Goal: Task Accomplishment & Management: Complete application form

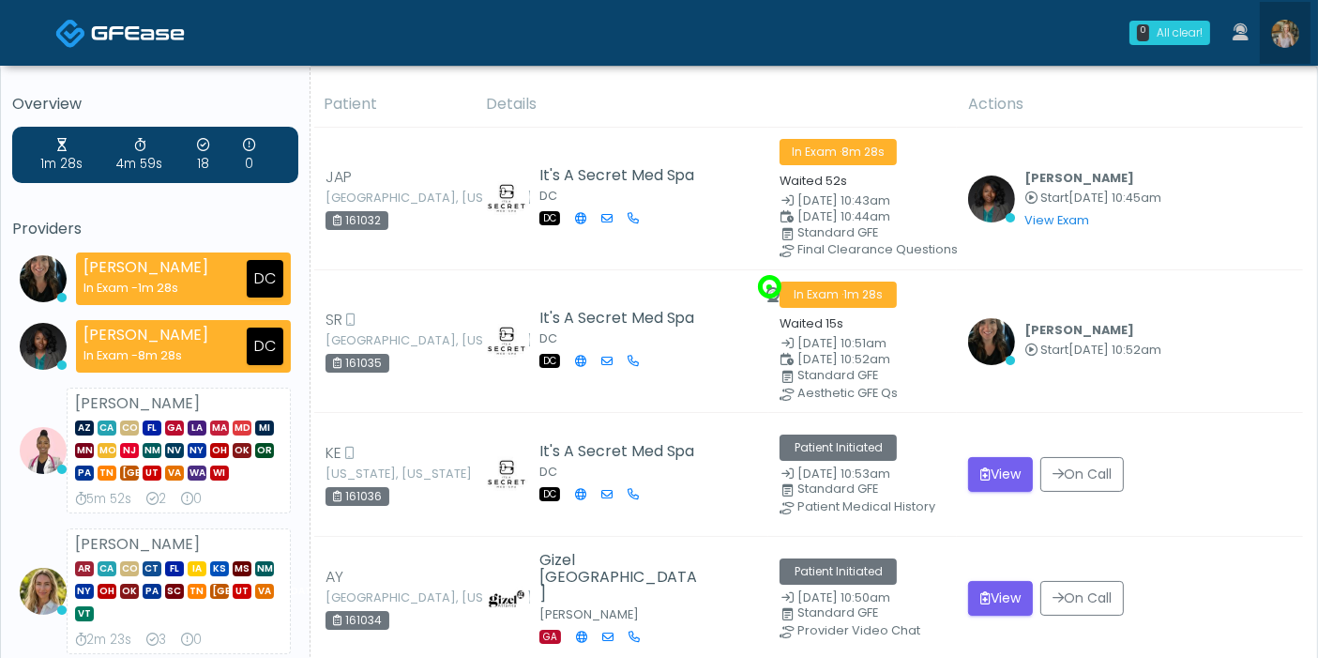
click at [1282, 36] on img at bounding box center [1285, 34] width 28 height 28
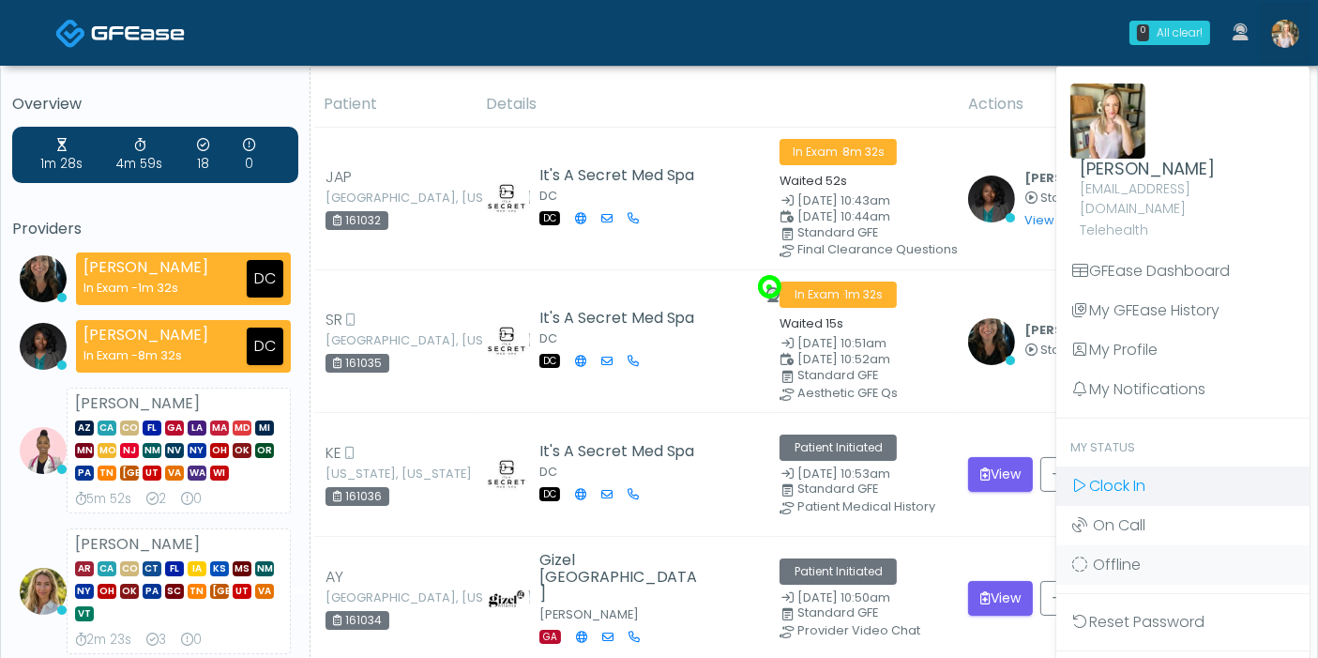
click at [1145, 475] on span "Clock In" at bounding box center [1117, 486] width 56 height 22
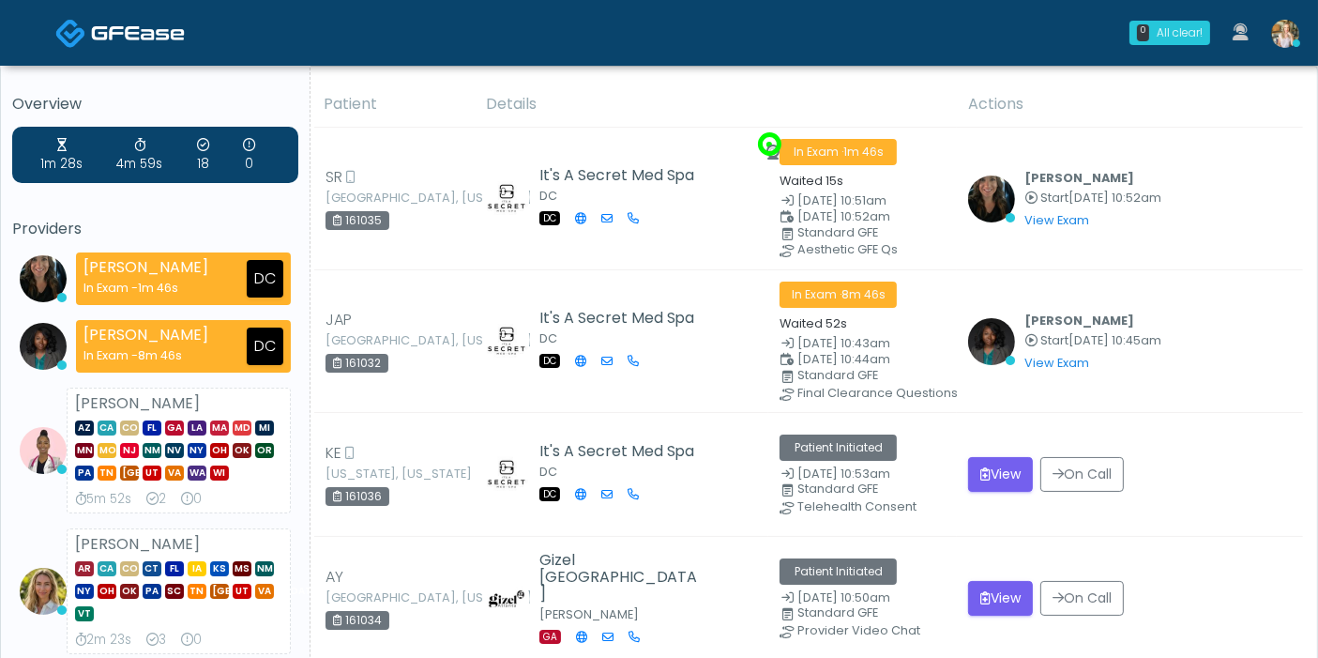
click at [1284, 43] on img at bounding box center [1285, 34] width 28 height 28
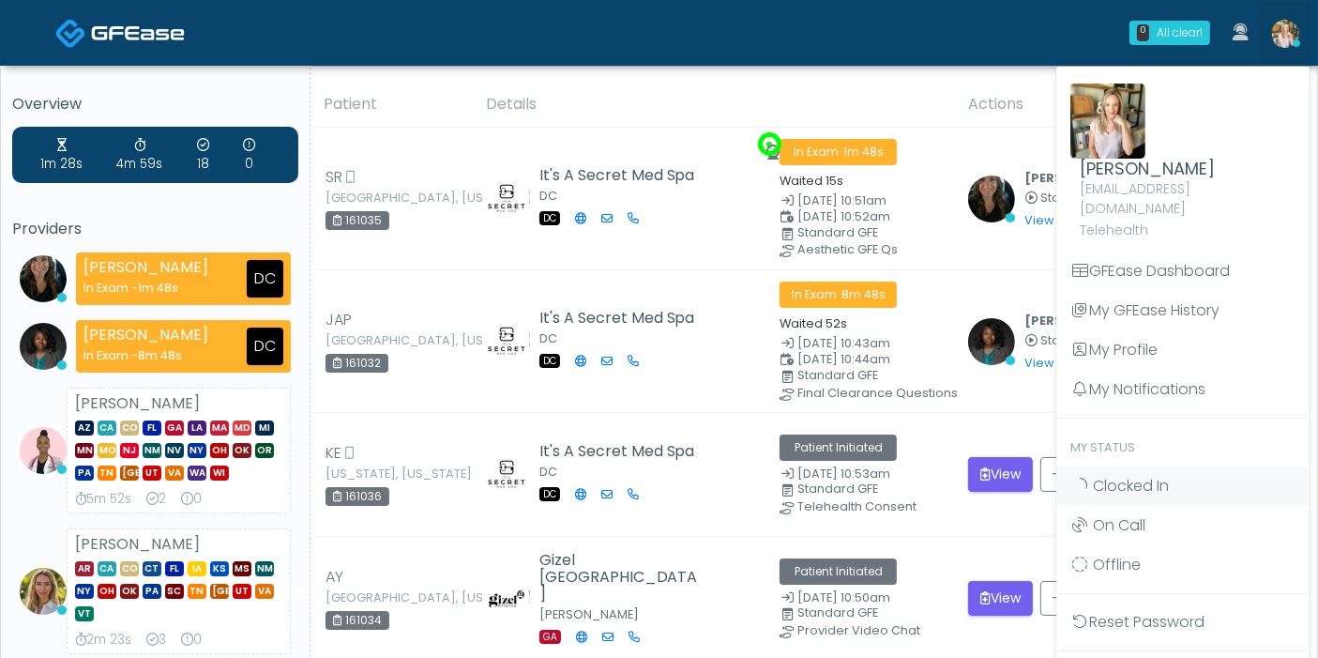
click at [857, 40] on div "0 All clear! All clear! Michelle Picione In Exam - 1m 48s DC Rukayat Bojuwon In…" at bounding box center [772, 33] width 1078 height 62
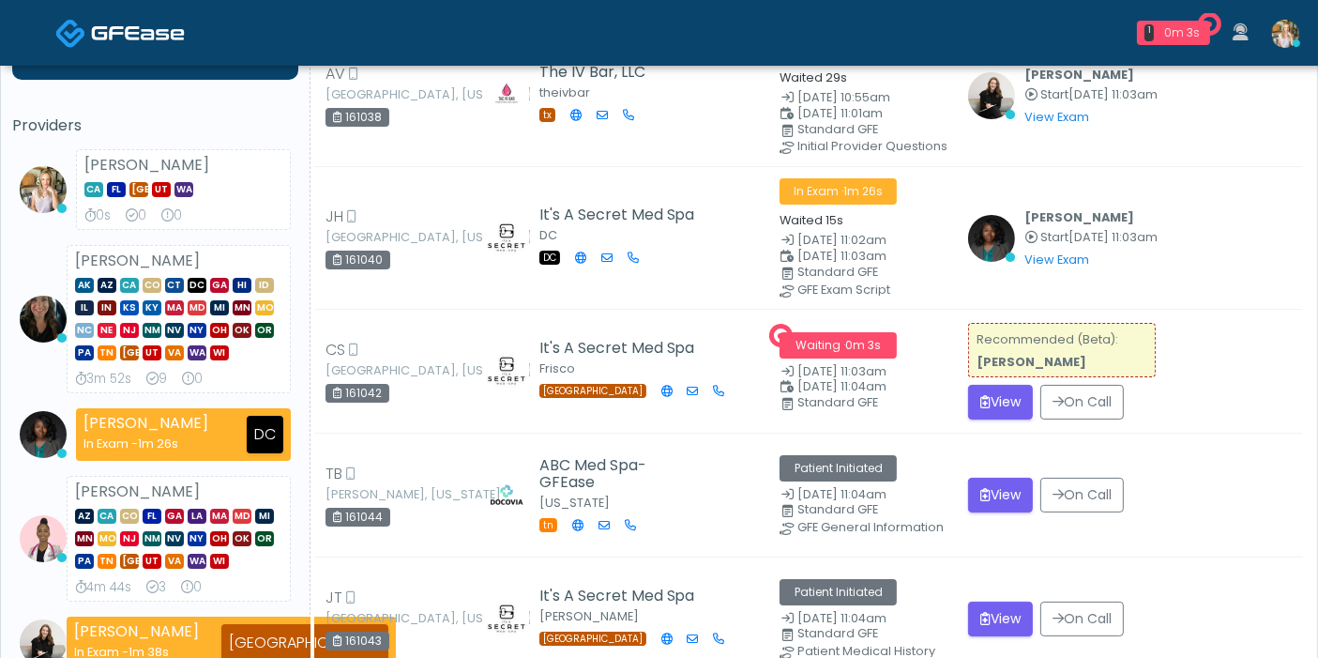
scroll to position [104, 0]
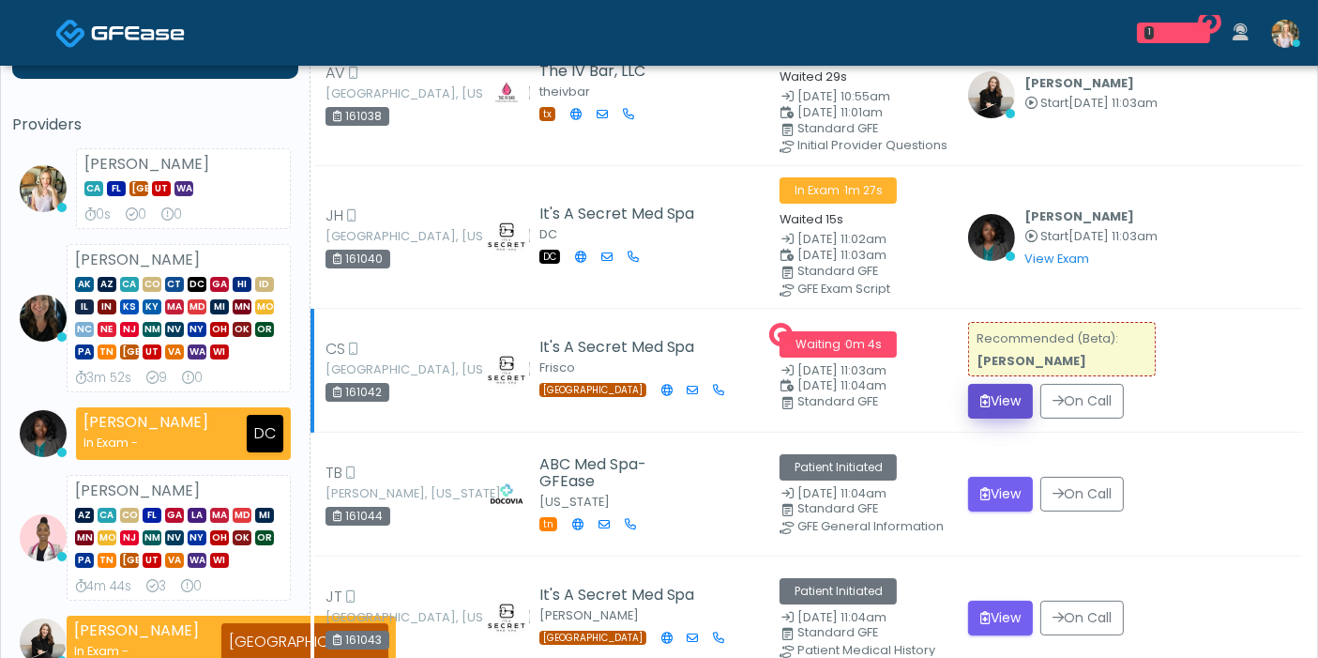
click at [996, 396] on button "View" at bounding box center [1000, 401] width 65 height 35
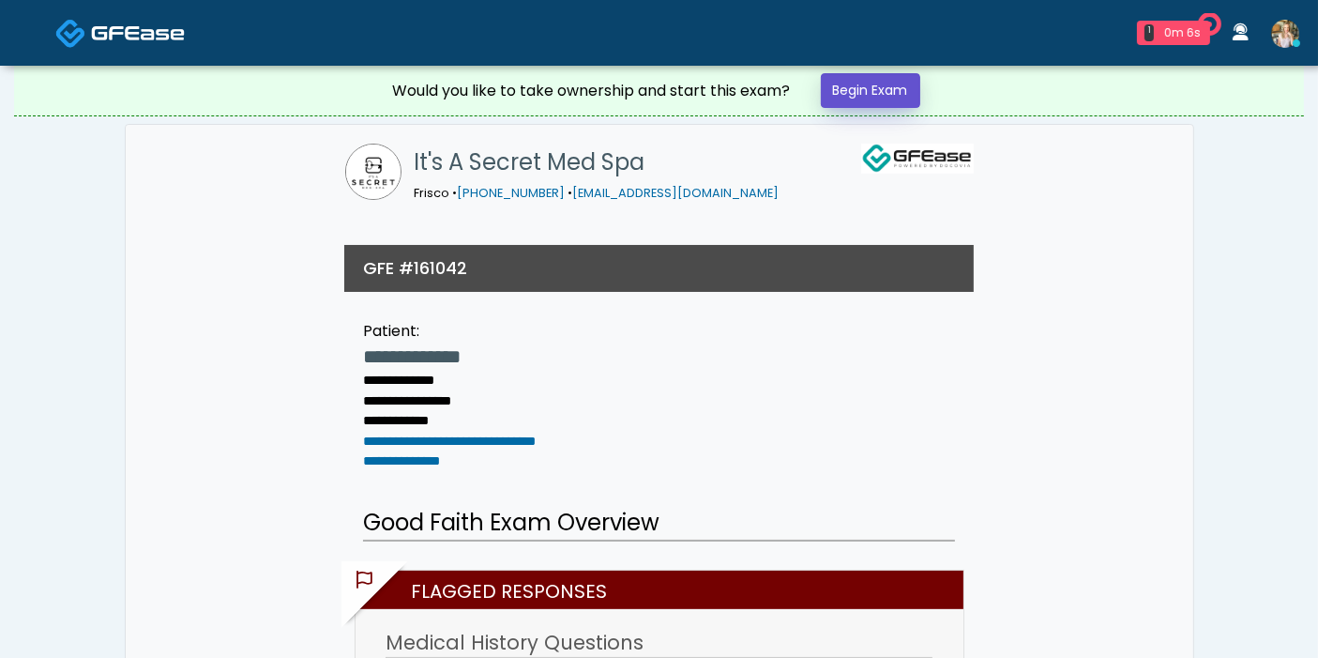
click at [877, 98] on link "Begin Exam" at bounding box center [870, 90] width 99 height 35
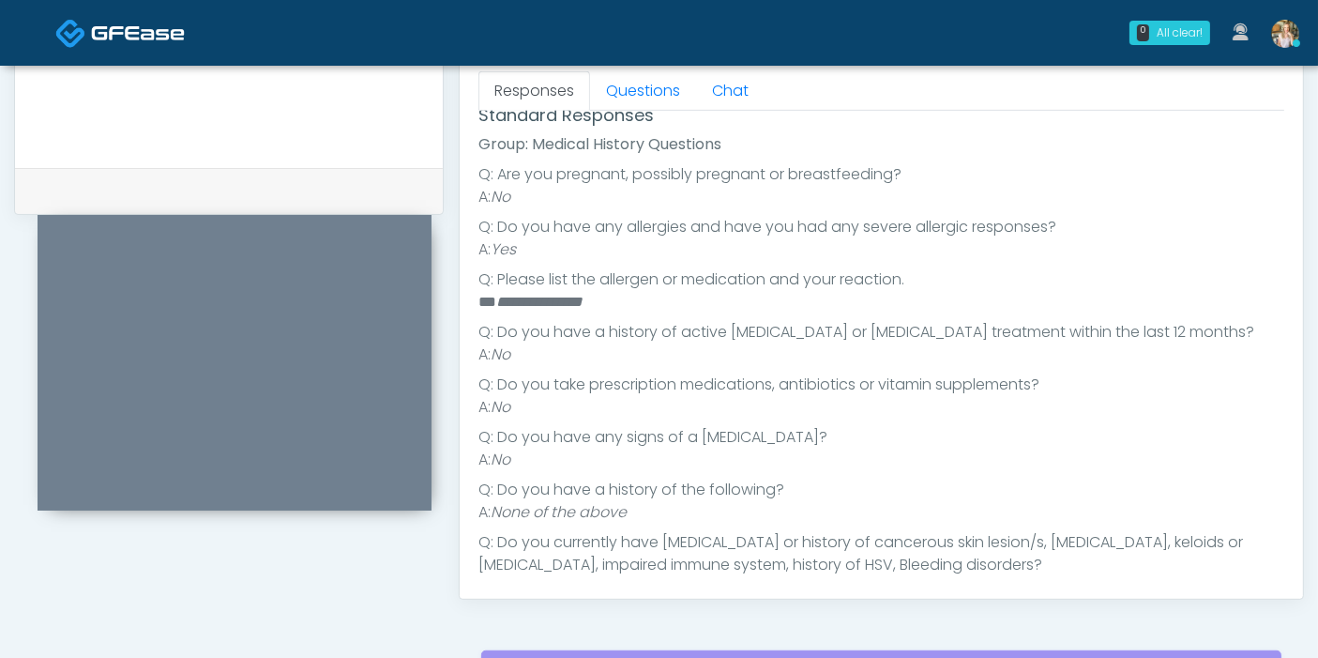
scroll to position [312, 0]
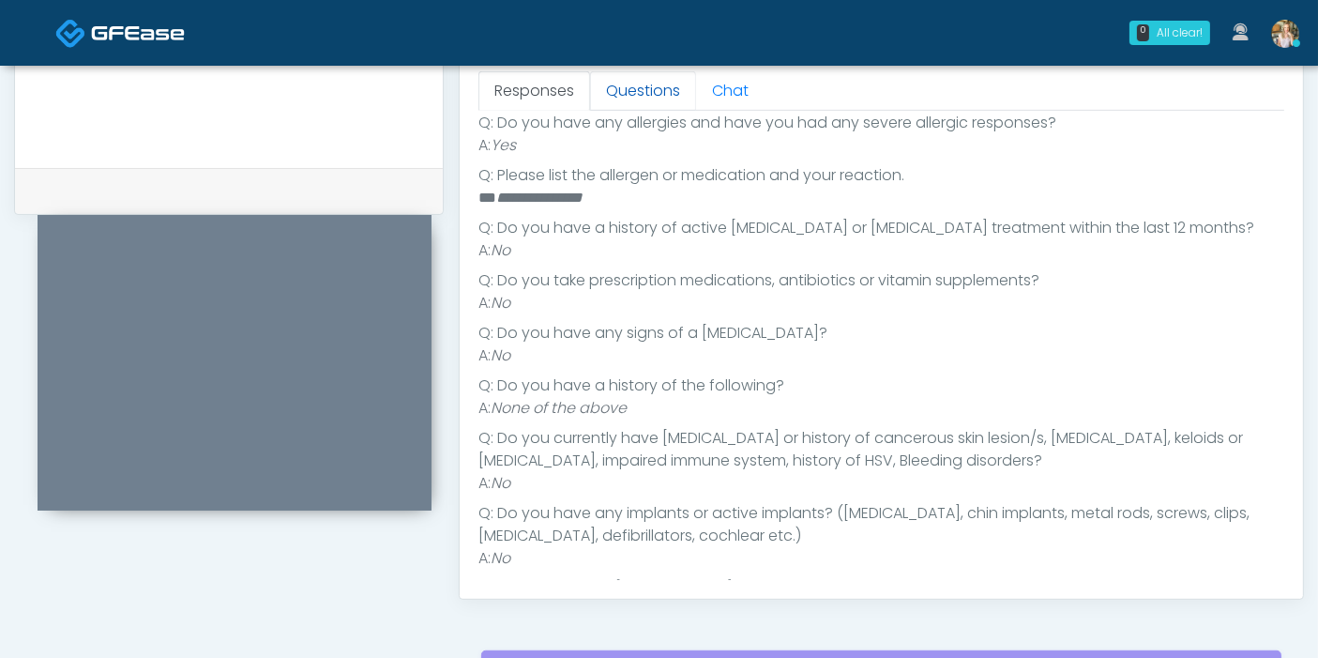
click at [635, 88] on link "Questions" at bounding box center [643, 90] width 106 height 39
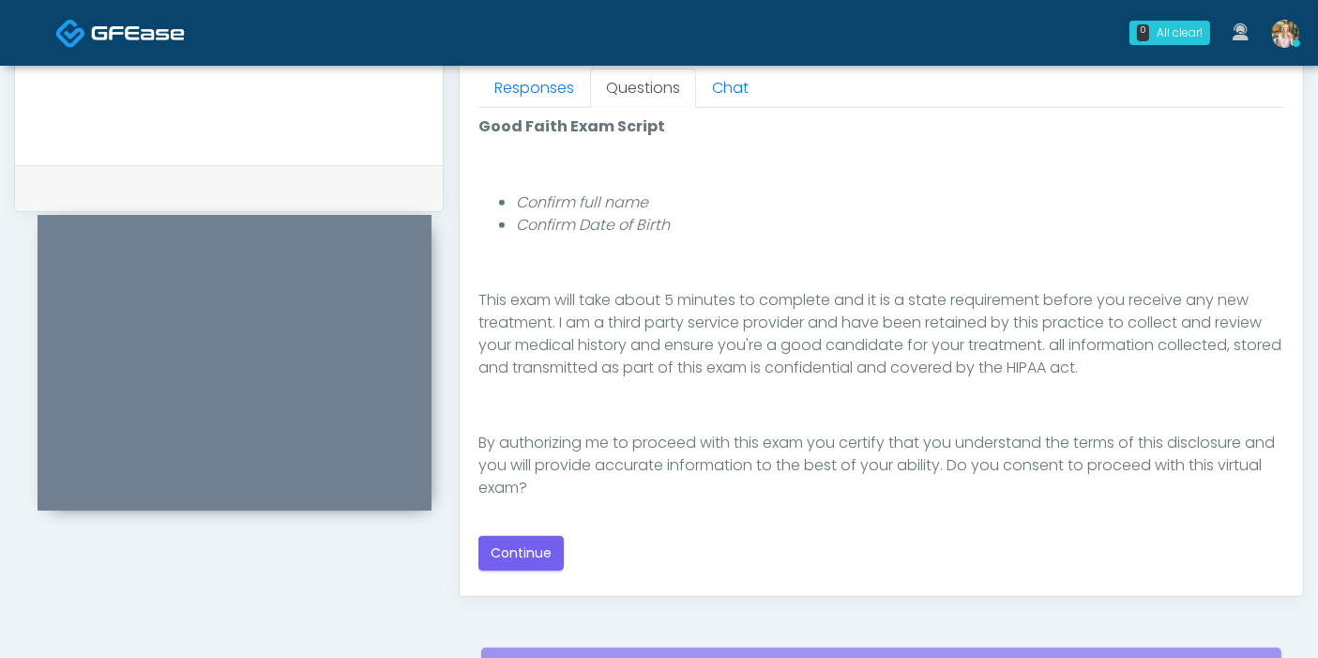
scroll to position [938, 0]
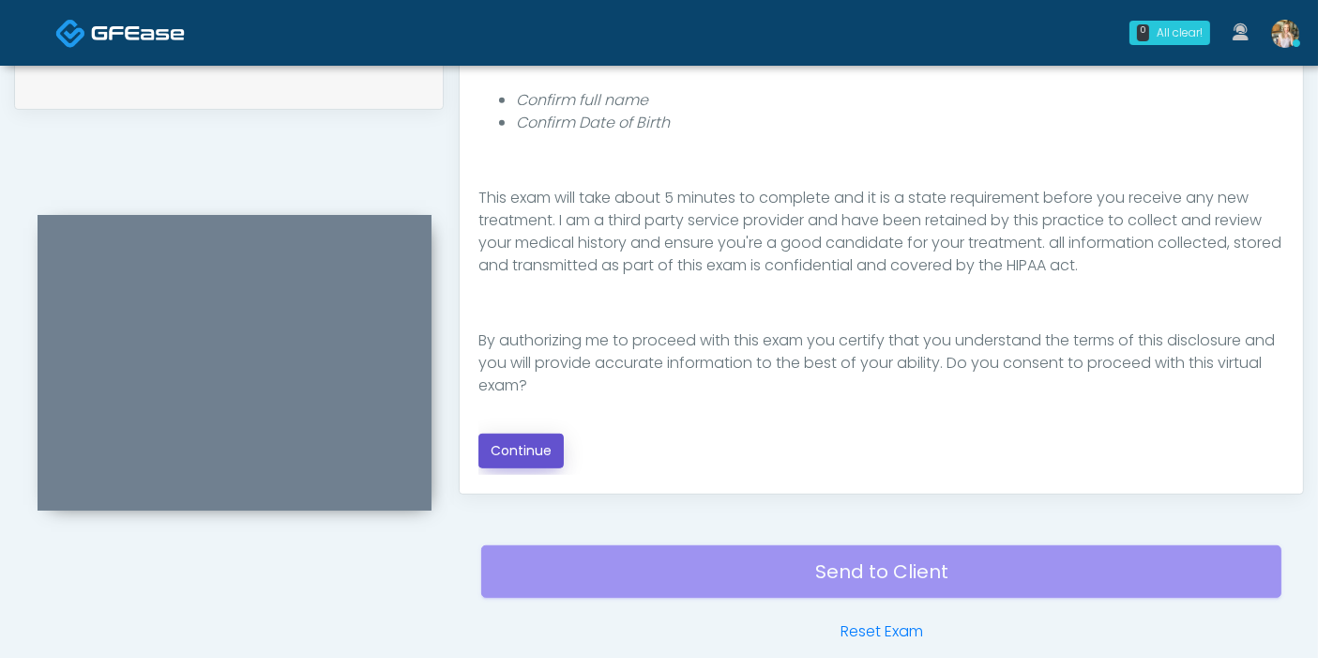
click at [537, 444] on button "Continue" at bounding box center [520, 450] width 85 height 35
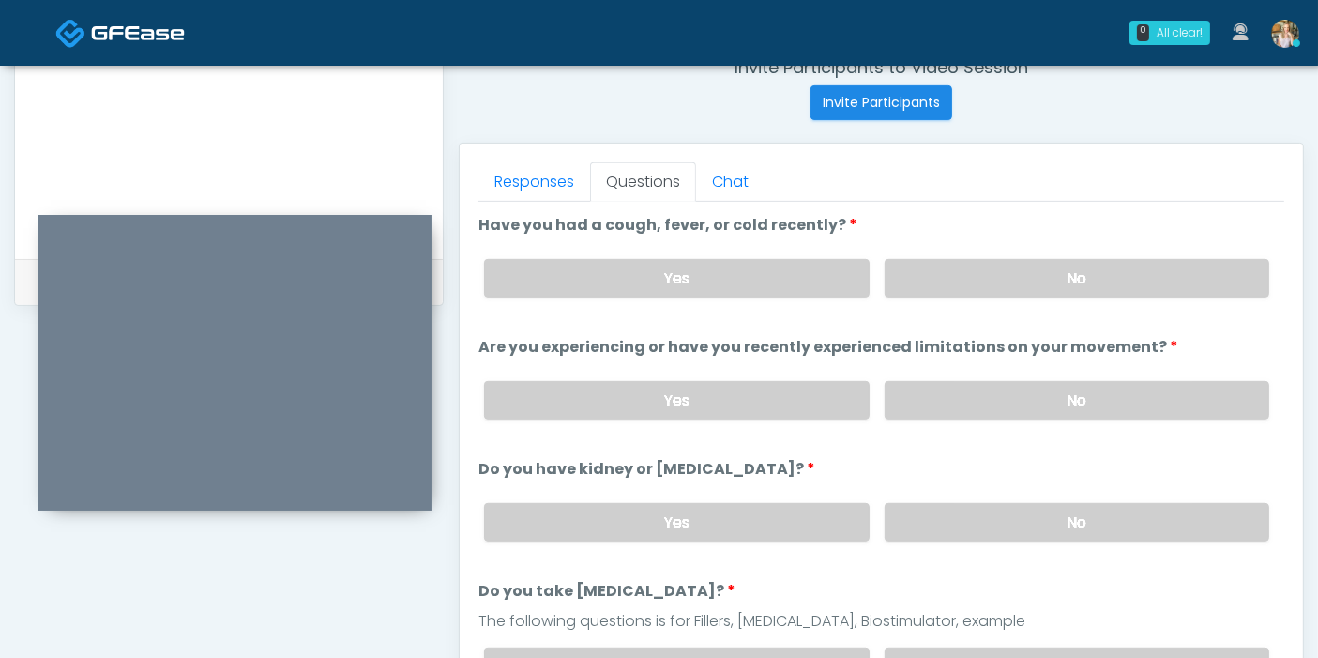
scroll to position [710, 0]
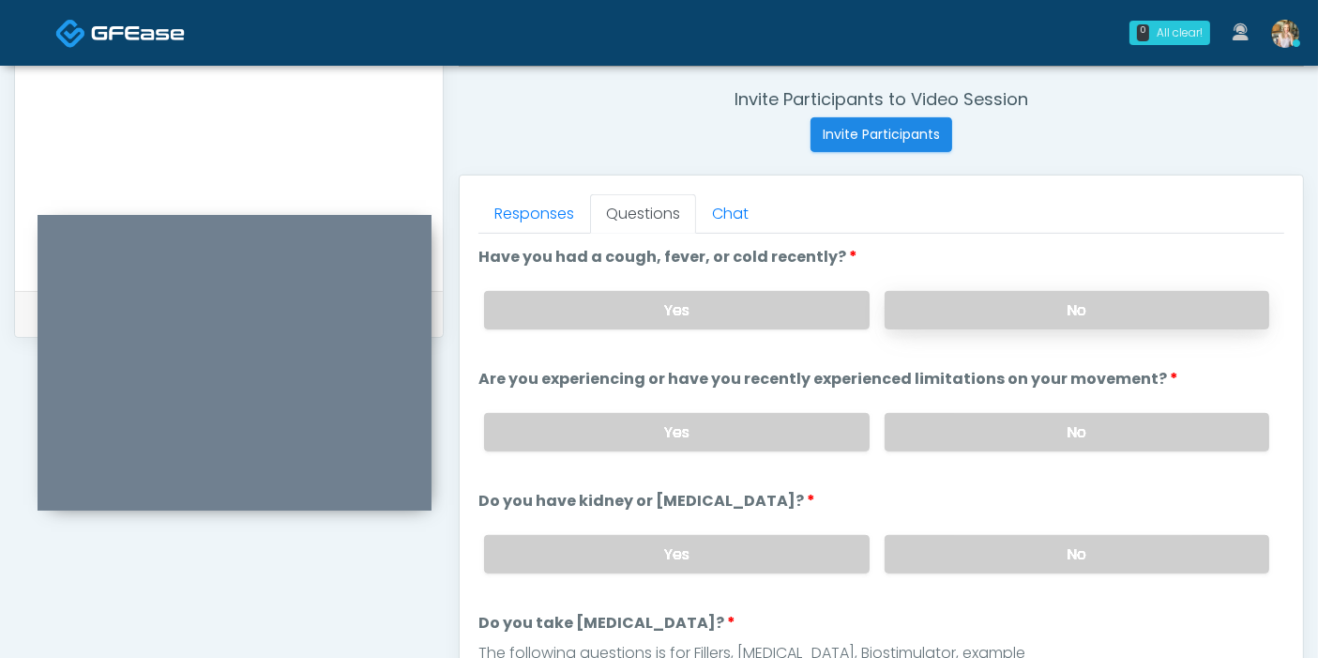
click at [1064, 302] on label "No" at bounding box center [1077, 310] width 385 height 38
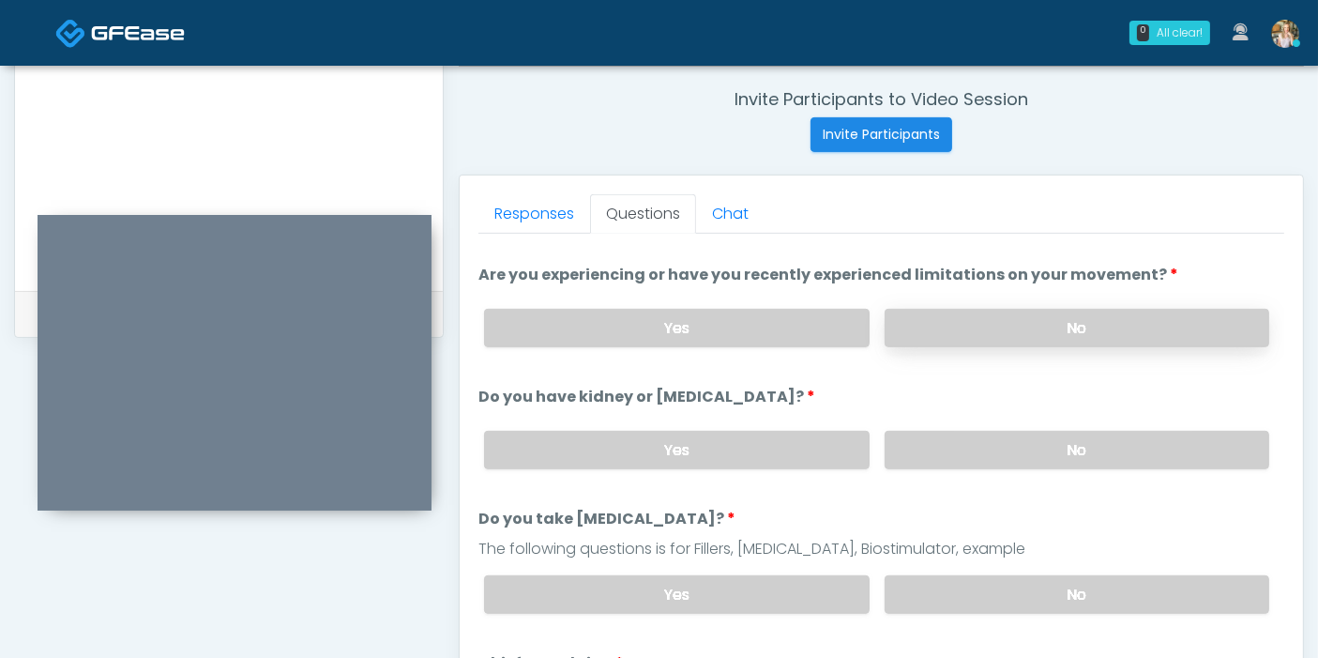
click at [1035, 328] on label "No" at bounding box center [1077, 328] width 385 height 38
click at [1067, 433] on label "No" at bounding box center [1077, 450] width 385 height 38
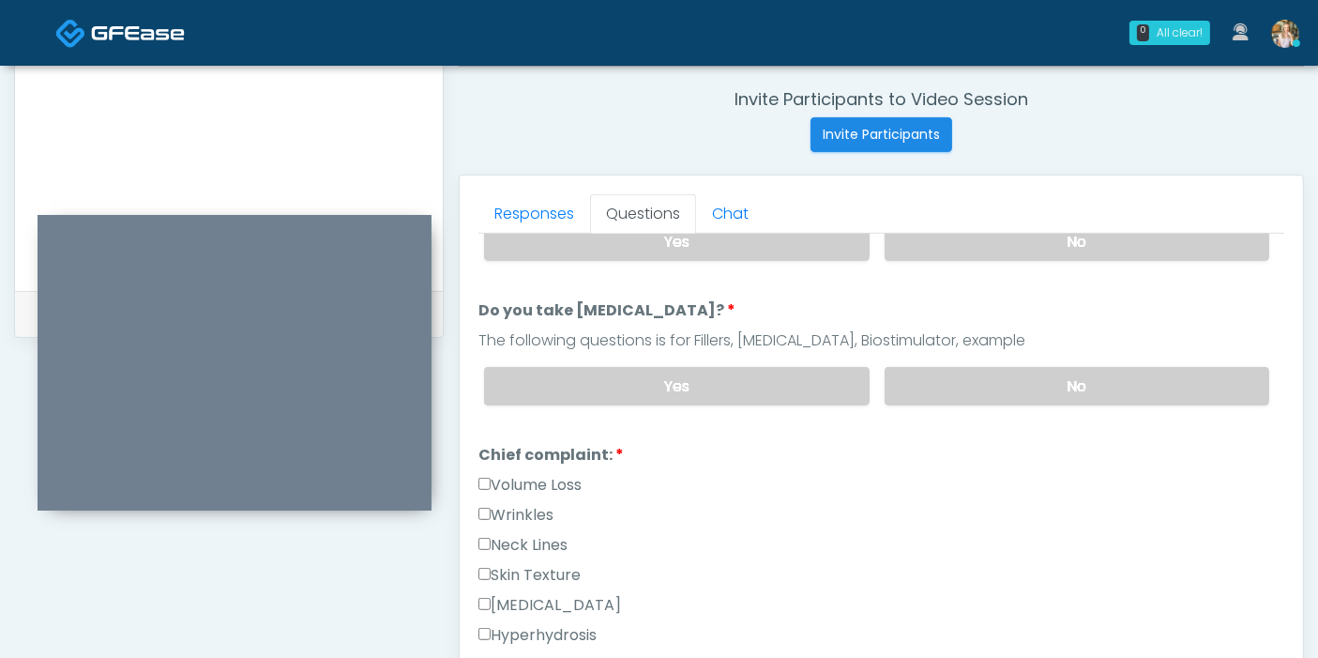
scroll to position [208, 0]
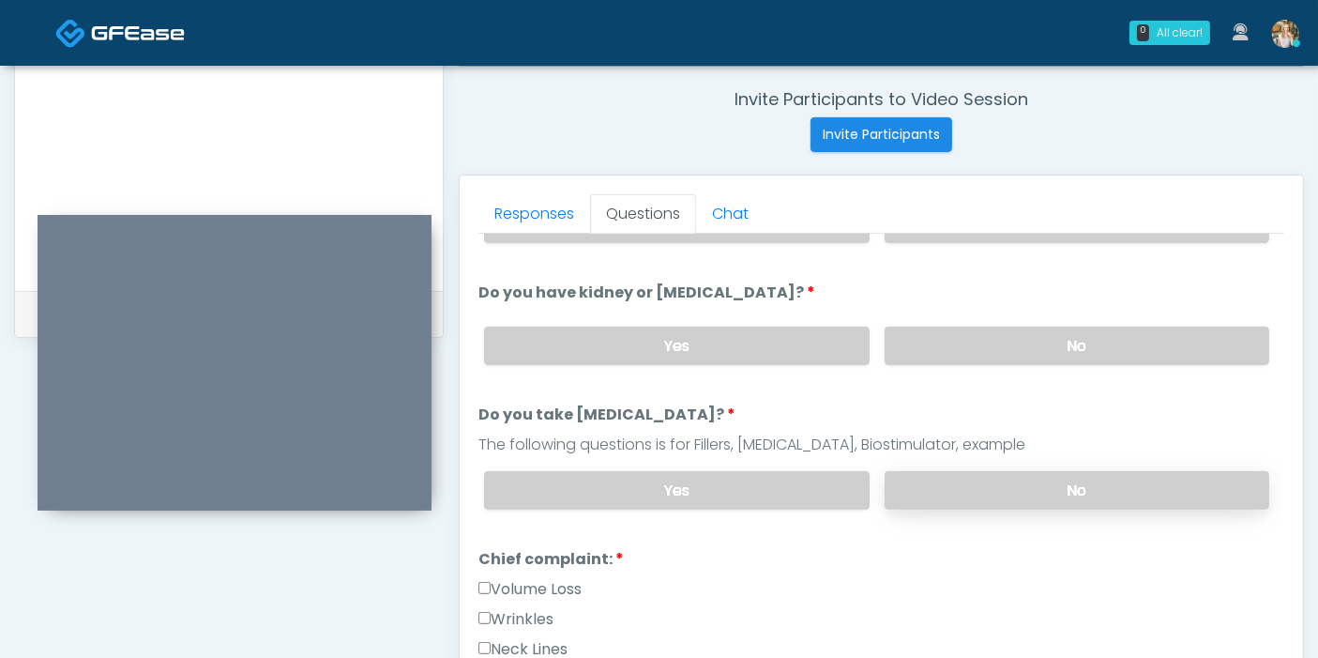
click at [1057, 479] on label "No" at bounding box center [1077, 490] width 385 height 38
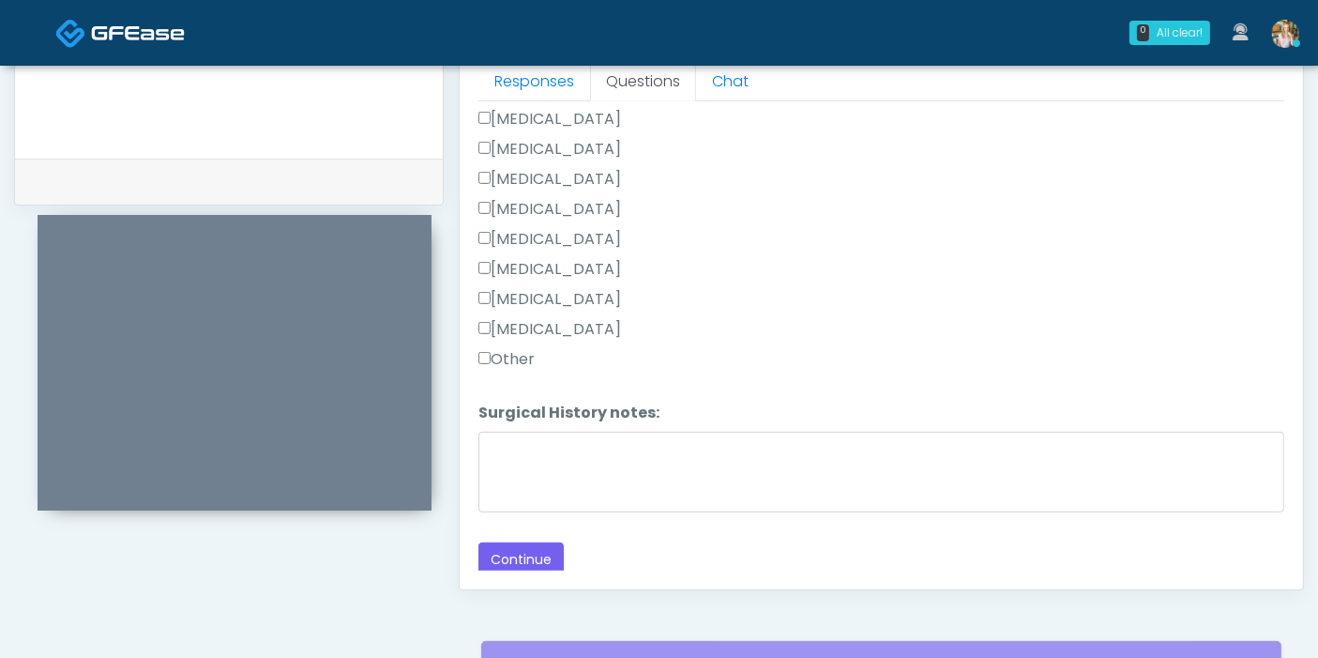
scroll to position [918, 0]
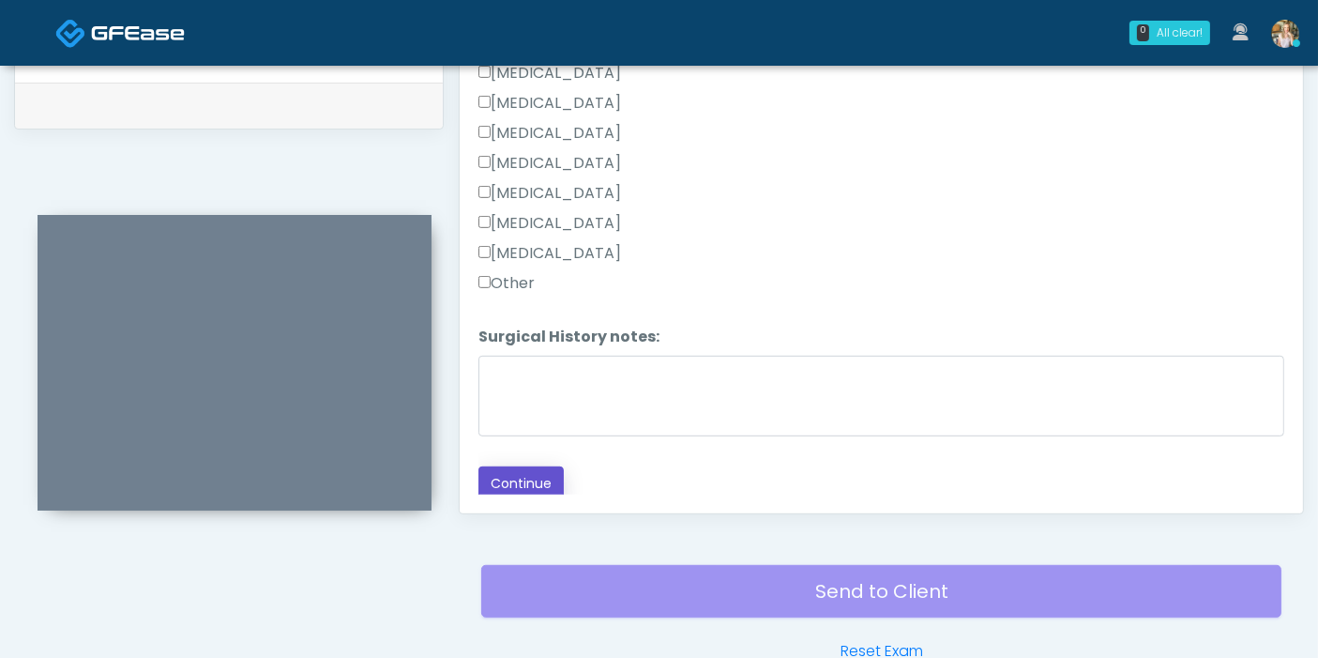
click at [528, 476] on button "Continue" at bounding box center [520, 483] width 85 height 35
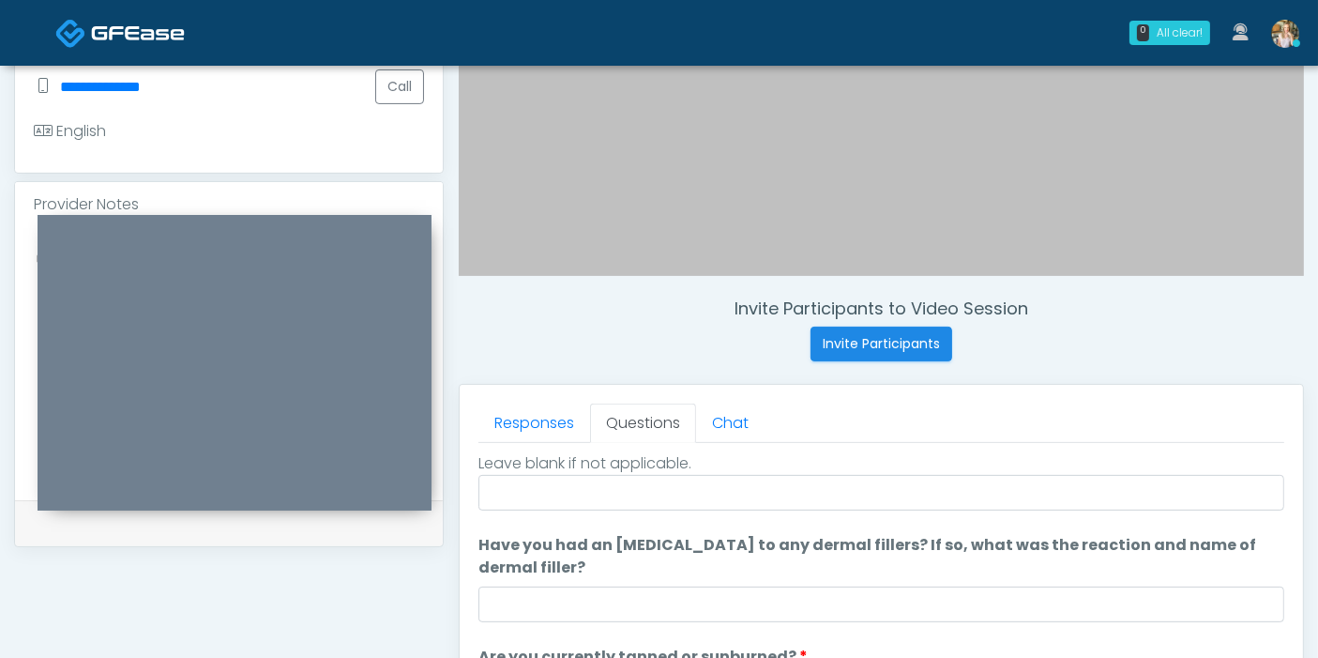
scroll to position [0, 0]
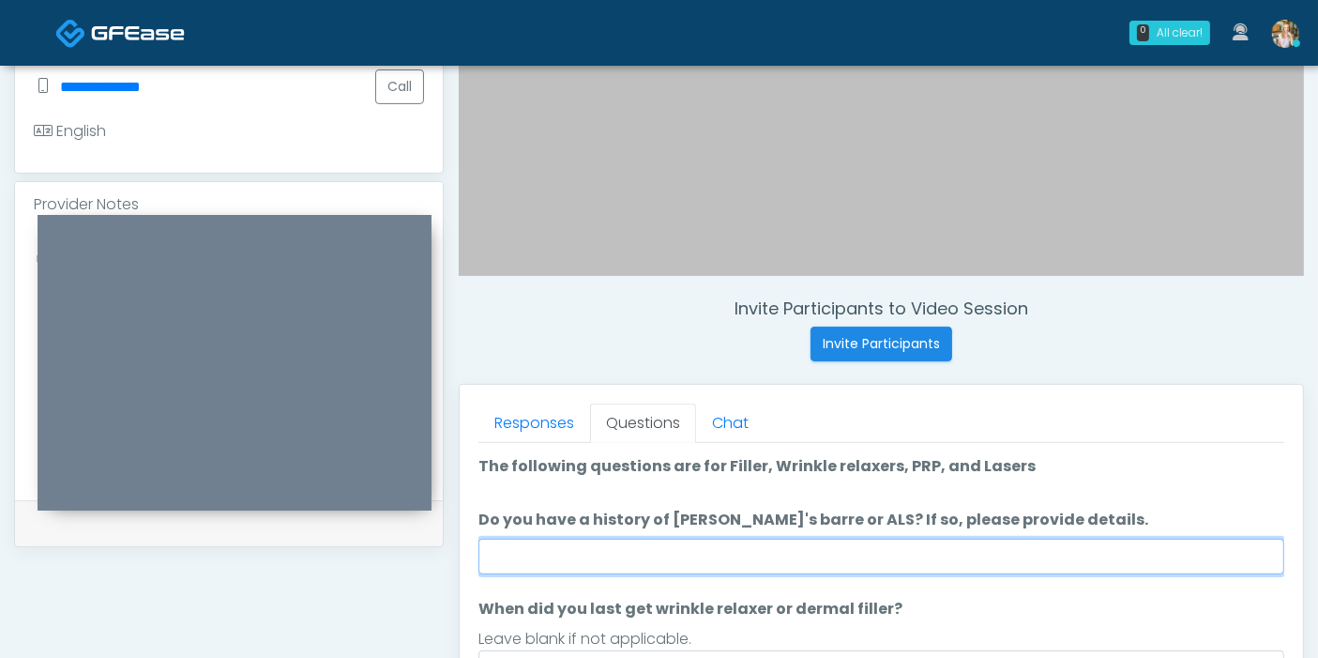
click at [823, 538] on input "Do you have a history of Guillain's barre or ALS? If so, please provide details." at bounding box center [881, 556] width 806 height 36
type input "**"
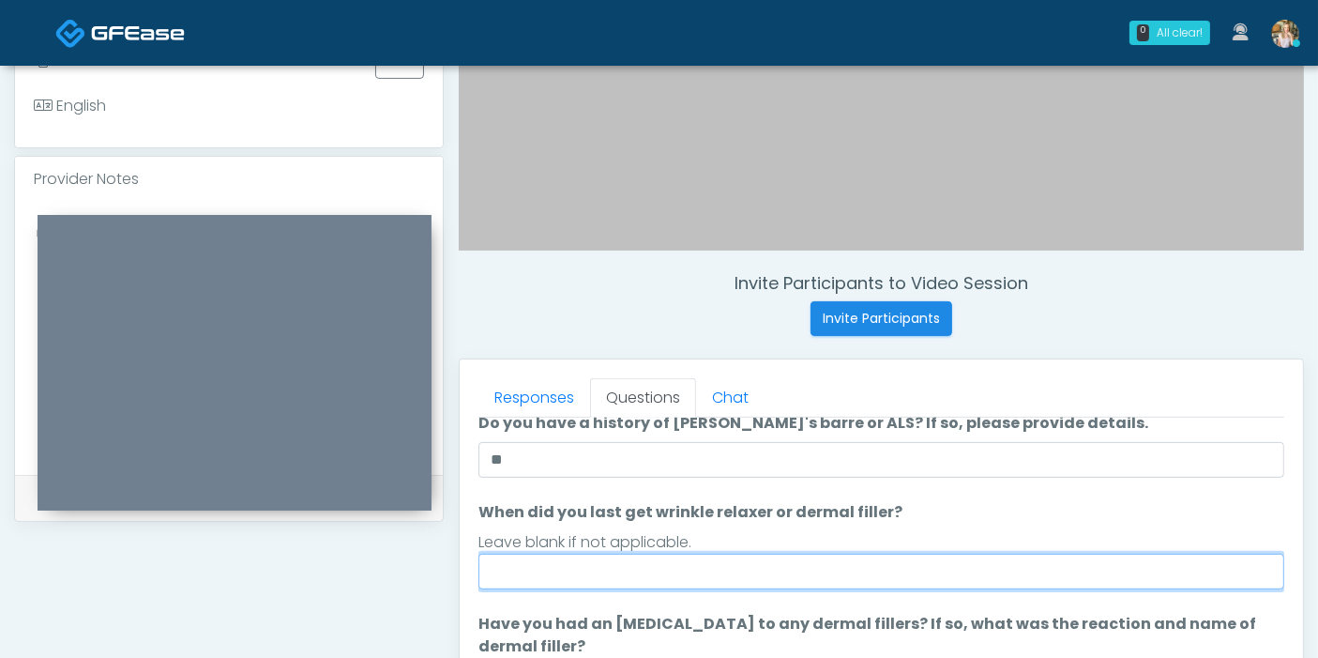
scroll to position [104, 0]
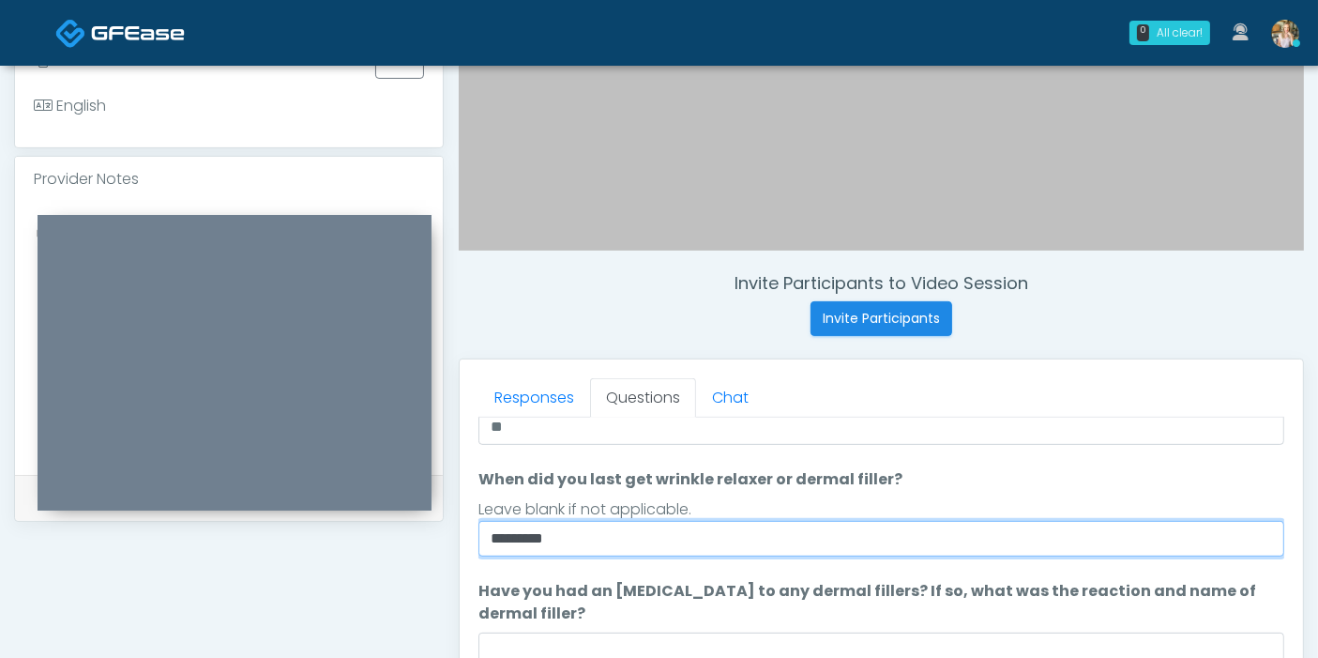
type input "*********"
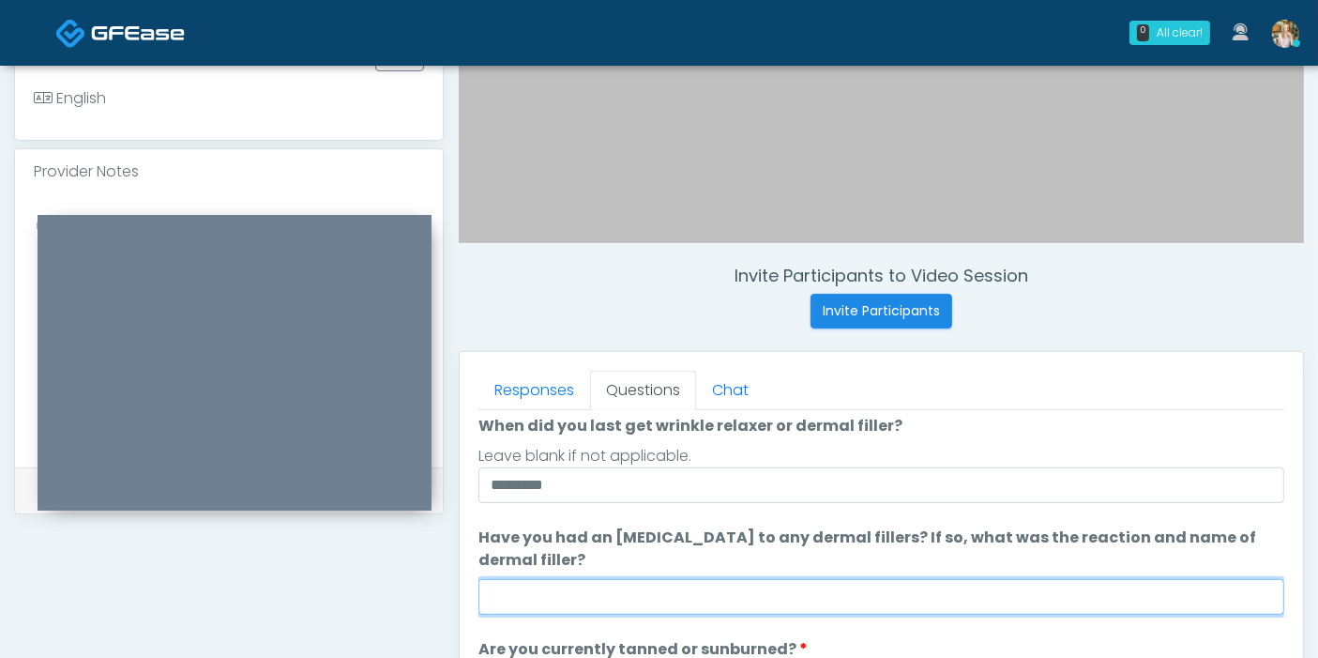
scroll to position [175, 0]
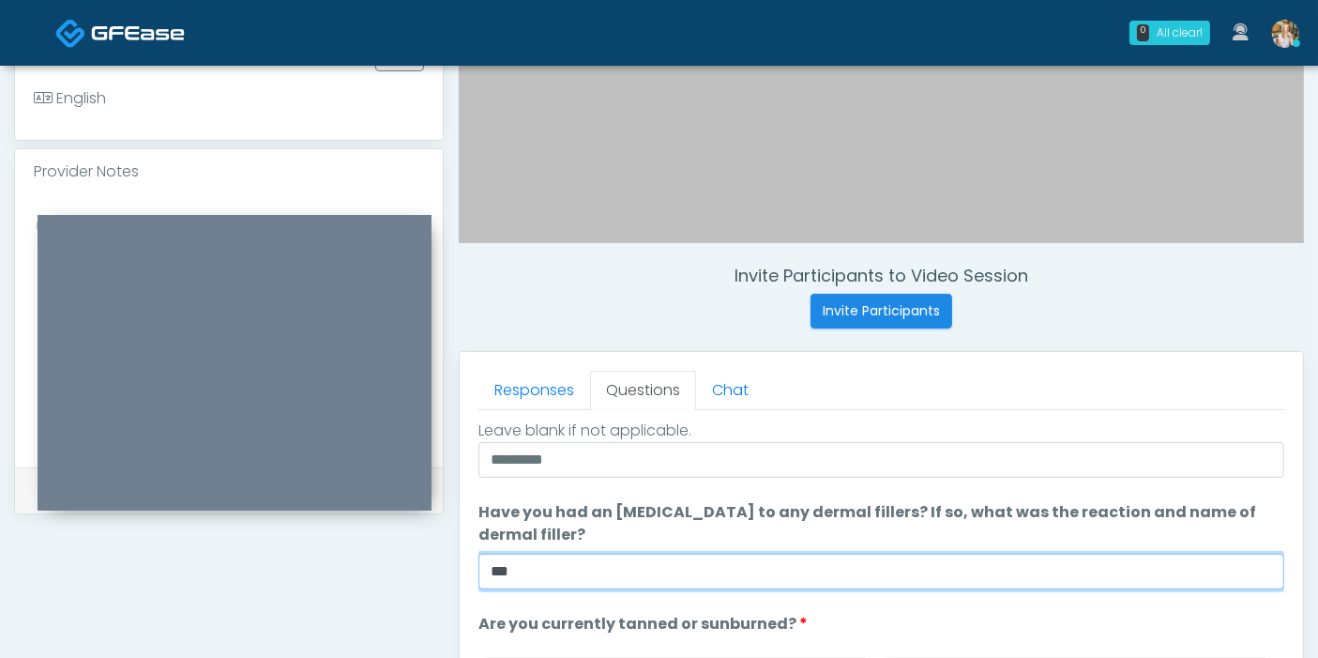
type input "***"
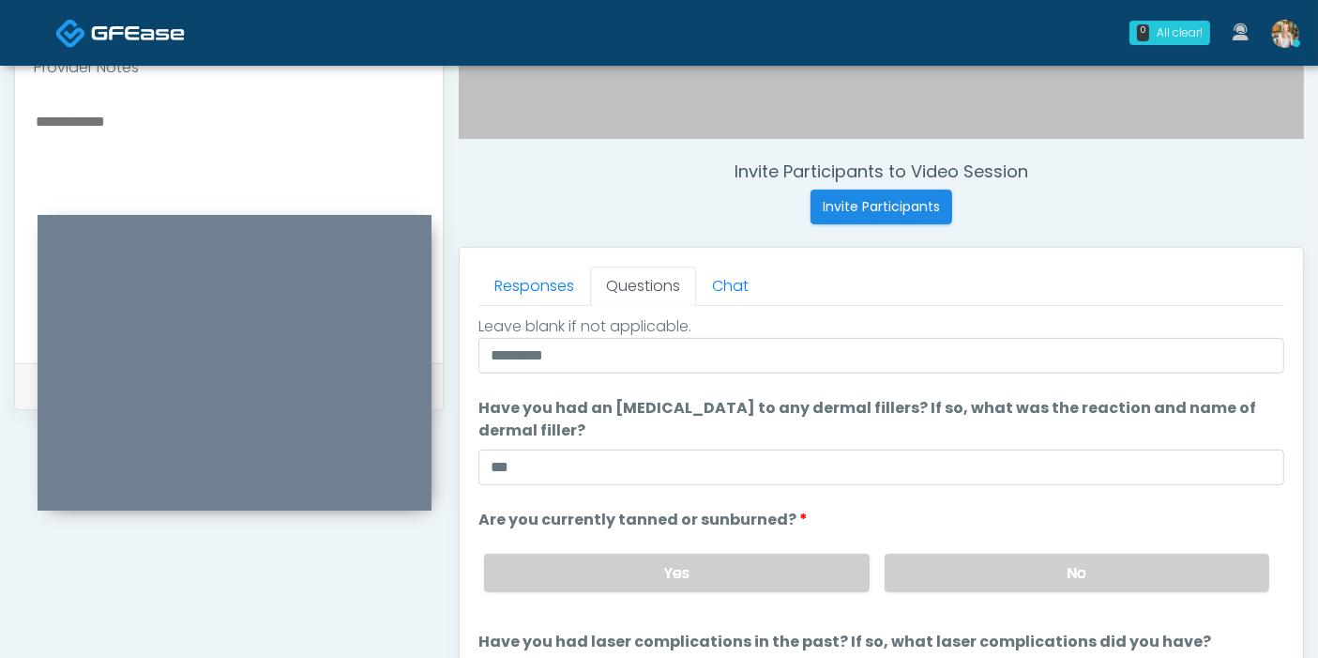
scroll to position [742, 0]
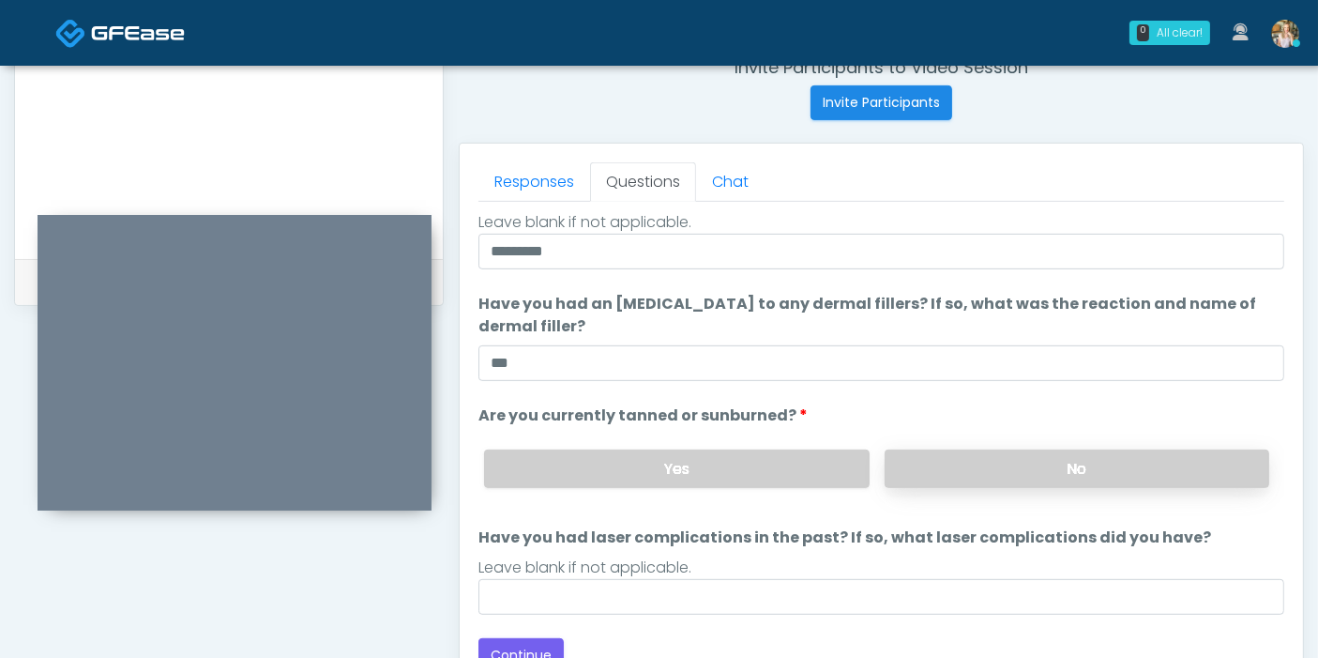
click at [1029, 463] on label "No" at bounding box center [1077, 468] width 385 height 38
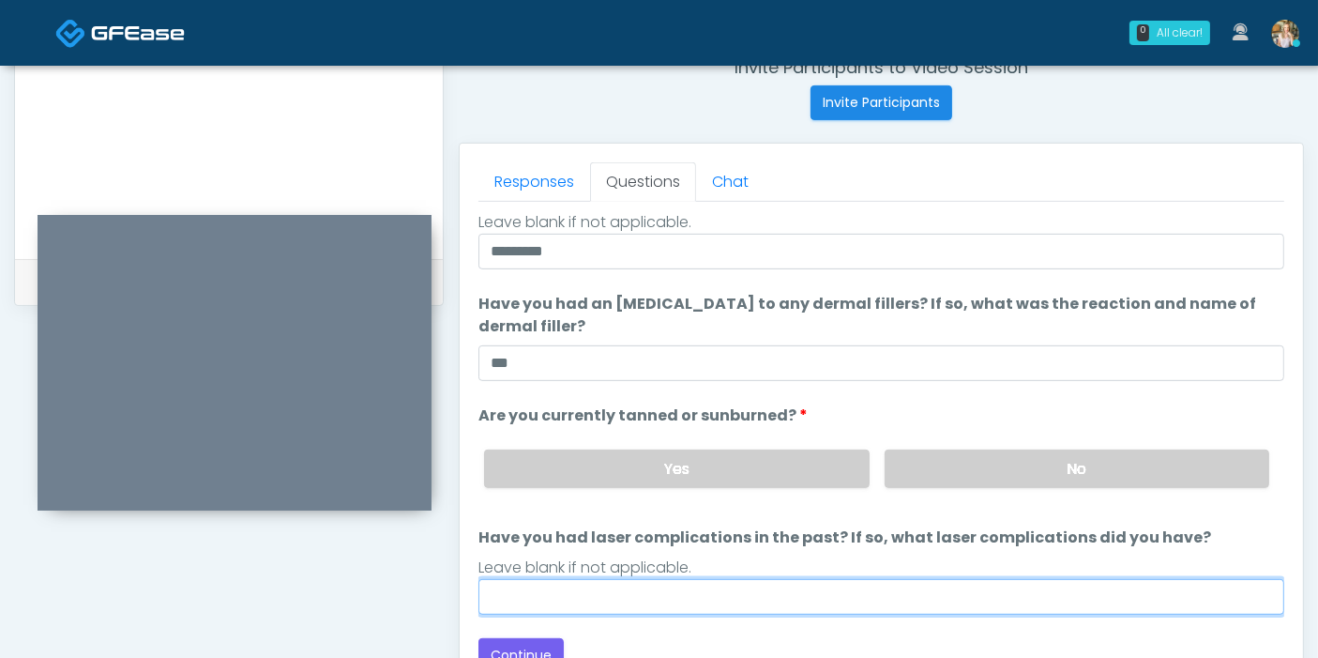
click at [908, 595] on input "Have you had laser complications in the past? If so, what laser complications d…" at bounding box center [881, 597] width 806 height 36
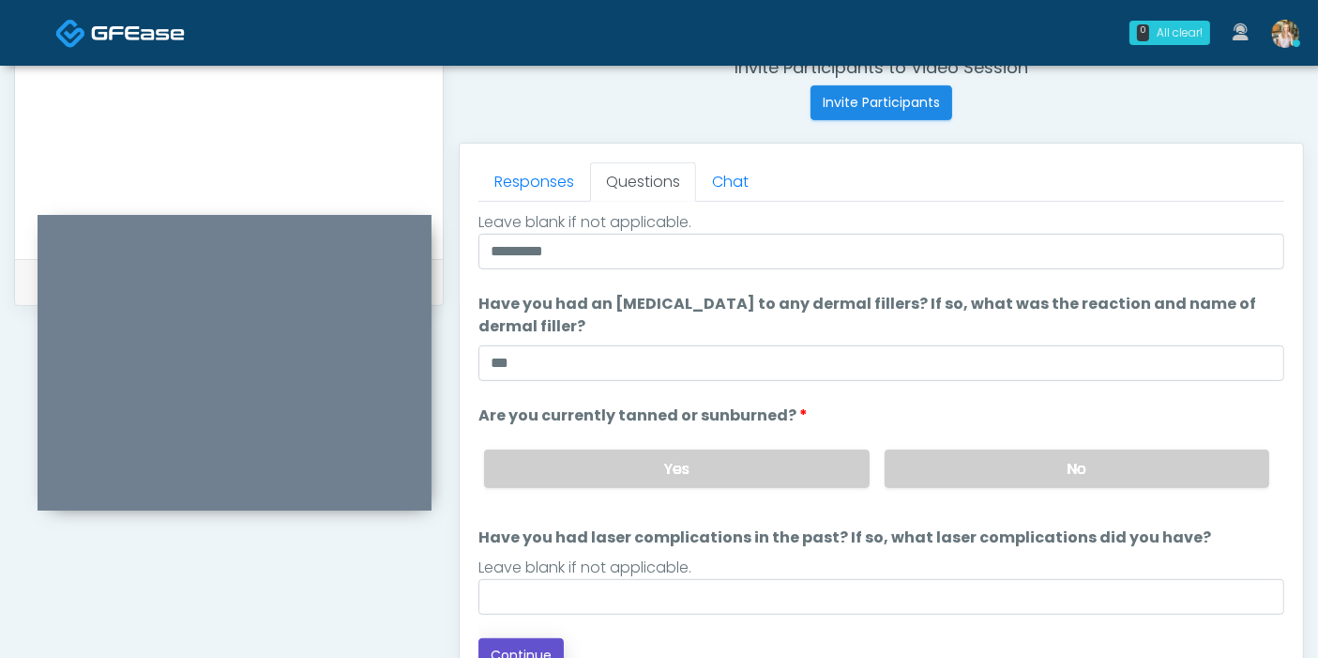
click at [535, 647] on button "Continue" at bounding box center [520, 655] width 85 height 35
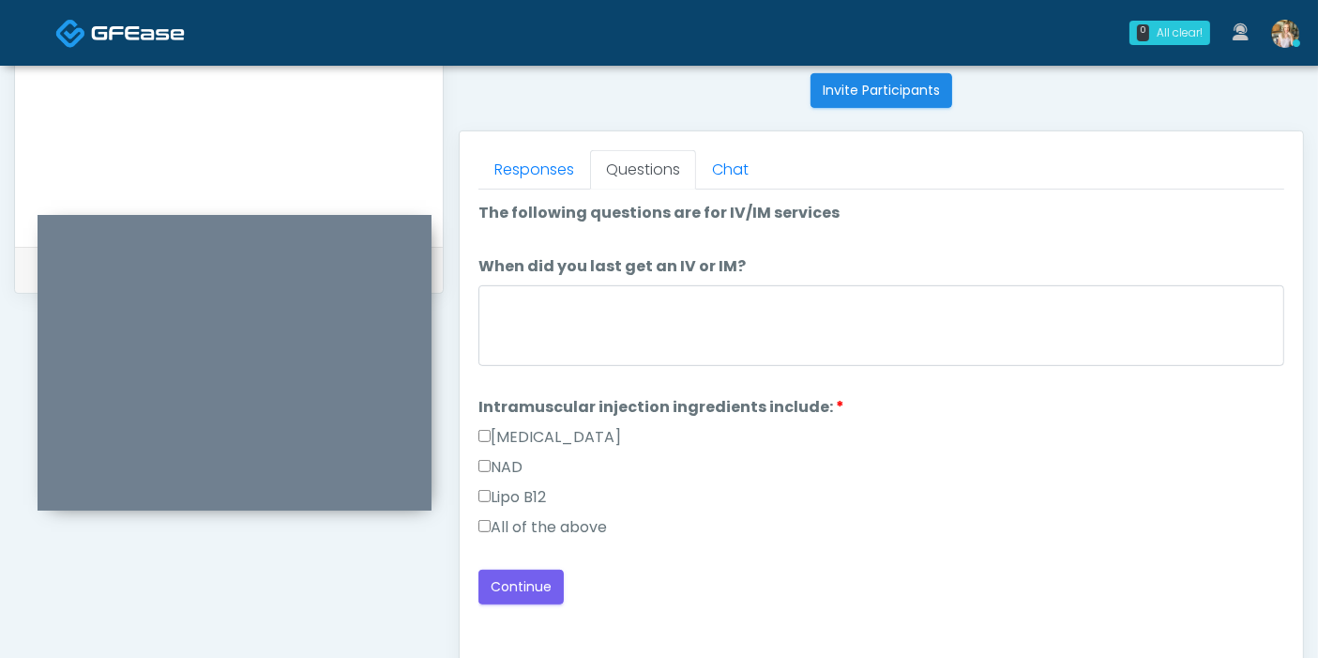
scroll to position [710, 0]
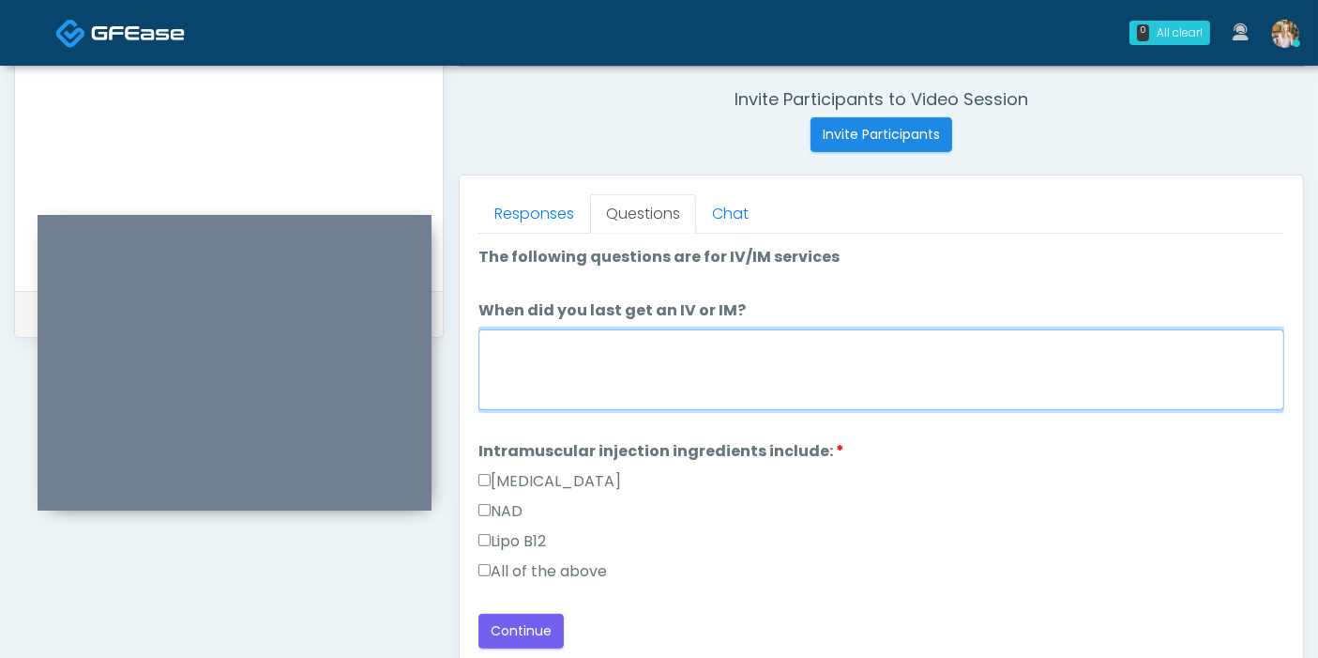
click at [817, 364] on textarea "When did you last get an IV or IM?" at bounding box center [881, 369] width 806 height 81
type textarea "***"
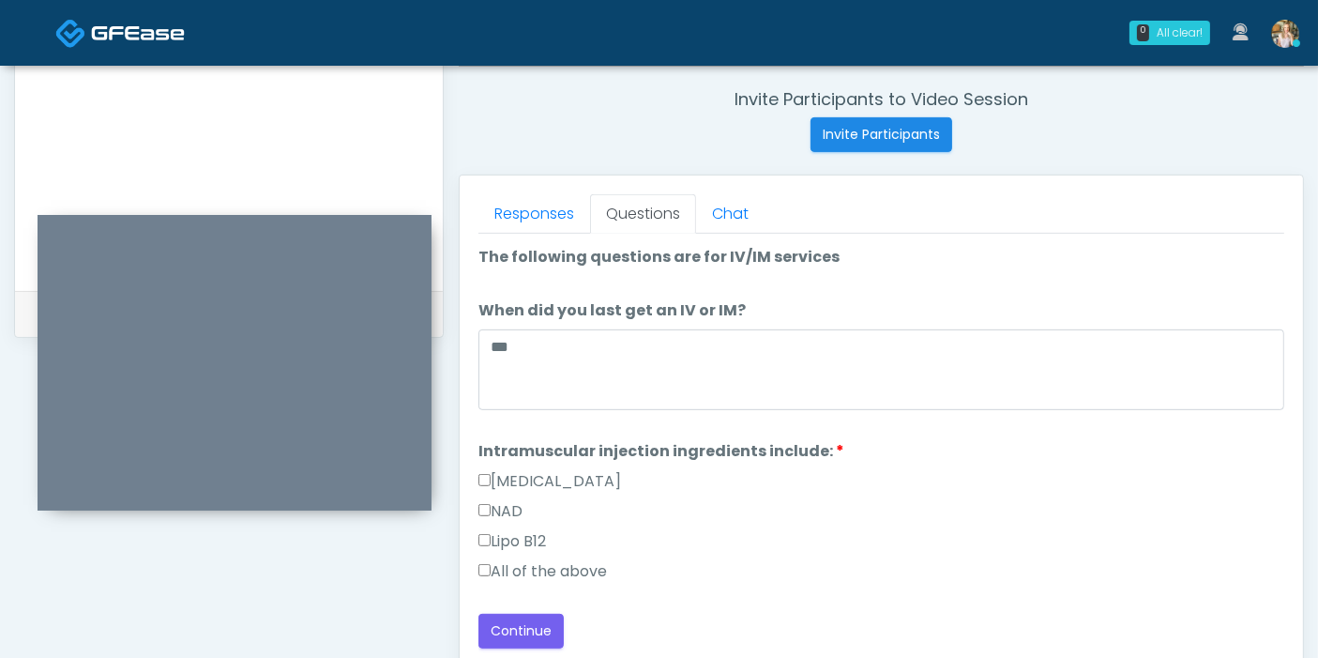
click at [567, 567] on label "All of the above" at bounding box center [542, 571] width 129 height 23
click at [539, 630] on button "Continue" at bounding box center [520, 630] width 85 height 35
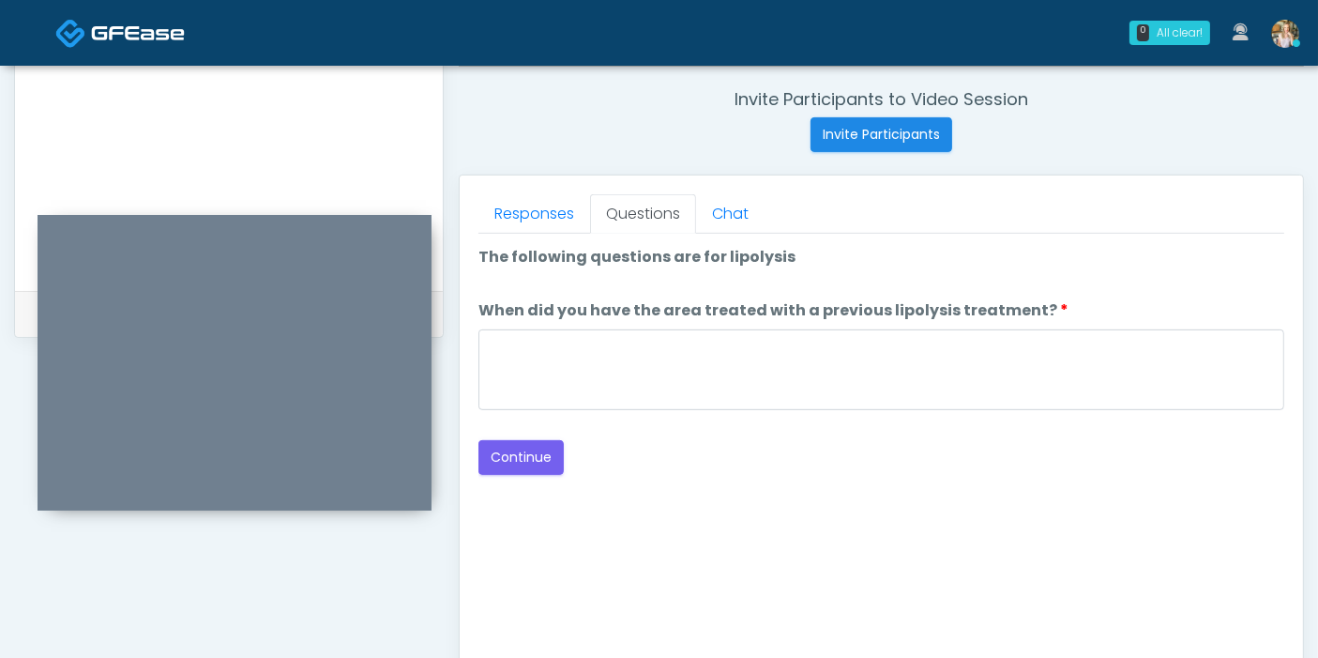
scroll to position [605, 0]
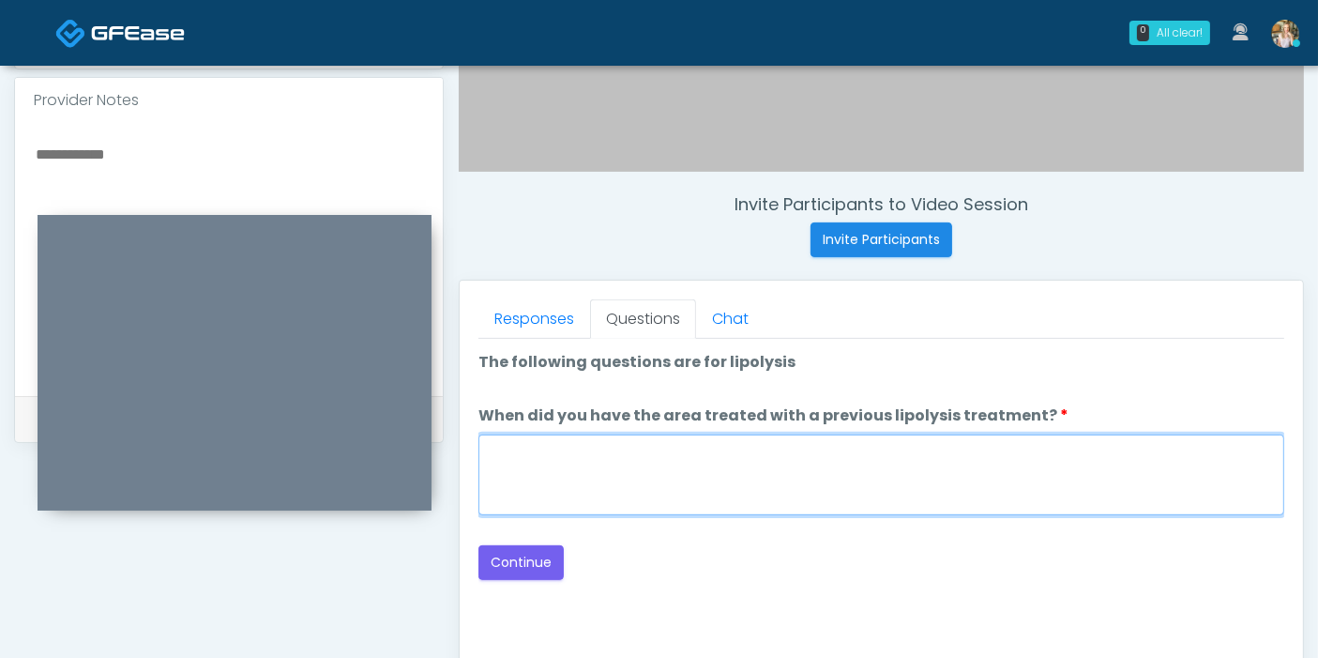
click at [888, 489] on textarea "When did you have the area treated with a previous lipolysis treatment?" at bounding box center [881, 474] width 806 height 81
type textarea "***"
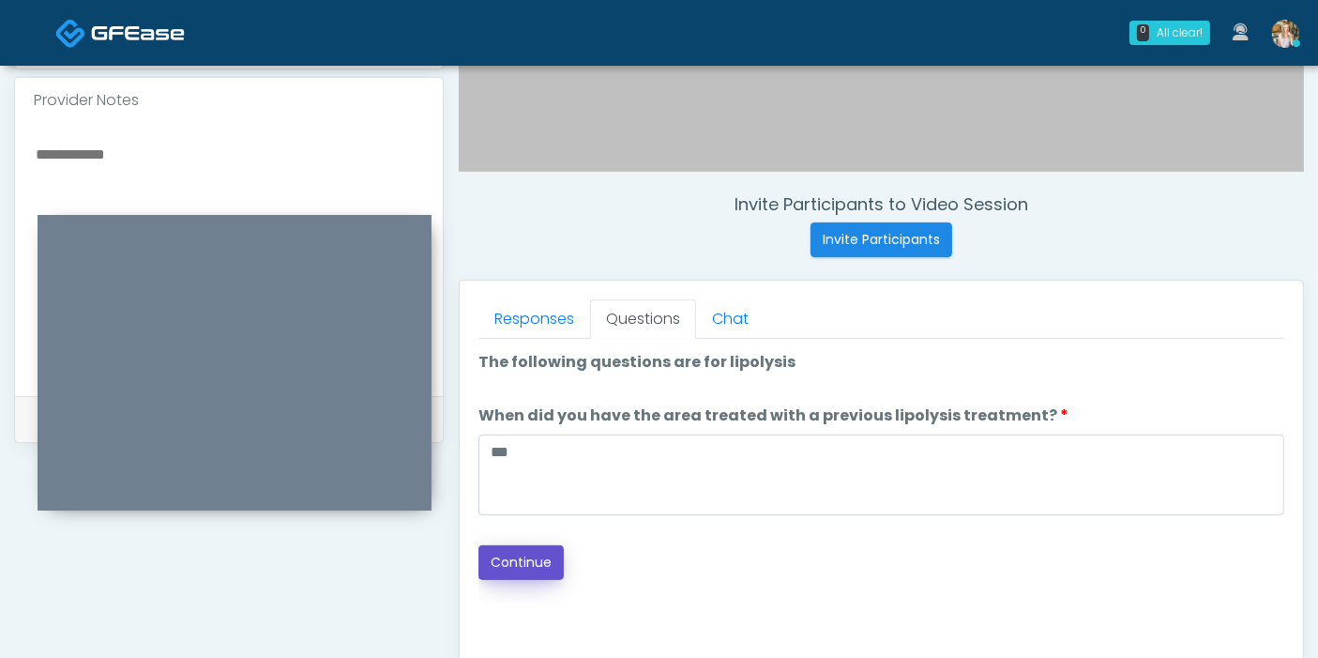
click at [522, 564] on button "Continue" at bounding box center [520, 562] width 85 height 35
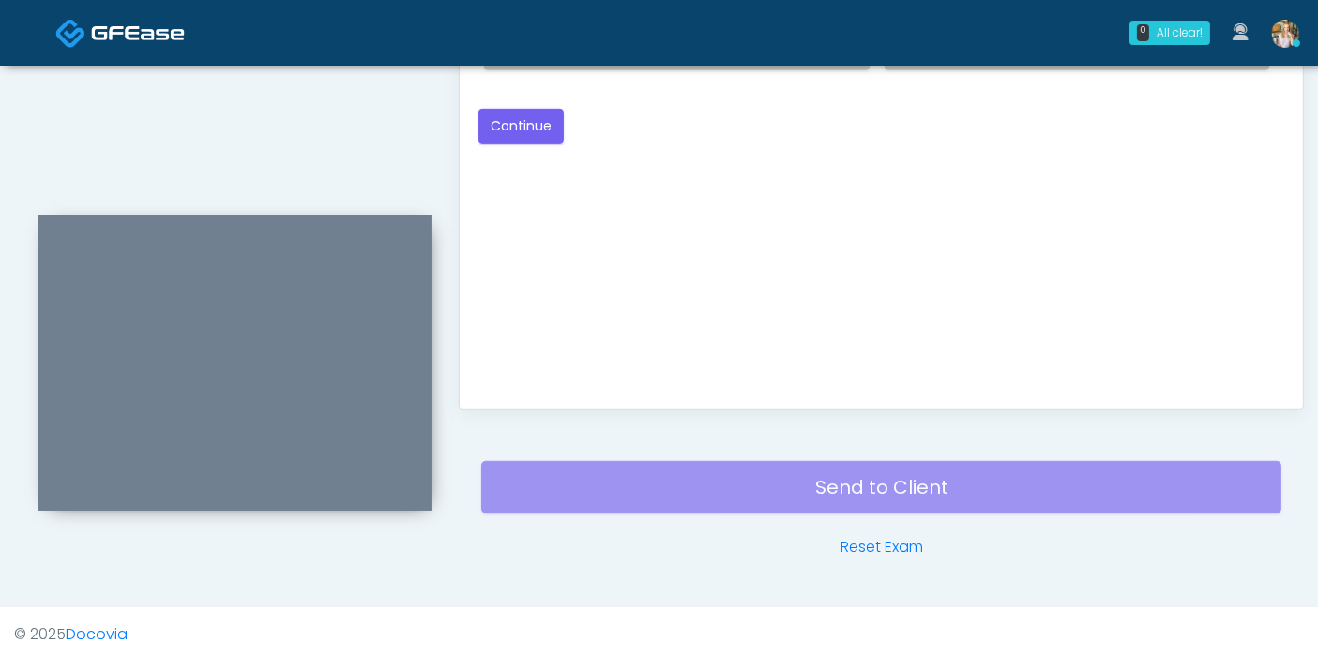
scroll to position [814, 0]
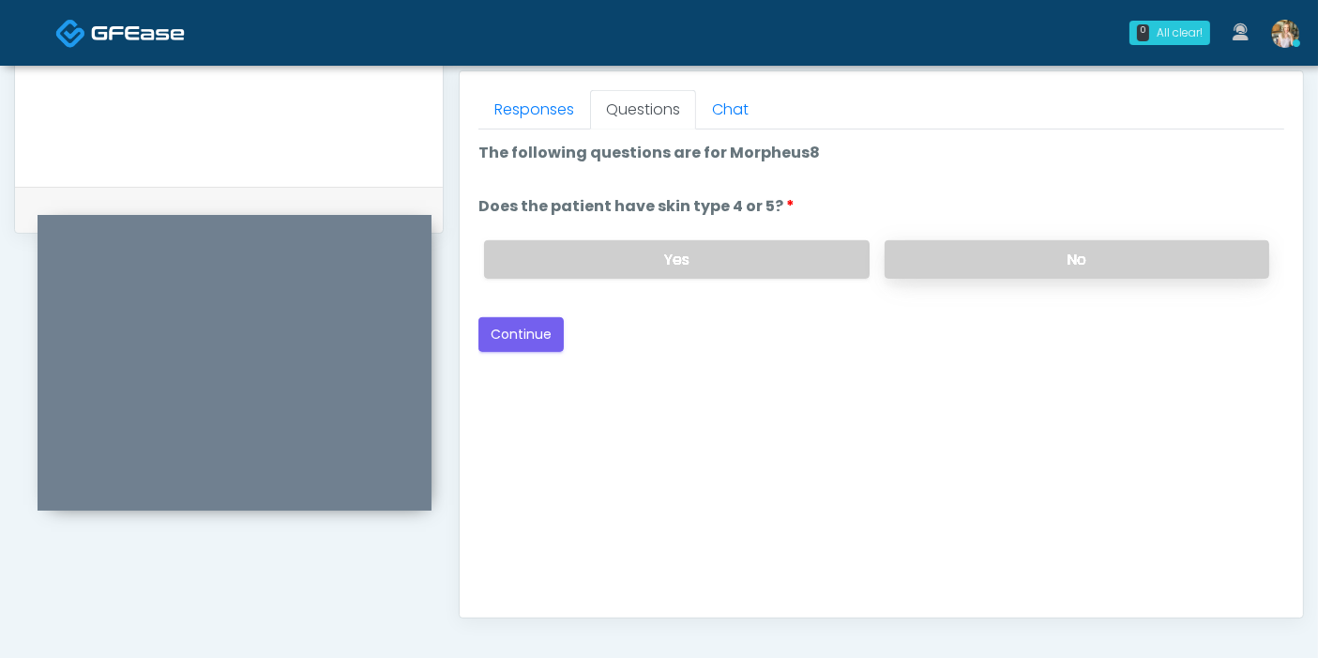
click at [1009, 259] on label "No" at bounding box center [1077, 259] width 385 height 38
click at [544, 321] on button "Continue" at bounding box center [520, 334] width 85 height 35
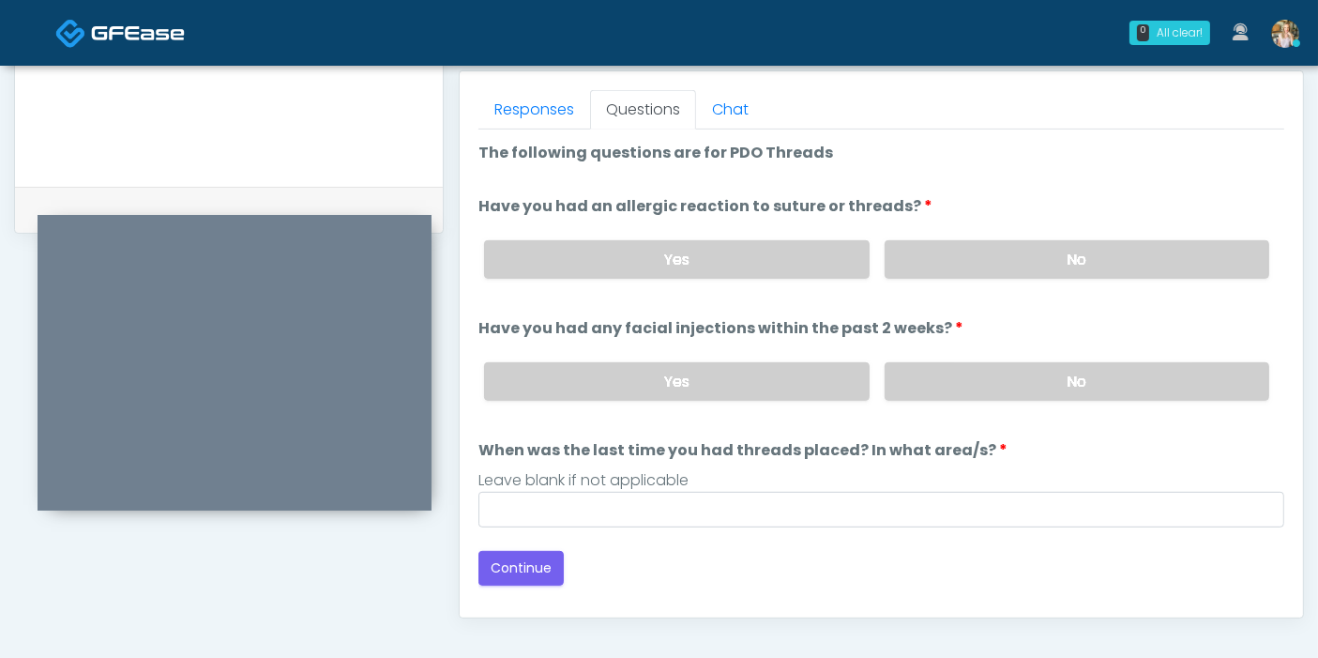
scroll to position [710, 0]
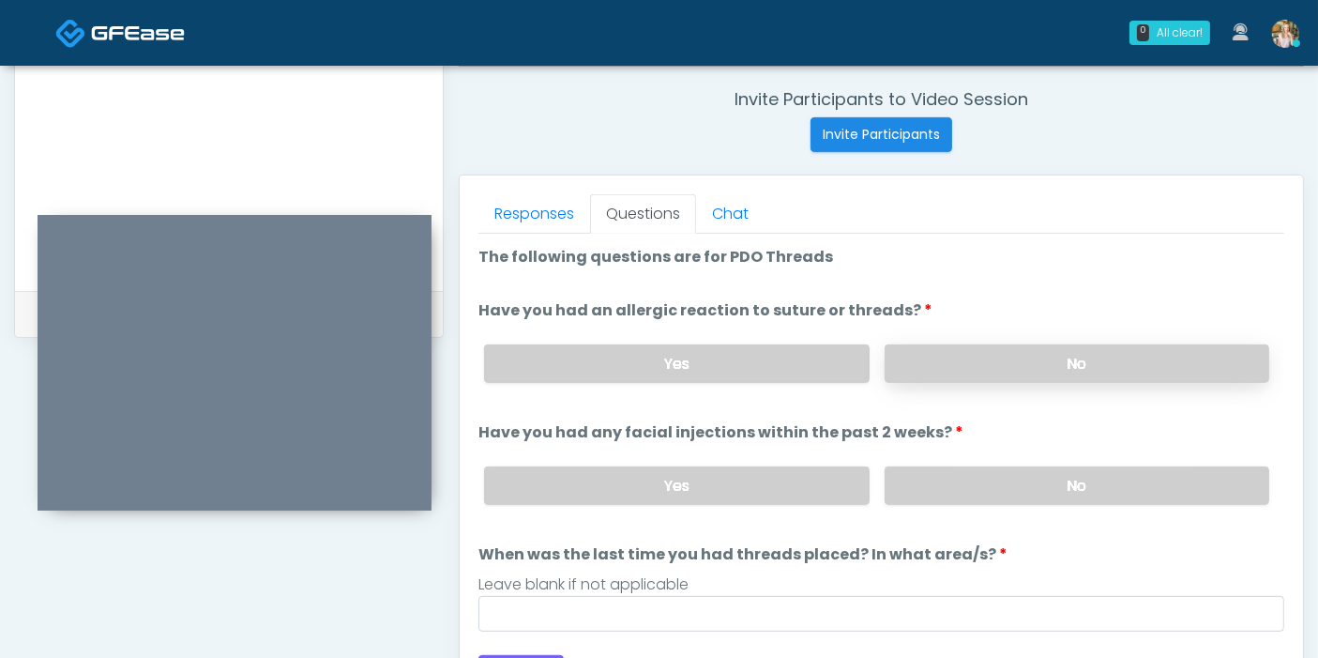
click at [1003, 364] on label "No" at bounding box center [1077, 363] width 385 height 38
click at [1022, 485] on label "No" at bounding box center [1077, 485] width 385 height 38
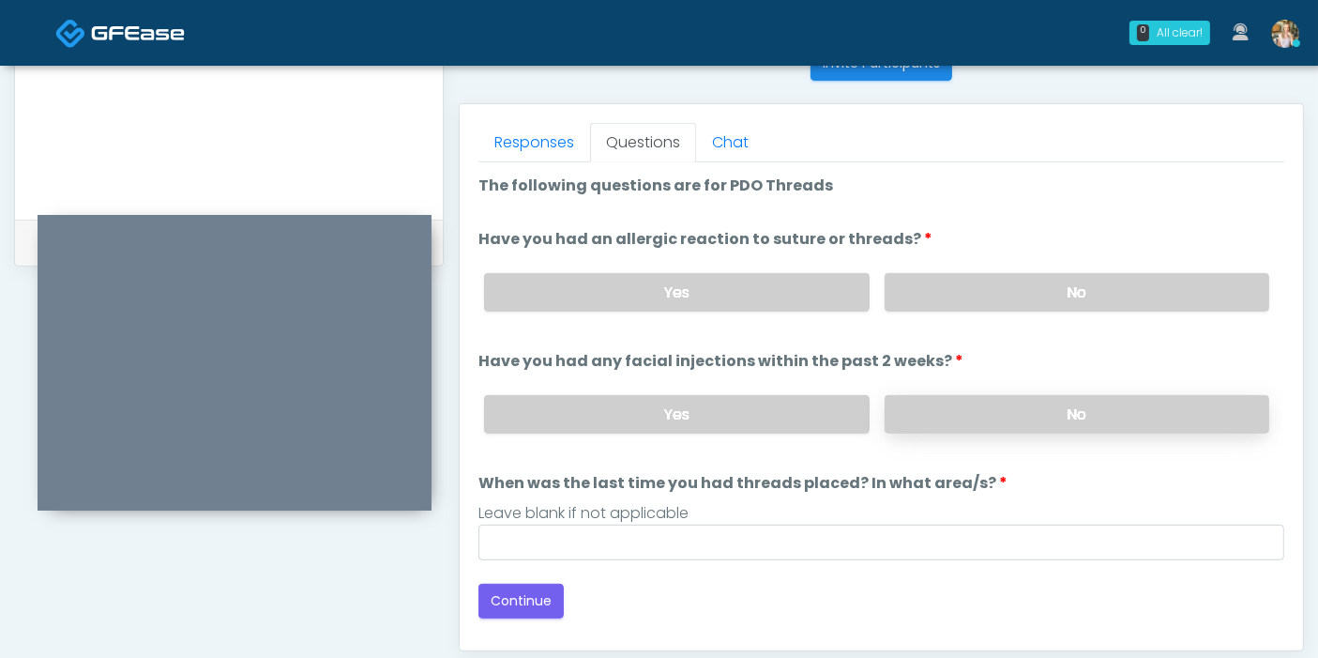
scroll to position [814, 0]
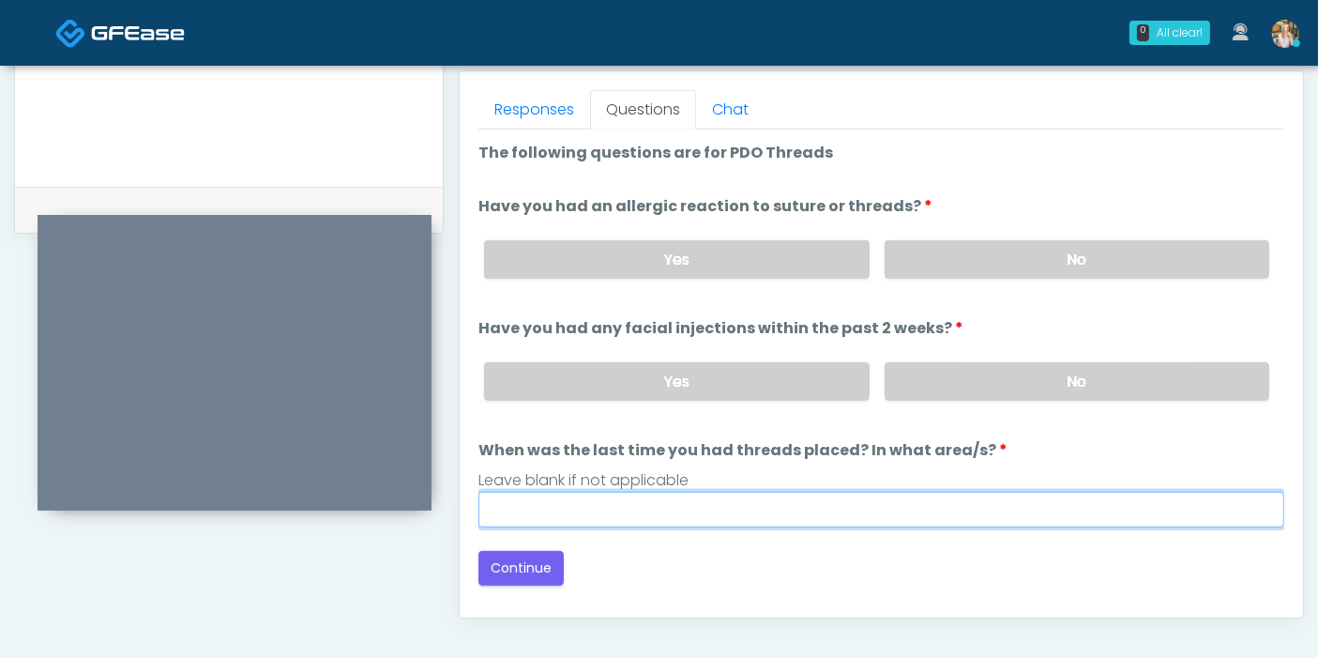
click at [985, 497] on input "When was the last time you had threads placed? In what area/s?" at bounding box center [881, 510] width 806 height 36
type input "***"
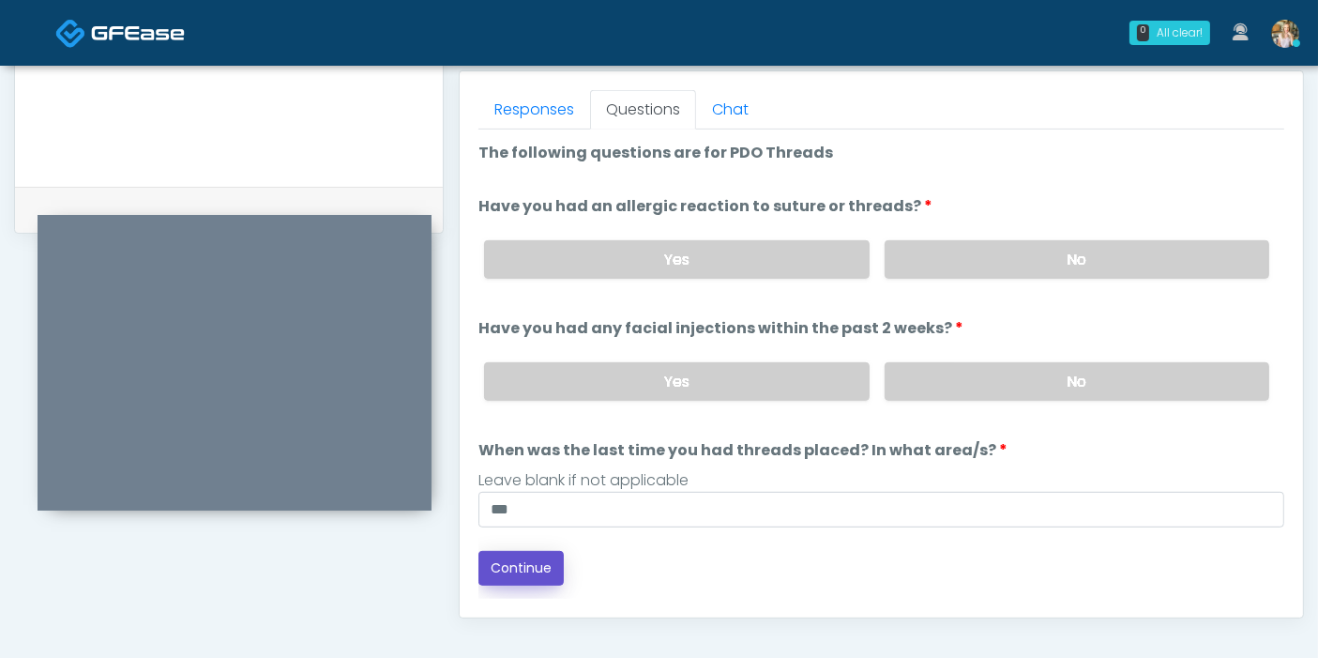
click at [507, 567] on button "Continue" at bounding box center [520, 568] width 85 height 35
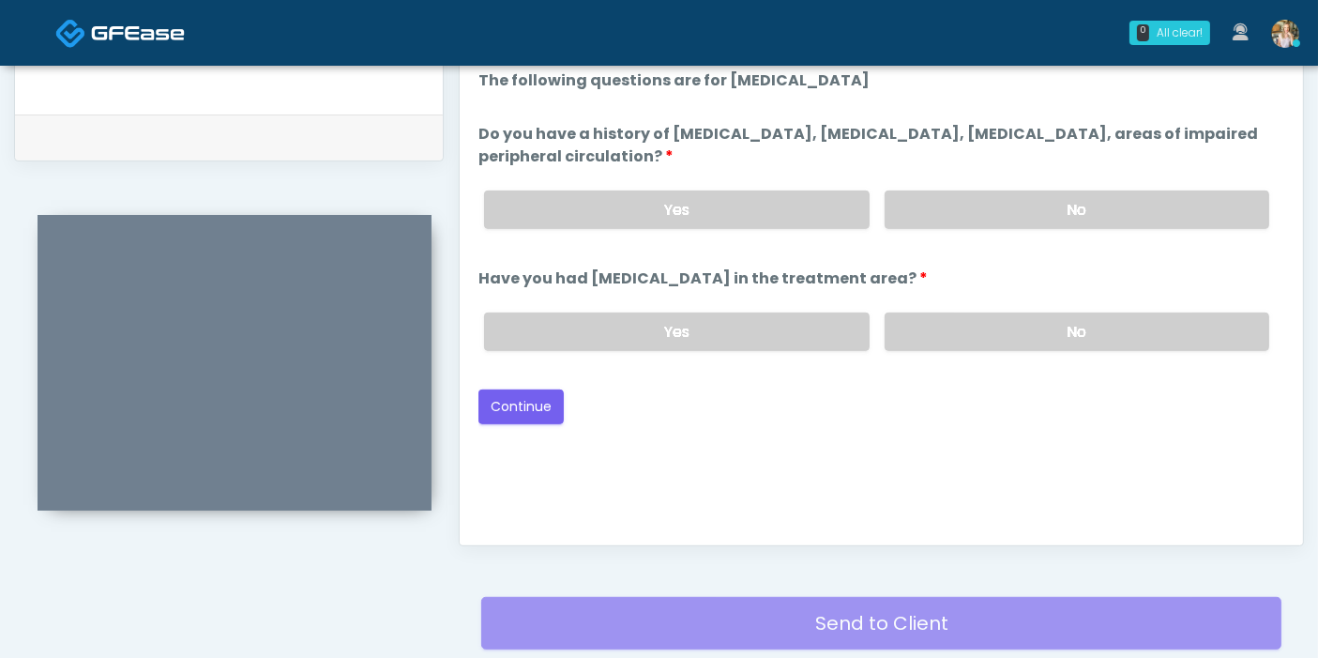
scroll to position [710, 0]
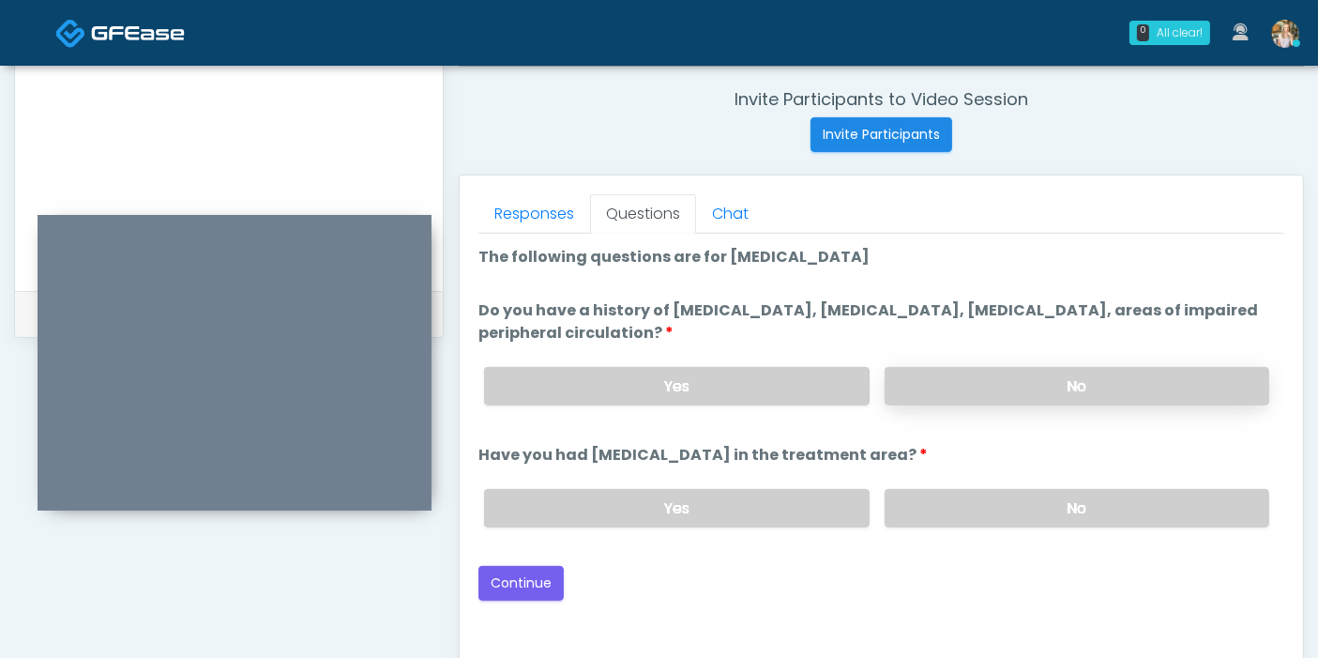
click at [1085, 386] on label "No" at bounding box center [1077, 386] width 385 height 38
click at [1071, 506] on label "No" at bounding box center [1077, 508] width 385 height 38
click at [524, 580] on button "Continue" at bounding box center [520, 583] width 85 height 35
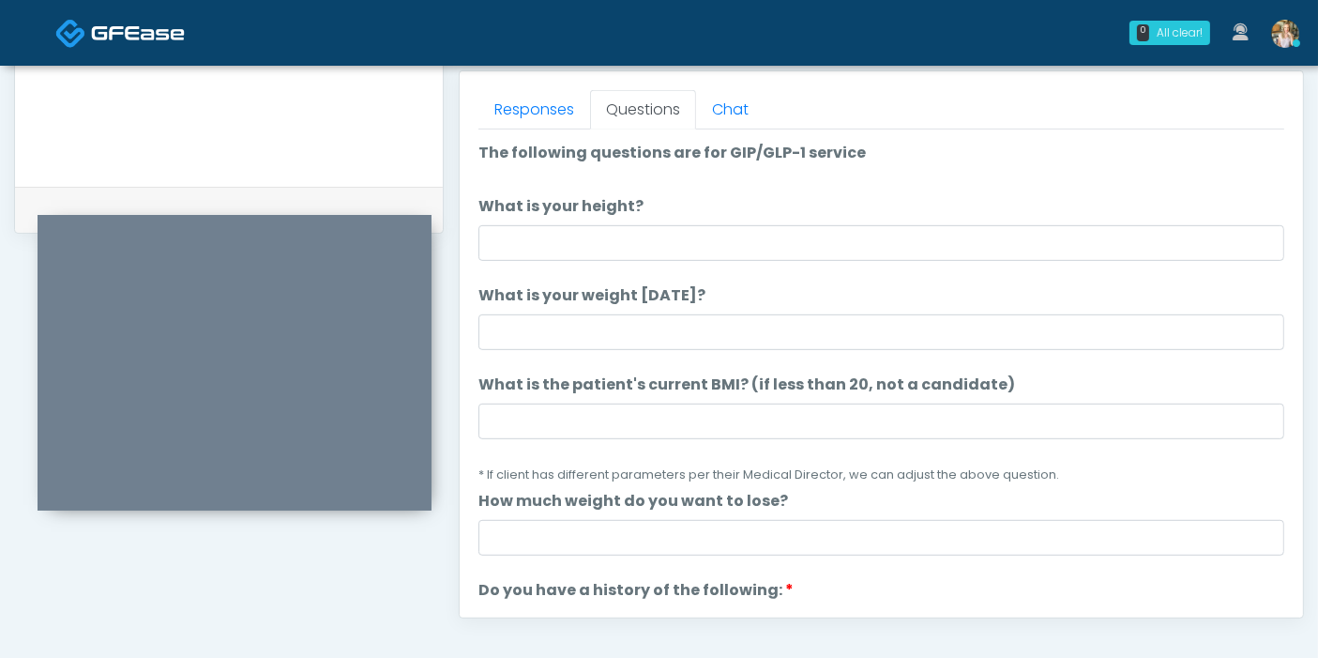
scroll to position [814, 0]
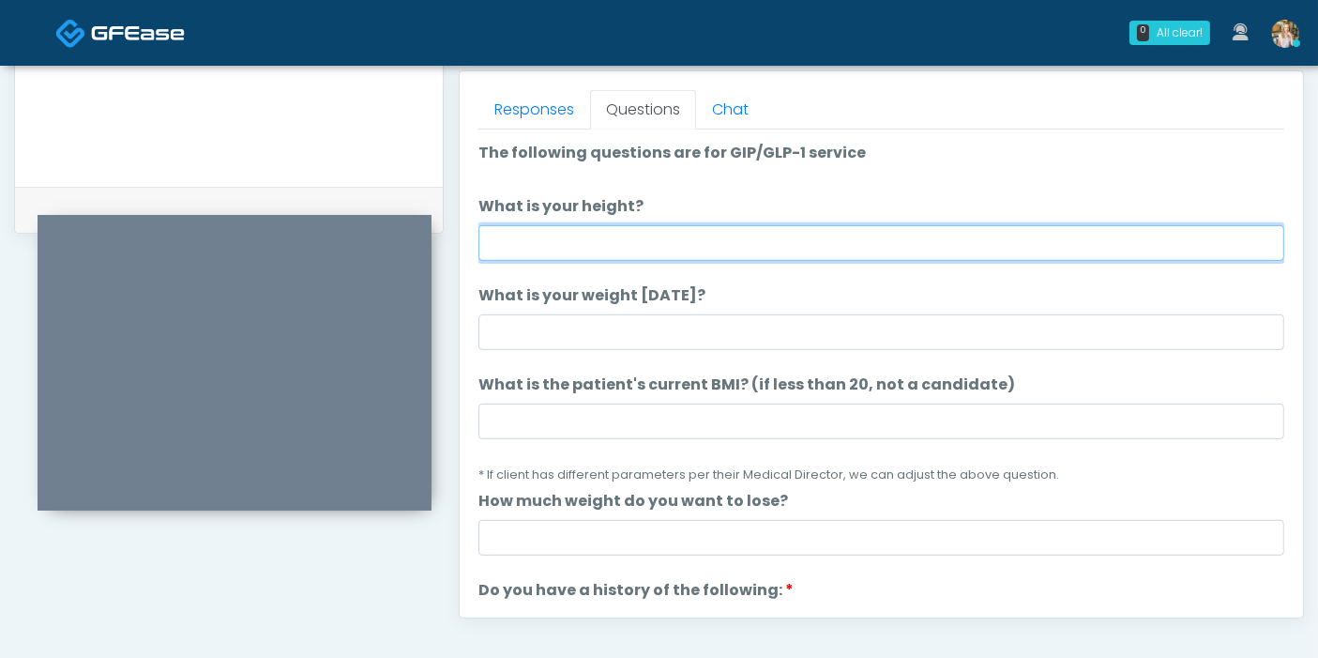
click at [736, 240] on input "What is your height?" at bounding box center [881, 243] width 806 height 36
click at [757, 241] on input "What is your height?" at bounding box center [881, 243] width 806 height 36
type input "***"
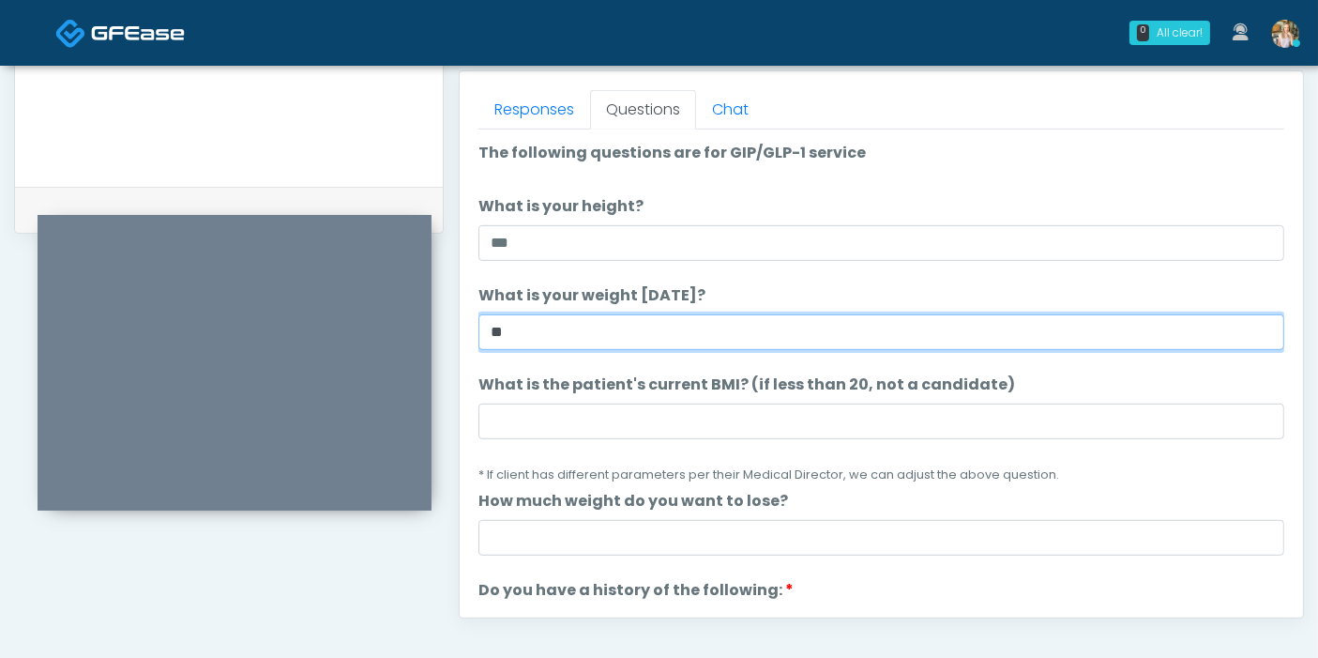
type input "**"
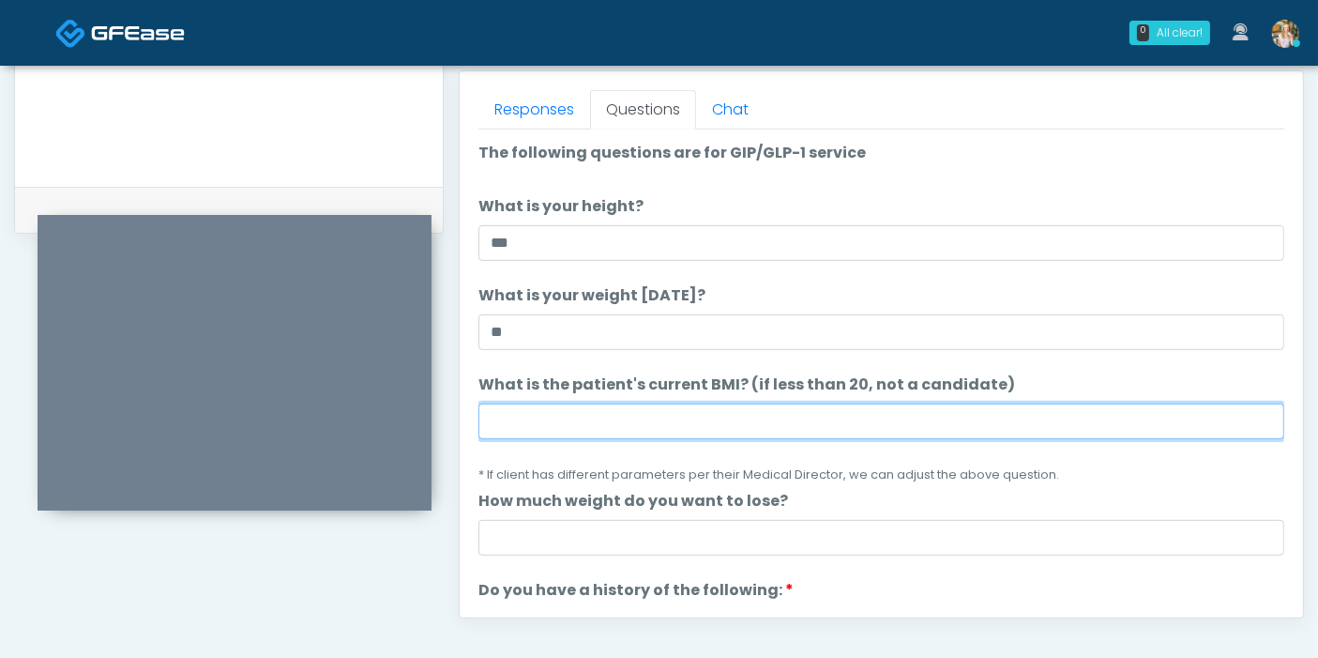
click at [718, 419] on input "What is the patient's current BMI? (if less than 20, not a candidate)" at bounding box center [881, 421] width 806 height 36
type input "****"
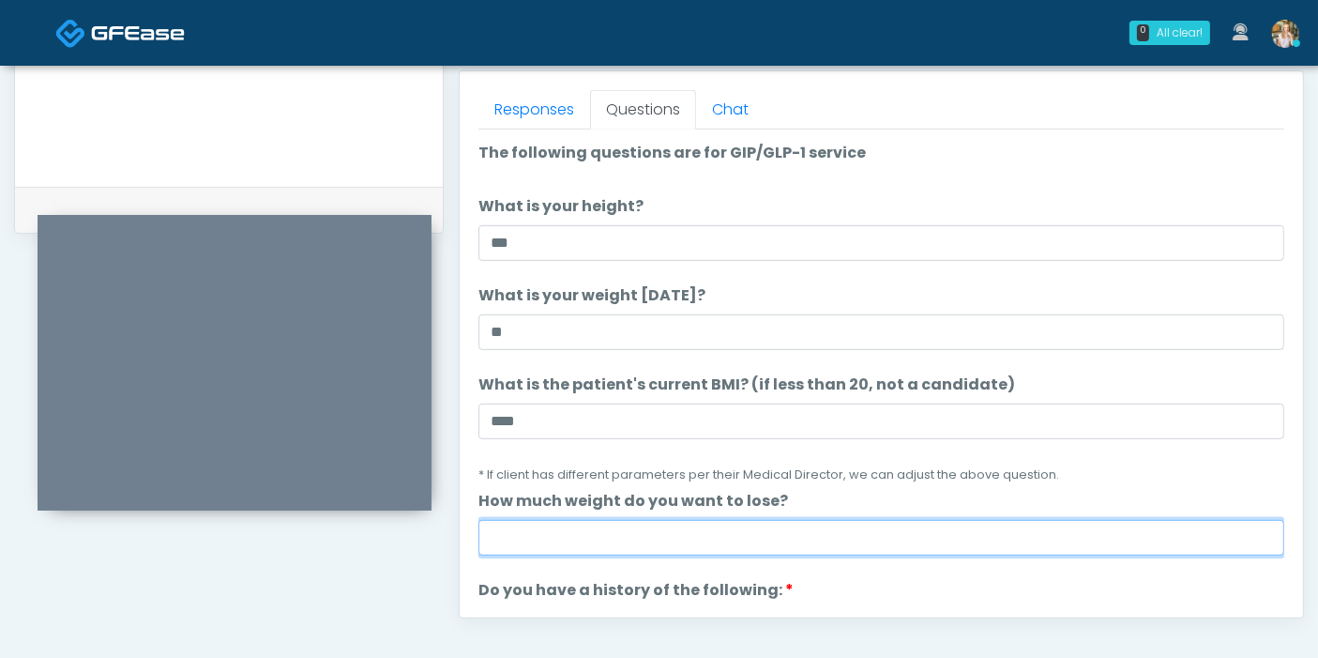
click at [805, 538] on input "How much weight do you want to lose?" at bounding box center [881, 538] width 806 height 36
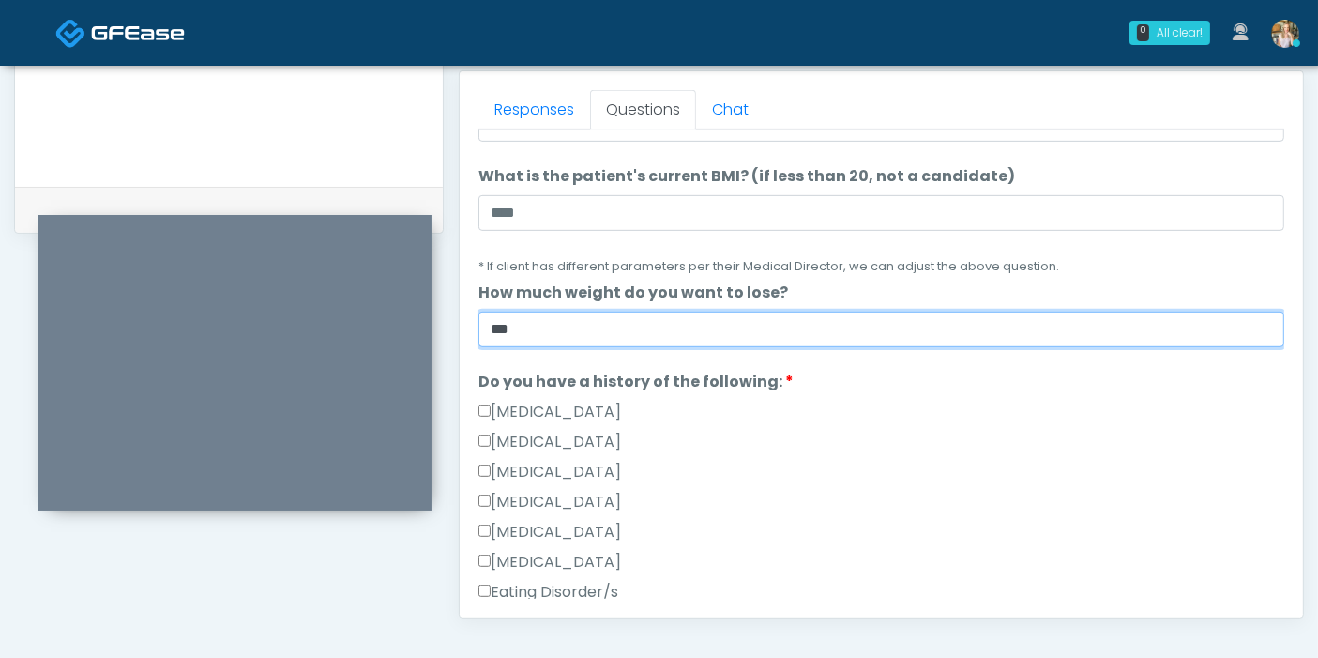
scroll to position [312, 0]
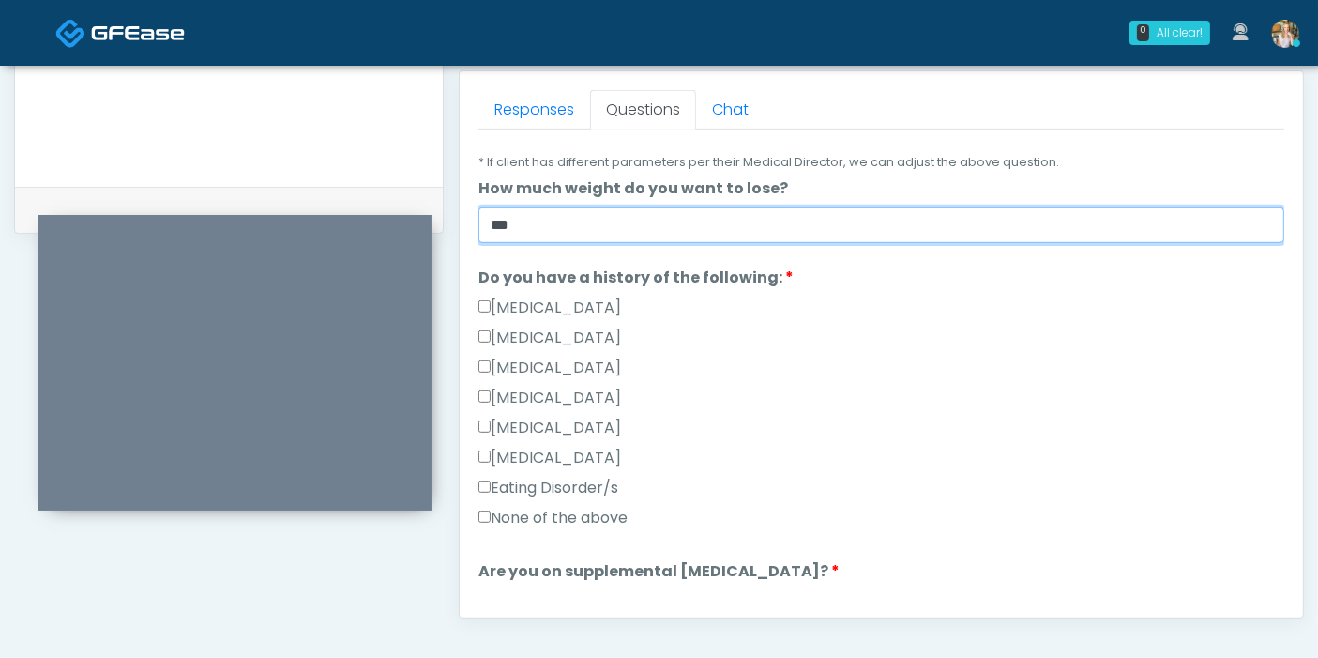
type input "***"
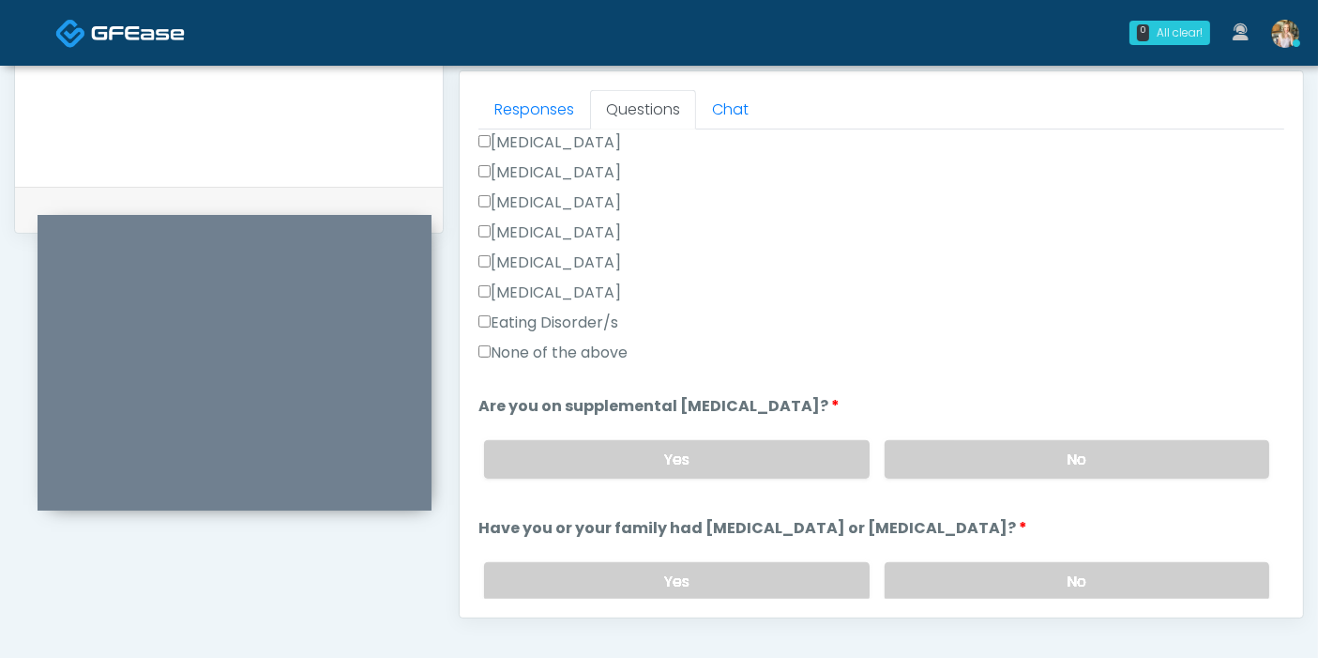
scroll to position [521, 0]
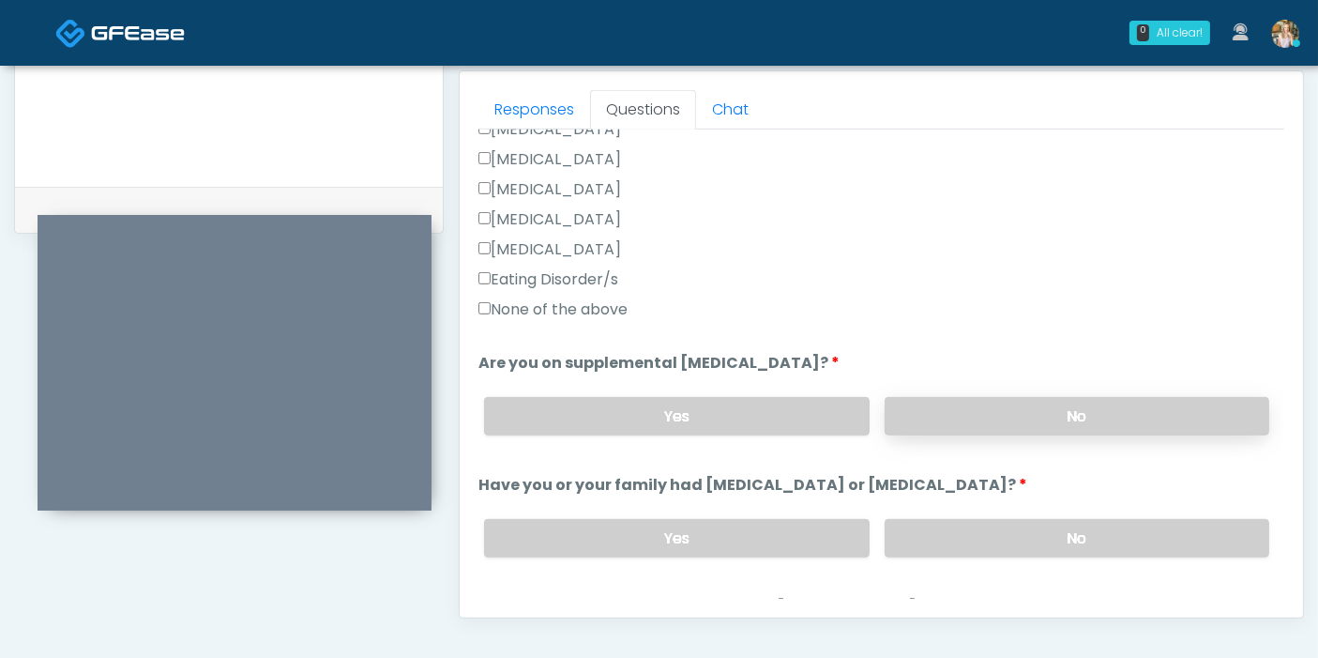
click at [1050, 418] on label "No" at bounding box center [1077, 416] width 385 height 38
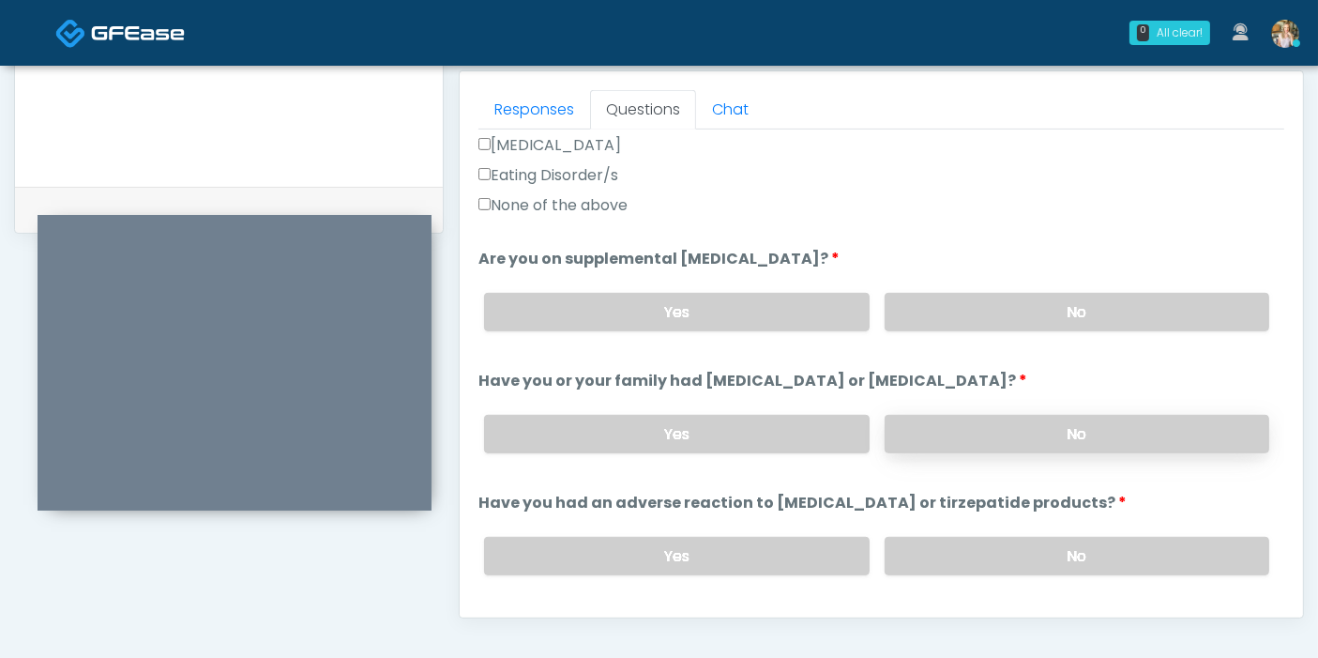
click at [989, 431] on label "No" at bounding box center [1077, 434] width 385 height 38
click at [1031, 544] on label "No" at bounding box center [1077, 556] width 385 height 38
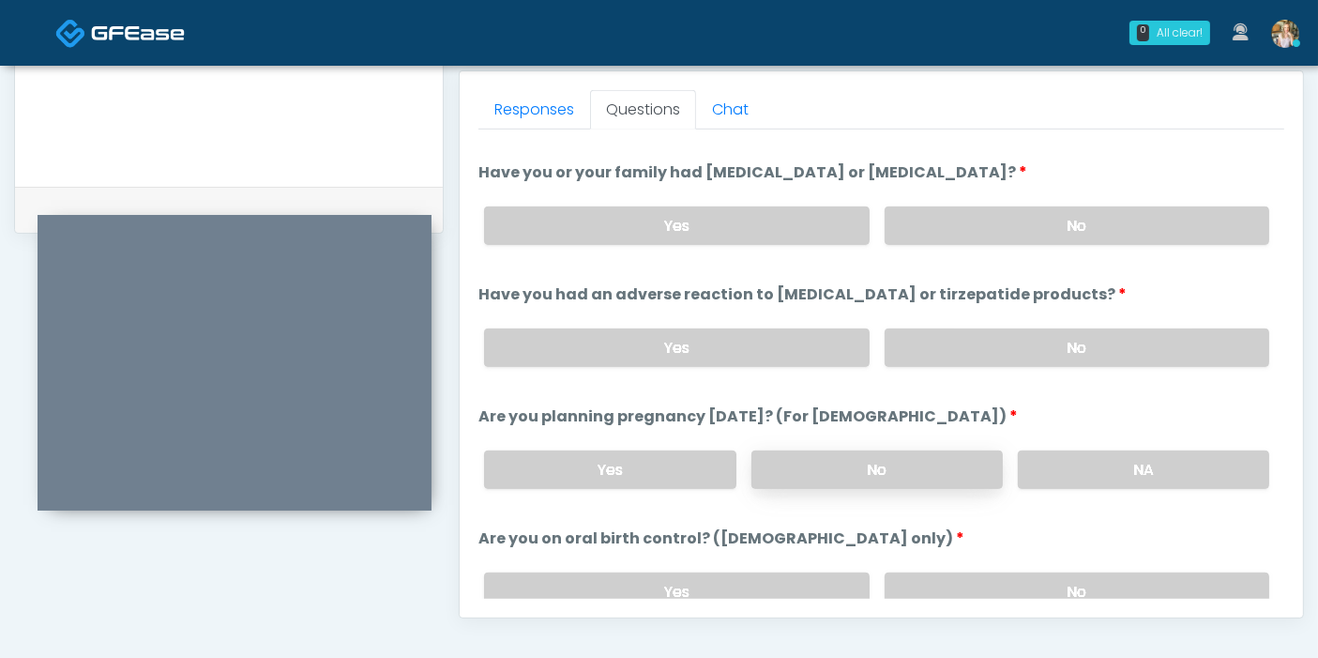
scroll to position [938, 0]
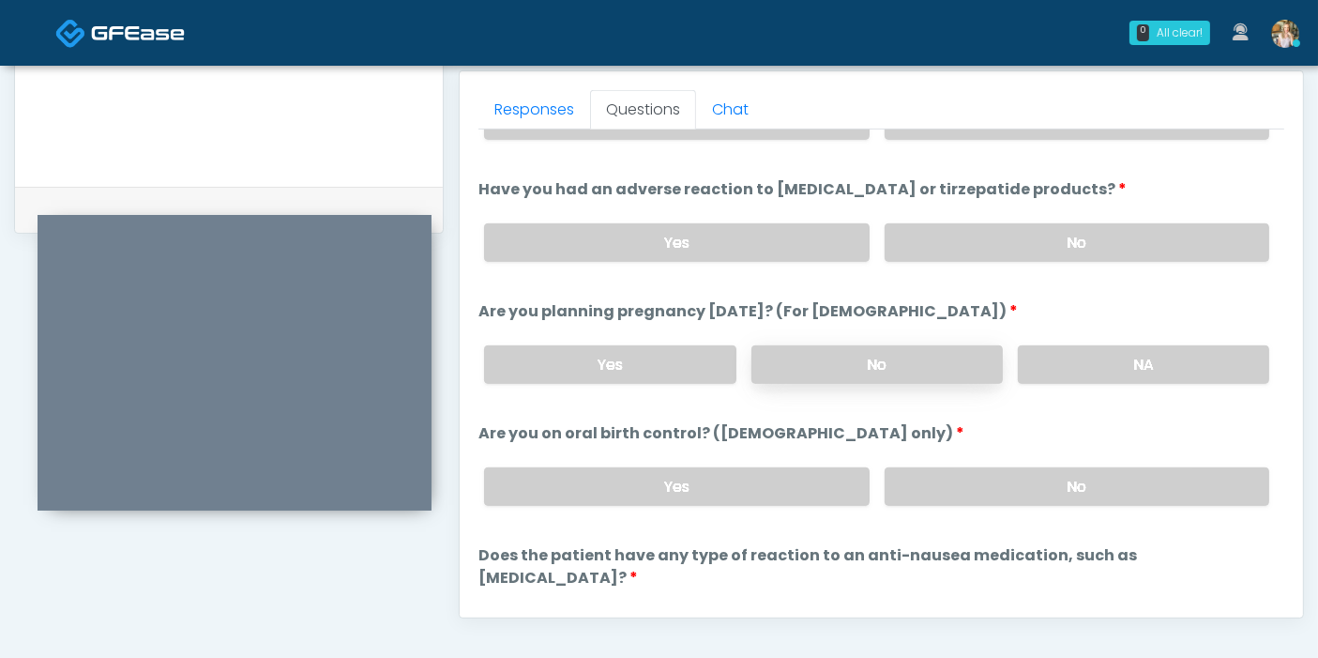
click at [884, 361] on label "No" at bounding box center [876, 364] width 251 height 38
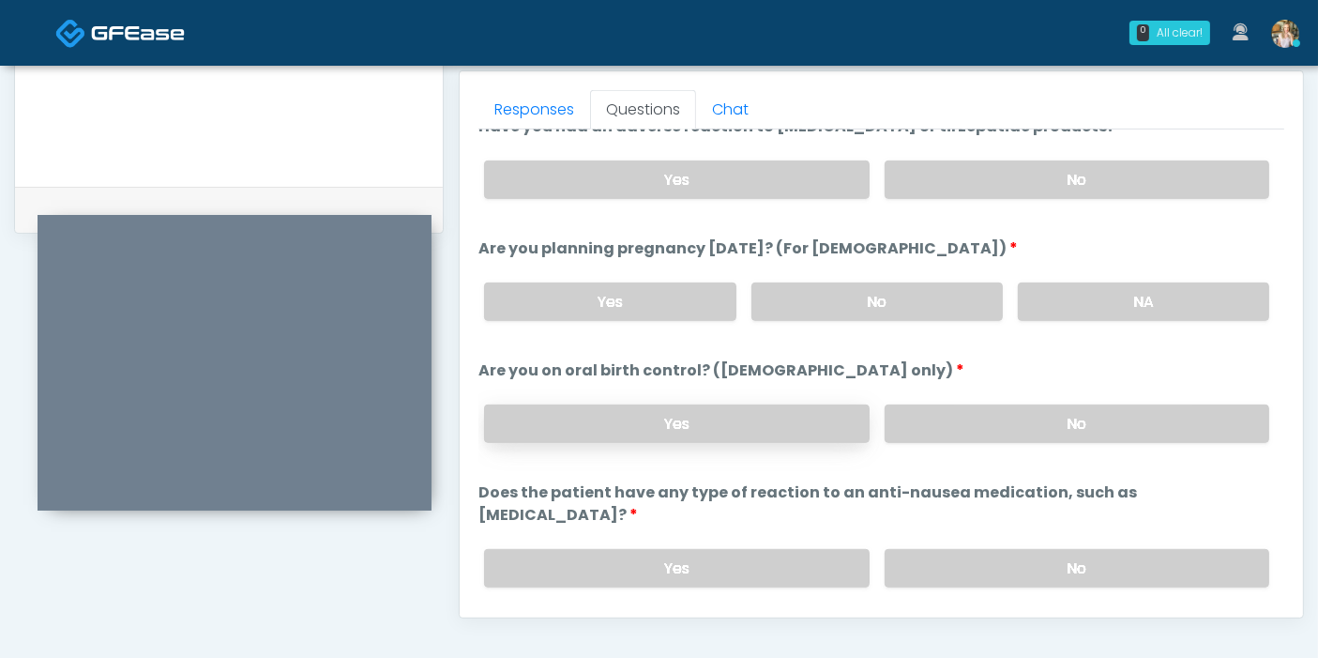
scroll to position [1033, 0]
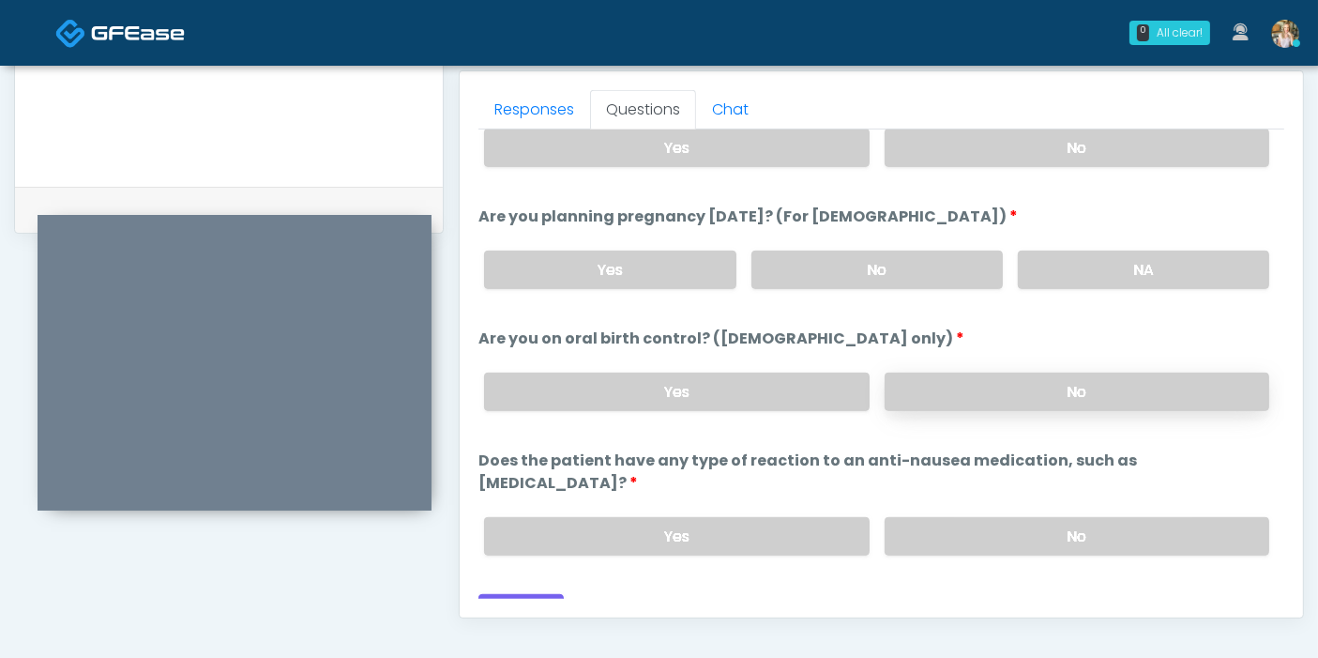
click at [1021, 393] on label "No" at bounding box center [1077, 391] width 385 height 38
click at [961, 517] on label "No" at bounding box center [1077, 536] width 385 height 38
click at [519, 594] on button "Continue" at bounding box center [520, 611] width 85 height 35
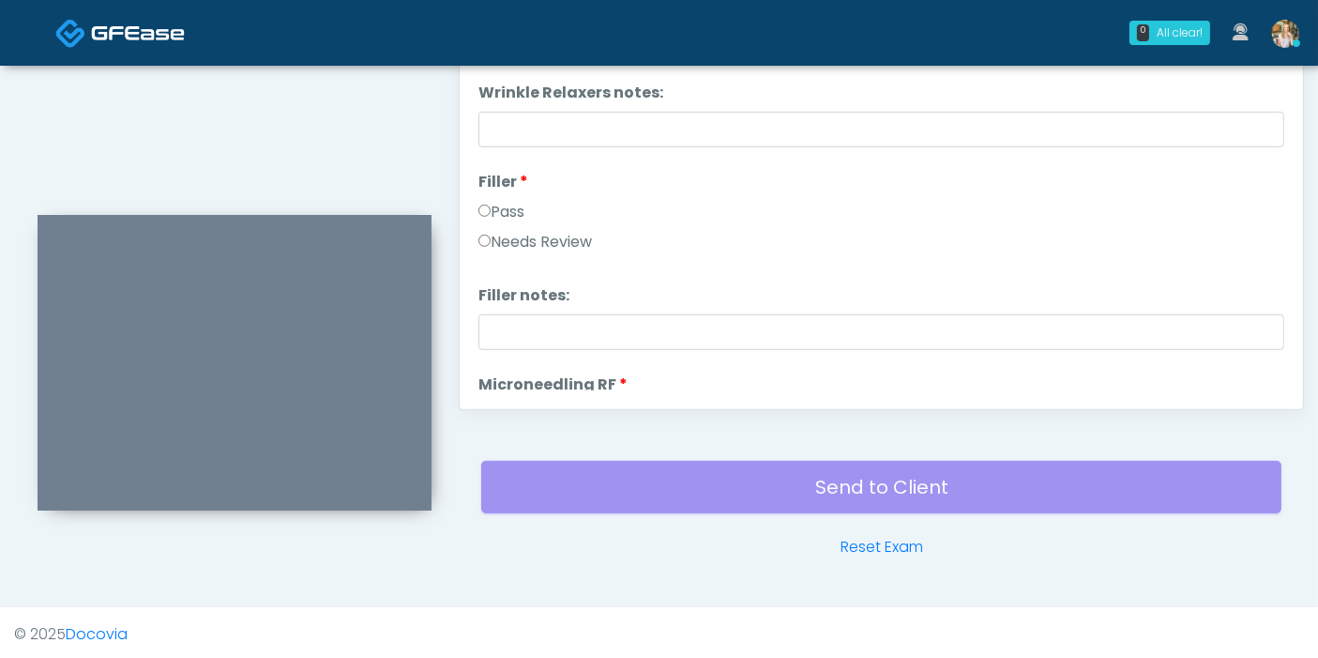
scroll to position [814, 0]
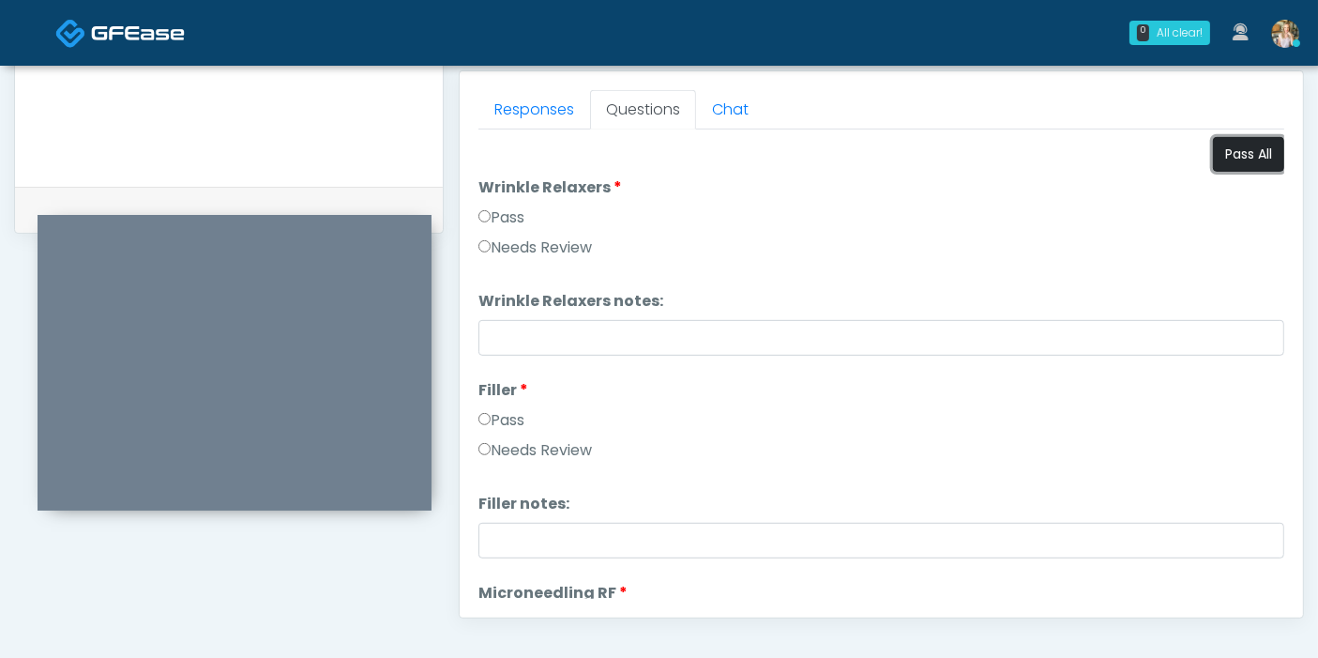
click at [1232, 165] on button "Pass All" at bounding box center [1248, 154] width 71 height 35
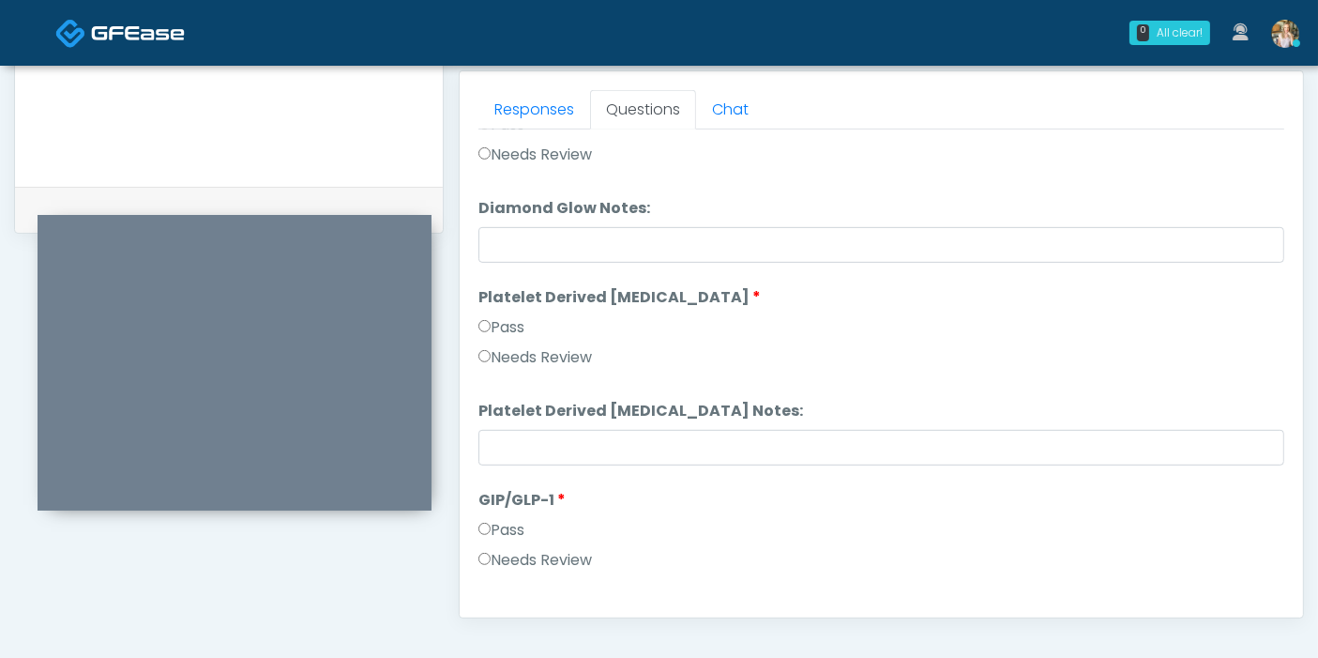
scroll to position [3439, 0]
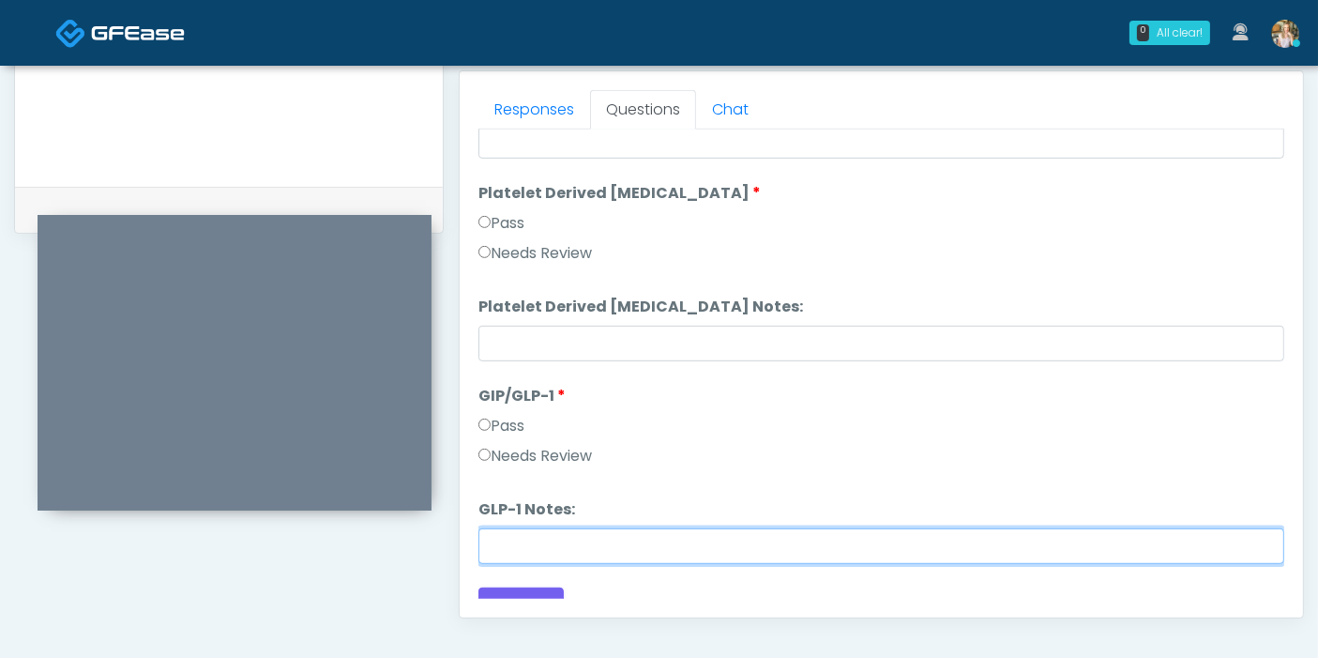
click at [593, 550] on input "GLP-1 Notes:" at bounding box center [881, 546] width 806 height 36
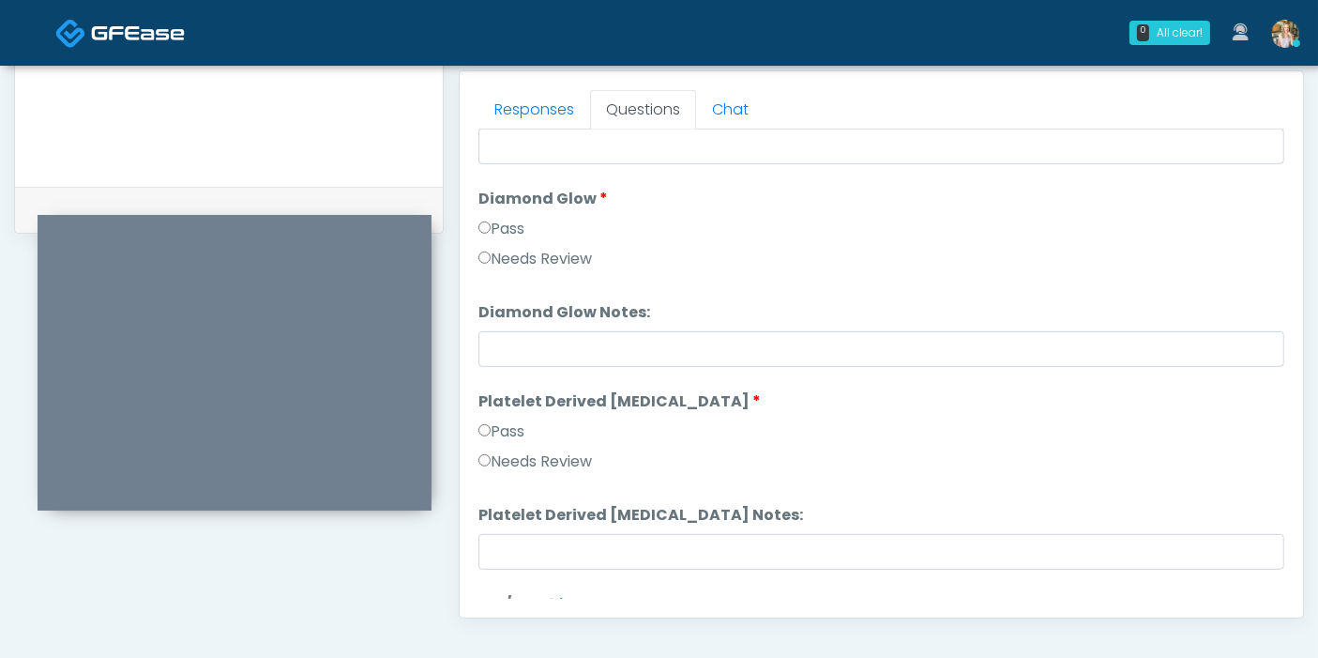
scroll to position [3459, 0]
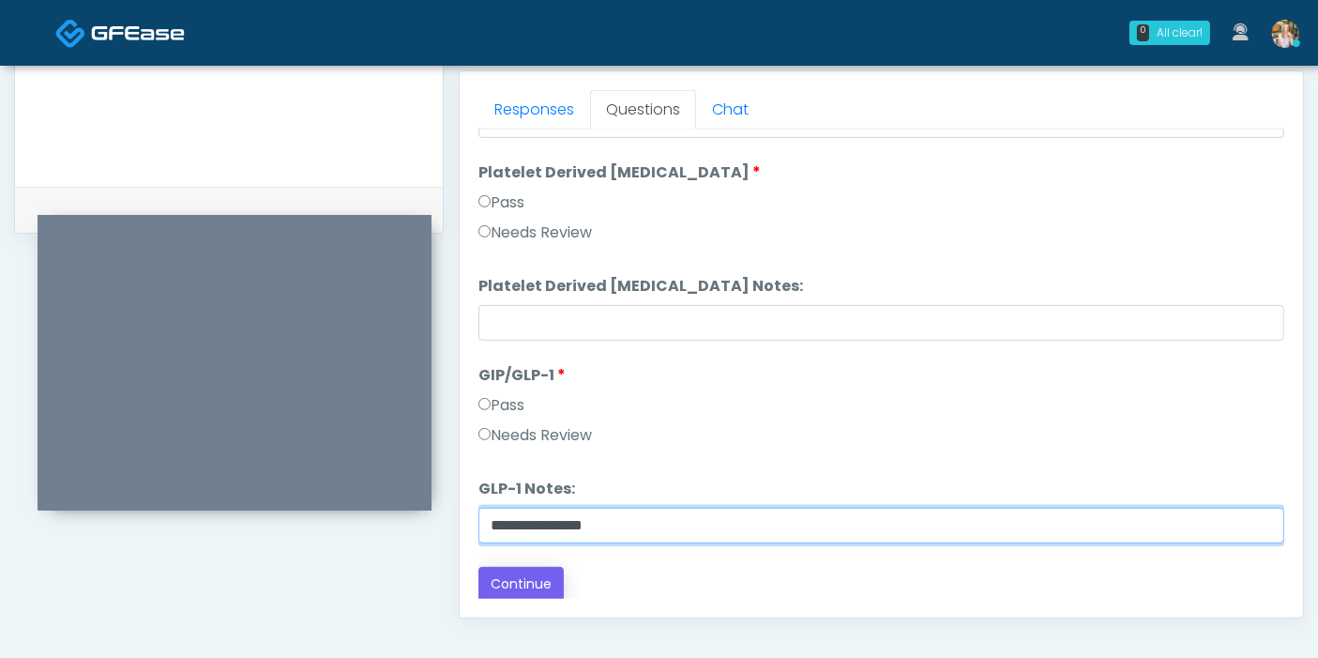
type input "**********"
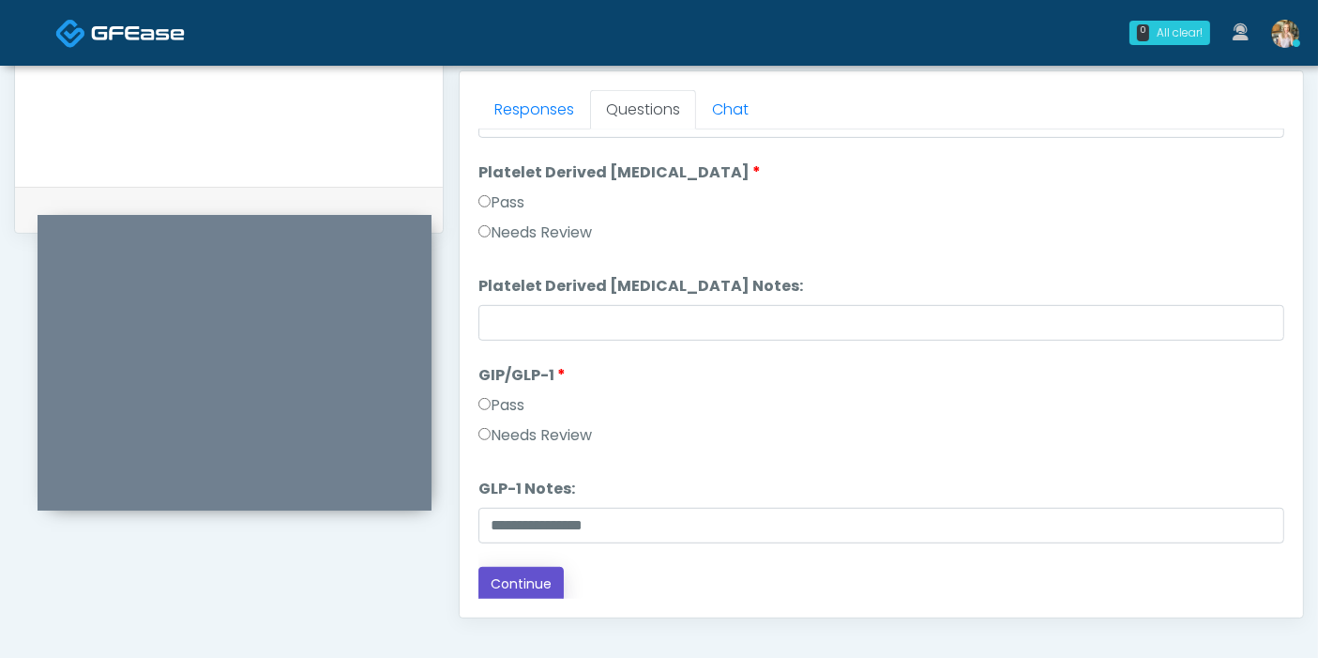
click at [524, 579] on button "Continue" at bounding box center [520, 584] width 85 height 35
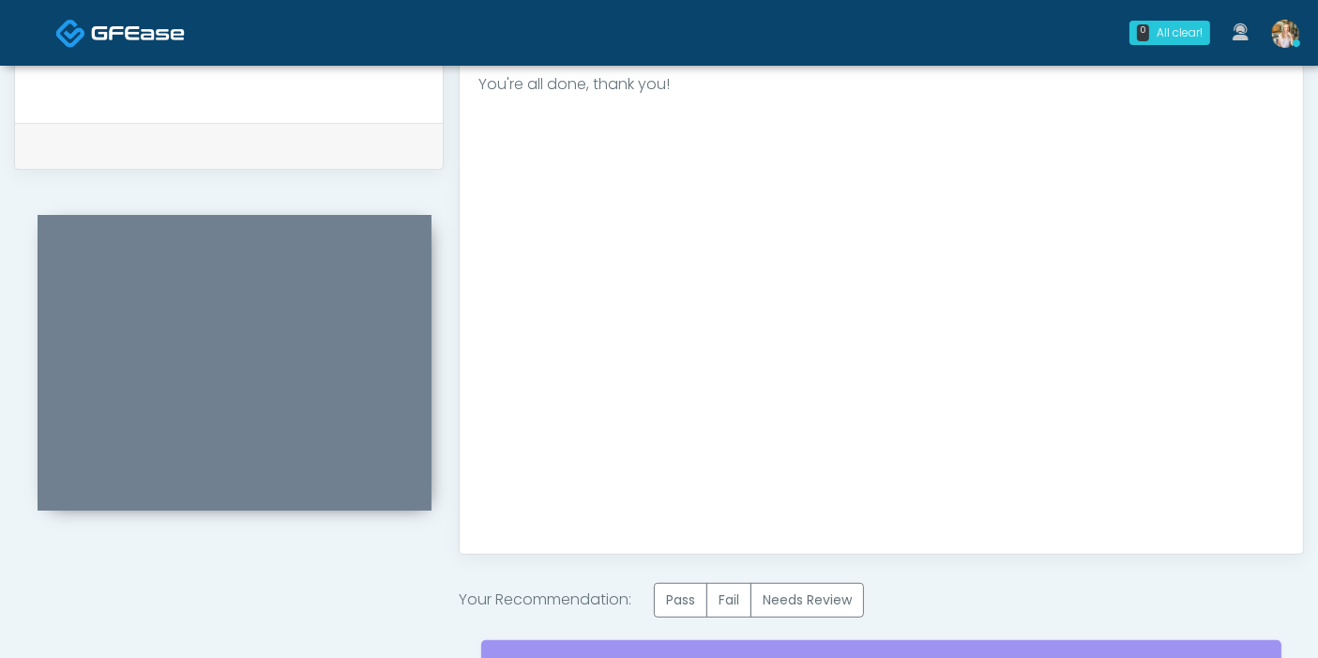
scroll to position [1022, 0]
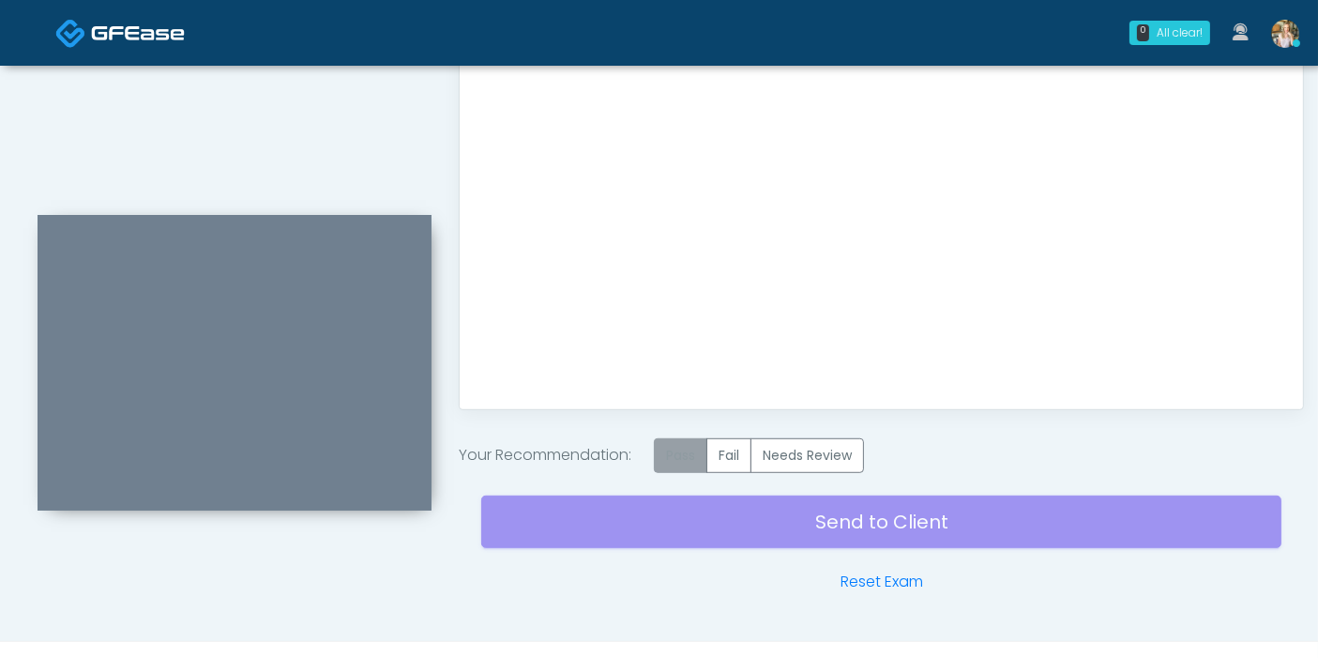
click at [681, 446] on label "Pass" at bounding box center [680, 455] width 53 height 35
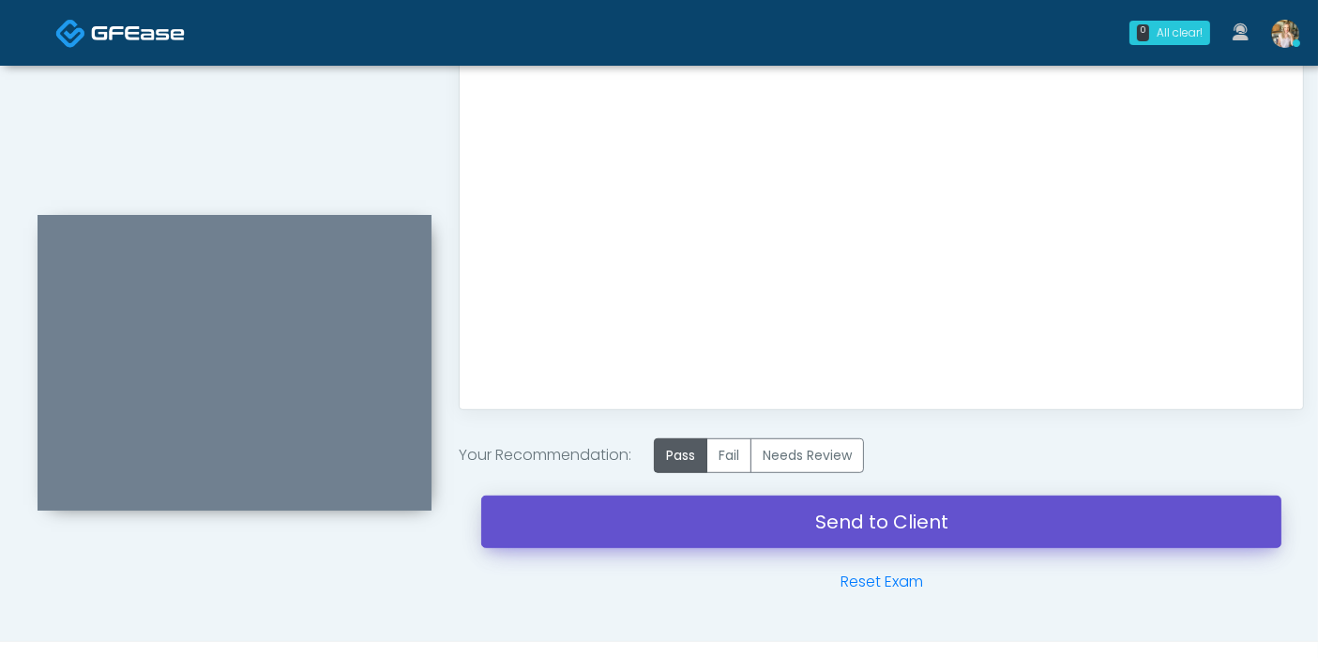
click at [882, 521] on link "Send to Client" at bounding box center [881, 521] width 800 height 53
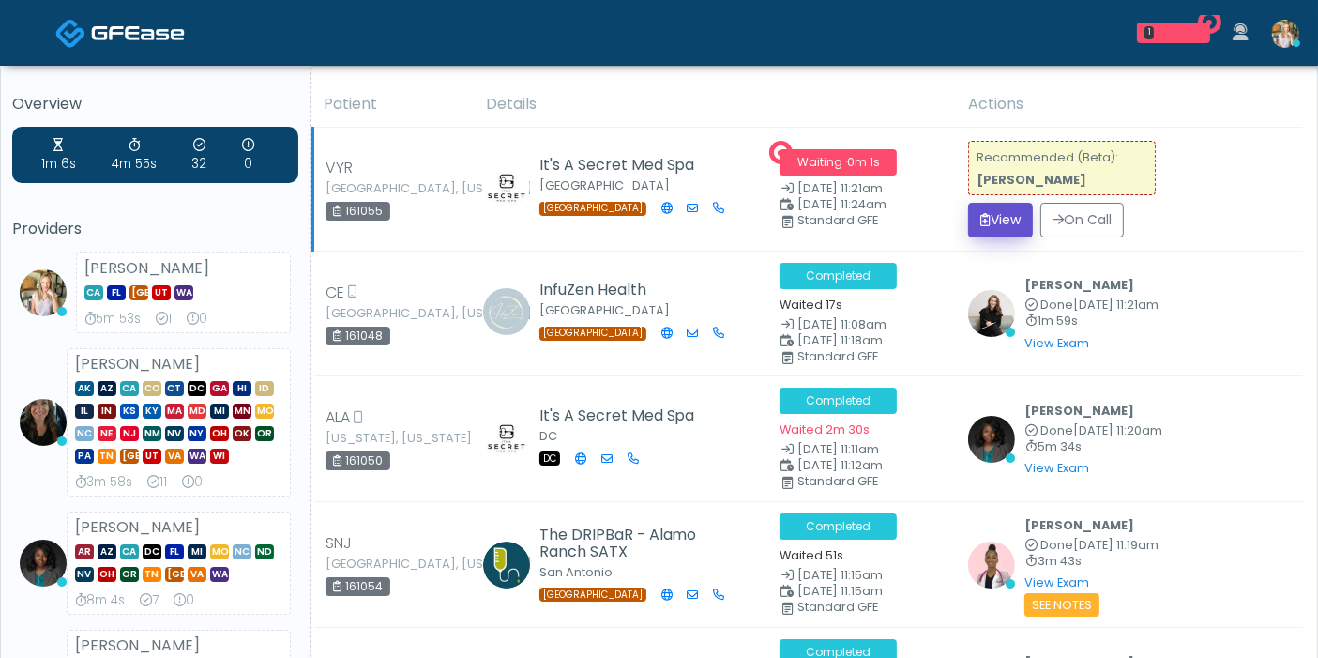
click at [1005, 226] on button "View" at bounding box center [1000, 220] width 65 height 35
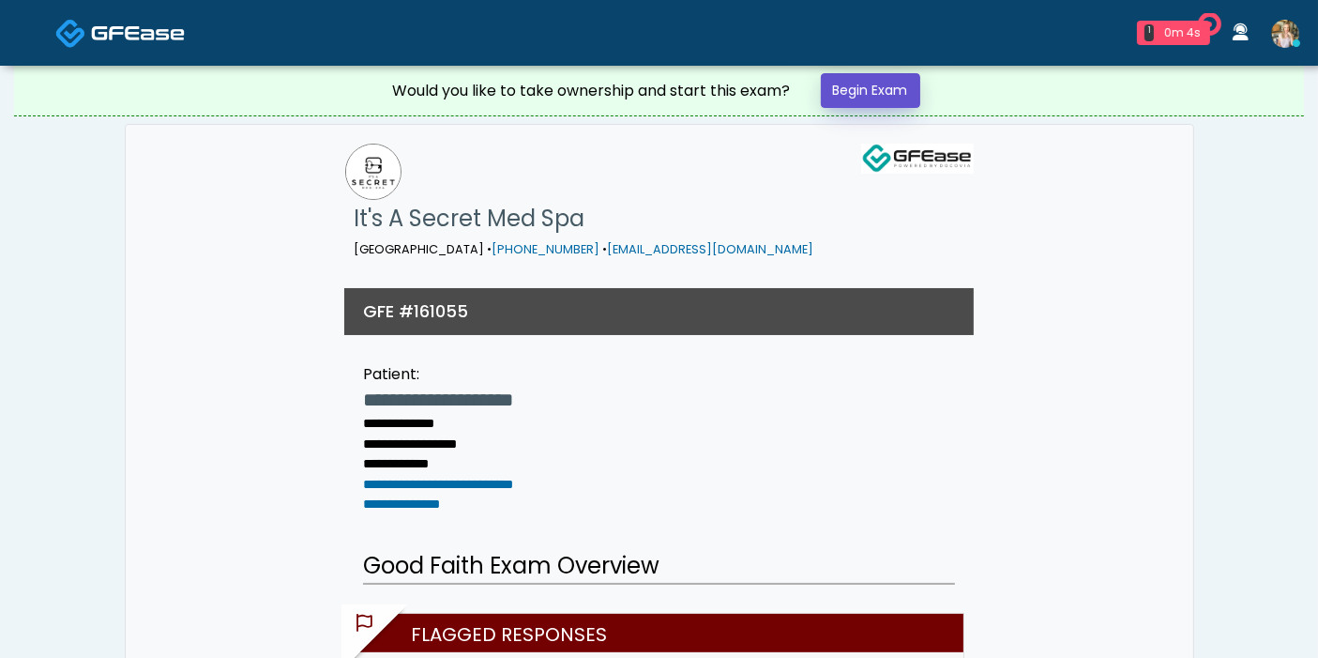
click at [870, 94] on link "Begin Exam" at bounding box center [870, 90] width 99 height 35
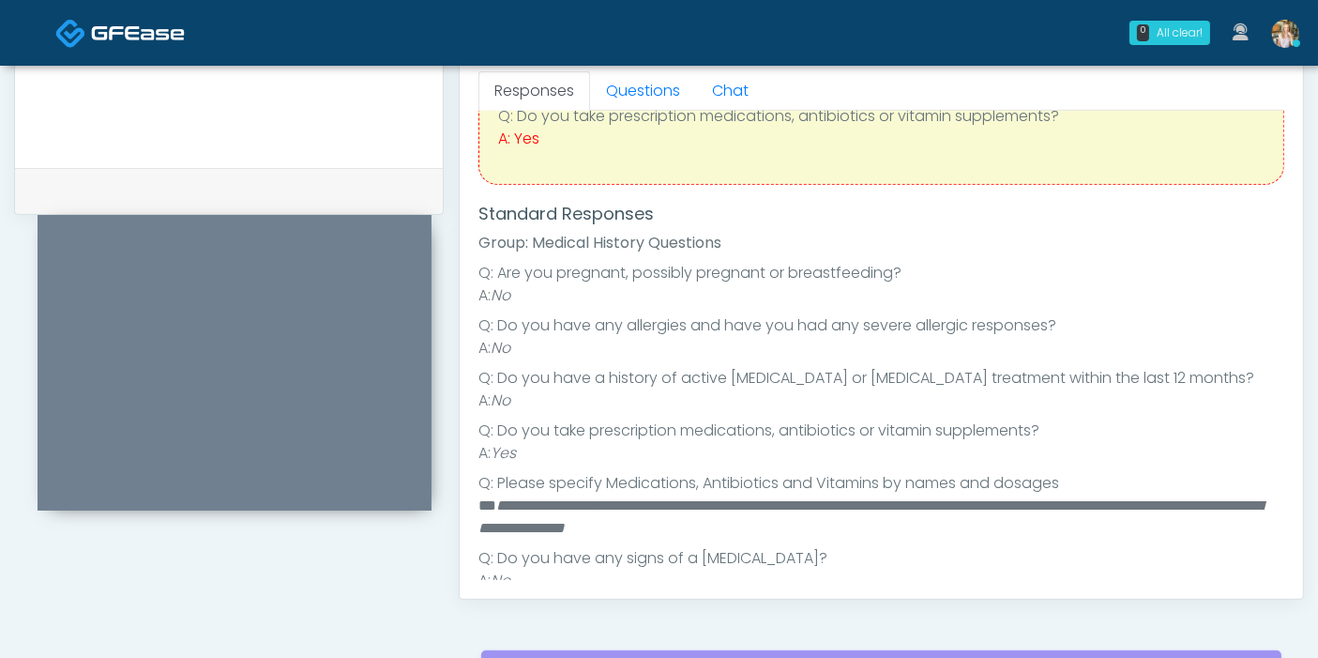
scroll to position [101, 0]
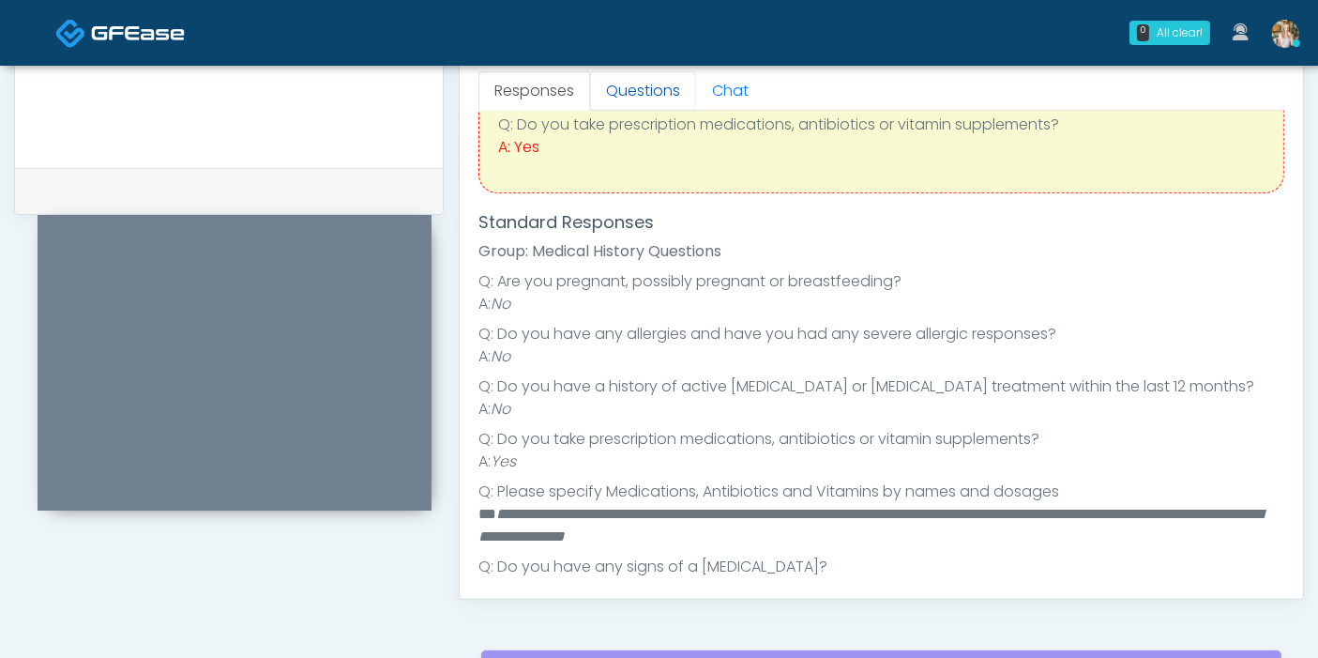
click at [645, 93] on link "Questions" at bounding box center [643, 90] width 106 height 39
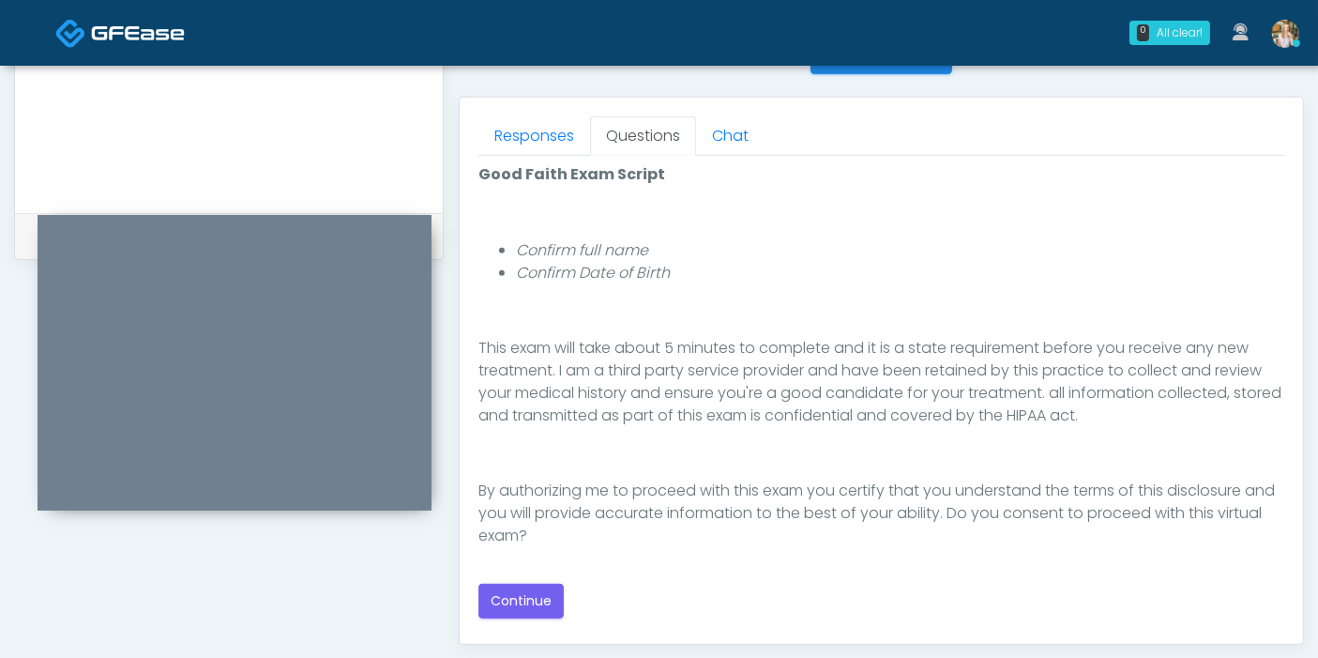
scroll to position [833, 0]
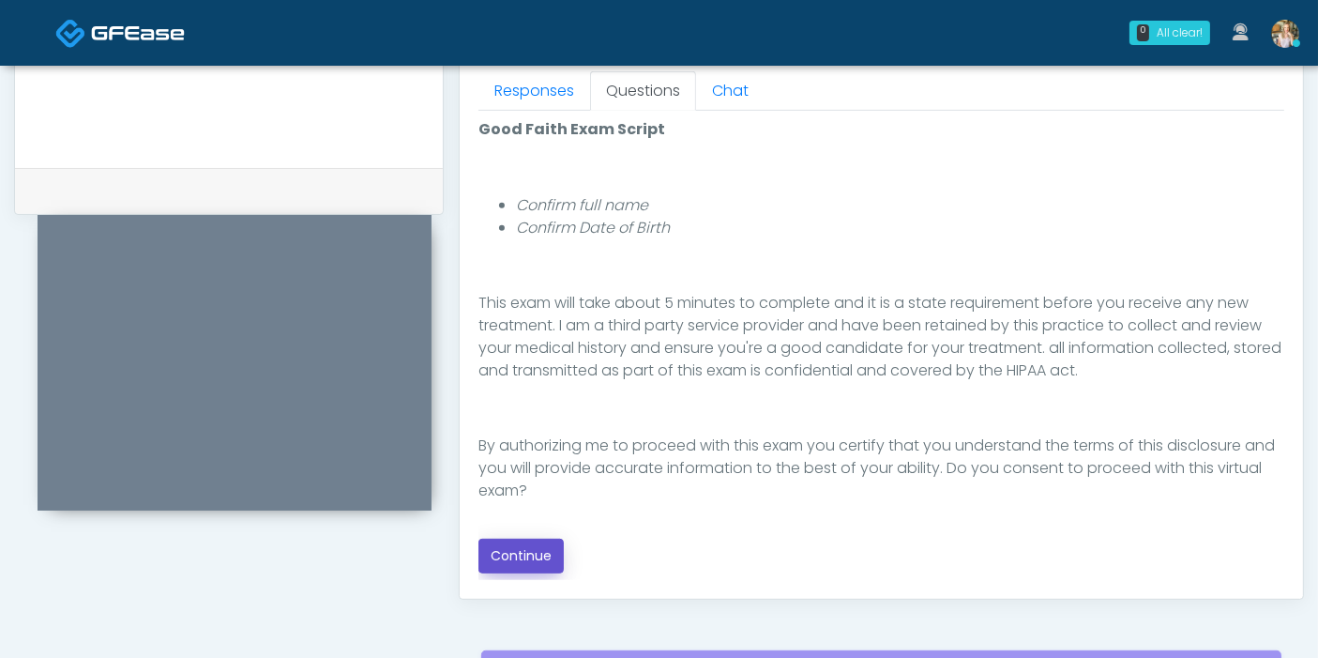
click at [541, 553] on button "Continue" at bounding box center [520, 555] width 85 height 35
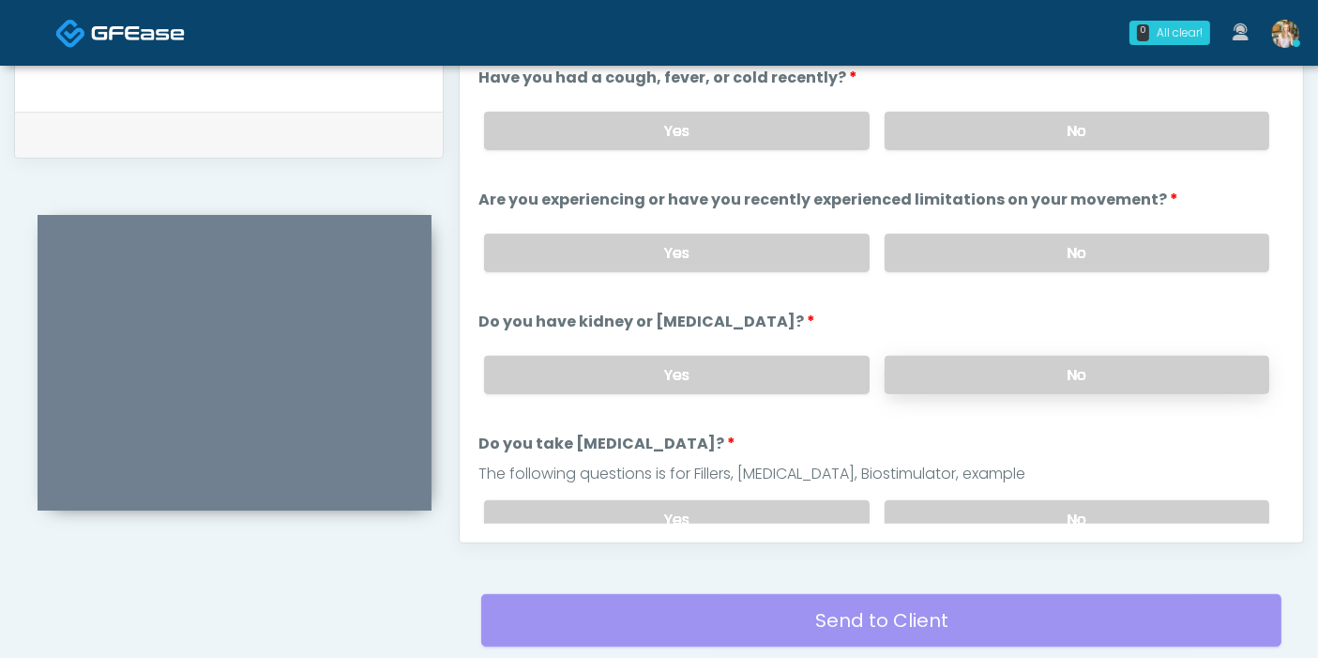
scroll to position [814, 0]
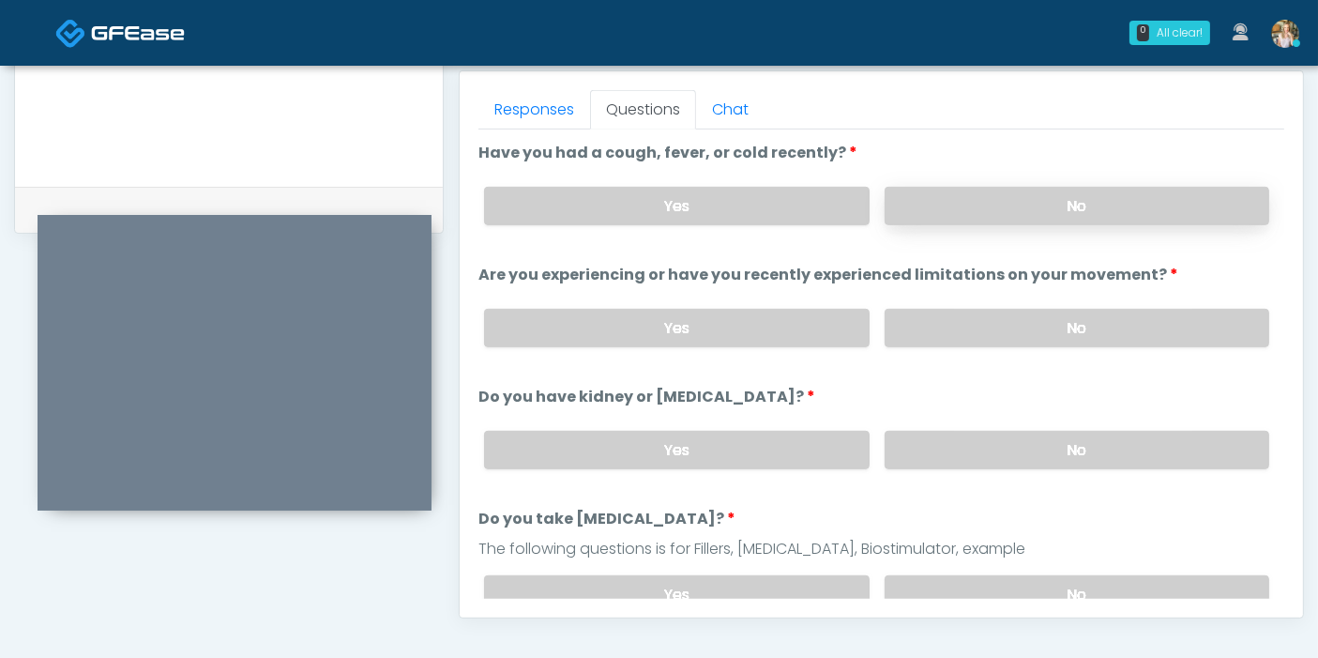
click at [1079, 199] on label "No" at bounding box center [1077, 206] width 385 height 38
click at [1036, 328] on label "No" at bounding box center [1077, 328] width 385 height 38
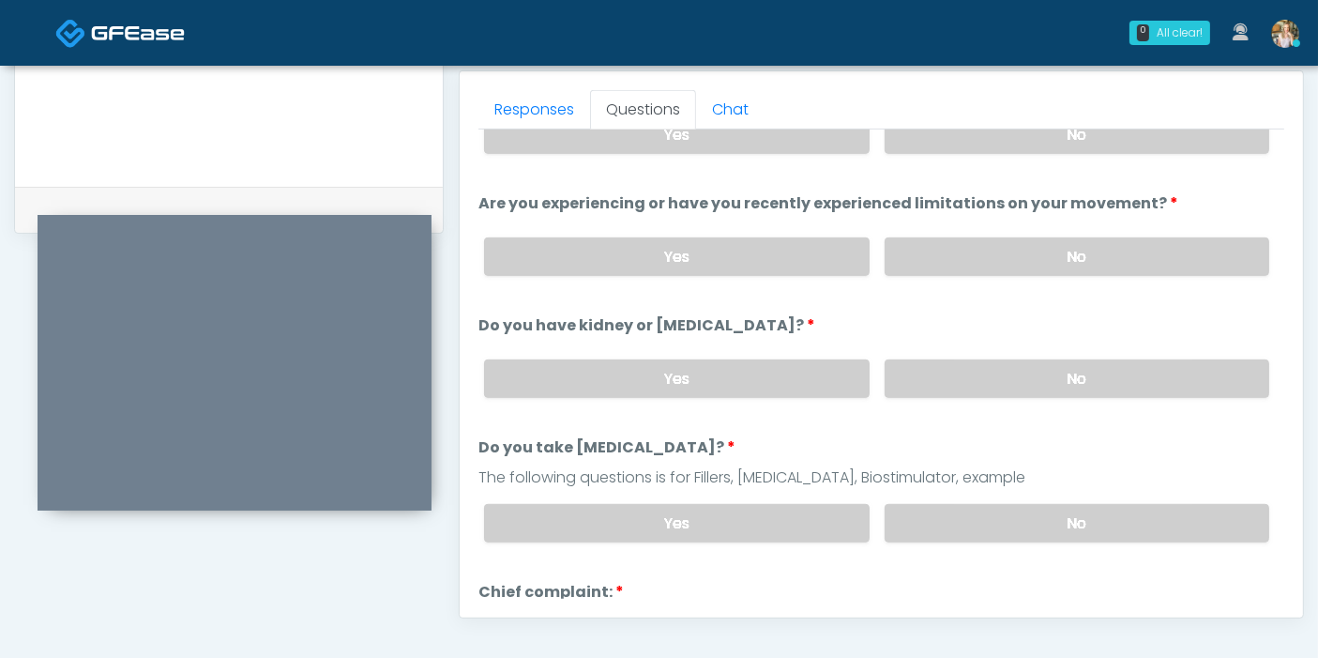
scroll to position [104, 0]
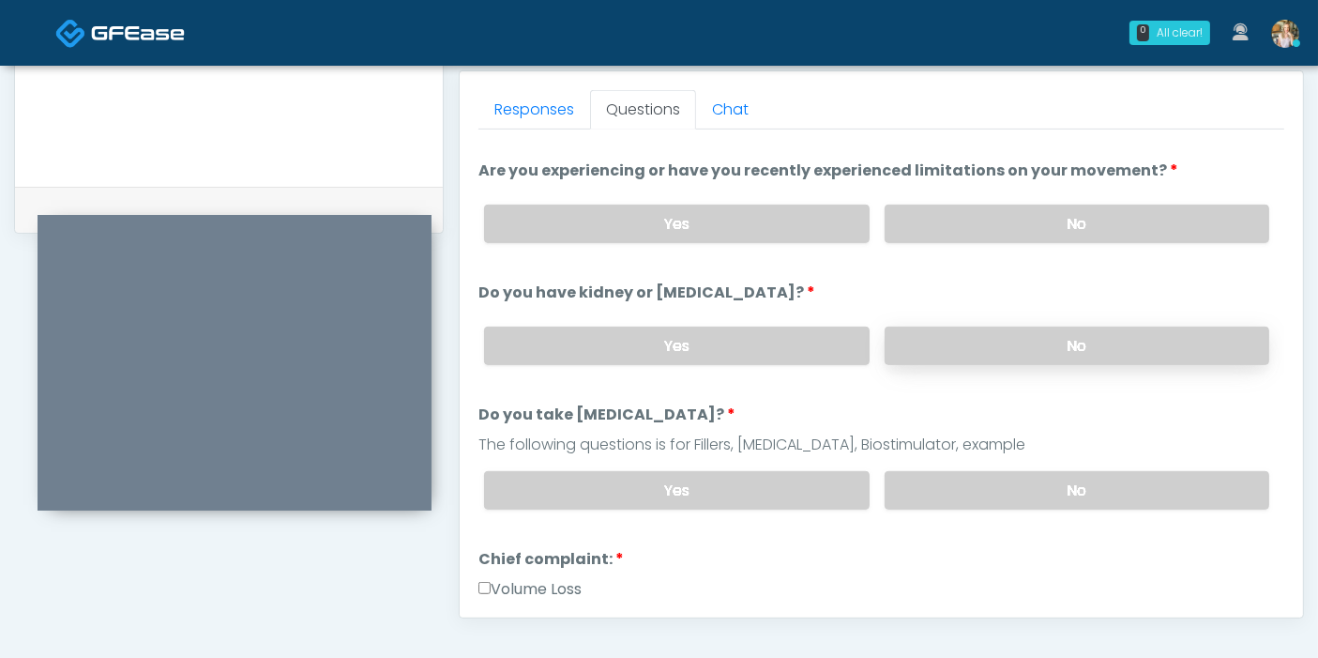
click at [1053, 330] on label "No" at bounding box center [1077, 345] width 385 height 38
click at [1090, 474] on label "No" at bounding box center [1077, 490] width 385 height 38
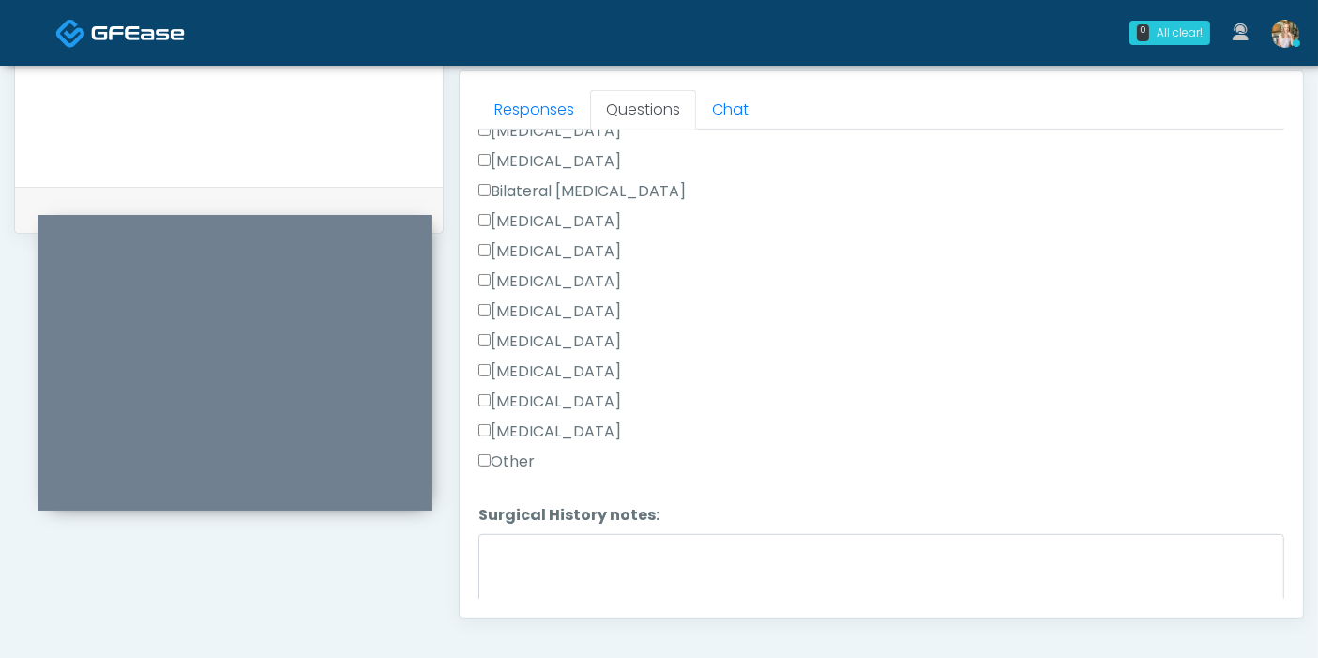
scroll to position [1220, 0]
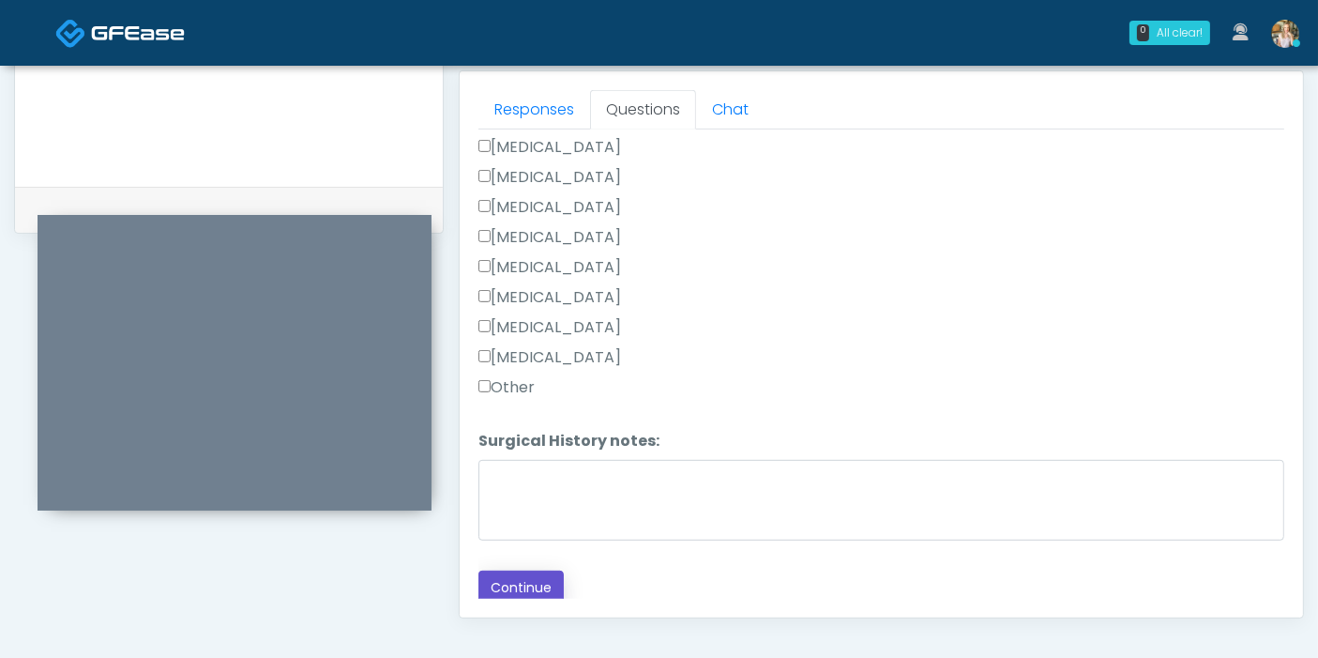
click at [547, 573] on button "Continue" at bounding box center [520, 587] width 85 height 35
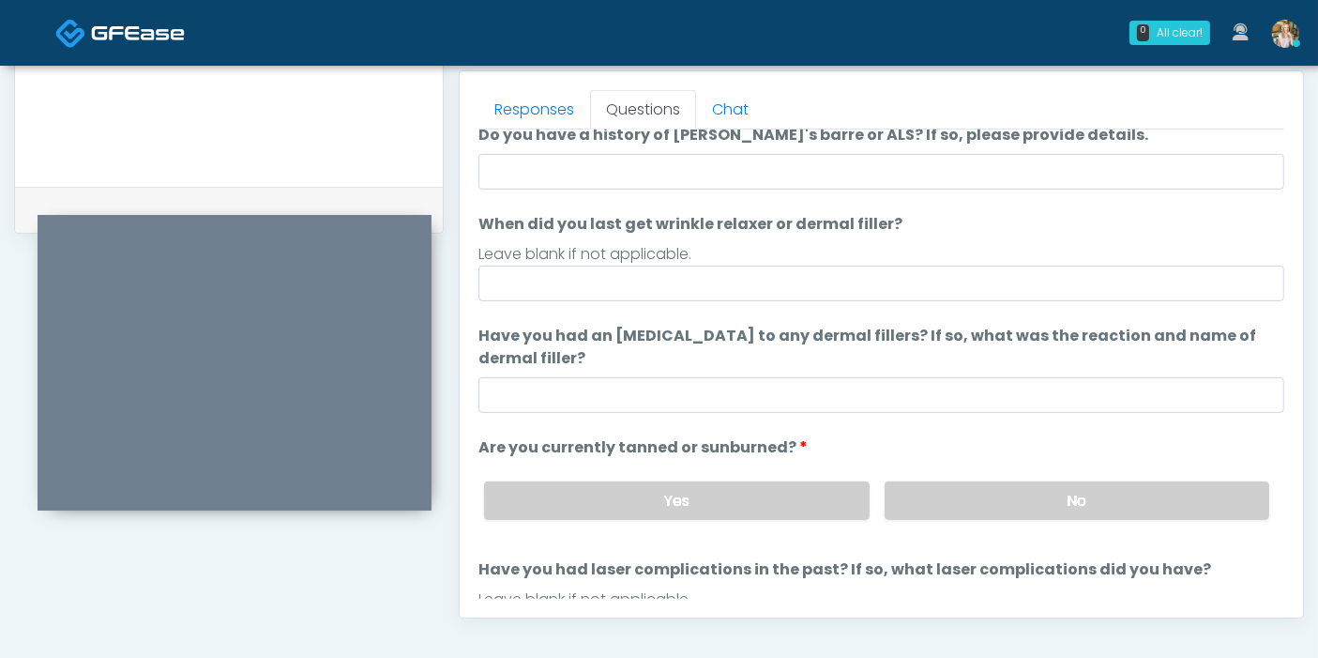
scroll to position [0, 0]
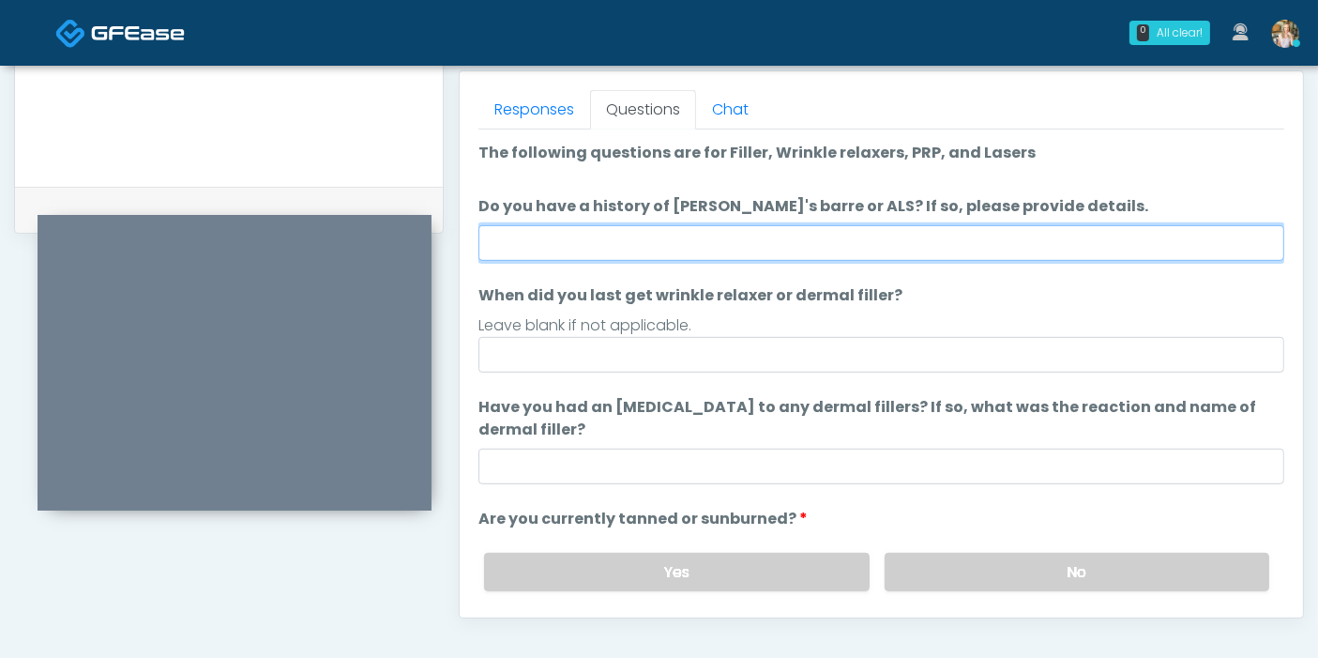
click at [726, 231] on input "Do you have a history of [PERSON_NAME]'s barre or ALS? If so, please provide de…" at bounding box center [881, 243] width 806 height 36
type input "**"
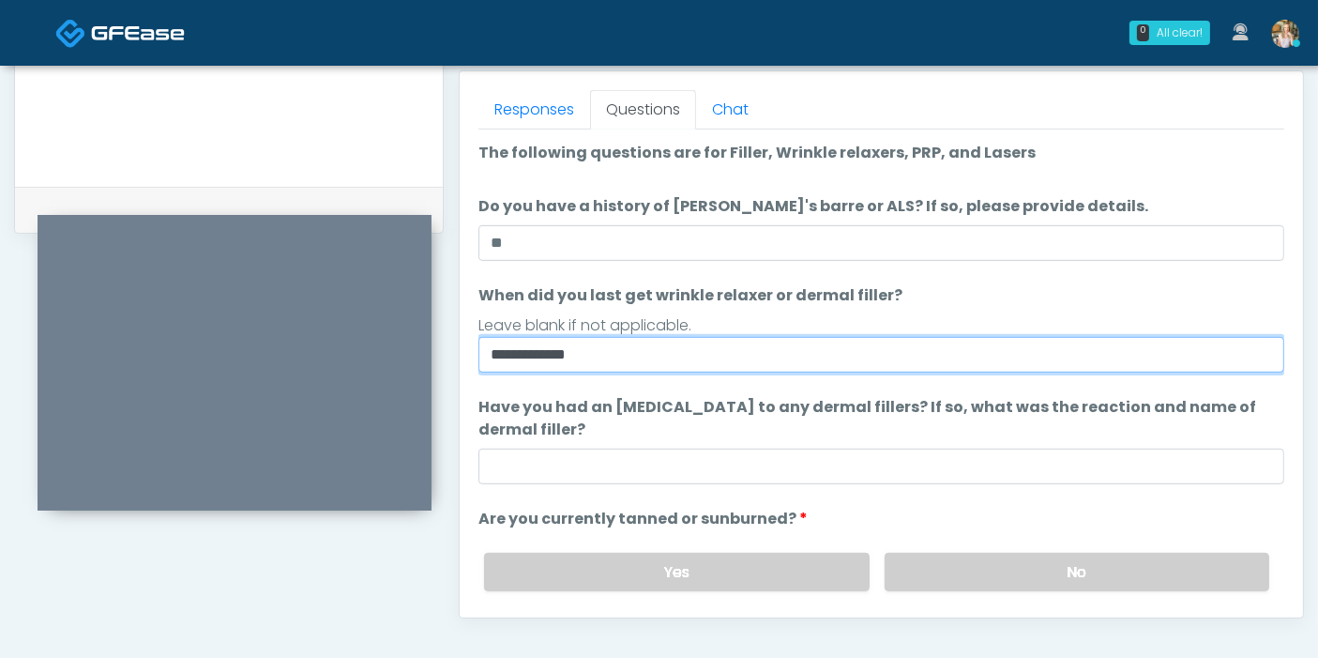
type input "**********"
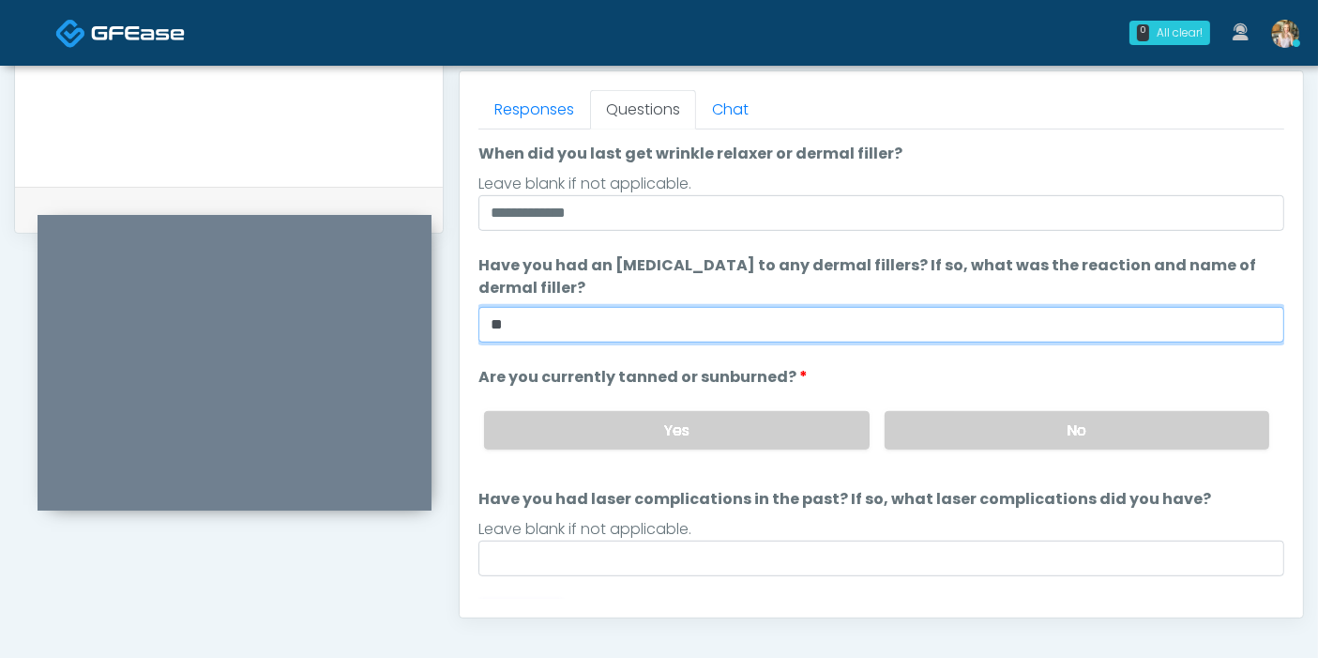
scroll to position [175, 0]
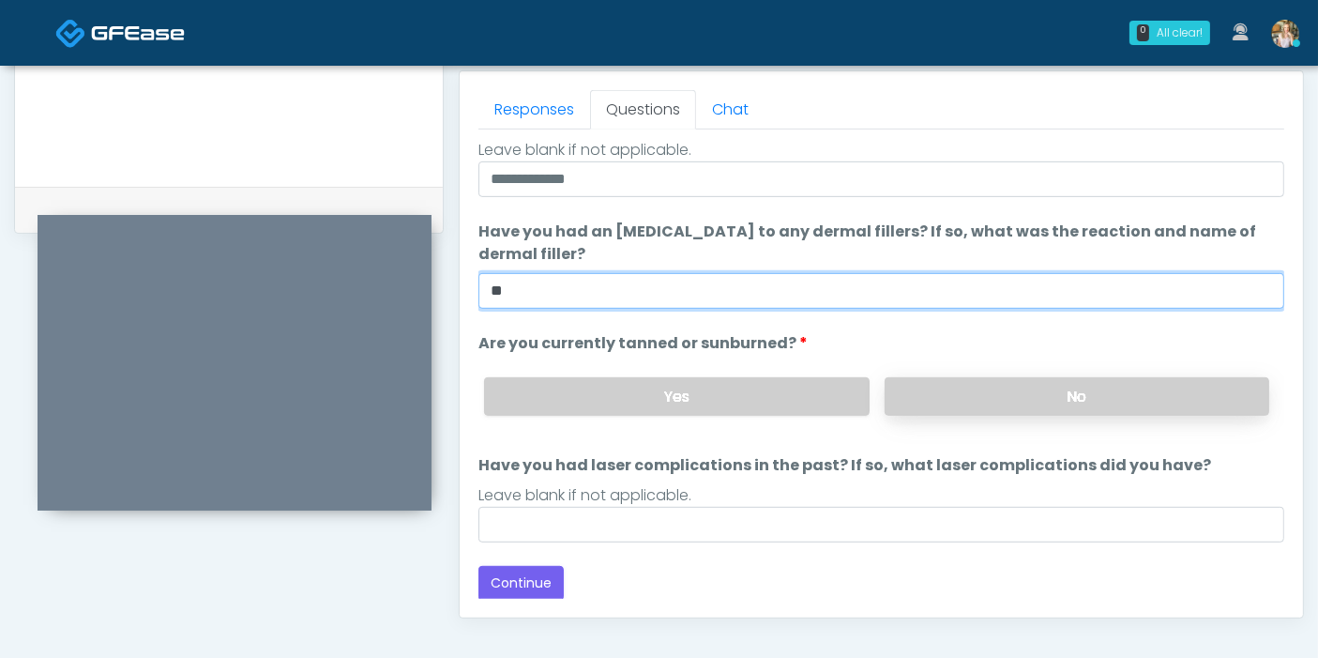
type input "**"
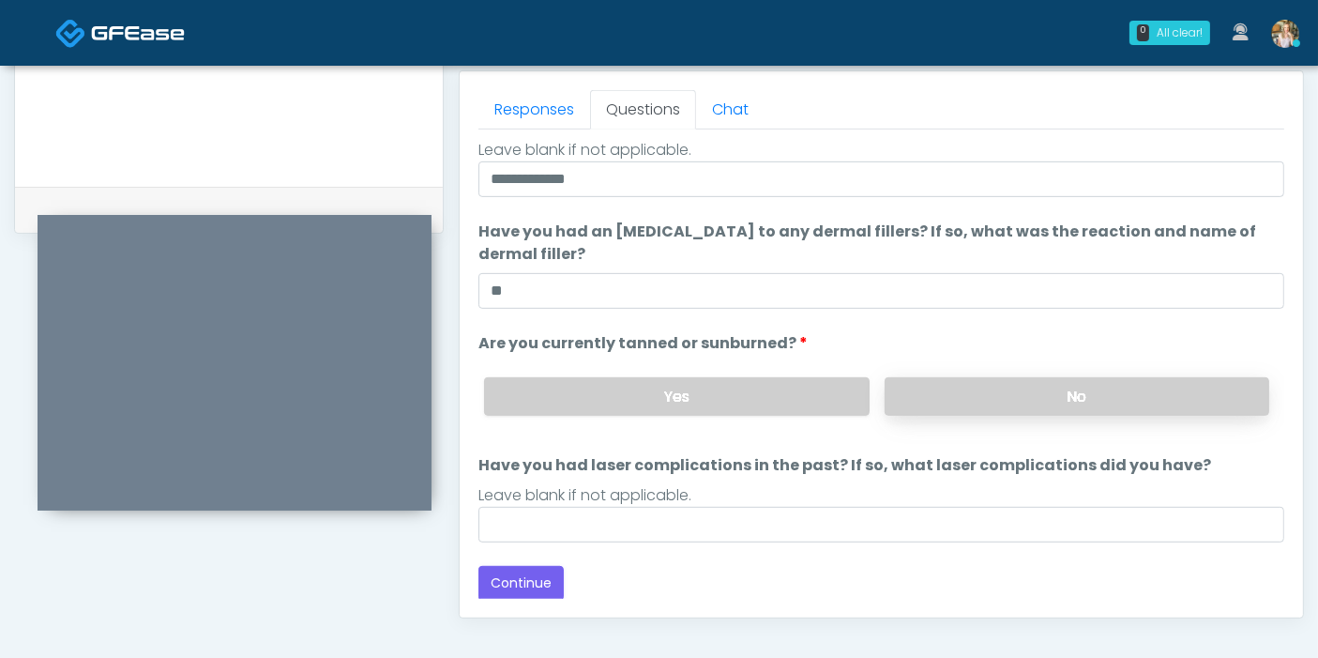
click at [1009, 386] on label "No" at bounding box center [1077, 396] width 385 height 38
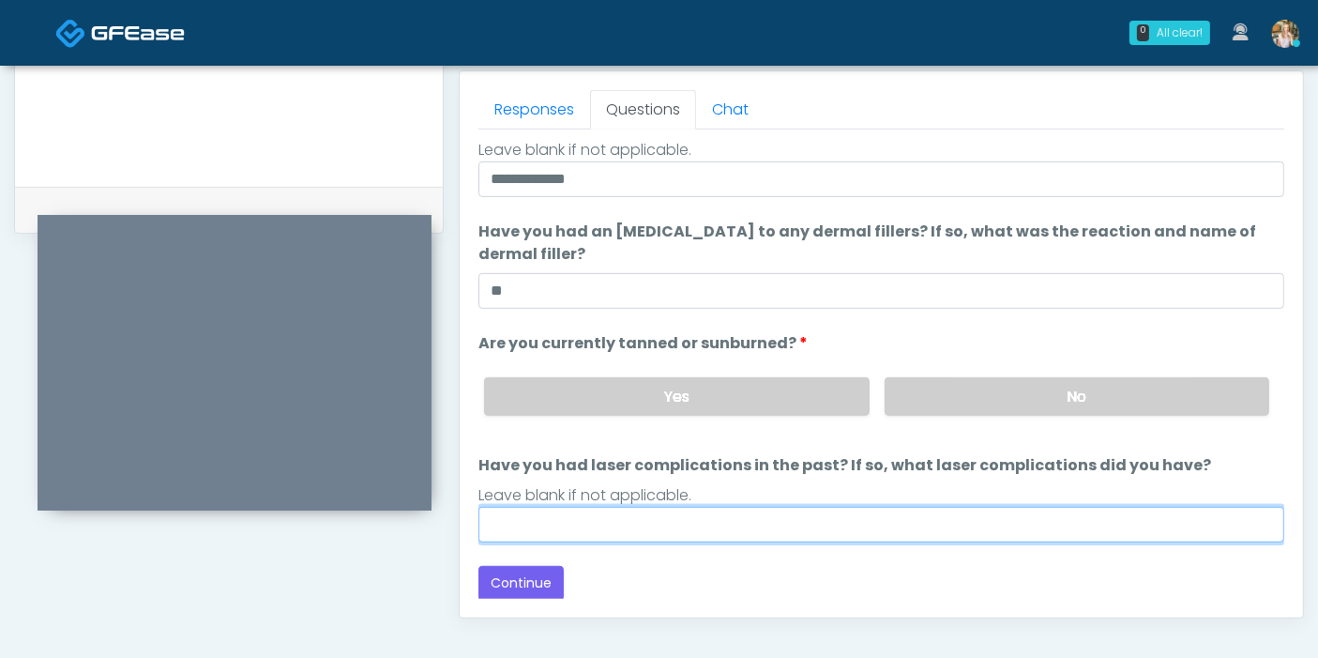
click at [816, 512] on input "Have you had laser complications in the past? If so, what laser complications d…" at bounding box center [881, 525] width 806 height 36
type input "**"
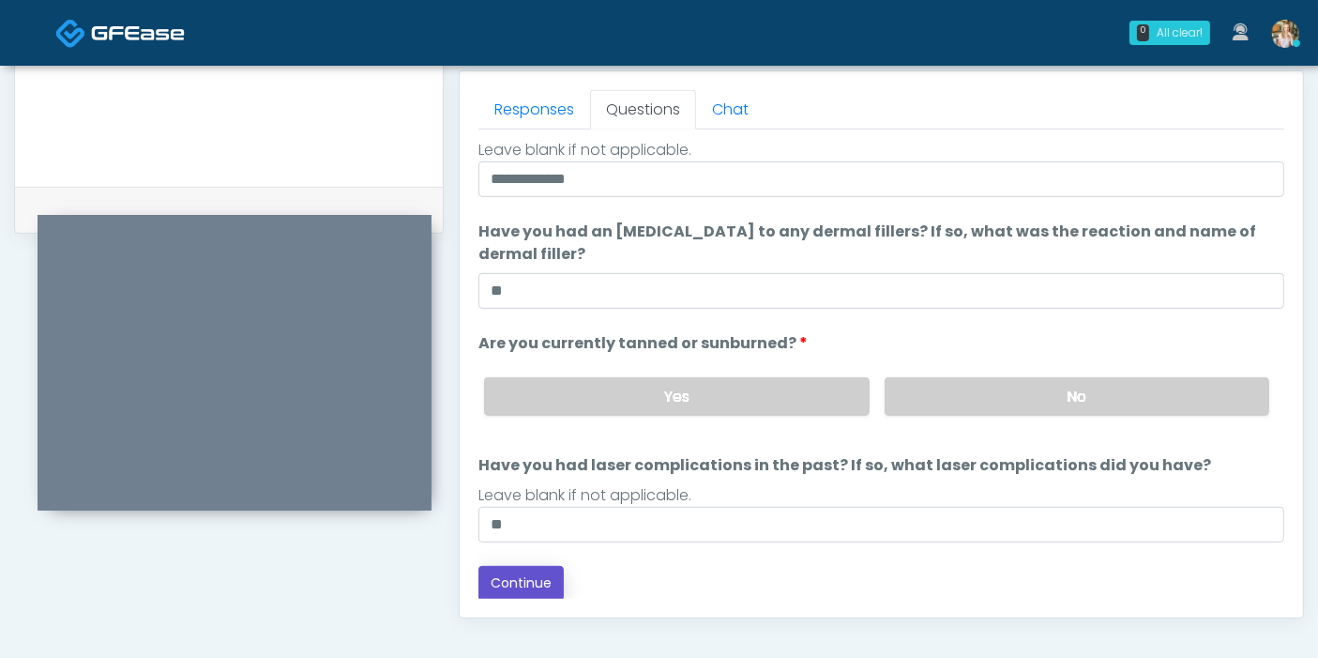
click at [536, 585] on button "Continue" at bounding box center [520, 583] width 85 height 35
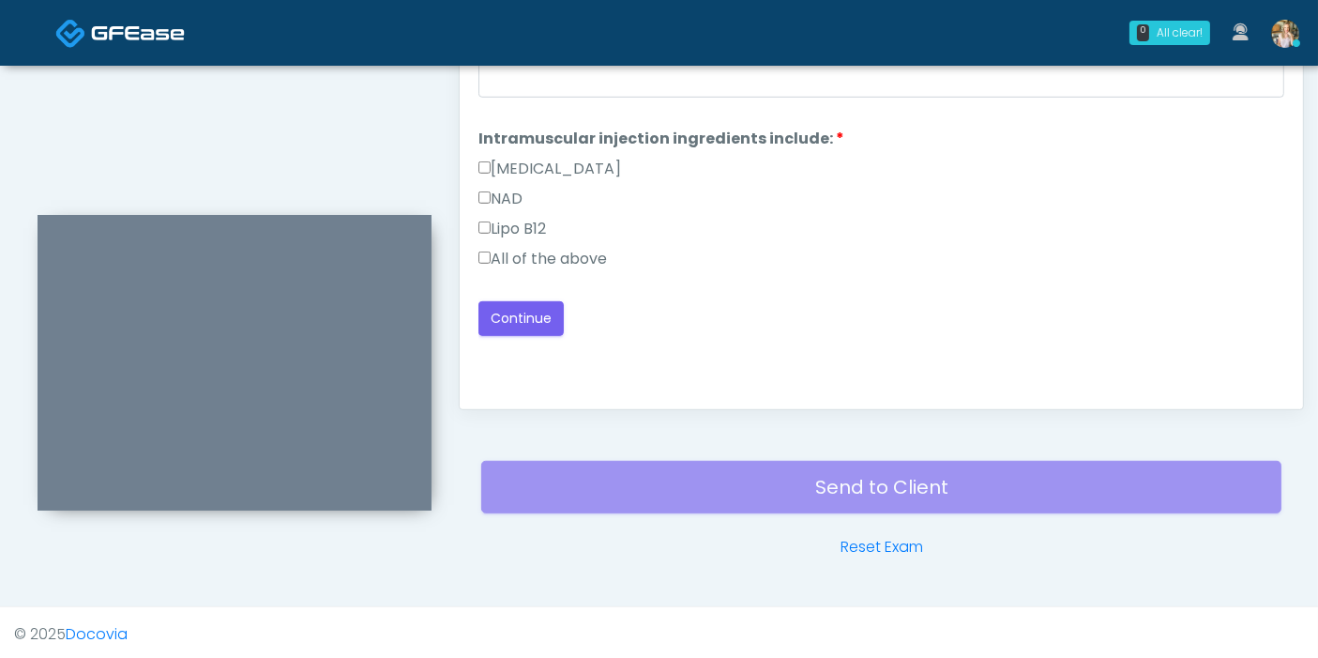
scroll to position [814, 0]
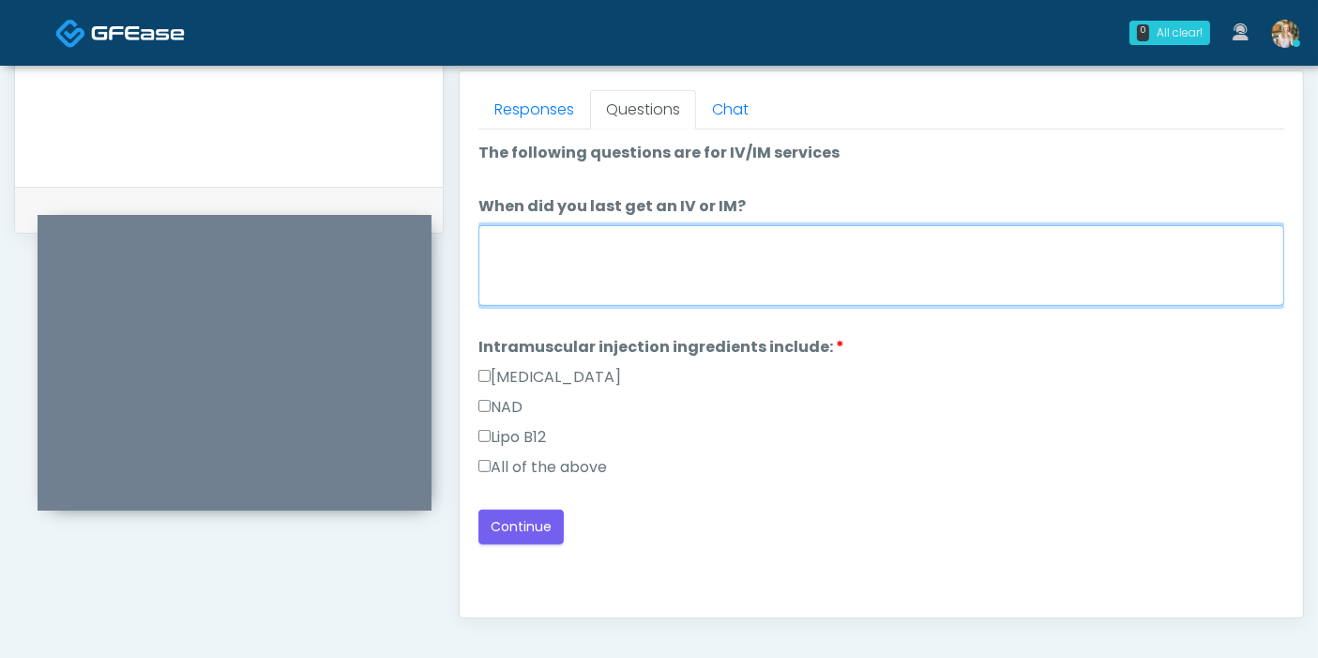
click at [662, 264] on textarea "When did you last get an IV or IM?" at bounding box center [881, 265] width 806 height 81
click at [745, 254] on textarea "When did you last get an IV or IM?" at bounding box center [881, 265] width 806 height 81
type textarea "**********"
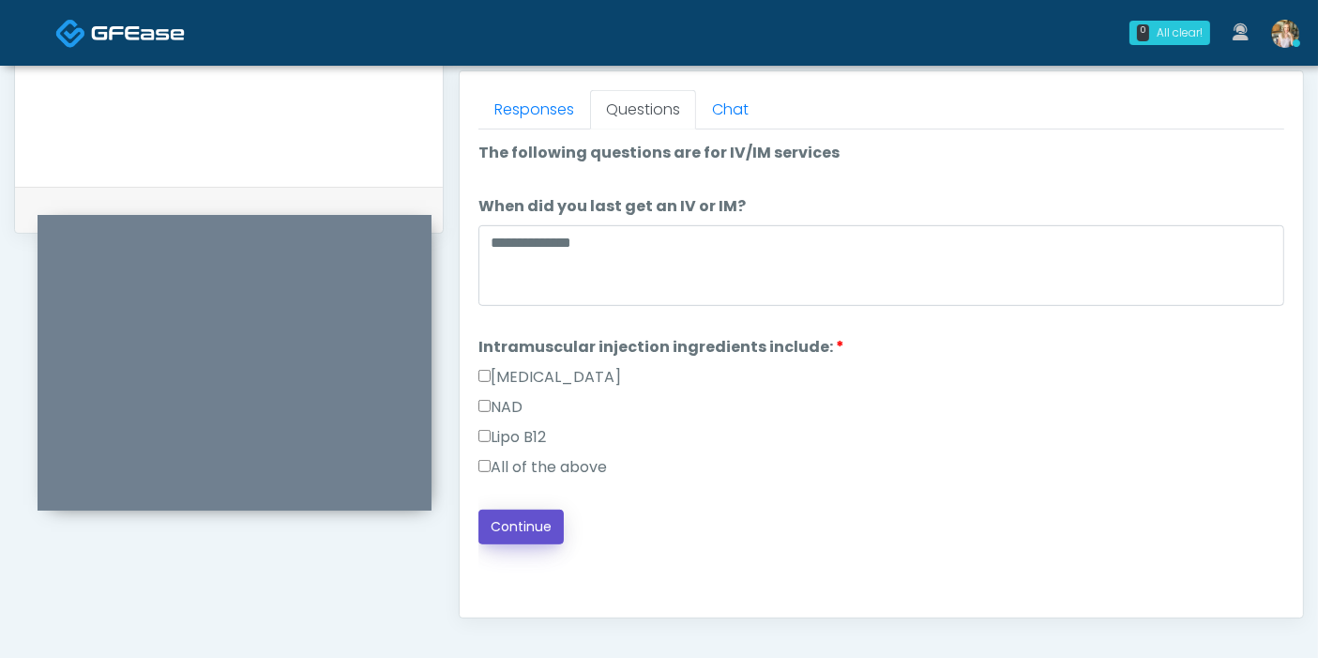
click at [535, 526] on button "Continue" at bounding box center [520, 526] width 85 height 35
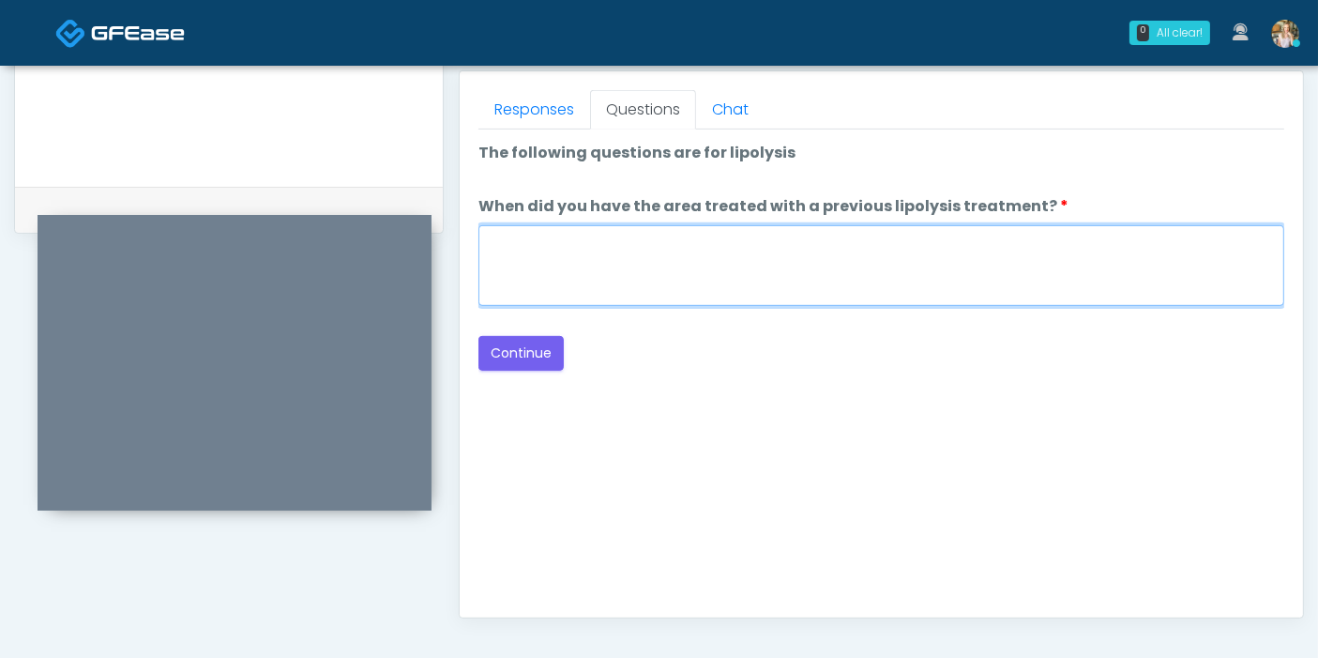
click at [817, 258] on textarea "When did you have the area treated with a previous lipolysis treatment?" at bounding box center [881, 265] width 806 height 81
type textarea "*"
type textarea "***"
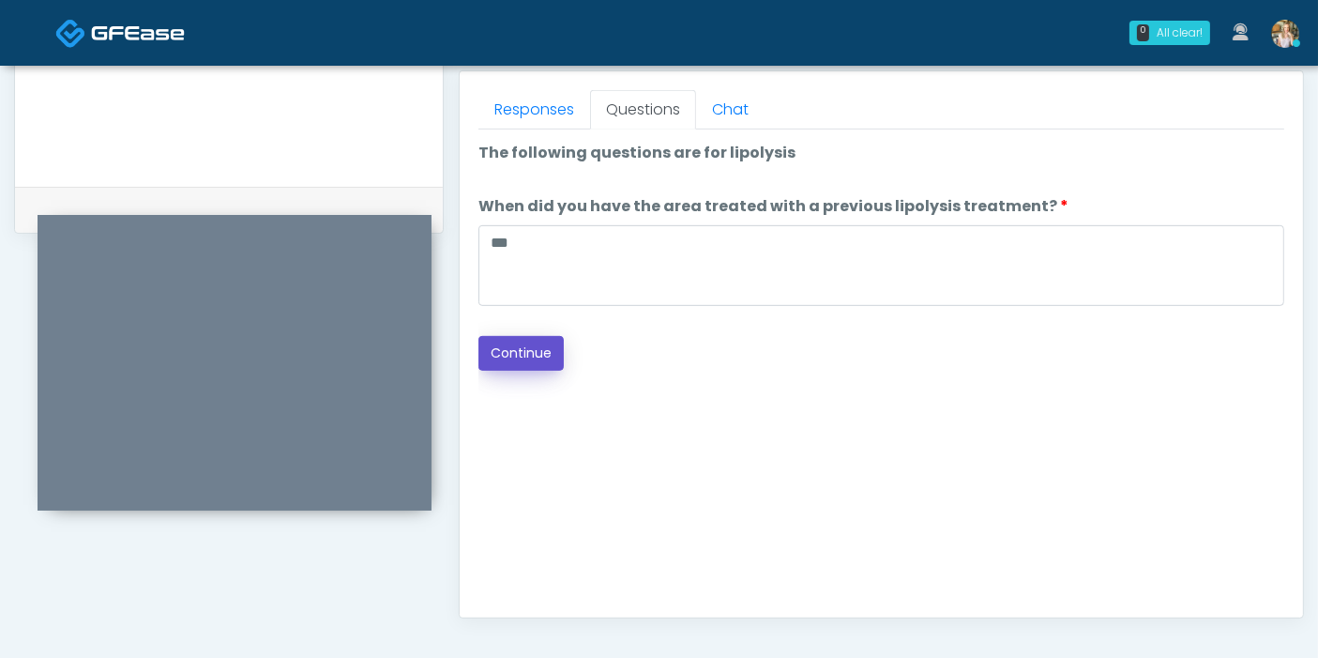
click at [519, 352] on button "Continue" at bounding box center [520, 353] width 85 height 35
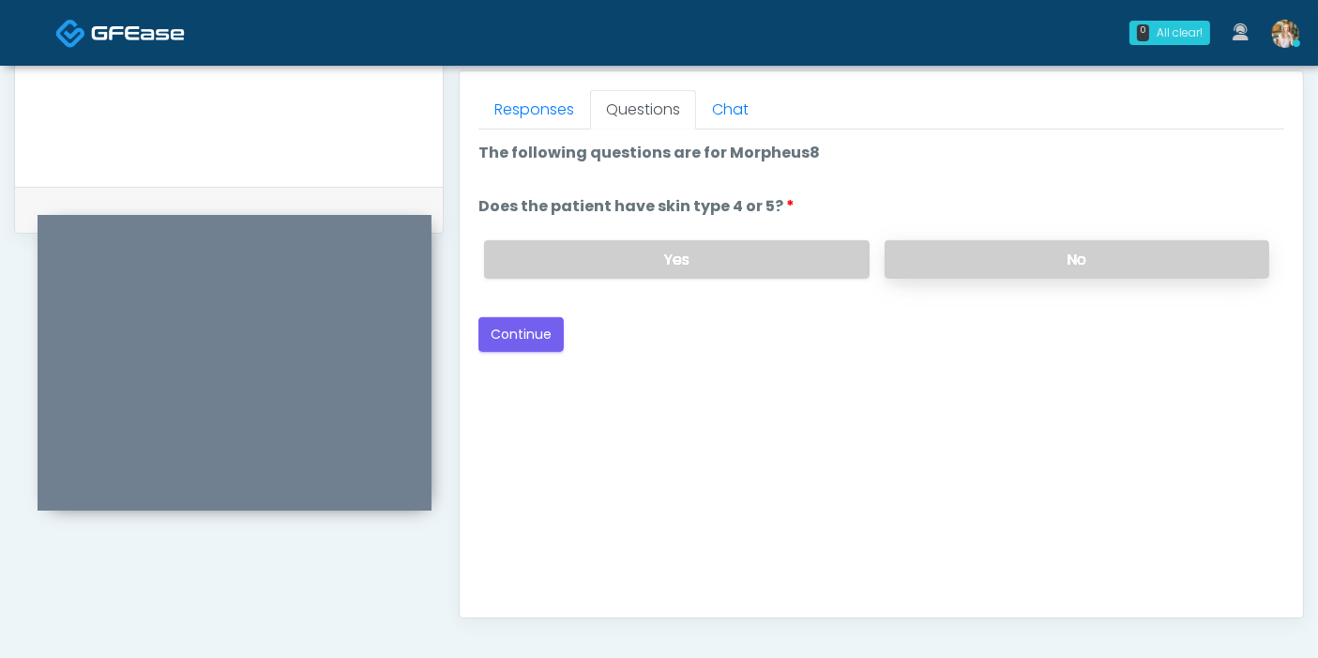
click at [990, 254] on label "No" at bounding box center [1077, 259] width 385 height 38
click at [533, 329] on button "Continue" at bounding box center [520, 334] width 85 height 35
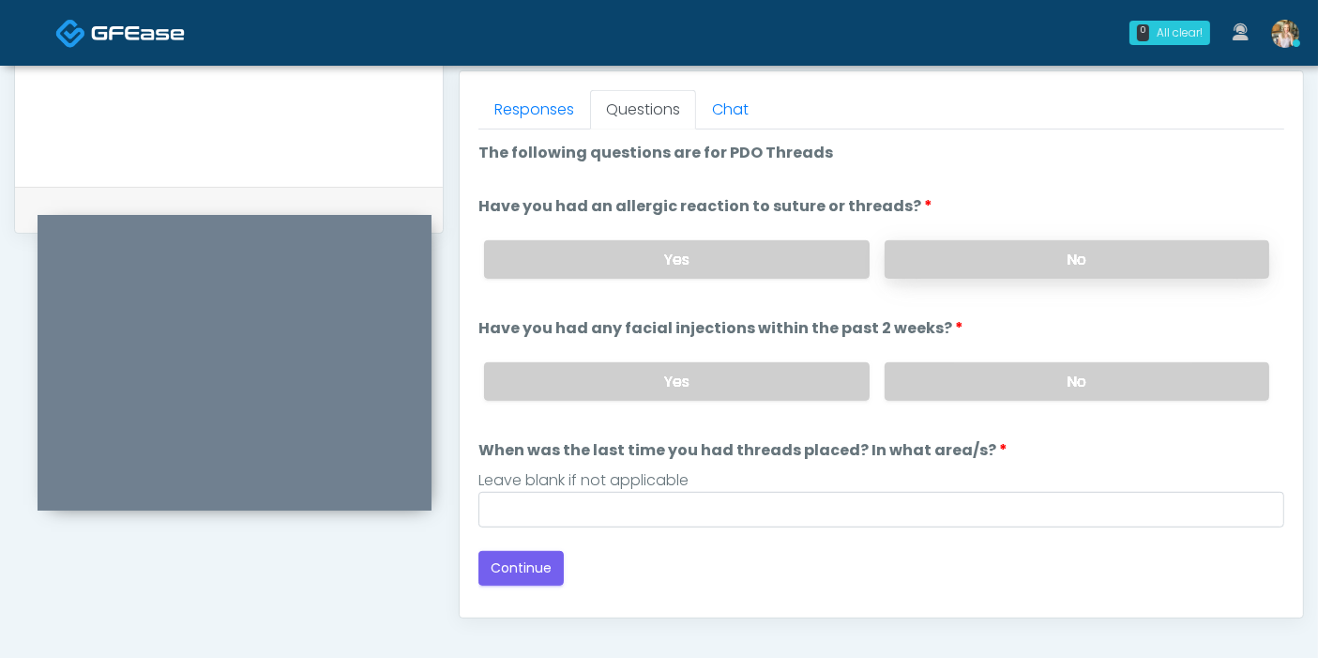
click at [1056, 265] on label "No" at bounding box center [1077, 259] width 385 height 38
click at [969, 382] on label "No" at bounding box center [1077, 381] width 385 height 38
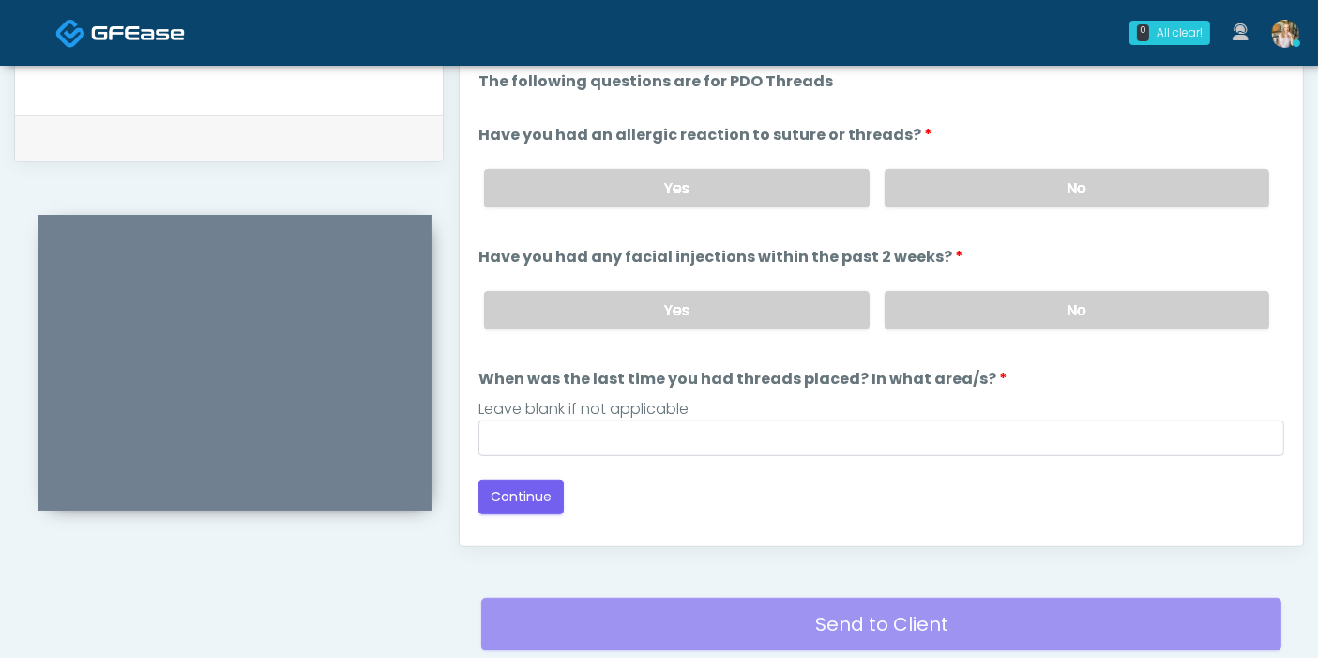
scroll to position [918, 0]
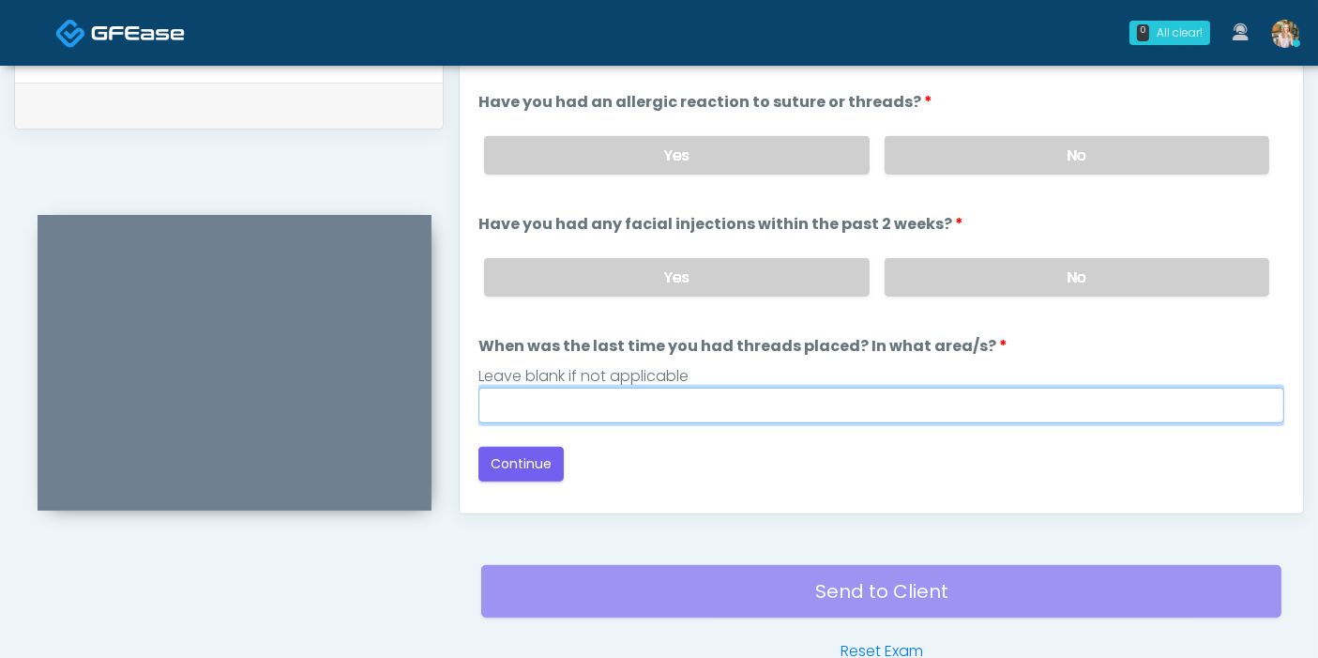
click at [761, 402] on input "When was the last time you had threads placed? In what area/s?" at bounding box center [881, 405] width 806 height 36
type input "***"
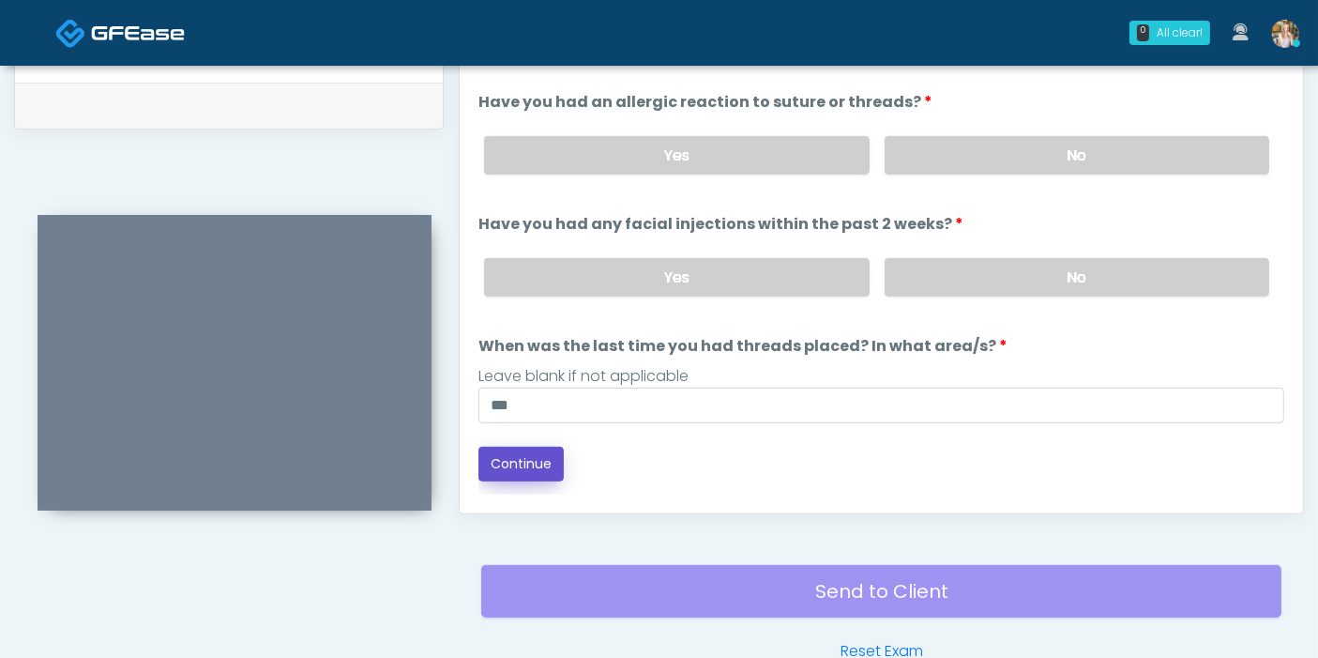
click at [514, 473] on button "Continue" at bounding box center [520, 463] width 85 height 35
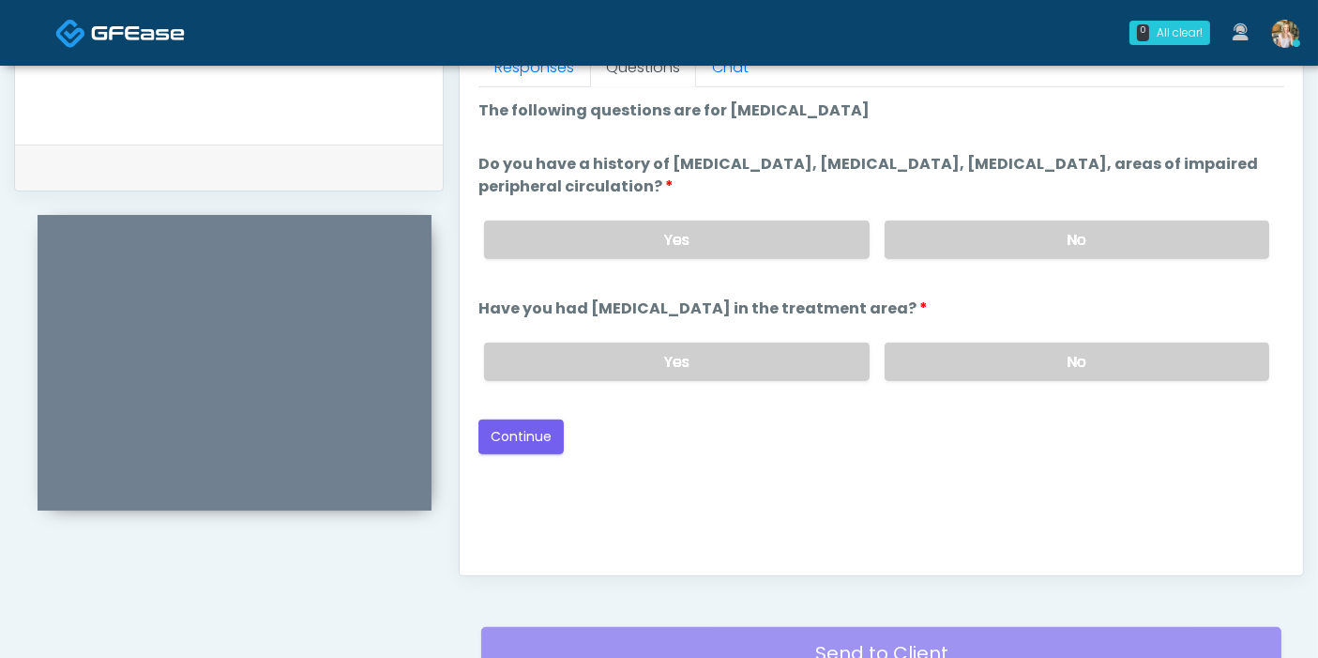
scroll to position [814, 0]
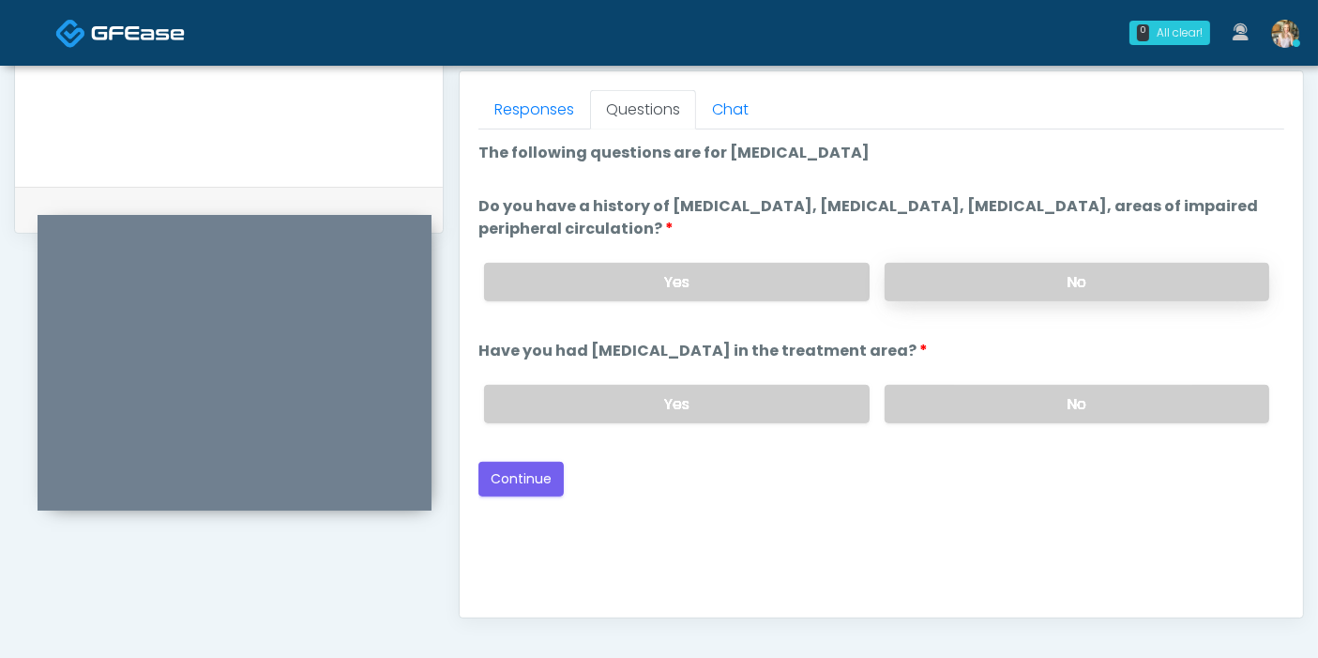
click at [1029, 280] on label "No" at bounding box center [1077, 282] width 385 height 38
click at [982, 396] on label "No" at bounding box center [1077, 404] width 385 height 38
click at [522, 476] on button "Continue" at bounding box center [520, 478] width 85 height 35
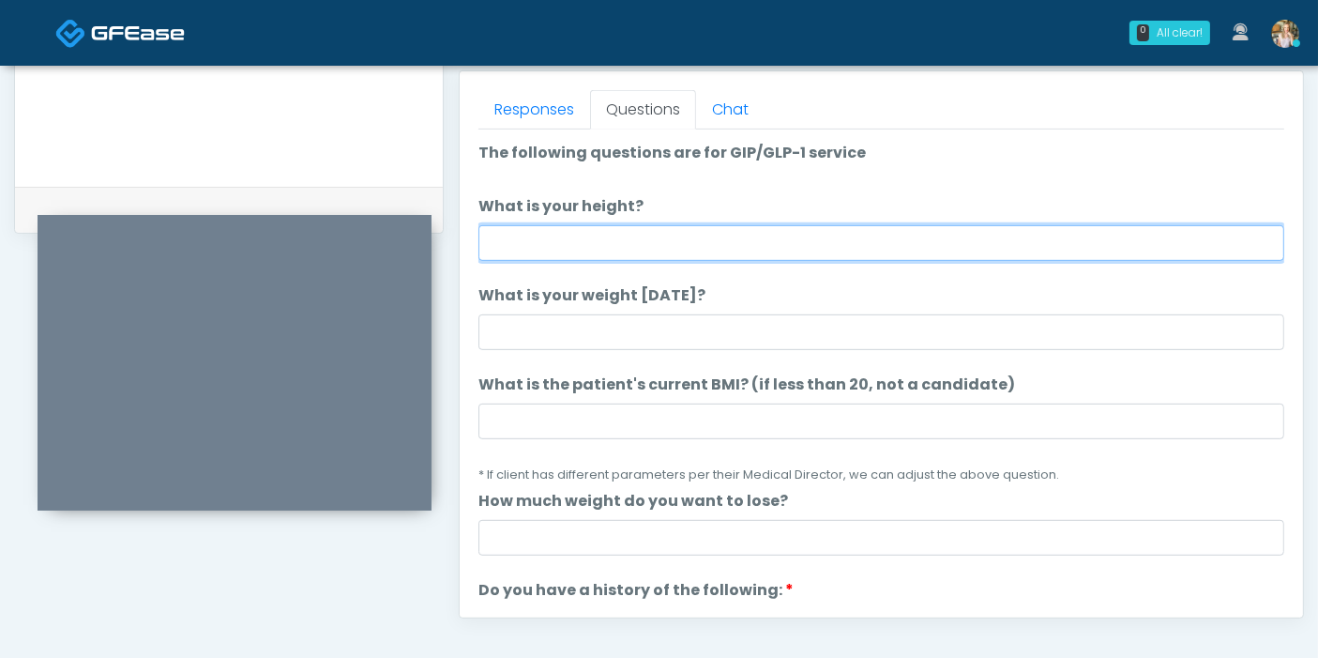
click at [567, 235] on input "What is your height?" at bounding box center [881, 243] width 806 height 36
type input "****"
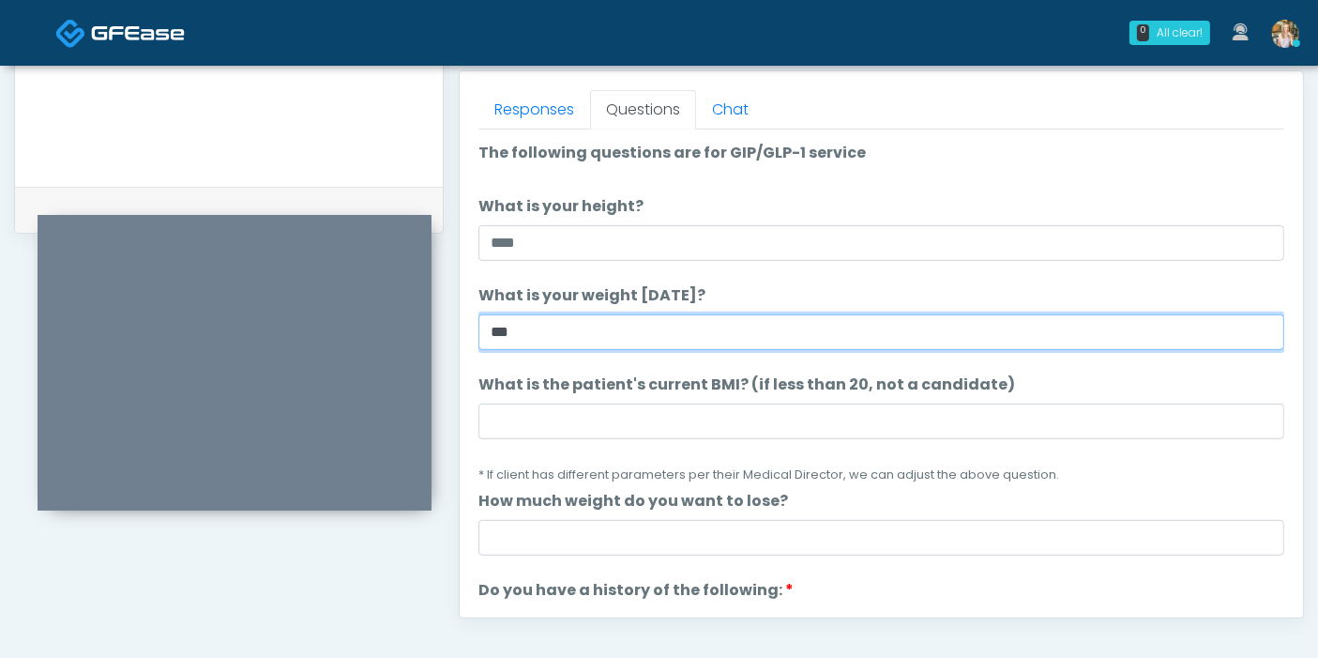
type input "***"
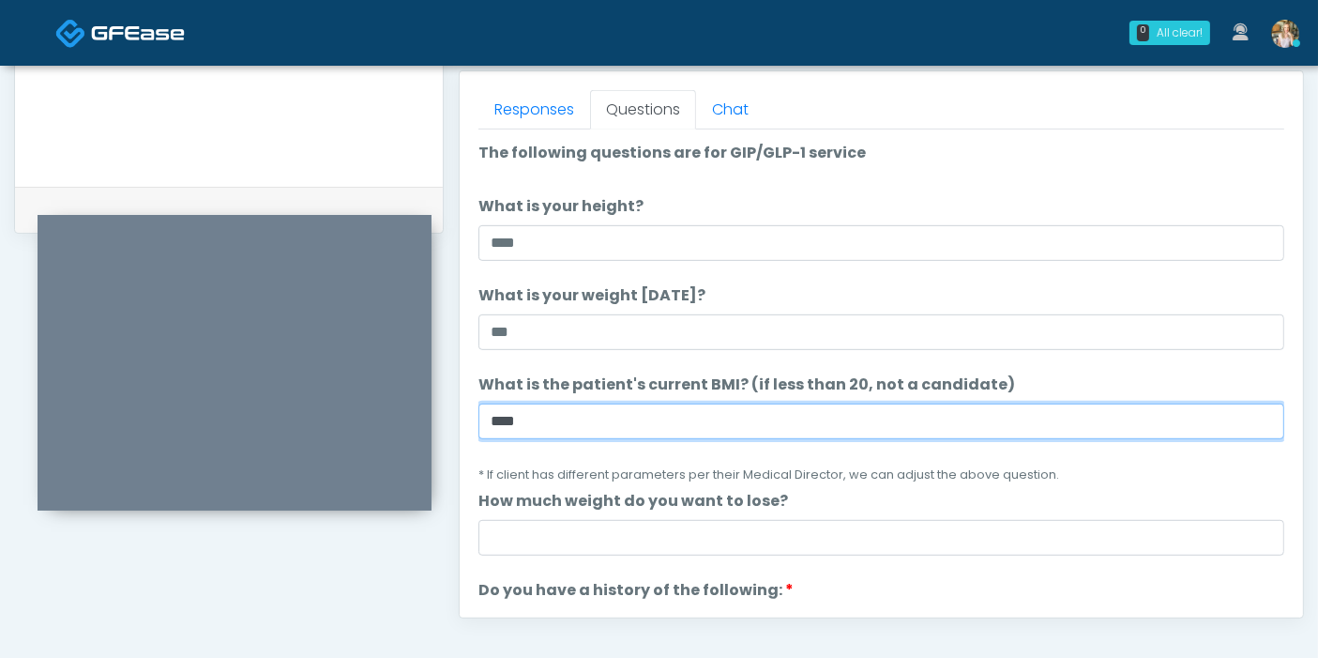
scroll to position [104, 0]
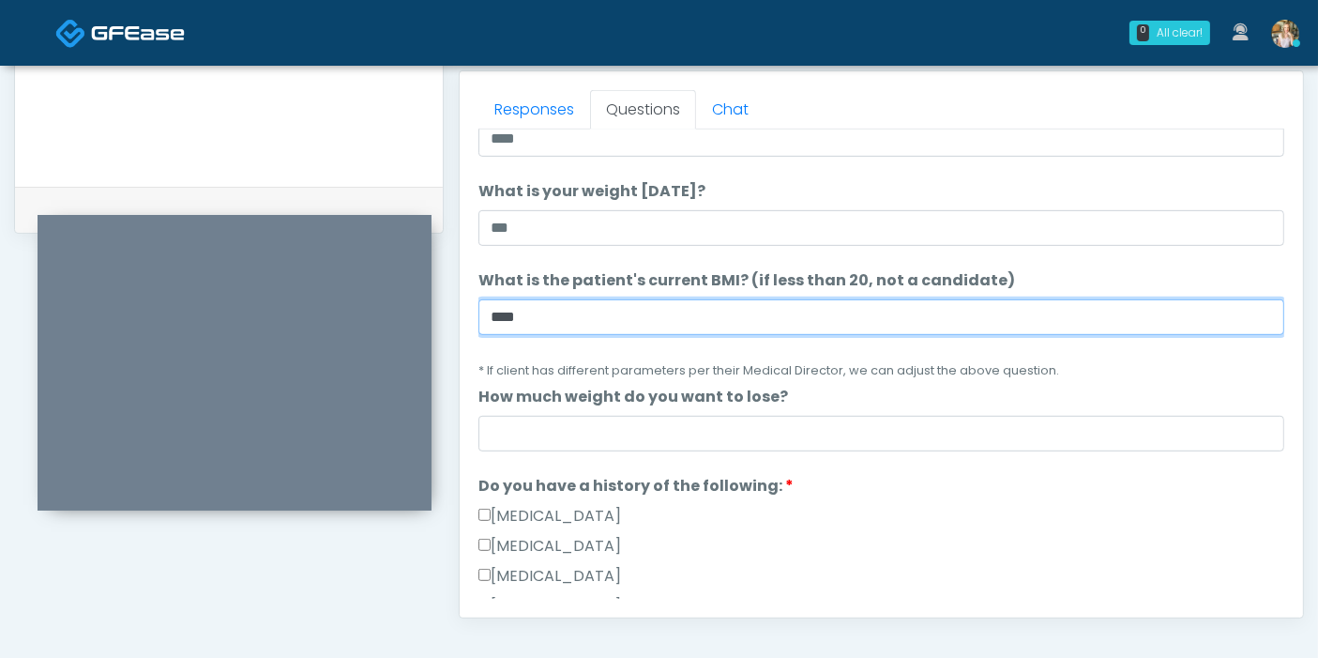
type input "****"
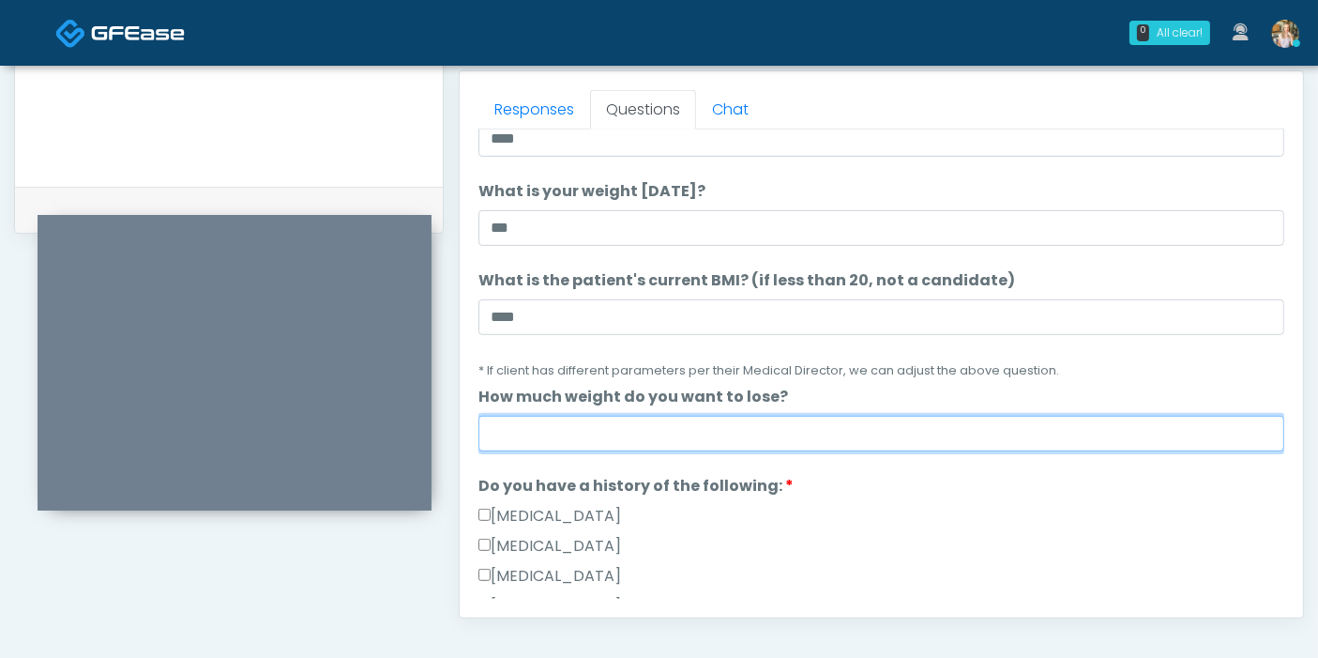
click at [775, 432] on input "How much weight do you want to lose?" at bounding box center [881, 434] width 806 height 36
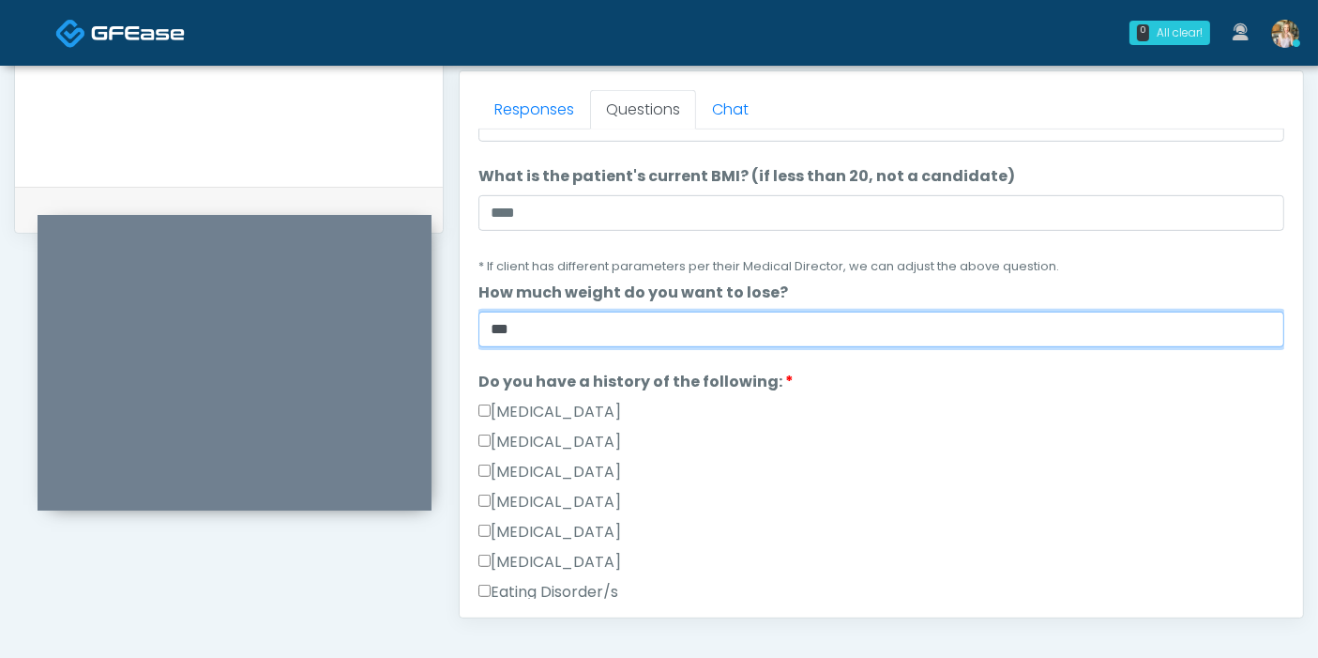
scroll to position [312, 0]
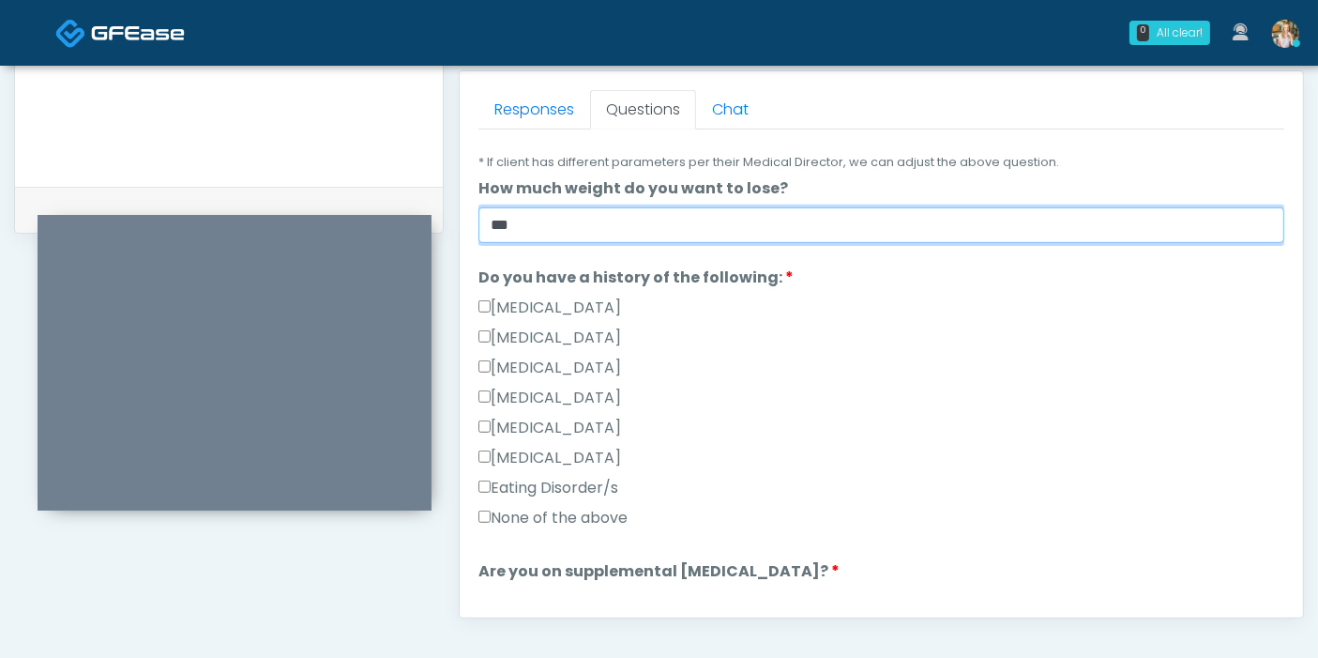
type input "***"
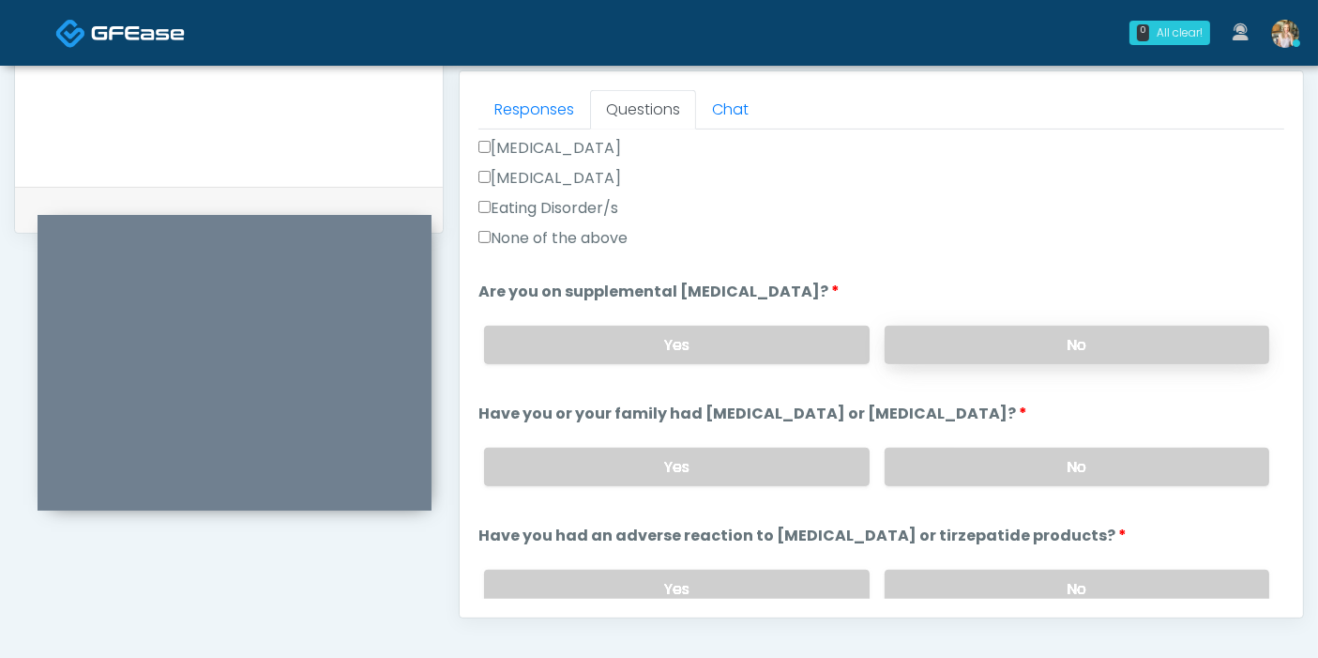
scroll to position [625, 0]
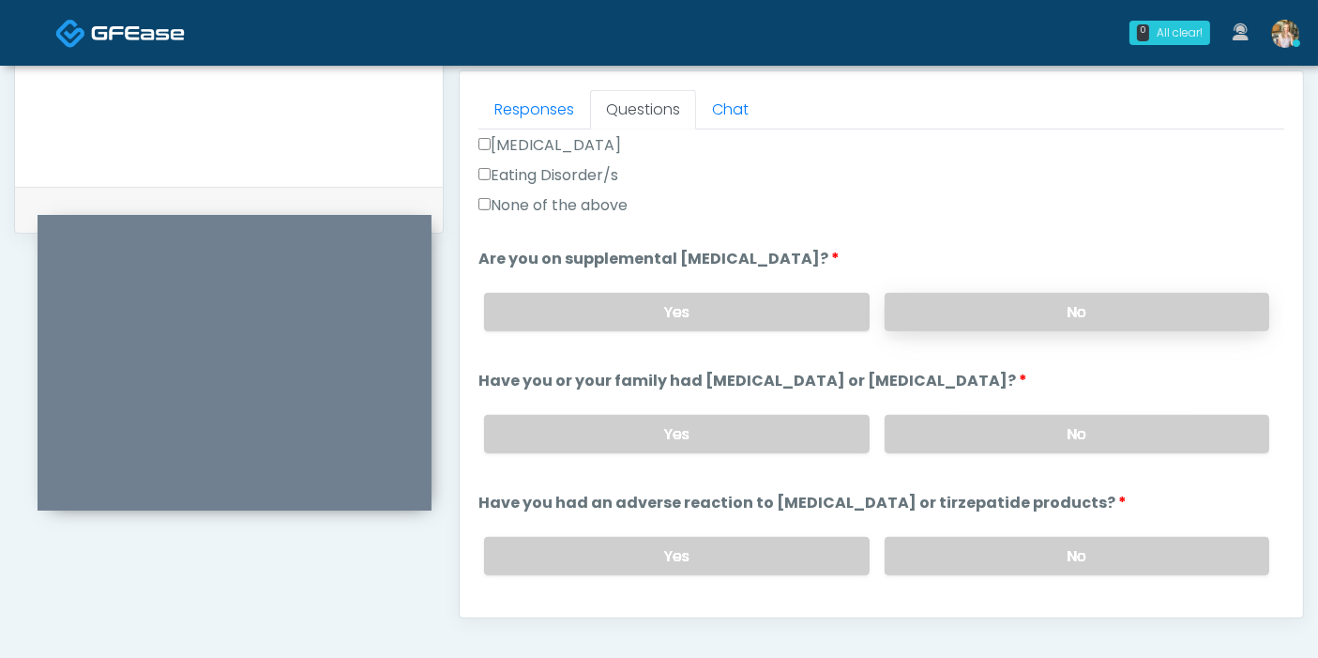
click at [1061, 315] on label "No" at bounding box center [1077, 312] width 385 height 38
click at [1059, 430] on label "No" at bounding box center [1077, 434] width 385 height 38
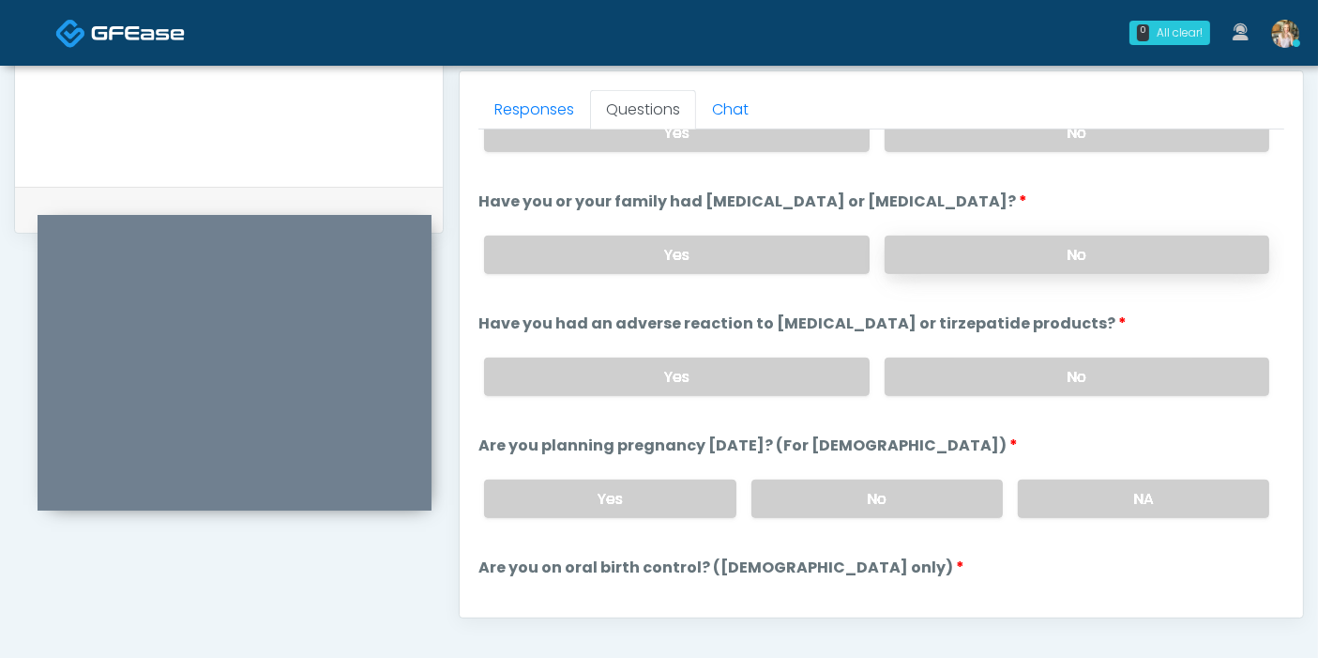
scroll to position [833, 0]
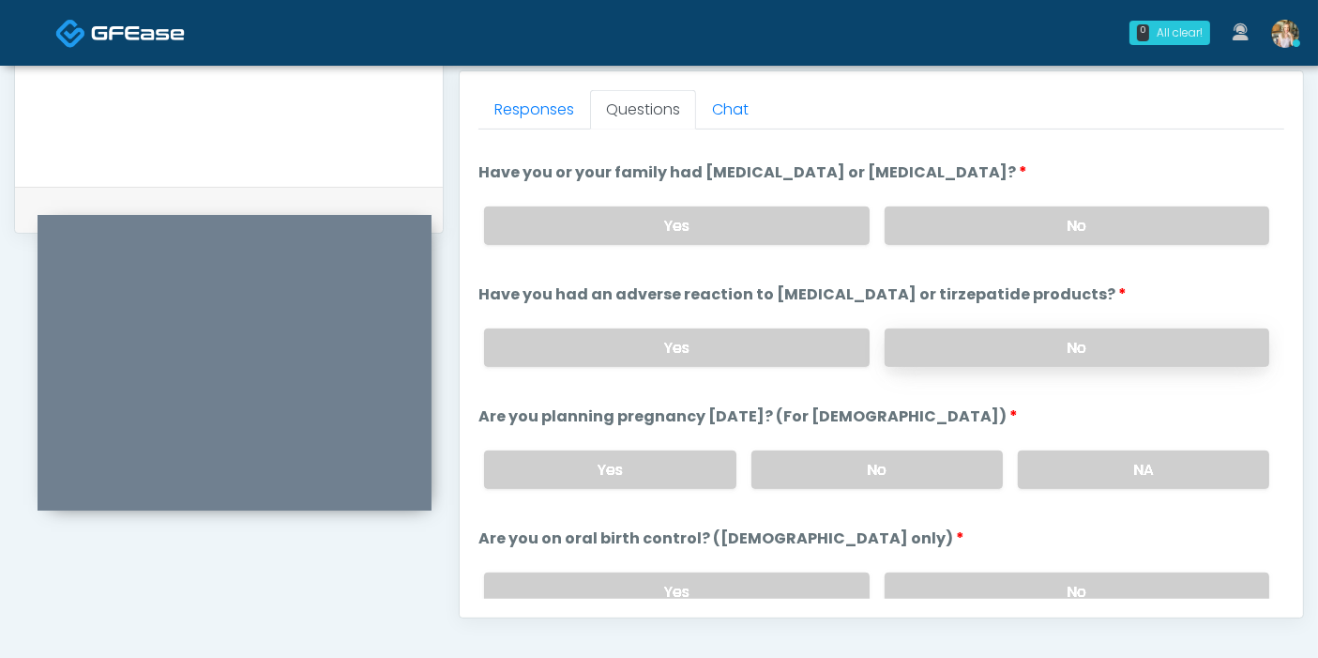
click at [1049, 344] on label "No" at bounding box center [1077, 347] width 385 height 38
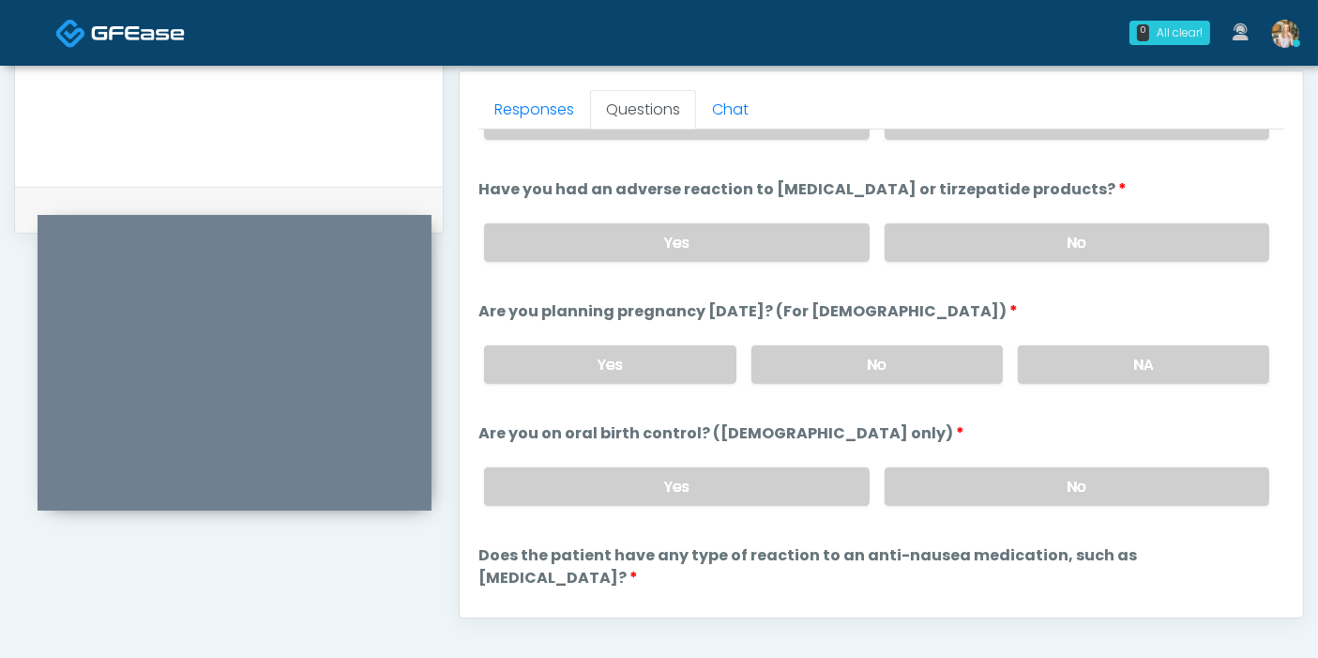
scroll to position [1033, 0]
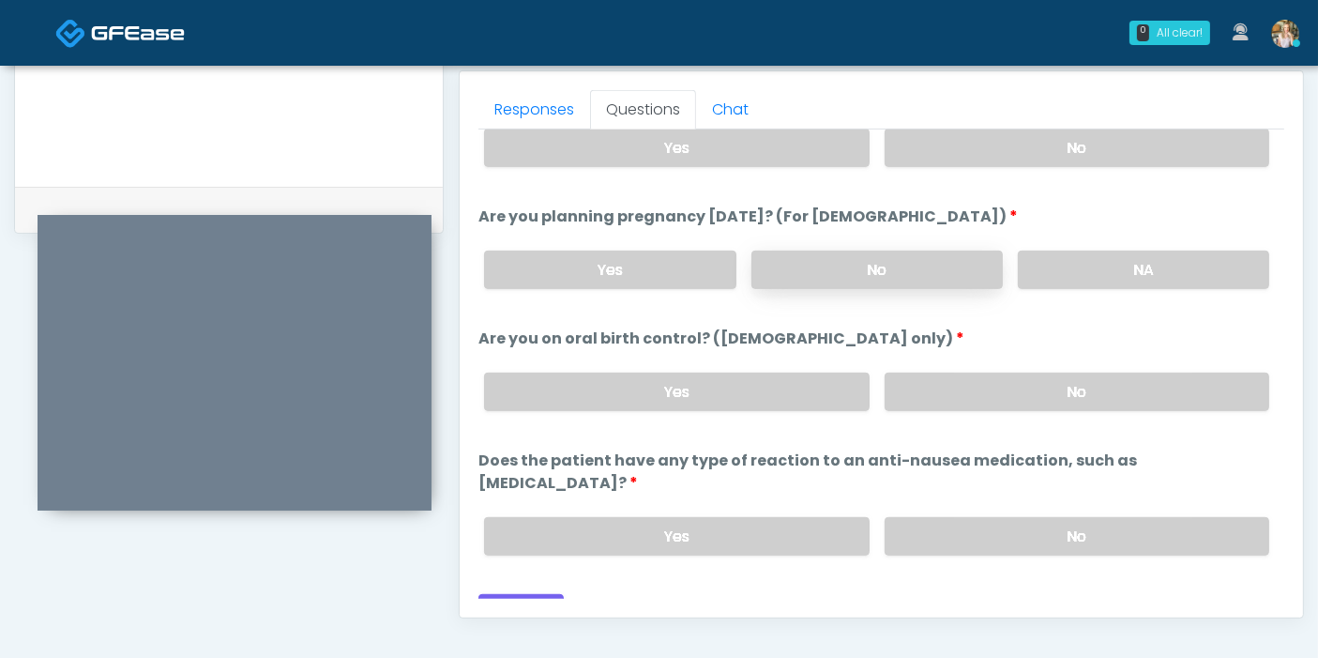
click at [870, 269] on label "No" at bounding box center [876, 269] width 251 height 38
click at [968, 382] on label "No" at bounding box center [1077, 391] width 385 height 38
click at [1018, 517] on label "No" at bounding box center [1077, 536] width 385 height 38
click at [505, 594] on button "Continue" at bounding box center [520, 611] width 85 height 35
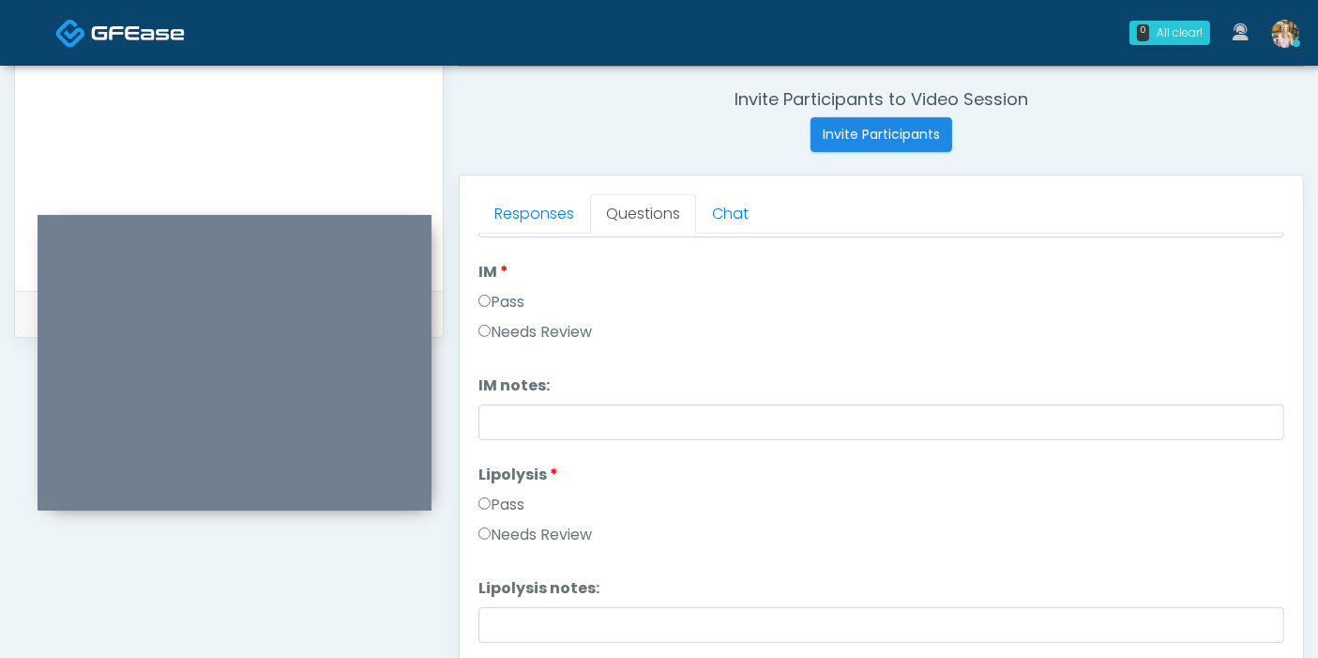
scroll to position [0, 0]
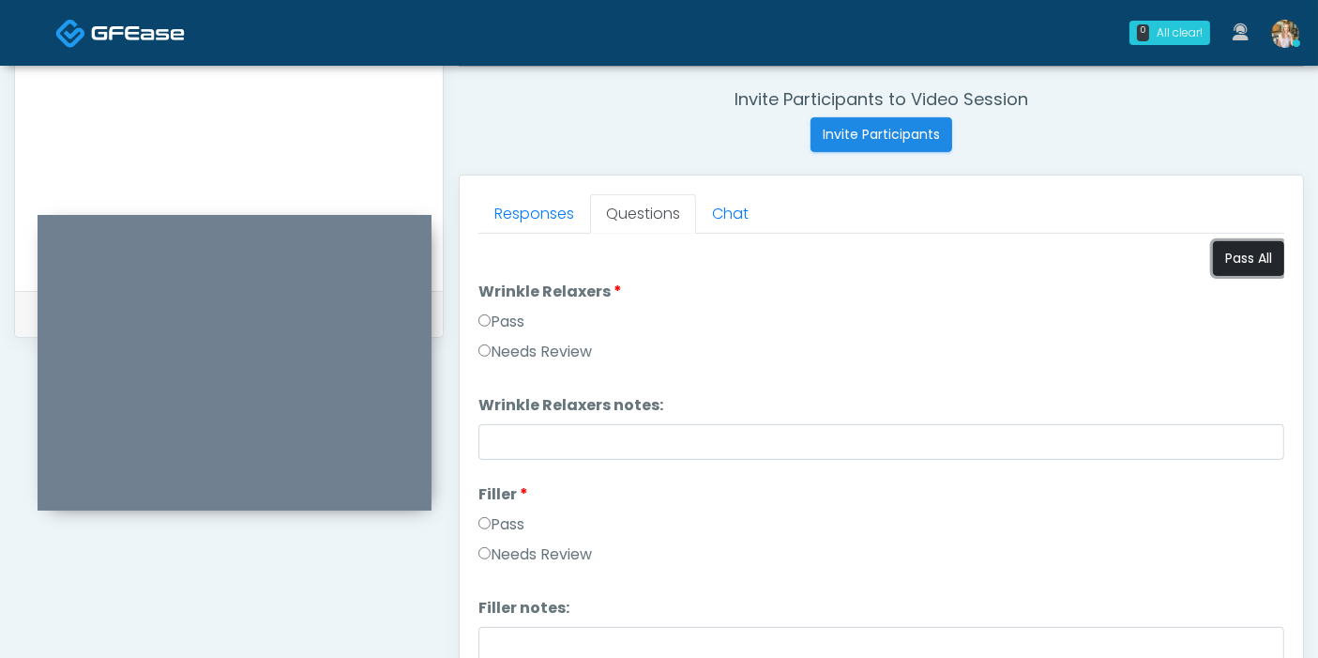
click at [1213, 258] on button "Pass All" at bounding box center [1248, 258] width 71 height 35
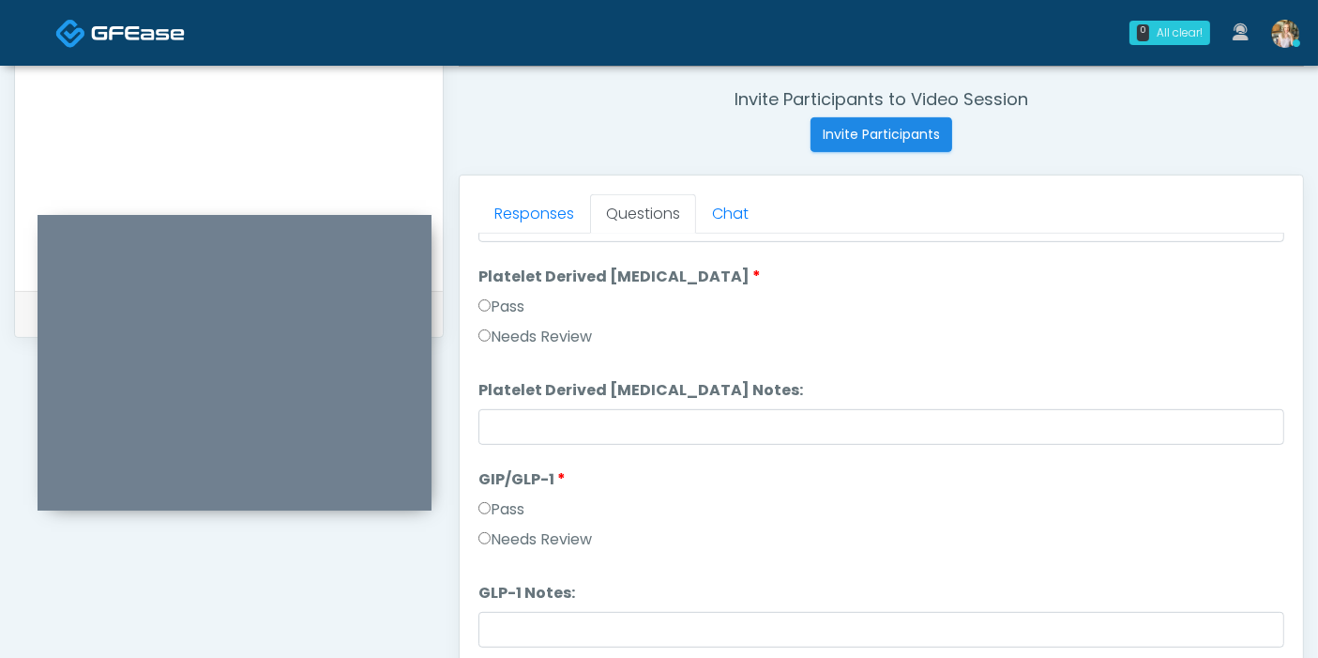
scroll to position [814, 0]
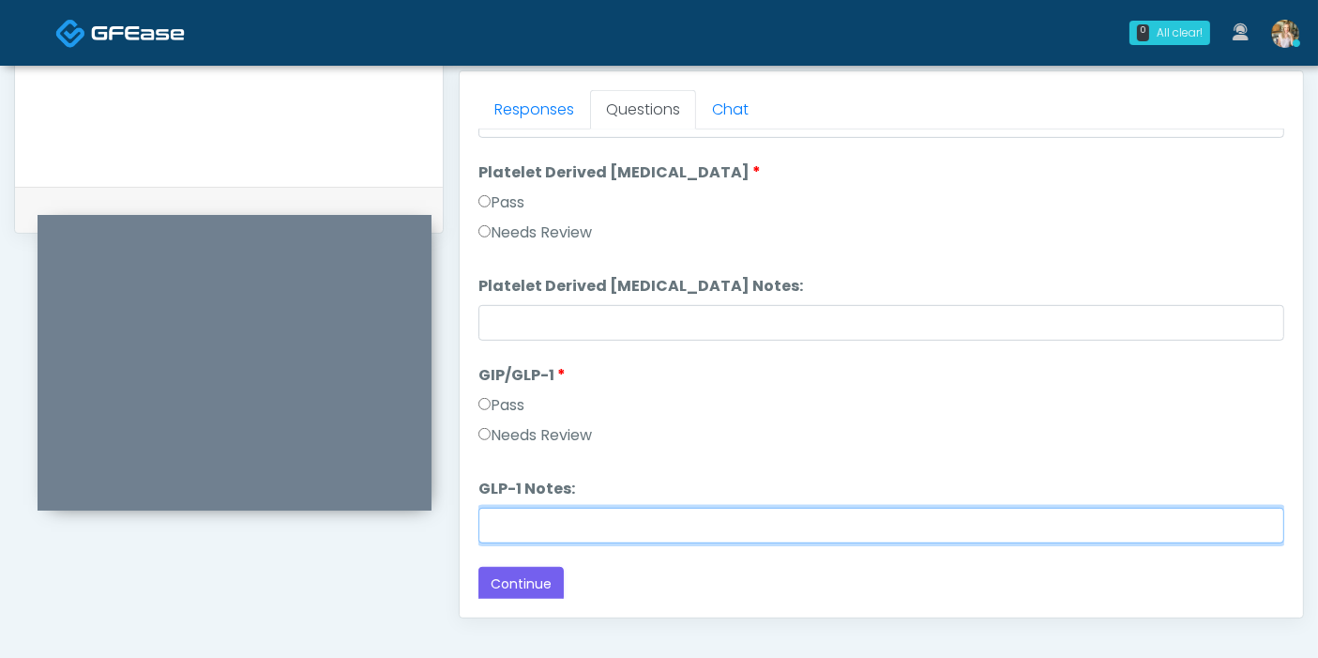
click at [652, 524] on input "GLP-1 Notes:" at bounding box center [881, 525] width 806 height 36
type input "********"
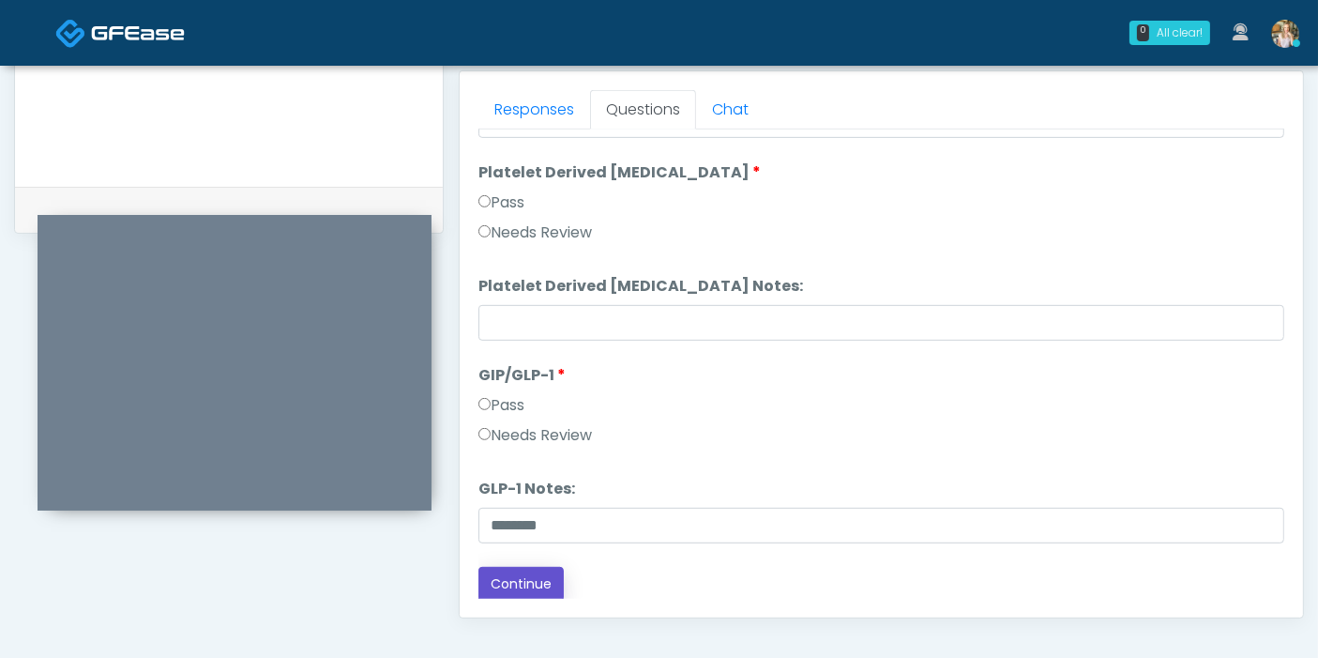
click at [533, 582] on button "Continue" at bounding box center [520, 584] width 85 height 35
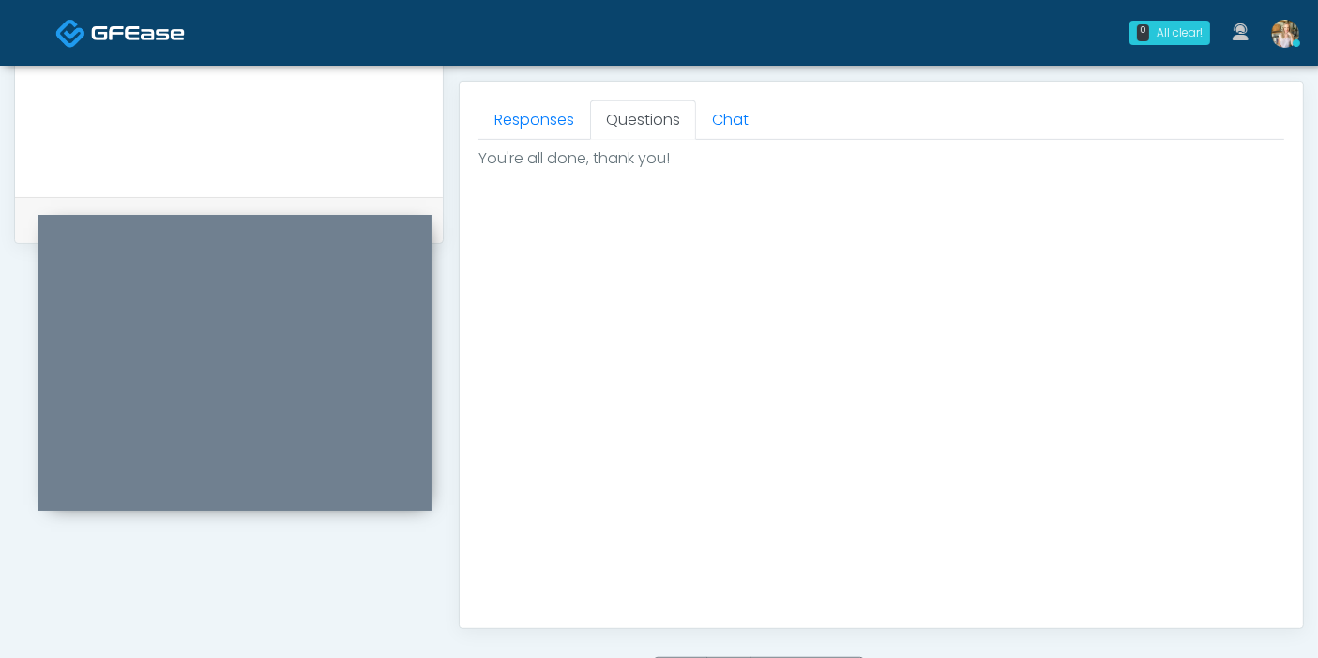
scroll to position [710, 0]
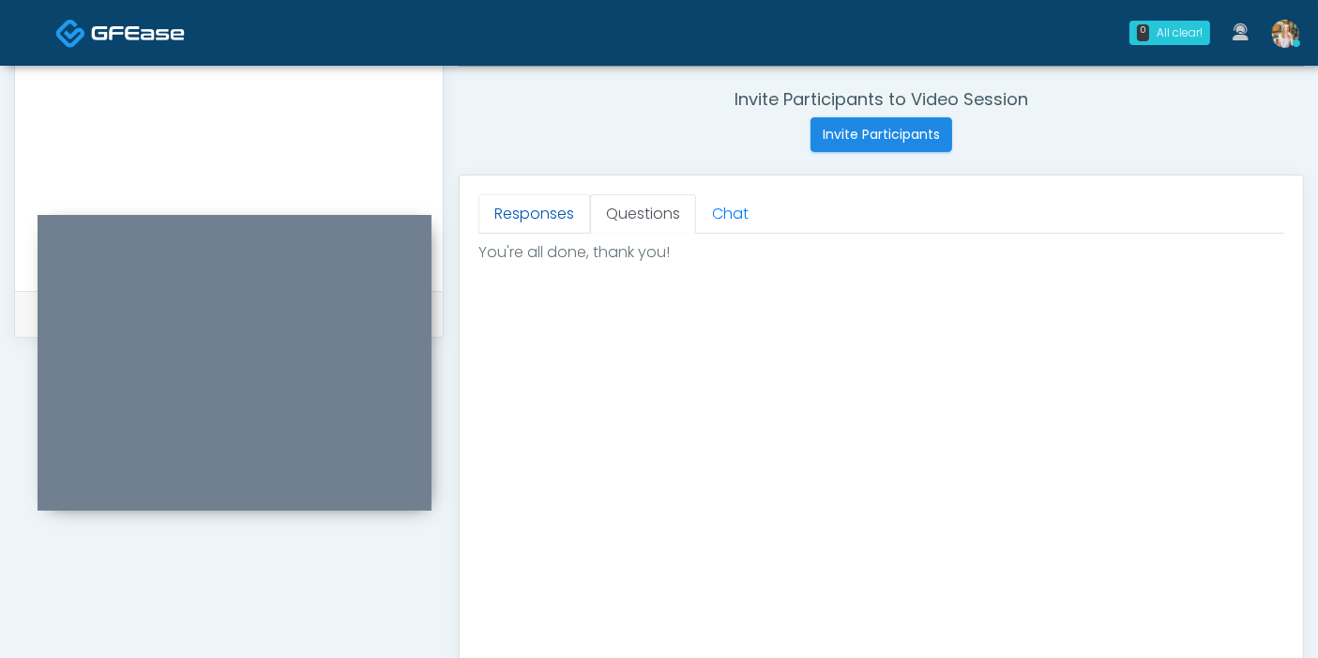
click at [552, 214] on link "Responses" at bounding box center [534, 213] width 112 height 39
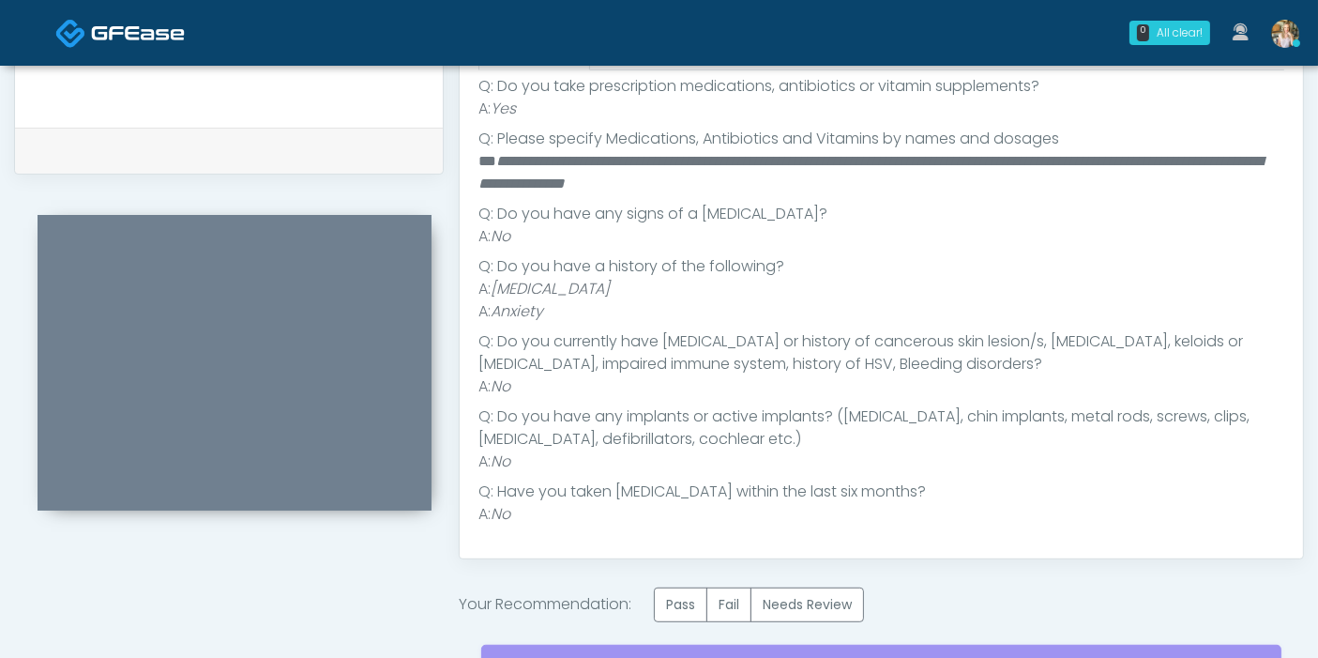
scroll to position [918, 0]
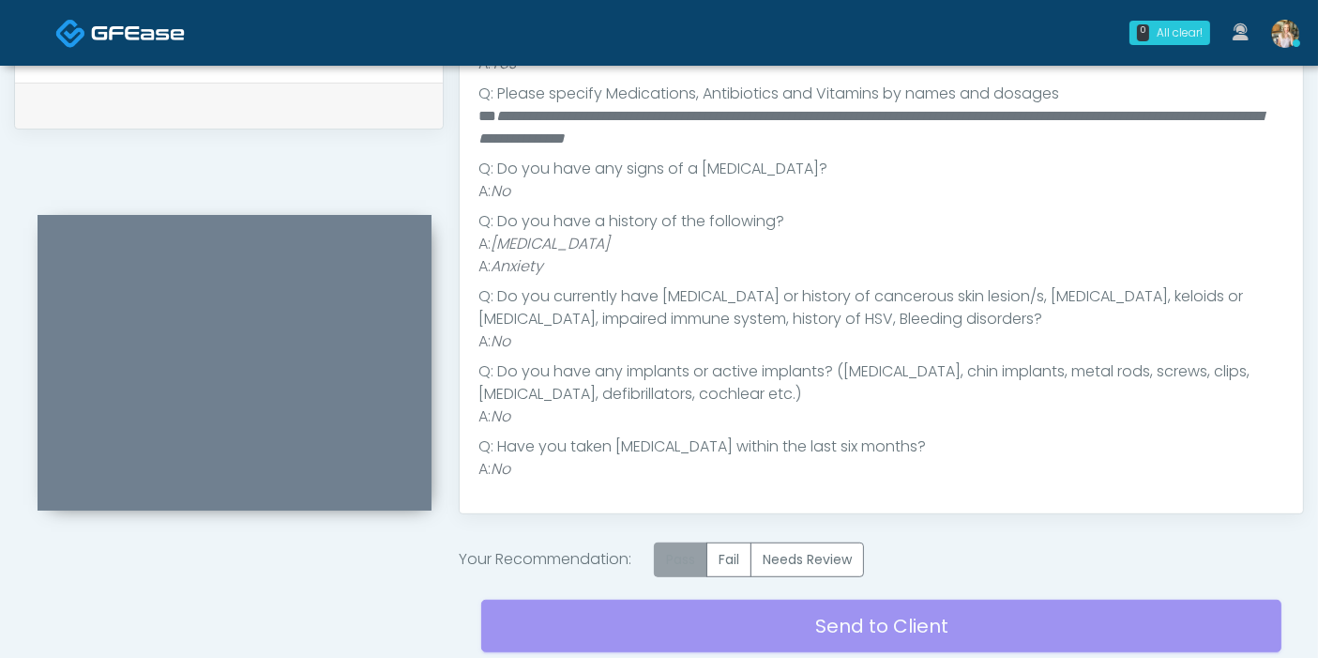
click at [675, 560] on label "Pass" at bounding box center [680, 559] width 53 height 35
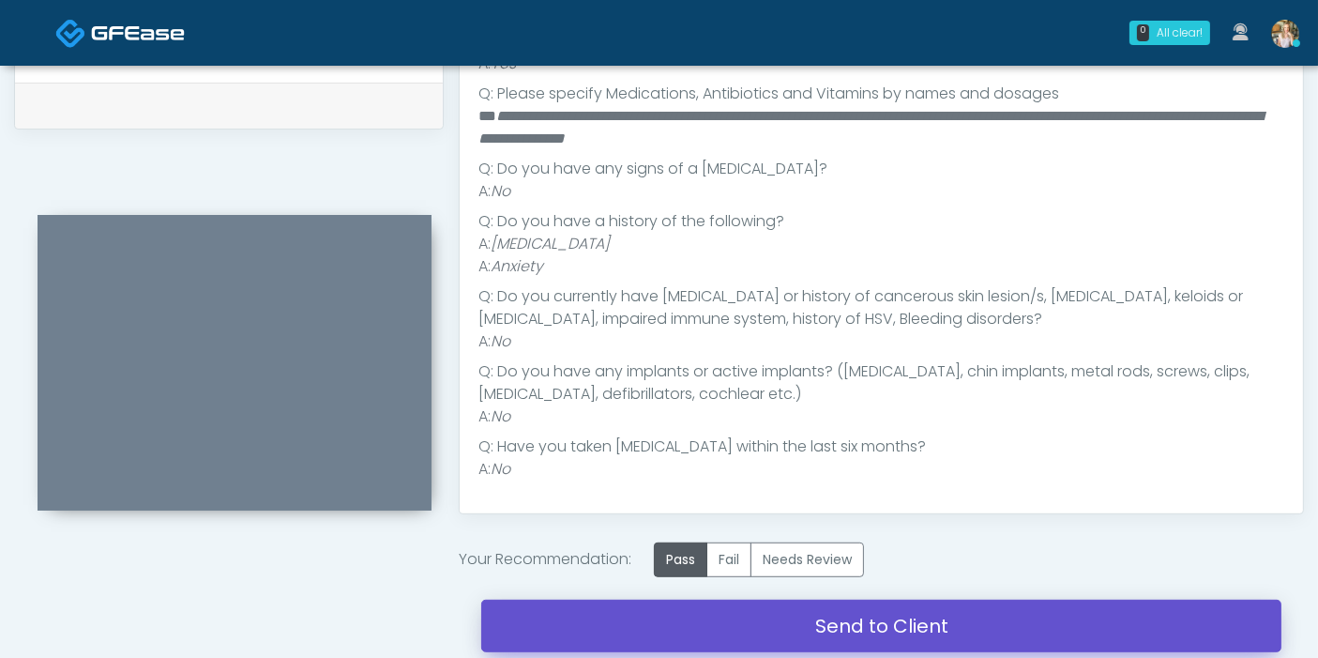
click at [871, 628] on link "Send to Client" at bounding box center [881, 625] width 800 height 53
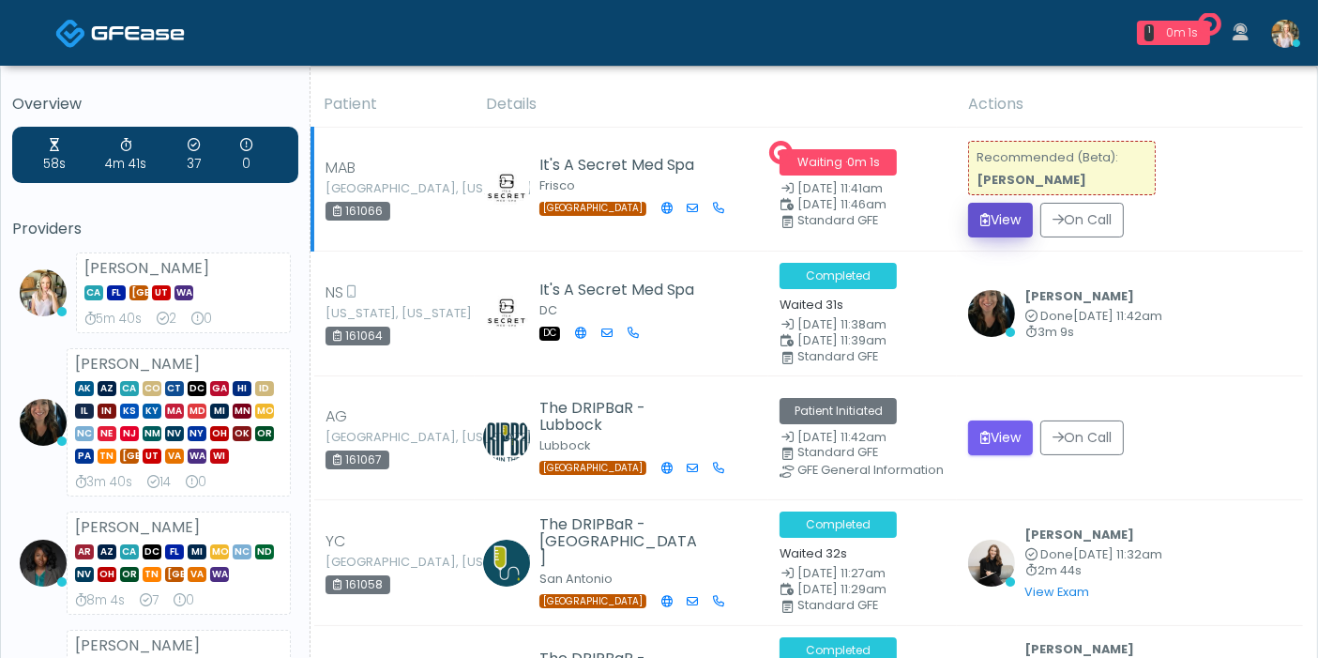
click at [999, 221] on button "View" at bounding box center [1000, 220] width 65 height 35
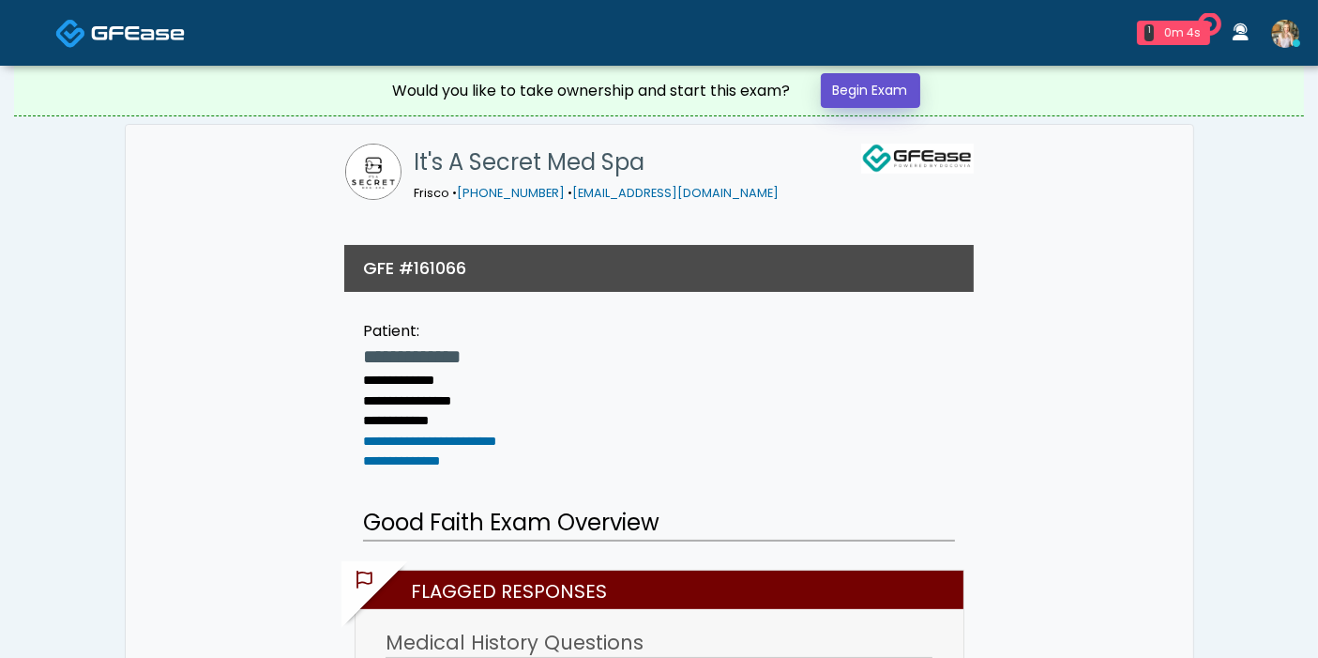
click at [856, 98] on link "Begin Exam" at bounding box center [870, 90] width 99 height 35
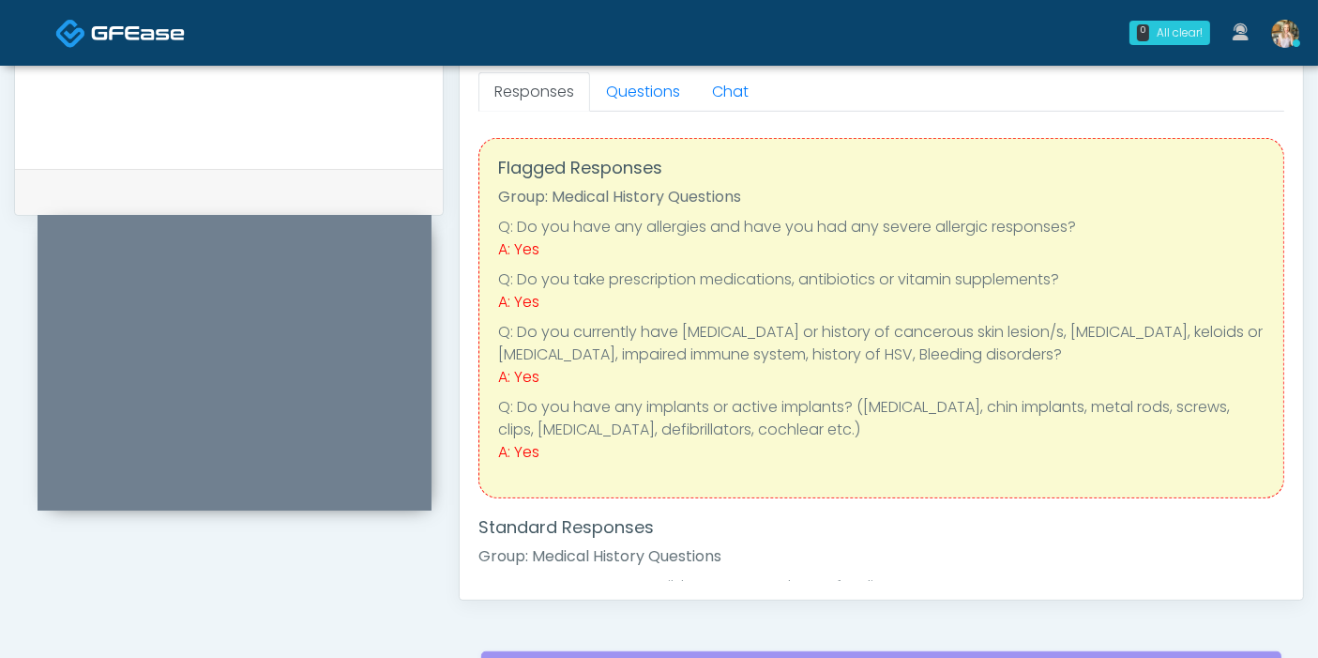
scroll to position [729, 0]
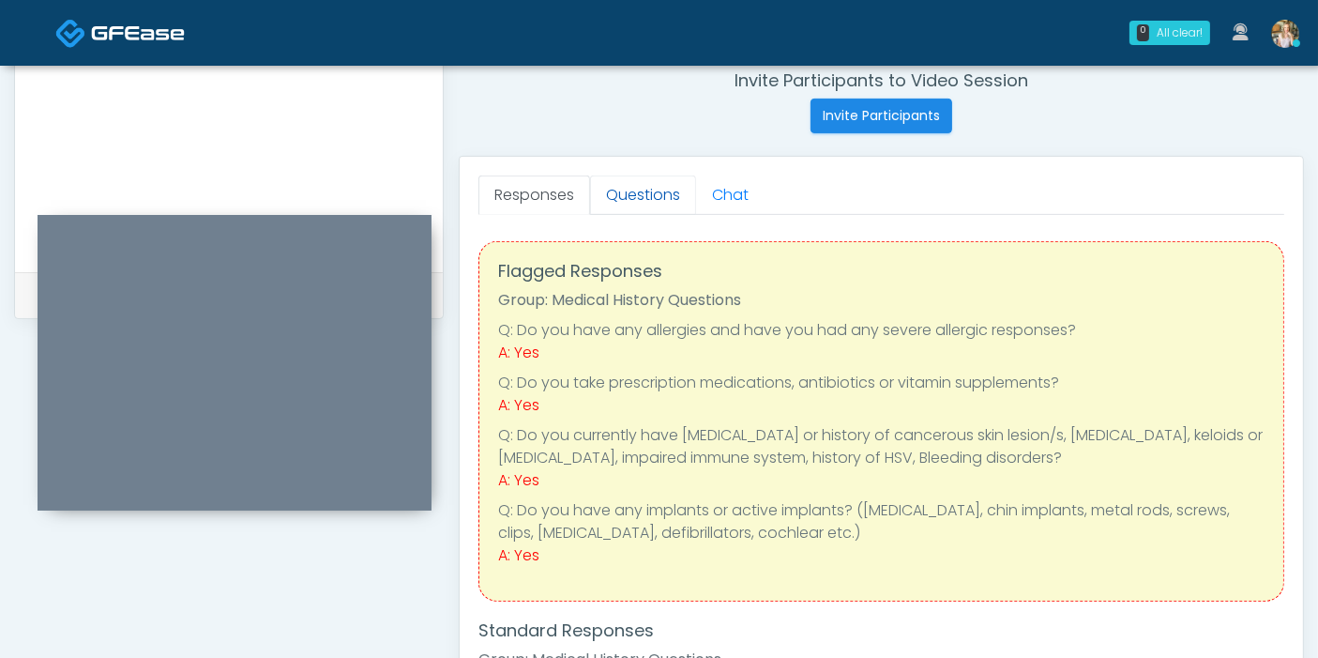
click at [635, 195] on link "Questions" at bounding box center [643, 194] width 106 height 39
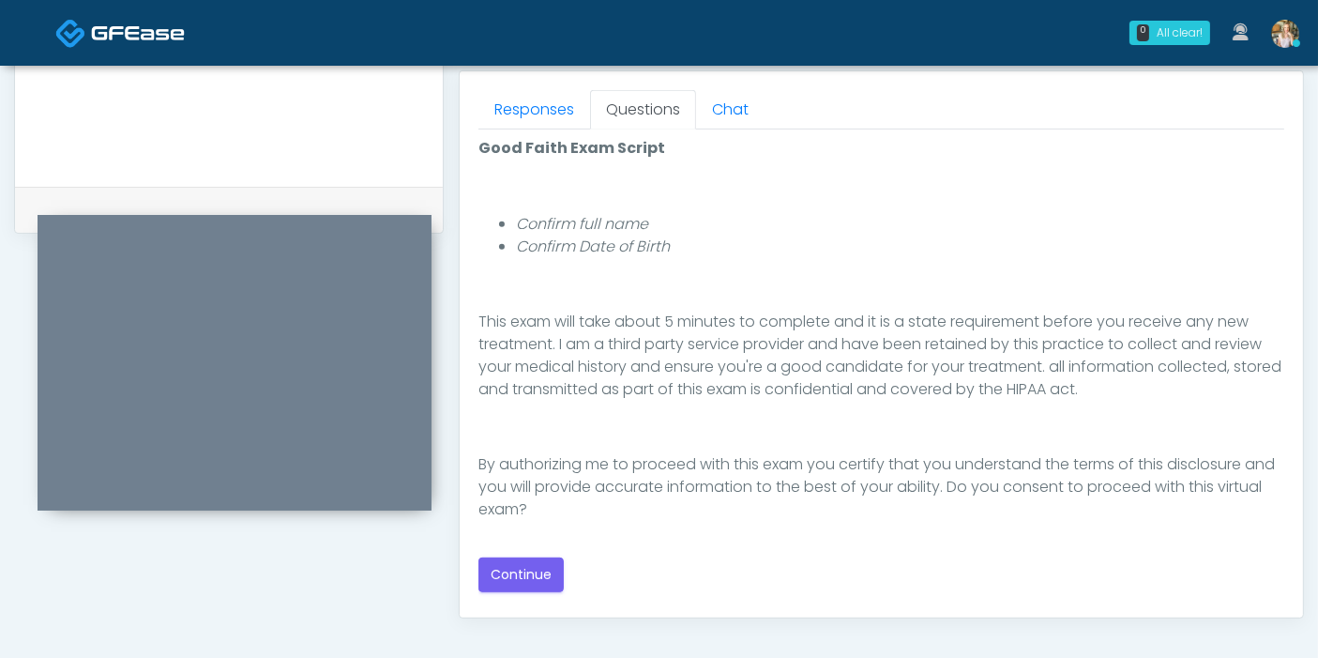
scroll to position [833, 0]
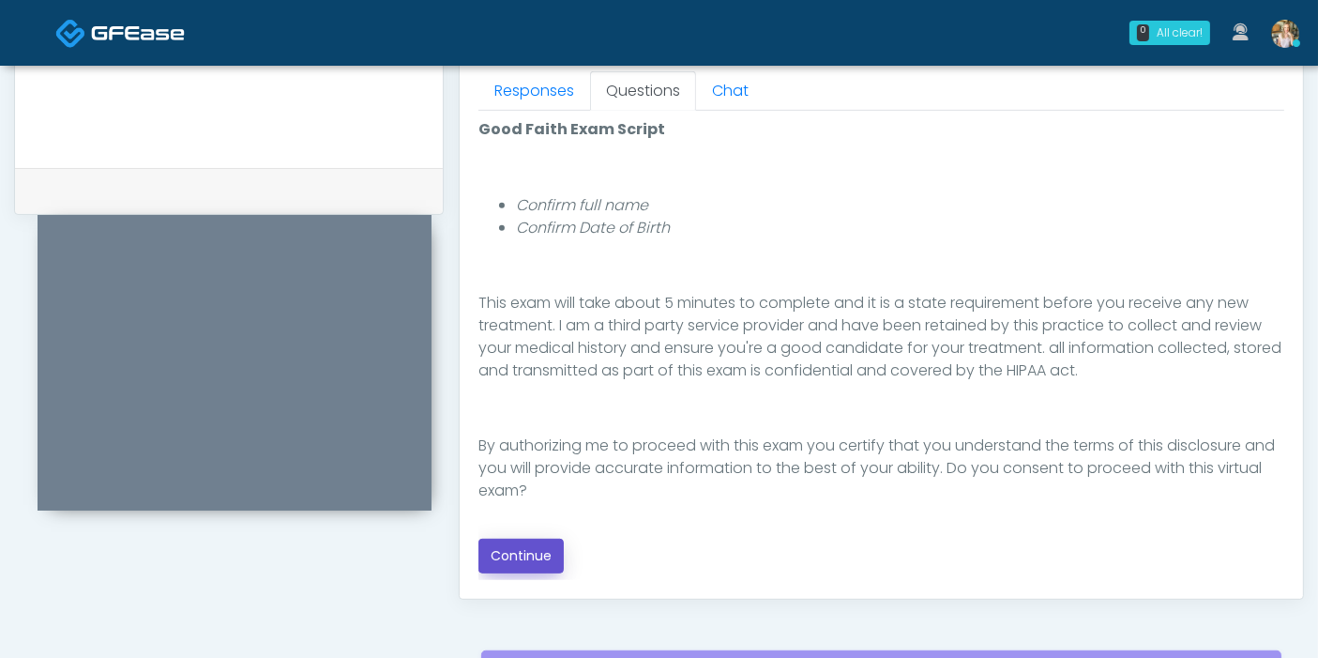
click at [527, 555] on button "Continue" at bounding box center [520, 555] width 85 height 35
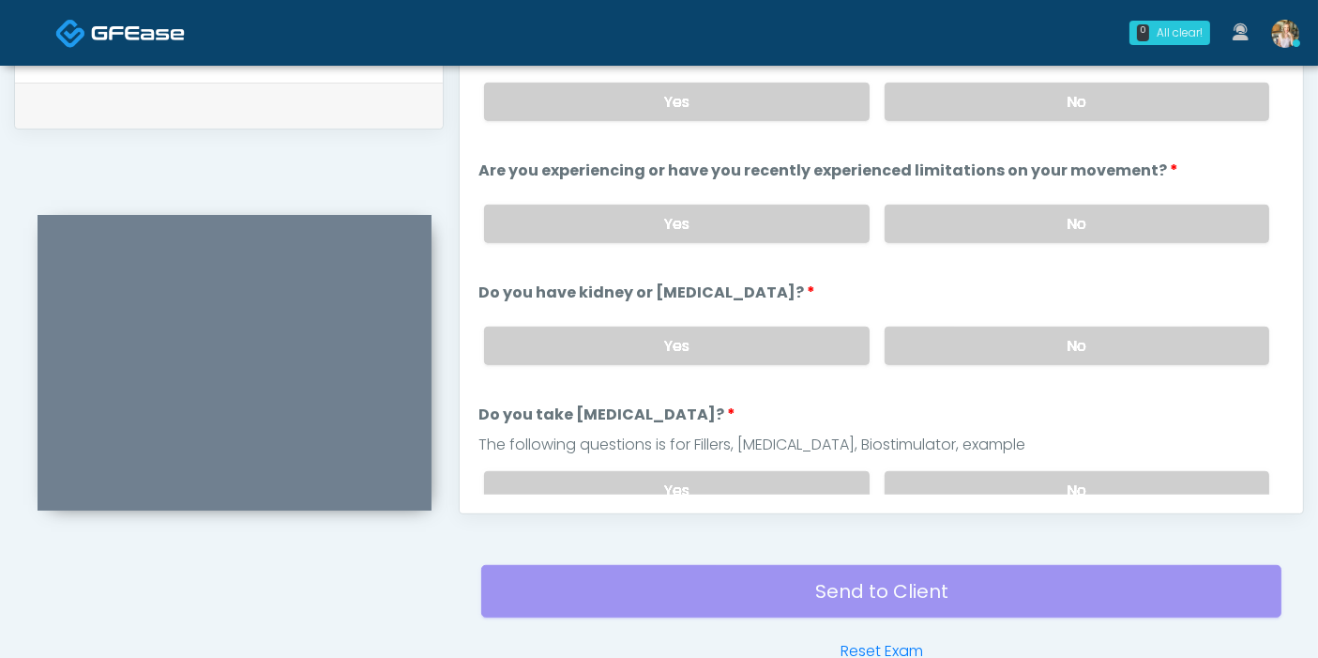
scroll to position [814, 0]
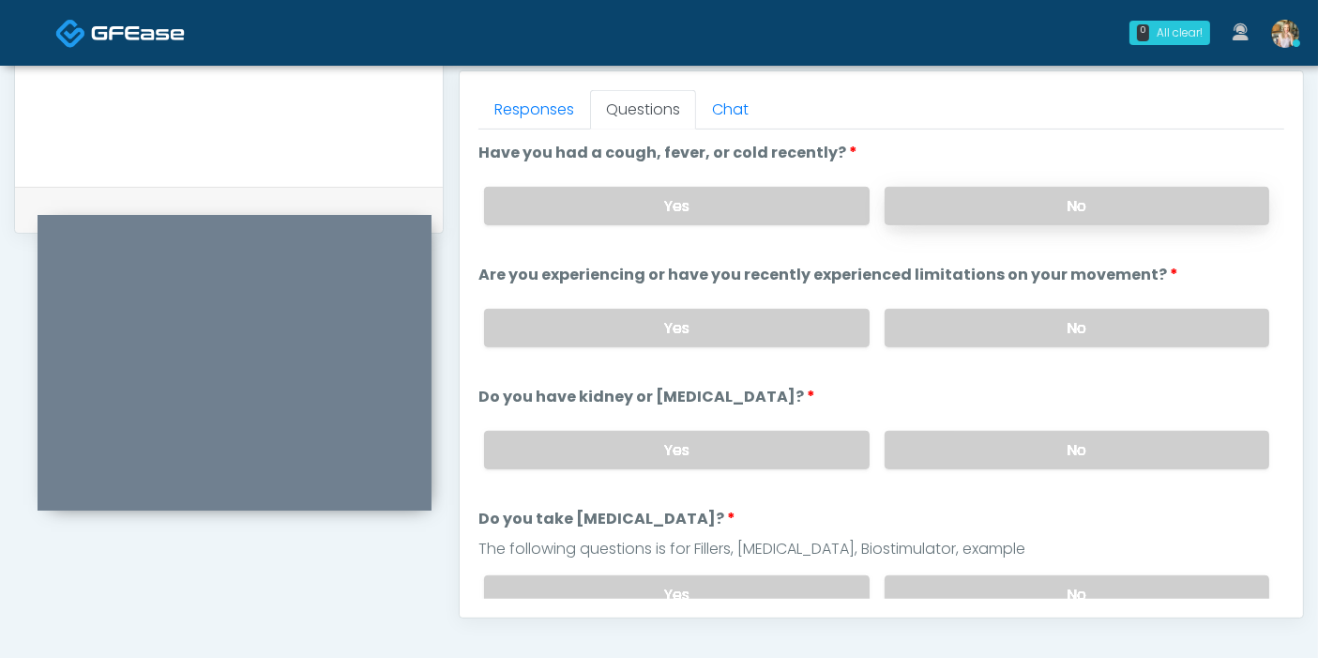
click at [1006, 210] on label "No" at bounding box center [1077, 206] width 385 height 38
click at [1061, 322] on label "No" at bounding box center [1077, 328] width 385 height 38
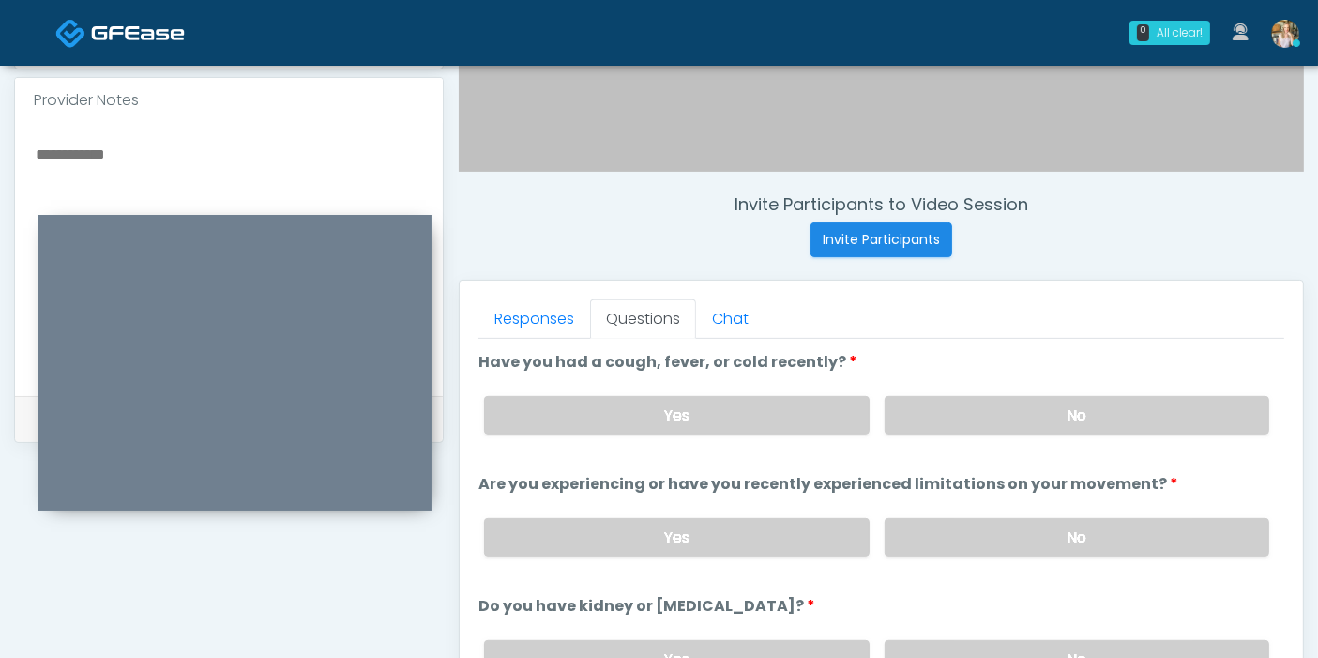
click at [178, 148] on textarea at bounding box center [229, 256] width 390 height 229
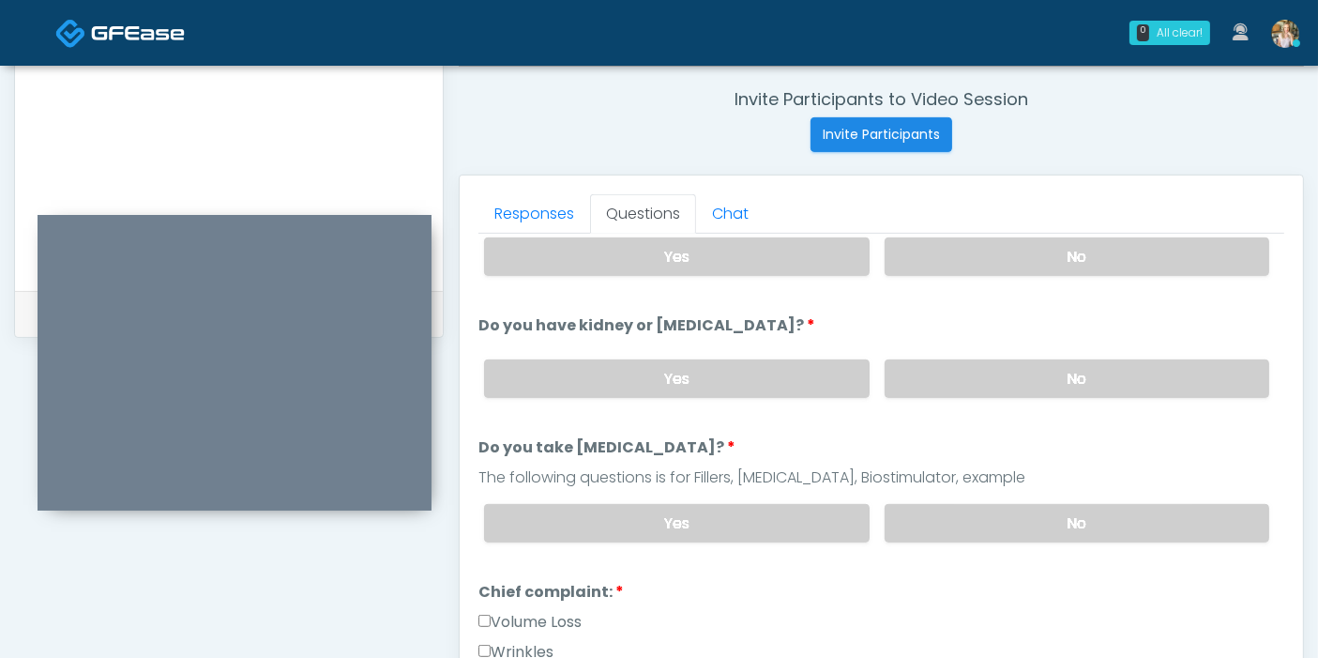
scroll to position [208, 0]
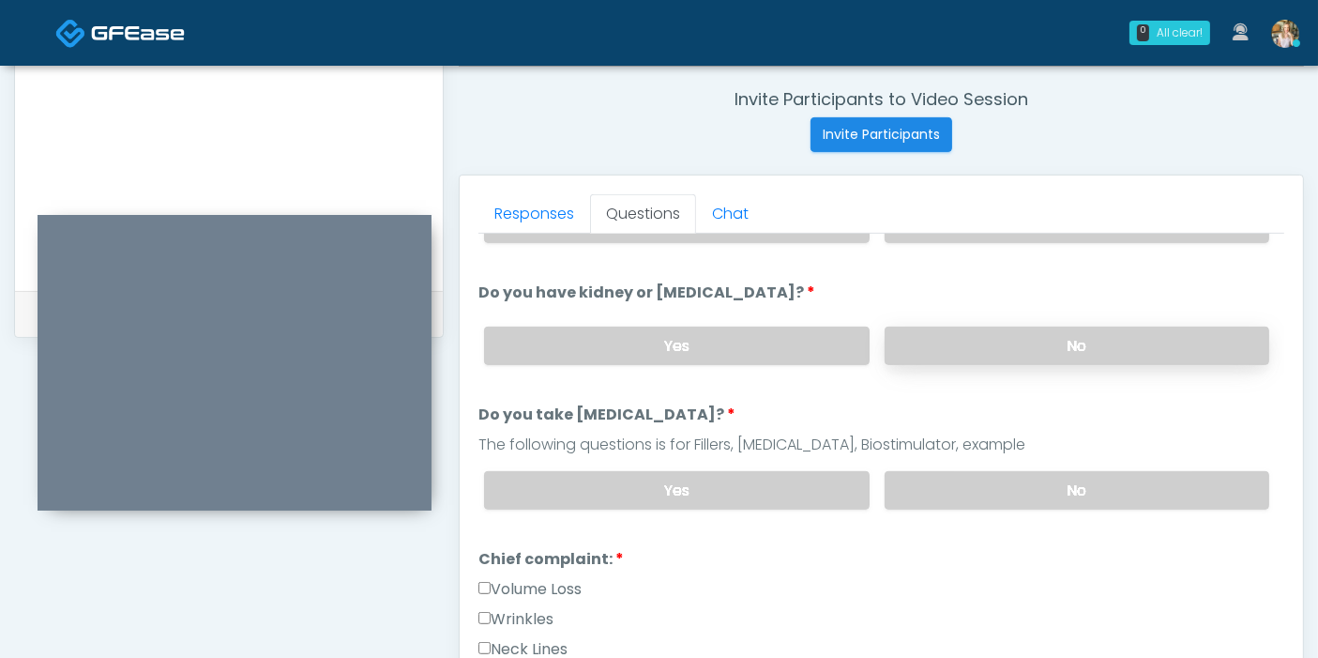
type textarea "**********"
click at [989, 347] on label "No" at bounding box center [1077, 345] width 385 height 38
click at [999, 485] on label "No" at bounding box center [1077, 490] width 385 height 38
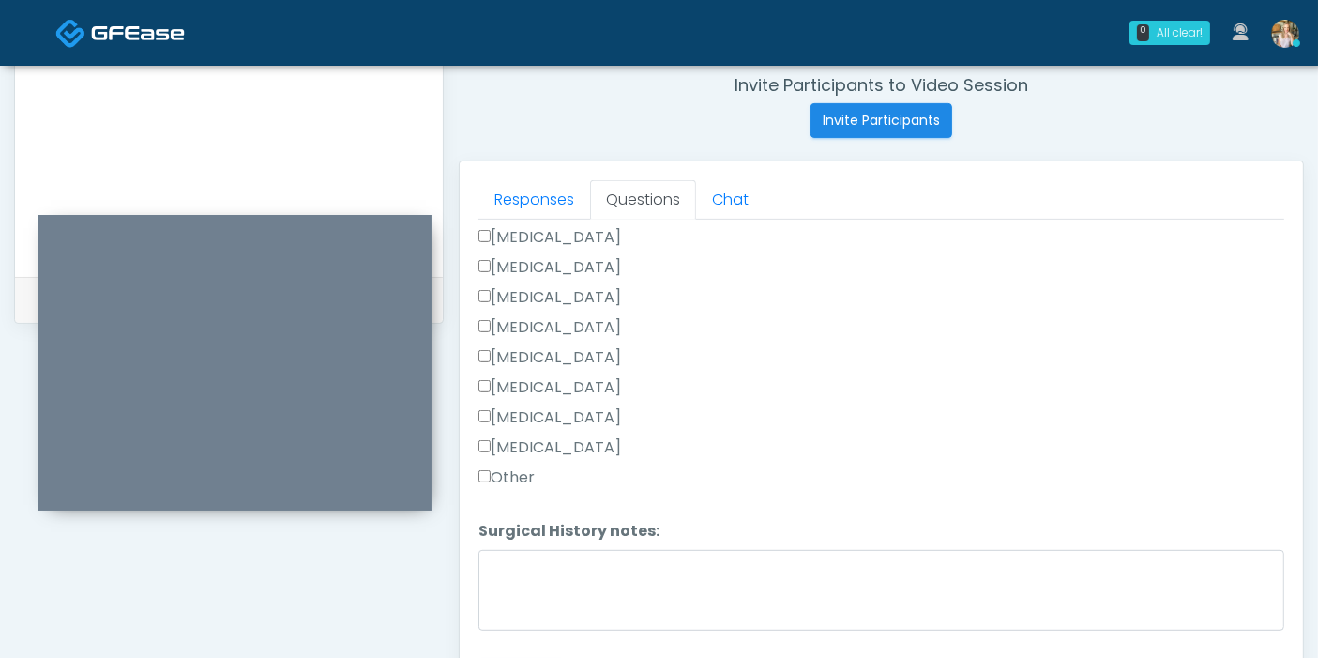
scroll to position [814, 0]
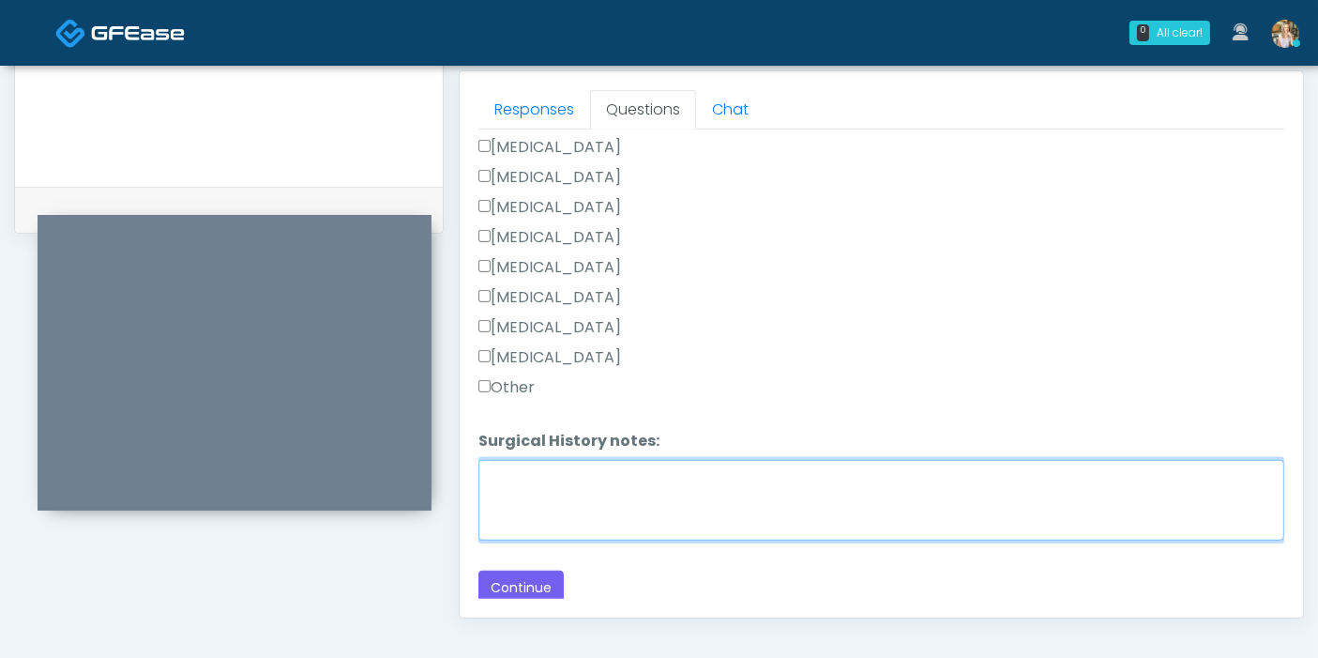
click at [636, 484] on textarea "Surgical History notes:" at bounding box center [881, 500] width 806 height 81
type textarea "*"
type textarea "**********"
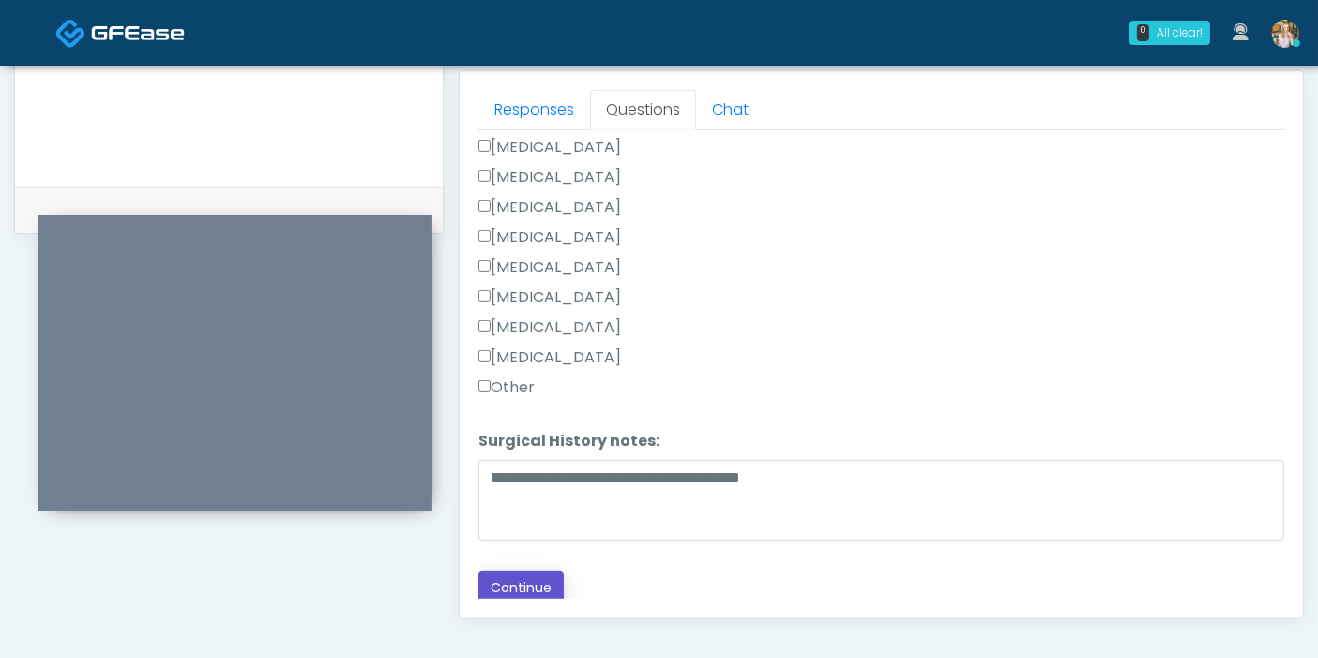
click at [552, 578] on button "Continue" at bounding box center [520, 587] width 85 height 35
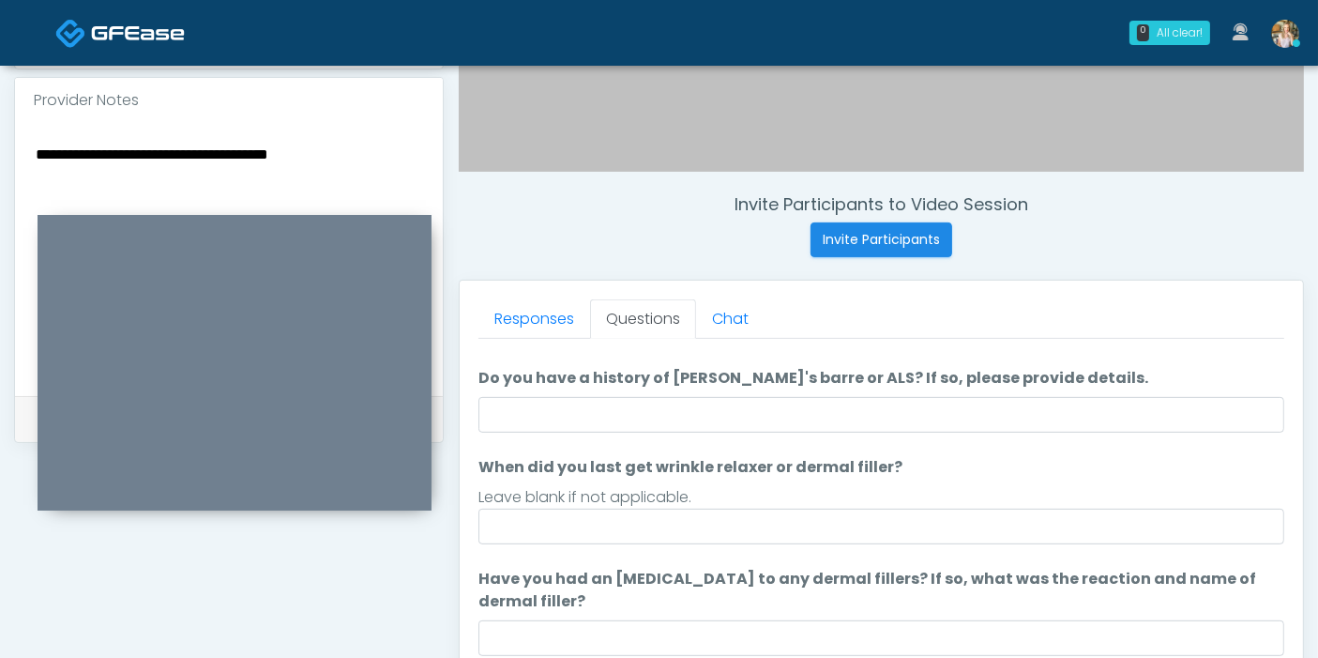
scroll to position [0, 0]
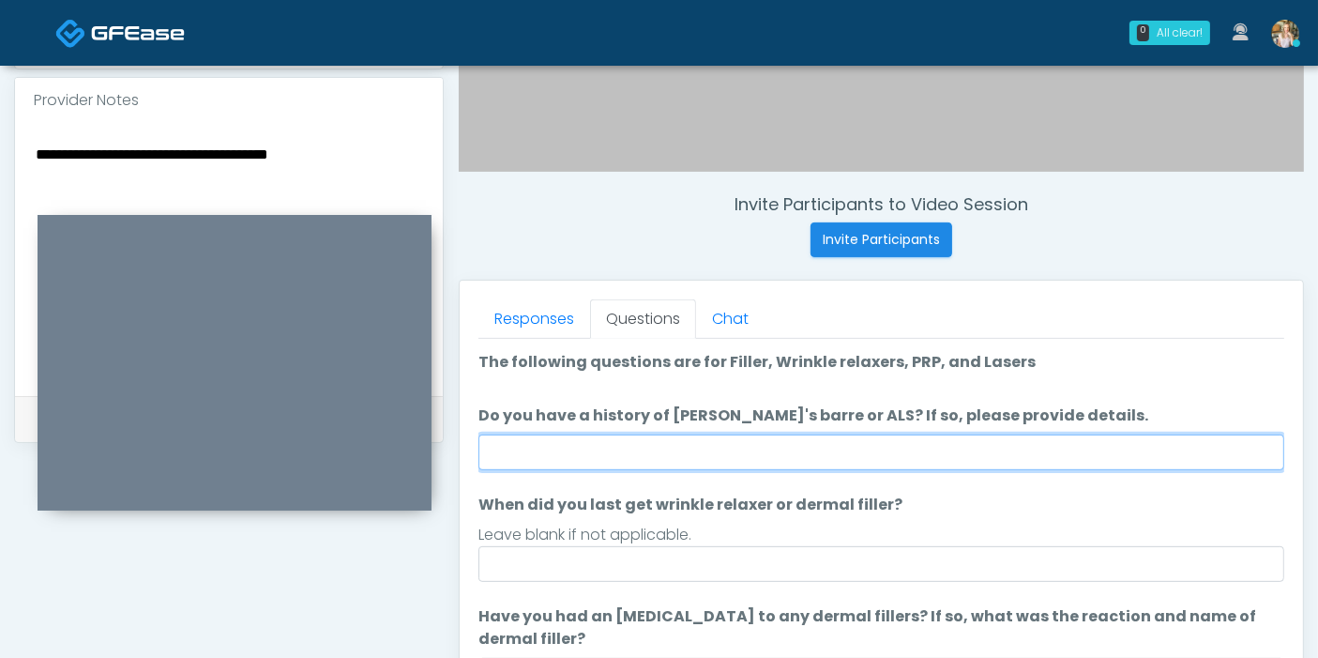
click at [930, 436] on input "Do you have a history of [PERSON_NAME]'s barre or ALS? If so, please provide de…" at bounding box center [881, 452] width 806 height 36
click at [930, 436] on input "***" at bounding box center [881, 452] width 806 height 36
type input "**"
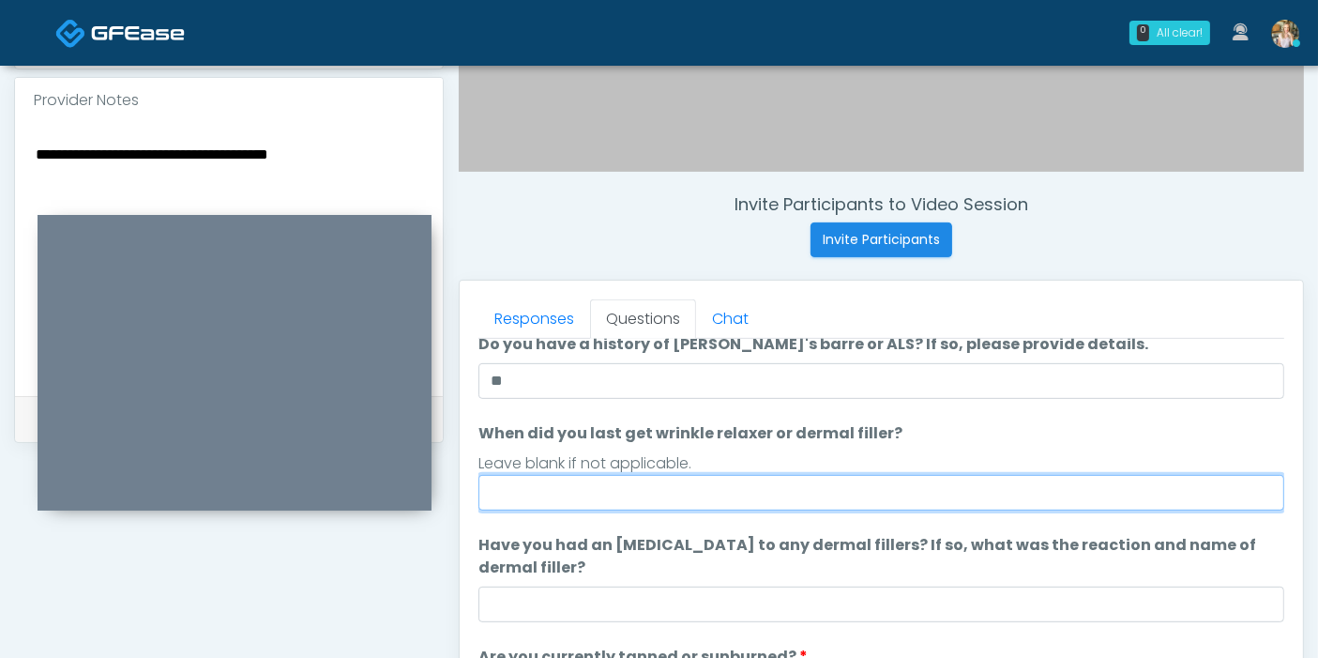
scroll to position [104, 0]
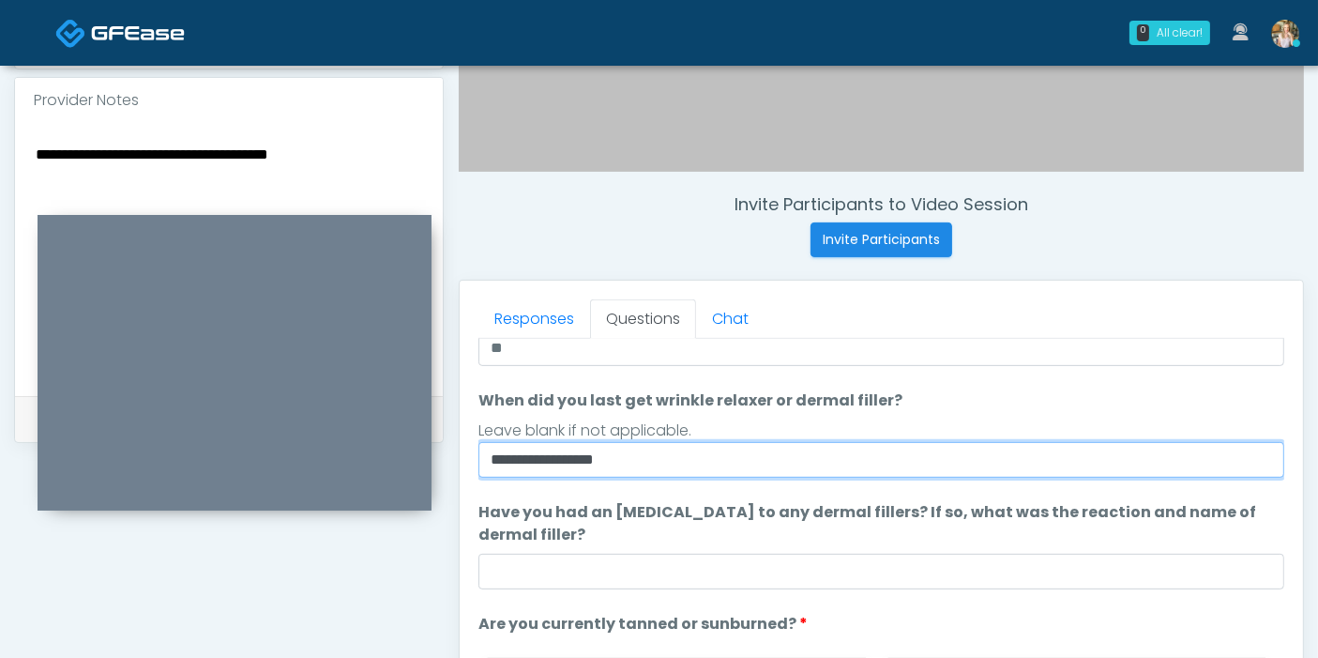
type input "**********"
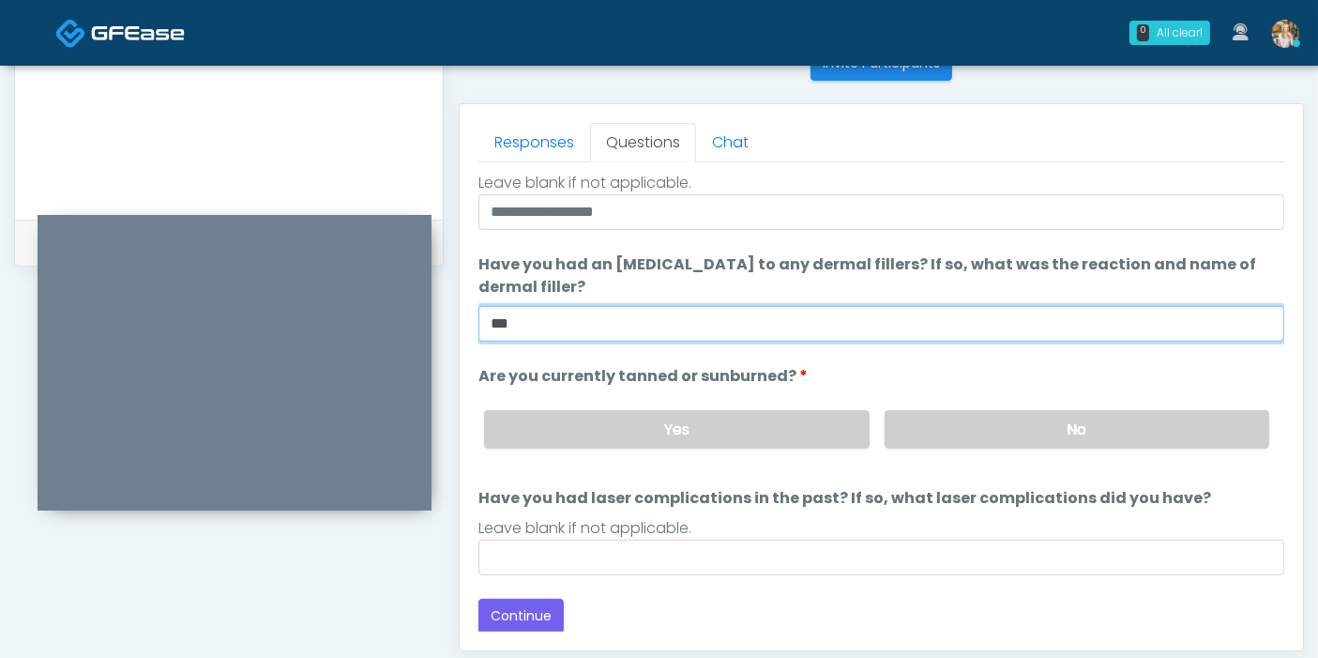
scroll to position [814, 0]
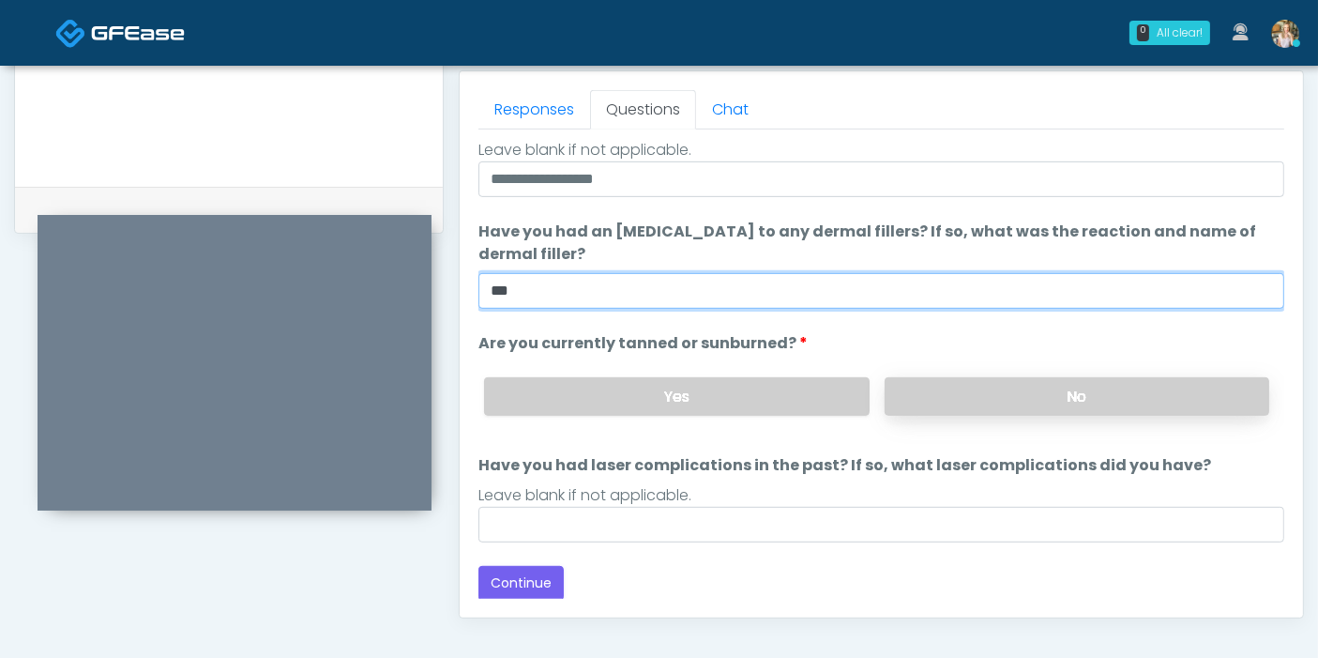
type input "***"
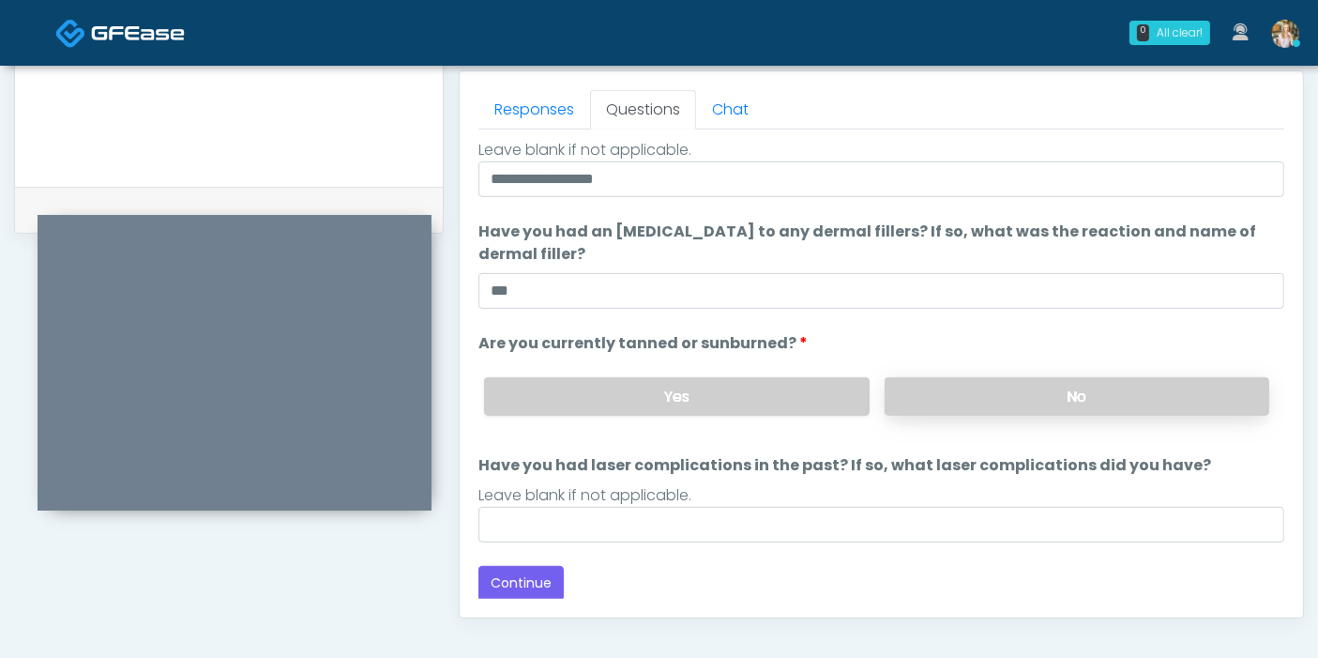
click at [1059, 401] on label "No" at bounding box center [1077, 396] width 385 height 38
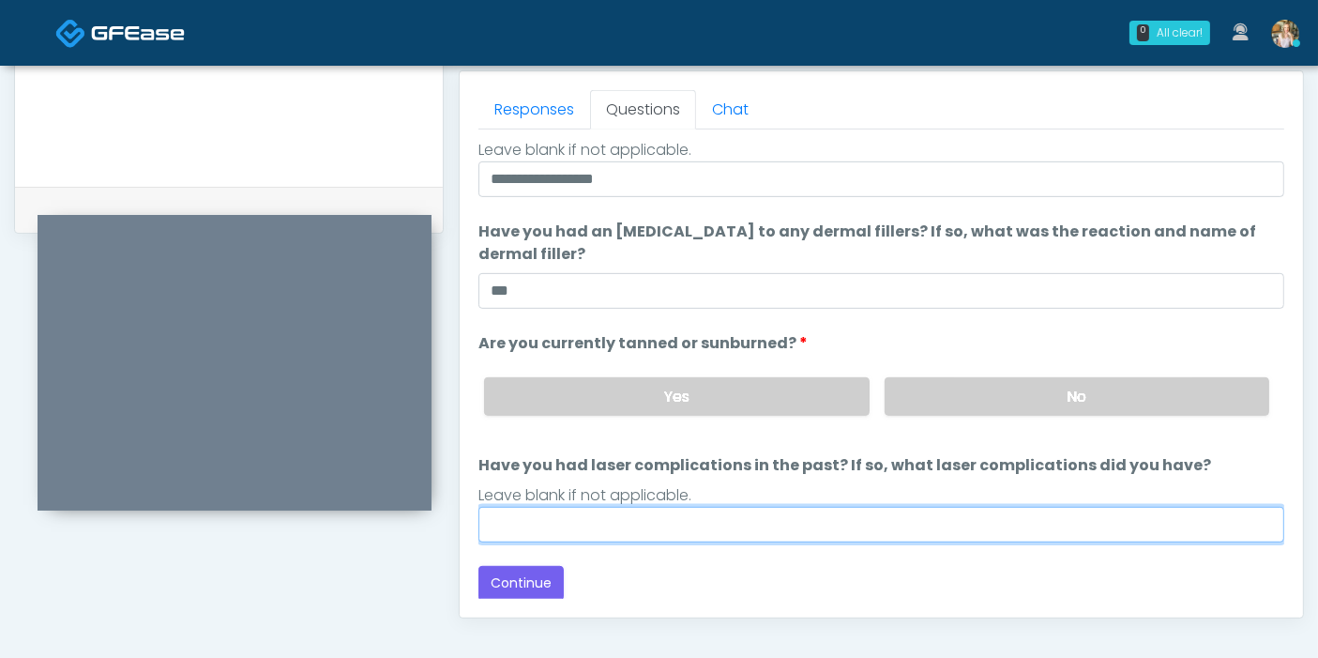
click at [884, 520] on input "Have you had laser complications in the past? If so, what laser complications d…" at bounding box center [881, 525] width 806 height 36
type input "**"
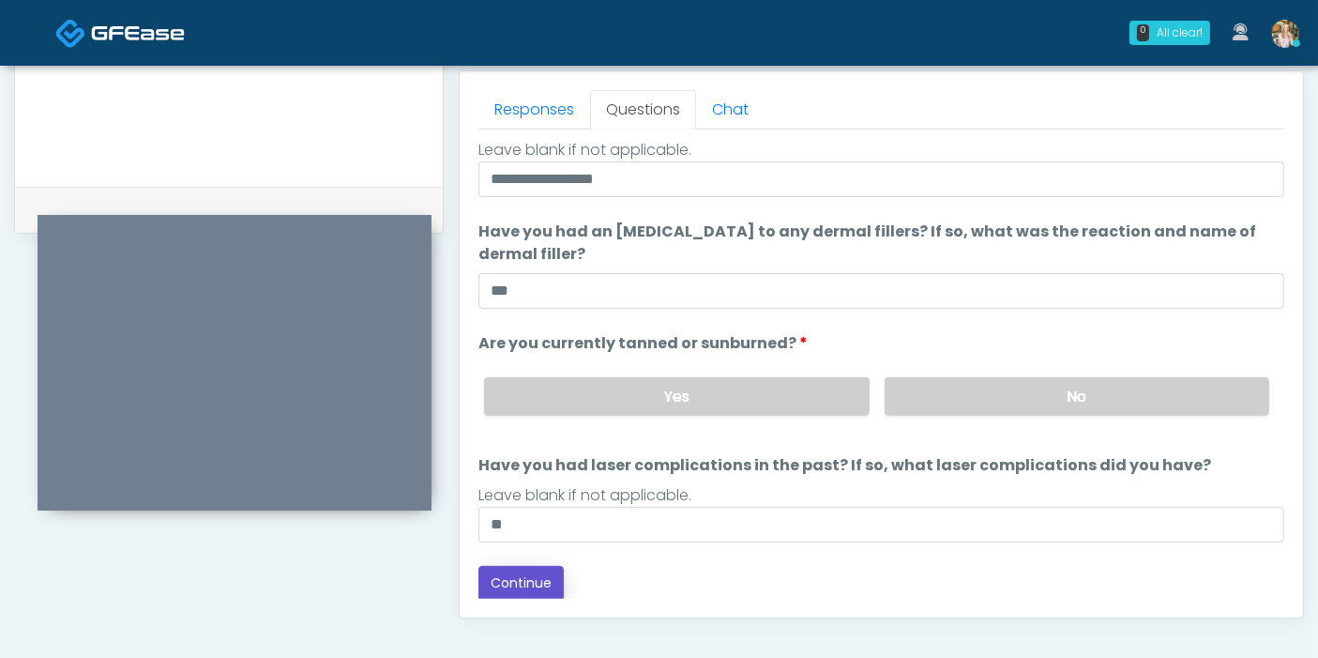
click at [524, 574] on button "Continue" at bounding box center [520, 583] width 85 height 35
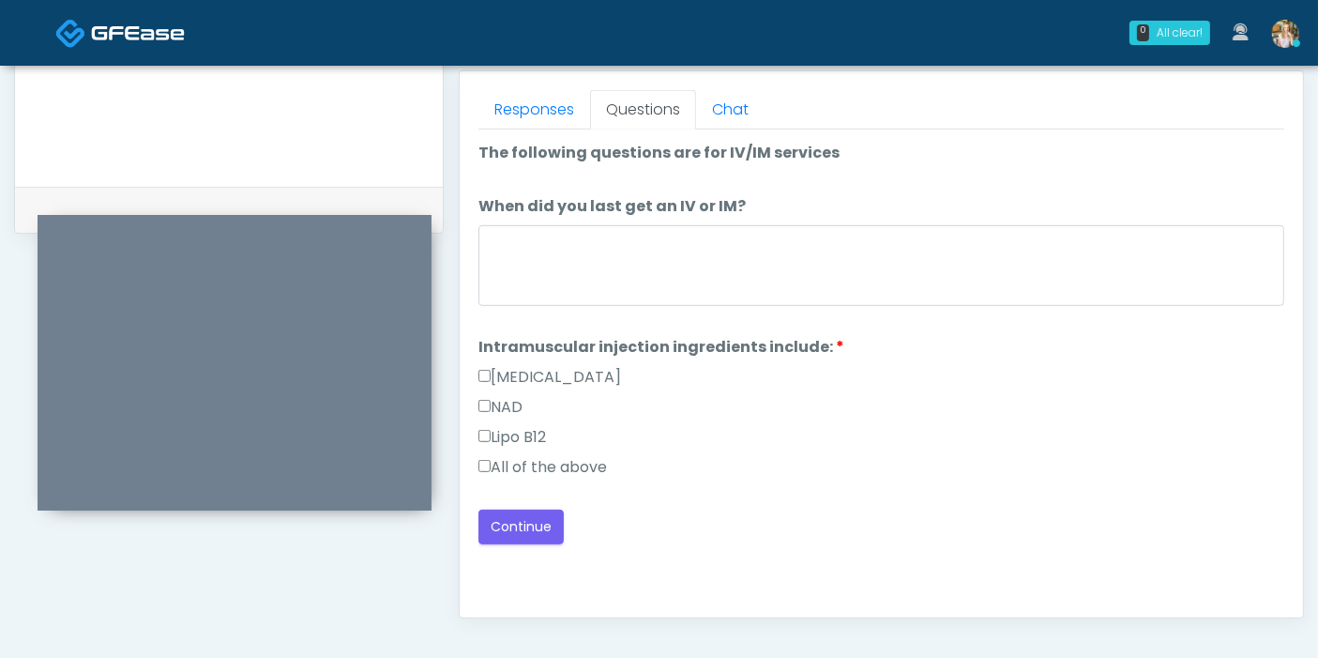
click at [507, 468] on label "All of the above" at bounding box center [542, 467] width 129 height 23
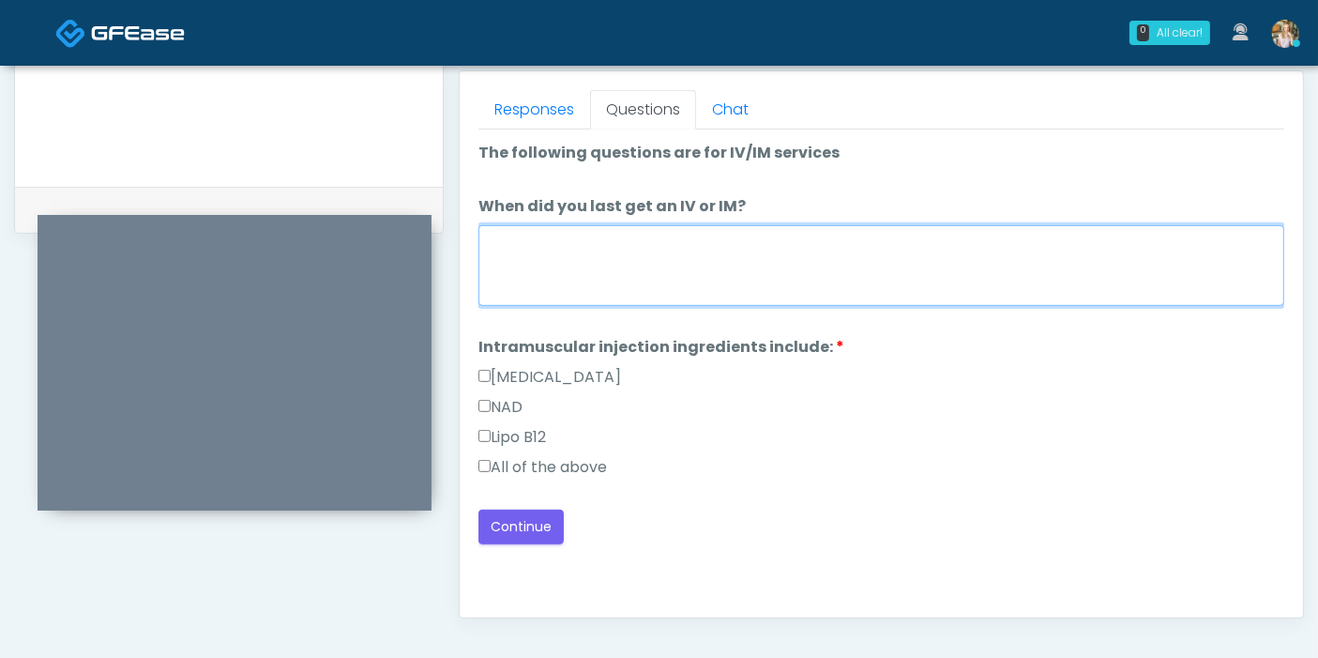
click at [589, 275] on textarea "When did you last get an IV or IM?" at bounding box center [881, 265] width 806 height 81
type textarea "**********"
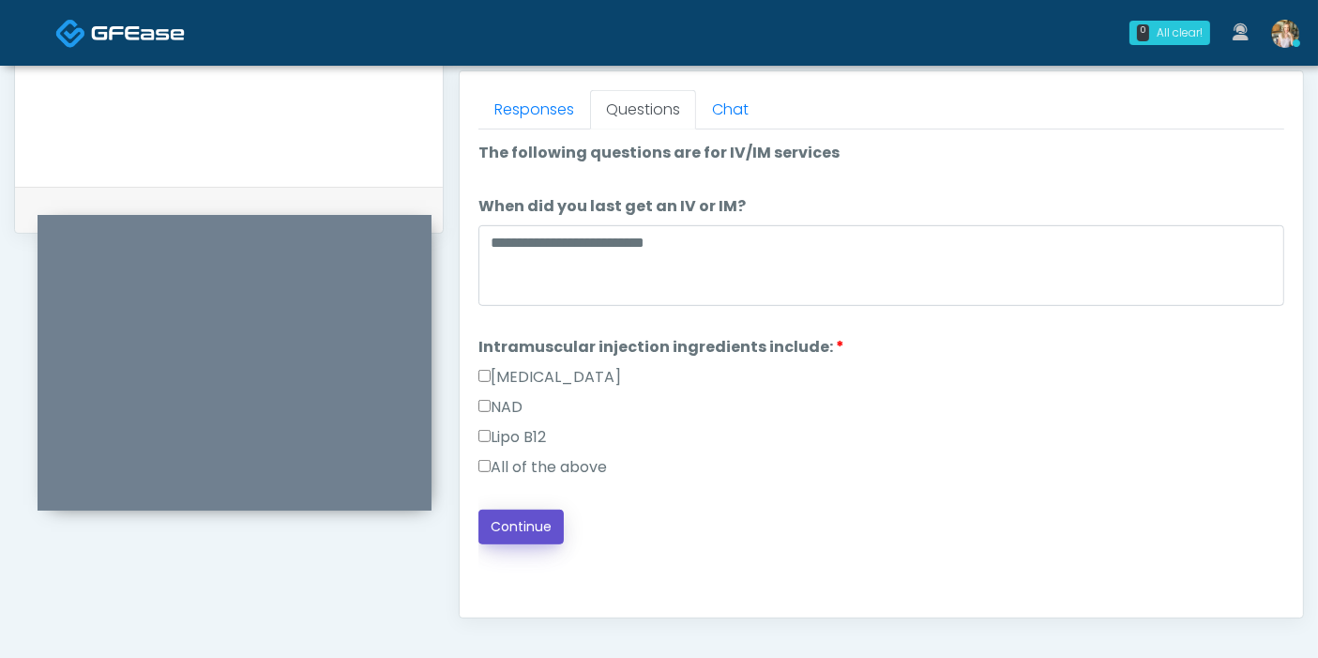
click at [523, 521] on button "Continue" at bounding box center [520, 526] width 85 height 35
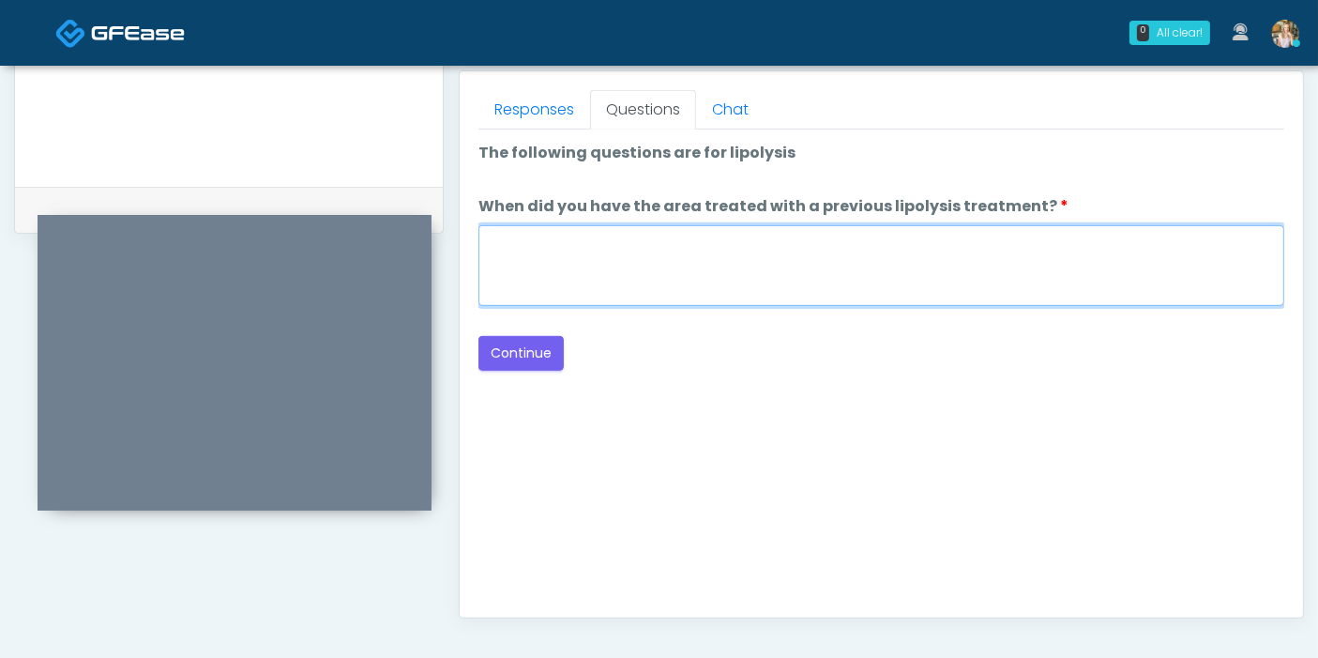
click at [805, 249] on textarea "When did you have the area treated with a previous lipolysis treatment?" at bounding box center [881, 265] width 806 height 81
type textarea "*"
type textarea "**********"
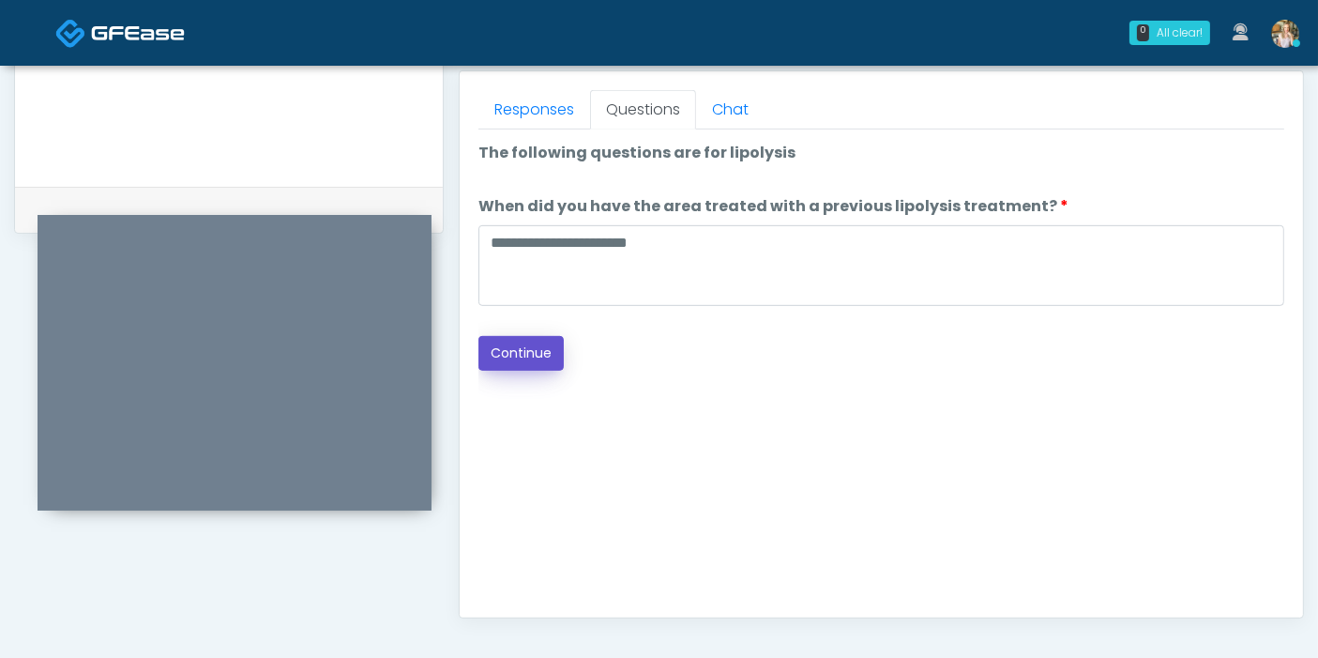
click at [528, 356] on button "Continue" at bounding box center [520, 353] width 85 height 35
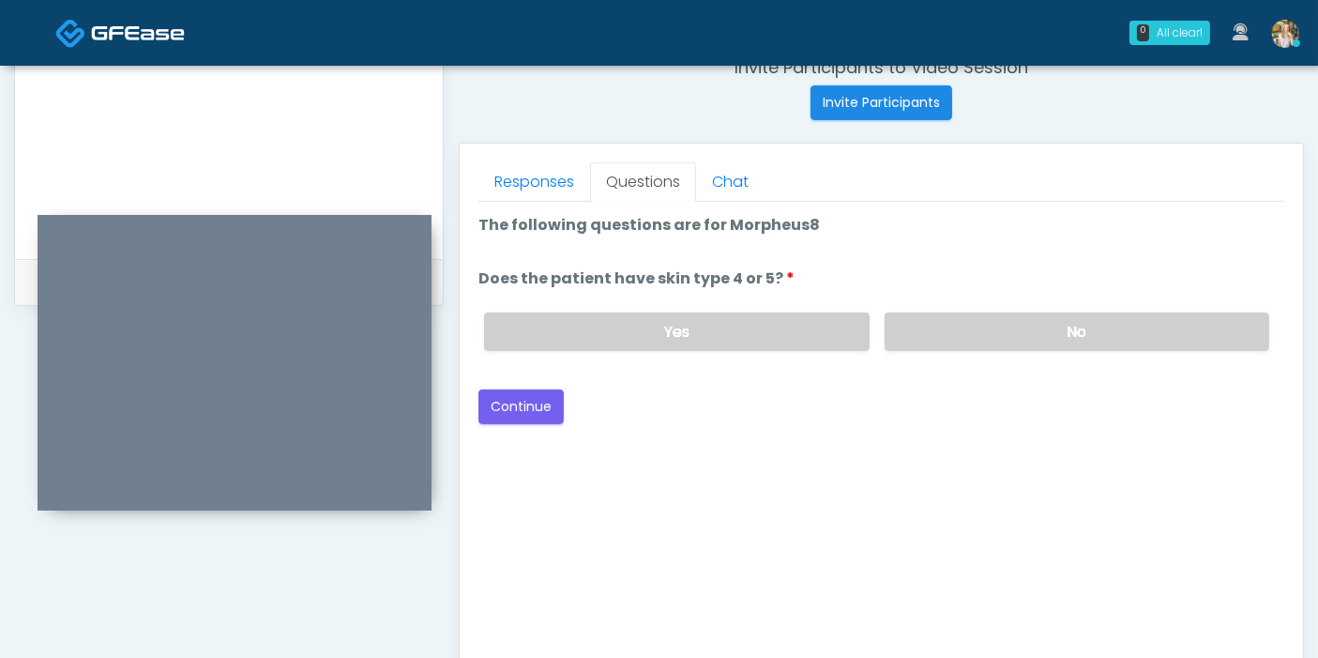
scroll to position [710, 0]
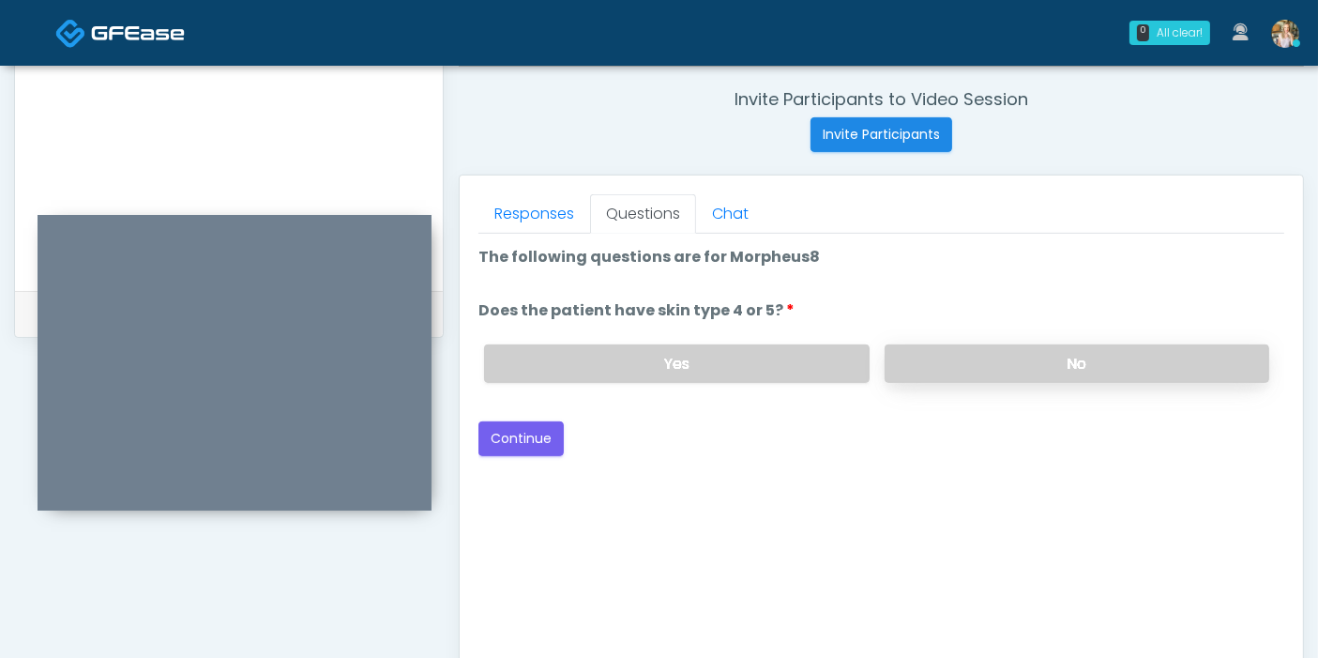
click at [1018, 347] on label "No" at bounding box center [1077, 363] width 385 height 38
click at [525, 441] on button "Continue" at bounding box center [520, 438] width 85 height 35
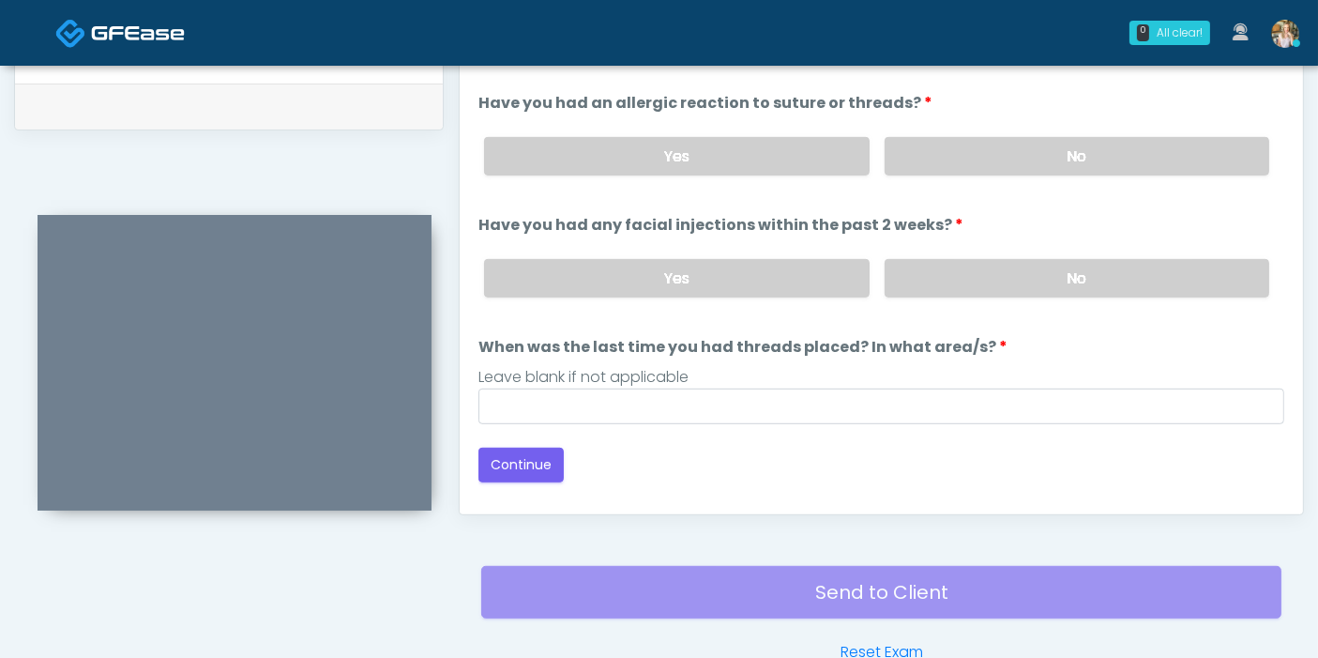
scroll to position [814, 0]
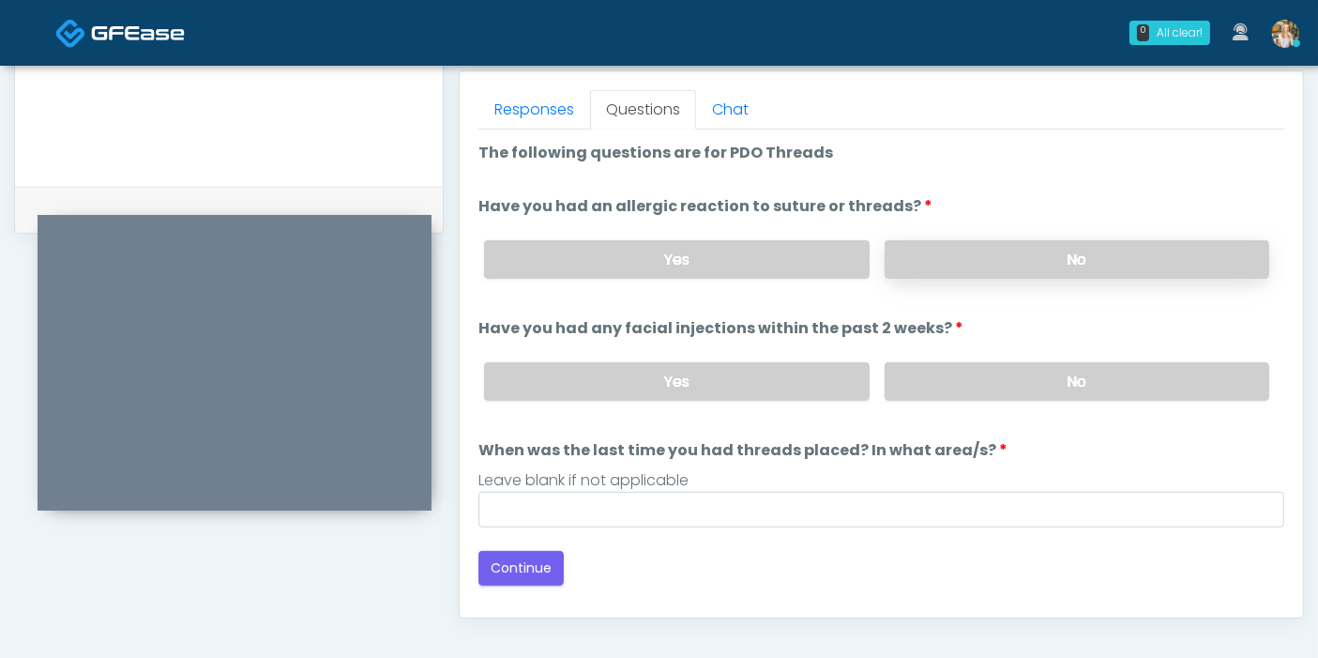
click at [1051, 268] on label "No" at bounding box center [1077, 259] width 385 height 38
click at [990, 369] on label "No" at bounding box center [1077, 381] width 385 height 38
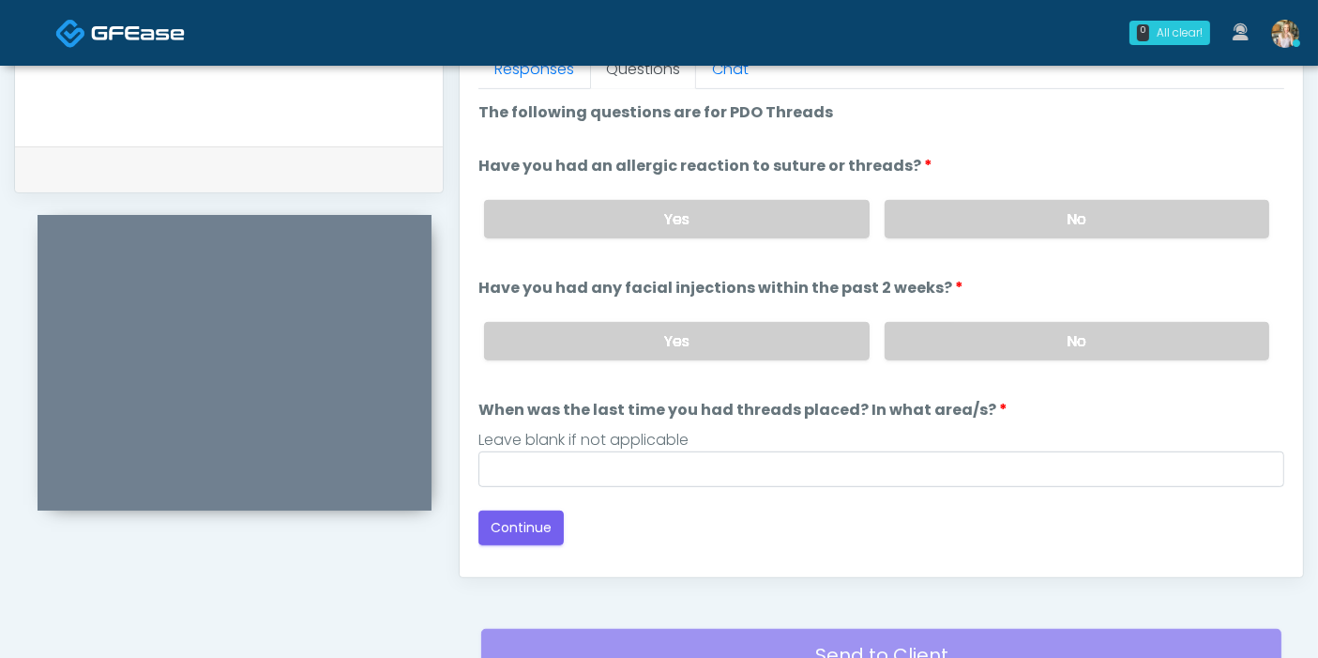
scroll to position [918, 0]
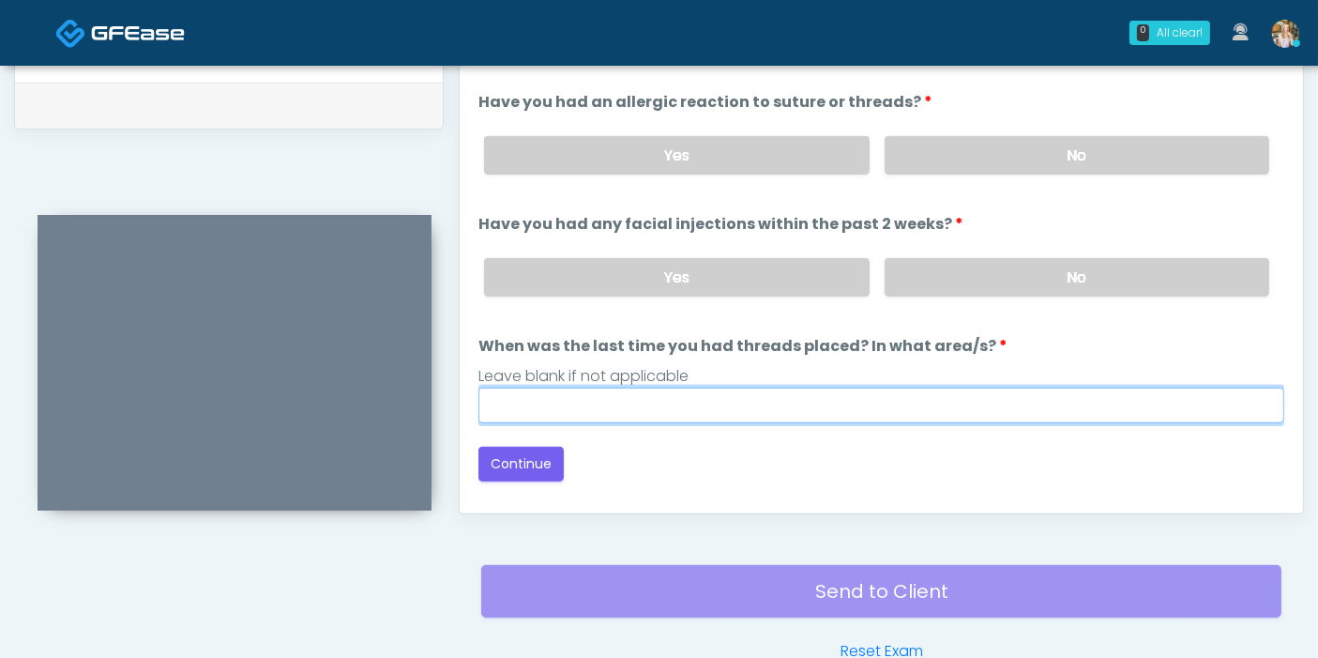
click at [752, 401] on input "When was the last time you had threads placed? In what area/s?" at bounding box center [881, 405] width 806 height 36
type input "***"
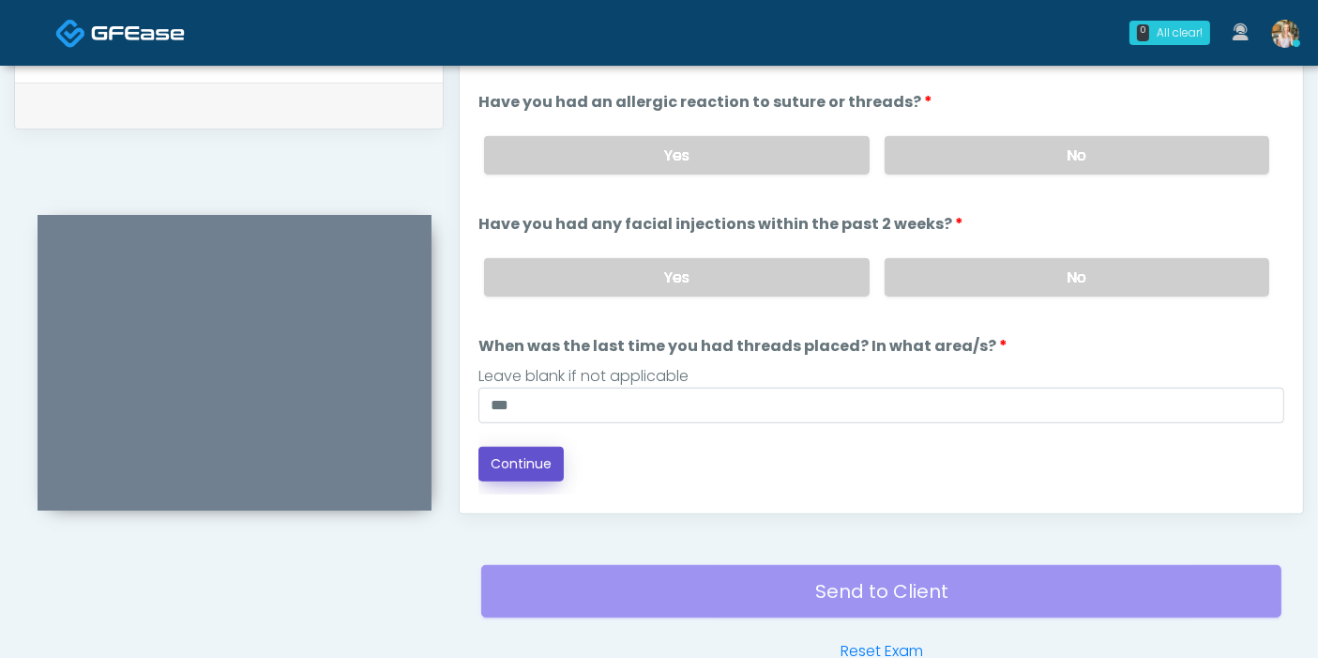
click at [514, 450] on button "Continue" at bounding box center [520, 463] width 85 height 35
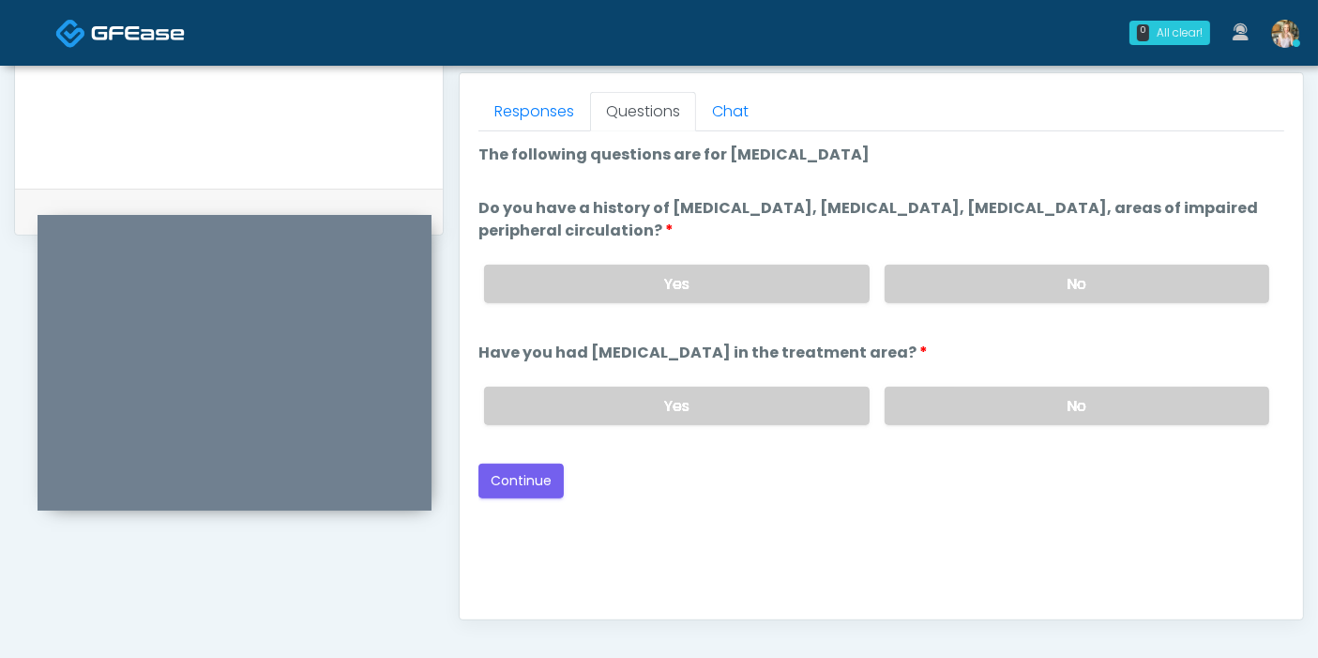
scroll to position [710, 0]
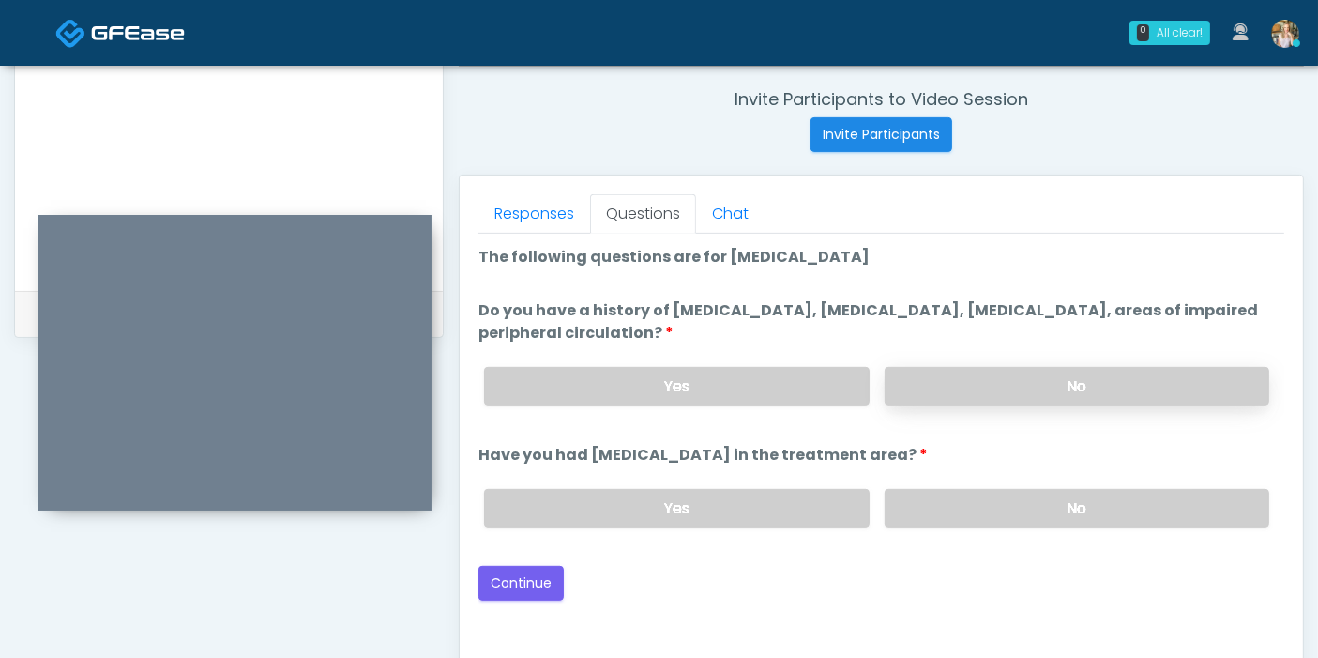
click at [1026, 379] on label "No" at bounding box center [1077, 386] width 385 height 38
click at [1013, 508] on label "No" at bounding box center [1077, 508] width 385 height 38
click at [523, 578] on button "Continue" at bounding box center [520, 583] width 85 height 35
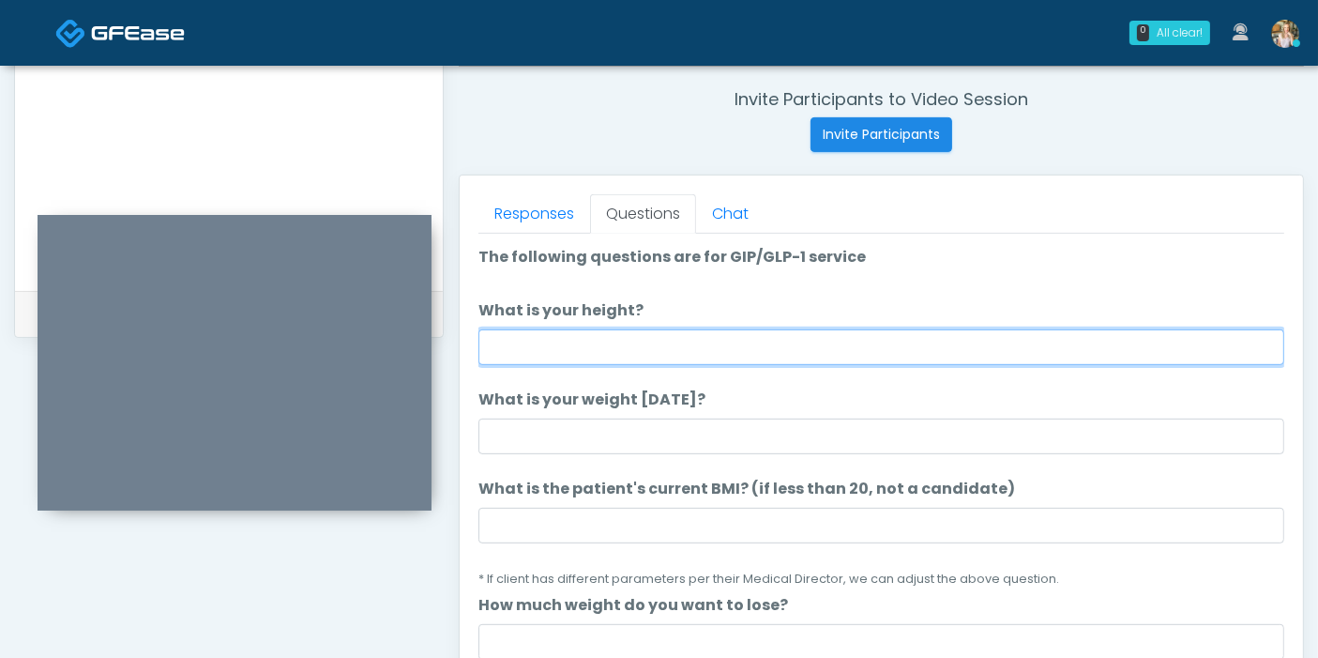
click at [723, 344] on input "What is your height?" at bounding box center [881, 347] width 806 height 36
type input "***"
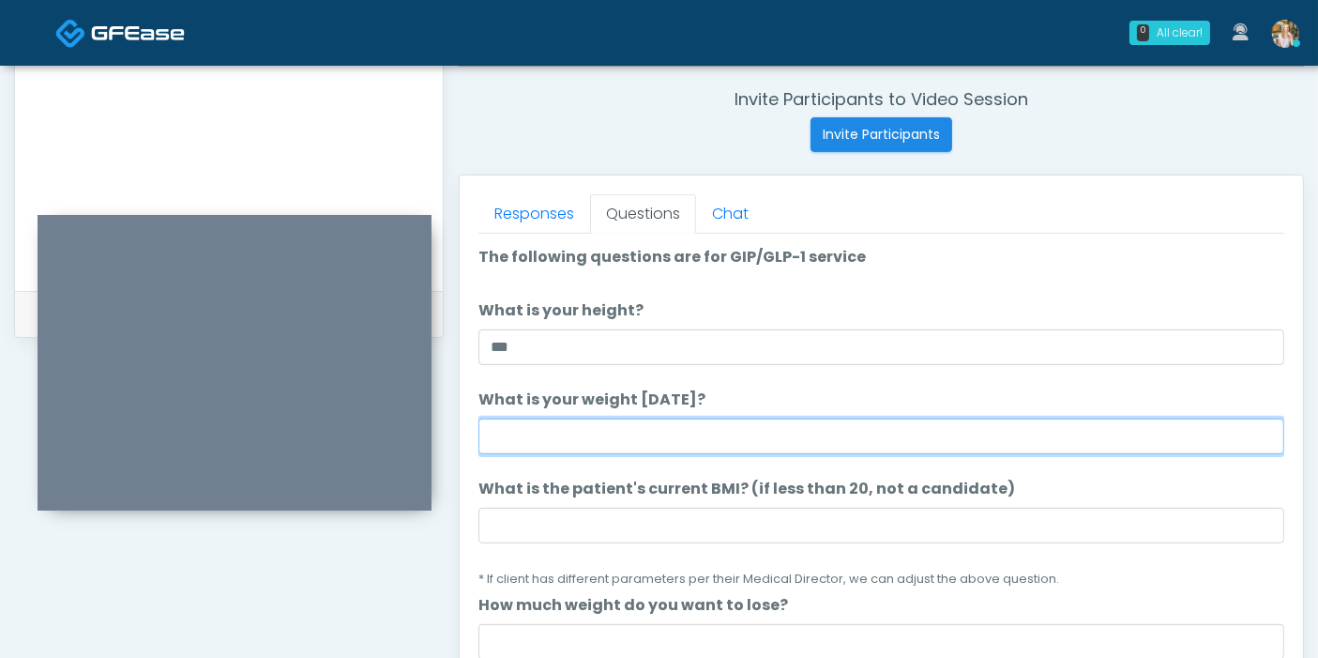
click at [550, 436] on input "What is your weight today?" at bounding box center [881, 436] width 806 height 36
type input "***"
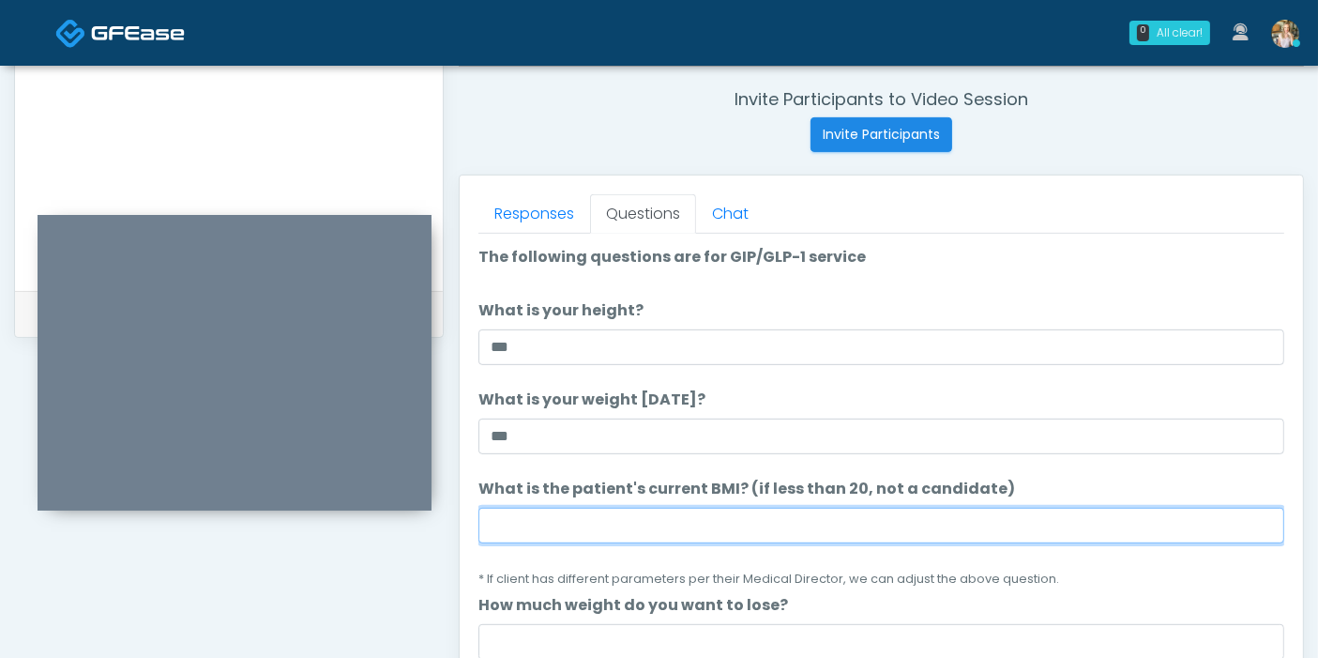
click at [596, 526] on input "What is the patient's current BMI? (if less than 20, not a candidate)" at bounding box center [881, 525] width 806 height 36
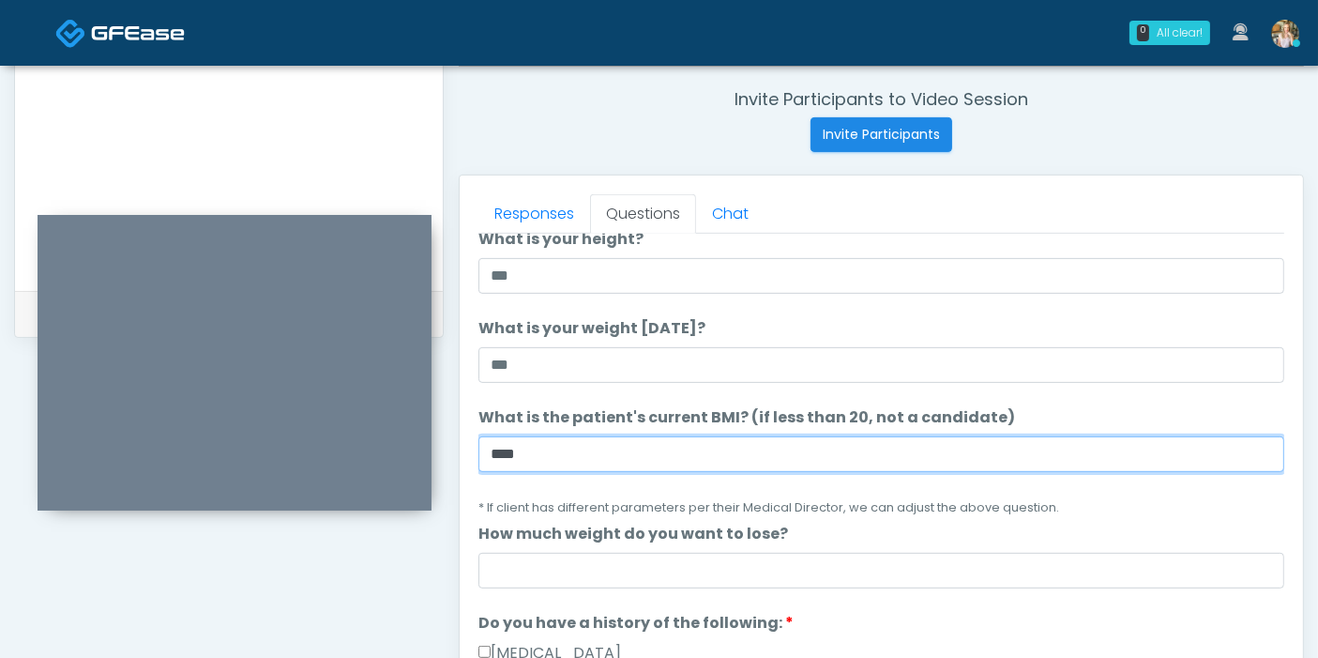
scroll to position [104, 0]
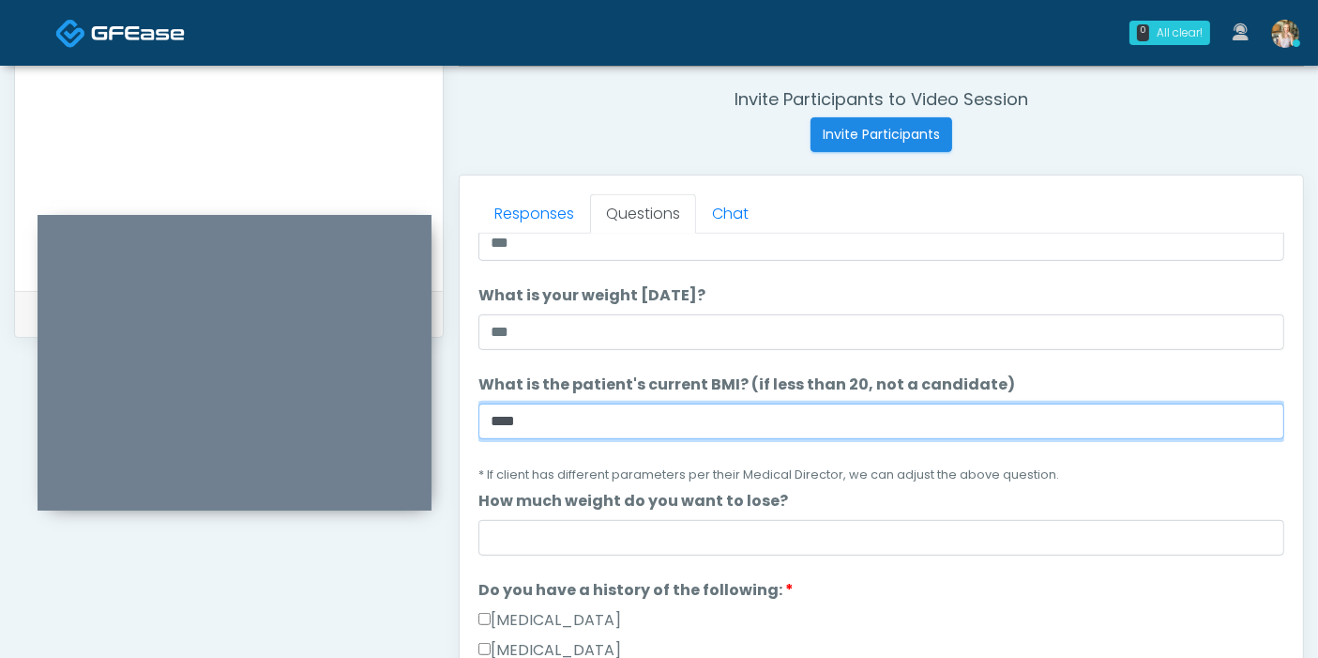
type input "****"
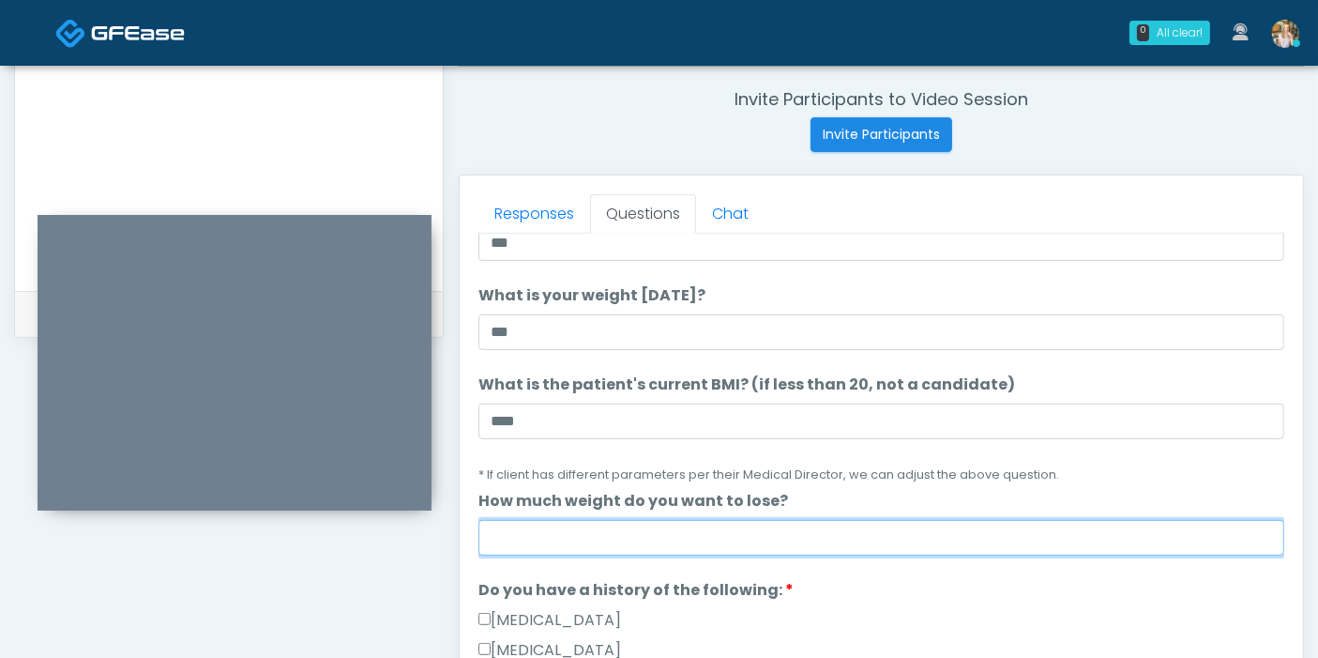
click at [677, 544] on input "How much weight do you want to lose?" at bounding box center [881, 538] width 806 height 36
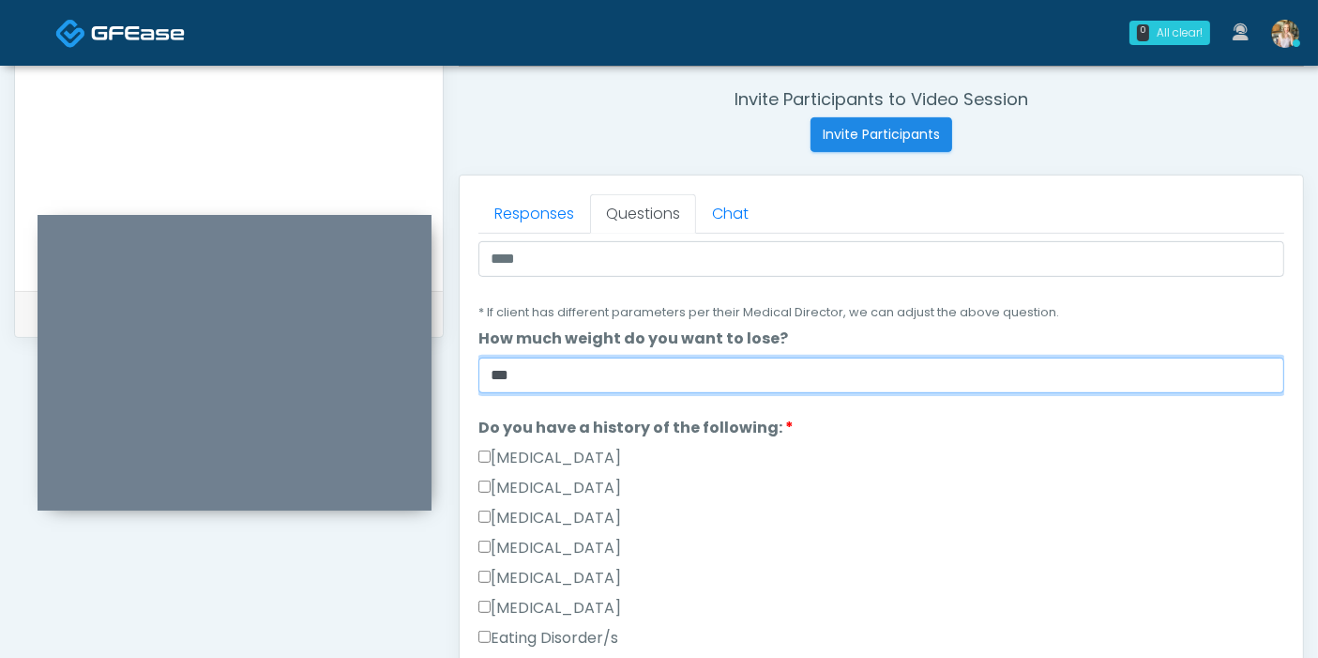
scroll to position [312, 0]
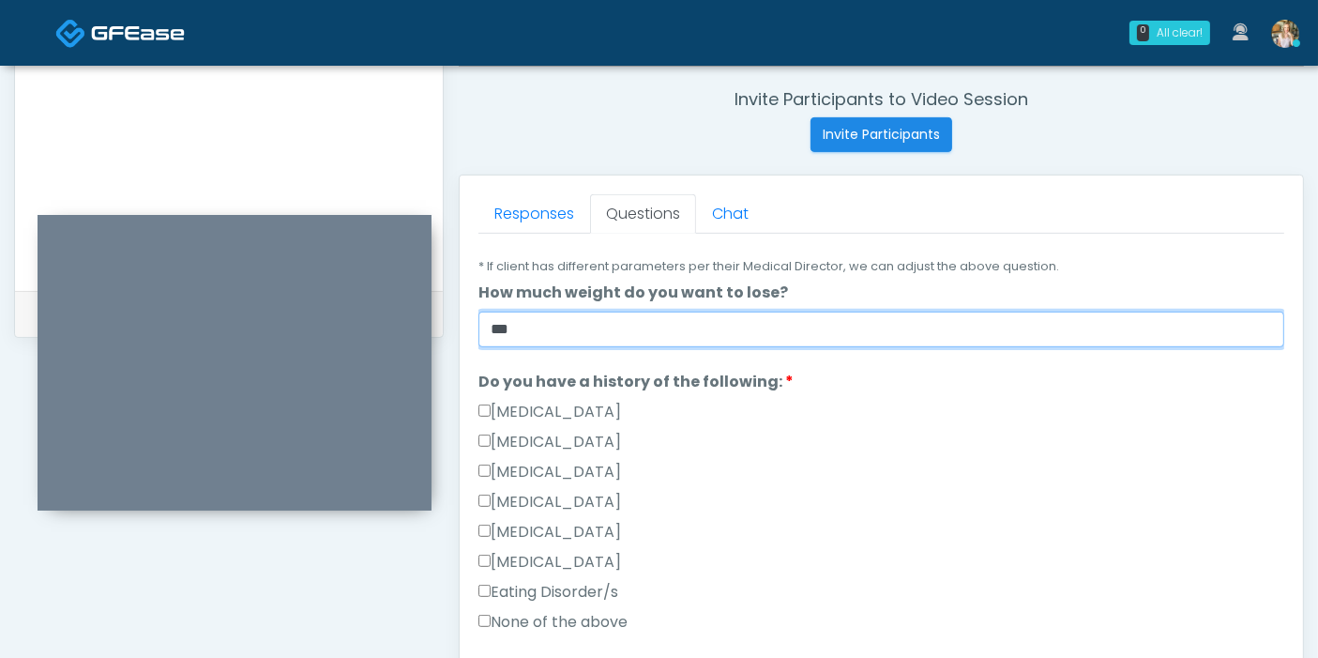
type input "***"
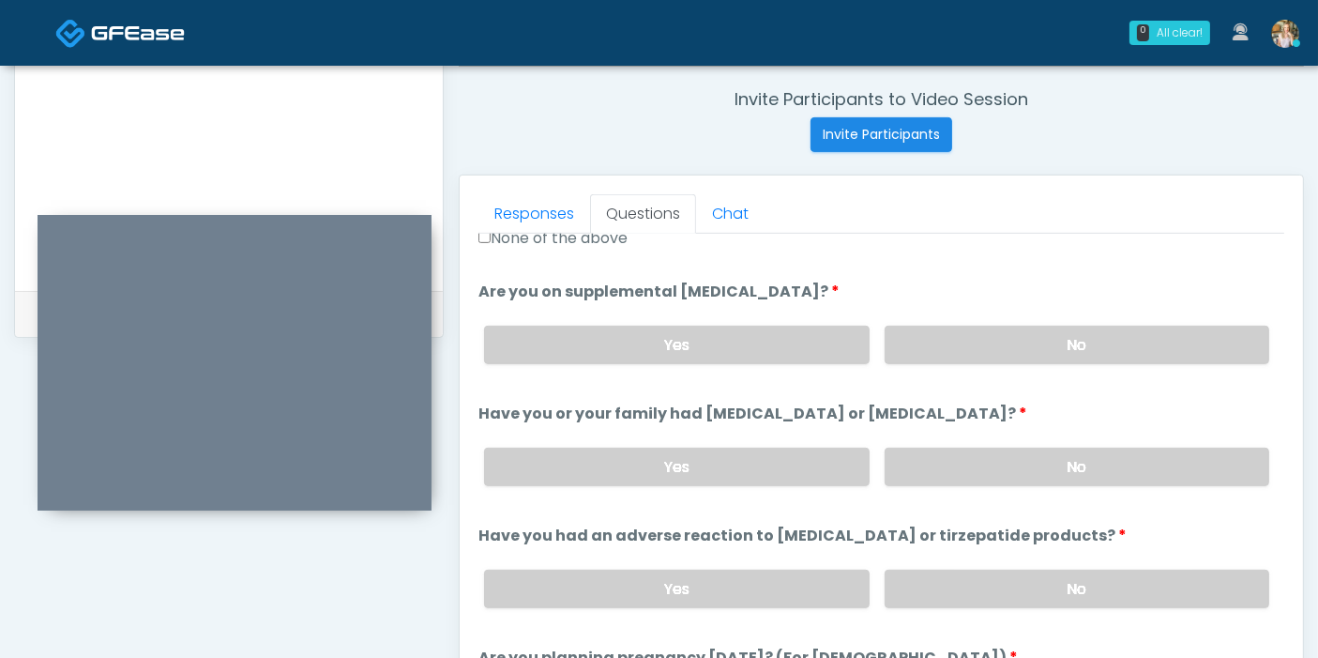
scroll to position [729, 0]
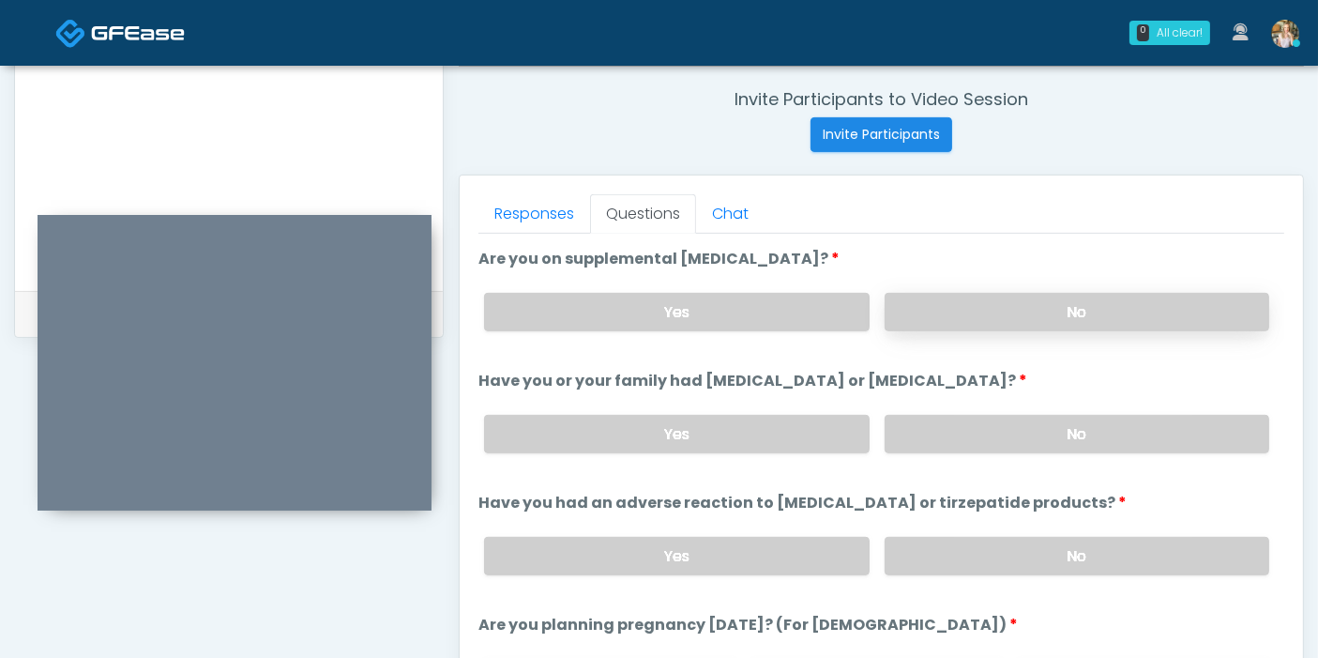
click at [1064, 310] on label "No" at bounding box center [1077, 312] width 385 height 38
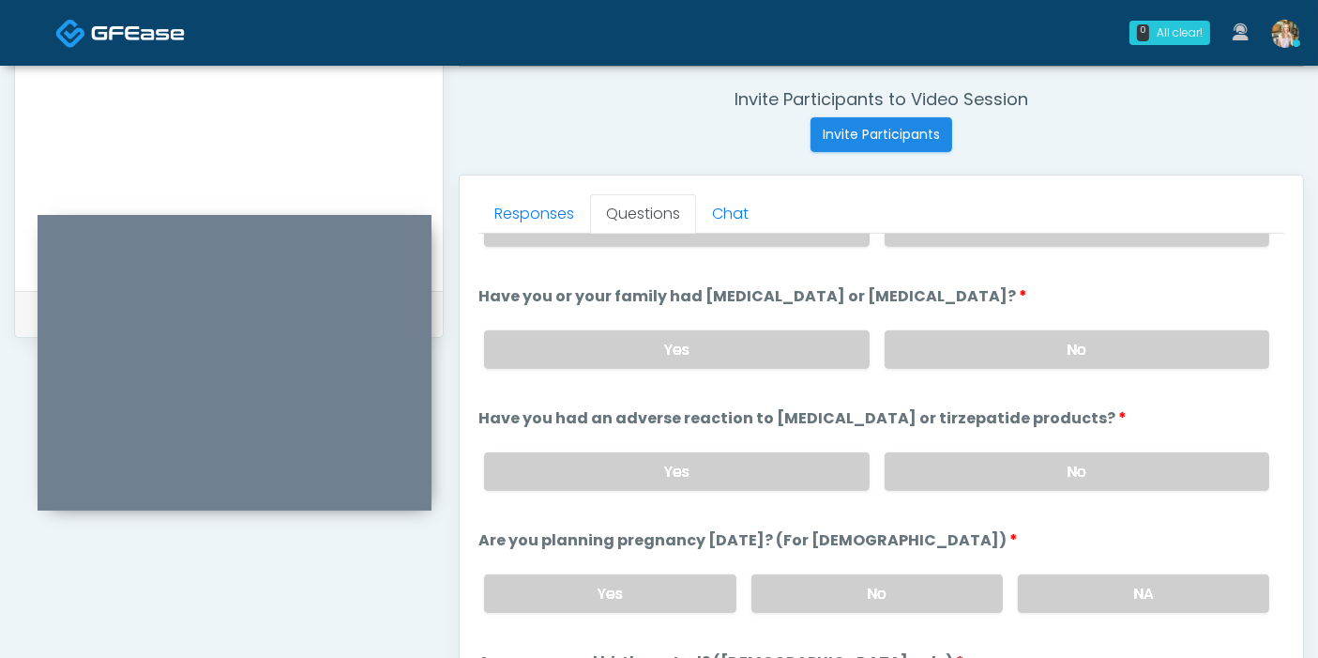
scroll to position [833, 0]
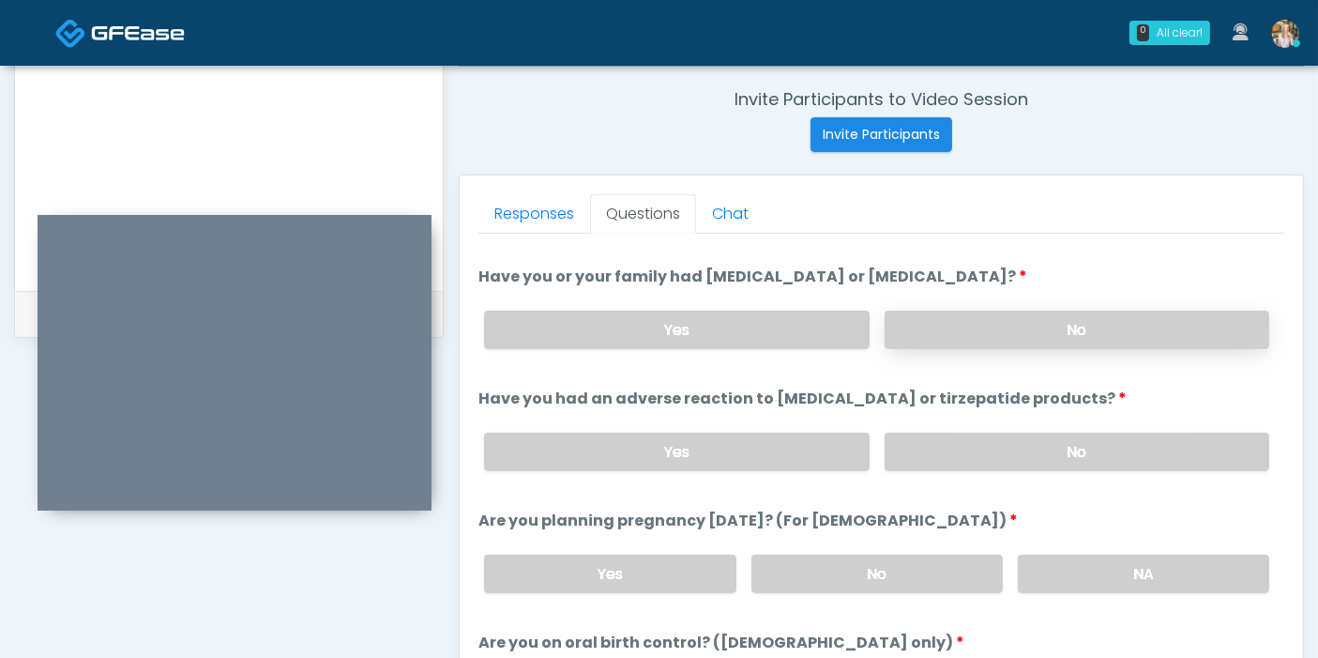
click at [1007, 333] on label "No" at bounding box center [1077, 329] width 385 height 38
click at [1033, 451] on label "No" at bounding box center [1077, 451] width 385 height 38
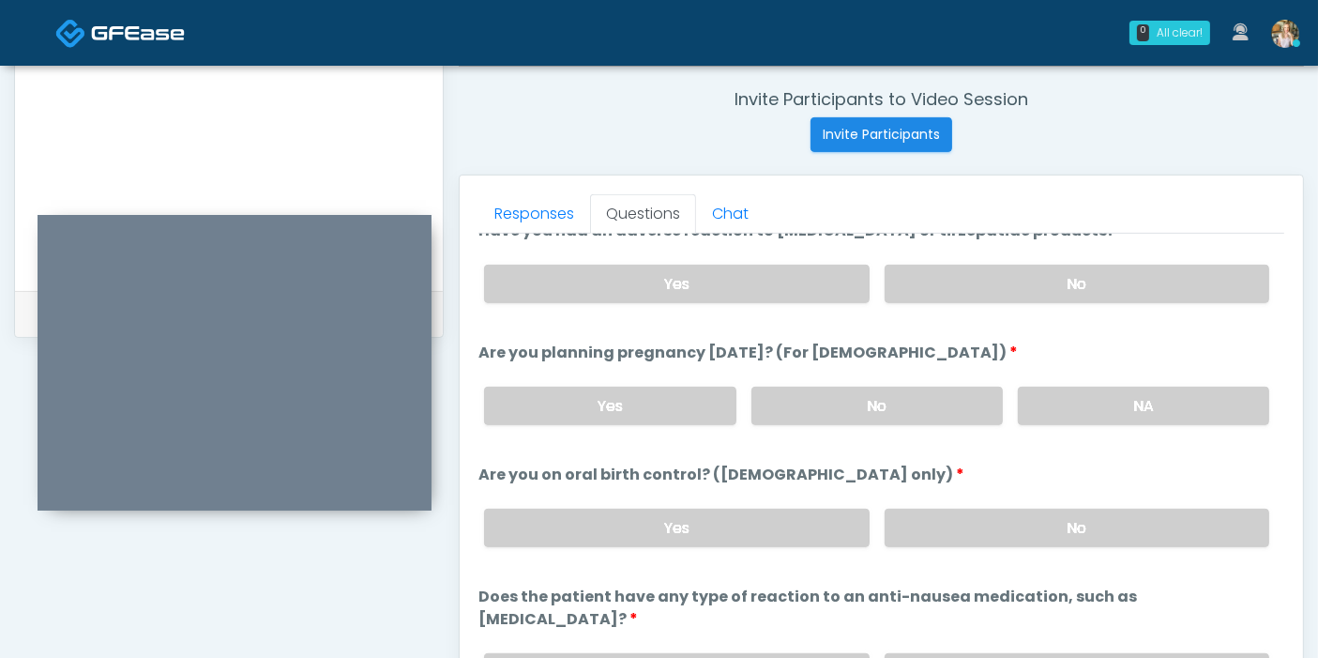
scroll to position [1033, 0]
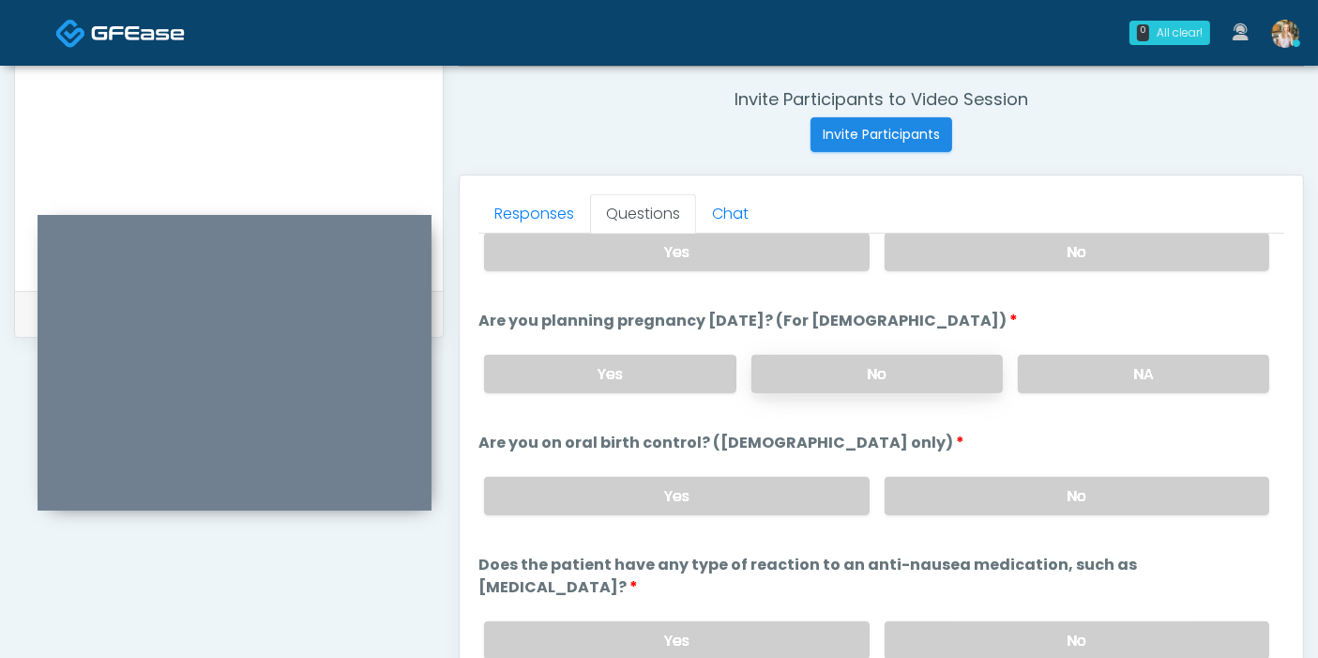
click at [854, 373] on label "No" at bounding box center [876, 374] width 251 height 38
click at [966, 504] on label "No" at bounding box center [1077, 496] width 385 height 38
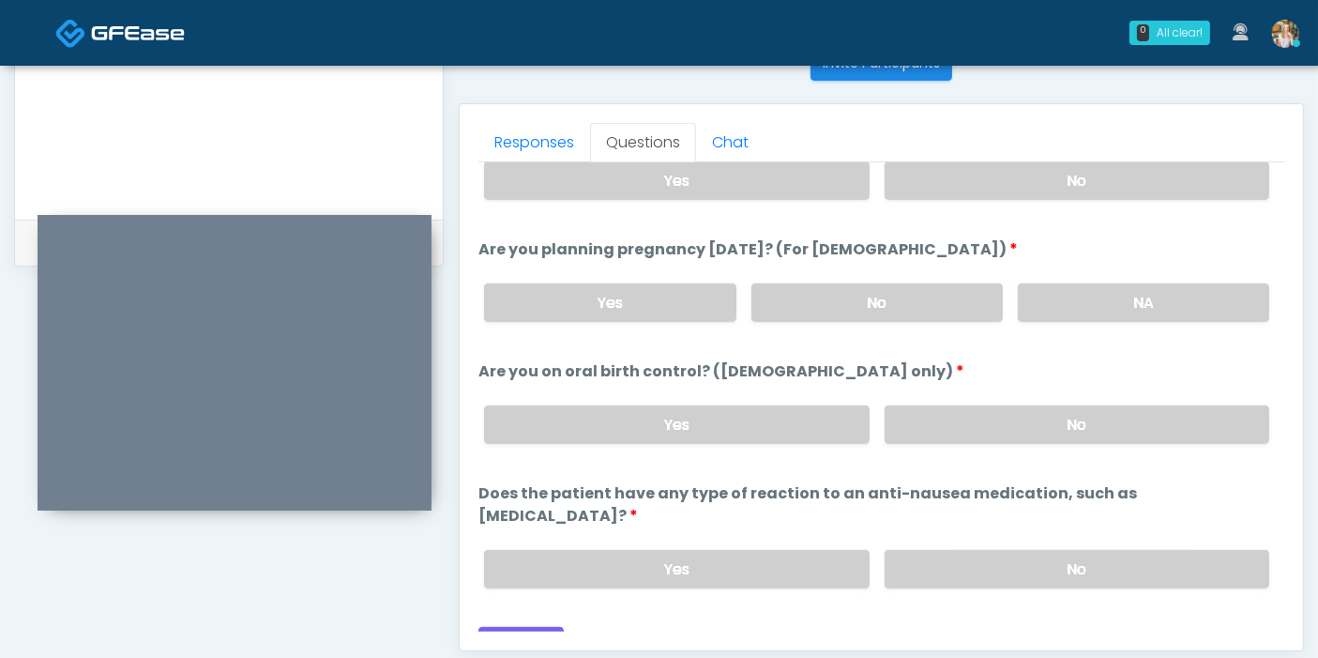
scroll to position [814, 0]
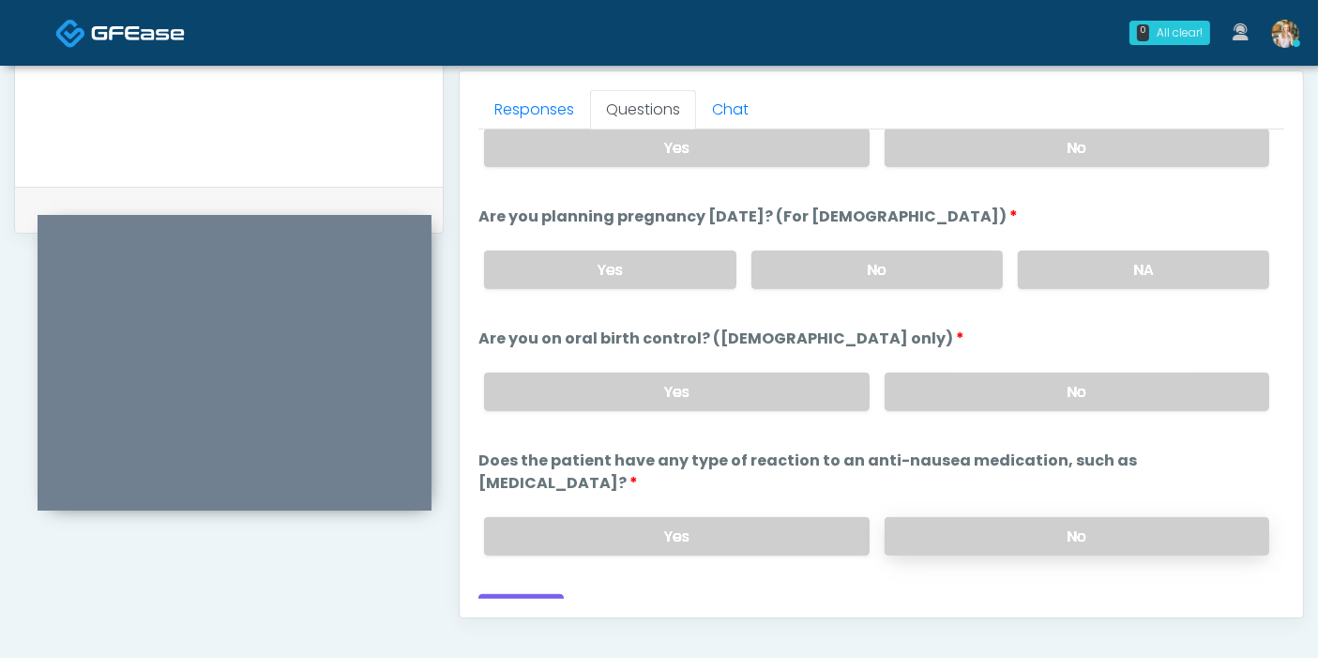
click at [1008, 517] on label "No" at bounding box center [1077, 536] width 385 height 38
click at [521, 594] on button "Continue" at bounding box center [520, 611] width 85 height 35
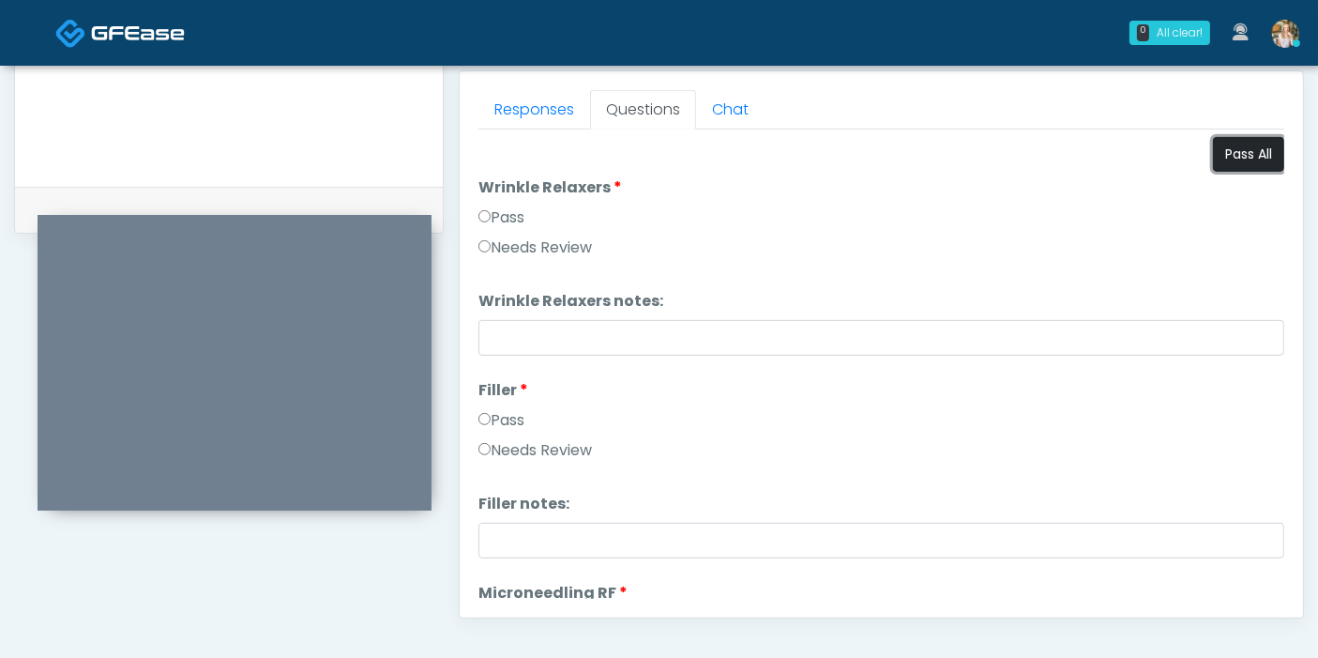
click at [1220, 161] on button "Pass All" at bounding box center [1248, 154] width 71 height 35
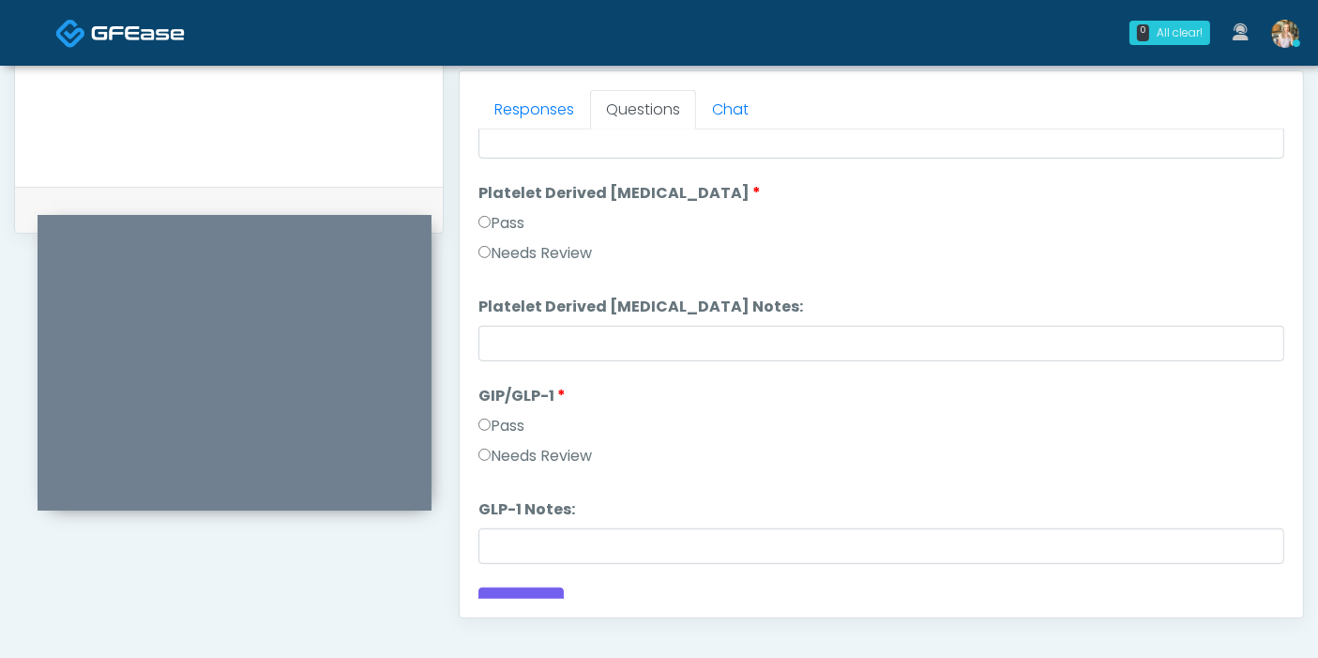
scroll to position [3459, 0]
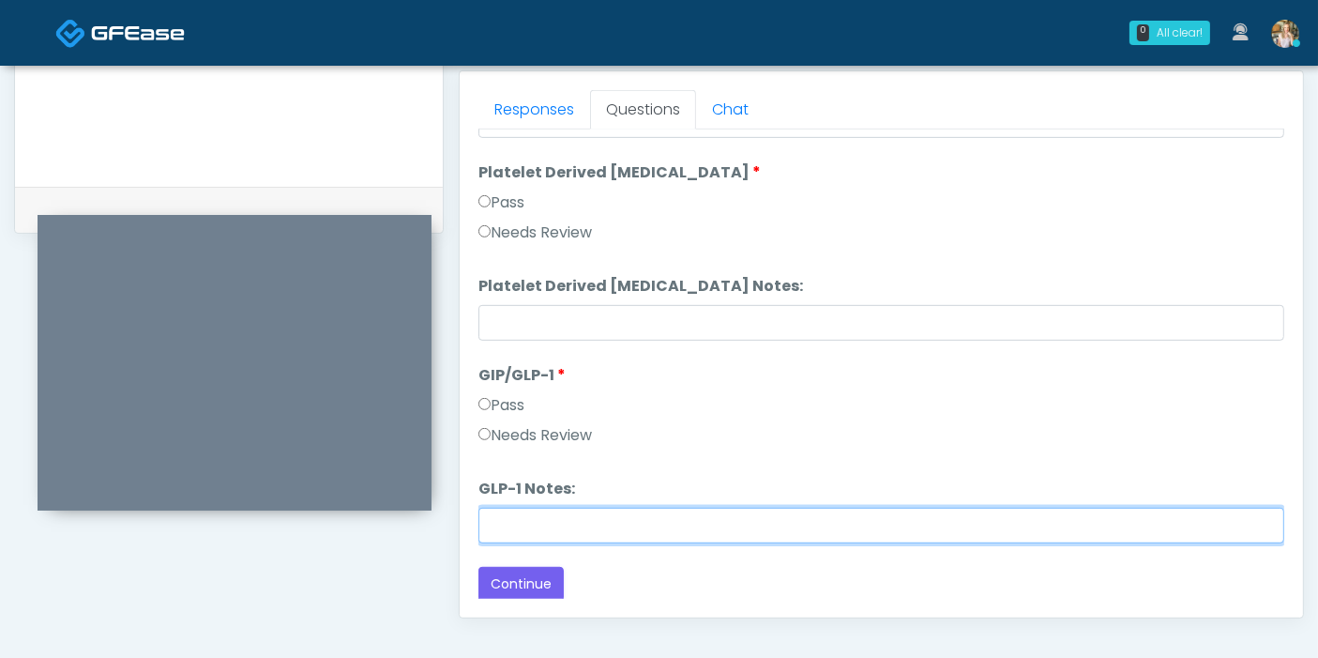
click at [704, 519] on input "GLP-1 Notes:" at bounding box center [881, 525] width 806 height 36
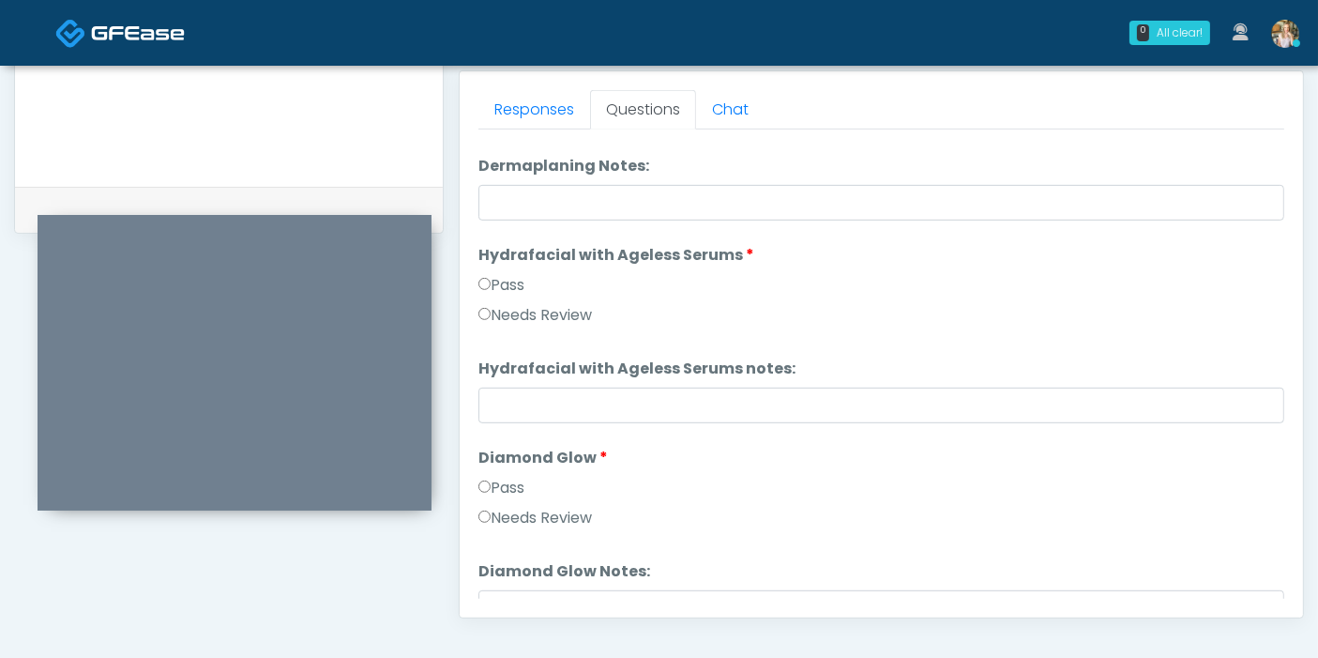
scroll to position [2939, 0]
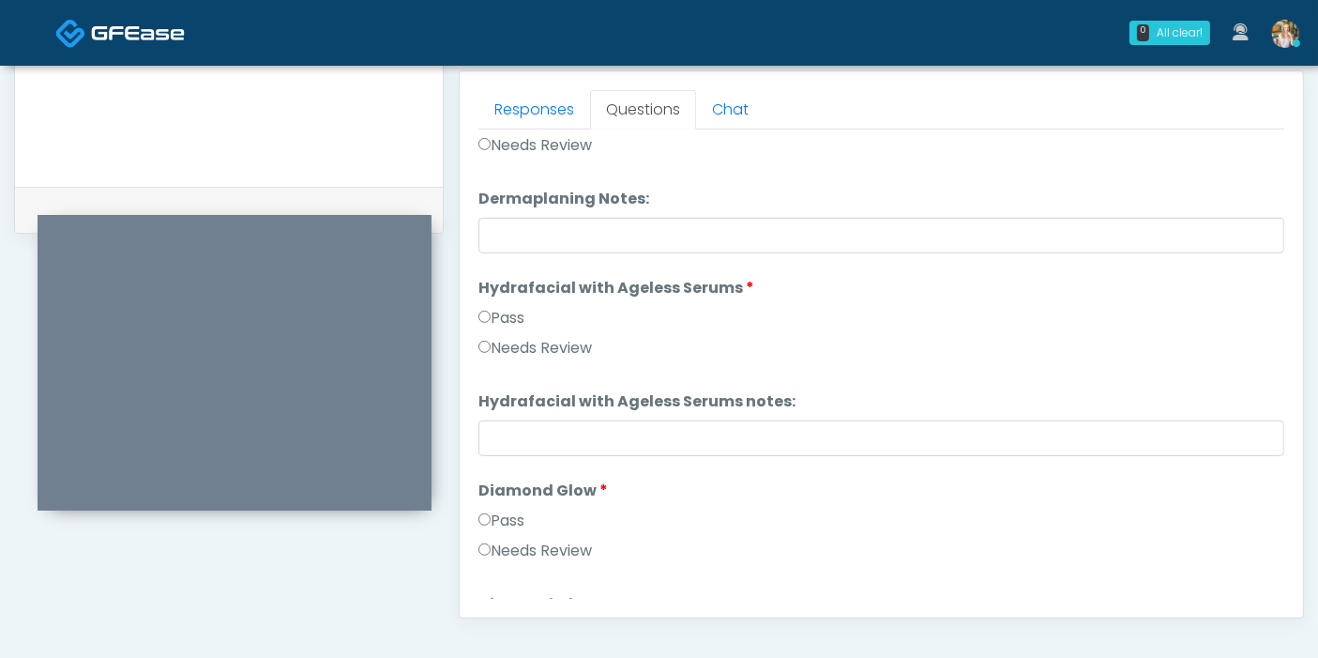
type input "**********"
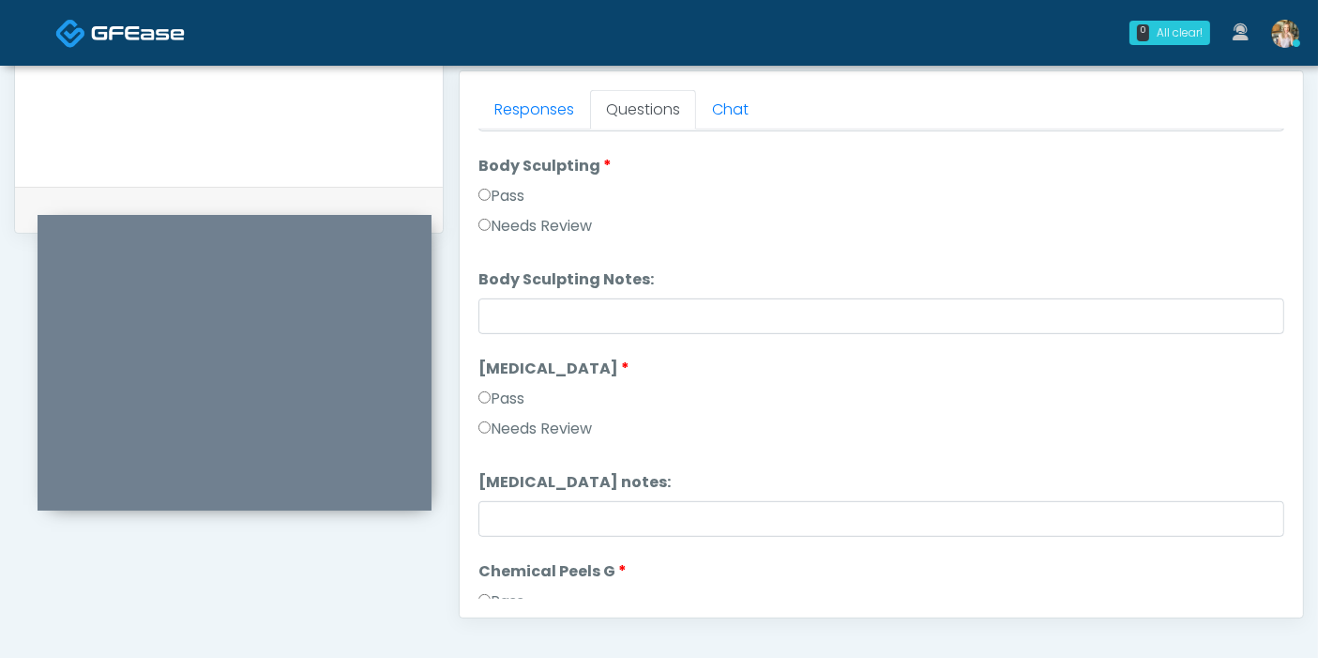
scroll to position [2001, 0]
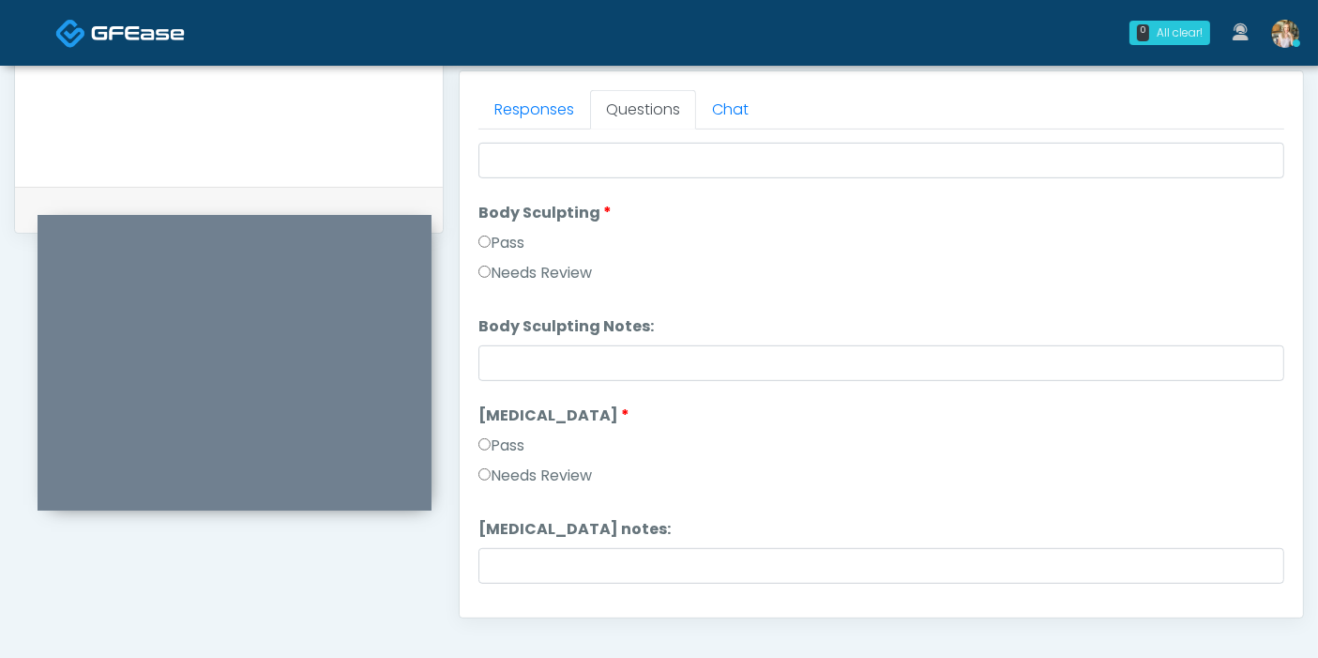
click at [560, 266] on label "Needs Review" at bounding box center [534, 273] width 113 height 23
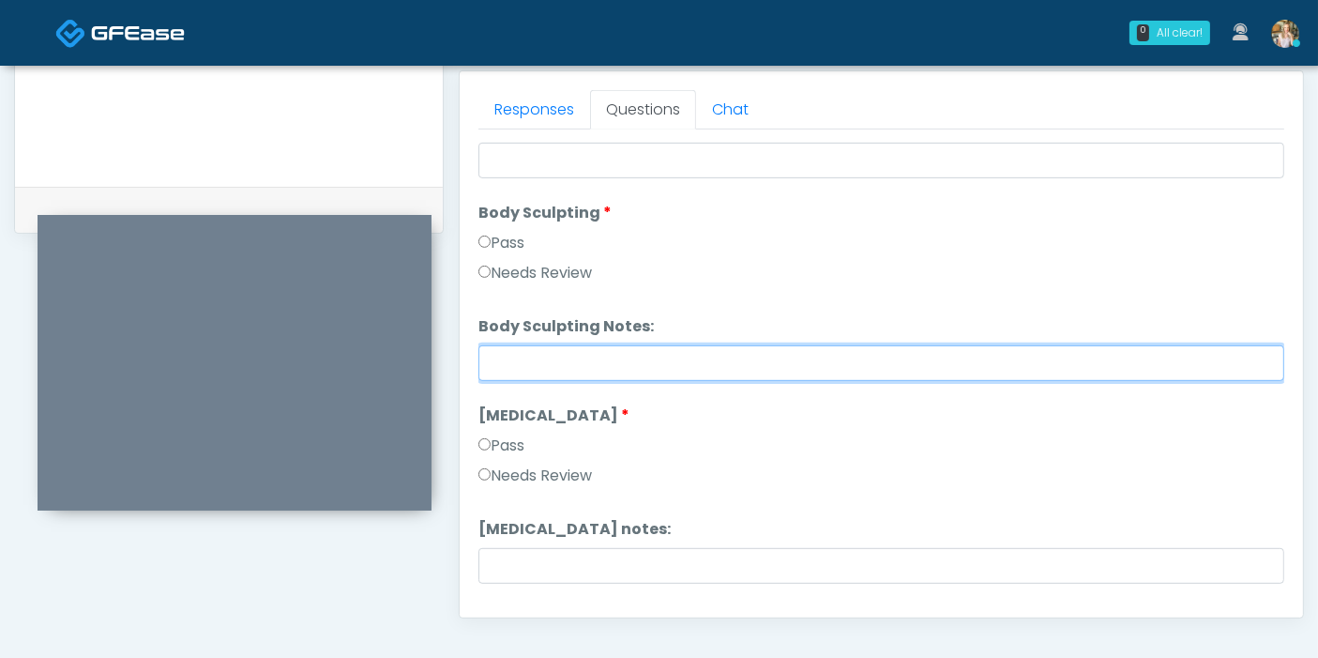
click at [722, 358] on input "Body Sculpting Notes:" at bounding box center [881, 363] width 806 height 36
type input "**********"
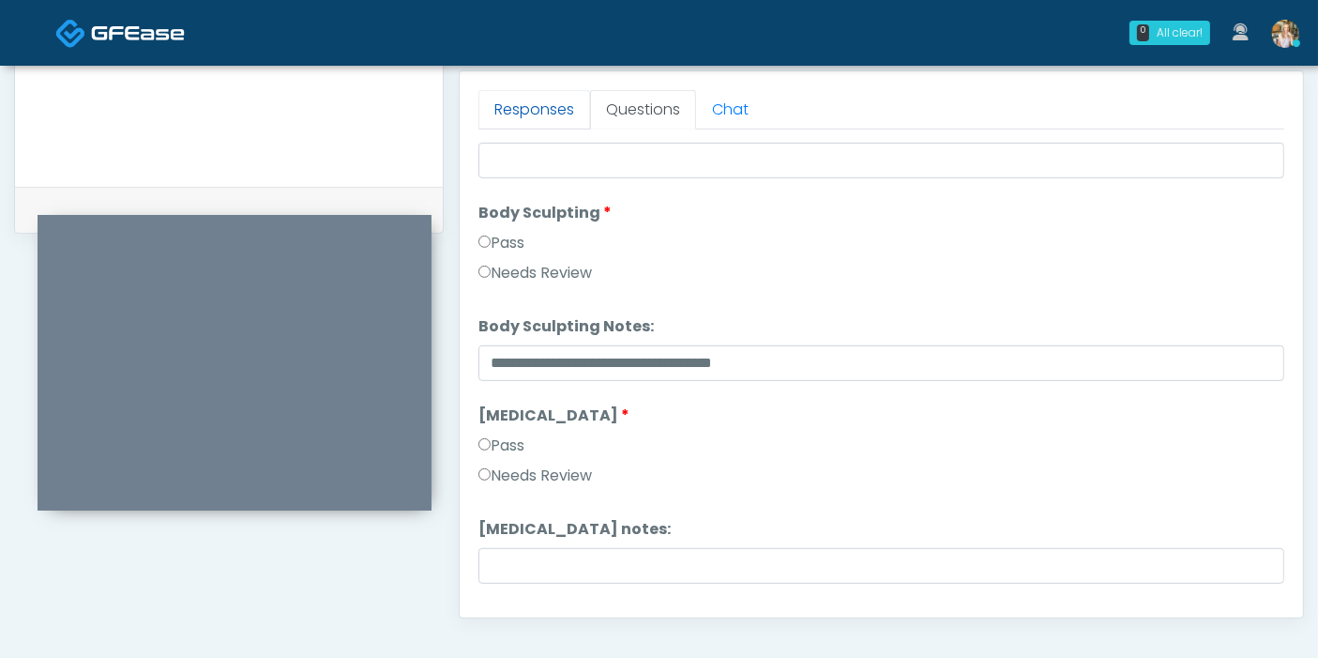
click at [543, 113] on link "Responses" at bounding box center [534, 109] width 112 height 39
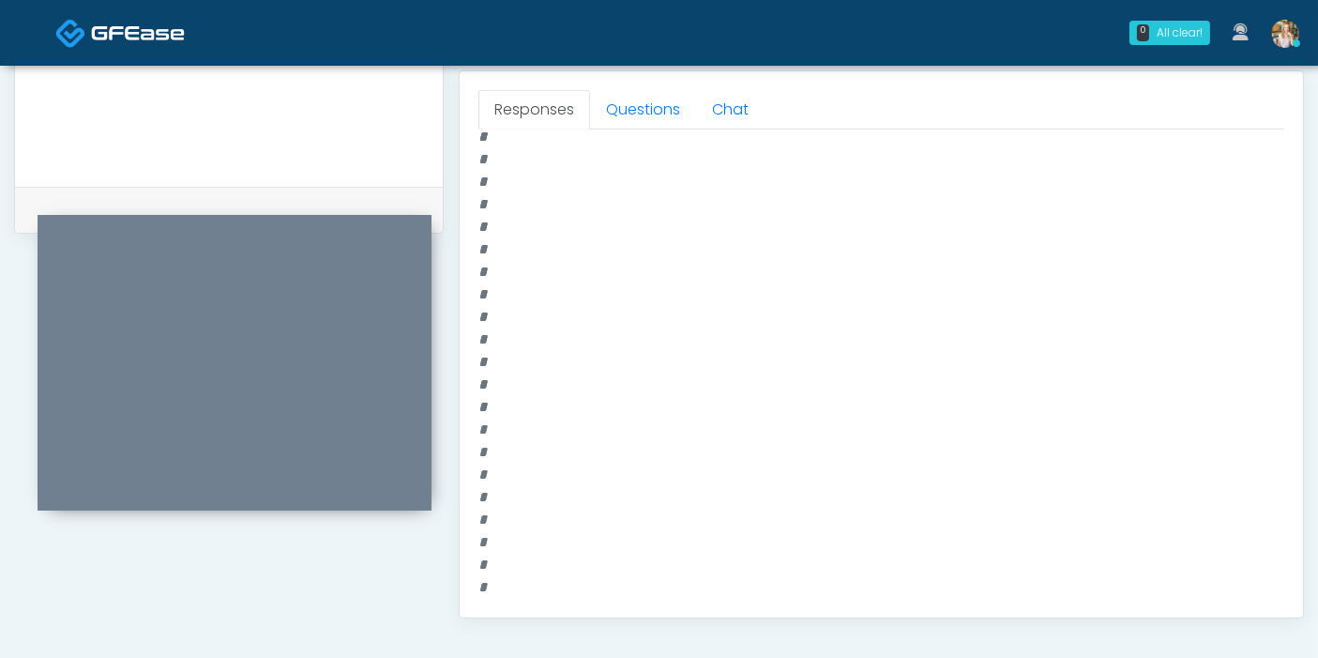
scroll to position [729, 0]
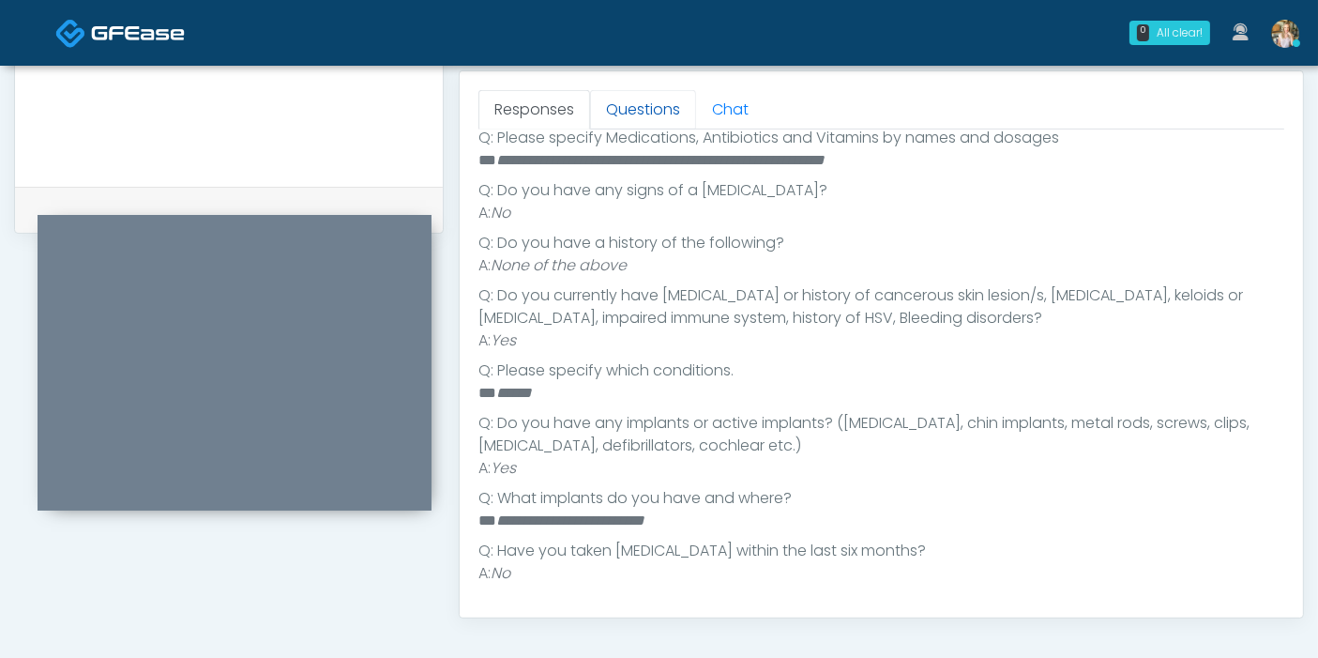
click at [651, 109] on link "Questions" at bounding box center [643, 109] width 106 height 39
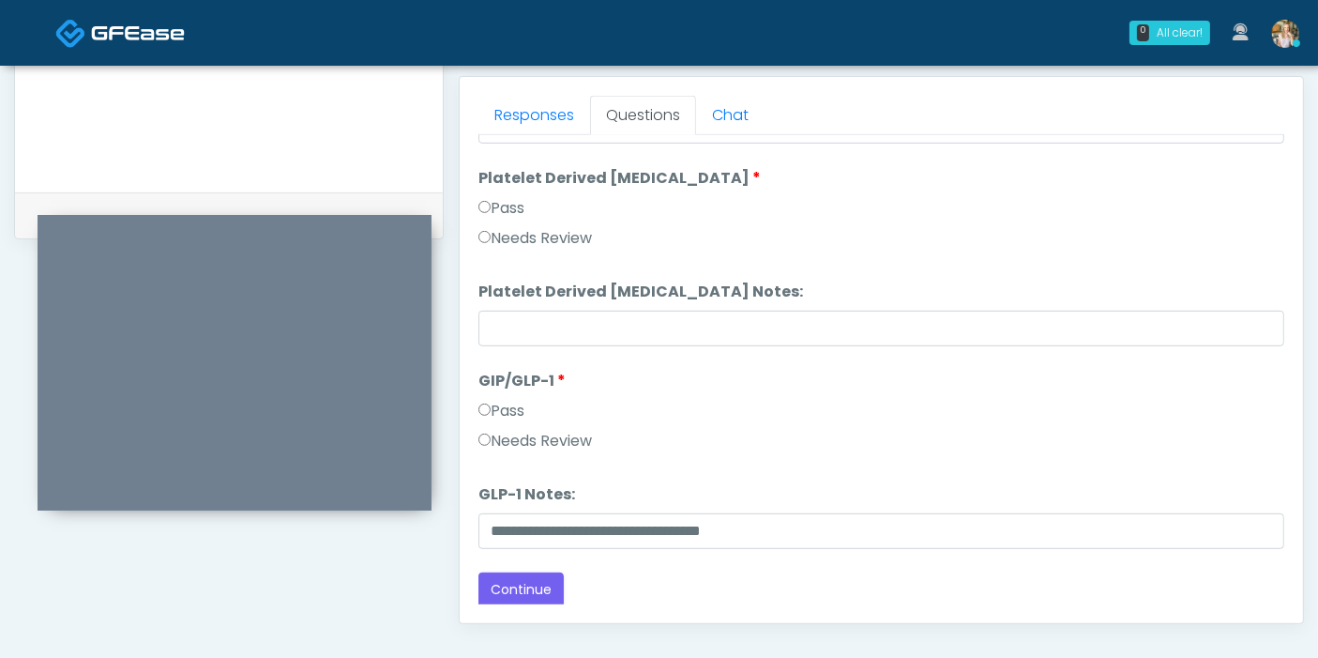
scroll to position [918, 0]
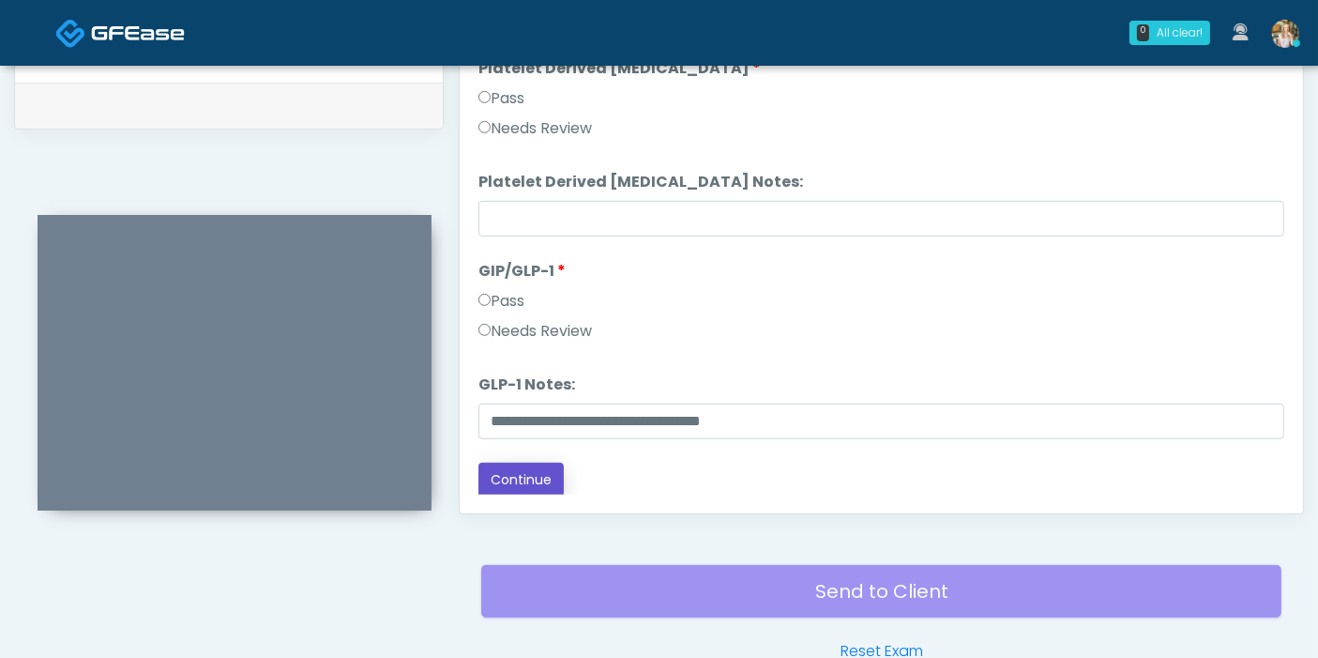
click at [522, 480] on button "Continue" at bounding box center [520, 479] width 85 height 35
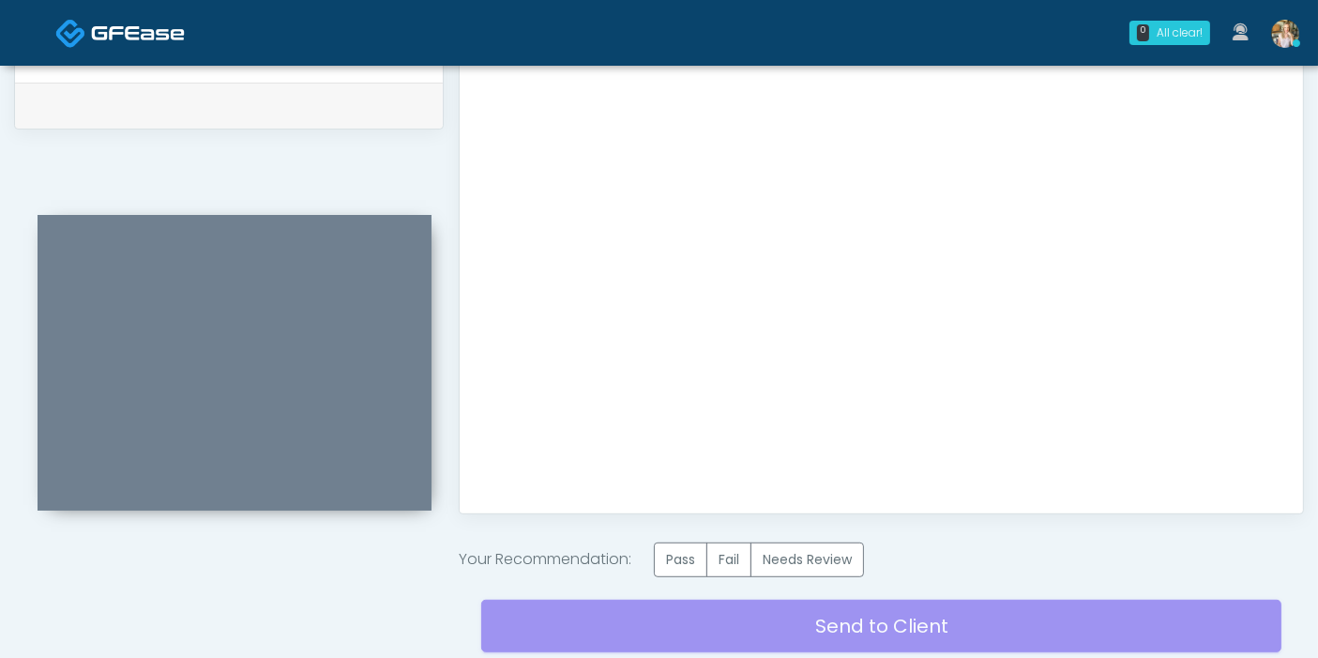
scroll to position [0, 0]
click at [670, 567] on label "Pass" at bounding box center [680, 559] width 53 height 35
click at [680, 564] on label "Pass" at bounding box center [680, 559] width 53 height 35
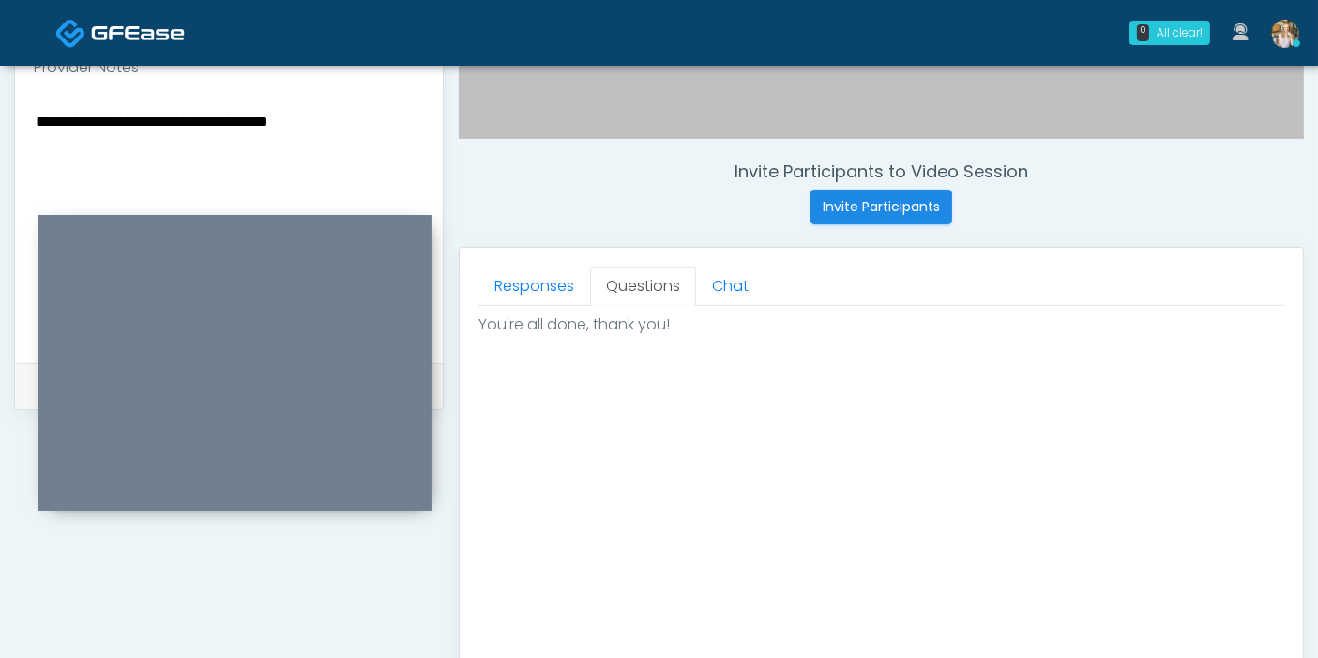
scroll to position [605, 0]
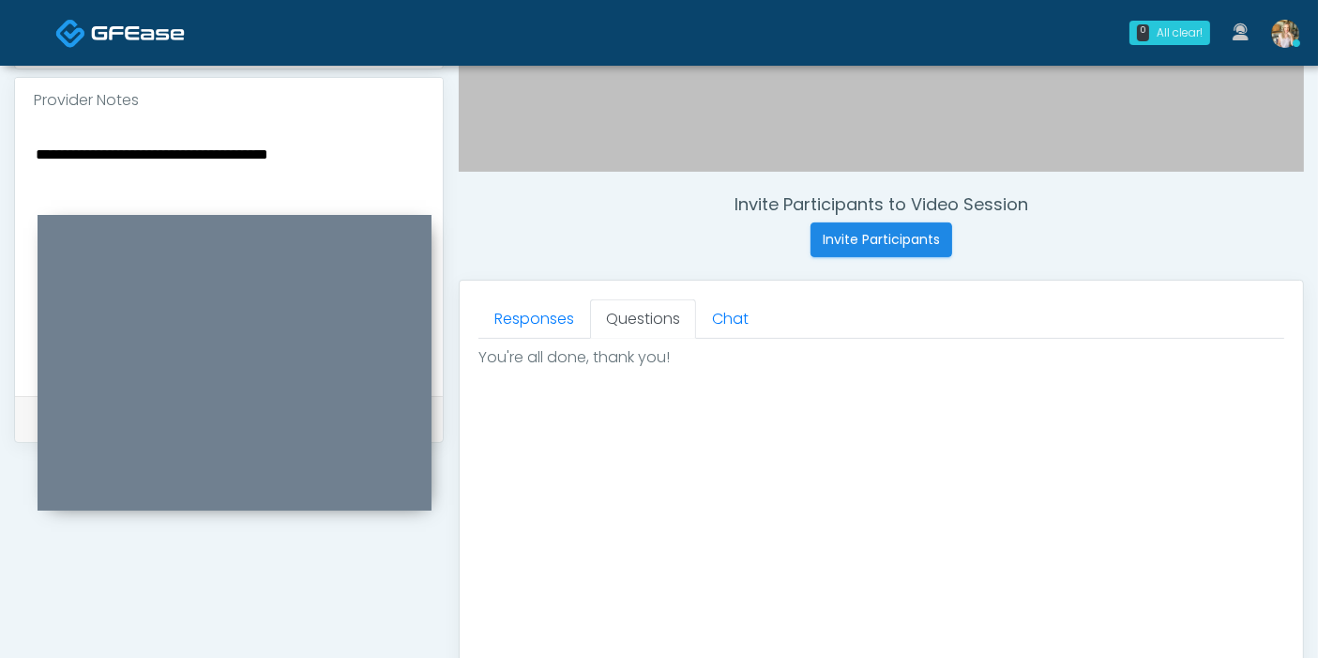
click at [370, 143] on textarea "**********" at bounding box center [229, 256] width 390 height 229
type textarea "*"
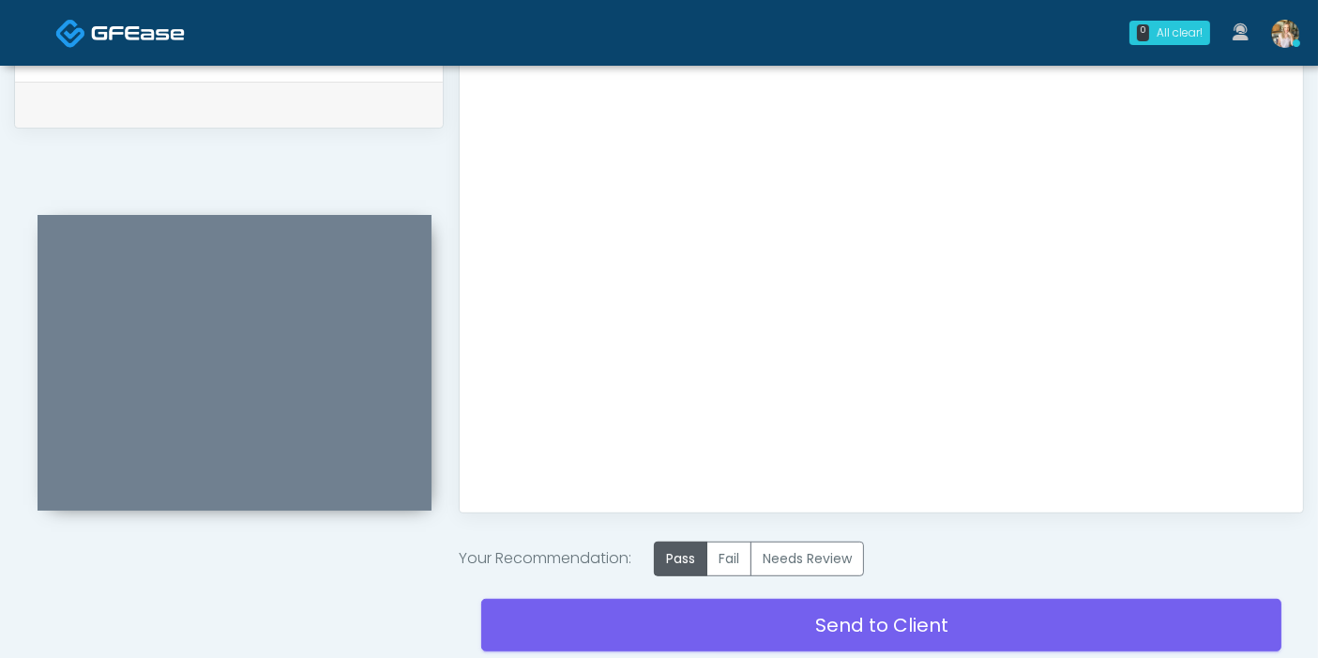
scroll to position [1022, 0]
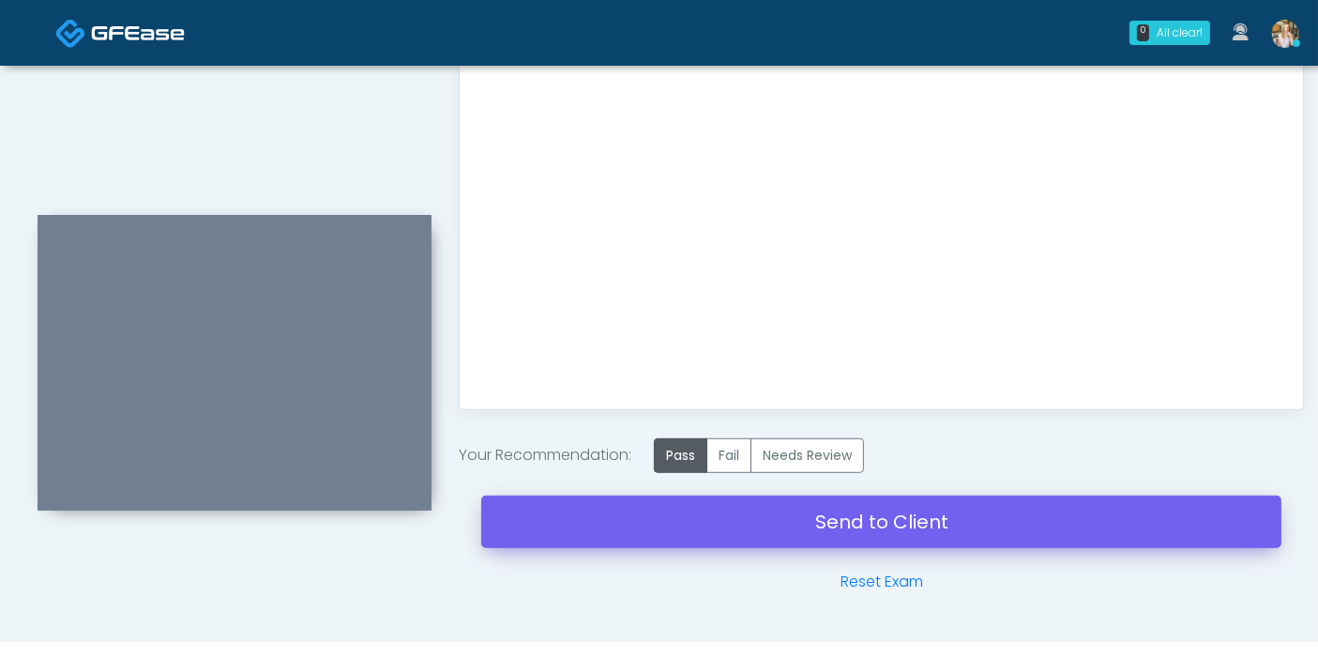
type textarea "**********"
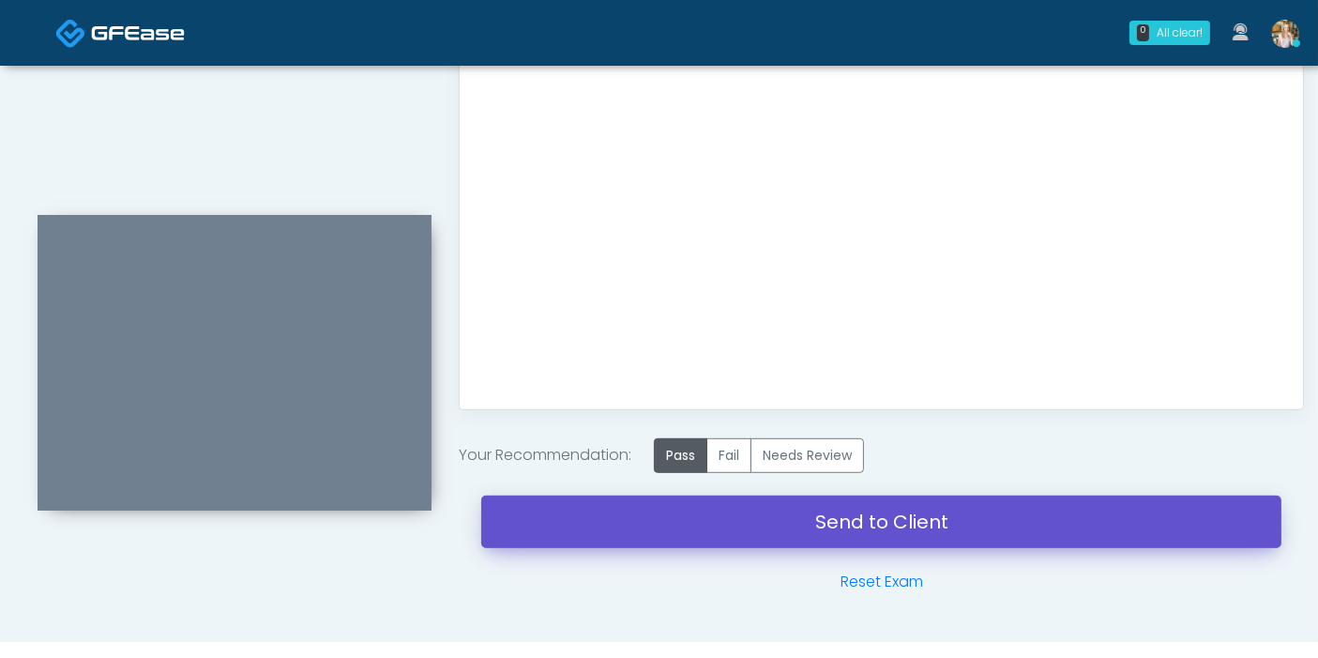
click at [847, 515] on link "Send to Client" at bounding box center [881, 521] width 800 height 53
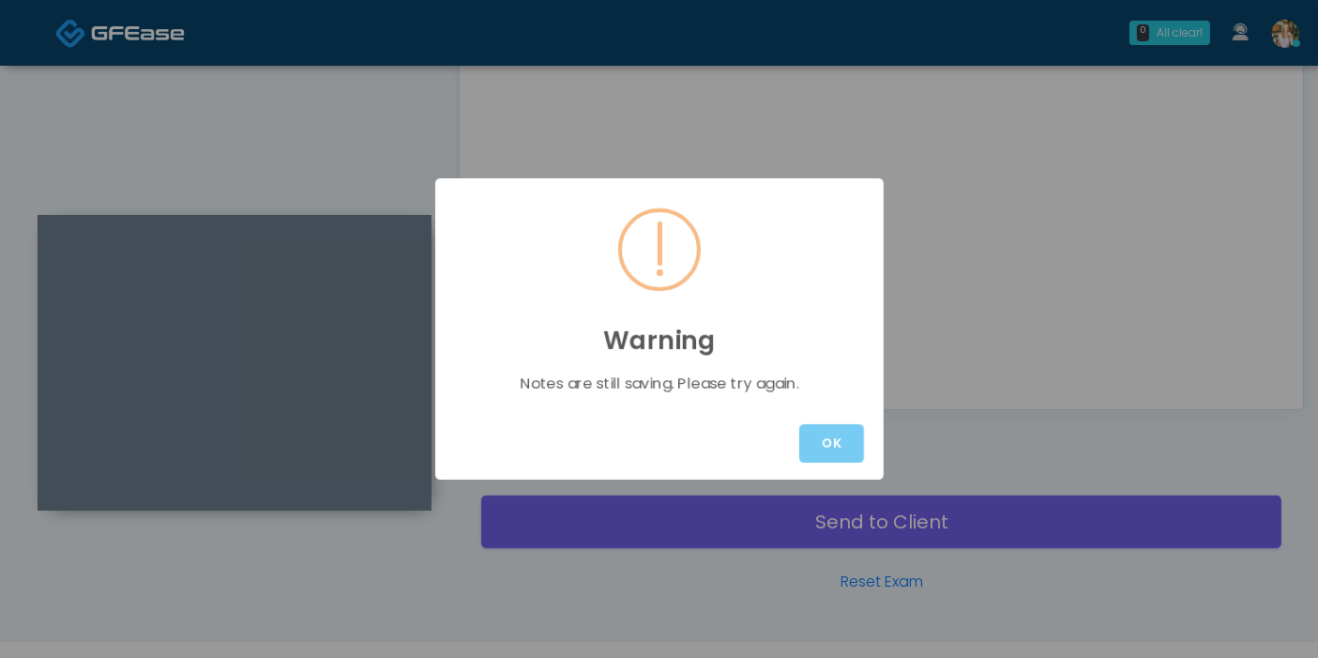
click at [855, 441] on button "OK" at bounding box center [831, 443] width 65 height 38
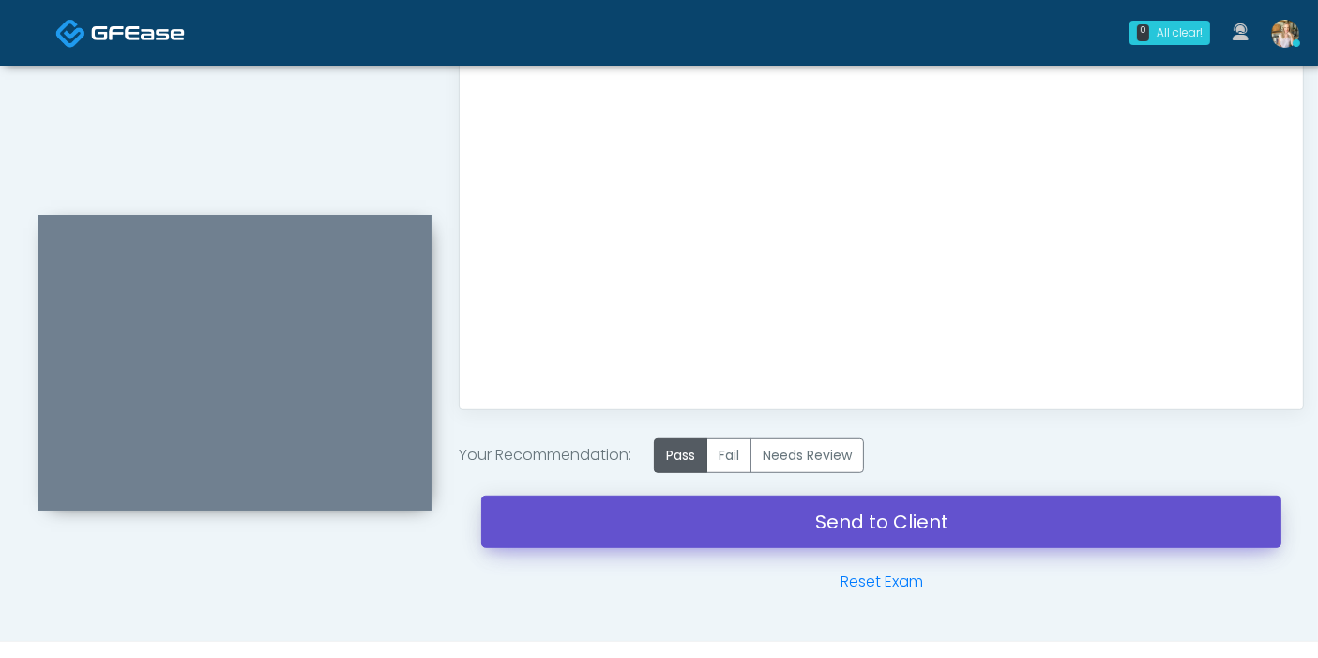
click at [860, 518] on link "Send to Client" at bounding box center [881, 521] width 800 height 53
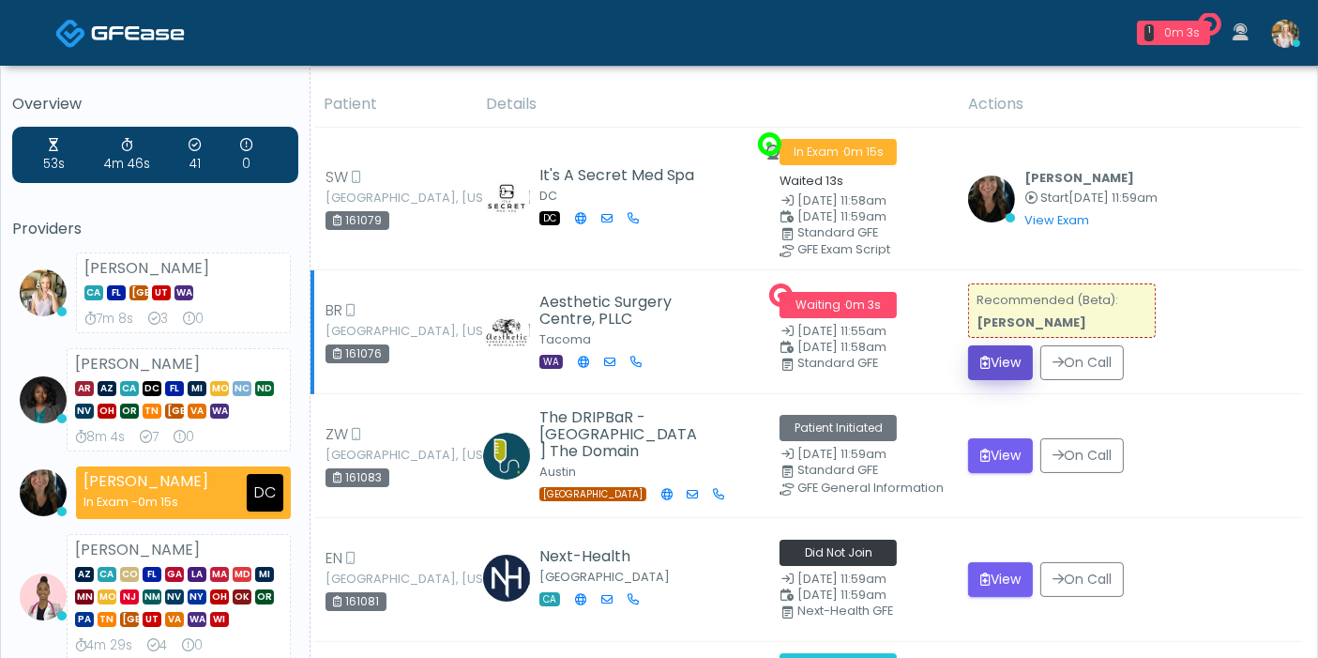
click at [996, 360] on button "View" at bounding box center [1000, 362] width 65 height 35
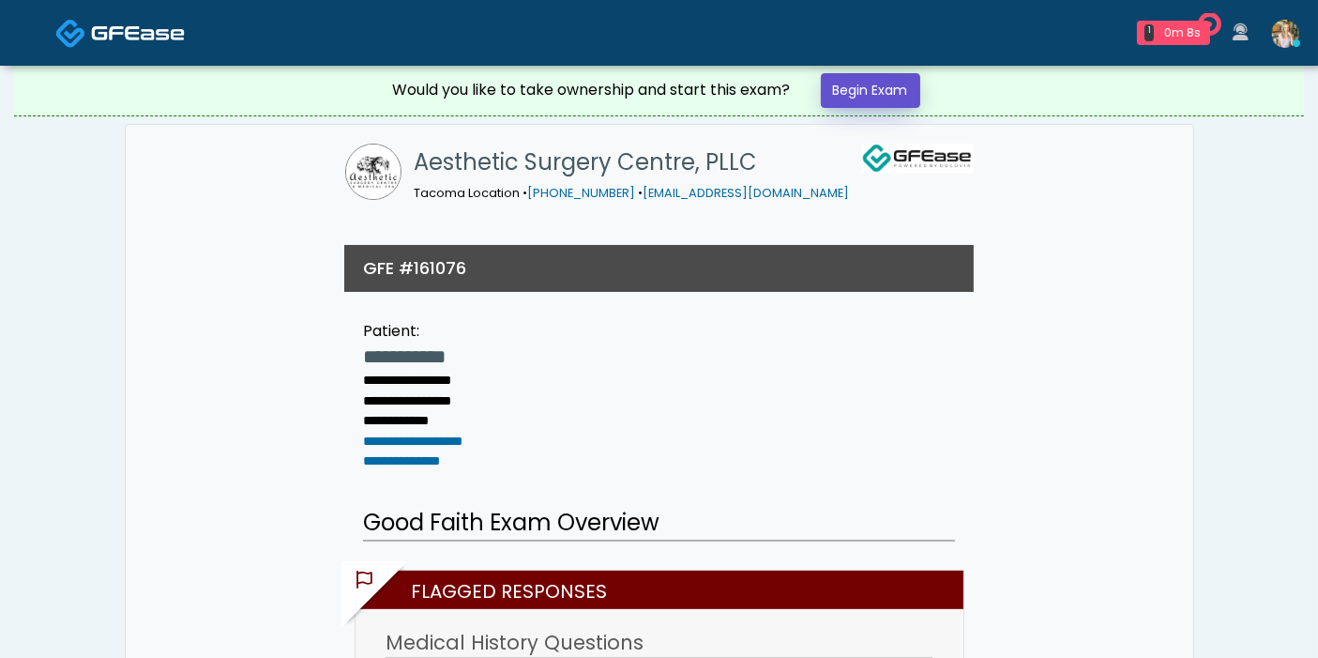
click at [856, 89] on link "Begin Exam" at bounding box center [870, 90] width 99 height 35
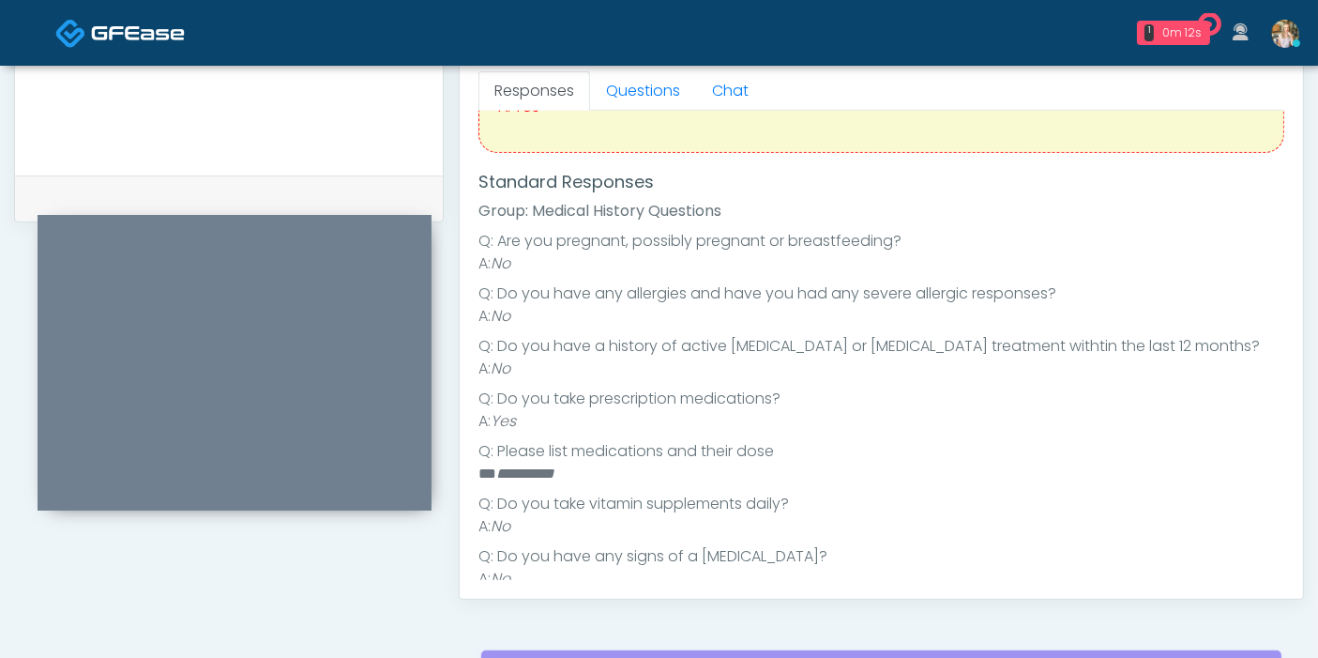
scroll to position [109, 0]
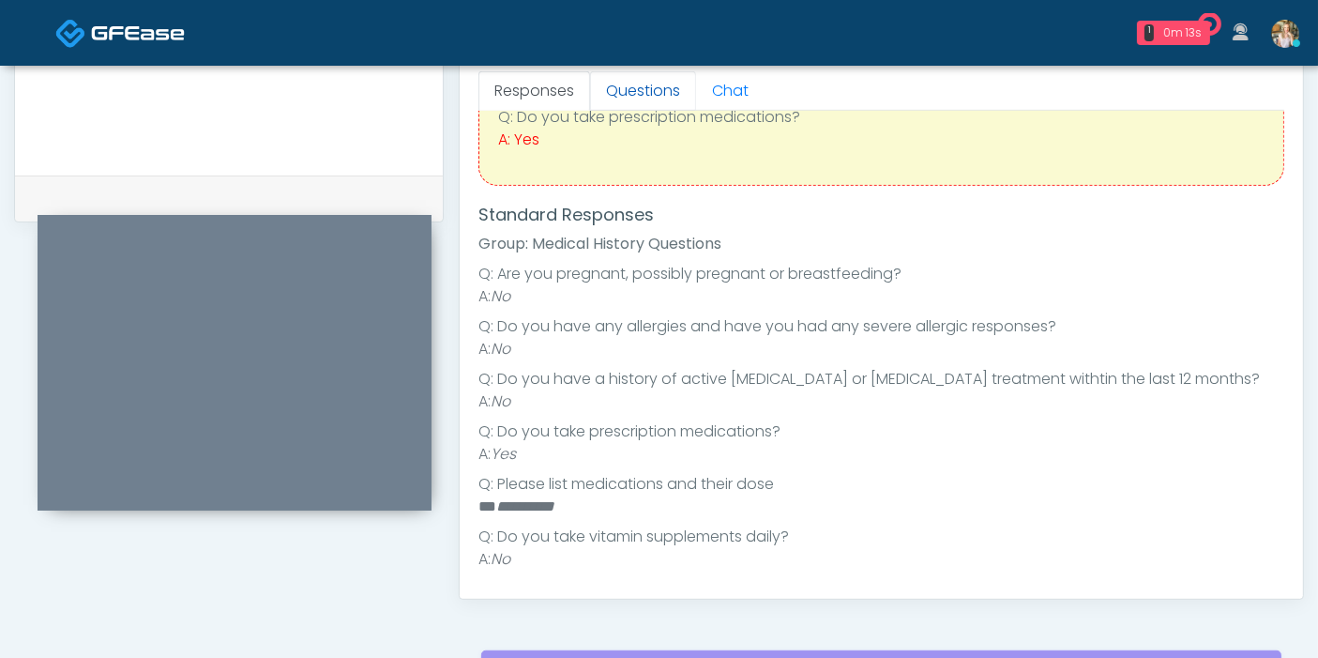
click at [628, 91] on link "Questions" at bounding box center [643, 90] width 106 height 39
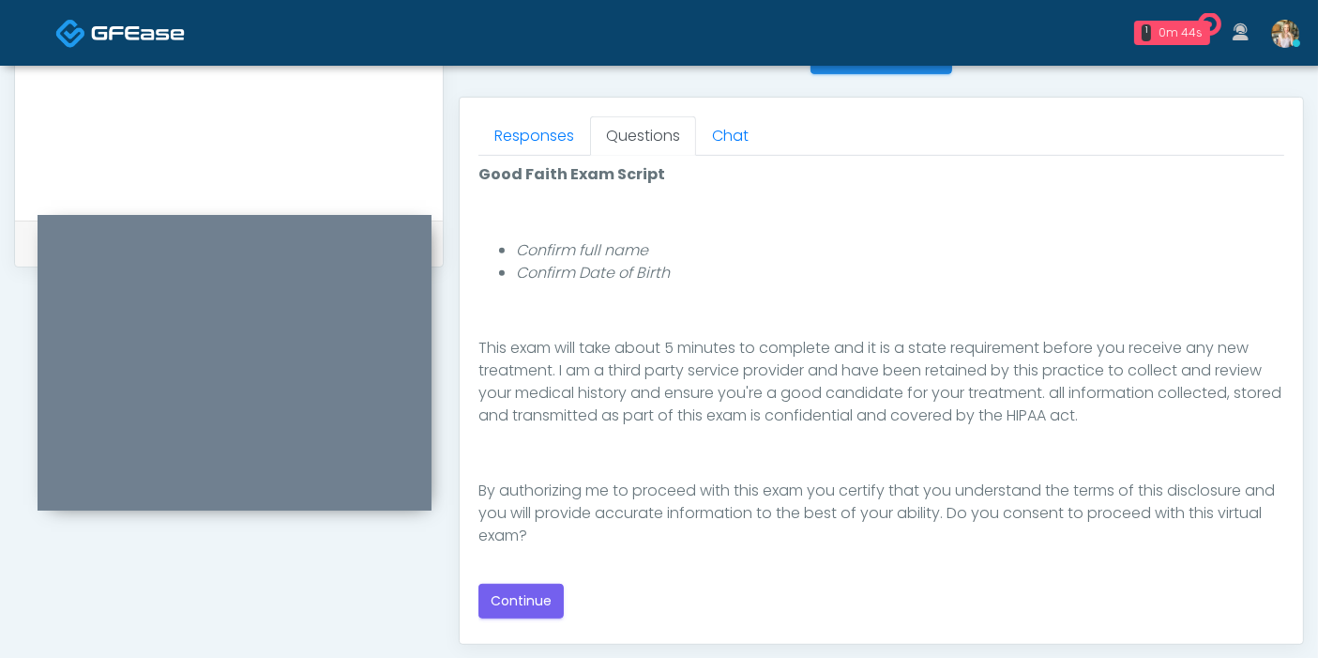
scroll to position [833, 0]
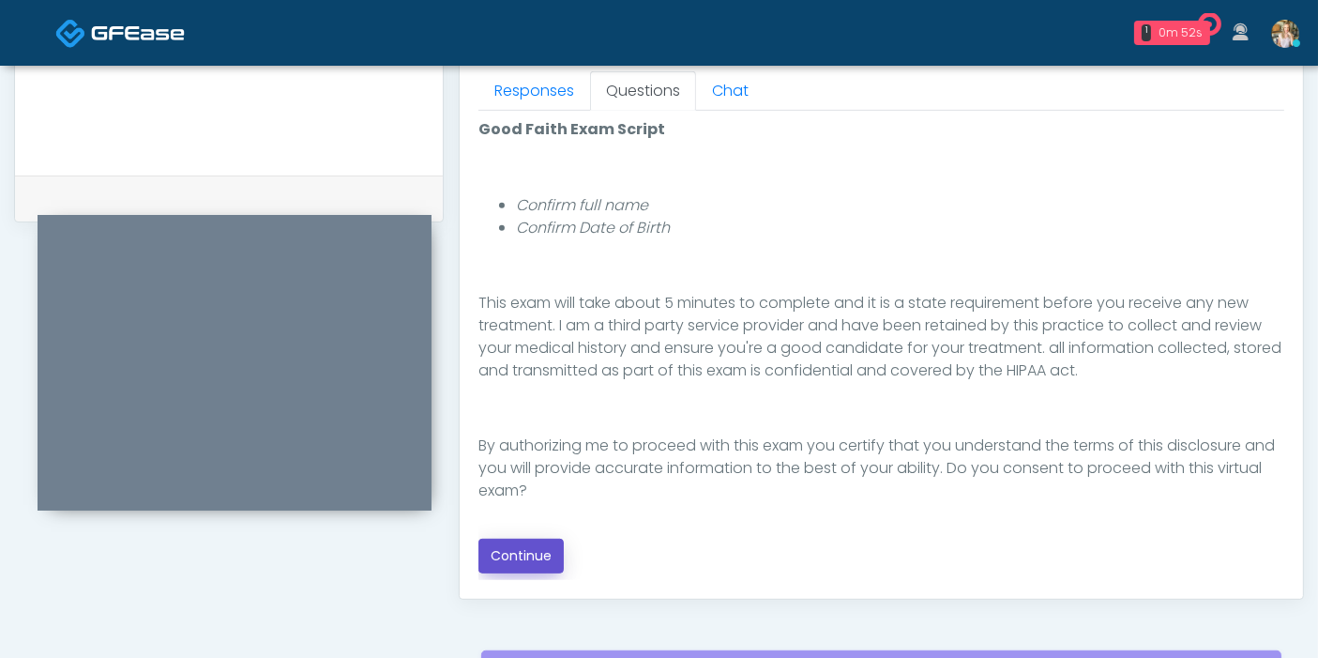
click at [506, 552] on button "Continue" at bounding box center [520, 555] width 85 height 35
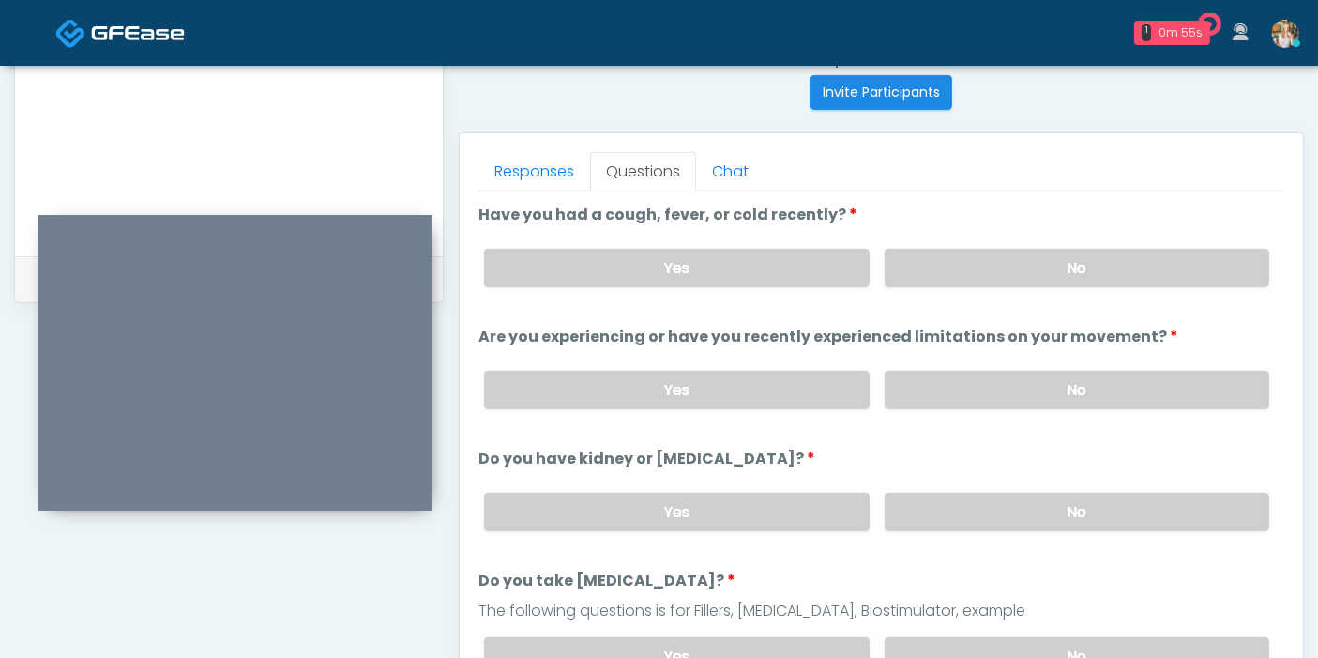
scroll to position [710, 0]
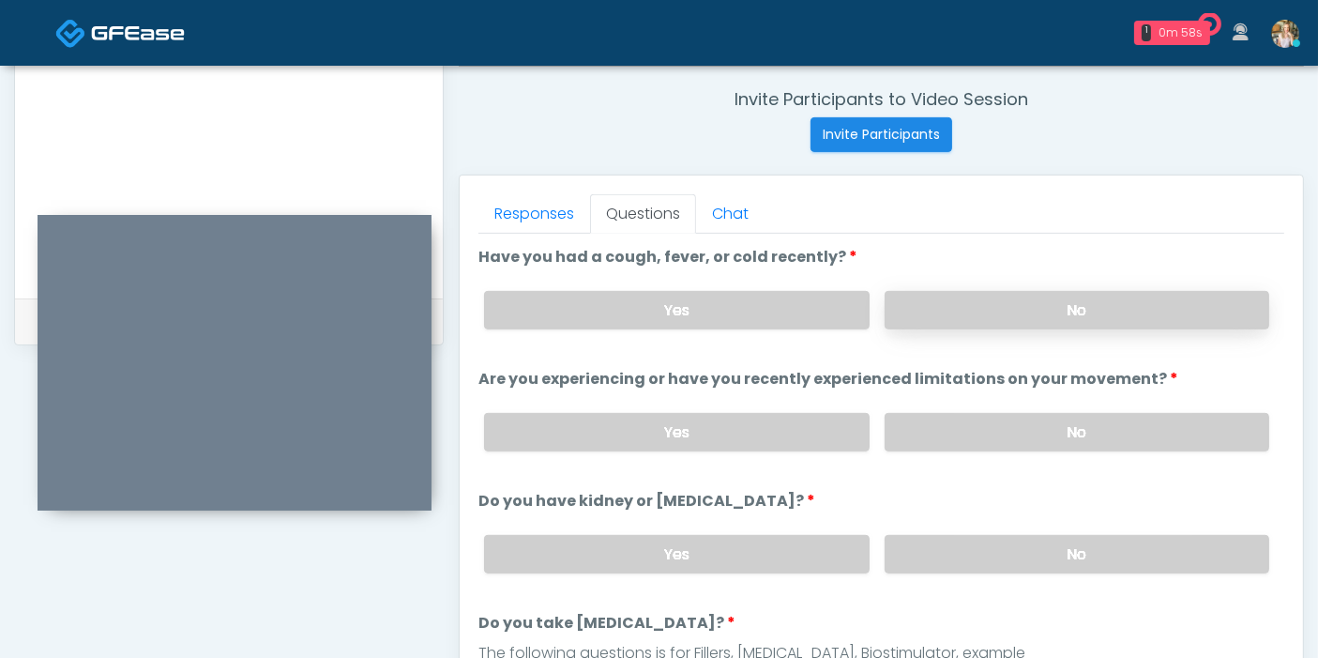
click at [1028, 317] on label "No" at bounding box center [1077, 310] width 385 height 38
click at [1051, 430] on label "No" at bounding box center [1077, 432] width 385 height 38
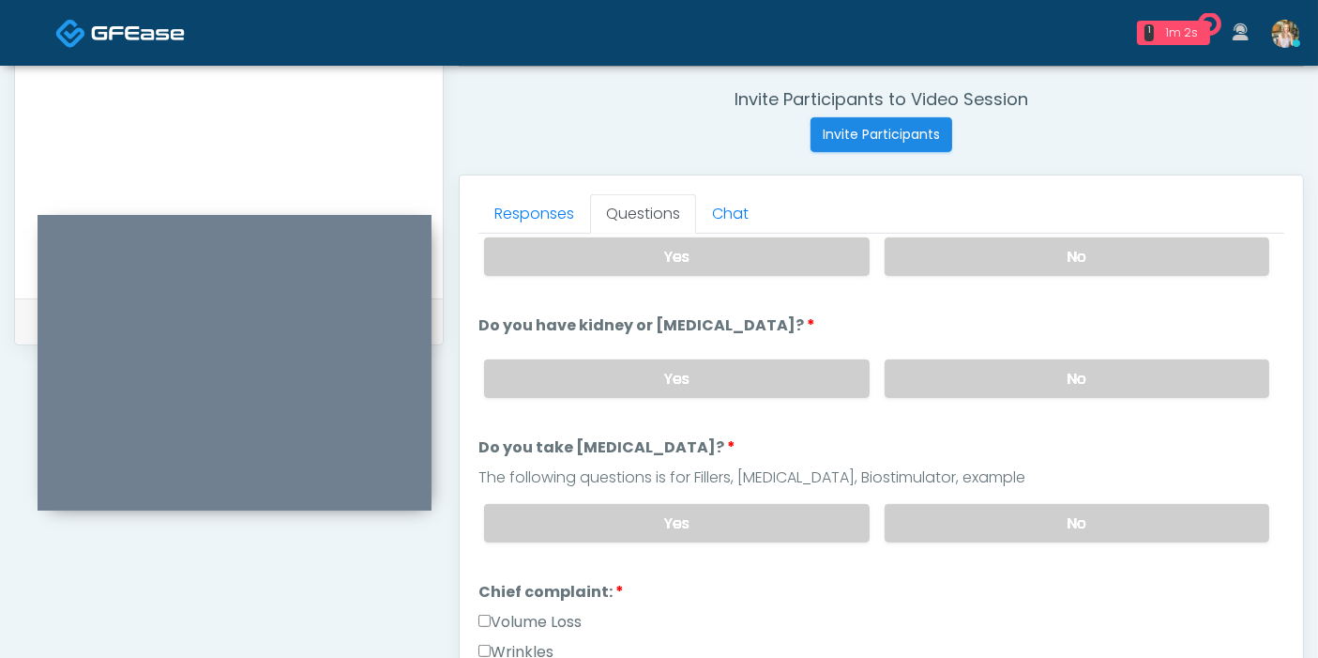
scroll to position [208, 0]
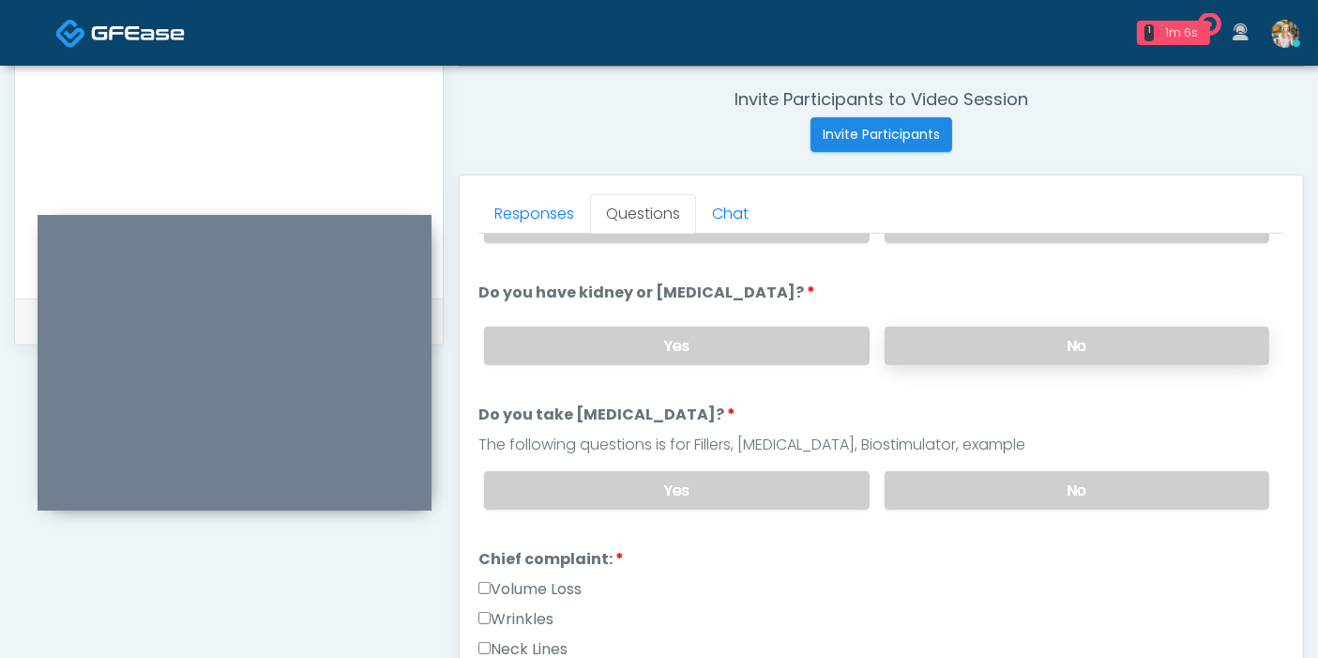
click at [1056, 346] on label "No" at bounding box center [1077, 345] width 385 height 38
click at [1062, 492] on label "No" at bounding box center [1077, 490] width 385 height 38
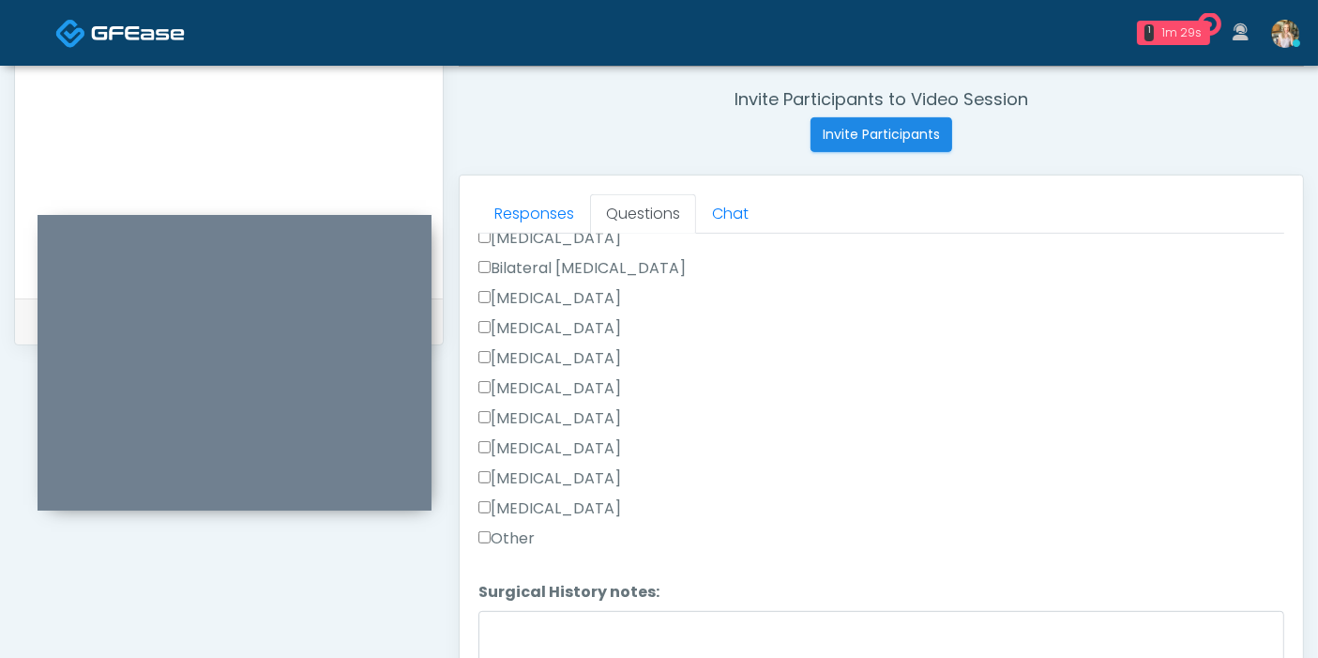
scroll to position [1146, 0]
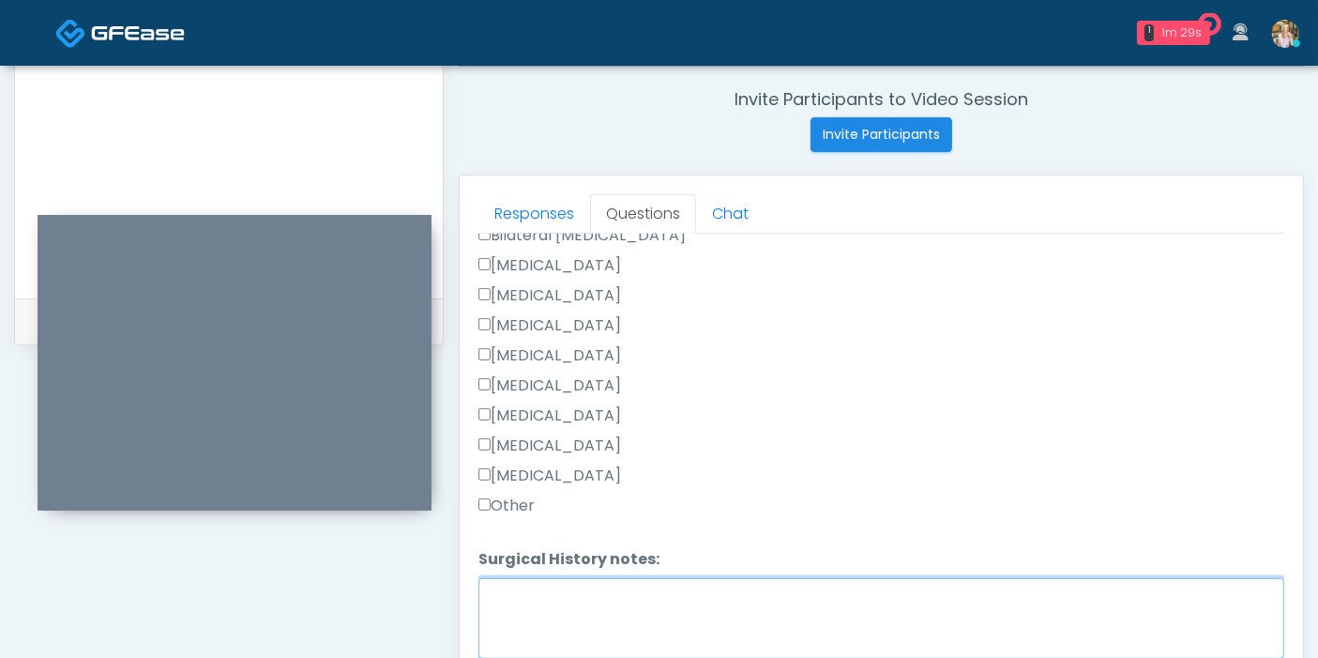
click at [643, 585] on textarea "Surgical History notes:" at bounding box center [881, 618] width 806 height 81
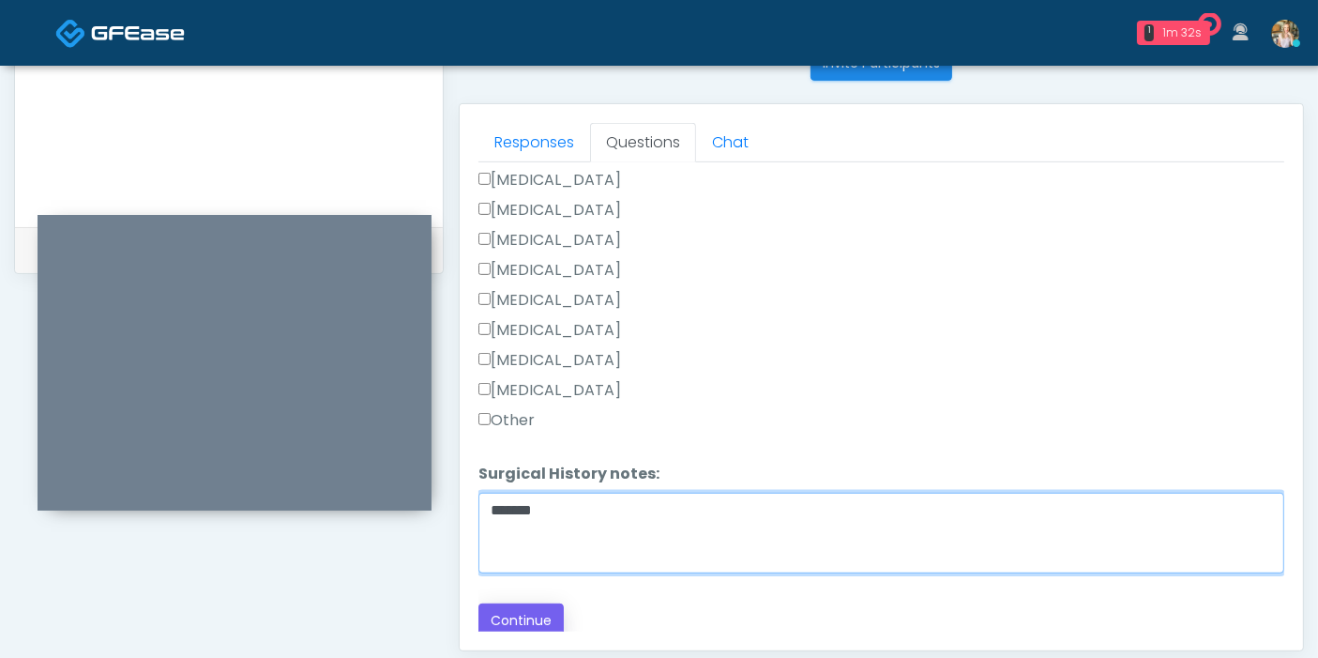
scroll to position [814, 0]
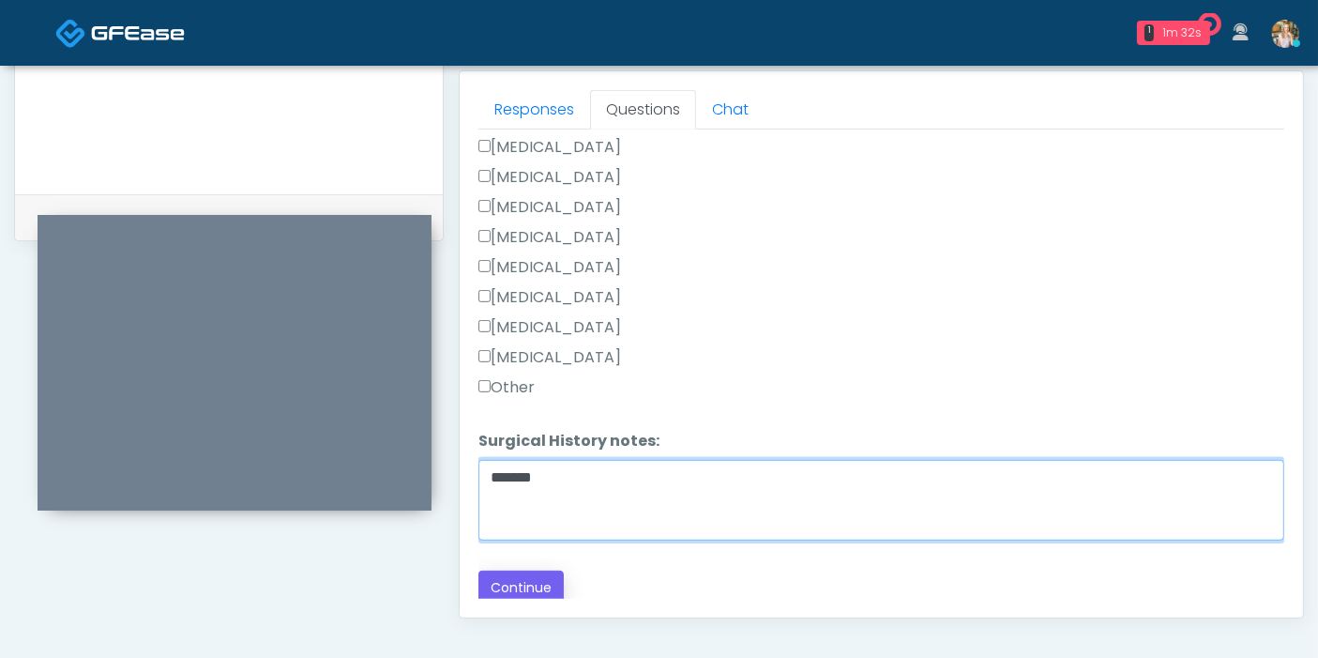
type textarea "*******"
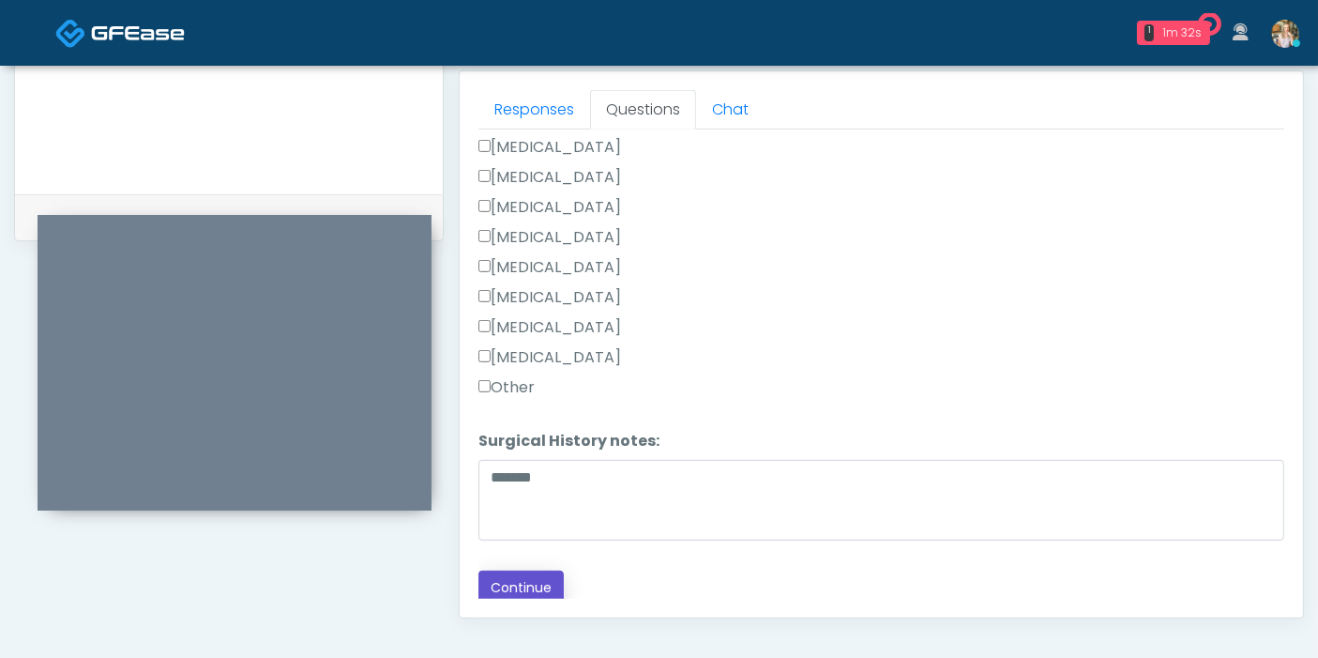
click at [510, 585] on button "Continue" at bounding box center [520, 587] width 85 height 35
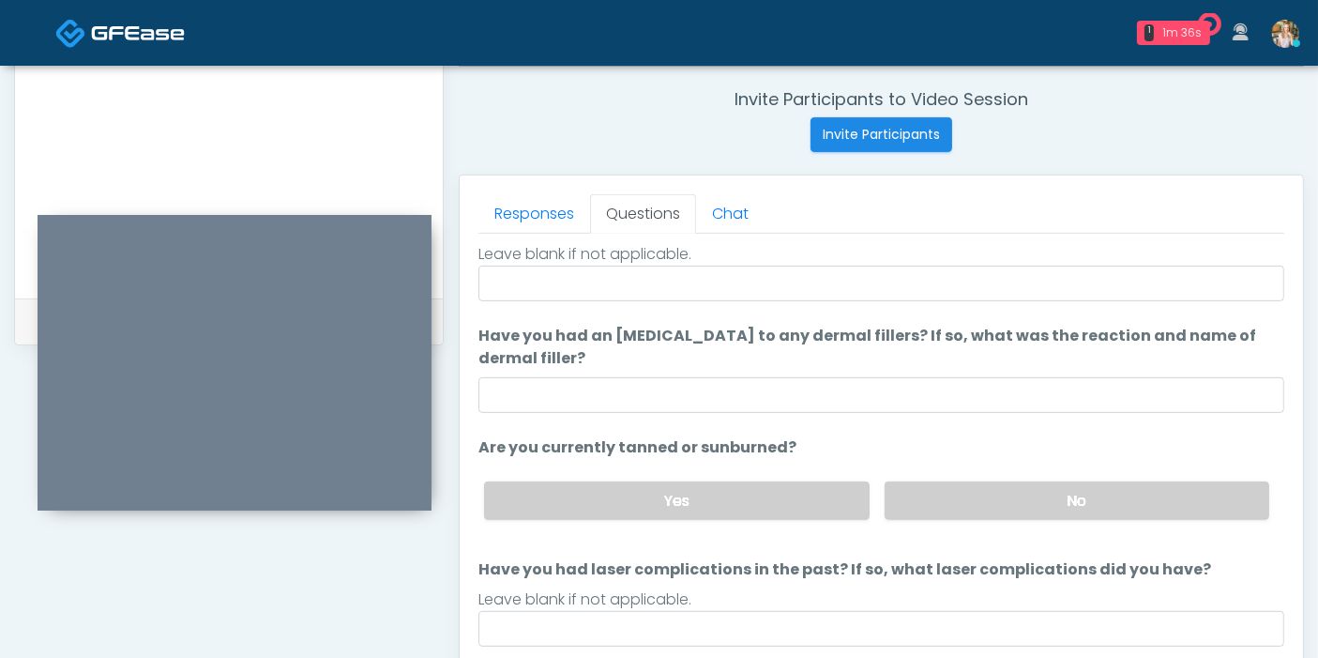
scroll to position [0, 0]
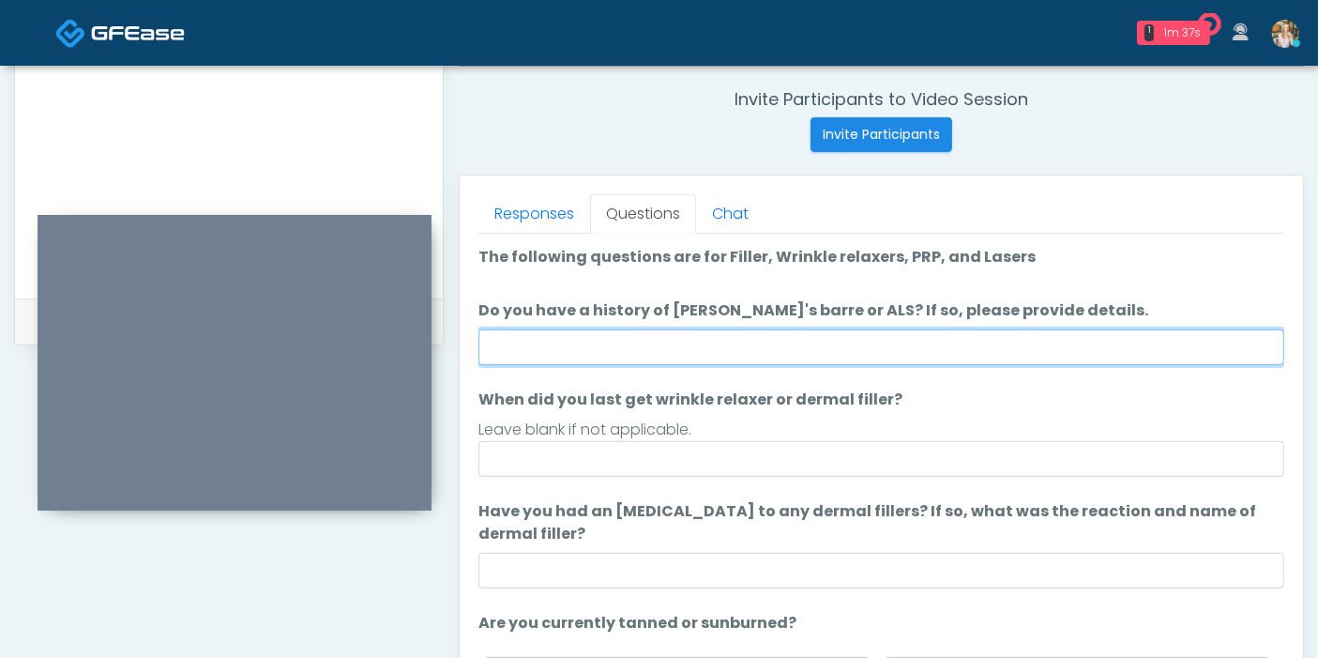
click at [755, 353] on input "Do you have a history of Guillain's barre or ALS? If so, please provide details." at bounding box center [881, 347] width 806 height 36
type input "**"
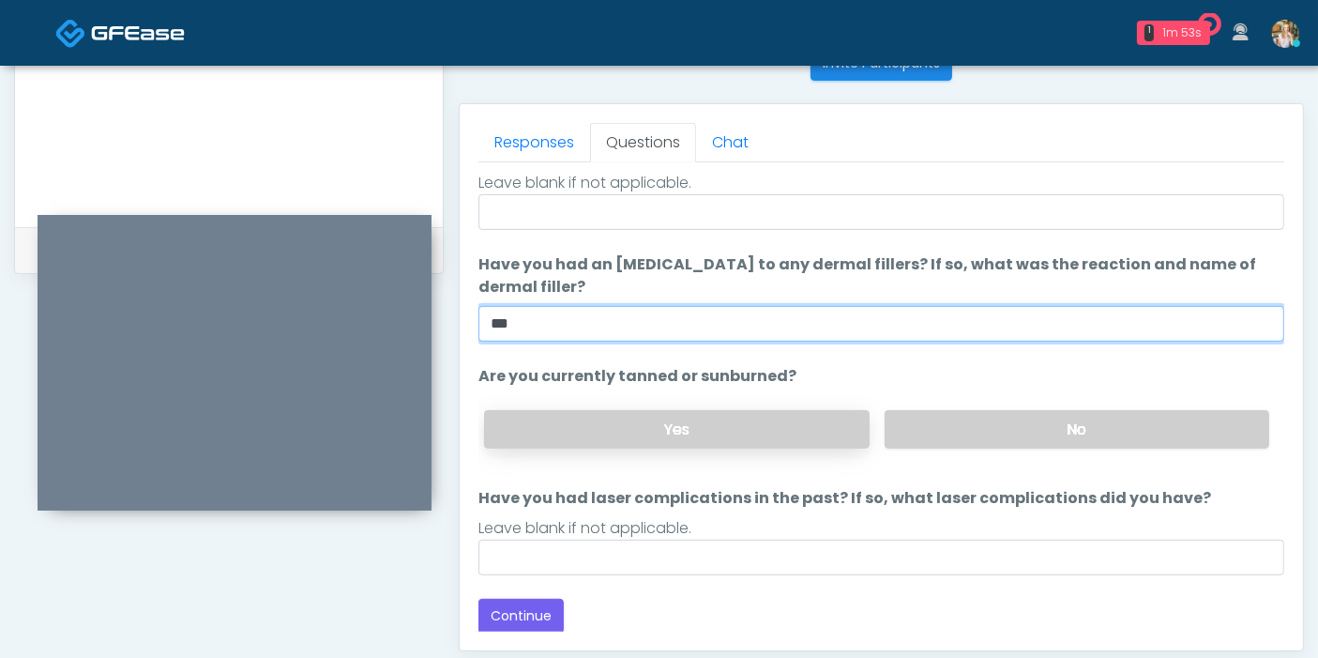
scroll to position [814, 0]
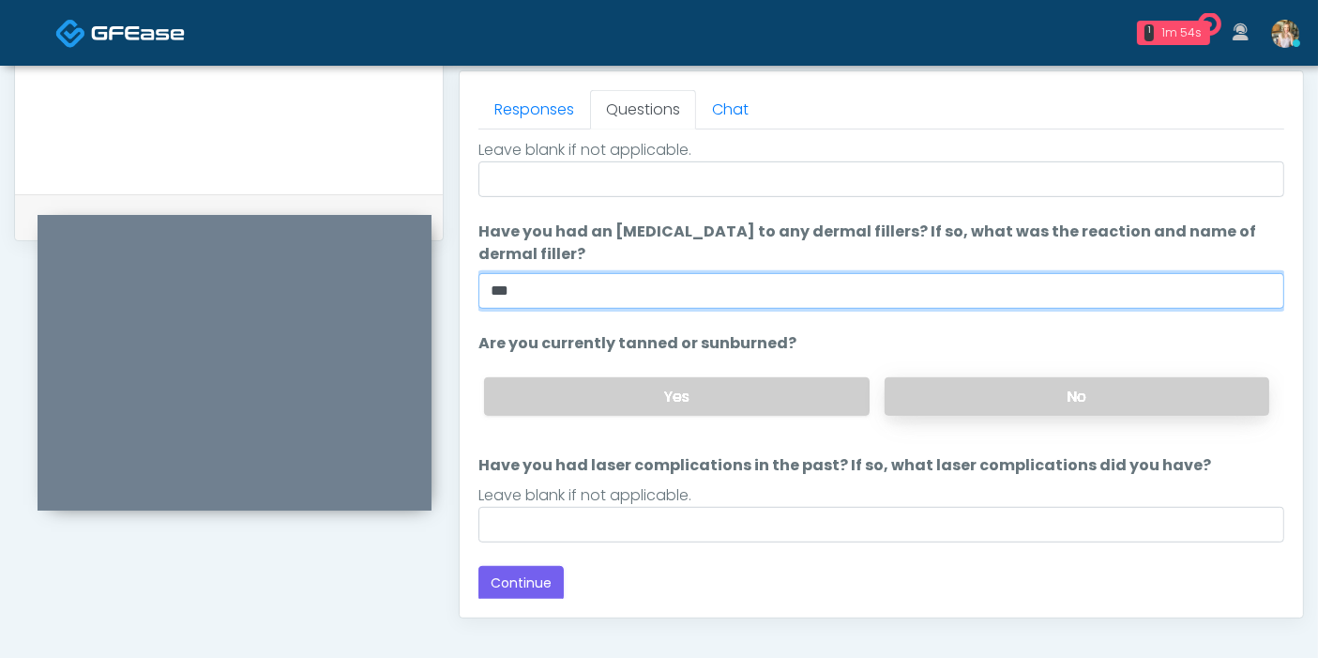
type input "***"
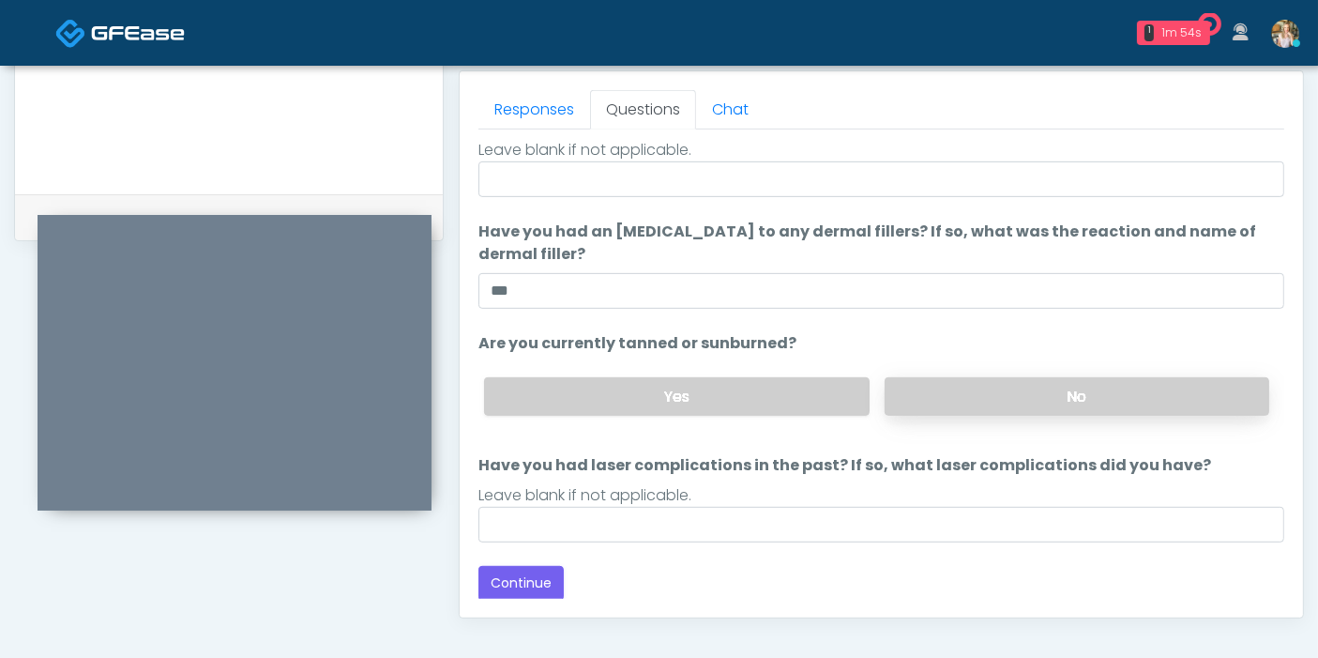
click at [1043, 406] on label "No" at bounding box center [1077, 396] width 385 height 38
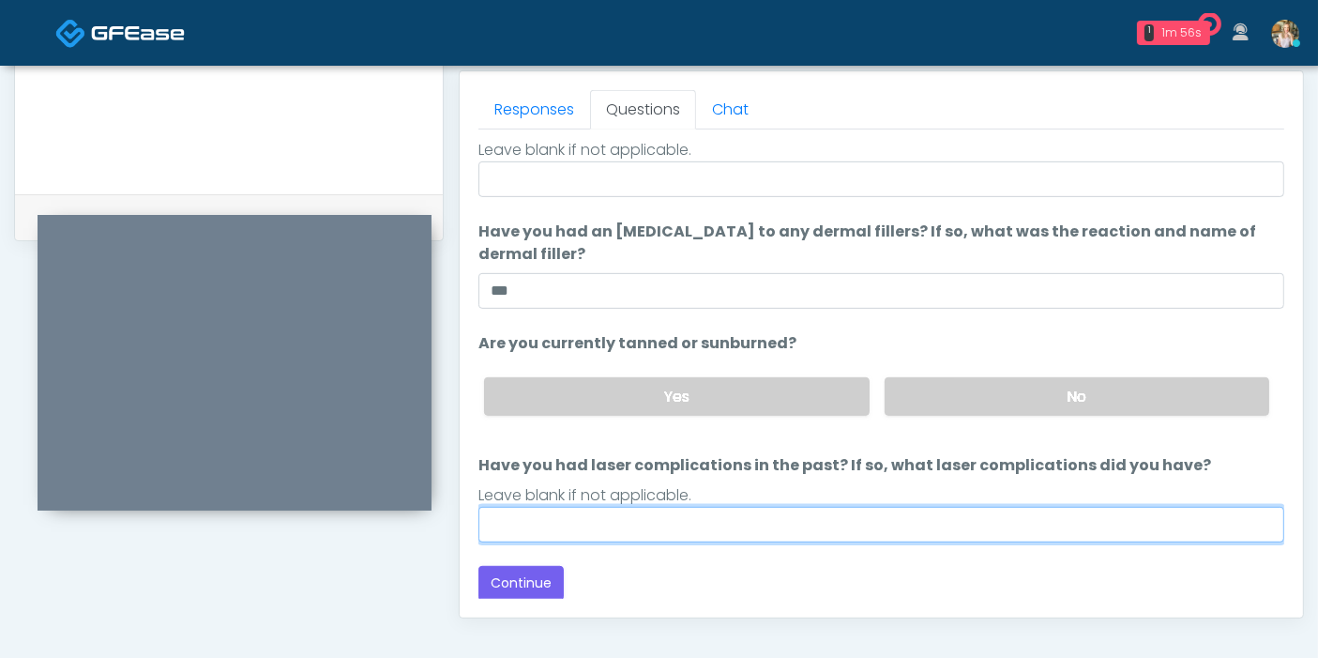
click at [750, 531] on input "Have you had laser complications in the past? If so, what laser complications d…" at bounding box center [881, 525] width 806 height 36
type input "**"
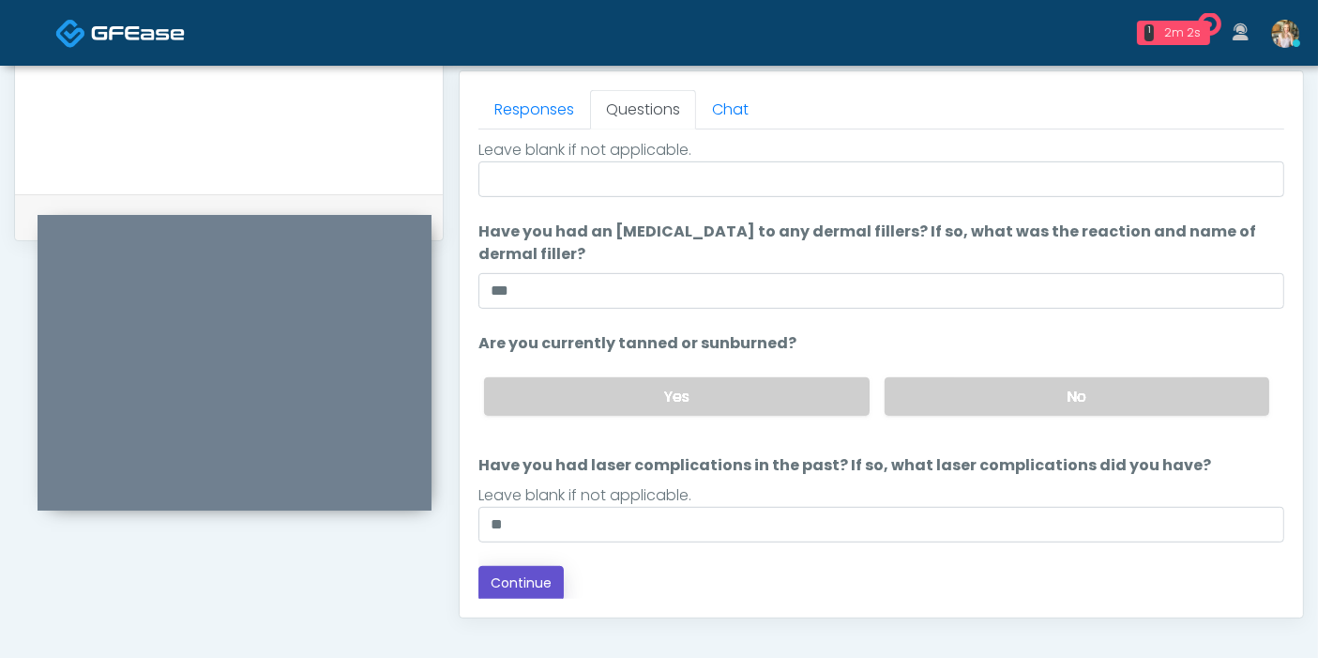
click at [511, 583] on button "Continue" at bounding box center [520, 583] width 85 height 35
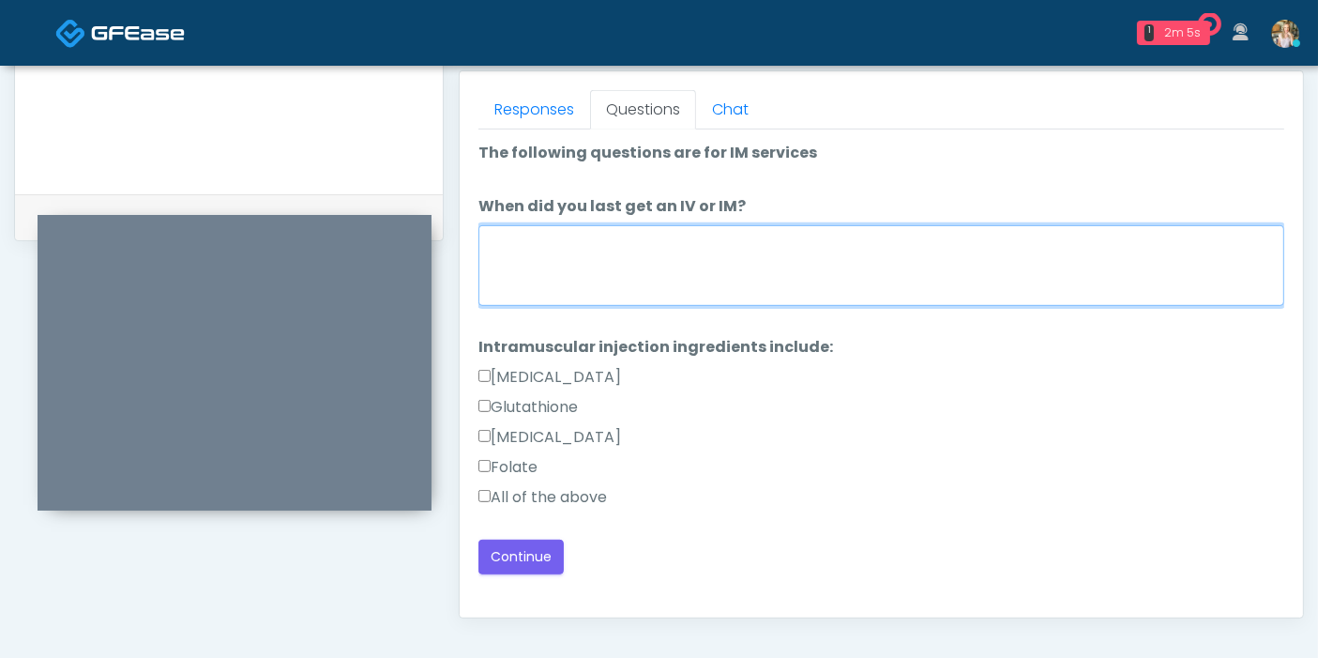
click at [675, 261] on textarea "When did you last get an IV or IM?" at bounding box center [881, 265] width 806 height 81
type textarea "**********"
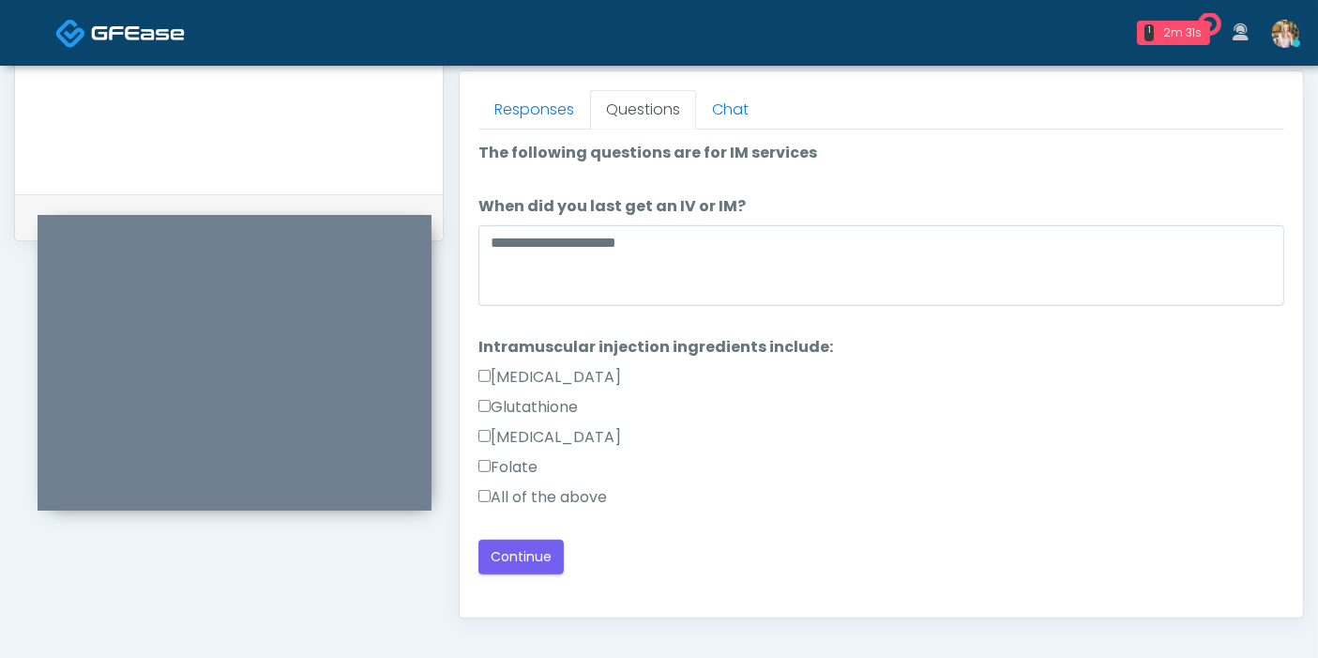
click at [509, 492] on label "All of the above" at bounding box center [542, 497] width 129 height 23
click at [536, 557] on button "Continue" at bounding box center [520, 556] width 85 height 35
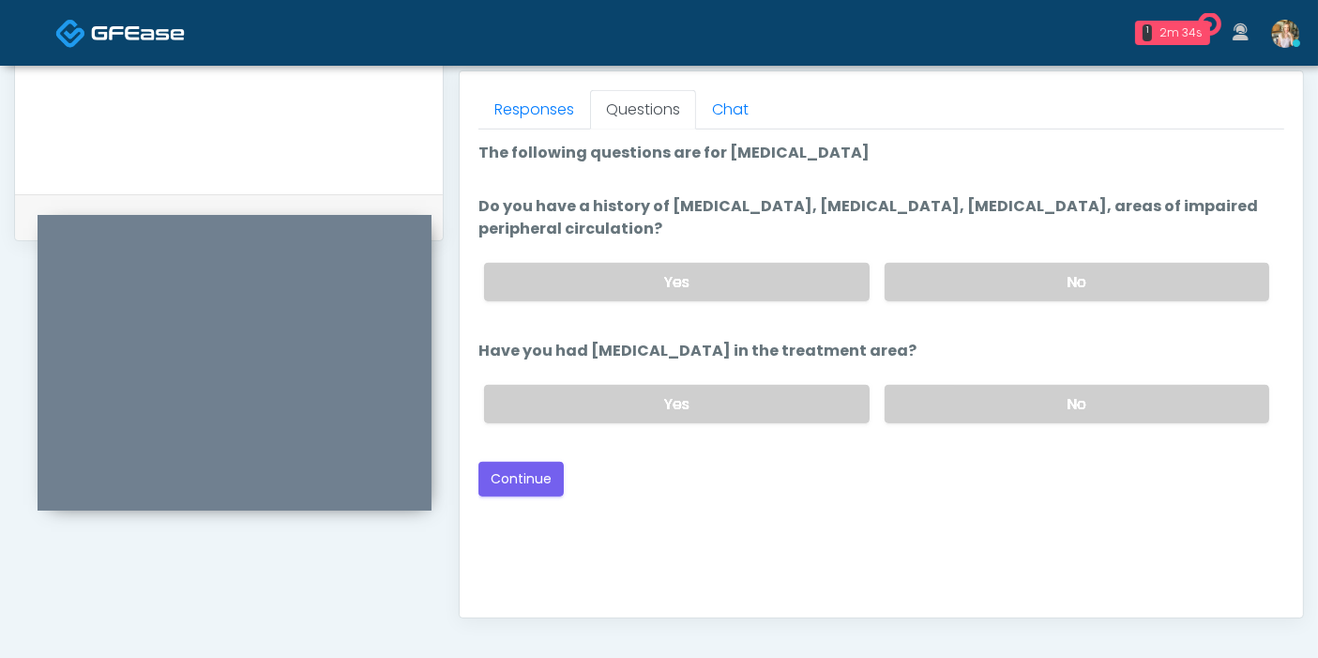
scroll to position [710, 0]
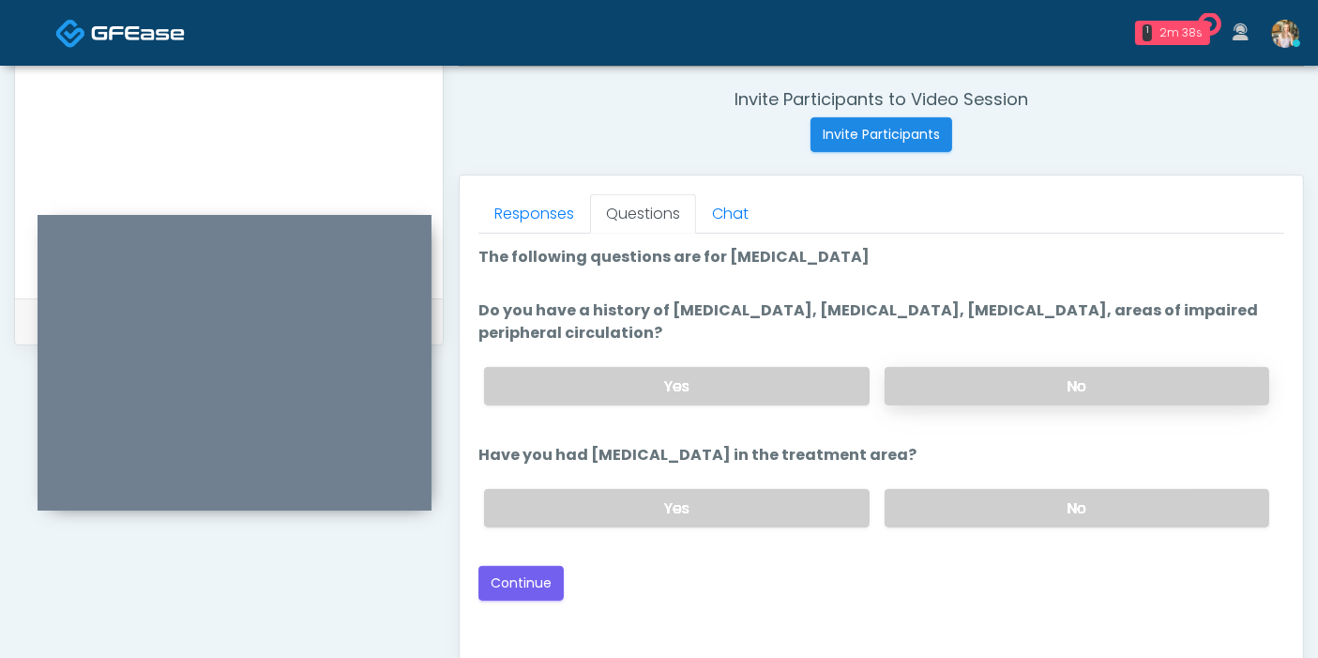
click at [1003, 392] on label "No" at bounding box center [1077, 386] width 385 height 38
click at [977, 500] on label "No" at bounding box center [1077, 508] width 385 height 38
click at [524, 577] on button "Continue" at bounding box center [520, 583] width 85 height 35
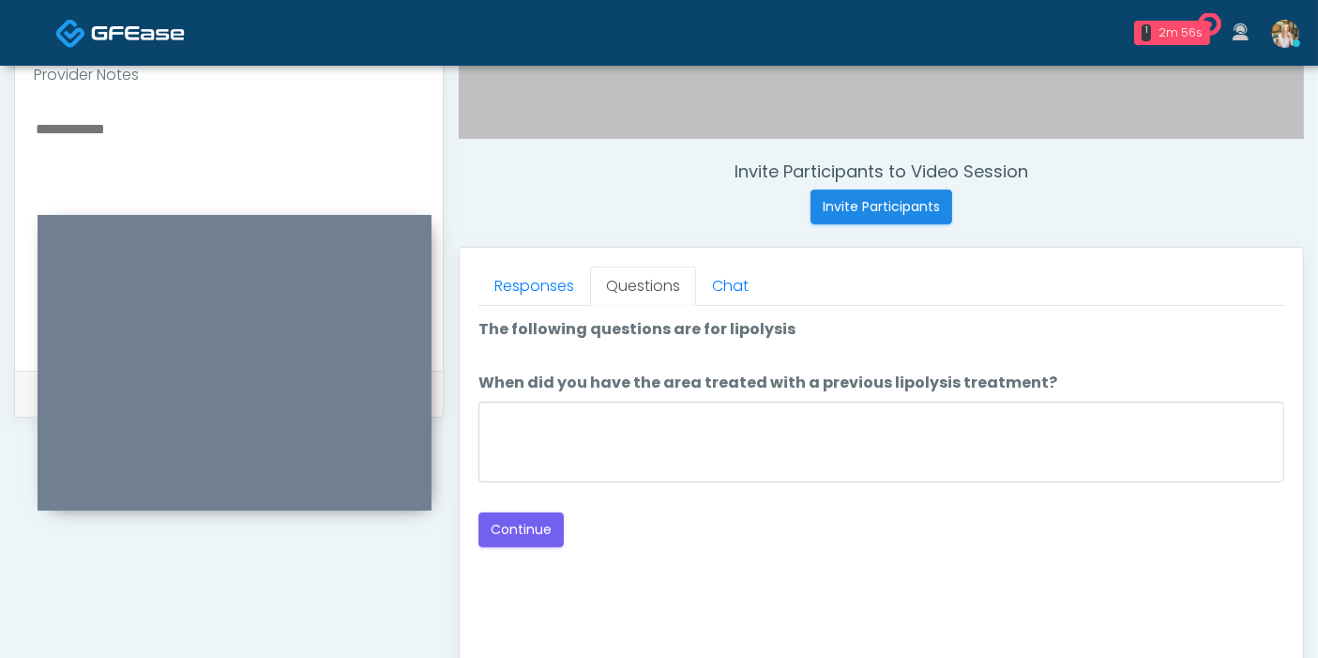
scroll to position [605, 0]
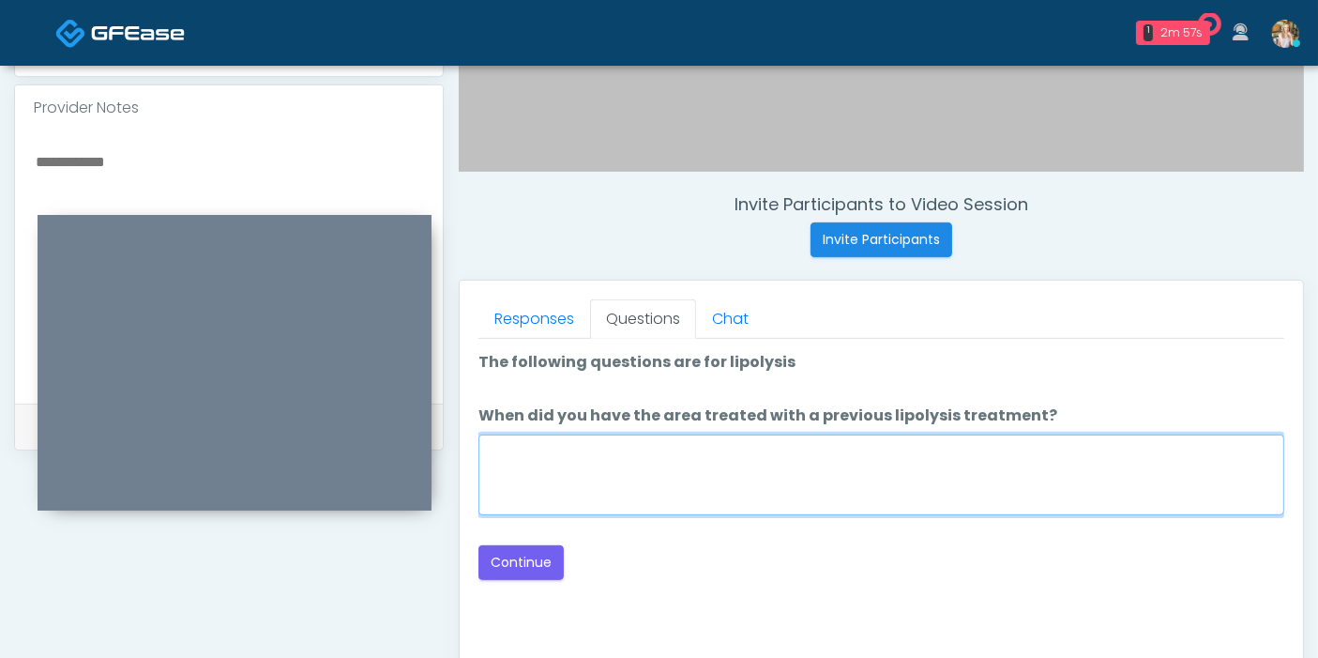
click at [722, 475] on textarea "When did you have the area treated with a previous lipolysis treatment?" at bounding box center [881, 474] width 806 height 81
type textarea "***"
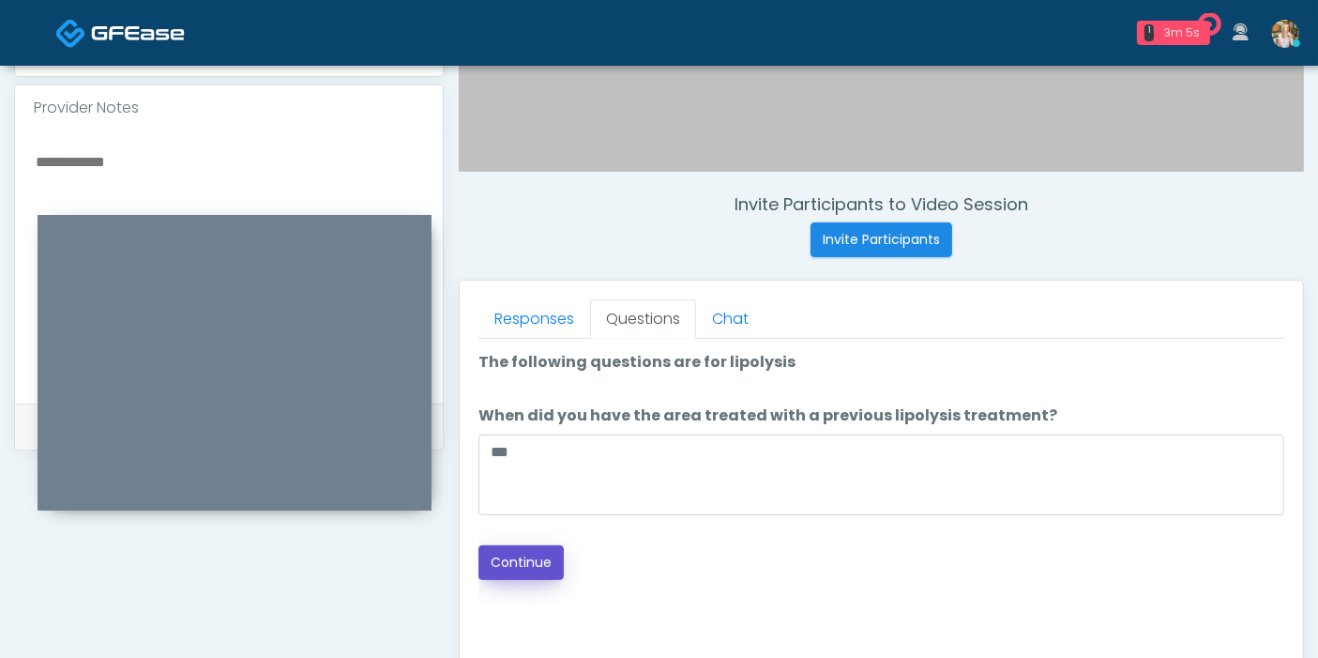
click at [513, 574] on button "Continue" at bounding box center [520, 562] width 85 height 35
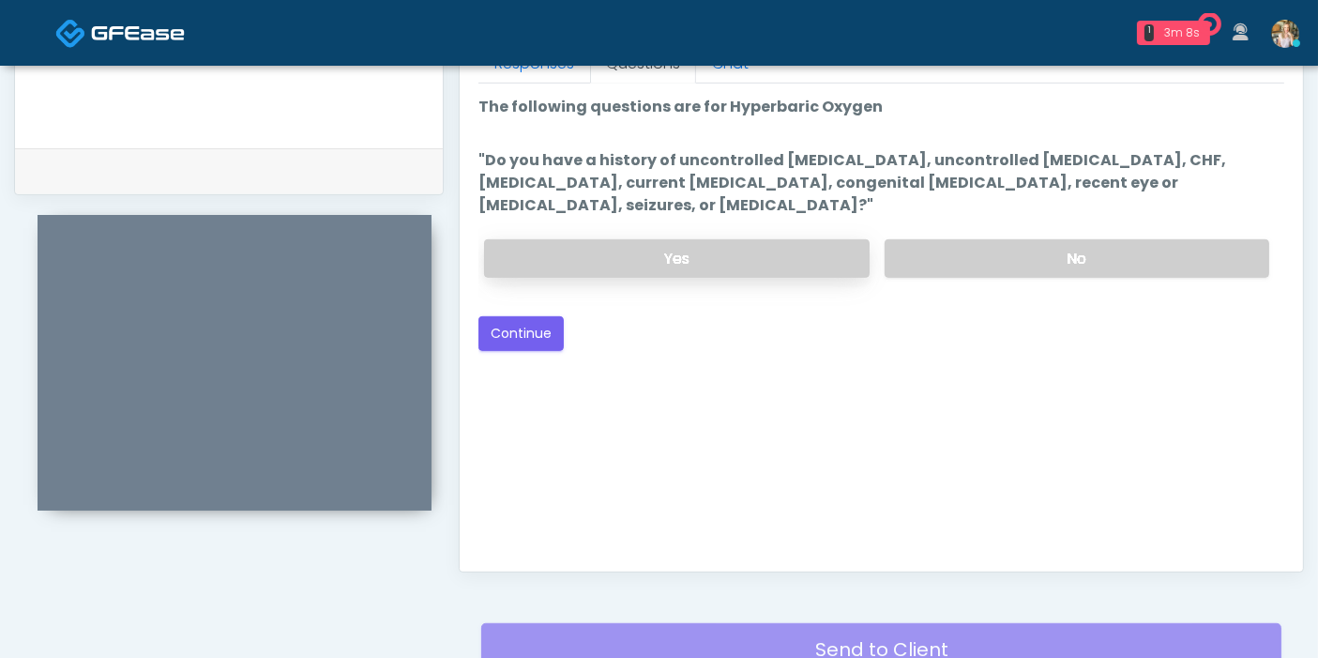
scroll to position [710, 0]
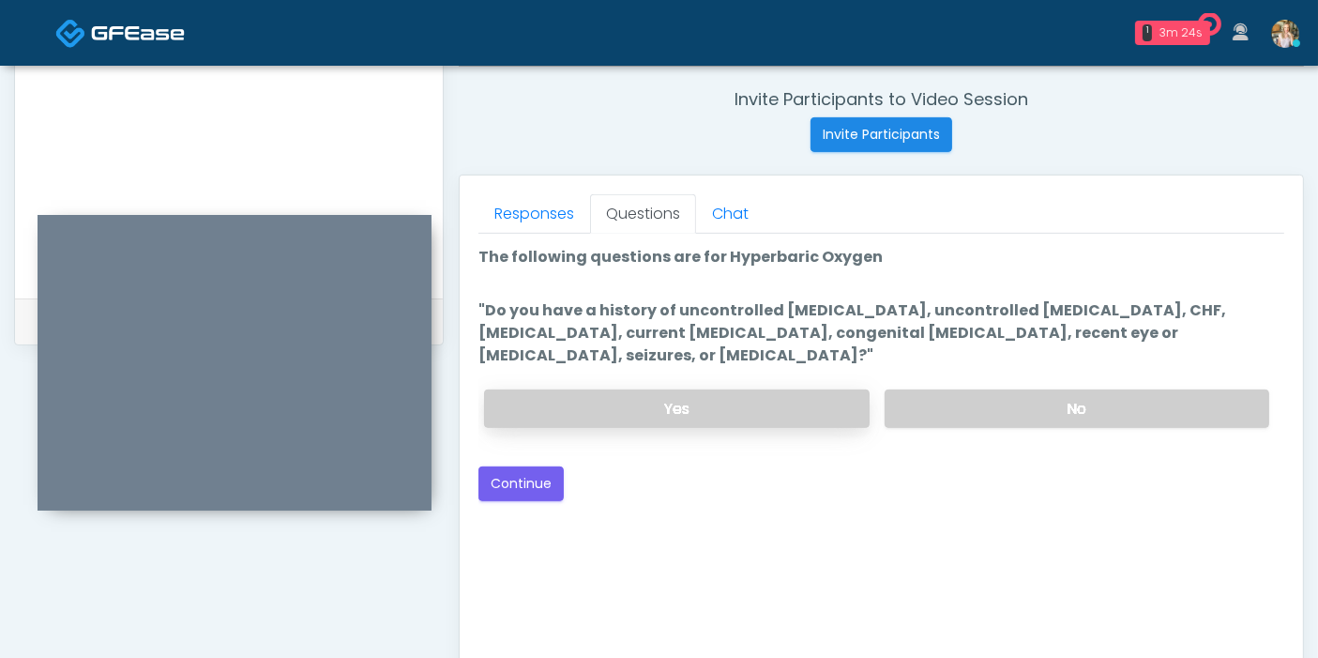
click at [703, 414] on label "Yes" at bounding box center [676, 408] width 385 height 38
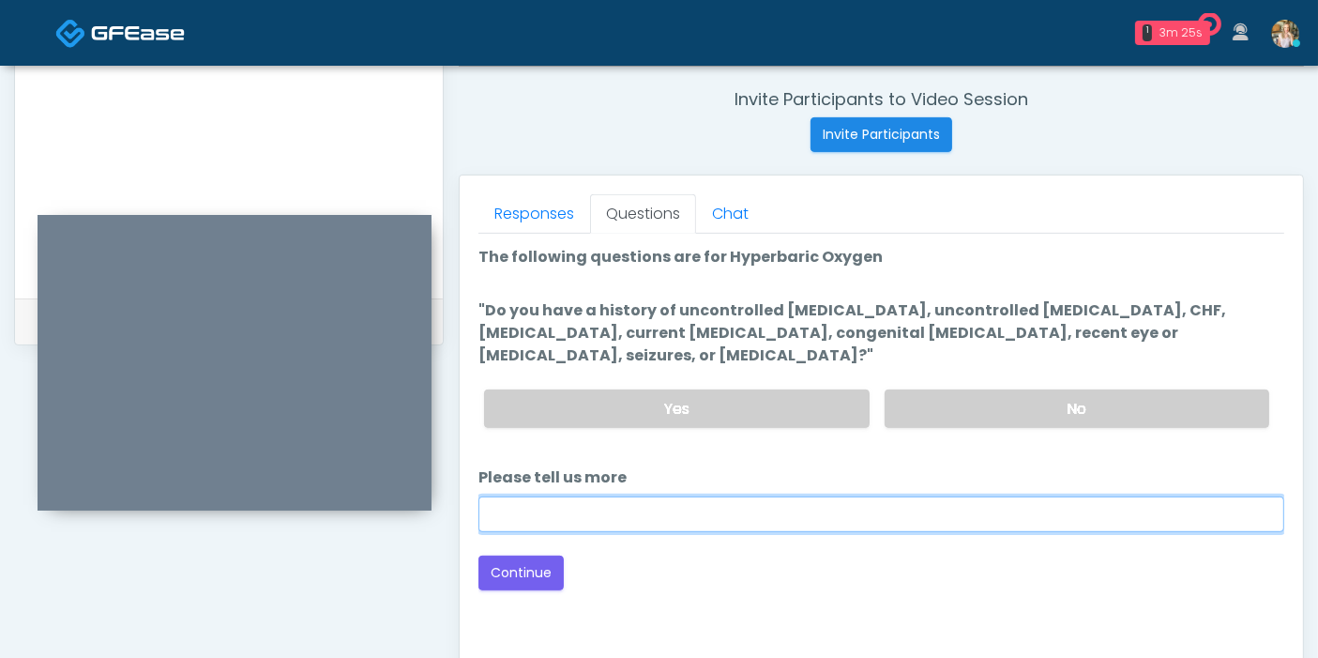
click at [554, 512] on input "Please tell us more" at bounding box center [881, 514] width 806 height 36
type input "**********"
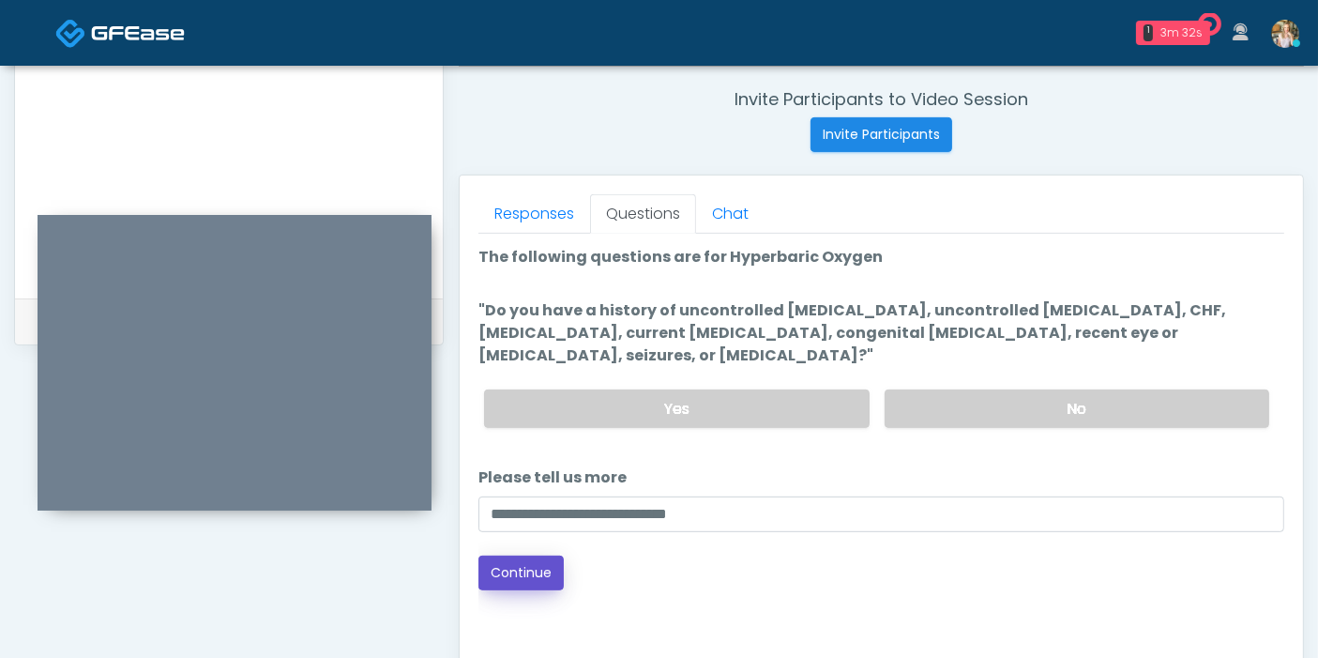
click at [519, 567] on button "Continue" at bounding box center [520, 572] width 85 height 35
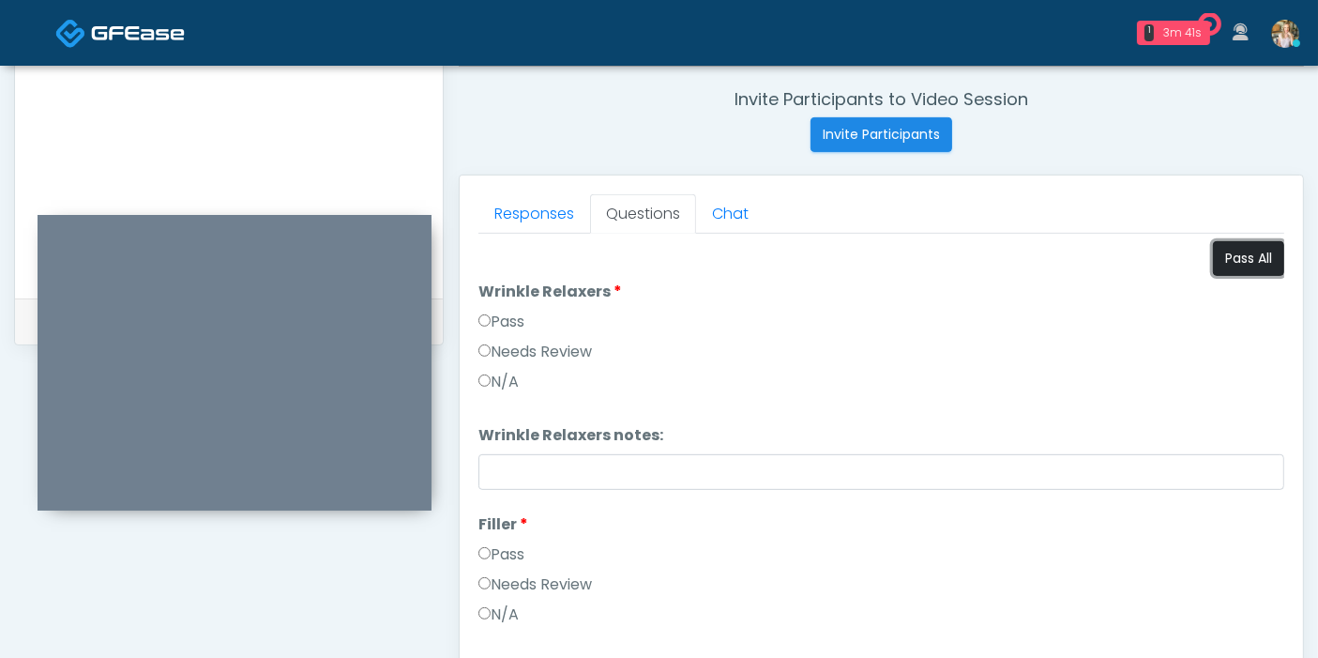
click at [1223, 264] on button "Pass All" at bounding box center [1248, 258] width 71 height 35
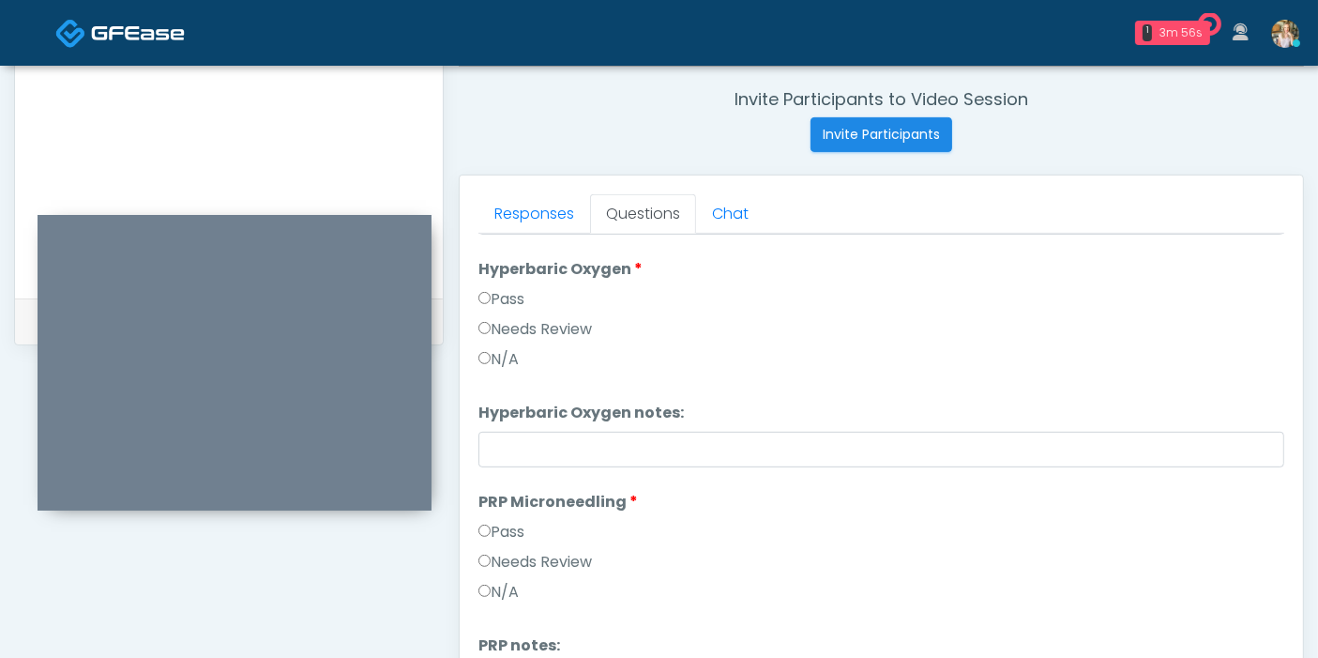
scroll to position [521, 0]
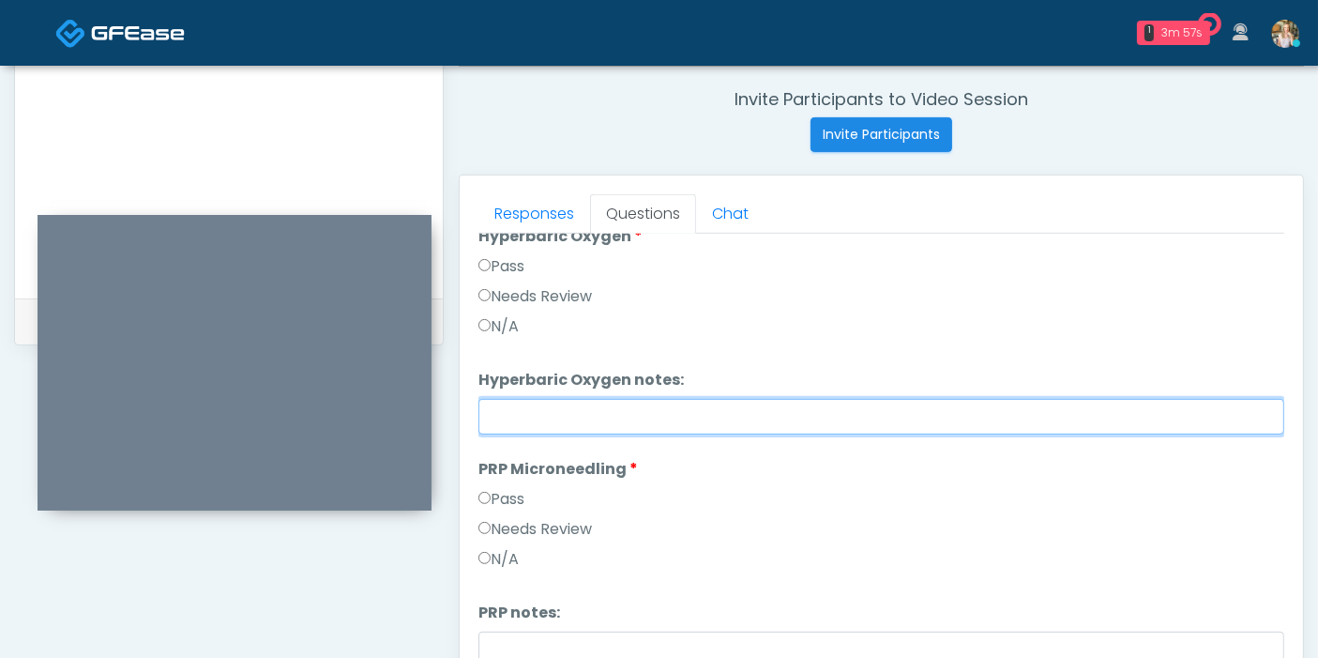
click at [699, 416] on input "Hyperbaric Oxygen notes:" at bounding box center [881, 417] width 806 height 36
type input "*"
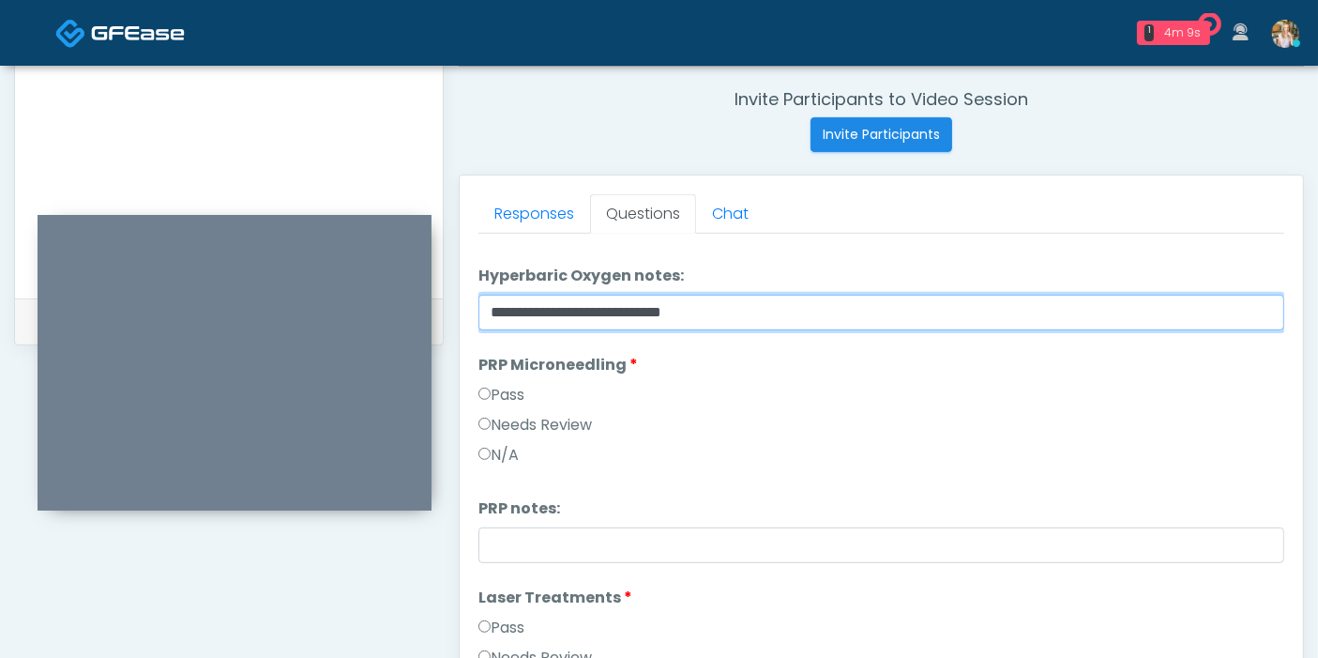
type input "**********"
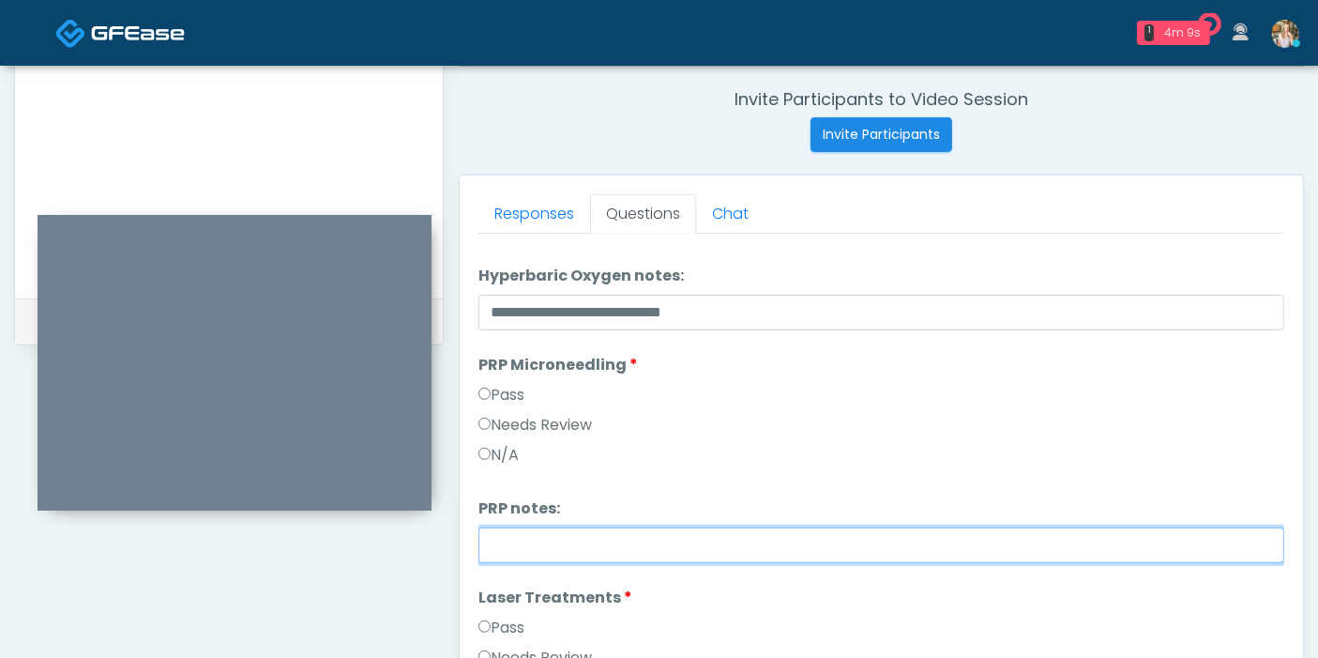
click at [599, 546] on input "PRP notes:" at bounding box center [881, 545] width 806 height 36
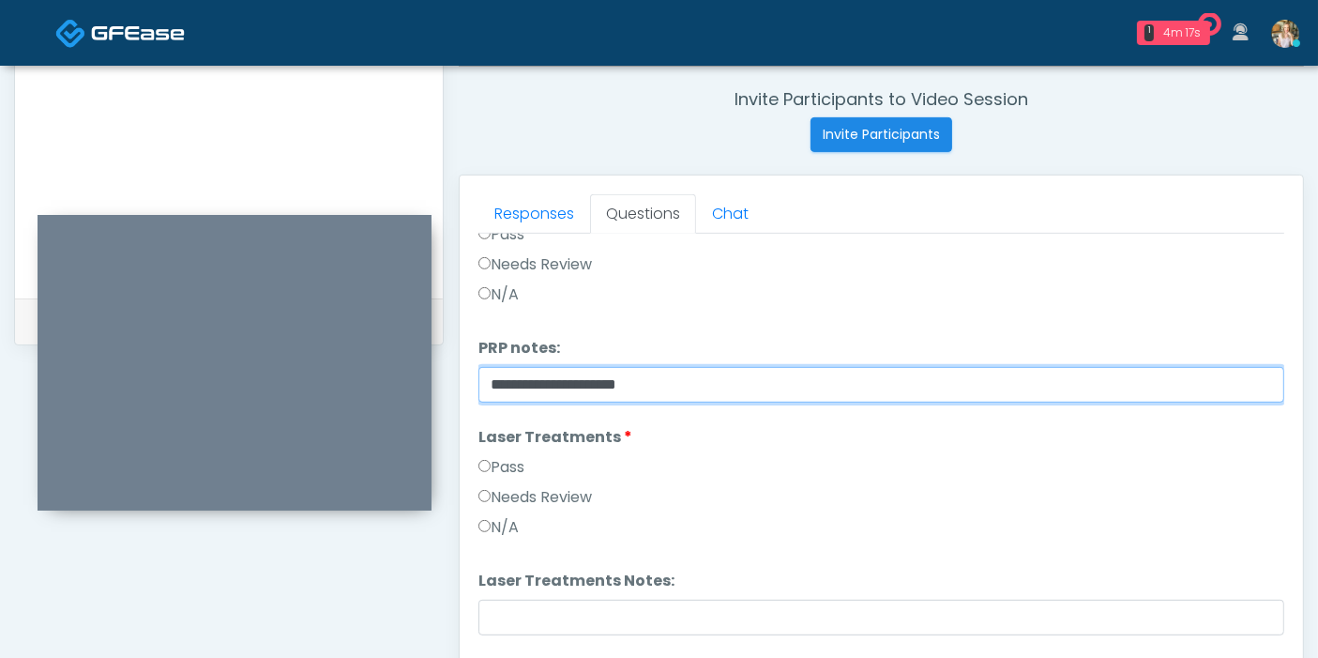
scroll to position [833, 0]
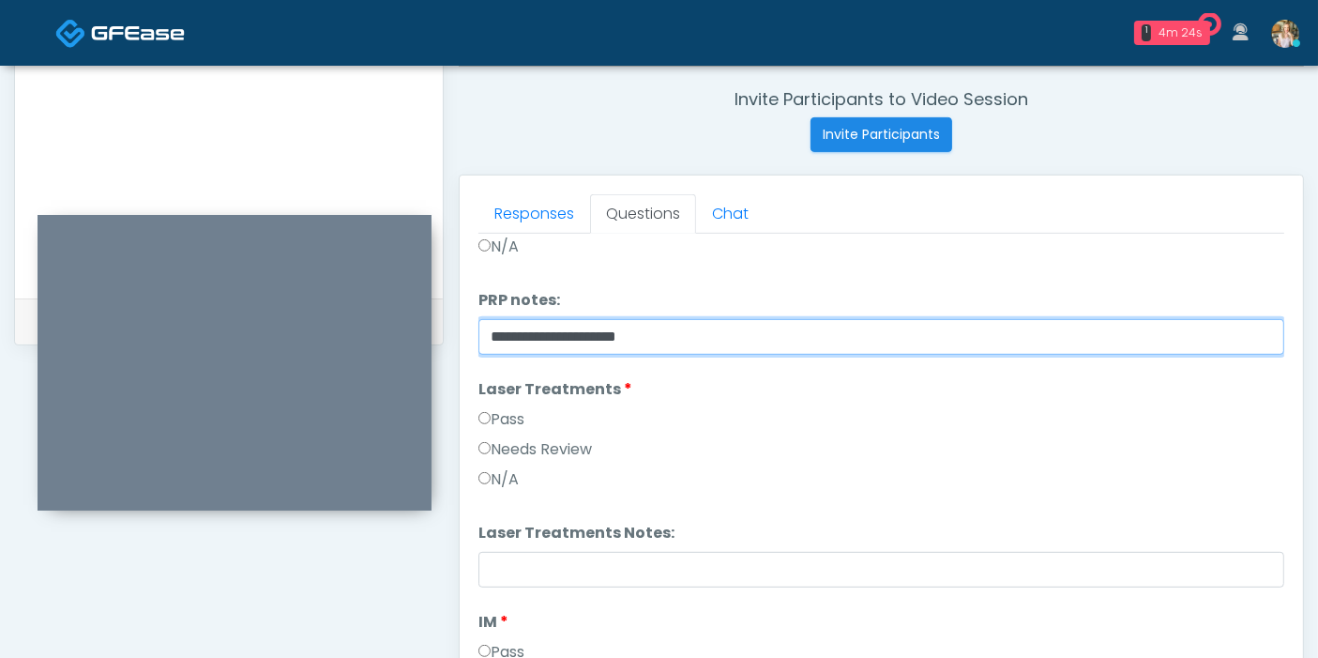
type input "**********"
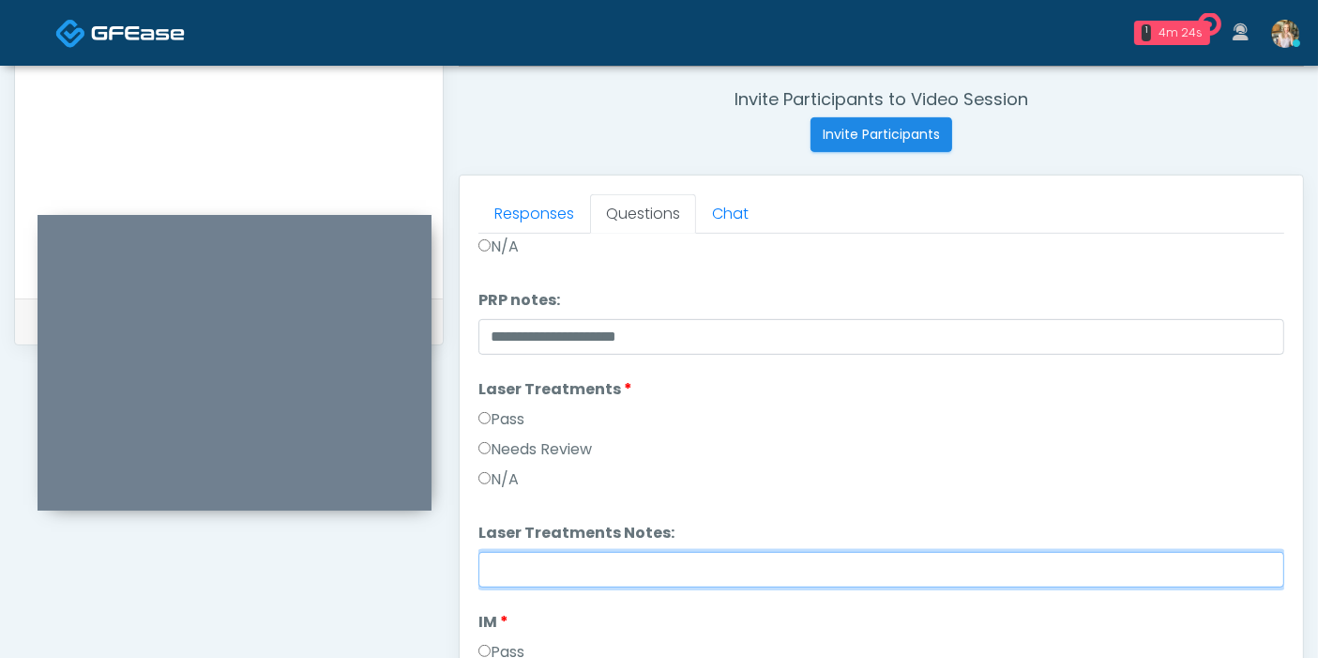
click at [723, 565] on input "Laser Treatments Notes:" at bounding box center [881, 570] width 806 height 36
type input "*"
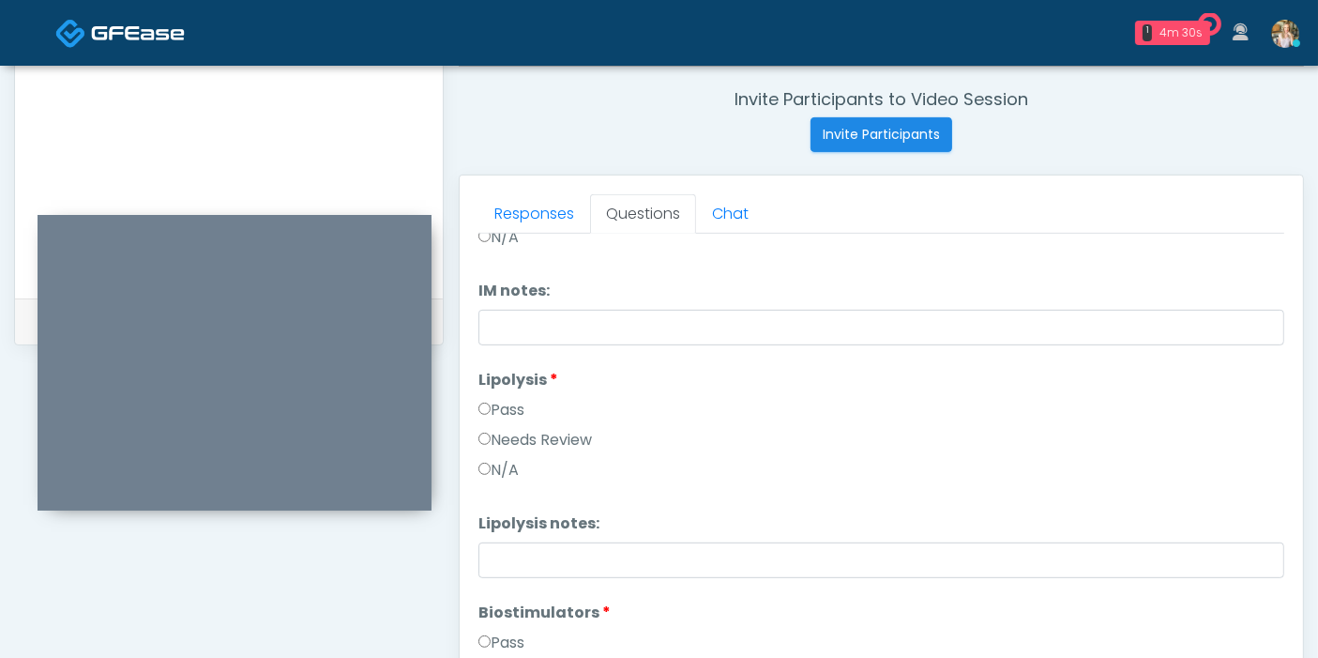
scroll to position [1354, 0]
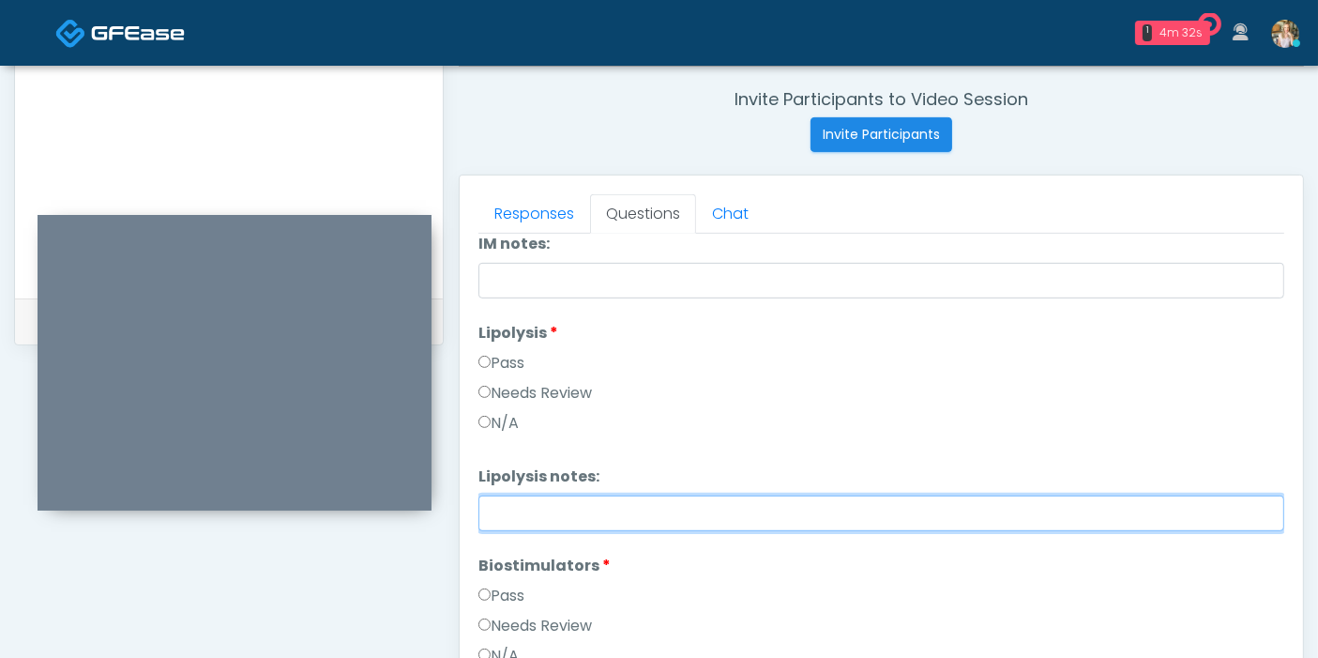
click at [651, 513] on input "Lipolysis notes:" at bounding box center [881, 513] width 806 height 36
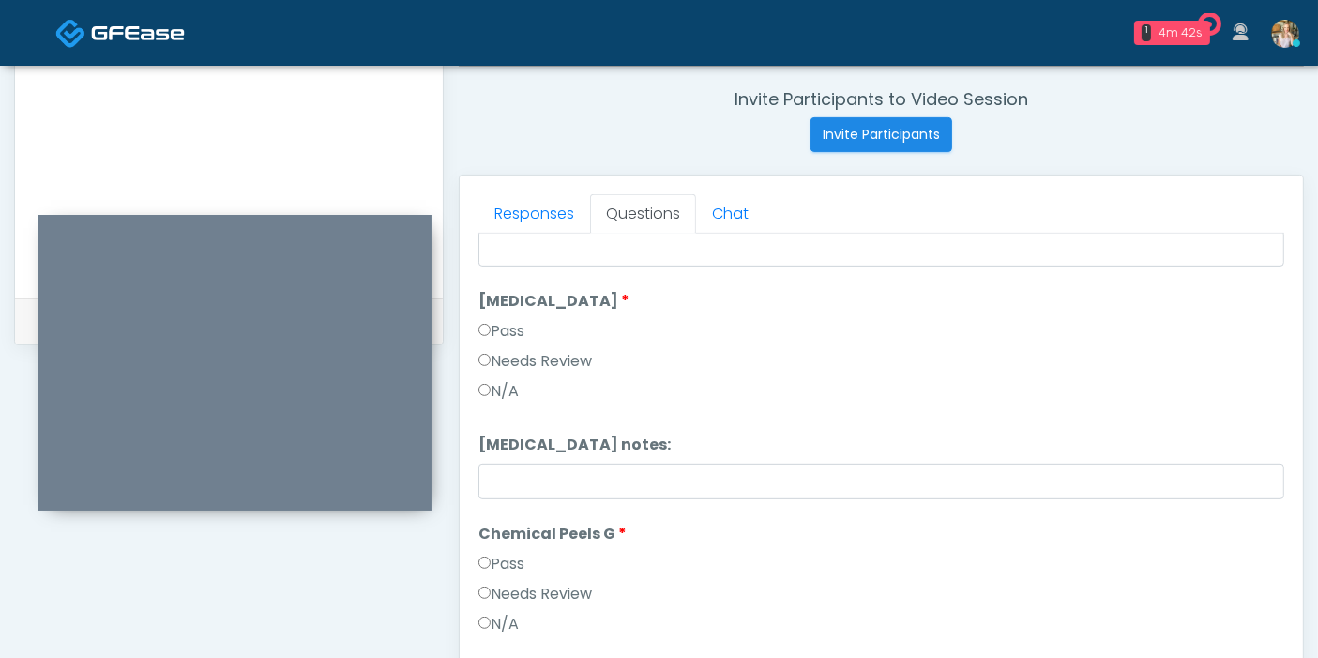
scroll to position [2188, 0]
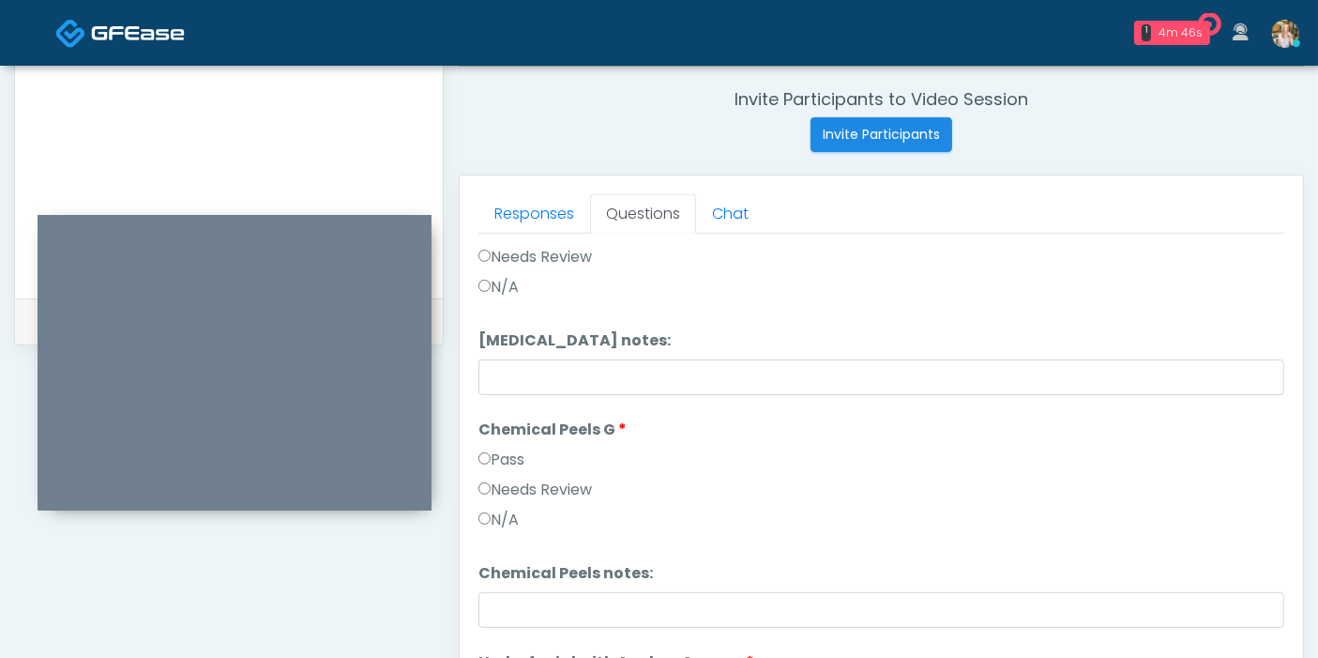
type input "**********"
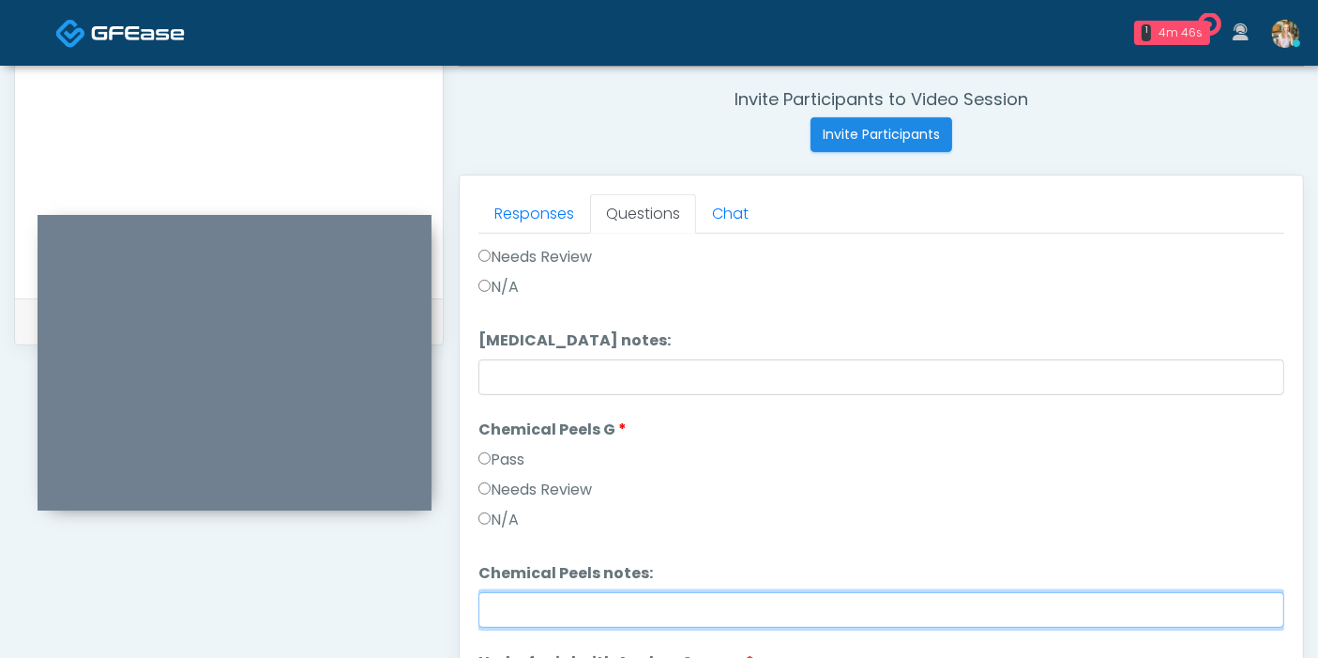
click at [604, 610] on input "Chemical Peels notes:" at bounding box center [881, 610] width 806 height 36
type input "*"
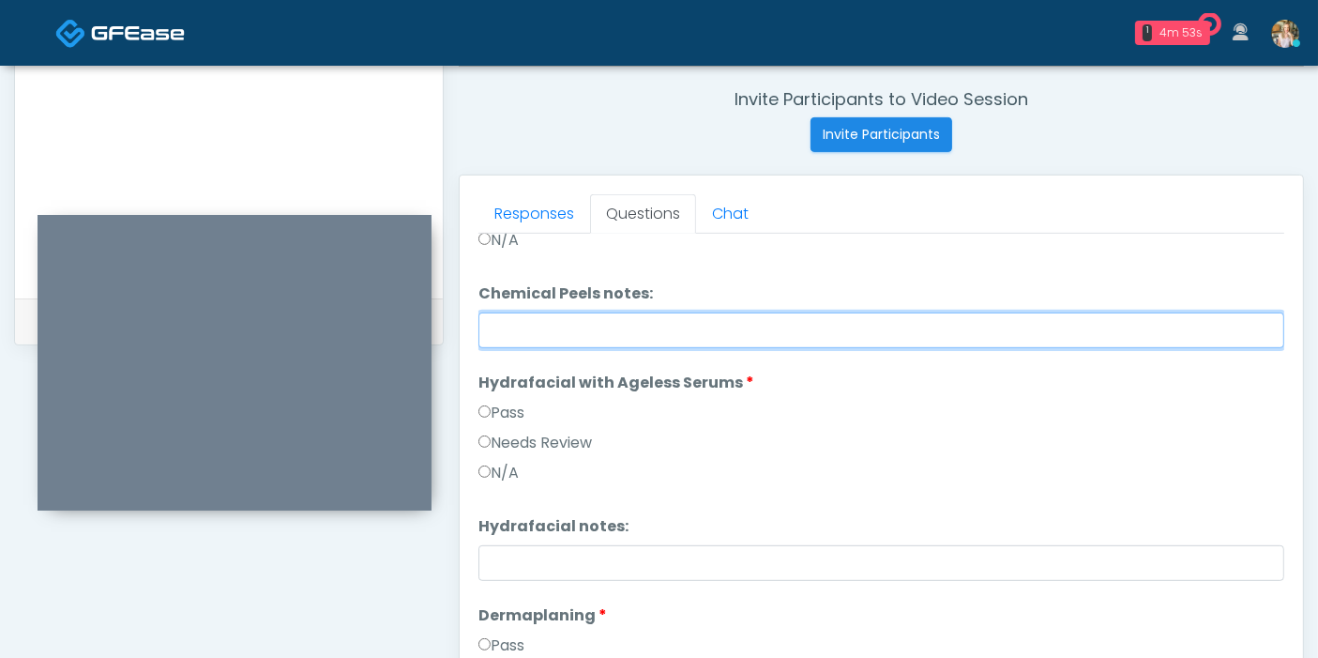
scroll to position [2501, 0]
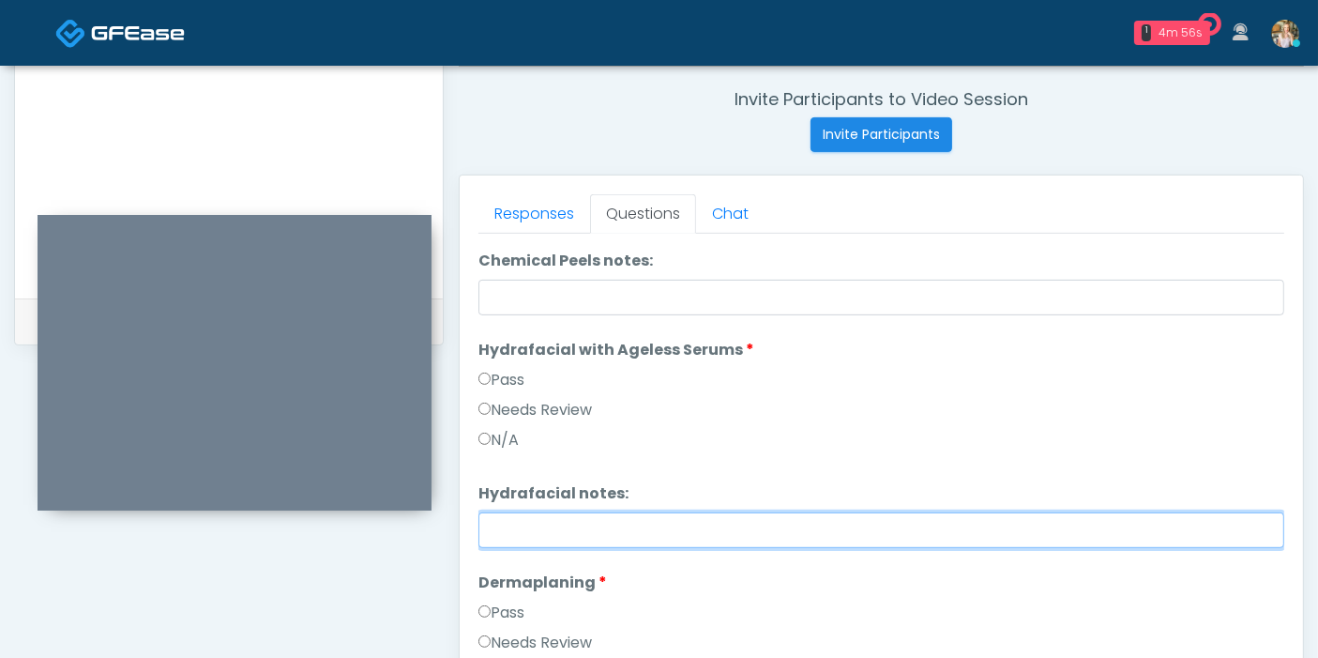
click at [697, 533] on input "Hydrafacial notes:" at bounding box center [881, 530] width 806 height 36
drag, startPoint x: 908, startPoint y: 523, endPoint x: 492, endPoint y: 520, distance: 415.6
click at [492, 520] on input "**********" at bounding box center [881, 530] width 806 height 36
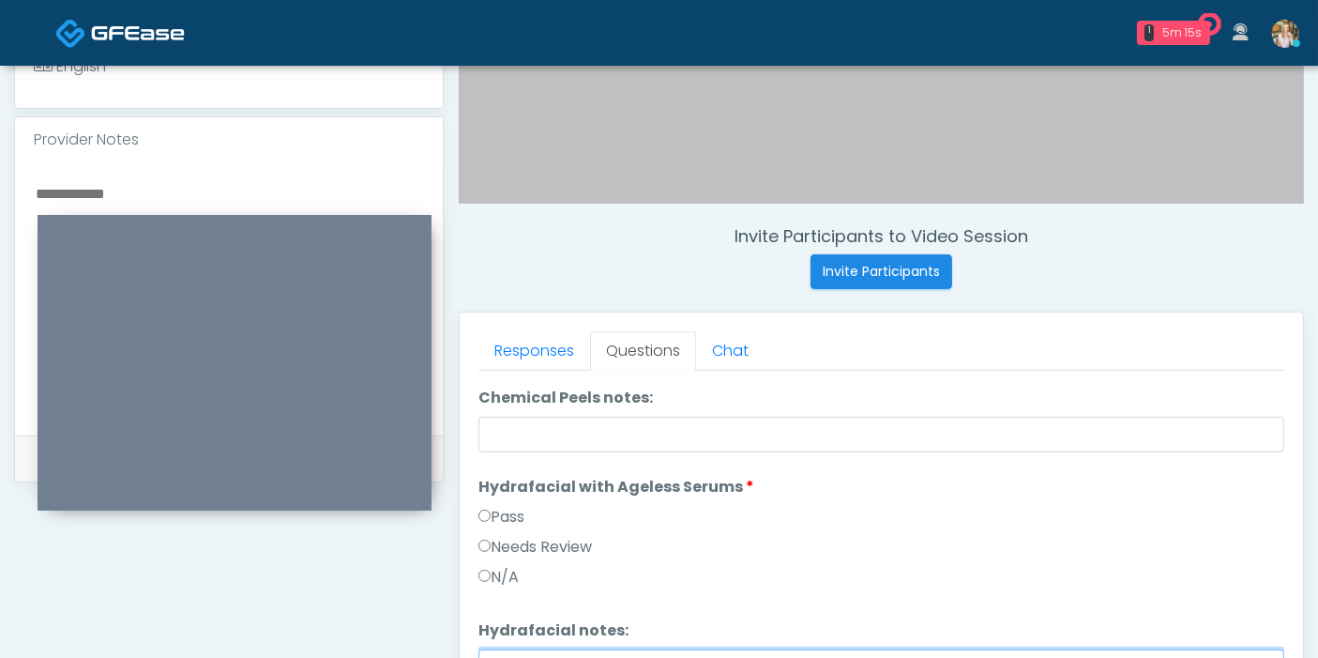
scroll to position [605, 0]
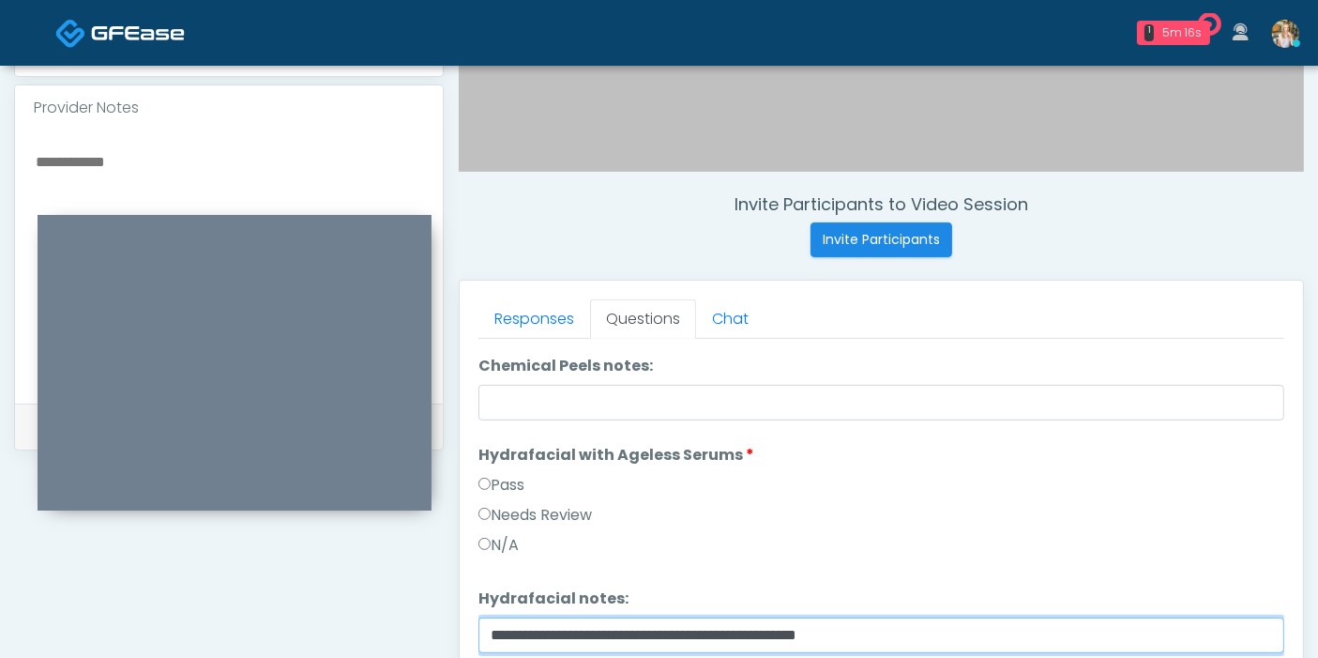
type input "**********"
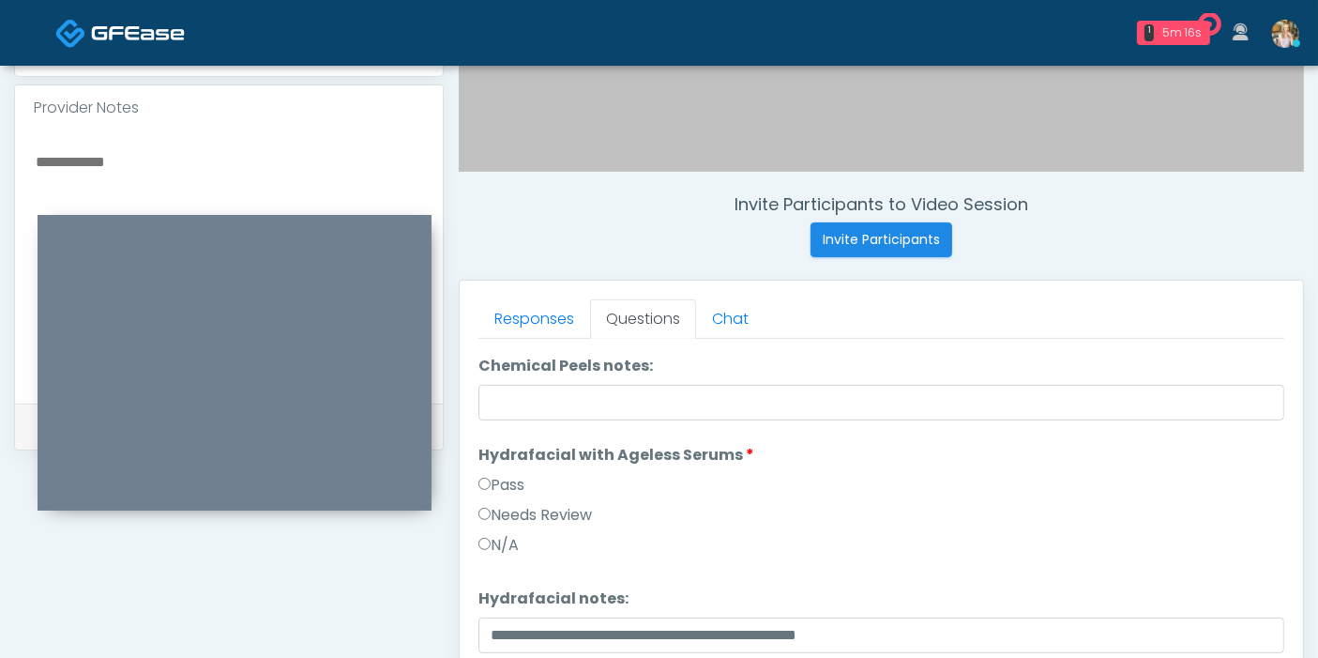
click at [68, 107] on div "Provider Notes" at bounding box center [229, 107] width 428 height 45
click at [103, 158] on textarea at bounding box center [229, 263] width 390 height 229
paste textarea "**********"
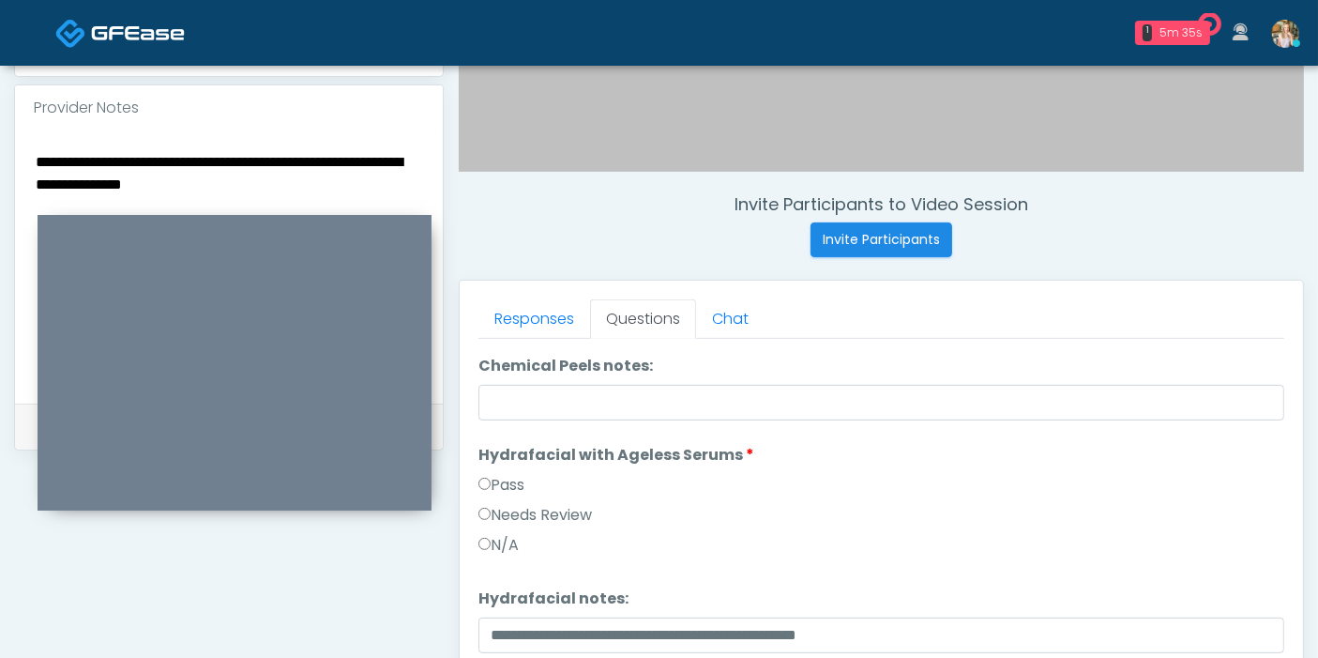
click at [375, 159] on textarea "**********" at bounding box center [229, 263] width 390 height 229
click at [265, 182] on textarea "**********" at bounding box center [229, 263] width 390 height 229
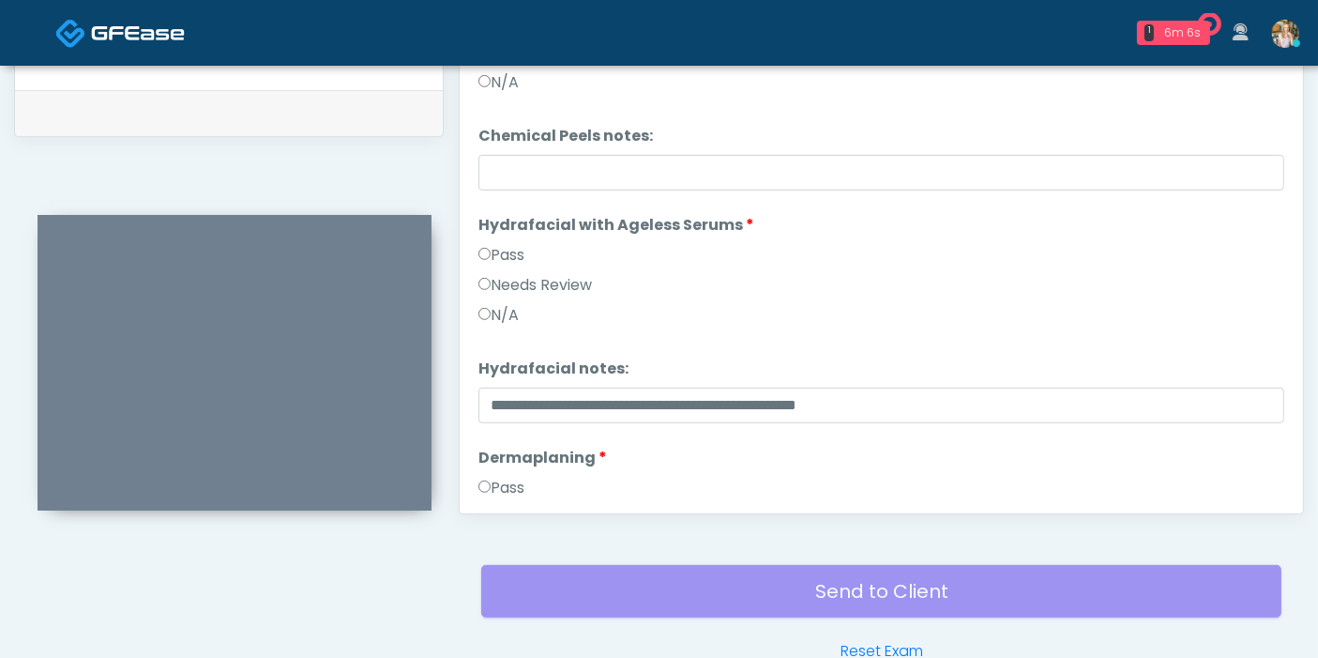
scroll to position [2426, 0]
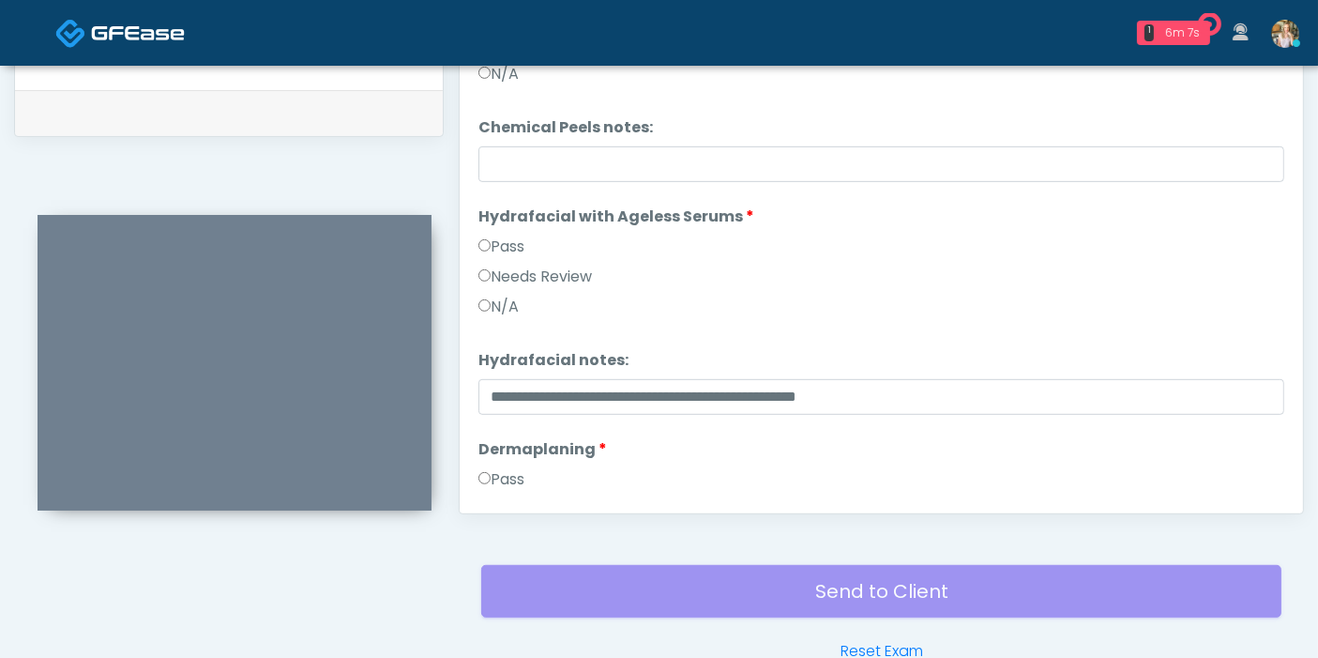
type textarea "**********"
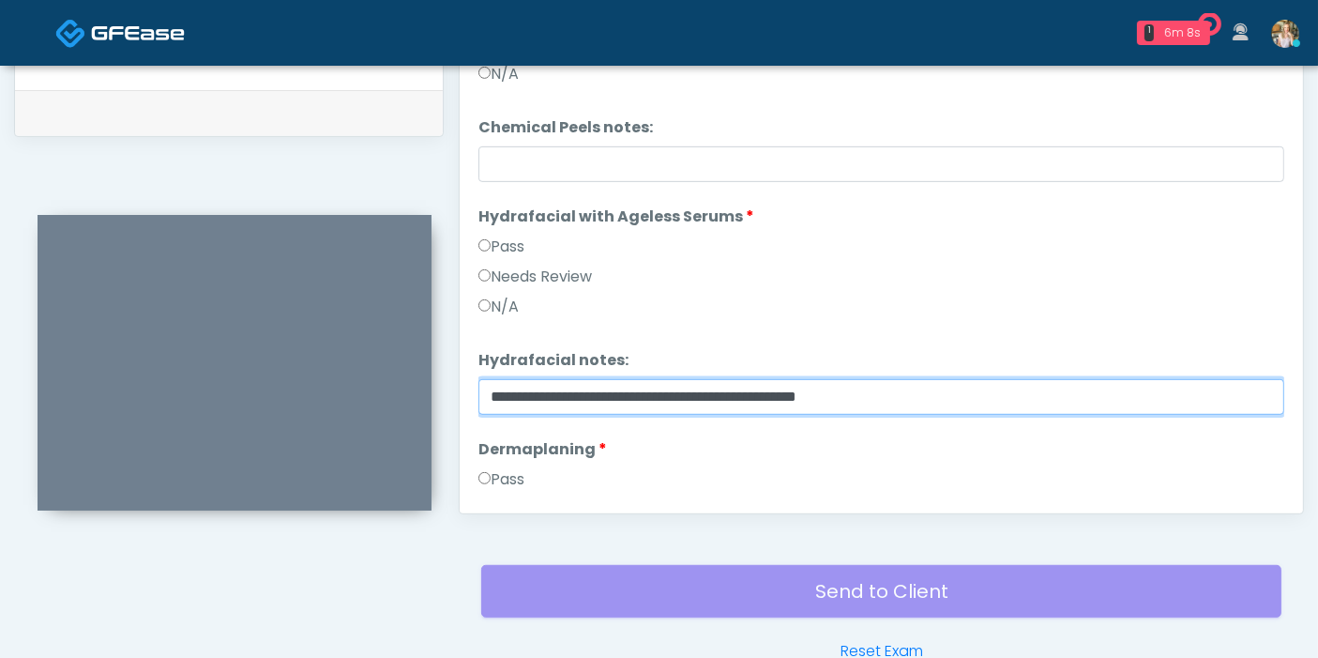
drag, startPoint x: 916, startPoint y: 386, endPoint x: 477, endPoint y: 389, distance: 439.0
click at [478, 389] on input "**********" at bounding box center [881, 397] width 806 height 36
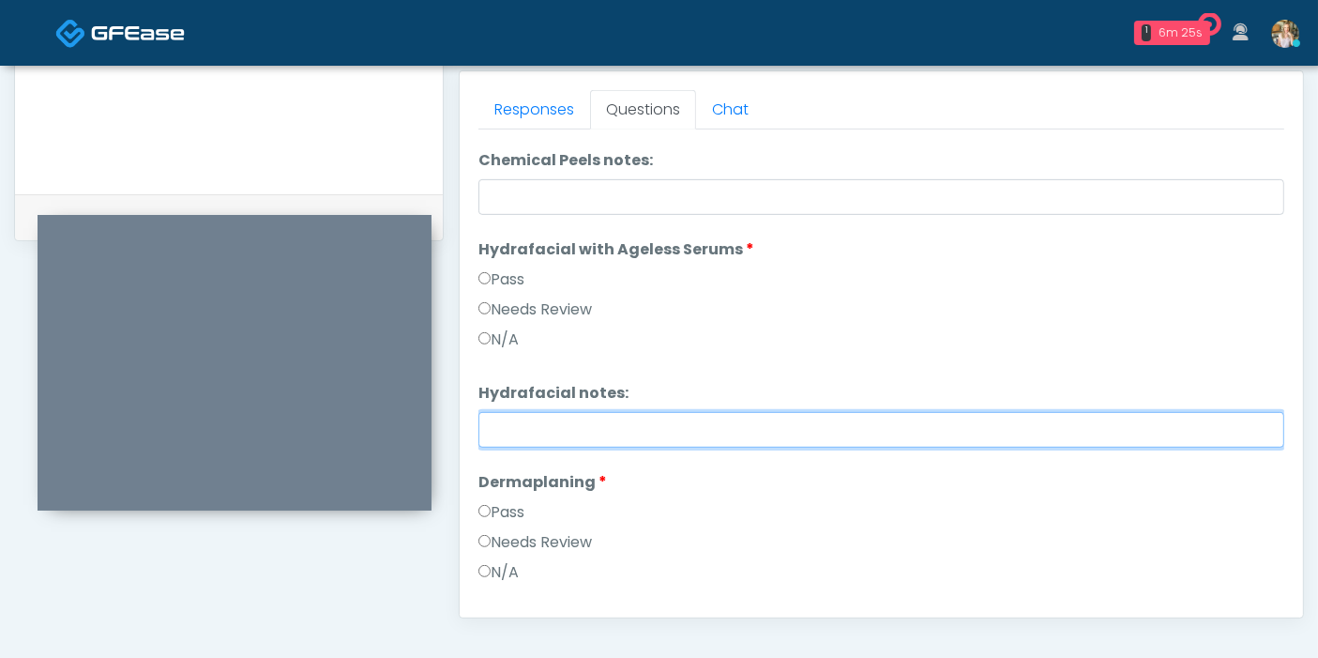
scroll to position [2634, 0]
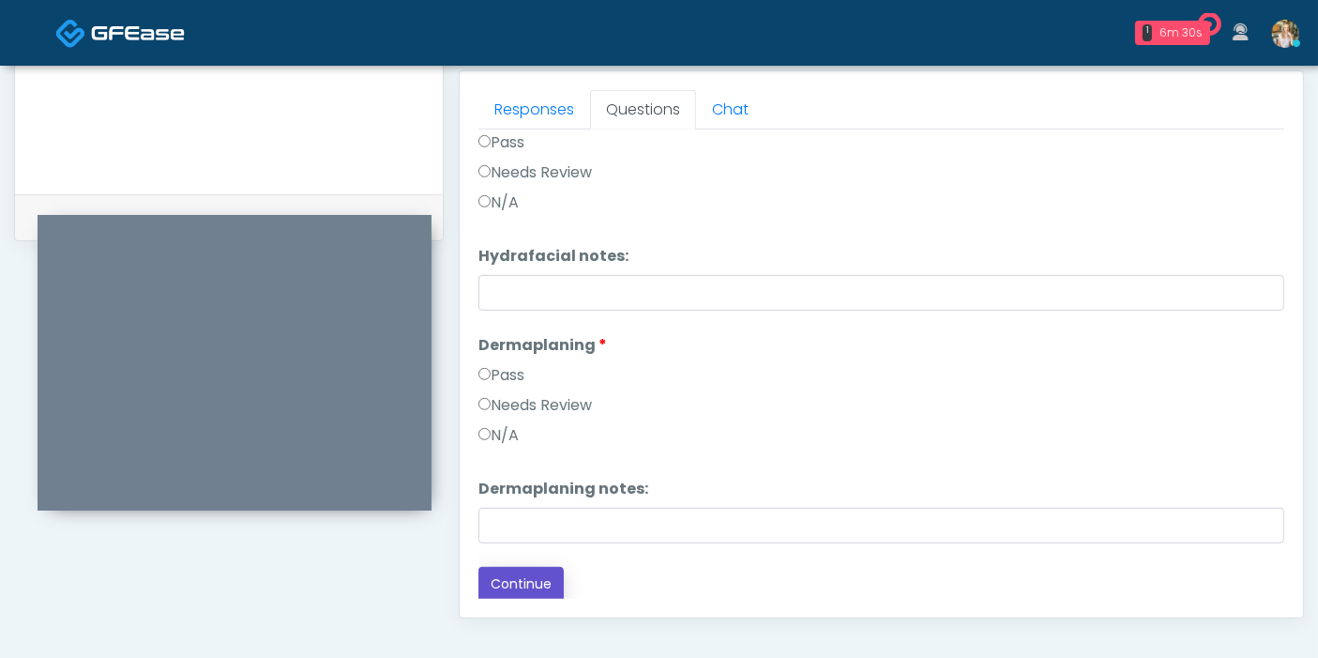
click at [522, 583] on button "Continue" at bounding box center [520, 584] width 85 height 35
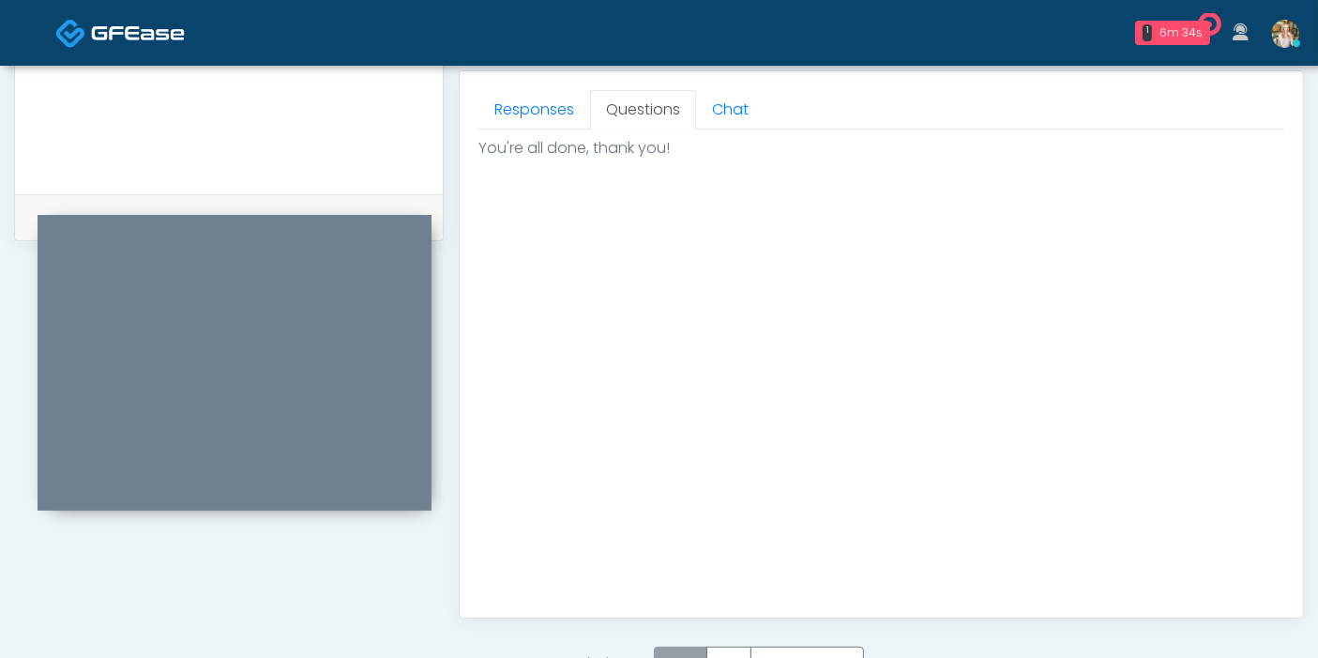
click at [688, 646] on label "Pass" at bounding box center [680, 663] width 53 height 35
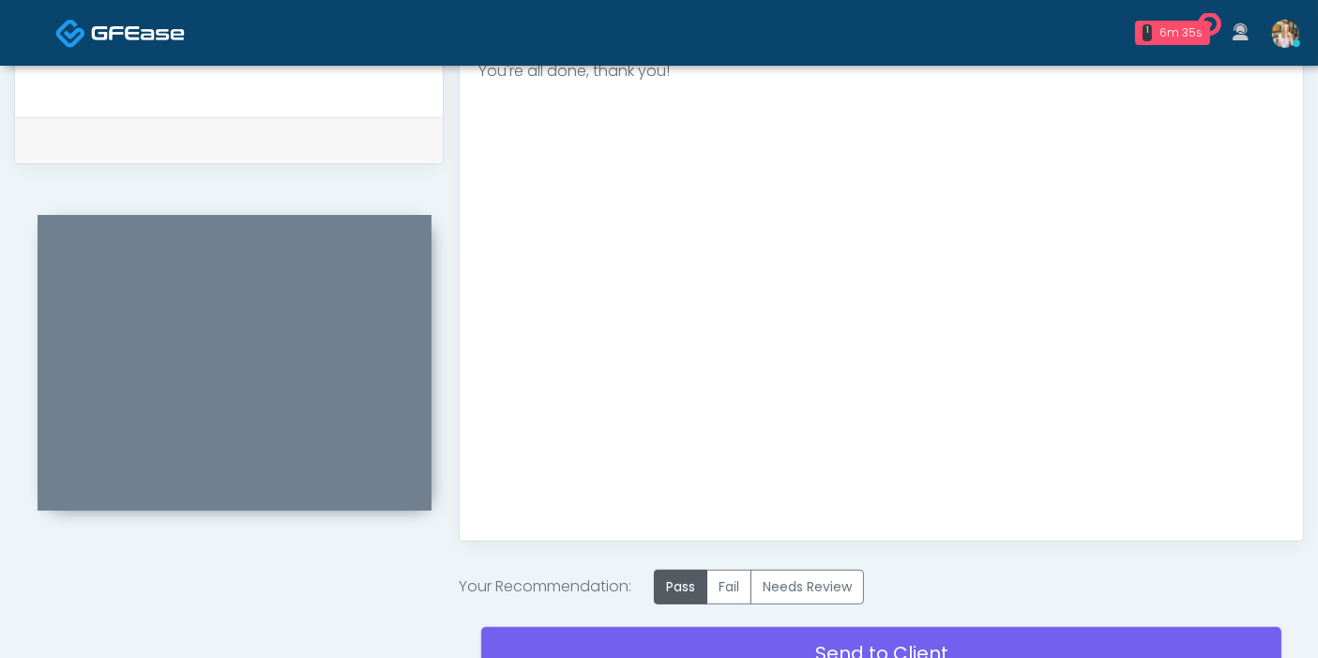
scroll to position [924, 0]
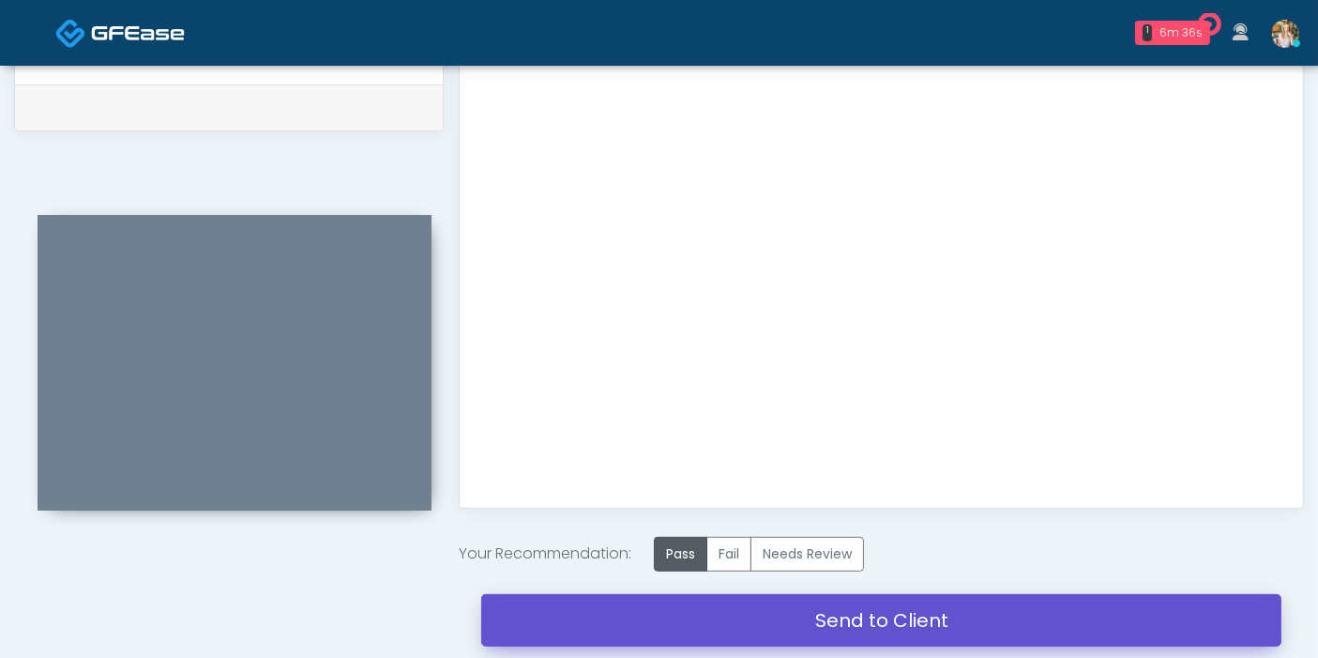
drag, startPoint x: 872, startPoint y: 613, endPoint x: 758, endPoint y: 92, distance: 533.9
click at [872, 613] on link "Send to Client" at bounding box center [881, 620] width 800 height 53
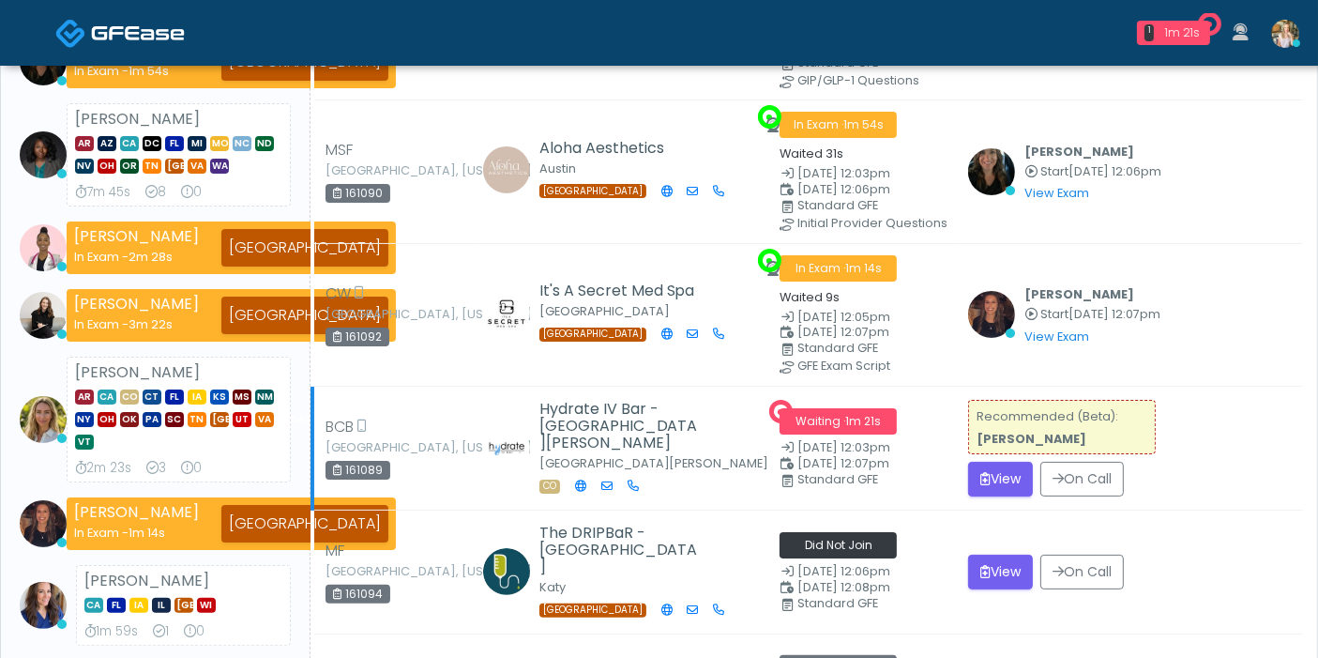
scroll to position [416, 0]
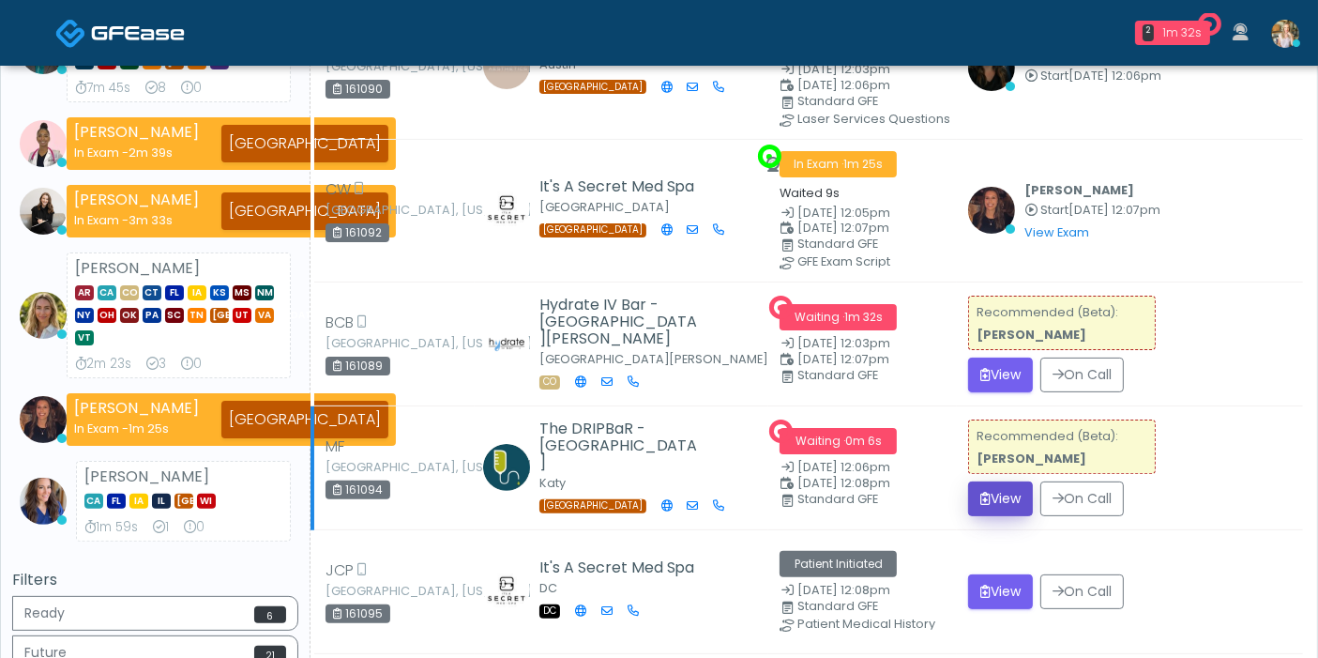
click at [1004, 496] on button "View" at bounding box center [1000, 498] width 65 height 35
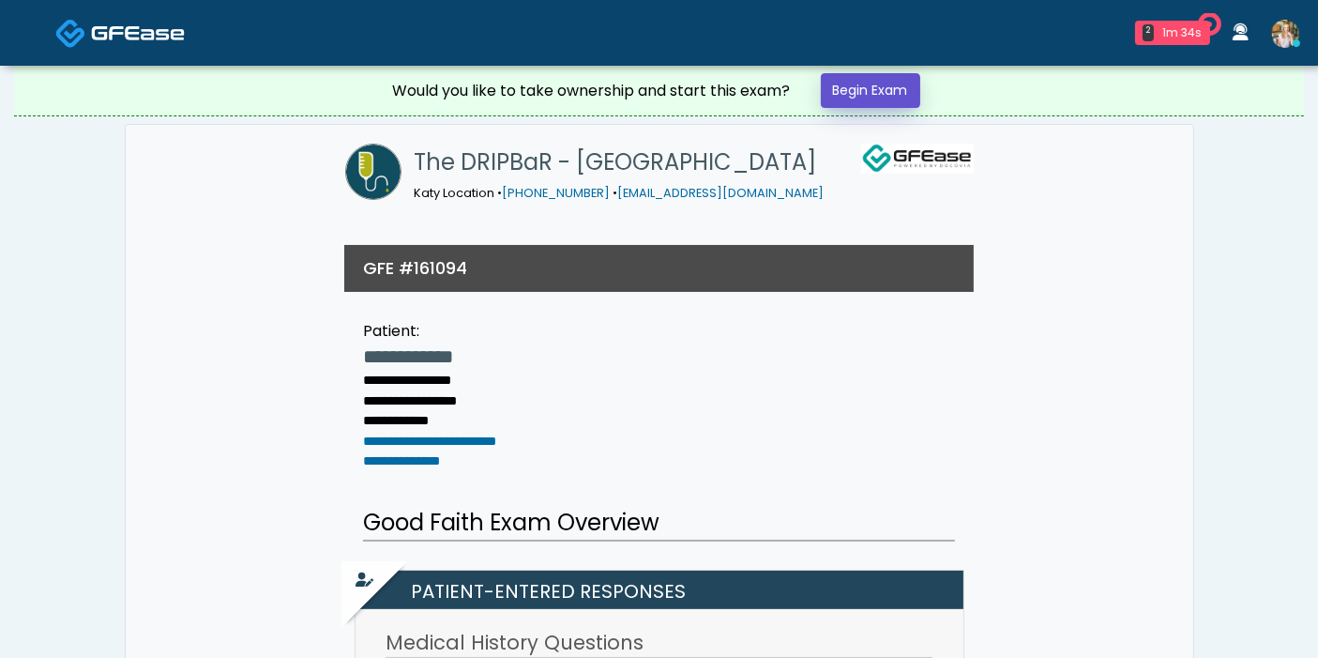
click at [892, 88] on link "Begin Exam" at bounding box center [870, 90] width 99 height 35
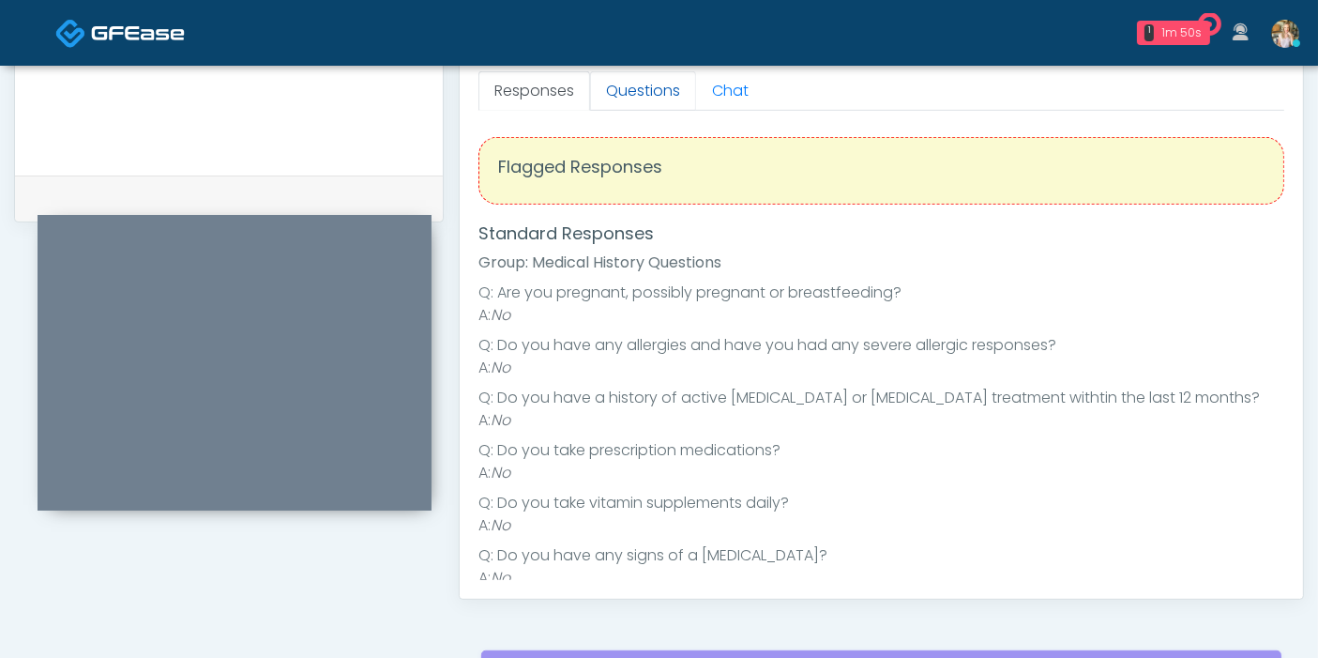
click at [628, 85] on link "Questions" at bounding box center [643, 90] width 106 height 39
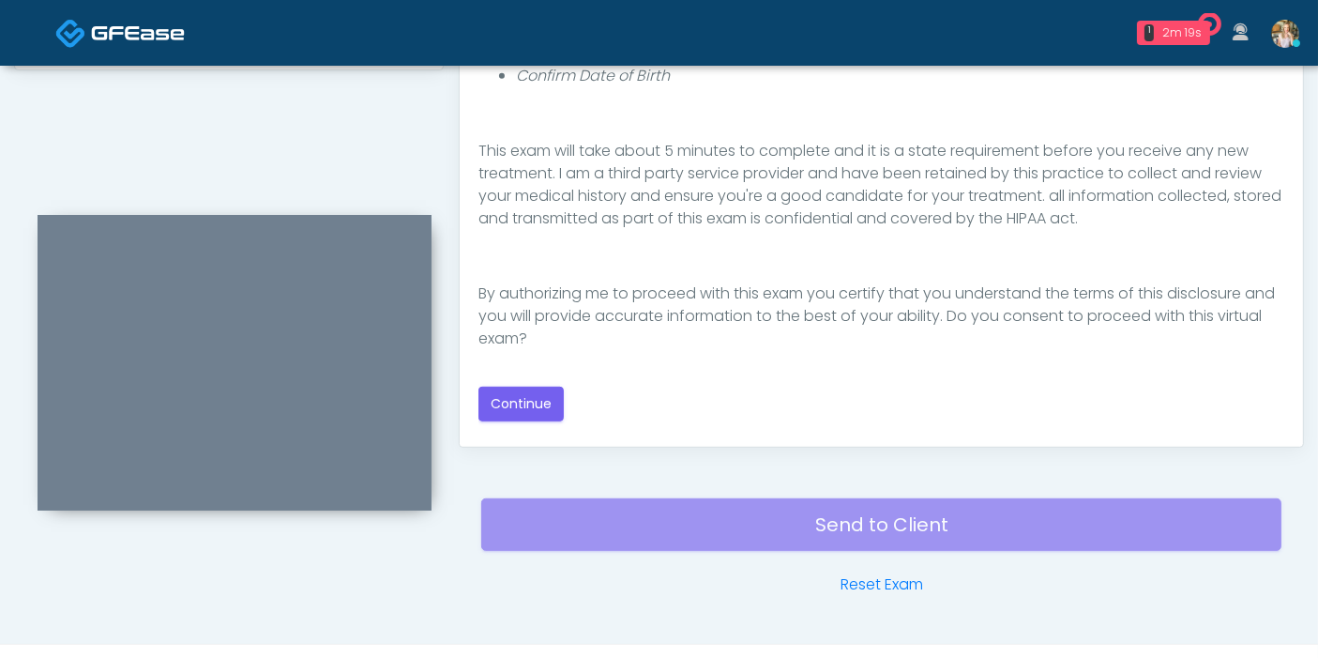
scroll to position [1022, 0]
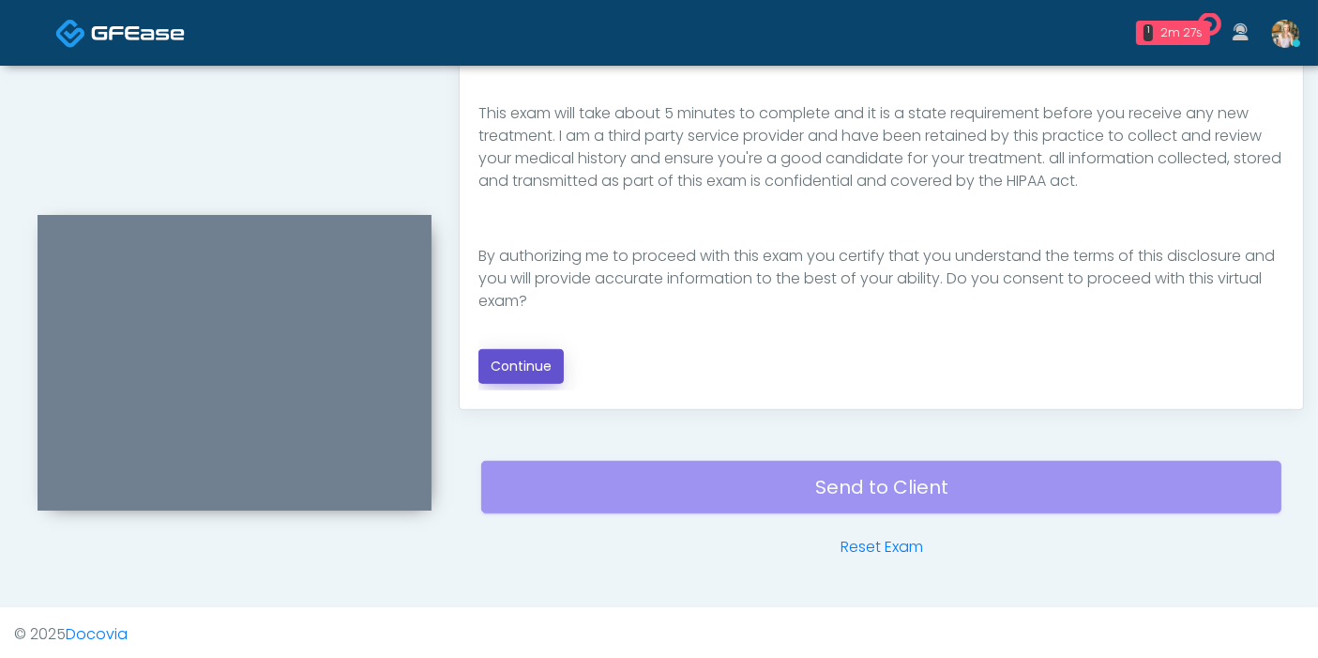
click at [516, 371] on button "Continue" at bounding box center [520, 366] width 85 height 35
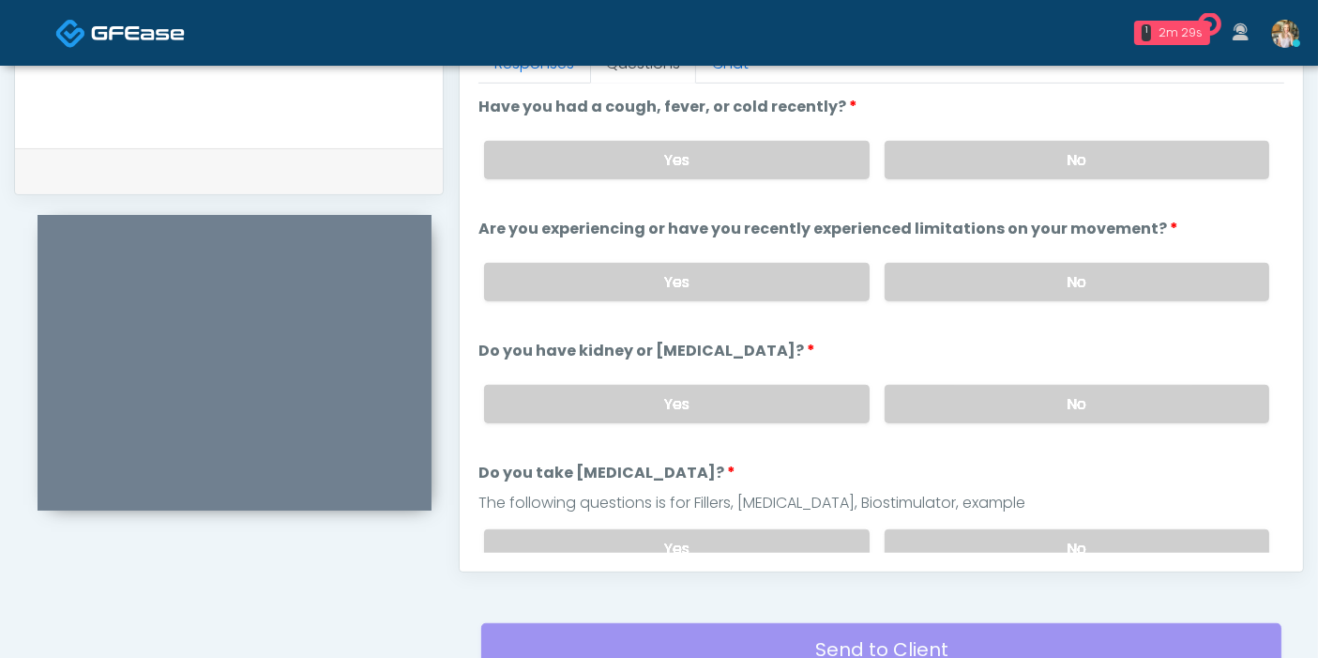
scroll to position [814, 0]
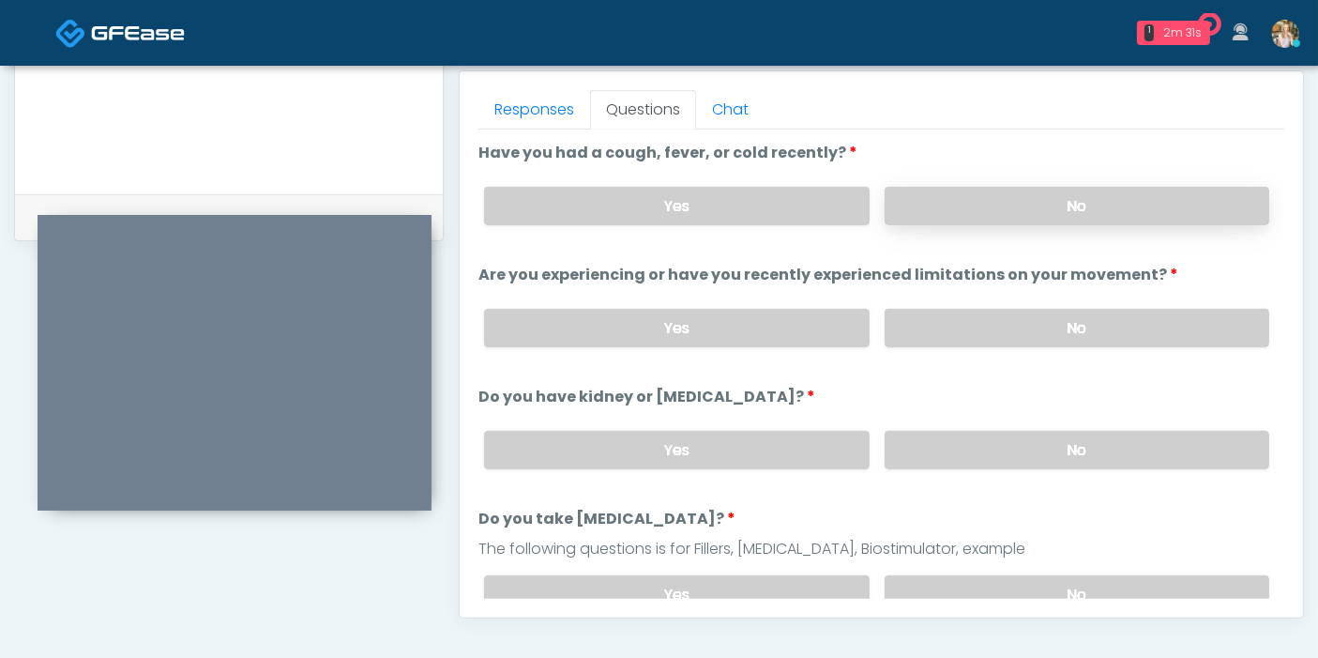
click at [1075, 205] on label "No" at bounding box center [1077, 206] width 385 height 38
click at [1027, 324] on label "No" at bounding box center [1077, 328] width 385 height 38
click at [766, 200] on label "Yes" at bounding box center [676, 206] width 385 height 38
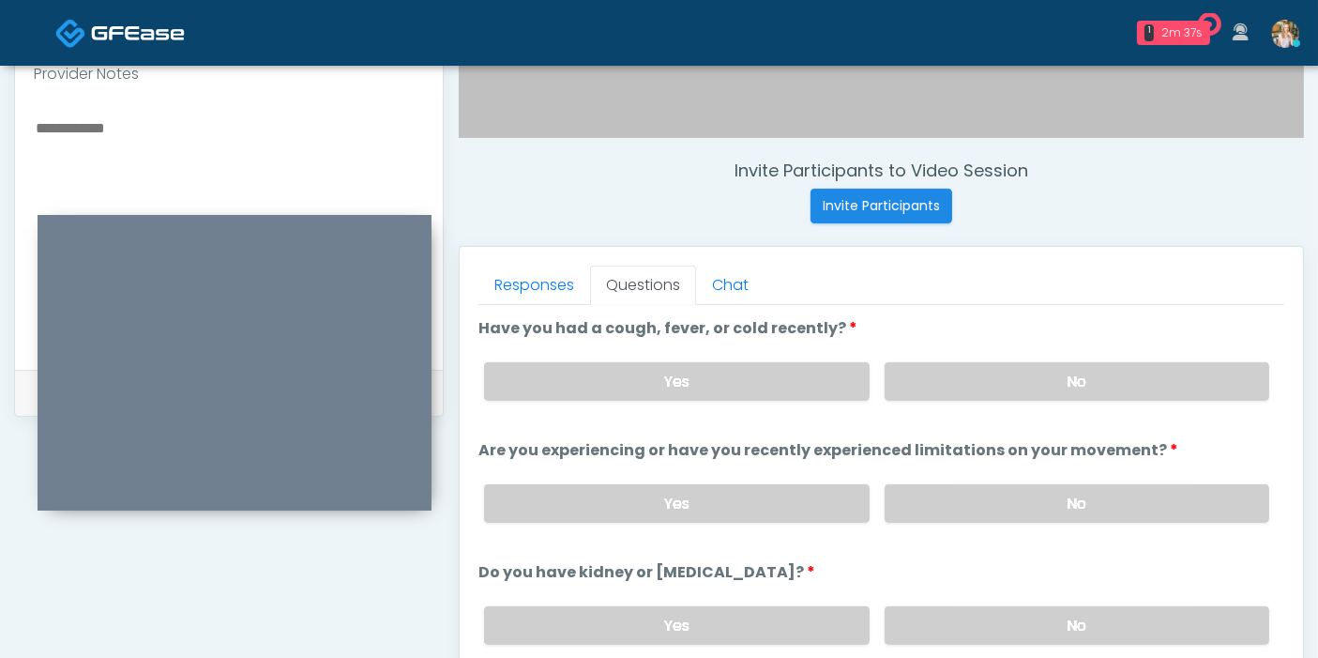
scroll to position [605, 0]
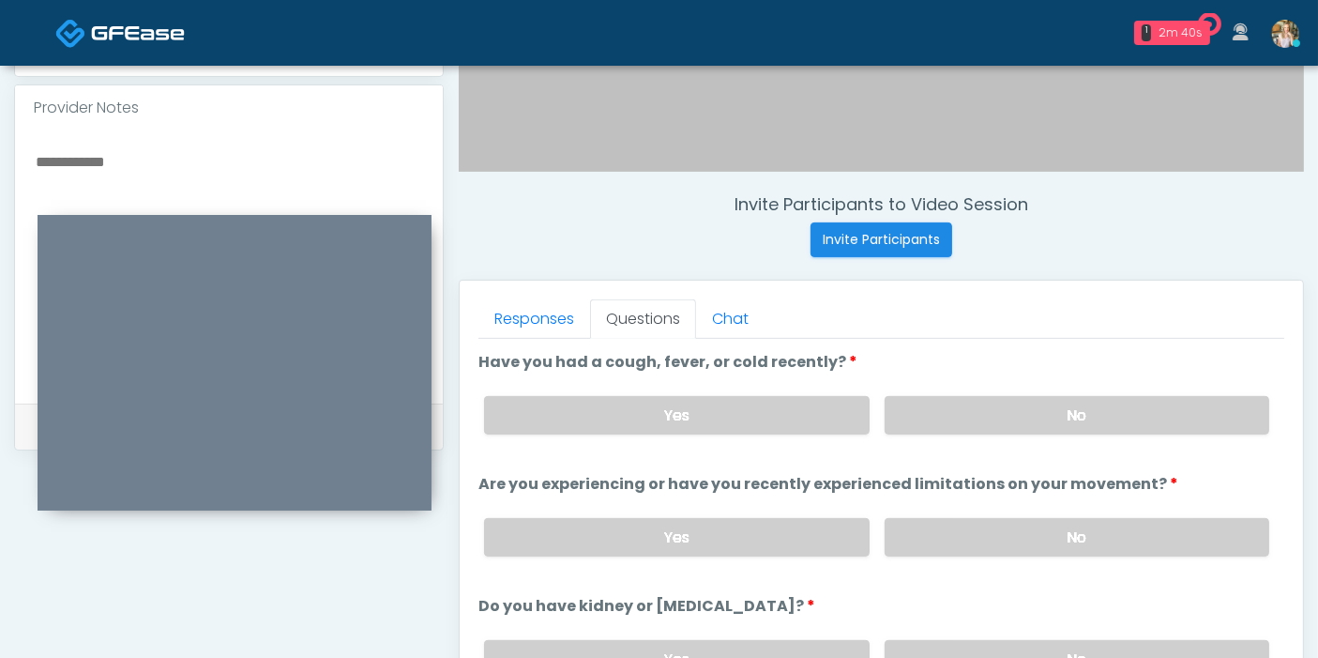
click at [106, 162] on textarea at bounding box center [229, 263] width 390 height 229
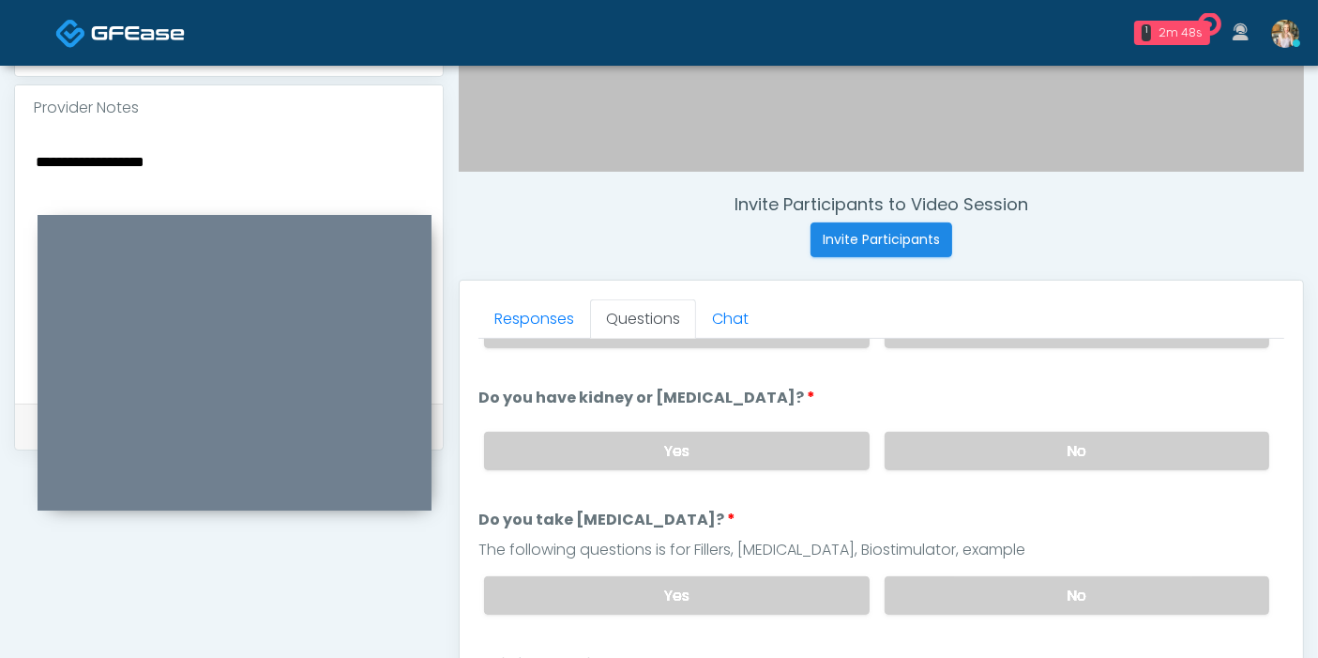
scroll to position [312, 0]
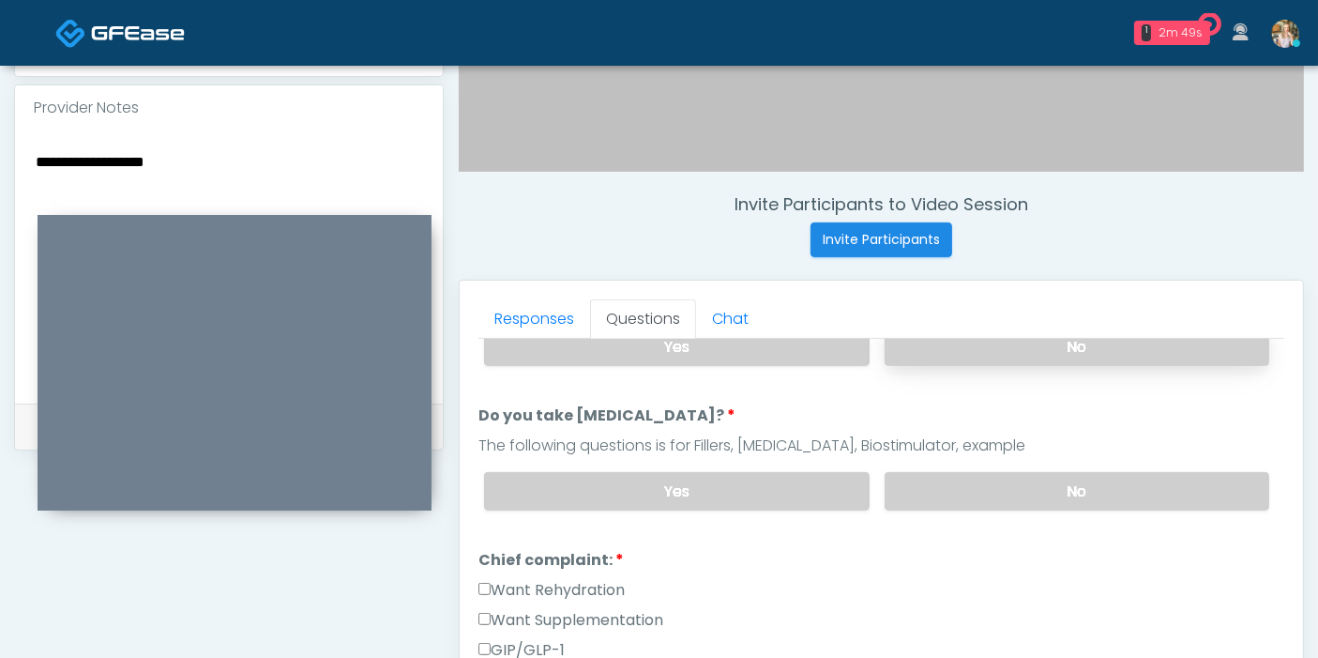
type textarea "**********"
click at [1033, 345] on label "No" at bounding box center [1077, 346] width 385 height 38
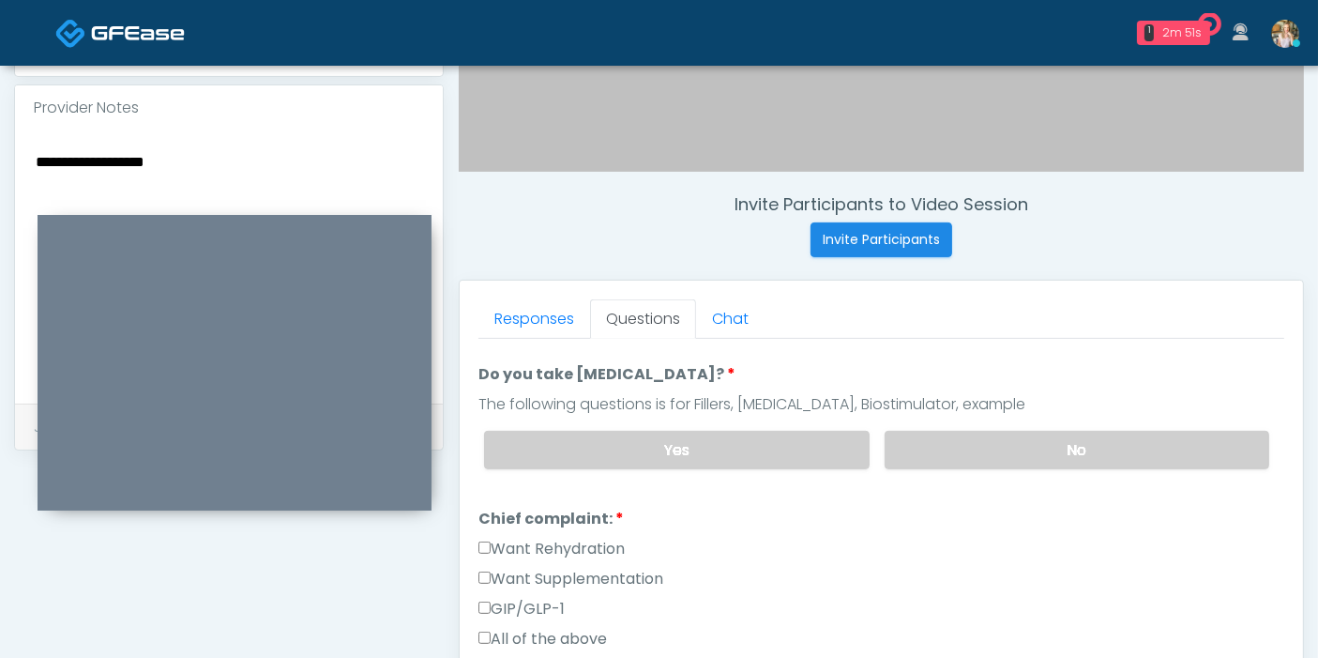
scroll to position [362, 0]
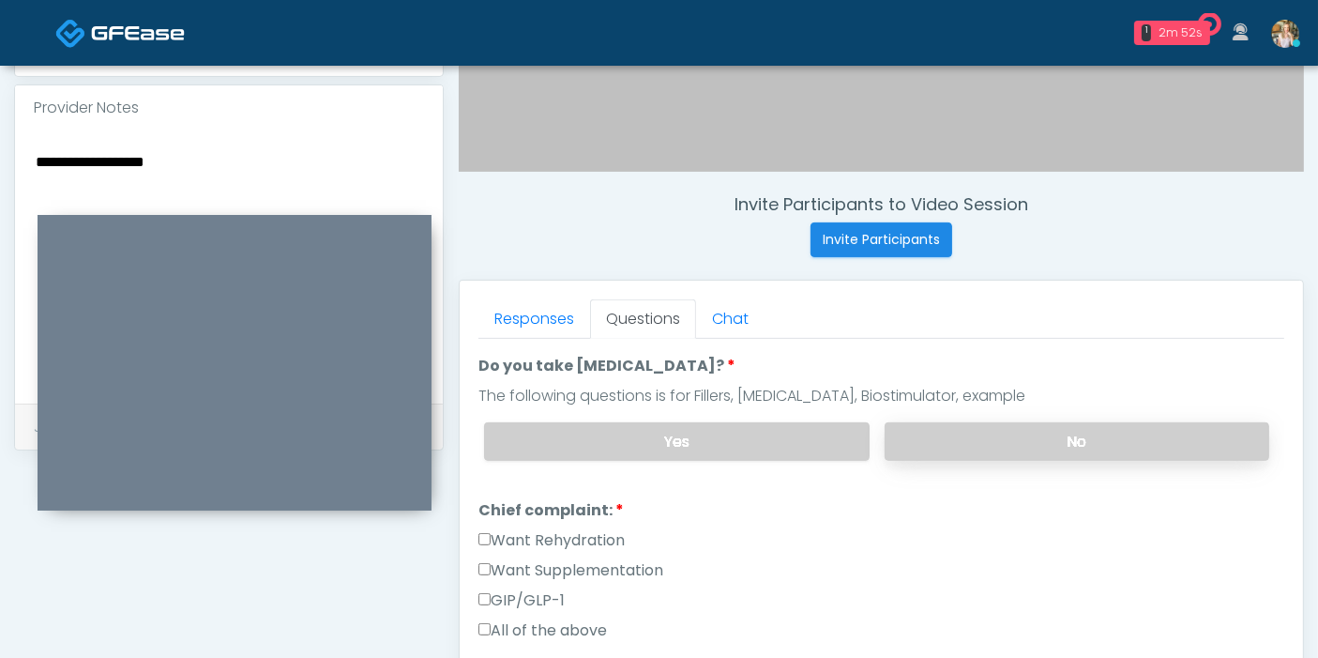
click at [1021, 422] on label "No" at bounding box center [1077, 441] width 385 height 38
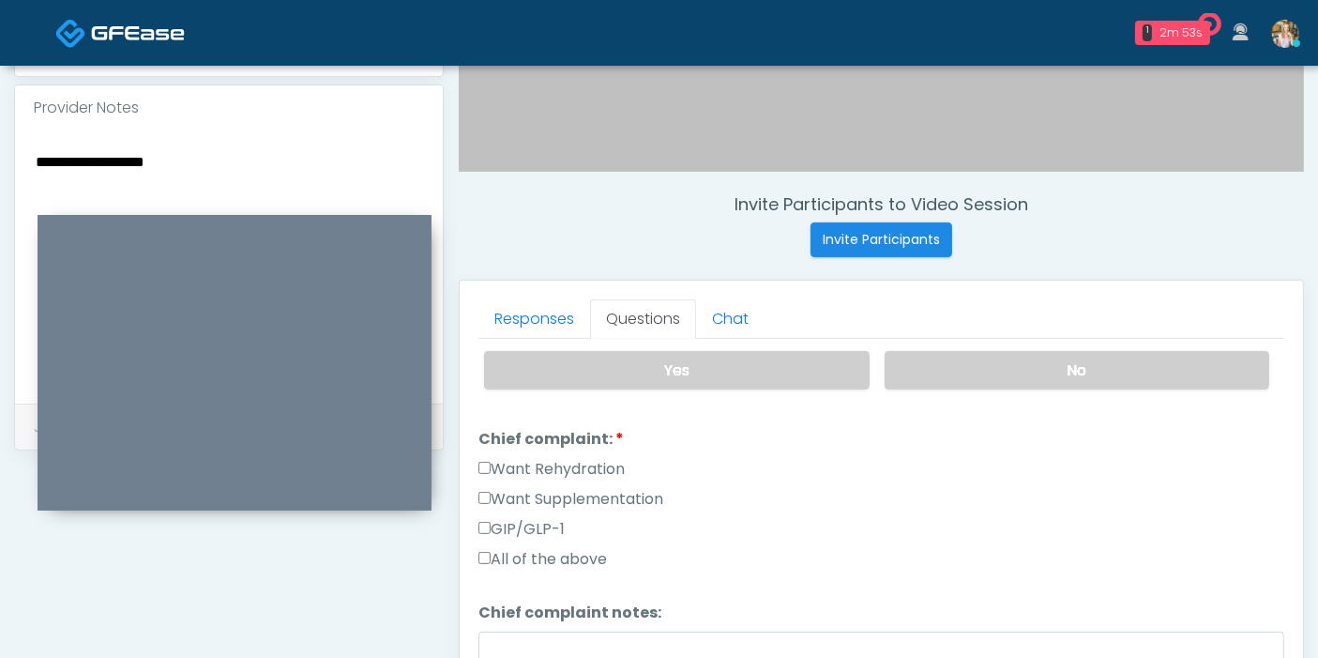
scroll to position [466, 0]
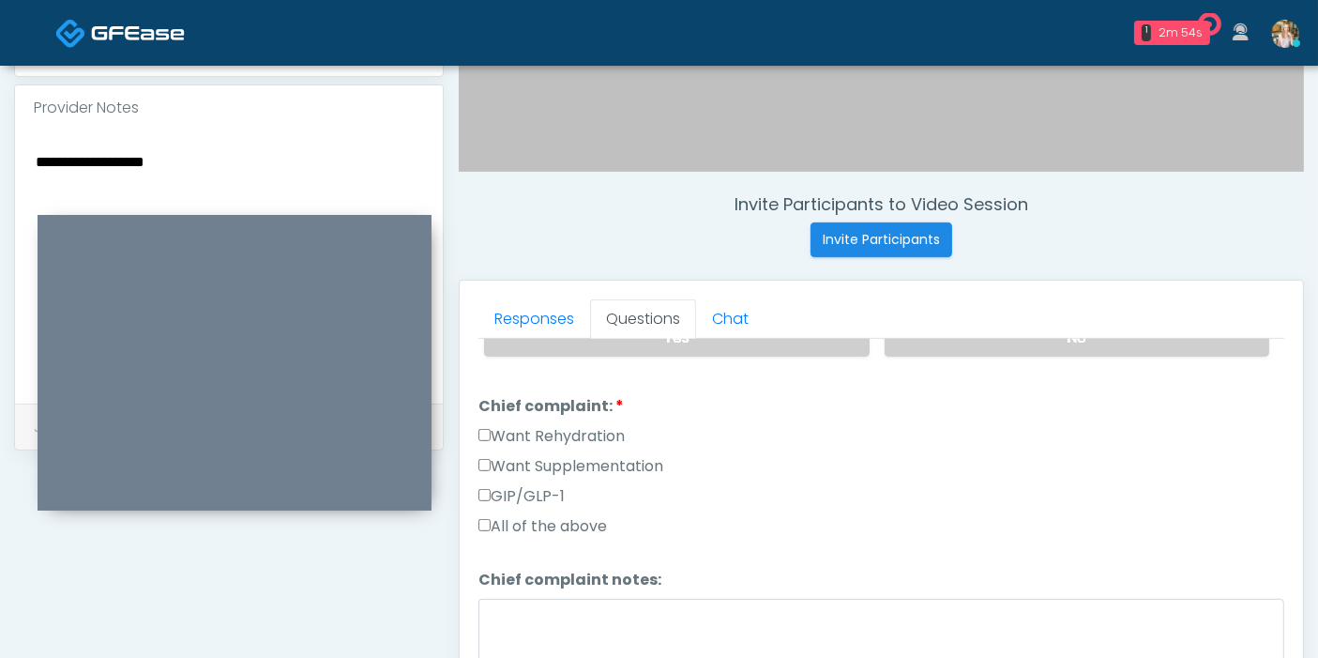
click at [506, 458] on label "Want Supplementation" at bounding box center [570, 466] width 185 height 23
click at [504, 425] on label "Want Rehydration" at bounding box center [551, 436] width 146 height 23
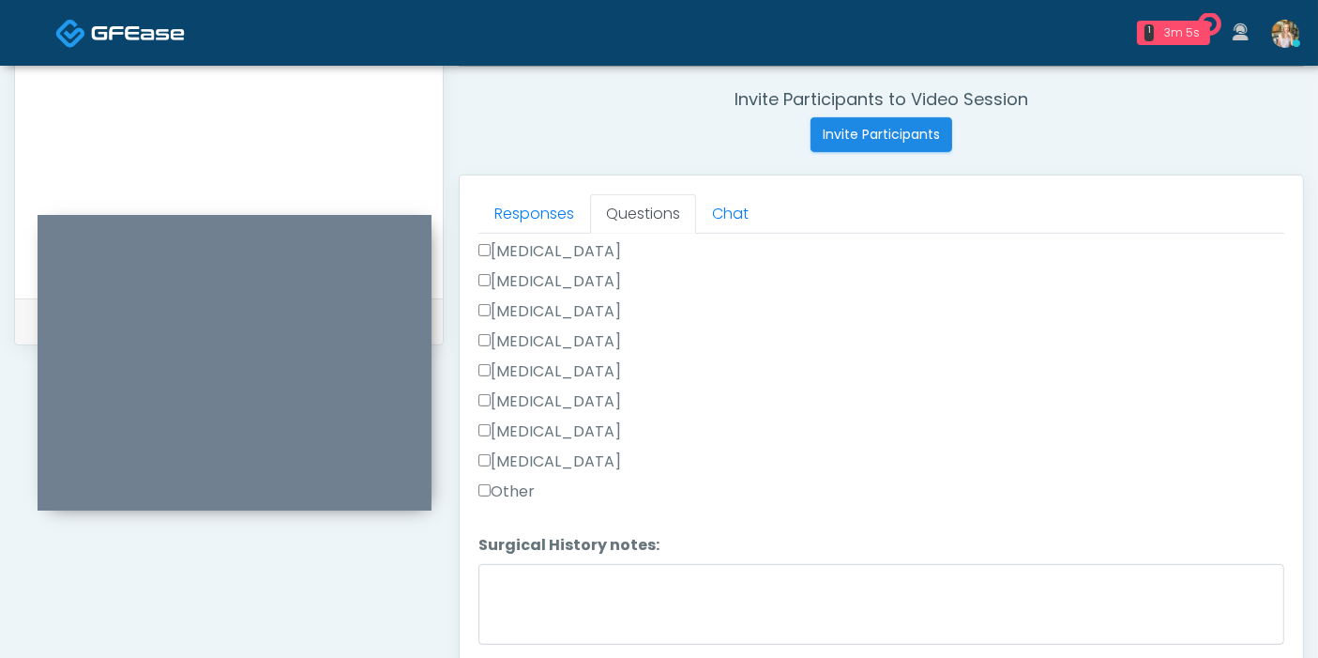
scroll to position [814, 0]
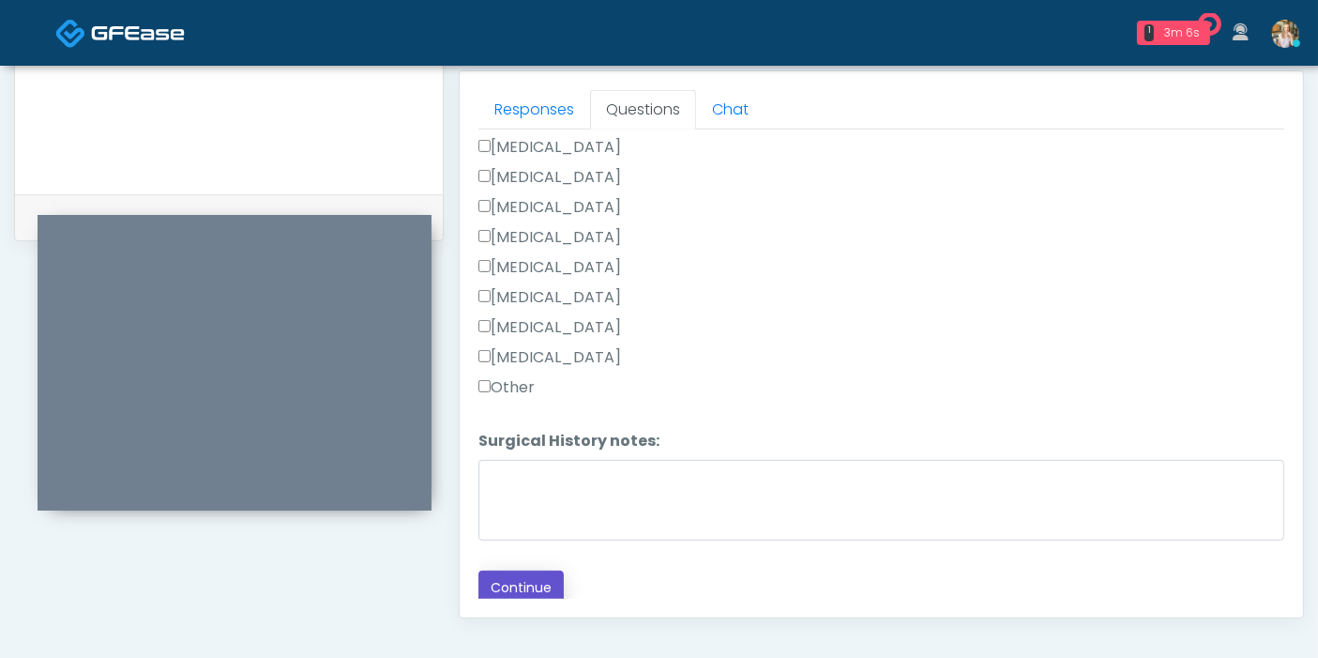
click at [531, 577] on button "Continue" at bounding box center [520, 587] width 85 height 35
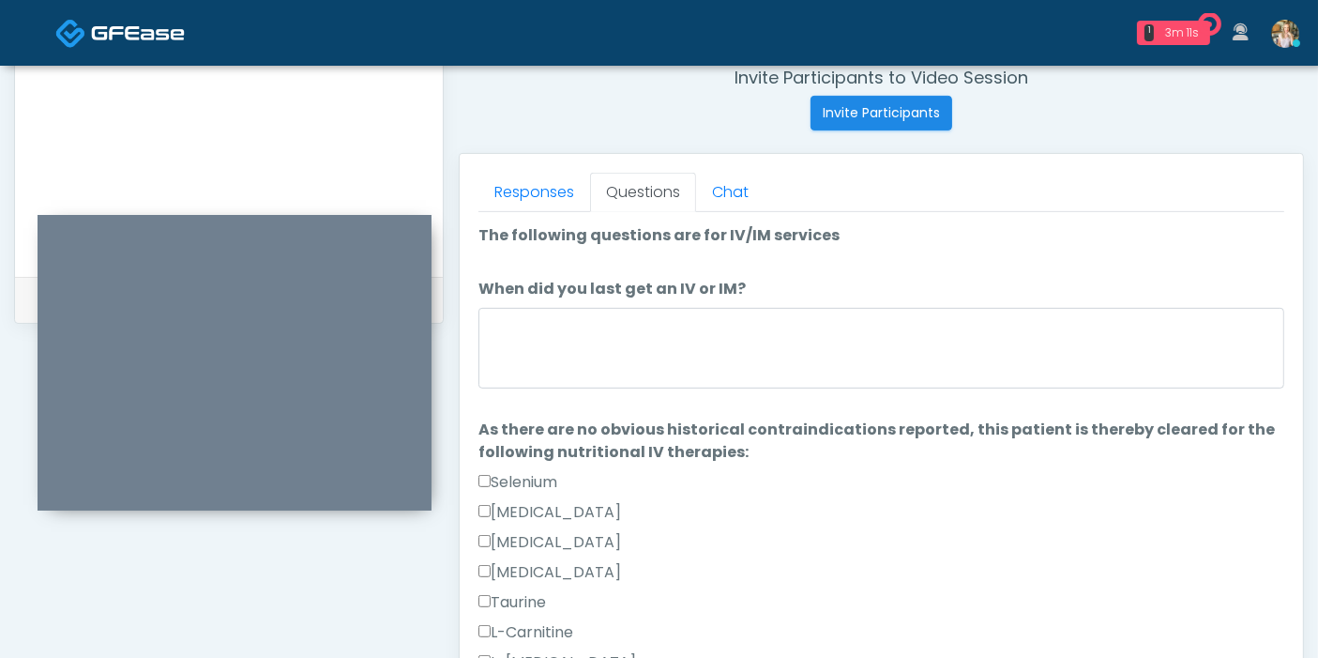
scroll to position [710, 0]
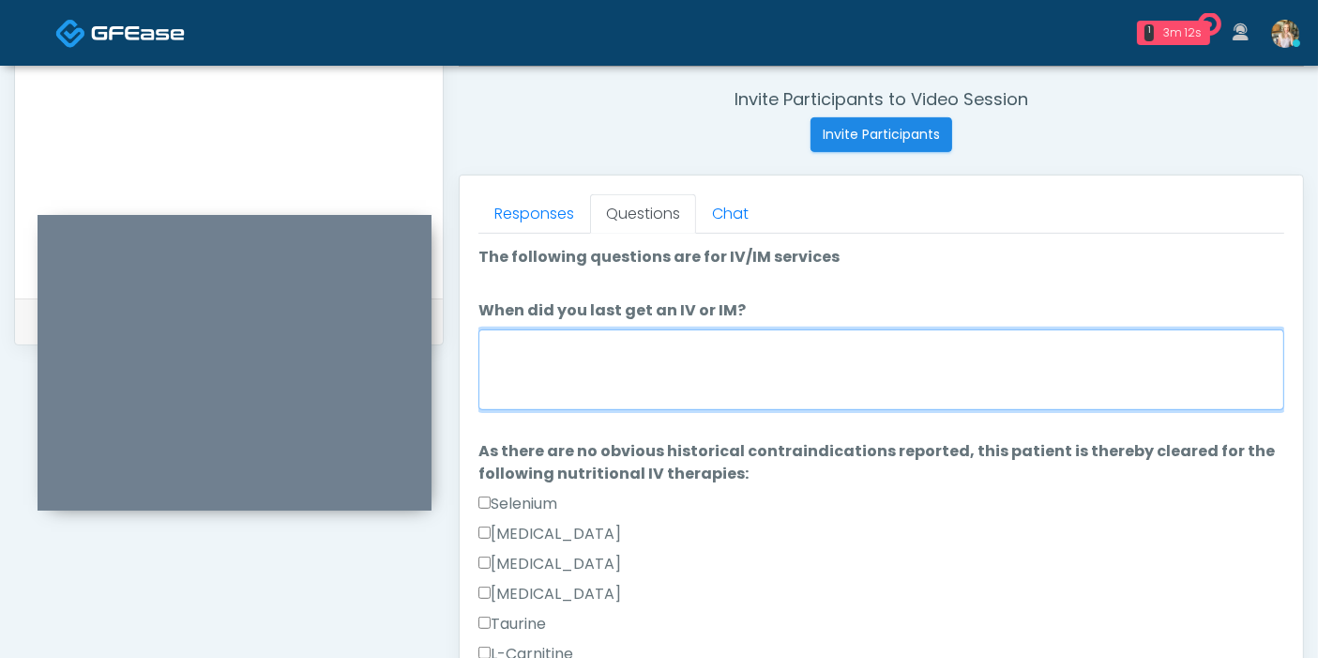
click at [867, 368] on textarea "When did you last get an IV or IM?" at bounding box center [881, 369] width 806 height 81
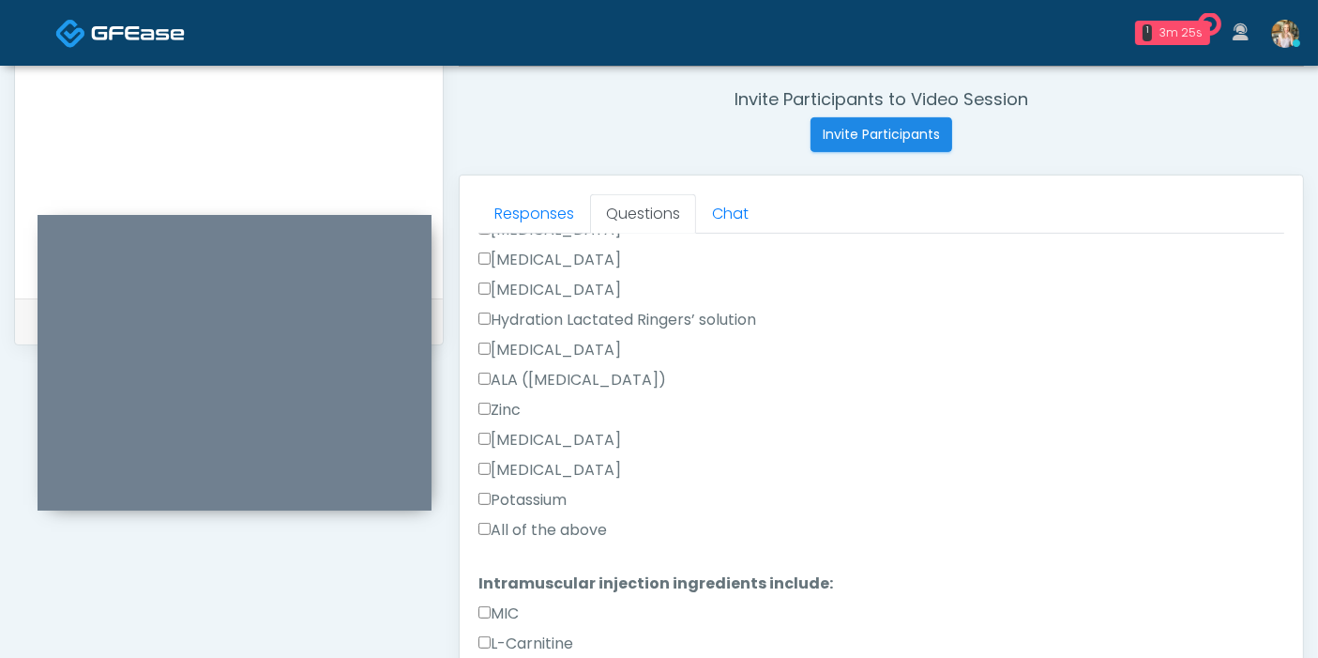
scroll to position [833, 0]
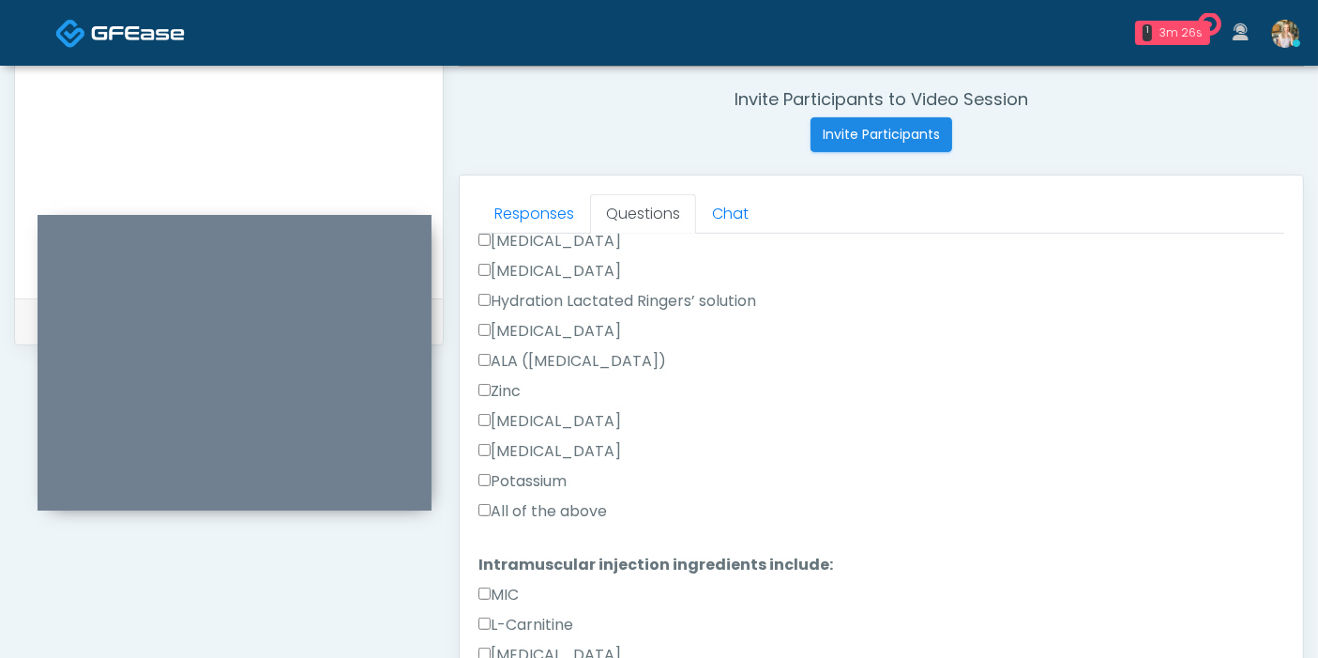
type textarea "*********"
click at [522, 507] on label "All of the above" at bounding box center [542, 511] width 129 height 23
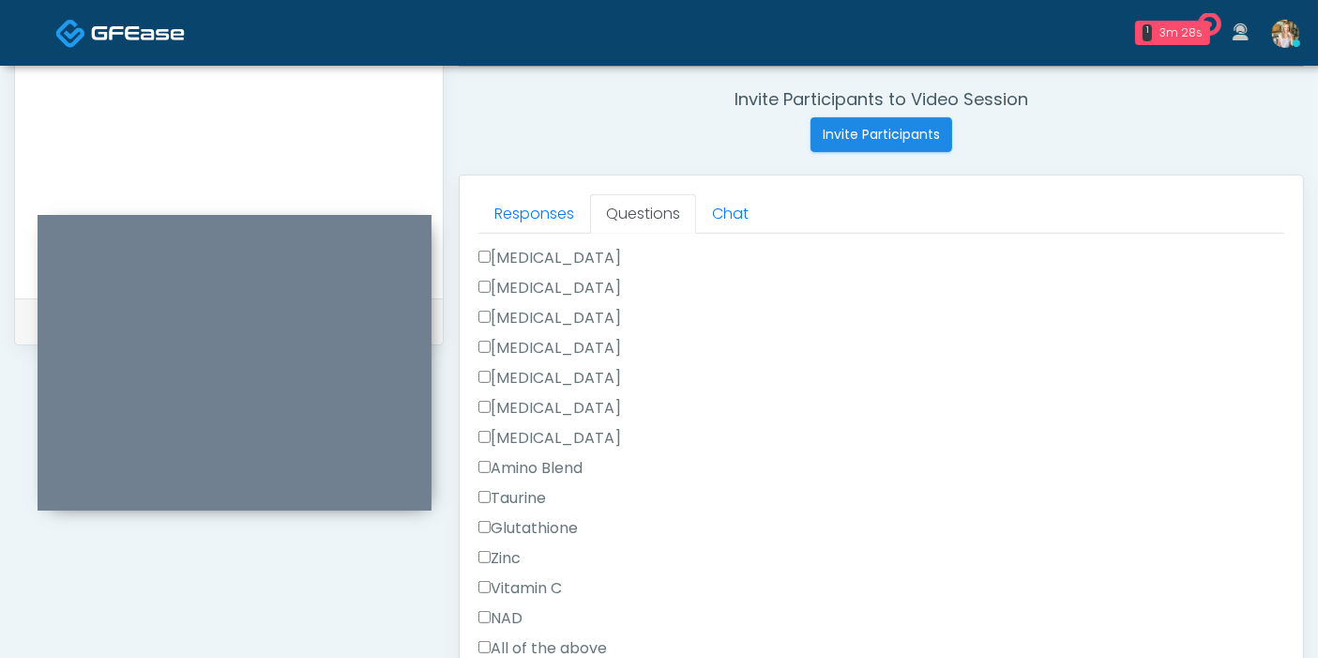
scroll to position [1250, 0]
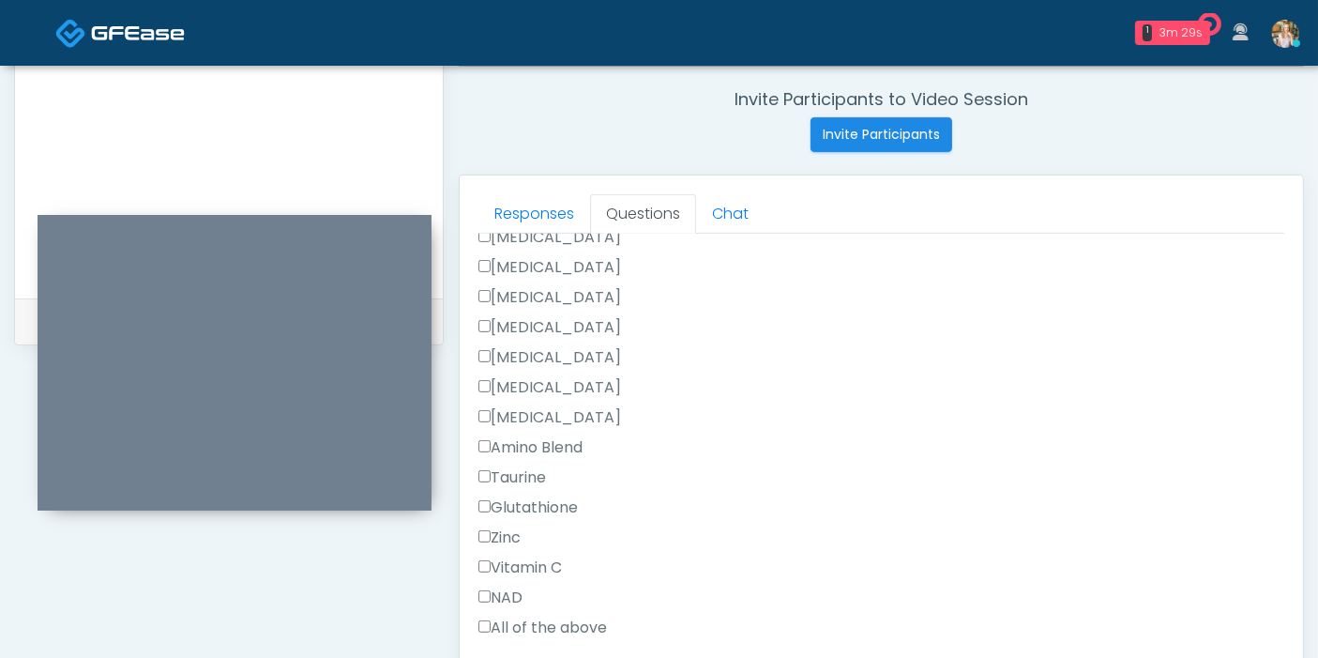
click at [517, 619] on label "All of the above" at bounding box center [542, 627] width 129 height 23
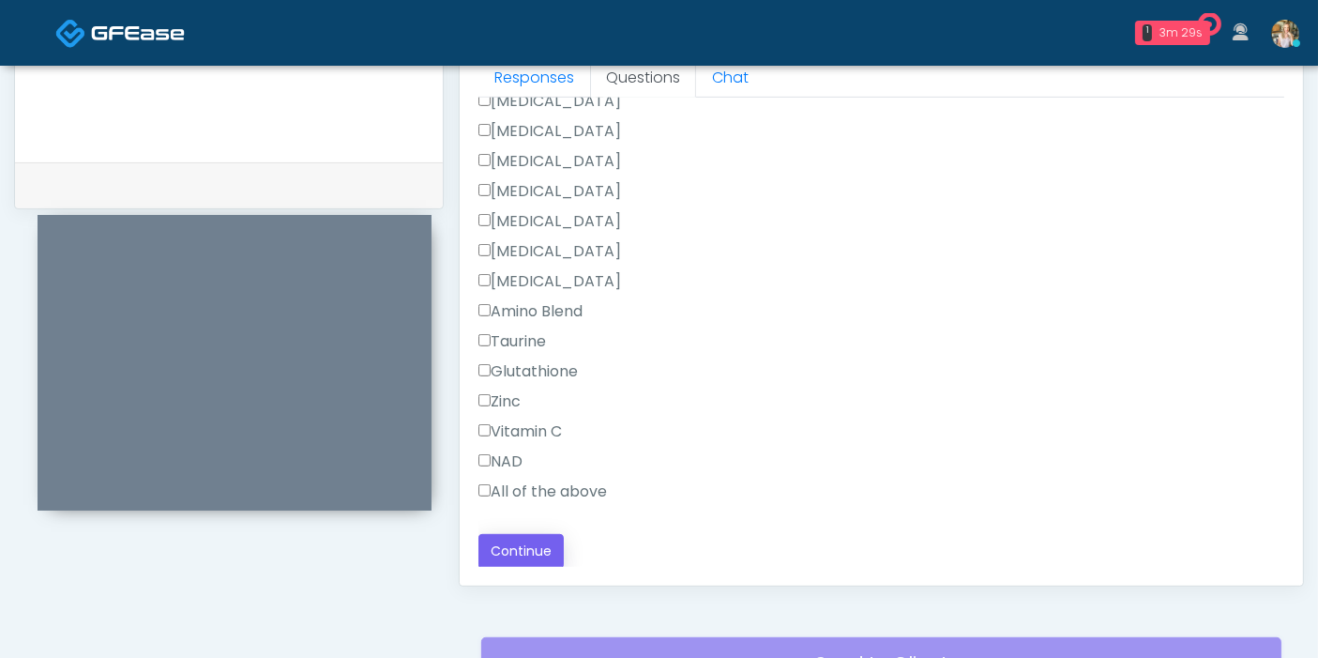
scroll to position [918, 0]
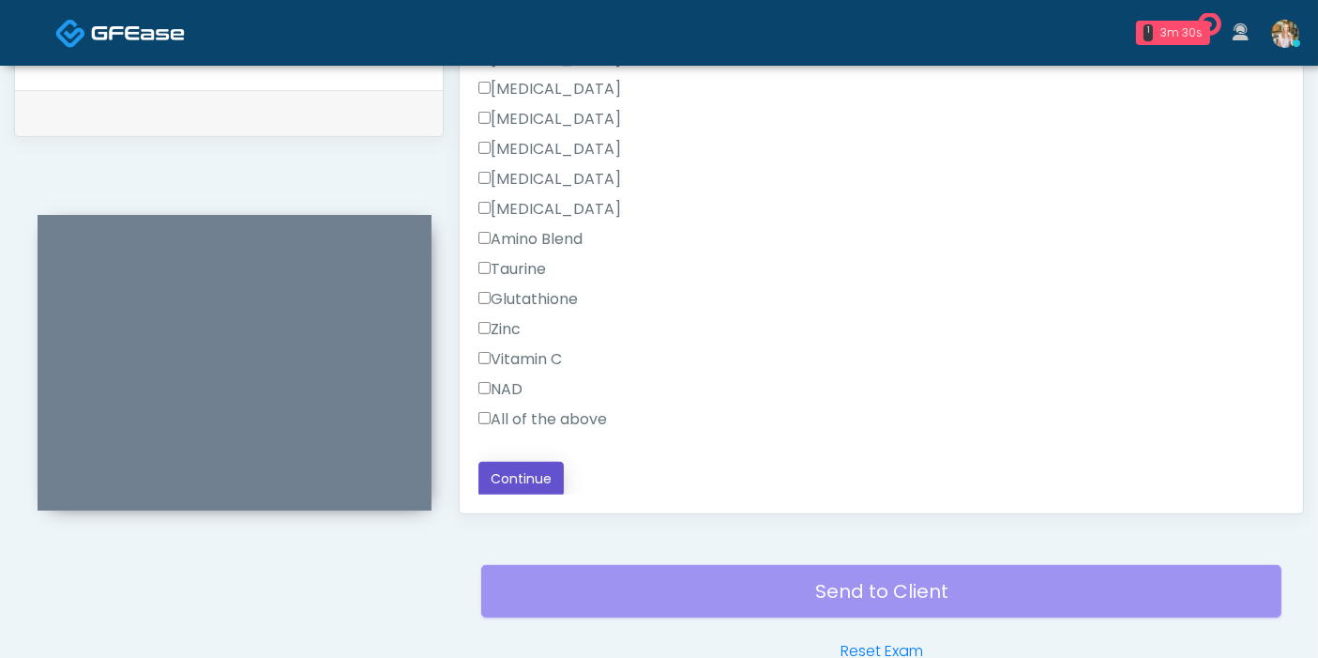
click at [517, 477] on button "Continue" at bounding box center [520, 478] width 85 height 35
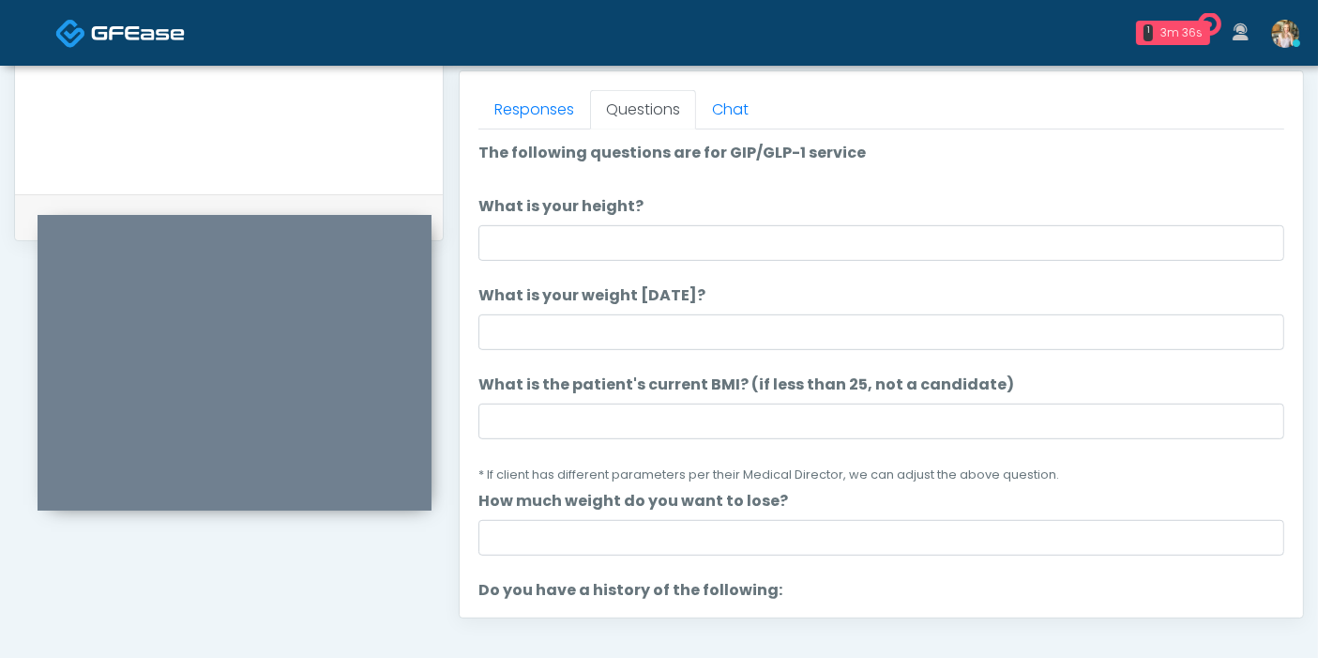
scroll to position [814, 0]
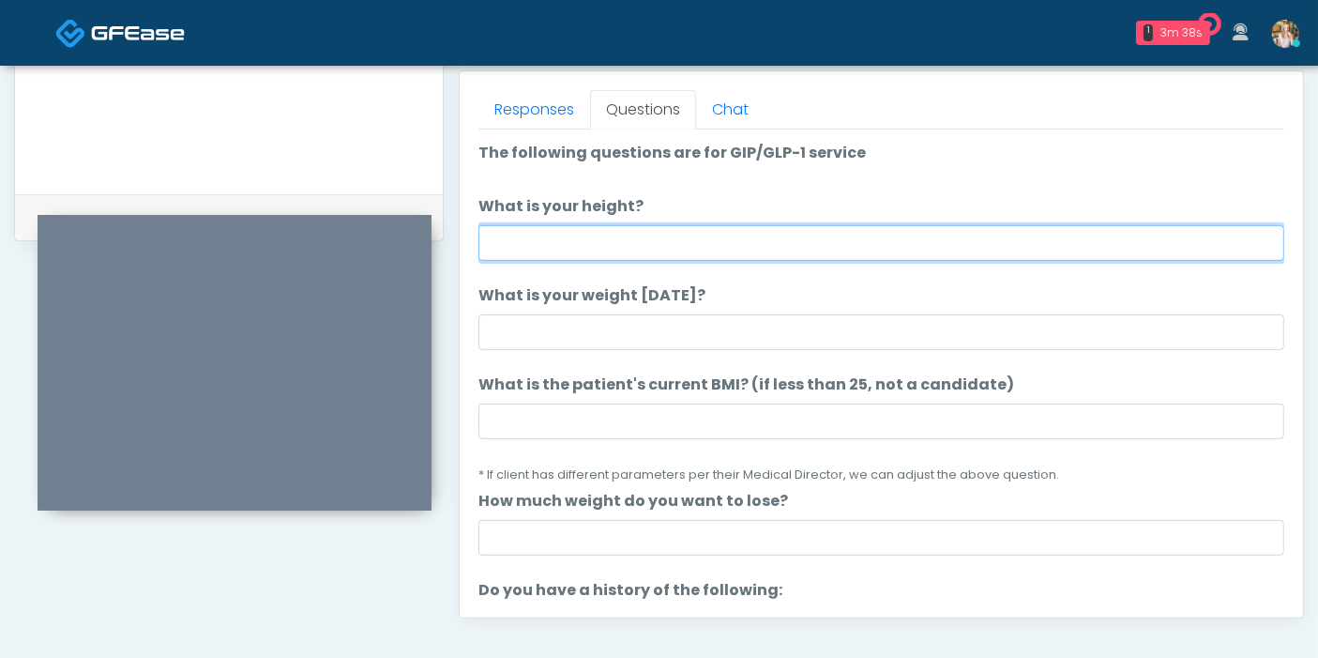
click at [812, 238] on input "What is your height?" at bounding box center [881, 243] width 806 height 36
click at [860, 245] on input "What is your height?" at bounding box center [881, 243] width 806 height 36
type input "***"
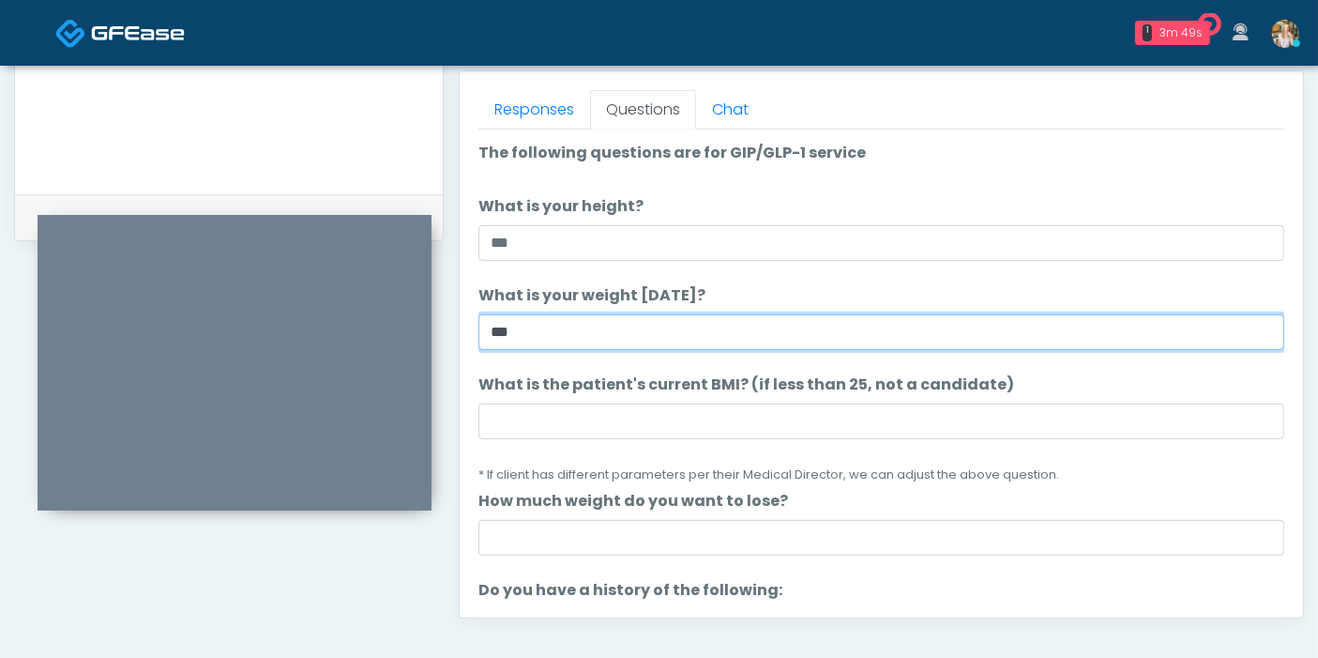
type input "***"
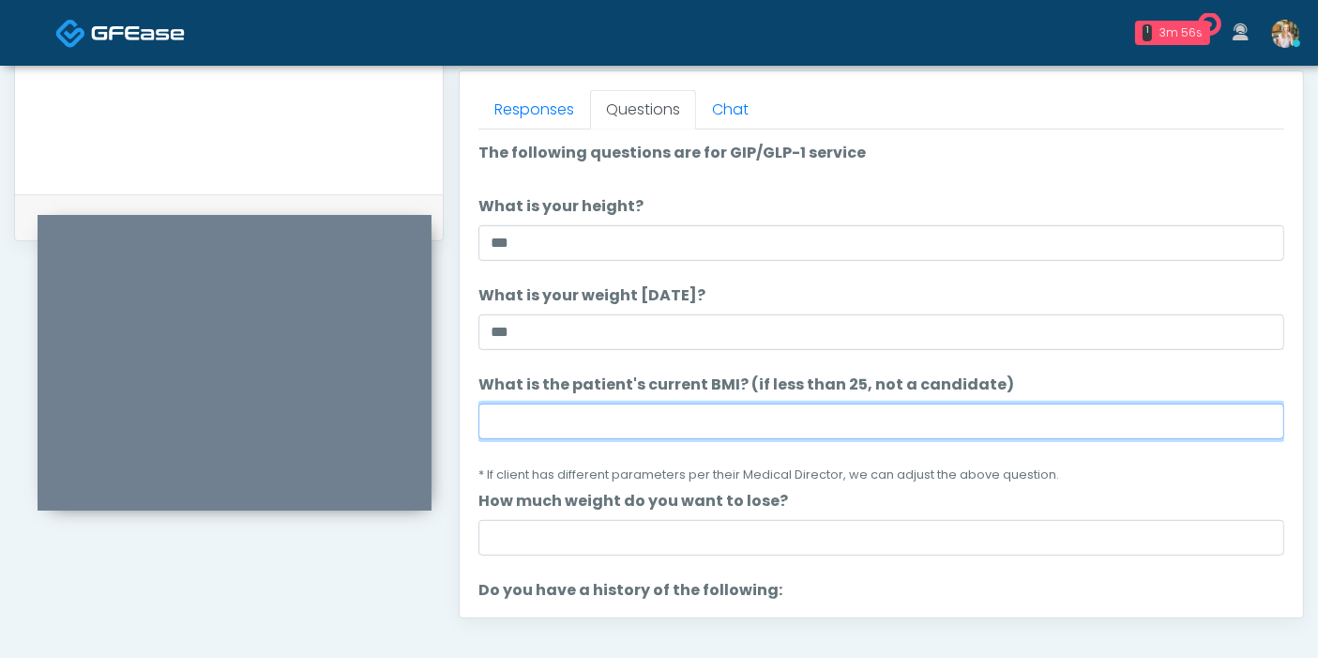
click at [827, 423] on input "What is the patient's current BMI? (if less than 25, not a candidate)" at bounding box center [881, 421] width 806 height 36
type input "****"
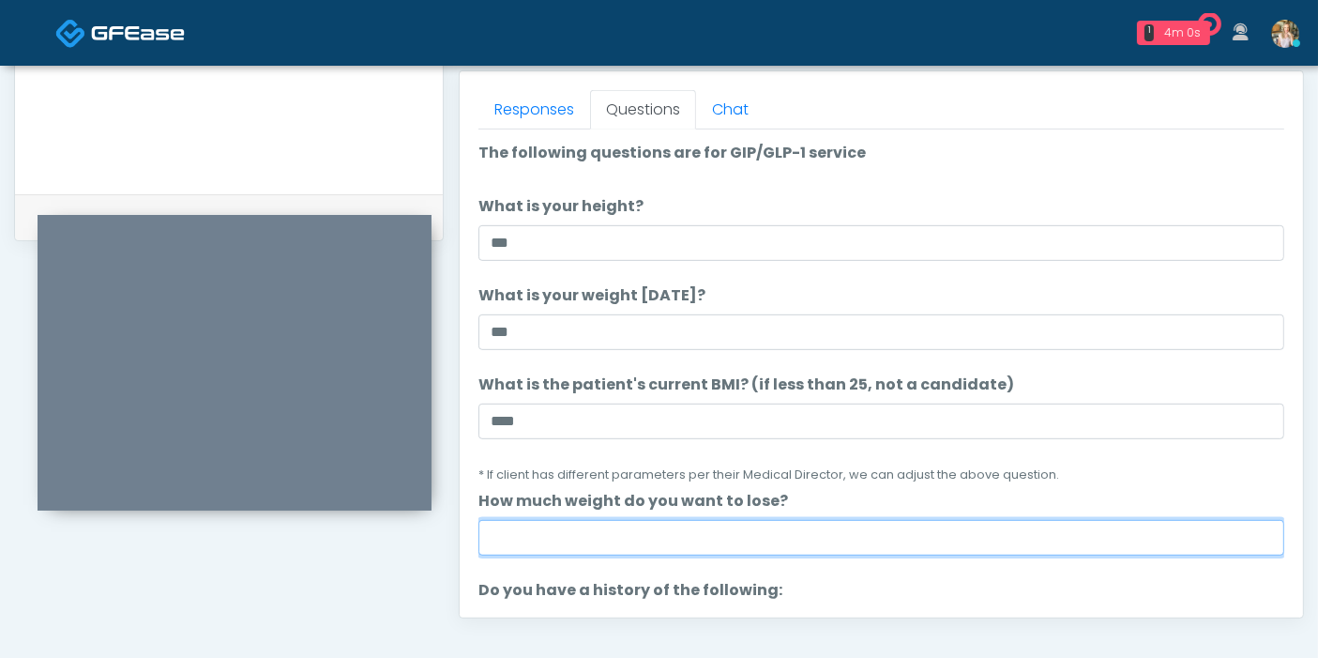
click at [878, 544] on input "How much weight do you want to lose?" at bounding box center [881, 538] width 806 height 36
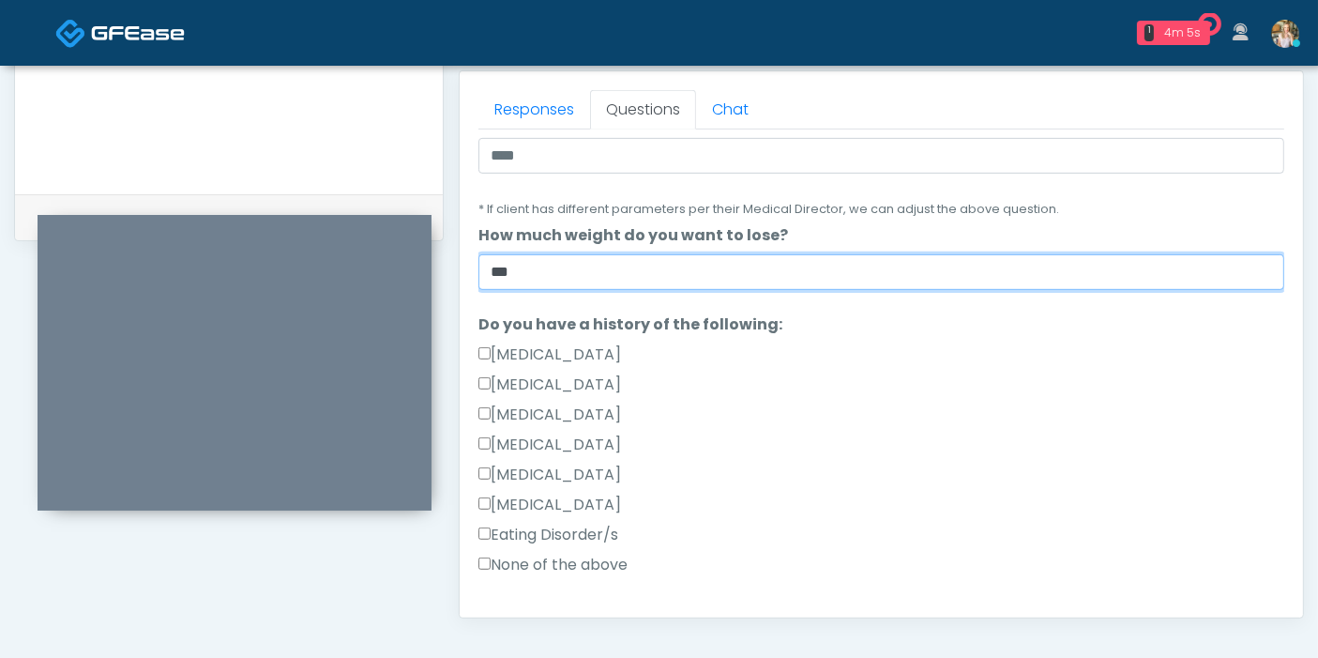
scroll to position [312, 0]
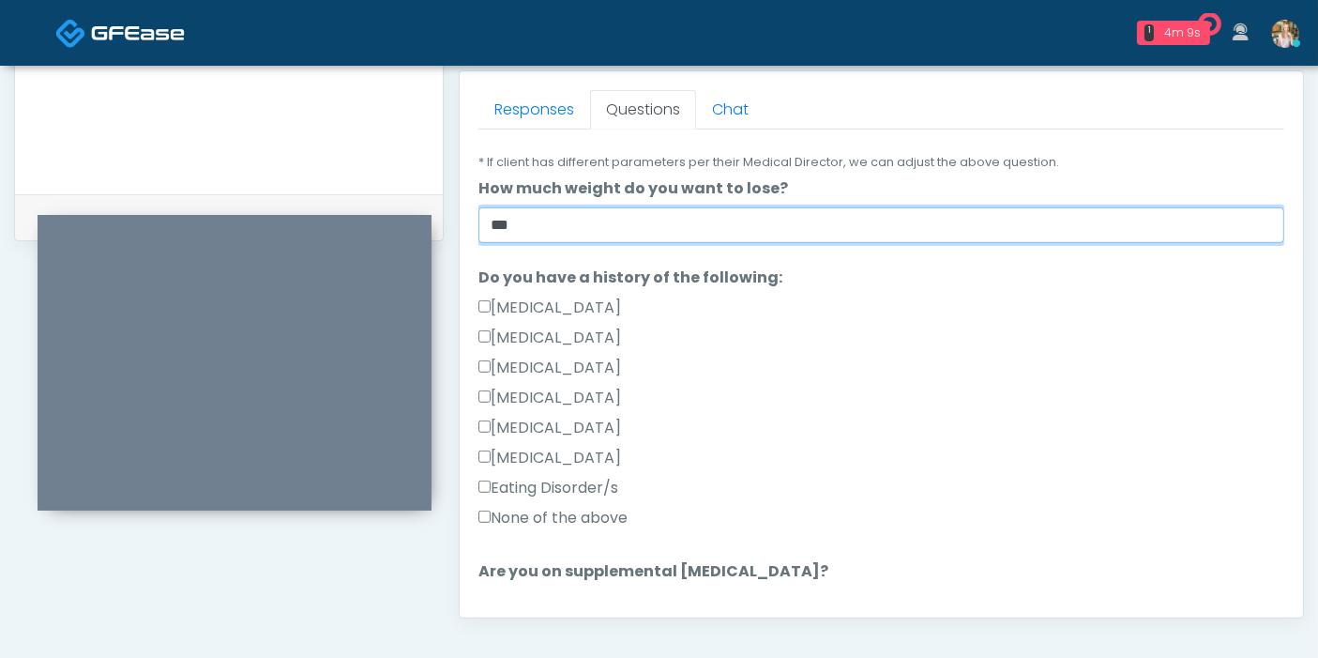
type input "***"
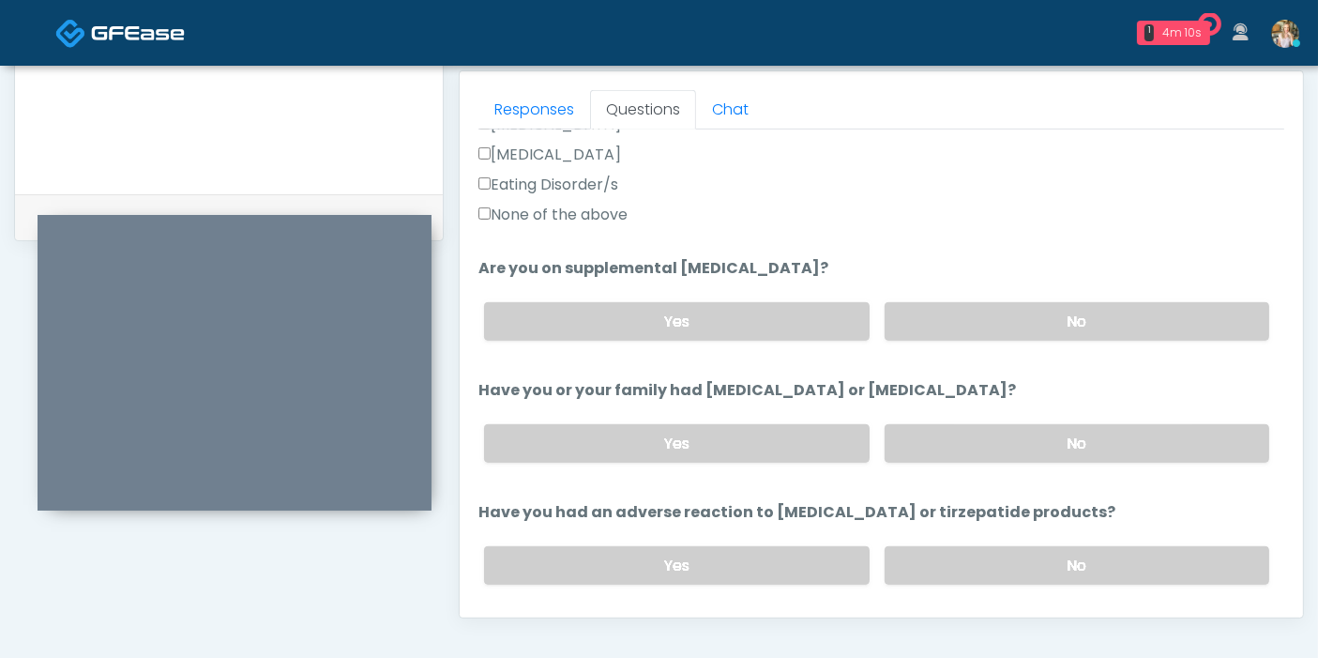
scroll to position [625, 0]
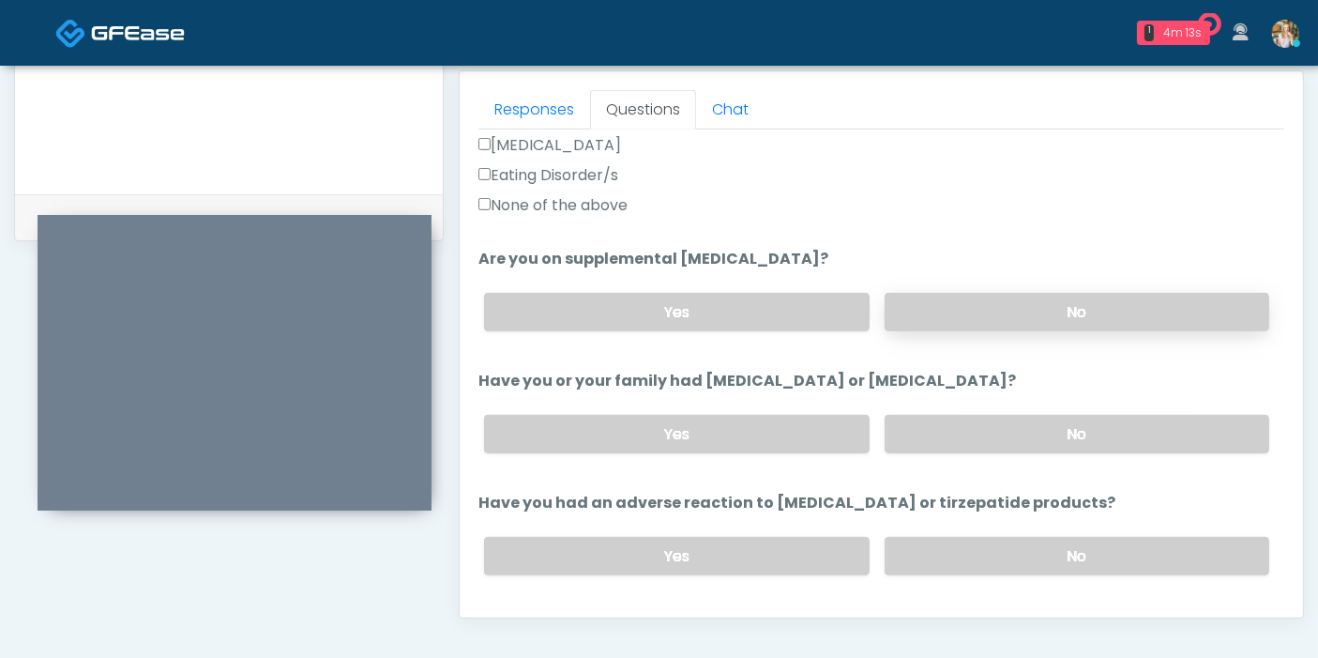
click at [1062, 314] on label "No" at bounding box center [1077, 312] width 385 height 38
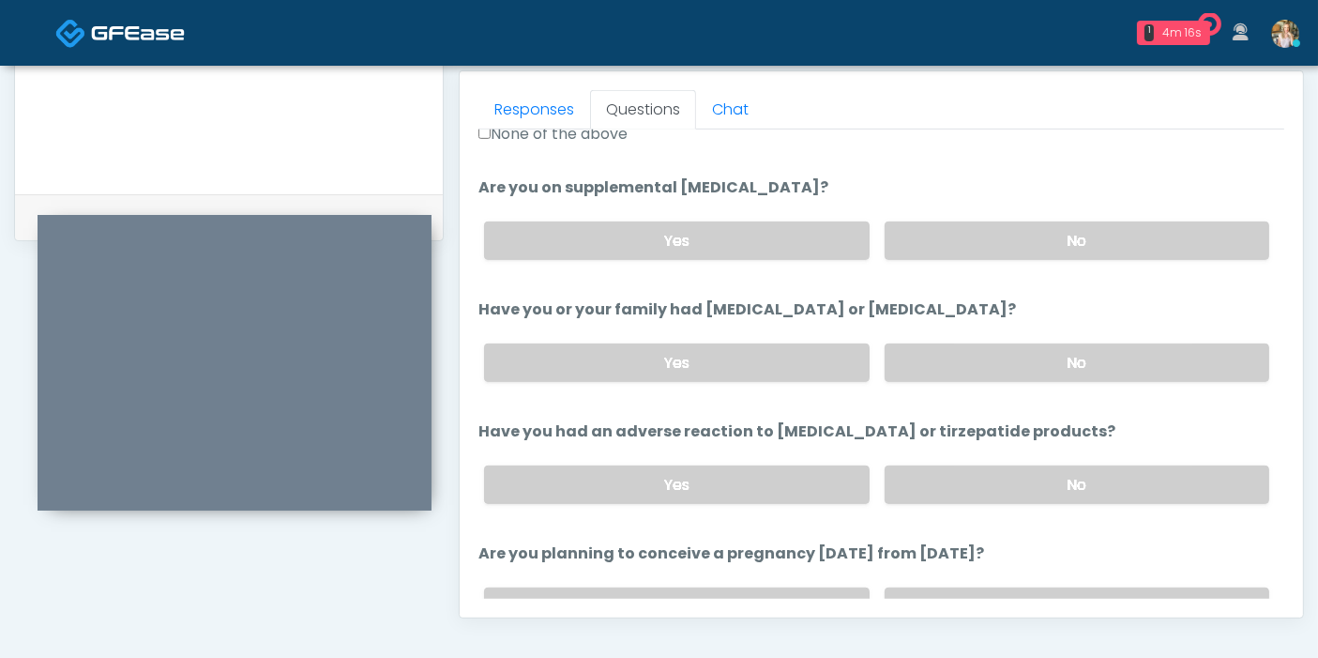
scroll to position [729, 0]
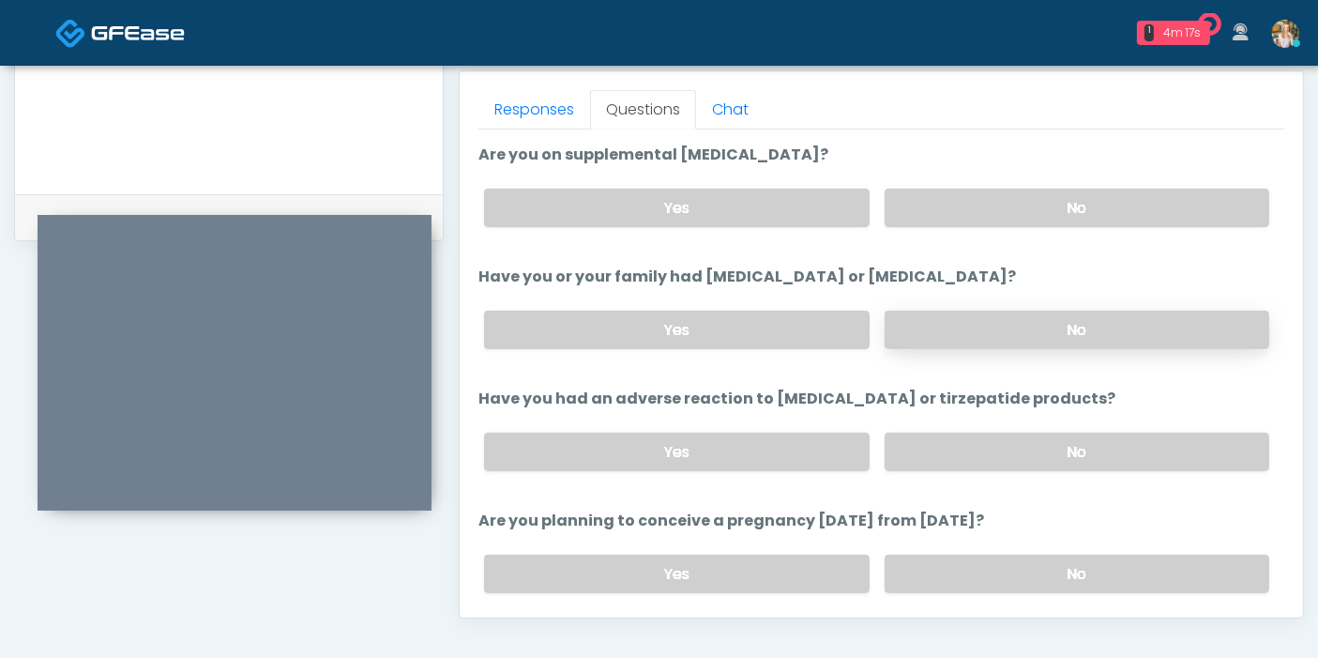
click at [1066, 327] on label "No" at bounding box center [1077, 329] width 385 height 38
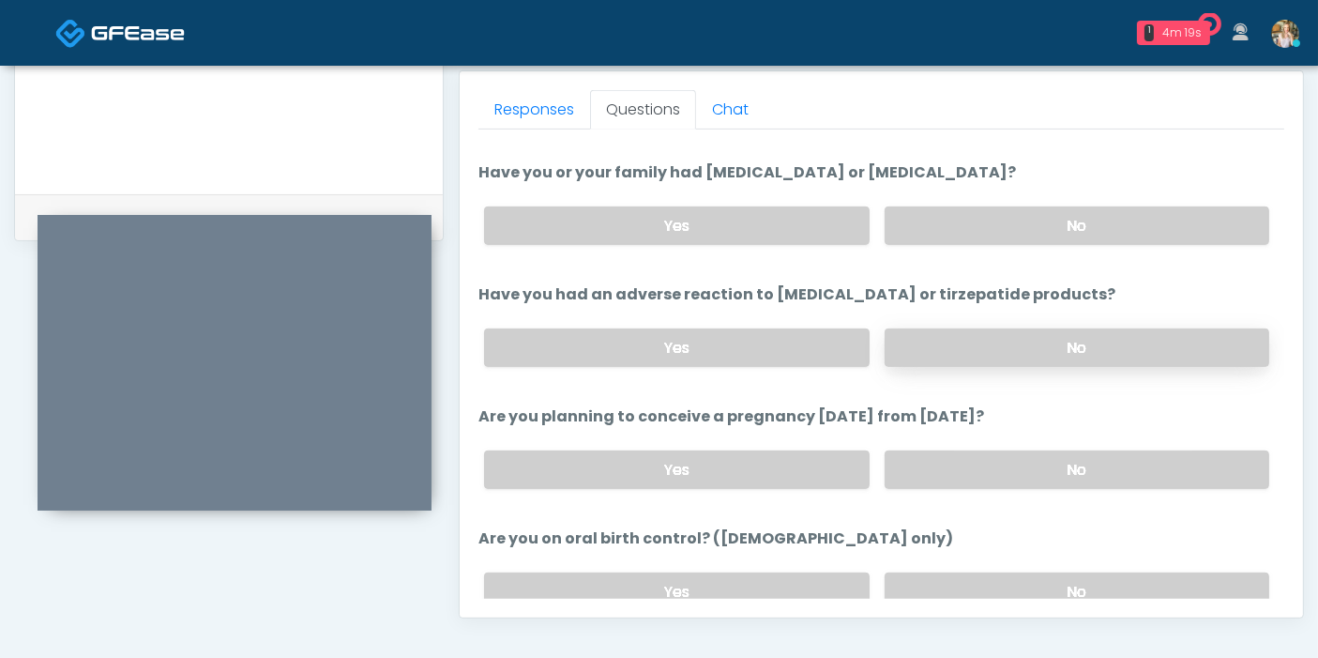
click at [1064, 348] on label "No" at bounding box center [1077, 347] width 385 height 38
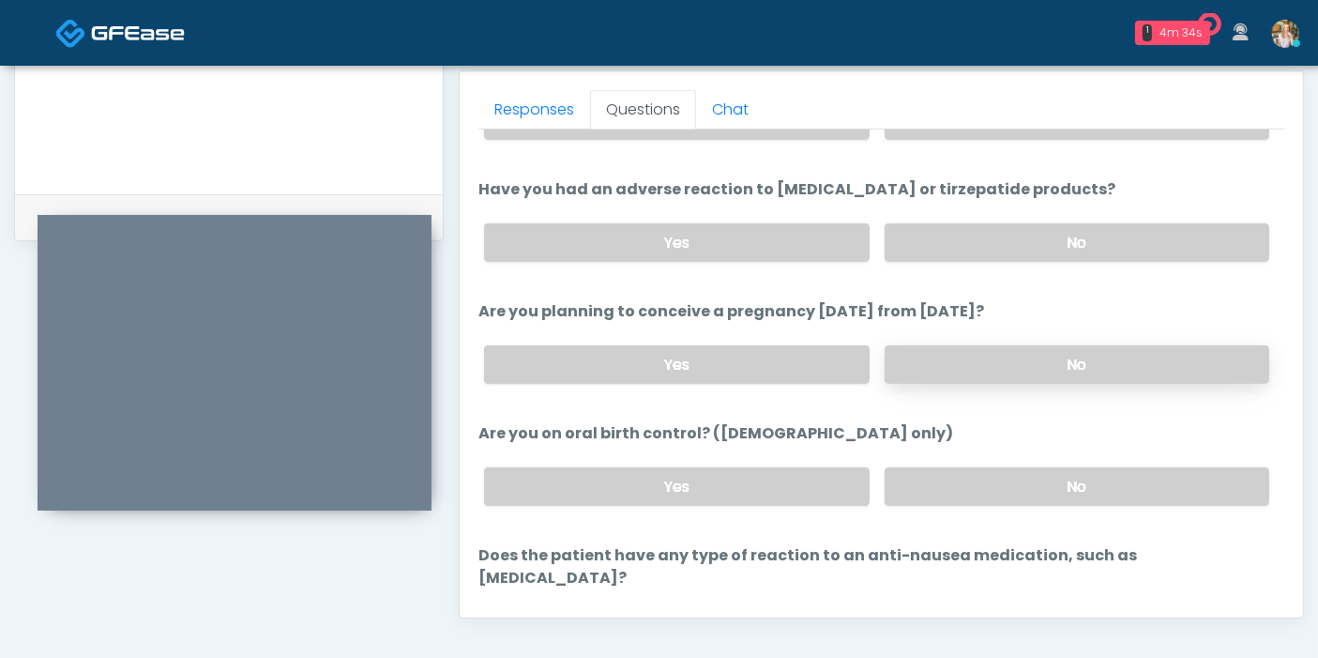
click at [957, 355] on label "No" at bounding box center [1077, 364] width 385 height 38
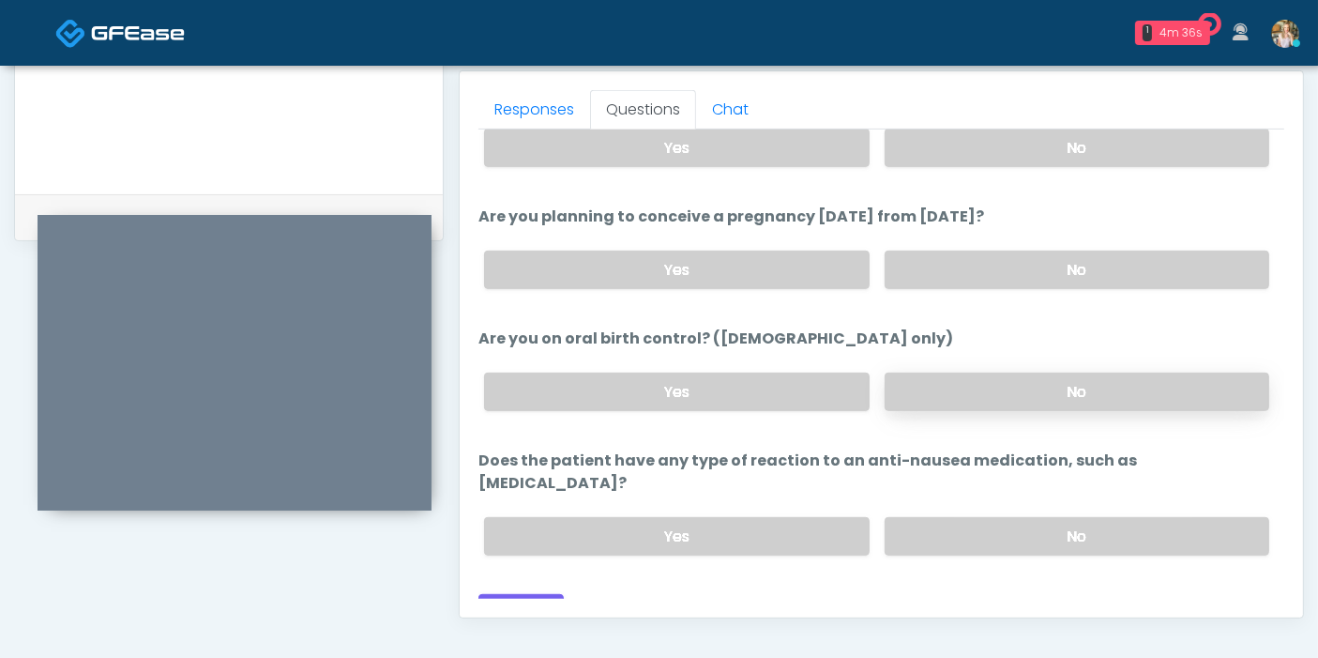
click at [994, 383] on label "No" at bounding box center [1077, 391] width 385 height 38
click at [731, 383] on label "Yes" at bounding box center [676, 391] width 385 height 38
click at [980, 517] on label "No" at bounding box center [1077, 536] width 385 height 38
click at [519, 594] on button "Continue" at bounding box center [520, 611] width 85 height 35
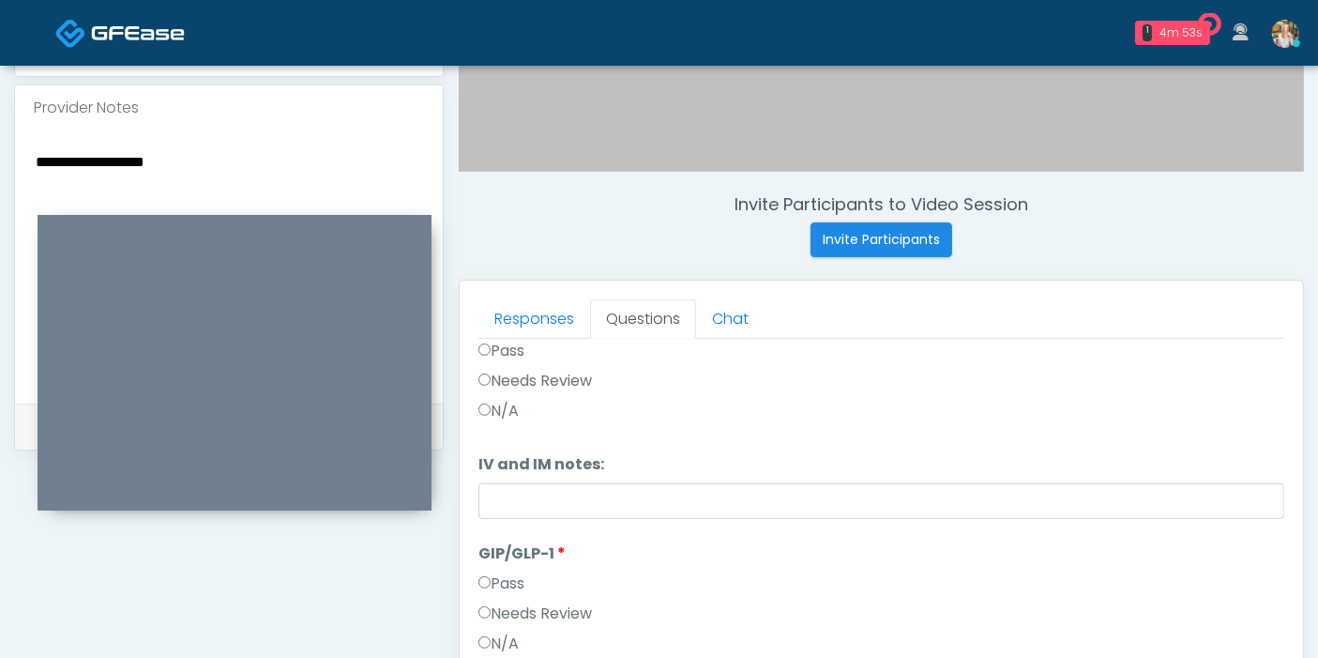
scroll to position [0, 0]
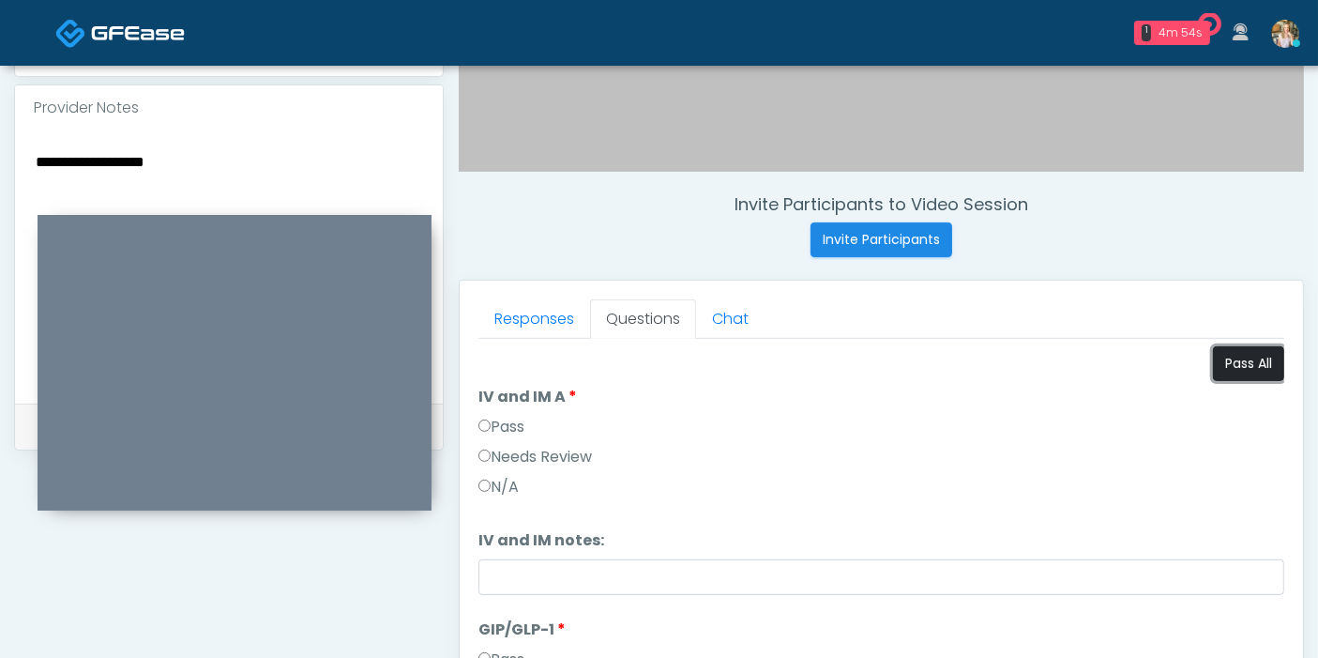
click at [1246, 362] on button "Pass All" at bounding box center [1248, 363] width 71 height 35
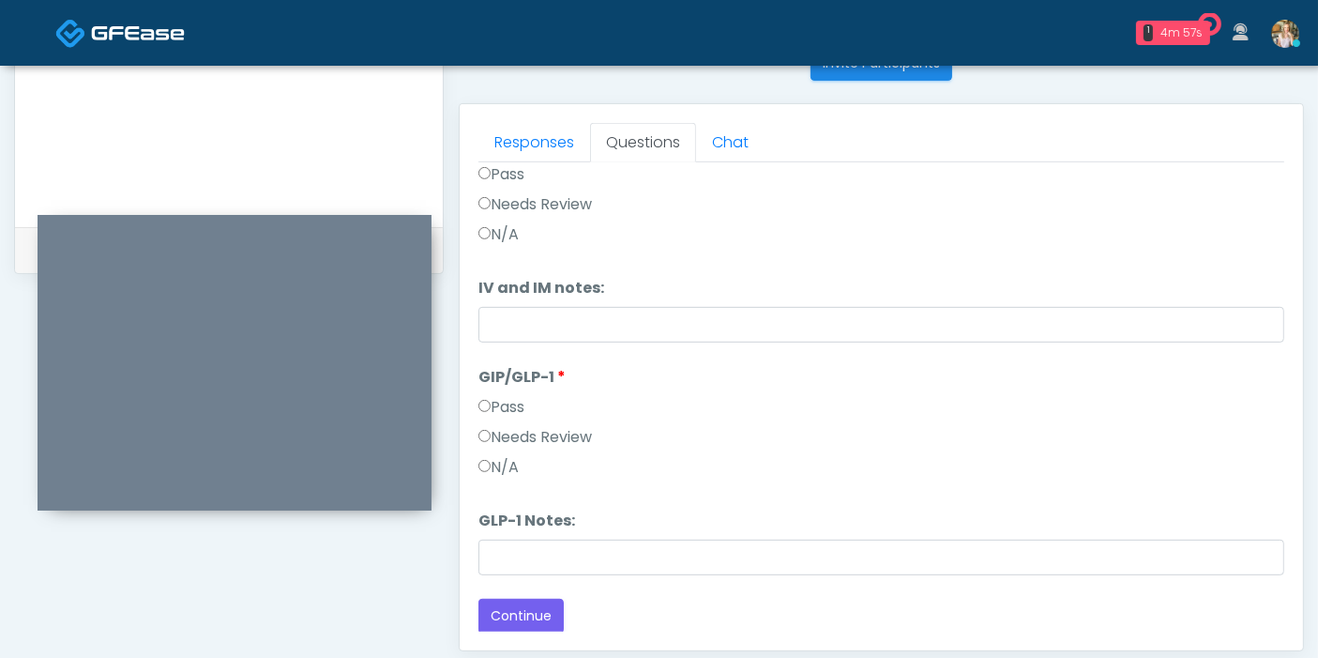
scroll to position [814, 0]
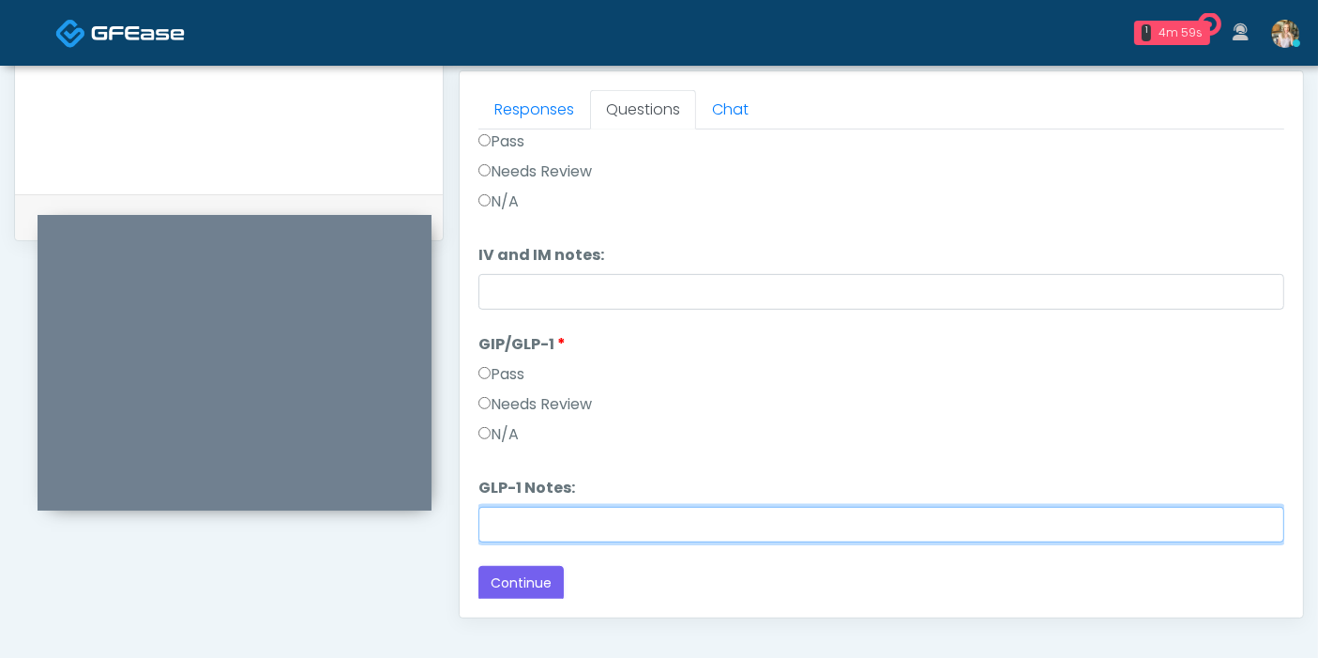
click at [611, 522] on input "GLP-1 Notes:" at bounding box center [881, 525] width 806 height 36
type input "**********"
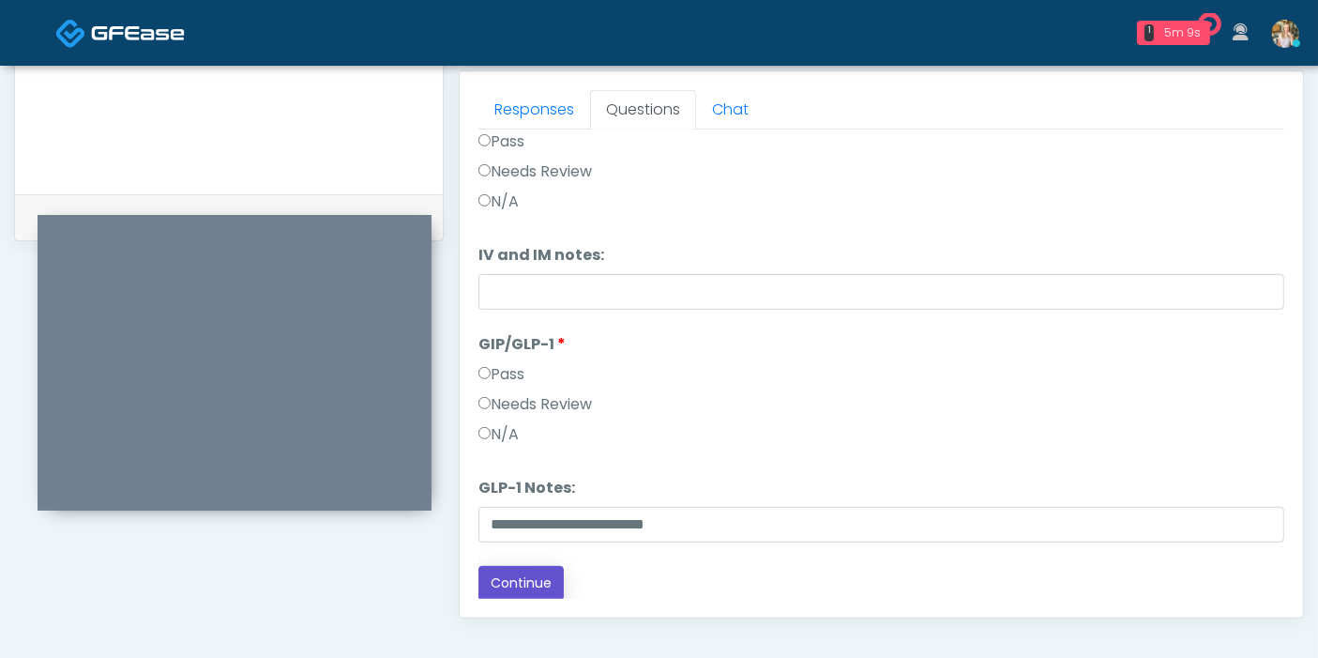
click at [527, 581] on button "Continue" at bounding box center [520, 583] width 85 height 35
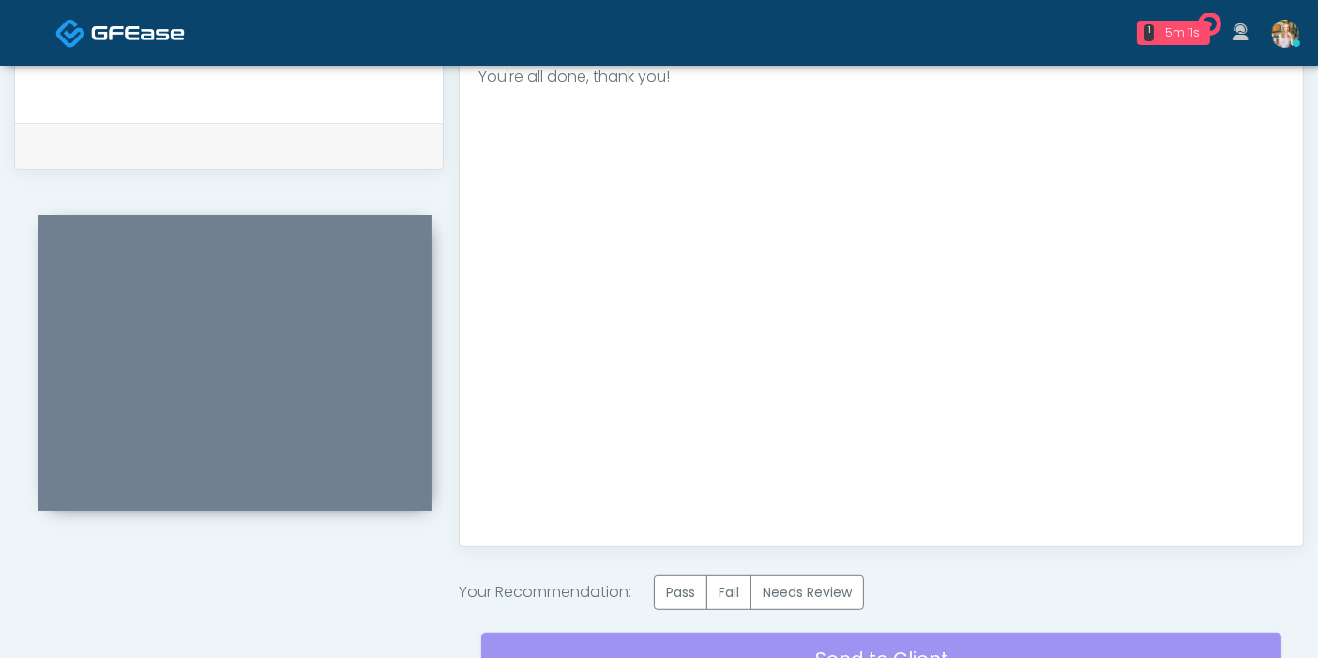
scroll to position [918, 0]
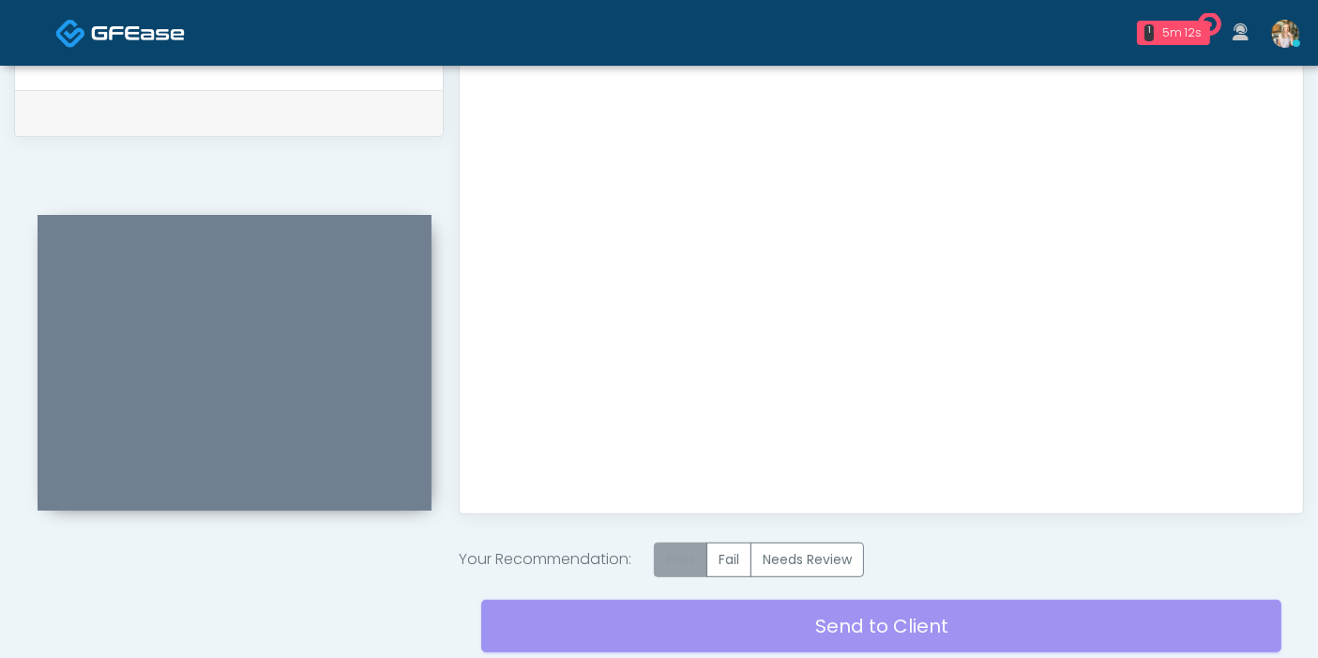
click at [690, 552] on label "Pass" at bounding box center [680, 559] width 53 height 35
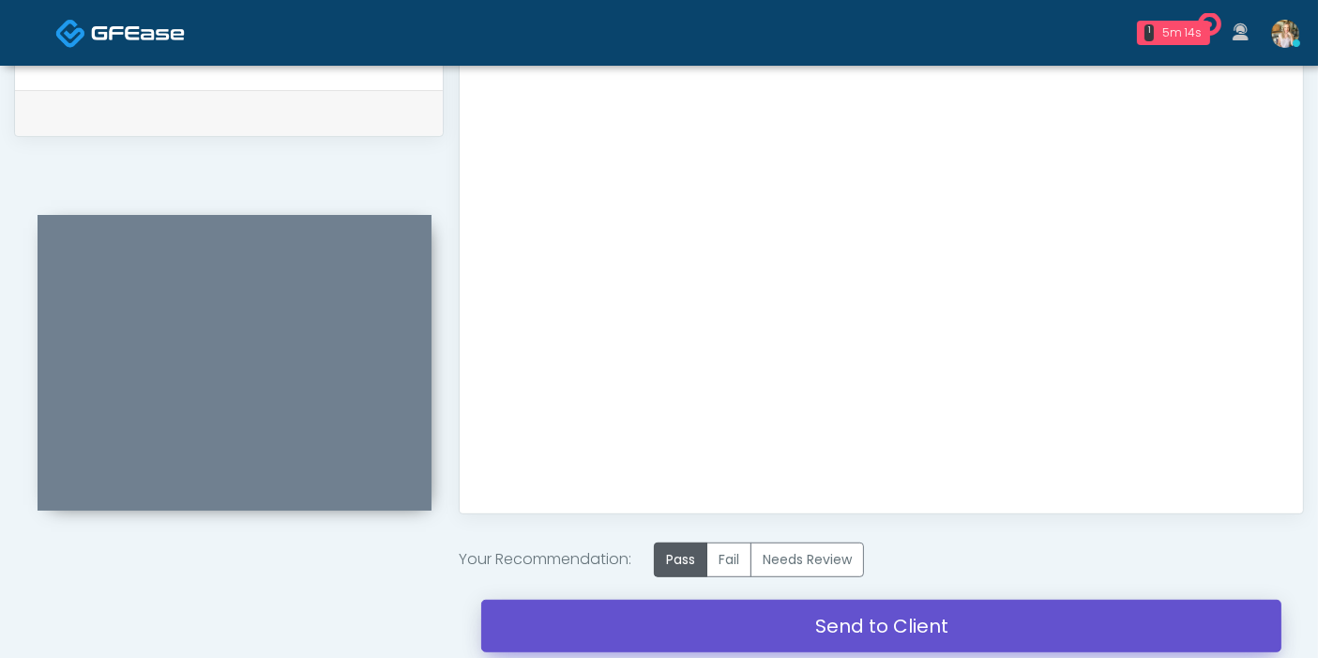
drag, startPoint x: 868, startPoint y: 627, endPoint x: 754, endPoint y: 91, distance: 547.5
click at [868, 627] on link "Send to Client" at bounding box center [881, 625] width 800 height 53
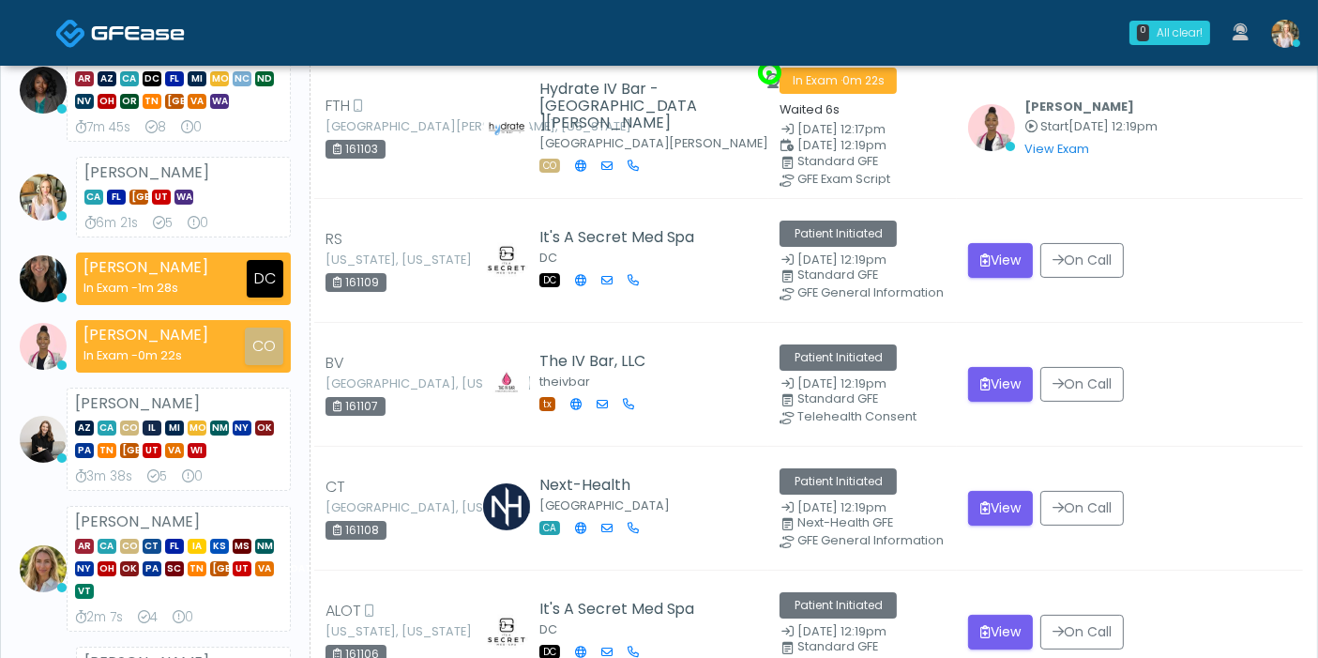
scroll to position [208, 0]
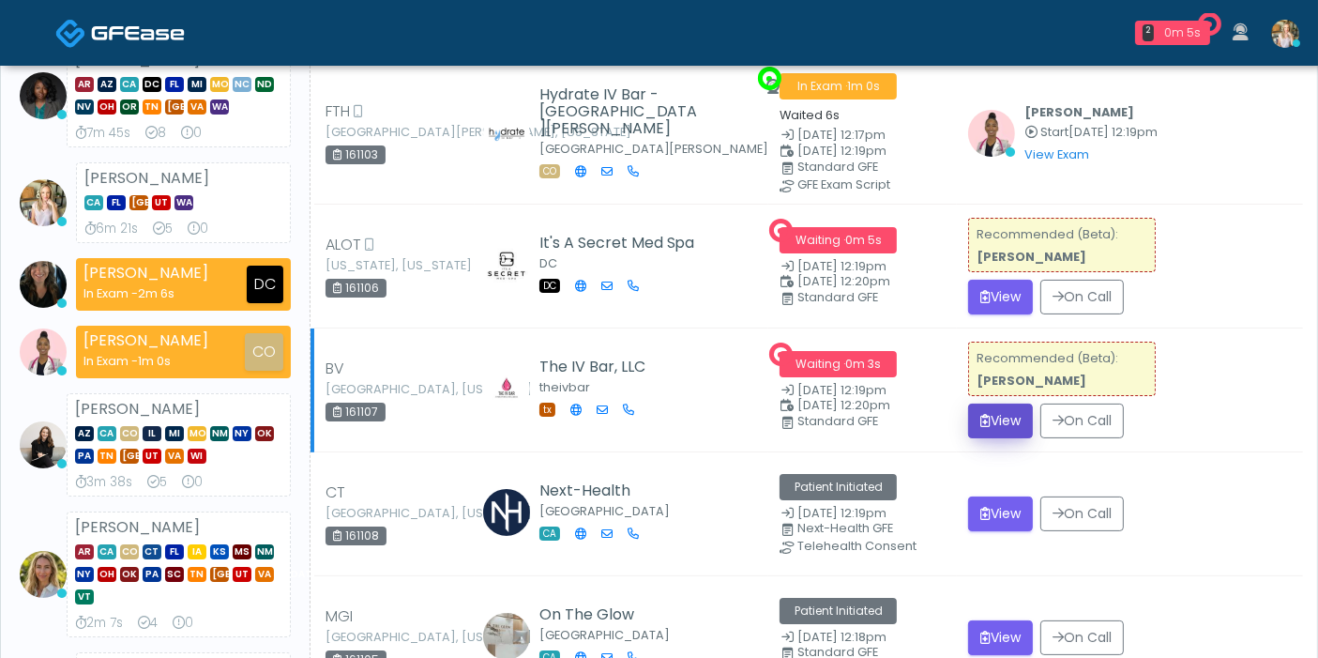
click at [1002, 419] on button "View" at bounding box center [1000, 420] width 65 height 35
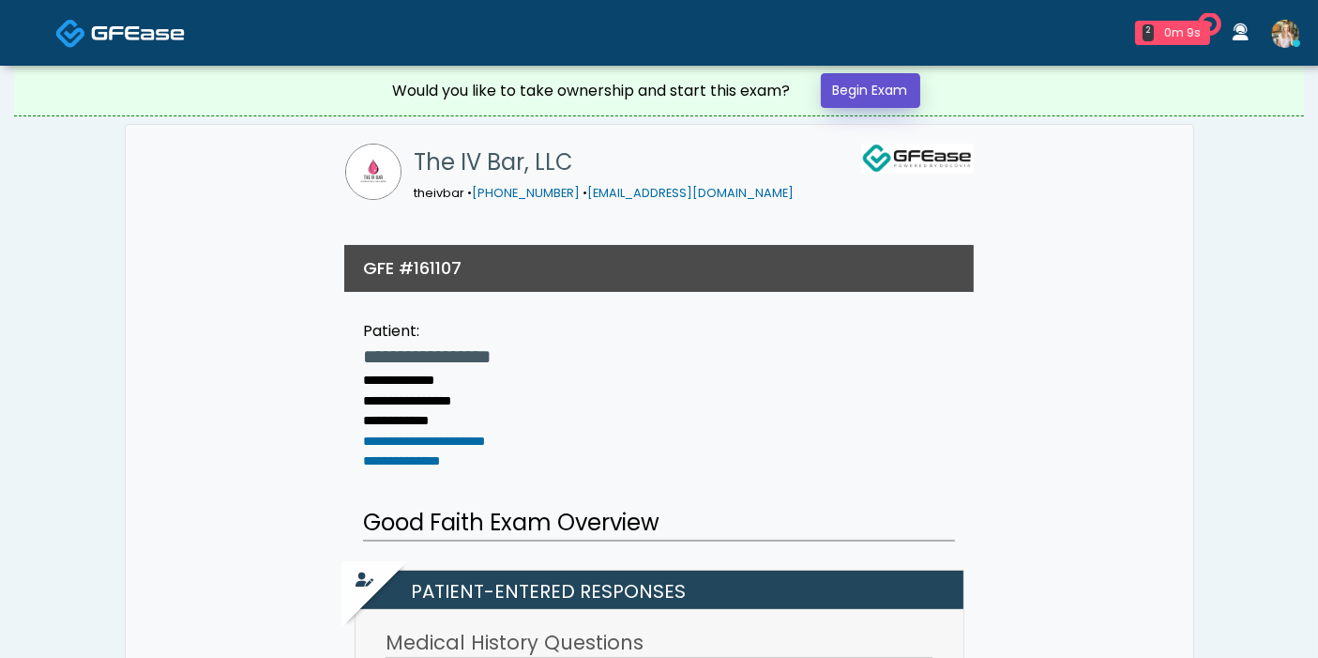
drag, startPoint x: 887, startPoint y: 84, endPoint x: 813, endPoint y: 235, distance: 168.2
click at [887, 84] on link "Begin Exam" at bounding box center [870, 90] width 99 height 35
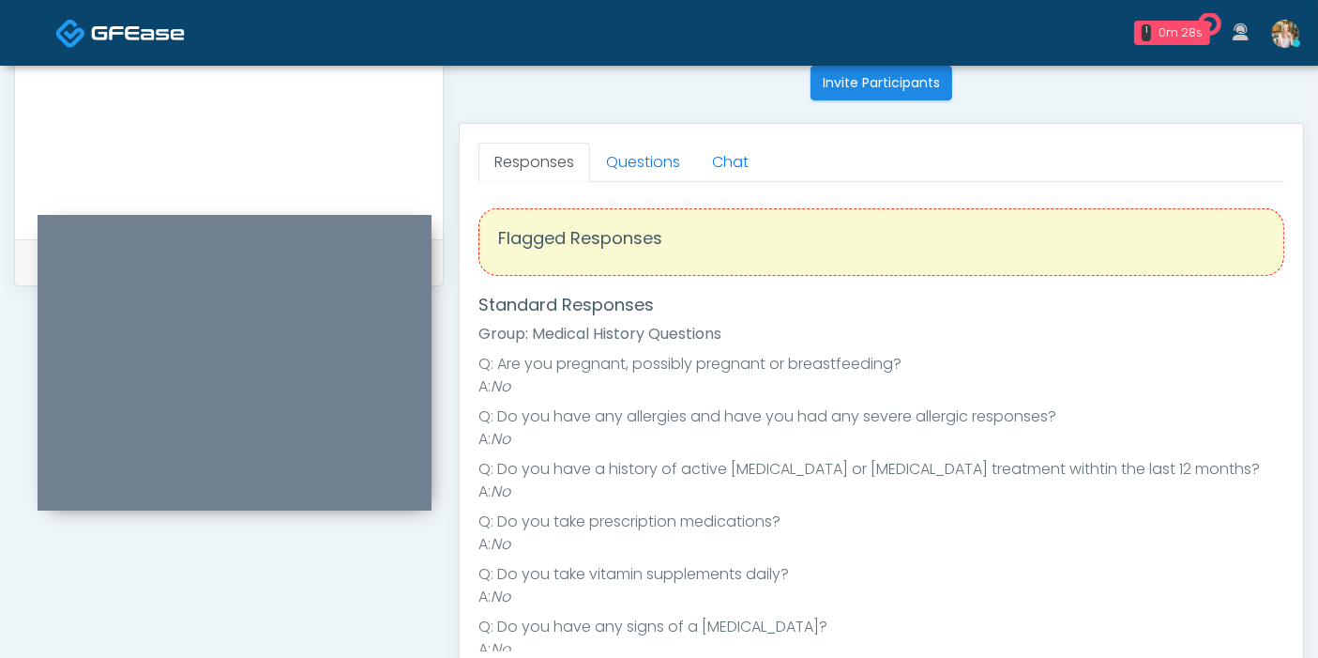
scroll to position [729, 0]
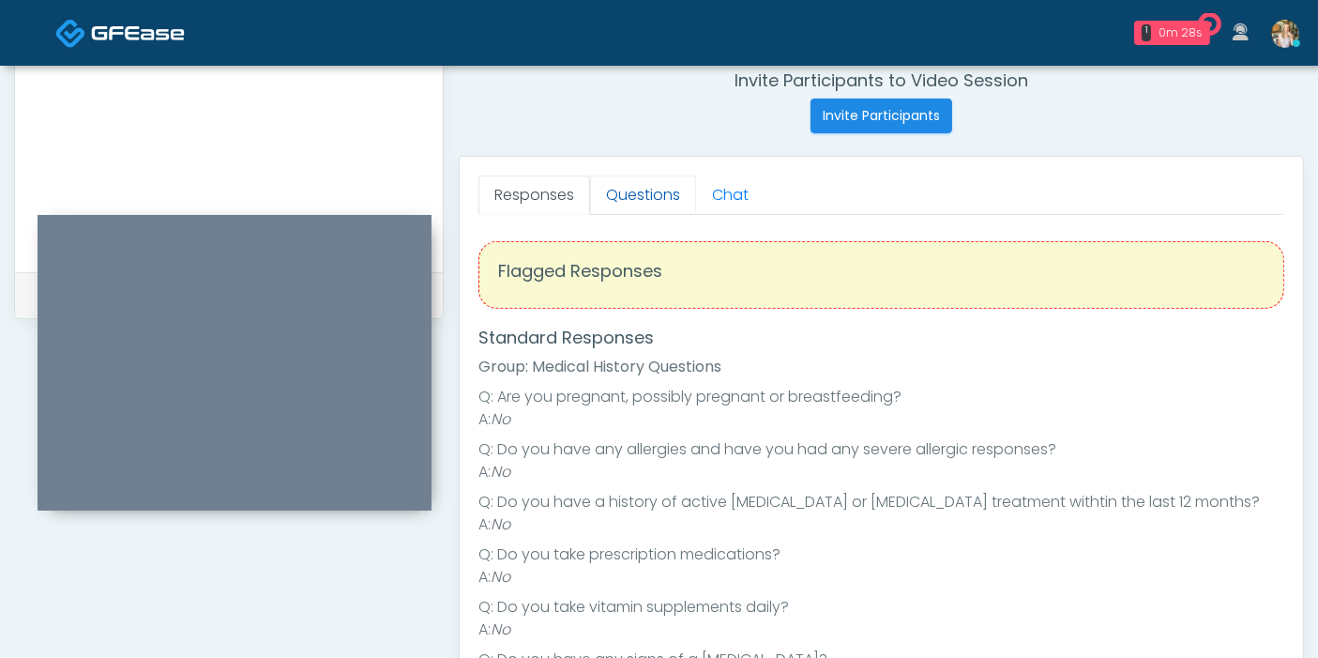
click at [635, 189] on link "Questions" at bounding box center [643, 194] width 106 height 39
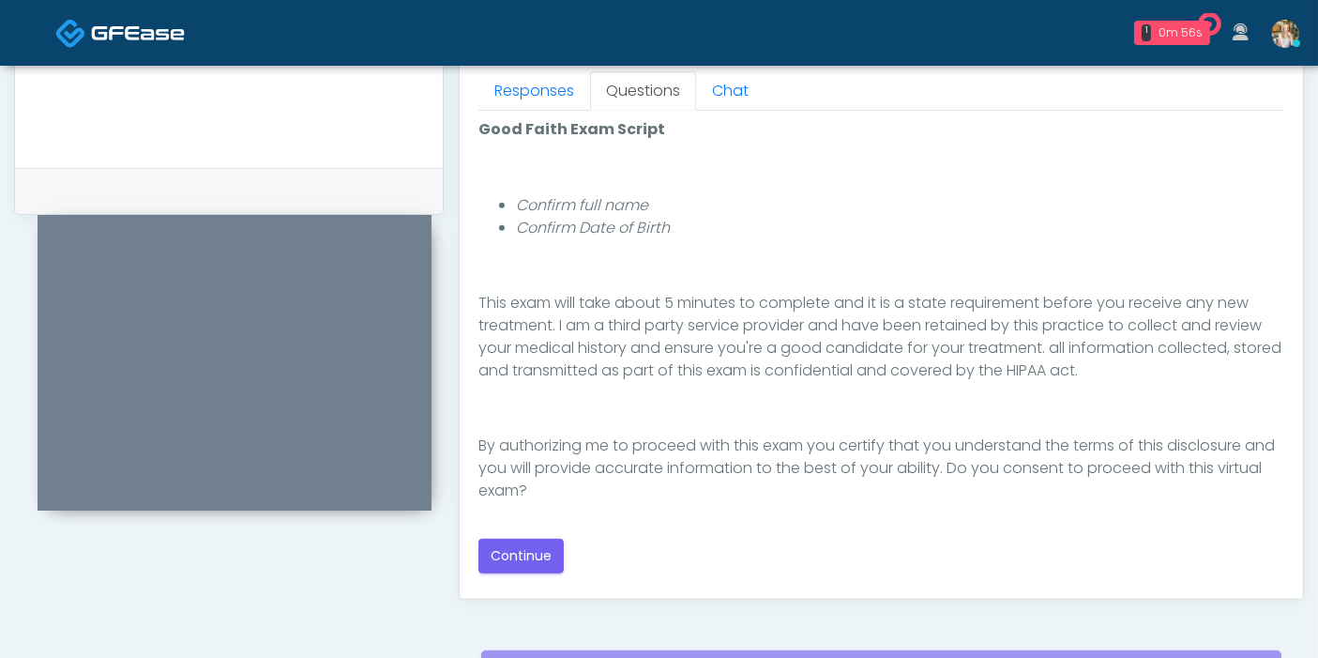
scroll to position [938, 0]
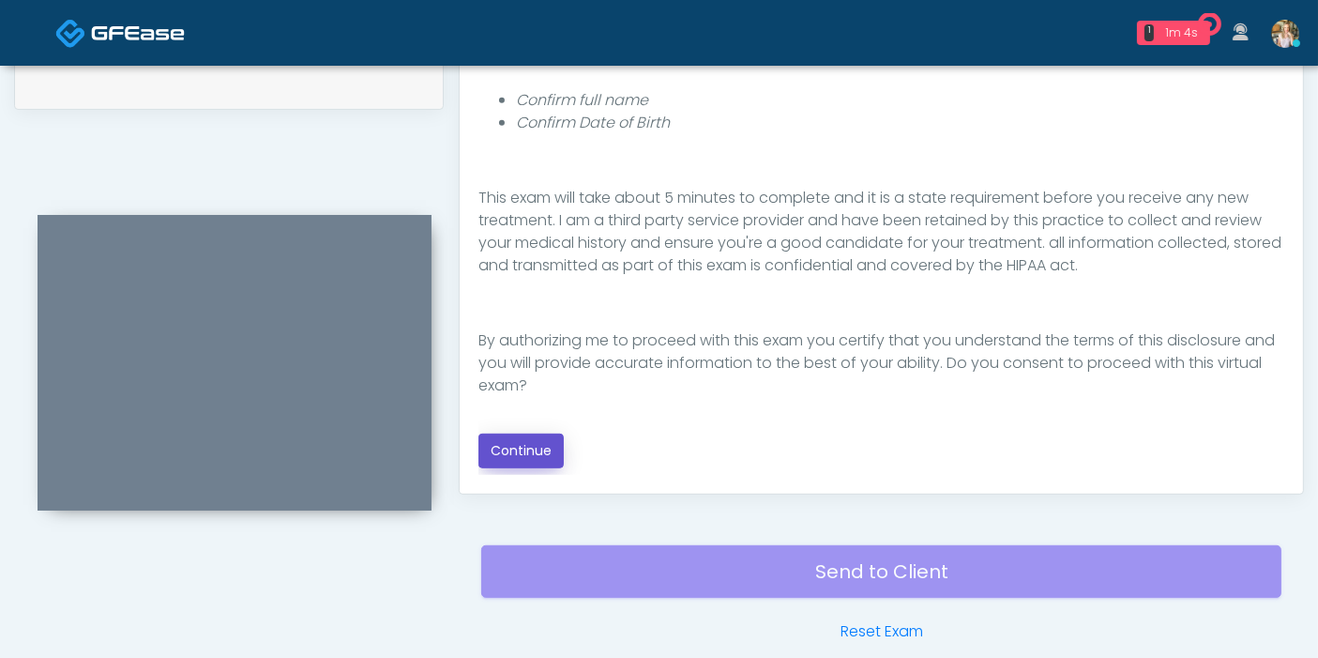
click at [522, 457] on button "Continue" at bounding box center [520, 450] width 85 height 35
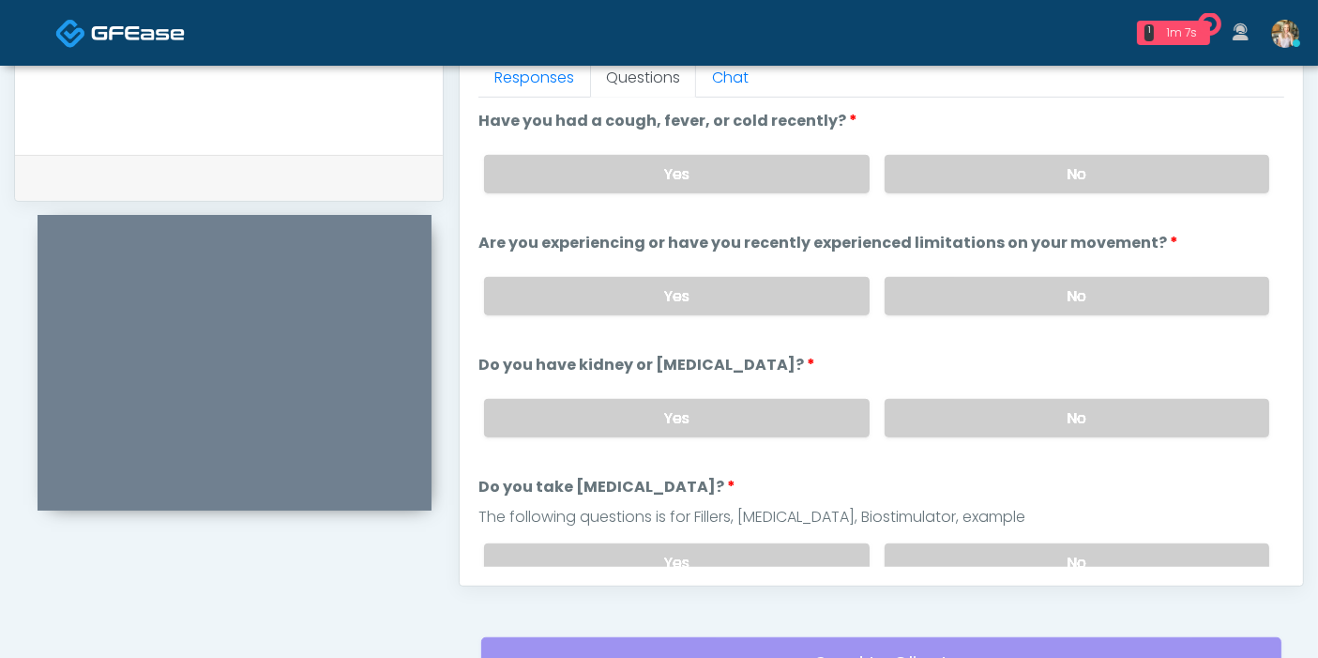
scroll to position [814, 0]
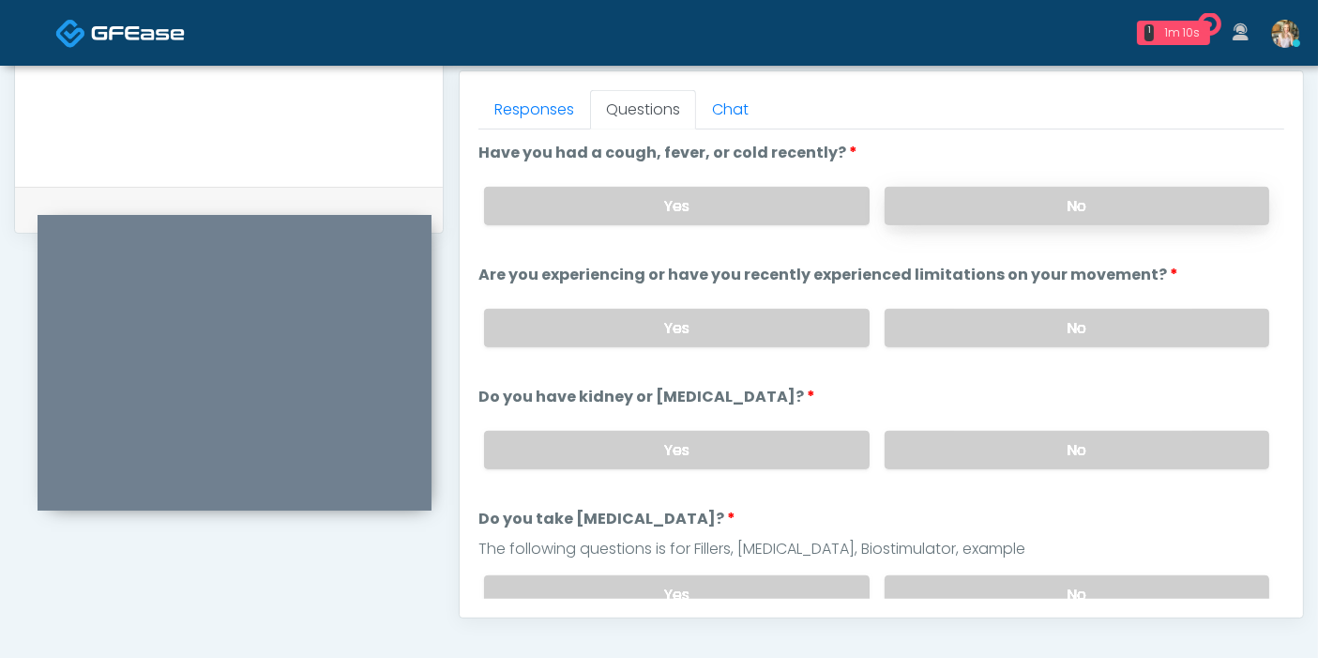
click at [1061, 210] on label "No" at bounding box center [1077, 206] width 385 height 38
click at [744, 200] on label "Yes" at bounding box center [676, 206] width 385 height 38
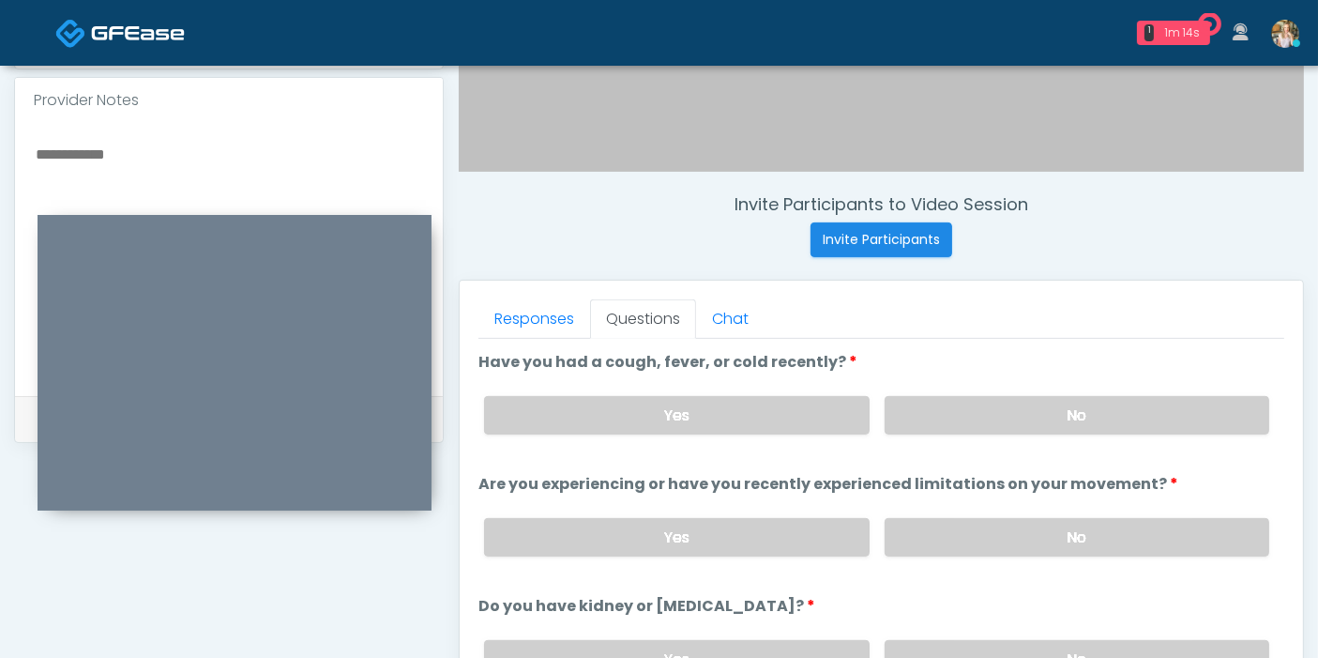
click at [123, 151] on textarea at bounding box center [229, 256] width 390 height 229
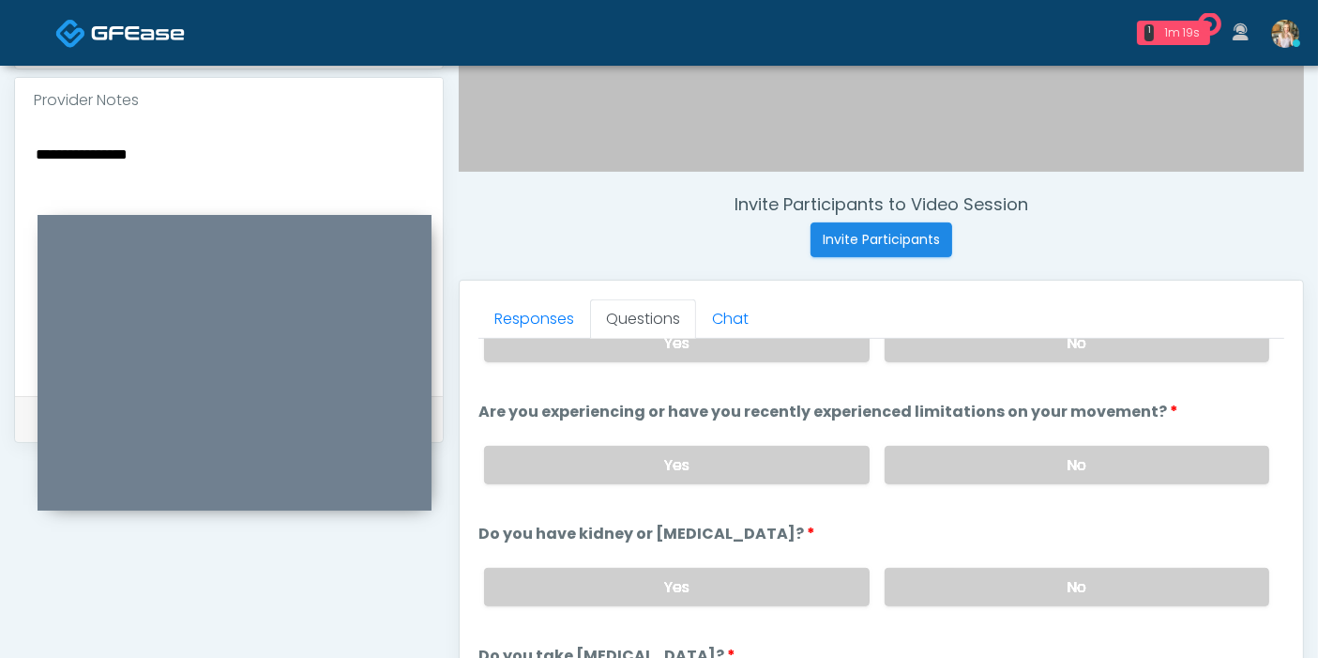
scroll to position [104, 0]
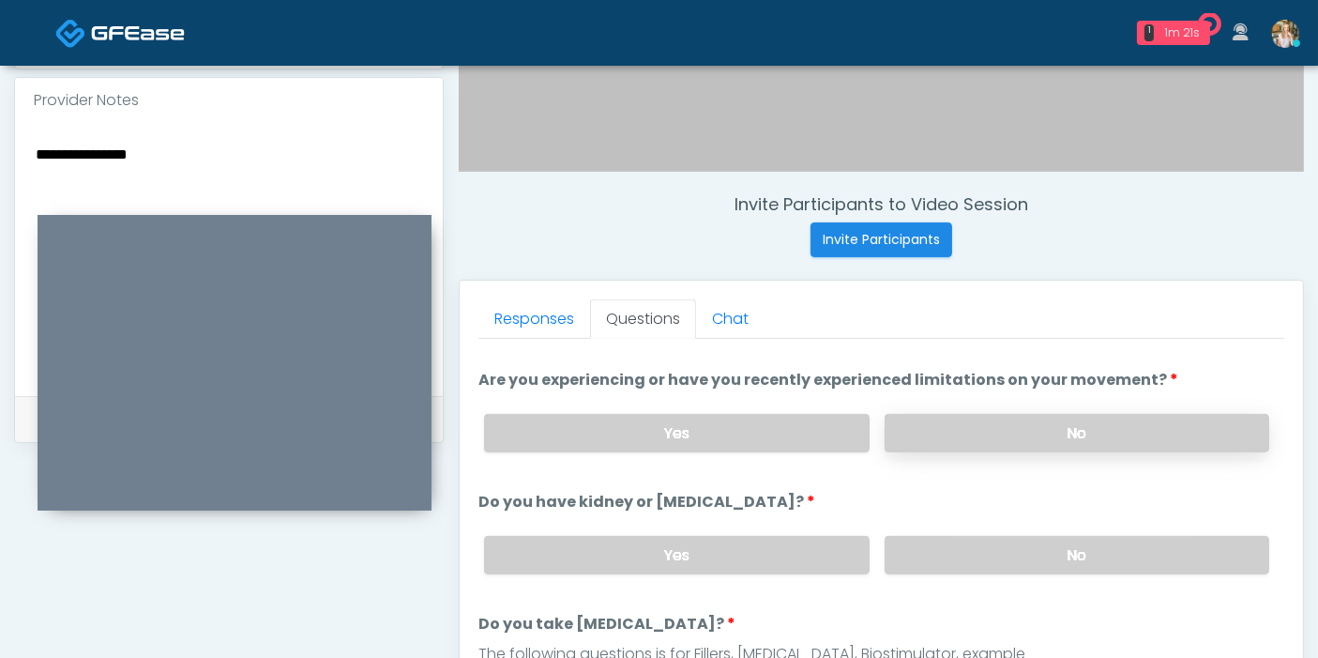
type textarea "**********"
click at [1054, 428] on label "No" at bounding box center [1077, 433] width 385 height 38
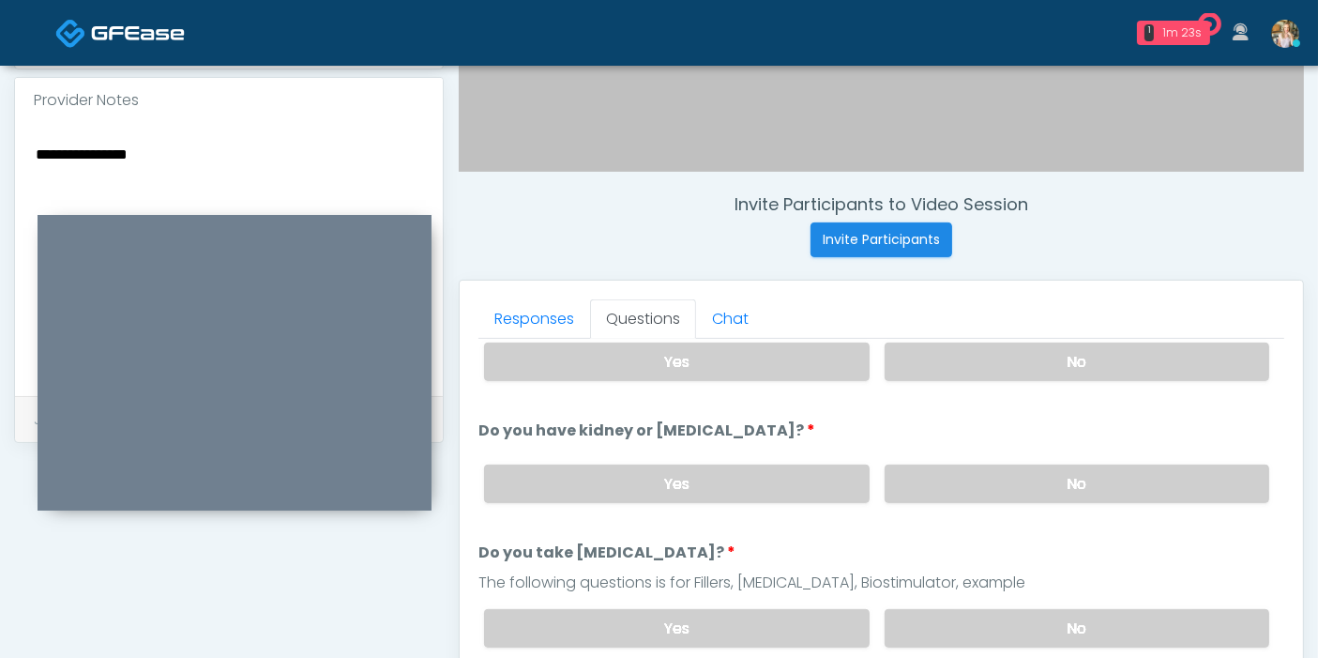
scroll to position [208, 0]
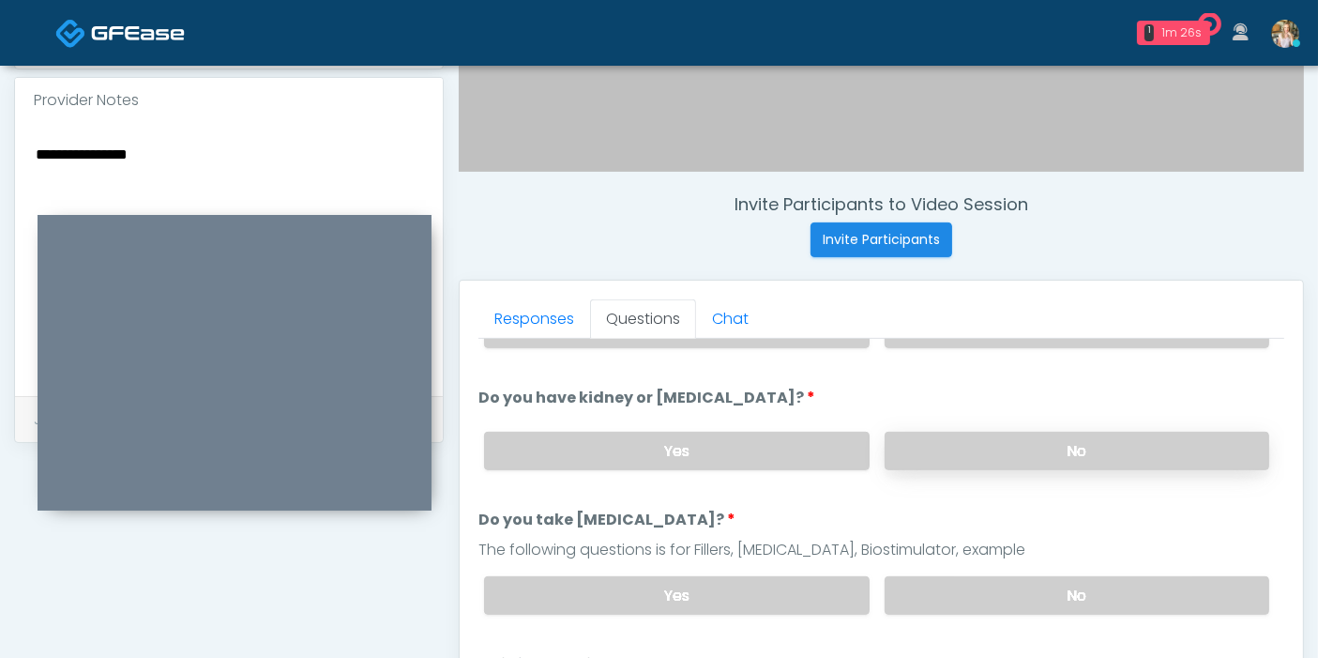
click at [1042, 454] on label "No" at bounding box center [1077, 450] width 385 height 38
click at [1045, 593] on label "No" at bounding box center [1077, 595] width 385 height 38
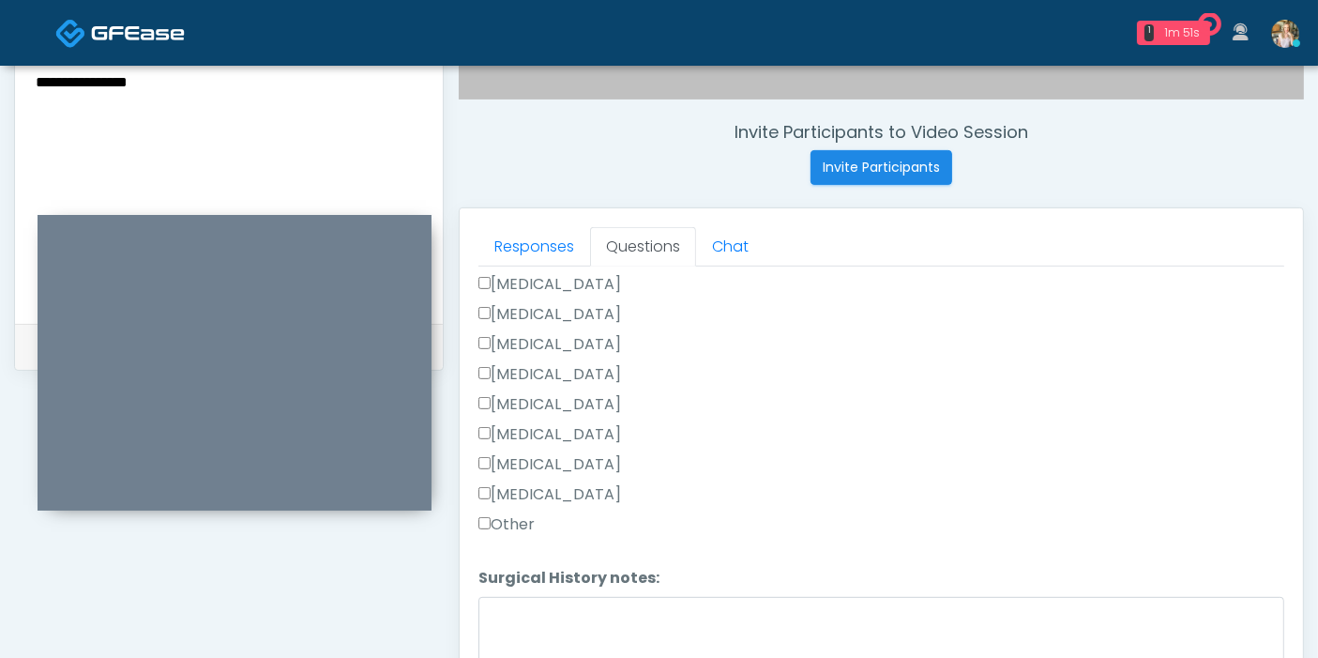
scroll to position [710, 0]
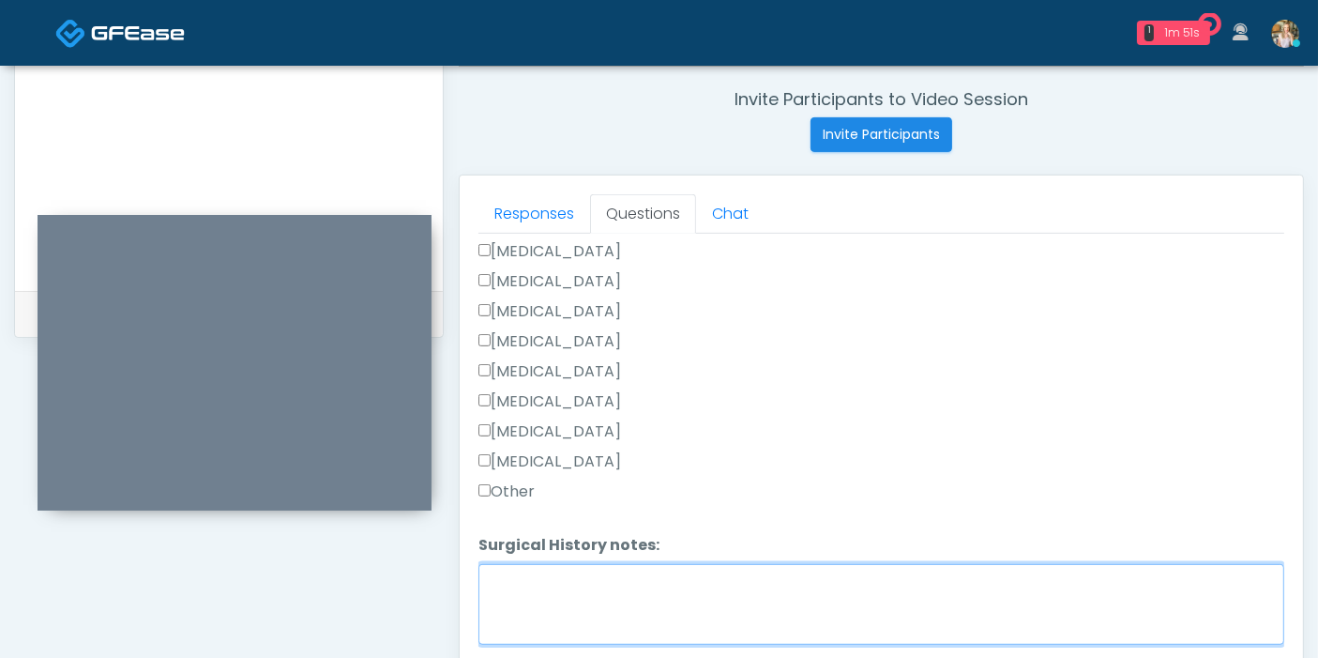
click at [567, 579] on textarea "Surgical History notes:" at bounding box center [881, 604] width 806 height 81
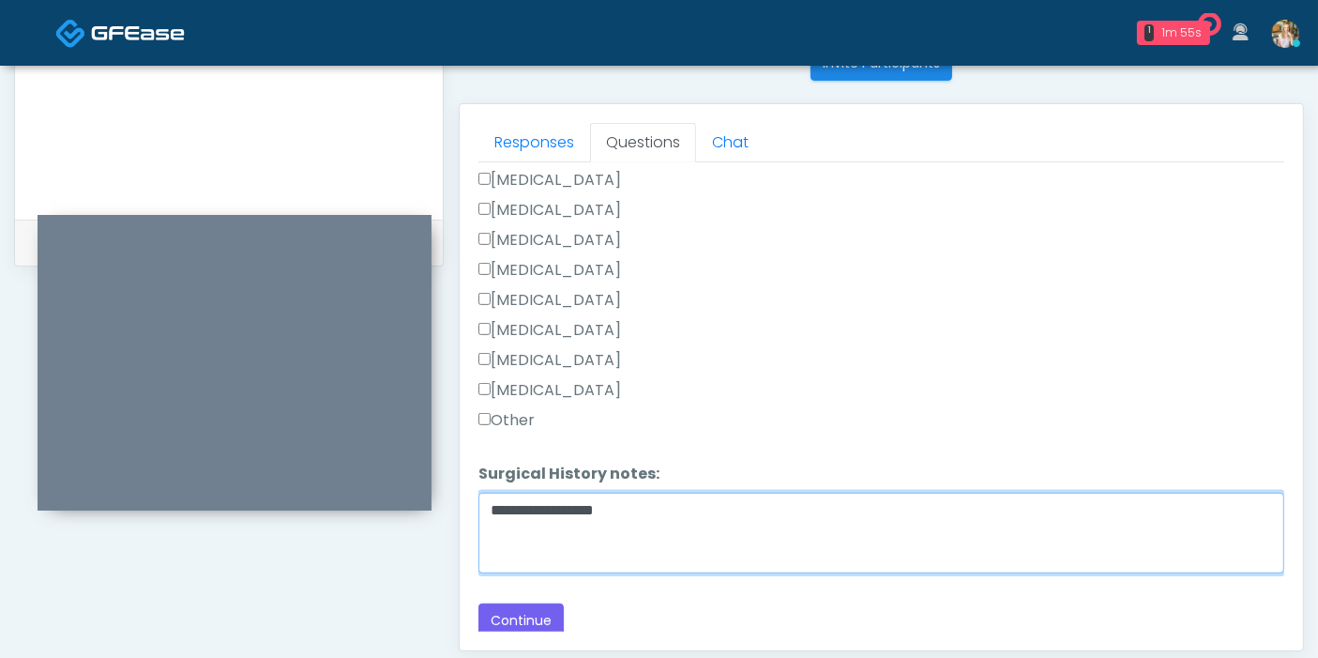
scroll to position [814, 0]
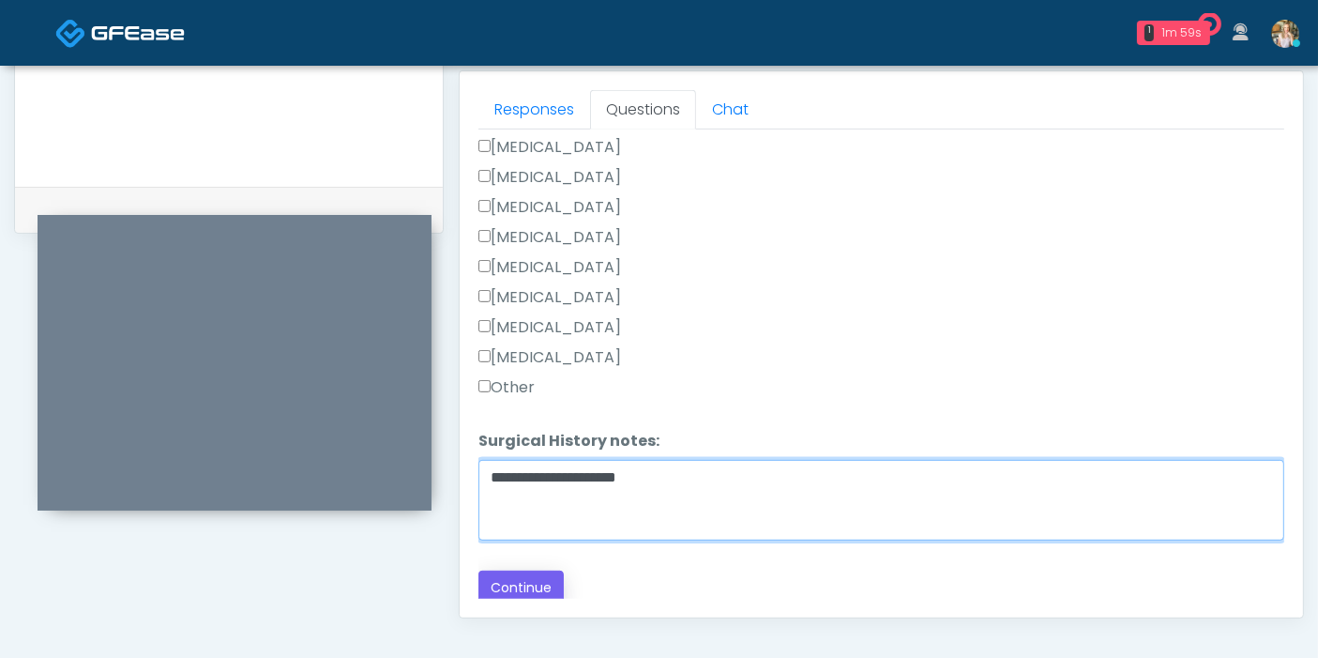
type textarea "**********"
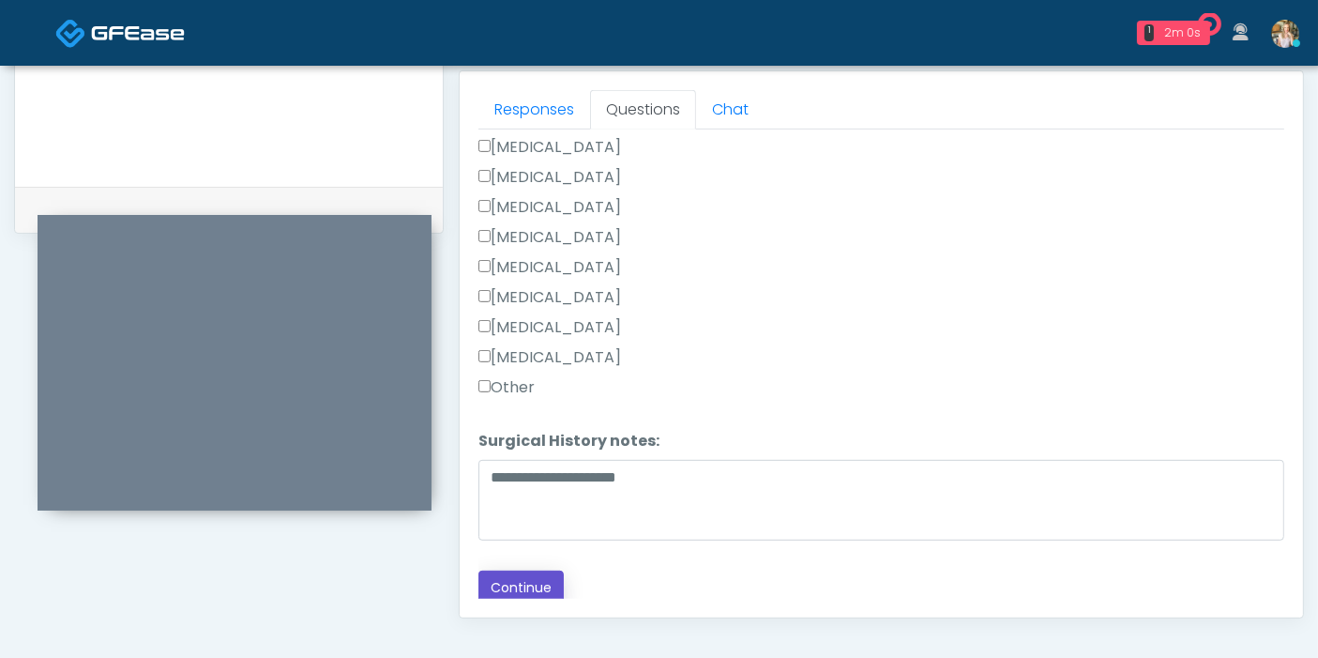
click at [507, 580] on button "Continue" at bounding box center [520, 587] width 85 height 35
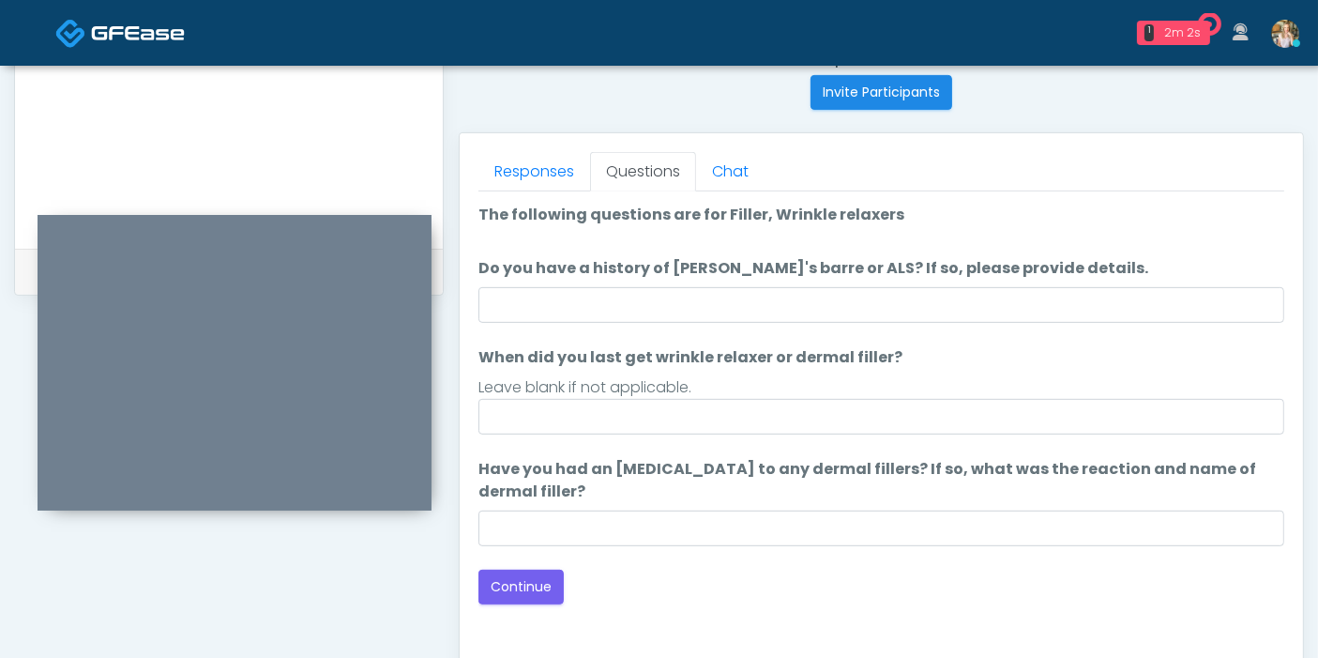
scroll to position [710, 0]
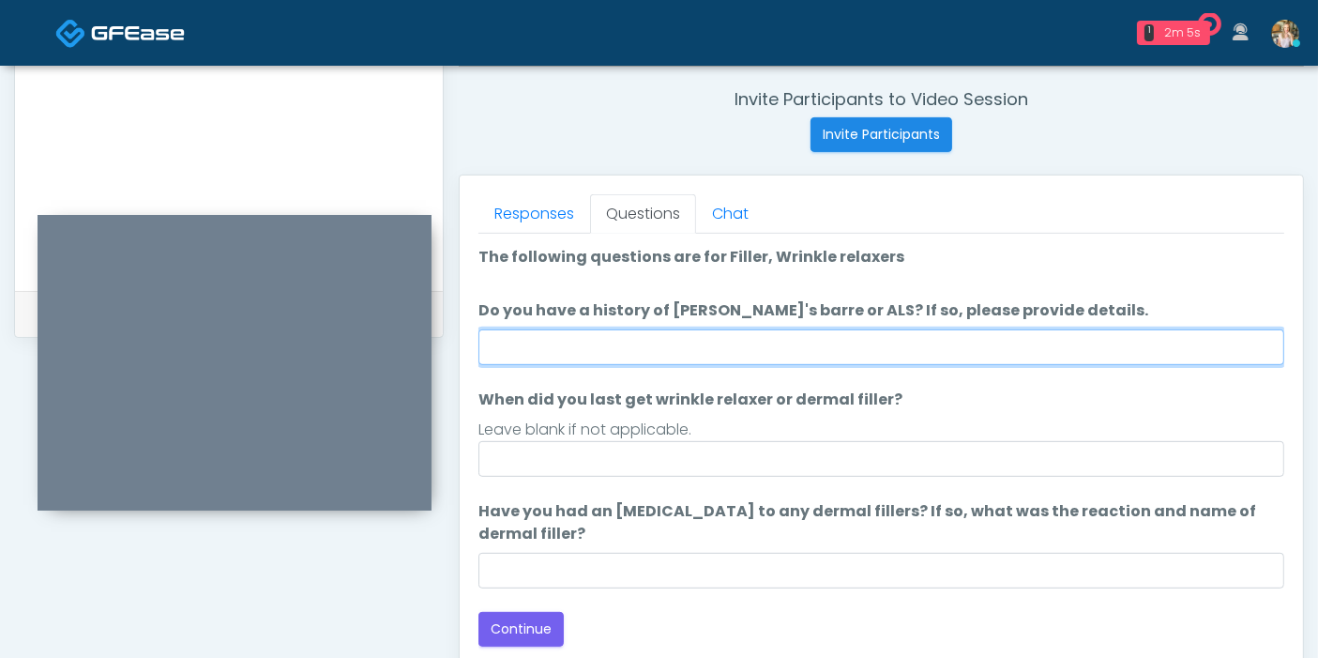
click at [645, 344] on input "Do you have a history of Guillain's barre or ALS? If so, please provide details." at bounding box center [881, 347] width 806 height 36
type input "**"
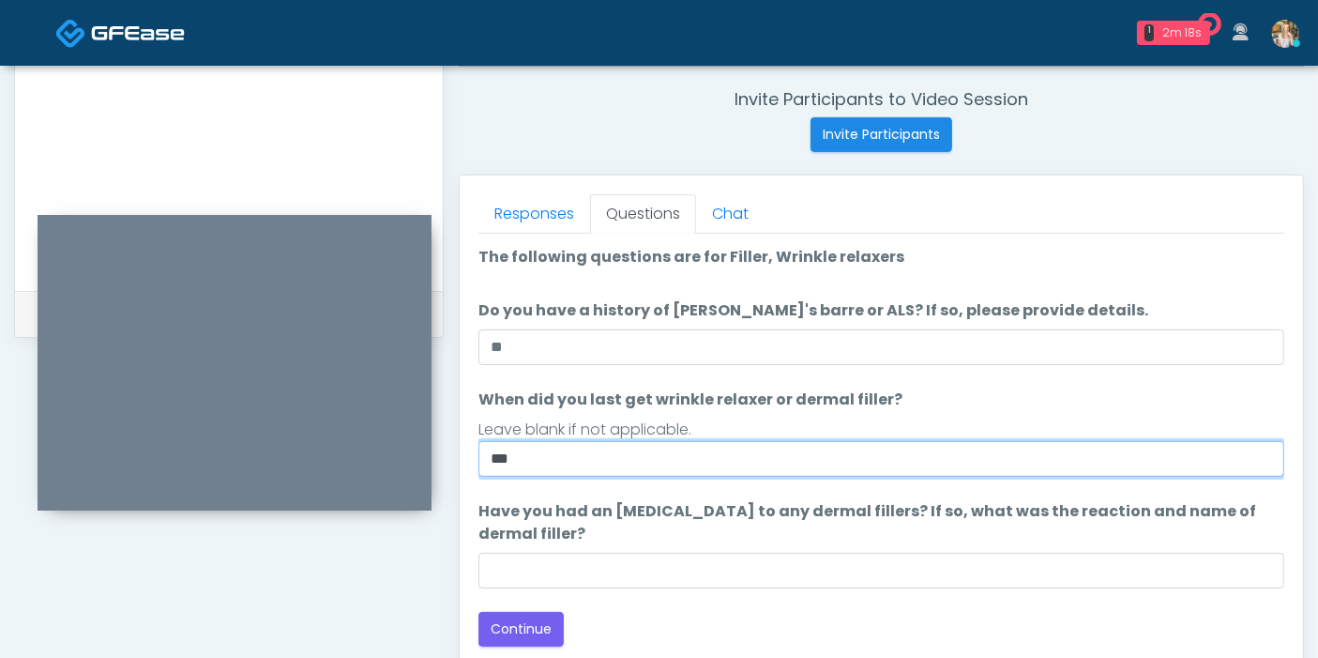
type input "***"
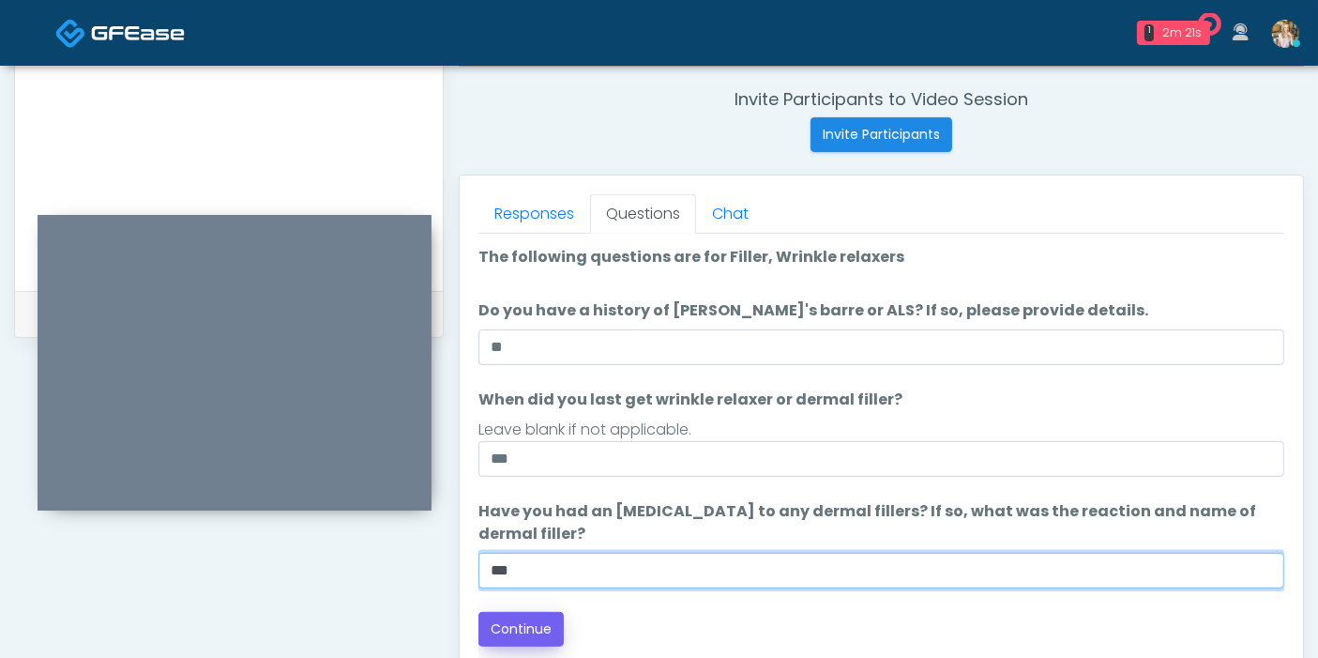
type input "***"
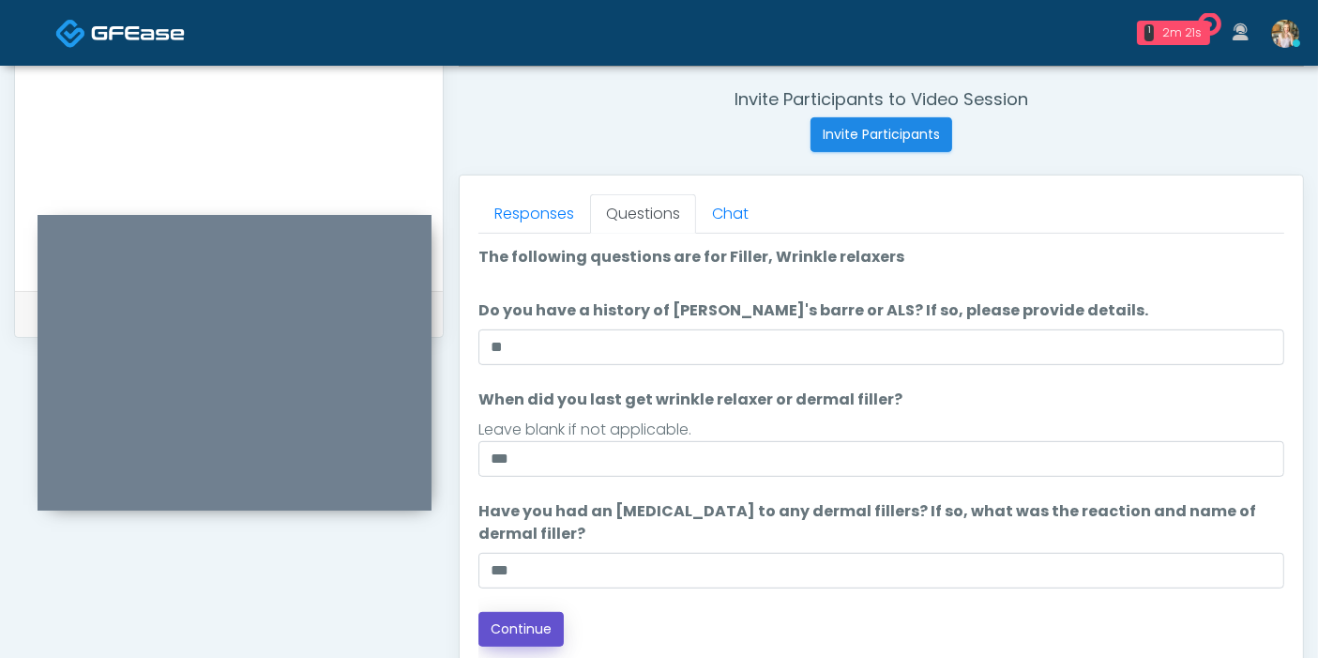
click at [538, 621] on button "Continue" at bounding box center [520, 629] width 85 height 35
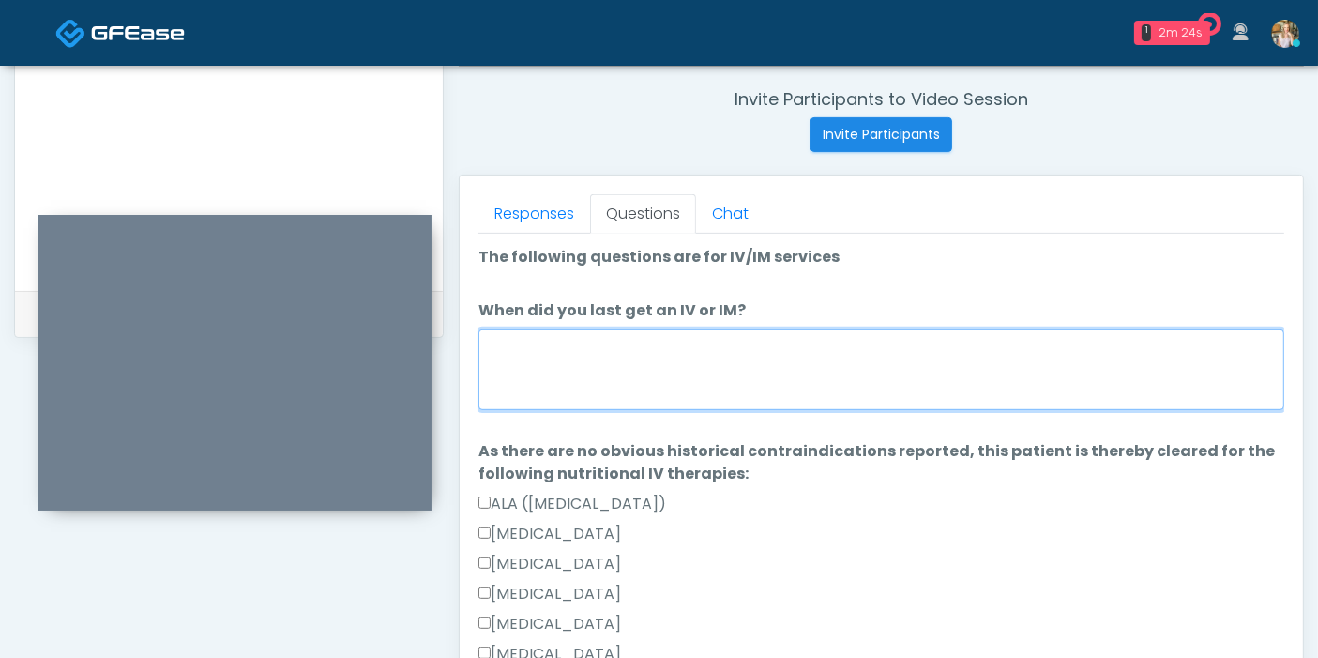
click at [882, 383] on textarea "When did you last get an IV or IM?" at bounding box center [881, 369] width 806 height 81
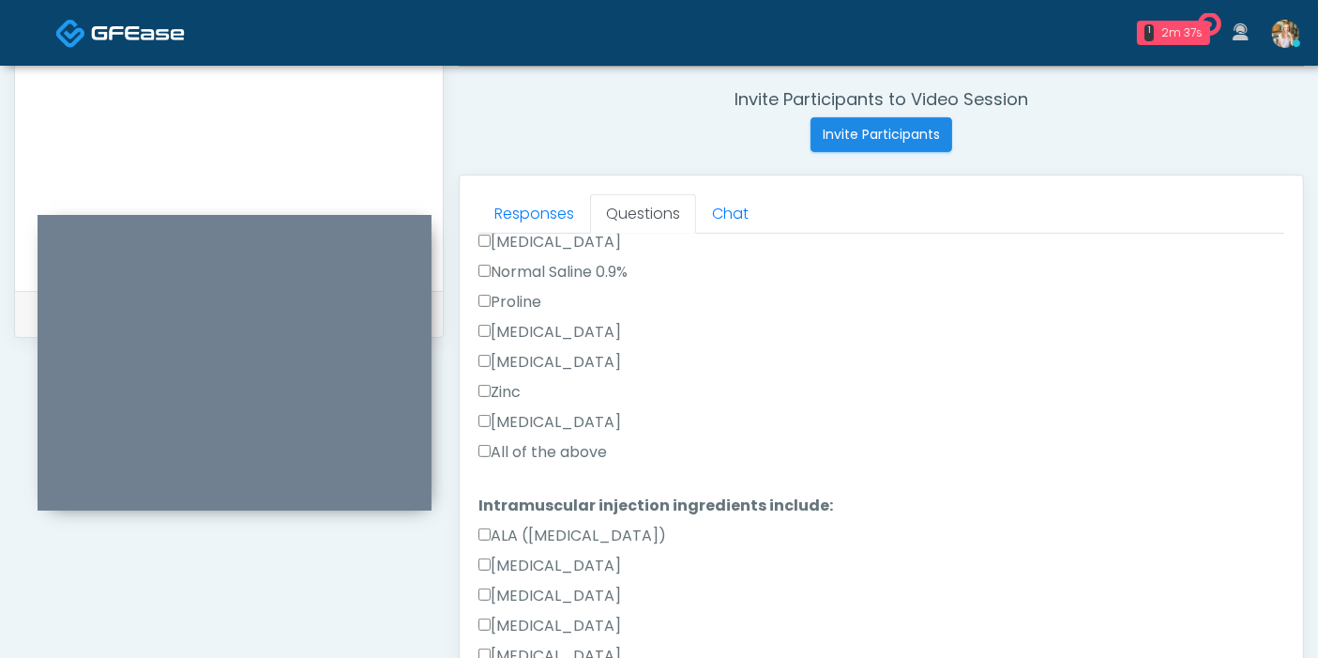
scroll to position [625, 0]
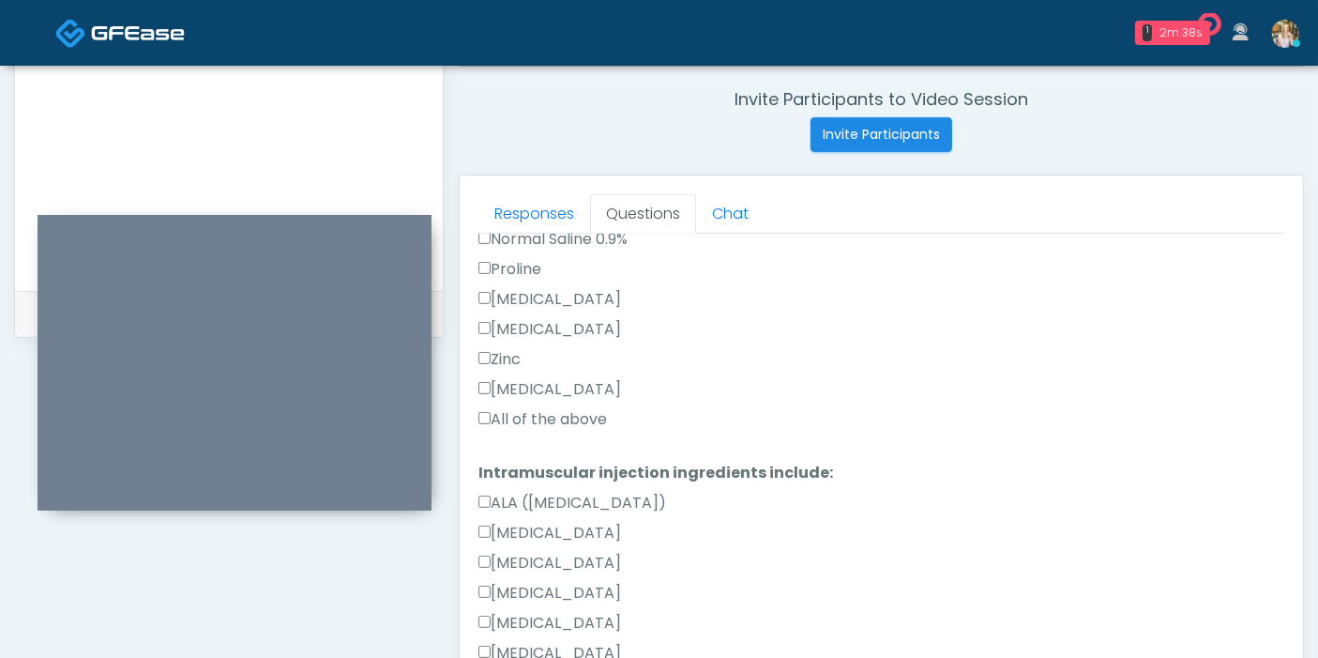
type textarea "*******"
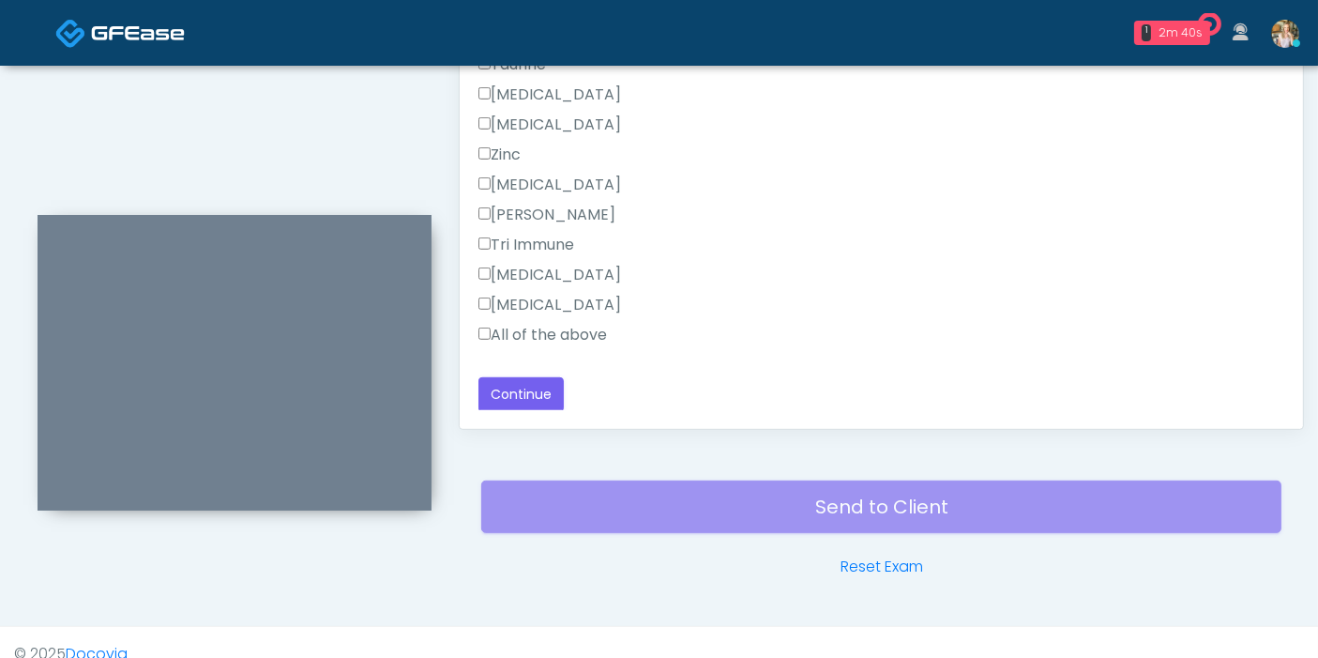
scroll to position [1022, 0]
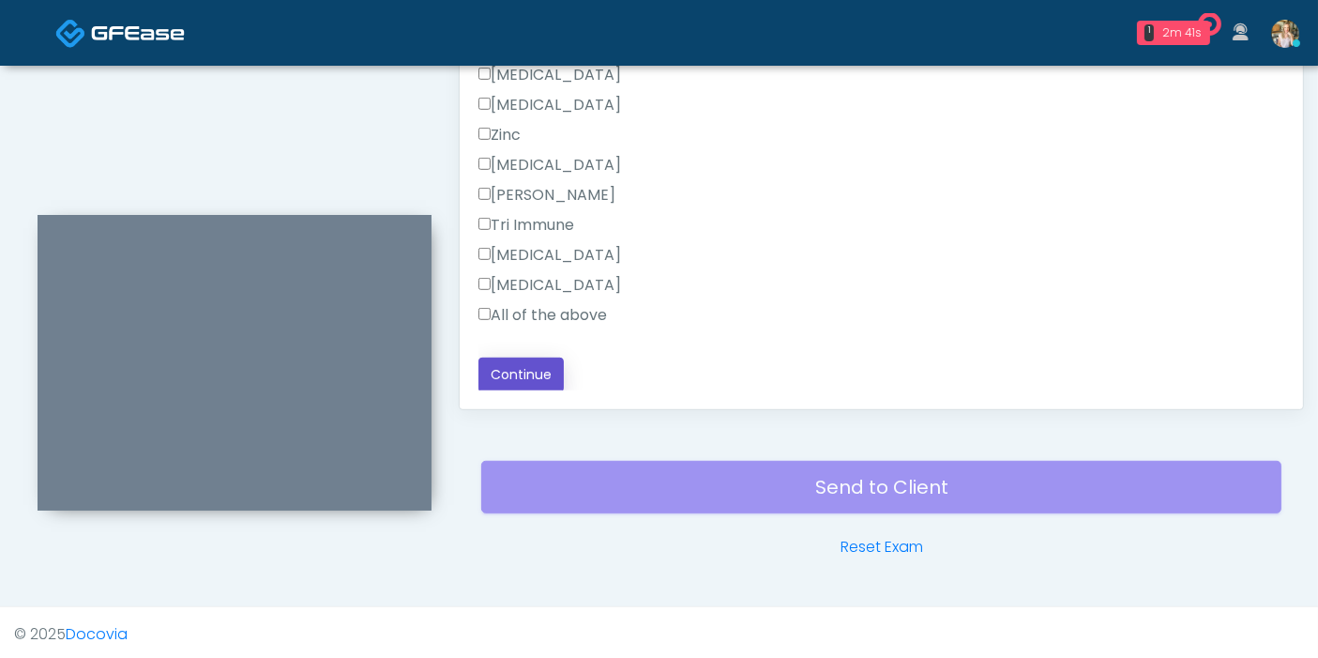
click at [533, 373] on button "Continue" at bounding box center [520, 374] width 85 height 35
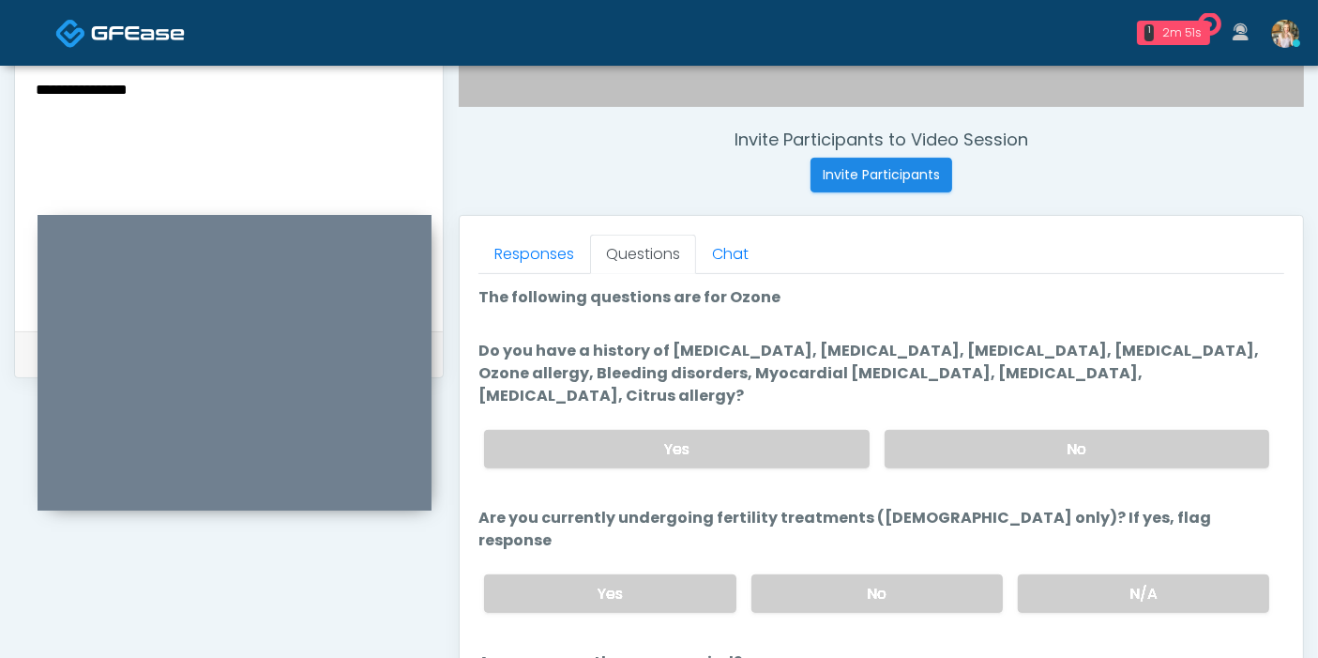
scroll to position [675, 0]
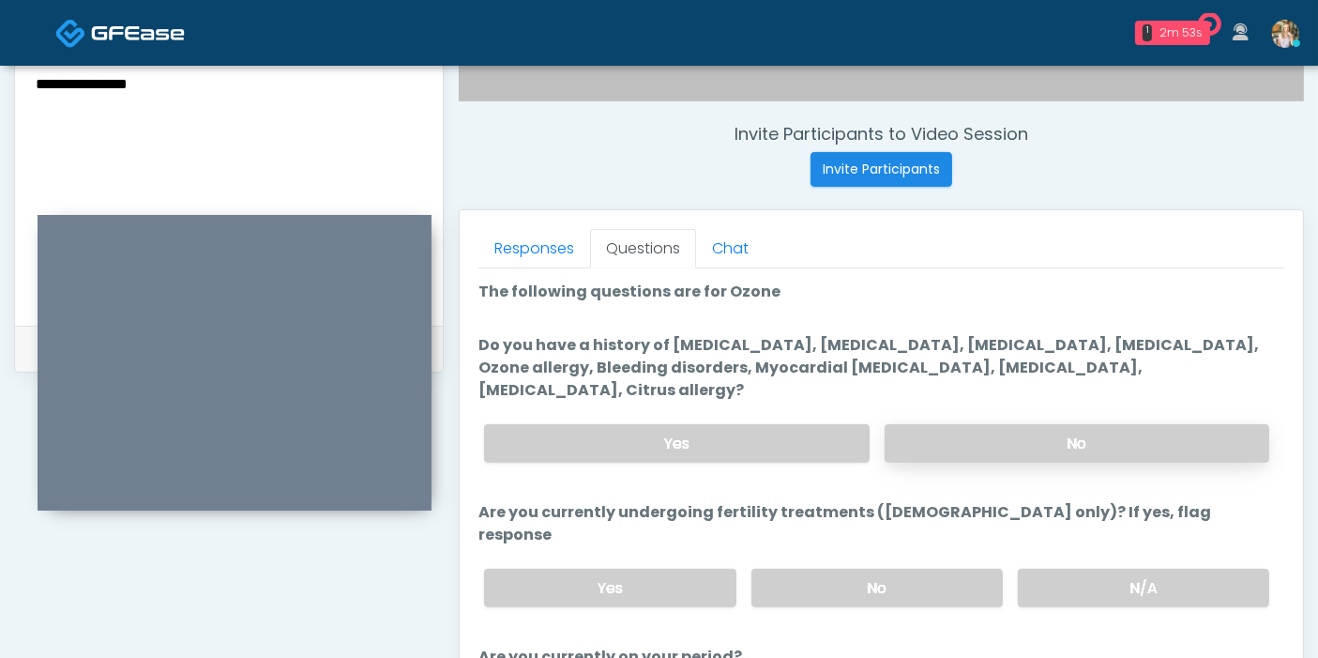
click at [1040, 424] on label "No" at bounding box center [1077, 443] width 385 height 38
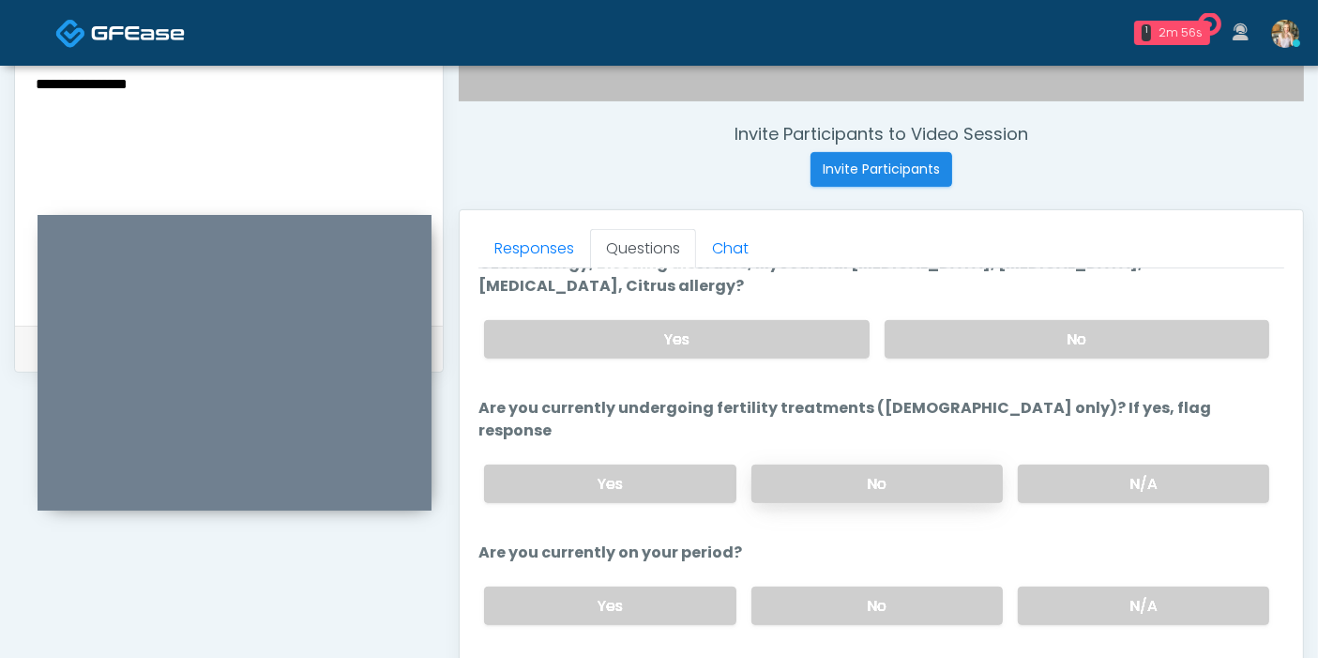
click at [823, 464] on label "No" at bounding box center [876, 483] width 251 height 38
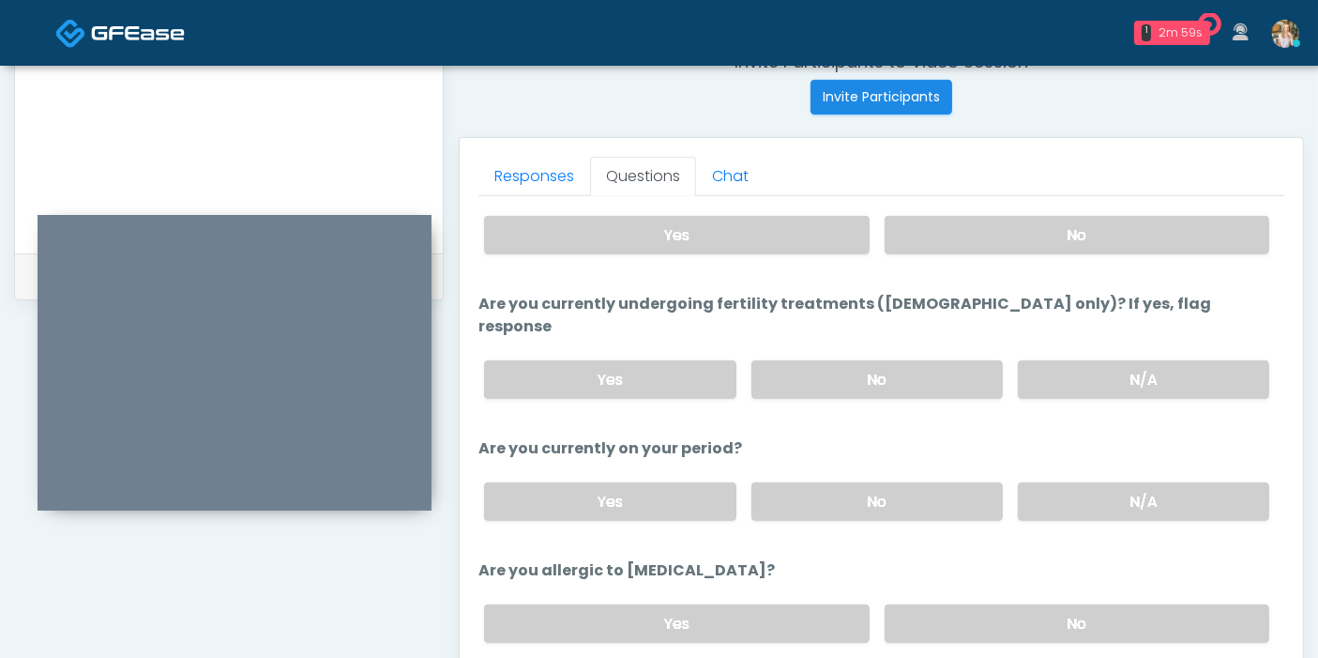
scroll to position [779, 0]
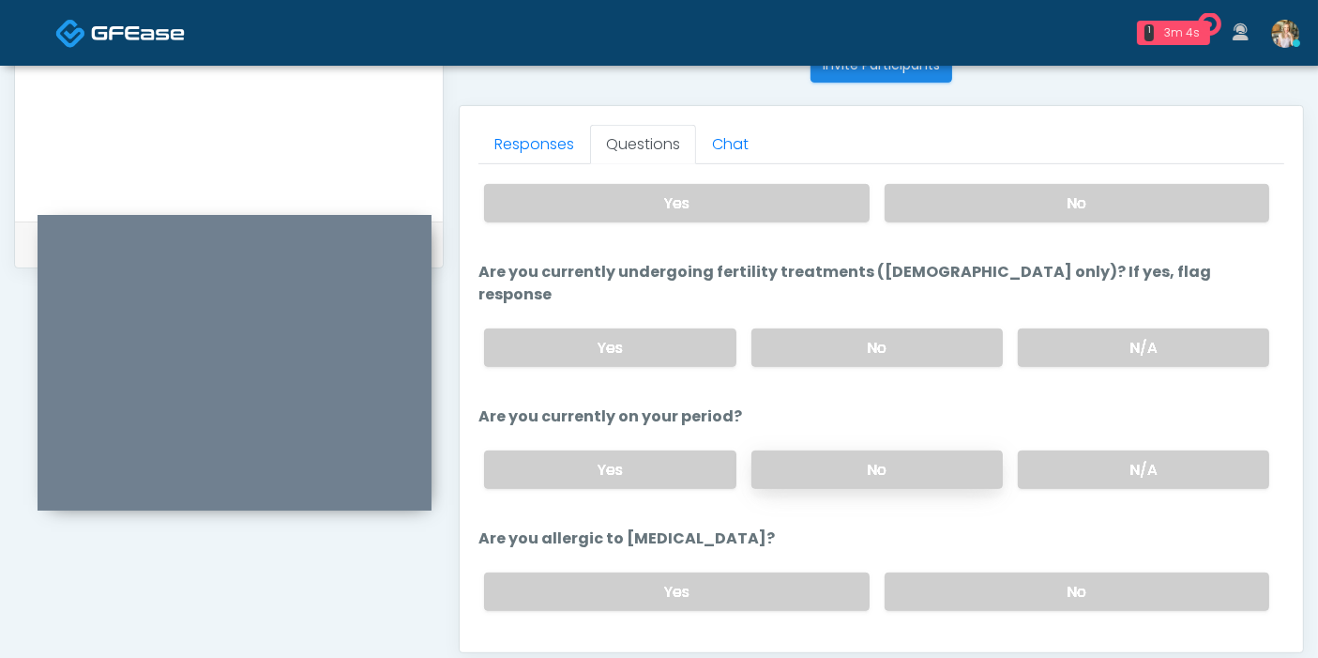
click at [879, 450] on label "No" at bounding box center [876, 469] width 251 height 38
click at [1015, 572] on label "No" at bounding box center [1077, 591] width 385 height 38
click at [520, 649] on button "Continue" at bounding box center [520, 666] width 85 height 35
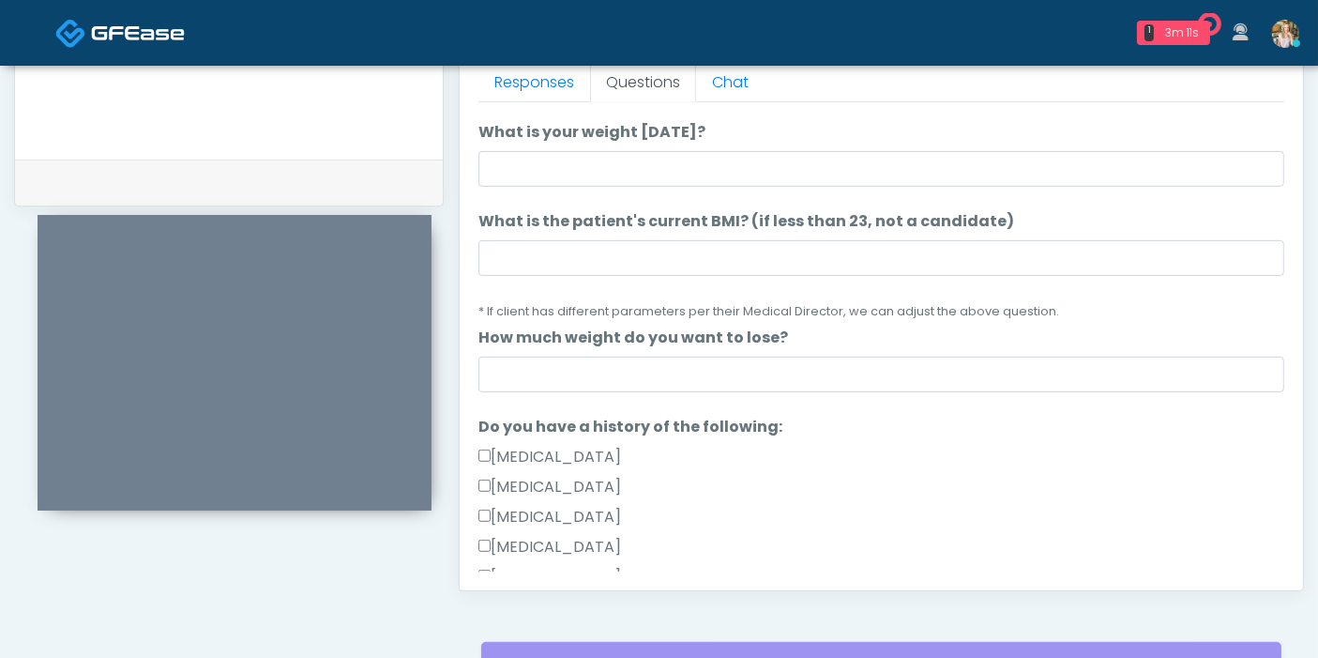
scroll to position [710, 0]
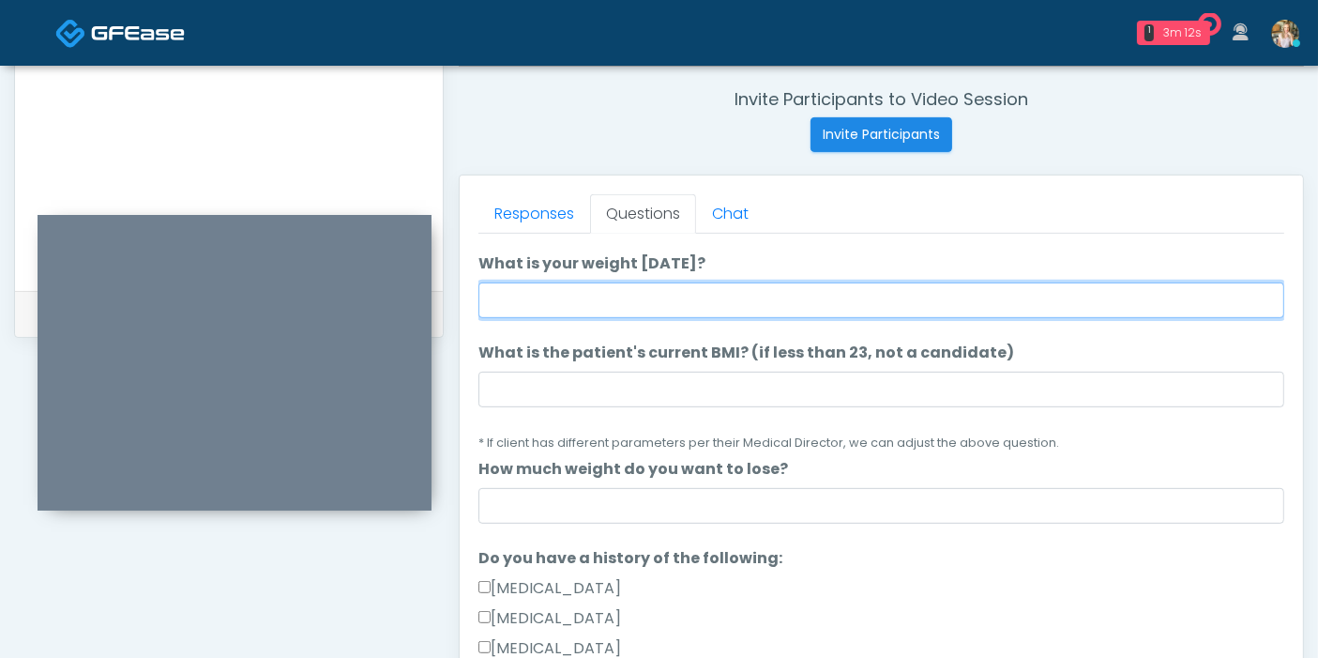
click at [857, 291] on input "What is your weight today?" at bounding box center [881, 300] width 806 height 36
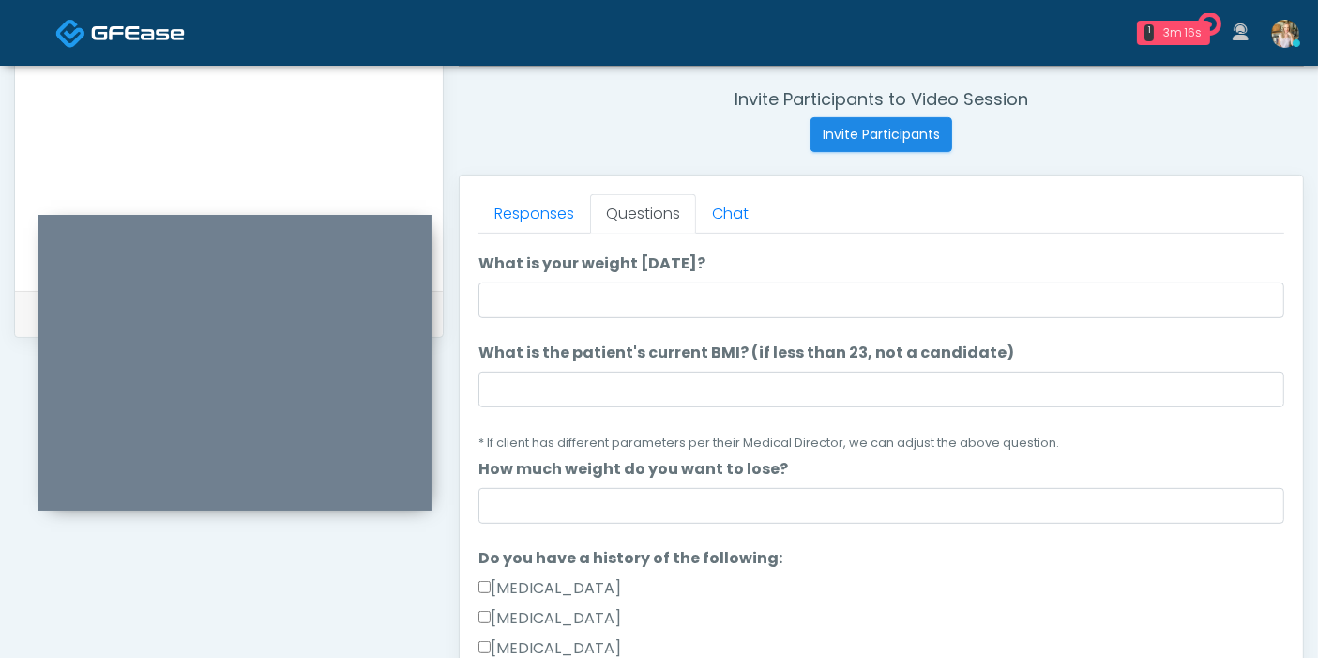
scroll to position [0, 0]
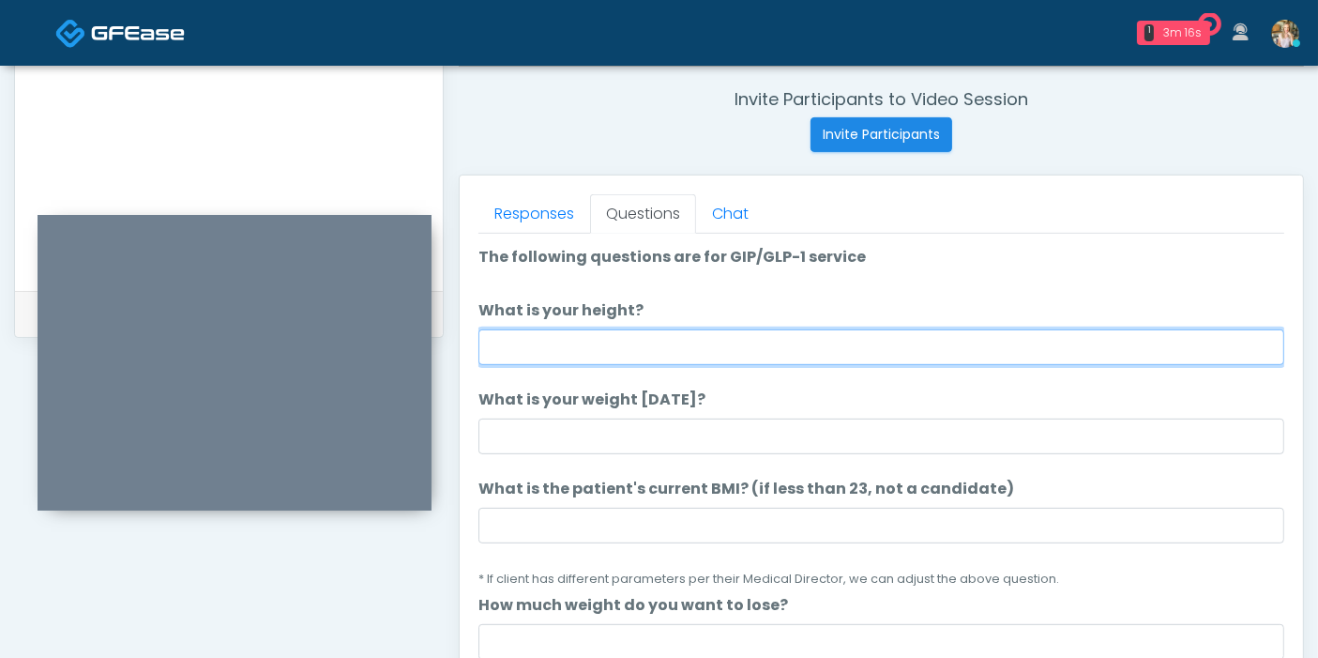
click at [742, 342] on input "What is your height?" at bounding box center [881, 347] width 806 height 36
type input "***"
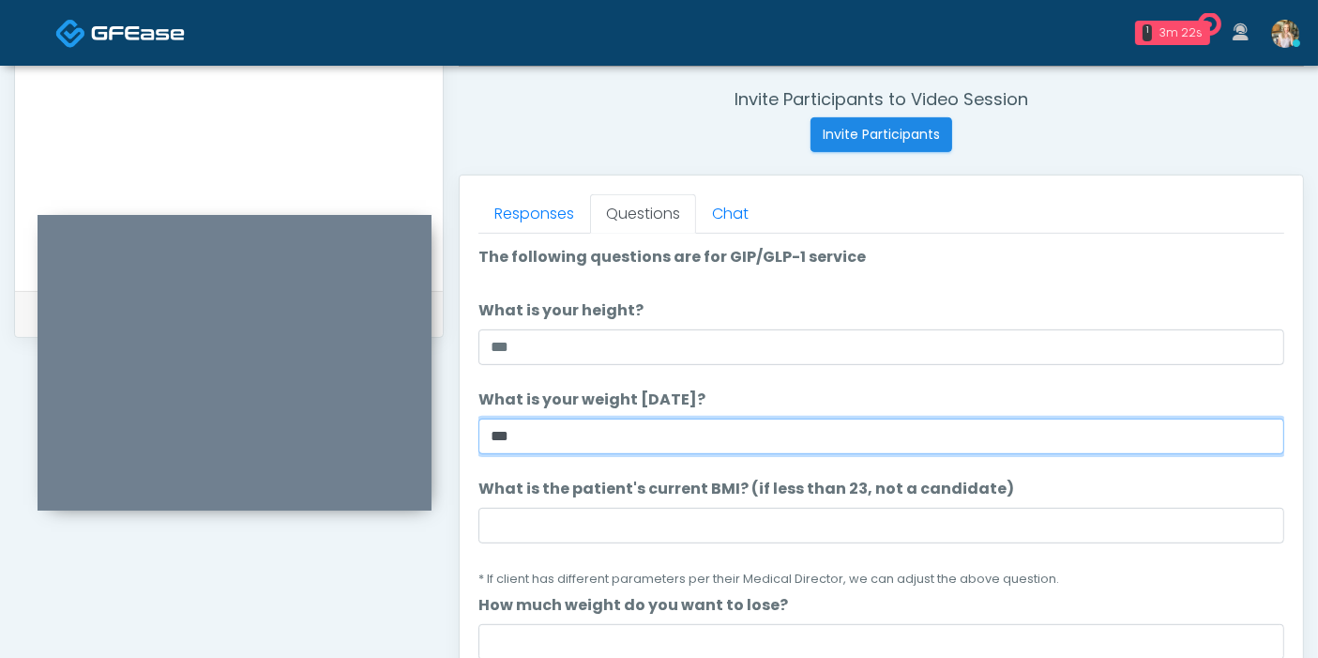
type input "***"
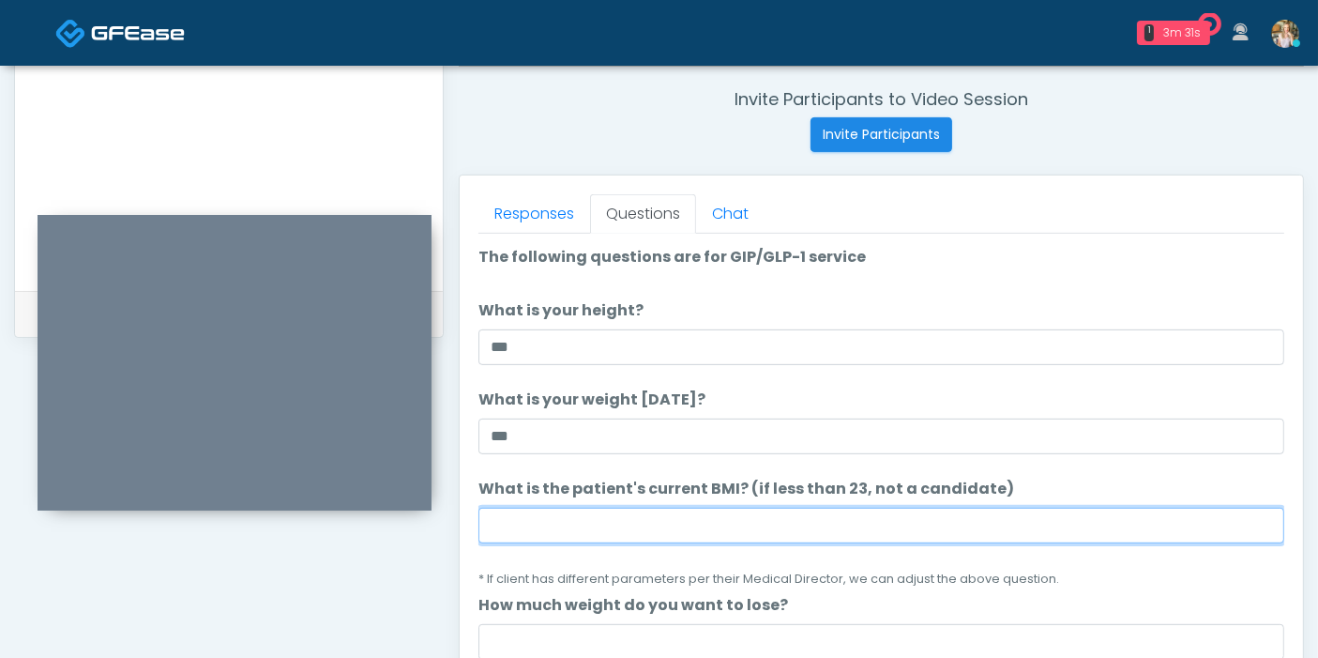
click at [656, 525] on input "What is the patient's current BMI? (if less than 23, not a candidate)" at bounding box center [881, 525] width 806 height 36
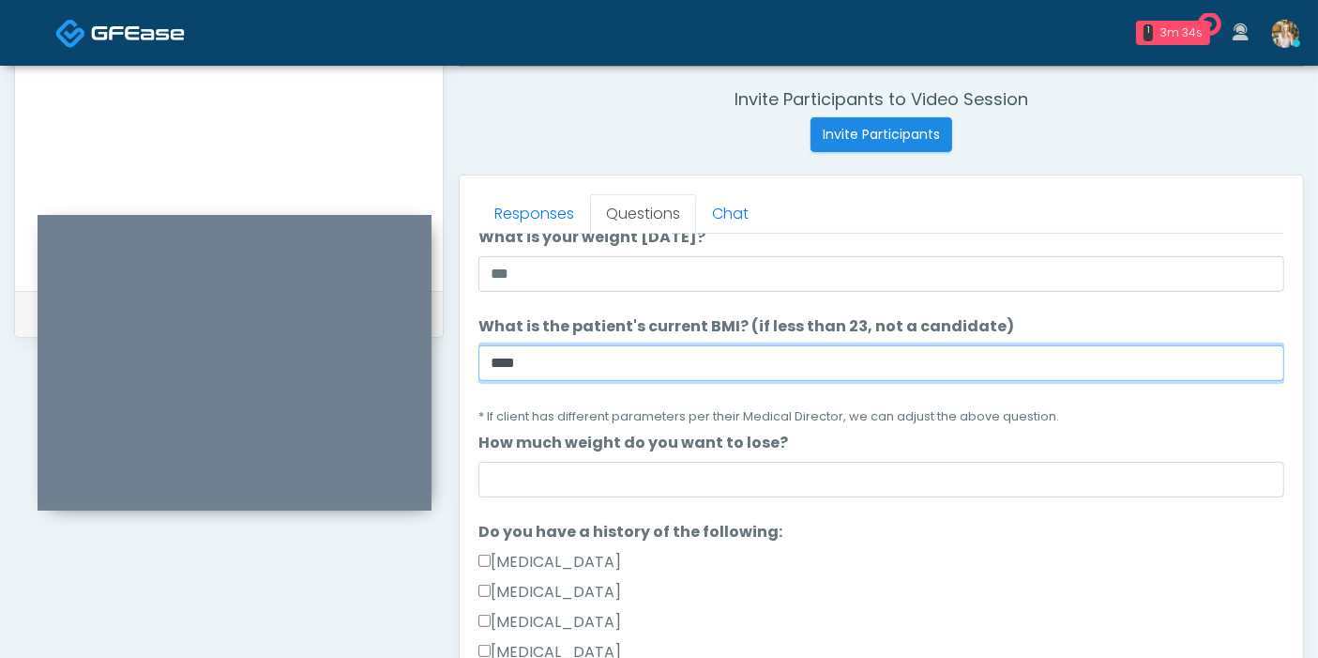
scroll to position [208, 0]
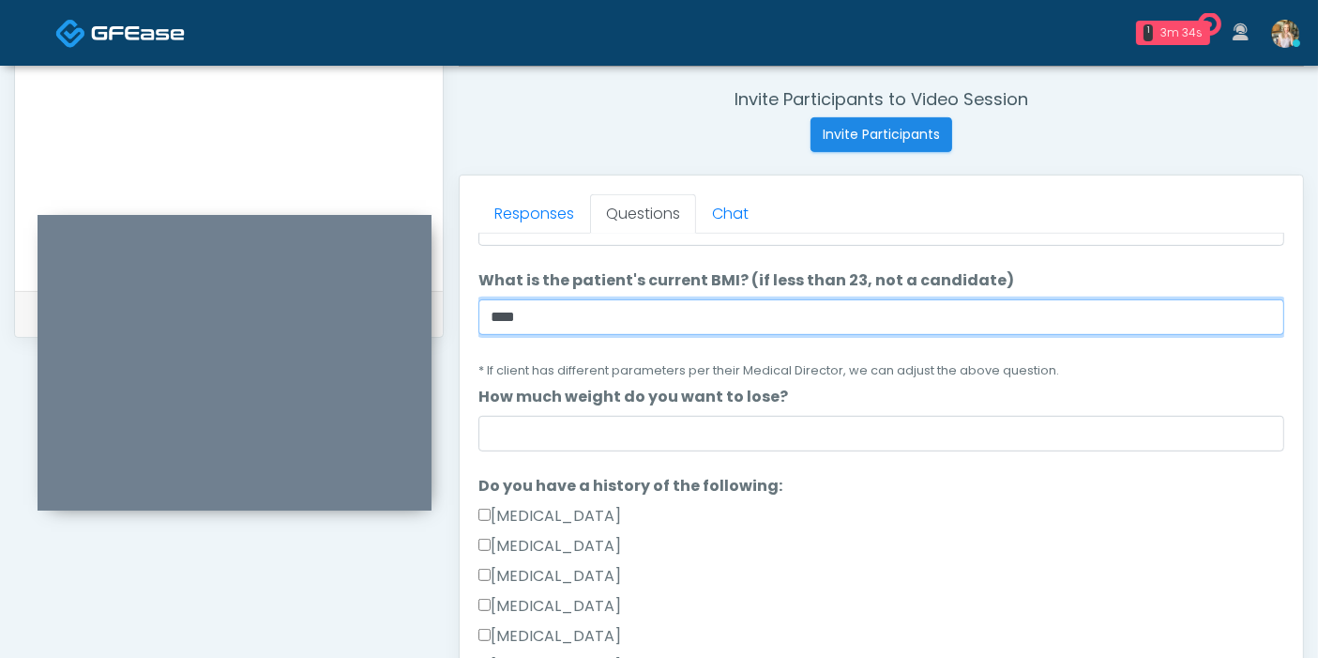
type input "****"
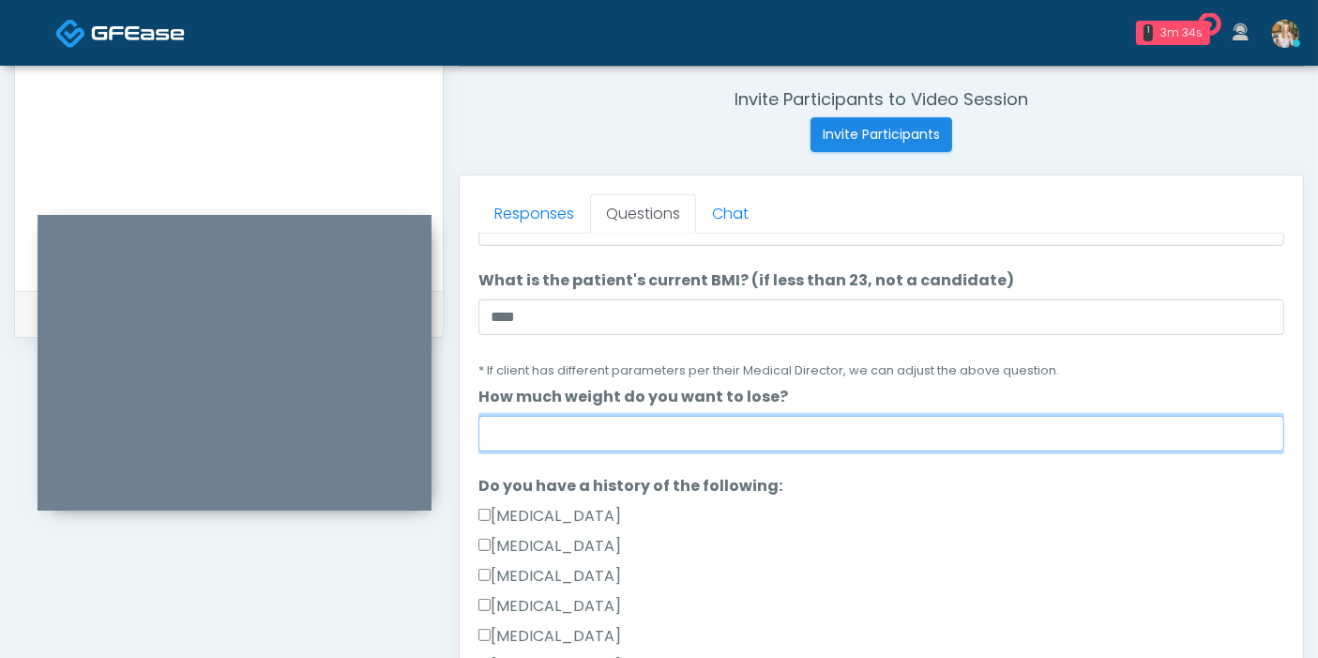
click at [719, 438] on input "How much weight do you want to lose?" at bounding box center [881, 434] width 806 height 36
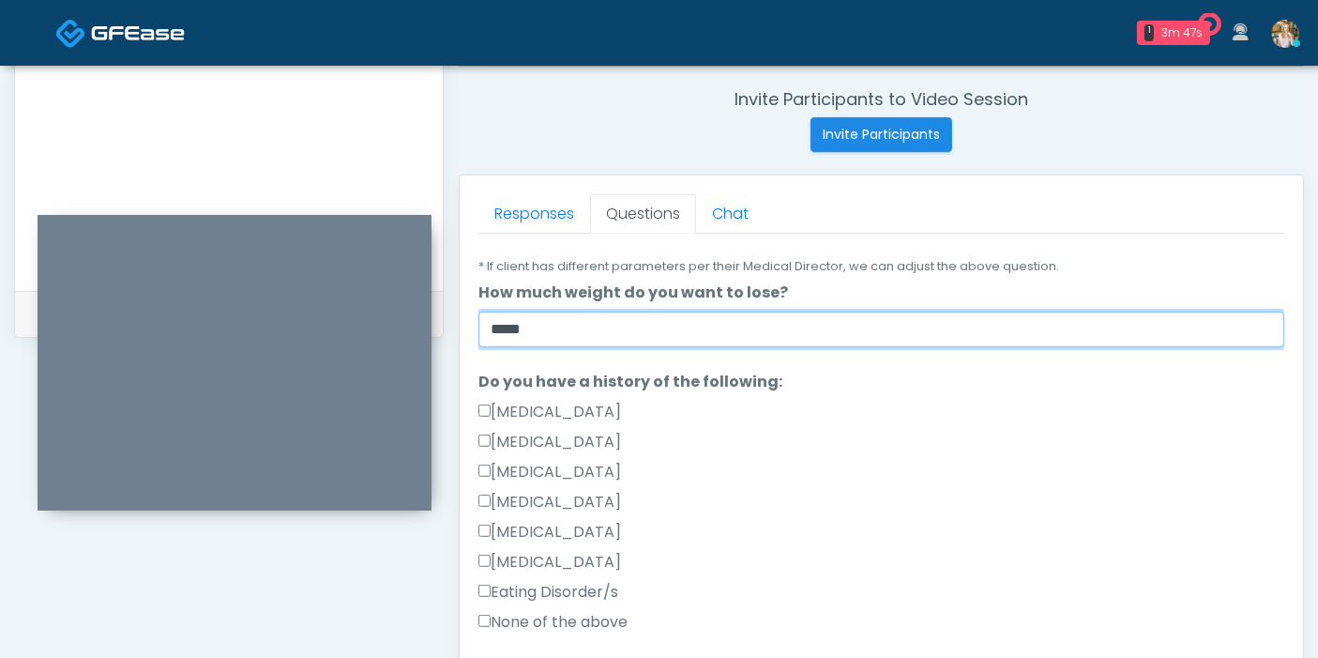
scroll to position [416, 0]
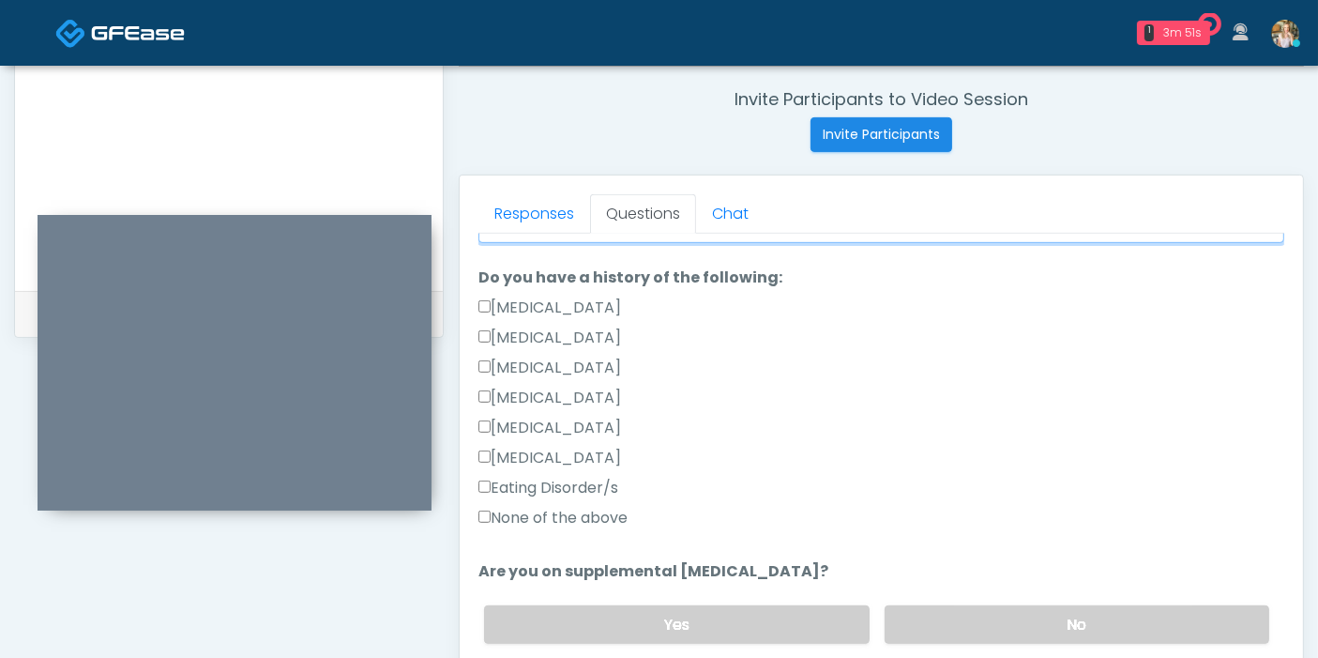
type input "*****"
click at [491, 510] on label "None of the above" at bounding box center [552, 518] width 149 height 23
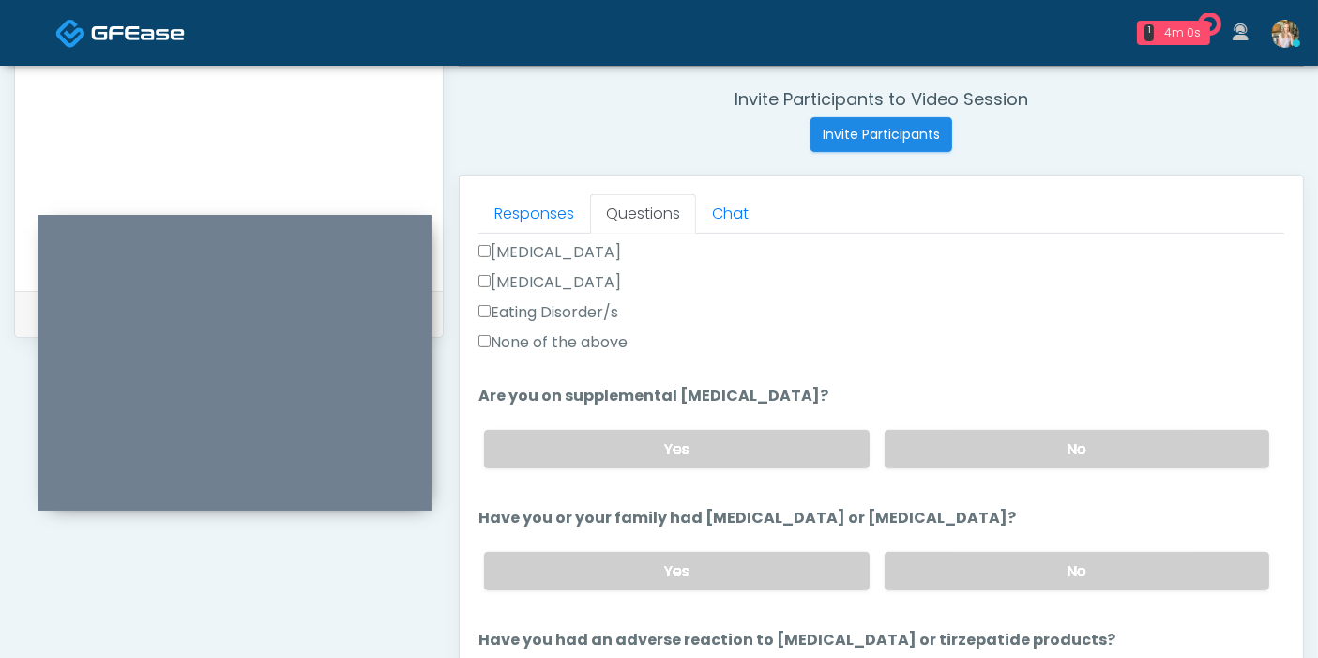
scroll to position [625, 0]
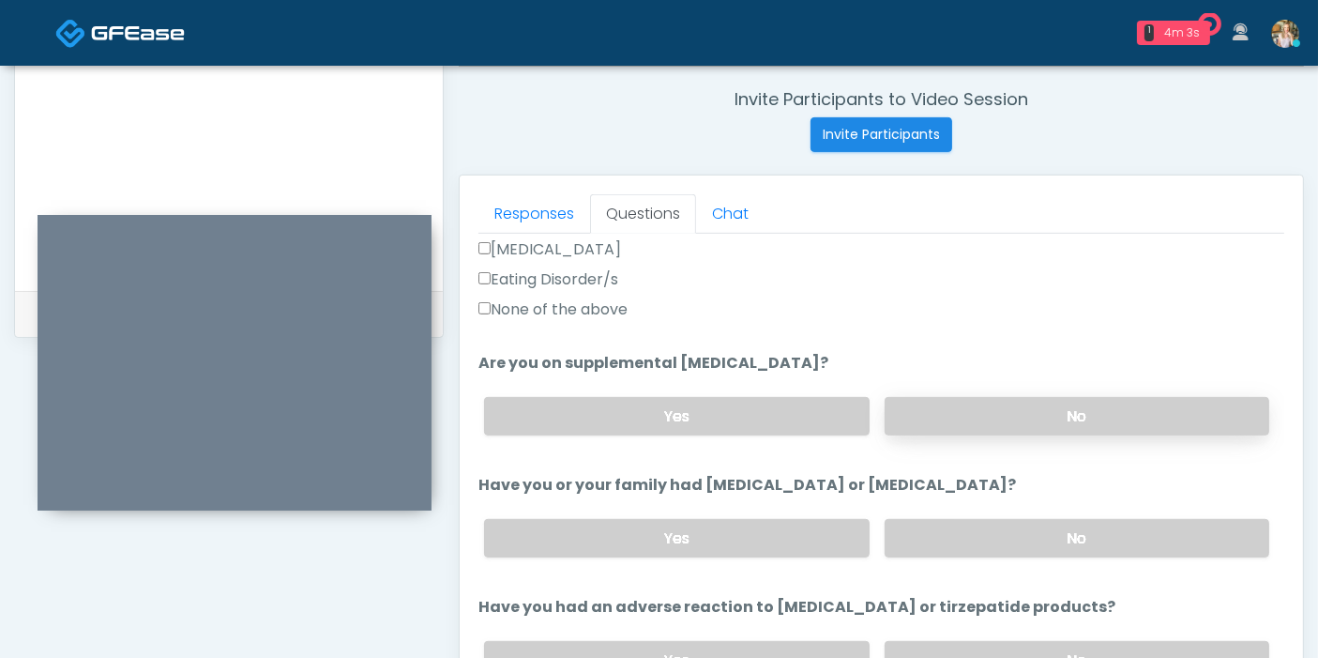
click at [1034, 422] on label "No" at bounding box center [1077, 416] width 385 height 38
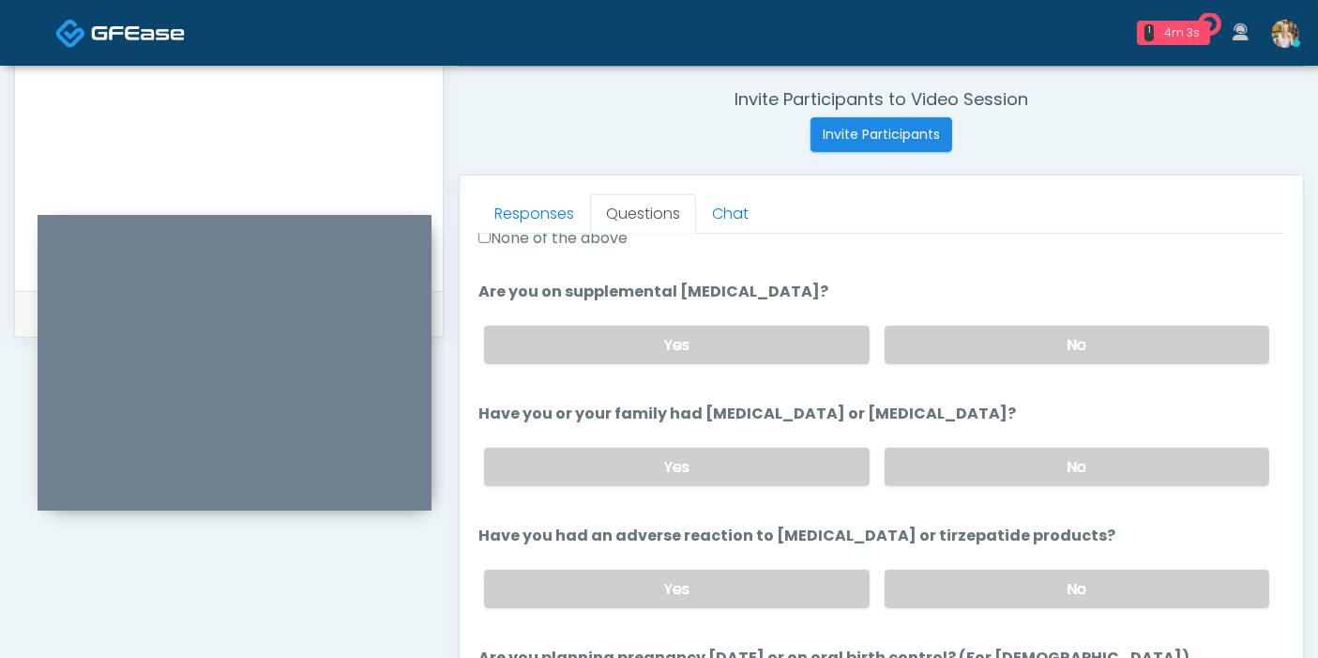
scroll to position [729, 0]
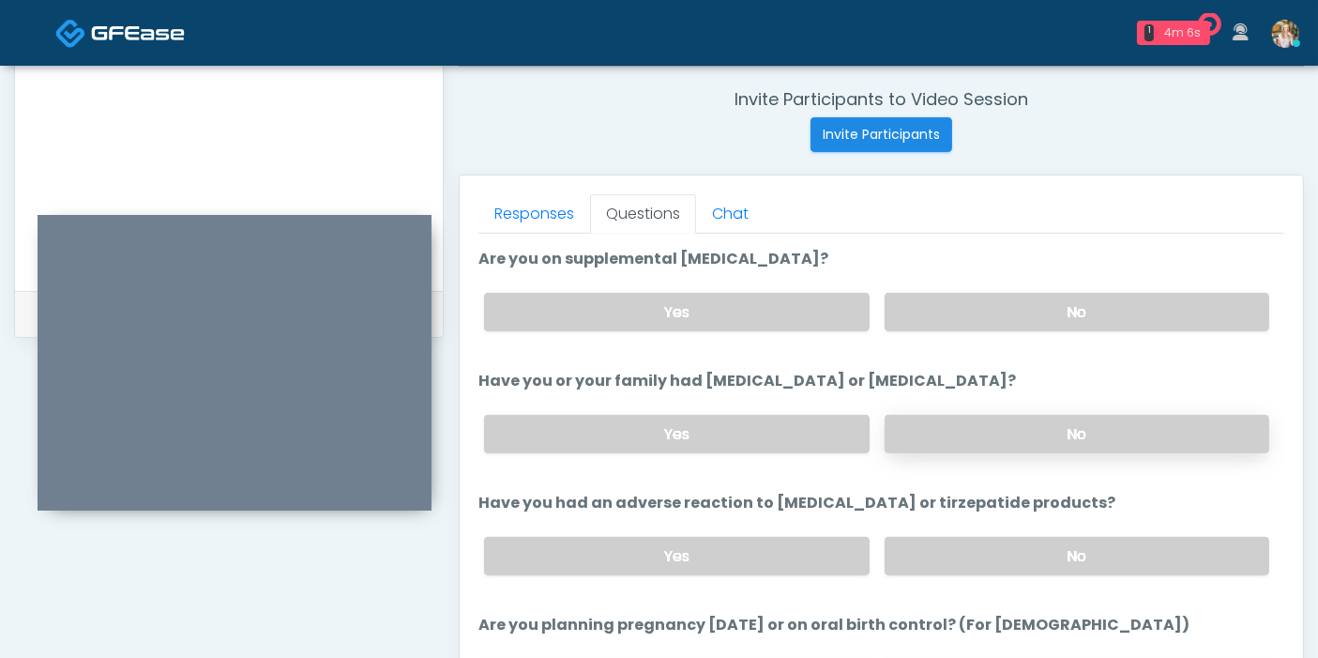
click at [1019, 430] on label "No" at bounding box center [1077, 434] width 385 height 38
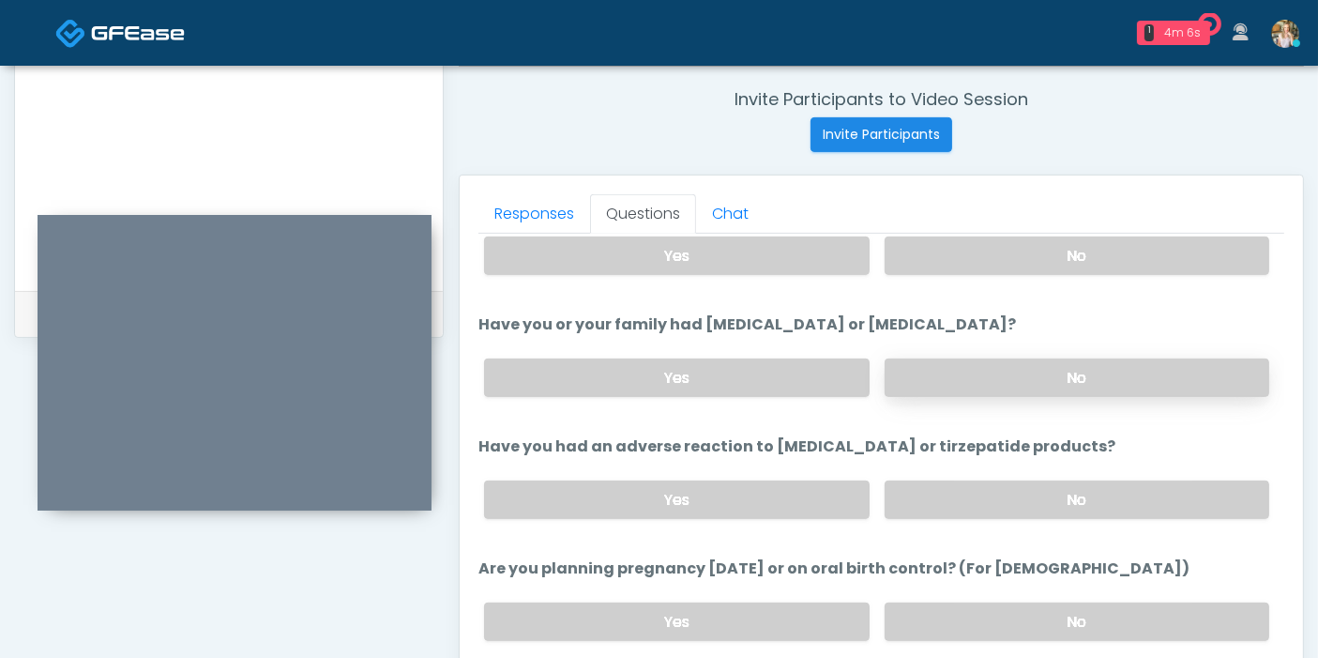
scroll to position [833, 0]
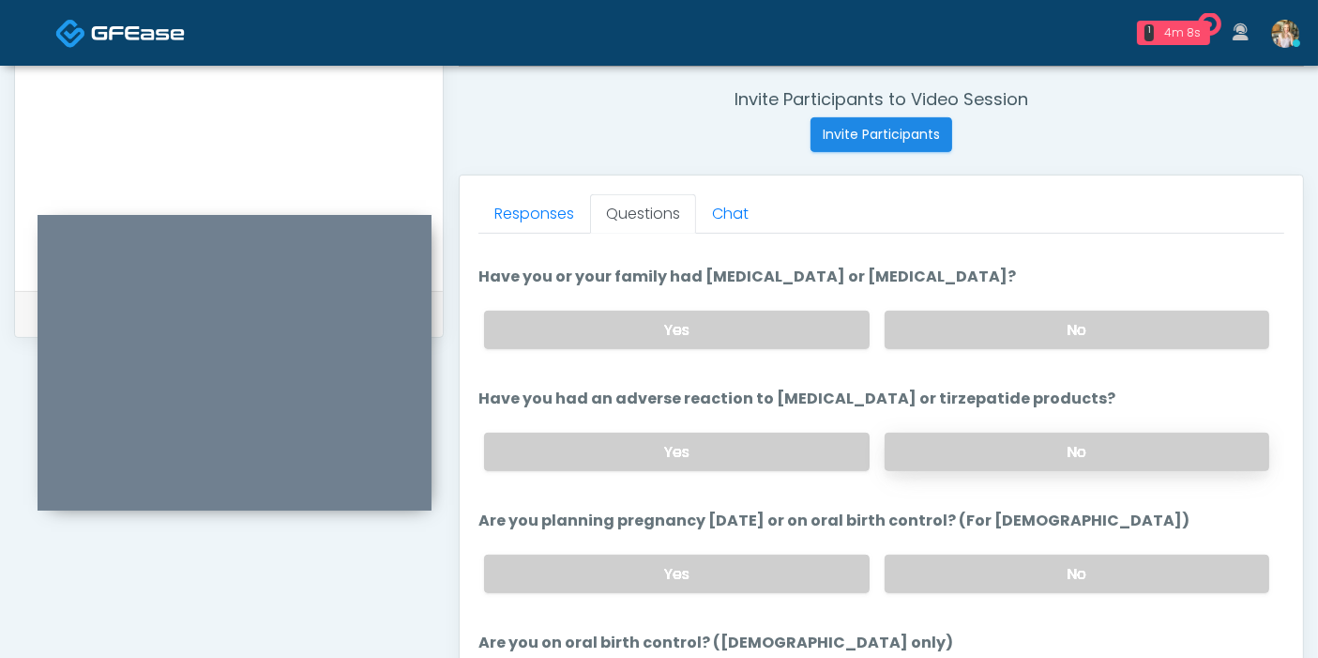
click at [980, 442] on label "No" at bounding box center [1077, 451] width 385 height 38
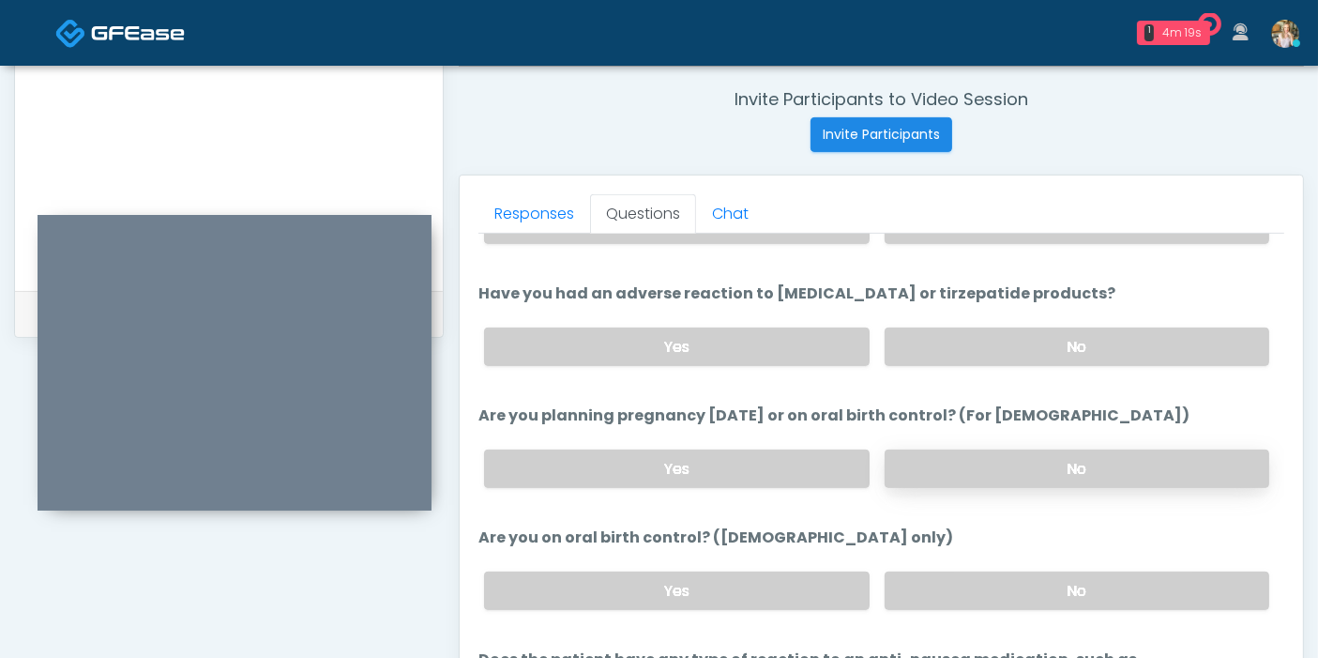
click at [1018, 461] on label "No" at bounding box center [1077, 468] width 385 height 38
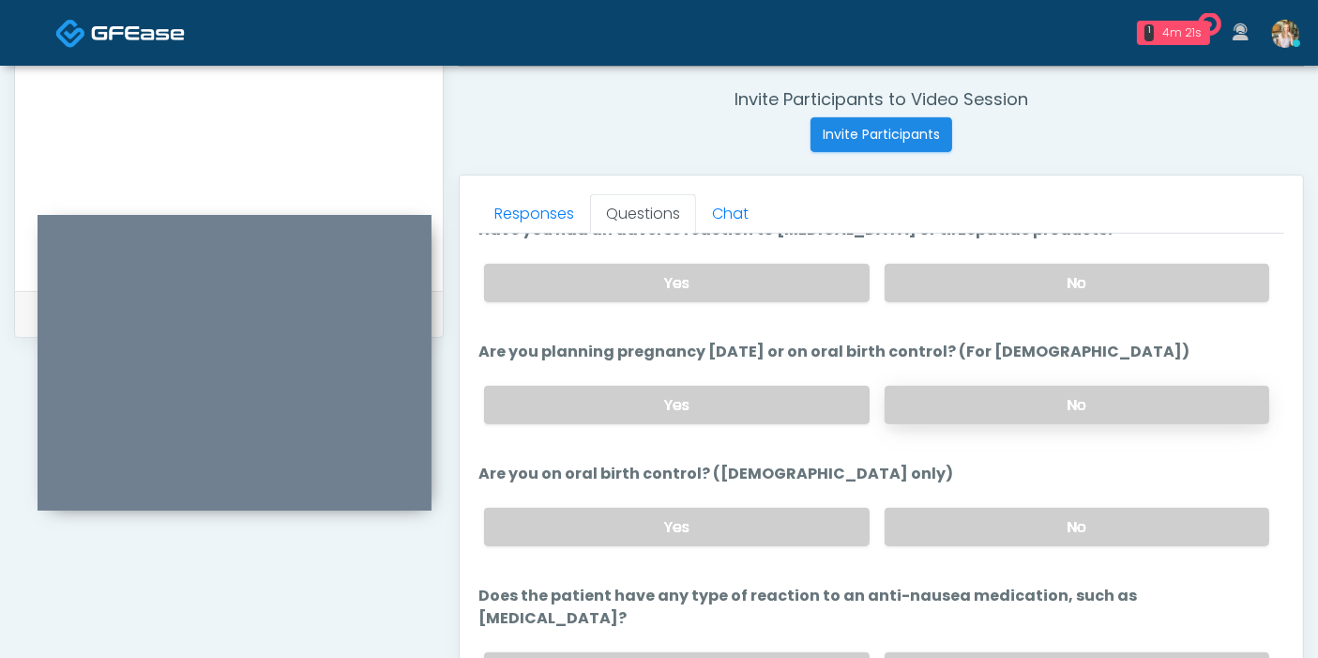
scroll to position [1033, 0]
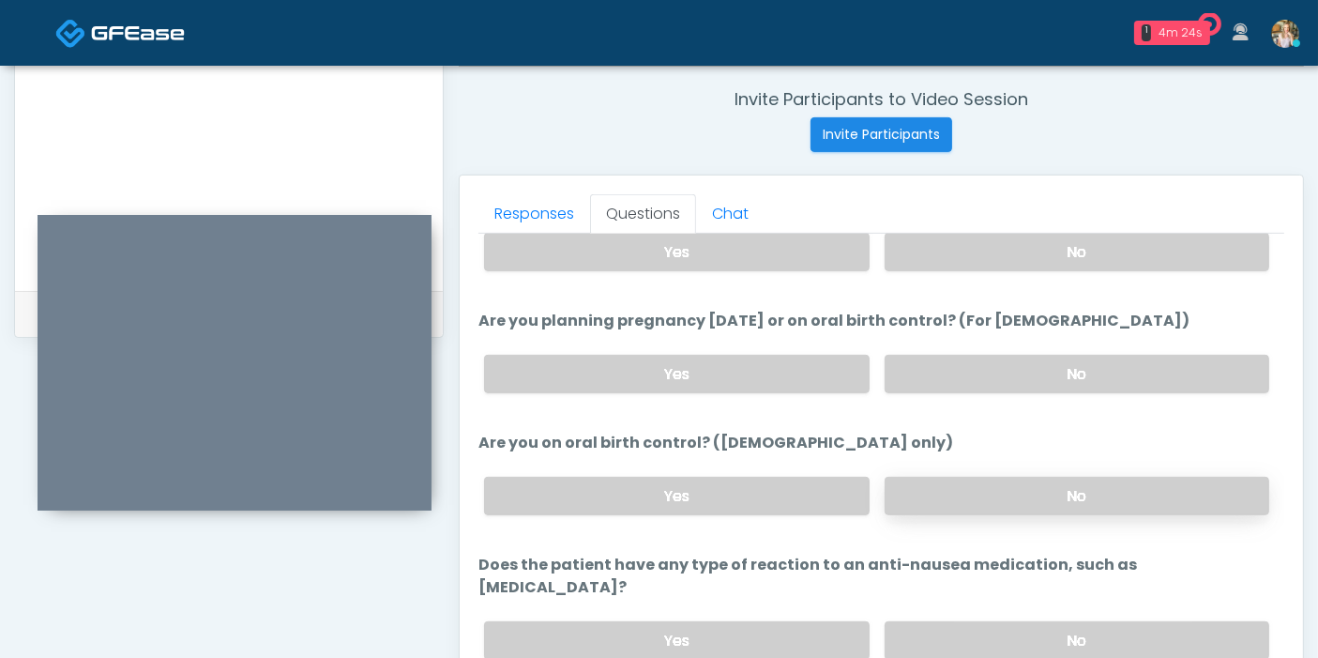
click at [1003, 482] on label "No" at bounding box center [1077, 496] width 385 height 38
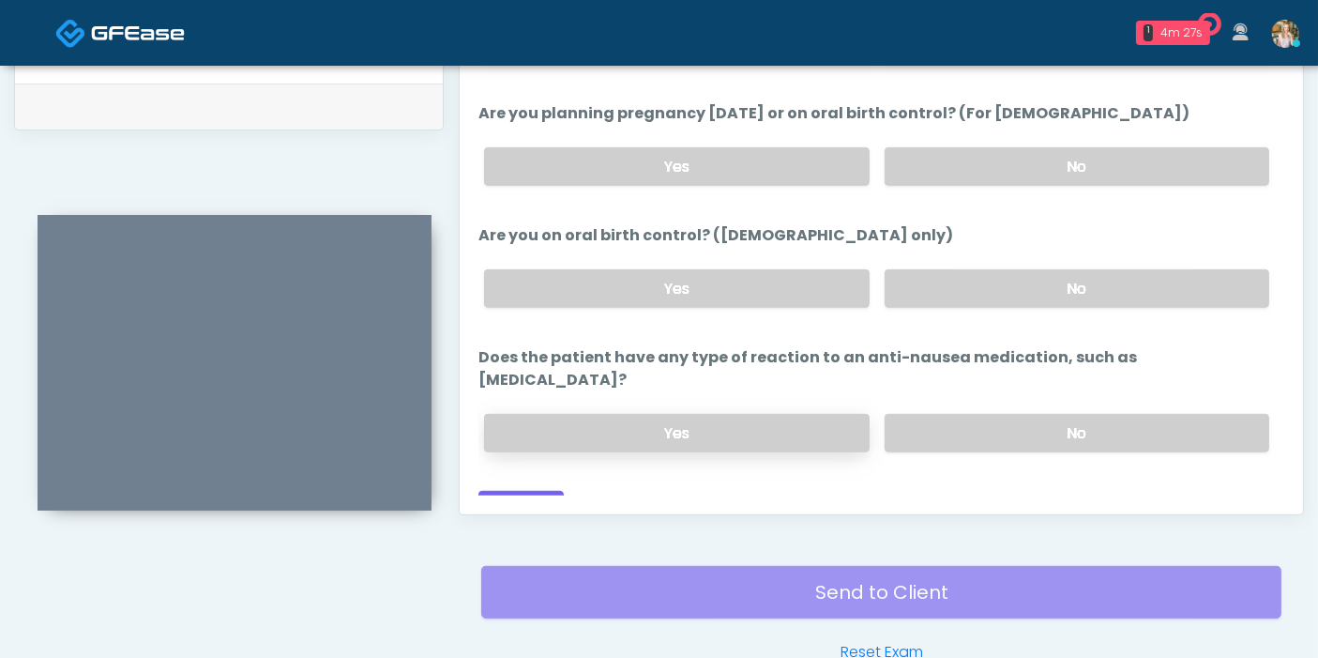
scroll to position [918, 0]
click at [993, 413] on label "No" at bounding box center [1077, 432] width 385 height 38
click at [509, 490] on button "Continue" at bounding box center [520, 507] width 85 height 35
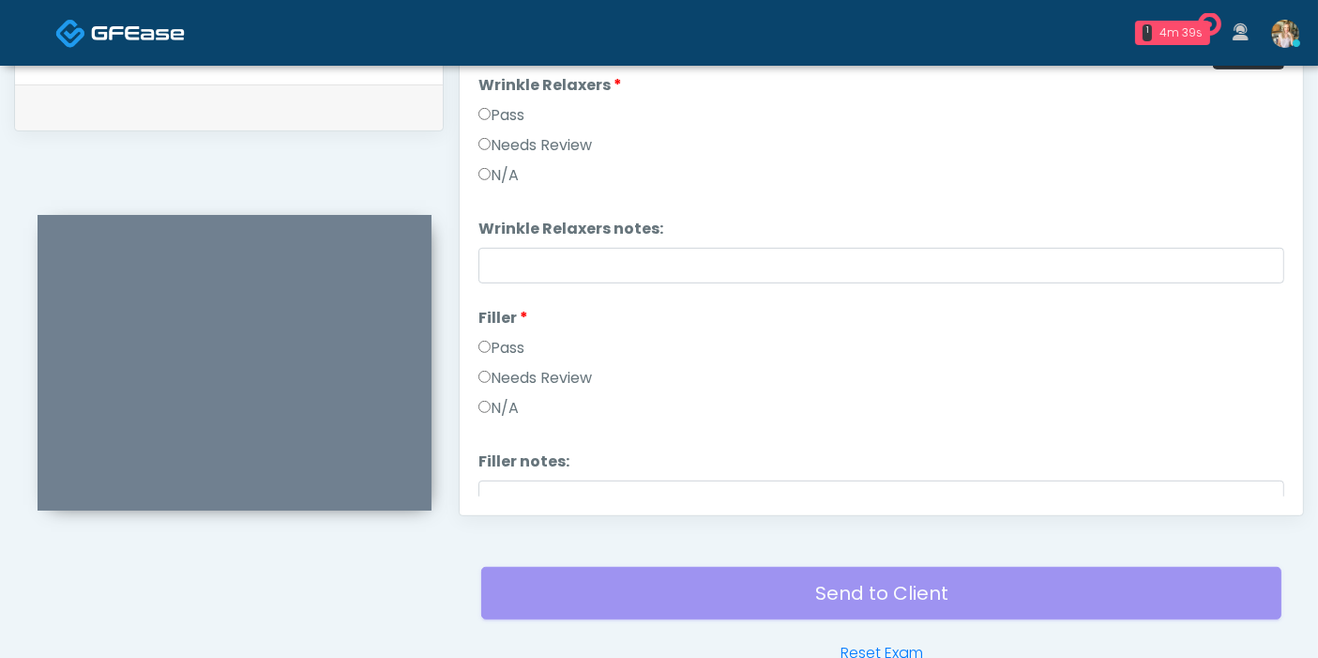
scroll to position [814, 0]
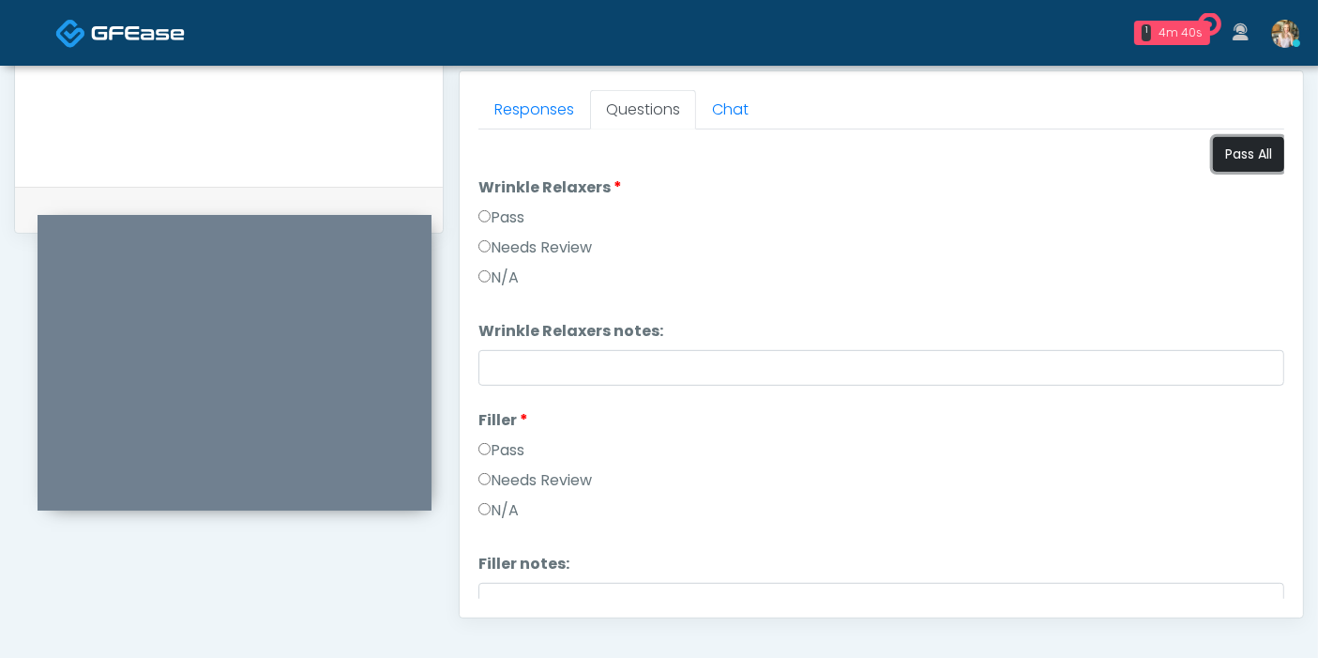
click at [1232, 162] on button "Pass All" at bounding box center [1248, 154] width 71 height 35
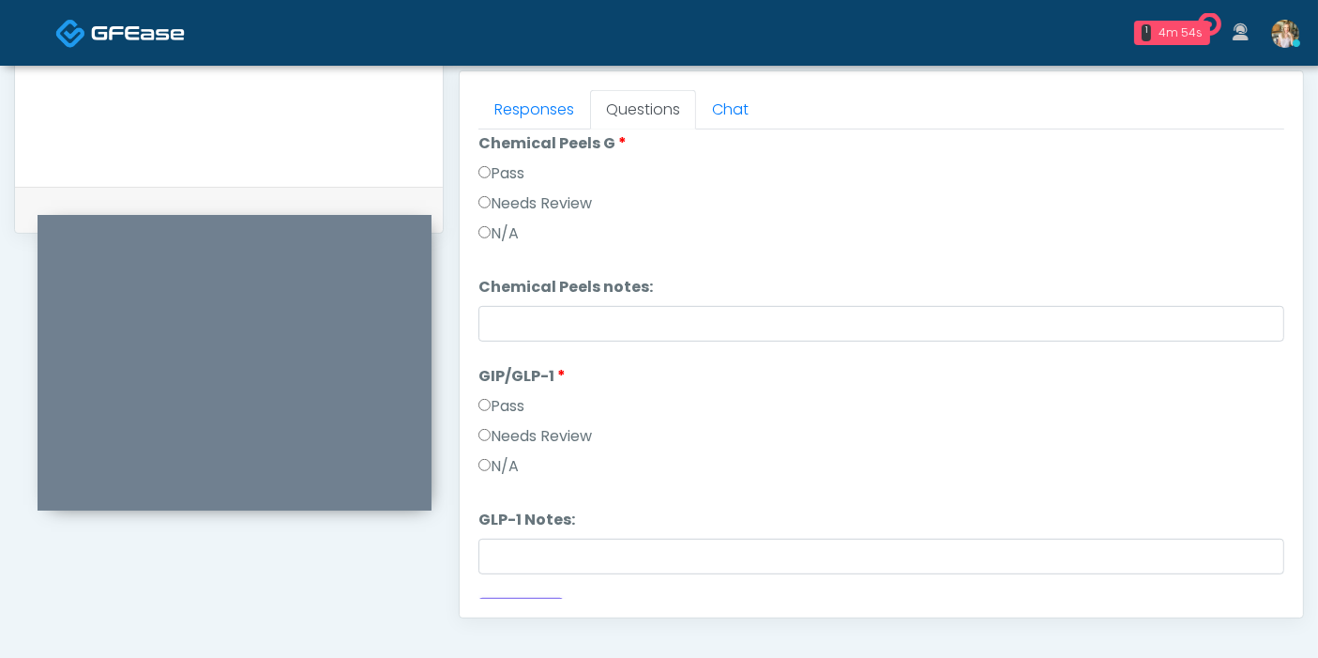
scroll to position [1006, 0]
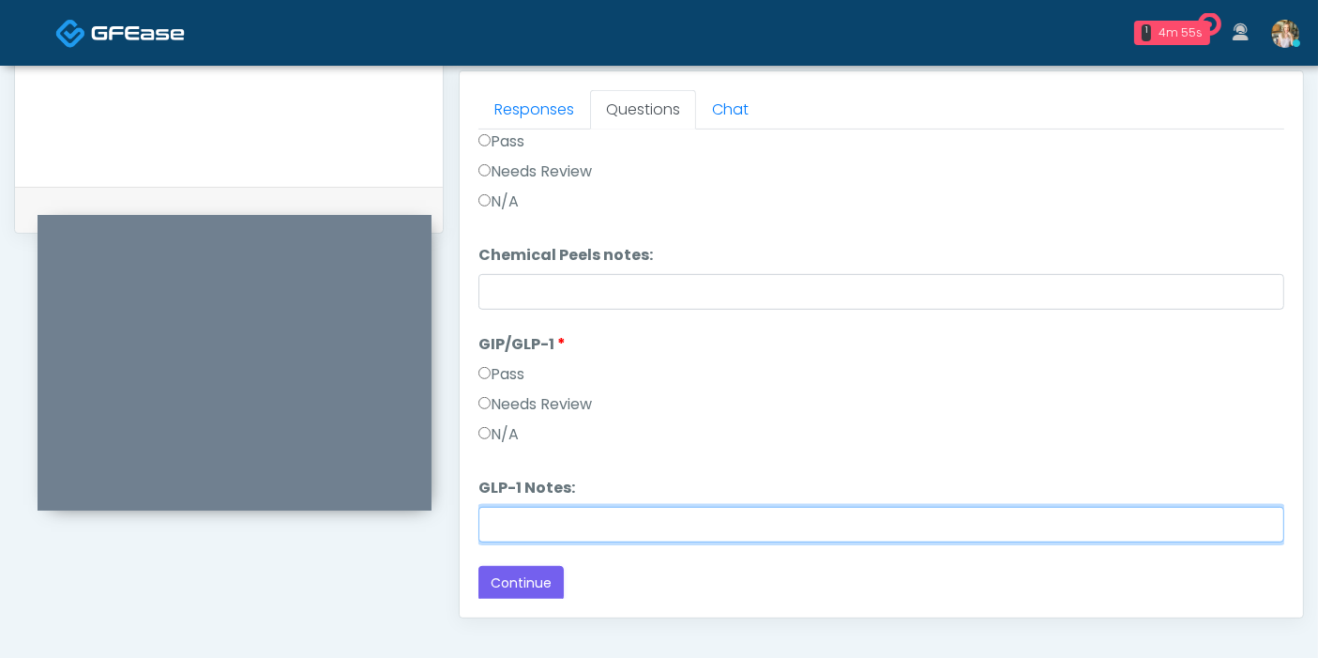
click at [603, 524] on input "GLP-1 Notes:" at bounding box center [881, 525] width 806 height 36
type input "********"
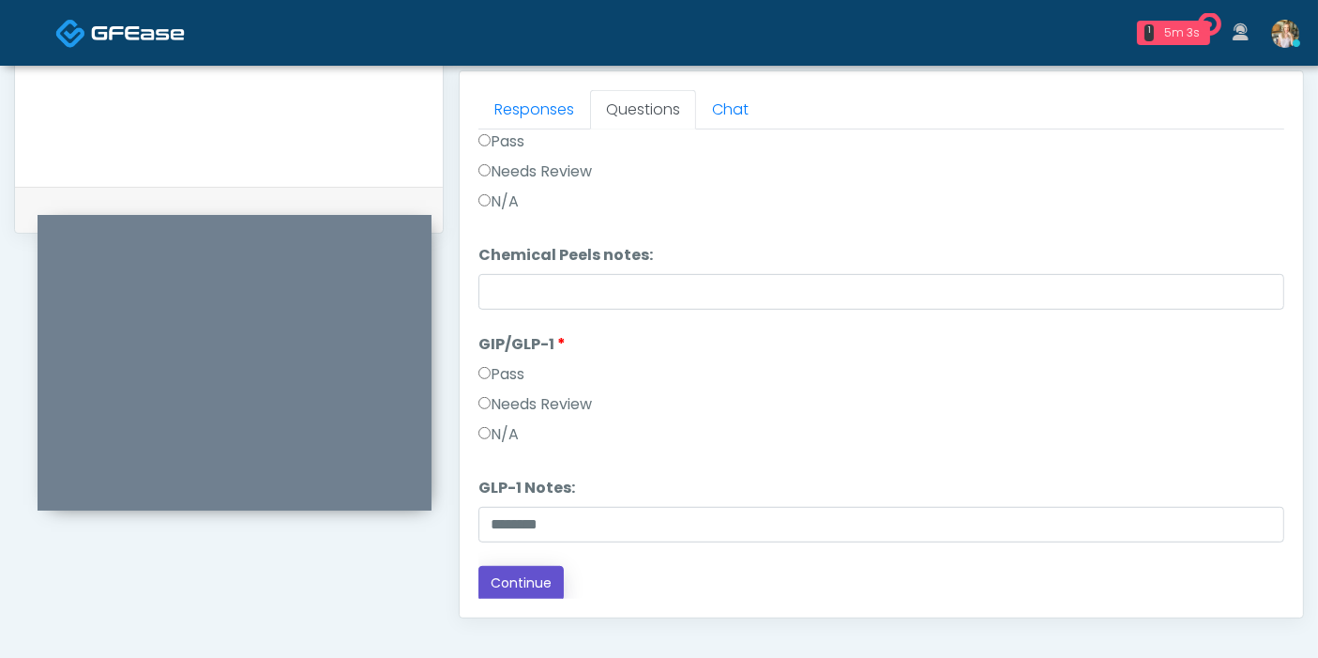
click at [507, 585] on button "Continue" at bounding box center [520, 583] width 85 height 35
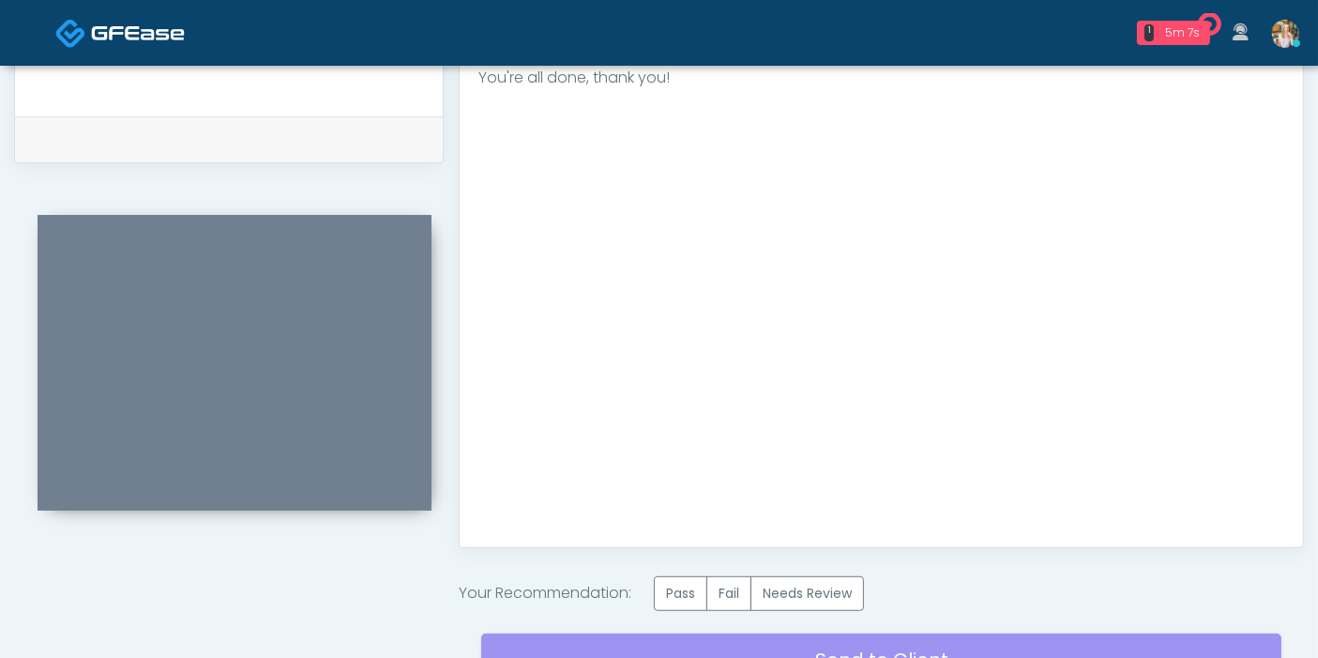
scroll to position [918, 0]
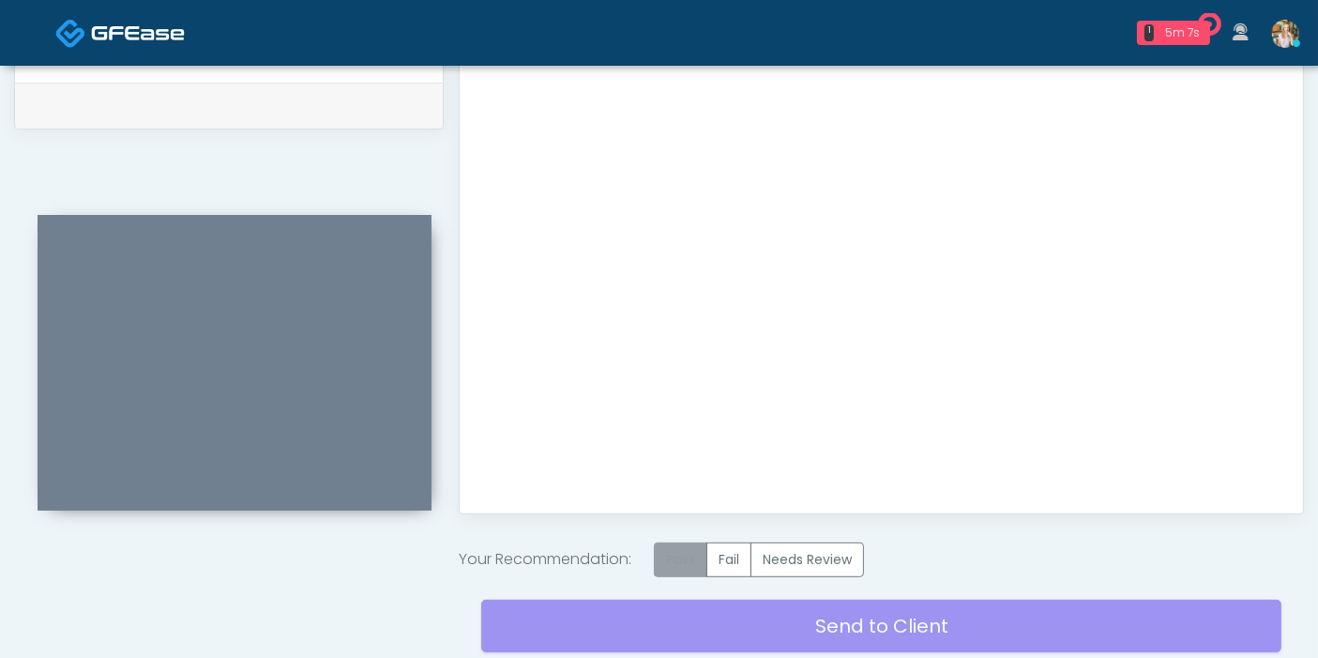
click at [687, 566] on label "Pass" at bounding box center [680, 559] width 53 height 35
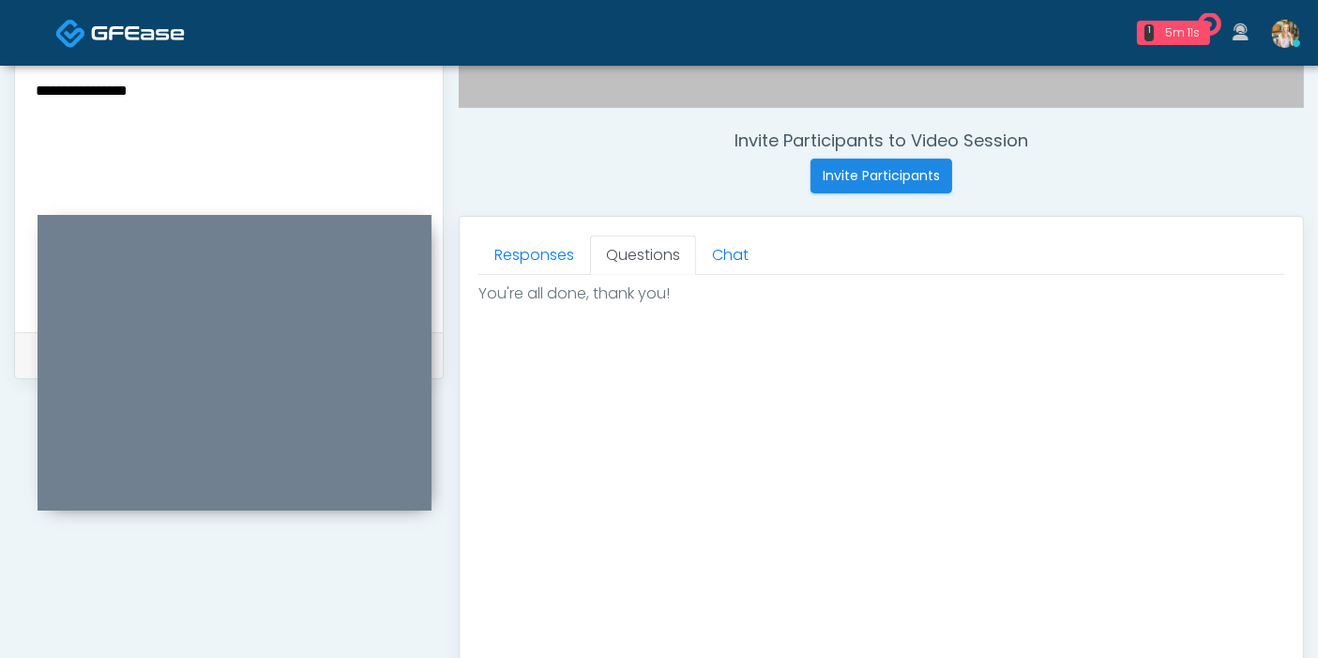
scroll to position [605, 0]
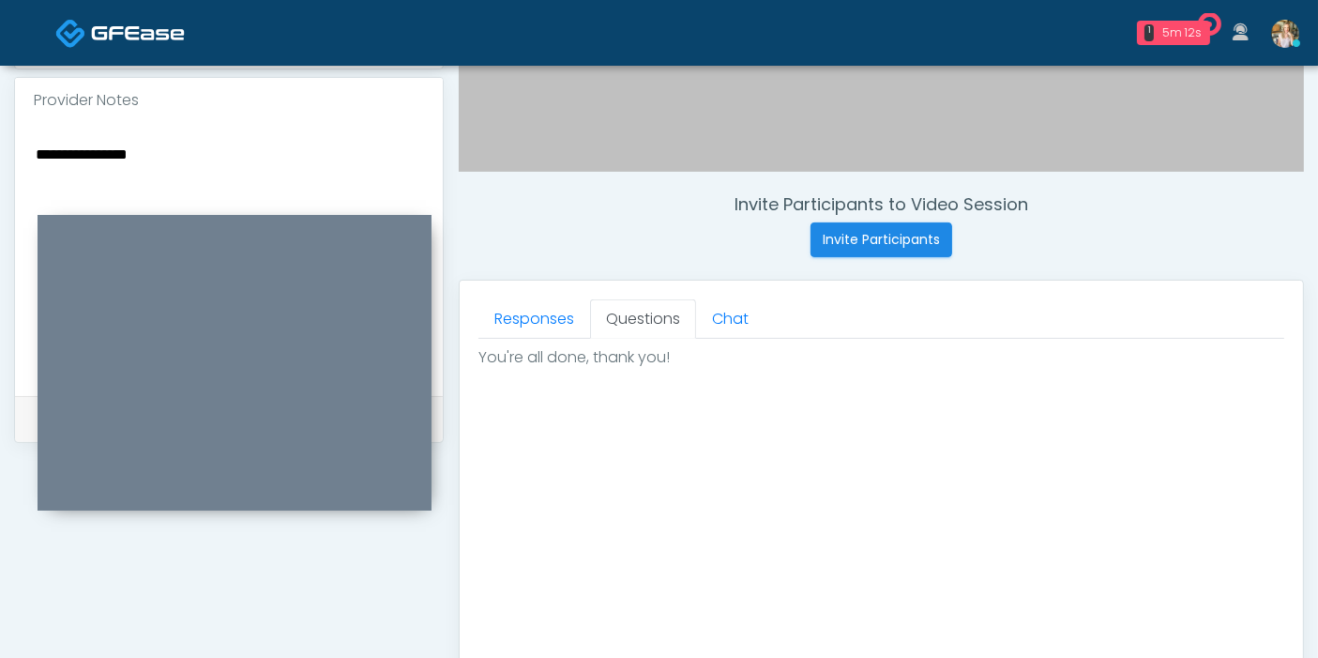
click at [171, 154] on textarea "**********" at bounding box center [229, 256] width 390 height 229
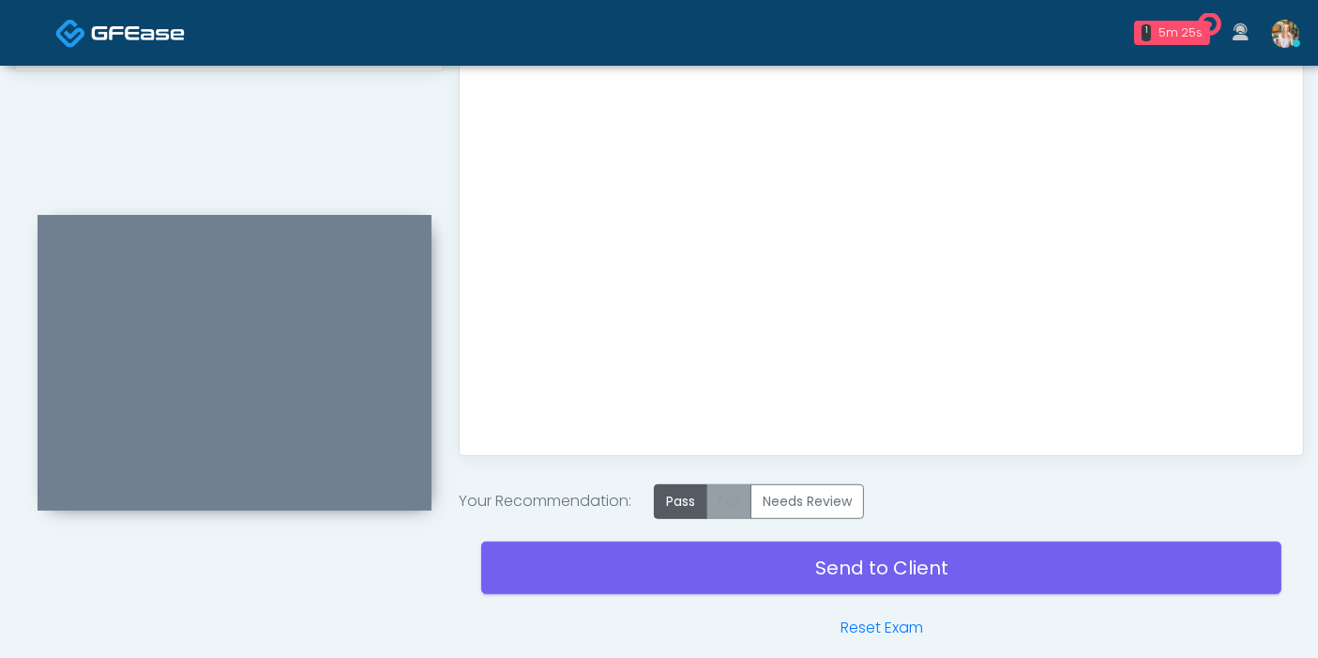
scroll to position [1022, 0]
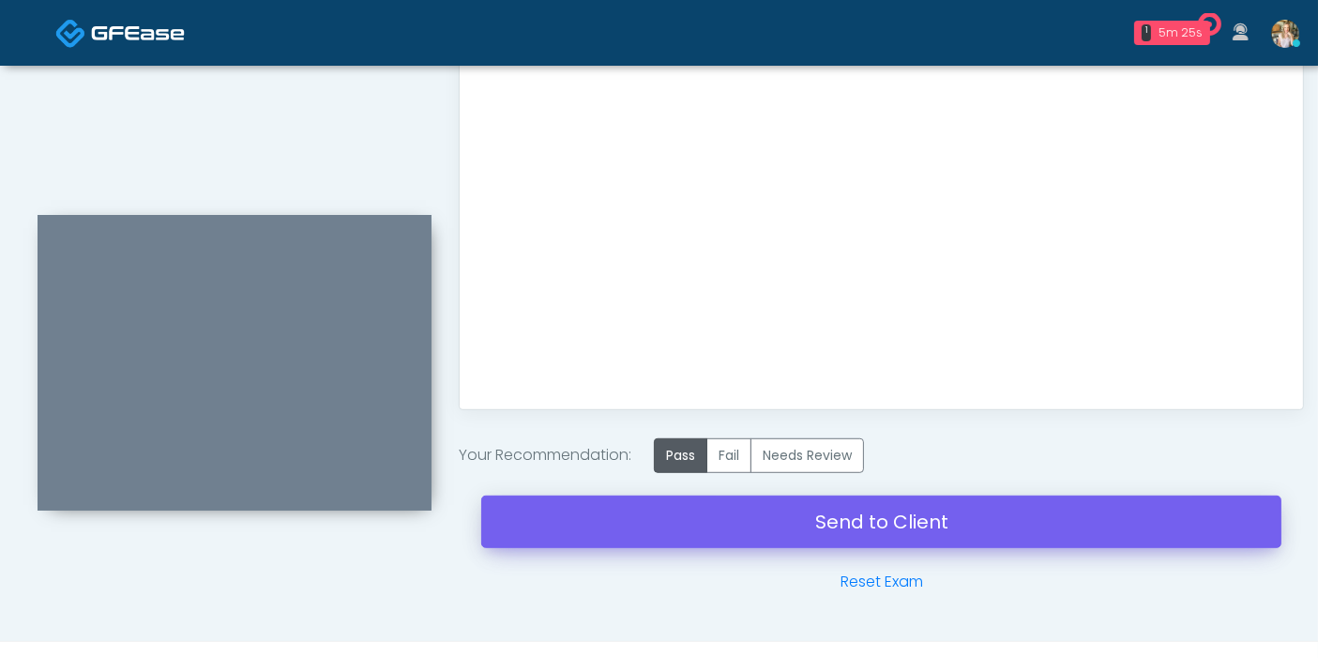
type textarea "**********"
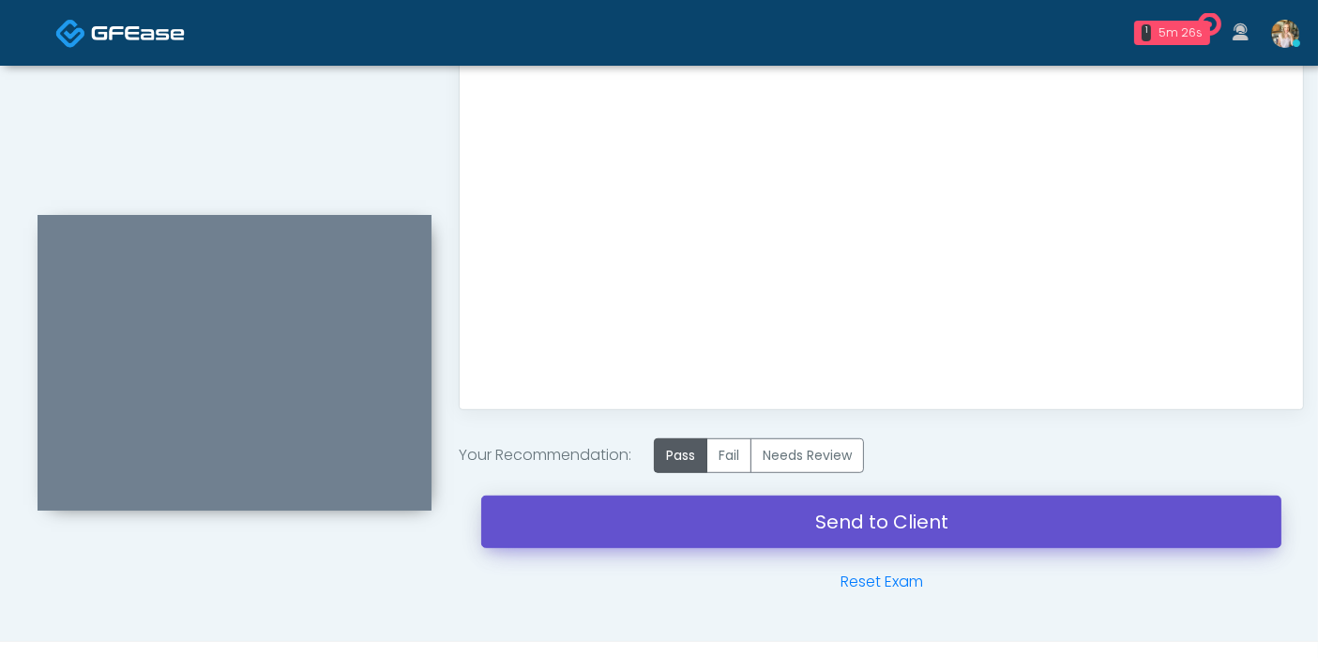
click at [805, 518] on link "Send to Client" at bounding box center [881, 521] width 800 height 53
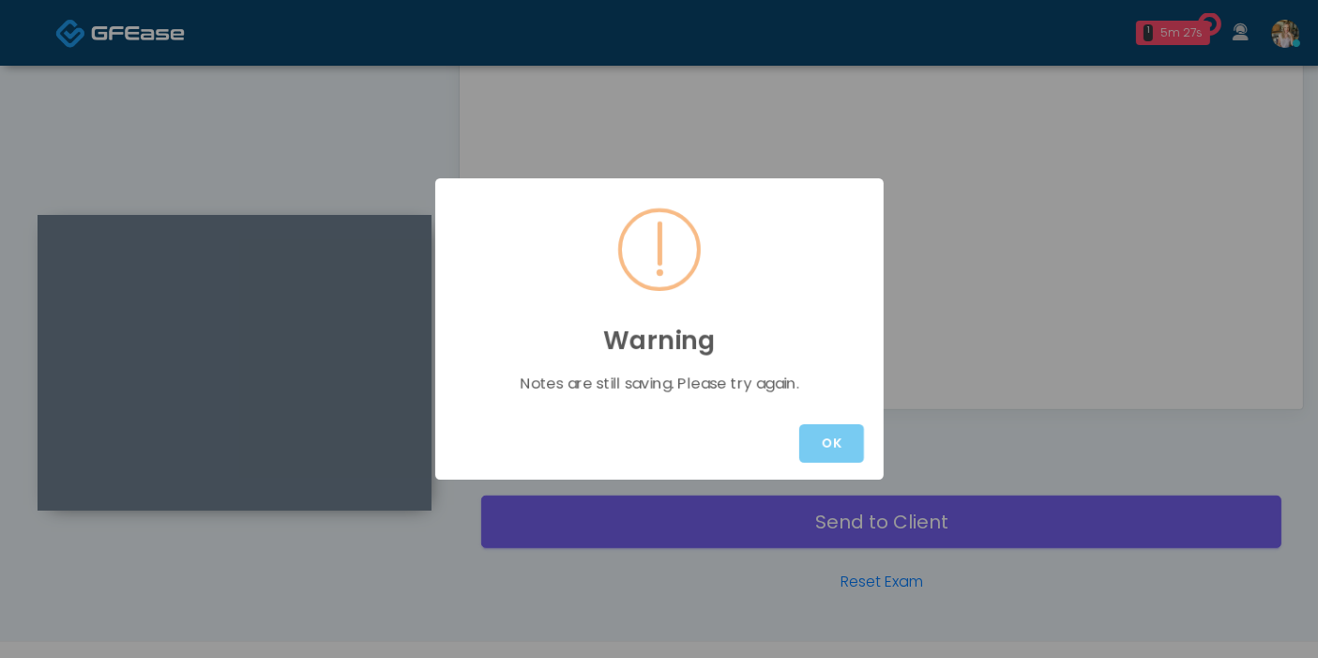
click at [823, 451] on button "OK" at bounding box center [831, 443] width 65 height 38
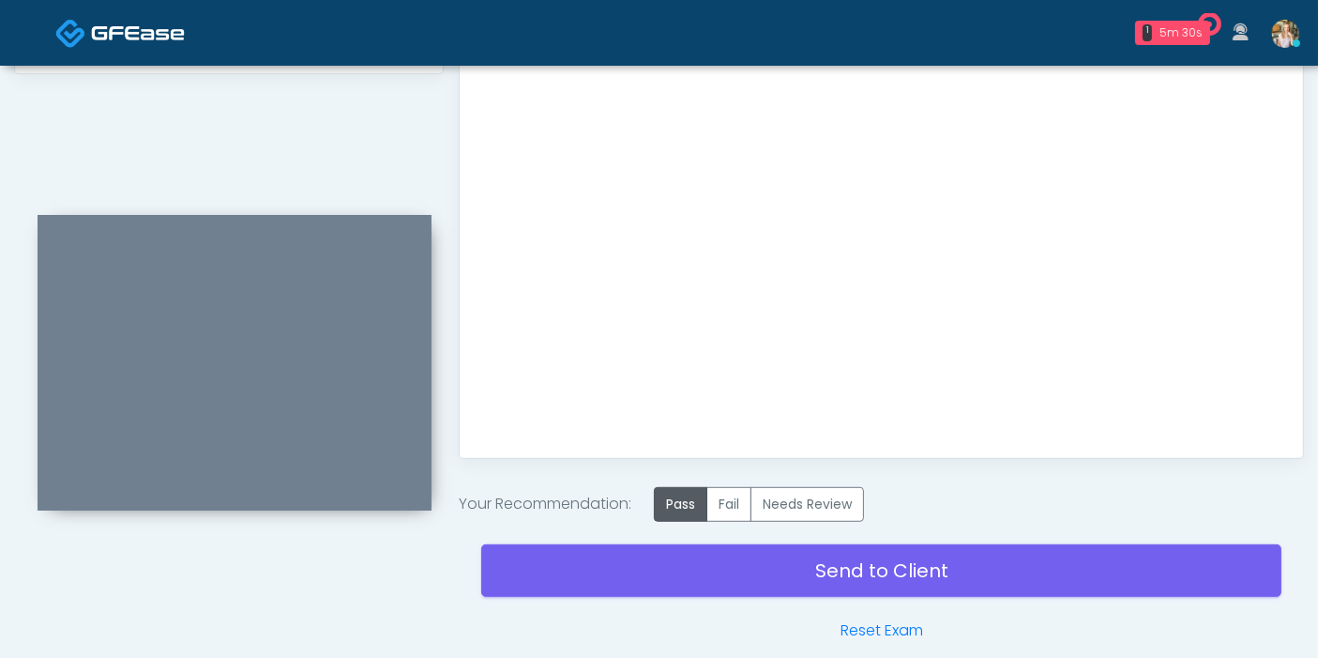
scroll to position [1057, 0]
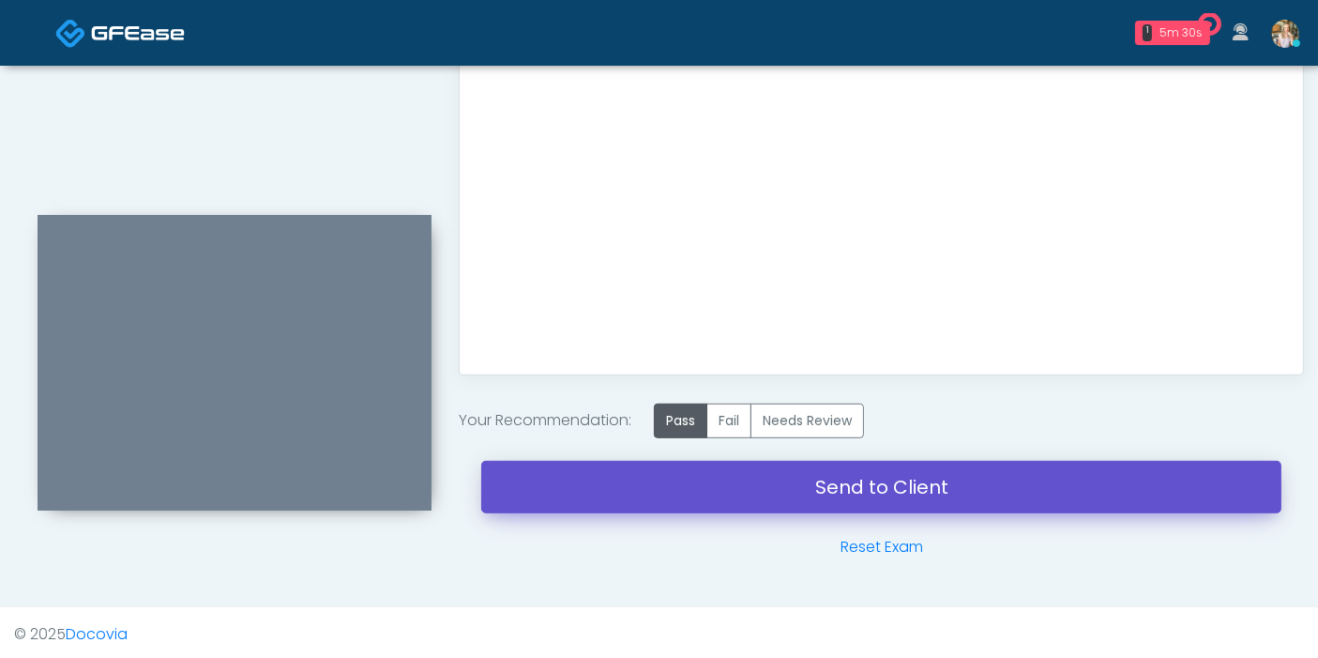
click at [911, 486] on link "Send to Client" at bounding box center [881, 487] width 800 height 53
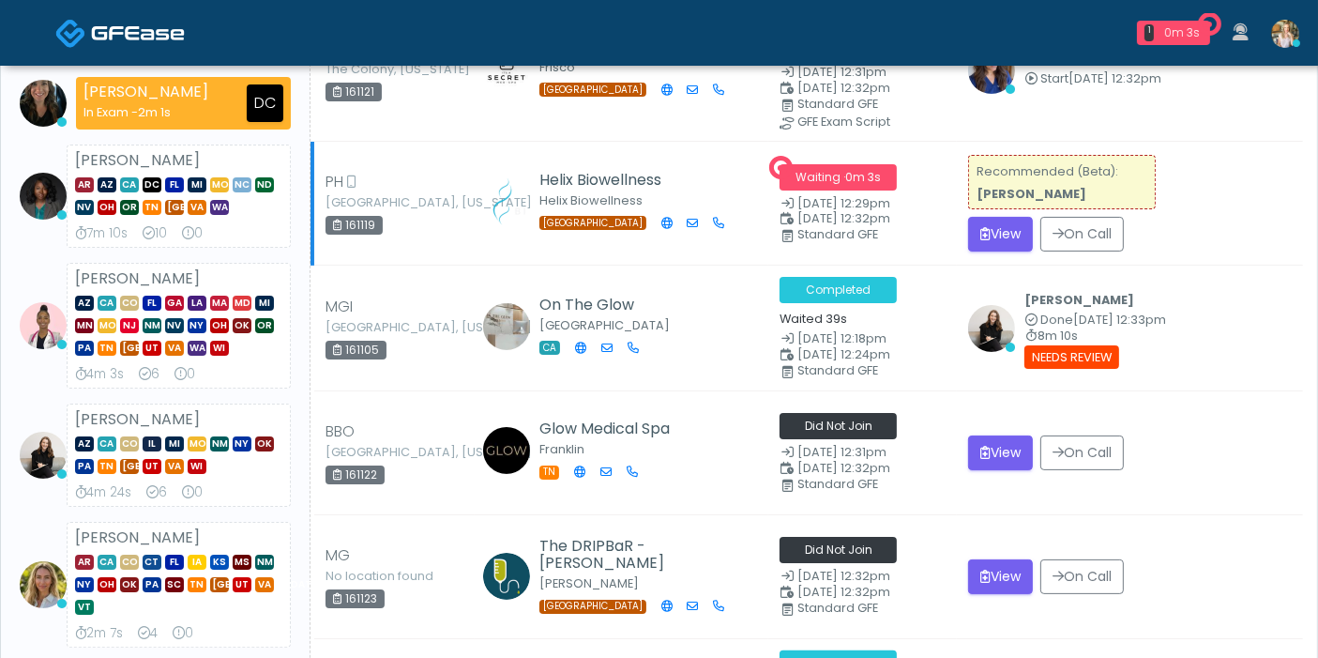
scroll to position [208, 0]
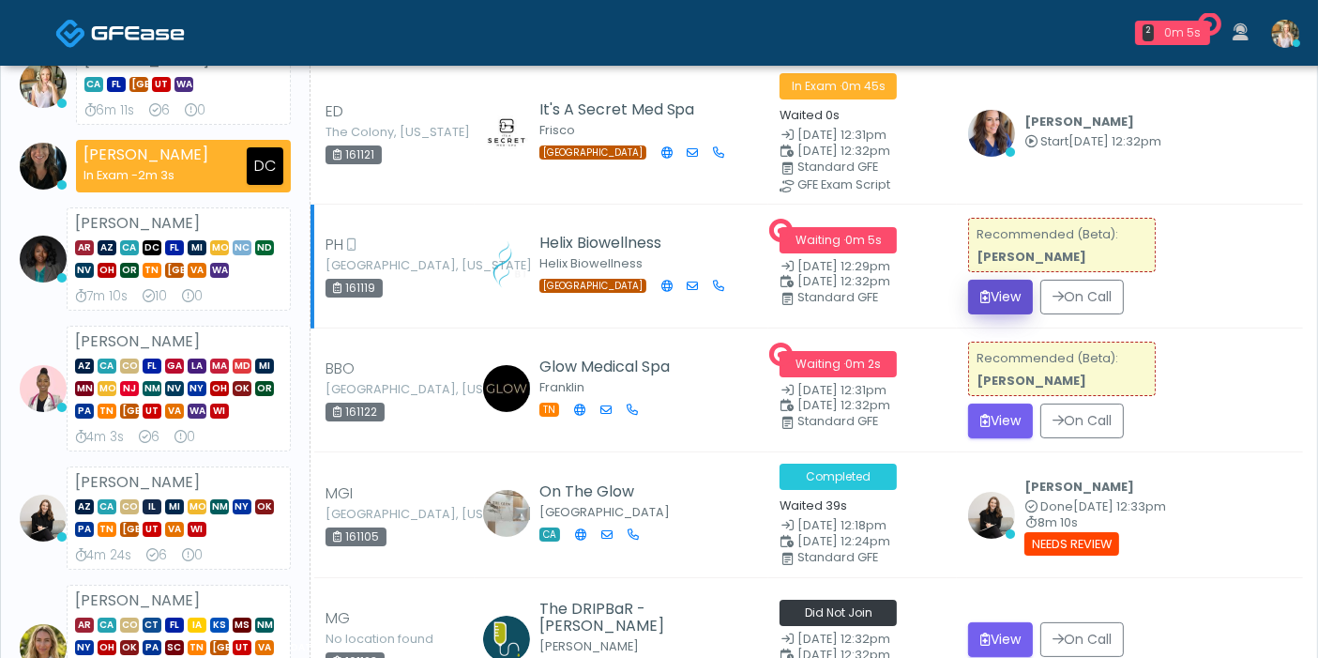
click at [994, 295] on button "View" at bounding box center [1000, 297] width 65 height 35
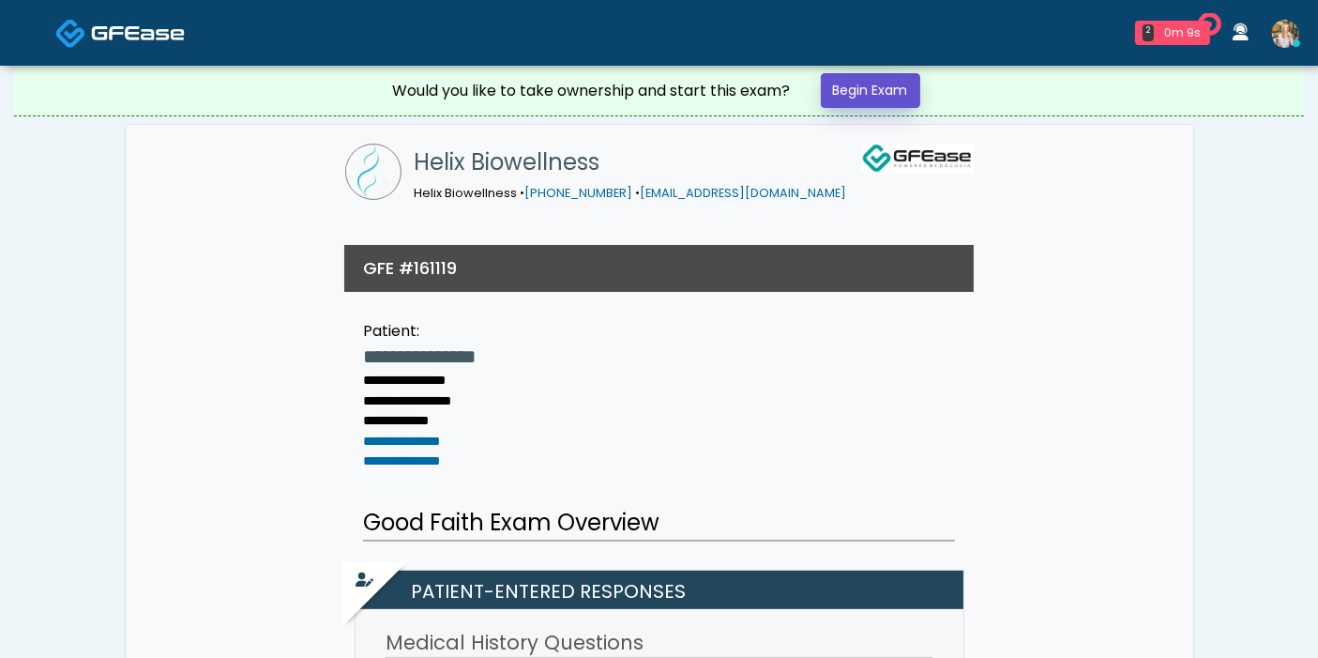
click at [881, 88] on link "Begin Exam" at bounding box center [870, 90] width 99 height 35
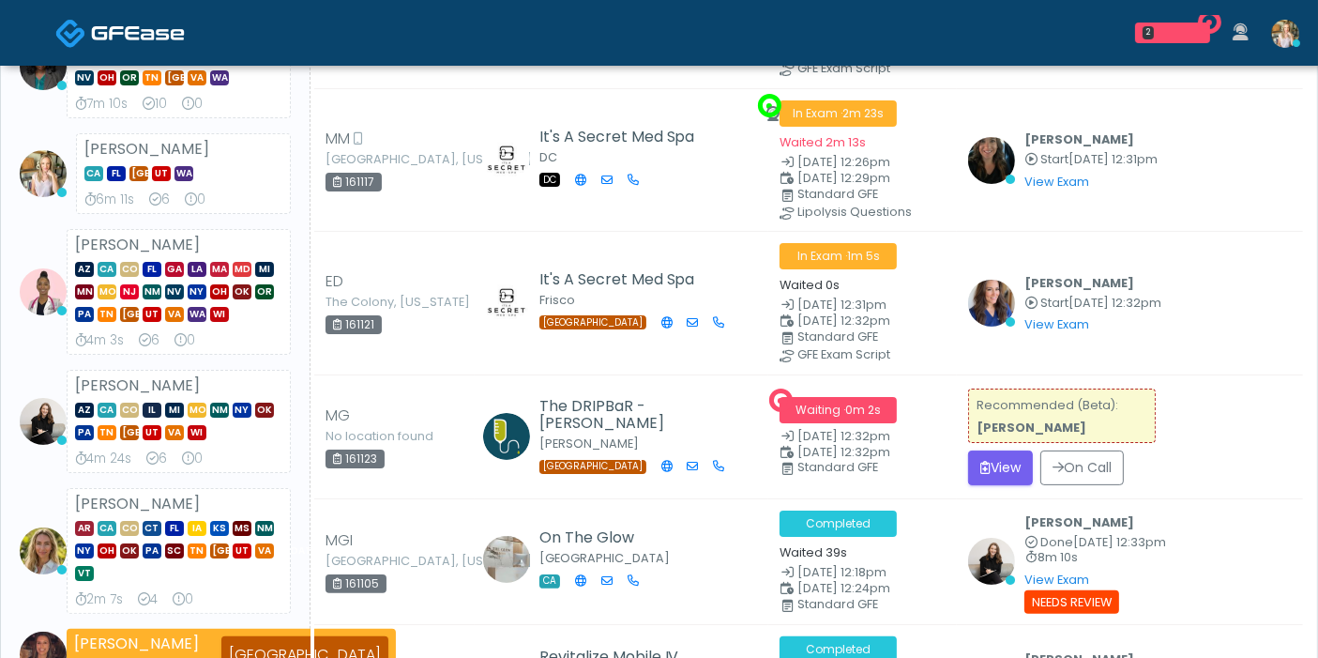
scroll to position [312, 0]
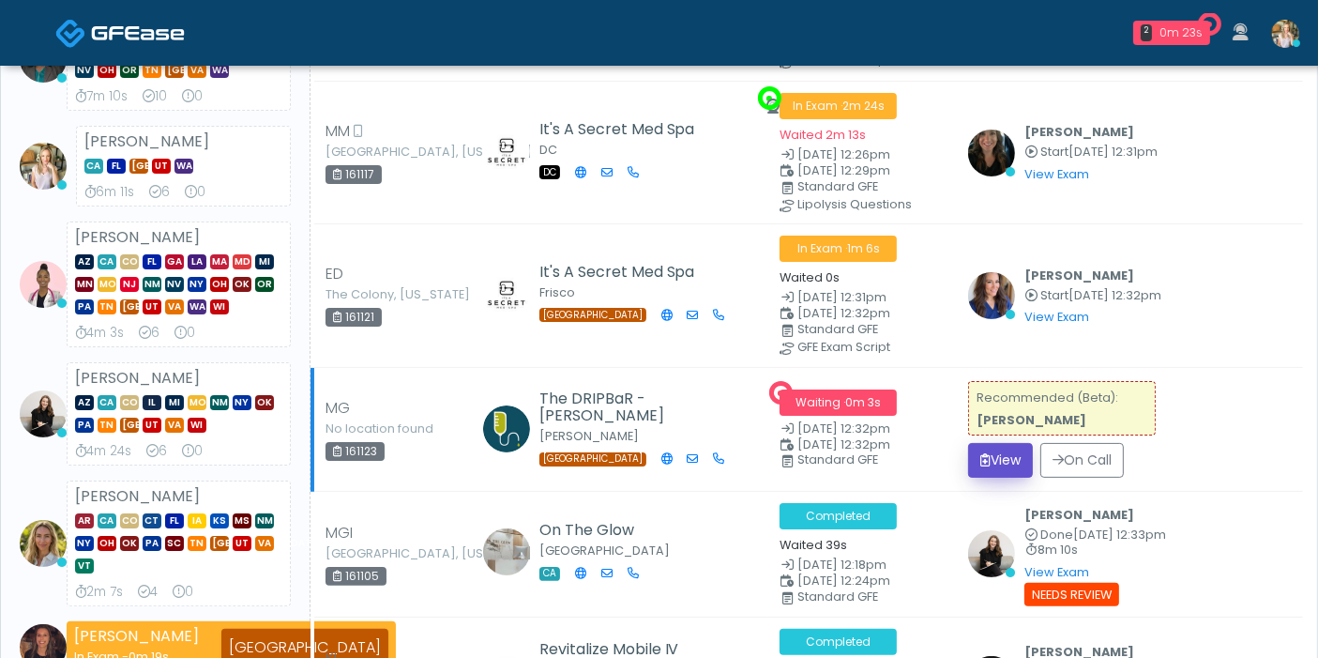
click at [1006, 450] on button "View" at bounding box center [1000, 460] width 65 height 35
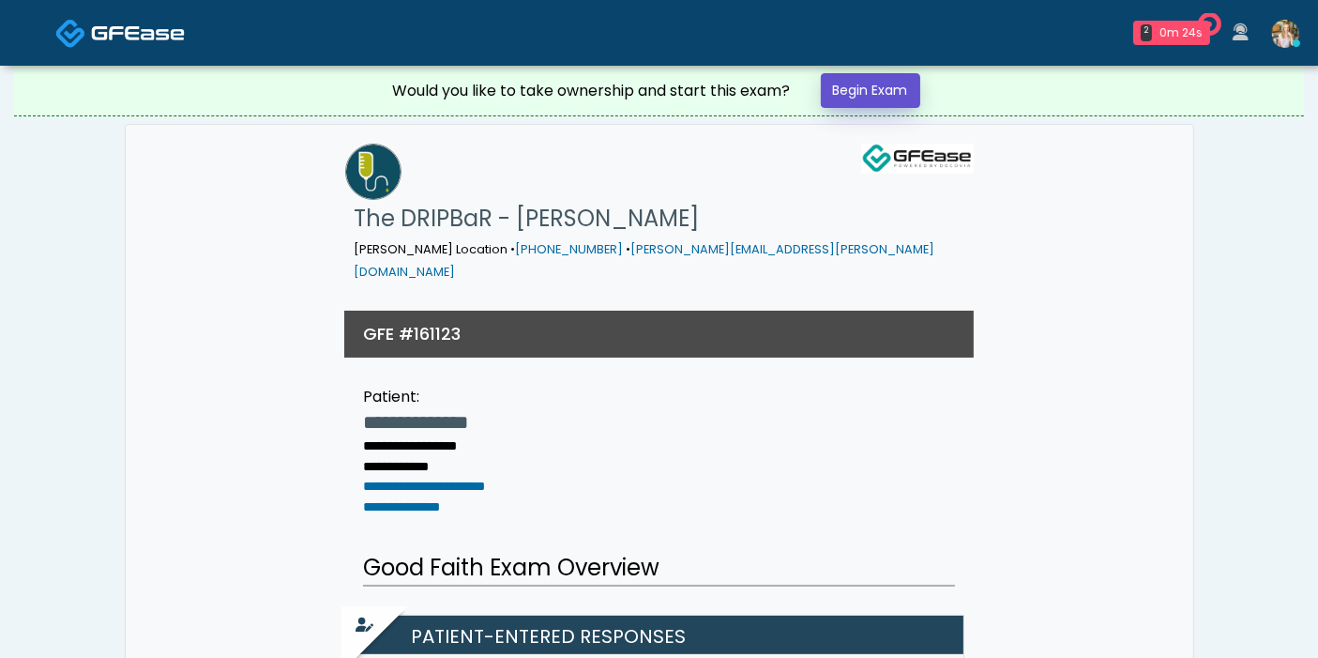
click at [841, 98] on link "Begin Exam" at bounding box center [870, 90] width 99 height 35
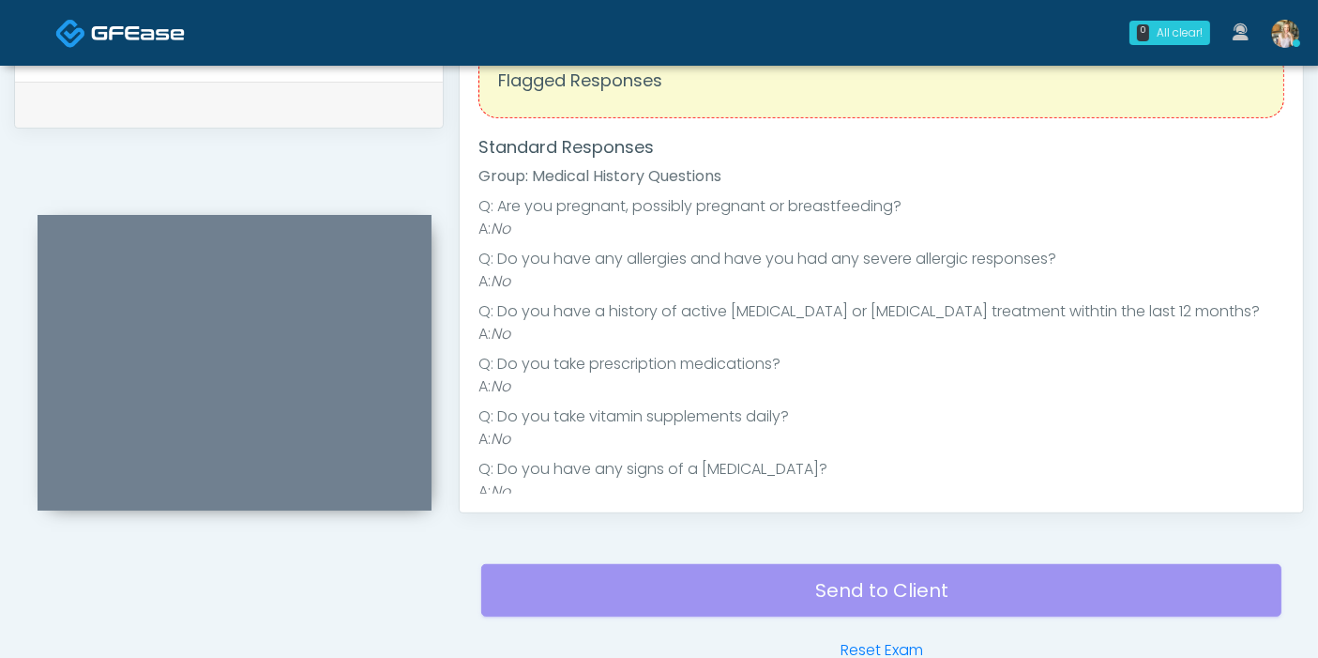
scroll to position [729, 0]
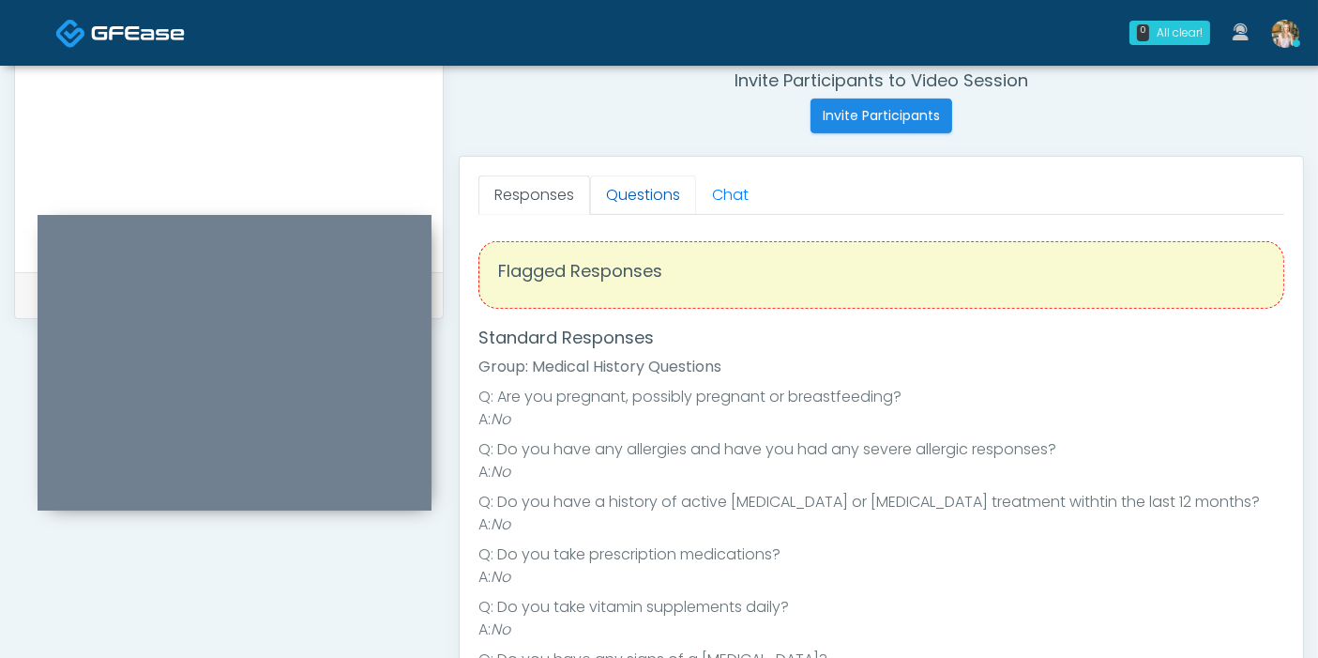
click at [643, 201] on link "Questions" at bounding box center [643, 194] width 106 height 39
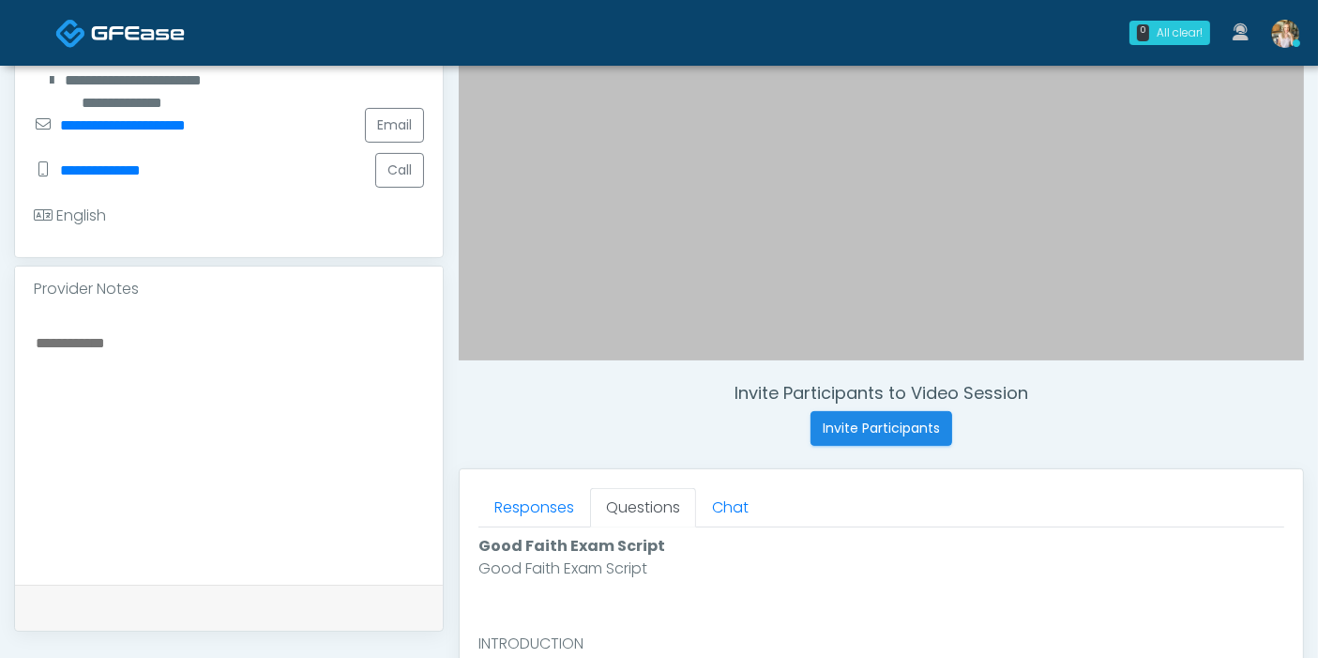
scroll to position [521, 0]
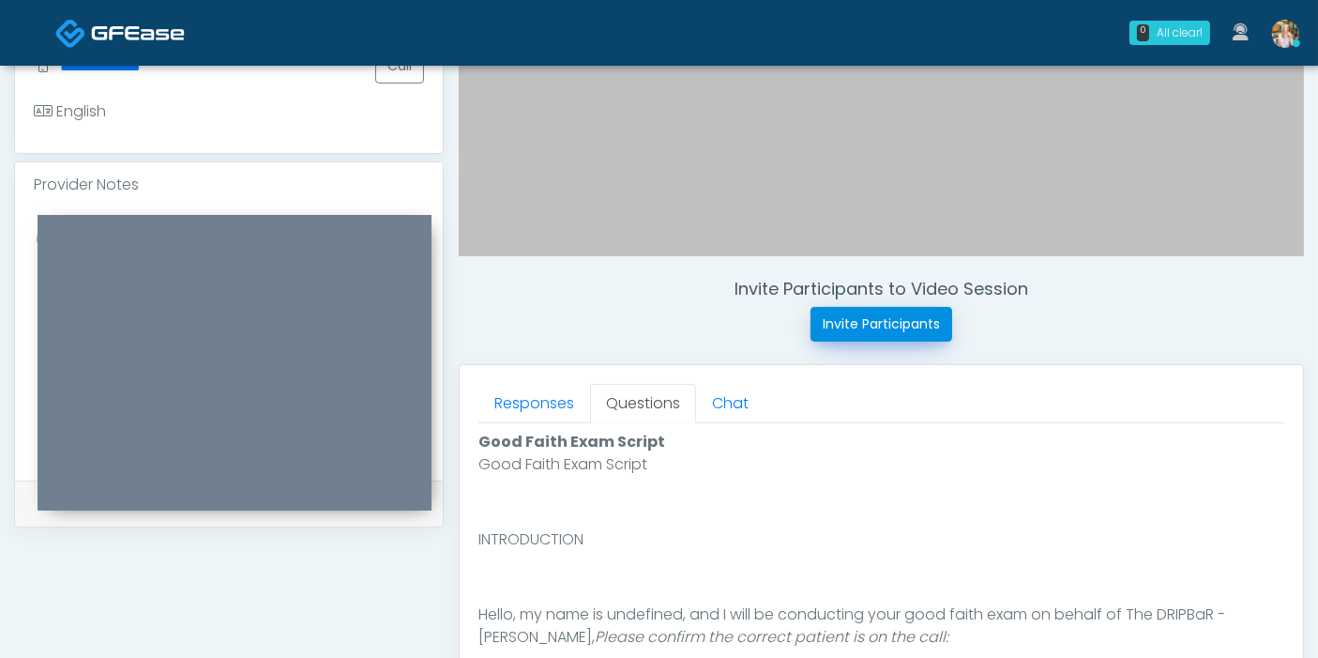
click at [862, 320] on button "Invite Participants" at bounding box center [881, 324] width 142 height 35
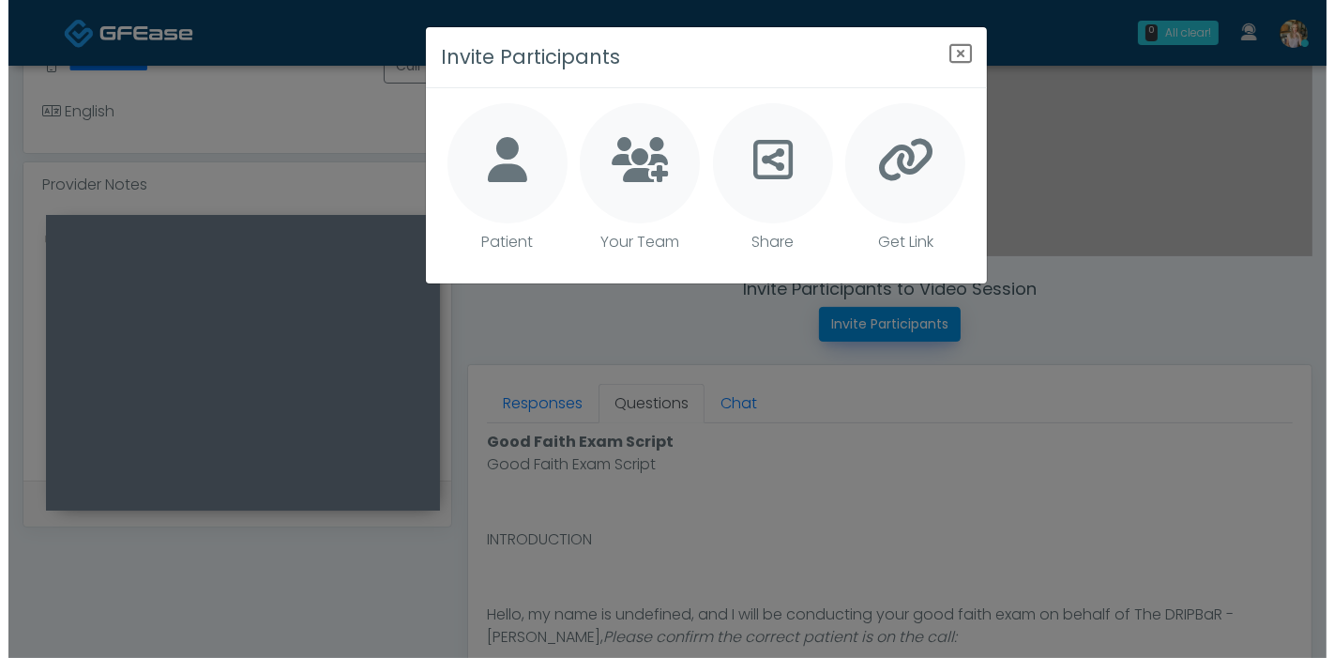
scroll to position [522, 0]
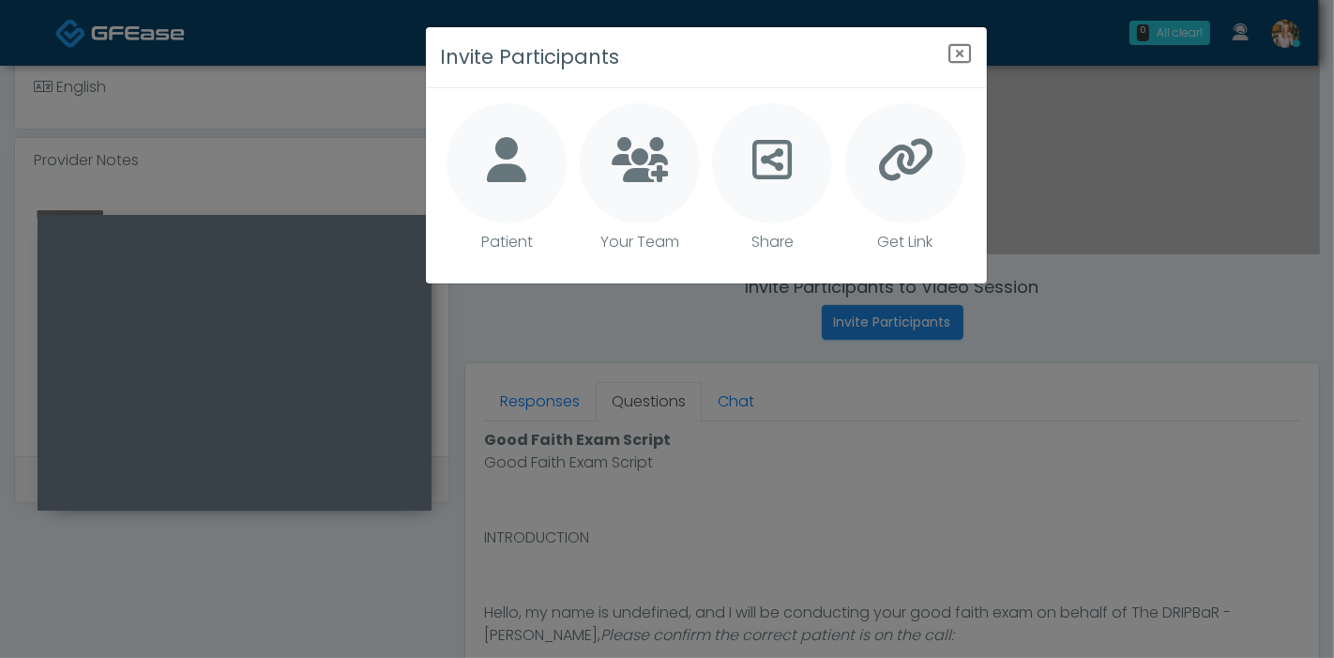
click at [509, 181] on icon at bounding box center [506, 159] width 39 height 45
type textarea "**********"
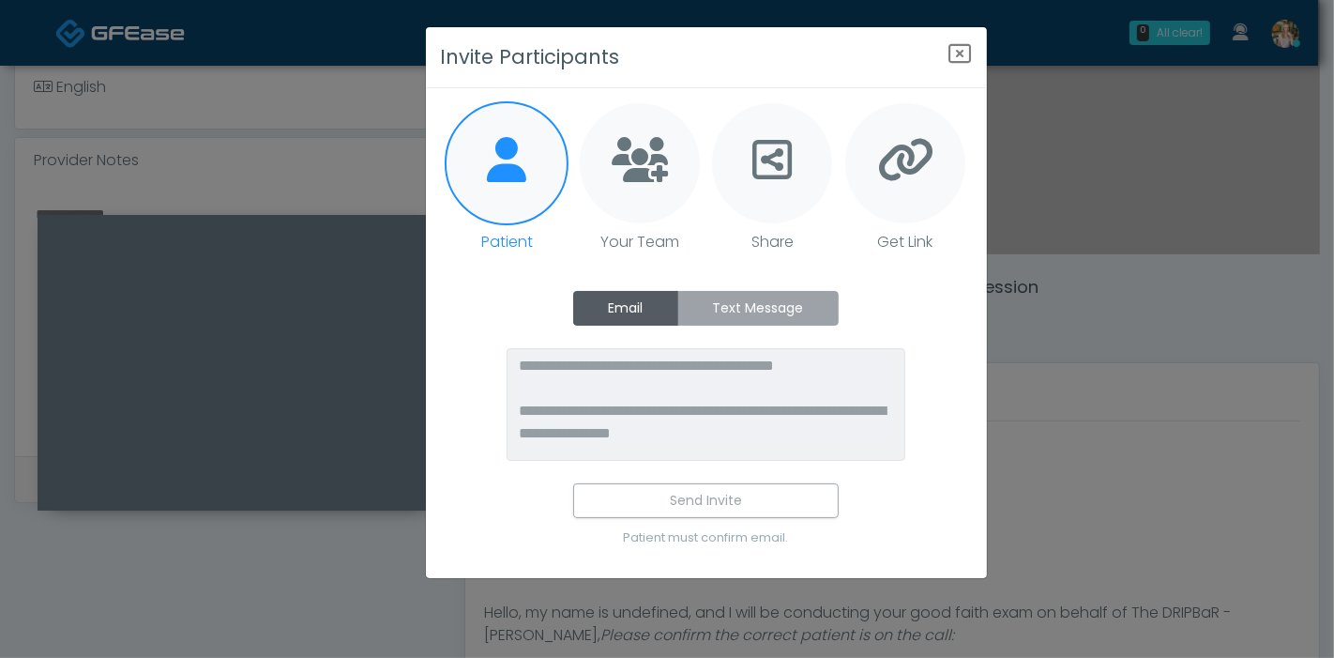
click at [728, 303] on label "Text Message" at bounding box center [757, 308] width 161 height 35
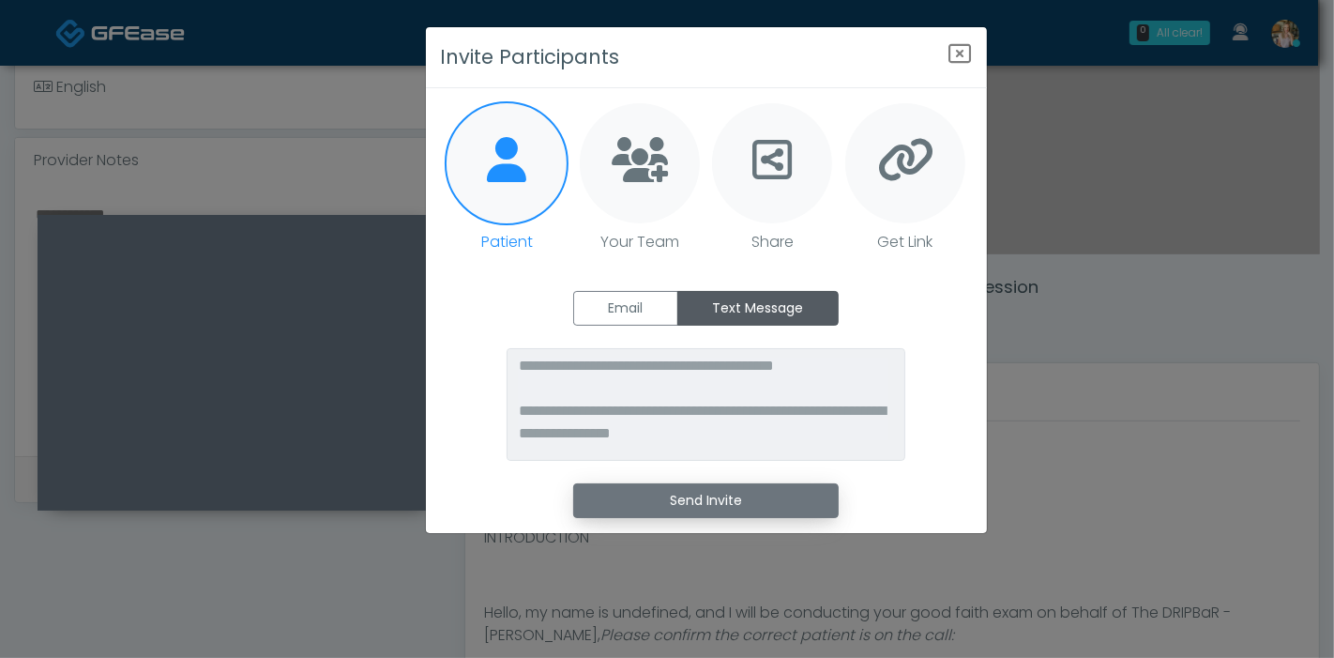
click at [724, 505] on button "Send Invite" at bounding box center [705, 500] width 265 height 35
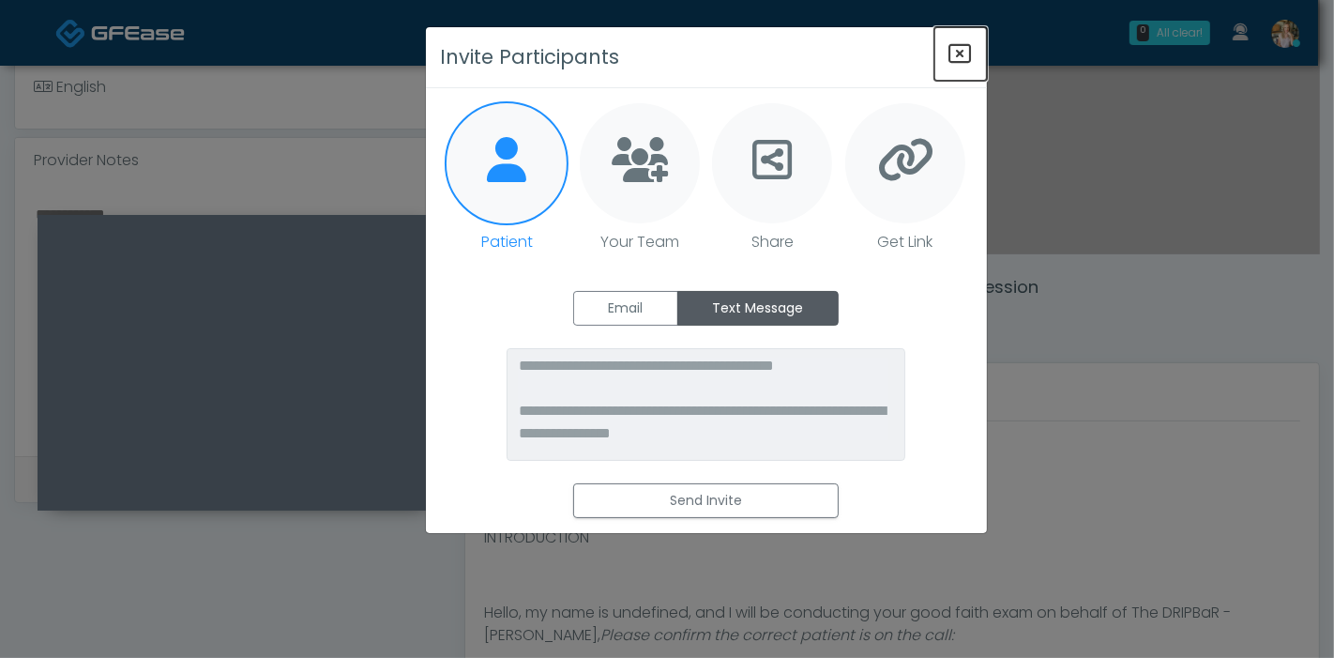
click at [962, 49] on icon "Close" at bounding box center [960, 53] width 23 height 23
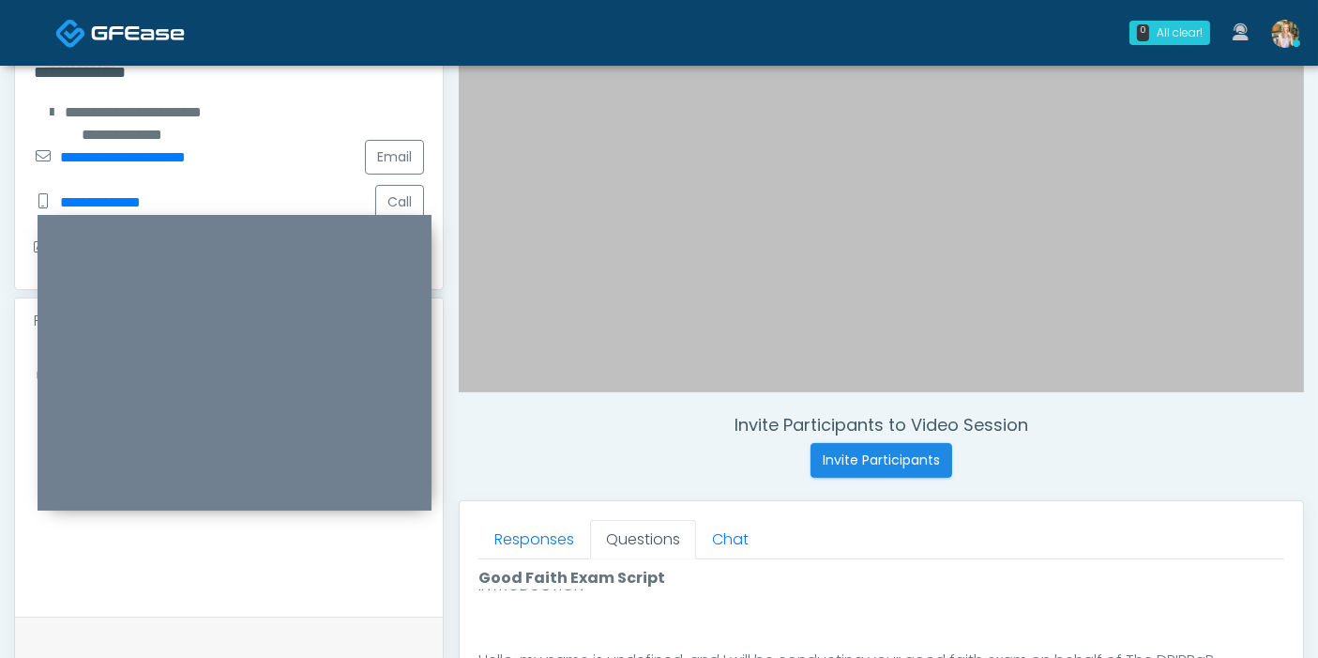
scroll to position [416, 0]
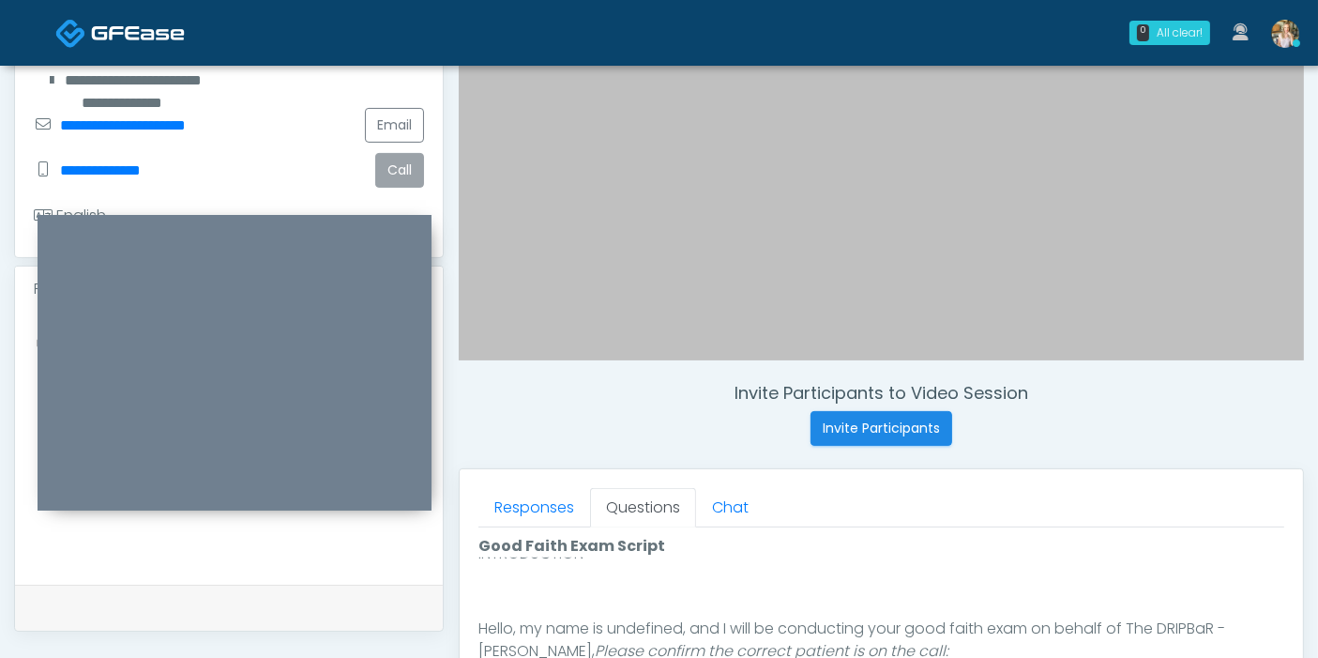
click at [408, 153] on button "Call" at bounding box center [399, 170] width 49 height 35
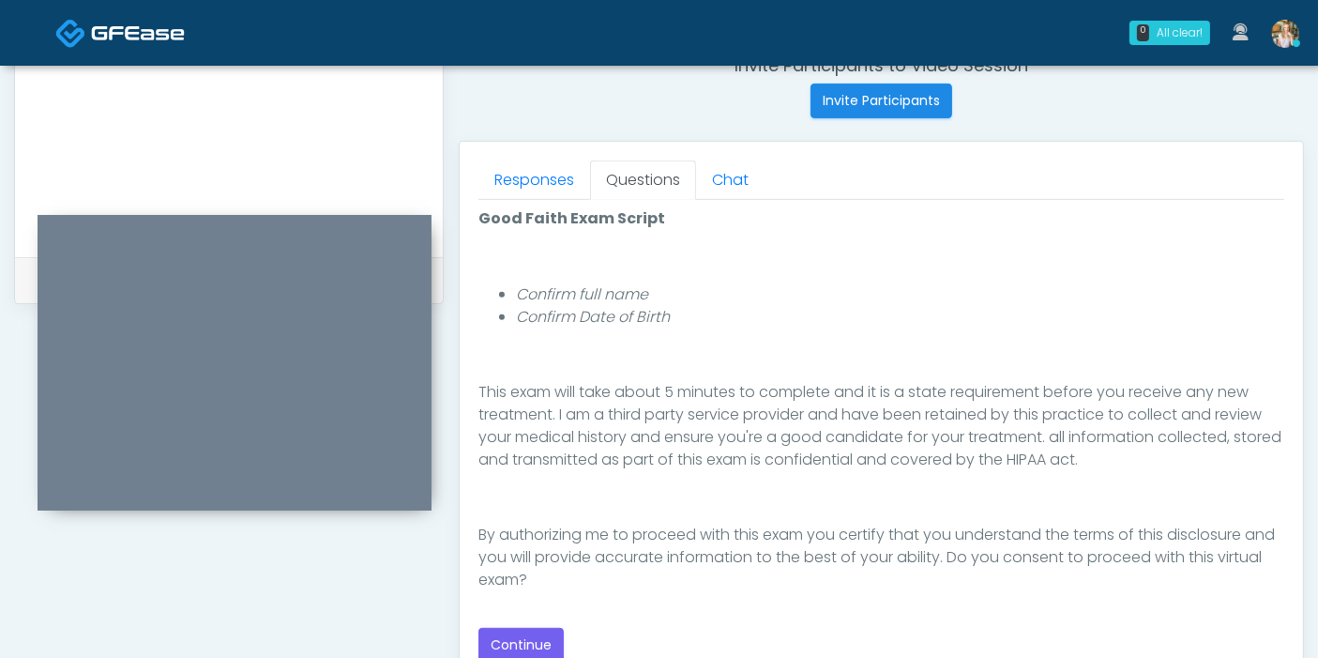
scroll to position [833, 0]
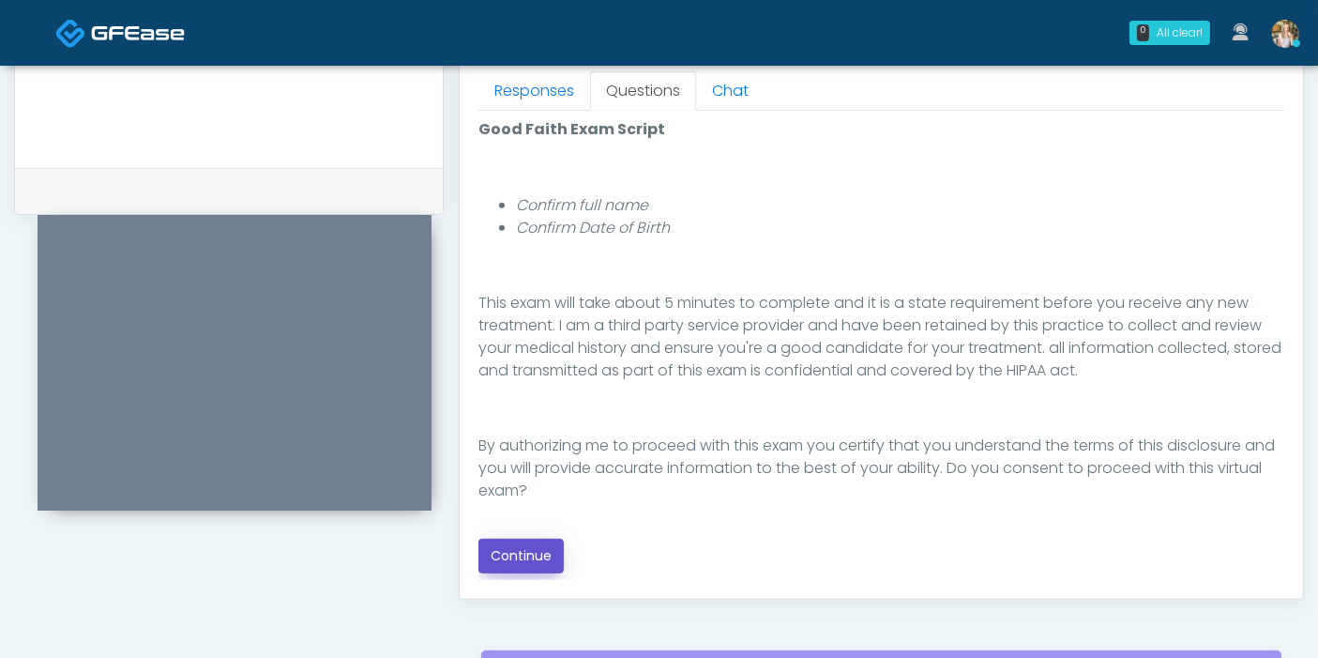
click at [520, 550] on button "Continue" at bounding box center [520, 555] width 85 height 35
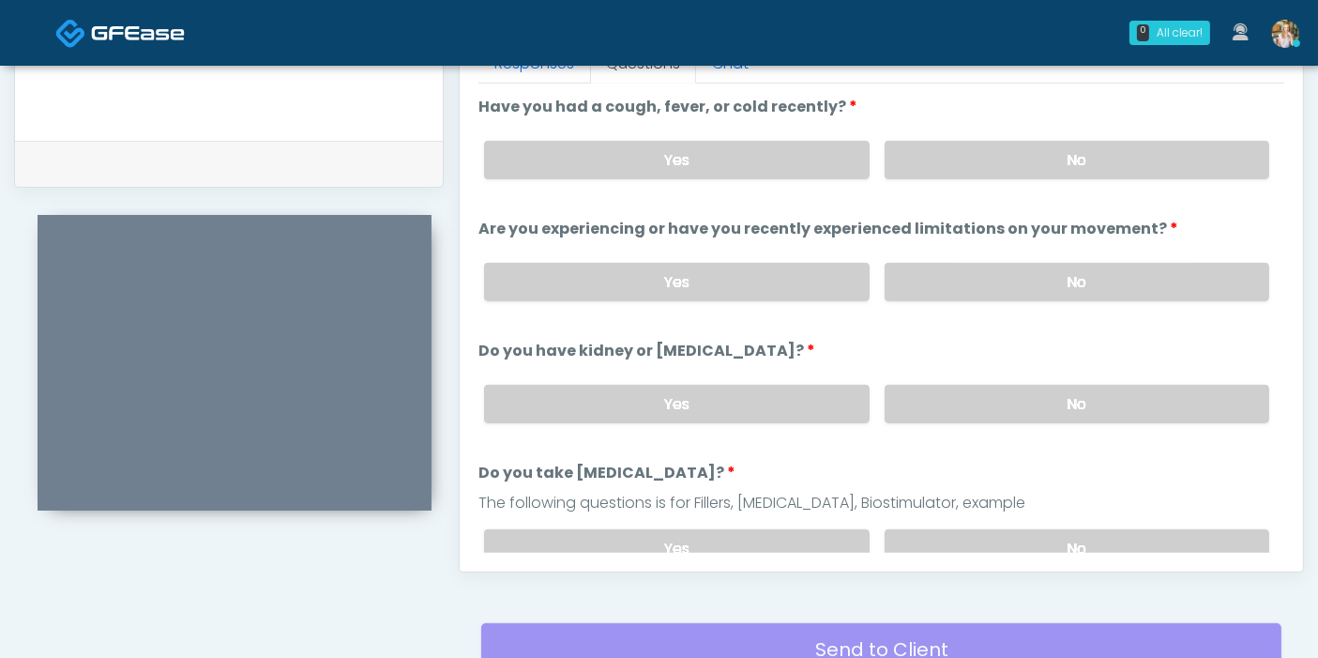
scroll to position [814, 0]
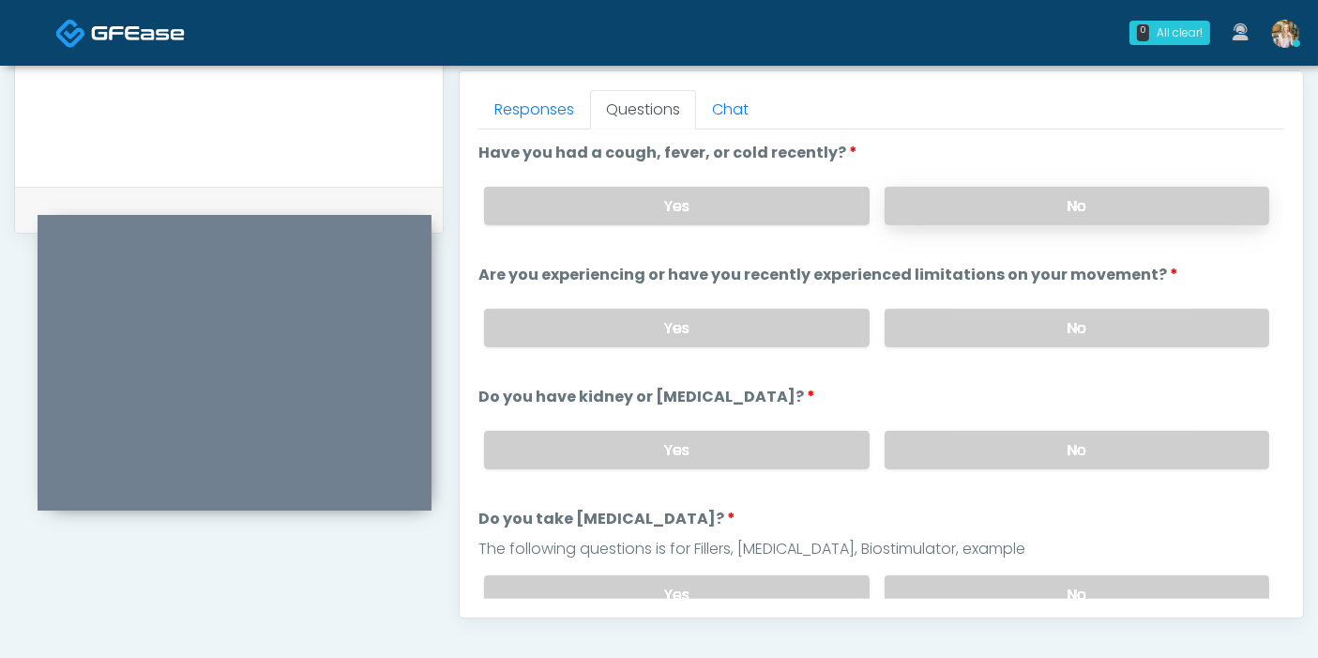
click at [1088, 204] on label "No" at bounding box center [1077, 206] width 385 height 38
click at [1048, 333] on label "No" at bounding box center [1077, 328] width 385 height 38
click at [1056, 442] on label "No" at bounding box center [1077, 450] width 385 height 38
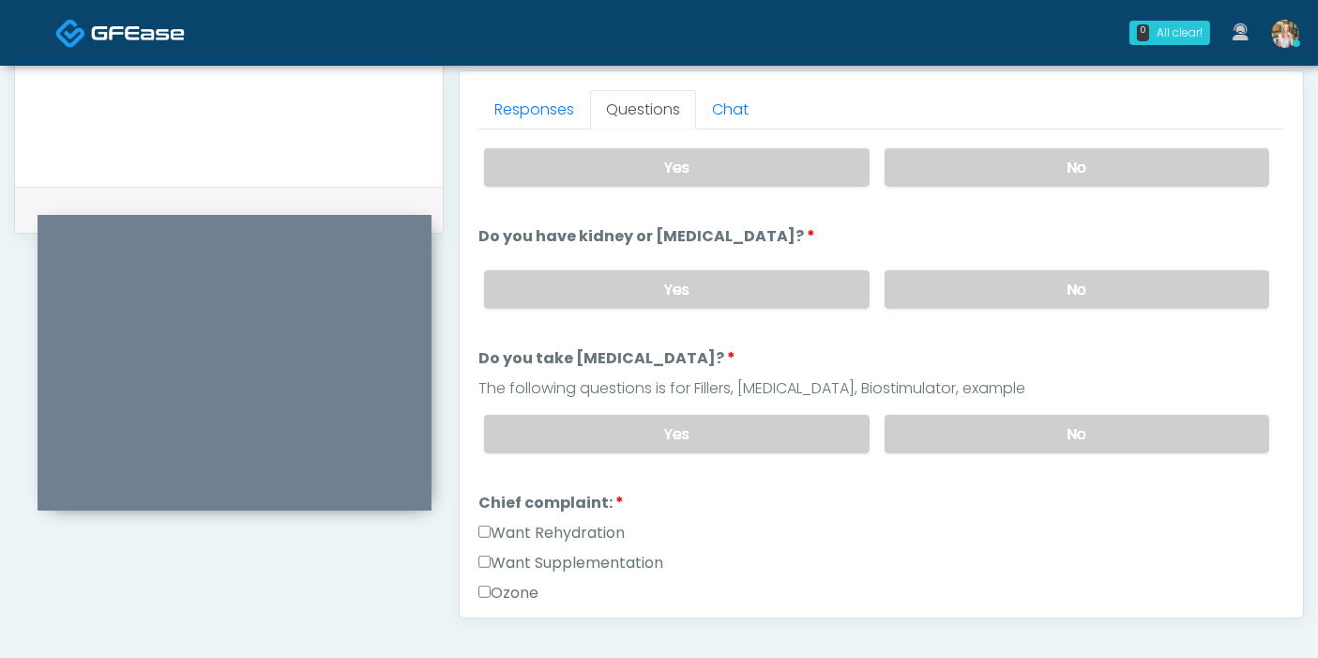
scroll to position [208, 0]
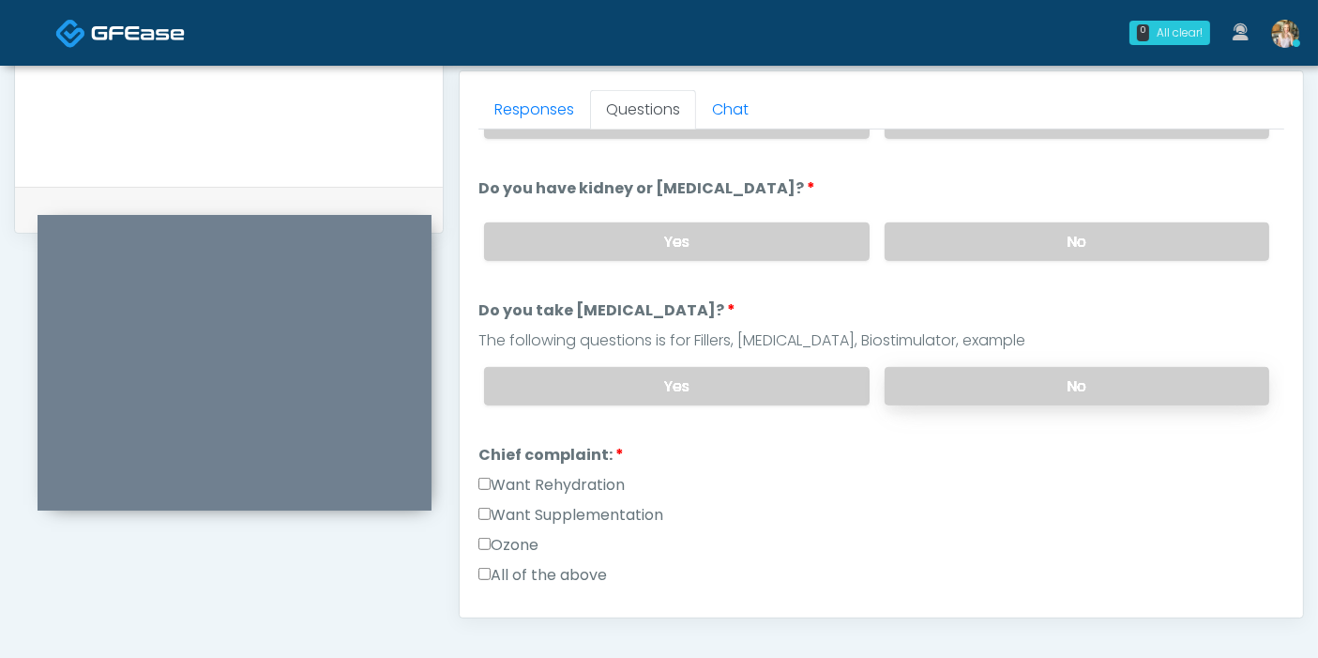
click at [1017, 386] on label "No" at bounding box center [1077, 386] width 385 height 38
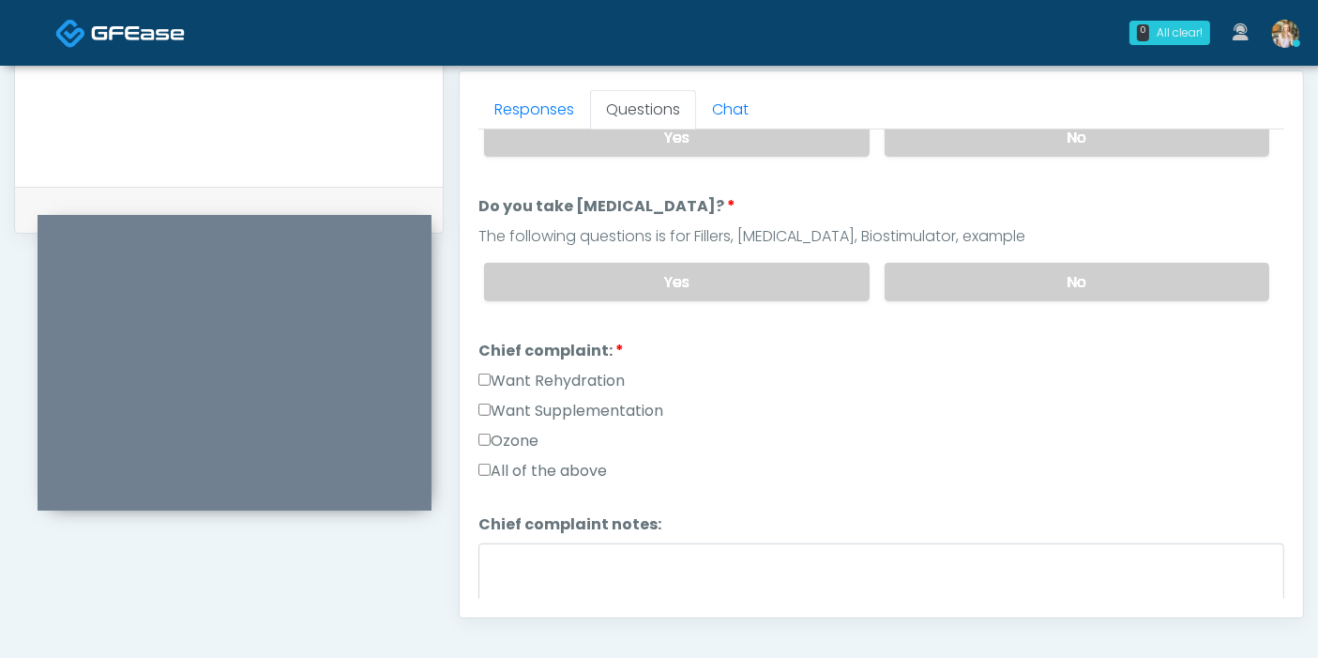
click at [541, 407] on label "Want Supplementation" at bounding box center [570, 411] width 185 height 23
click at [527, 373] on label "Want Rehydration" at bounding box center [551, 381] width 146 height 23
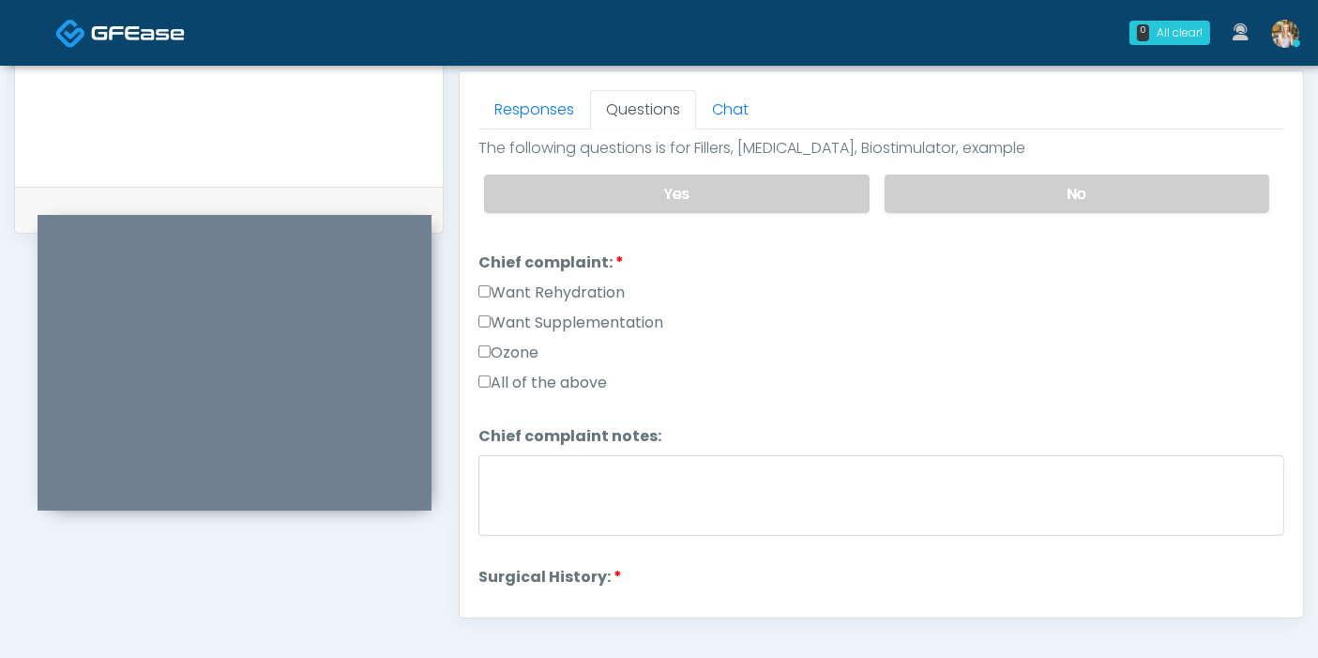
scroll to position [416, 0]
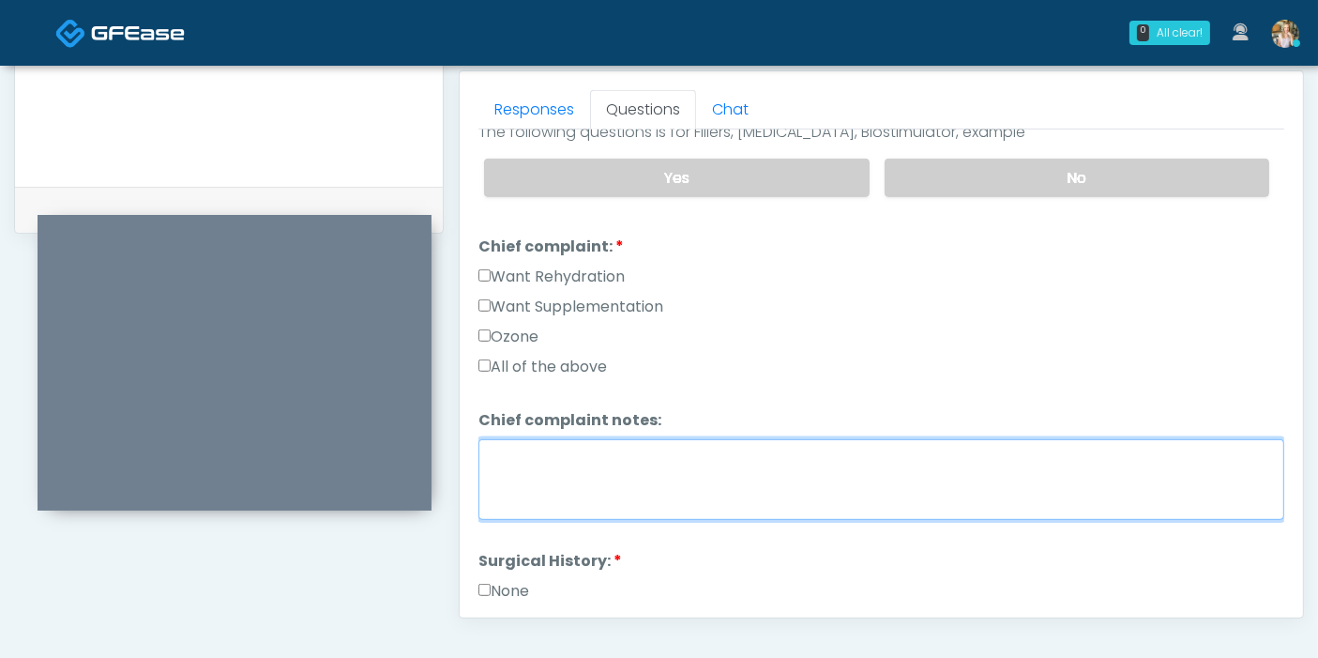
click at [688, 474] on textarea "Chief complaint notes:" at bounding box center [881, 479] width 806 height 81
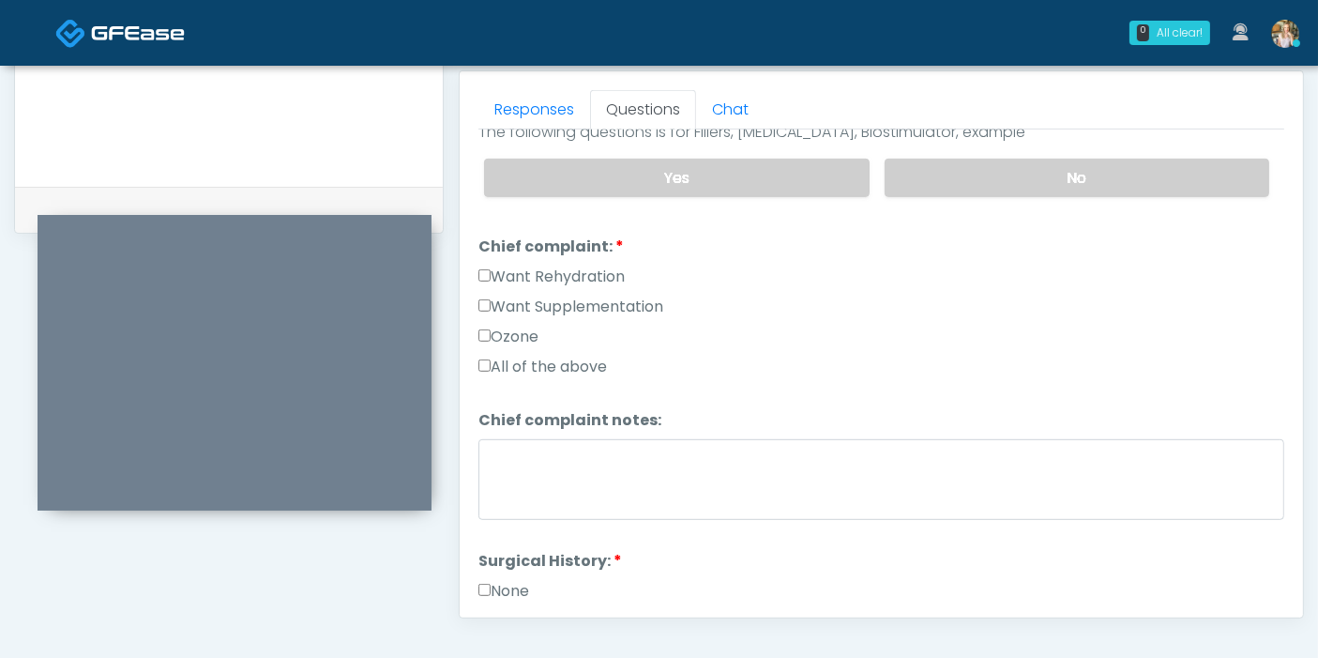
click at [579, 298] on label "Want Supplementation" at bounding box center [570, 306] width 185 height 23
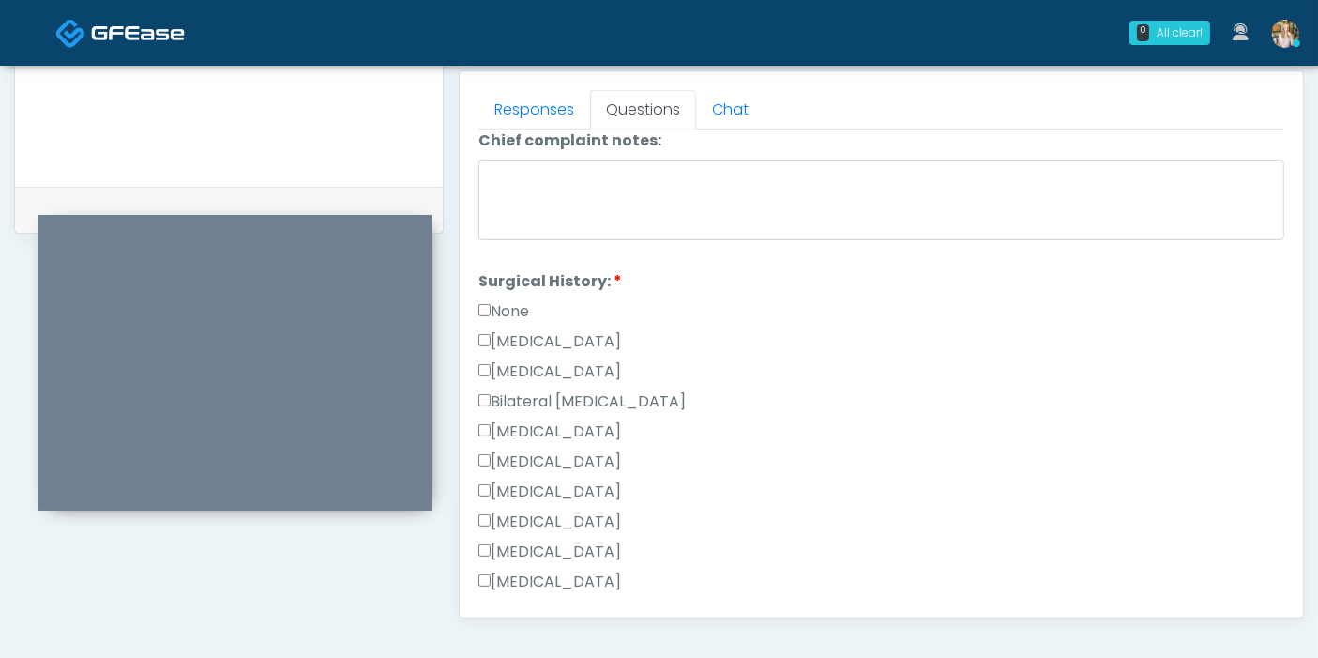
scroll to position [729, 0]
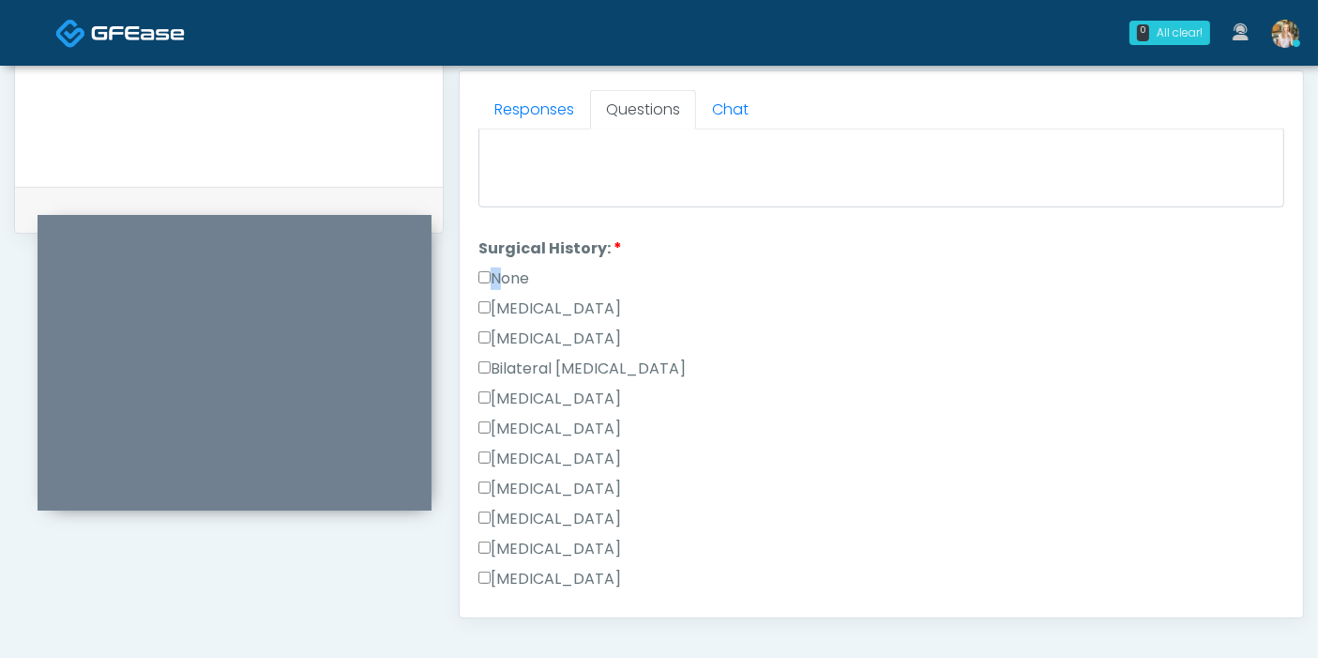
click at [492, 273] on label "None" at bounding box center [503, 278] width 51 height 23
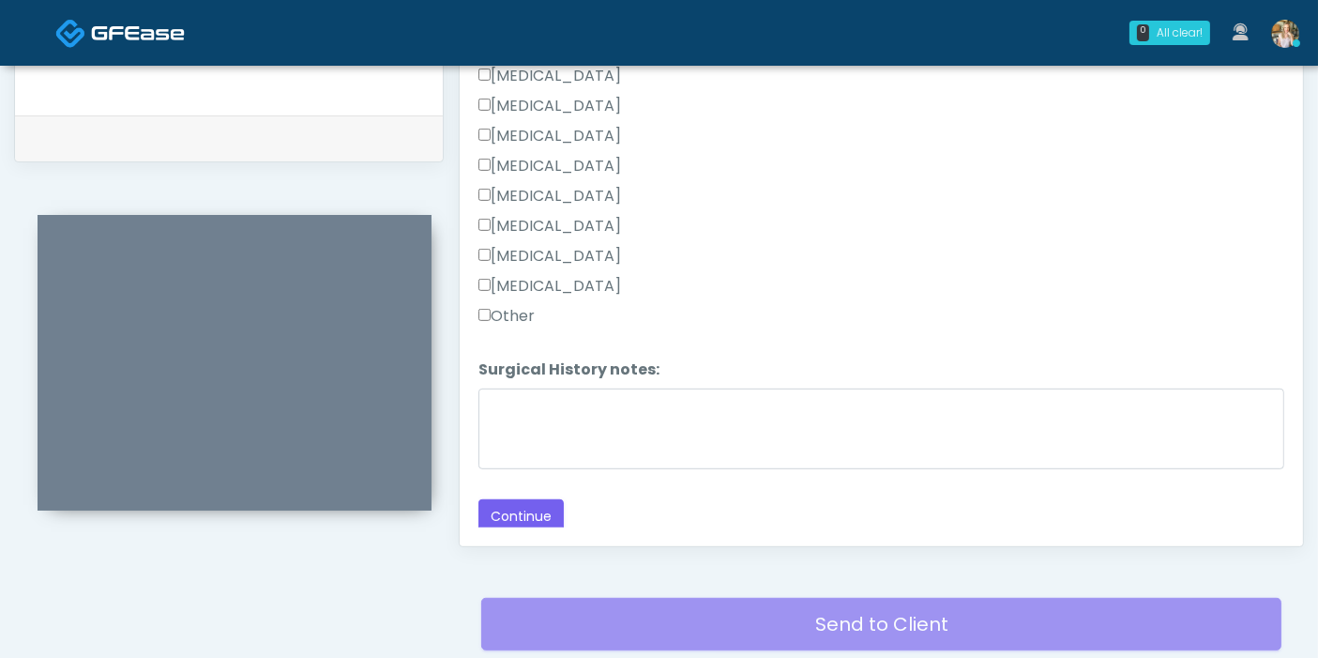
scroll to position [918, 0]
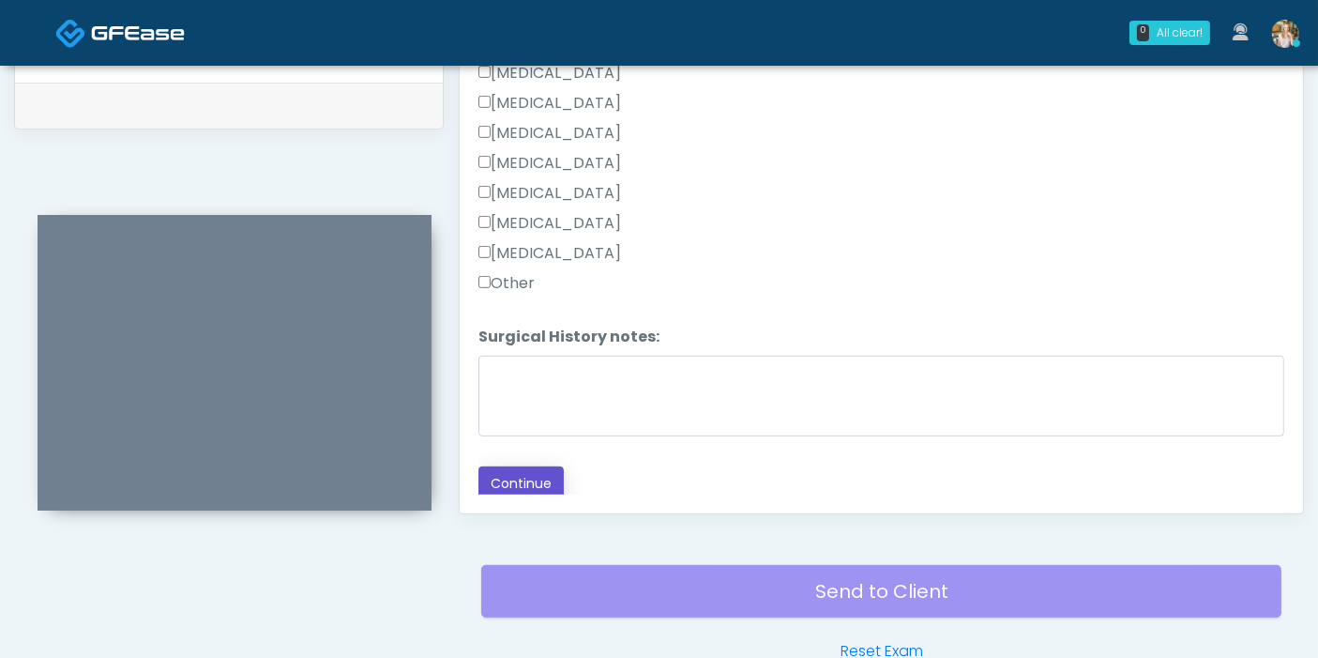
click at [545, 474] on button "Continue" at bounding box center [520, 483] width 85 height 35
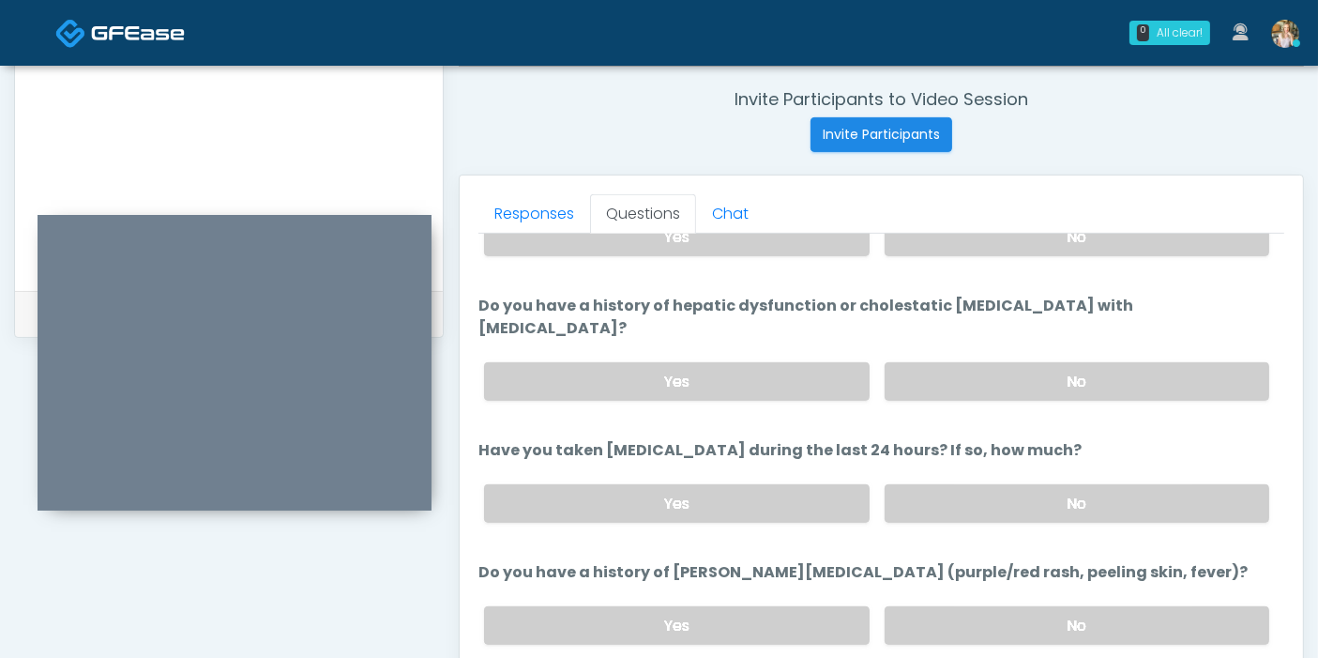
scroll to position [0, 0]
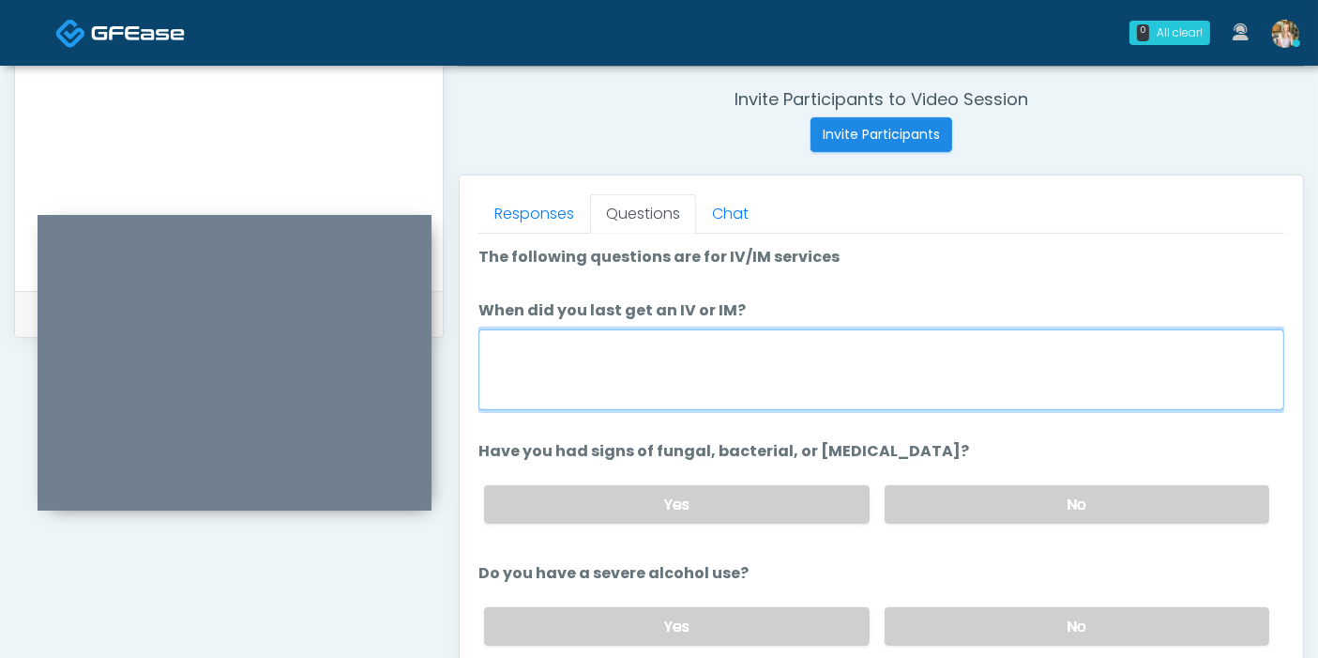
click at [1019, 385] on textarea "When did you last get an IV or IM?" at bounding box center [881, 369] width 806 height 81
type textarea "*"
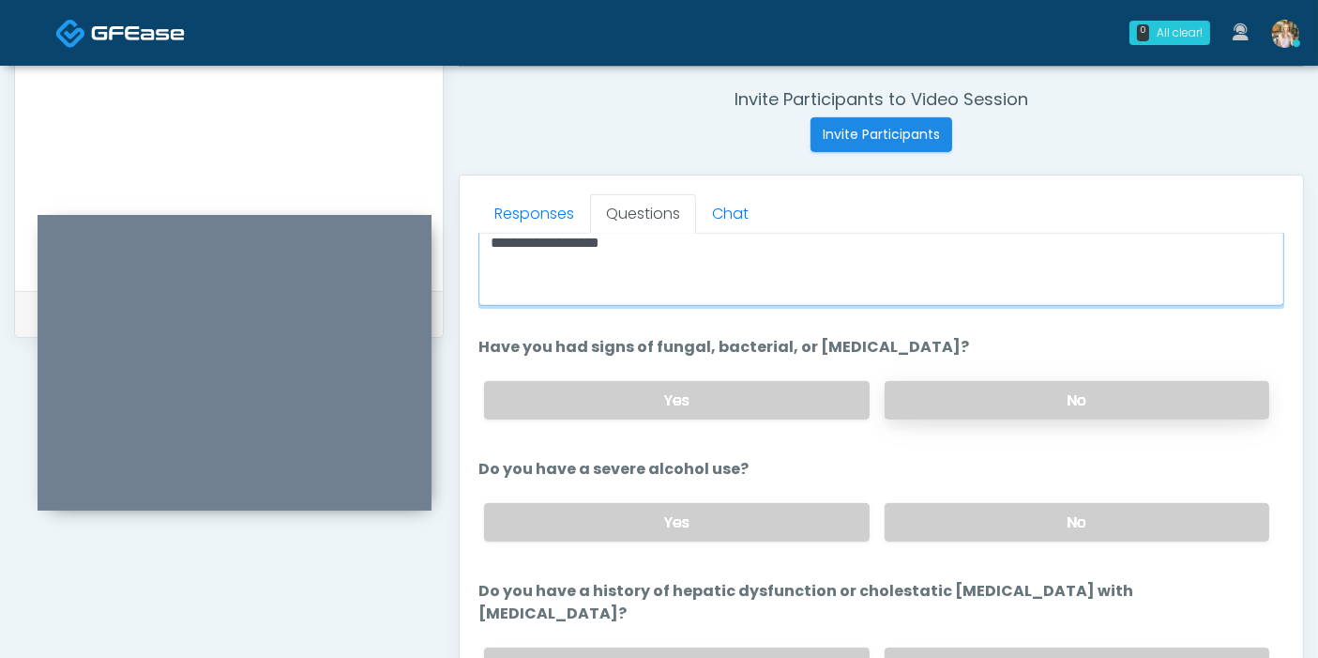
type textarea "**********"
click at [1012, 399] on label "No" at bounding box center [1077, 400] width 385 height 38
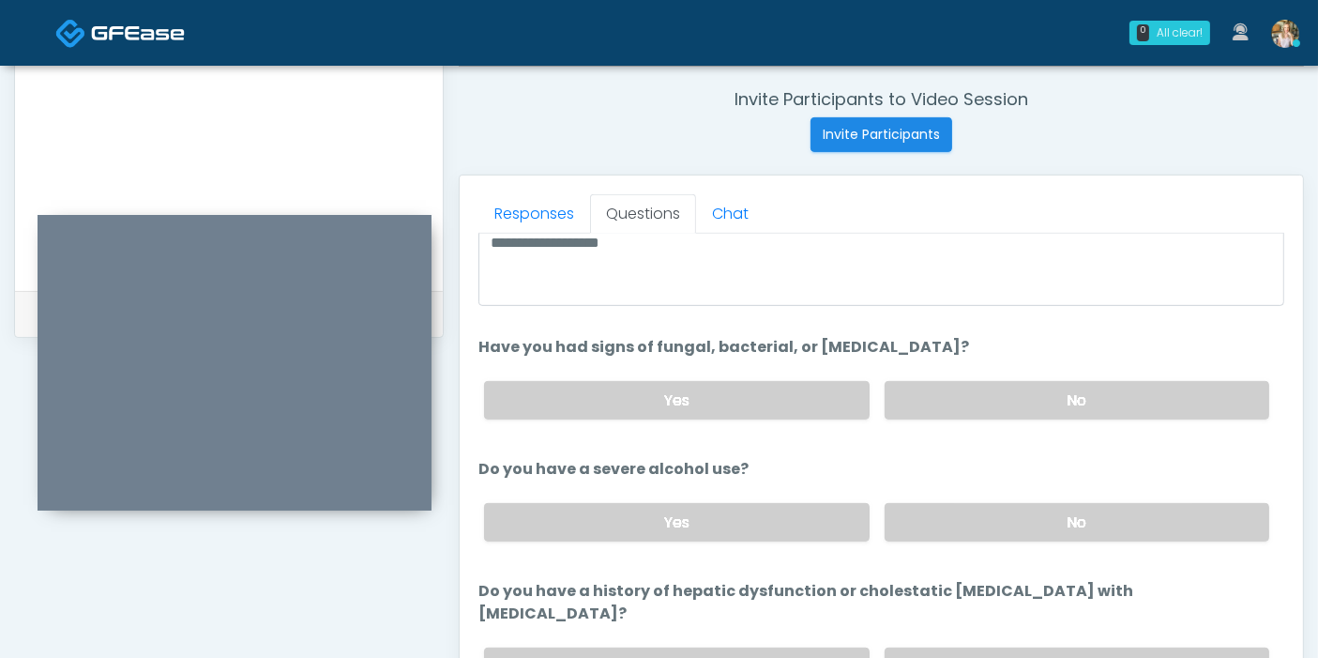
scroll to position [208, 0]
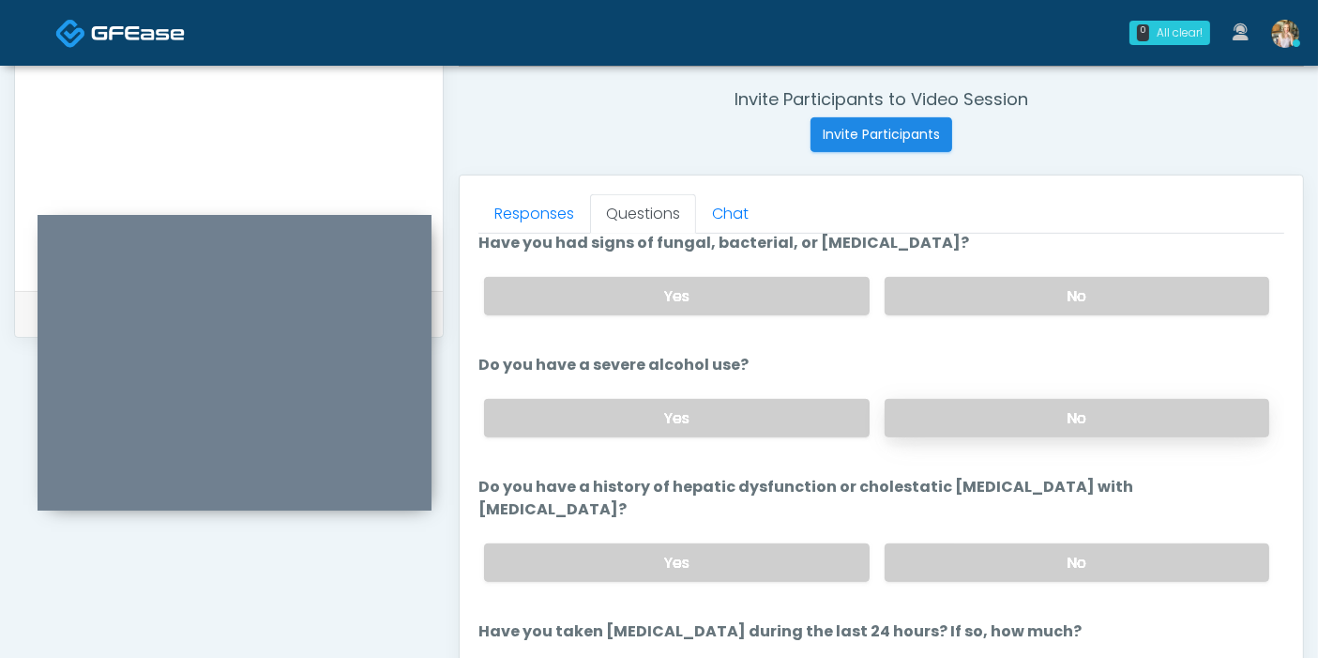
click at [1007, 426] on label "No" at bounding box center [1077, 418] width 385 height 38
click at [1022, 543] on label "No" at bounding box center [1077, 562] width 385 height 38
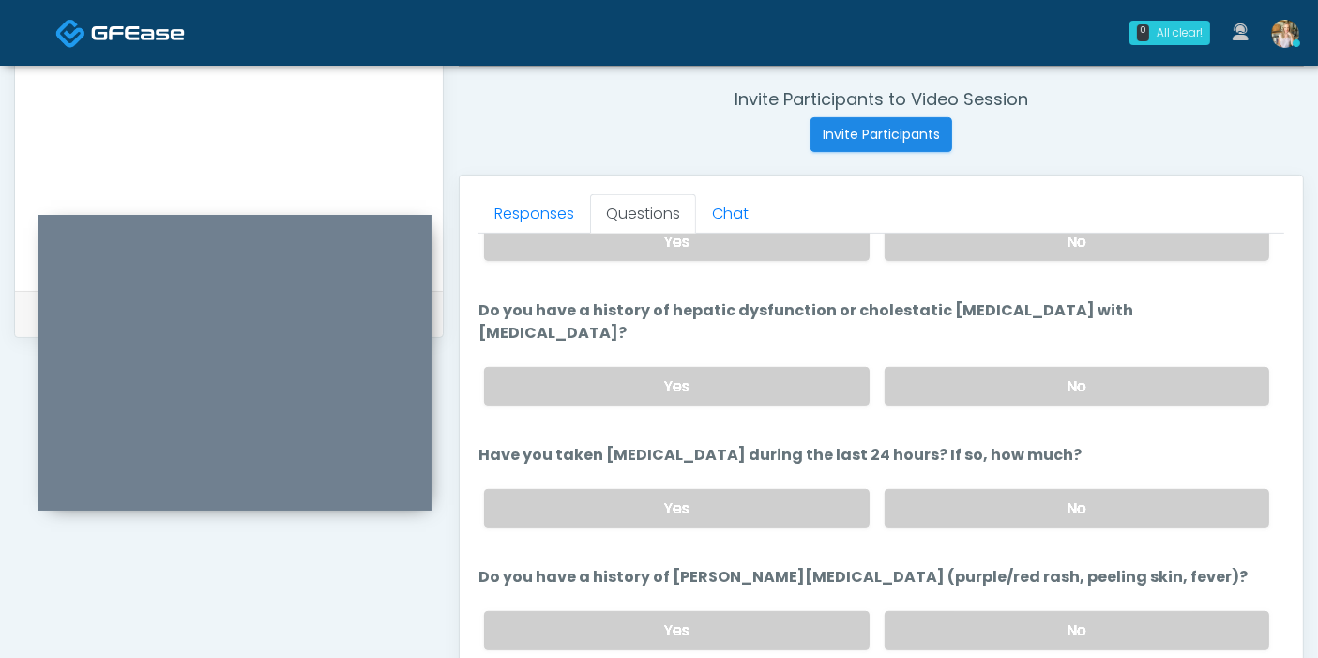
scroll to position [416, 0]
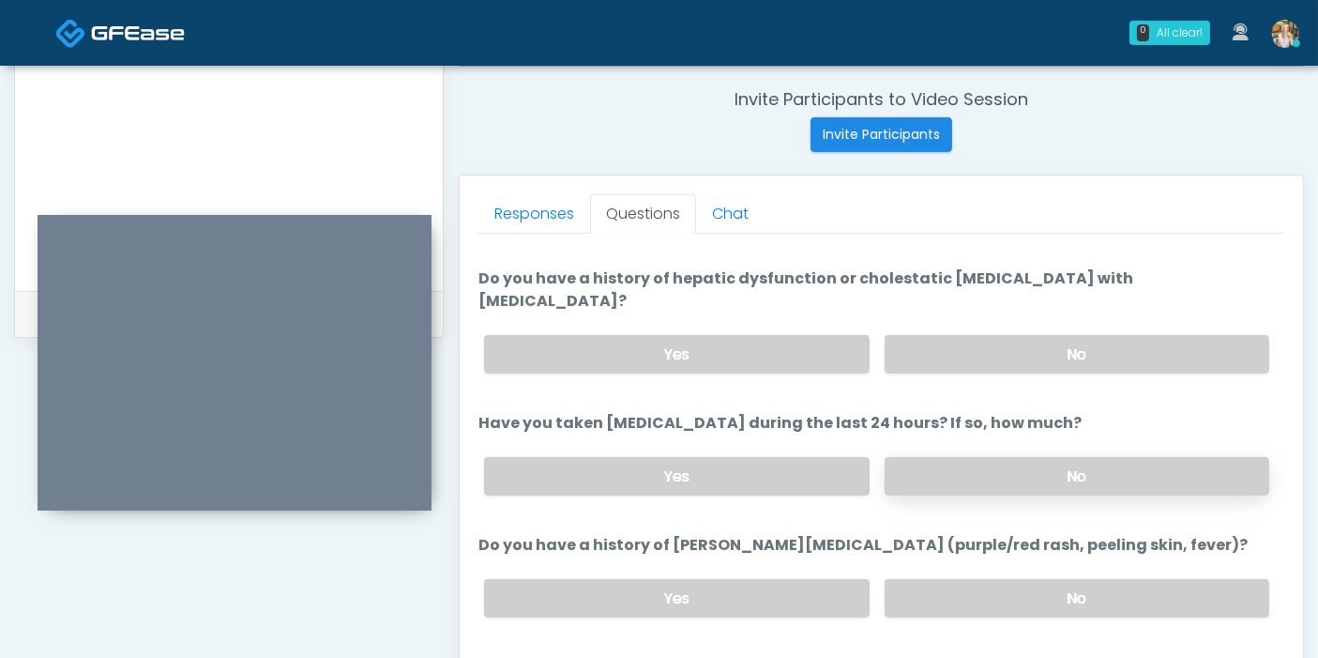
click at [977, 457] on label "No" at bounding box center [1077, 476] width 385 height 38
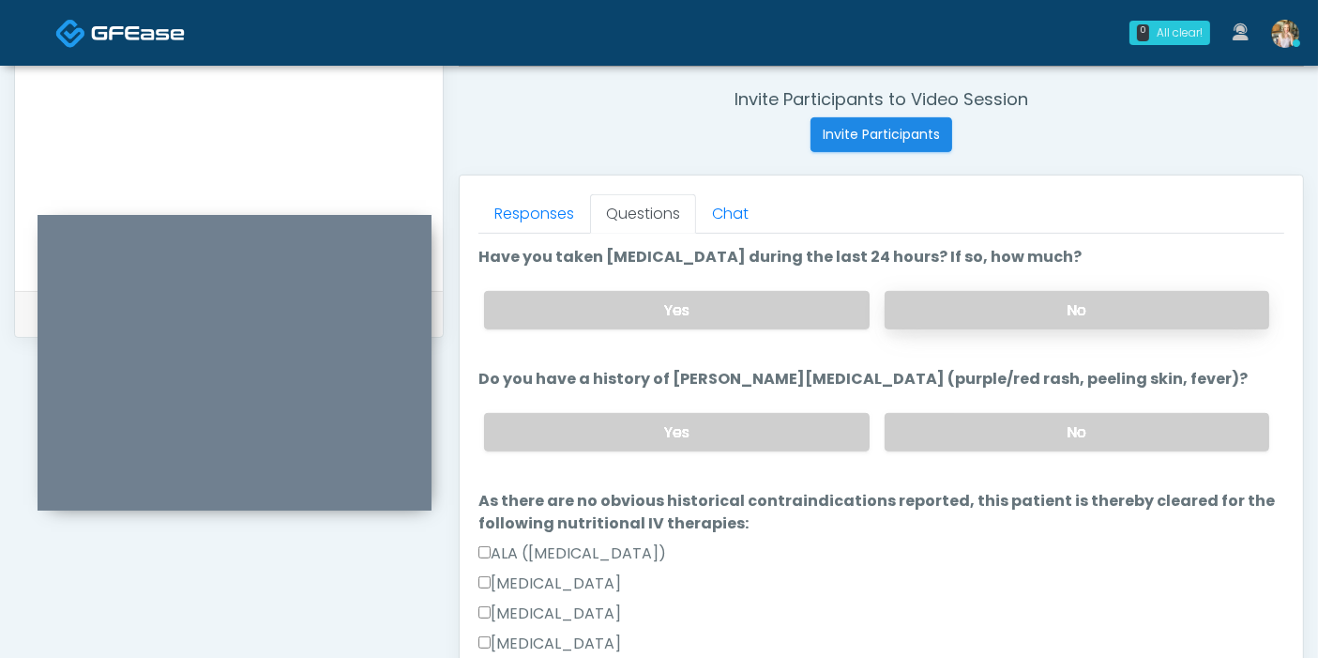
scroll to position [625, 0]
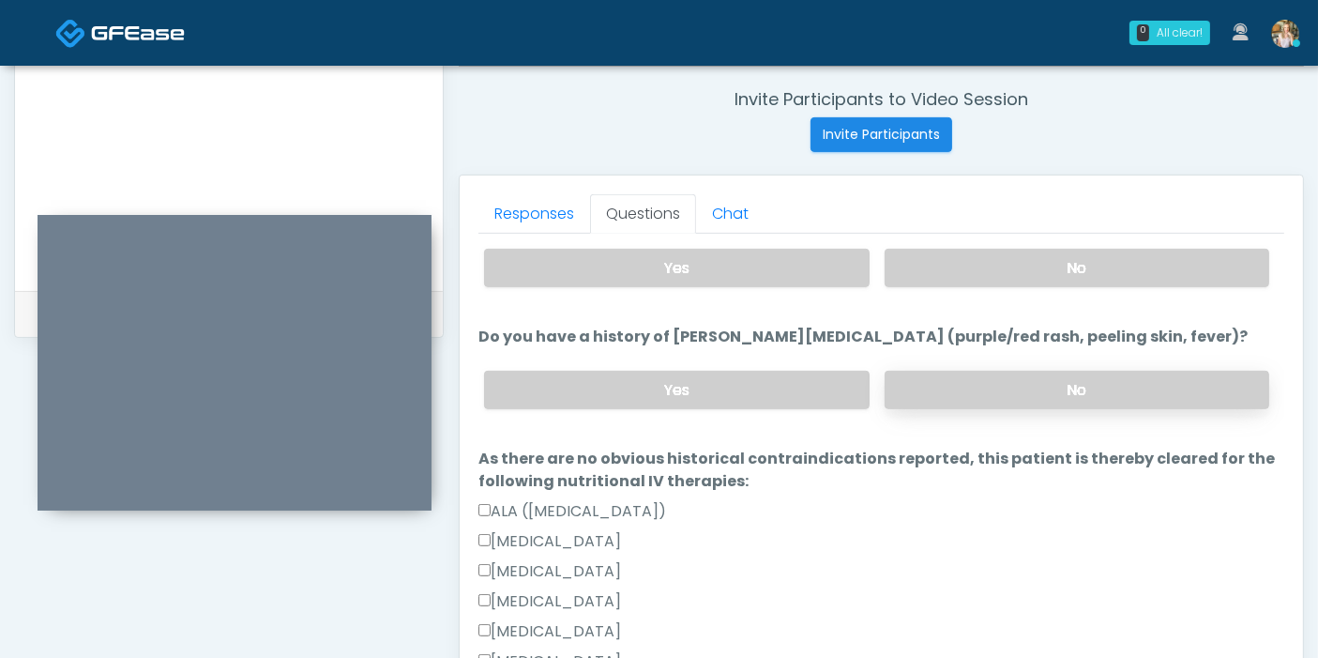
click at [989, 371] on label "No" at bounding box center [1077, 390] width 385 height 38
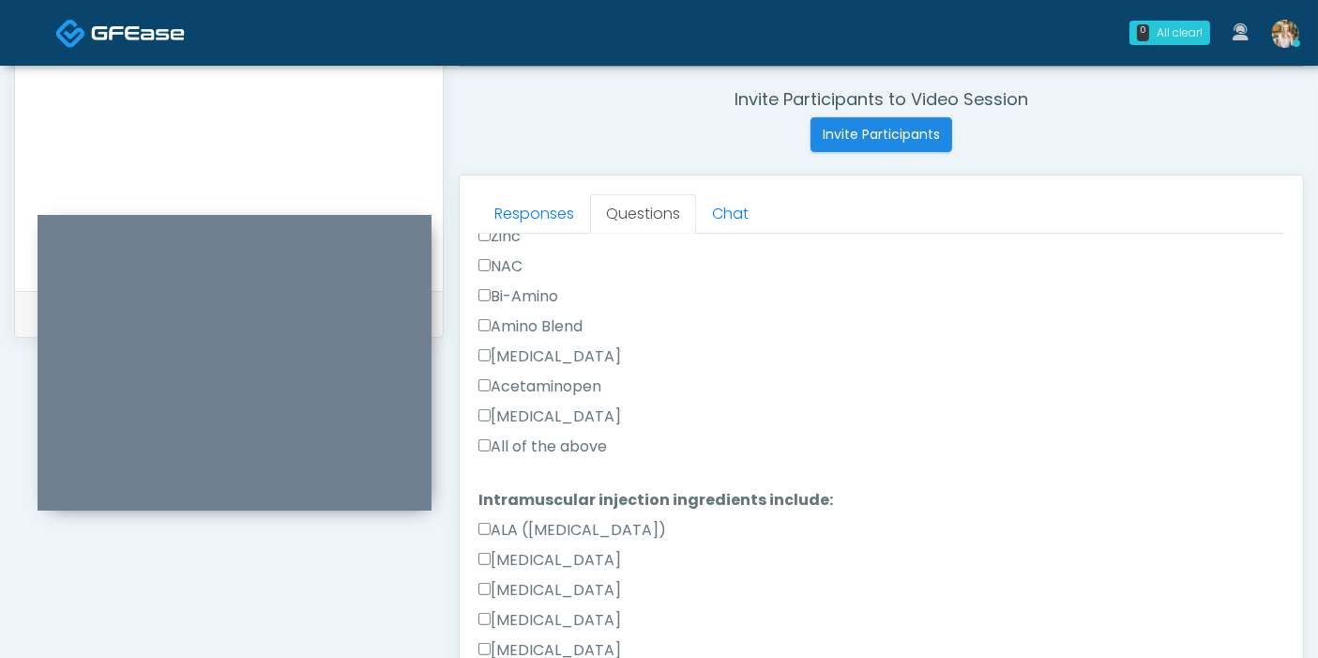
scroll to position [1563, 0]
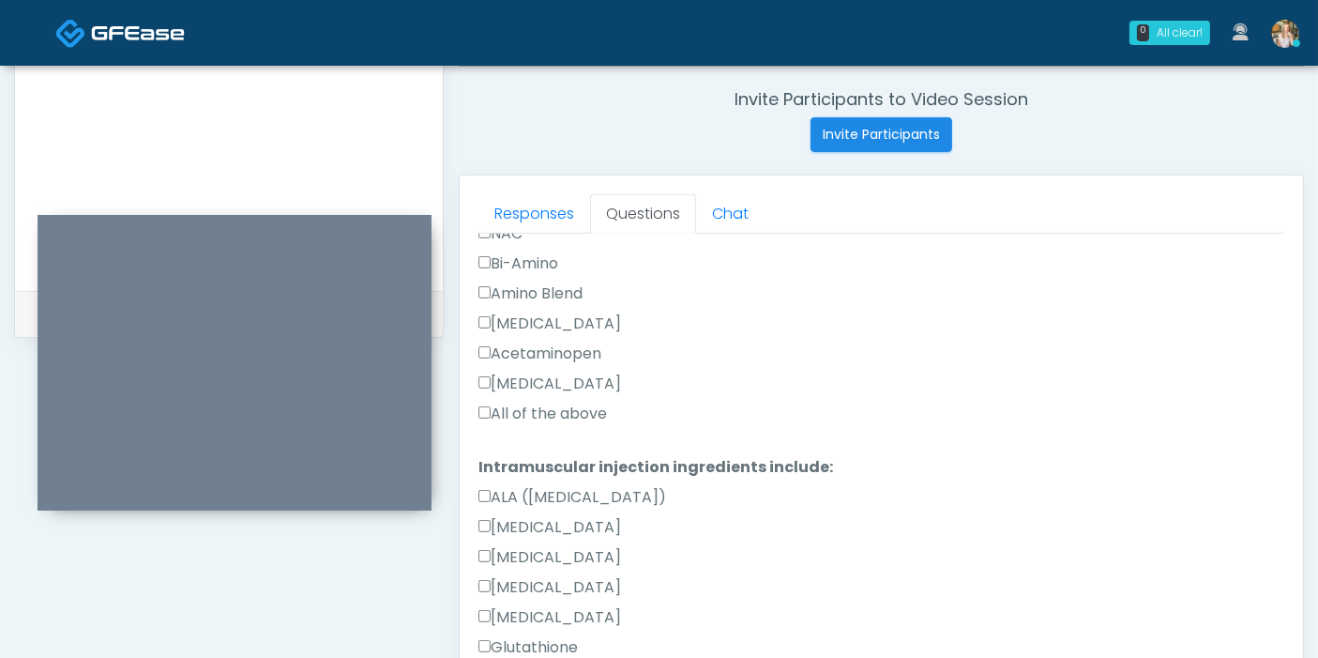
click at [519, 402] on label "All of the above" at bounding box center [542, 413] width 129 height 23
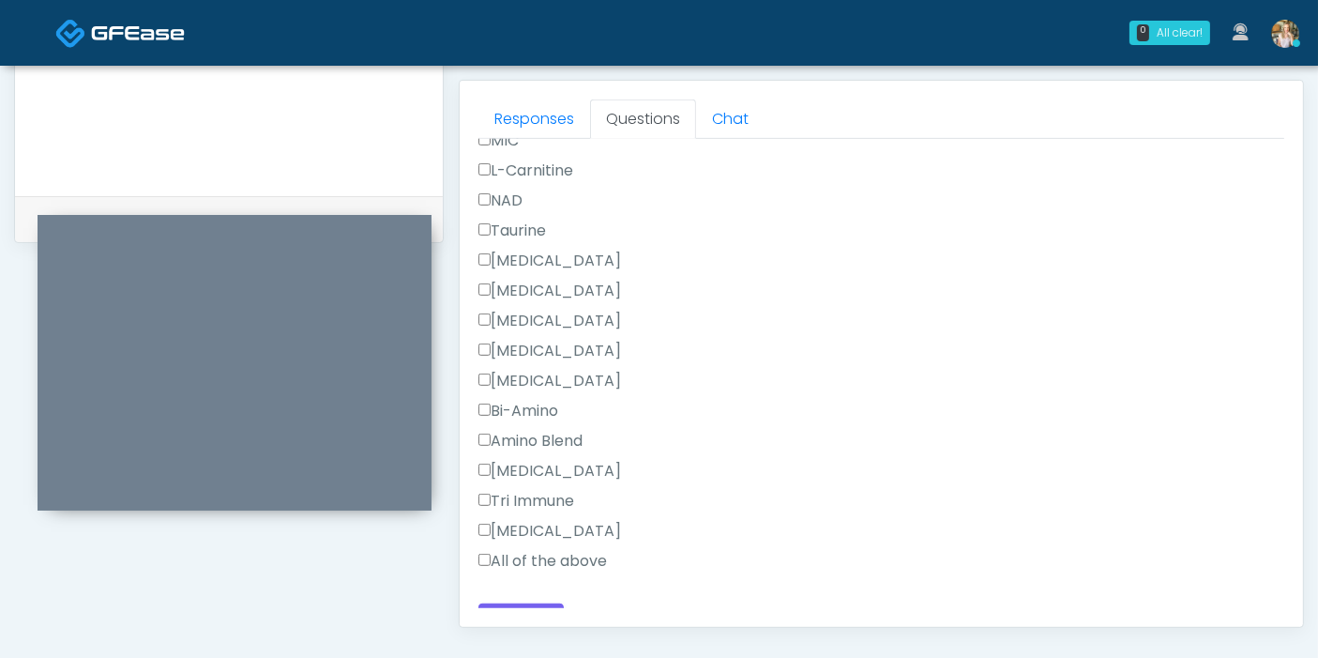
scroll to position [1022, 0]
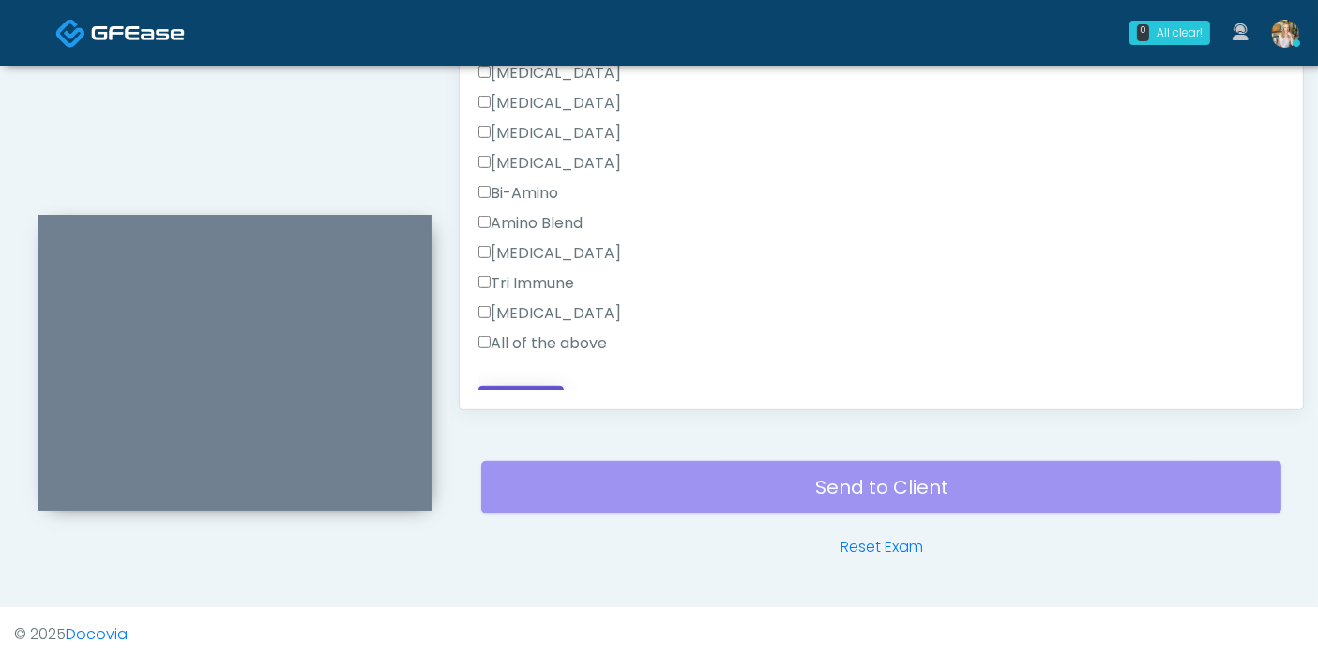
click at [522, 386] on button "Continue" at bounding box center [520, 403] width 85 height 35
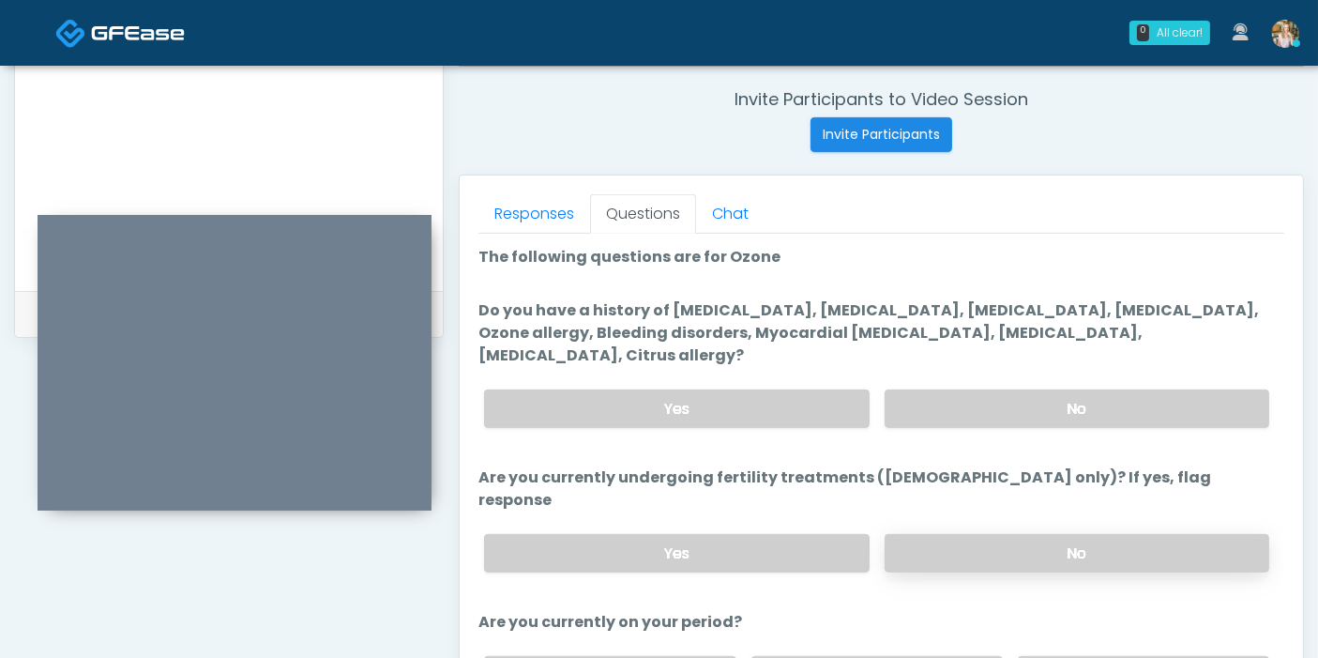
scroll to position [0, 0]
click at [1069, 389] on label "No" at bounding box center [1077, 408] width 385 height 38
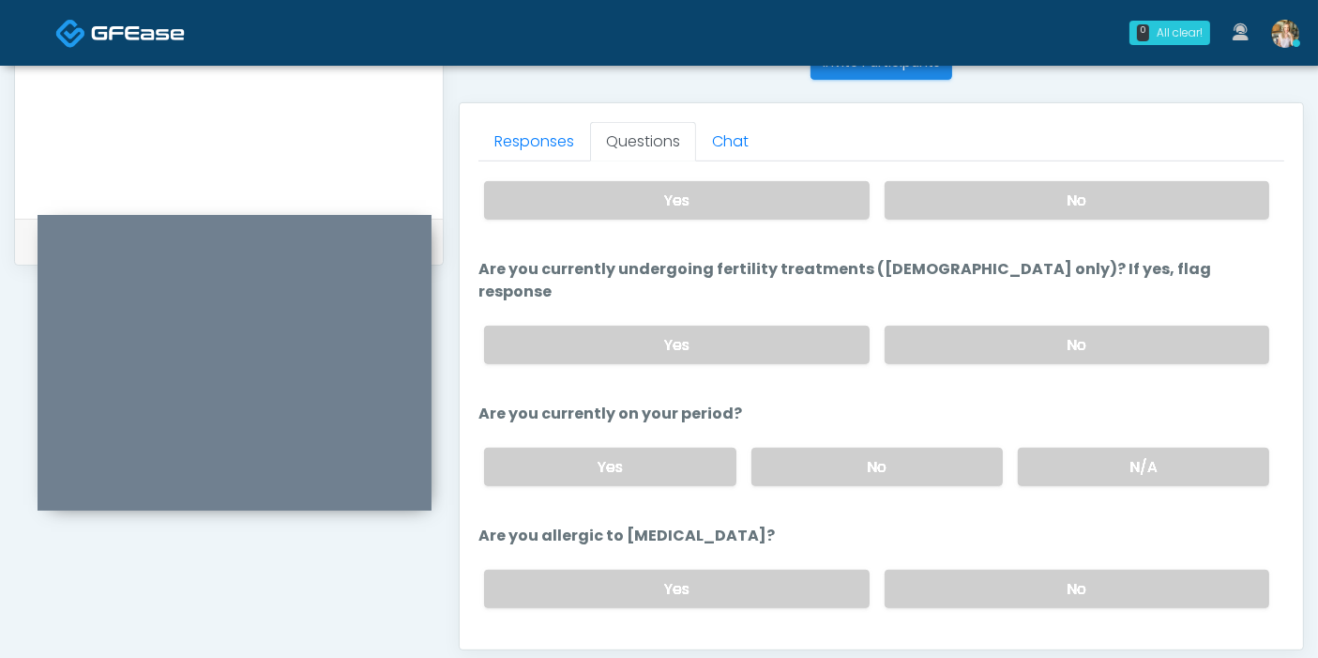
scroll to position [814, 0]
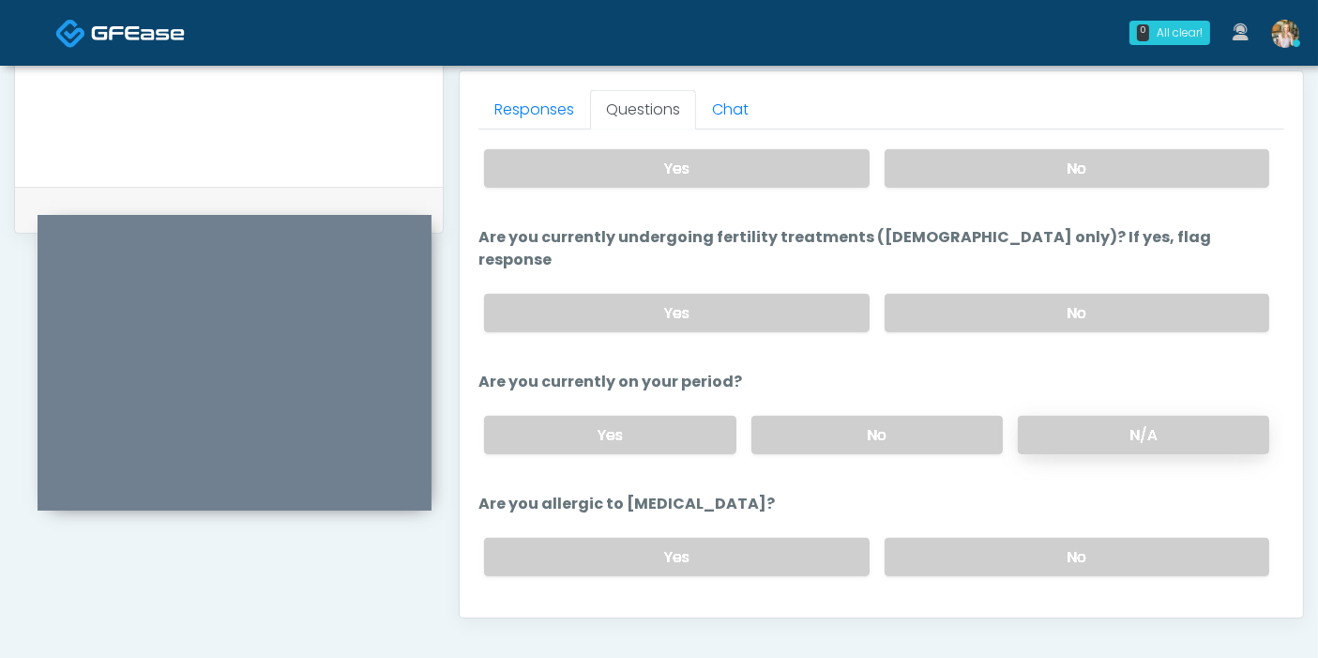
click at [1152, 416] on label "N/A" at bounding box center [1143, 435] width 251 height 38
click at [998, 537] on label "No" at bounding box center [1077, 556] width 385 height 38
click at [514, 614] on button "Continue" at bounding box center [520, 631] width 85 height 35
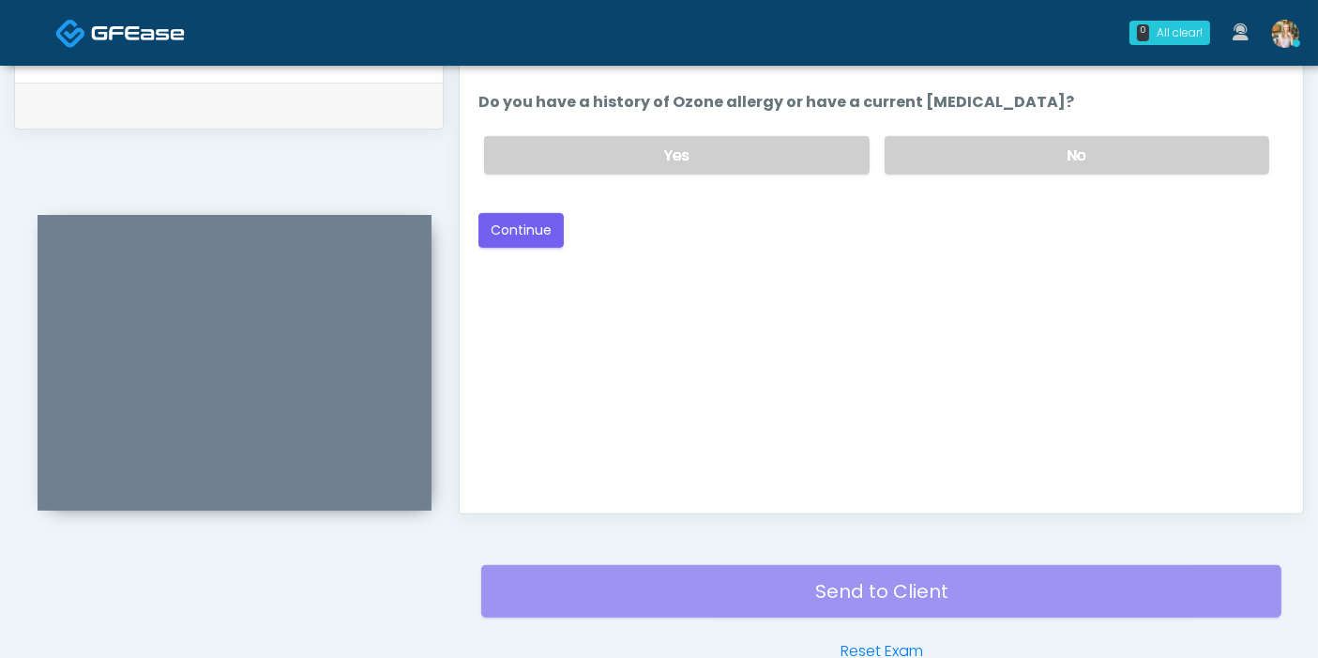
scroll to position [710, 0]
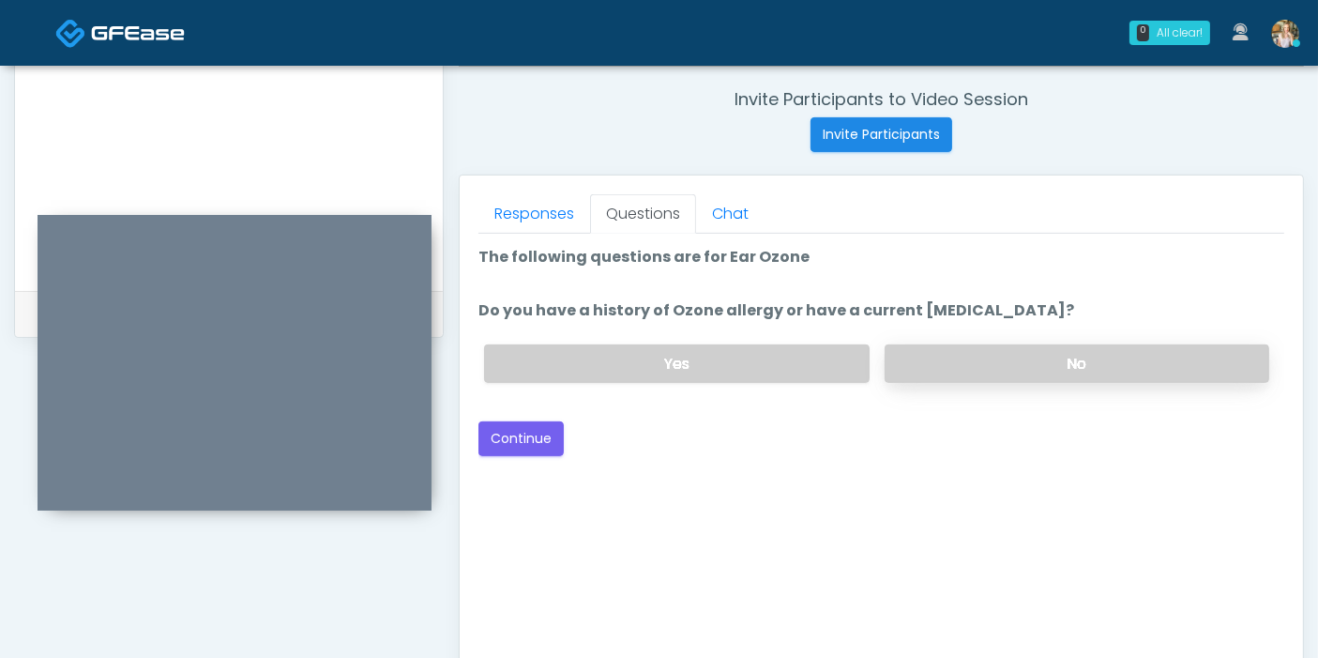
click at [1062, 355] on label "No" at bounding box center [1077, 363] width 385 height 38
click at [520, 439] on button "Continue" at bounding box center [520, 438] width 85 height 35
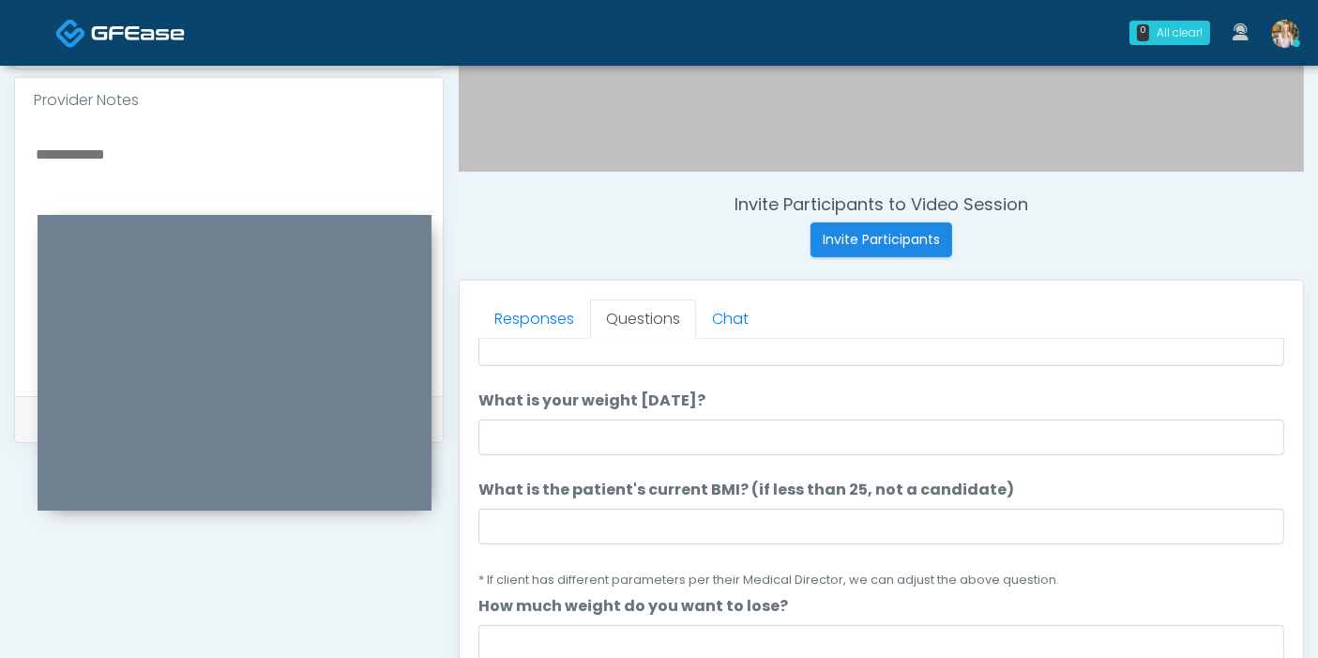
scroll to position [0, 0]
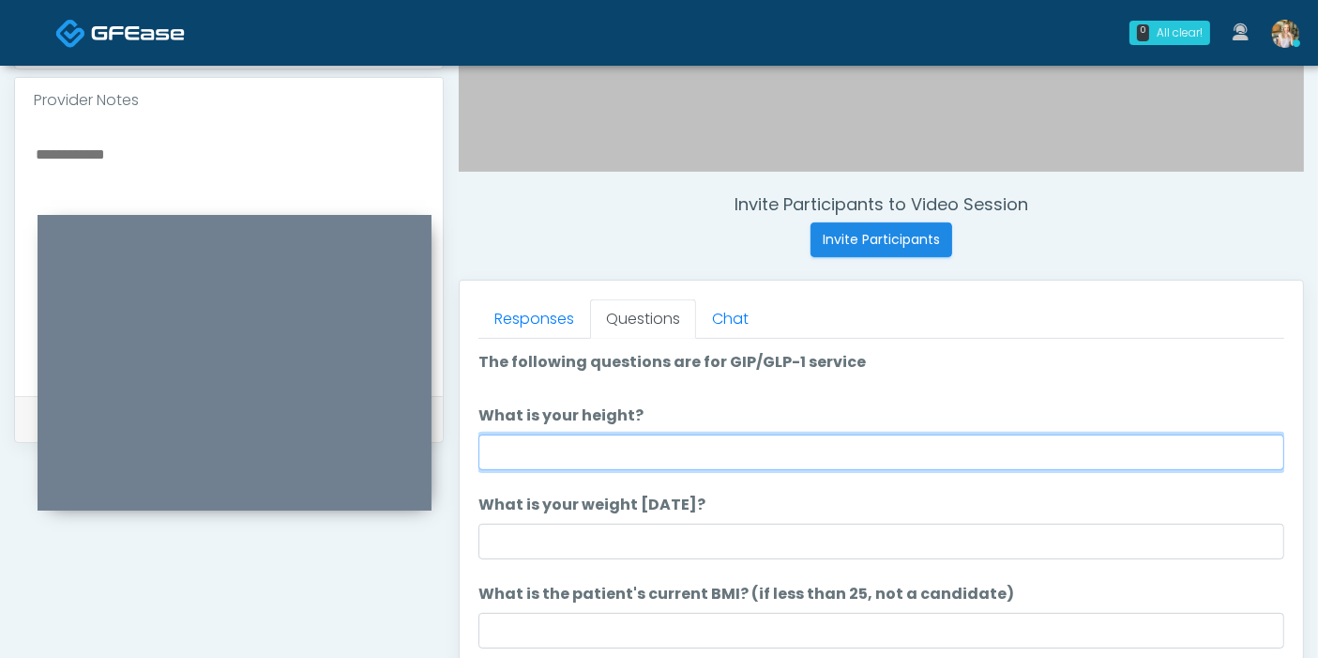
click at [884, 454] on input "What is your height?" at bounding box center [881, 452] width 806 height 36
click at [520, 441] on input "What is your height?" at bounding box center [881, 452] width 806 height 36
type input "***"
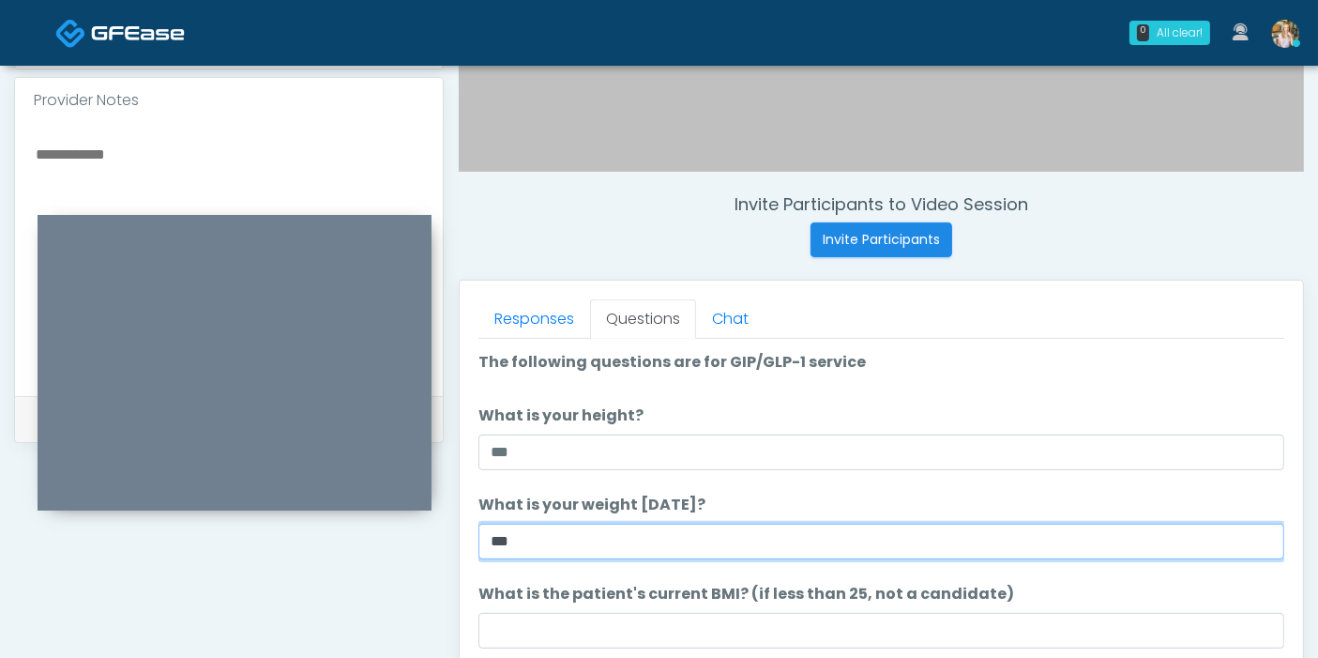
scroll to position [104, 0]
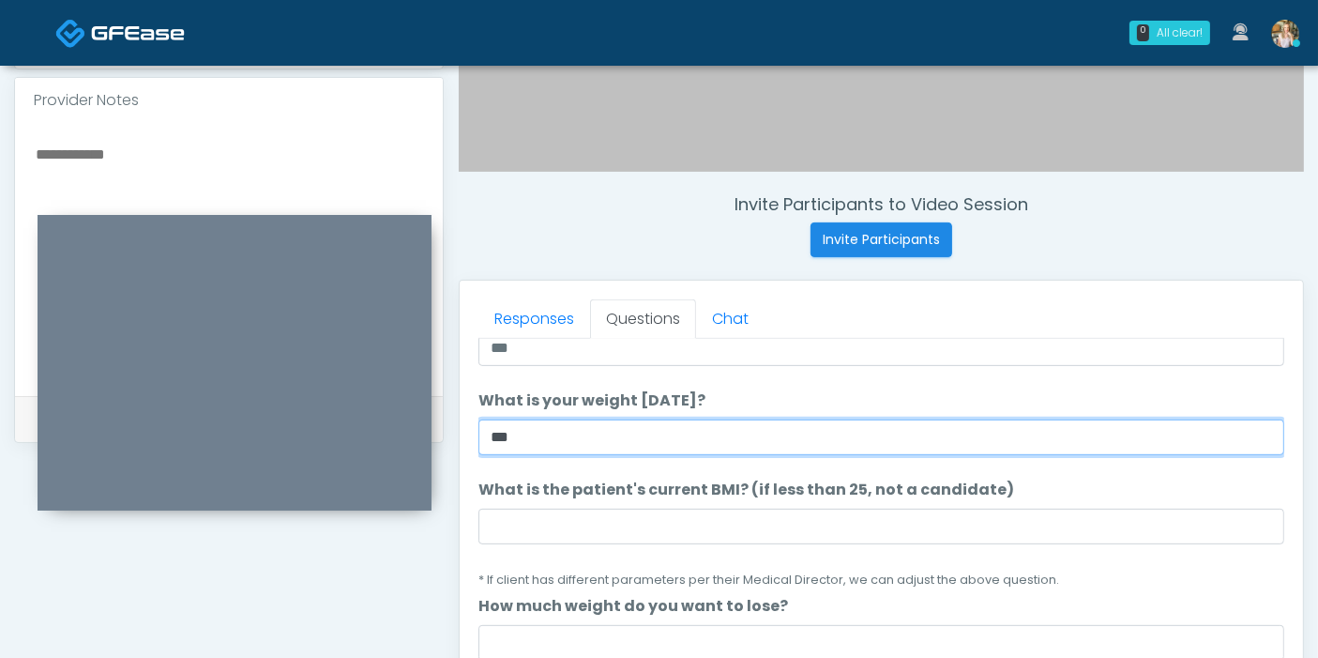
type input "***"
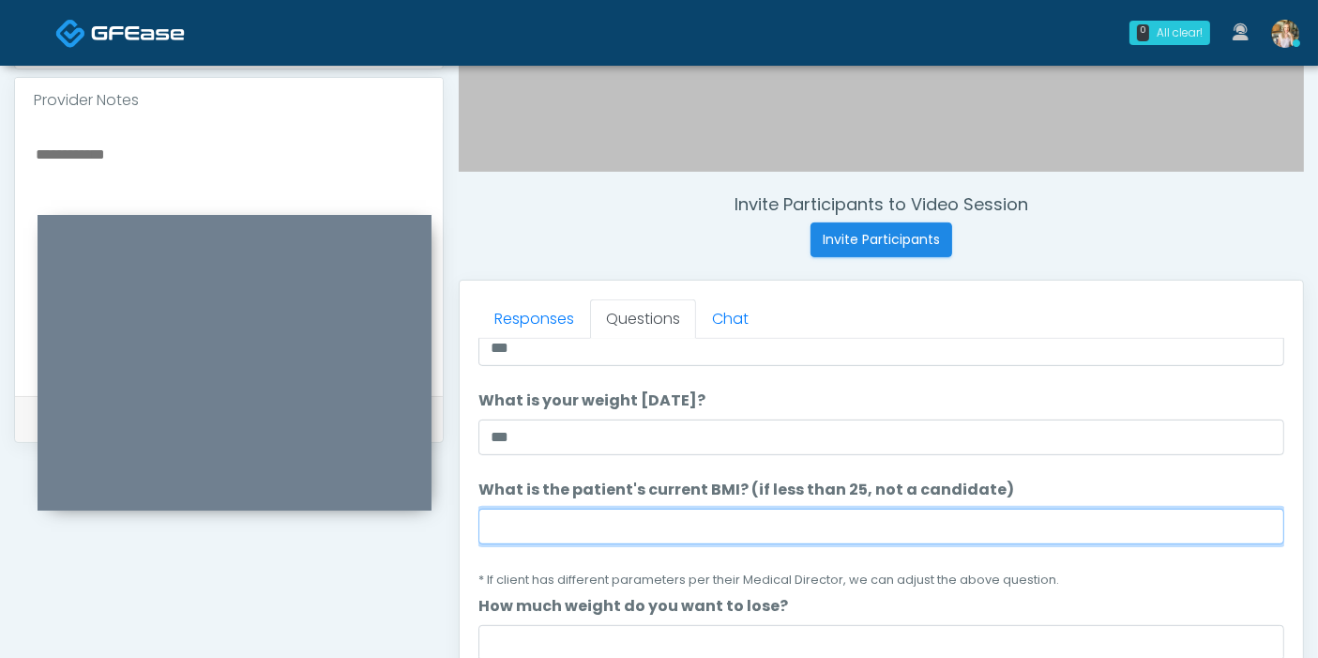
click at [619, 524] on input "What is the patient's current BMI? (if less than 25, not a candidate)" at bounding box center [881, 526] width 806 height 36
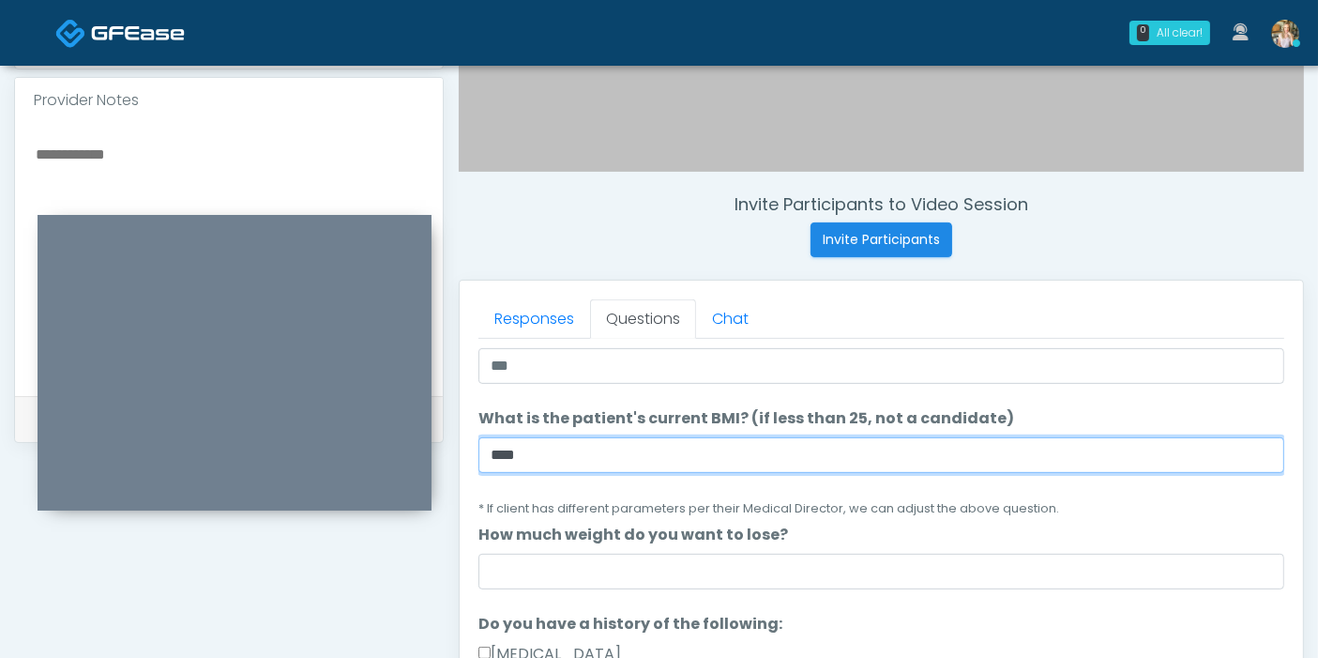
scroll to position [208, 0]
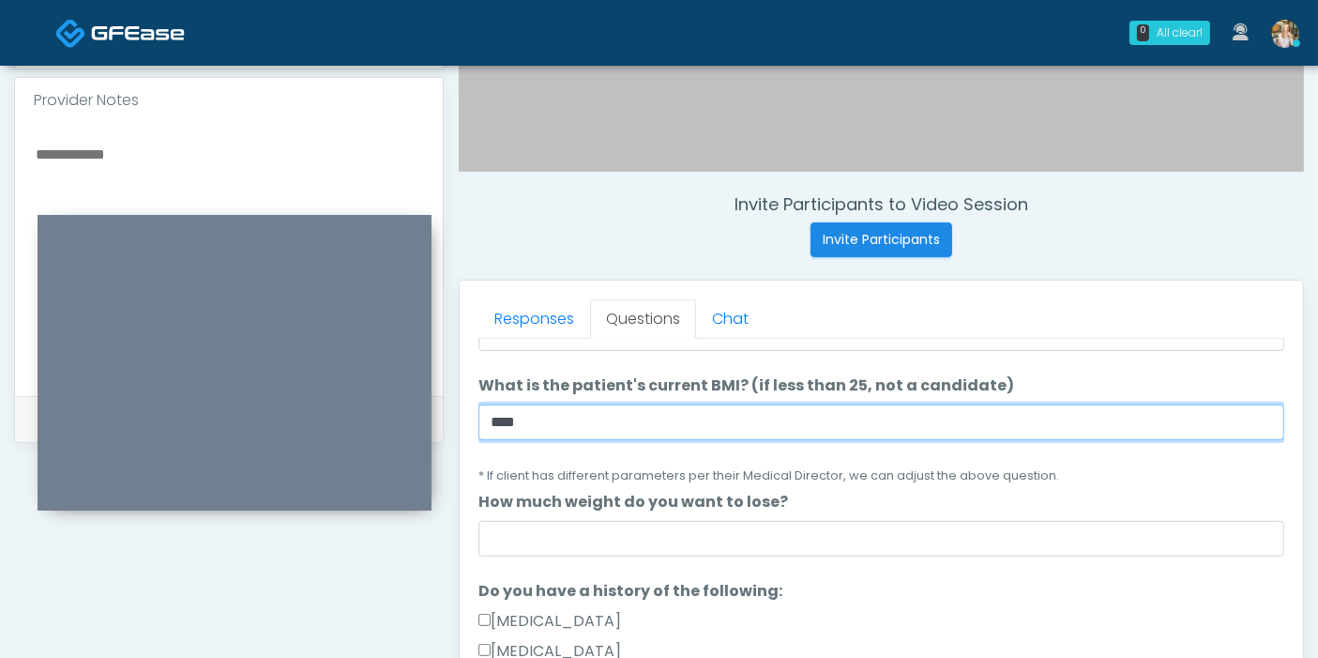
type input "****"
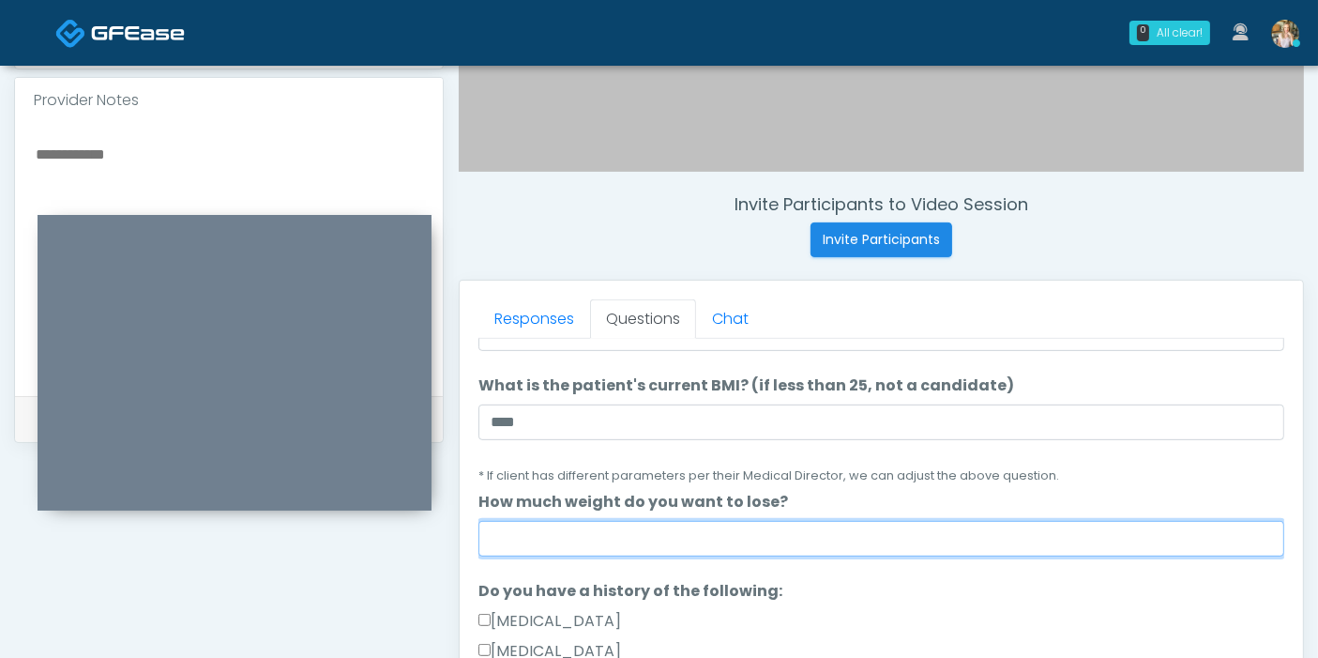
click at [713, 542] on input "How much weight do you want to lose?" at bounding box center [881, 539] width 806 height 36
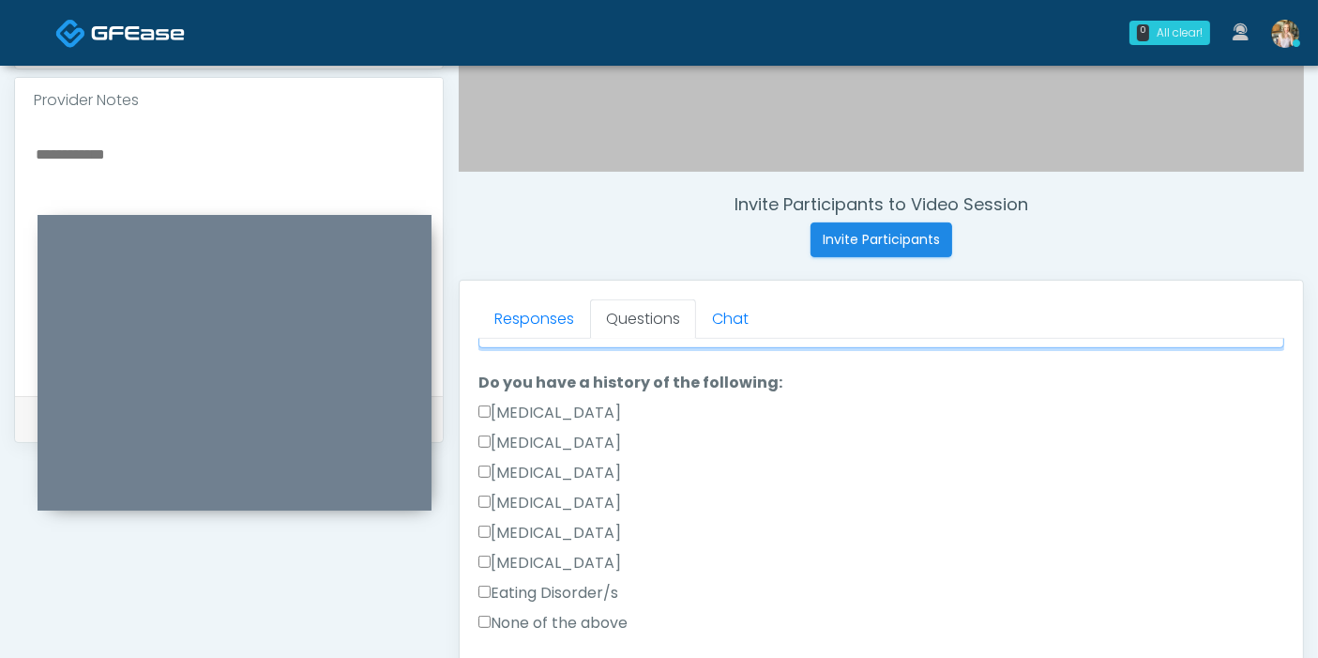
scroll to position [521, 0]
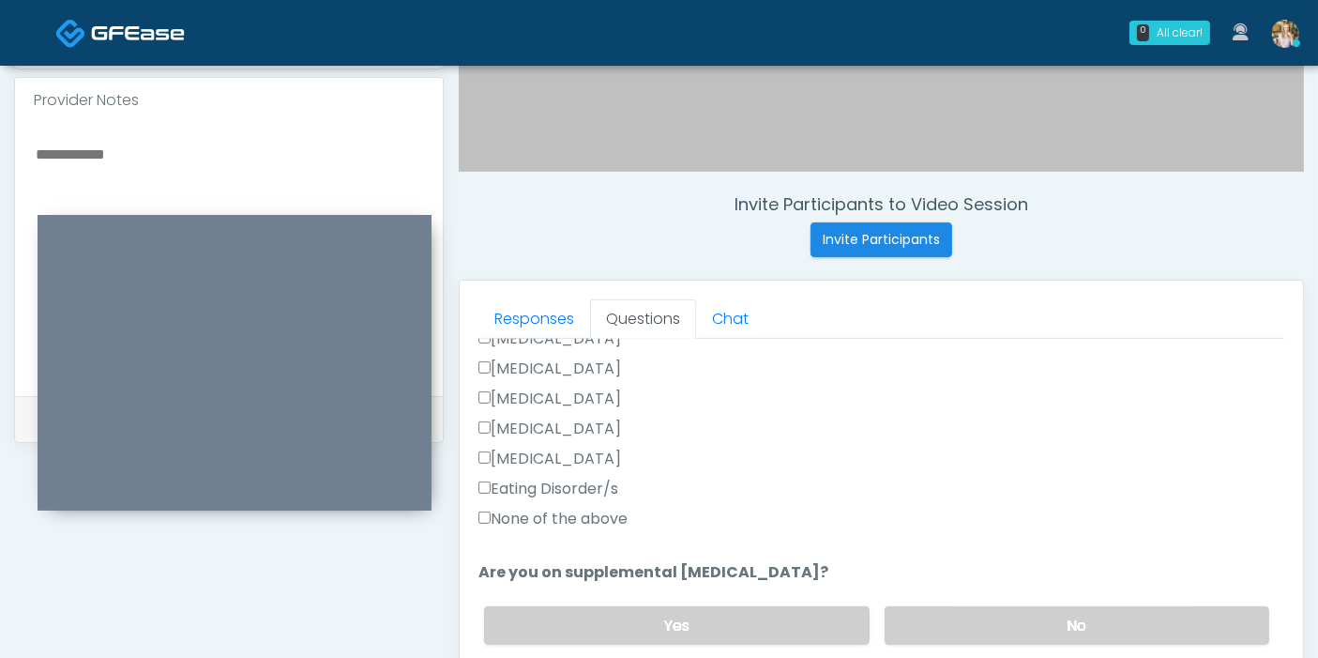
type input "***"
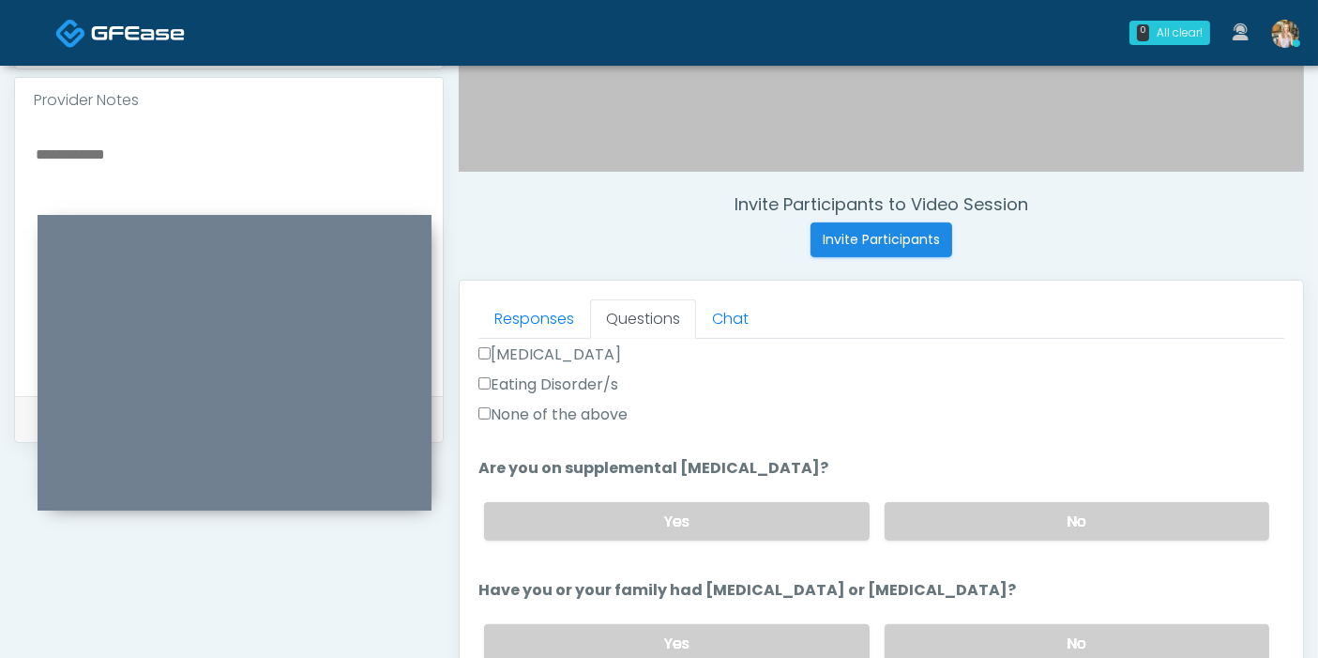
scroll to position [729, 0]
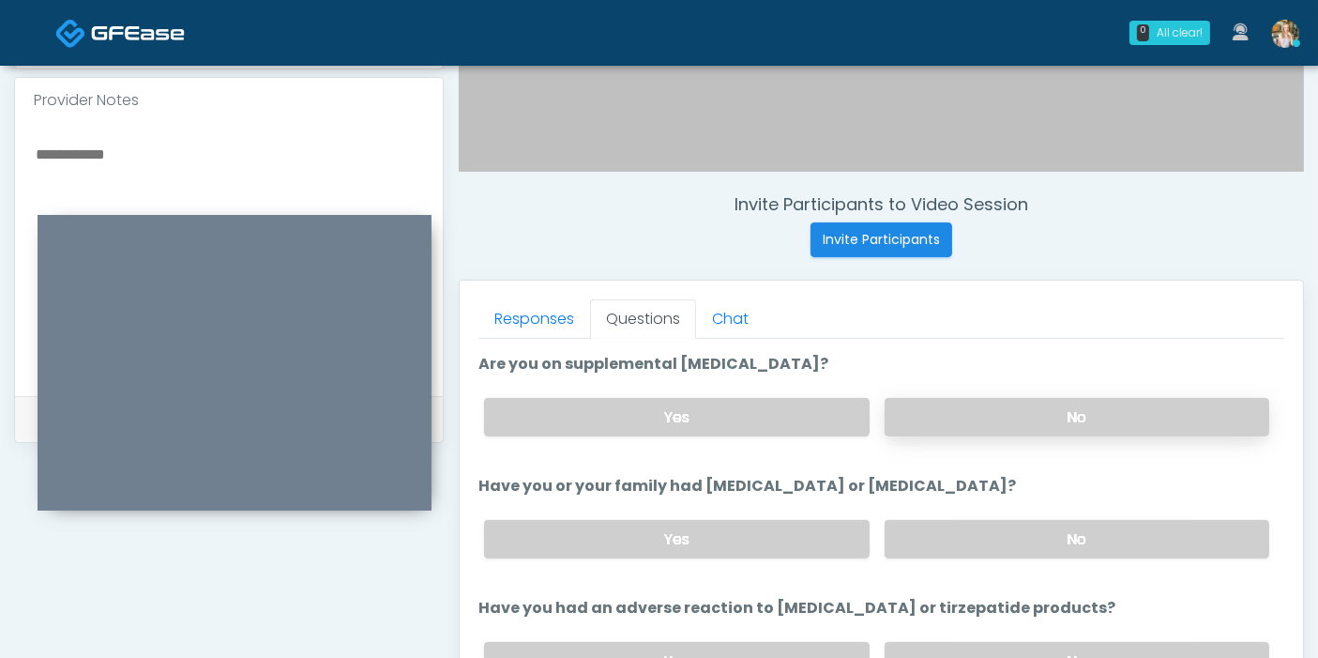
click at [1019, 416] on label "No" at bounding box center [1077, 417] width 385 height 38
click at [1058, 529] on label "No" at bounding box center [1077, 539] width 385 height 38
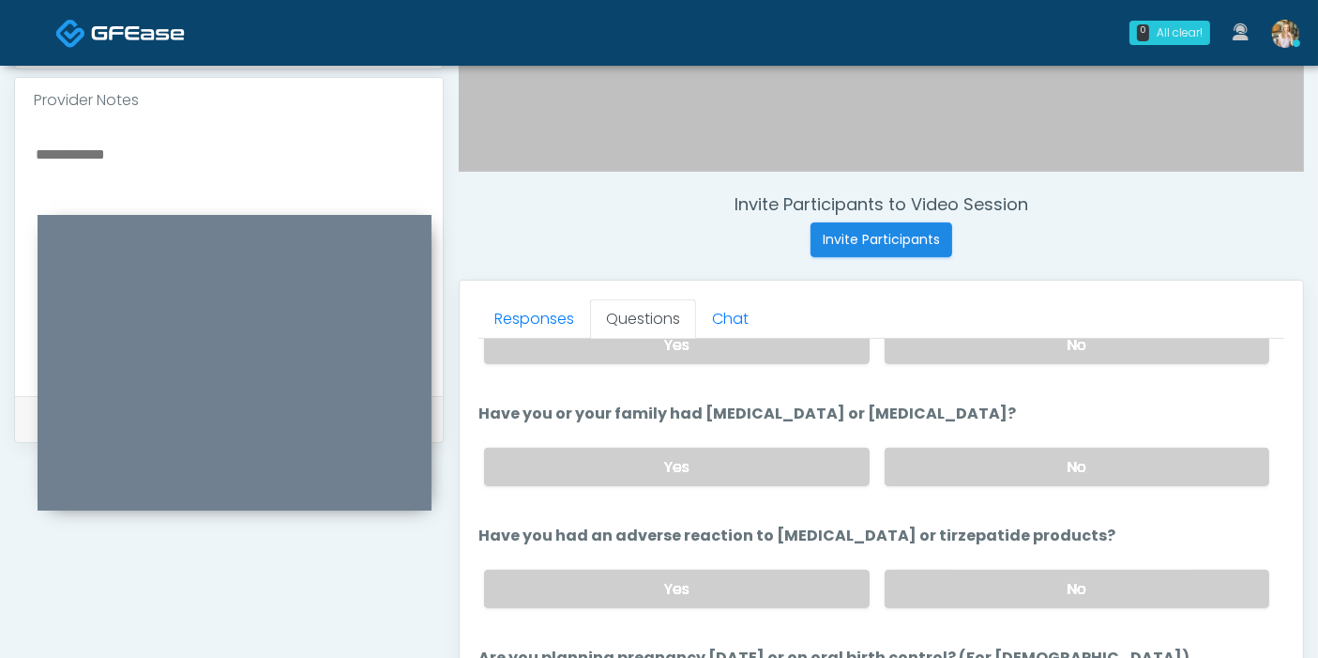
scroll to position [833, 0]
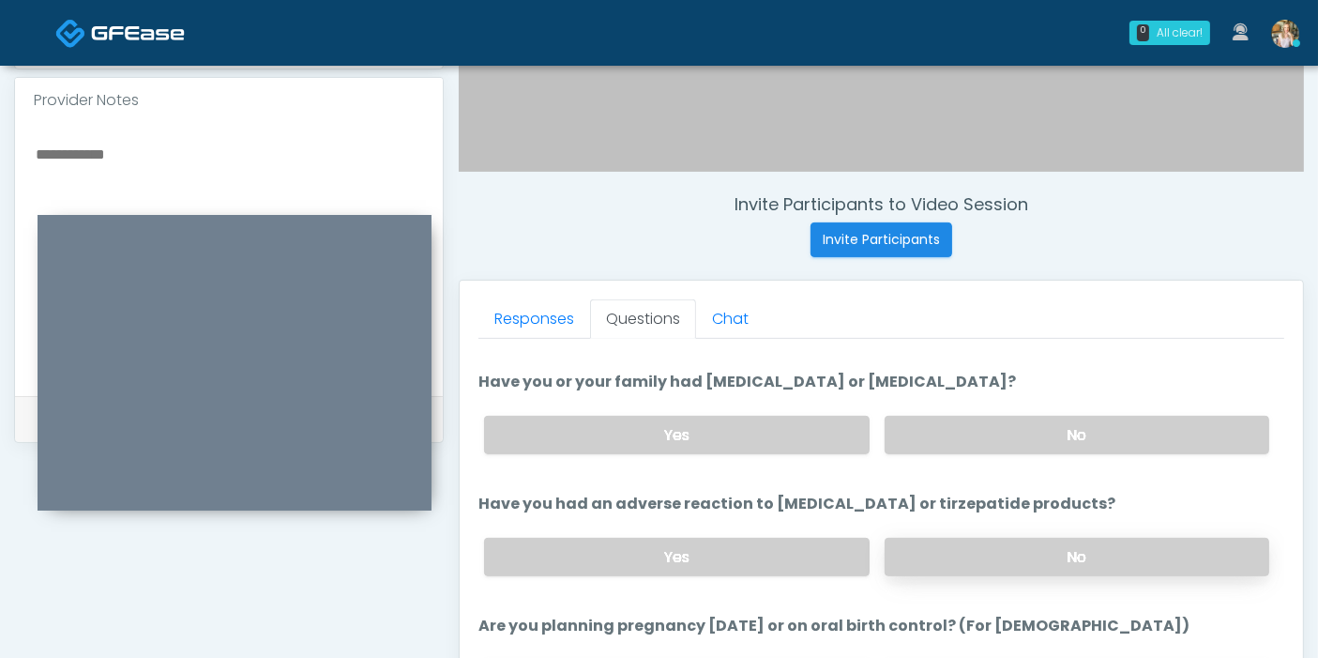
click at [1045, 556] on label "No" at bounding box center [1077, 556] width 385 height 38
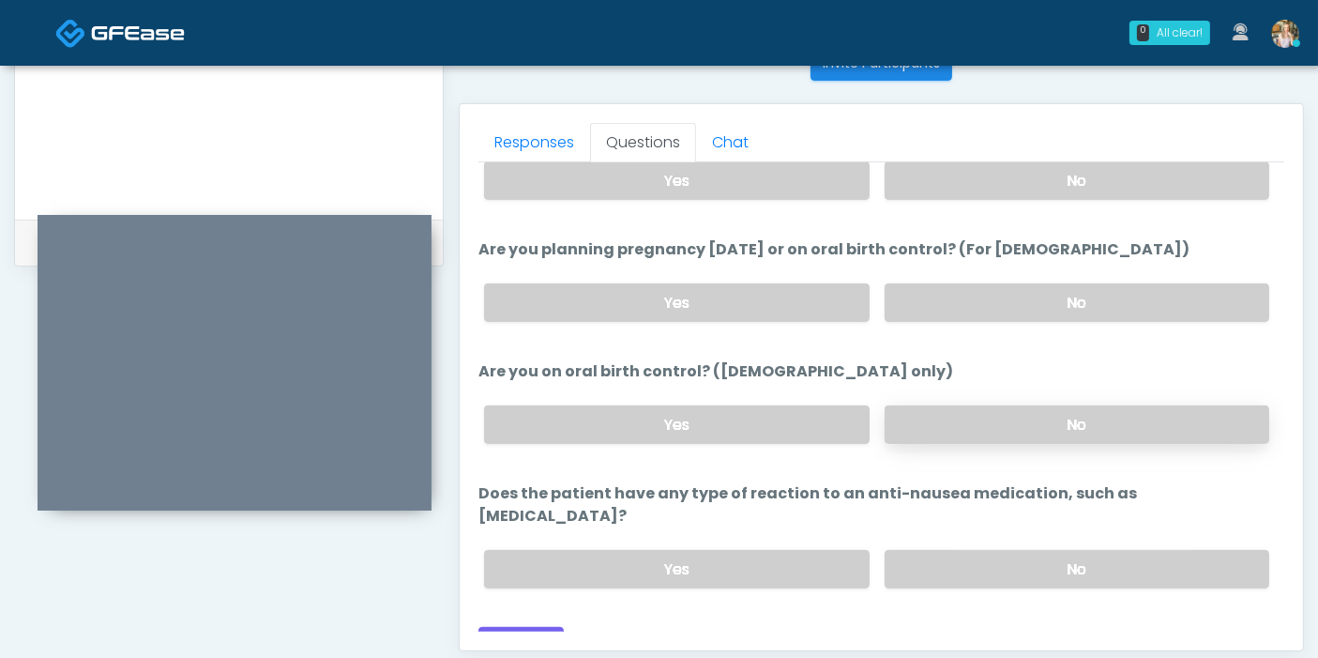
scroll to position [814, 0]
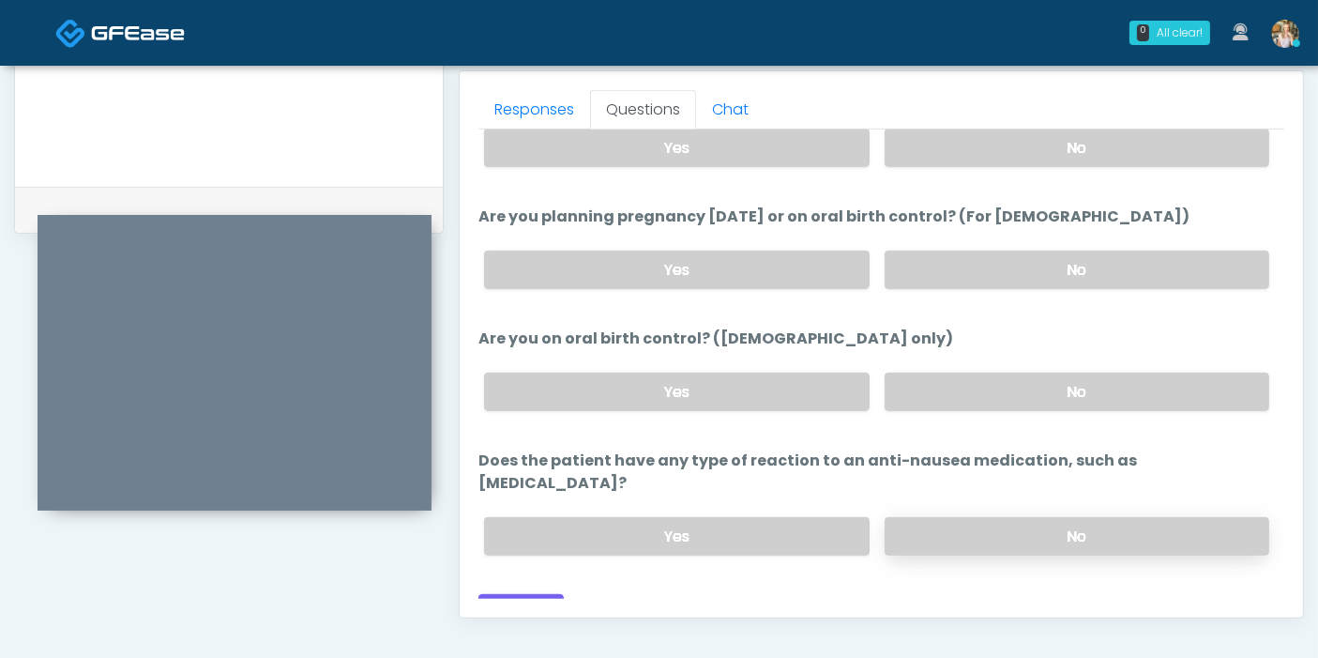
click at [976, 517] on label "No" at bounding box center [1077, 536] width 385 height 38
click at [525, 594] on button "Continue" at bounding box center [520, 611] width 85 height 35
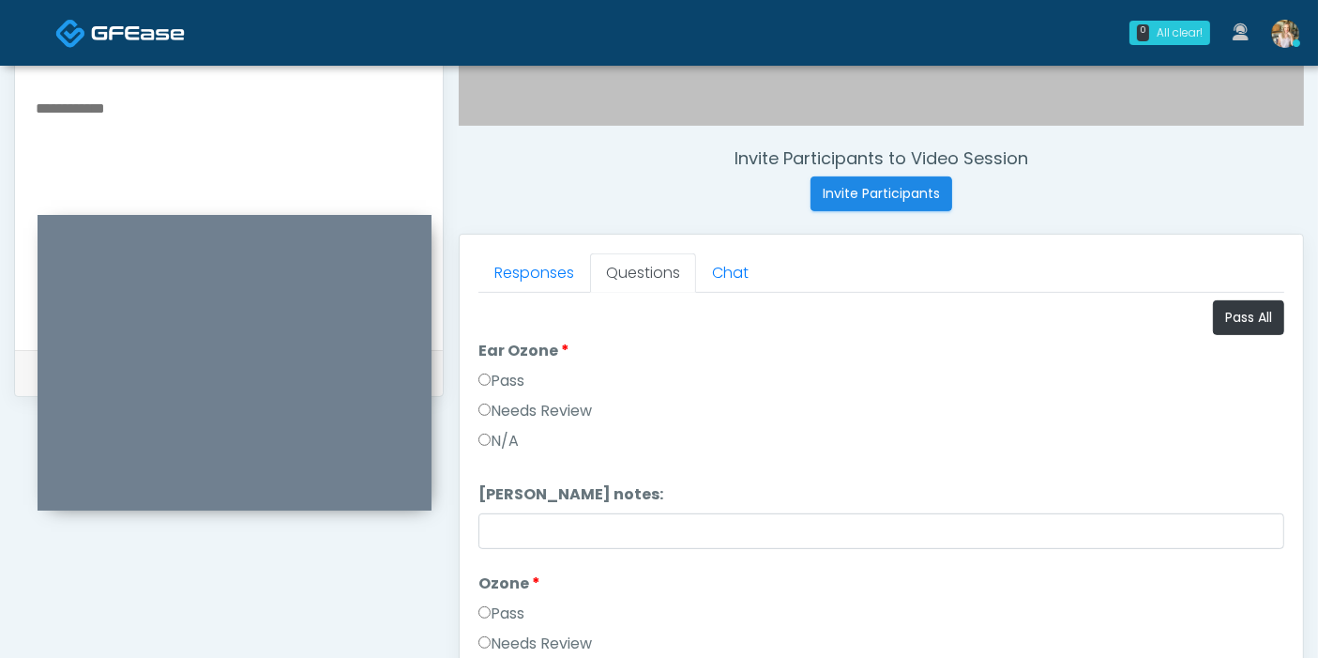
scroll to position [605, 0]
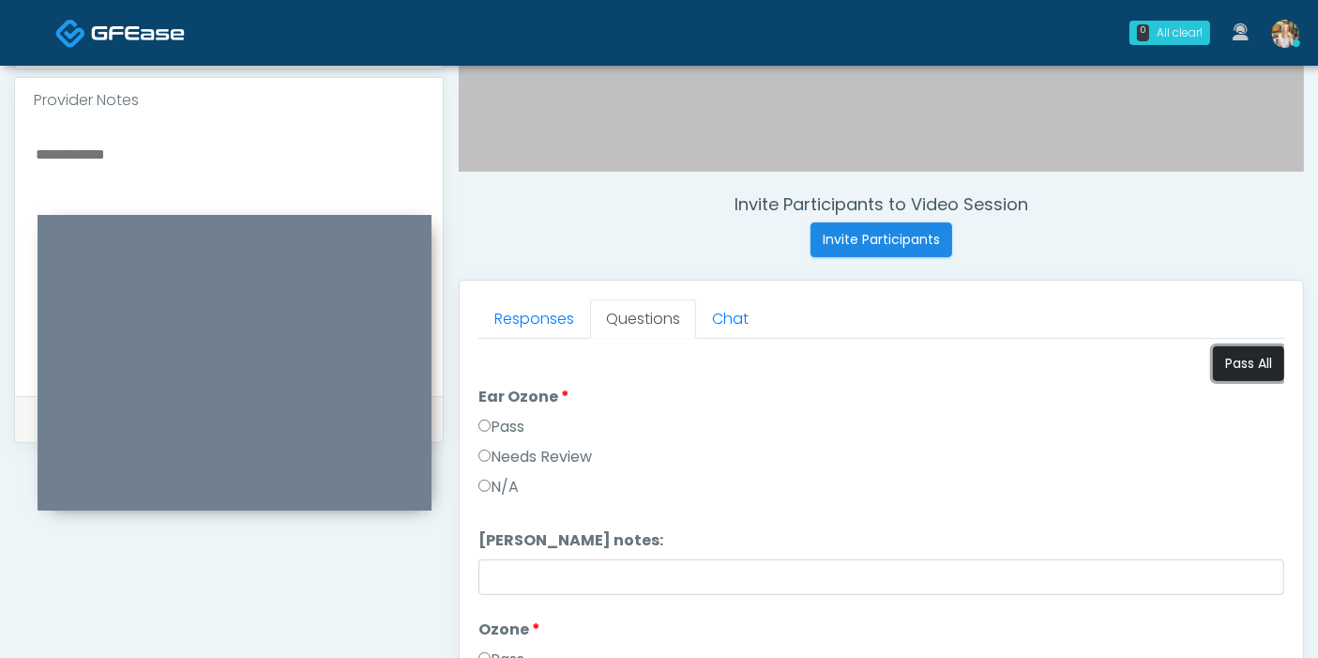
click at [1222, 356] on button "Pass All" at bounding box center [1248, 363] width 71 height 35
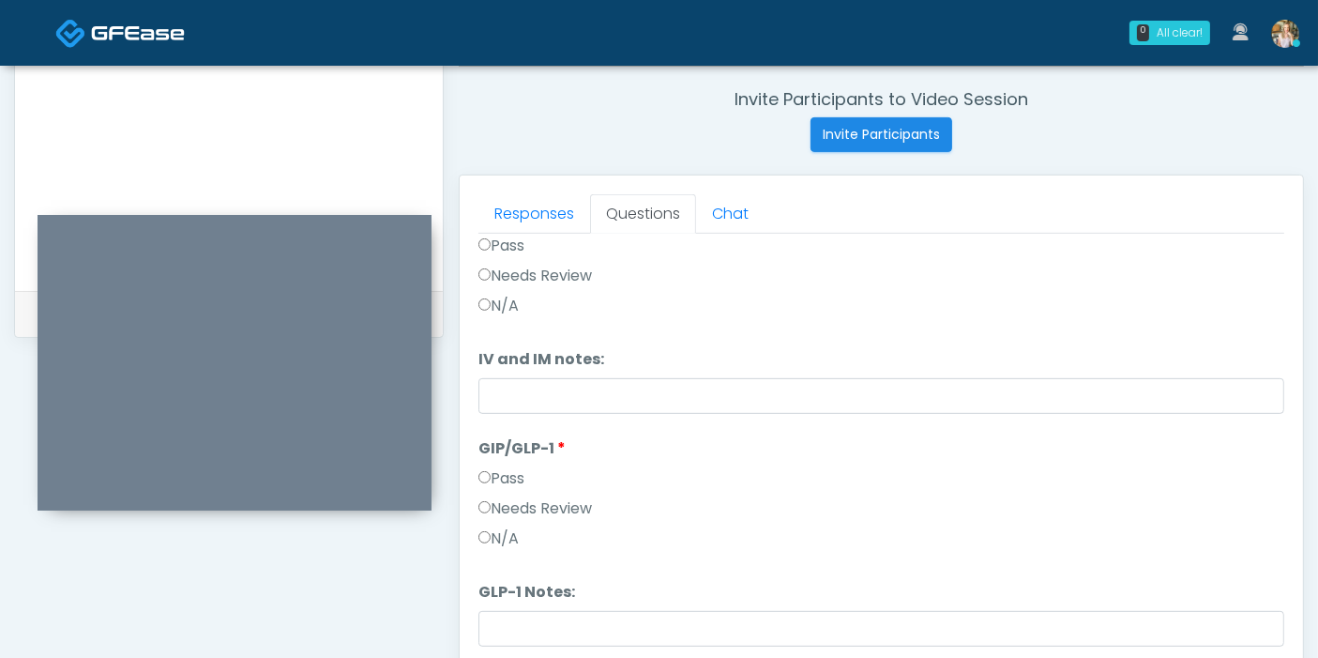
scroll to position [814, 0]
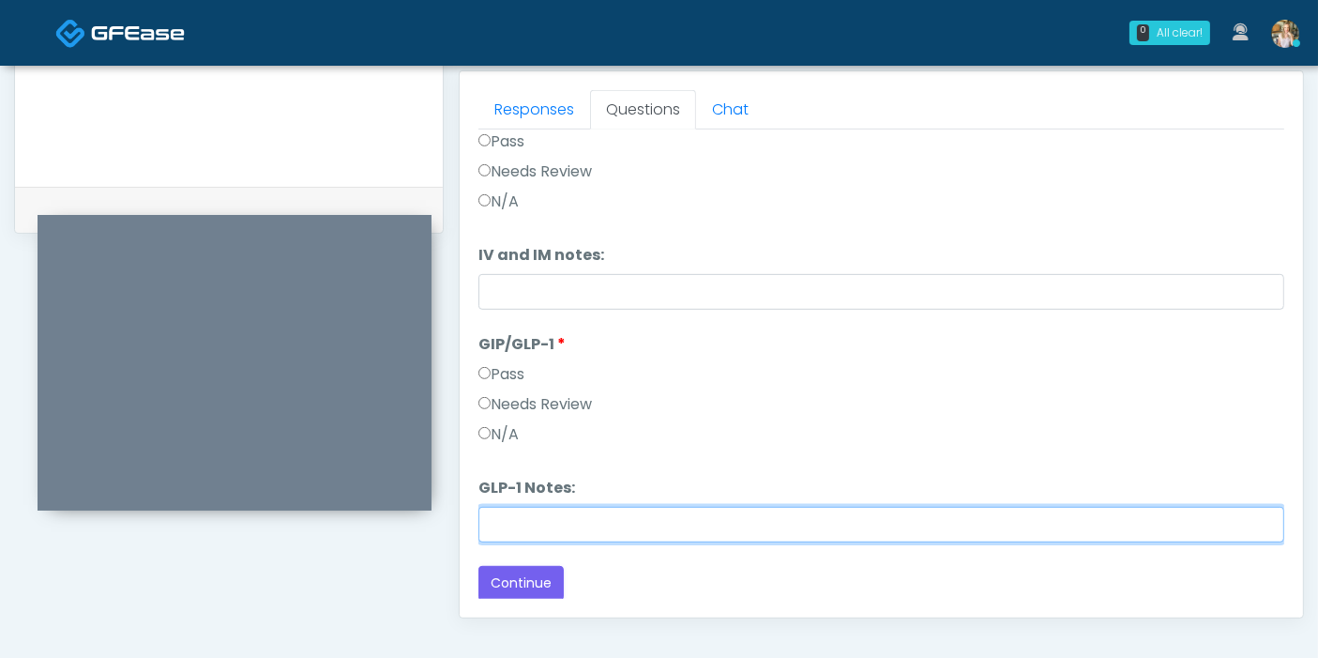
click at [613, 518] on input "GLP-1 Notes:" at bounding box center [881, 525] width 806 height 36
type input "**********"
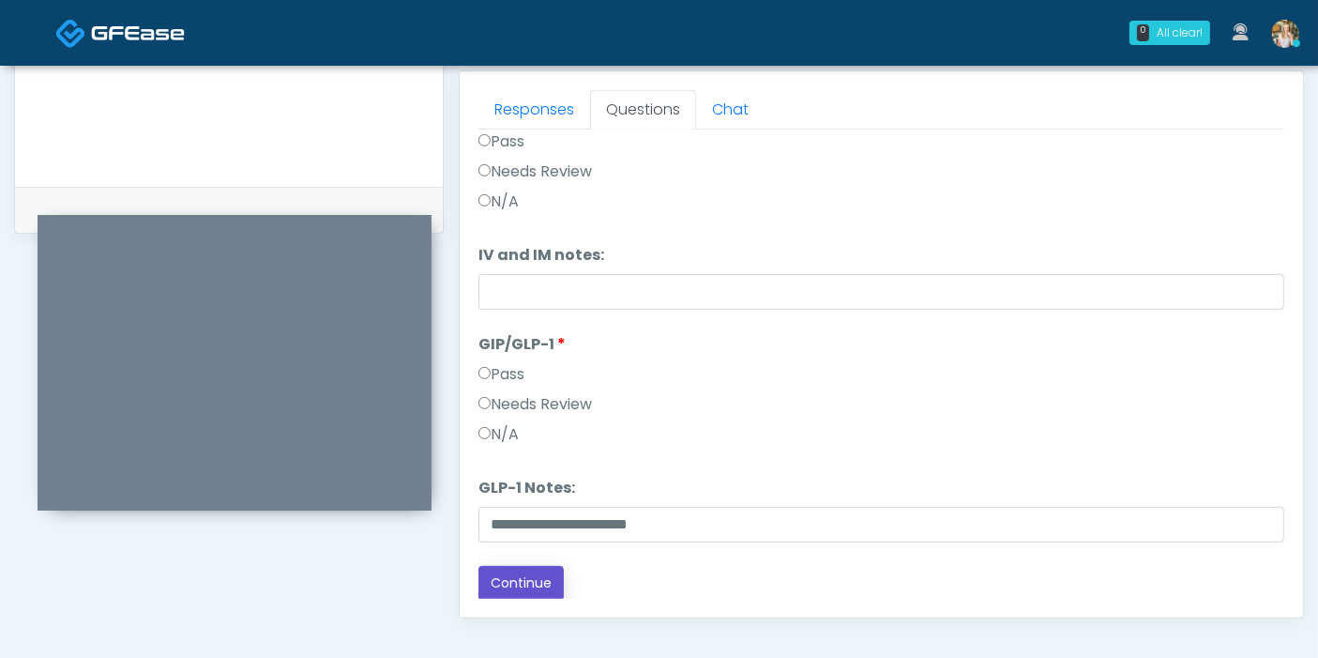
click at [516, 584] on button "Continue" at bounding box center [520, 583] width 85 height 35
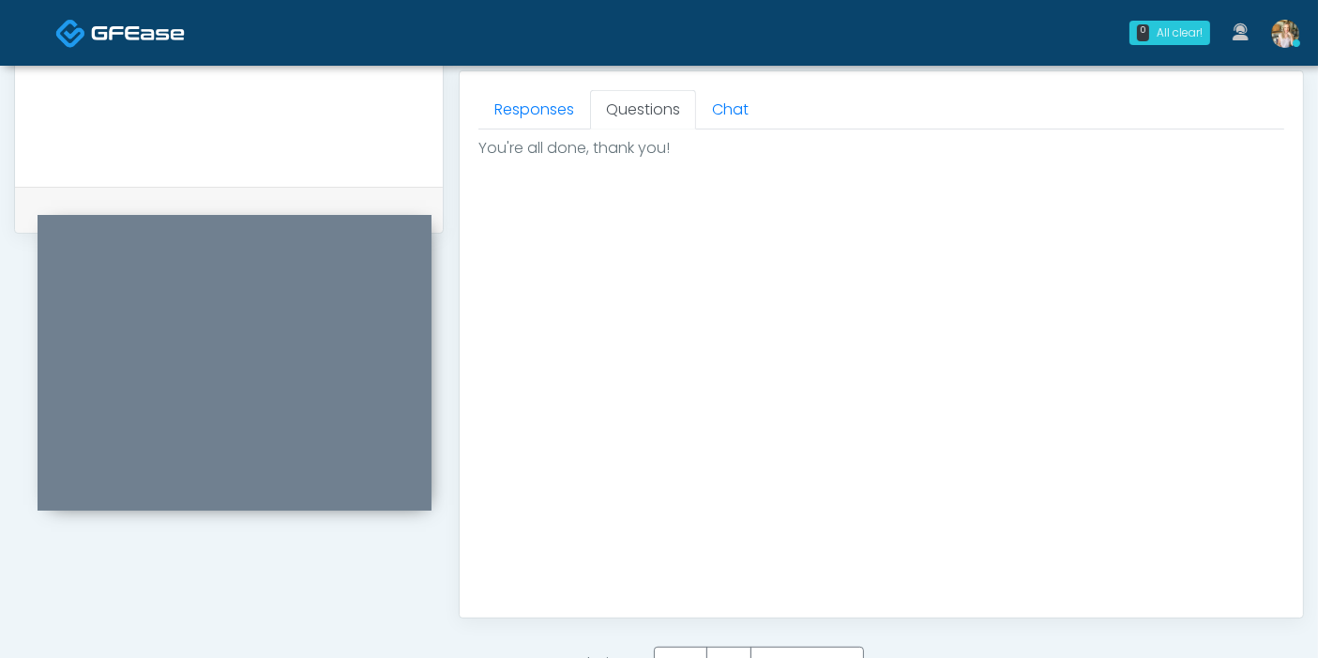
scroll to position [919, 0]
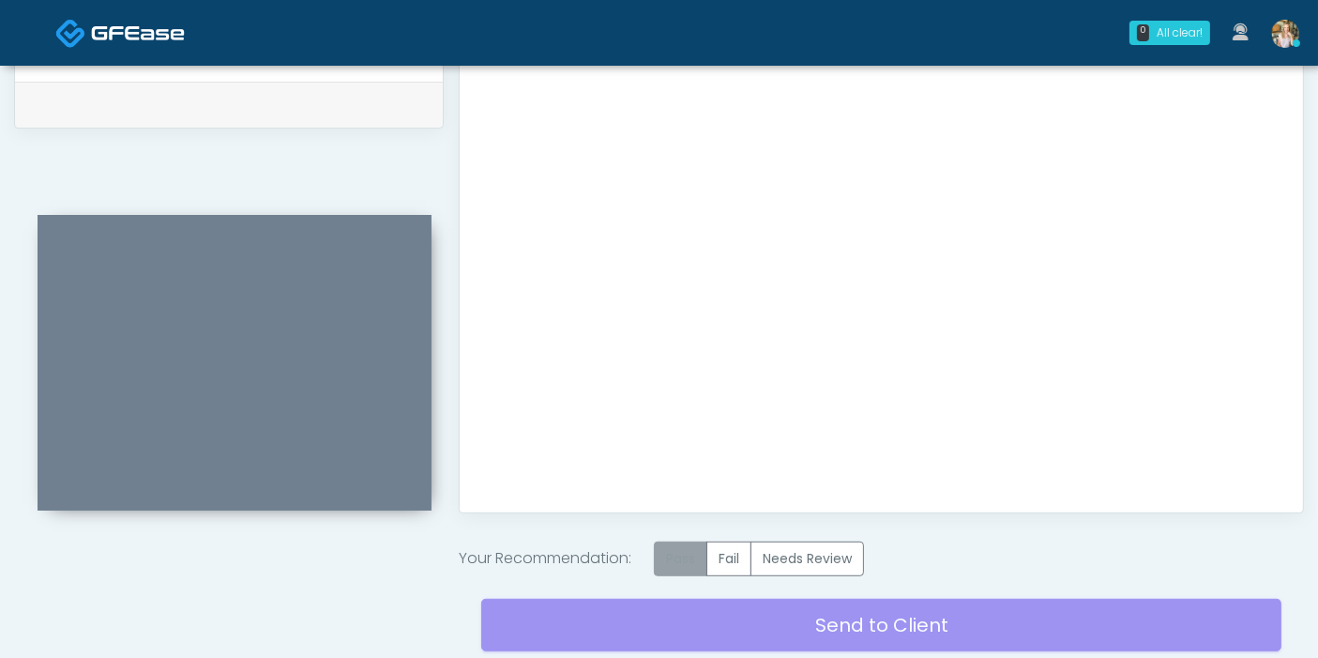
click at [691, 556] on label "Pass" at bounding box center [680, 558] width 53 height 35
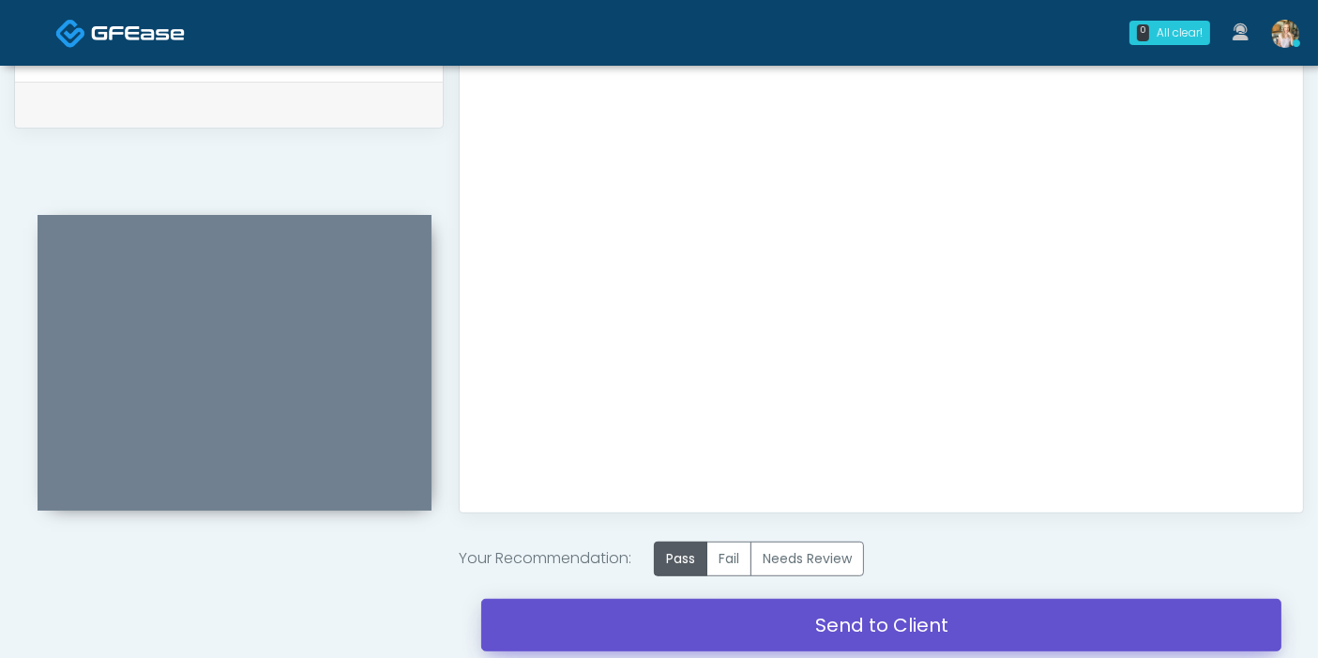
drag, startPoint x: 873, startPoint y: 623, endPoint x: 764, endPoint y: 95, distance: 539.2
click at [873, 623] on link "Send to Client" at bounding box center [881, 624] width 800 height 53
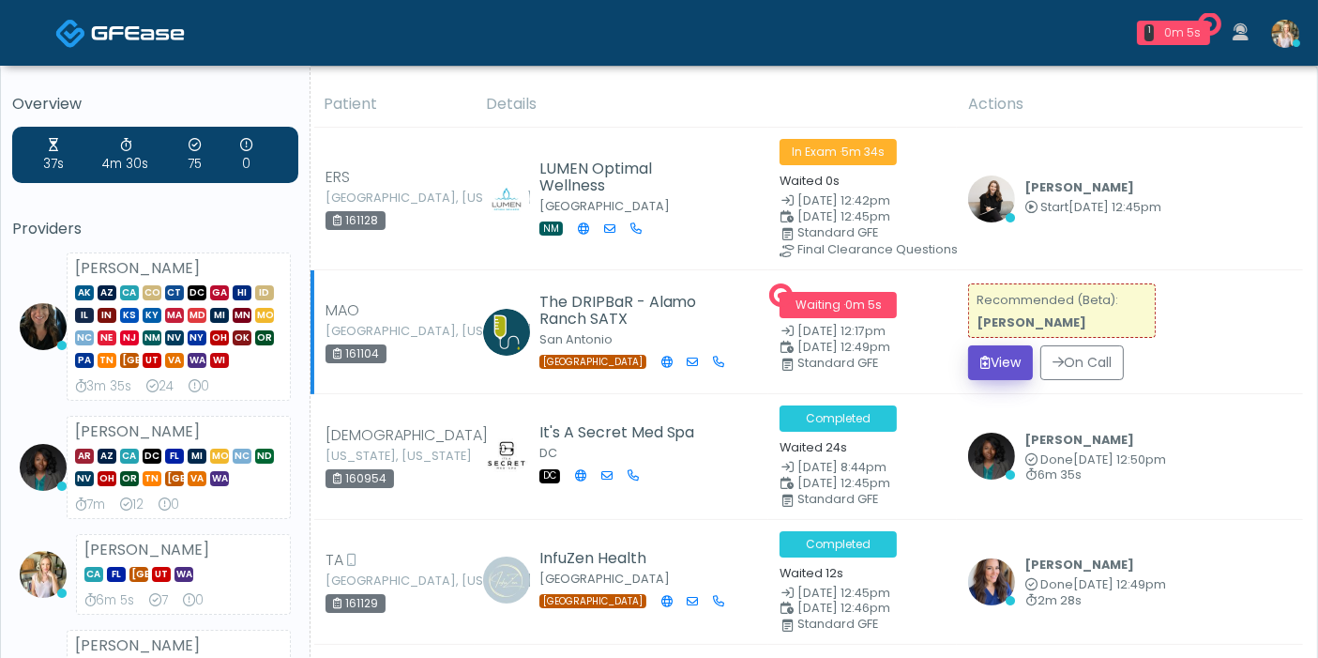
click at [1007, 354] on button "View" at bounding box center [1000, 362] width 65 height 35
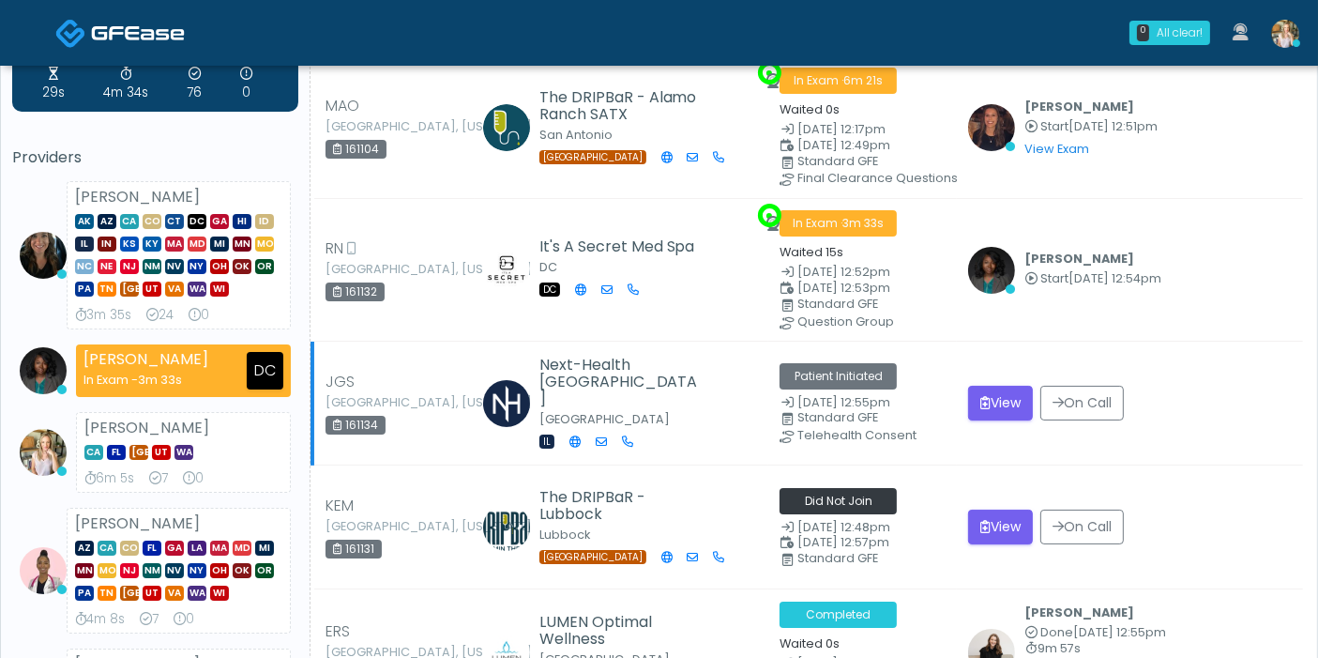
scroll to position [104, 0]
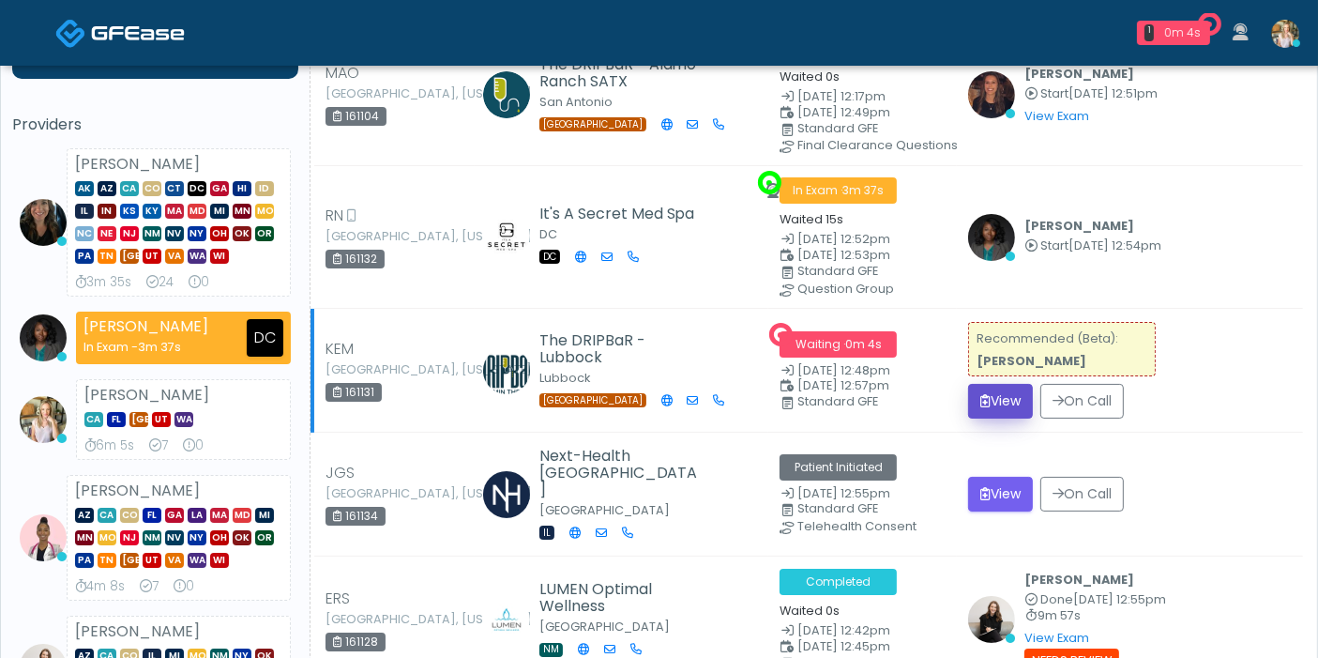
click at [988, 398] on button "View" at bounding box center [1000, 401] width 65 height 35
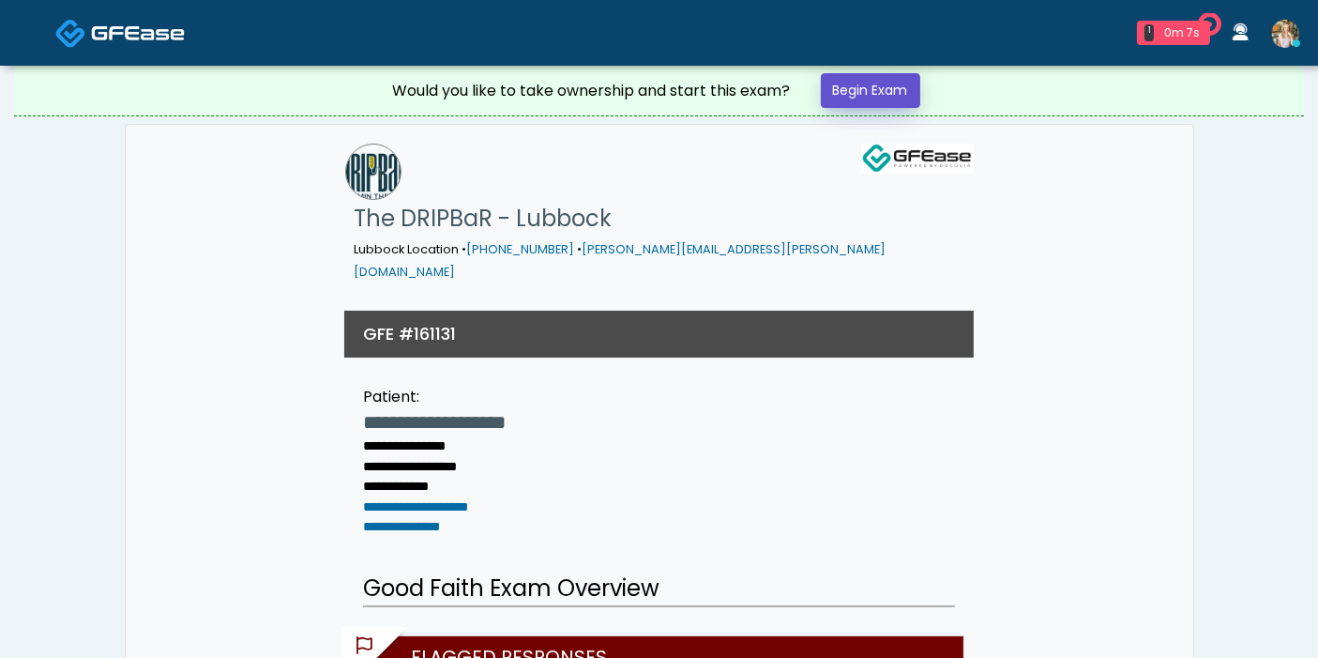
click at [849, 93] on link "Begin Exam" at bounding box center [870, 90] width 99 height 35
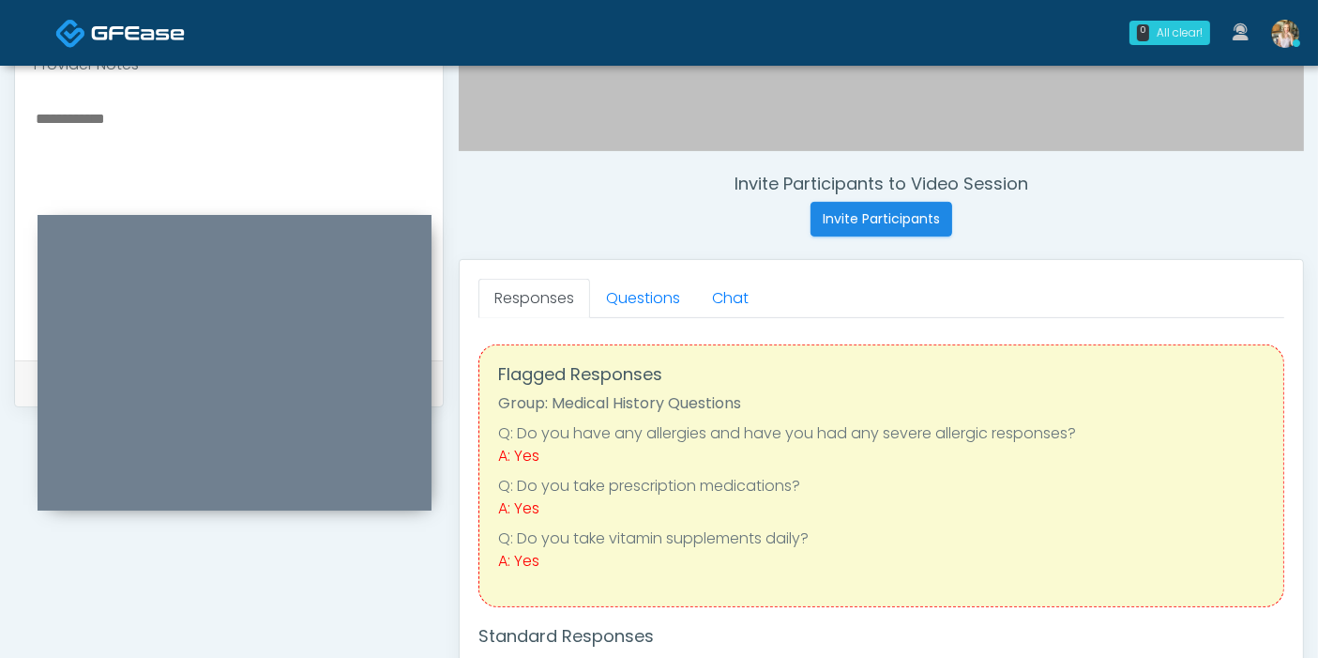
scroll to position [625, 0]
click at [658, 300] on link "Questions" at bounding box center [643, 299] width 106 height 39
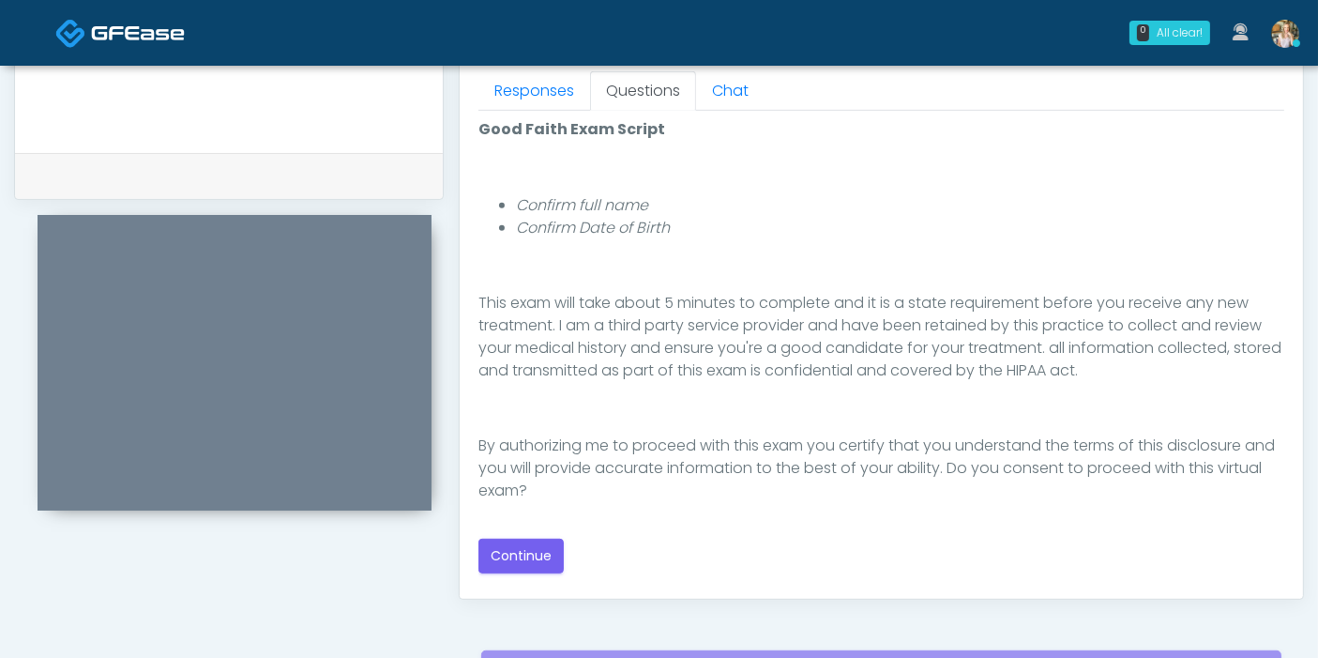
scroll to position [938, 0]
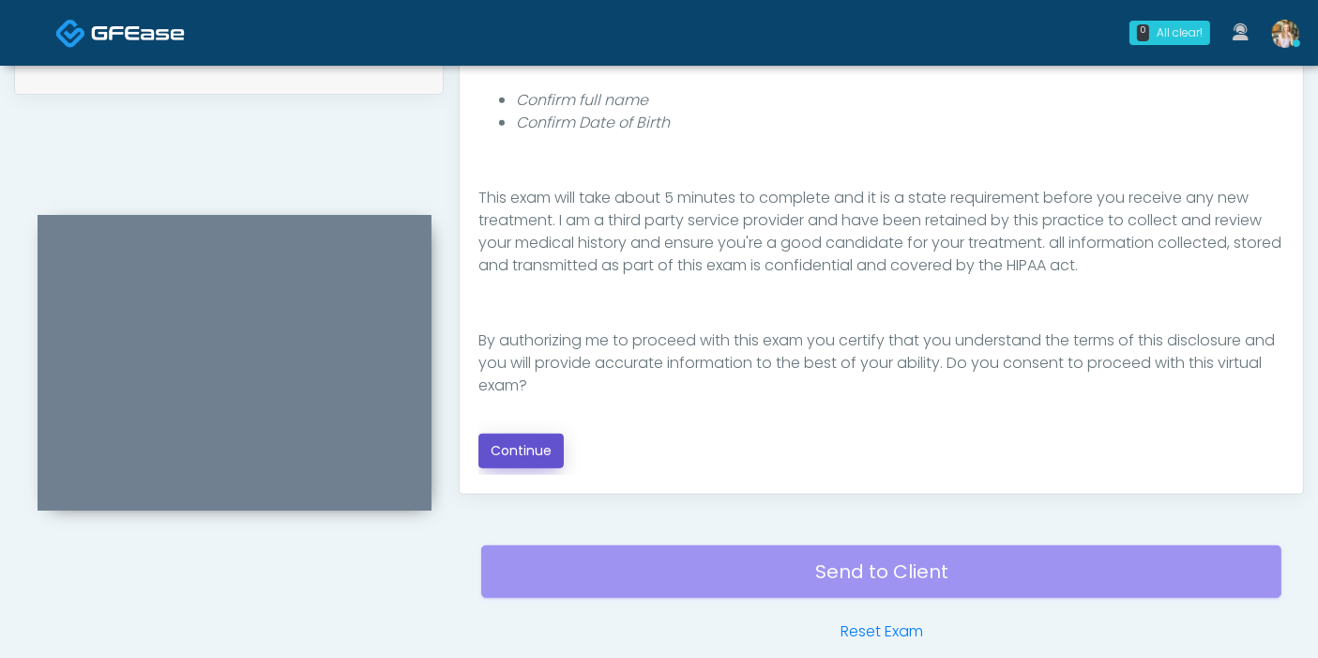
click at [524, 448] on button "Continue" at bounding box center [520, 450] width 85 height 35
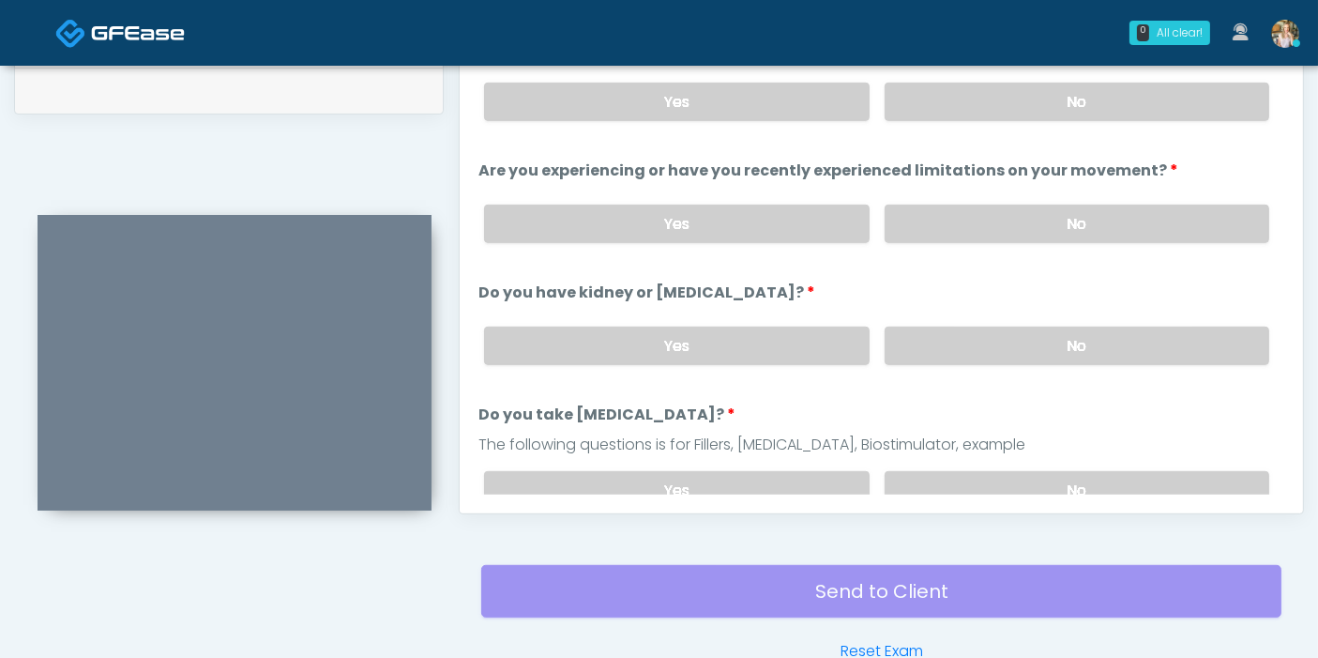
scroll to position [814, 0]
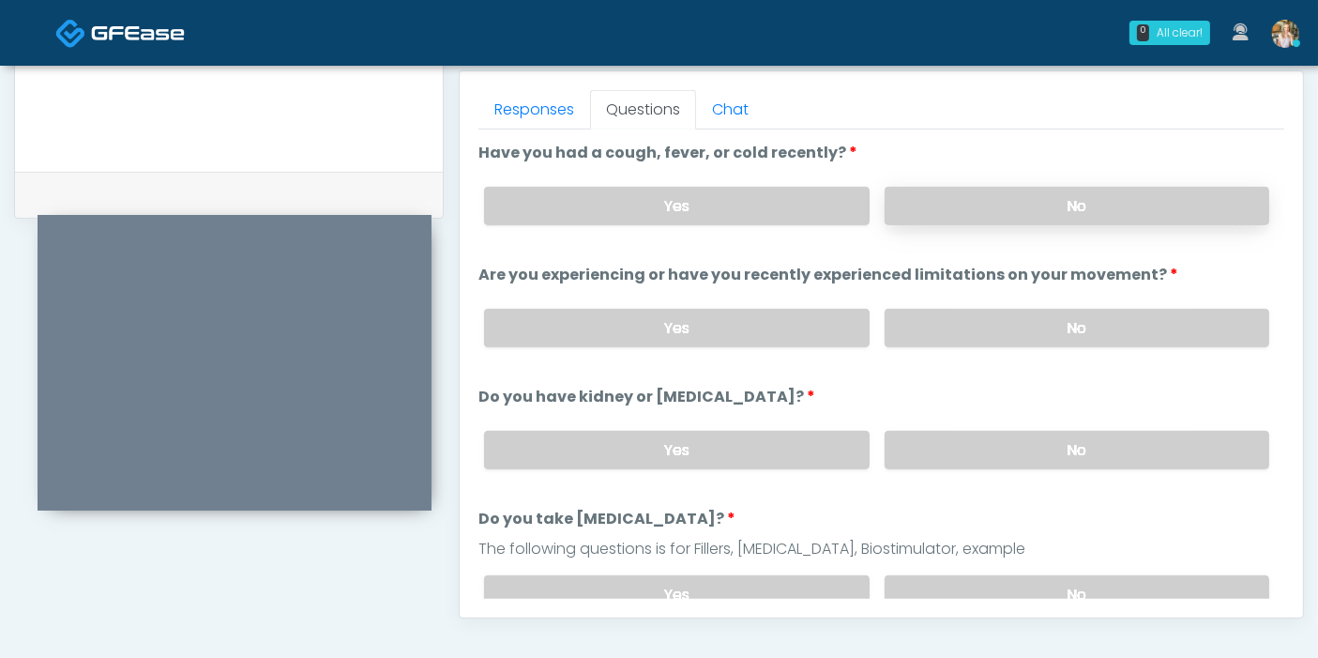
click at [1057, 203] on label "No" at bounding box center [1077, 206] width 385 height 38
click at [1076, 333] on label "No" at bounding box center [1077, 328] width 385 height 38
click at [1058, 449] on label "No" at bounding box center [1077, 450] width 385 height 38
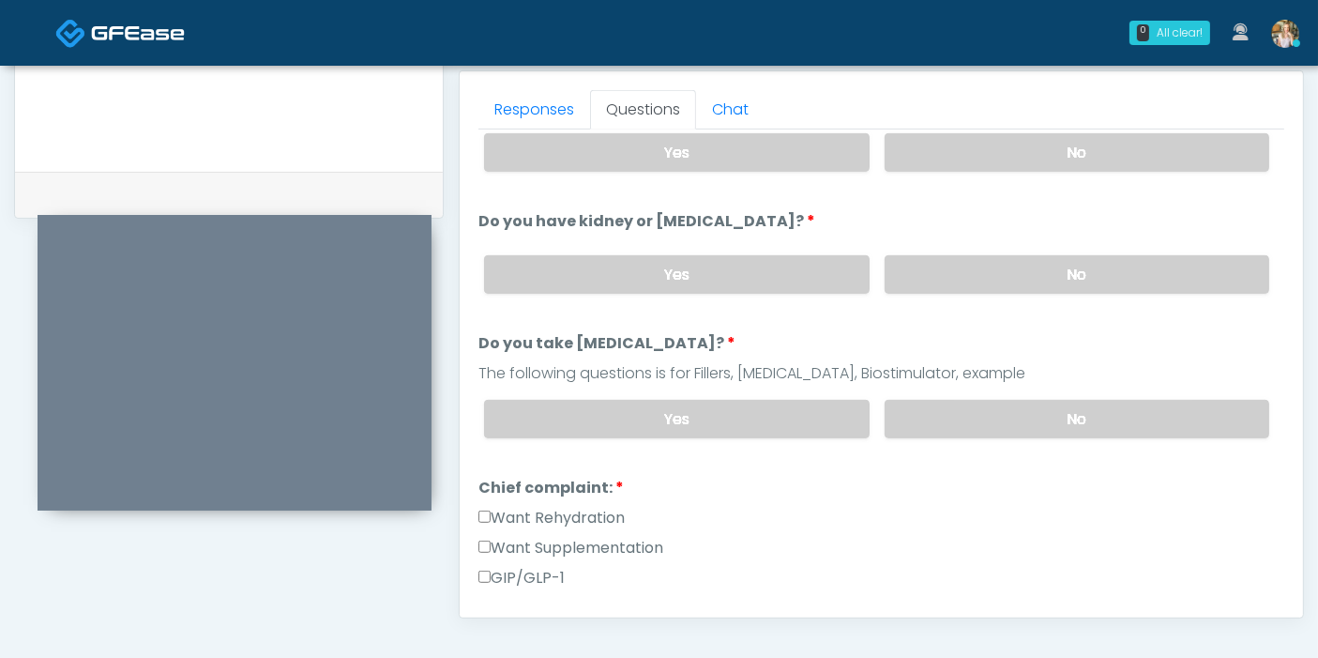
scroll to position [208, 0]
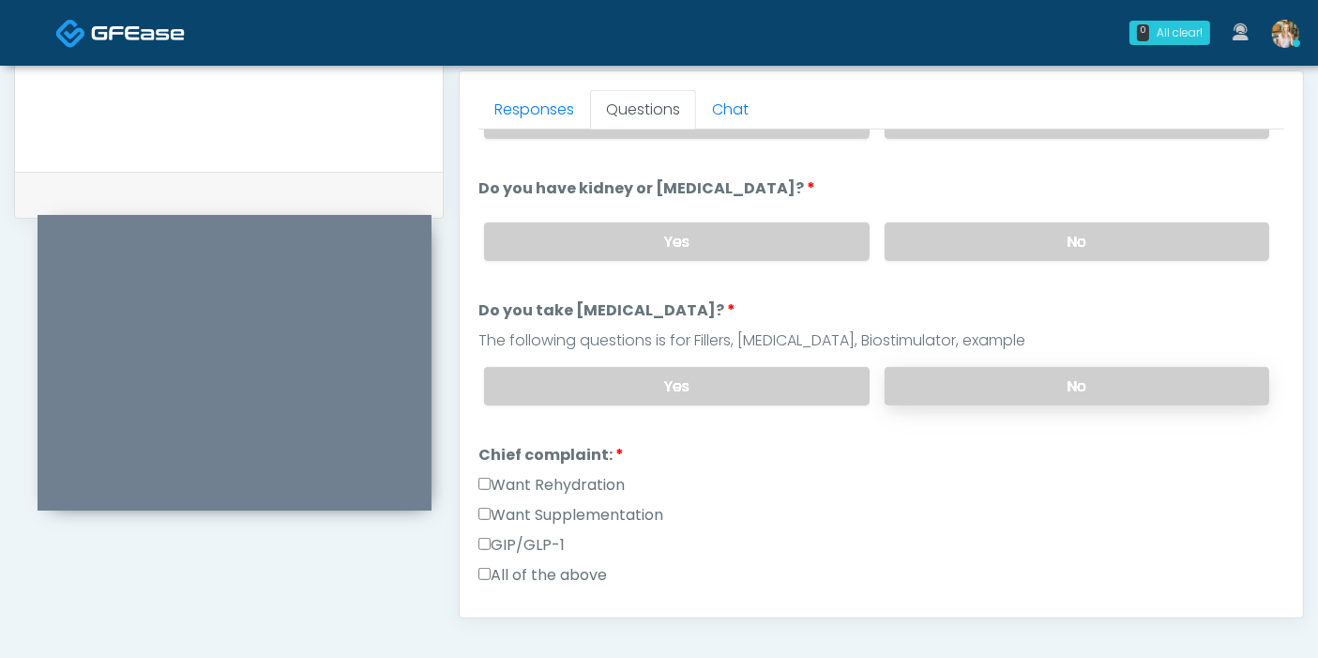
click at [1070, 377] on label "No" at bounding box center [1077, 386] width 385 height 38
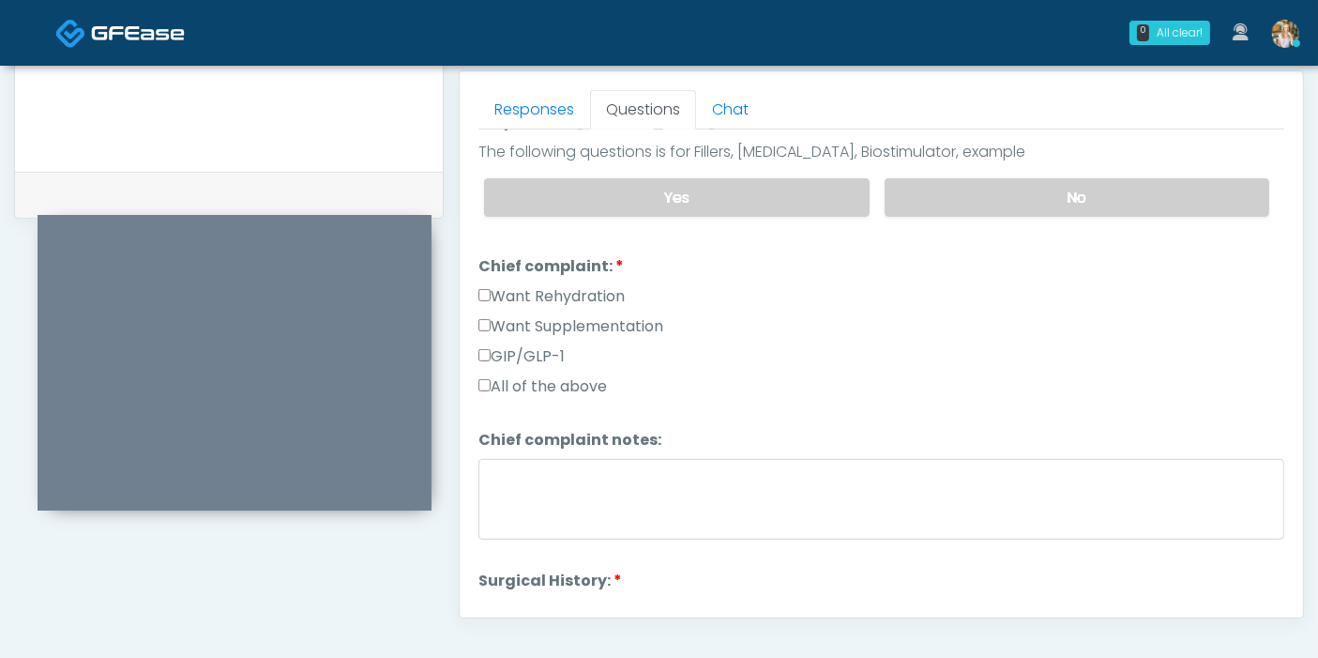
scroll to position [416, 0]
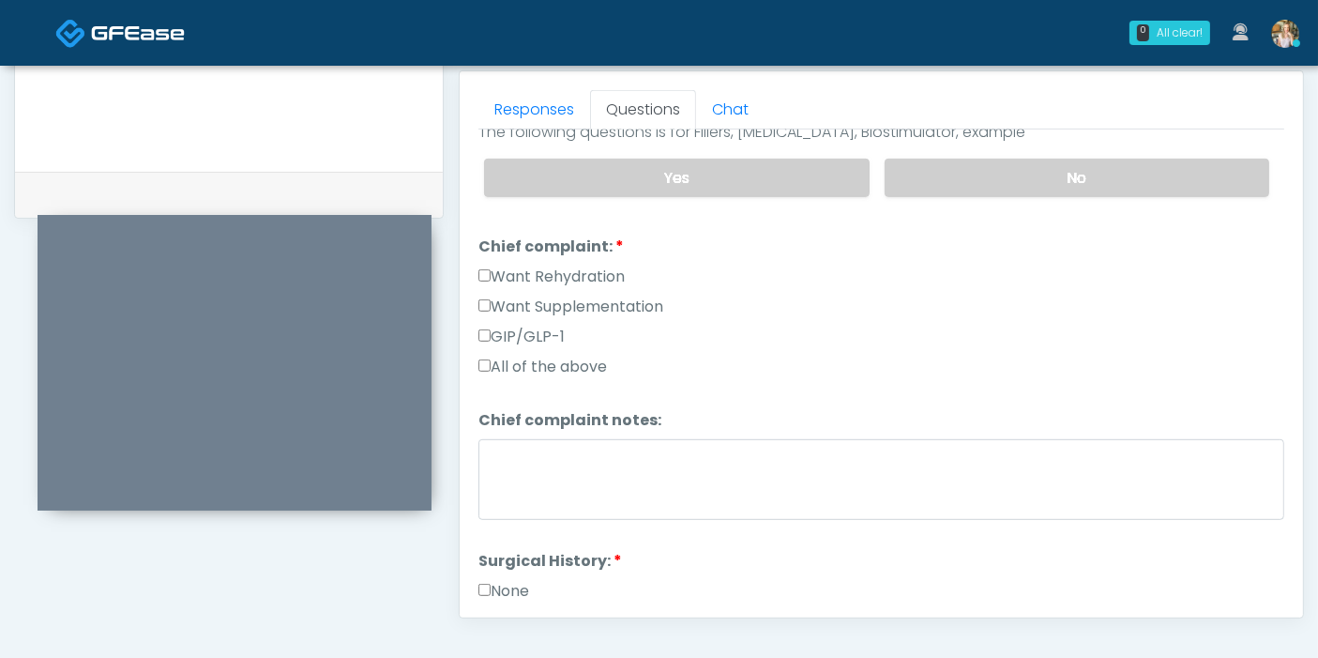
click at [525, 267] on label "Want Rehydration" at bounding box center [551, 276] width 146 height 23
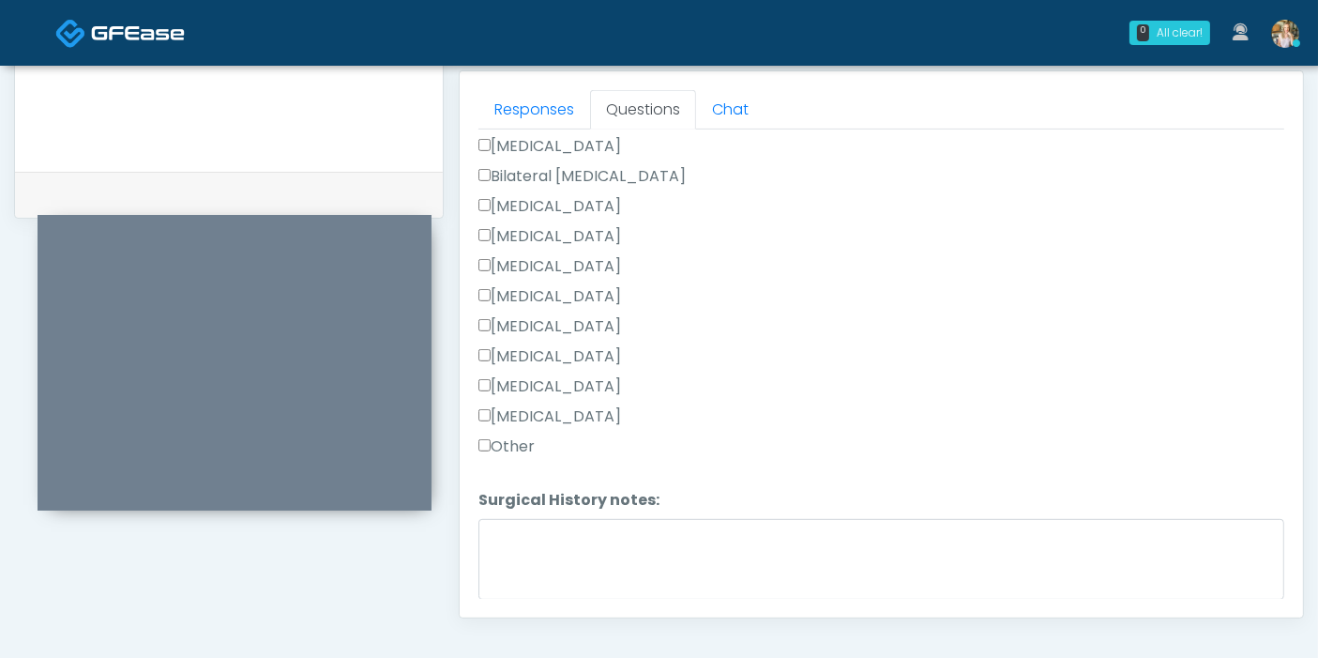
scroll to position [980, 0]
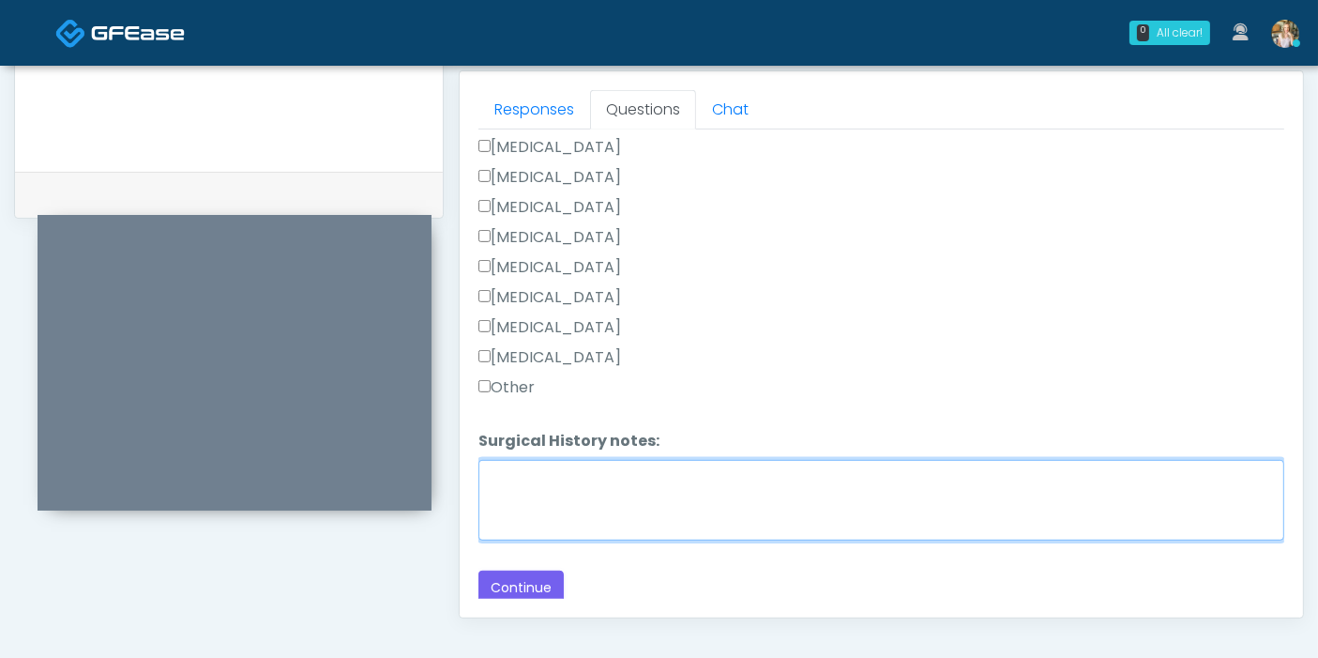
click at [606, 482] on textarea "Surgical History notes:" at bounding box center [881, 500] width 806 height 81
type textarea "**********"
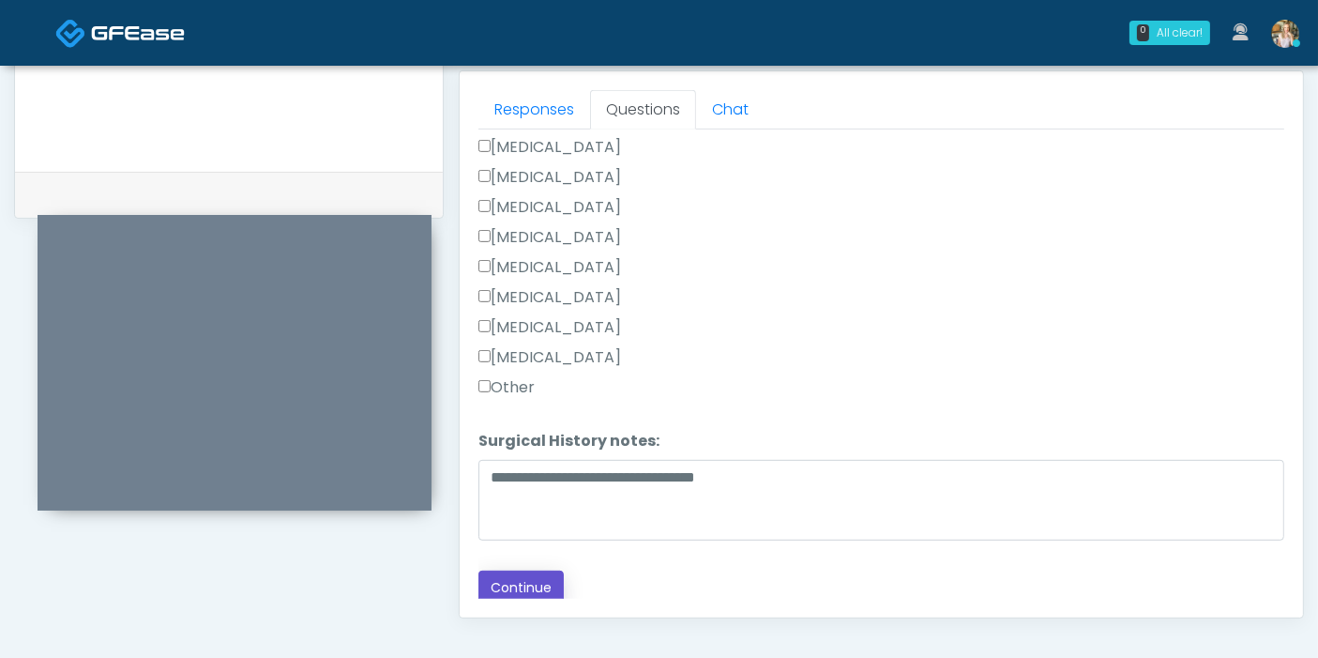
click at [522, 591] on button "Continue" at bounding box center [520, 587] width 85 height 35
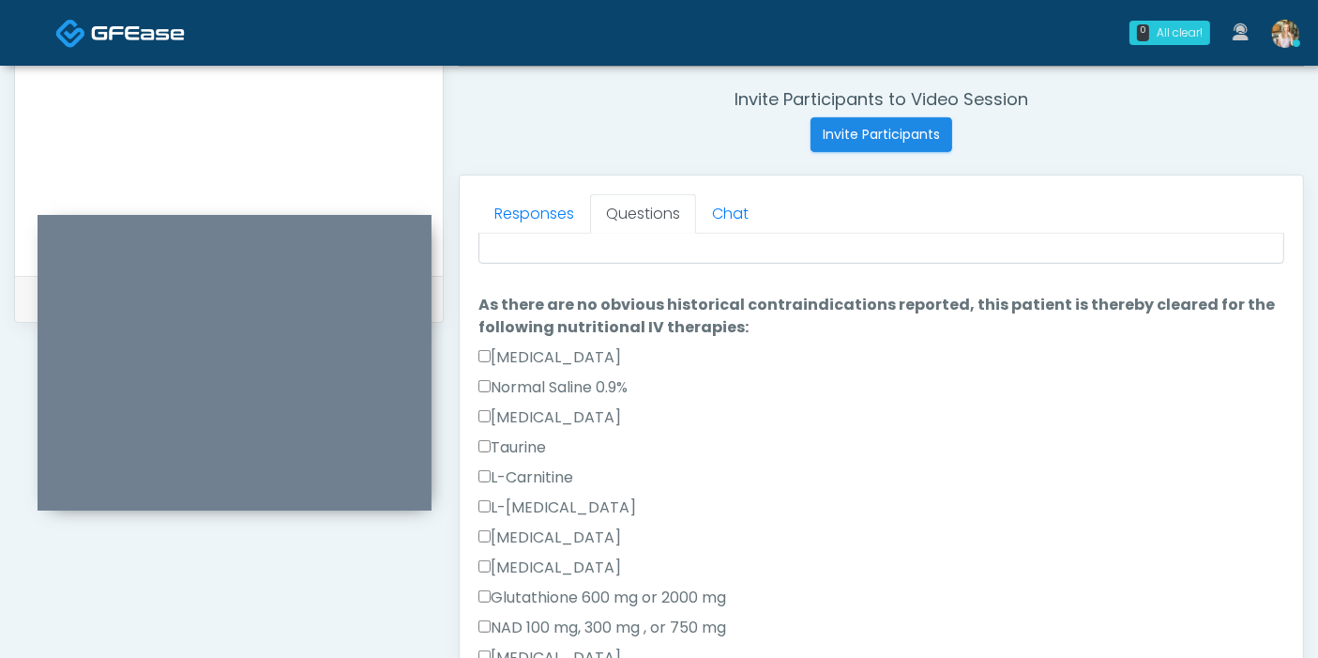
scroll to position [0, 0]
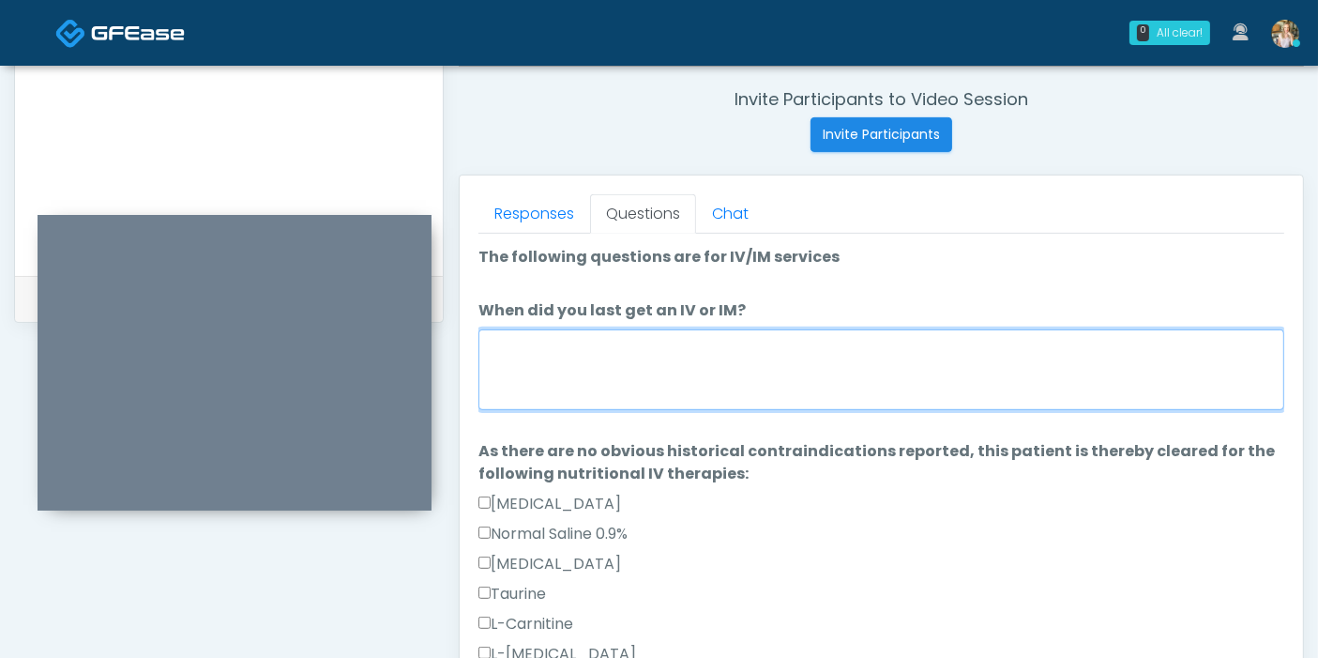
click at [740, 355] on textarea "When did you last get an IV or IM?" at bounding box center [881, 369] width 806 height 81
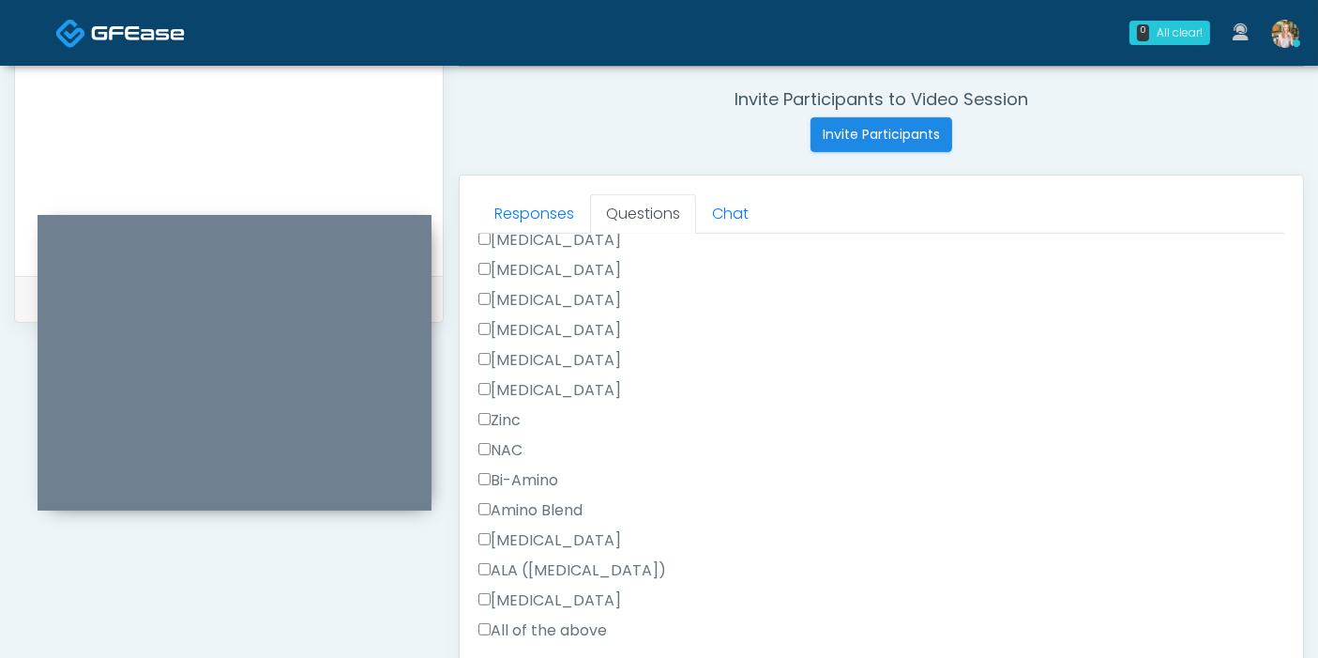
scroll to position [625, 0]
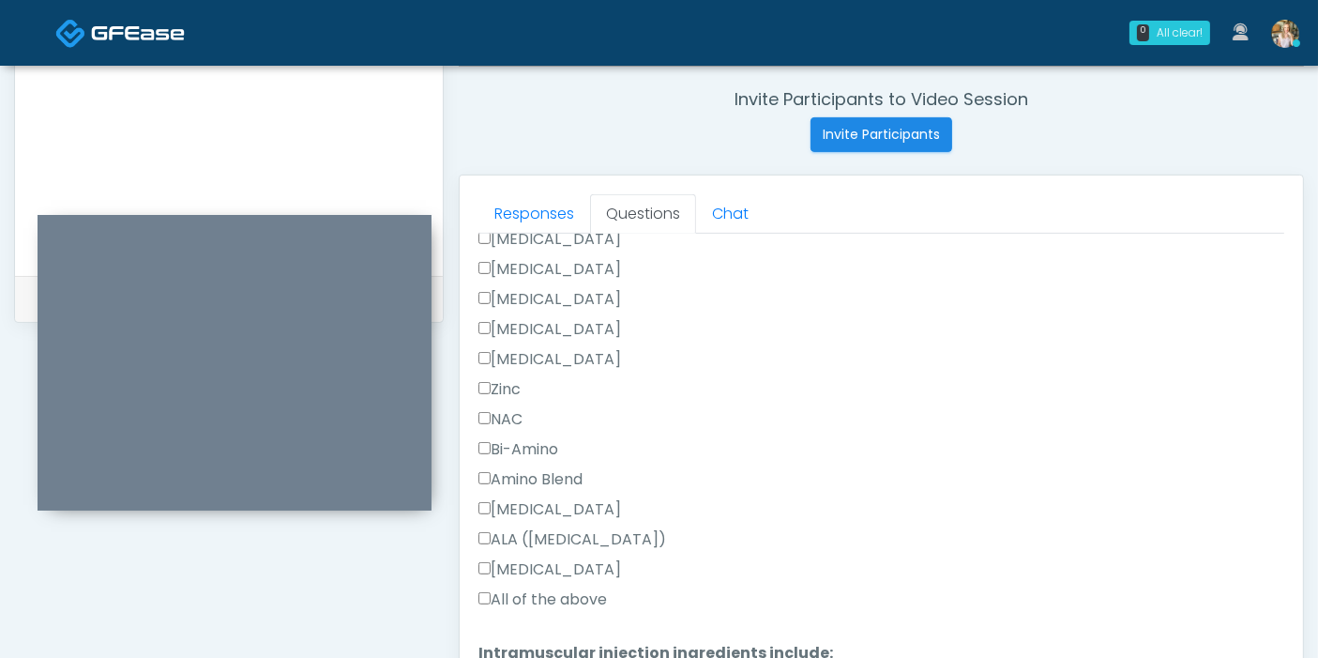
type textarea "**********"
click at [544, 596] on label "All of the above" at bounding box center [542, 599] width 129 height 23
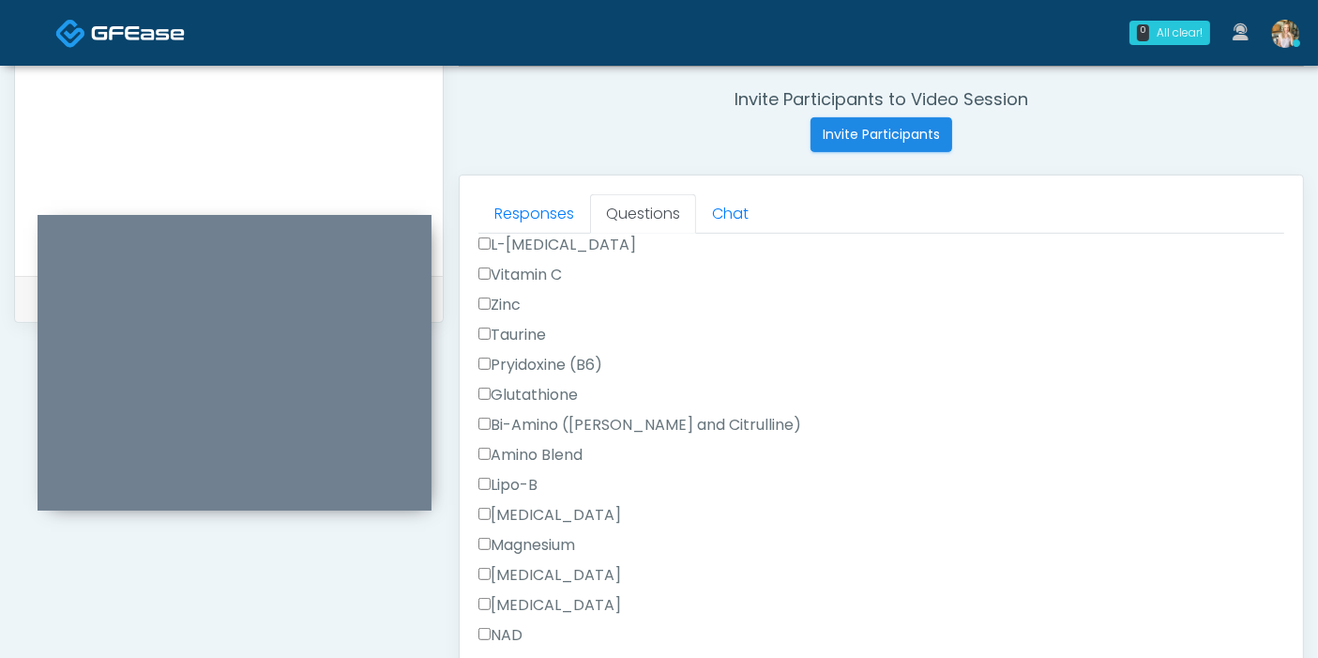
scroll to position [1640, 0]
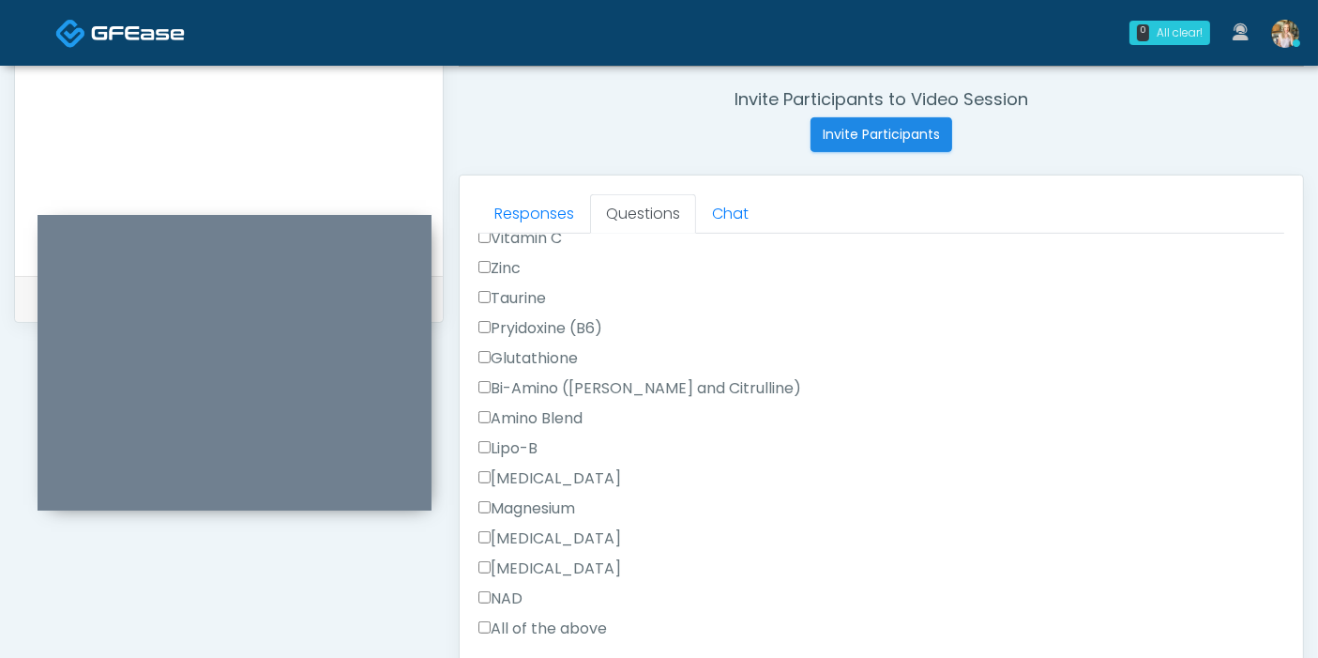
click at [522, 617] on label "All of the above" at bounding box center [542, 628] width 129 height 23
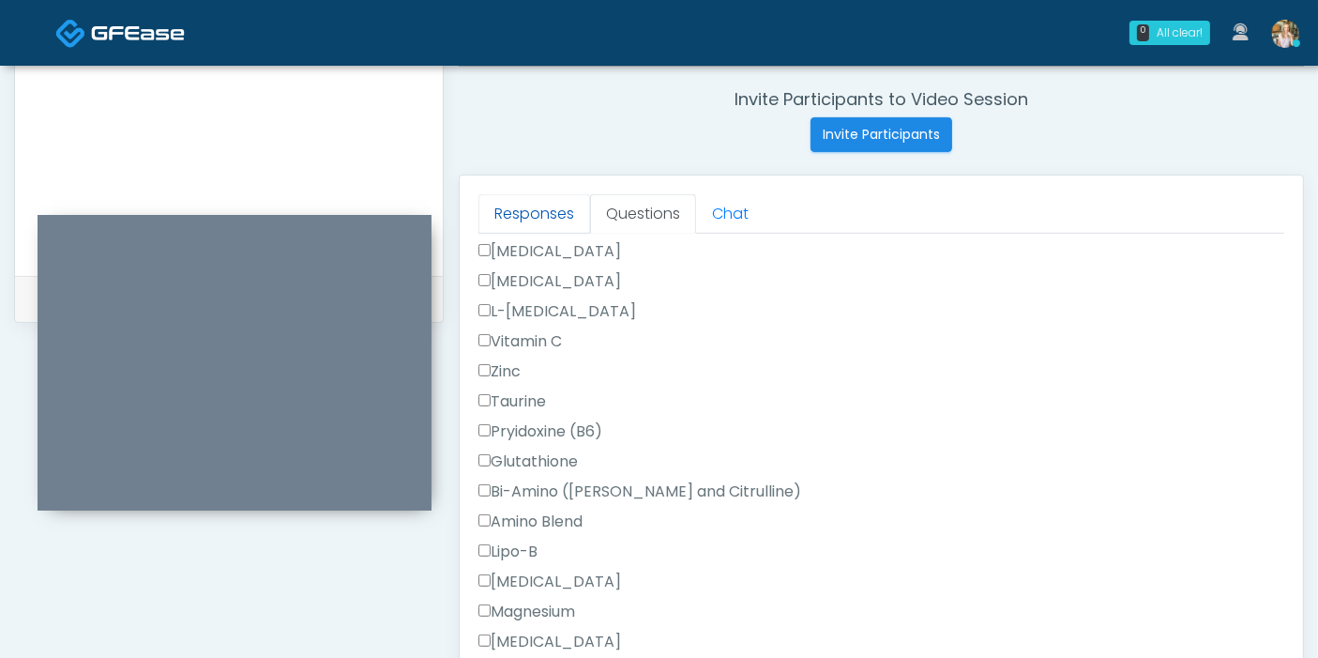
click at [521, 213] on link "Responses" at bounding box center [534, 213] width 112 height 39
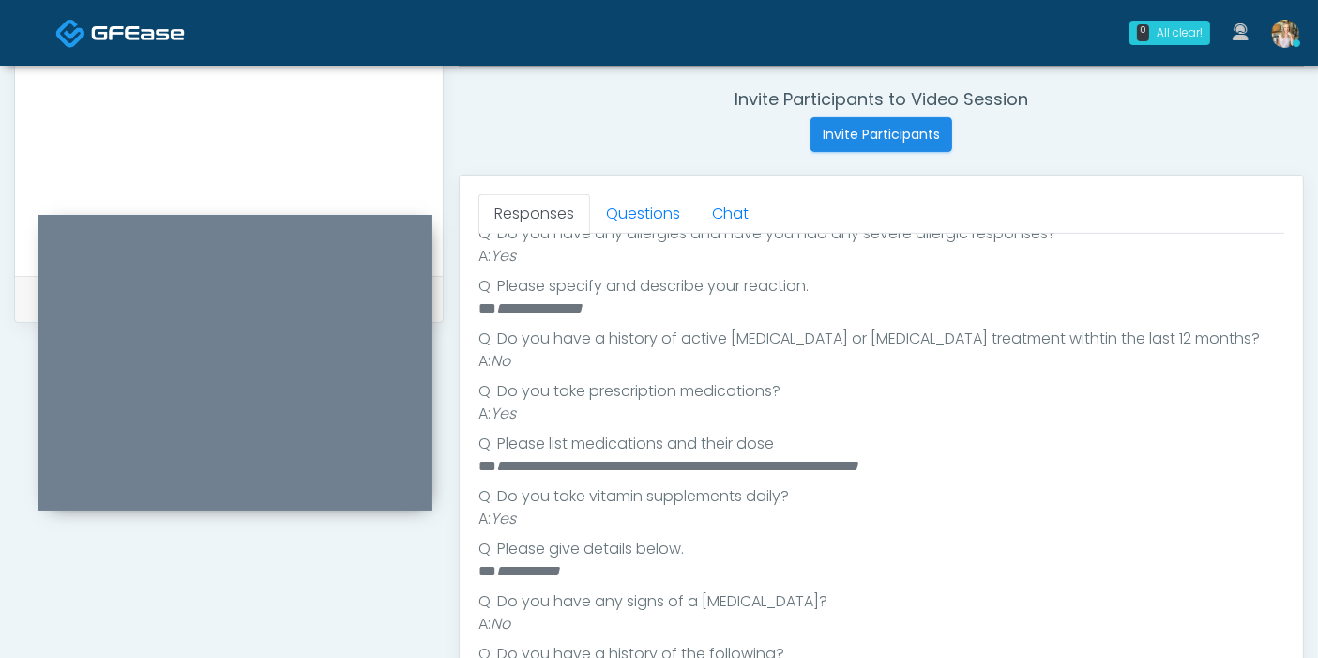
scroll to position [429, 0]
click at [644, 215] on link "Questions" at bounding box center [643, 213] width 106 height 39
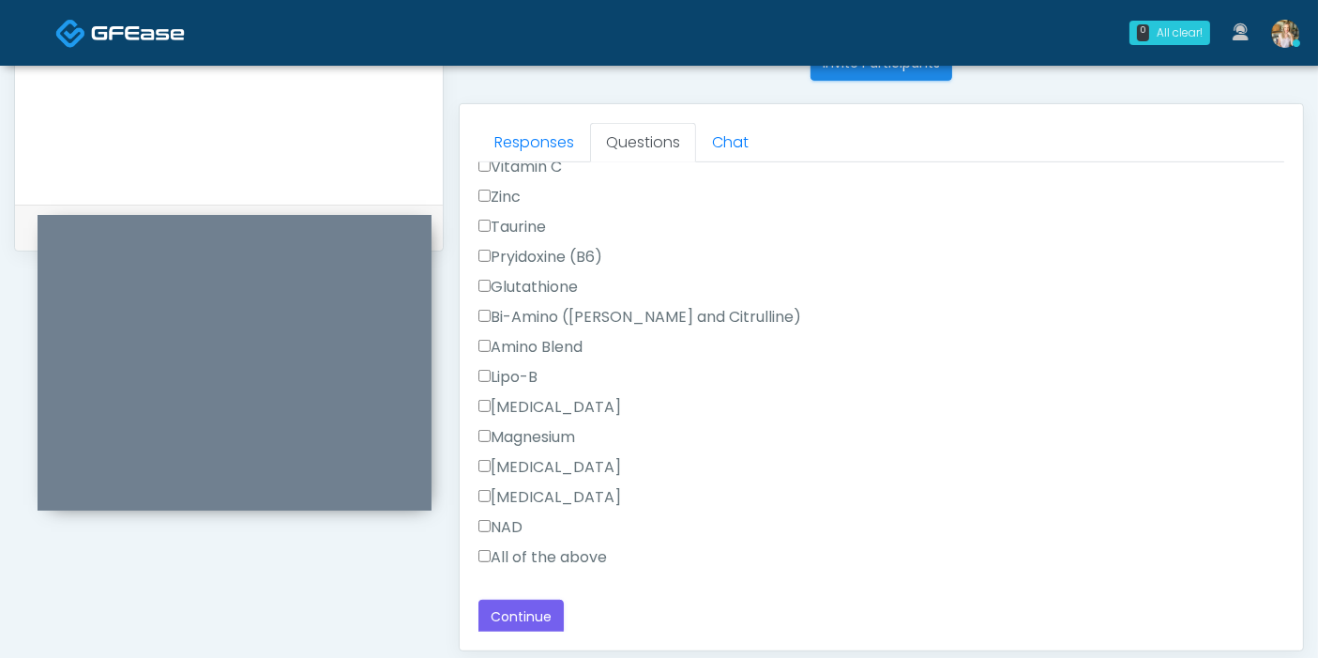
scroll to position [814, 0]
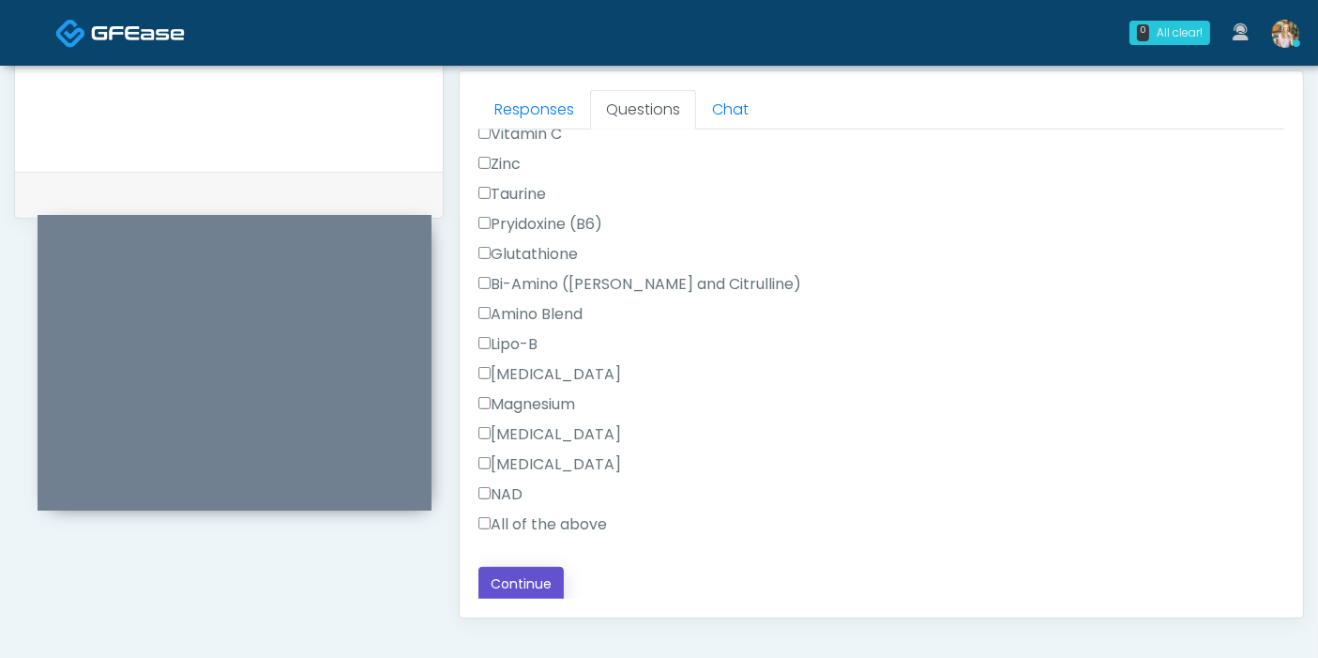
click at [522, 584] on button "Continue" at bounding box center [520, 584] width 85 height 35
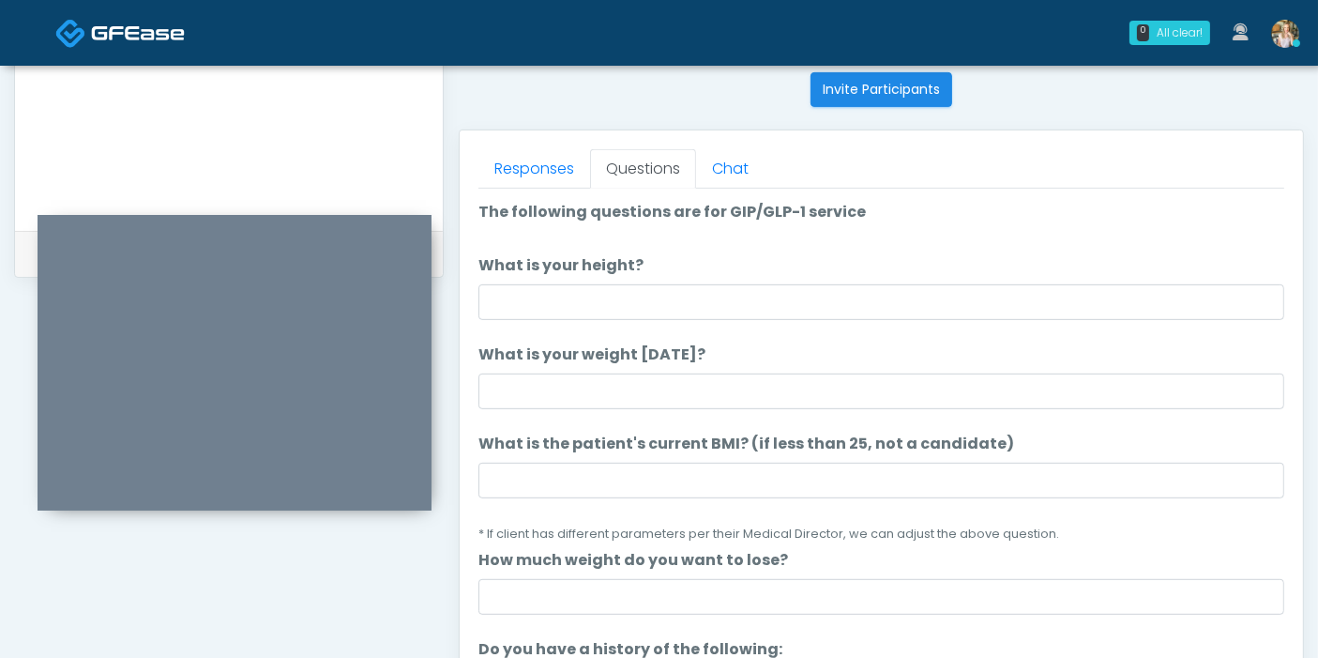
scroll to position [757, 0]
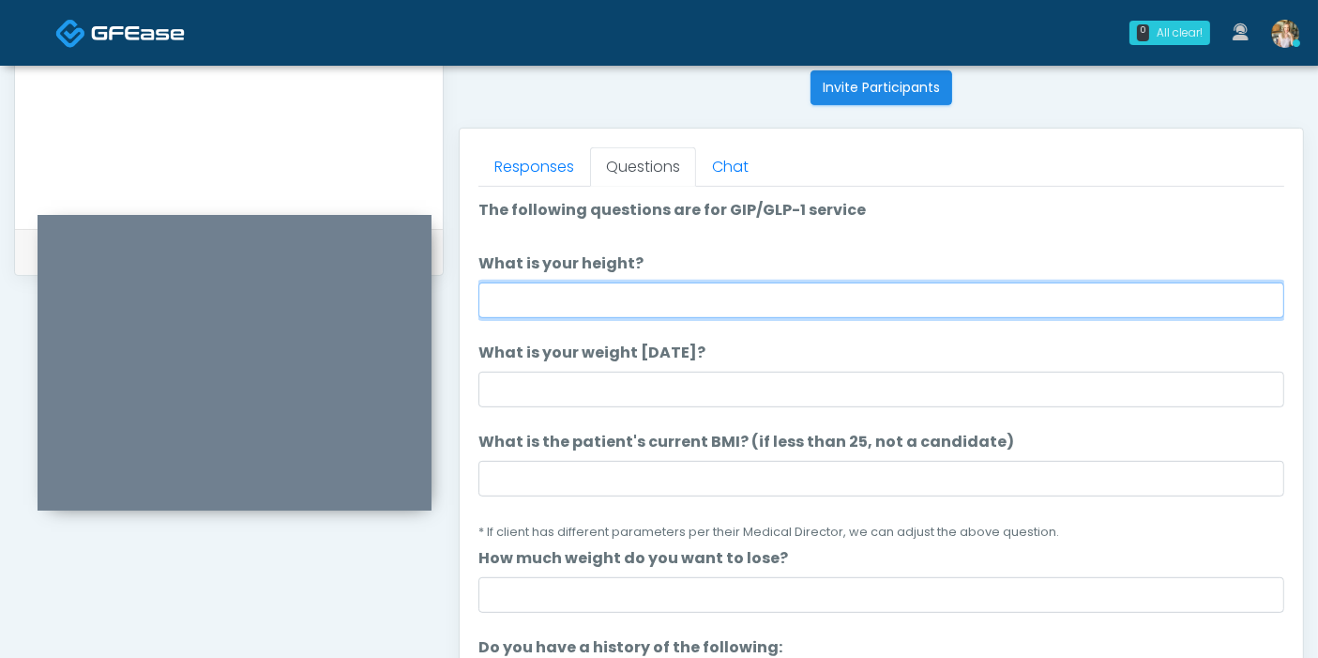
click at [823, 306] on input "What is your height?" at bounding box center [881, 300] width 806 height 36
type input "*"
type input "***"
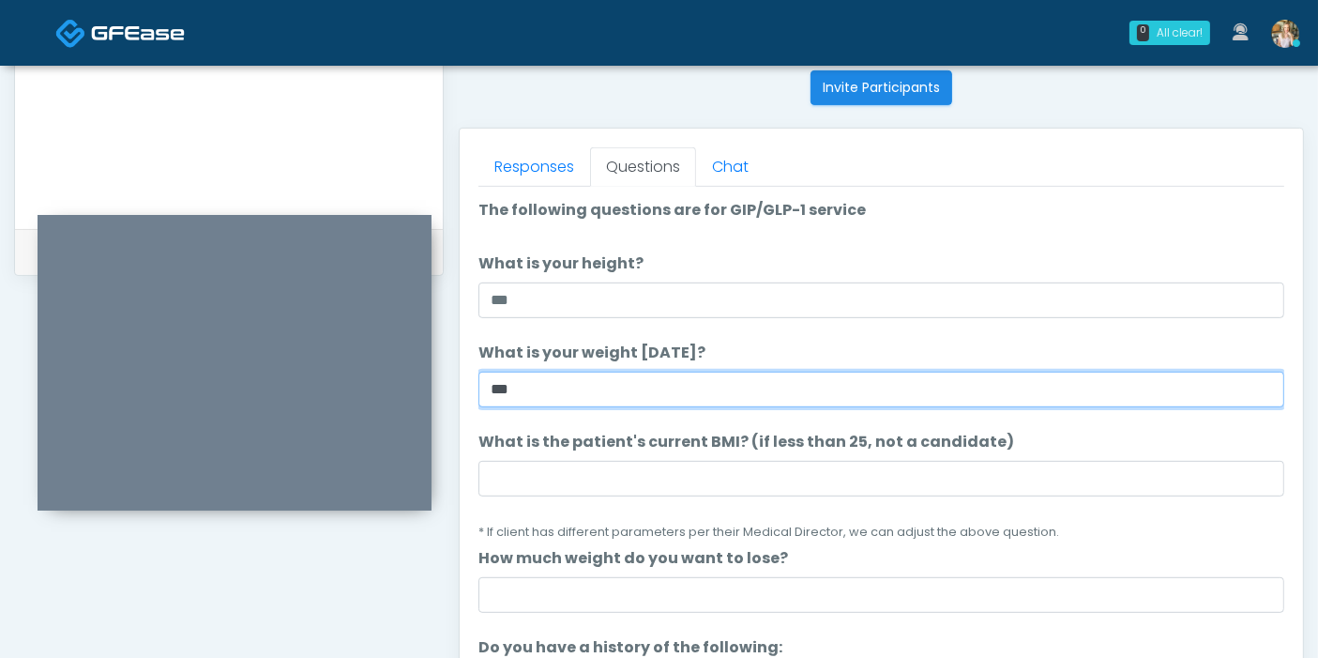
type input "***"
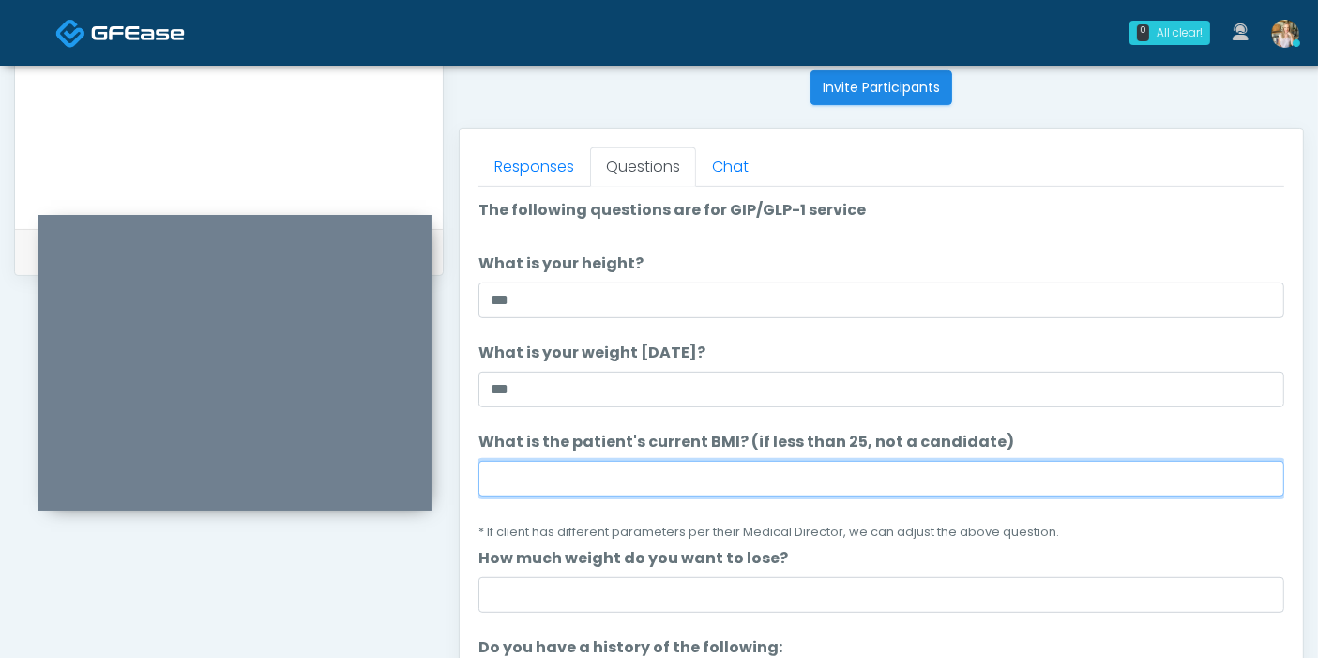
click at [773, 467] on input "What is the patient's current BMI? (if less than 25, not a candidate)" at bounding box center [881, 479] width 806 height 36
click at [839, 478] on input "What is the patient's current BMI? (if less than 25, not a candidate)" at bounding box center [881, 479] width 806 height 36
type input "****"
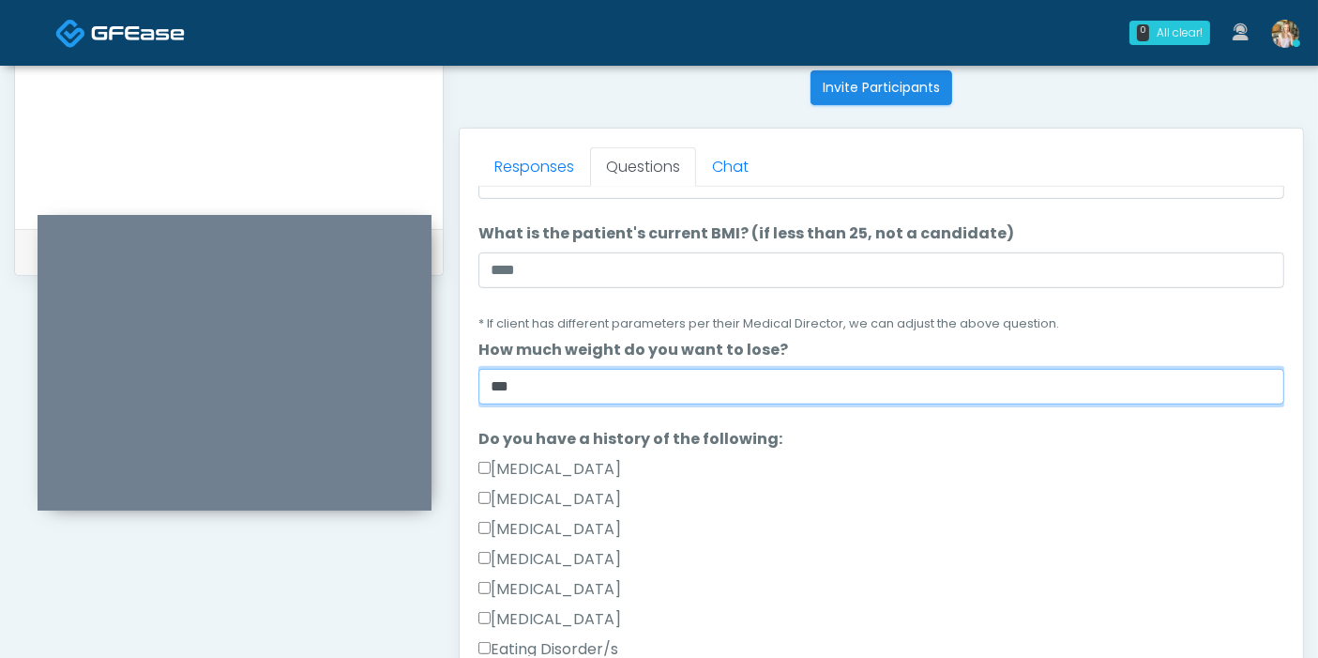
scroll to position [312, 0]
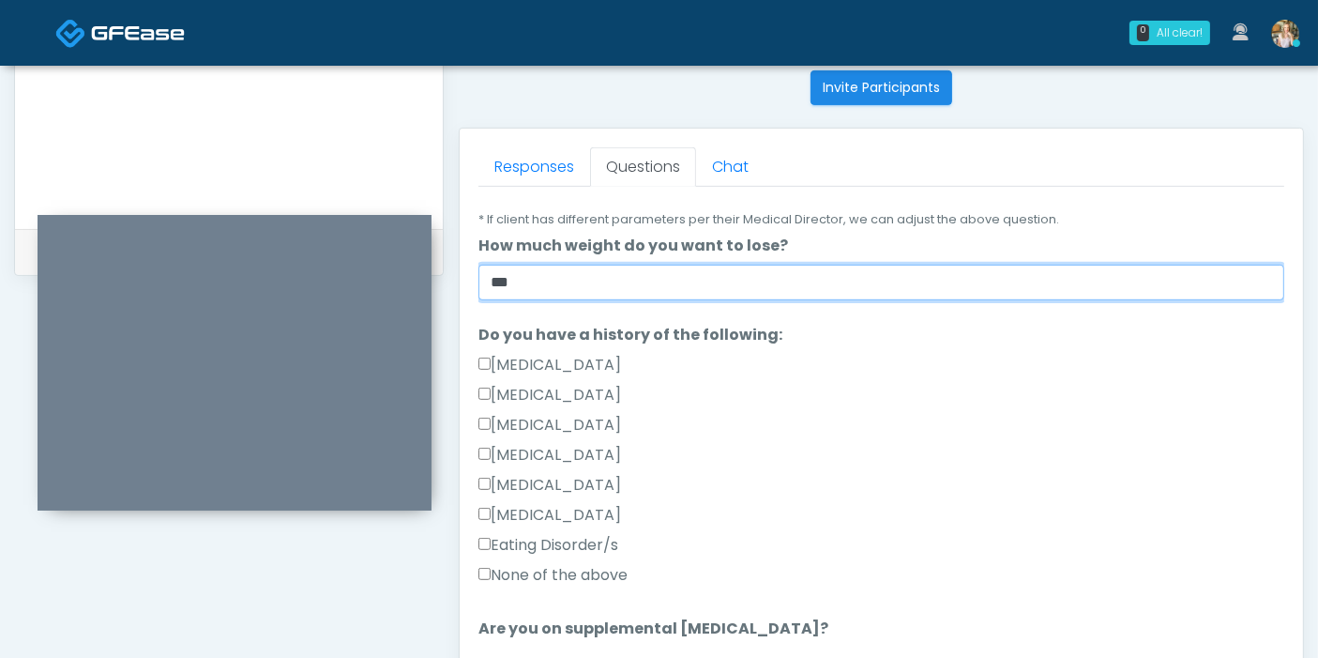
type input "***"
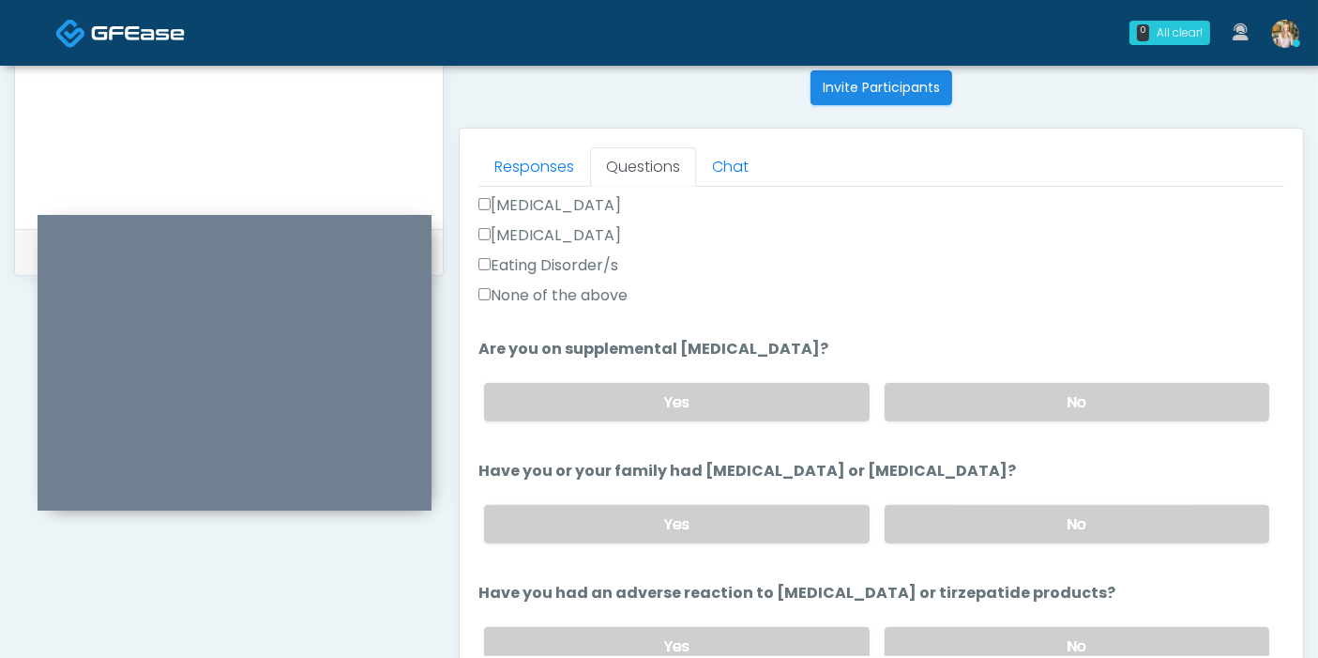
scroll to position [625, 0]
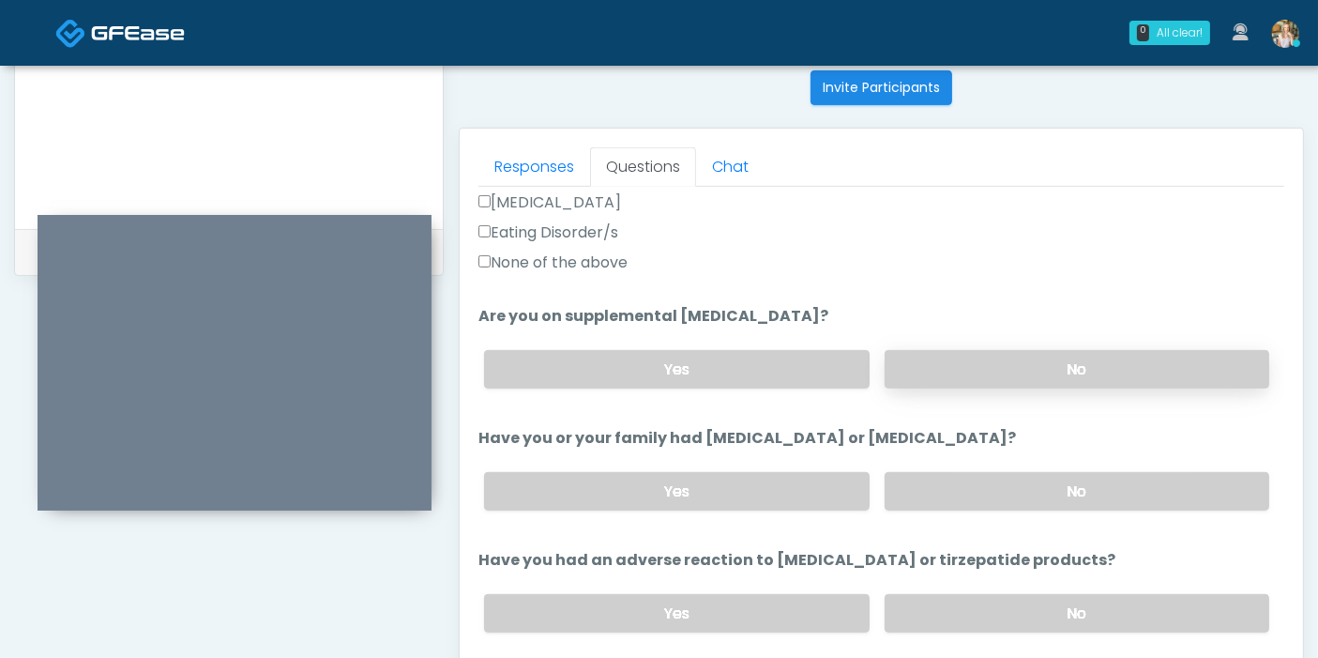
click at [1048, 350] on label "No" at bounding box center [1077, 369] width 385 height 38
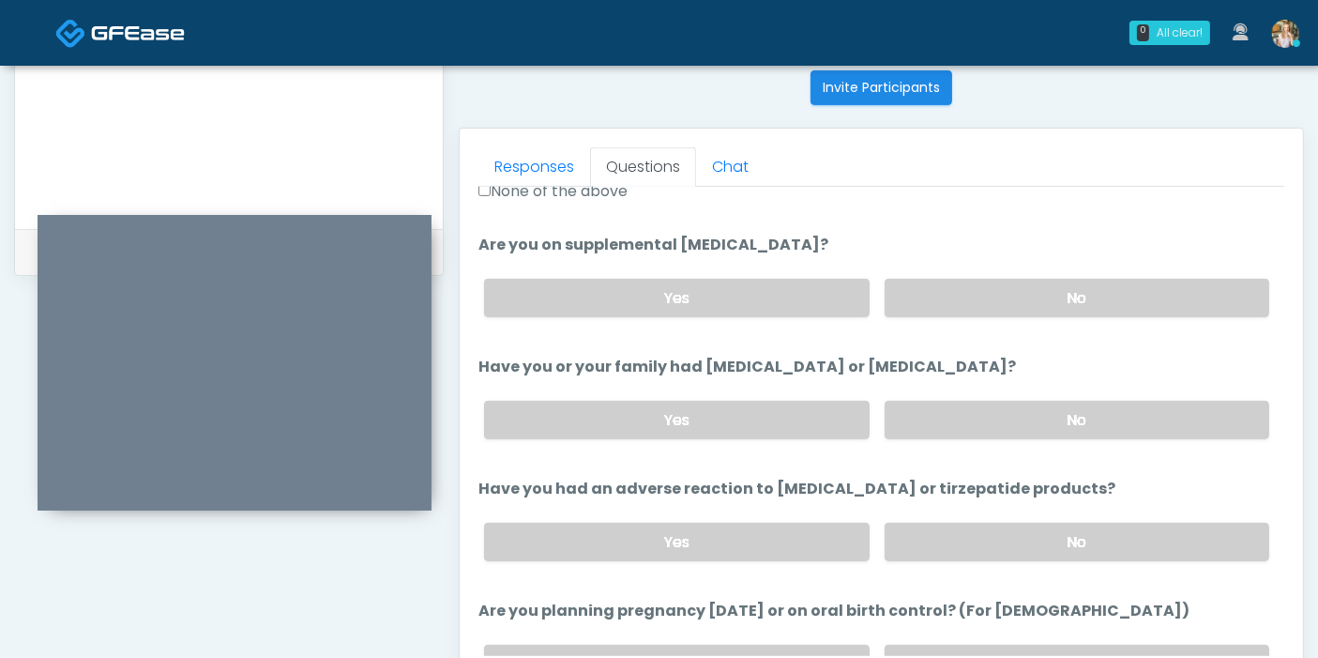
scroll to position [729, 0]
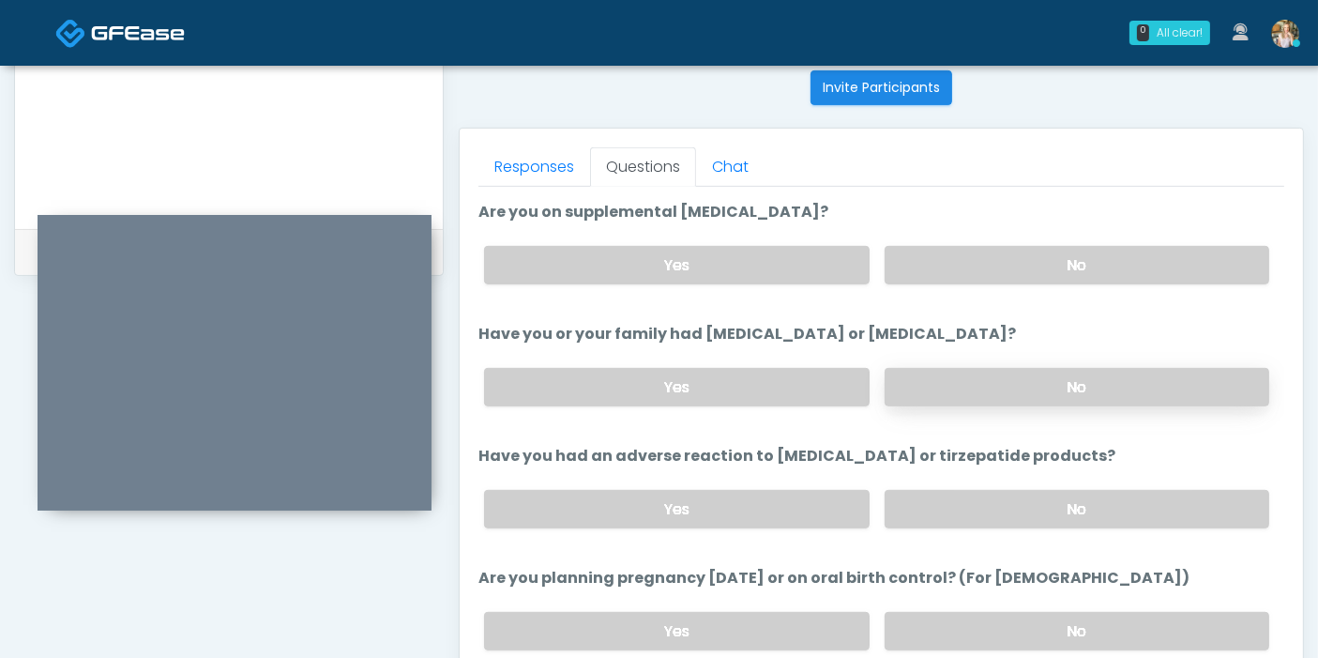
click at [1010, 382] on label "No" at bounding box center [1077, 387] width 385 height 38
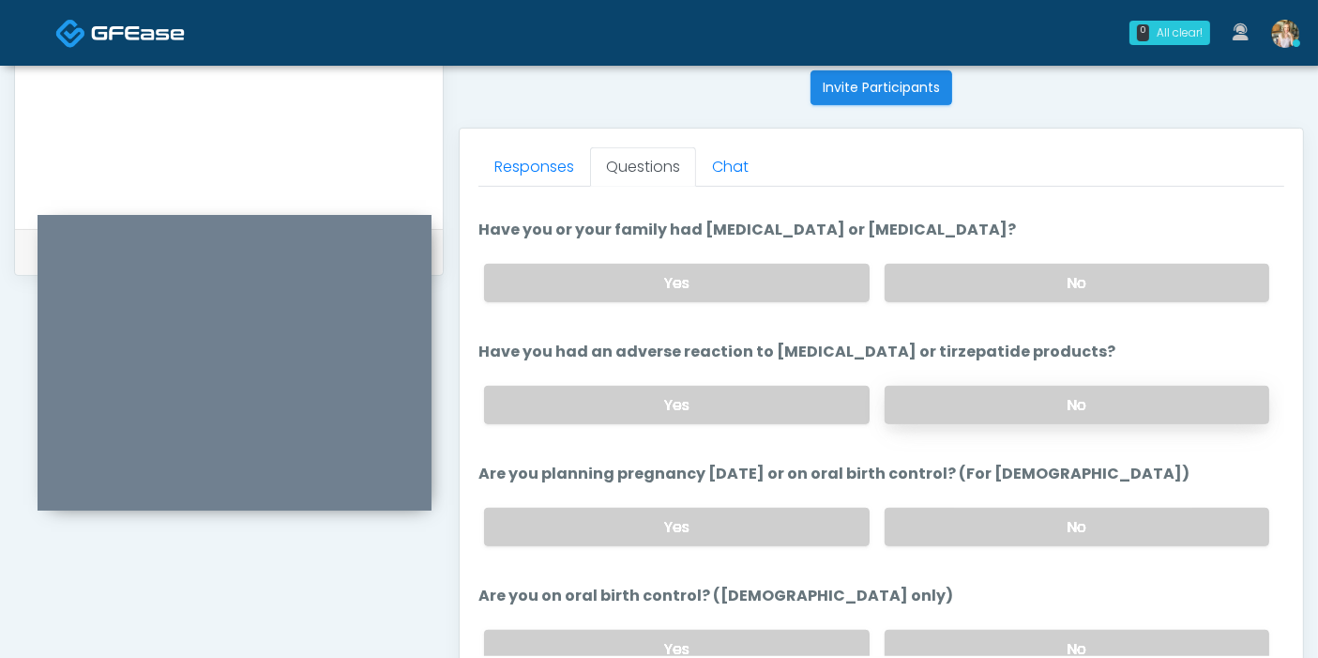
click at [1014, 396] on label "No" at bounding box center [1077, 405] width 385 height 38
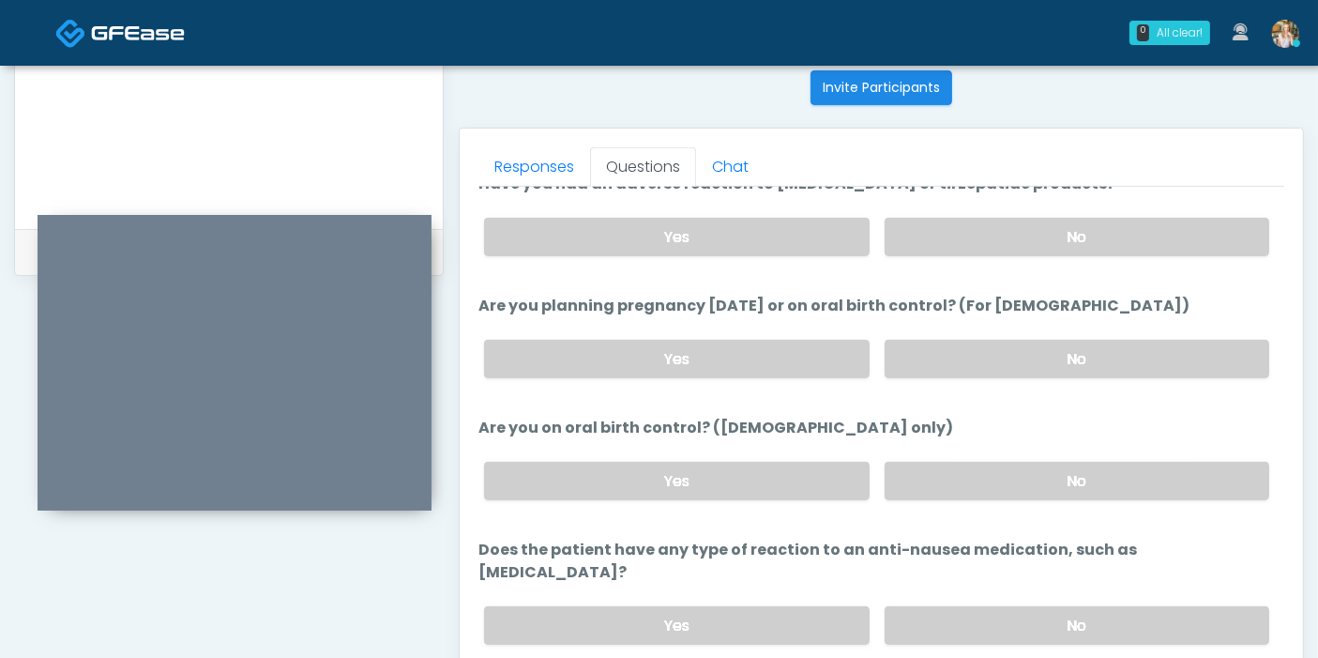
scroll to position [1033, 0]
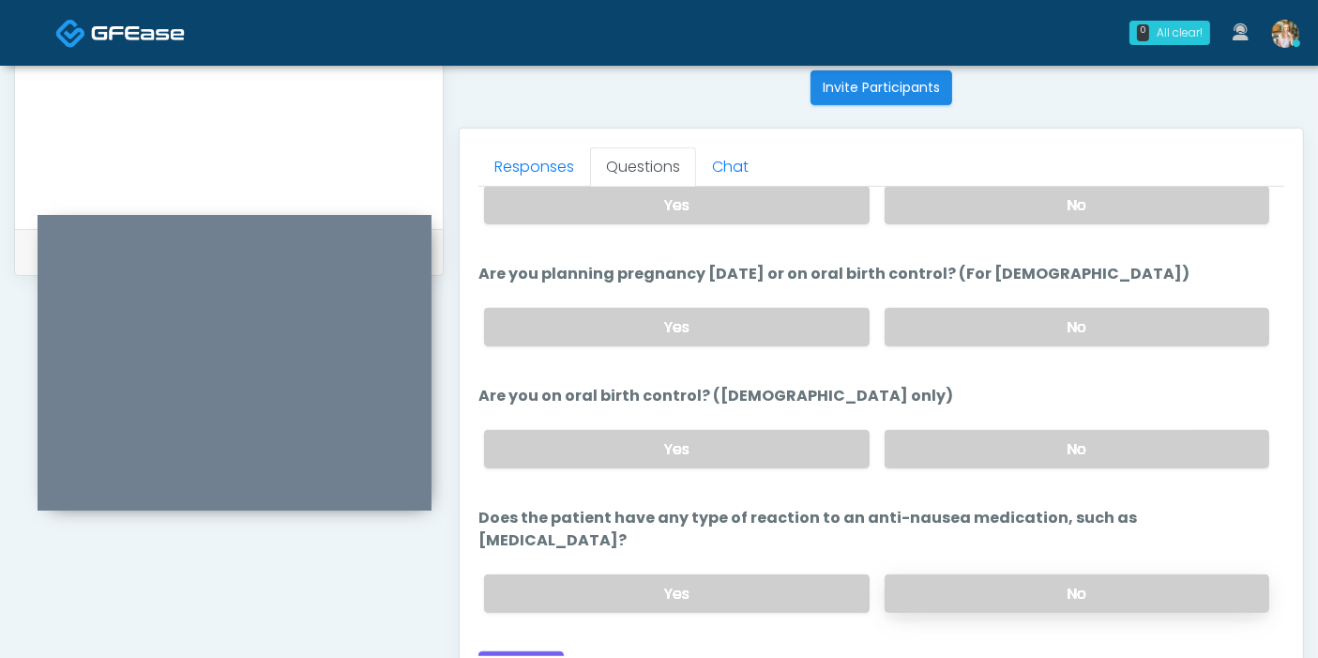
click at [961, 574] on label "No" at bounding box center [1077, 593] width 385 height 38
click at [533, 651] on button "Continue" at bounding box center [520, 668] width 85 height 35
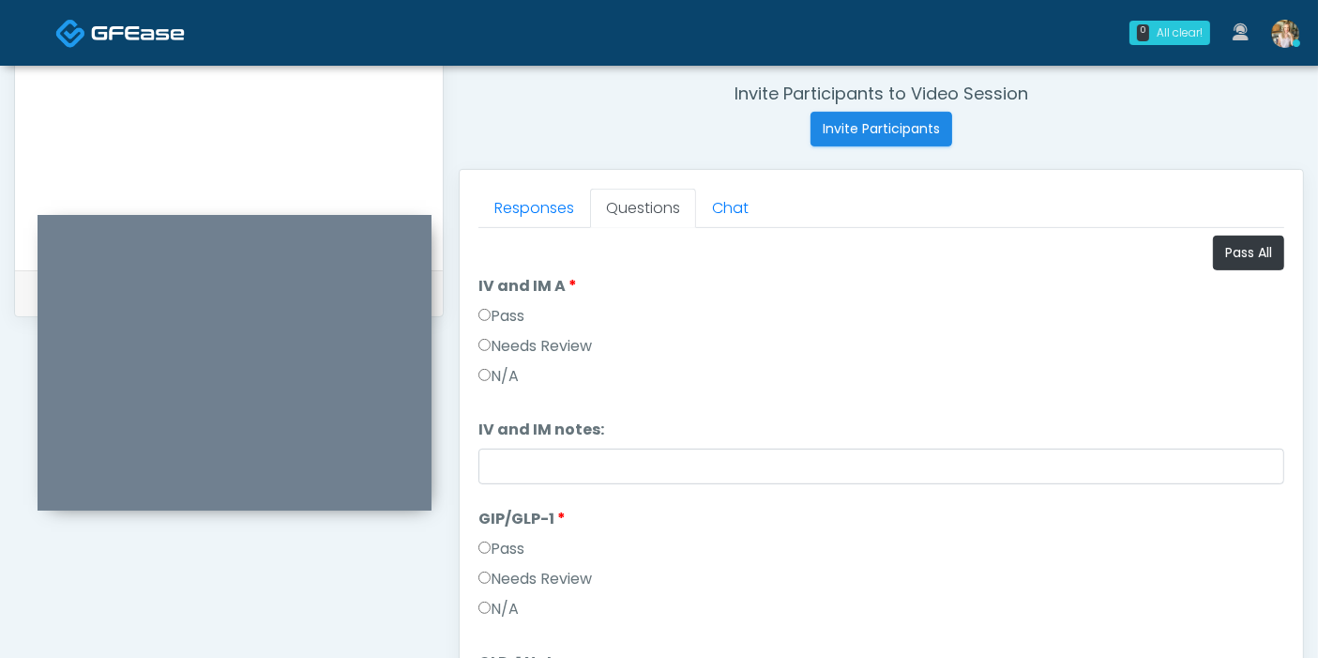
scroll to position [710, 0]
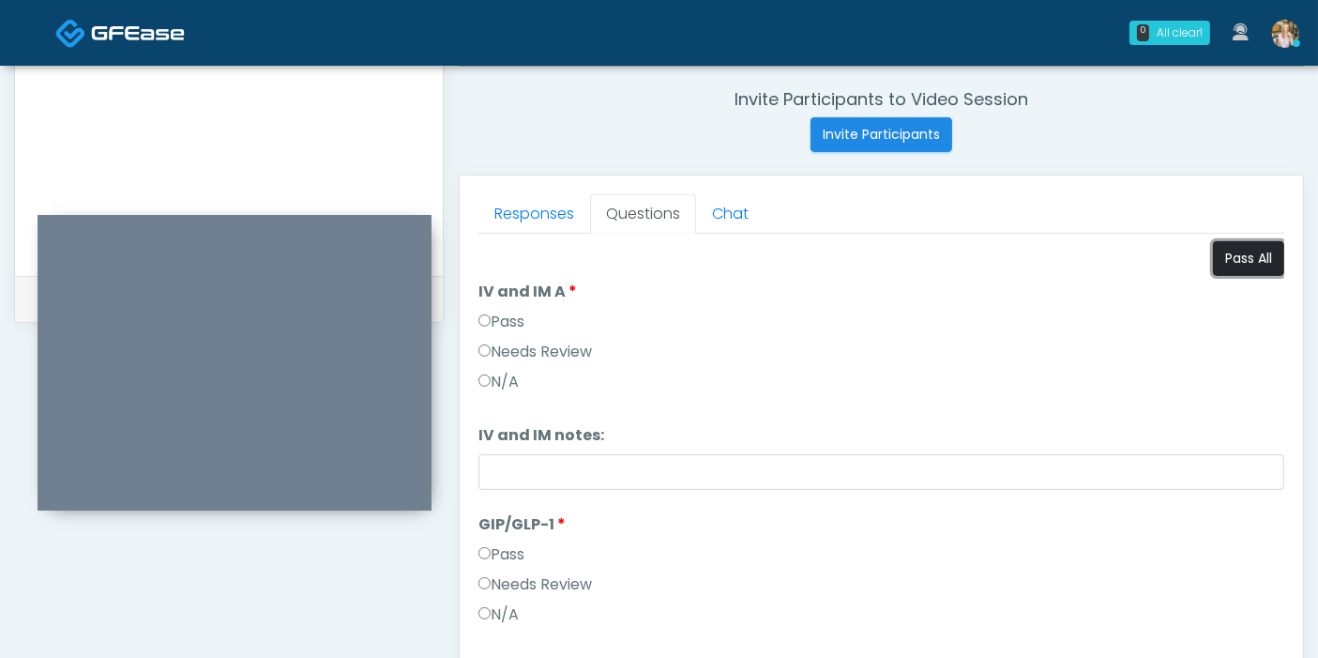
click at [1221, 262] on button "Pass All" at bounding box center [1248, 258] width 71 height 35
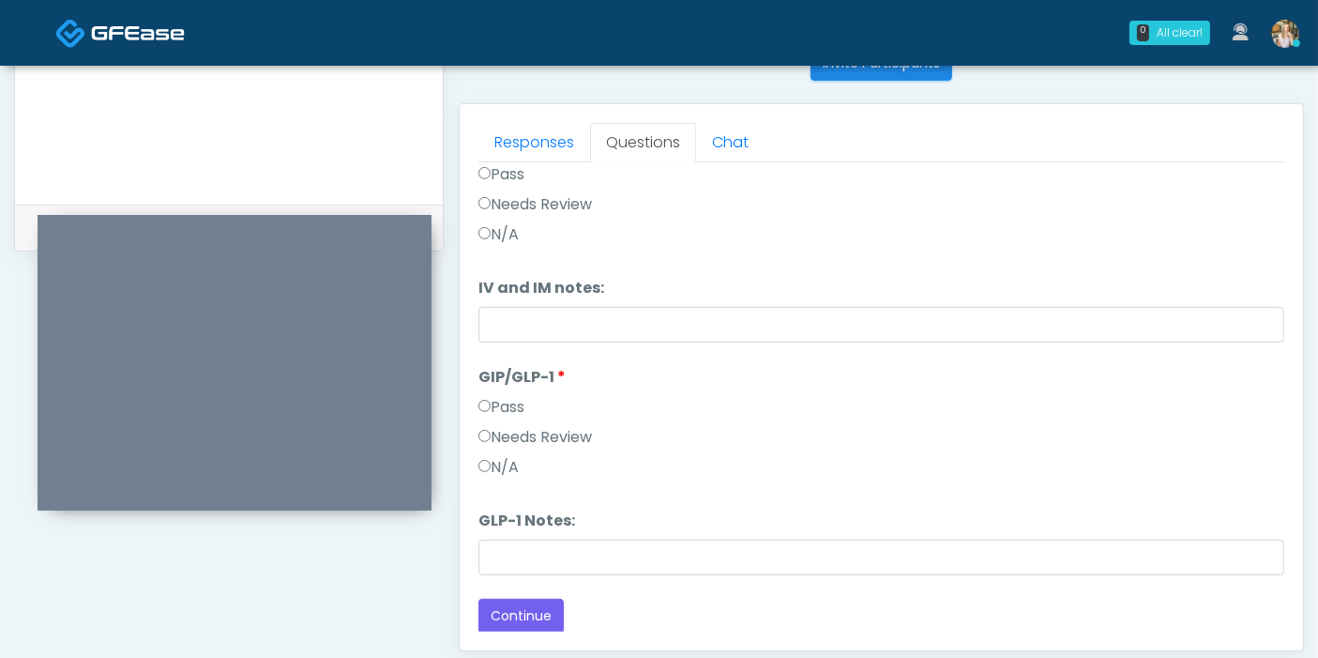
scroll to position [814, 0]
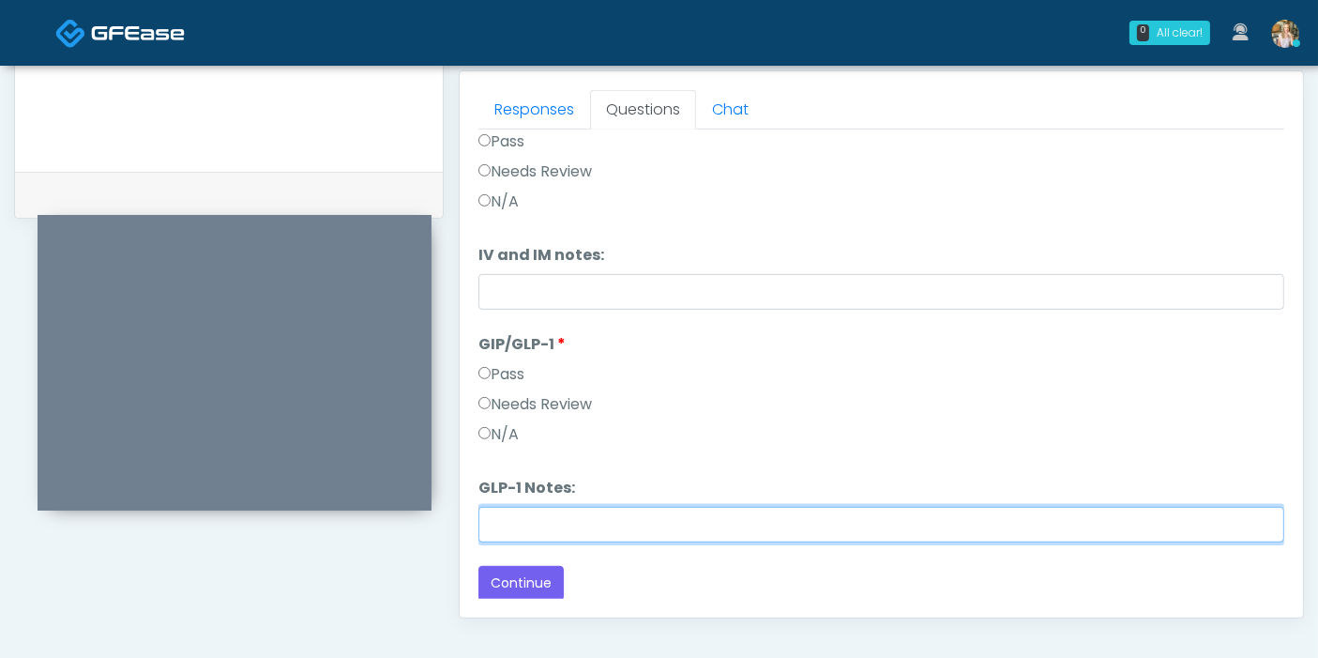
click at [613, 522] on input "GLP-1 Notes:" at bounding box center [881, 525] width 806 height 36
click at [844, 516] on input "**********" at bounding box center [881, 525] width 806 height 36
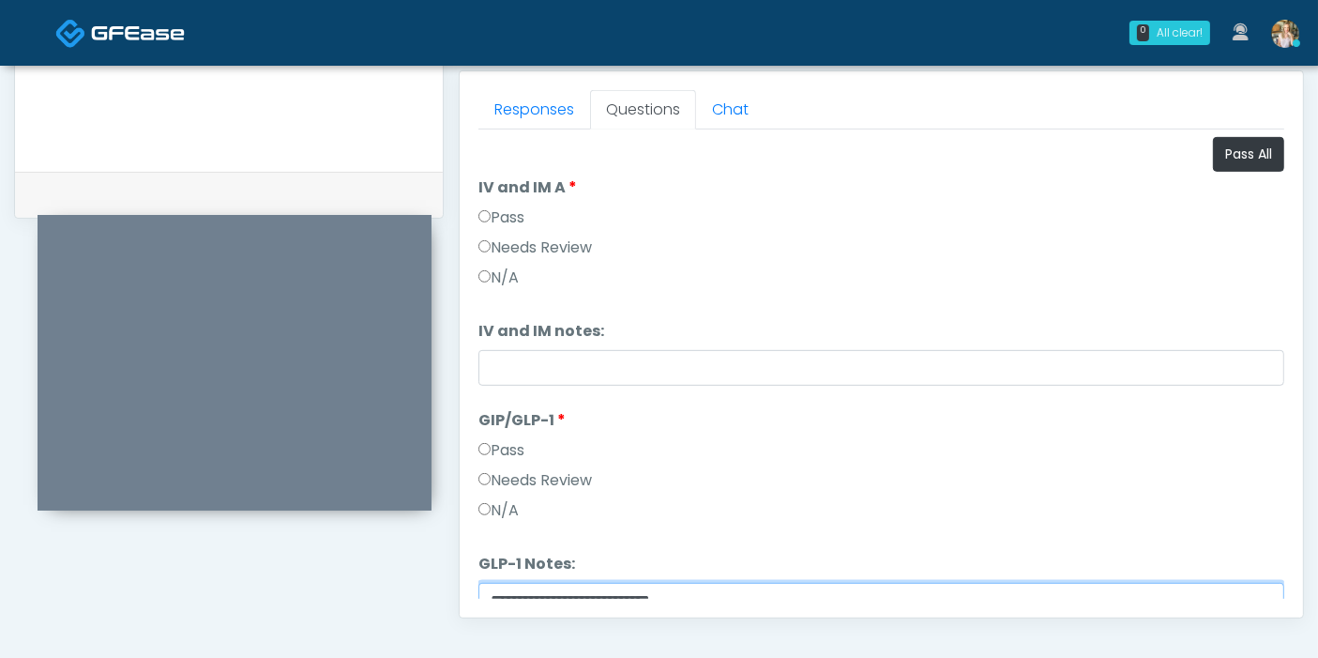
type input "**********"
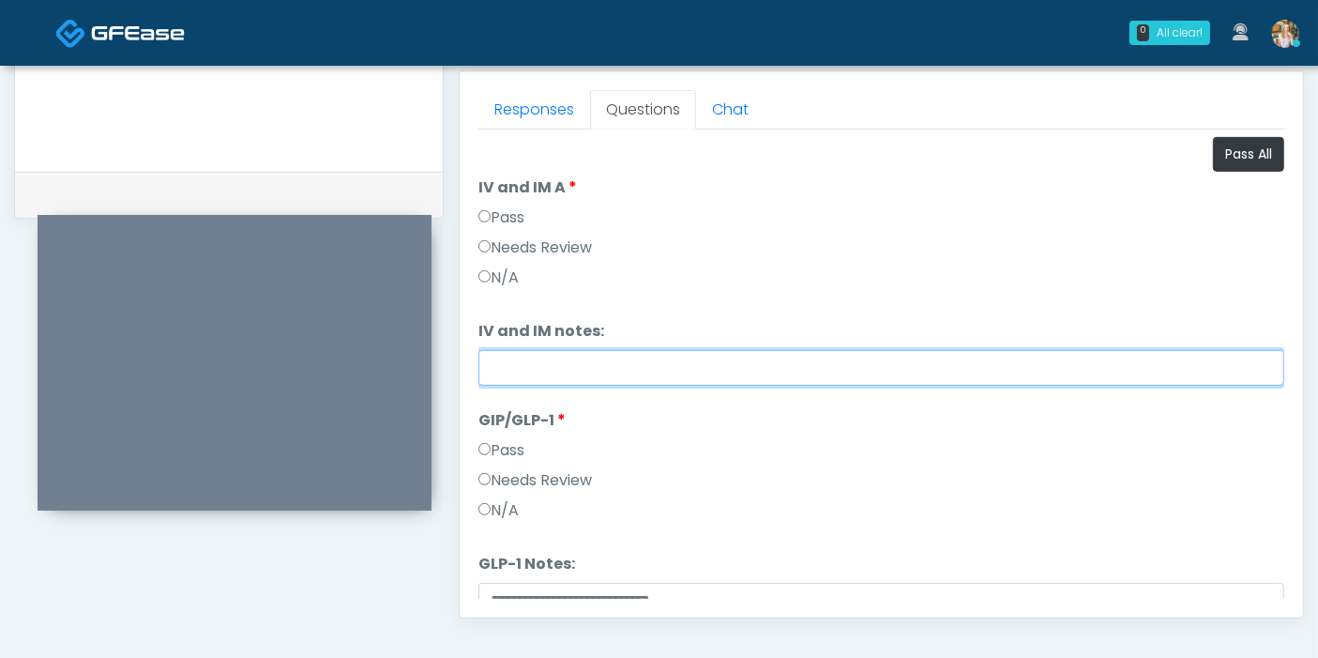
click at [785, 366] on input "IV and IM notes:" at bounding box center [881, 368] width 806 height 36
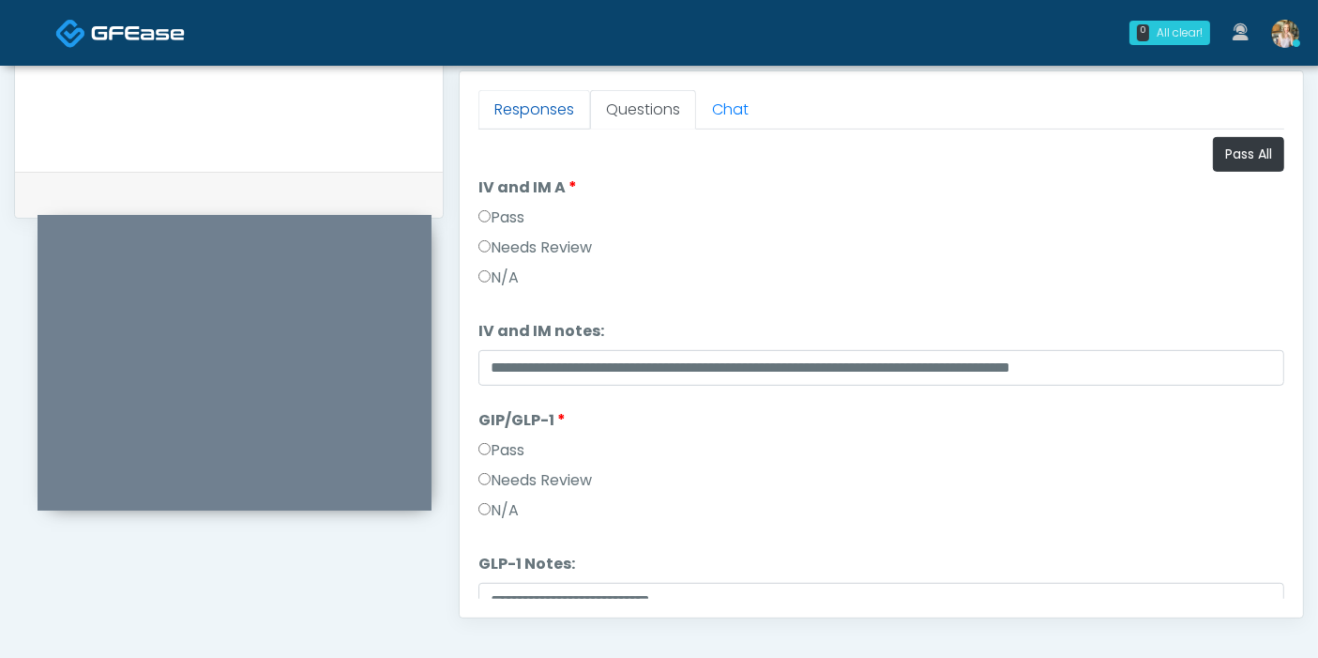
click at [522, 111] on link "Responses" at bounding box center [534, 109] width 112 height 39
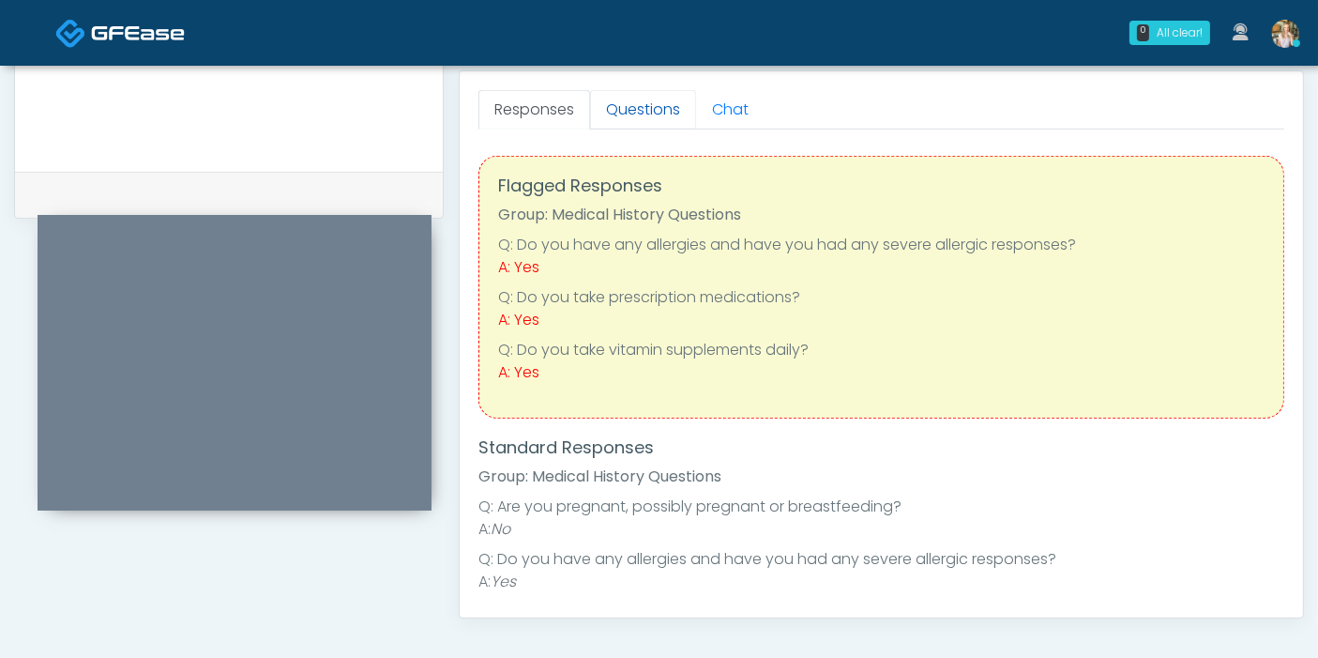
click at [646, 110] on link "Questions" at bounding box center [643, 109] width 106 height 39
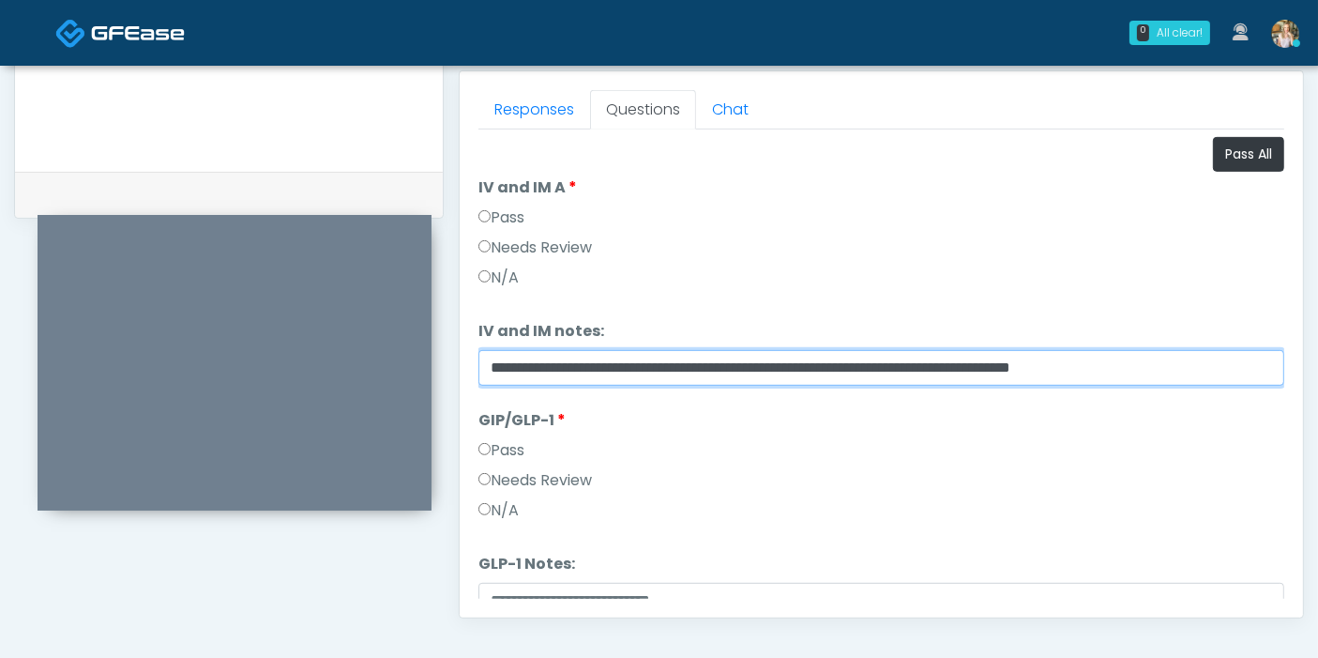
click at [1179, 362] on input "**********" at bounding box center [881, 368] width 806 height 36
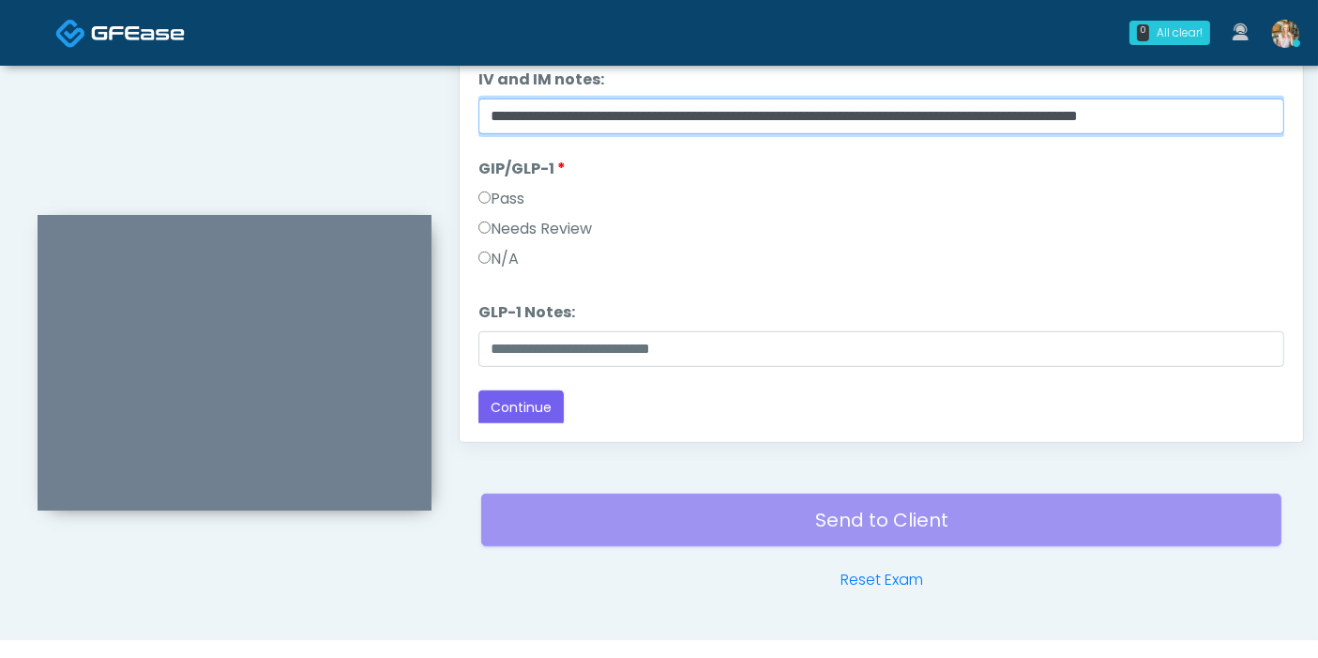
scroll to position [1022, 0]
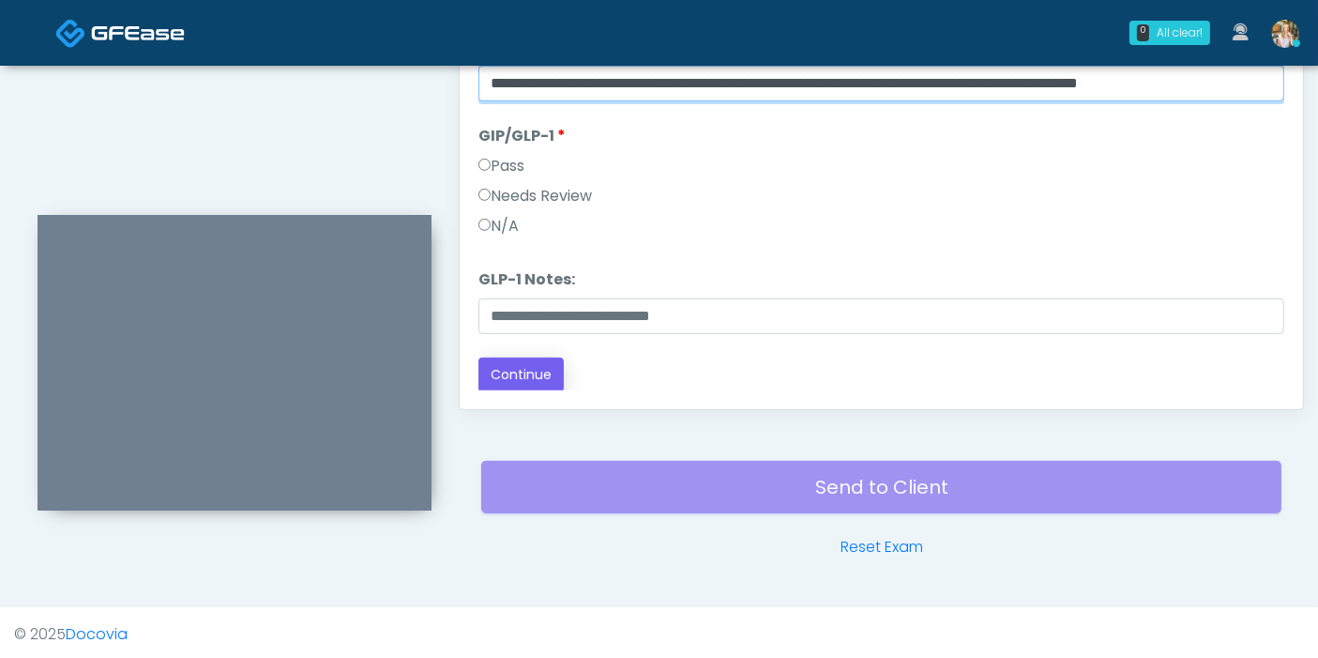
type input "**********"
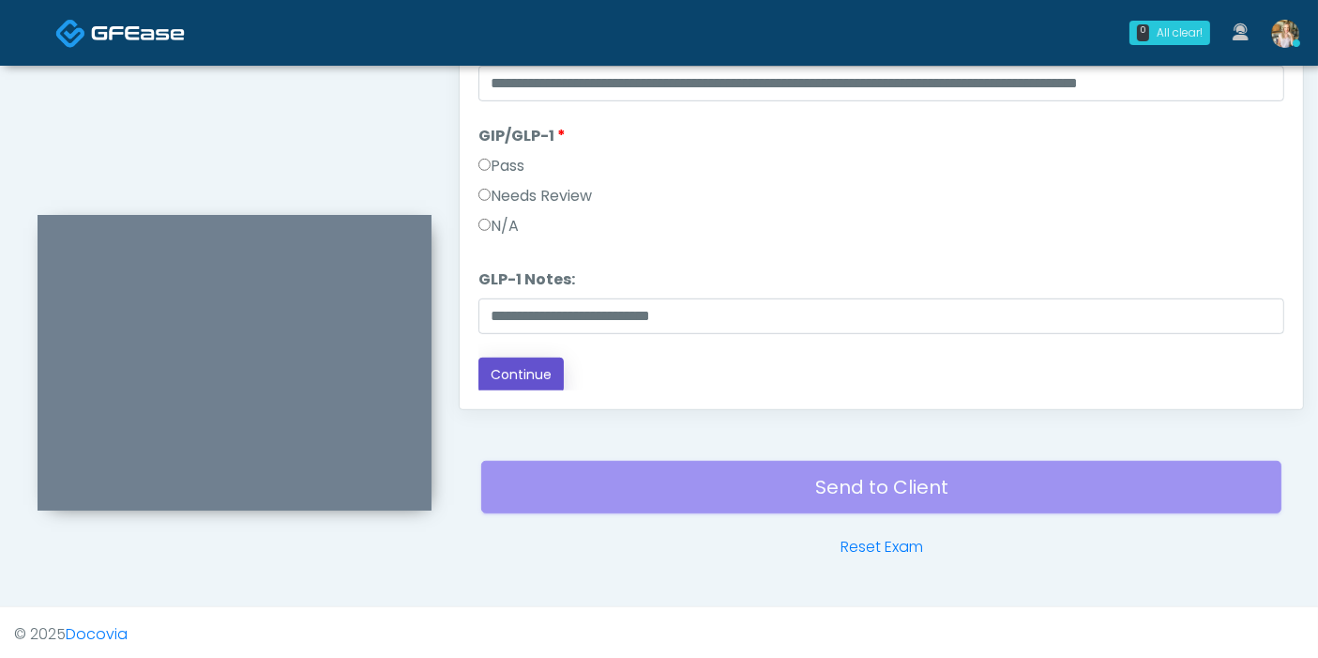
click at [524, 364] on button "Continue" at bounding box center [520, 374] width 85 height 35
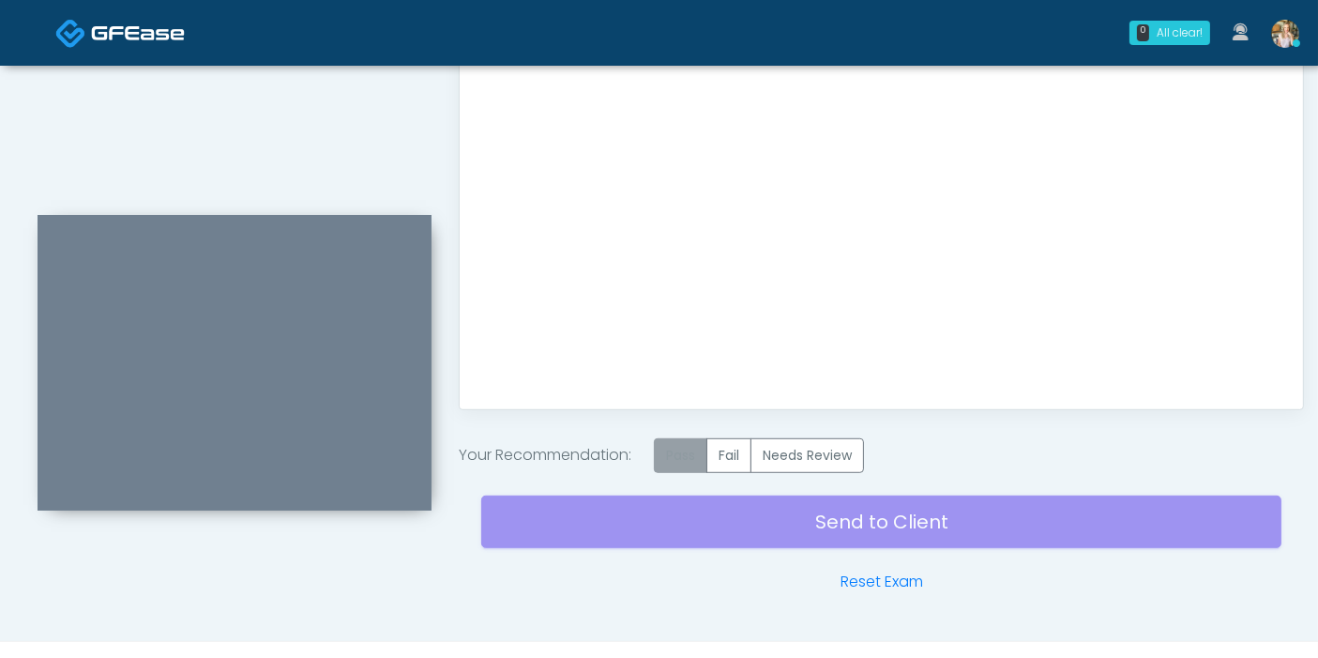
click at [677, 446] on label "Pass" at bounding box center [680, 455] width 53 height 35
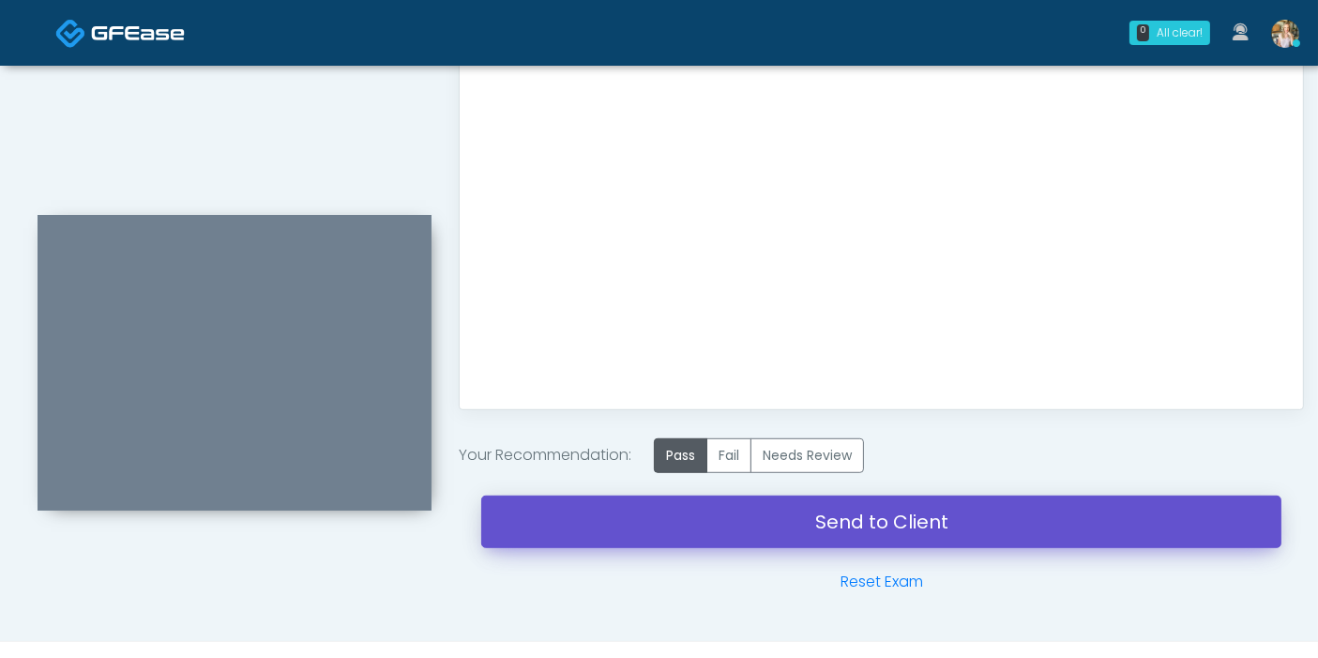
drag, startPoint x: 875, startPoint y: 518, endPoint x: 771, endPoint y: 89, distance: 441.1
click at [875, 518] on link "Send to Client" at bounding box center [881, 521] width 800 height 53
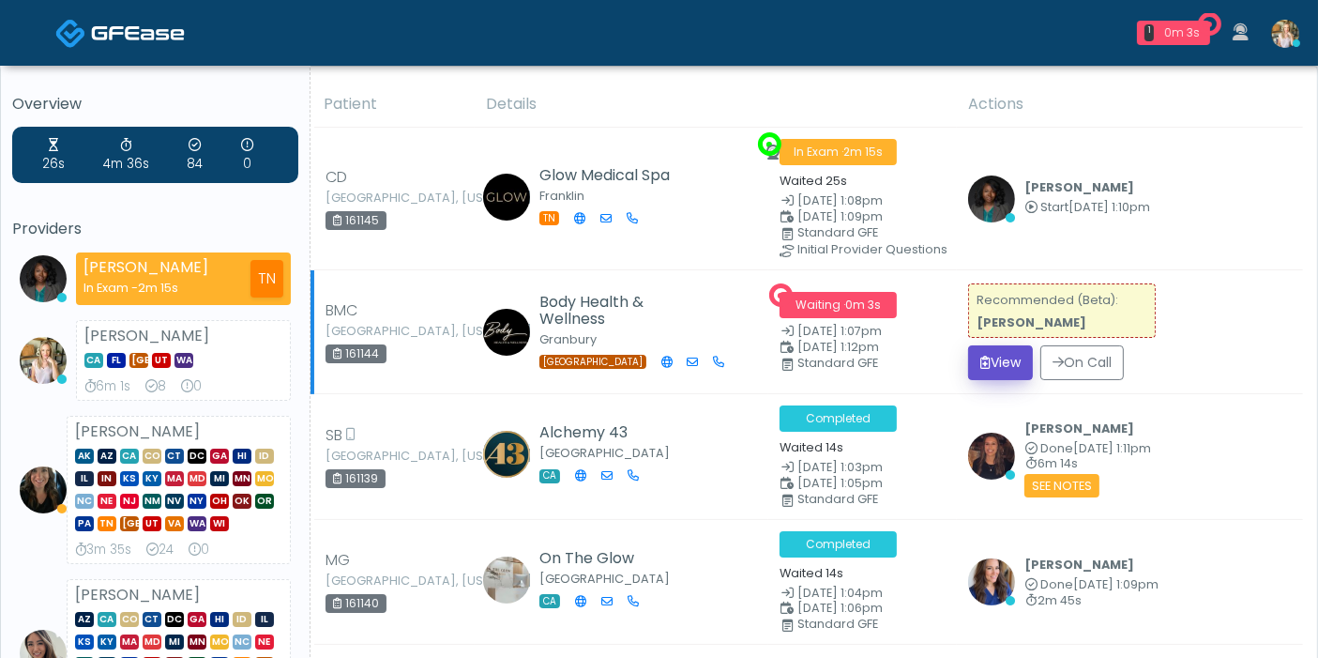
click at [1007, 360] on button "View" at bounding box center [1000, 362] width 65 height 35
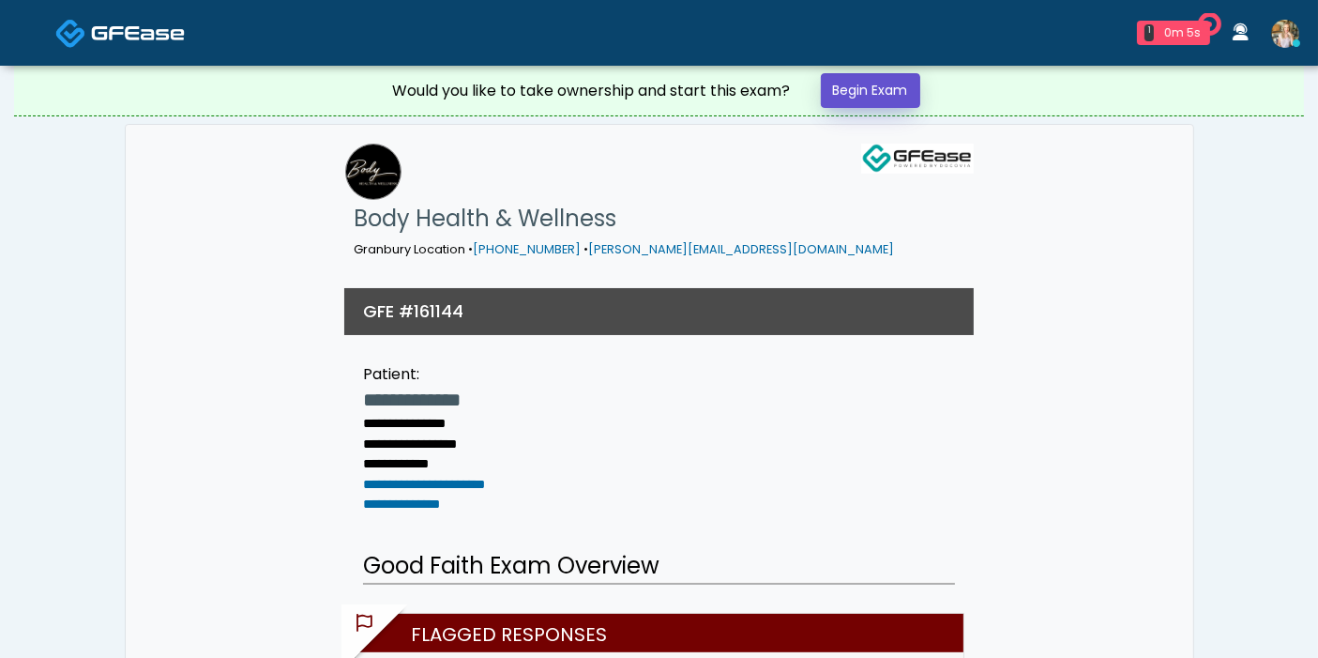
click at [855, 84] on link "Begin Exam" at bounding box center [870, 90] width 99 height 35
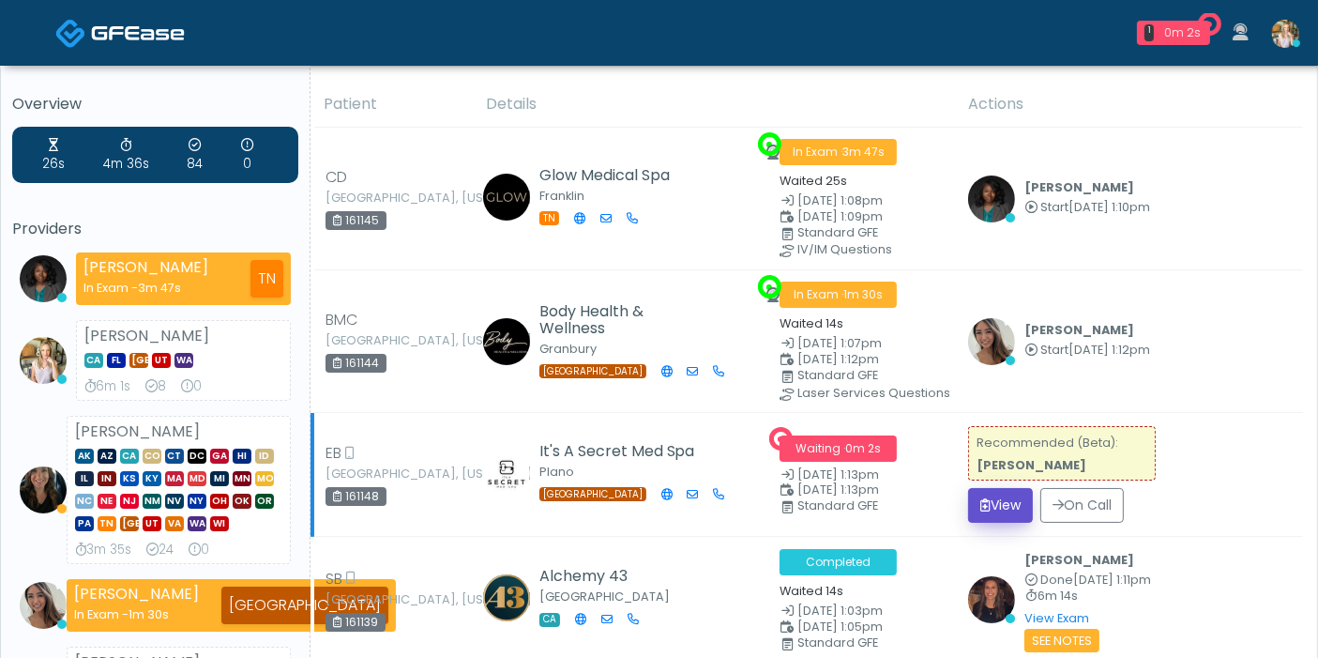
click at [997, 502] on button "View" at bounding box center [1000, 505] width 65 height 35
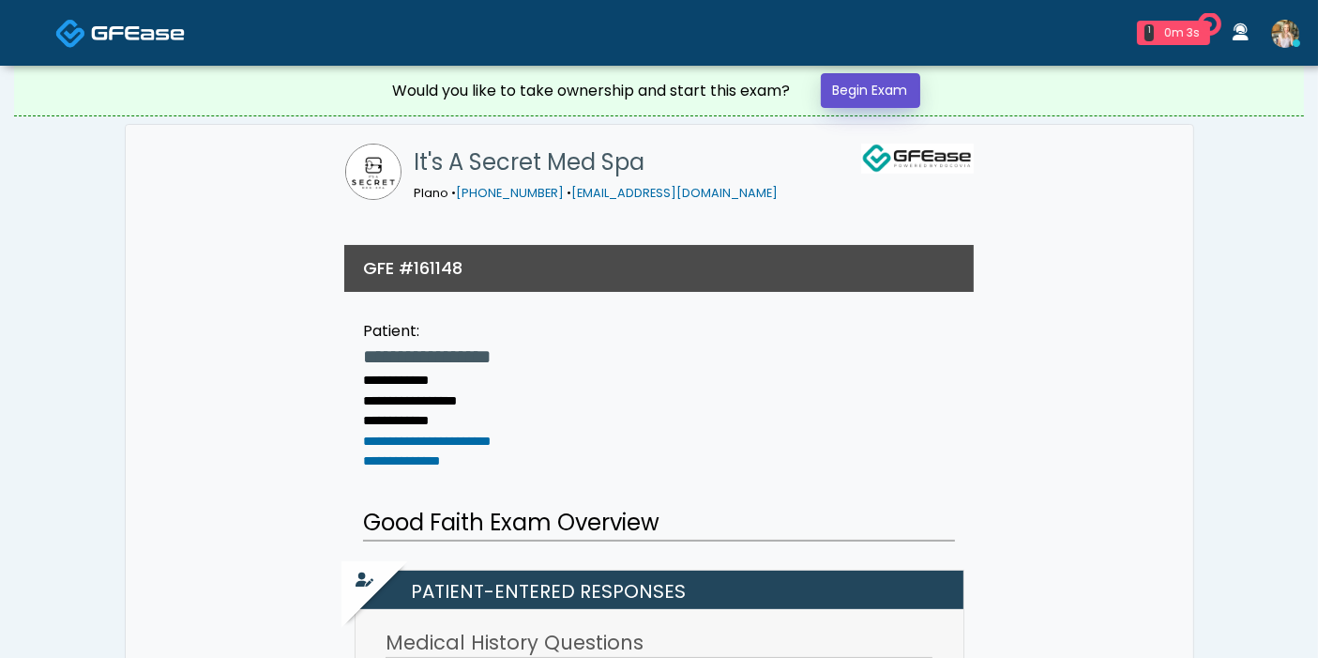
click at [857, 90] on link "Begin Exam" at bounding box center [870, 90] width 99 height 35
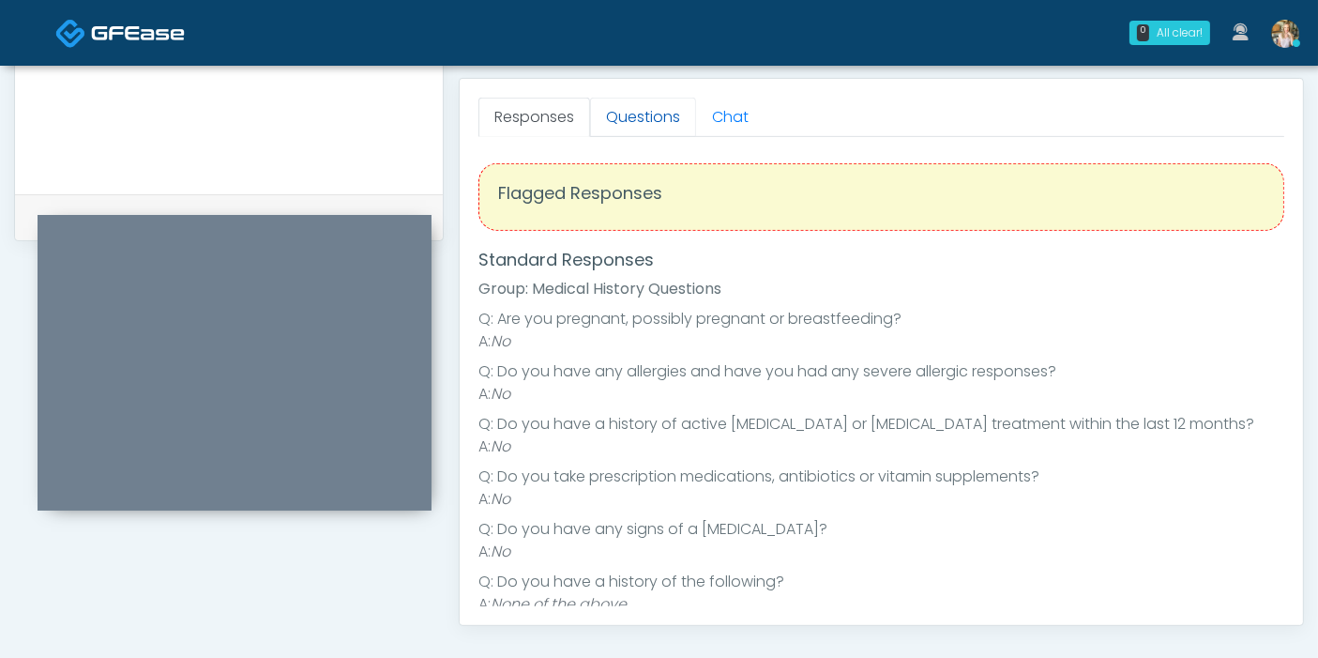
click at [639, 119] on link "Questions" at bounding box center [643, 117] width 106 height 39
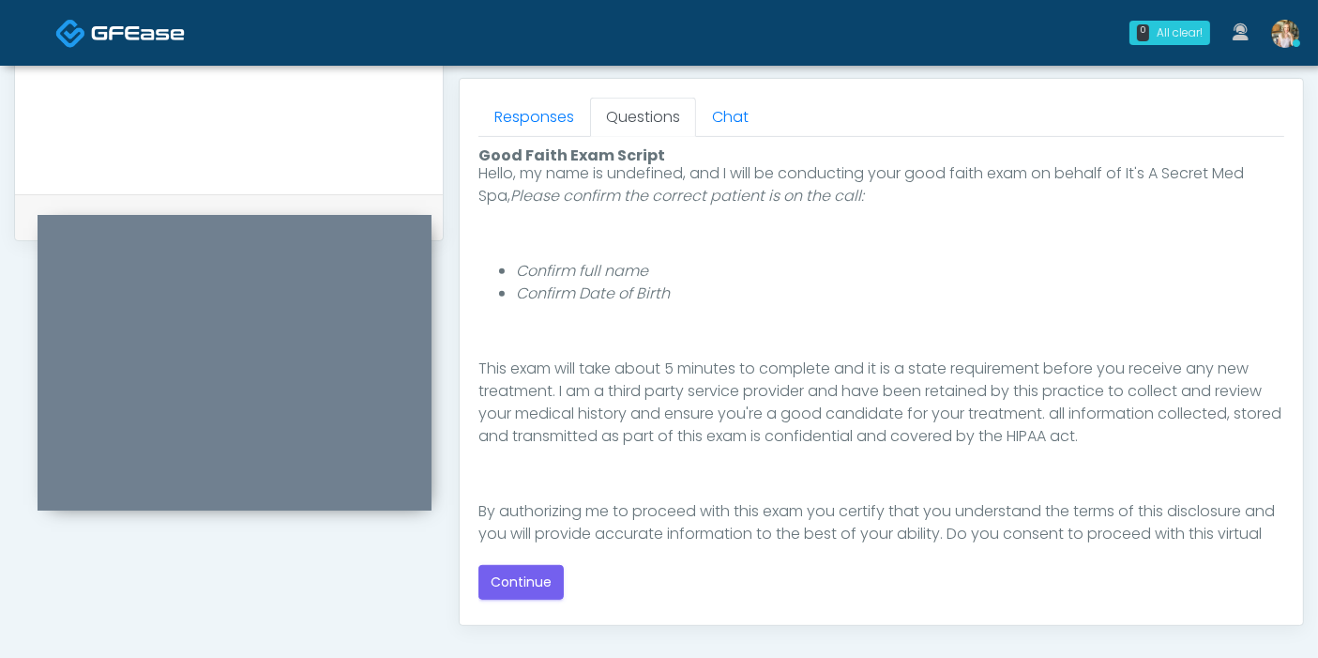
scroll to position [194, 0]
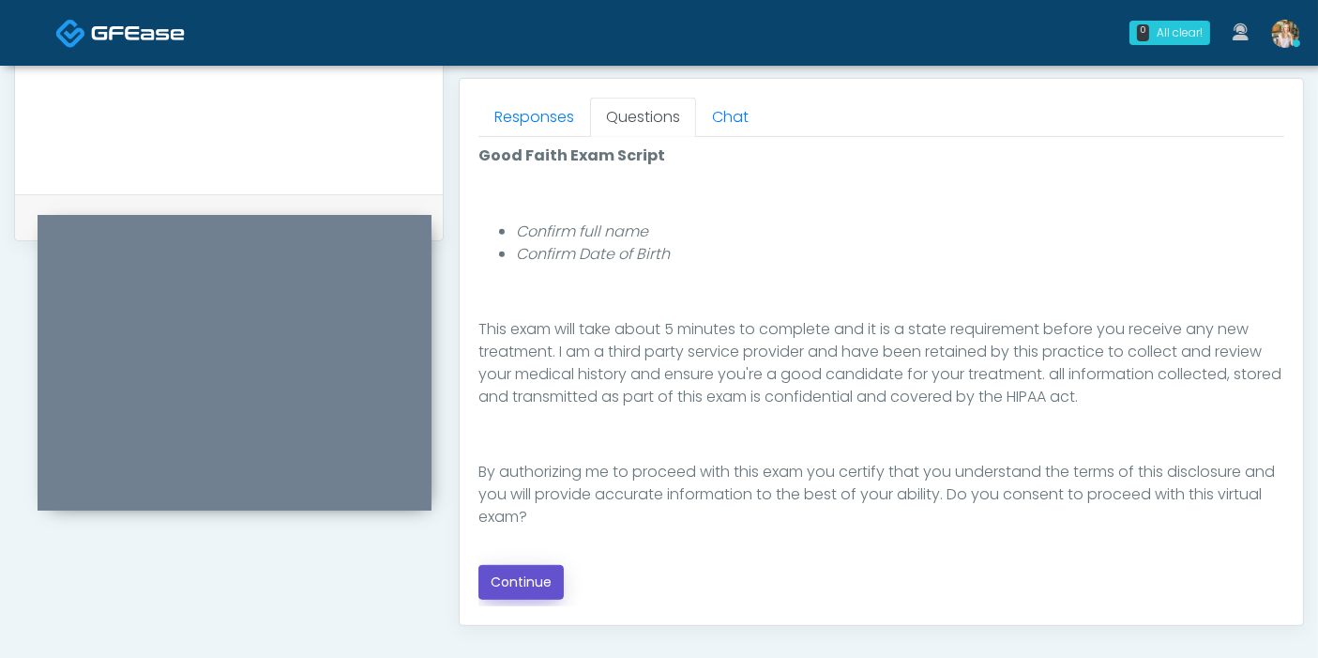
click at [524, 583] on button "Continue" at bounding box center [520, 582] width 85 height 35
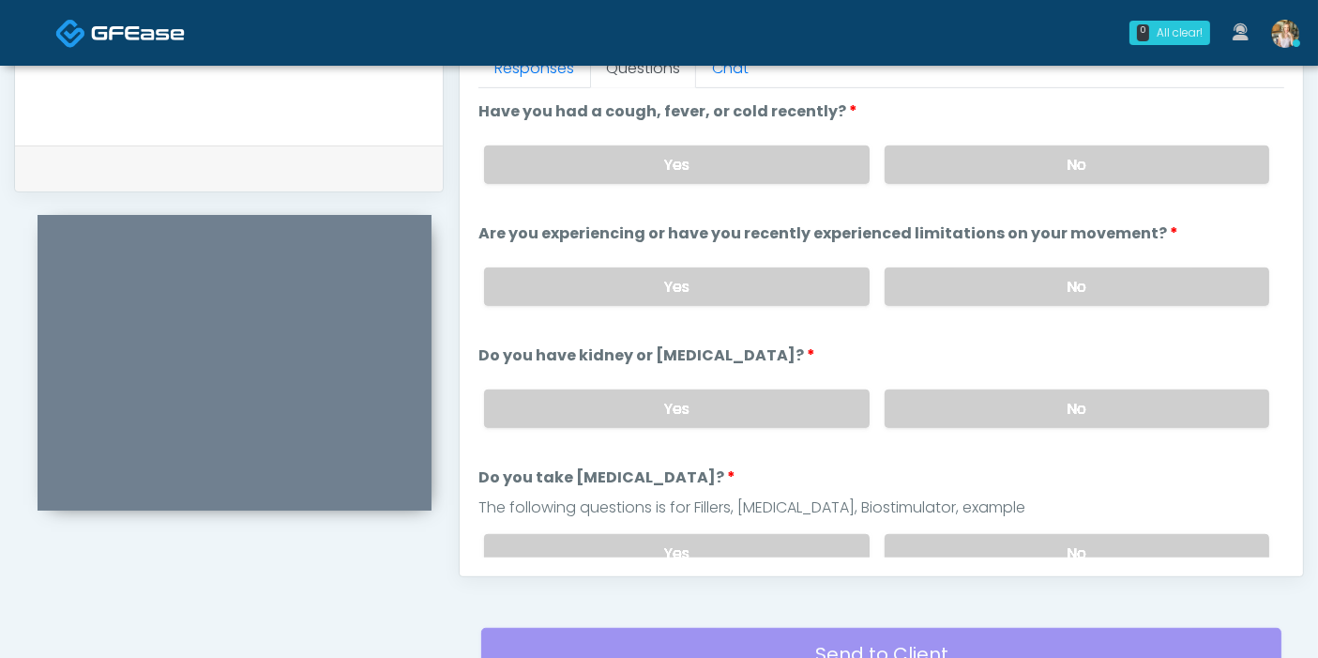
scroll to position [814, 0]
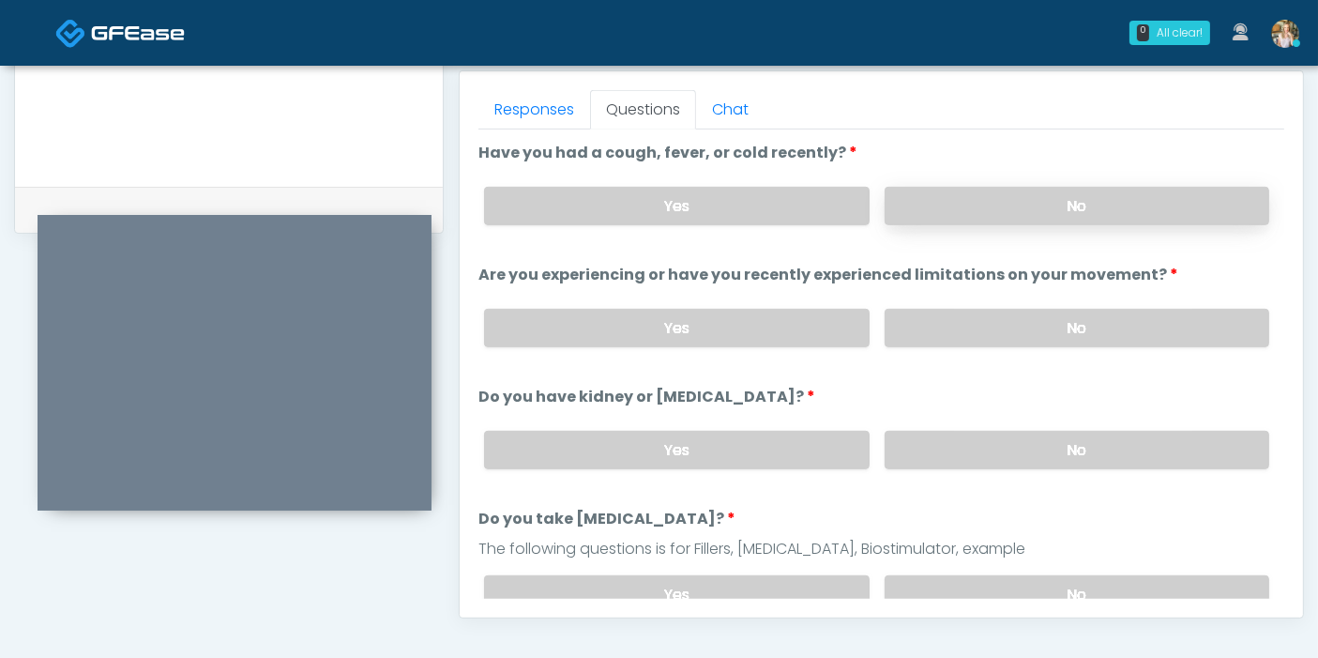
click at [1061, 209] on label "No" at bounding box center [1077, 206] width 385 height 38
click at [1059, 322] on label "No" at bounding box center [1077, 328] width 385 height 38
click at [1048, 443] on label "No" at bounding box center [1077, 450] width 385 height 38
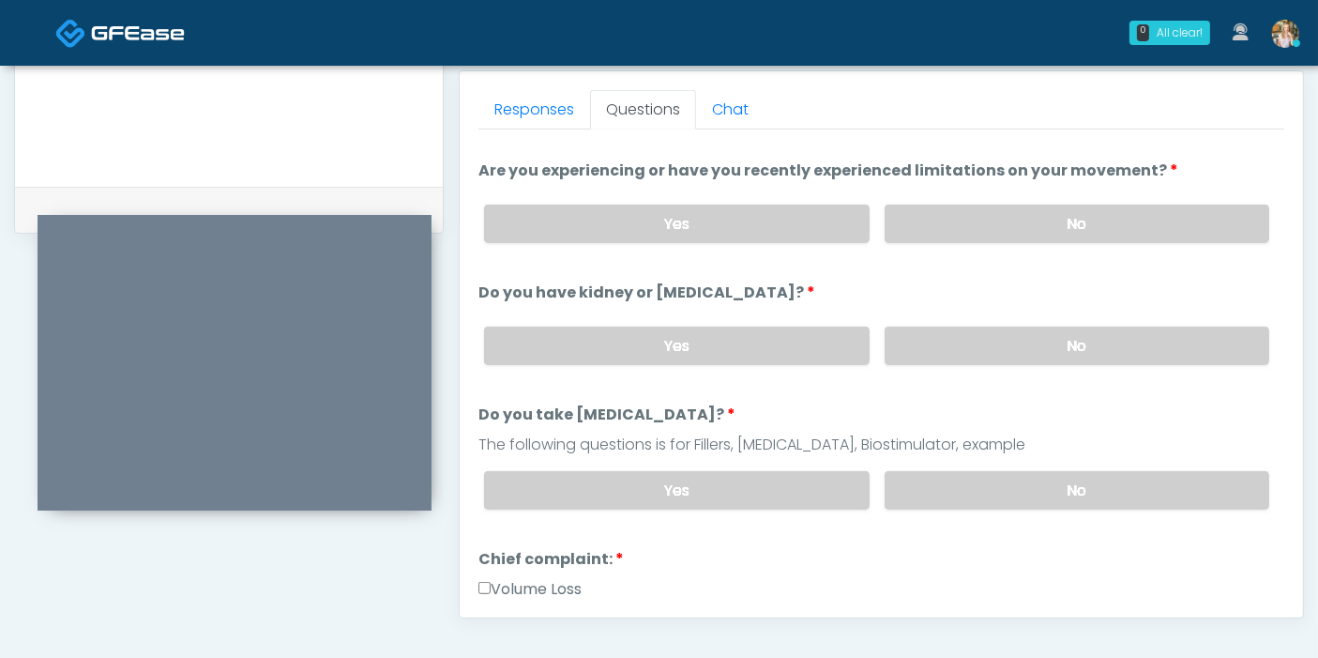
scroll to position [208, 0]
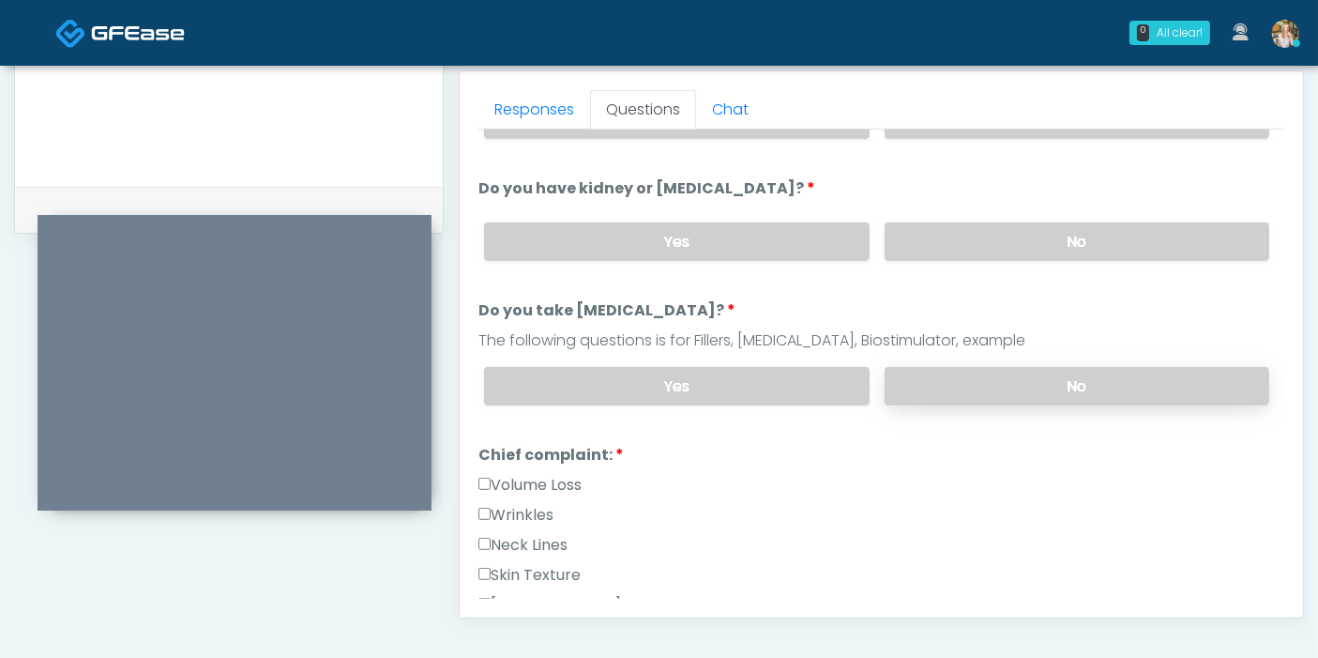
click at [1027, 376] on label "No" at bounding box center [1077, 386] width 385 height 38
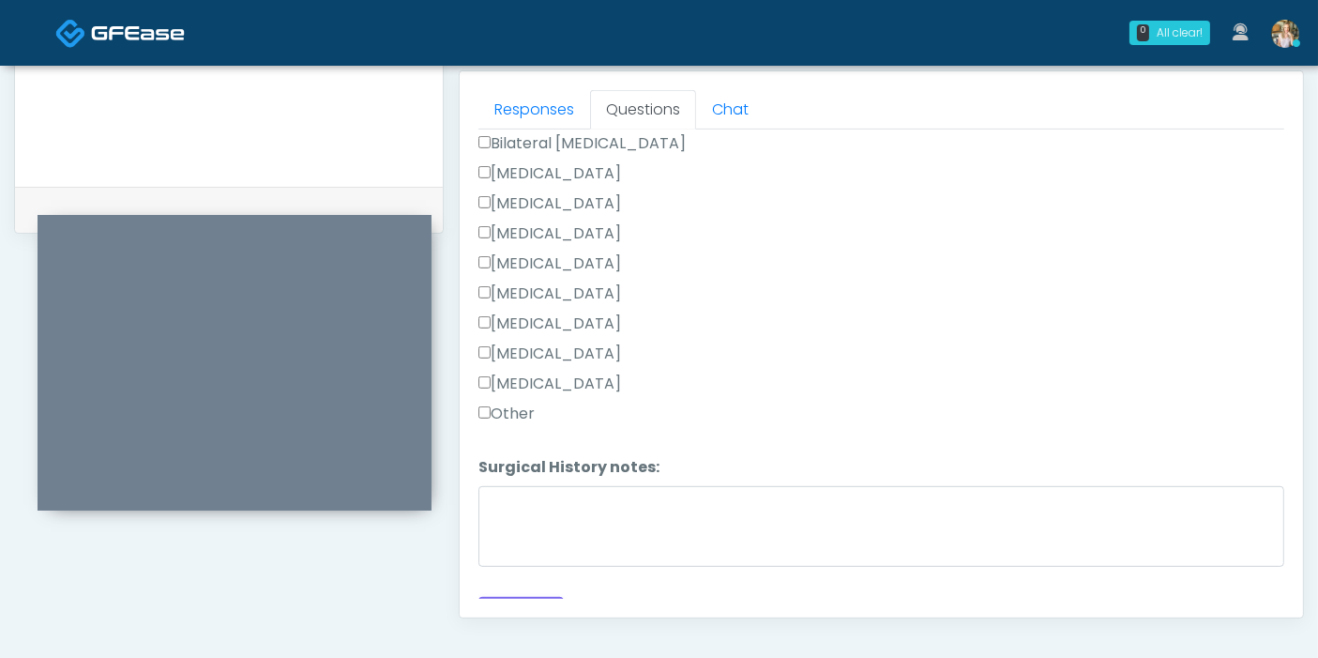
scroll to position [1220, 0]
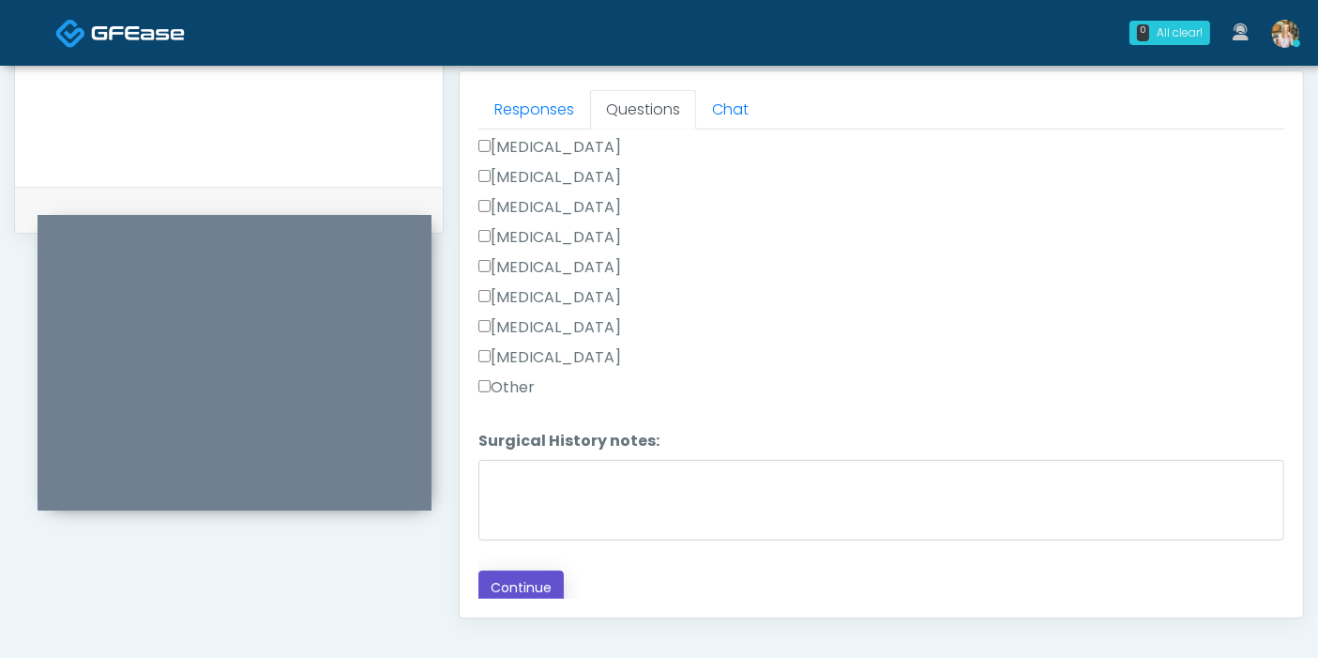
click at [530, 579] on button "Continue" at bounding box center [520, 587] width 85 height 35
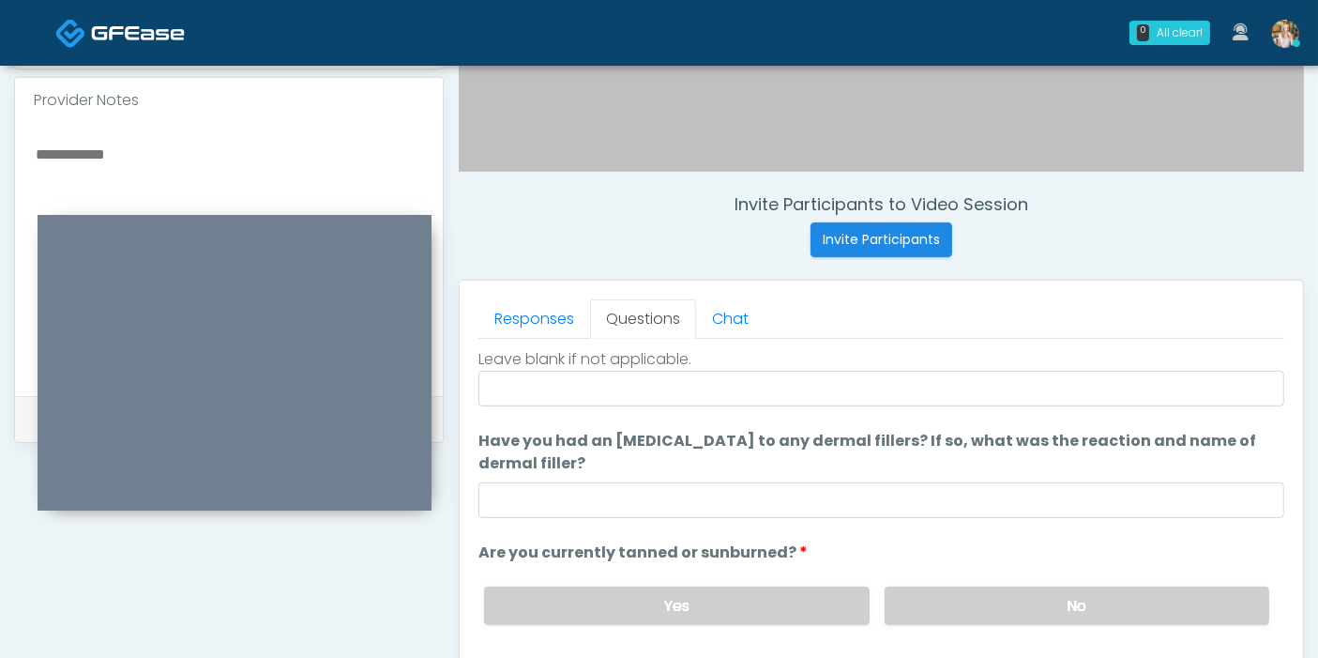
scroll to position [0, 0]
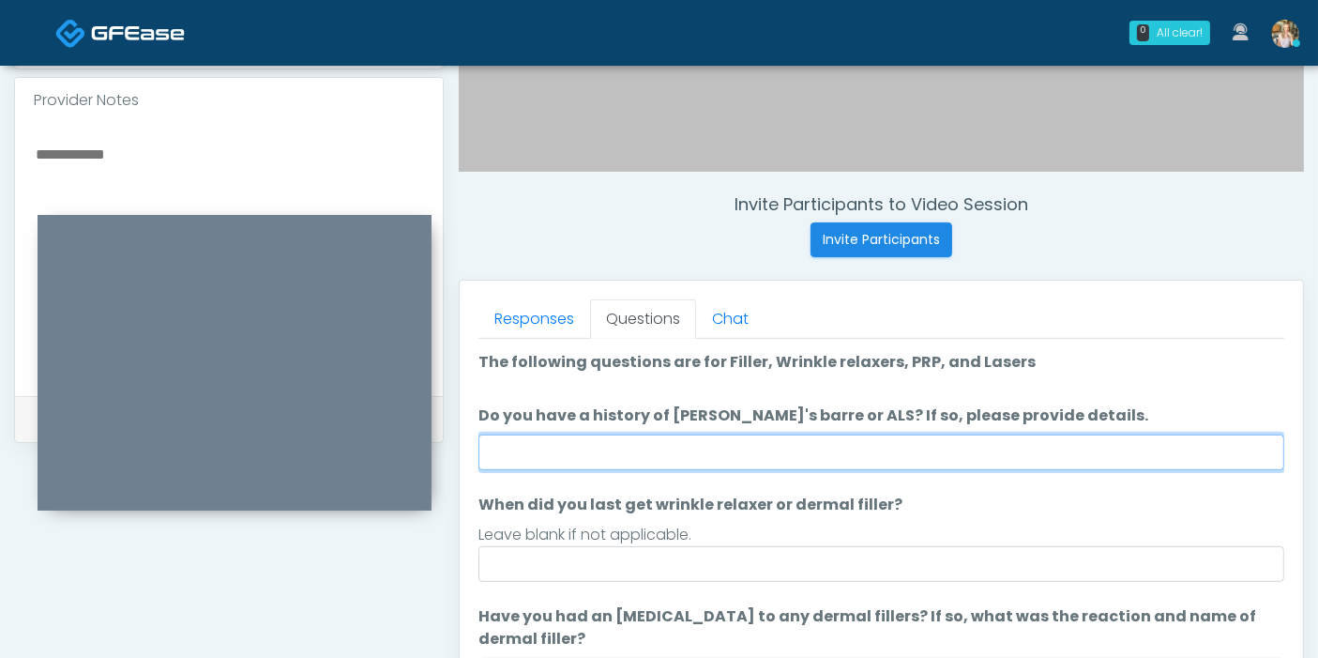
click at [777, 445] on input "Do you have a history of Guillain's barre or ALS? If so, please provide details." at bounding box center [881, 452] width 806 height 36
type input "**"
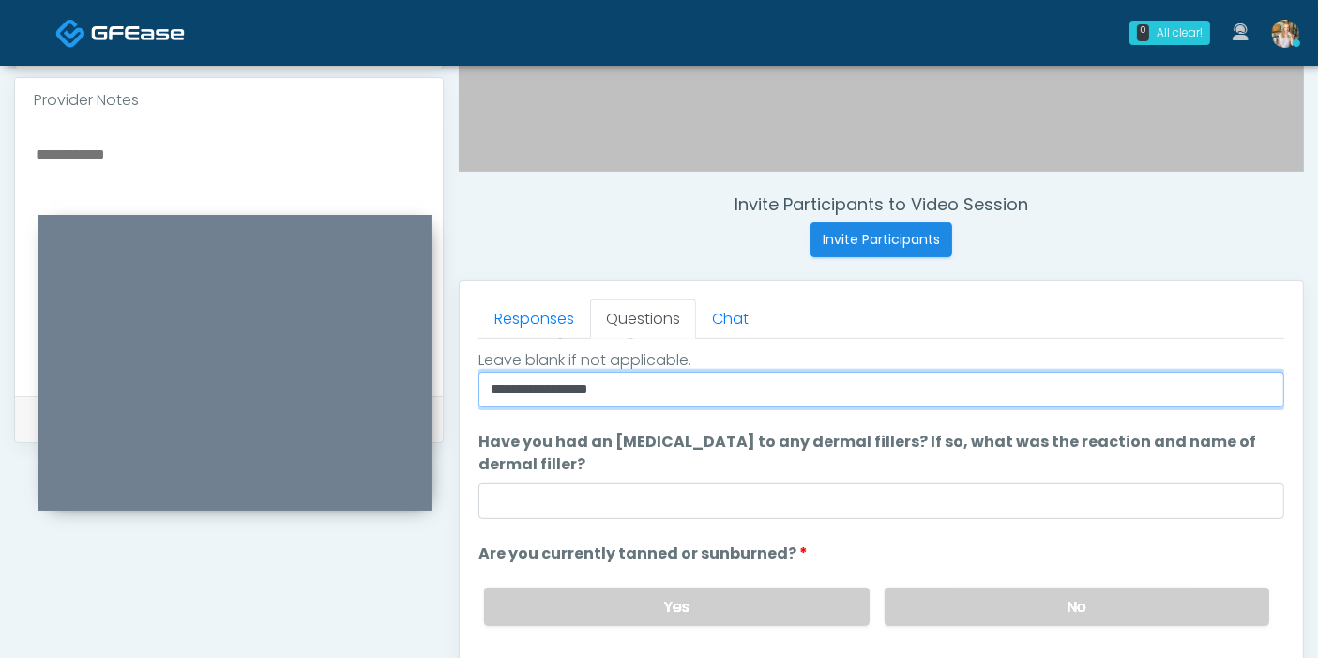
scroll to position [175, 0]
type input "**********"
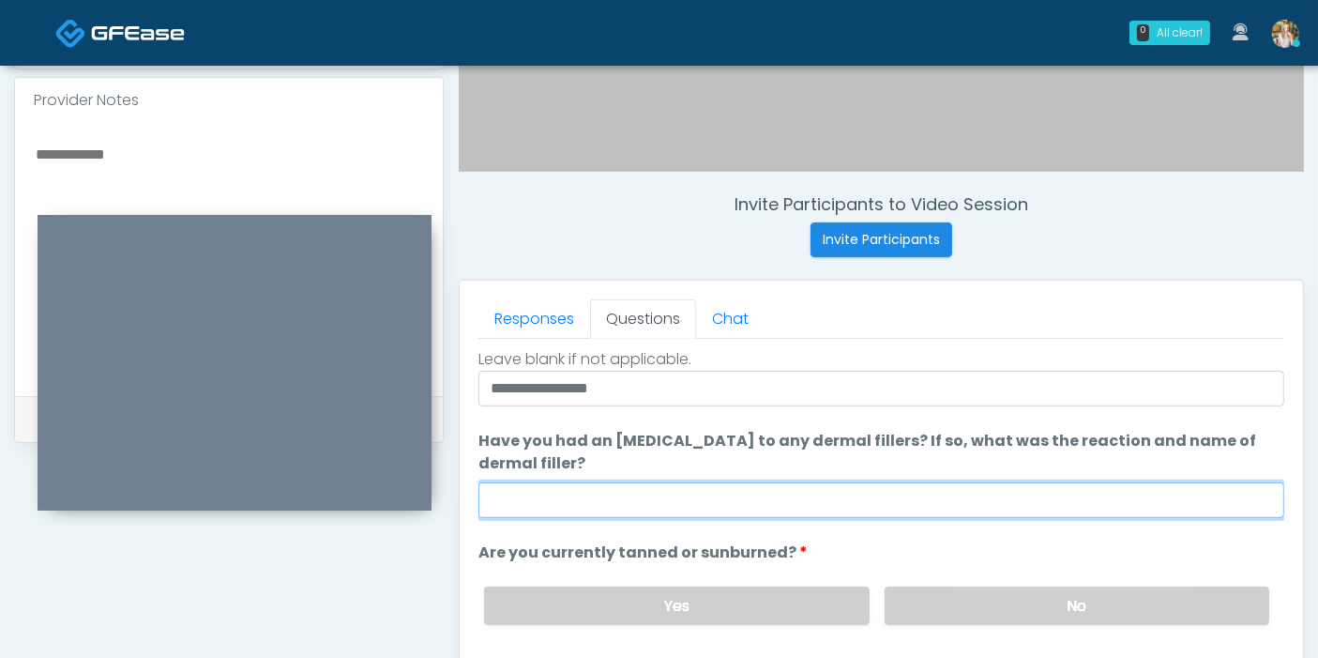
click at [855, 504] on input "Have you had an allergic response to any dermal fillers? If so, what was the re…" at bounding box center [881, 500] width 806 height 36
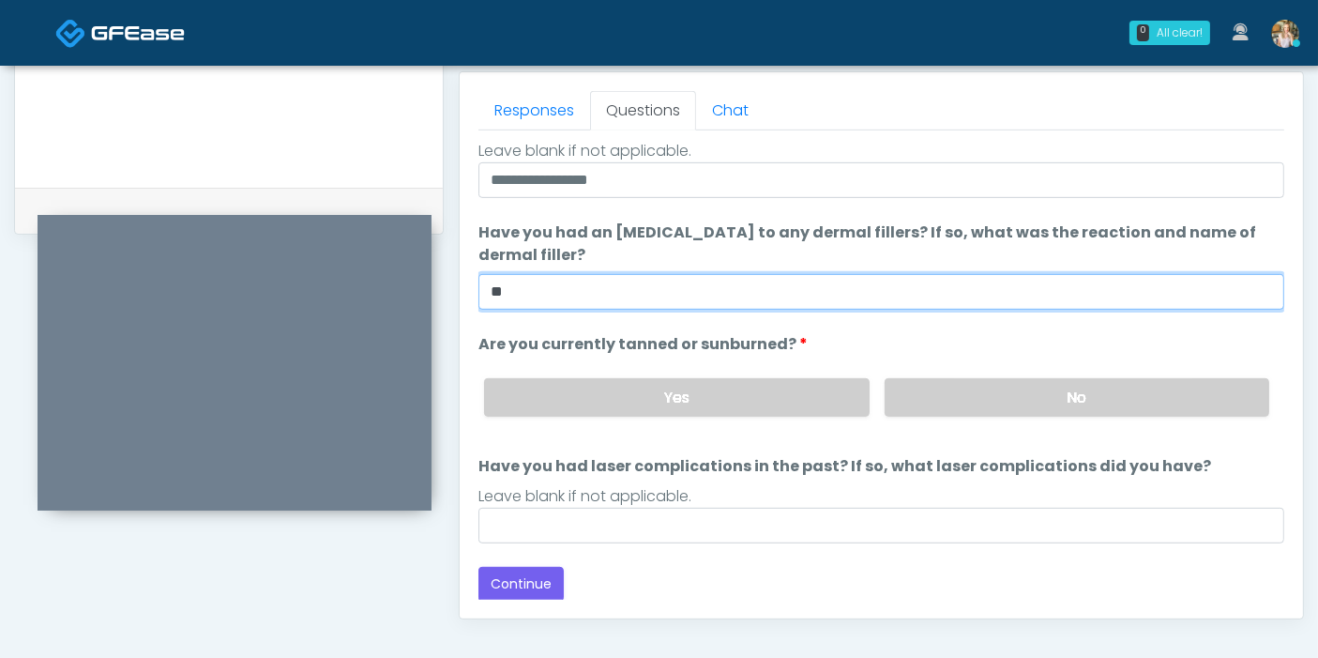
scroll to position [814, 0]
type input "**"
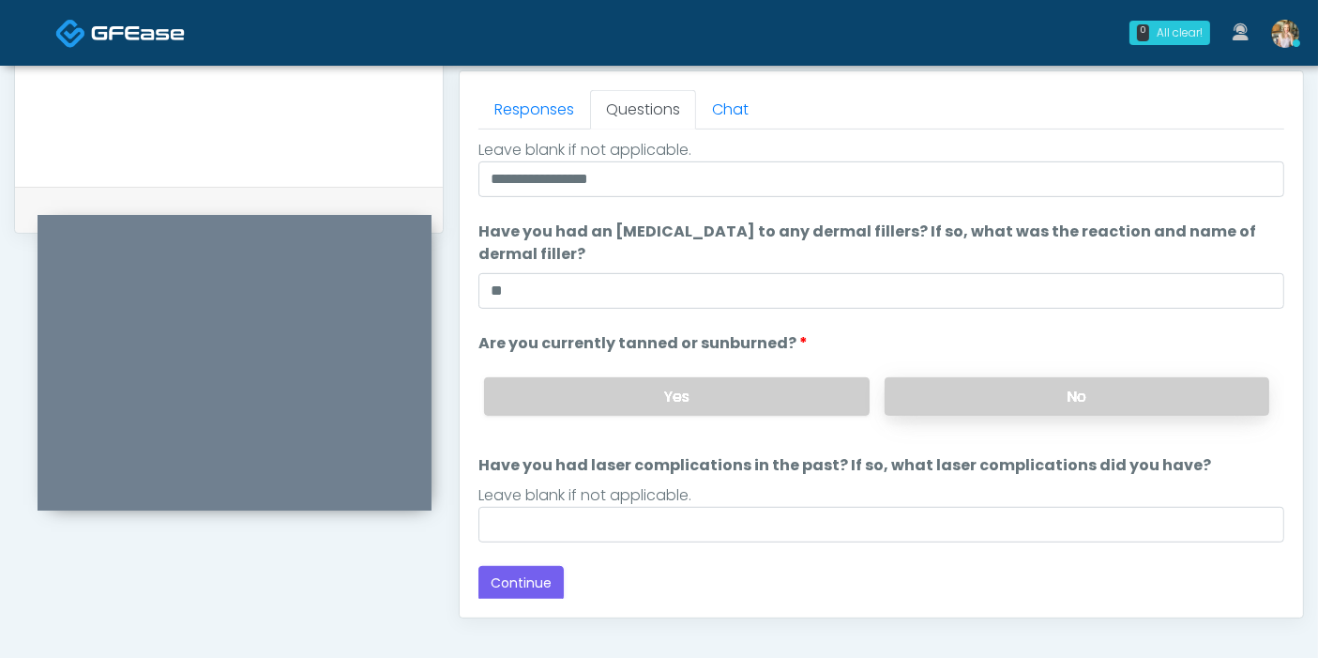
click at [976, 401] on label "No" at bounding box center [1077, 396] width 385 height 38
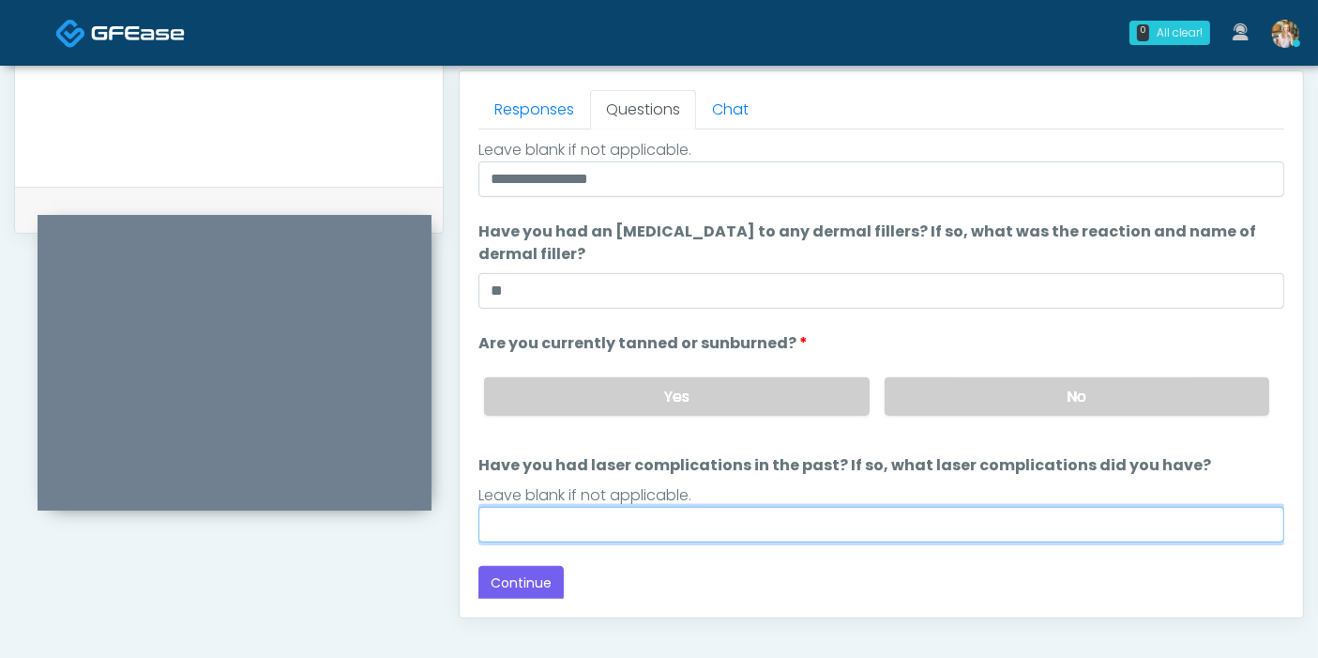
click at [925, 522] on input "Have you had laser complications in the past? If so, what laser complications d…" at bounding box center [881, 525] width 806 height 36
type input "**"
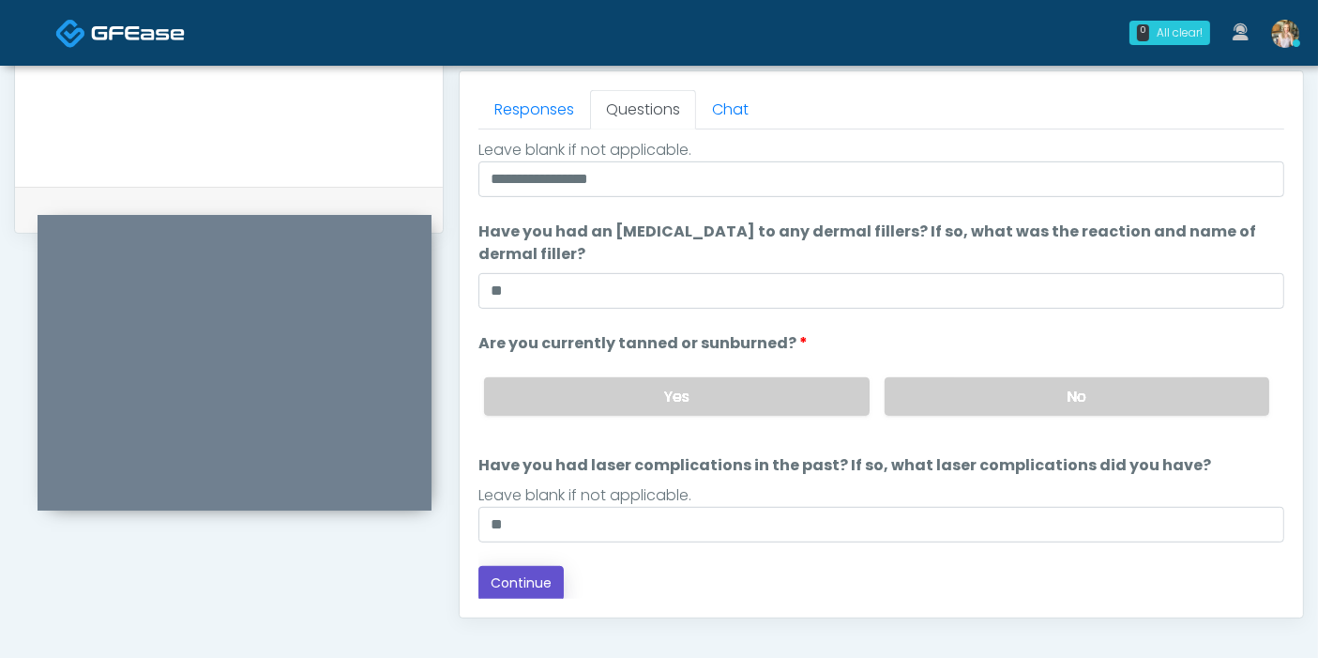
click at [534, 572] on button "Continue" at bounding box center [520, 583] width 85 height 35
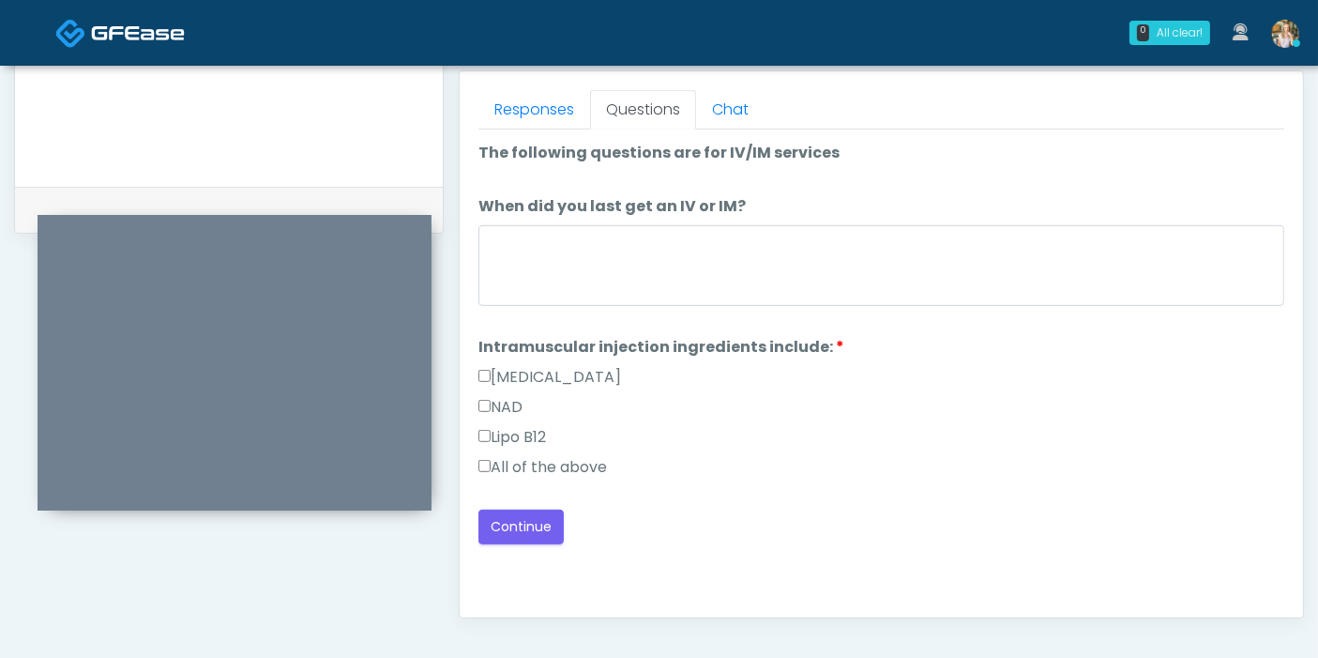
scroll to position [710, 0]
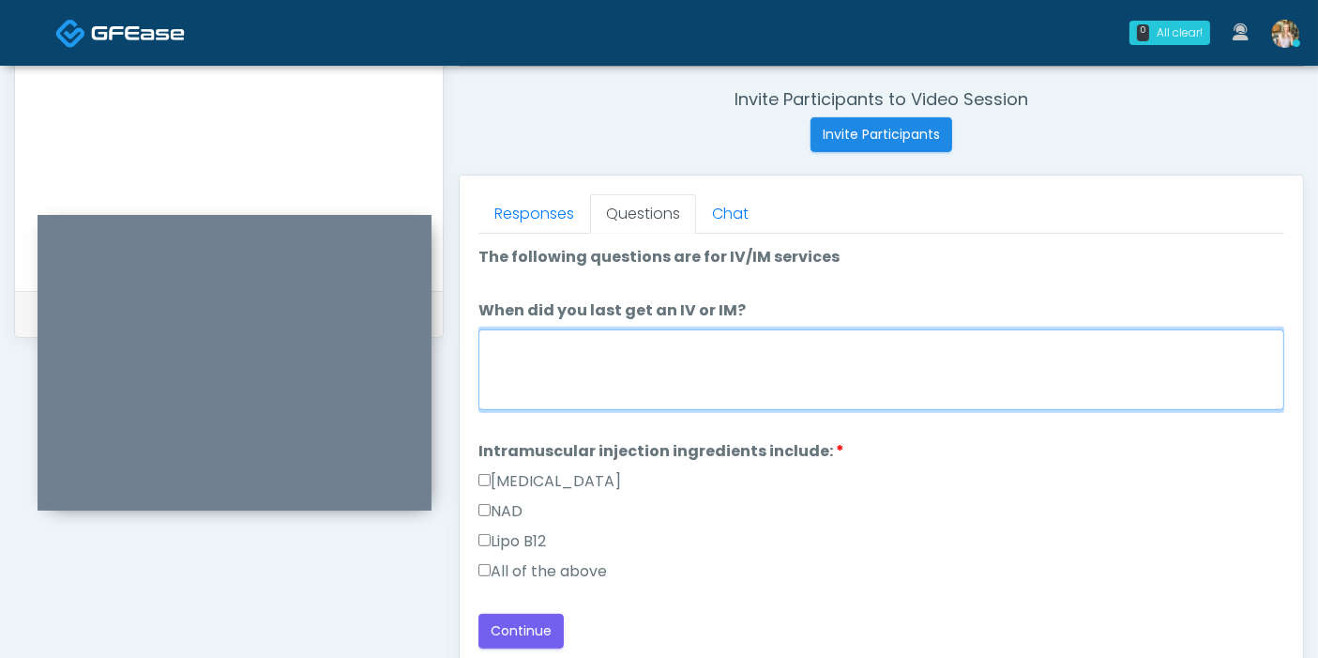
click at [760, 359] on textarea "When did you last get an IV or IM?" at bounding box center [881, 369] width 806 height 81
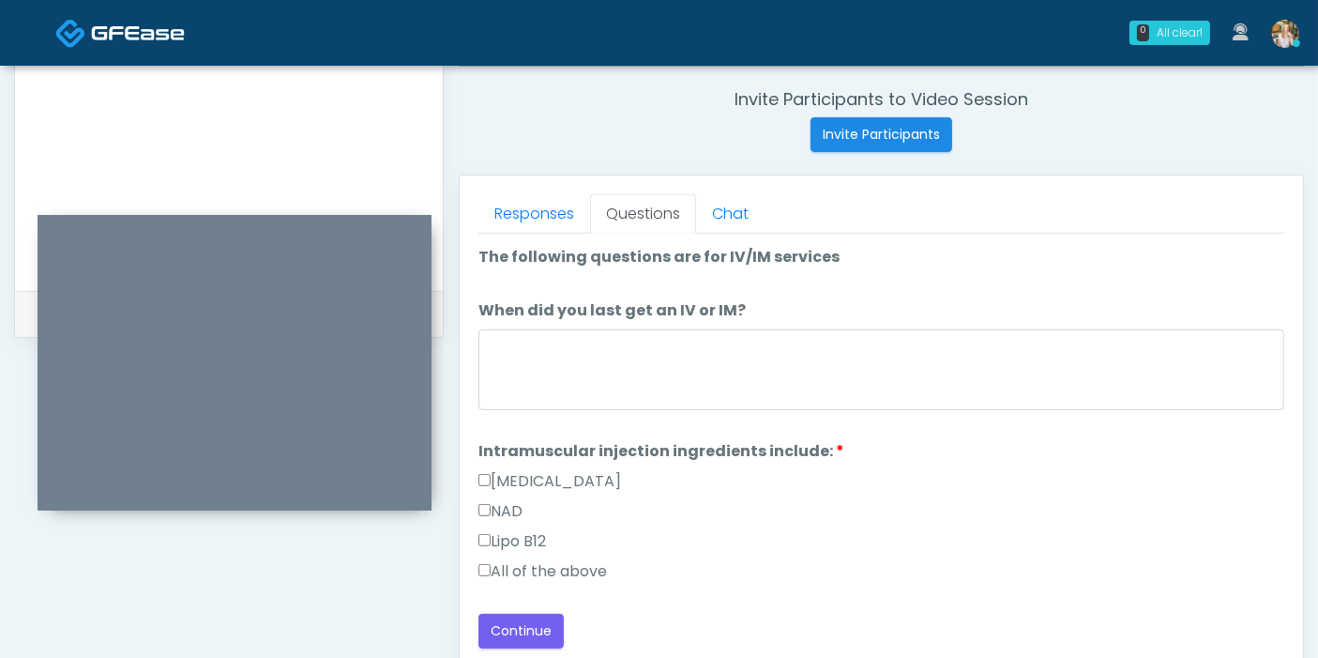
click at [581, 568] on label "All of the above" at bounding box center [542, 571] width 129 height 23
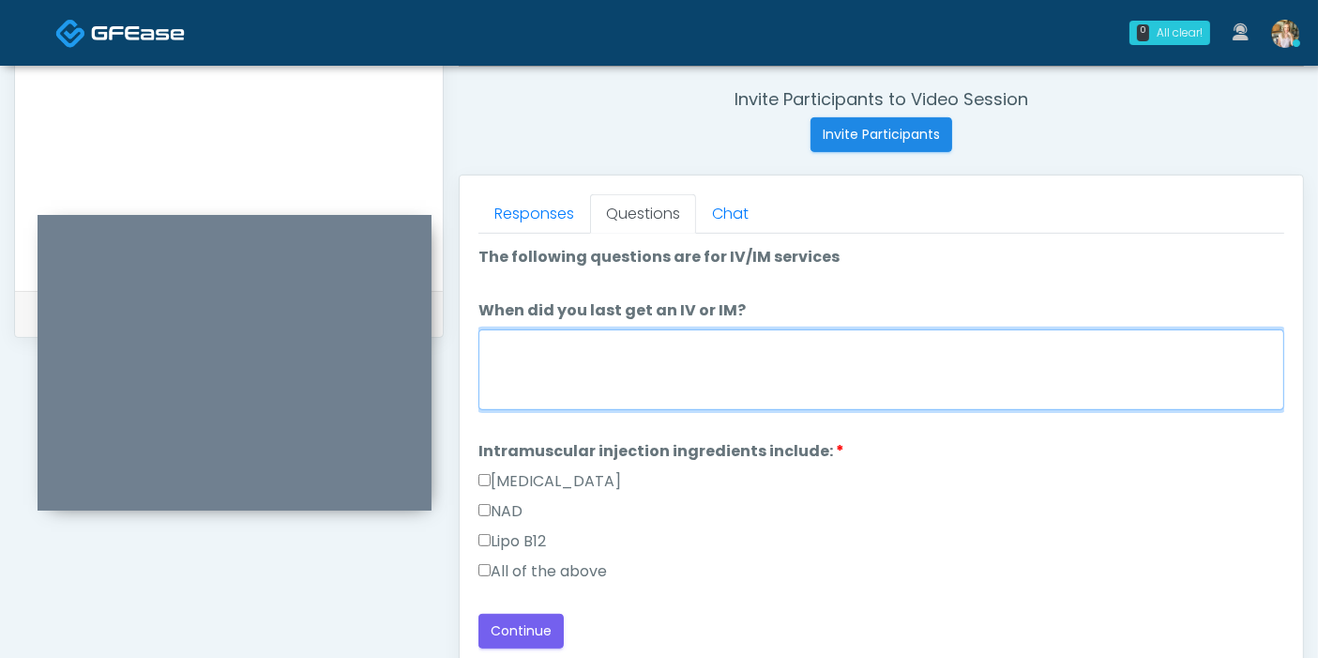
click at [658, 362] on textarea "When did you last get an IV or IM?" at bounding box center [881, 369] width 806 height 81
type textarea "**********"
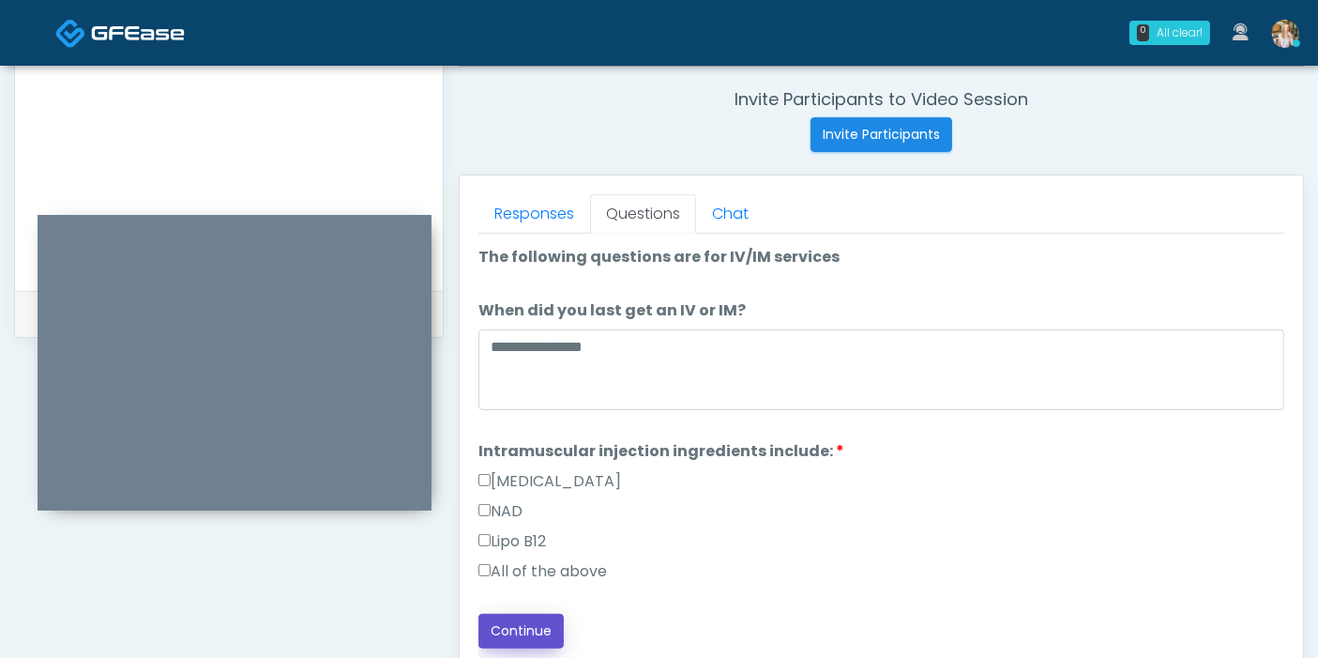
click at [549, 626] on button "Continue" at bounding box center [520, 630] width 85 height 35
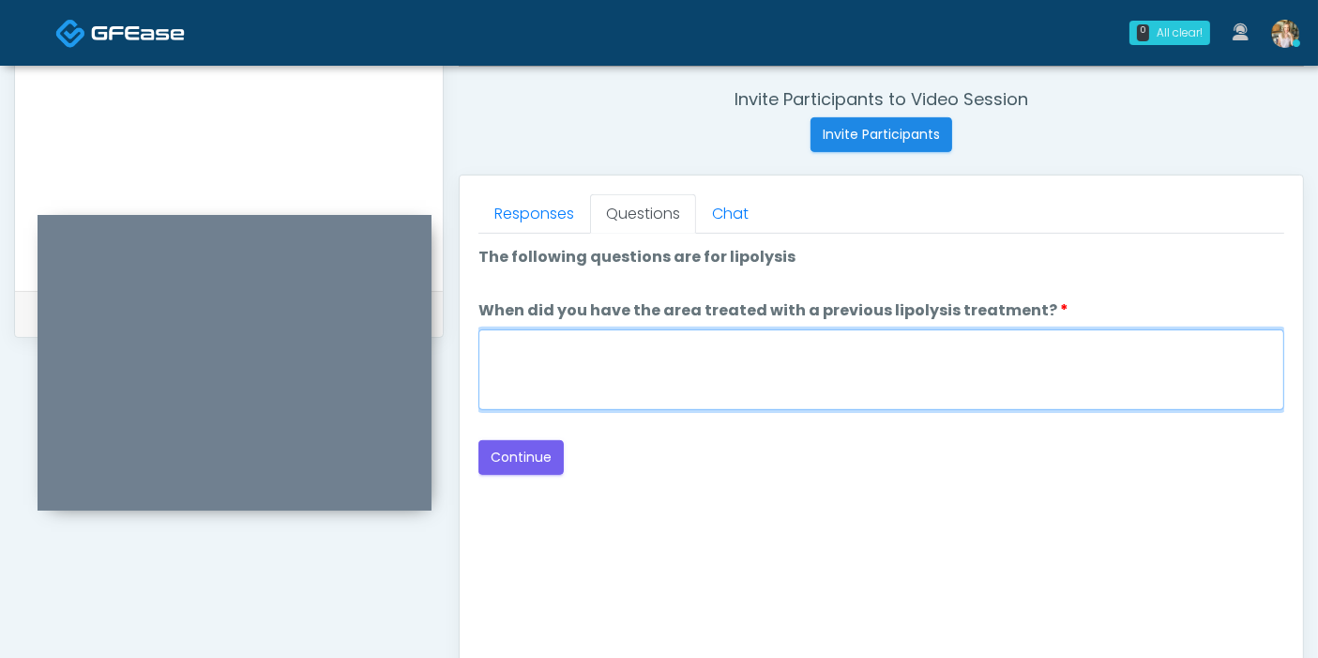
click at [1007, 379] on textarea "When did you have the area treated with a previous lipolysis treatment?" at bounding box center [881, 369] width 806 height 81
type textarea "***"
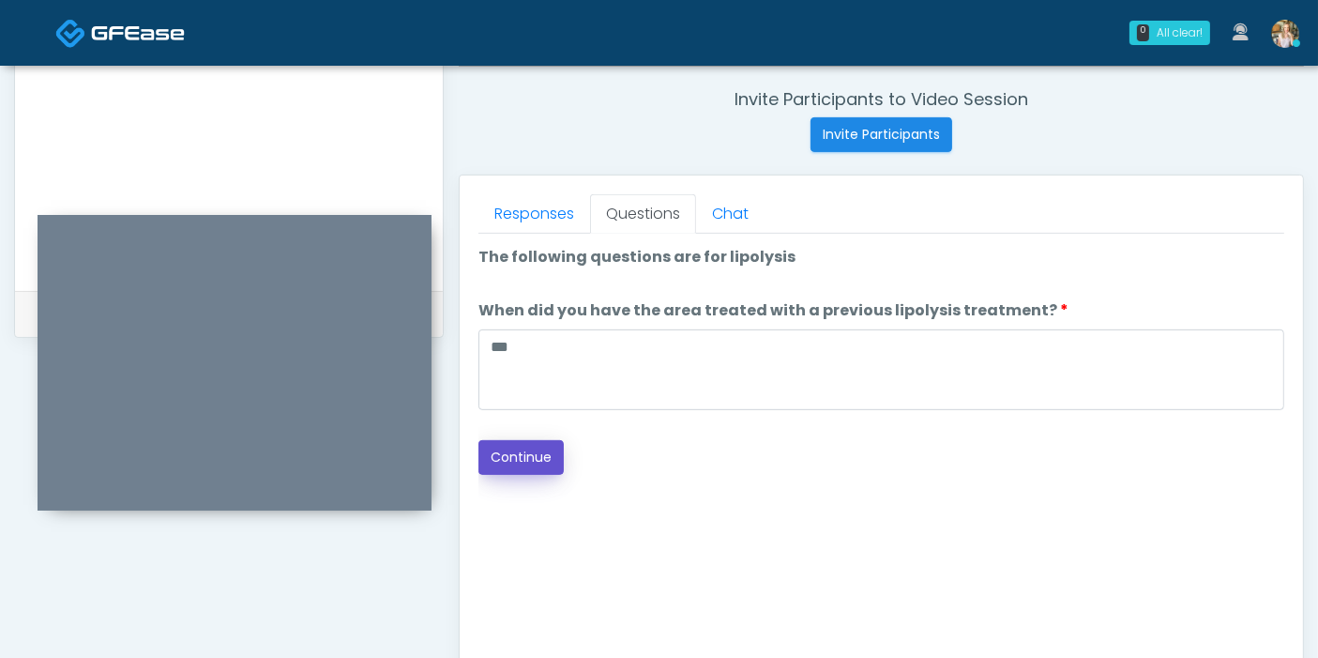
click at [546, 444] on button "Continue" at bounding box center [520, 457] width 85 height 35
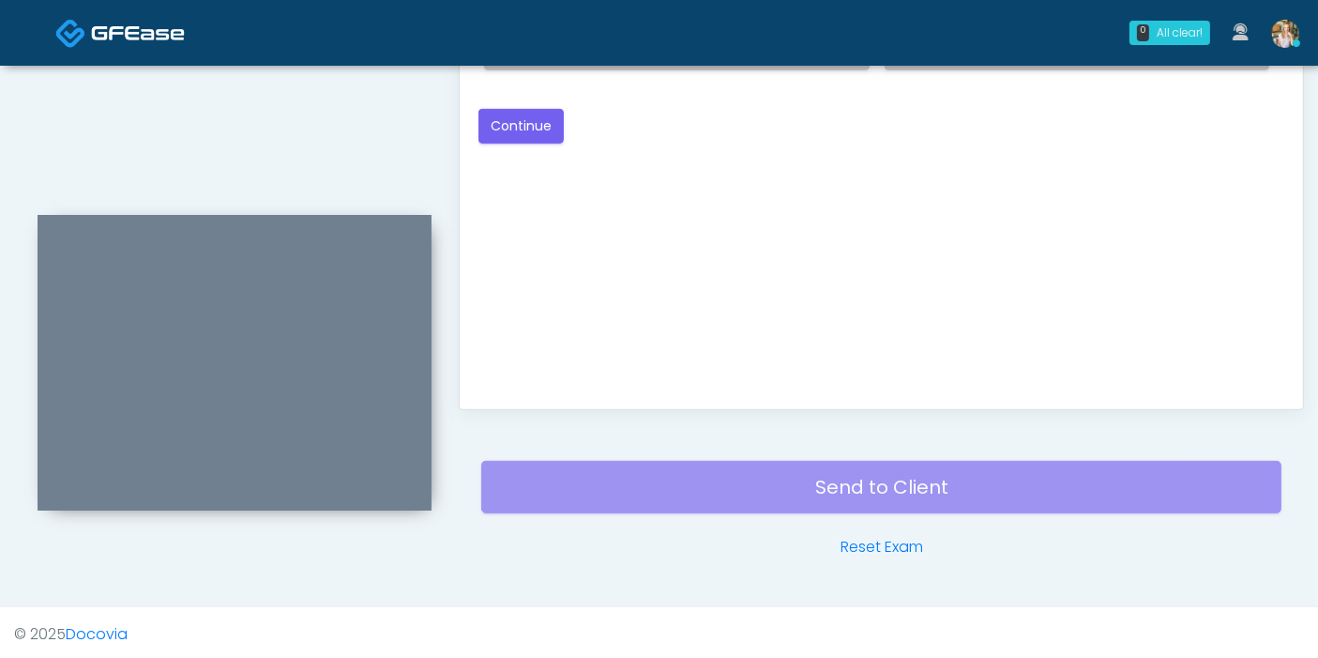
scroll to position [814, 0]
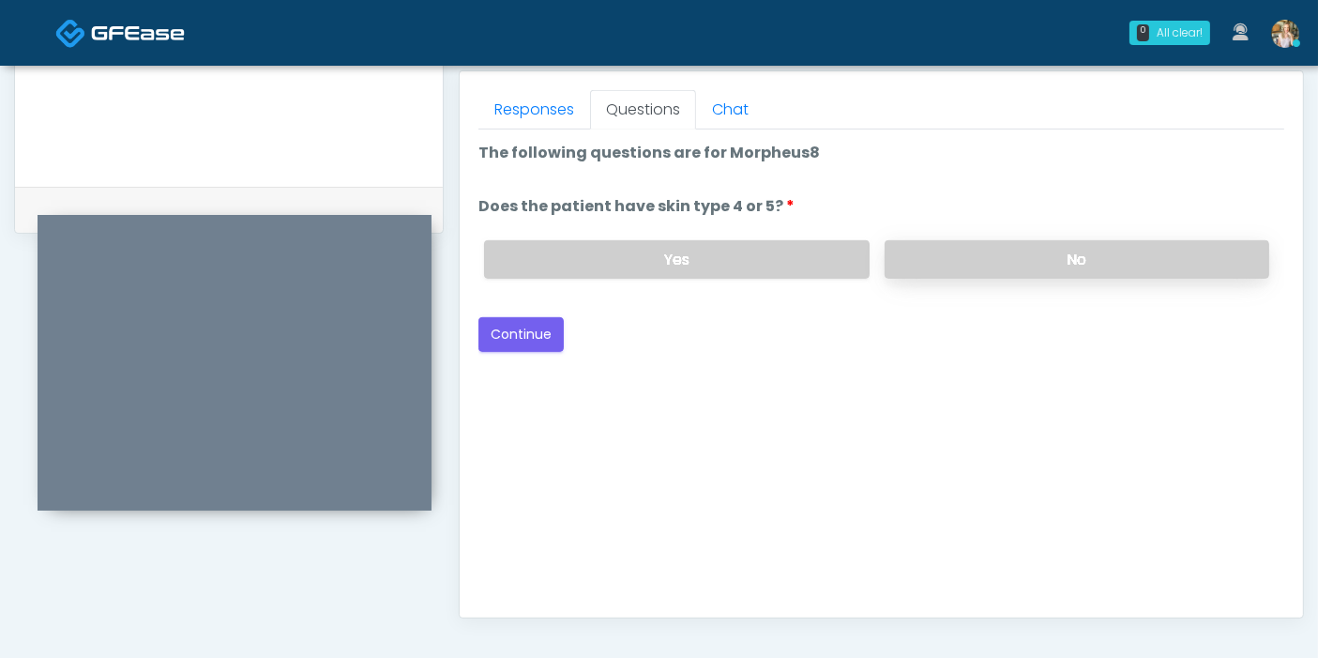
click at [980, 264] on label "No" at bounding box center [1077, 259] width 385 height 38
click at [516, 339] on button "Continue" at bounding box center [520, 334] width 85 height 35
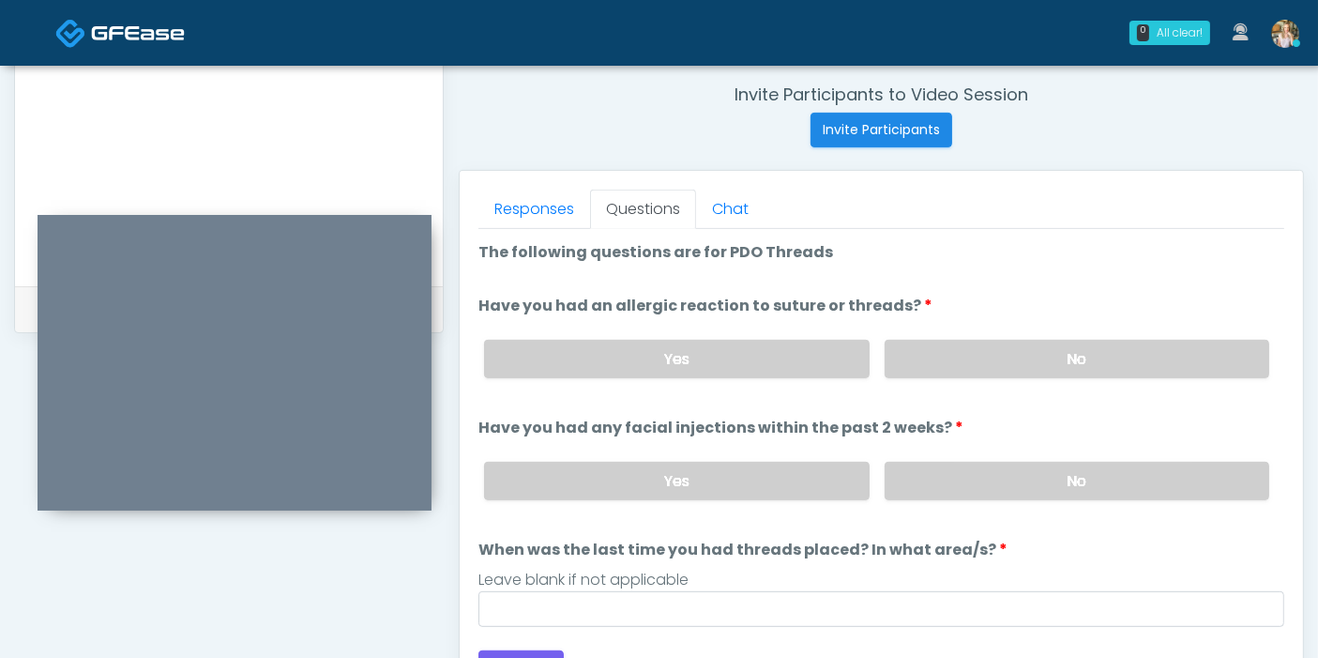
scroll to position [710, 0]
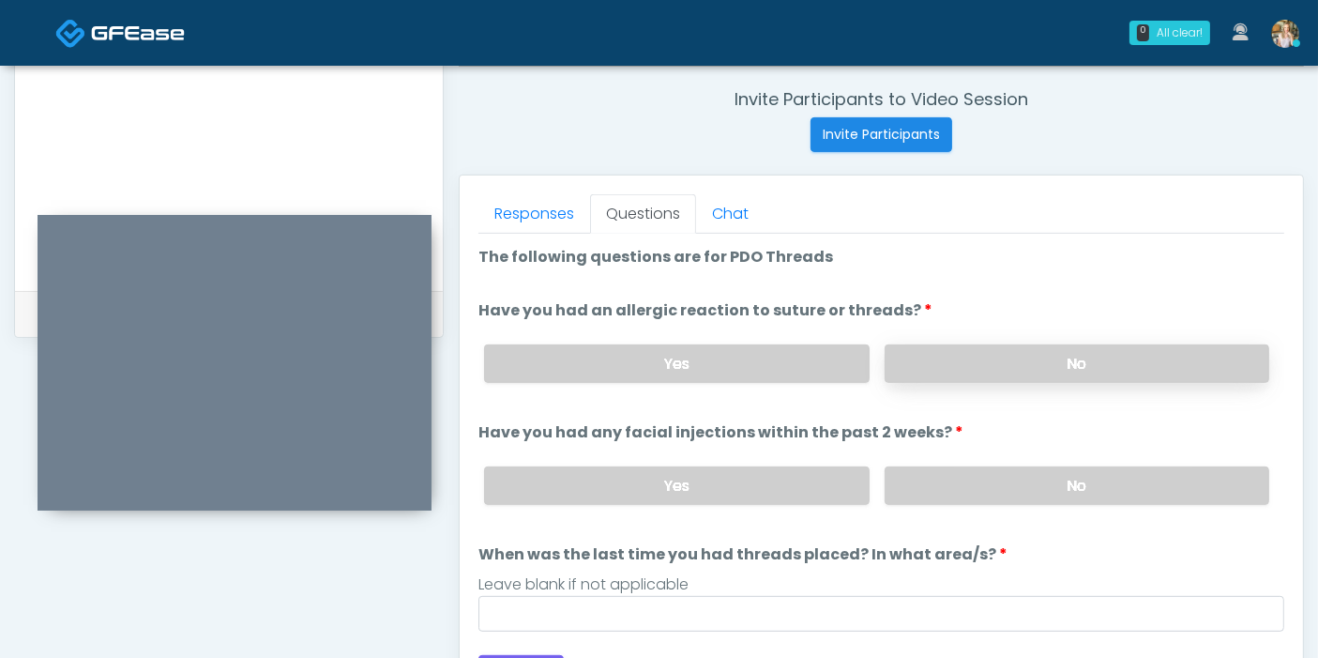
click at [1015, 372] on label "No" at bounding box center [1077, 363] width 385 height 38
click at [1046, 482] on label "No" at bounding box center [1077, 485] width 385 height 38
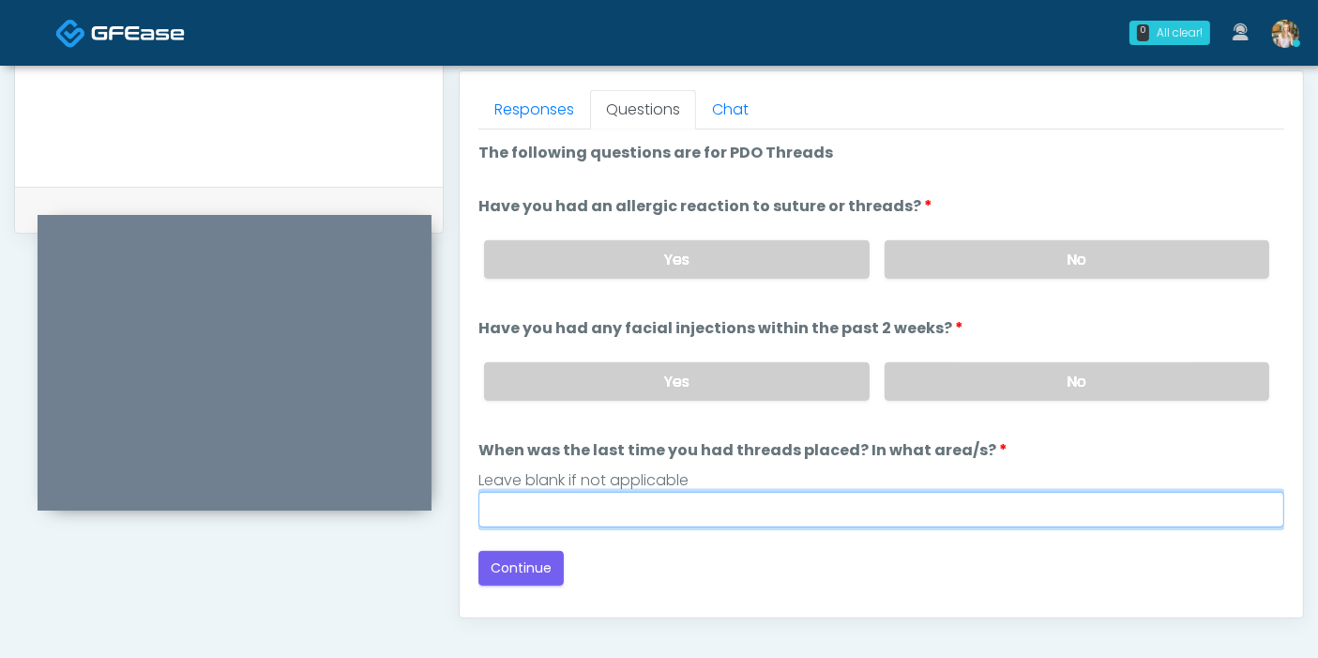
click at [830, 507] on input "When was the last time you had threads placed? In what area/s?" at bounding box center [881, 510] width 806 height 36
type input "***"
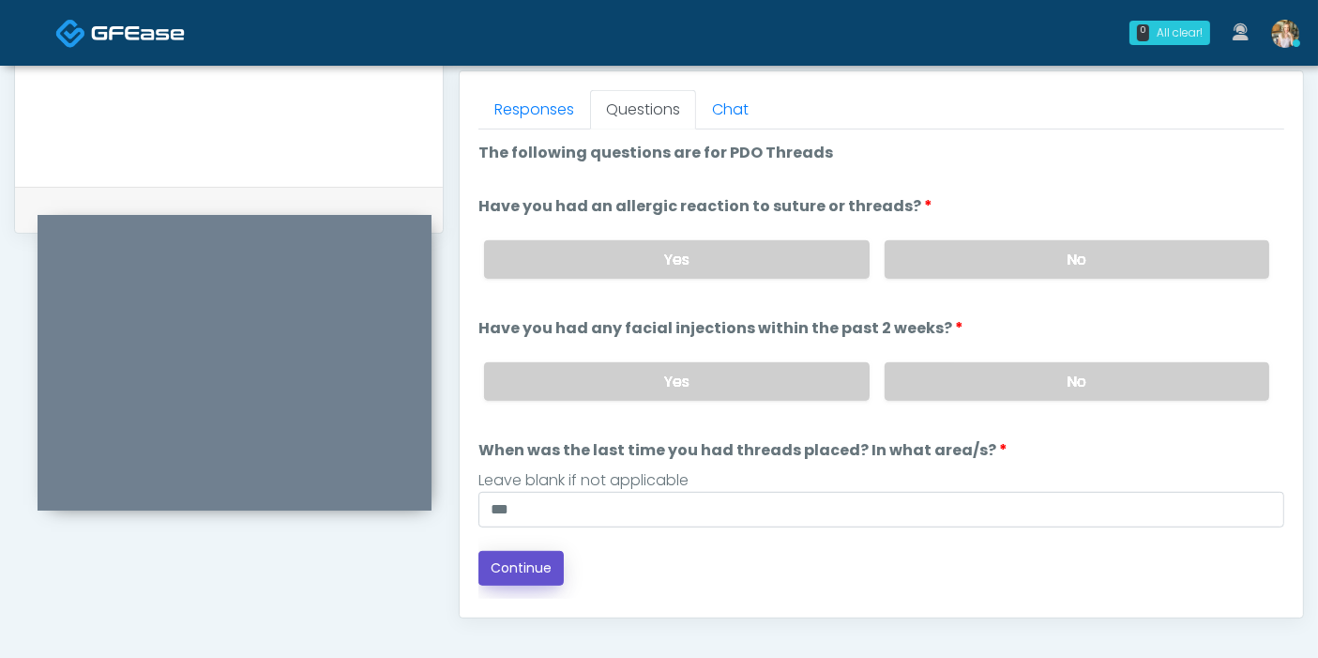
click at [478, 577] on button "Continue" at bounding box center [520, 568] width 85 height 35
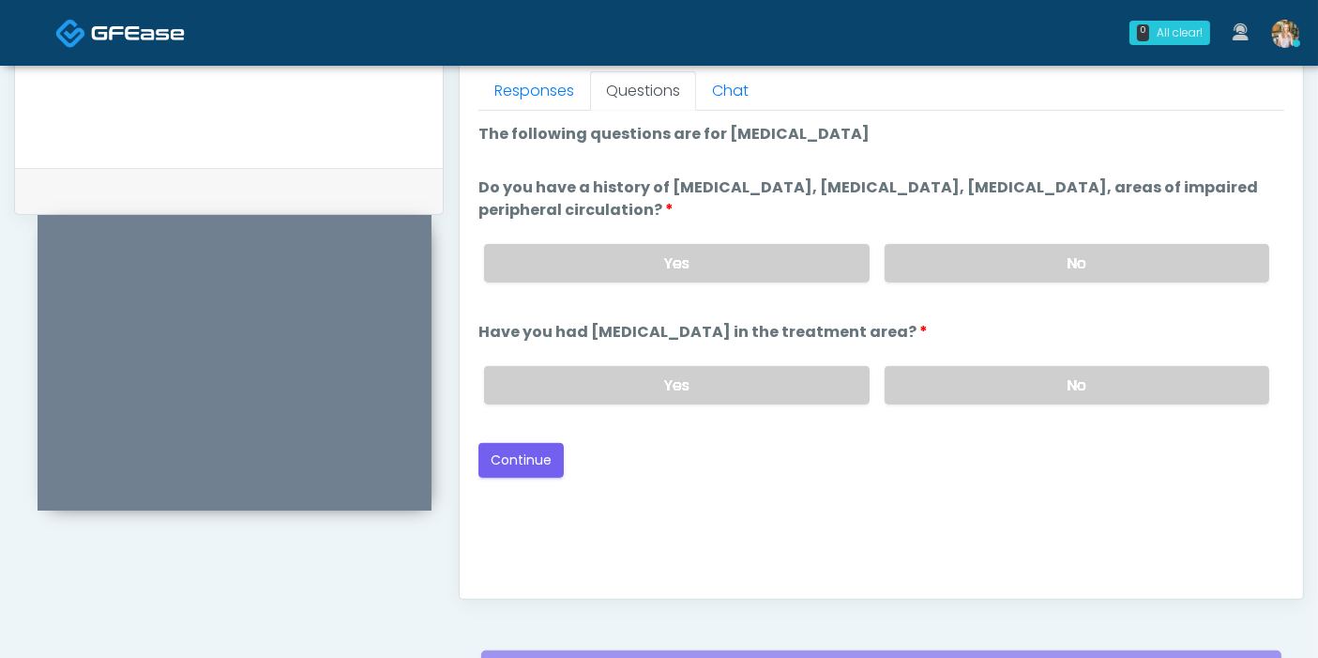
scroll to position [710, 0]
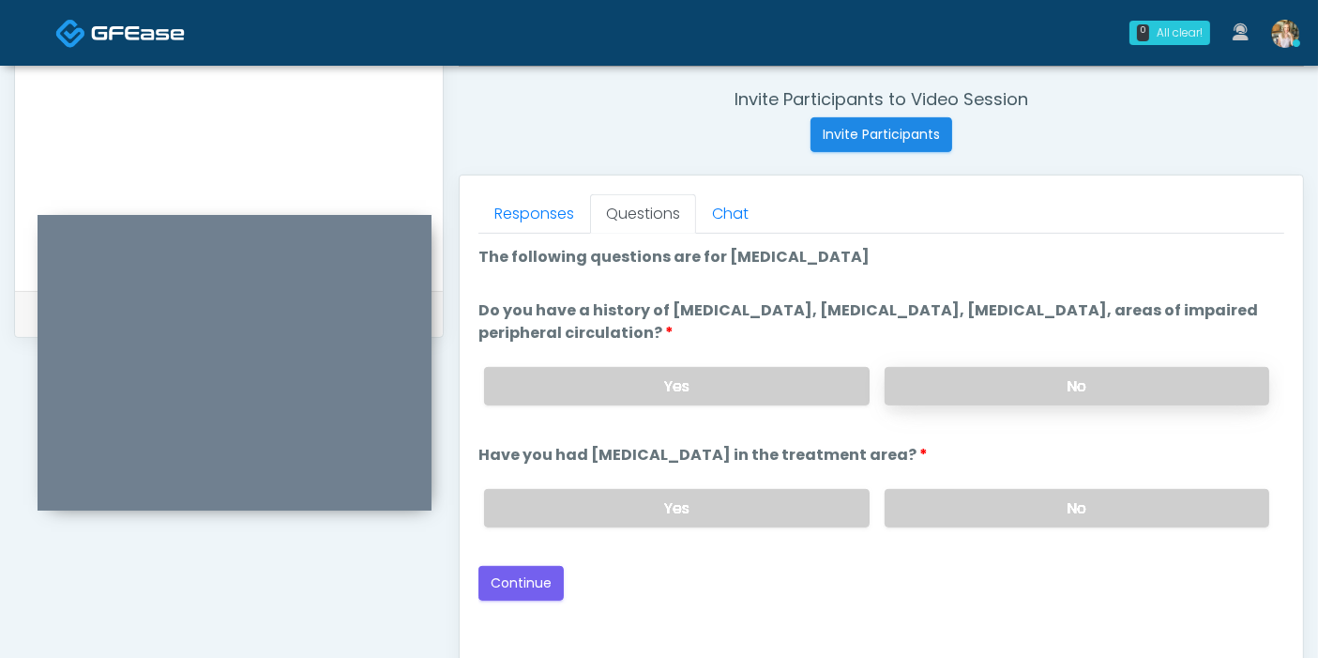
click at [1069, 386] on label "No" at bounding box center [1077, 386] width 385 height 38
click at [1005, 505] on label "No" at bounding box center [1077, 508] width 385 height 38
click at [523, 577] on button "Continue" at bounding box center [520, 583] width 85 height 35
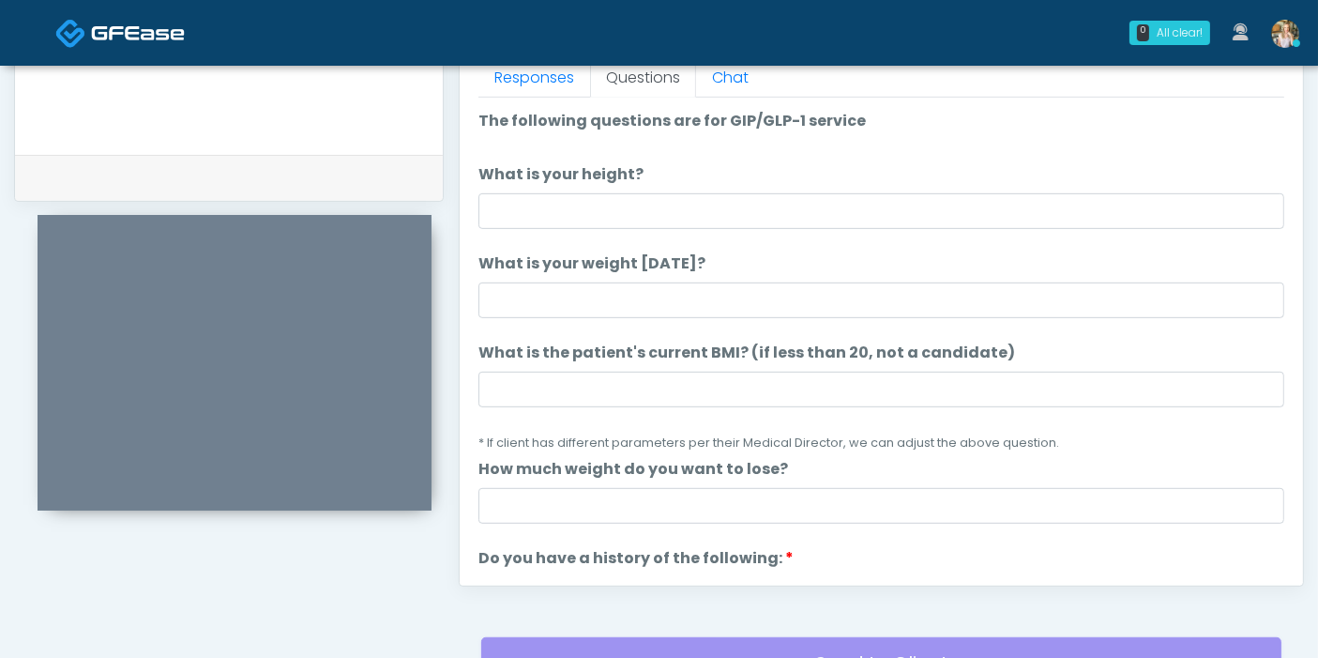
scroll to position [814, 0]
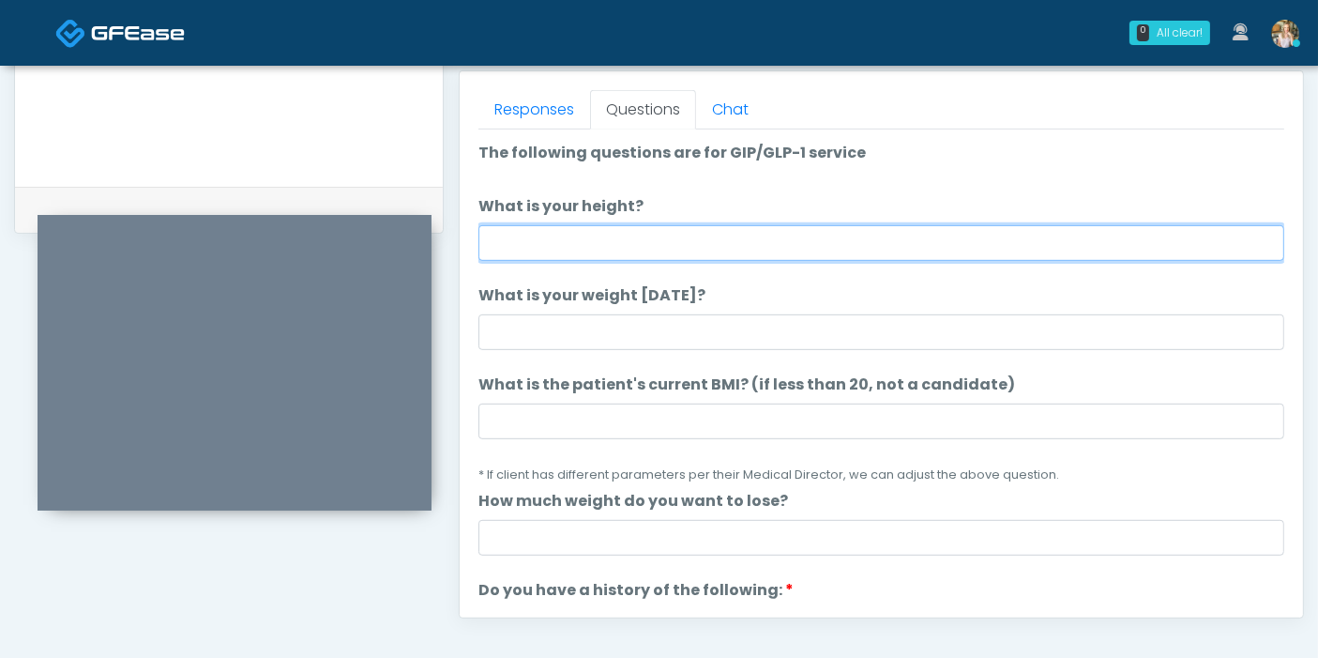
click at [785, 249] on input "What is your height?" at bounding box center [881, 243] width 806 height 36
click at [749, 232] on input "What is your height?" at bounding box center [881, 243] width 806 height 36
type input "***"
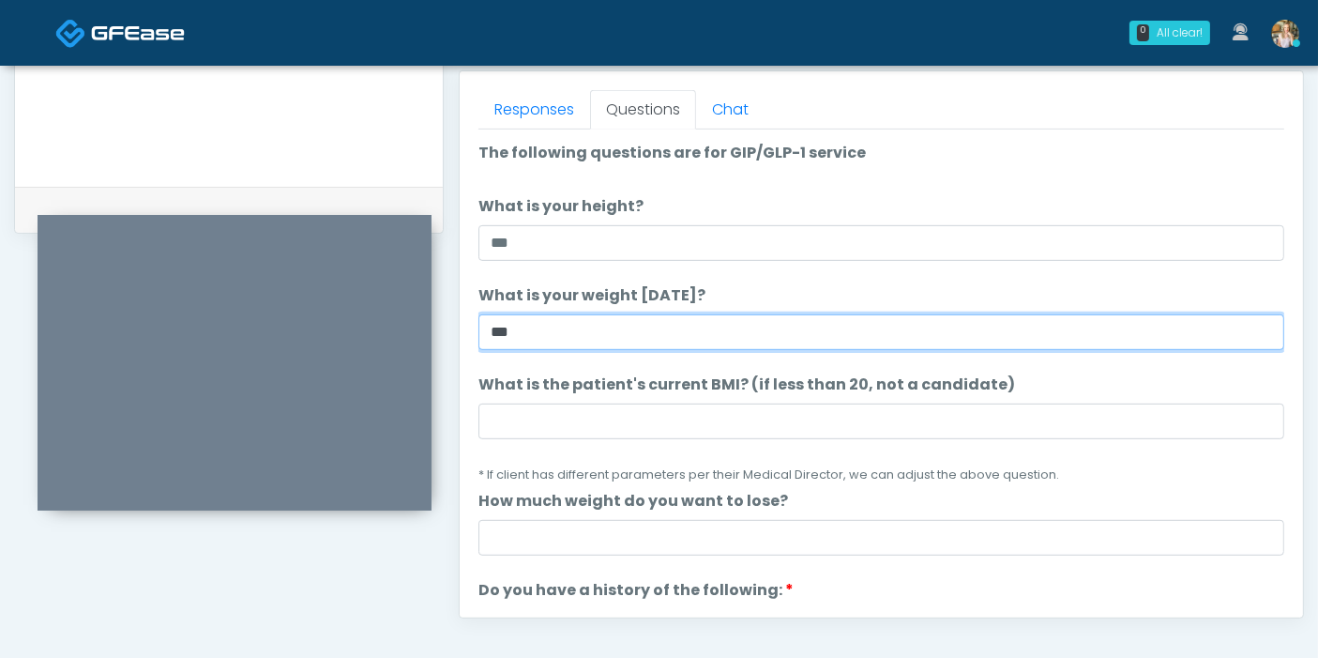
type input "***"
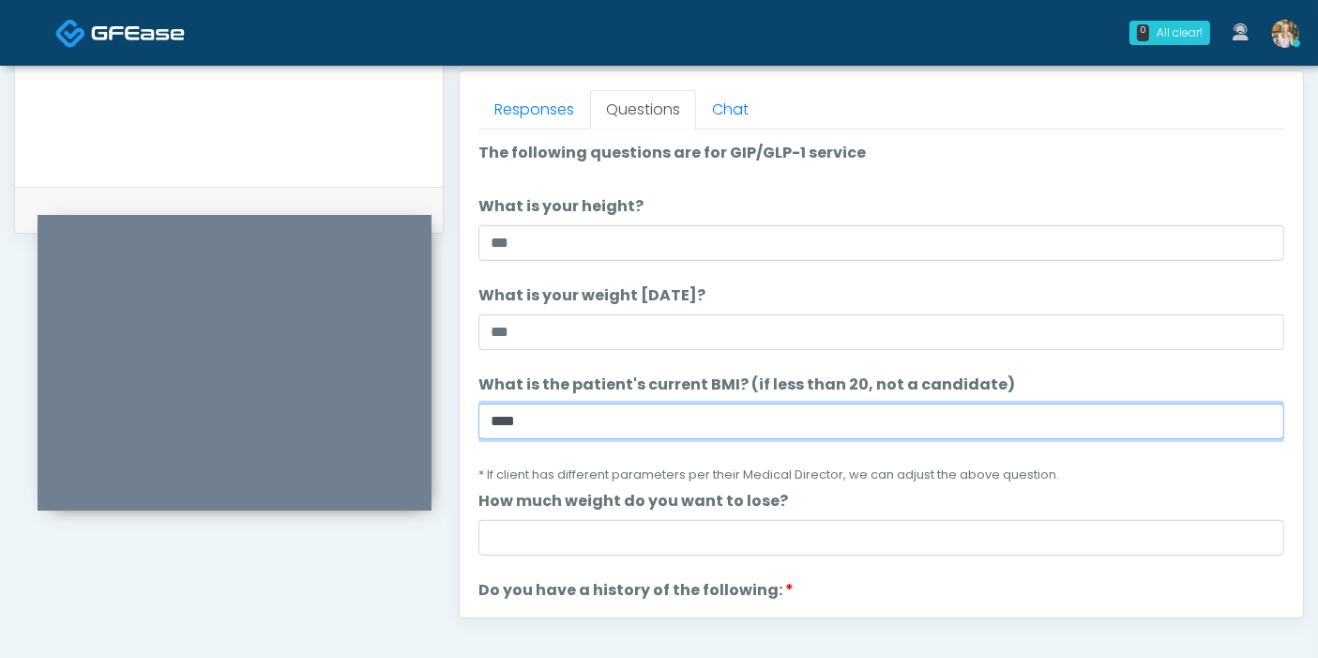
type input "****"
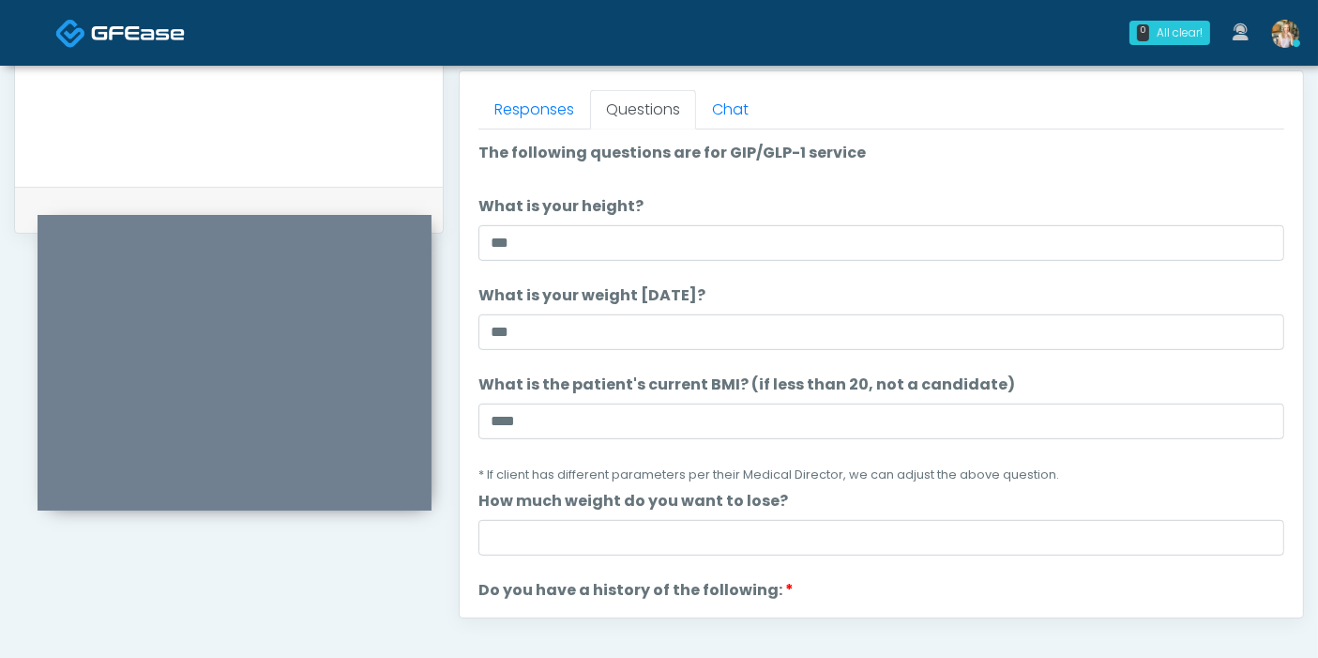
click at [825, 476] on small "* If client has different parameters per their Medical Director, we can adjust …" at bounding box center [768, 474] width 581 height 16
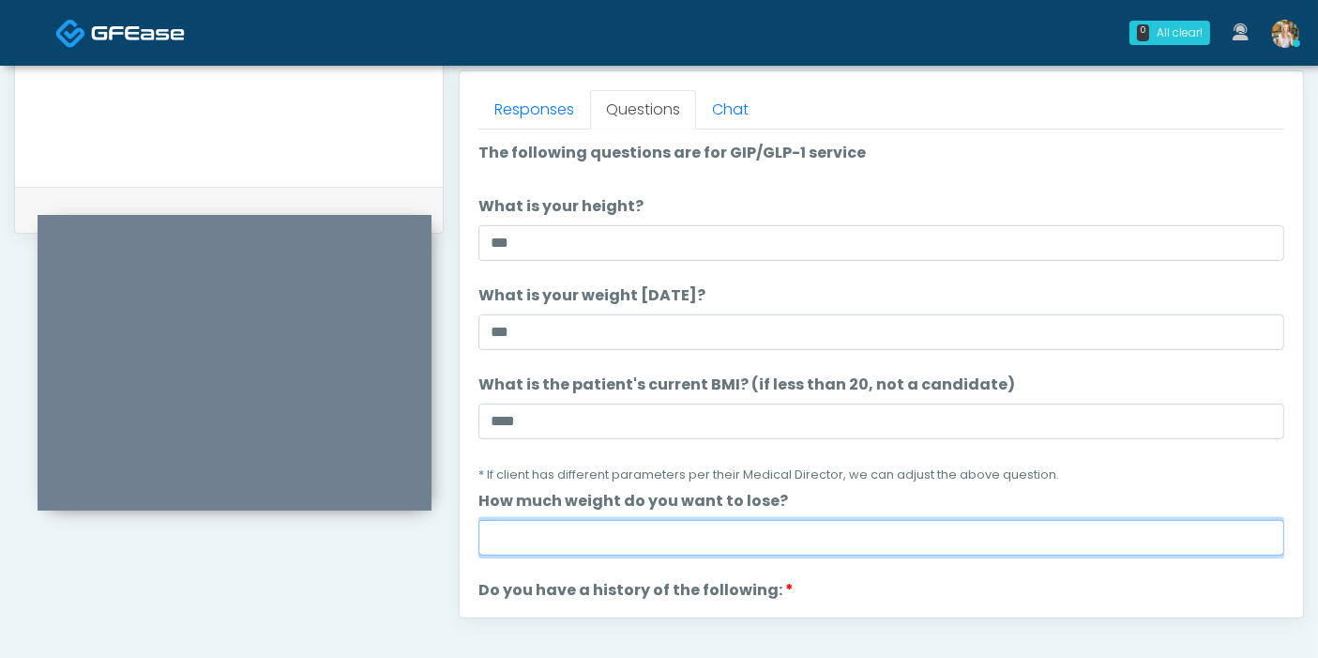
click at [817, 539] on input "How much weight do you want to lose?" at bounding box center [881, 538] width 806 height 36
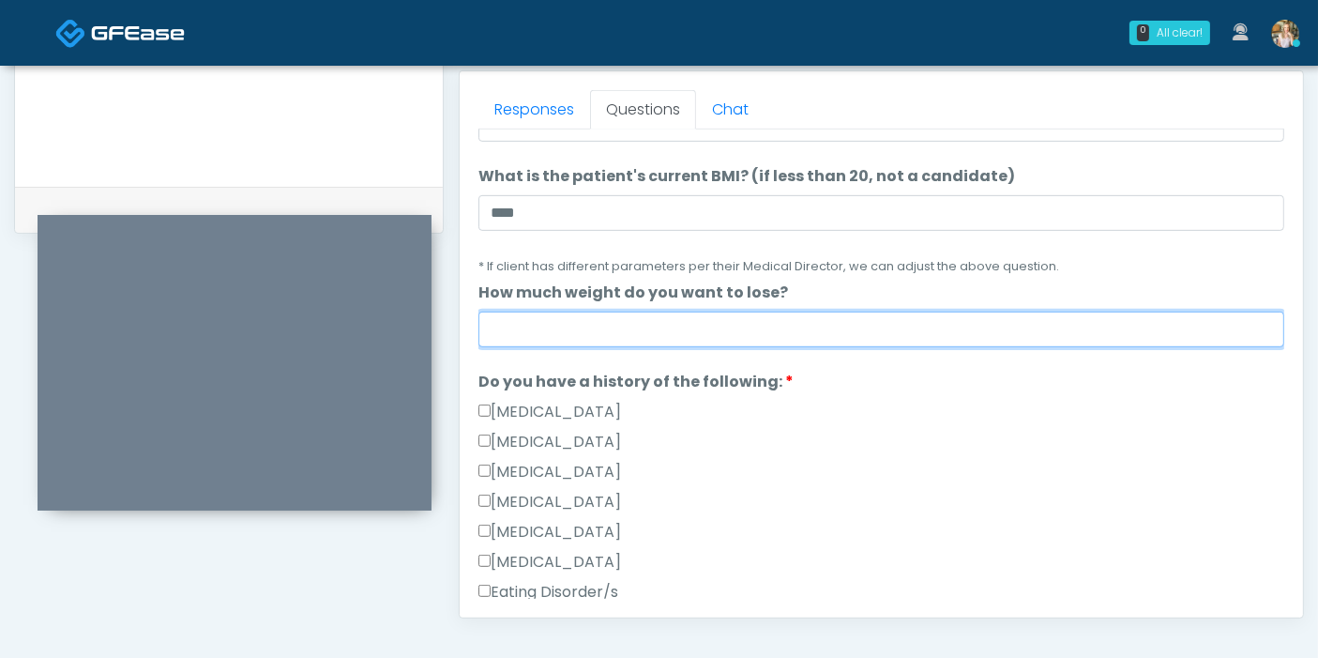
scroll to position [312, 0]
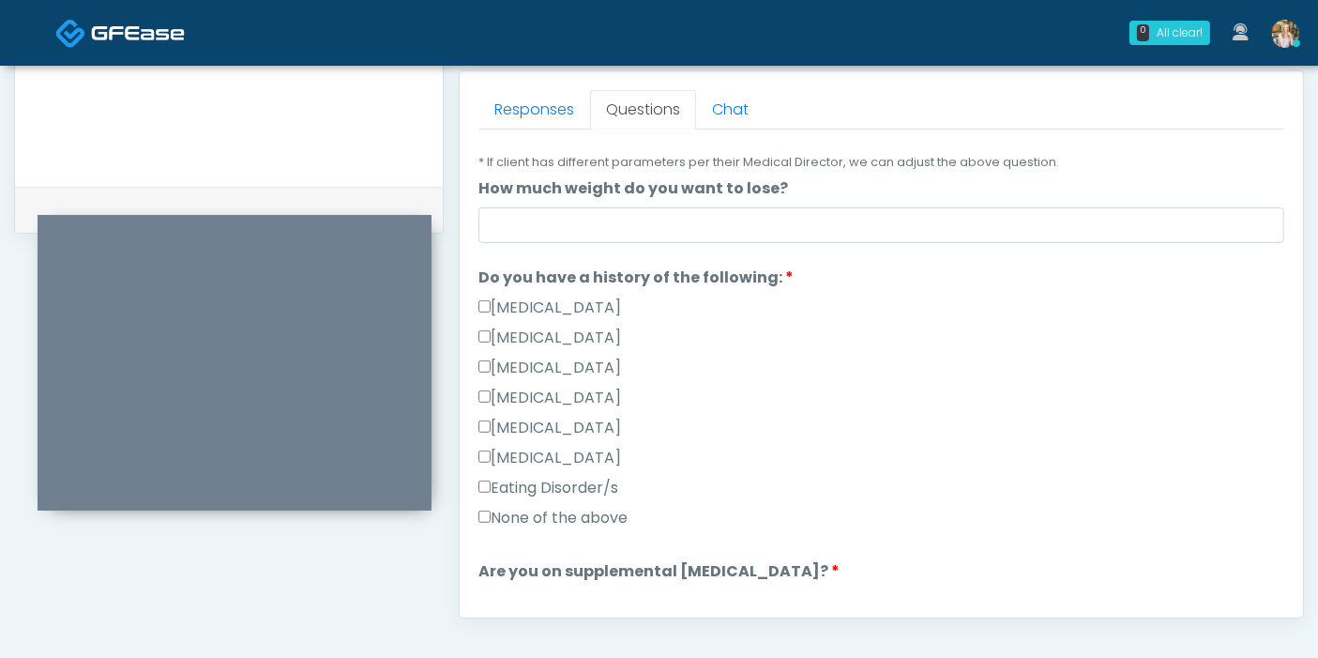
click at [688, 352] on div "Pancreatic Disease" at bounding box center [881, 341] width 806 height 30
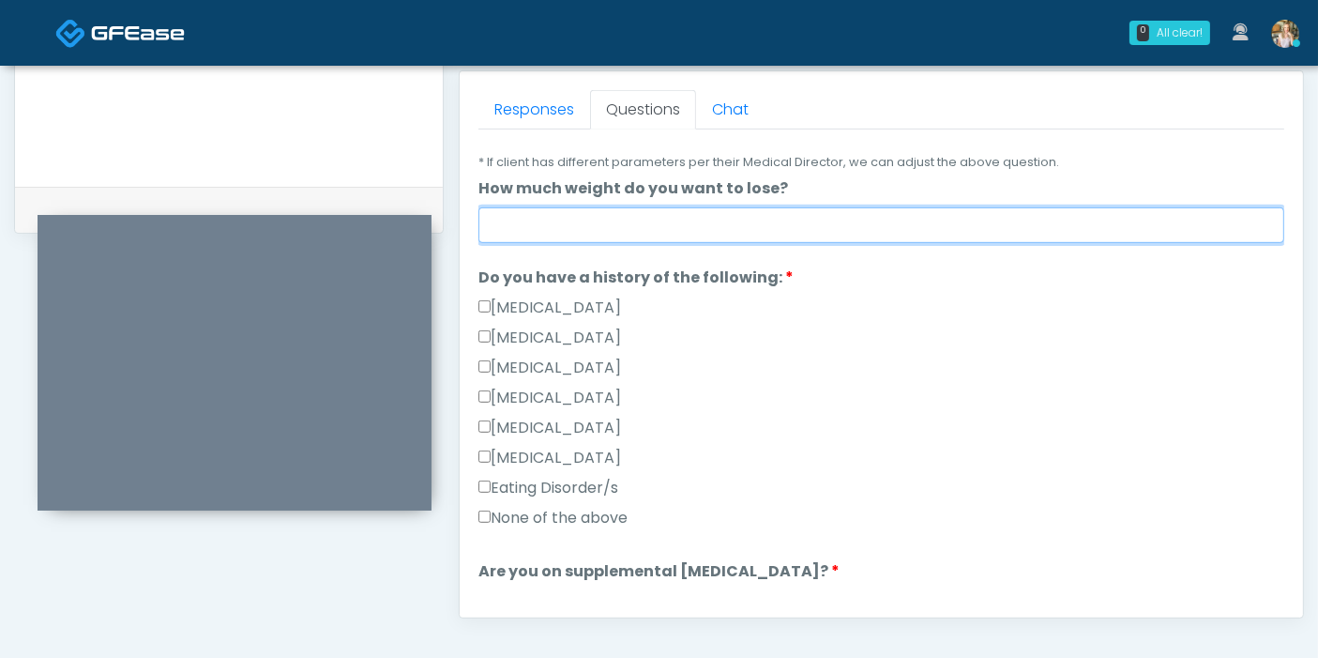
click at [686, 207] on input "How much weight do you want to lose?" at bounding box center [881, 225] width 806 height 36
click at [686, 207] on input "*" at bounding box center [881, 225] width 806 height 36
type input "***"
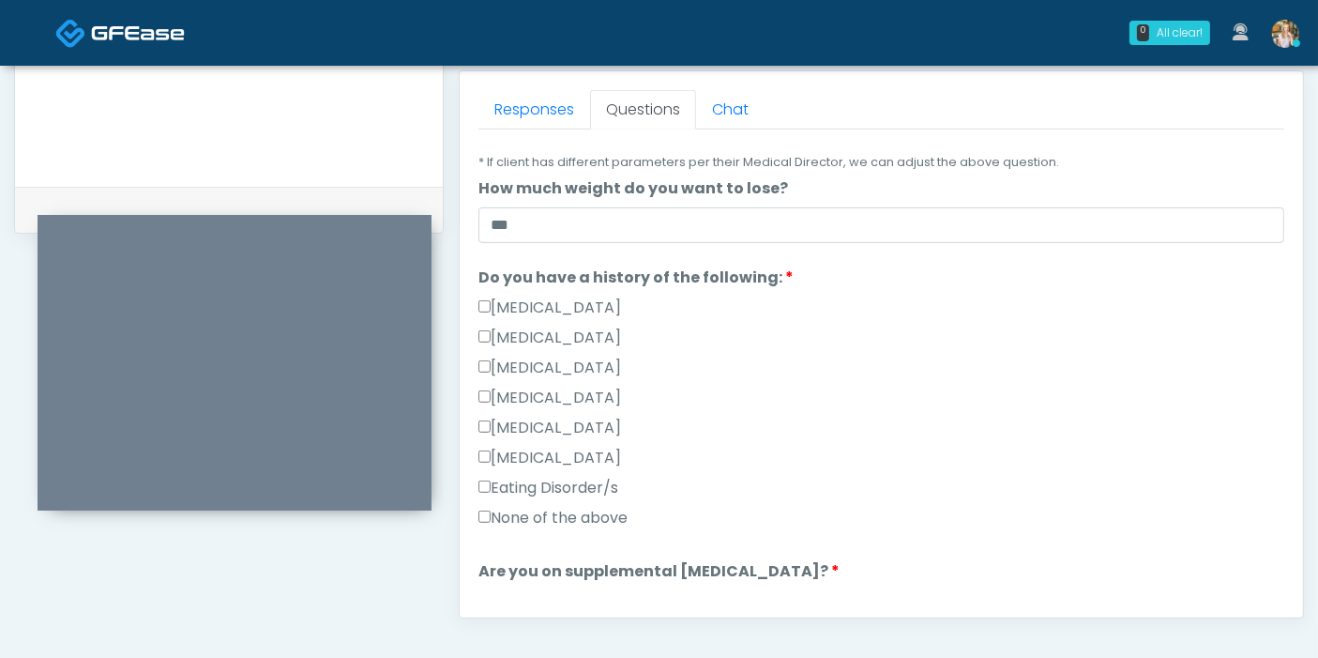
click at [538, 507] on label "None of the above" at bounding box center [552, 518] width 149 height 23
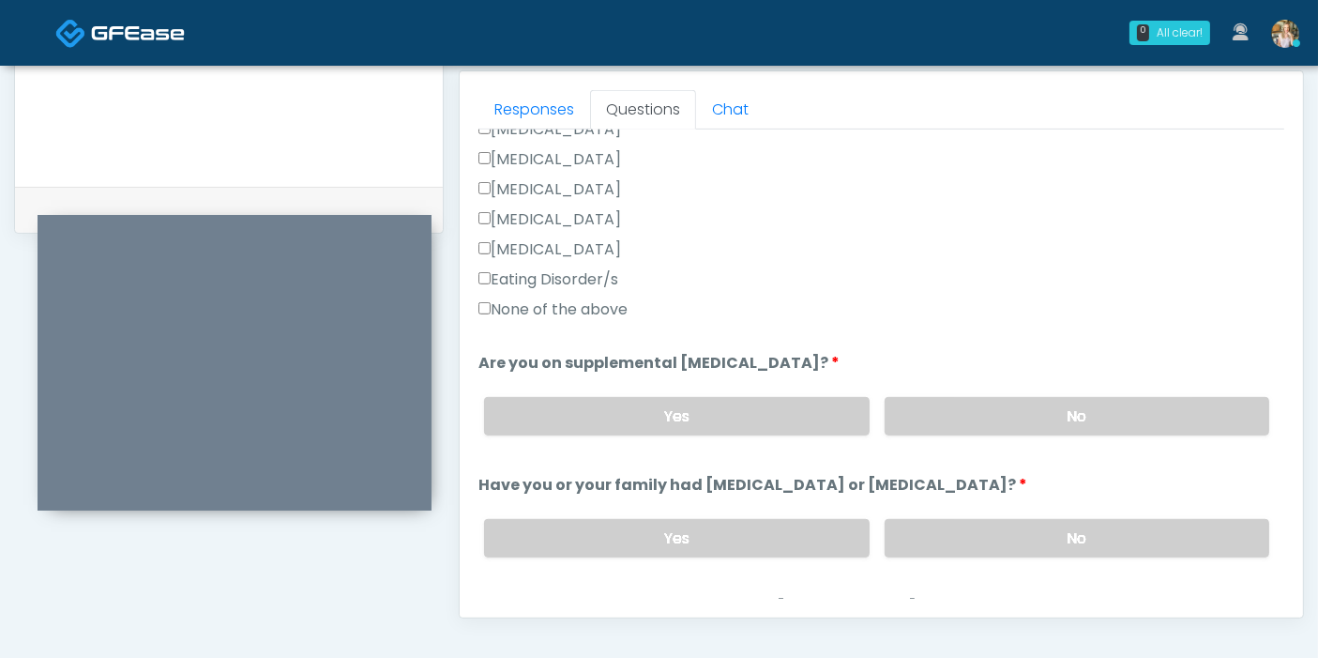
scroll to position [625, 0]
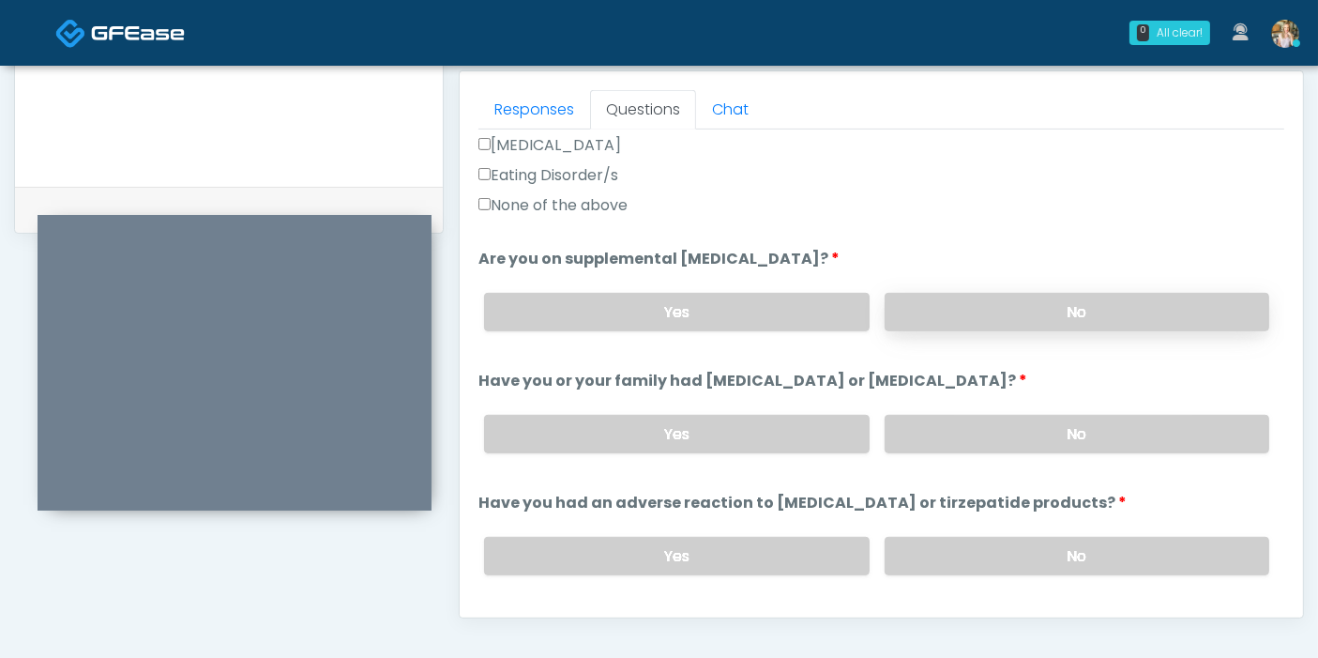
click at [1076, 315] on label "No" at bounding box center [1077, 312] width 385 height 38
click at [1084, 432] on label "No" at bounding box center [1077, 434] width 385 height 38
click at [1046, 542] on label "No" at bounding box center [1077, 556] width 385 height 38
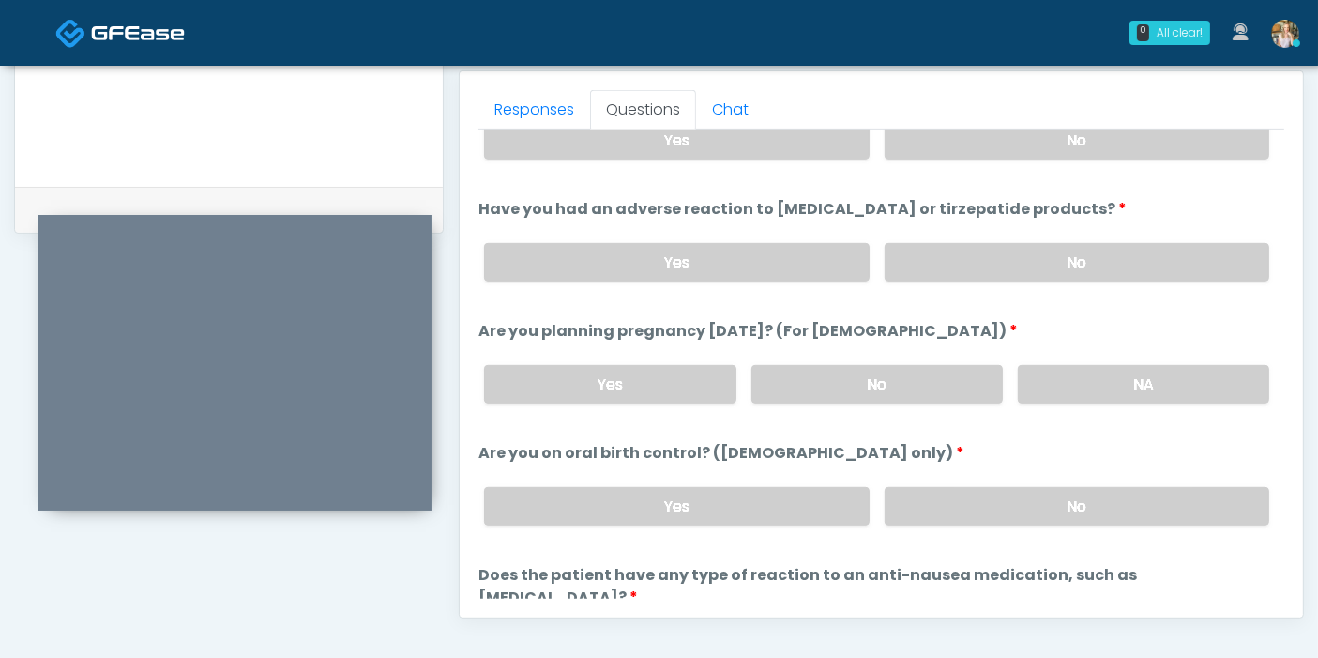
scroll to position [938, 0]
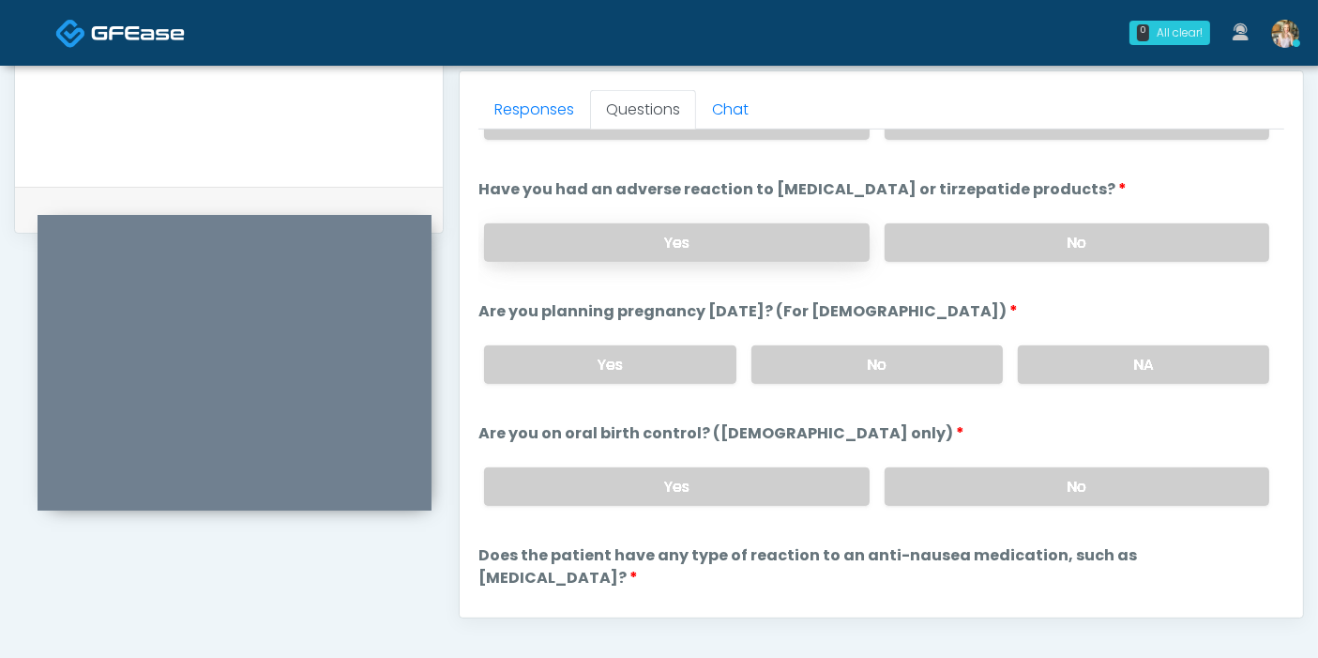
click at [793, 242] on label "Yes" at bounding box center [676, 242] width 385 height 38
click at [960, 235] on label "No" at bounding box center [1077, 242] width 385 height 38
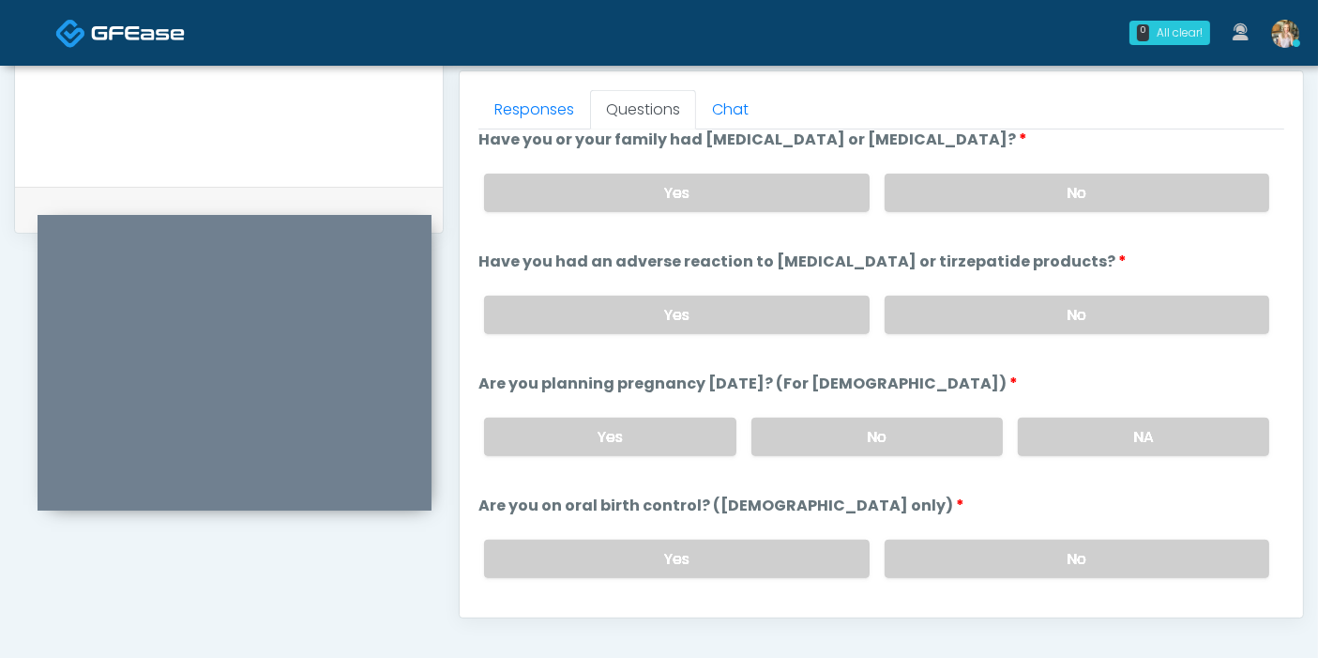
scroll to position [833, 0]
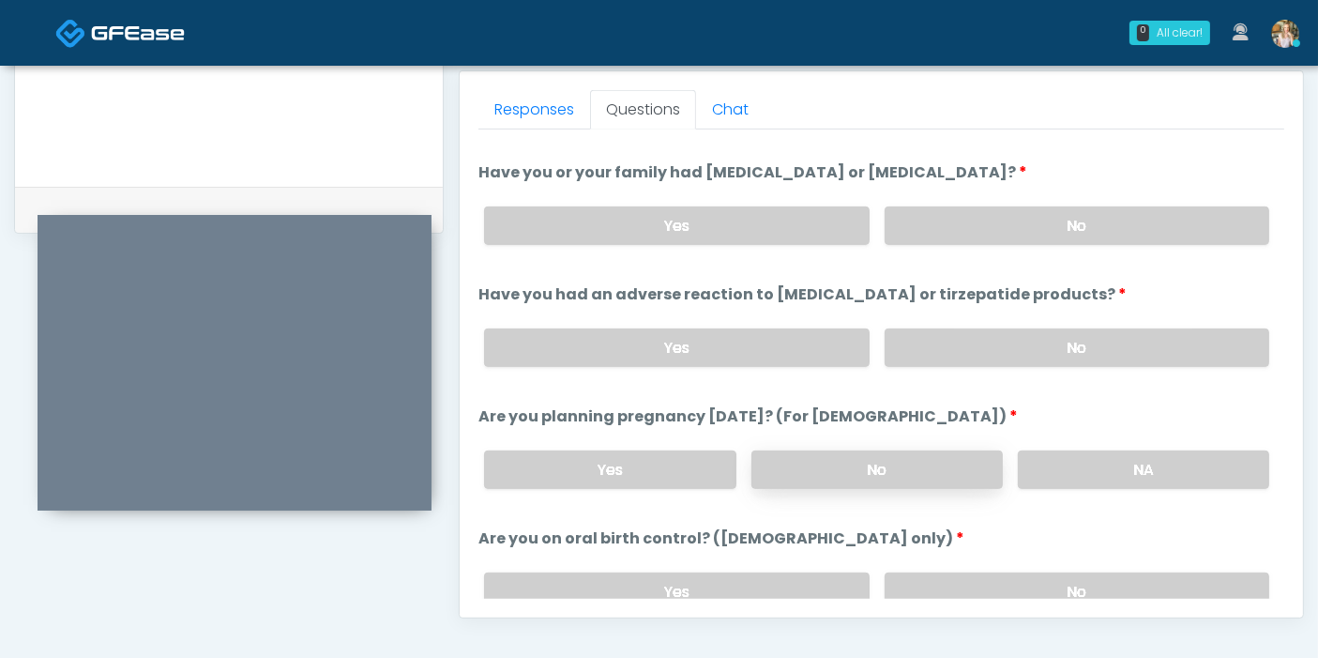
click at [846, 468] on label "No" at bounding box center [876, 469] width 251 height 38
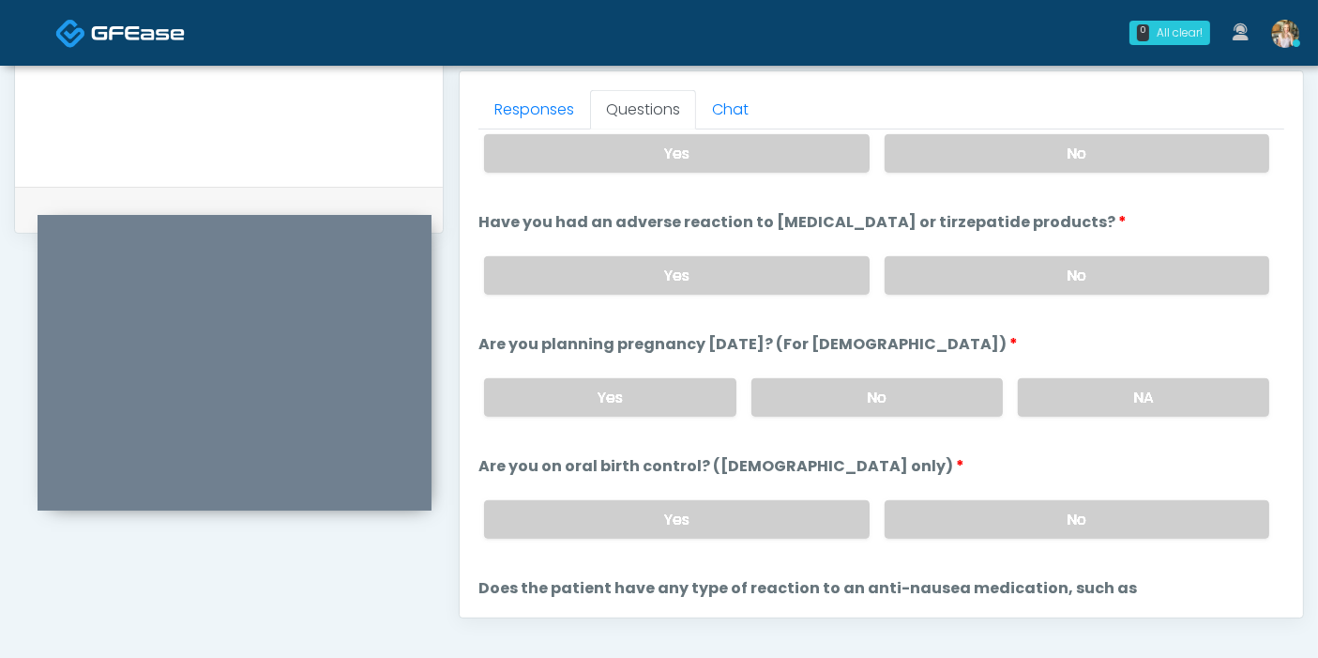
scroll to position [938, 0]
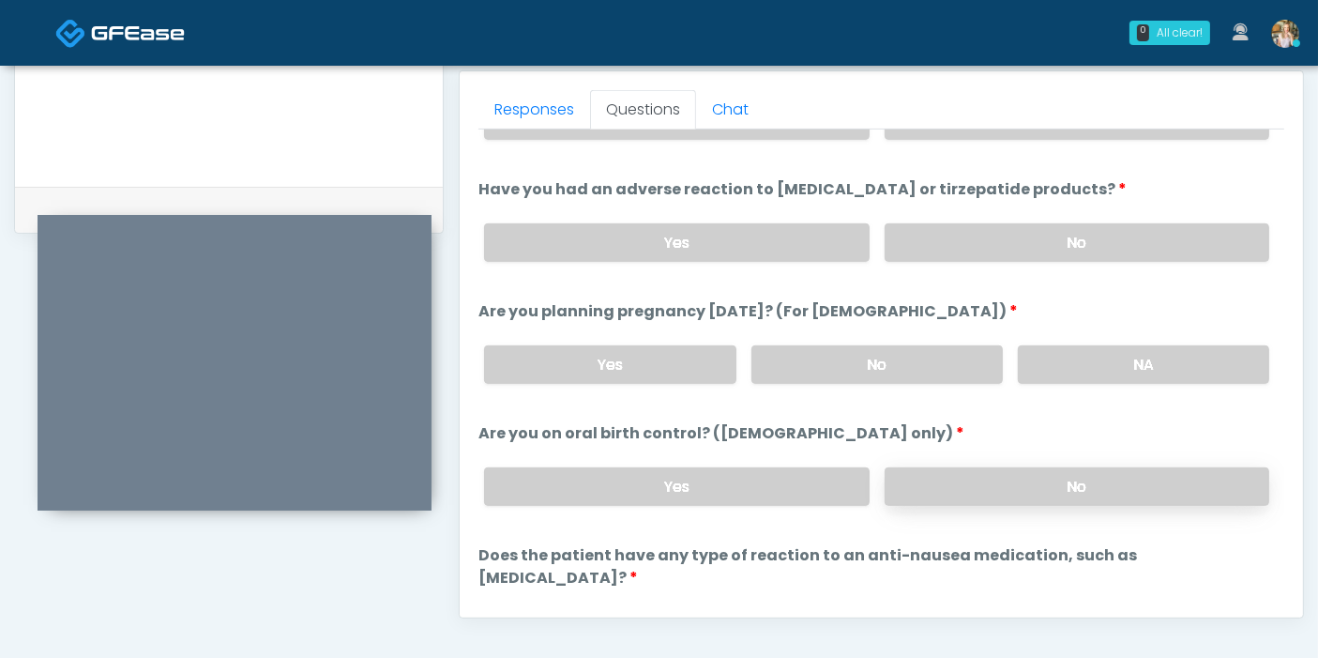
click at [914, 480] on label "No" at bounding box center [1077, 486] width 385 height 38
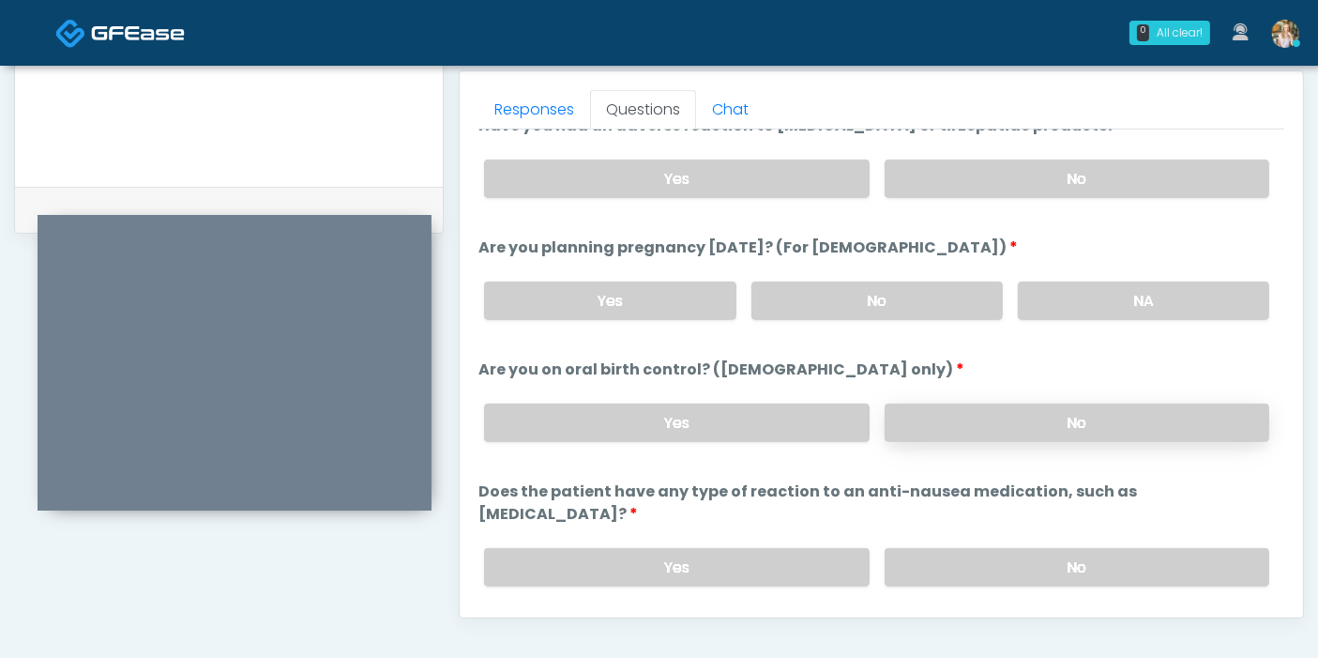
scroll to position [1033, 0]
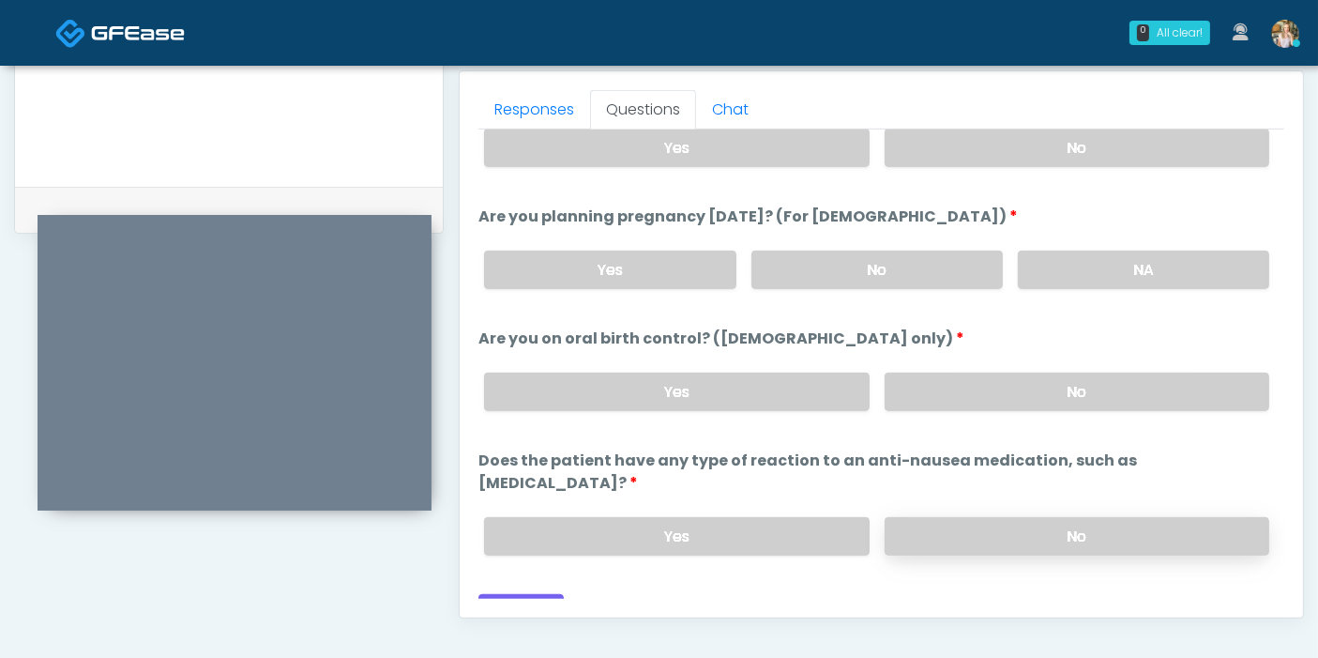
click at [1061, 517] on label "No" at bounding box center [1077, 536] width 385 height 38
click at [525, 594] on button "Continue" at bounding box center [520, 611] width 85 height 35
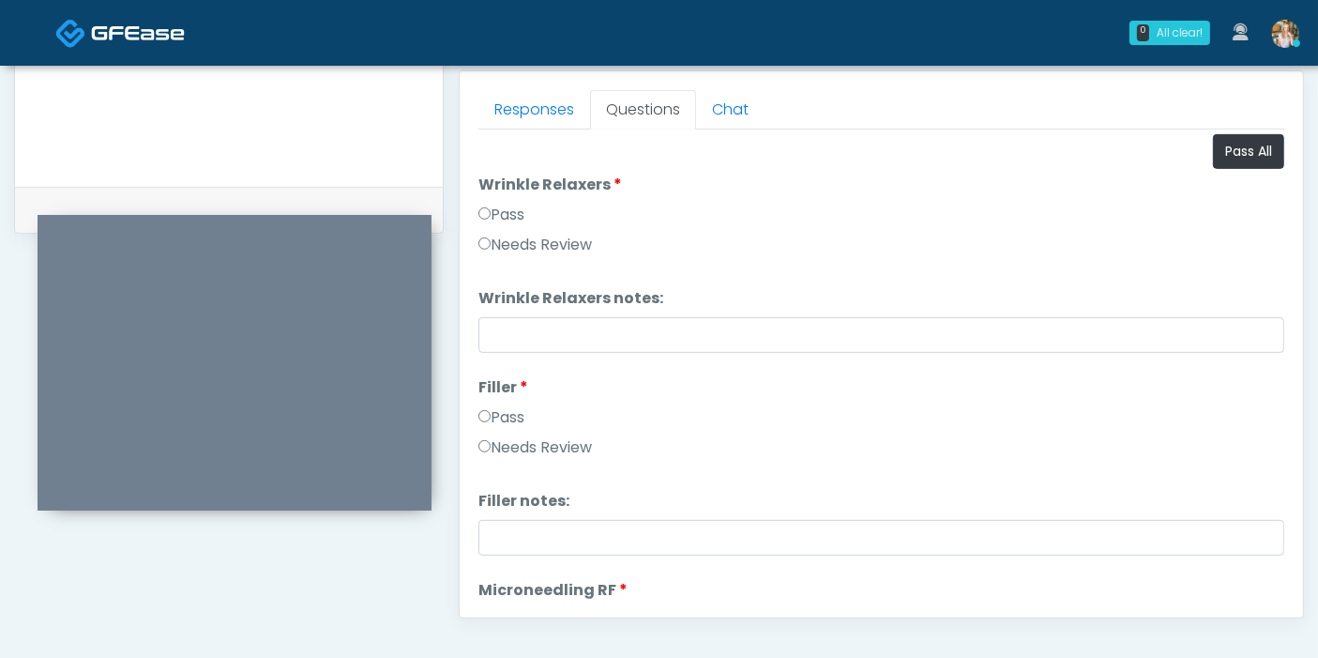
scroll to position [0, 0]
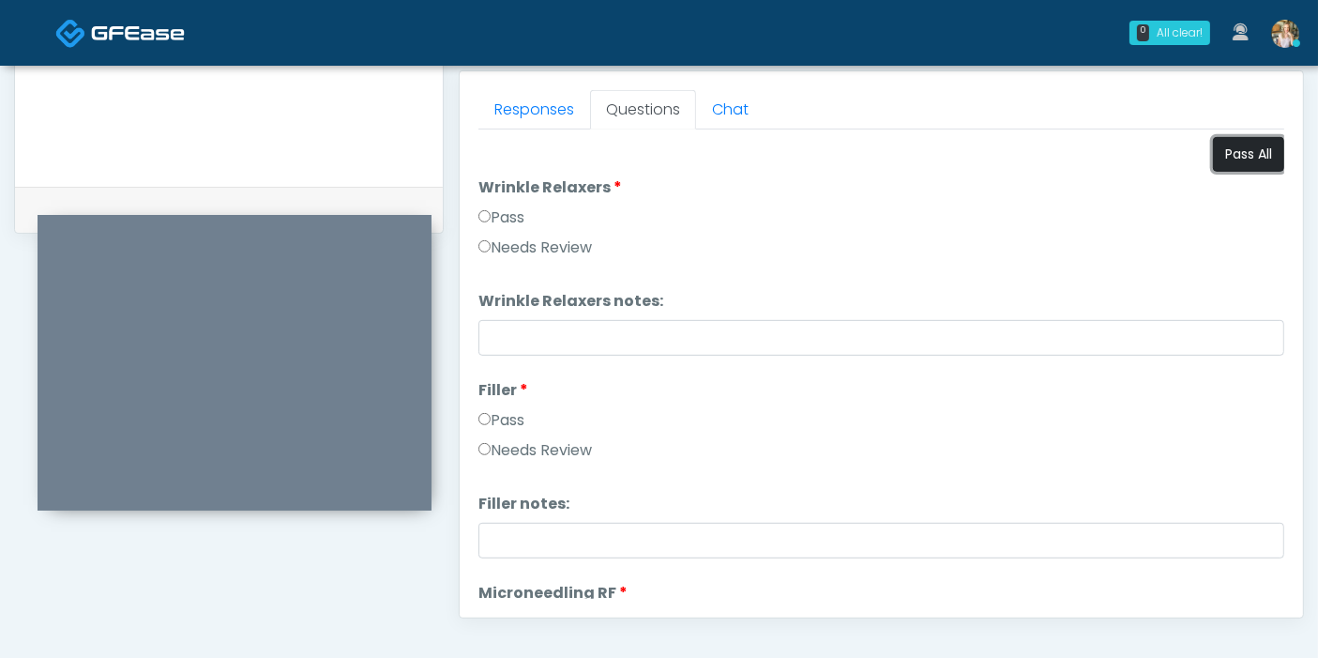
click at [1218, 159] on button "Pass All" at bounding box center [1248, 154] width 71 height 35
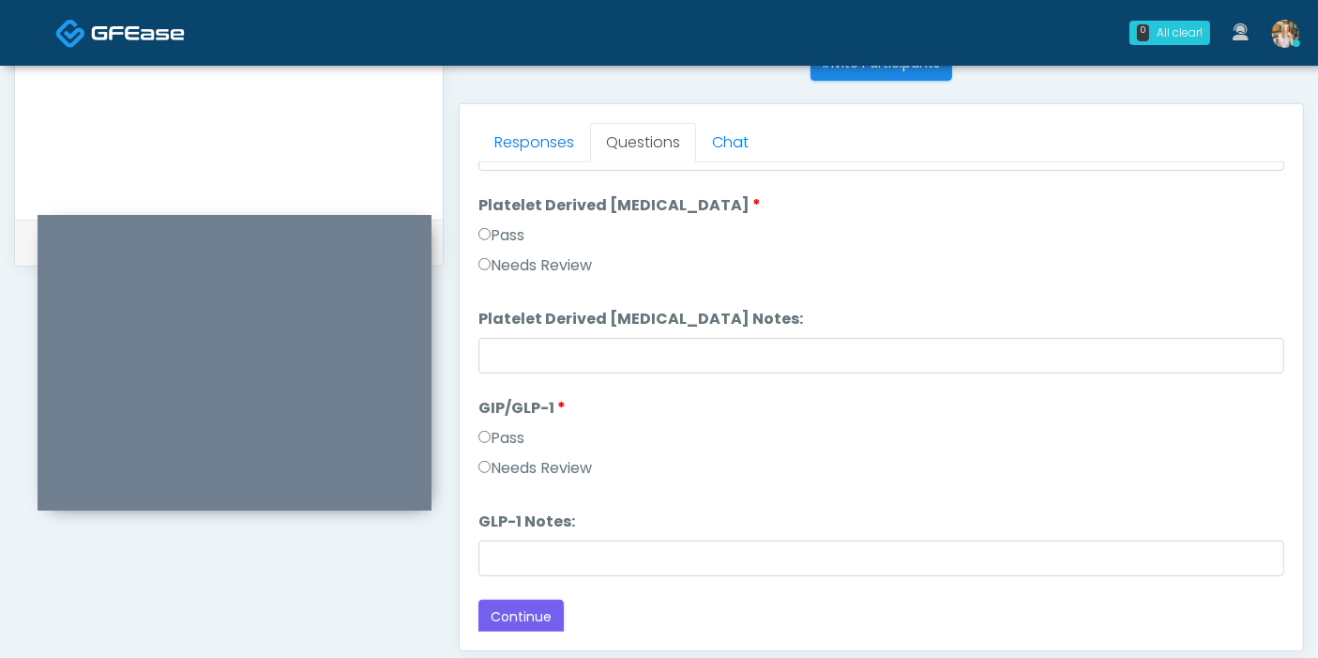
scroll to position [814, 0]
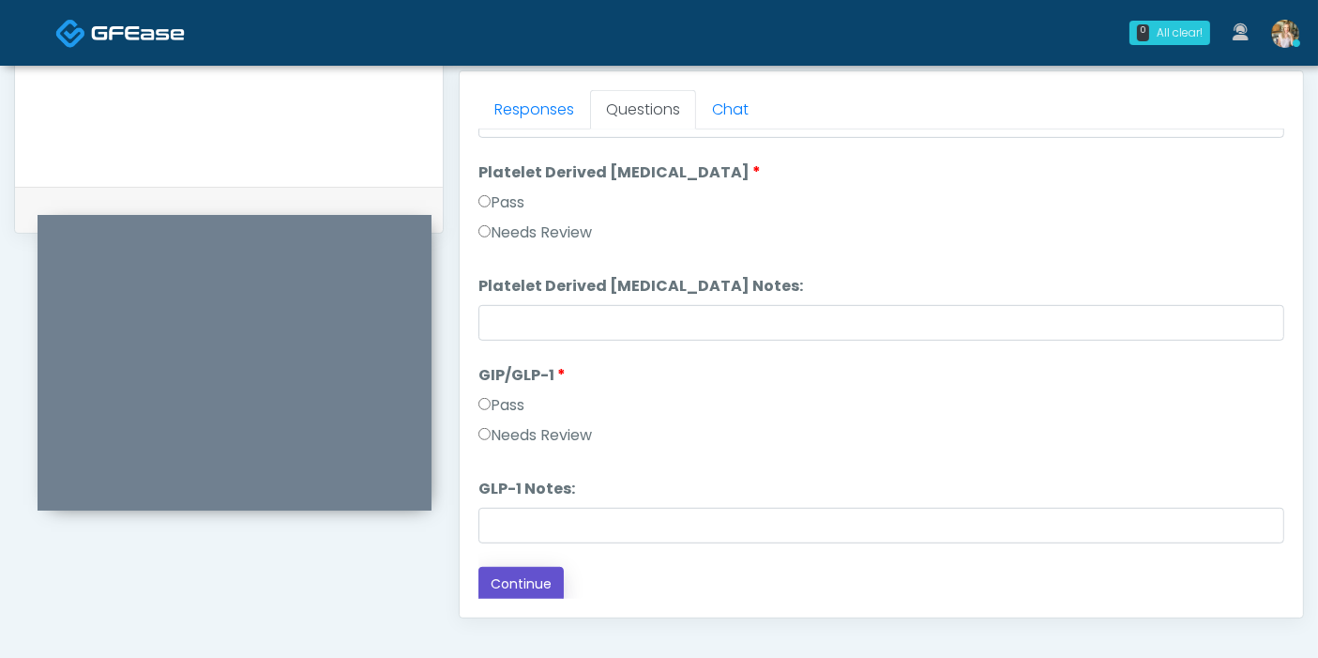
click at [522, 584] on button "Continue" at bounding box center [520, 584] width 85 height 35
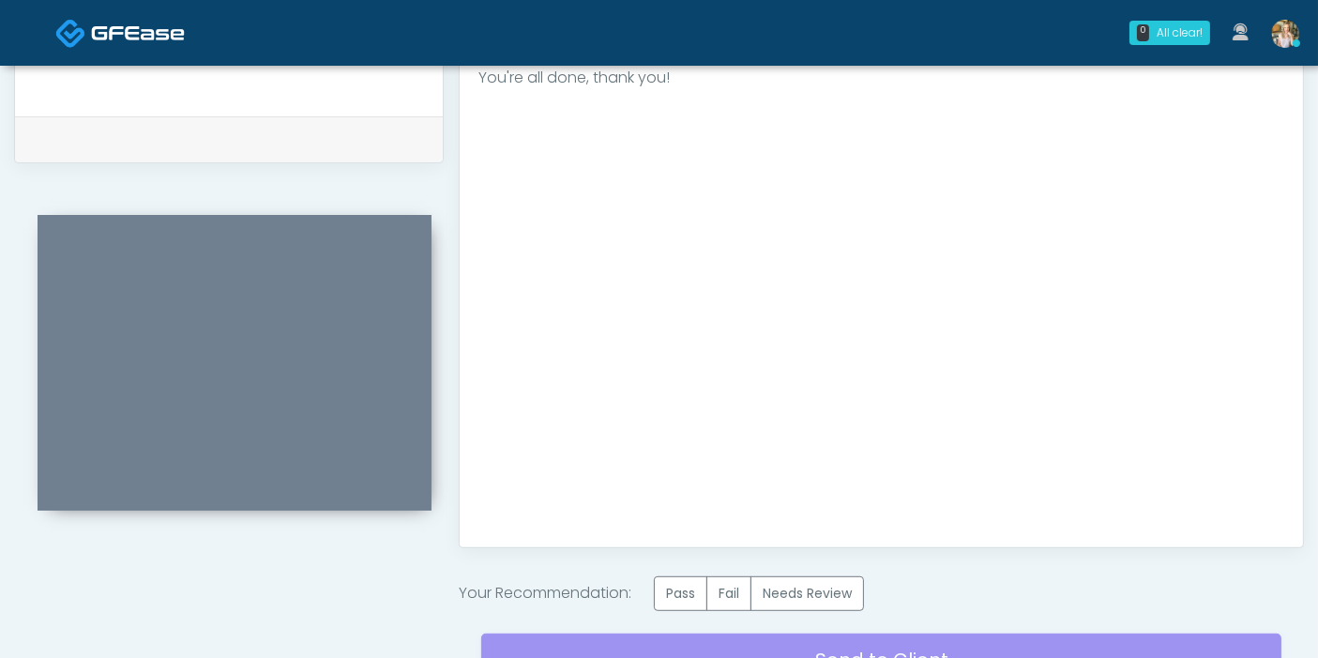
scroll to position [918, 0]
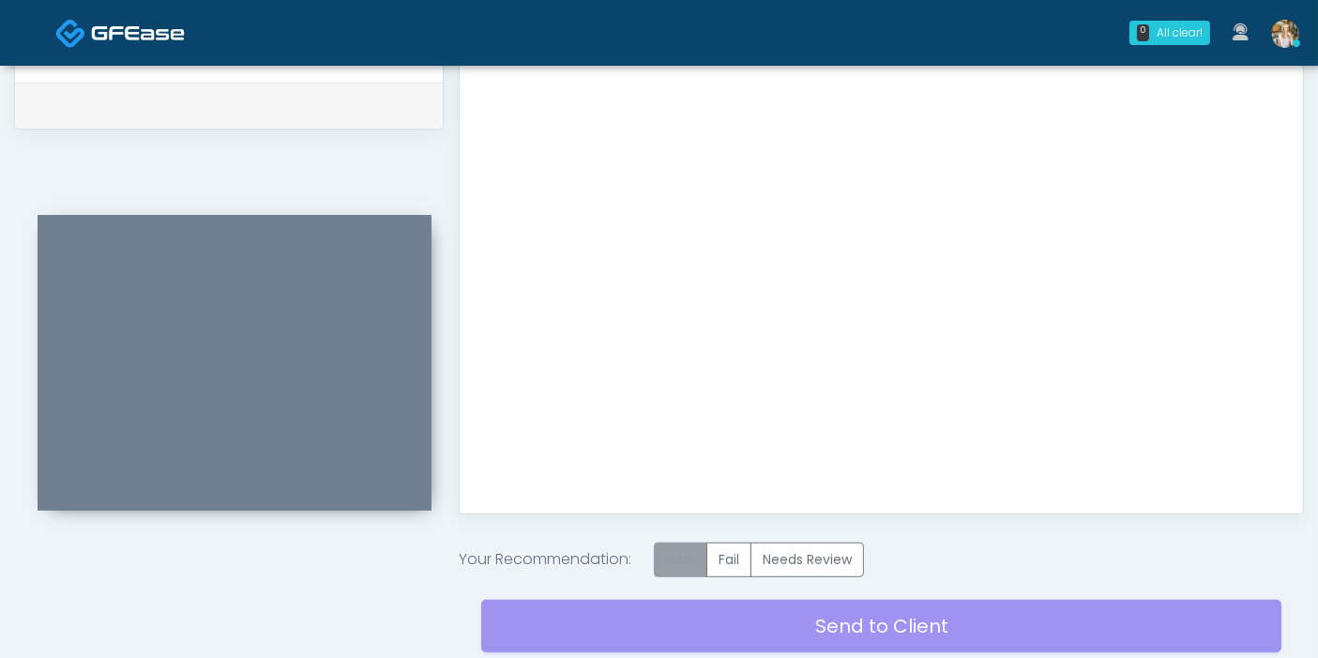
click at [687, 552] on label "Pass" at bounding box center [680, 559] width 53 height 35
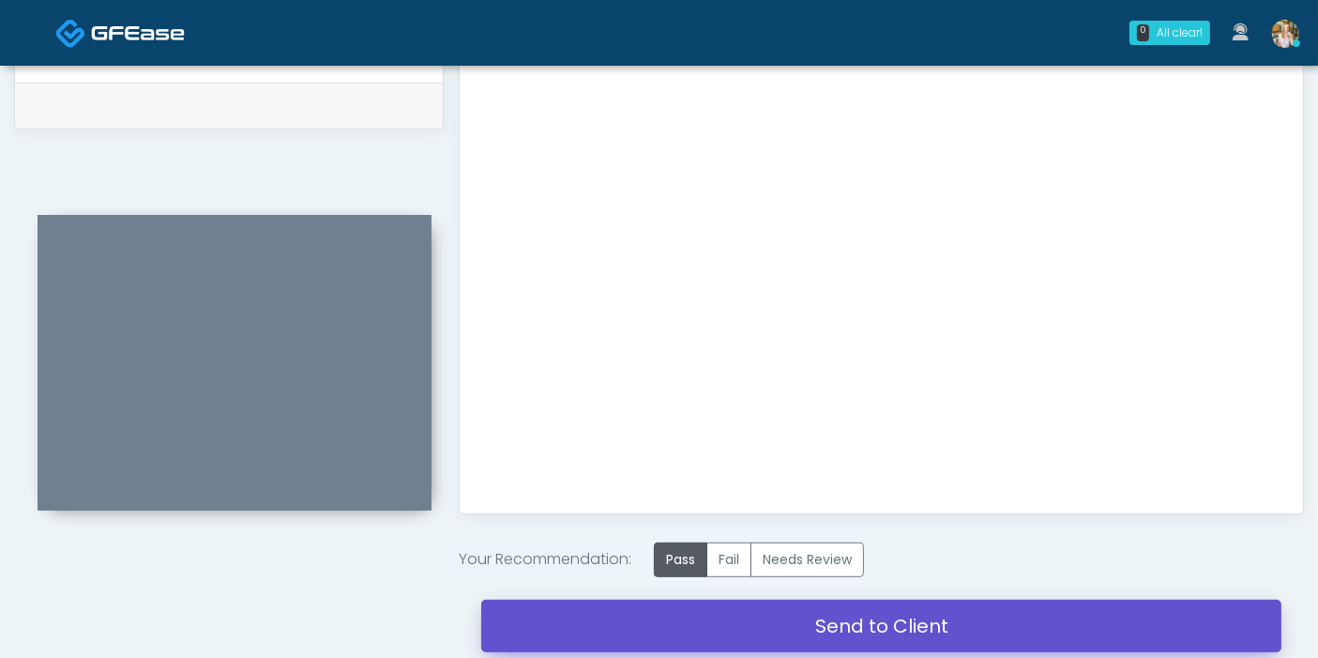
drag, startPoint x: 875, startPoint y: 624, endPoint x: 758, endPoint y: 98, distance: 538.2
click at [876, 624] on link "Send to Client" at bounding box center [881, 625] width 800 height 53
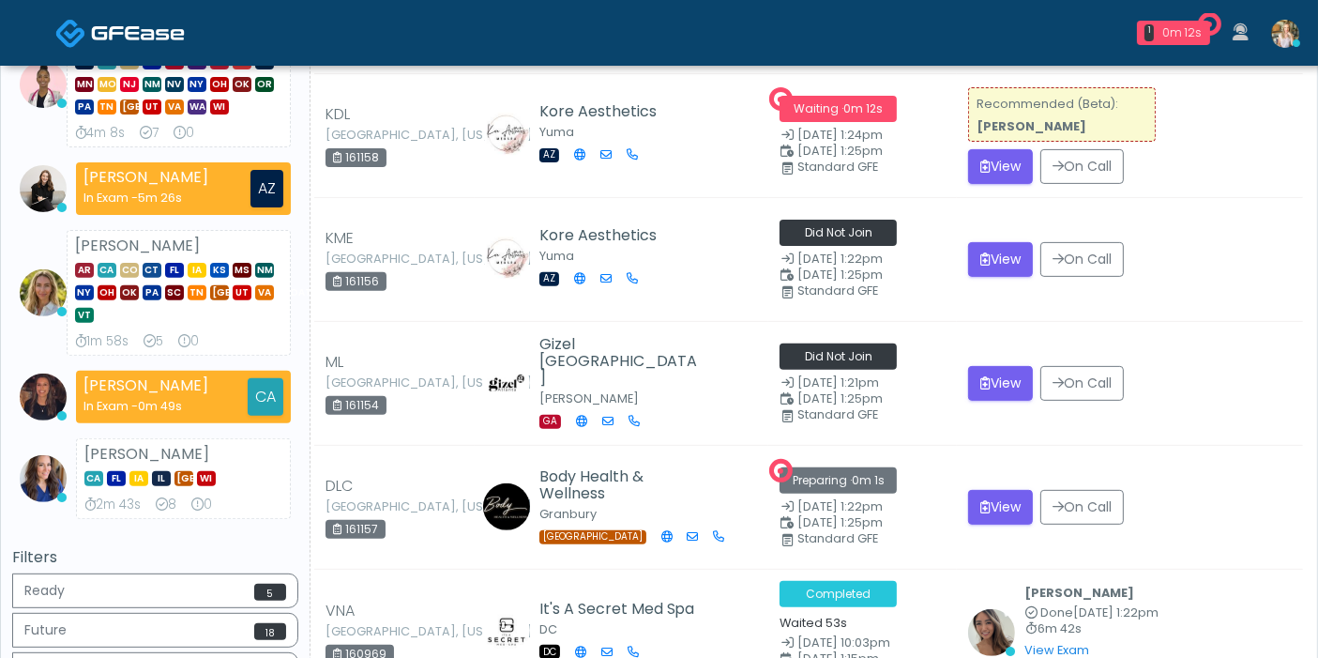
scroll to position [521, 0]
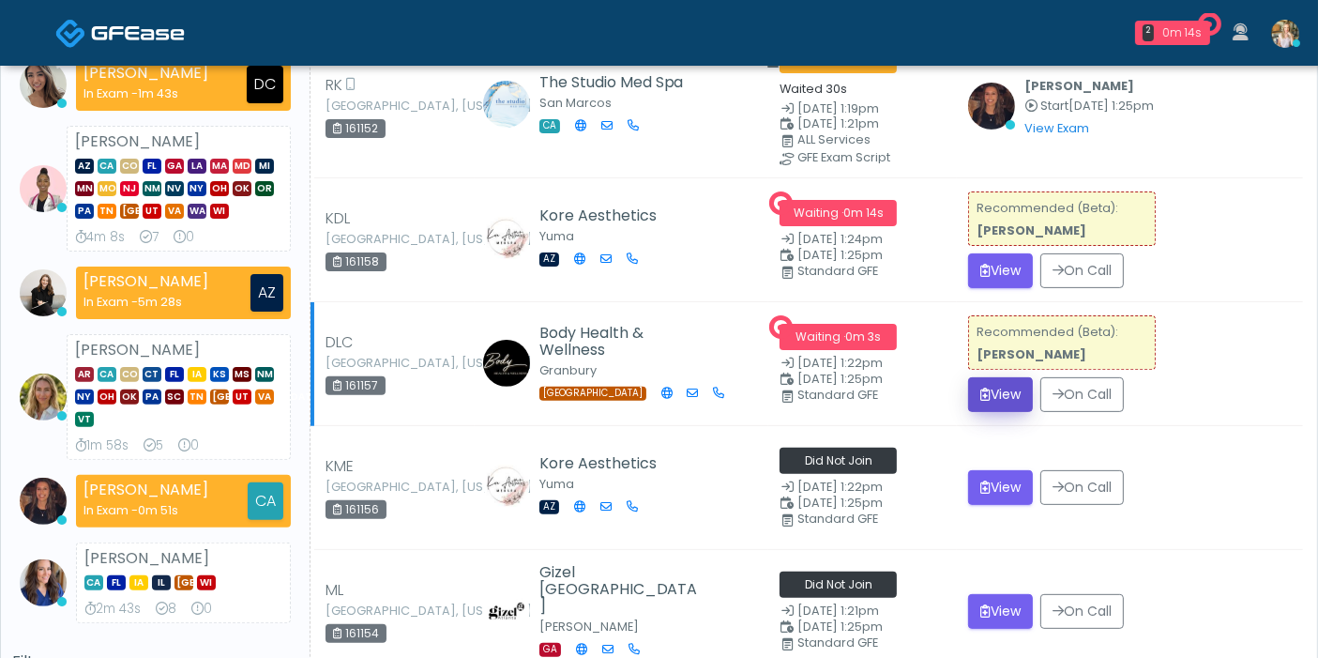
click at [986, 387] on button "View" at bounding box center [1000, 394] width 65 height 35
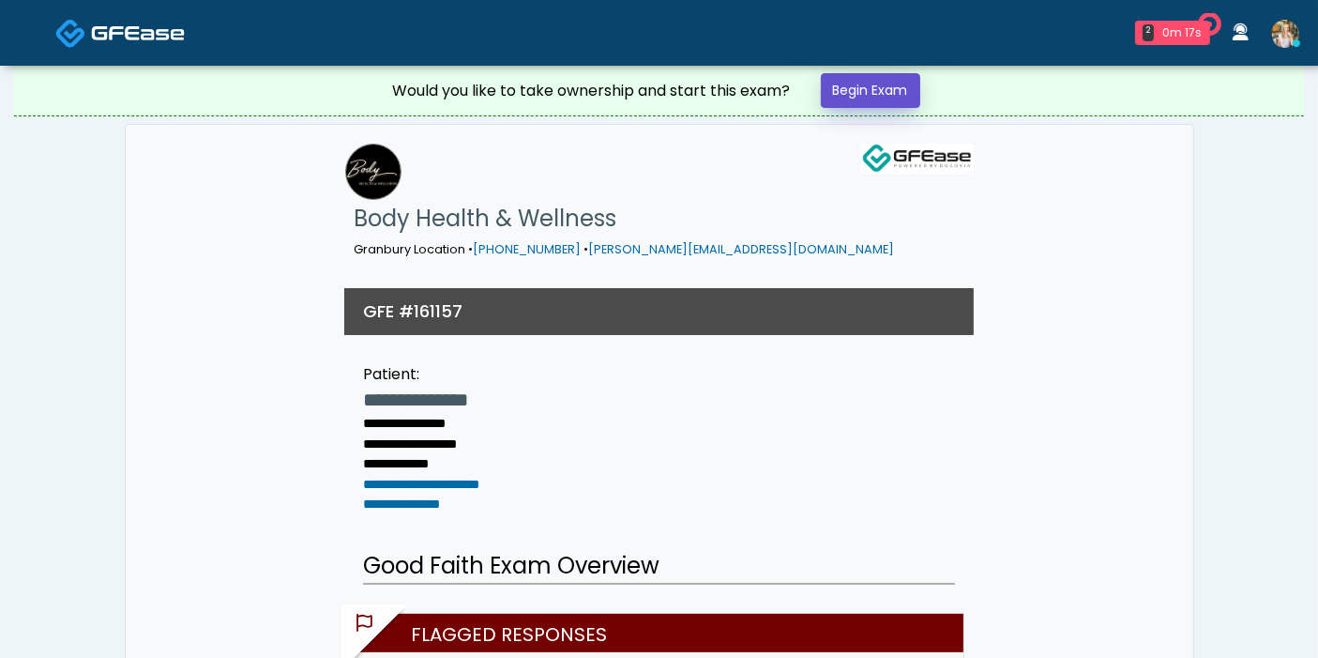
click at [857, 92] on link "Begin Exam" at bounding box center [870, 90] width 99 height 35
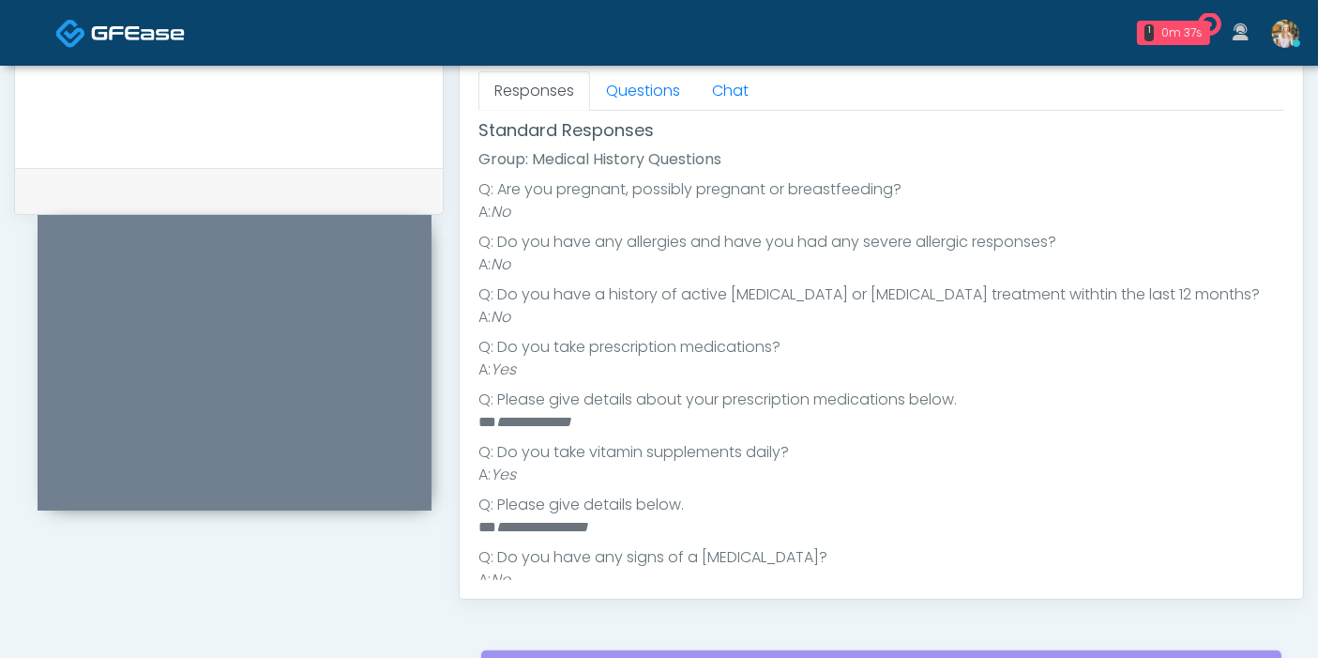
scroll to position [214, 0]
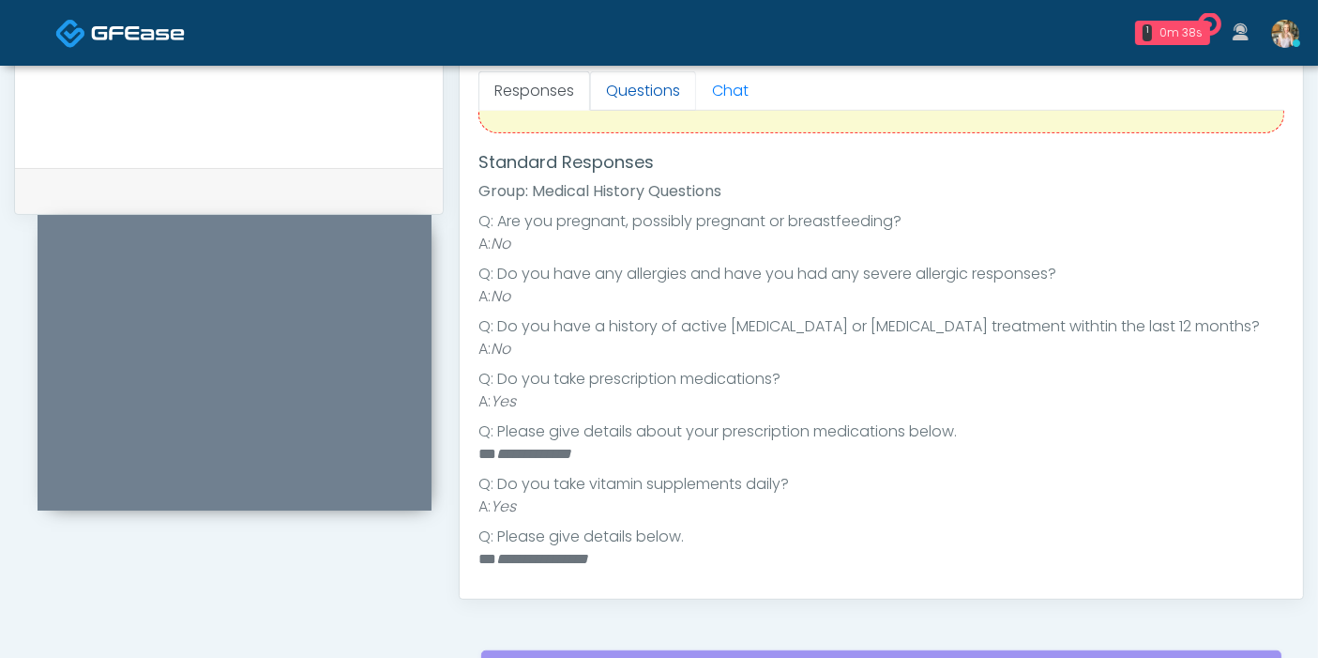
click at [658, 84] on link "Questions" at bounding box center [643, 90] width 106 height 39
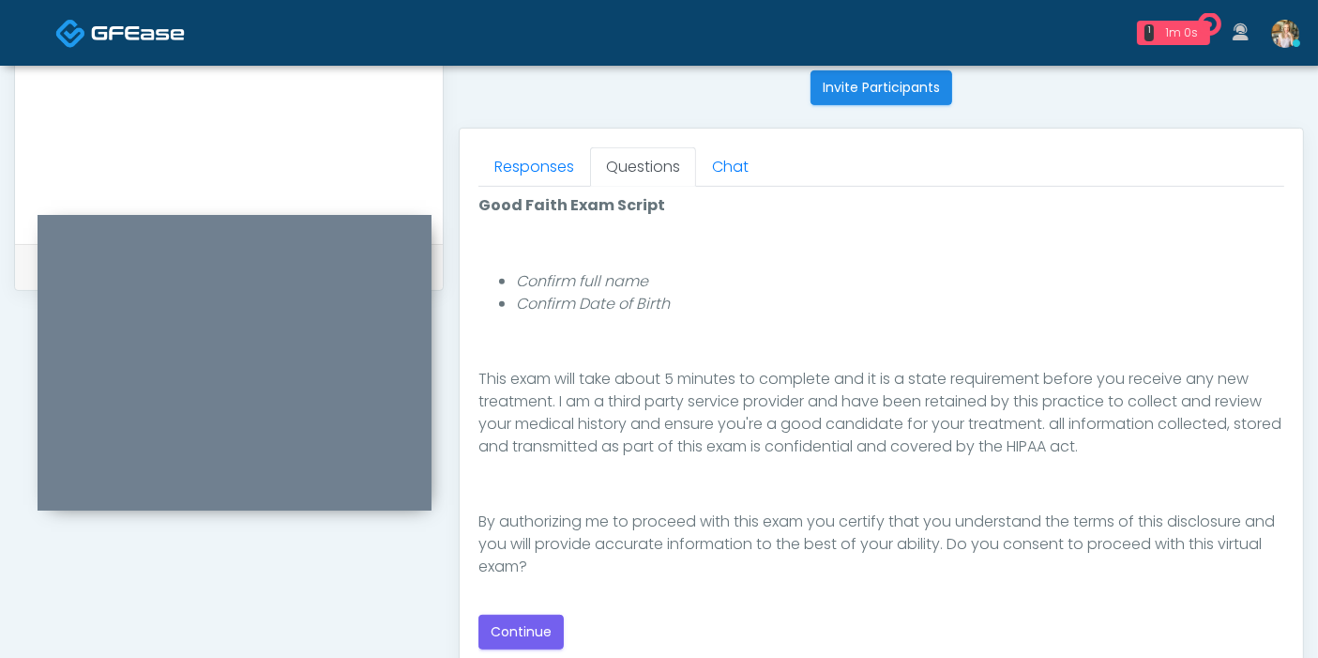
scroll to position [833, 0]
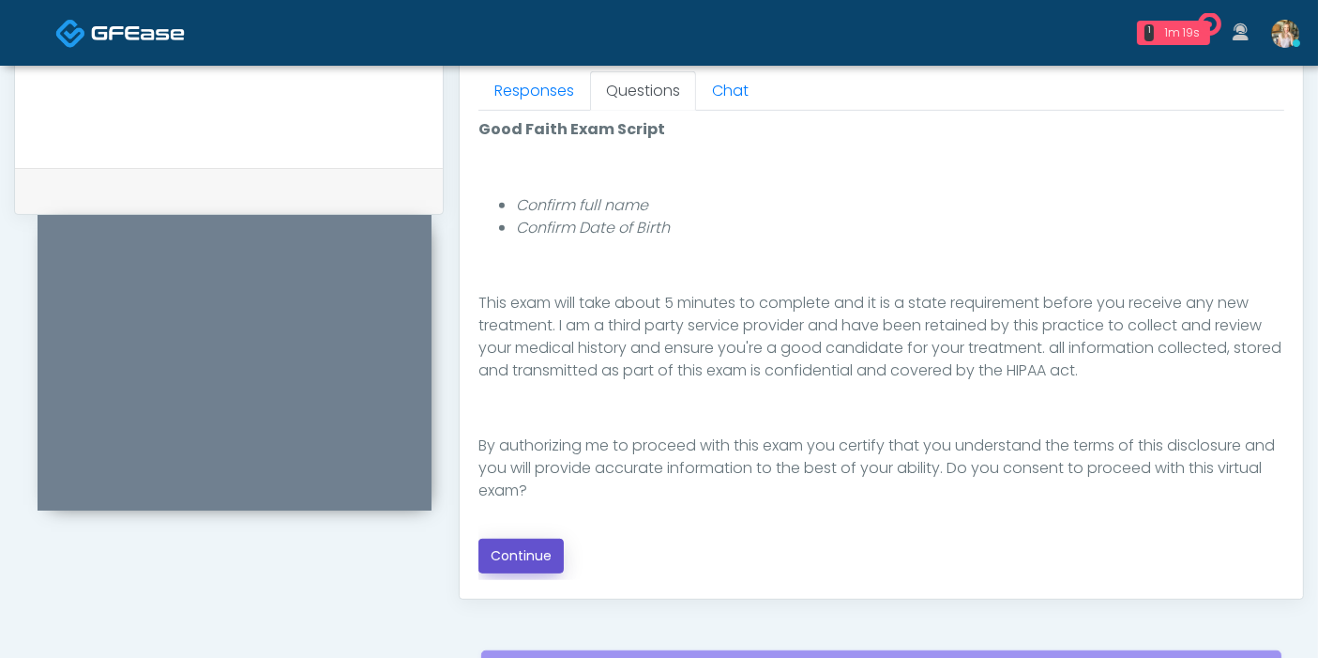
click at [533, 545] on button "Continue" at bounding box center [520, 555] width 85 height 35
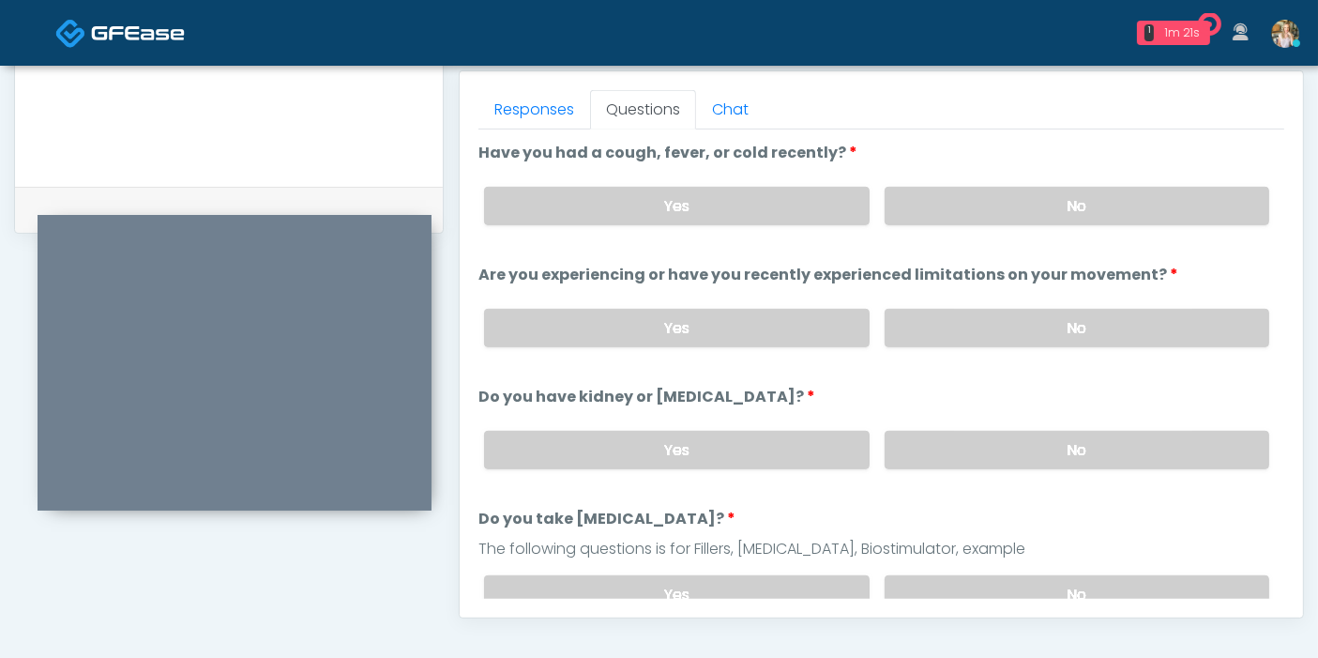
scroll to position [710, 0]
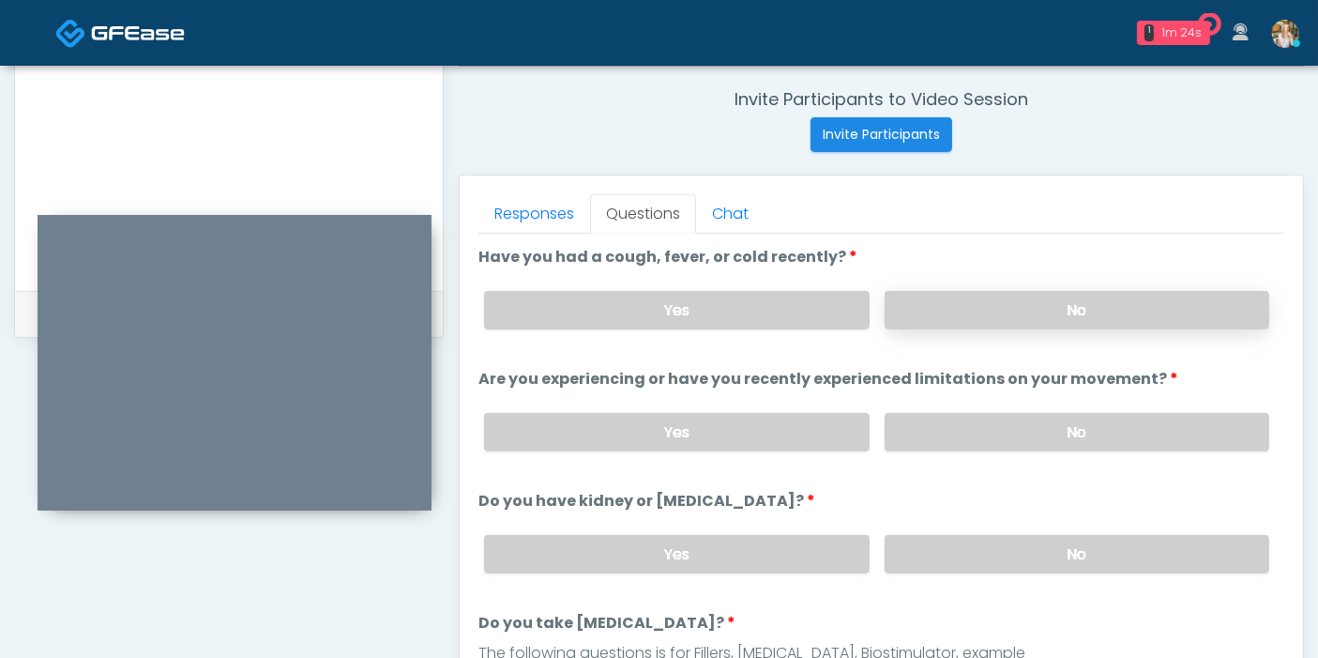
click at [1055, 310] on label "No" at bounding box center [1077, 310] width 385 height 38
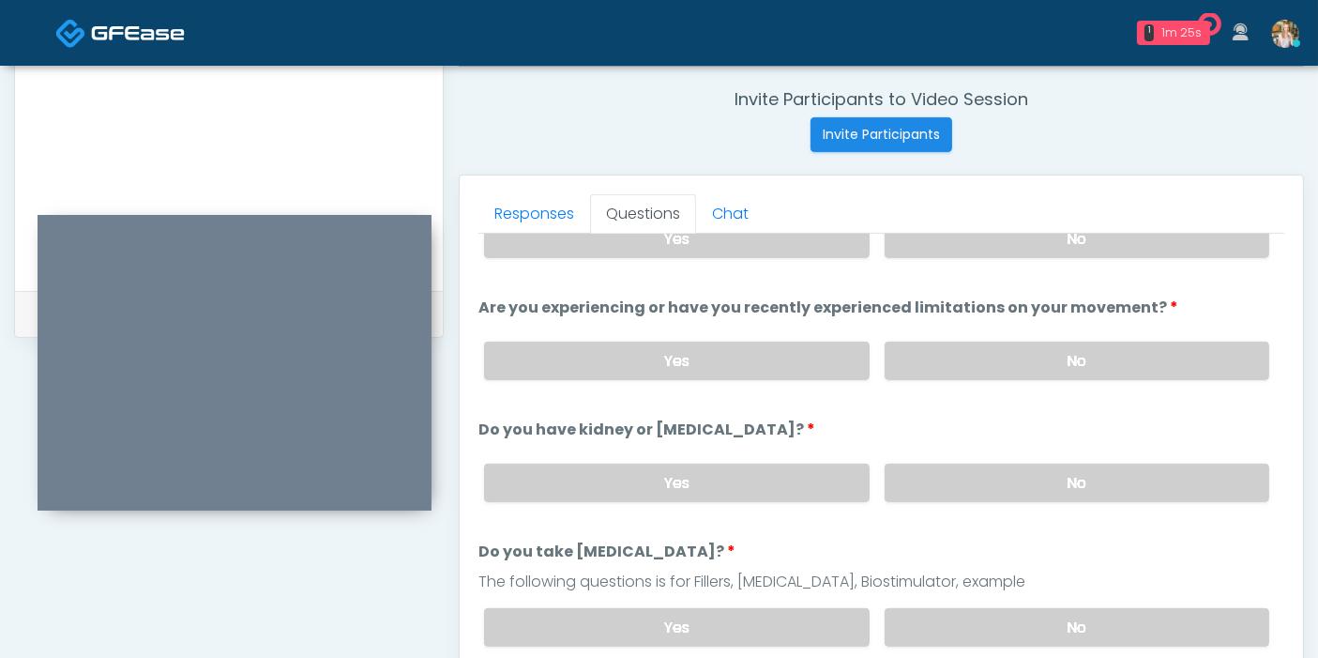
scroll to position [104, 0]
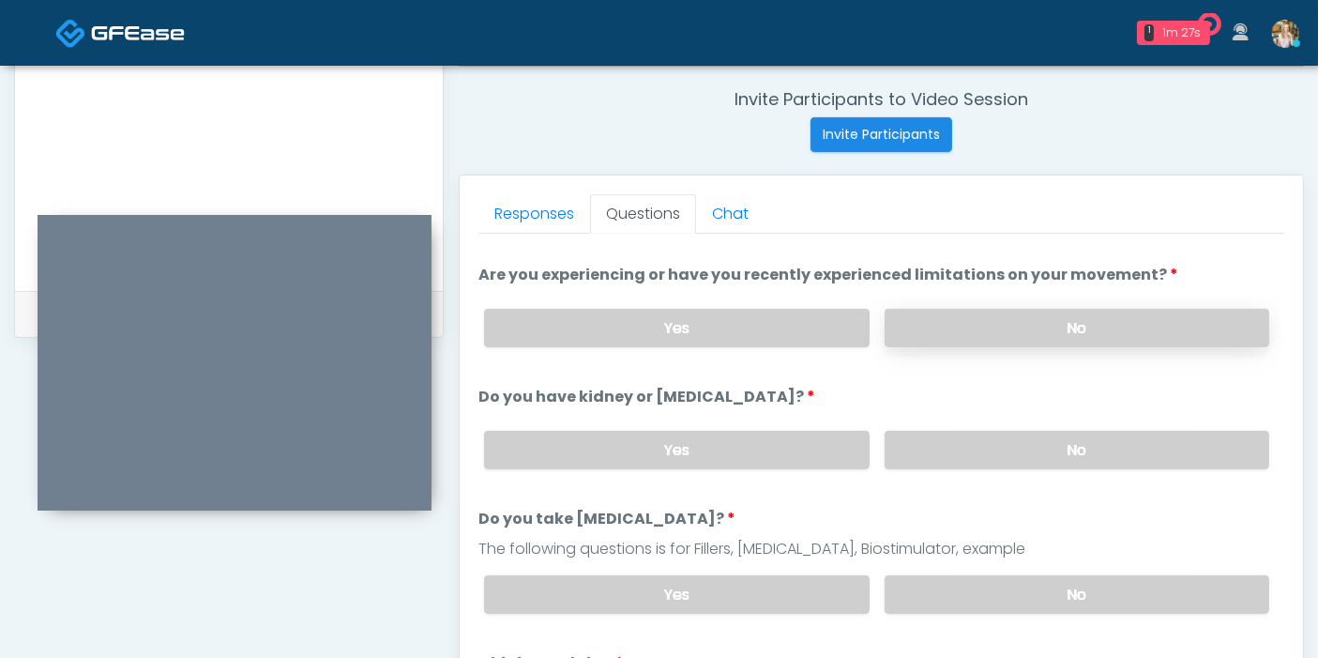
click at [1062, 320] on label "No" at bounding box center [1077, 328] width 385 height 38
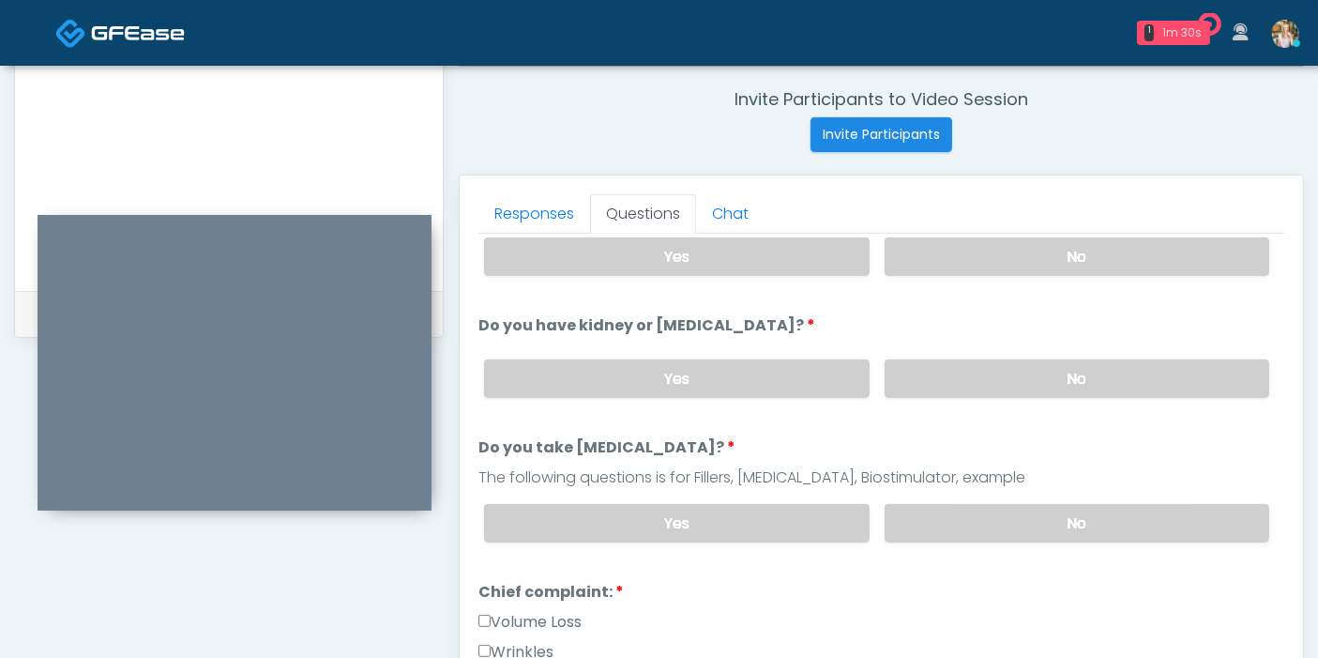
scroll to position [208, 0]
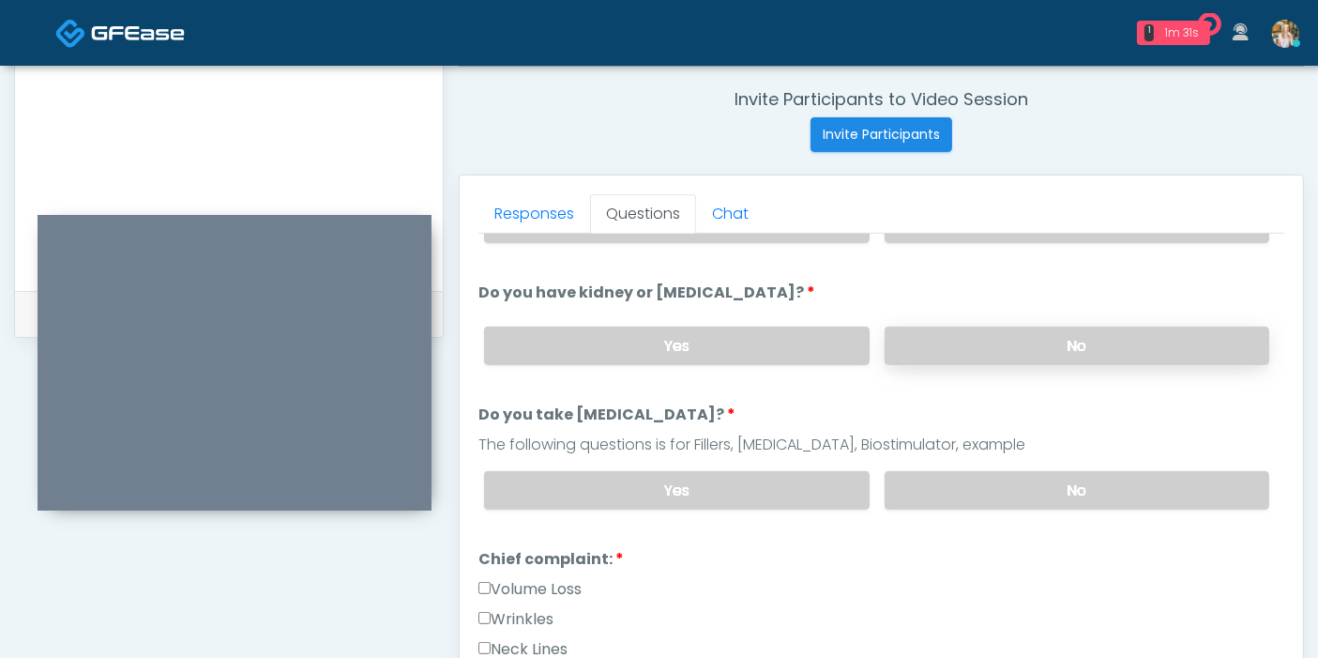
click at [1055, 350] on label "No" at bounding box center [1077, 345] width 385 height 38
click at [1060, 488] on label "No" at bounding box center [1077, 490] width 385 height 38
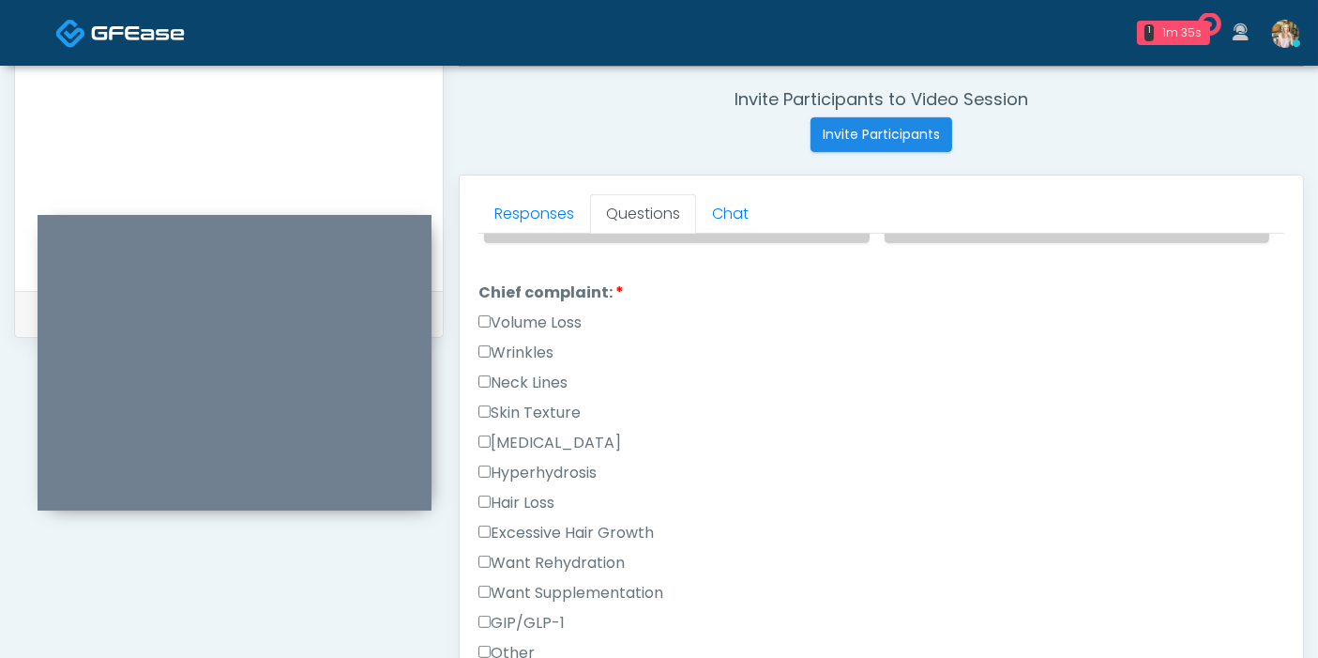
scroll to position [521, 0]
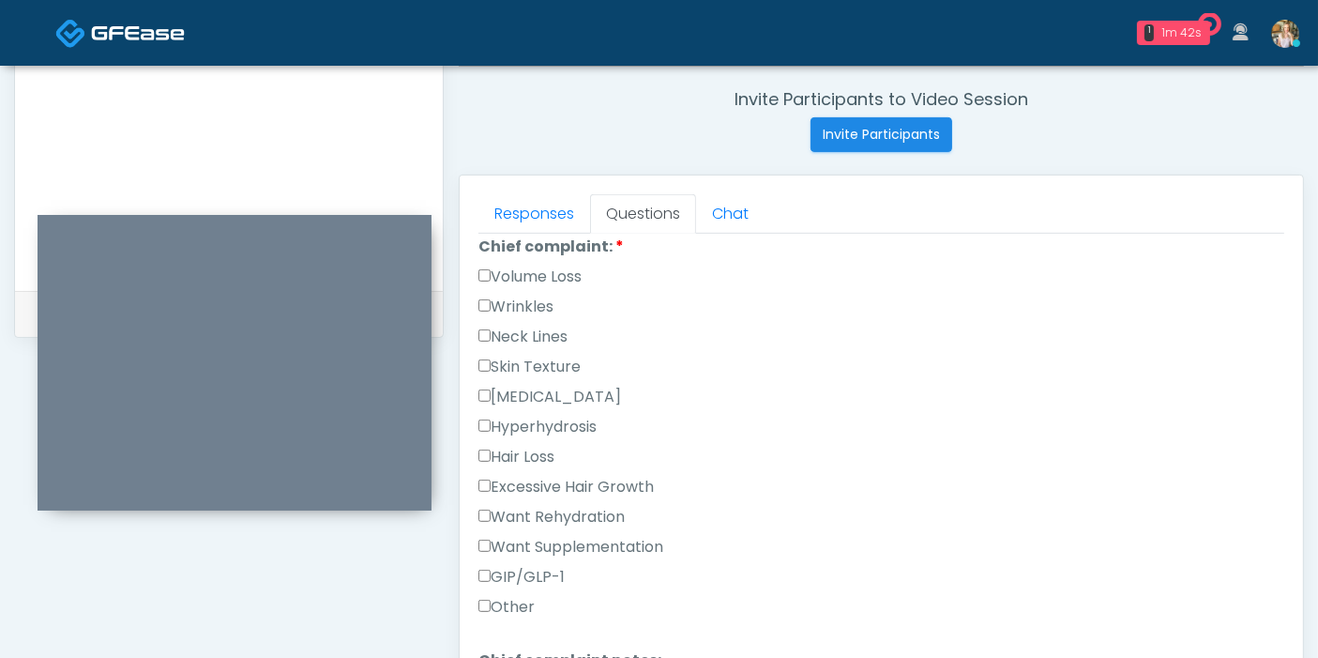
click at [522, 506] on label "Want Rehydration" at bounding box center [551, 517] width 146 height 23
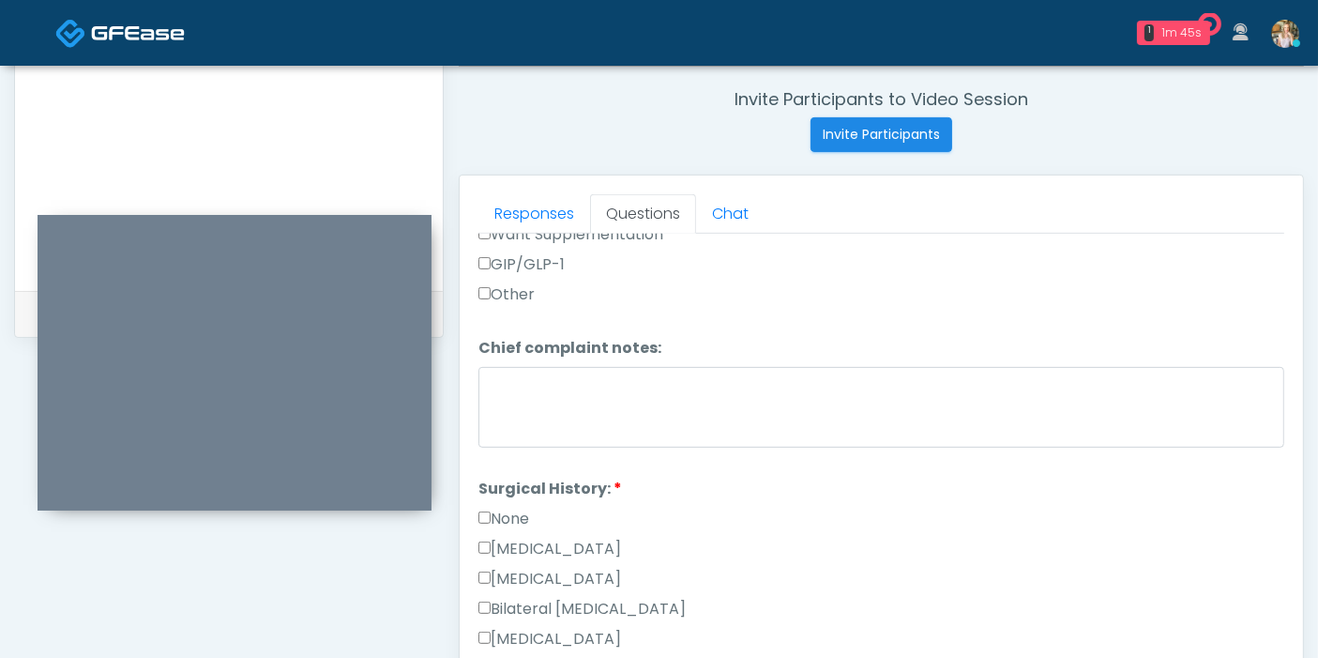
scroll to position [729, 0]
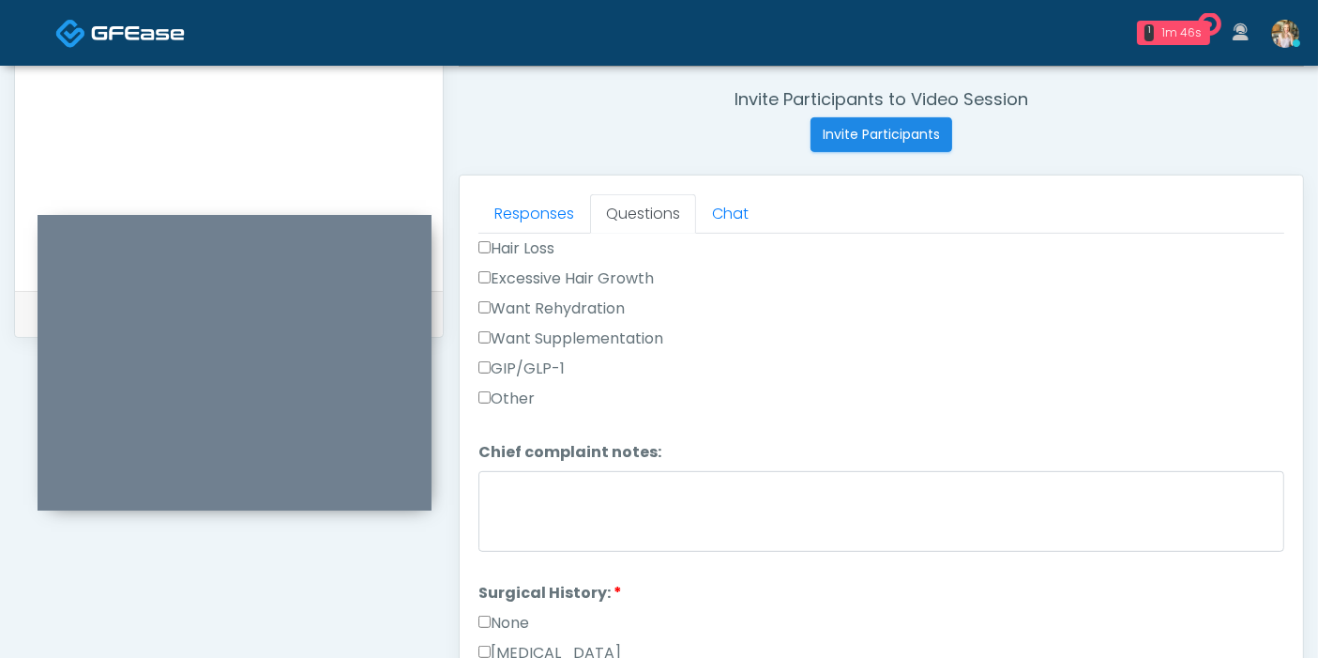
click at [584, 330] on label "Want Supplementation" at bounding box center [570, 338] width 185 height 23
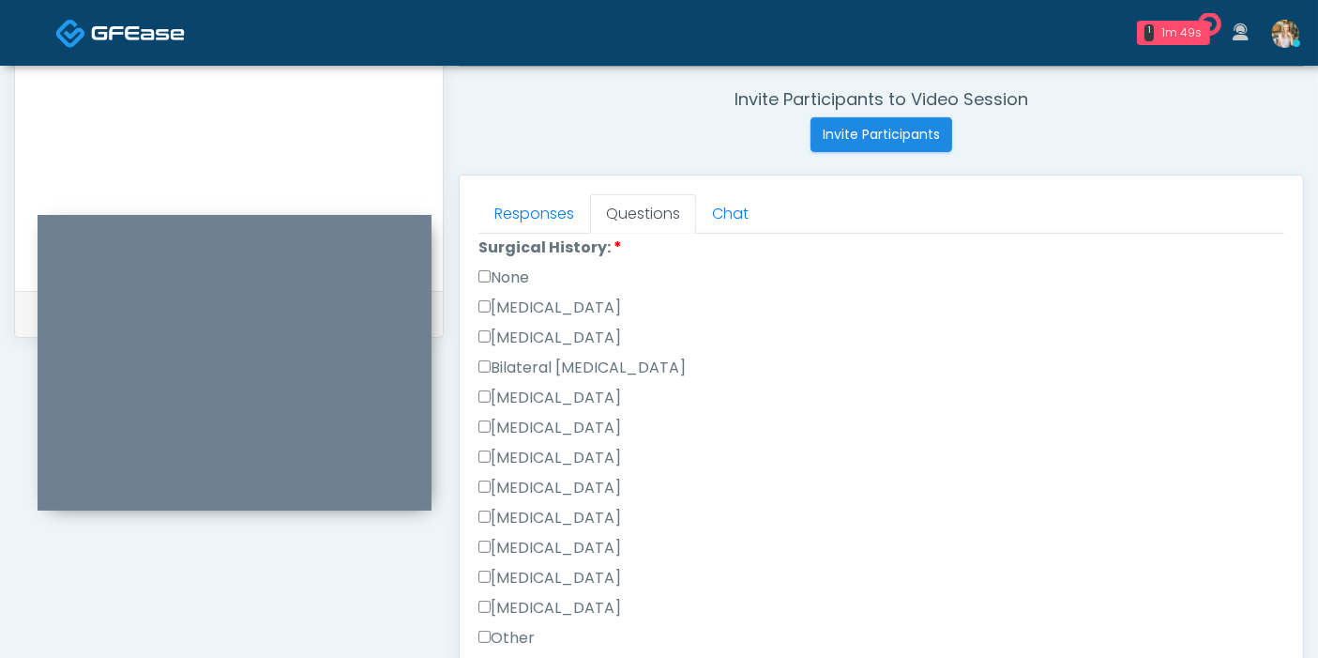
scroll to position [1042, 0]
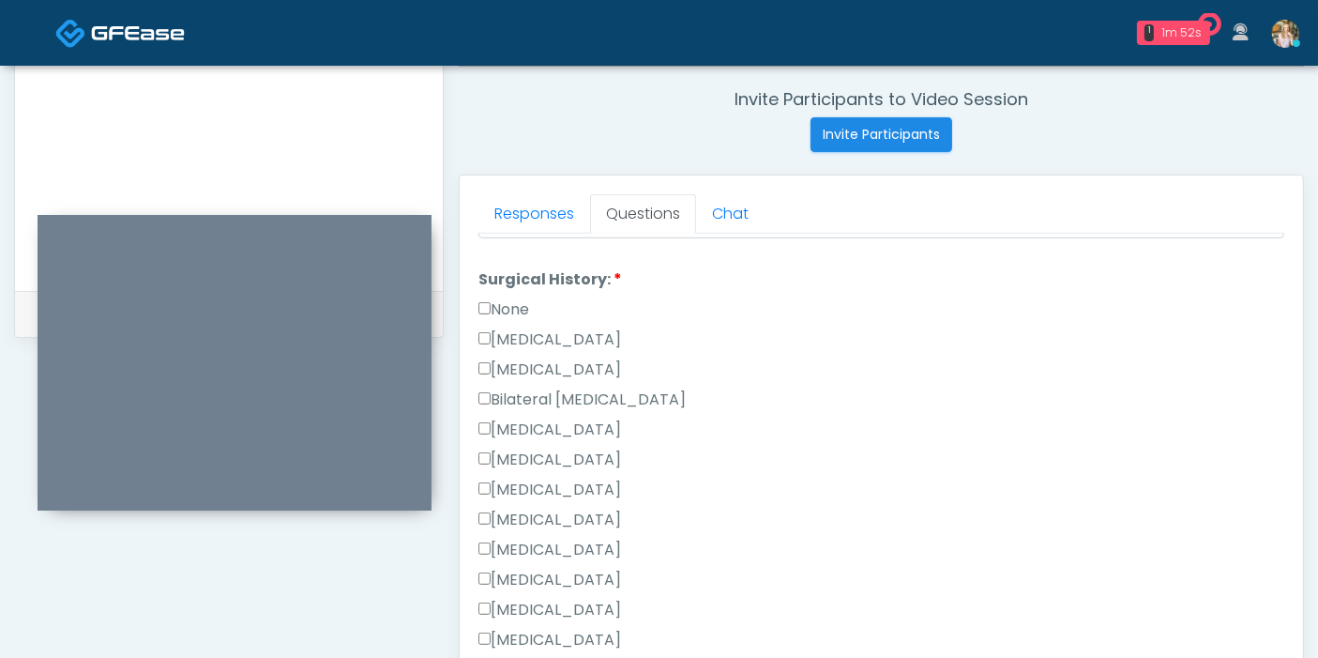
click at [507, 308] on label "None" at bounding box center [503, 309] width 51 height 23
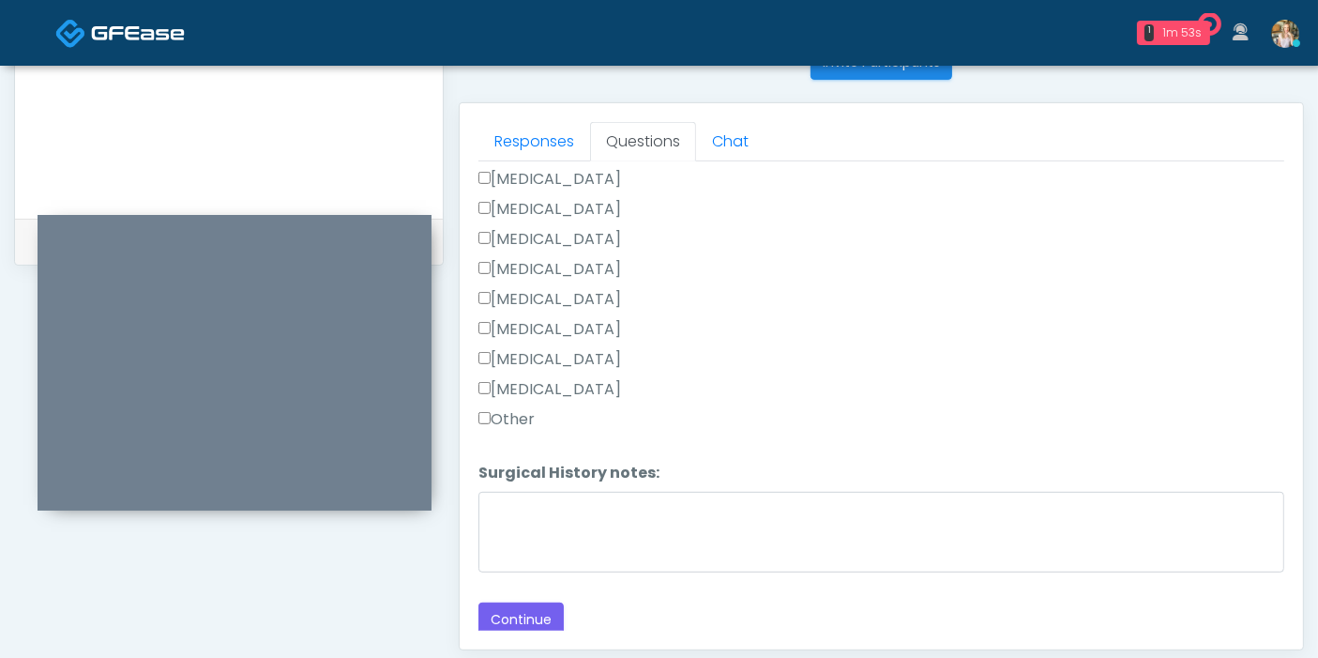
scroll to position [814, 0]
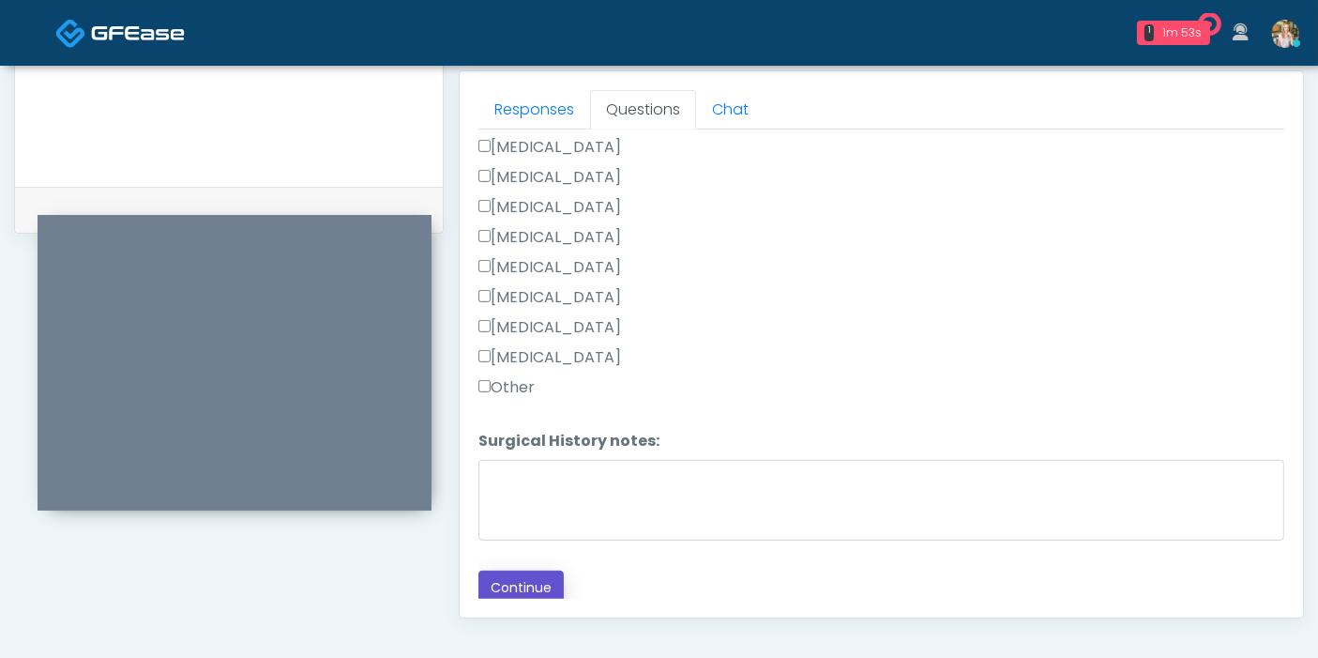
click at [522, 570] on button "Continue" at bounding box center [520, 587] width 85 height 35
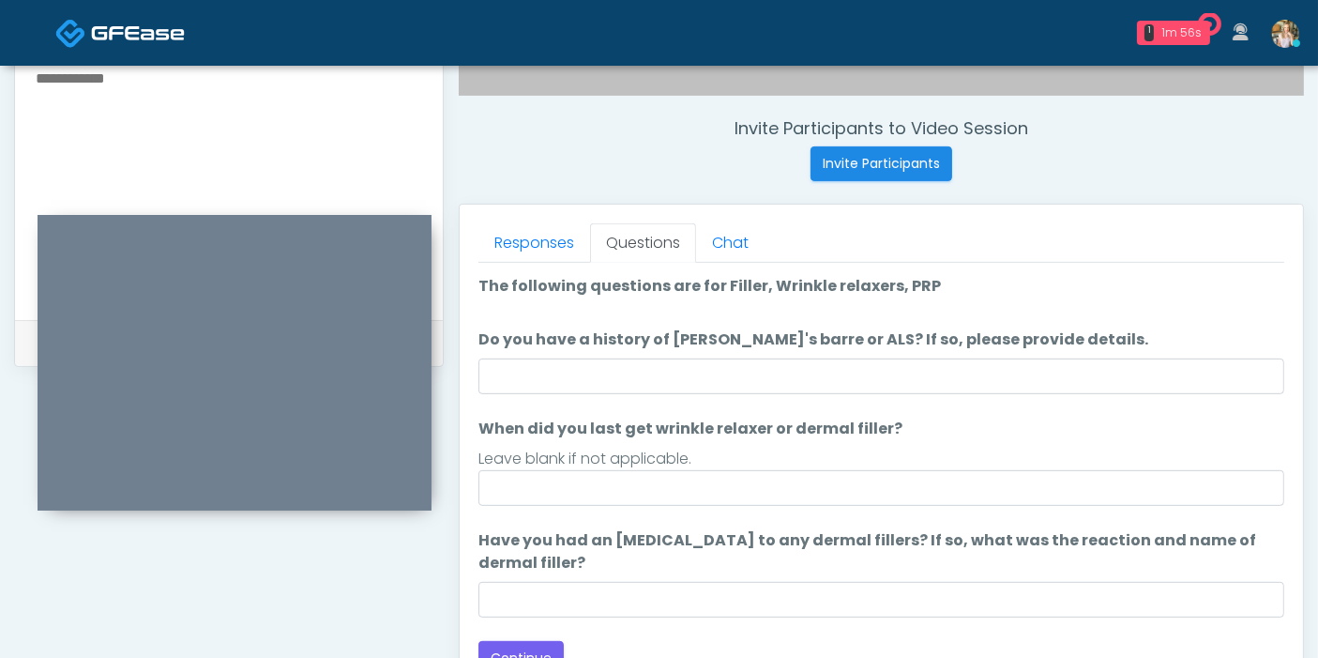
scroll to position [605, 0]
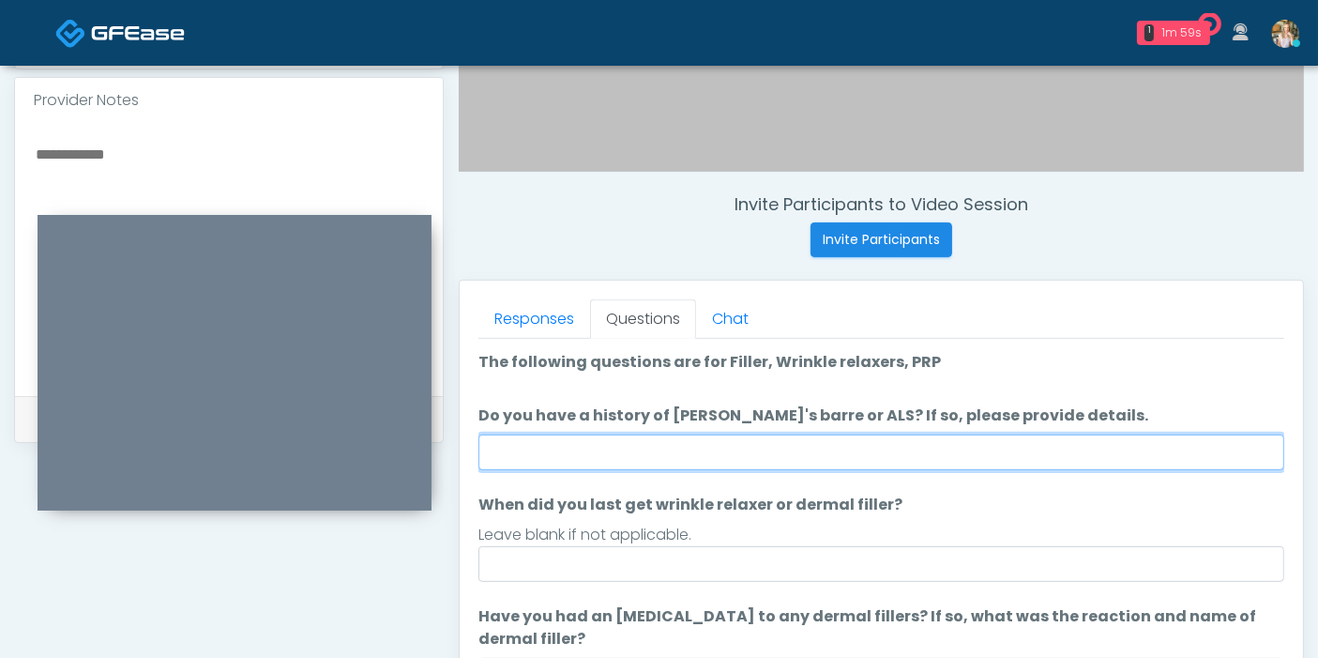
click at [1022, 446] on input "Do you have a history of [PERSON_NAME]'s barre or ALS? If so, please provide de…" at bounding box center [881, 452] width 806 height 36
type input "**"
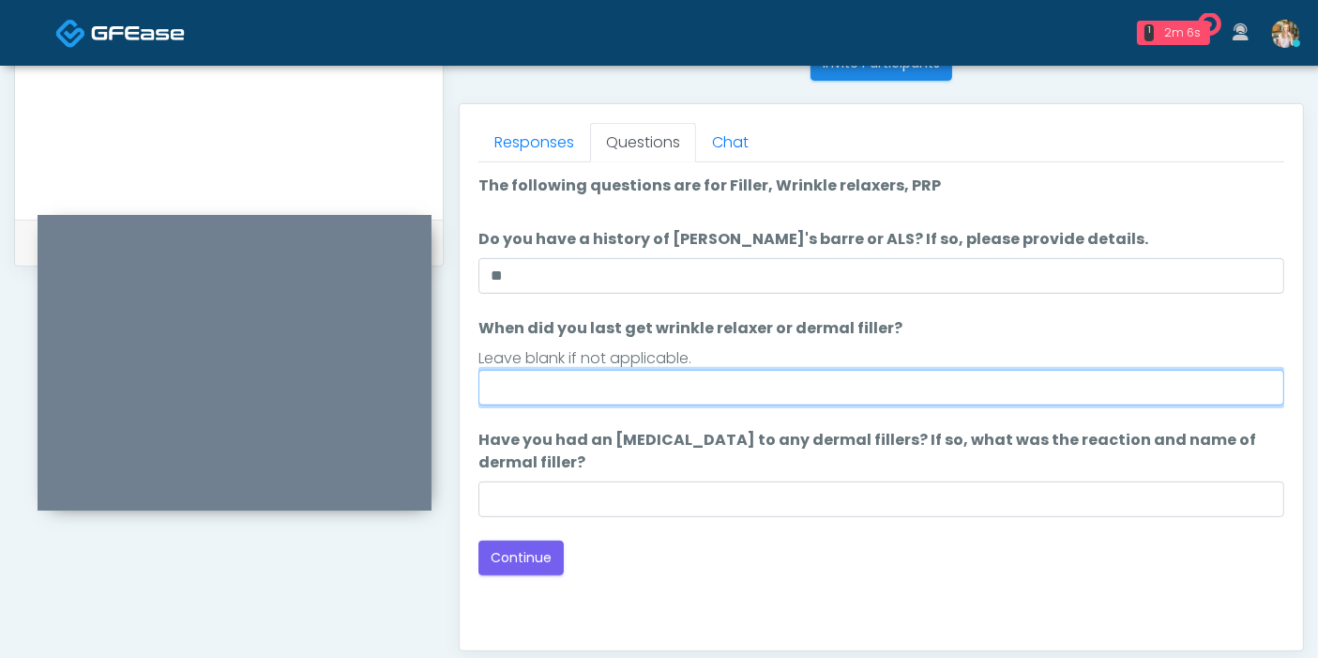
scroll to position [814, 0]
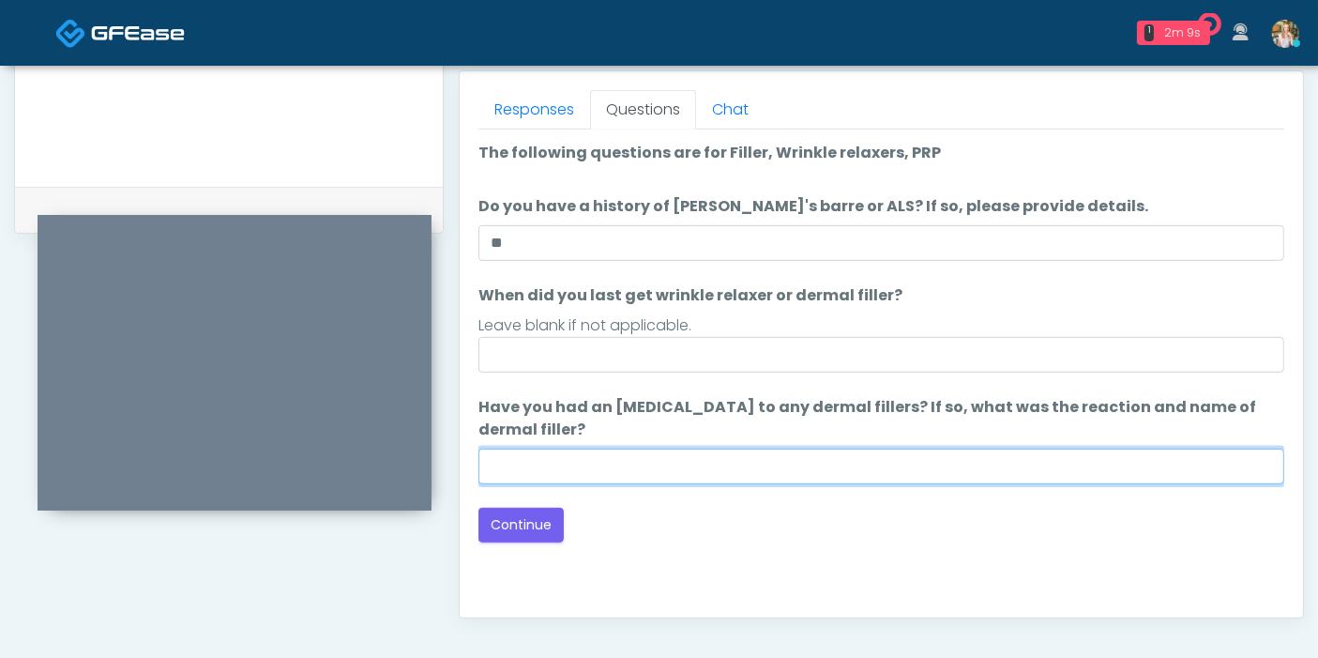
click at [860, 457] on input "Have you had an [MEDICAL_DATA] to any dermal fillers? If so, what was the react…" at bounding box center [881, 466] width 806 height 36
type input "***"
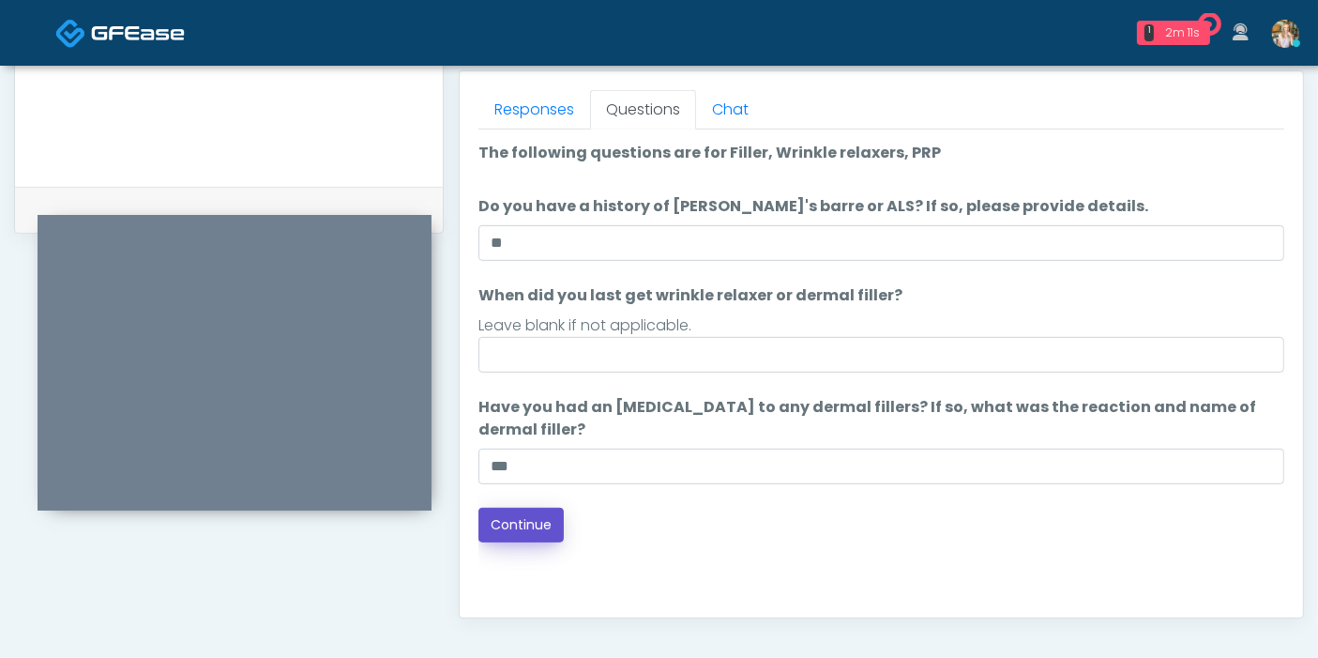
click at [537, 522] on button "Continue" at bounding box center [520, 524] width 85 height 35
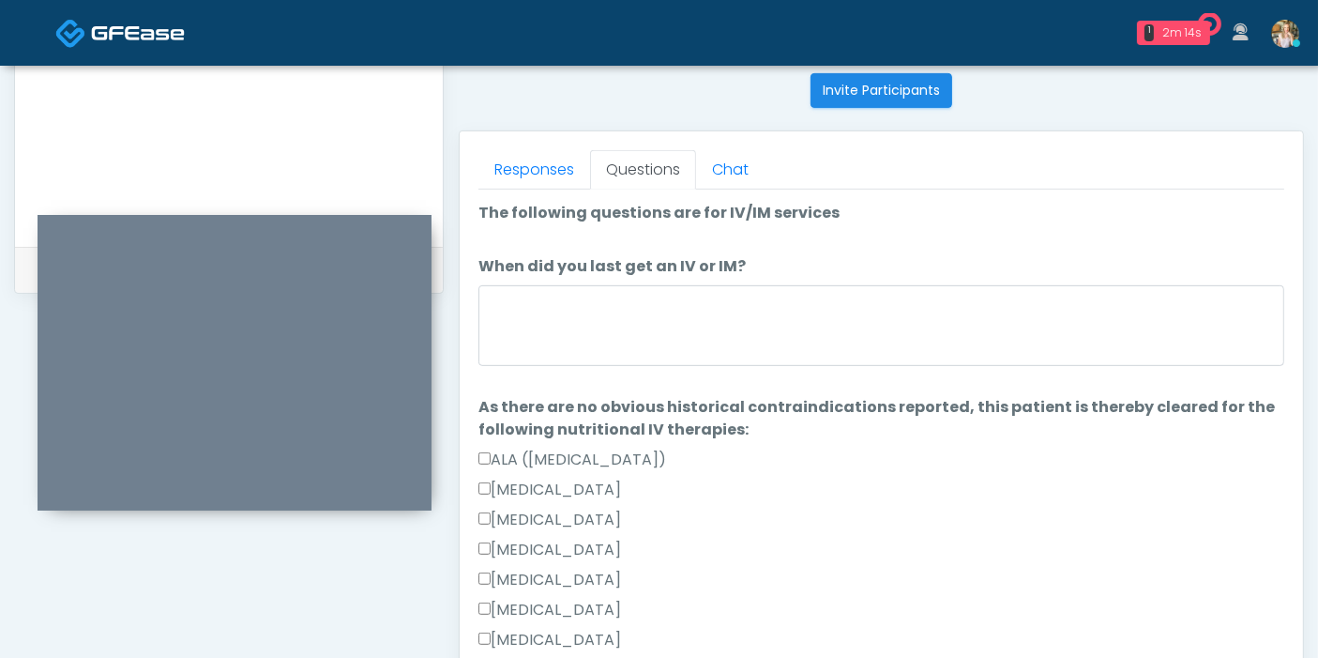
scroll to position [710, 0]
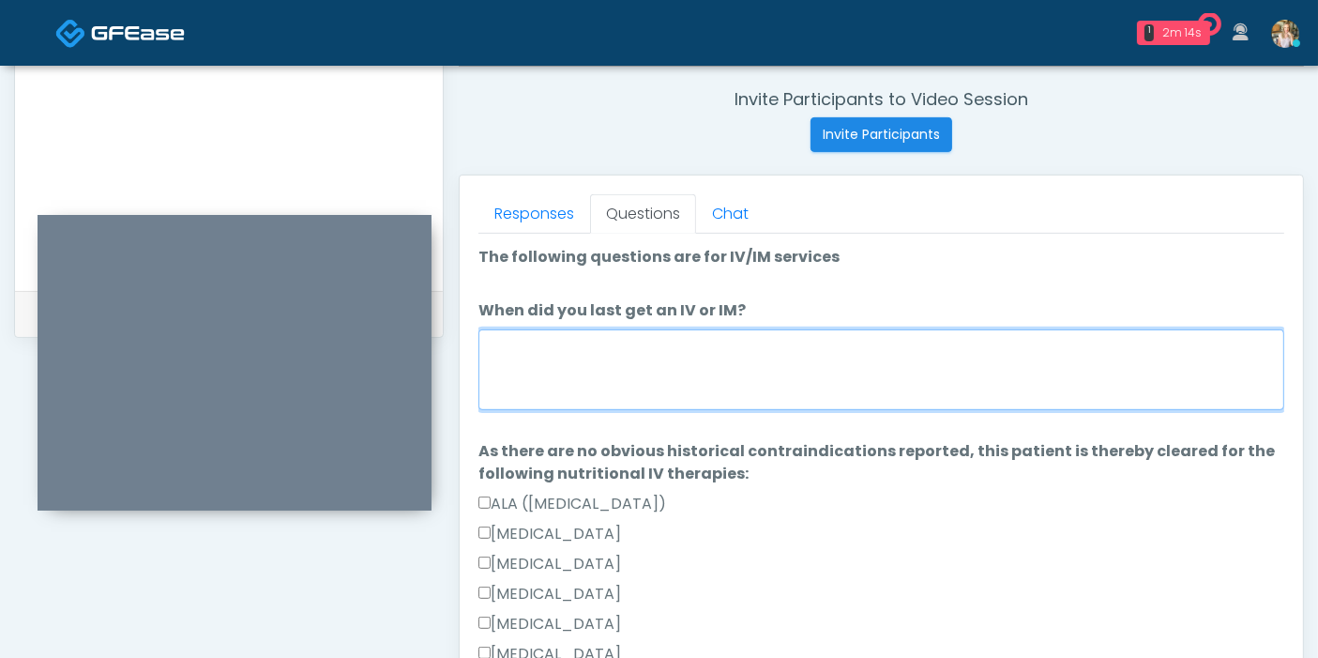
click at [843, 353] on textarea "When did you last get an IV or IM?" at bounding box center [881, 369] width 806 height 81
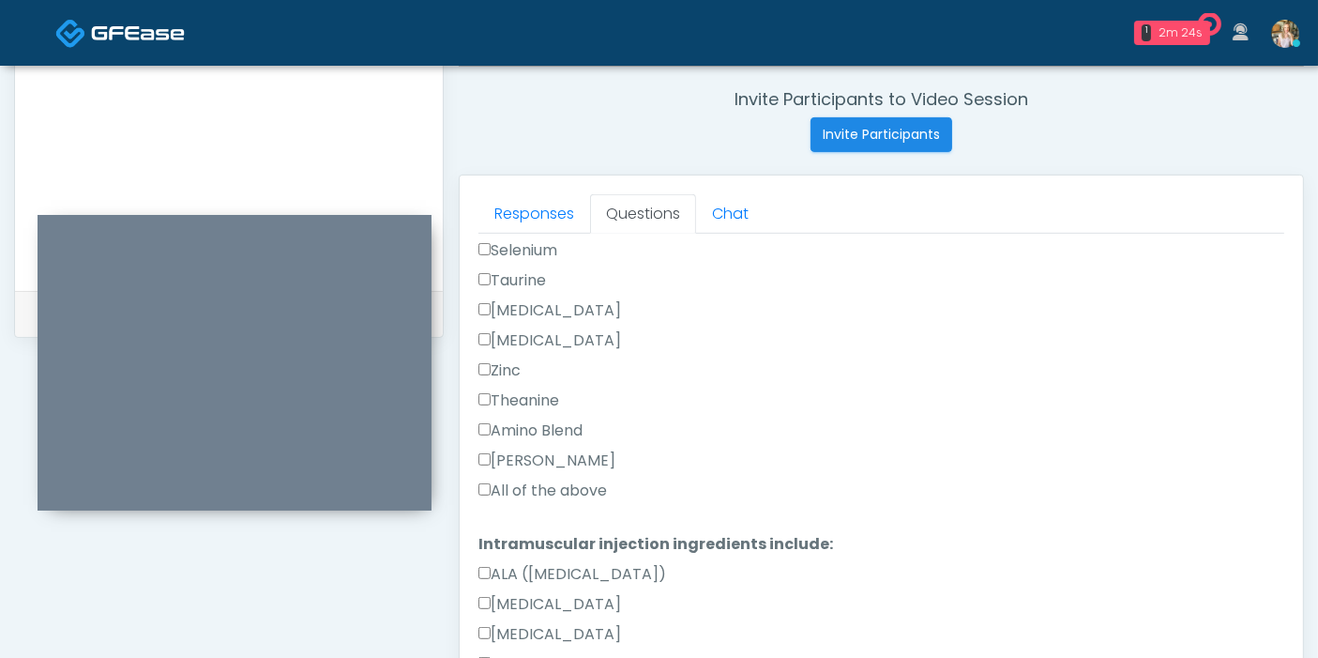
scroll to position [1042, 0]
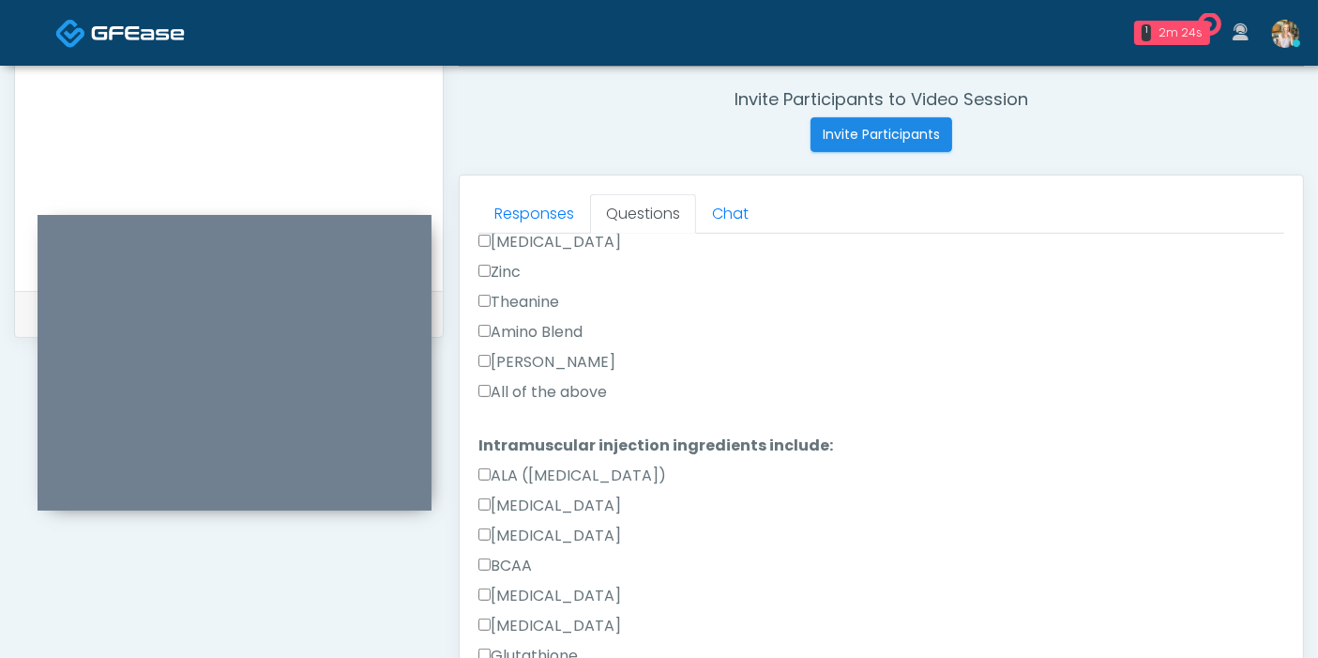
type textarea "**********"
click at [553, 381] on label "All of the above" at bounding box center [542, 392] width 129 height 23
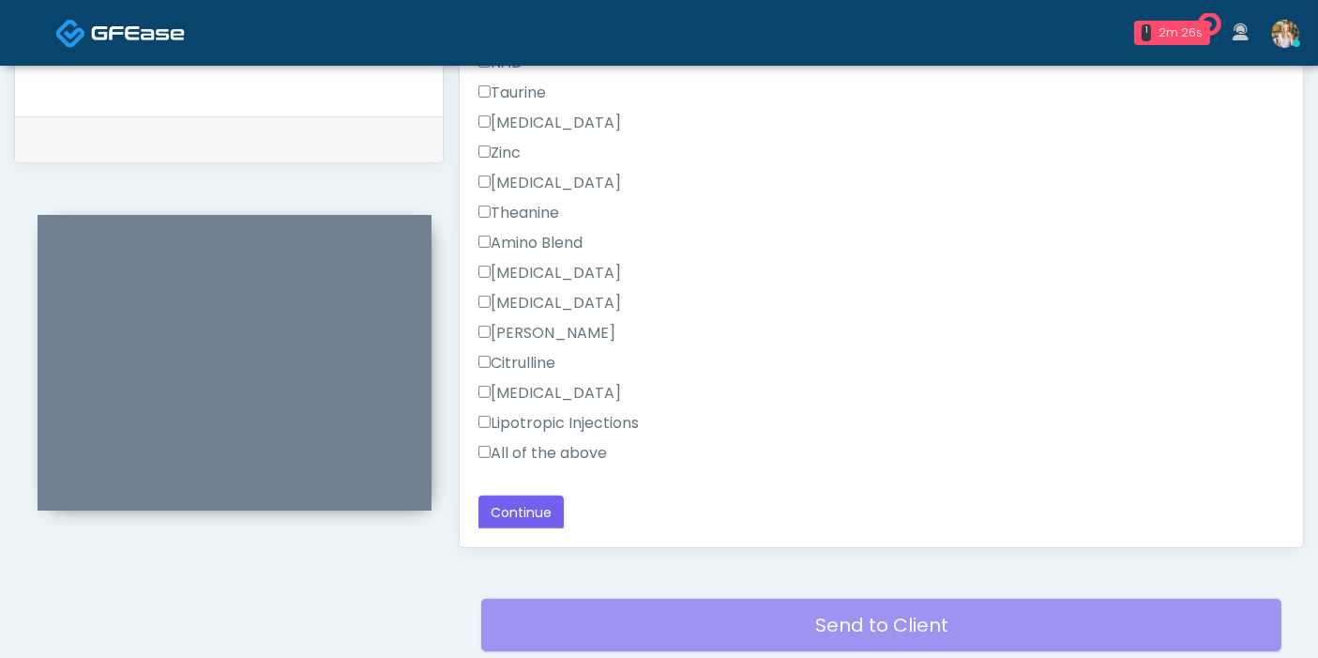
scroll to position [918, 0]
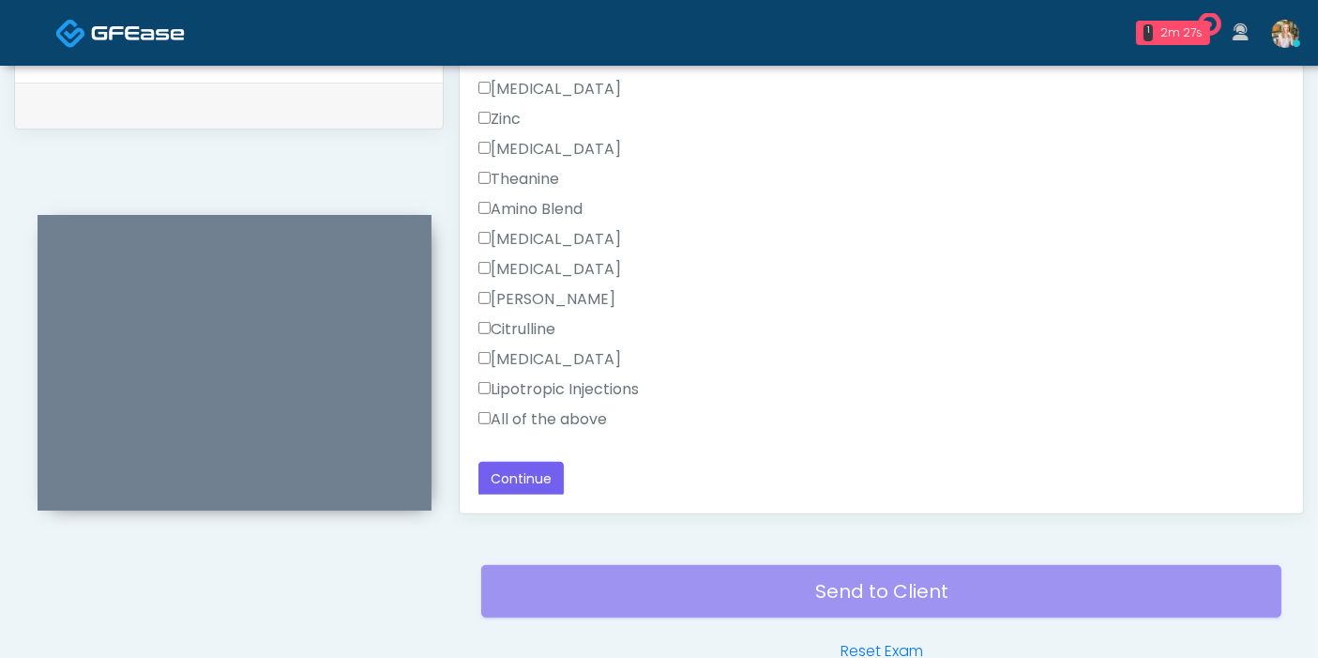
click at [527, 420] on label "All of the above" at bounding box center [542, 419] width 129 height 23
click at [532, 478] on button "Continue" at bounding box center [520, 478] width 85 height 35
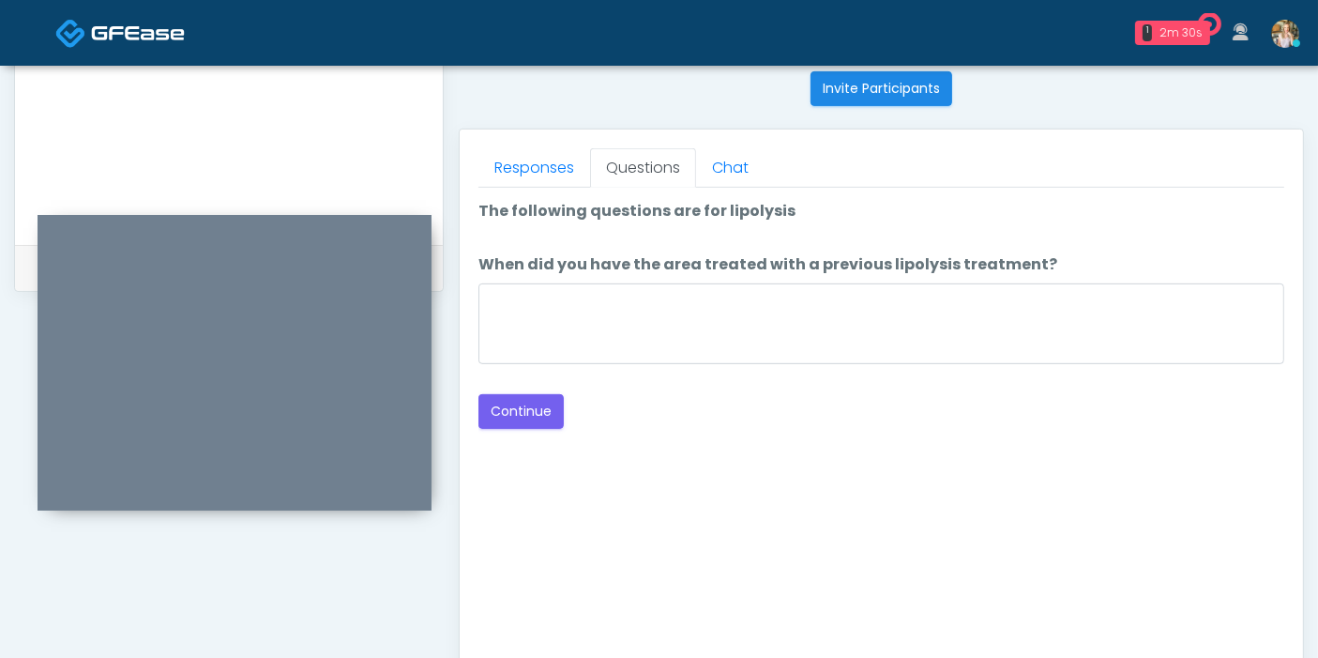
scroll to position [710, 0]
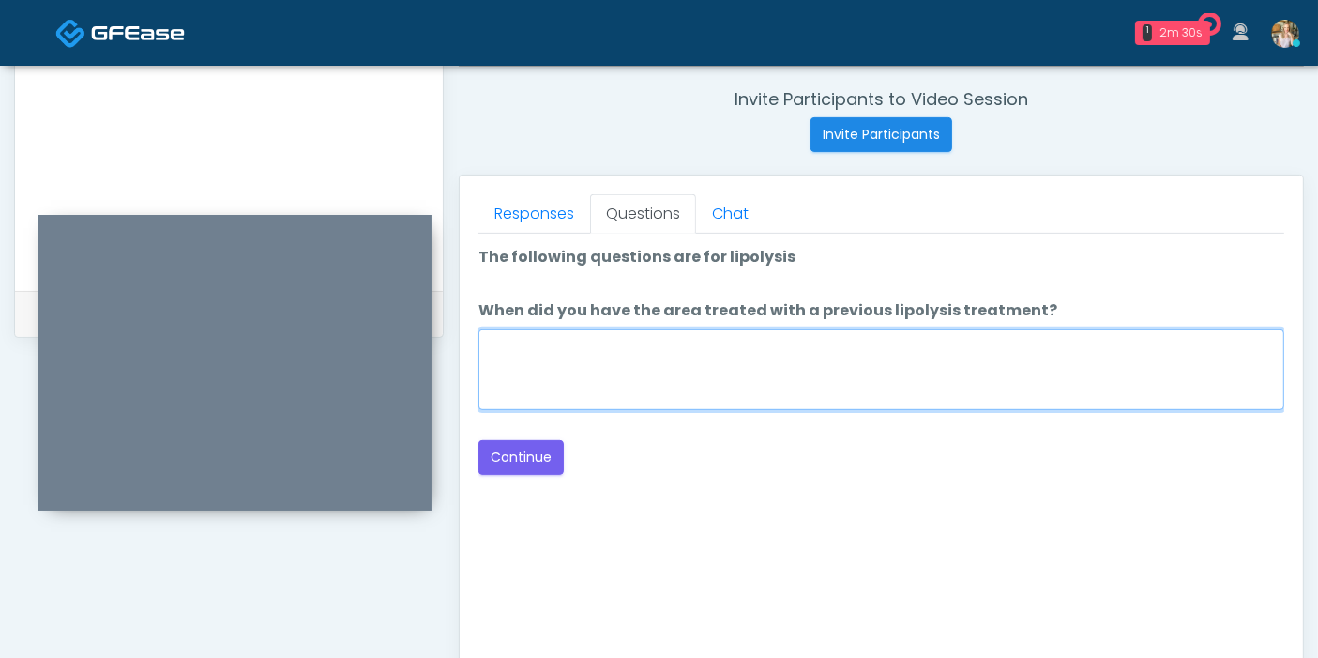
click at [844, 373] on textarea "When did you have the area treated with a previous lipolysis treatment?" at bounding box center [881, 369] width 806 height 81
type textarea "***"
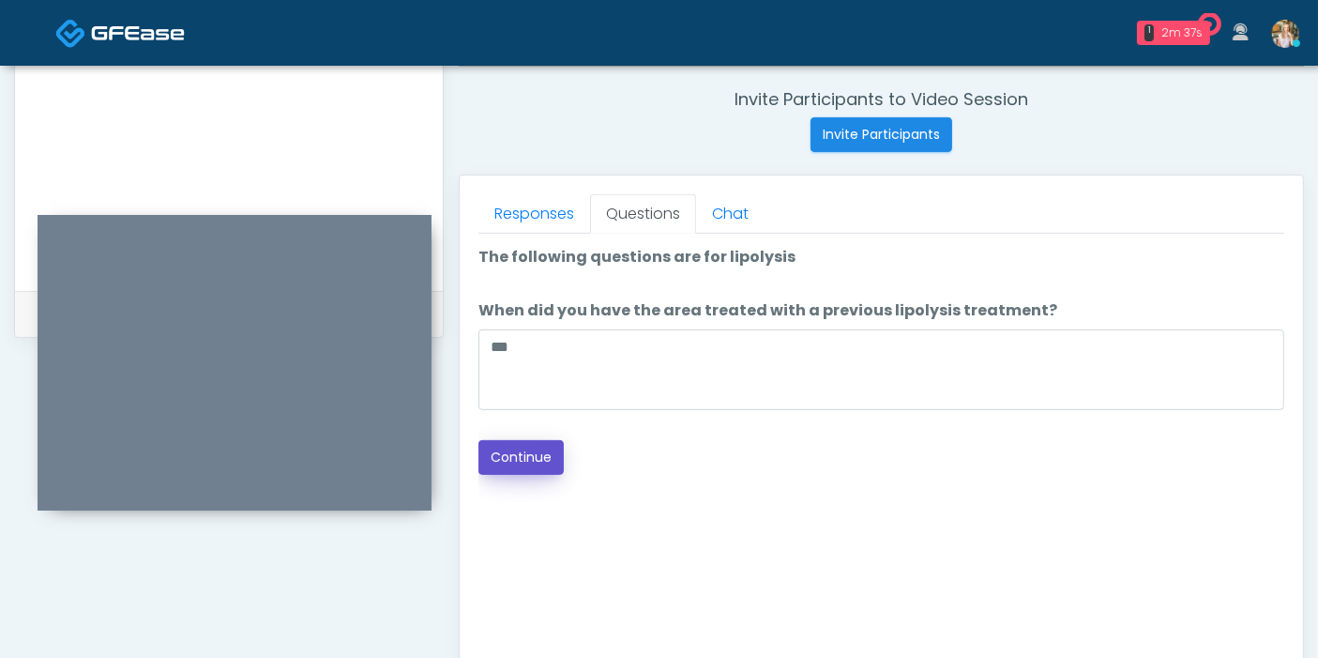
click at [511, 464] on button "Continue" at bounding box center [520, 457] width 85 height 35
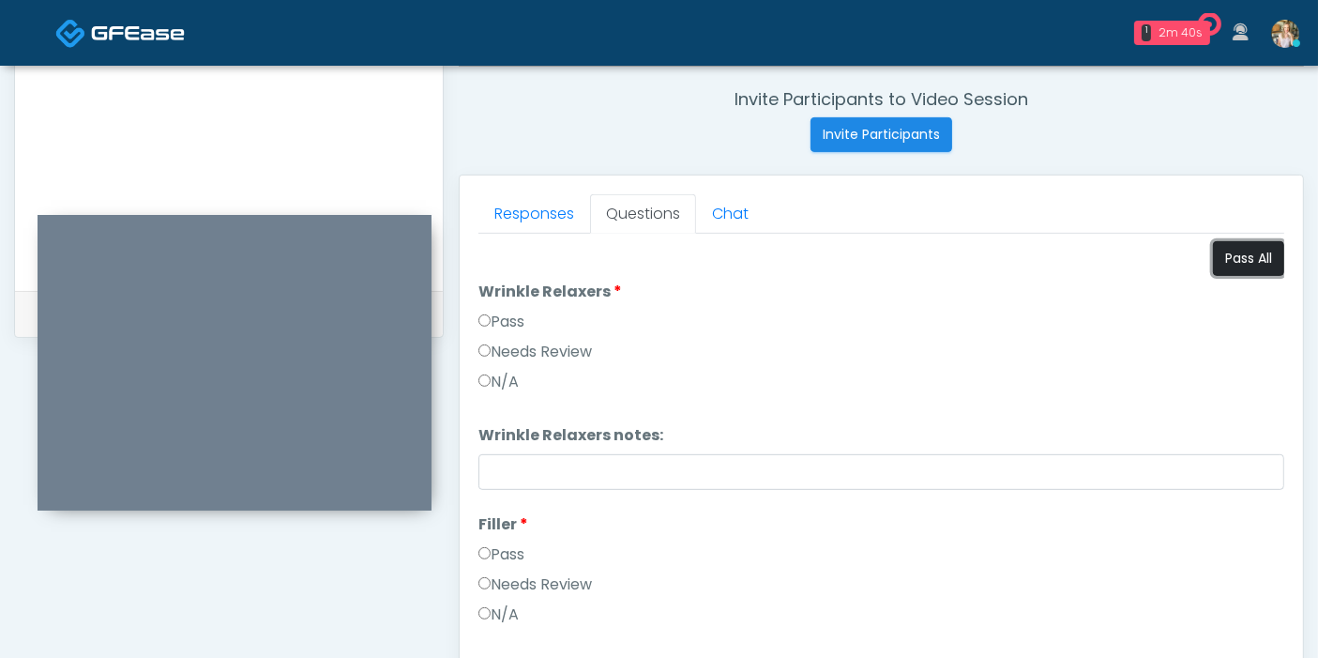
click at [1245, 259] on button "Pass All" at bounding box center [1248, 258] width 71 height 35
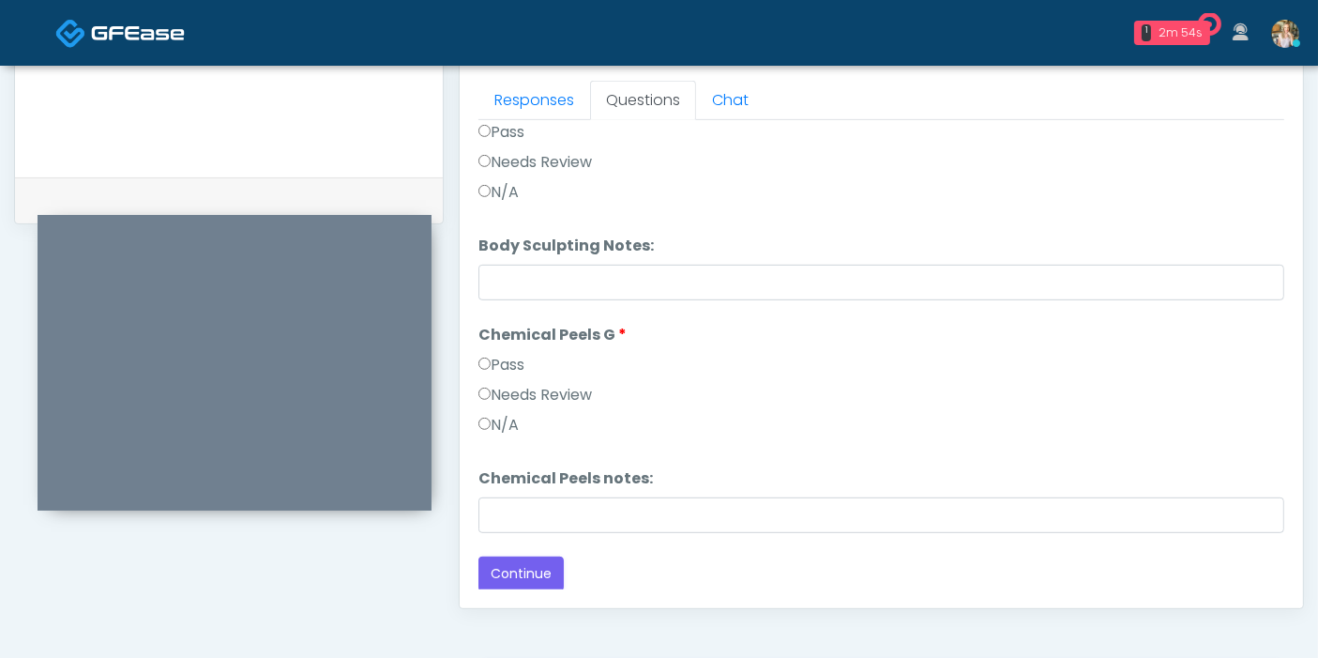
scroll to position [918, 0]
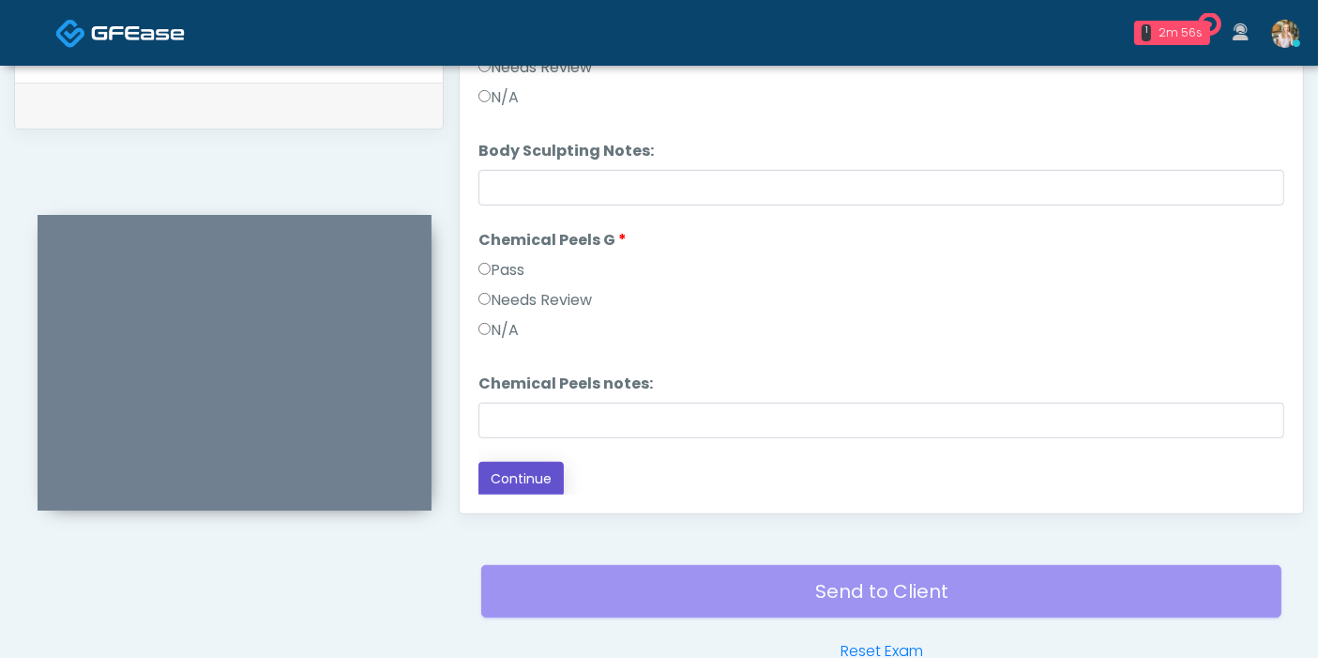
click at [544, 472] on button "Continue" at bounding box center [520, 478] width 85 height 35
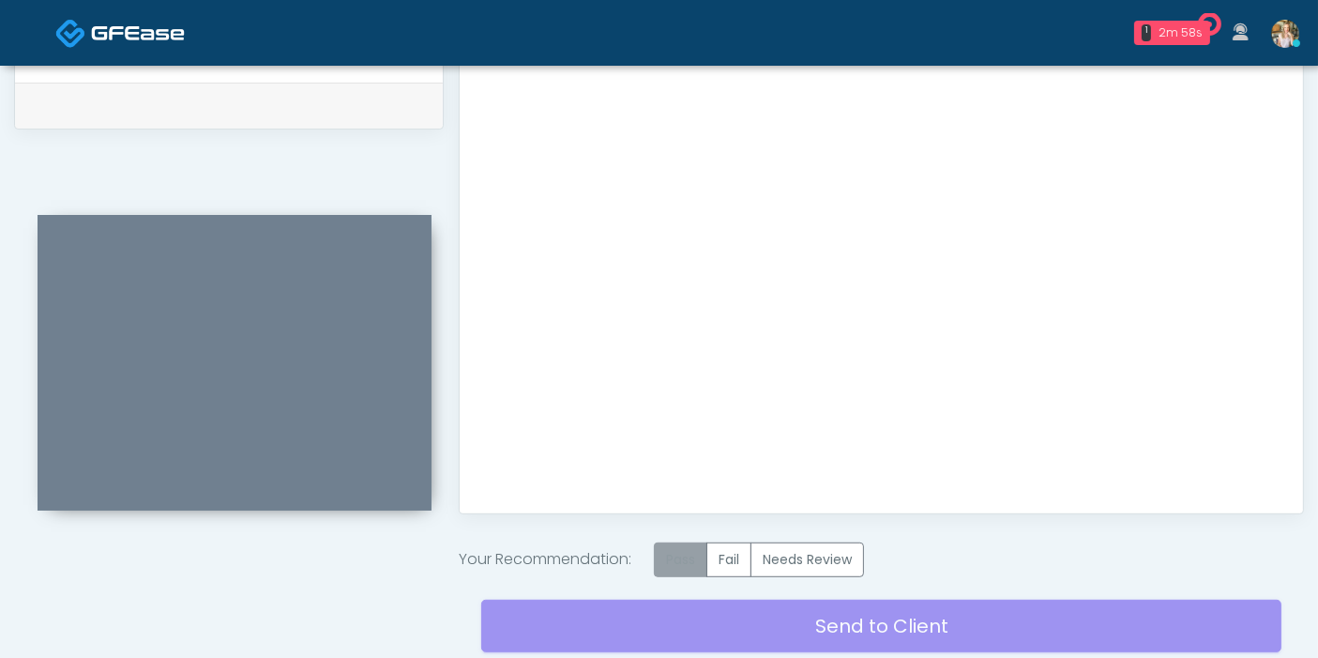
click at [687, 552] on label "Pass" at bounding box center [680, 559] width 53 height 35
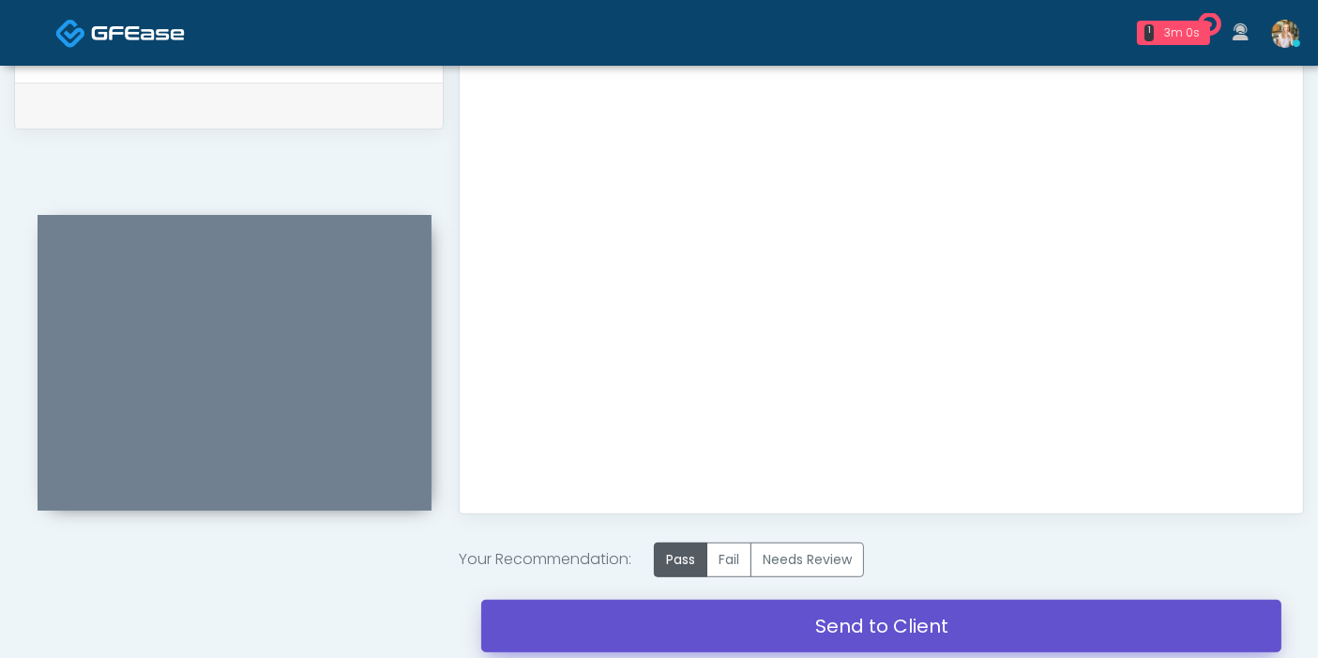
click at [899, 617] on link "Send to Client" at bounding box center [881, 625] width 800 height 53
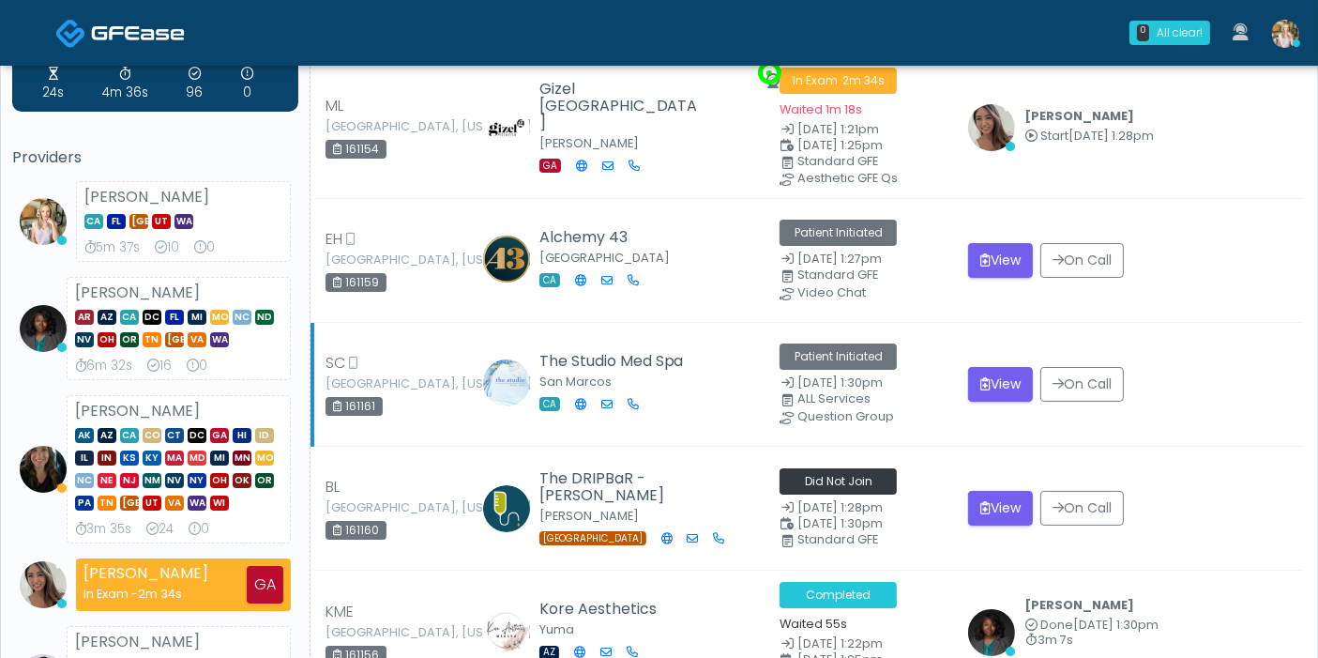
scroll to position [104, 0]
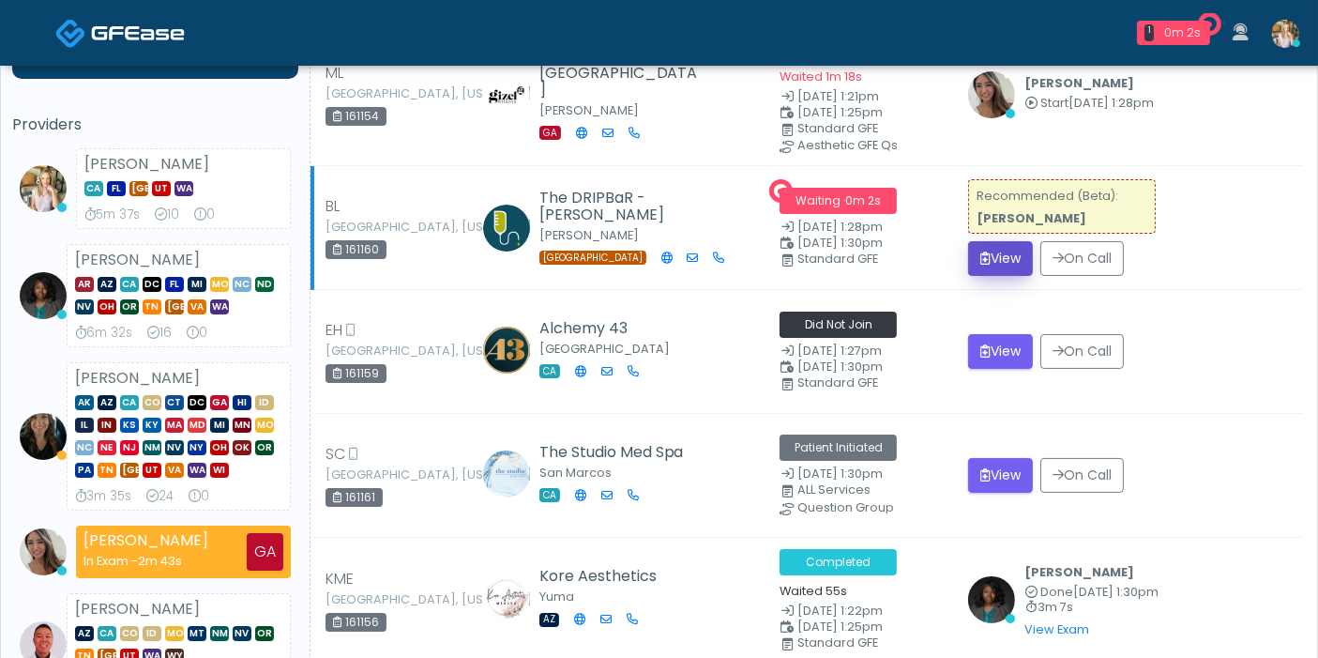
click at [998, 255] on button "View" at bounding box center [1000, 258] width 65 height 35
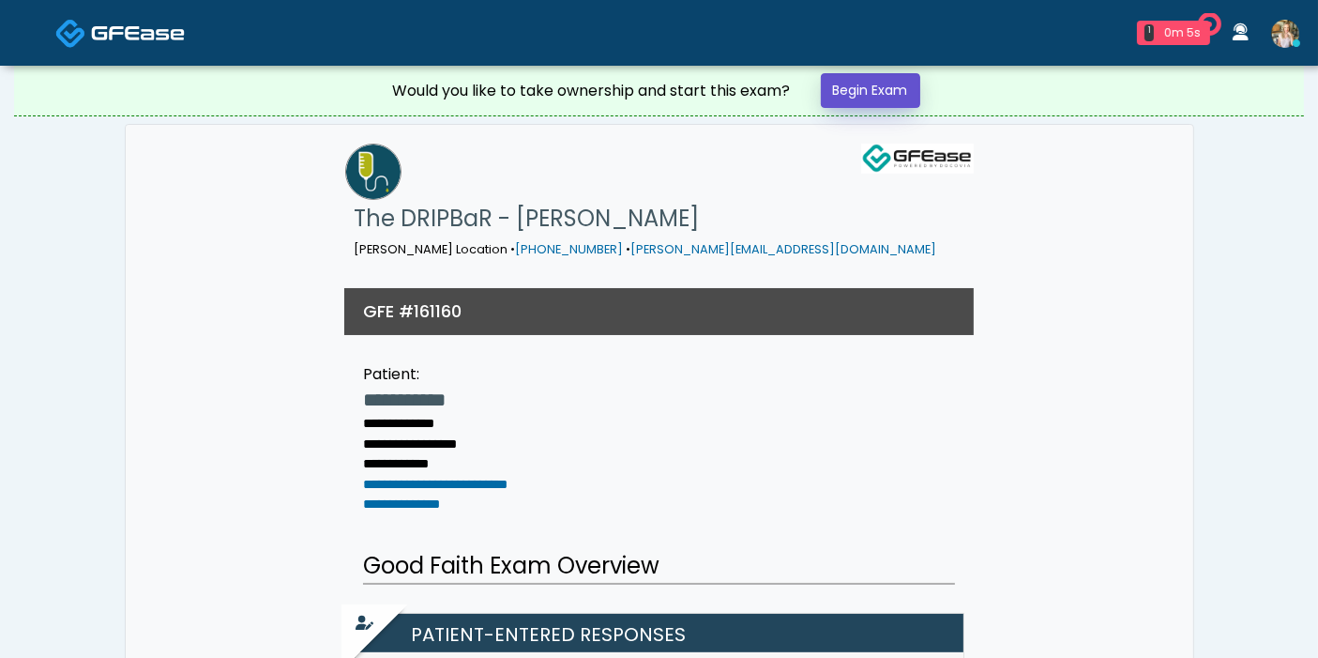
click at [852, 95] on link "Begin Exam" at bounding box center [870, 90] width 99 height 35
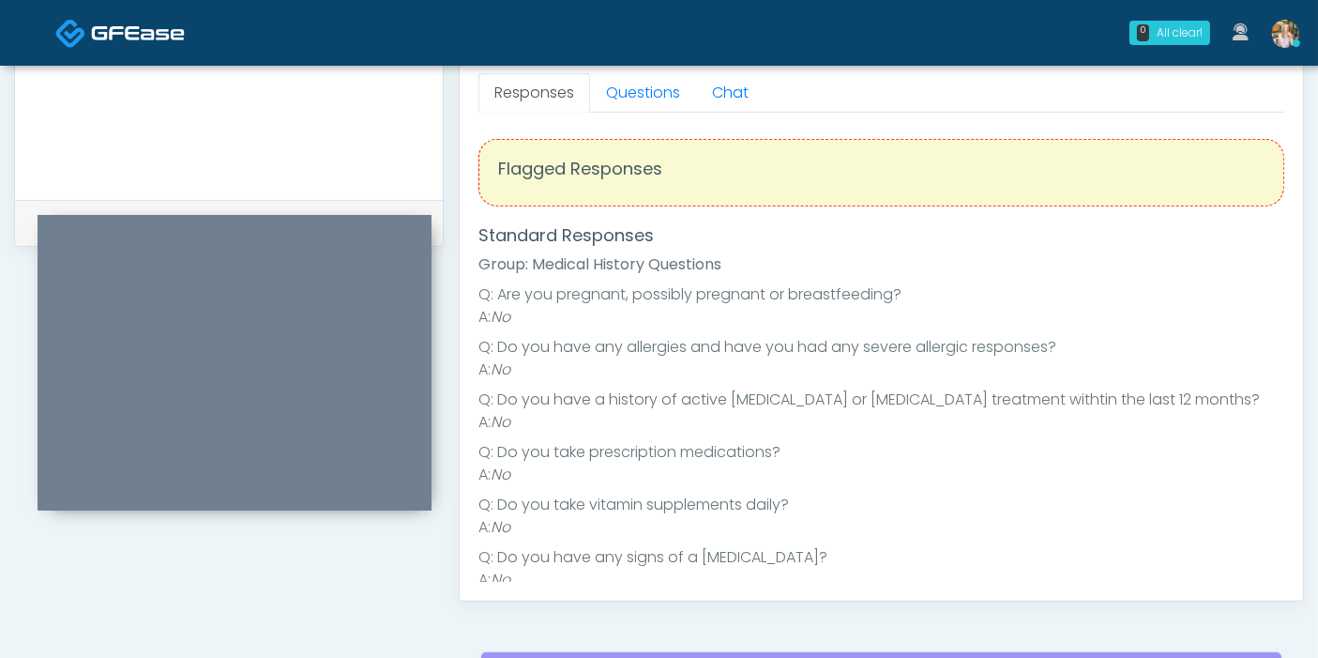
scroll to position [729, 0]
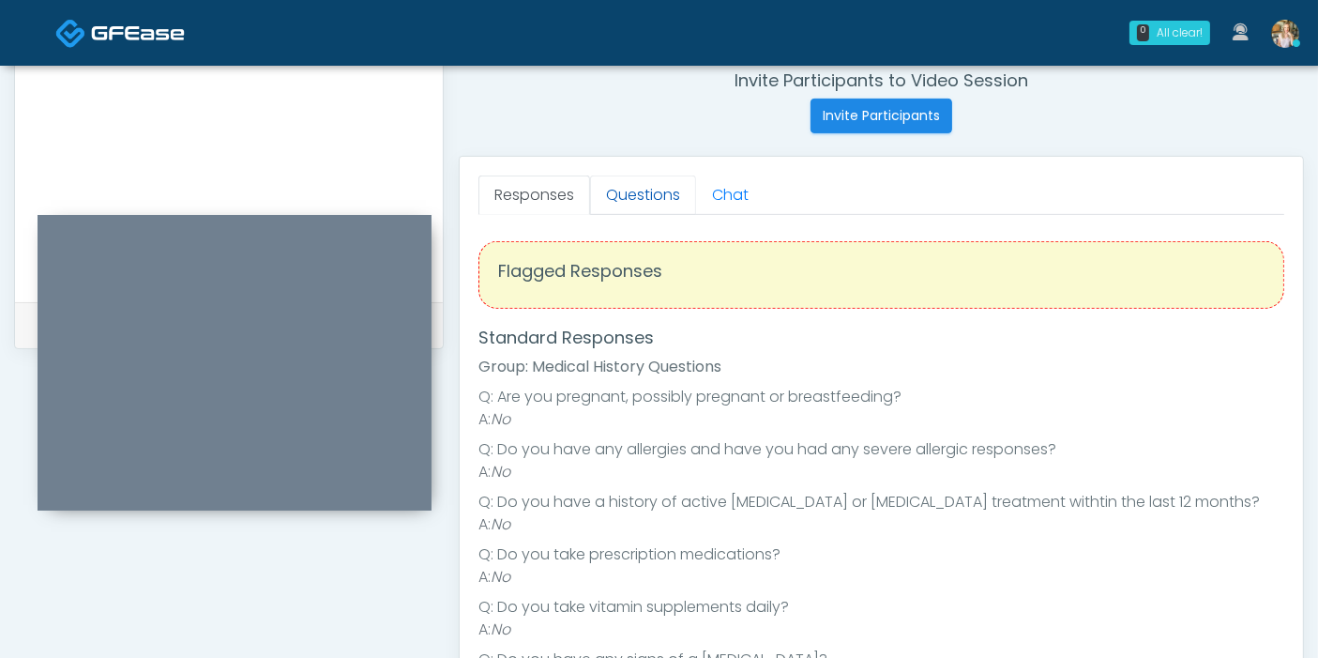
click at [651, 187] on link "Questions" at bounding box center [643, 194] width 106 height 39
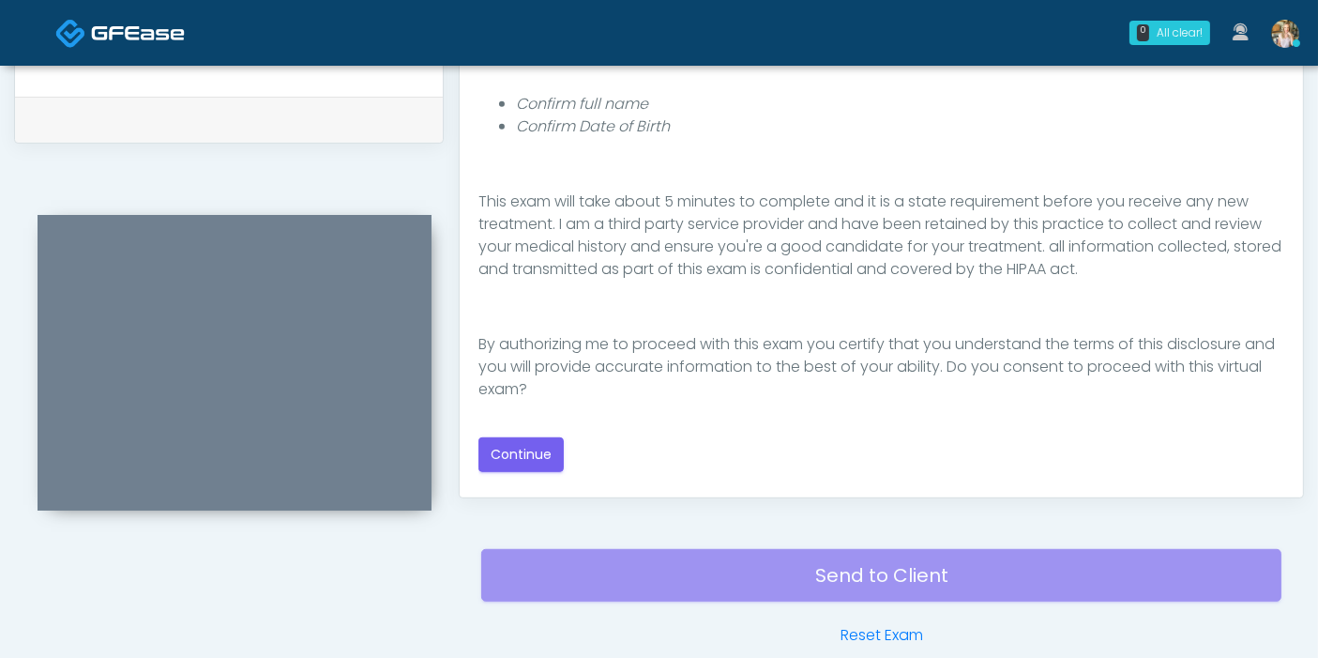
scroll to position [938, 0]
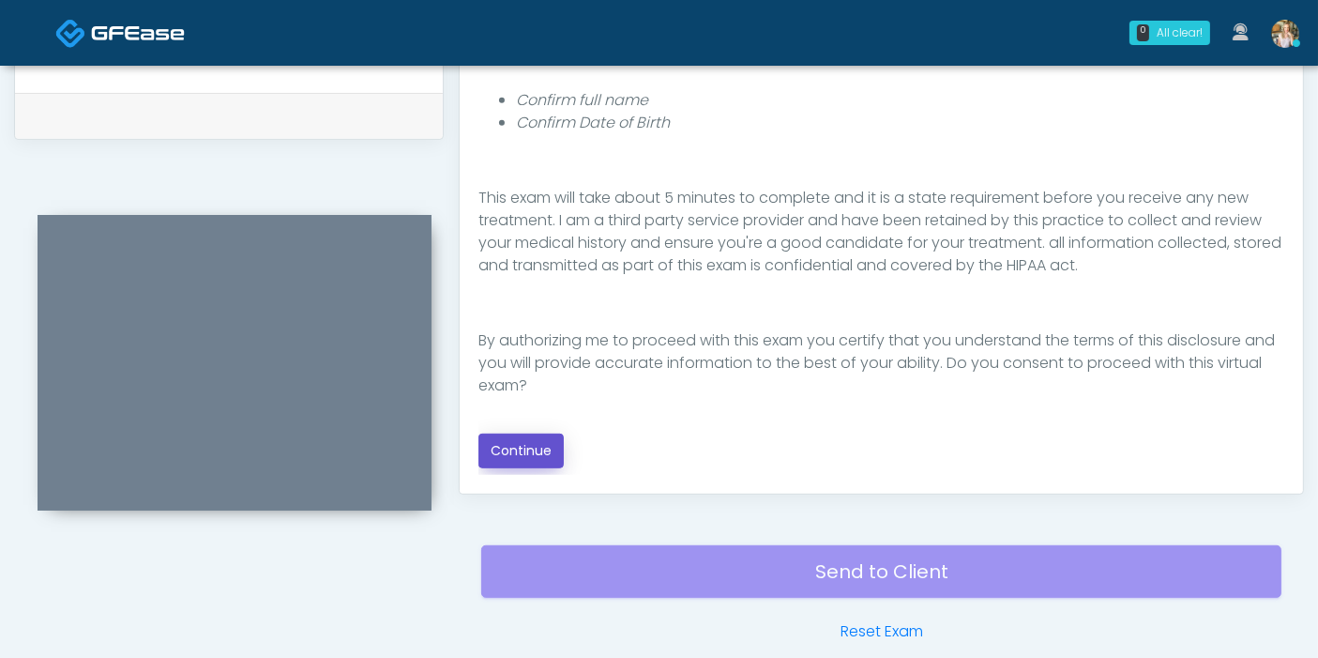
click at [550, 446] on button "Continue" at bounding box center [520, 450] width 85 height 35
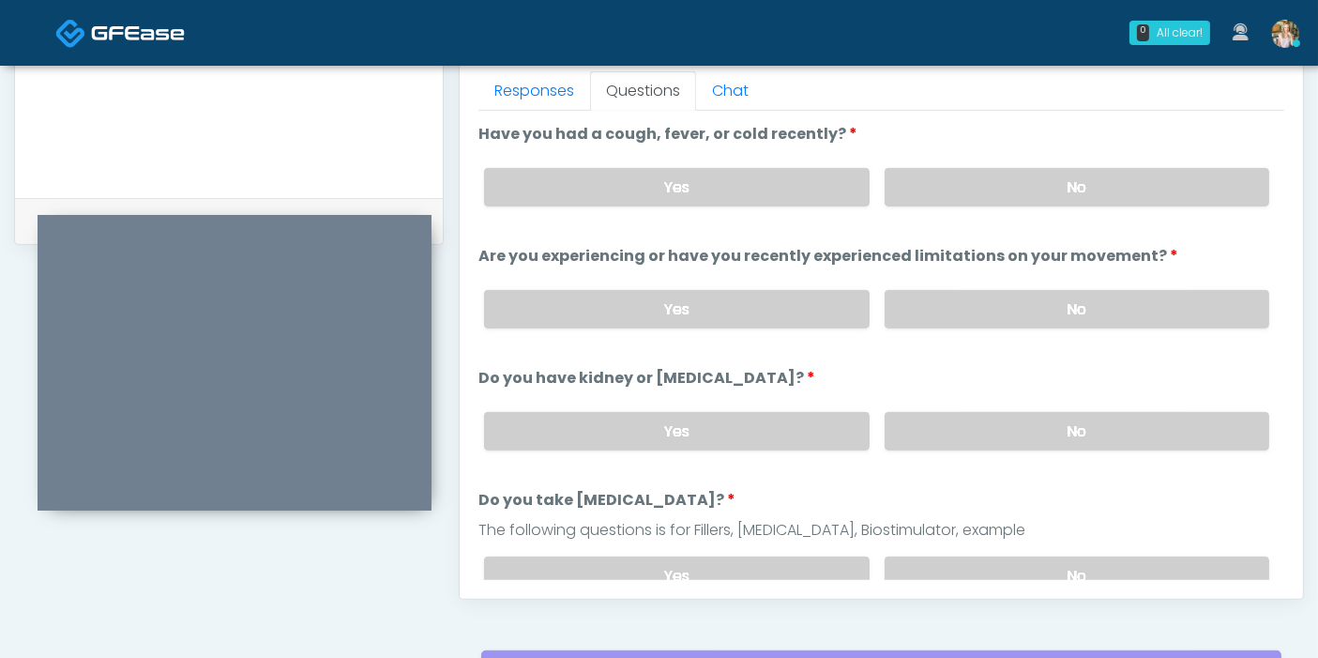
scroll to position [855, 0]
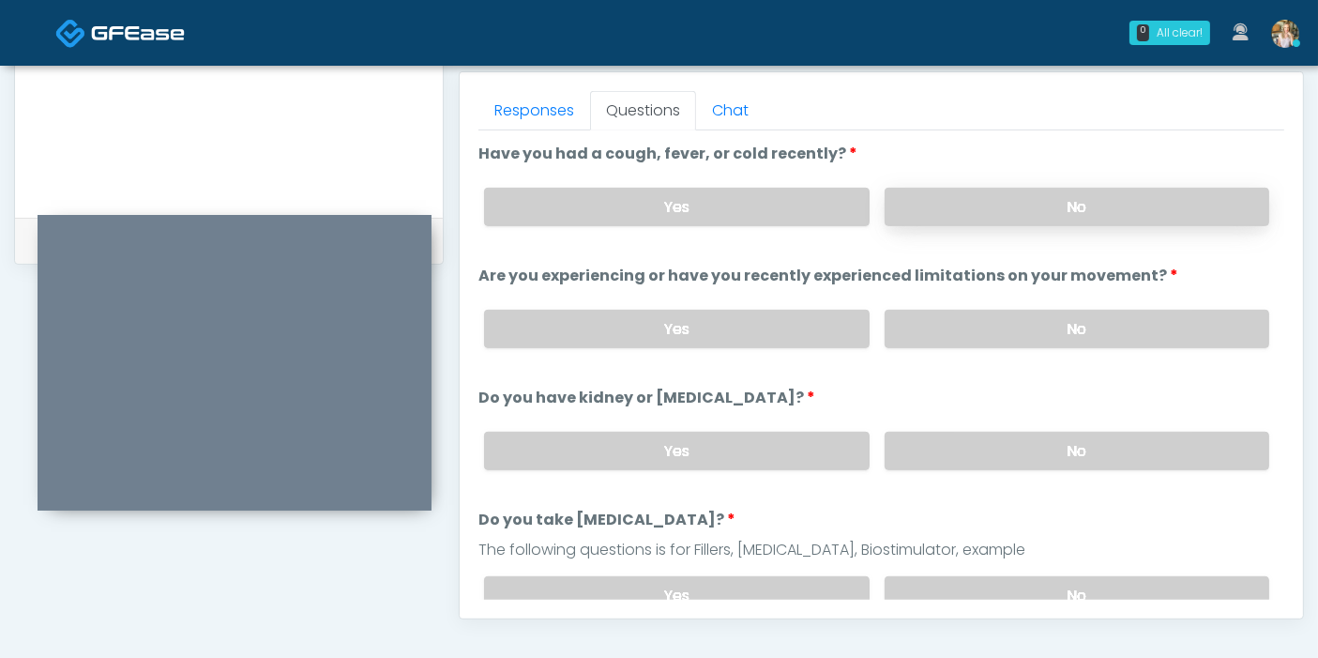
click at [1028, 210] on label "No" at bounding box center [1077, 207] width 385 height 38
click at [1058, 335] on label "No" at bounding box center [1077, 329] width 385 height 38
click at [1064, 451] on label "No" at bounding box center [1077, 450] width 385 height 38
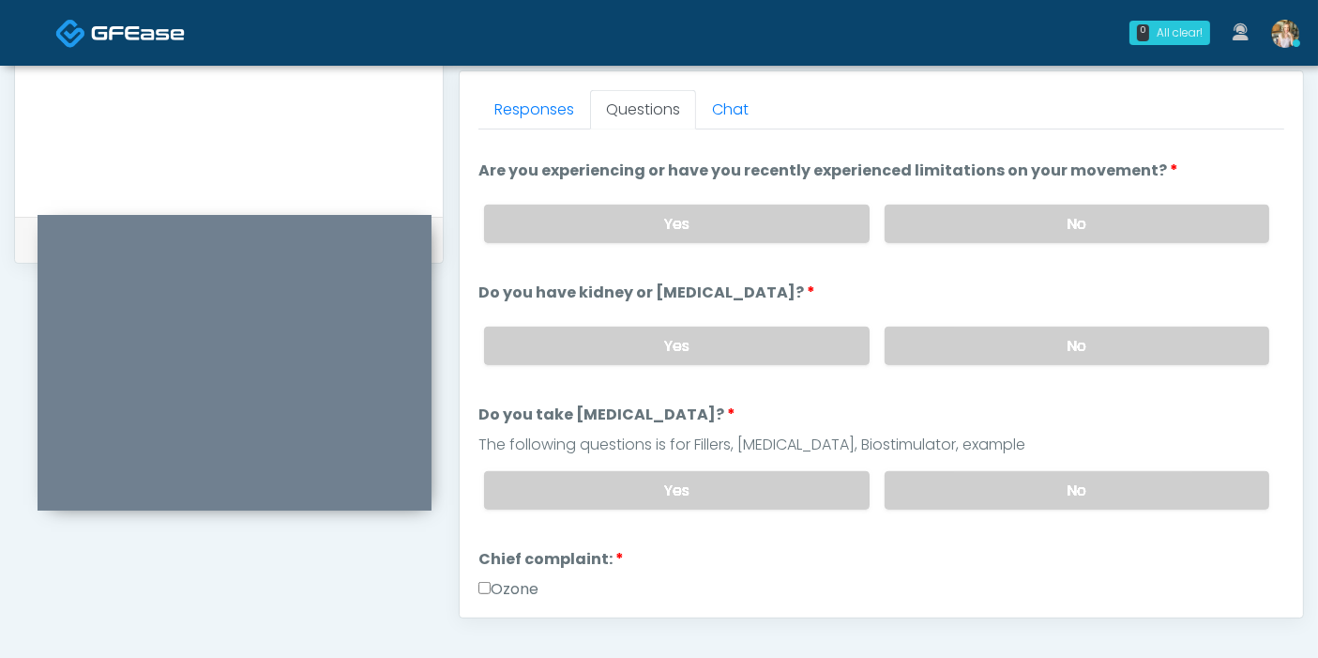
scroll to position [208, 0]
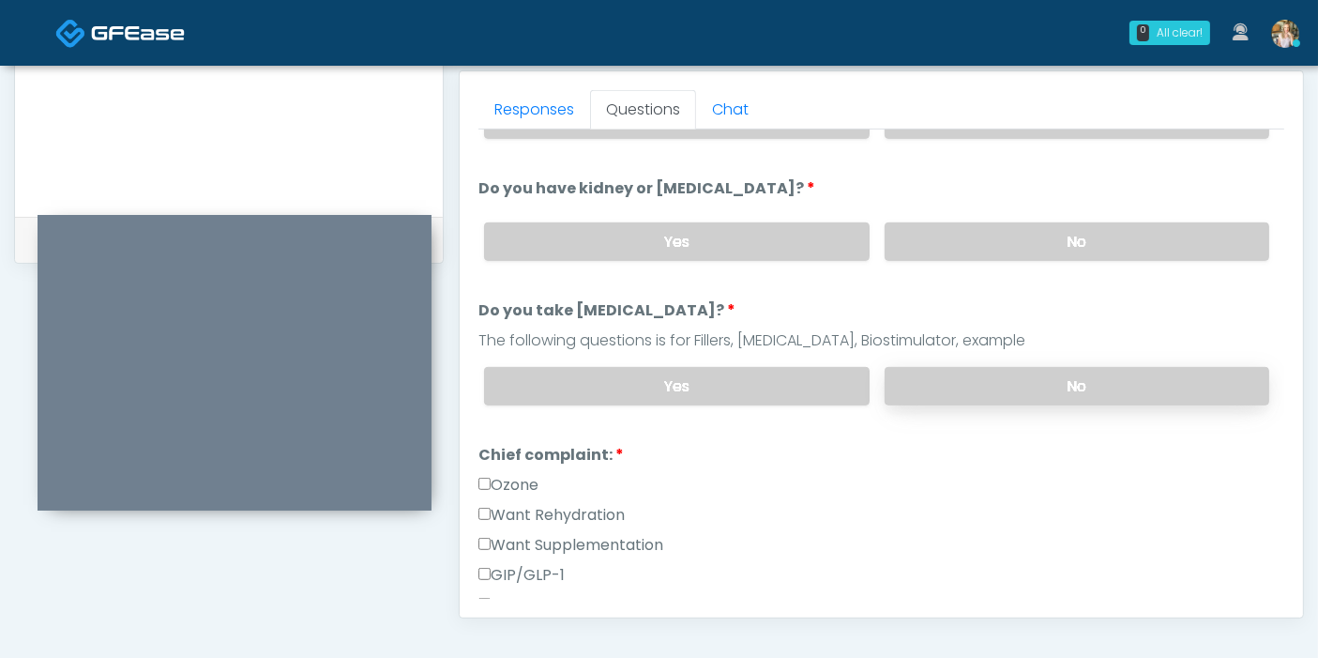
click at [1010, 385] on label "No" at bounding box center [1077, 386] width 385 height 38
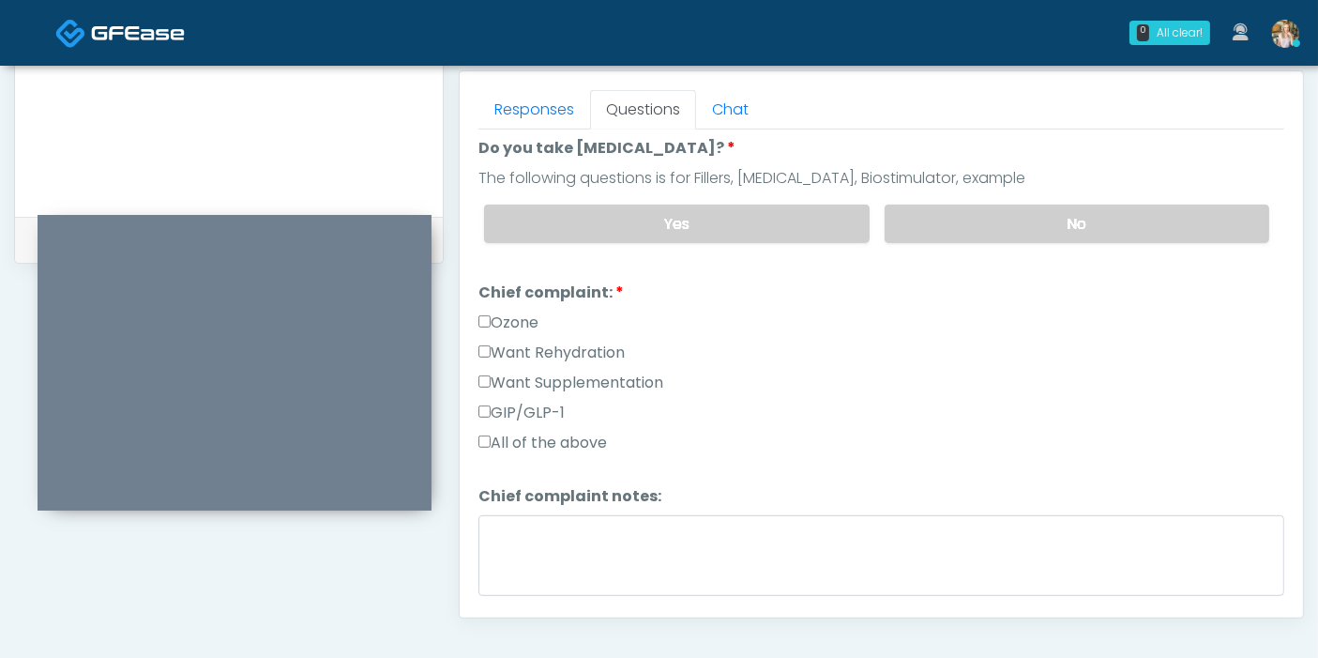
scroll to position [416, 0]
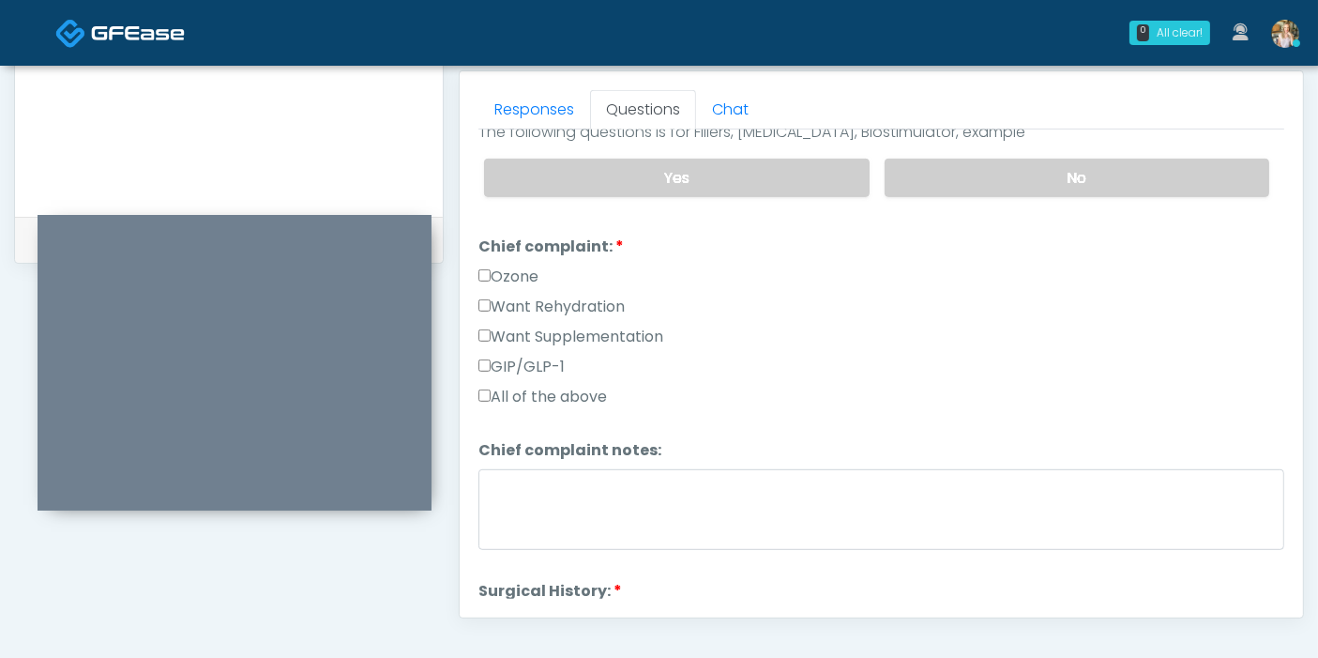
click at [520, 299] on label "Want Rehydration" at bounding box center [551, 306] width 146 height 23
click at [537, 299] on label "Want Rehydration" at bounding box center [551, 306] width 146 height 23
click at [546, 335] on label "Want Supplementation" at bounding box center [570, 336] width 185 height 23
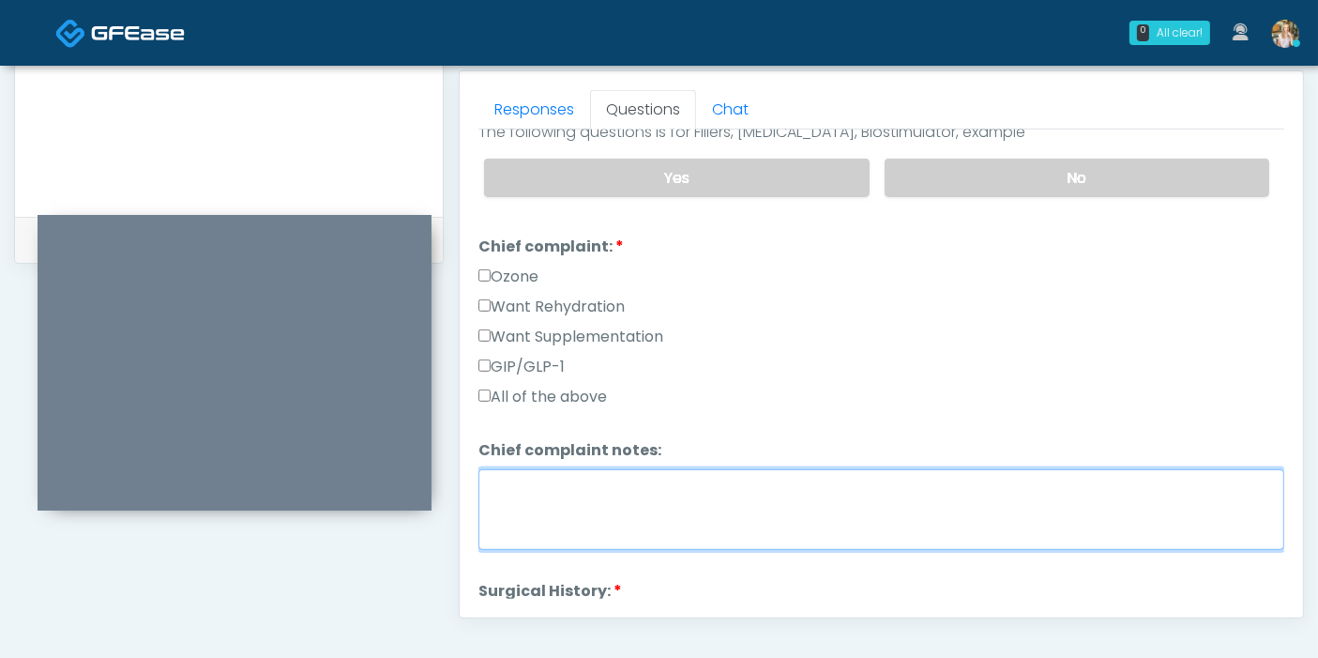
click at [683, 486] on textarea "Chief complaint notes:" at bounding box center [881, 509] width 806 height 81
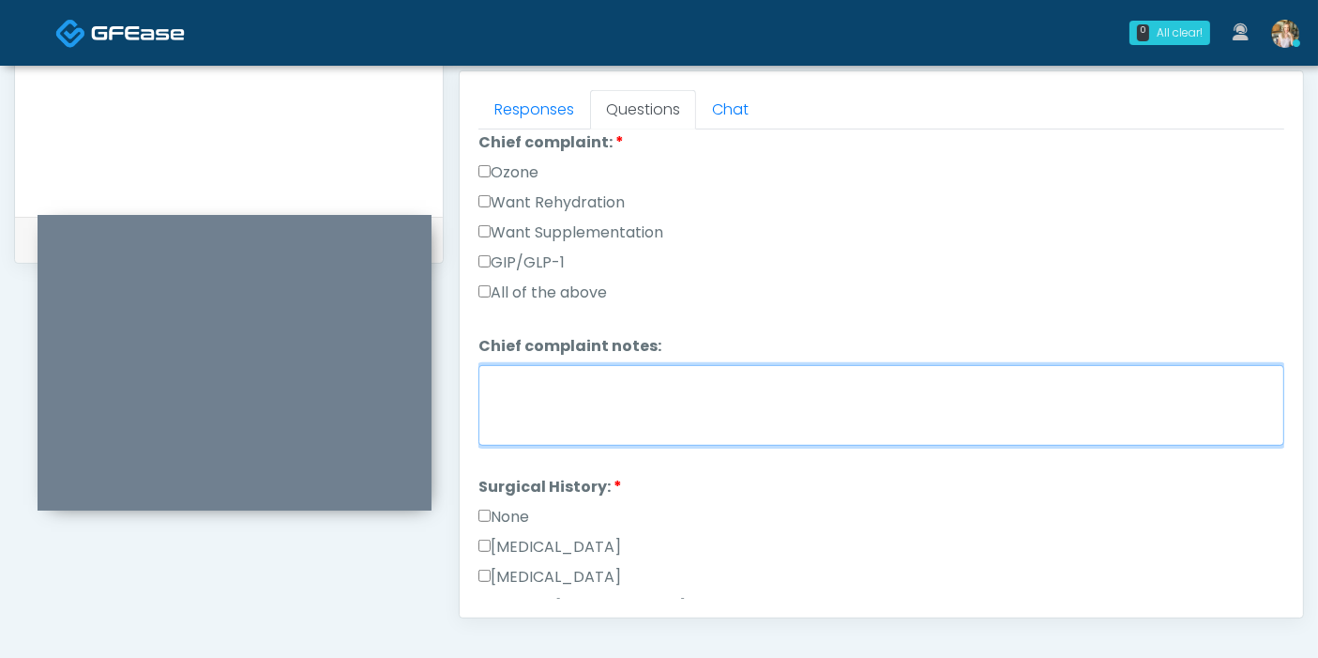
scroll to position [625, 0]
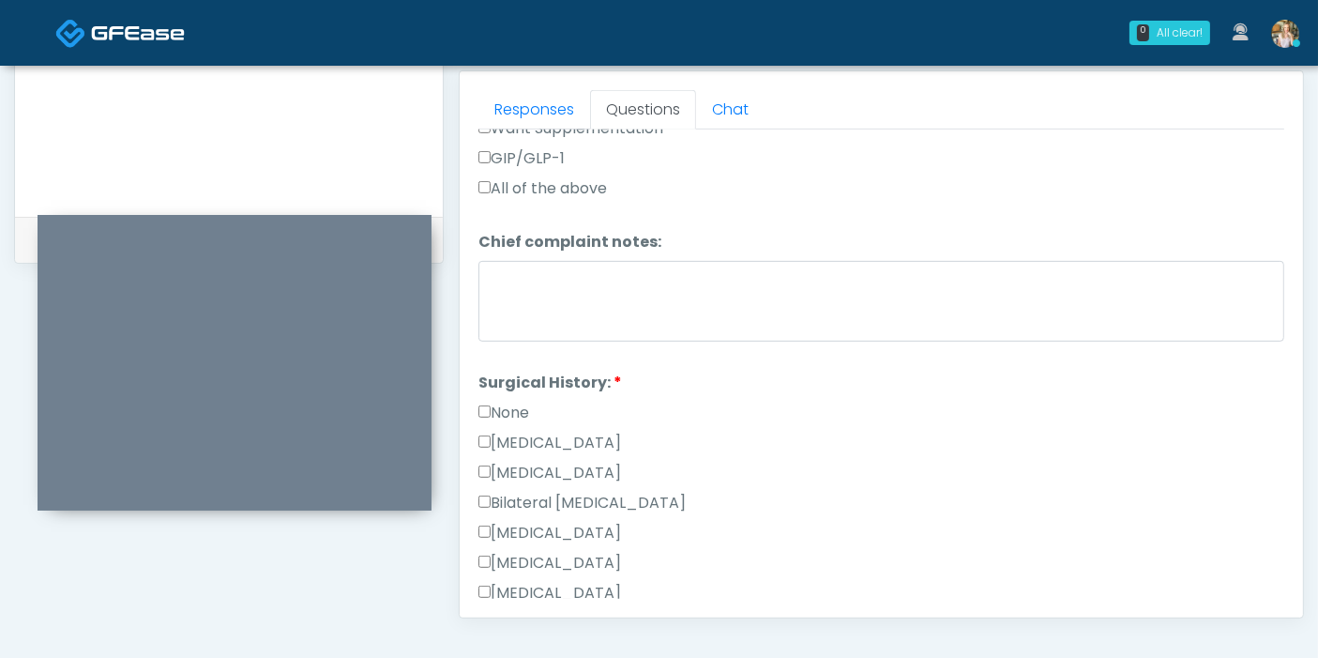
click at [504, 408] on label "None" at bounding box center [503, 412] width 51 height 23
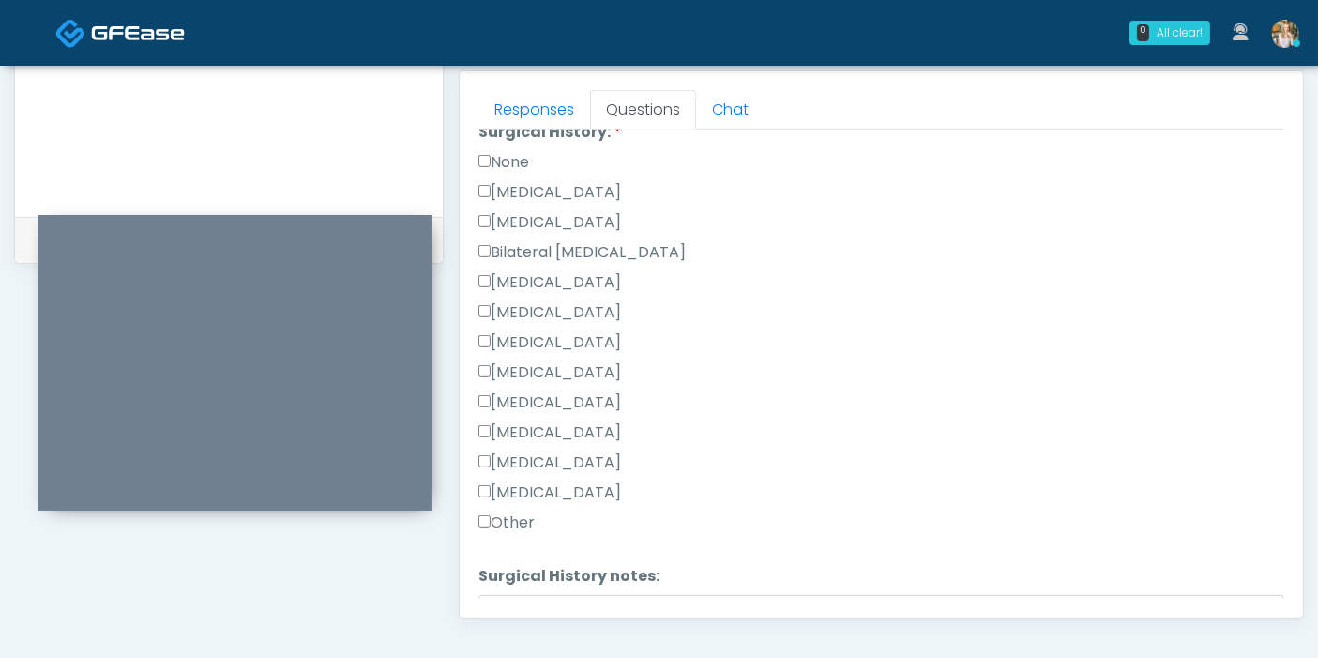
scroll to position [938, 0]
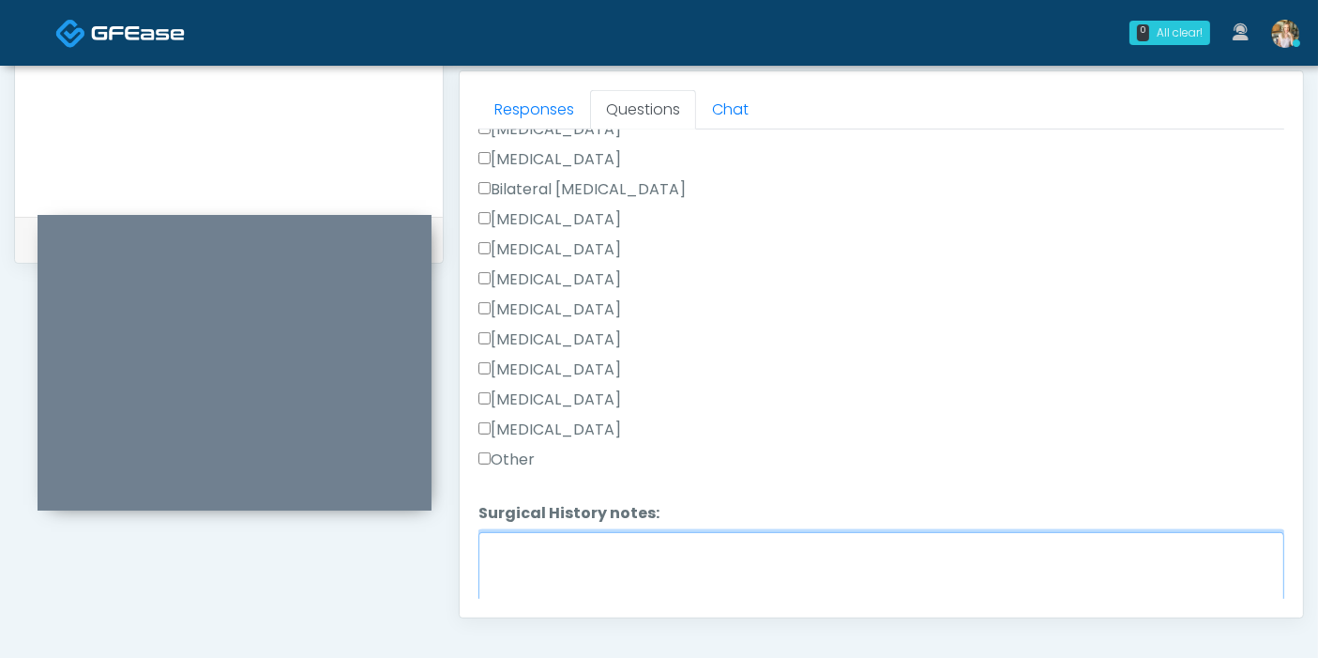
click at [657, 550] on textarea "Surgical History notes:" at bounding box center [881, 572] width 806 height 81
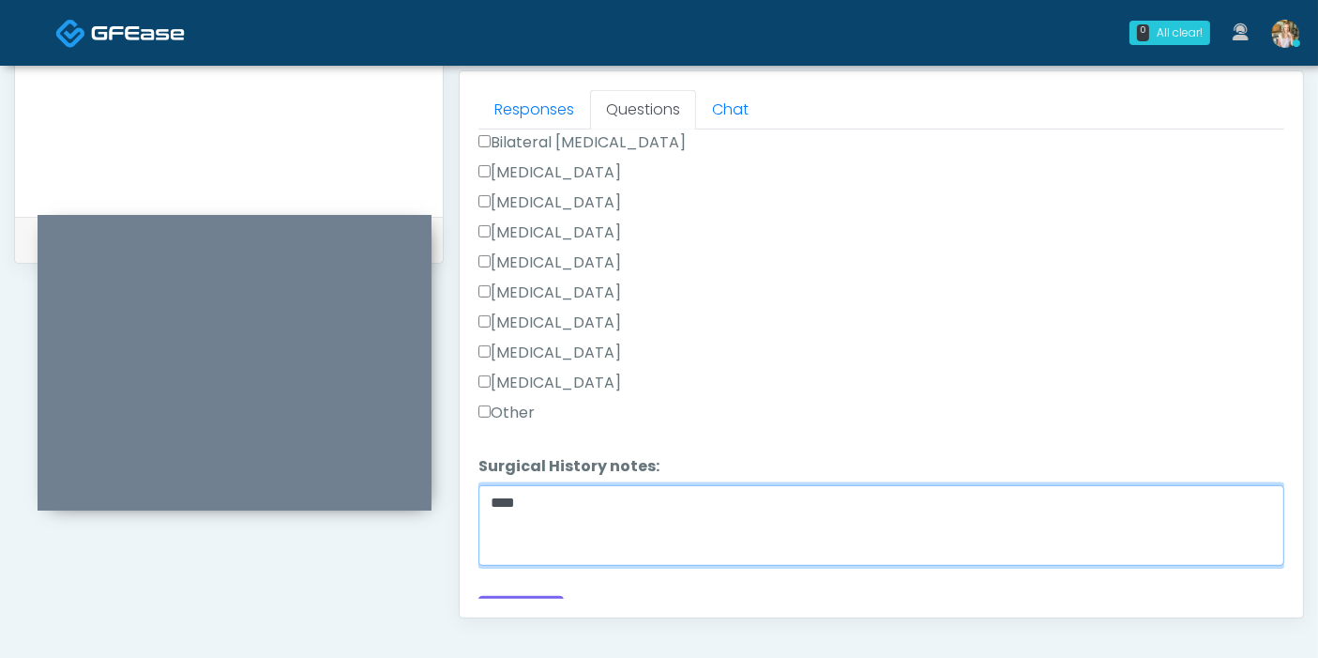
scroll to position [1010, 0]
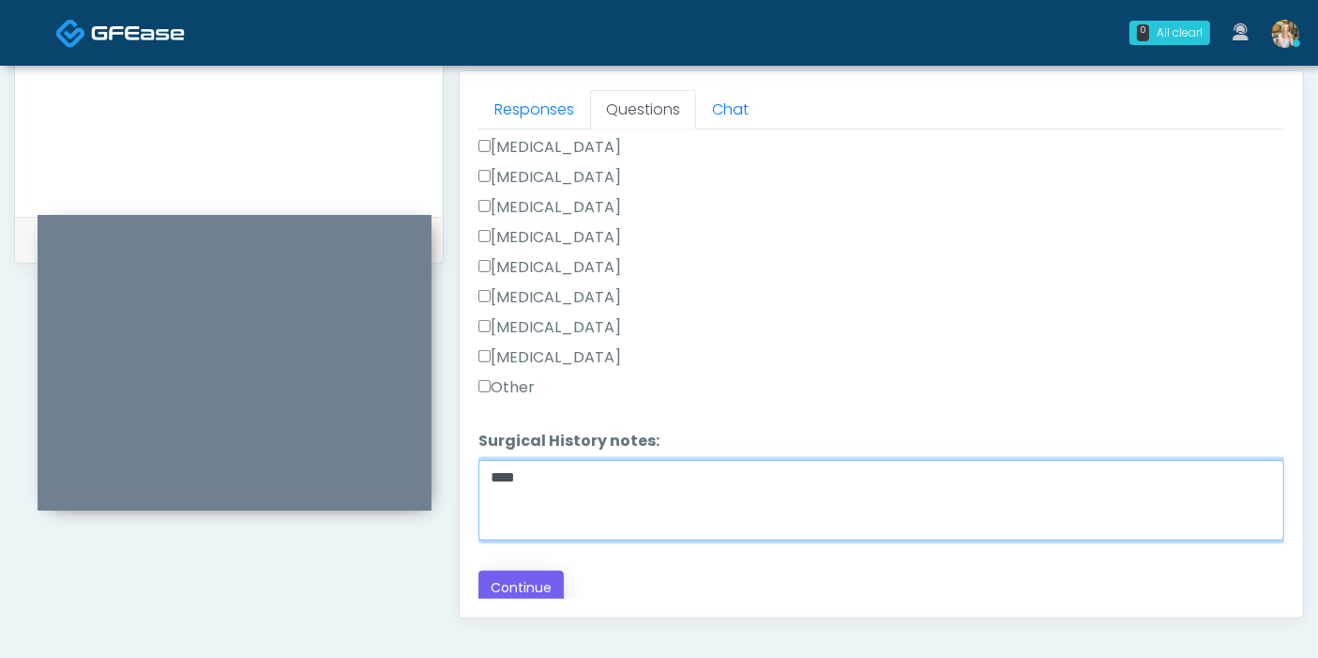
type textarea "****"
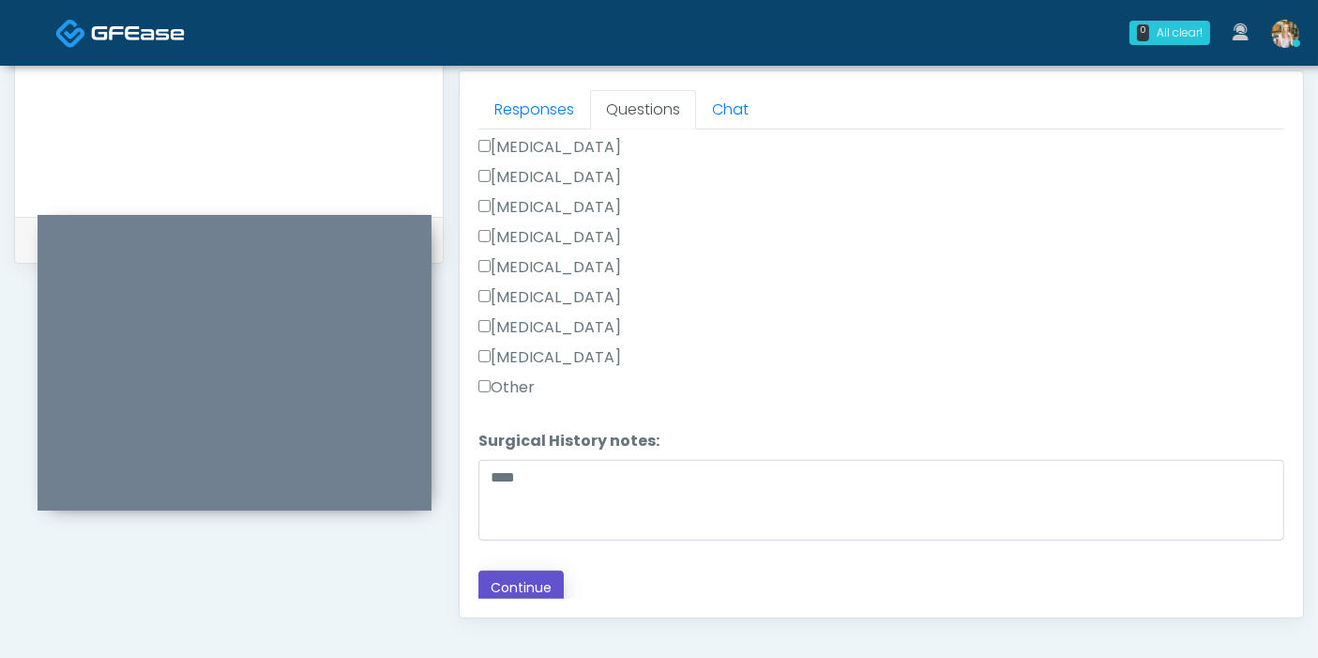
click at [530, 581] on button "Continue" at bounding box center [520, 587] width 85 height 35
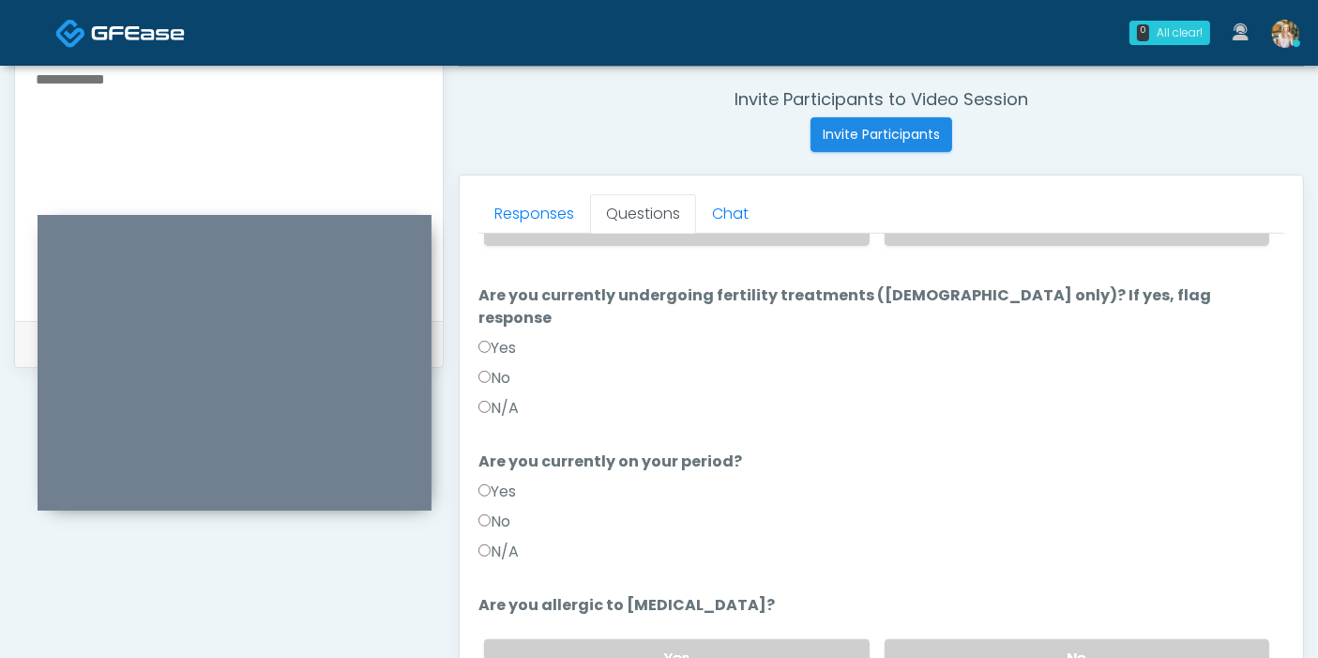
scroll to position [0, 0]
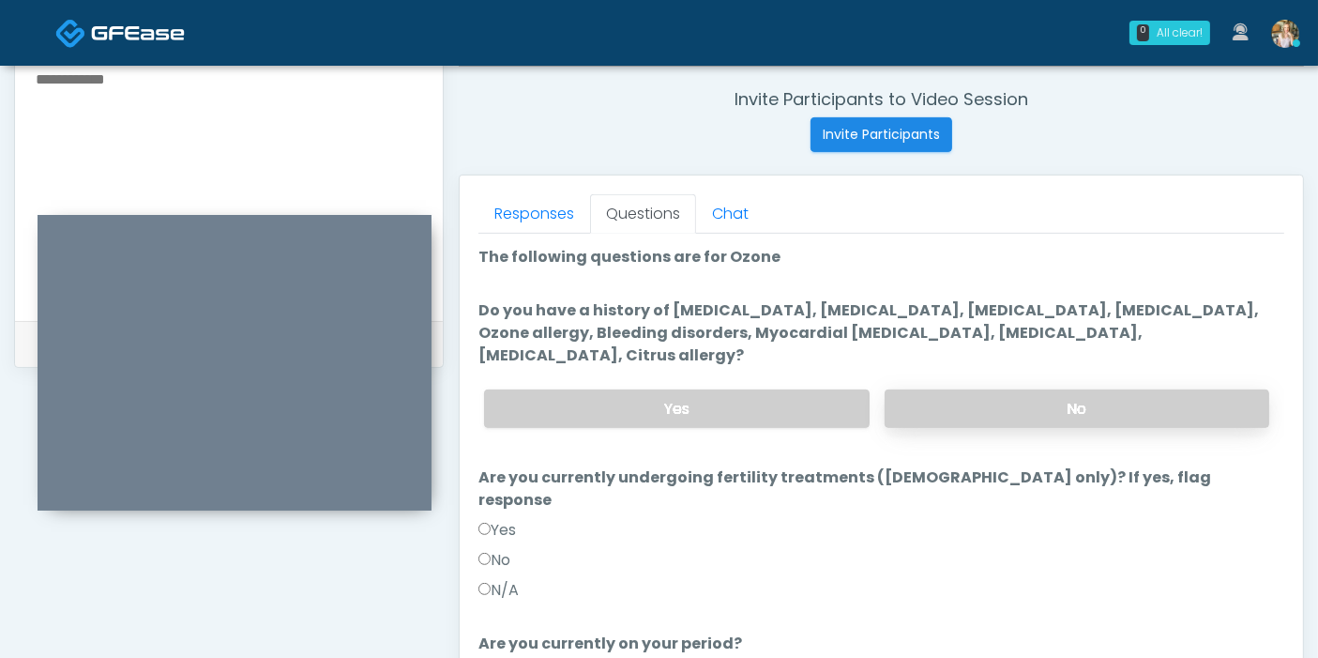
click at [985, 389] on label "No" at bounding box center [1077, 408] width 385 height 38
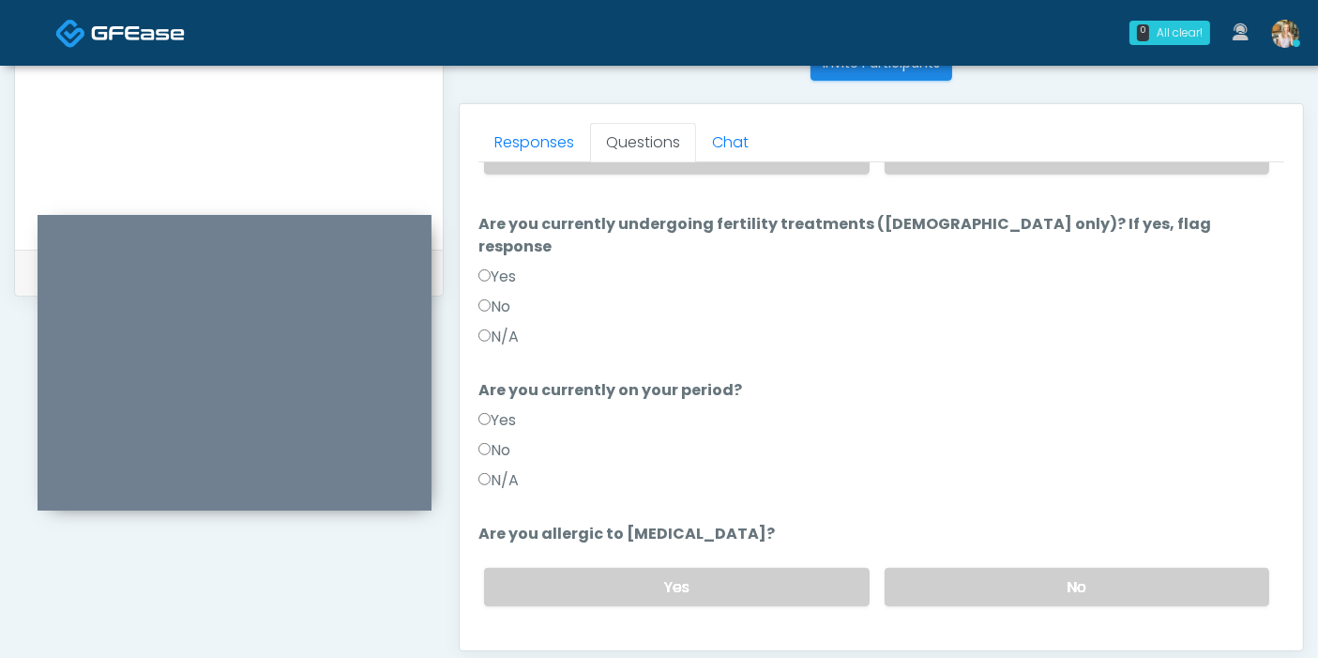
scroll to position [814, 0]
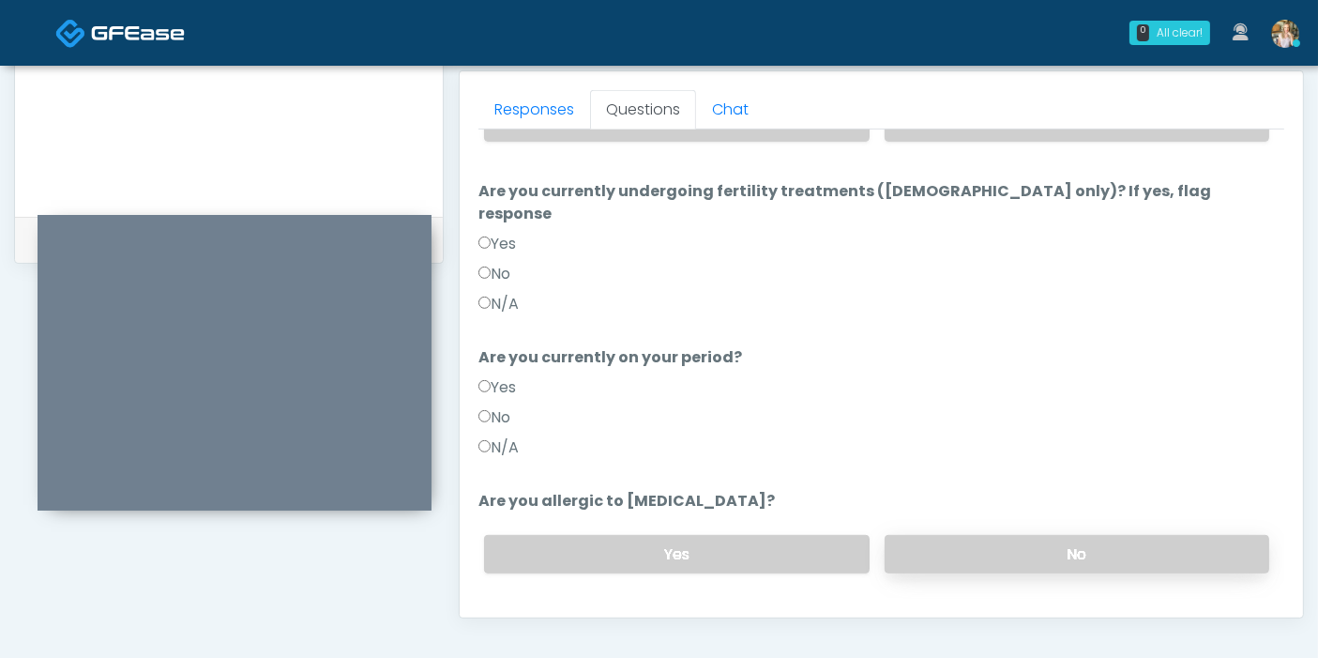
click at [975, 535] on label "No" at bounding box center [1077, 554] width 385 height 38
click at [526, 612] on button "Continue" at bounding box center [520, 629] width 85 height 35
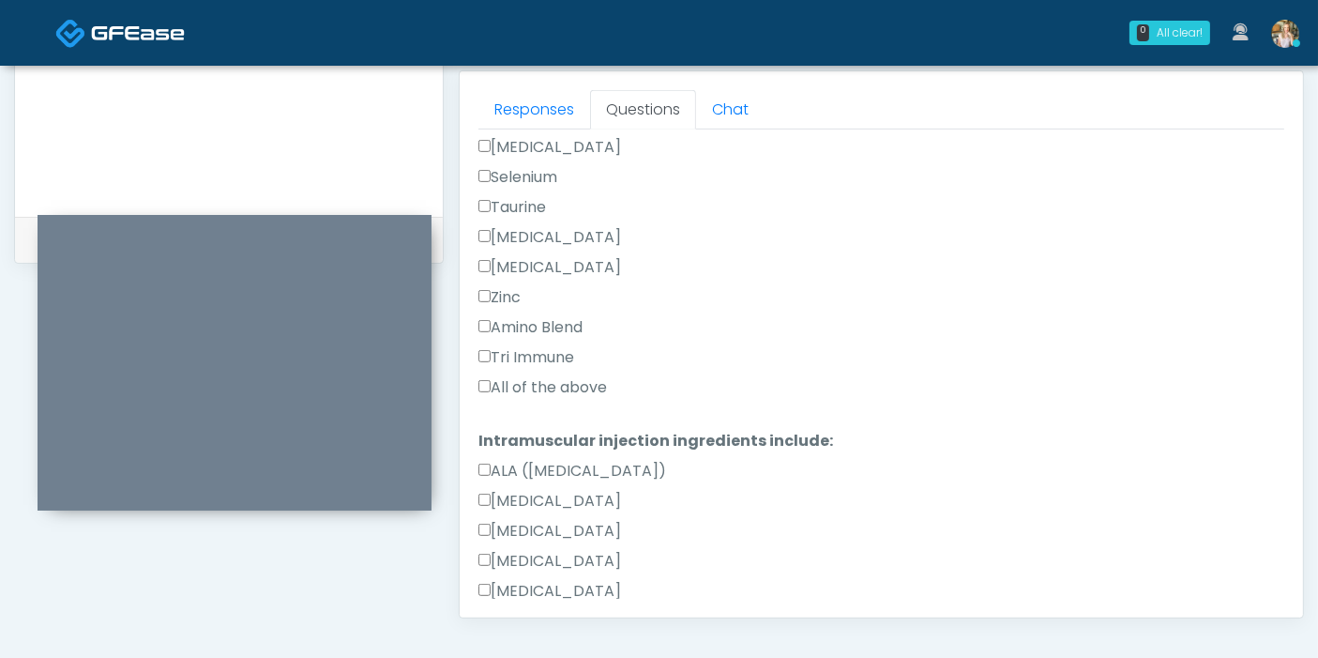
scroll to position [1015, 0]
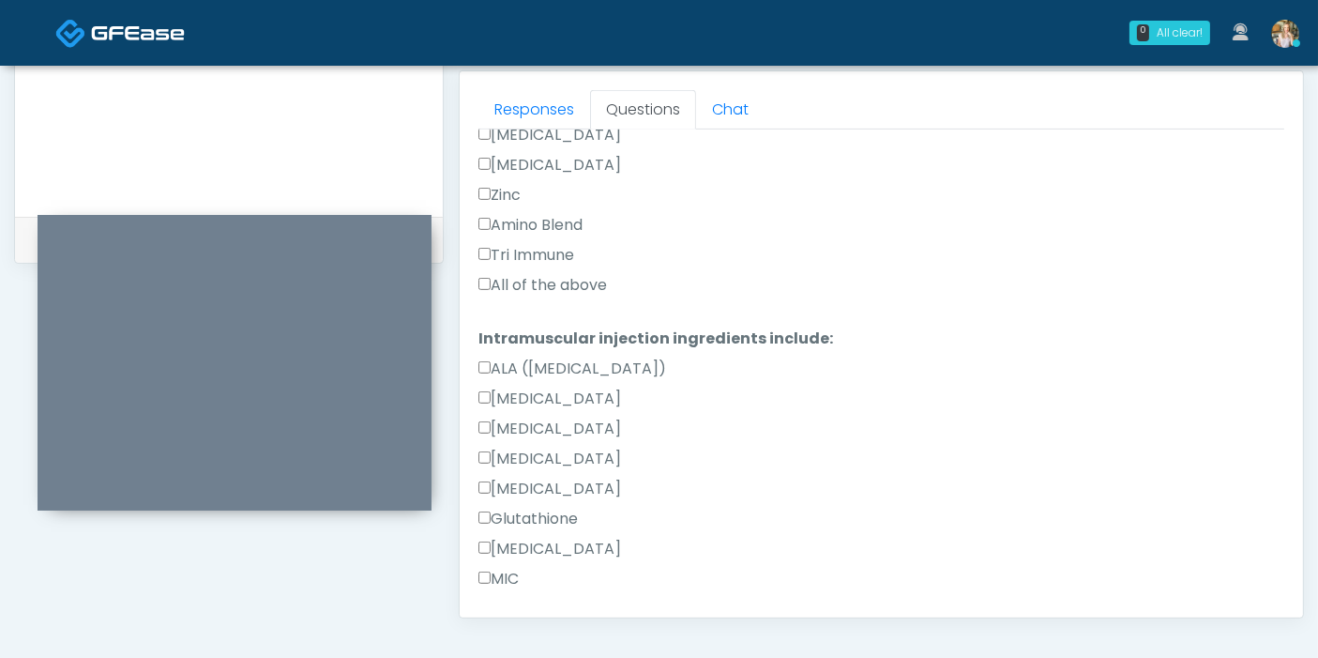
click at [535, 279] on label "All of the above" at bounding box center [542, 285] width 129 height 23
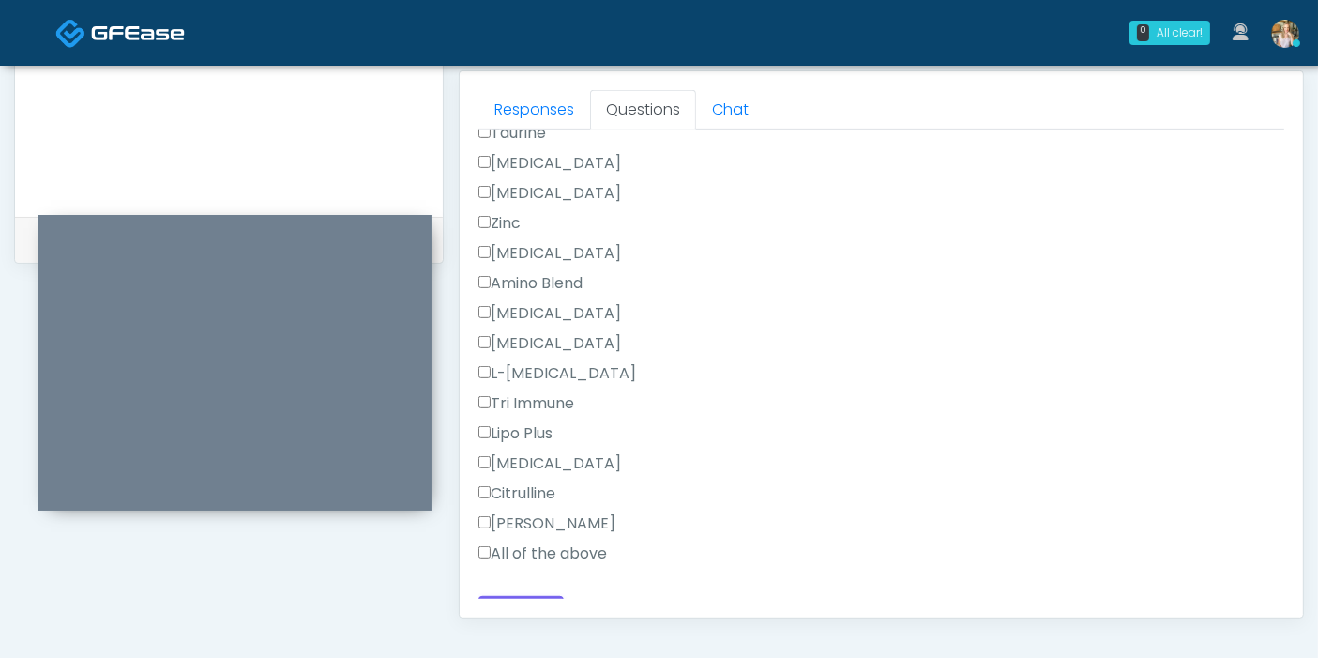
scroll to position [1671, 0]
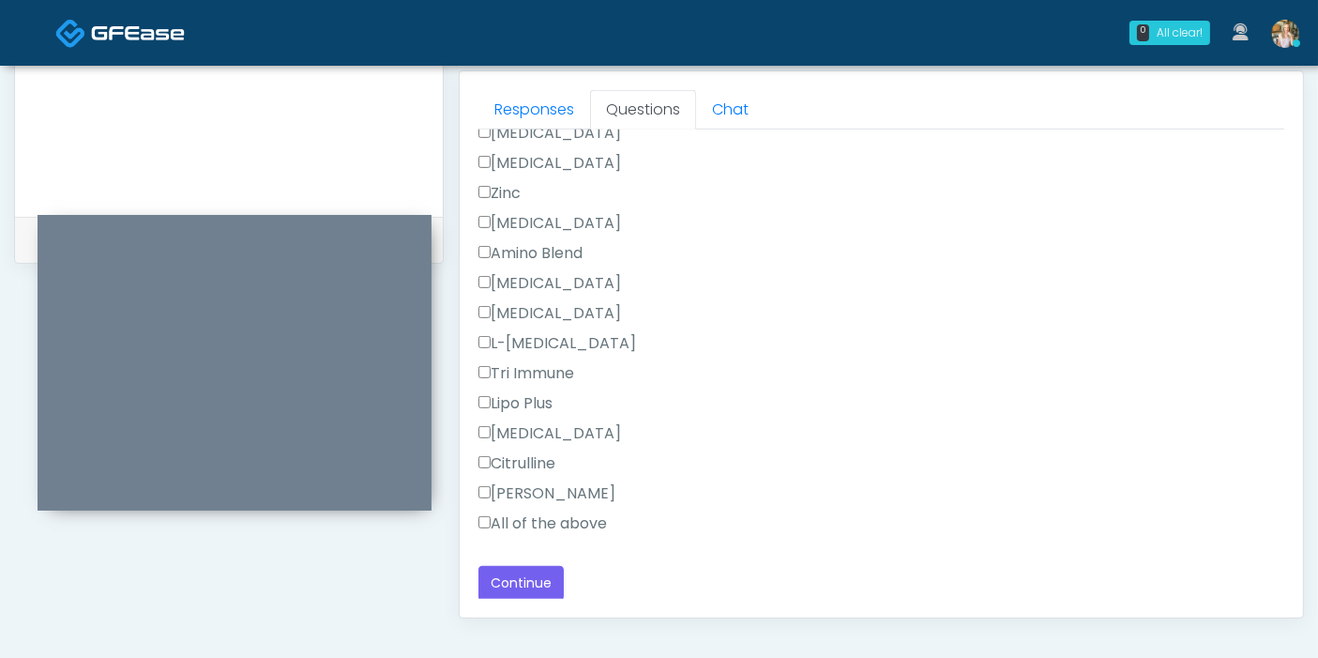
click at [520, 512] on label "All of the above" at bounding box center [542, 523] width 129 height 23
click at [545, 572] on button "Continue" at bounding box center [520, 583] width 85 height 35
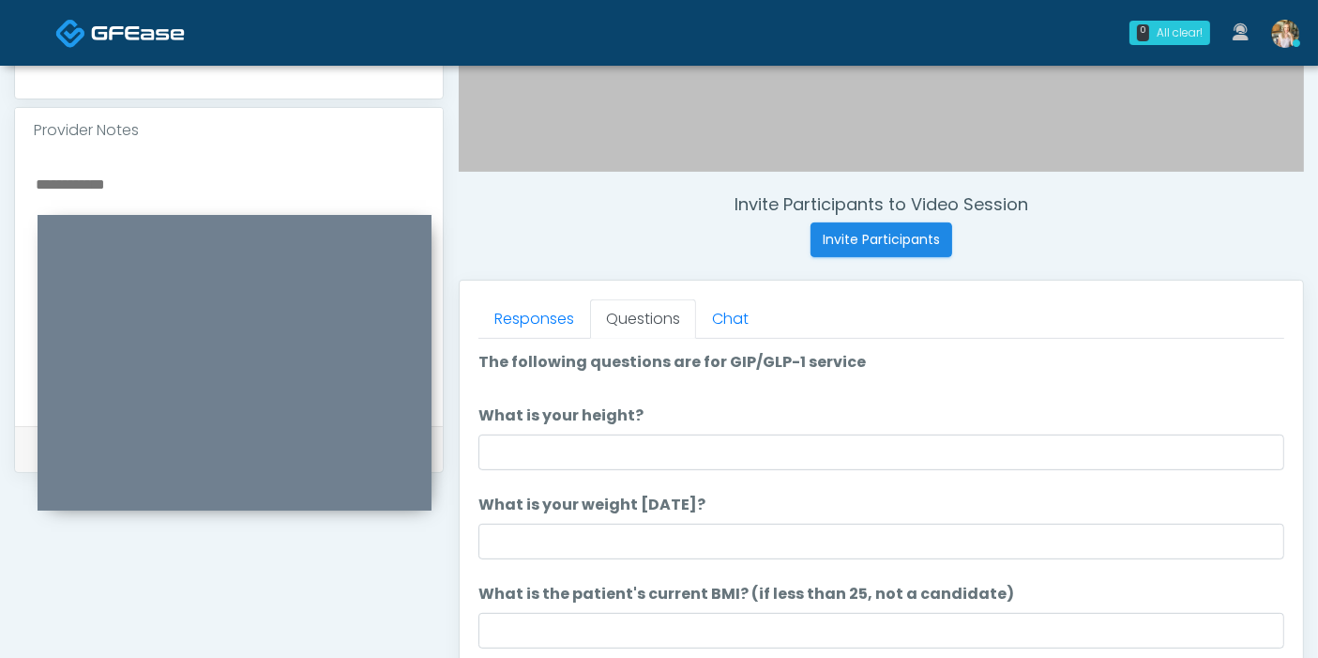
scroll to position [710, 0]
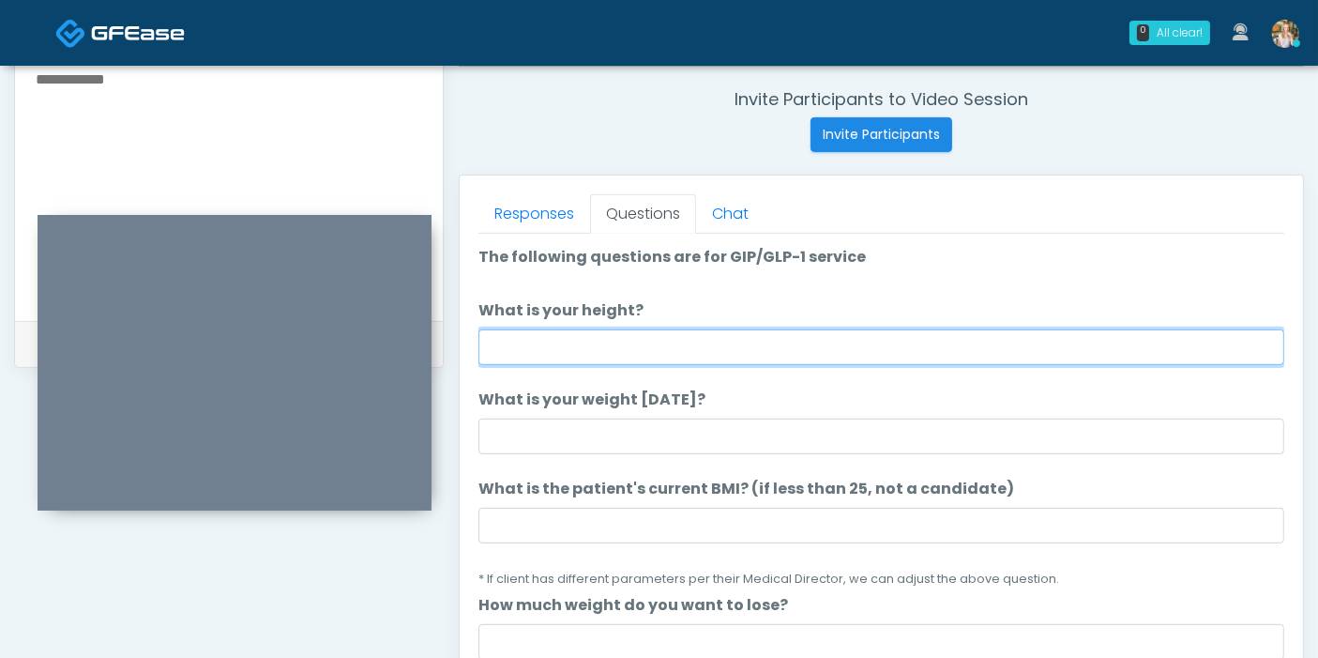
click at [930, 349] on input "What is your height?" at bounding box center [881, 347] width 806 height 36
click at [926, 346] on input "What is your height?" at bounding box center [881, 347] width 806 height 36
type input "***"
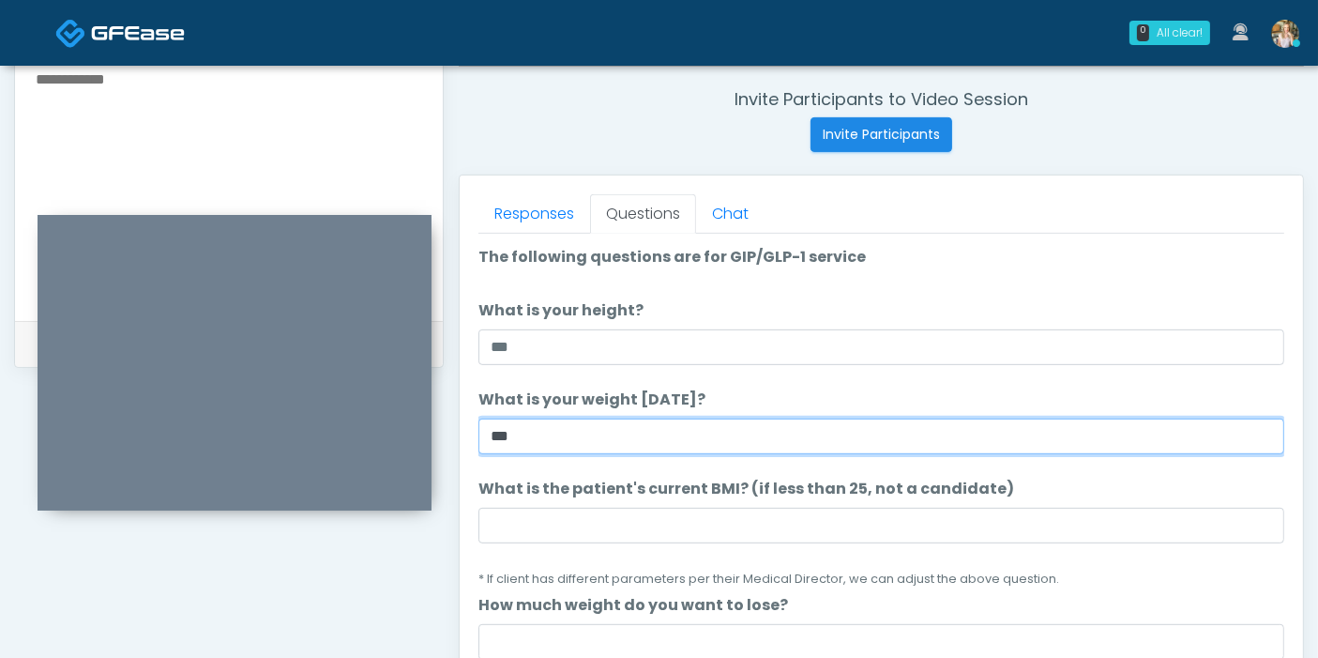
type input "***"
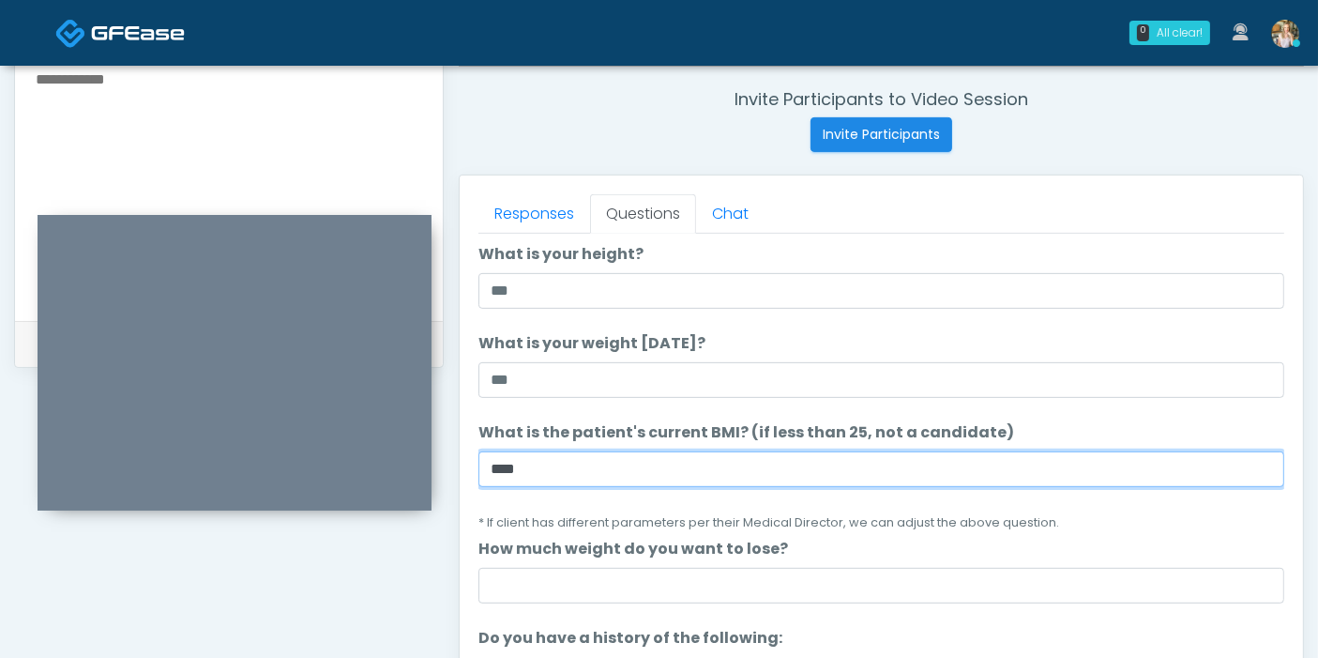
scroll to position [104, 0]
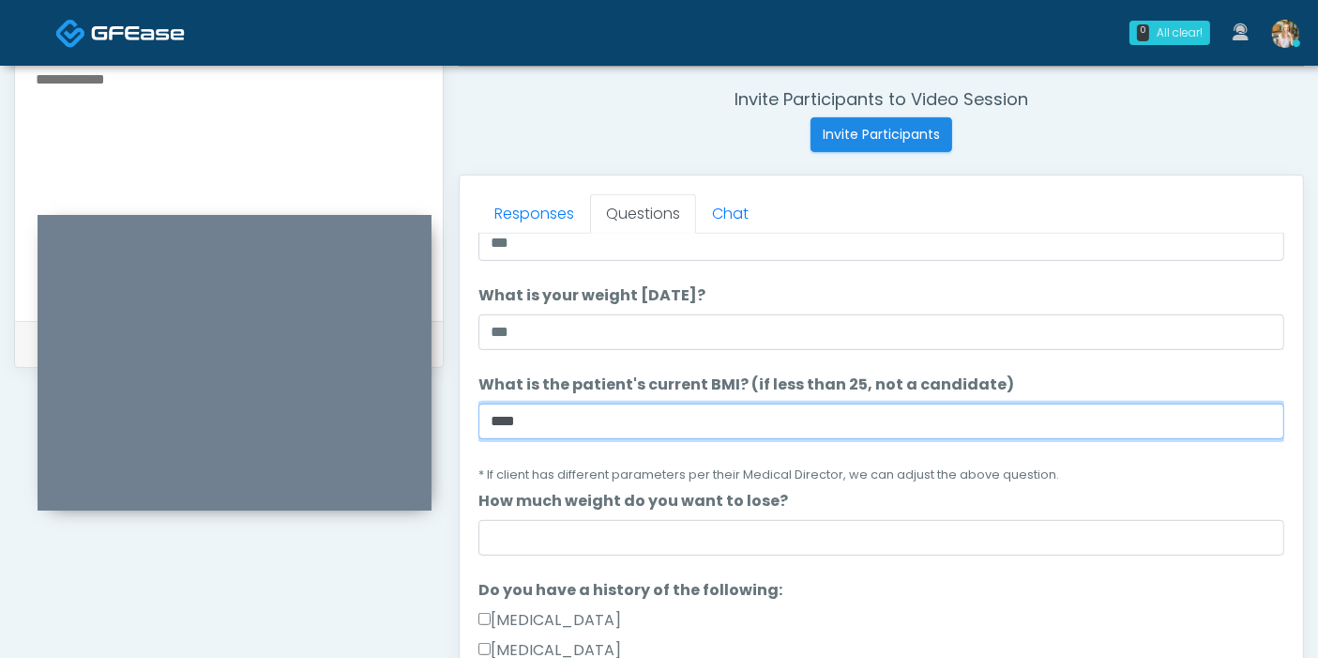
type input "****"
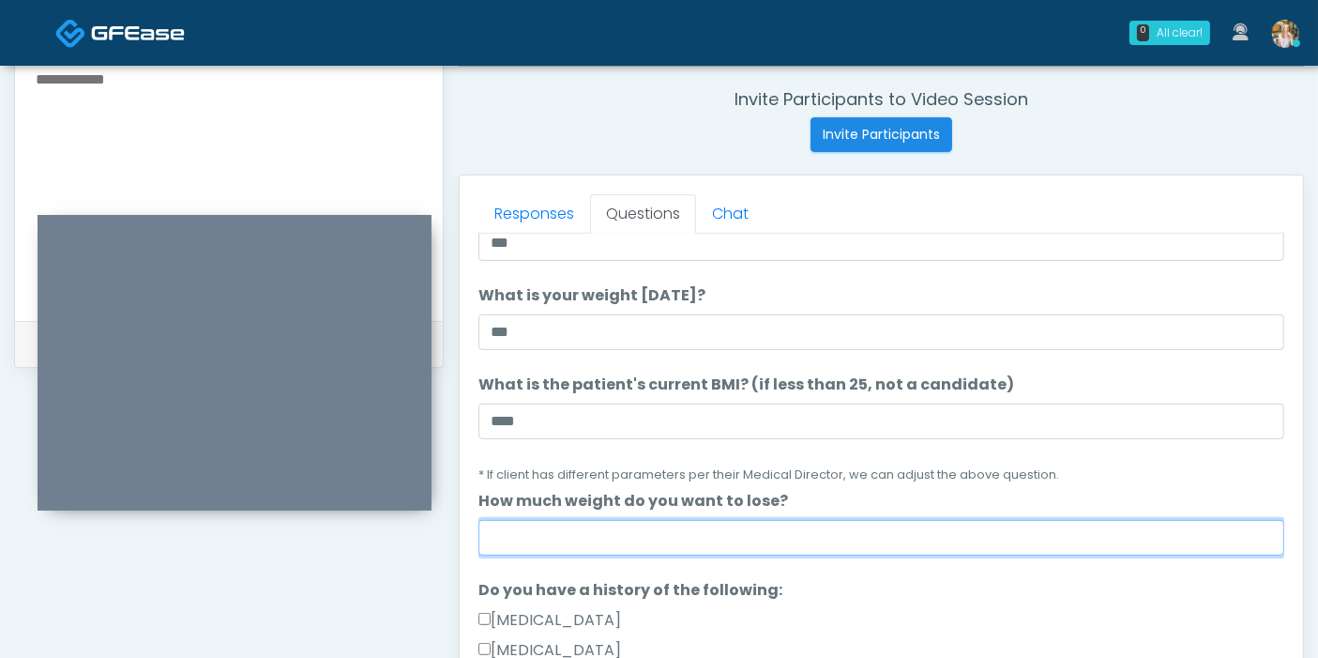
click at [941, 537] on input "How much weight do you want to lose?" at bounding box center [881, 538] width 806 height 36
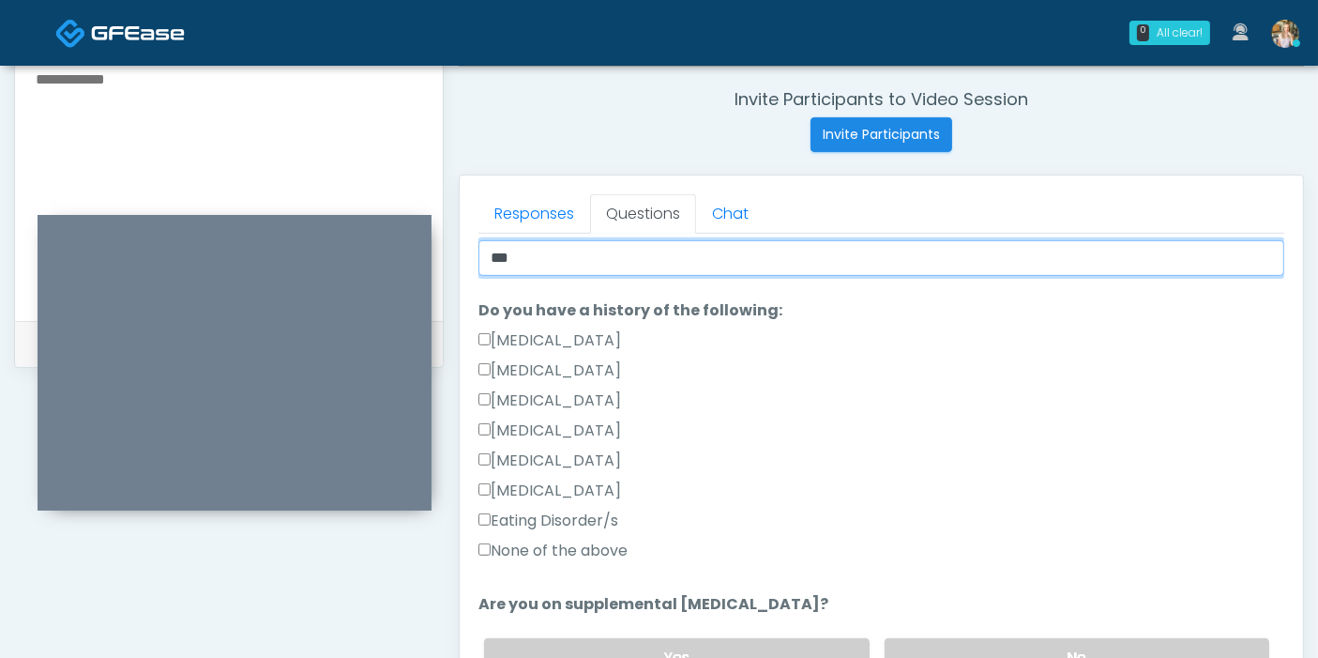
scroll to position [416, 0]
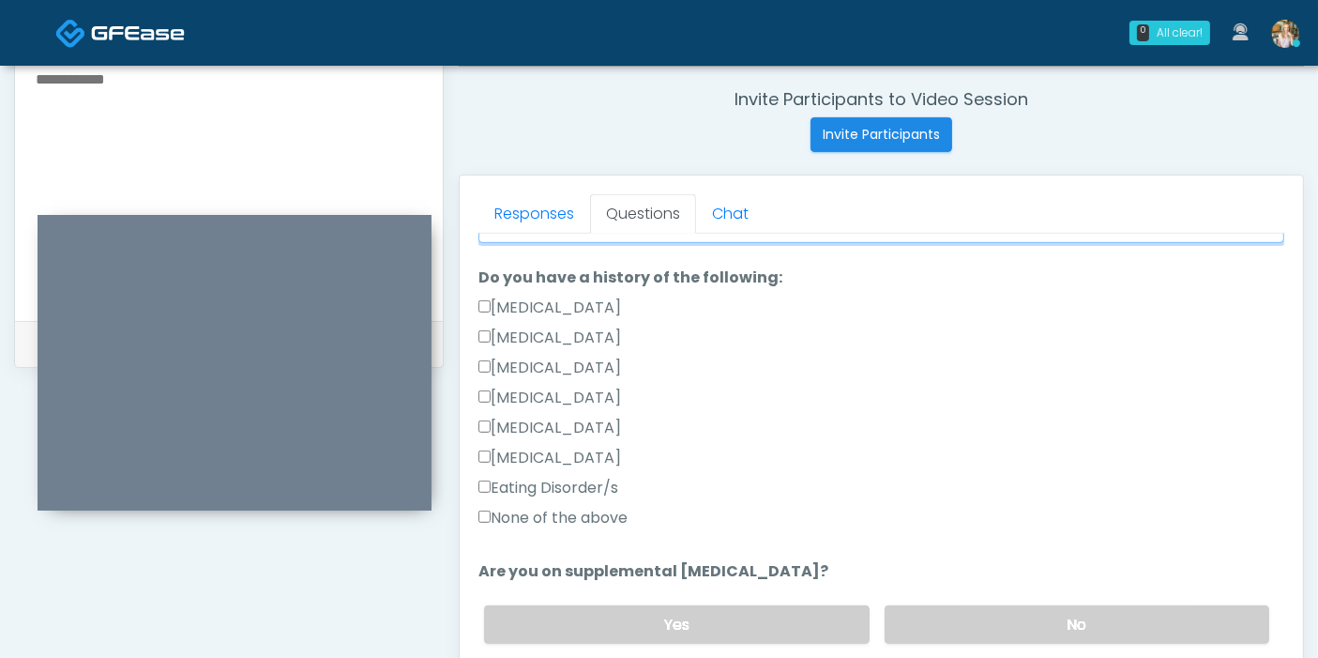
type input "***"
click at [522, 519] on label "None of the above" at bounding box center [552, 518] width 149 height 23
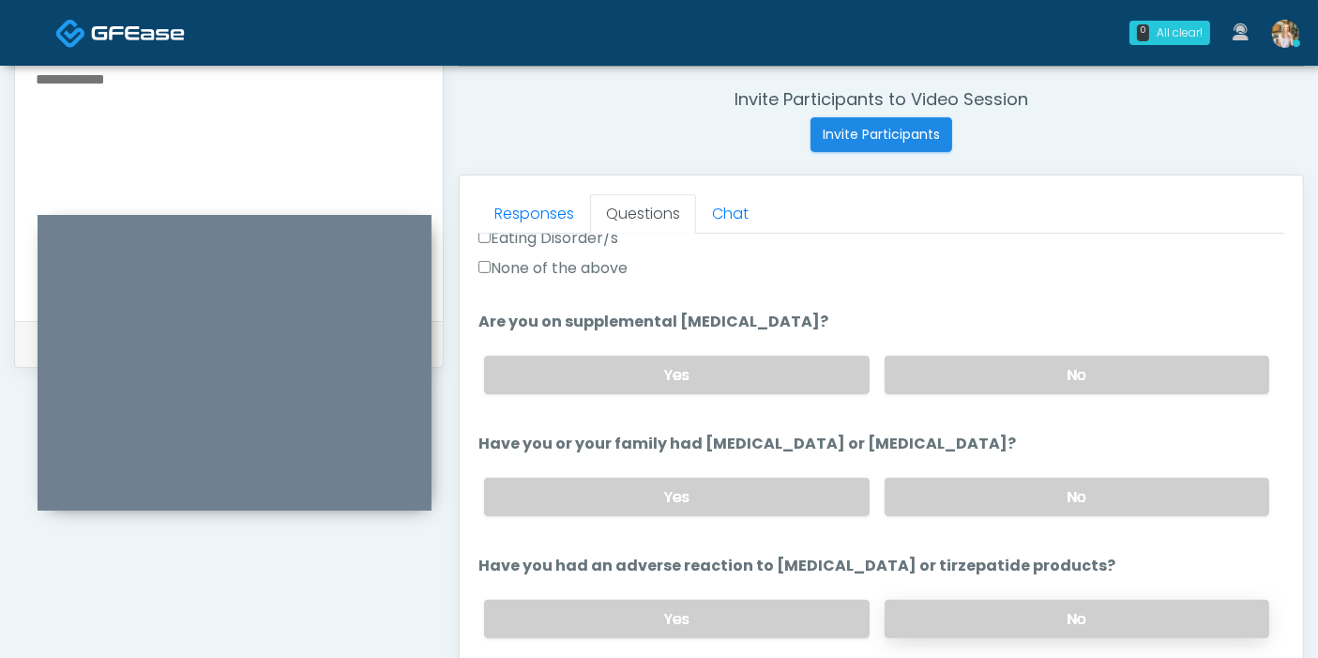
scroll to position [729, 0]
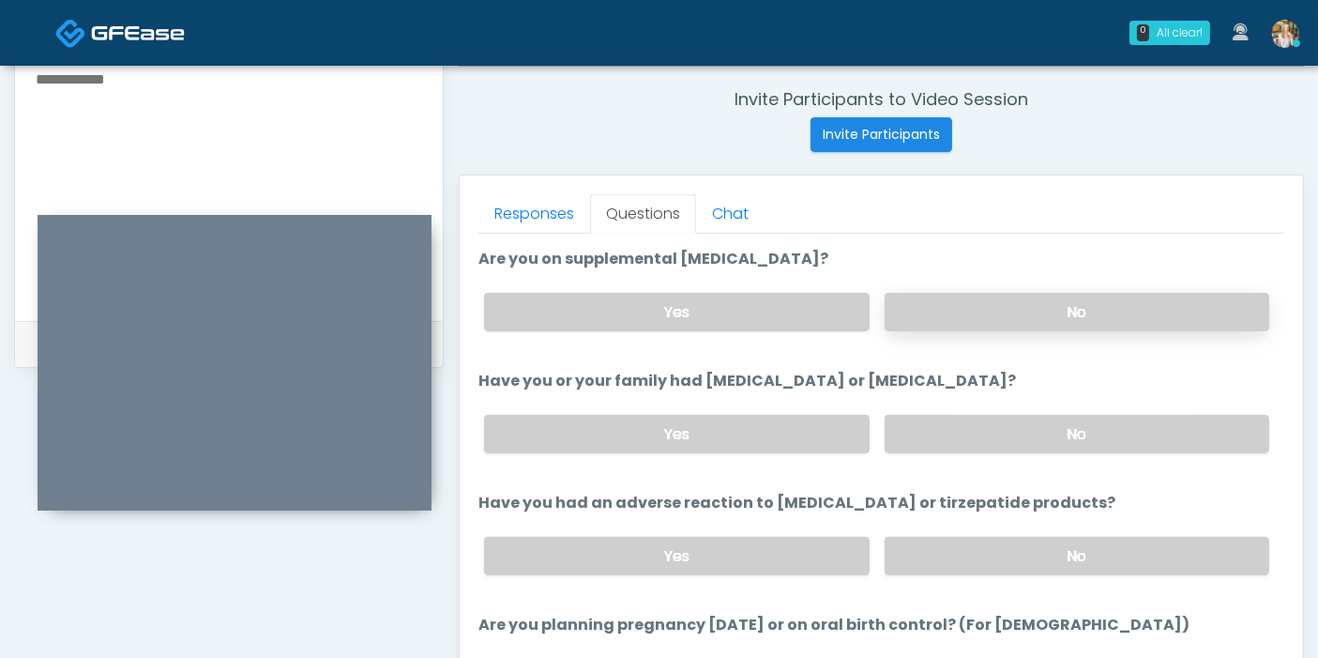
click at [1052, 305] on label "No" at bounding box center [1077, 312] width 385 height 38
click at [1048, 428] on label "No" at bounding box center [1077, 434] width 385 height 38
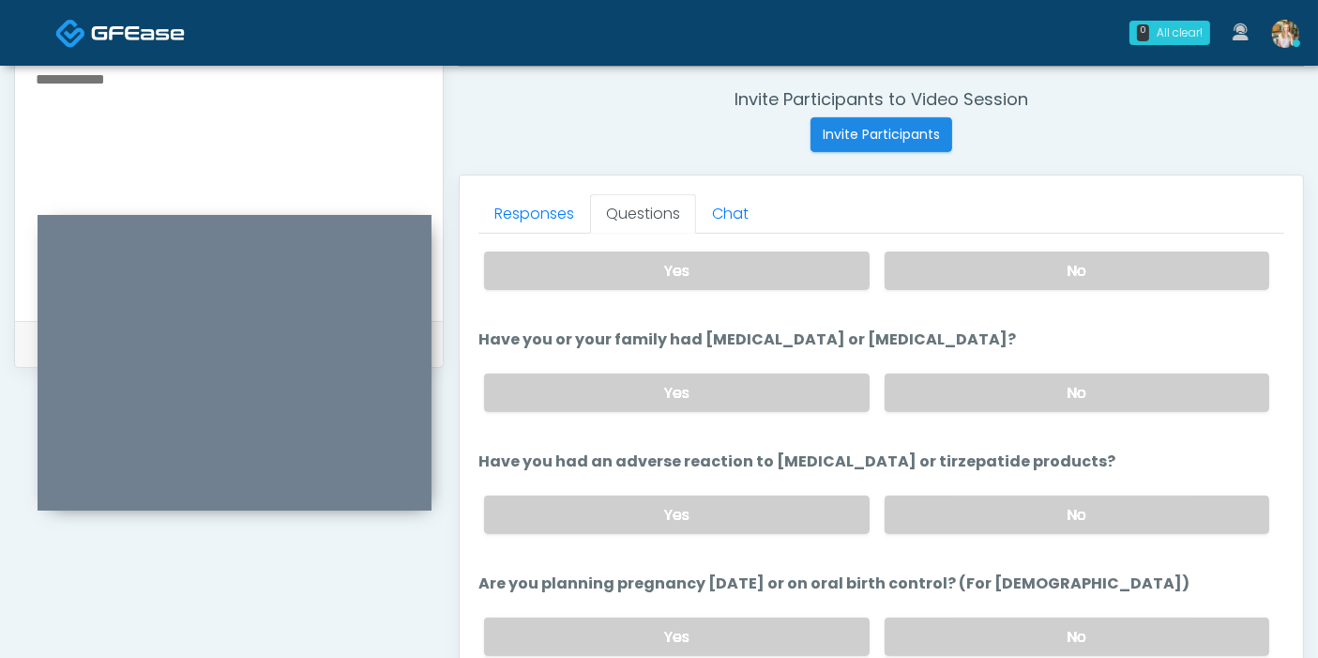
scroll to position [833, 0]
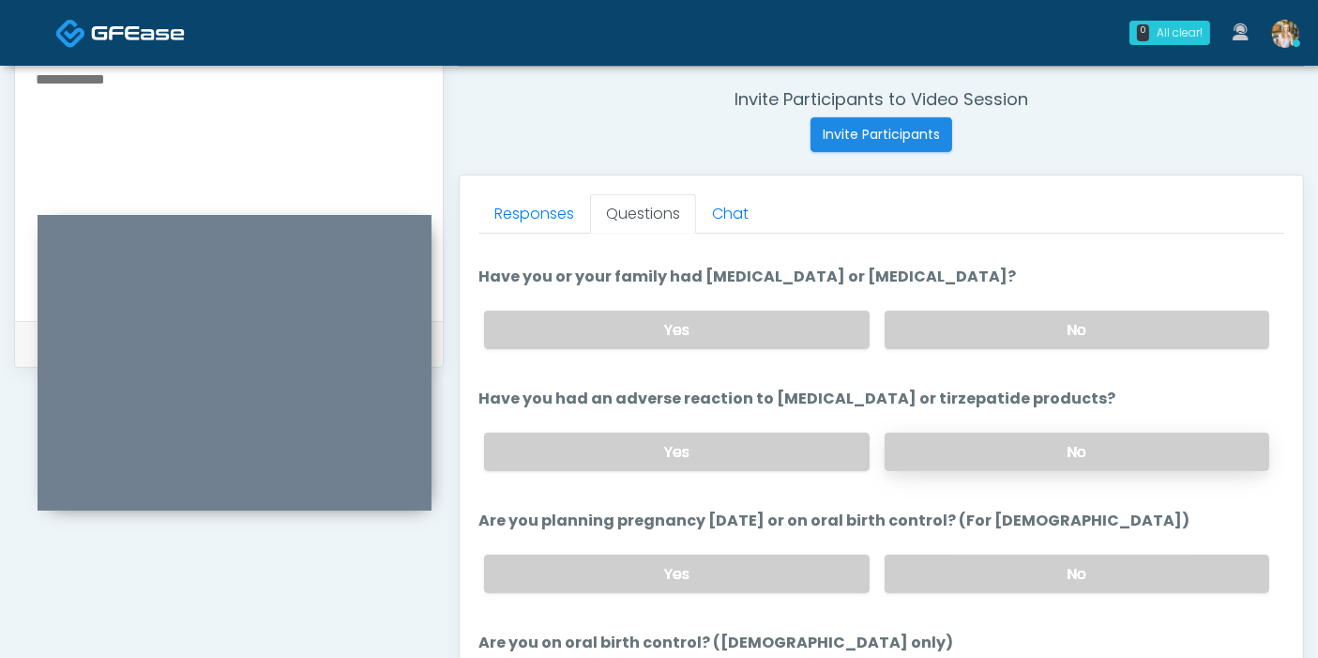
click at [1023, 438] on label "No" at bounding box center [1077, 451] width 385 height 38
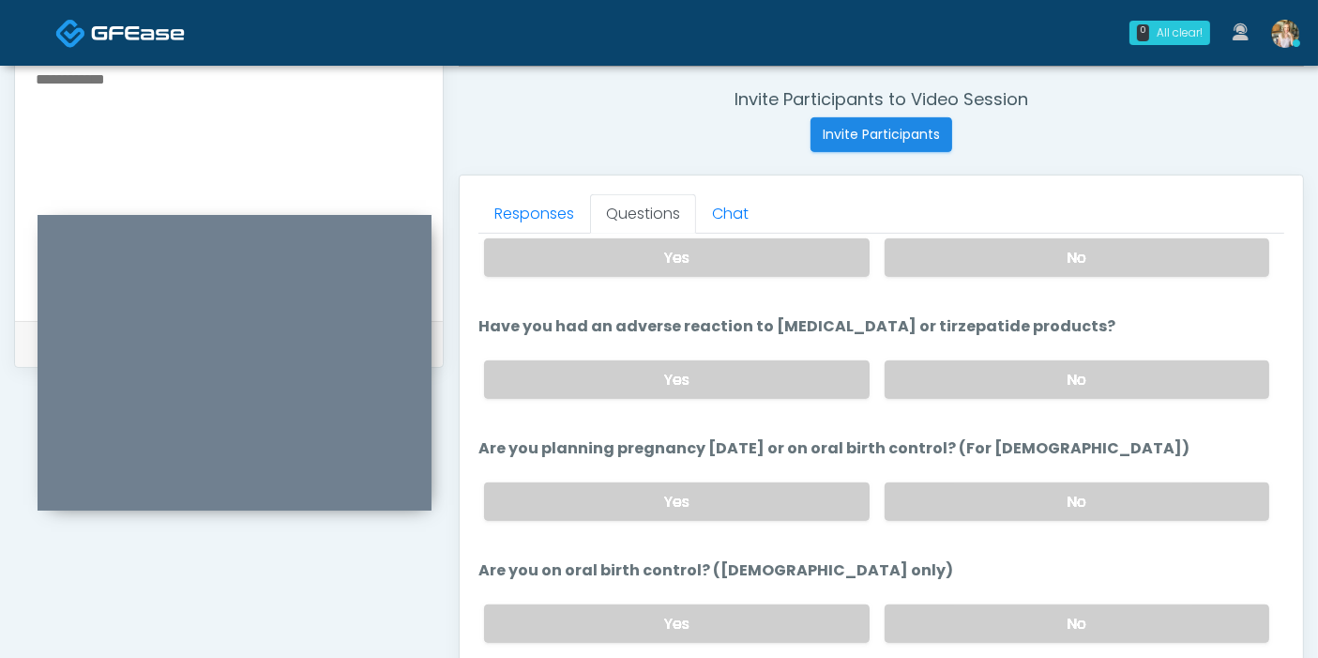
scroll to position [938, 0]
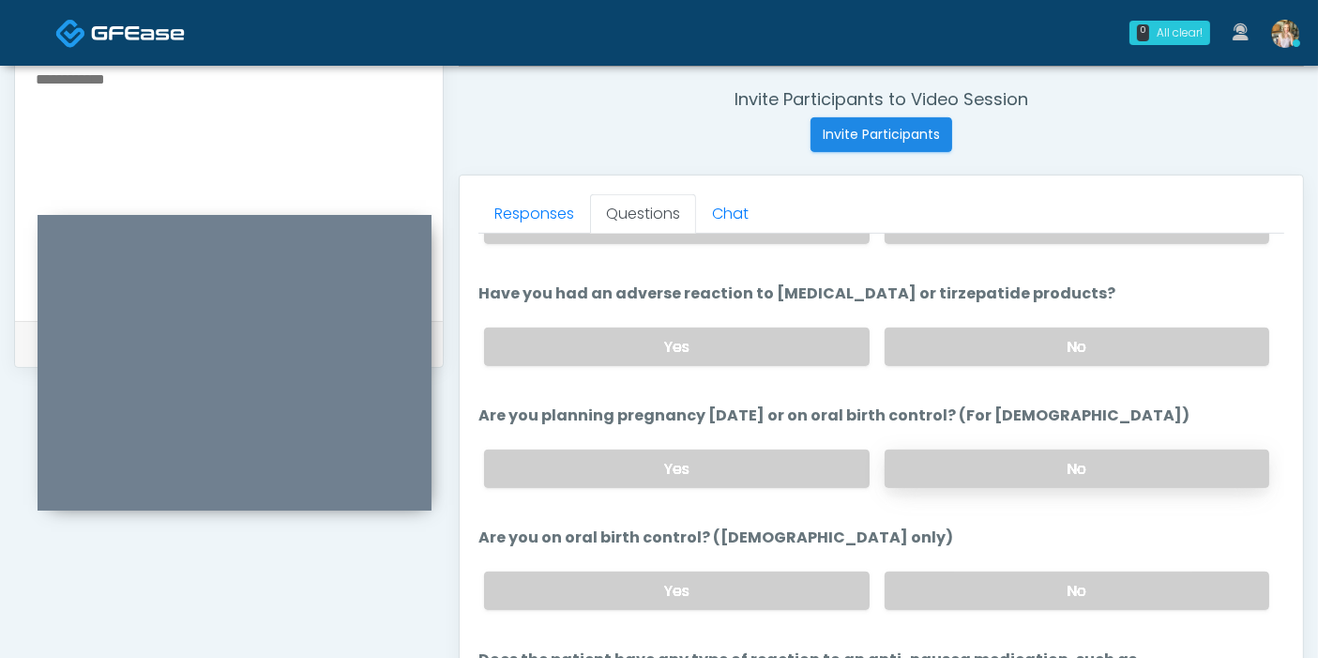
click at [990, 462] on label "No" at bounding box center [1077, 468] width 385 height 38
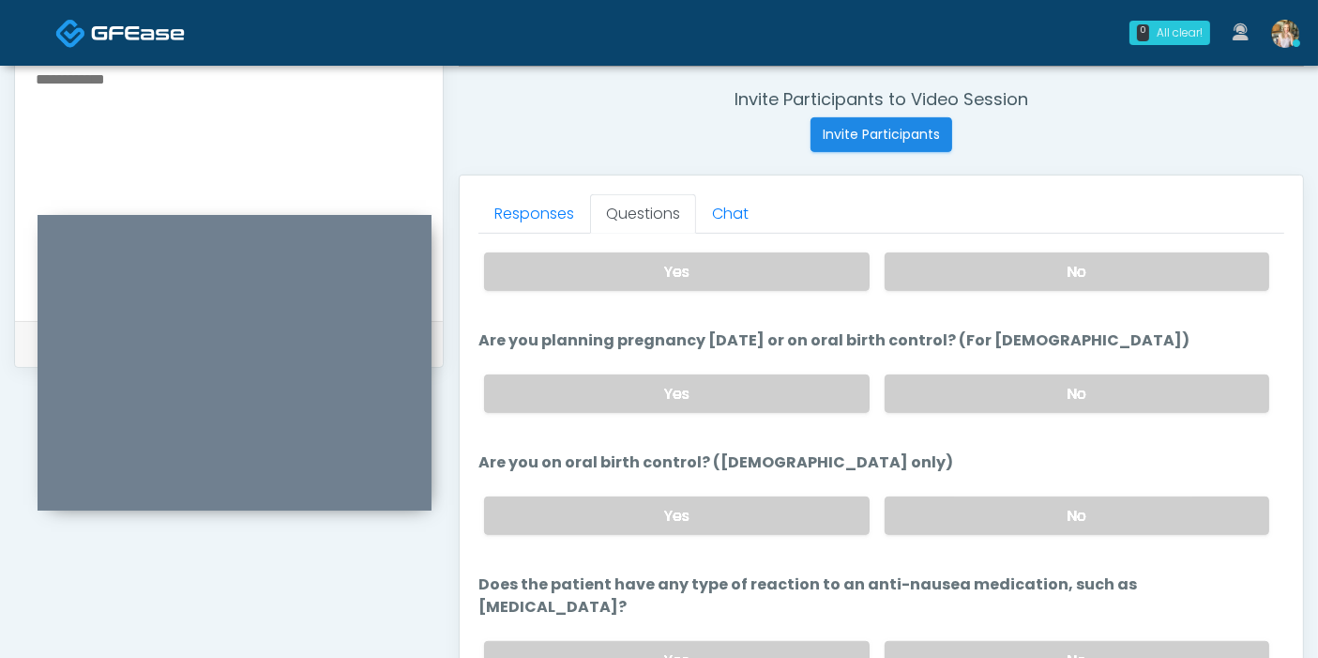
scroll to position [1033, 0]
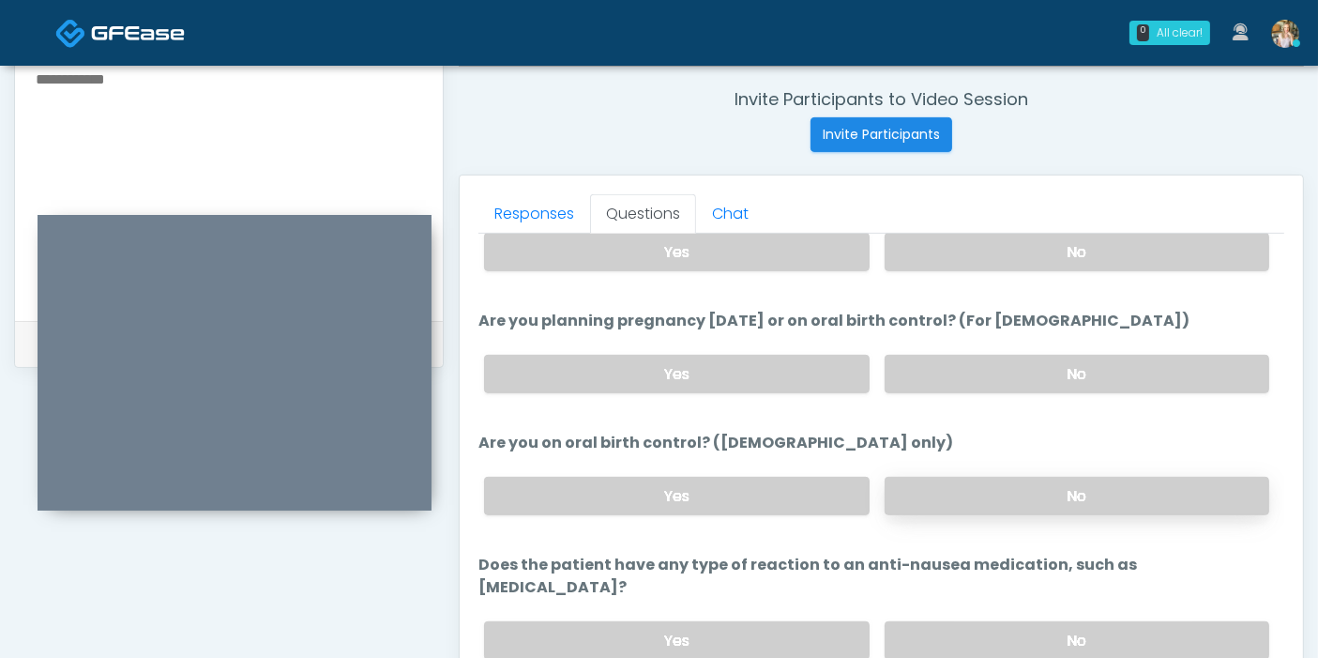
click at [1006, 492] on label "No" at bounding box center [1077, 496] width 385 height 38
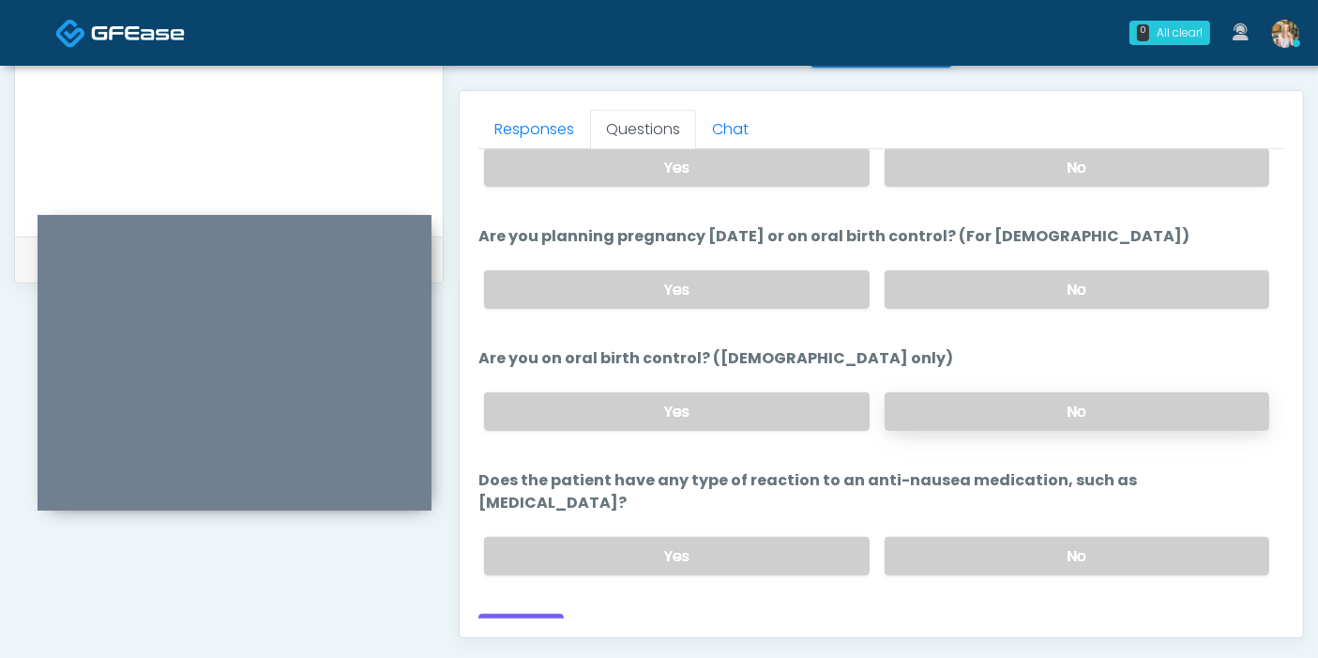
scroll to position [814, 0]
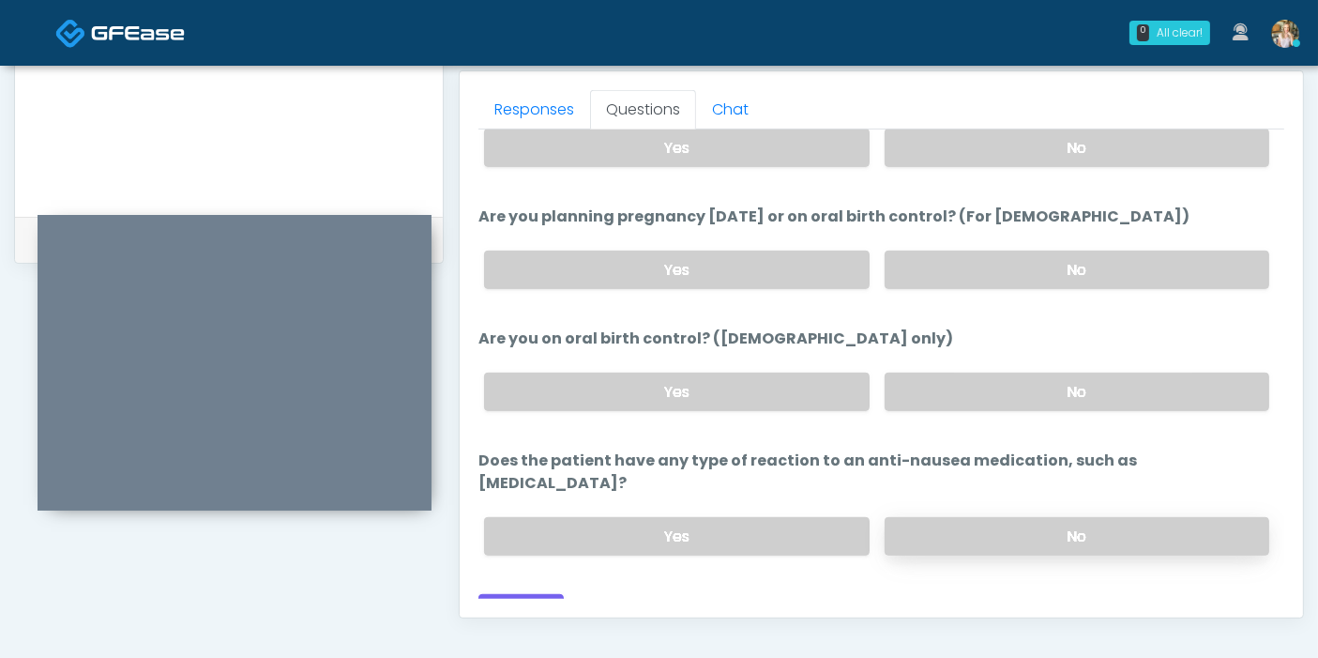
click at [974, 517] on label "No" at bounding box center [1077, 536] width 385 height 38
click at [524, 594] on button "Continue" at bounding box center [520, 611] width 85 height 35
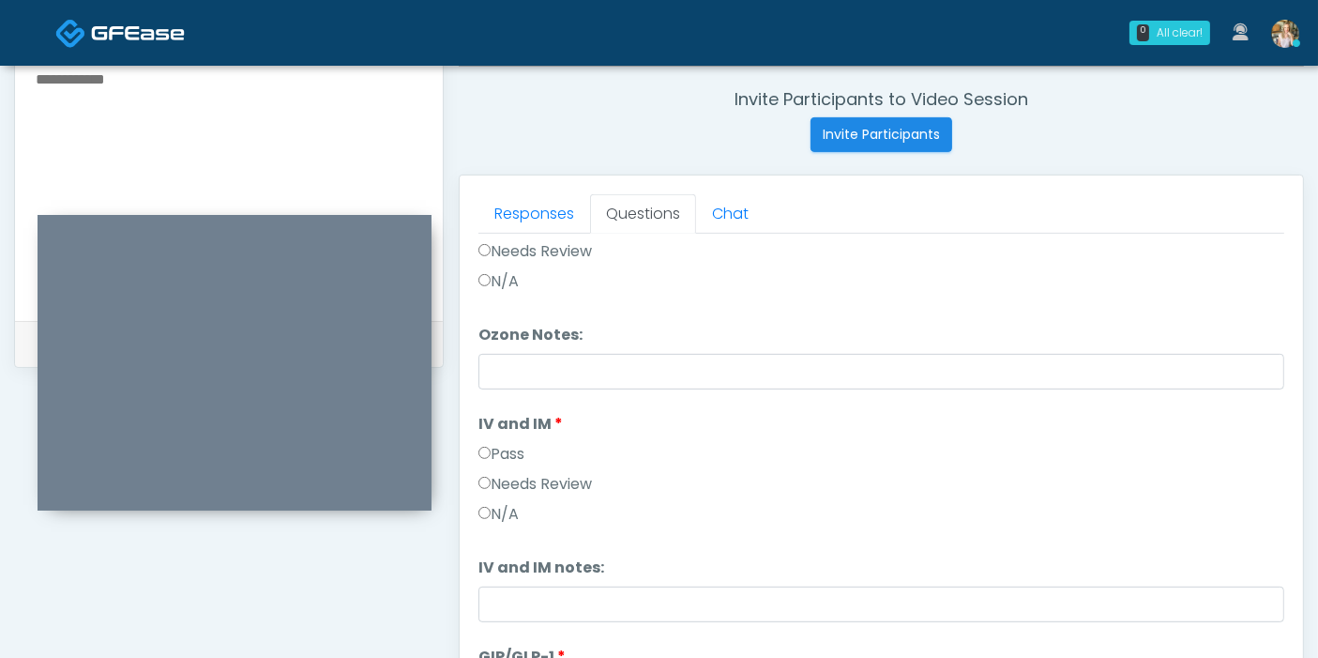
scroll to position [0, 0]
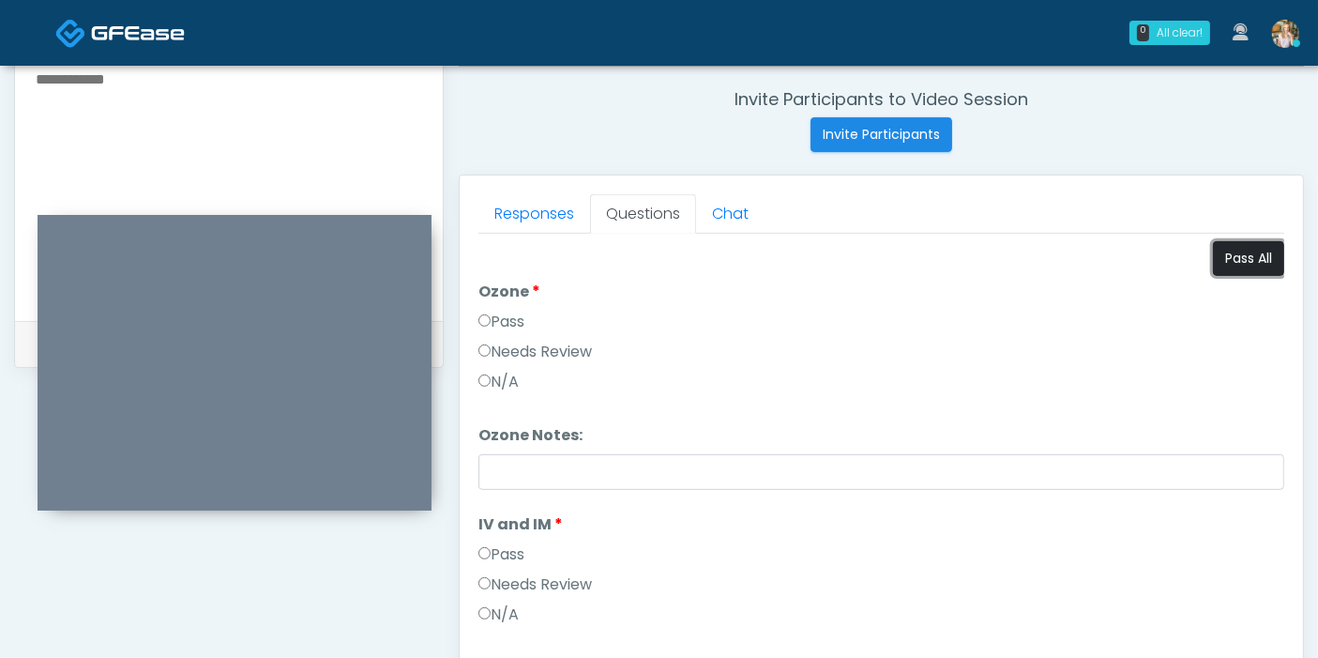
click at [1227, 255] on button "Pass All" at bounding box center [1248, 258] width 71 height 35
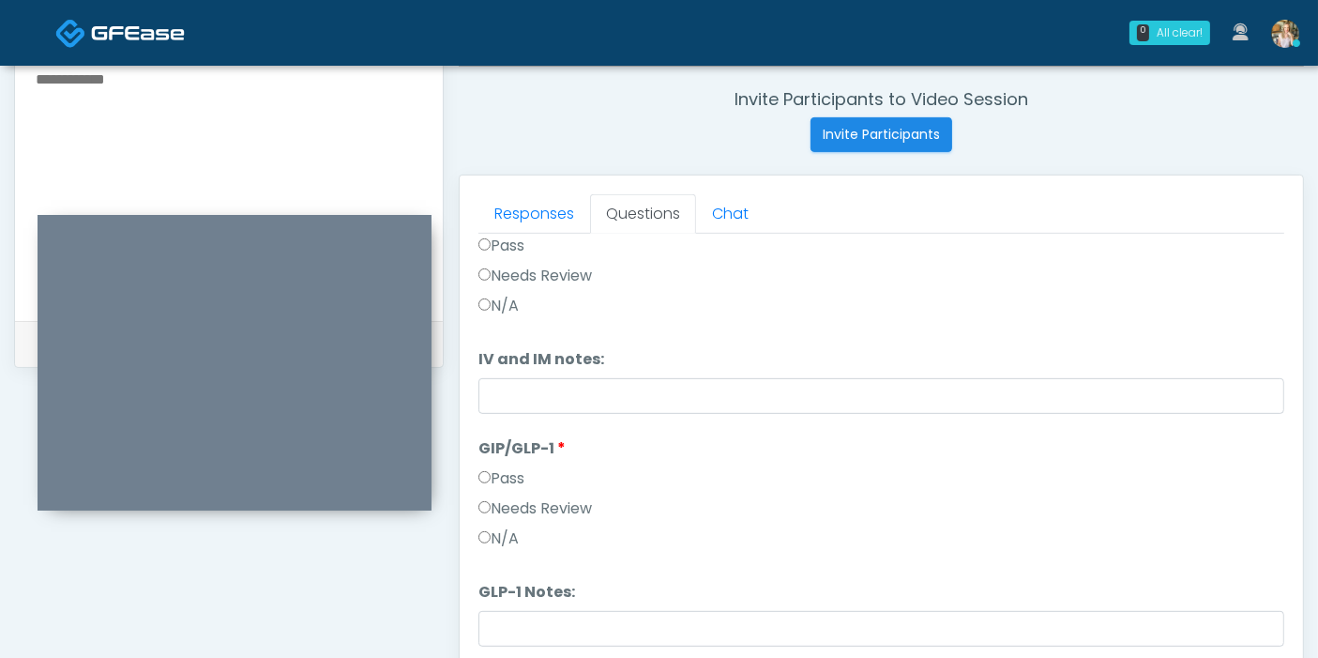
scroll to position [814, 0]
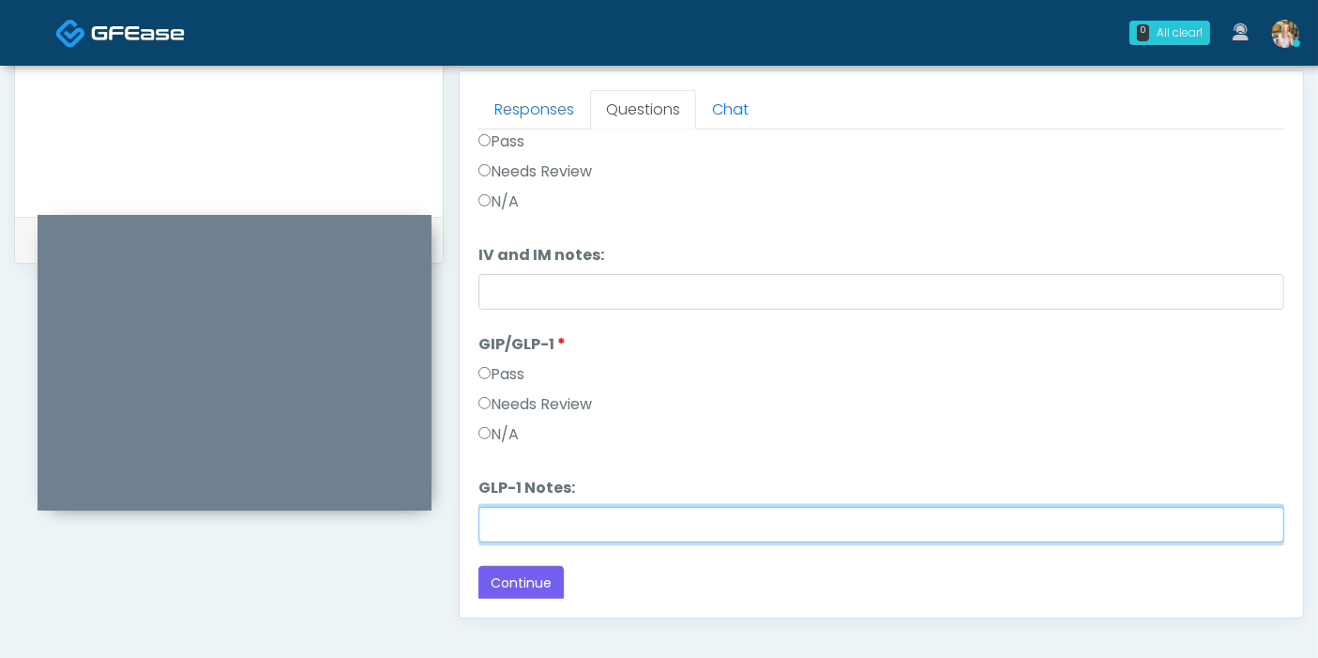
click at [704, 518] on input "GLP-1 Notes:" at bounding box center [881, 525] width 806 height 36
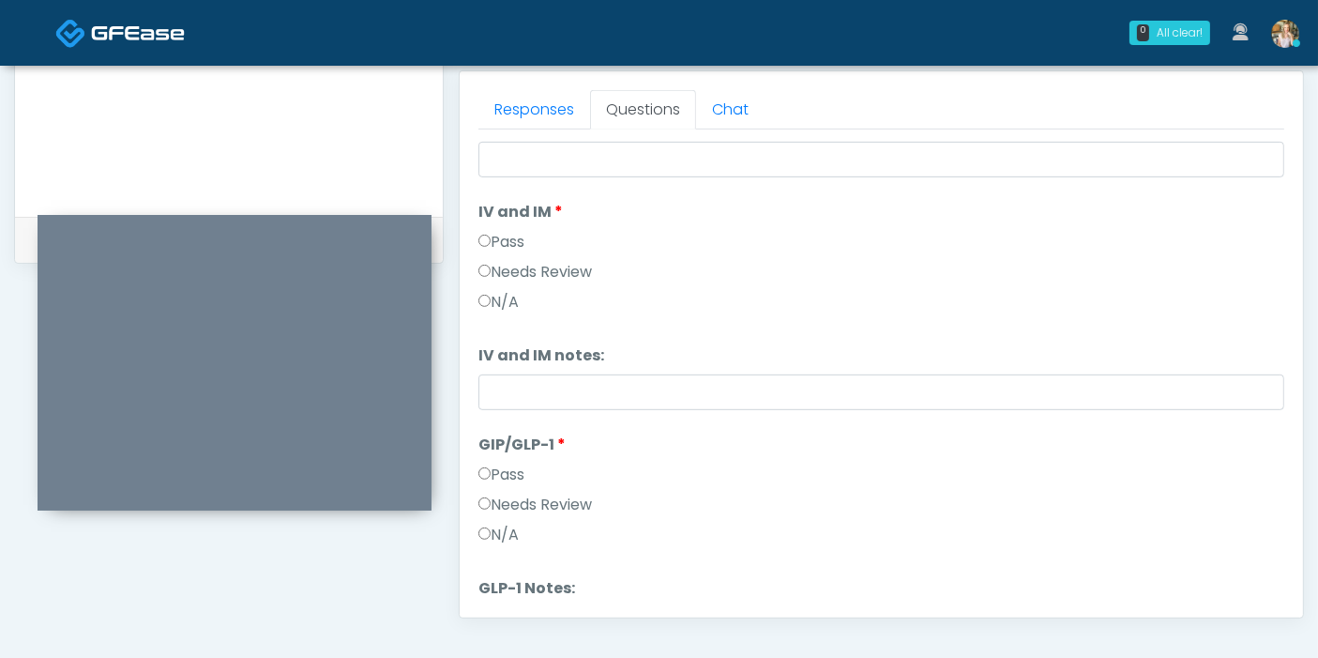
scroll to position [309, 0]
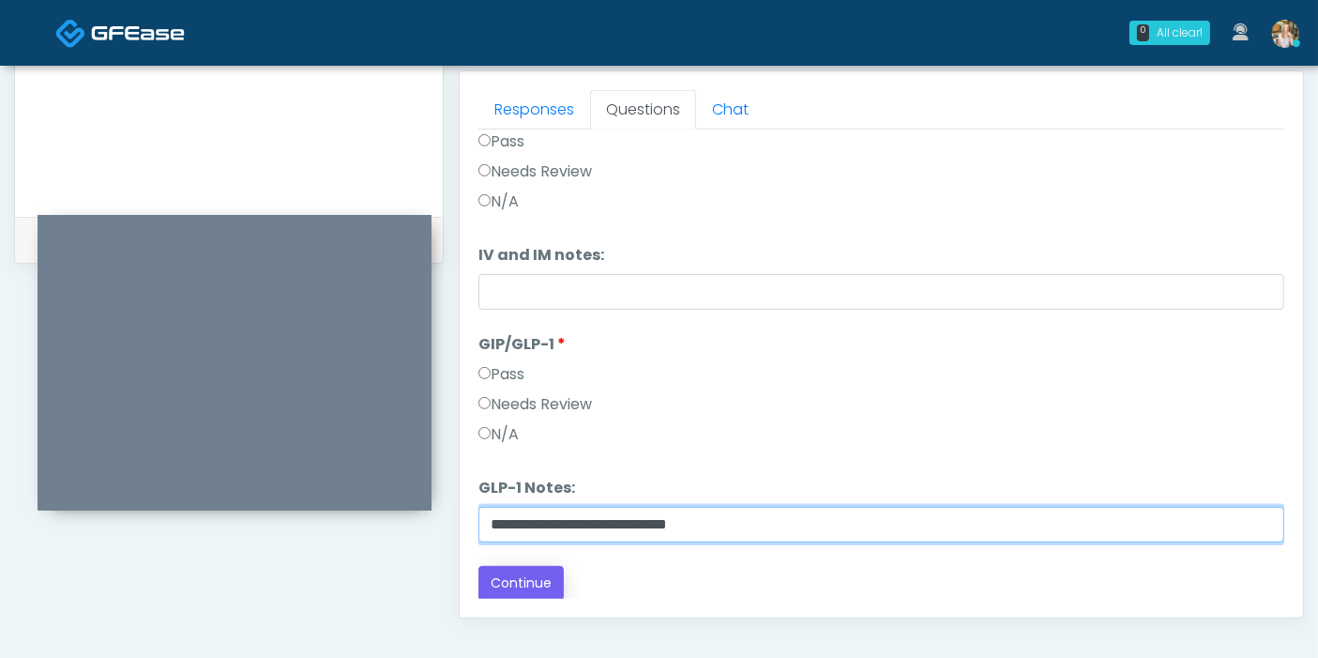
type input "**********"
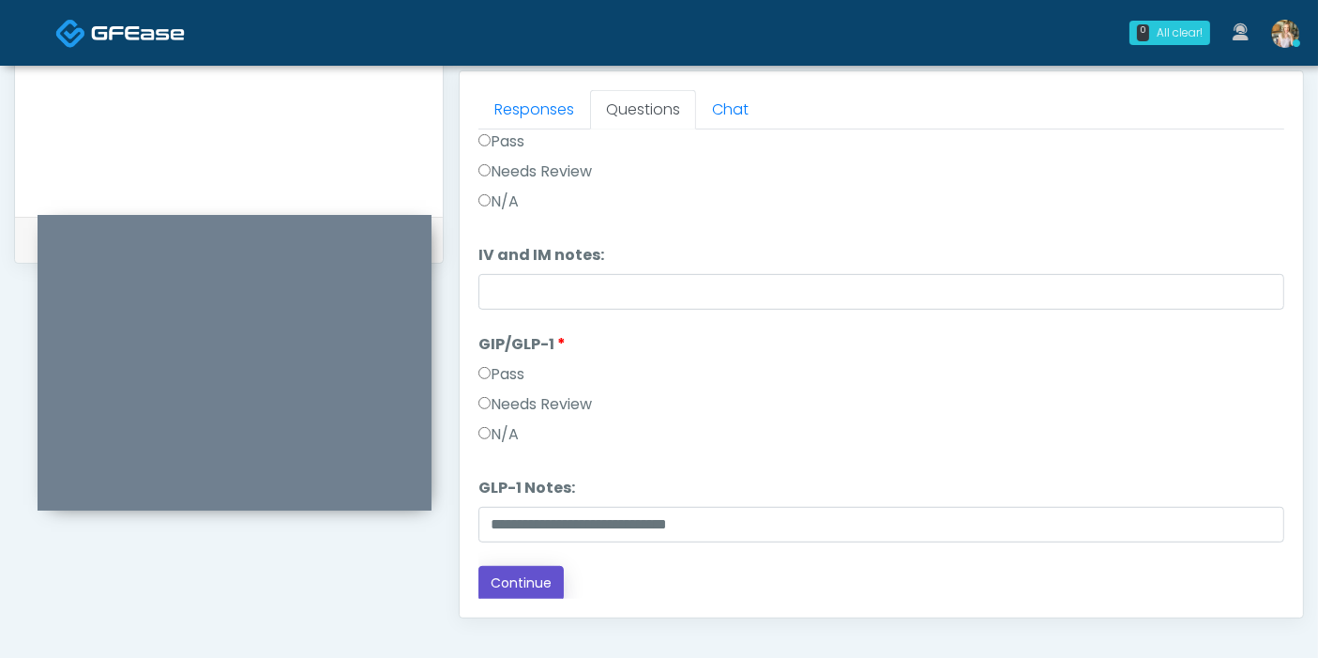
click at [528, 589] on button "Continue" at bounding box center [520, 583] width 85 height 35
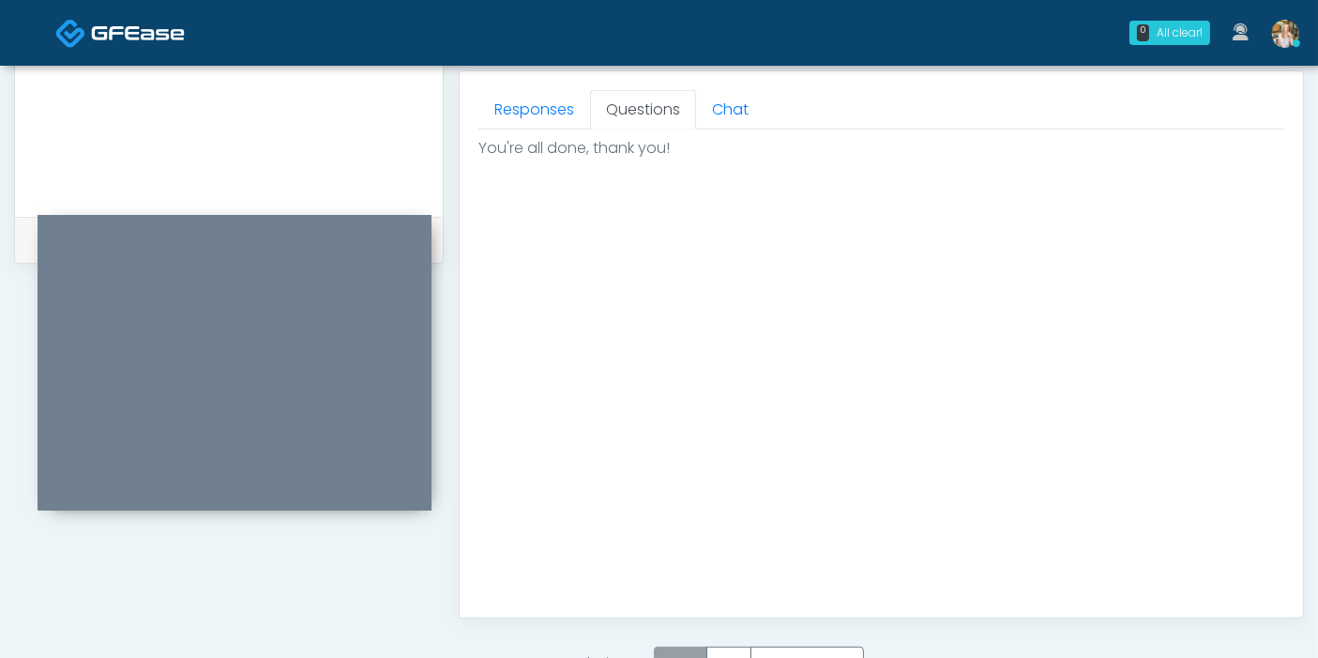
click at [696, 649] on label "Pass" at bounding box center [680, 663] width 53 height 35
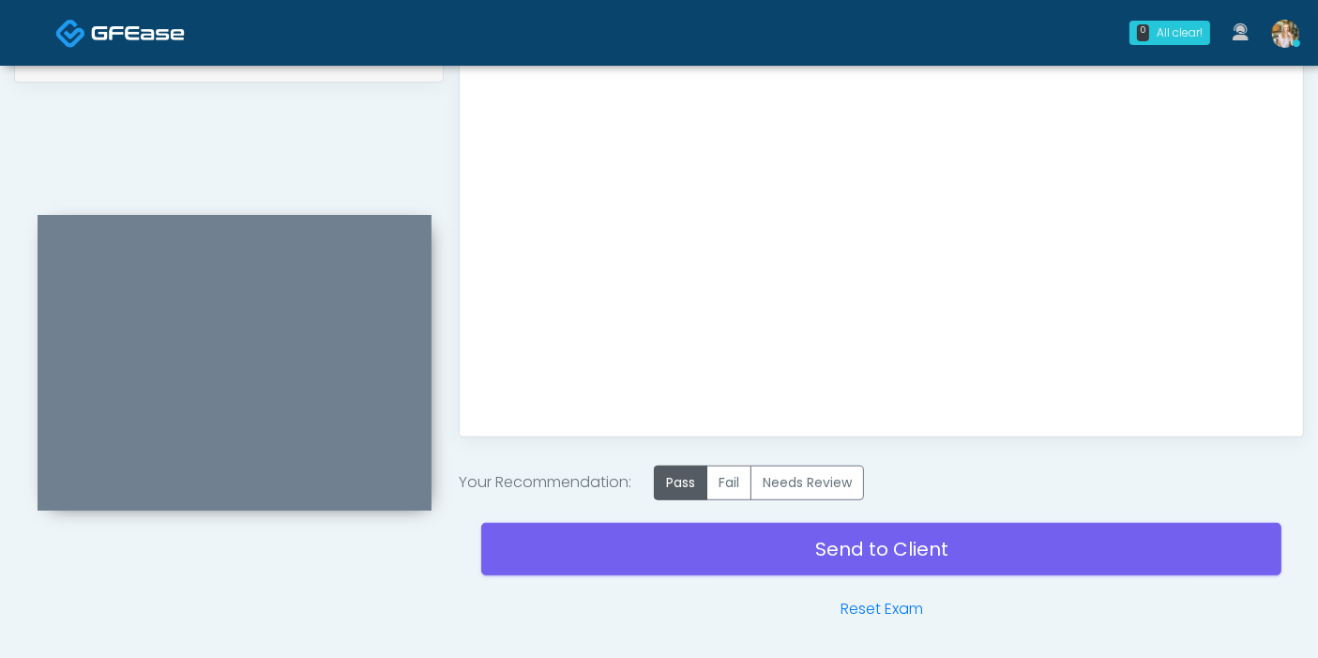
scroll to position [1028, 0]
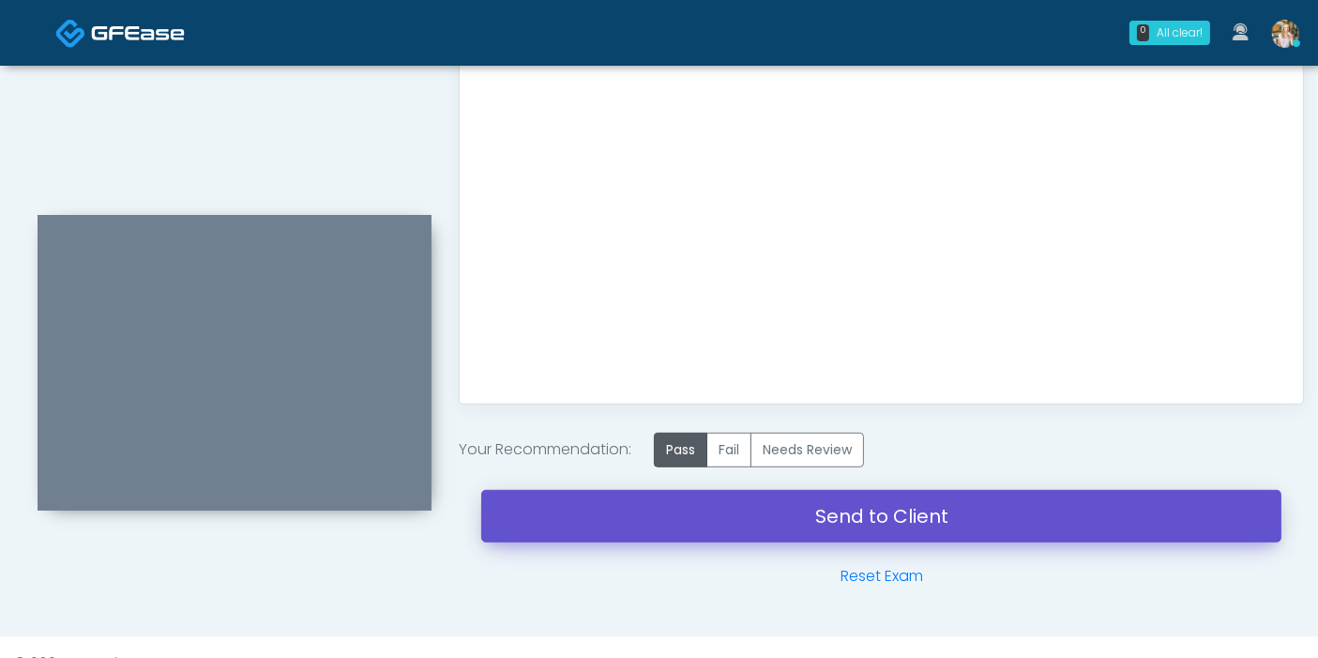
click at [854, 518] on link "Send to Client" at bounding box center [881, 516] width 800 height 53
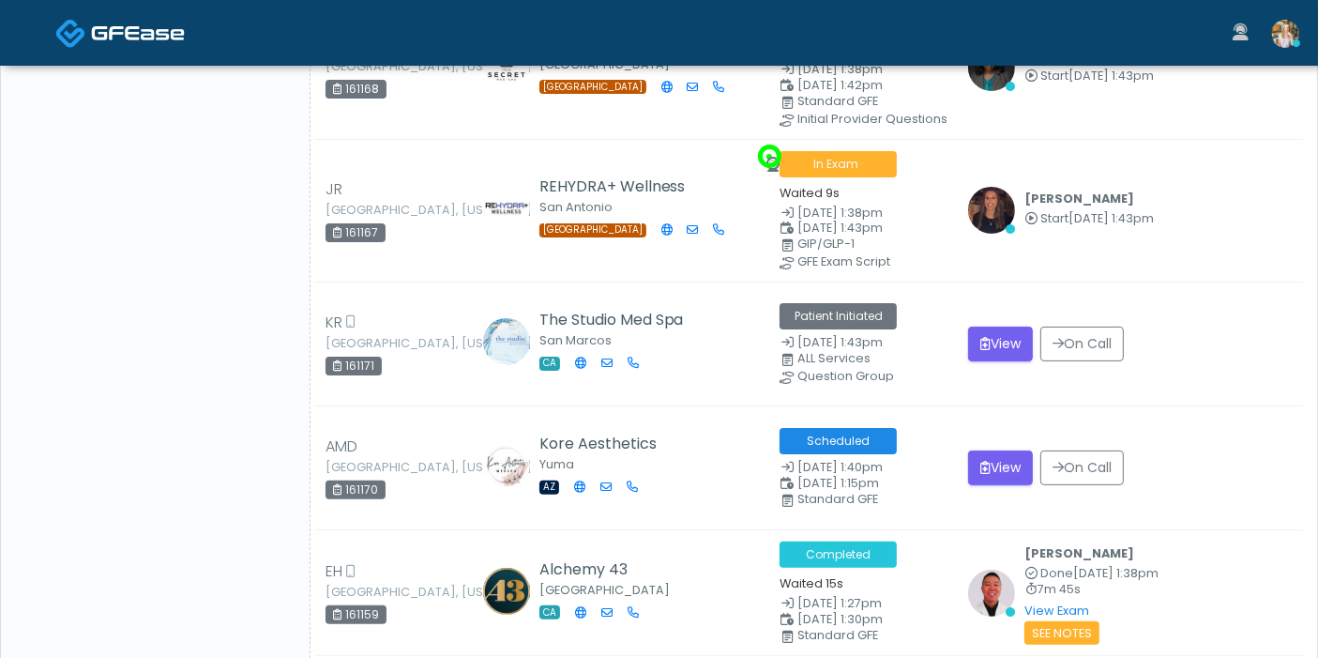
scroll to position [104, 0]
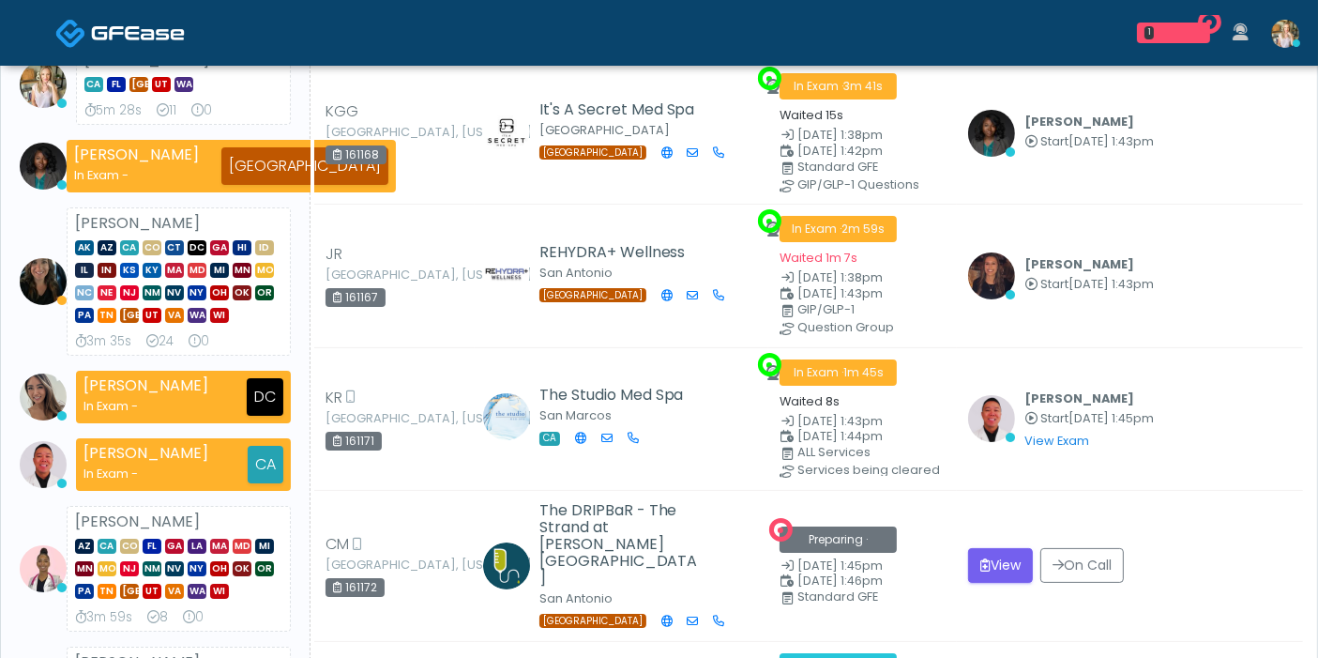
scroll to position [309, 0]
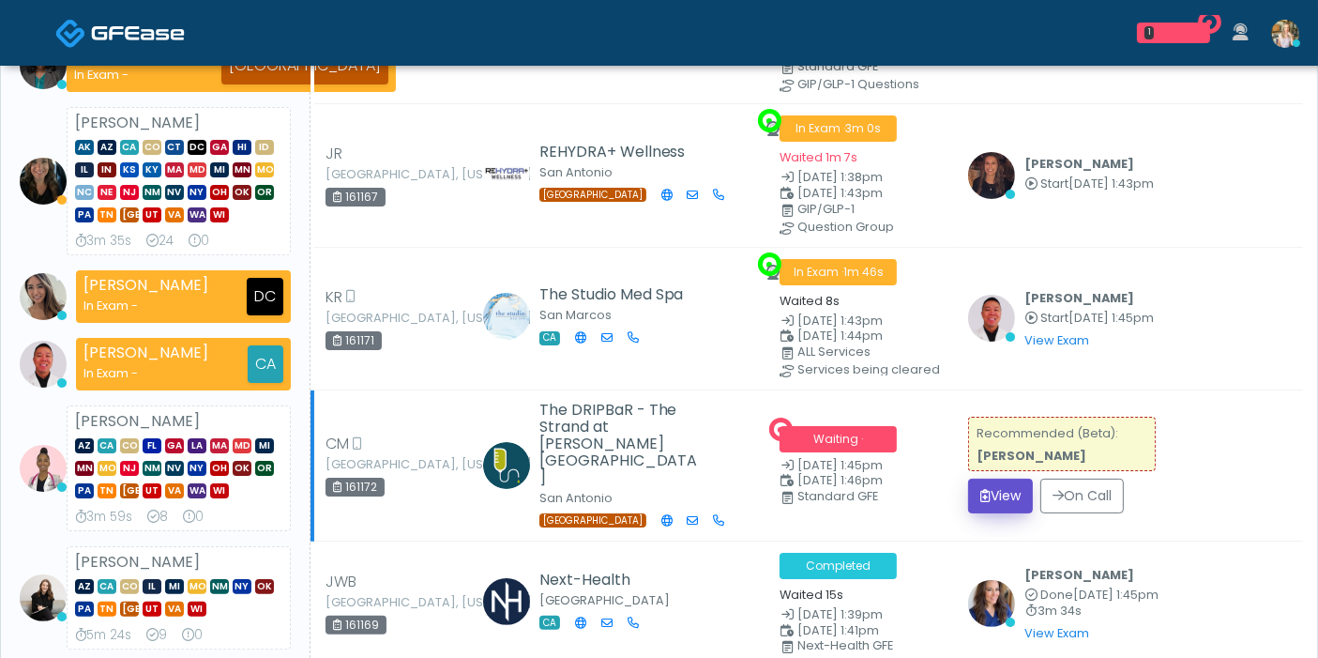
click at [989, 478] on button "View" at bounding box center [1000, 495] width 65 height 35
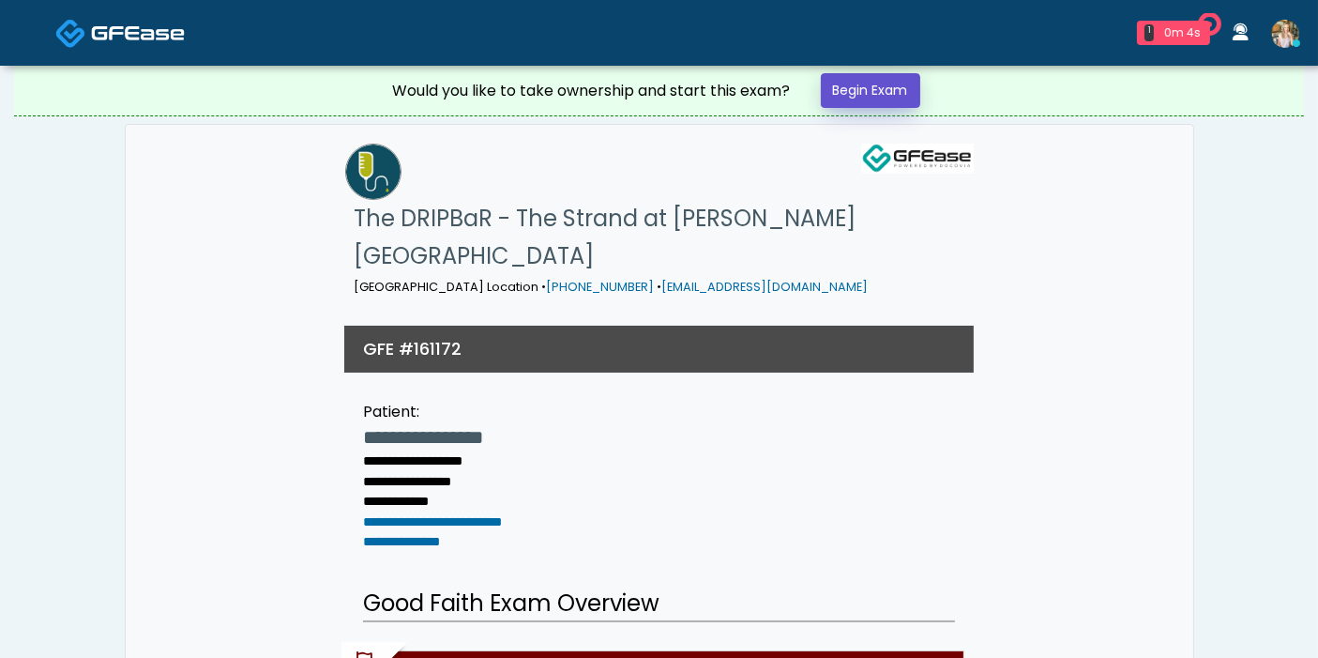
click at [880, 100] on link "Begin Exam" at bounding box center [870, 90] width 99 height 35
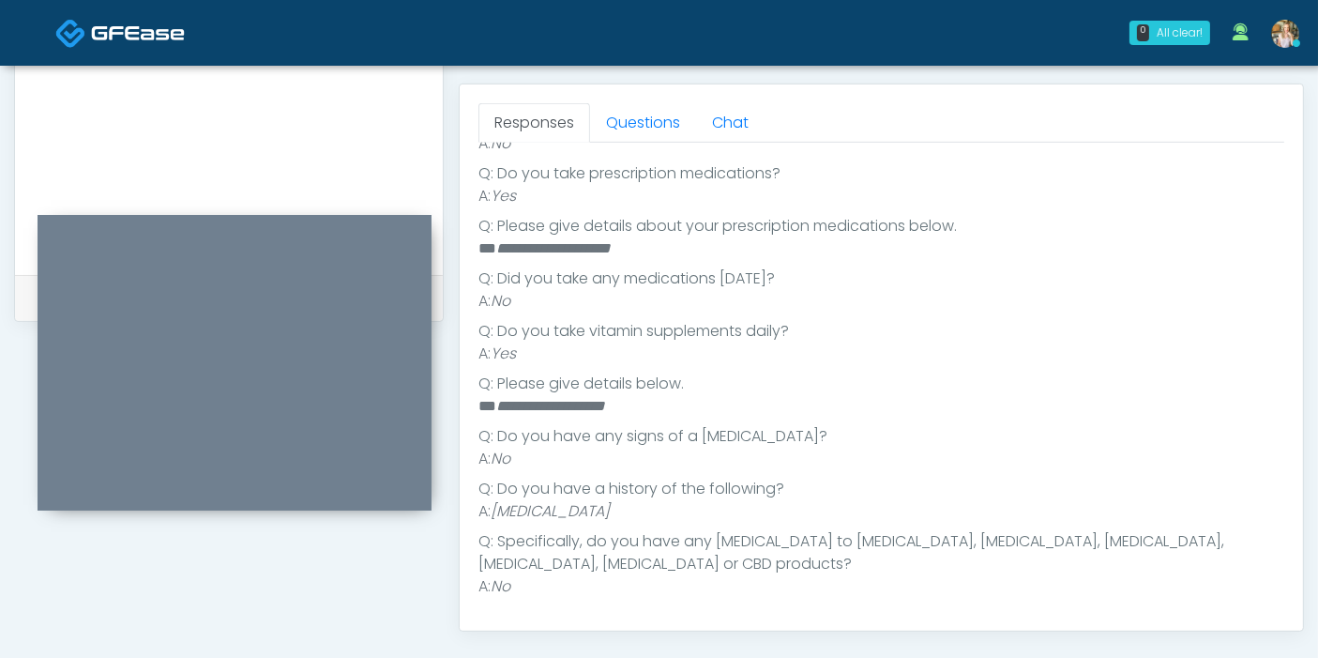
scroll to position [833, 0]
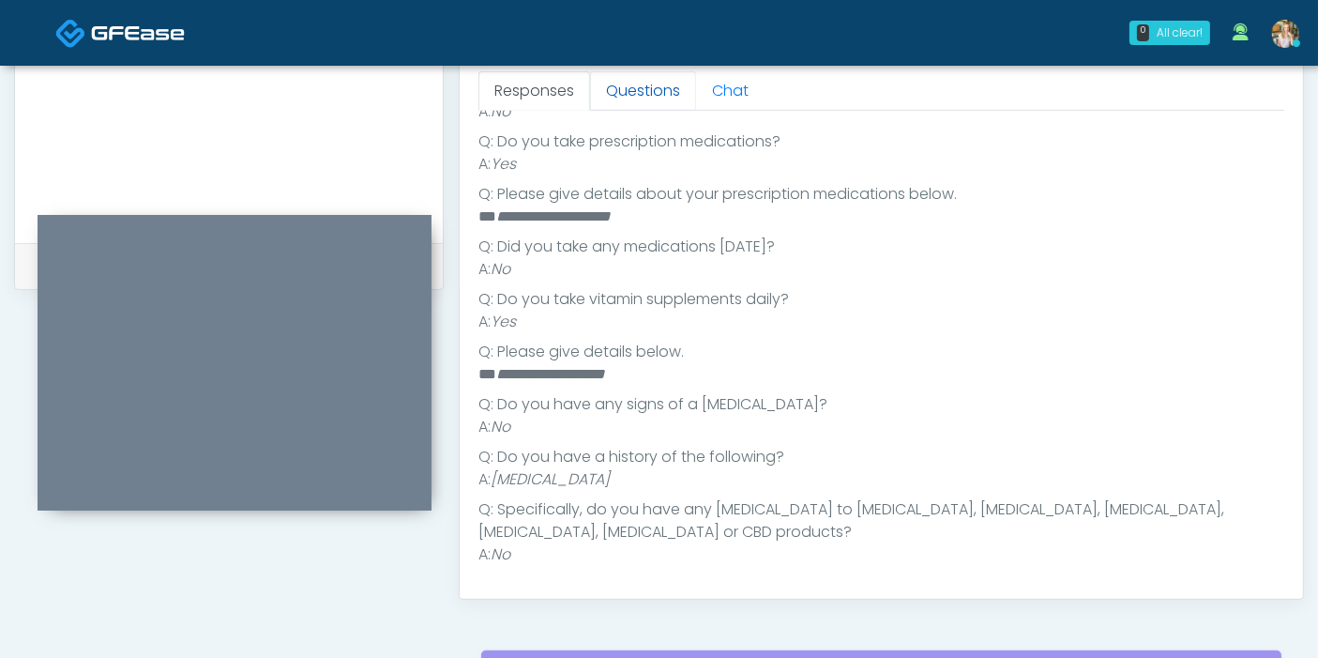
click at [632, 94] on link "Questions" at bounding box center [643, 90] width 106 height 39
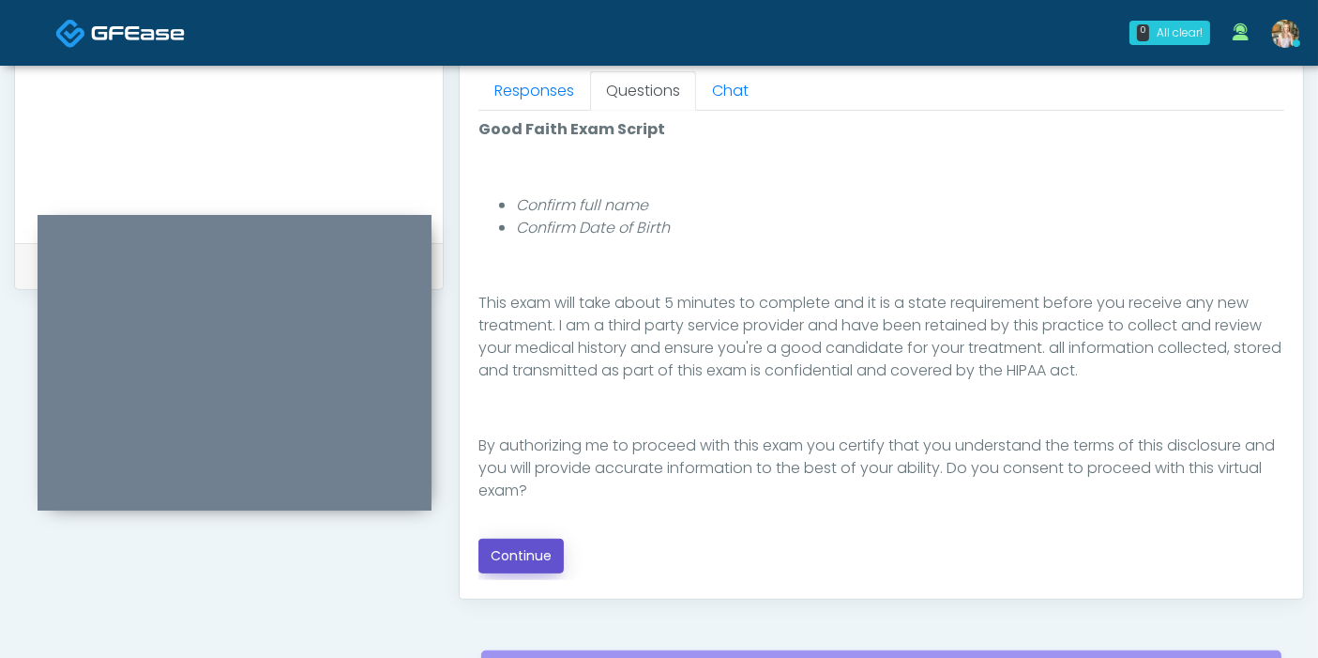
click at [498, 559] on button "Continue" at bounding box center [520, 555] width 85 height 35
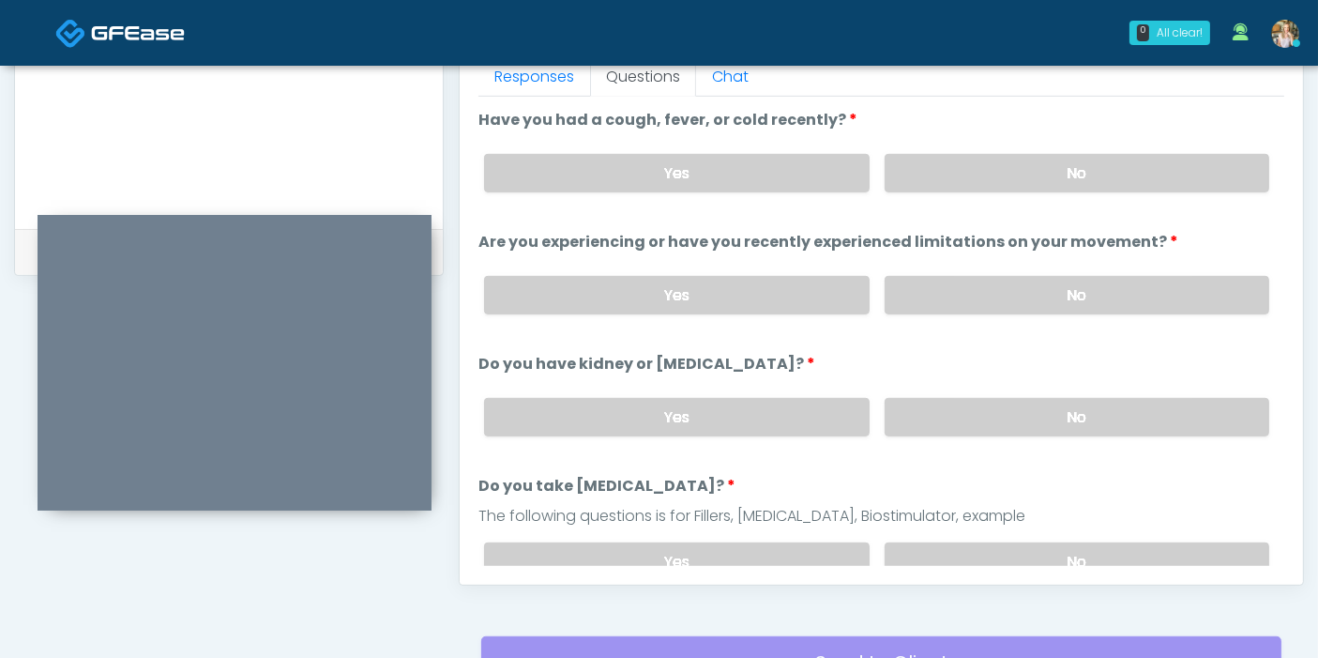
scroll to position [814, 0]
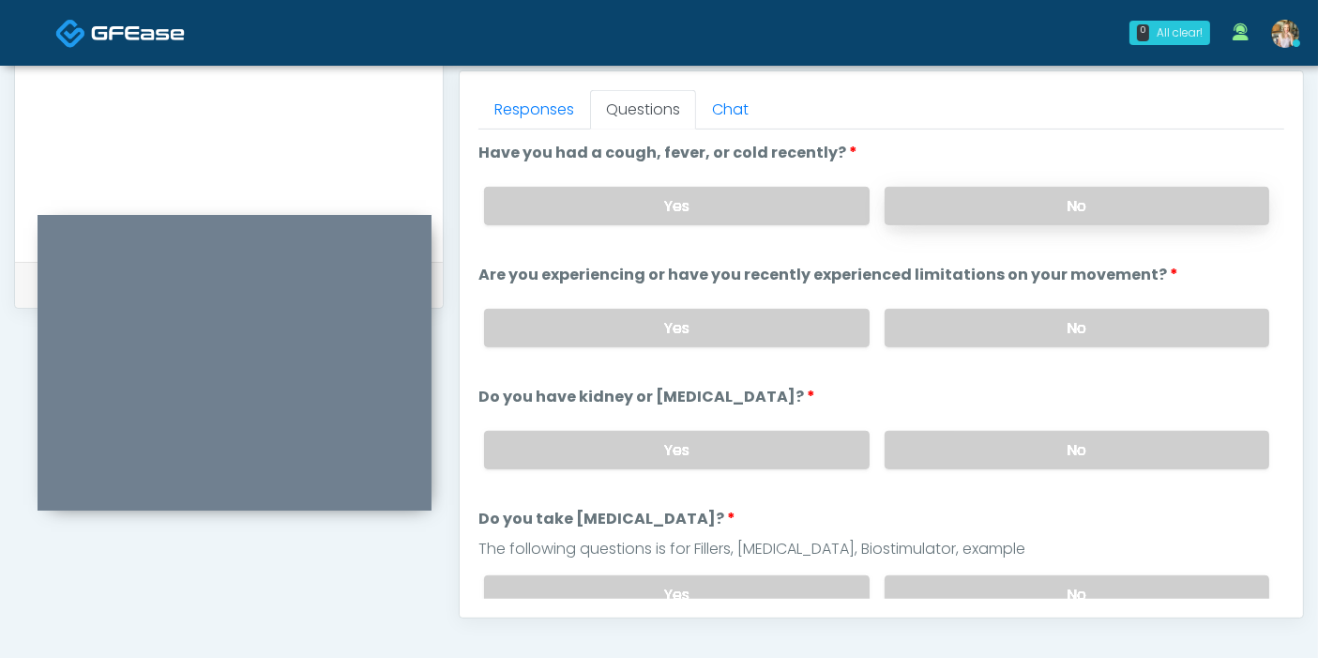
click at [1071, 209] on label "No" at bounding box center [1077, 206] width 385 height 38
click at [1073, 314] on label "No" at bounding box center [1077, 328] width 385 height 38
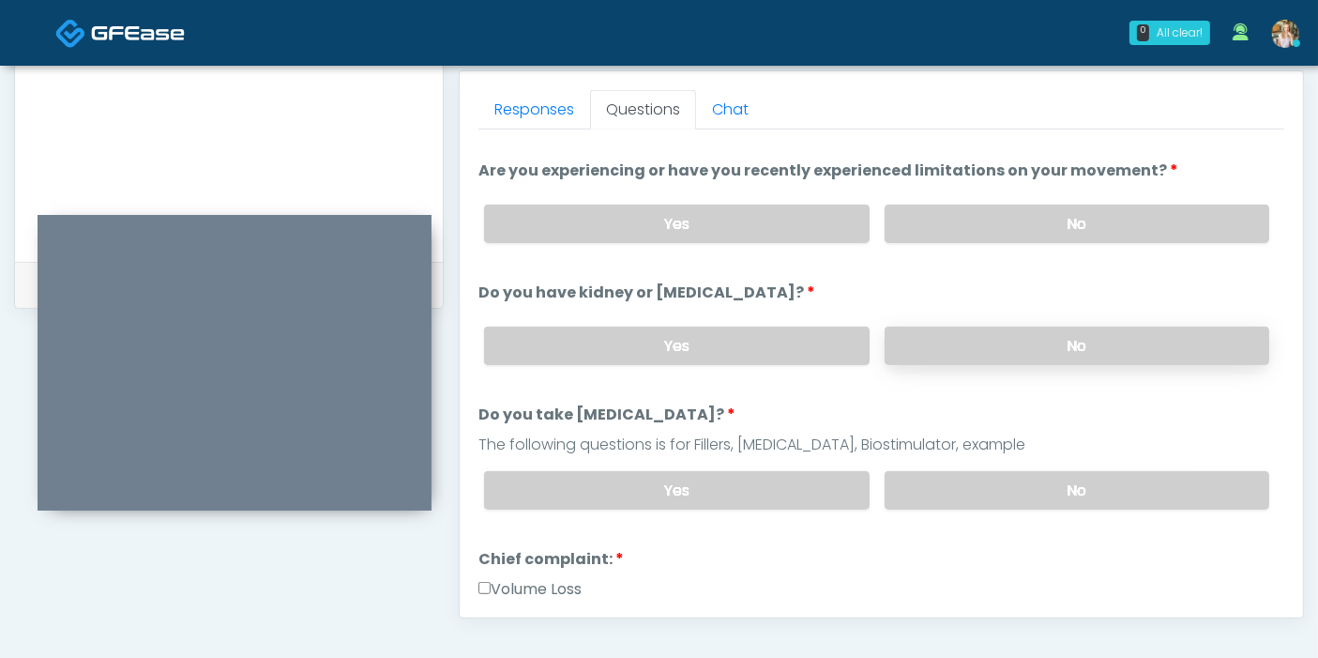
click at [1080, 344] on label "No" at bounding box center [1077, 345] width 385 height 38
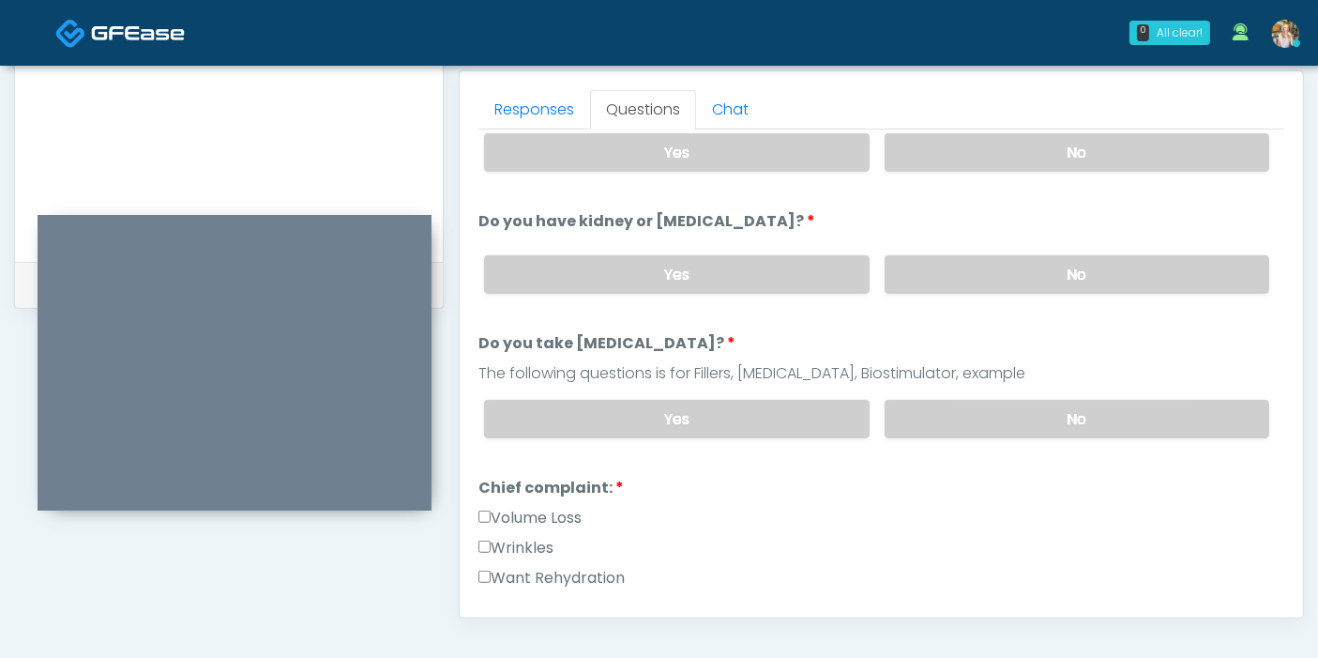
scroll to position [208, 0]
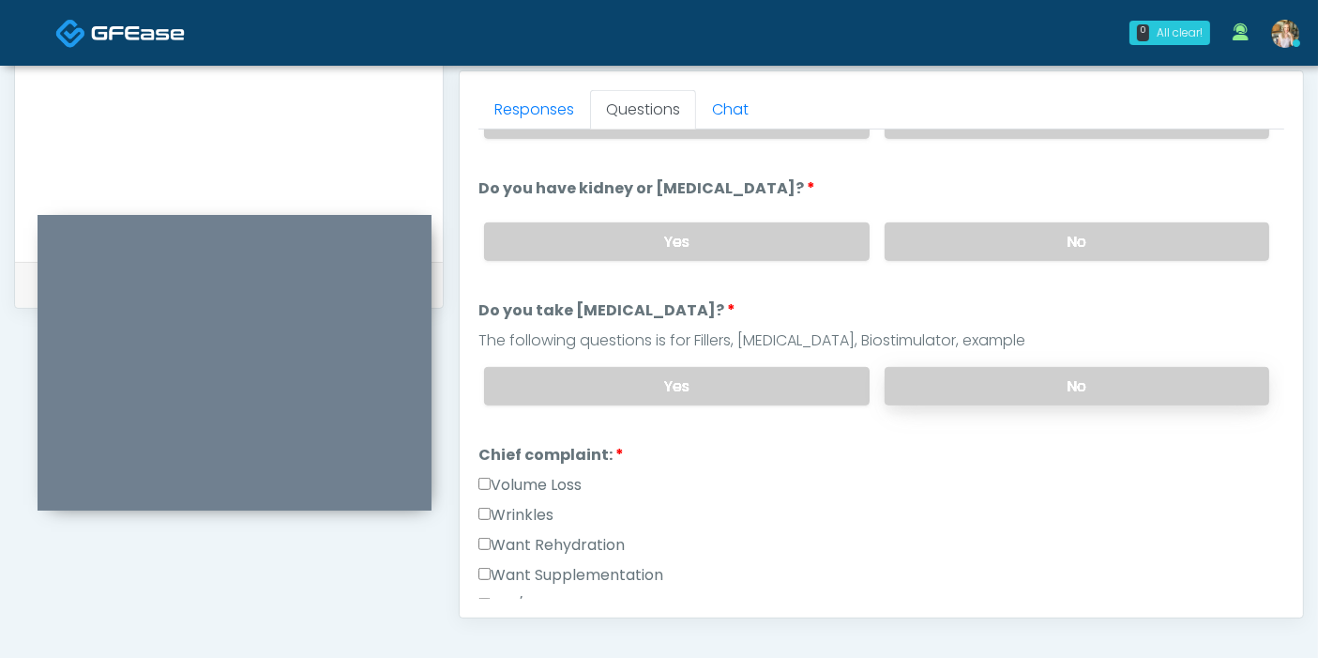
click at [1016, 372] on label "No" at bounding box center [1077, 386] width 385 height 38
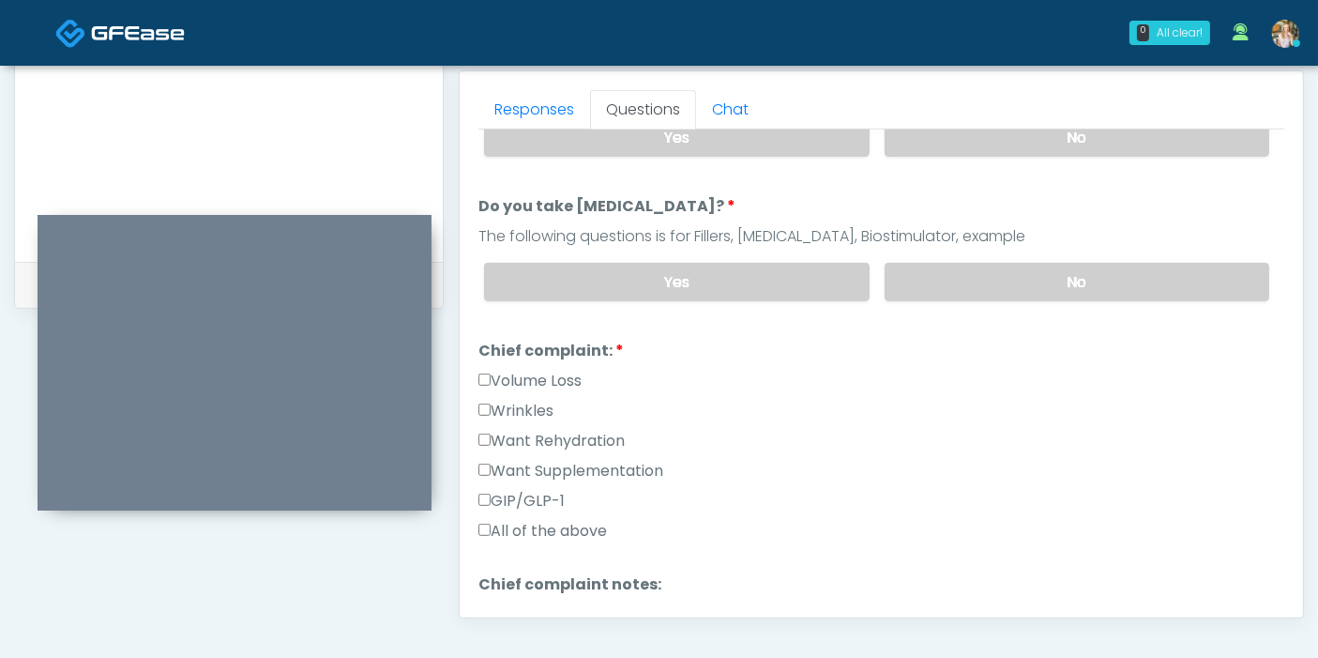
scroll to position [416, 0]
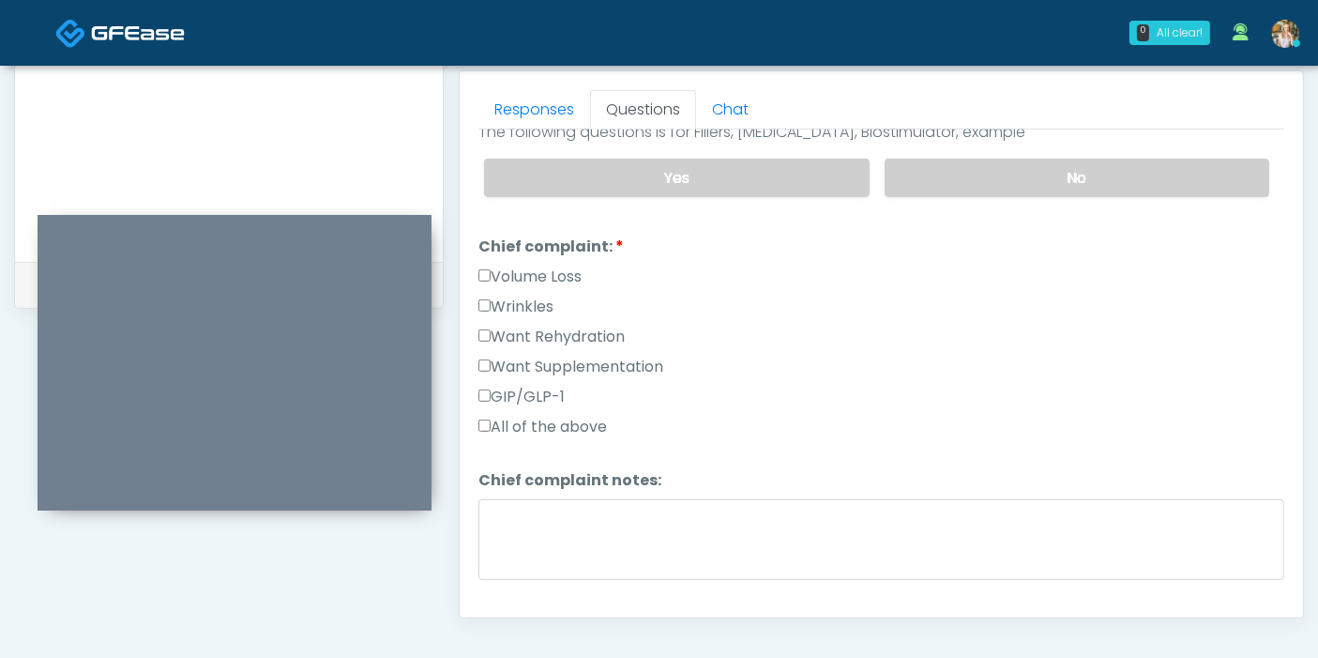
click at [506, 329] on label "Want Rehydration" at bounding box center [551, 336] width 146 height 23
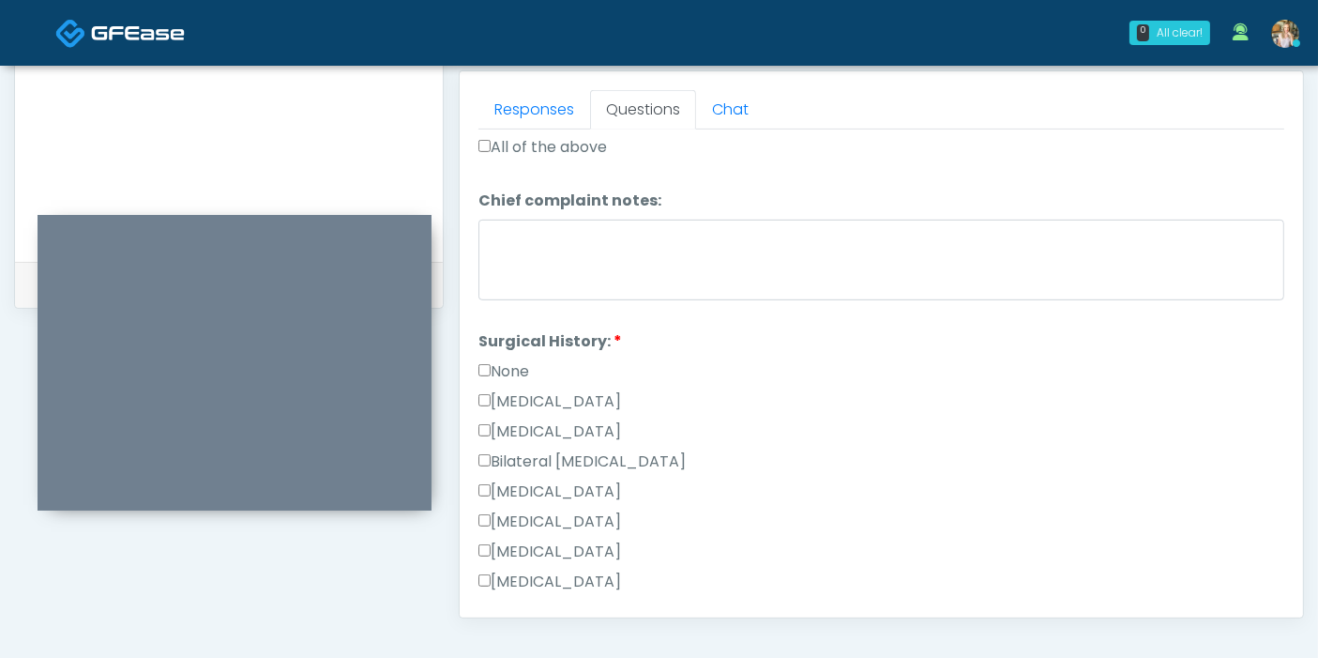
scroll to position [729, 0]
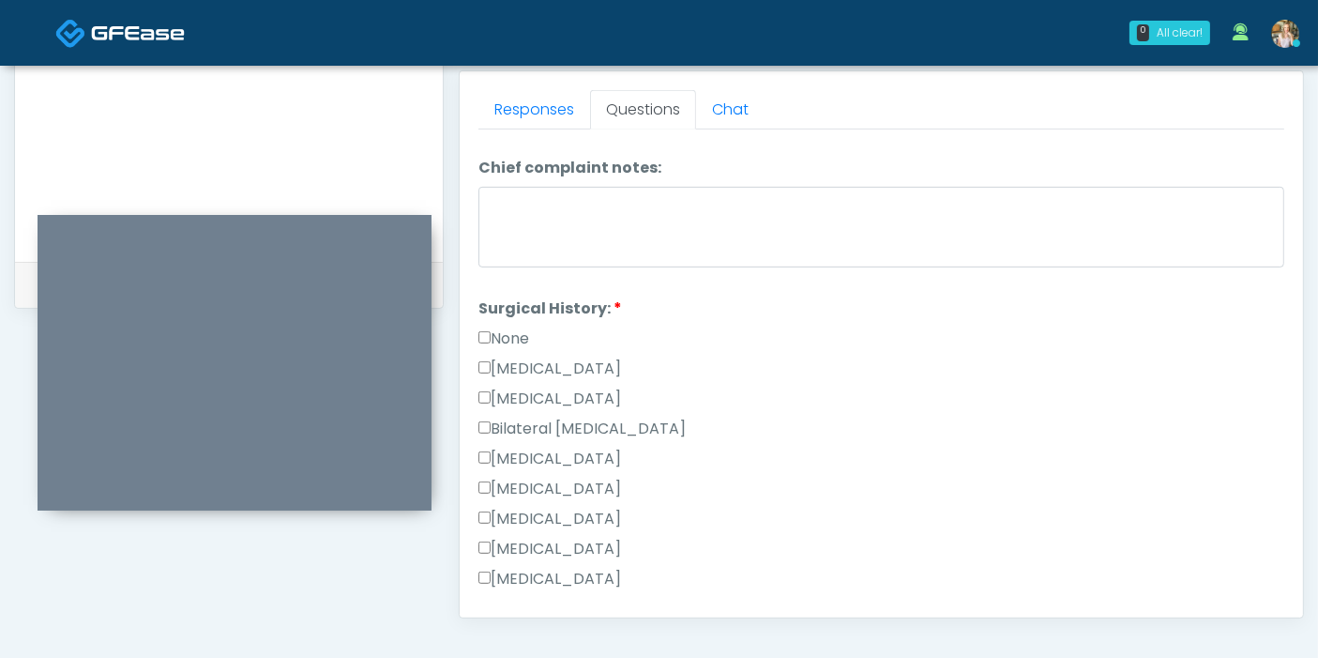
click at [494, 333] on label "None" at bounding box center [503, 338] width 51 height 23
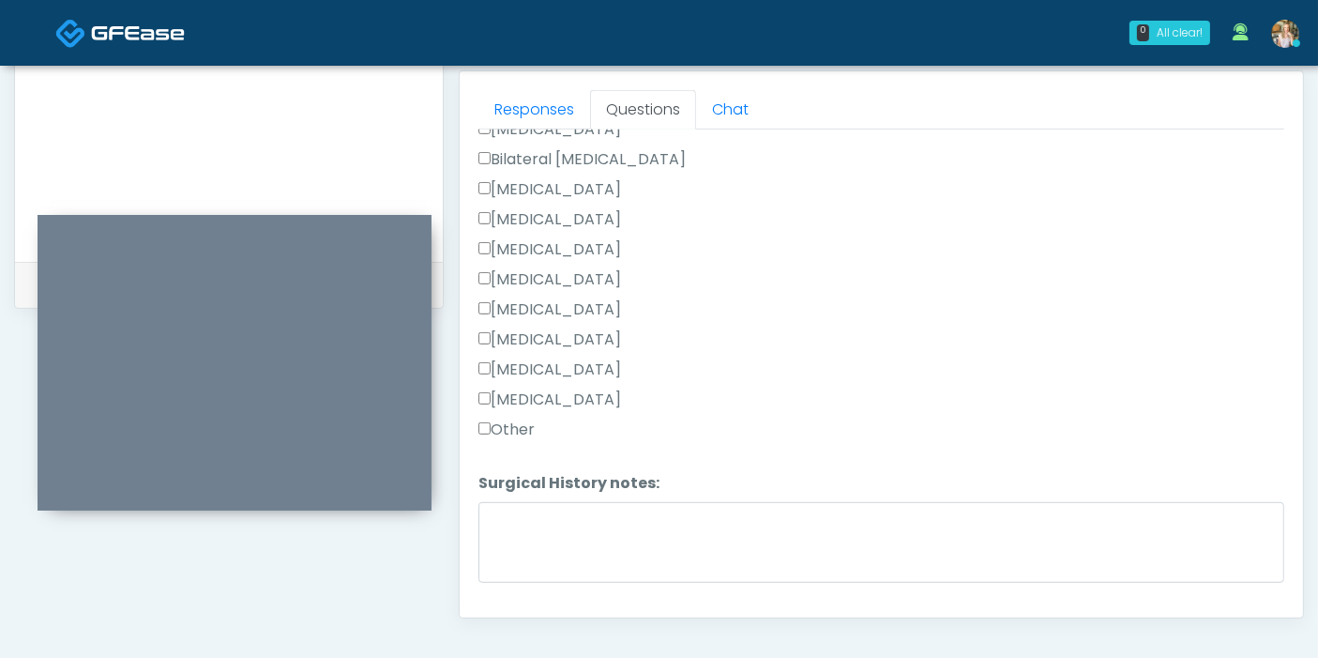
scroll to position [1040, 0]
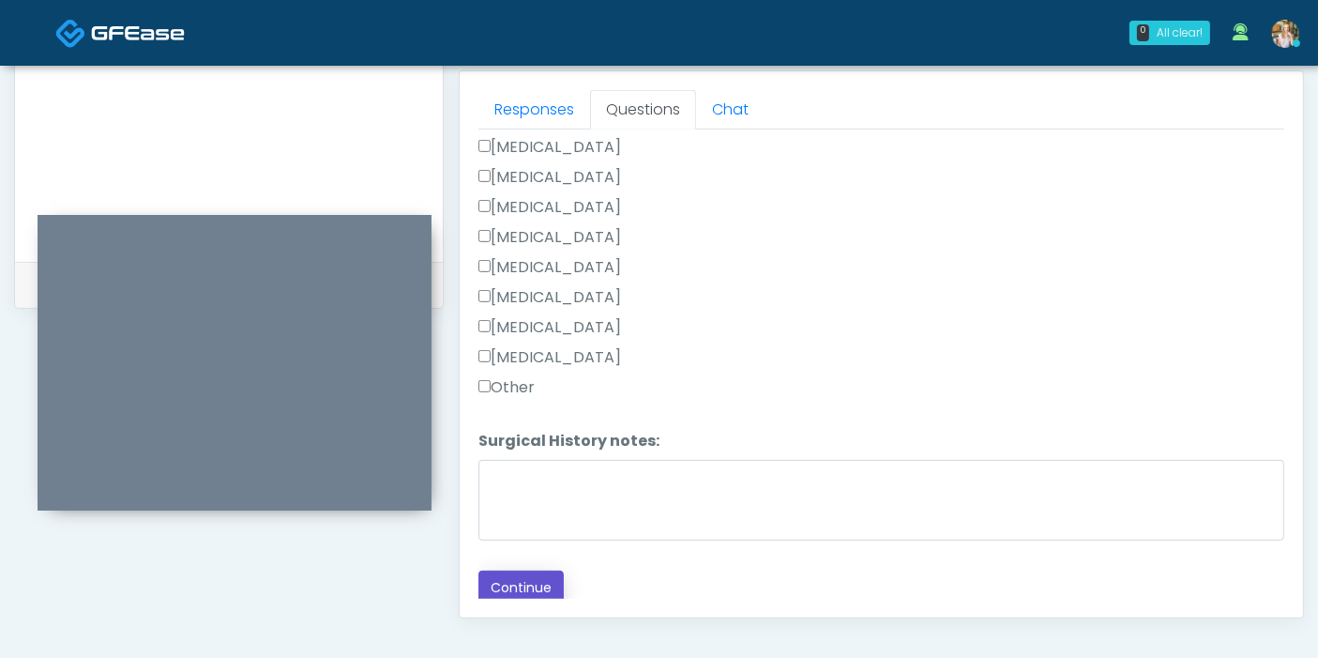
click at [521, 584] on button "Continue" at bounding box center [520, 587] width 85 height 35
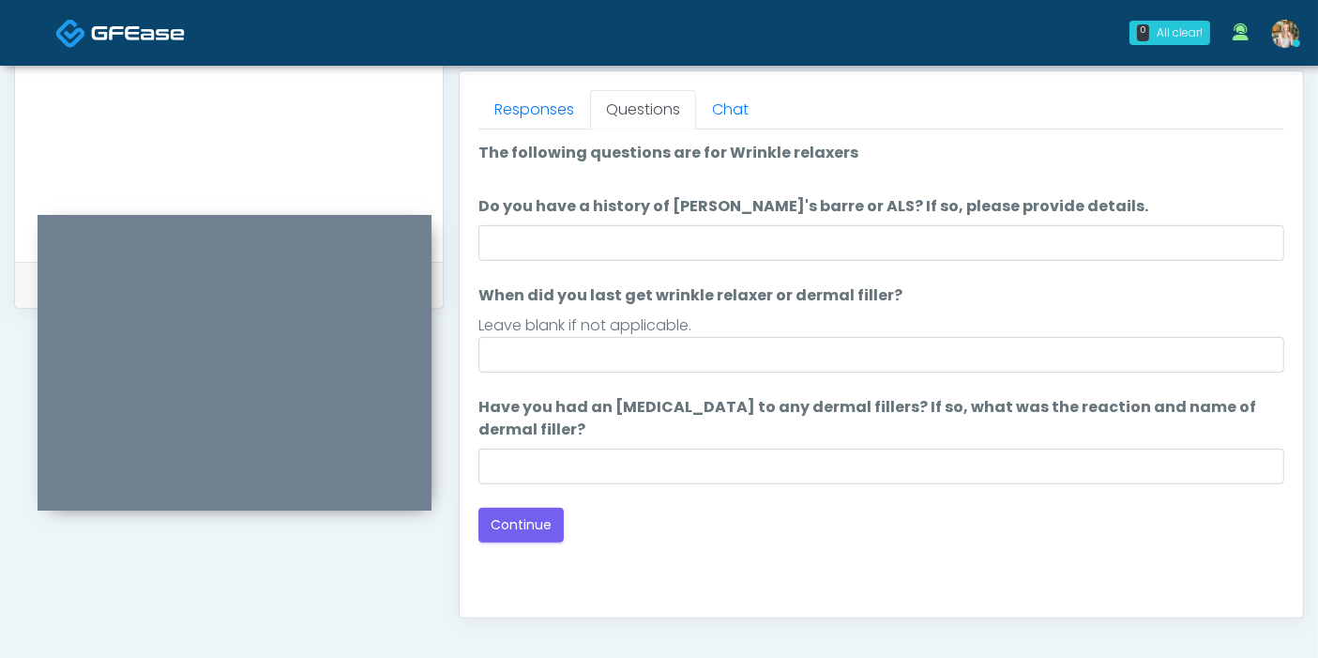
scroll to position [605, 0]
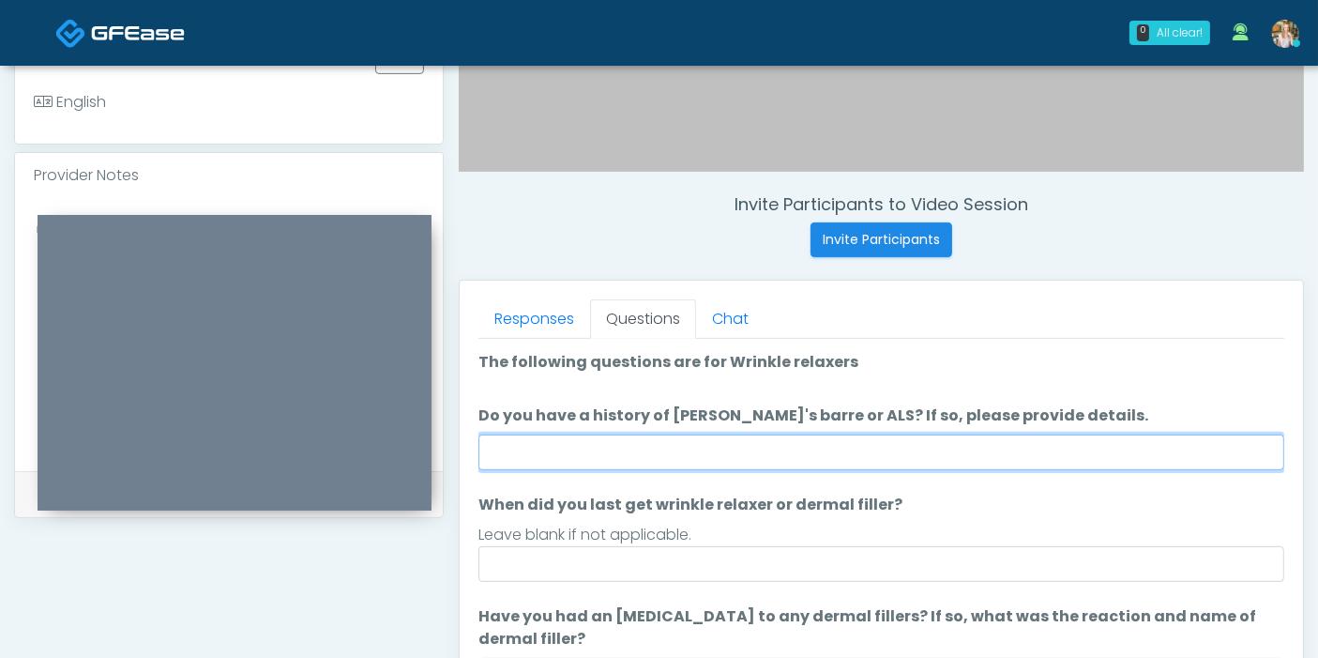
click at [921, 448] on input "Do you have a history of [PERSON_NAME]'s barre or ALS? If so, please provide de…" at bounding box center [881, 452] width 806 height 36
type input "**"
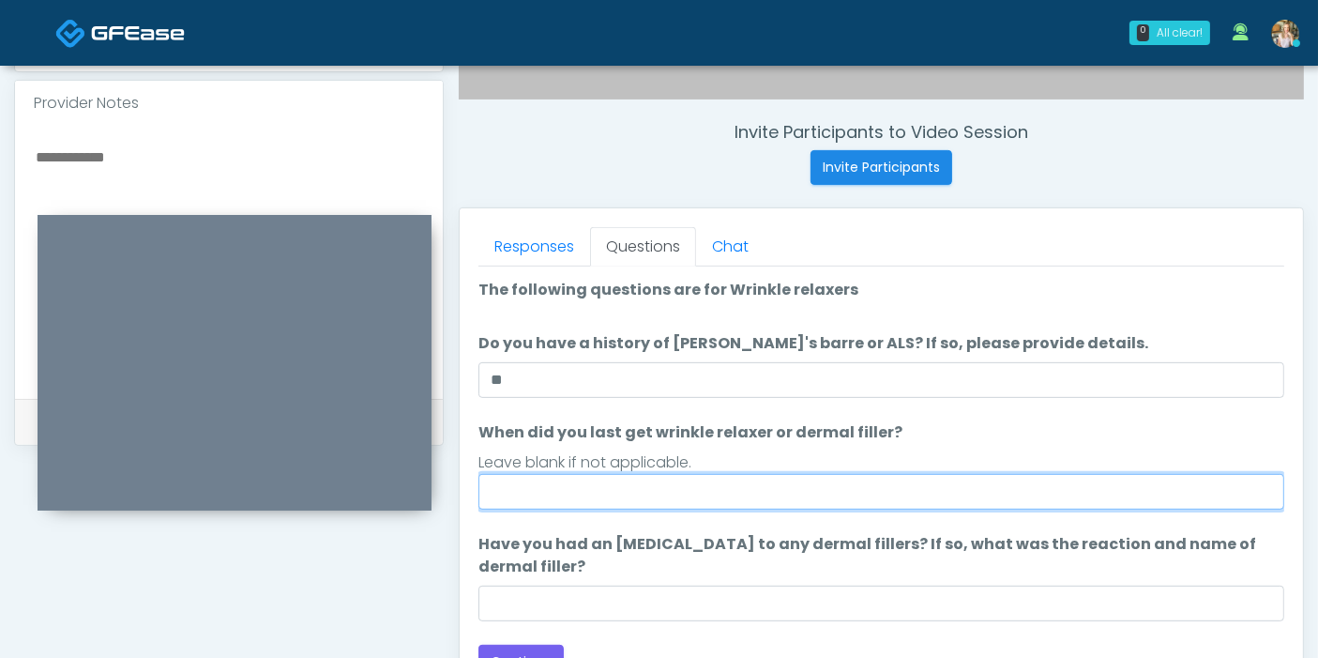
scroll to position [710, 0]
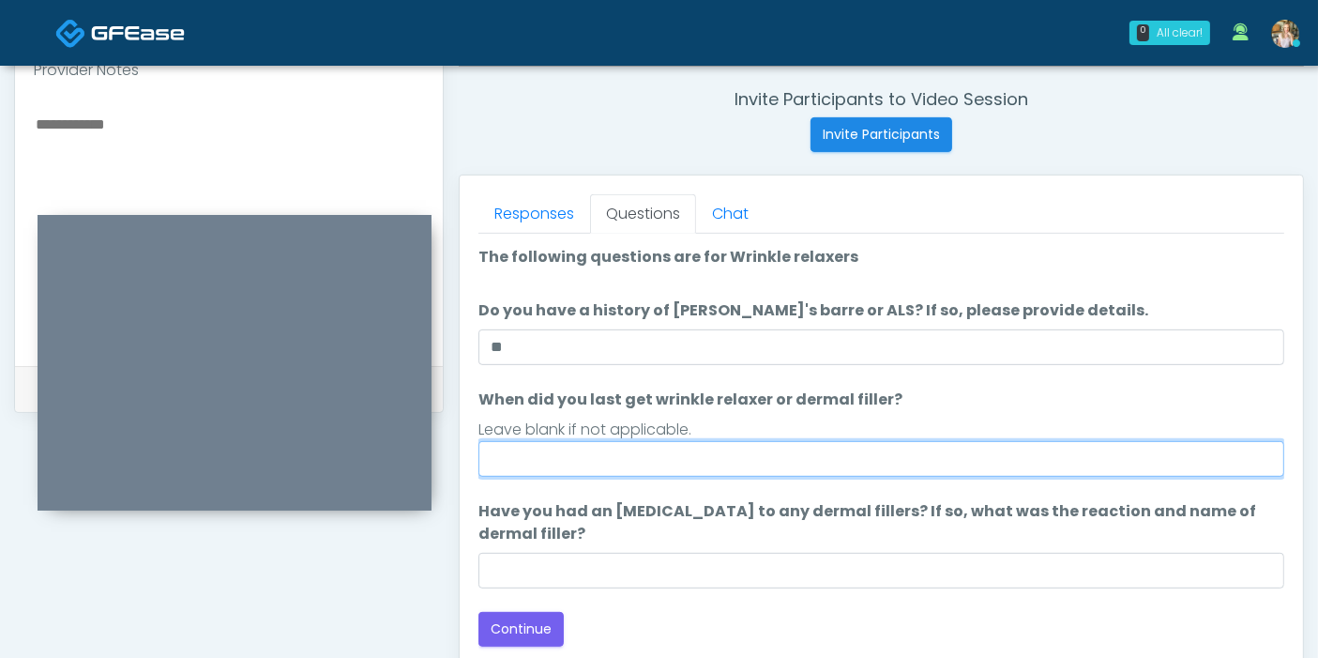
type input "*"
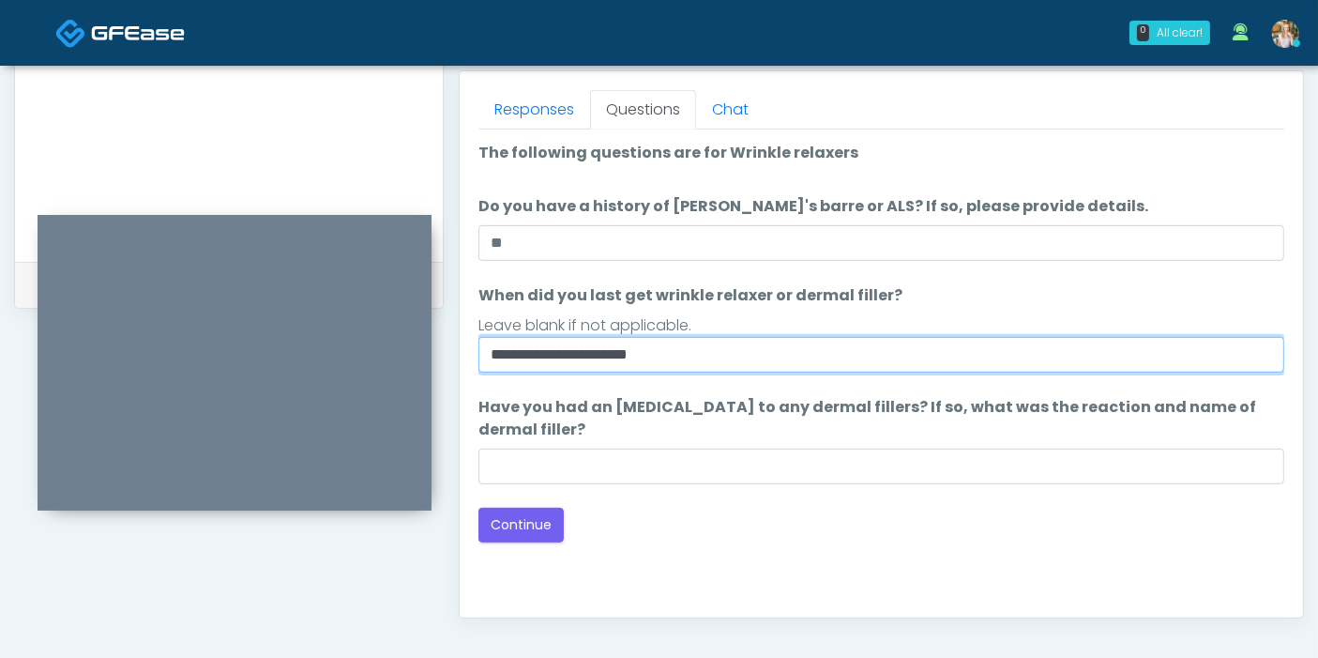
type input "**********"
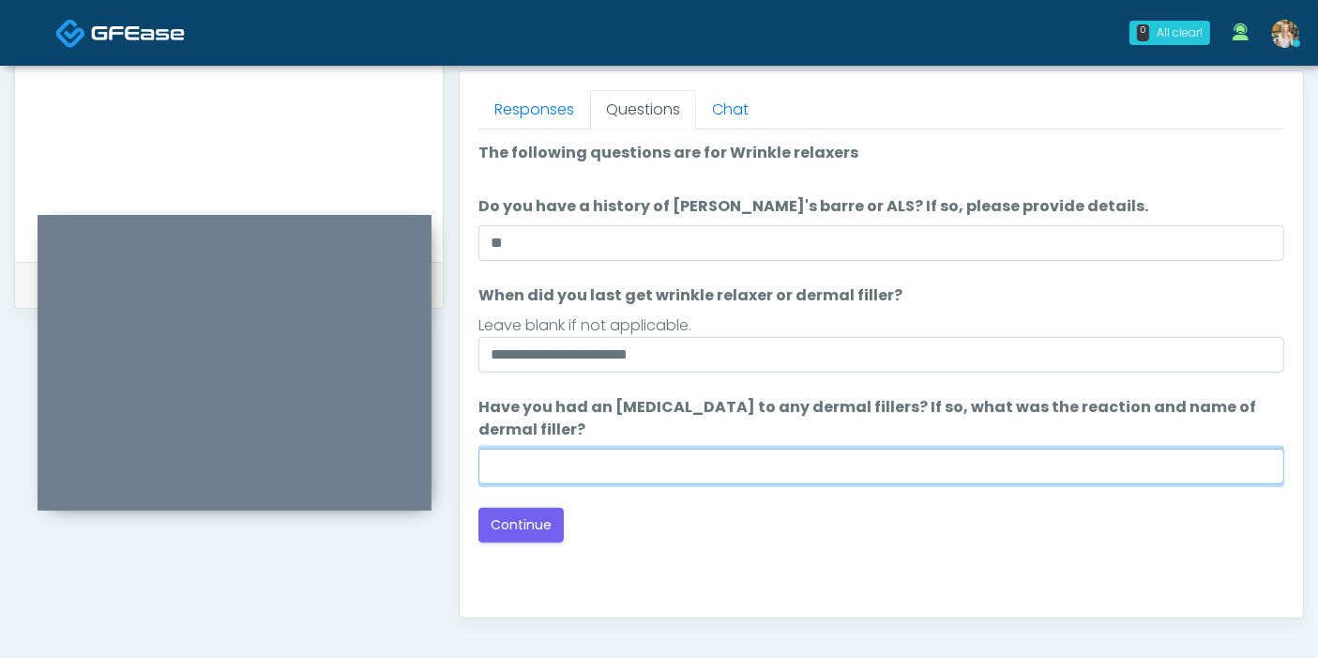
click at [766, 470] on input "Have you had an [MEDICAL_DATA] to any dermal fillers? If so, what was the react…" at bounding box center [881, 466] width 806 height 36
click at [766, 470] on input "Have you had an allergic response to any dermal fillers? If so, what was the re…" at bounding box center [881, 466] width 806 height 36
type input "**"
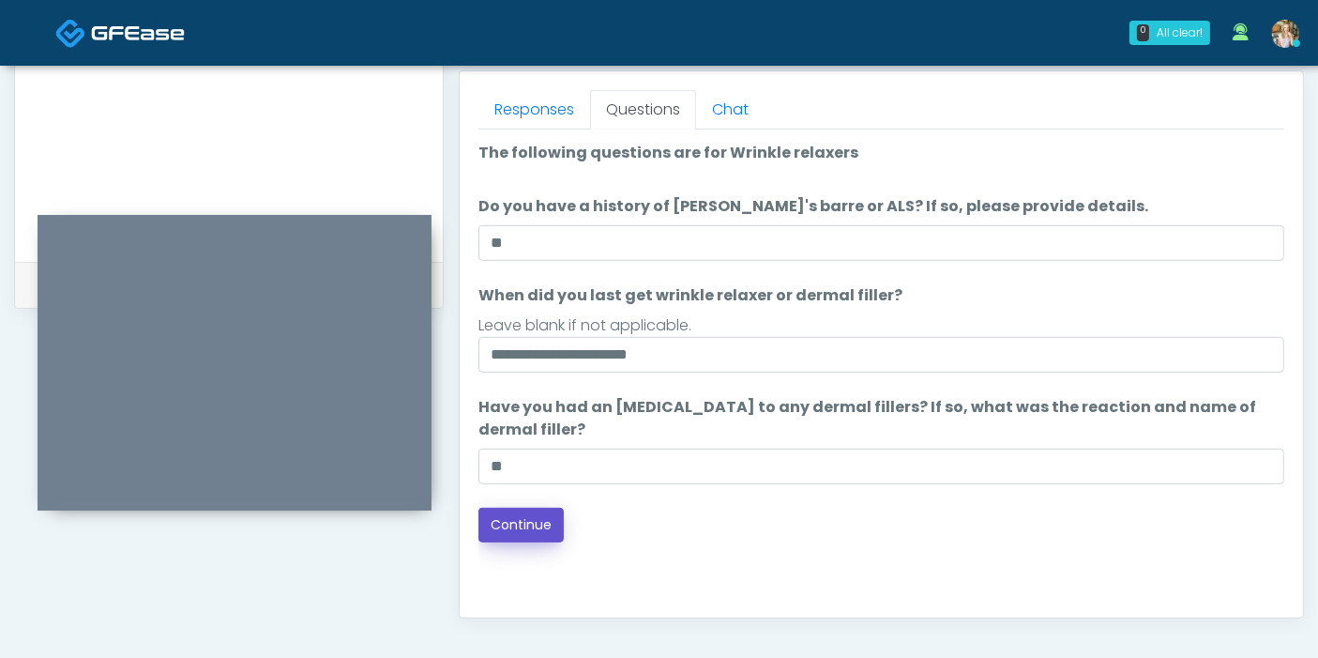
click at [520, 530] on button "Continue" at bounding box center [520, 524] width 85 height 35
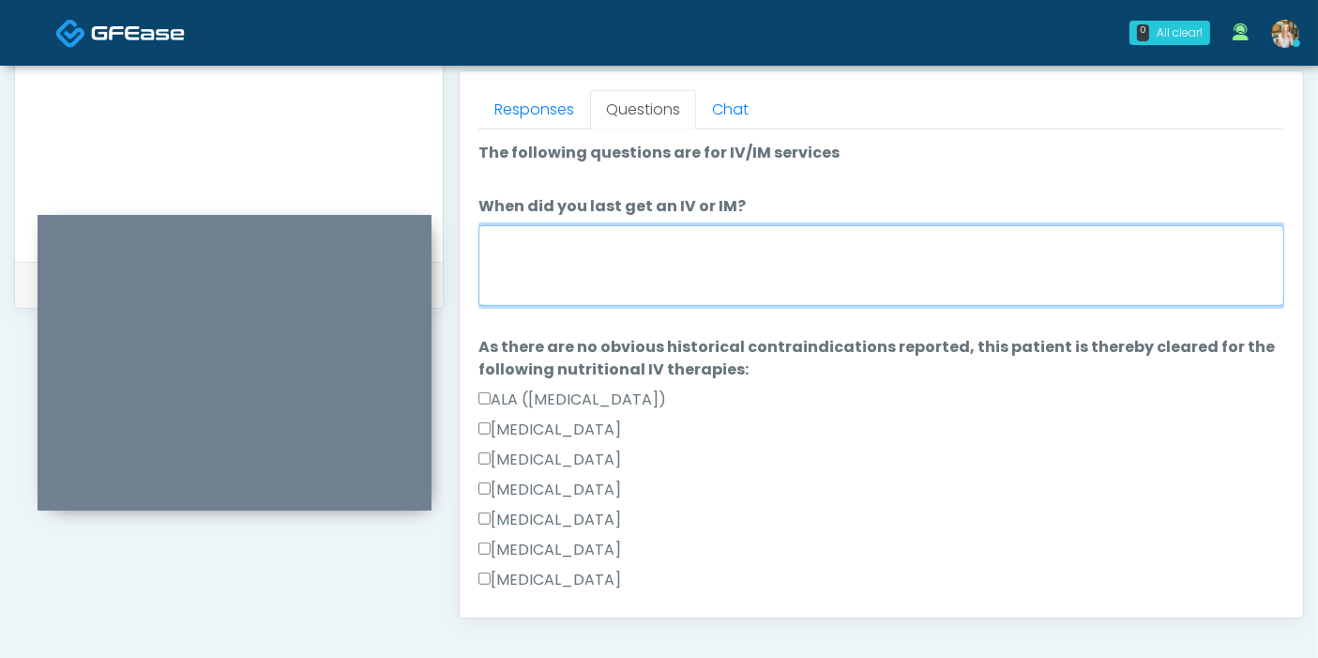
click at [685, 274] on textarea "When did you last get an IV or IM?" at bounding box center [881, 265] width 806 height 81
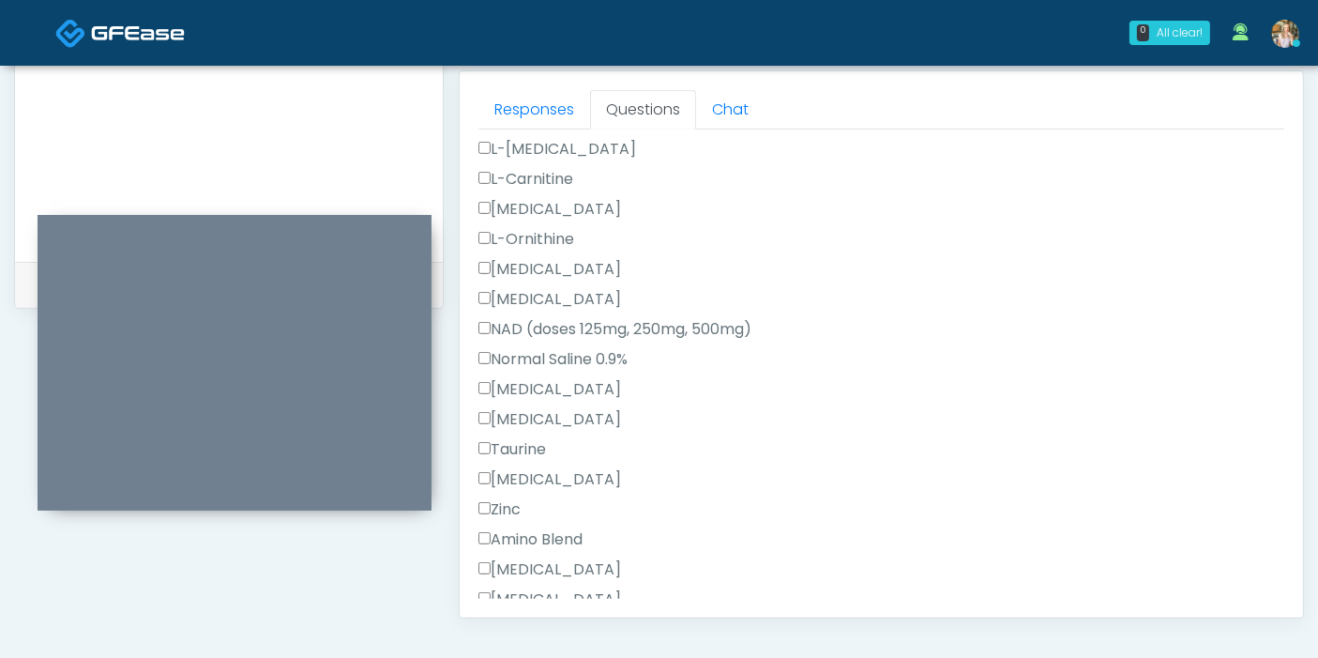
scroll to position [625, 0]
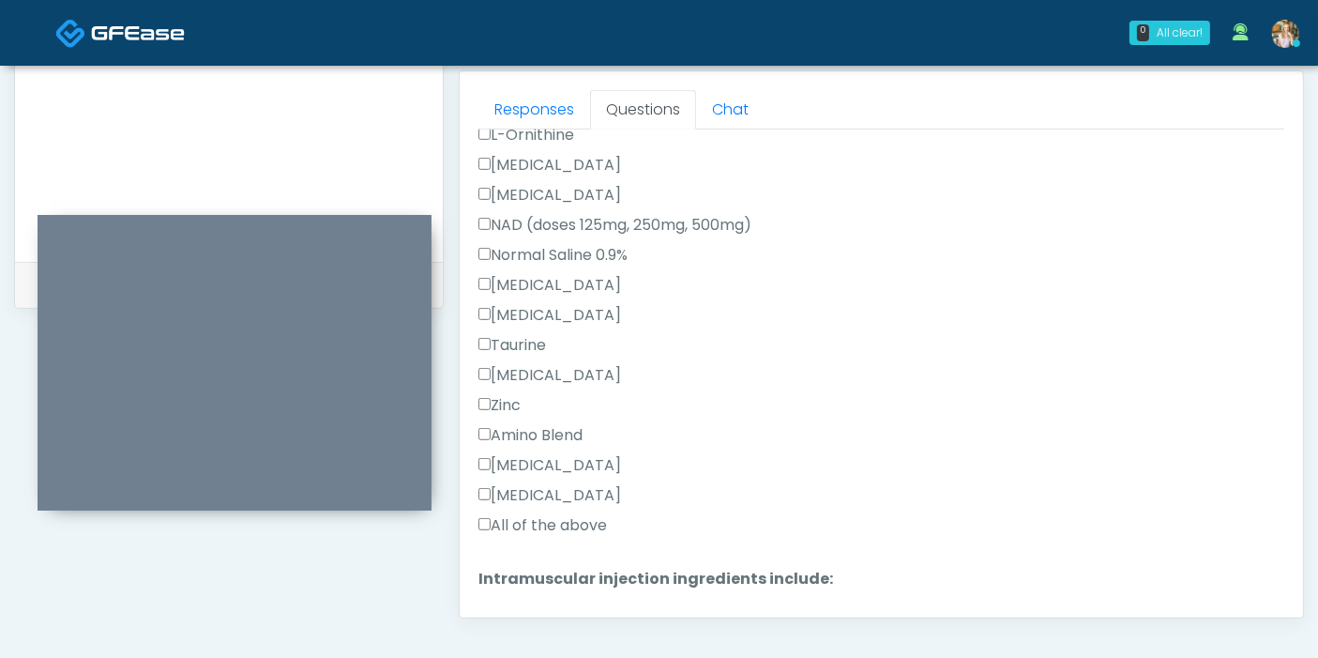
type textarea "*******"
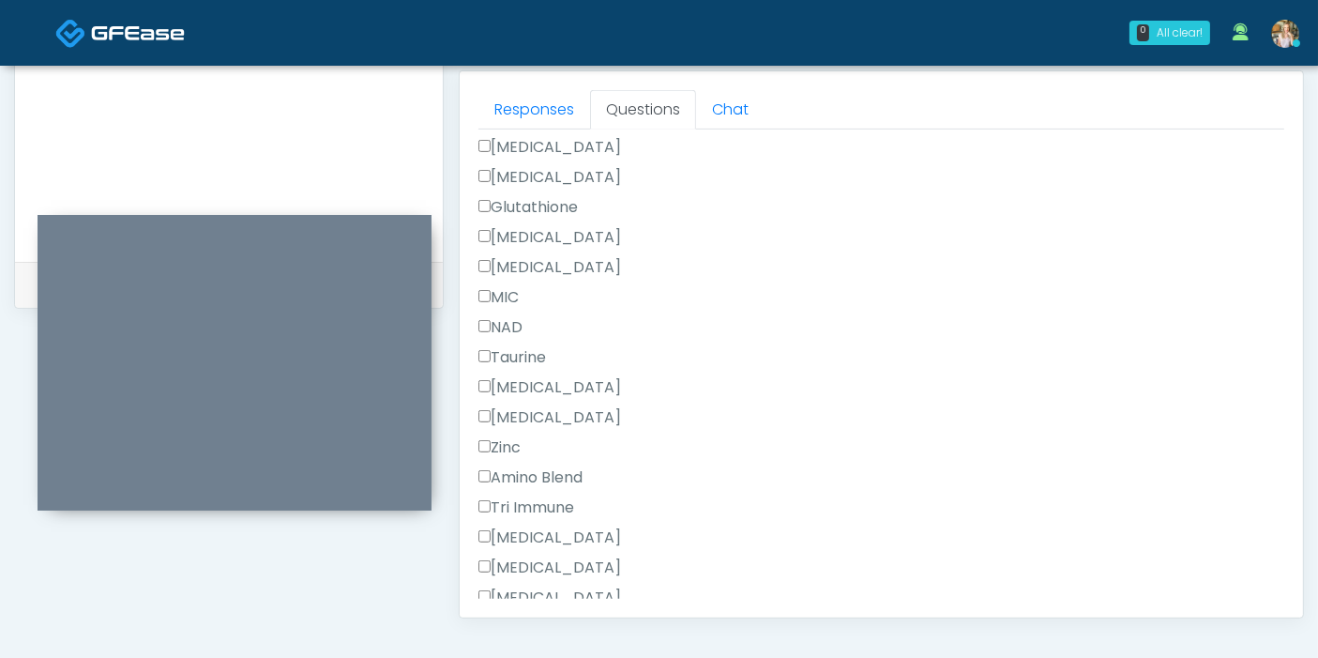
scroll to position [1250, 0]
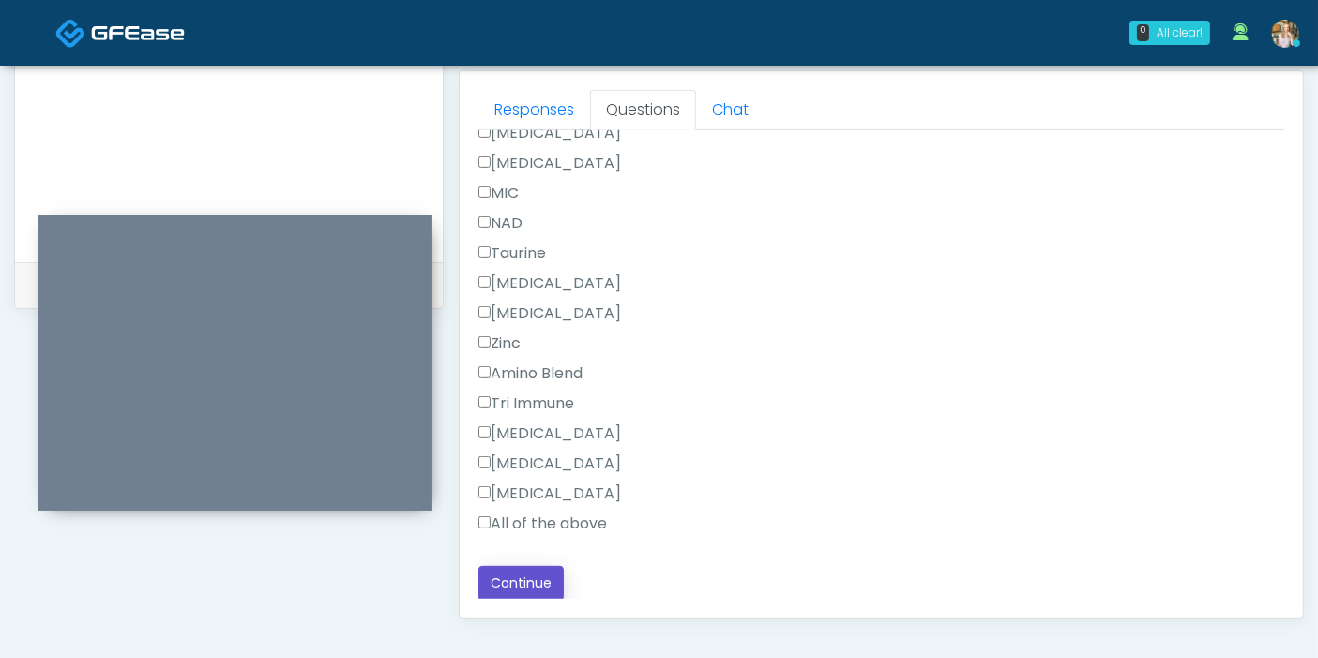
click at [527, 573] on button "Continue" at bounding box center [520, 583] width 85 height 35
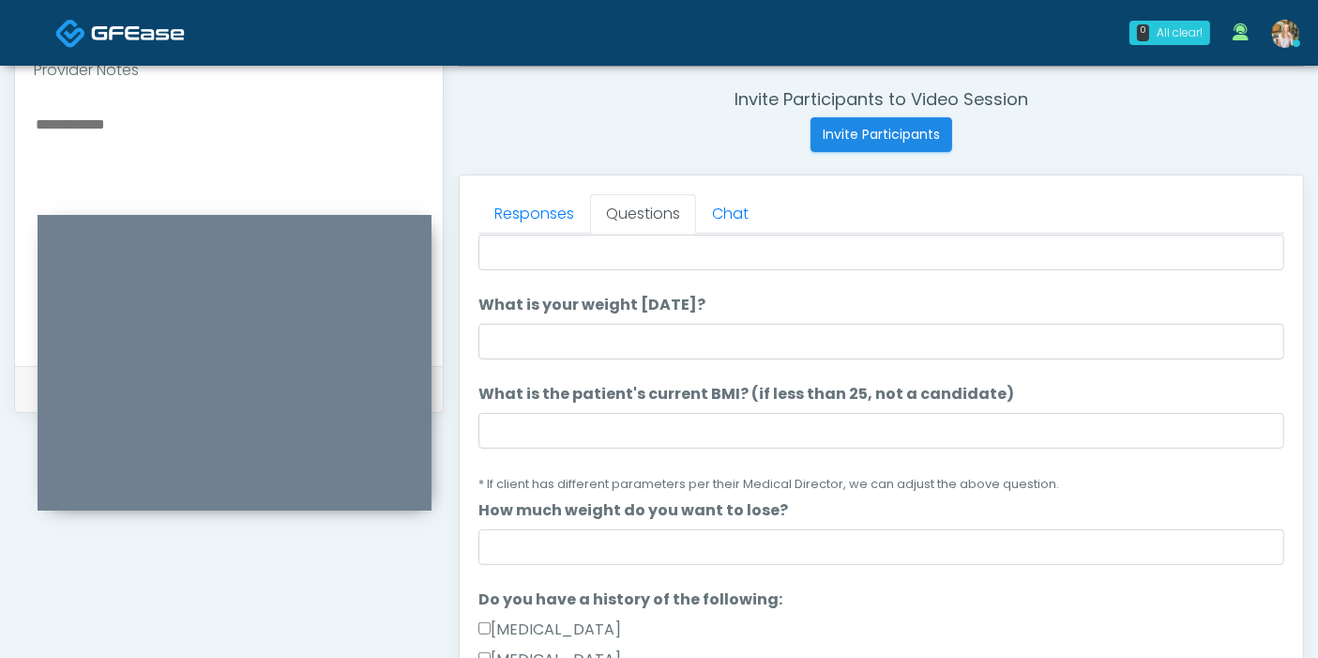
scroll to position [0, 0]
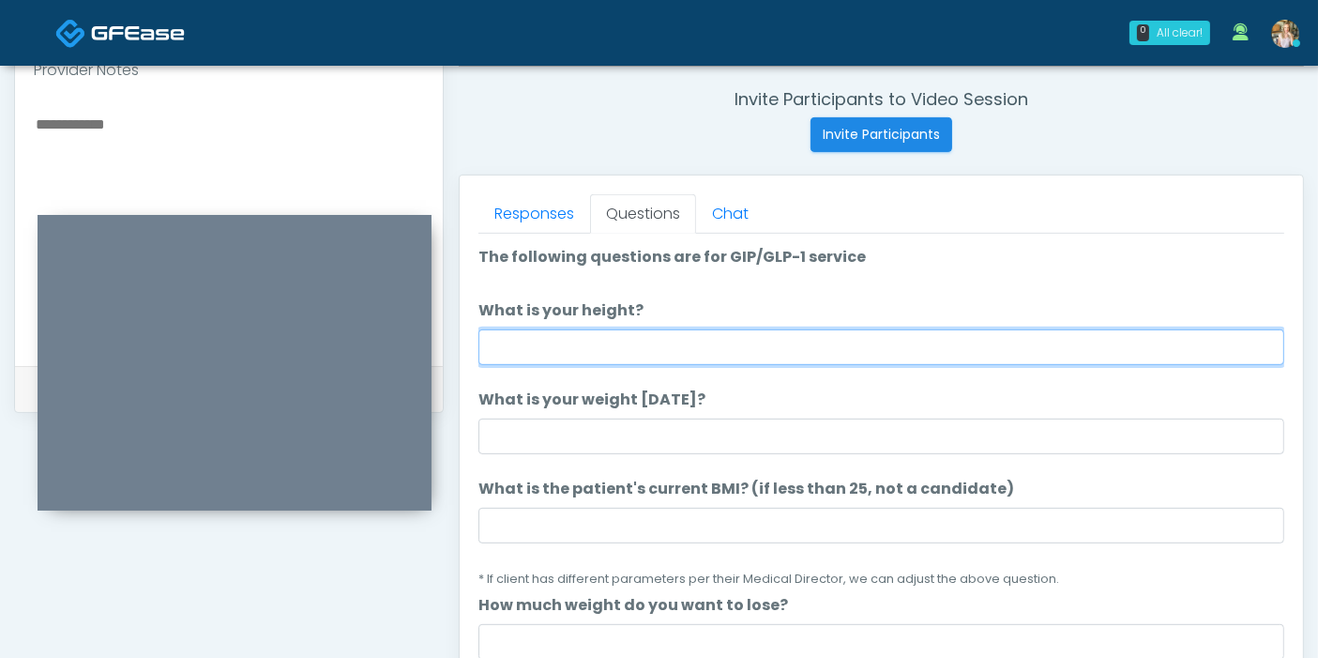
click at [678, 350] on input "What is your height?" at bounding box center [881, 347] width 806 height 36
click at [949, 337] on input "What is your height?" at bounding box center [881, 347] width 806 height 36
type input "***"
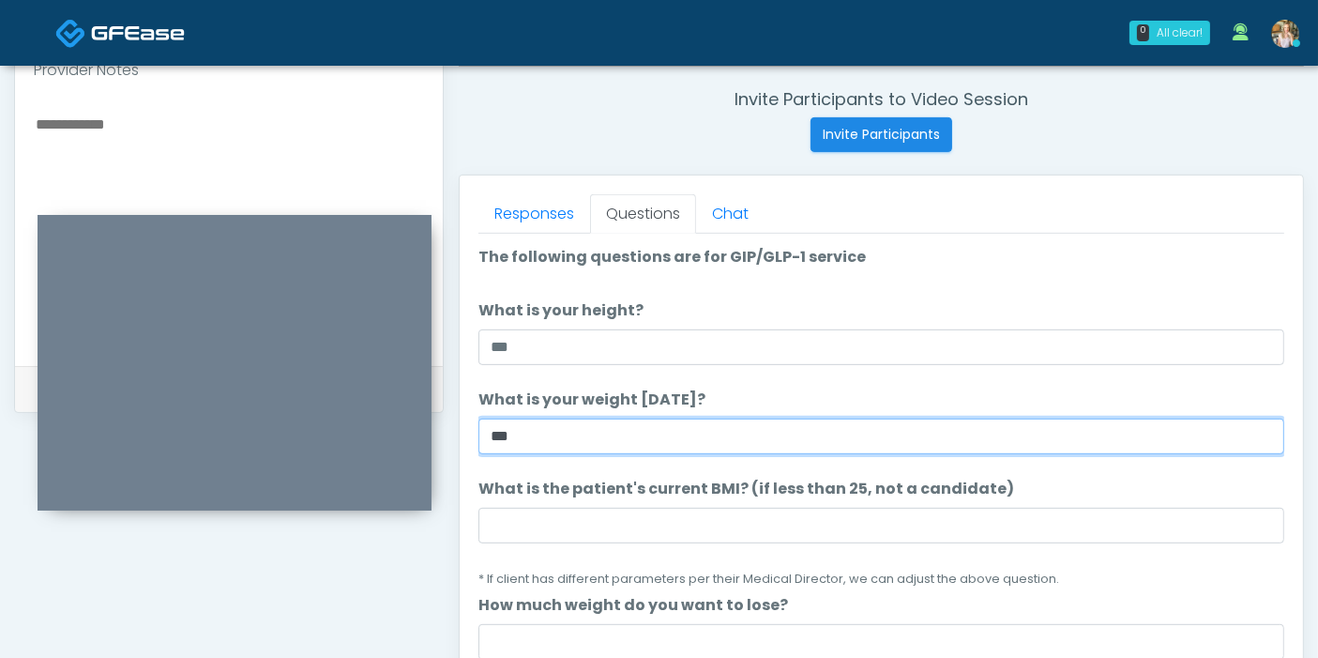
type input "***"
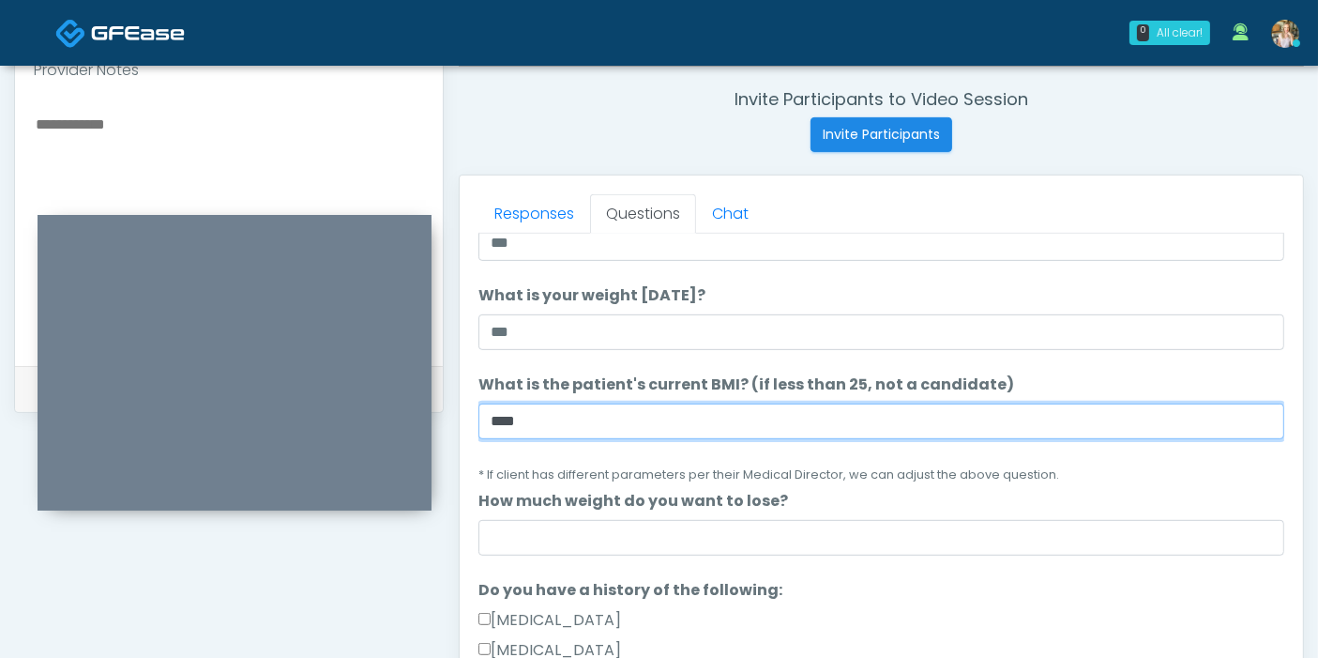
scroll to position [208, 0]
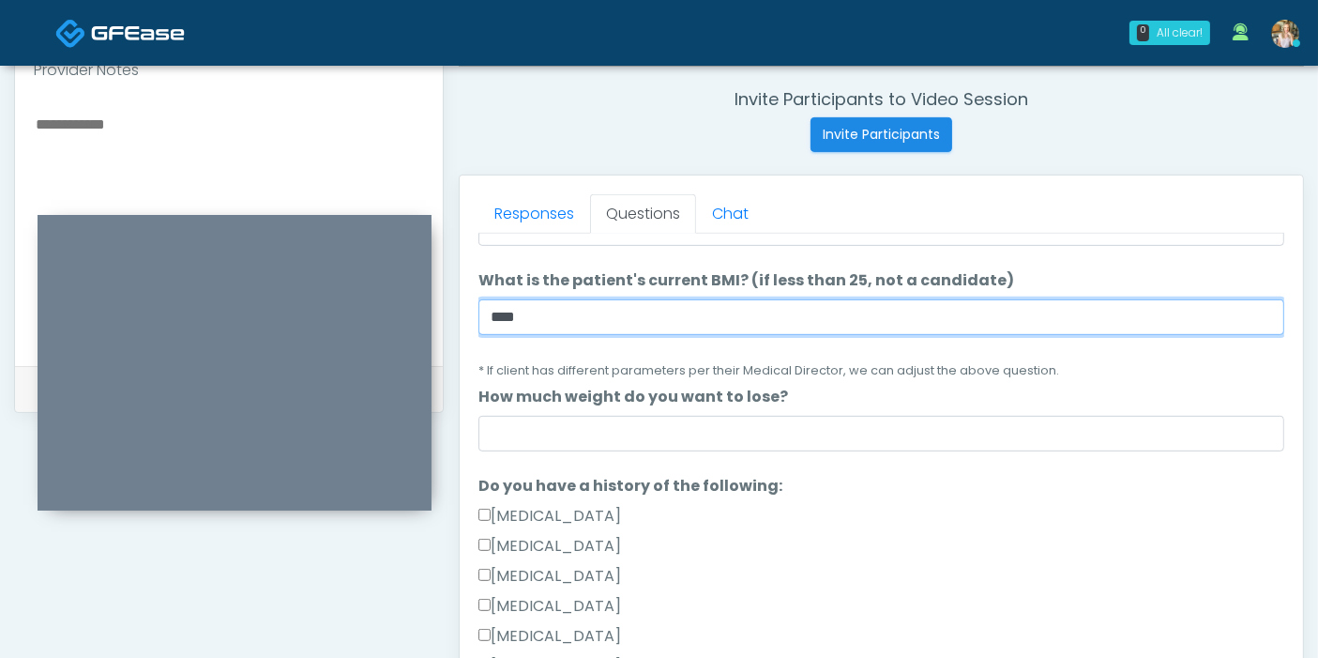
type input "****"
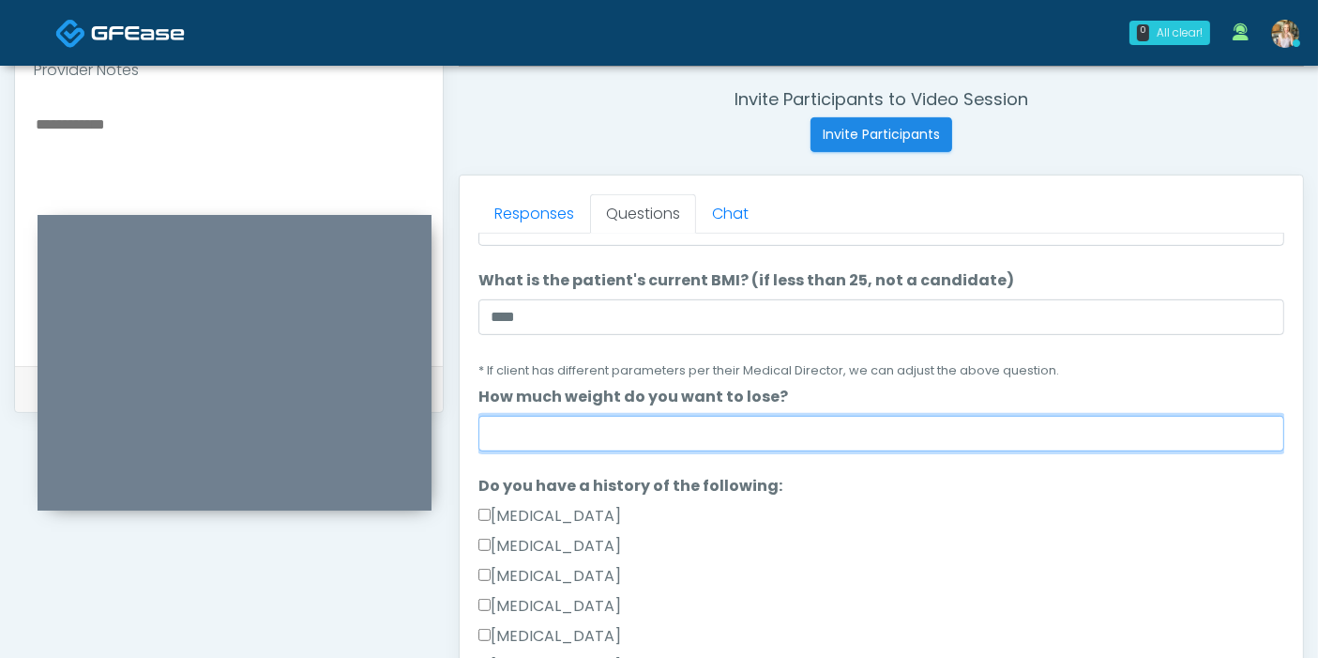
click at [809, 426] on input "How much weight do you want to lose?" at bounding box center [881, 434] width 806 height 36
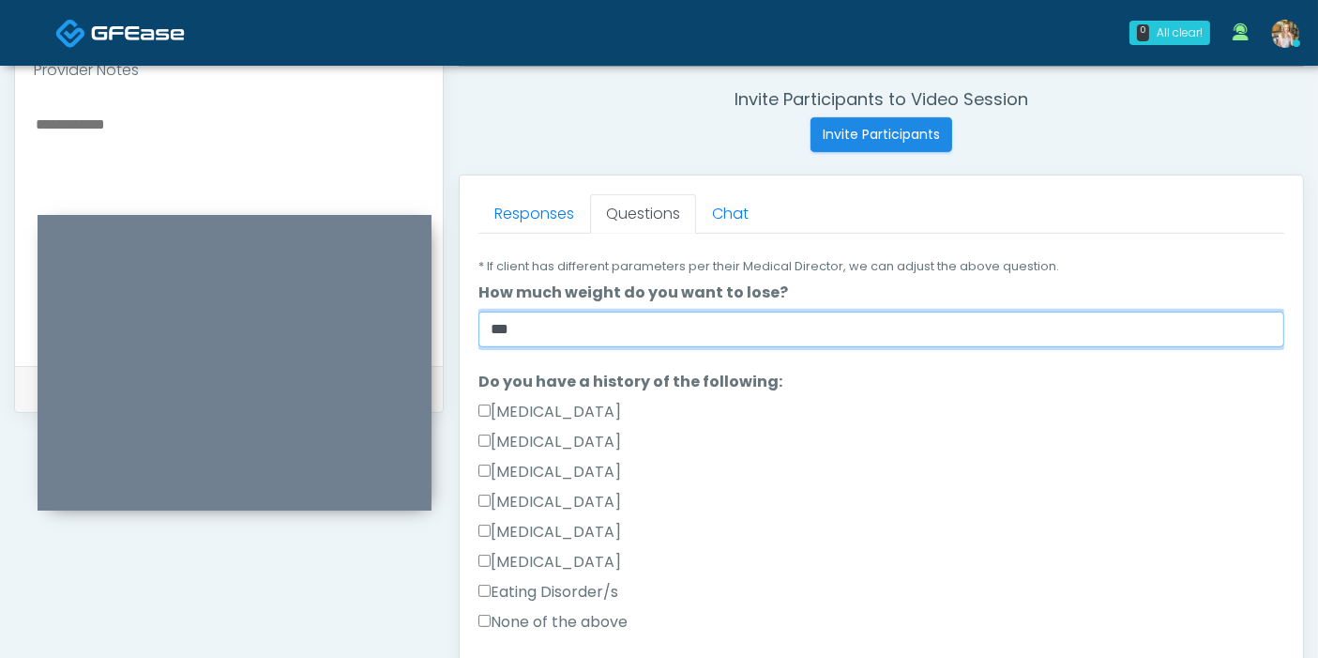
scroll to position [416, 0]
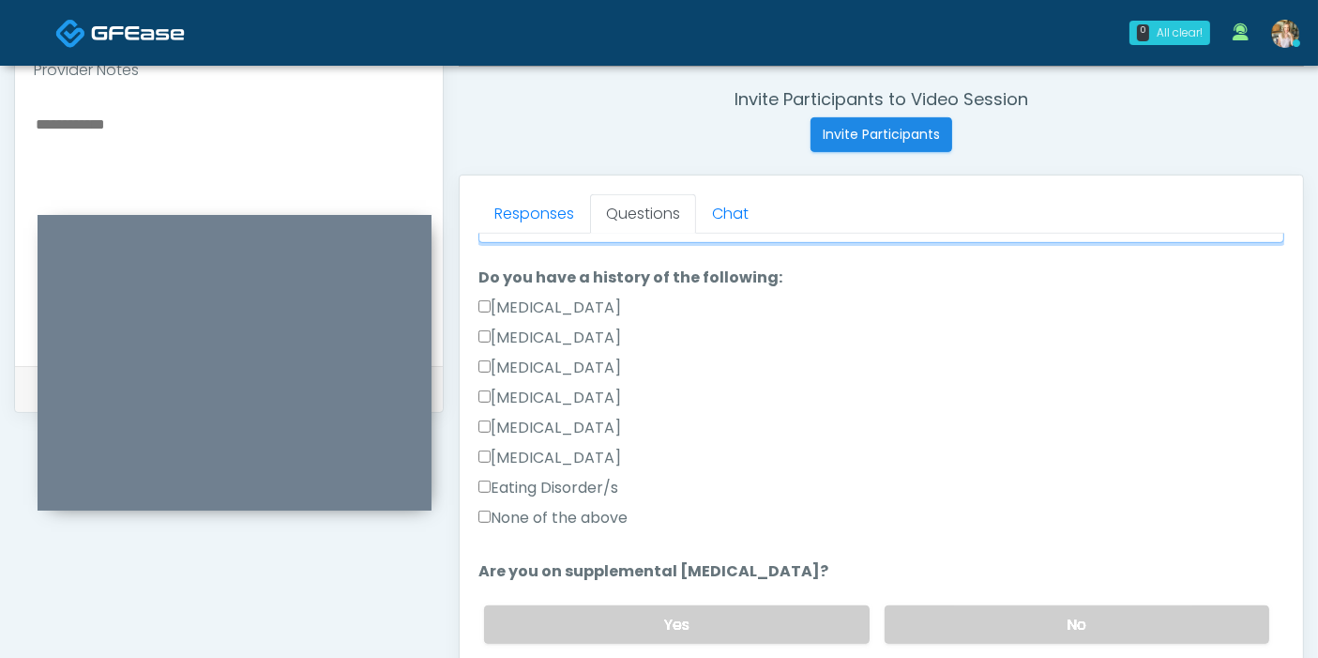
type input "***"
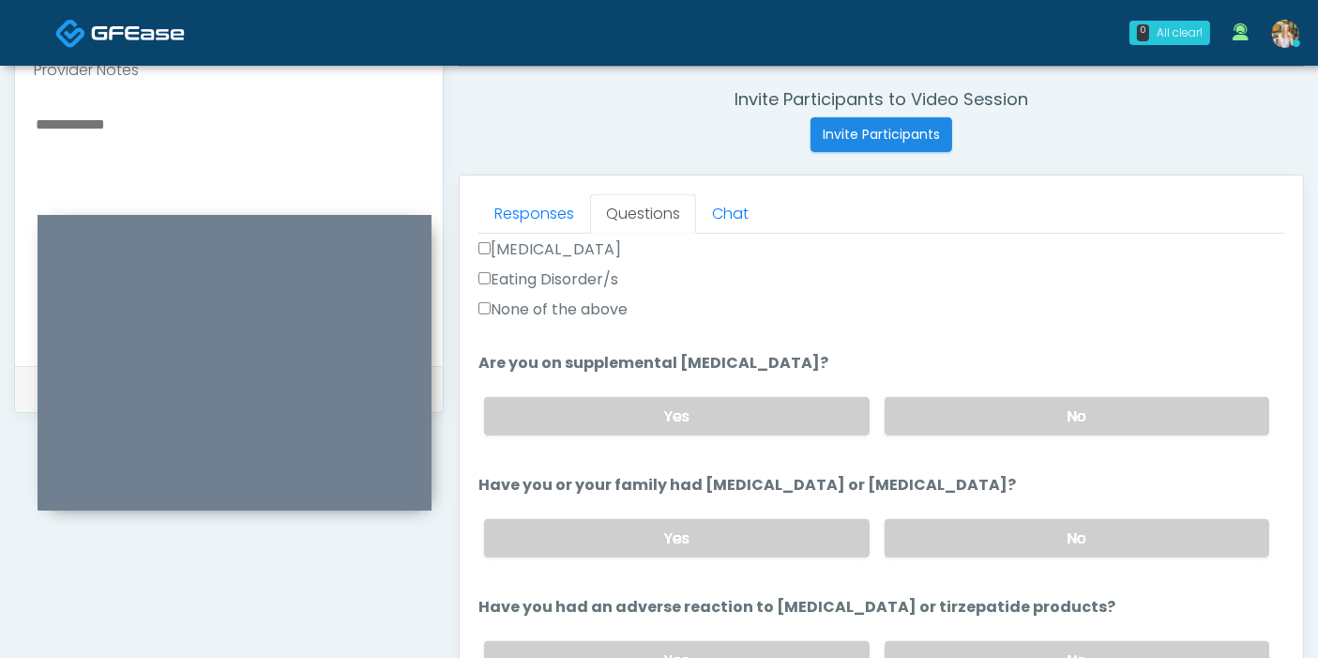
scroll to position [729, 0]
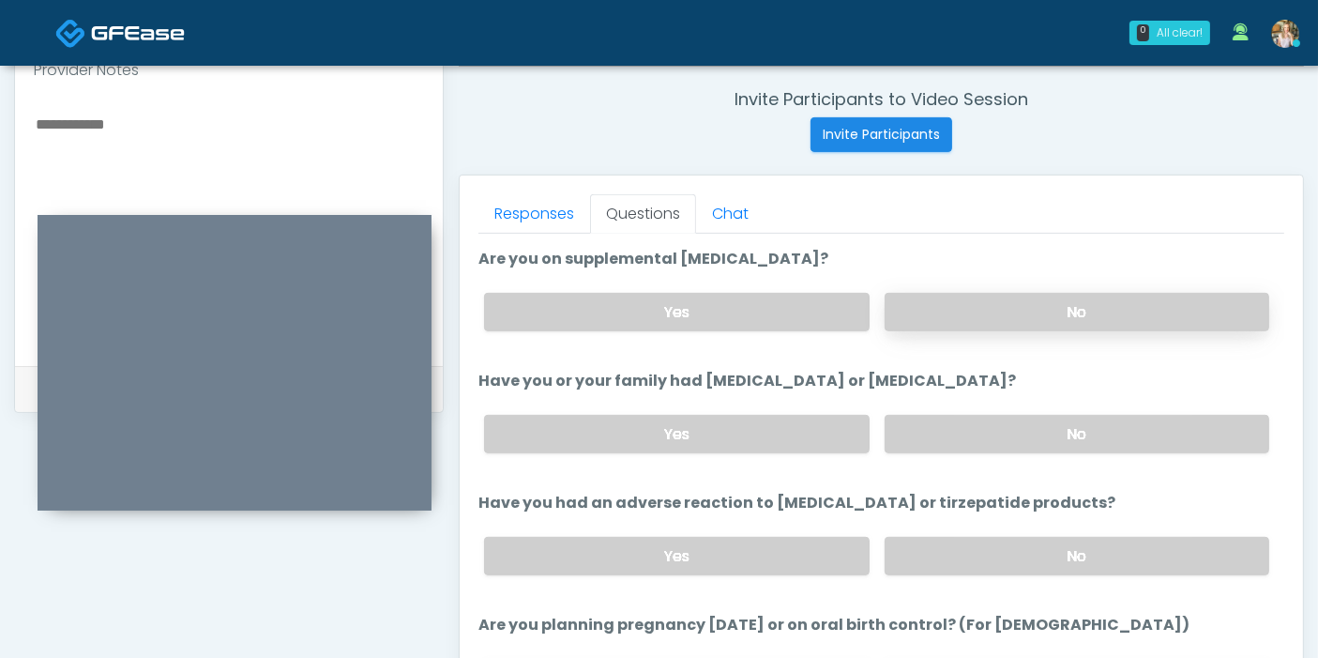
click at [1052, 311] on label "No" at bounding box center [1077, 312] width 385 height 38
click at [1061, 422] on label "No" at bounding box center [1077, 434] width 385 height 38
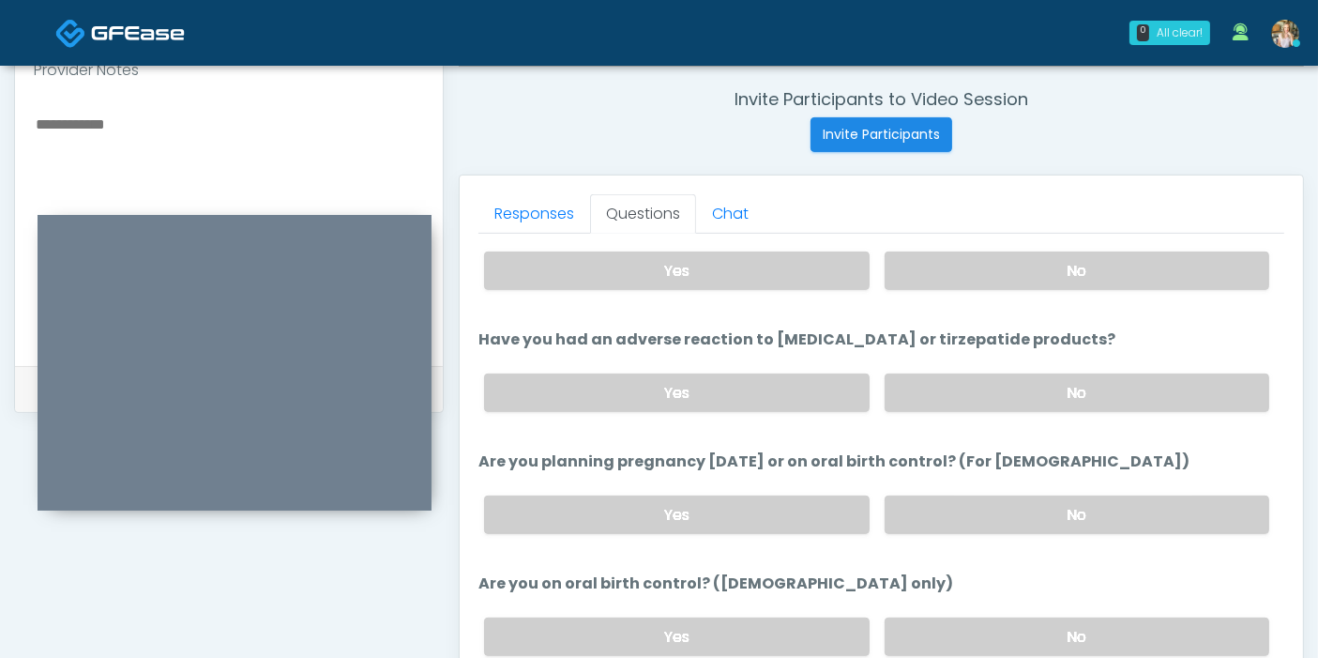
scroll to position [938, 0]
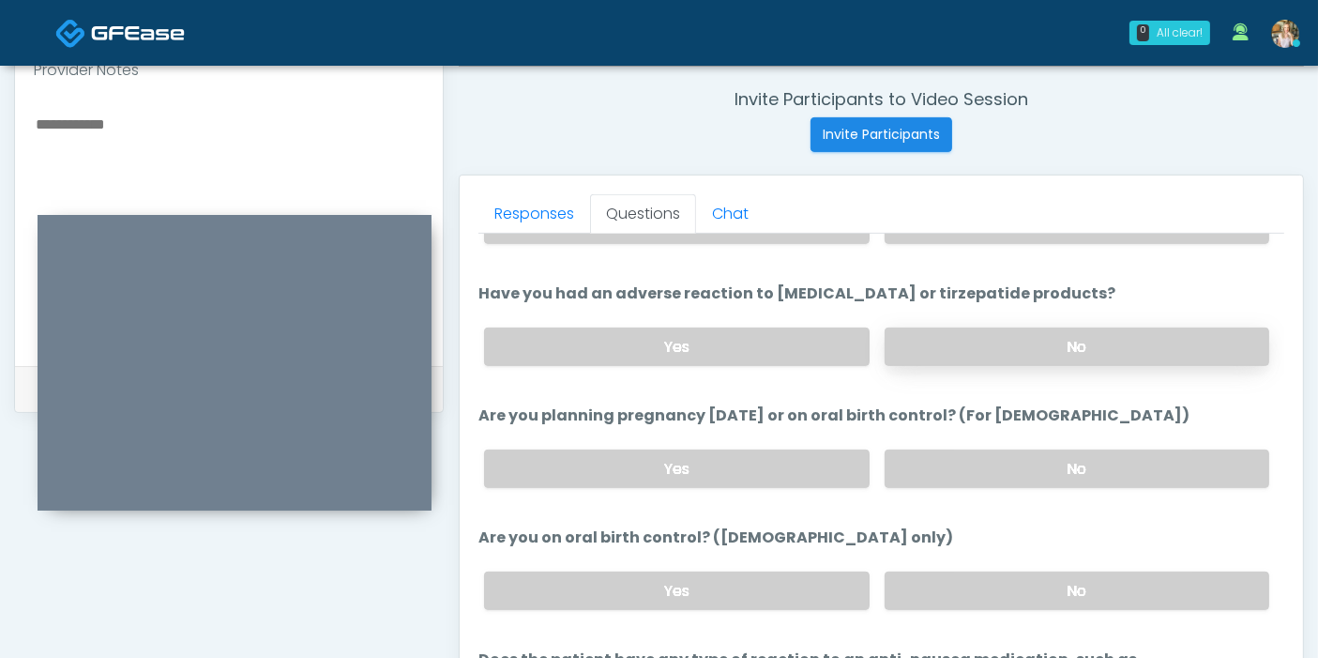
click at [1076, 341] on label "No" at bounding box center [1077, 346] width 385 height 38
click at [1045, 469] on label "No" at bounding box center [1077, 468] width 385 height 38
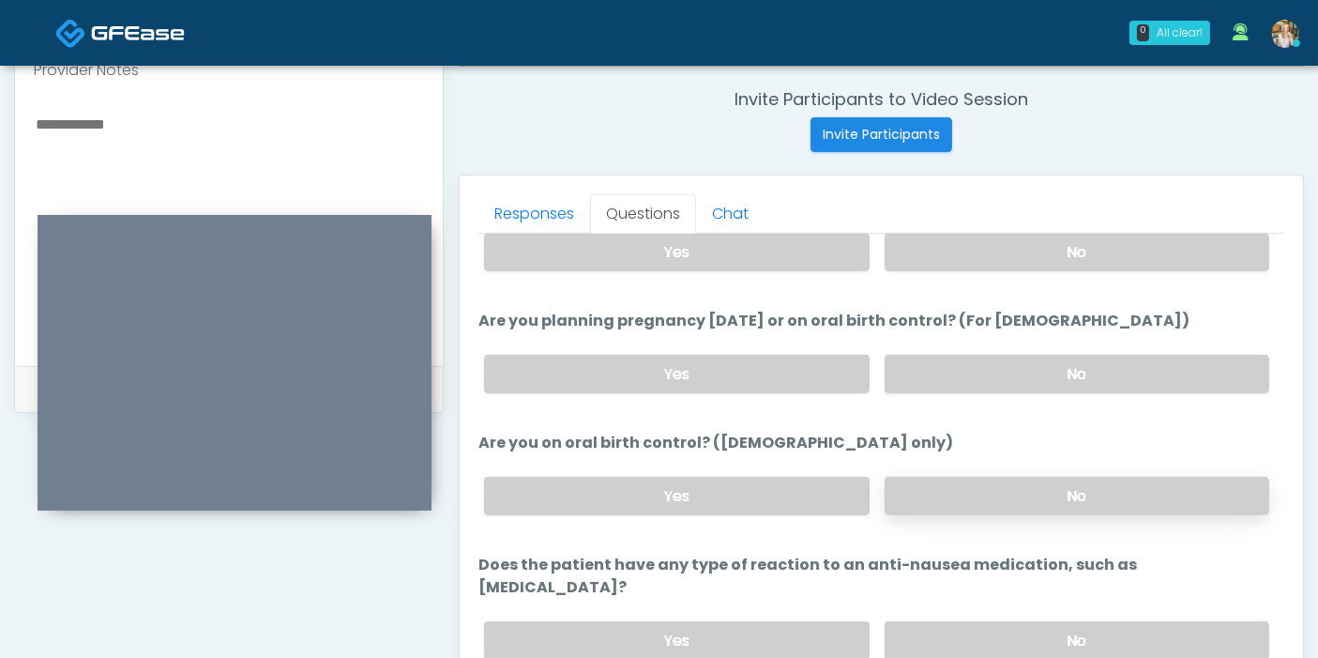
click at [1023, 494] on label "No" at bounding box center [1077, 496] width 385 height 38
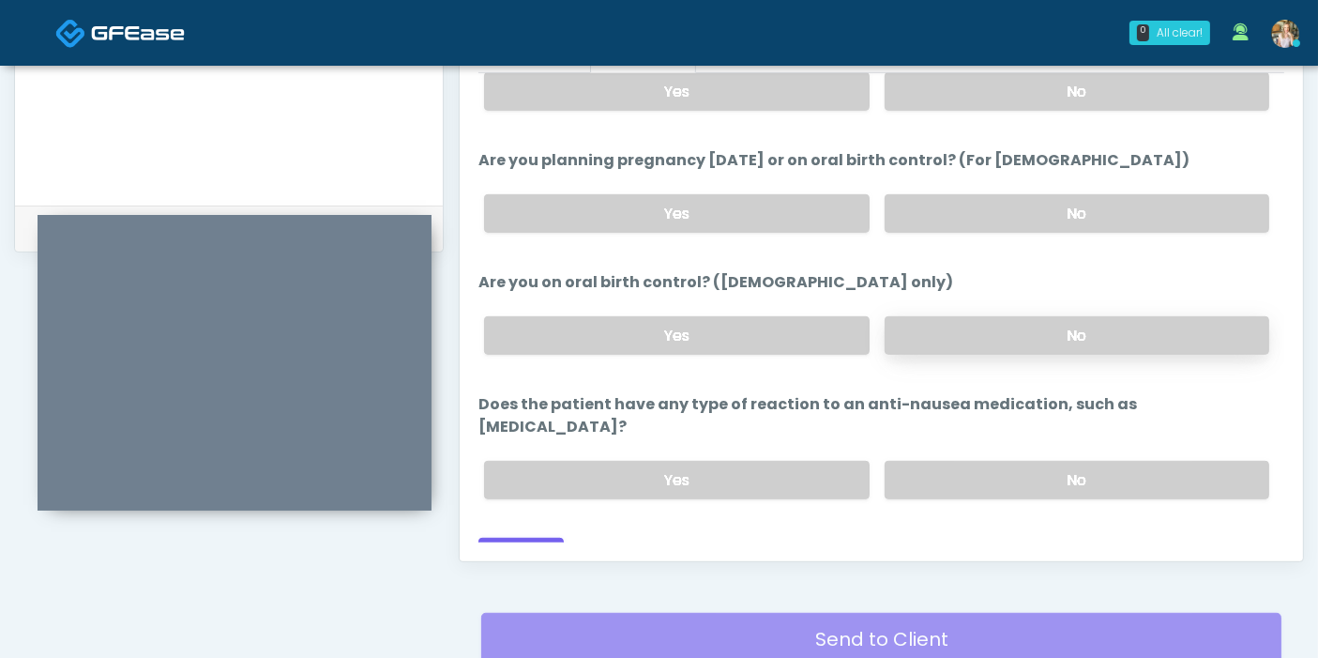
scroll to position [918, 0]
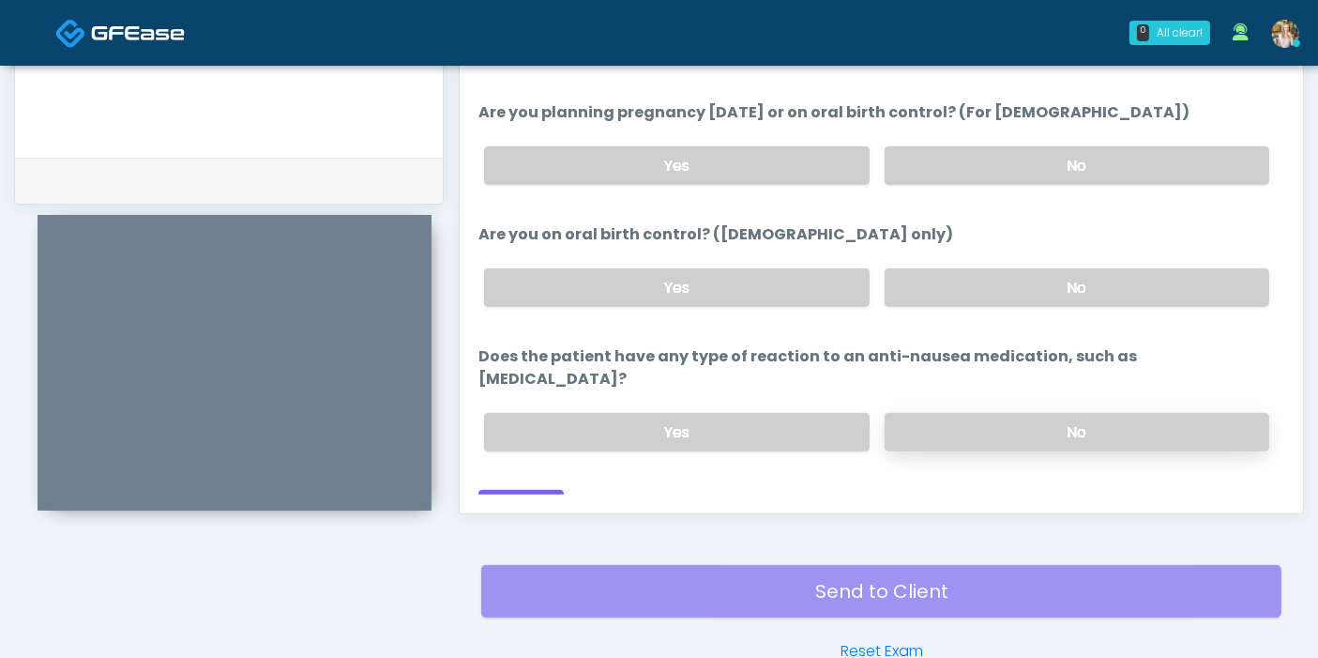
click at [1024, 413] on label "No" at bounding box center [1077, 432] width 385 height 38
click at [513, 490] on button "Continue" at bounding box center [520, 507] width 85 height 35
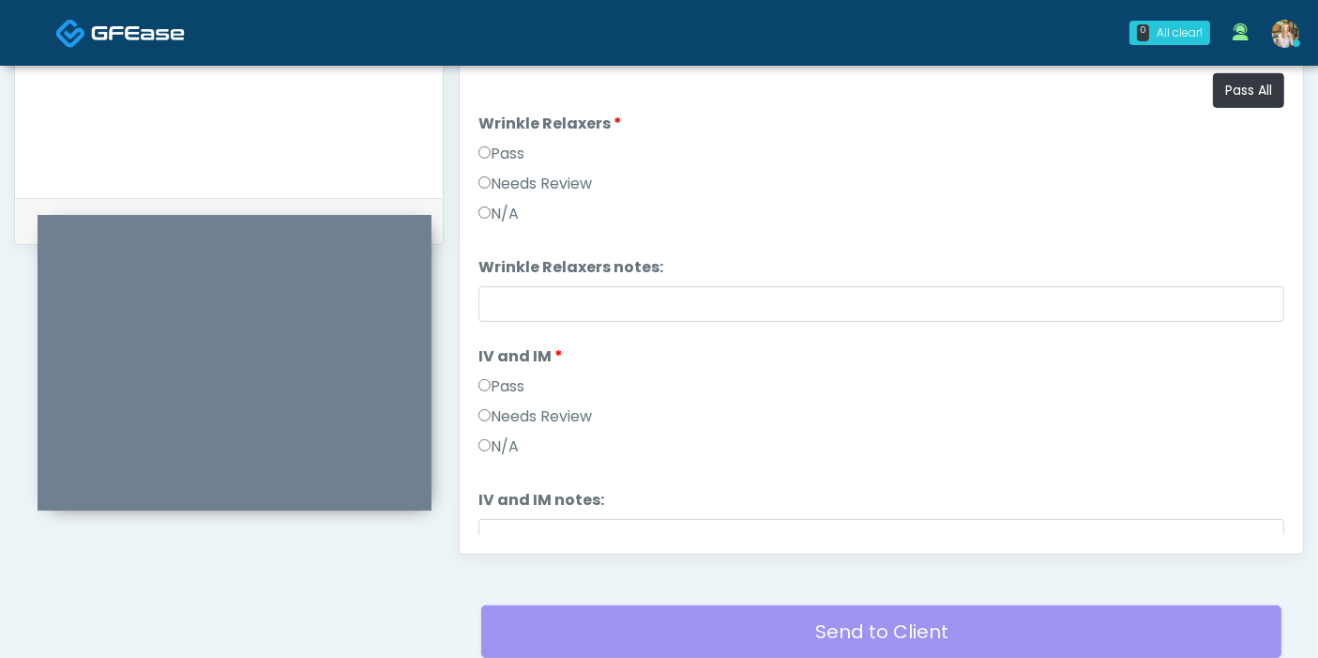
scroll to position [814, 0]
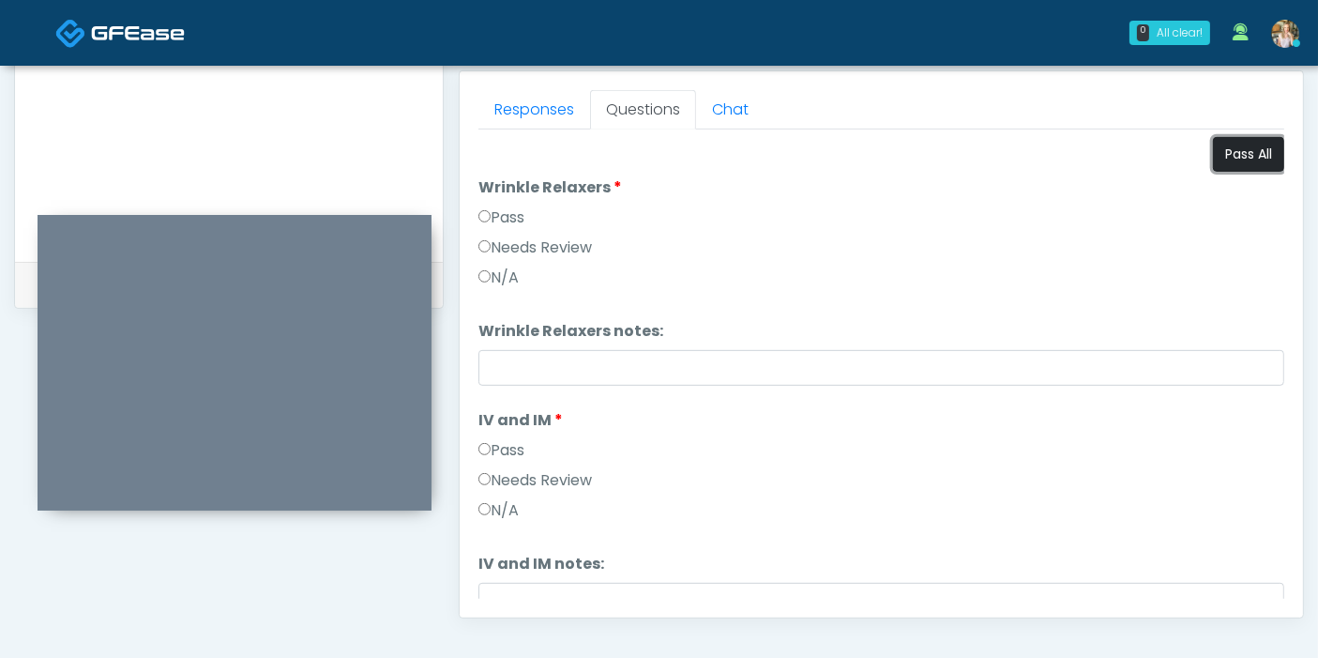
click at [1223, 154] on button "Pass All" at bounding box center [1248, 154] width 71 height 35
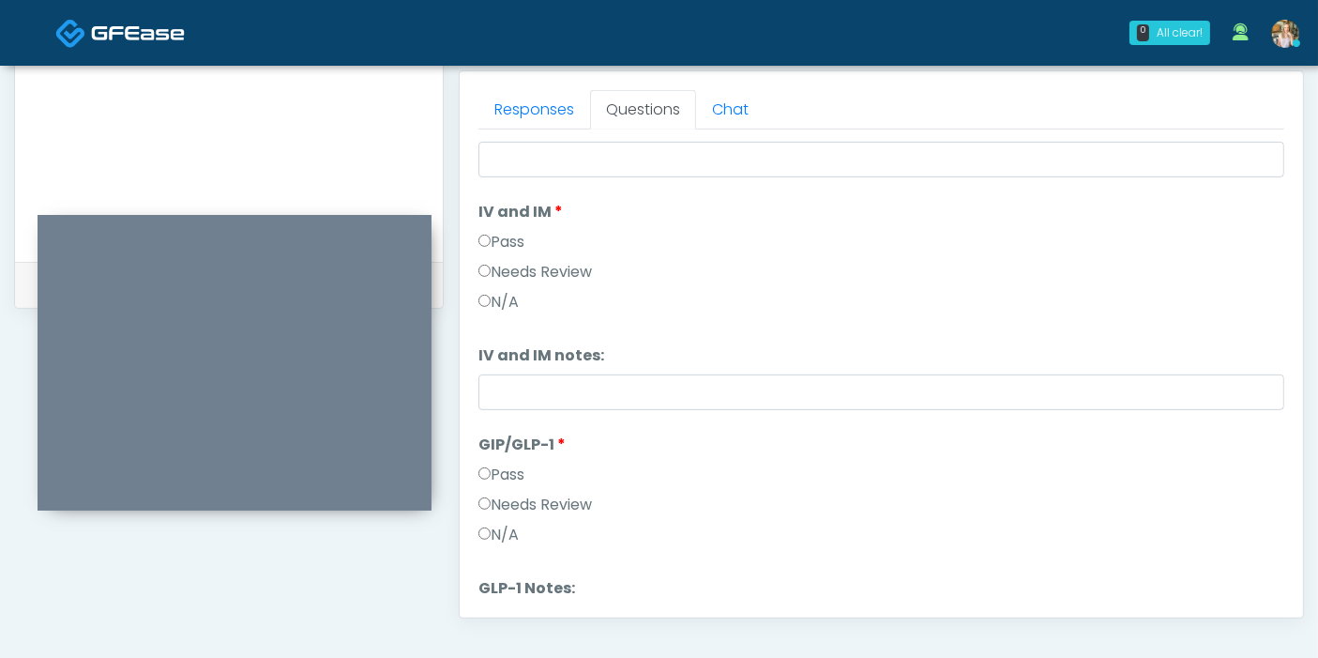
scroll to position [309, 0]
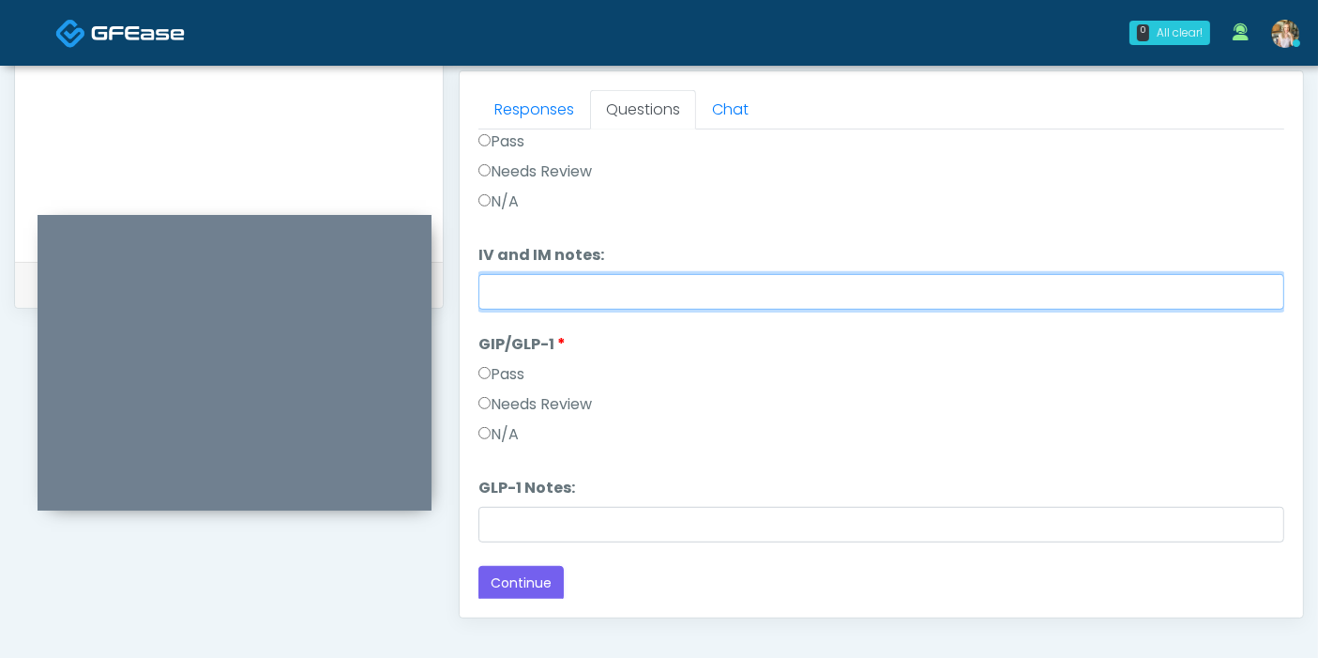
click at [704, 292] on input "IV and IM notes:" at bounding box center [881, 292] width 806 height 36
click at [729, 286] on input "**********" at bounding box center [881, 292] width 806 height 36
drag, startPoint x: 869, startPoint y: 288, endPoint x: 491, endPoint y: 290, distance: 378.0
click at [491, 290] on input "**********" at bounding box center [881, 292] width 806 height 36
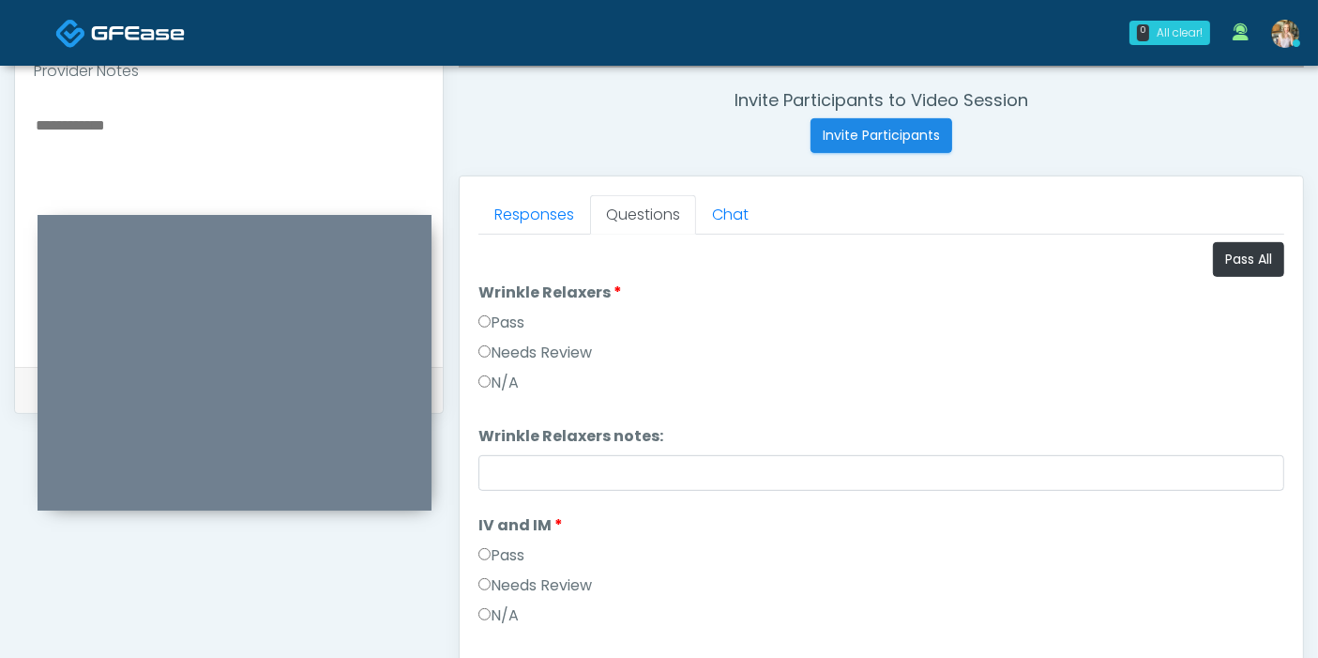
scroll to position [605, 0]
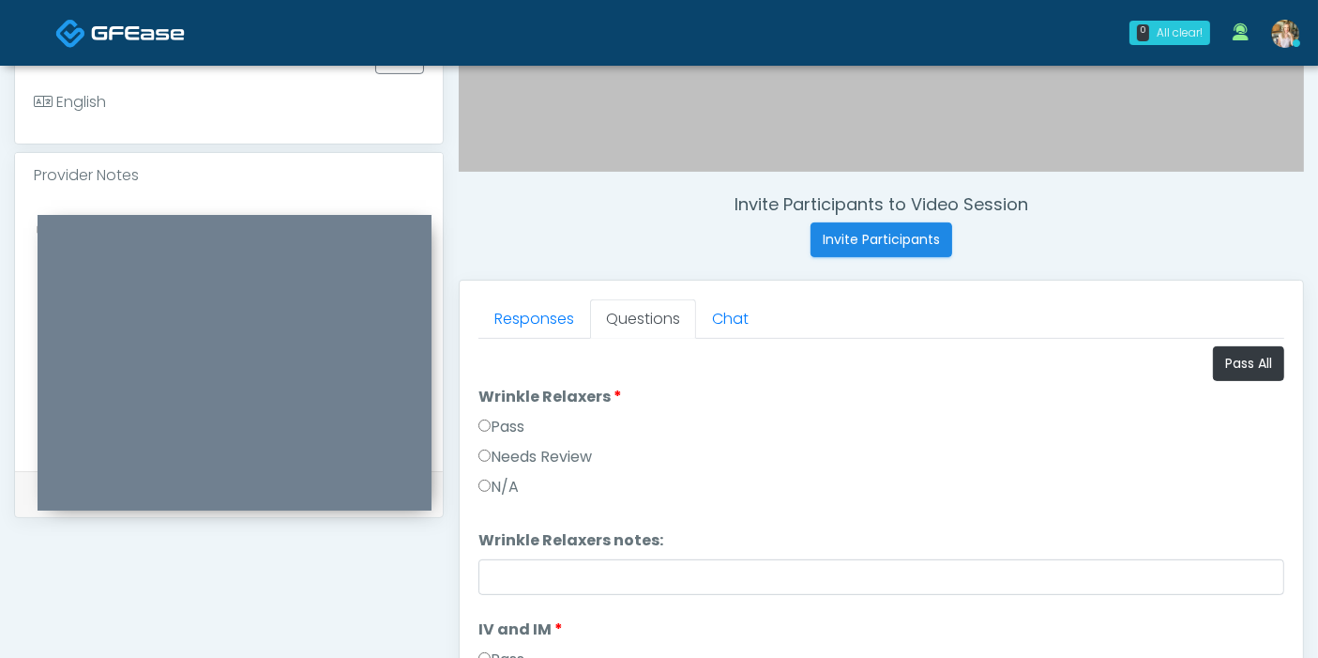
type input "**********"
click at [116, 217] on textarea at bounding box center [229, 331] width 390 height 229
paste textarea "**********"
type textarea "**********"
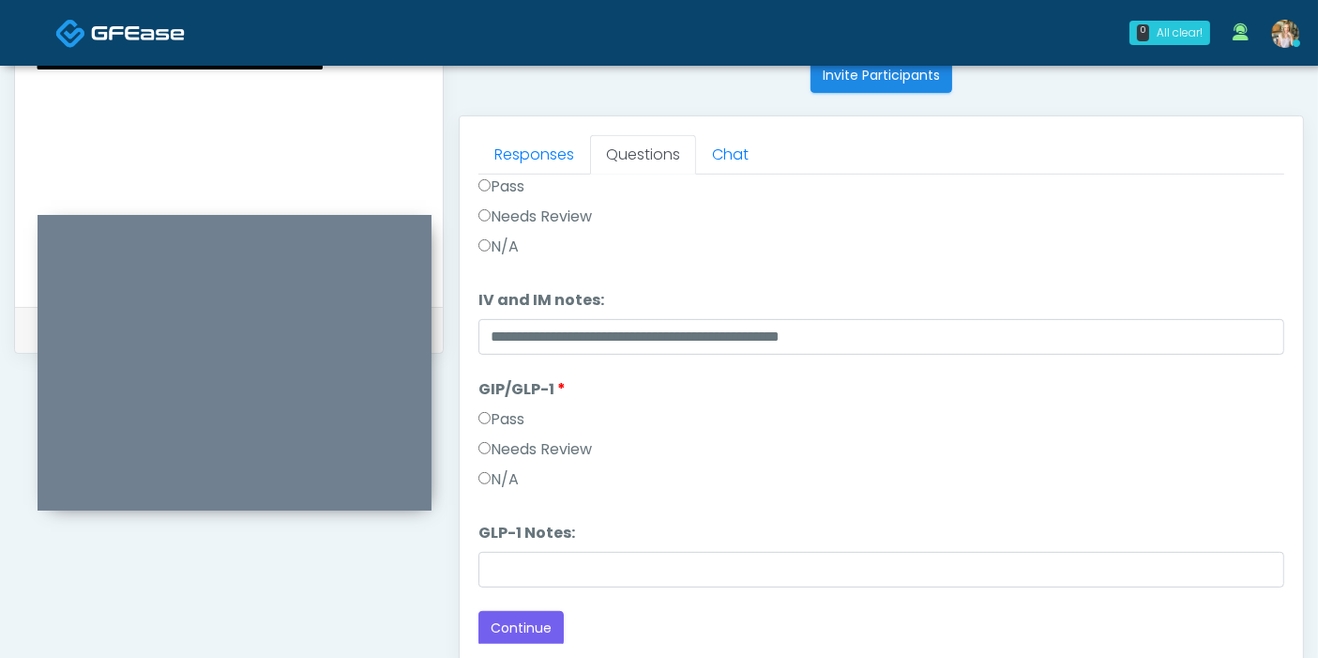
scroll to position [814, 0]
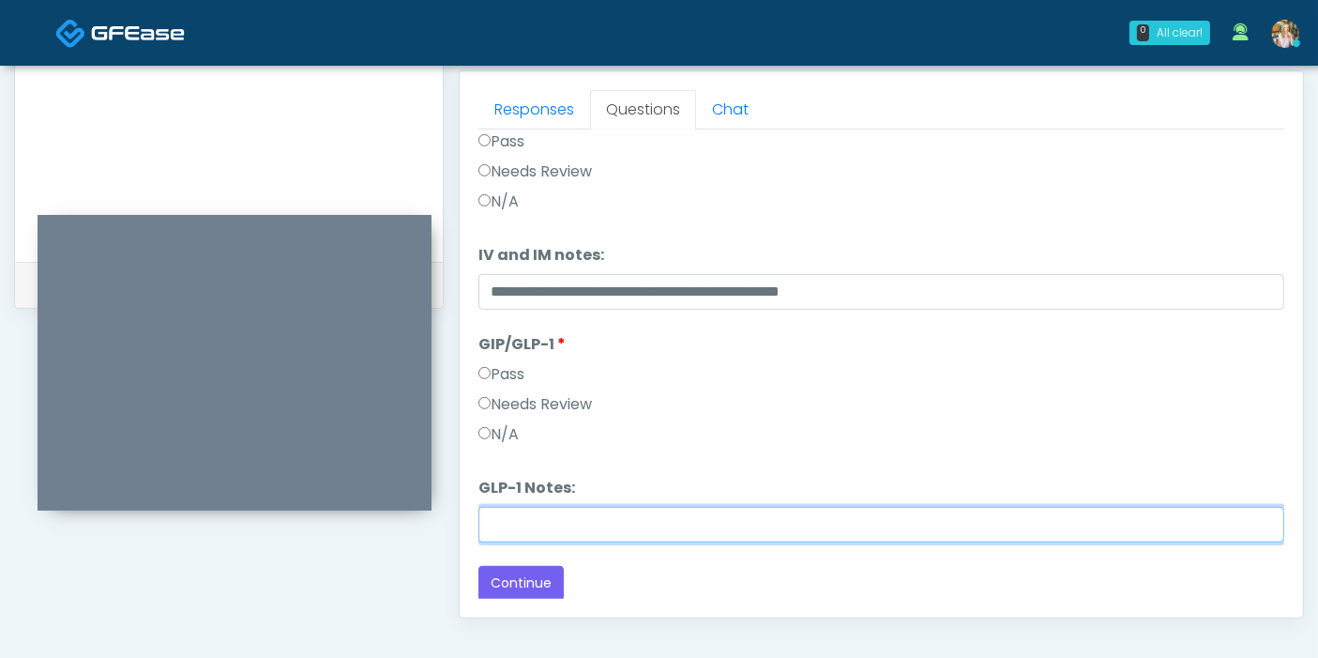
click at [582, 518] on input "GLP-1 Notes:" at bounding box center [881, 525] width 806 height 36
click at [723, 524] on input "******" at bounding box center [881, 525] width 806 height 36
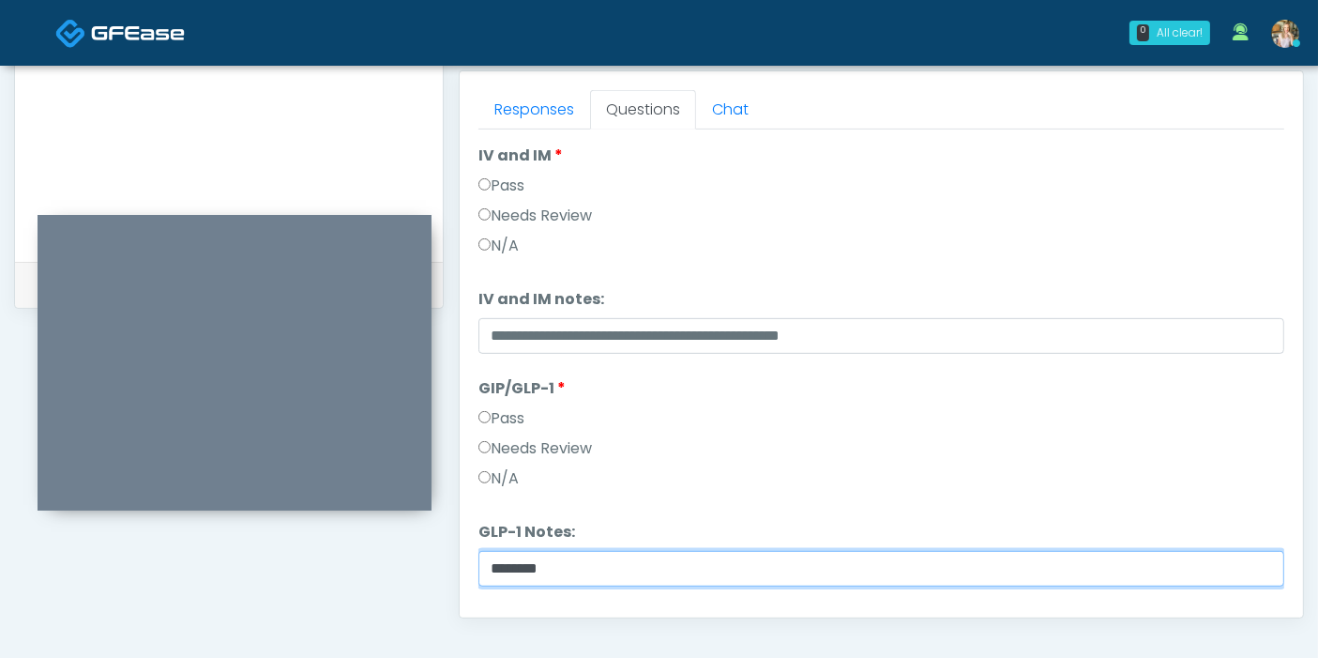
scroll to position [309, 0]
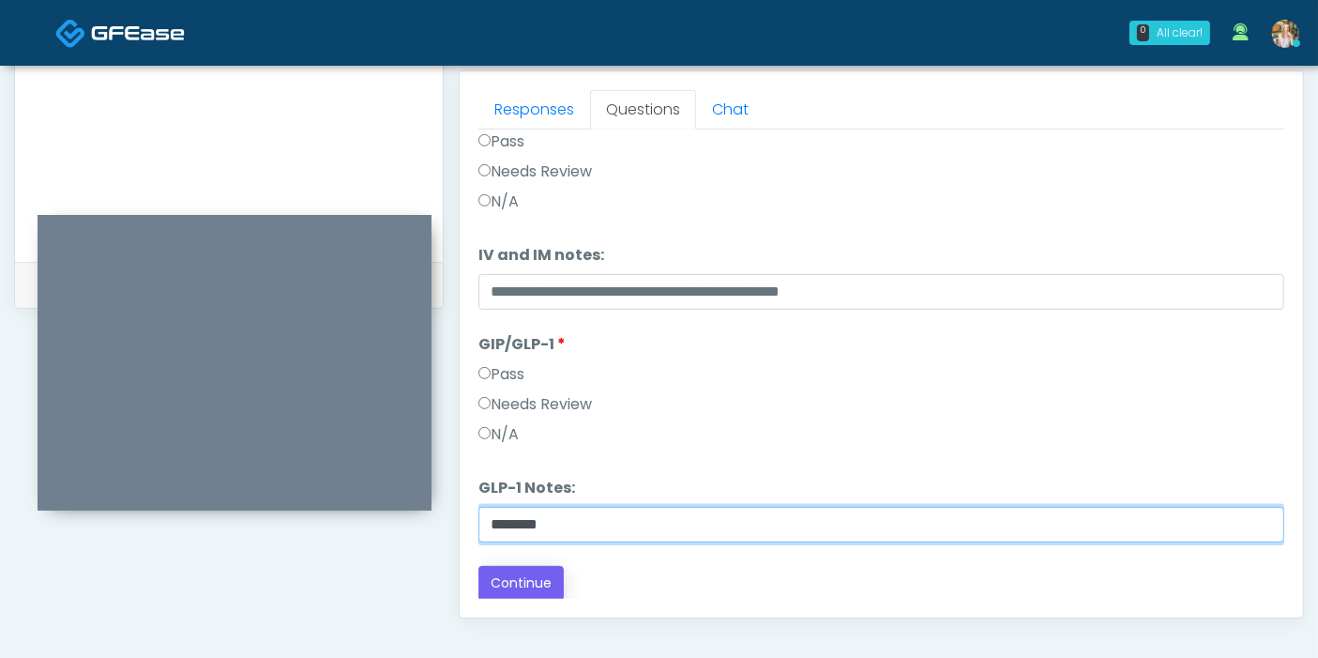
type input "********"
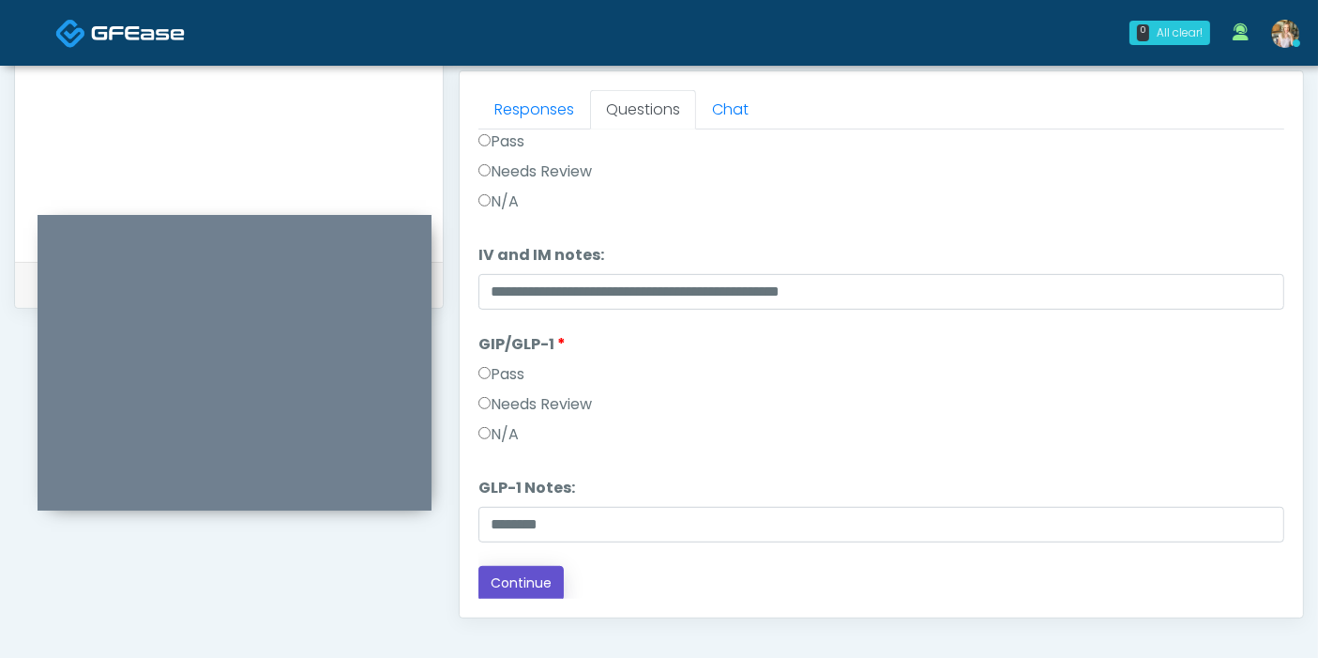
click at [514, 568] on button "Continue" at bounding box center [520, 583] width 85 height 35
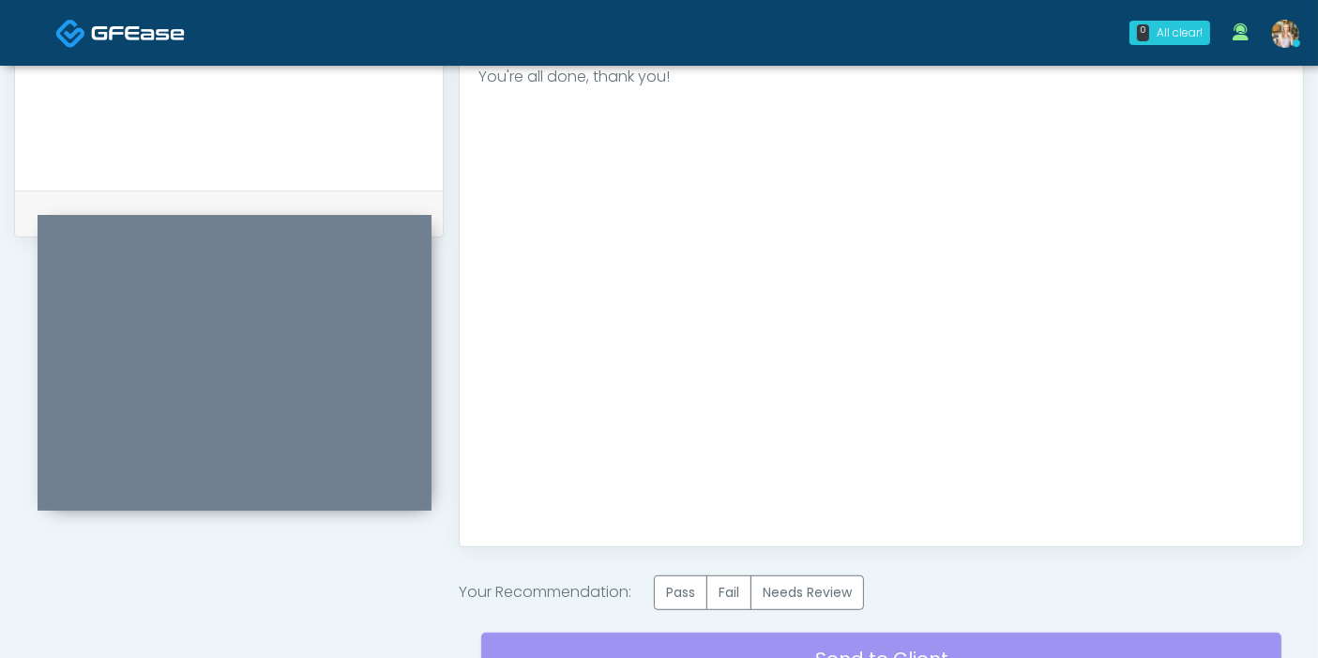
scroll to position [918, 0]
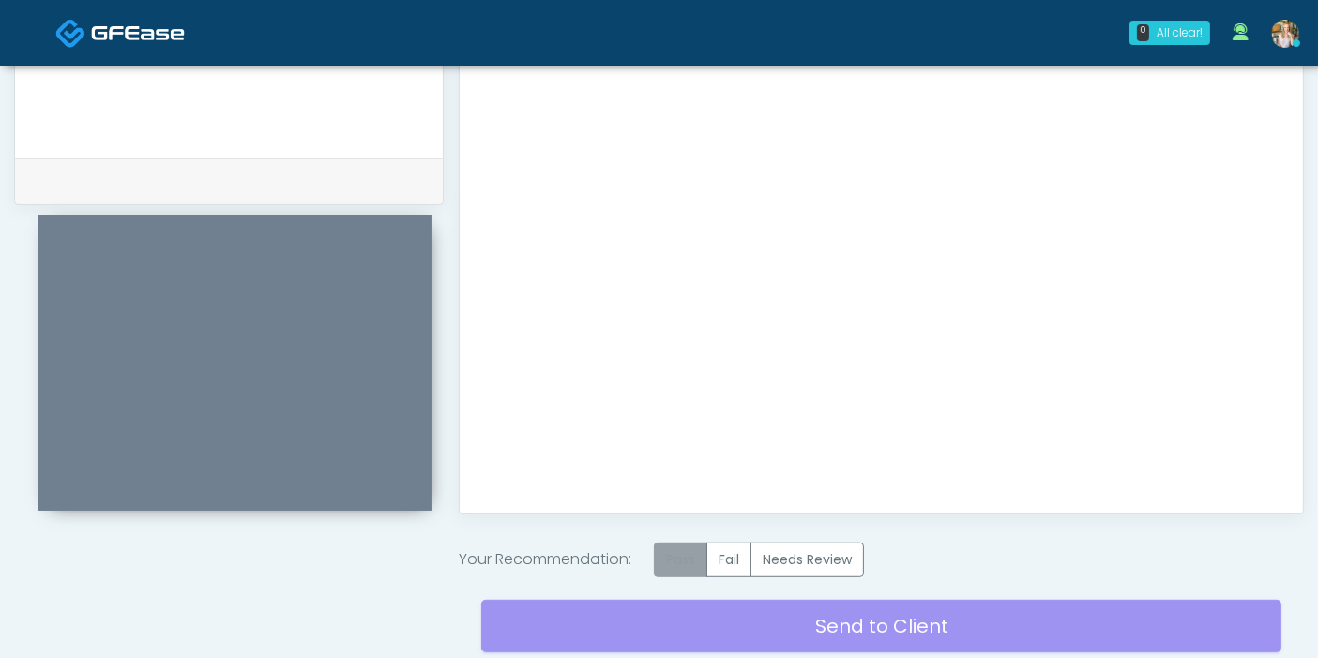
click at [686, 553] on label "Pass" at bounding box center [680, 559] width 53 height 35
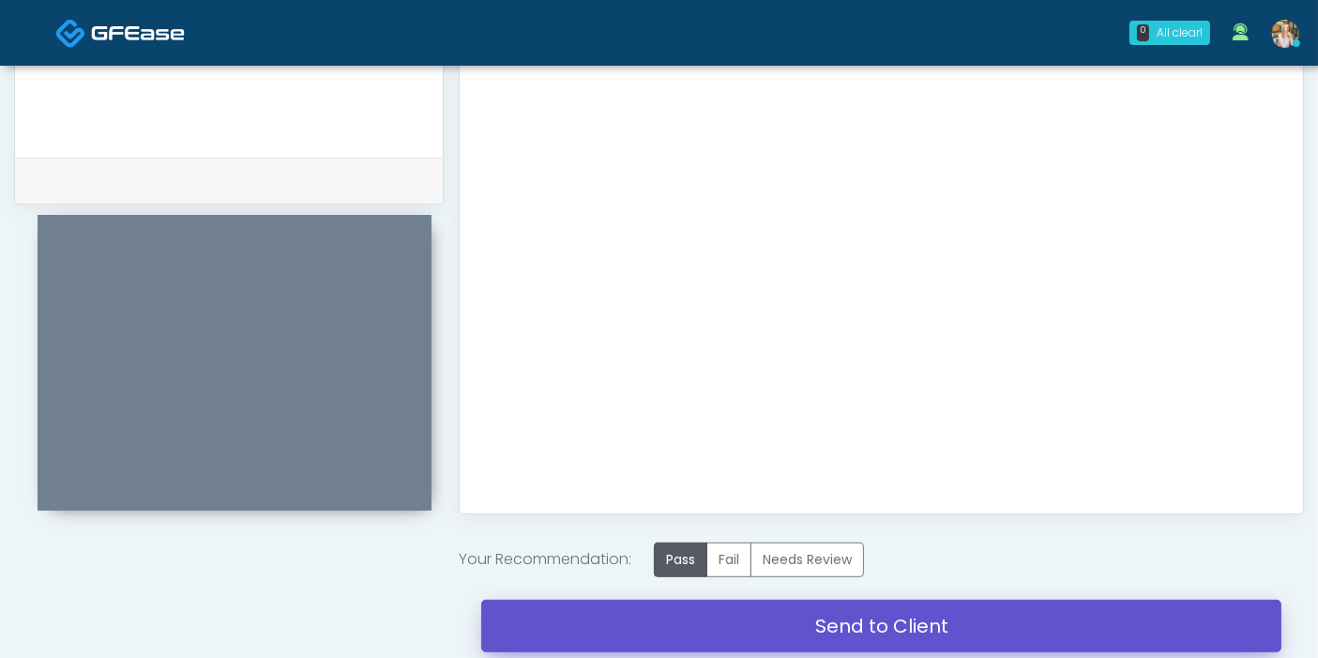
click at [863, 626] on link "Send to Client" at bounding box center [881, 625] width 800 height 53
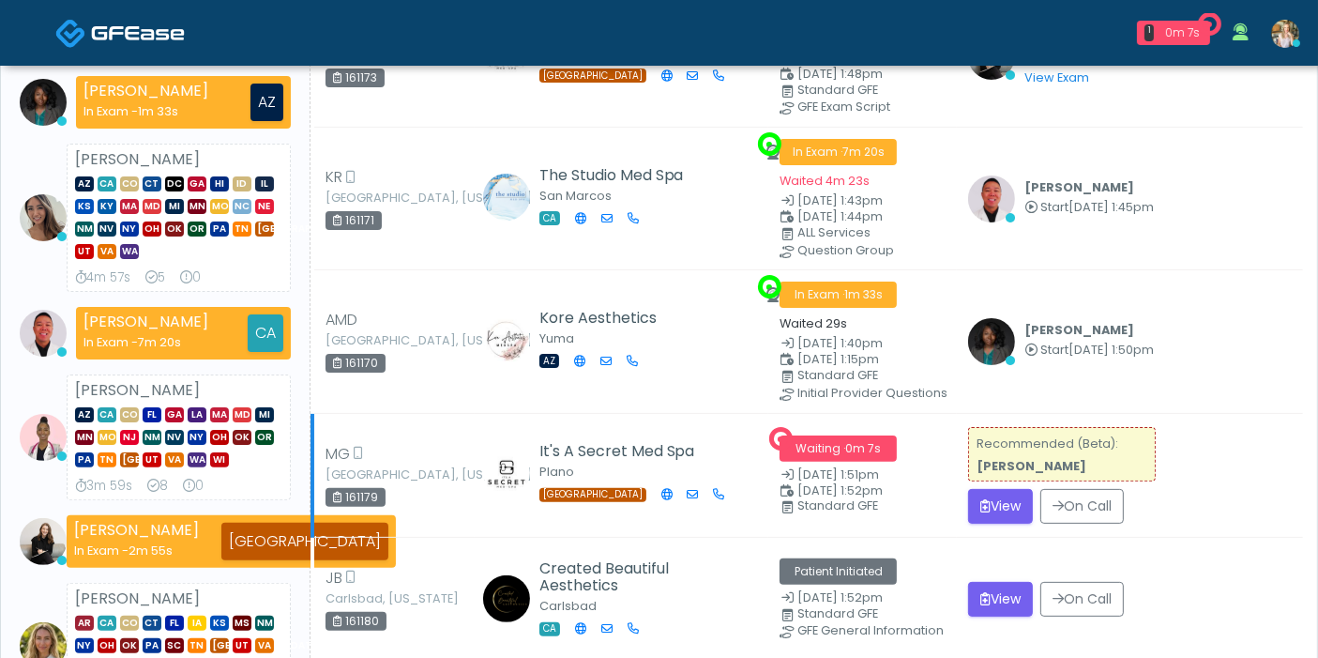
scroll to position [521, 0]
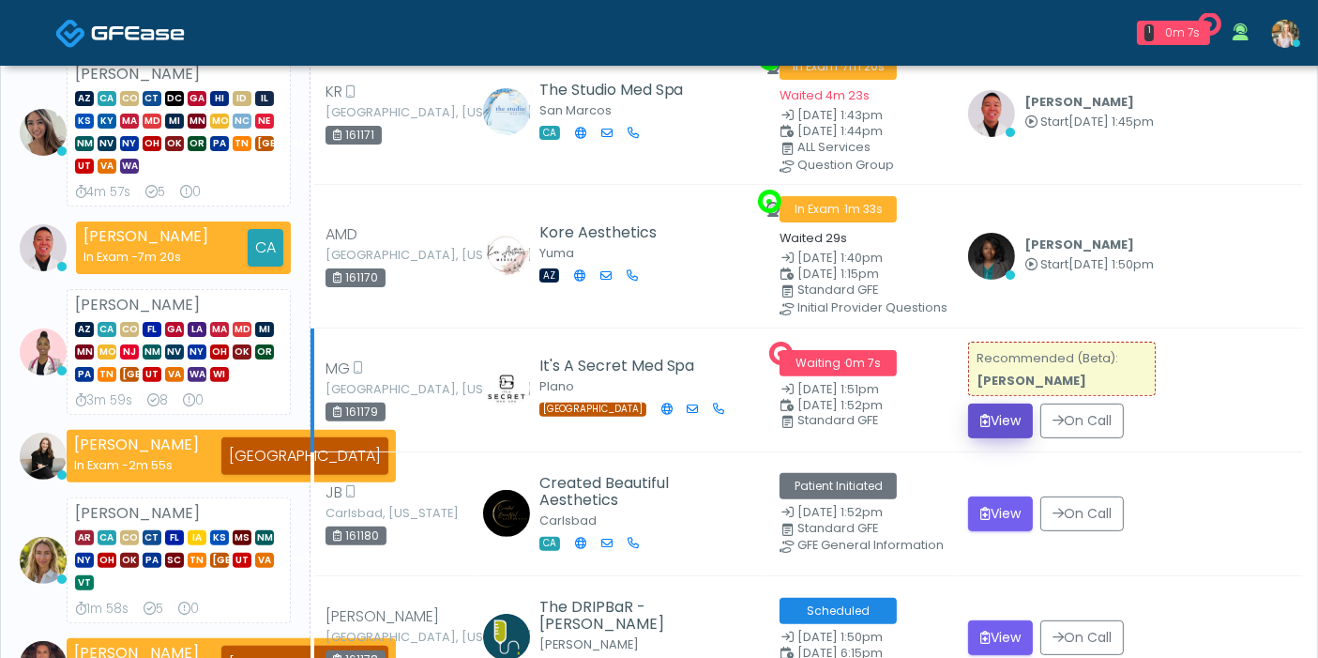
click at [994, 403] on button "View" at bounding box center [1000, 420] width 65 height 35
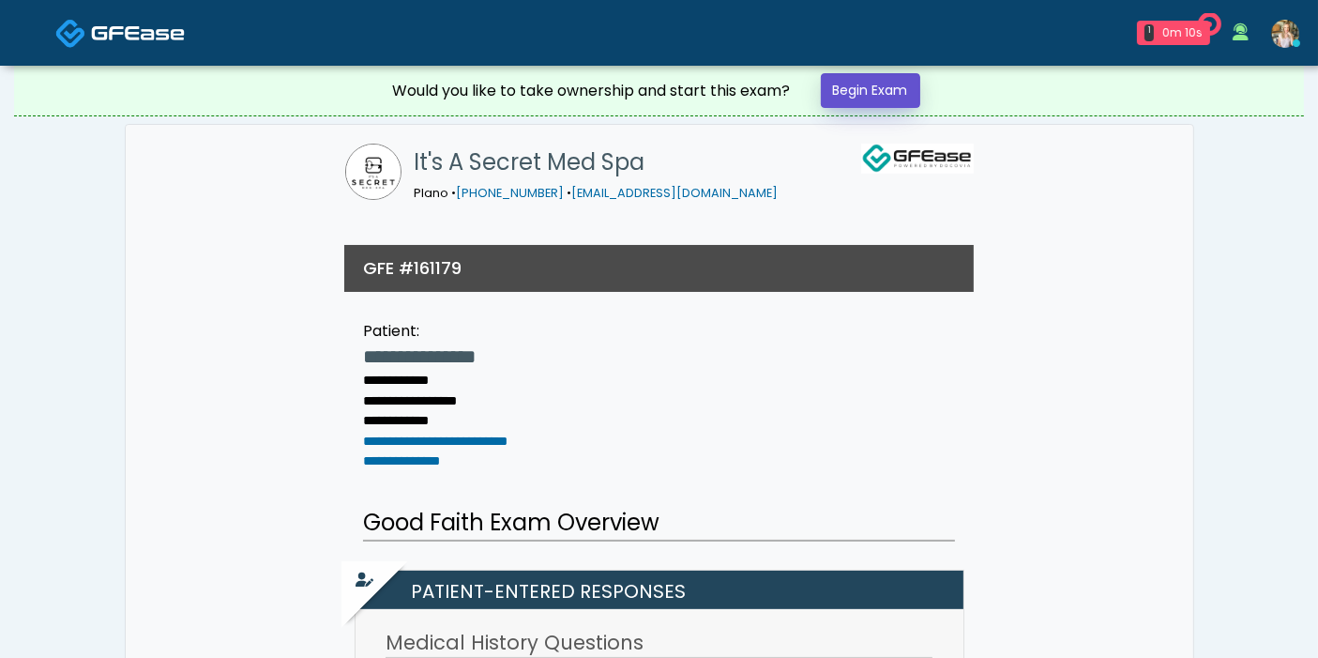
click at [864, 93] on link "Begin Exam" at bounding box center [870, 90] width 99 height 35
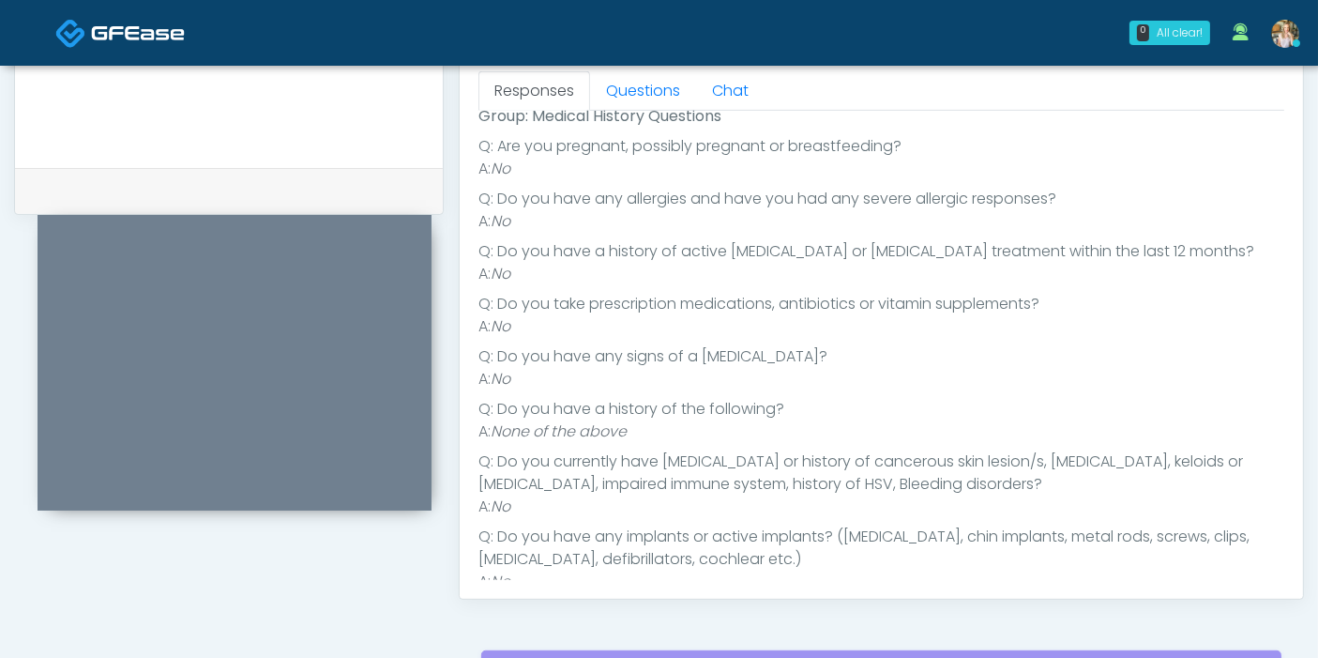
scroll to position [18, 0]
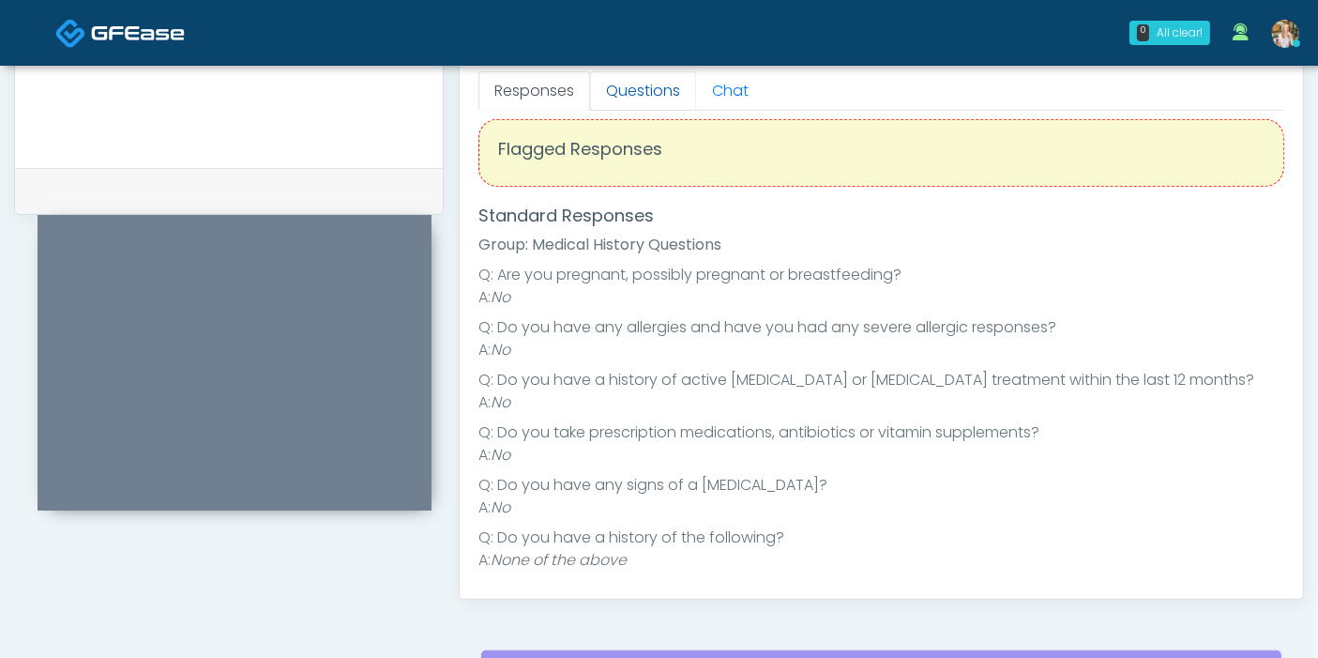
click at [642, 86] on link "Questions" at bounding box center [643, 90] width 106 height 39
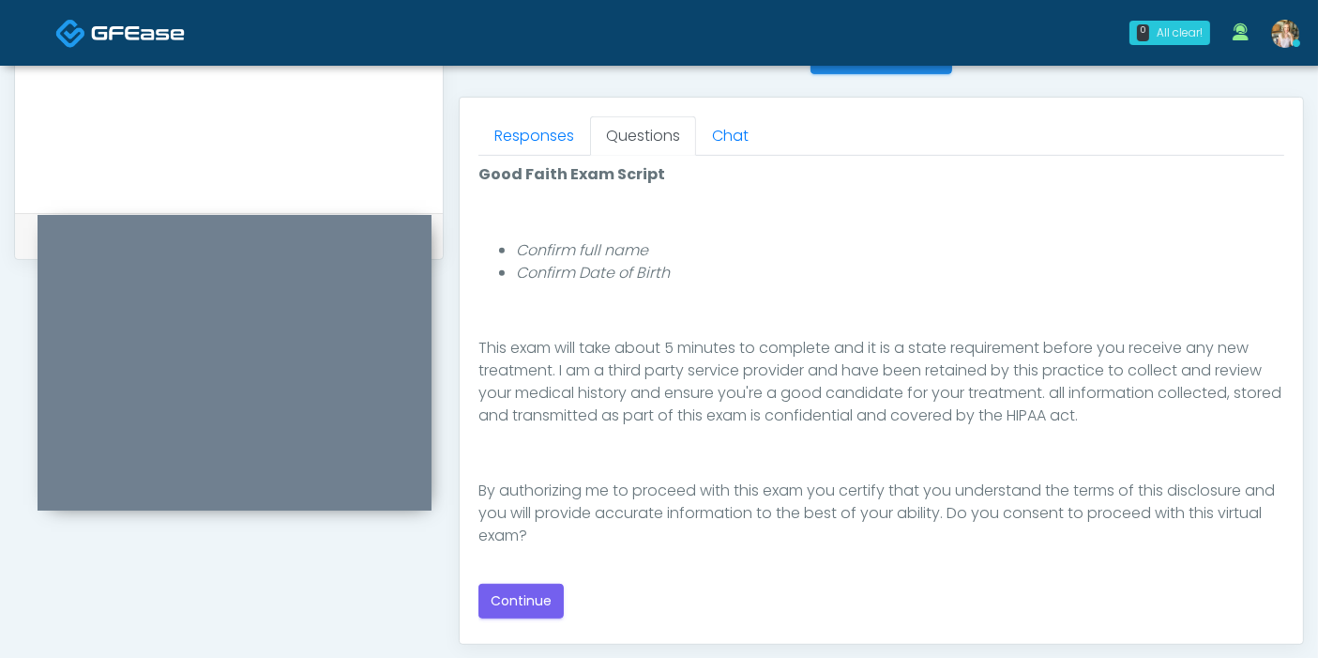
scroll to position [833, 0]
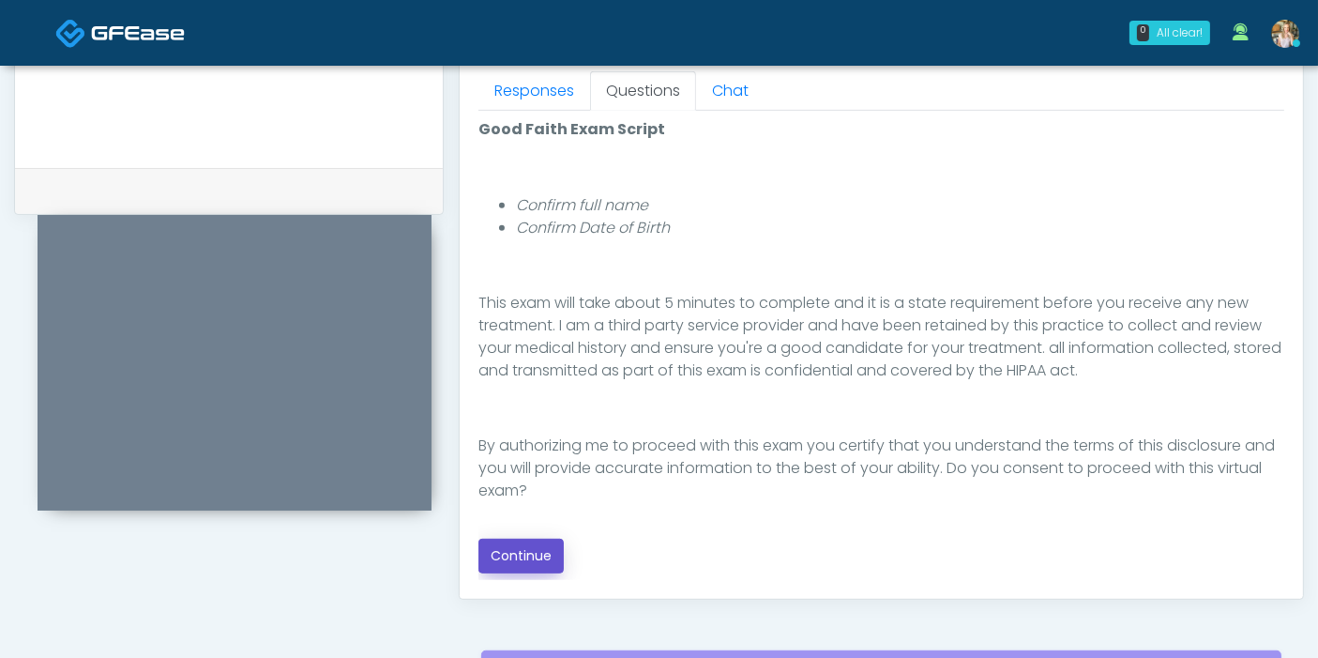
click at [515, 557] on button "Continue" at bounding box center [520, 555] width 85 height 35
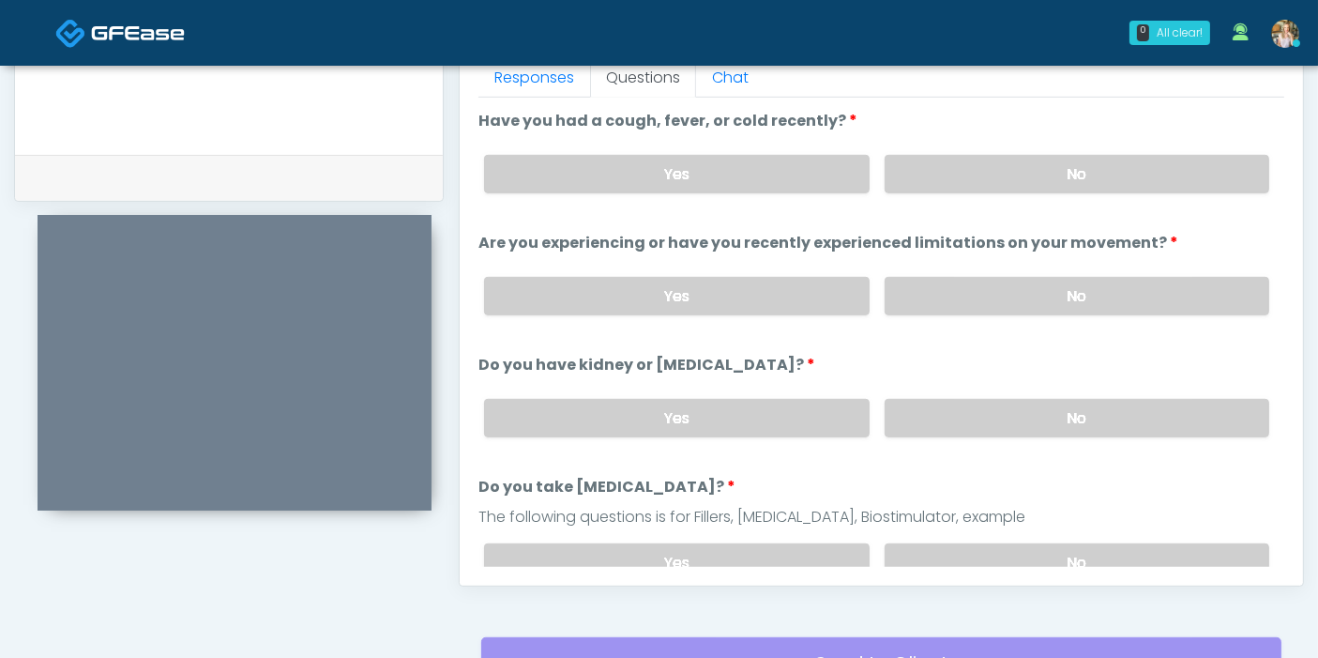
scroll to position [814, 0]
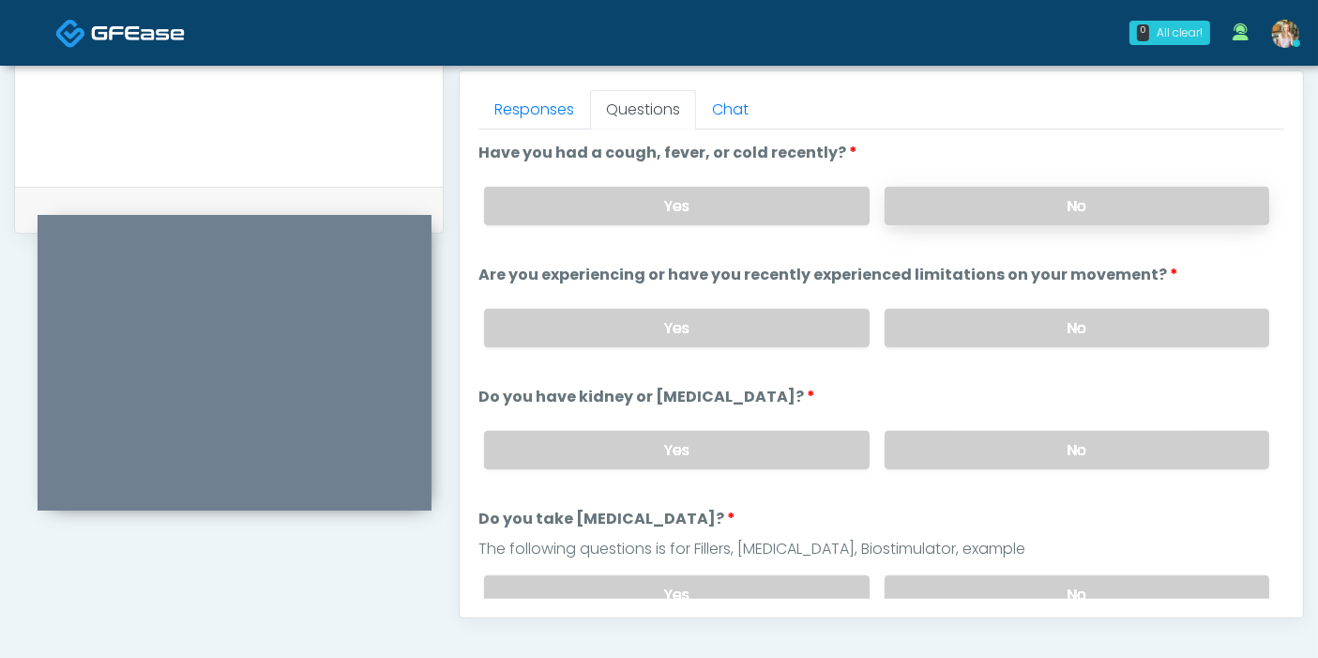
click at [1085, 216] on label "No" at bounding box center [1077, 206] width 385 height 38
click at [1081, 327] on label "No" at bounding box center [1077, 328] width 385 height 38
click at [1048, 446] on label "No" at bounding box center [1077, 450] width 385 height 38
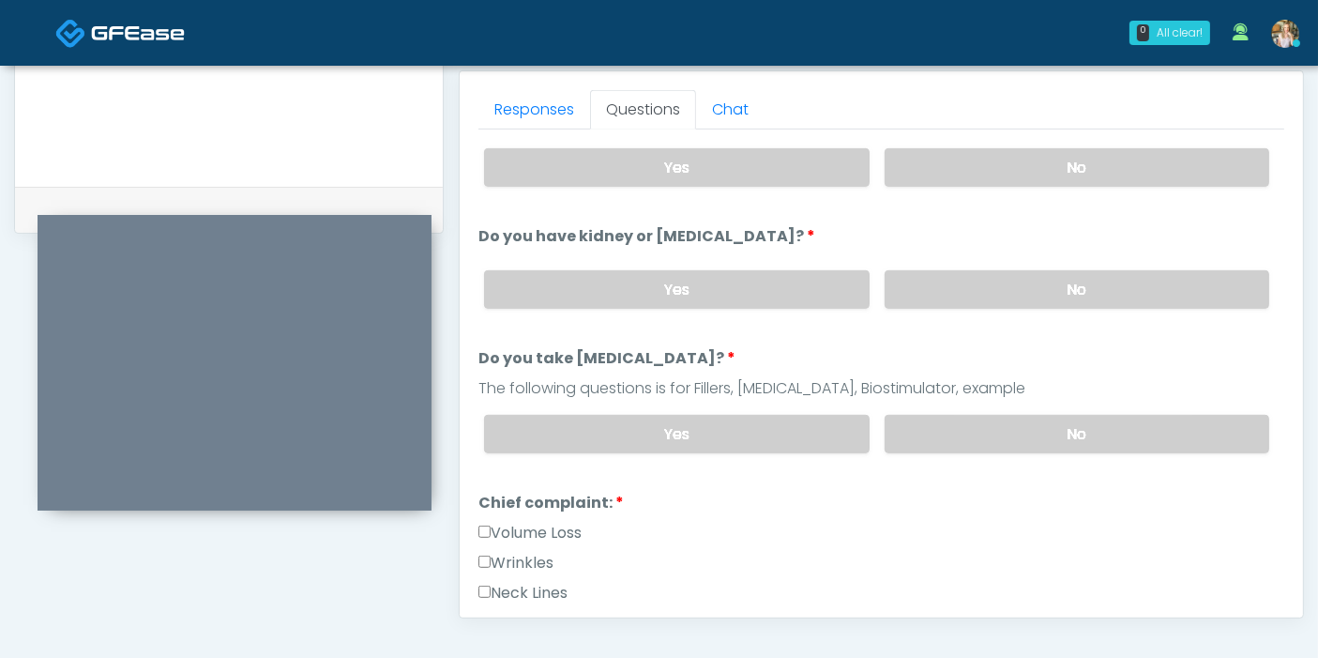
scroll to position [208, 0]
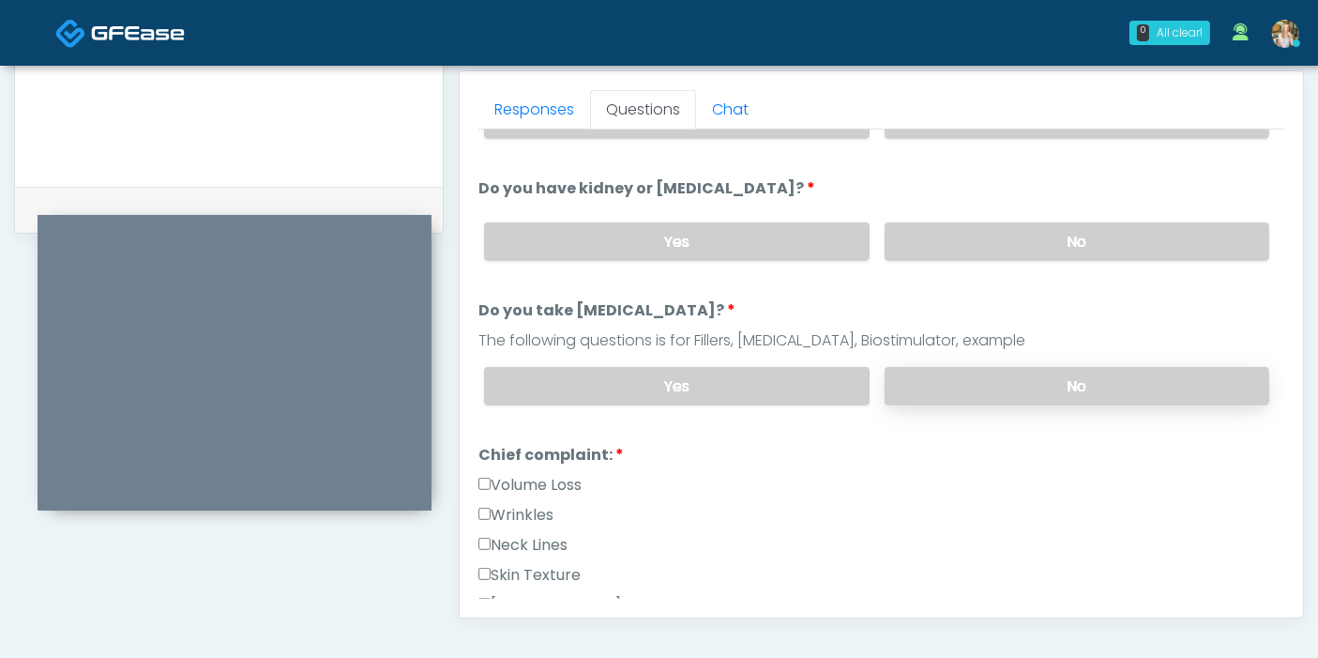
click at [1059, 387] on label "No" at bounding box center [1077, 386] width 385 height 38
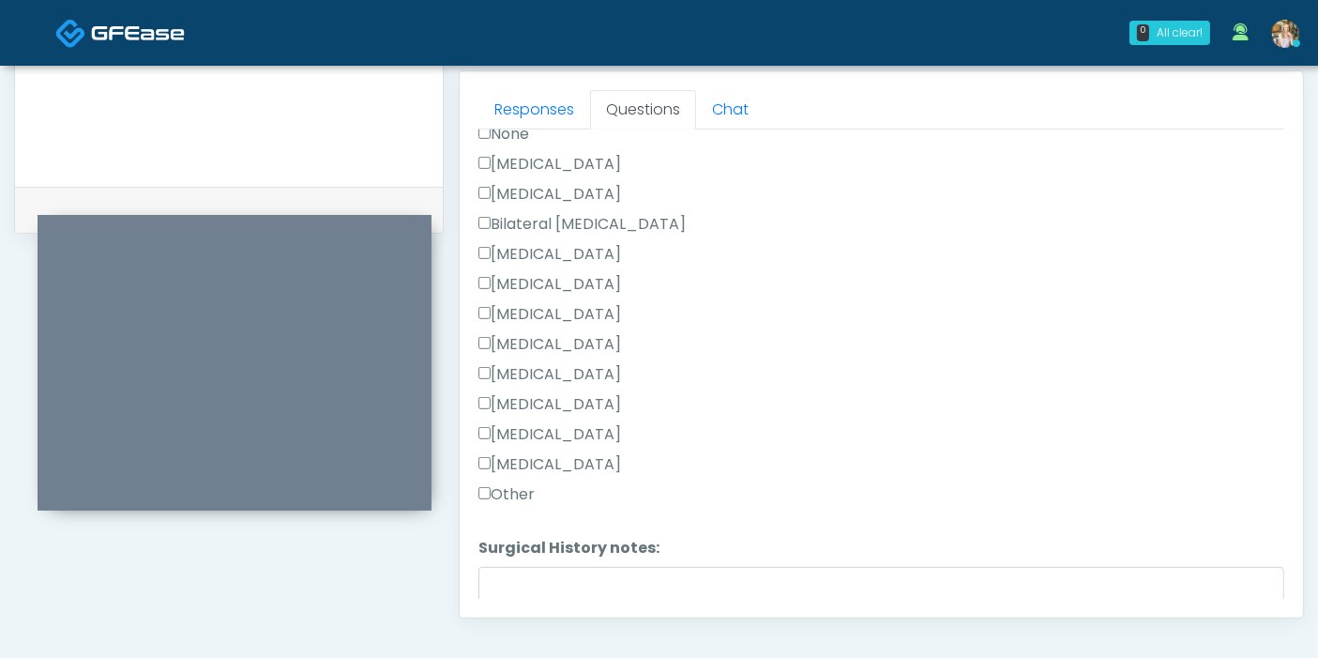
scroll to position [1146, 0]
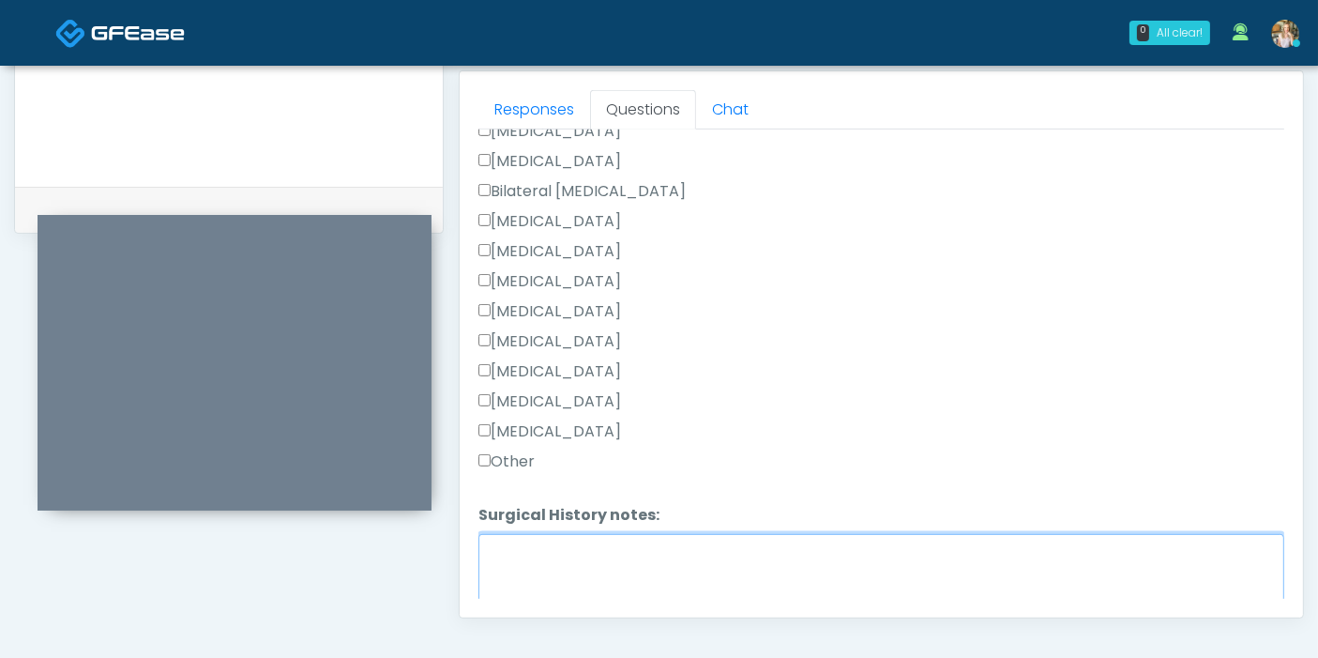
click at [608, 569] on textarea "Surgical History notes:" at bounding box center [881, 574] width 806 height 81
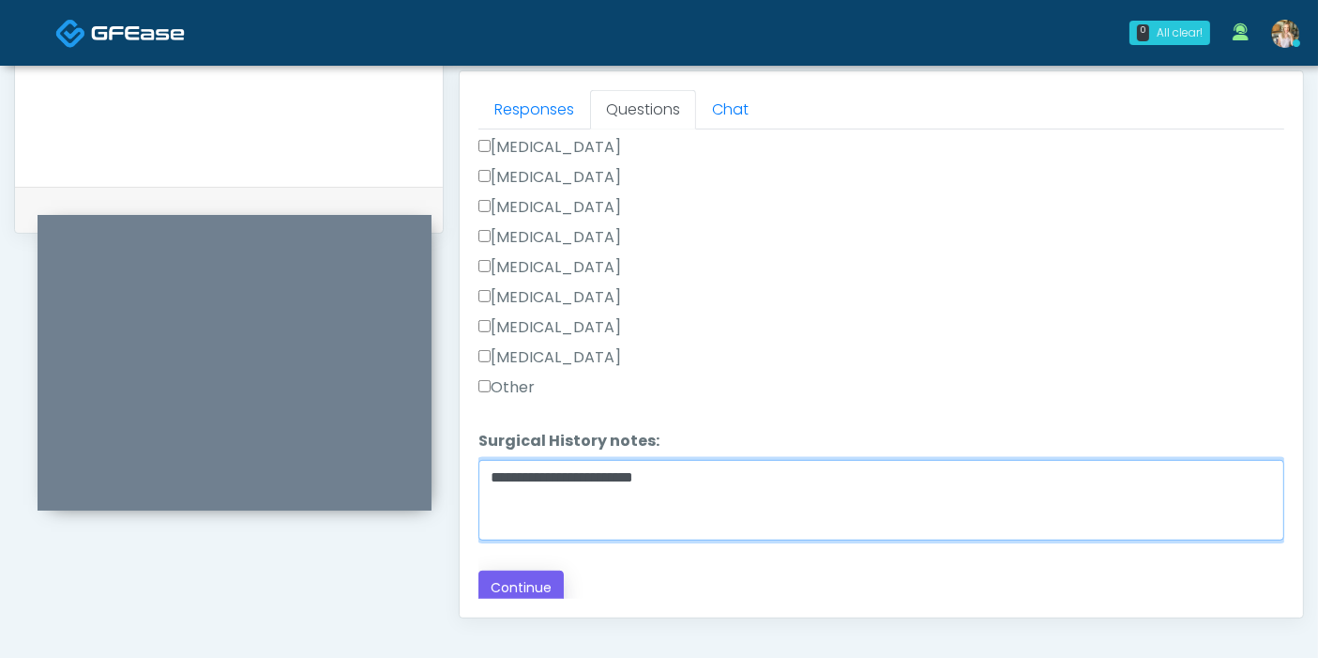
type textarea "**********"
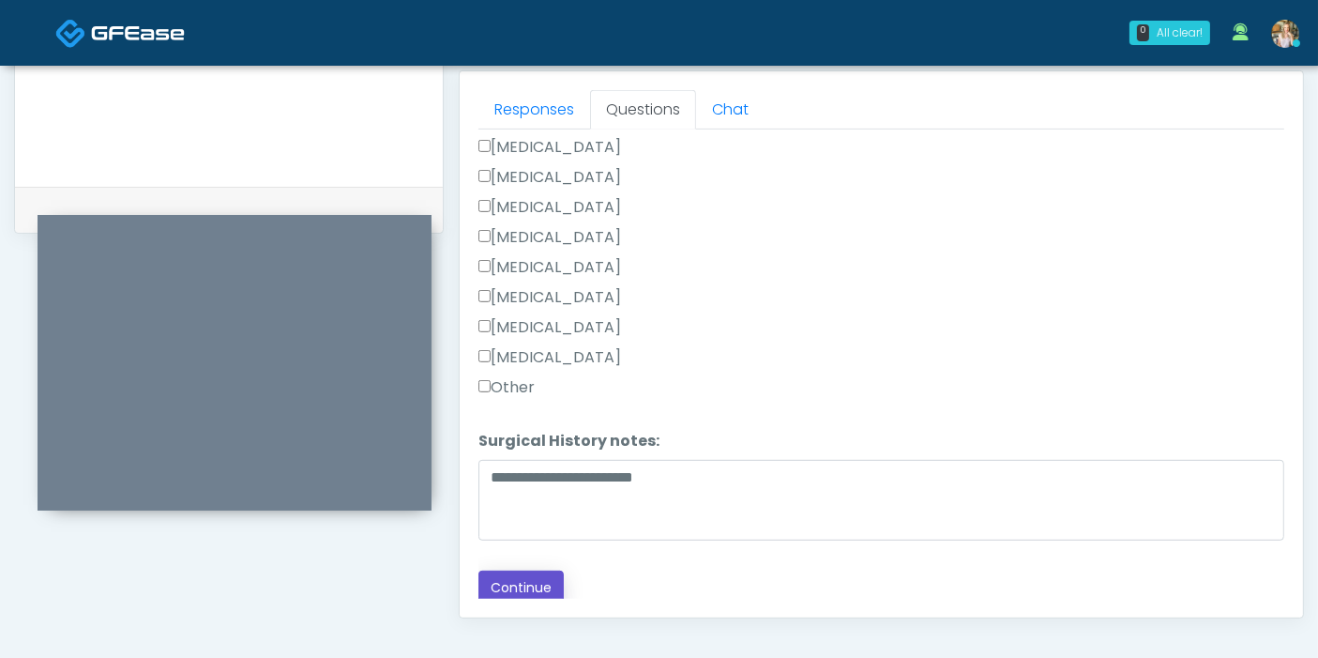
click at [522, 571] on button "Continue" at bounding box center [520, 587] width 85 height 35
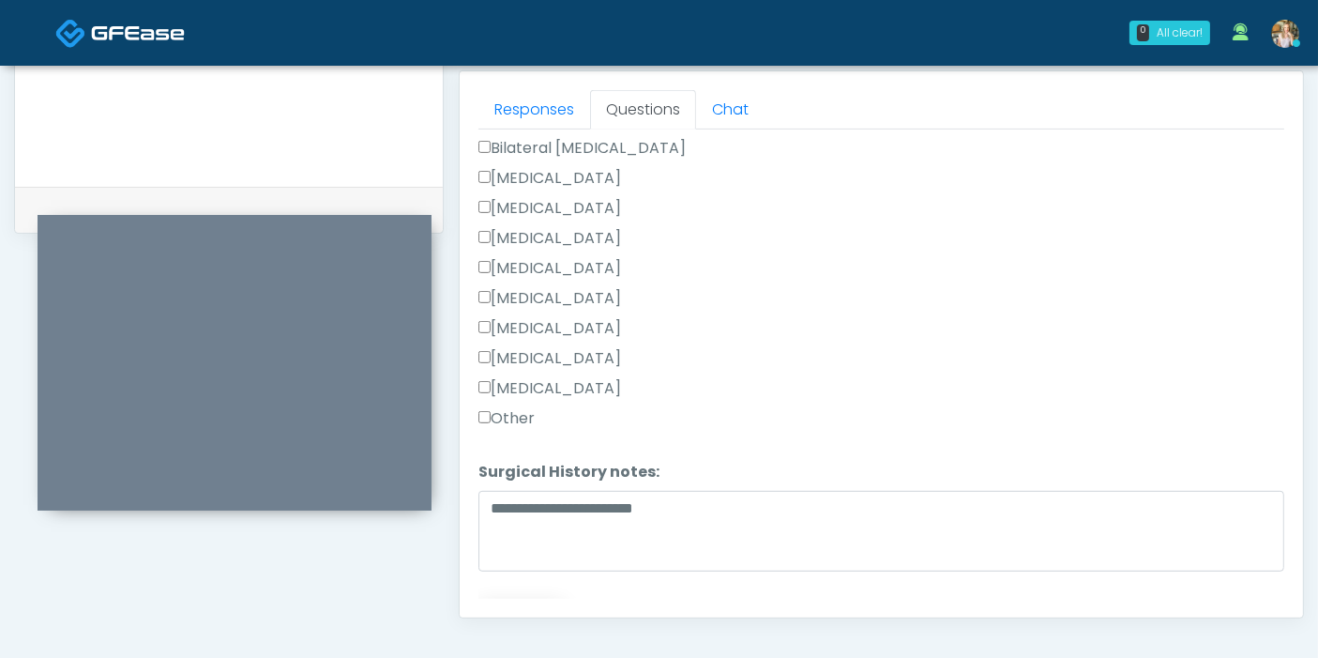
scroll to position [1220, 0]
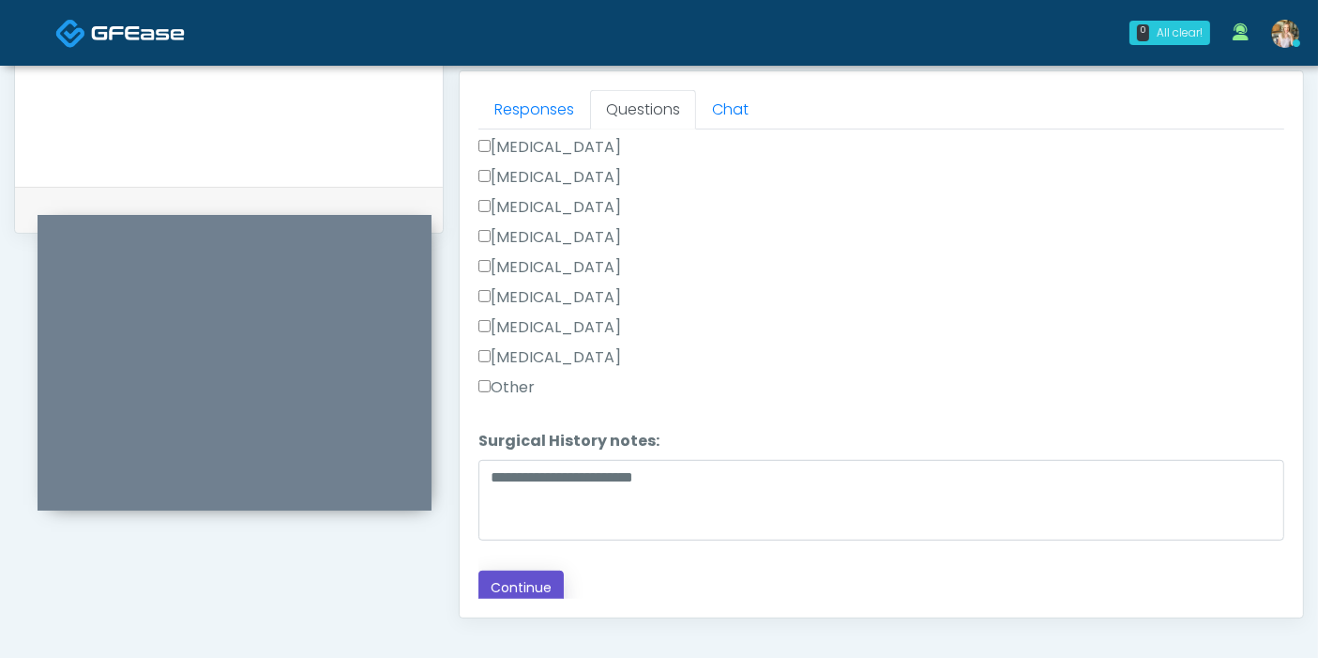
click at [520, 570] on button "Continue" at bounding box center [520, 587] width 85 height 35
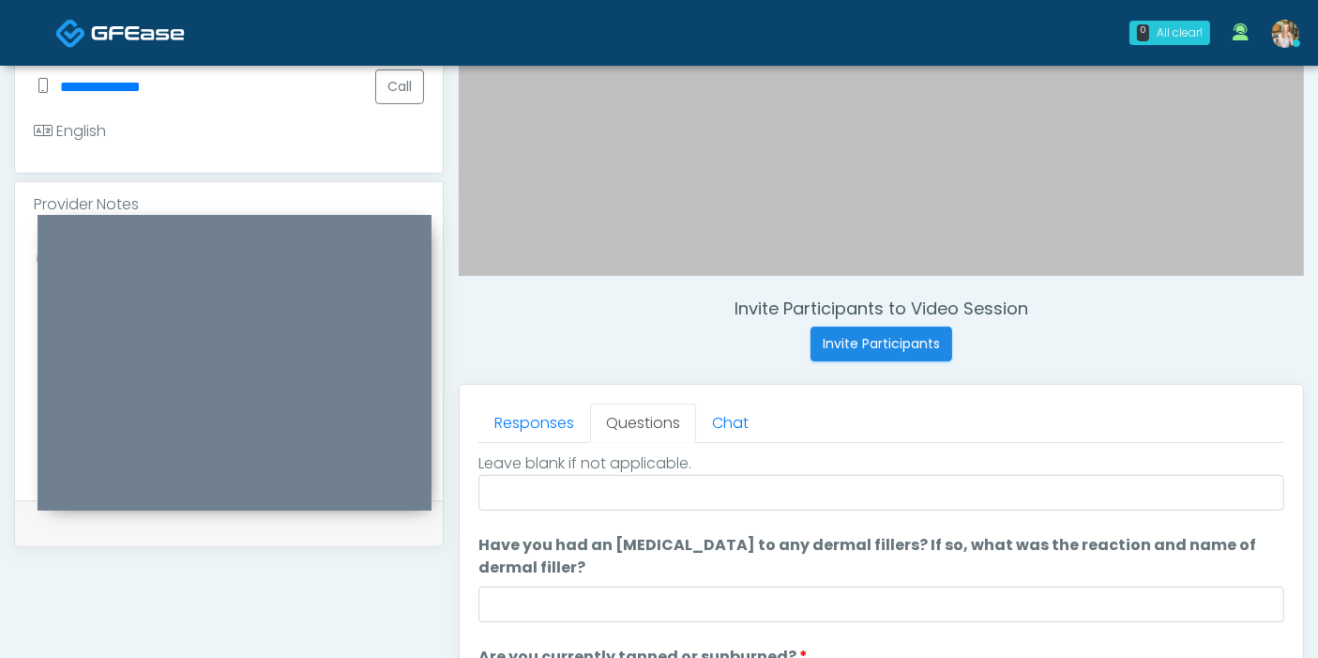
scroll to position [0, 0]
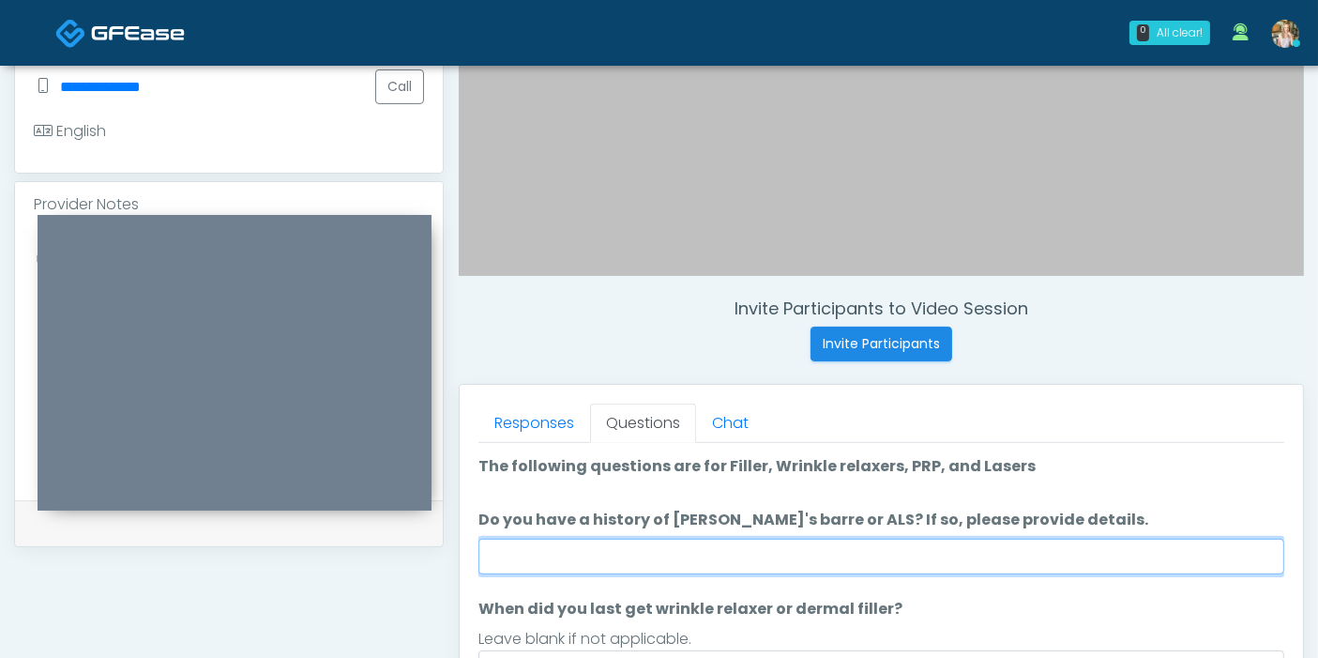
click at [896, 555] on input "Do you have a history of Guillain's barre or ALS? If so, please provide details." at bounding box center [881, 556] width 806 height 36
type input "**"
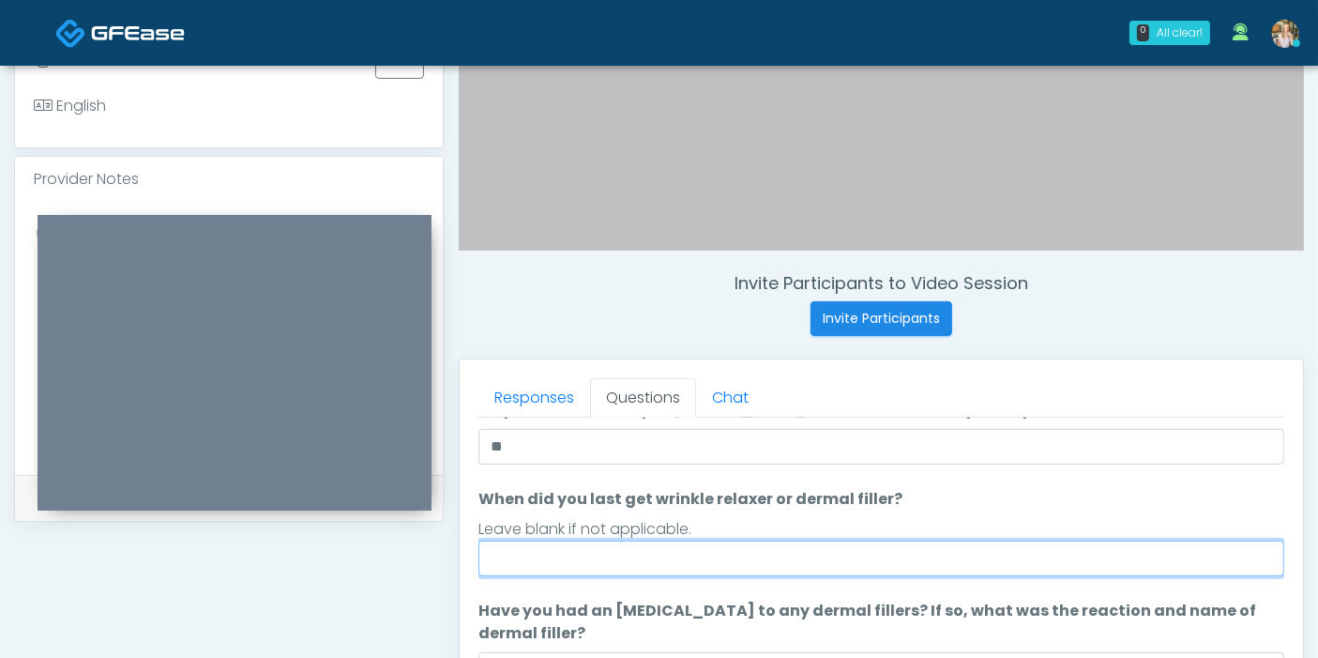
scroll to position [104, 0]
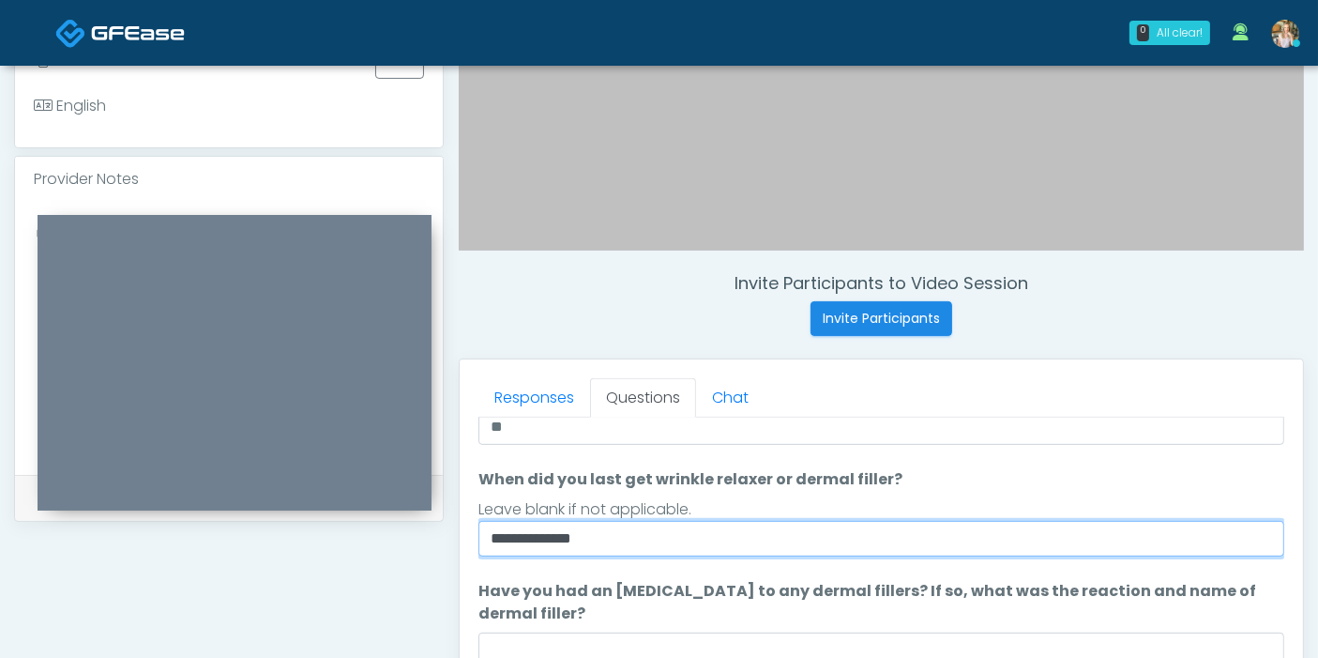
type input "**********"
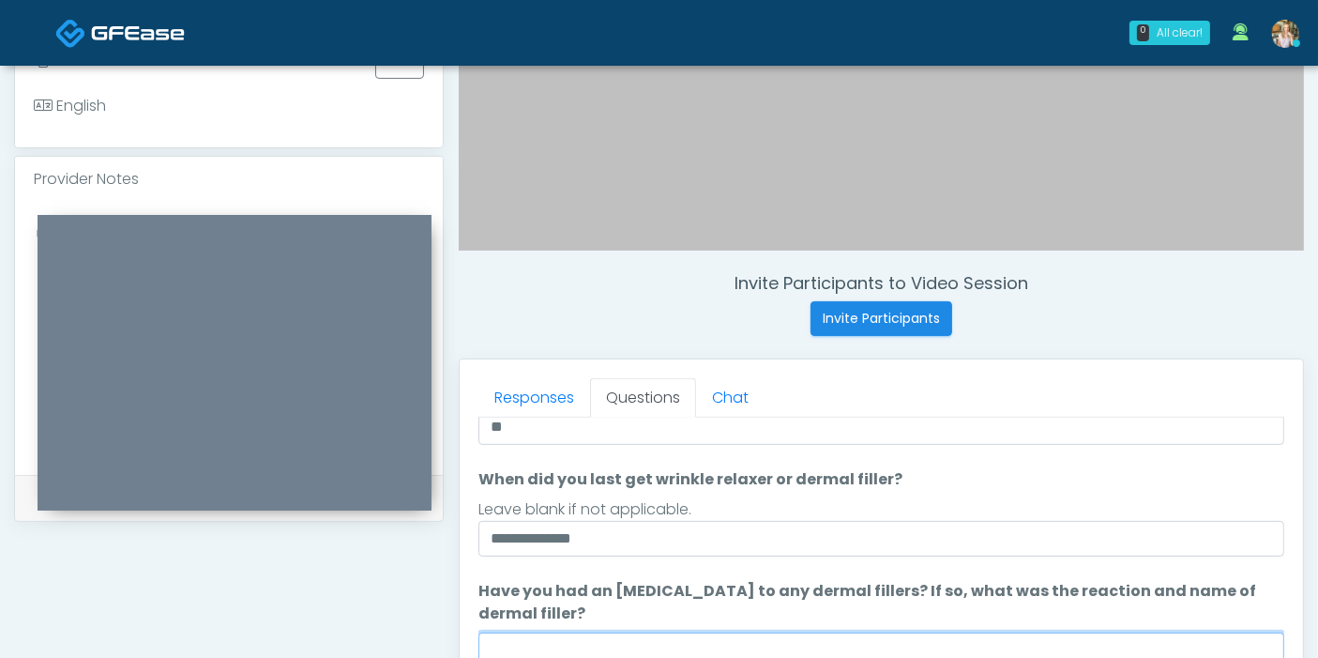
scroll to position [534, 0]
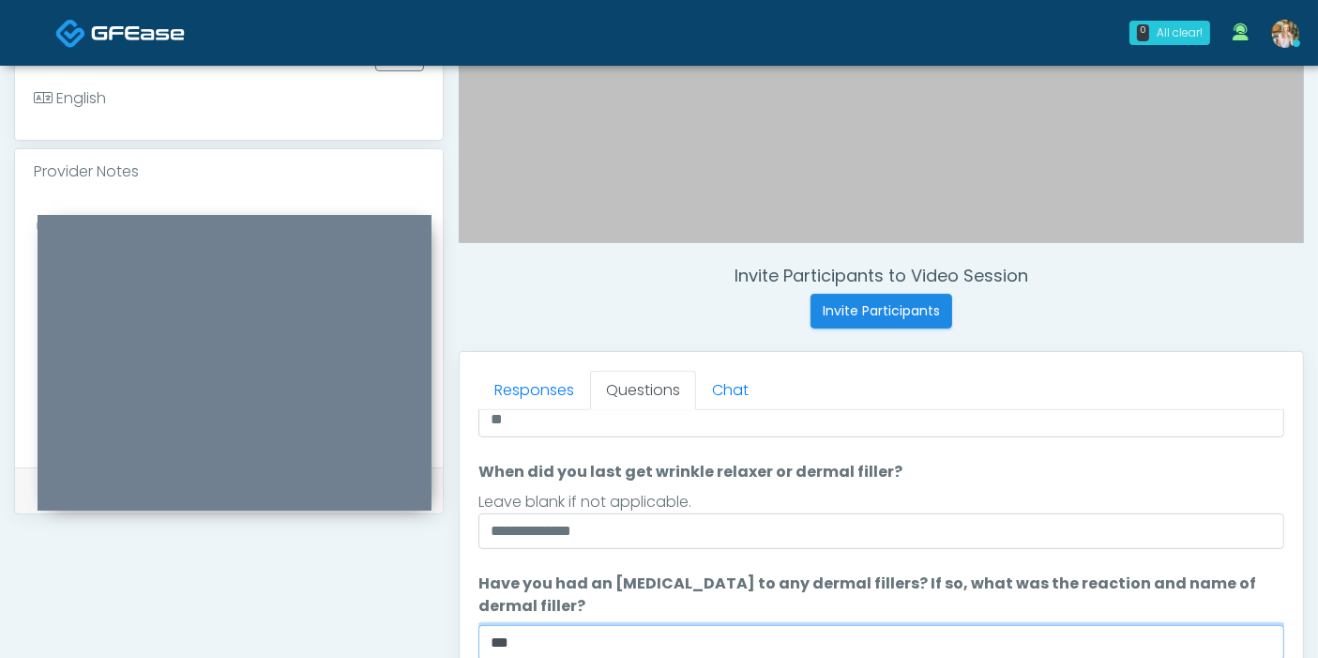
type input "***"
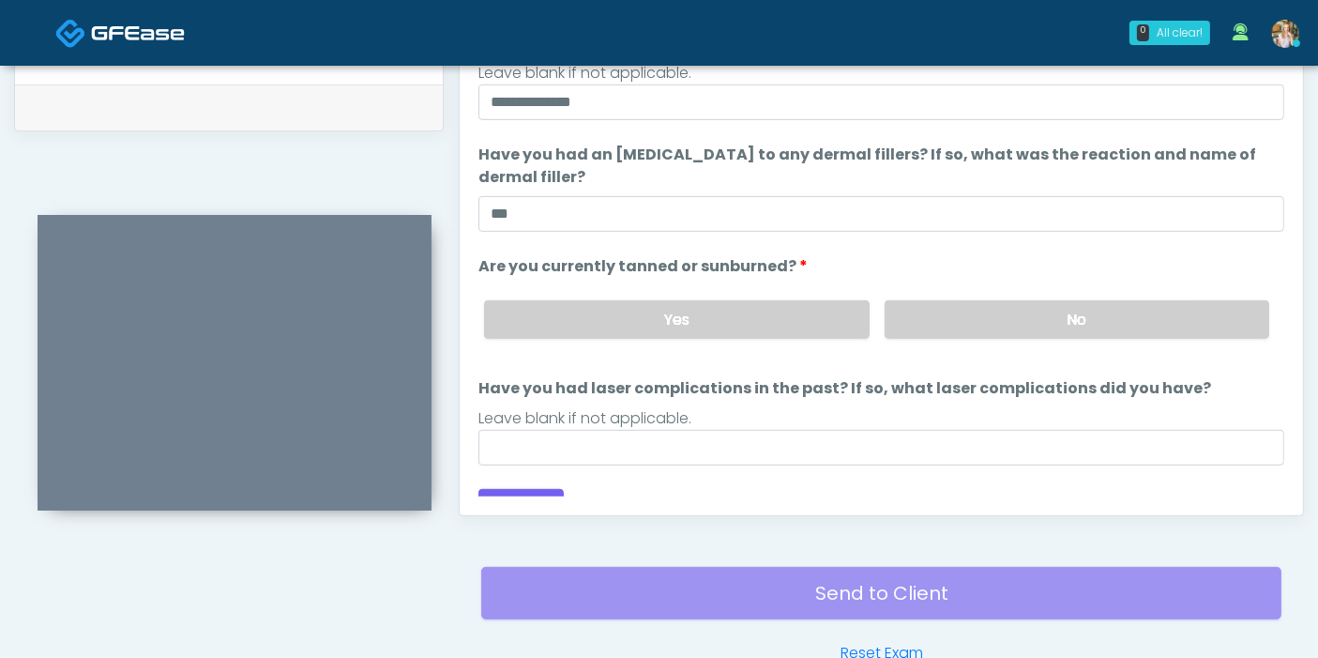
scroll to position [170, 0]
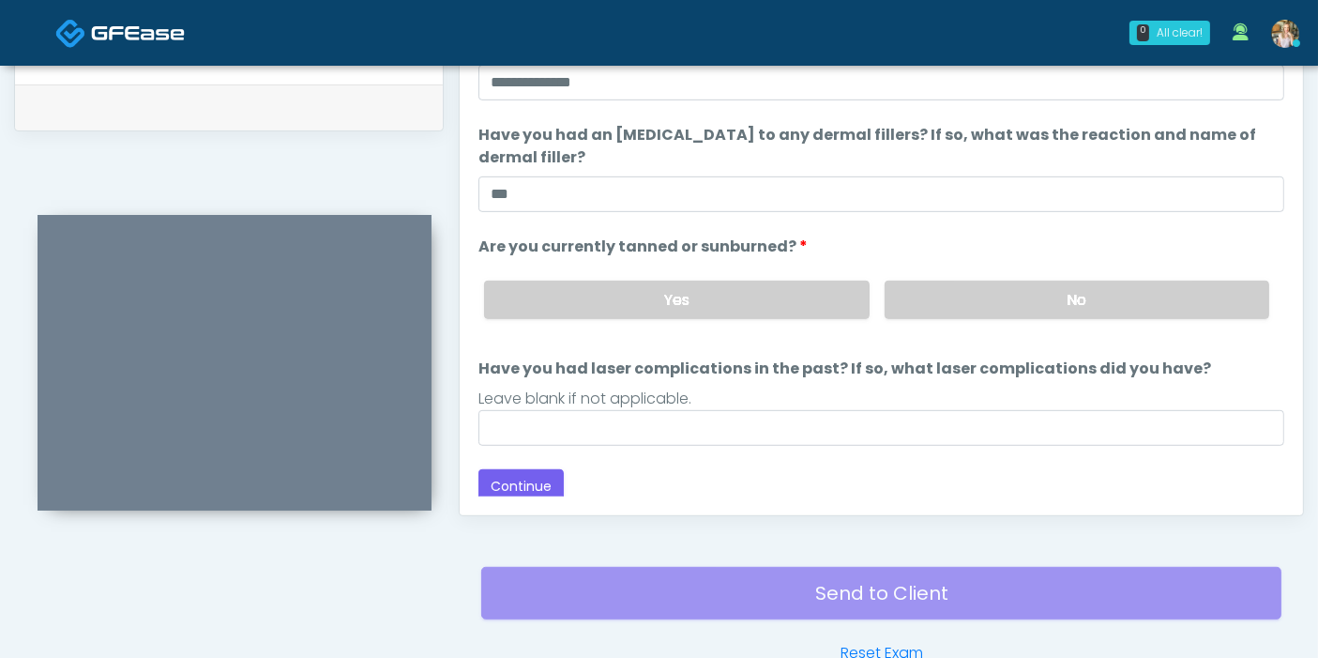
click at [938, 315] on div "Yes No" at bounding box center [876, 299] width 815 height 68
click at [935, 308] on label "No" at bounding box center [1077, 299] width 385 height 38
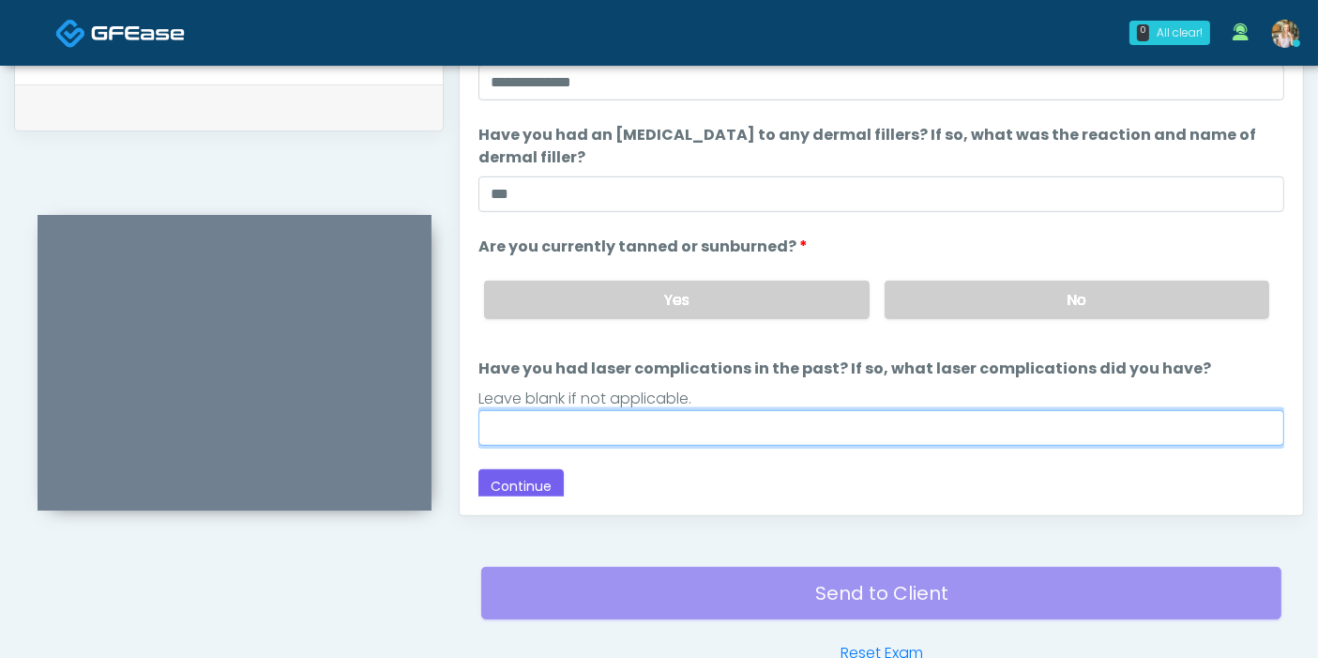
click at [860, 421] on input "Have you had laser complications in the past? If so, what laser complications d…" at bounding box center [881, 428] width 806 height 36
type input "**"
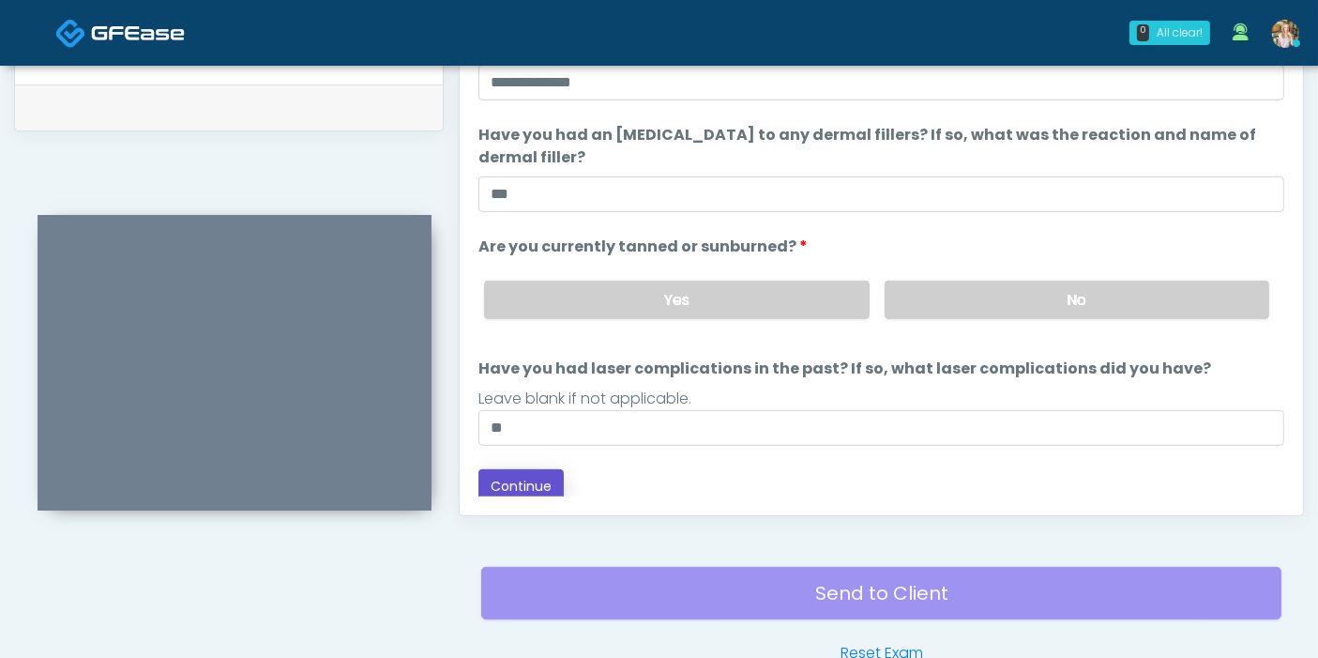
click at [537, 470] on button "Continue" at bounding box center [520, 486] width 85 height 35
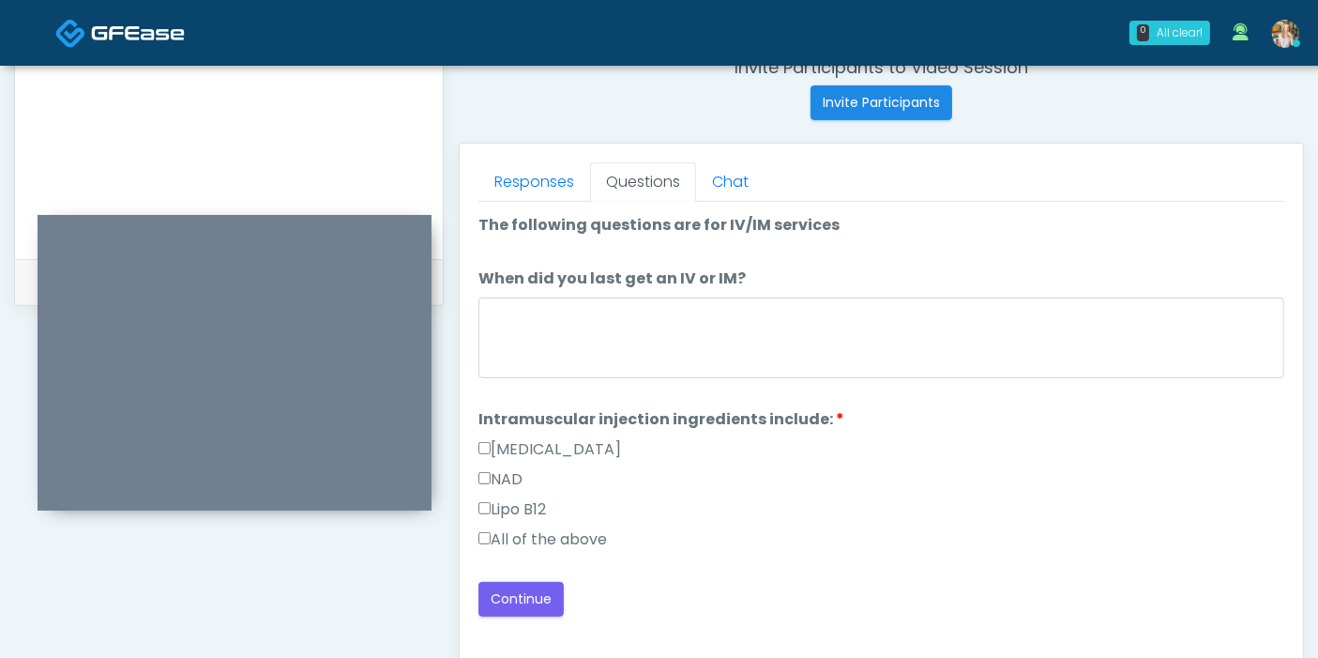
scroll to position [710, 0]
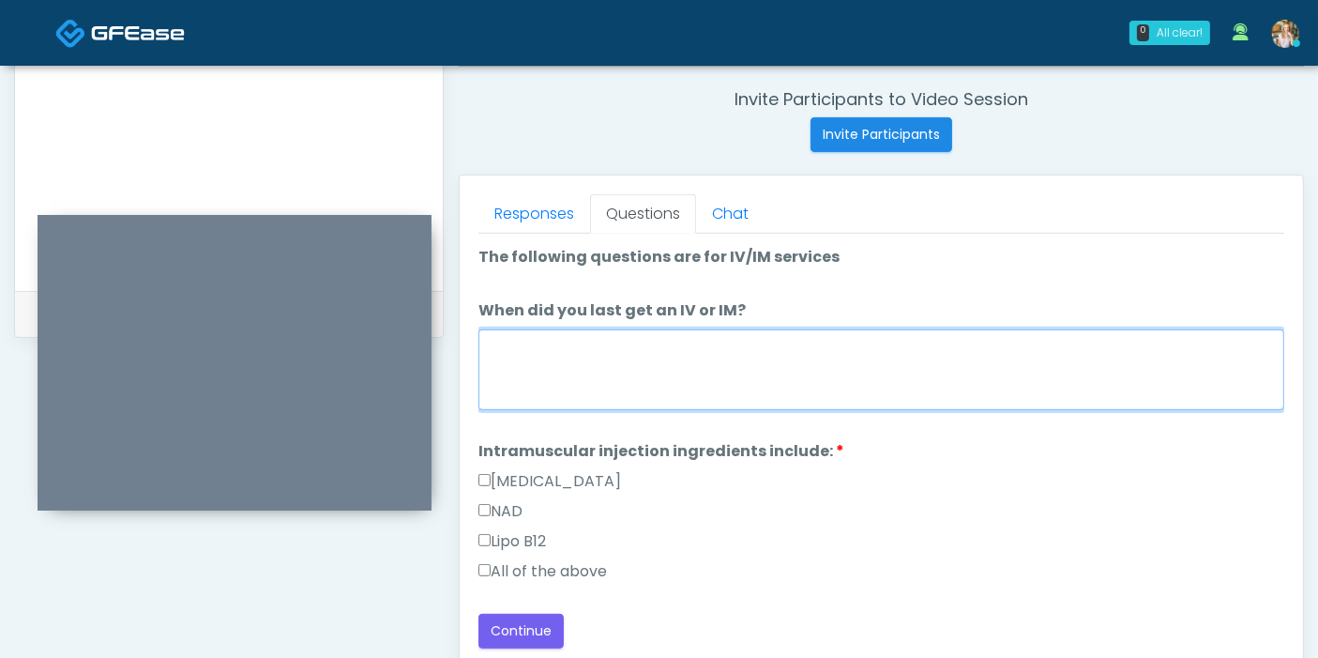
click at [751, 391] on textarea "When did you last get an IV or IM?" at bounding box center [881, 369] width 806 height 81
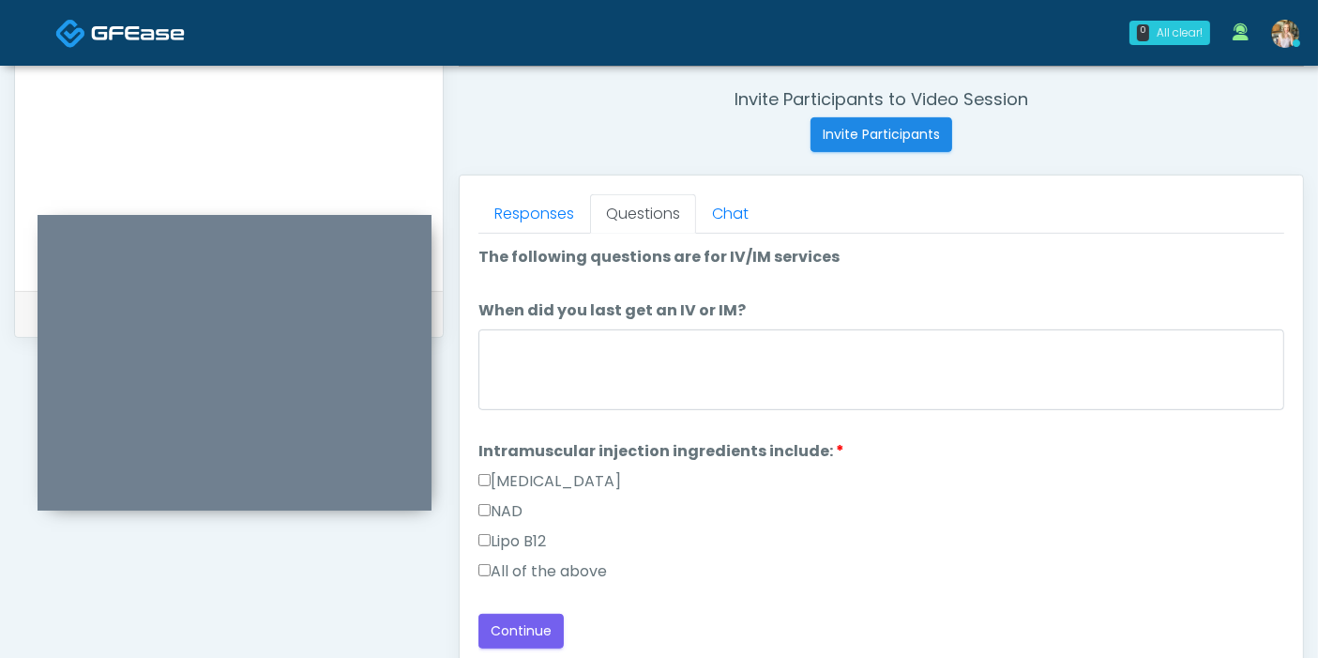
click at [597, 571] on label "All of the above" at bounding box center [542, 571] width 129 height 23
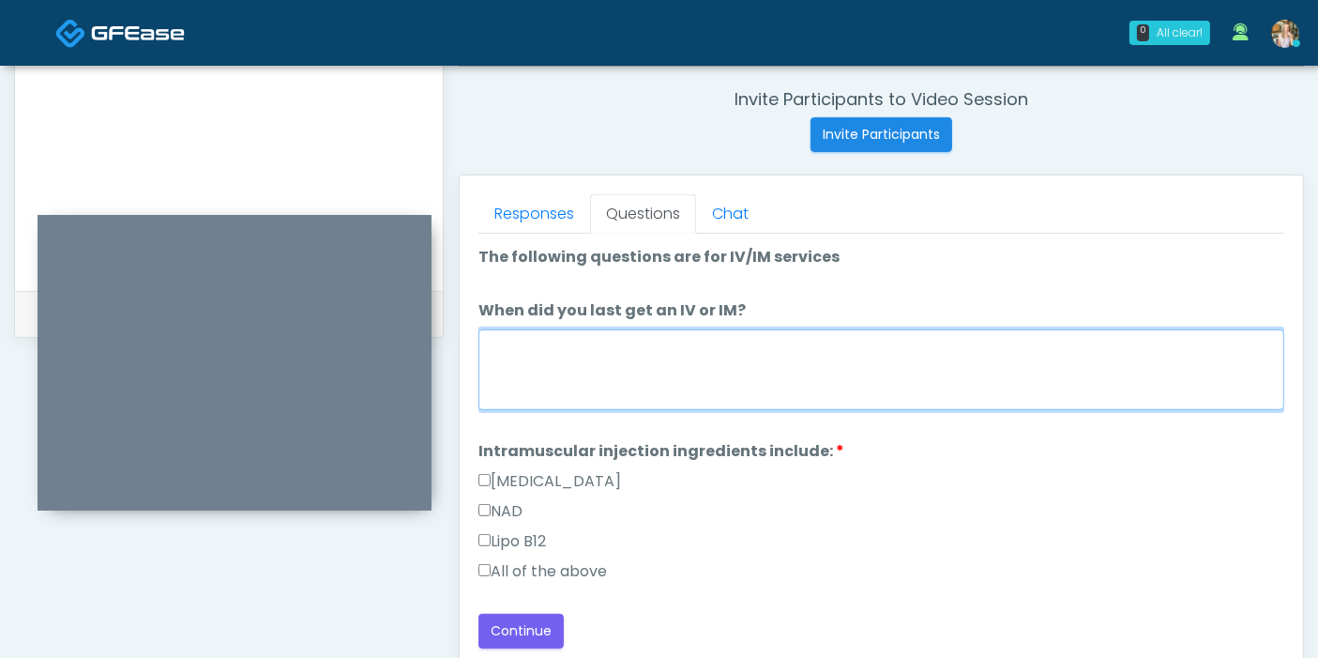
click at [662, 365] on textarea "When did you last get an IV or IM?" at bounding box center [881, 369] width 806 height 81
type textarea "****"
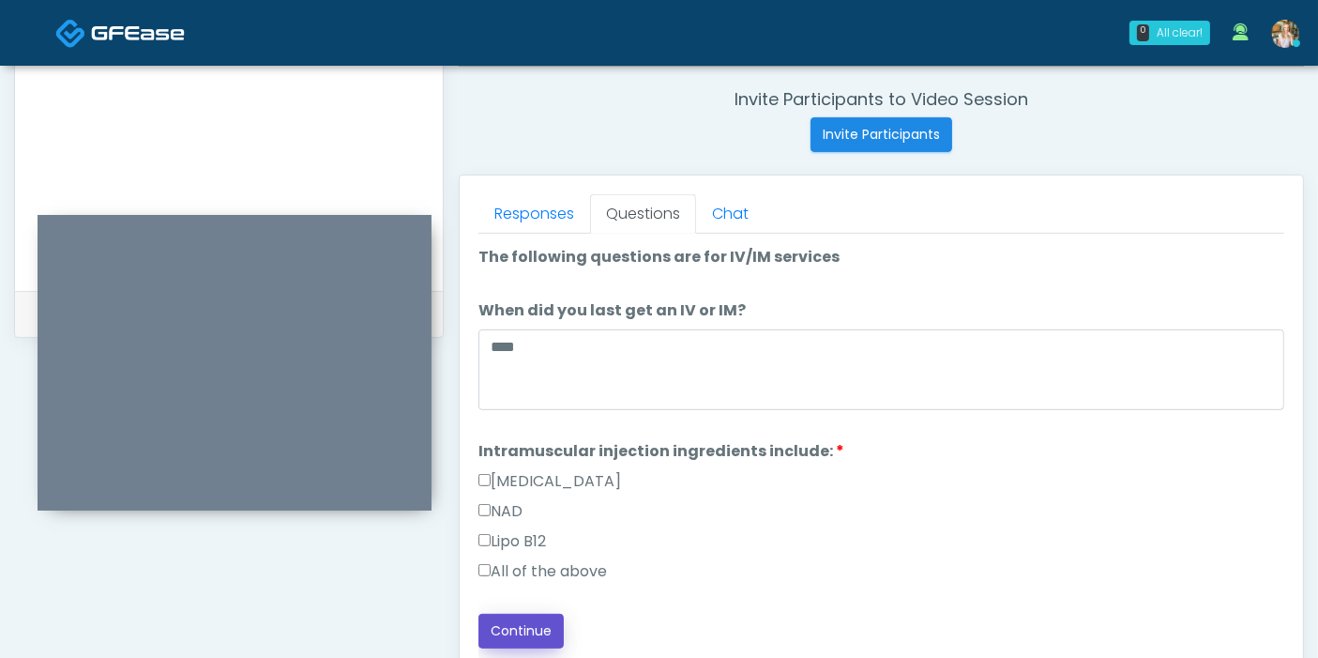
click at [513, 625] on button "Continue" at bounding box center [520, 630] width 85 height 35
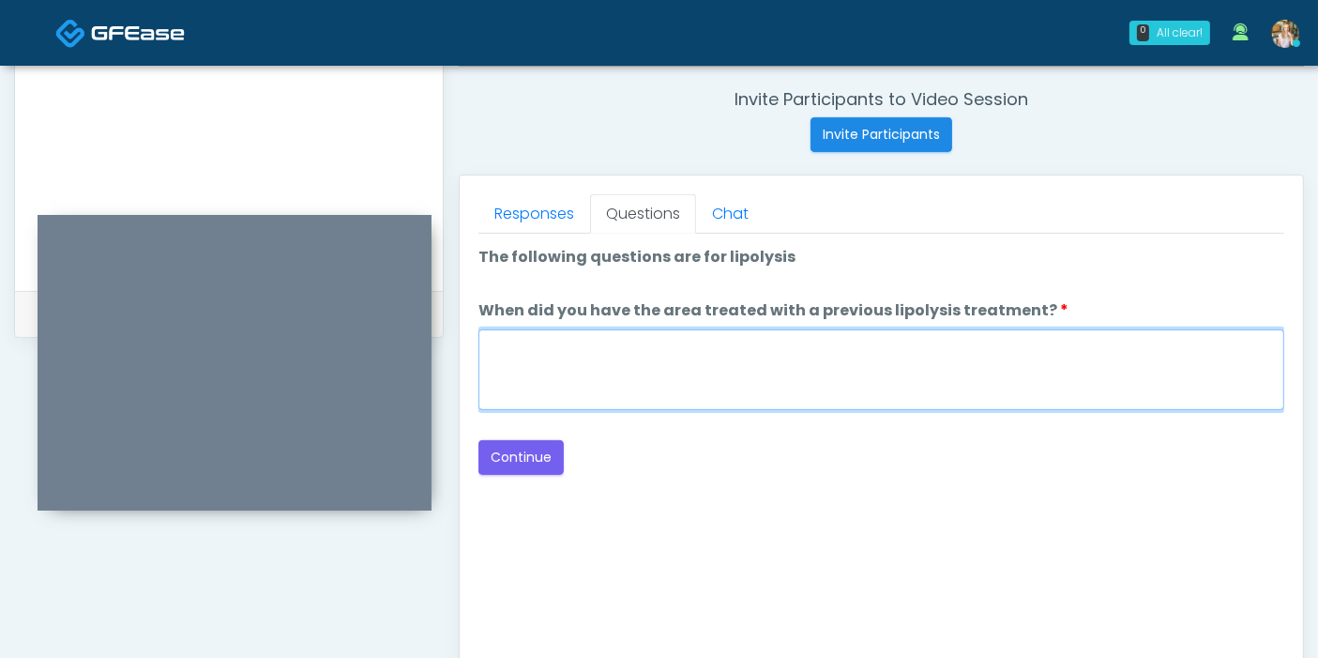
click at [790, 364] on textarea "When did you have the area treated with a previous lipolysis treatment?" at bounding box center [881, 369] width 806 height 81
type textarea "***"
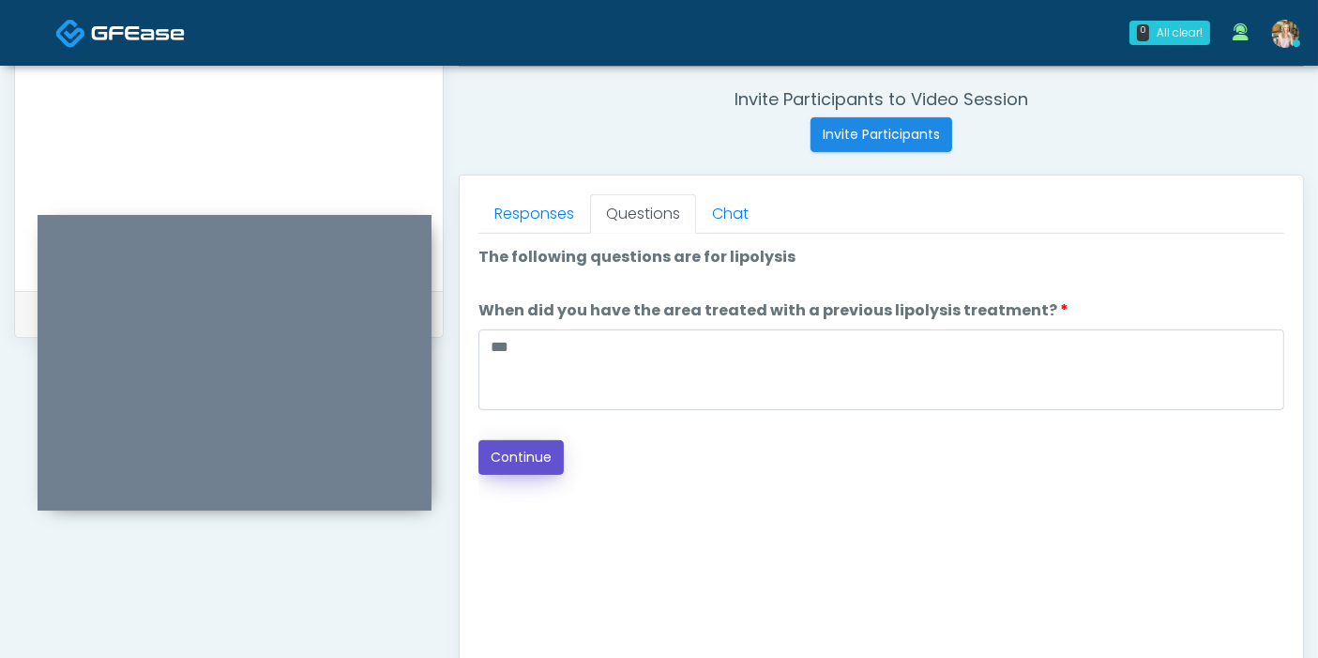
click at [527, 463] on button "Continue" at bounding box center [520, 457] width 85 height 35
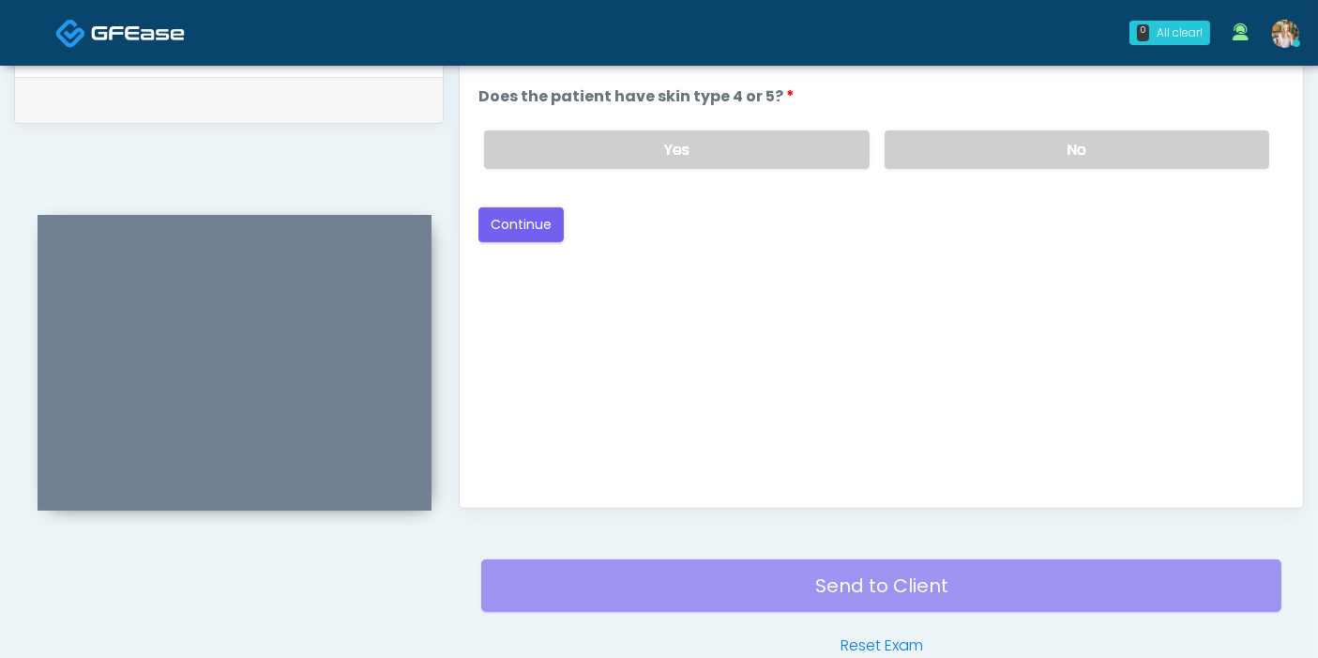
scroll to position [814, 0]
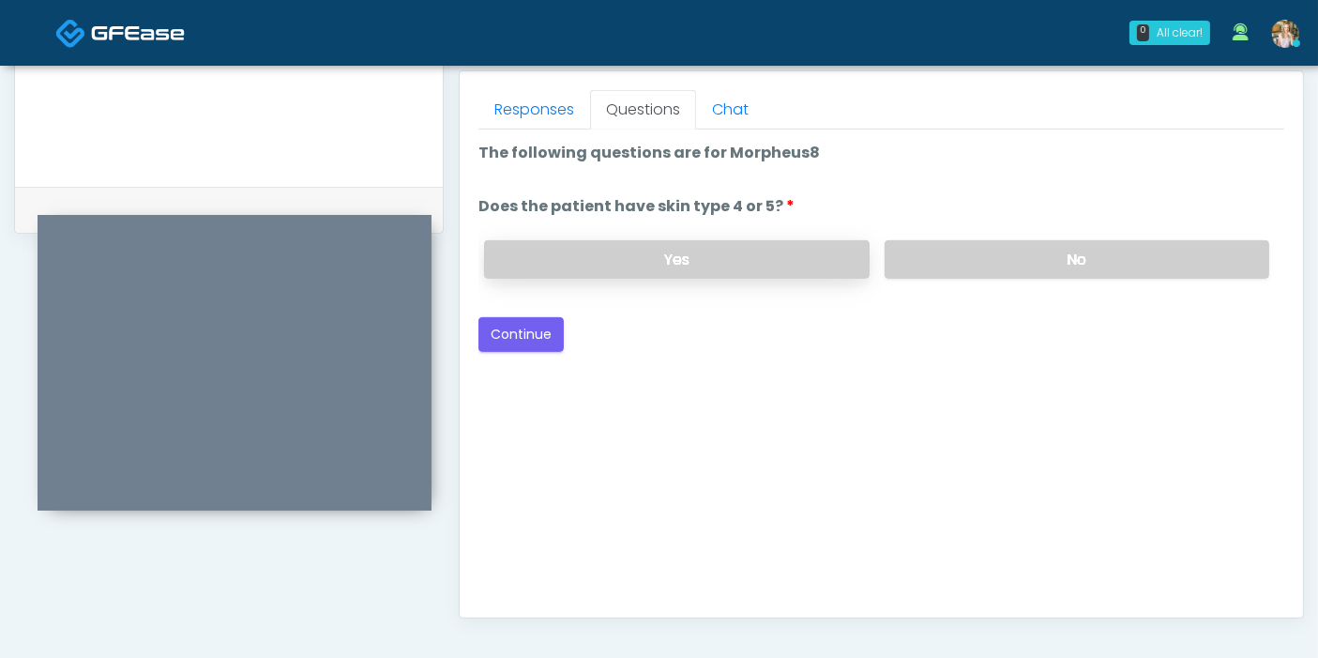
click at [794, 248] on label "Yes" at bounding box center [676, 259] width 385 height 38
click at [521, 345] on button "Continue" at bounding box center [520, 334] width 85 height 35
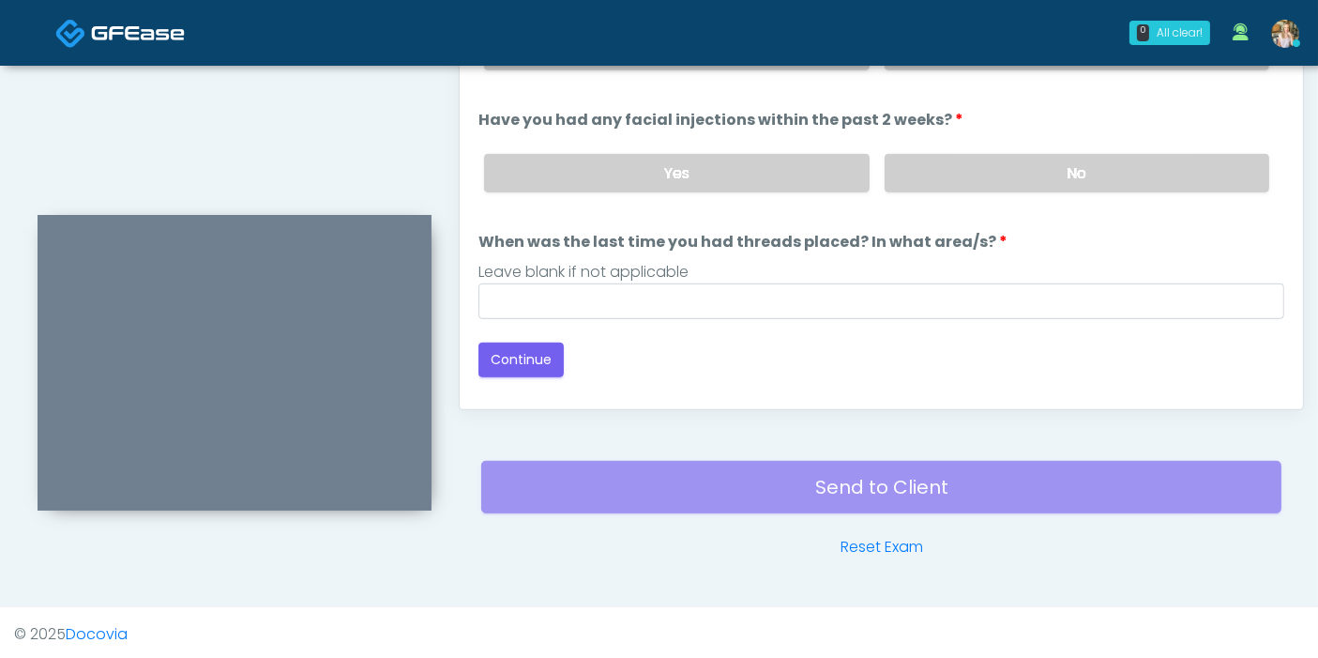
scroll to position [918, 0]
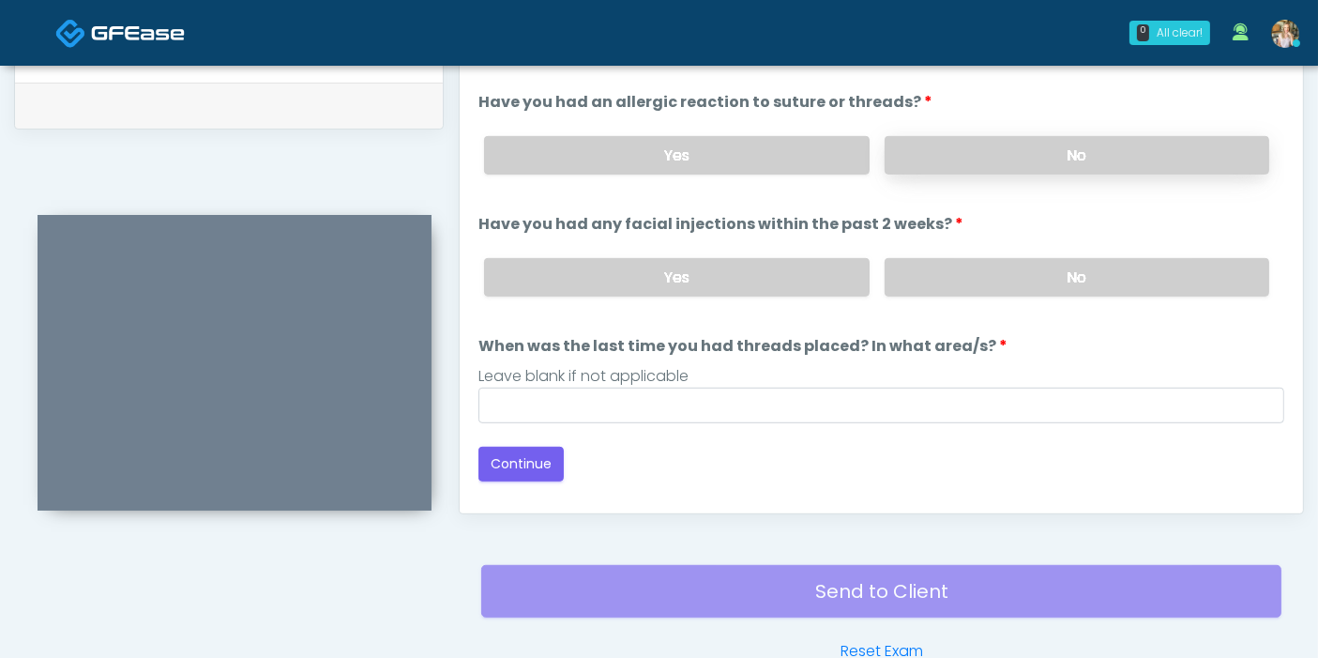
click at [1080, 157] on label "No" at bounding box center [1077, 155] width 385 height 38
click at [1063, 281] on label "No" at bounding box center [1077, 277] width 385 height 38
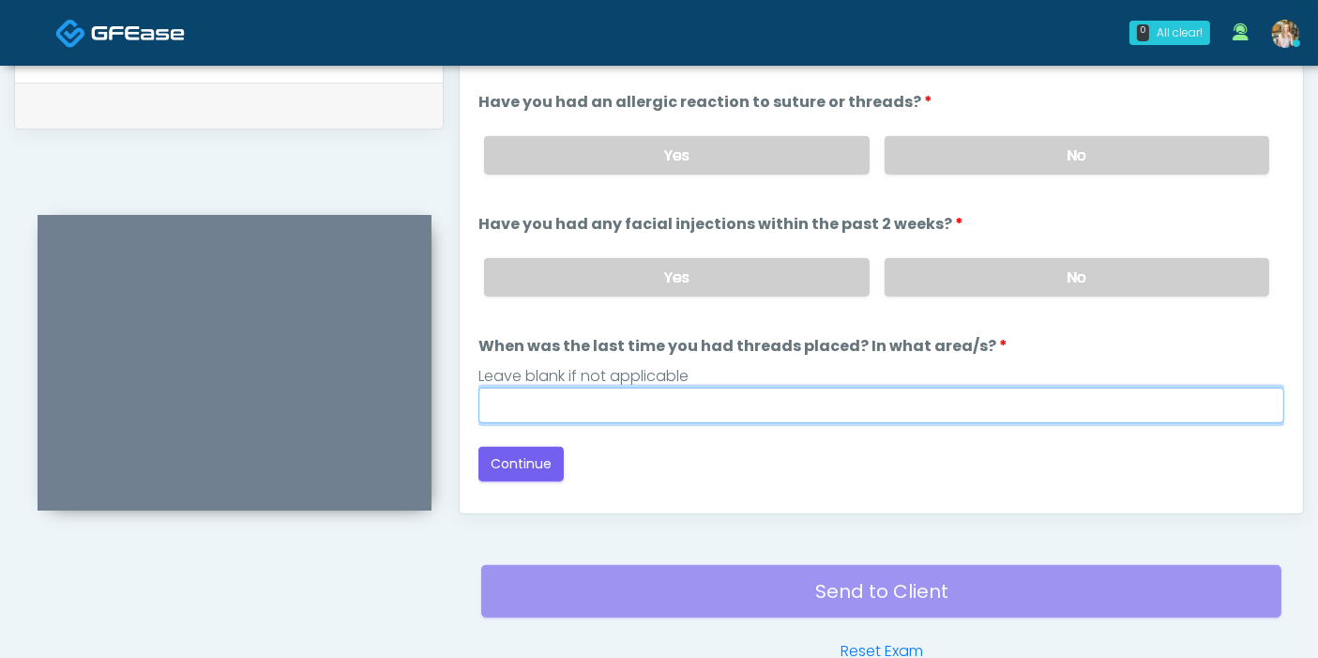
click at [804, 403] on input "When was the last time you had threads placed? In what area/s?" at bounding box center [881, 405] width 806 height 36
type input "***"
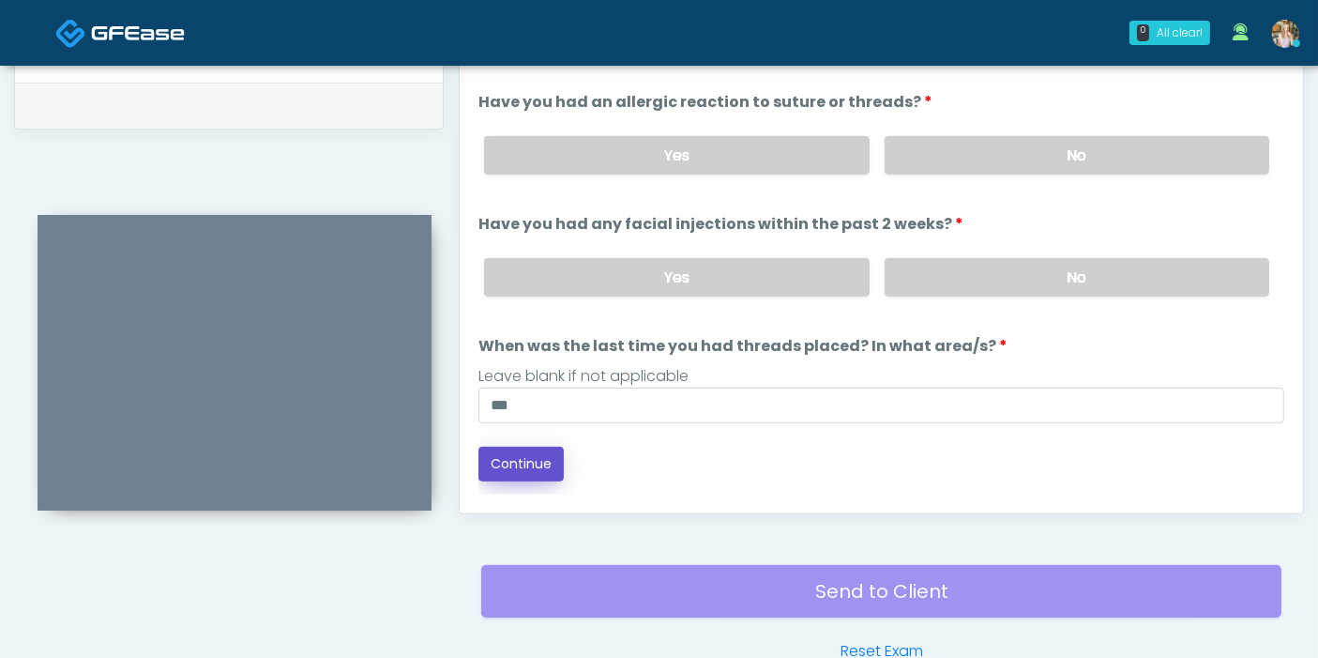
click at [538, 453] on button "Continue" at bounding box center [520, 463] width 85 height 35
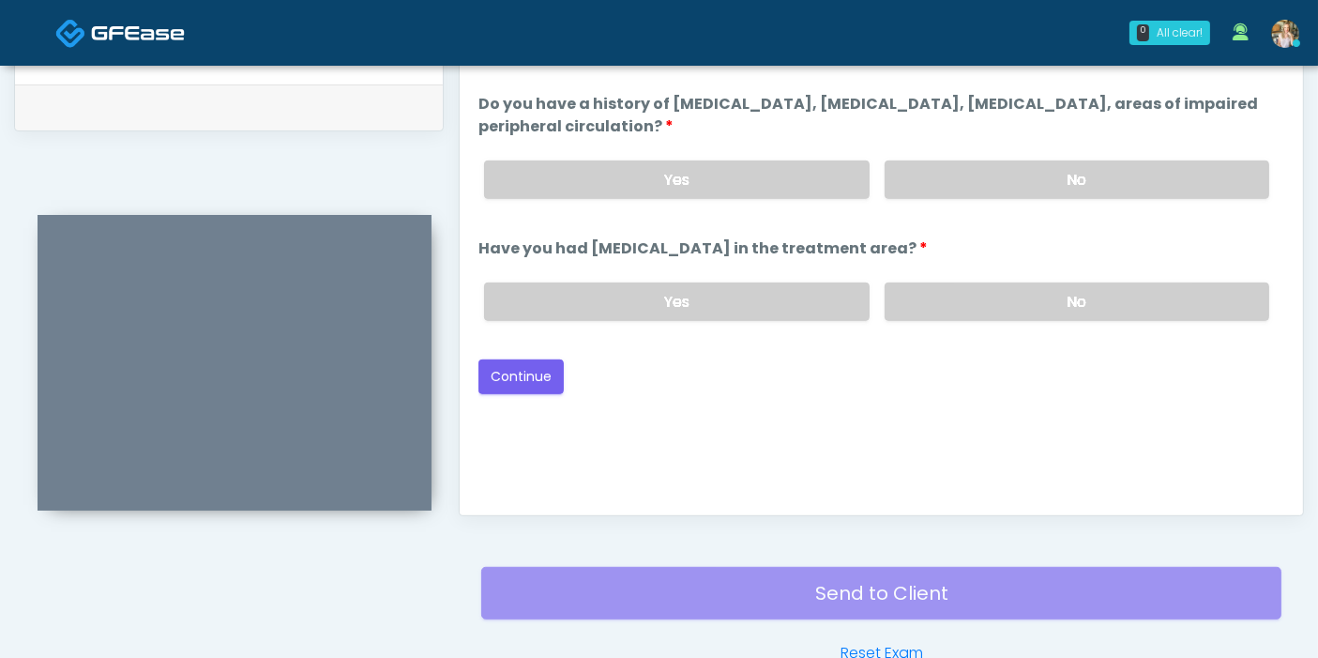
scroll to position [814, 0]
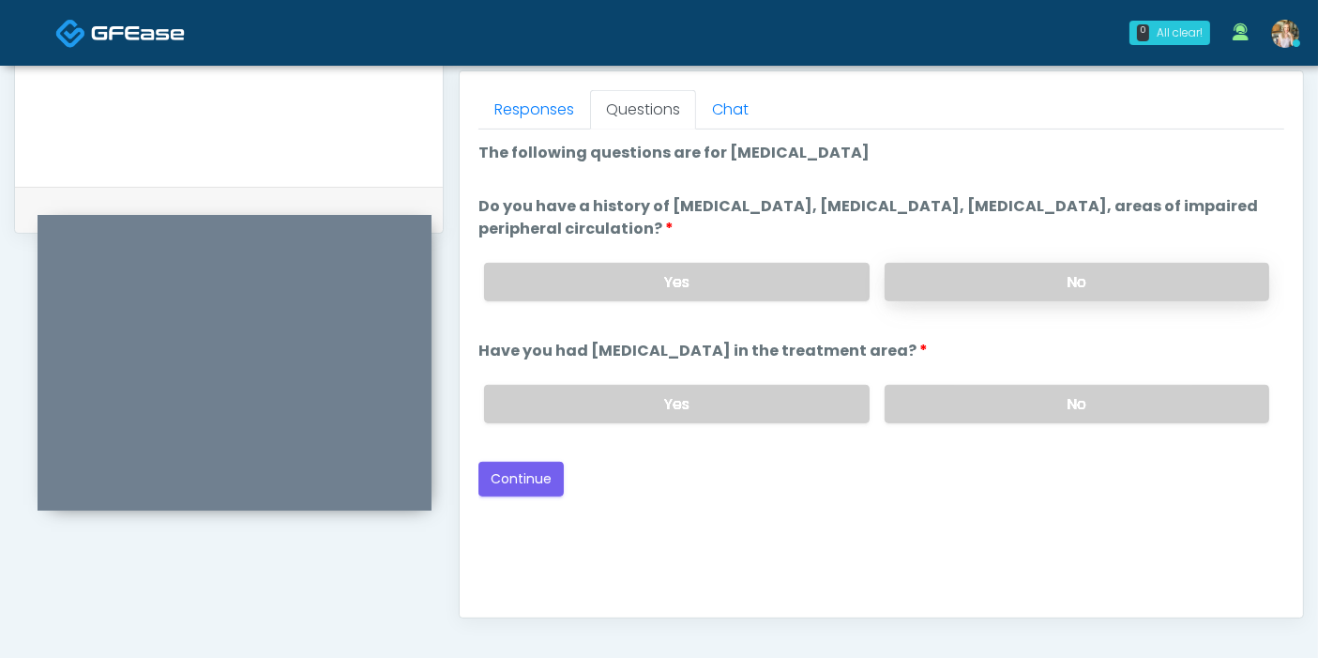
click at [1077, 270] on label "No" at bounding box center [1077, 282] width 385 height 38
click at [968, 403] on label "No" at bounding box center [1077, 404] width 385 height 38
click at [514, 478] on button "Continue" at bounding box center [520, 478] width 85 height 35
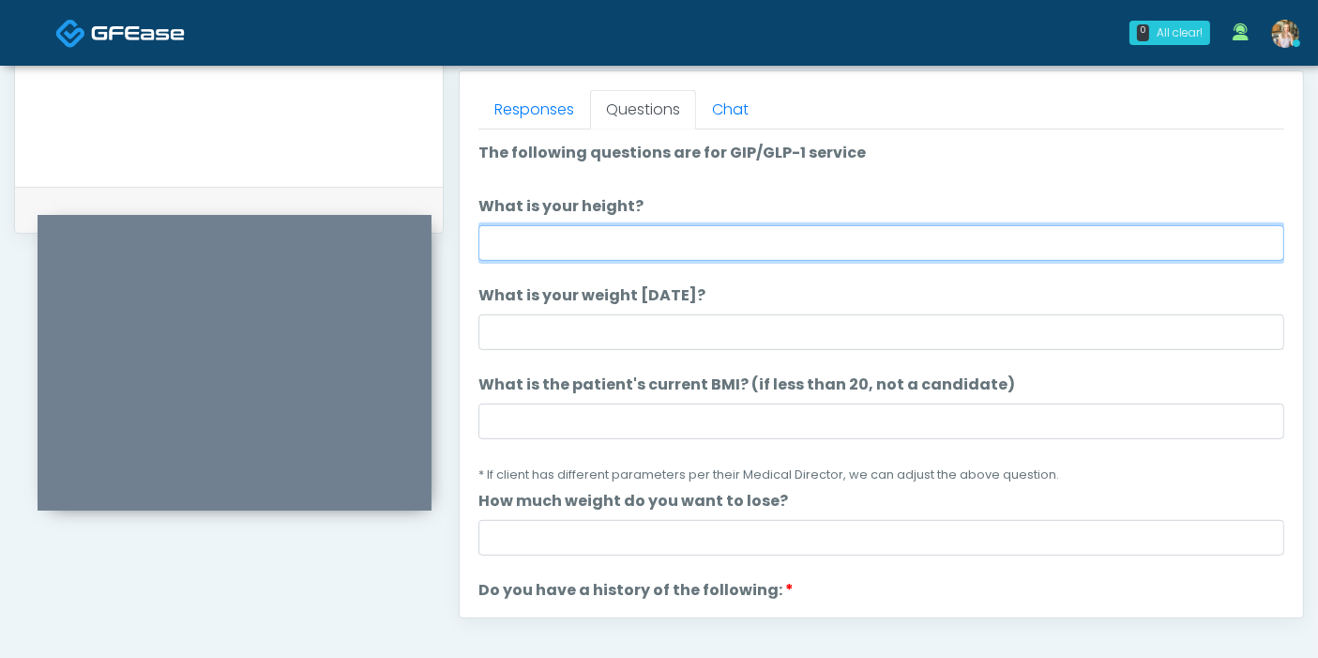
click at [923, 237] on input "What is your height?" at bounding box center [881, 243] width 806 height 36
click at [579, 241] on input "*" at bounding box center [881, 243] width 806 height 36
type input "***"
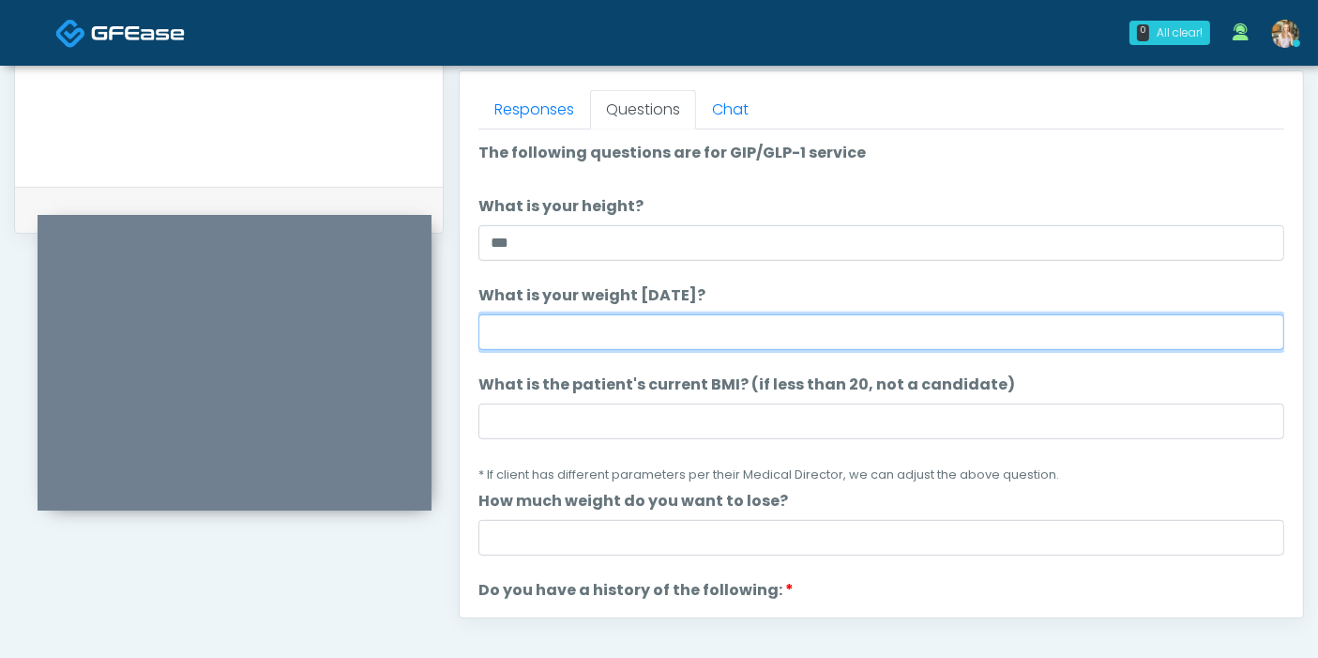
click at [589, 323] on input "What is your weight today?" at bounding box center [881, 332] width 806 height 36
type input "***"
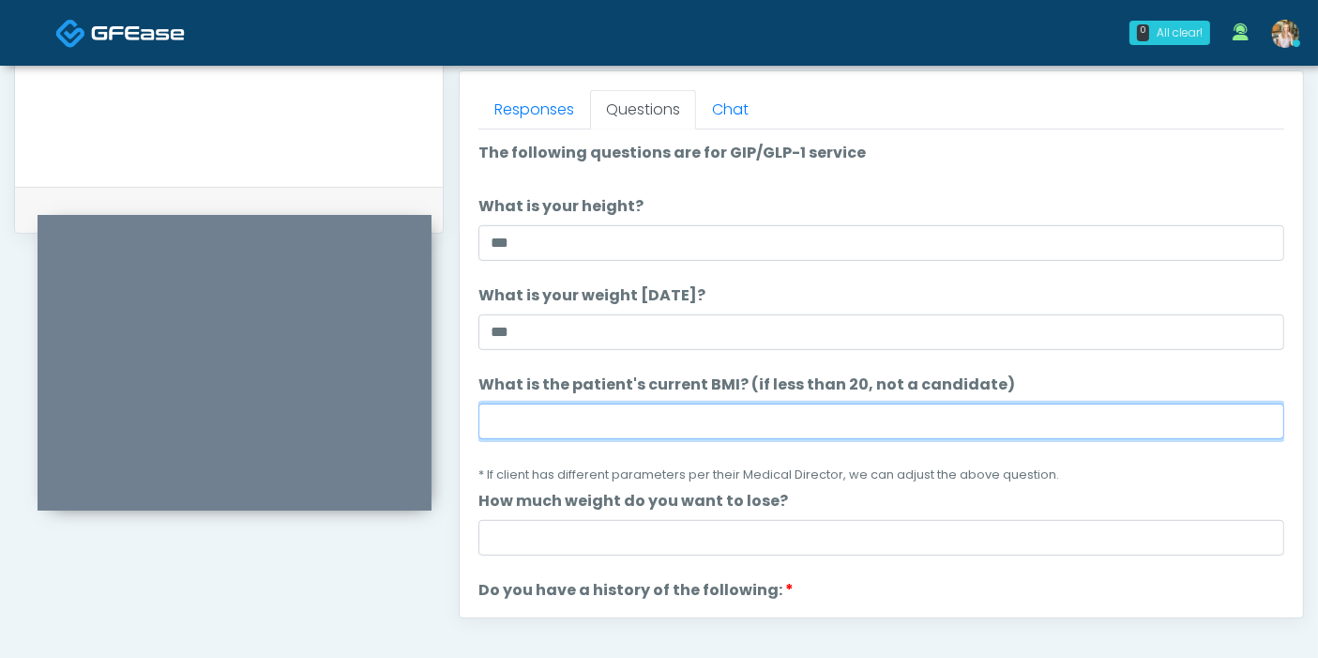
click at [558, 410] on input "What is the patient's current BMI? (if less than 20, not a candidate)" at bounding box center [881, 421] width 806 height 36
type input "****"
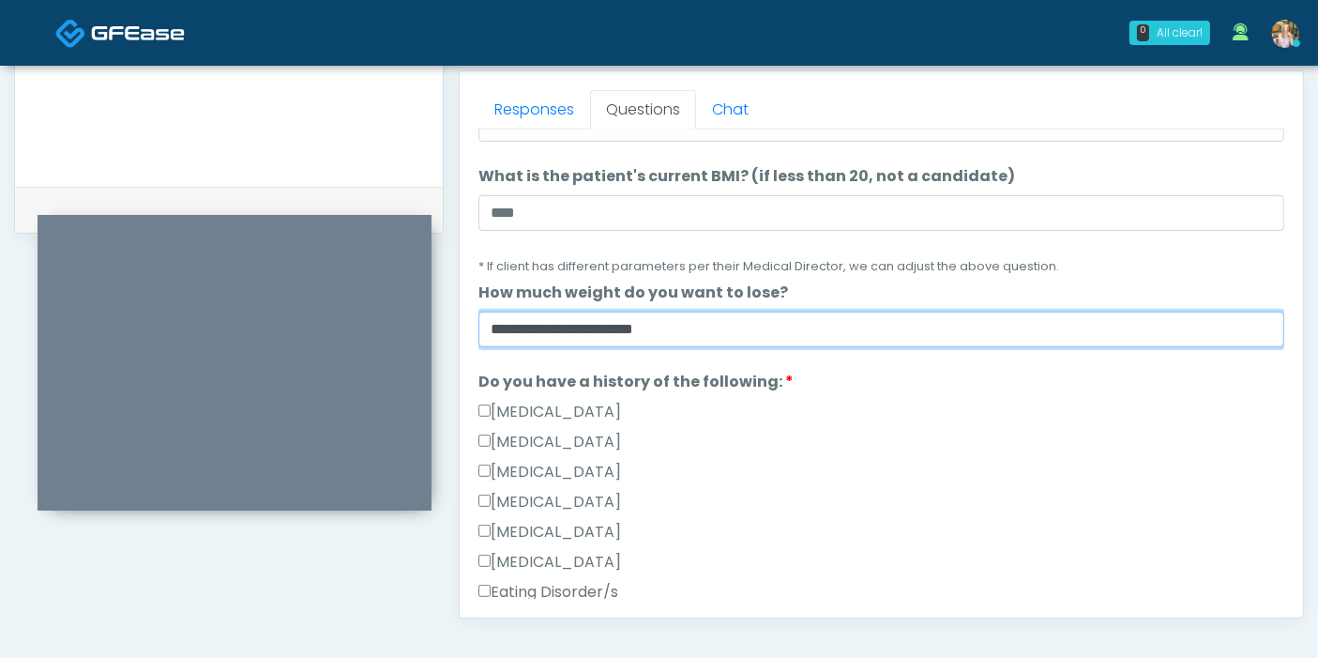
scroll to position [312, 0]
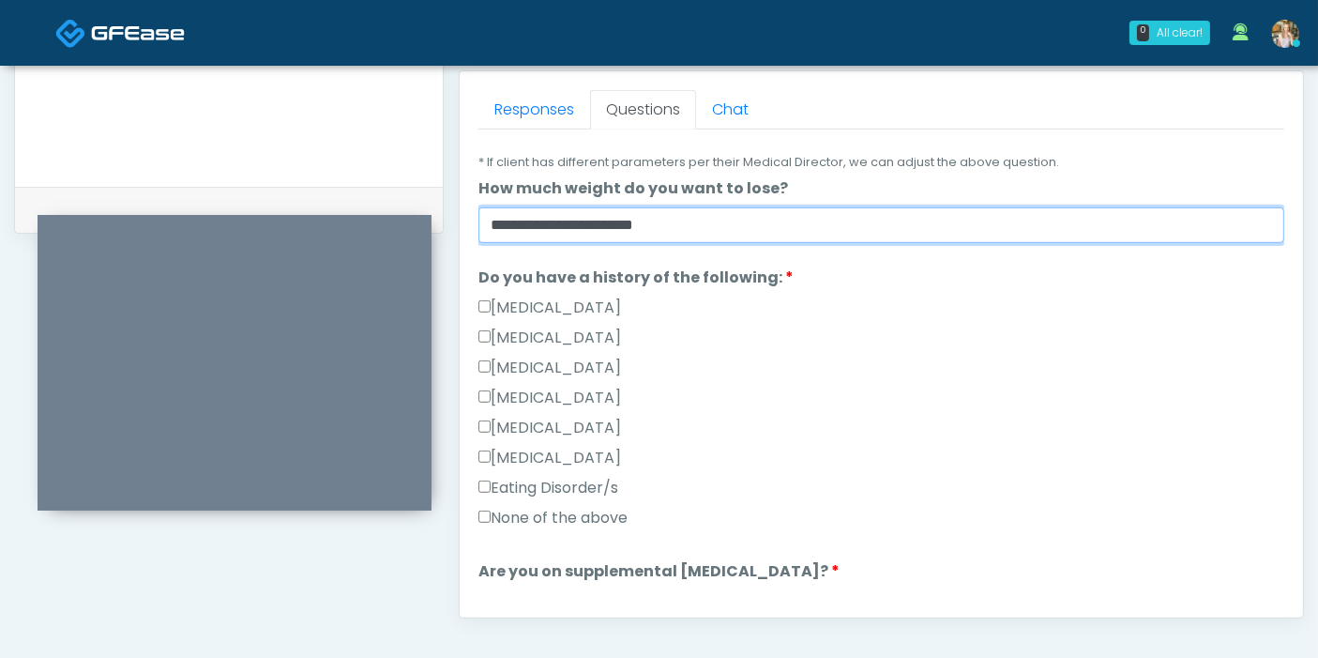
type input "**********"
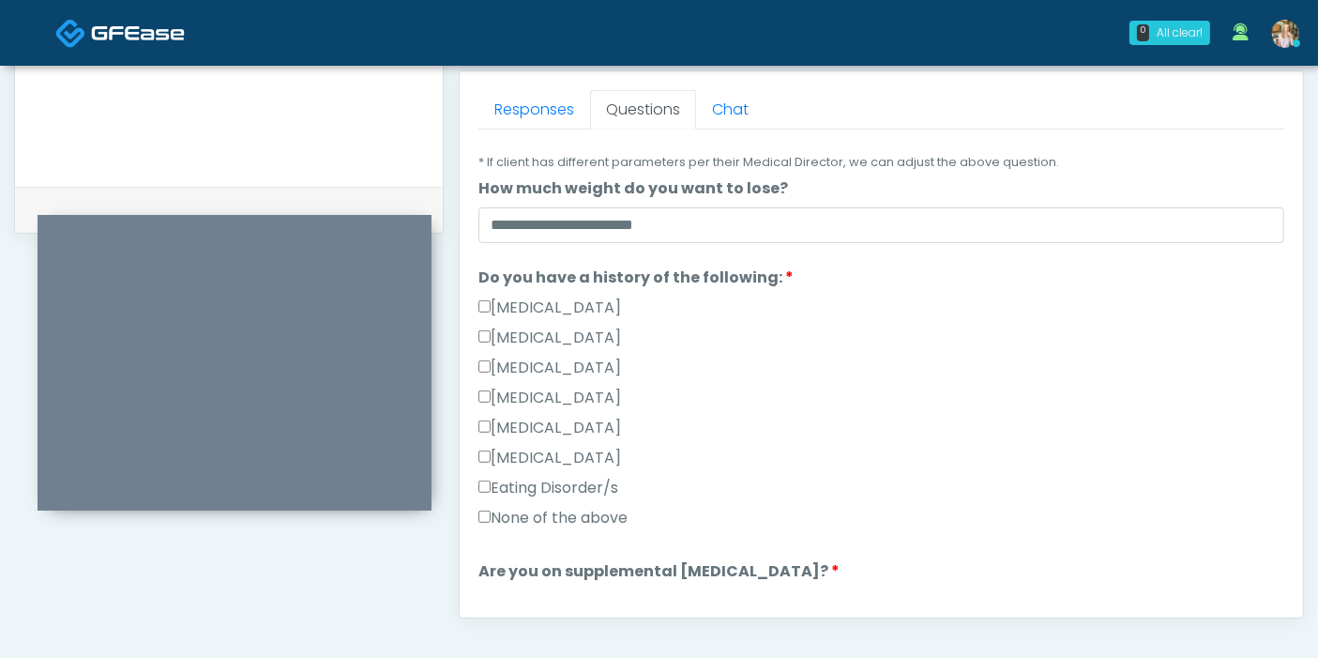
click at [507, 513] on label "None of the above" at bounding box center [552, 518] width 149 height 23
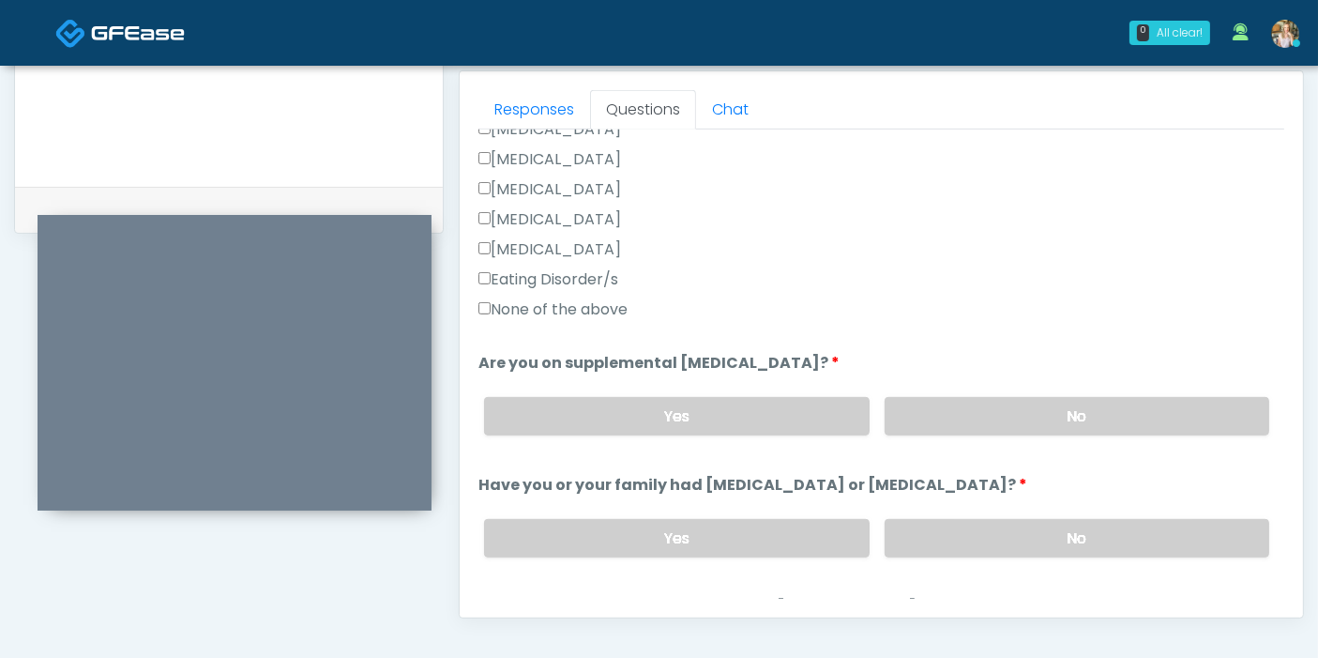
scroll to position [625, 0]
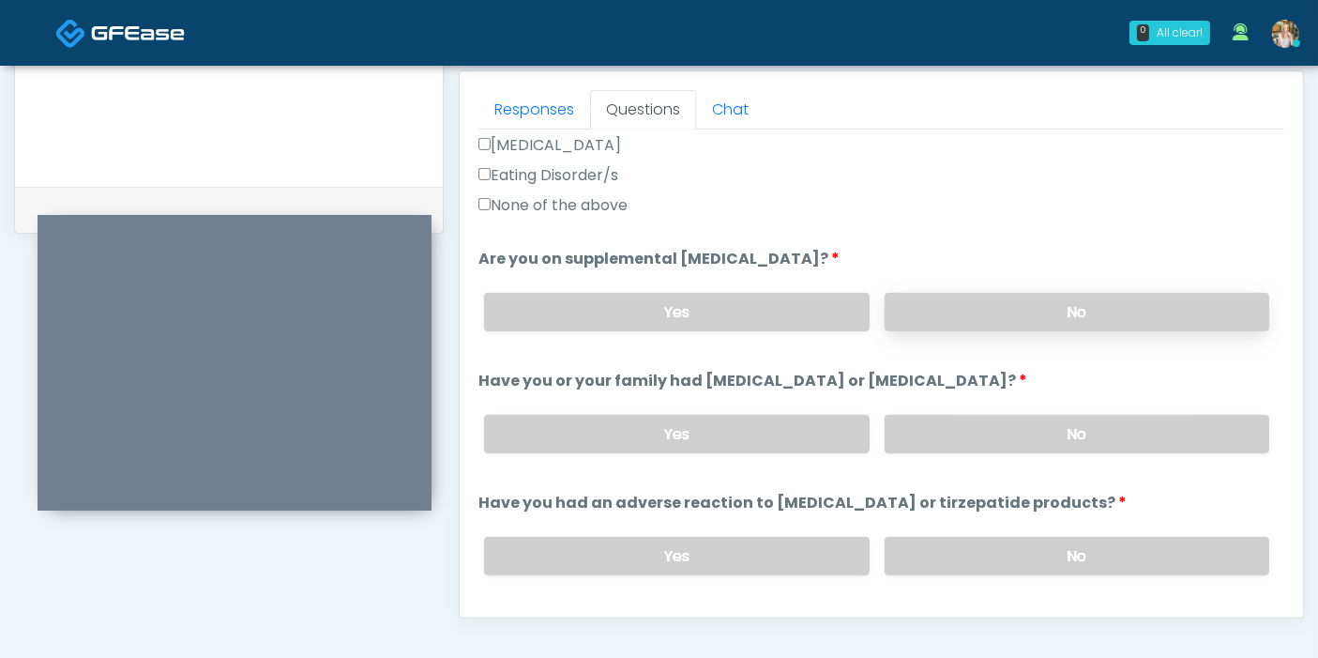
click at [1068, 304] on label "No" at bounding box center [1077, 312] width 385 height 38
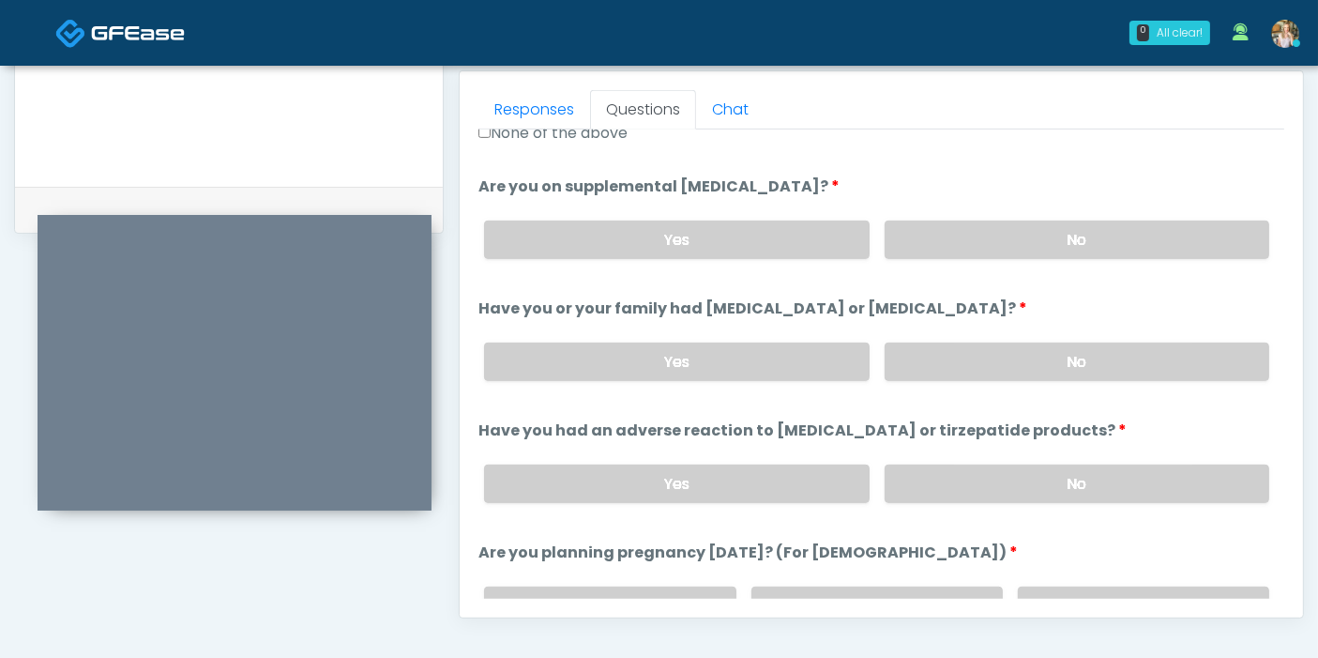
scroll to position [729, 0]
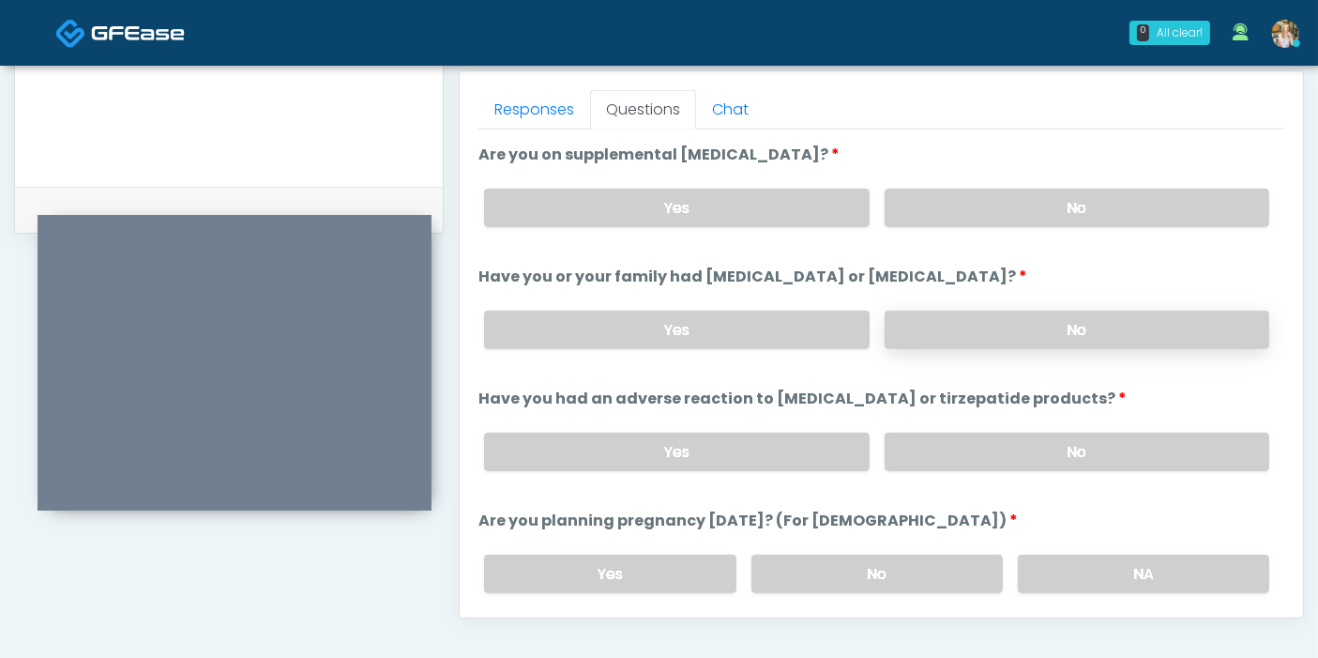
click at [1065, 333] on label "No" at bounding box center [1077, 329] width 385 height 38
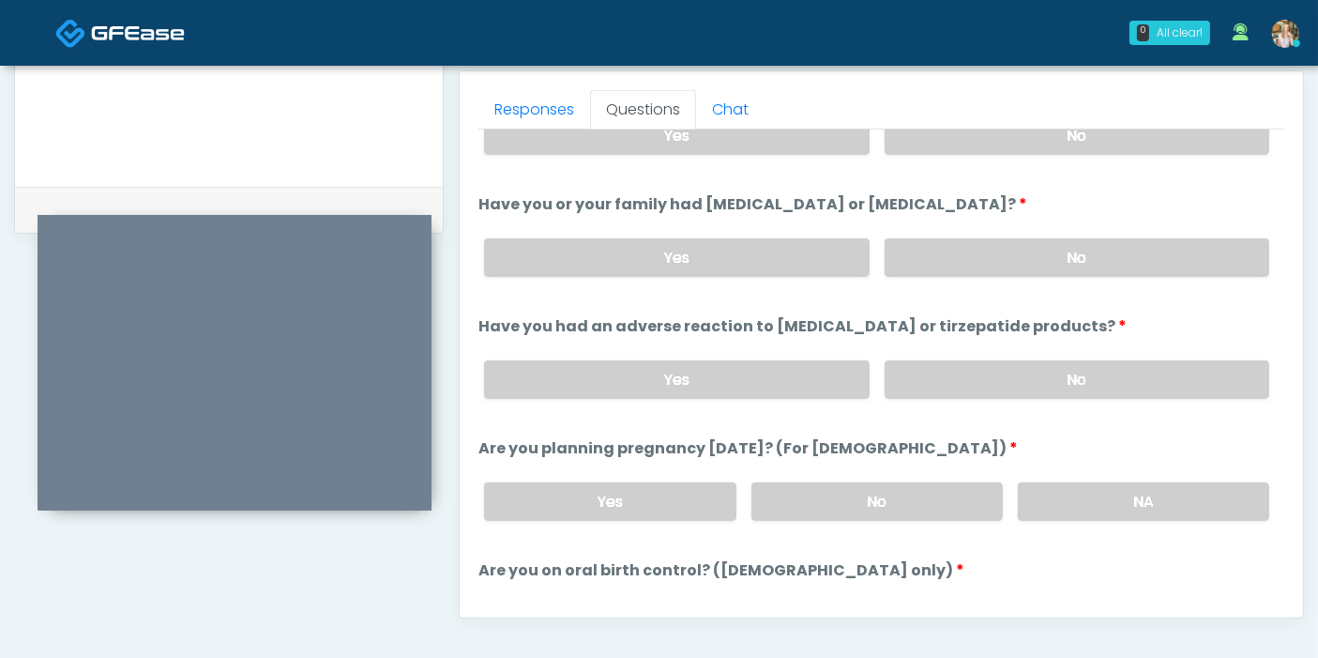
scroll to position [833, 0]
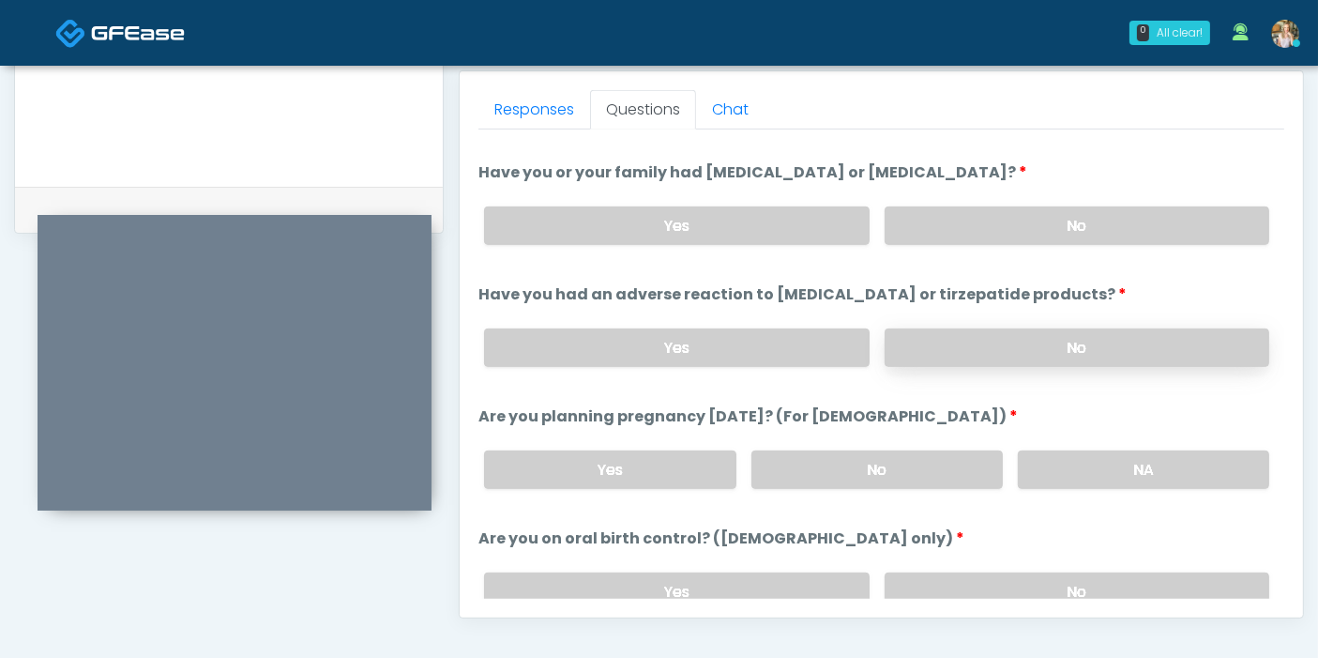
click at [1071, 340] on label "No" at bounding box center [1077, 347] width 385 height 38
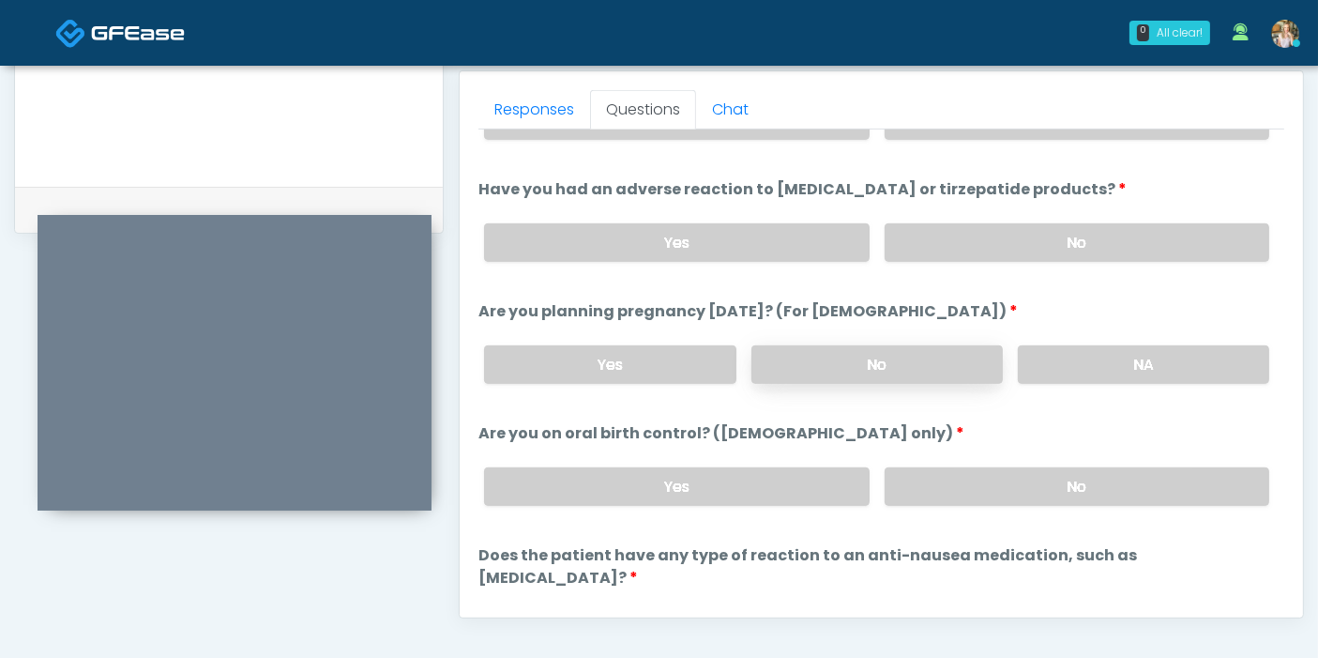
click at [898, 357] on label "No" at bounding box center [876, 364] width 251 height 38
click at [796, 223] on label "Yes" at bounding box center [676, 242] width 385 height 38
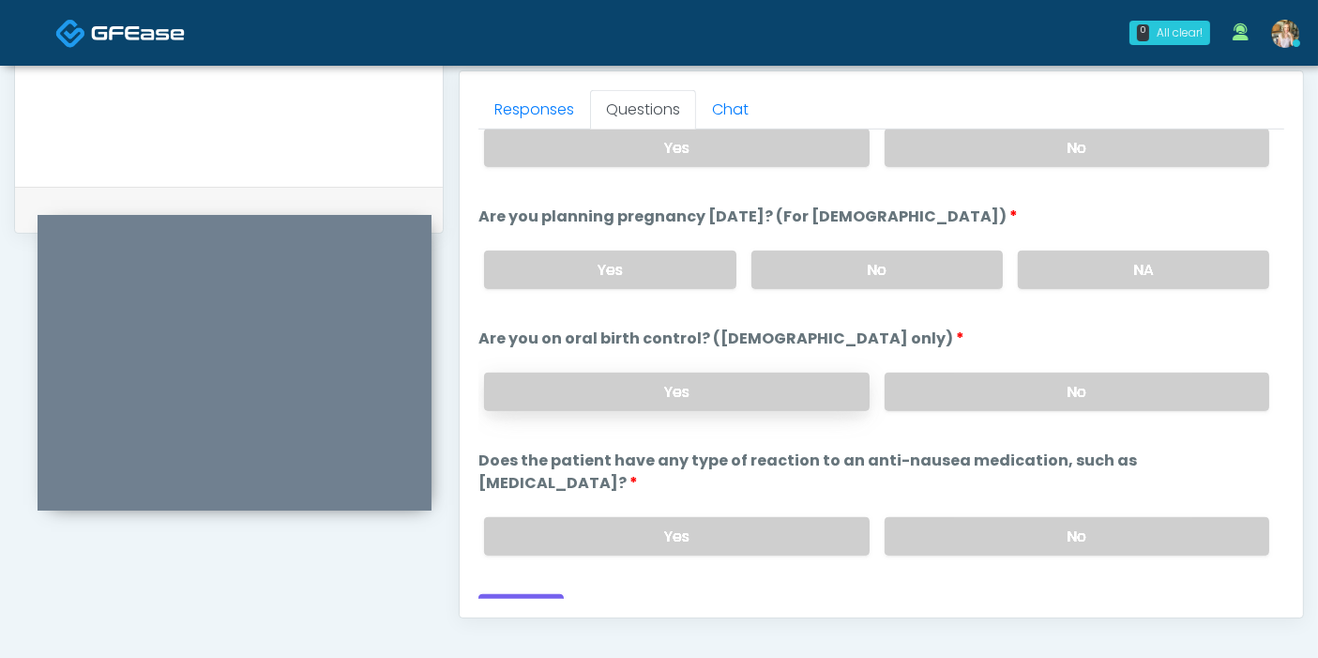
scroll to position [918, 0]
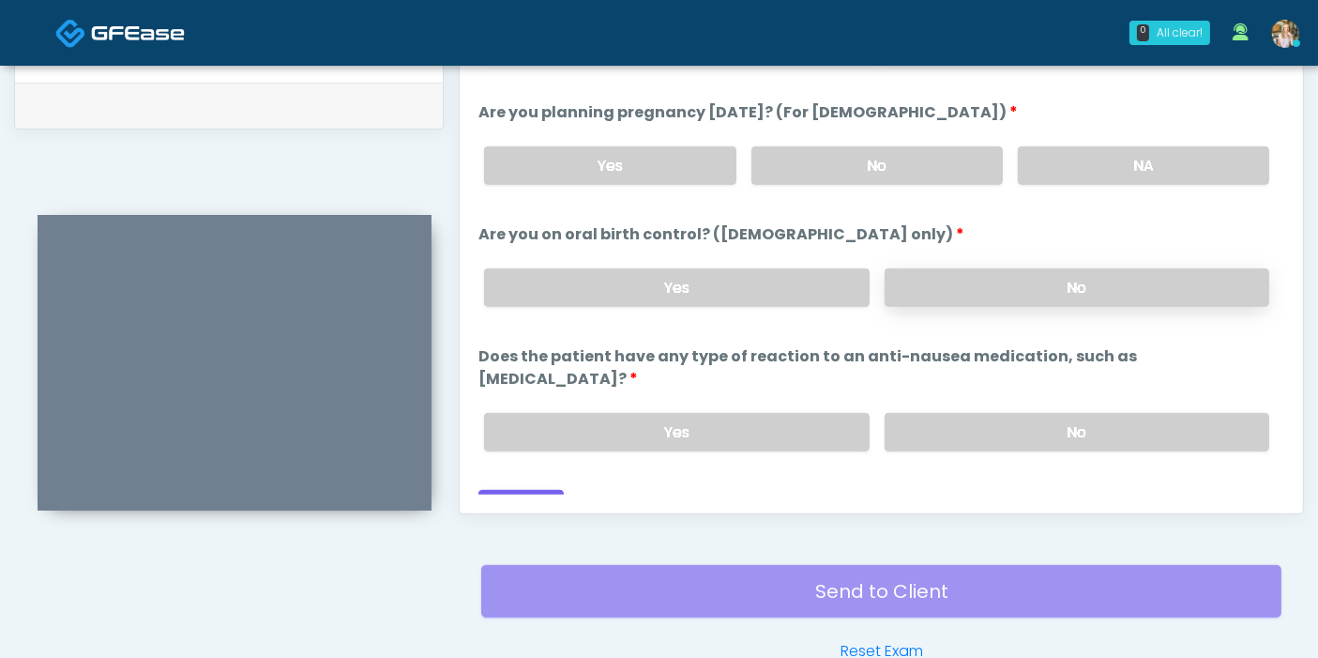
click at [942, 276] on label "No" at bounding box center [1077, 287] width 385 height 38
click at [1069, 413] on label "No" at bounding box center [1077, 432] width 385 height 38
click at [536, 490] on button "Continue" at bounding box center [520, 507] width 85 height 35
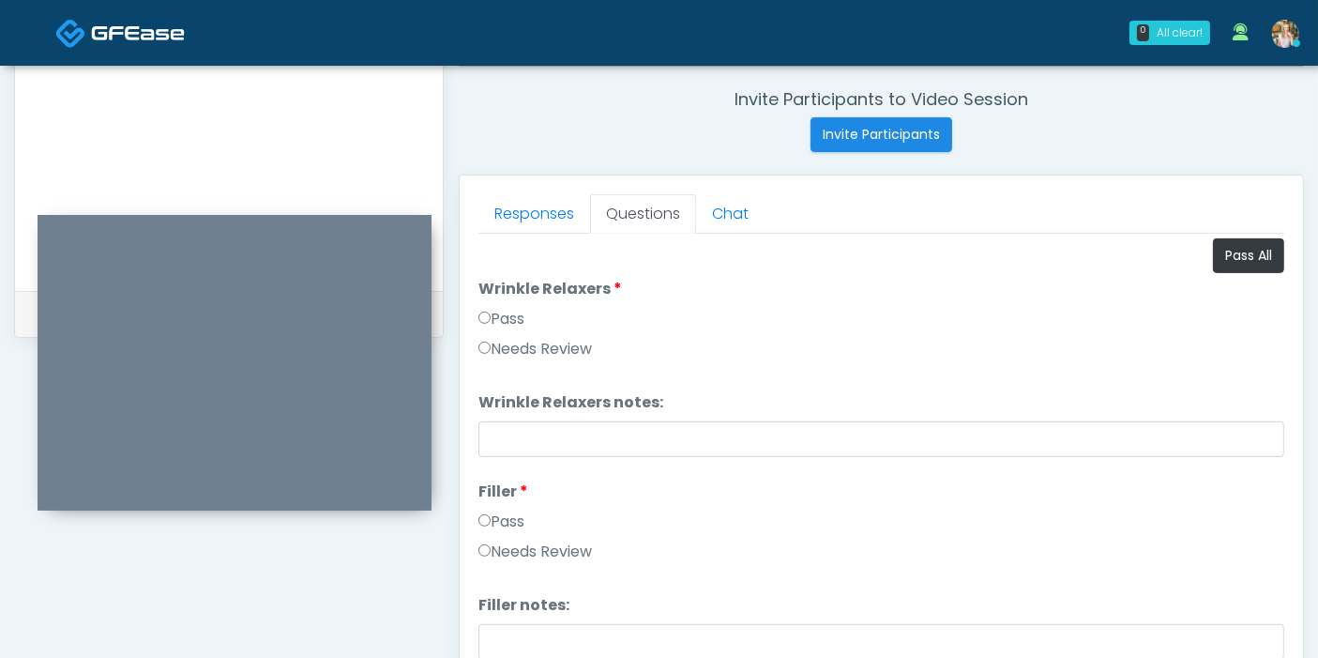
scroll to position [0, 0]
click at [1233, 260] on button "Pass All" at bounding box center [1248, 258] width 71 height 35
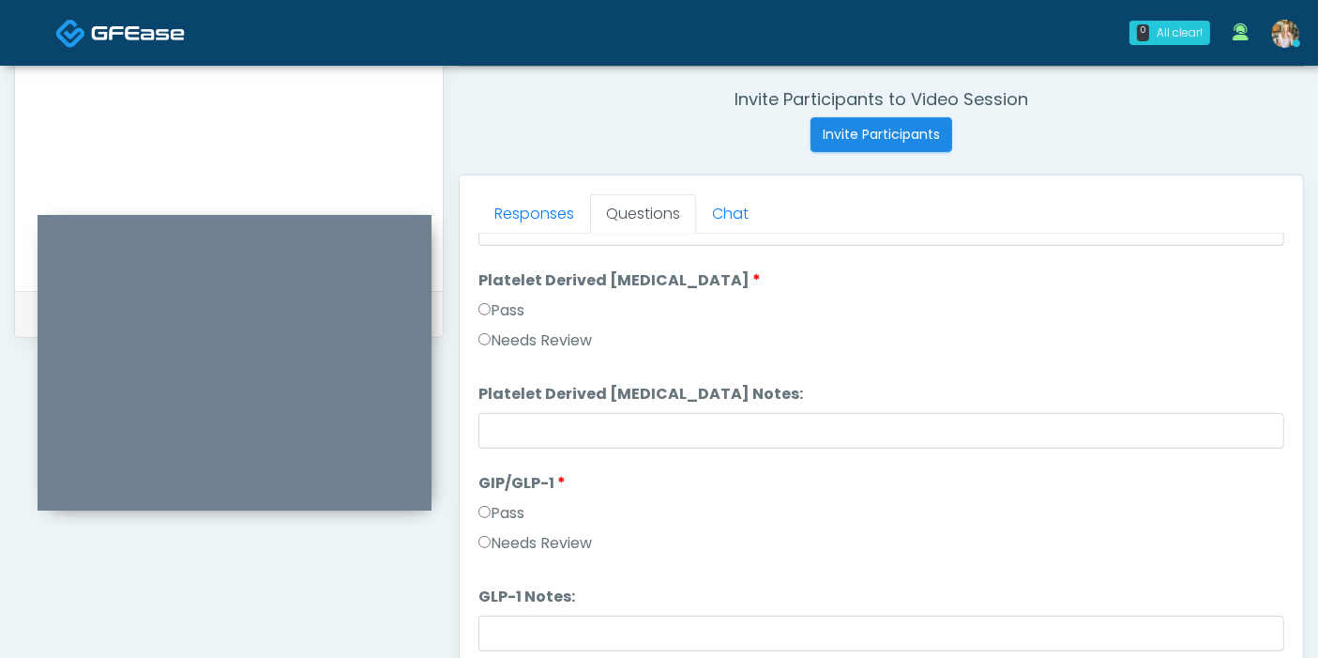
scroll to position [3459, 0]
click at [572, 532] on label "Needs Review" at bounding box center [534, 539] width 113 height 23
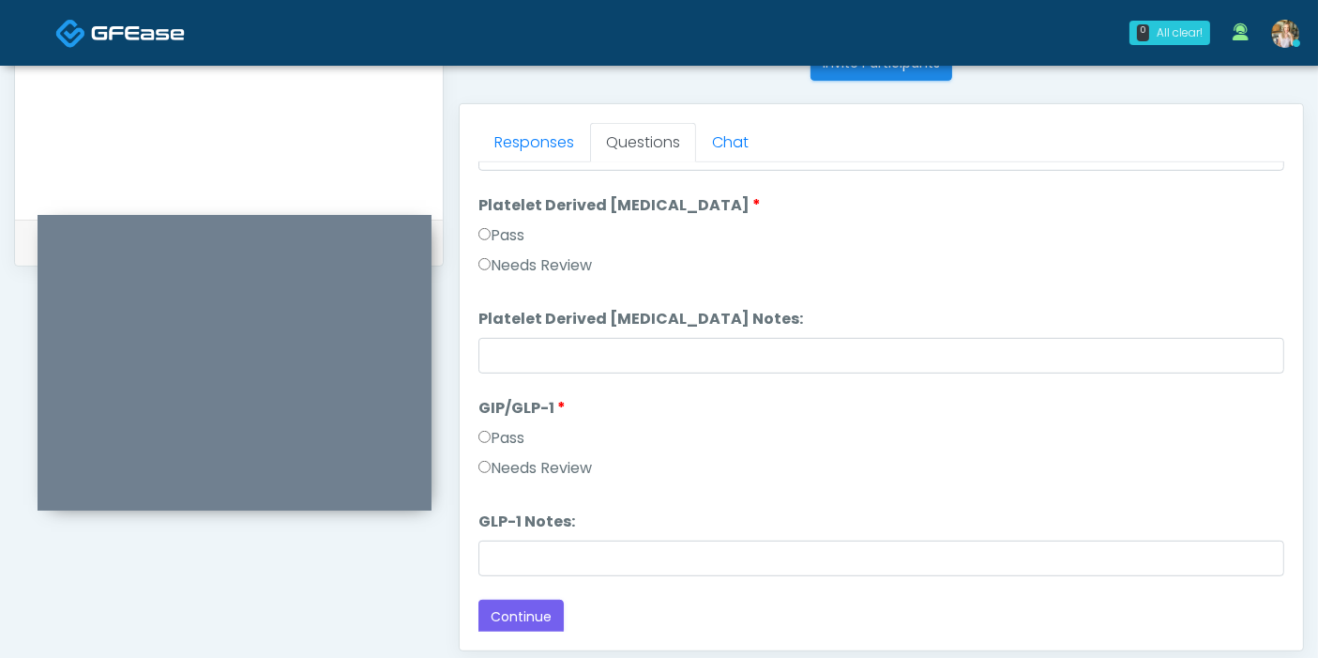
scroll to position [814, 0]
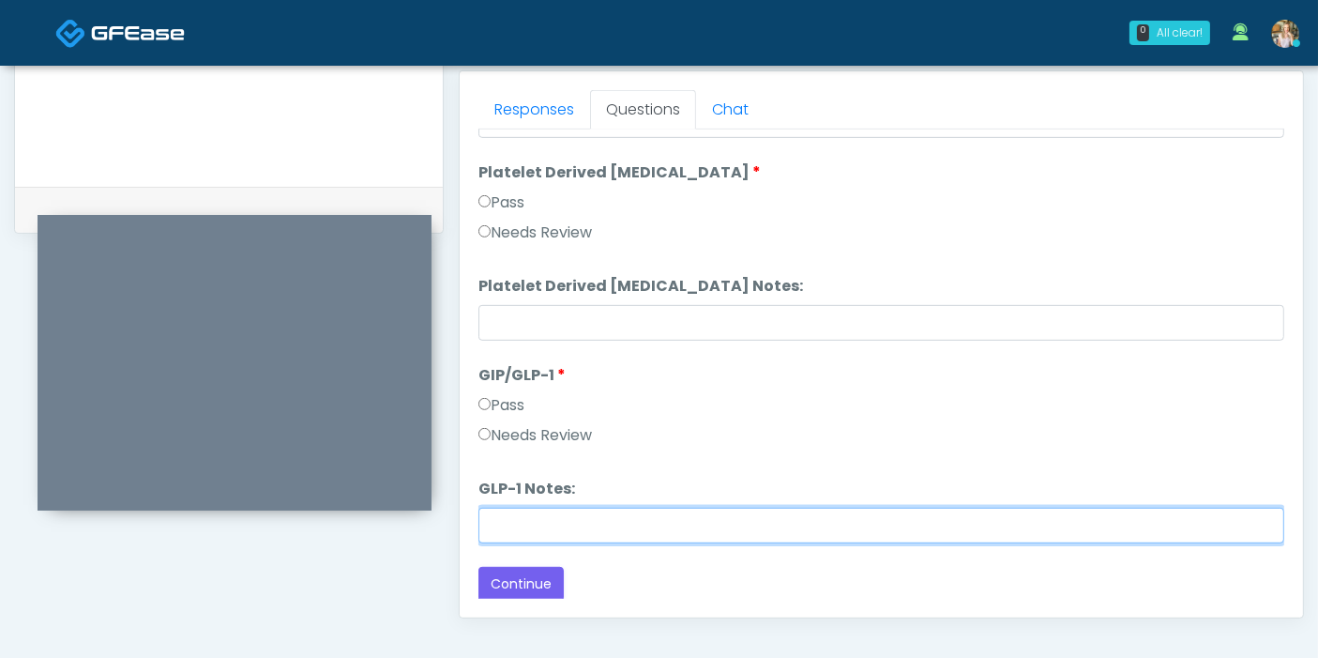
click at [621, 518] on input "GLP-1 Notes:" at bounding box center [881, 525] width 806 height 36
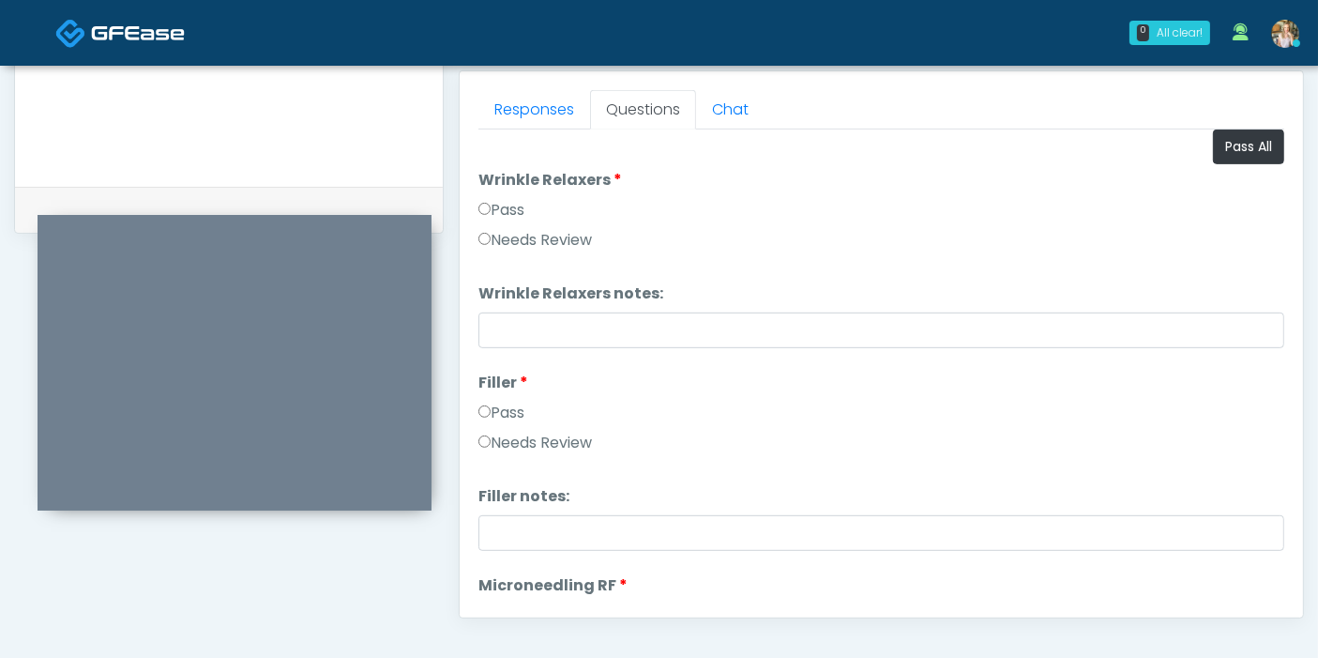
scroll to position [0, 0]
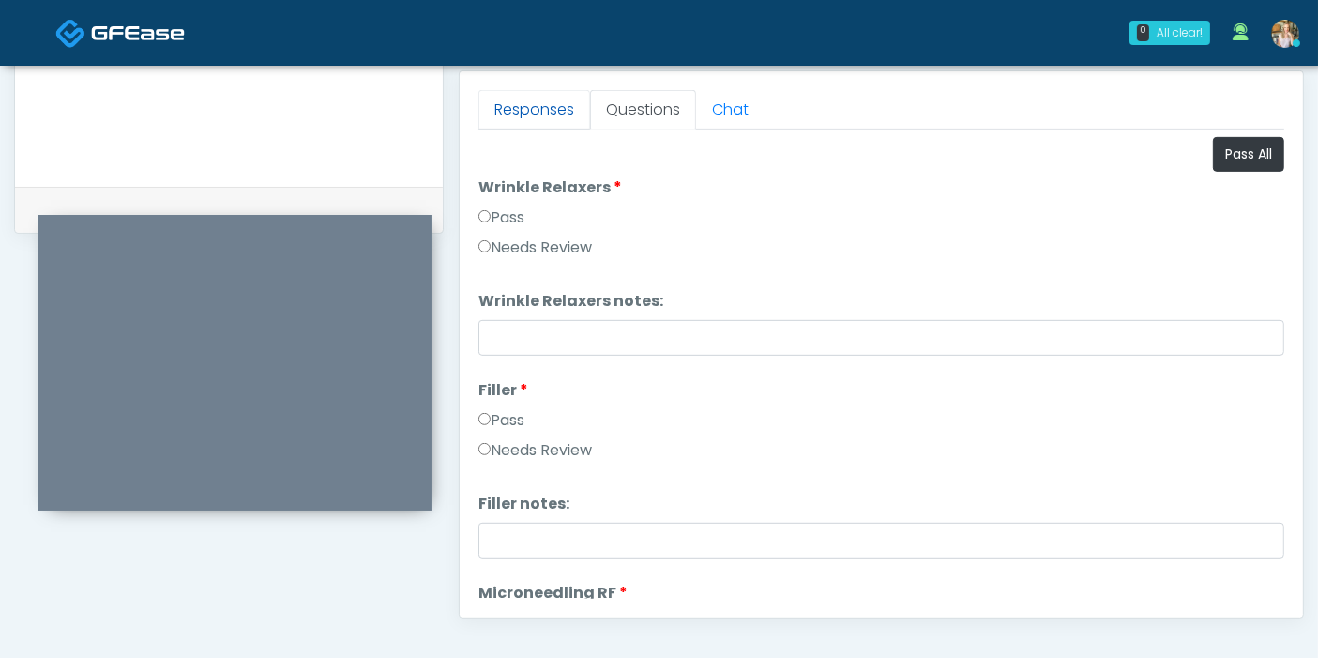
type input "**********"
click at [541, 114] on link "Responses" at bounding box center [534, 109] width 112 height 39
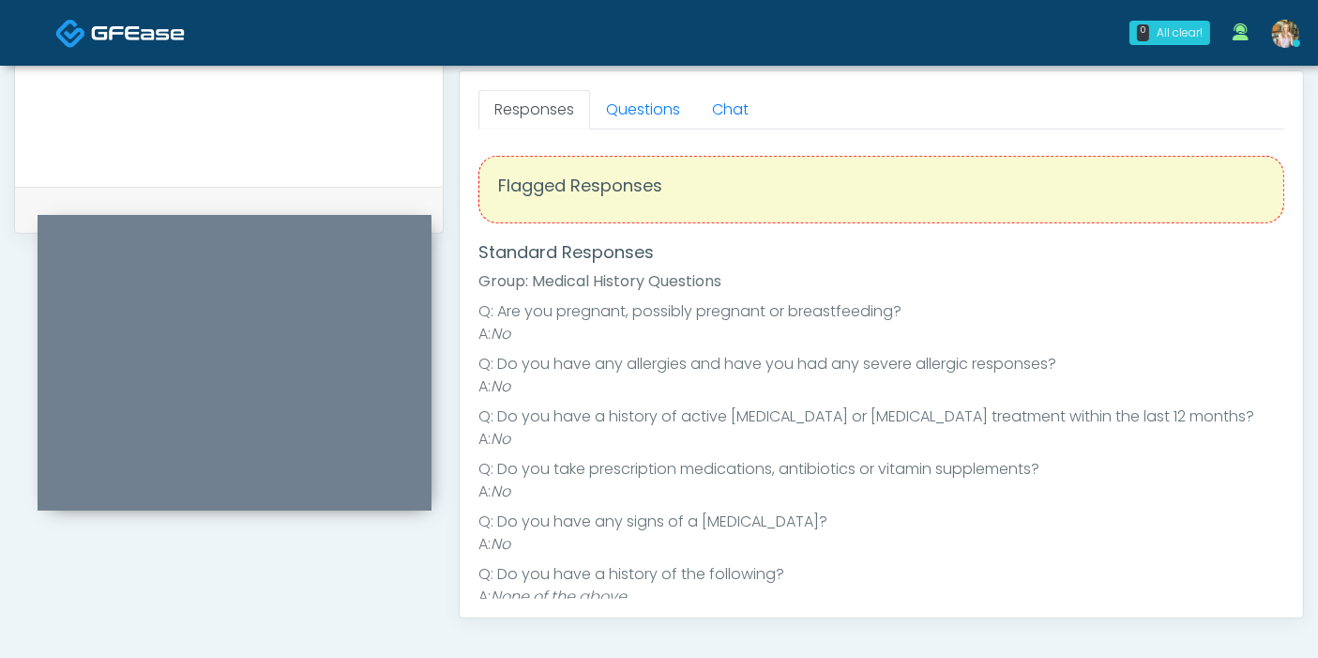
scroll to position [104, 0]
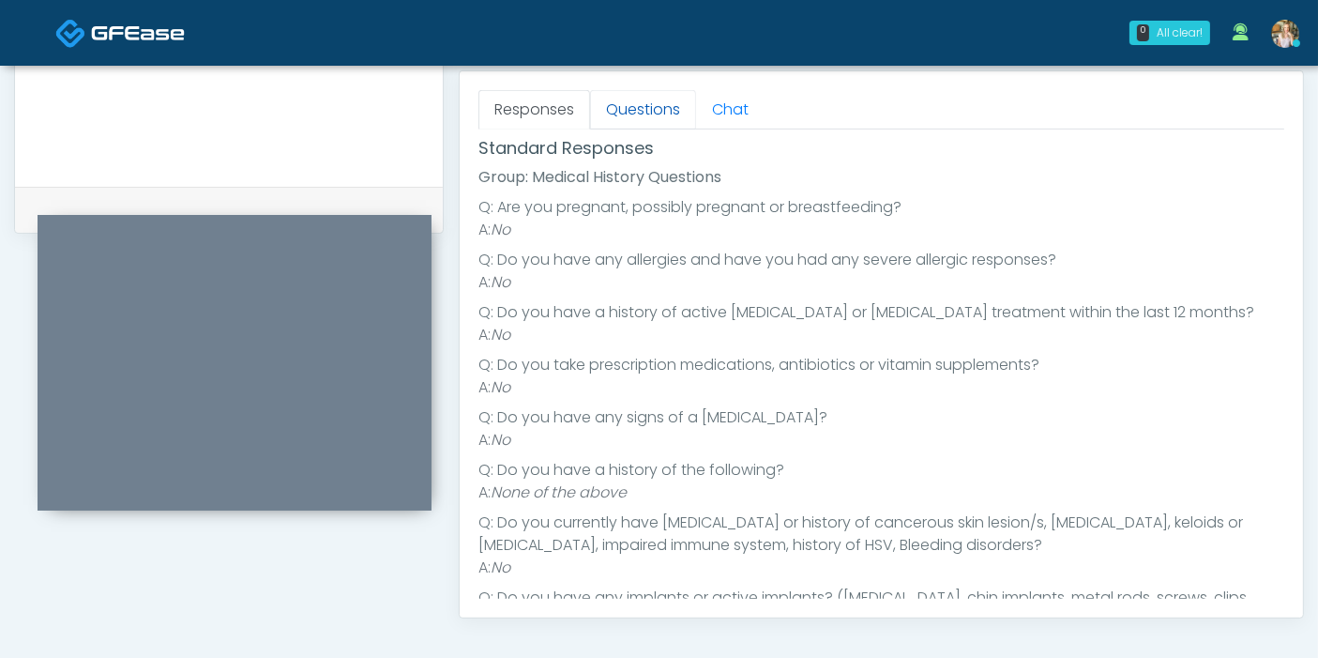
click at [645, 92] on link "Questions" at bounding box center [643, 109] width 106 height 39
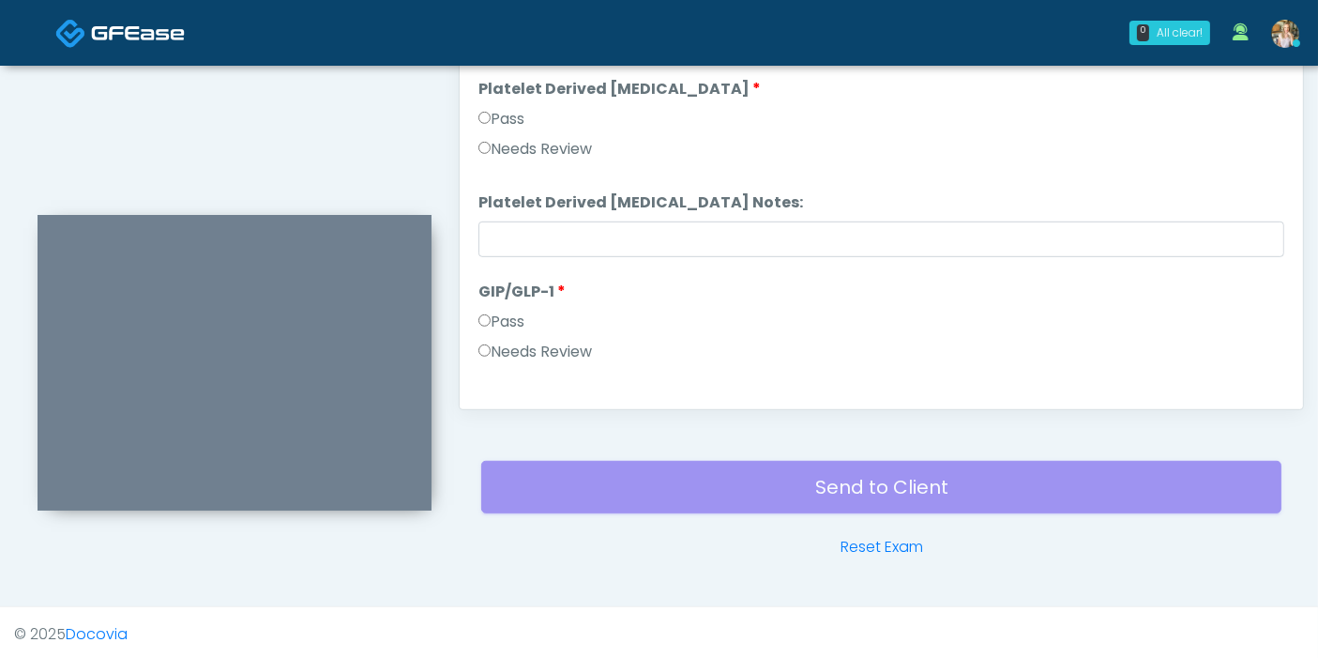
scroll to position [3459, 0]
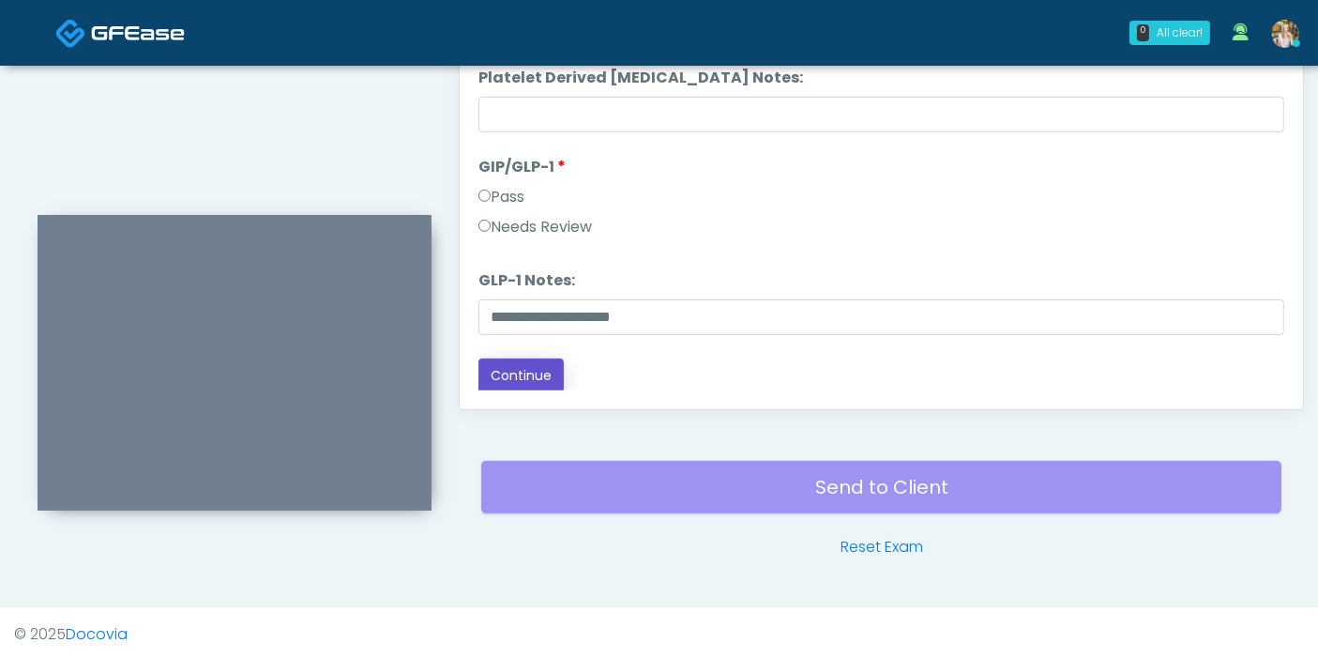
click at [548, 366] on button "Continue" at bounding box center [520, 375] width 85 height 35
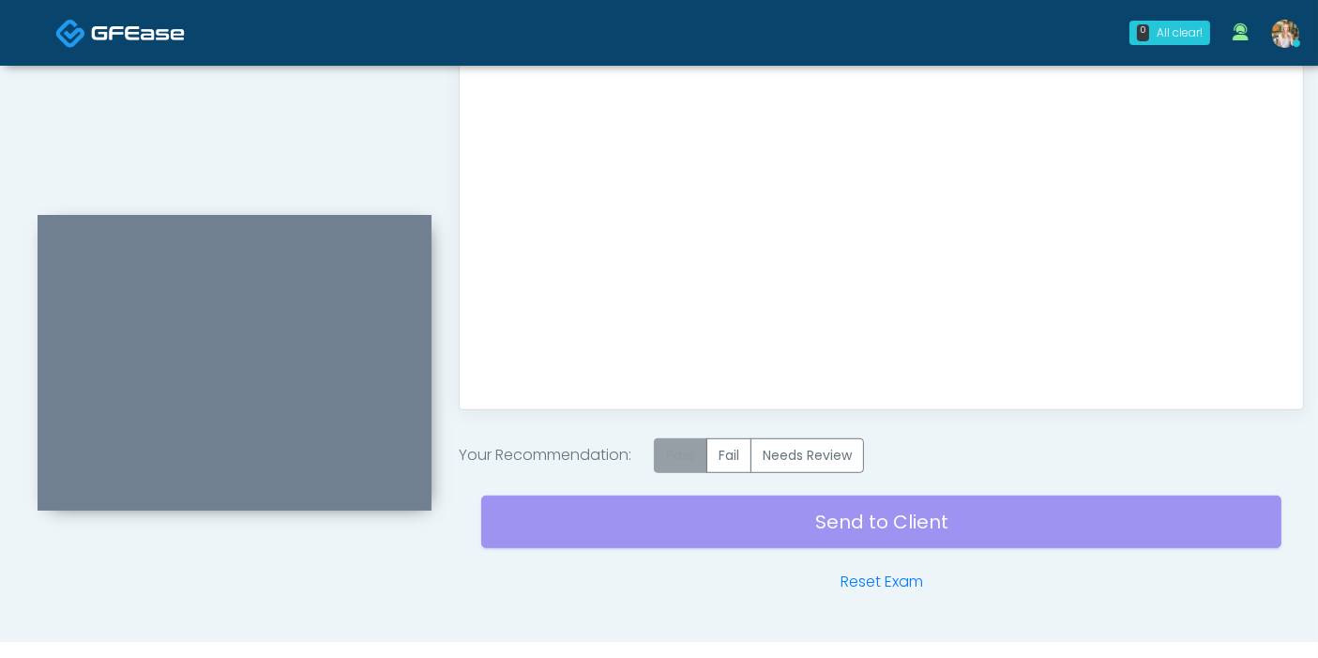
click at [685, 461] on label "Pass" at bounding box center [680, 455] width 53 height 35
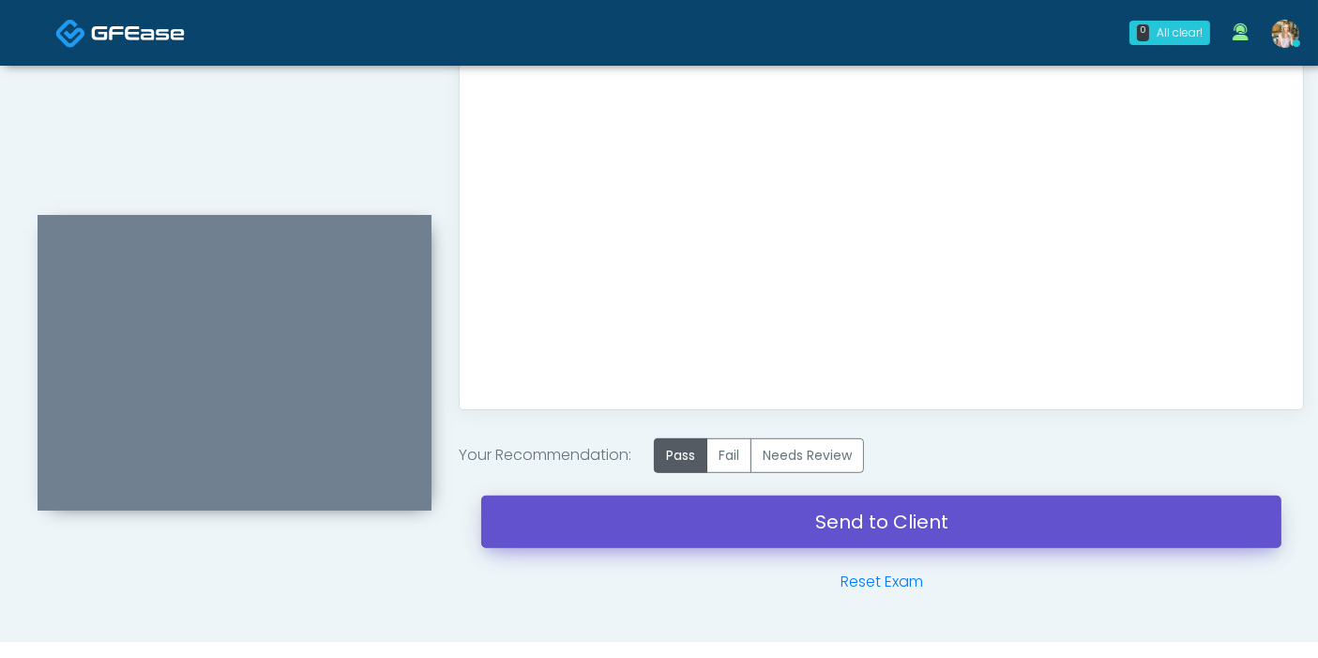
drag, startPoint x: 872, startPoint y: 524, endPoint x: 761, endPoint y: 84, distance: 453.9
click at [872, 524] on link "Send to Client" at bounding box center [881, 521] width 800 height 53
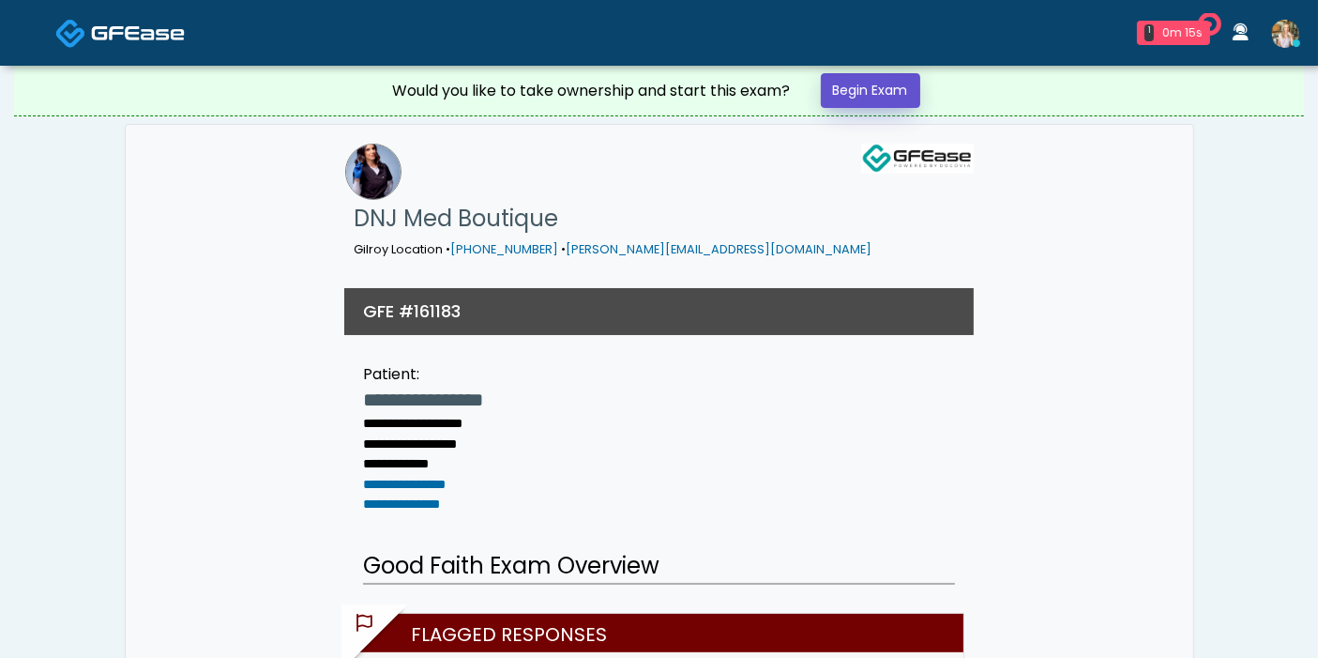
click at [869, 96] on link "Begin Exam" at bounding box center [870, 90] width 99 height 35
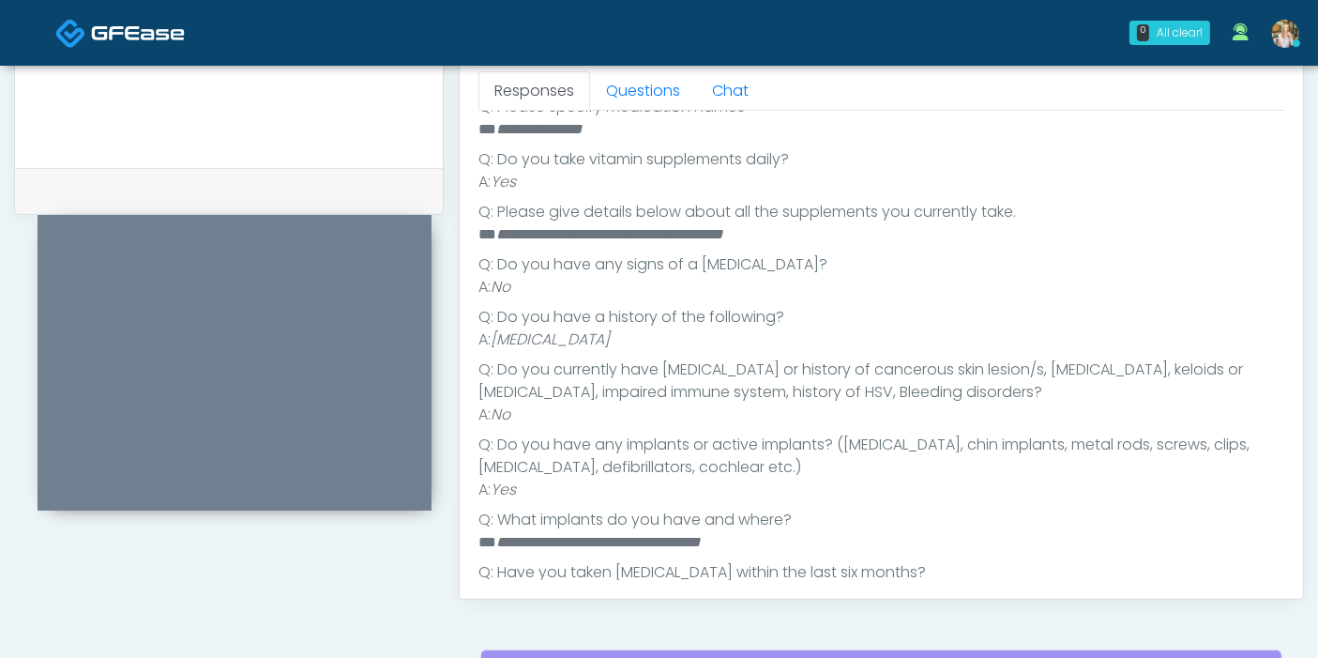
scroll to position [550, 0]
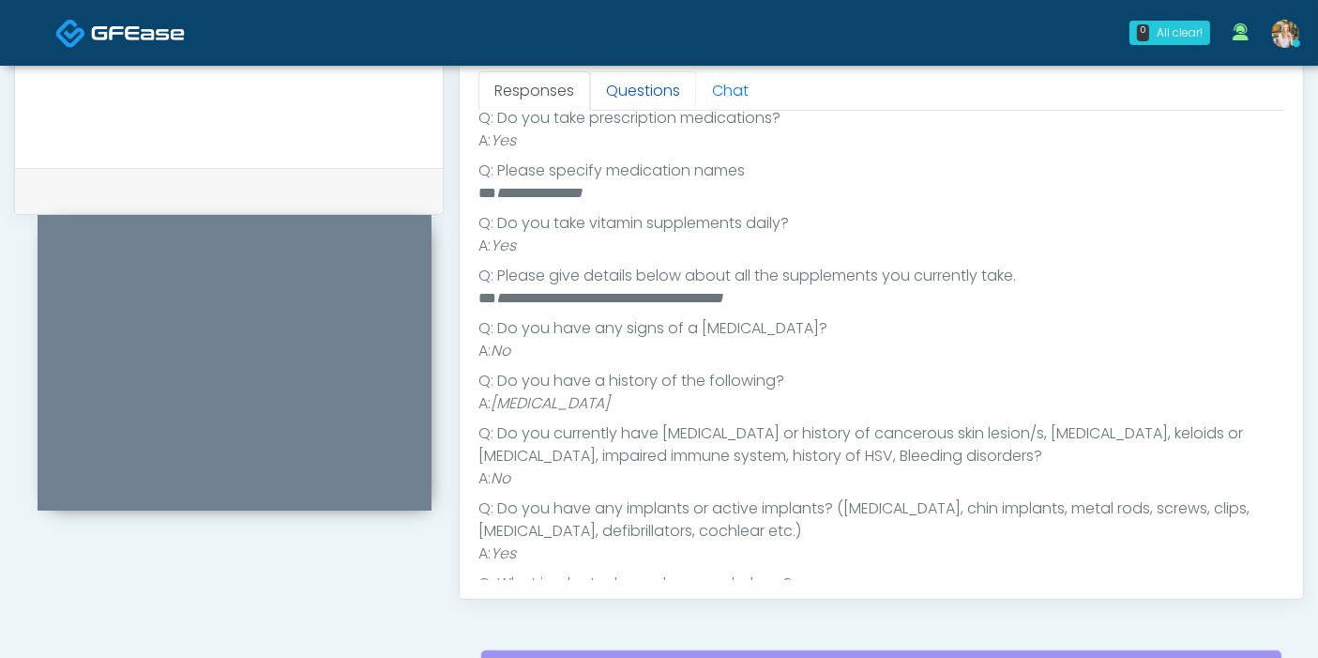
click at [639, 98] on link "Questions" at bounding box center [643, 90] width 106 height 39
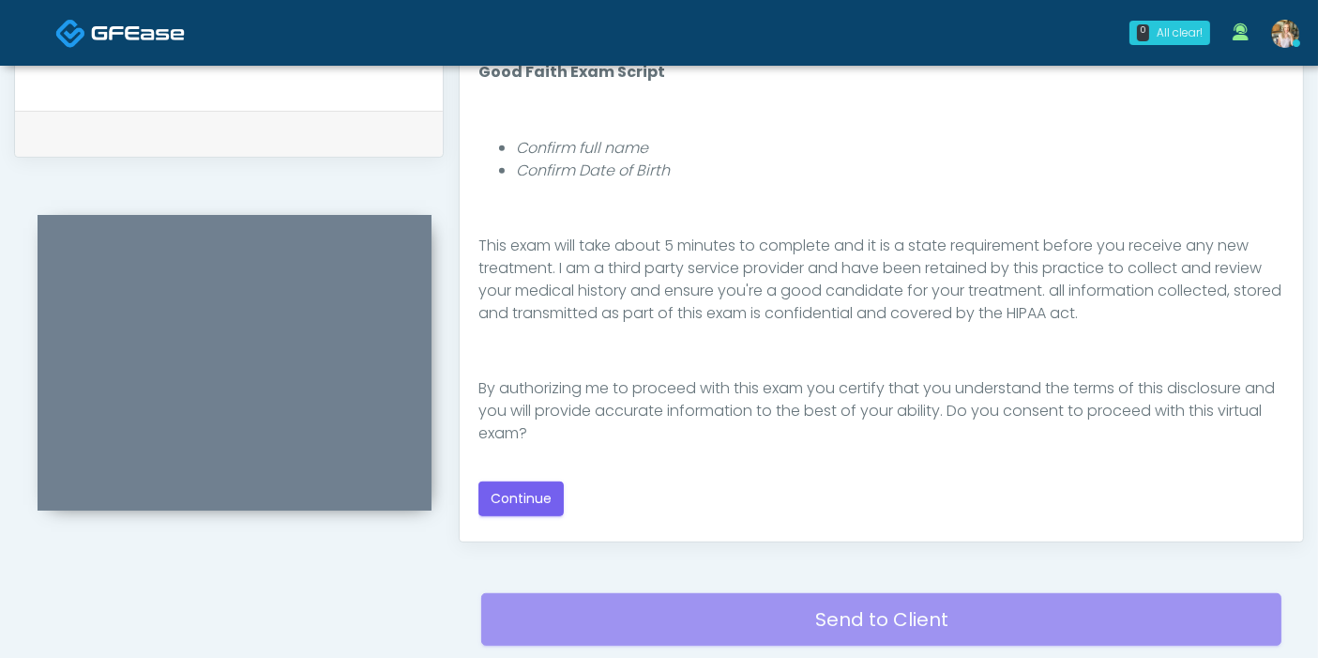
scroll to position [938, 0]
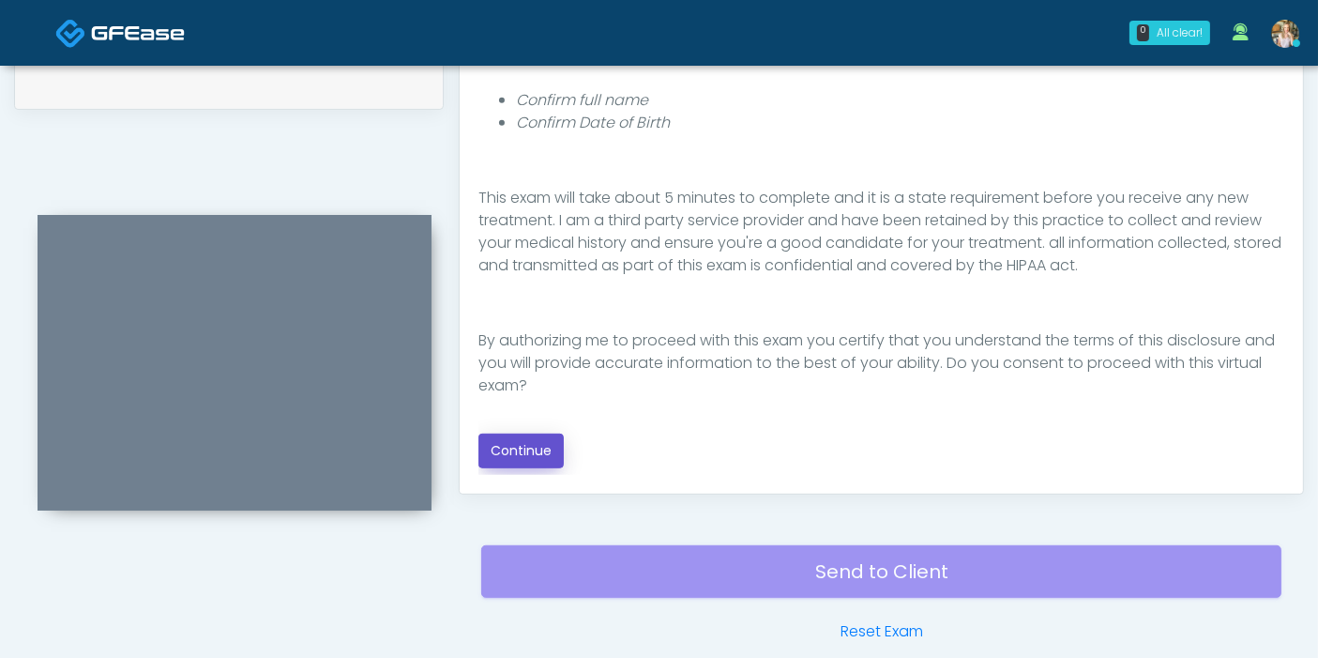
click at [541, 447] on button "Continue" at bounding box center [520, 450] width 85 height 35
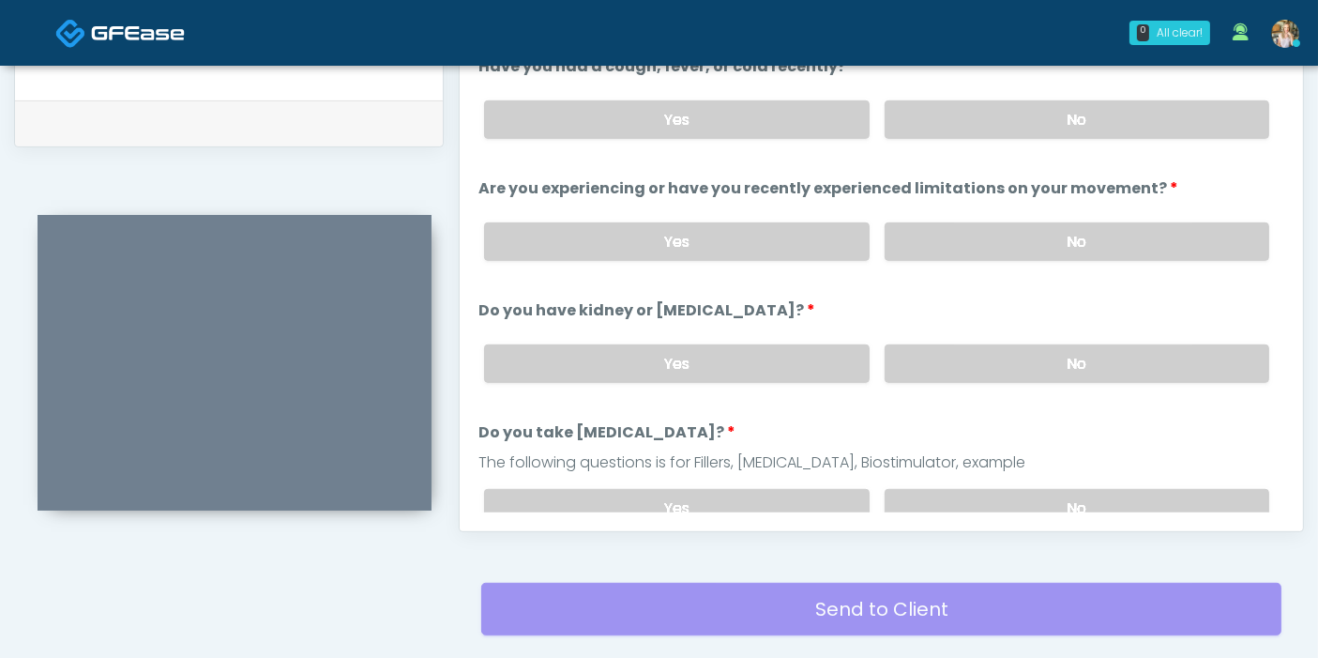
scroll to position [814, 0]
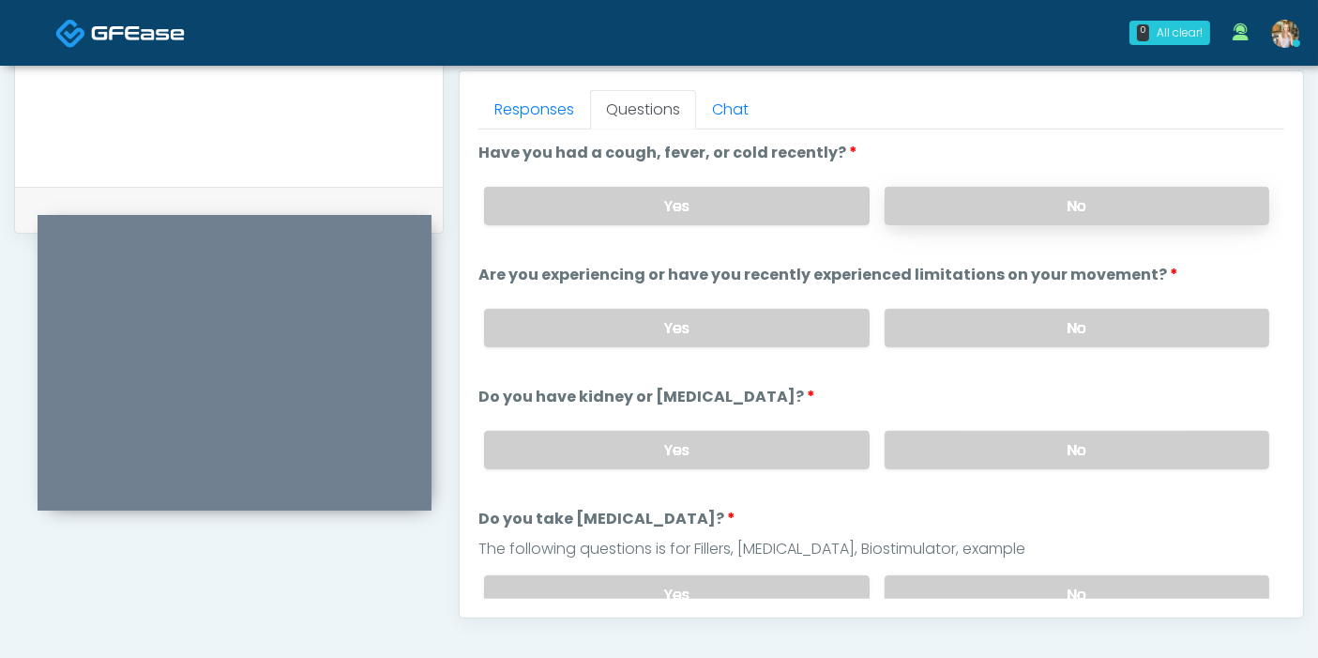
click at [1051, 210] on label "No" at bounding box center [1077, 206] width 385 height 38
click at [1071, 329] on label "No" at bounding box center [1077, 328] width 385 height 38
click at [1069, 447] on label "No" at bounding box center [1077, 450] width 385 height 38
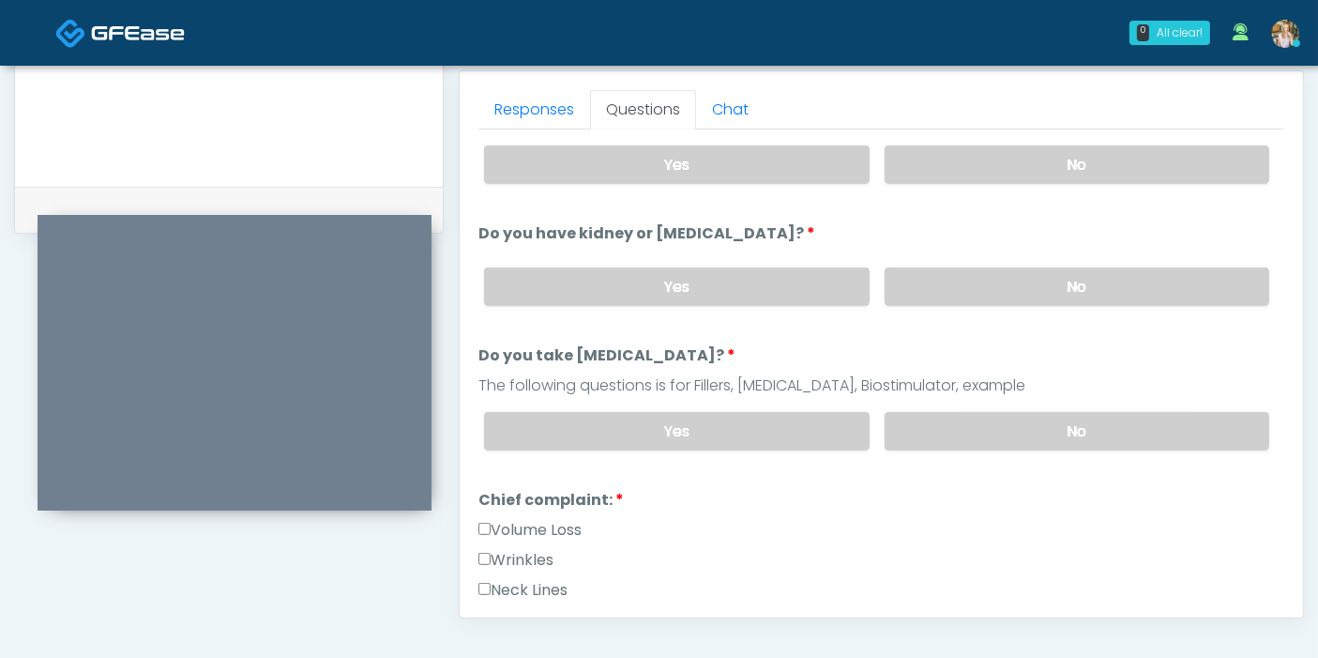
scroll to position [208, 0]
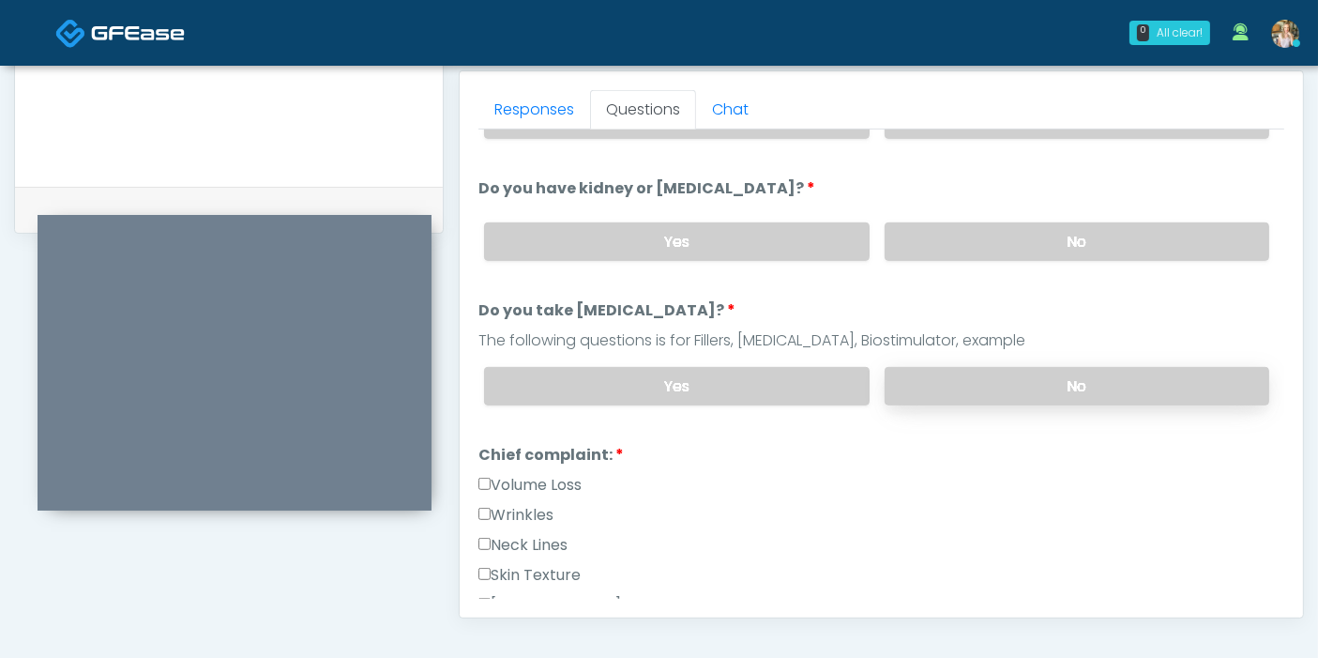
click at [1046, 388] on label "No" at bounding box center [1077, 386] width 385 height 38
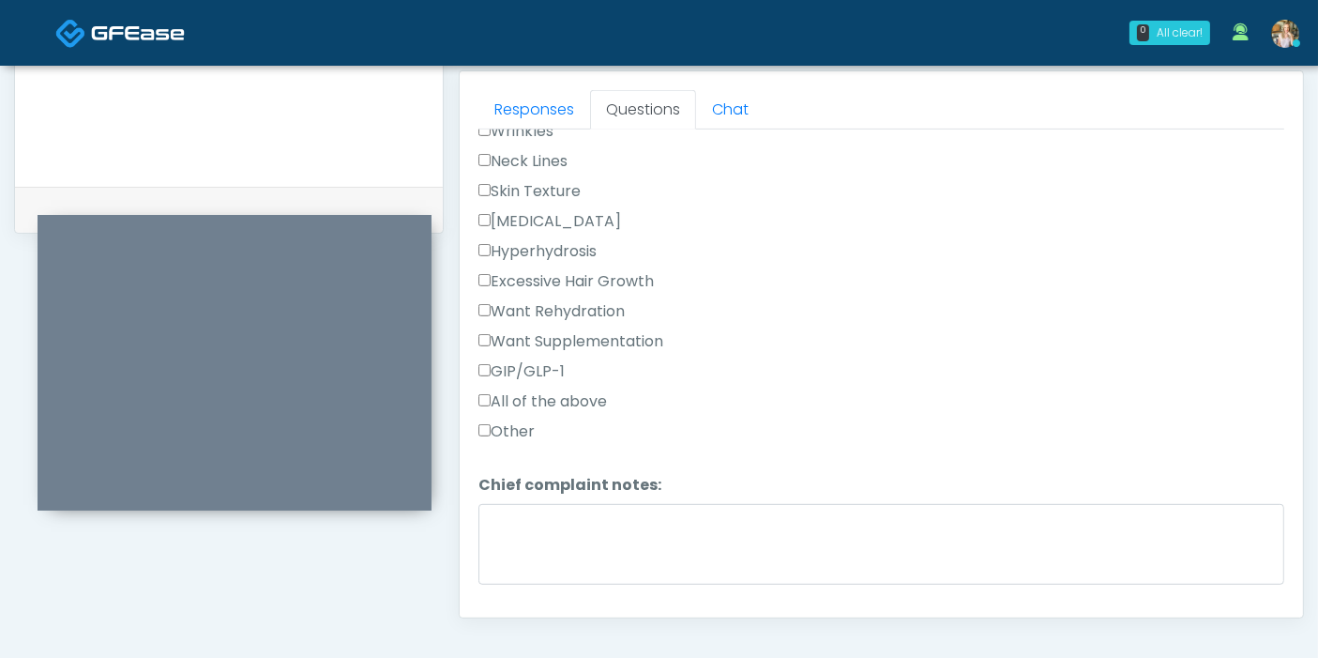
scroll to position [625, 0]
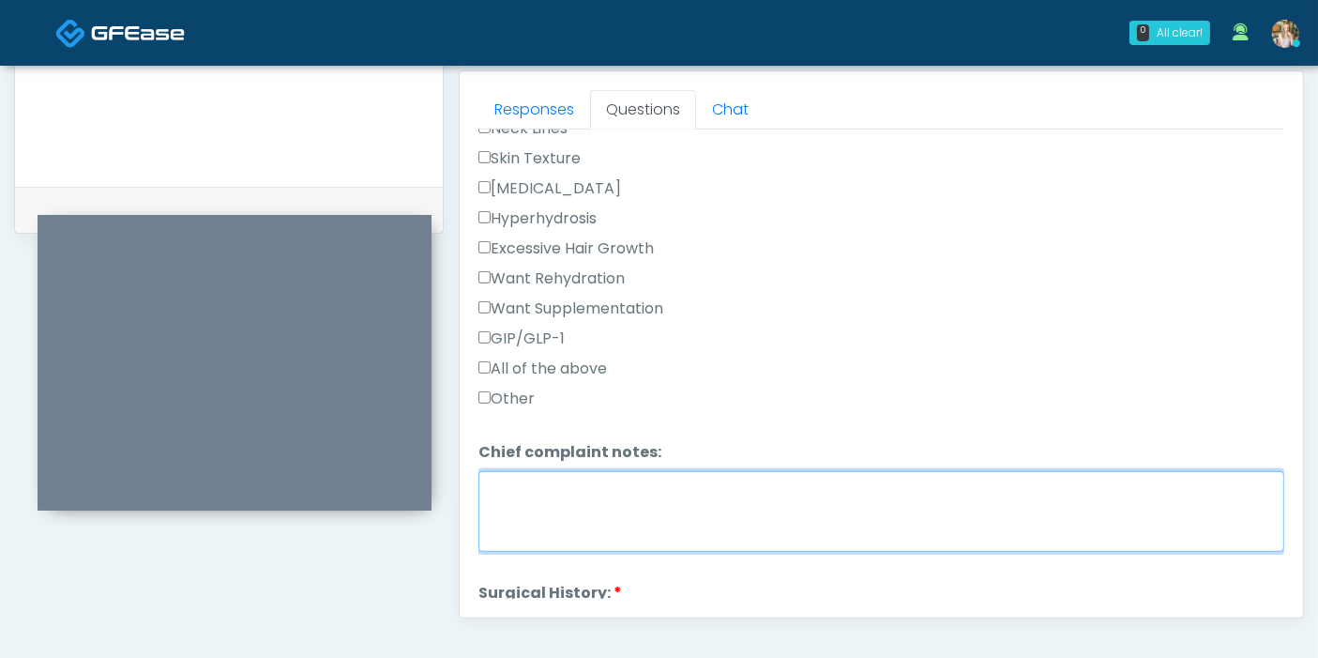
click at [661, 507] on textarea "Chief complaint notes:" at bounding box center [881, 511] width 806 height 81
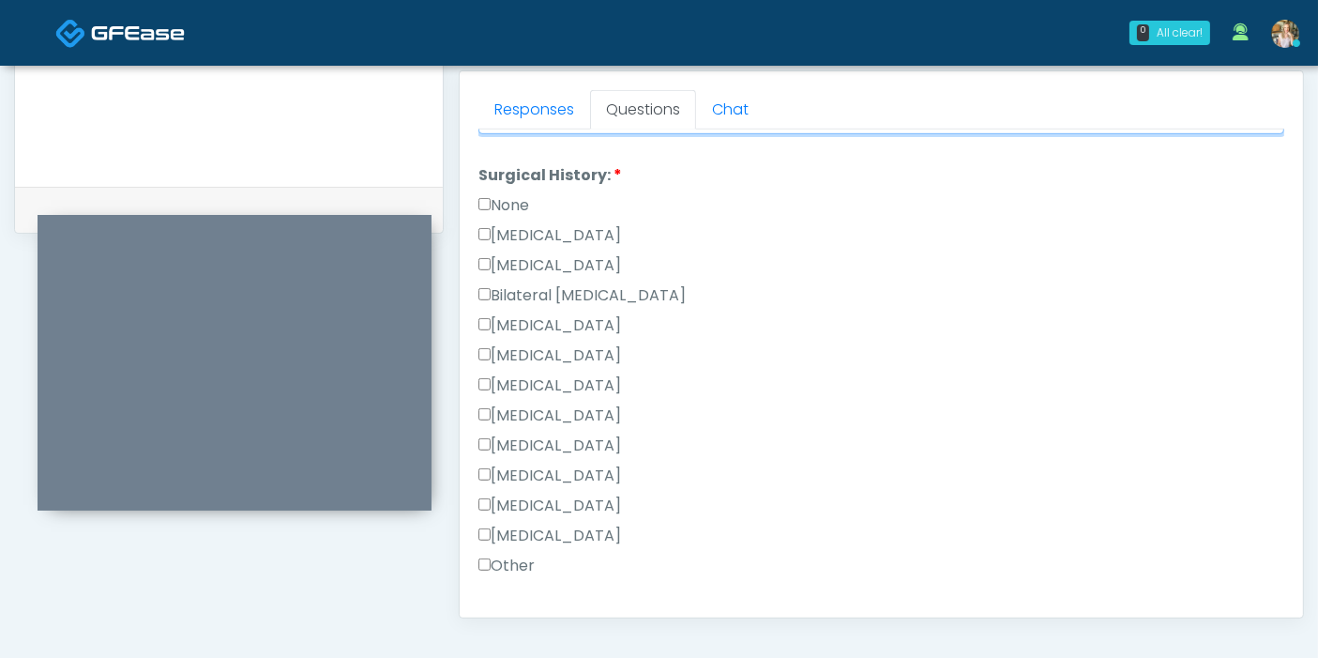
scroll to position [1146, 0]
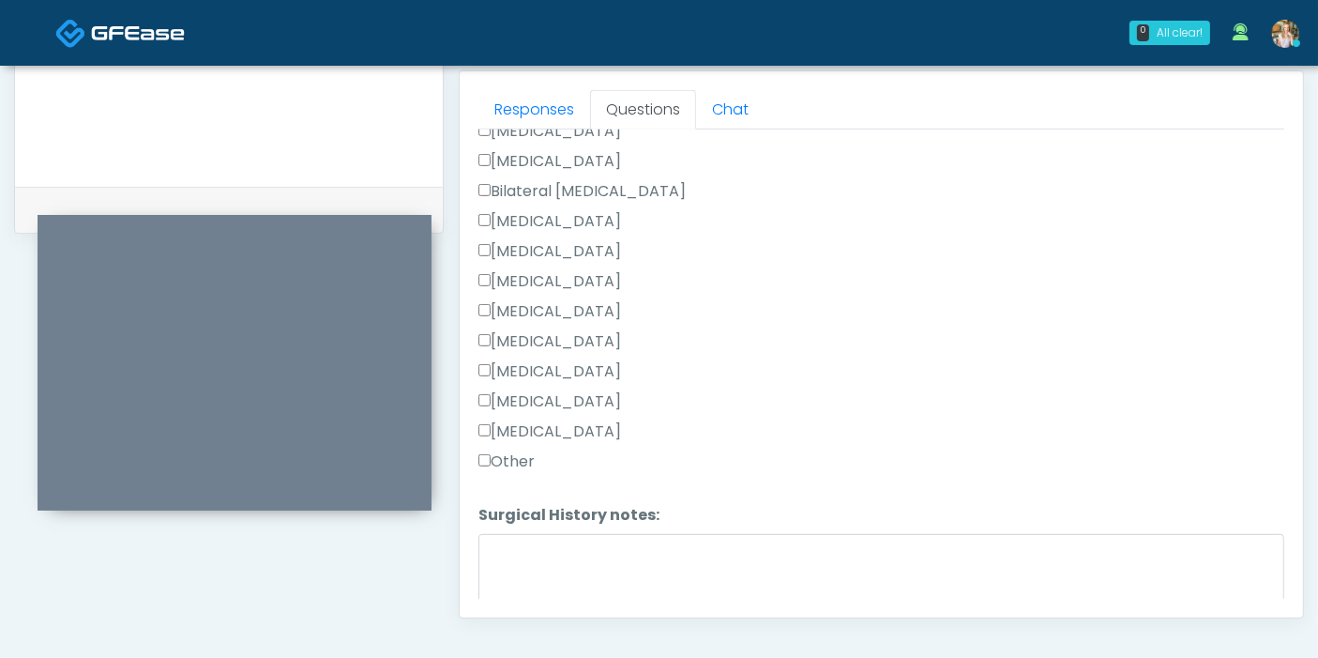
type textarea "**********"
click at [580, 550] on textarea "Surgical History notes:" at bounding box center [881, 574] width 806 height 81
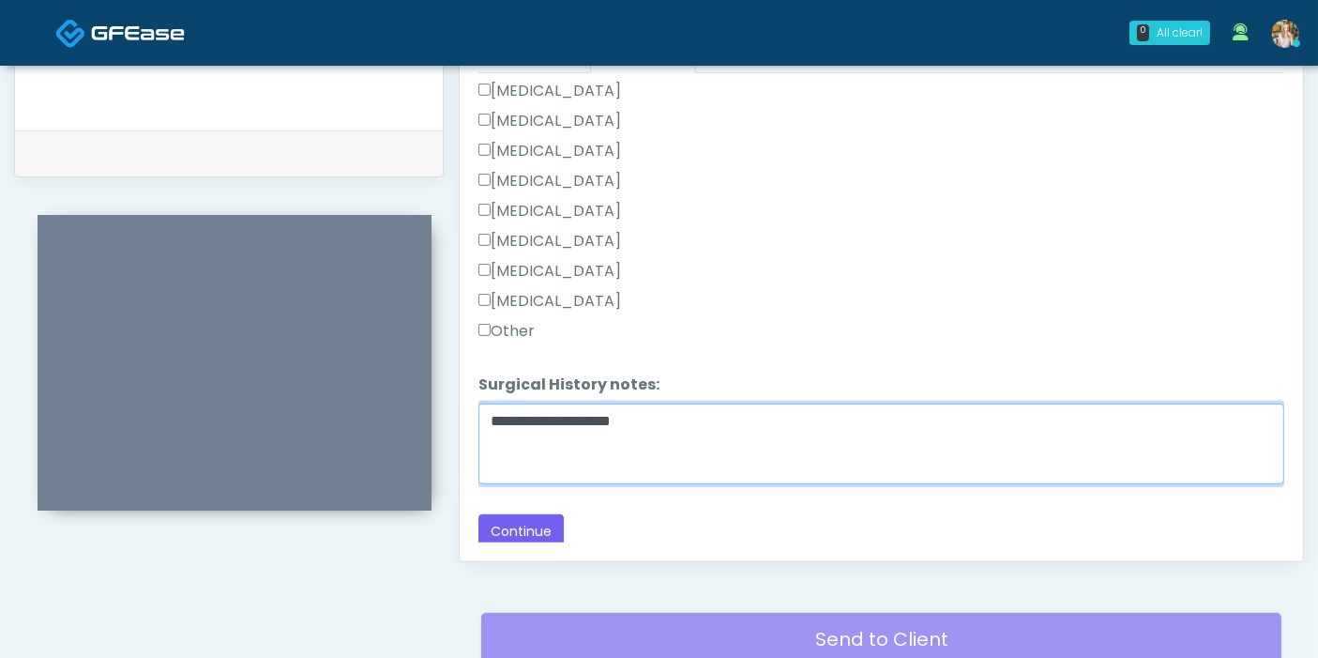
scroll to position [918, 0]
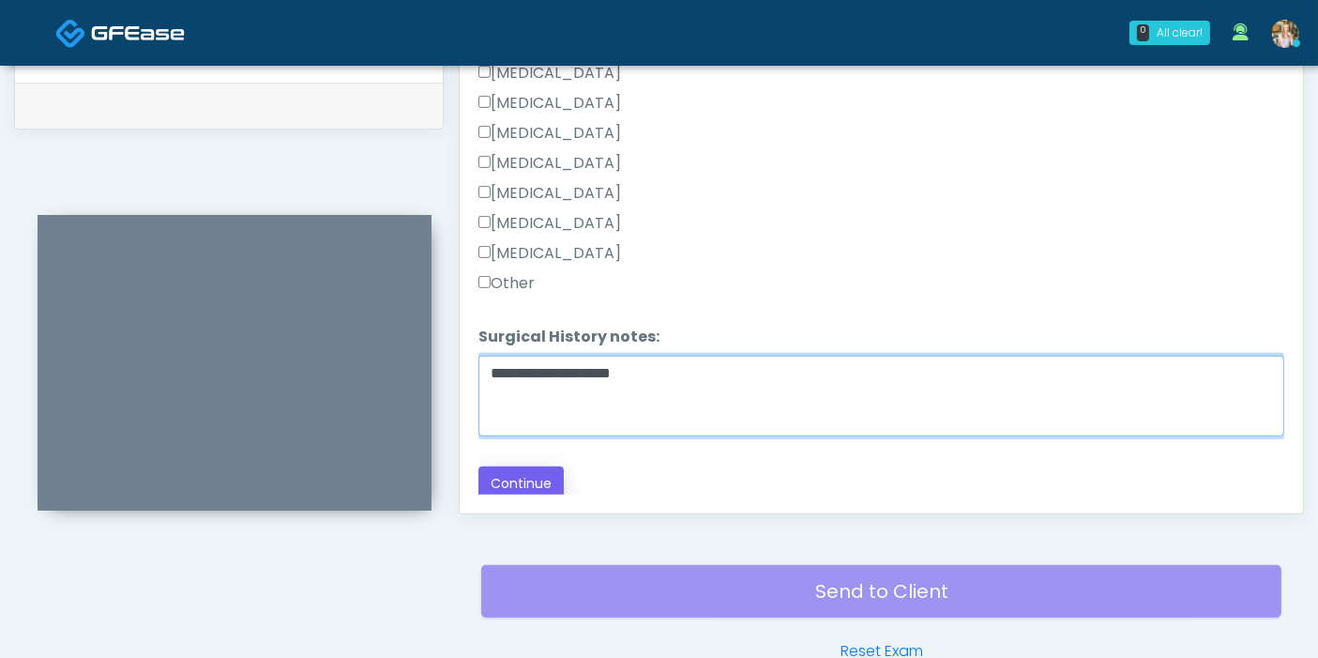
type textarea "**********"
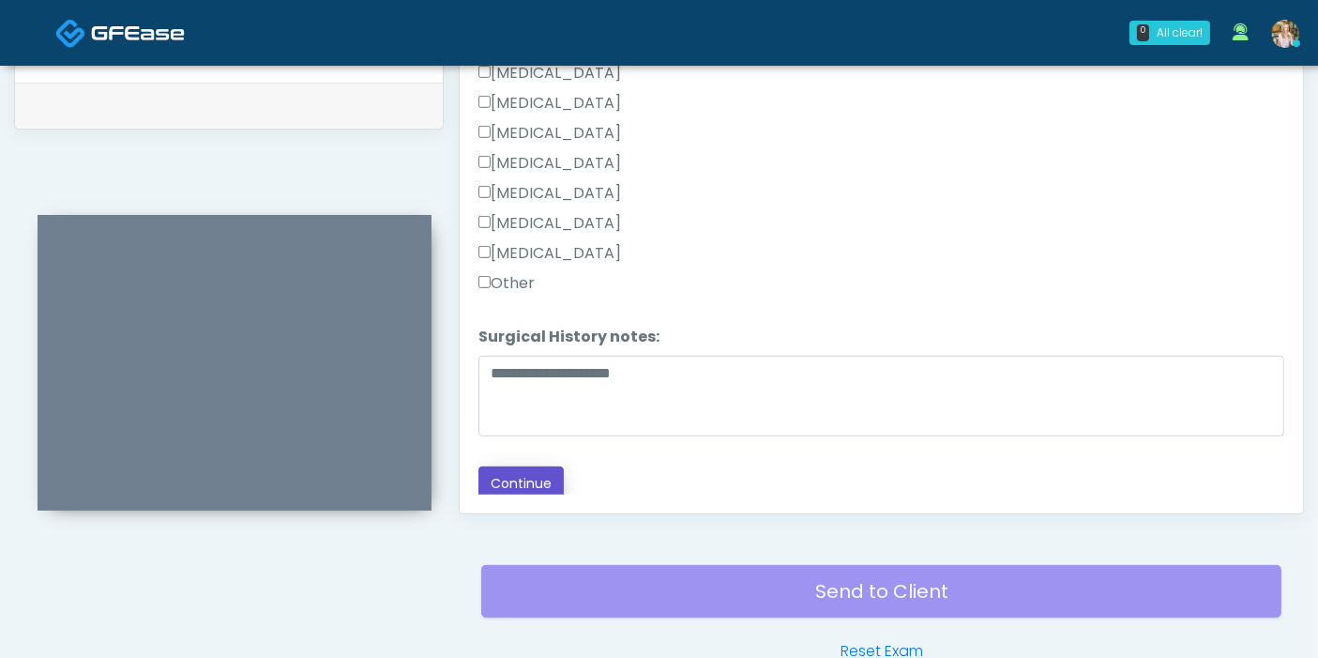
click at [508, 470] on button "Continue" at bounding box center [520, 483] width 85 height 35
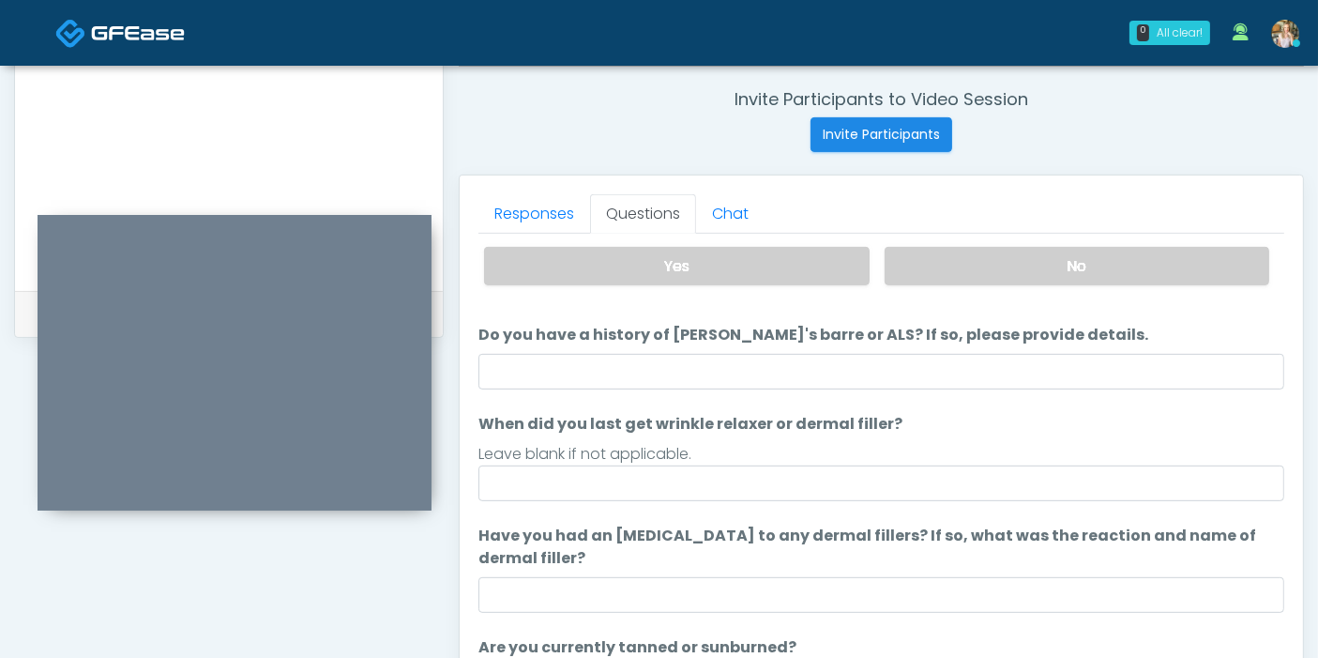
scroll to position [0, 0]
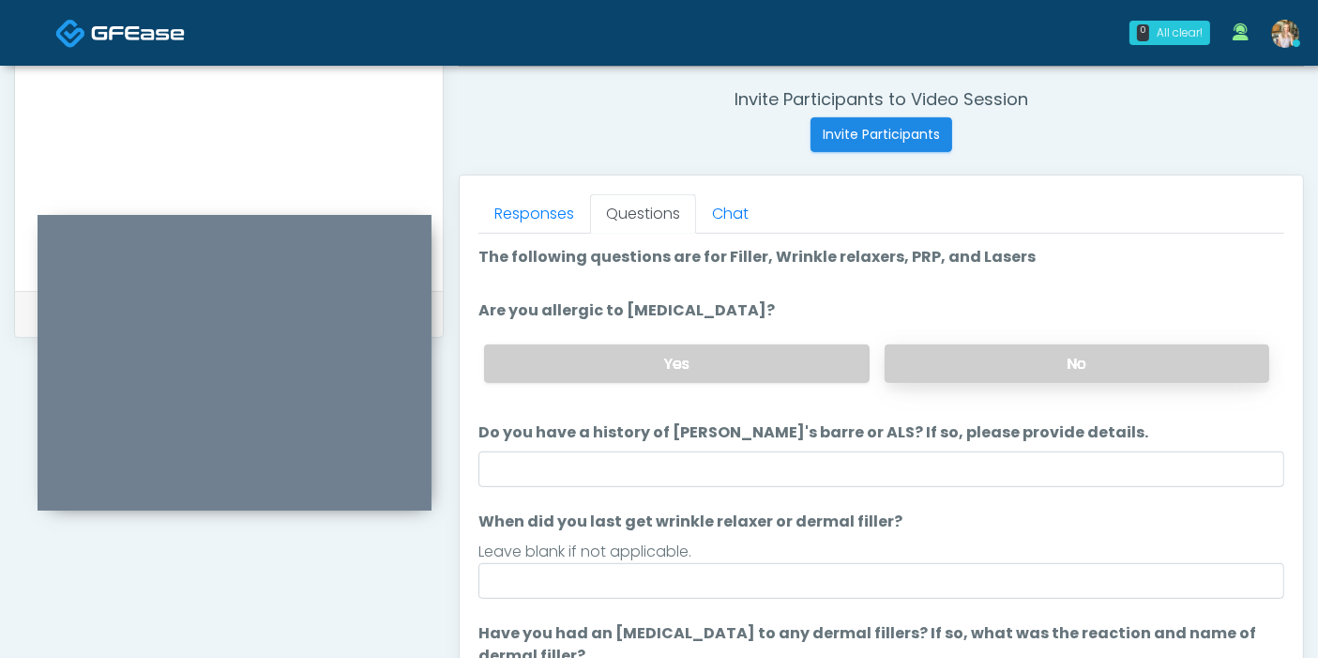
click at [1055, 369] on label "No" at bounding box center [1077, 363] width 385 height 38
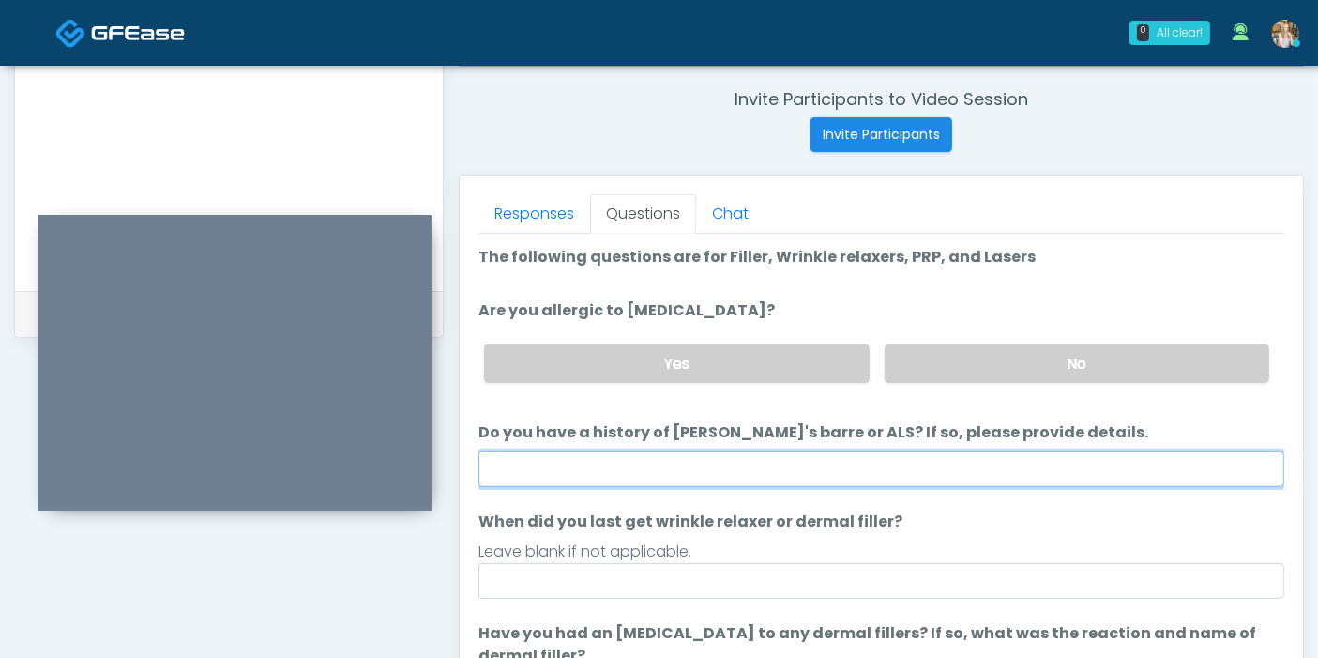
click at [950, 464] on input "Do you have a history of Guillain's barre or ALS? If so, please provide details." at bounding box center [881, 469] width 806 height 36
type input "**"
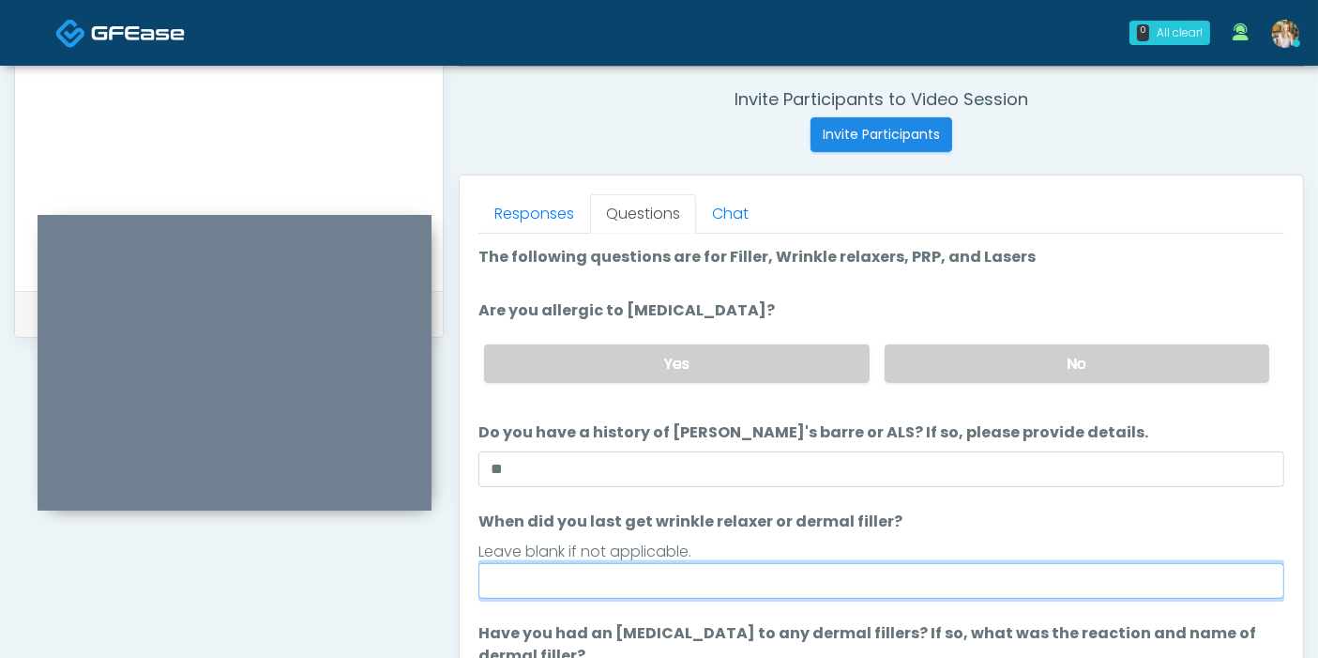
scroll to position [104, 0]
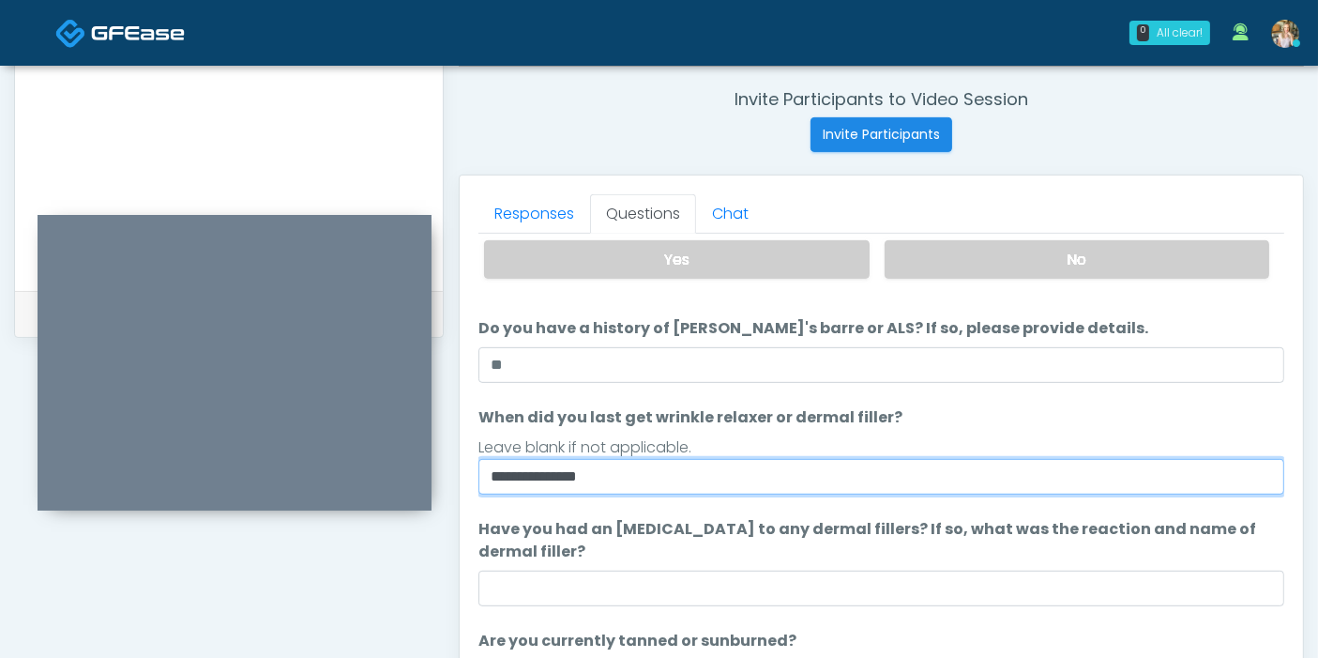
type input "**********"
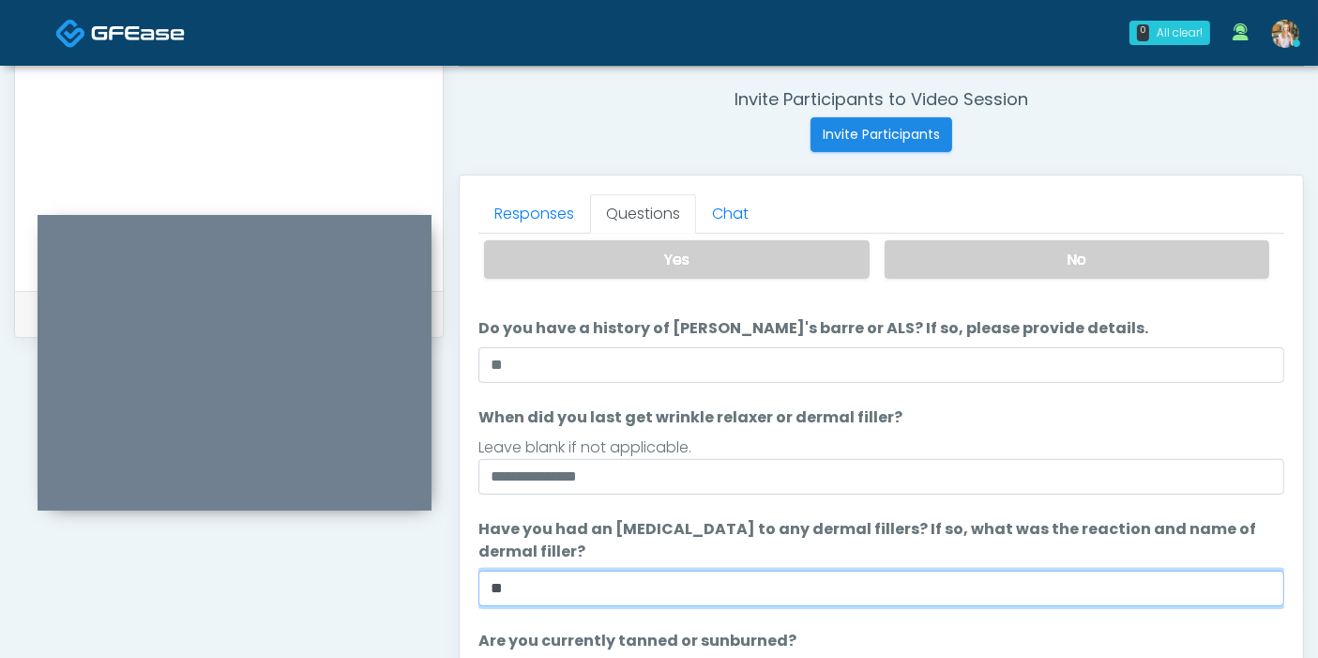
type input "**"
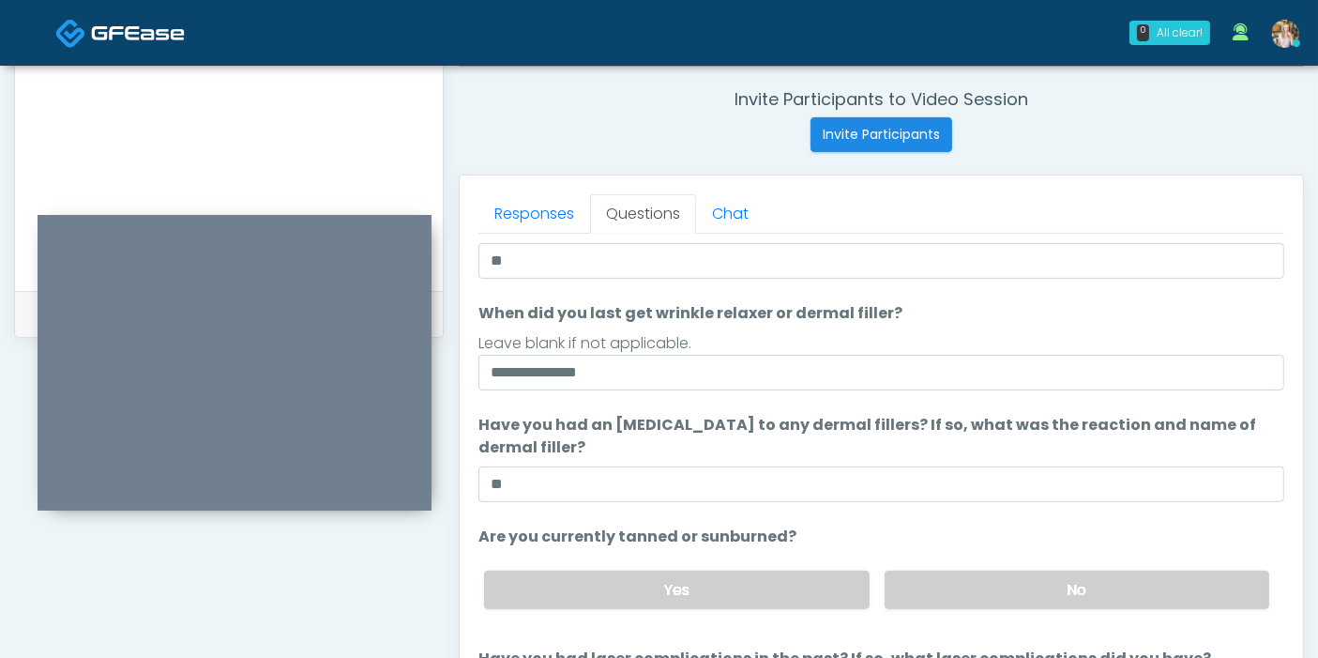
scroll to position [296, 0]
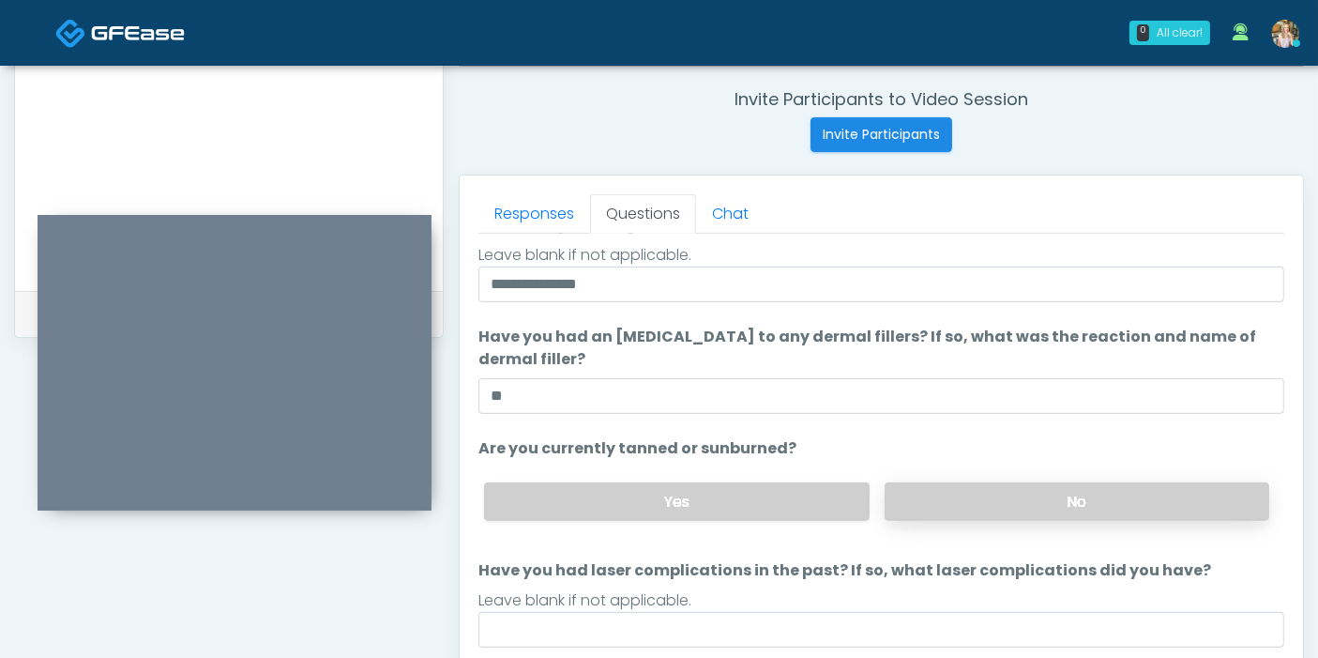
click at [1059, 489] on label "No" at bounding box center [1077, 501] width 385 height 38
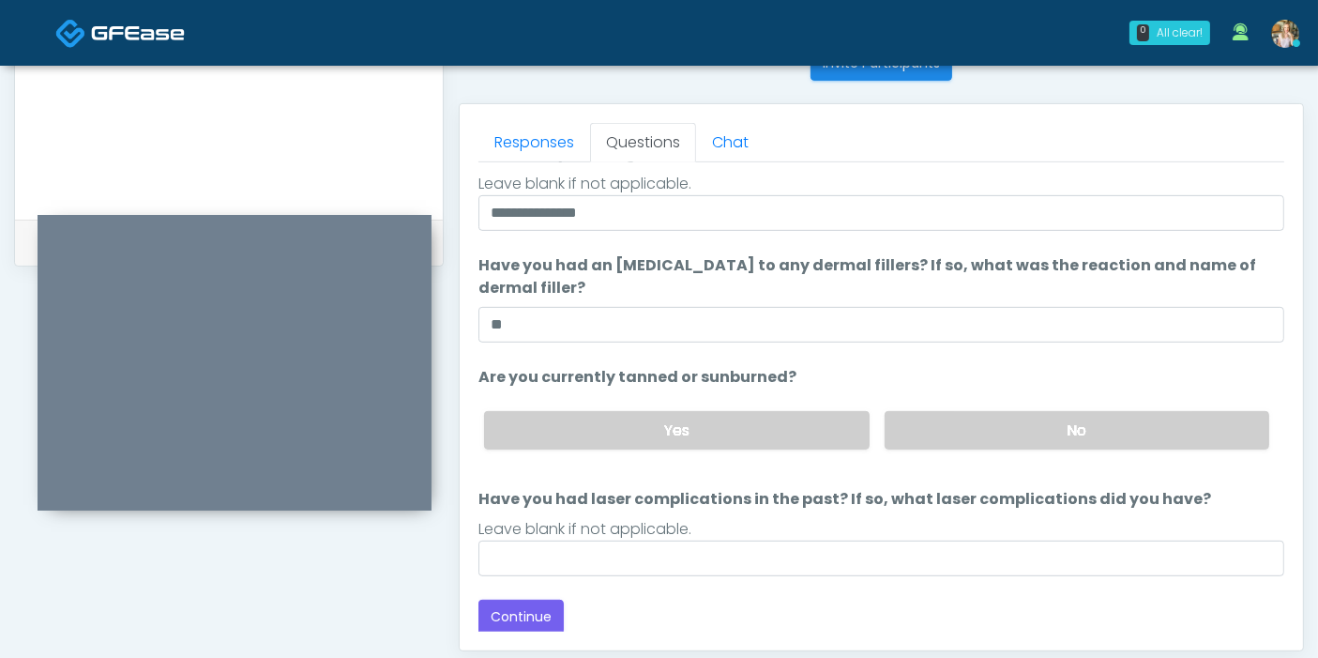
scroll to position [814, 0]
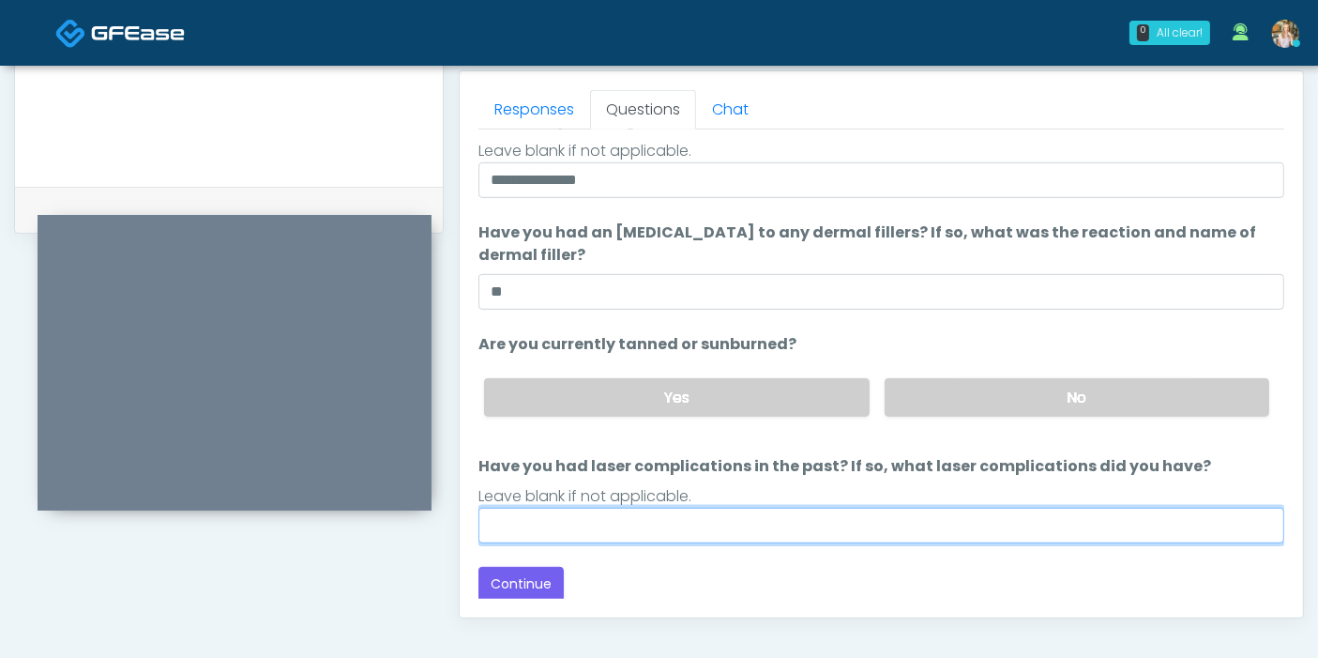
click at [822, 526] on input "Have you had laser complications in the past? If so, what laser complications d…" at bounding box center [881, 525] width 806 height 36
type input "**"
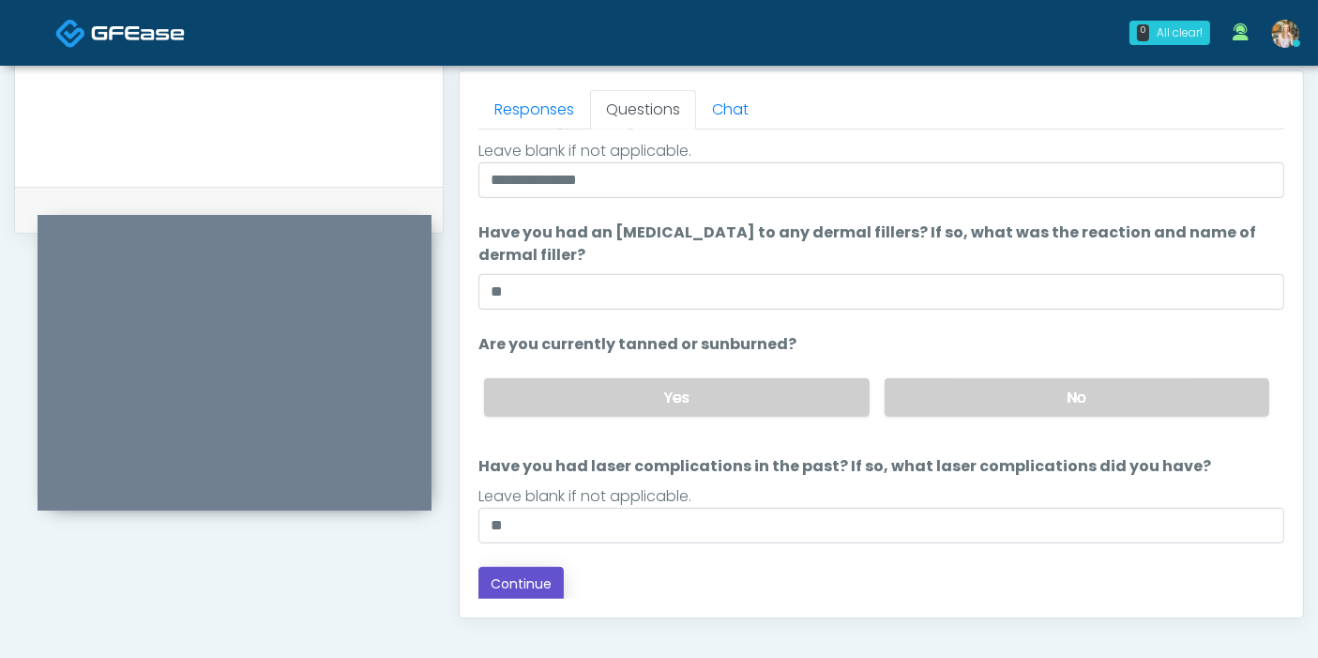
click at [538, 568] on button "Continue" at bounding box center [520, 584] width 85 height 35
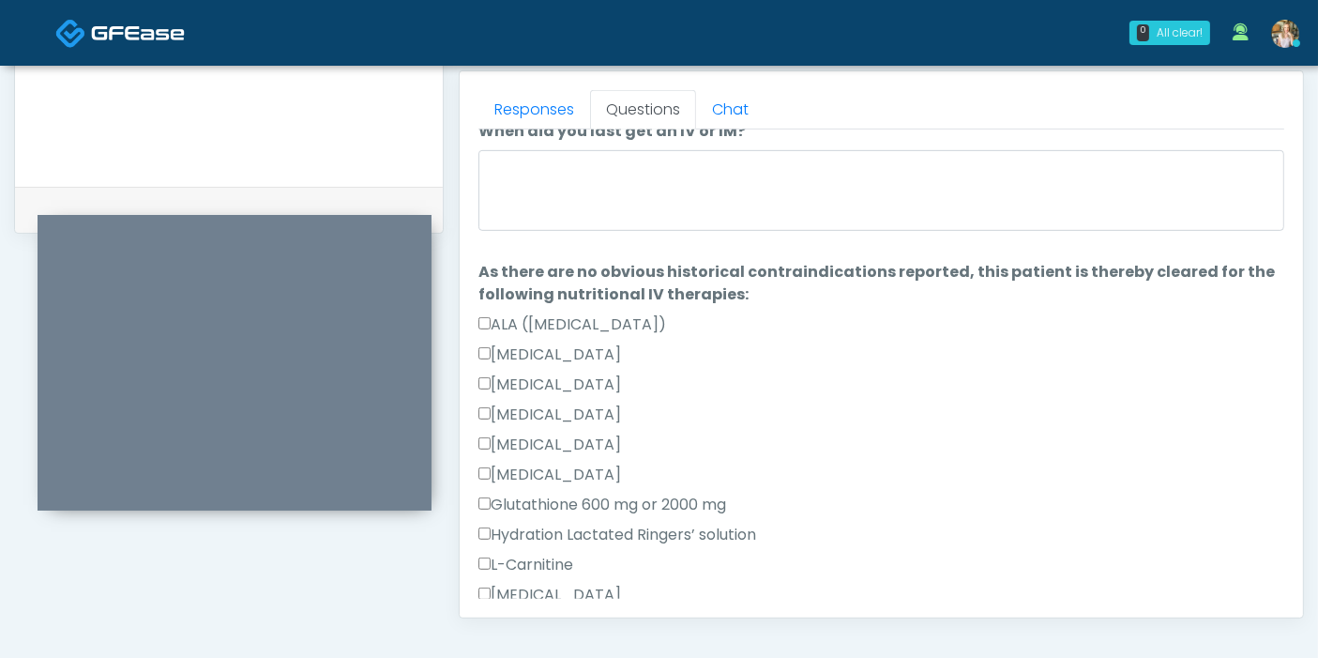
scroll to position [0, 0]
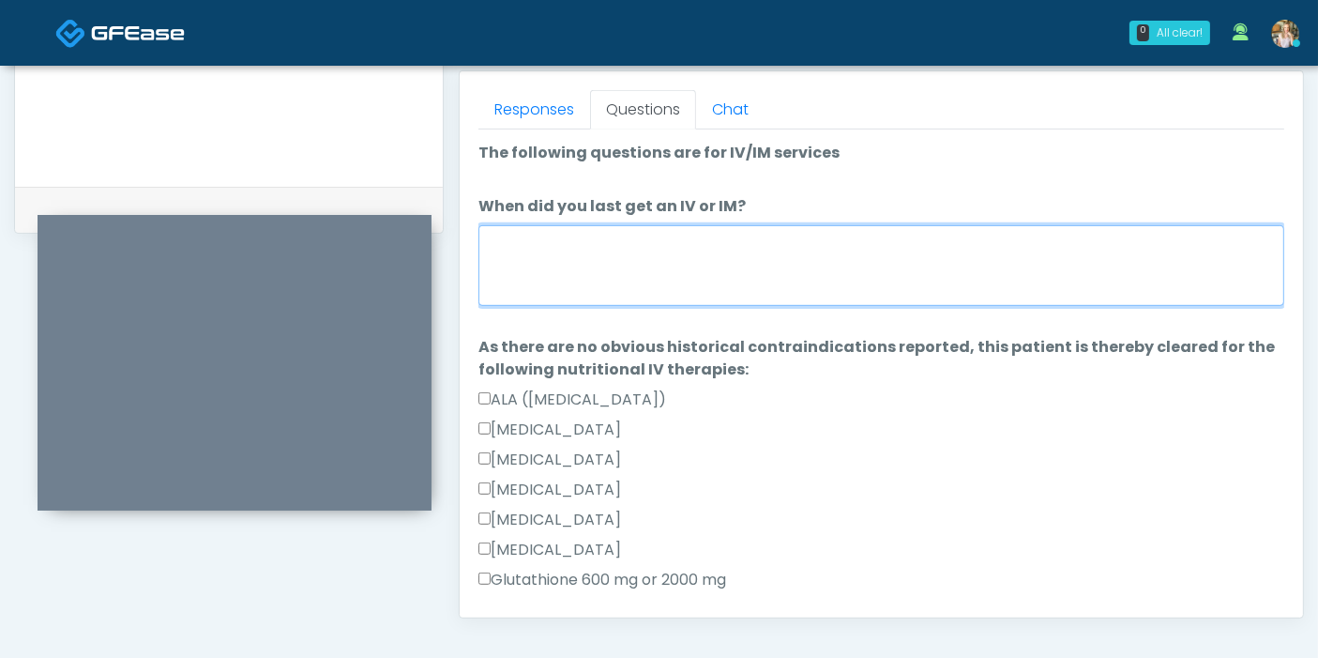
click at [711, 244] on textarea "When did you last get an IV or IM?" at bounding box center [881, 265] width 806 height 81
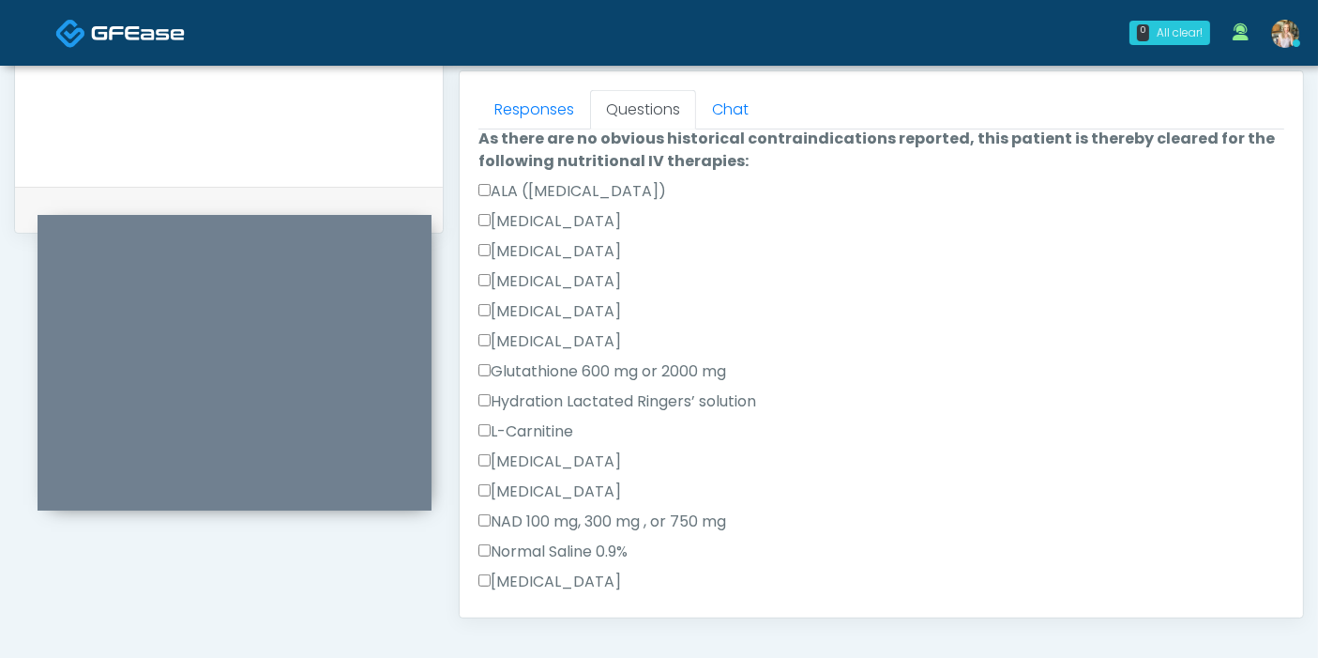
scroll to position [312, 0]
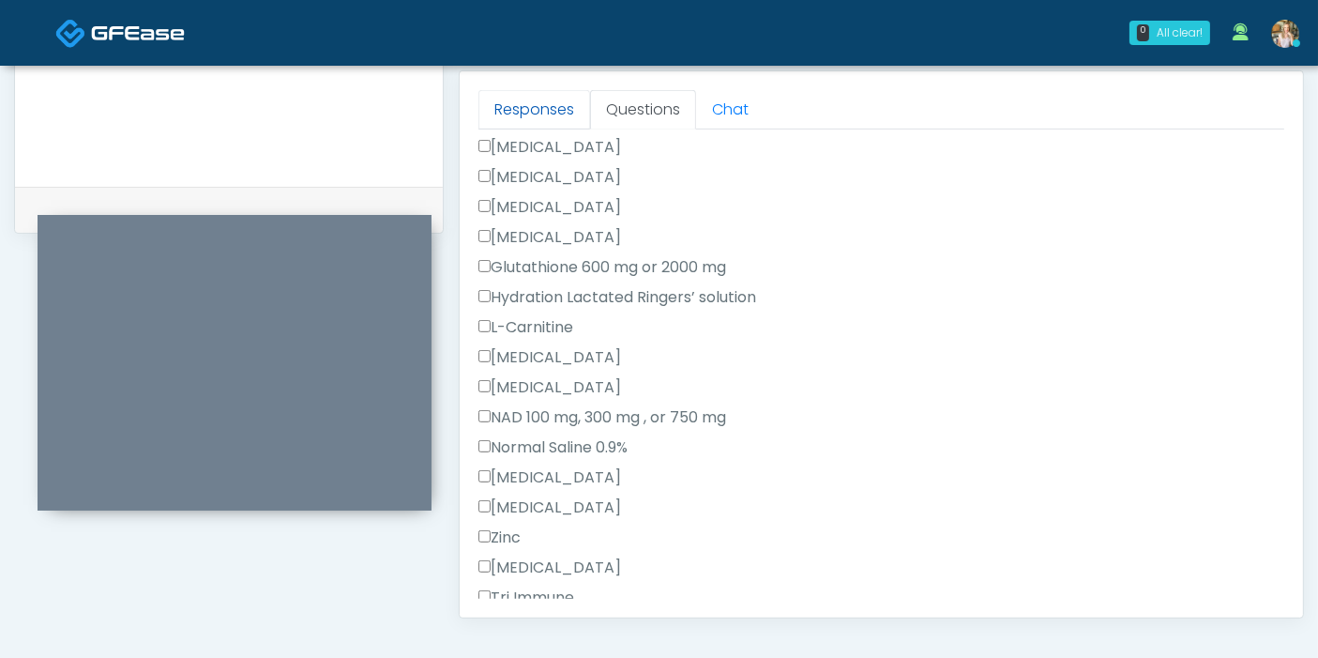
type textarea "**********"
click at [519, 104] on link "Responses" at bounding box center [534, 109] width 112 height 39
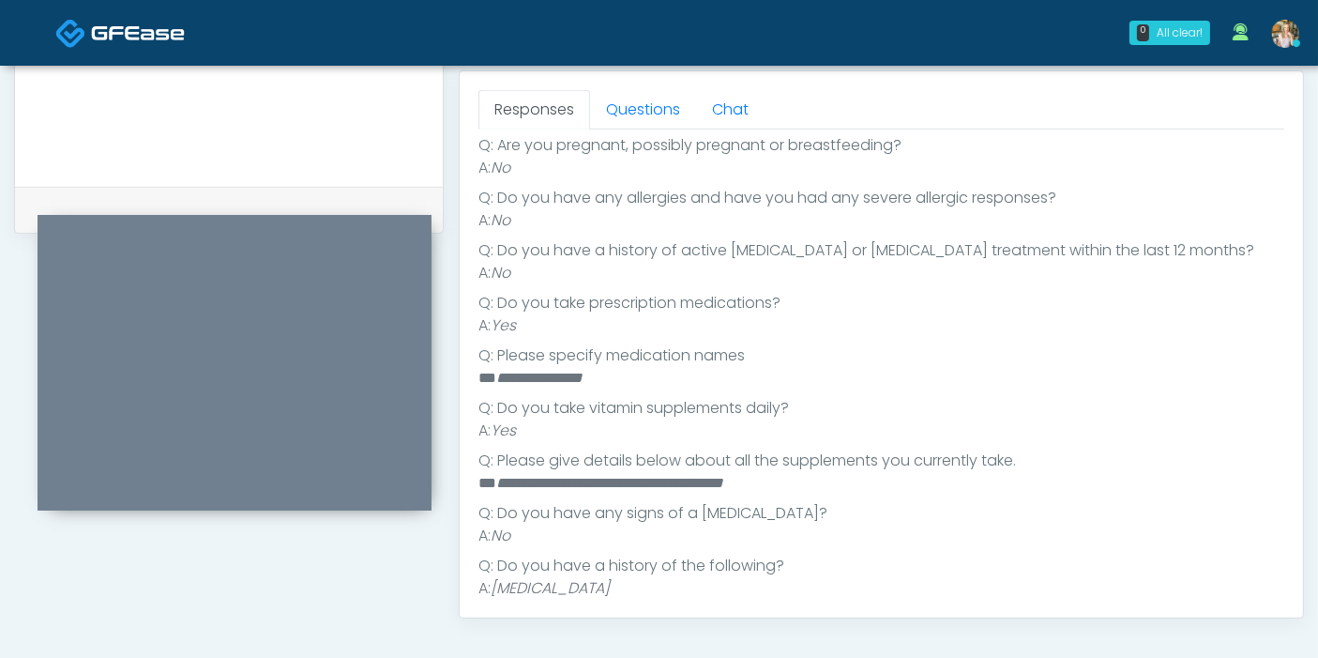
scroll to position [416, 0]
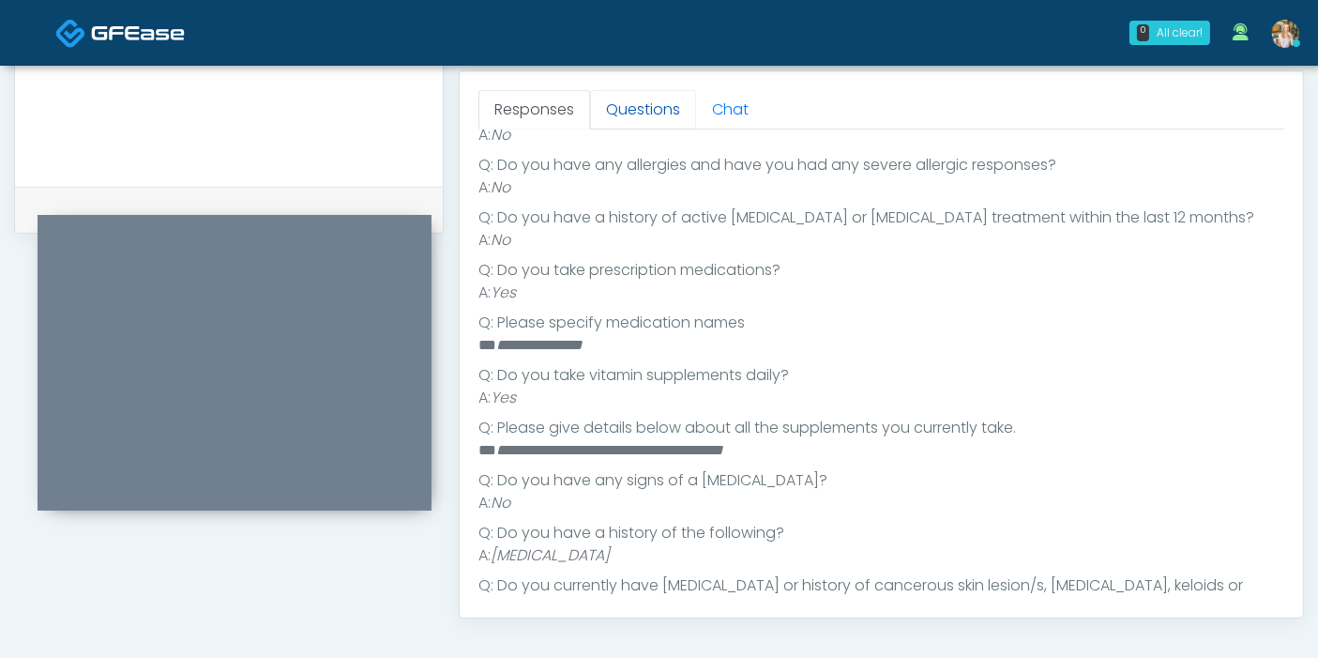
click at [643, 103] on link "Questions" at bounding box center [643, 109] width 106 height 39
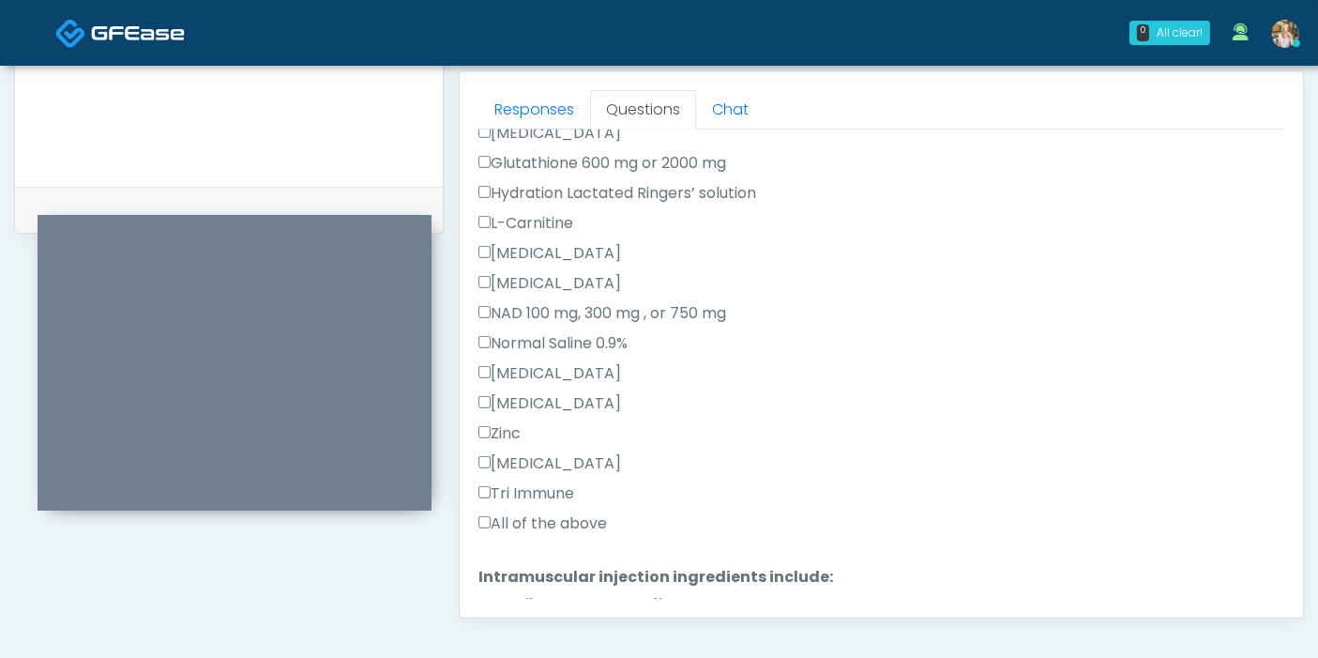
click at [526, 521] on label "All of the above" at bounding box center [542, 523] width 129 height 23
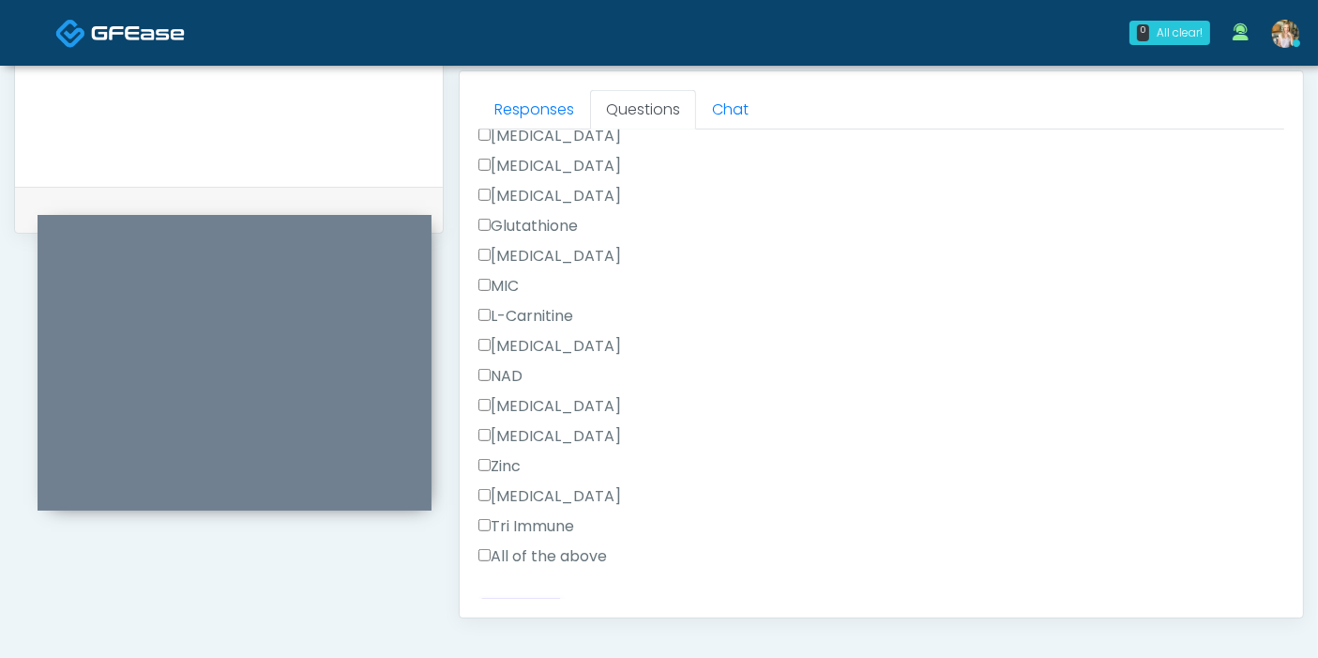
scroll to position [1040, 0]
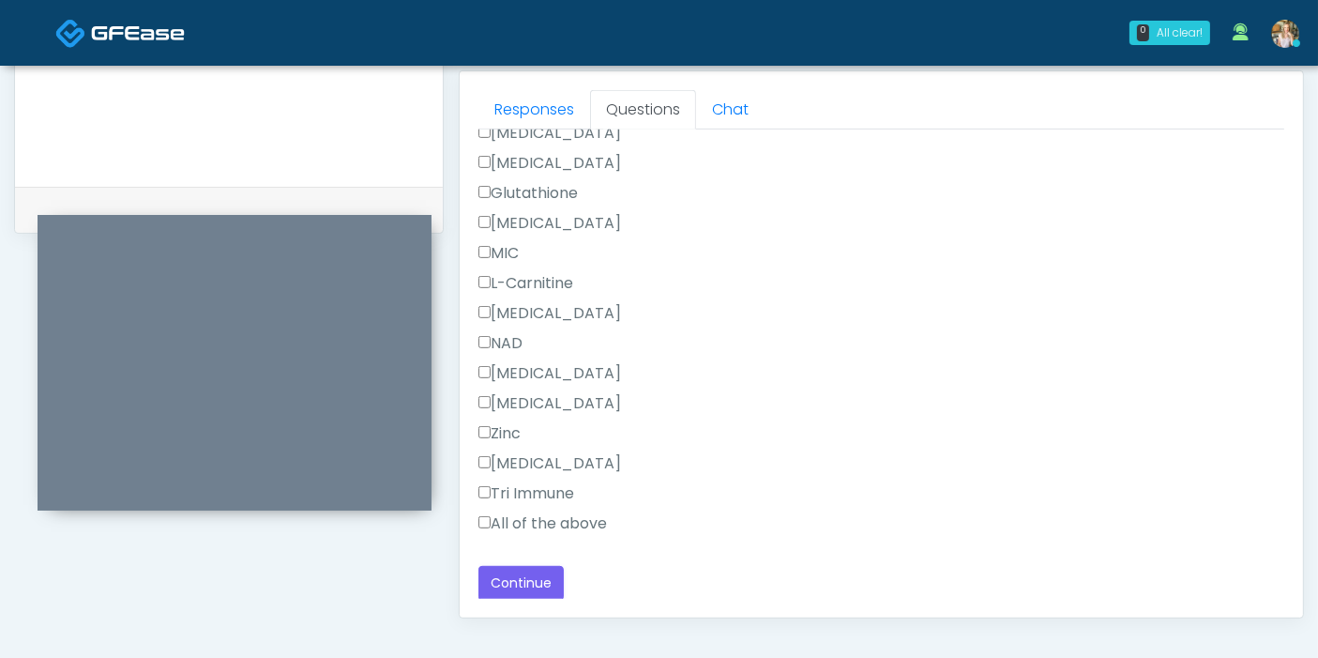
click at [530, 520] on label "All of the above" at bounding box center [542, 523] width 129 height 23
click at [540, 571] on button "Continue" at bounding box center [520, 583] width 85 height 35
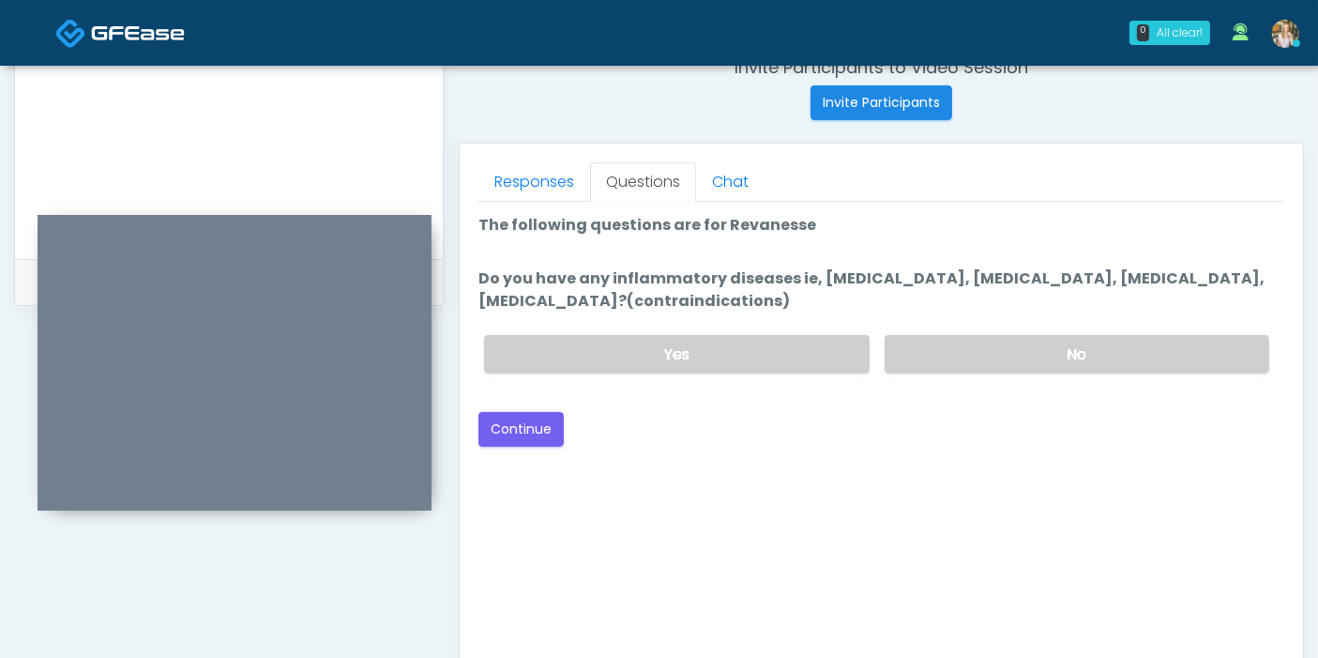
scroll to position [710, 0]
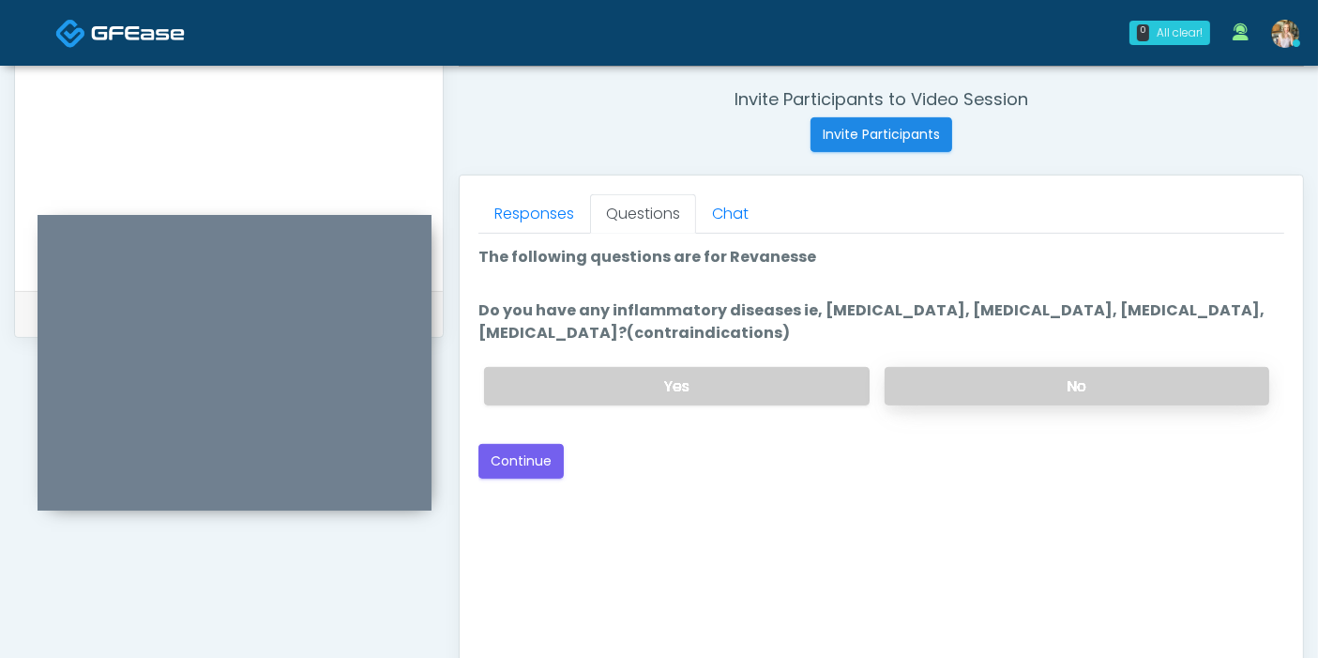
click at [1057, 388] on label "No" at bounding box center [1077, 386] width 385 height 38
click at [510, 464] on button "Continue" at bounding box center [520, 461] width 85 height 35
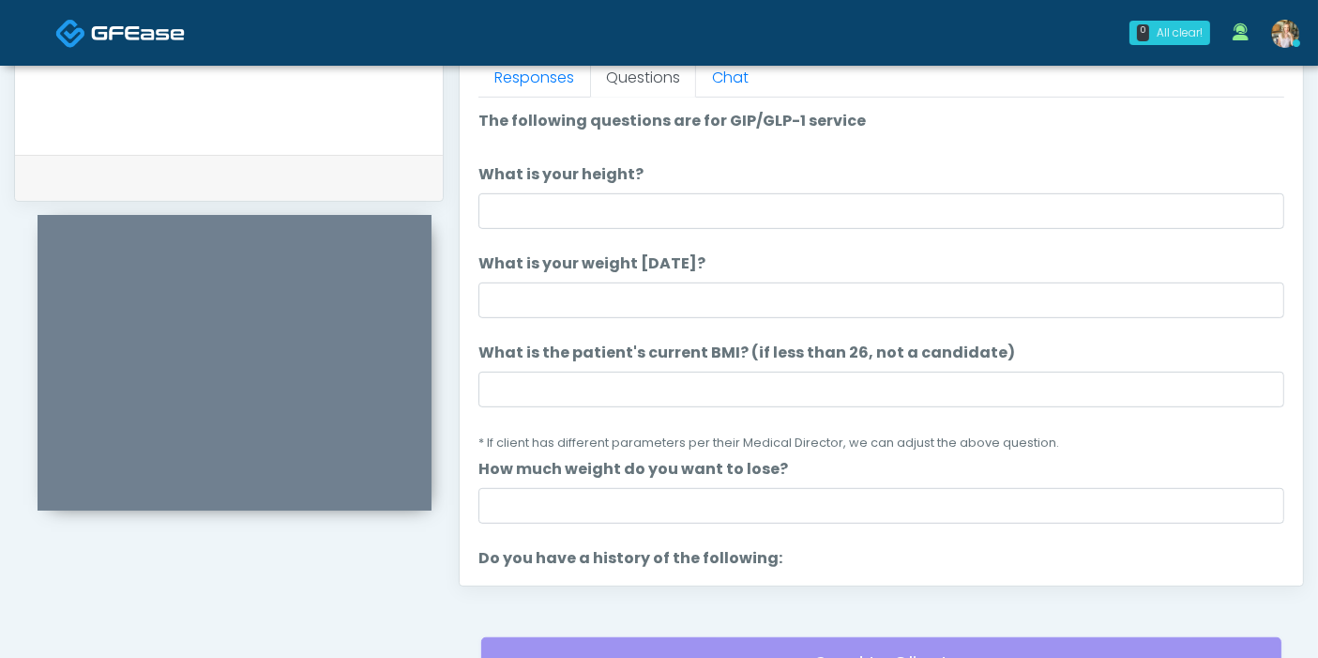
scroll to position [814, 0]
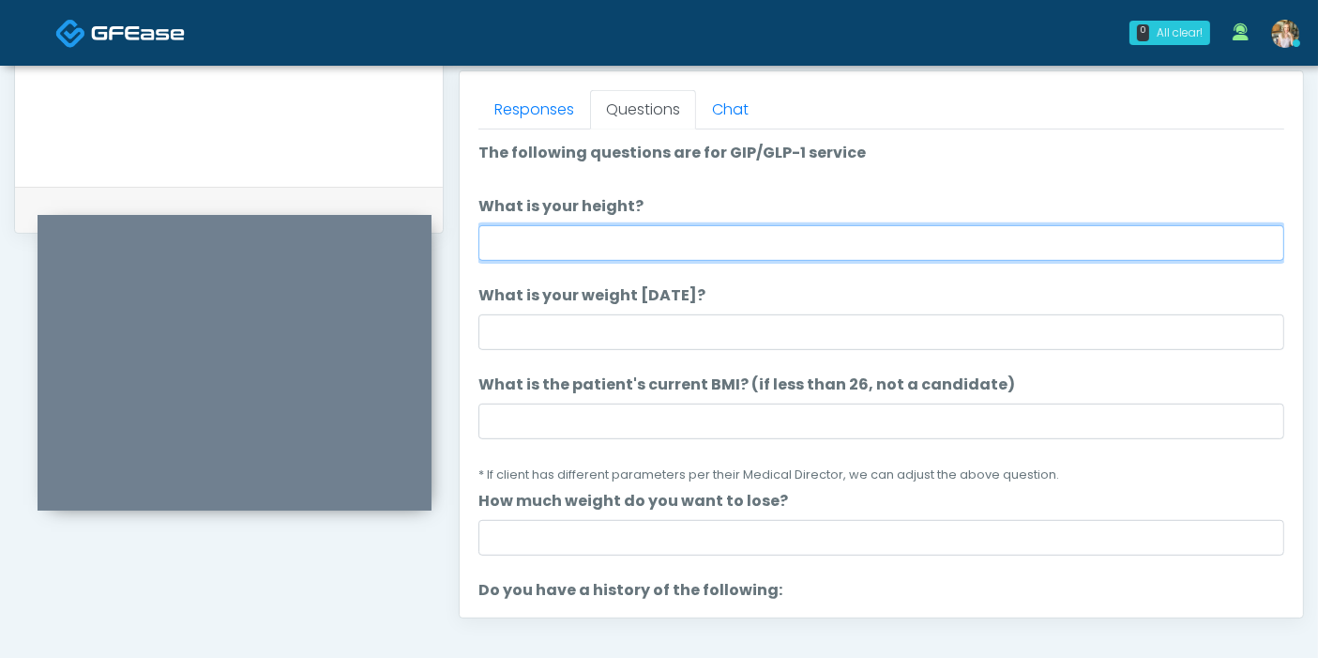
click at [777, 239] on input "What is your height?" at bounding box center [881, 243] width 806 height 36
click at [909, 241] on input "What is your height?" at bounding box center [881, 243] width 806 height 36
type input "***"
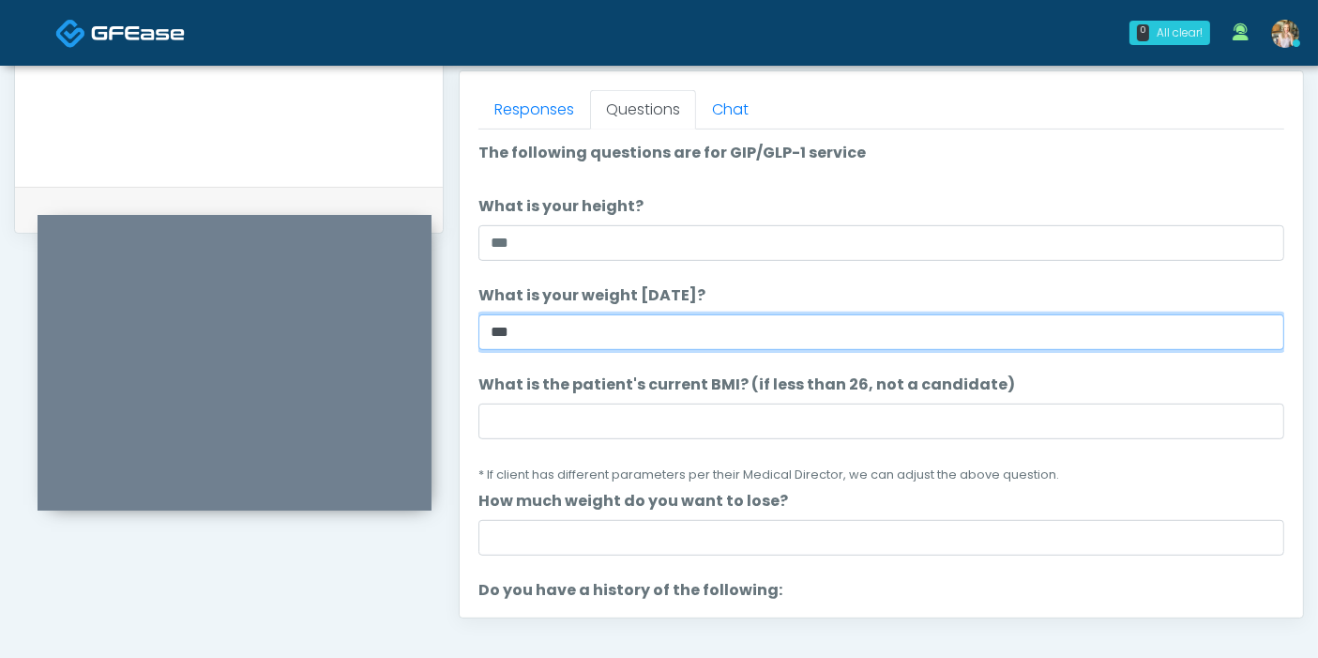
type input "***"
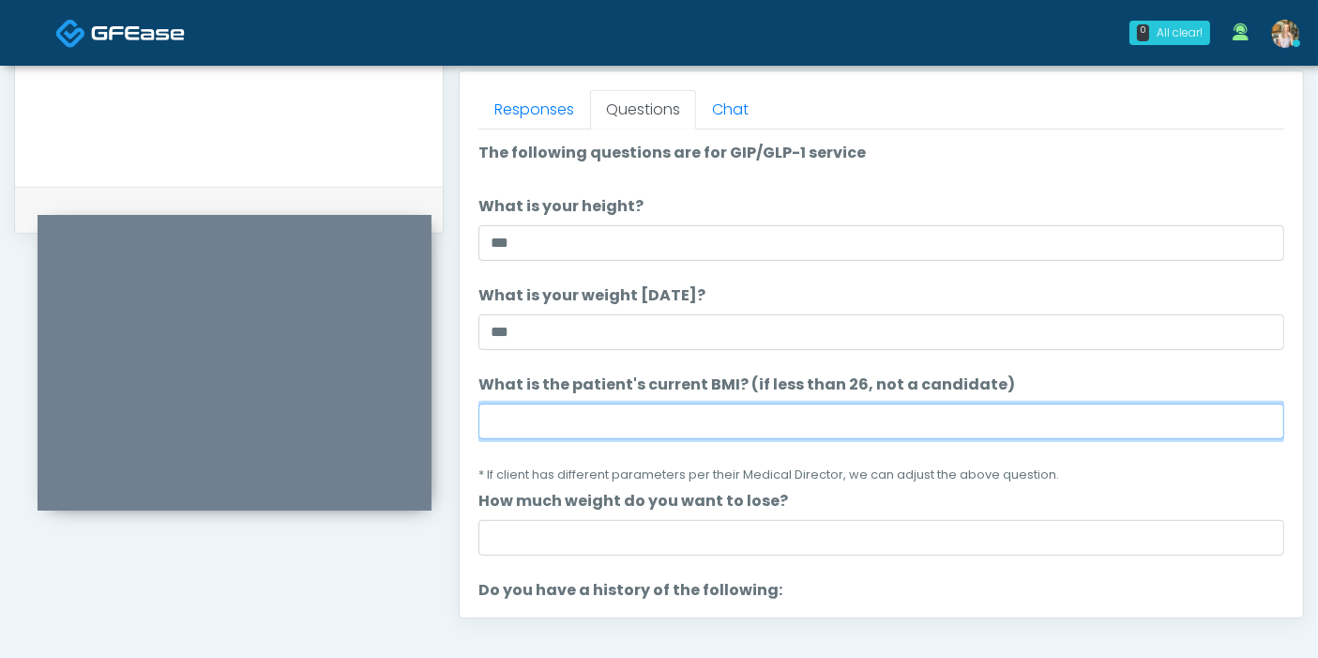
click at [621, 414] on input "What is the patient's current BMI? (if less than 26, not a candidate)" at bounding box center [881, 421] width 806 height 36
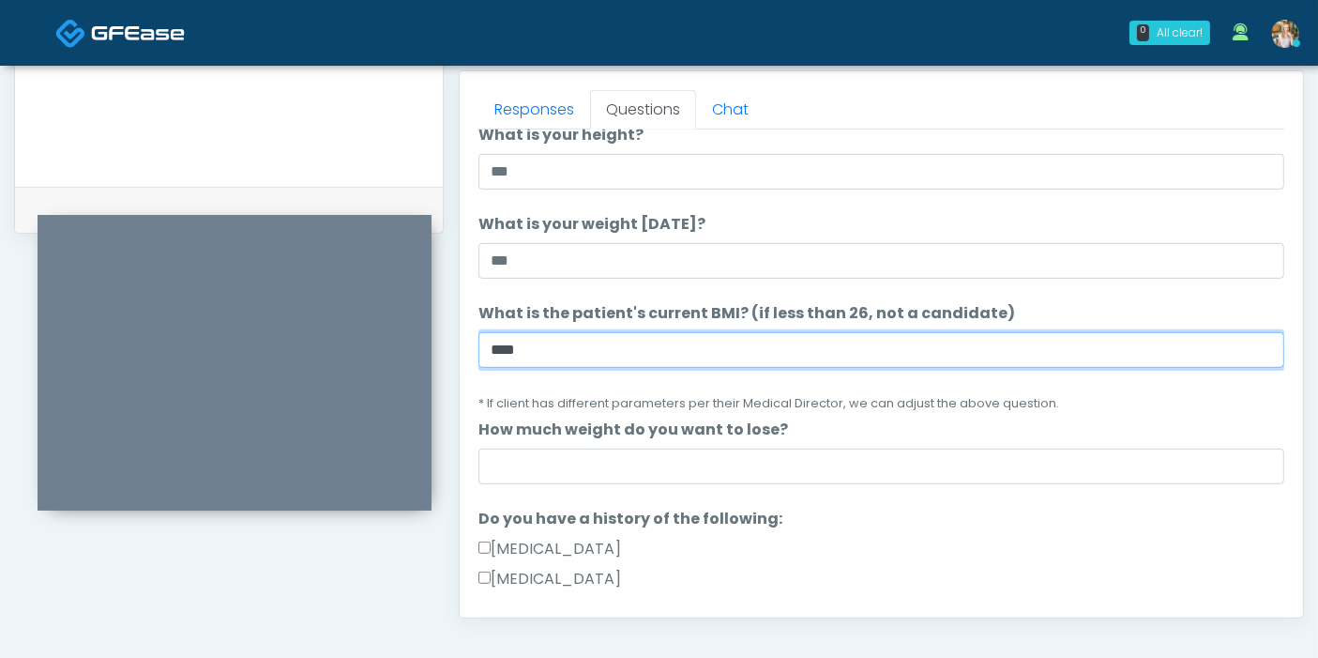
scroll to position [104, 0]
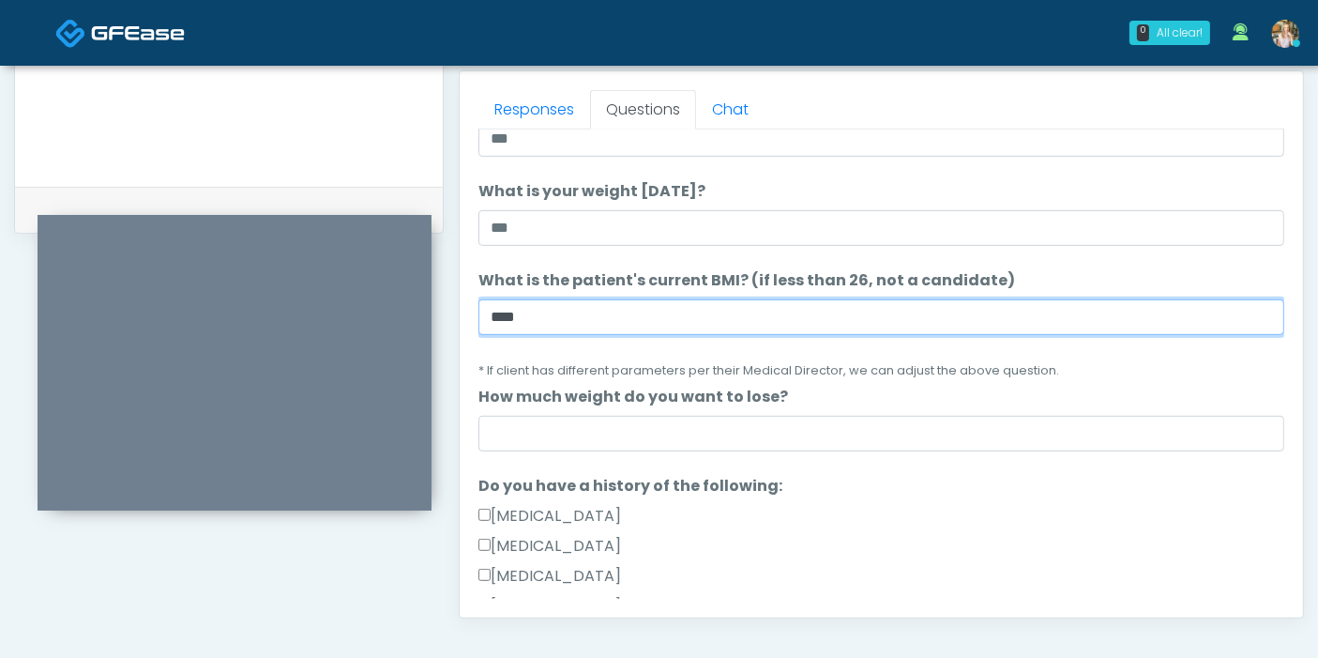
type input "****"
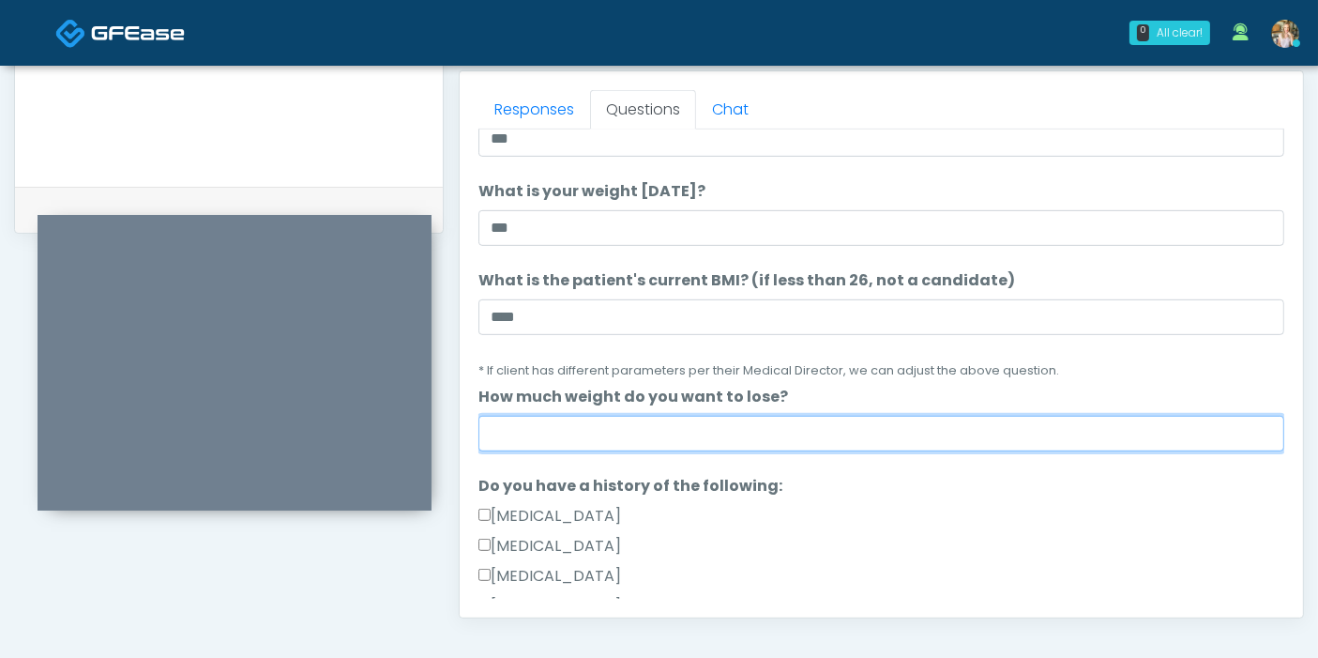
click at [672, 438] on input "How much weight do you want to lose?" at bounding box center [881, 434] width 806 height 36
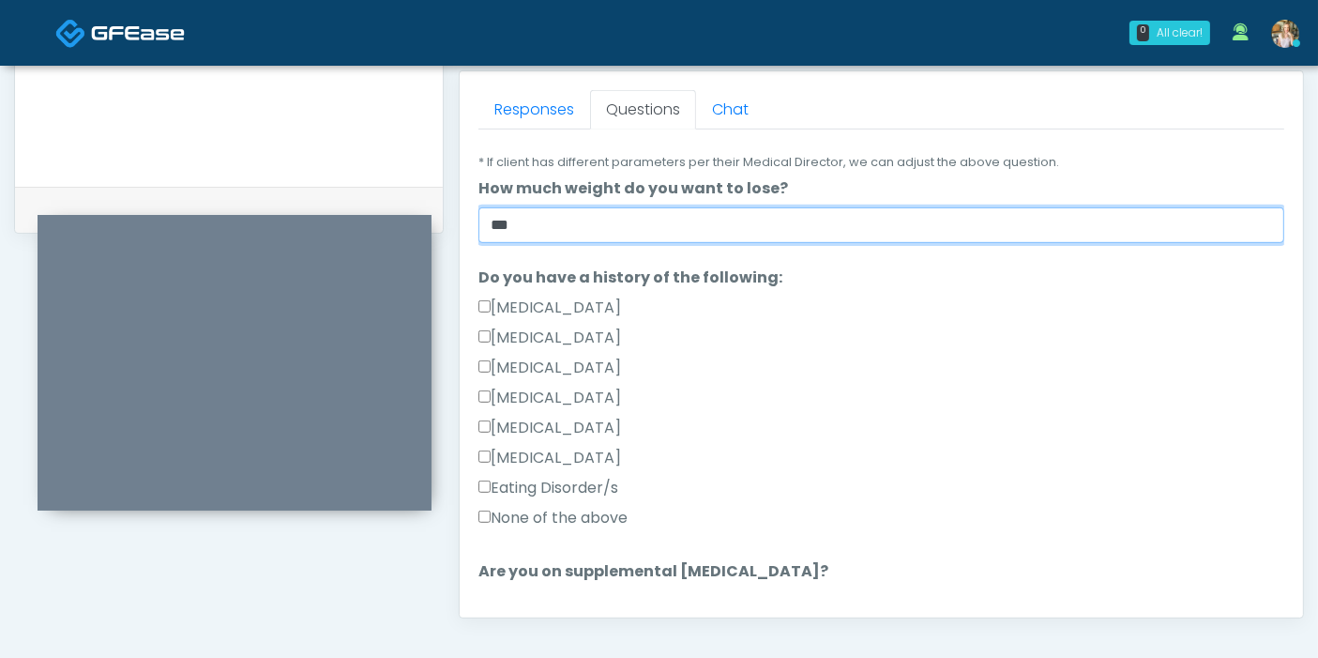
scroll to position [416, 0]
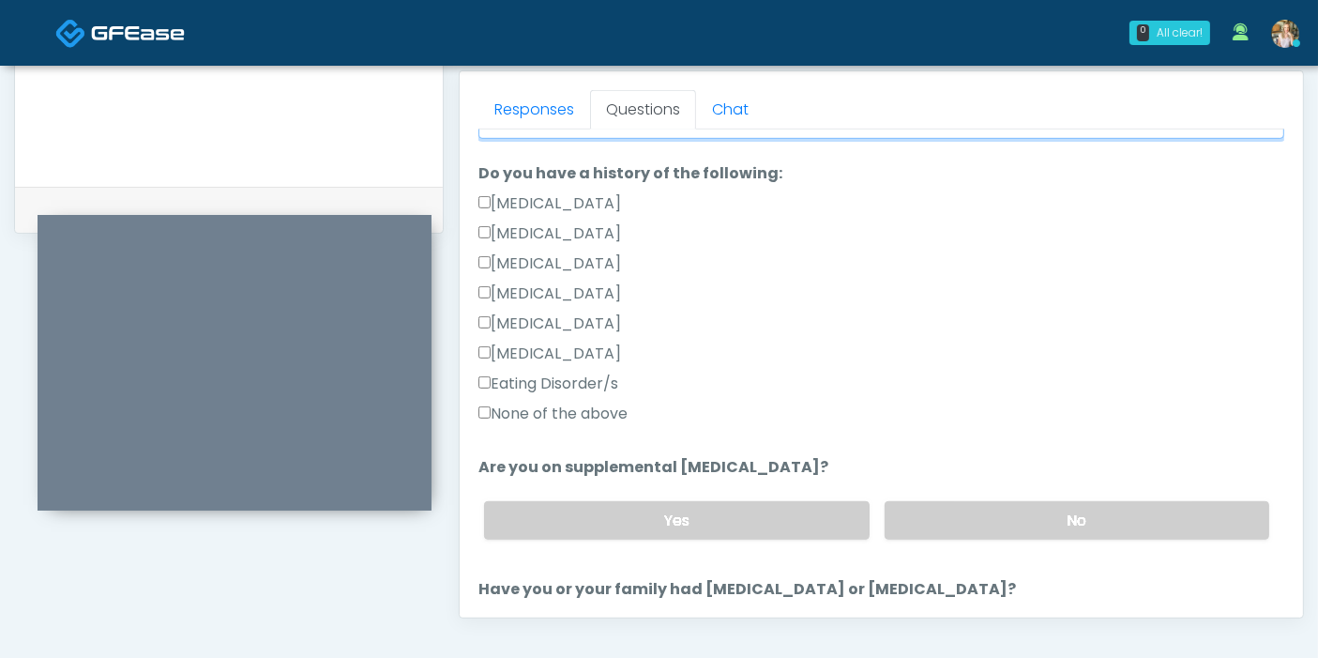
type input "***"
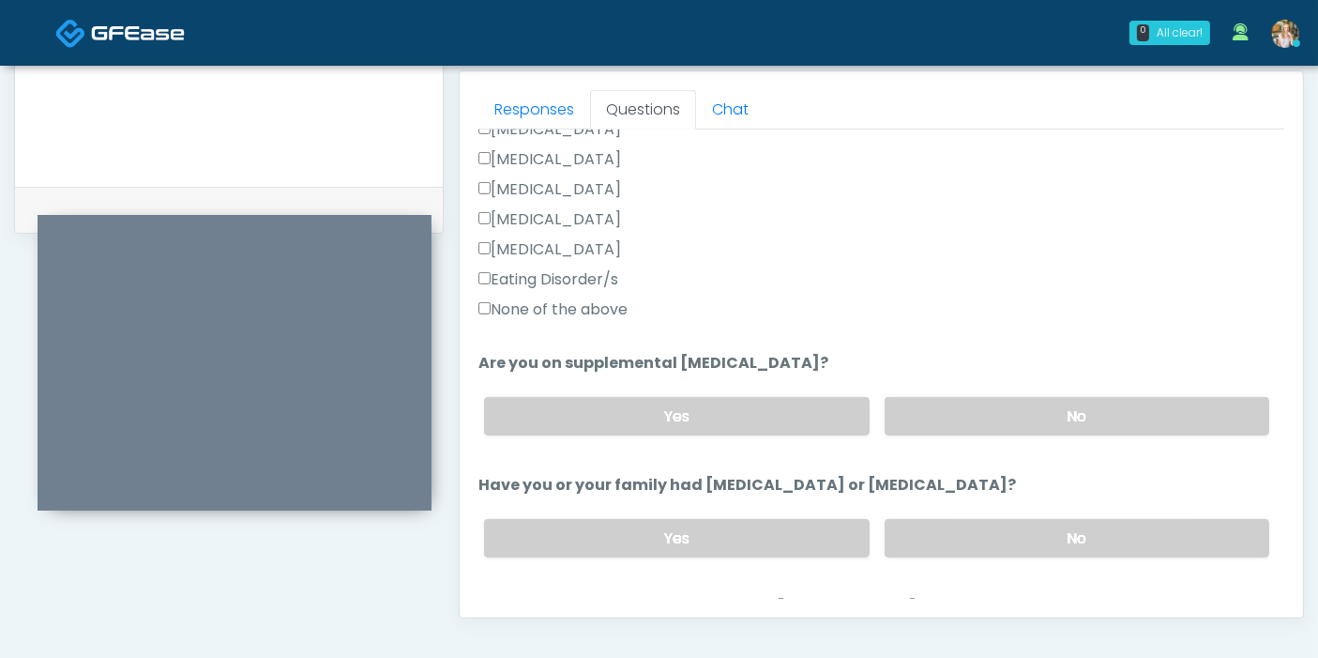
scroll to position [625, 0]
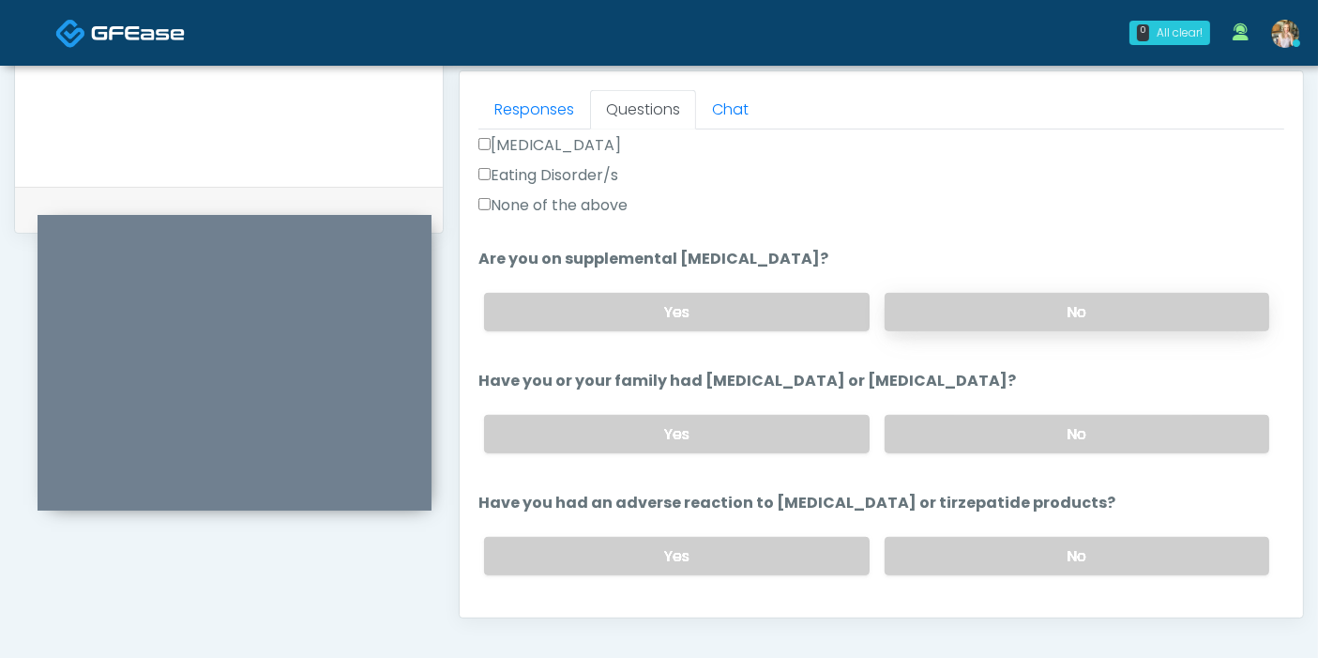
click at [1036, 299] on label "No" at bounding box center [1077, 312] width 385 height 38
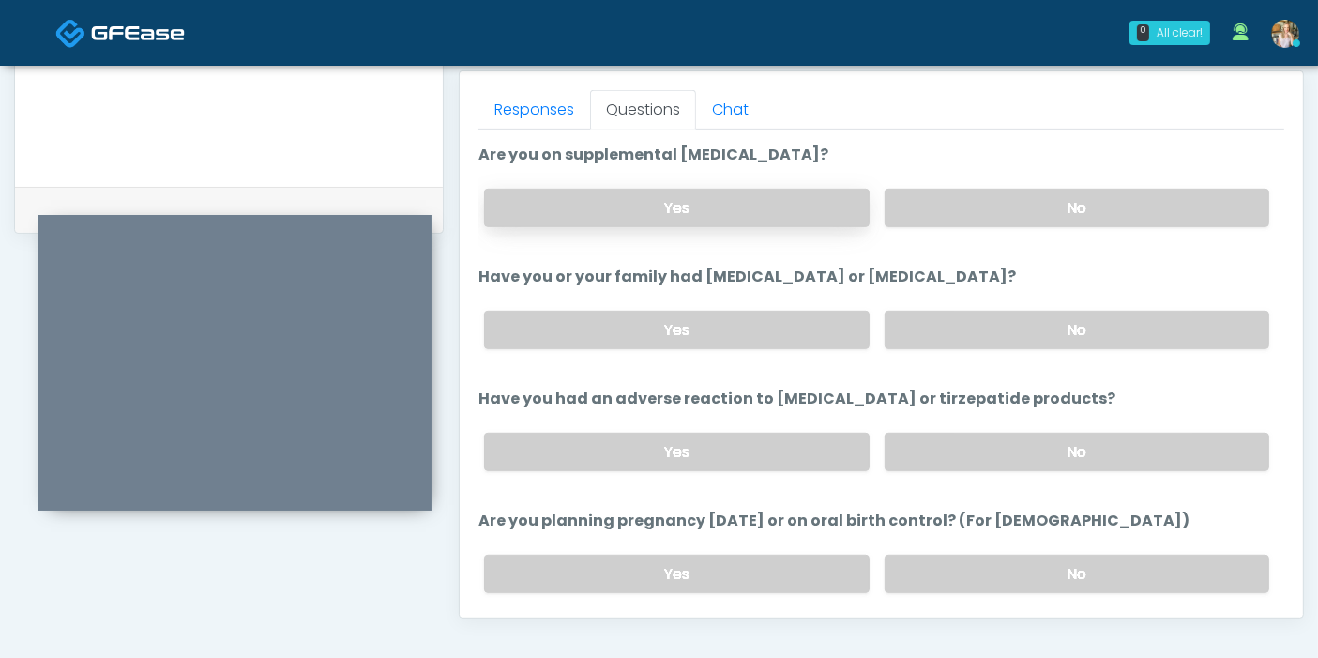
click at [780, 206] on label "Yes" at bounding box center [676, 208] width 385 height 38
click at [957, 323] on label "No" at bounding box center [1077, 329] width 385 height 38
click at [1000, 446] on label "No" at bounding box center [1077, 451] width 385 height 38
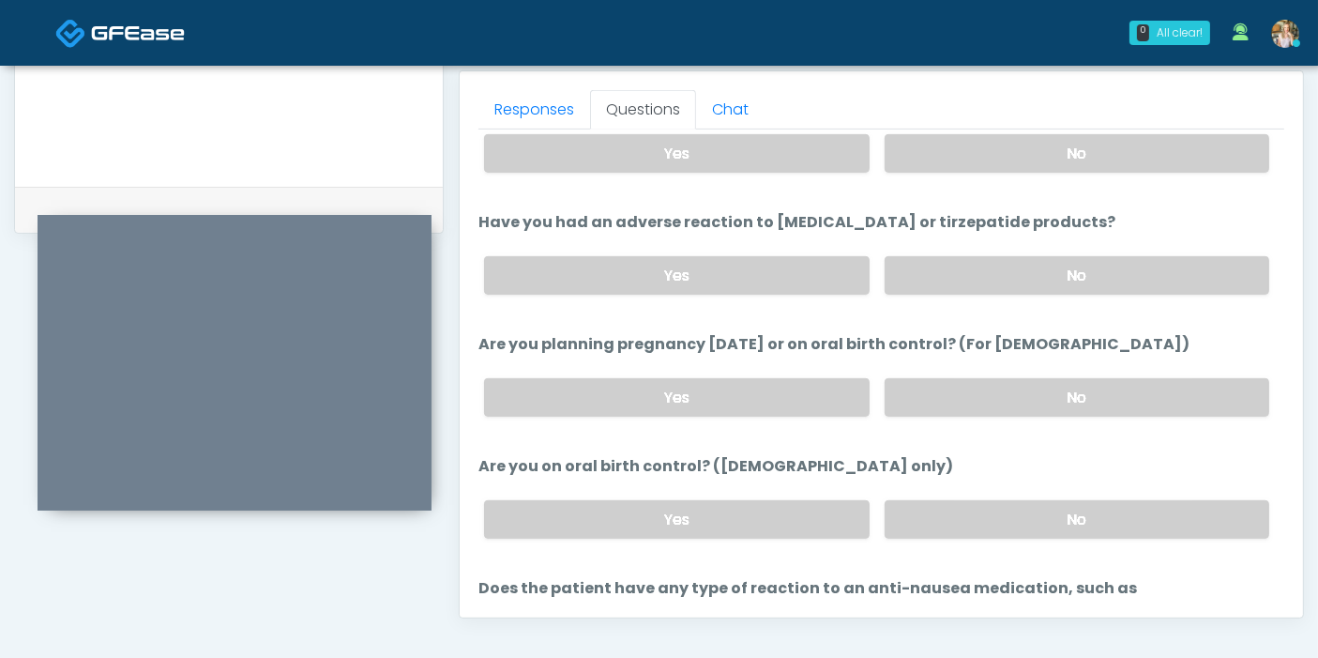
scroll to position [938, 0]
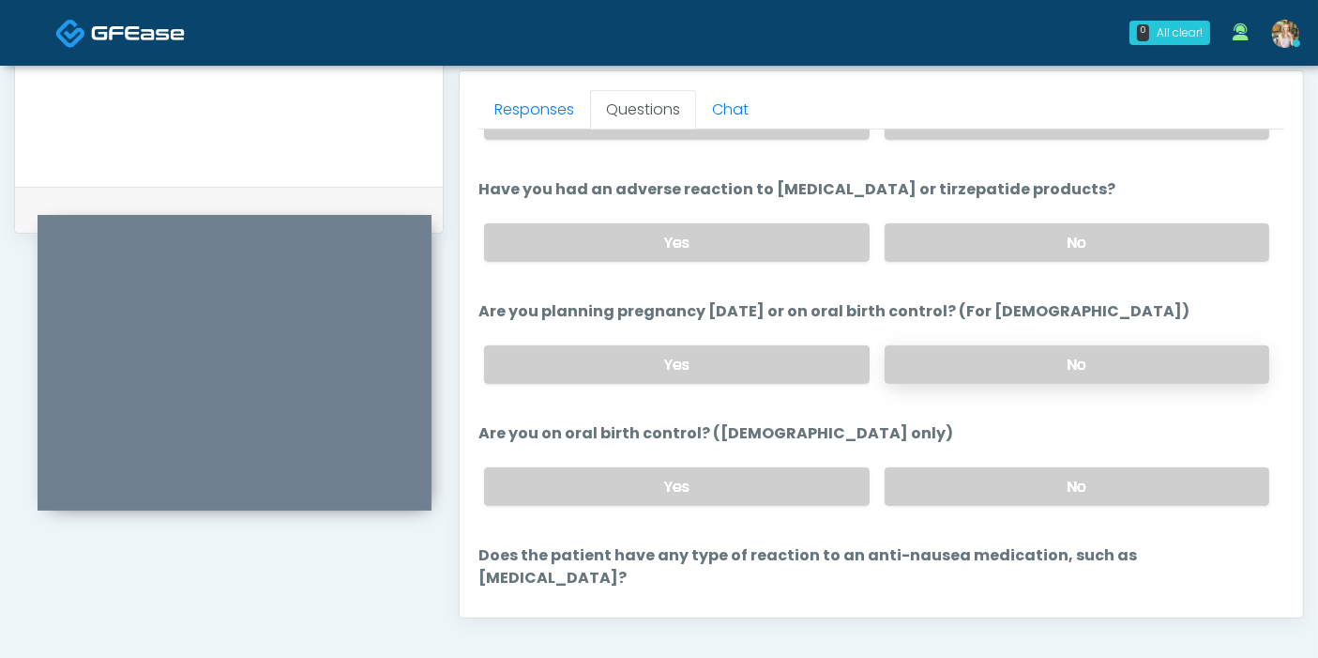
click at [1032, 359] on label "No" at bounding box center [1077, 364] width 385 height 38
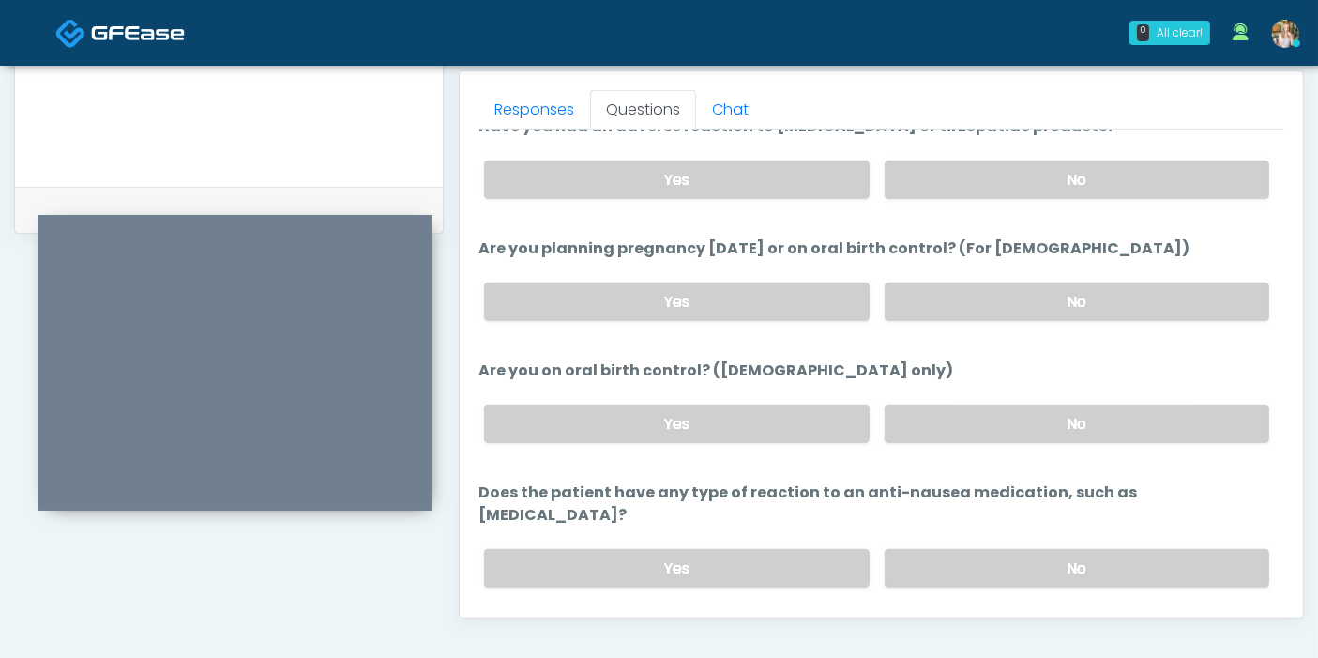
scroll to position [1033, 0]
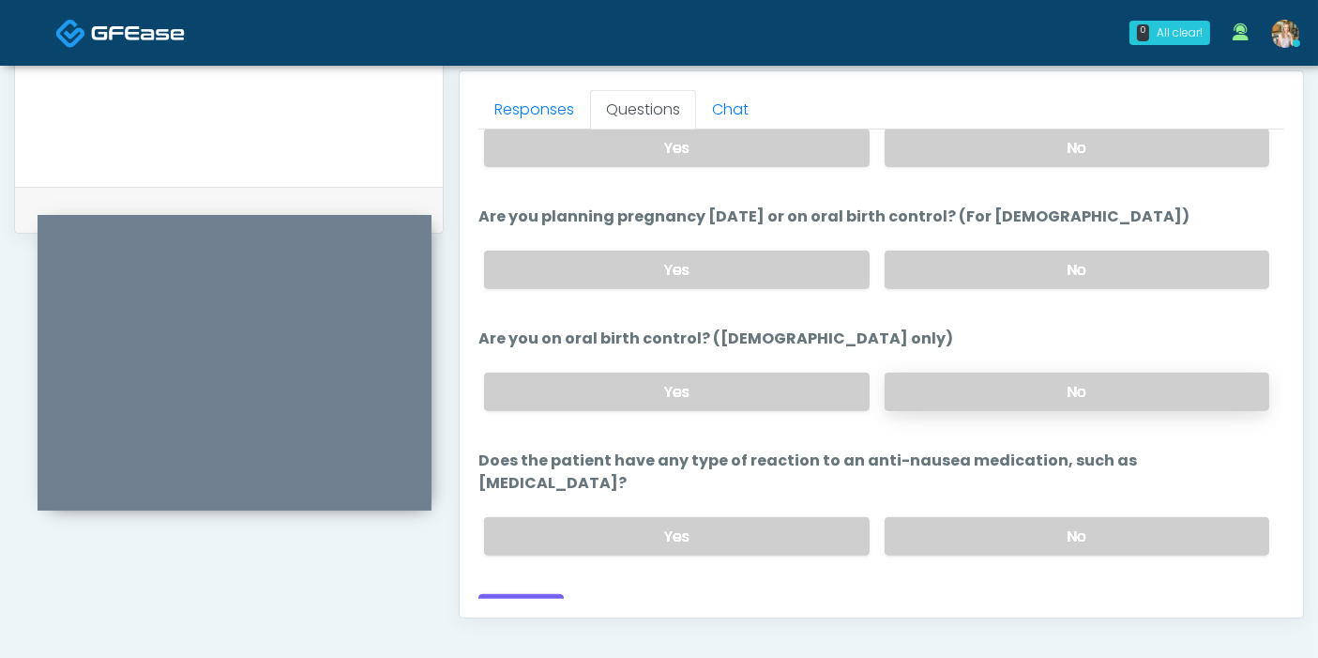
click at [982, 388] on label "No" at bounding box center [1077, 391] width 385 height 38
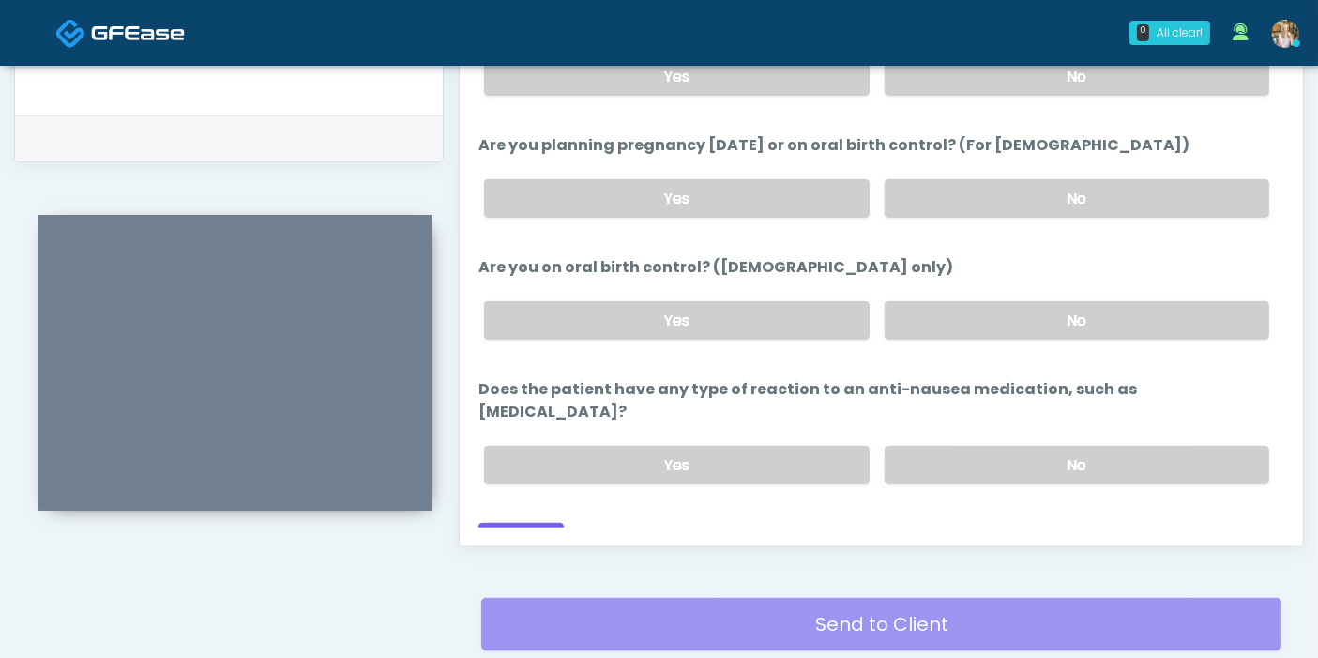
scroll to position [918, 0]
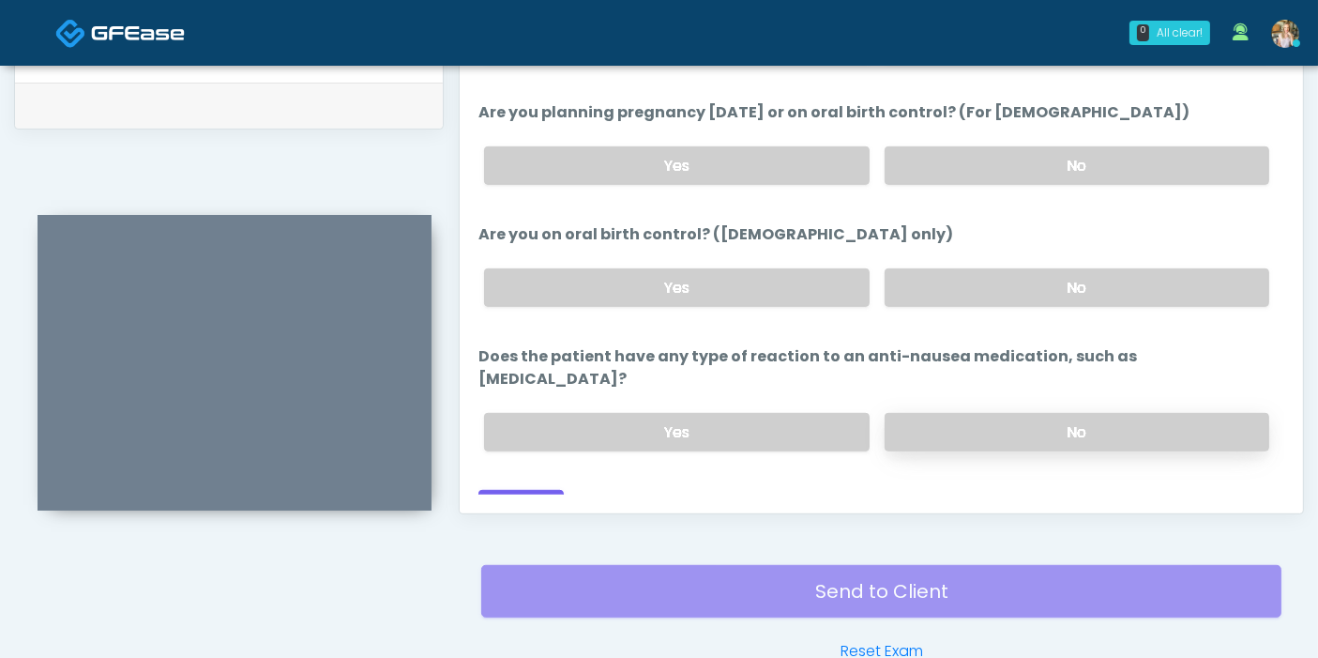
click at [1069, 413] on label "No" at bounding box center [1077, 432] width 385 height 38
click at [527, 490] on button "Continue" at bounding box center [520, 507] width 85 height 35
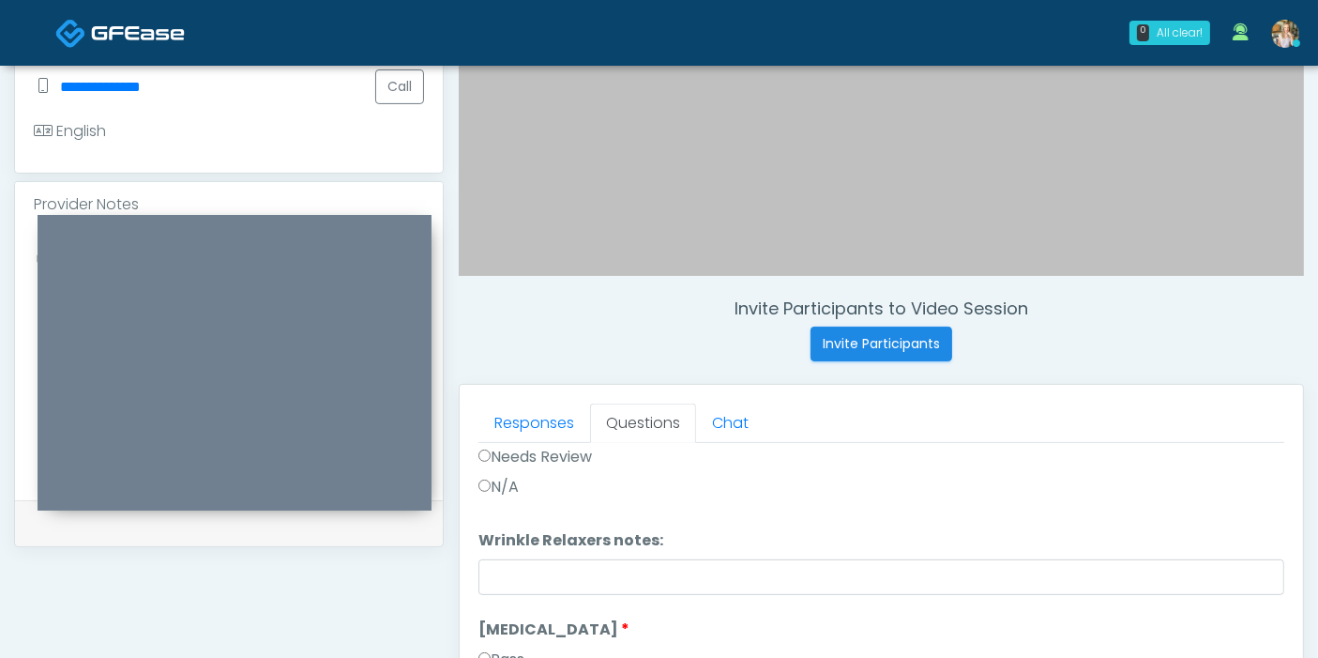
scroll to position [0, 0]
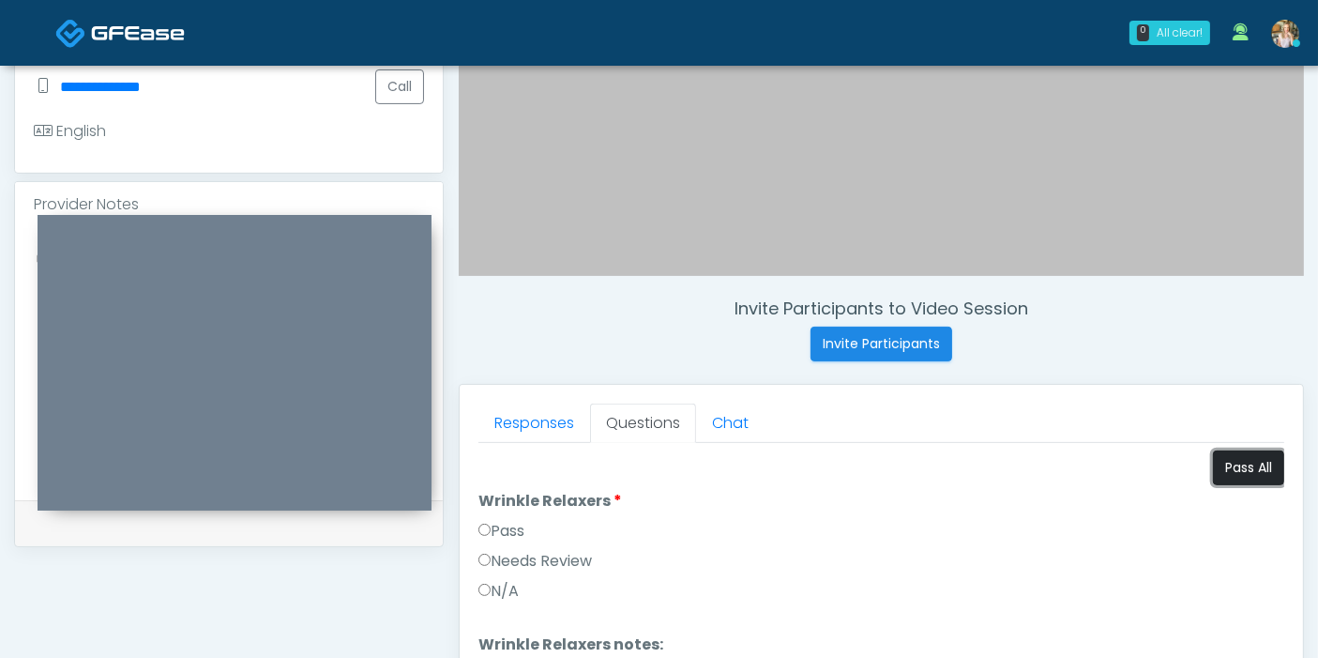
click at [1237, 470] on button "Pass All" at bounding box center [1248, 467] width 71 height 35
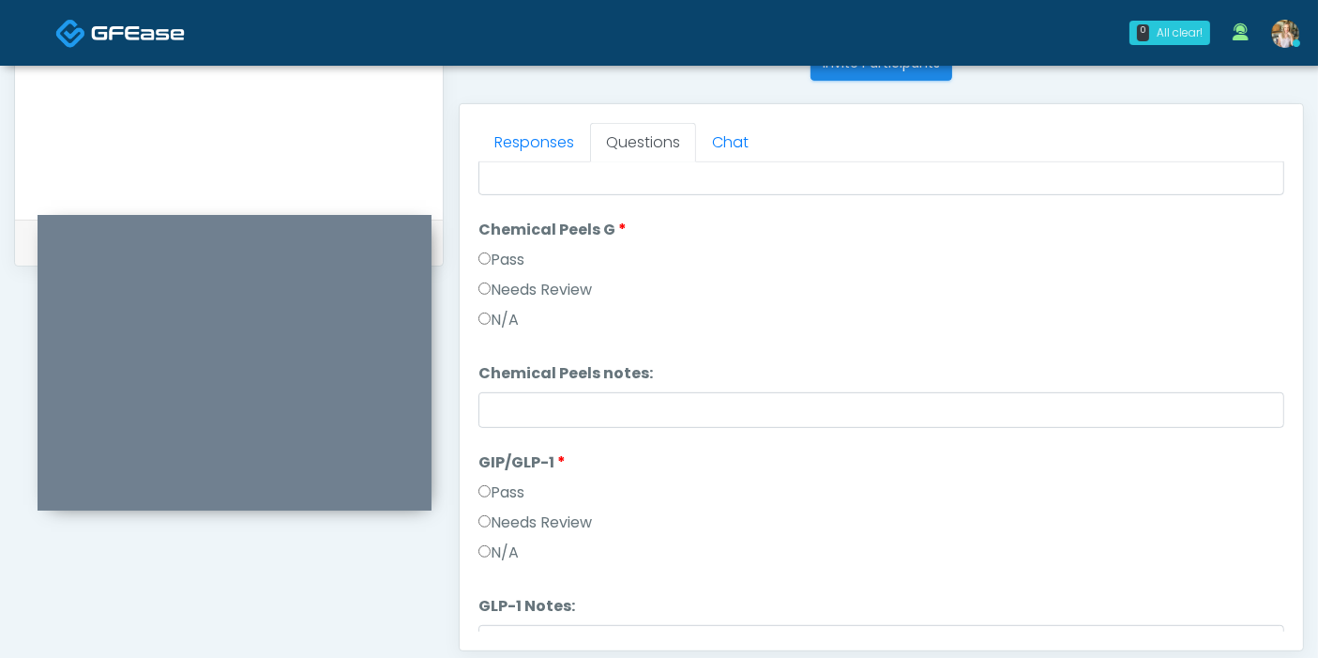
scroll to position [2170, 0]
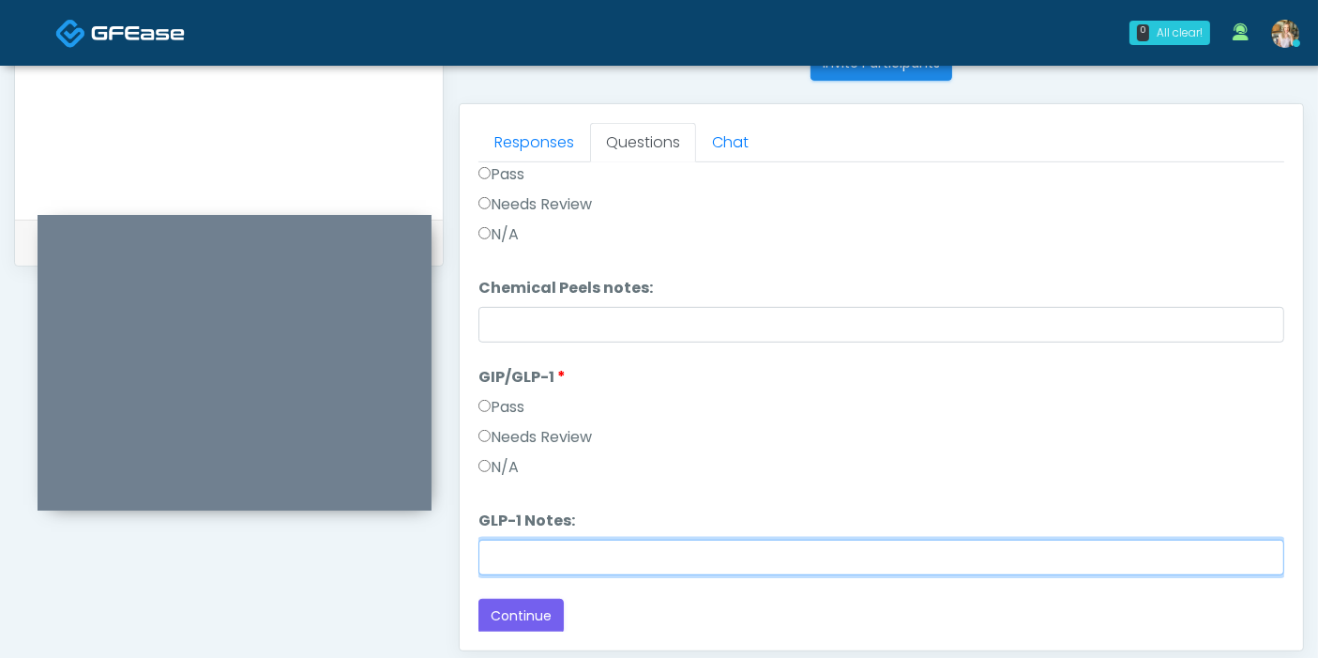
click at [661, 554] on input "GLP-1 Notes:" at bounding box center [881, 557] width 806 height 36
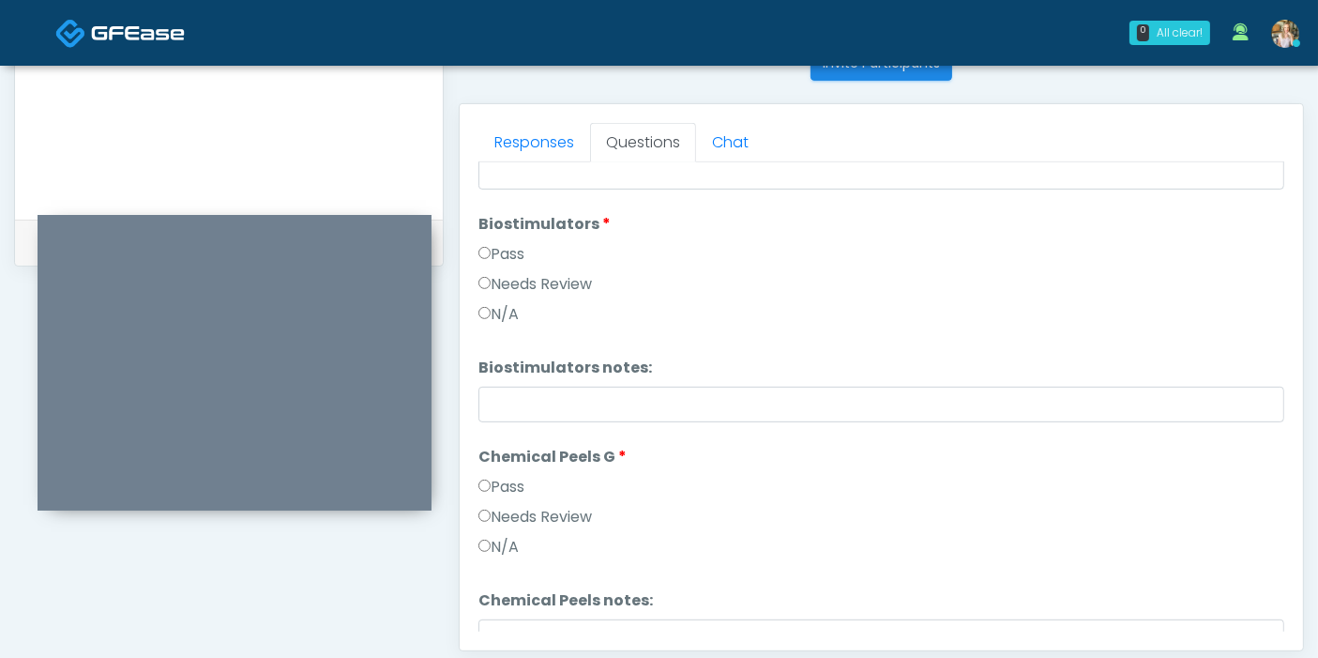
scroll to position [573, 0]
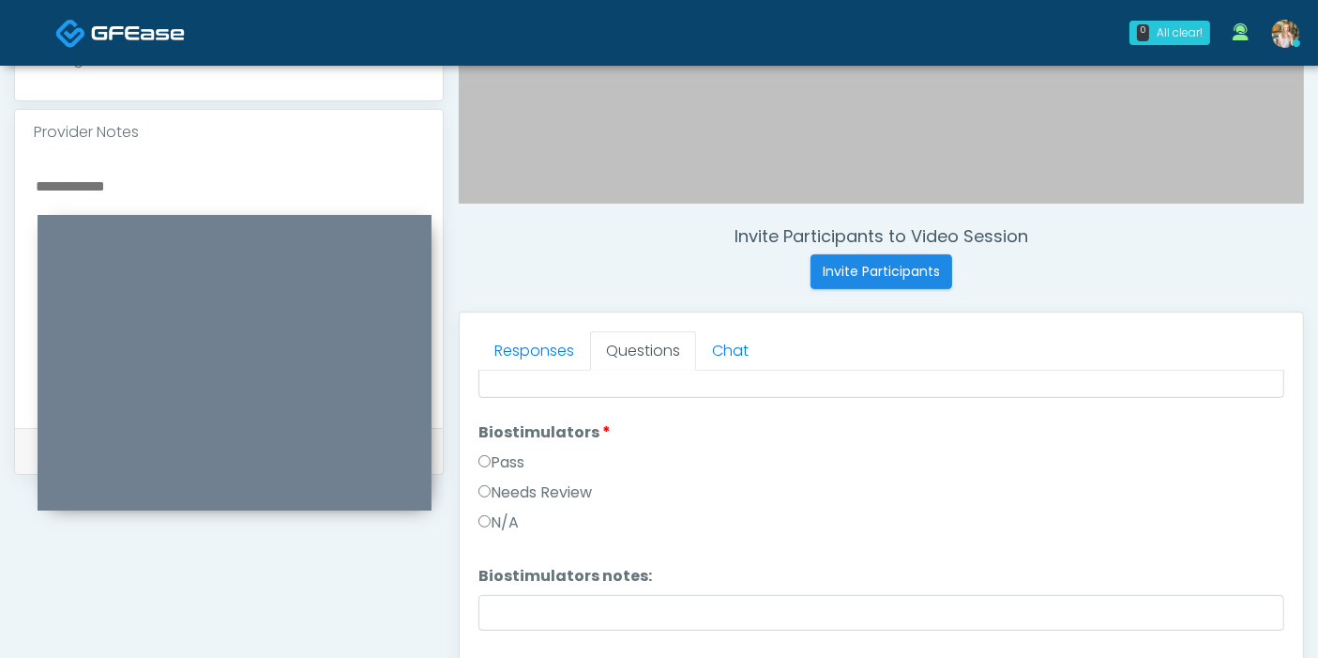
type input "**********"
click at [137, 179] on textarea at bounding box center [229, 288] width 390 height 229
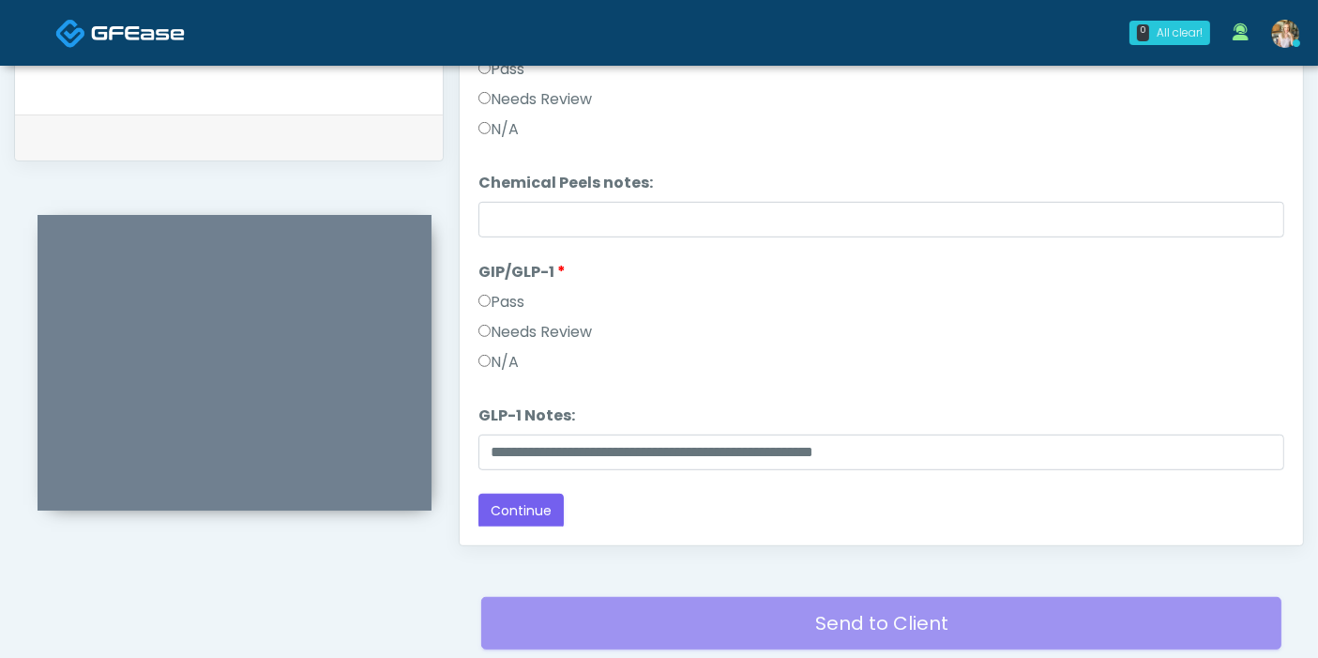
scroll to position [1022, 0]
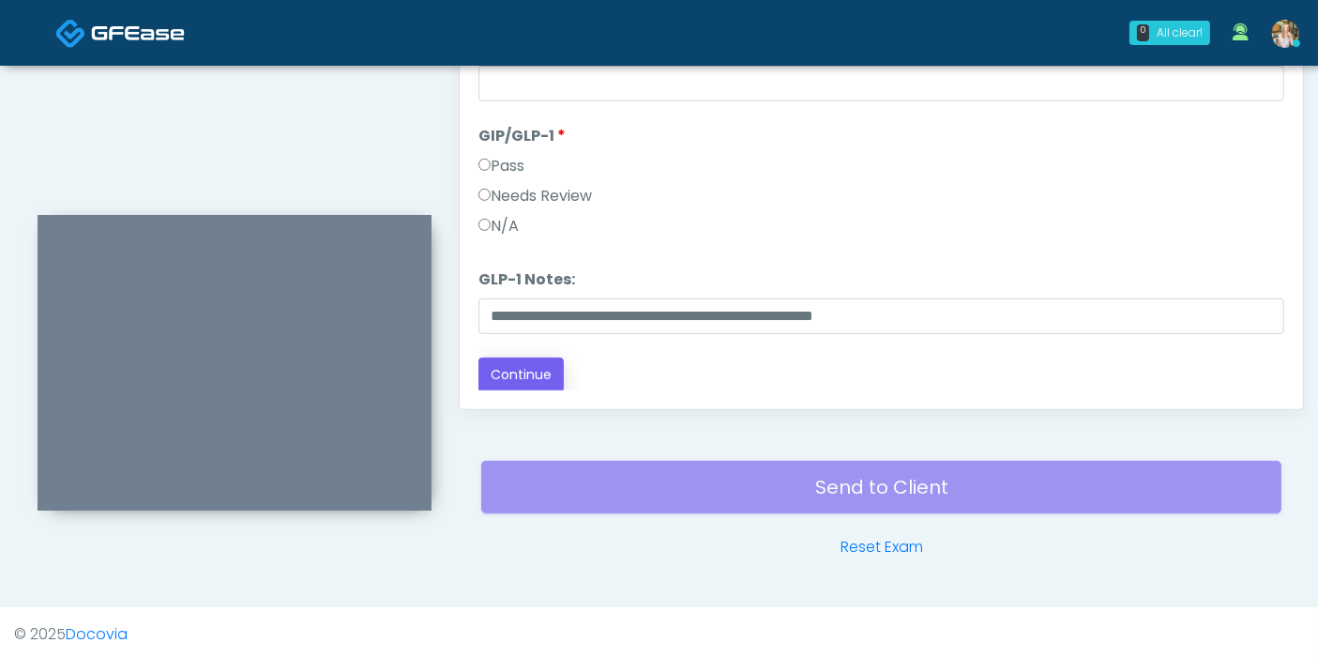
type textarea "**********"
click at [543, 372] on button "Continue" at bounding box center [520, 374] width 85 height 35
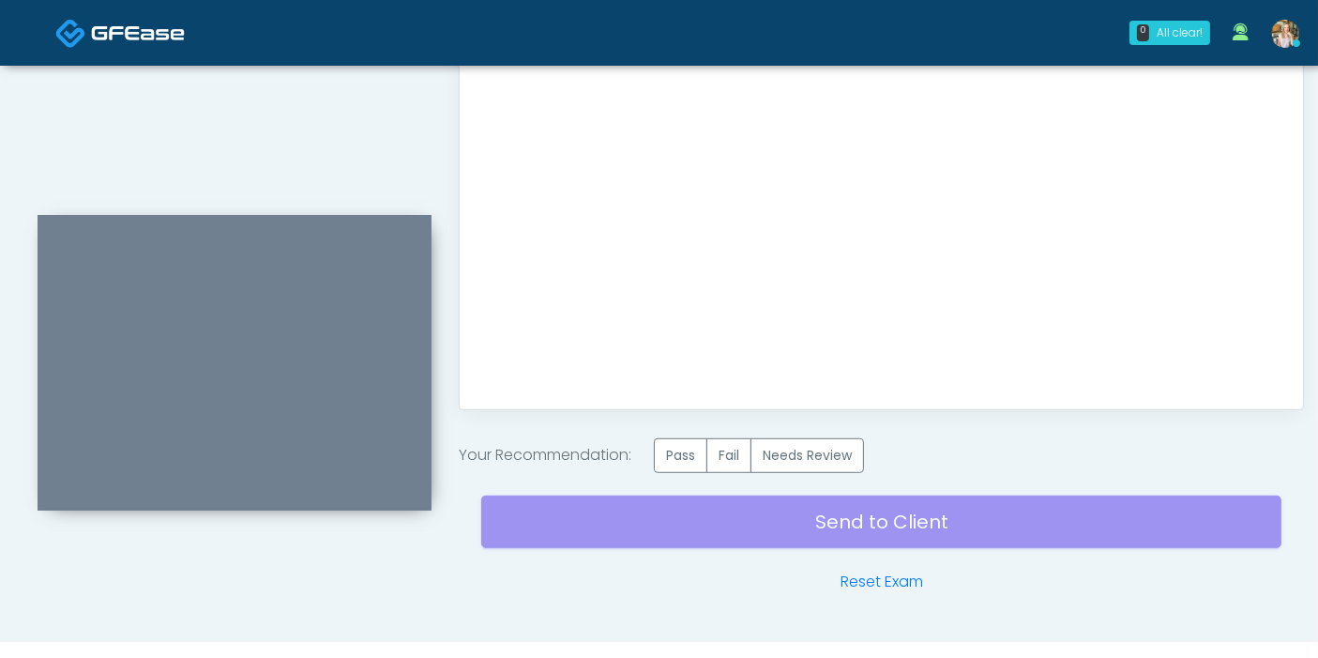
scroll to position [0, 0]
click at [684, 450] on label "Pass" at bounding box center [680, 455] width 53 height 35
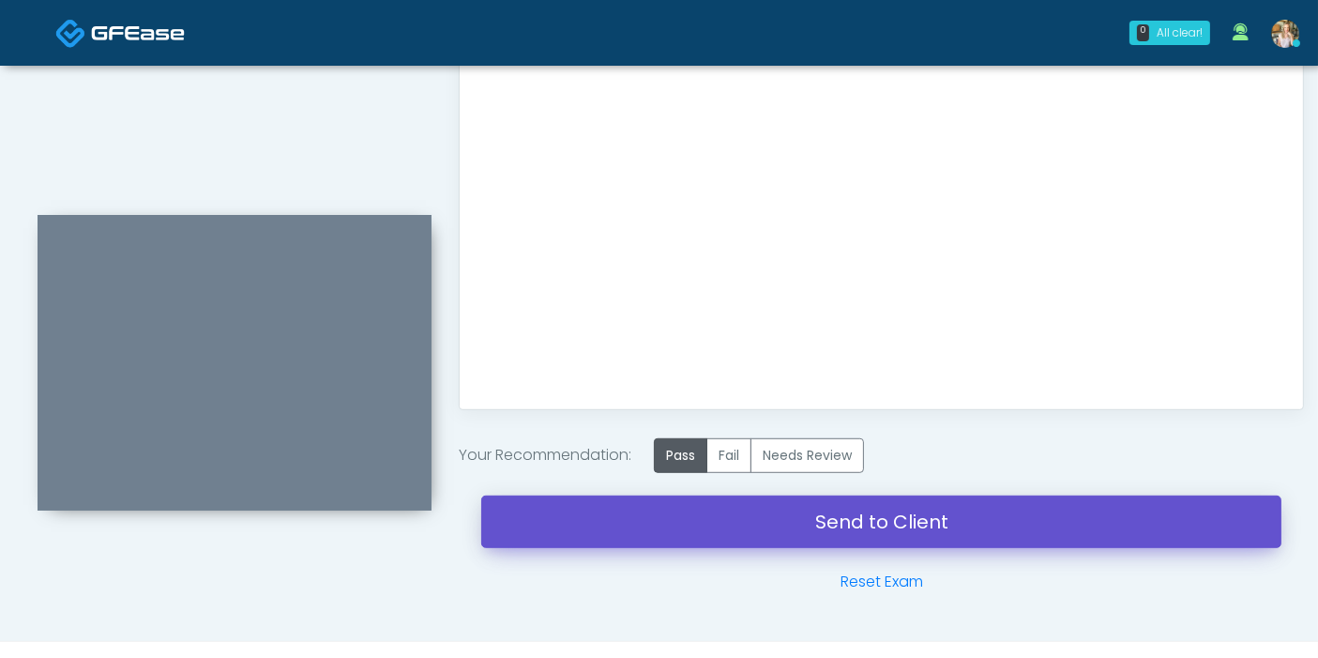
drag, startPoint x: 873, startPoint y: 520, endPoint x: 765, endPoint y: 91, distance: 442.0
click at [872, 519] on link "Send to Client" at bounding box center [881, 521] width 800 height 53
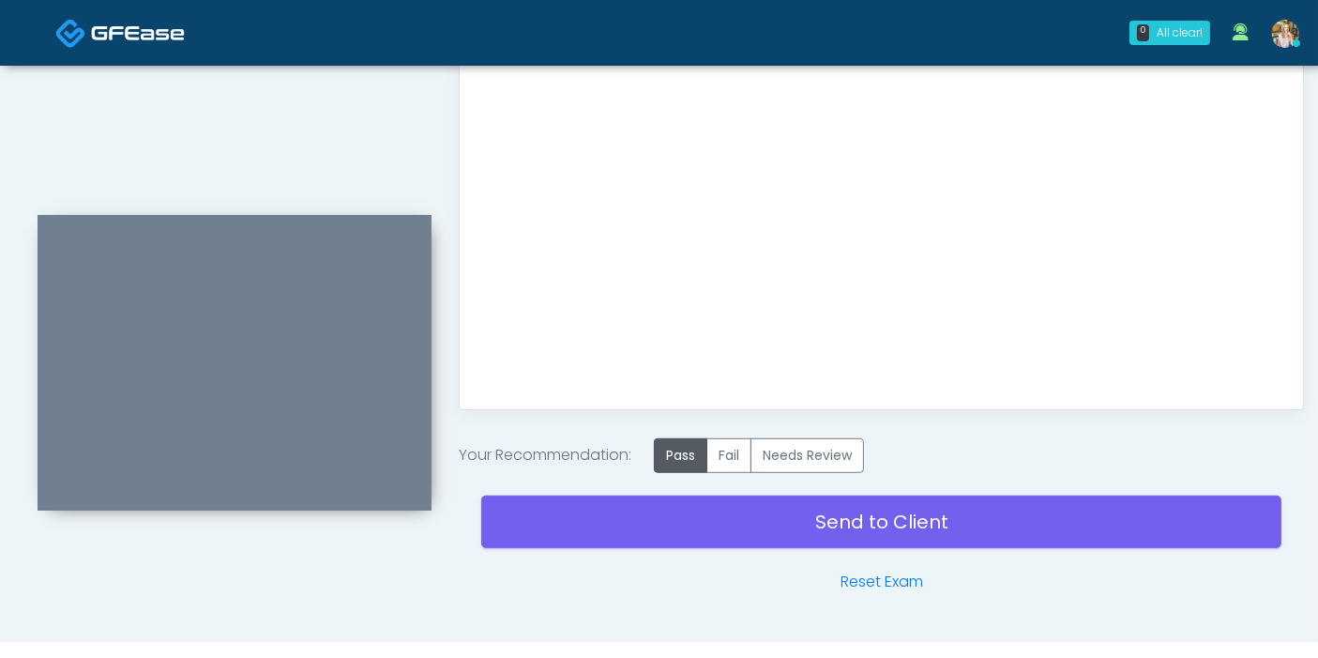
drag, startPoint x: 593, startPoint y: 307, endPoint x: 619, endPoint y: 285, distance: 34.0
click at [598, 295] on div "Good Faith Exam Script Good Faith Exam Script INTRODUCTION Hello, my name is un…" at bounding box center [881, 155] width 806 height 469
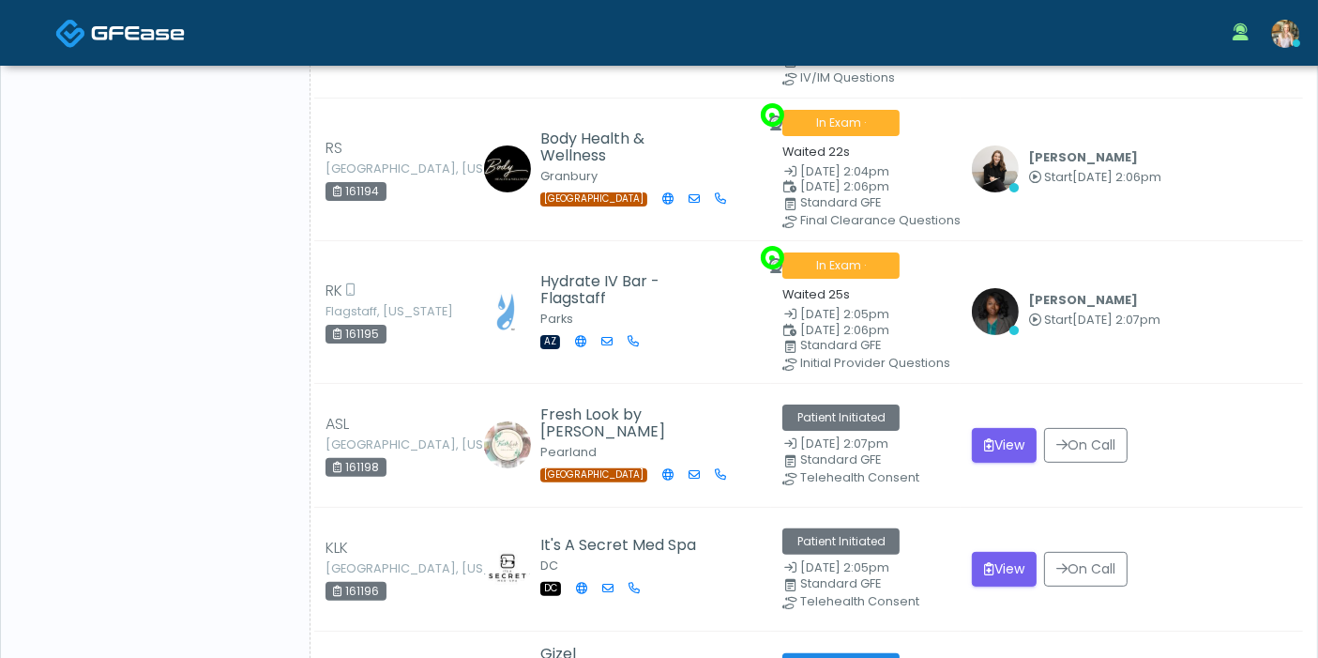
scroll to position [521, 0]
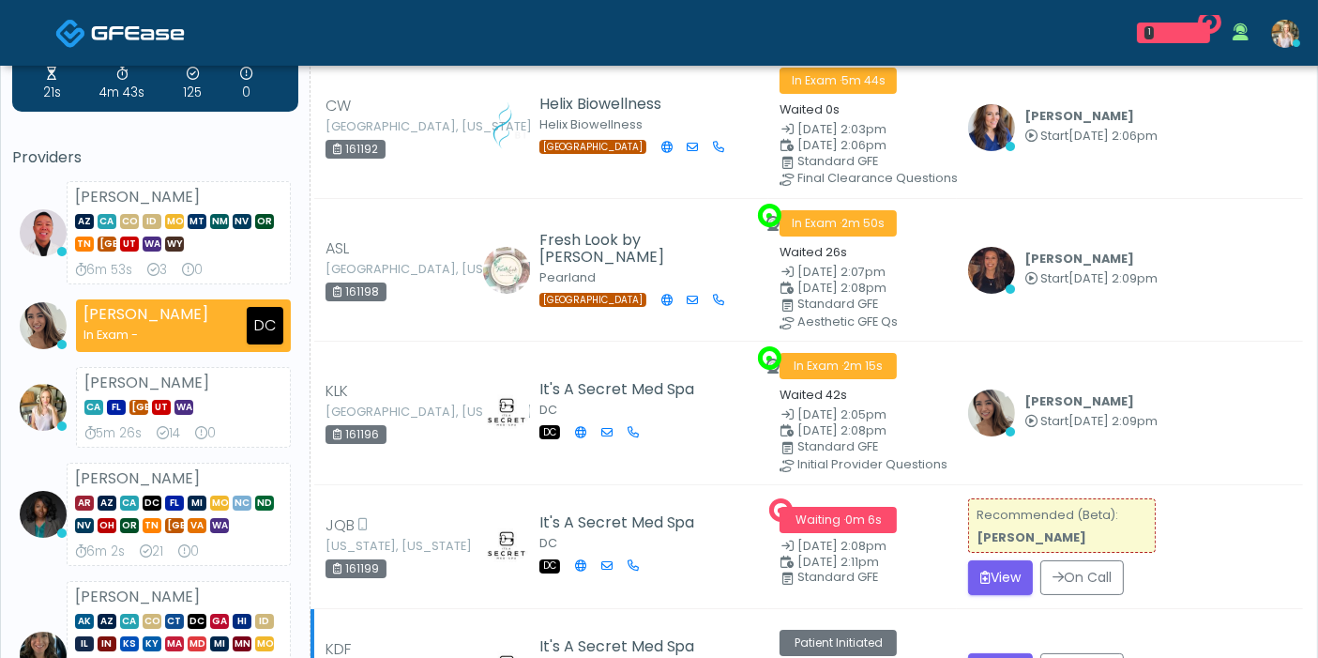
scroll to position [312, 0]
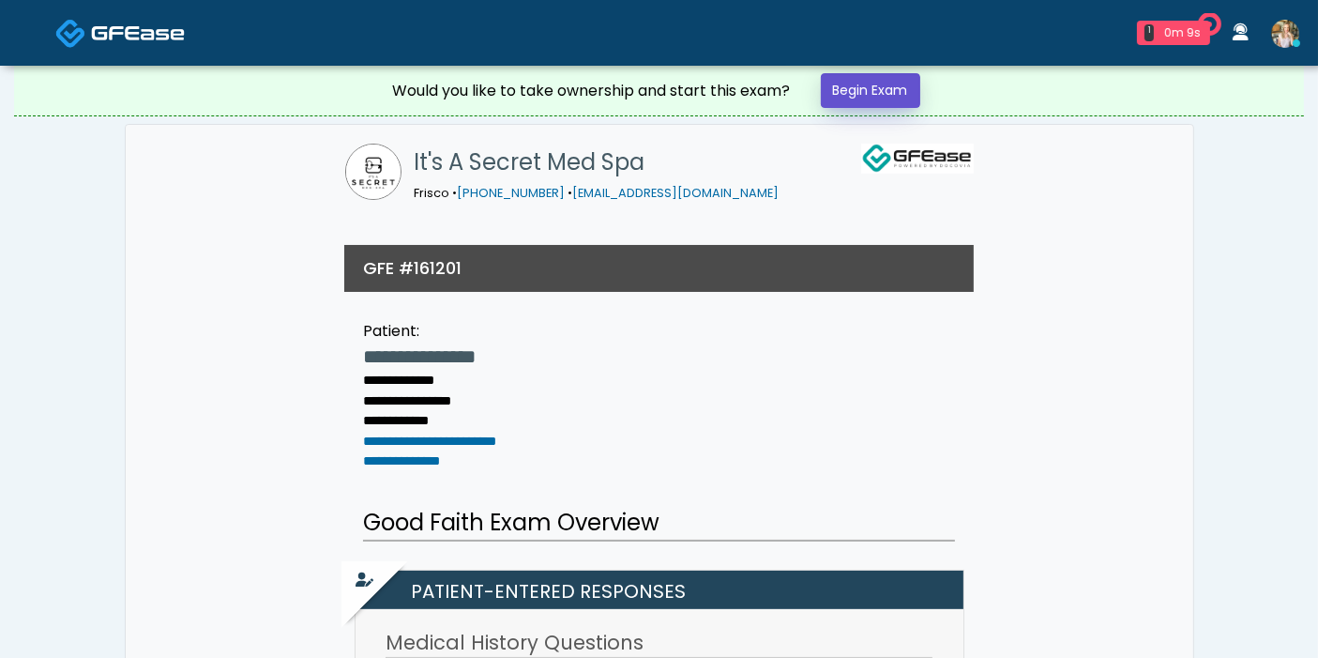
click at [859, 96] on link "Begin Exam" at bounding box center [870, 90] width 99 height 35
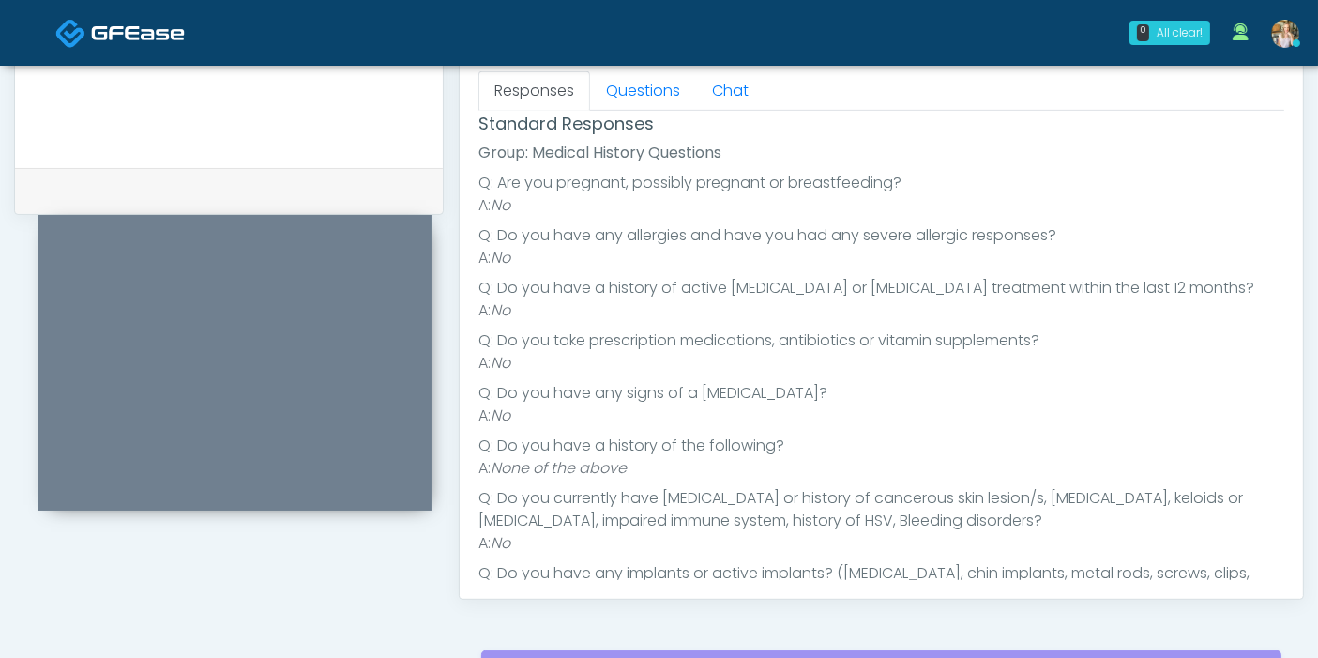
scroll to position [18, 0]
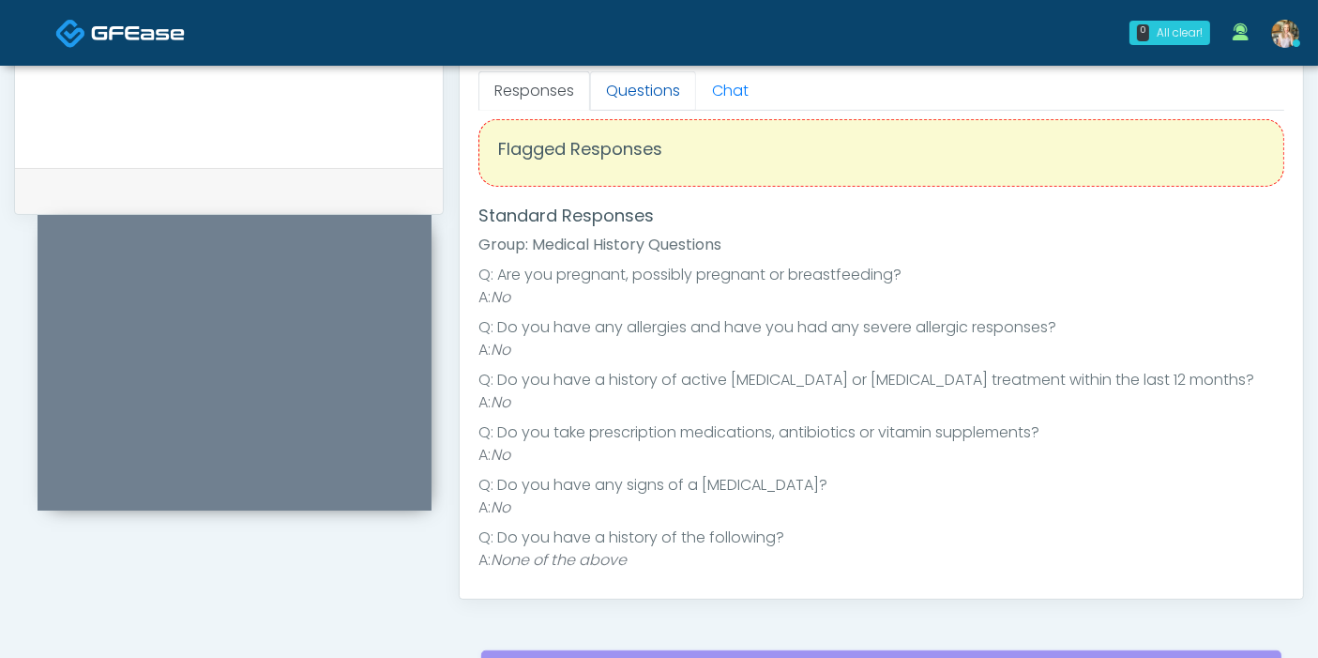
click at [636, 81] on link "Questions" at bounding box center [643, 90] width 106 height 39
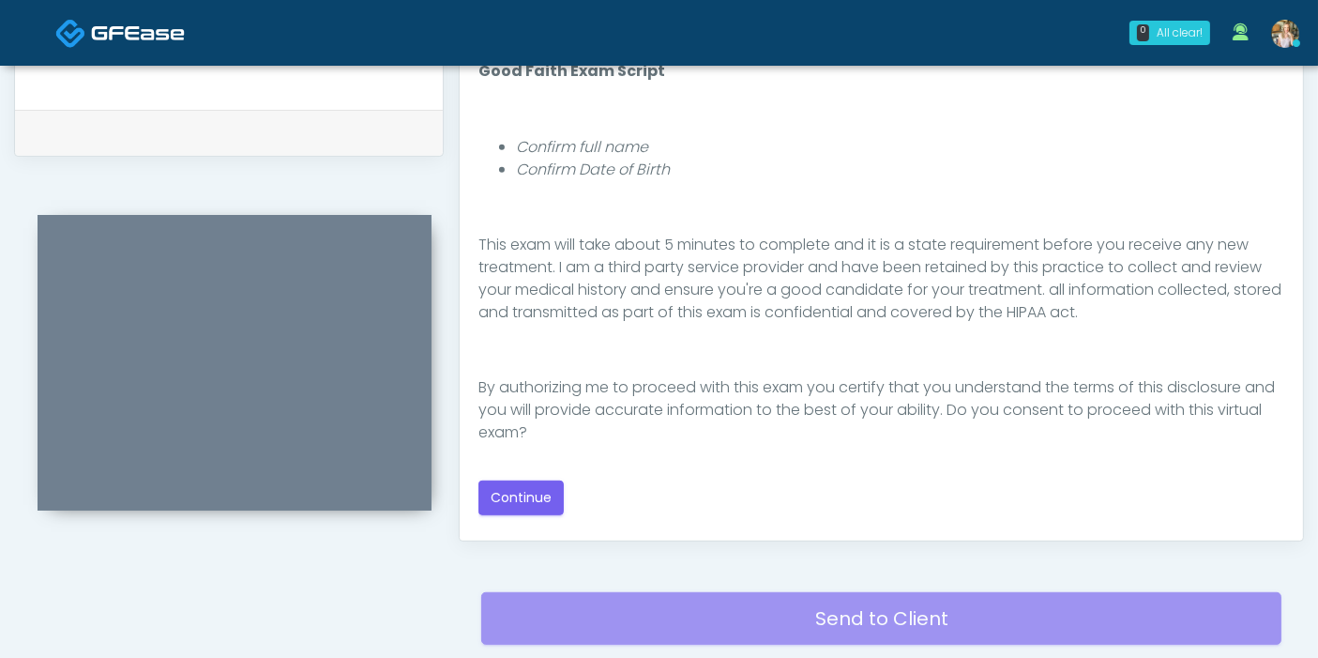
scroll to position [938, 0]
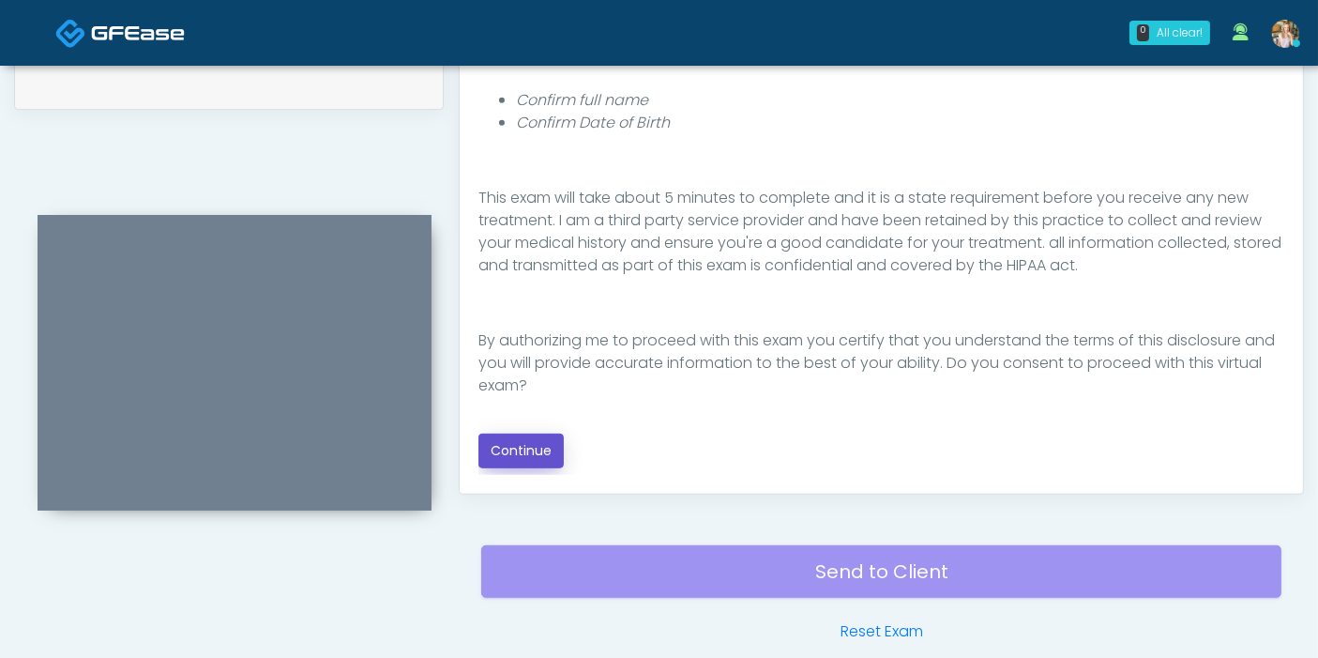
click at [541, 443] on button "Continue" at bounding box center [520, 450] width 85 height 35
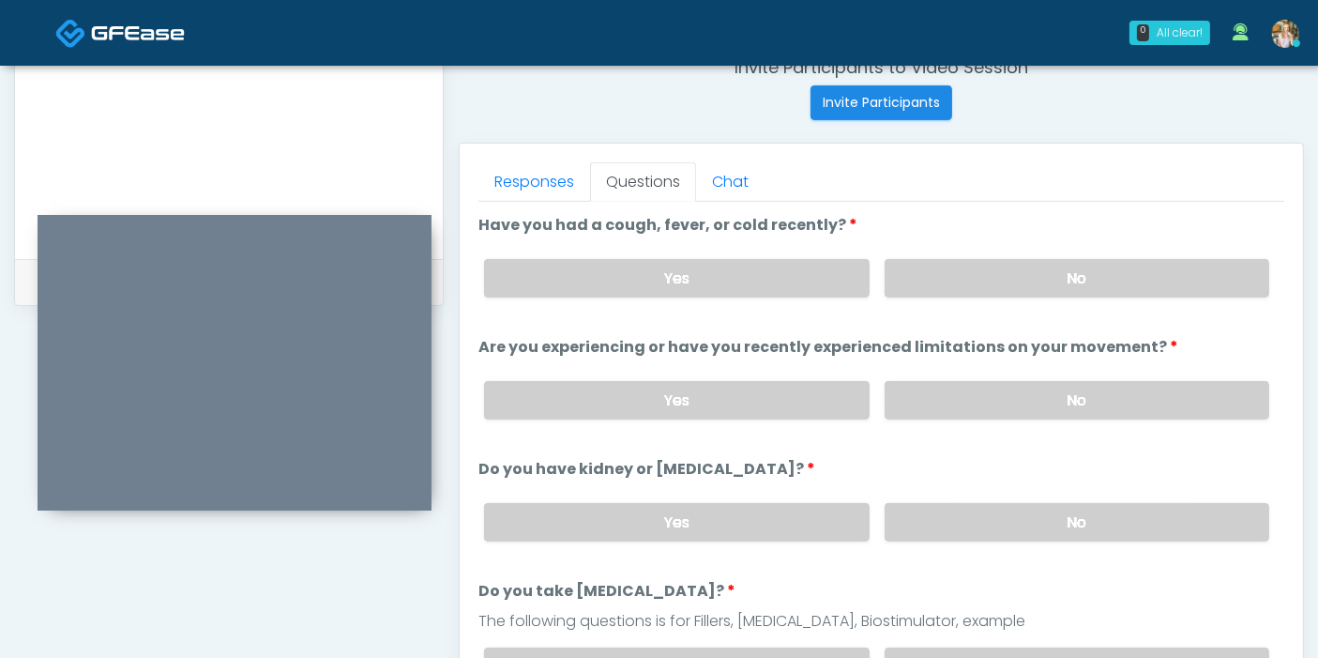
scroll to position [710, 0]
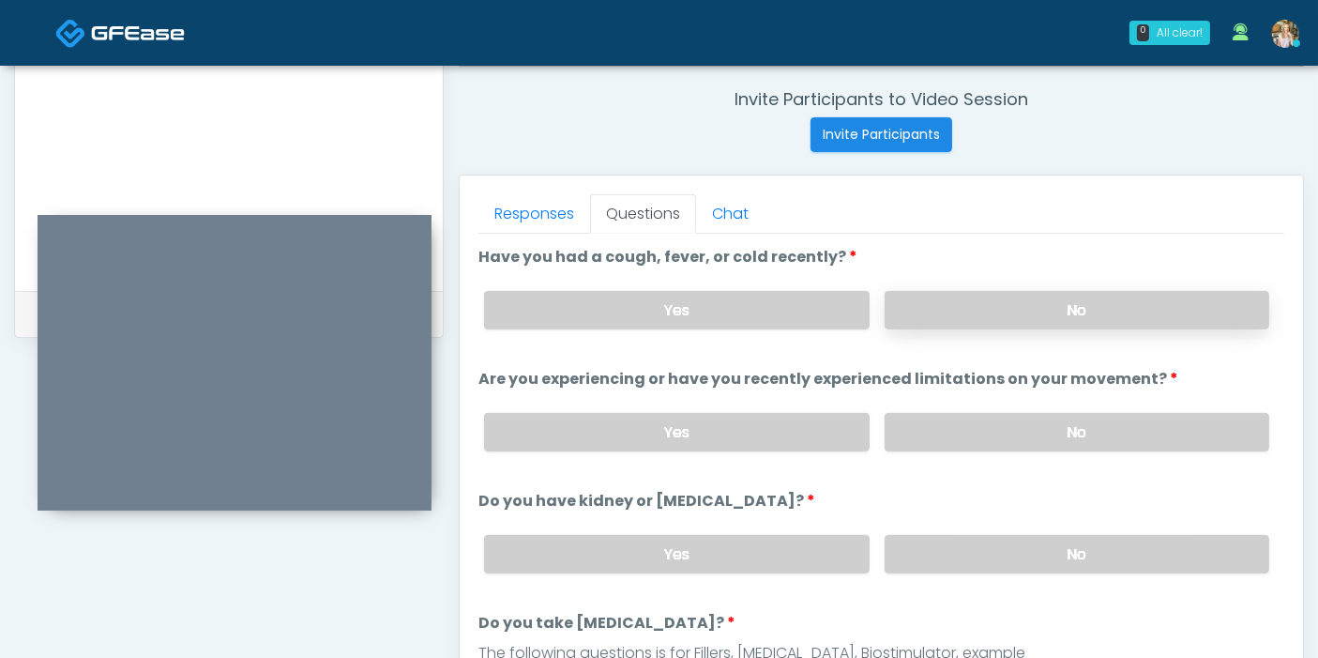
click at [1036, 319] on label "No" at bounding box center [1077, 310] width 385 height 38
click at [1082, 425] on label "No" at bounding box center [1077, 432] width 385 height 38
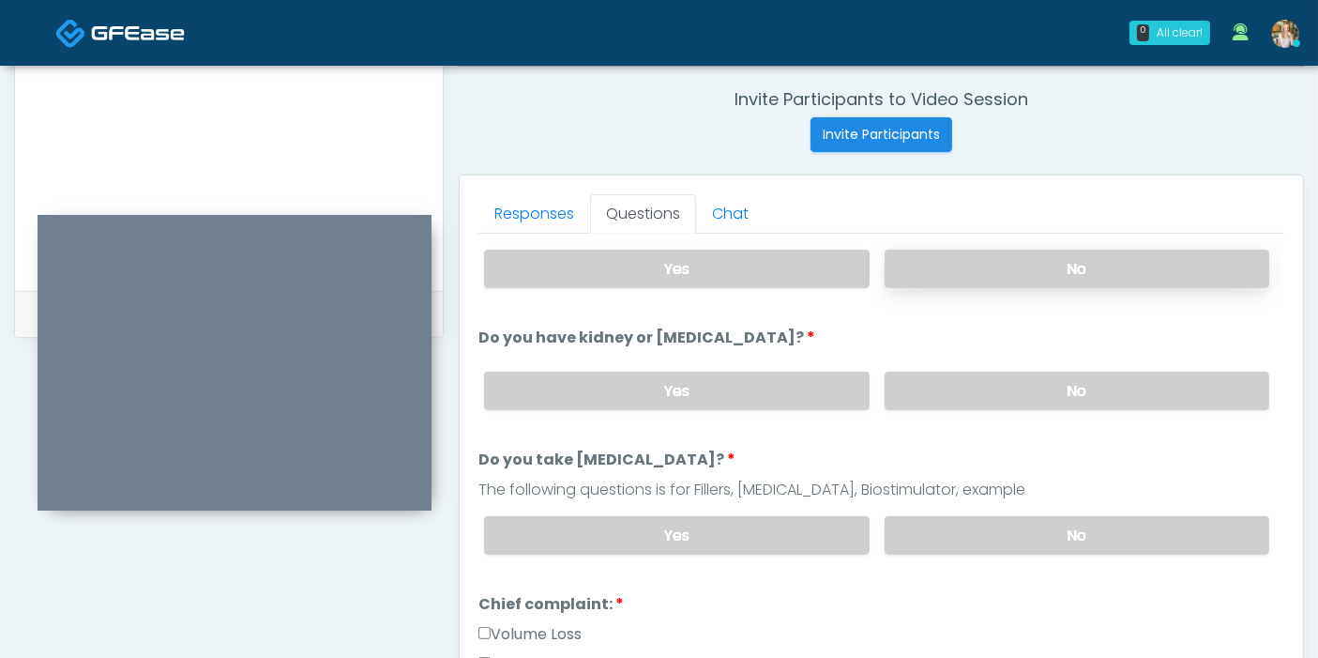
scroll to position [208, 0]
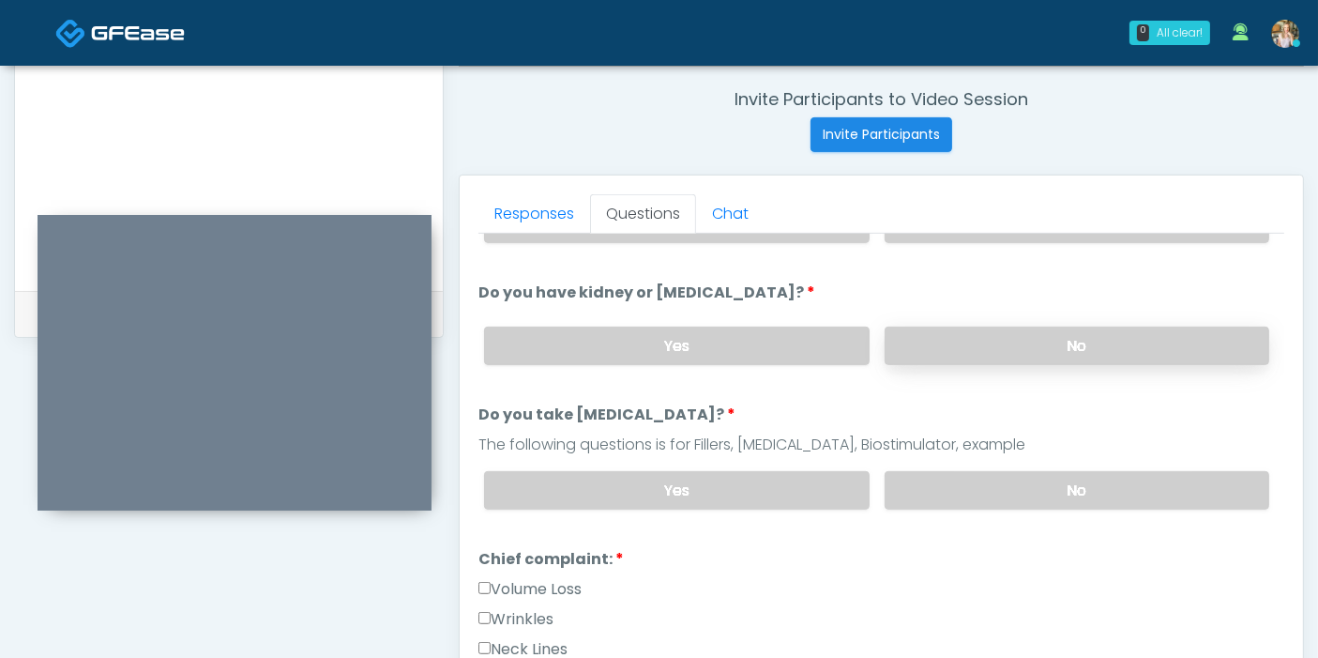
click at [1046, 344] on label "No" at bounding box center [1077, 345] width 385 height 38
click at [1058, 494] on label "No" at bounding box center [1077, 490] width 385 height 38
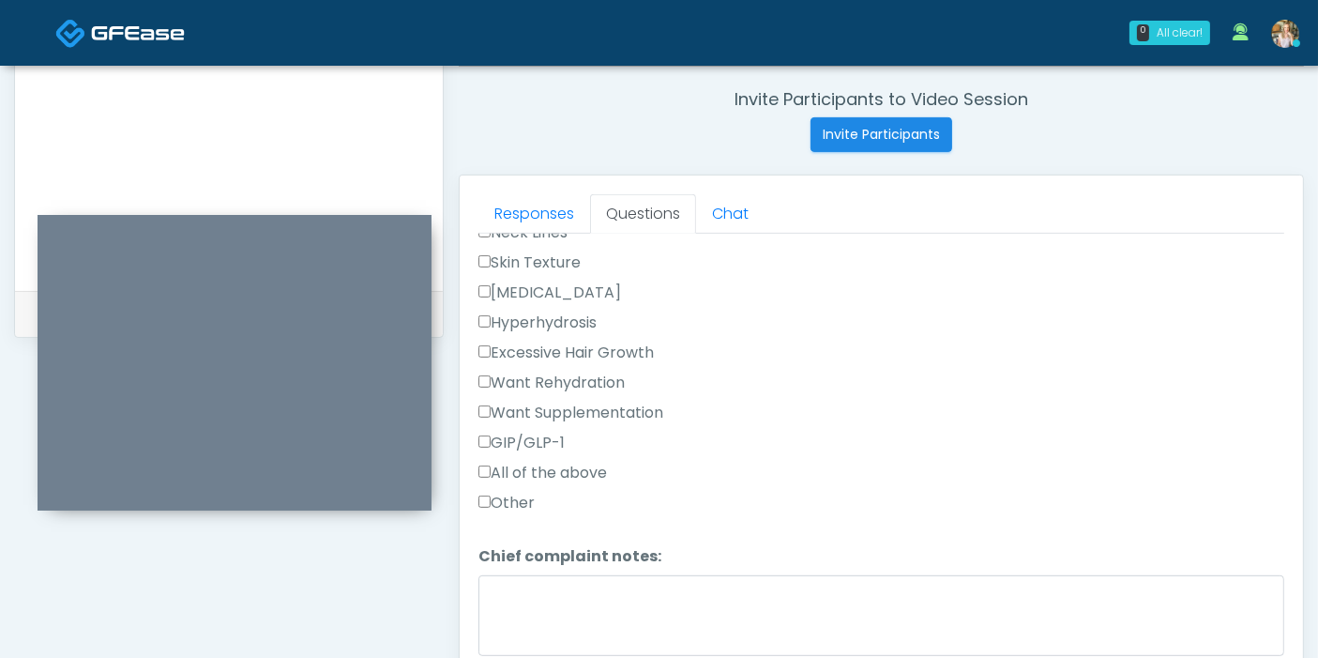
scroll to position [729, 0]
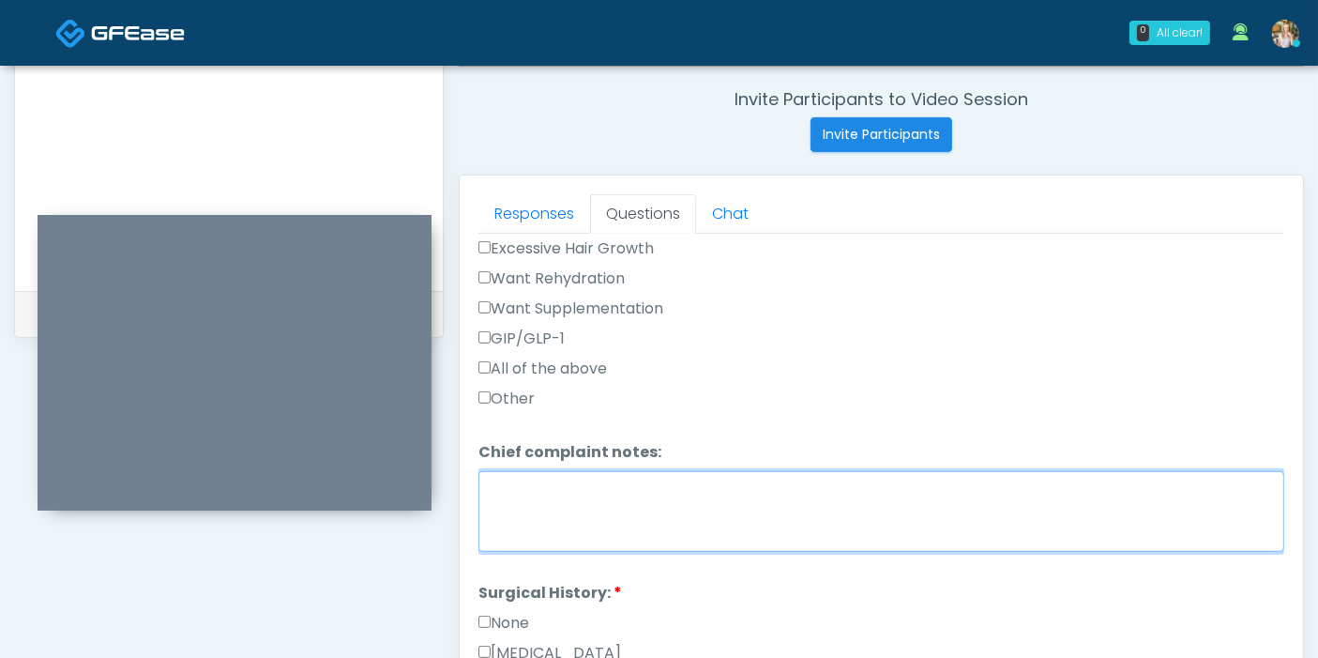
click at [540, 474] on textarea "Chief complaint notes:" at bounding box center [881, 511] width 806 height 81
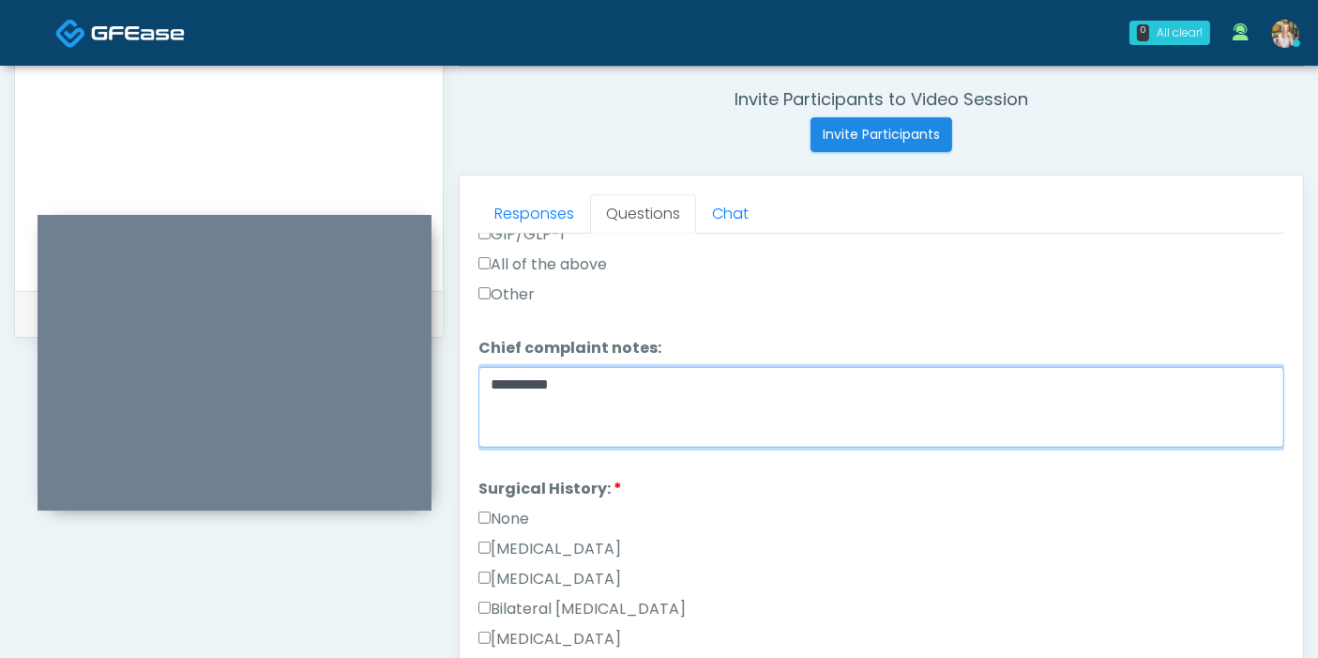
scroll to position [938, 0]
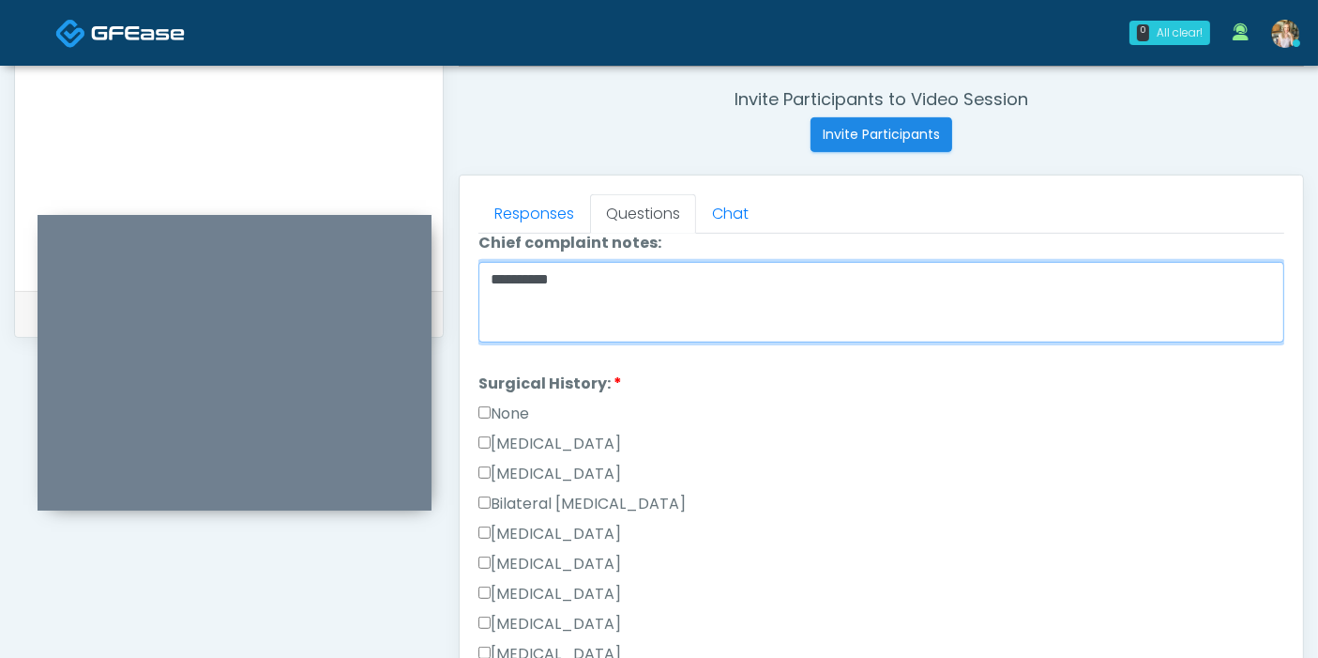
type textarea "**********"
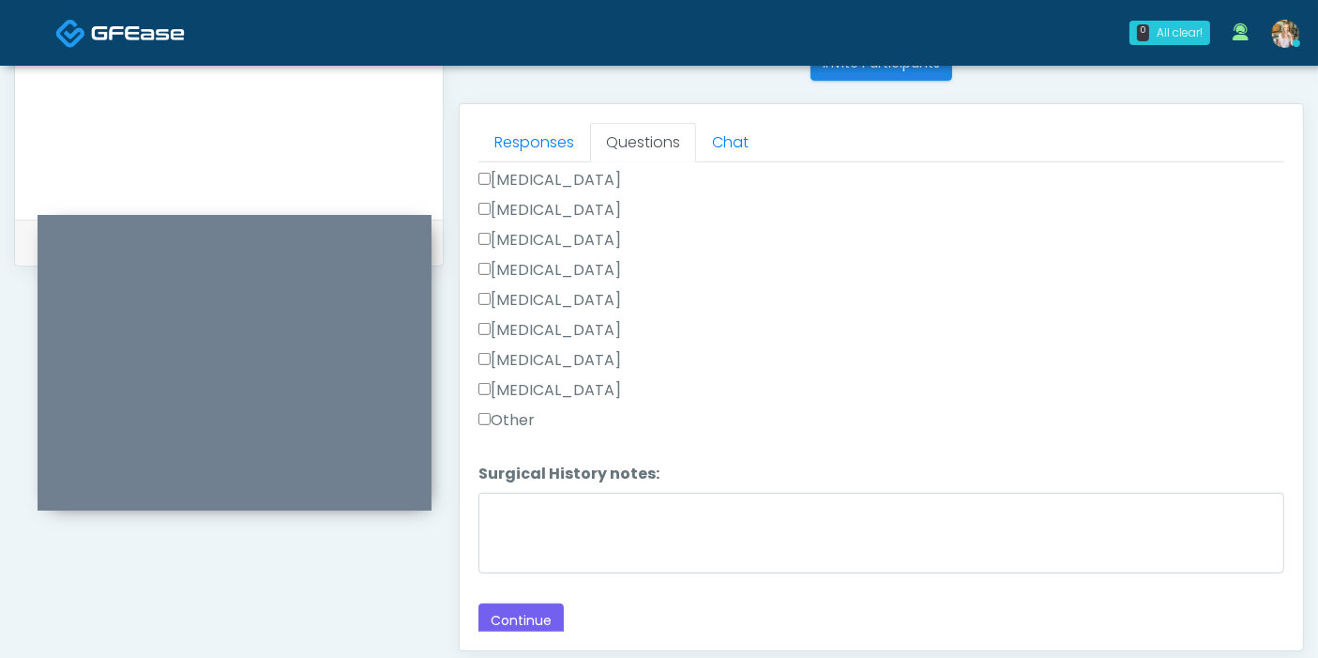
scroll to position [814, 0]
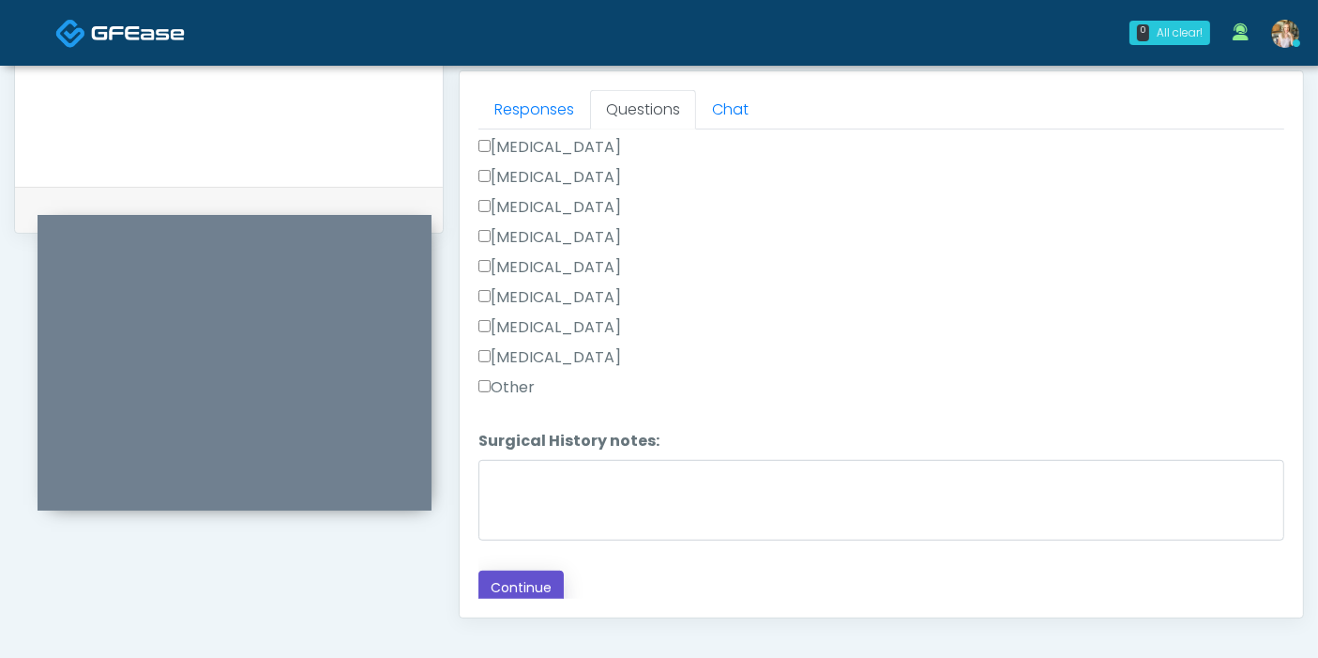
click at [514, 581] on button "Continue" at bounding box center [520, 587] width 85 height 35
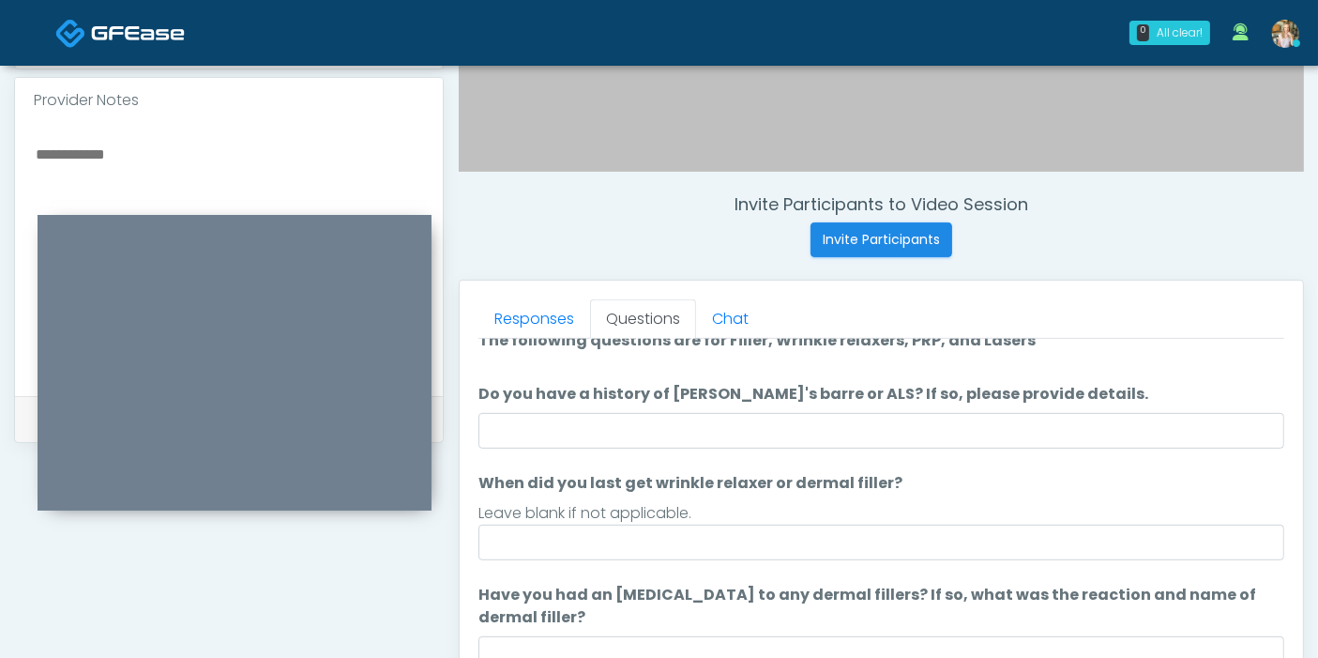
scroll to position [0, 0]
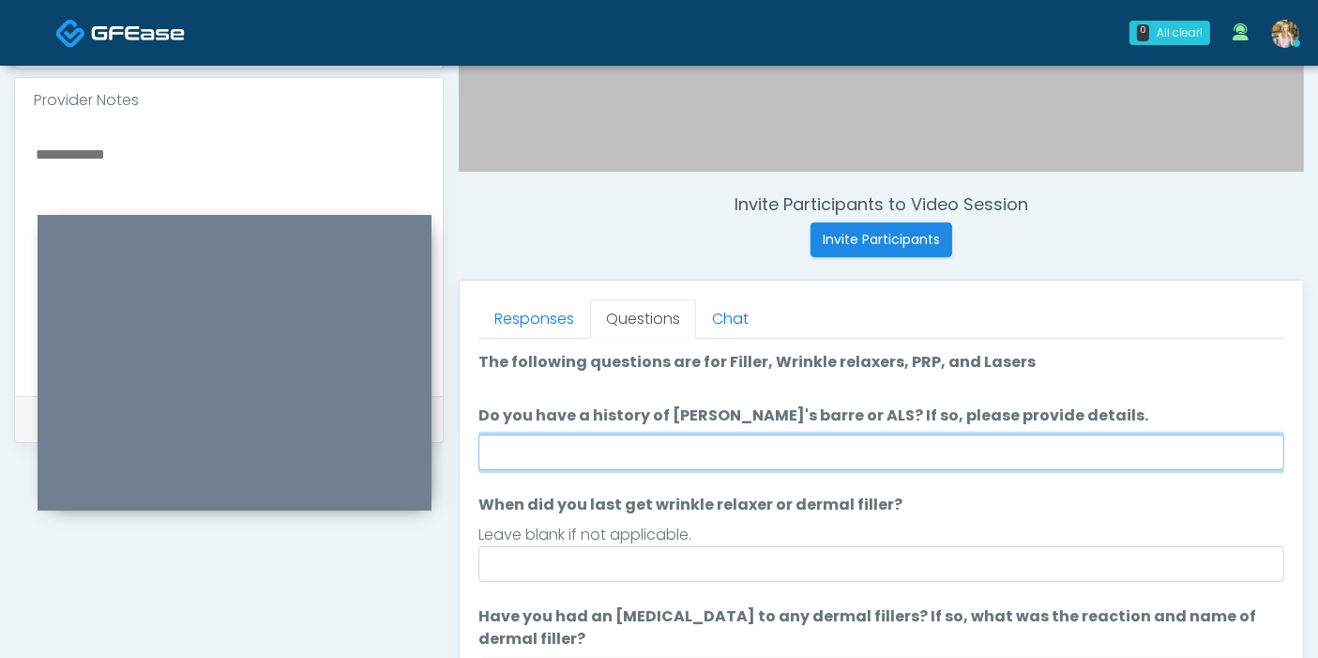
click at [847, 440] on input "Do you have a history of [PERSON_NAME]'s barre or ALS? If so, please provide de…" at bounding box center [881, 452] width 806 height 36
type input "**"
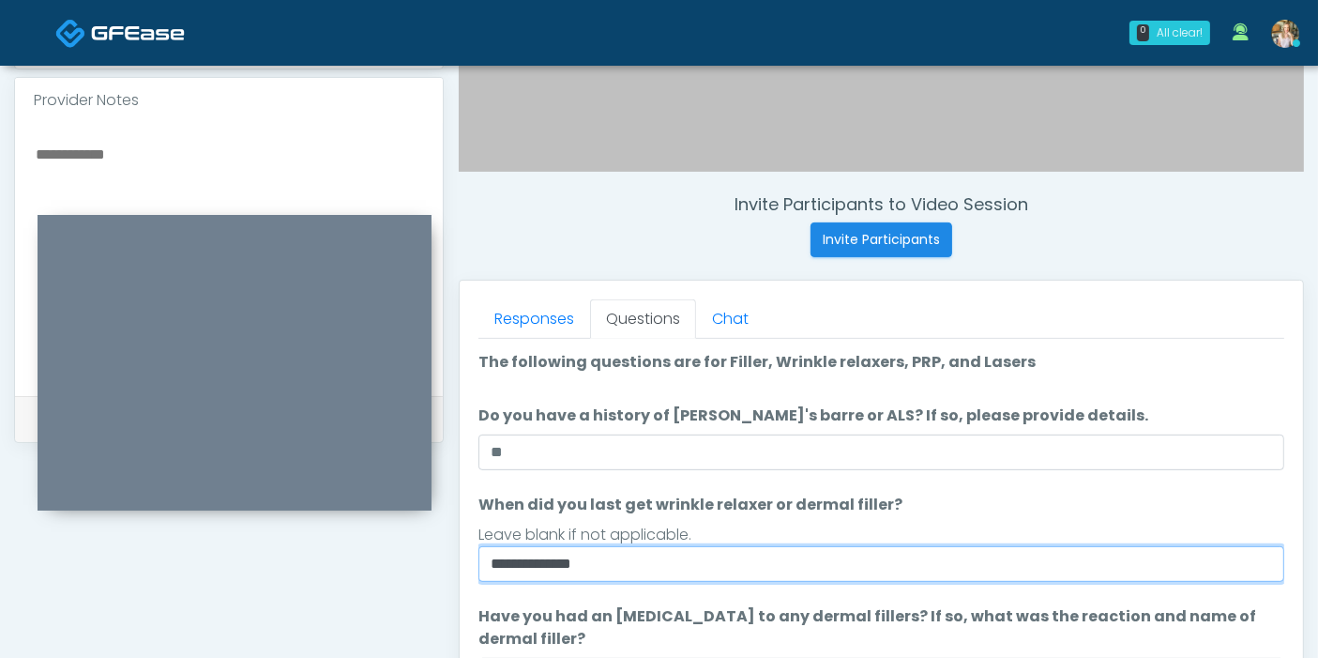
type input "**********"
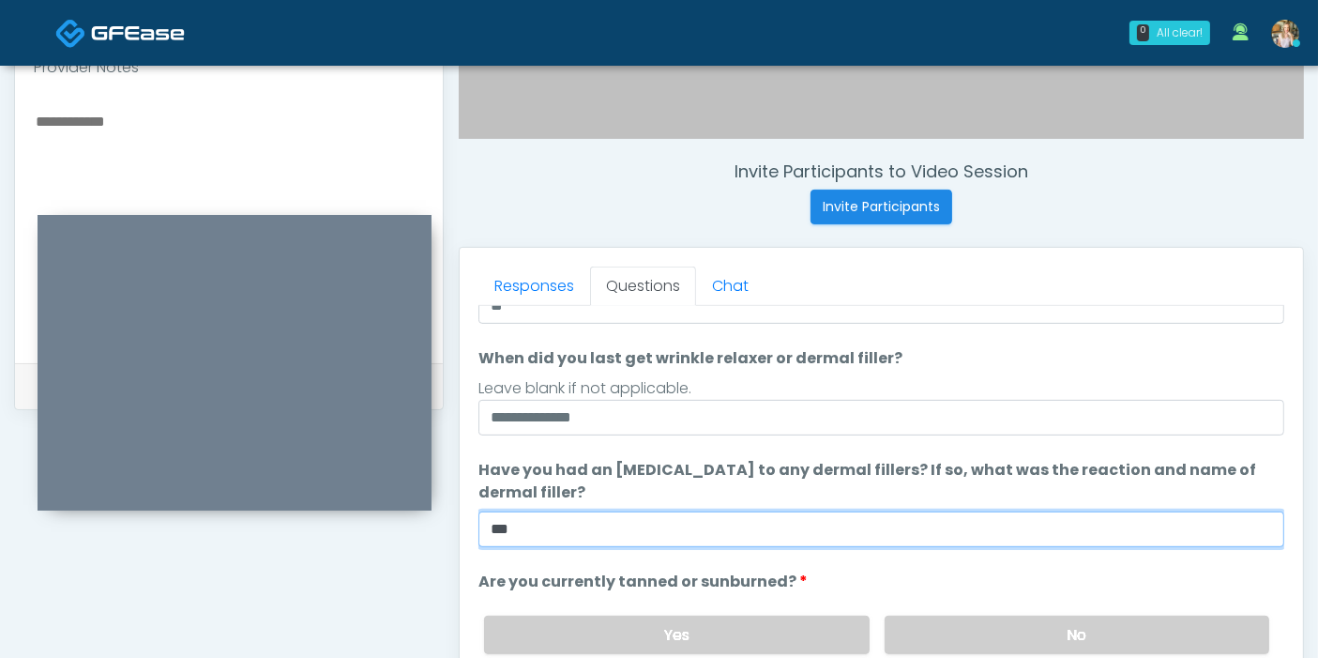
scroll to position [175, 0]
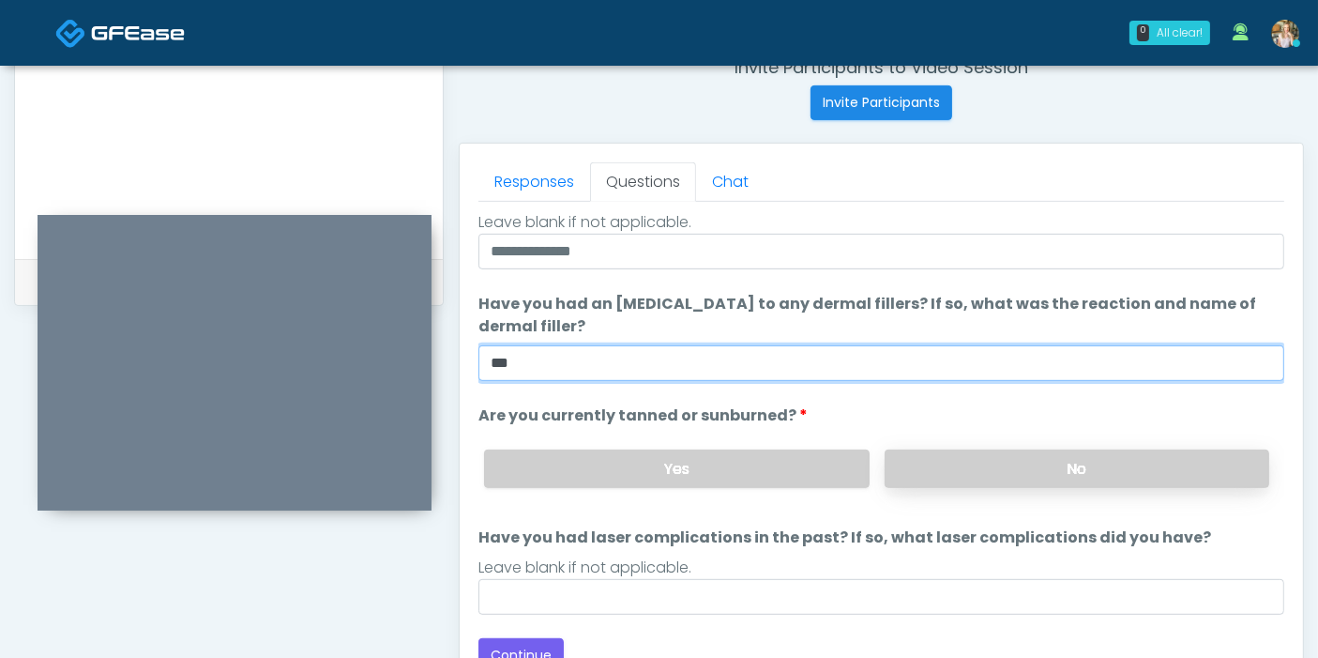
type input "***"
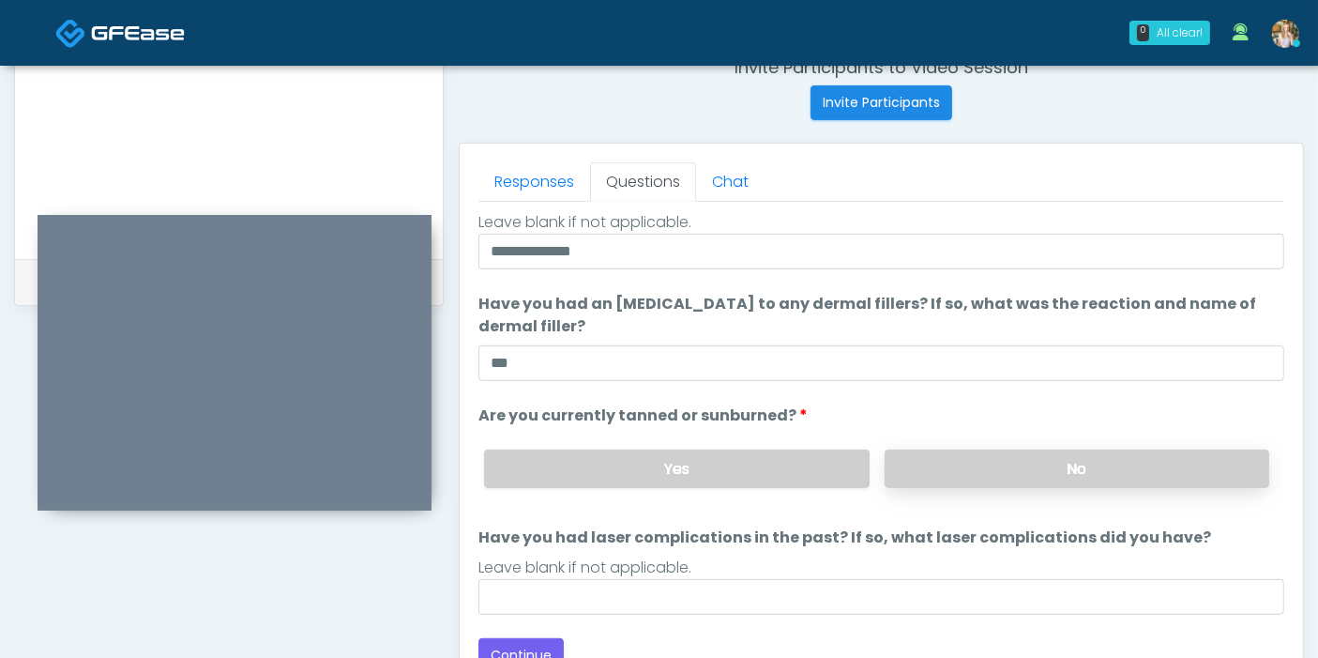
click at [1026, 473] on label "No" at bounding box center [1077, 468] width 385 height 38
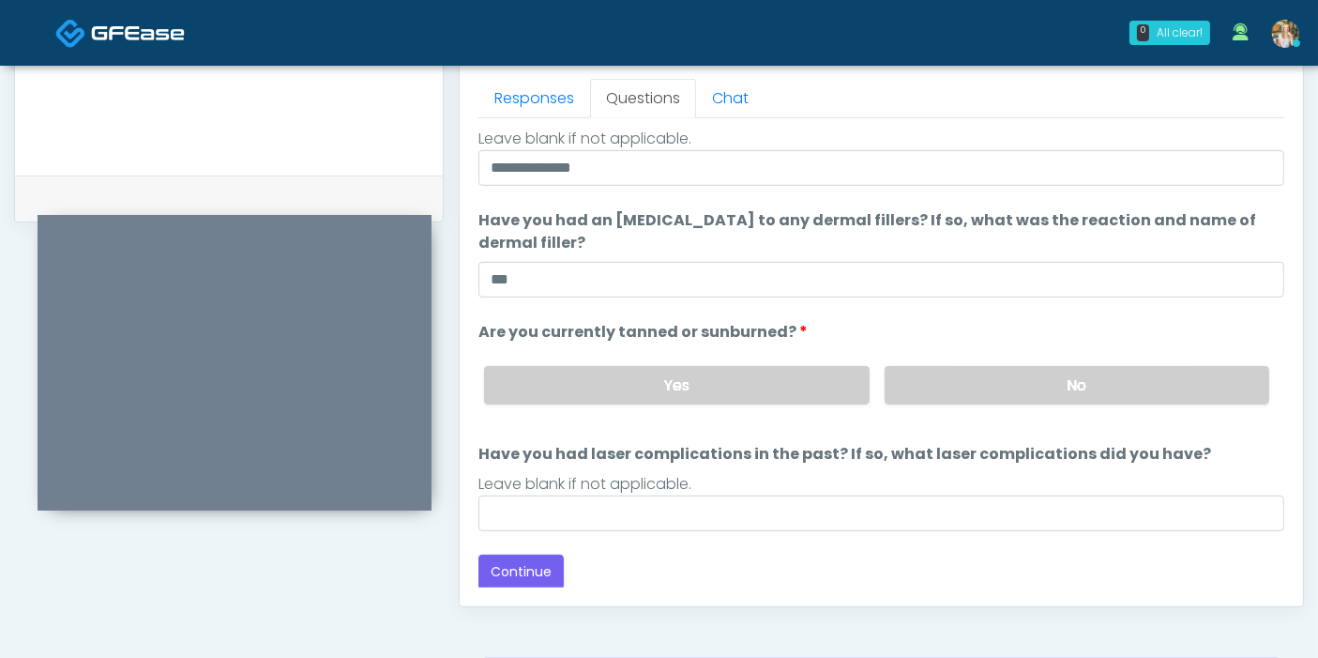
scroll to position [951, 0]
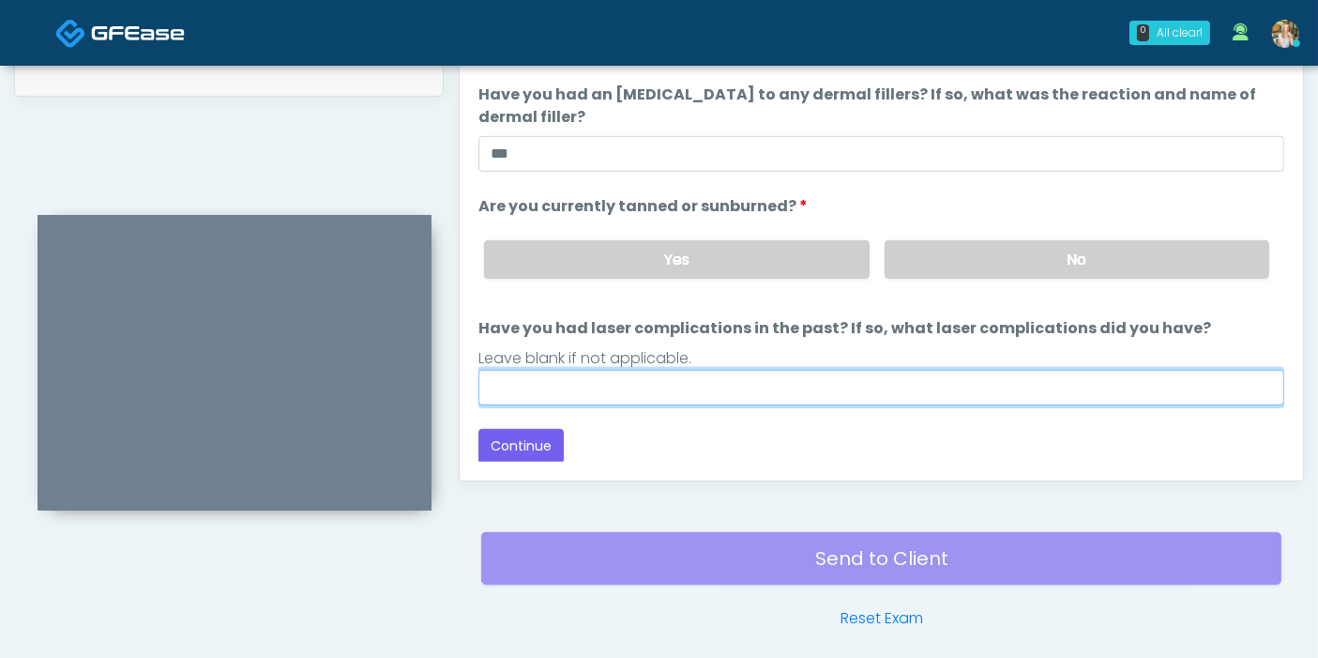
click at [862, 379] on input "Have you had laser complications in the past? If so, what laser complications d…" at bounding box center [881, 388] width 806 height 36
type input "**"
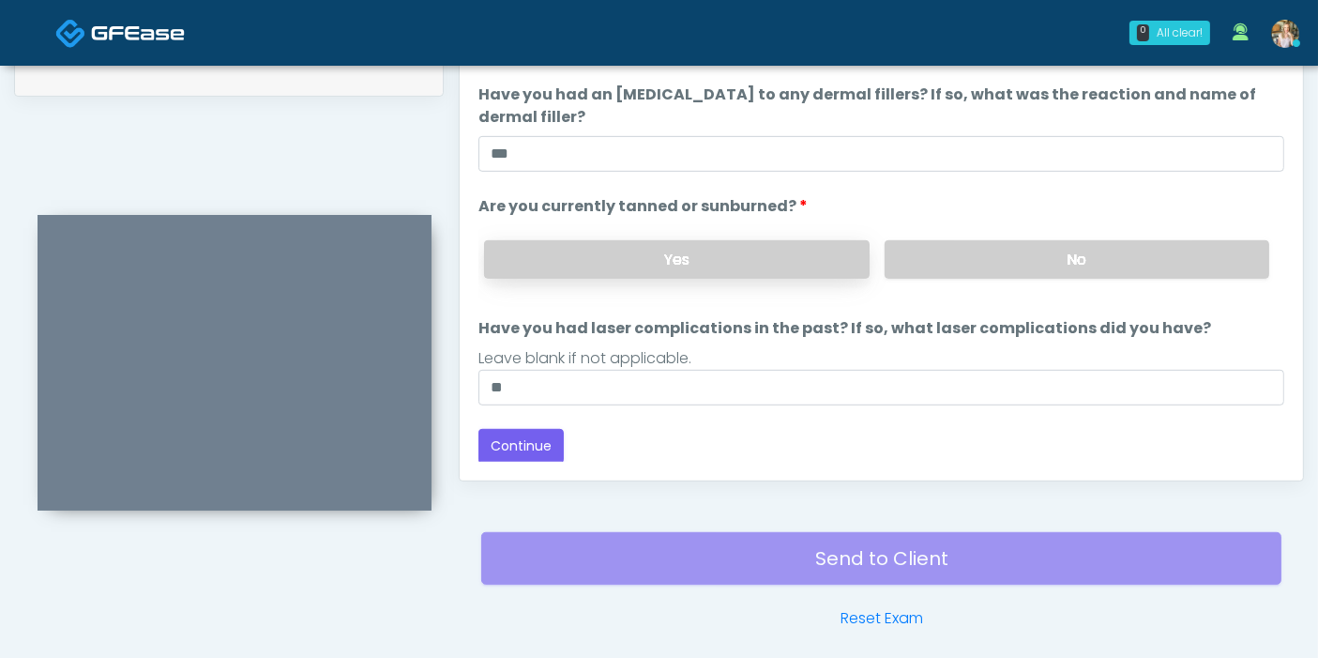
click at [655, 258] on label "Yes" at bounding box center [676, 259] width 385 height 38
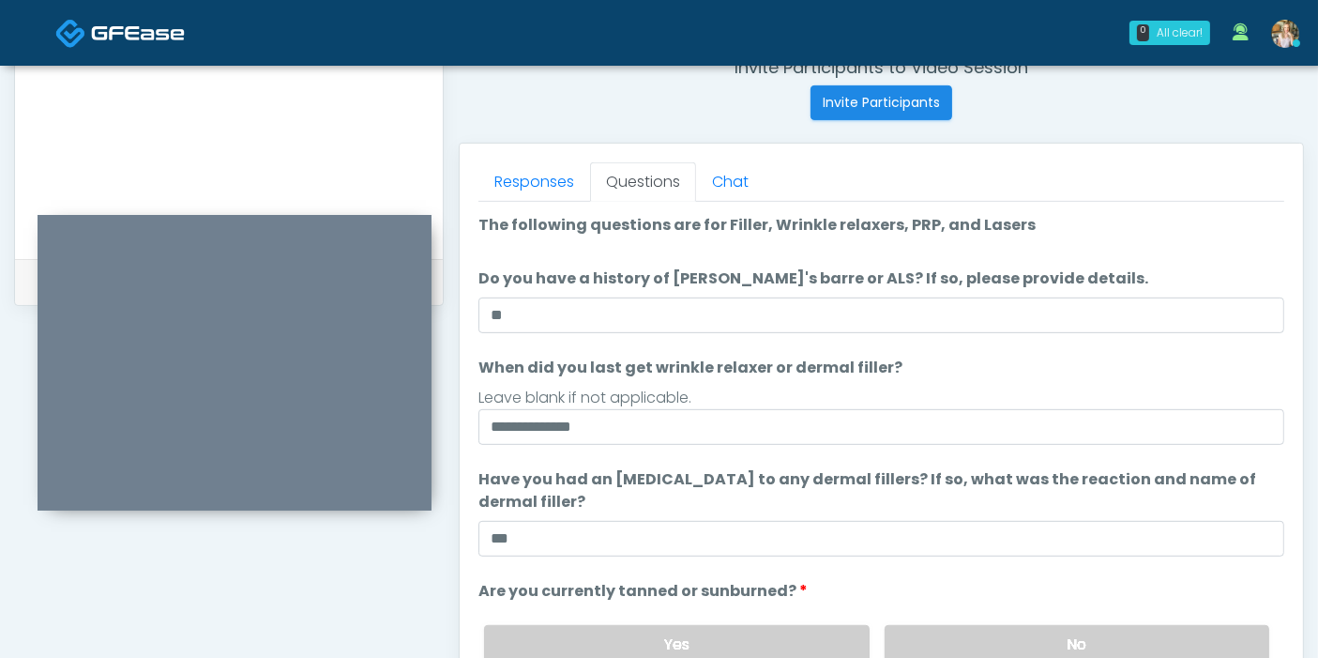
scroll to position [534, 0]
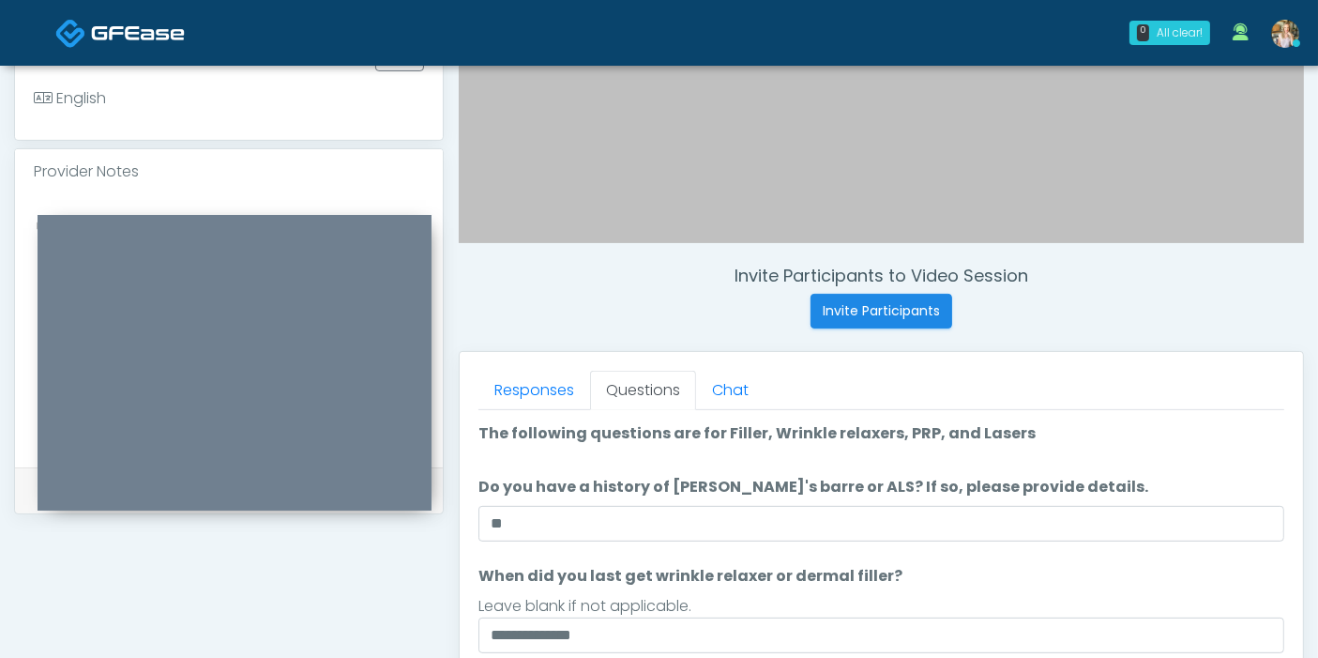
click at [113, 186] on div "Provider Notes" at bounding box center [229, 171] width 428 height 45
click at [130, 197] on div at bounding box center [229, 330] width 428 height 273
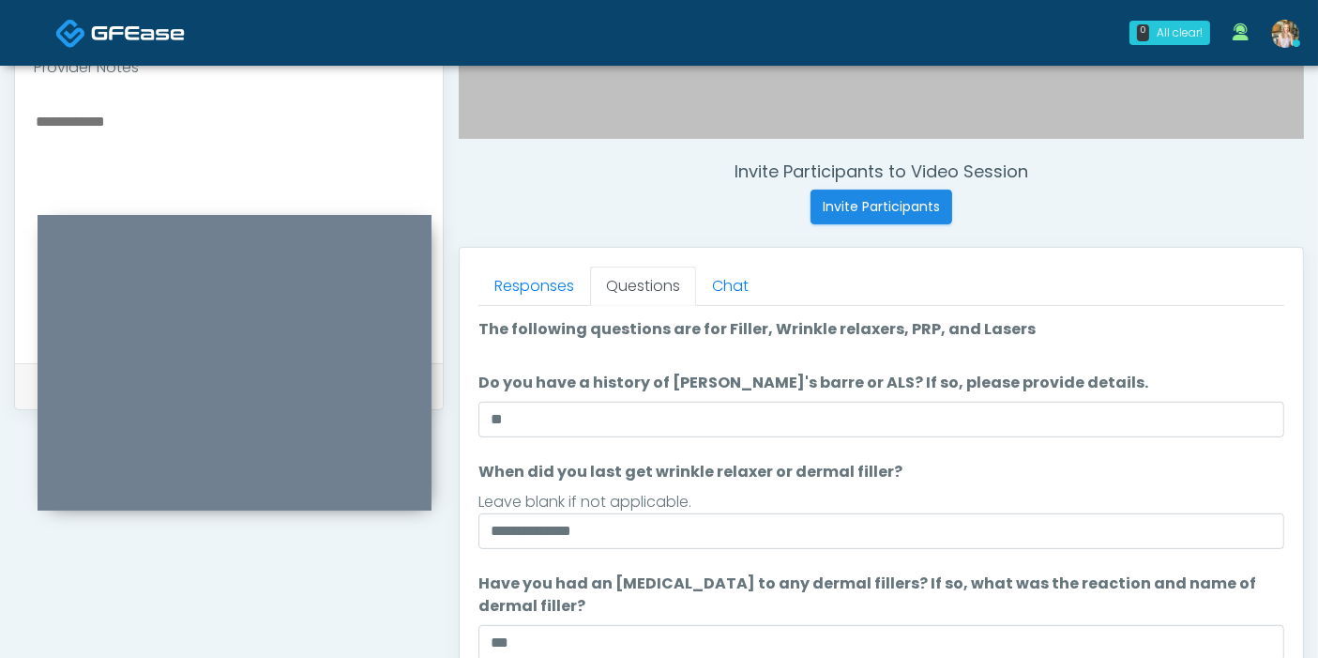
click at [110, 135] on textarea at bounding box center [229, 223] width 390 height 229
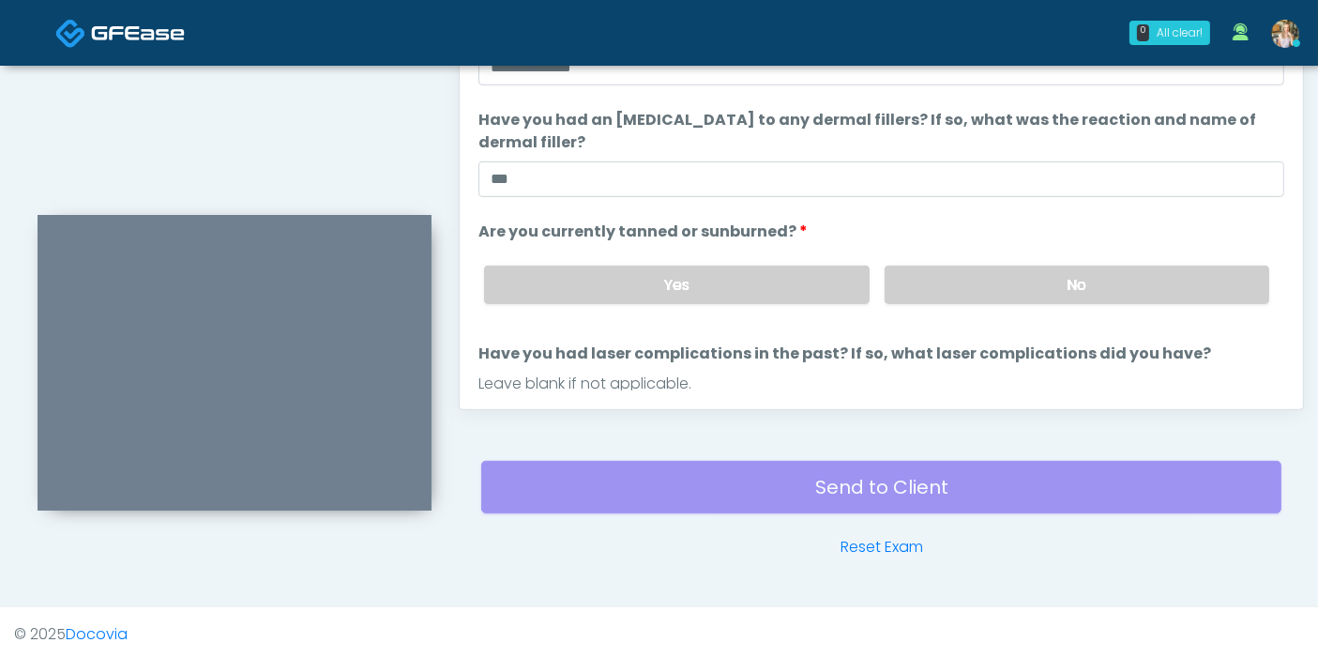
scroll to position [175, 0]
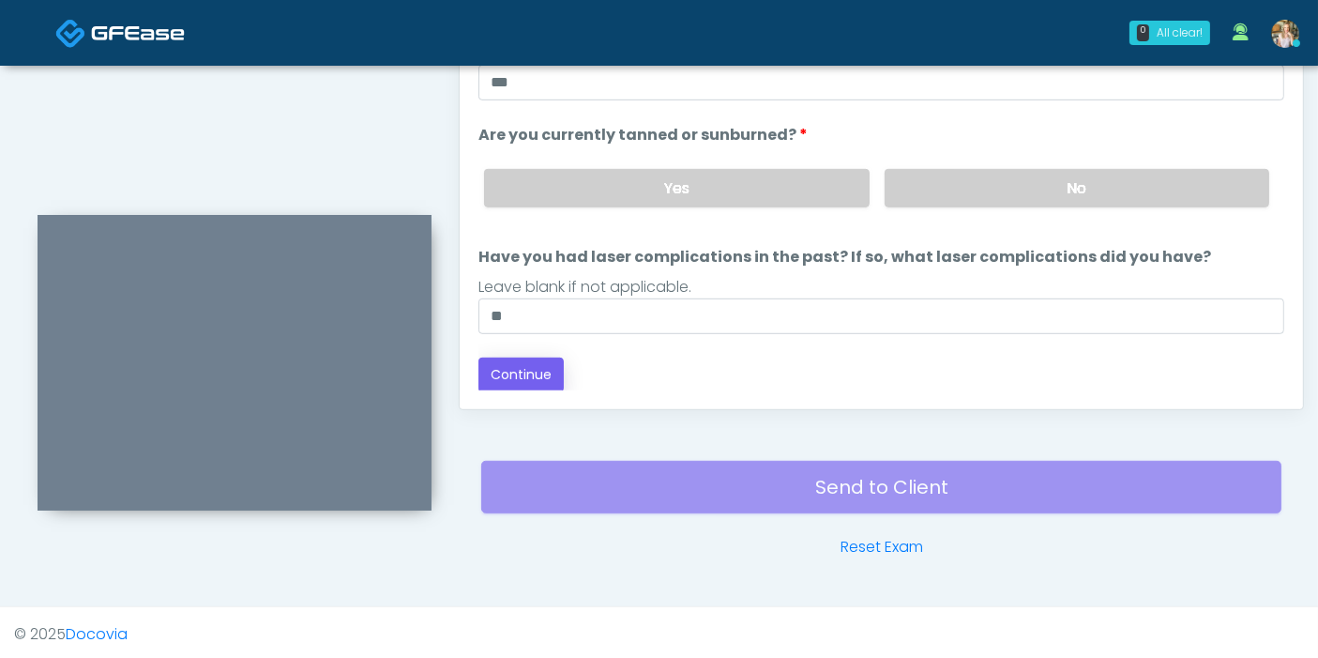
type textarea "**********"
click at [514, 373] on button "Continue" at bounding box center [520, 374] width 85 height 35
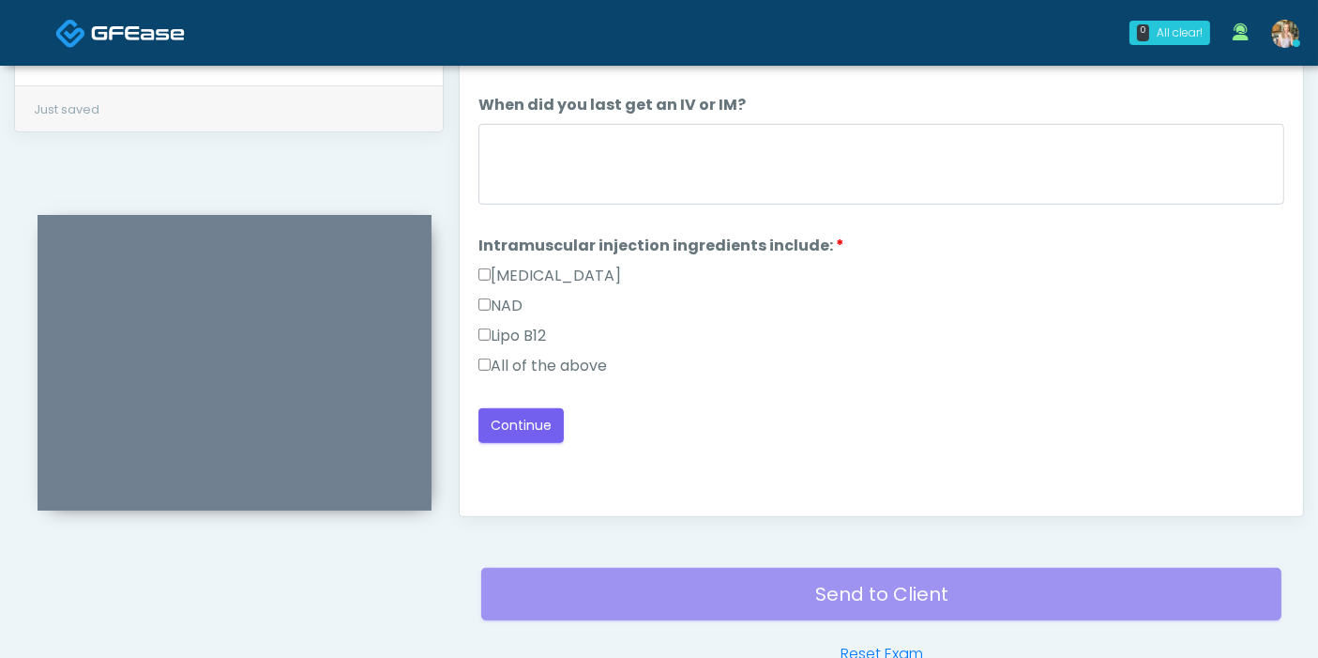
scroll to position [814, 0]
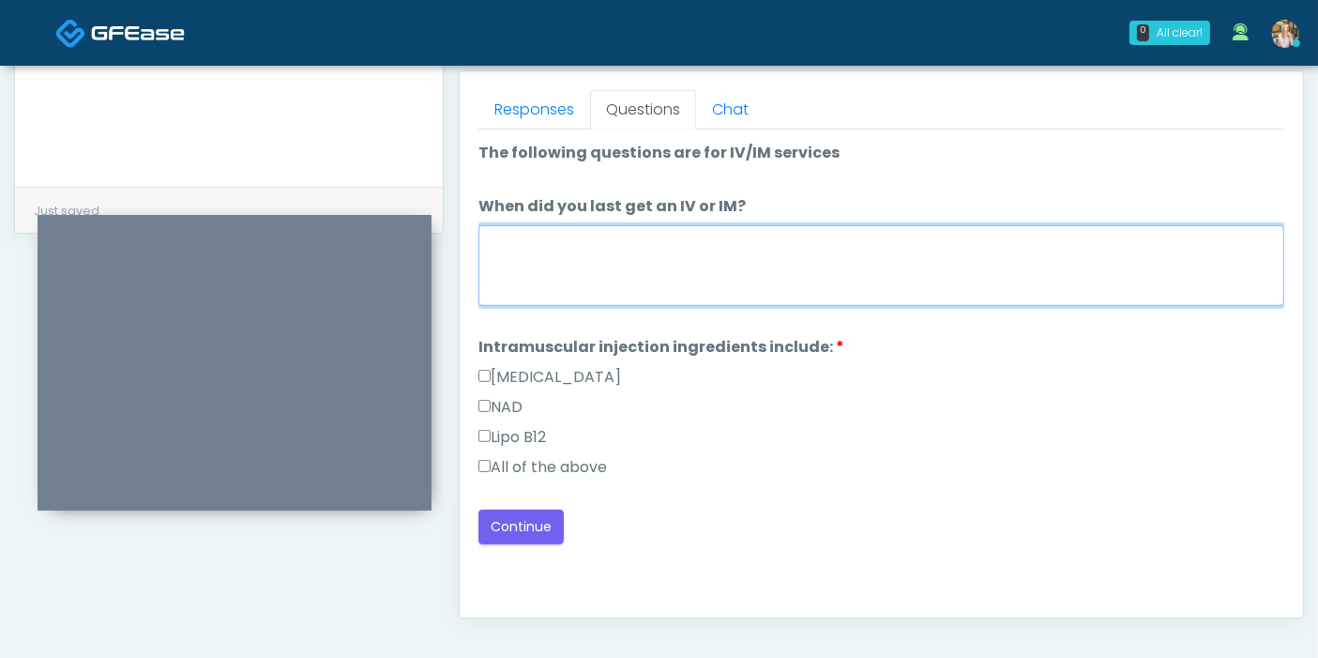
click at [596, 262] on textarea "When did you last get an IV or IM?" at bounding box center [881, 265] width 806 height 81
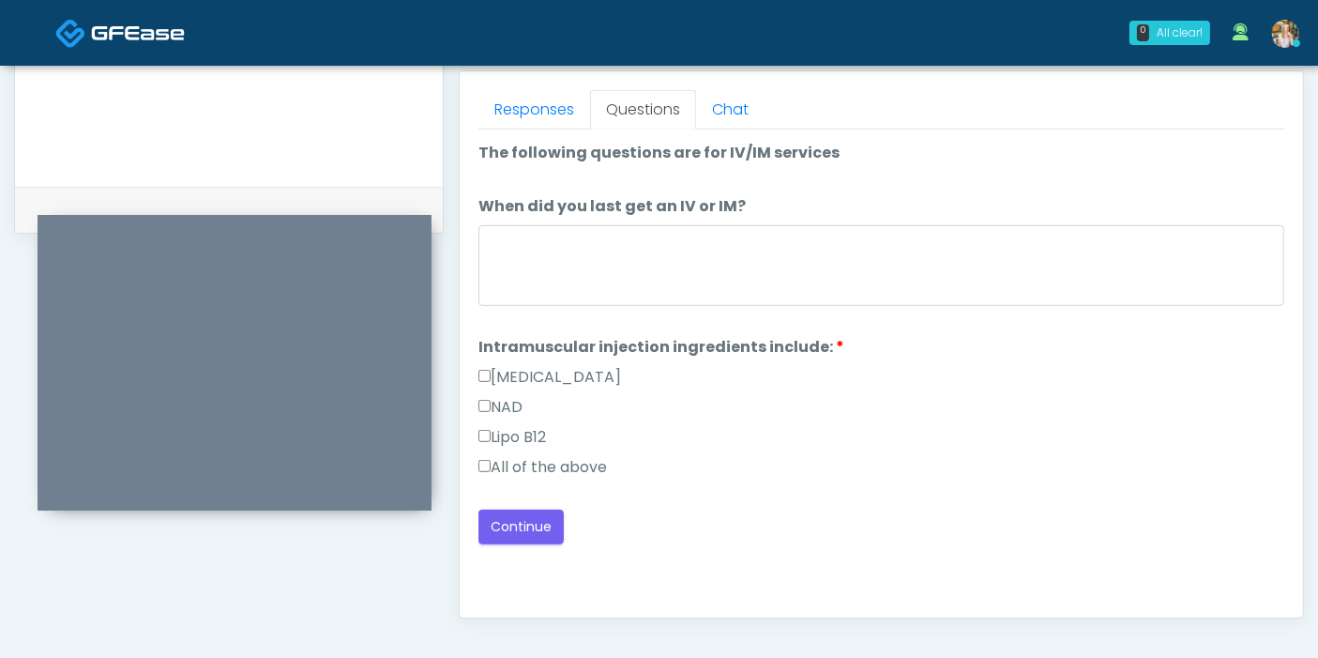
click at [583, 465] on label "All of the above" at bounding box center [542, 467] width 129 height 23
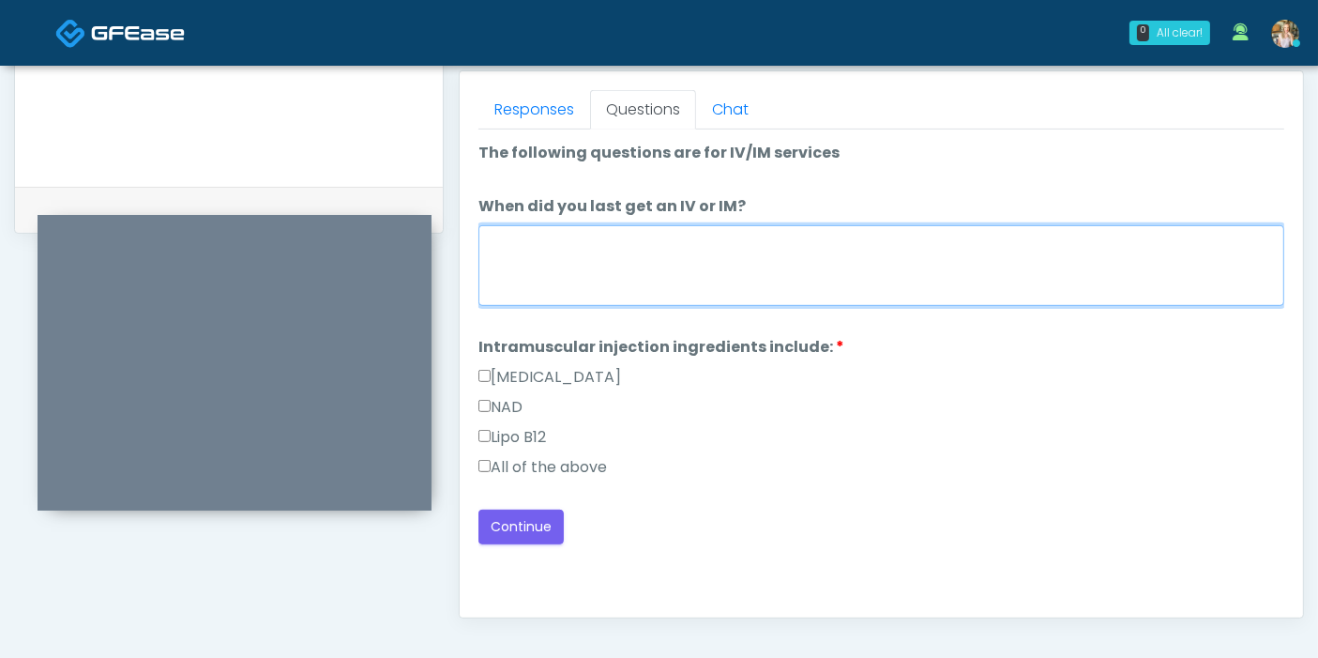
click at [667, 267] on textarea "When did you last get an IV or IM?" at bounding box center [881, 265] width 806 height 81
type textarea "*"
type textarea "**********"
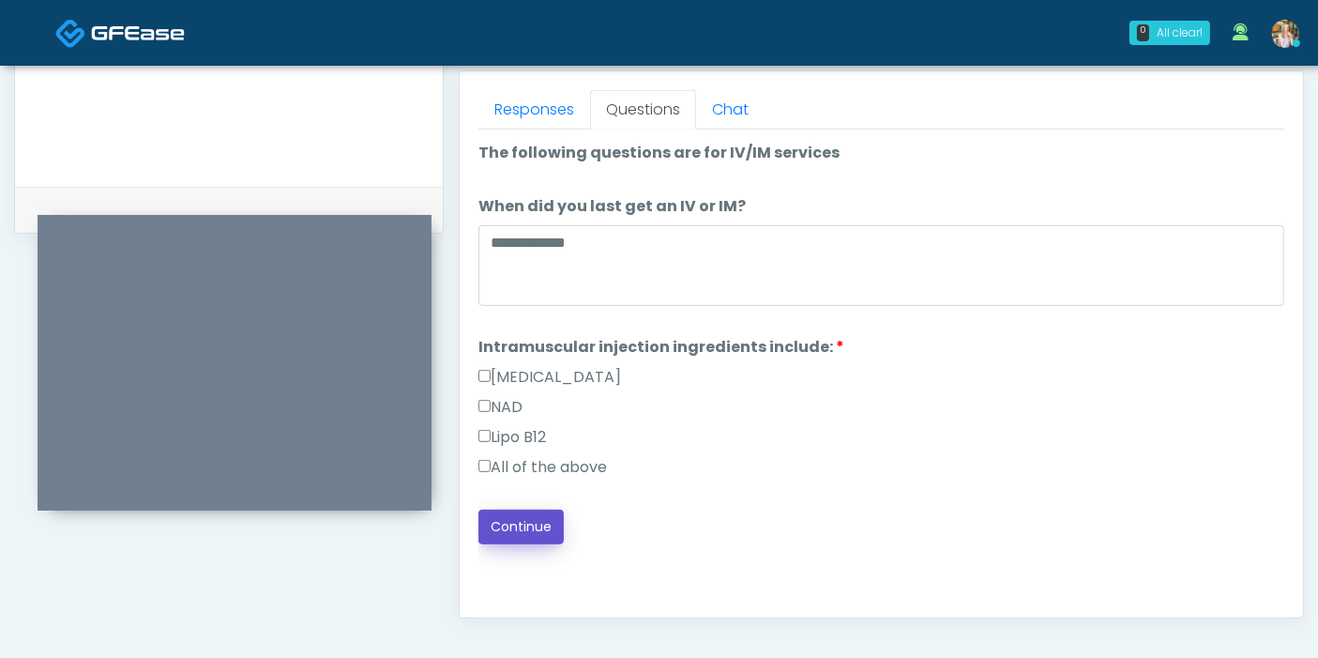
click at [520, 516] on button "Continue" at bounding box center [520, 526] width 85 height 35
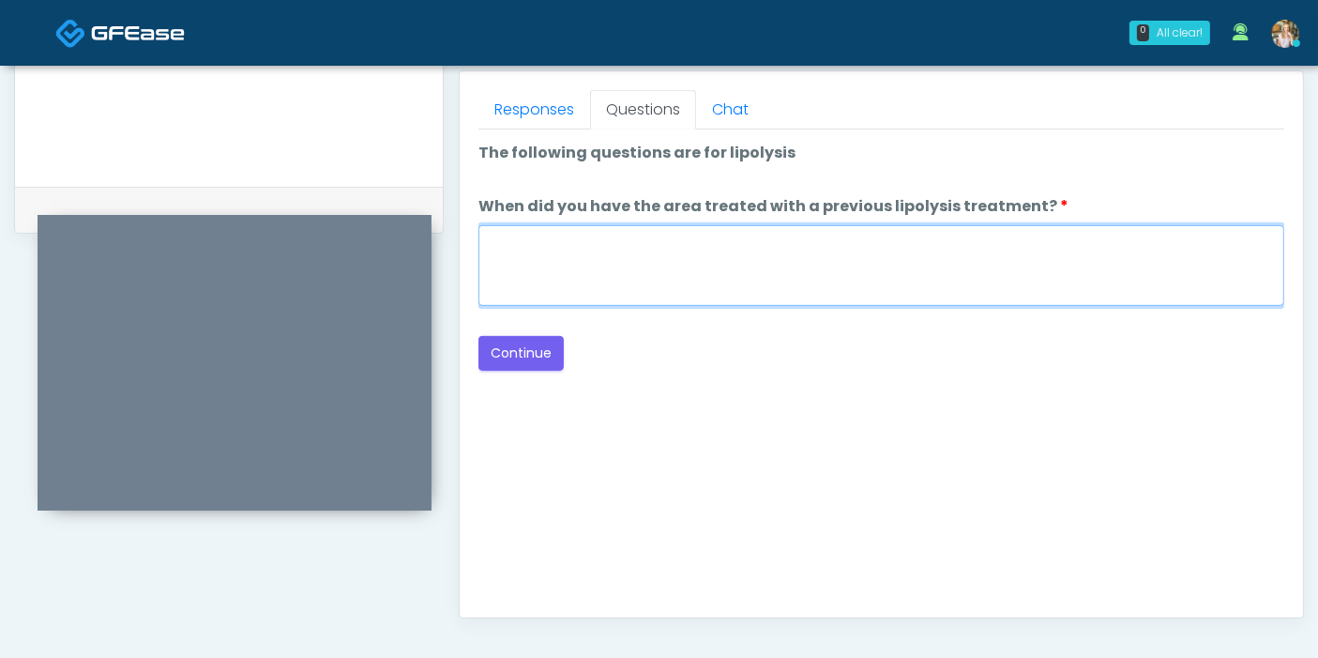
click at [785, 252] on textarea "When did you have the area treated with a previous lipolysis treatment?" at bounding box center [881, 265] width 806 height 81
type textarea "***"
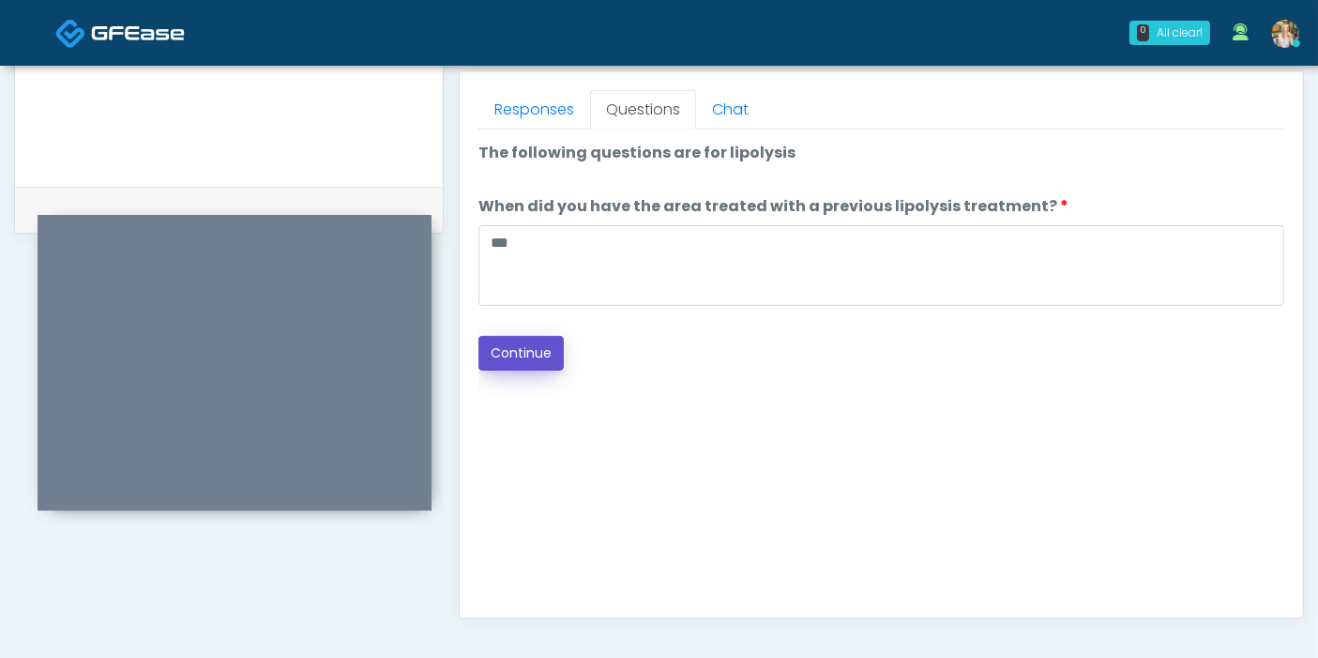
click at [526, 357] on button "Continue" at bounding box center [520, 353] width 85 height 35
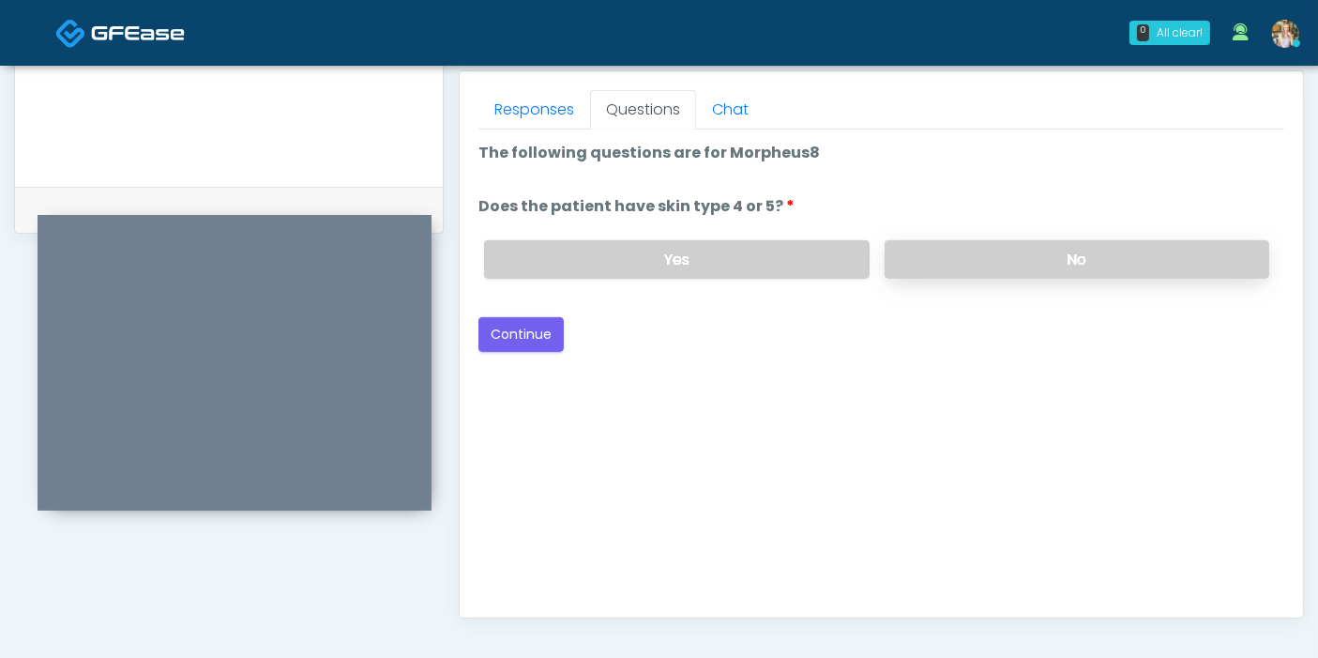
click at [1045, 249] on label "No" at bounding box center [1077, 259] width 385 height 38
click at [523, 327] on button "Continue" at bounding box center [520, 334] width 85 height 35
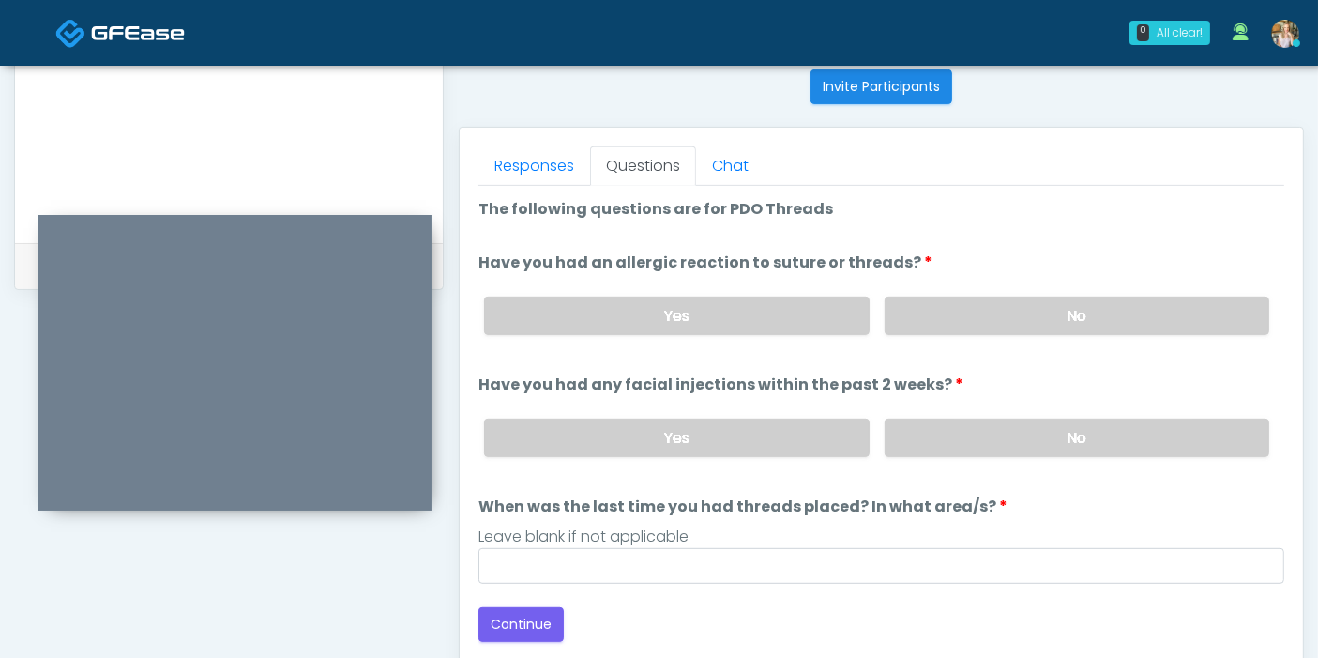
scroll to position [710, 0]
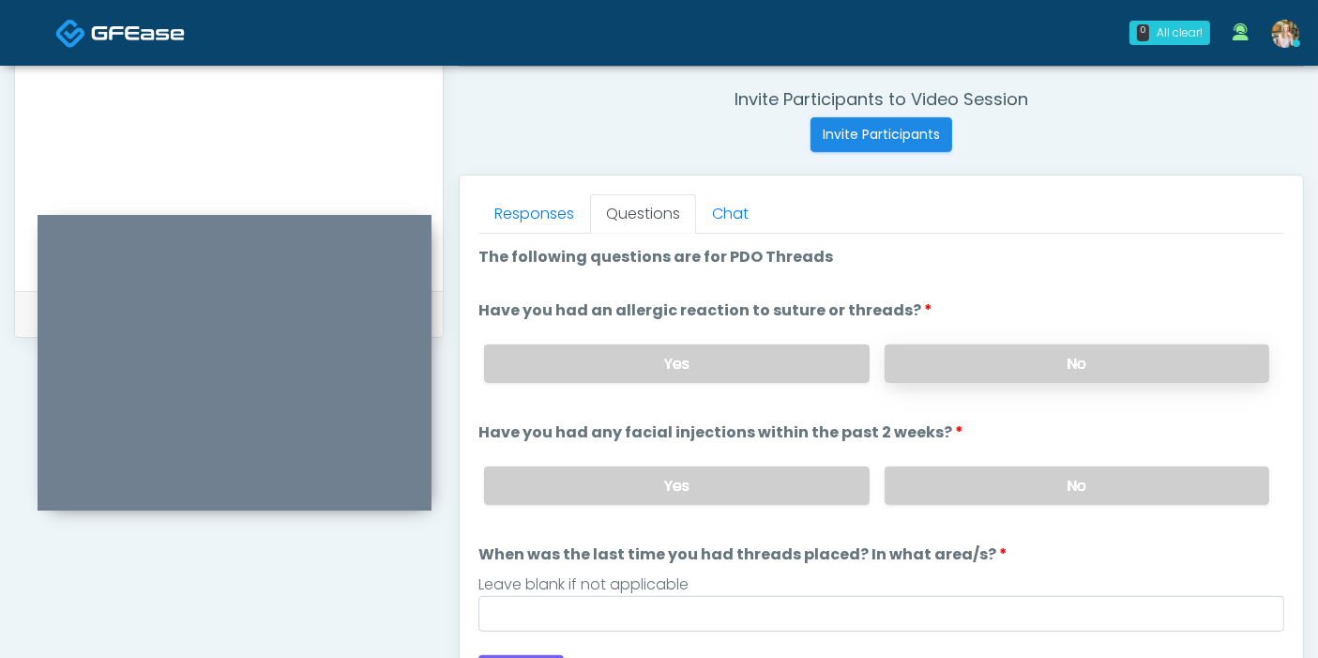
click at [1018, 375] on label "No" at bounding box center [1077, 363] width 385 height 38
click at [1045, 477] on label "No" at bounding box center [1077, 485] width 385 height 38
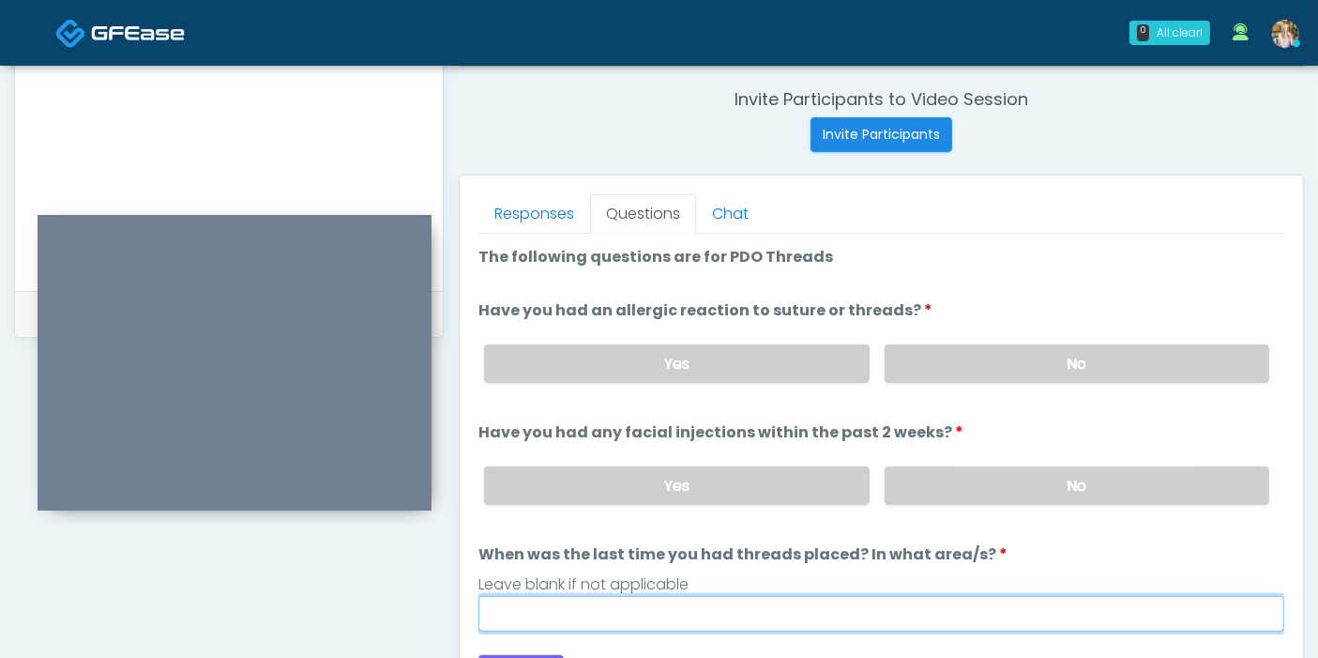
click at [855, 604] on input "When was the last time you had threads placed? In what area/s?" at bounding box center [881, 614] width 806 height 36
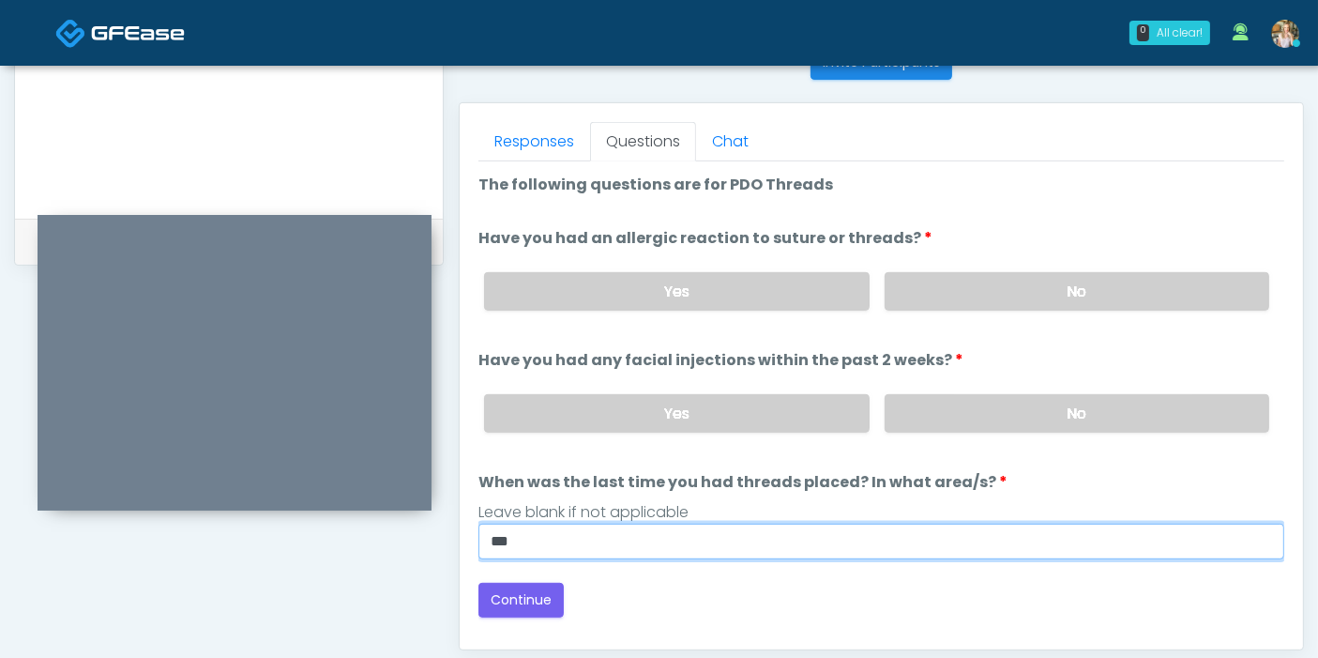
scroll to position [814, 0]
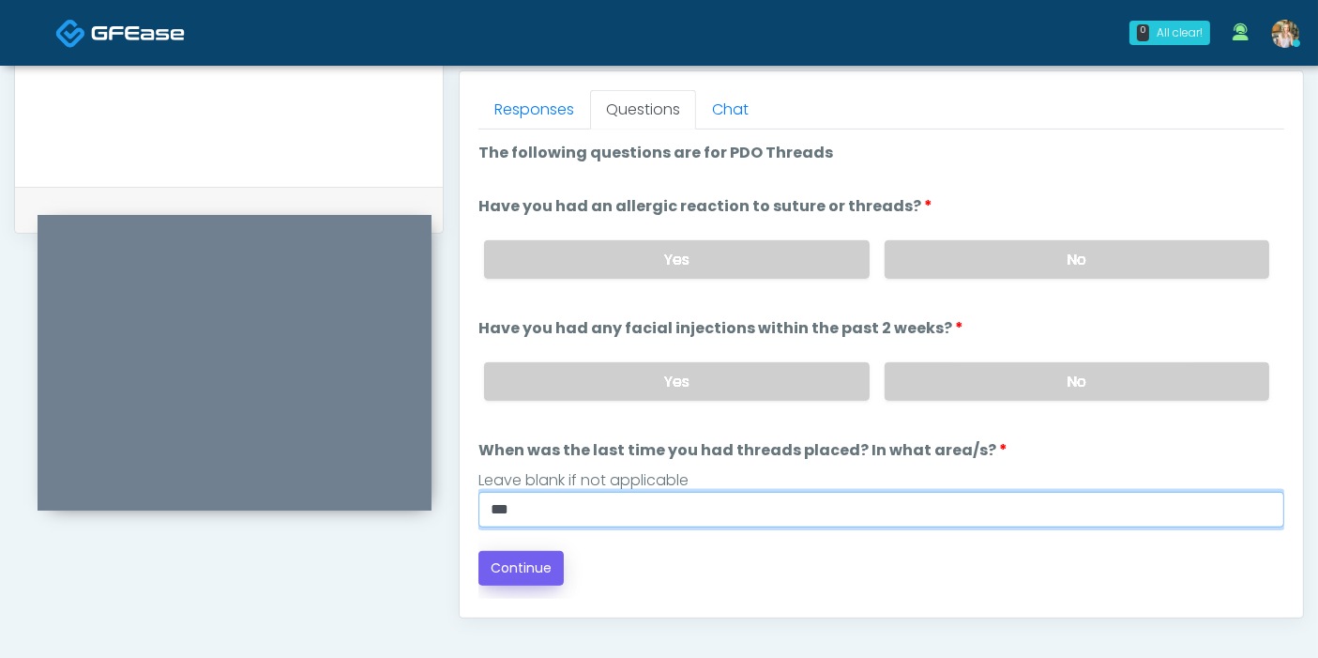
type input "***"
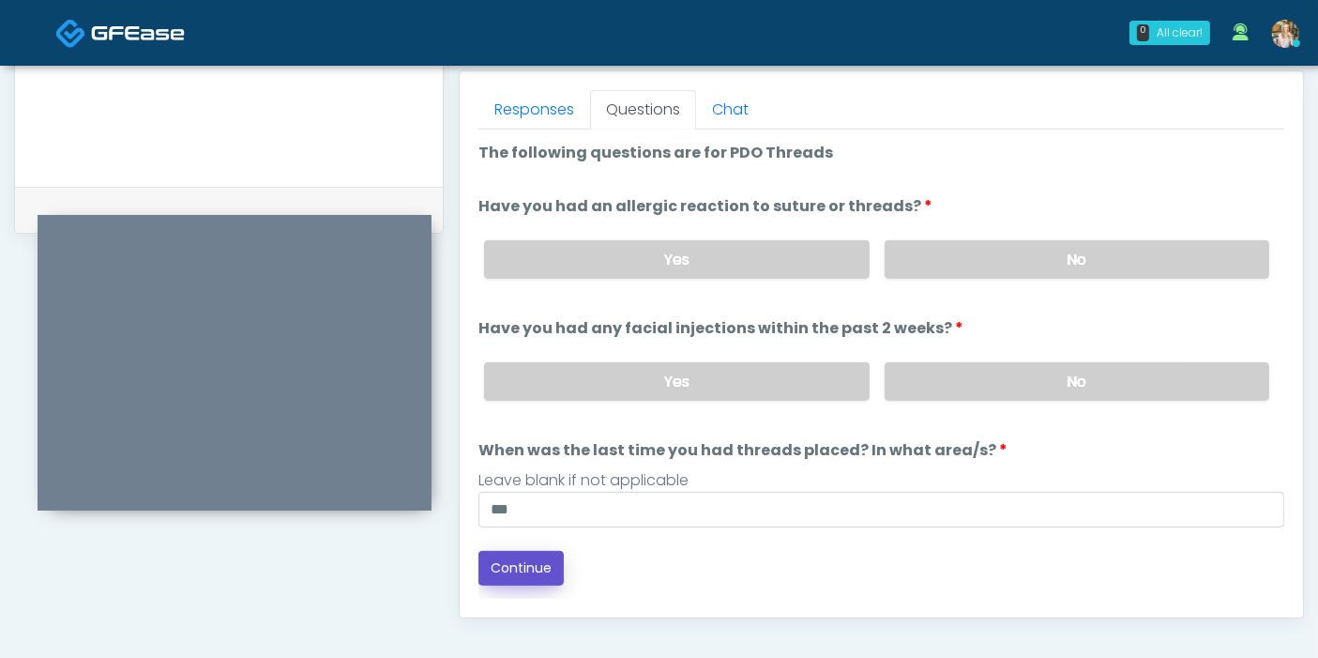
click at [533, 564] on button "Continue" at bounding box center [520, 568] width 85 height 35
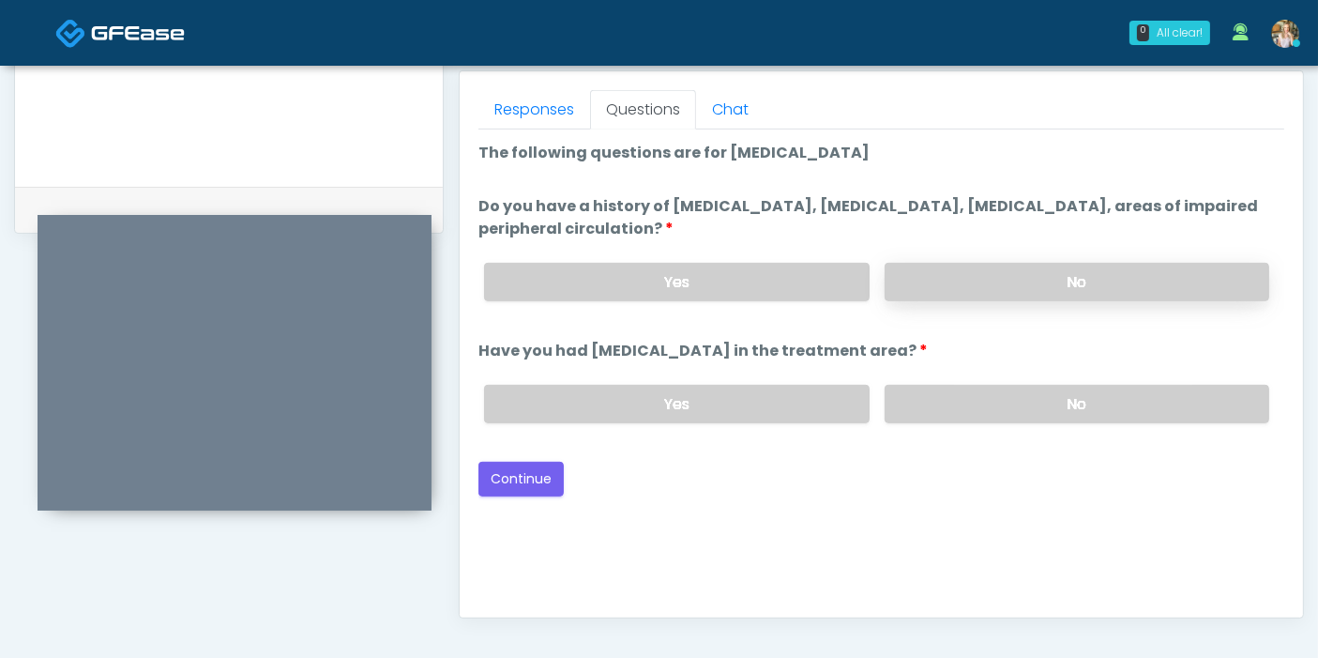
click at [989, 284] on label "No" at bounding box center [1077, 282] width 385 height 38
click at [972, 408] on label "No" at bounding box center [1077, 404] width 385 height 38
click at [527, 476] on button "Continue" at bounding box center [520, 478] width 85 height 35
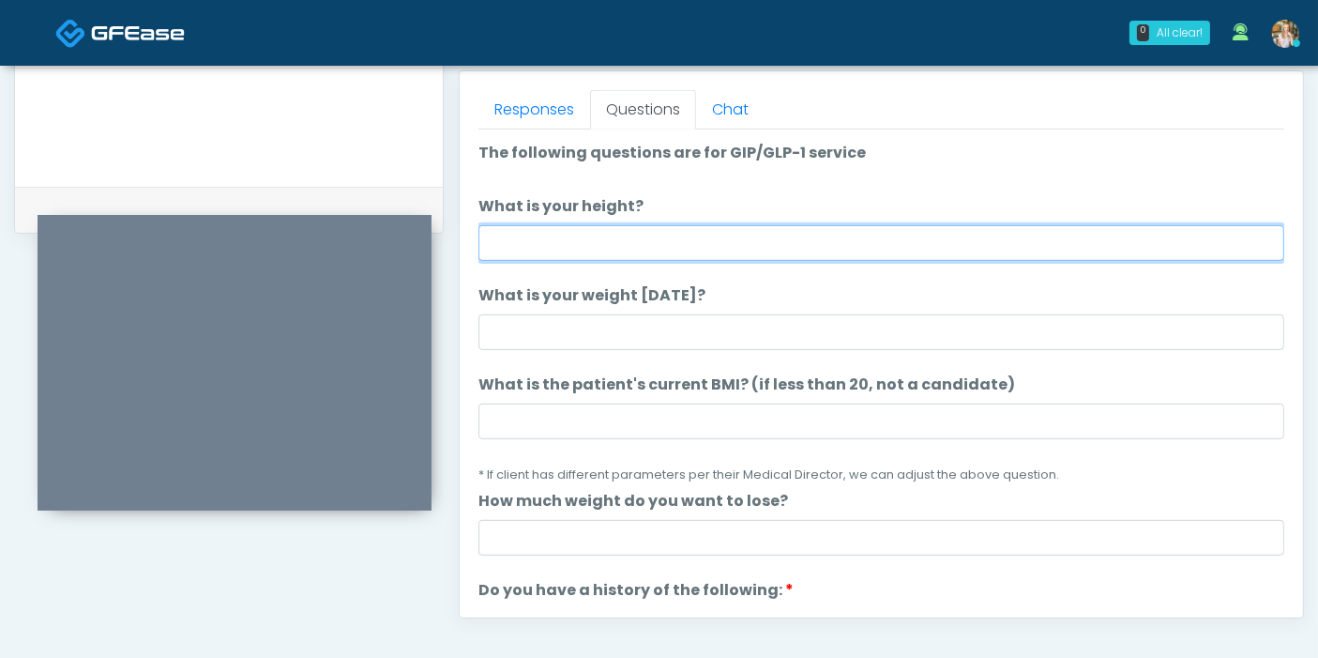
click at [830, 238] on input "What is your height?" at bounding box center [881, 243] width 806 height 36
click at [769, 246] on input "What is your height?" at bounding box center [881, 243] width 806 height 36
click at [769, 246] on input "****" at bounding box center [881, 243] width 806 height 36
type input "******"
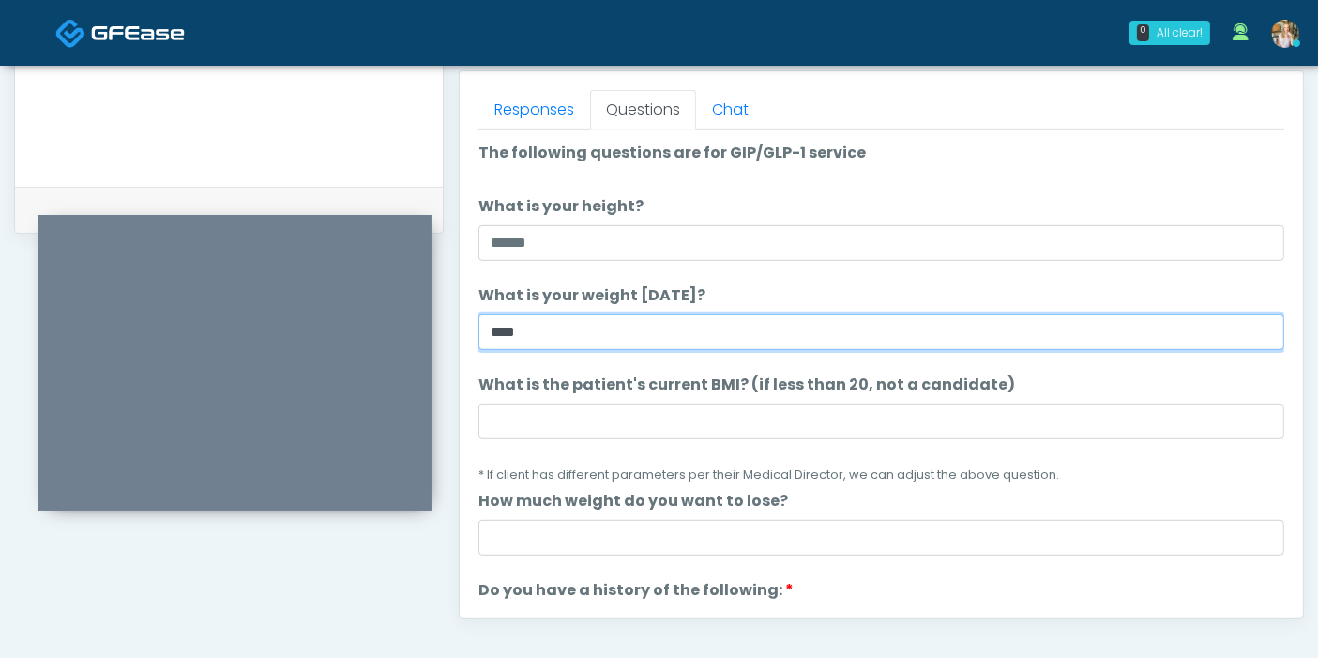
type input "****"
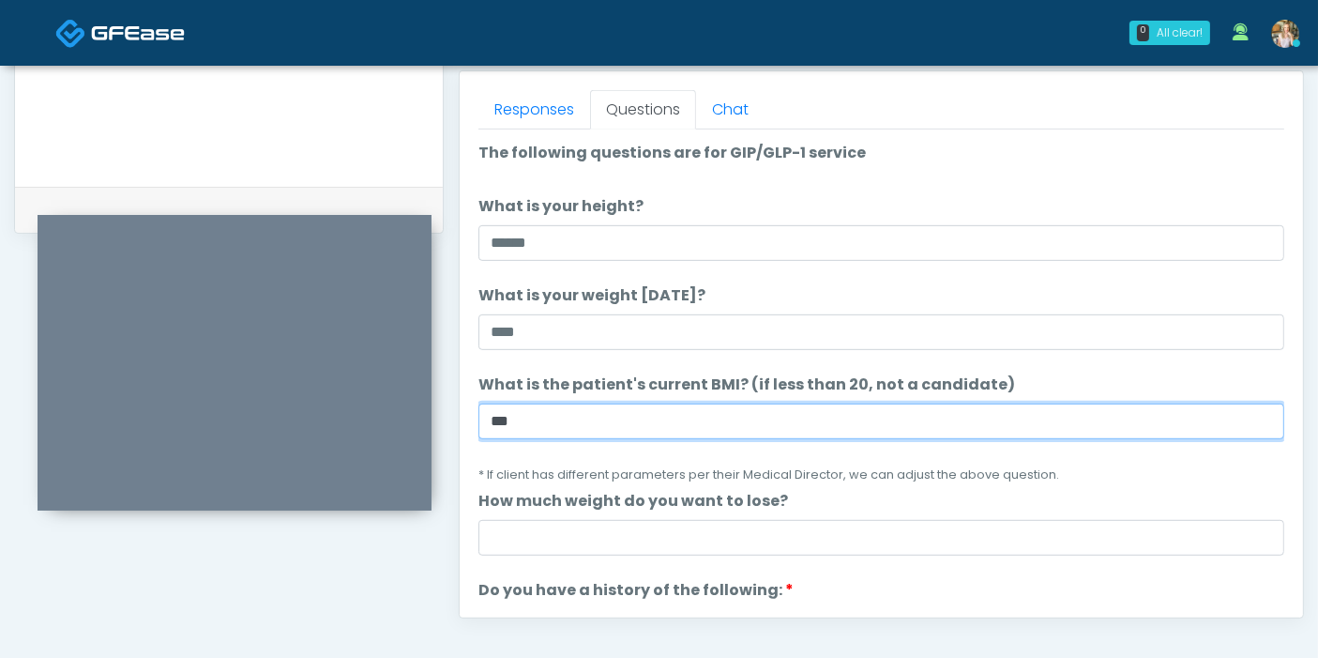
type input "***"
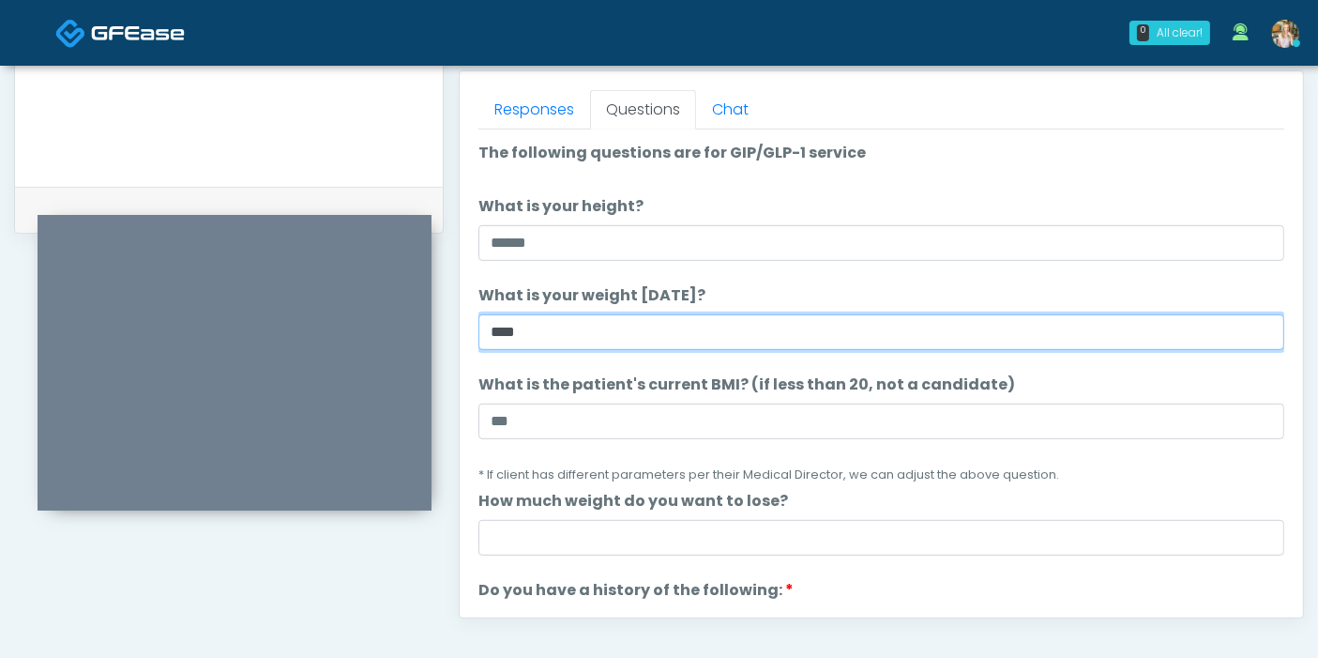
drag, startPoint x: 537, startPoint y: 325, endPoint x: 433, endPoint y: 325, distance: 104.1
click at [433, 325] on div "**********" at bounding box center [659, 51] width 1290 height 1430
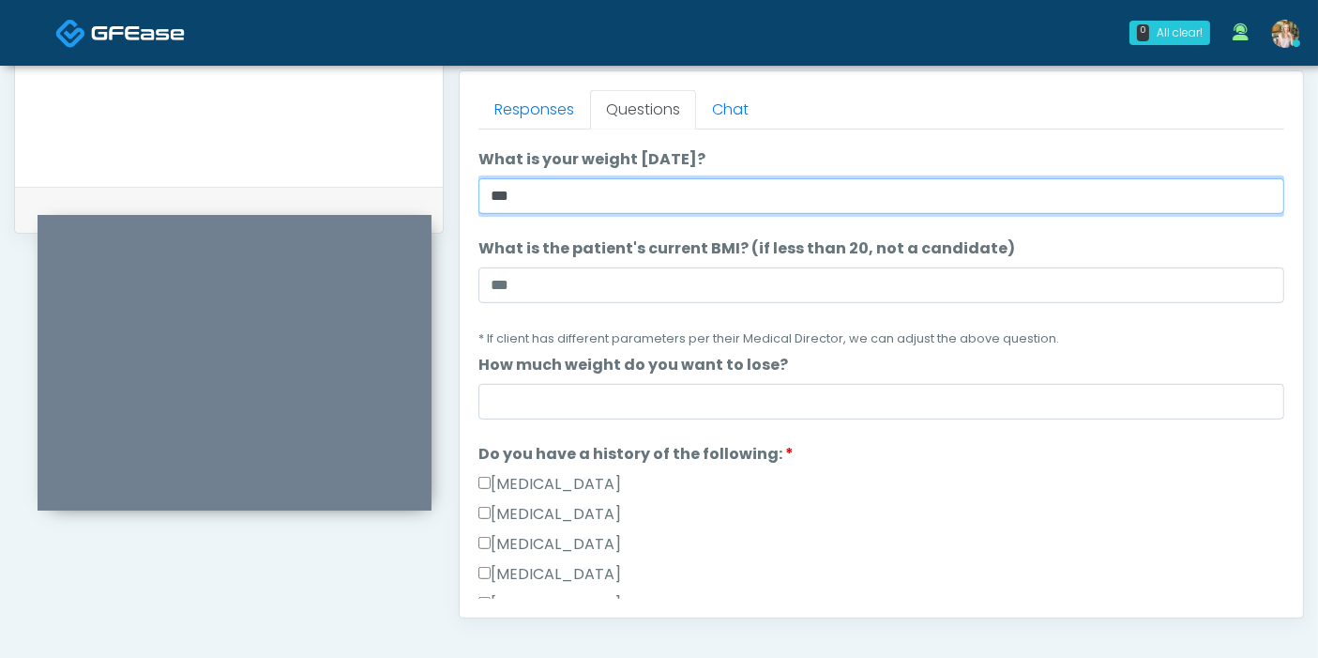
scroll to position [104, 0]
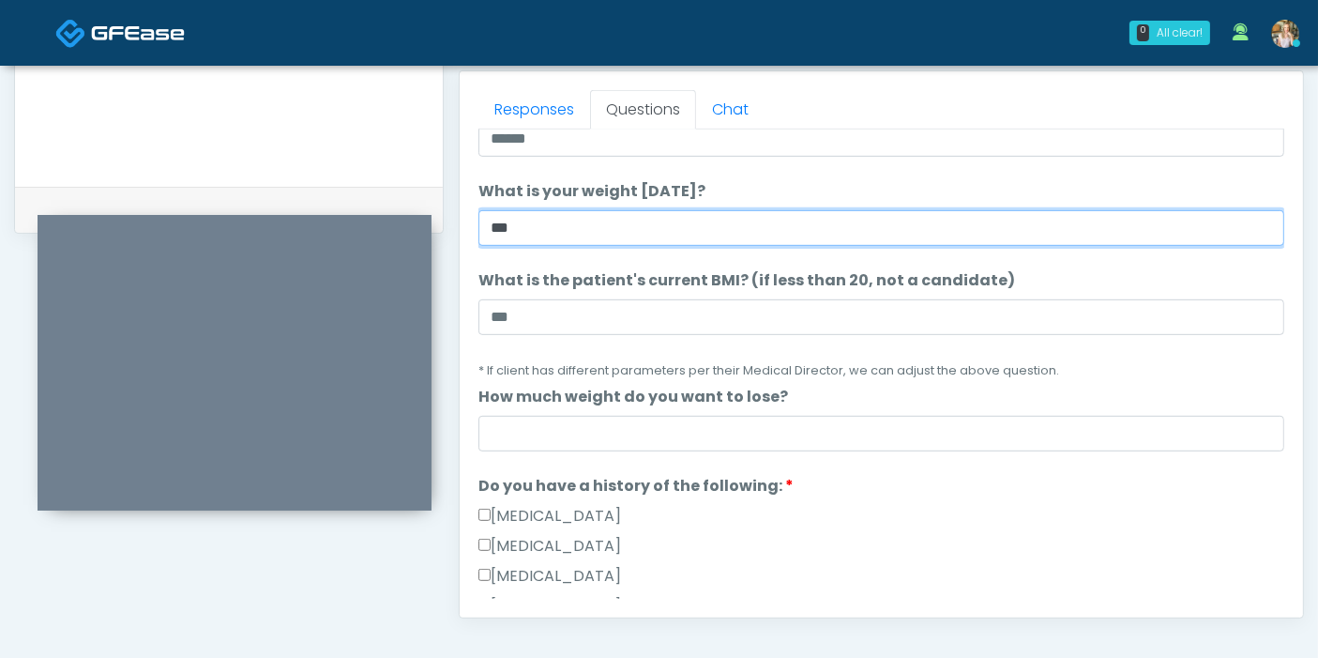
type input "***"
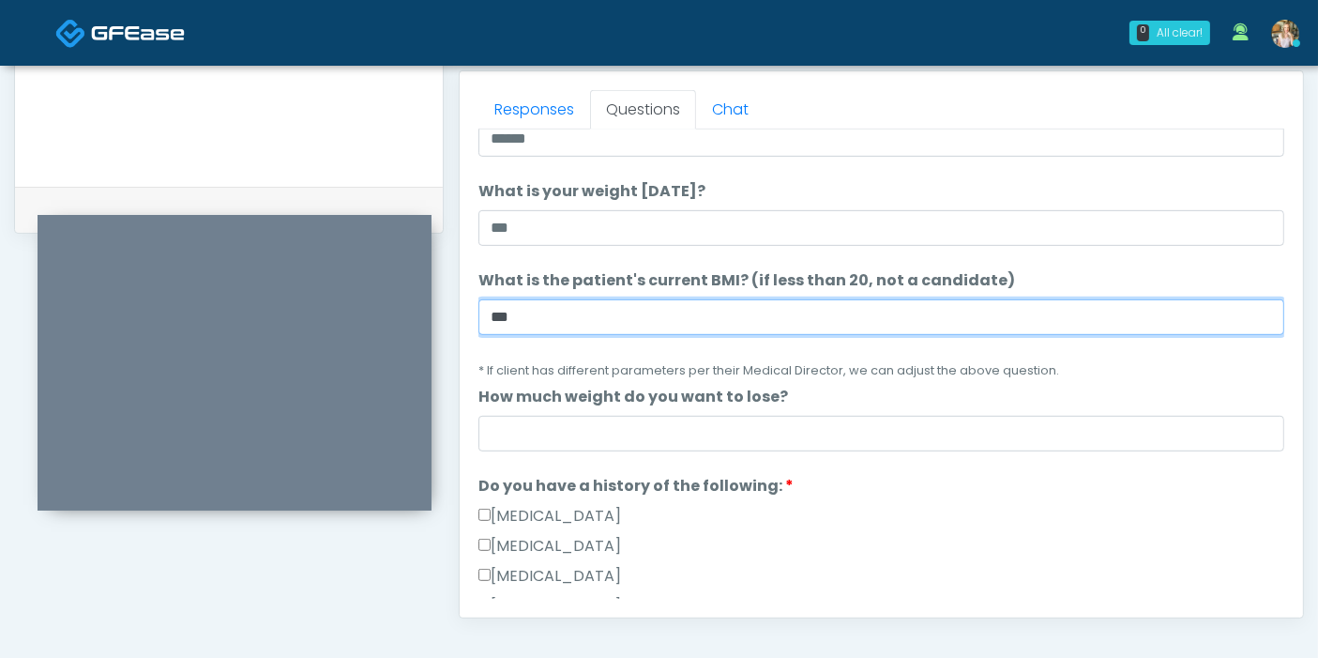
click at [598, 307] on input "***" at bounding box center [881, 317] width 806 height 36
type input "*"
type input "****"
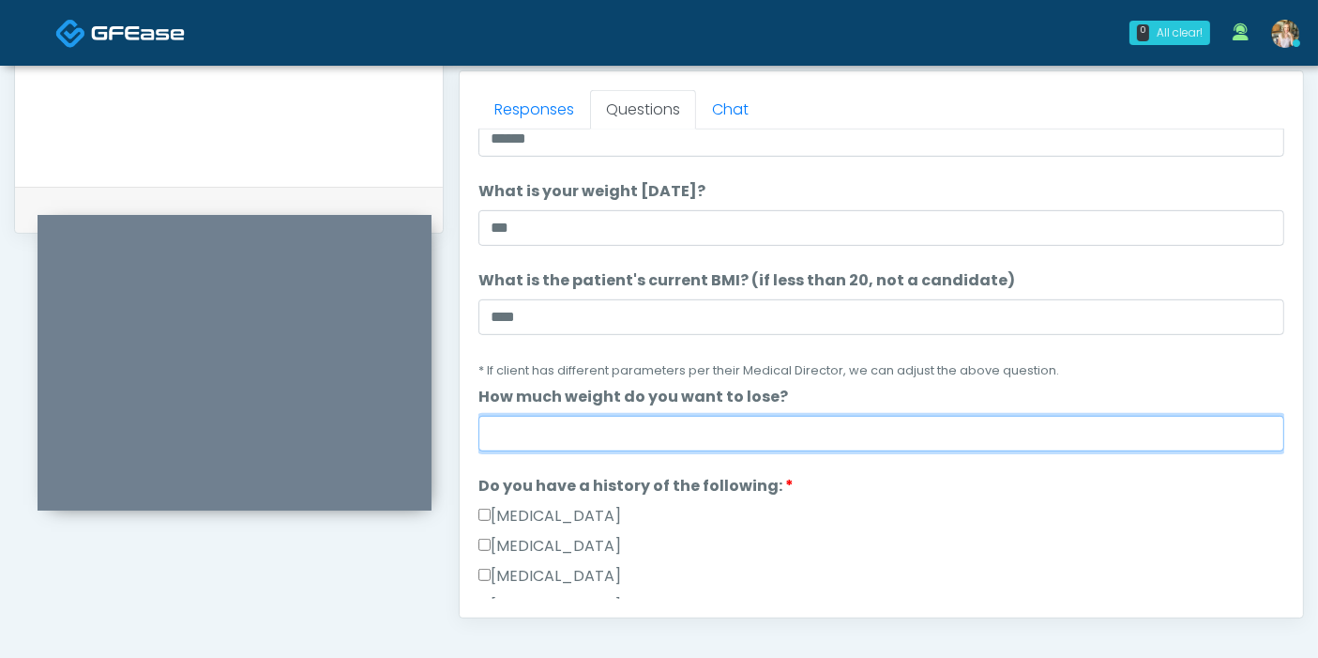
click at [739, 438] on input "How much weight do you want to lose?" at bounding box center [881, 434] width 806 height 36
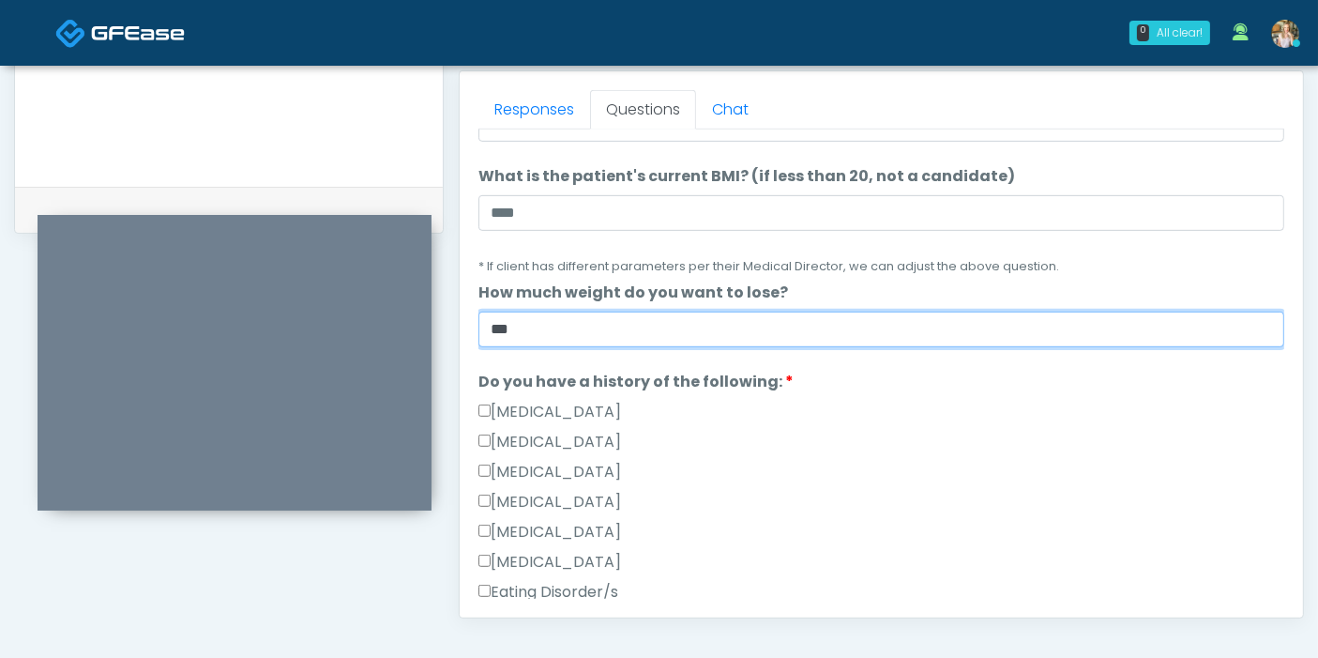
scroll to position [312, 0]
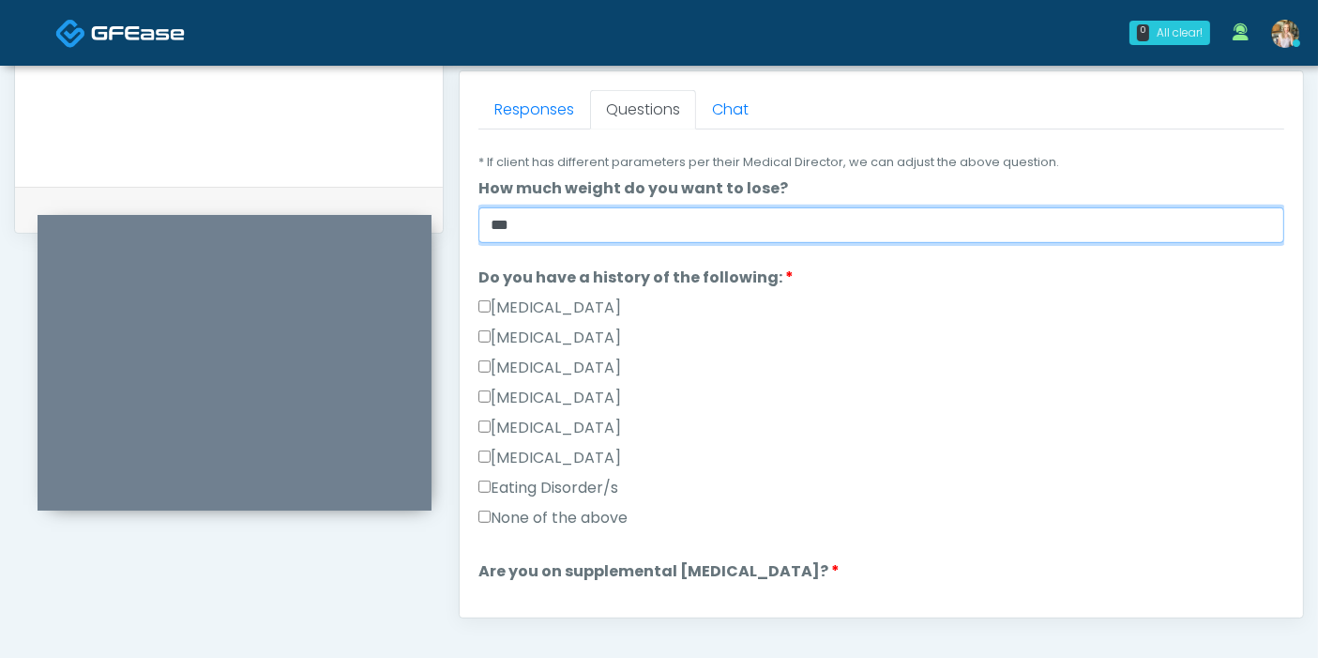
type input "***"
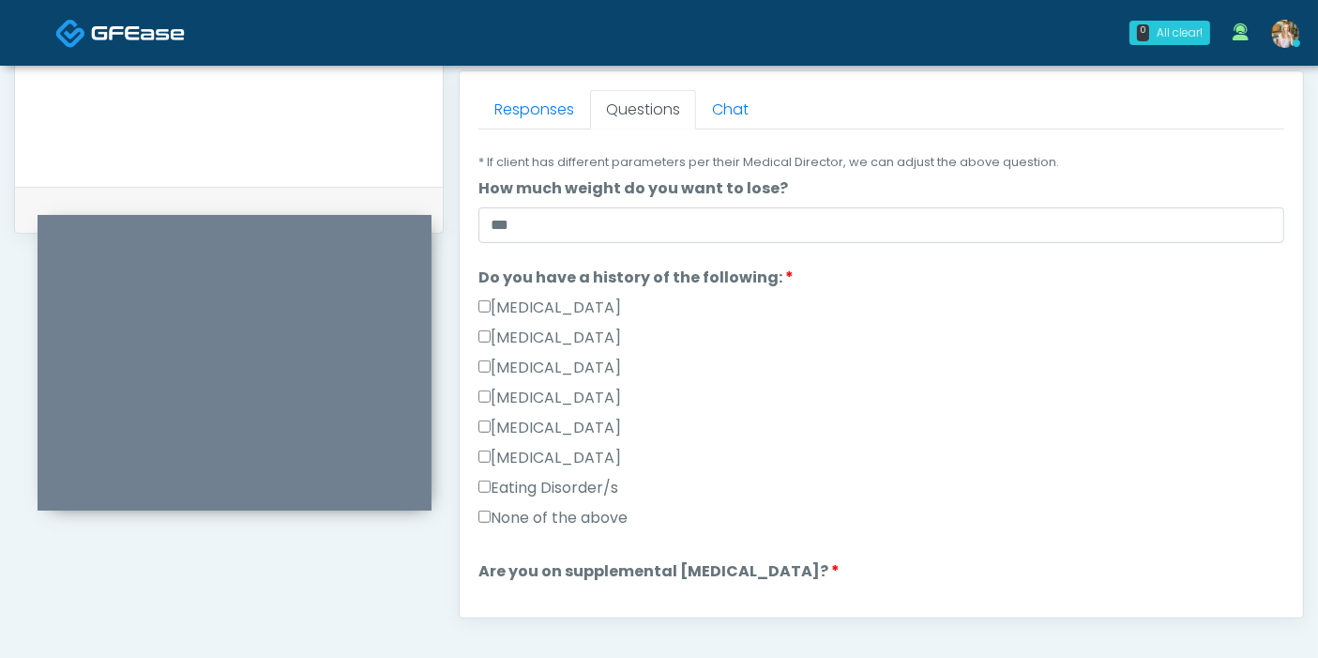
click at [546, 518] on label "None of the above" at bounding box center [552, 518] width 149 height 23
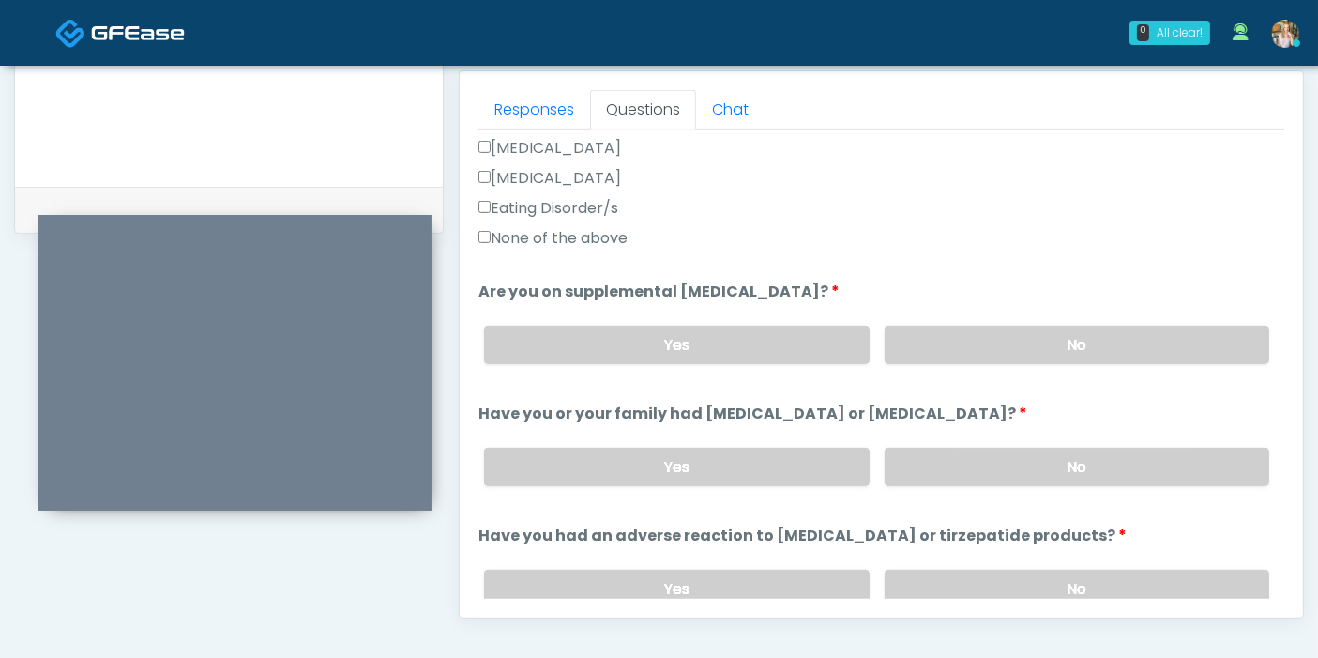
scroll to position [625, 0]
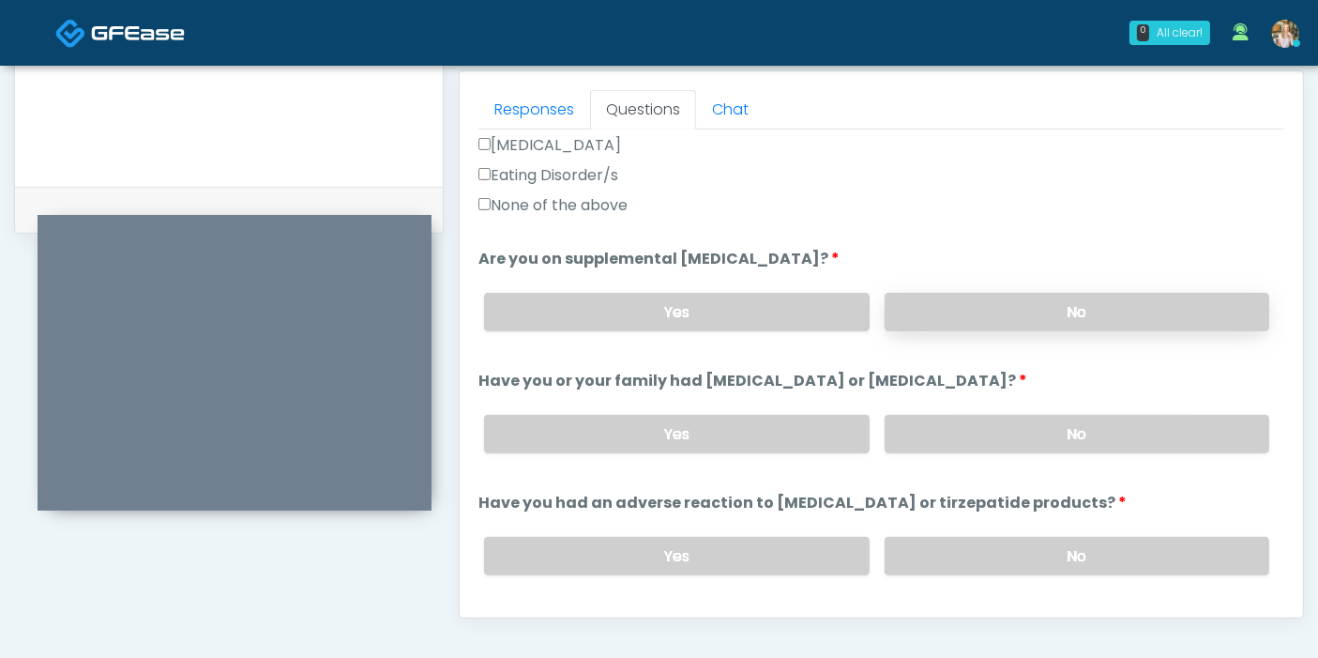
click at [1029, 314] on label "No" at bounding box center [1077, 312] width 385 height 38
click at [1044, 439] on label "No" at bounding box center [1077, 434] width 385 height 38
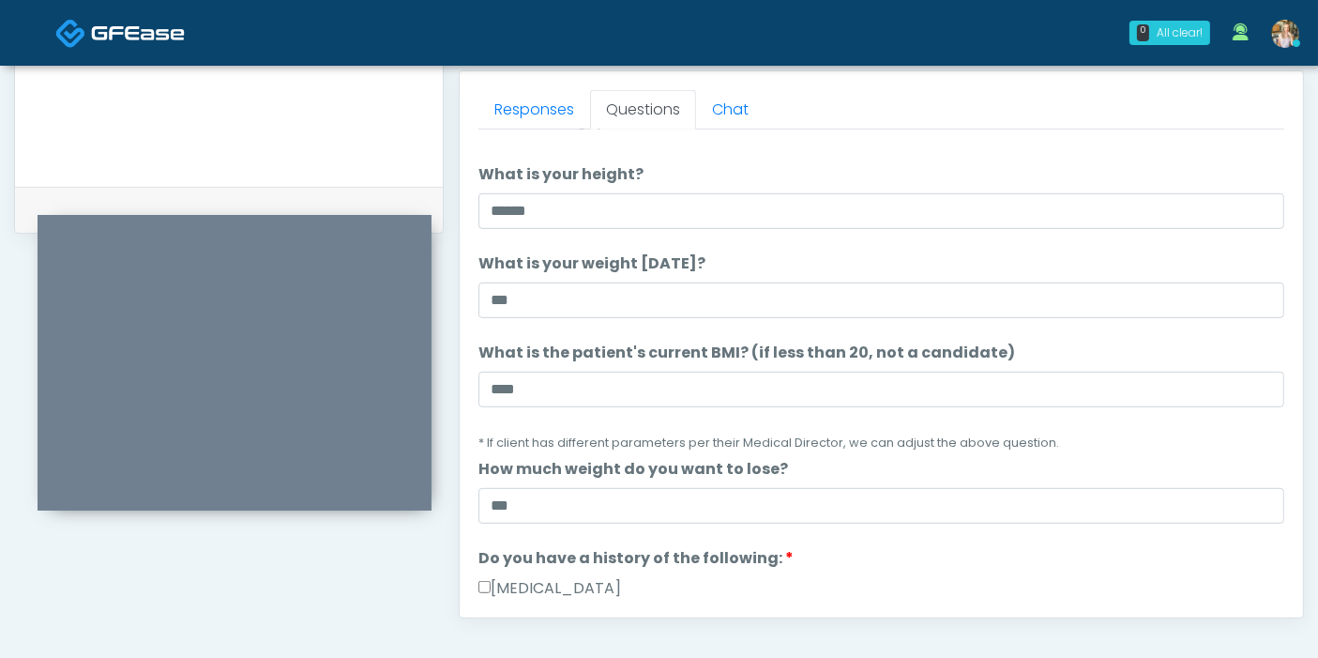
scroll to position [0, 0]
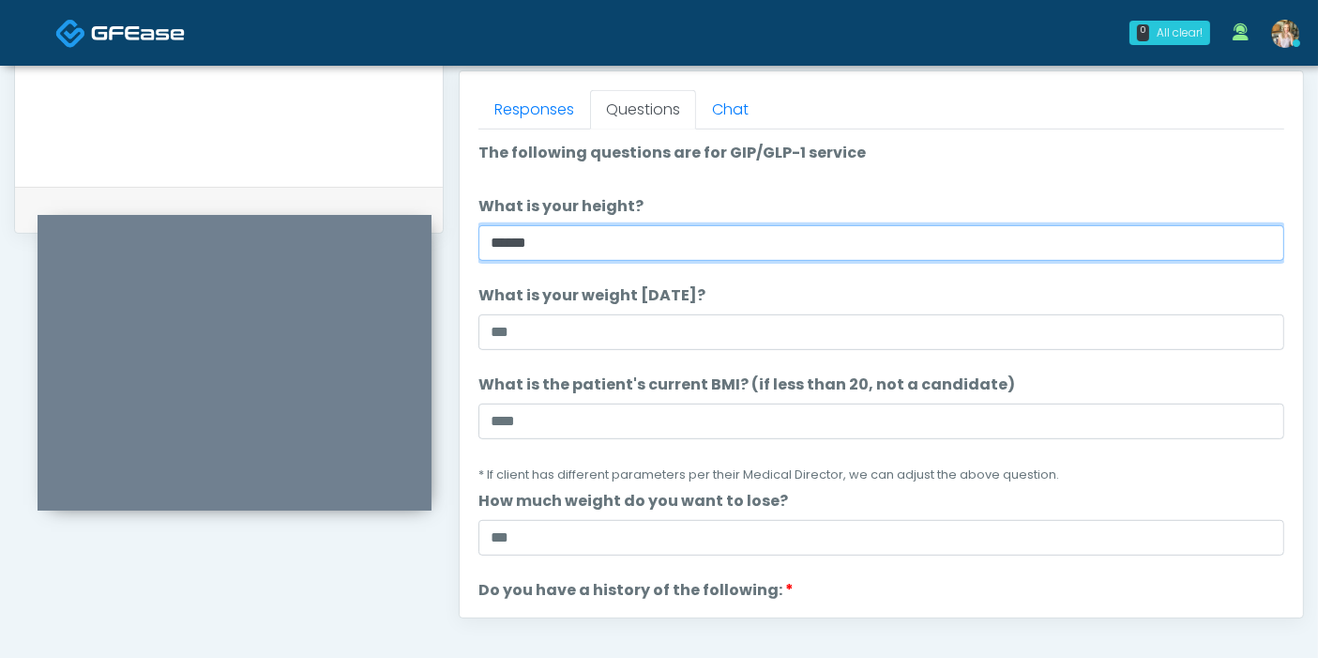
click at [617, 232] on input "******" at bounding box center [881, 243] width 806 height 36
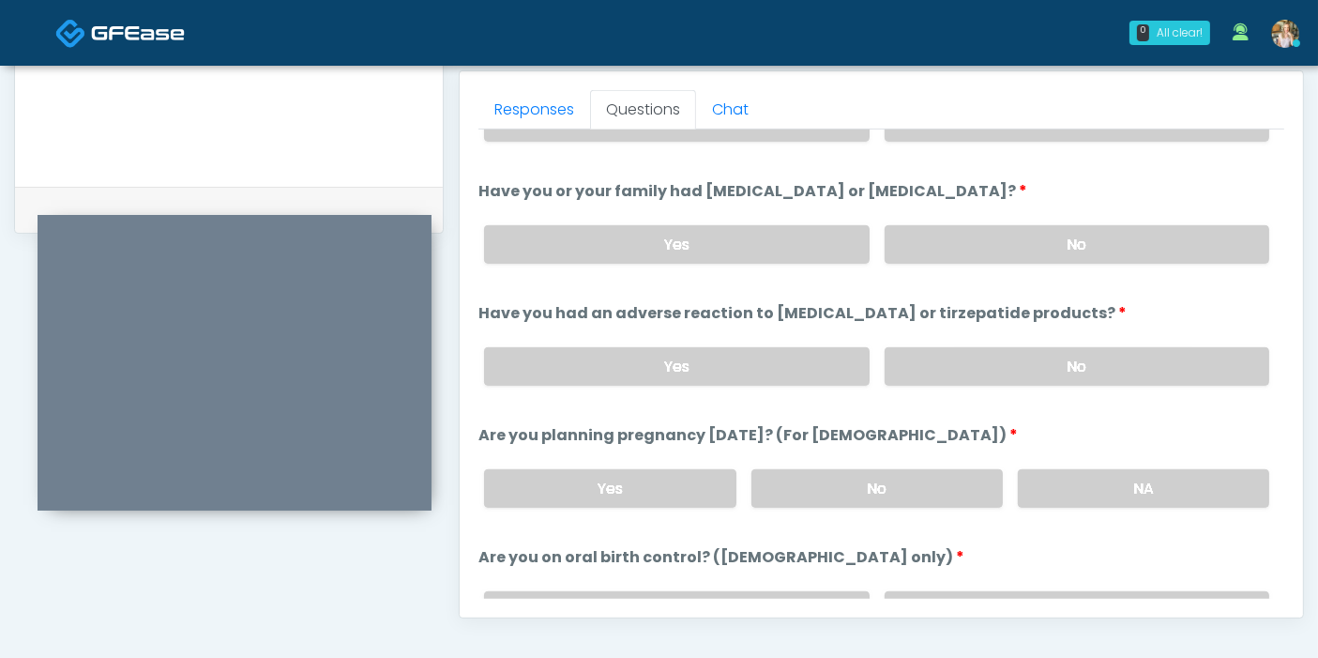
scroll to position [833, 0]
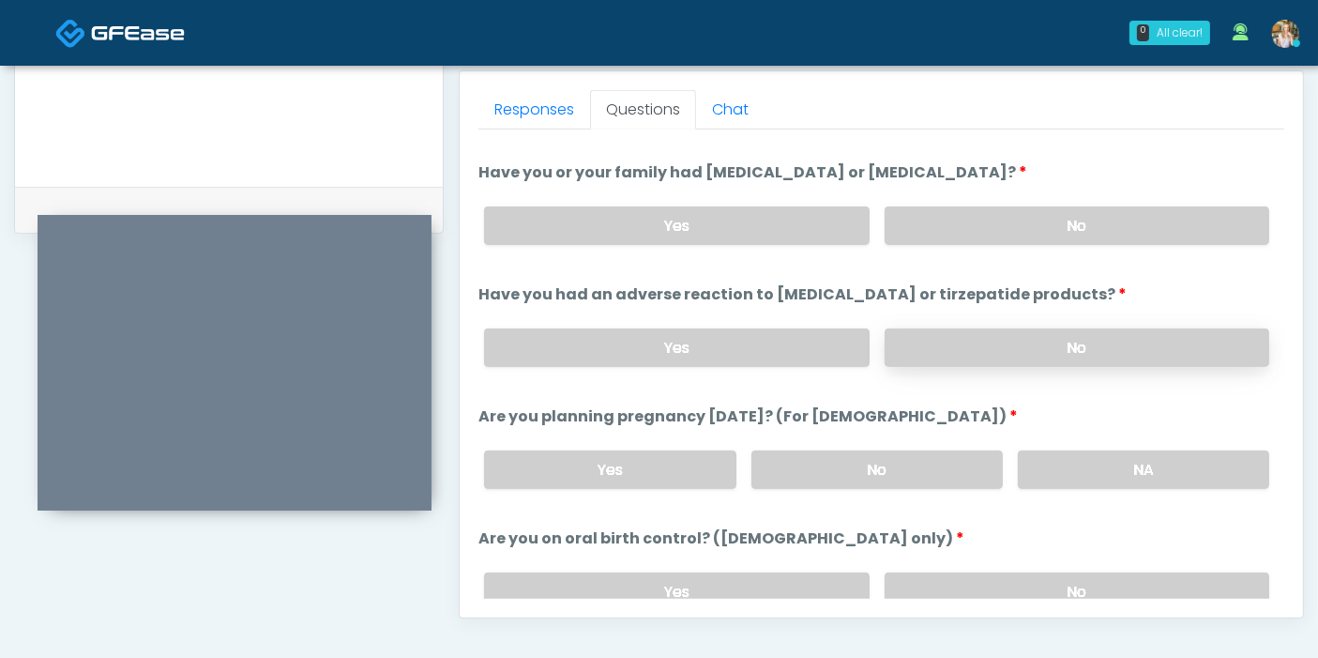
type input "***"
click at [1009, 344] on label "No" at bounding box center [1077, 347] width 385 height 38
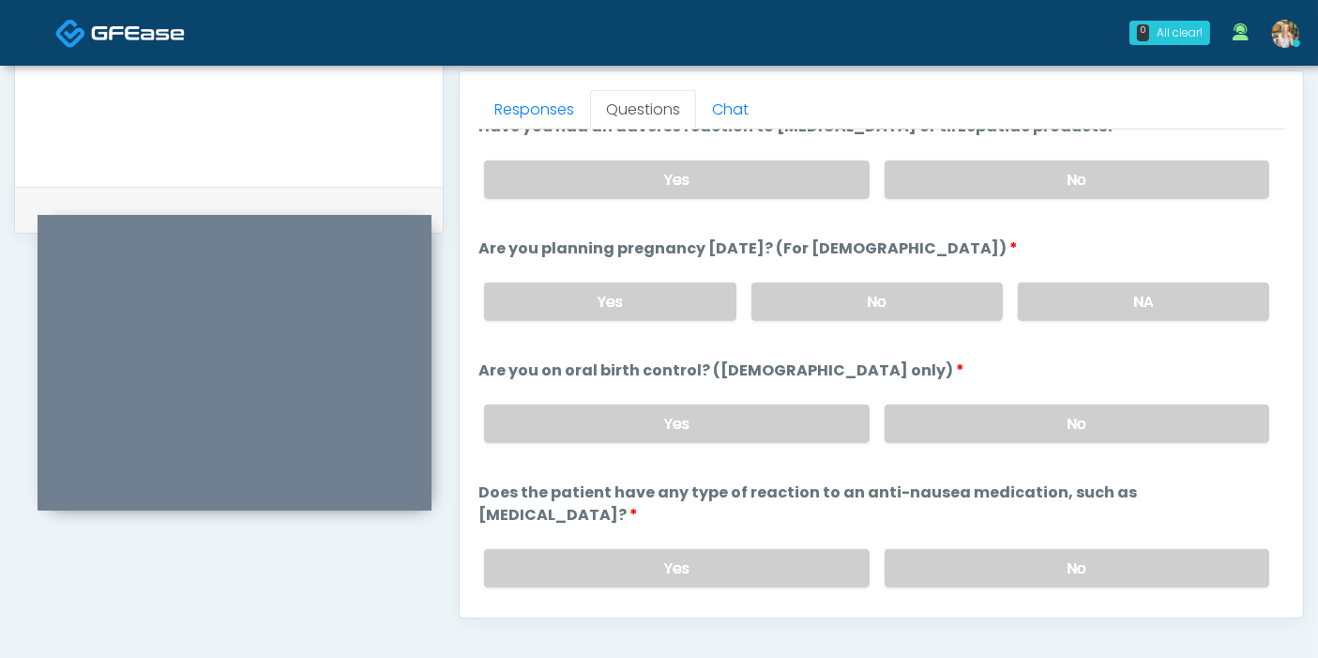
scroll to position [1033, 0]
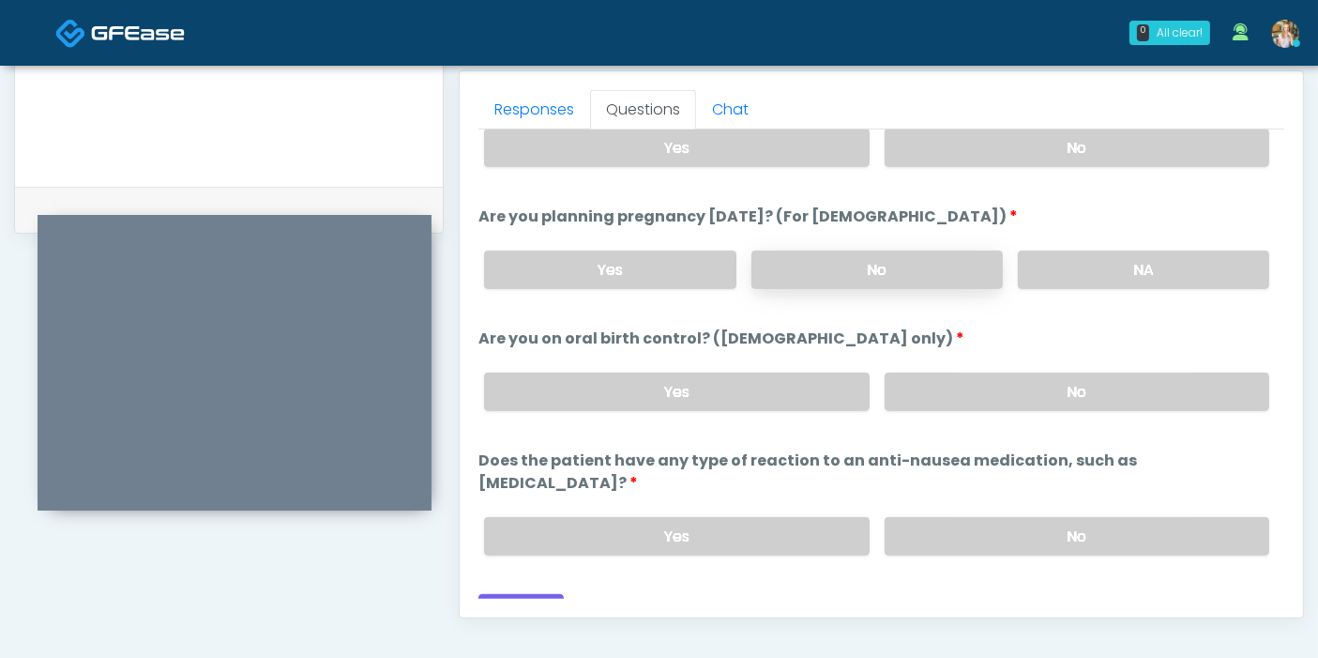
click at [839, 262] on label "No" at bounding box center [876, 269] width 251 height 38
click at [977, 391] on label "No" at bounding box center [1077, 391] width 385 height 38
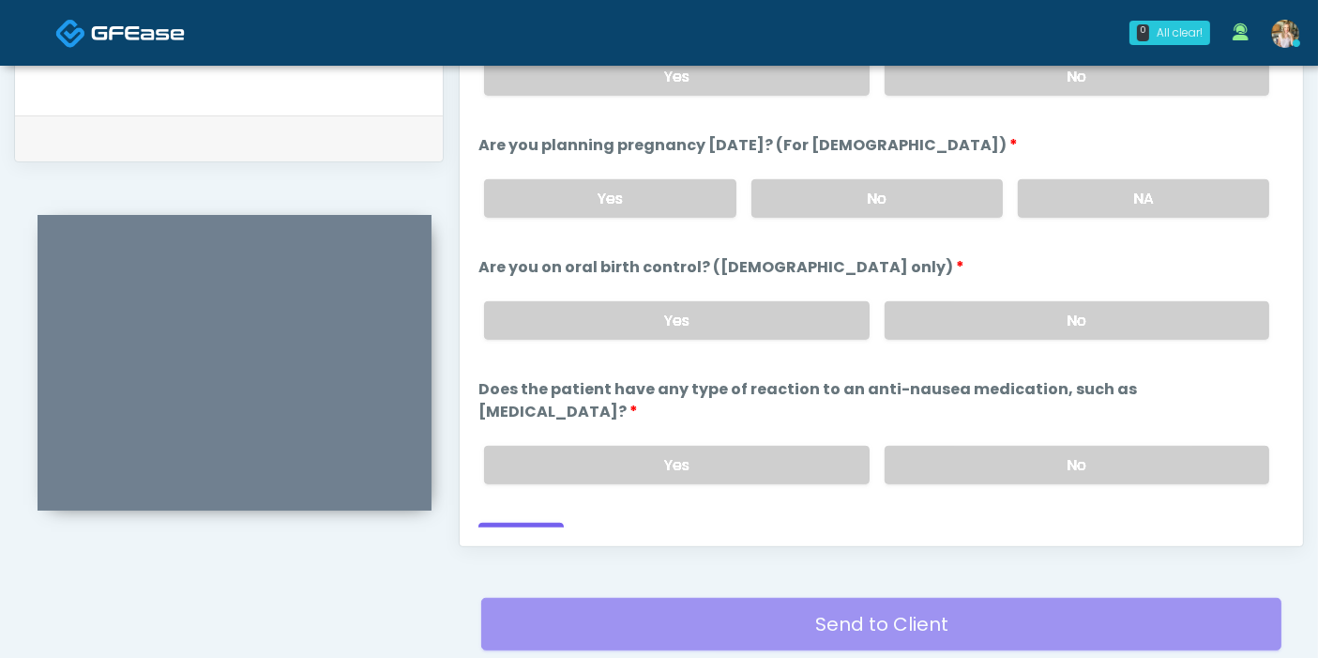
scroll to position [918, 0]
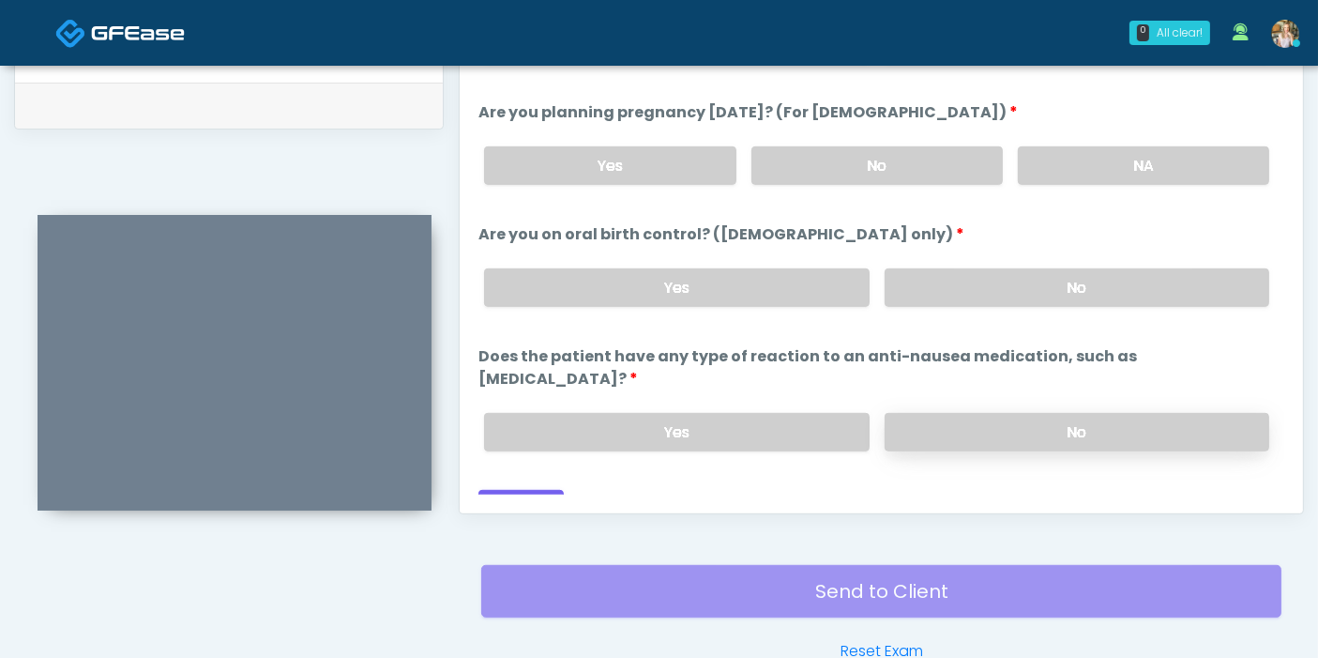
click at [991, 413] on label "No" at bounding box center [1077, 432] width 385 height 38
click at [524, 490] on button "Continue" at bounding box center [520, 507] width 85 height 35
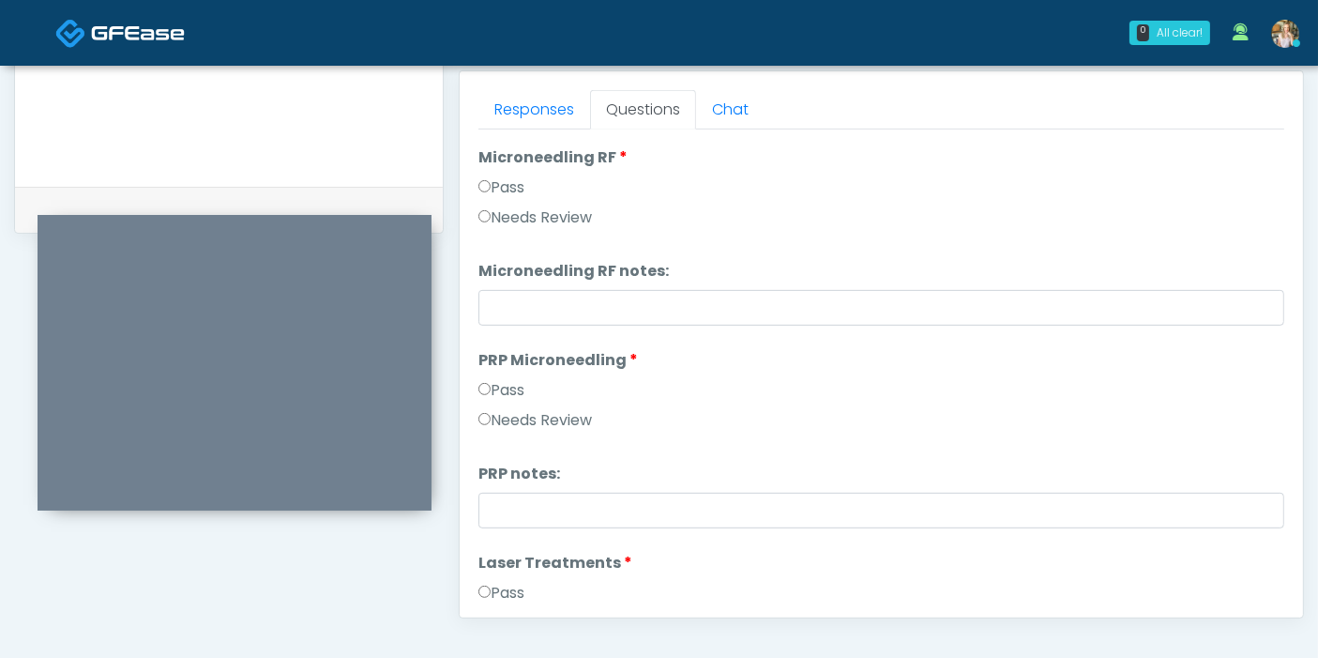
scroll to position [0, 0]
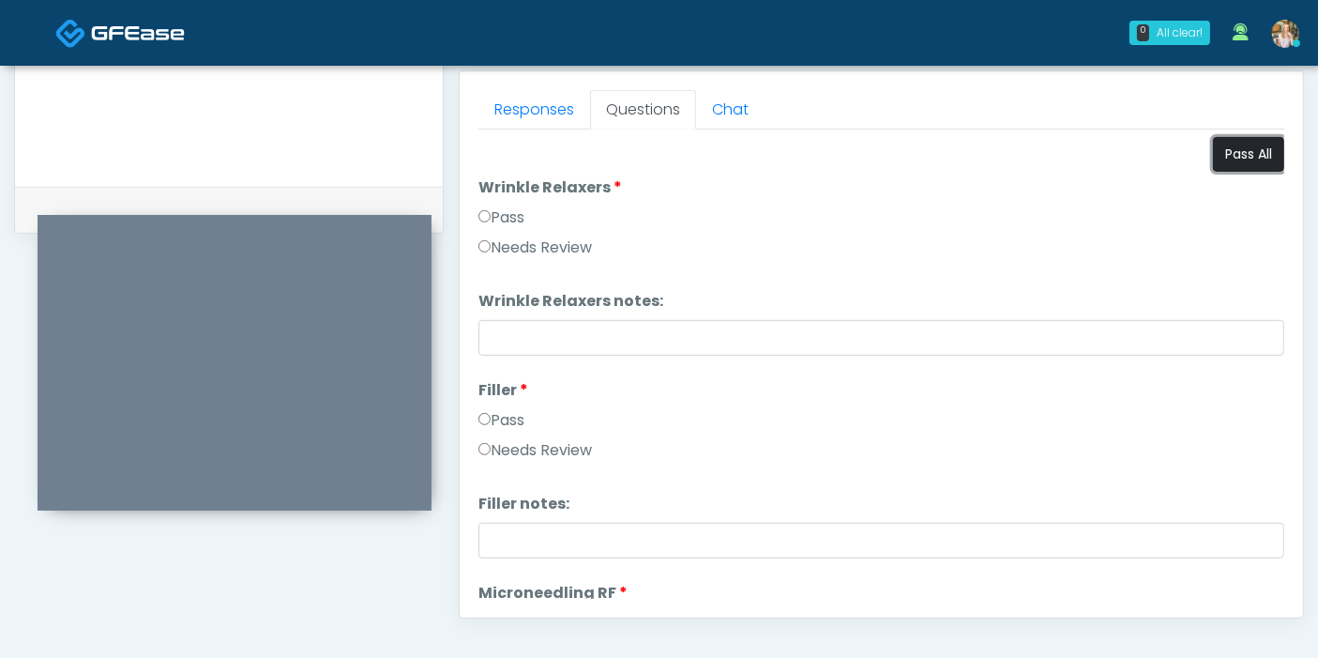
click at [1249, 153] on button "Pass All" at bounding box center [1248, 154] width 71 height 35
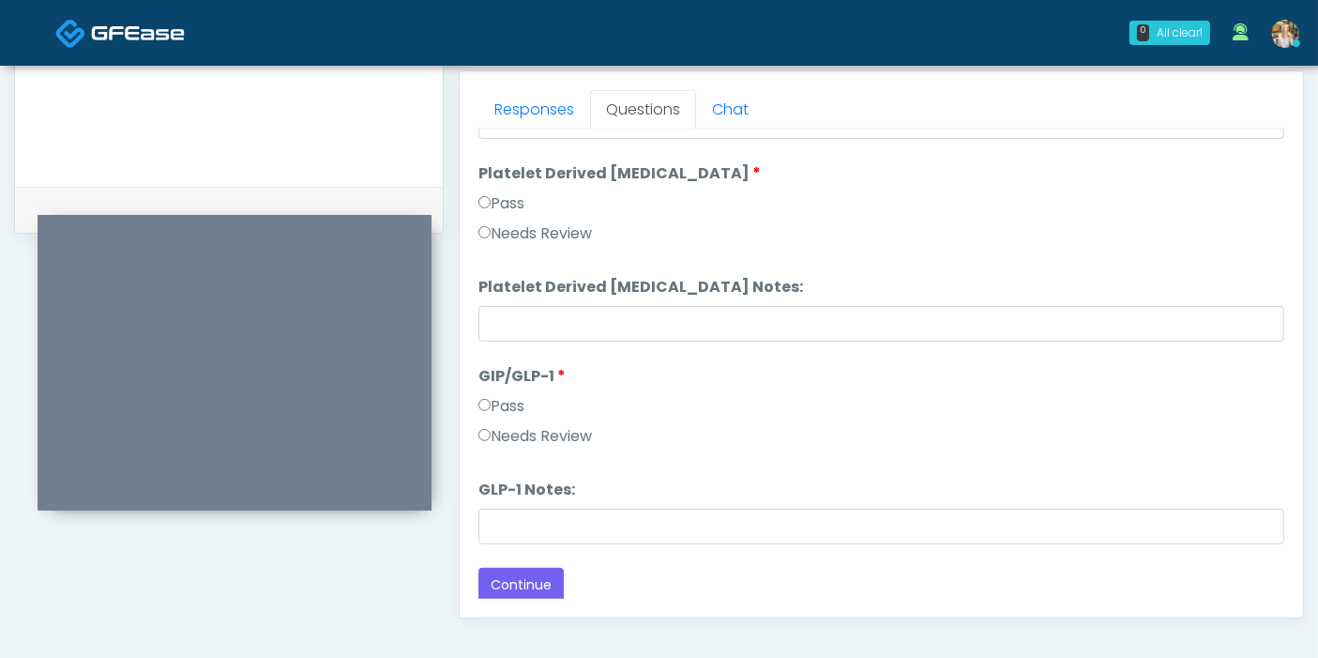
scroll to position [3459, 0]
click at [516, 582] on button "Continue" at bounding box center [520, 584] width 85 height 35
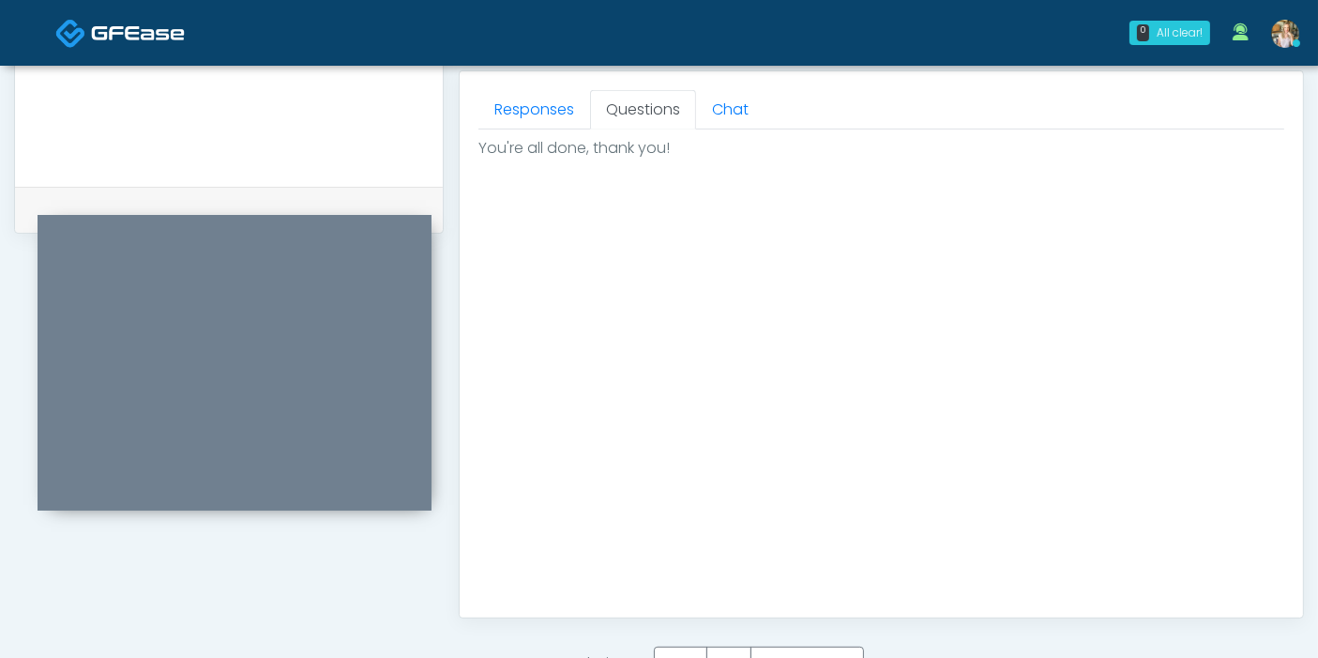
scroll to position [0, 0]
click at [539, 111] on link "Responses" at bounding box center [534, 109] width 112 height 39
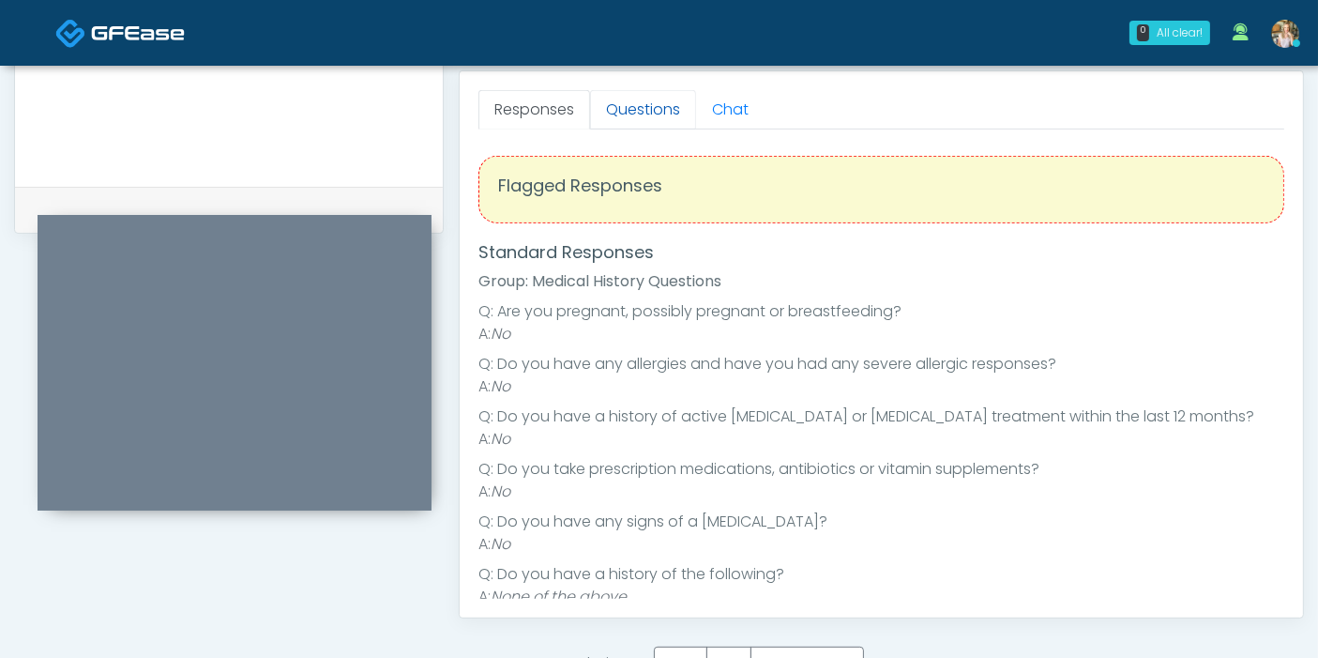
click at [628, 105] on link "Questions" at bounding box center [643, 109] width 106 height 39
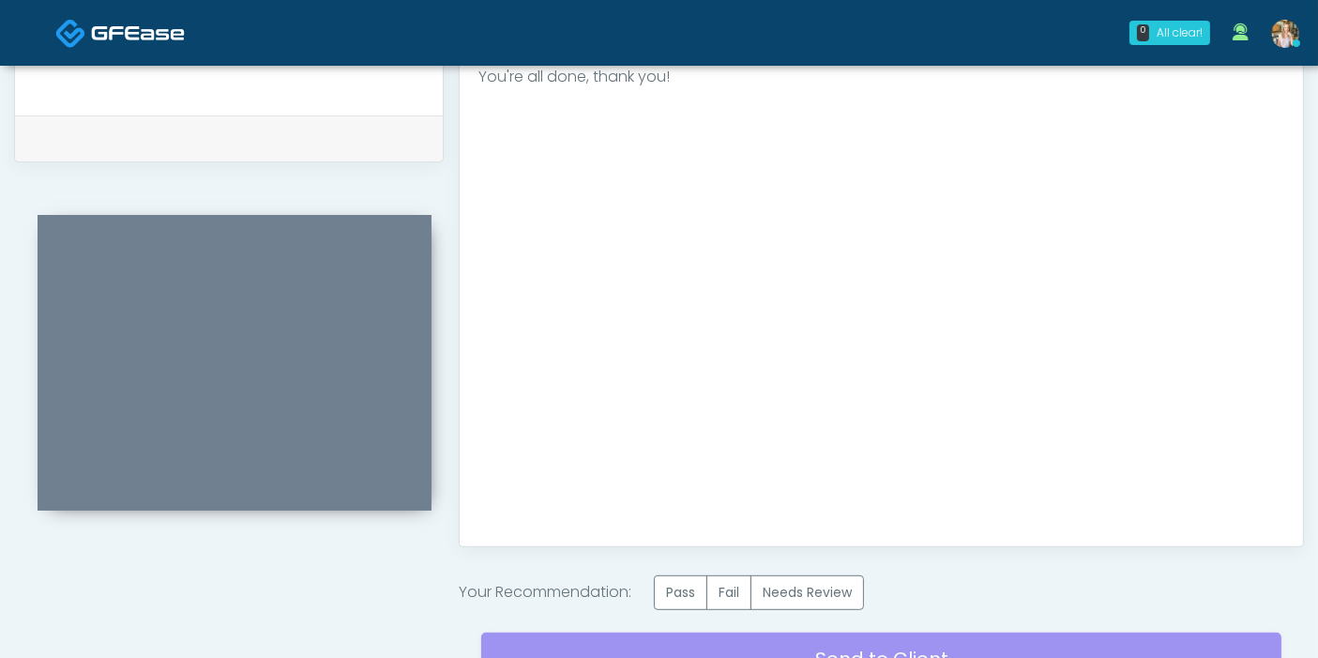
scroll to position [918, 0]
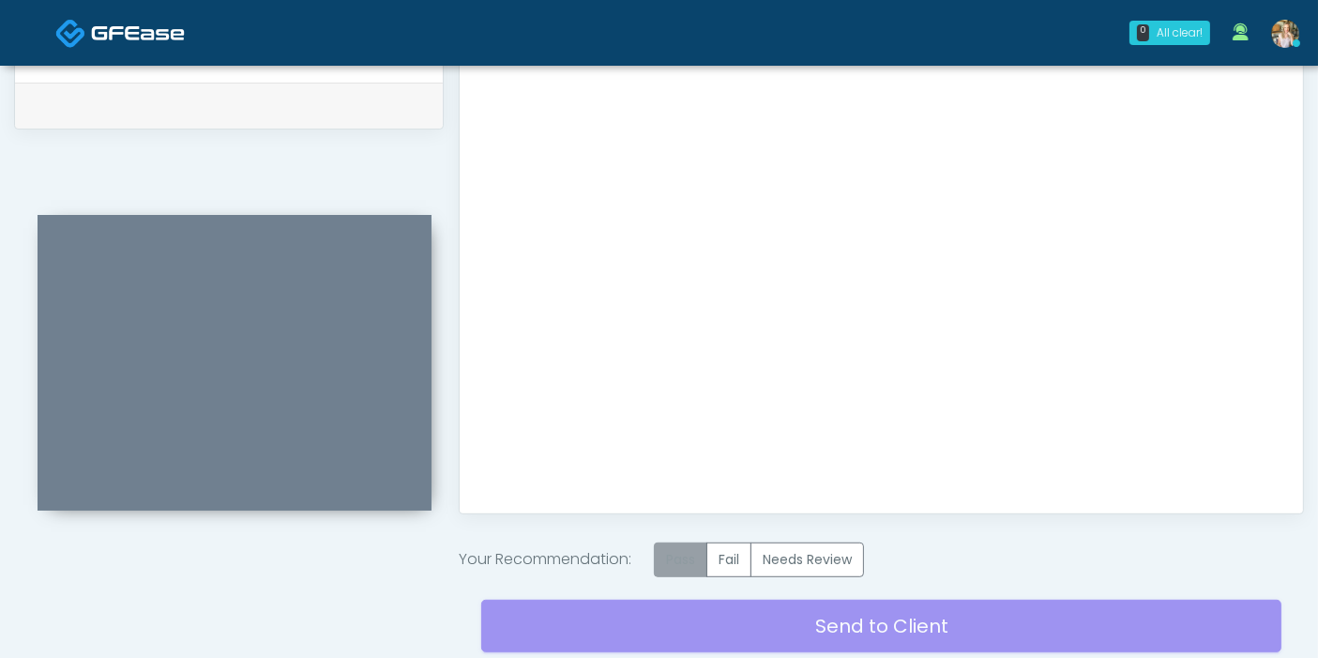
click at [694, 547] on label "Pass" at bounding box center [680, 559] width 53 height 35
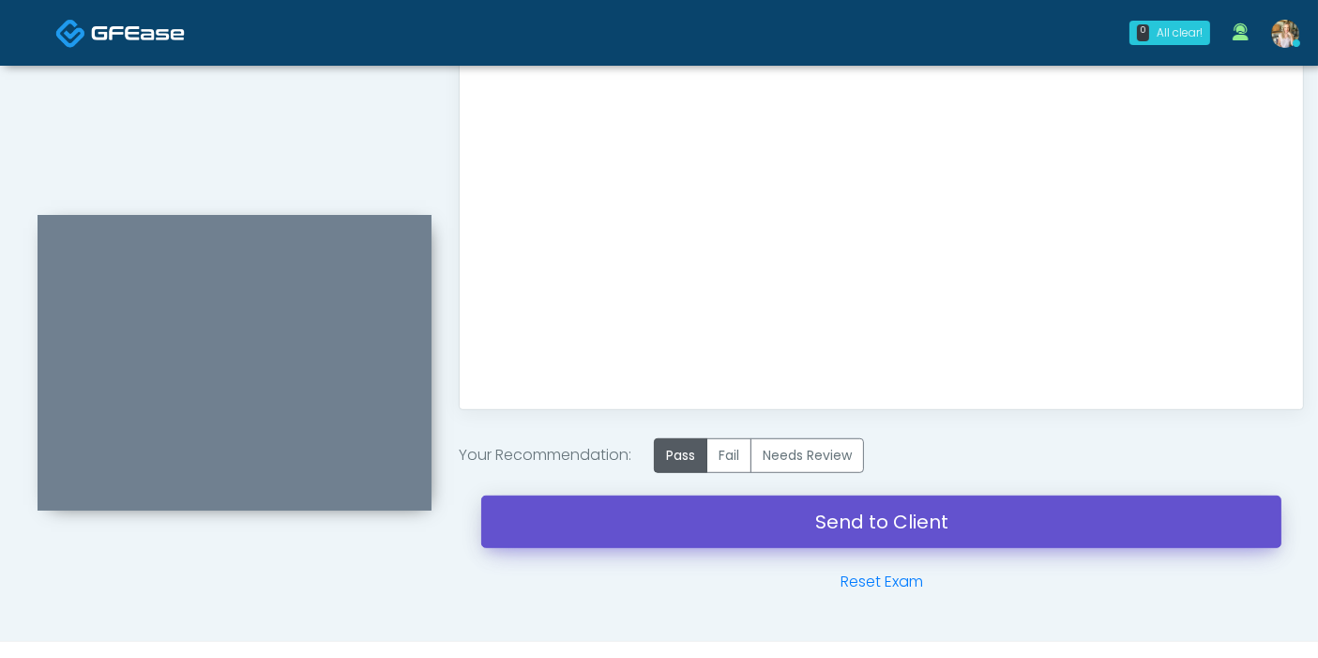
click at [870, 515] on link "Send to Client" at bounding box center [881, 521] width 800 height 53
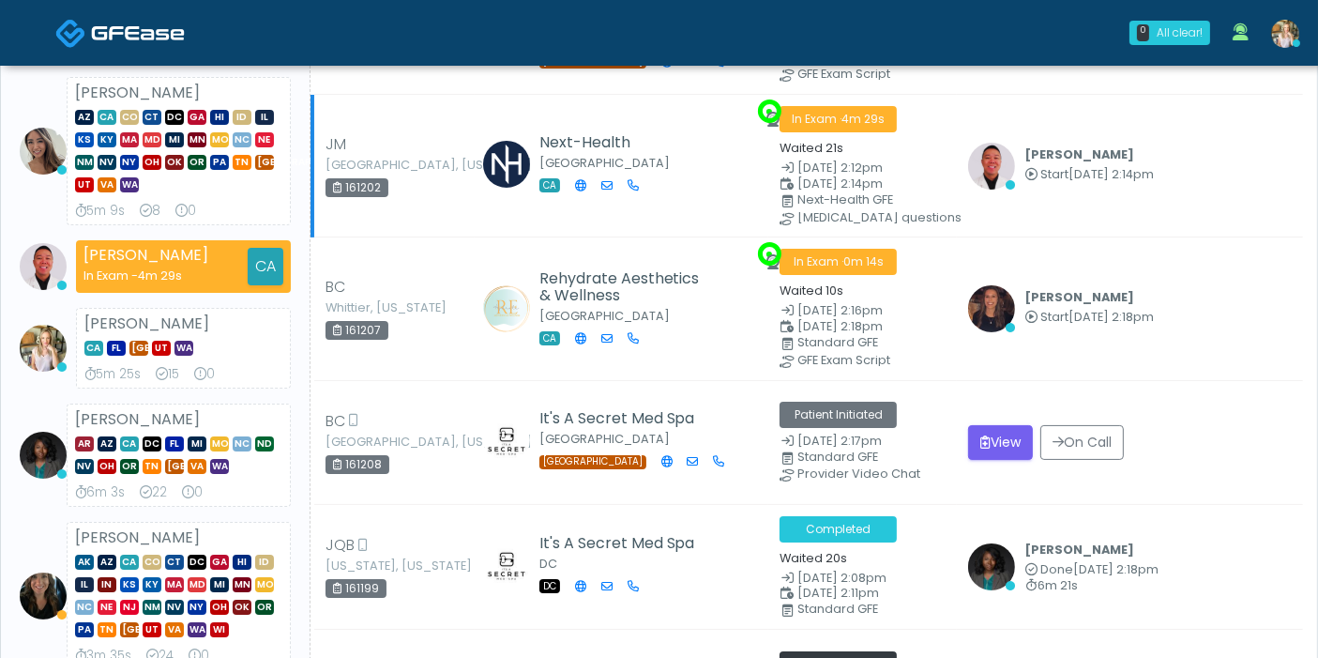
scroll to position [208, 0]
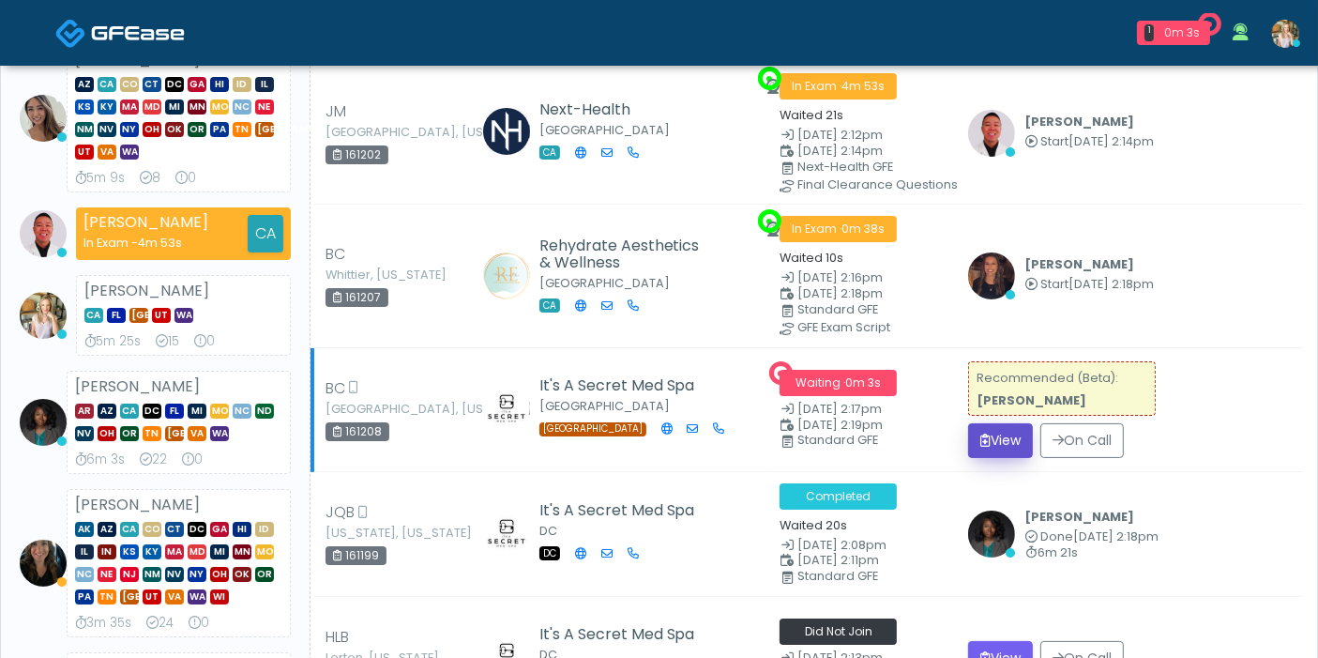
click at [991, 438] on button "View" at bounding box center [1000, 440] width 65 height 35
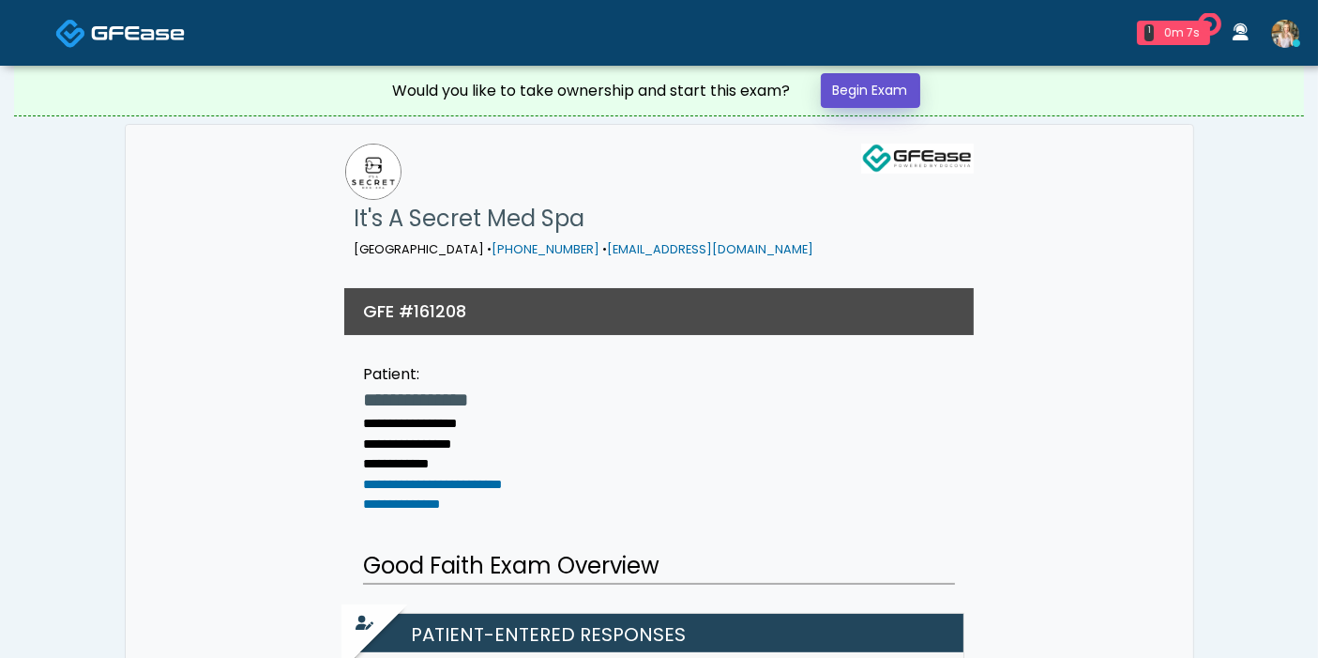
click at [876, 89] on link "Begin Exam" at bounding box center [870, 90] width 99 height 35
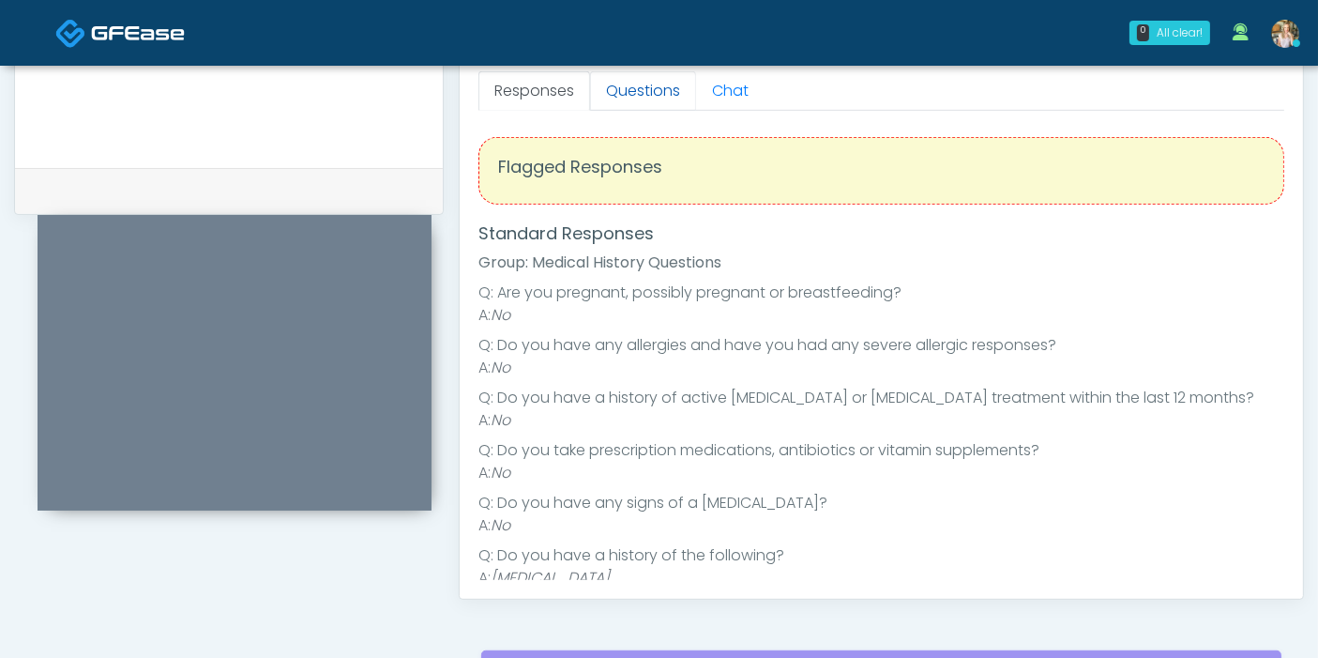
click at [642, 78] on link "Questions" at bounding box center [643, 90] width 106 height 39
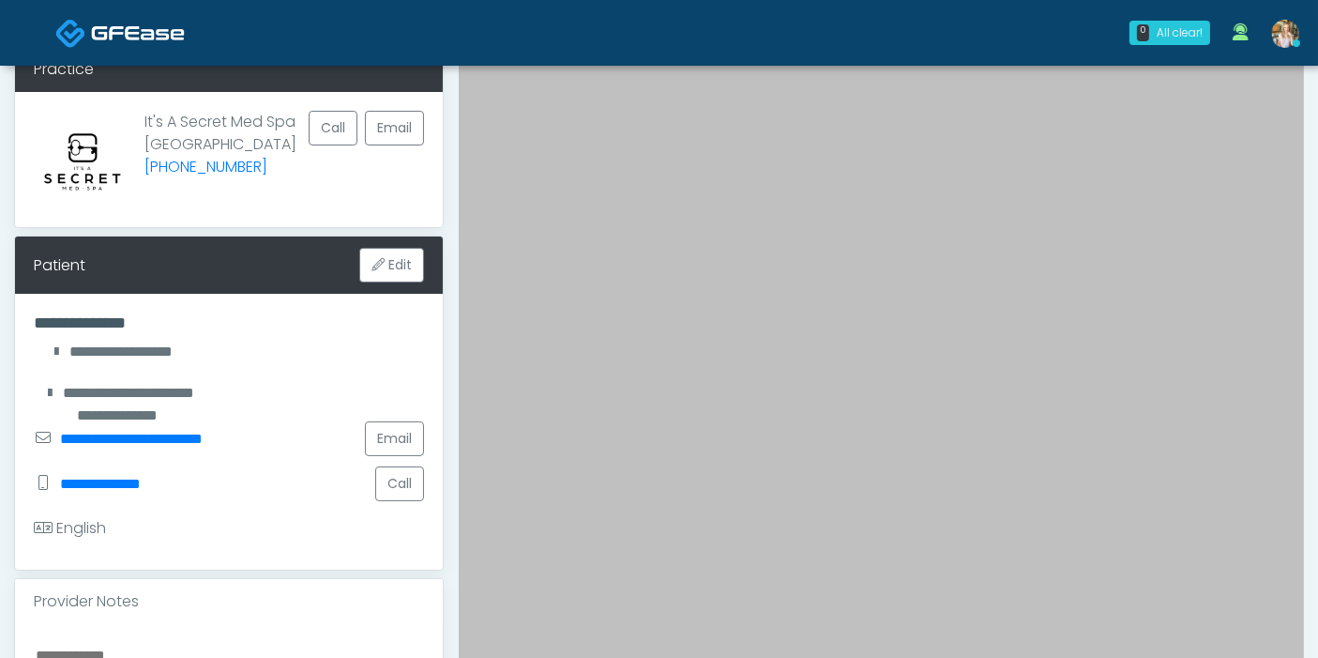
scroll to position [208, 0]
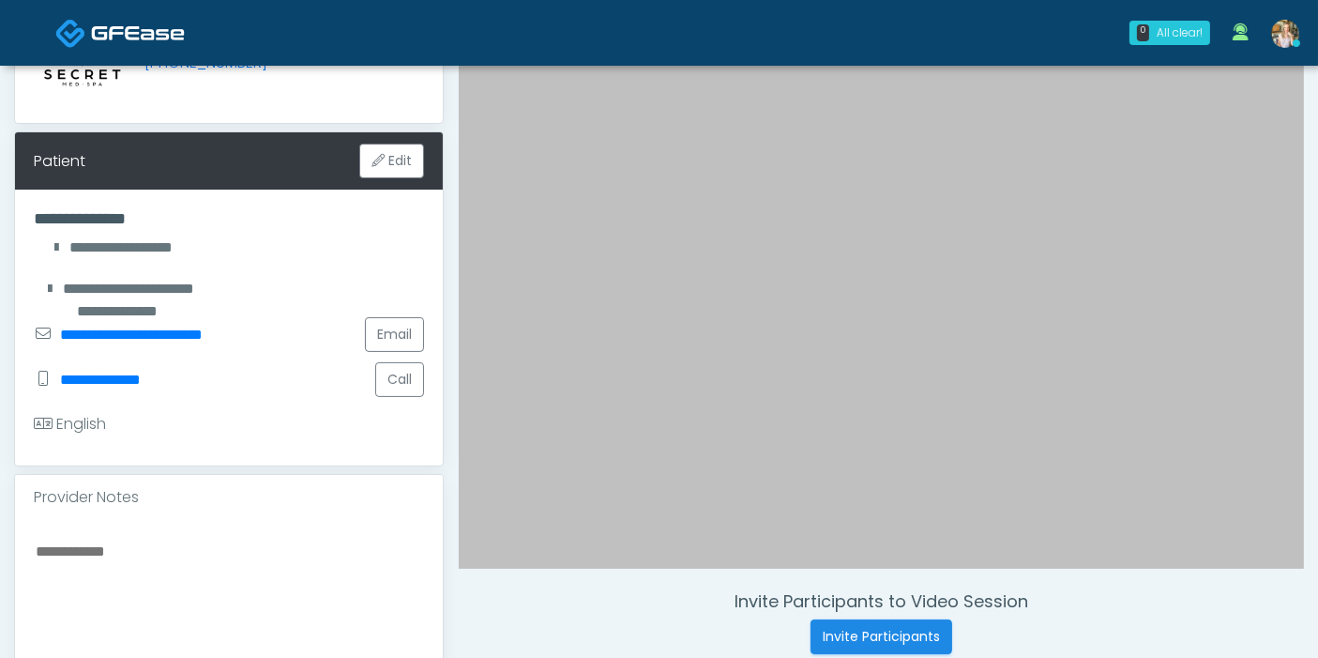
click at [113, 548] on textarea at bounding box center [229, 652] width 390 height 229
click at [39, 543] on textarea "**********" at bounding box center [229, 652] width 390 height 229
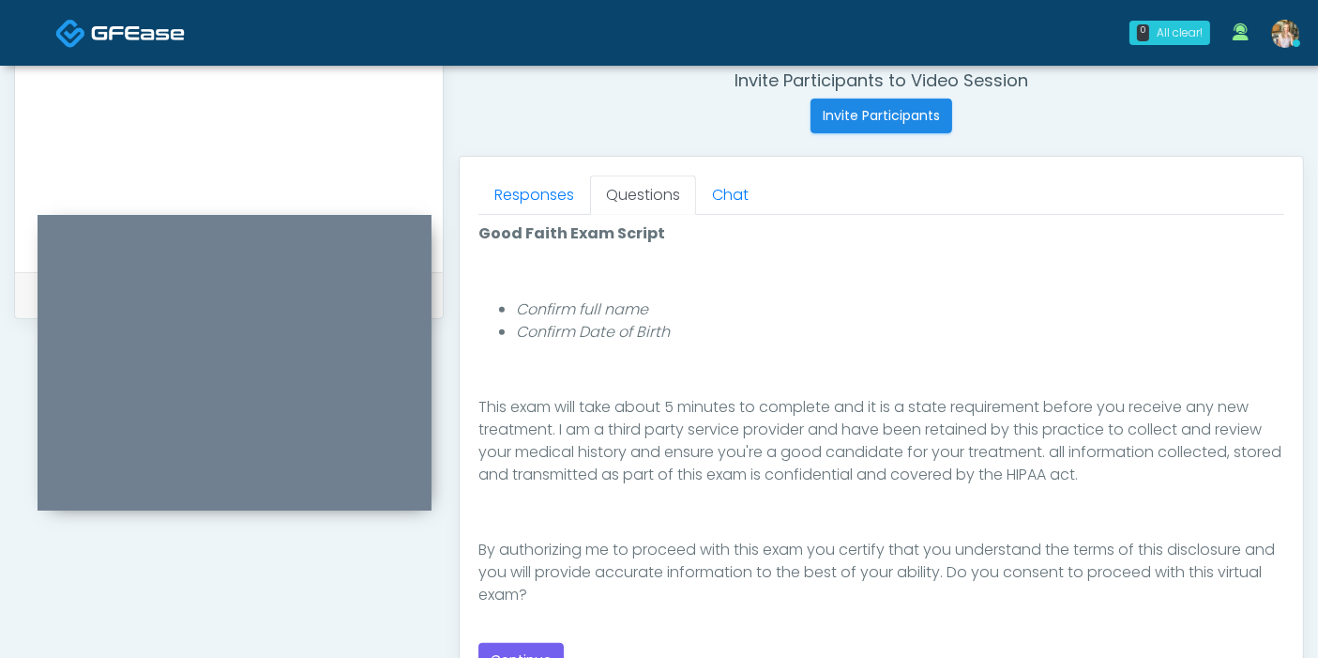
scroll to position [833, 0]
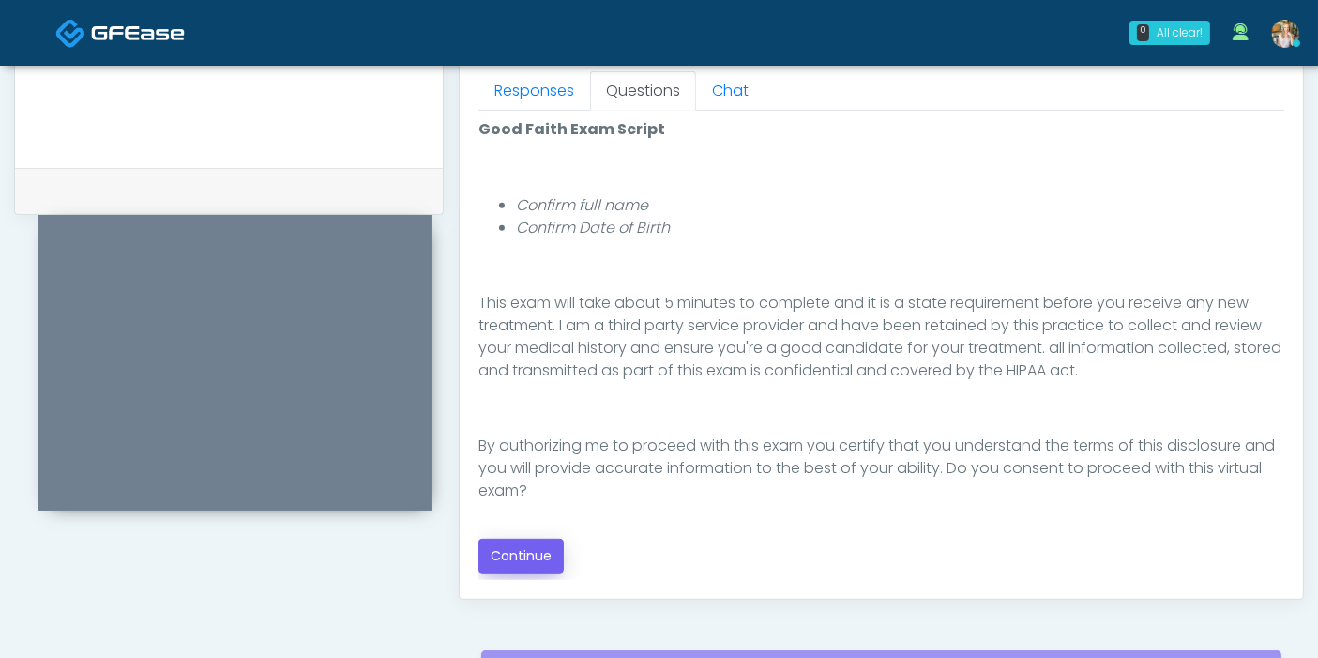
type textarea "**********"
click at [524, 559] on button "Continue" at bounding box center [520, 555] width 85 height 35
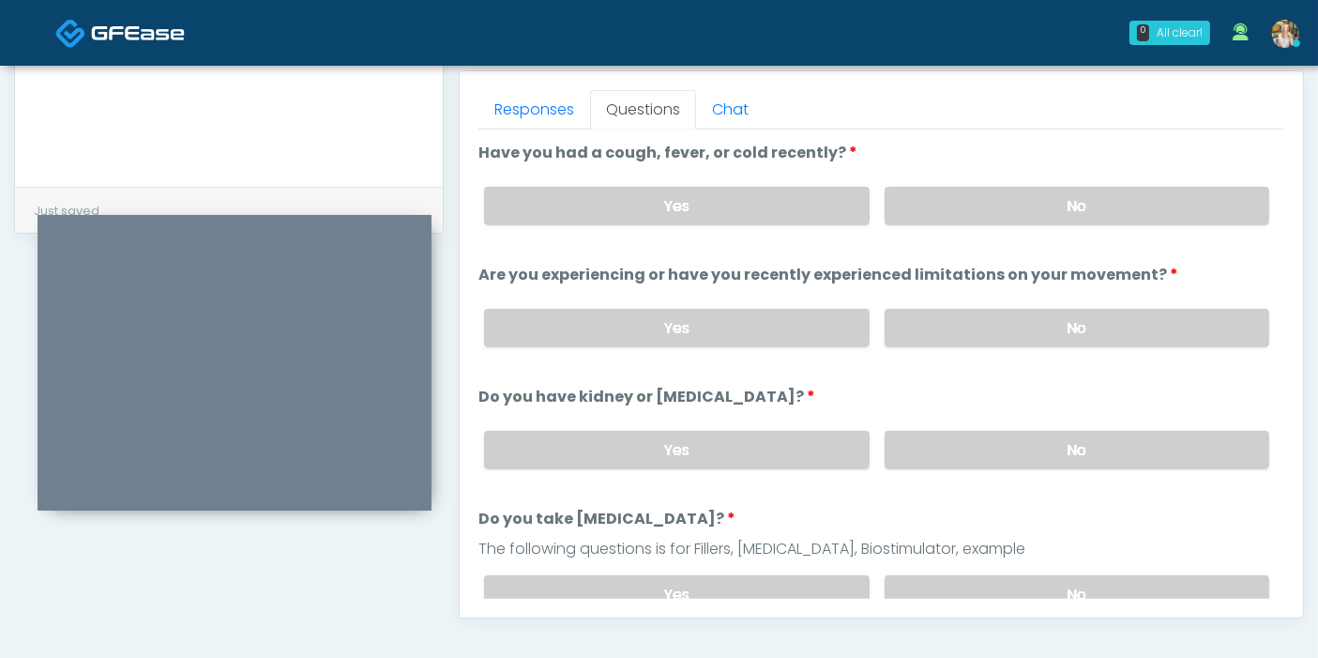
scroll to position [710, 0]
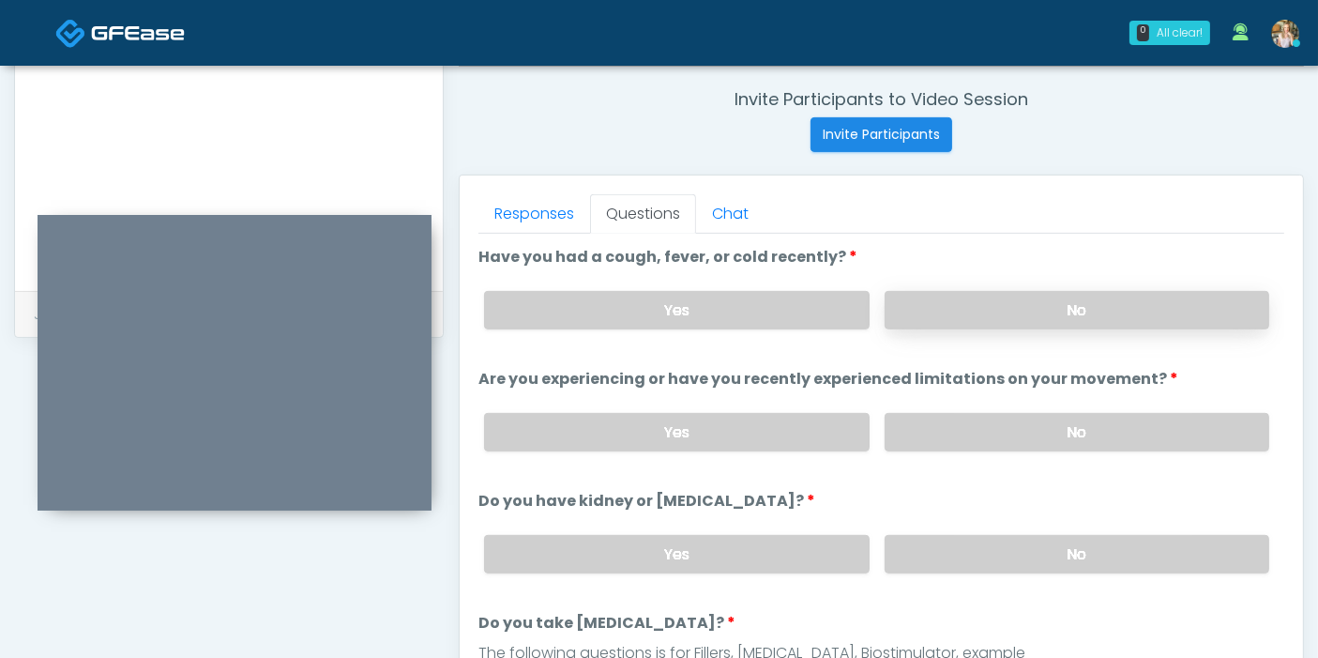
click at [1038, 302] on label "No" at bounding box center [1077, 310] width 385 height 38
click at [1025, 433] on label "No" at bounding box center [1077, 432] width 385 height 38
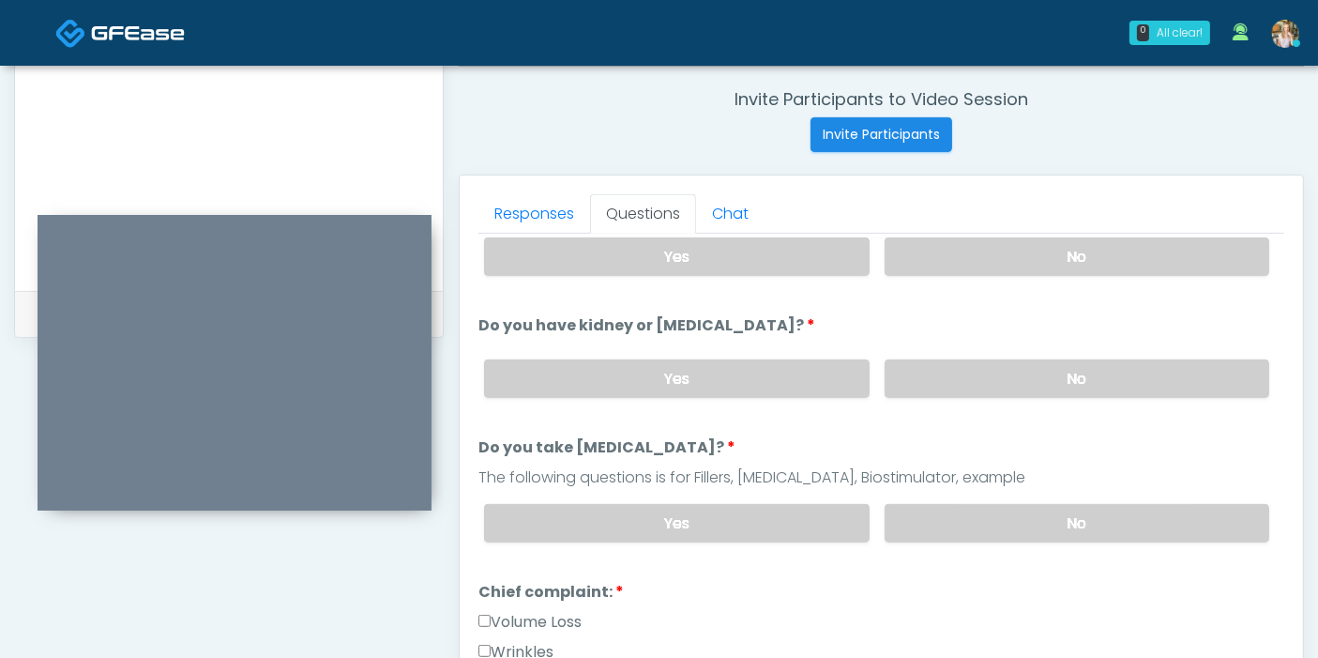
scroll to position [208, 0]
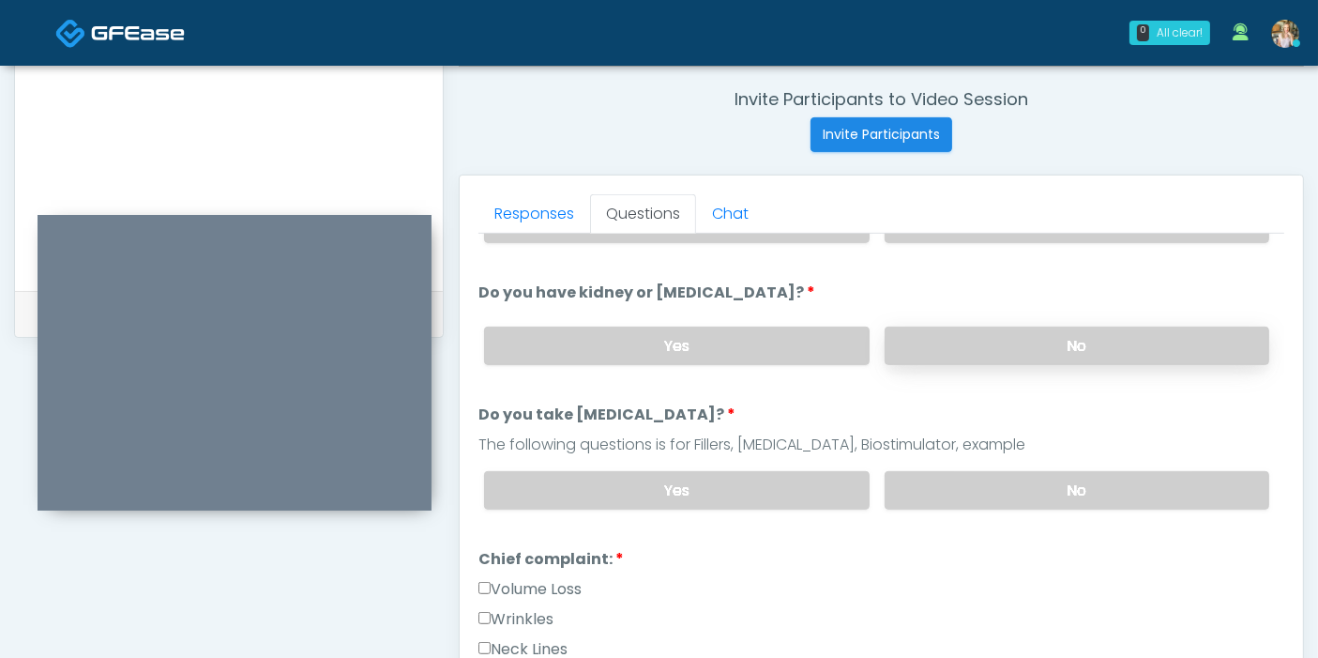
click at [1023, 352] on label "No" at bounding box center [1077, 345] width 385 height 38
click at [1036, 488] on label "No" at bounding box center [1077, 490] width 385 height 38
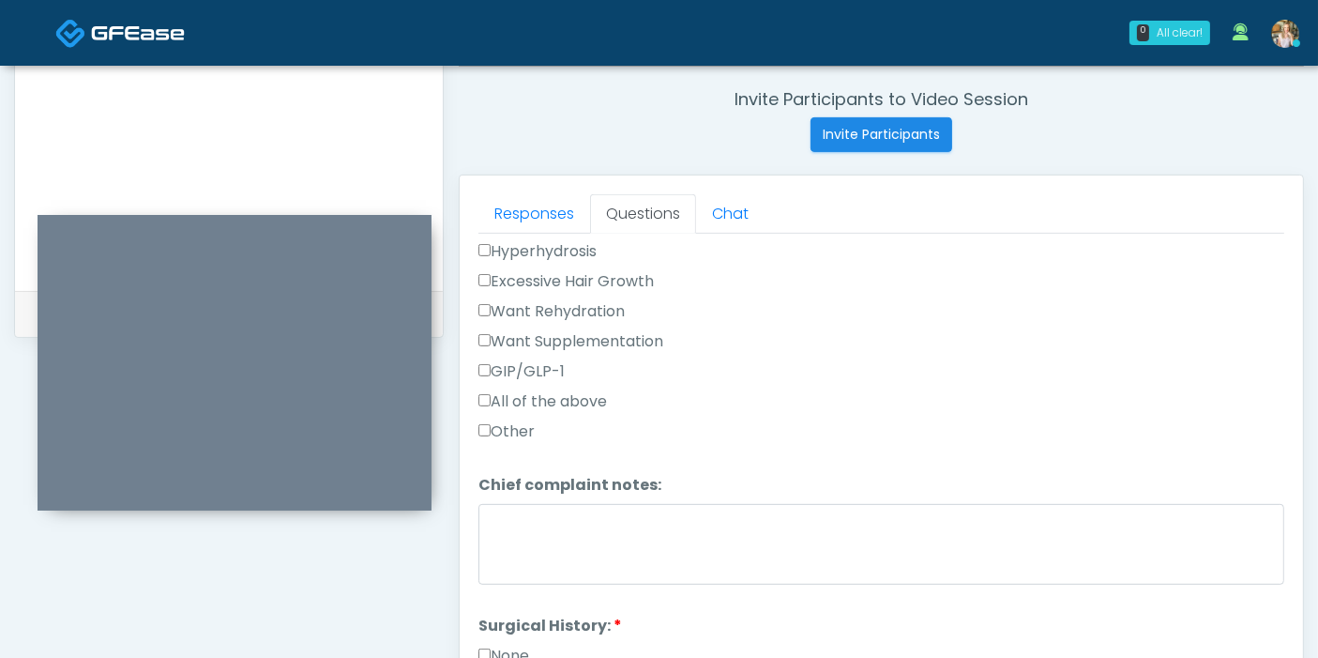
scroll to position [729, 0]
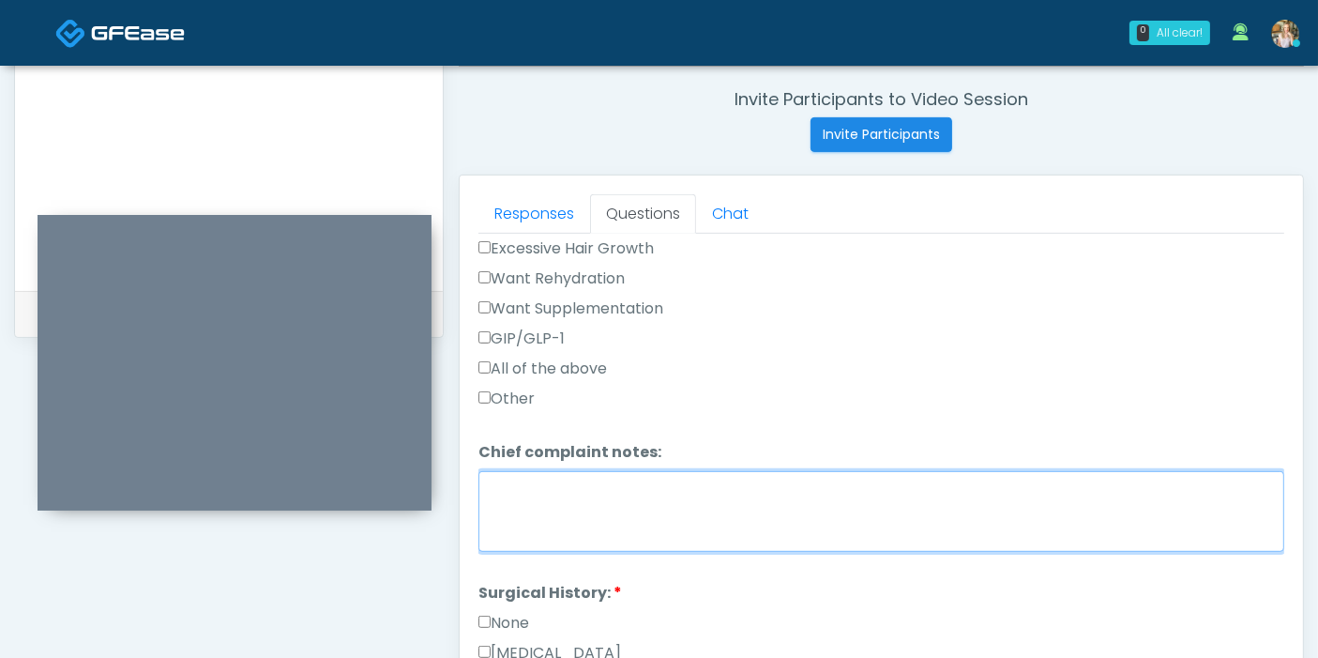
click at [640, 534] on textarea "Chief complaint notes:" at bounding box center [881, 511] width 806 height 81
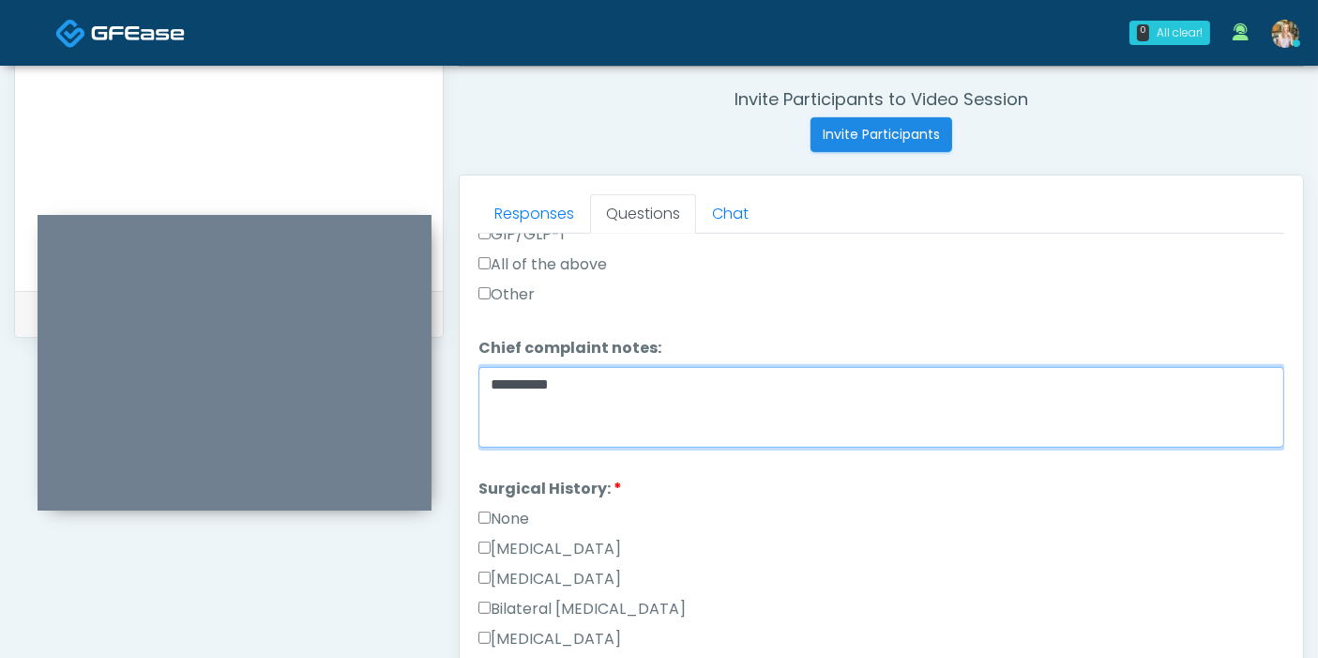
scroll to position [938, 0]
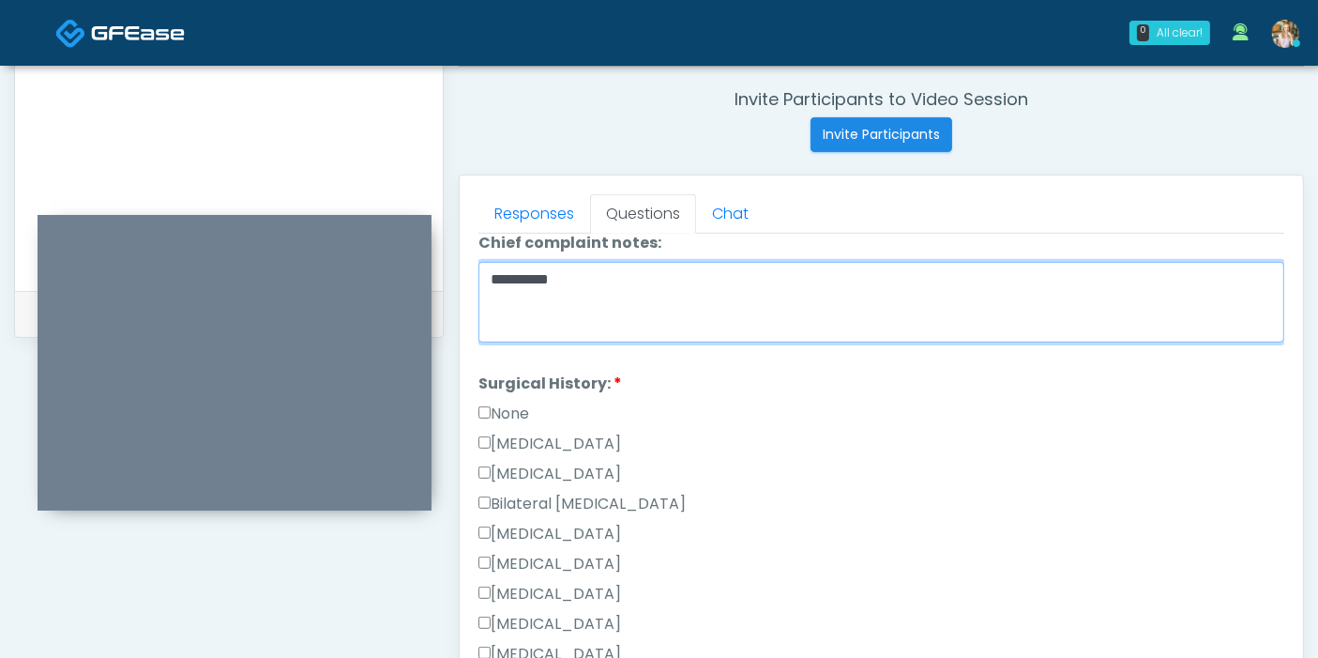
type textarea "**********"
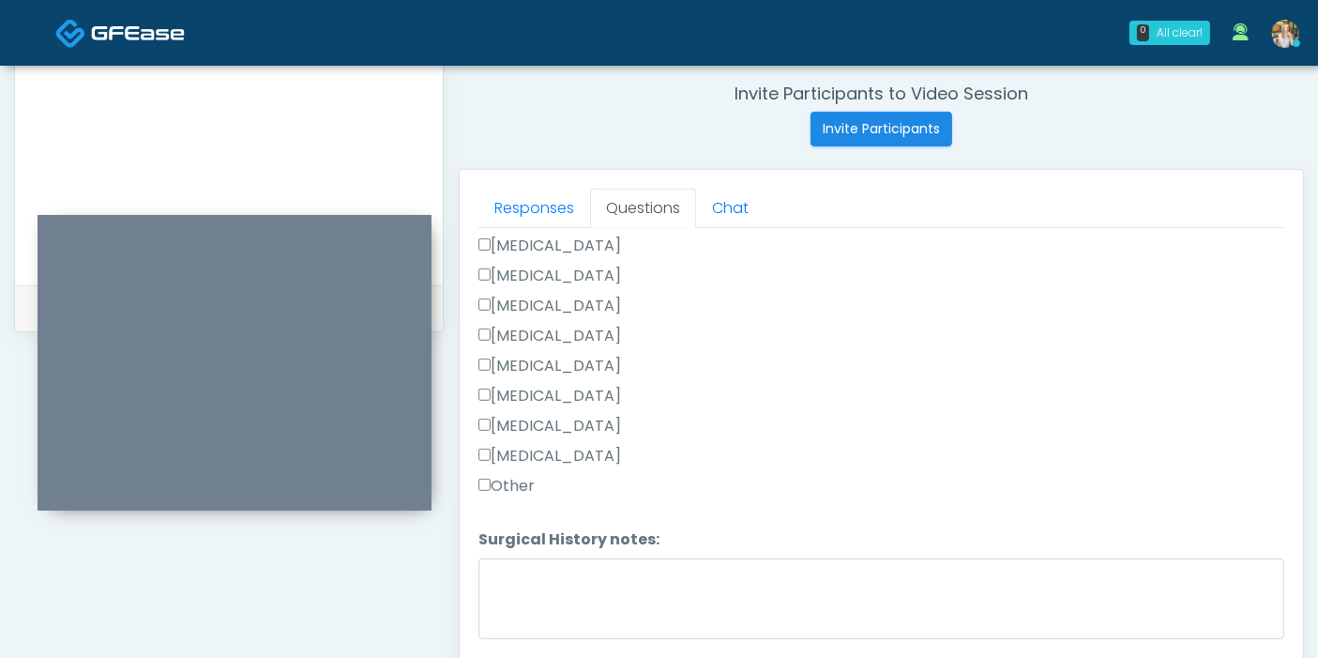
scroll to position [814, 0]
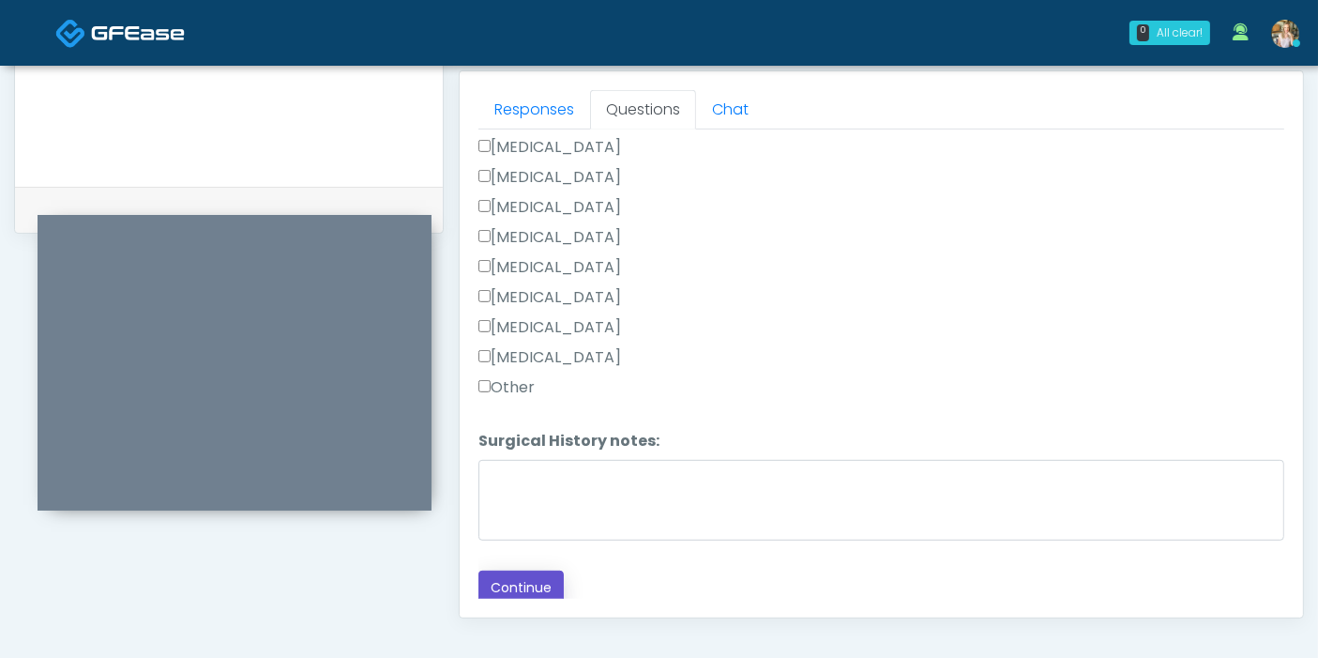
click at [509, 580] on button "Continue" at bounding box center [520, 587] width 85 height 35
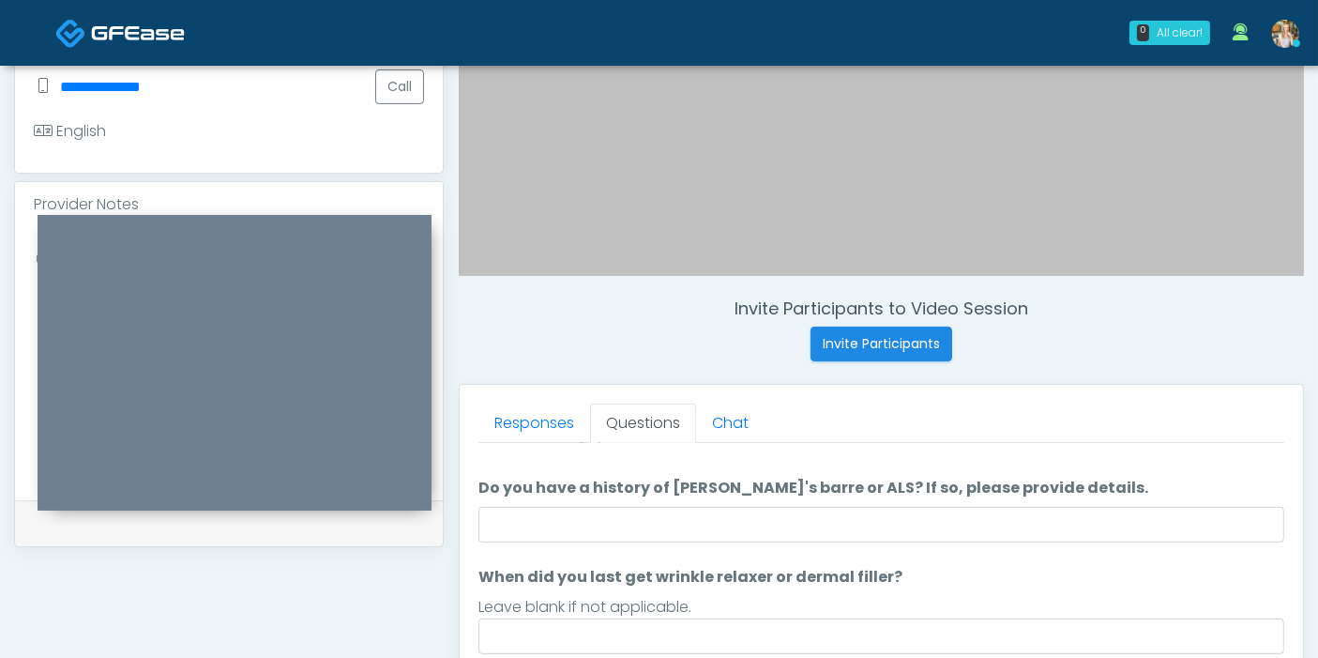
scroll to position [0, 0]
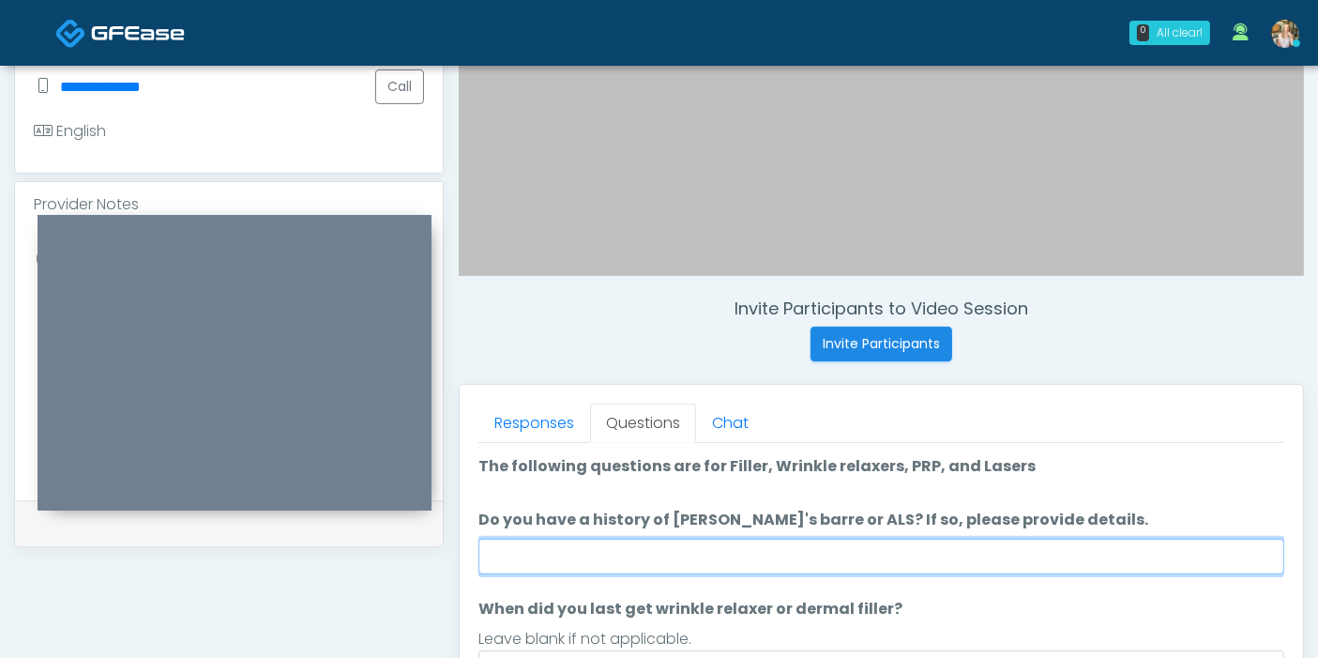
click at [855, 553] on input "Do you have a history of [PERSON_NAME]'s barre or ALS? If so, please provide de…" at bounding box center [881, 556] width 806 height 36
type input "**"
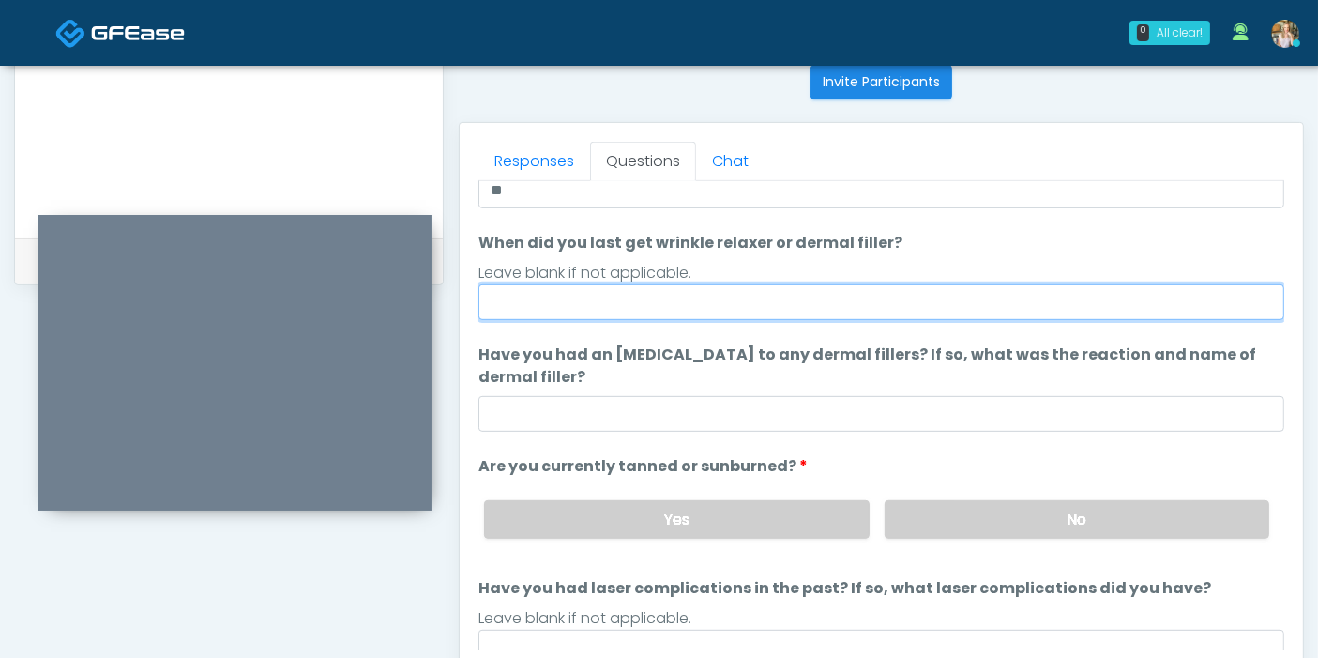
scroll to position [774, 0]
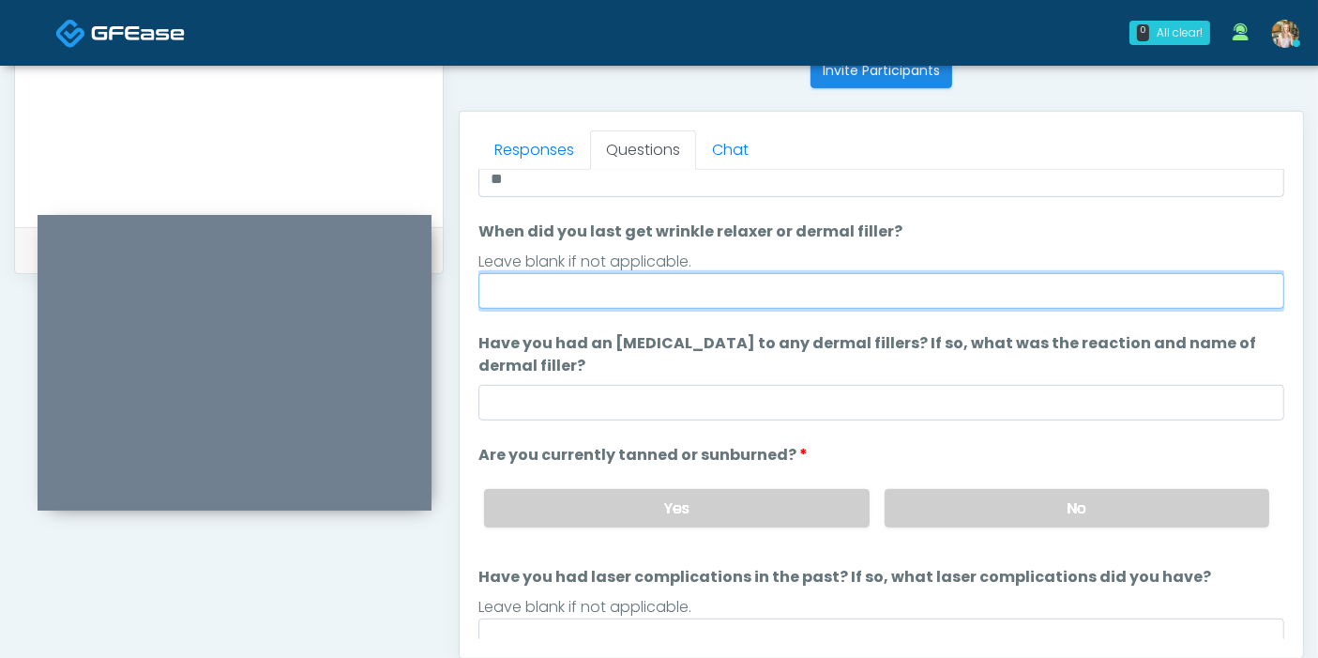
click at [589, 280] on input "When did you last get wrinkle relaxer or dermal filler?" at bounding box center [881, 291] width 806 height 36
type input "**********"
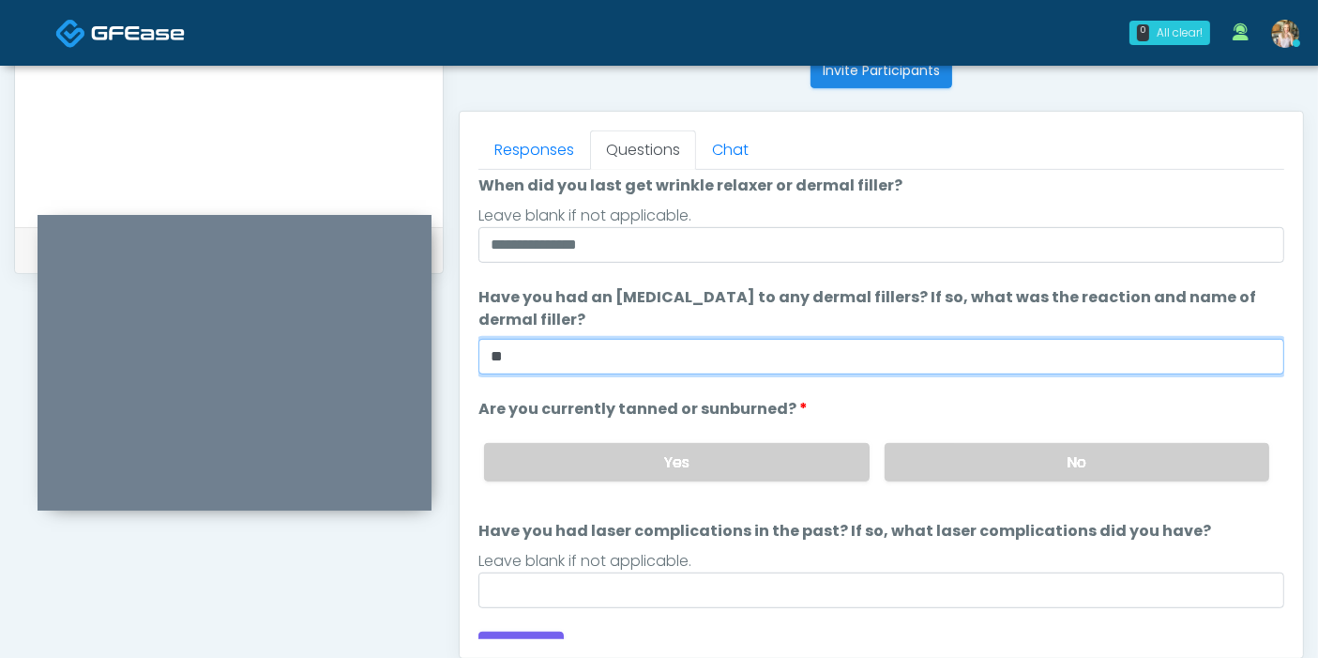
scroll to position [175, 0]
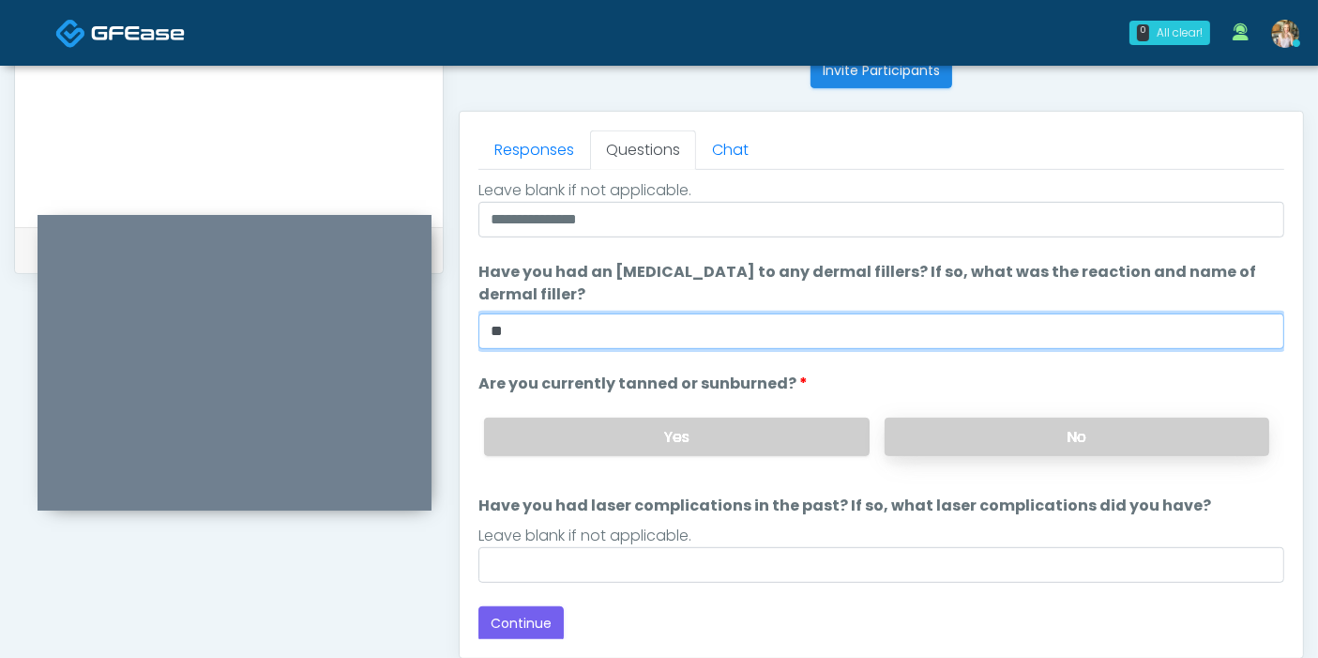
type input "**"
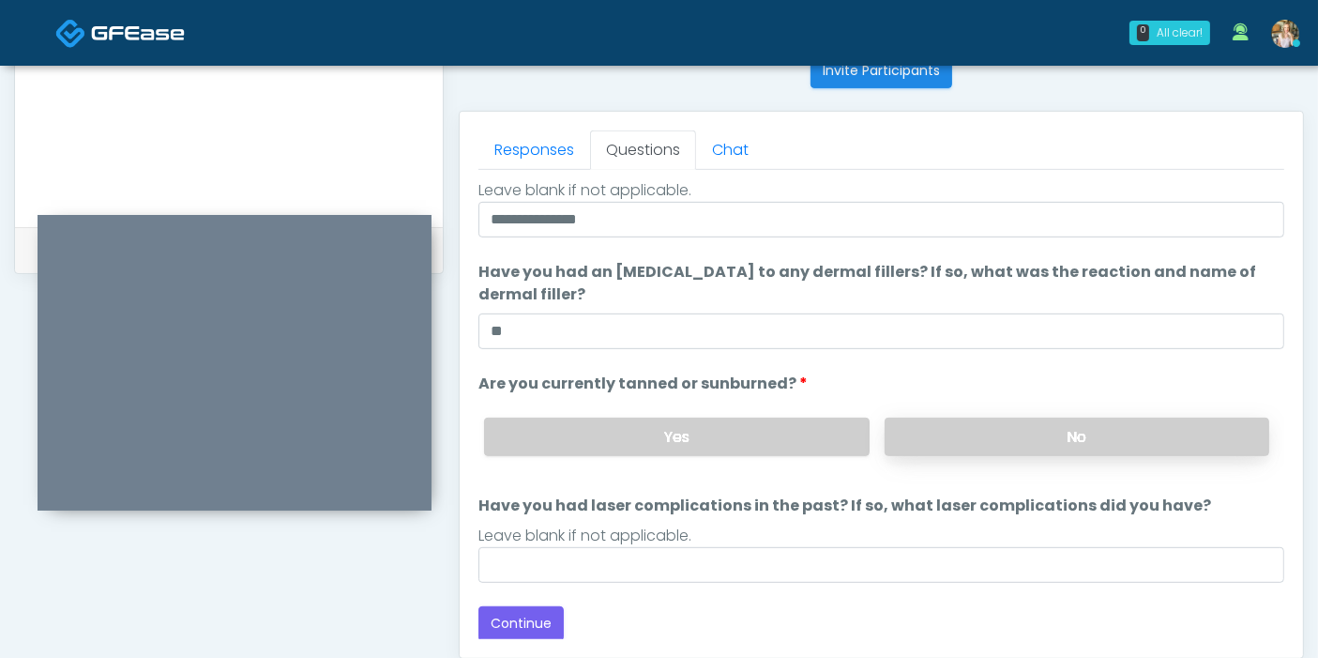
click at [990, 437] on label "No" at bounding box center [1077, 436] width 385 height 38
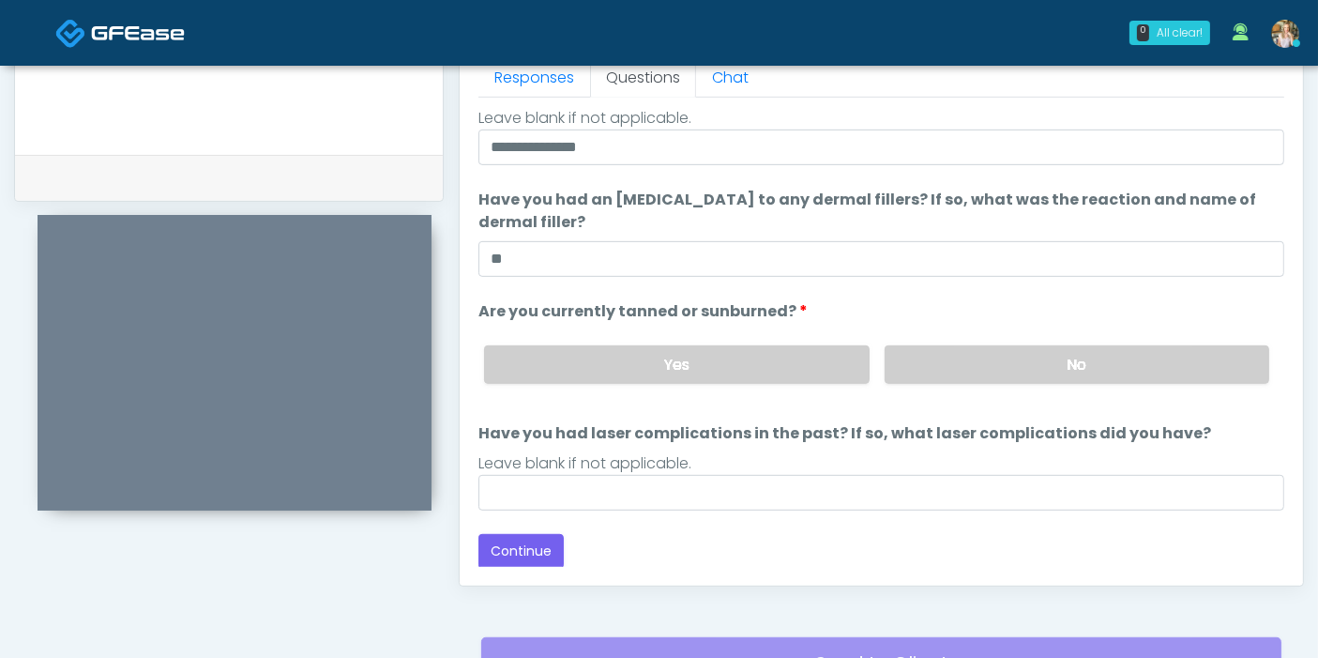
scroll to position [878, 0]
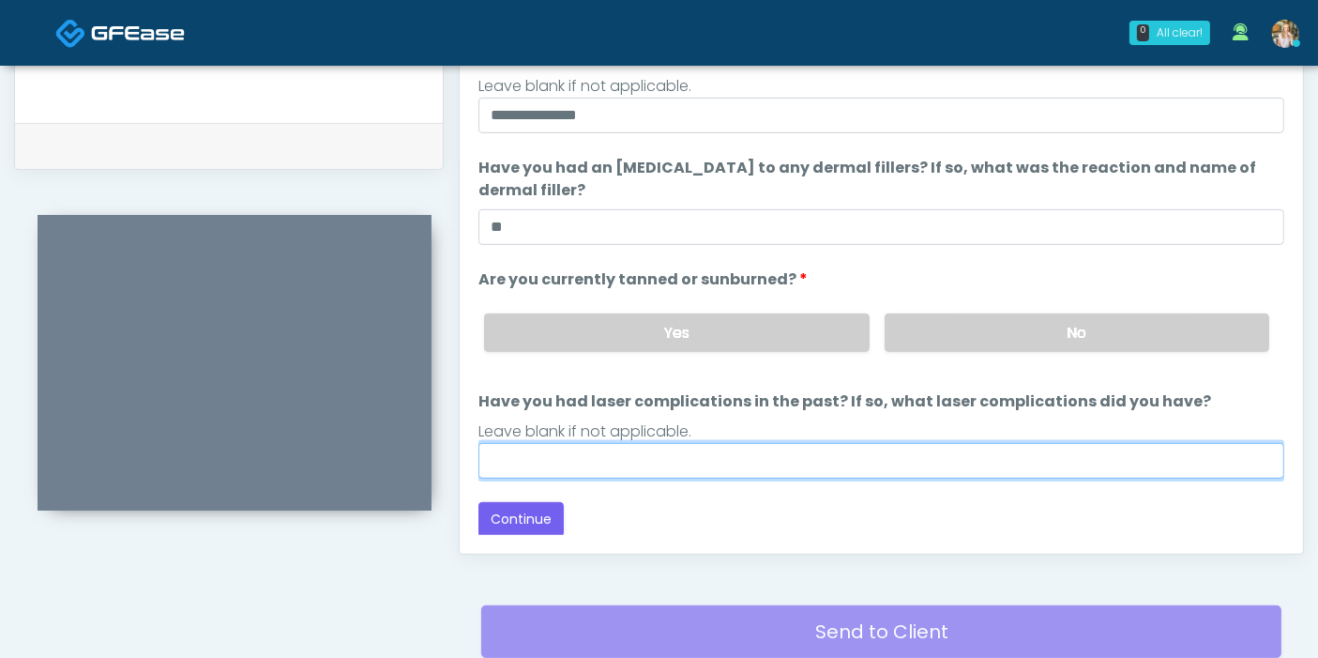
click at [852, 461] on input "Have you had laser complications in the past? If so, what laser complications d…" at bounding box center [881, 461] width 806 height 36
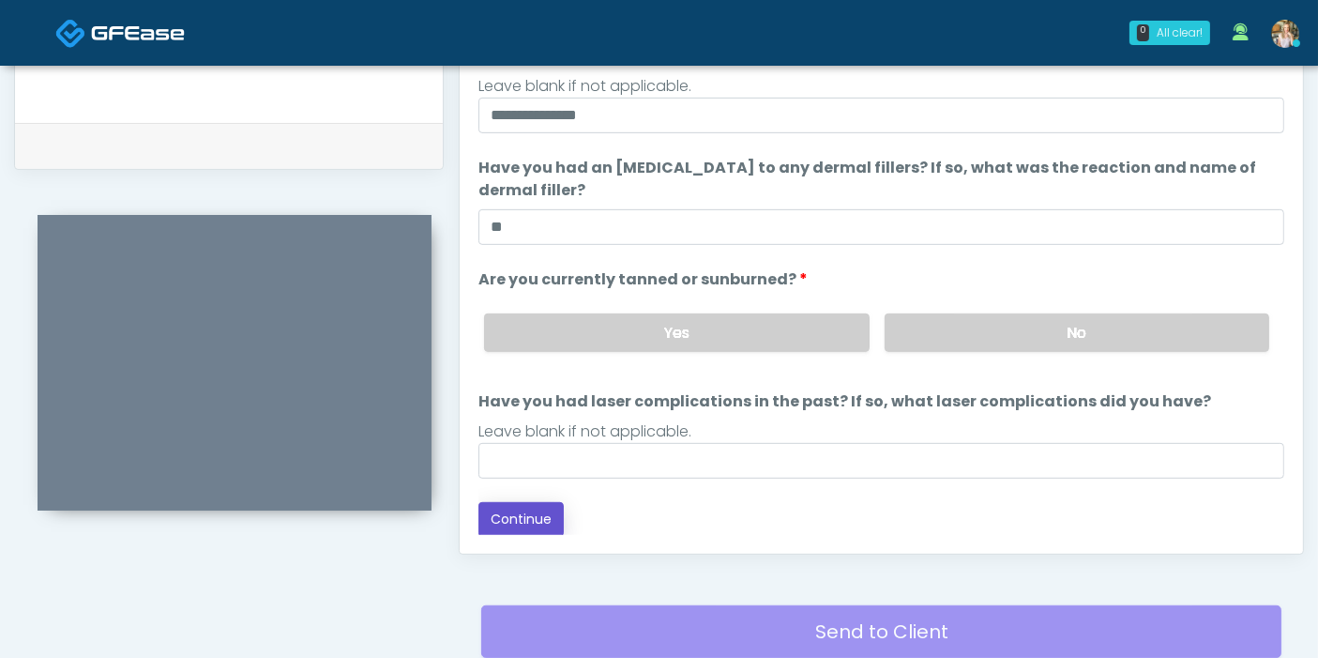
click at [517, 516] on button "Continue" at bounding box center [520, 519] width 85 height 35
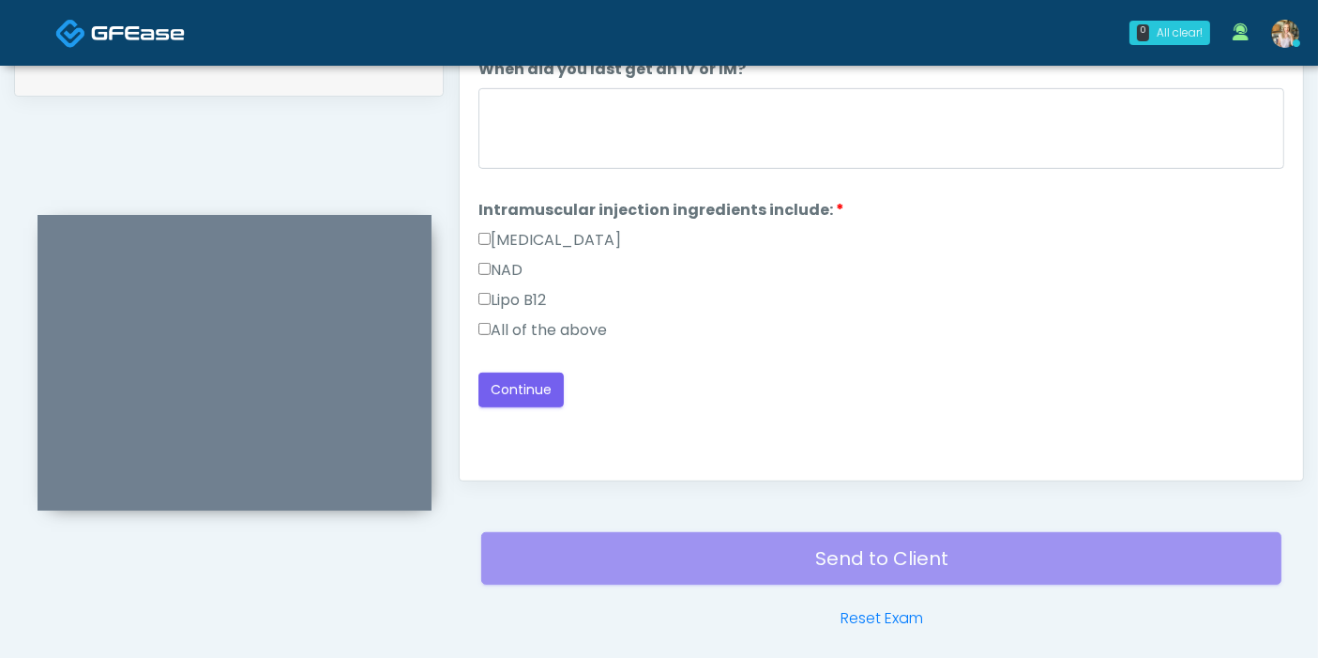
scroll to position [918, 0]
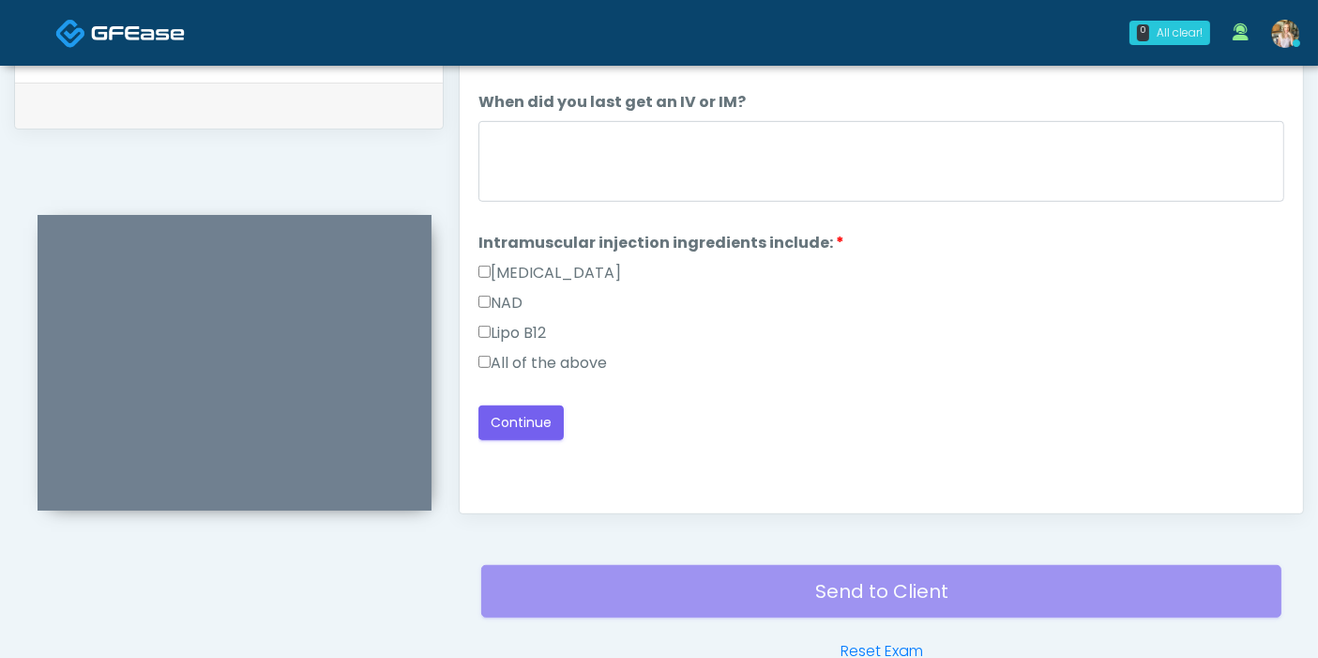
click at [494, 360] on label "All of the above" at bounding box center [542, 363] width 129 height 23
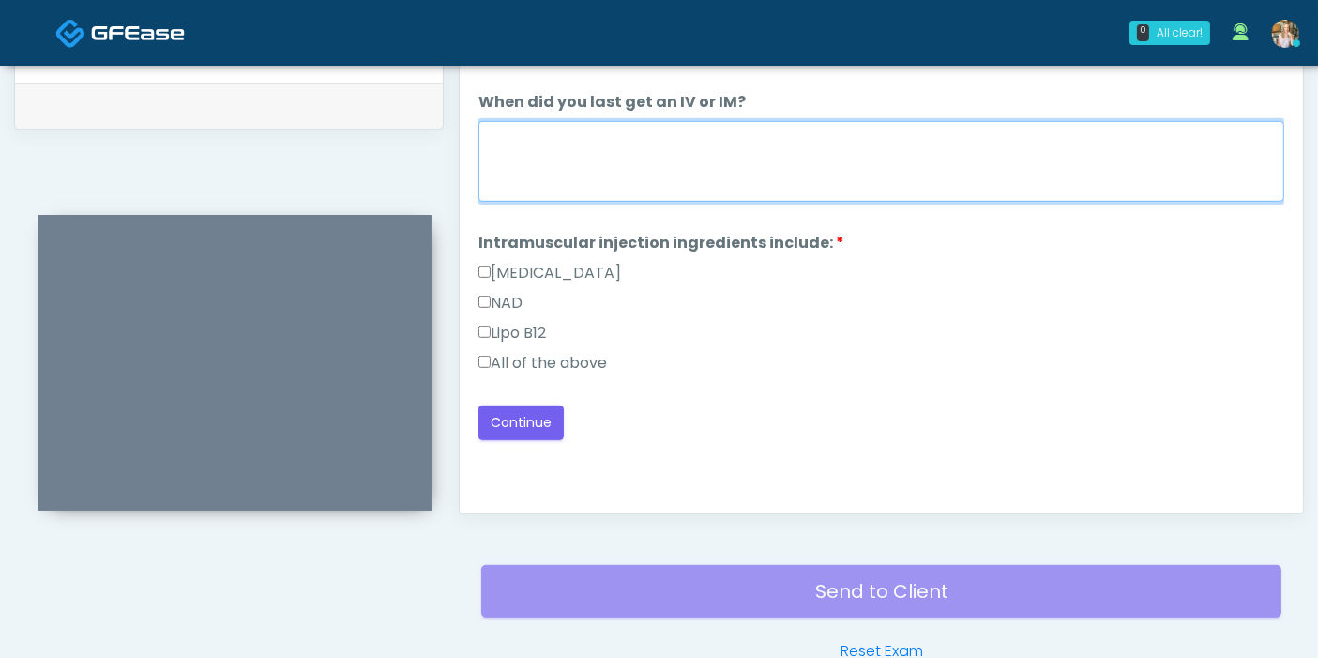
click at [611, 186] on textarea "When did you last get an IV or IM?" at bounding box center [881, 161] width 806 height 81
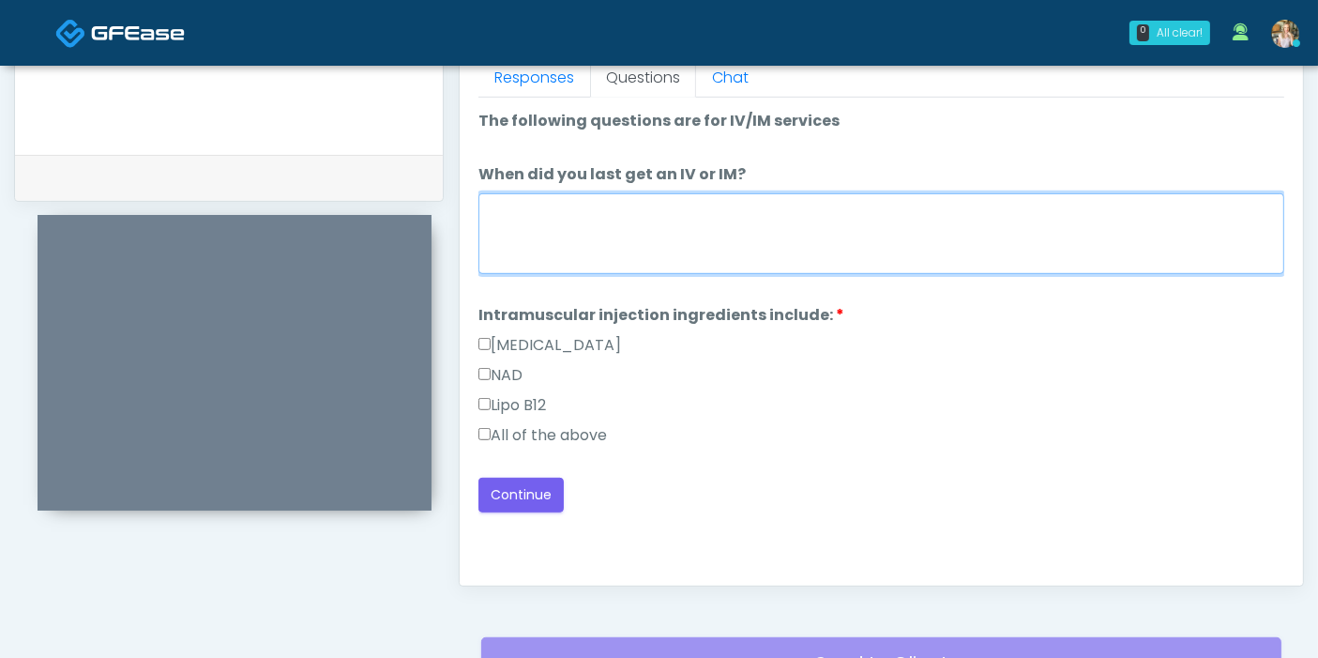
scroll to position [814, 0]
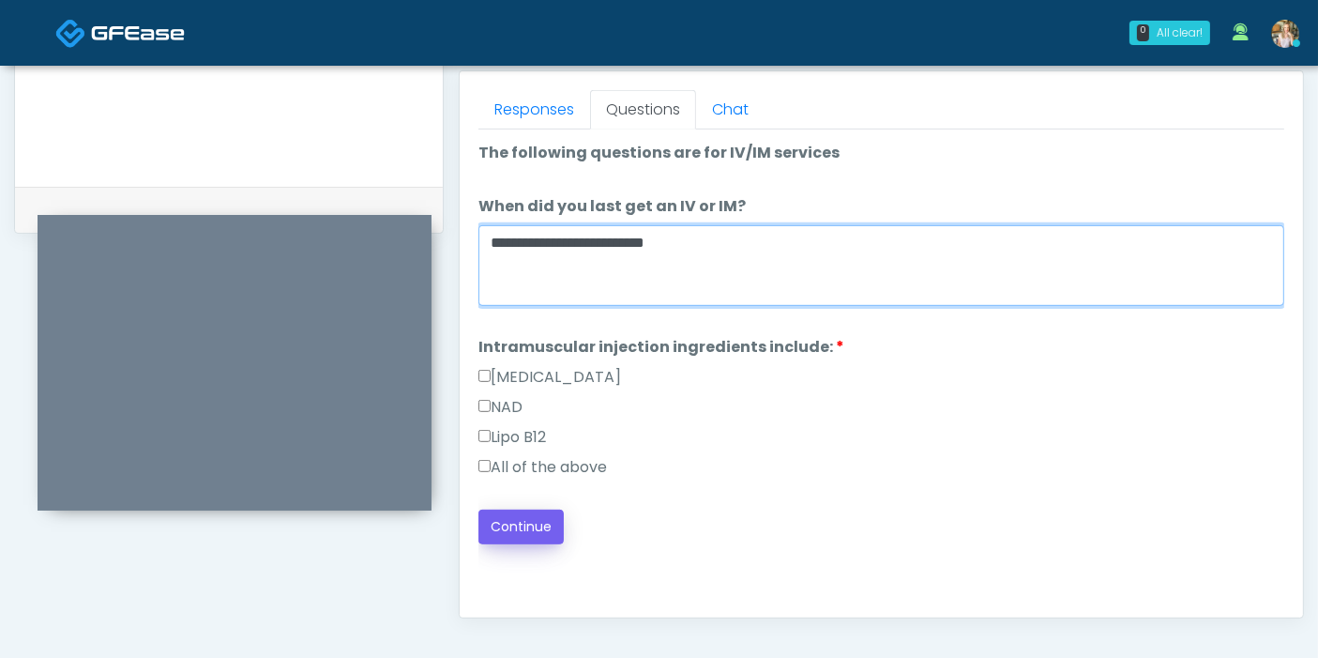
type textarea "**********"
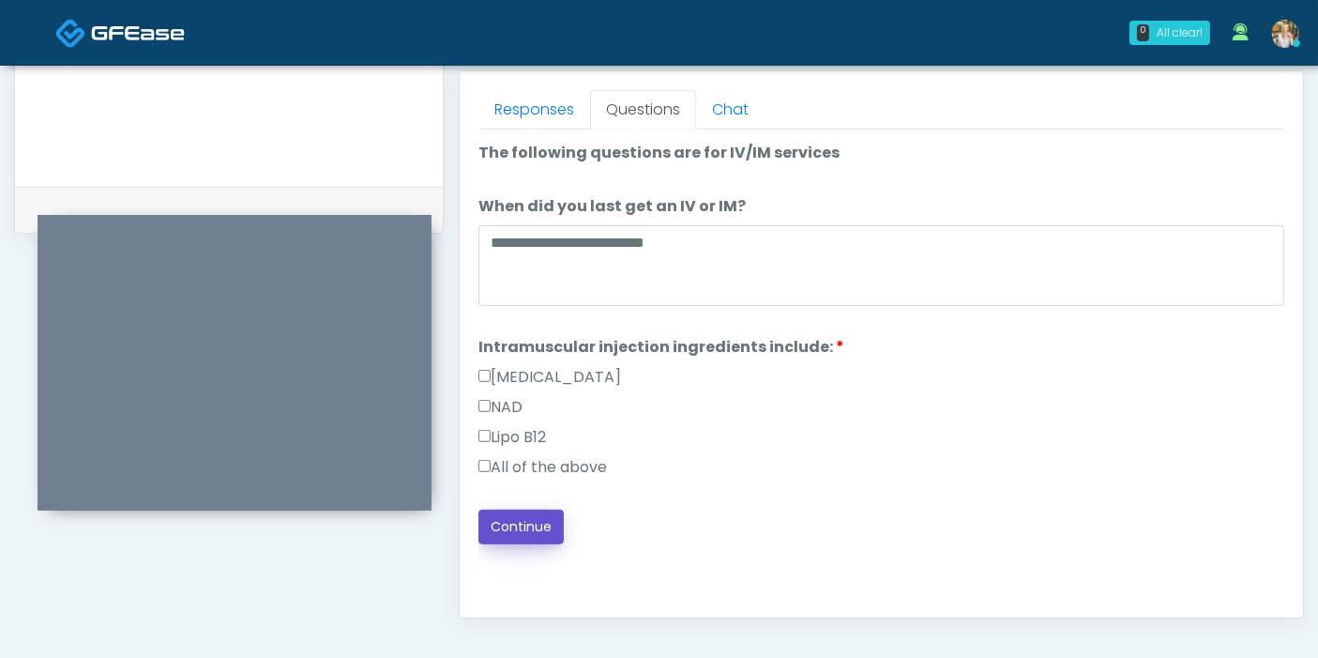
click at [501, 524] on button "Continue" at bounding box center [520, 526] width 85 height 35
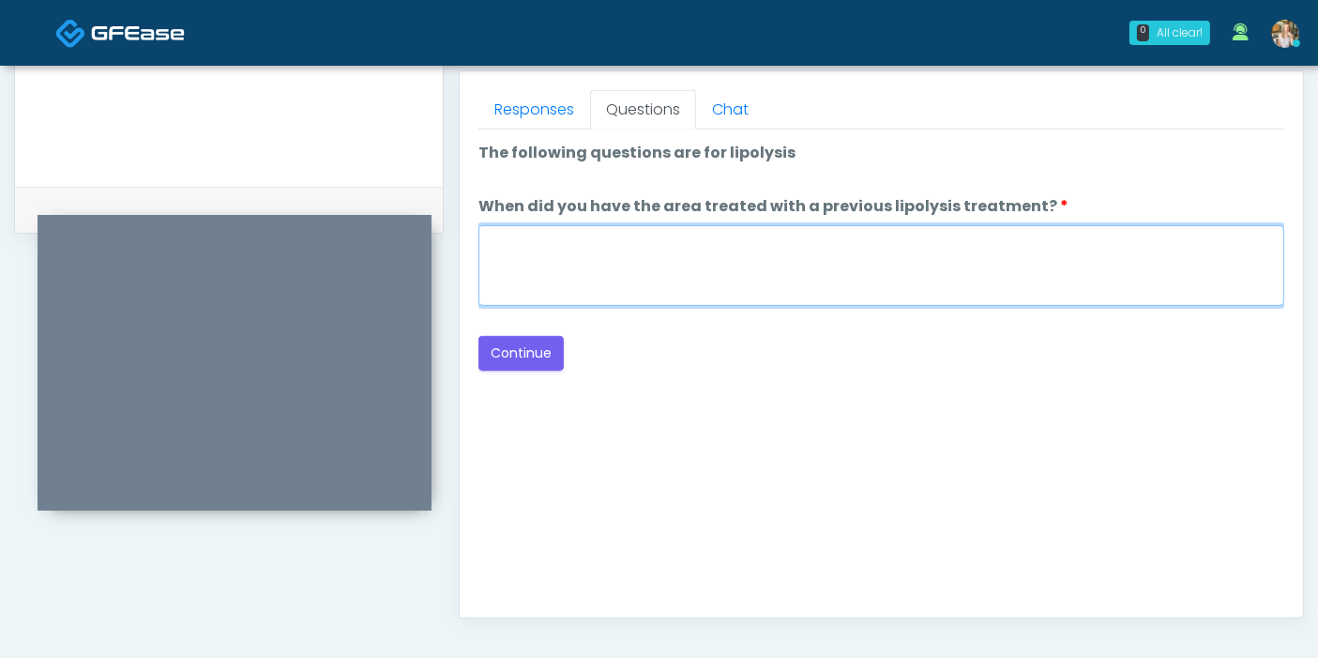
click at [664, 279] on textarea "When did you have the area treated with a previous lipolysis treatment?" at bounding box center [881, 265] width 806 height 81
type textarea "***"
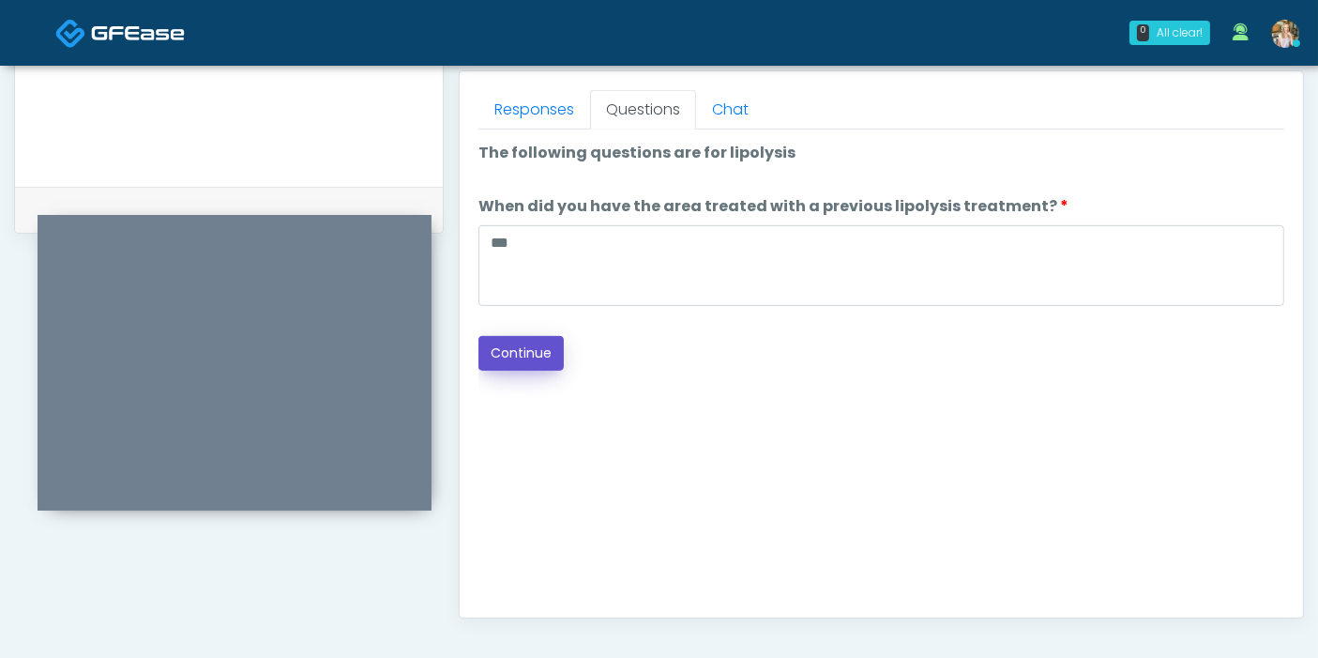
click at [539, 353] on button "Continue" at bounding box center [520, 353] width 85 height 35
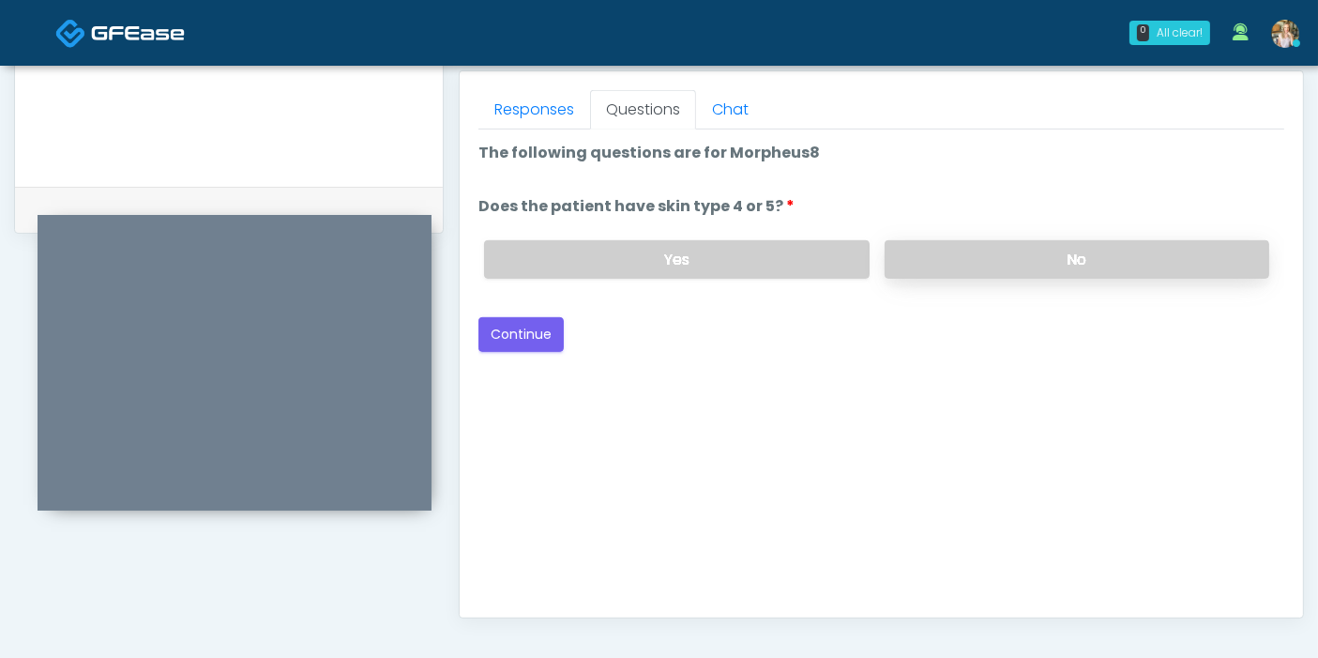
click at [1010, 258] on label "No" at bounding box center [1077, 259] width 385 height 38
click at [527, 332] on button "Continue" at bounding box center [520, 334] width 85 height 35
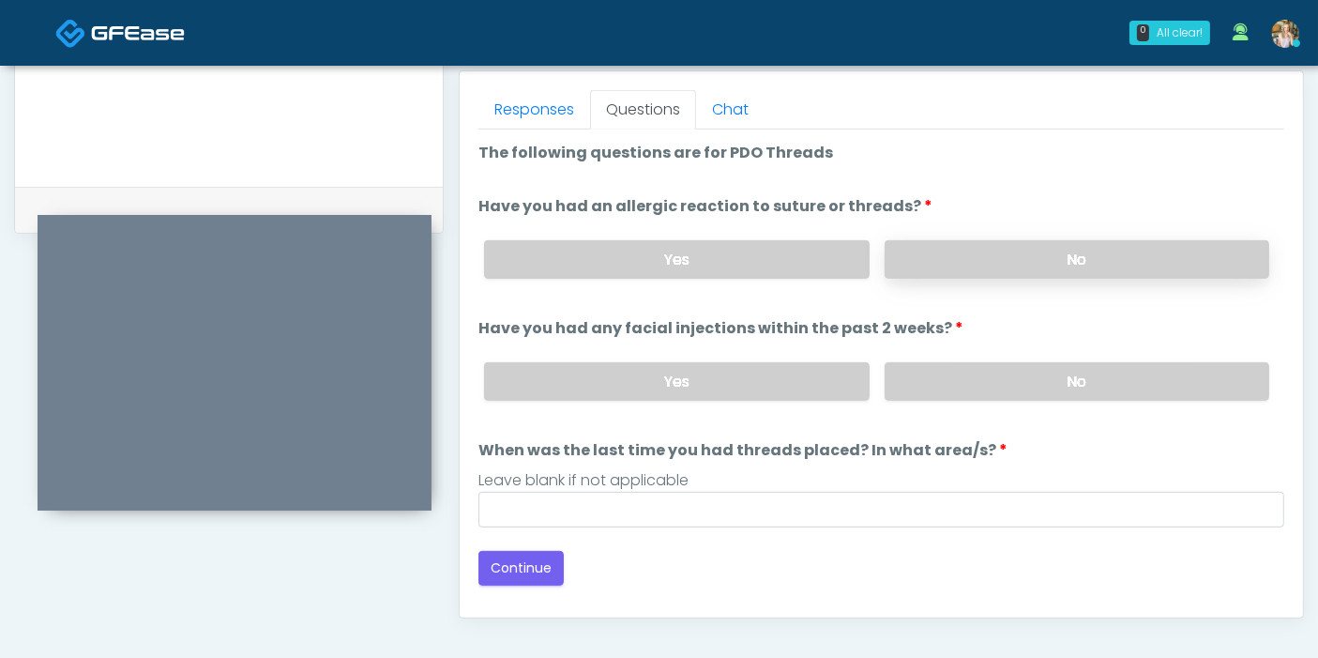
click at [1064, 260] on label "No" at bounding box center [1077, 259] width 385 height 38
click at [1037, 386] on label "No" at bounding box center [1077, 381] width 385 height 38
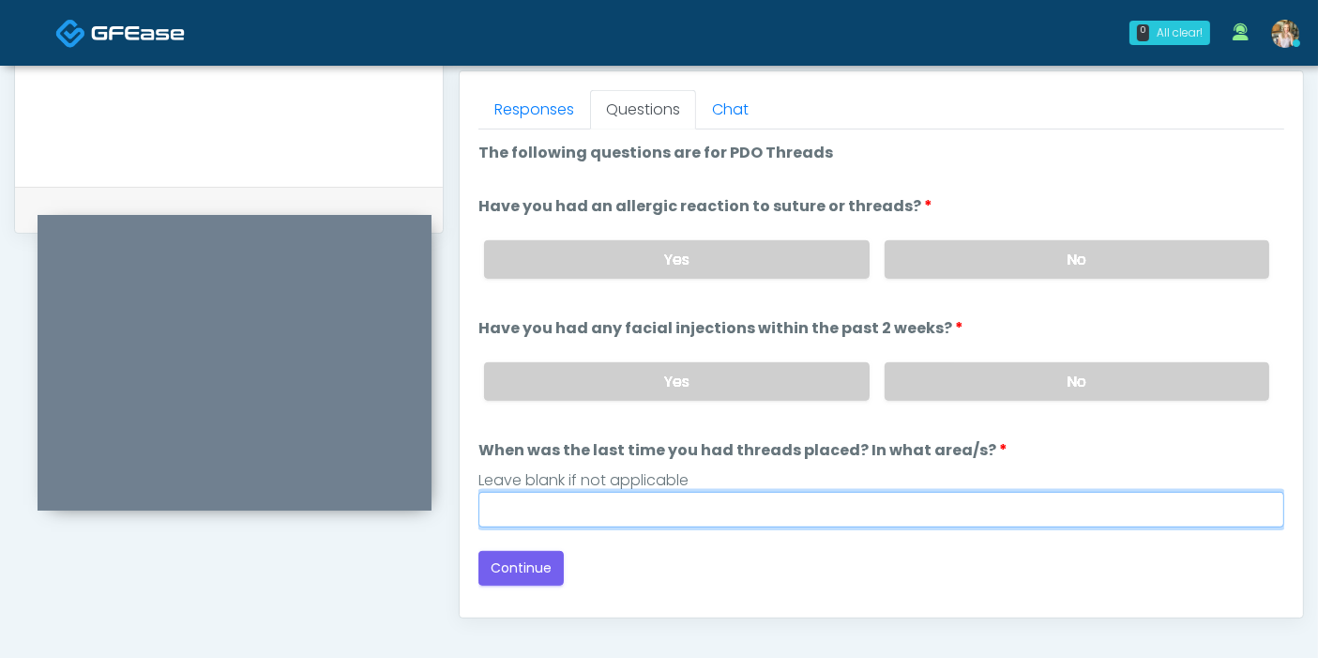
click at [758, 502] on input "When was the last time you had threads placed? In what area/s?" at bounding box center [881, 510] width 806 height 36
click at [762, 510] on input "*" at bounding box center [881, 510] width 806 height 36
type input "***"
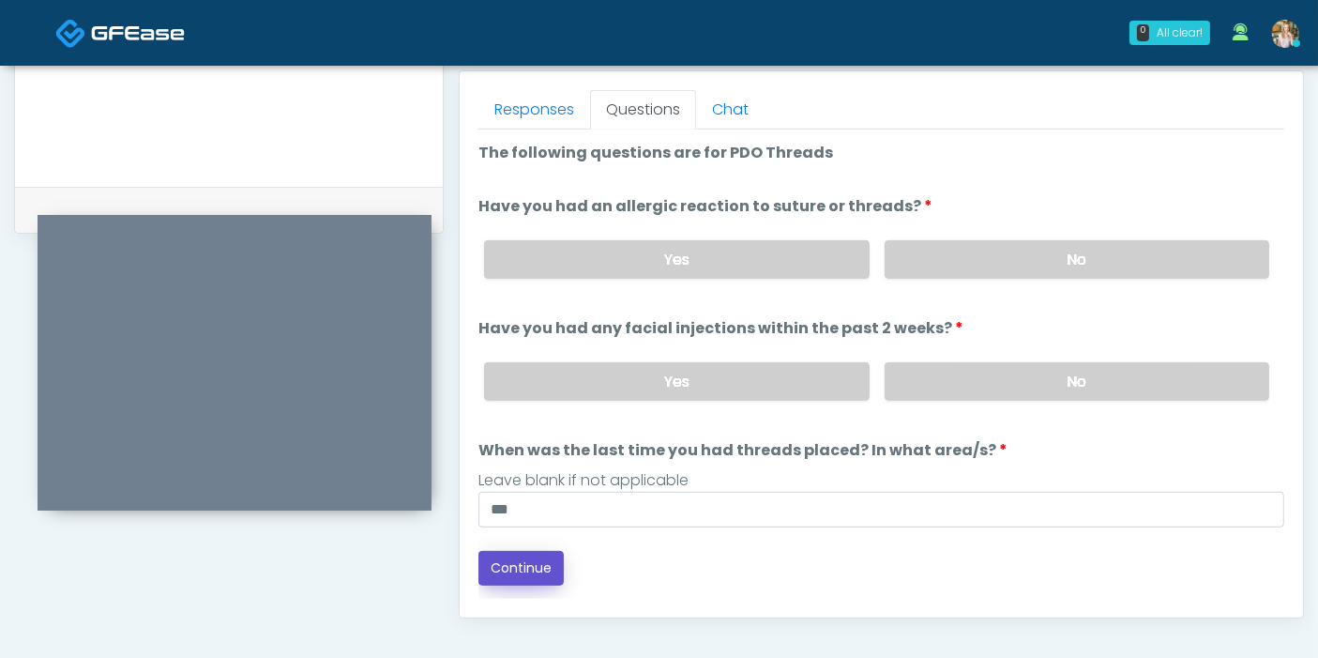
click at [539, 568] on button "Continue" at bounding box center [520, 568] width 85 height 35
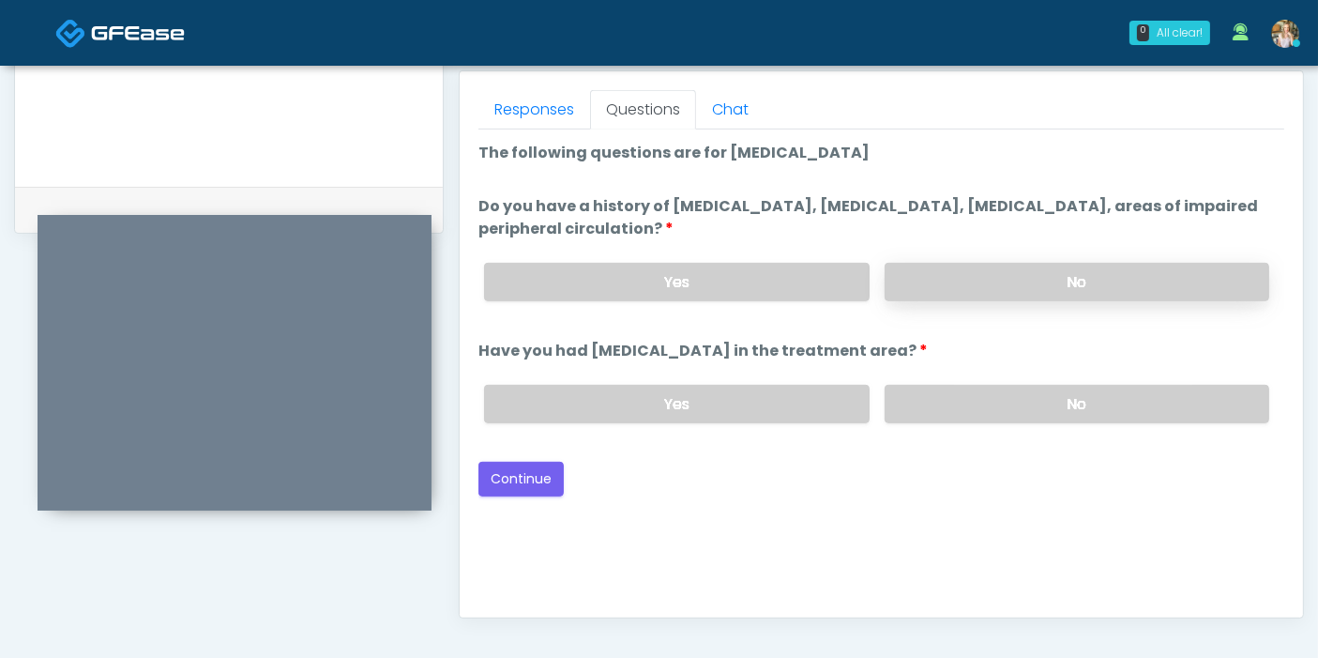
click at [1082, 283] on label "No" at bounding box center [1077, 282] width 385 height 38
click at [1067, 405] on label "No" at bounding box center [1077, 404] width 385 height 38
click at [527, 473] on button "Continue" at bounding box center [520, 478] width 85 height 35
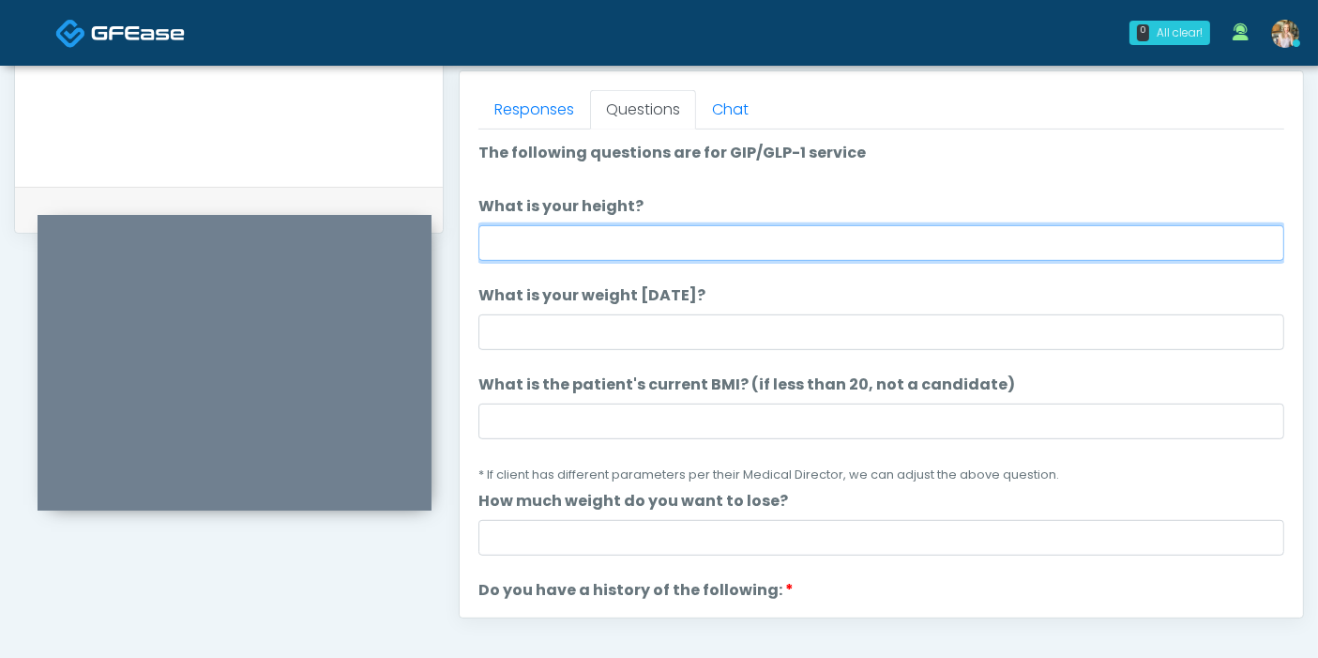
click at [935, 249] on input "What is your height?" at bounding box center [881, 243] width 806 height 36
click at [793, 225] on input "What is your height?" at bounding box center [881, 243] width 806 height 36
type input "***"
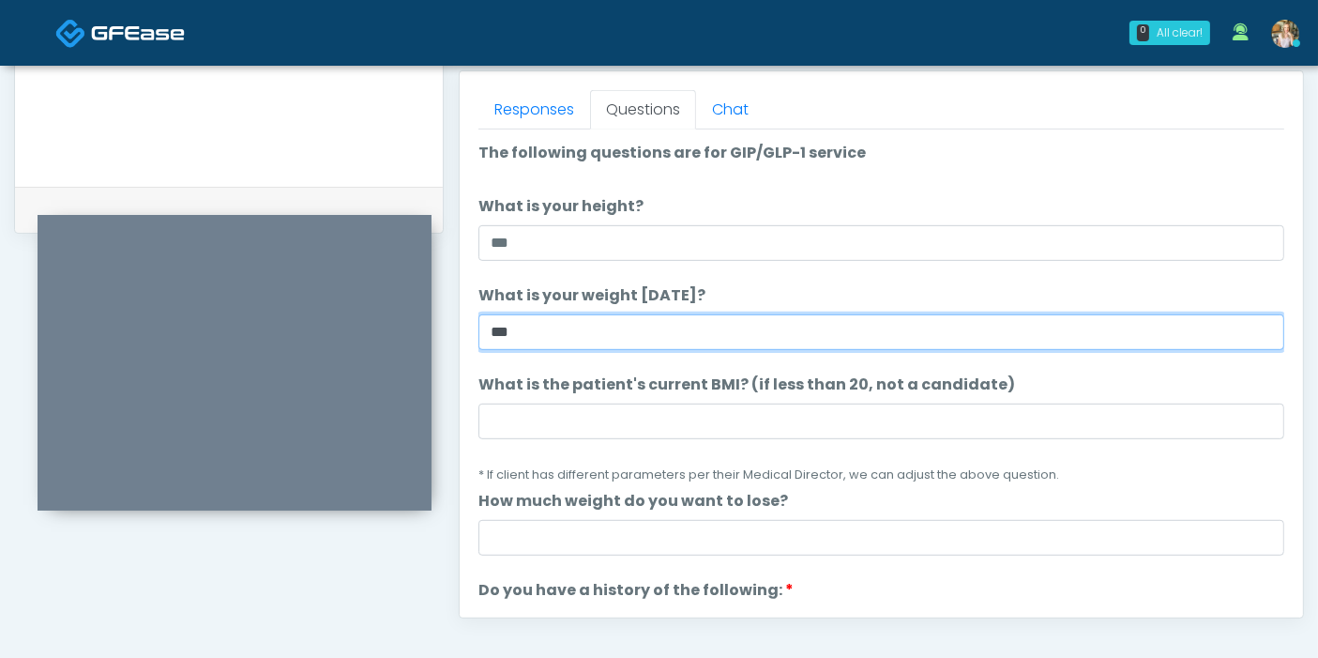
type input "***"
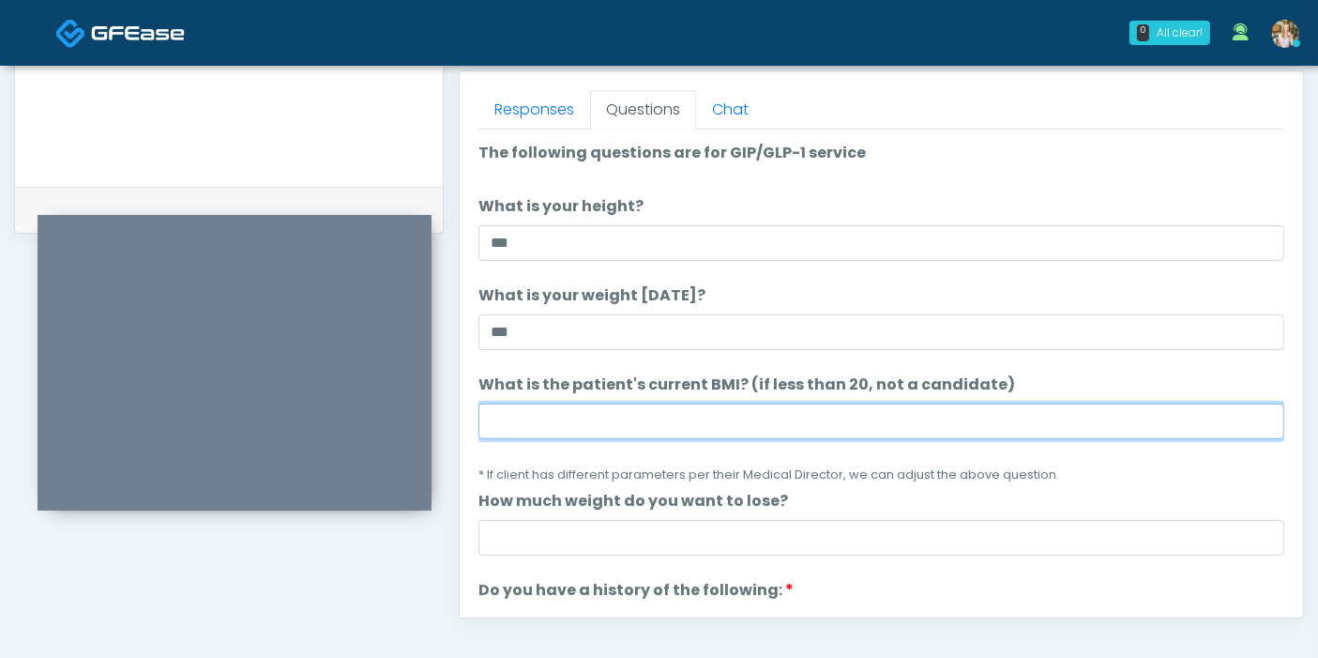
click at [681, 408] on input "What is the patient's current BMI? (if less than 20, not a candidate)" at bounding box center [881, 421] width 806 height 36
type input "****"
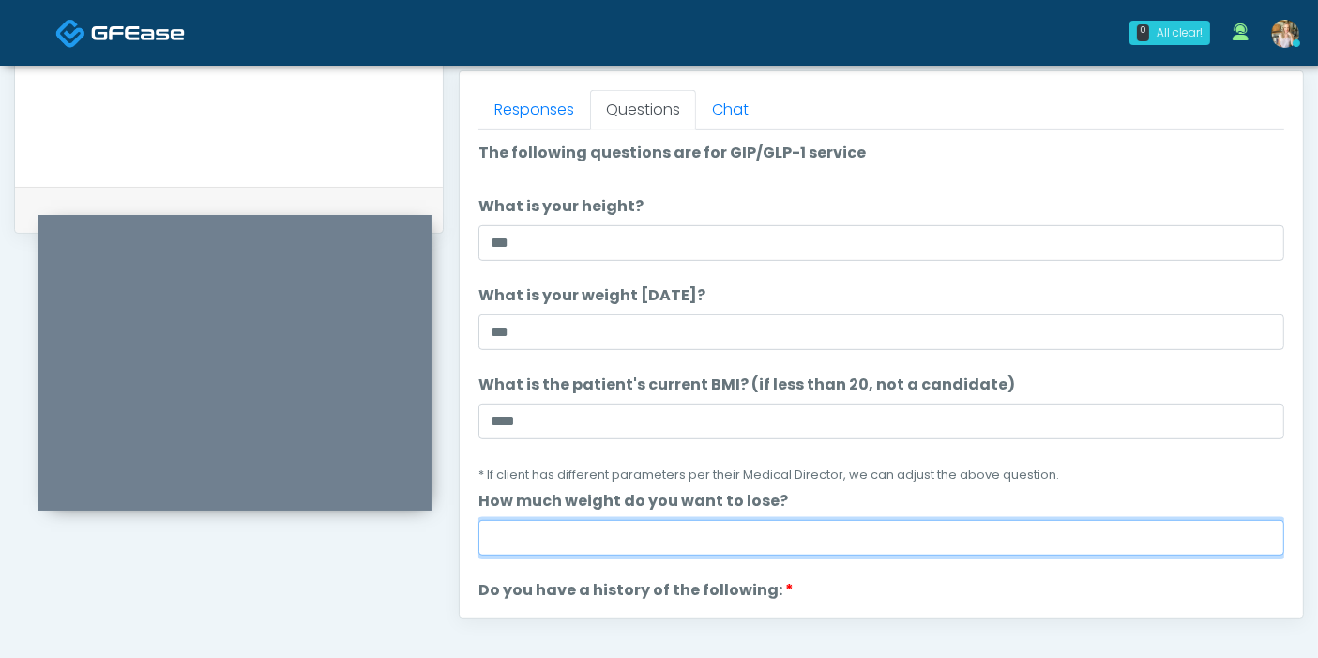
click at [749, 530] on input "How much weight do you want to lose?" at bounding box center [881, 538] width 806 height 36
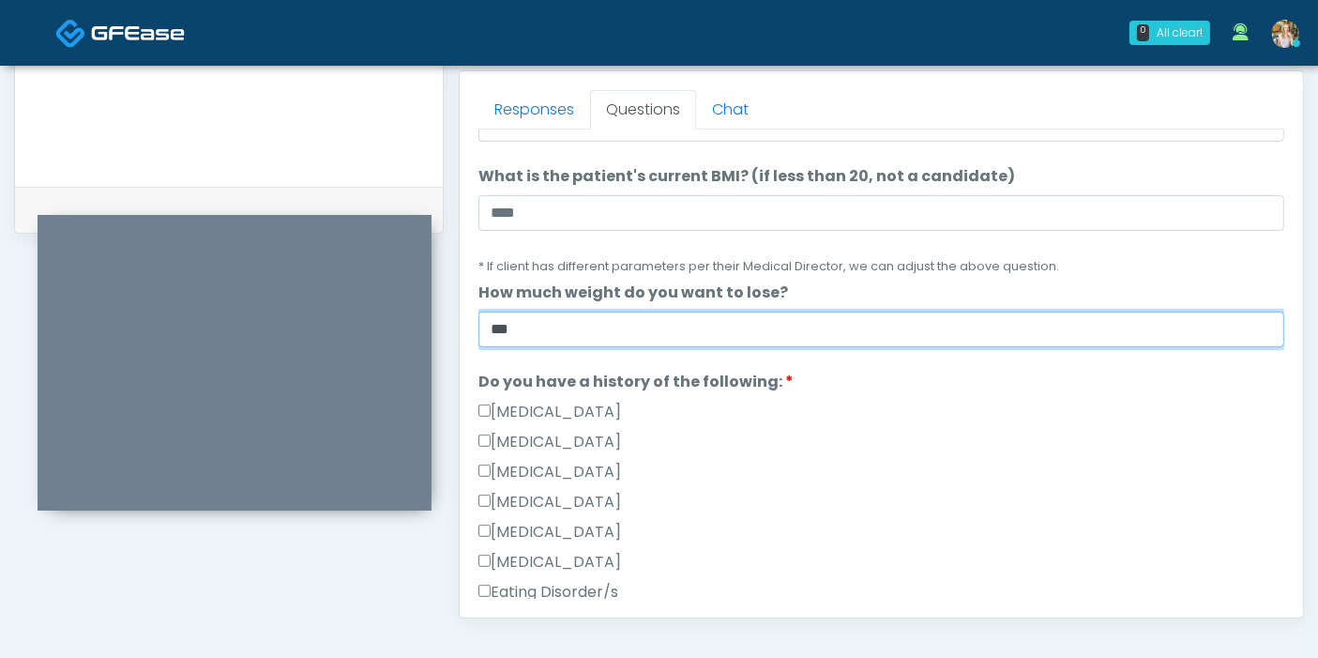
scroll to position [312, 0]
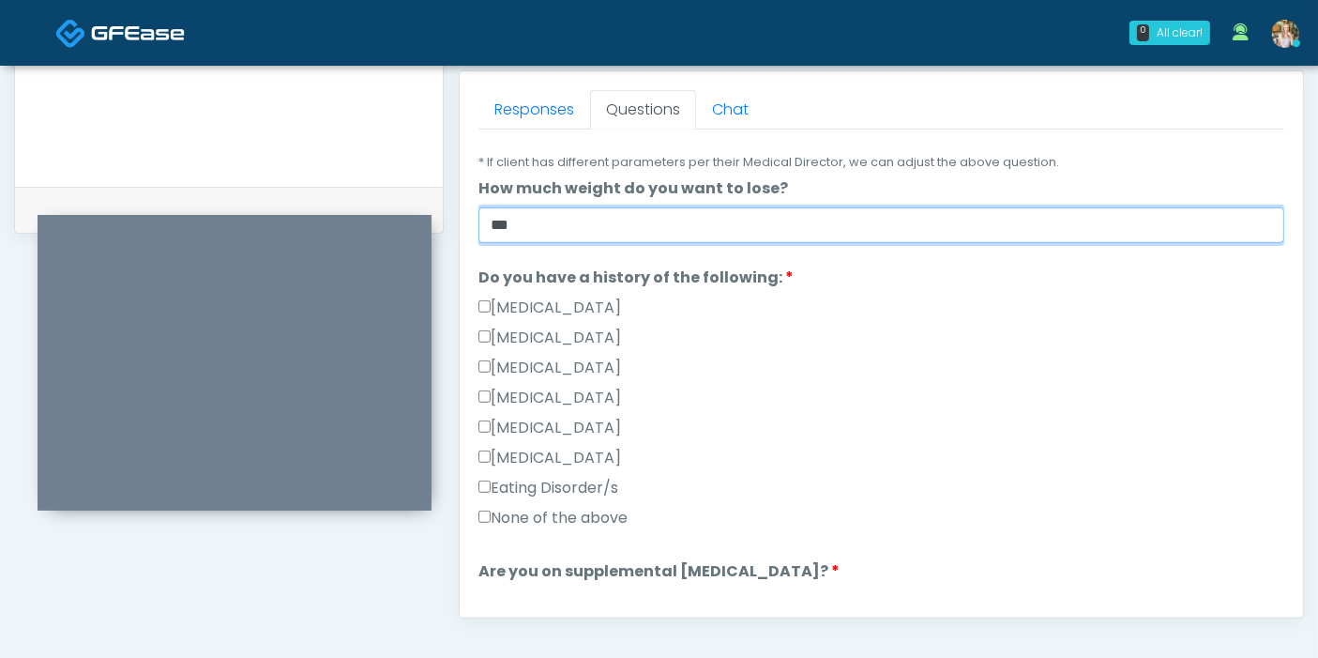
type input "***"
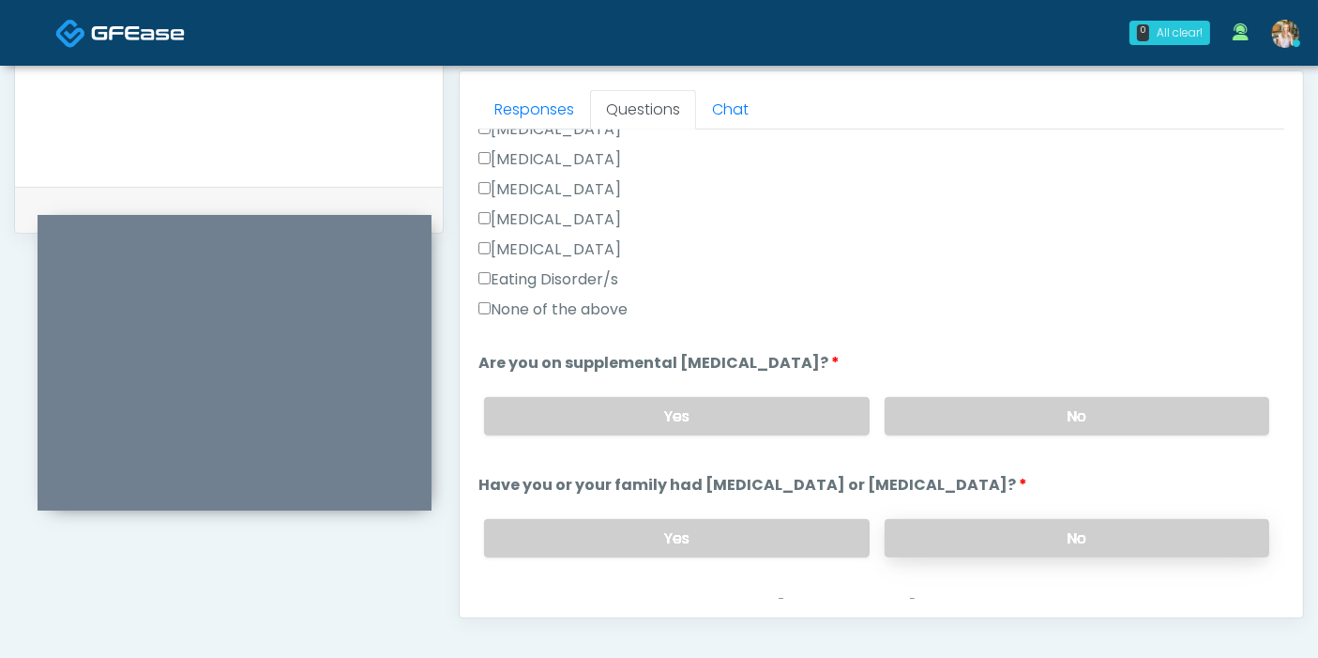
scroll to position [625, 0]
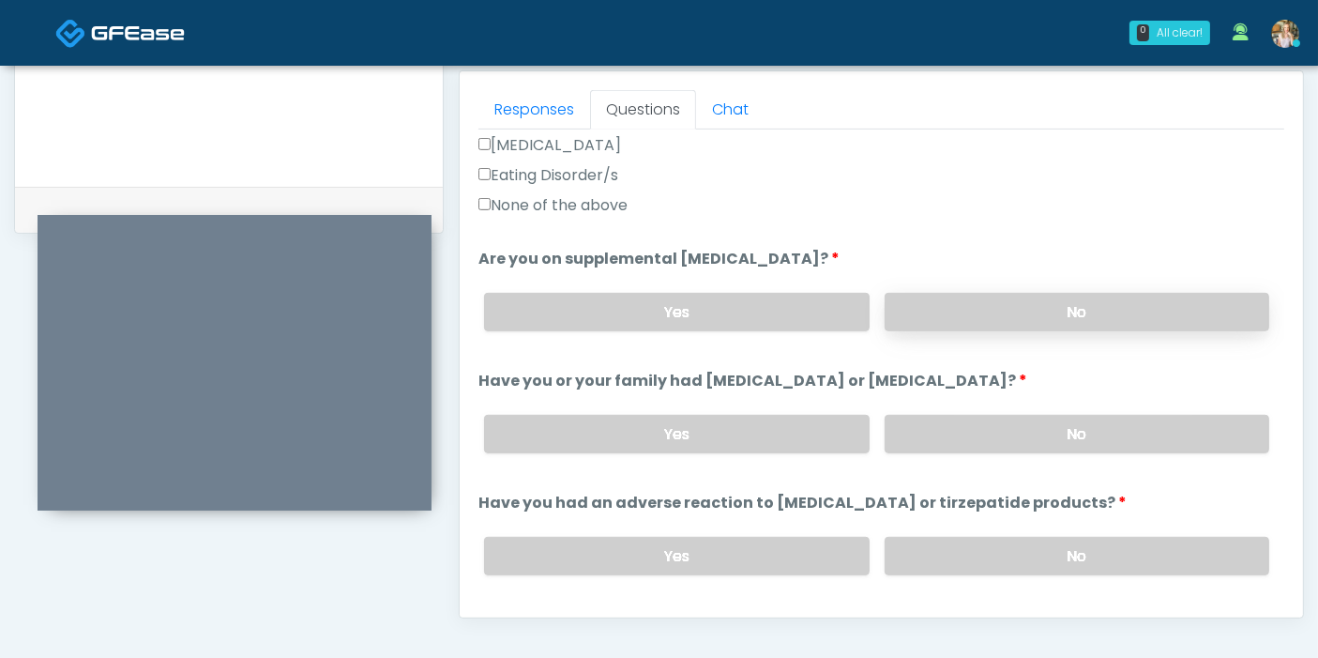
click at [1045, 300] on label "No" at bounding box center [1077, 312] width 385 height 38
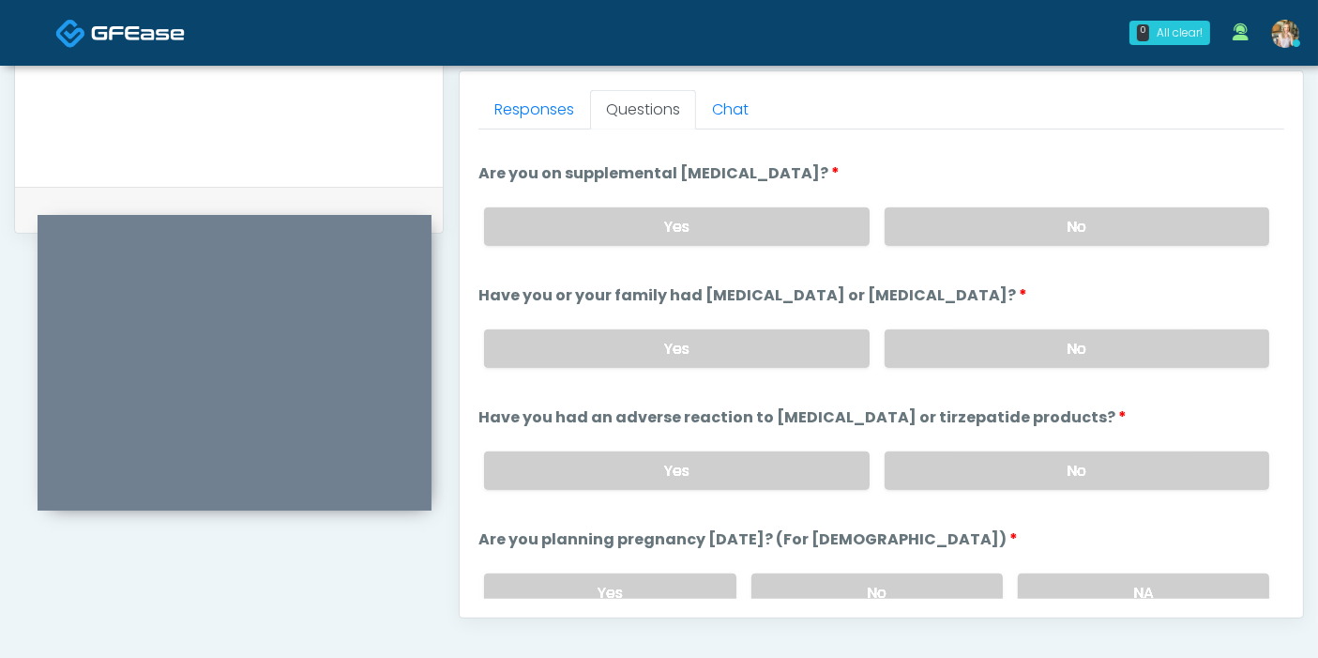
scroll to position [729, 0]
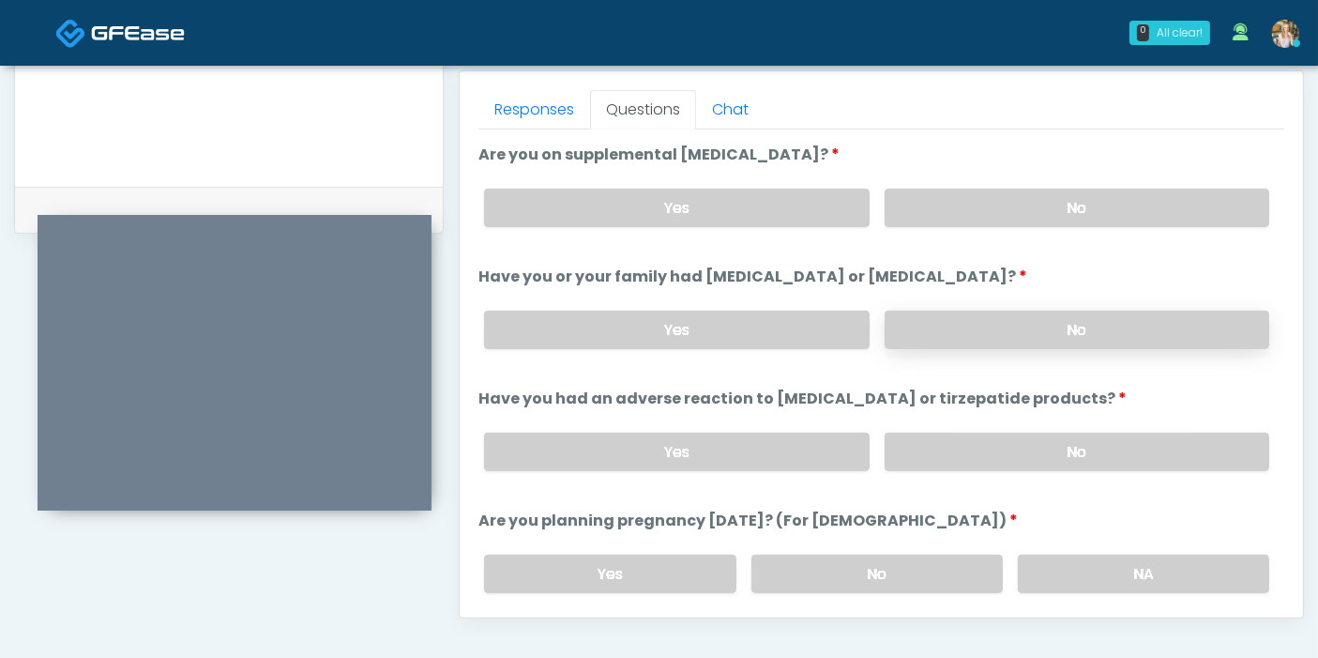
click at [1069, 331] on label "No" at bounding box center [1077, 329] width 385 height 38
click at [1059, 438] on label "No" at bounding box center [1077, 451] width 385 height 38
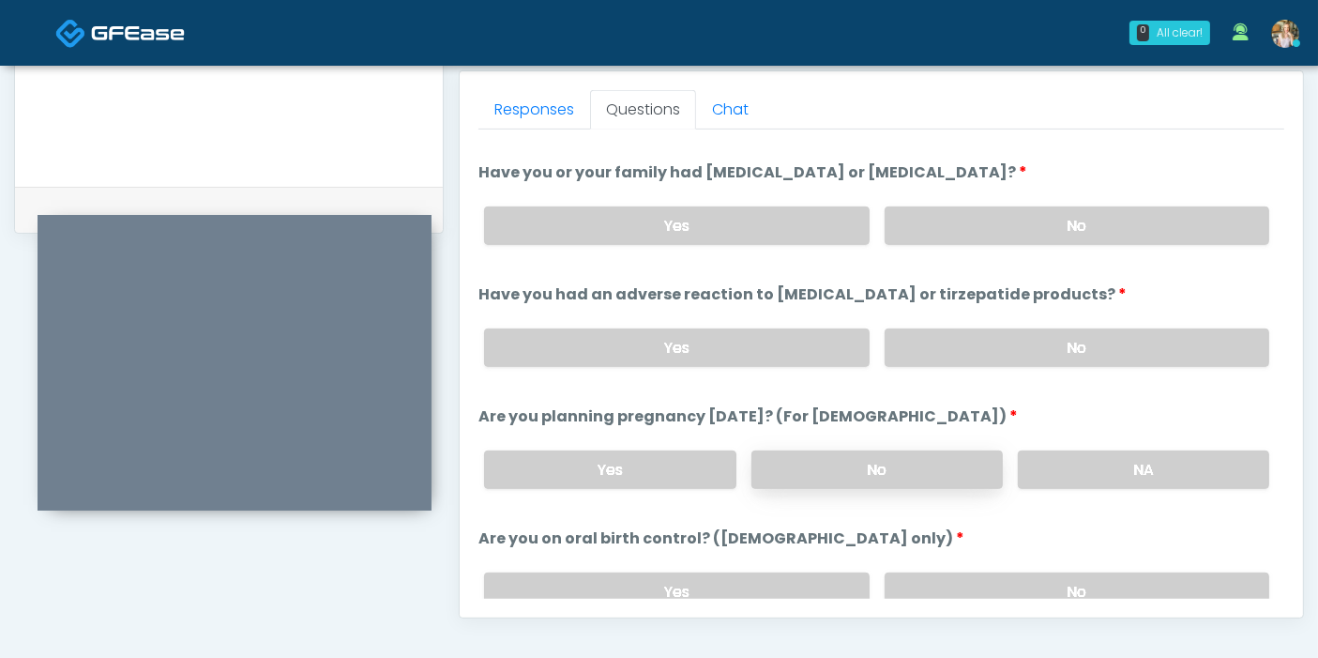
scroll to position [938, 0]
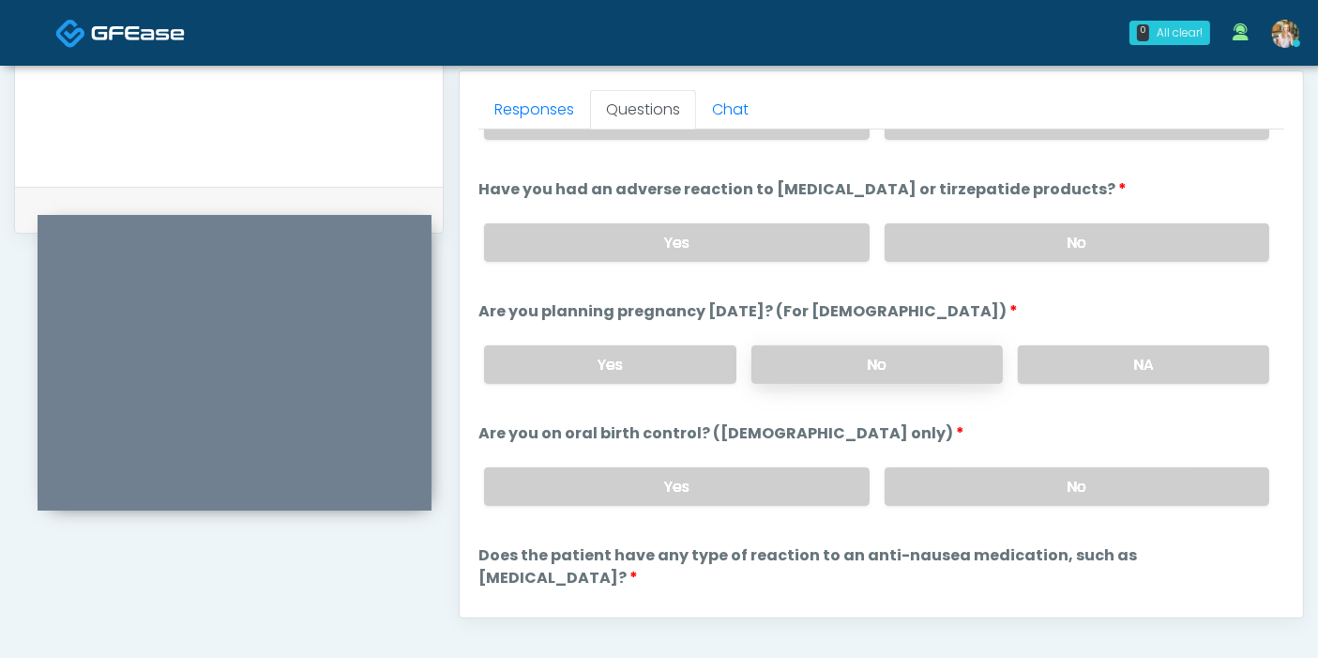
click at [900, 357] on label "No" at bounding box center [876, 364] width 251 height 38
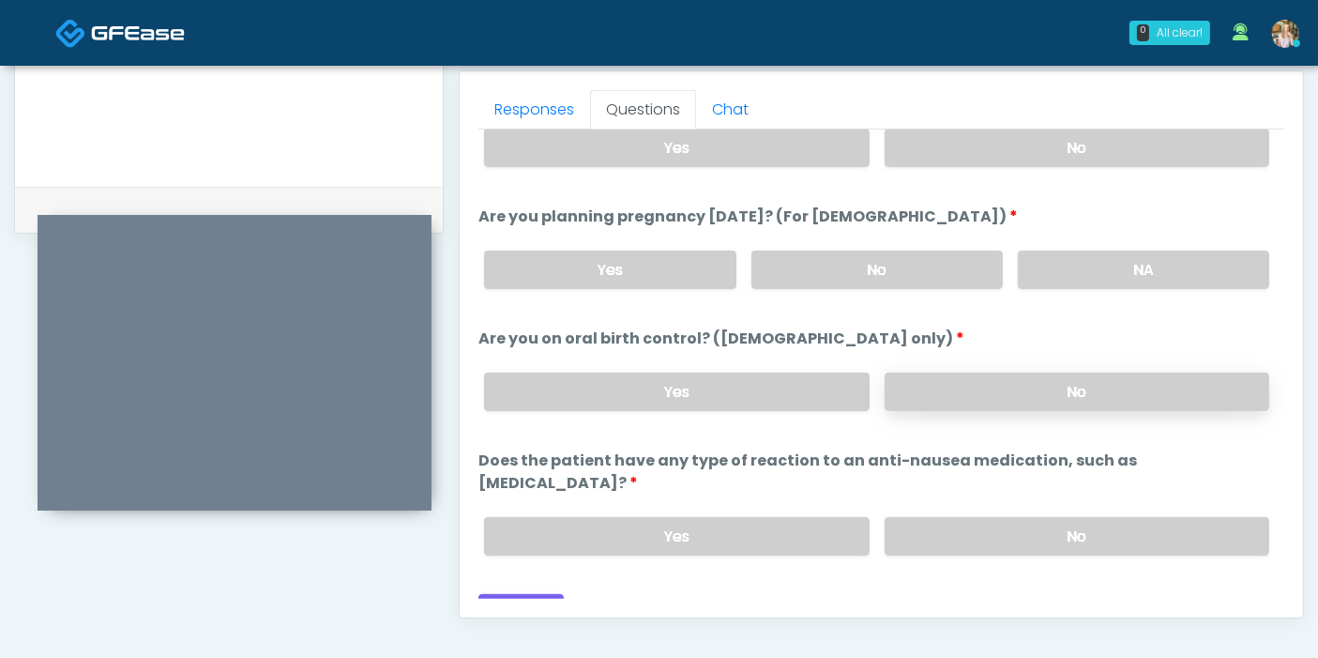
click at [930, 389] on label "No" at bounding box center [1077, 391] width 385 height 38
click at [1045, 517] on label "No" at bounding box center [1077, 536] width 385 height 38
click at [523, 594] on button "Continue" at bounding box center [520, 611] width 85 height 35
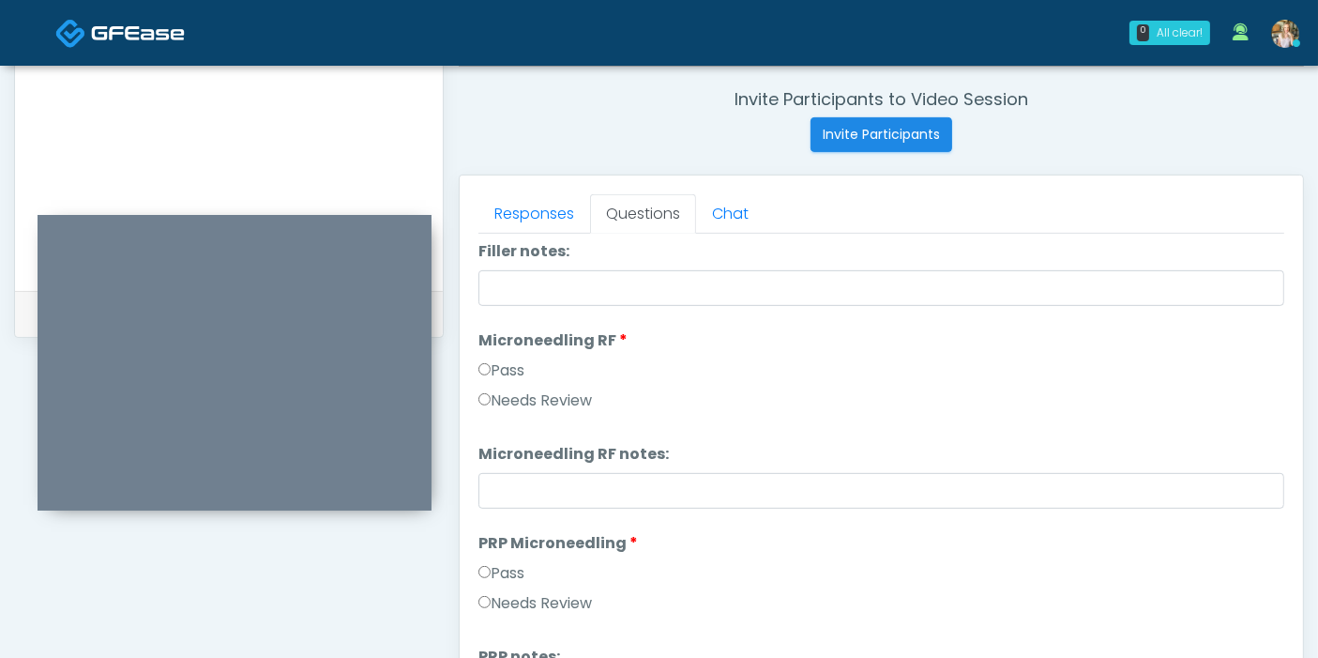
scroll to position [0, 0]
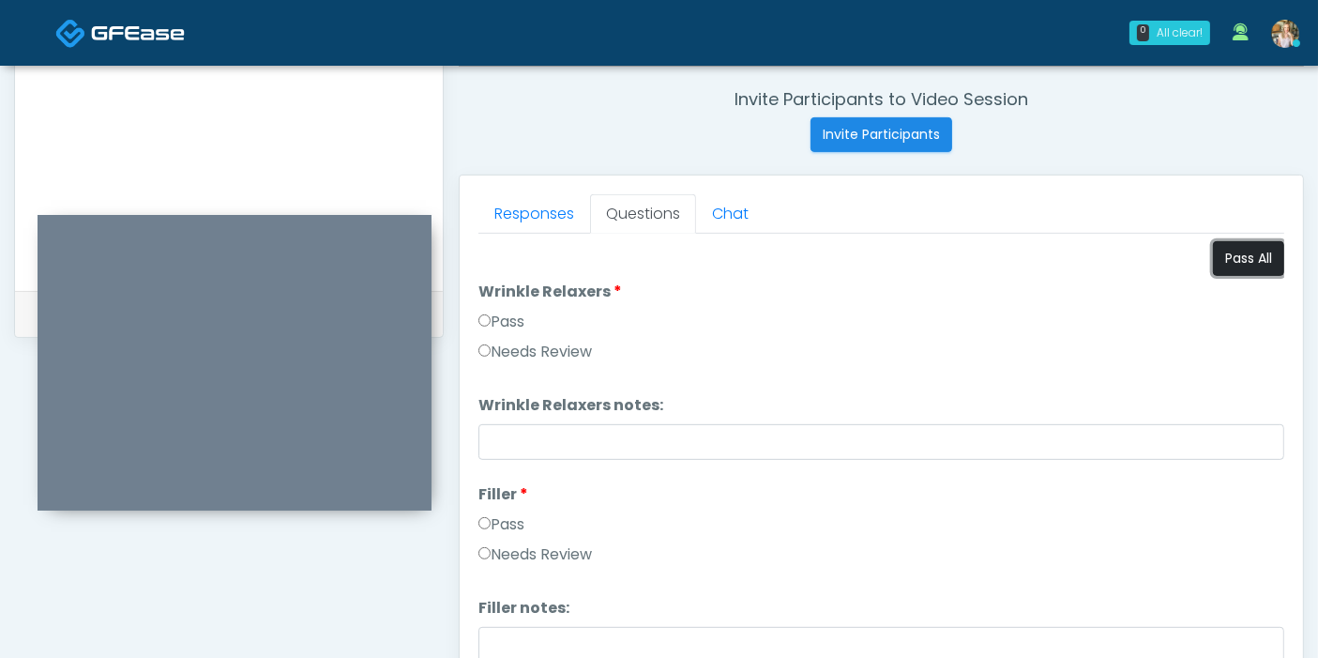
click at [1235, 255] on button "Pass All" at bounding box center [1248, 258] width 71 height 35
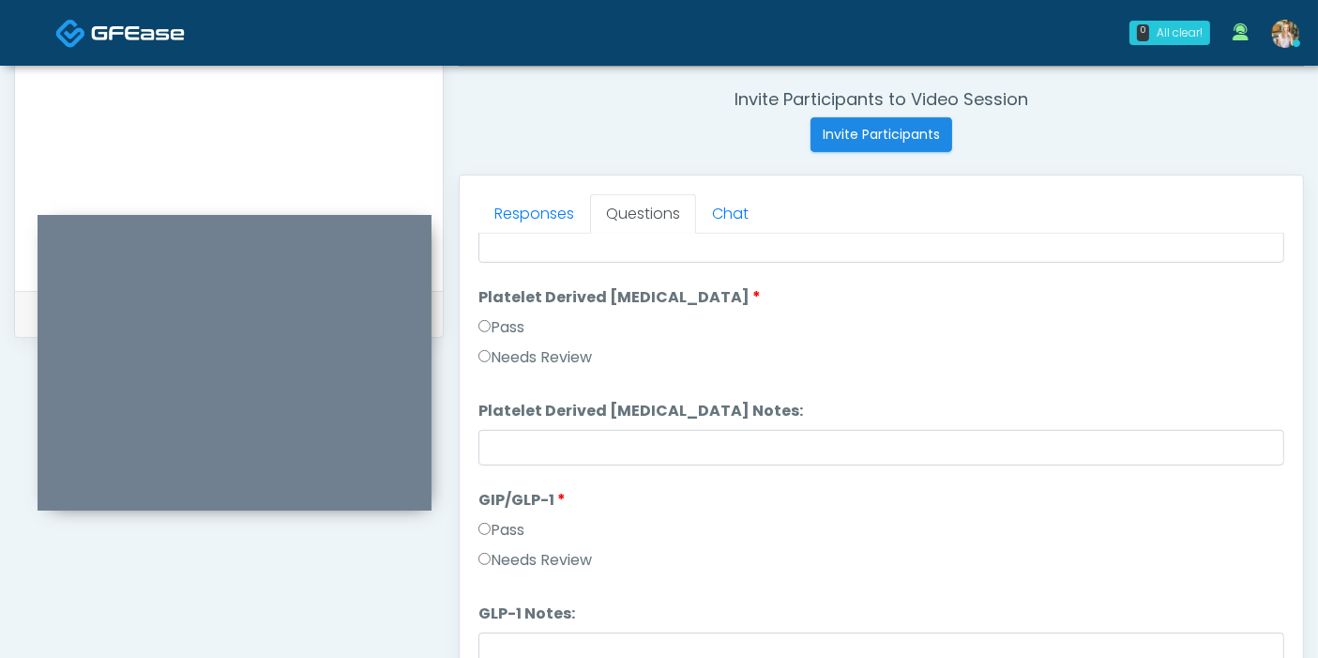
scroll to position [3459, 0]
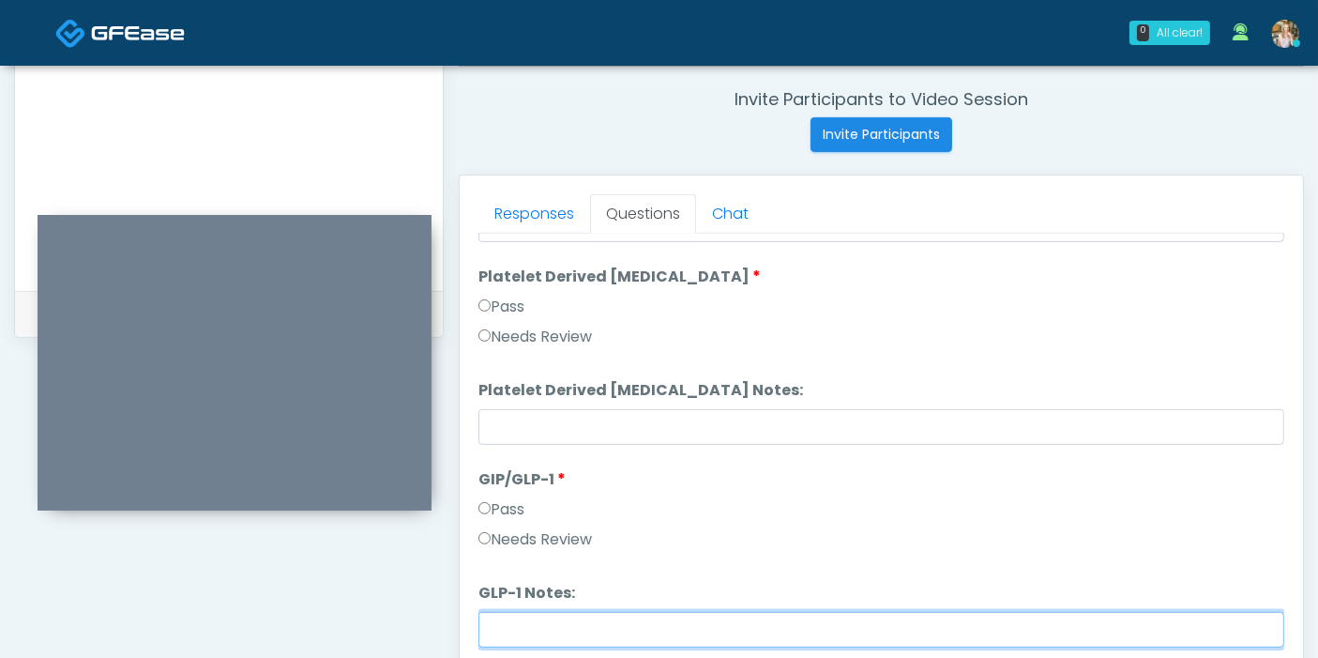
click at [552, 621] on input "GLP-1 Notes:" at bounding box center [881, 630] width 806 height 36
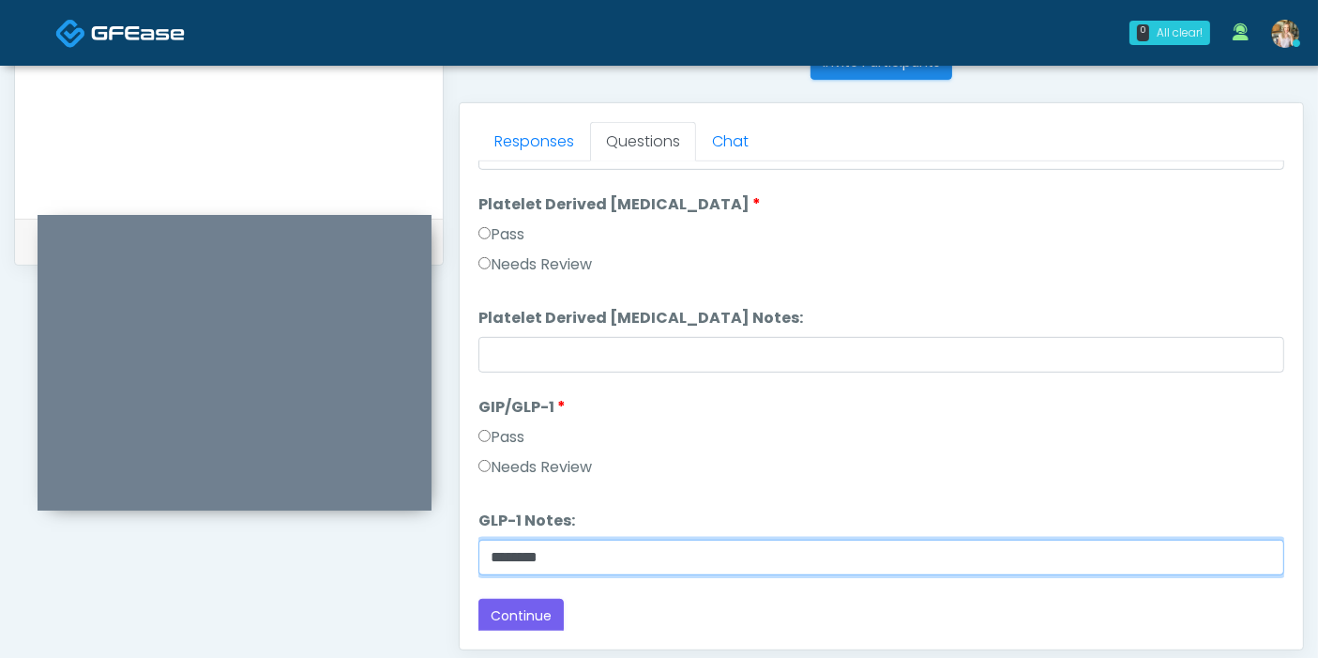
scroll to position [814, 0]
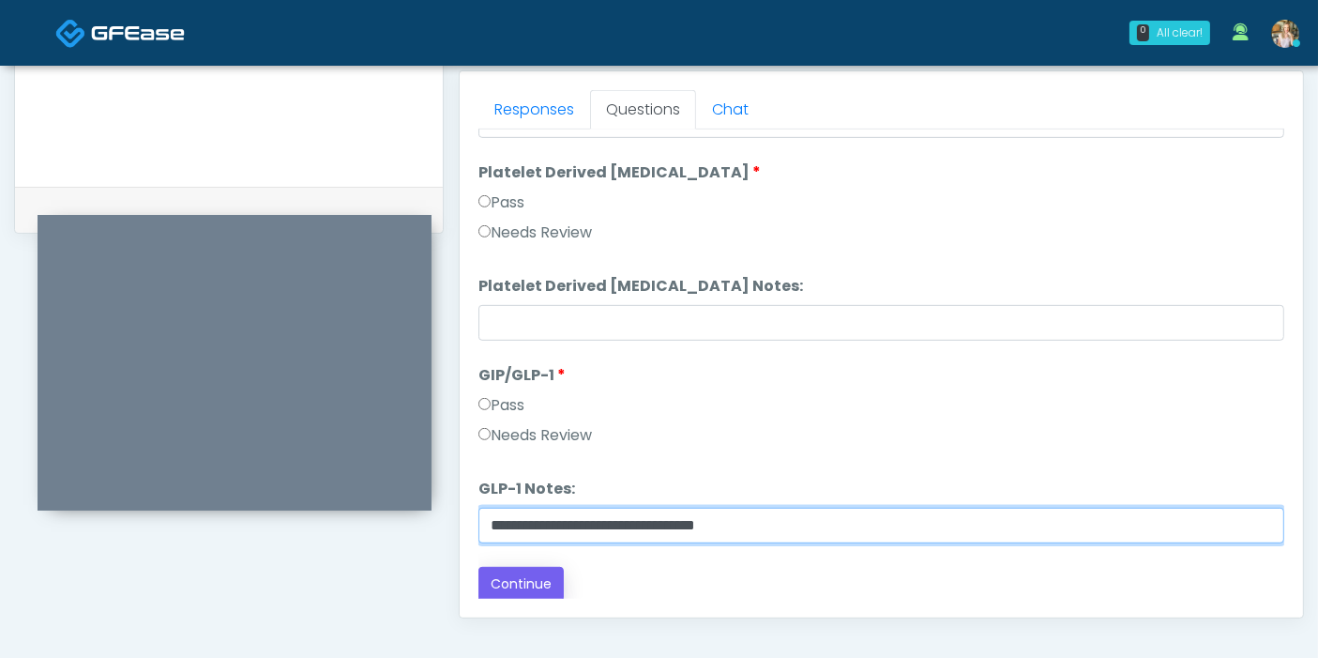
type input "**********"
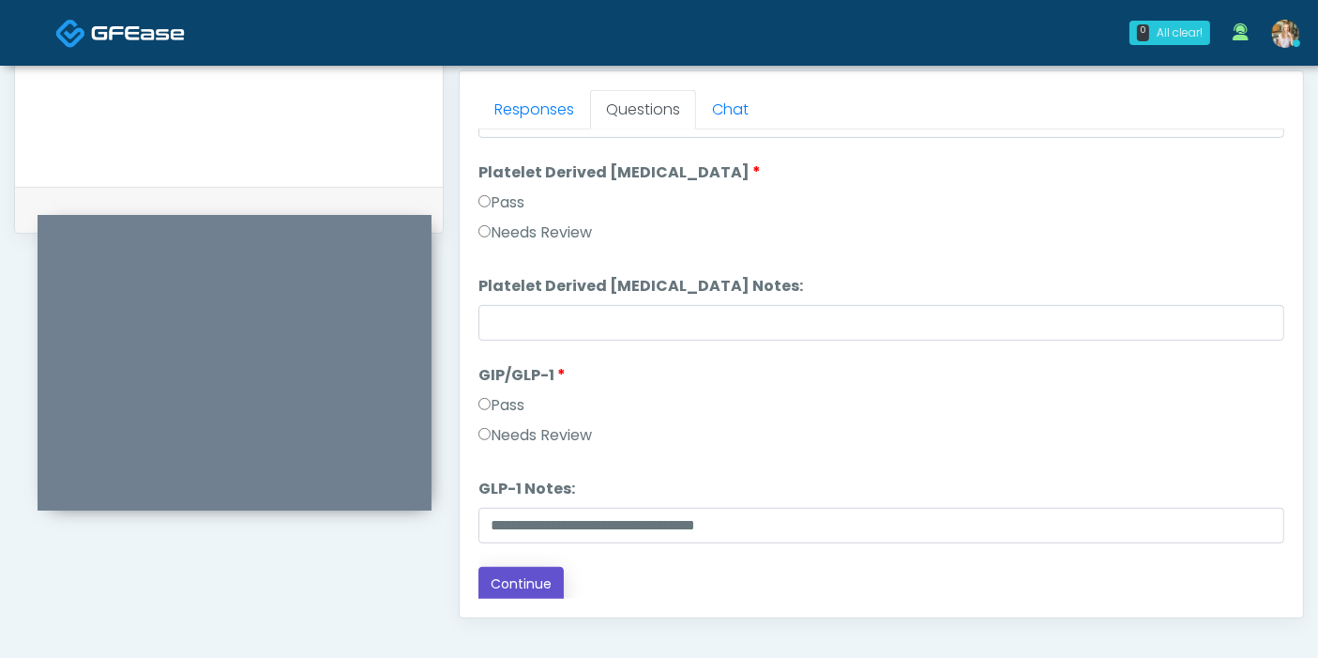
click at [510, 590] on button "Continue" at bounding box center [520, 584] width 85 height 35
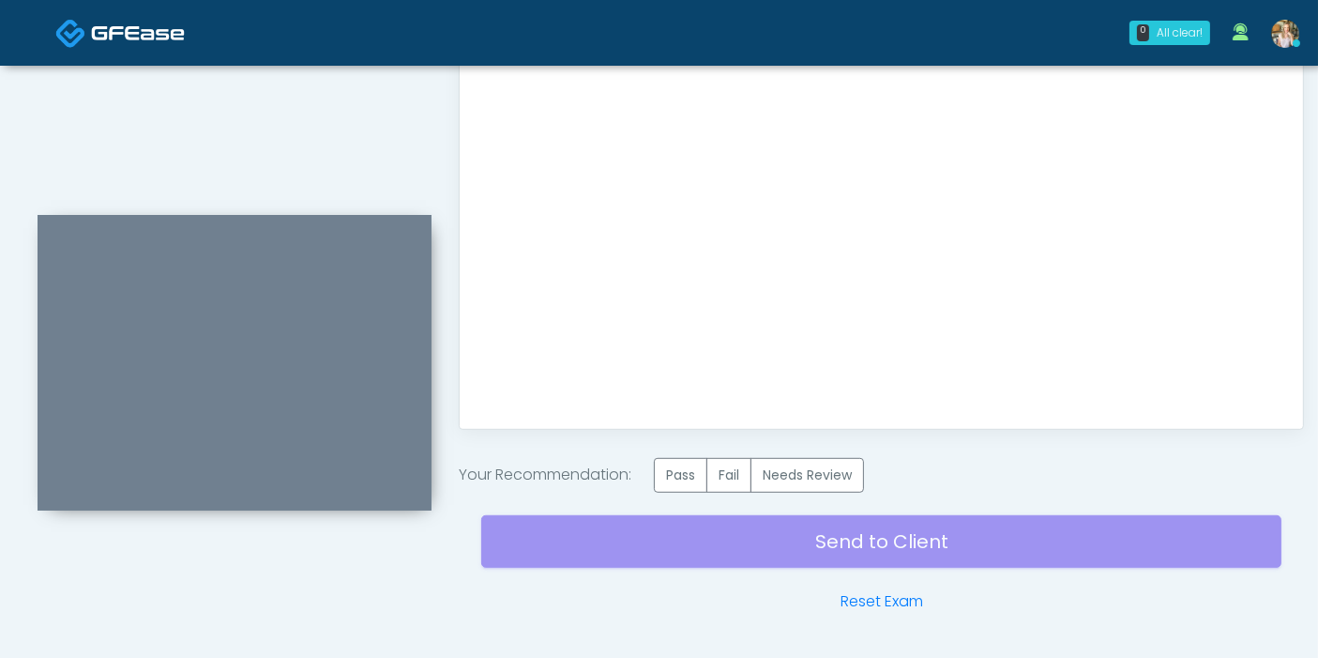
scroll to position [1022, 0]
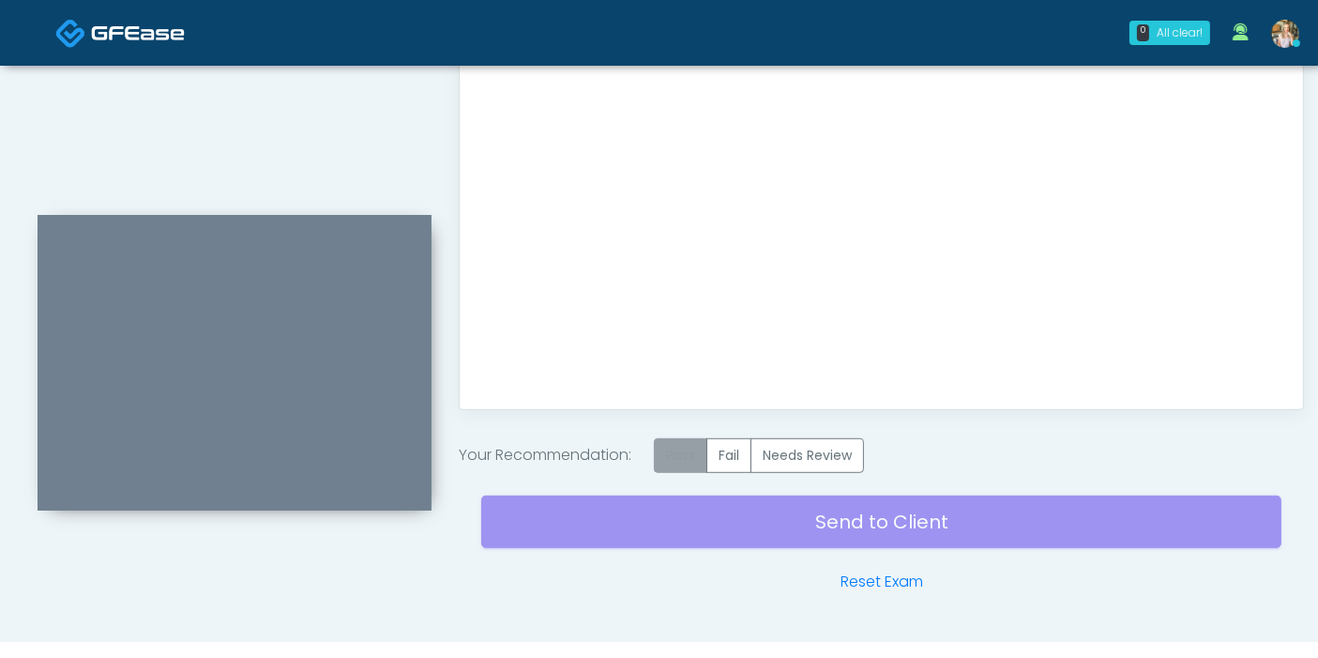
click at [688, 448] on label "Pass" at bounding box center [680, 455] width 53 height 35
click at [850, 516] on div "Send to Client Reset Exam" at bounding box center [881, 533] width 800 height 120
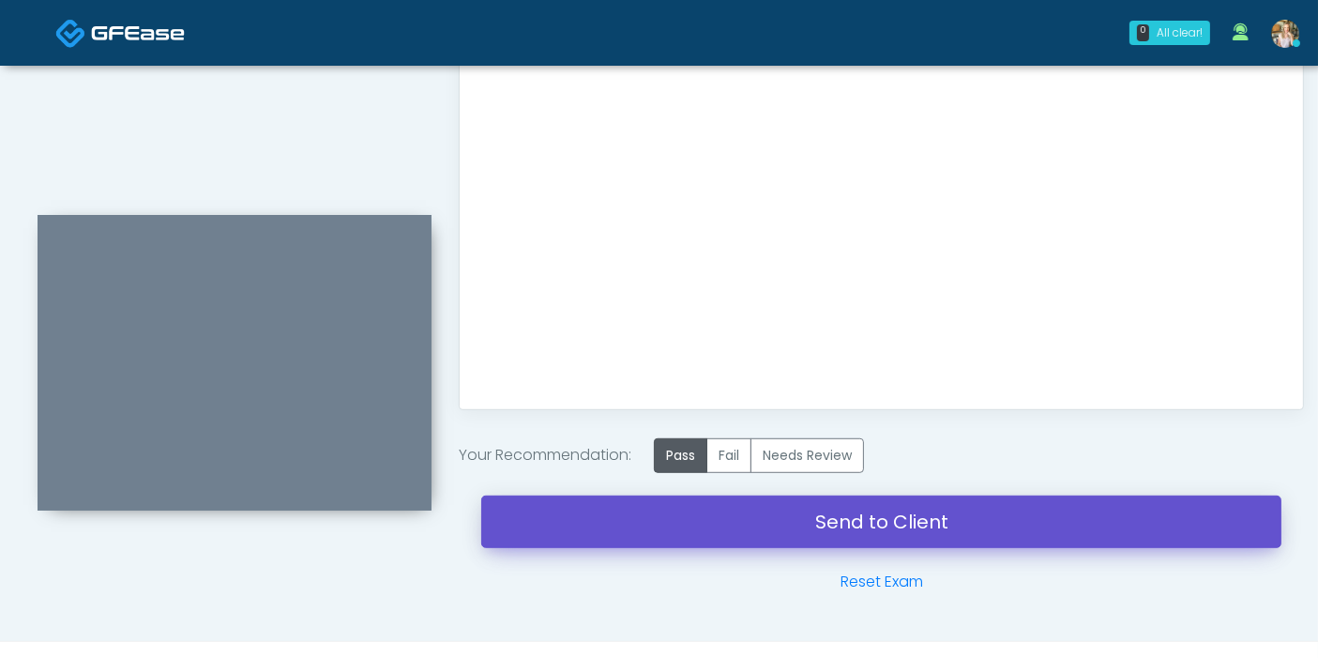
drag, startPoint x: 828, startPoint y: 527, endPoint x: 769, endPoint y: 88, distance: 442.9
click at [828, 527] on link "Send to Client" at bounding box center [881, 521] width 800 height 53
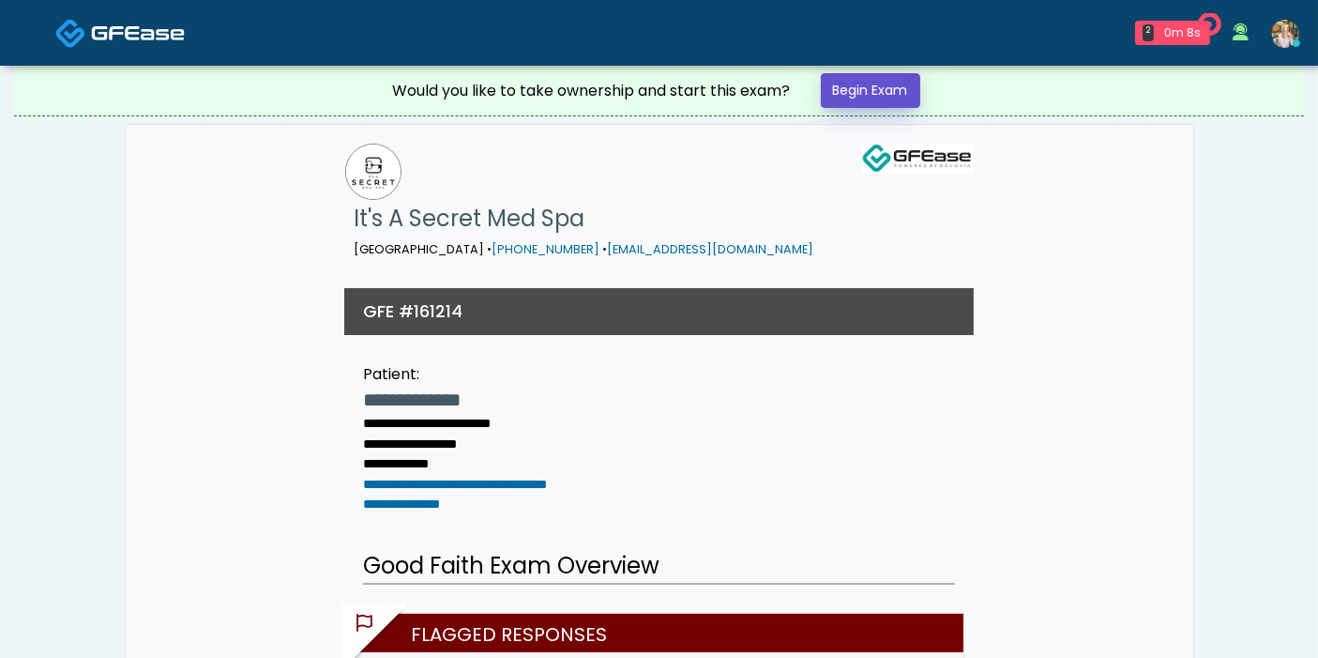
click at [865, 87] on link "Begin Exam" at bounding box center [870, 90] width 99 height 35
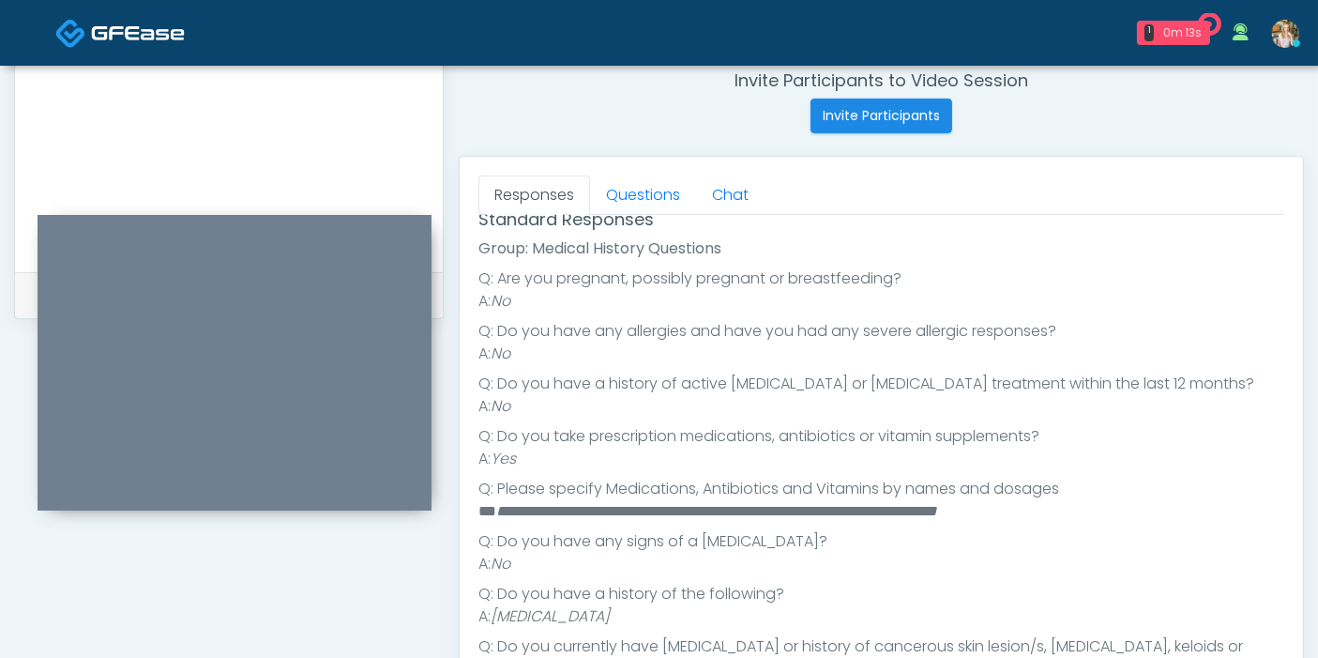
scroll to position [312, 0]
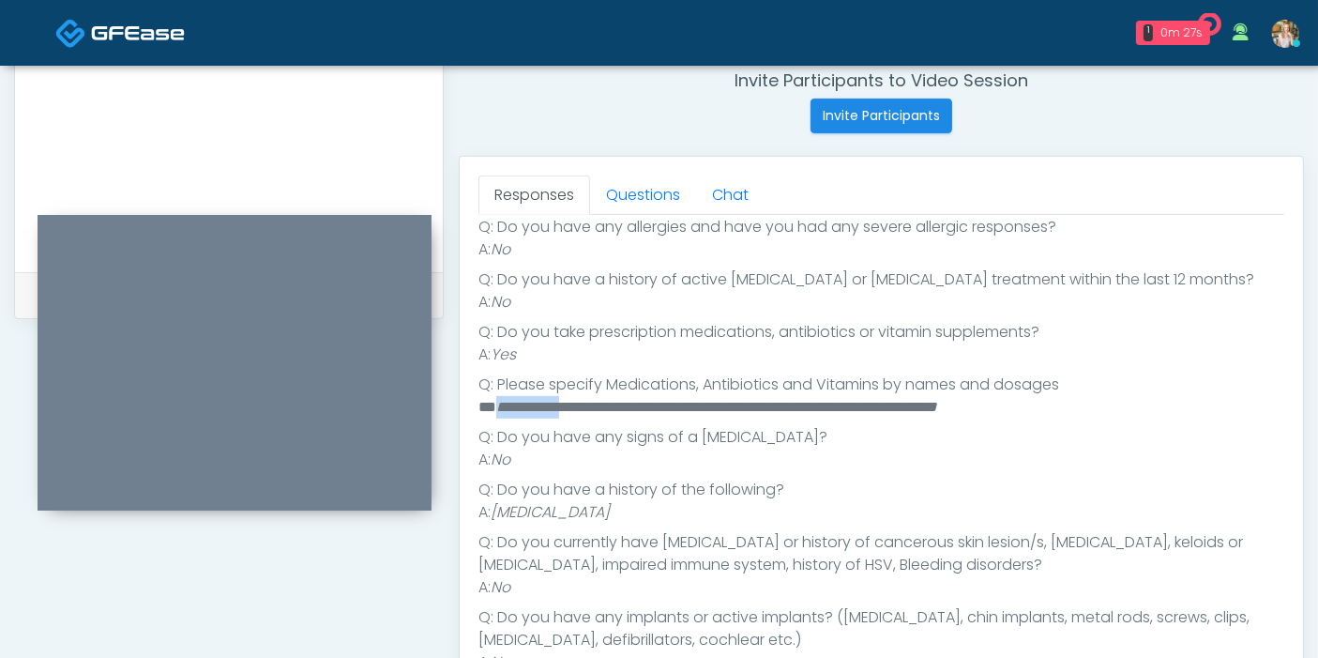
drag, startPoint x: 586, startPoint y: 401, endPoint x: 499, endPoint y: 399, distance: 87.3
click at [499, 400] on em "**********" at bounding box center [716, 407] width 441 height 14
copy em "**********"
click at [809, 426] on li "Q: Do you have any signs of a [MEDICAL_DATA]?" at bounding box center [881, 437] width 806 height 23
drag, startPoint x: 845, startPoint y: 401, endPoint x: 766, endPoint y: 401, distance: 78.8
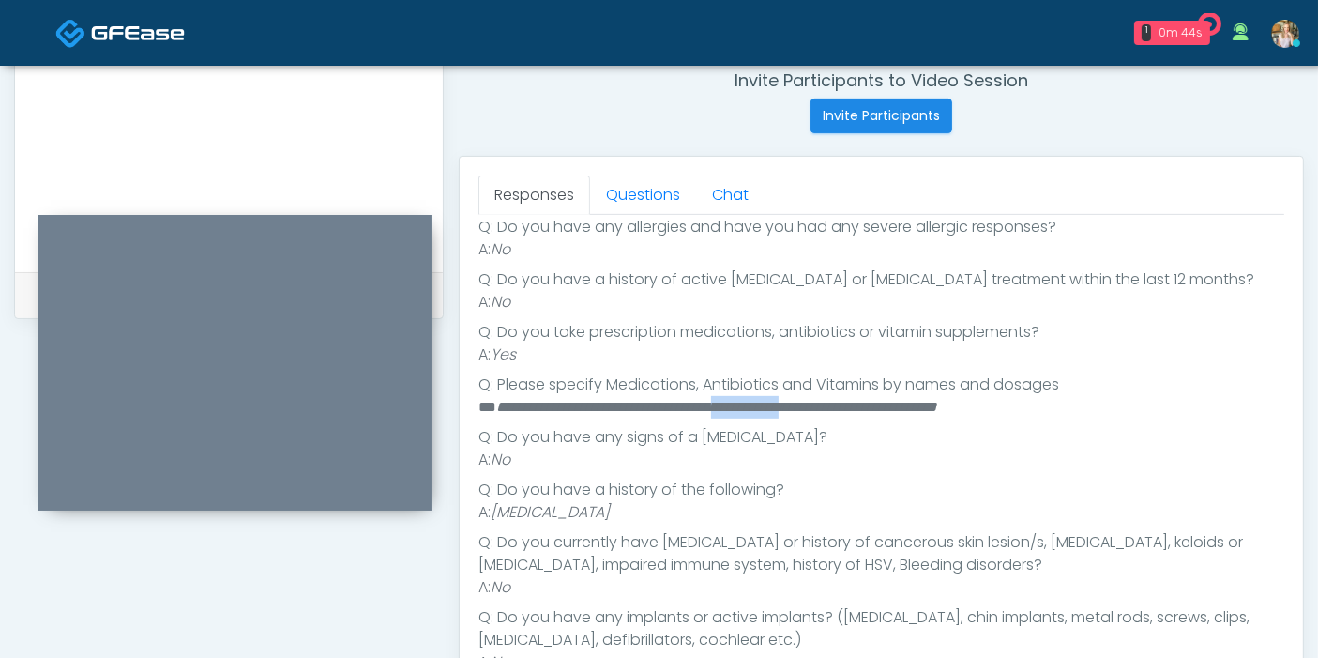
click at [766, 401] on em "**********" at bounding box center [716, 407] width 441 height 14
copy em "**********"
click at [640, 198] on link "Questions" at bounding box center [643, 194] width 106 height 39
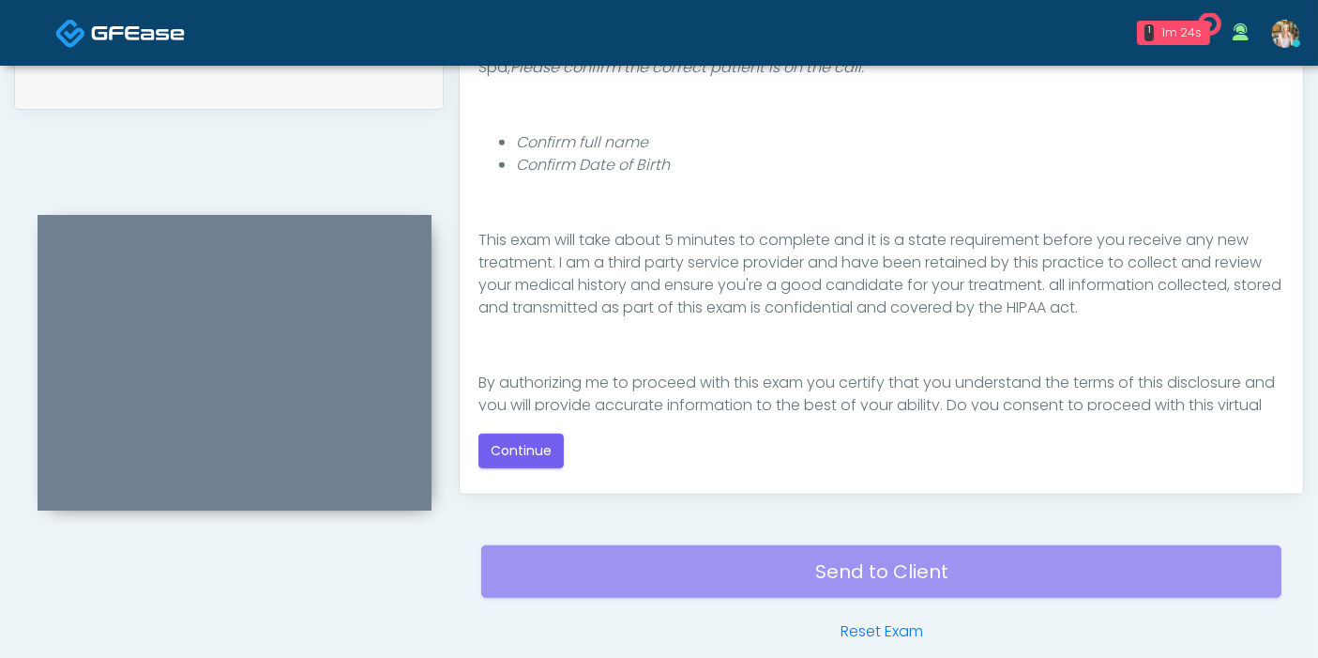
scroll to position [194, 0]
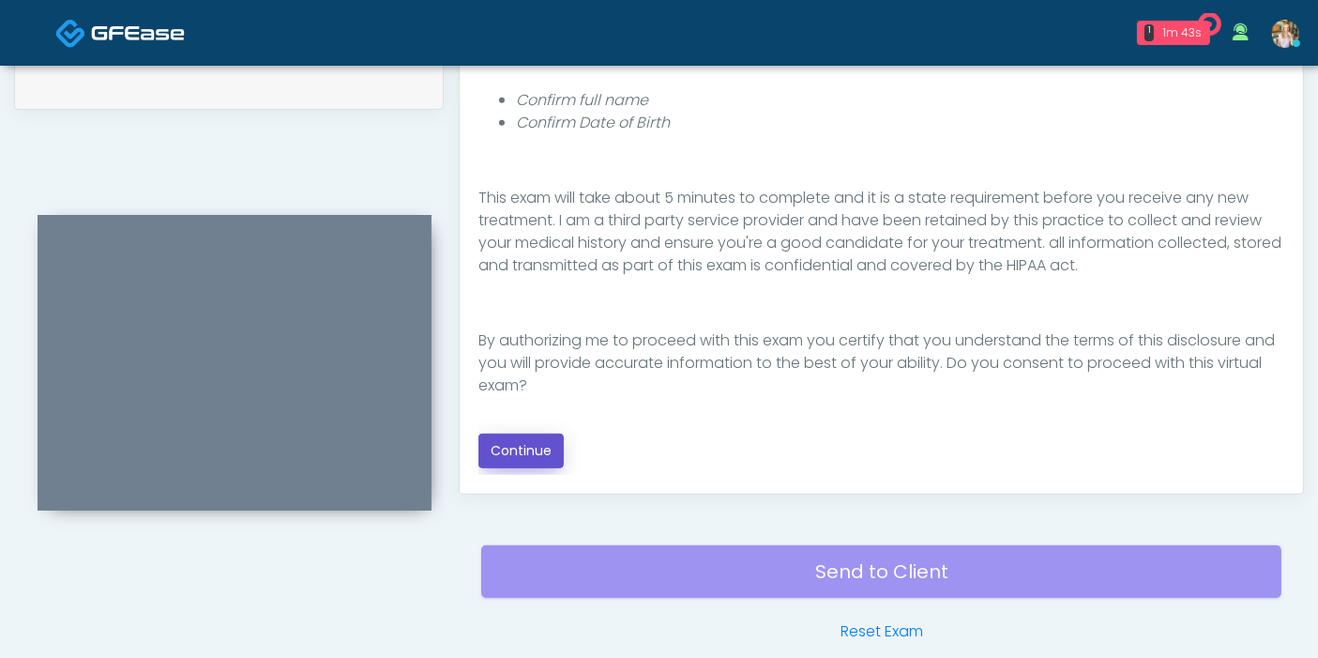
click at [544, 441] on button "Continue" at bounding box center [520, 450] width 85 height 35
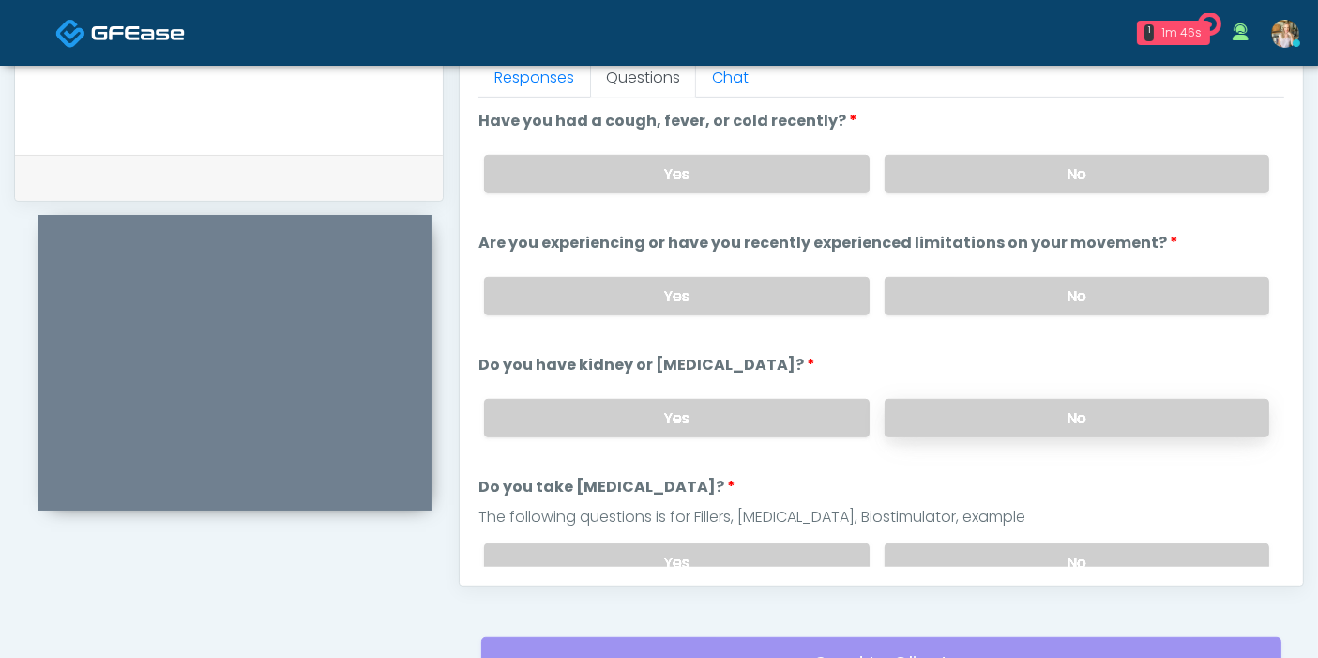
scroll to position [814, 0]
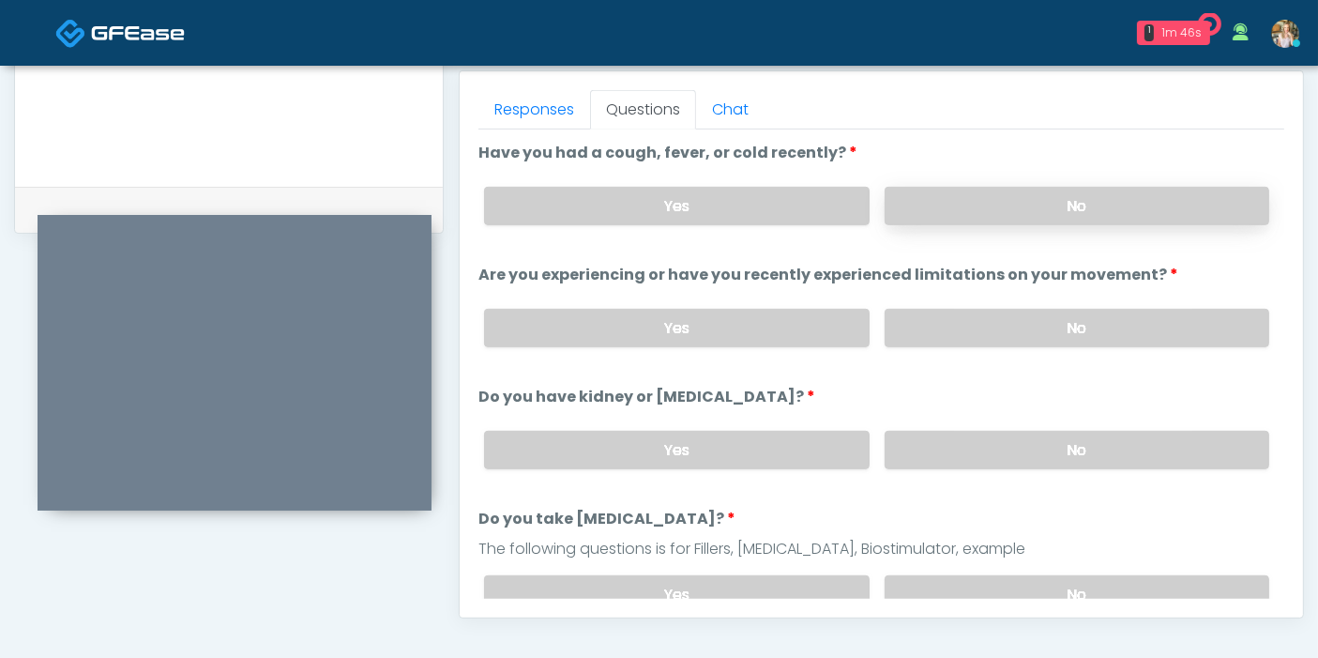
click at [1070, 204] on label "No" at bounding box center [1077, 206] width 385 height 38
click at [1059, 325] on label "No" at bounding box center [1077, 328] width 385 height 38
click at [1029, 446] on label "No" at bounding box center [1077, 450] width 385 height 38
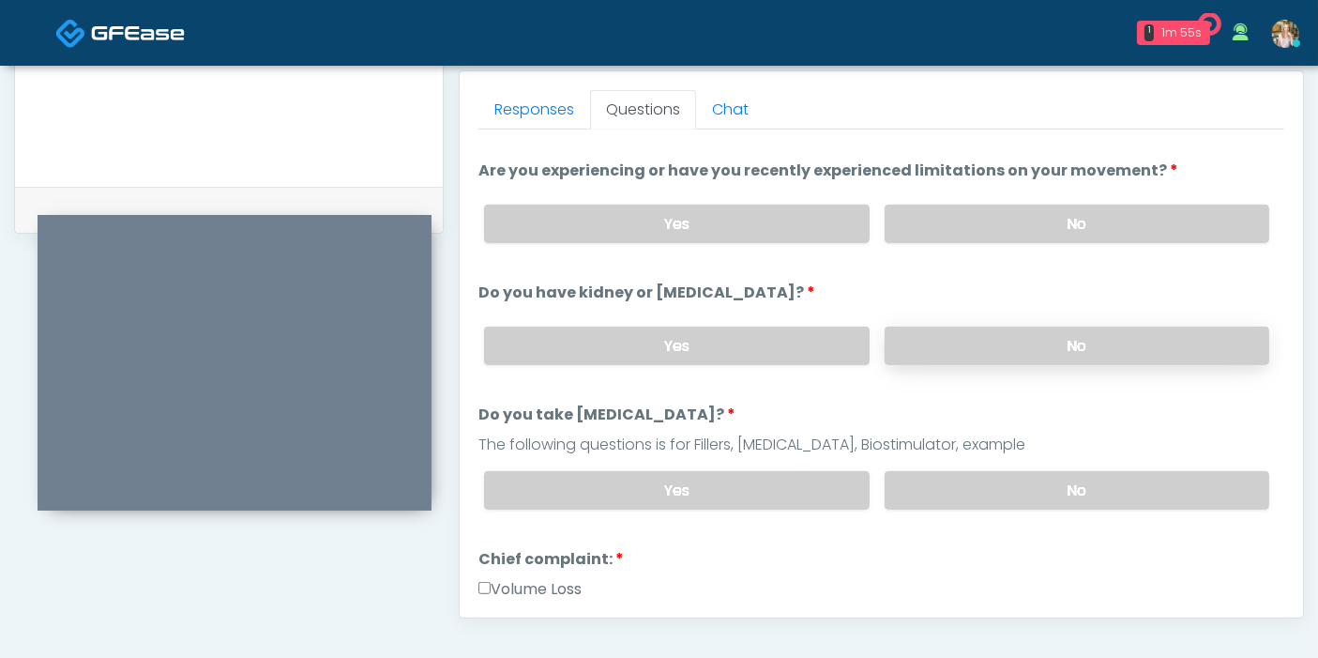
scroll to position [208, 0]
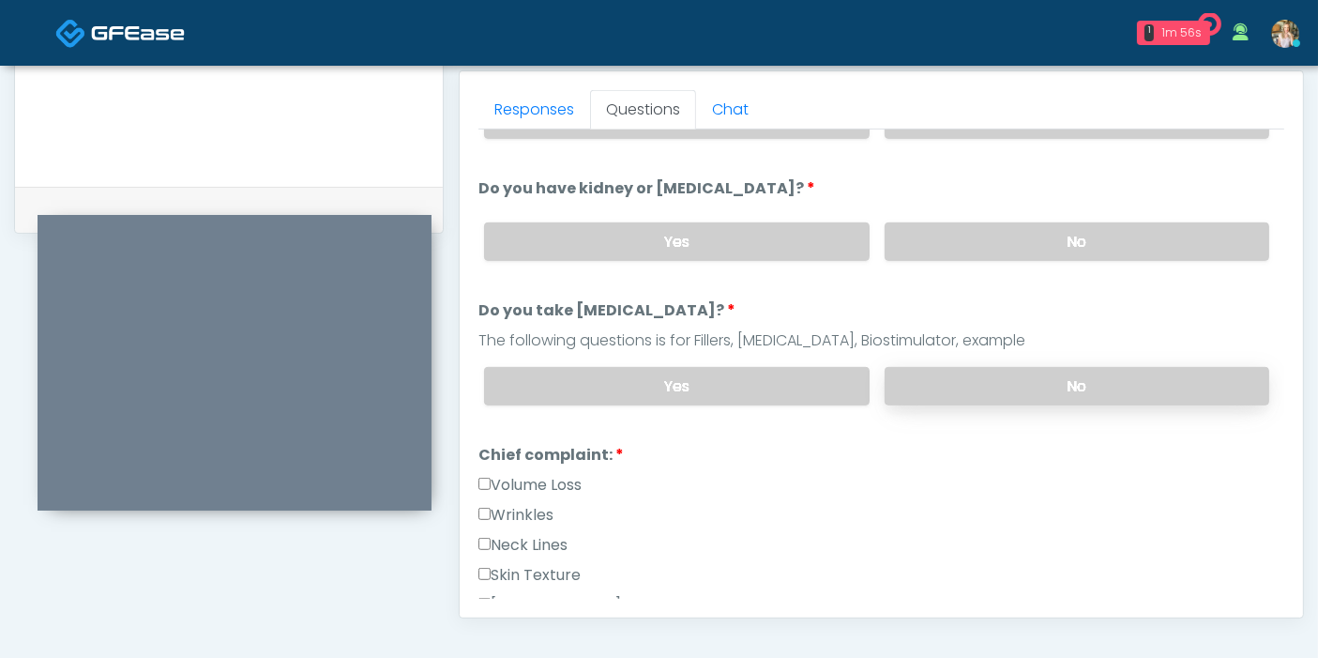
click at [1055, 382] on label "No" at bounding box center [1077, 386] width 385 height 38
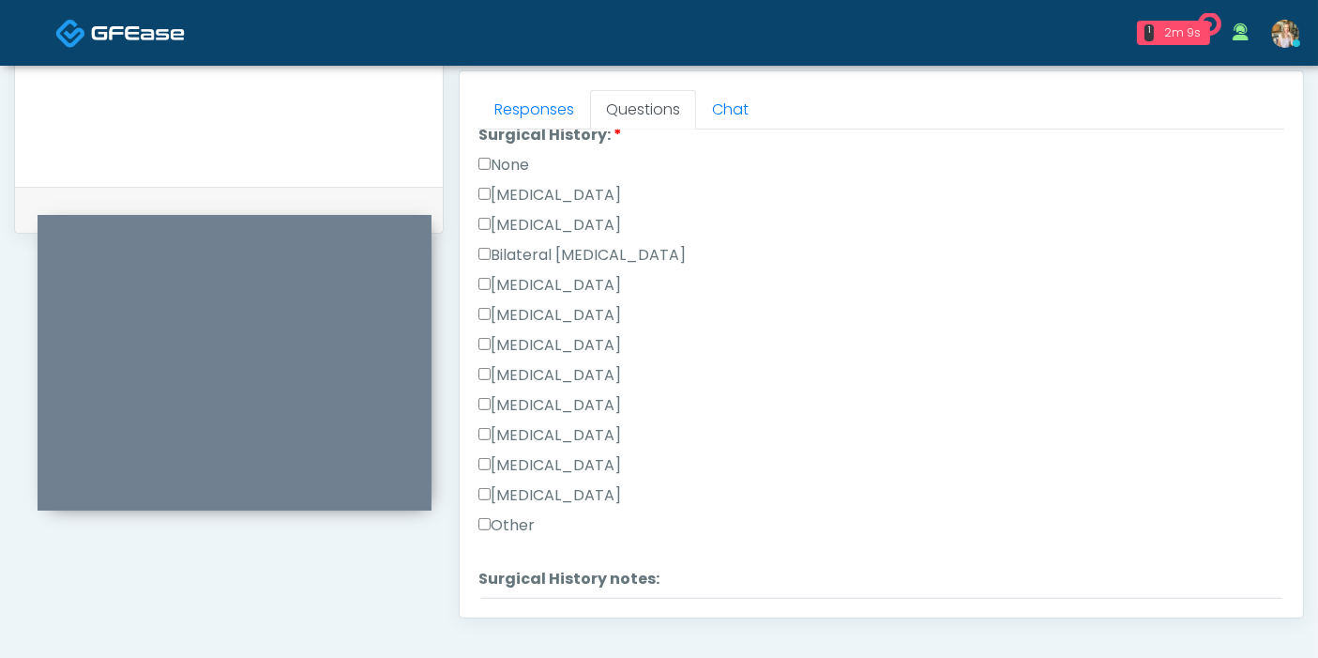
scroll to position [1146, 0]
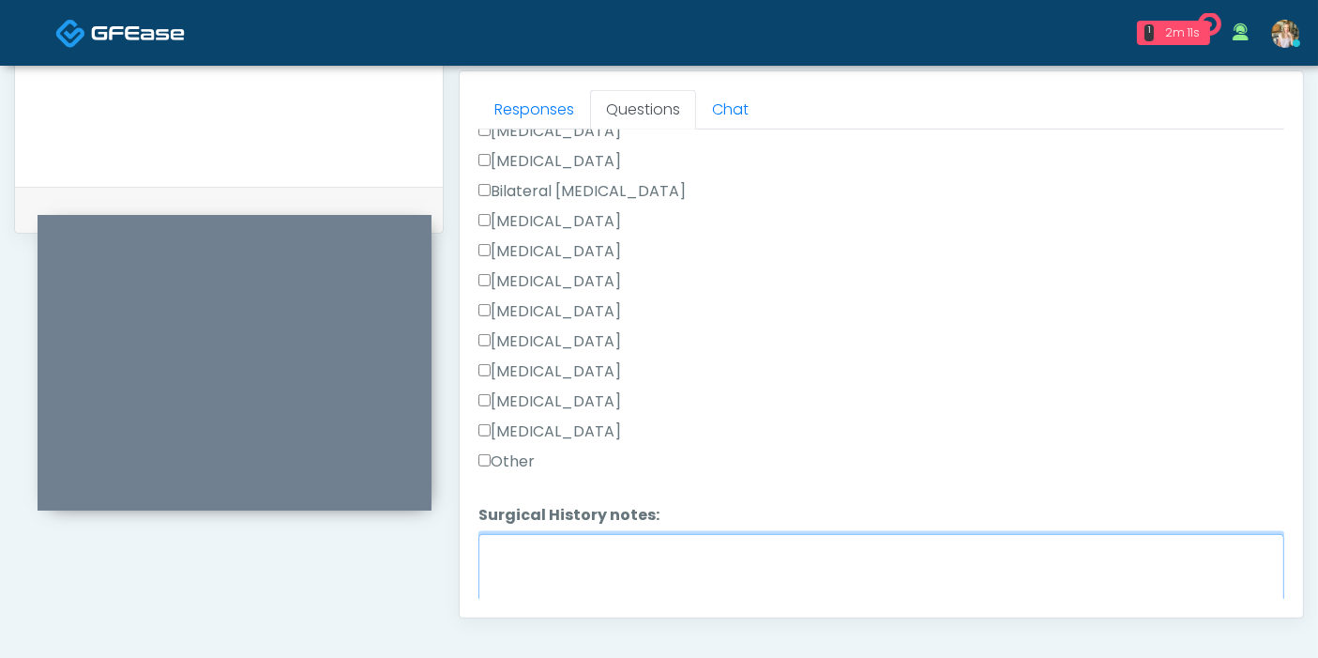
click at [579, 575] on textarea "Surgical History notes:" at bounding box center [881, 574] width 806 height 81
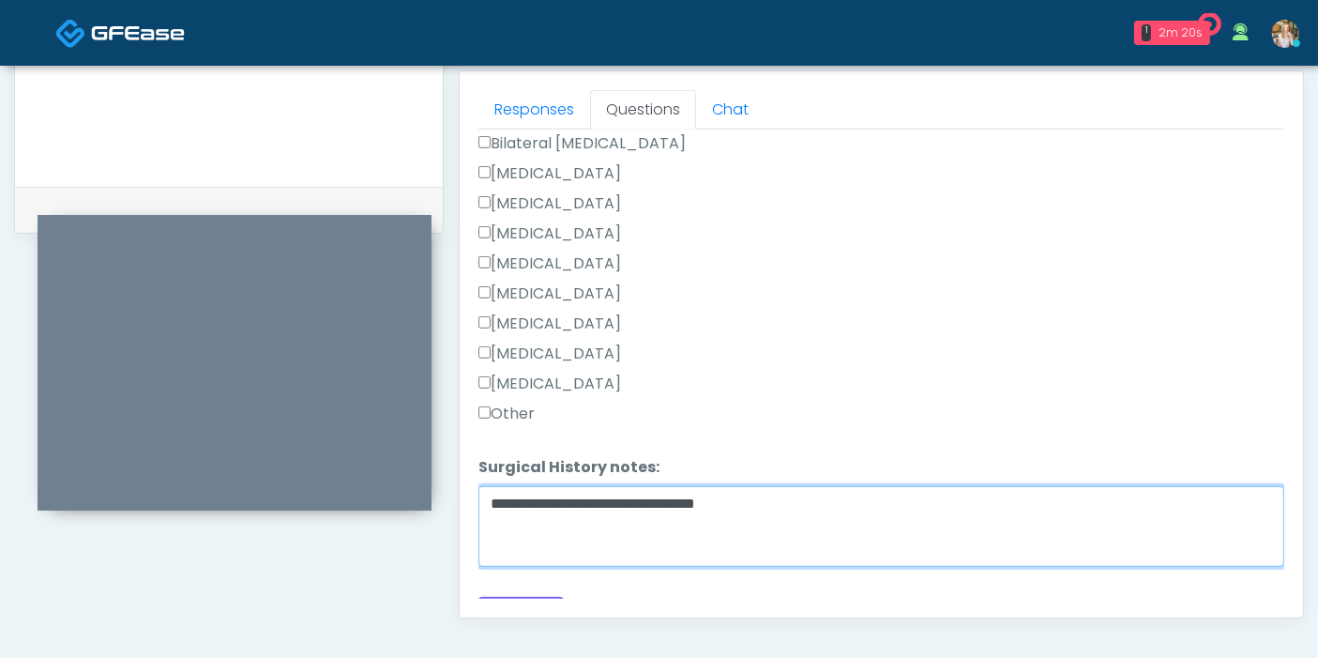
scroll to position [1220, 0]
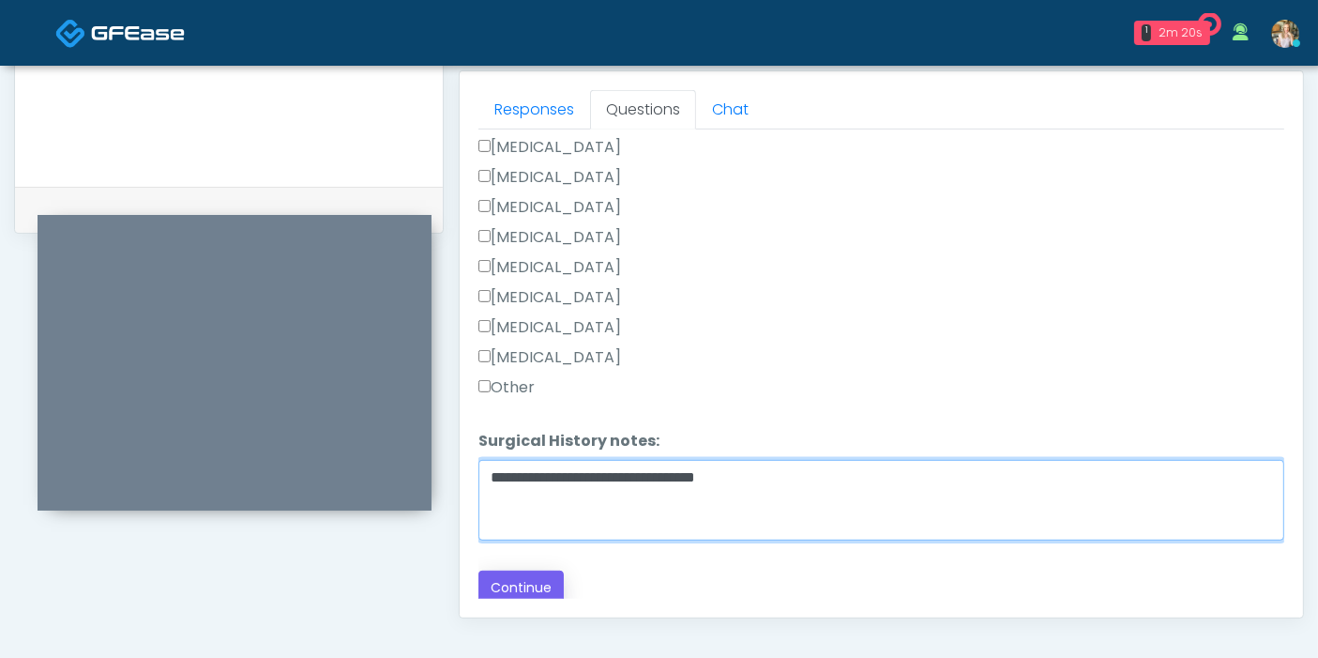
type textarea "**********"
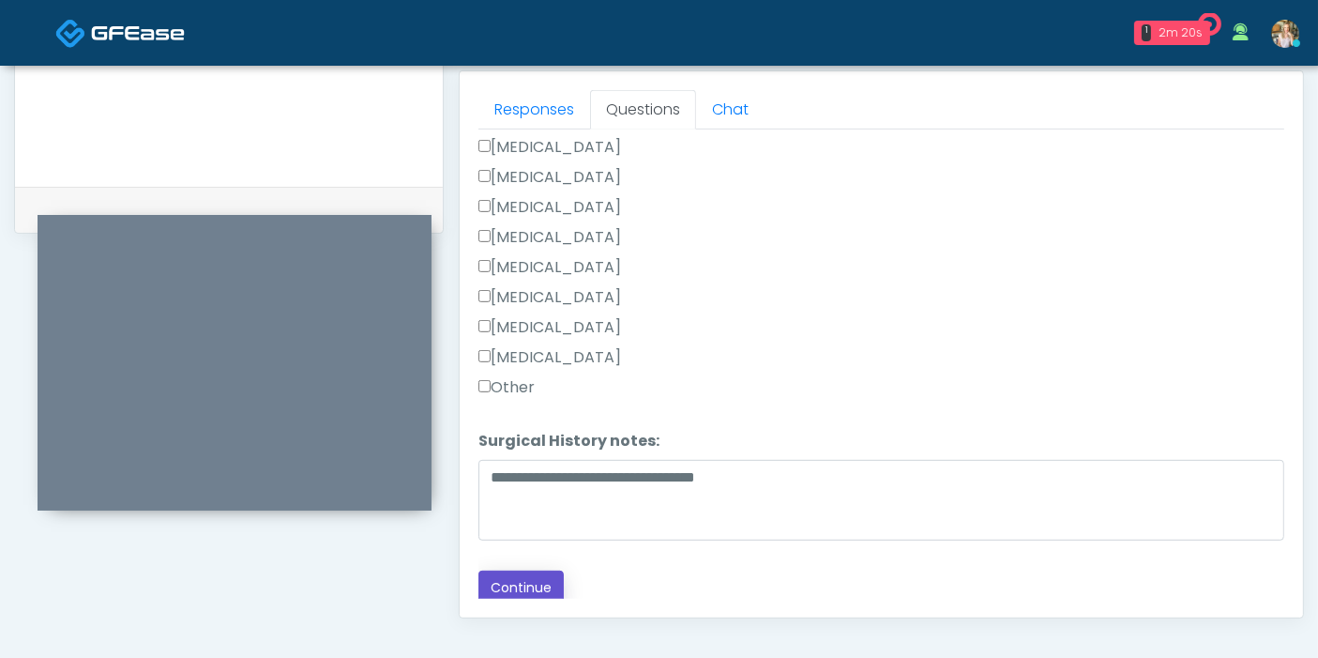
click at [492, 570] on button "Continue" at bounding box center [520, 587] width 85 height 35
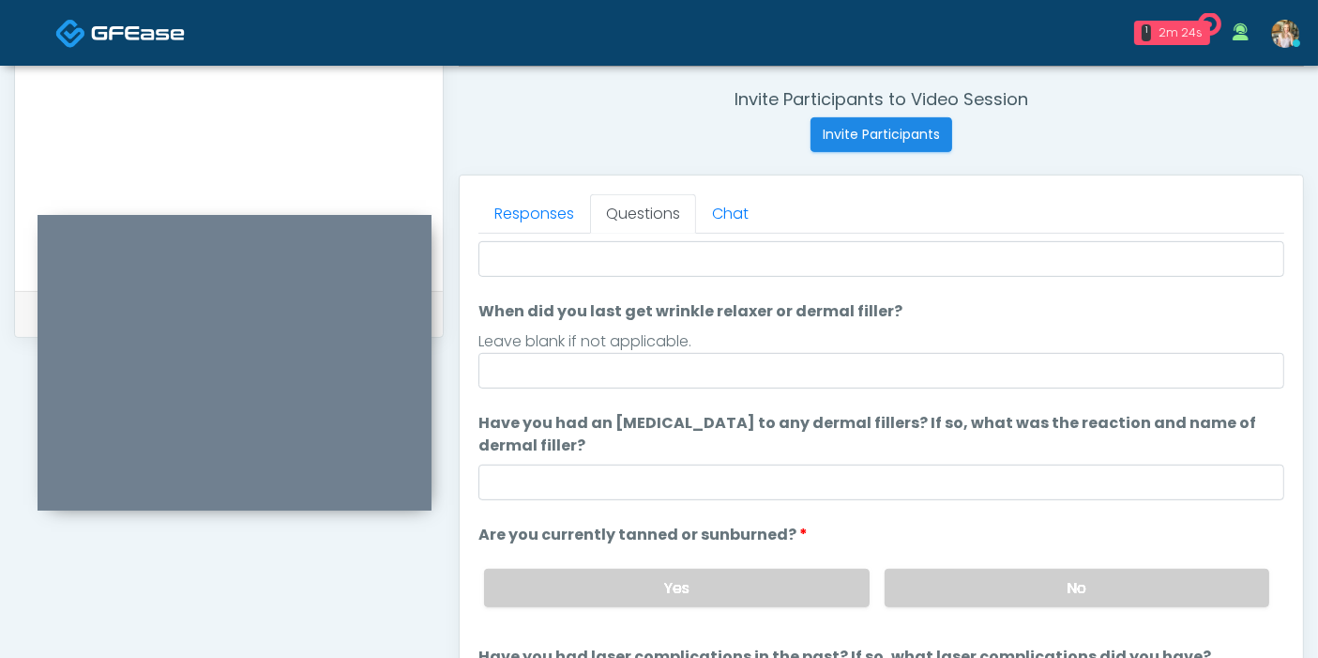
scroll to position [0, 0]
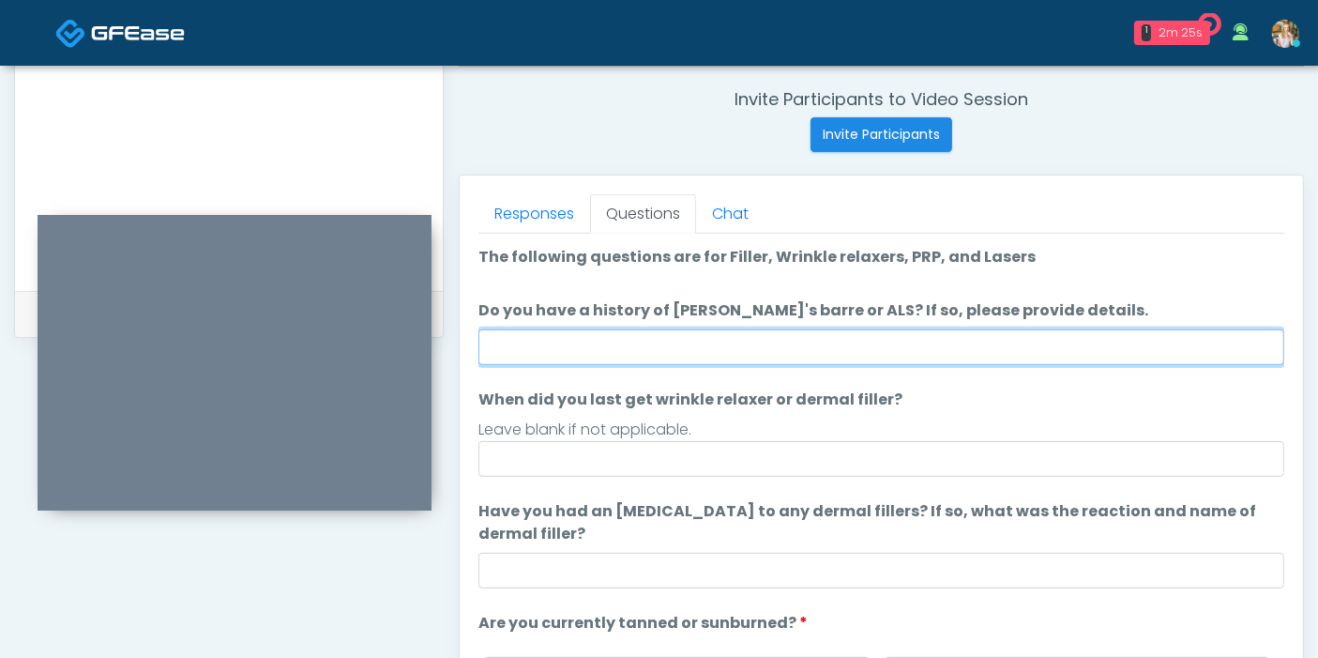
click at [771, 344] on input "Do you have a history of Guillain's barre or ALS? If so, please provide details." at bounding box center [881, 347] width 806 height 36
type input "**"
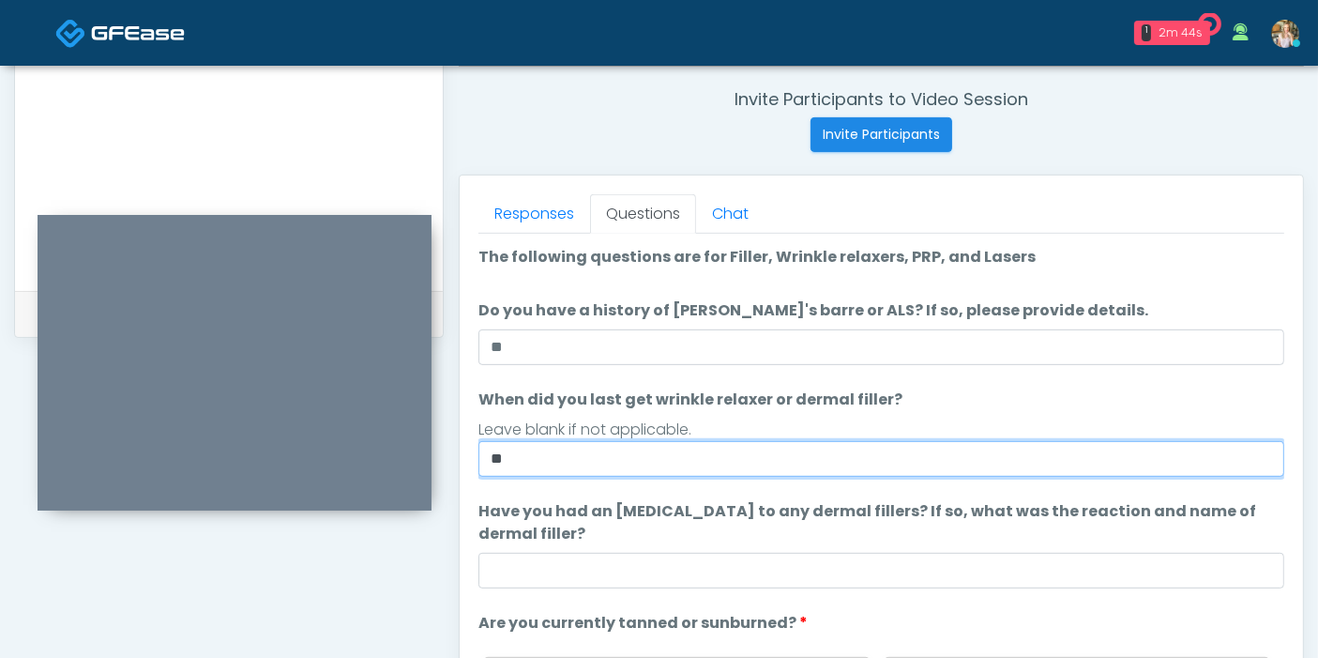
type input "*"
type input "**********"
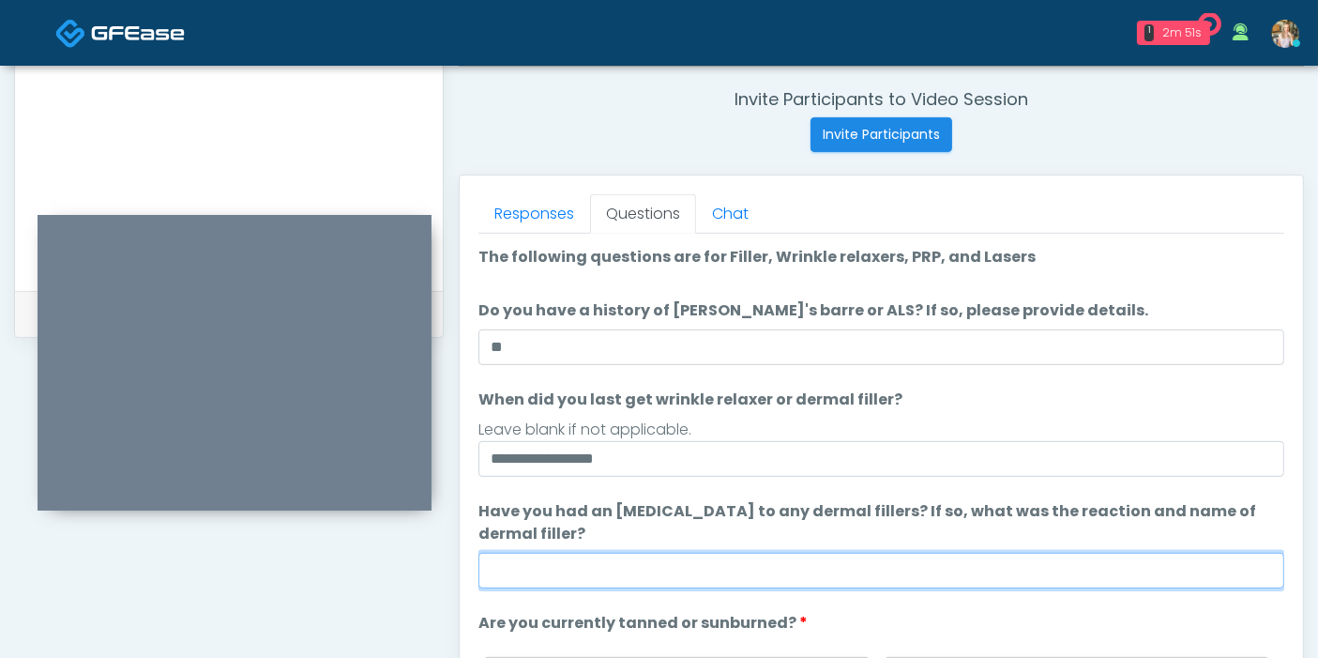
click at [904, 552] on input "Have you had an allergic response to any dermal fillers? If so, what was the re…" at bounding box center [881, 570] width 806 height 36
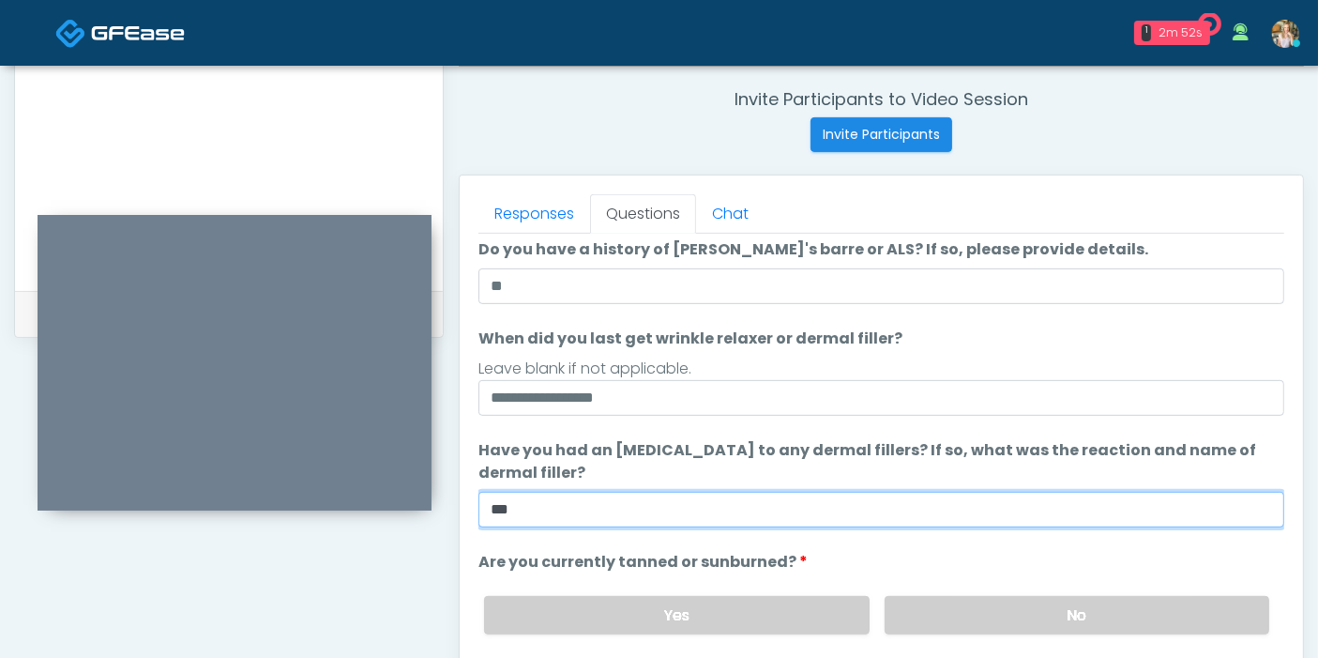
scroll to position [175, 0]
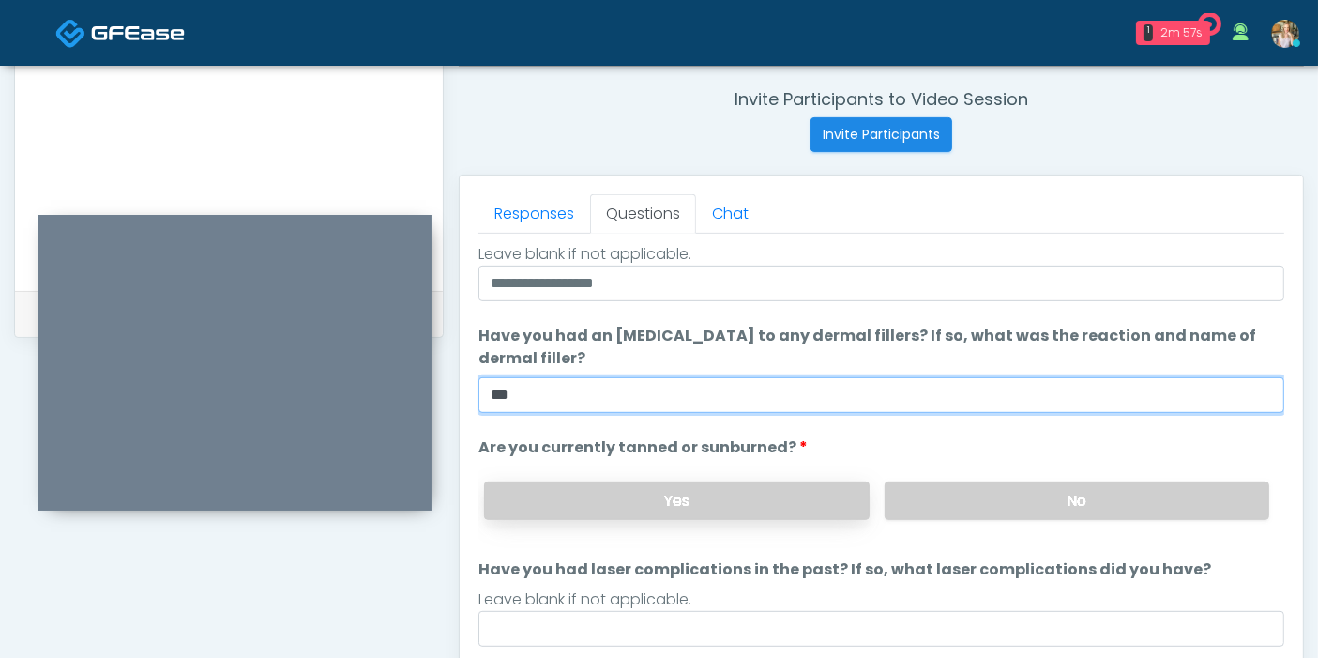
type input "***"
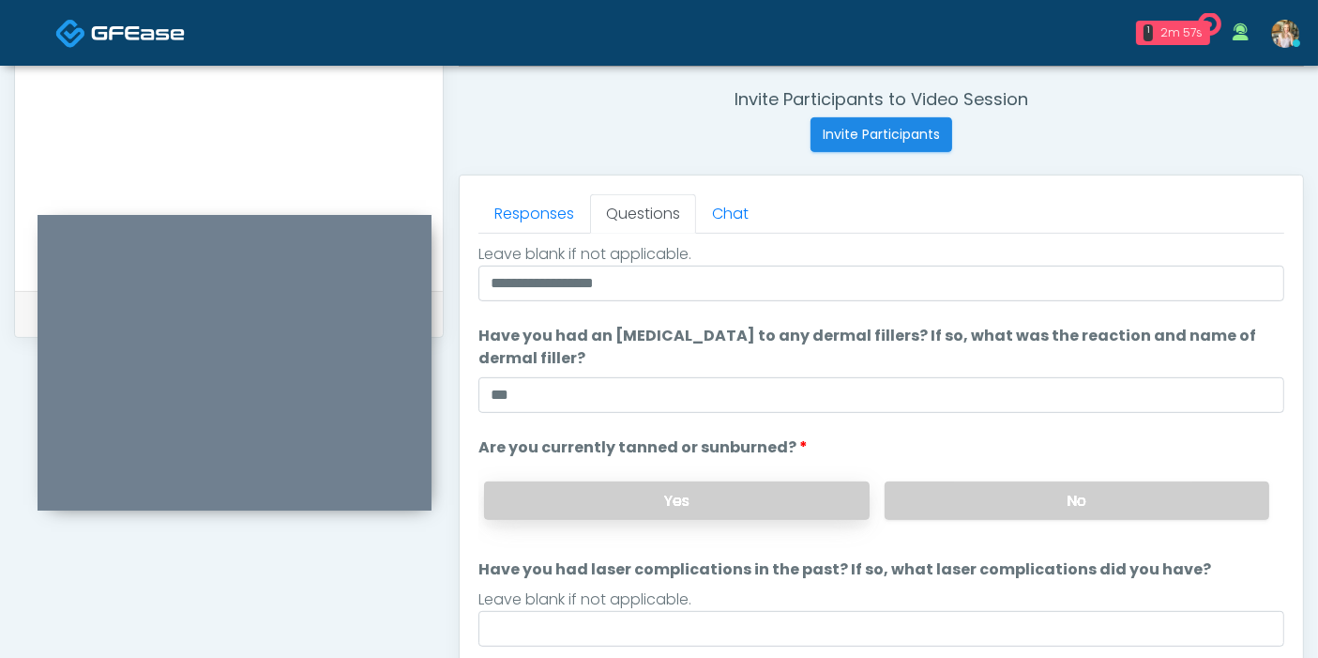
click at [692, 504] on label "Yes" at bounding box center [676, 500] width 385 height 38
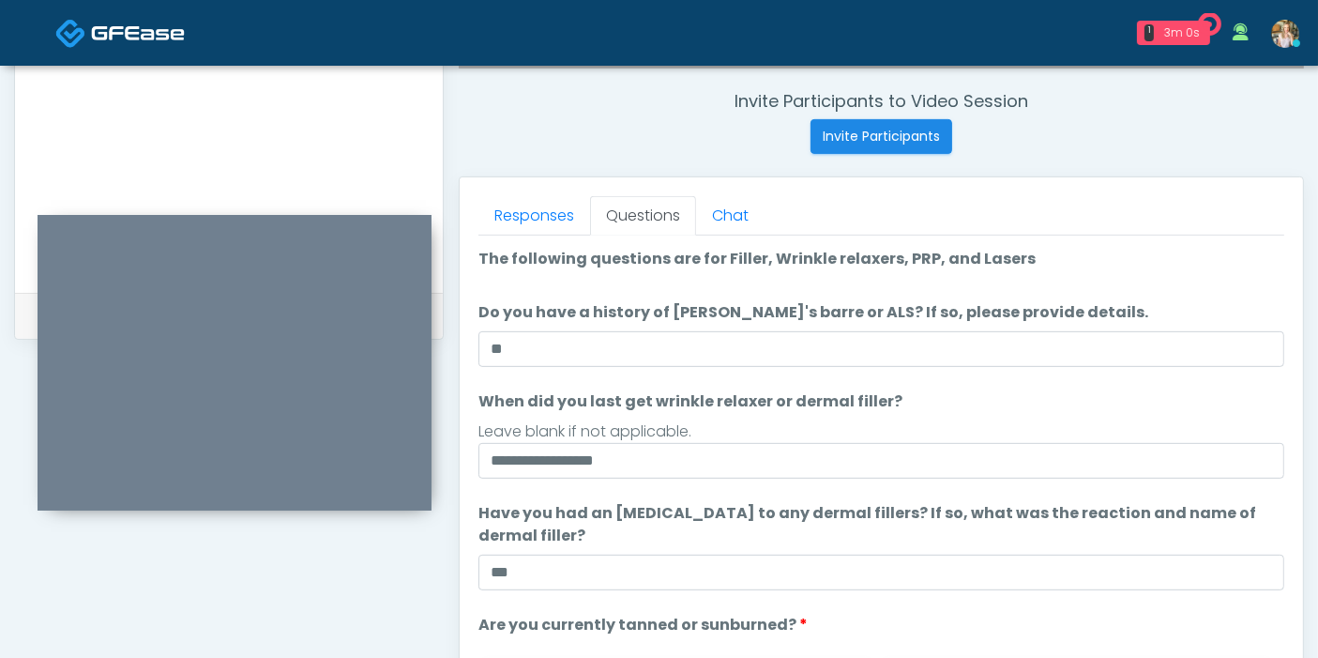
scroll to position [605, 0]
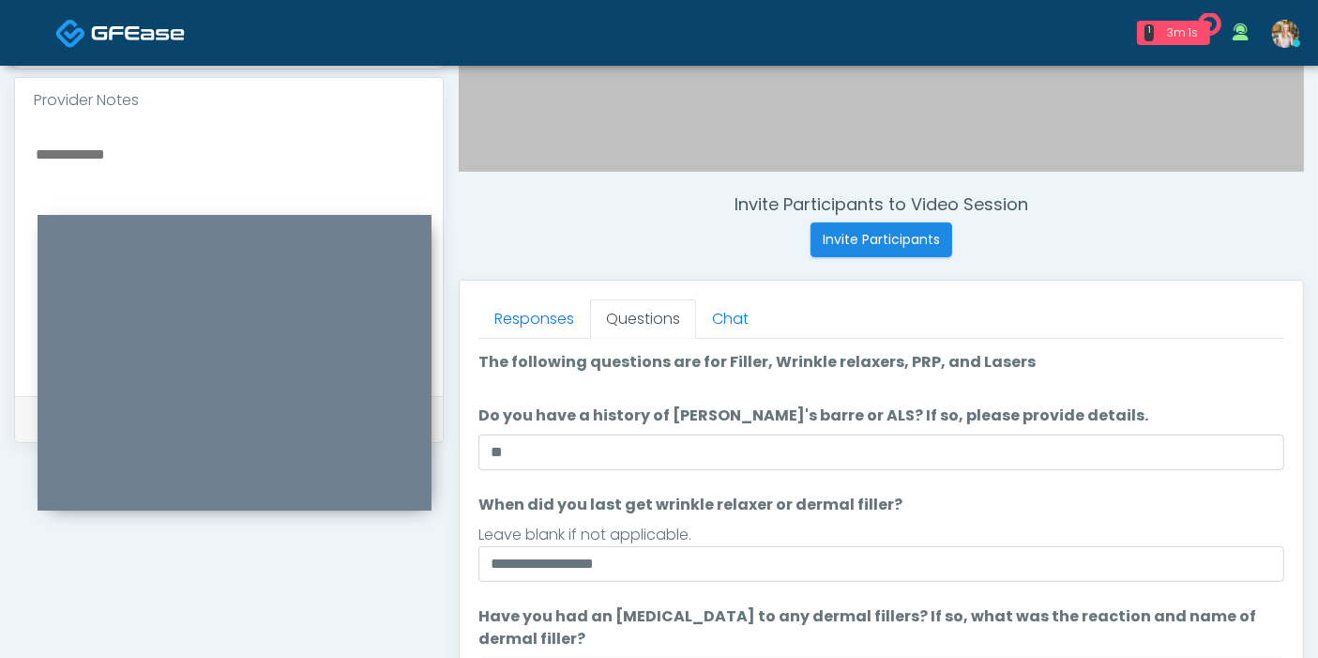
click at [131, 144] on textarea at bounding box center [229, 256] width 390 height 229
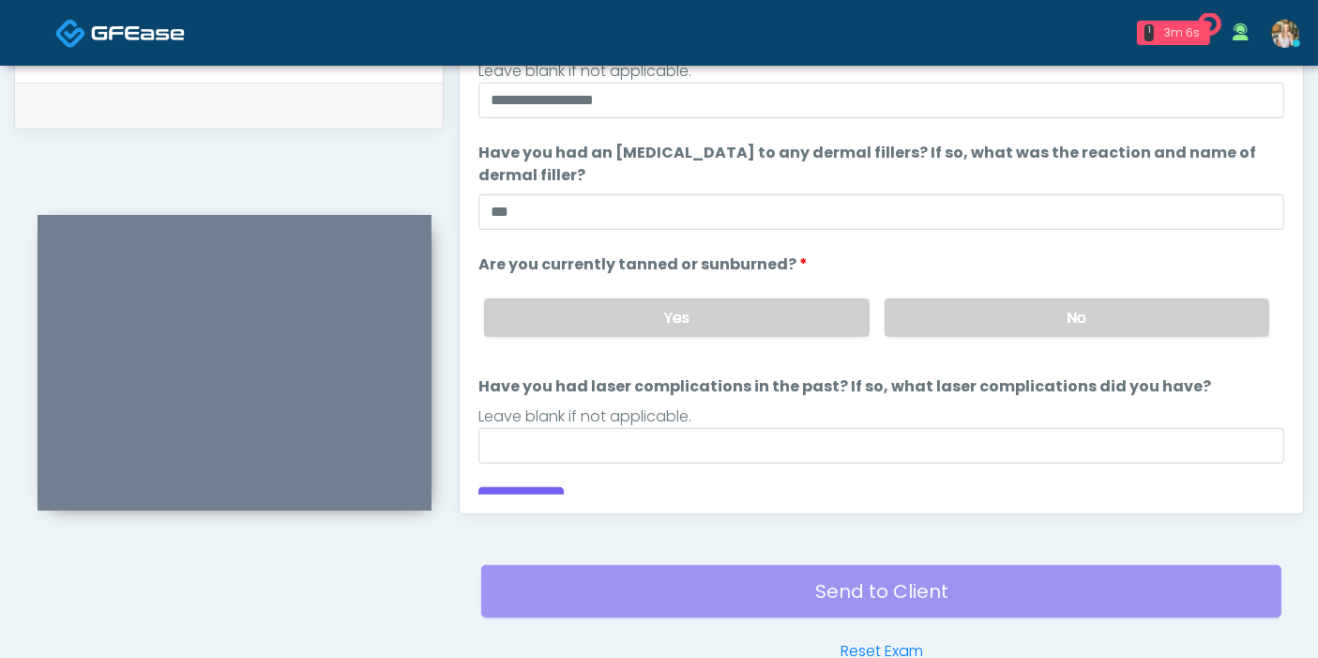
scroll to position [175, 0]
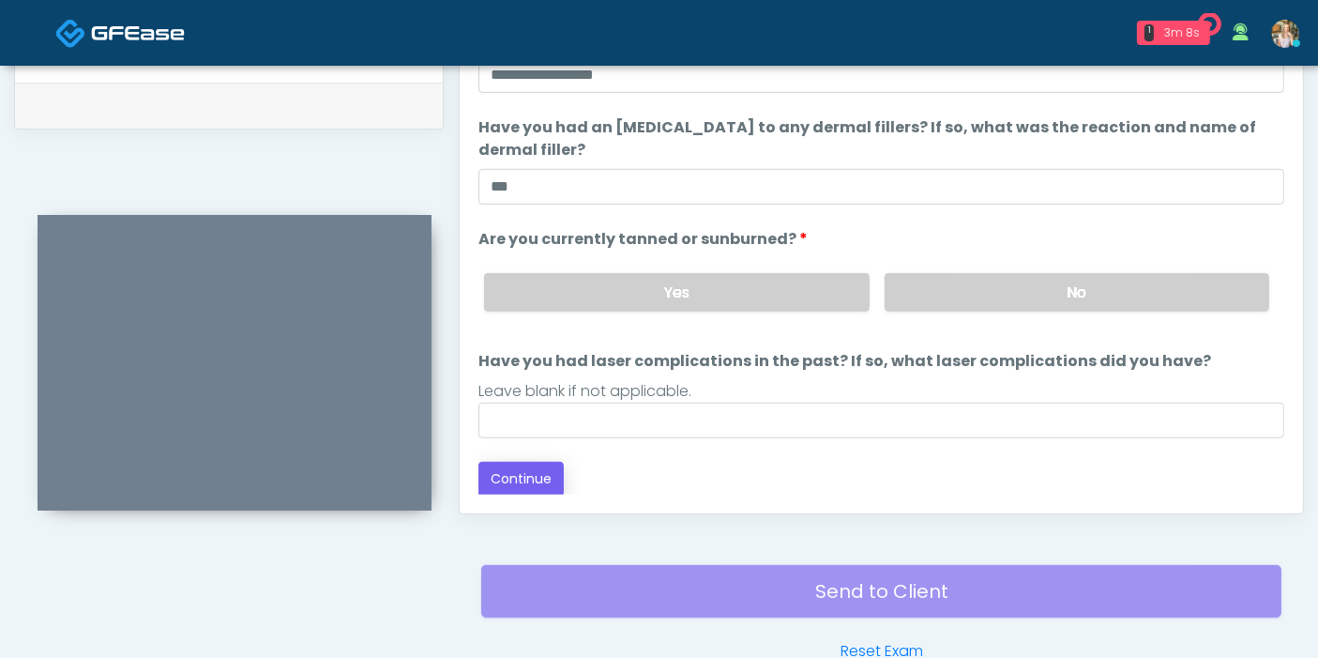
type textarea "**********"
click at [517, 470] on button "Continue" at bounding box center [520, 478] width 85 height 35
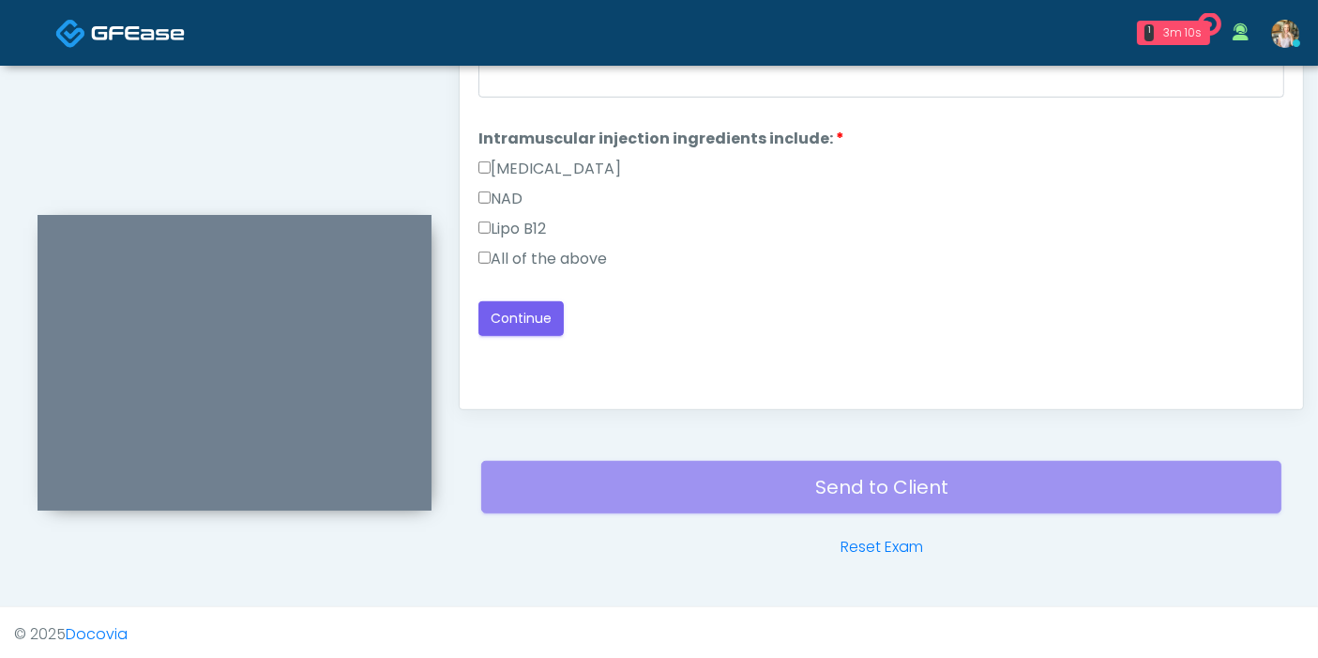
scroll to position [814, 0]
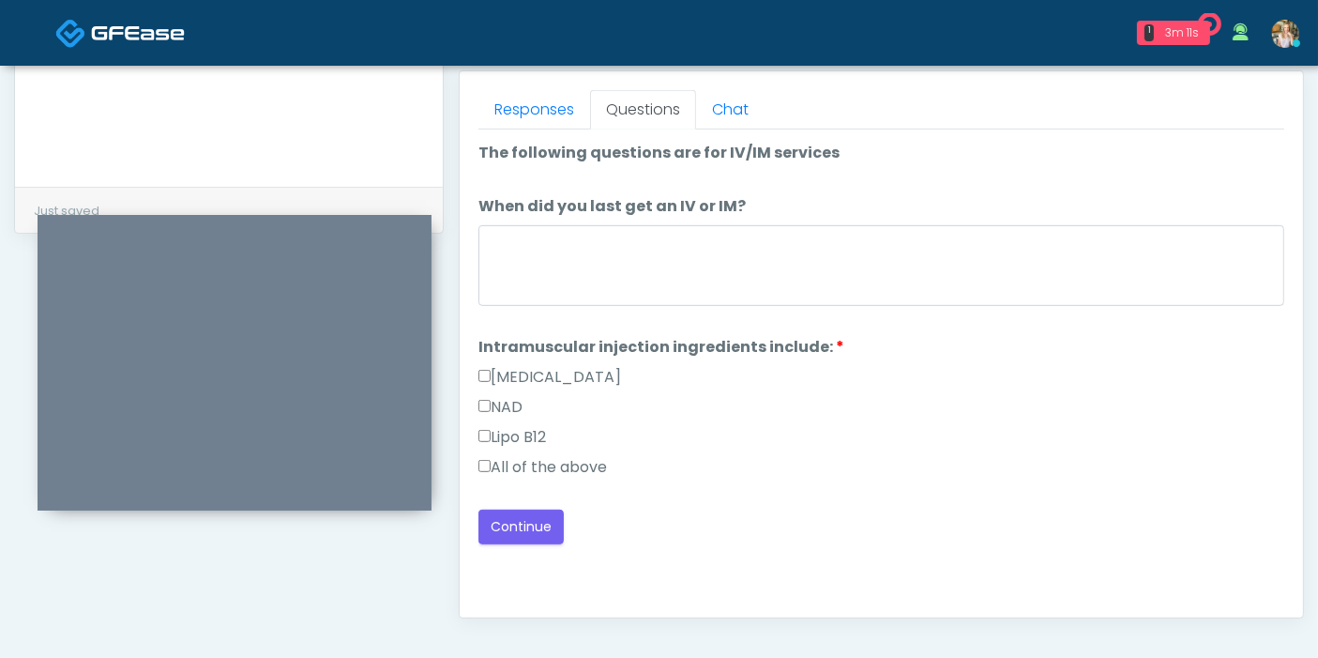
click at [540, 461] on label "All of the above" at bounding box center [542, 467] width 129 height 23
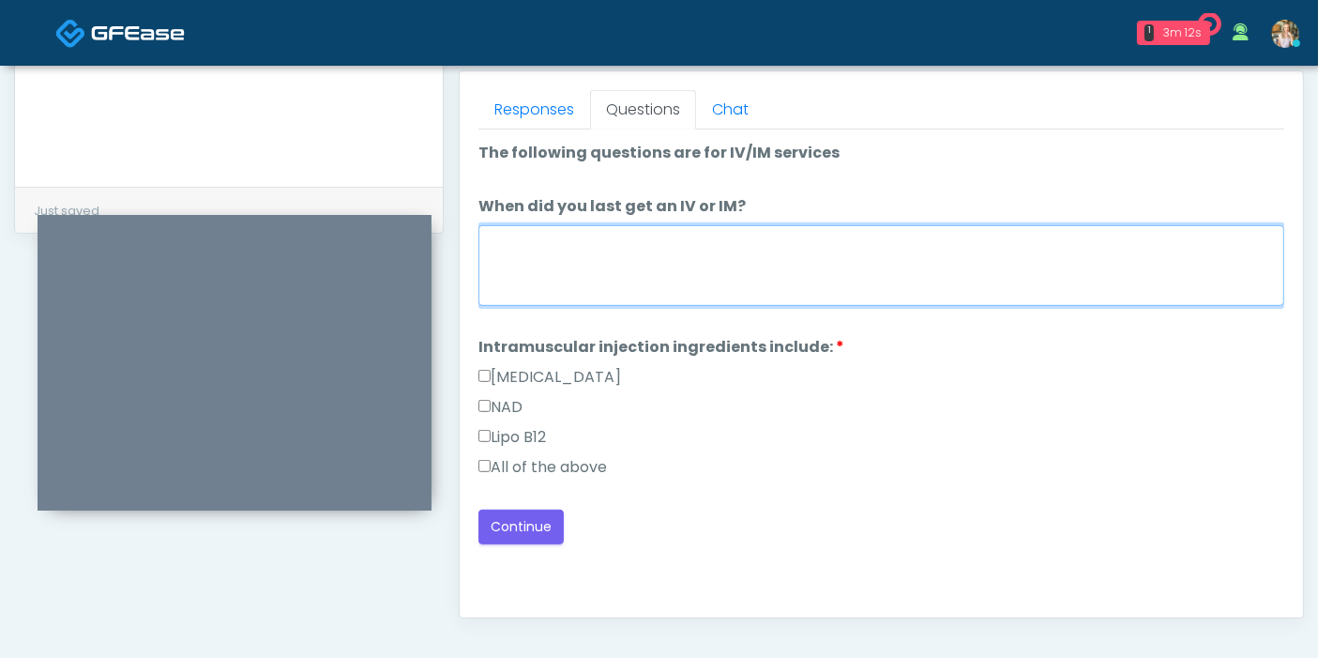
click at [637, 235] on textarea "When did you last get an IV or IM?" at bounding box center [881, 265] width 806 height 81
type textarea "**********"
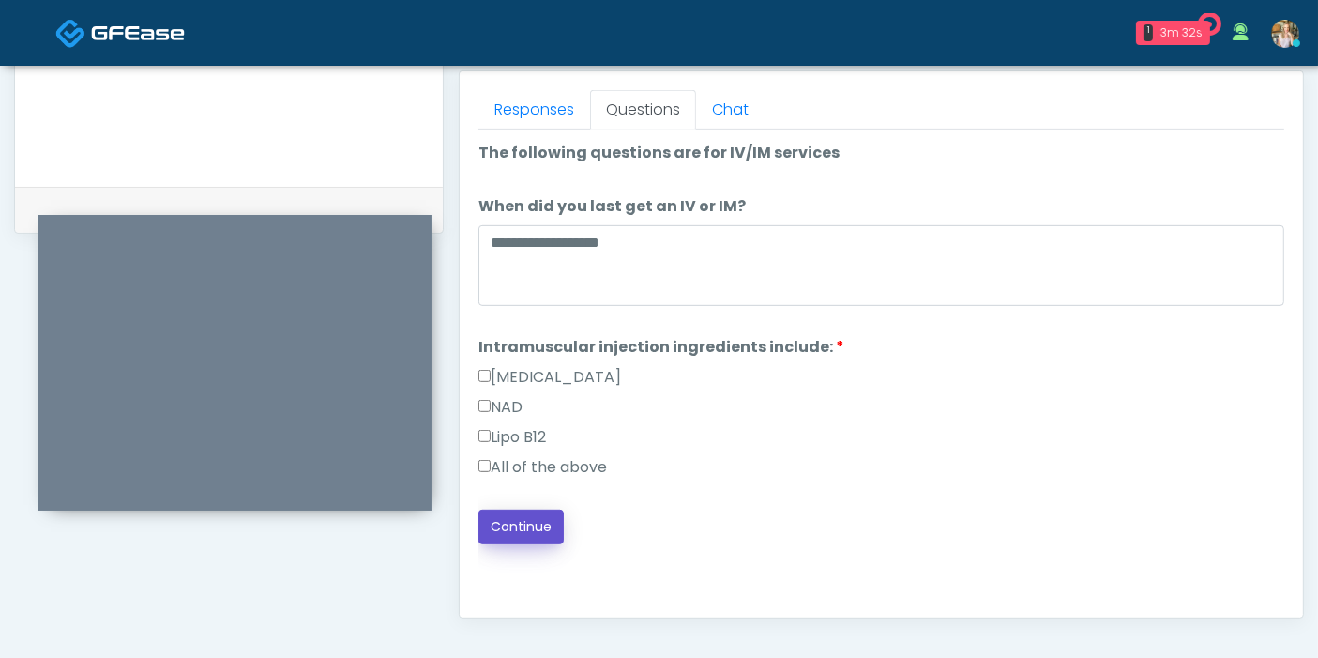
click at [528, 513] on button "Continue" at bounding box center [520, 526] width 85 height 35
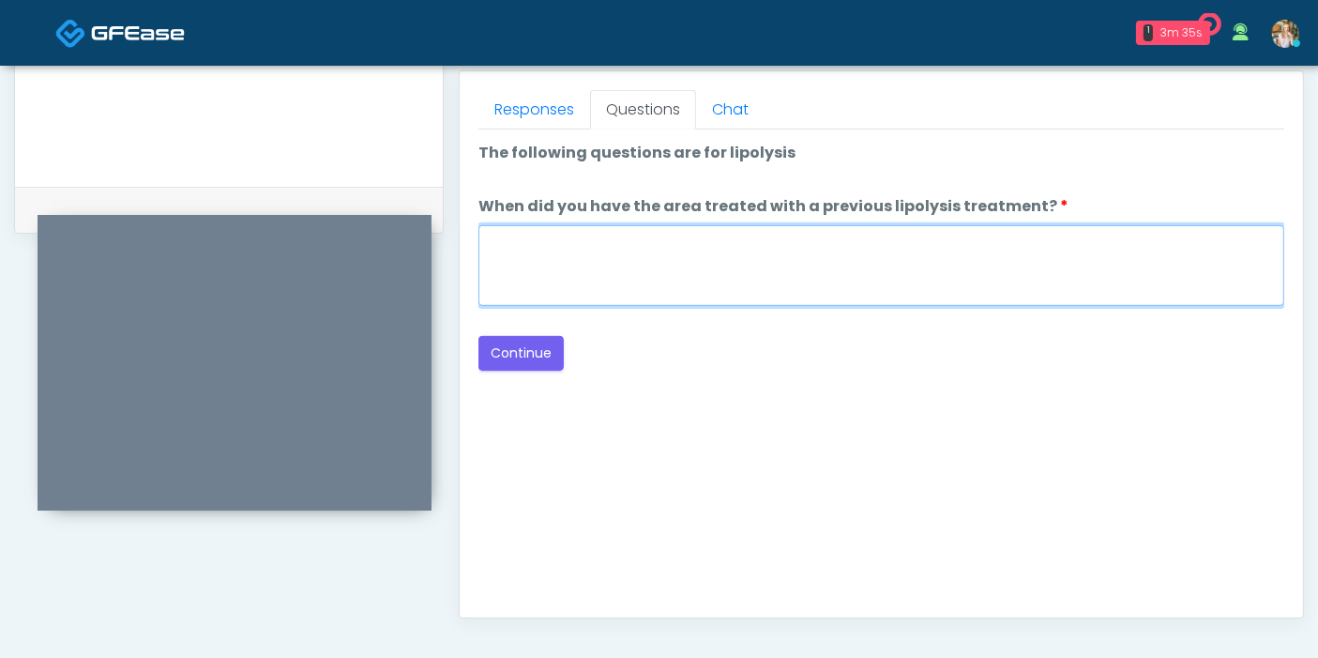
click at [886, 259] on textarea "When did you have the area treated with a previous lipolysis treatment?" at bounding box center [881, 265] width 806 height 81
type textarea "***"
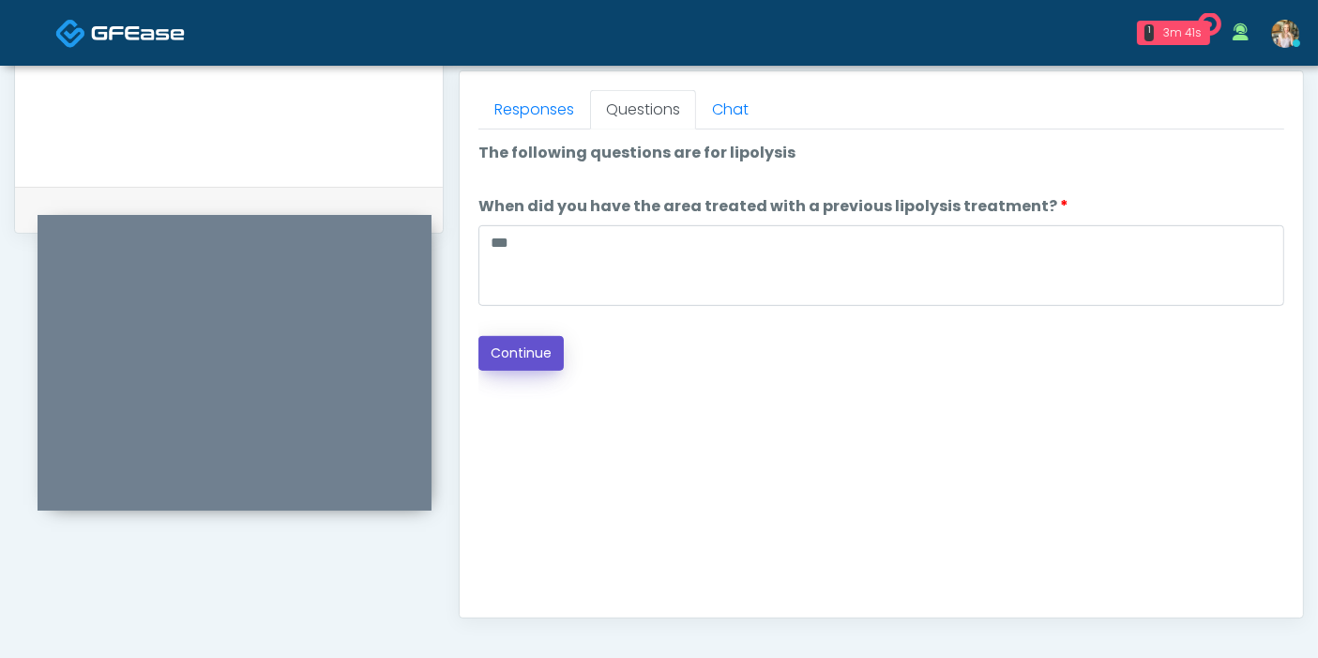
click at [530, 360] on button "Continue" at bounding box center [520, 353] width 85 height 35
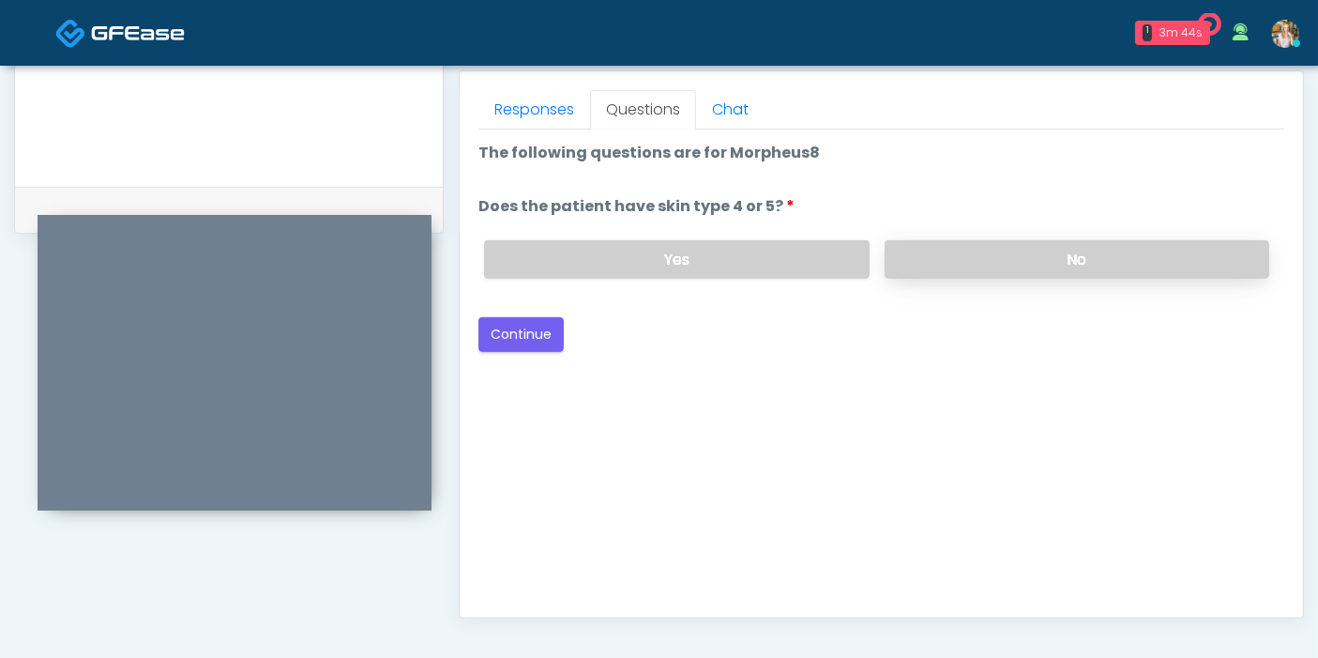
click at [1004, 257] on label "No" at bounding box center [1077, 259] width 385 height 38
click at [522, 330] on button "Continue" at bounding box center [520, 334] width 85 height 35
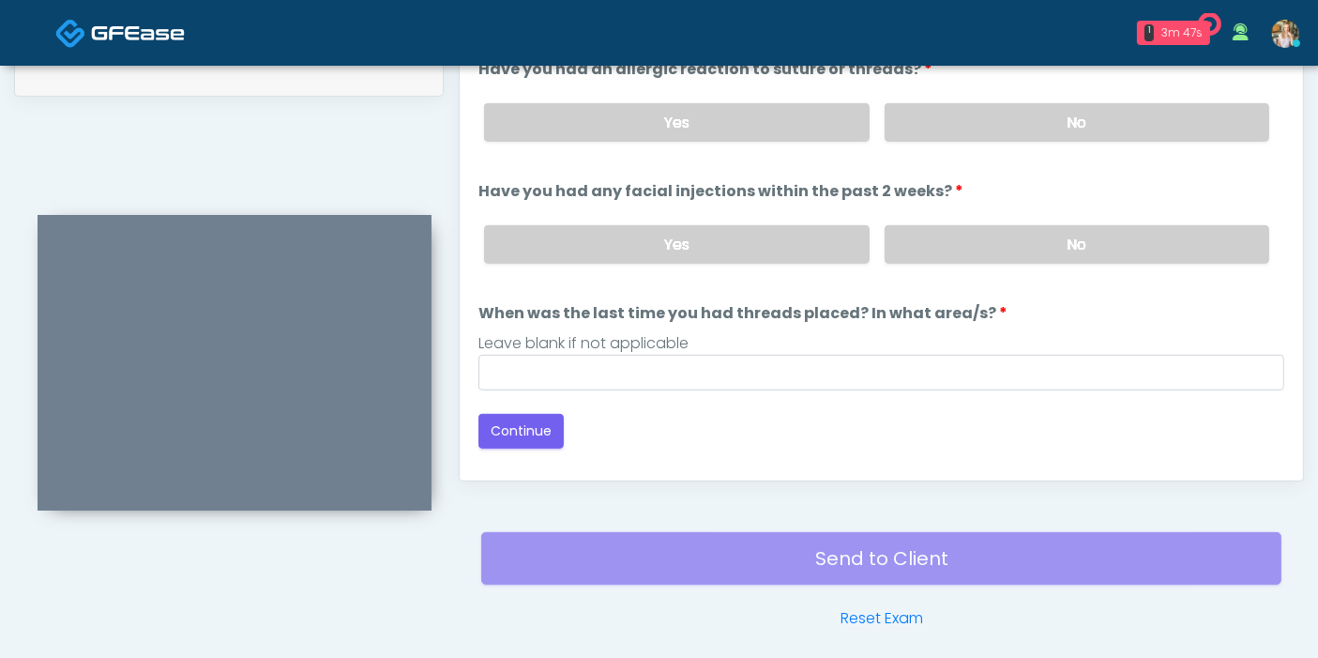
scroll to position [918, 0]
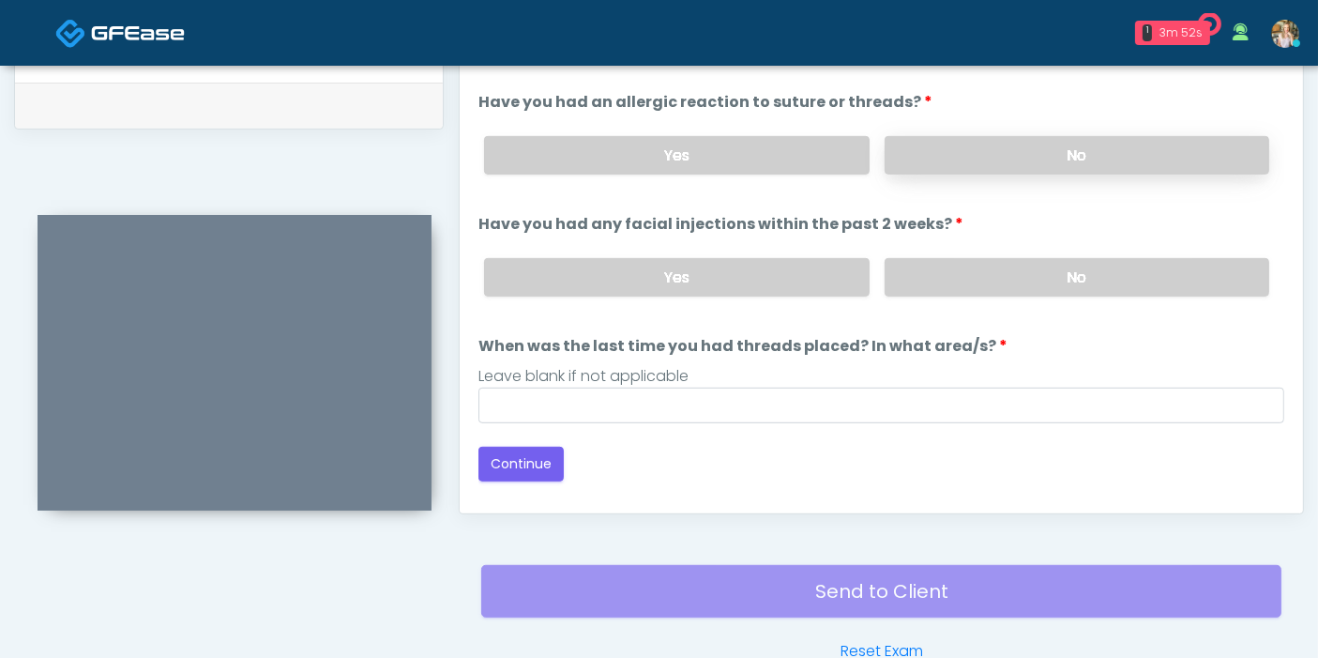
click at [1052, 157] on label "No" at bounding box center [1077, 155] width 385 height 38
click at [1082, 279] on label "No" at bounding box center [1077, 277] width 385 height 38
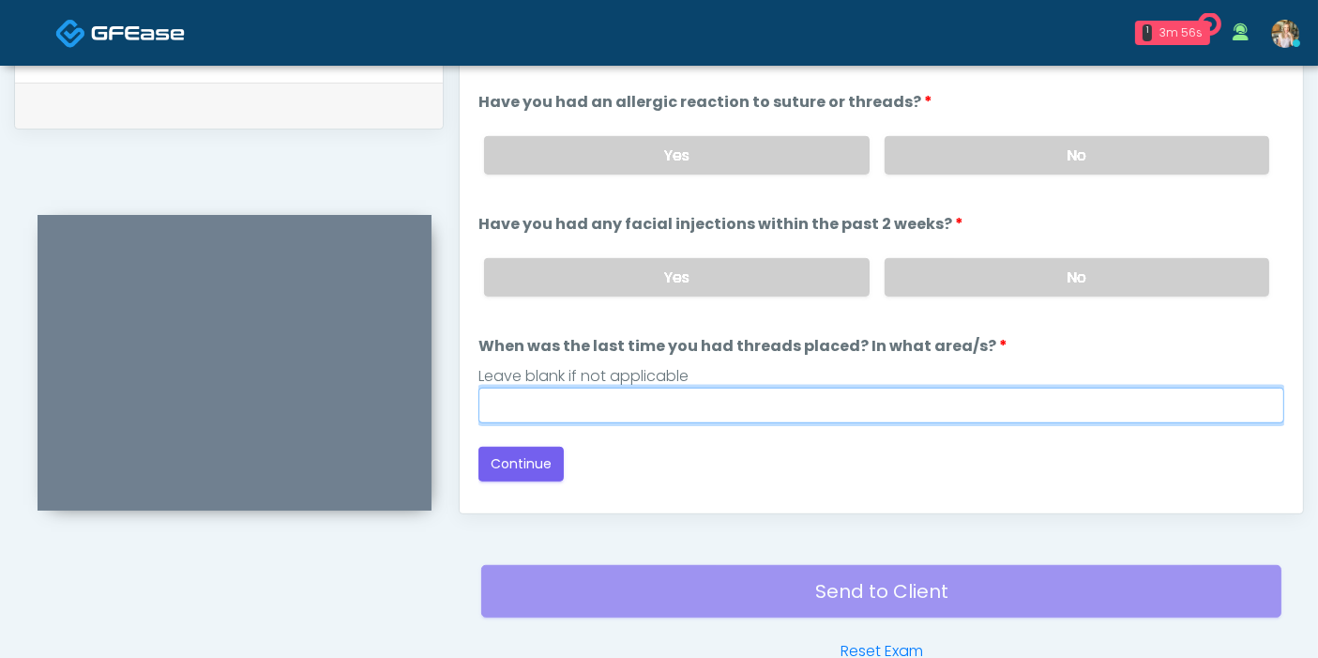
click at [849, 410] on input "When was the last time you had threads placed? In what area/s?" at bounding box center [881, 405] width 806 height 36
type input "***"
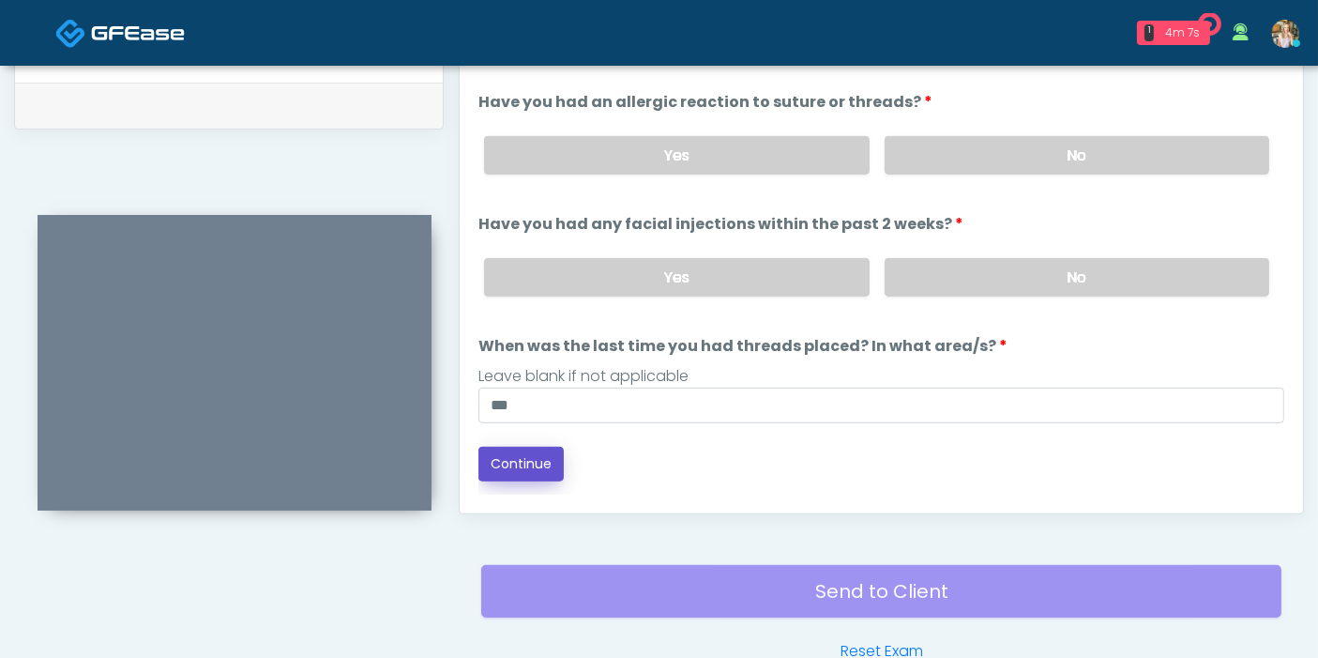
click at [533, 448] on button "Continue" at bounding box center [520, 463] width 85 height 35
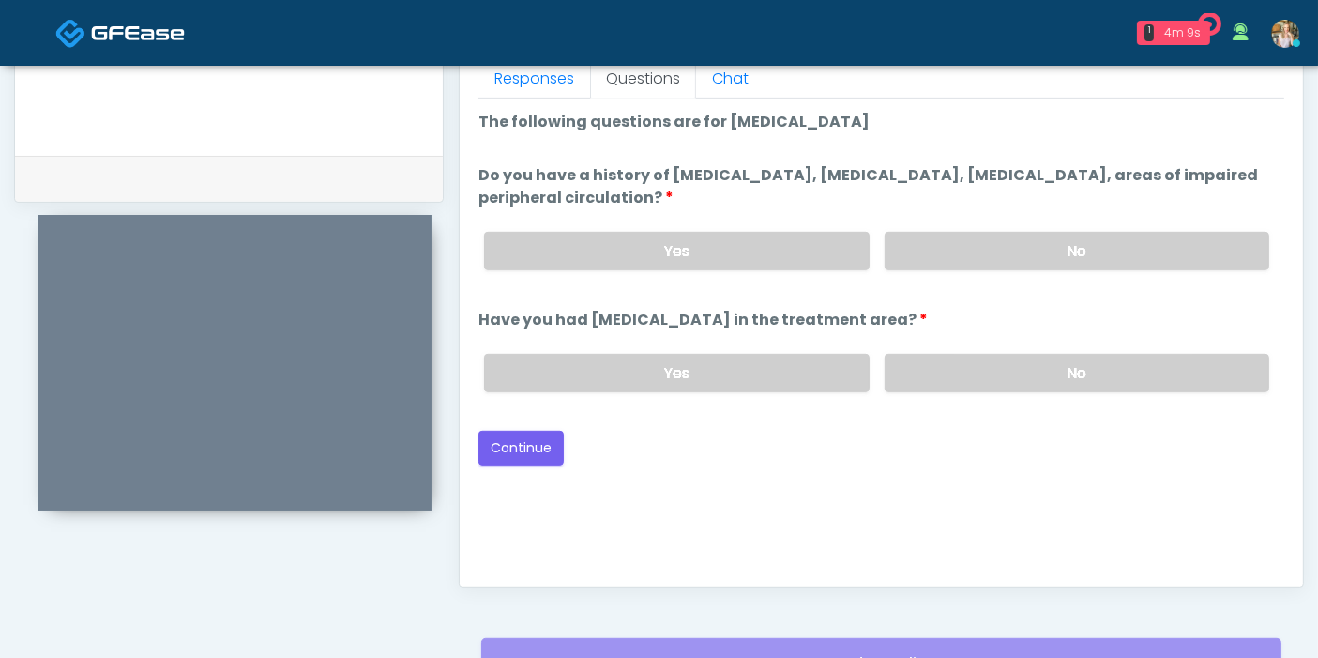
scroll to position [814, 0]
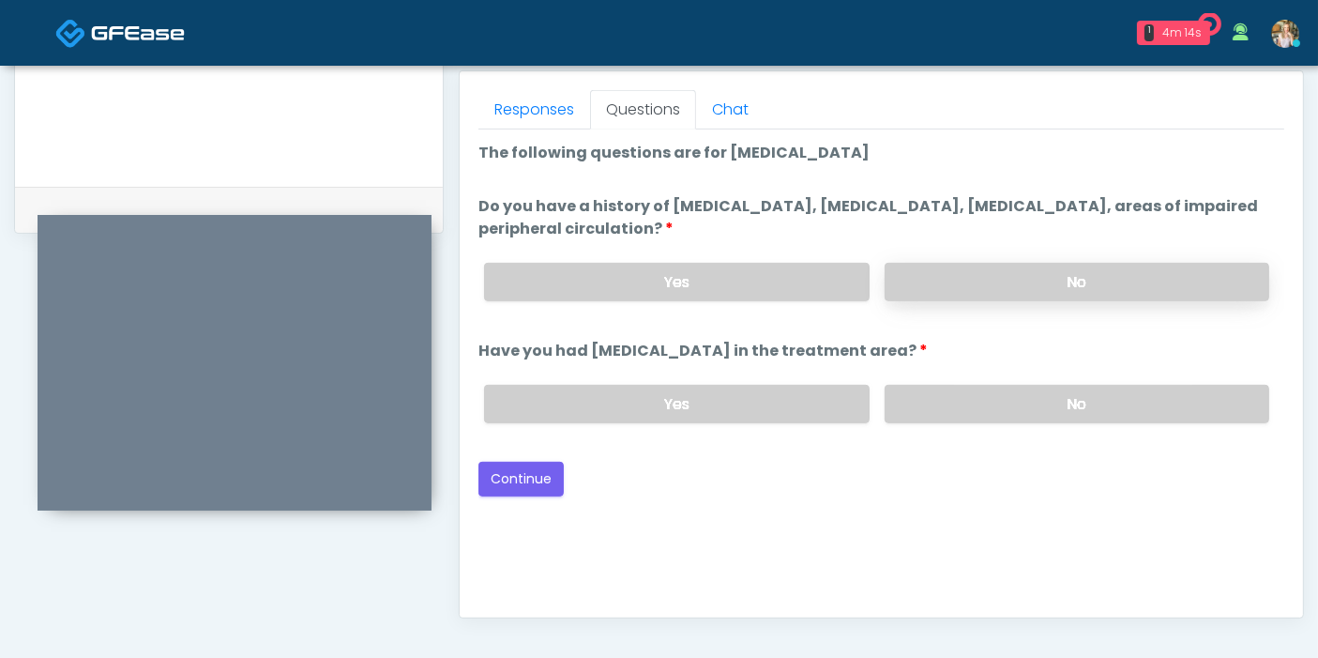
click at [1082, 280] on label "No" at bounding box center [1077, 282] width 385 height 38
click at [1083, 406] on label "No" at bounding box center [1077, 404] width 385 height 38
click at [520, 473] on button "Continue" at bounding box center [520, 478] width 85 height 35
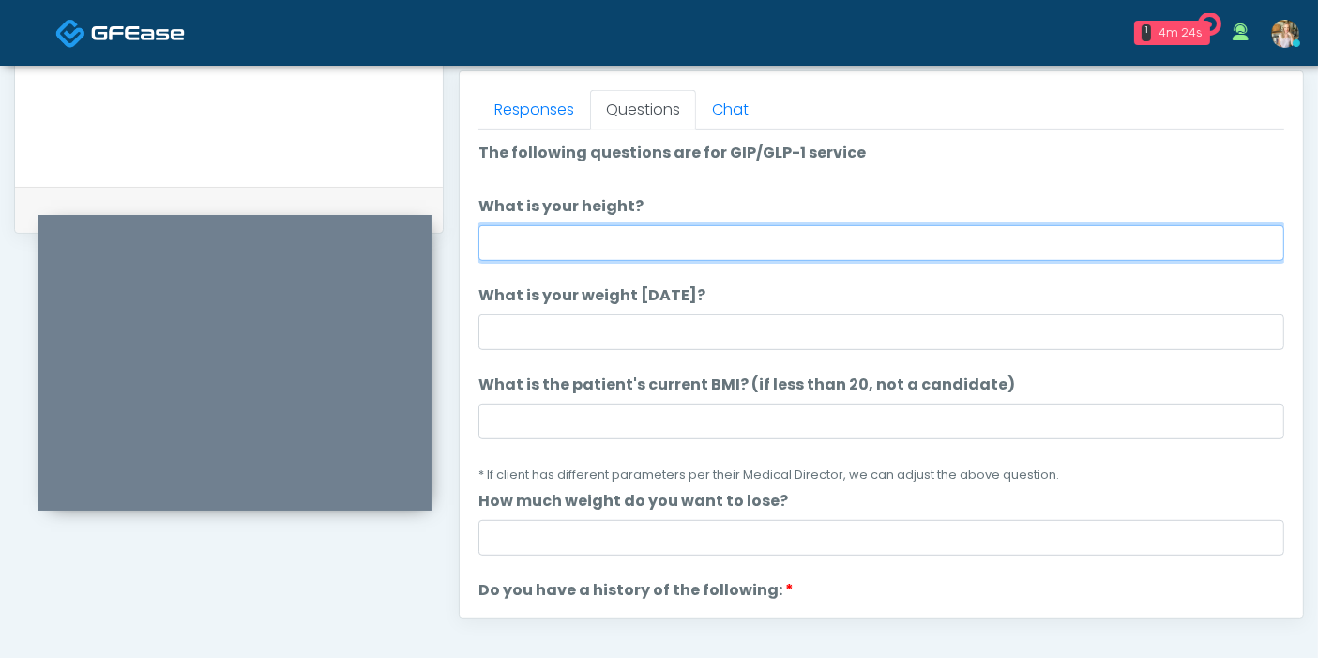
click at [832, 233] on input "What is your height?" at bounding box center [881, 243] width 806 height 36
click at [643, 244] on input "What is your height?" at bounding box center [881, 243] width 806 height 36
type input "***"
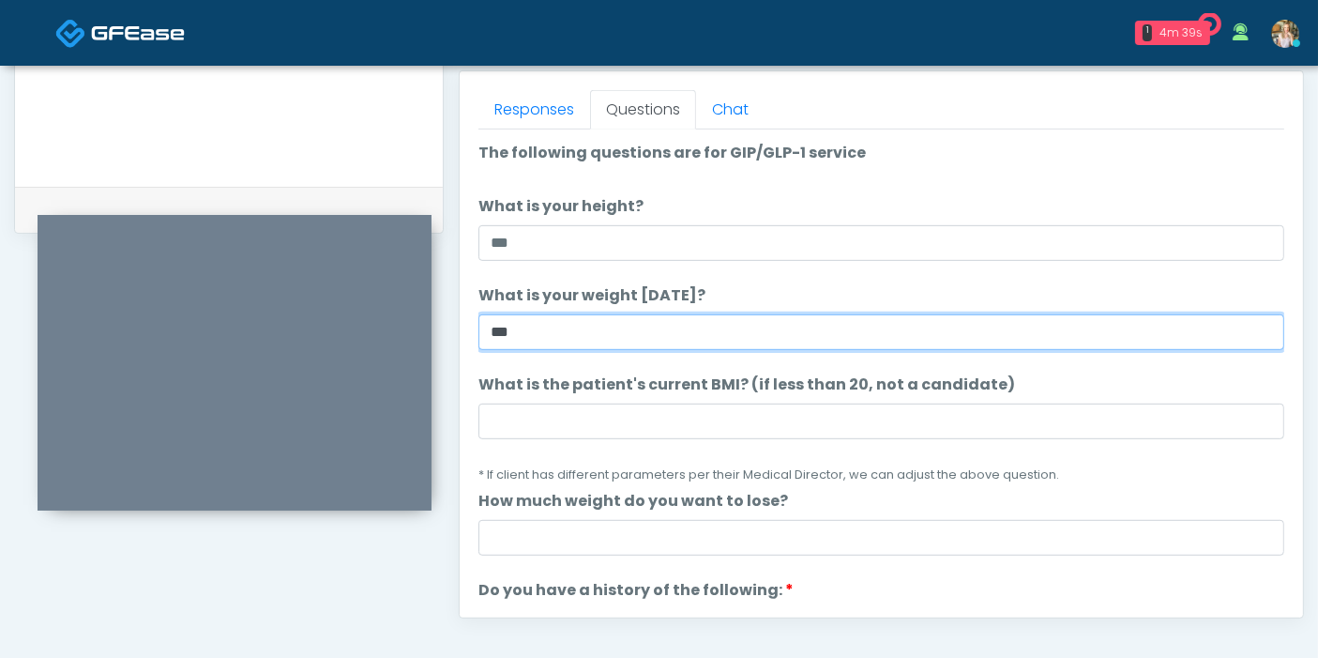
type input "***"
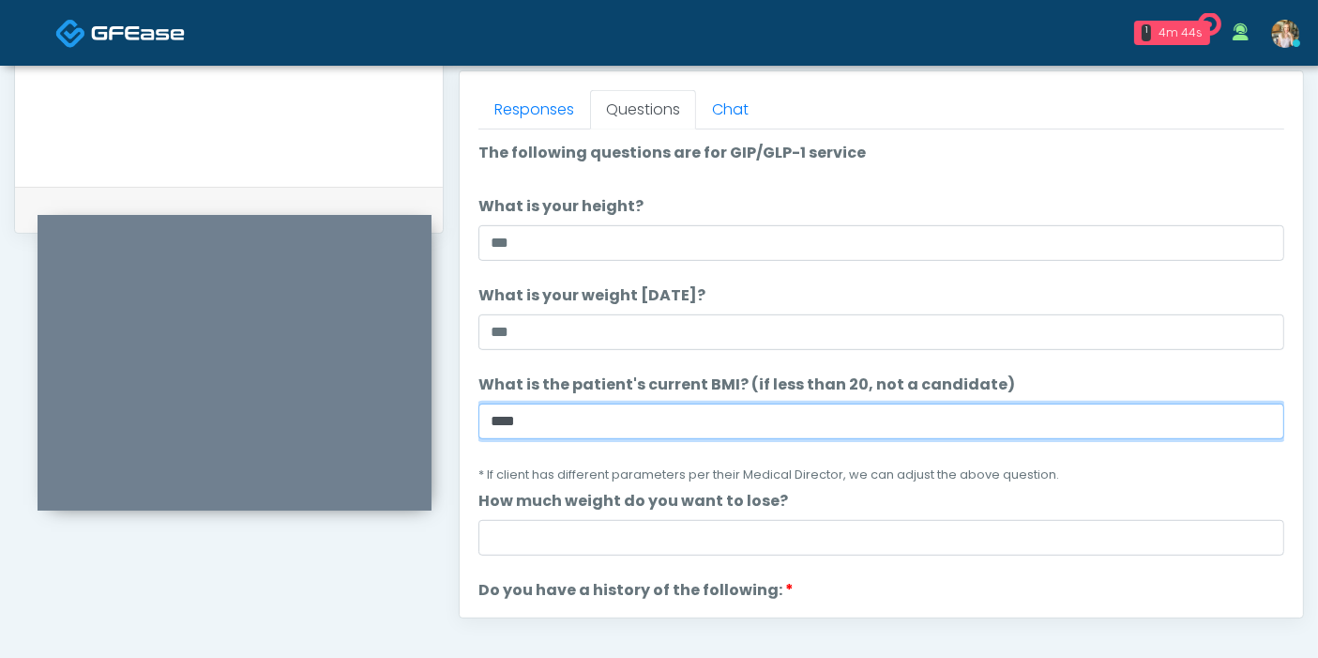
type input "****"
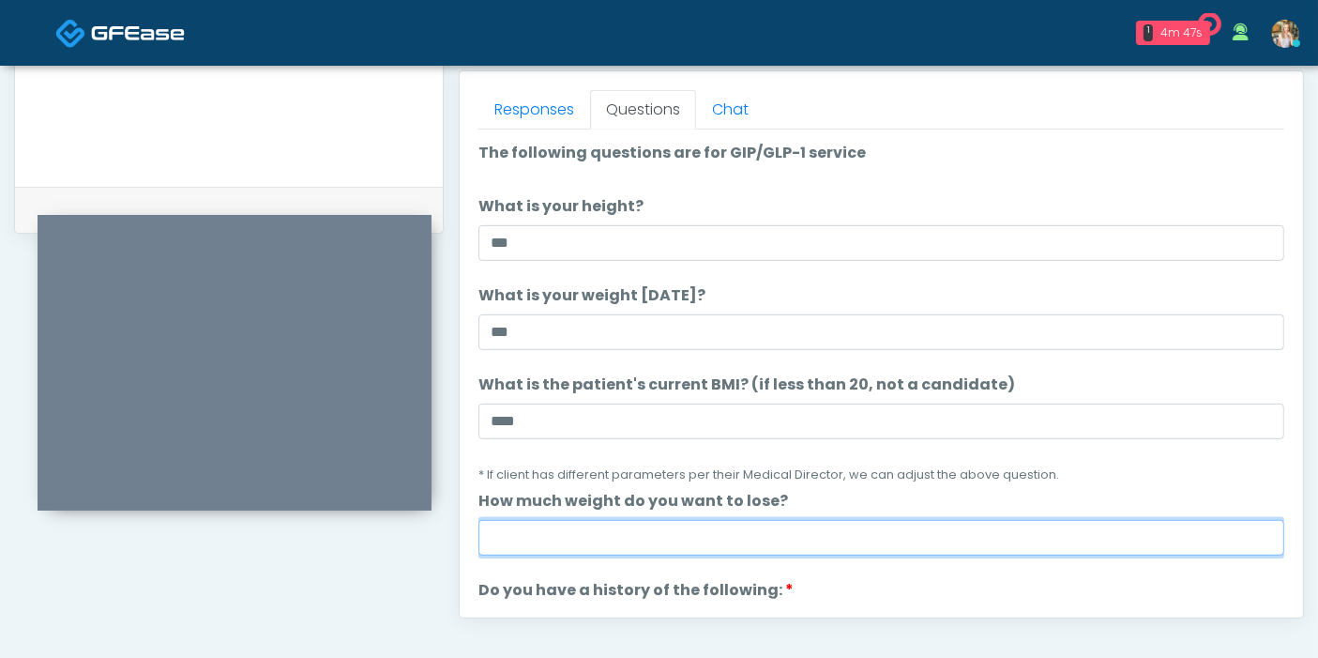
click at [824, 537] on input "How much weight do you want to lose?" at bounding box center [881, 538] width 806 height 36
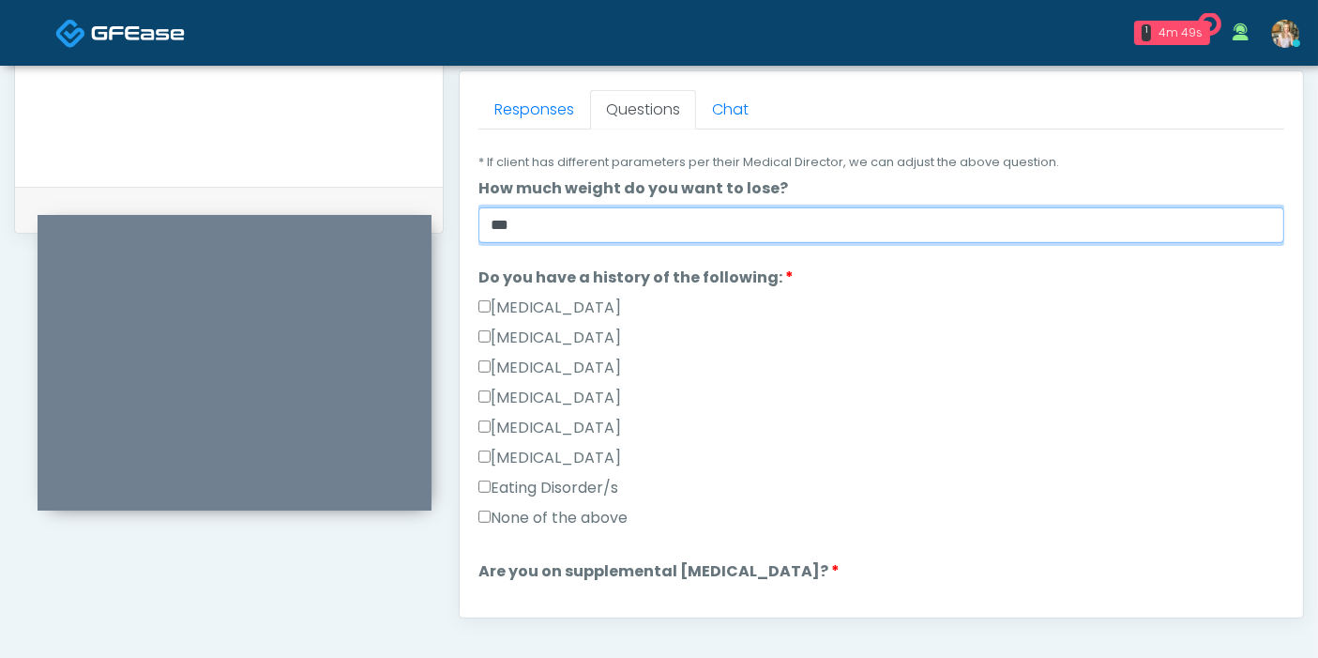
scroll to position [416, 0]
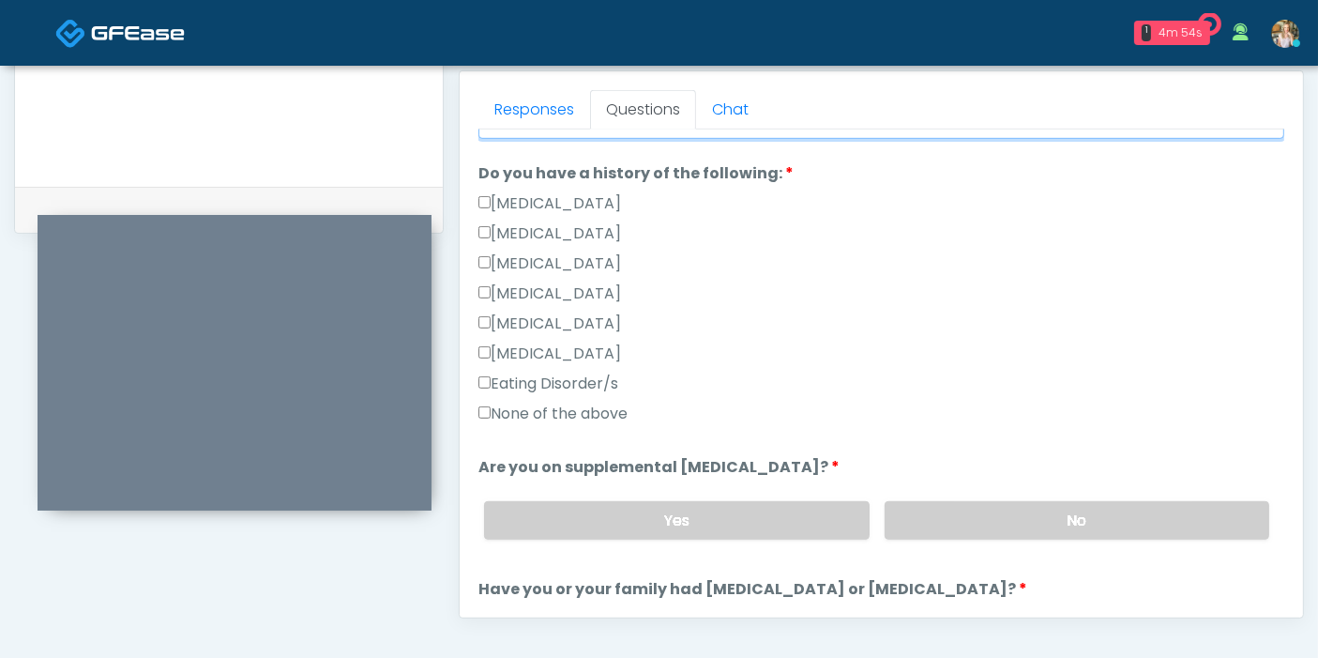
type input "***"
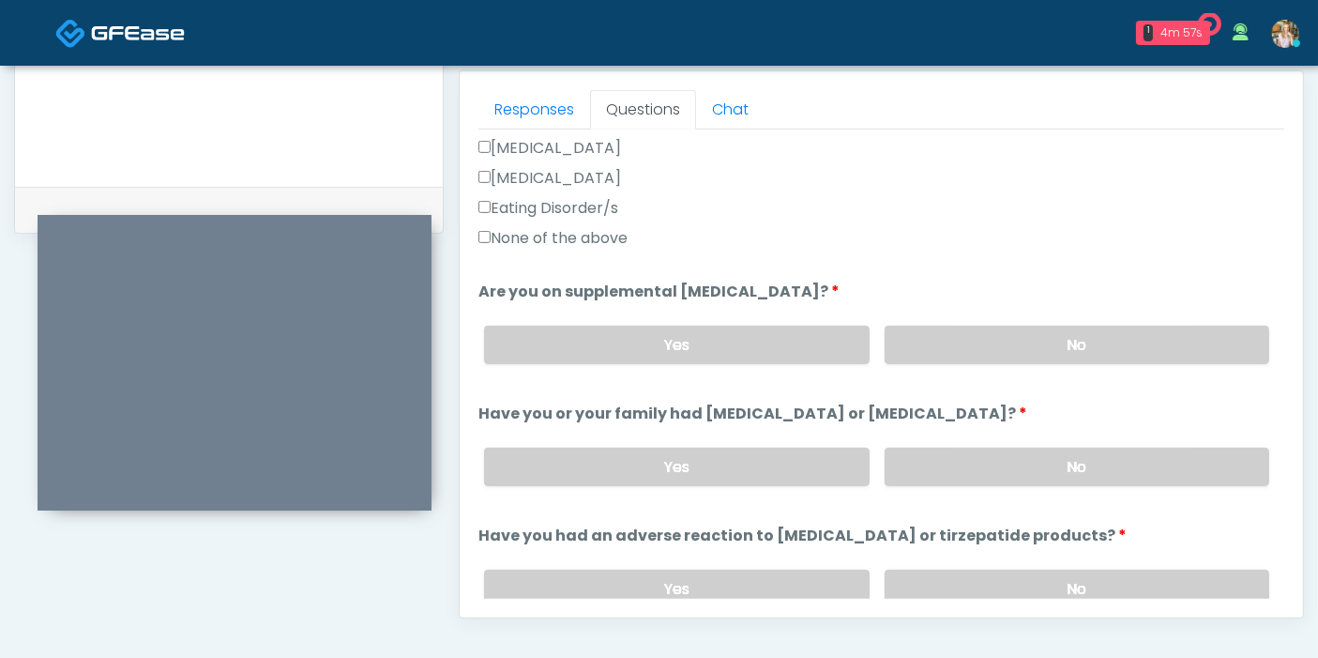
scroll to position [625, 0]
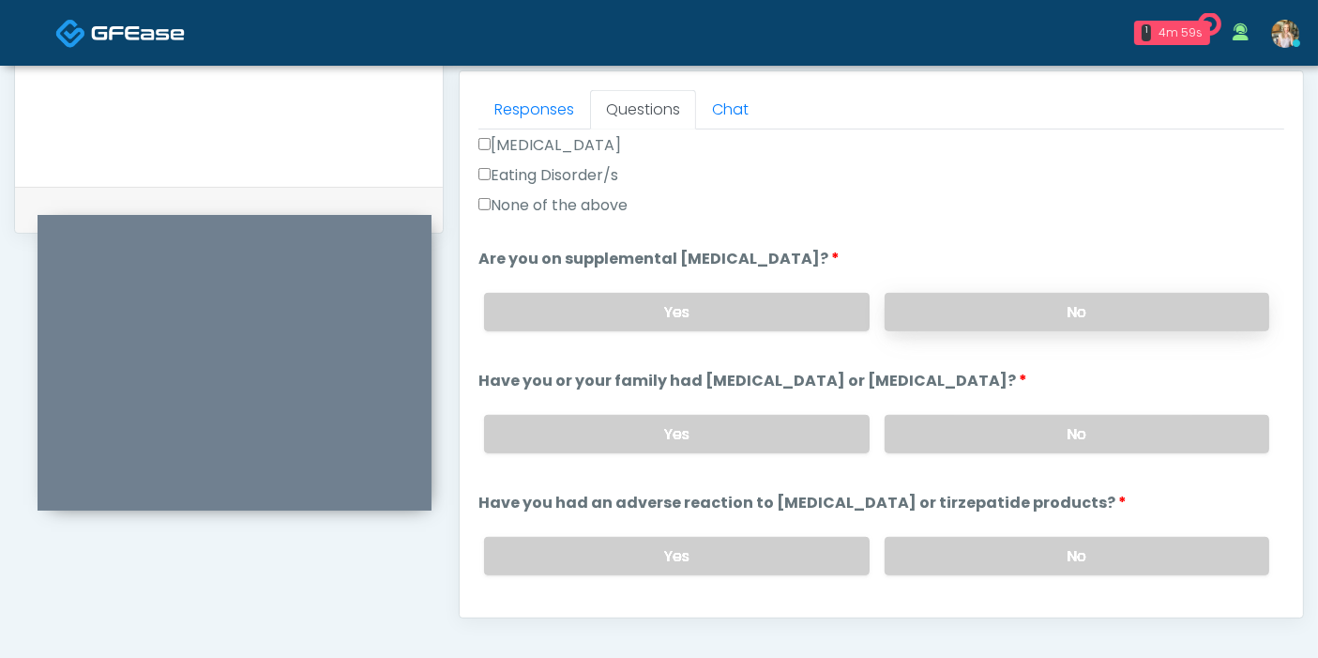
click at [1083, 310] on label "No" at bounding box center [1077, 312] width 385 height 38
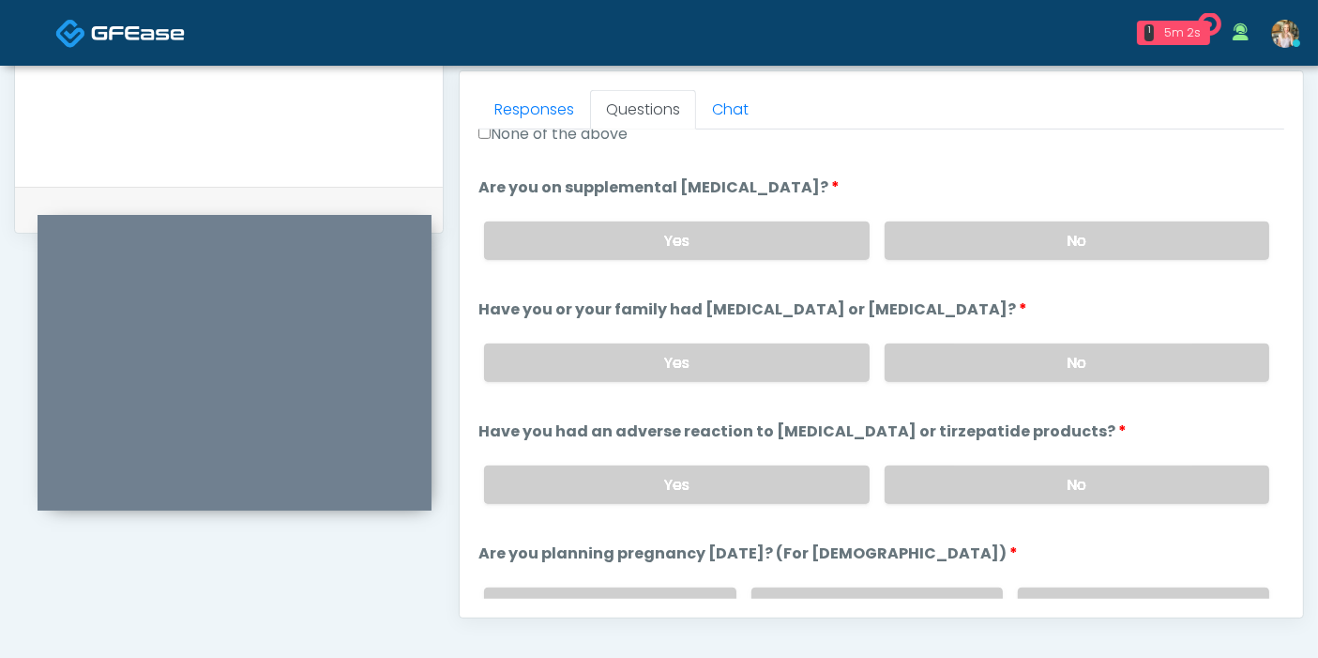
scroll to position [729, 0]
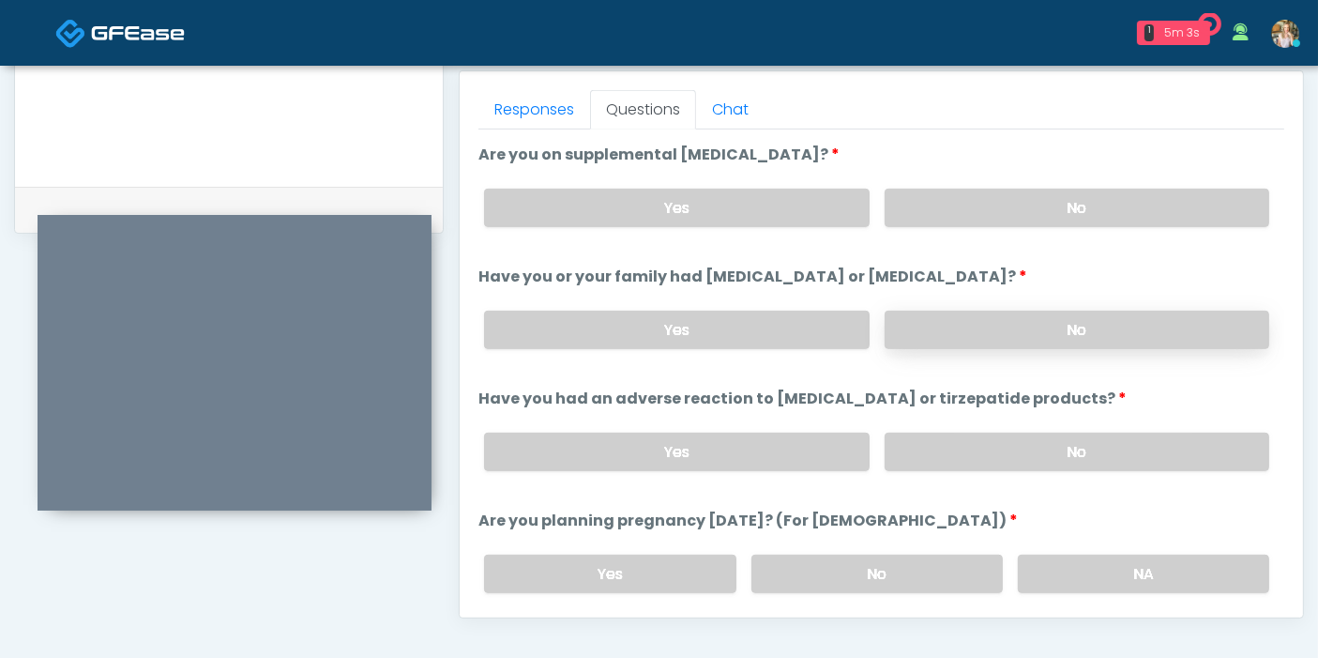
click at [983, 330] on label "No" at bounding box center [1077, 329] width 385 height 38
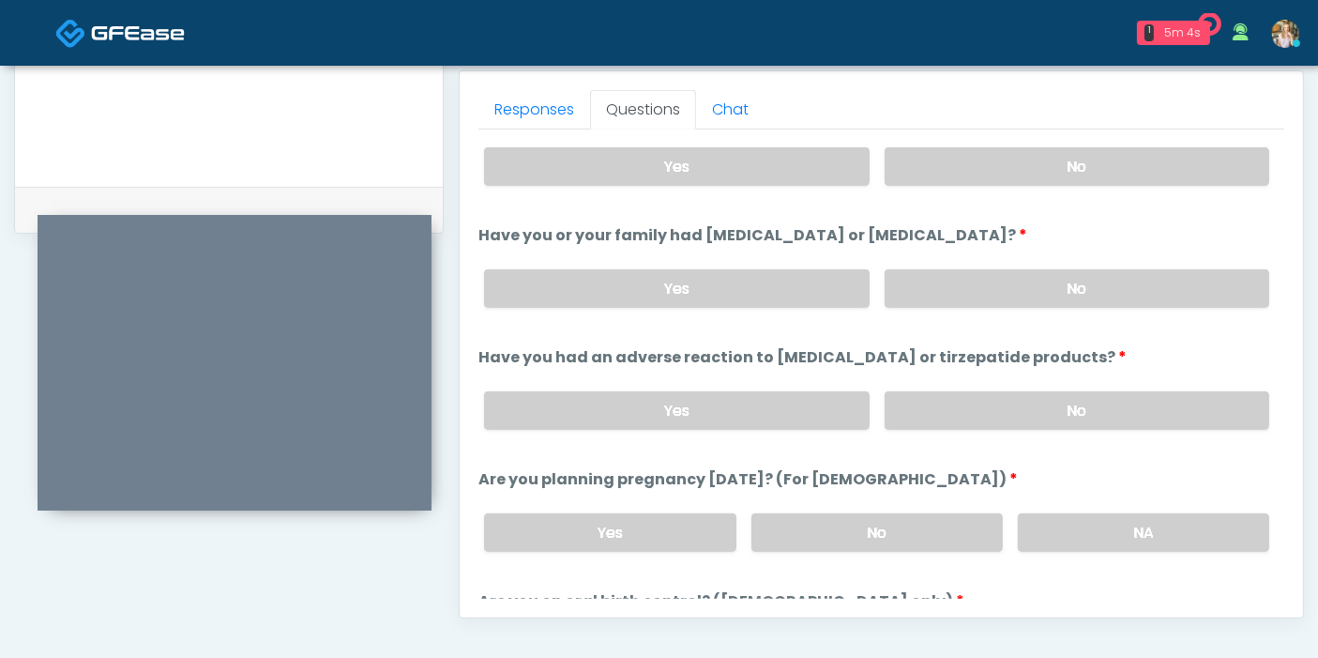
scroll to position [833, 0]
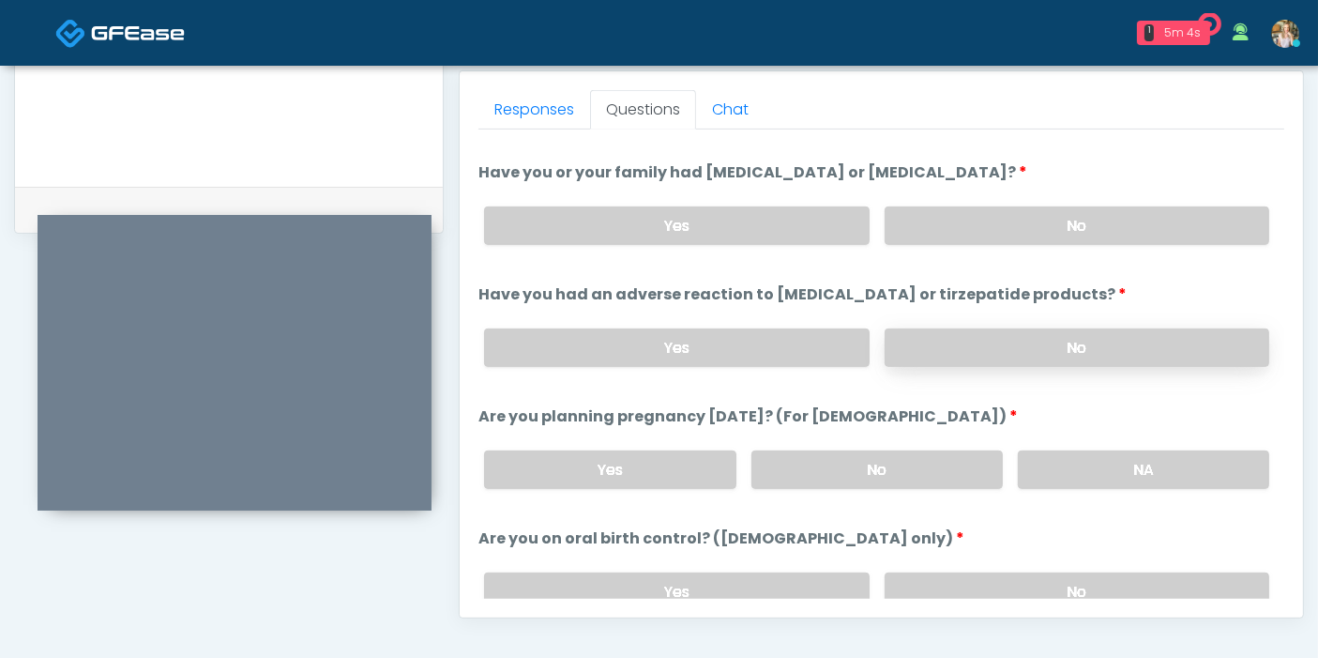
click at [989, 348] on label "No" at bounding box center [1077, 347] width 385 height 38
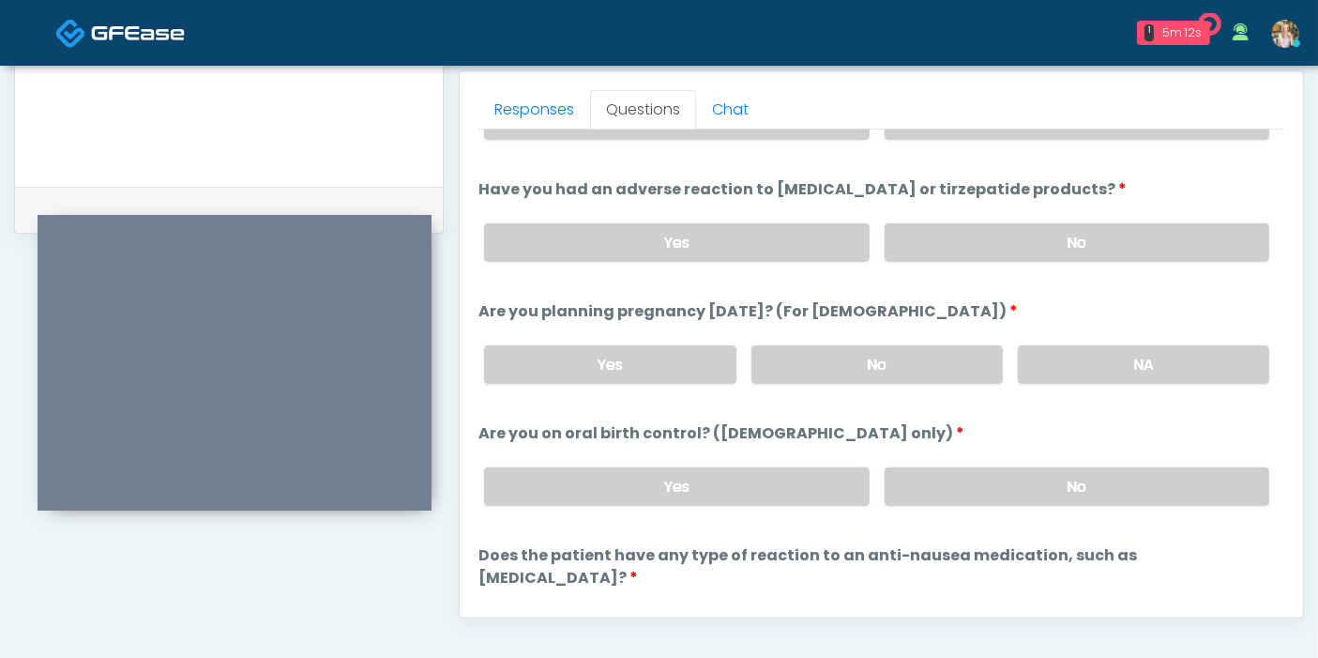
scroll to position [1033, 0]
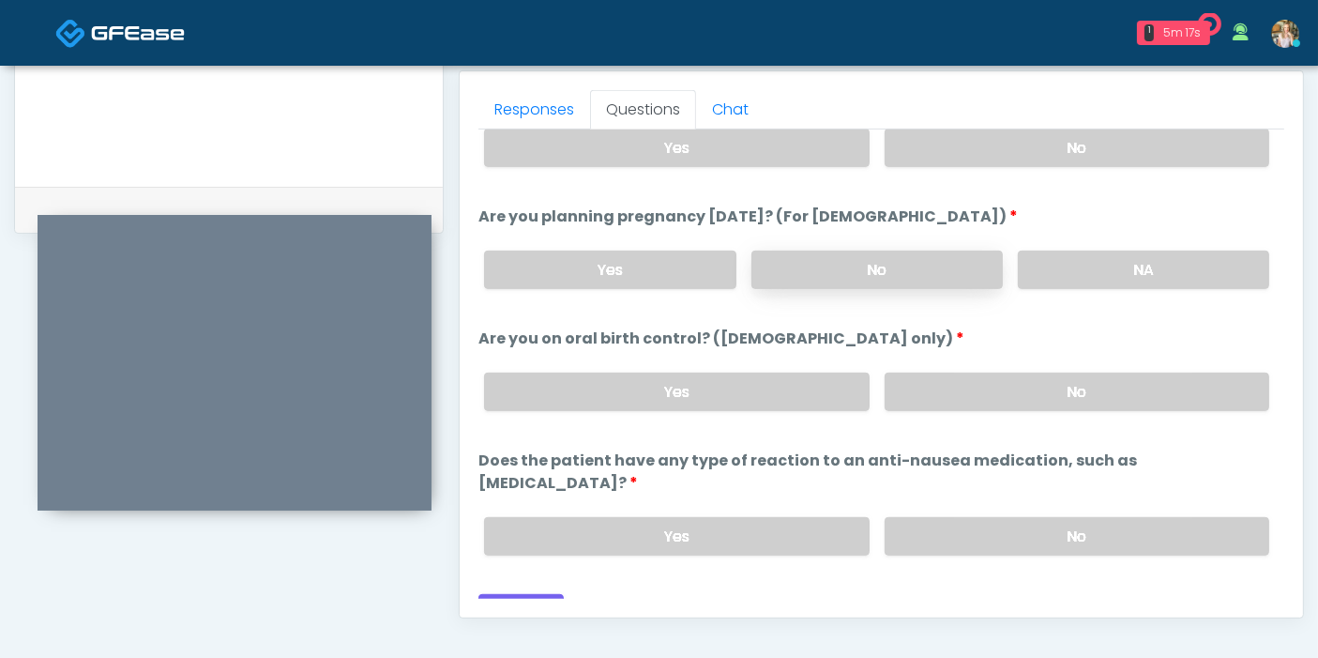
click at [874, 265] on label "No" at bounding box center [876, 269] width 251 height 38
click at [1018, 394] on label "No" at bounding box center [1077, 391] width 385 height 38
click at [958, 517] on label "No" at bounding box center [1077, 536] width 385 height 38
click at [542, 594] on button "Continue" at bounding box center [520, 611] width 85 height 35
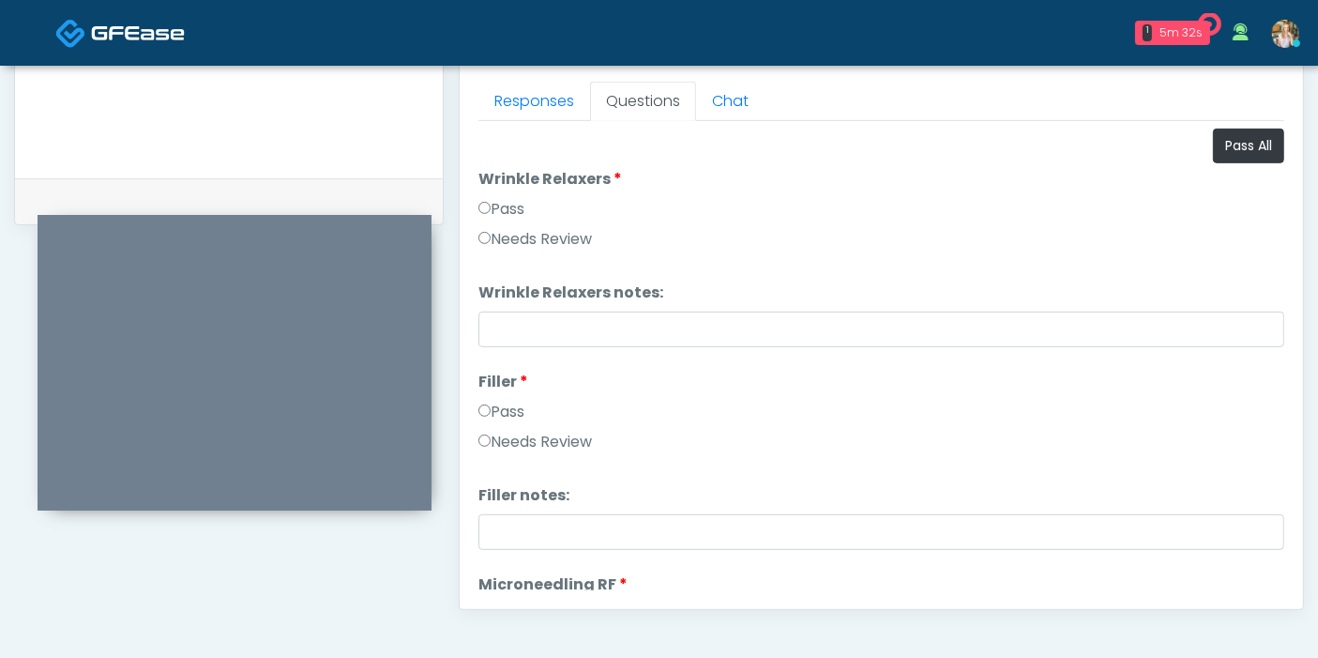
scroll to position [814, 0]
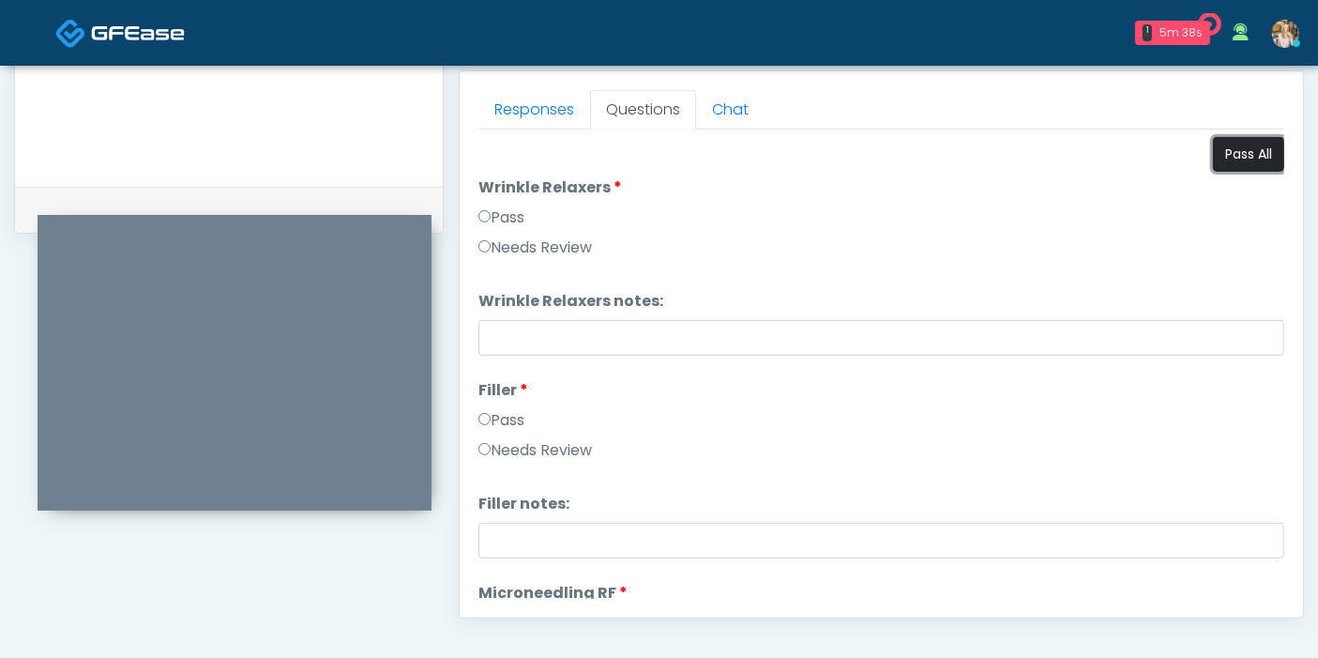
click at [1230, 155] on button "Pass All" at bounding box center [1248, 154] width 71 height 35
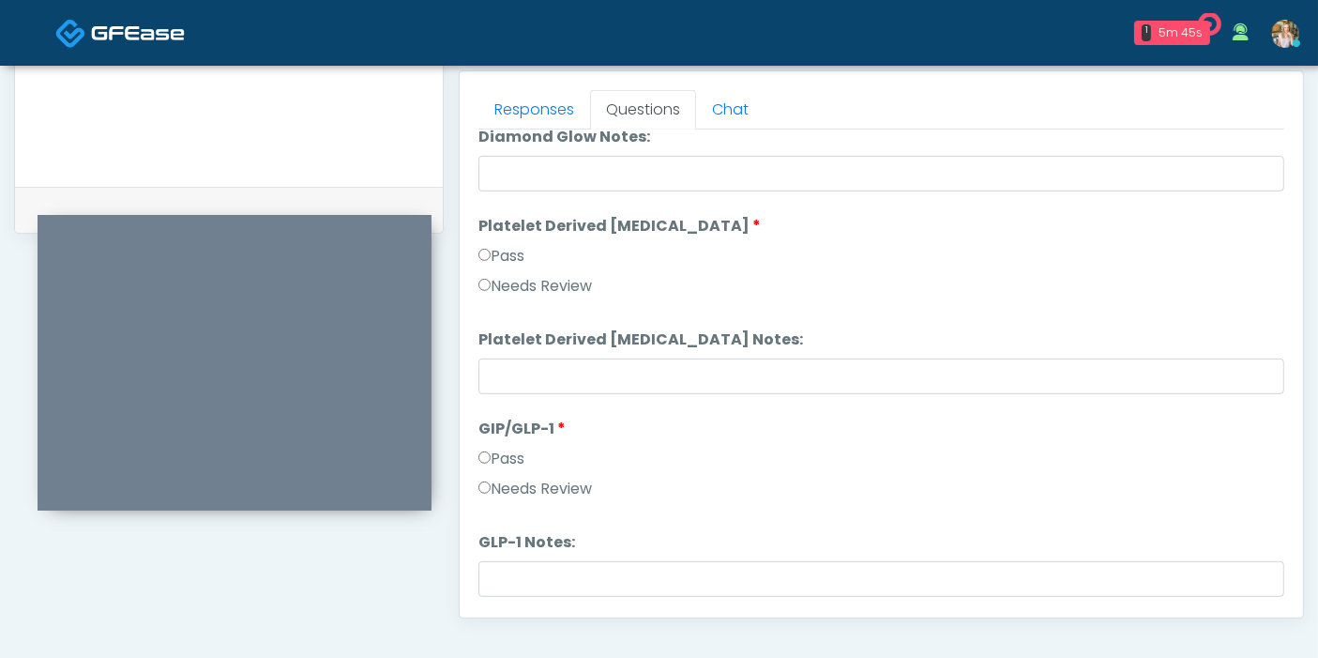
scroll to position [3459, 0]
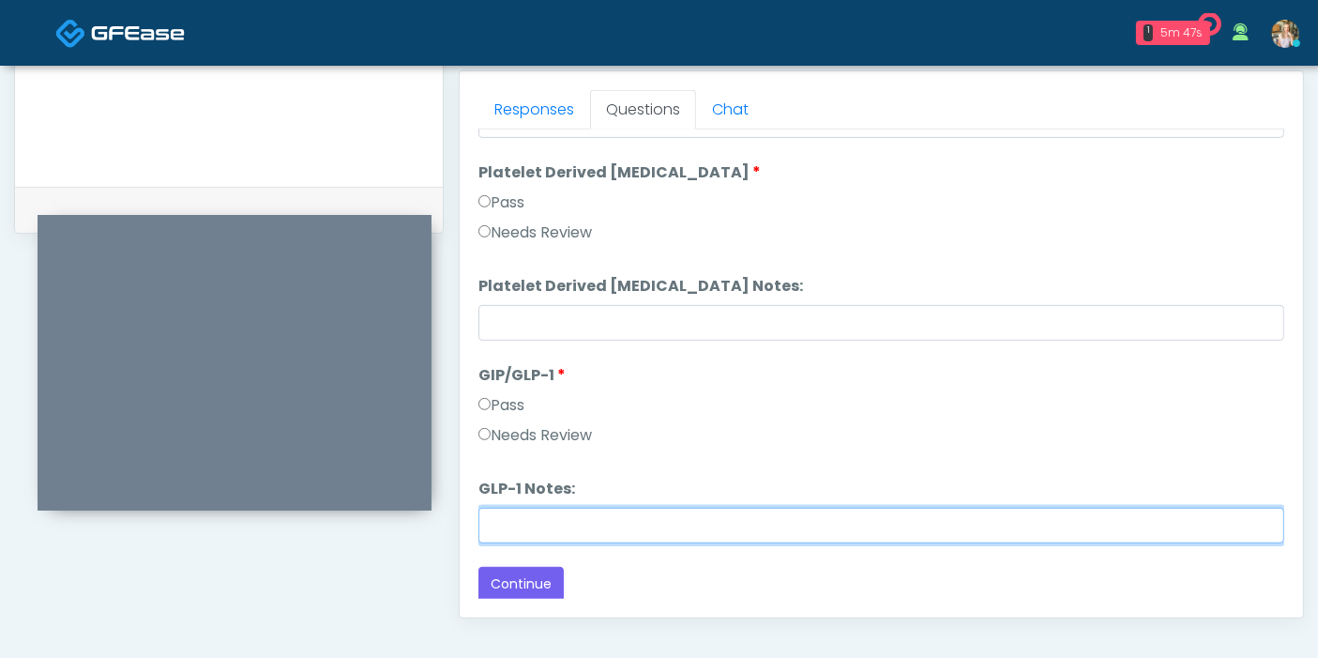
click at [609, 516] on input "GLP-1 Notes:" at bounding box center [881, 525] width 806 height 36
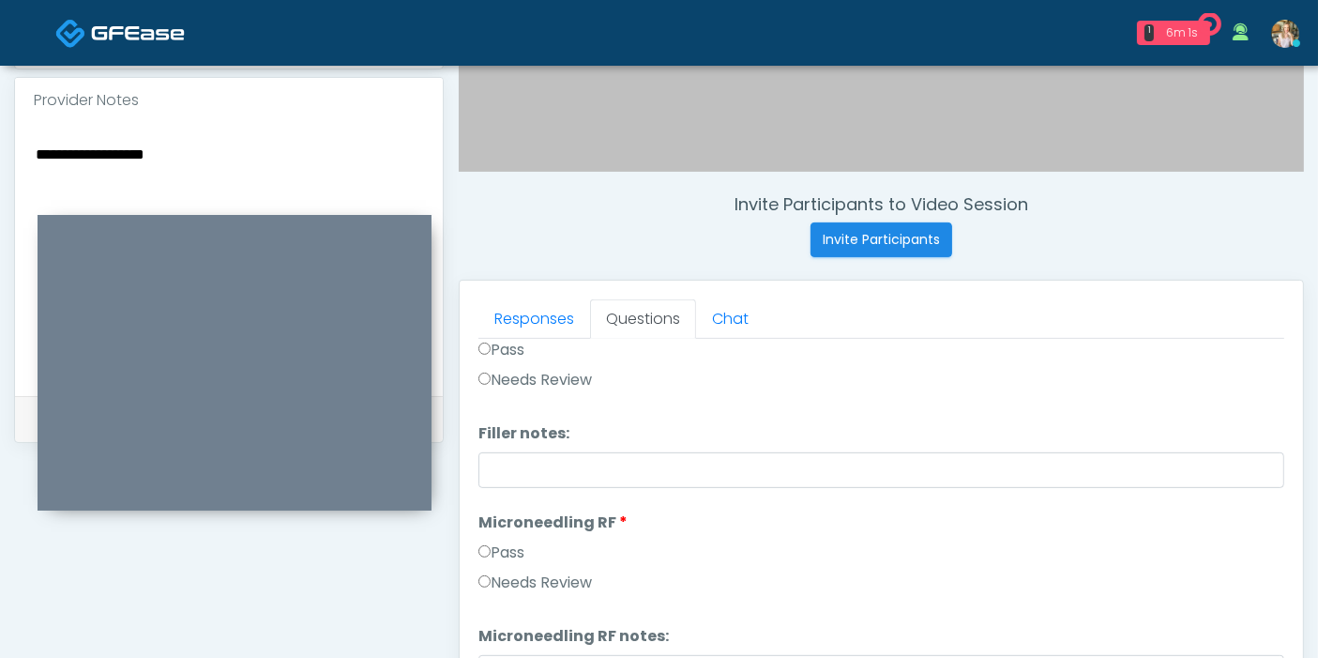
scroll to position [312, 0]
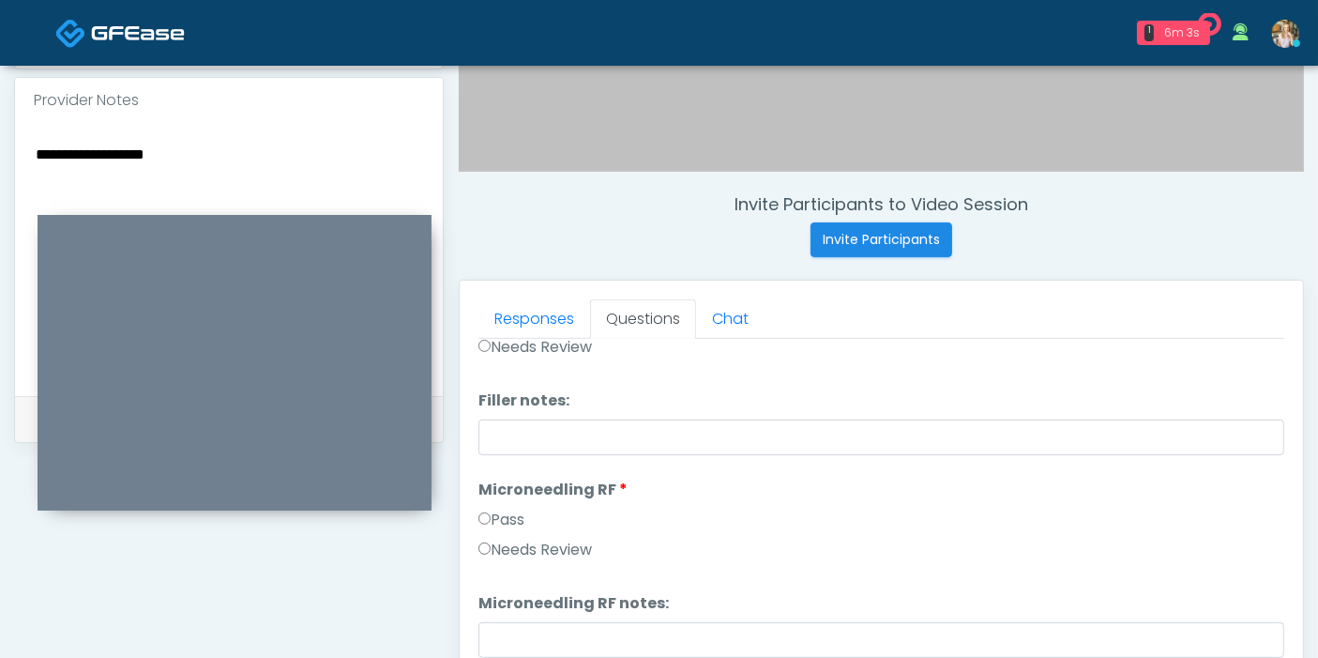
type input "**********"
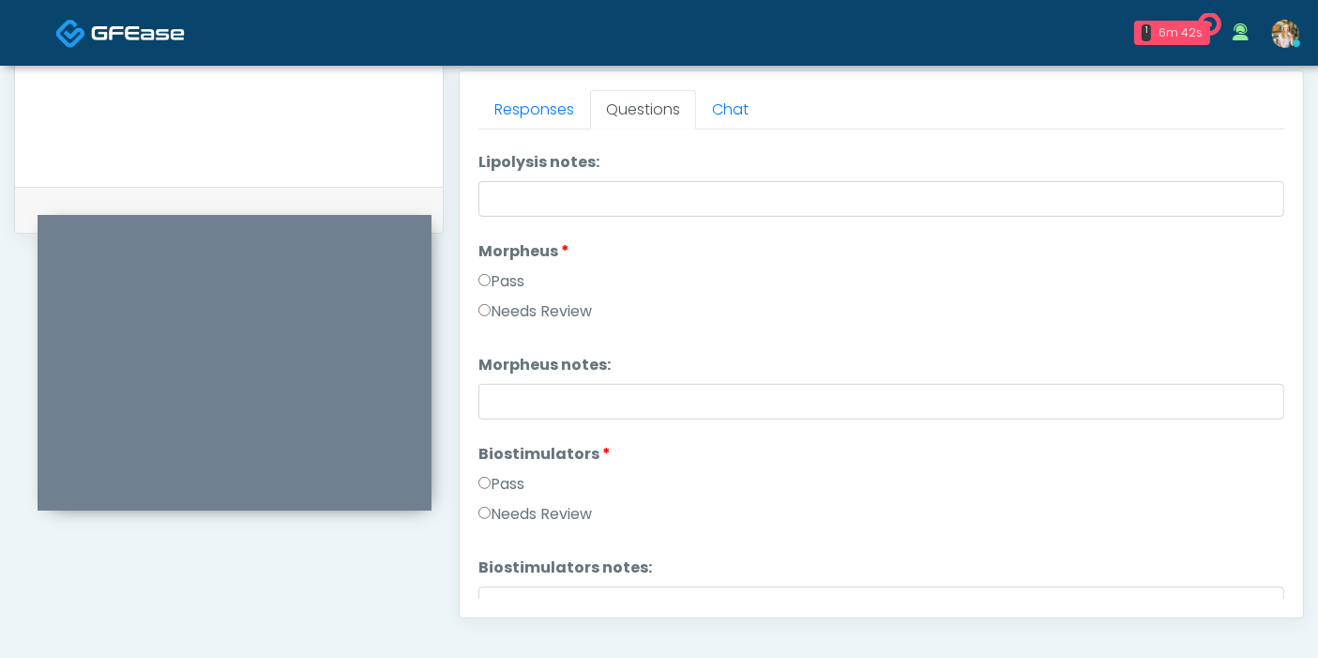
scroll to position [1459, 0]
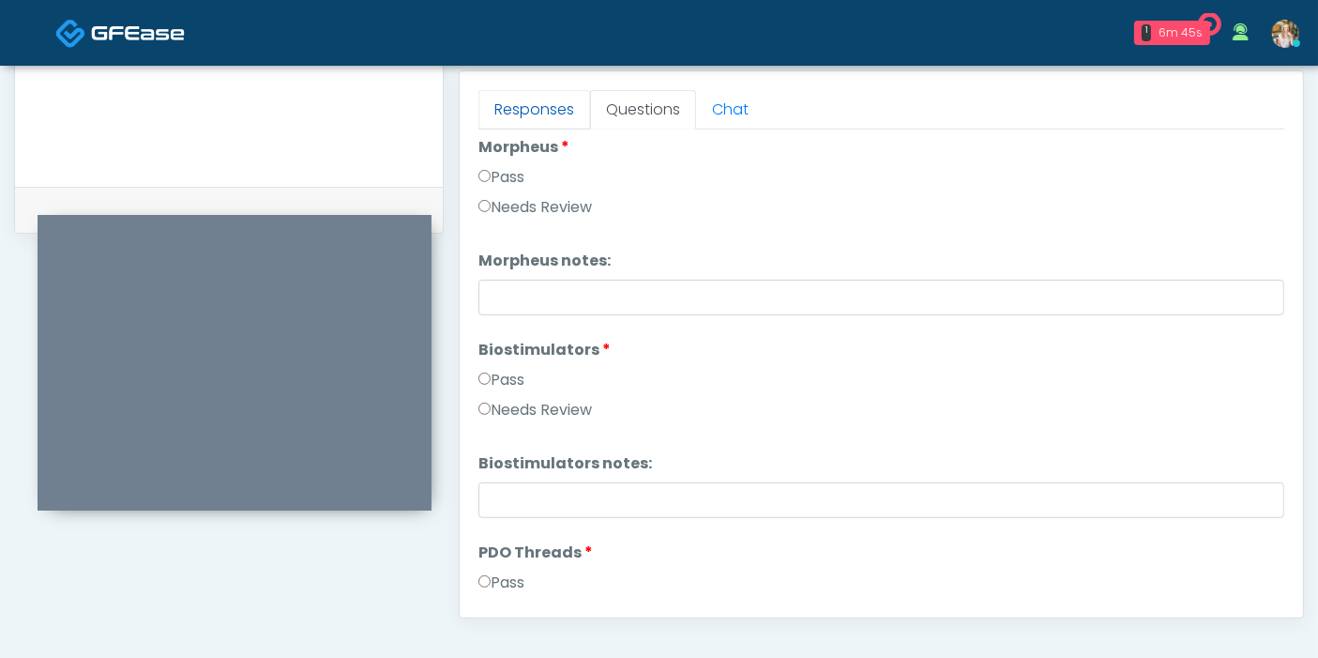
click at [556, 113] on link "Responses" at bounding box center [534, 109] width 112 height 39
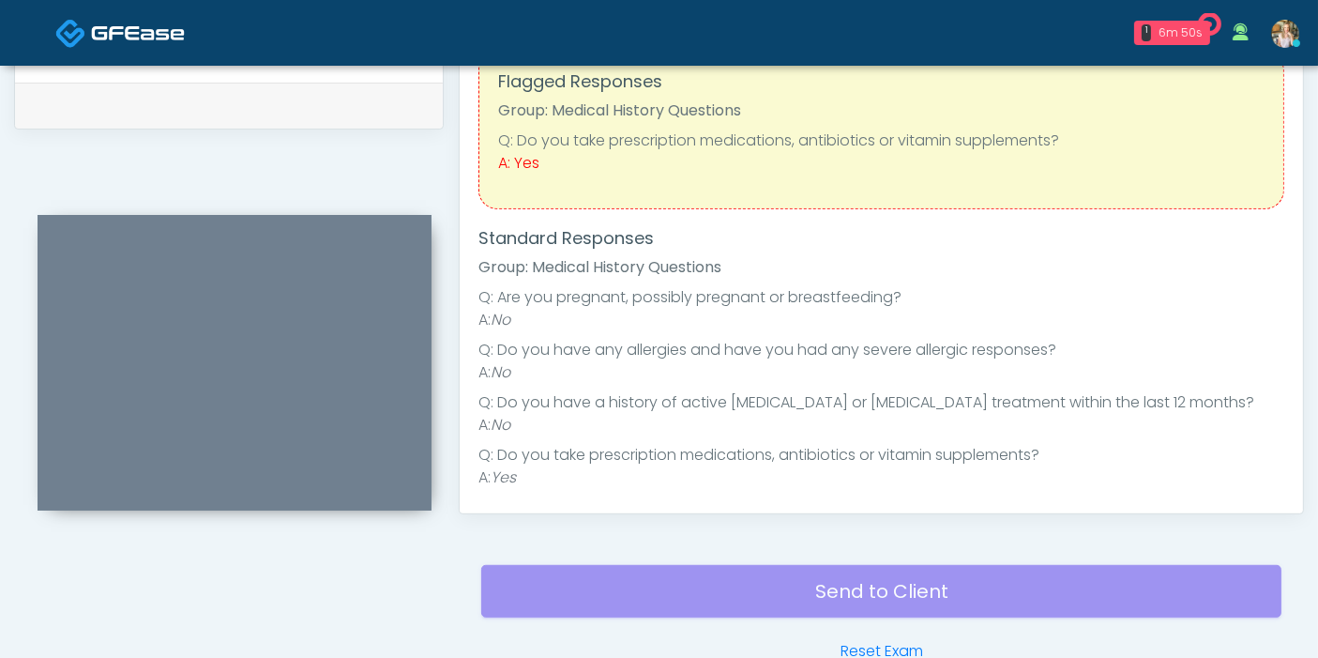
scroll to position [814, 0]
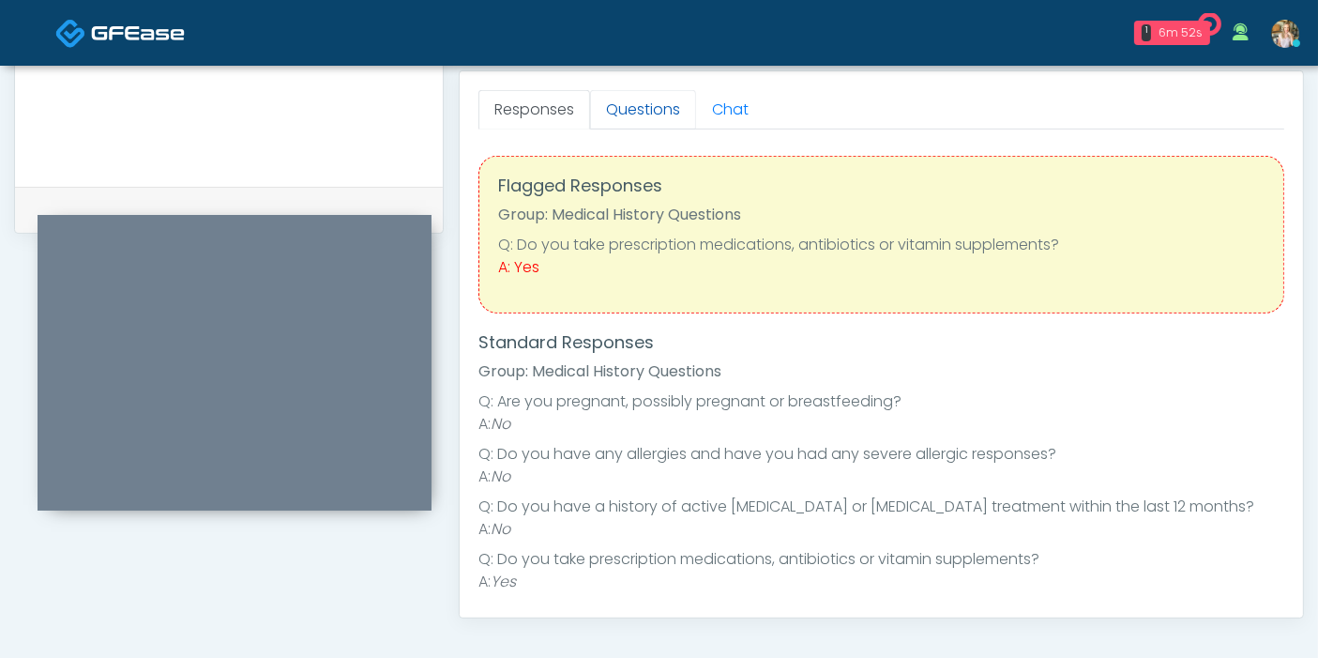
click at [632, 116] on link "Questions" at bounding box center [643, 109] width 106 height 39
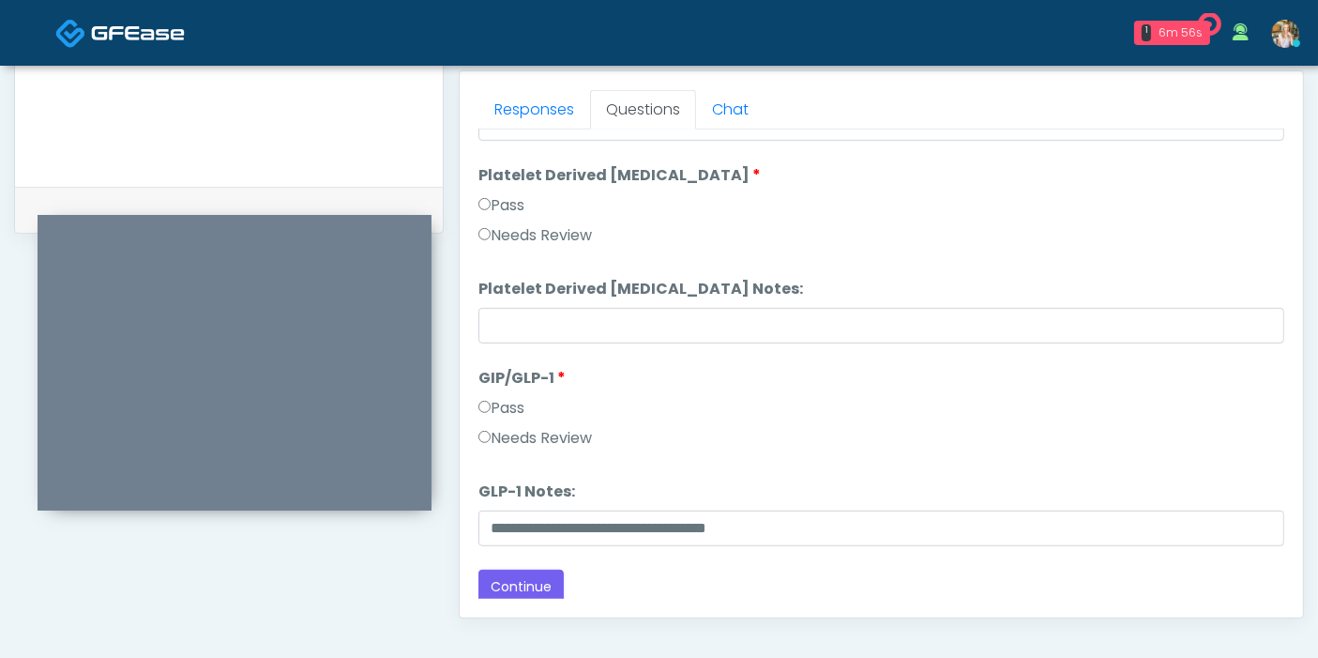
scroll to position [3459, 0]
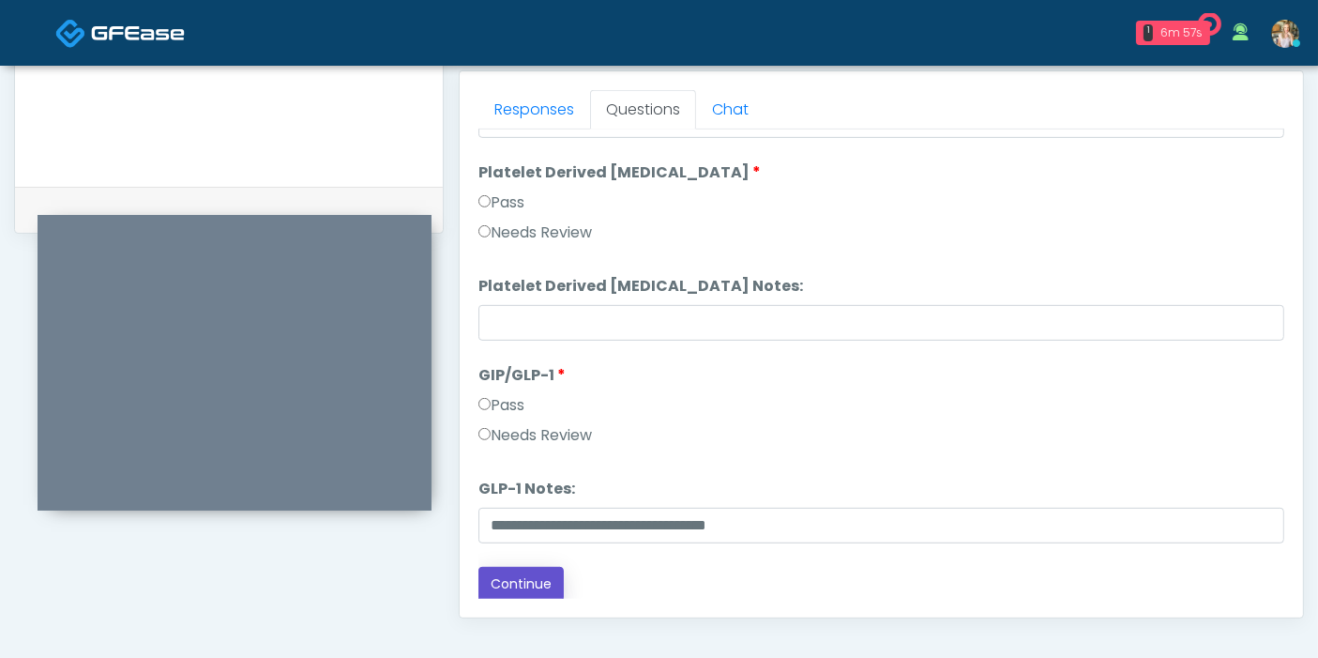
click at [534, 575] on button "Continue" at bounding box center [520, 584] width 85 height 35
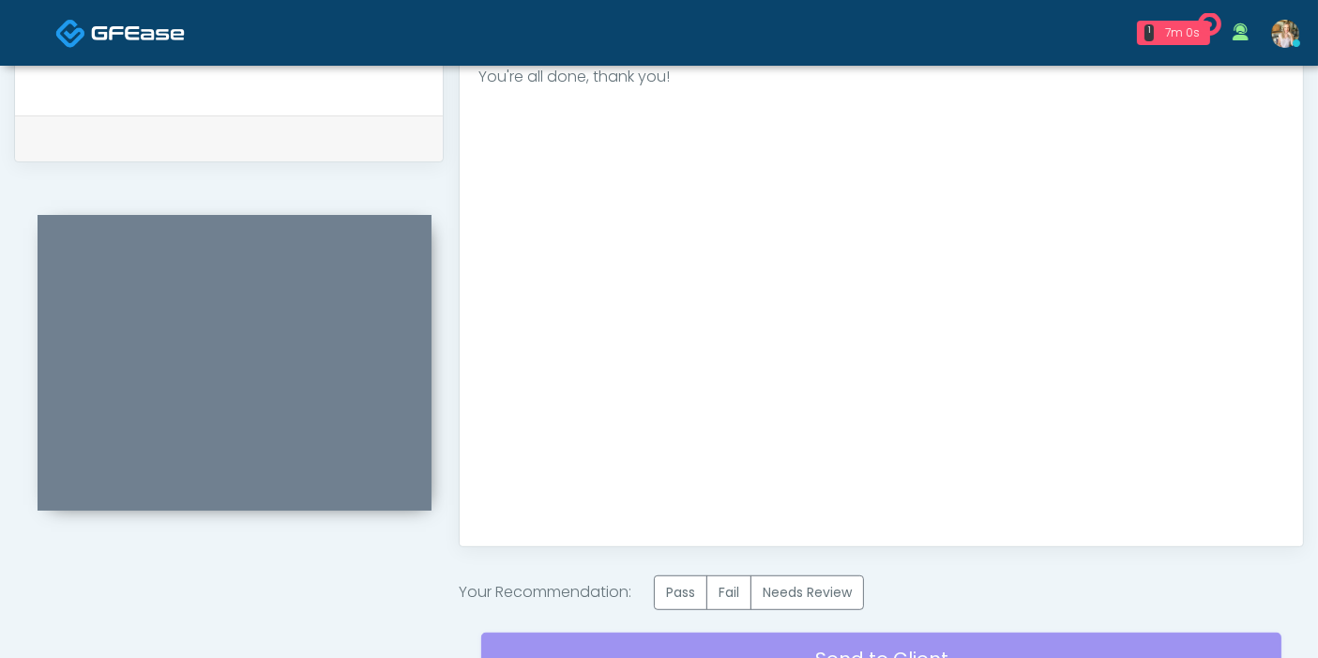
scroll to position [918, 0]
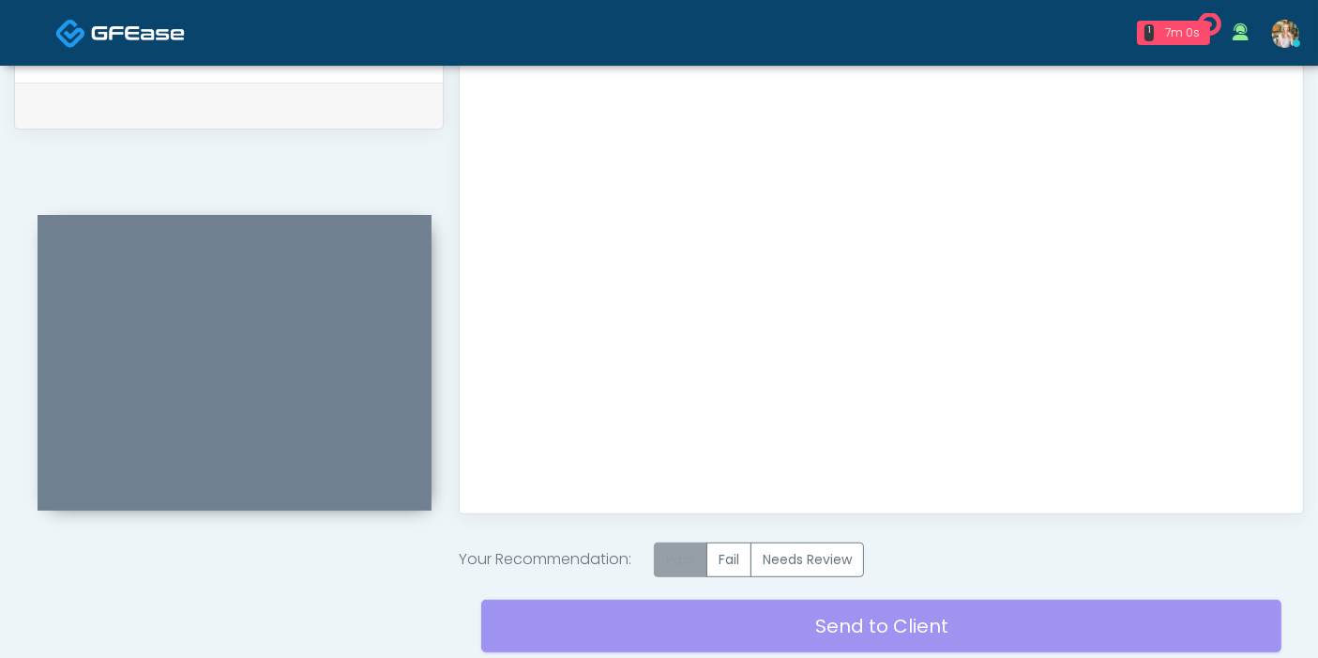
click at [692, 552] on label "Pass" at bounding box center [680, 559] width 53 height 35
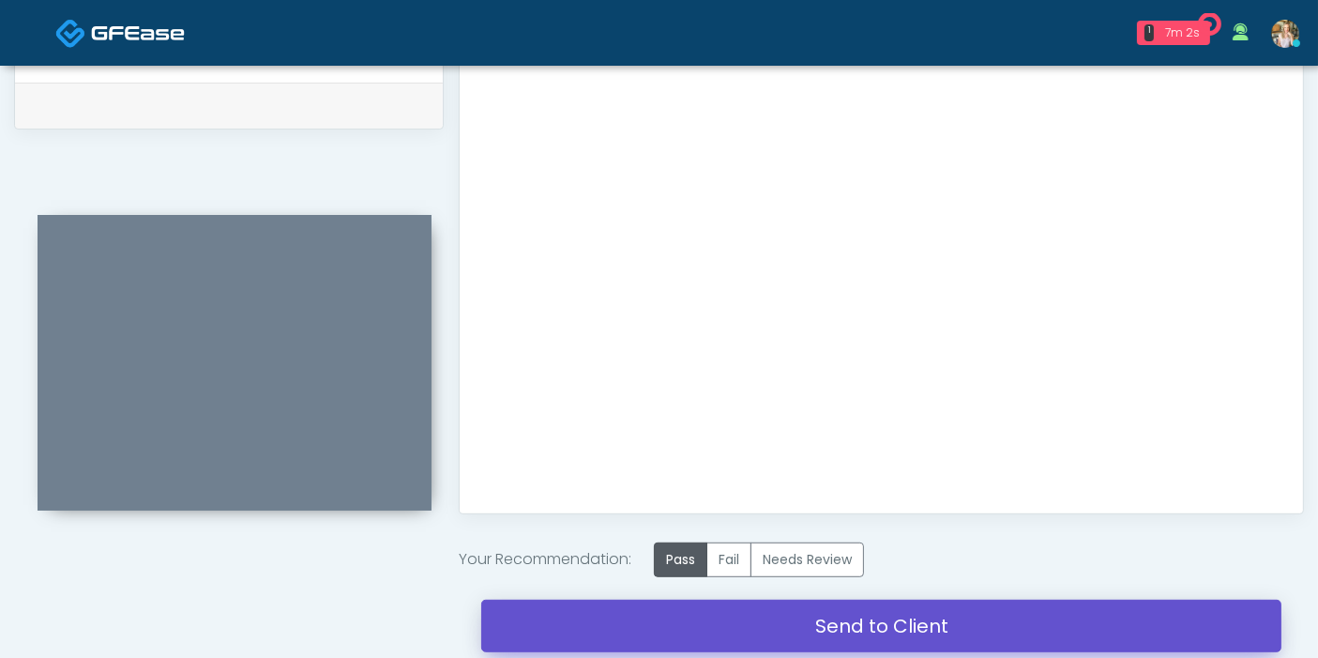
drag, startPoint x: 892, startPoint y: 605, endPoint x: 766, endPoint y: 88, distance: 531.9
click at [894, 605] on link "Send to Client" at bounding box center [881, 625] width 800 height 53
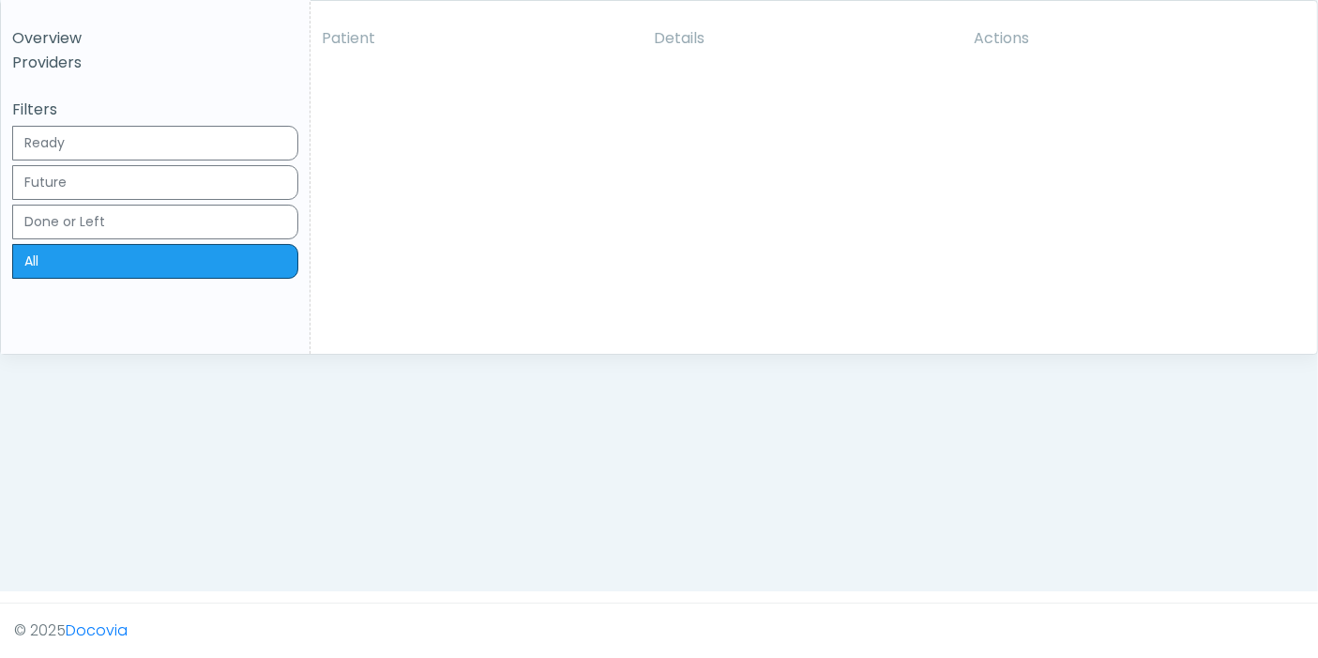
scroll to position [104, 0]
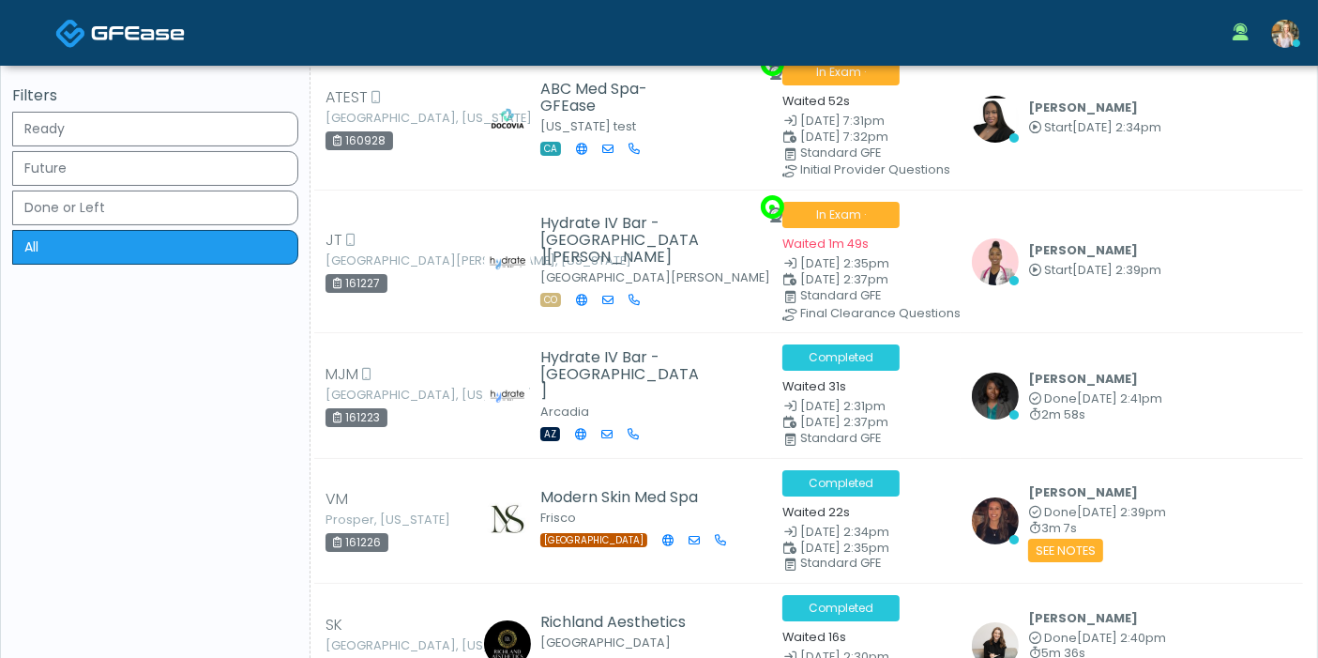
scroll to position [48, 0]
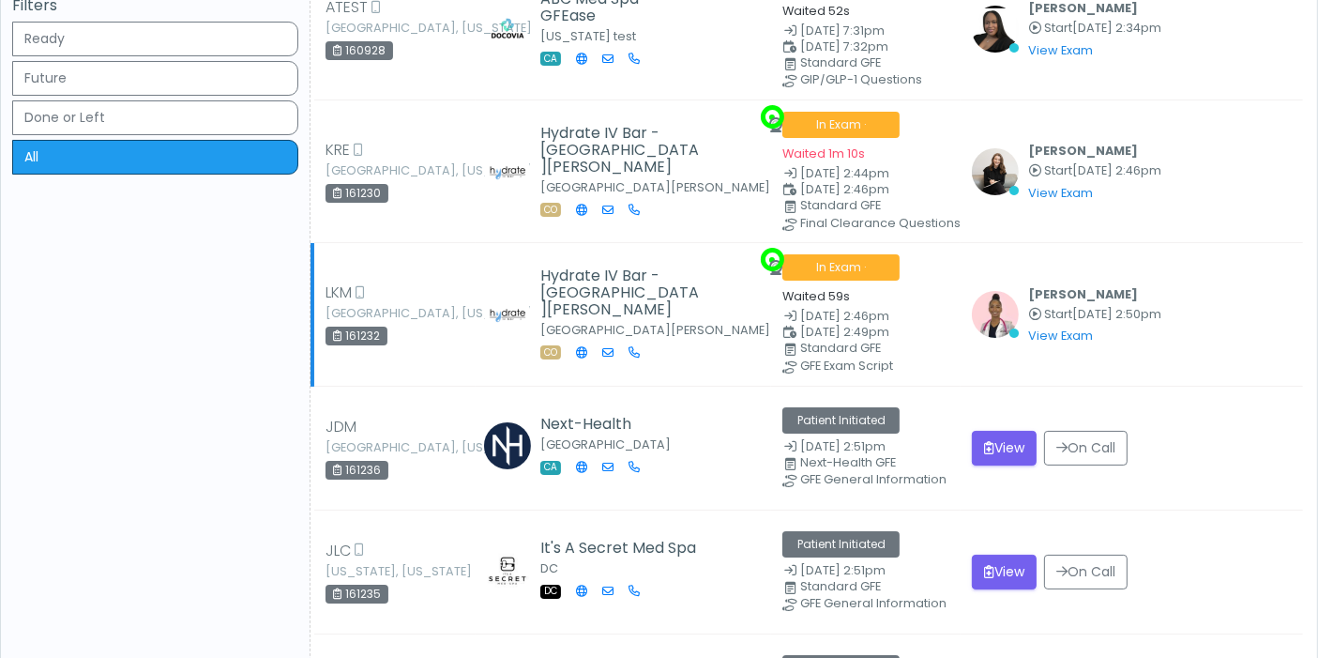
scroll to position [208, 0]
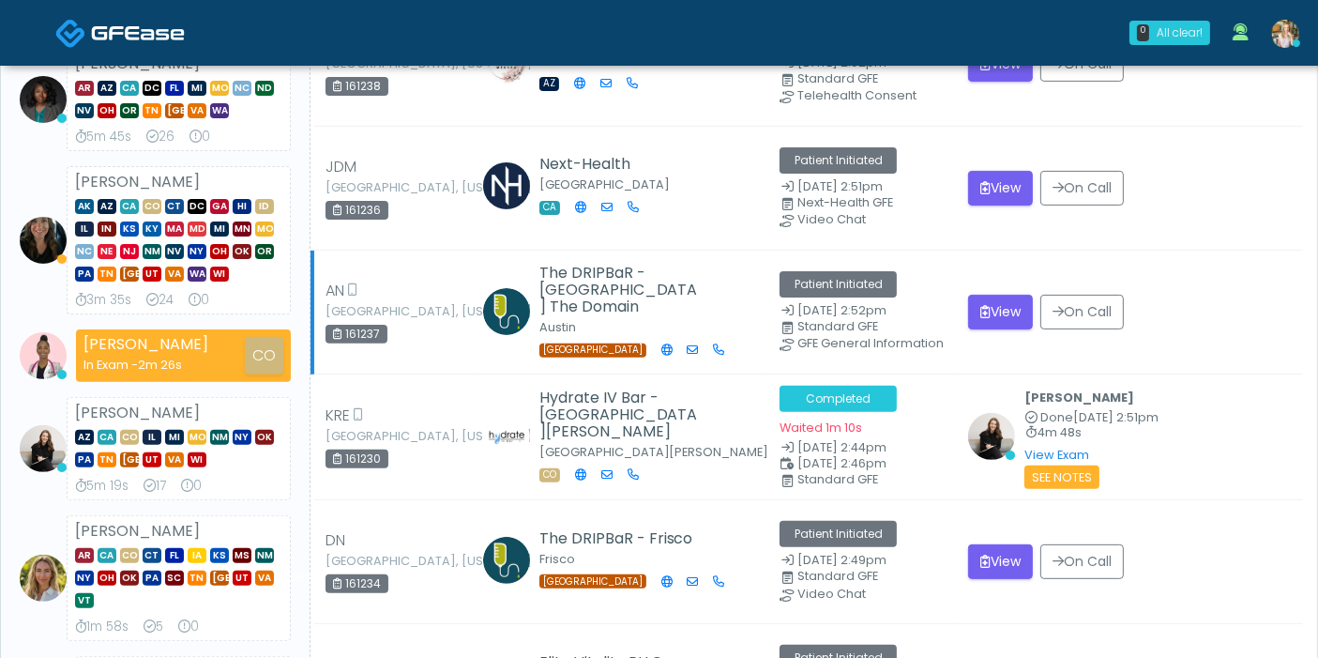
scroll to position [521, 0]
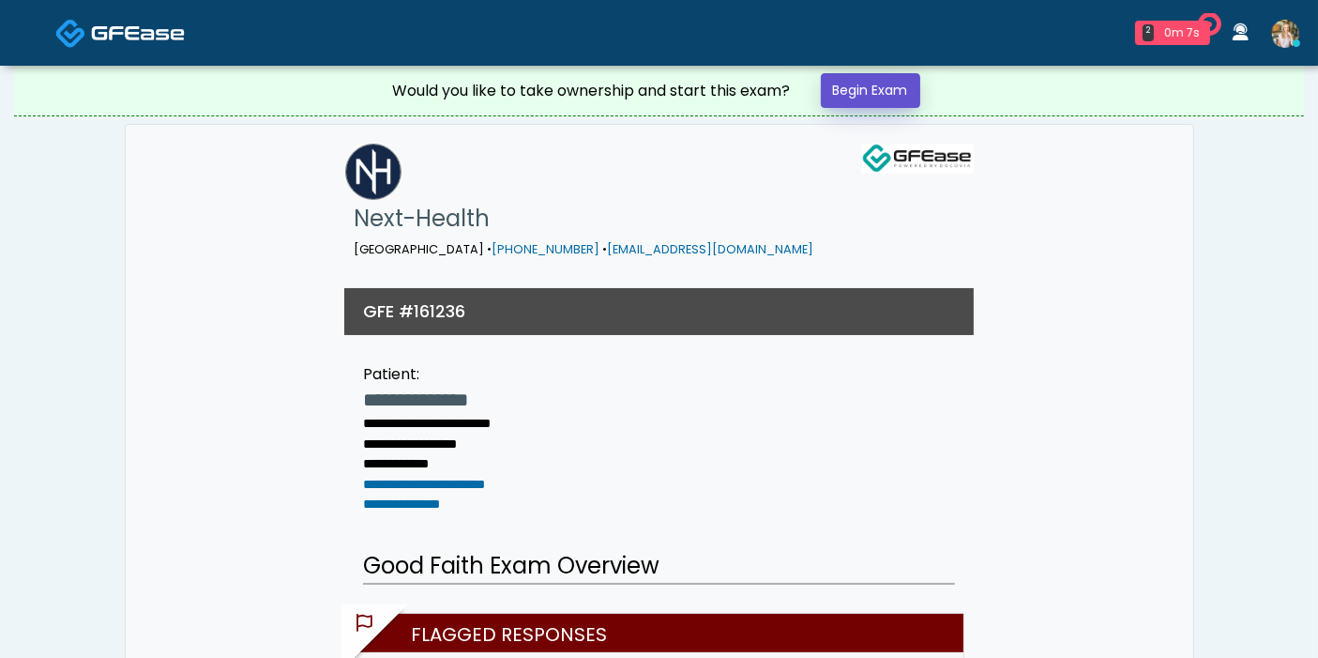
click at [882, 77] on link "Begin Exam" at bounding box center [870, 90] width 99 height 35
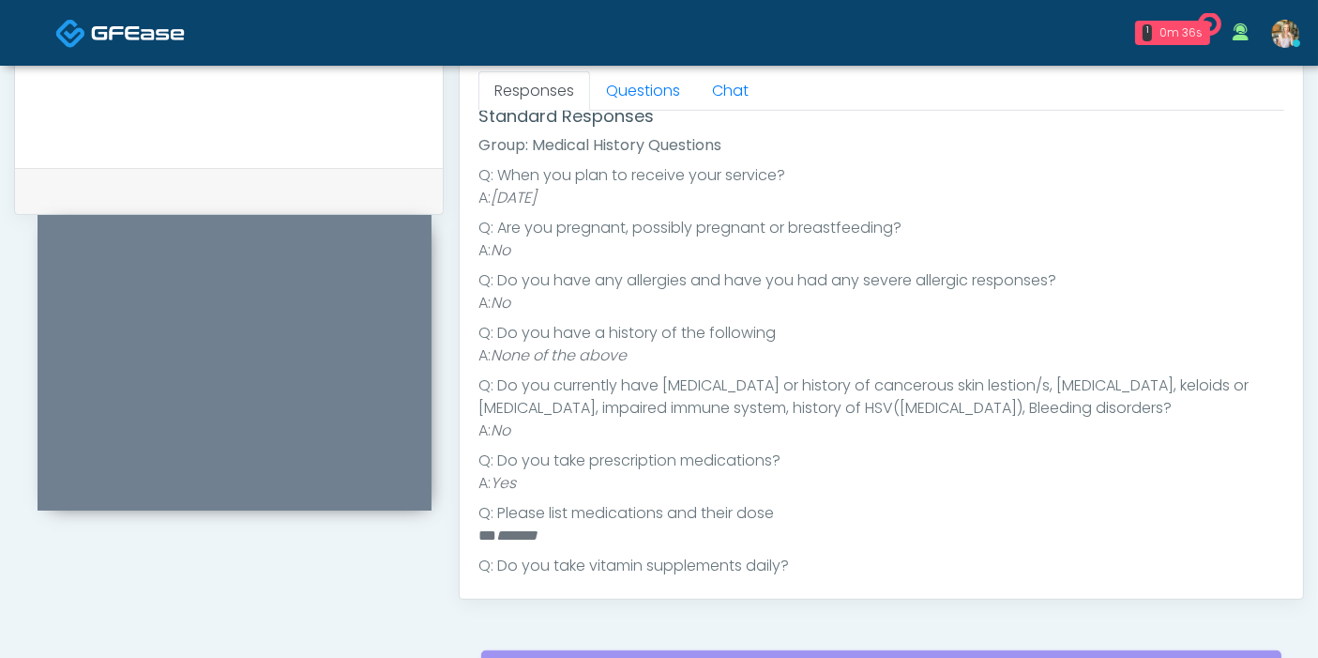
scroll to position [260, 0]
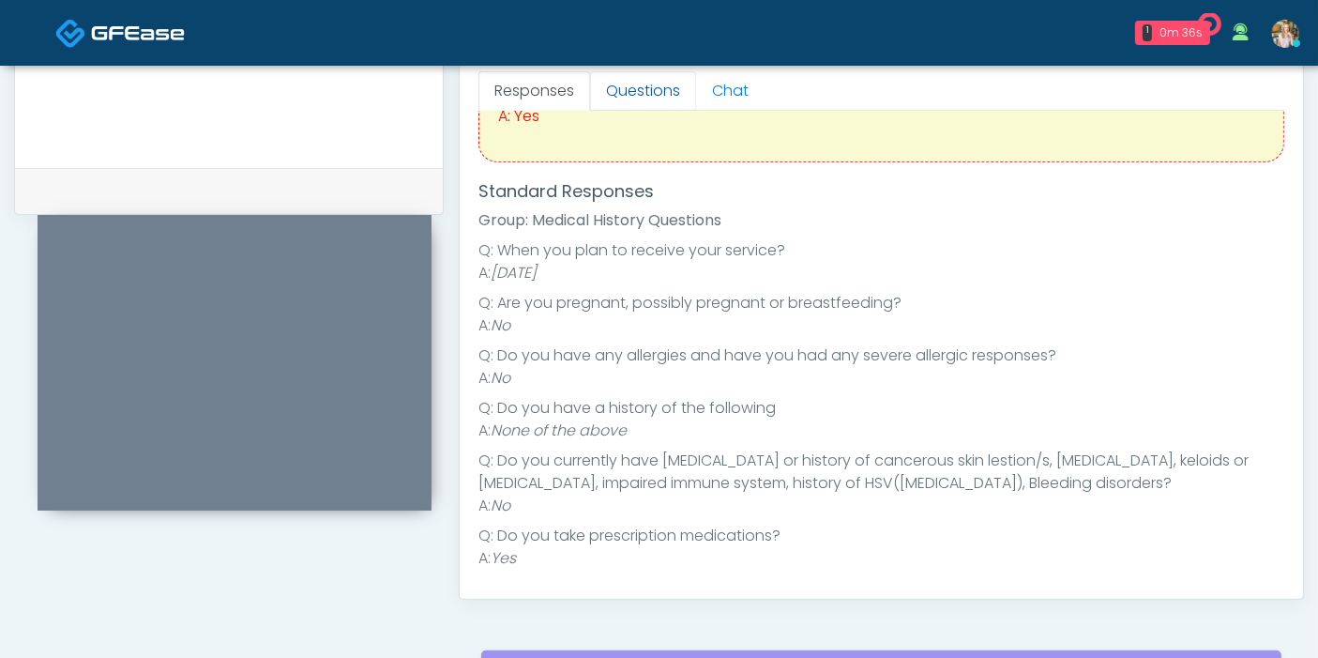
click at [651, 95] on link "Questions" at bounding box center [643, 90] width 106 height 39
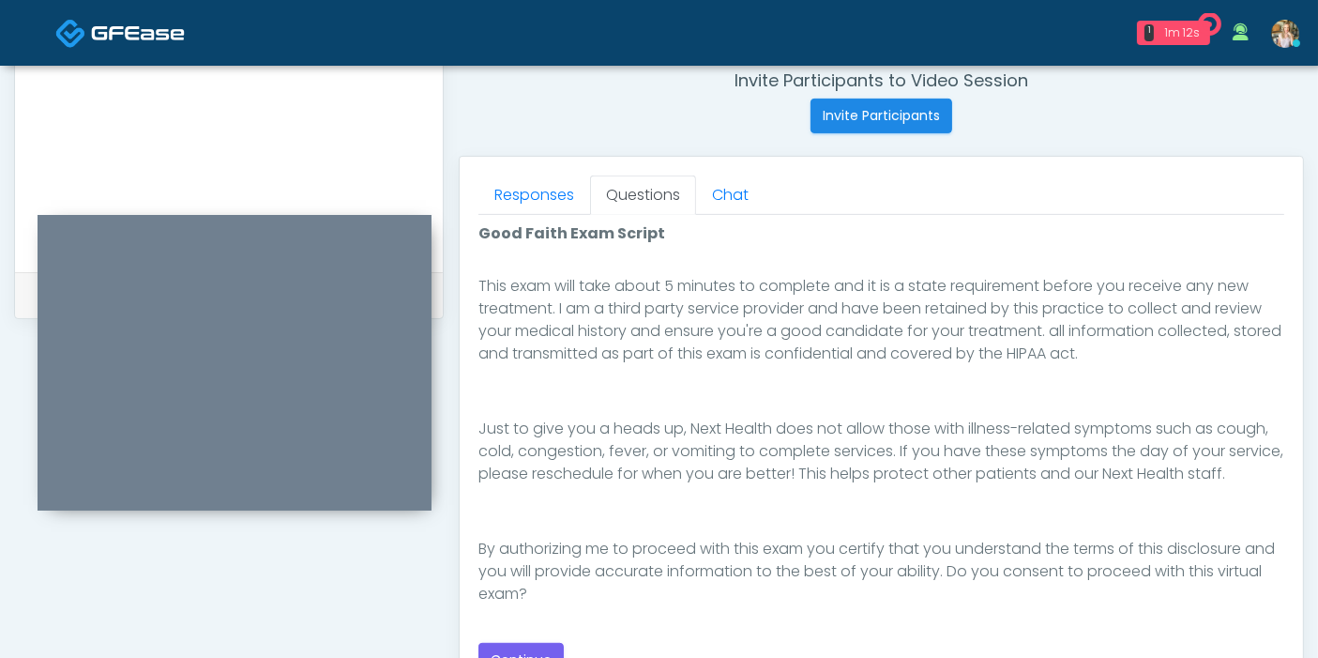
scroll to position [833, 0]
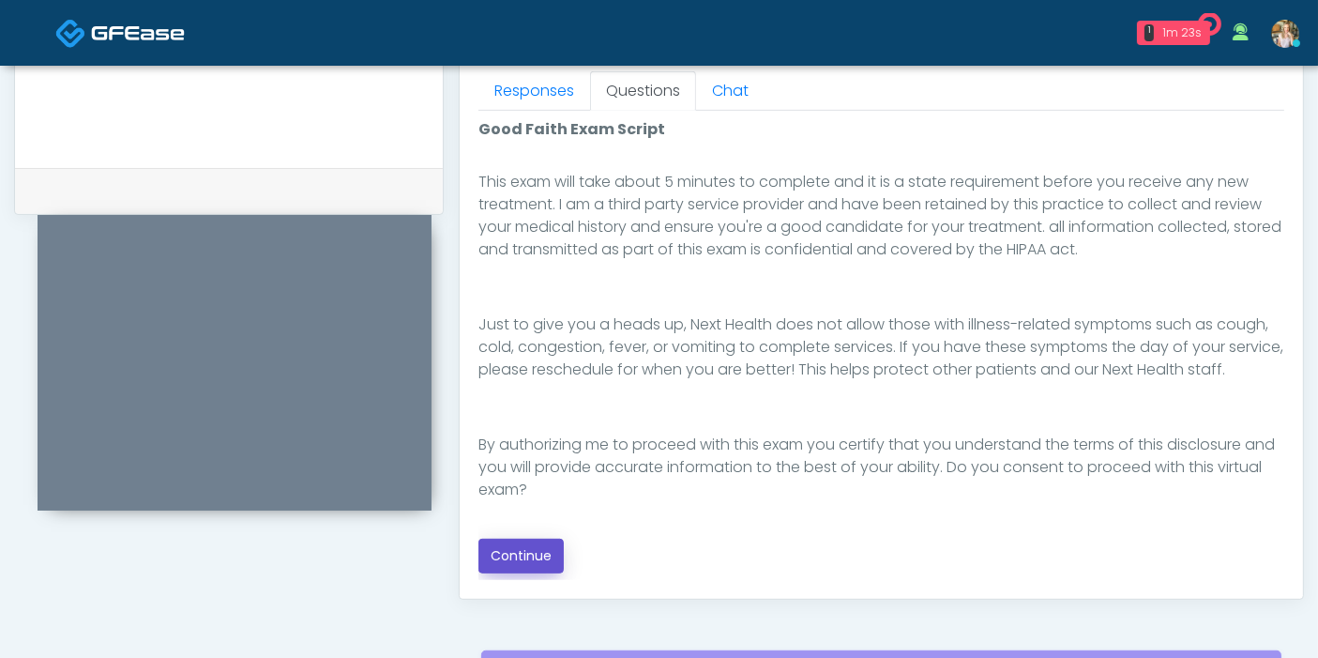
click at [531, 550] on button "Continue" at bounding box center [520, 555] width 85 height 35
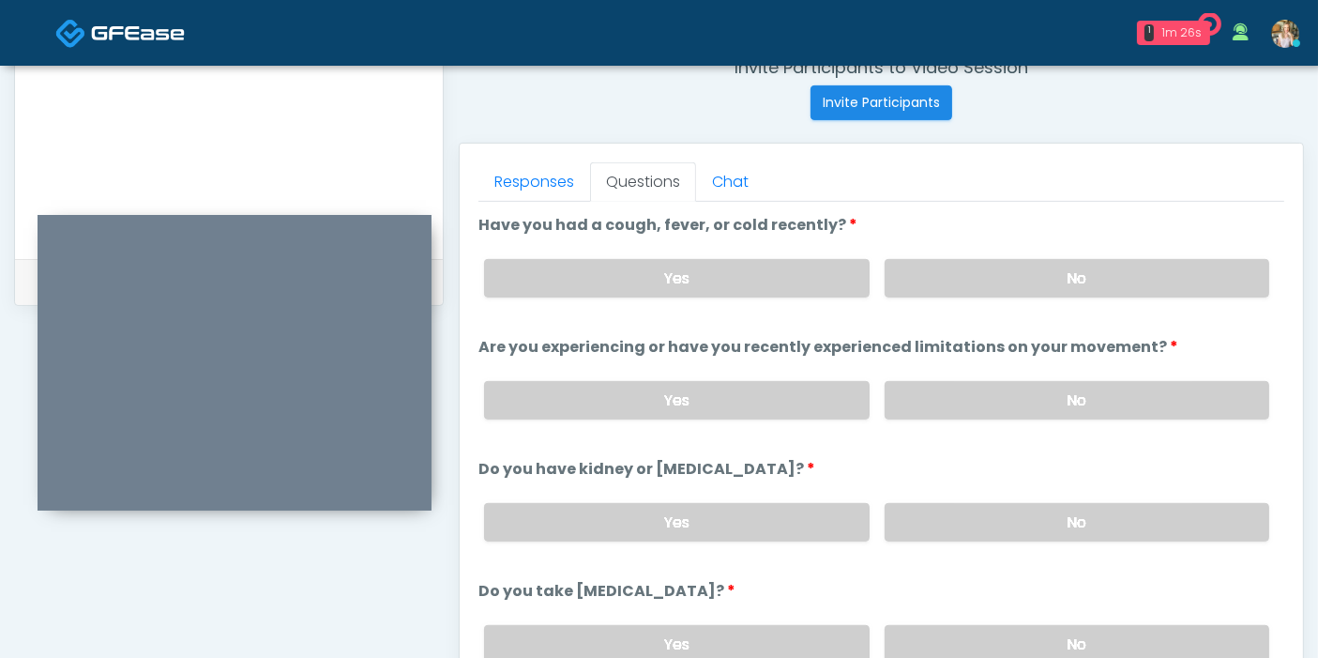
scroll to position [710, 0]
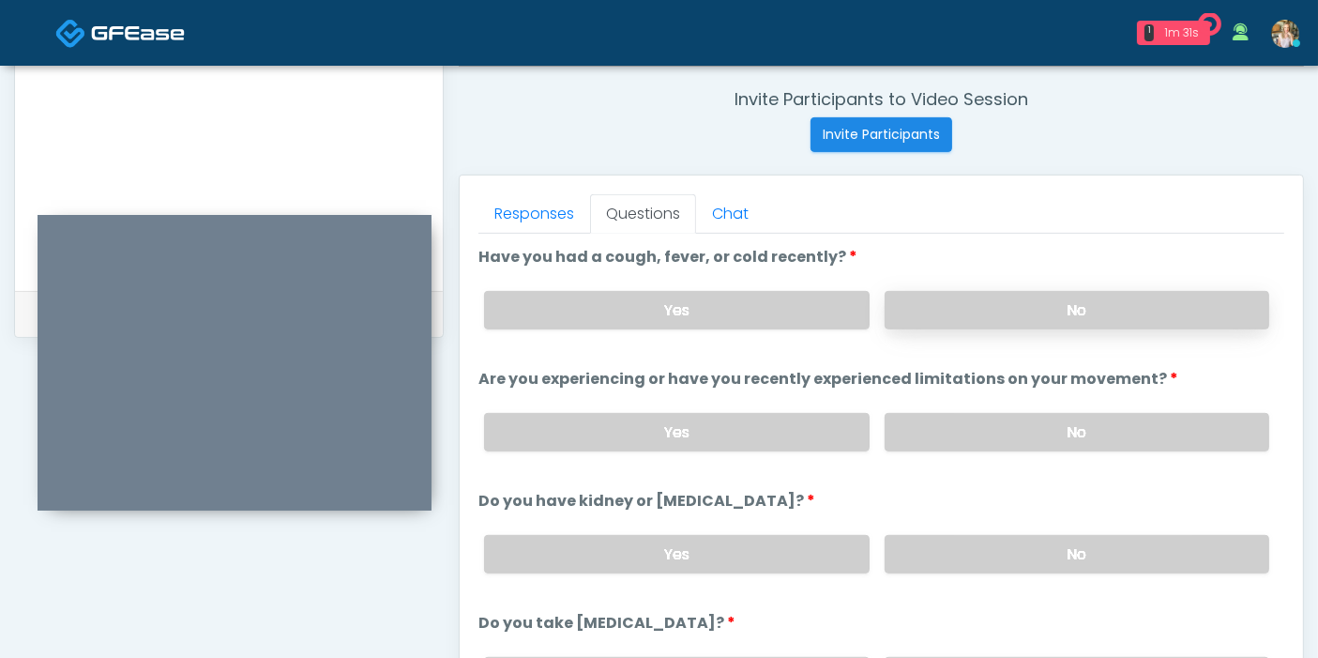
click at [1088, 308] on label "No" at bounding box center [1077, 310] width 385 height 38
click at [1058, 432] on label "No" at bounding box center [1077, 432] width 385 height 38
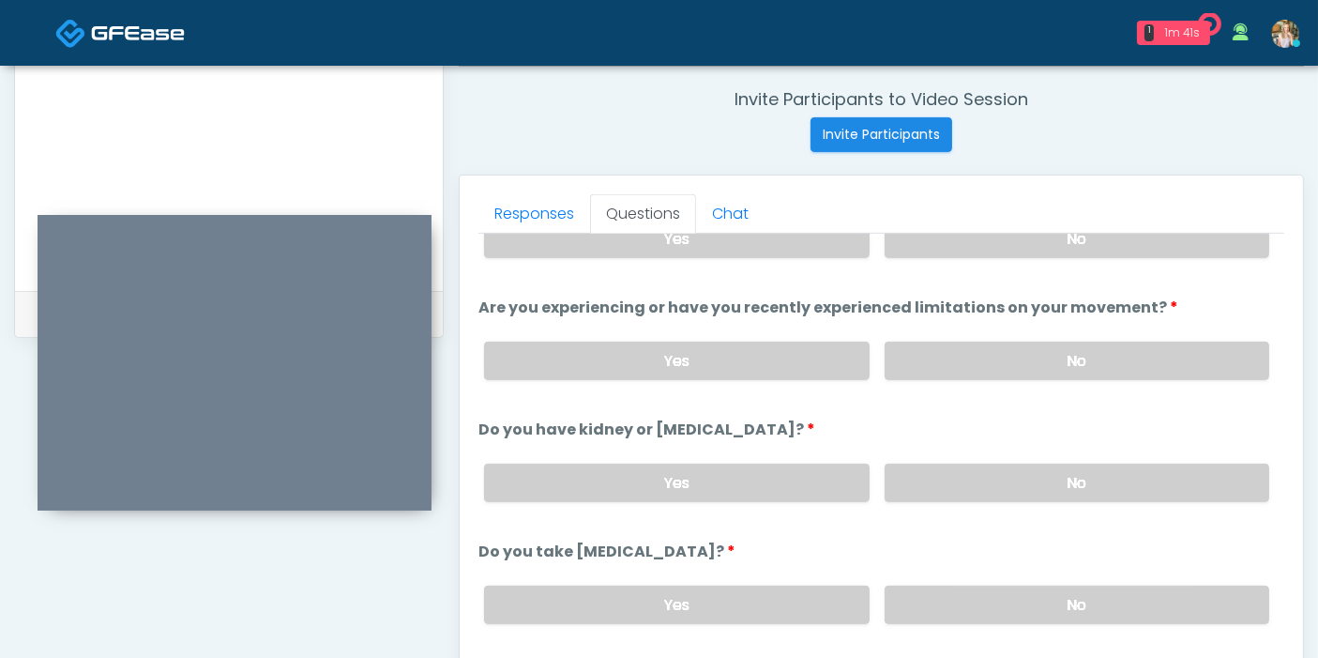
scroll to position [104, 0]
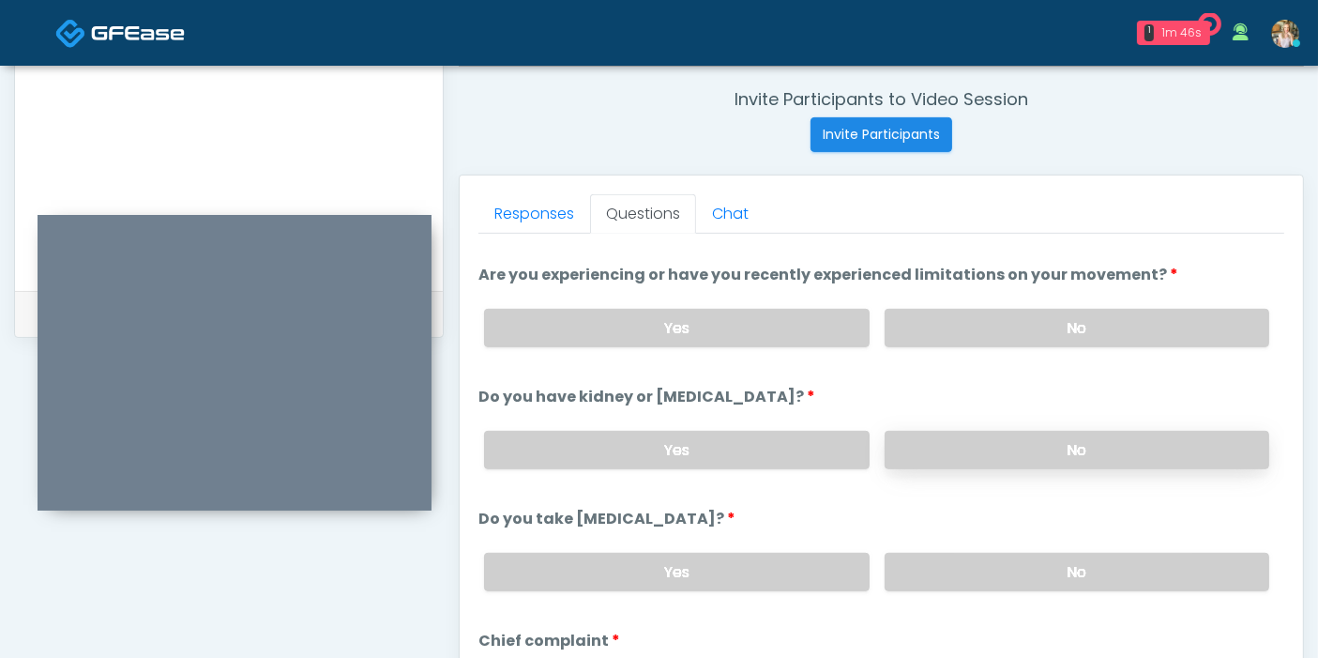
click at [1059, 437] on label "No" at bounding box center [1077, 450] width 385 height 38
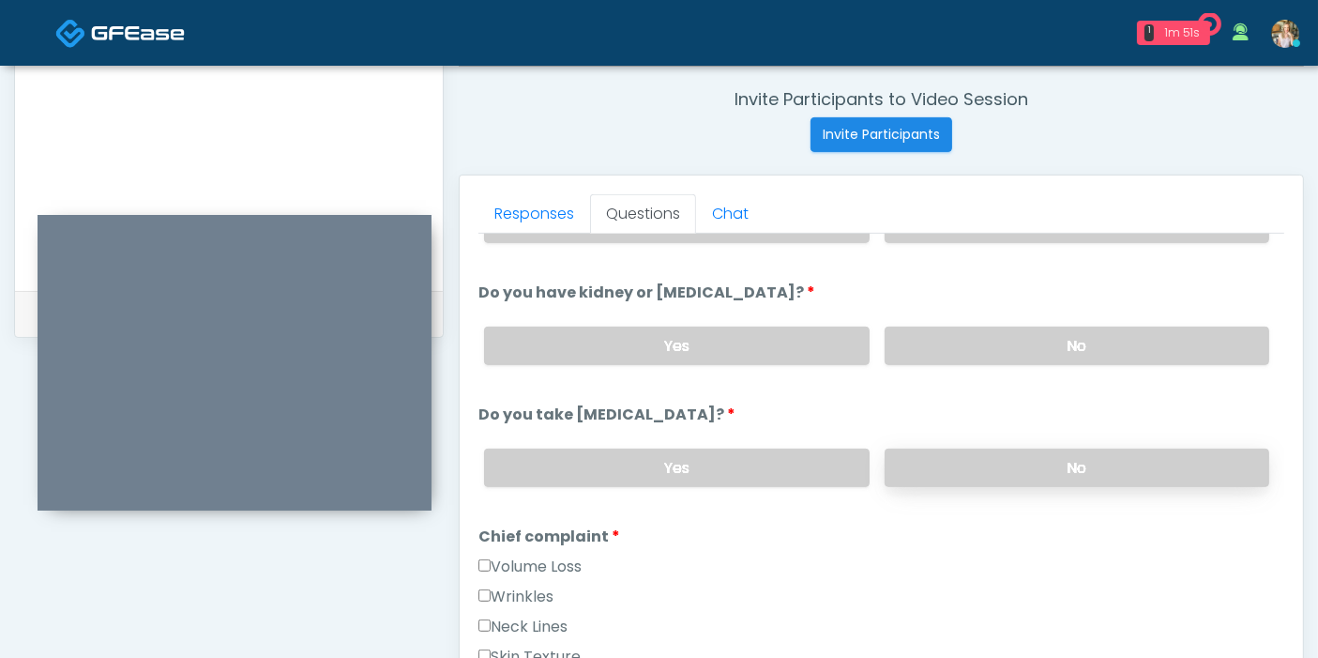
click at [1052, 470] on label "No" at bounding box center [1077, 467] width 385 height 38
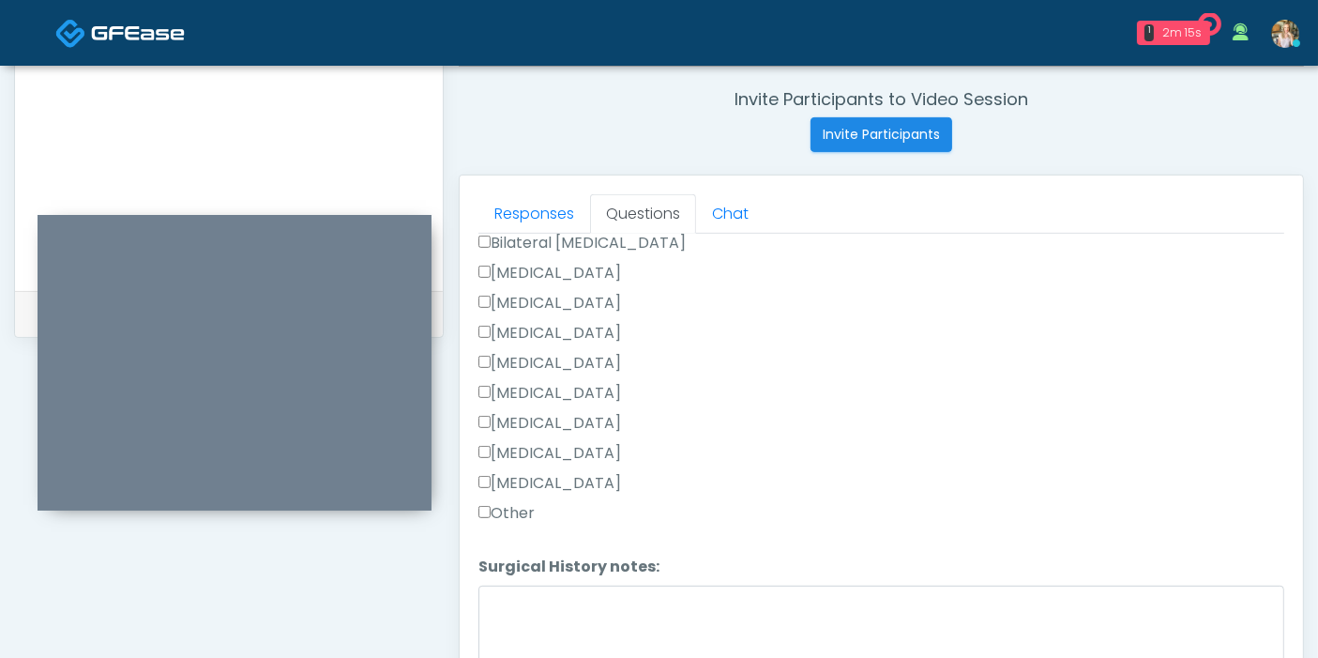
scroll to position [1168, 0]
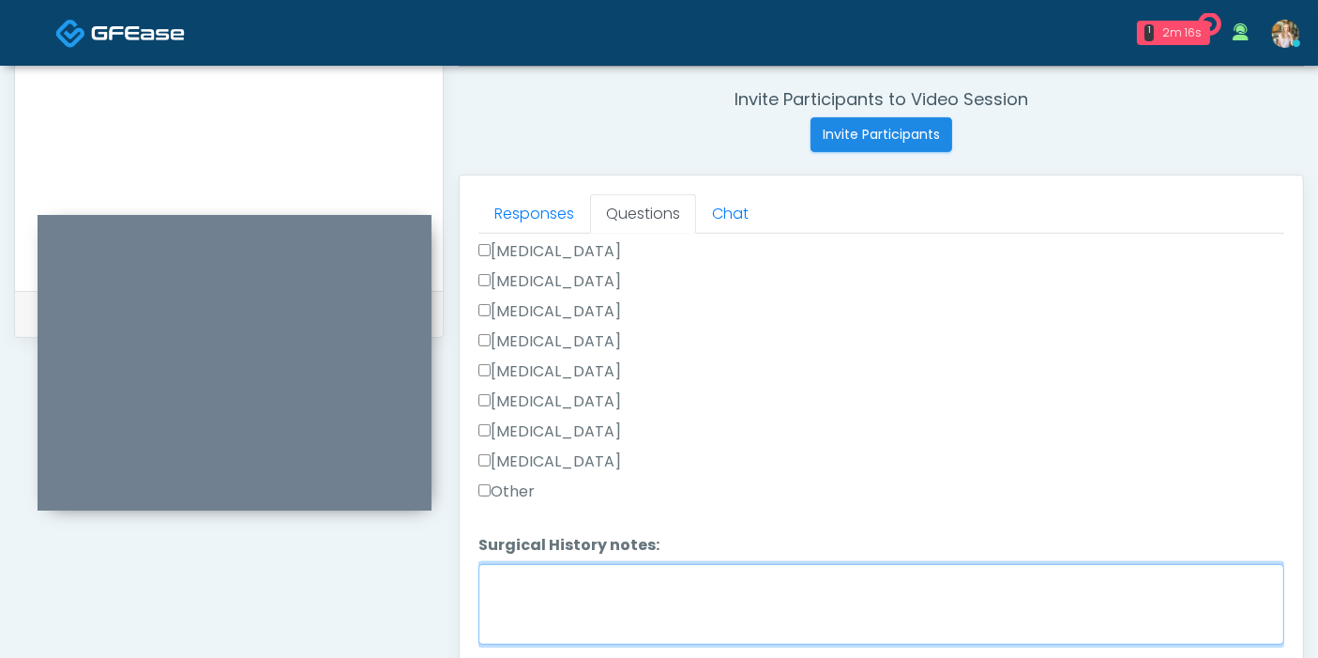
click at [734, 586] on textarea "Surgical History notes:" at bounding box center [881, 604] width 806 height 81
type textarea "*"
click at [671, 572] on textarea "**********" at bounding box center [881, 604] width 806 height 81
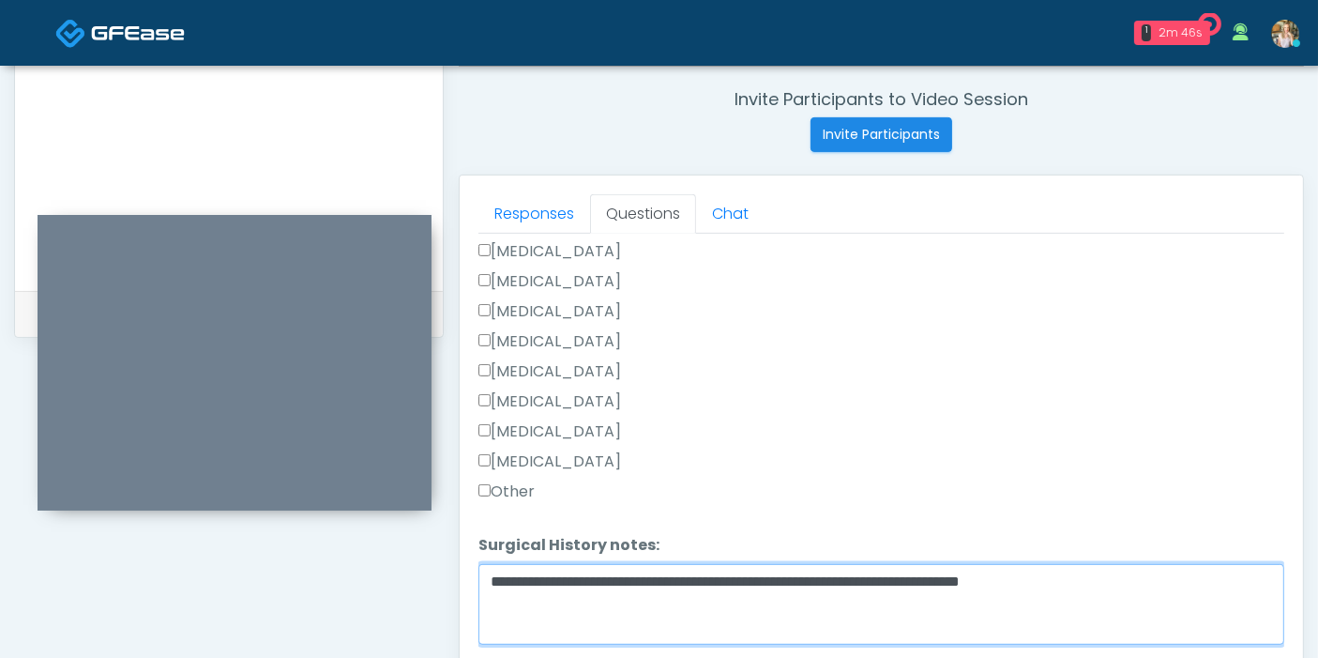
click at [1149, 573] on textarea "**********" at bounding box center [881, 604] width 806 height 81
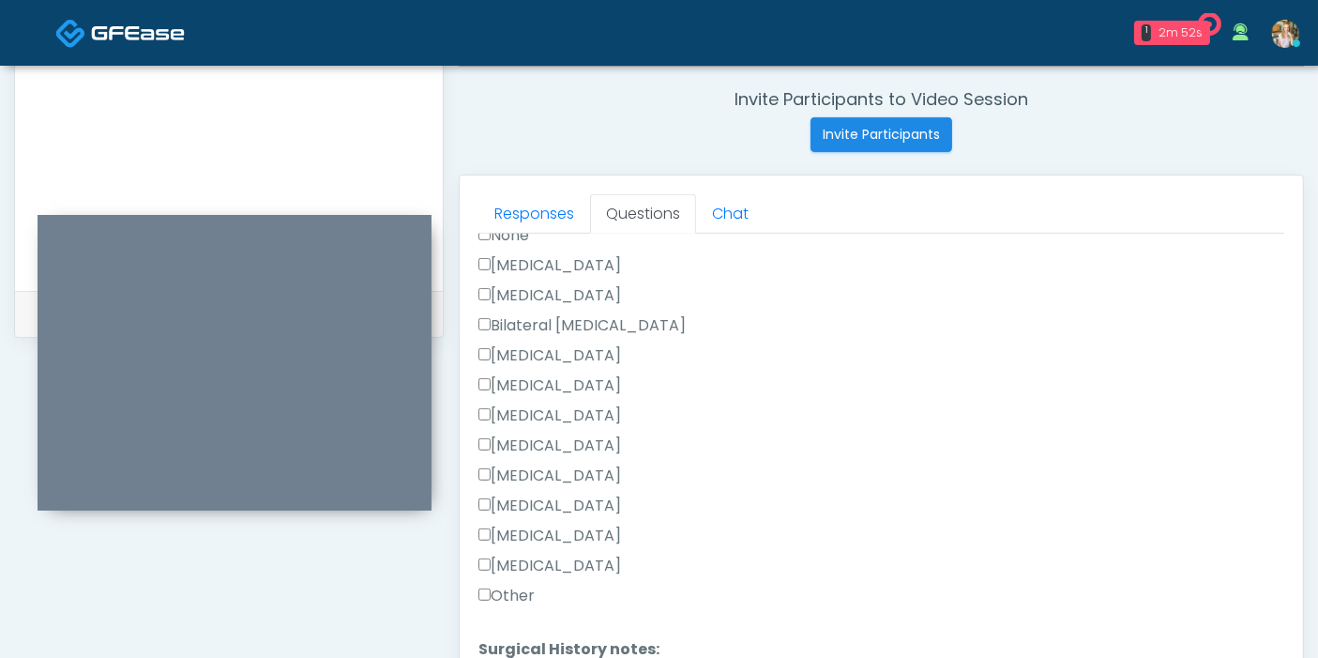
scroll to position [959, 0]
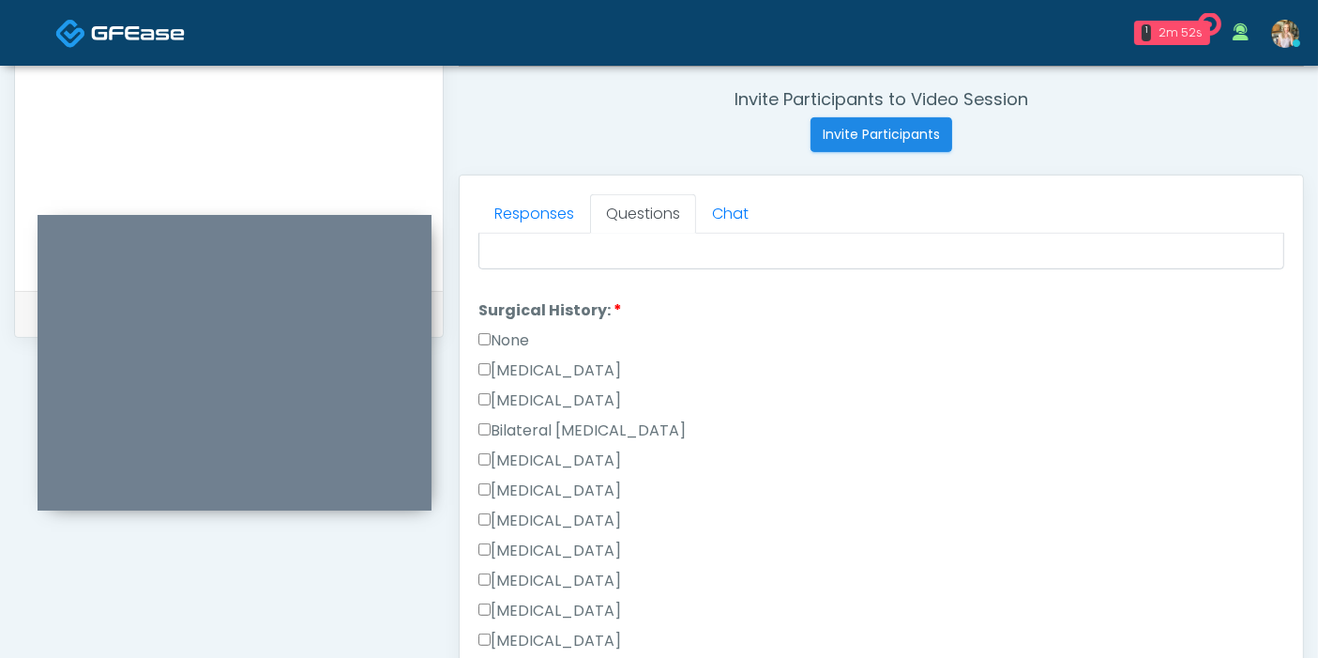
type textarea "**********"
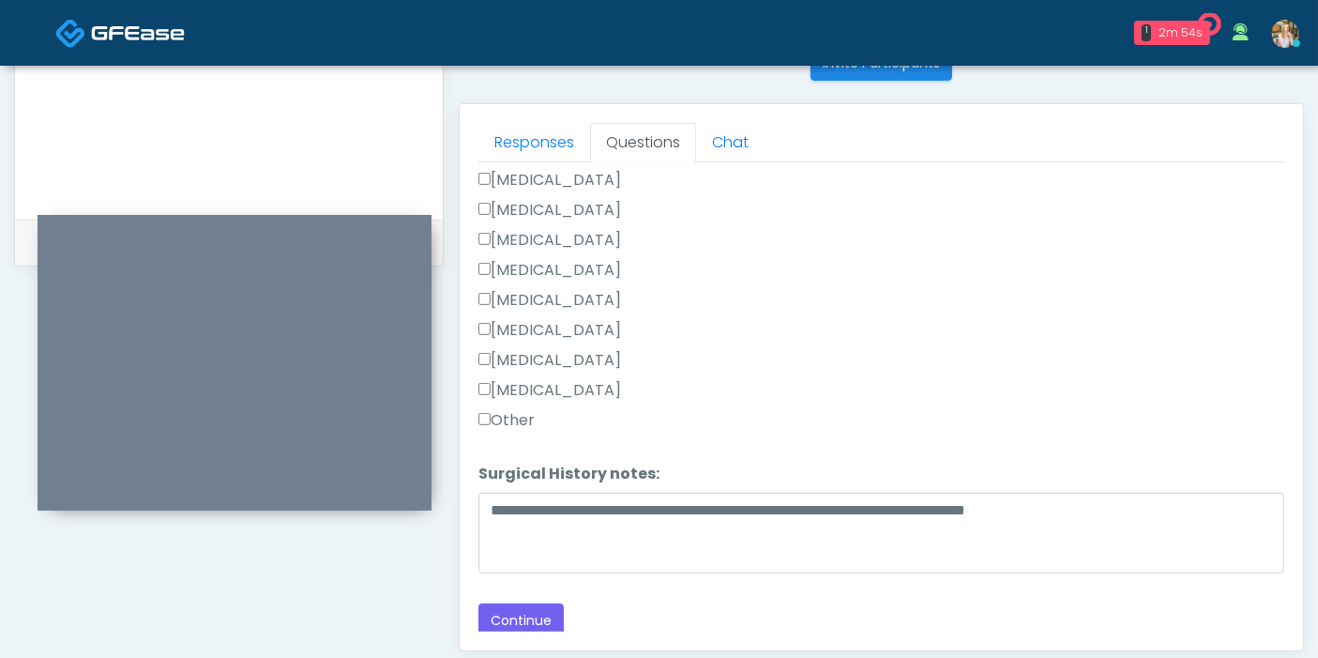
scroll to position [814, 0]
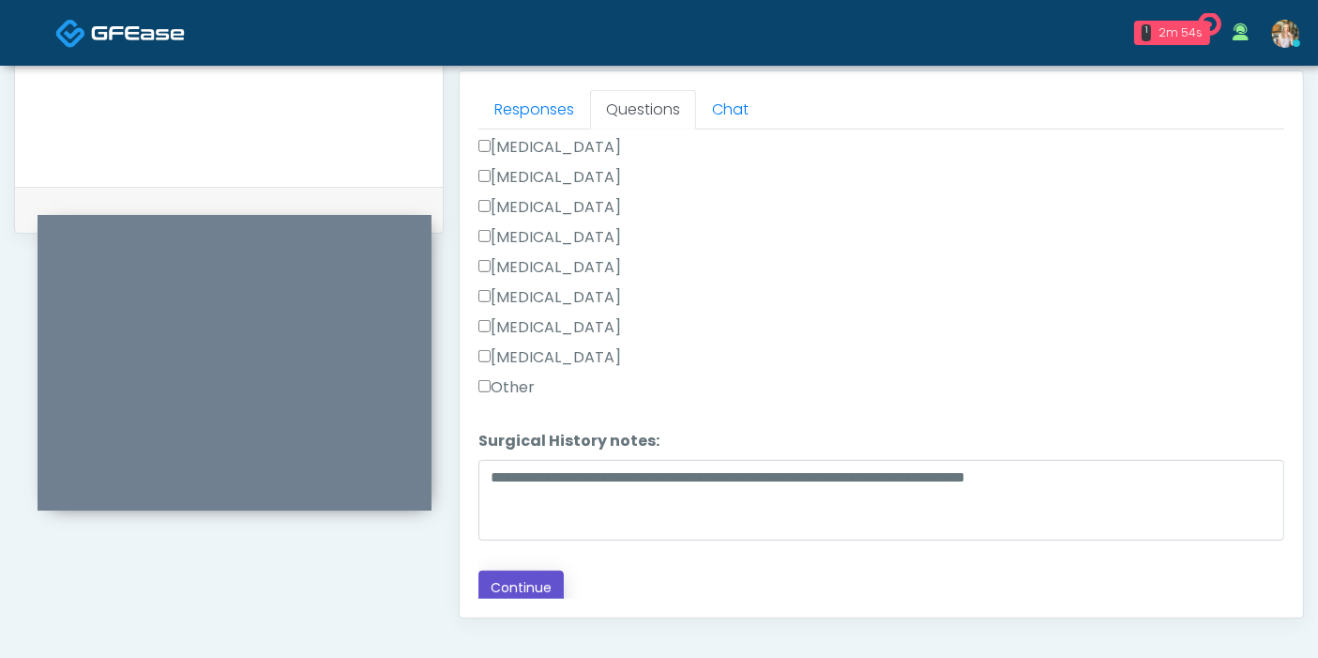
click at [524, 586] on button "Continue" at bounding box center [520, 587] width 85 height 35
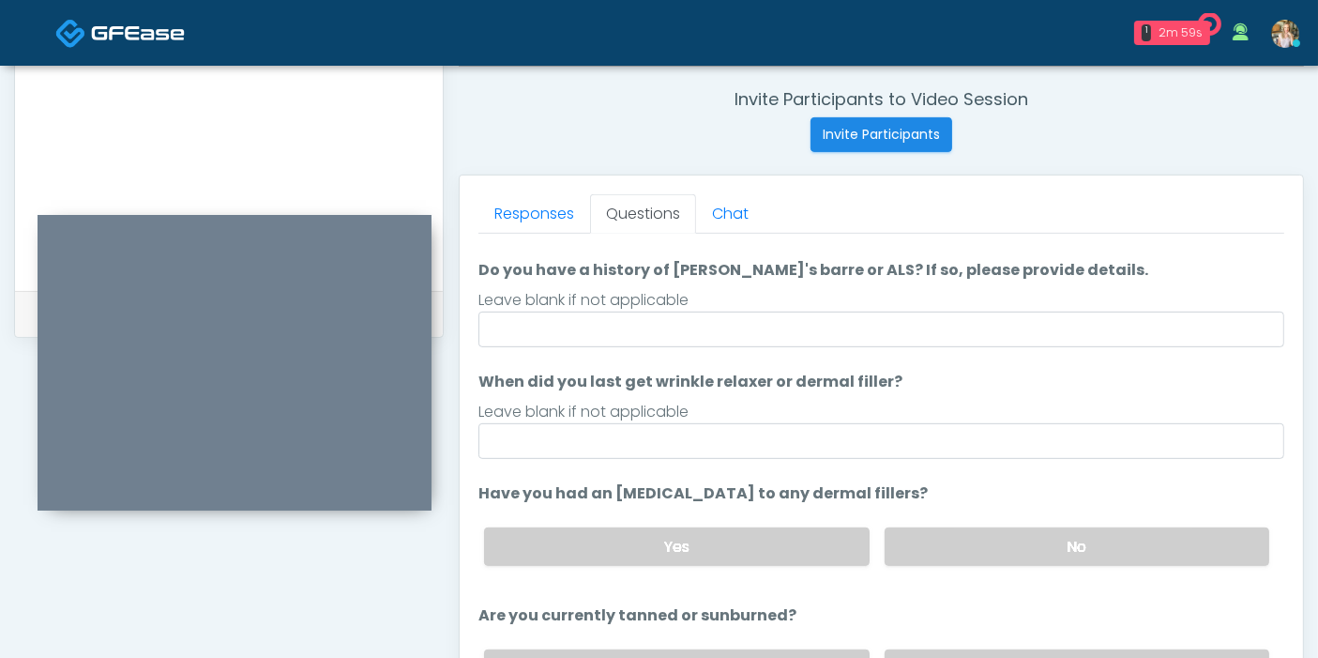
scroll to position [8, 0]
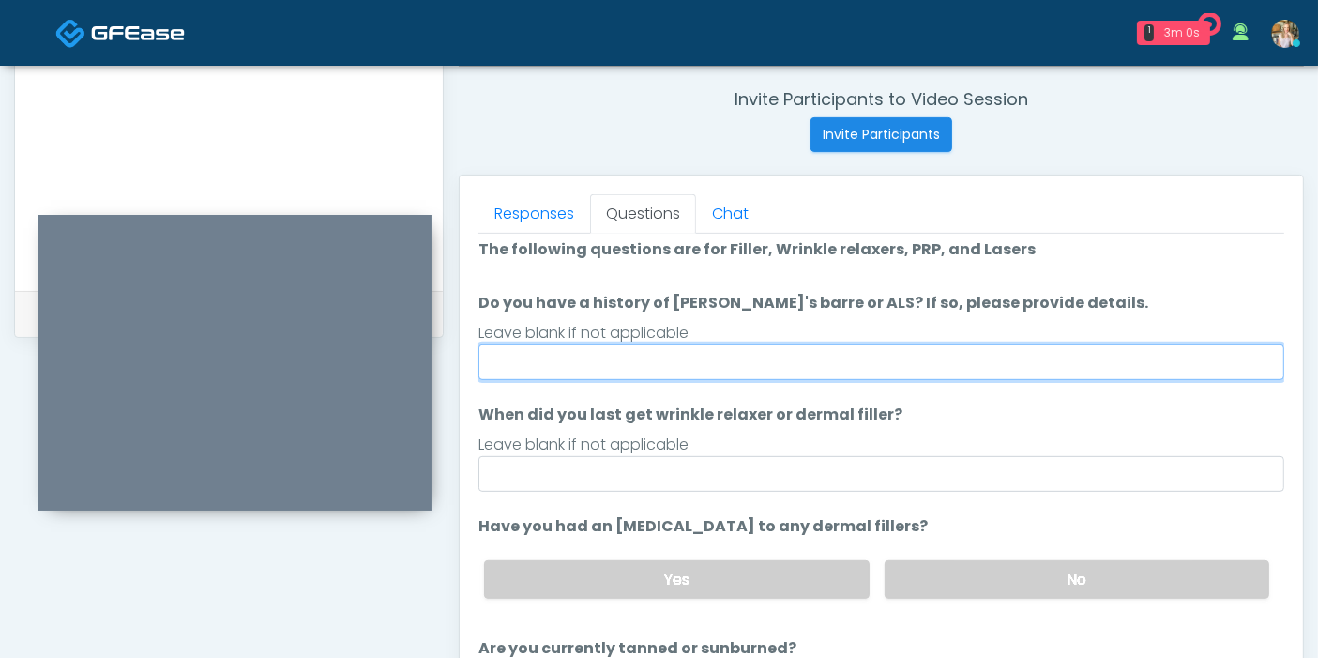
click at [754, 360] on input "Do you have a history of [PERSON_NAME]'s barre or ALS? If so, please provide de…" at bounding box center [881, 362] width 806 height 36
type input "**"
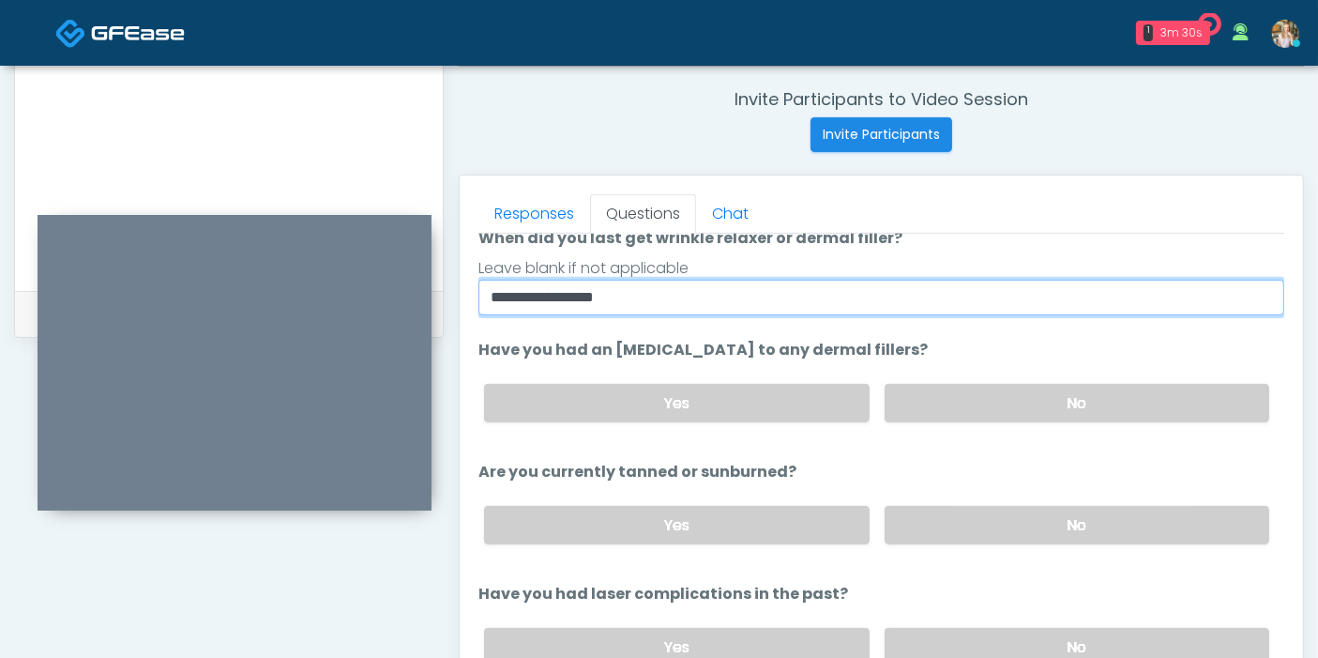
scroll to position [217, 0]
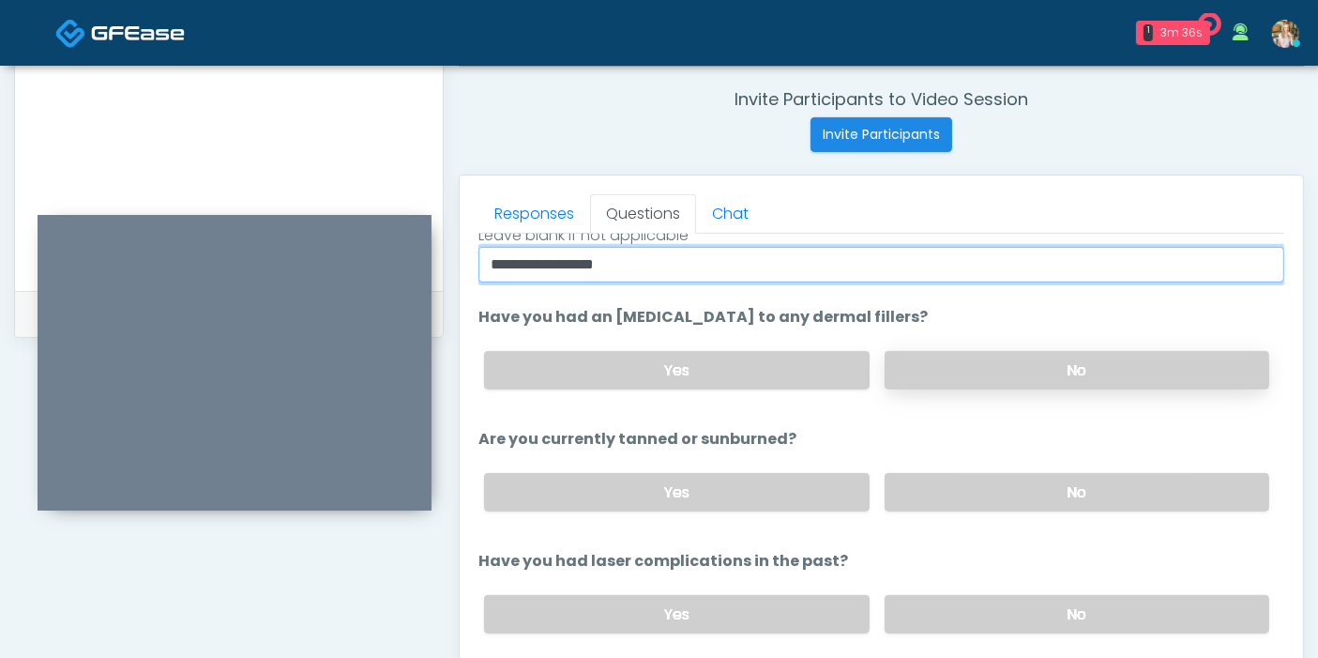
type input "**********"
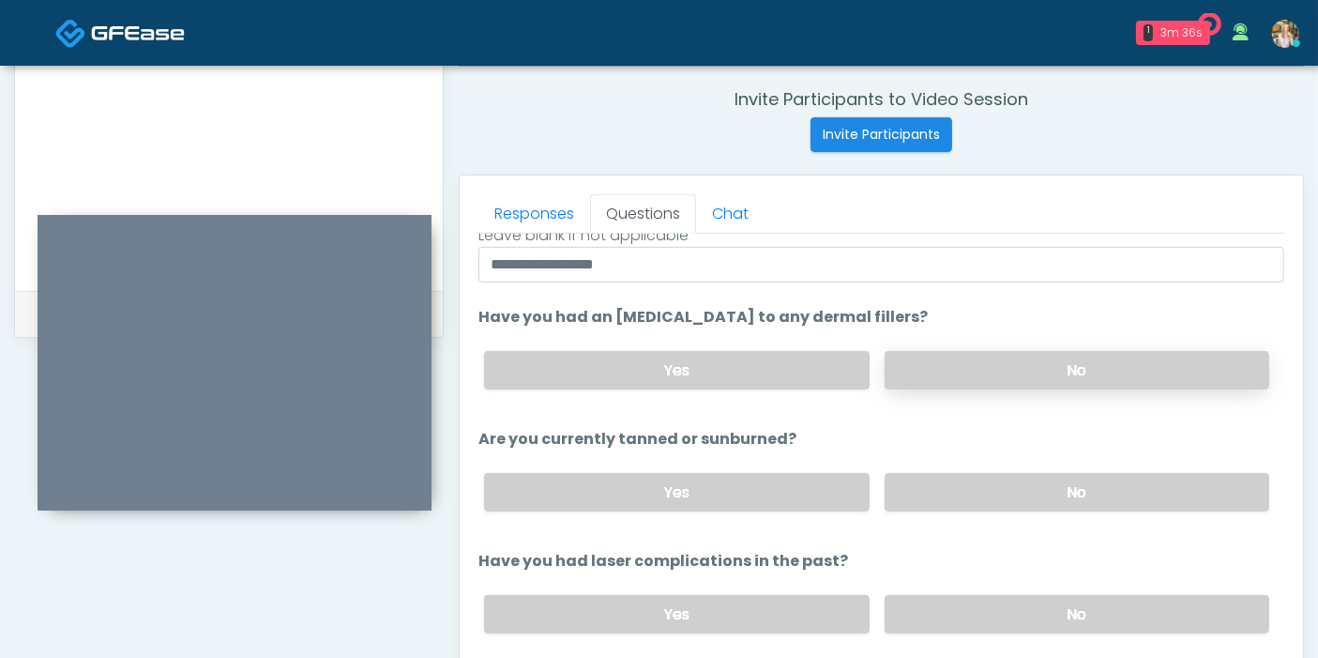
click at [994, 367] on label "No" at bounding box center [1077, 370] width 385 height 38
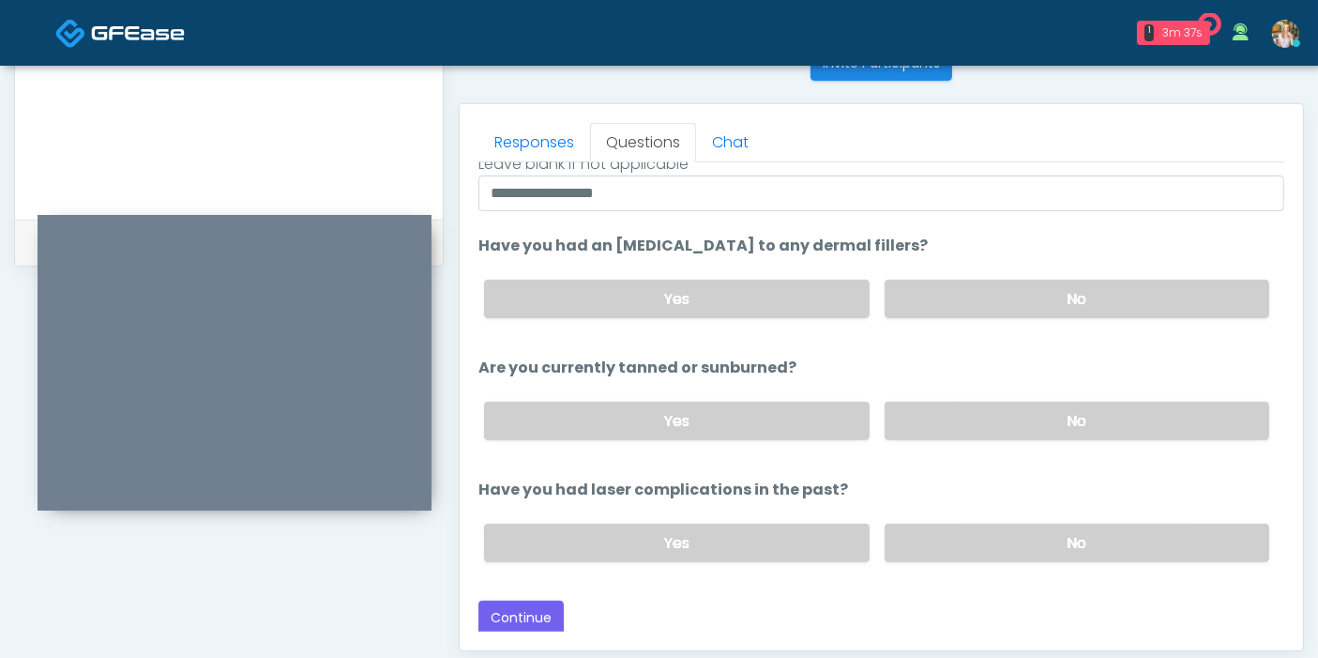
scroll to position [814, 0]
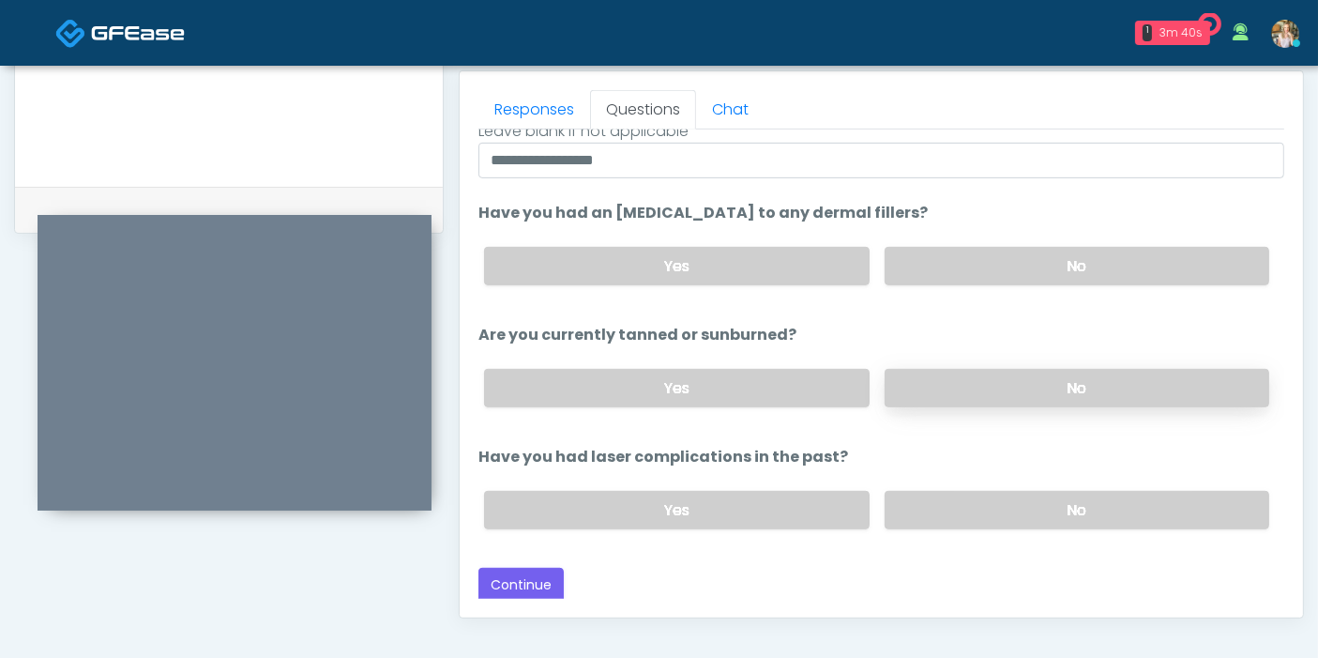
click at [990, 388] on label "No" at bounding box center [1077, 388] width 385 height 38
click at [1012, 501] on label "No" at bounding box center [1077, 510] width 385 height 38
click at [530, 578] on button "Continue" at bounding box center [520, 584] width 85 height 35
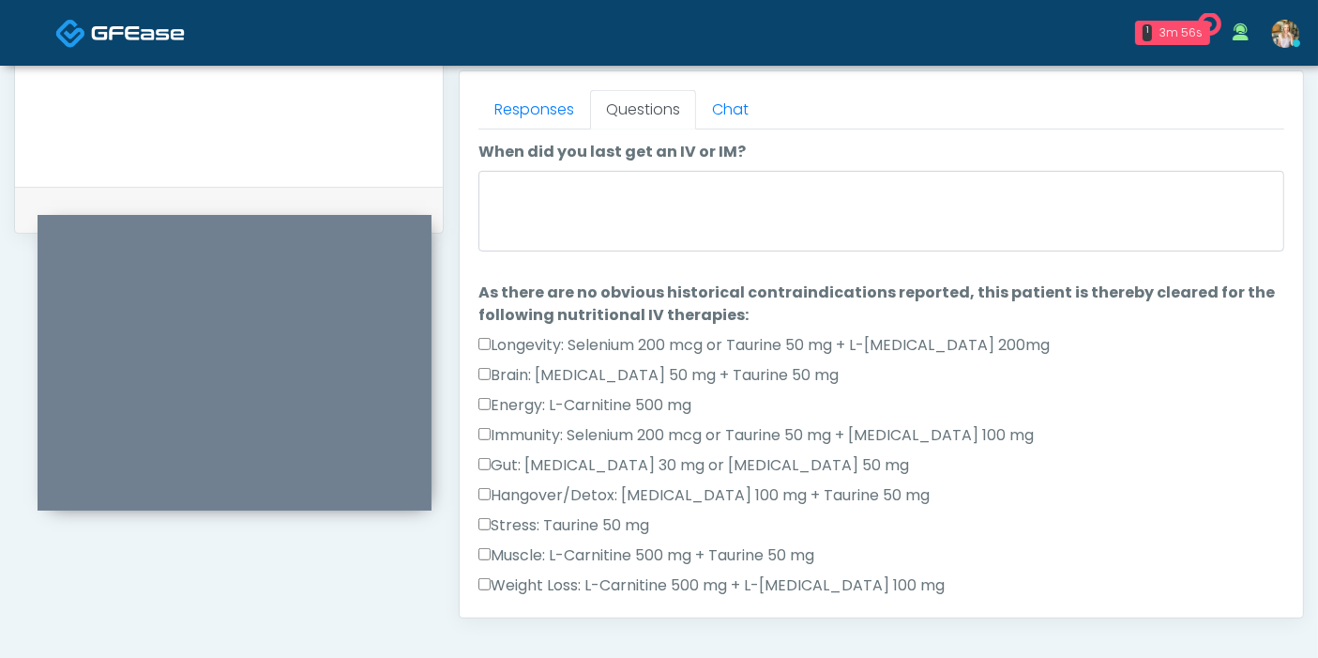
scroll to position [0, 0]
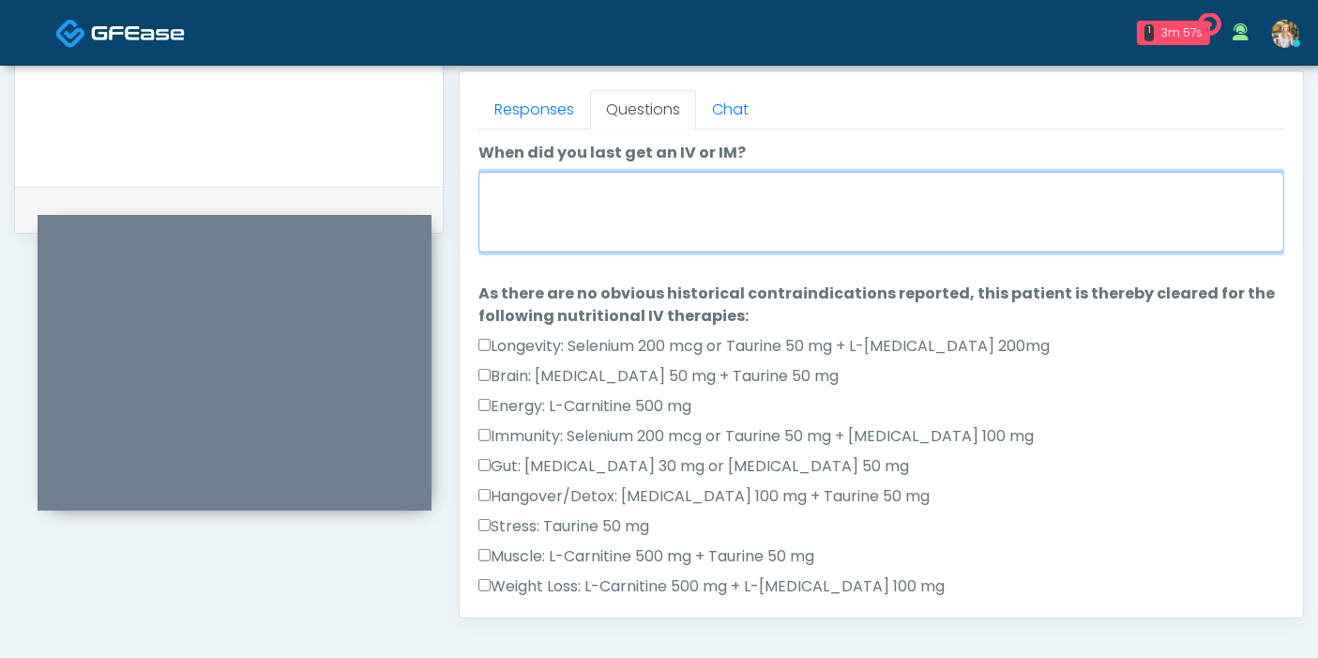
click at [729, 206] on textarea "When did you last get an IV or IM?" at bounding box center [881, 212] width 806 height 81
type textarea "*"
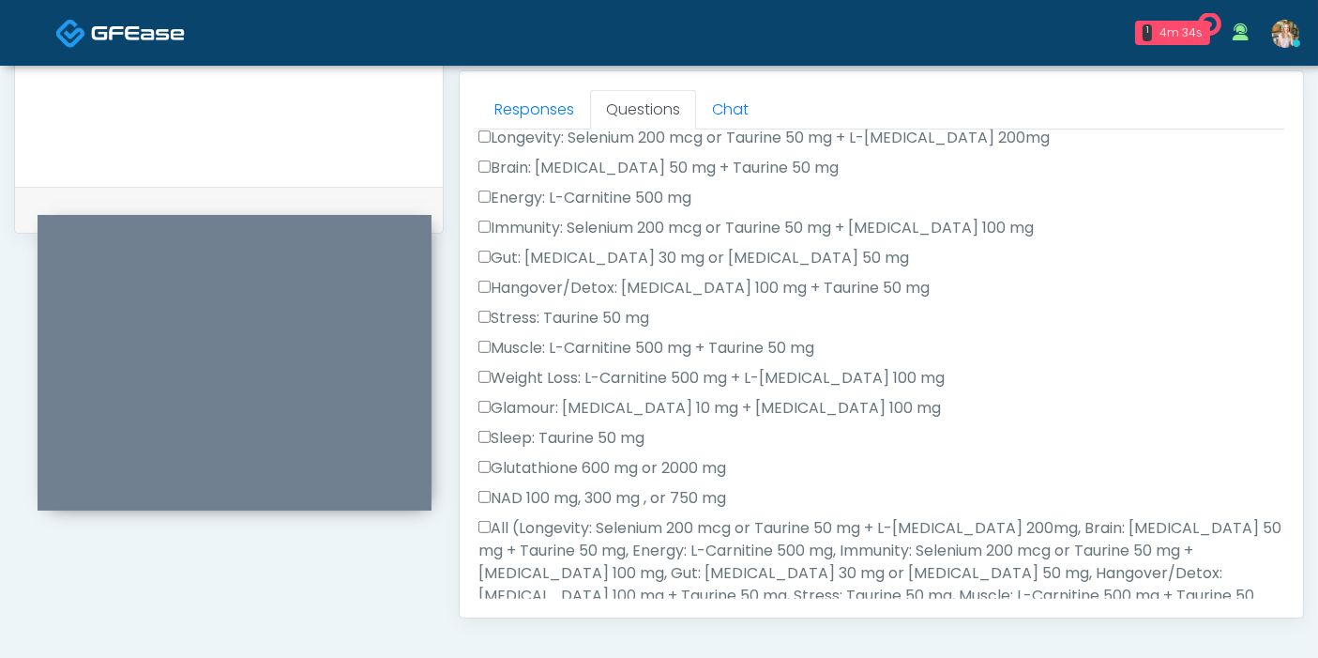
scroll to position [312, 0]
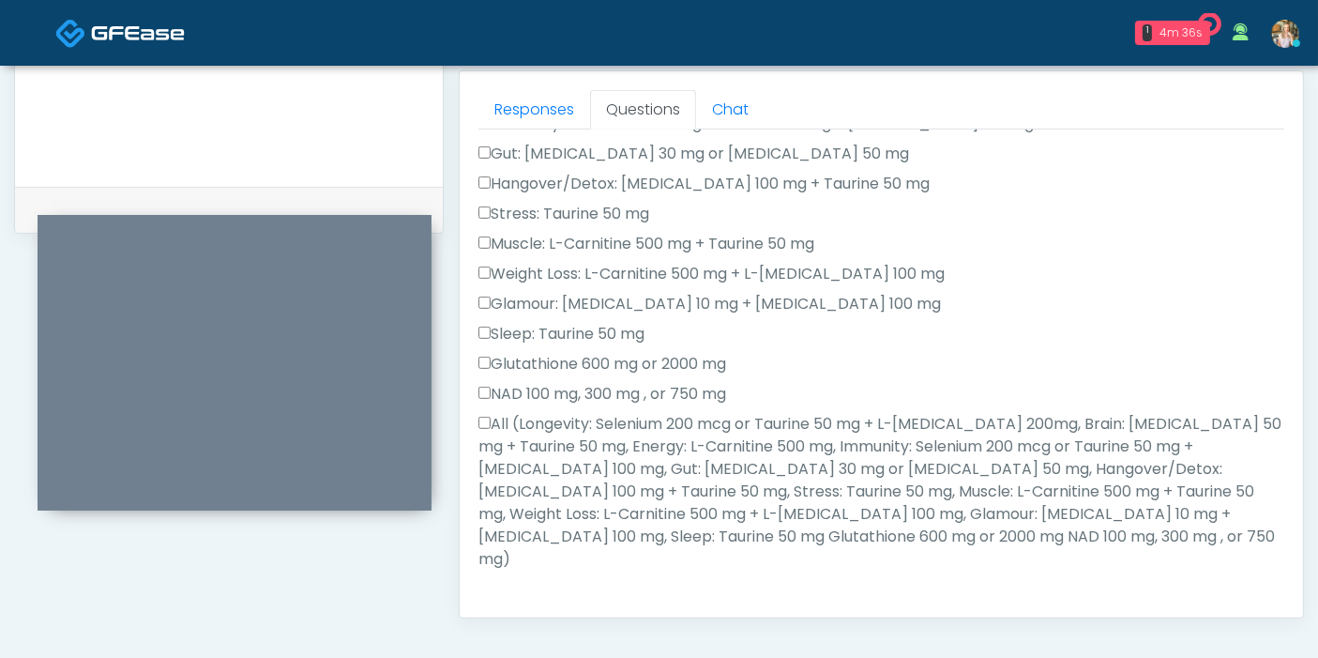
type textarea "**********"
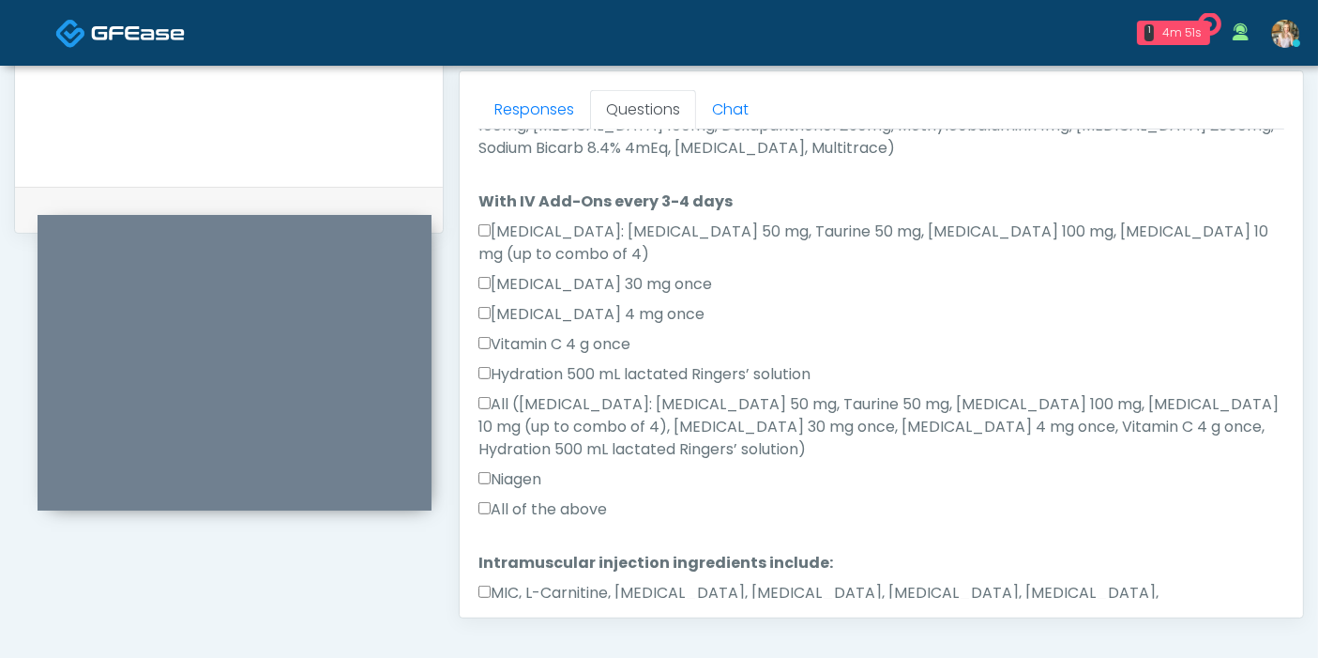
scroll to position [1154, 0]
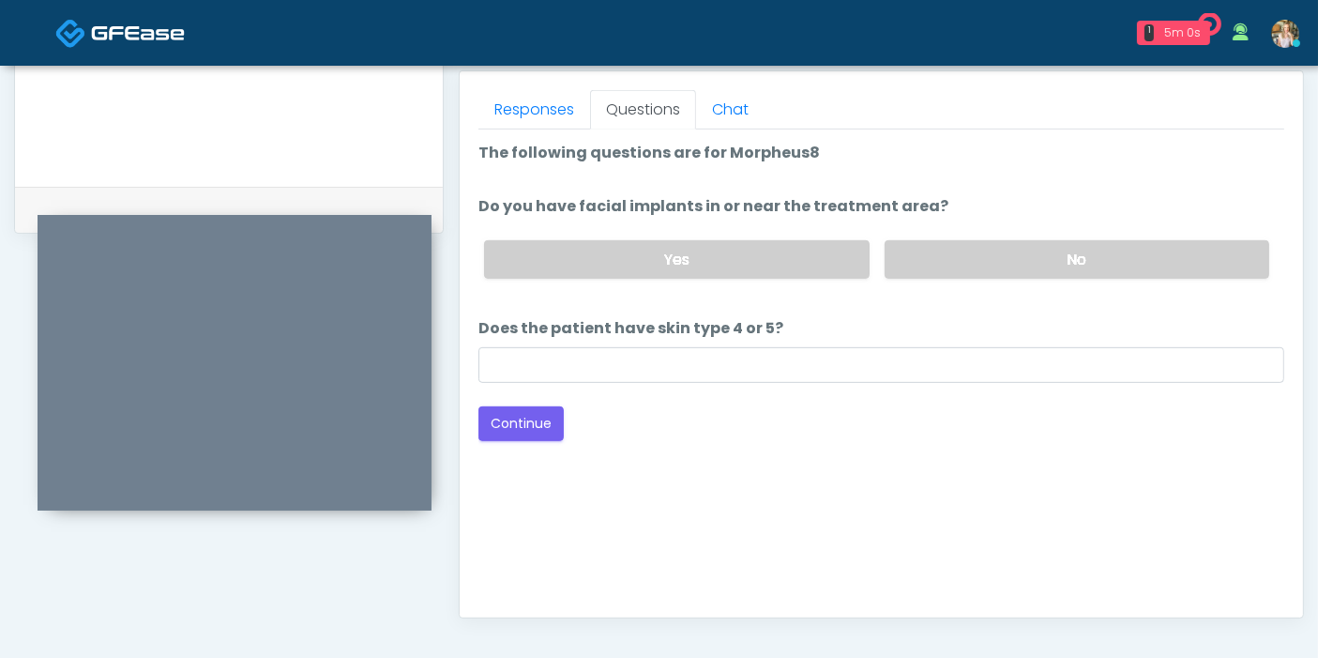
scroll to position [710, 0]
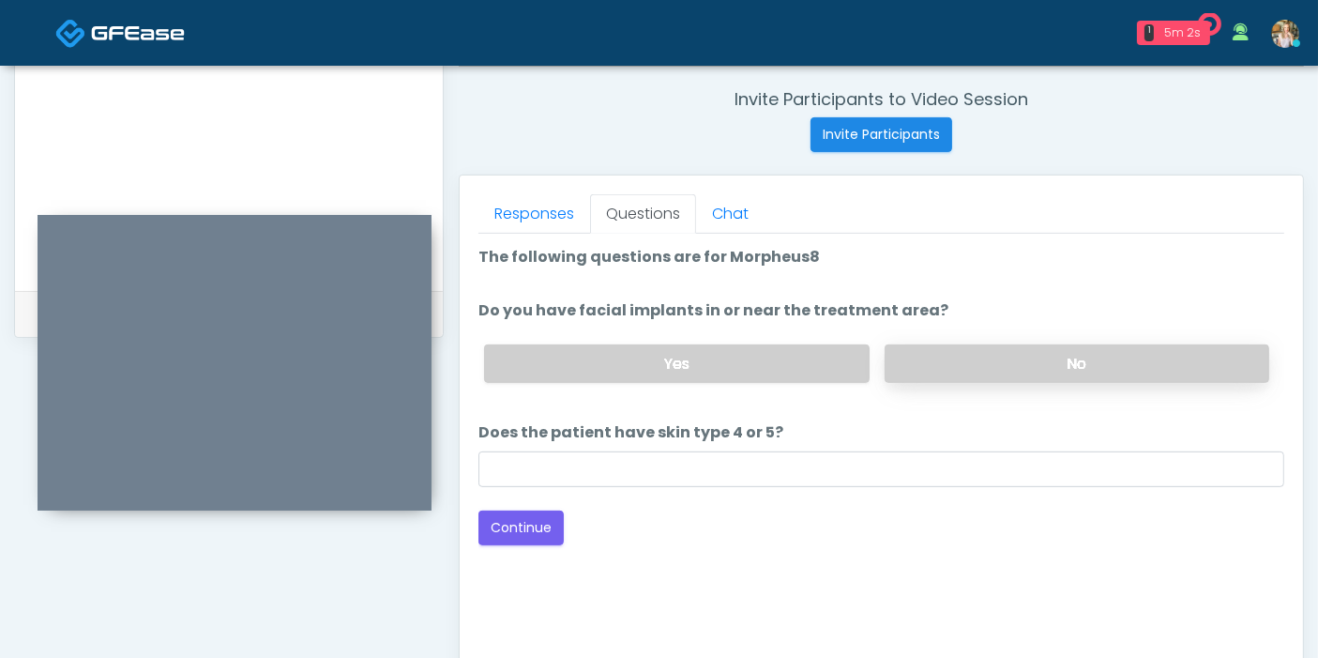
click at [1075, 366] on label "No" at bounding box center [1077, 363] width 385 height 38
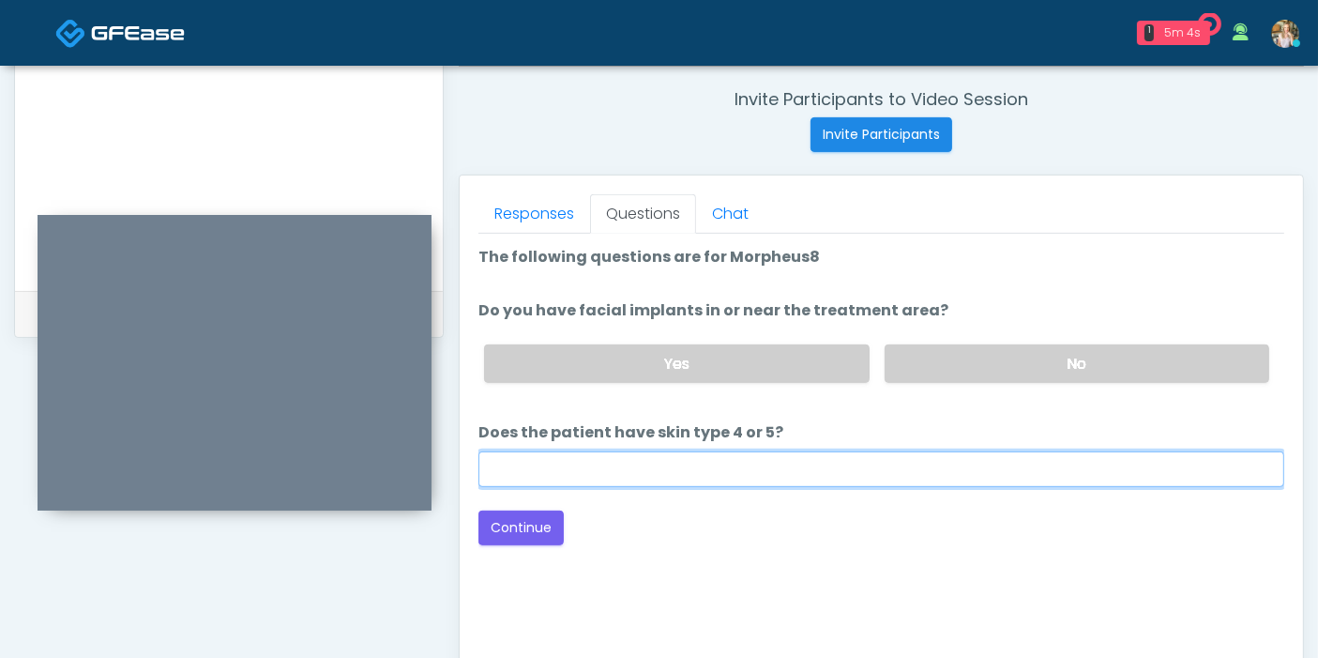
click at [688, 468] on input "Does the patient have skin type 4 or 5?" at bounding box center [881, 469] width 806 height 36
type input "**"
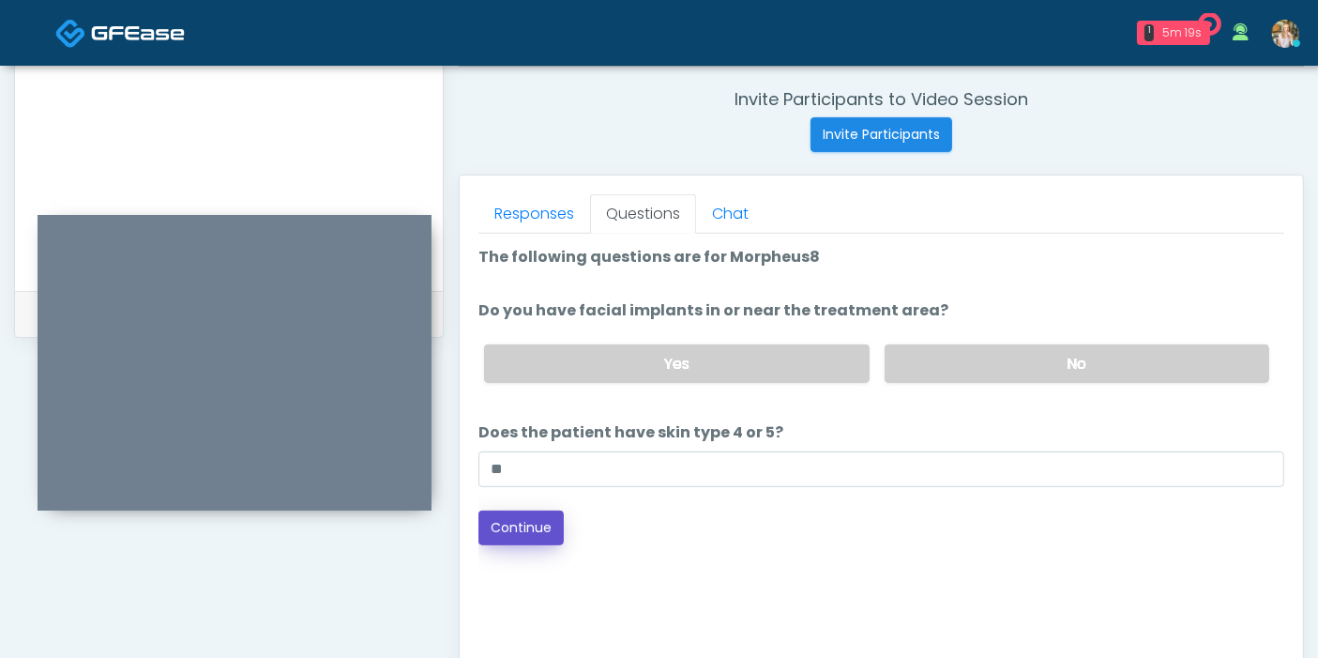
click at [492, 530] on button "Continue" at bounding box center [520, 527] width 85 height 35
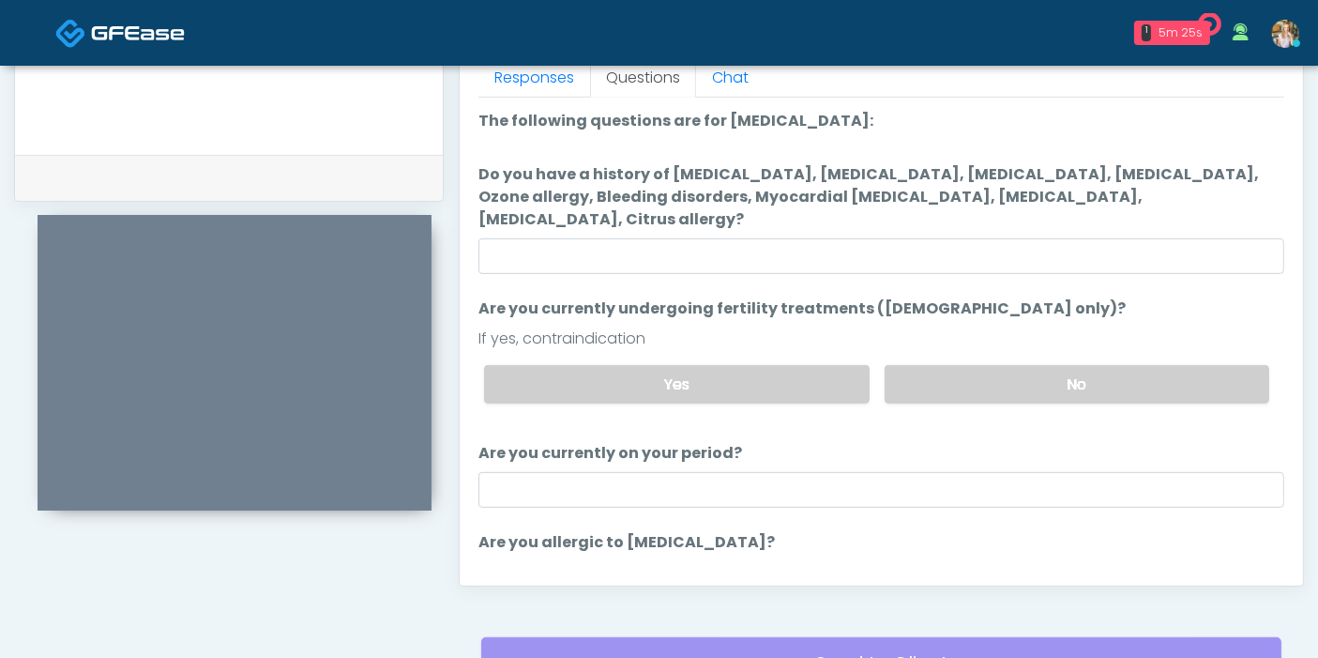
scroll to position [814, 0]
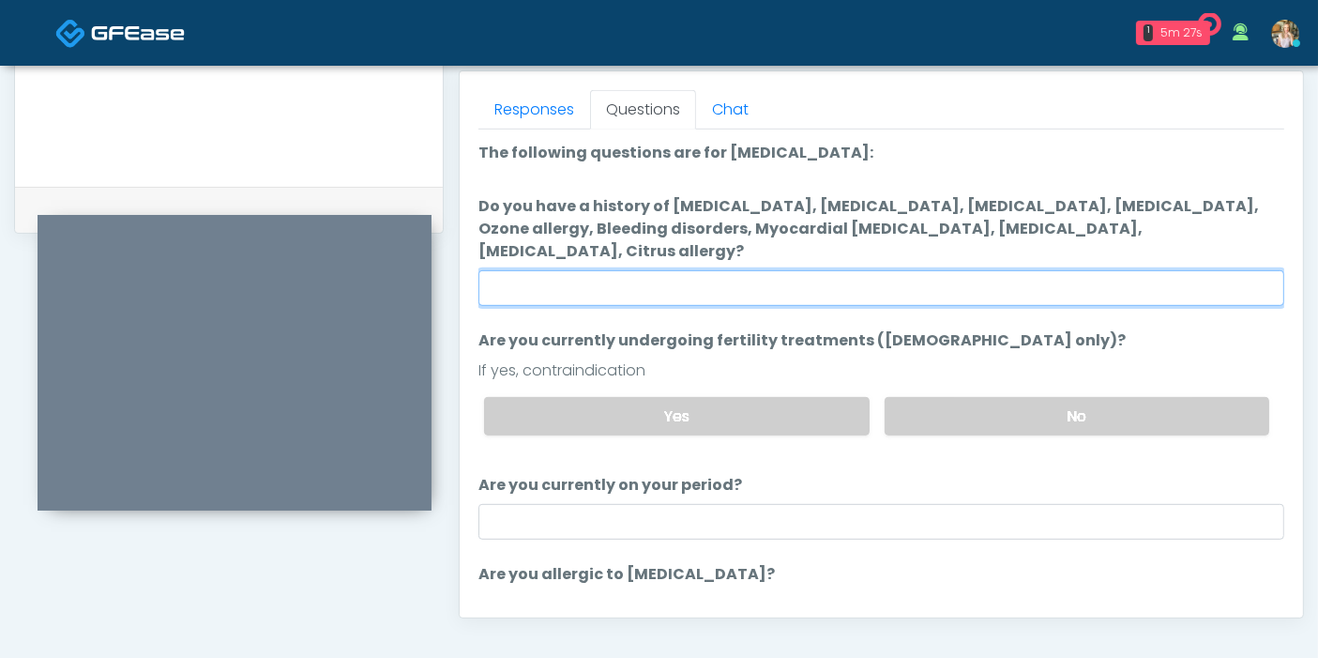
click at [905, 270] on input "Do you have a history of Hyperthyroidism, Hypotension, Hypocalcemia, Hypoglycem…" at bounding box center [881, 288] width 806 height 36
click at [1057, 270] on input "Do you have a history of Hyperthyroidism, Hypotension, Hypocalcemia, Hypoglycem…" at bounding box center [881, 288] width 806 height 36
type input "**"
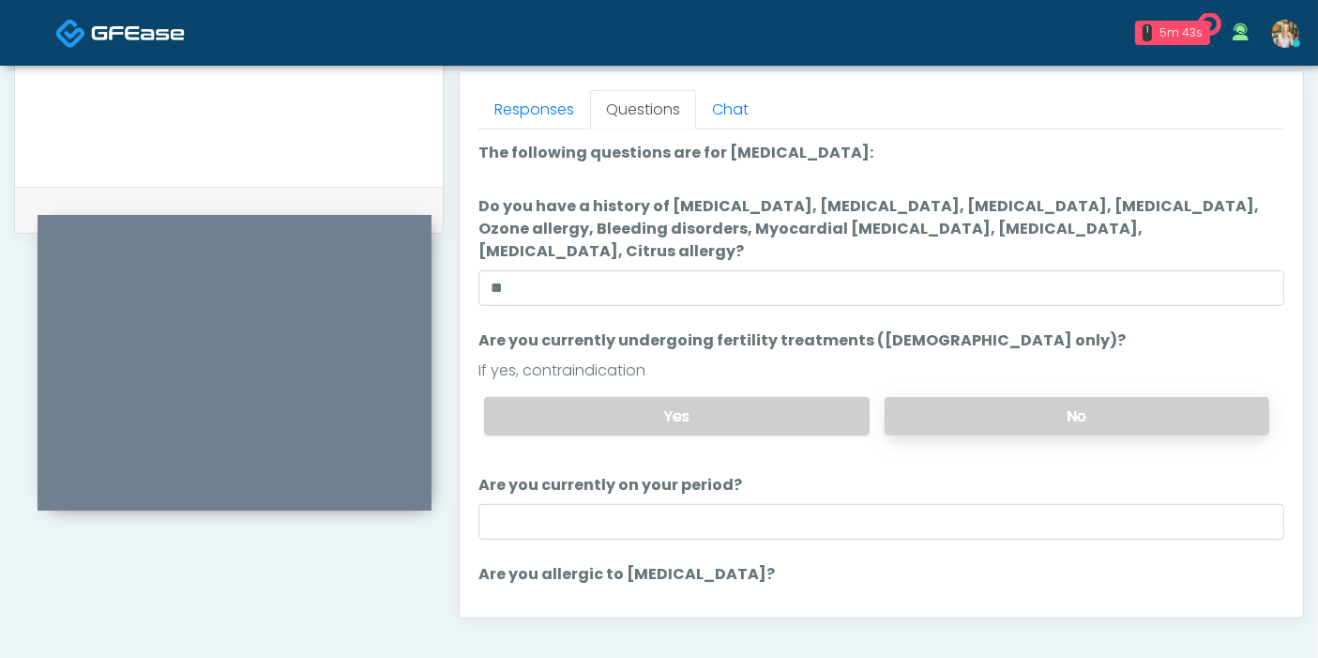
click at [1041, 397] on label "No" at bounding box center [1077, 416] width 385 height 38
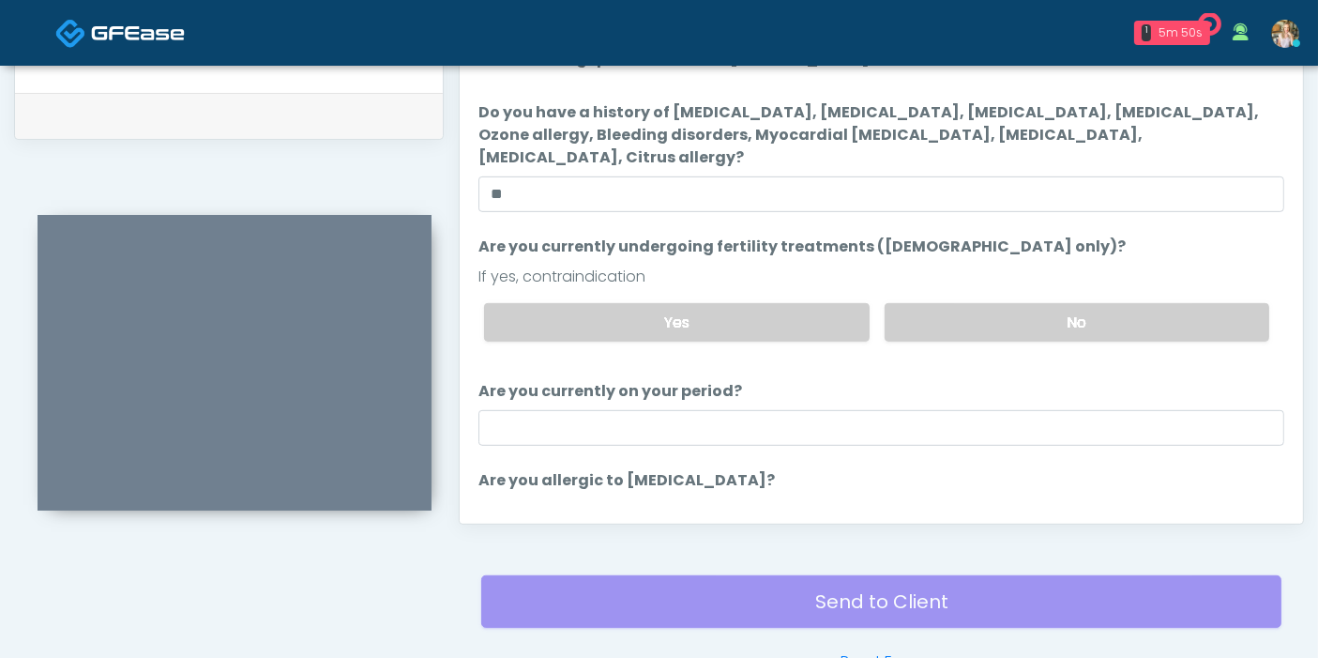
scroll to position [918, 0]
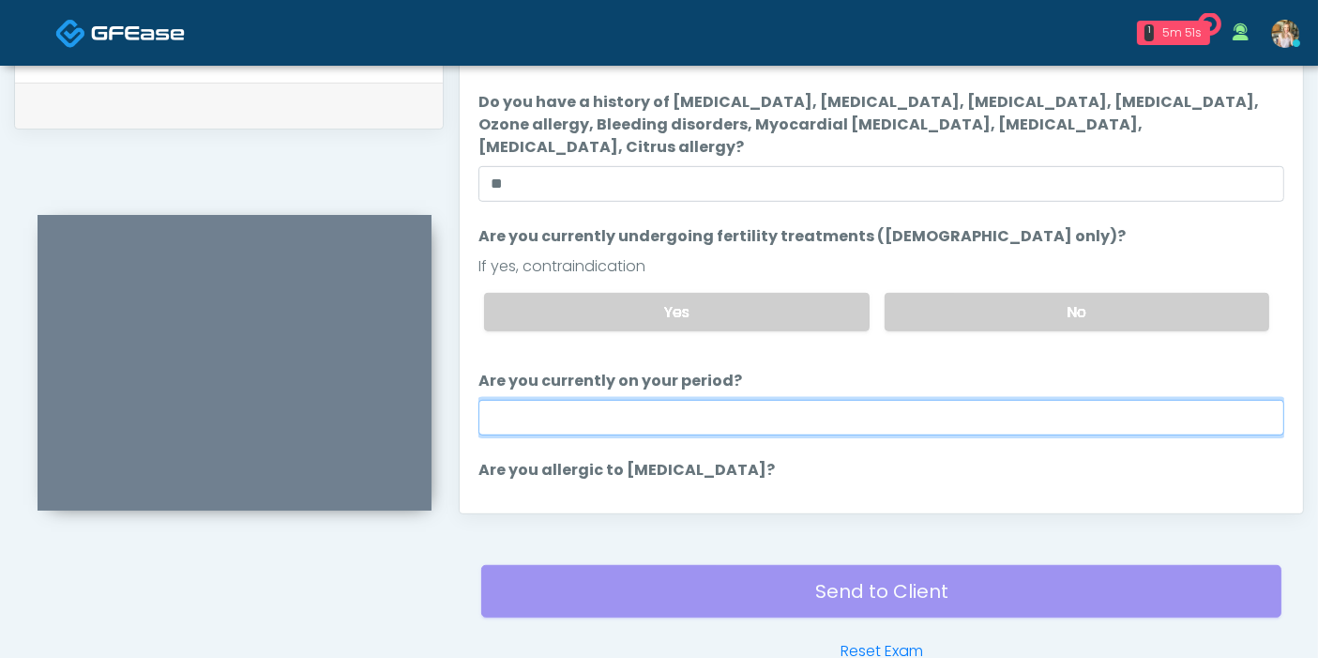
click at [827, 400] on input "Are you currently on your period?" at bounding box center [881, 418] width 806 height 36
click at [827, 400] on input "*" at bounding box center [881, 418] width 806 height 36
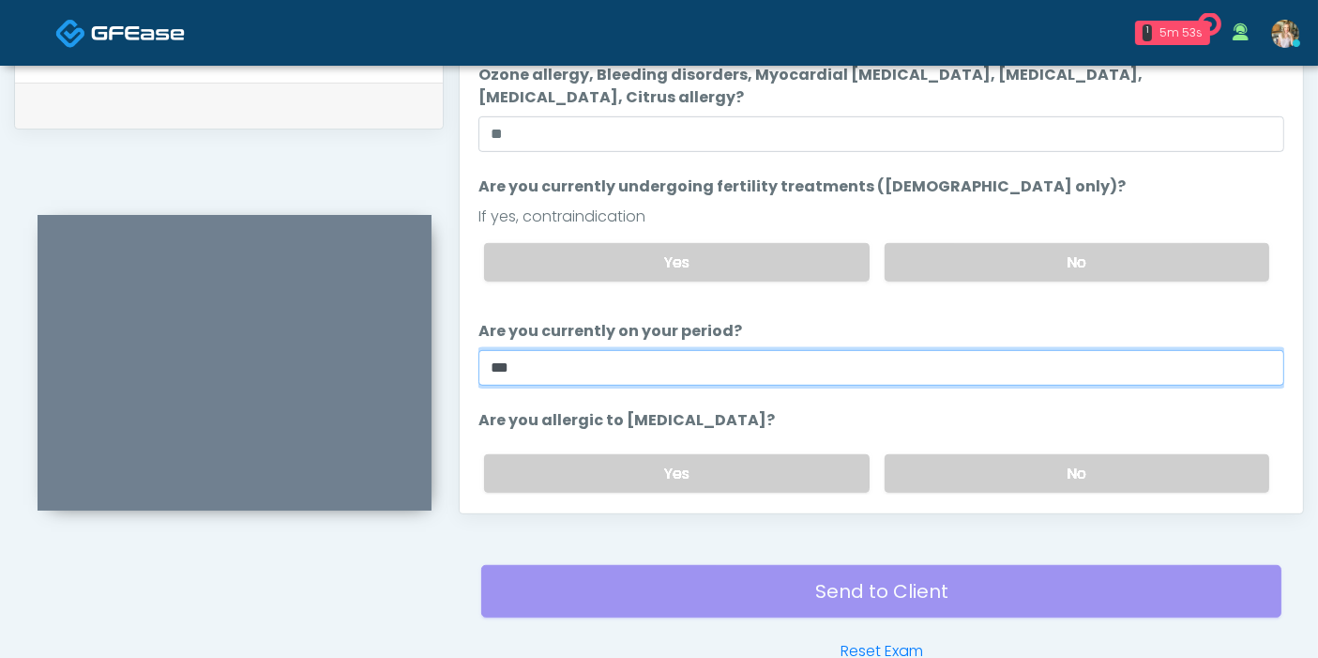
scroll to position [96, 0]
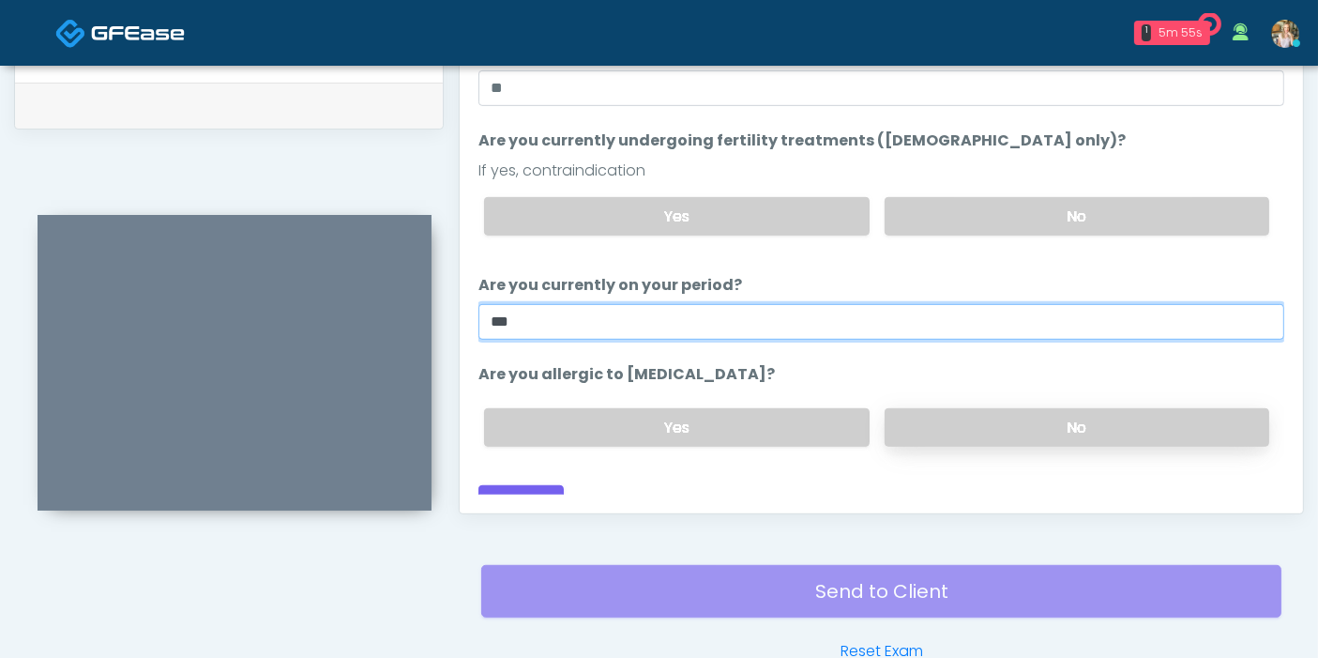
type input "***"
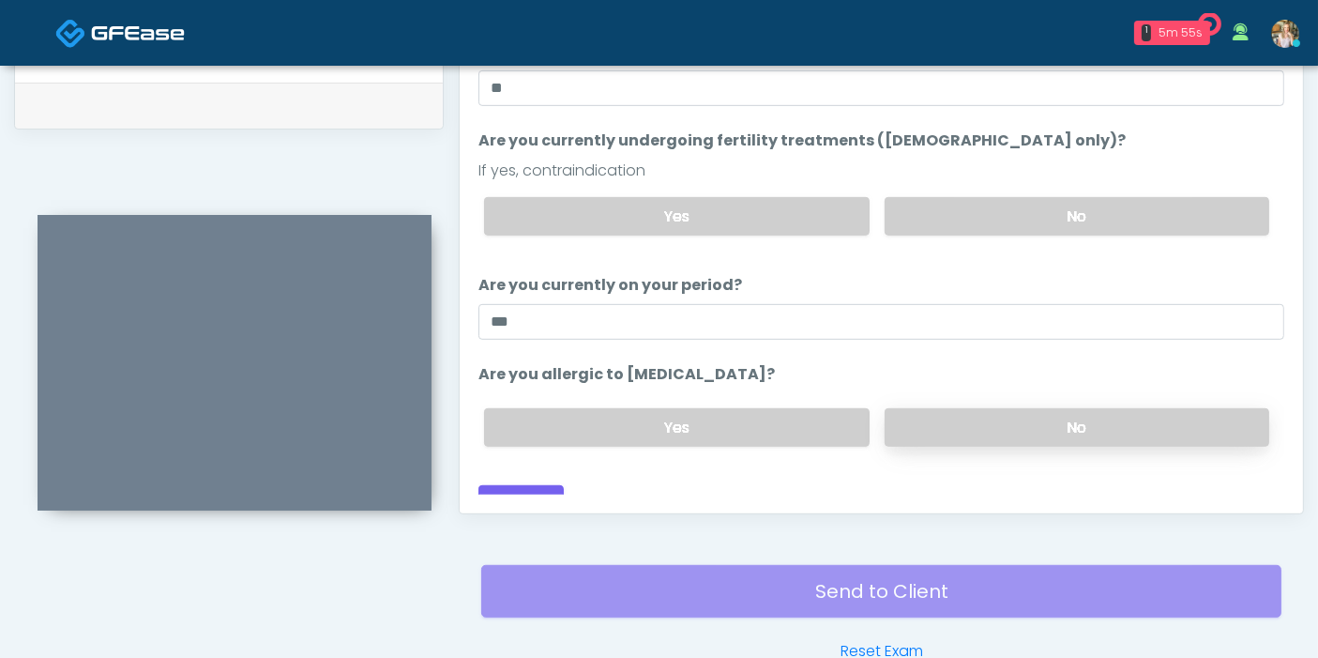
click at [1006, 408] on label "No" at bounding box center [1077, 427] width 385 height 38
click at [527, 485] on button "Continue" at bounding box center [520, 502] width 85 height 35
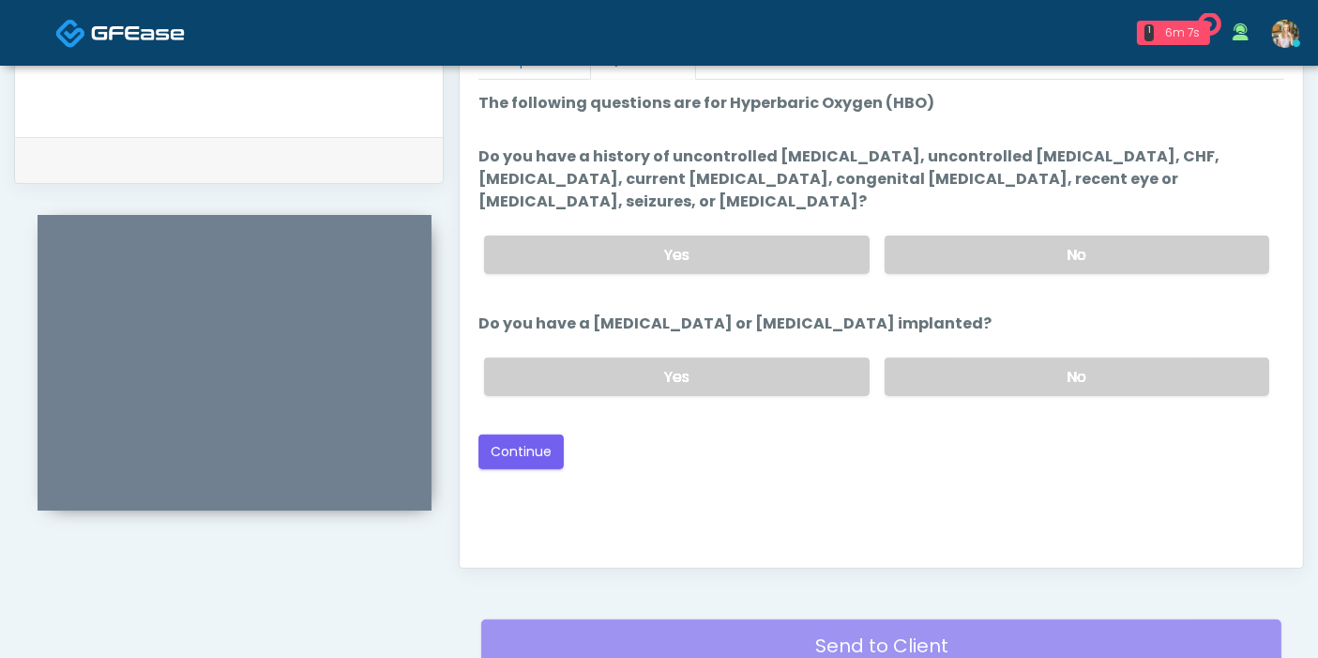
scroll to position [814, 0]
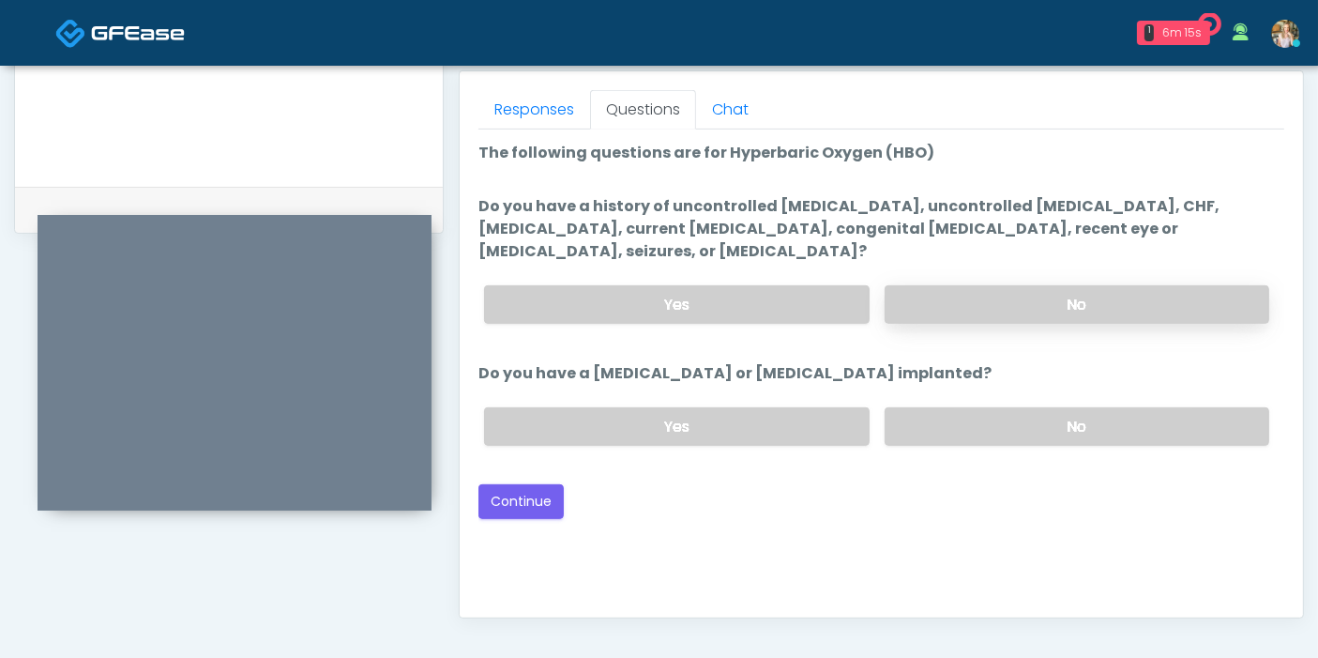
click at [1073, 285] on label "No" at bounding box center [1077, 304] width 385 height 38
click at [1007, 408] on label "No" at bounding box center [1077, 426] width 385 height 38
click at [522, 484] on button "Continue" at bounding box center [520, 501] width 85 height 35
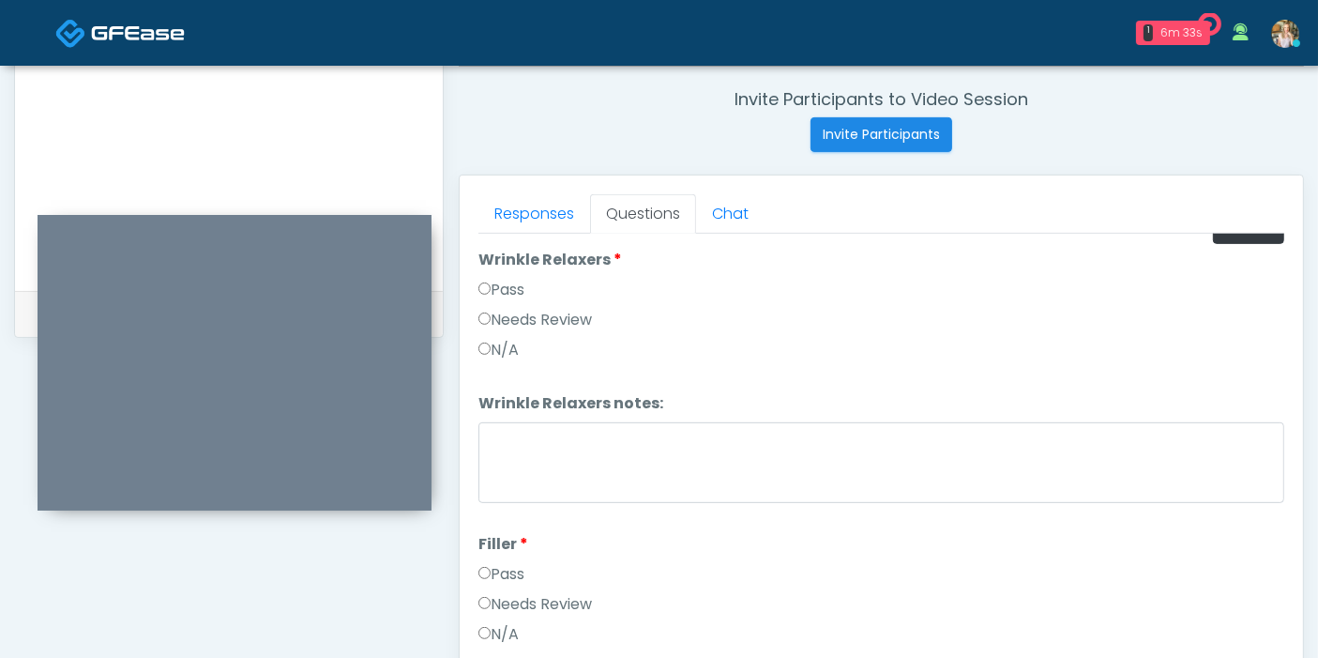
scroll to position [0, 0]
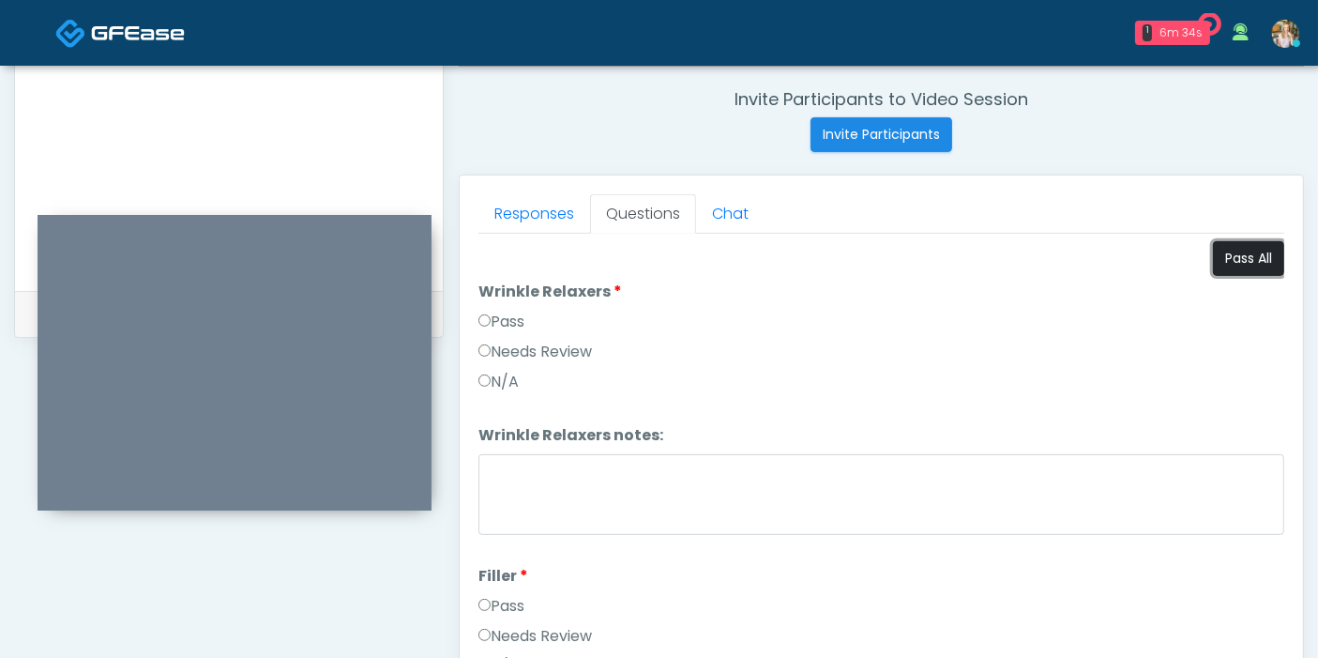
click at [1226, 266] on button "Pass All" at bounding box center [1248, 258] width 71 height 35
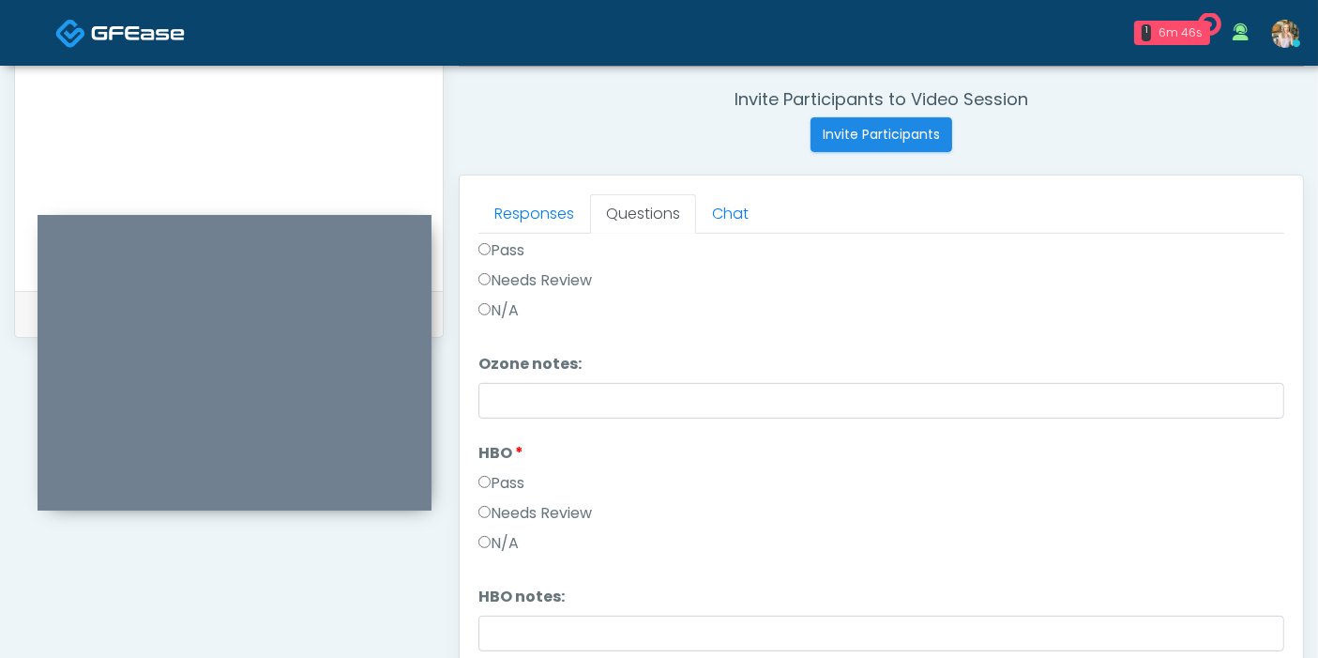
scroll to position [814, 0]
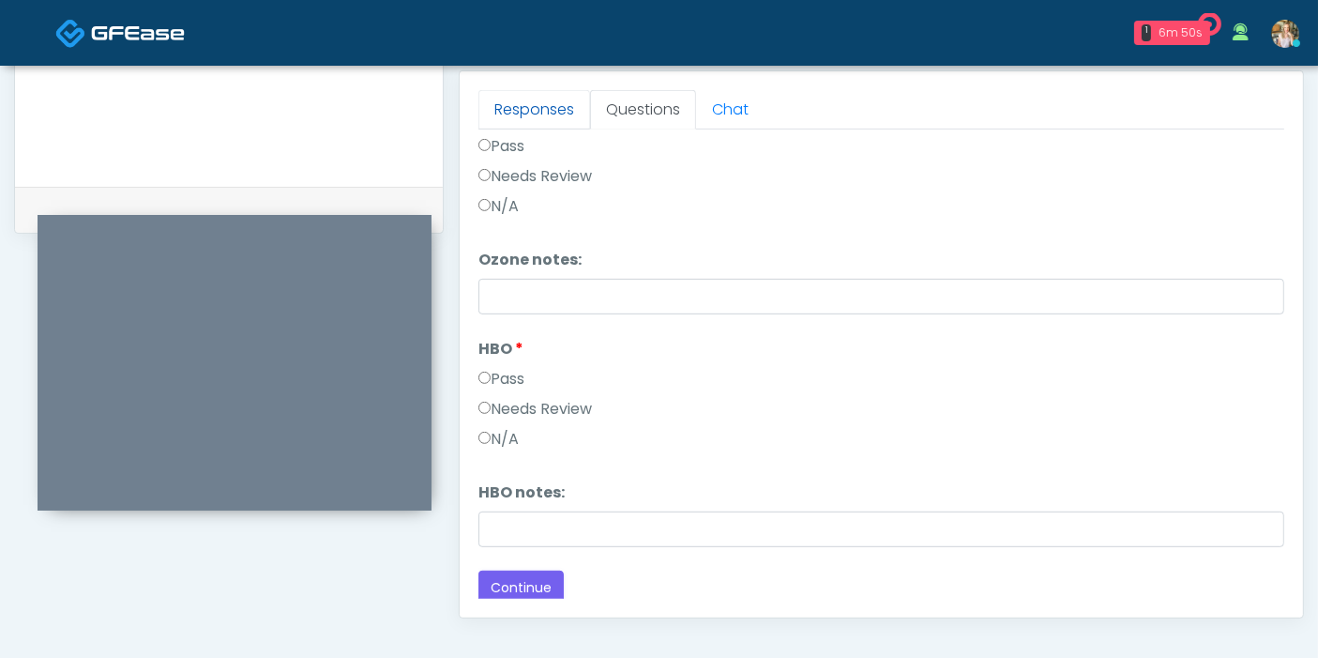
click at [554, 116] on link "Responses" at bounding box center [534, 109] width 112 height 39
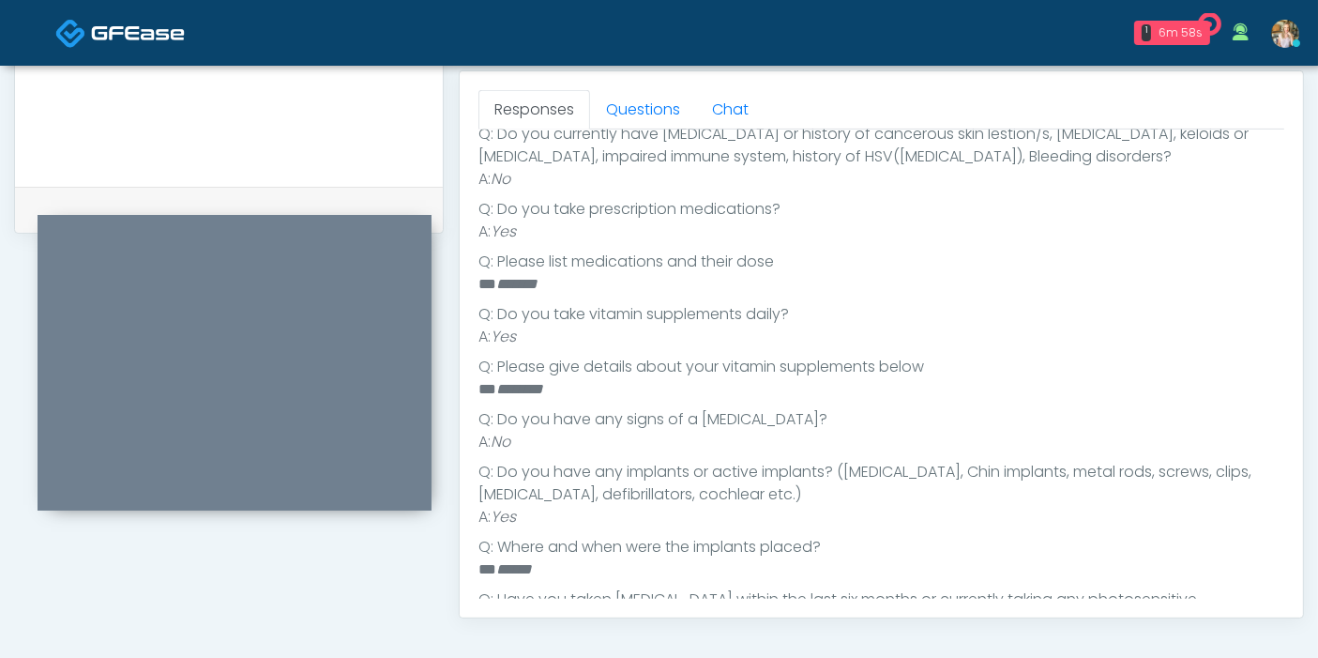
scroll to position [572, 0]
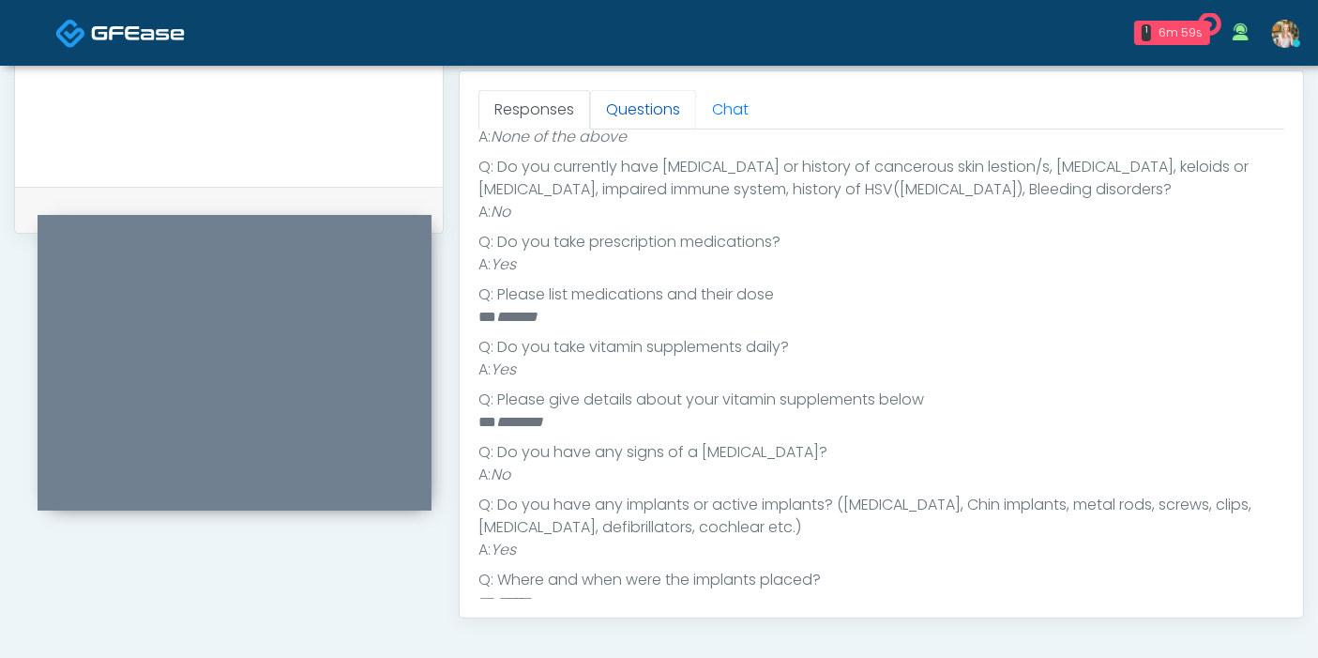
click at [638, 113] on link "Questions" at bounding box center [643, 109] width 106 height 39
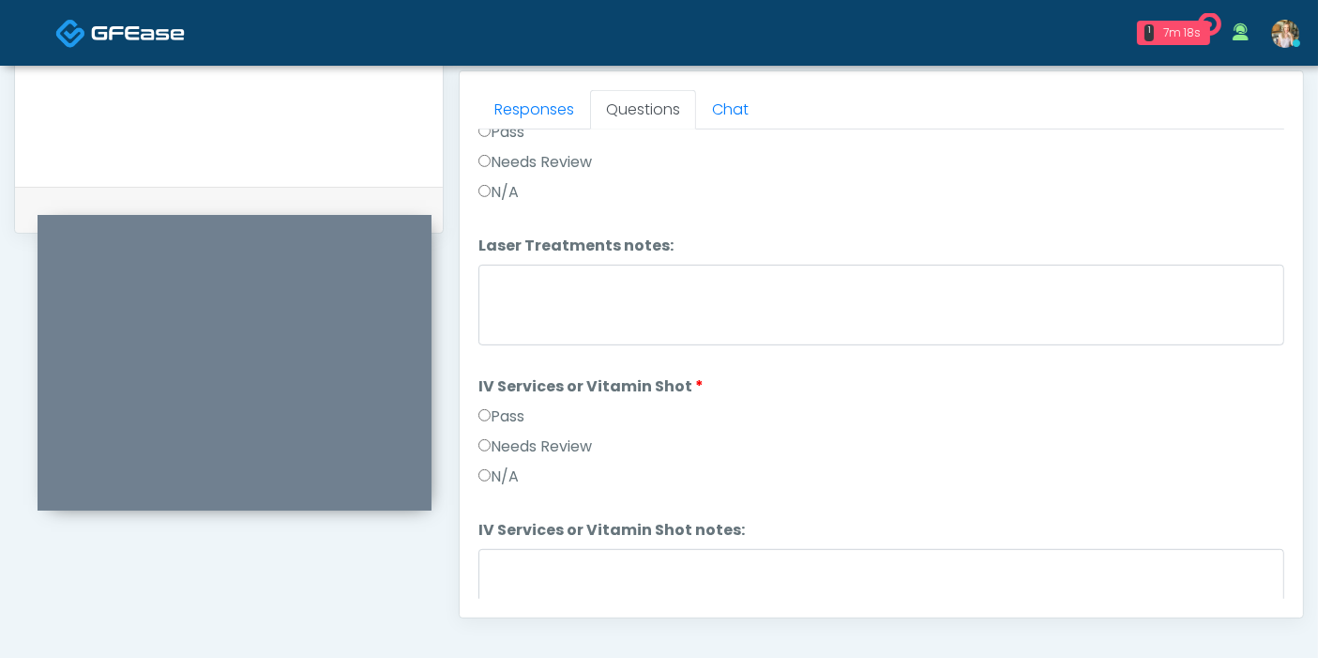
scroll to position [1042, 0]
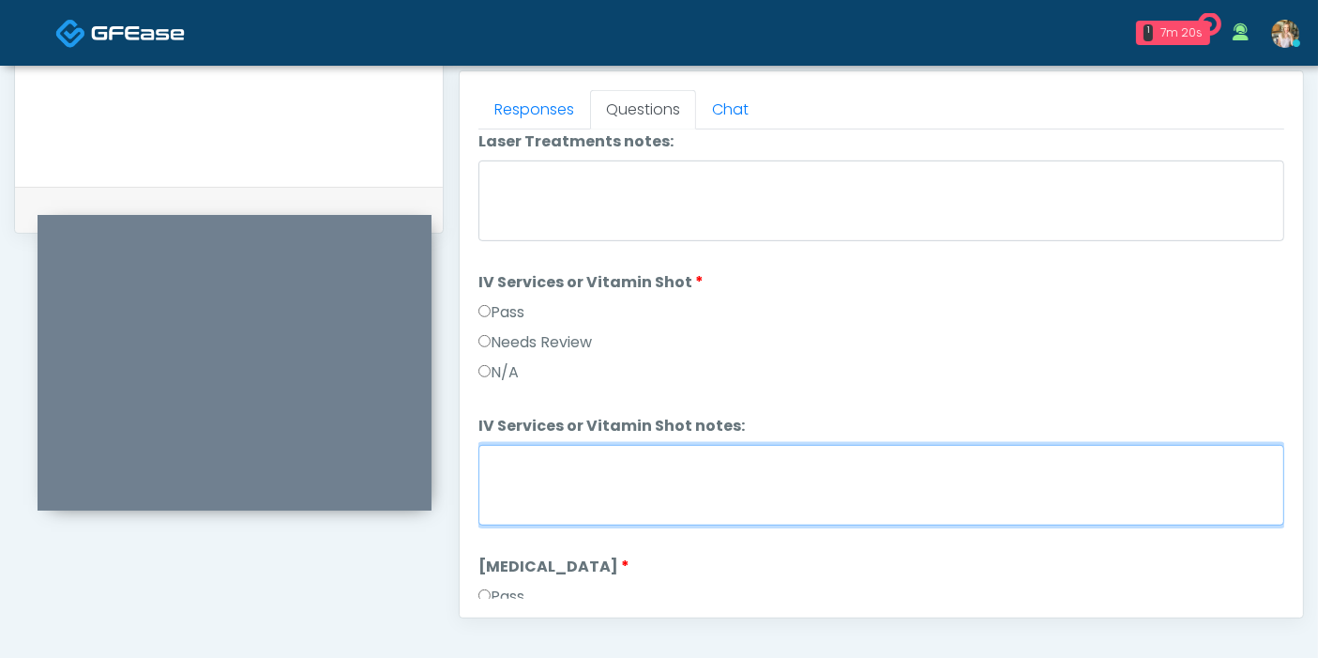
click at [851, 468] on textarea "IV Services or Vitamin Shot notes:" at bounding box center [881, 485] width 806 height 81
drag, startPoint x: 866, startPoint y: 459, endPoint x: 486, endPoint y: 474, distance: 380.2
click at [486, 474] on textarea "**********" at bounding box center [881, 485] width 806 height 81
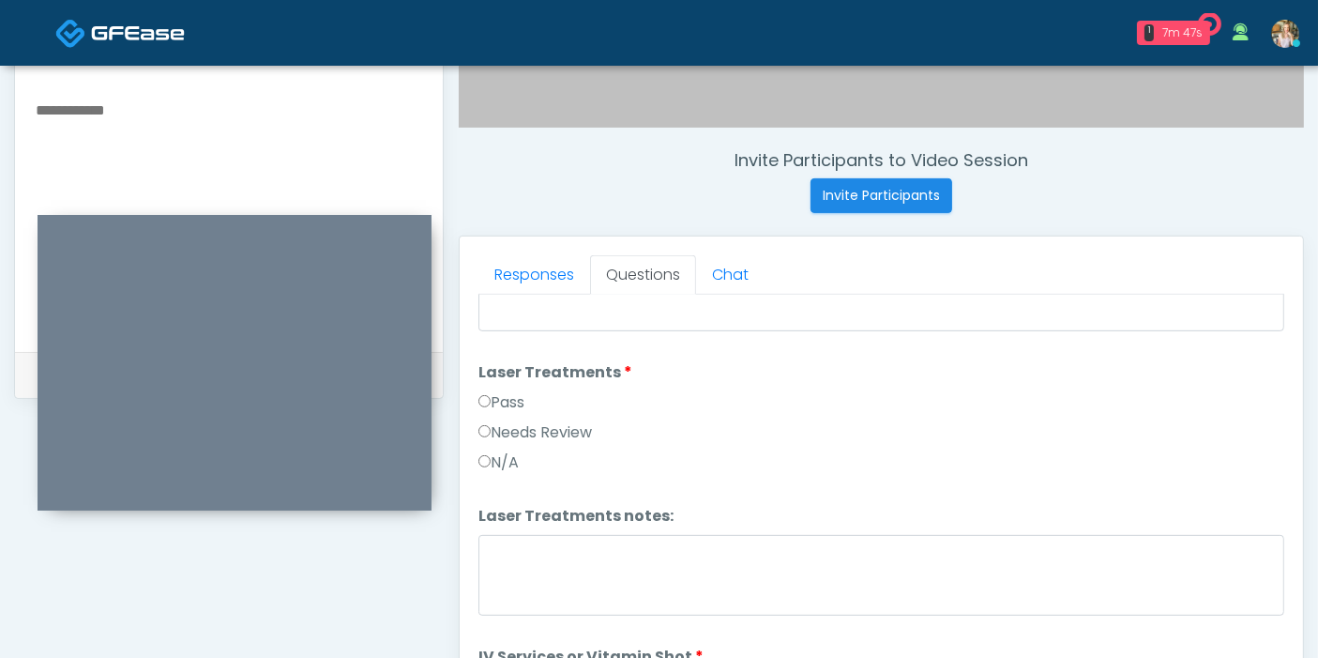
scroll to position [605, 0]
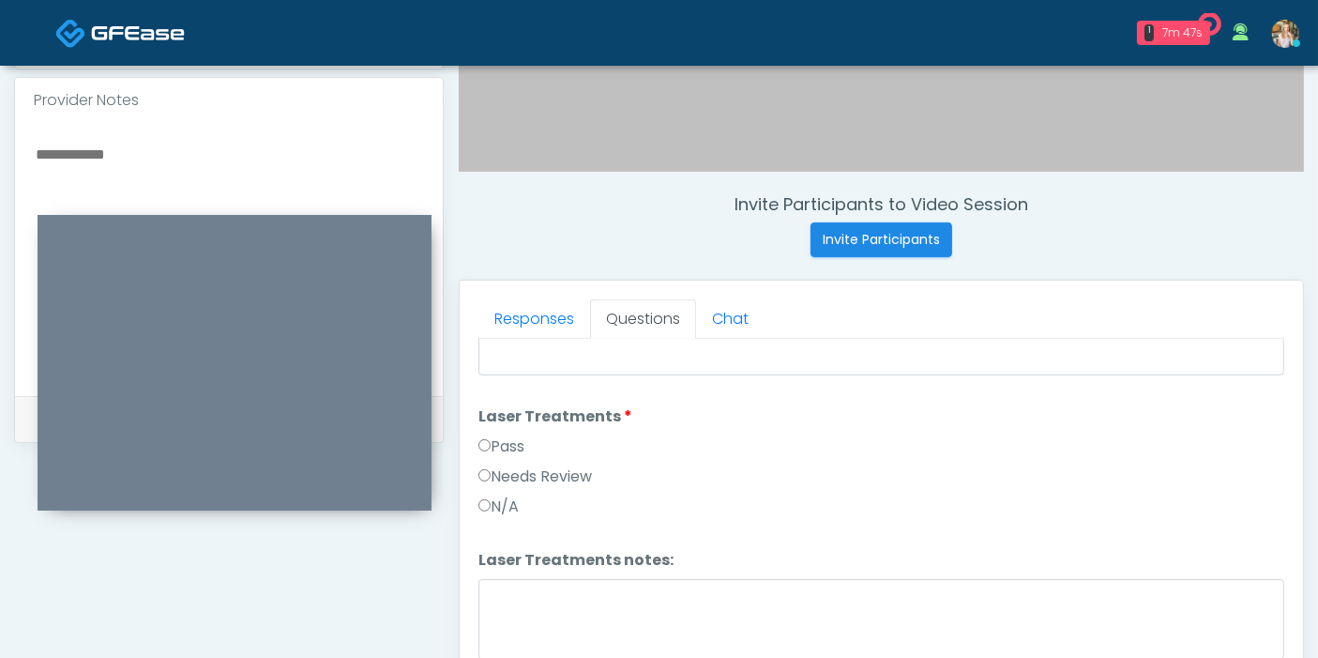
type textarea "**********"
click at [94, 146] on textarea at bounding box center [229, 256] width 390 height 229
paste textarea "**********"
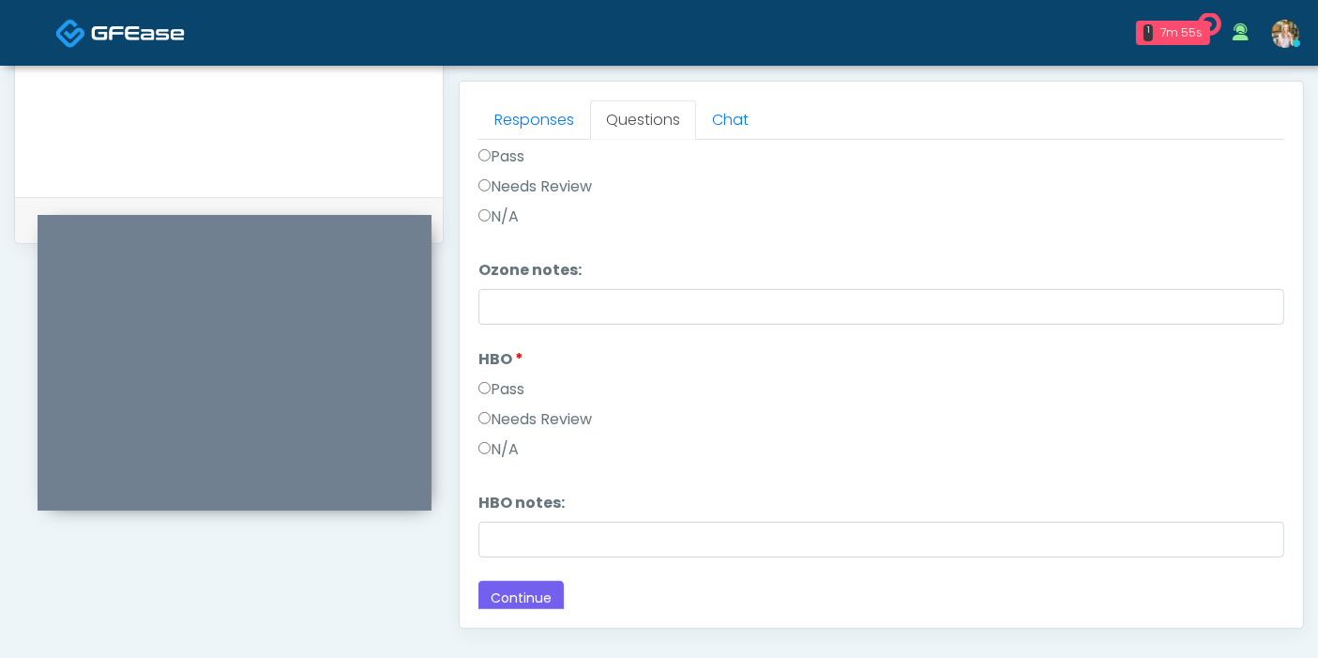
scroll to position [918, 0]
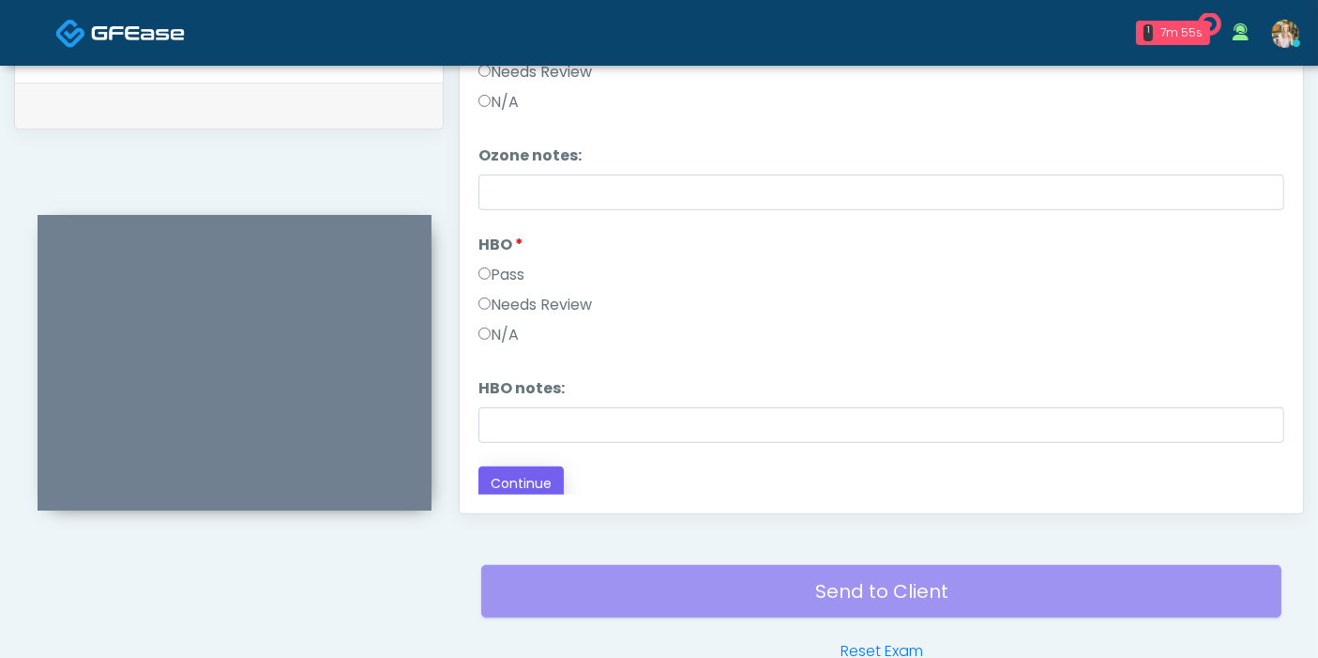
type textarea "**********"
click at [527, 470] on button "Continue" at bounding box center [520, 483] width 85 height 35
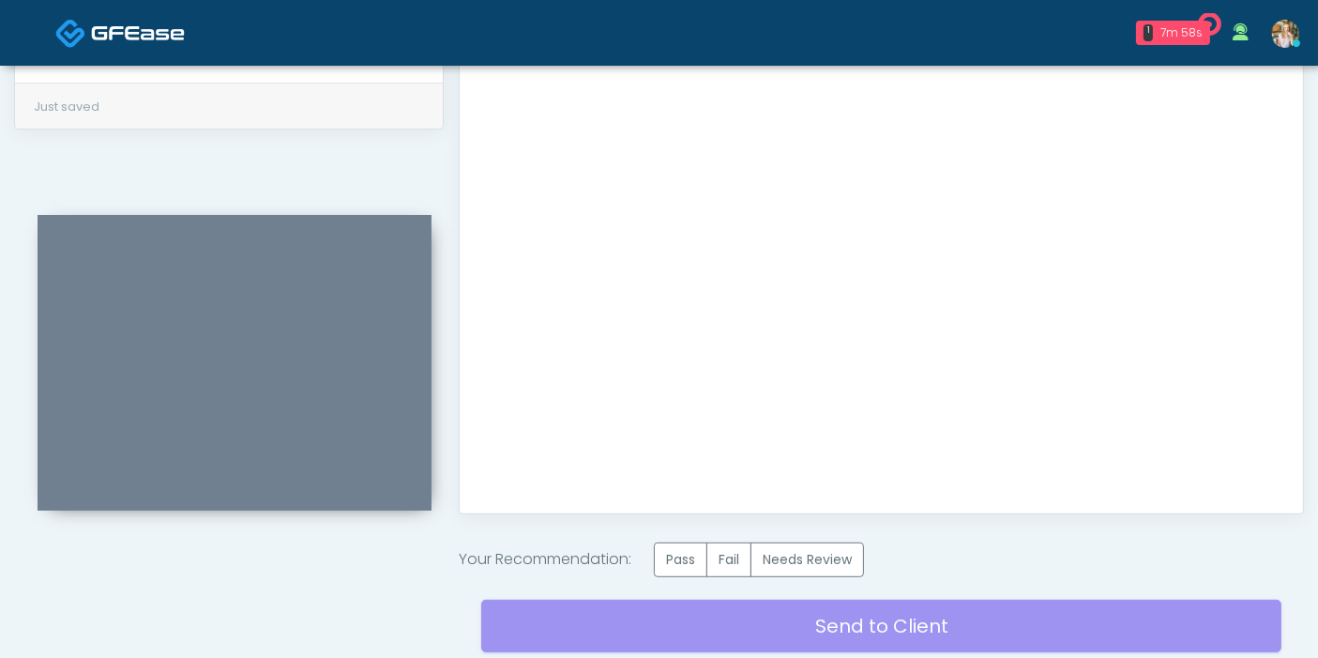
scroll to position [0, 0]
click at [683, 556] on label "Pass" at bounding box center [680, 559] width 53 height 35
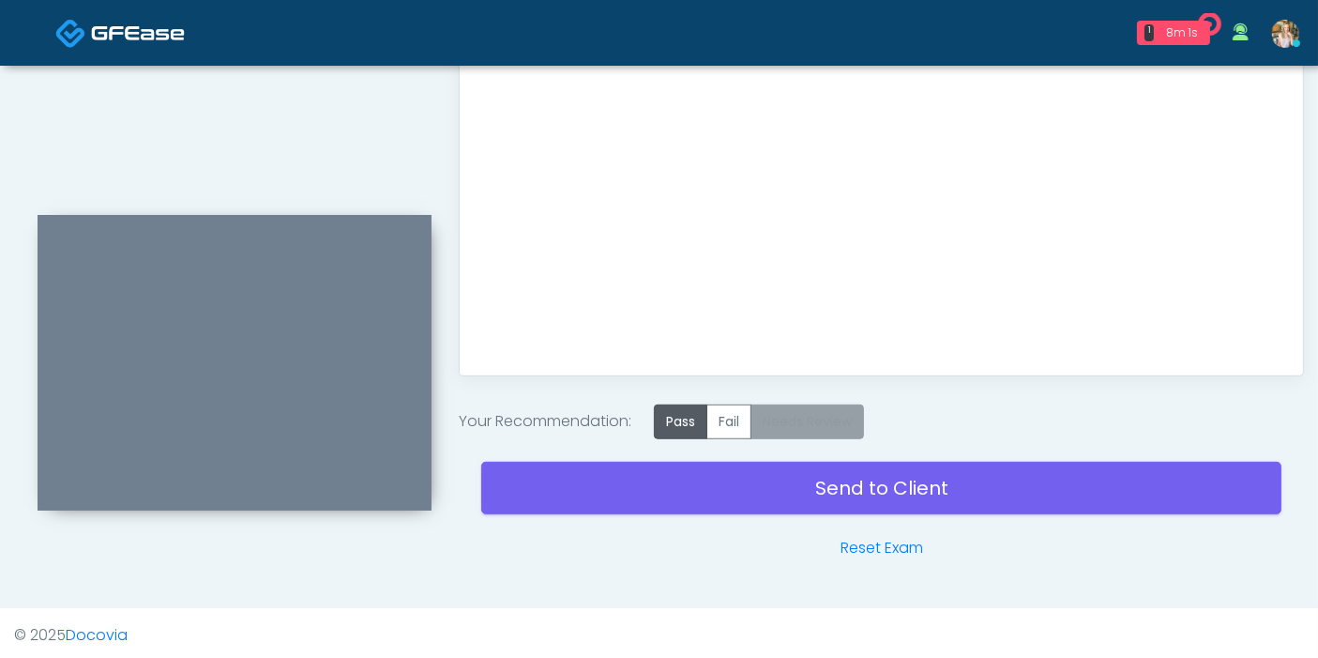
scroll to position [1057, 0]
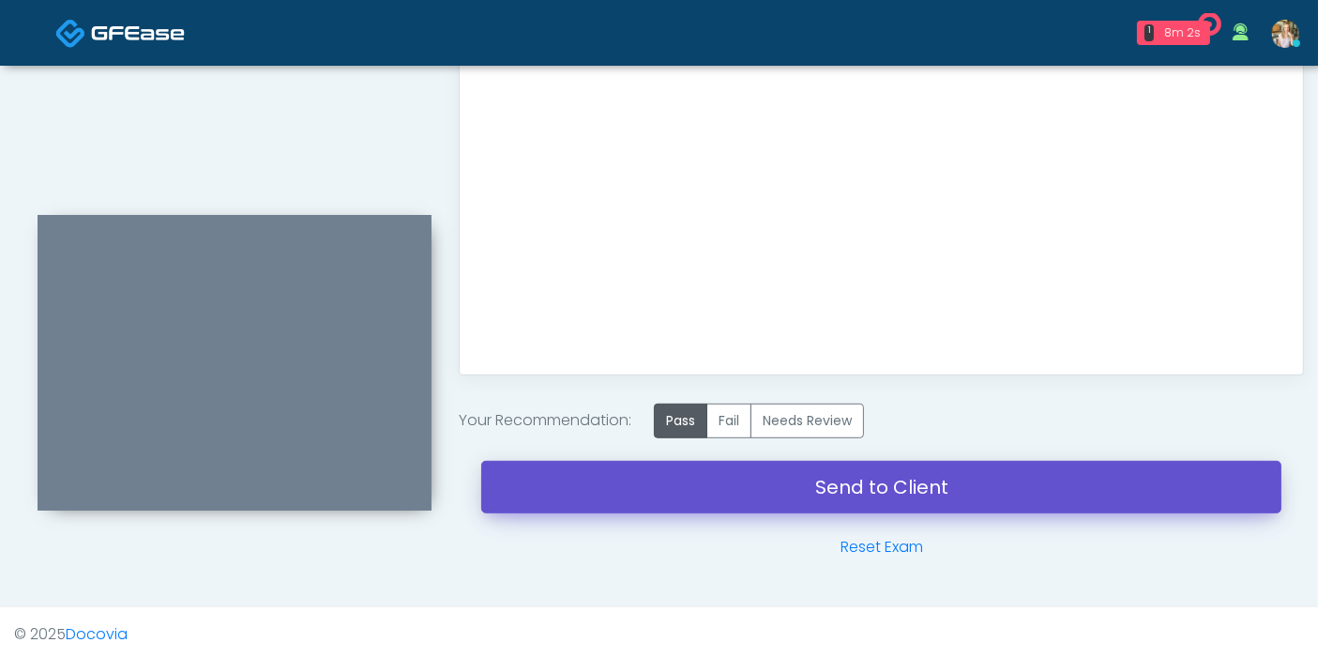
click at [923, 474] on link "Send to Client" at bounding box center [881, 487] width 800 height 53
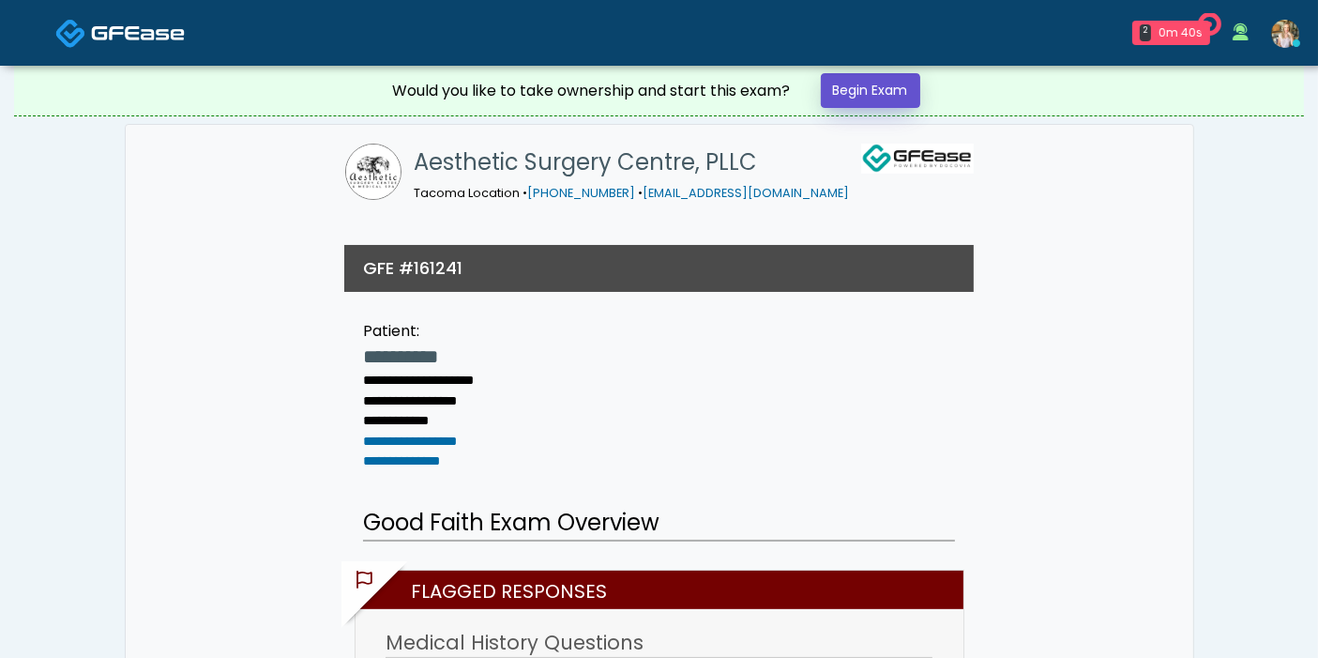
click at [884, 95] on link "Begin Exam" at bounding box center [870, 90] width 99 height 35
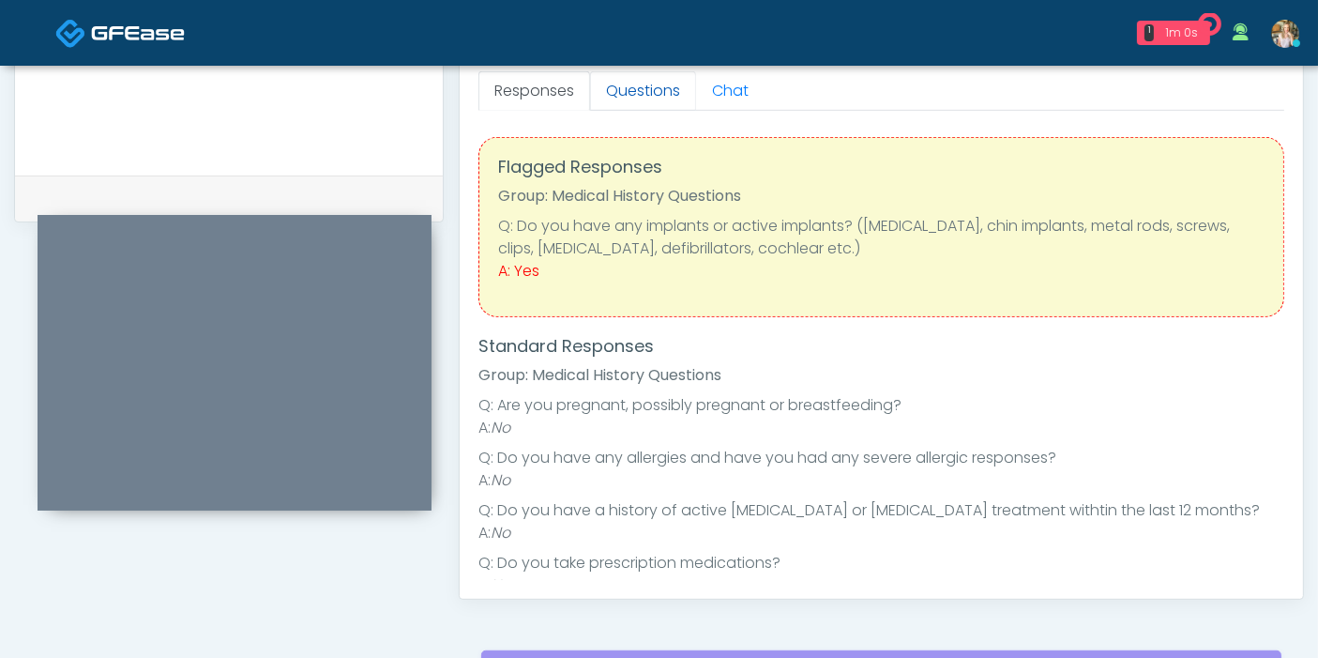
click at [640, 93] on link "Questions" at bounding box center [643, 90] width 106 height 39
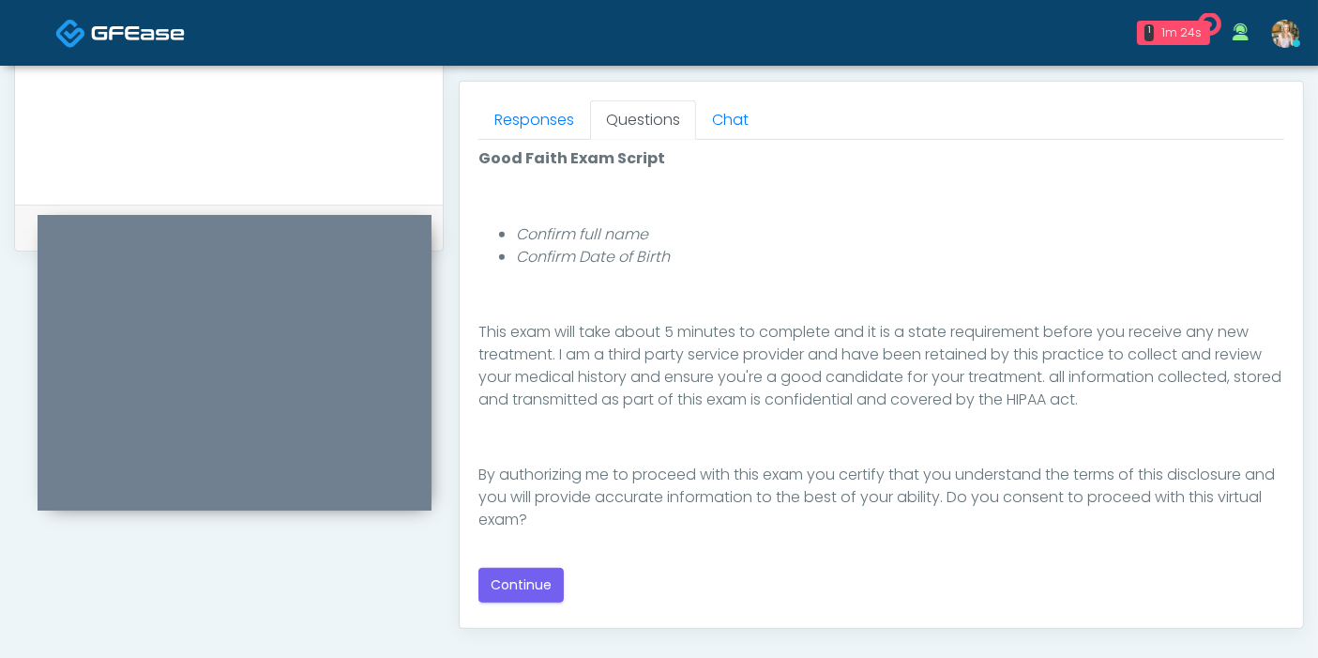
scroll to position [833, 0]
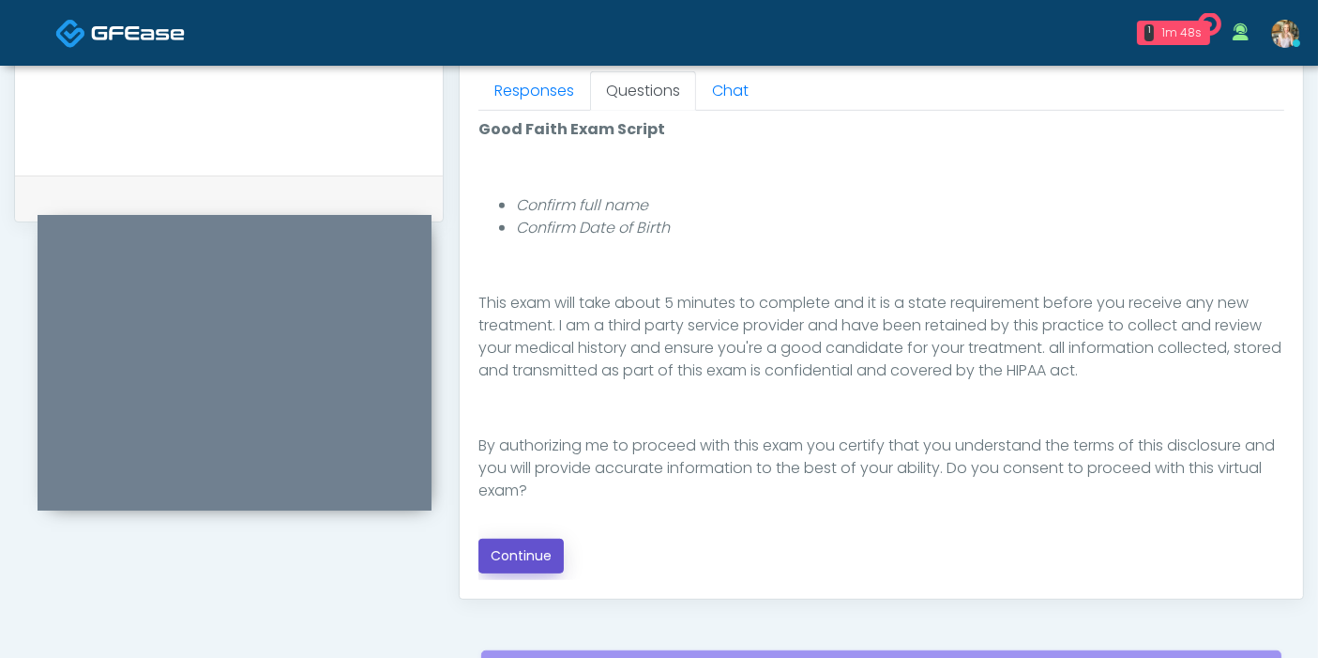
click at [536, 552] on button "Continue" at bounding box center [520, 555] width 85 height 35
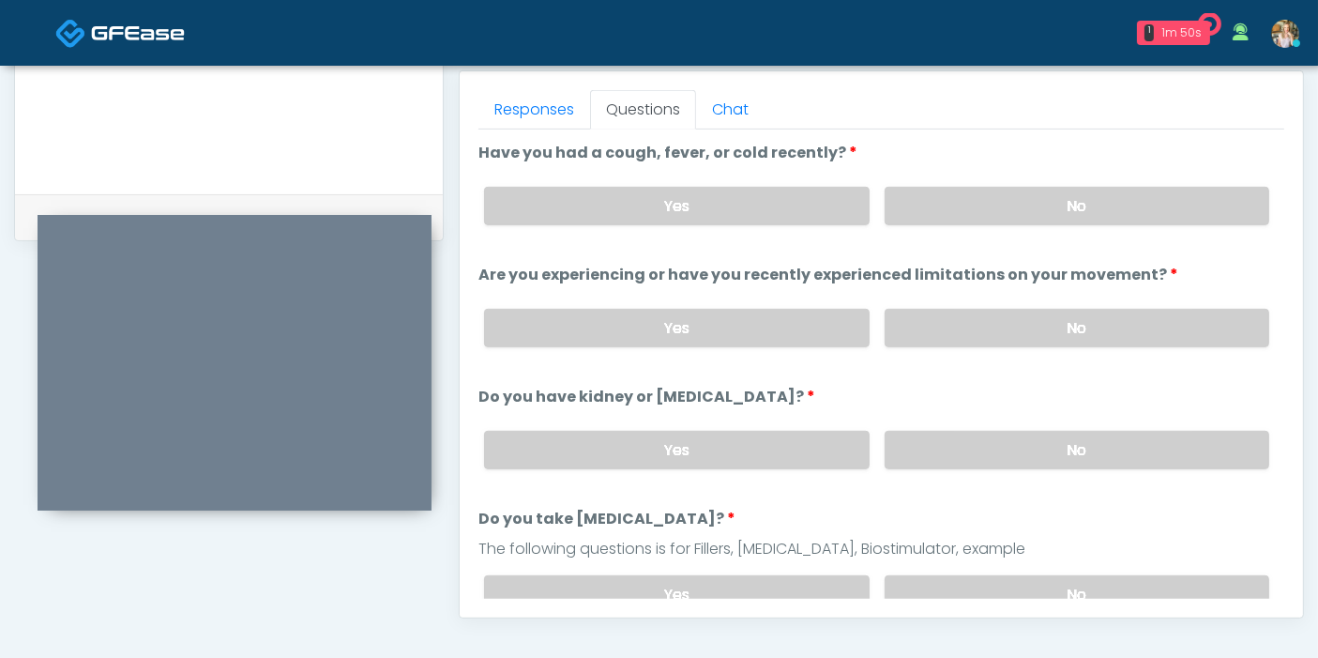
scroll to position [814, 0]
click at [1056, 207] on label "No" at bounding box center [1077, 206] width 385 height 38
click at [1077, 314] on label "No" at bounding box center [1077, 328] width 385 height 38
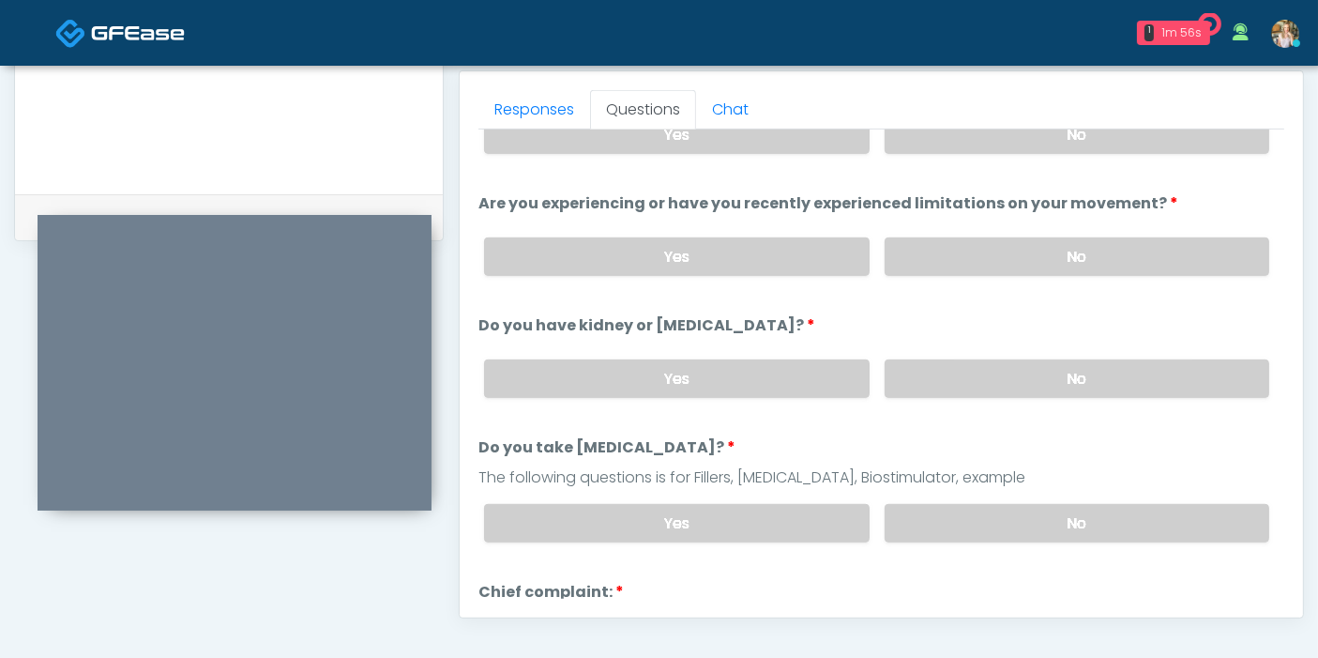
scroll to position [104, 0]
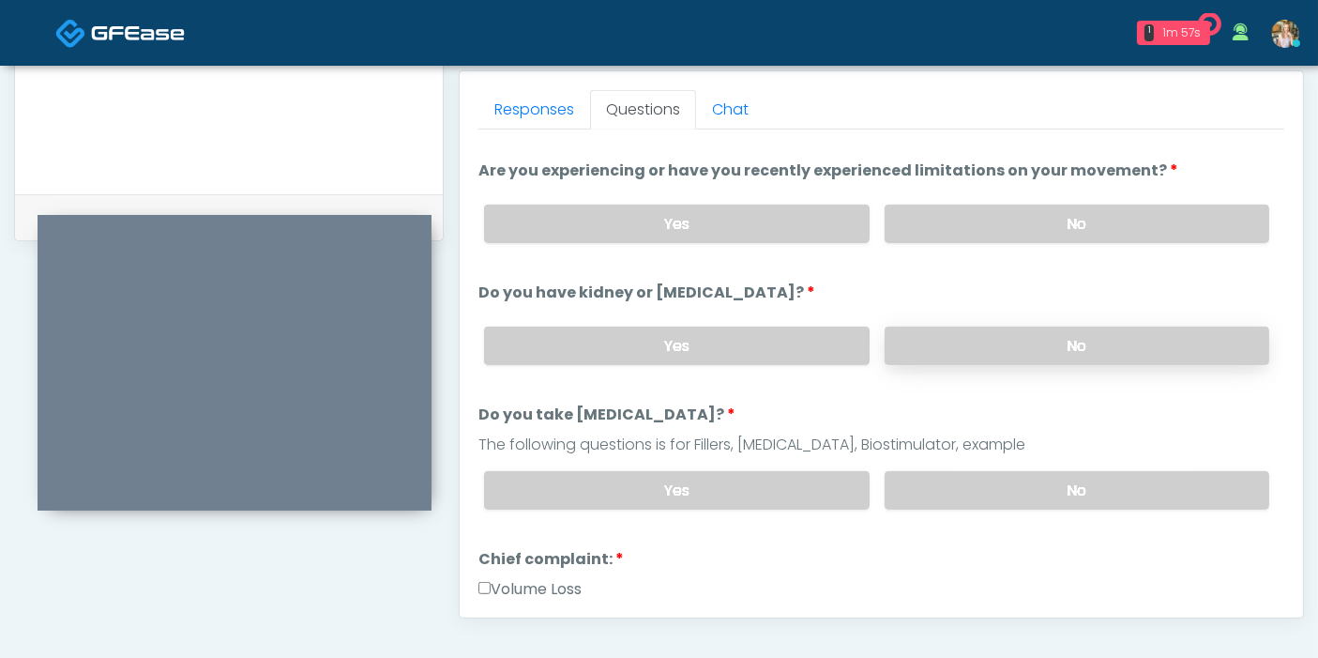
click at [1070, 350] on label "No" at bounding box center [1077, 345] width 385 height 38
click at [1068, 498] on label "No" at bounding box center [1077, 490] width 385 height 38
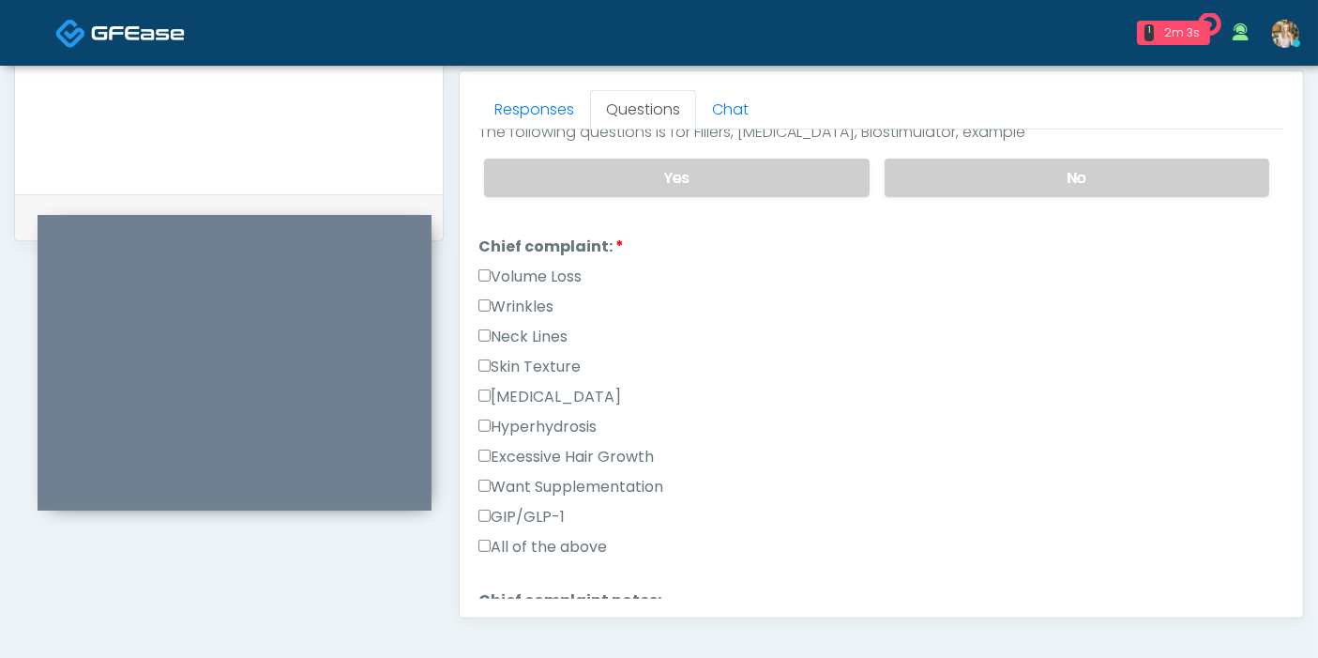
scroll to position [521, 0]
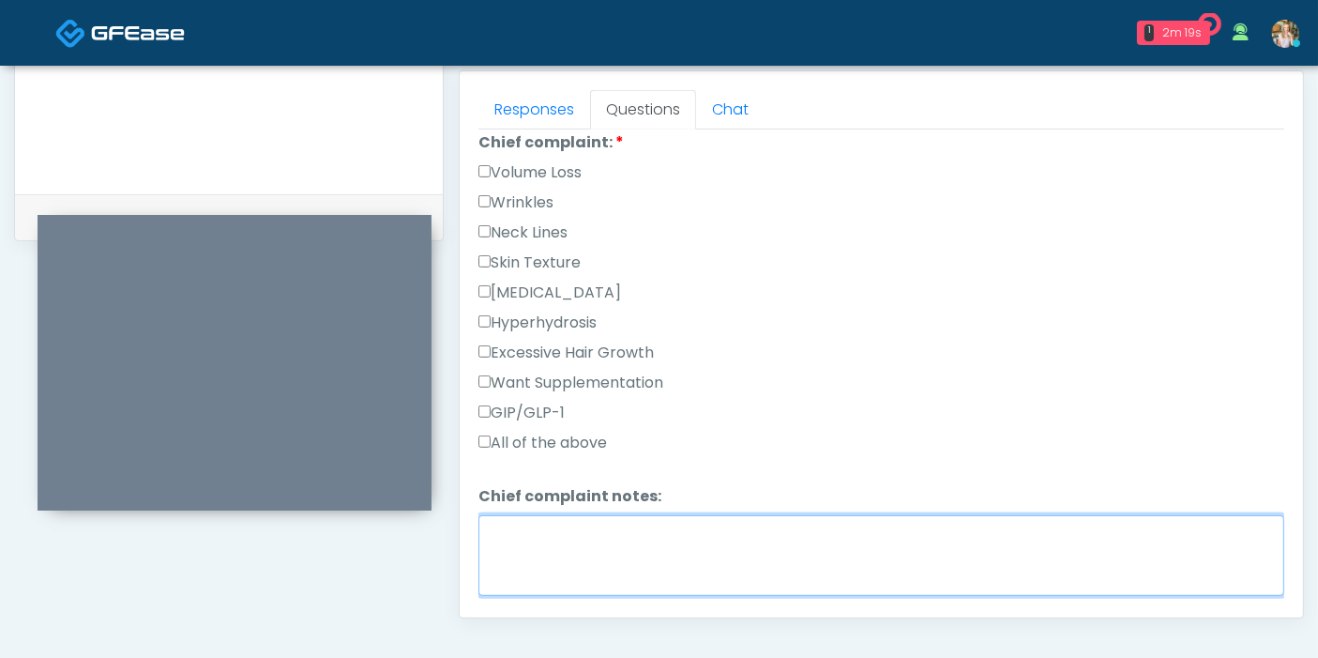
click at [559, 535] on textarea "Chief complaint notes:" at bounding box center [881, 555] width 806 height 81
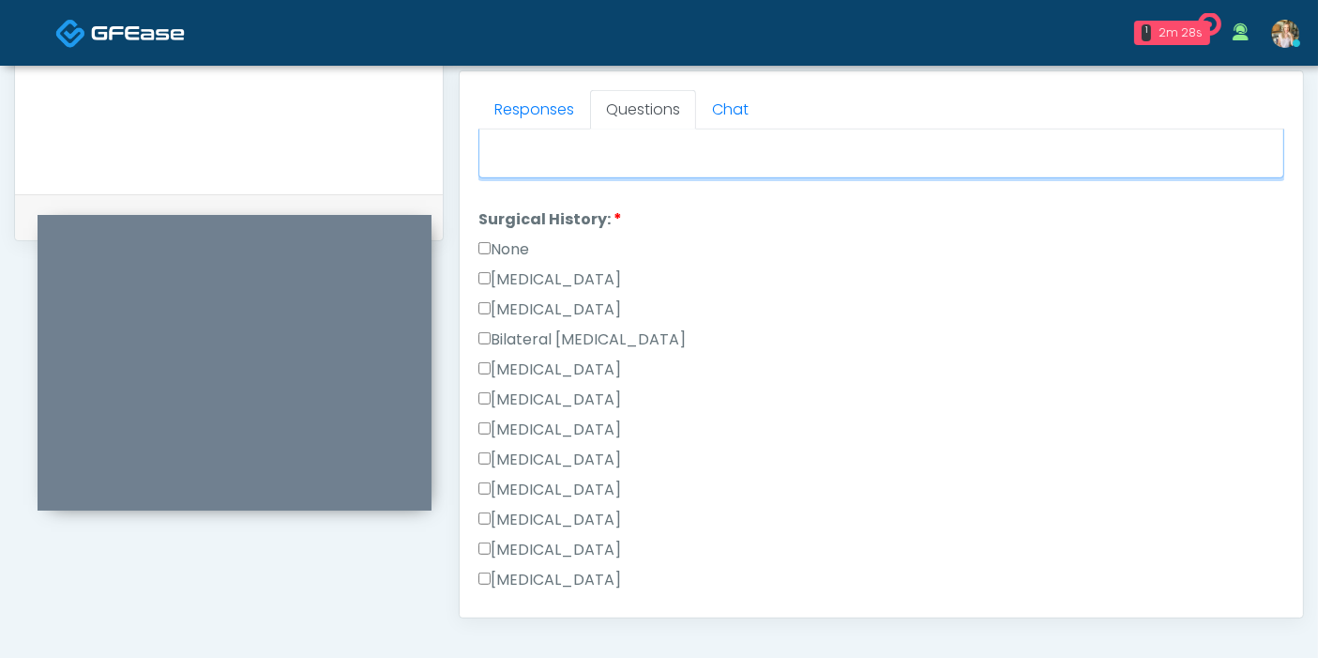
scroll to position [1042, 0]
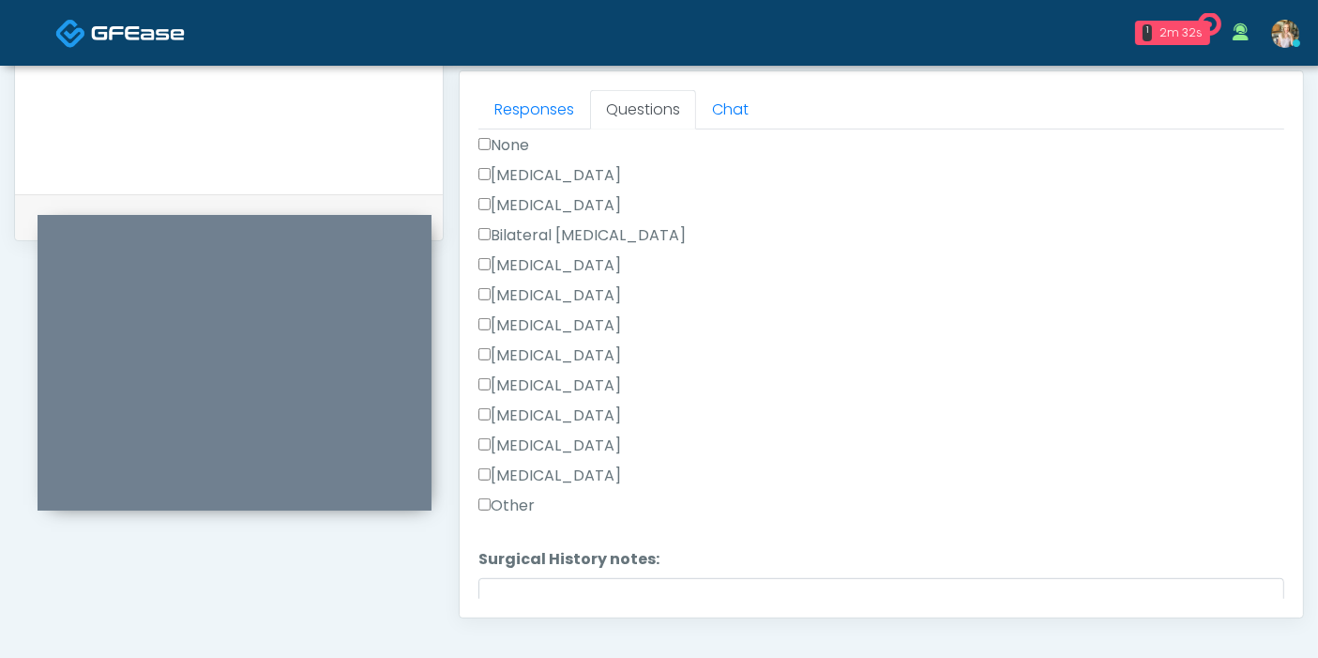
type textarea "**********"
drag, startPoint x: 491, startPoint y: 495, endPoint x: 504, endPoint y: 521, distance: 28.5
click at [490, 495] on label "Other" at bounding box center [506, 505] width 56 height 23
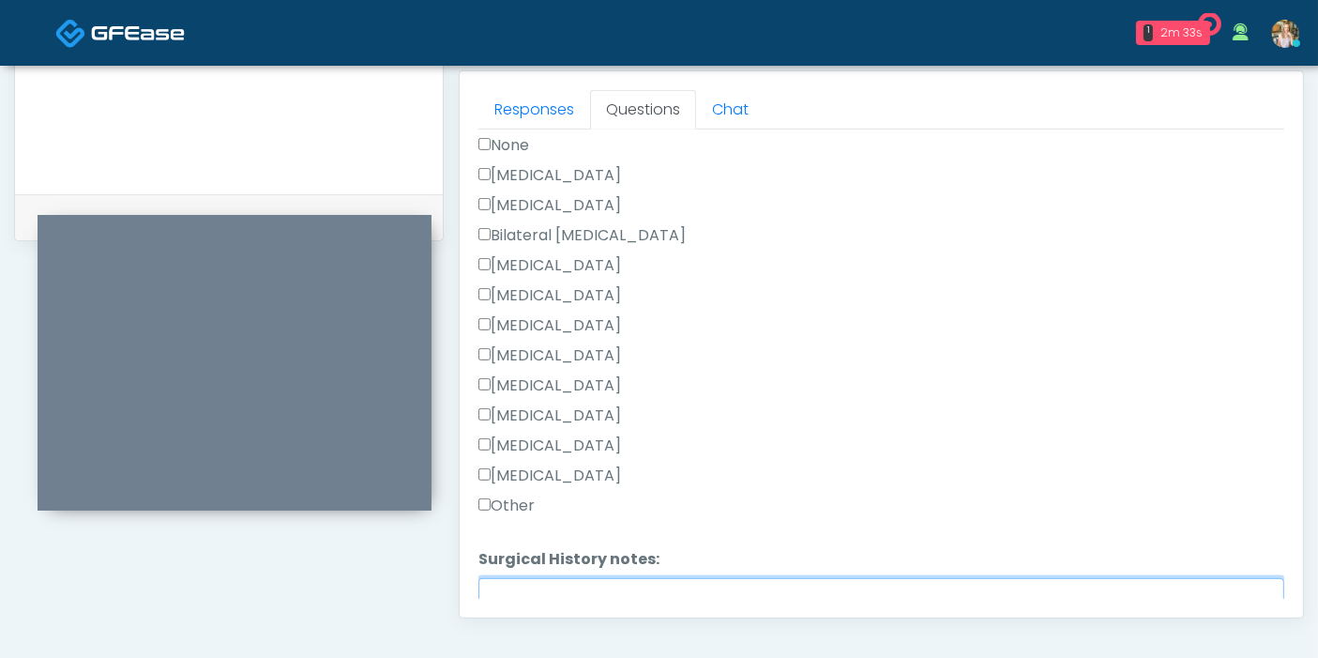
click at [547, 581] on textarea "Surgical History notes:" at bounding box center [881, 618] width 806 height 81
click at [493, 577] on textarea "**********" at bounding box center [881, 615] width 806 height 81
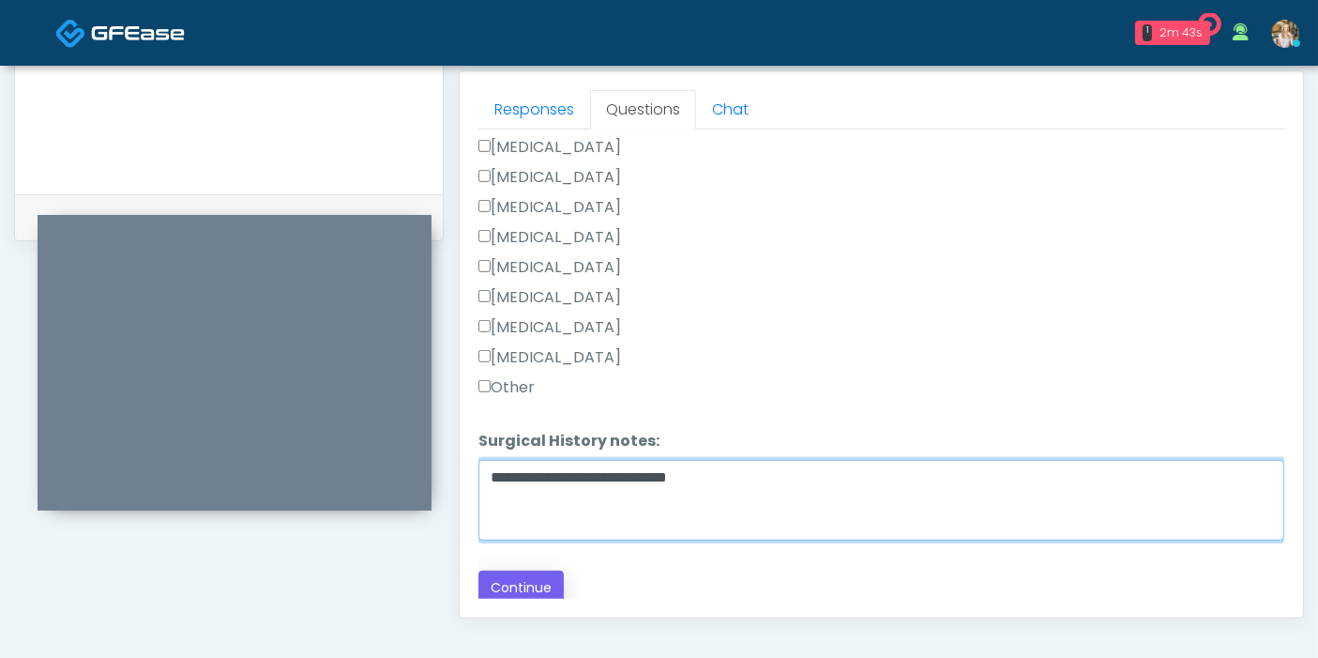
type textarea "**********"
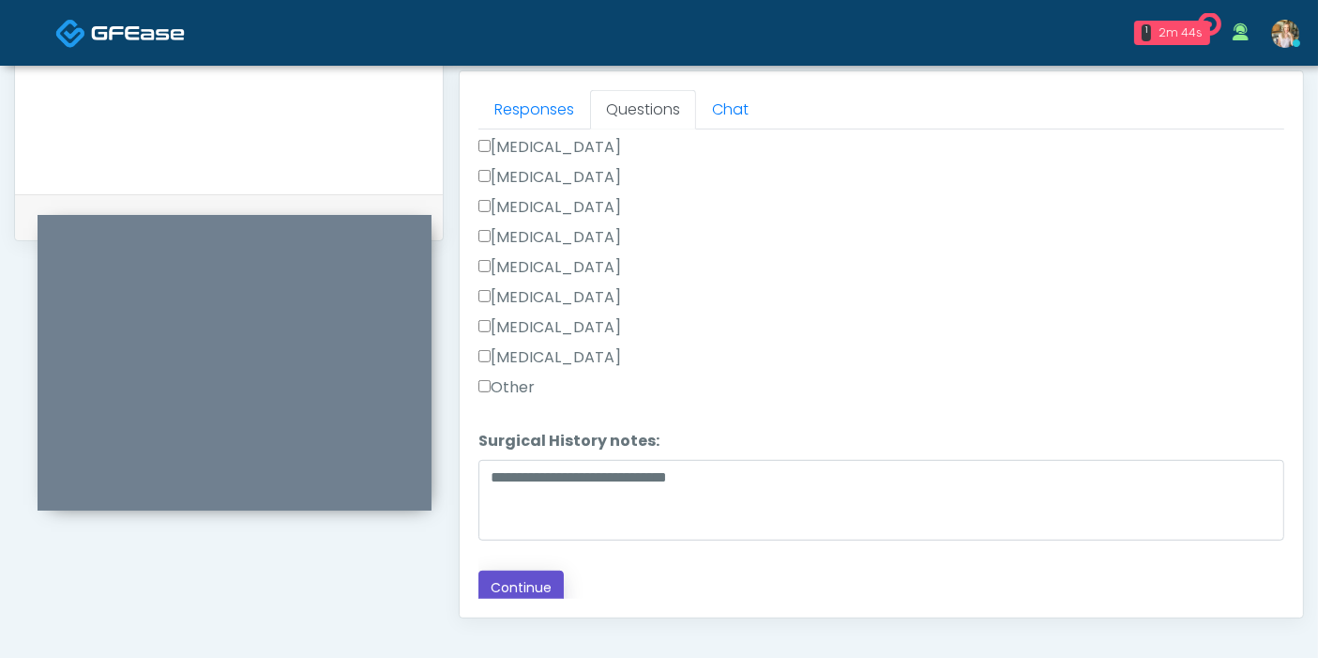
click at [535, 577] on button "Continue" at bounding box center [520, 587] width 85 height 35
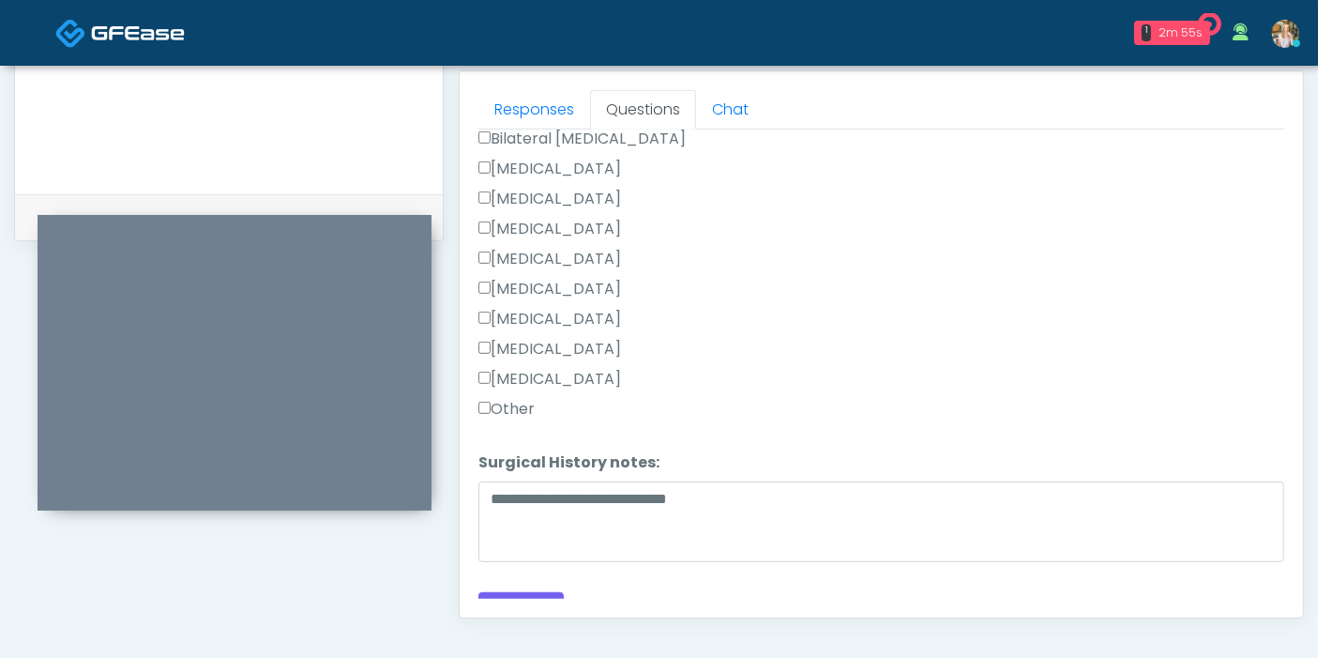
scroll to position [1160, 0]
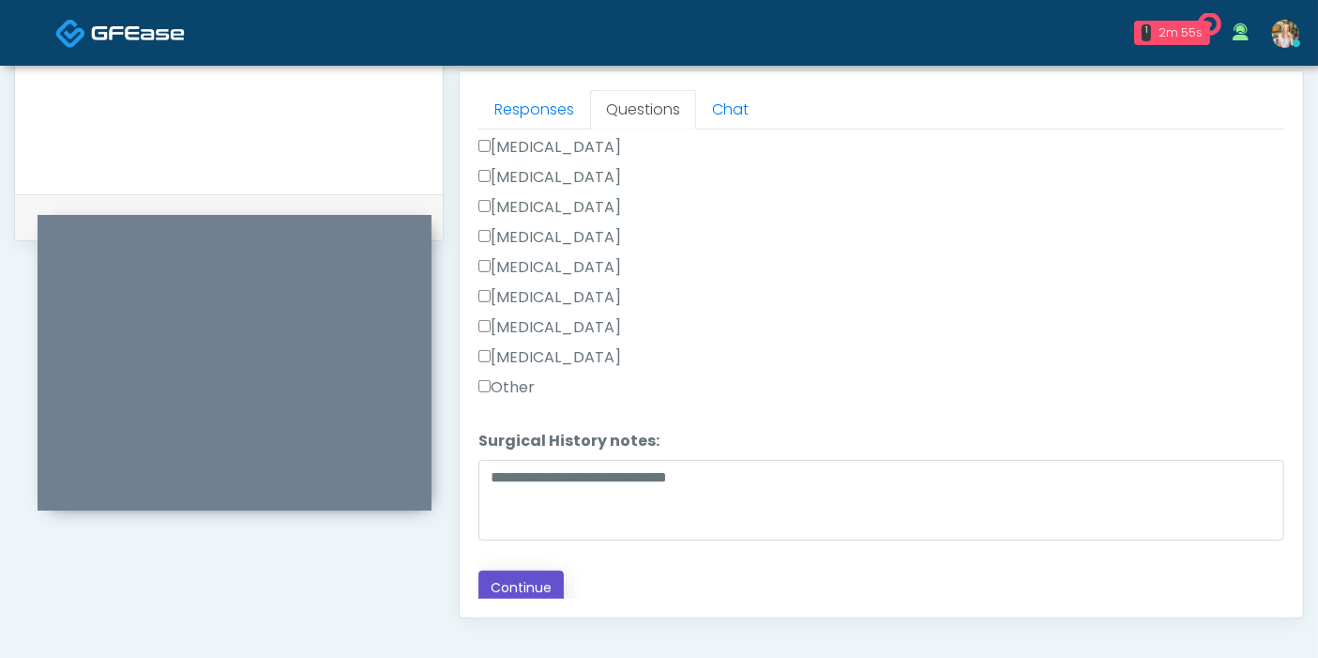
click at [520, 587] on button "Continue" at bounding box center [520, 587] width 85 height 35
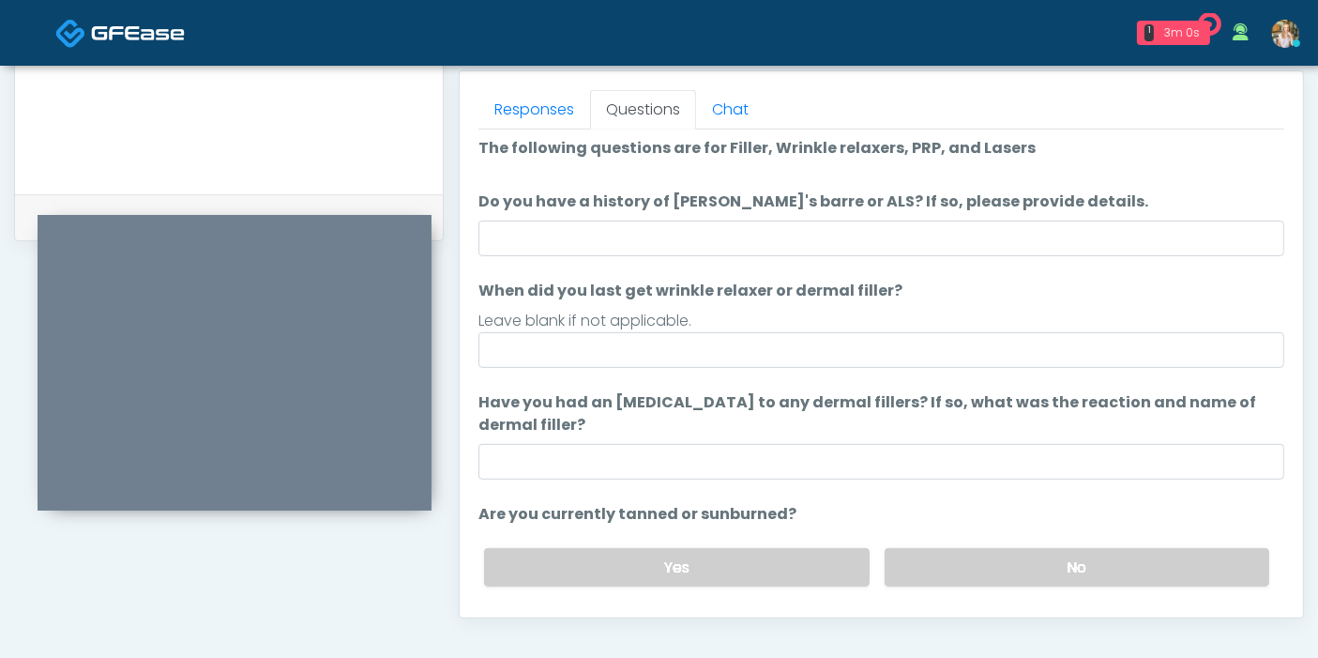
scroll to position [0, 0]
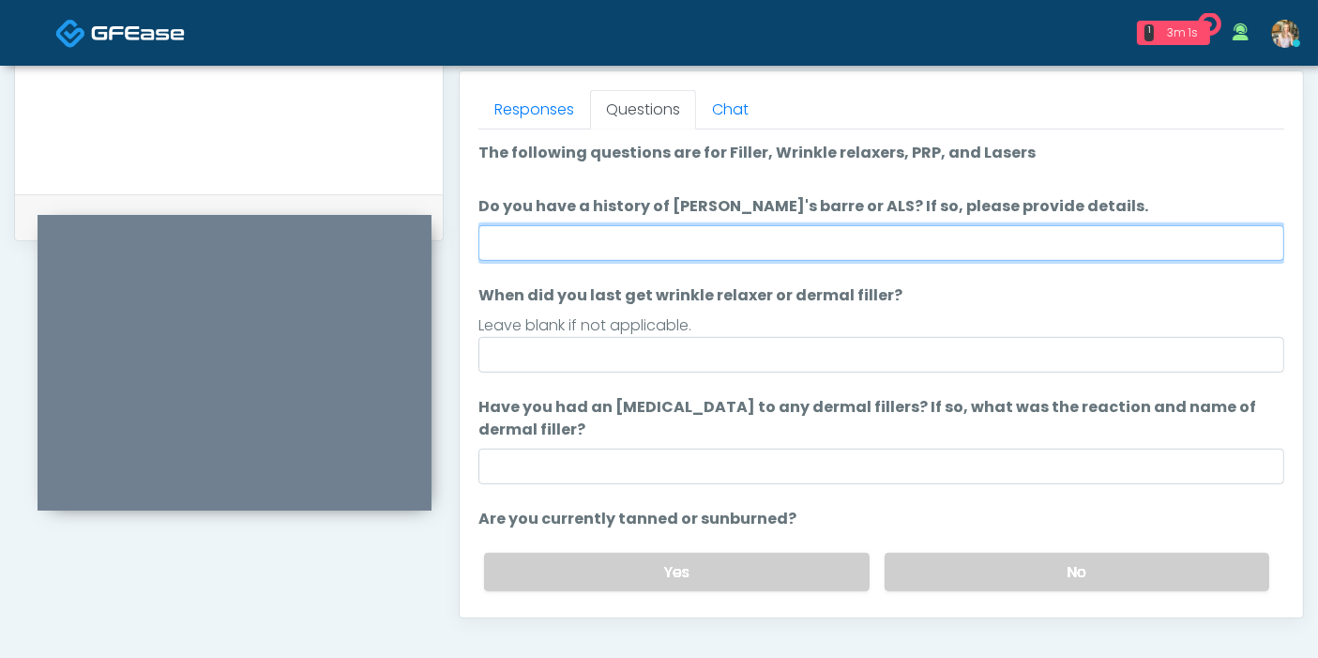
click at [799, 236] on input "Do you have a history of [PERSON_NAME]'s barre or ALS? If so, please provide de…" at bounding box center [881, 243] width 806 height 36
type input "**"
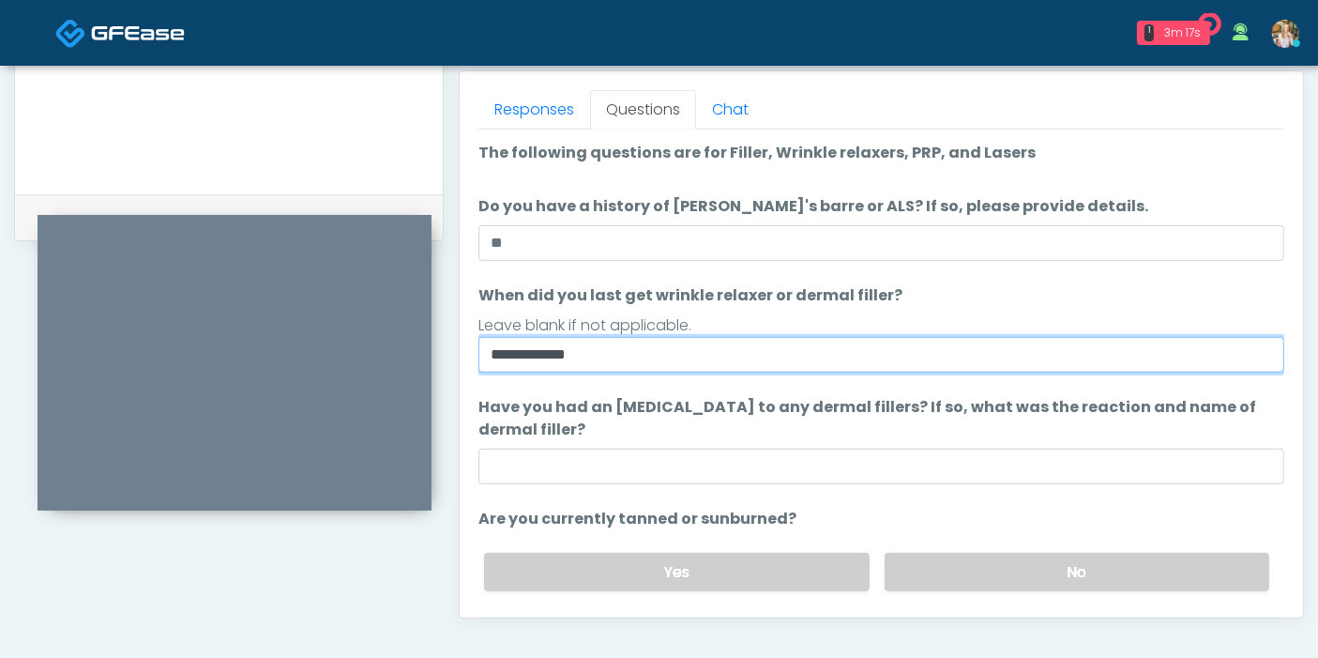
type input "**********"
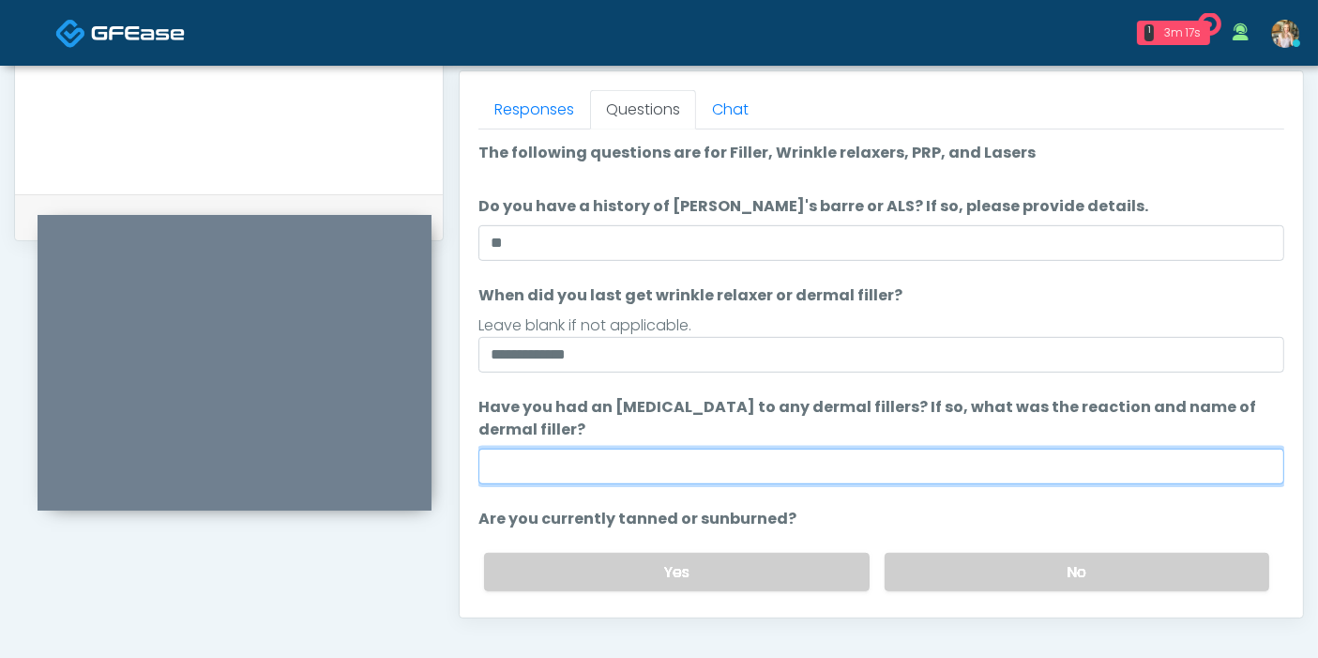
click at [836, 466] on input "Have you had an [MEDICAL_DATA] to any dermal fillers? If so, what was the react…" at bounding box center [881, 466] width 806 height 36
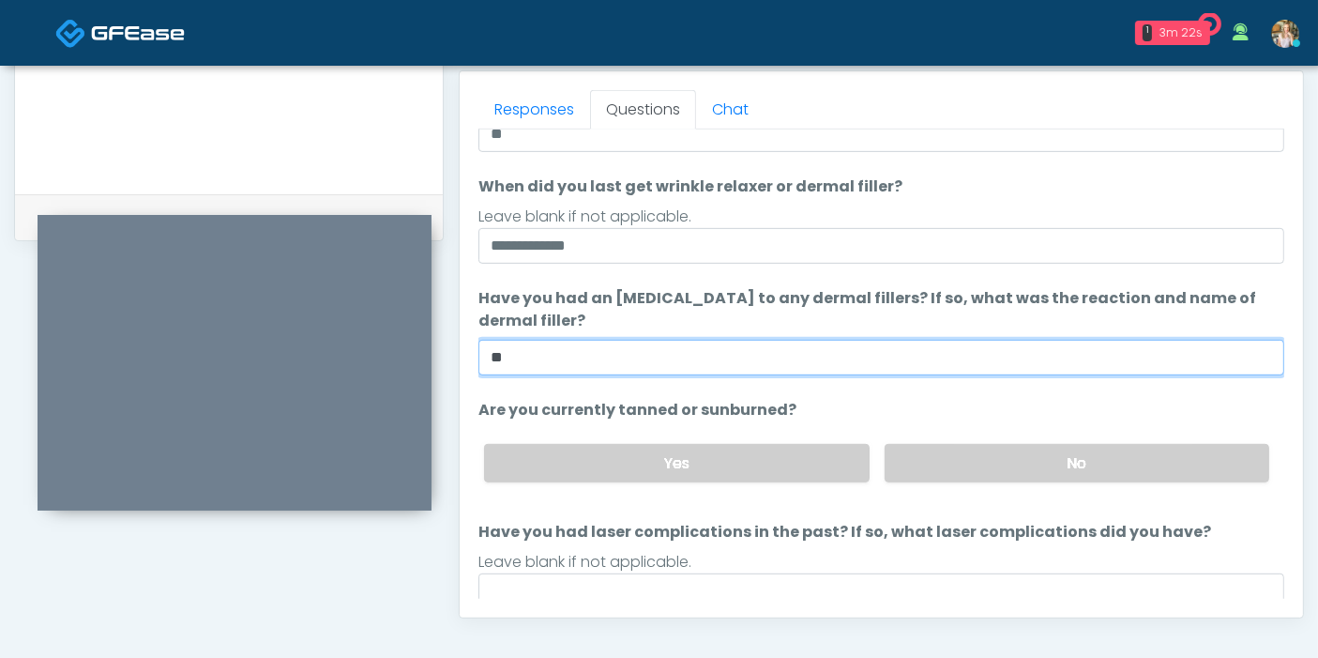
scroll to position [175, 0]
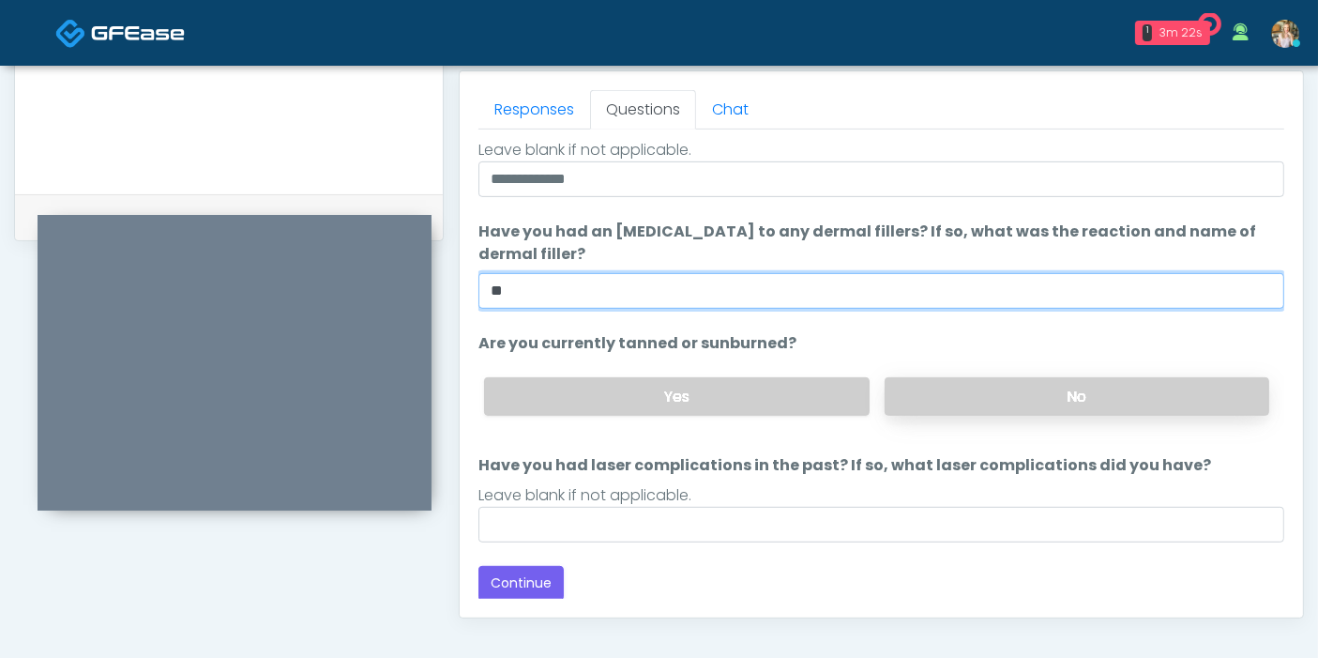
type input "**"
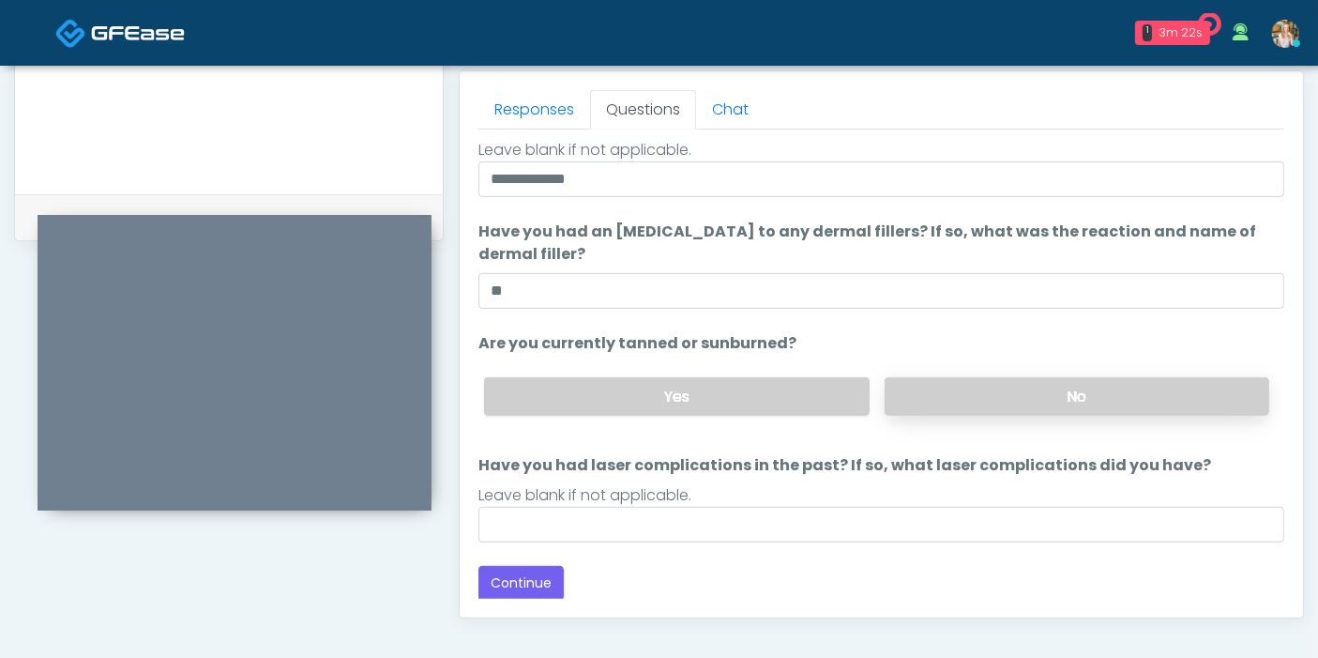
click at [947, 390] on label "No" at bounding box center [1077, 396] width 385 height 38
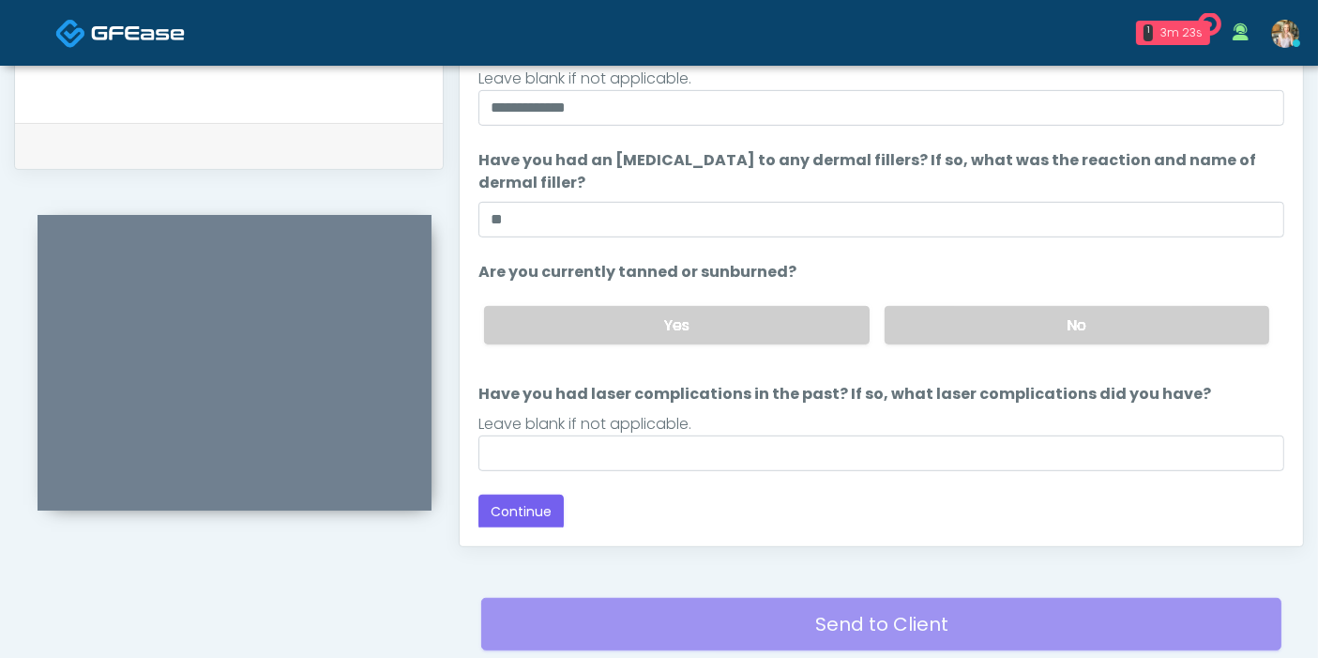
scroll to position [918, 0]
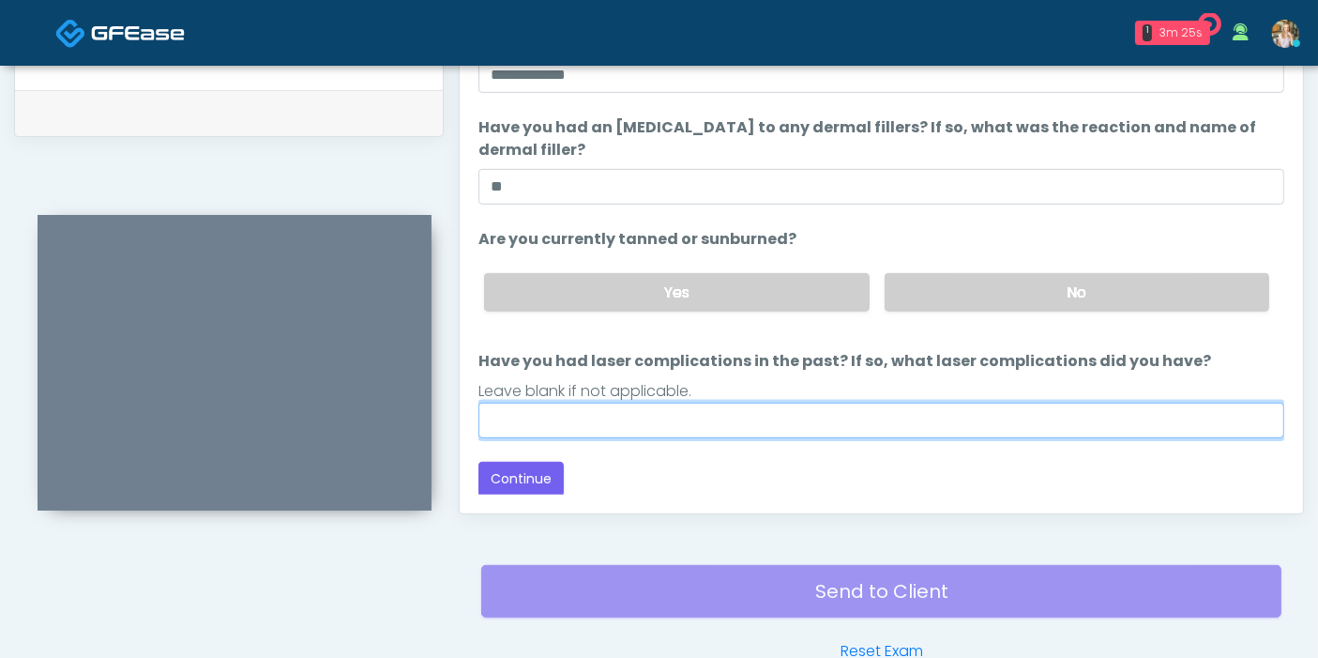
click at [640, 416] on input "Have you had laser complications in the past? If so, what laser complications d…" at bounding box center [881, 420] width 806 height 36
click at [772, 414] on input "Have you had laser complications in the past? If so, what laser complications d…" at bounding box center [881, 420] width 806 height 36
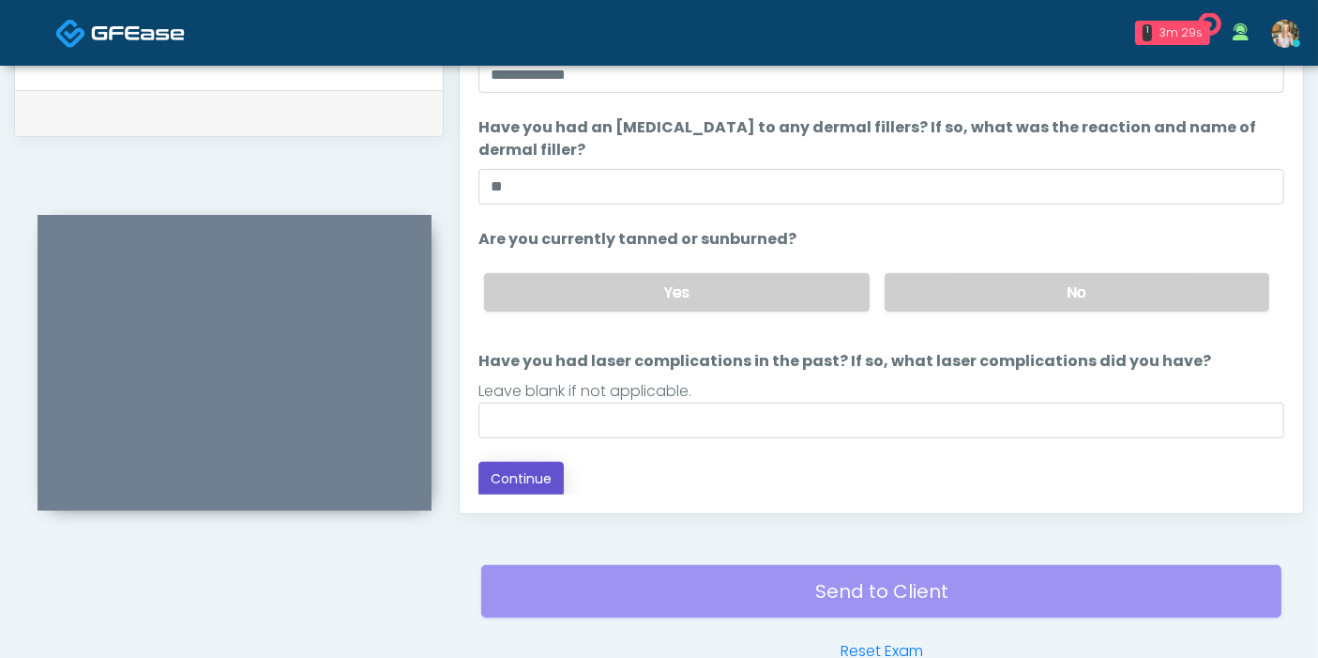
click at [504, 484] on button "Continue" at bounding box center [520, 478] width 85 height 35
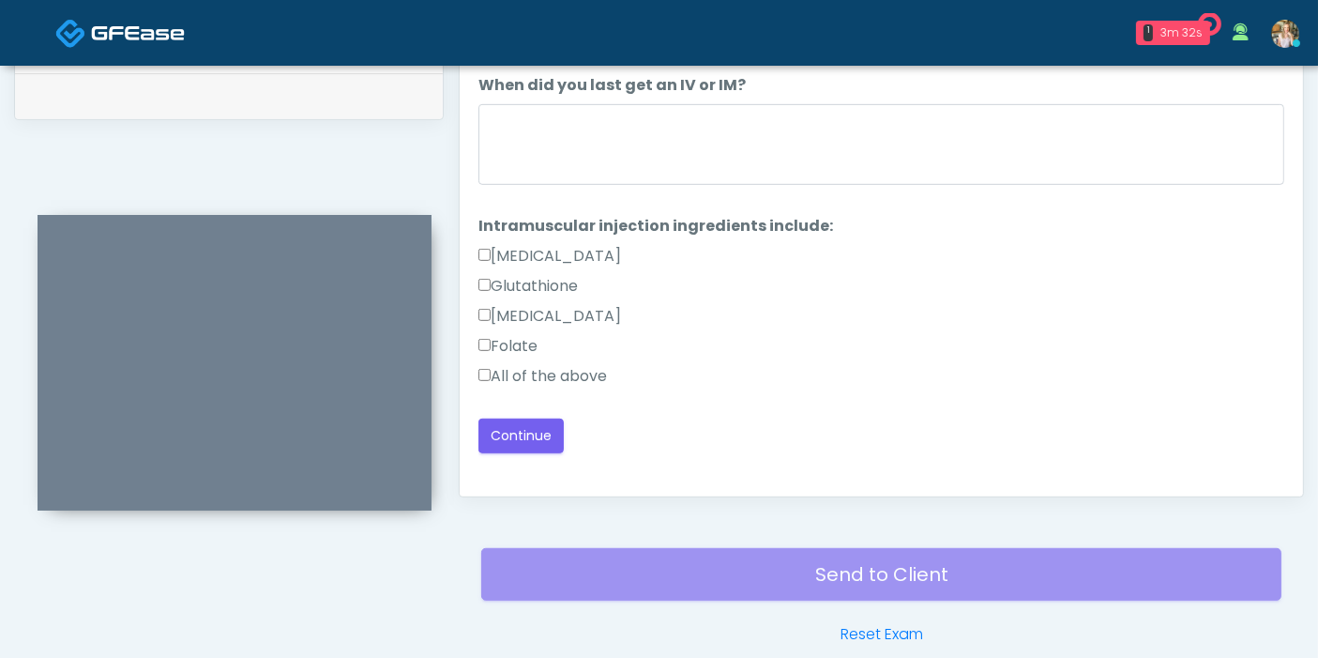
scroll to position [814, 0]
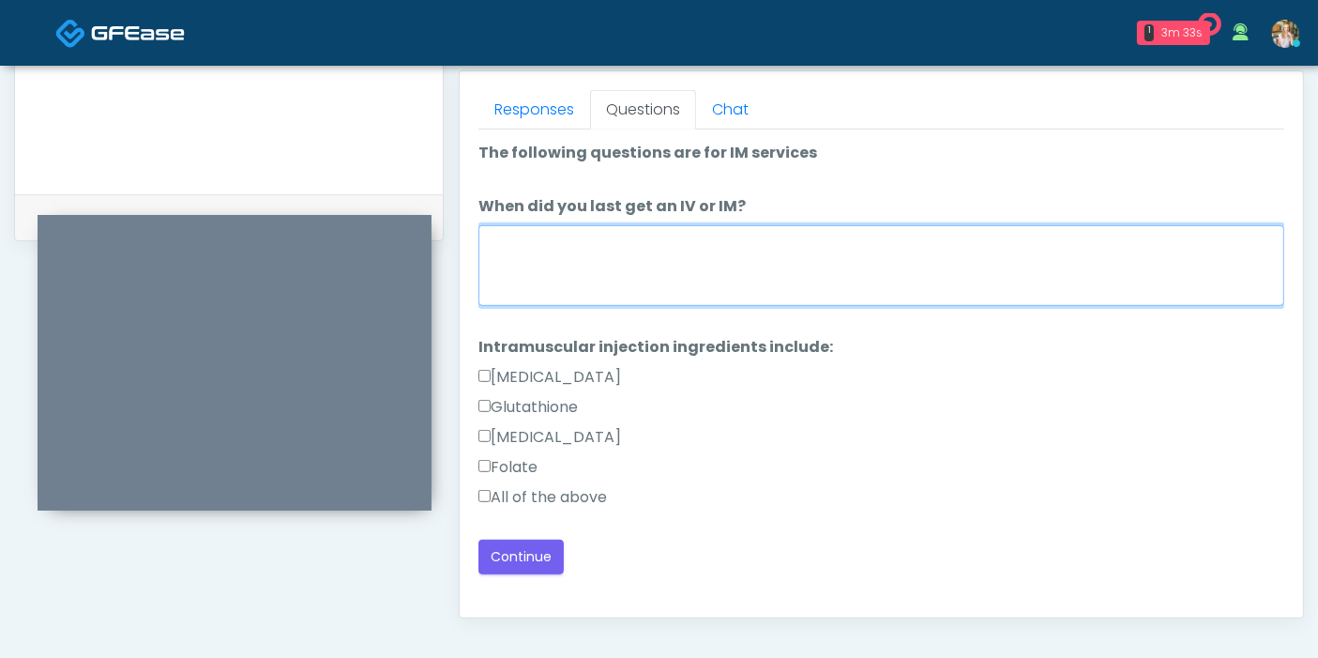
click at [694, 254] on textarea "When did you last get an IV or IM?" at bounding box center [881, 265] width 806 height 81
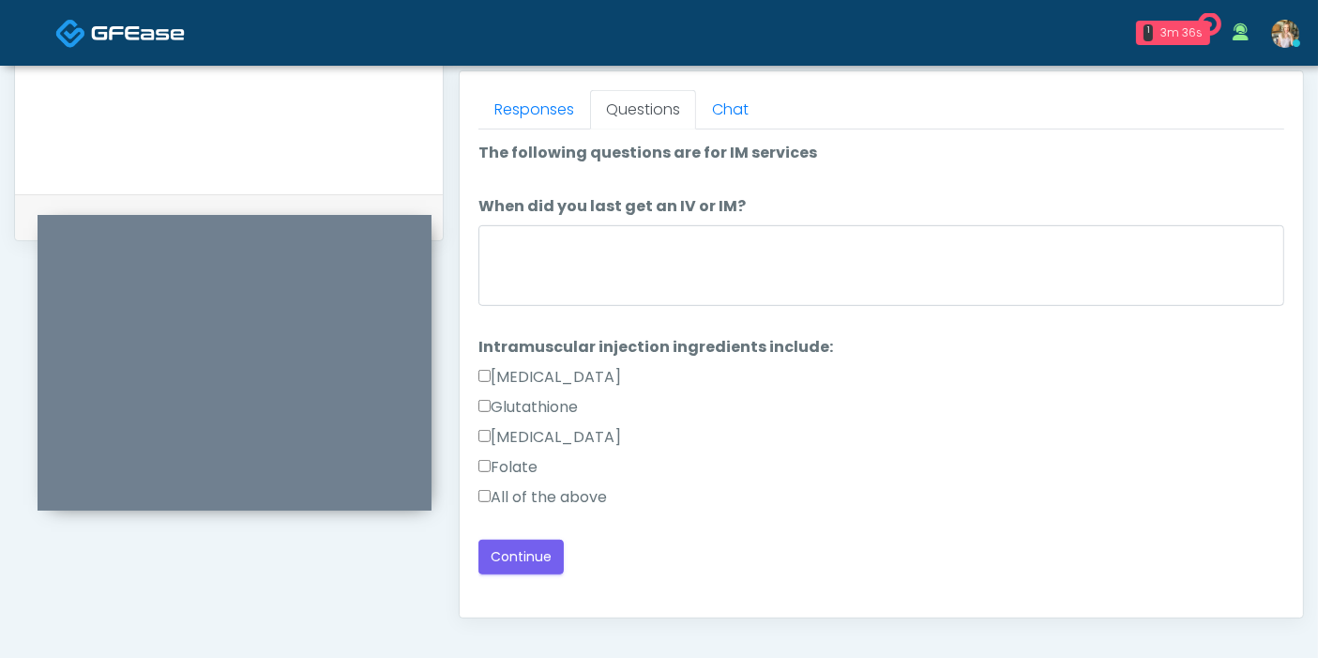
click at [512, 495] on label "All of the above" at bounding box center [542, 497] width 129 height 23
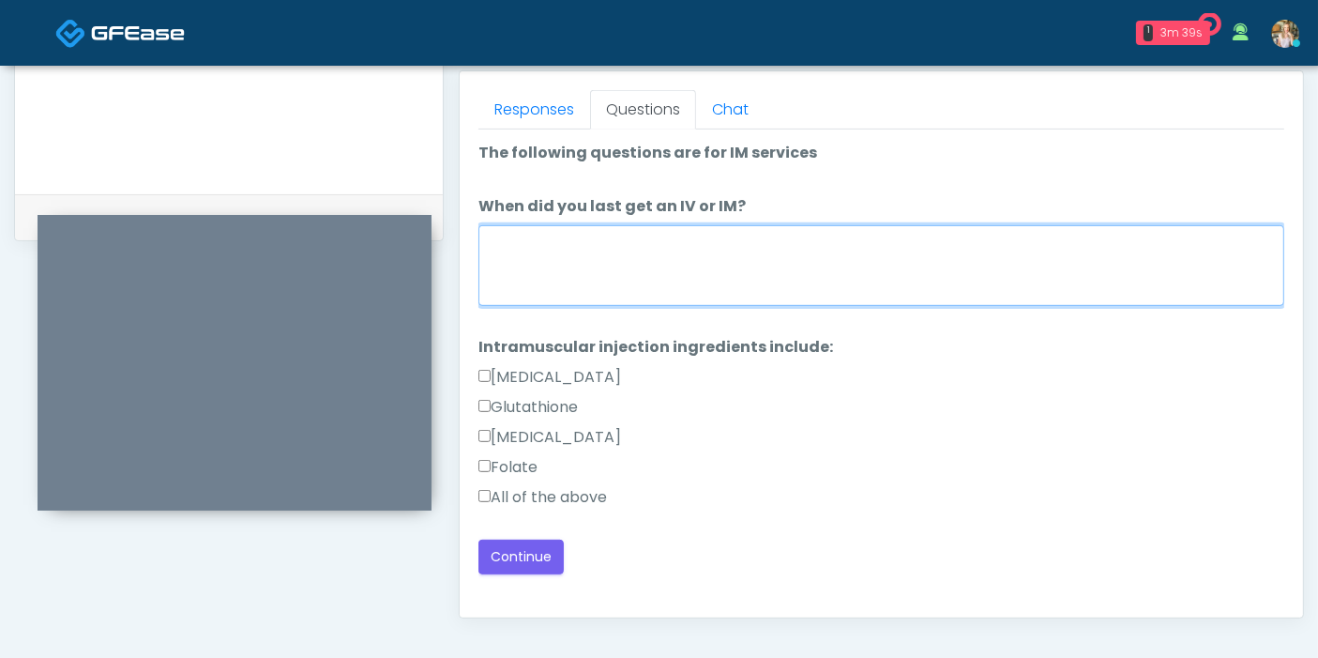
click at [583, 271] on textarea "When did you last get an IV or IM?" at bounding box center [881, 265] width 806 height 81
type textarea "**********"
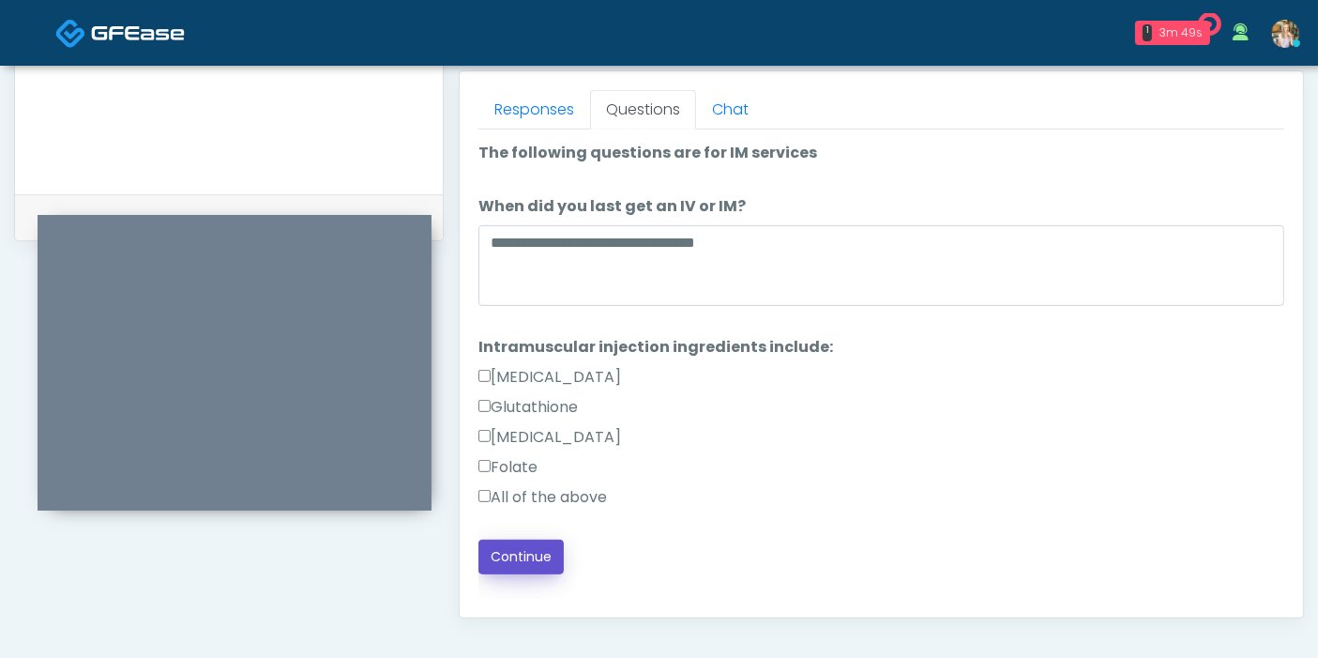
click at [540, 552] on button "Continue" at bounding box center [520, 556] width 85 height 35
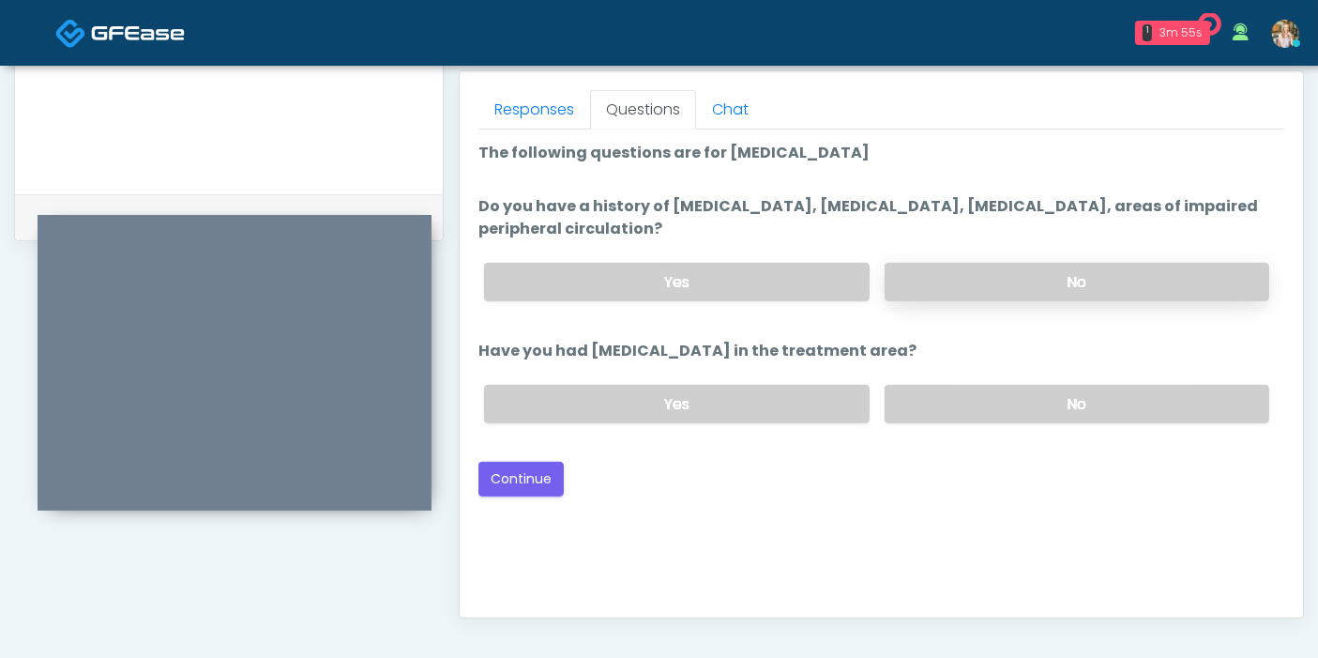
click at [1026, 275] on label "No" at bounding box center [1077, 282] width 385 height 38
click at [1010, 412] on label "No" at bounding box center [1077, 404] width 385 height 38
click at [534, 473] on button "Continue" at bounding box center [520, 478] width 85 height 35
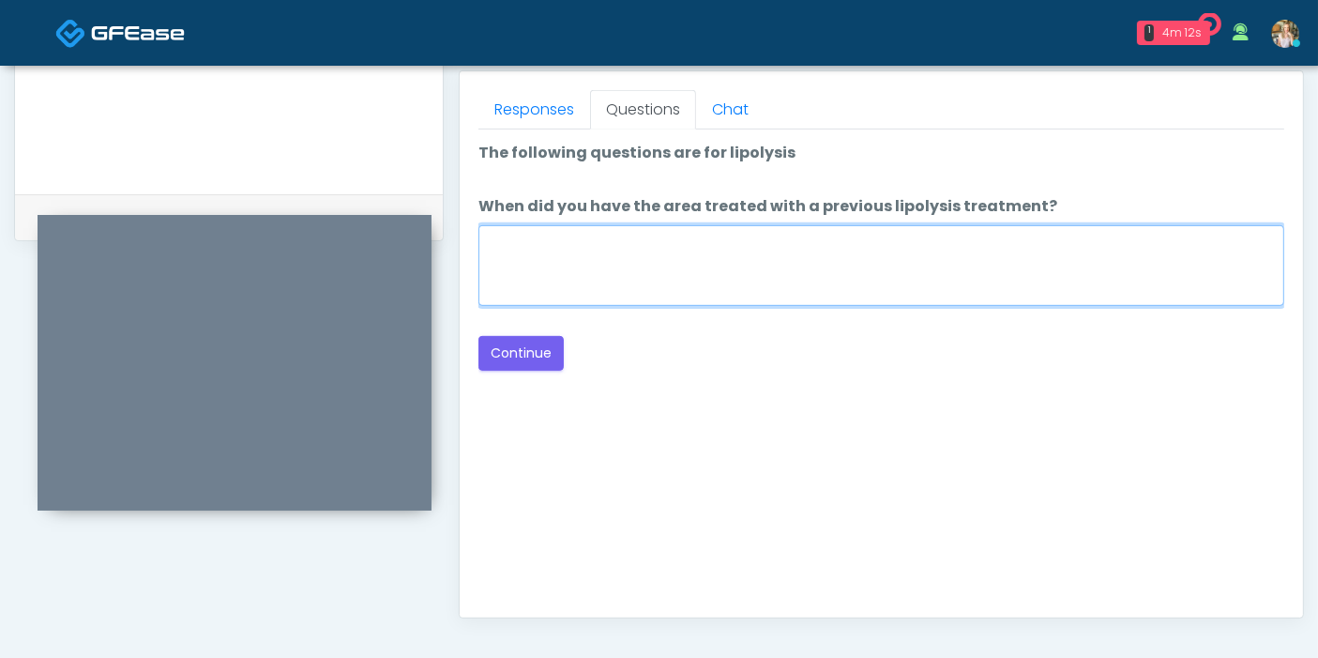
click at [843, 247] on textarea "When did you have the area treated with a previous lipolysis treatment?" at bounding box center [881, 265] width 806 height 81
type textarea "***"
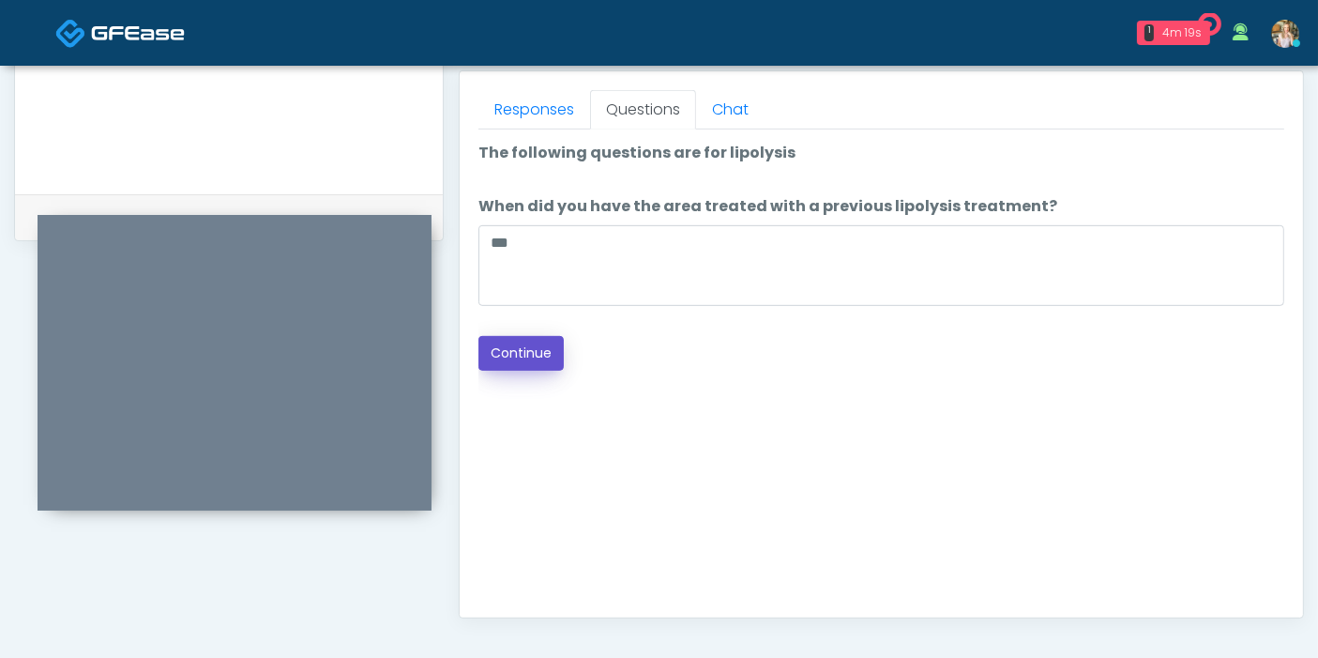
click at [527, 356] on button "Continue" at bounding box center [520, 353] width 85 height 35
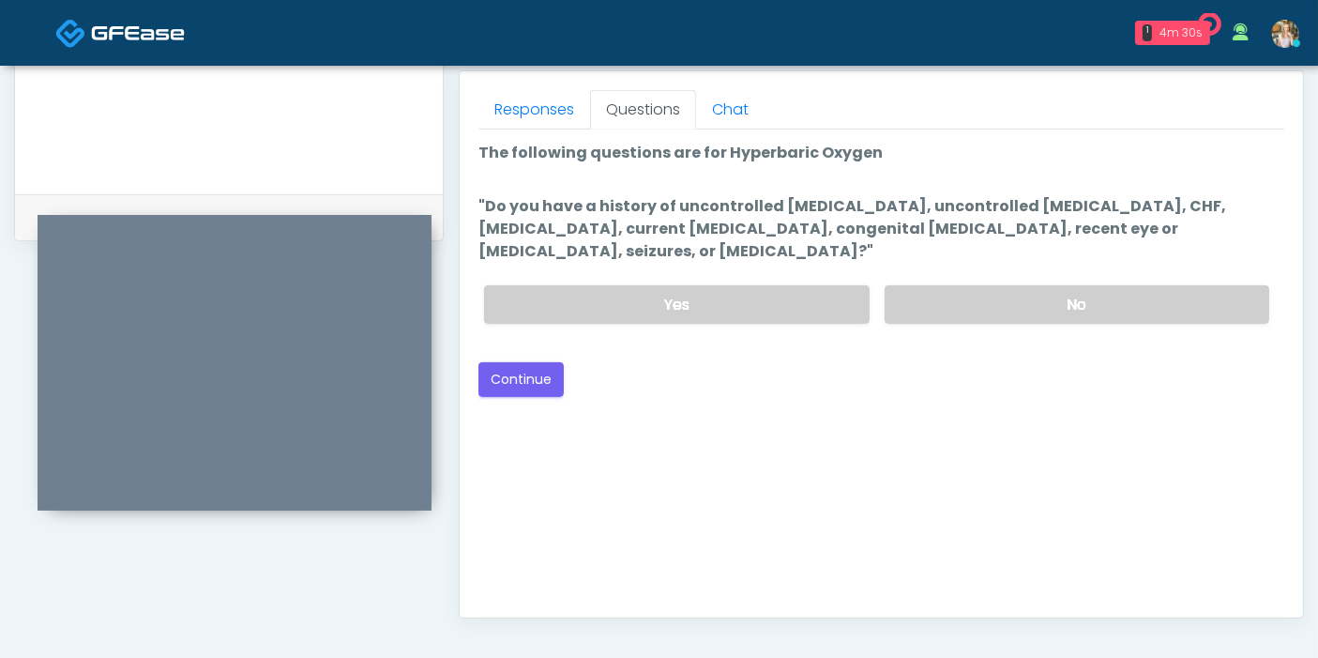
click at [779, 280] on div "Yes No" at bounding box center [876, 304] width 815 height 68
click at [777, 295] on label "Yes" at bounding box center [676, 304] width 385 height 38
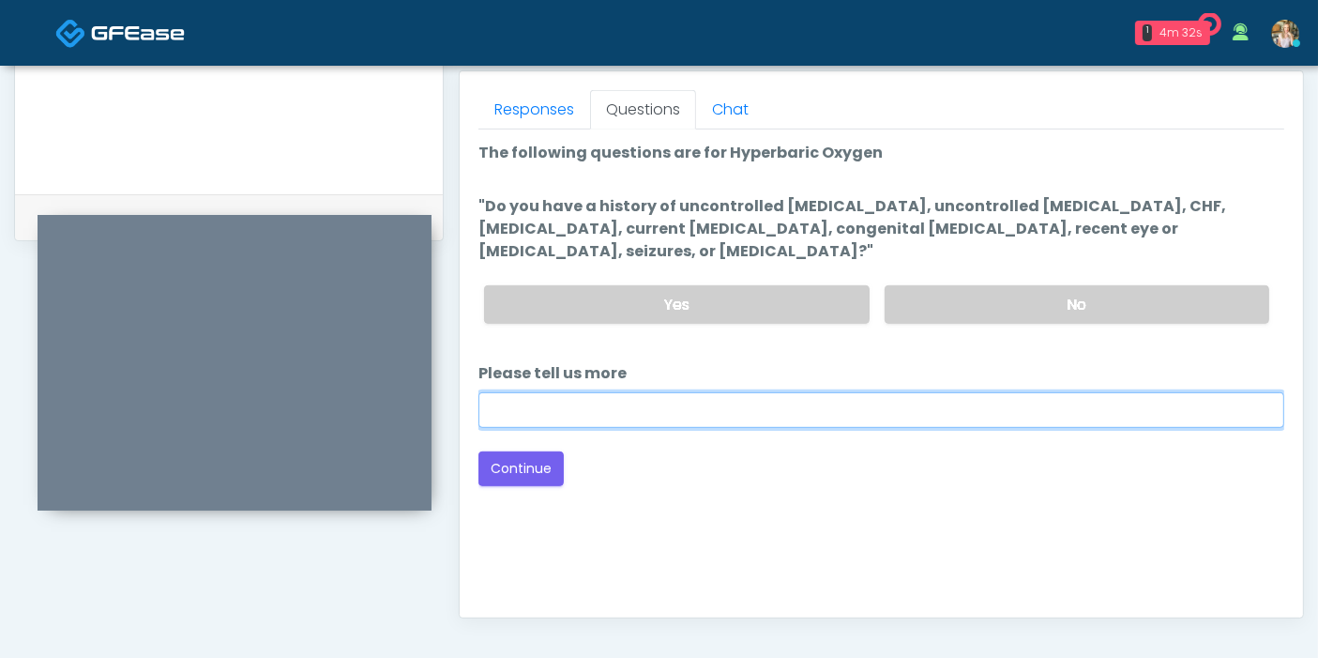
click at [578, 403] on input "Please tell us more" at bounding box center [881, 410] width 806 height 36
type input "**********"
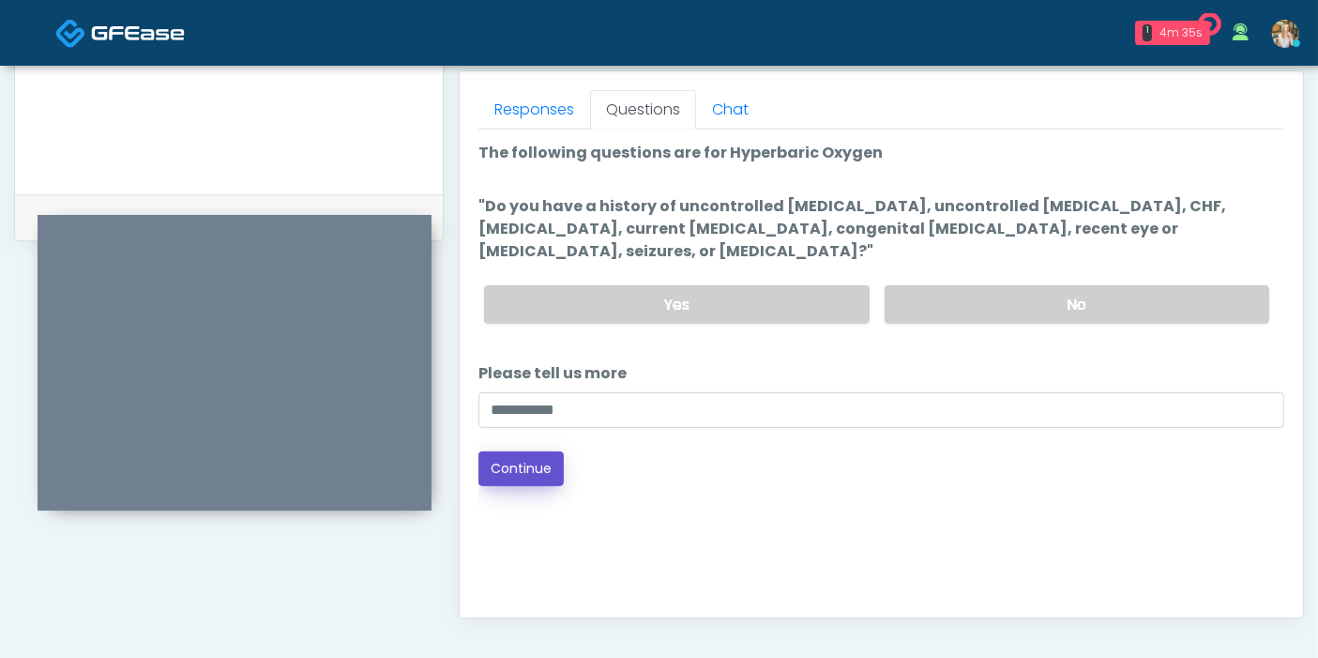
click at [544, 464] on button "Continue" at bounding box center [520, 468] width 85 height 35
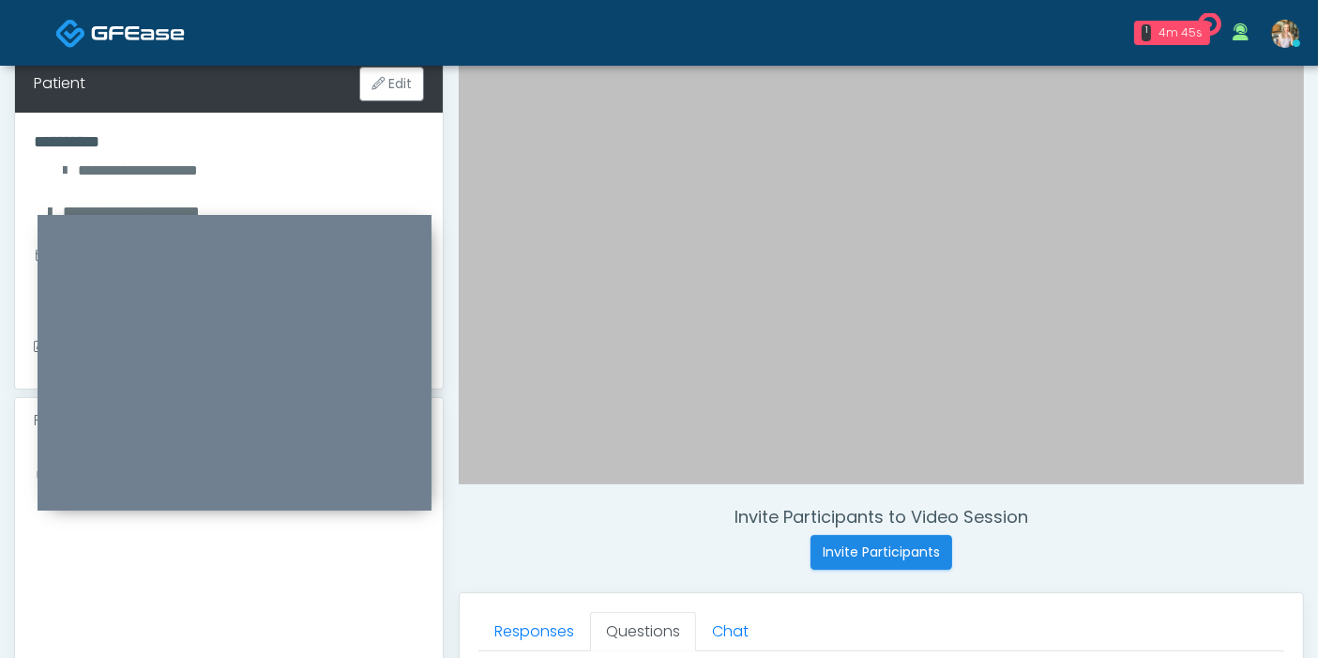
scroll to position [501, 0]
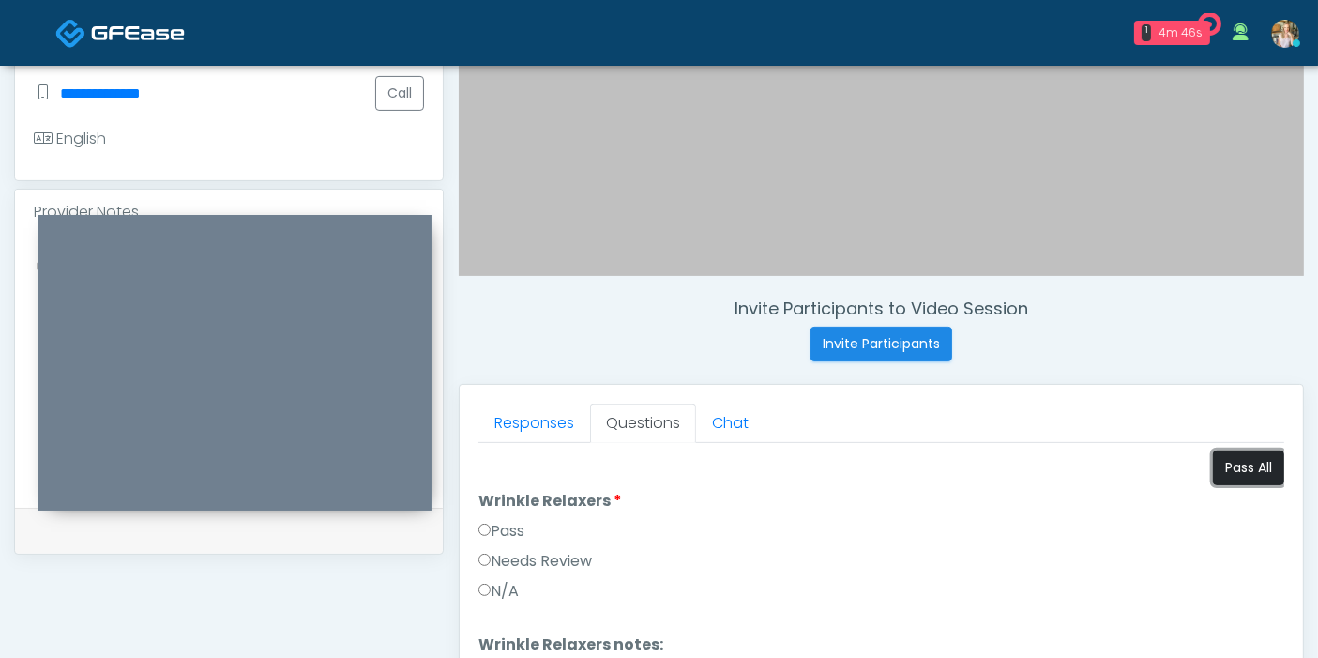
click at [1236, 467] on button "Pass All" at bounding box center [1248, 467] width 71 height 35
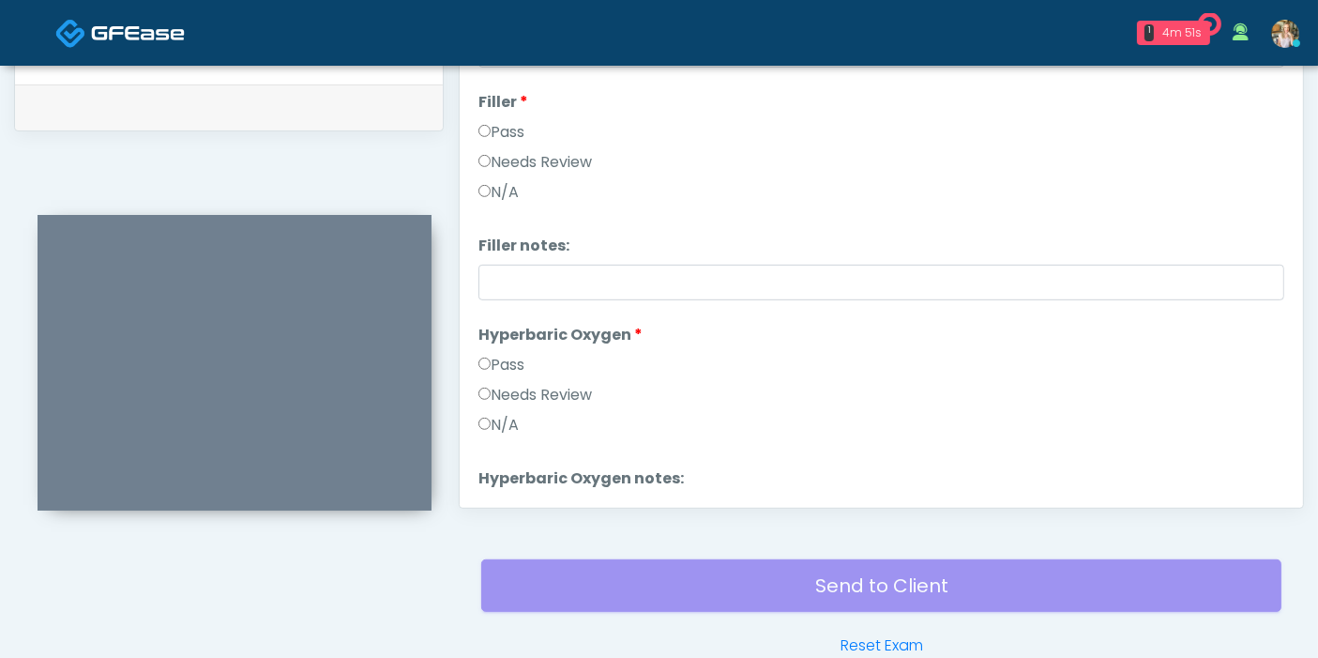
scroll to position [312, 0]
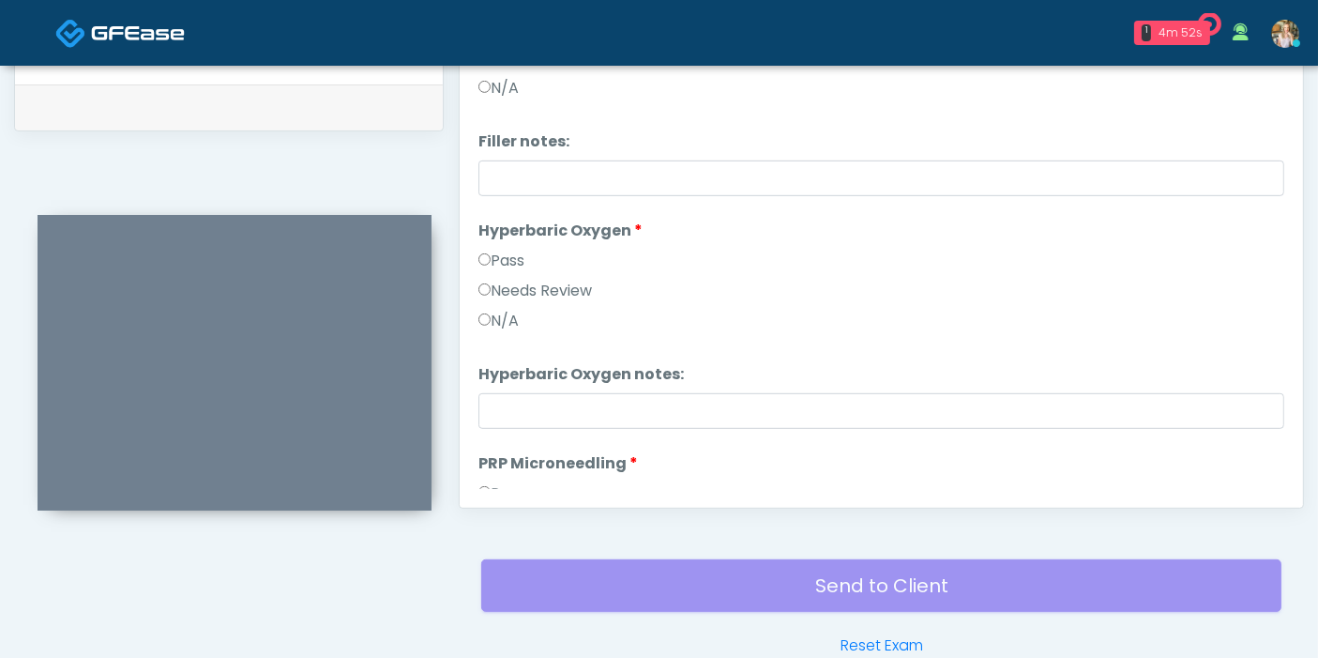
click at [484, 280] on label "Needs Review" at bounding box center [534, 291] width 113 height 23
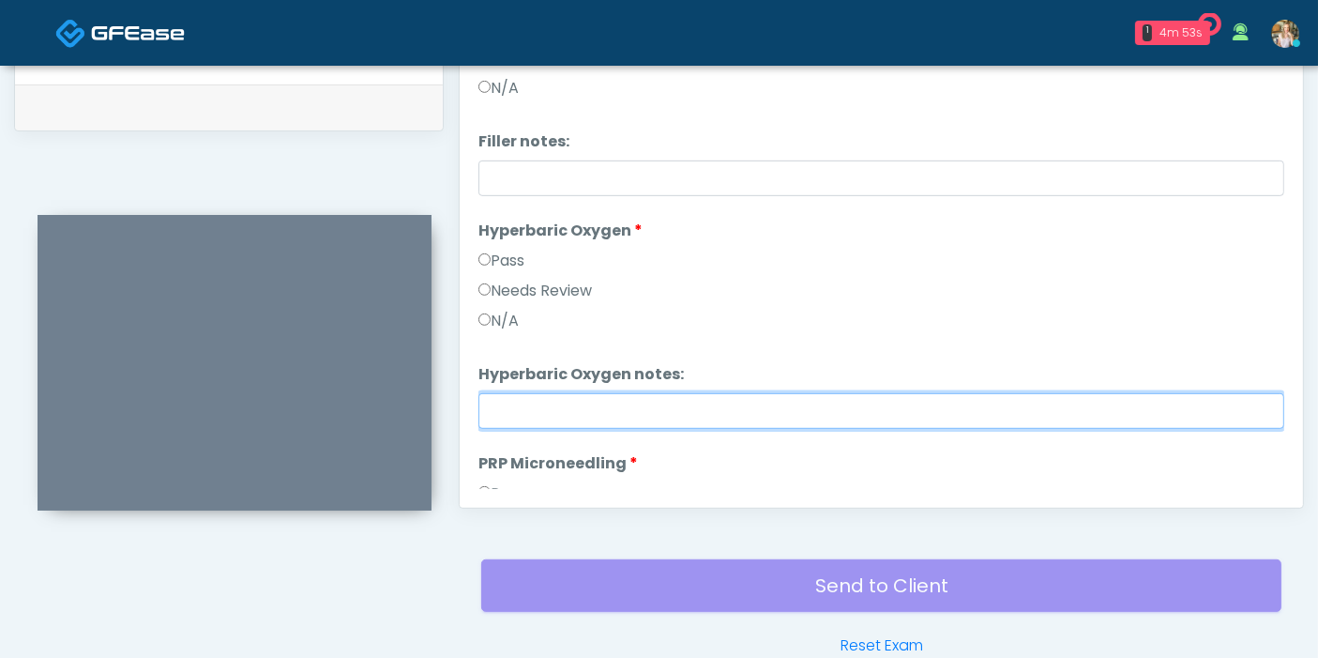
click at [605, 412] on input "Hyperbaric Oxygen notes:" at bounding box center [881, 411] width 806 height 36
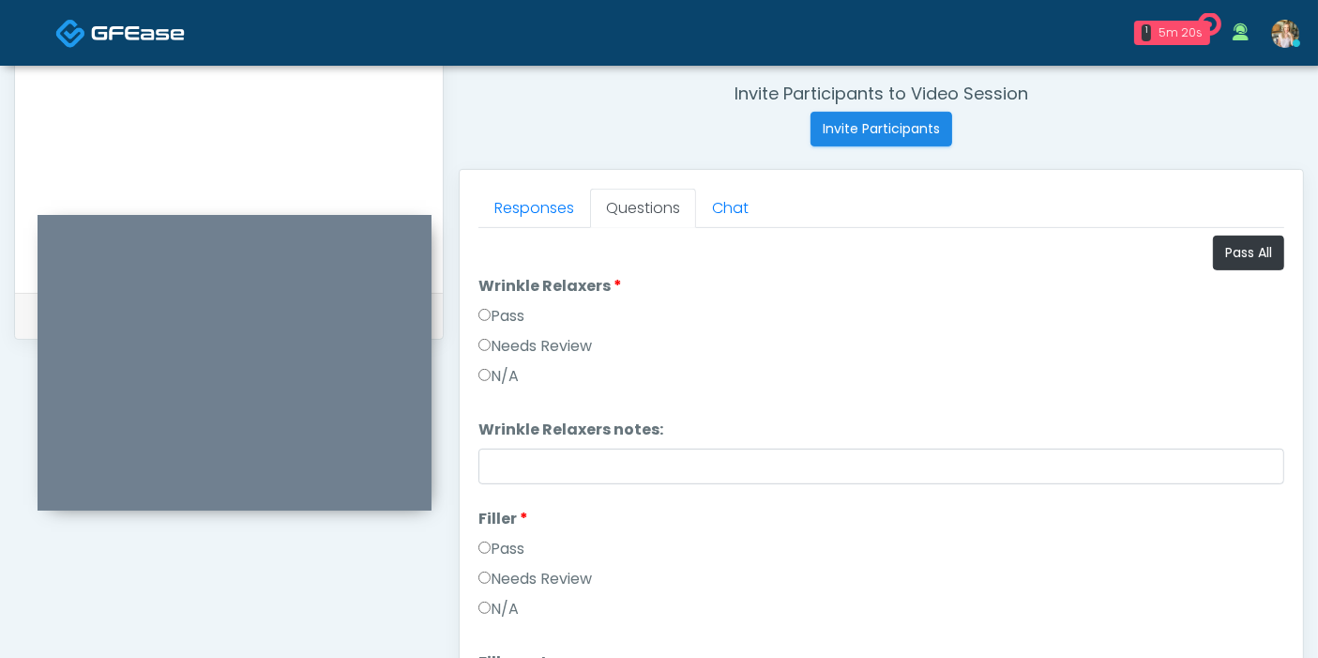
scroll to position [612, 0]
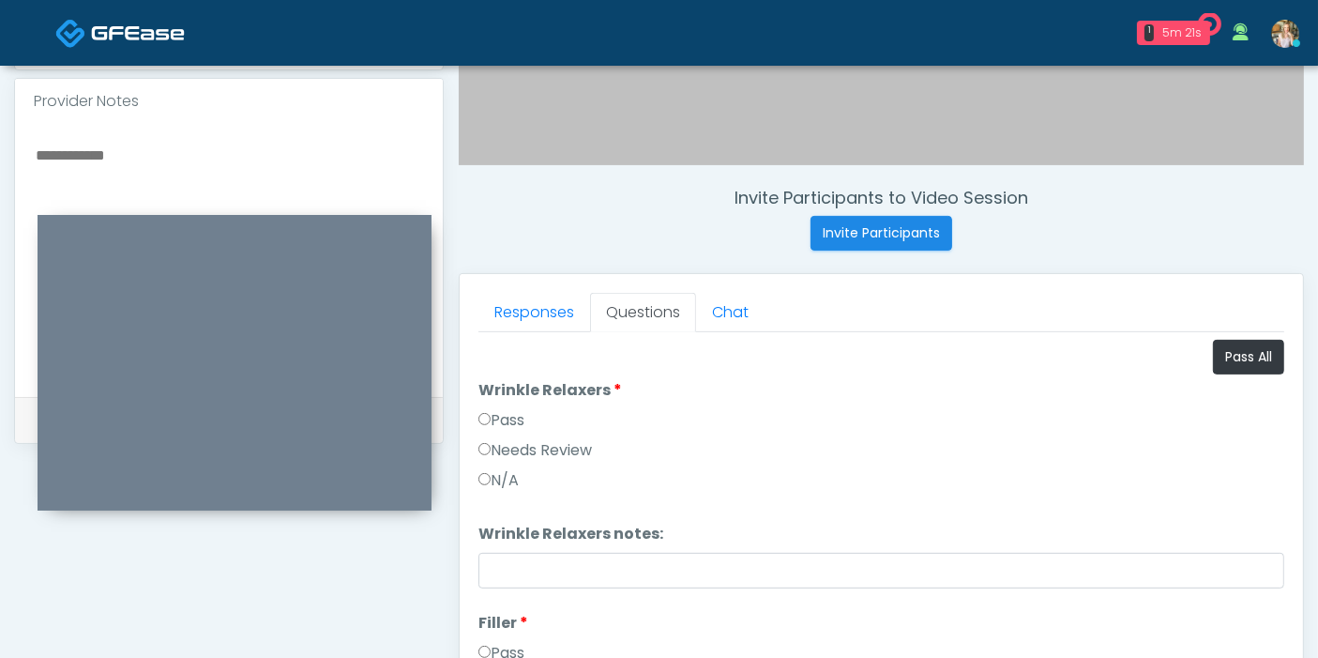
type input "**********"
click at [143, 159] on textarea at bounding box center [229, 257] width 390 height 229
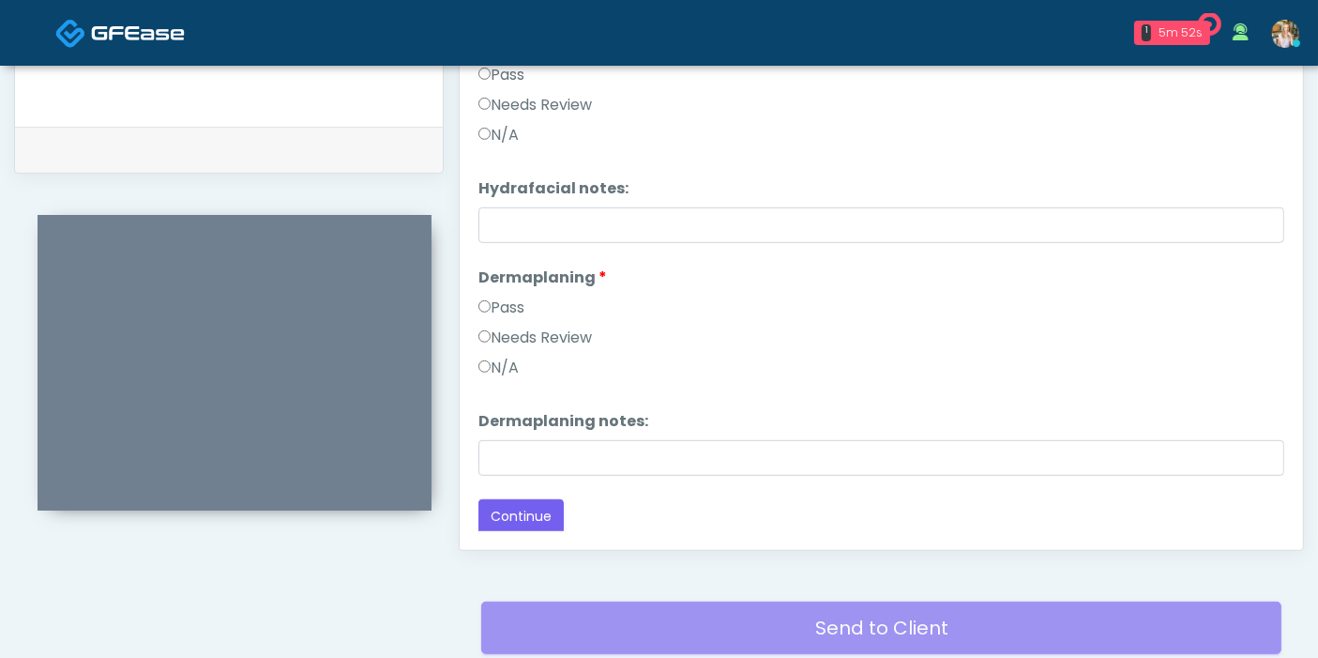
scroll to position [924, 0]
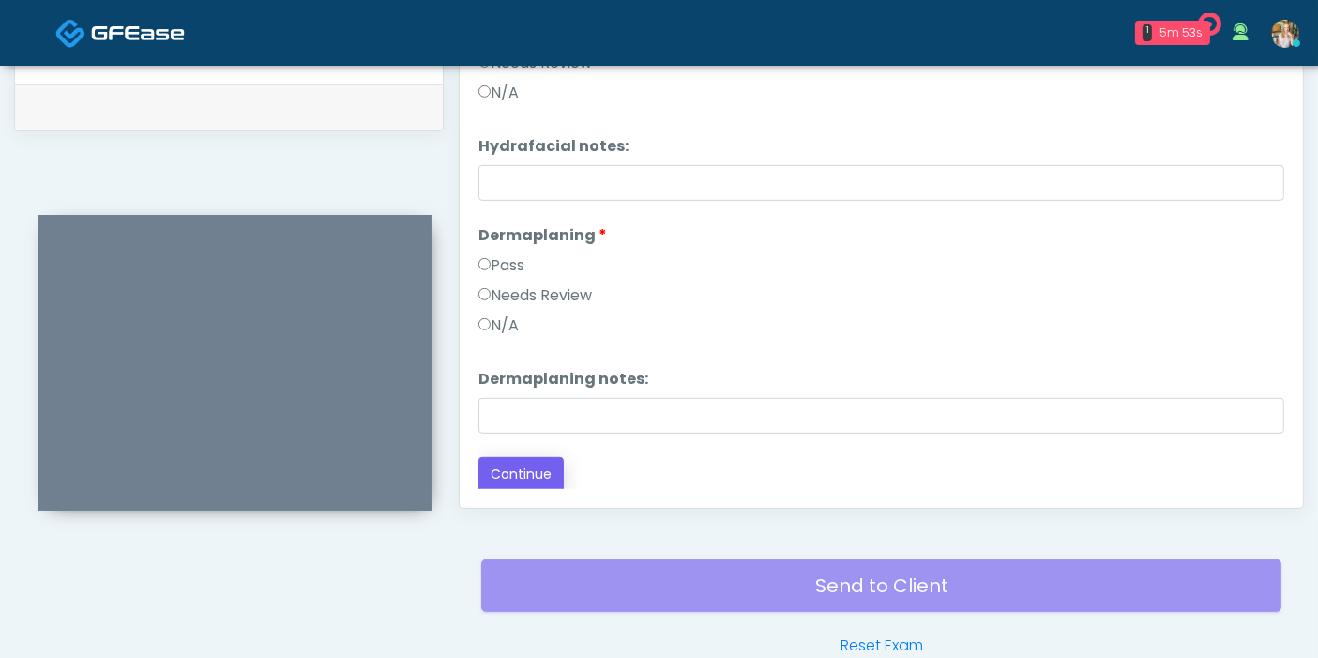
type textarea "**********"
click at [509, 478] on button "Continue" at bounding box center [520, 474] width 85 height 35
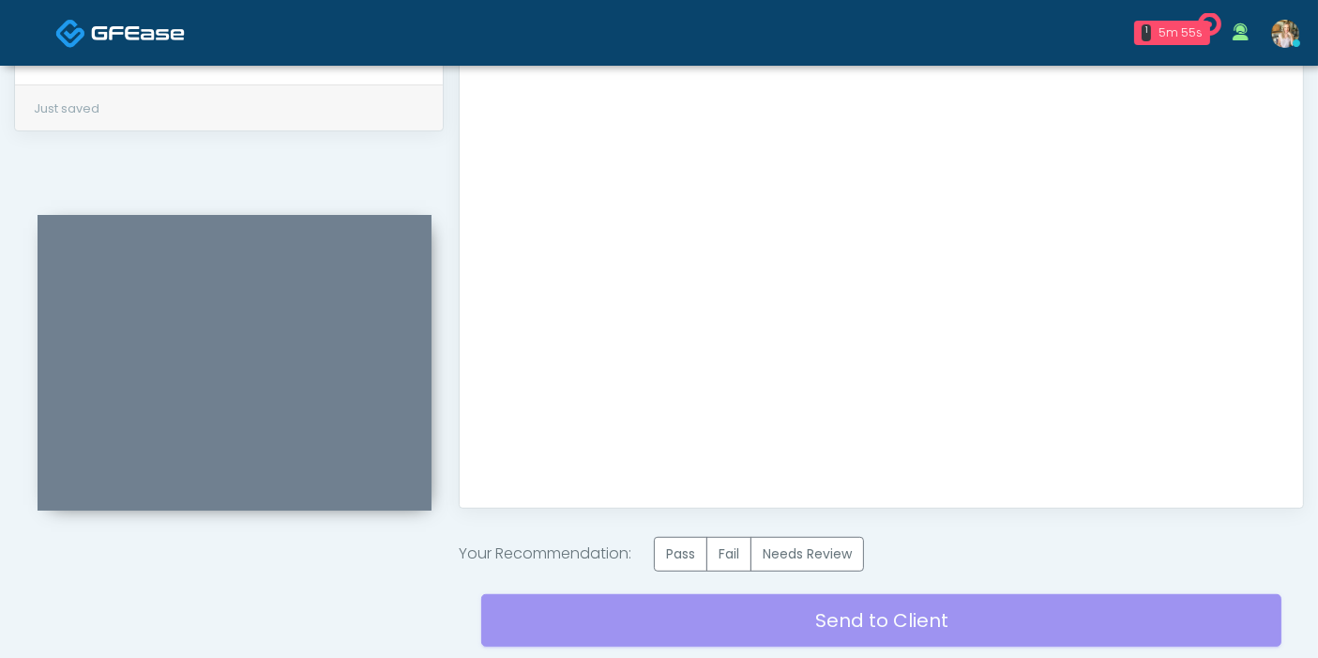
scroll to position [0, 0]
click at [688, 549] on label "Pass" at bounding box center [680, 554] width 53 height 35
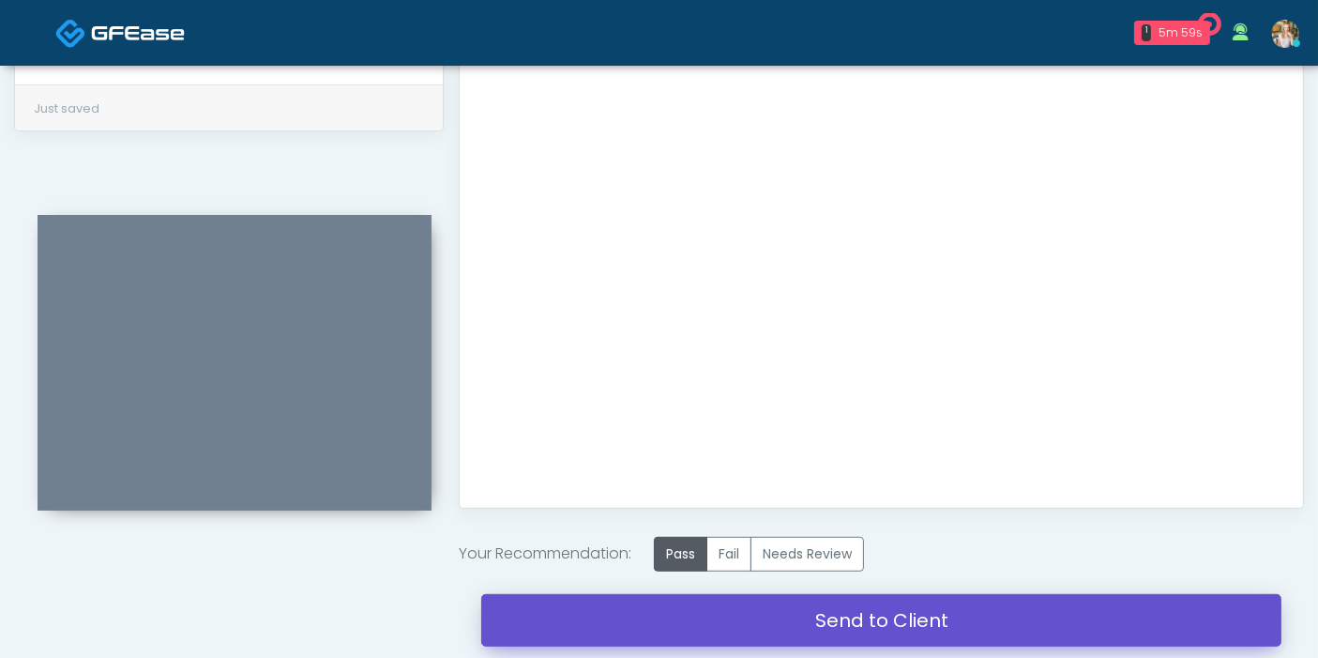
click at [874, 617] on link "Send to Client" at bounding box center [881, 620] width 800 height 53
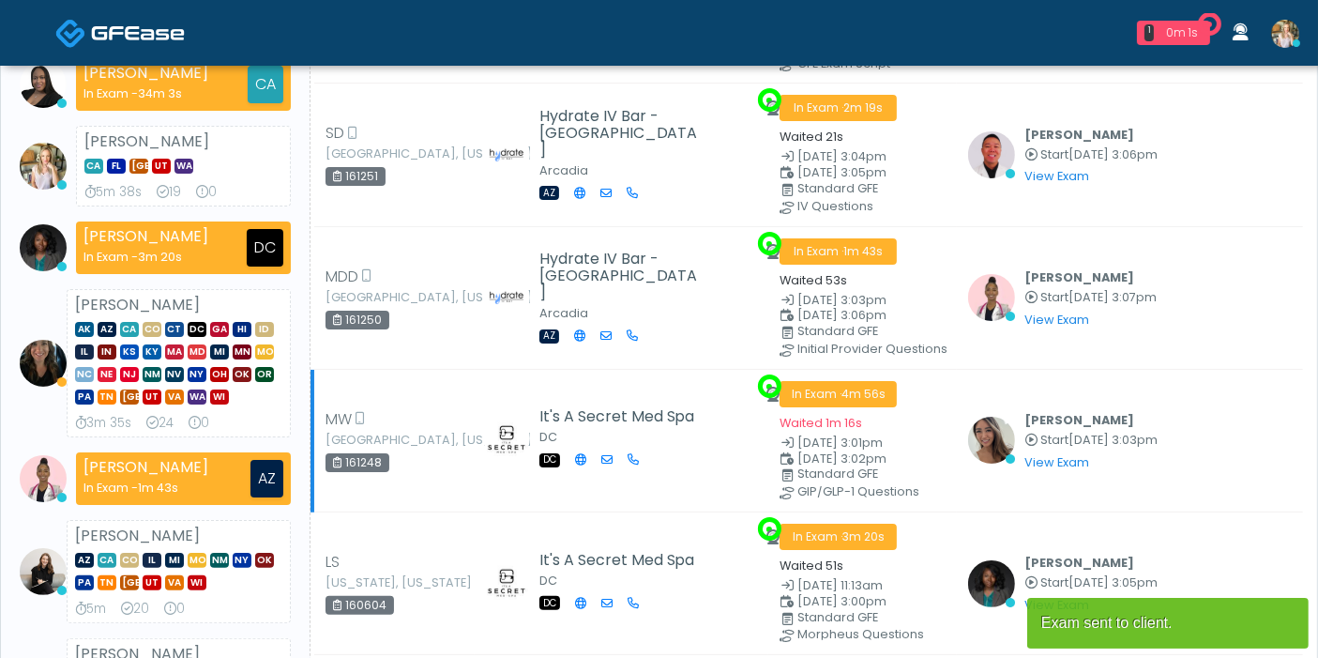
scroll to position [416, 0]
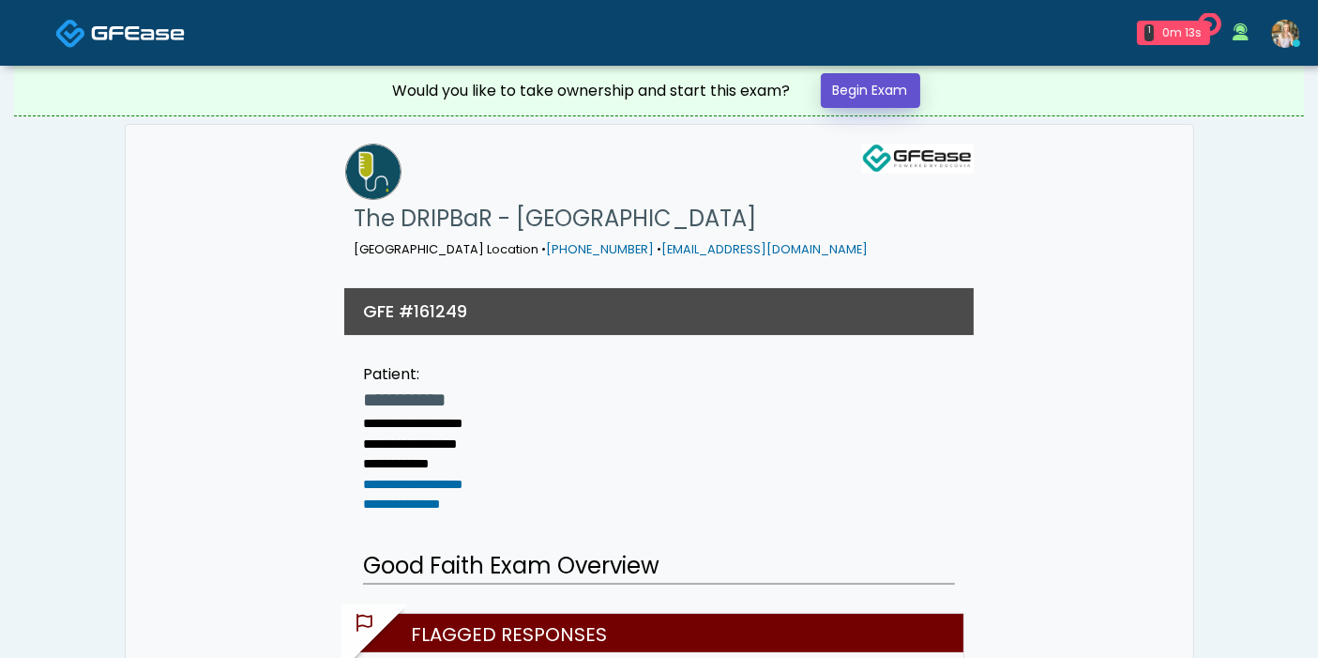
click at [872, 89] on link "Begin Exam" at bounding box center [870, 90] width 99 height 35
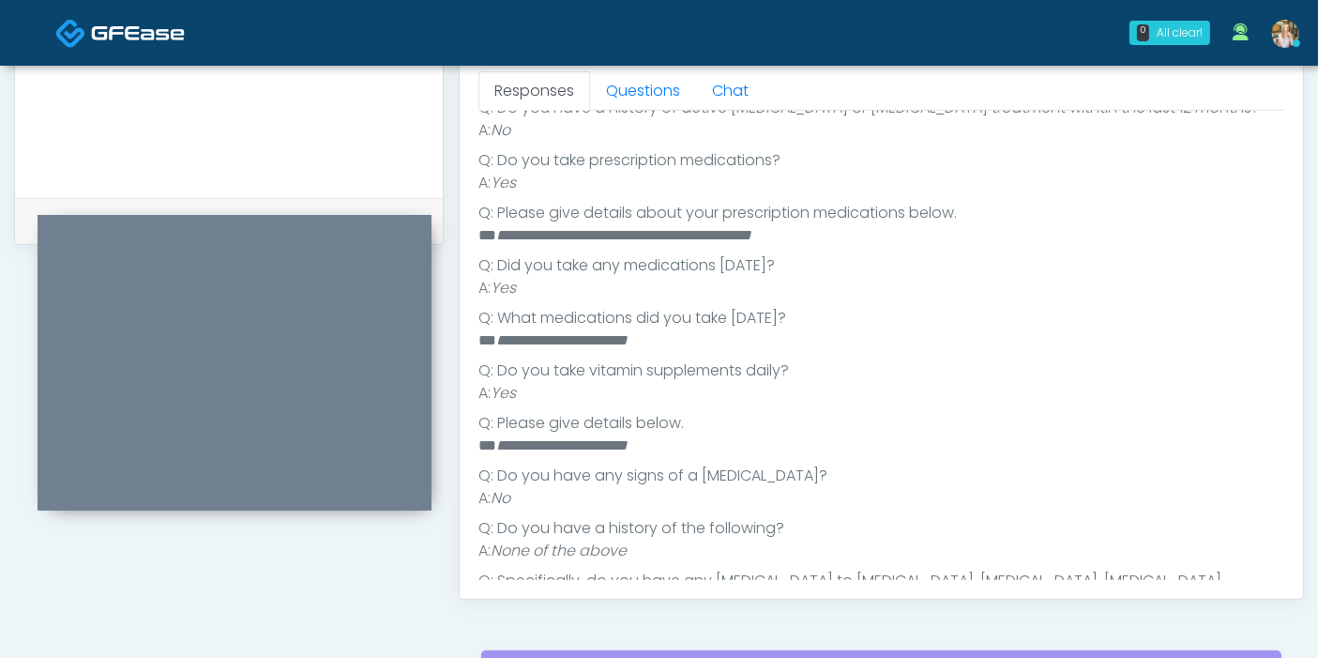
scroll to position [610, 0]
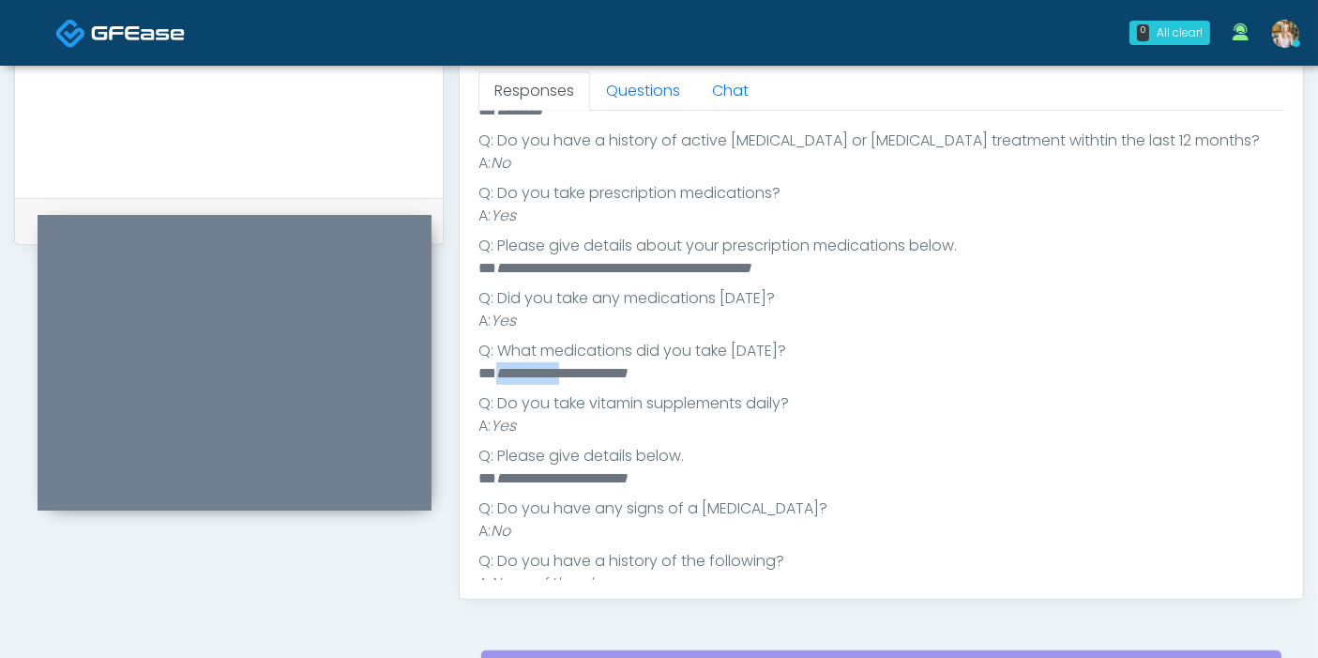
drag, startPoint x: 582, startPoint y: 371, endPoint x: 498, endPoint y: 368, distance: 83.5
click at [498, 368] on em "**********" at bounding box center [561, 373] width 131 height 14
copy em "**********"
click at [675, 366] on li "**********" at bounding box center [873, 373] width 790 height 23
drag, startPoint x: 663, startPoint y: 371, endPoint x: 619, endPoint y: 371, distance: 44.1
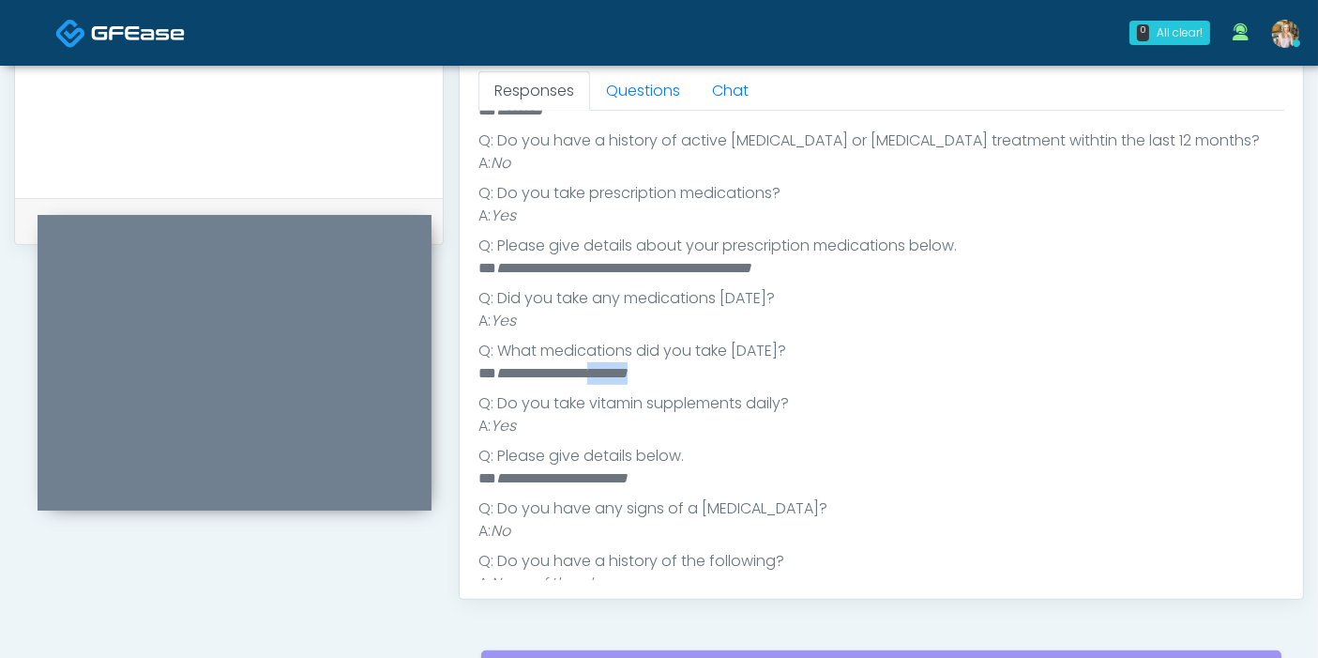
click at [619, 371] on li "**********" at bounding box center [873, 373] width 790 height 23
copy em "*******"
click at [852, 433] on ul "Q: What is your primary language? ** ******* Q: Are you pregnant, possibly preg…" at bounding box center [881, 294] width 806 height 750
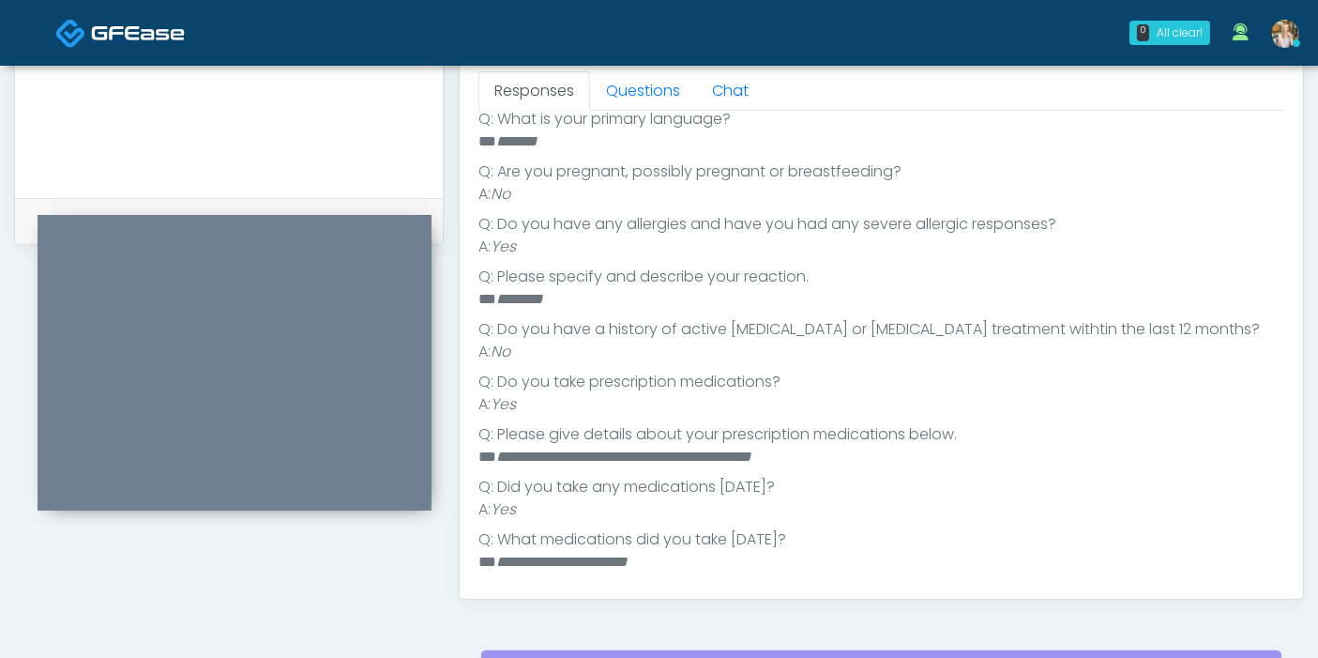
scroll to position [401, 0]
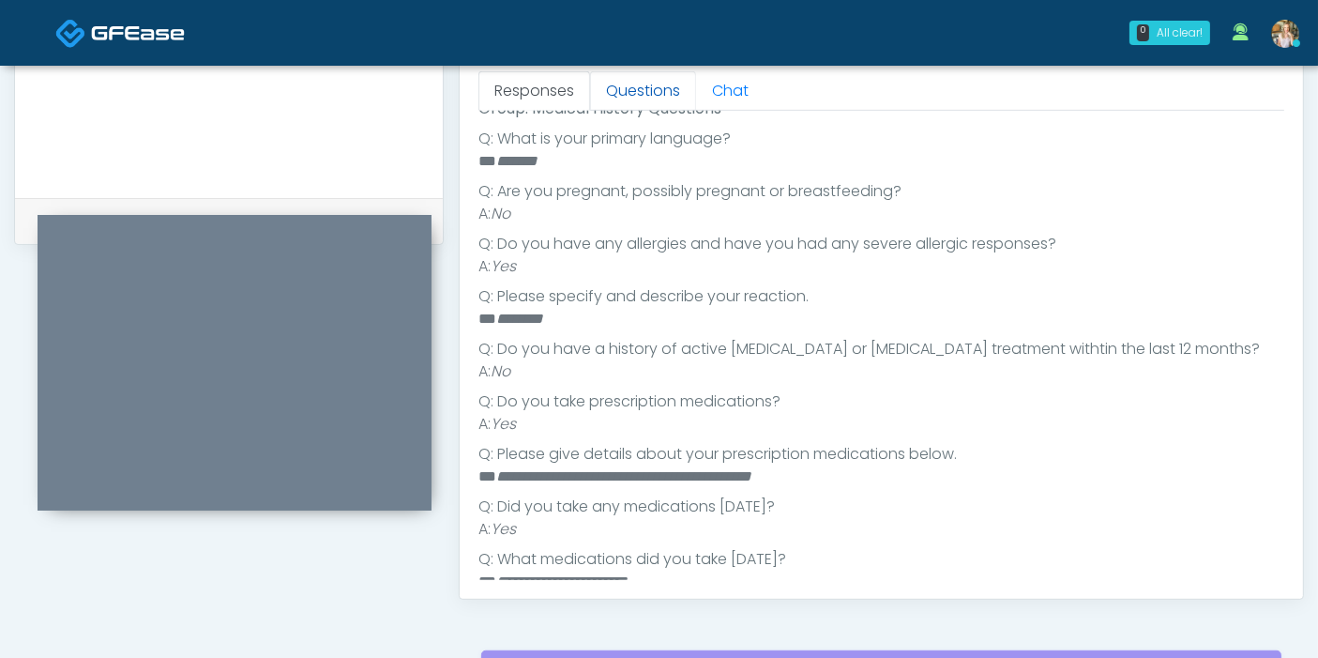
click at [632, 83] on link "Questions" at bounding box center [643, 90] width 106 height 39
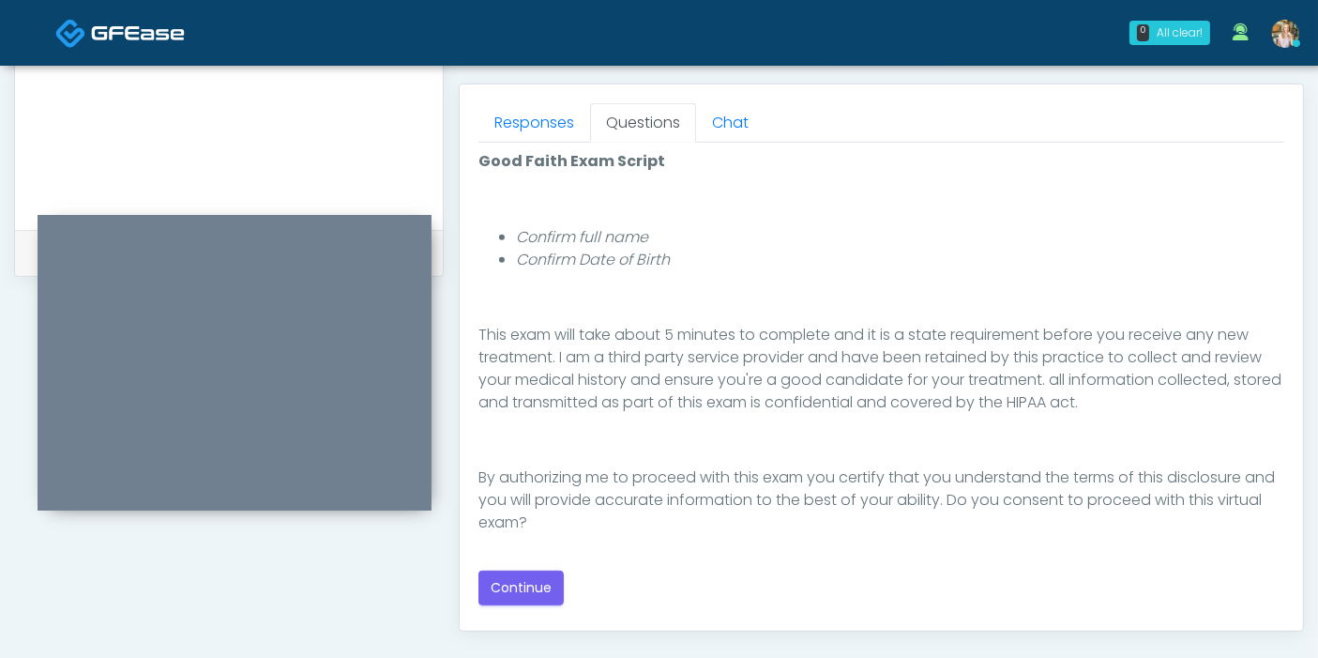
scroll to position [833, 0]
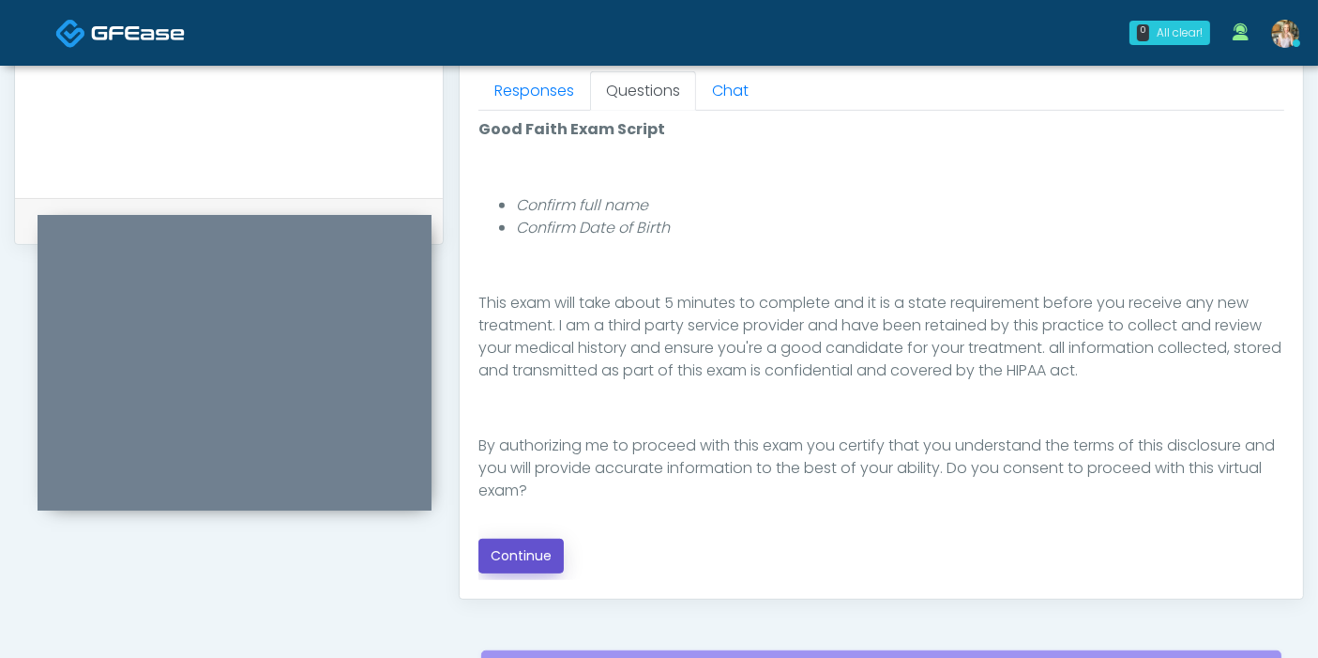
click at [533, 549] on button "Continue" at bounding box center [520, 555] width 85 height 35
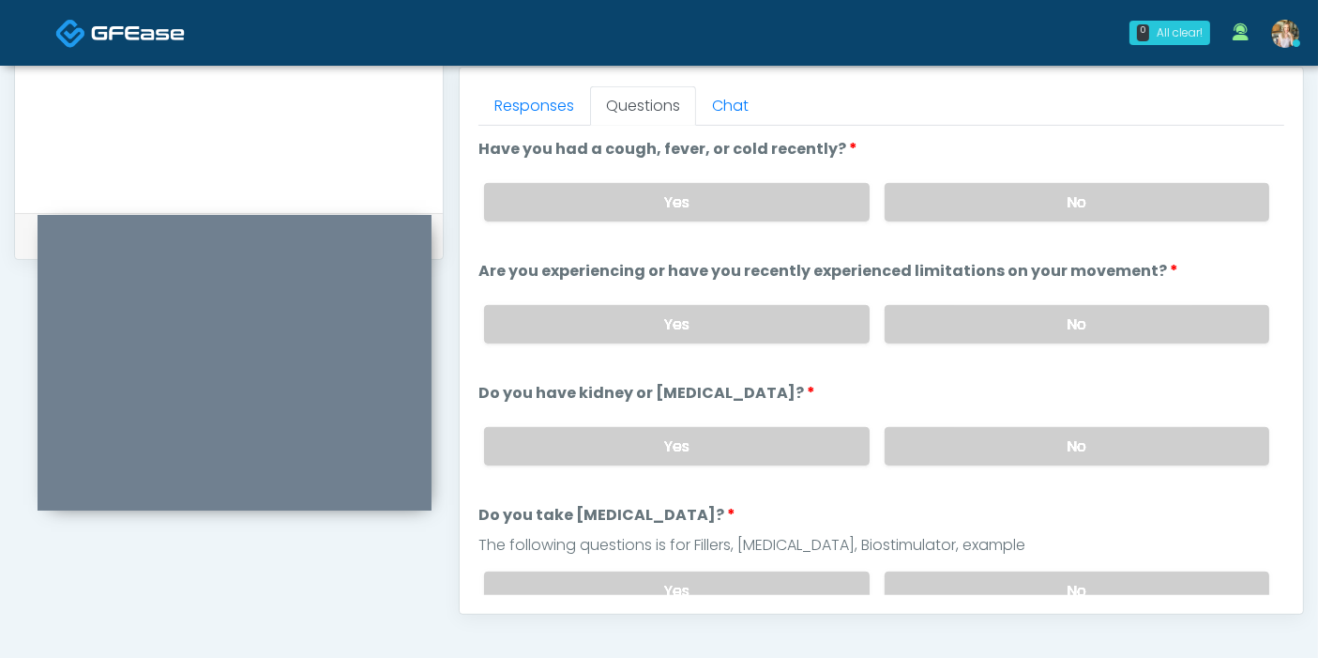
scroll to position [814, 0]
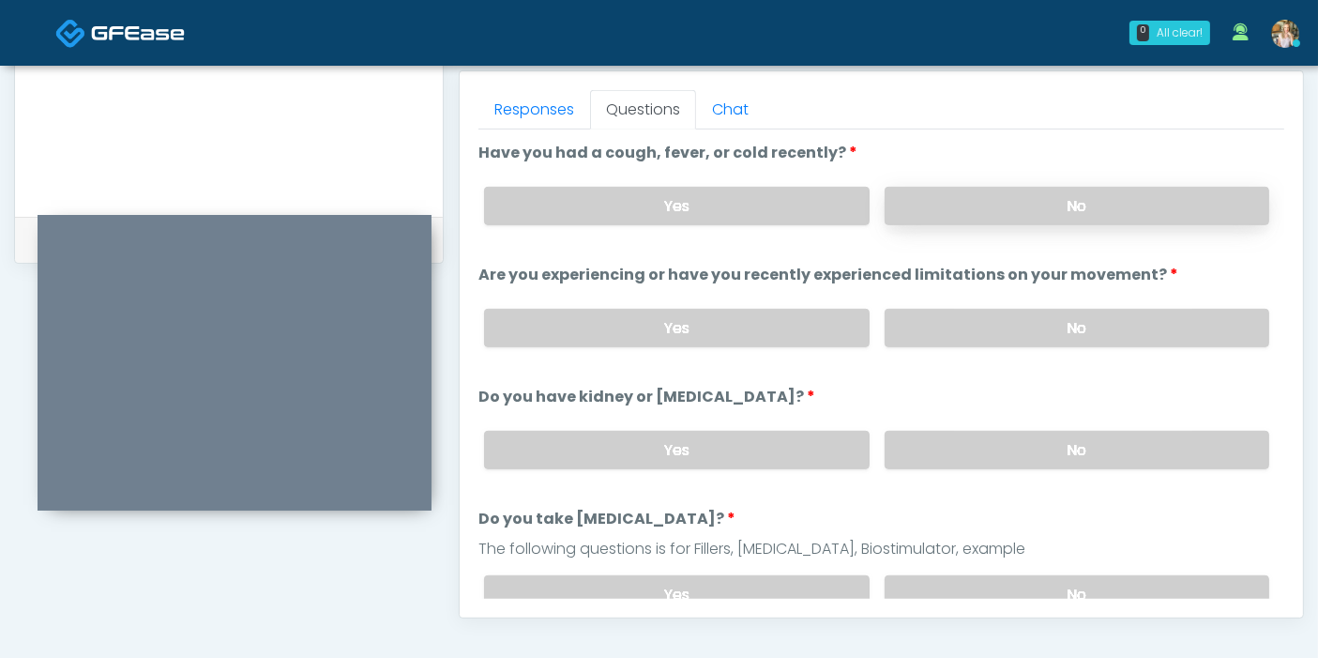
click at [1069, 210] on label "No" at bounding box center [1077, 206] width 385 height 38
click at [1055, 322] on label "No" at bounding box center [1077, 328] width 385 height 38
click at [1037, 445] on label "No" at bounding box center [1077, 450] width 385 height 38
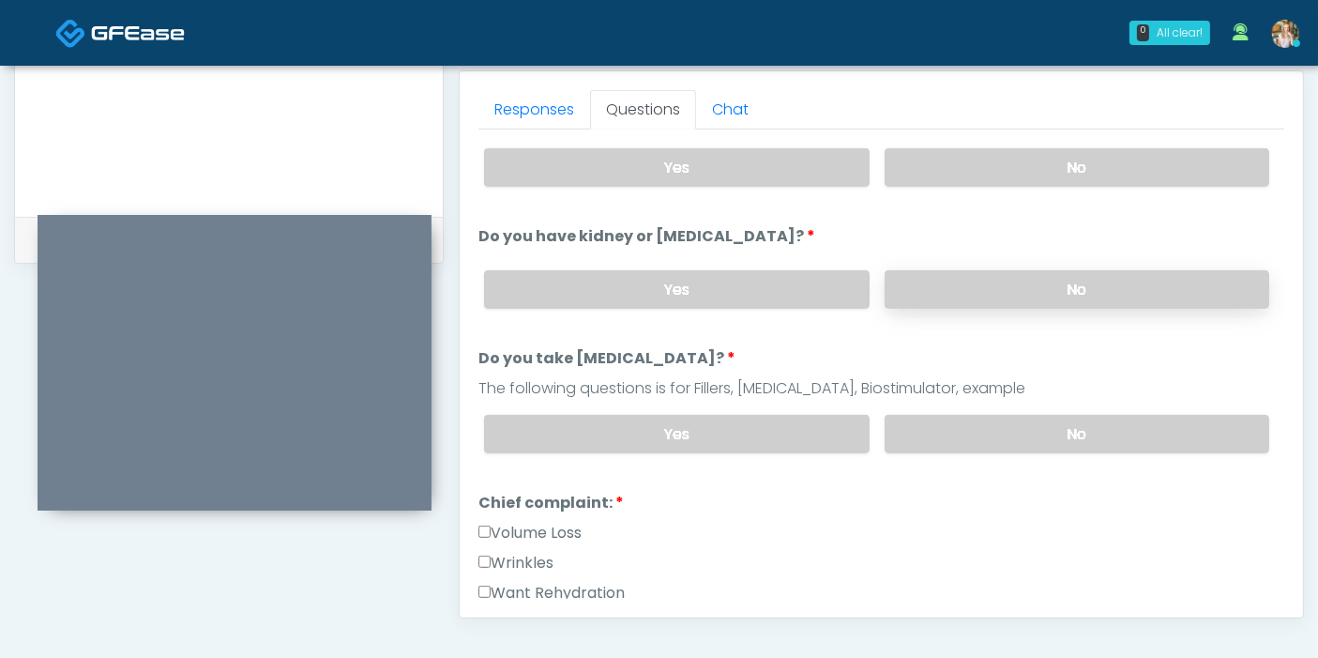
scroll to position [208, 0]
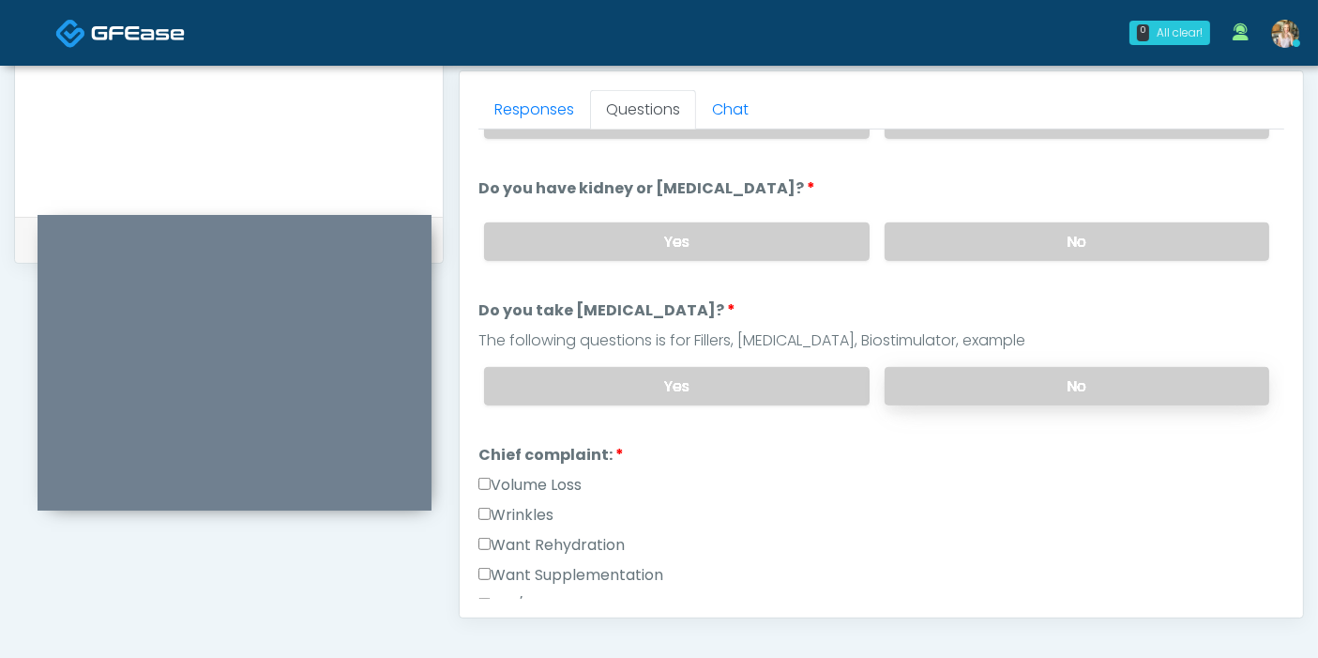
click at [964, 390] on label "No" at bounding box center [1077, 386] width 385 height 38
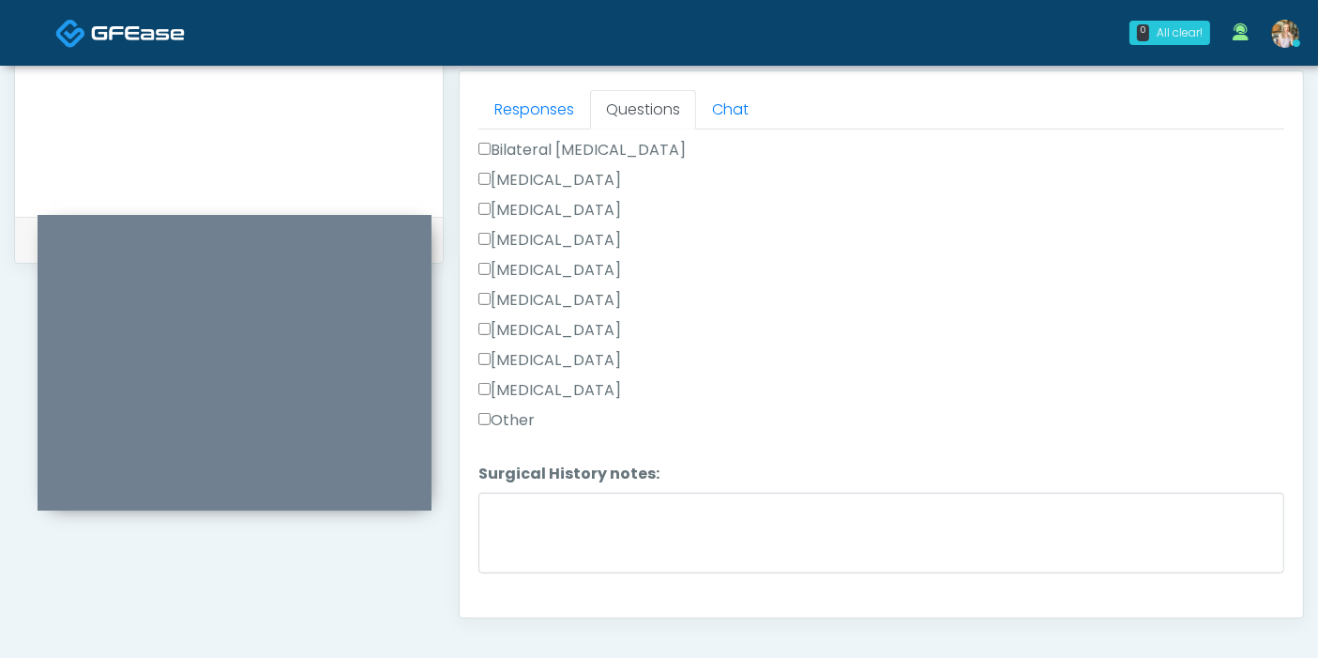
scroll to position [1040, 0]
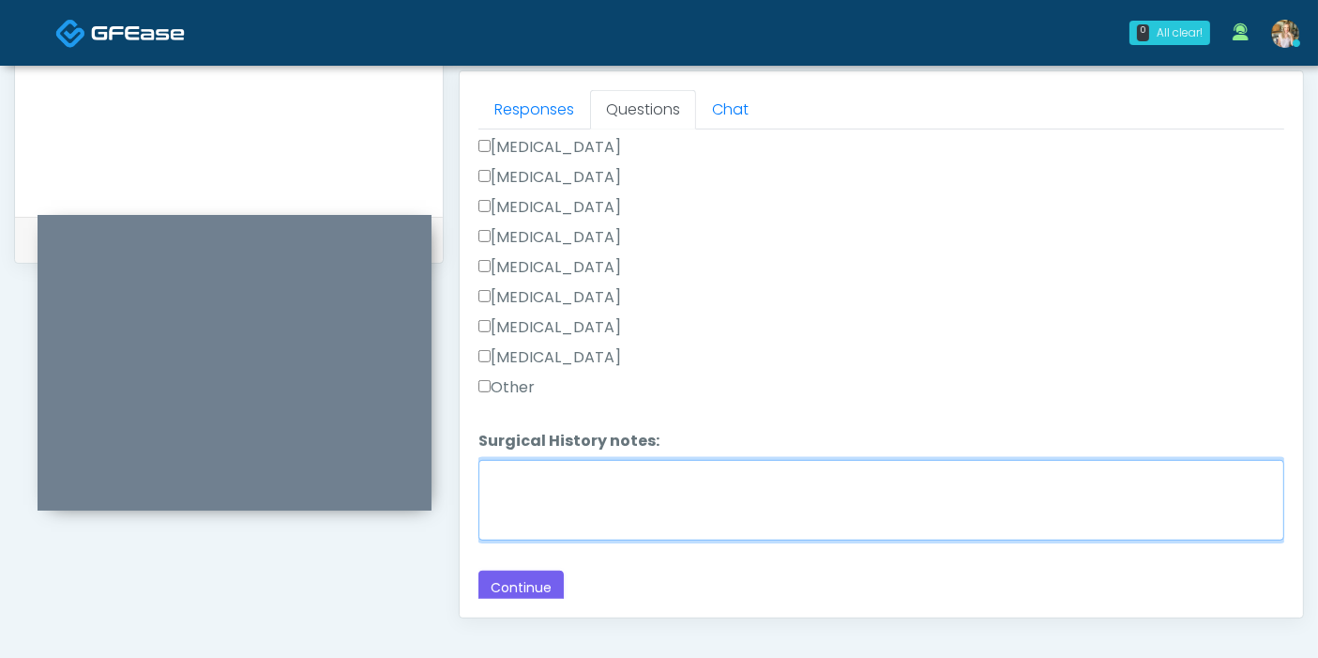
click at [592, 489] on textarea "Surgical History notes:" at bounding box center [881, 500] width 806 height 81
type textarea "**********"
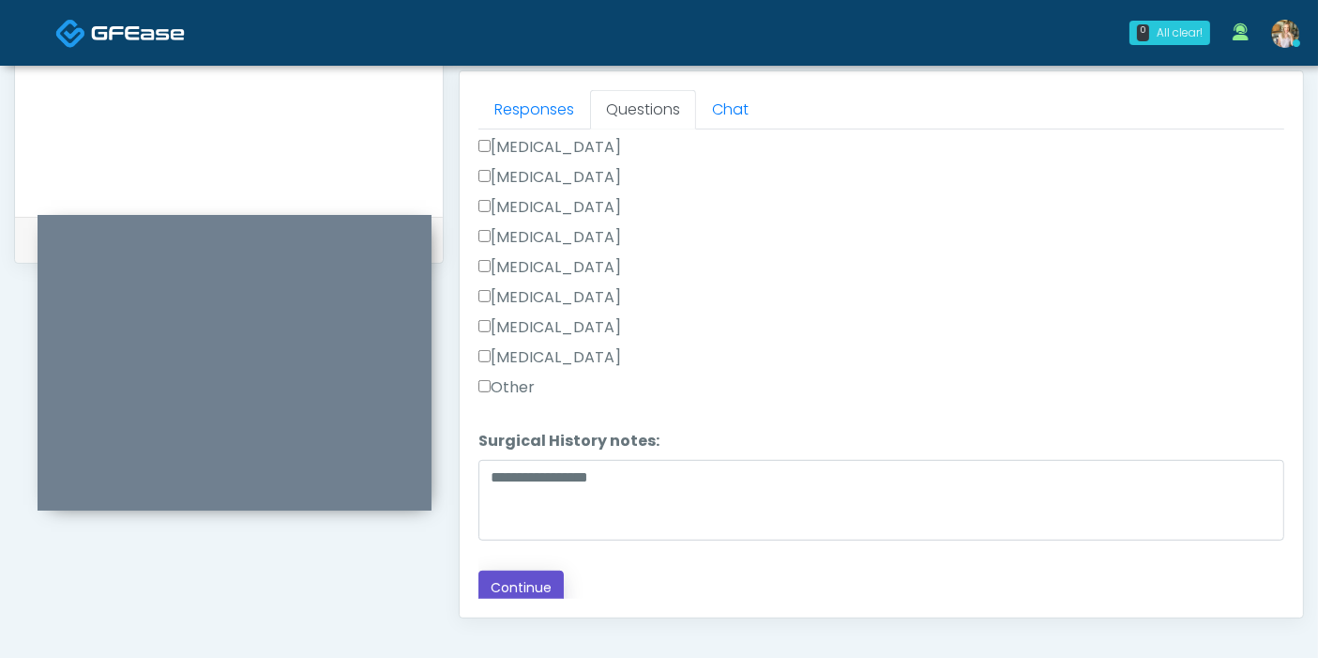
click at [525, 572] on button "Continue" at bounding box center [520, 587] width 85 height 35
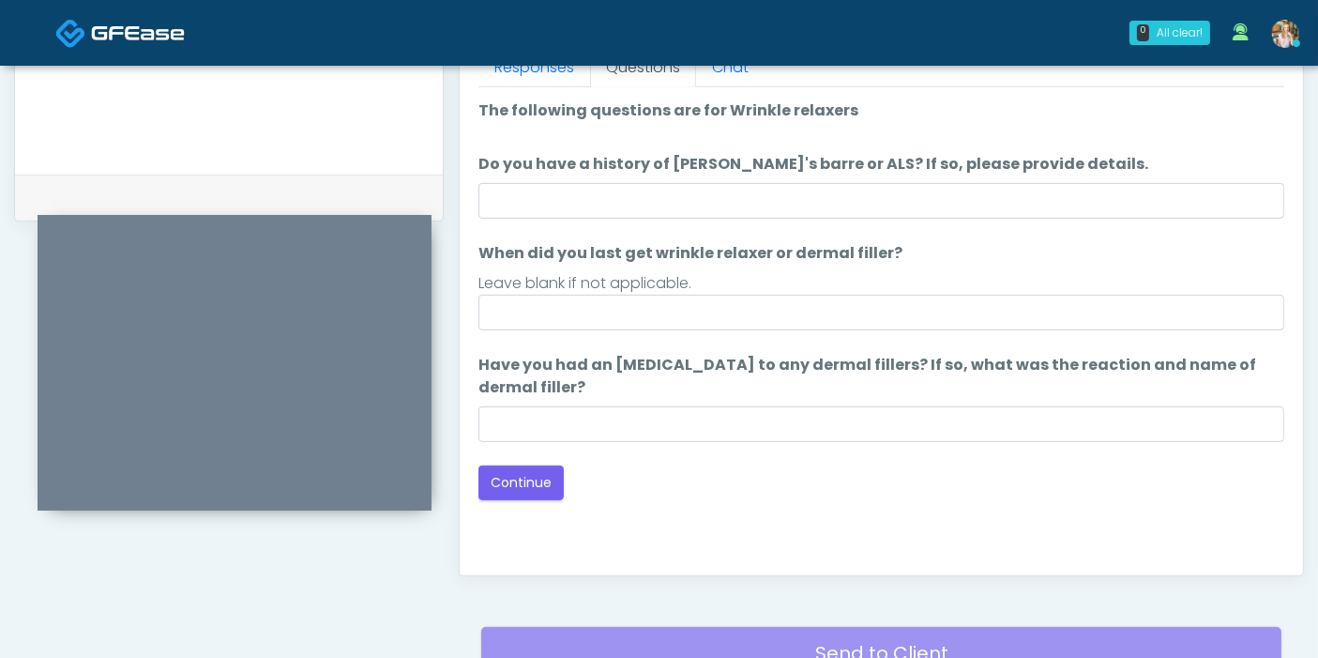
scroll to position [814, 0]
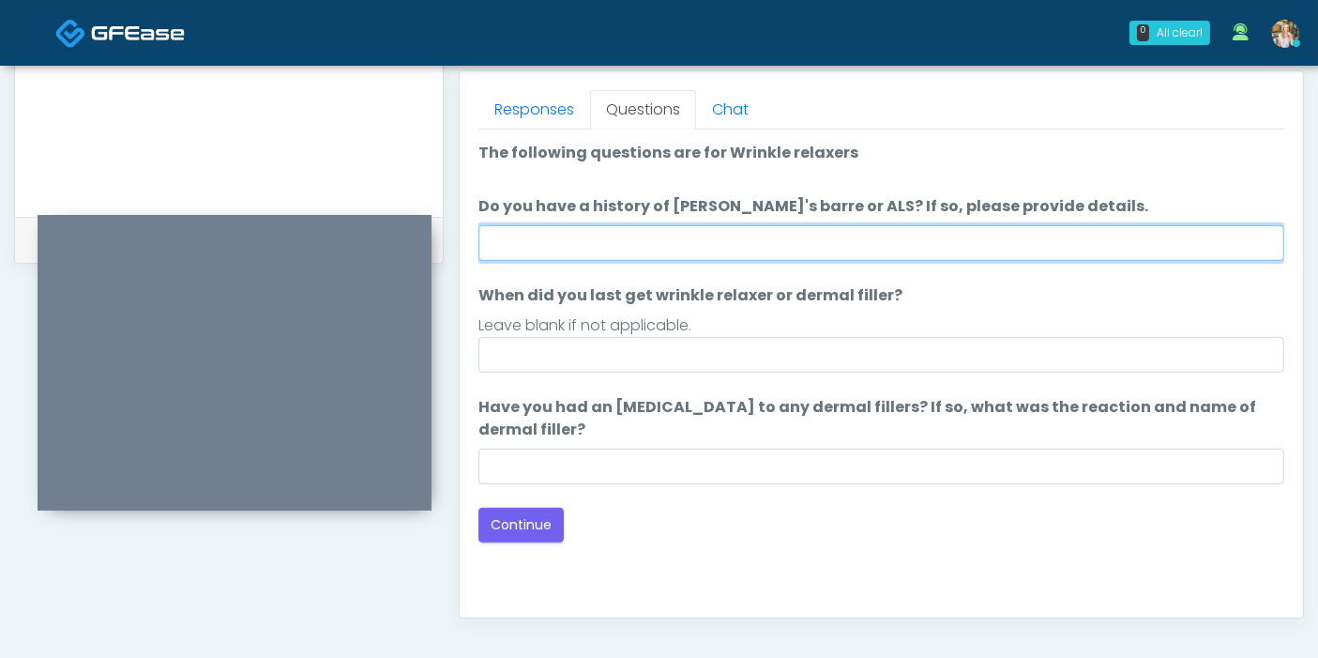
click at [914, 233] on input "Do you have a history of [PERSON_NAME]'s barre or ALS? If so, please provide de…" at bounding box center [881, 243] width 806 height 36
type input "**"
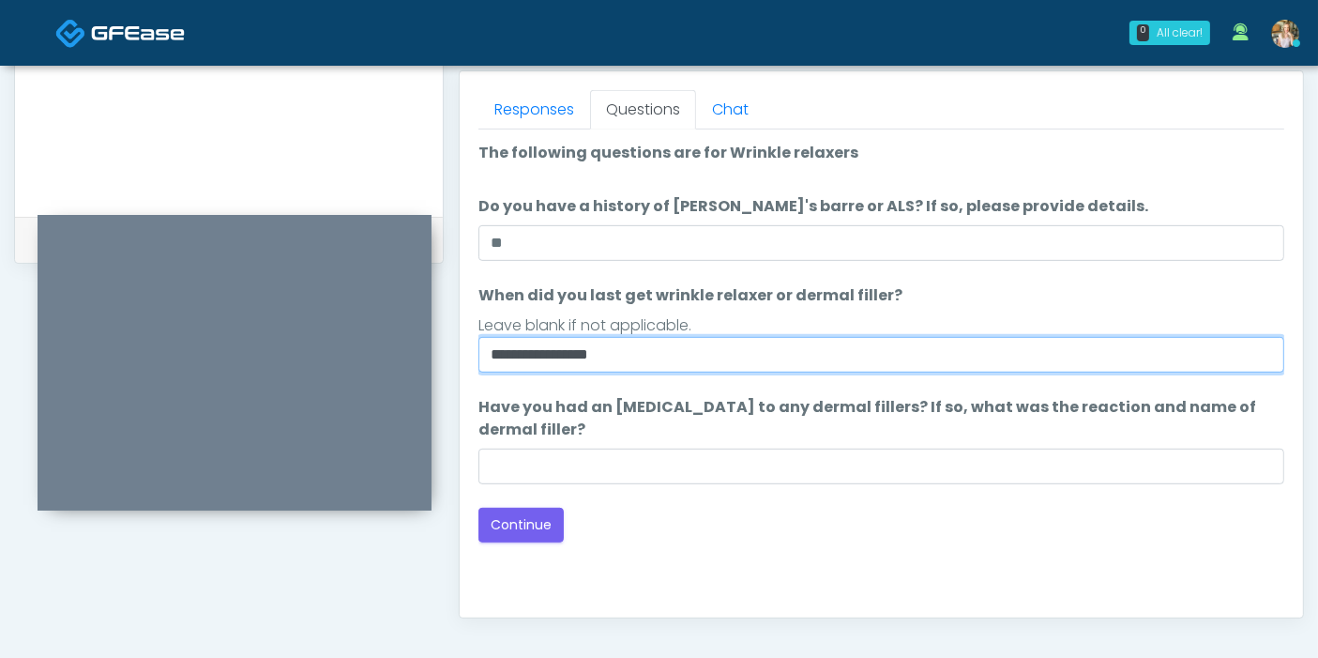
type input "**********"
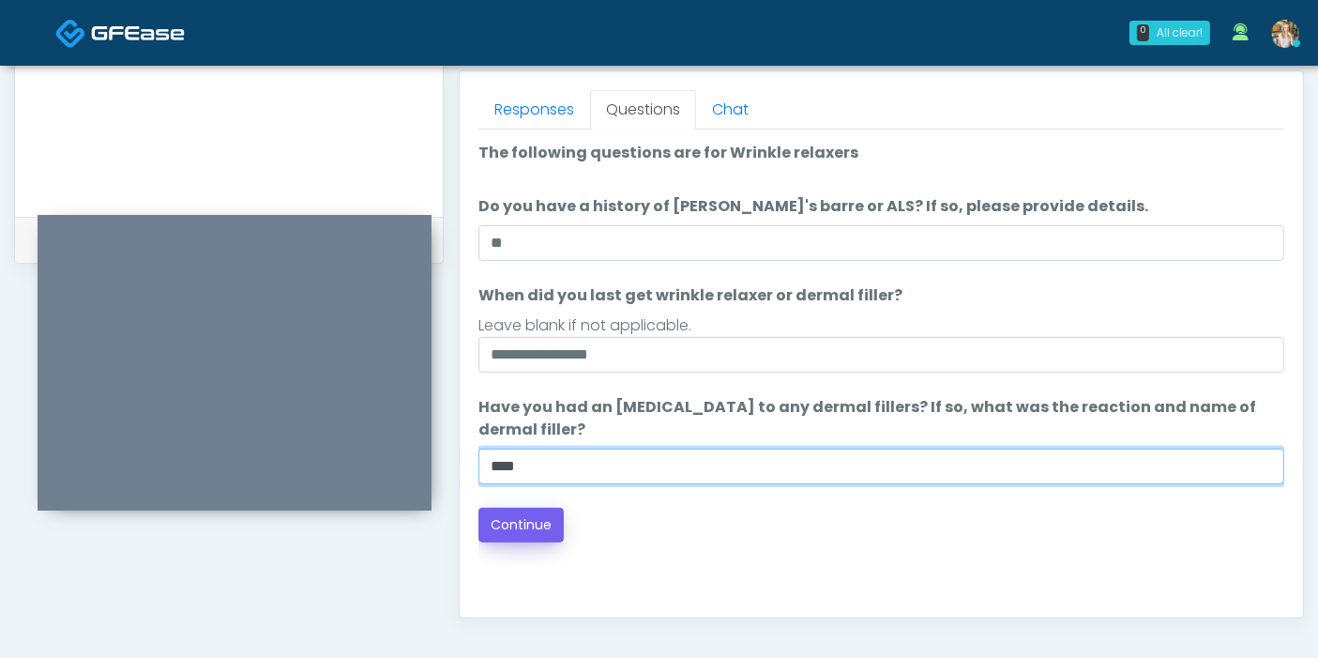
type input "****"
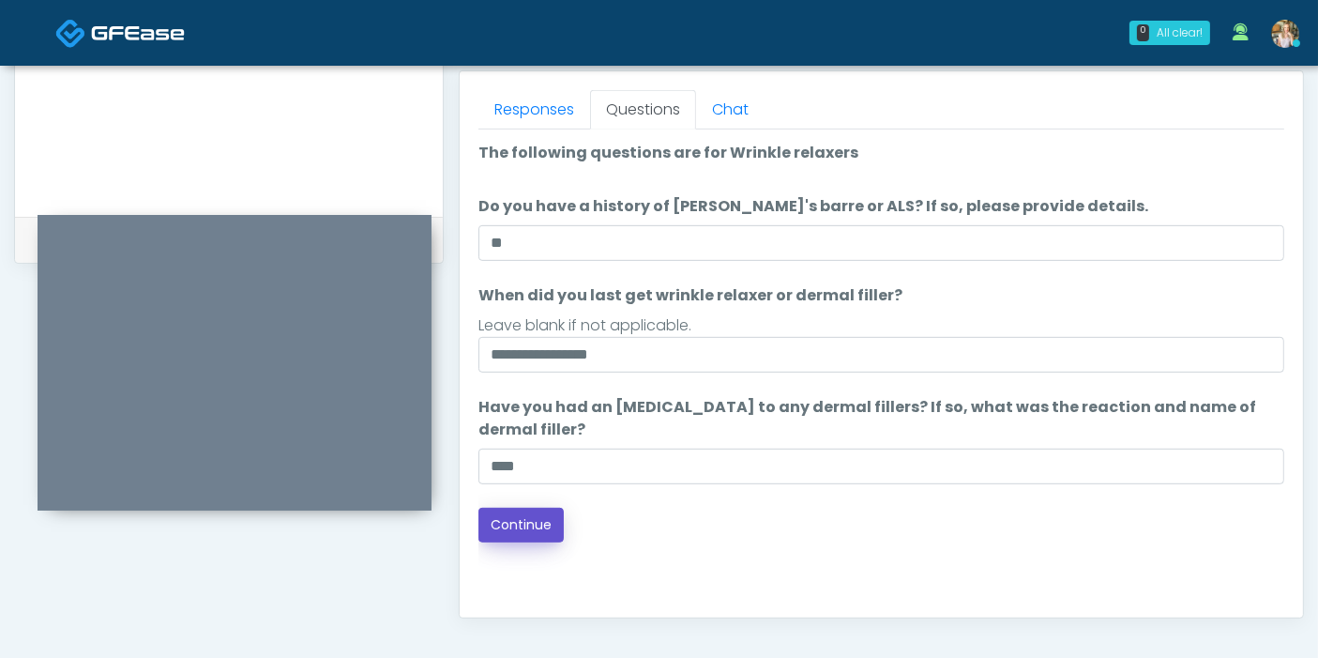
click at [528, 516] on button "Continue" at bounding box center [520, 524] width 85 height 35
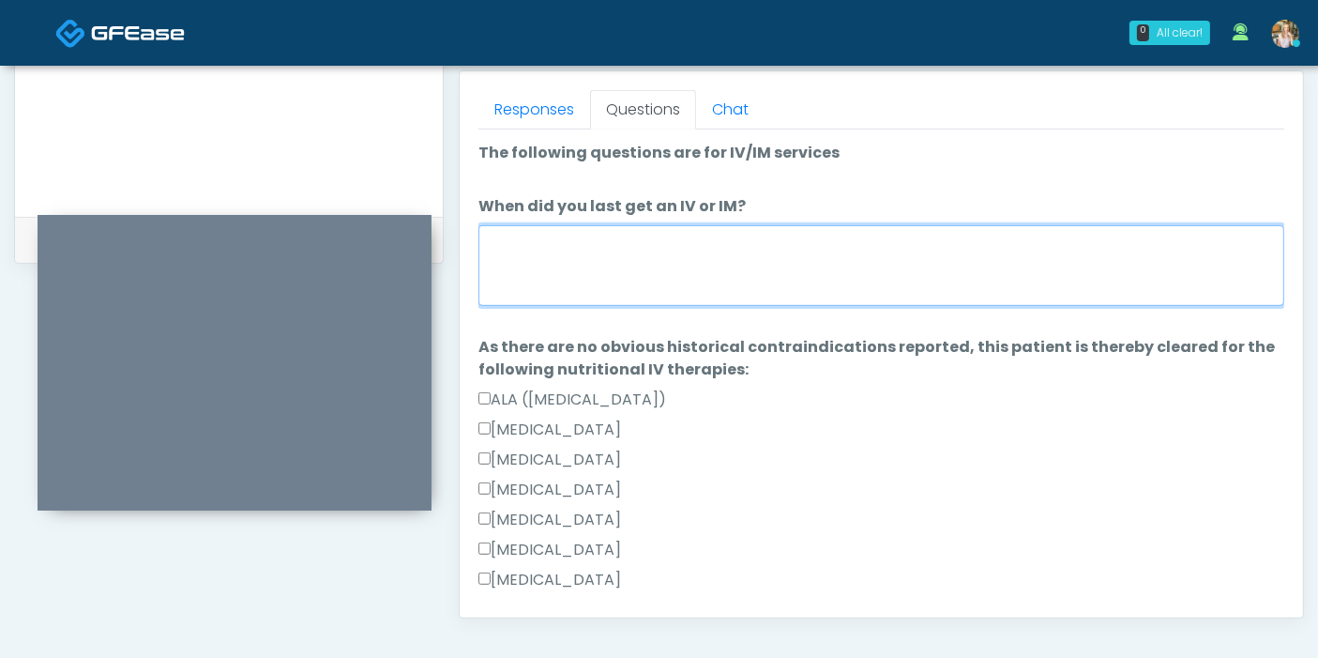
click at [824, 248] on textarea "When did you last get an IV or IM?" at bounding box center [881, 265] width 806 height 81
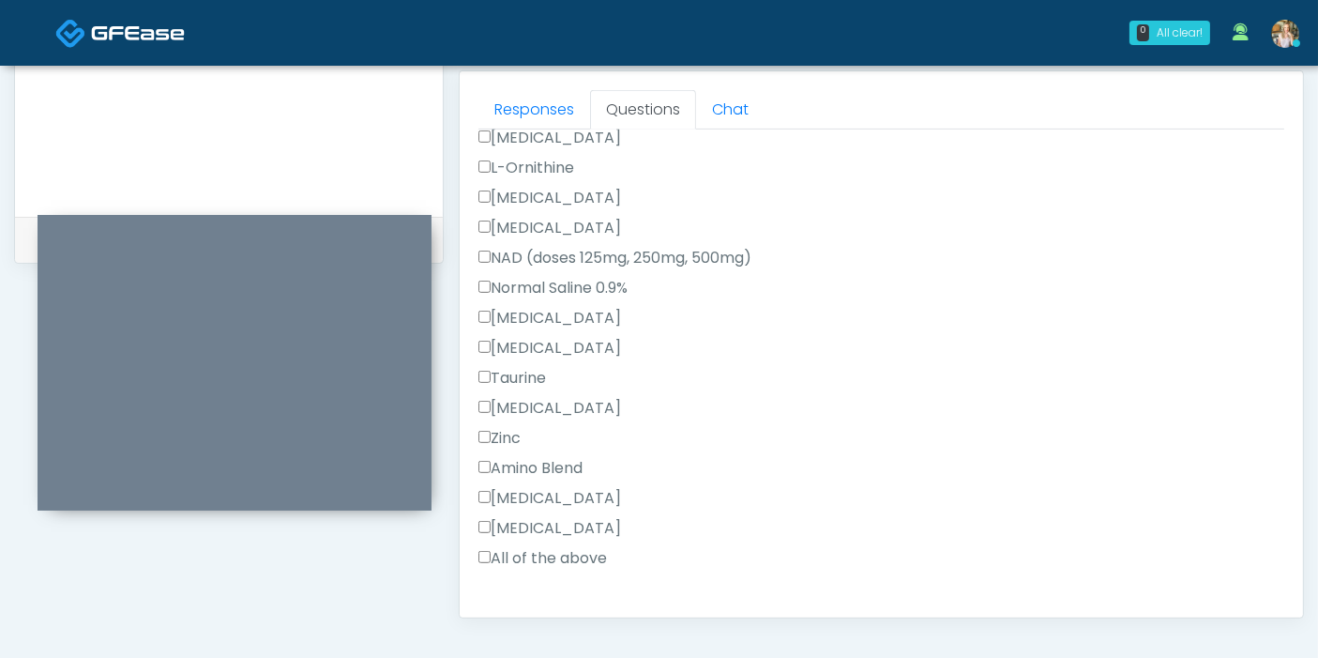
scroll to position [625, 0]
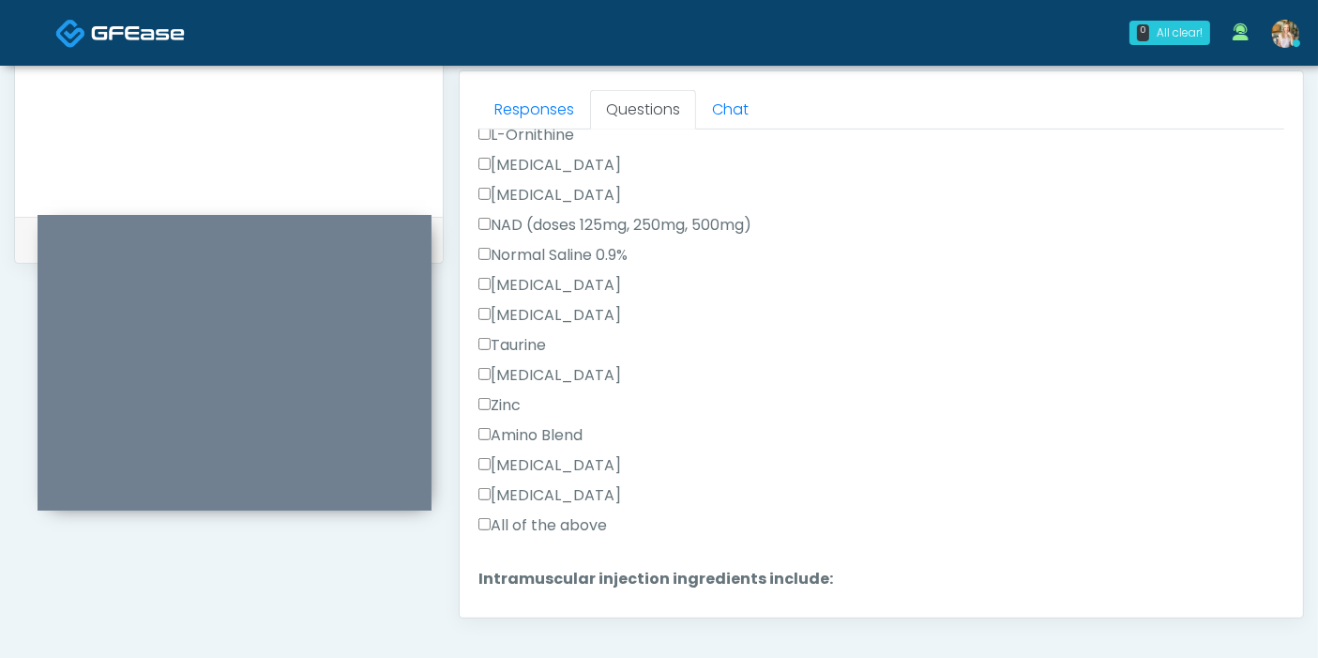
type textarea "**********"
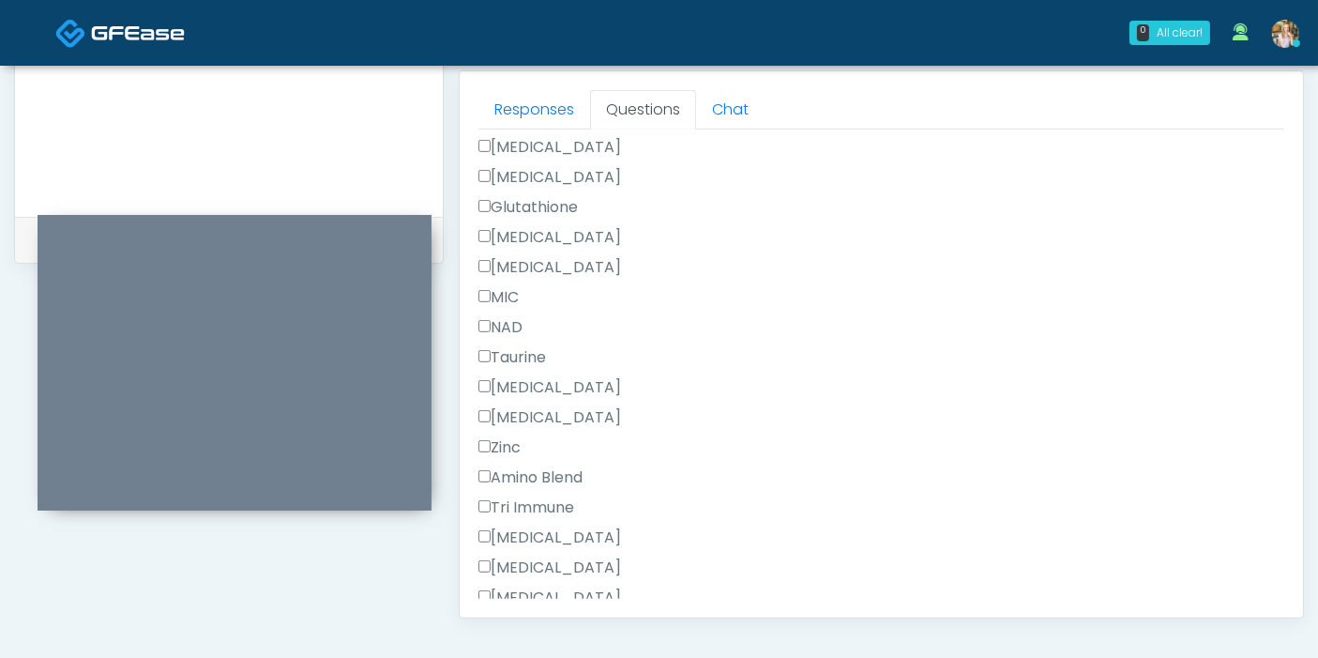
scroll to position [1250, 0]
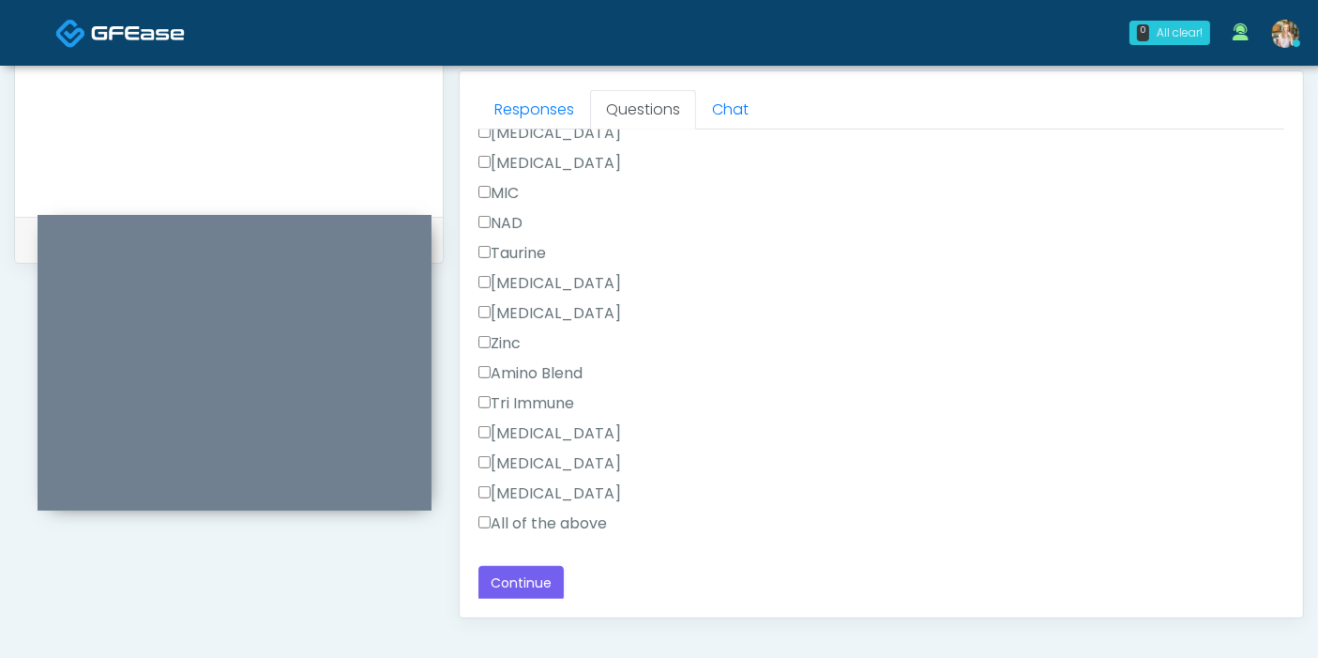
click at [554, 519] on label "All of the above" at bounding box center [542, 523] width 129 height 23
click at [536, 573] on button "Continue" at bounding box center [520, 583] width 85 height 35
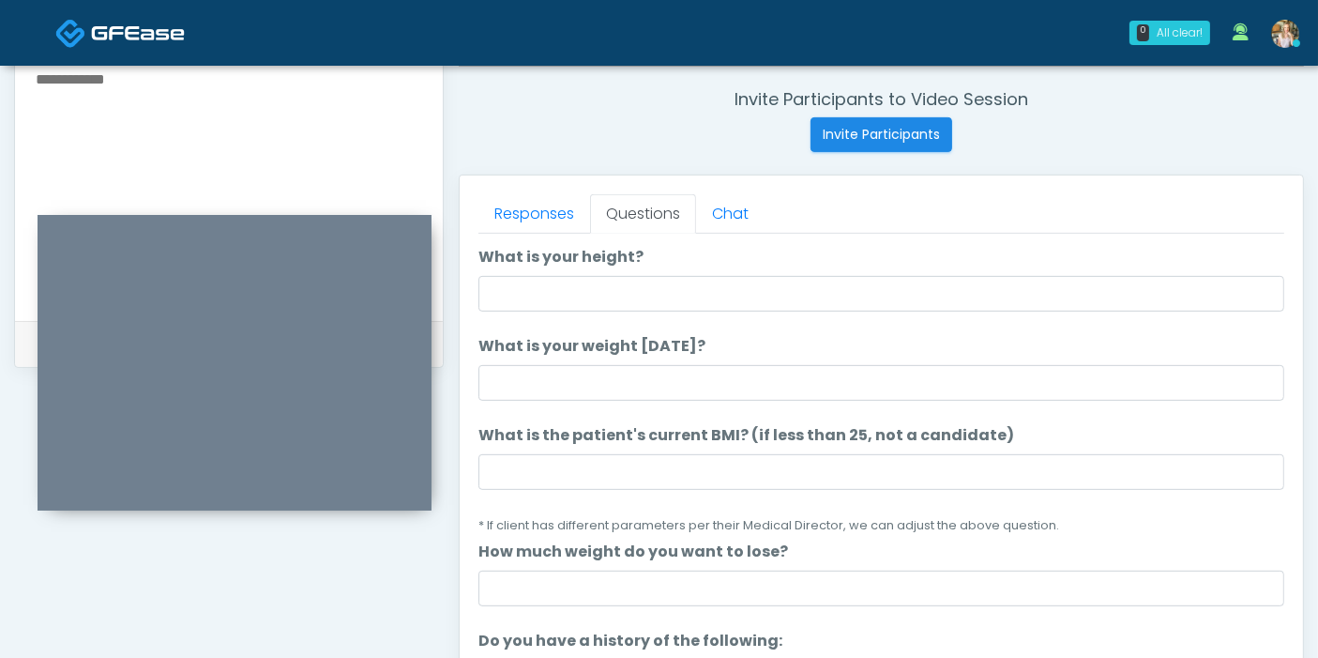
scroll to position [0, 0]
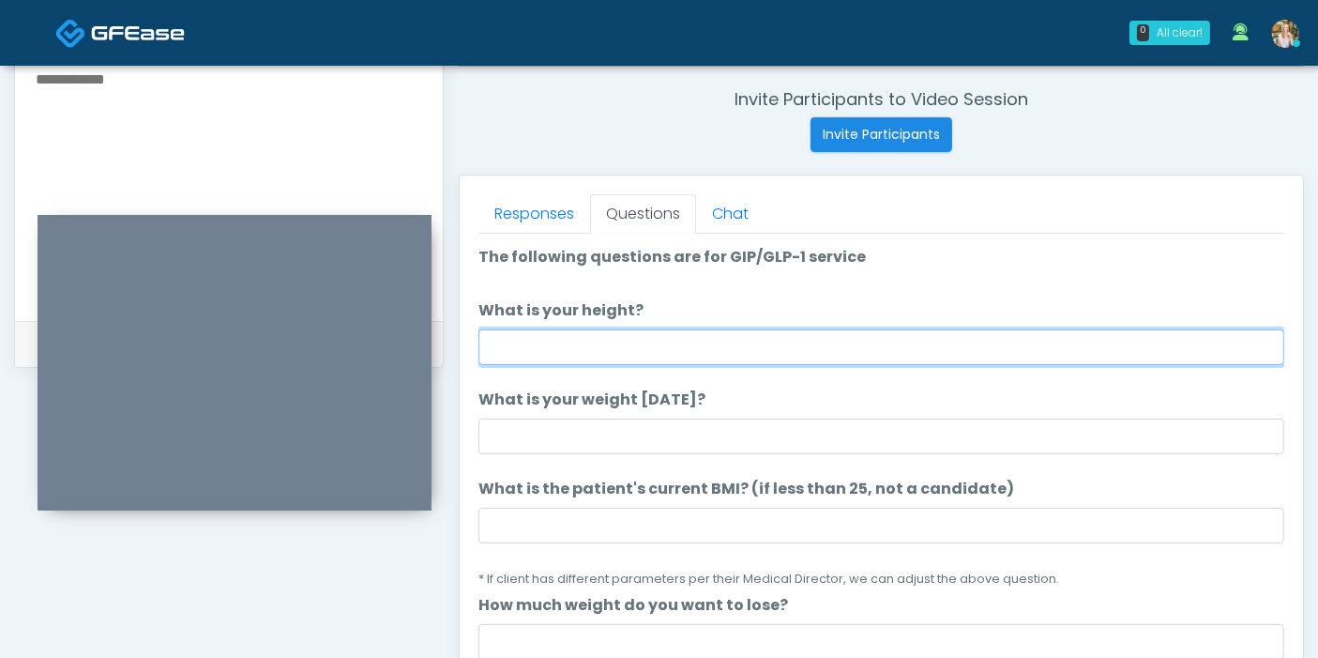
click at [869, 340] on input "What is your height?" at bounding box center [881, 347] width 806 height 36
click at [710, 350] on input "What is your height?" at bounding box center [881, 347] width 806 height 36
type input "***"
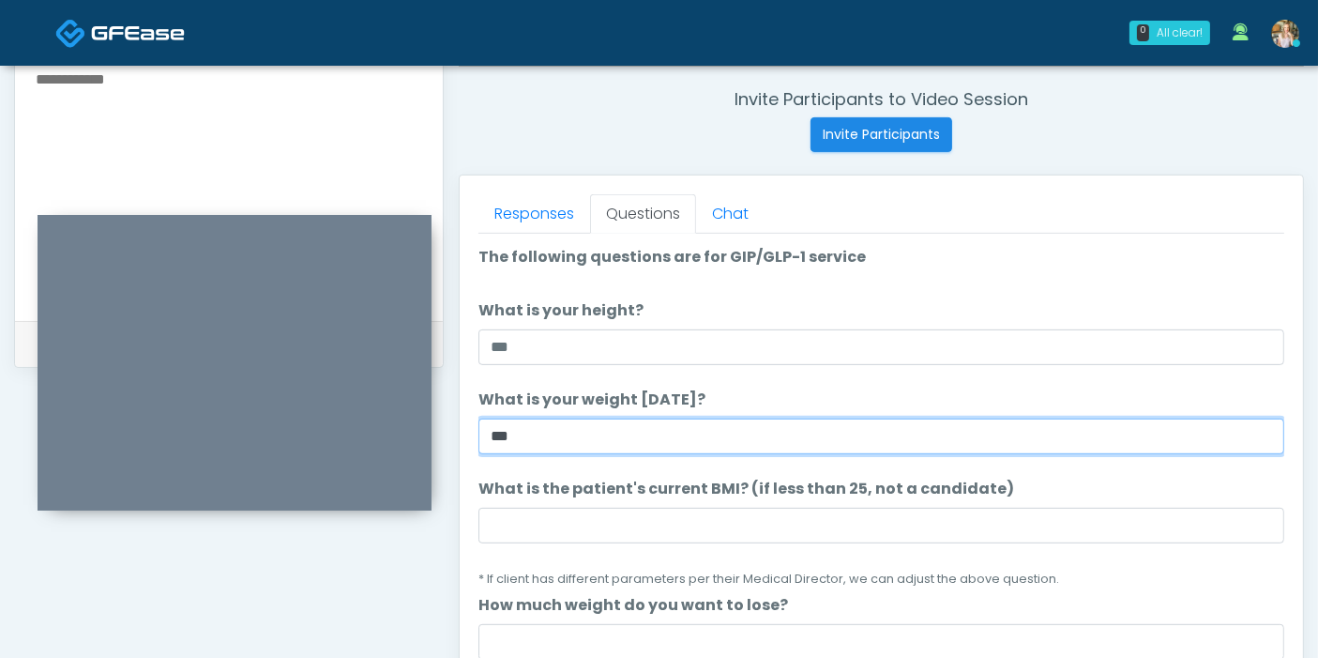
type input "***"
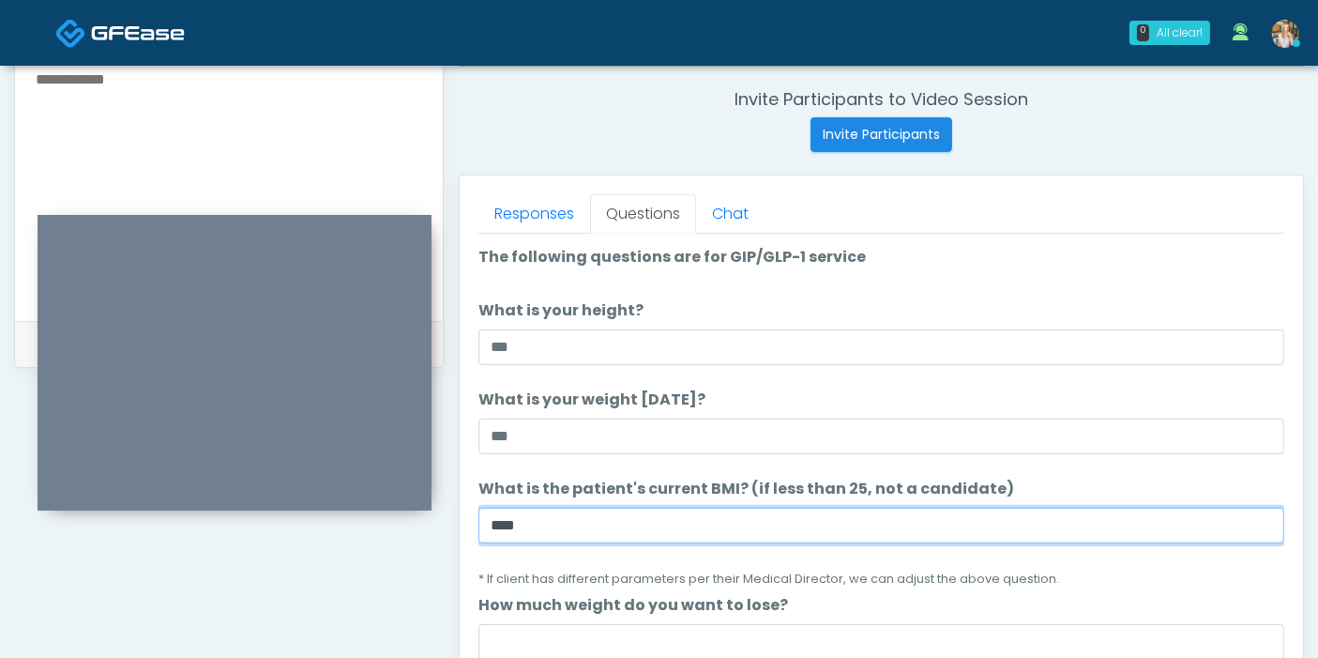
type input "****"
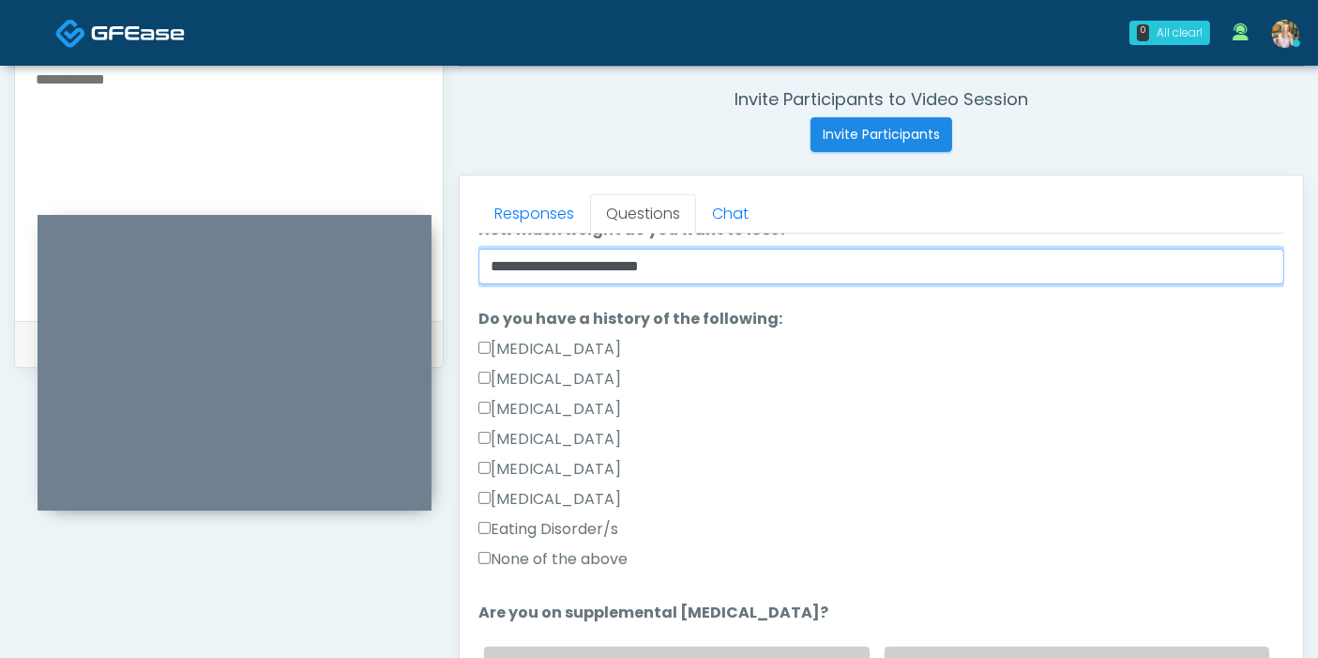
scroll to position [416, 0]
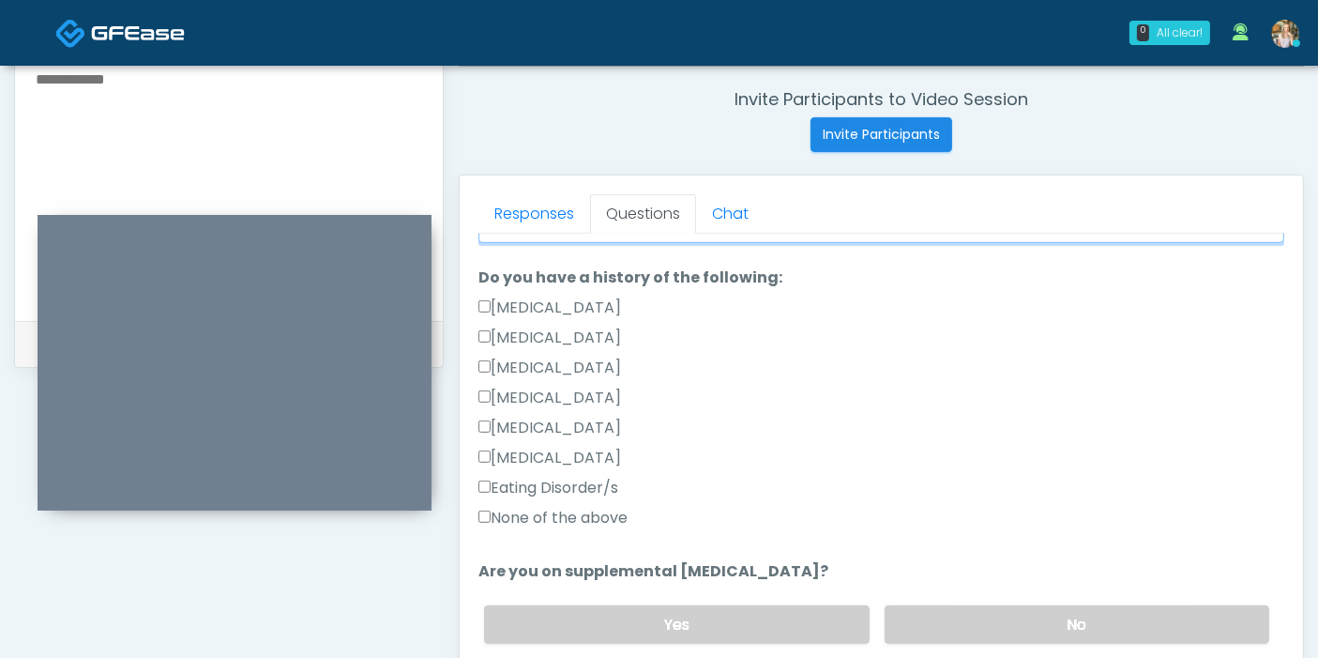
type input "**********"
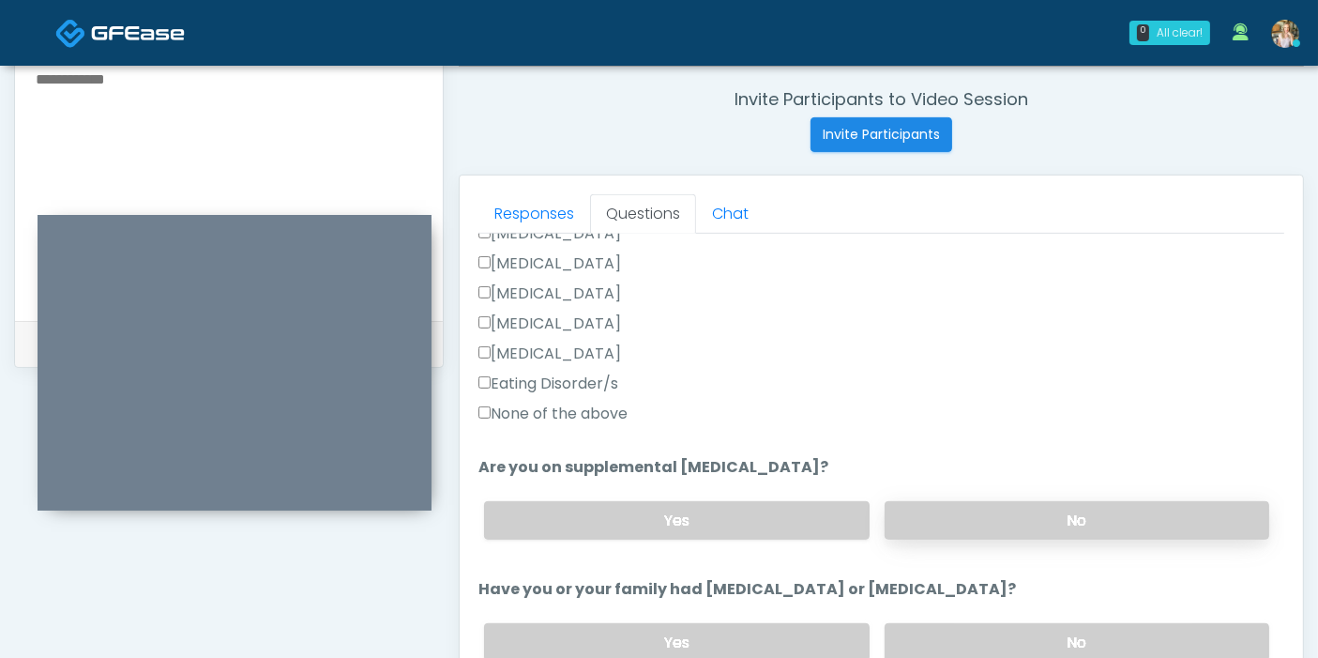
scroll to position [625, 0]
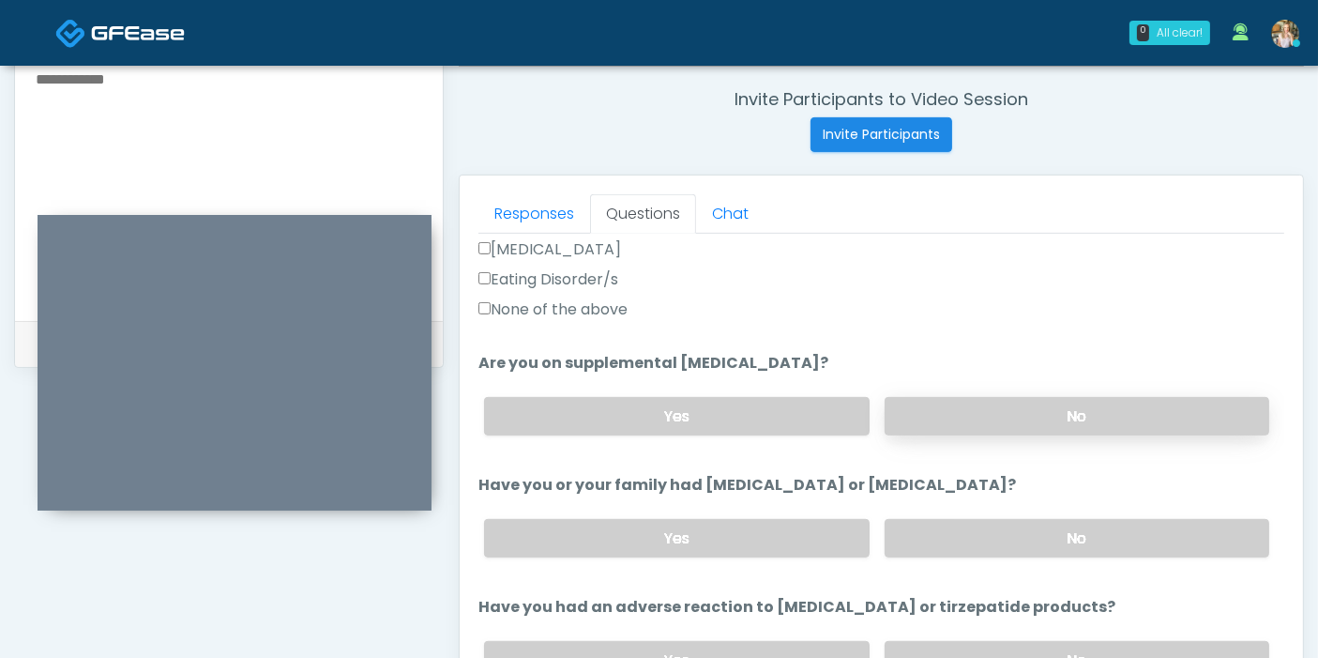
click at [1037, 414] on label "No" at bounding box center [1077, 416] width 385 height 38
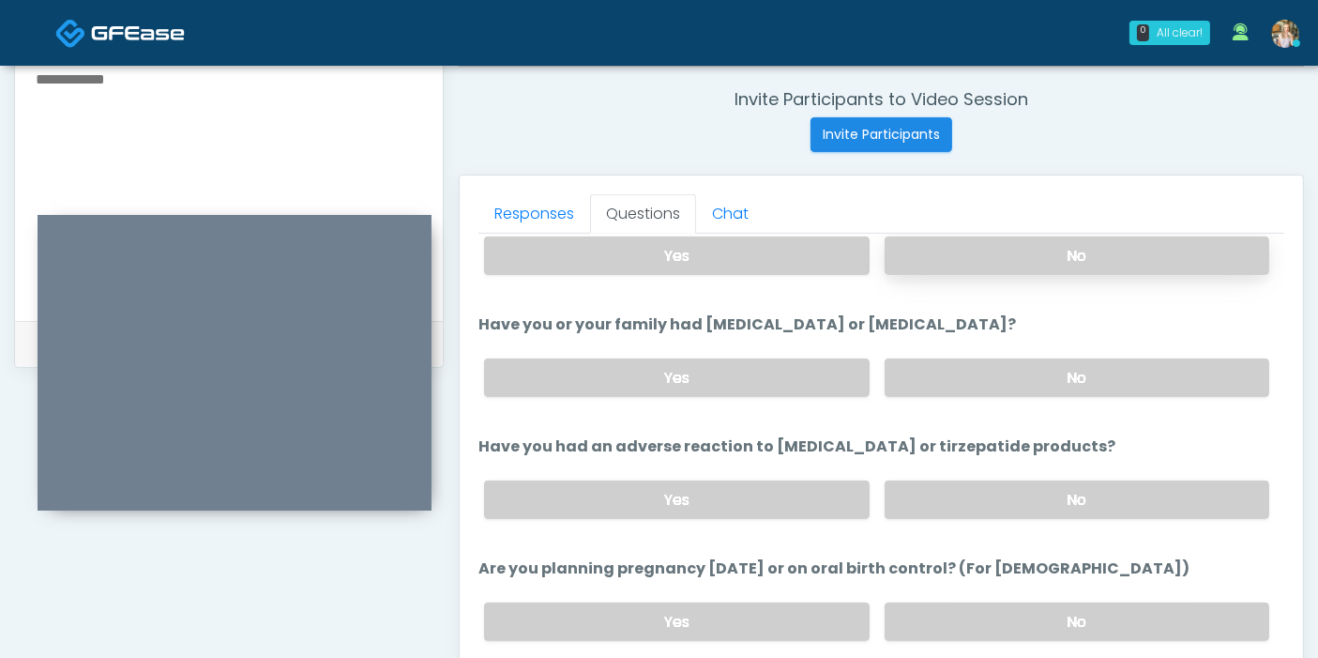
scroll to position [833, 0]
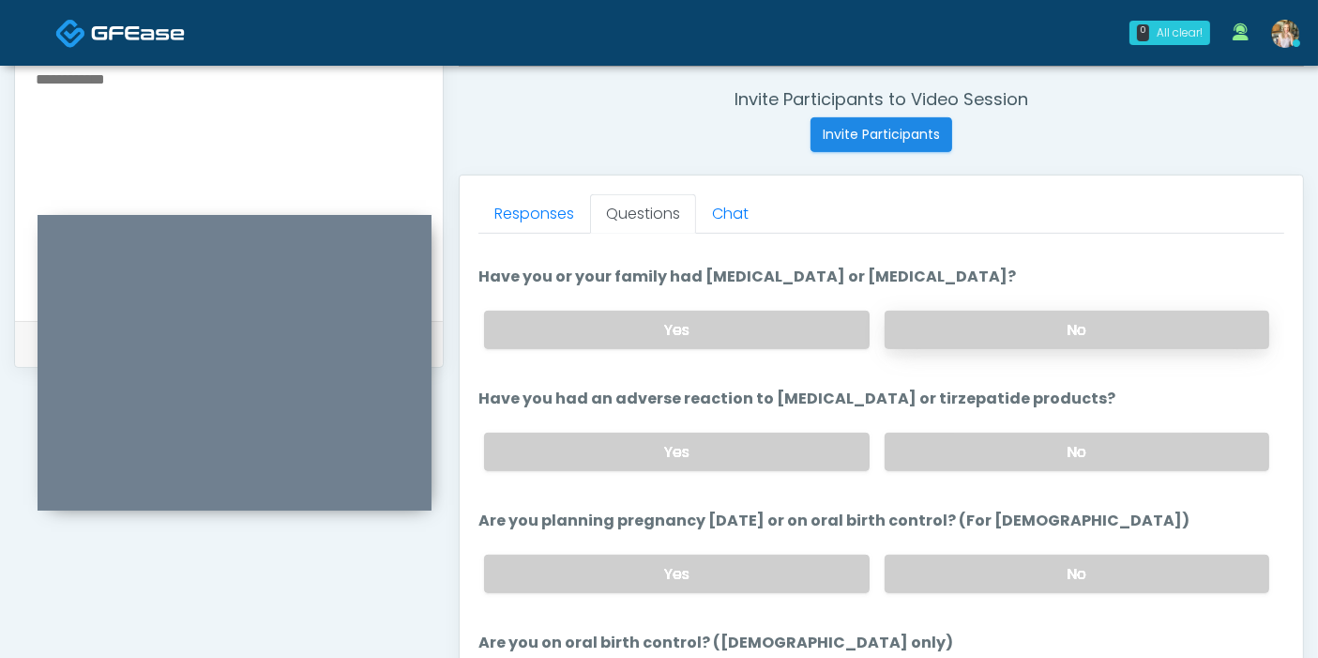
click at [967, 334] on label "No" at bounding box center [1077, 329] width 385 height 38
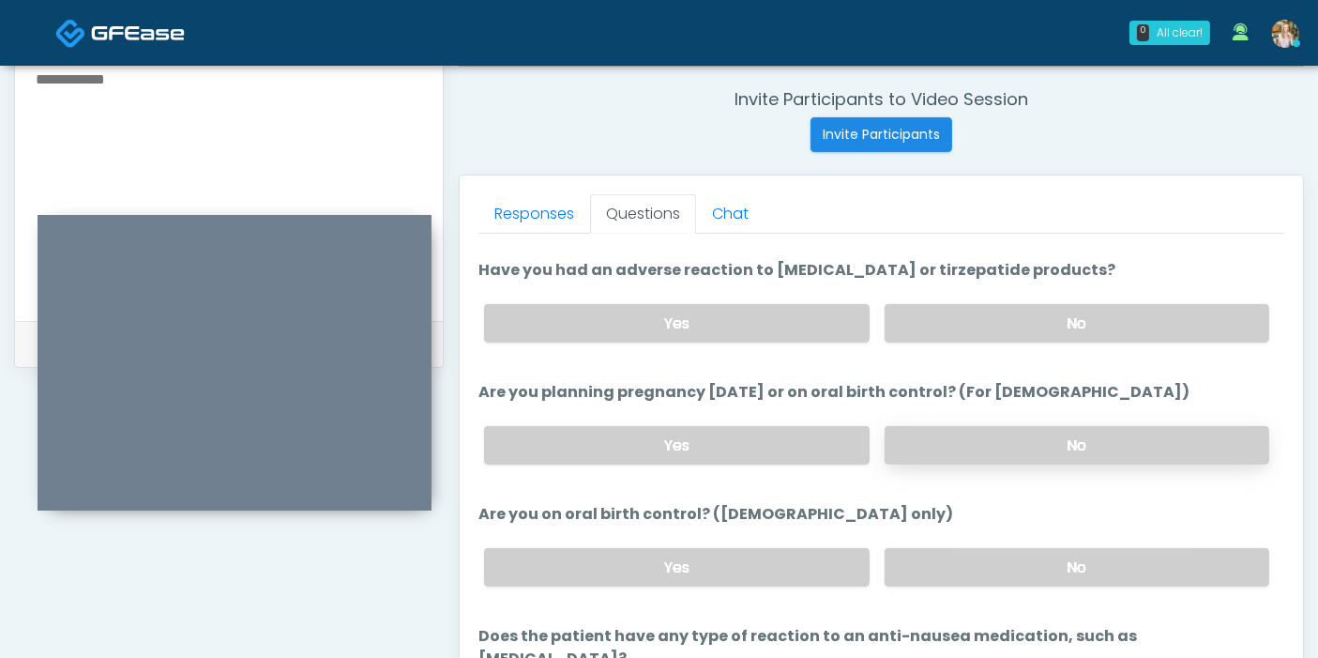
scroll to position [929, 0]
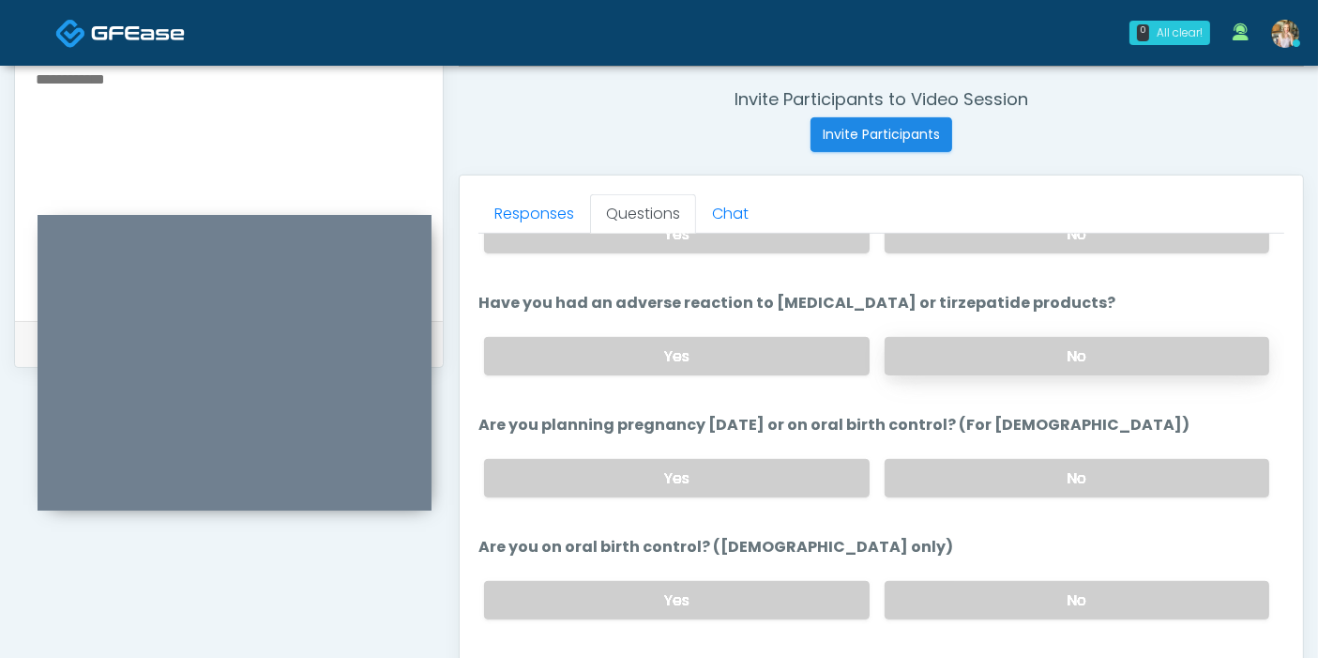
click at [989, 345] on label "No" at bounding box center [1077, 356] width 385 height 38
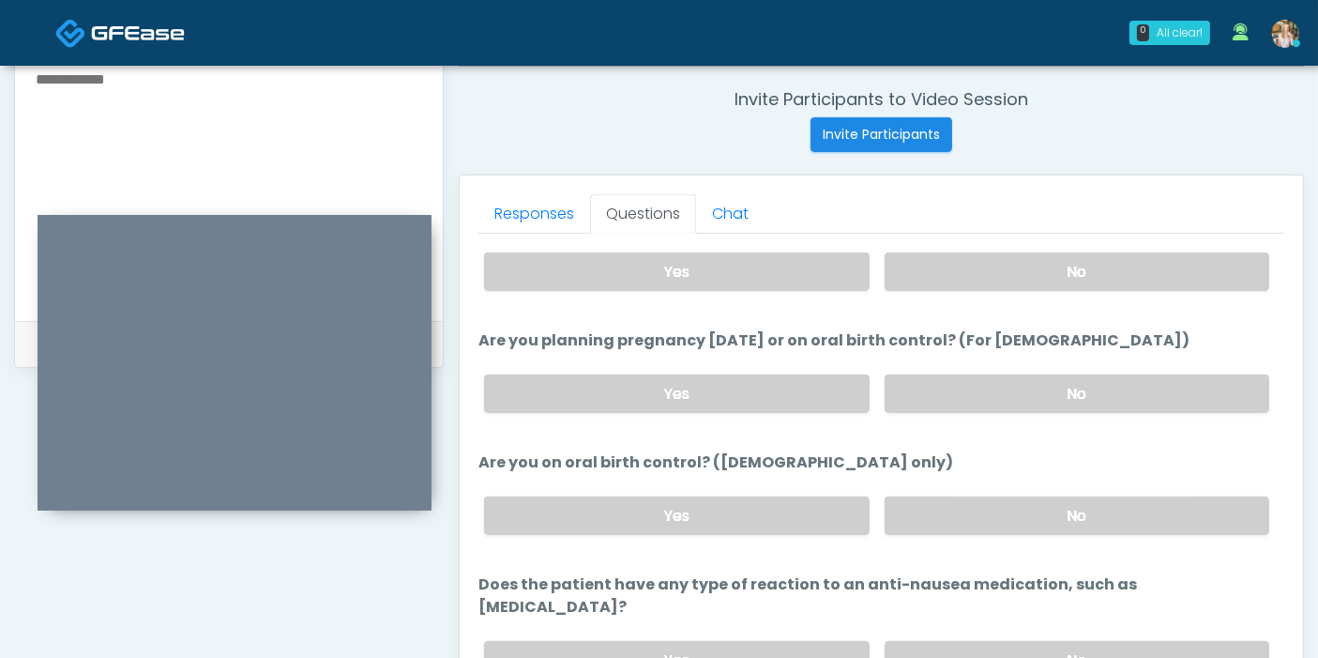
scroll to position [1033, 0]
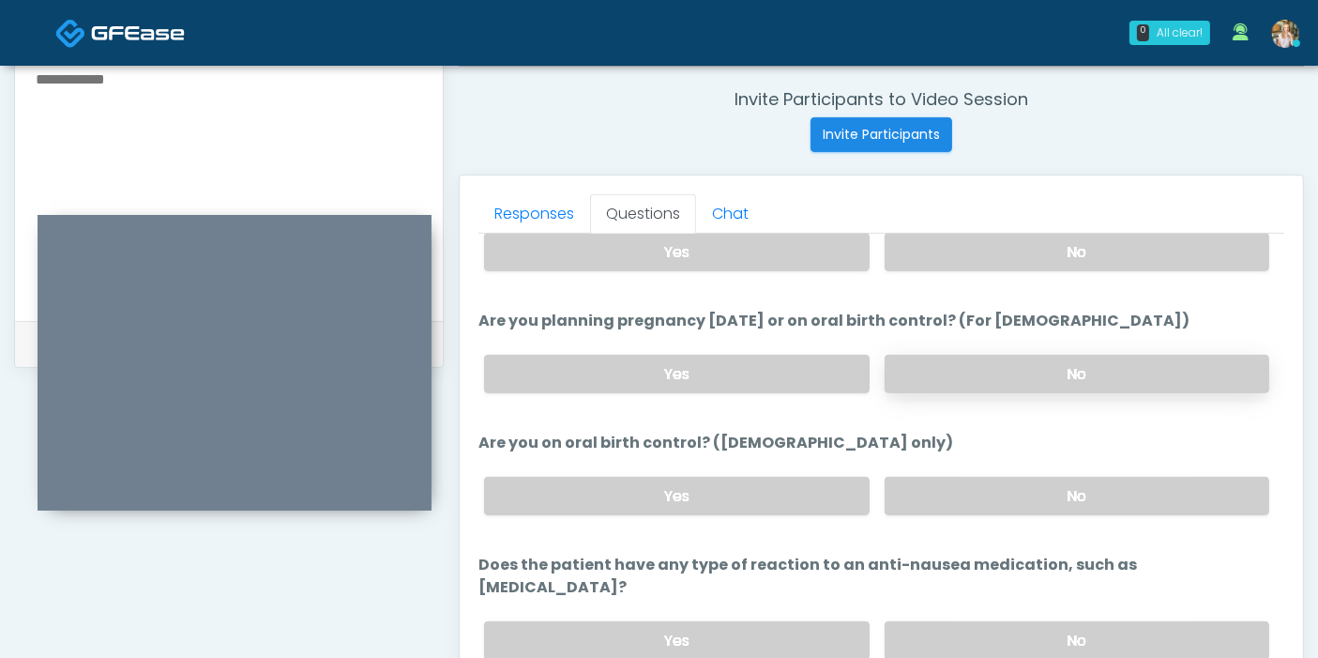
click at [953, 374] on label "No" at bounding box center [1077, 374] width 385 height 38
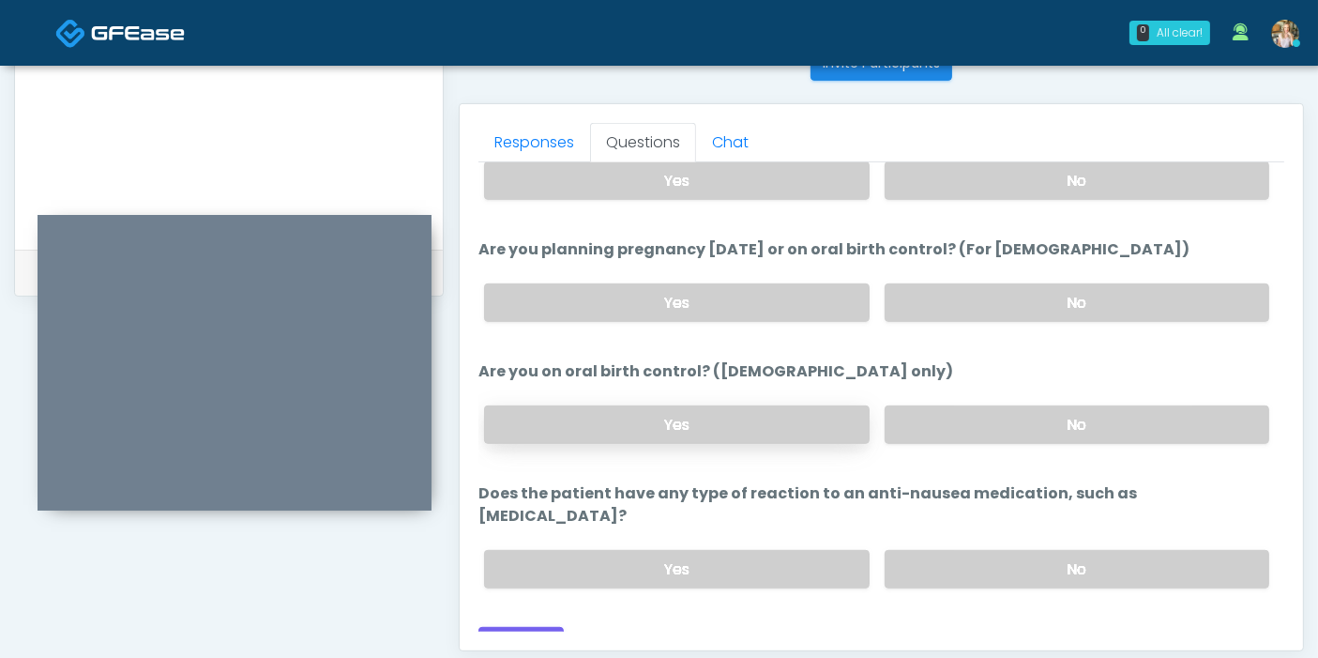
scroll to position [814, 0]
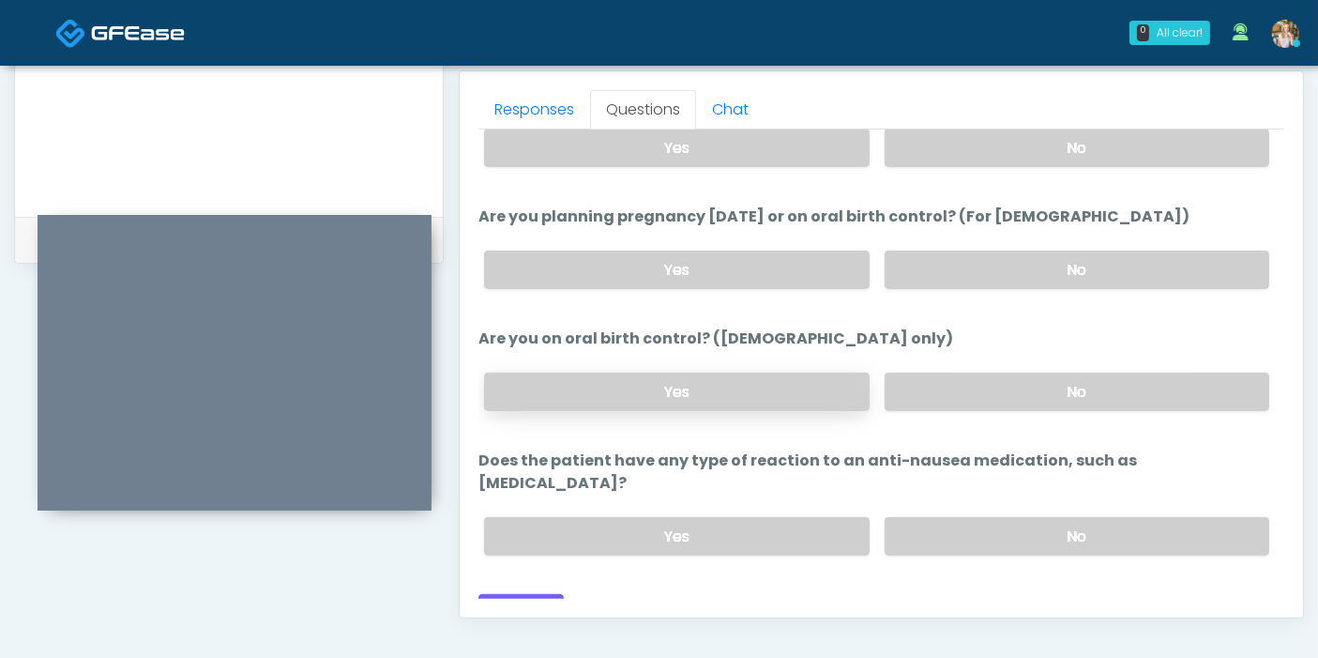
click at [753, 386] on label "Yes" at bounding box center [676, 391] width 385 height 38
click at [968, 517] on label "No" at bounding box center [1077, 536] width 385 height 38
click at [513, 594] on button "Continue" at bounding box center [520, 611] width 85 height 35
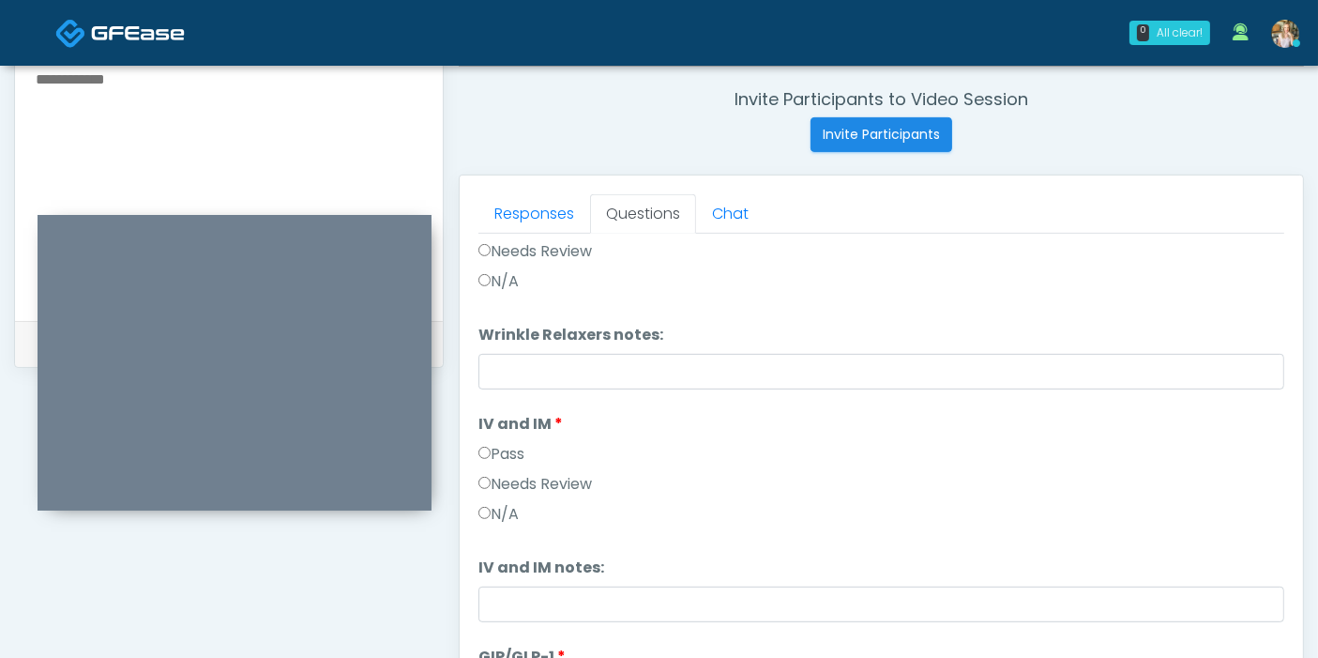
scroll to position [0, 0]
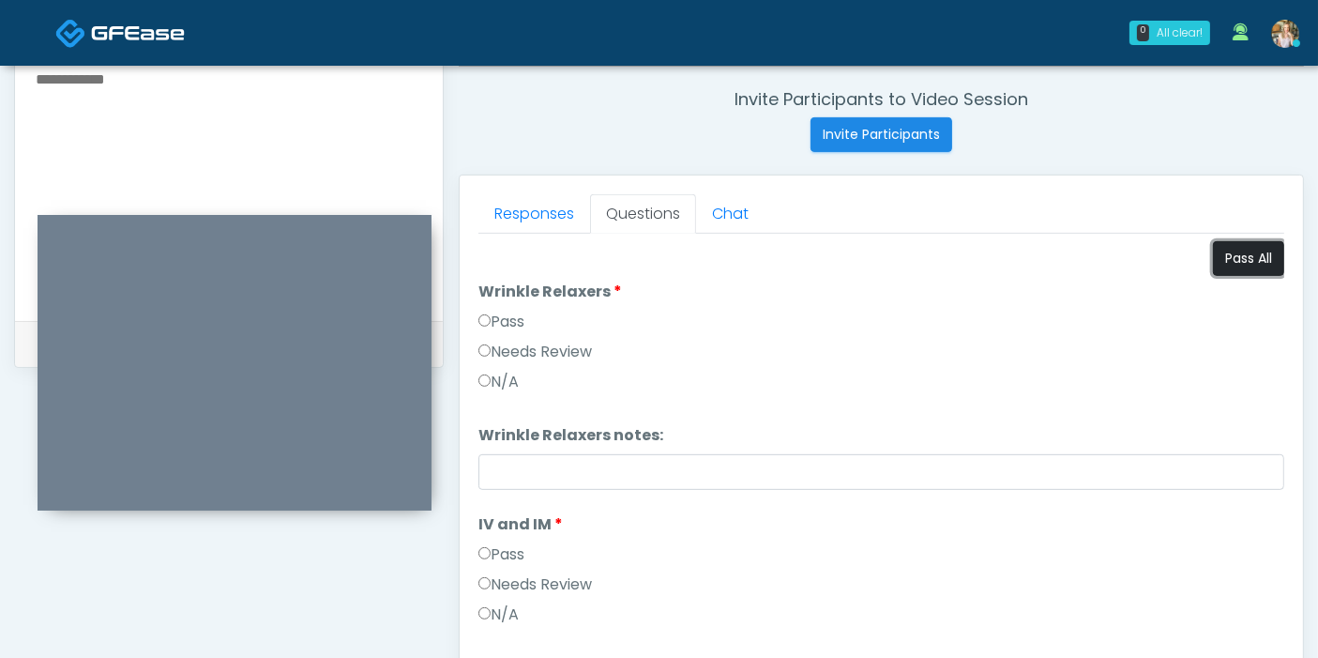
click at [1224, 264] on button "Pass All" at bounding box center [1248, 258] width 71 height 35
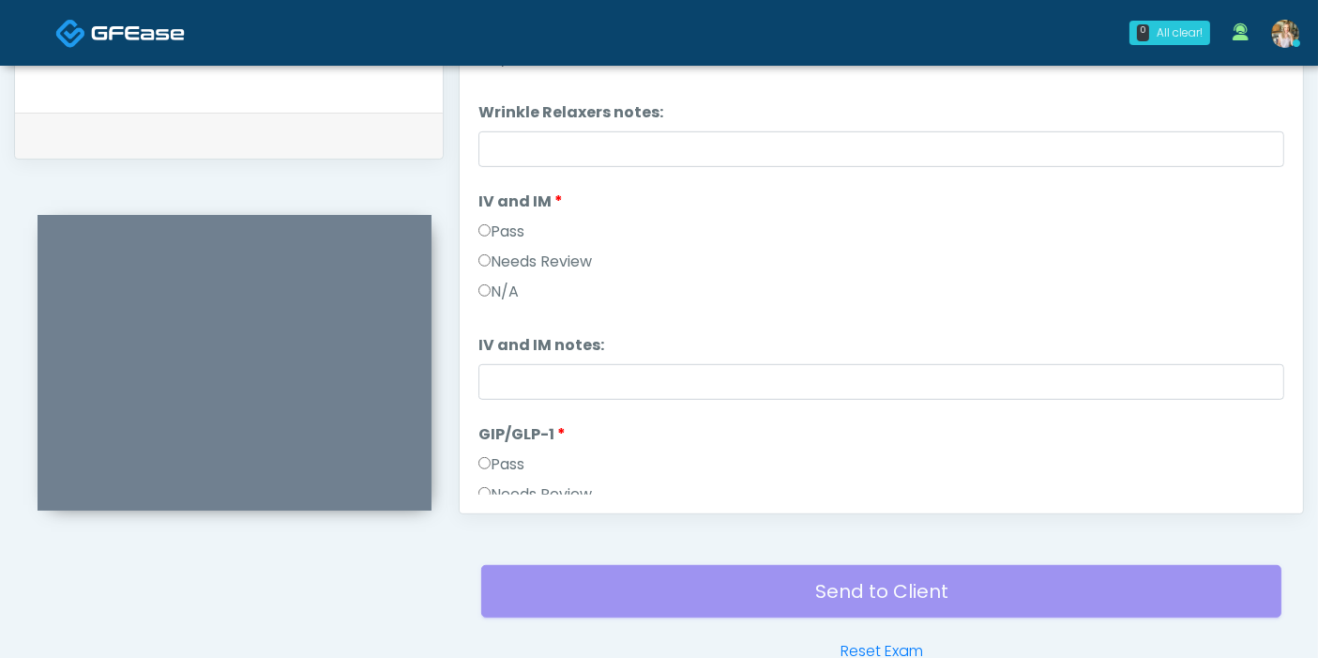
scroll to position [100, 0]
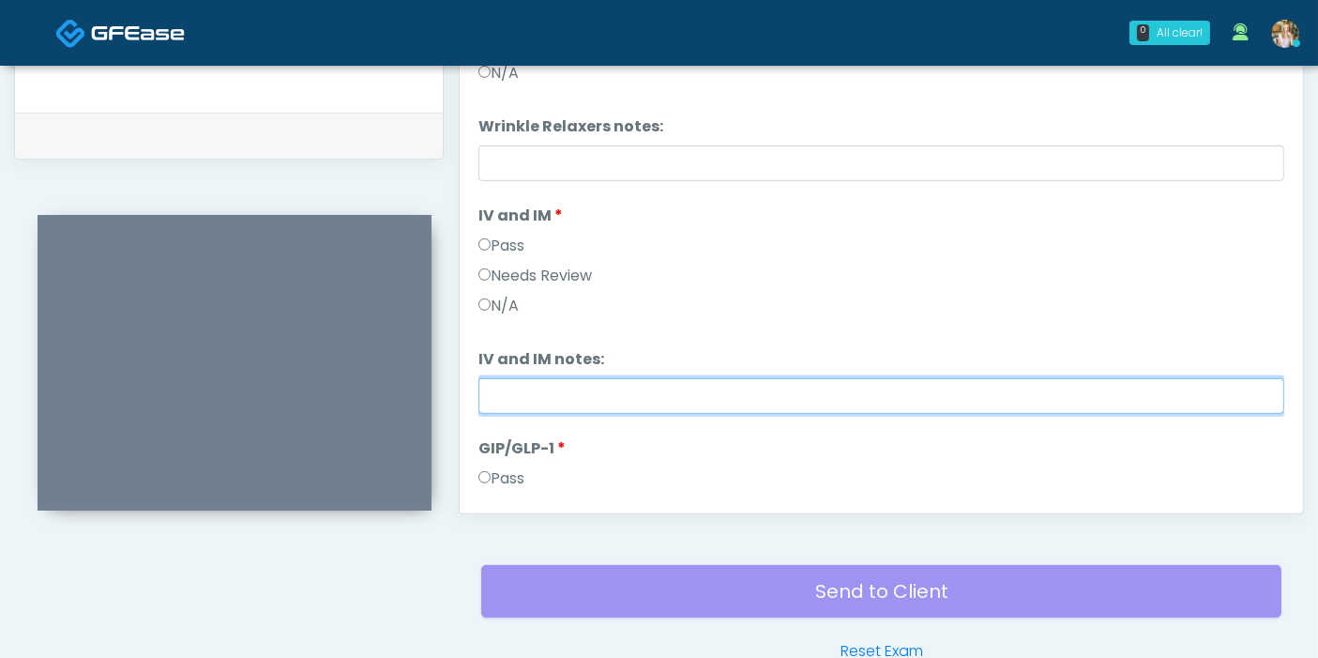
click at [766, 386] on input "IV and IM notes:" at bounding box center [881, 396] width 806 height 36
drag, startPoint x: 701, startPoint y: 391, endPoint x: 487, endPoint y: 392, distance: 213.9
click at [487, 392] on input "**********" at bounding box center [881, 396] width 806 height 36
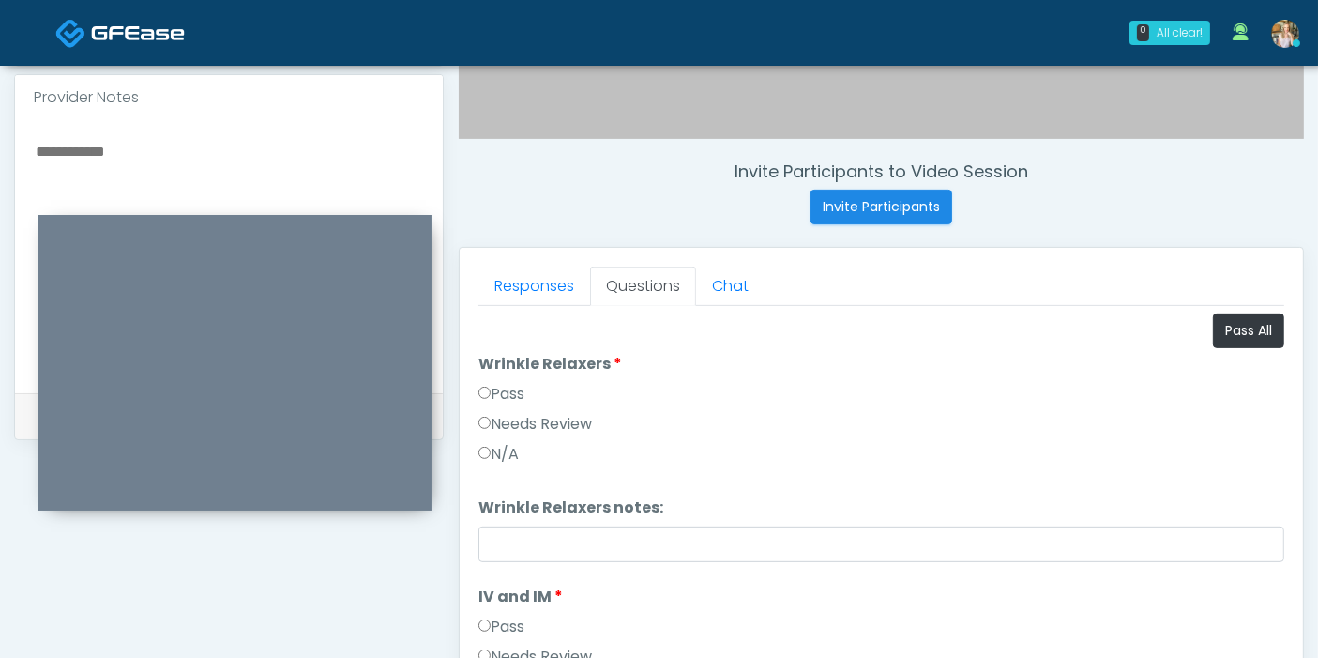
scroll to position [605, 0]
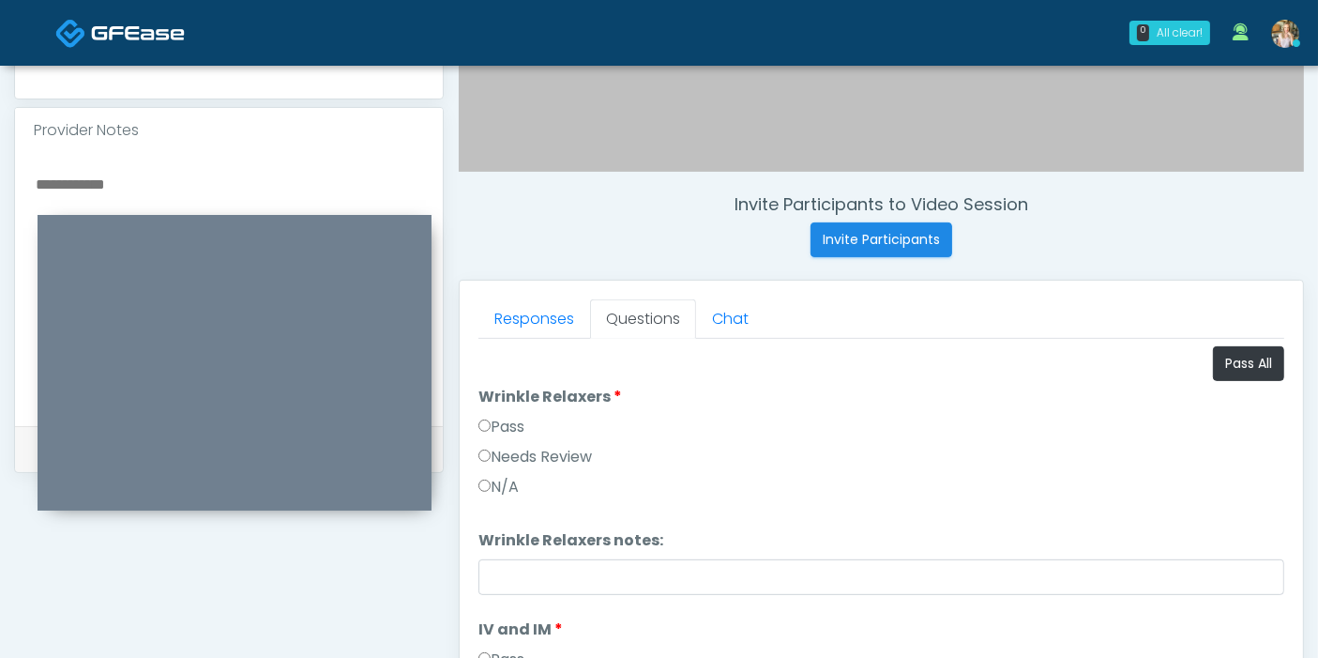
type input "**********"
click at [151, 172] on textarea at bounding box center [229, 286] width 390 height 229
paste textarea "**********"
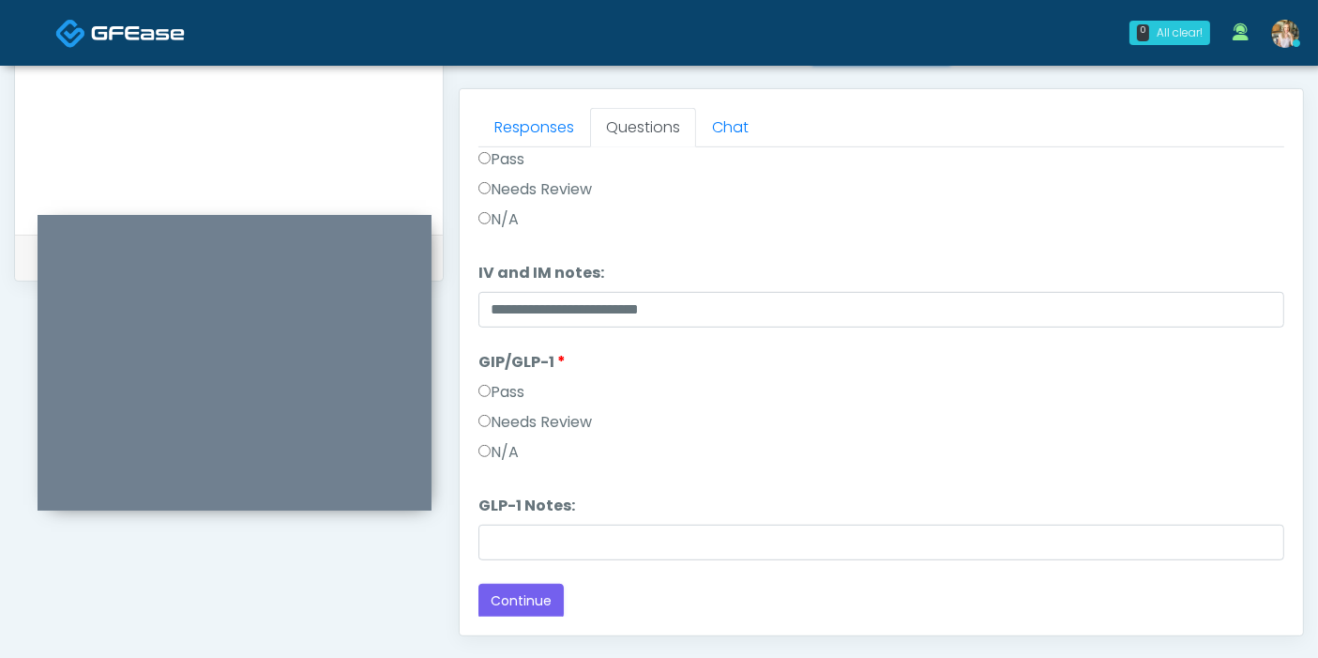
scroll to position [918, 0]
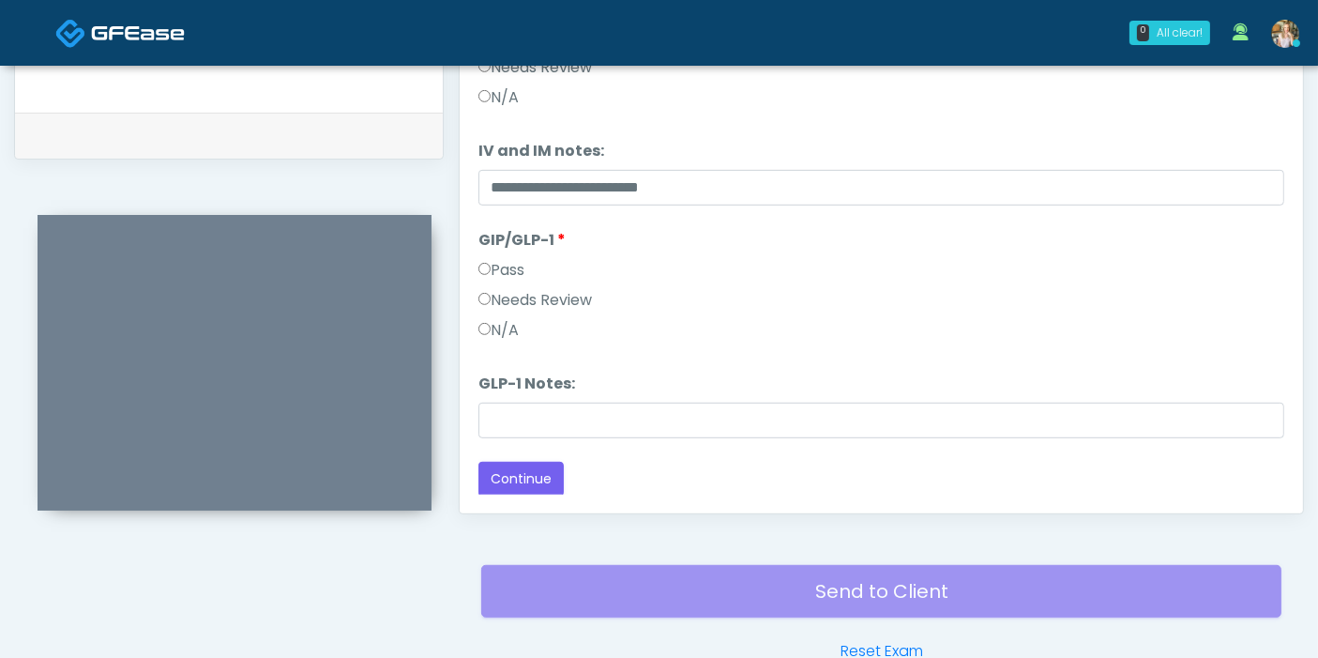
type textarea "**********"
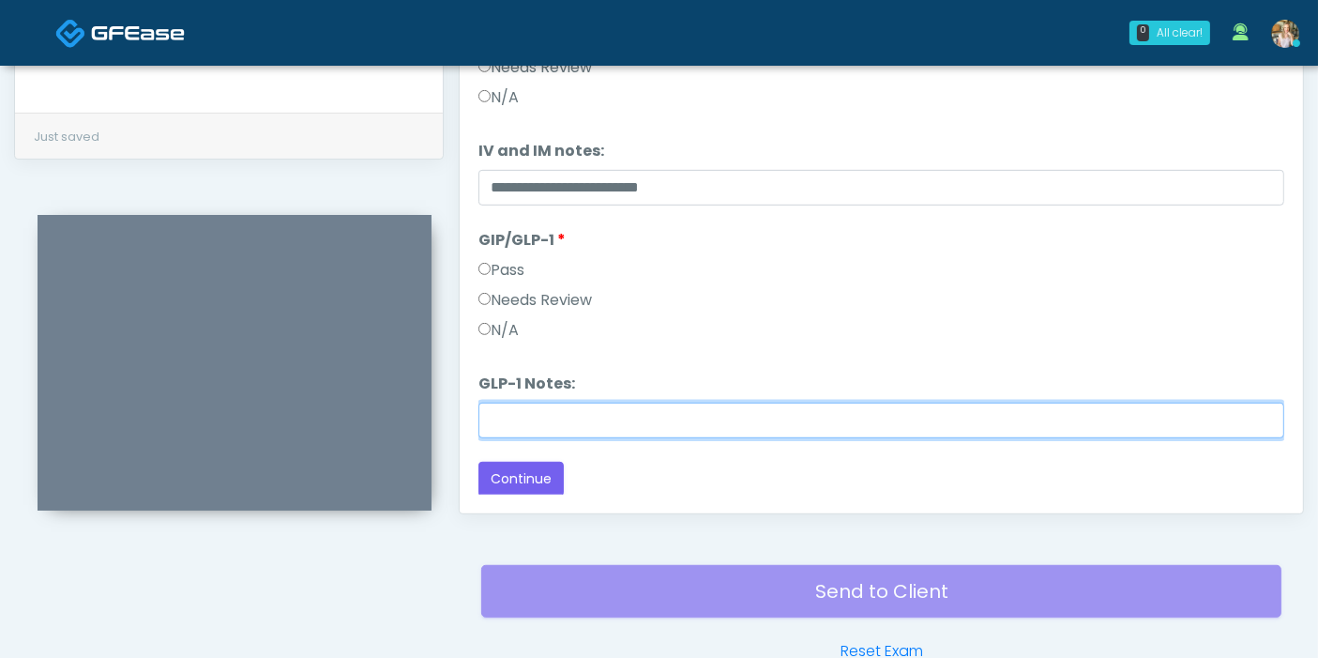
click at [585, 425] on input "GLP-1 Notes:" at bounding box center [881, 420] width 806 height 36
type input "**********"
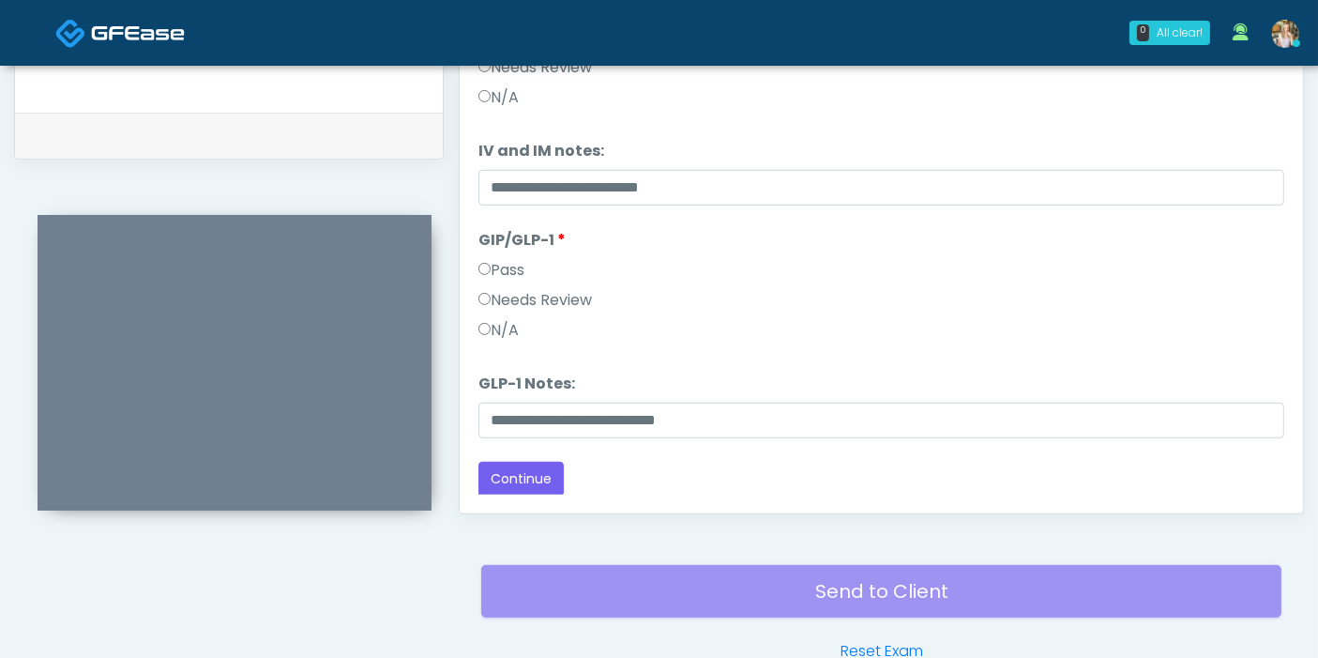
drag, startPoint x: 642, startPoint y: 413, endPoint x: 1054, endPoint y: 360, distance: 416.1
click at [1054, 360] on ol "Pass All Wrinkle Relaxers Wrinkle Relaxers Pass Needs Review N/A Wrinkle Relaxe…" at bounding box center [881, 81] width 806 height 714
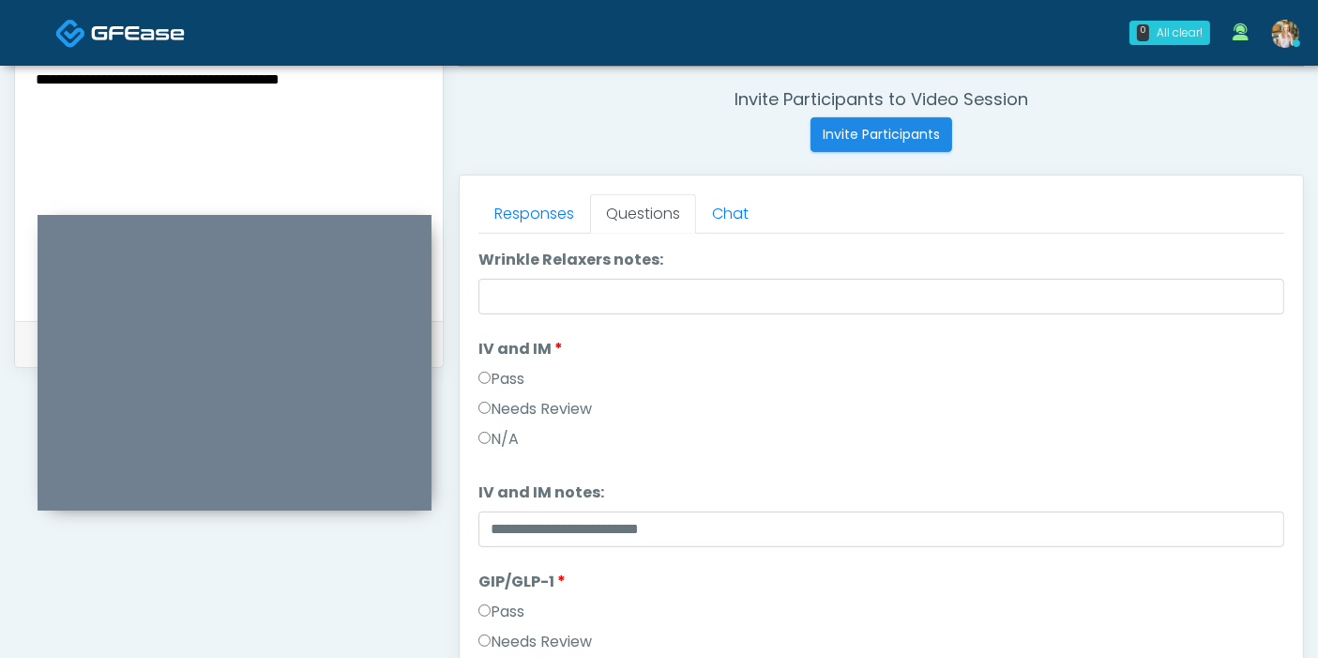
scroll to position [208, 0]
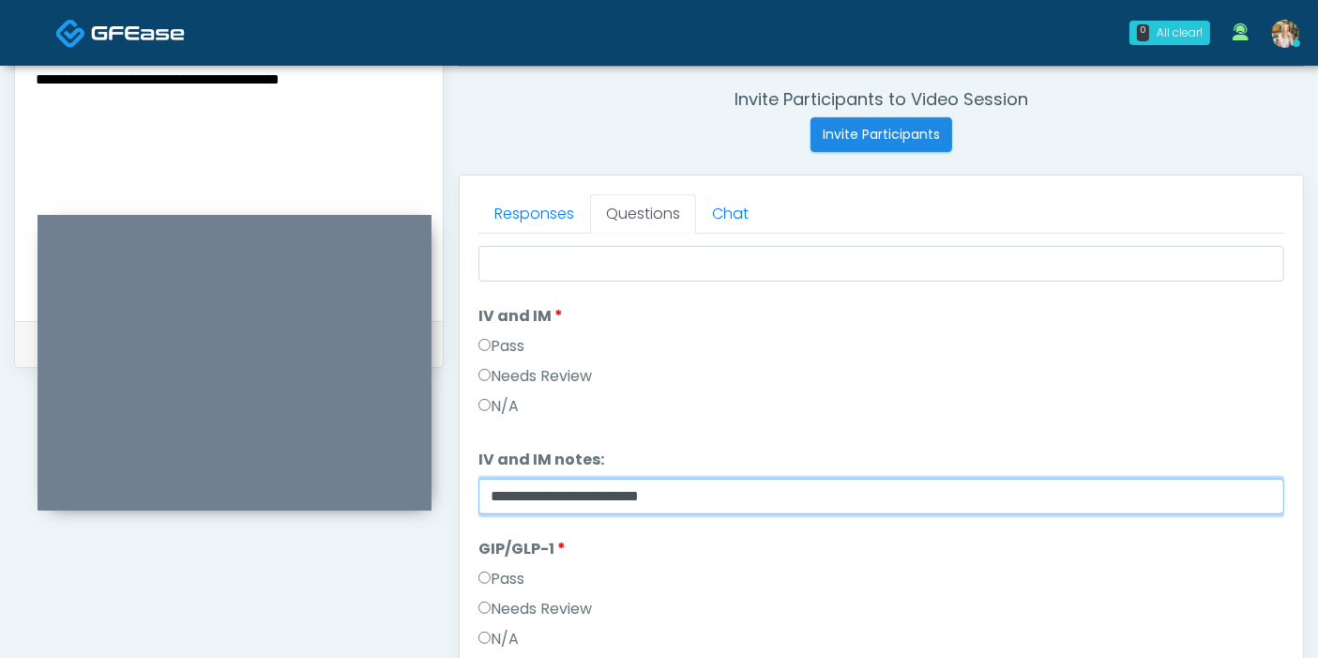
click at [596, 492] on input "**********" at bounding box center [881, 496] width 806 height 36
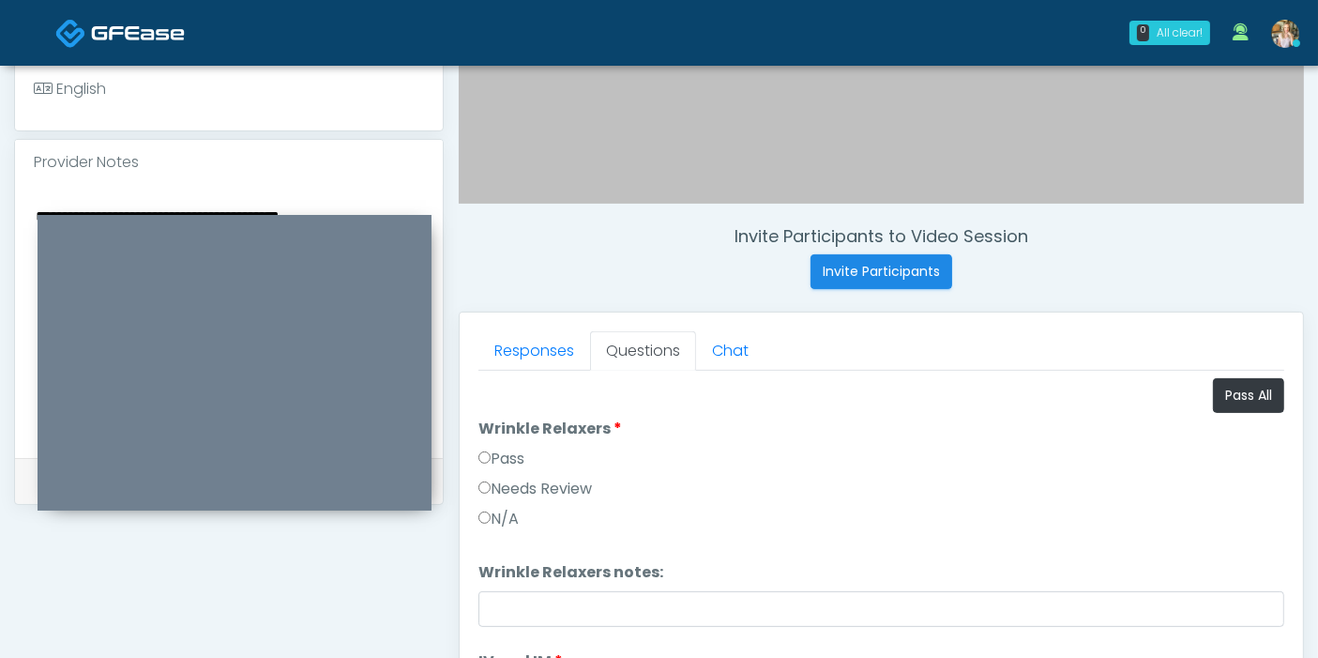
scroll to position [605, 0]
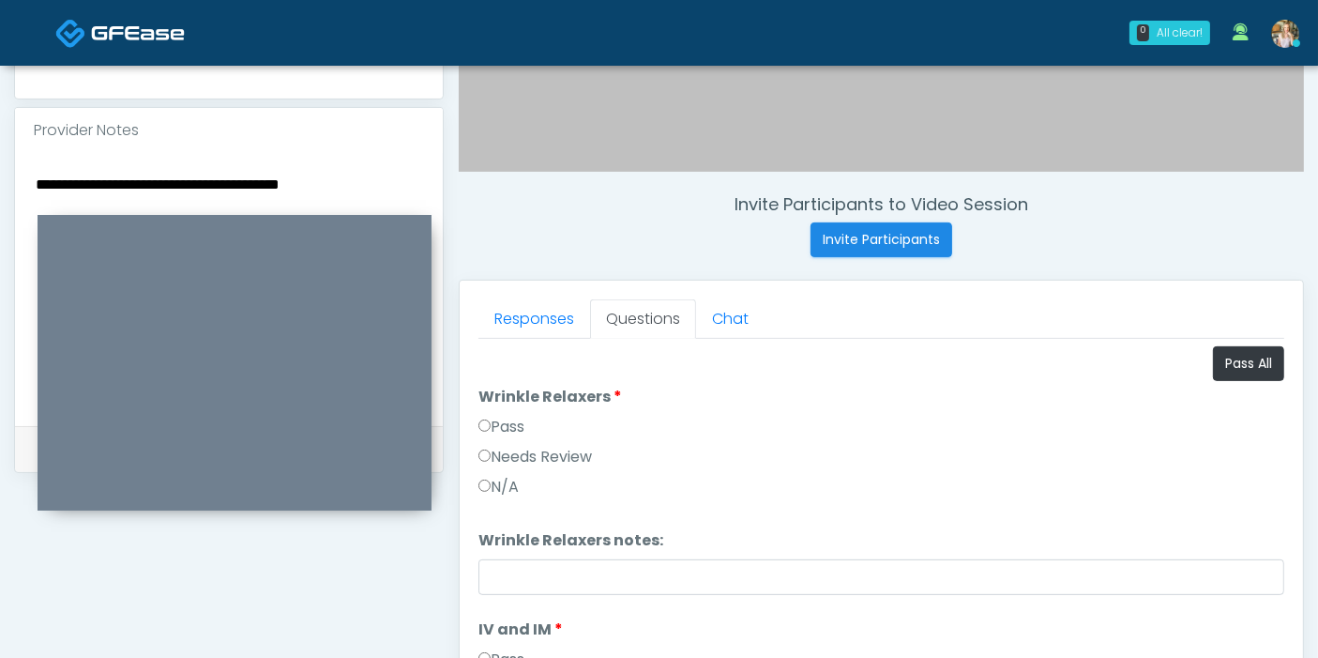
type input "**********"
click at [180, 172] on textarea "**********" at bounding box center [229, 286] width 390 height 229
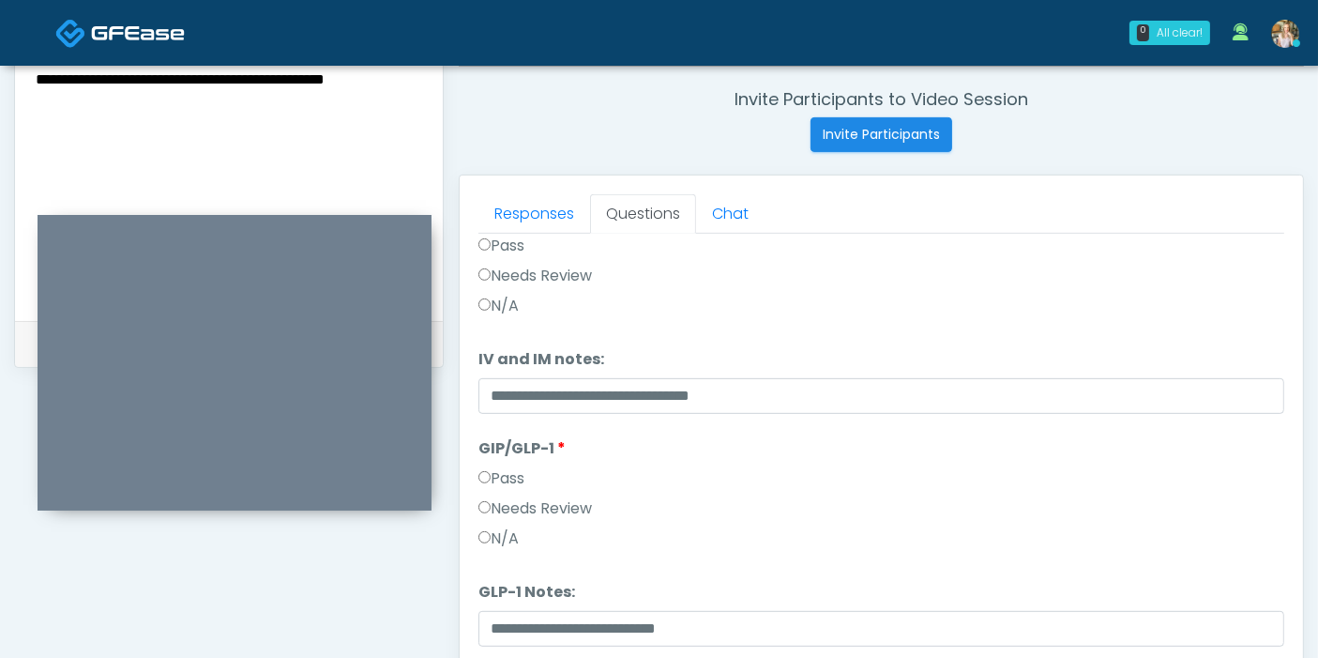
scroll to position [814, 0]
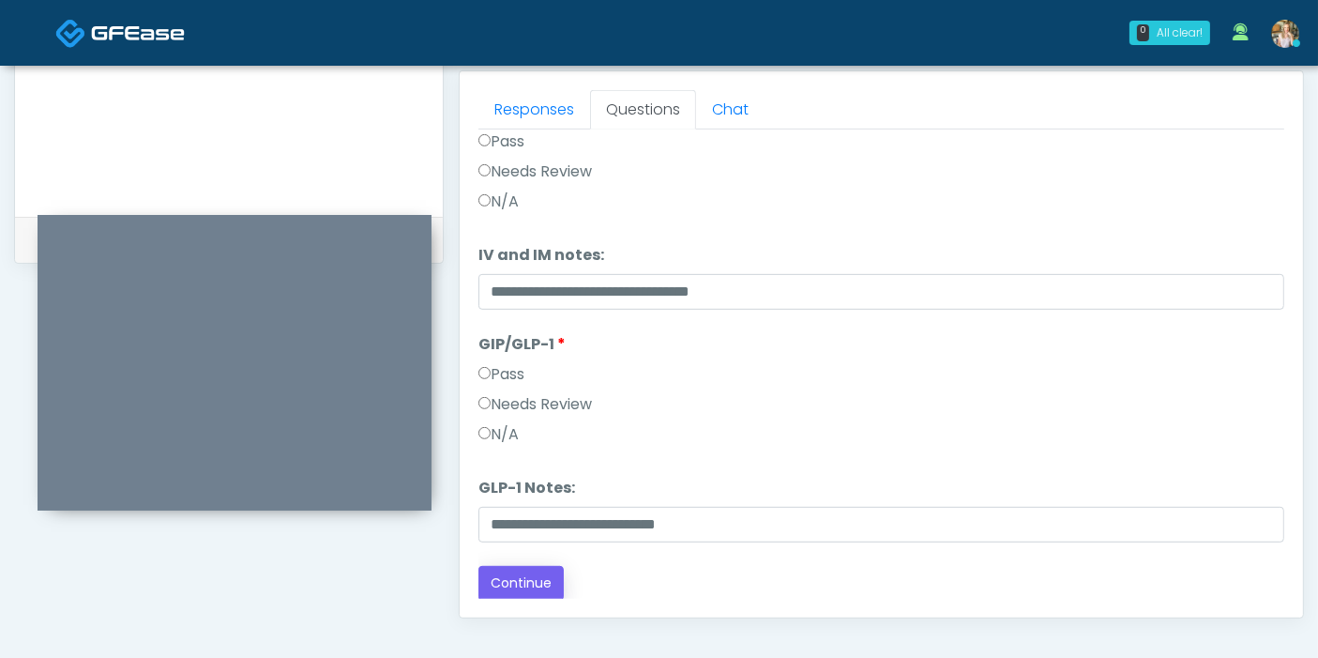
type textarea "**********"
click at [532, 570] on button "Continue" at bounding box center [520, 583] width 85 height 35
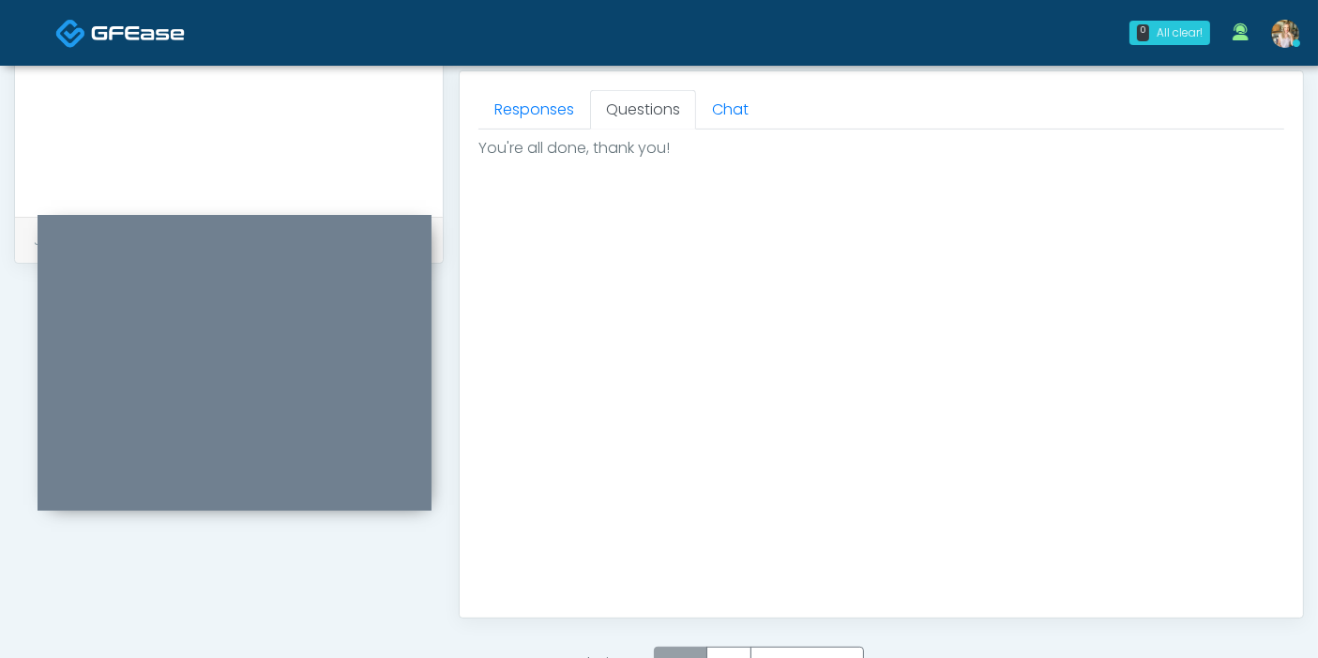
click at [692, 648] on label "Pass" at bounding box center [680, 663] width 53 height 35
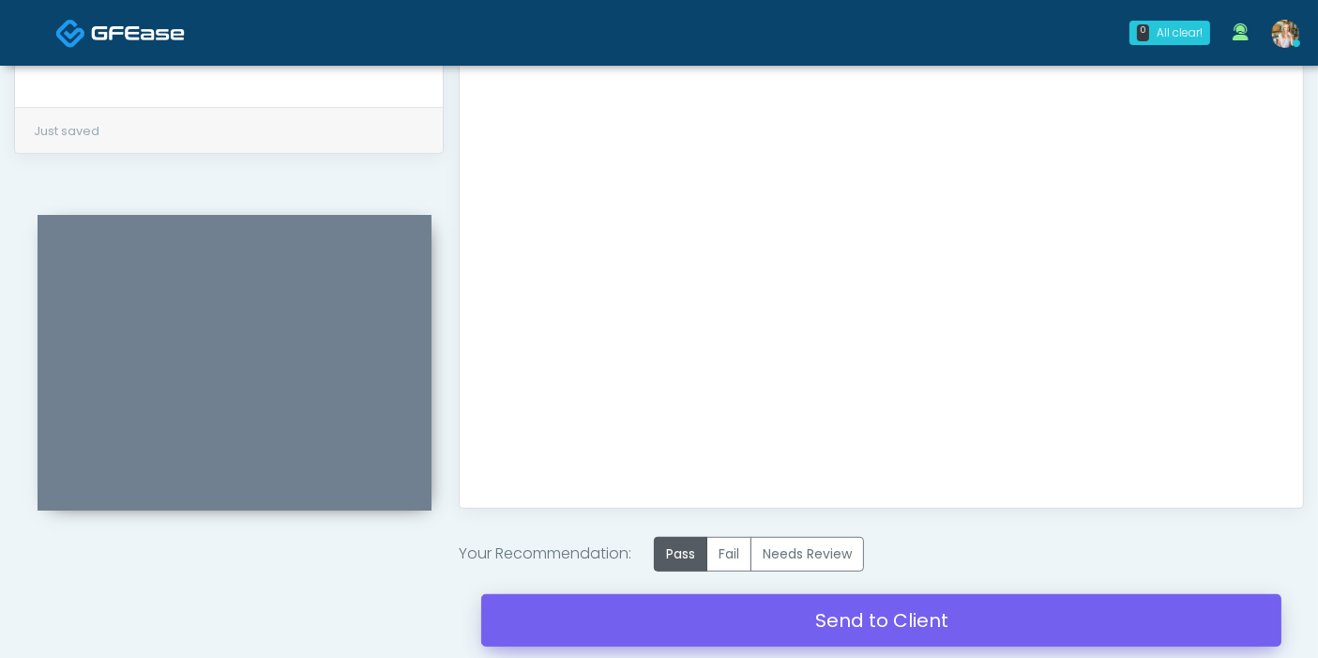
scroll to position [1028, 0]
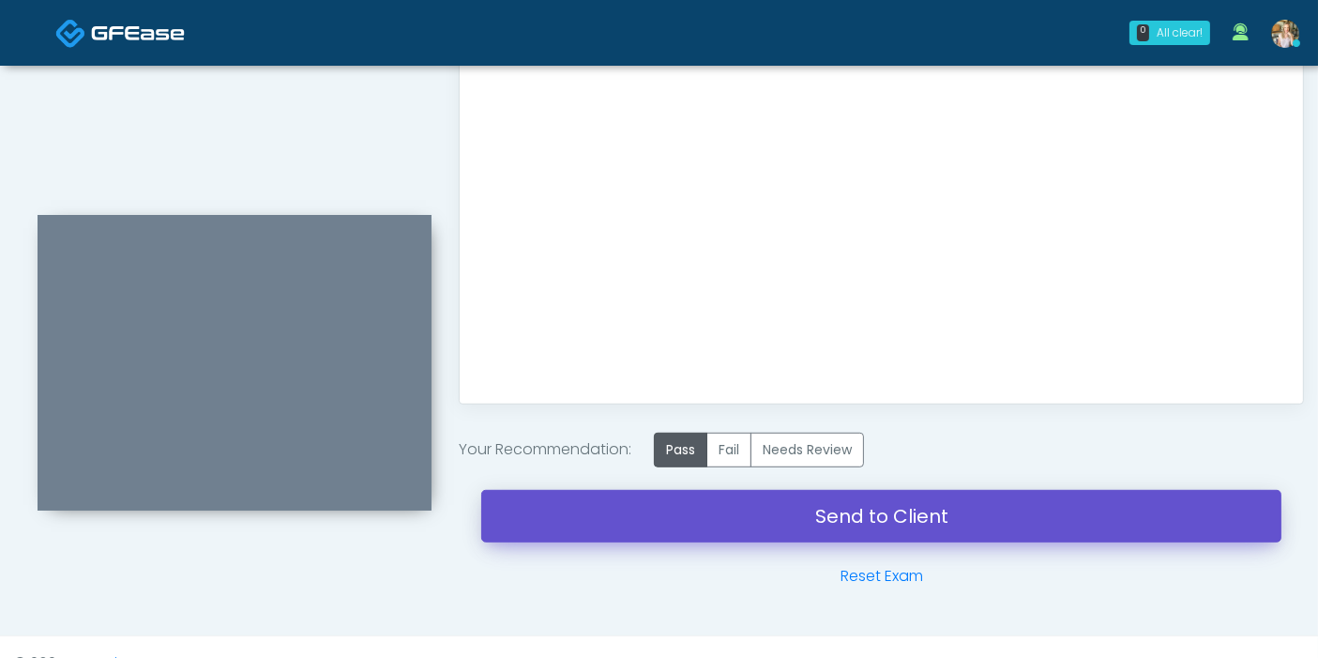
click at [899, 507] on link "Send to Client" at bounding box center [881, 516] width 800 height 53
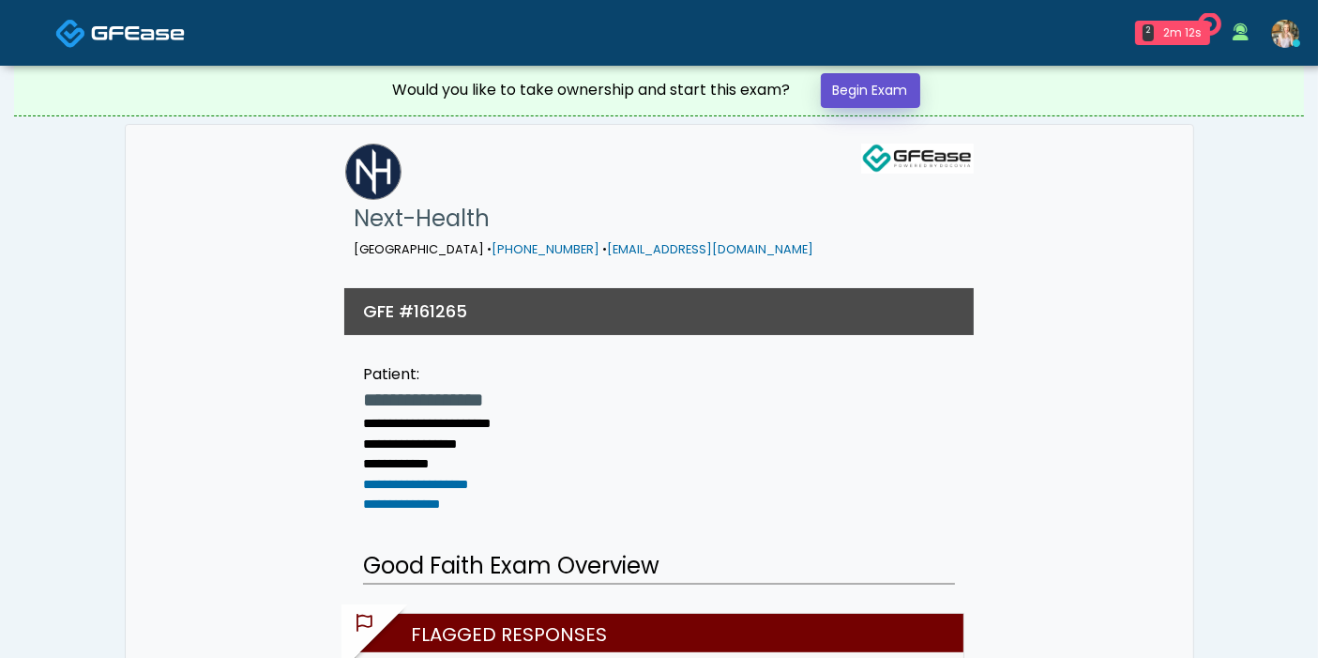
click at [857, 83] on link "Begin Exam" at bounding box center [870, 90] width 99 height 35
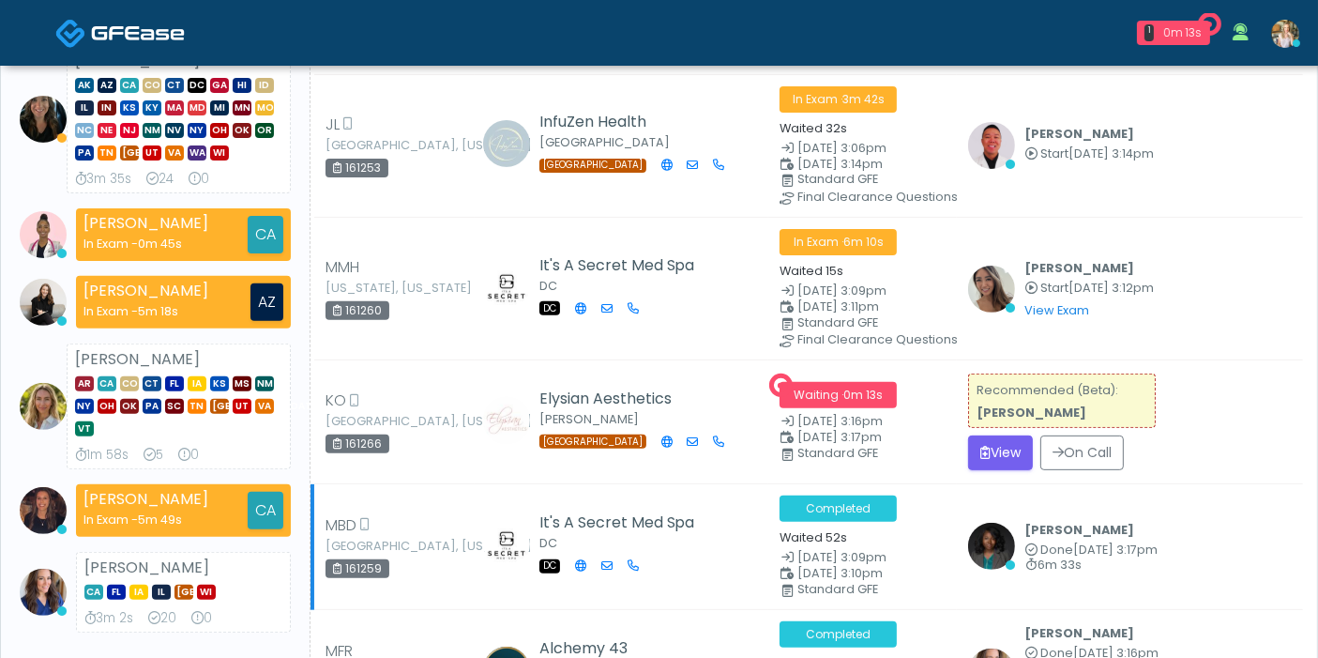
scroll to position [625, 0]
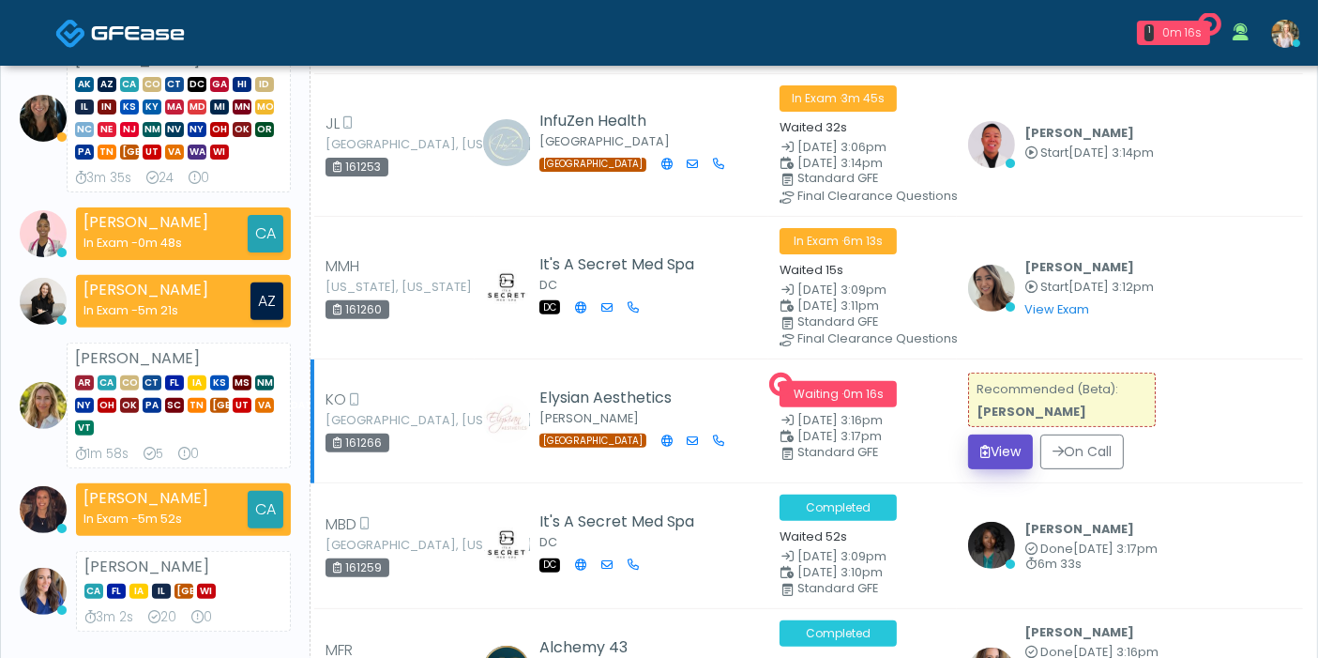
click at [1003, 436] on button "View" at bounding box center [1000, 451] width 65 height 35
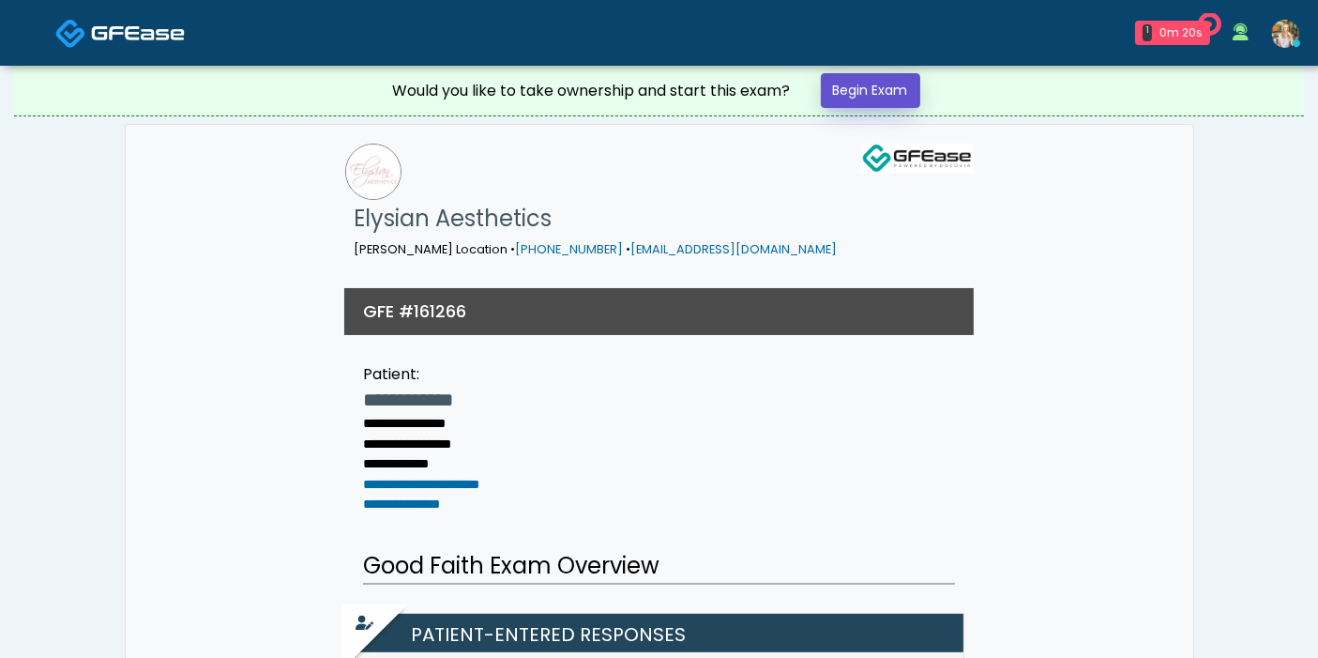
click at [865, 89] on link "Begin Exam" at bounding box center [870, 90] width 99 height 35
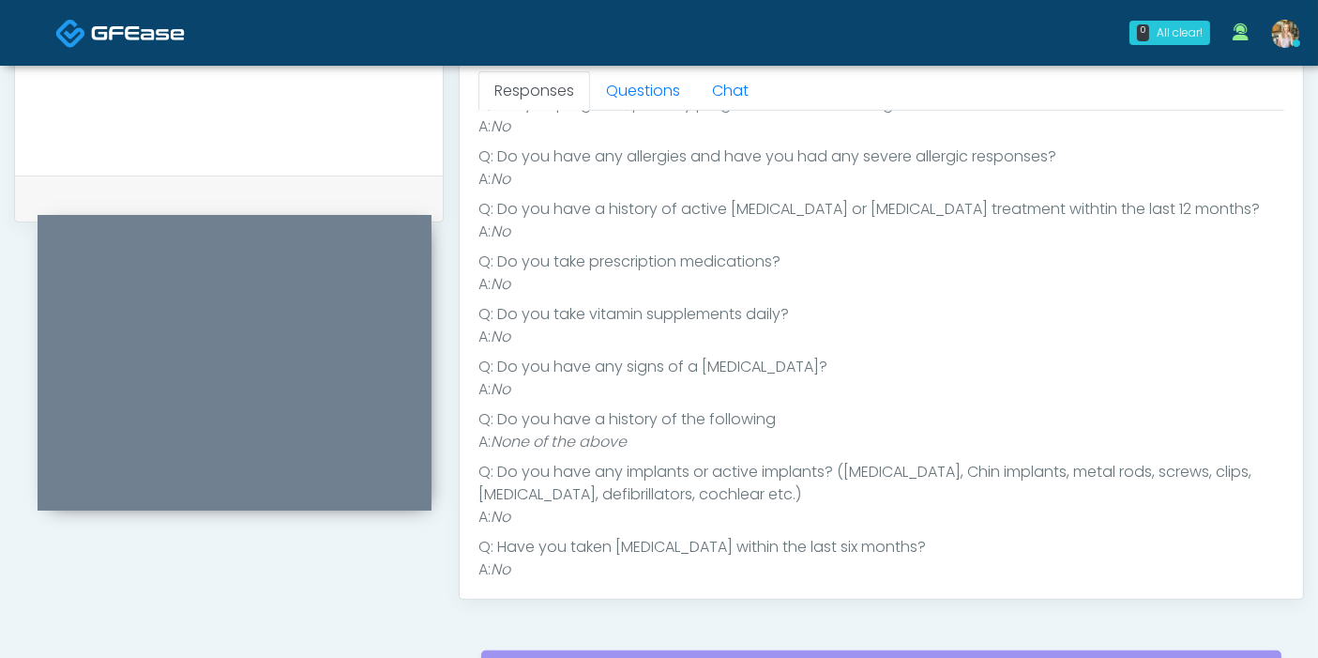
scroll to position [69, 0]
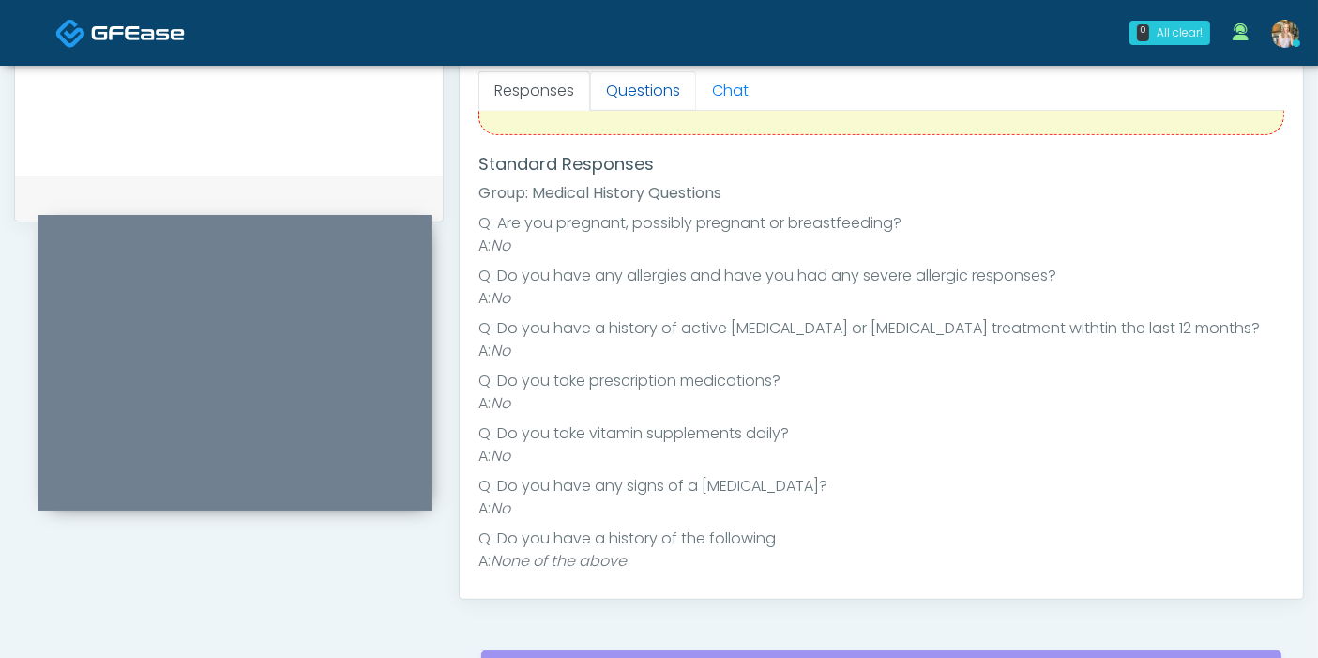
click at [632, 95] on link "Questions" at bounding box center [643, 90] width 106 height 39
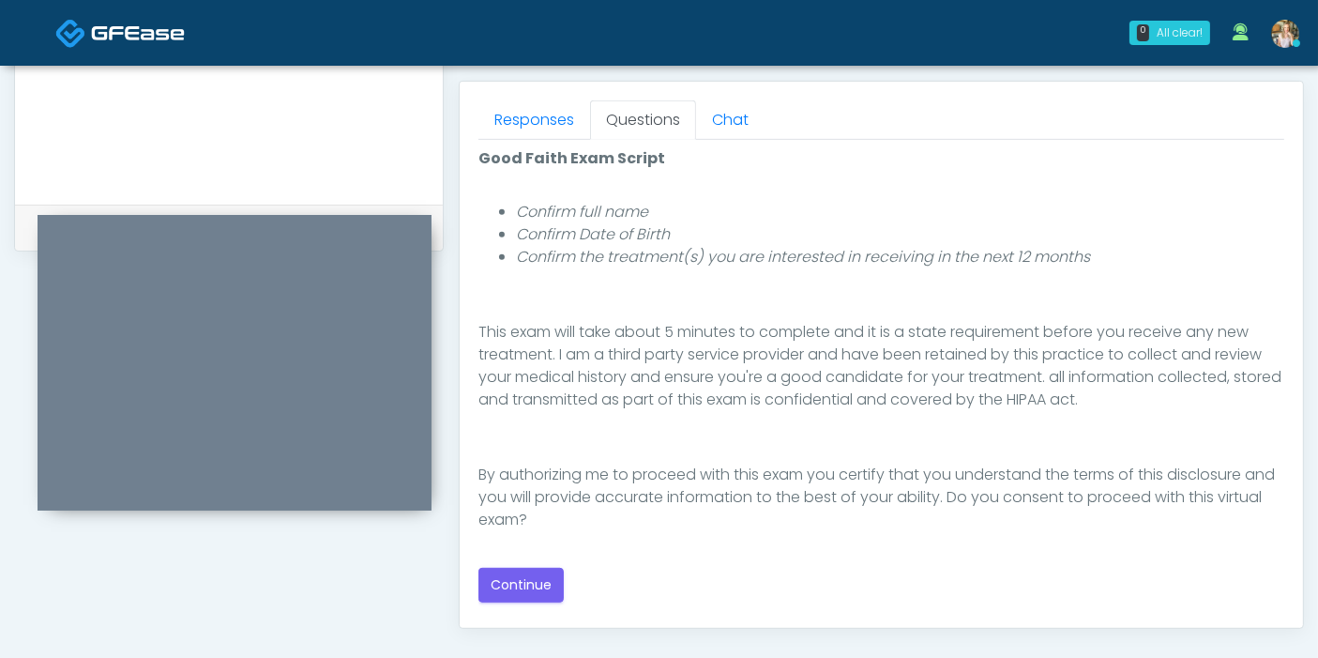
scroll to position [833, 0]
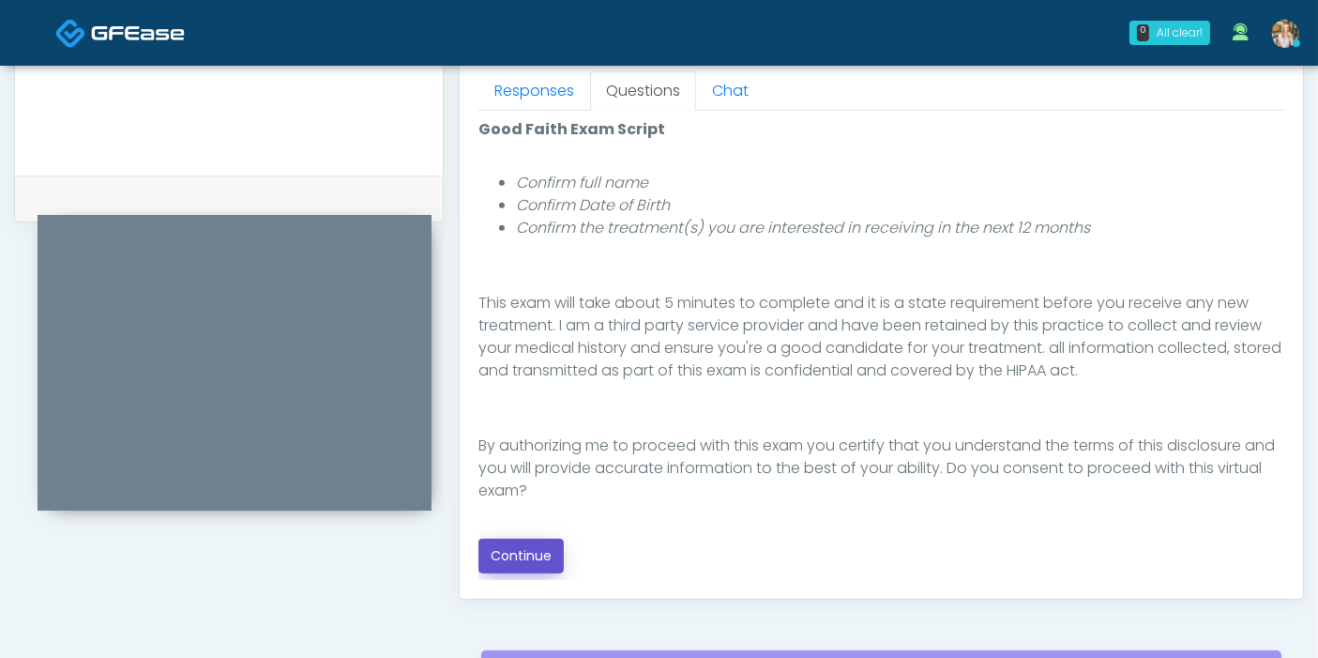
click at [531, 553] on button "Continue" at bounding box center [520, 555] width 85 height 35
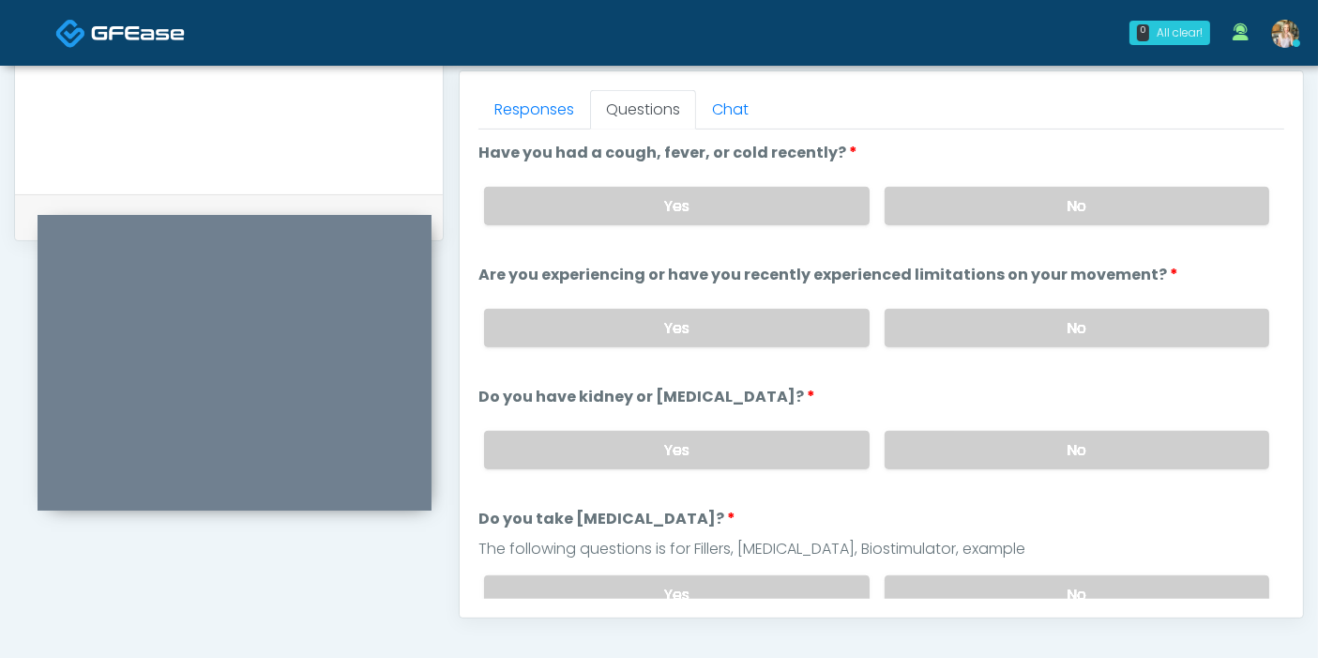
scroll to position [710, 0]
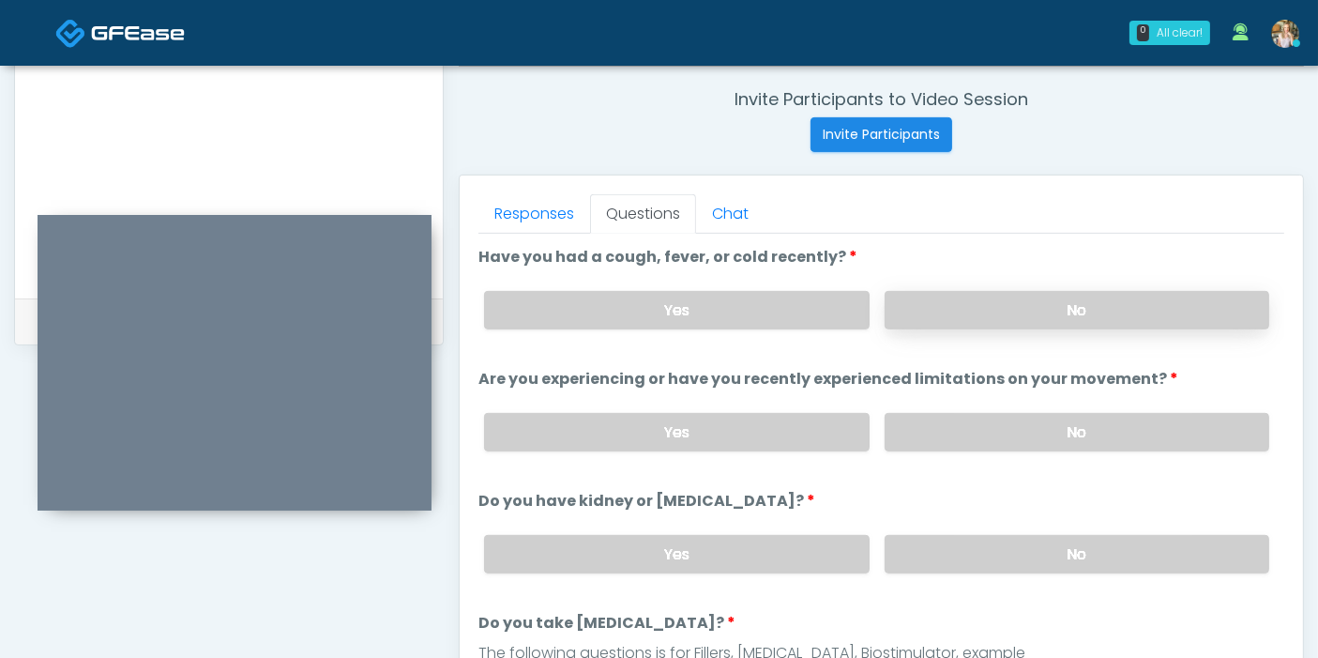
click at [1065, 315] on label "No" at bounding box center [1077, 310] width 385 height 38
click at [1041, 430] on label "No" at bounding box center [1077, 432] width 385 height 38
click at [1053, 553] on label "No" at bounding box center [1077, 554] width 385 height 38
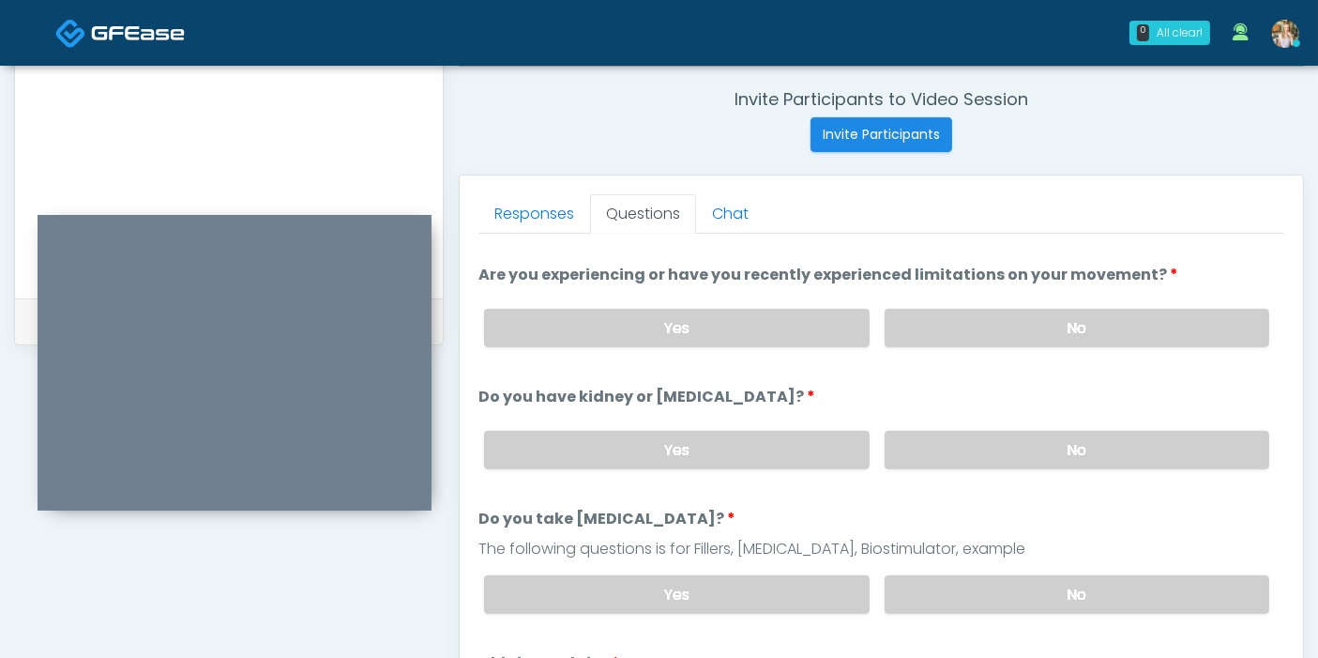
scroll to position [208, 0]
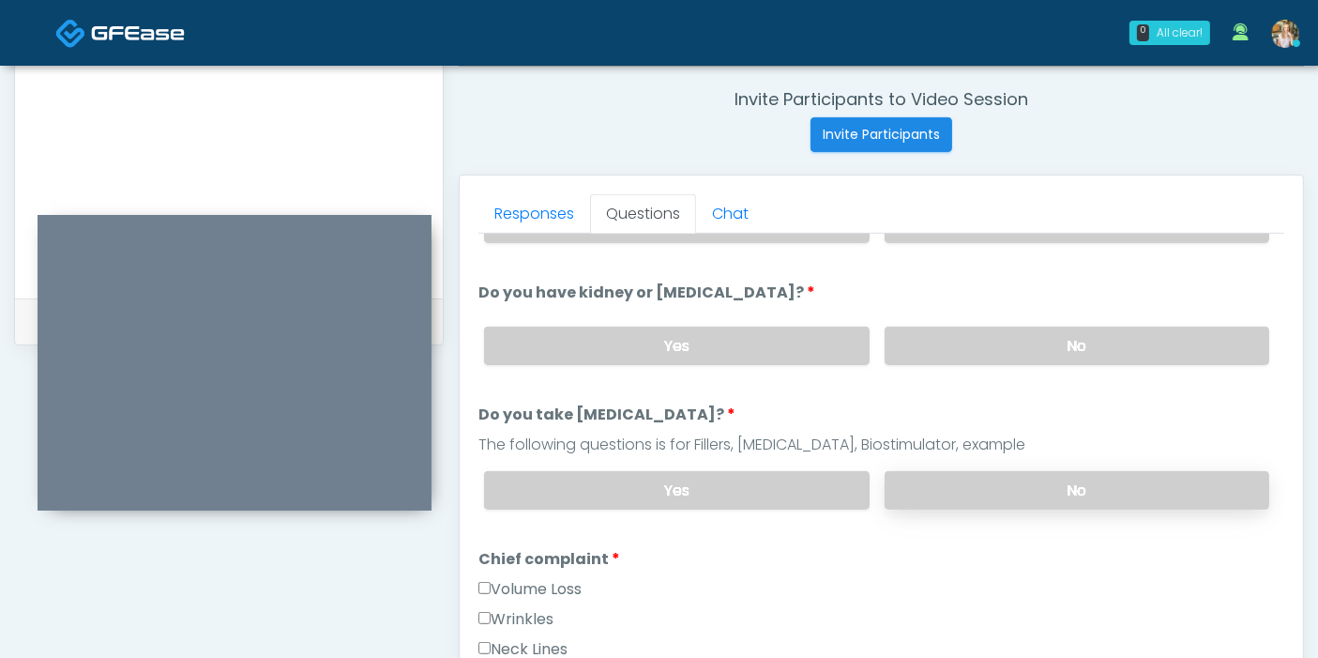
click at [1017, 475] on label "No" at bounding box center [1077, 490] width 385 height 38
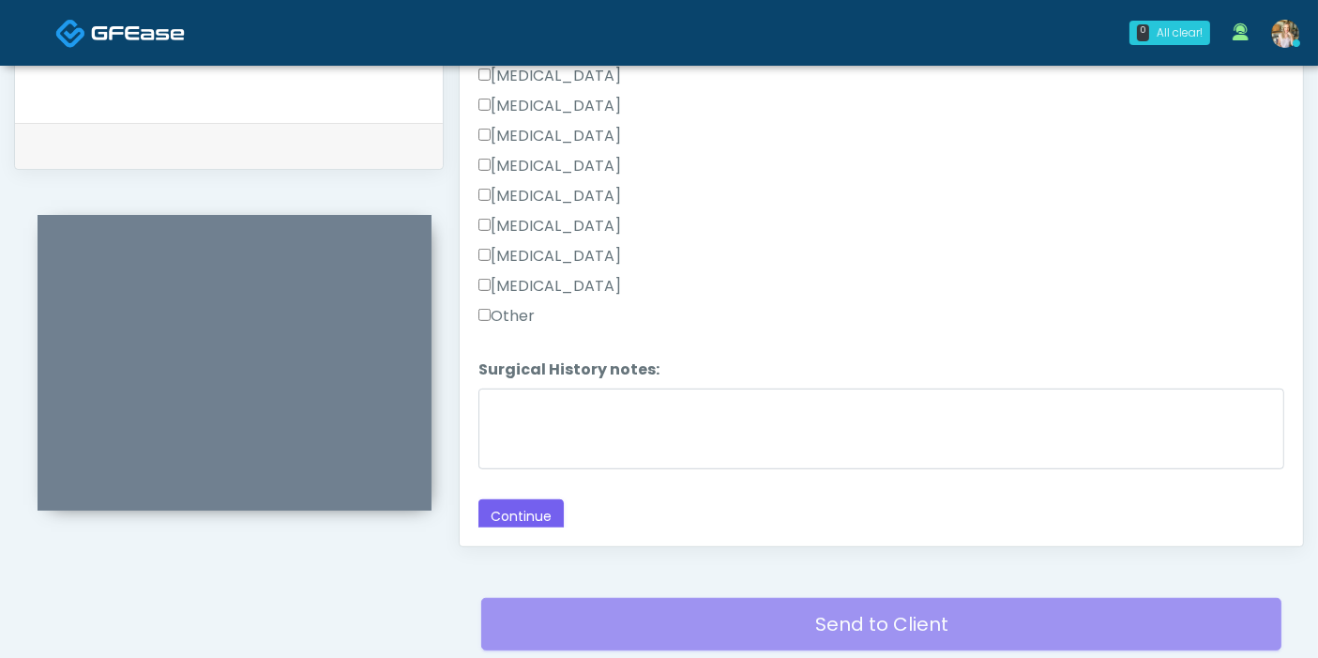
scroll to position [918, 0]
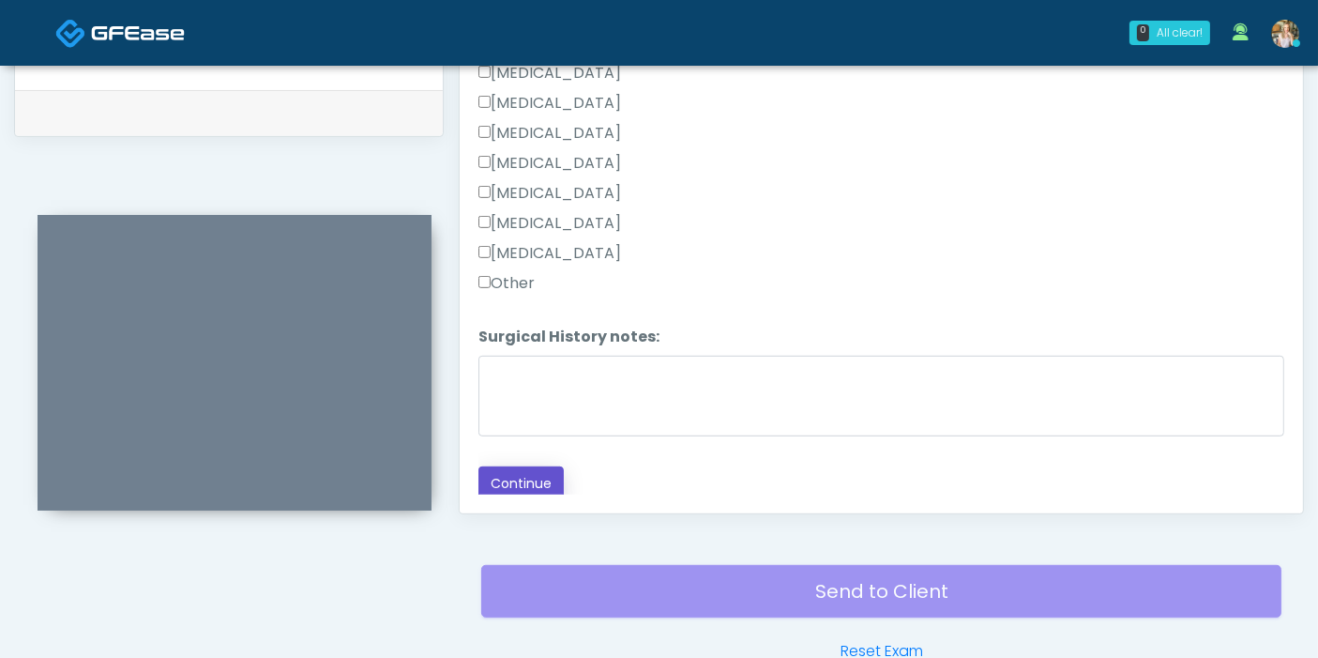
click at [525, 478] on button "Continue" at bounding box center [520, 483] width 85 height 35
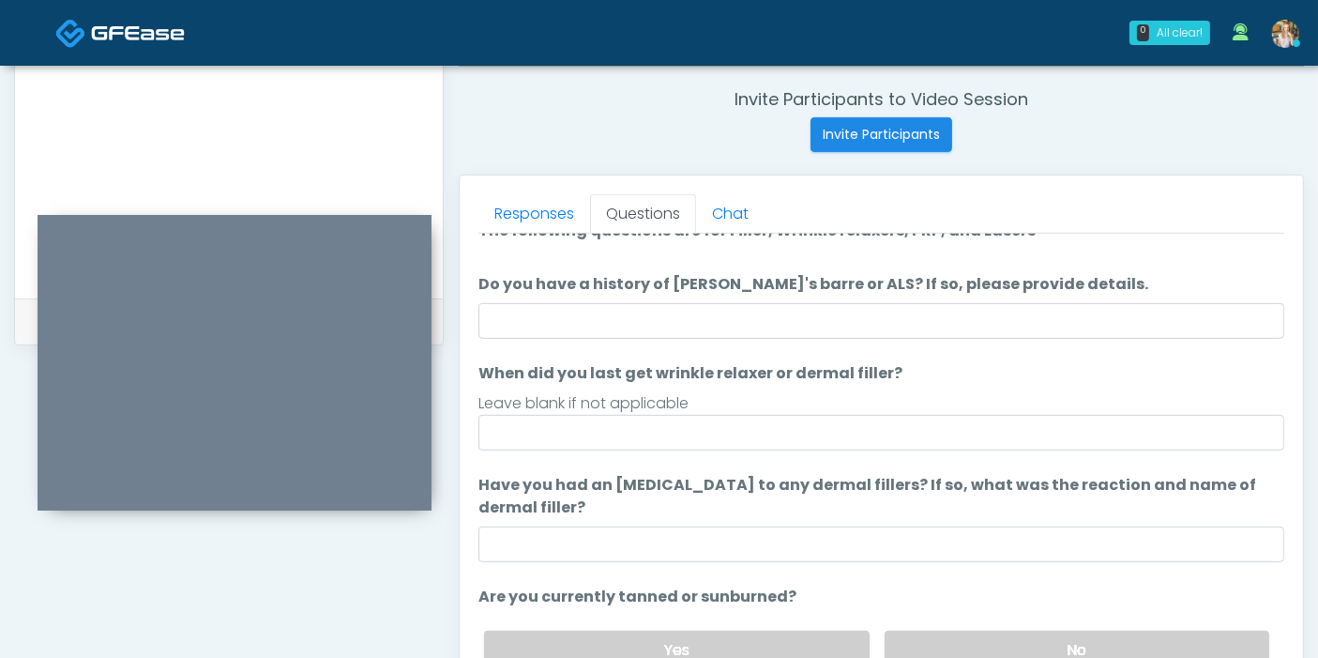
scroll to position [0, 0]
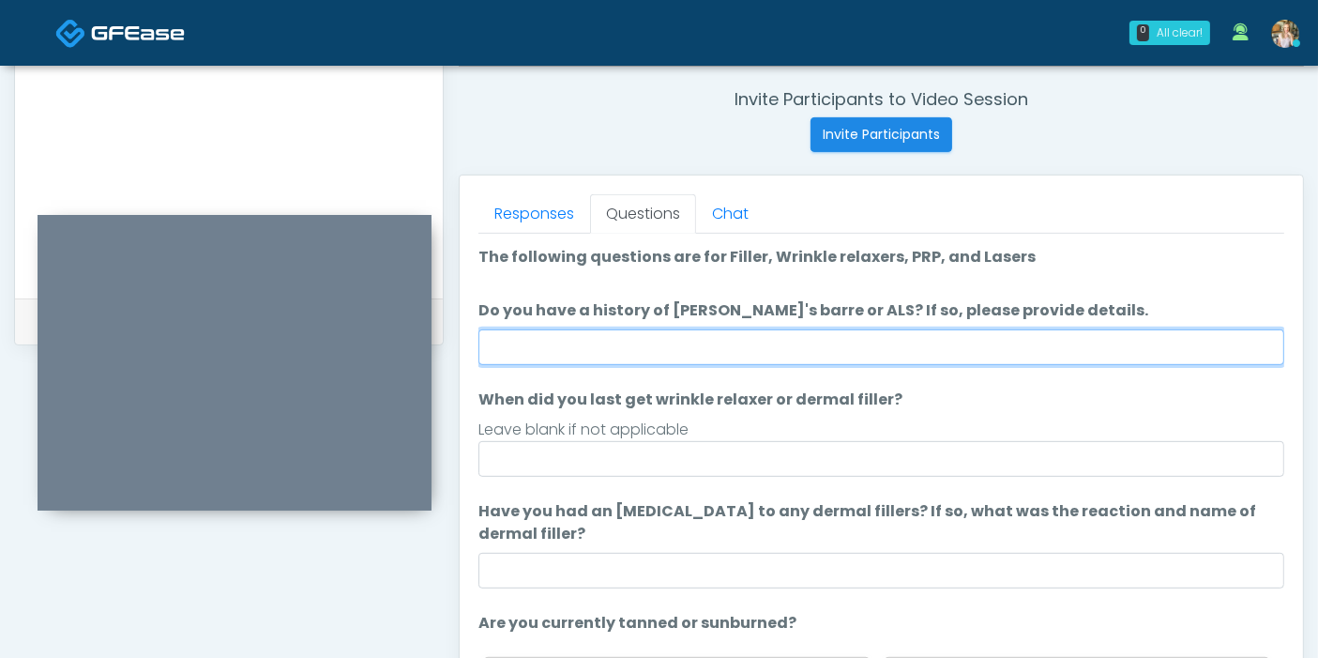
click at [952, 345] on input "Do you have a history of Guillain's barre or ALS? If so, please provide details." at bounding box center [881, 347] width 806 height 36
type input "**"
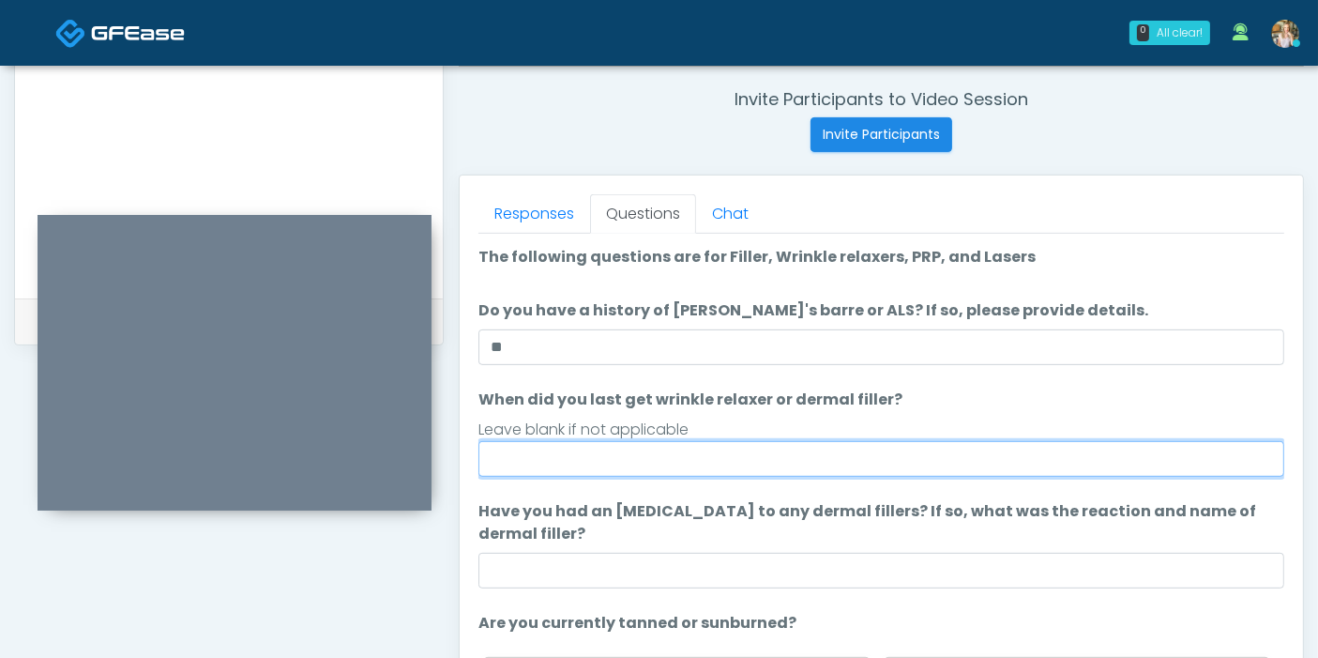
scroll to position [104, 0]
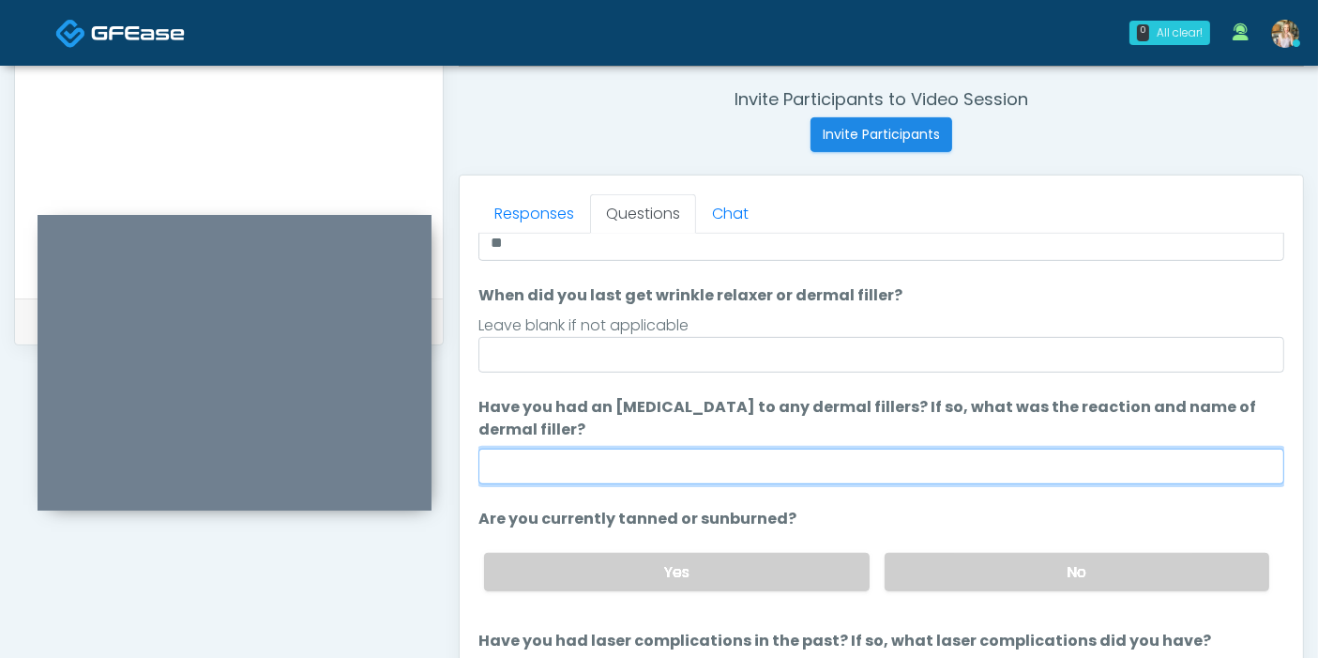
click at [869, 461] on input "Have you had an allergic response to any dermal fillers? If so, what was the re…" at bounding box center [881, 466] width 806 height 36
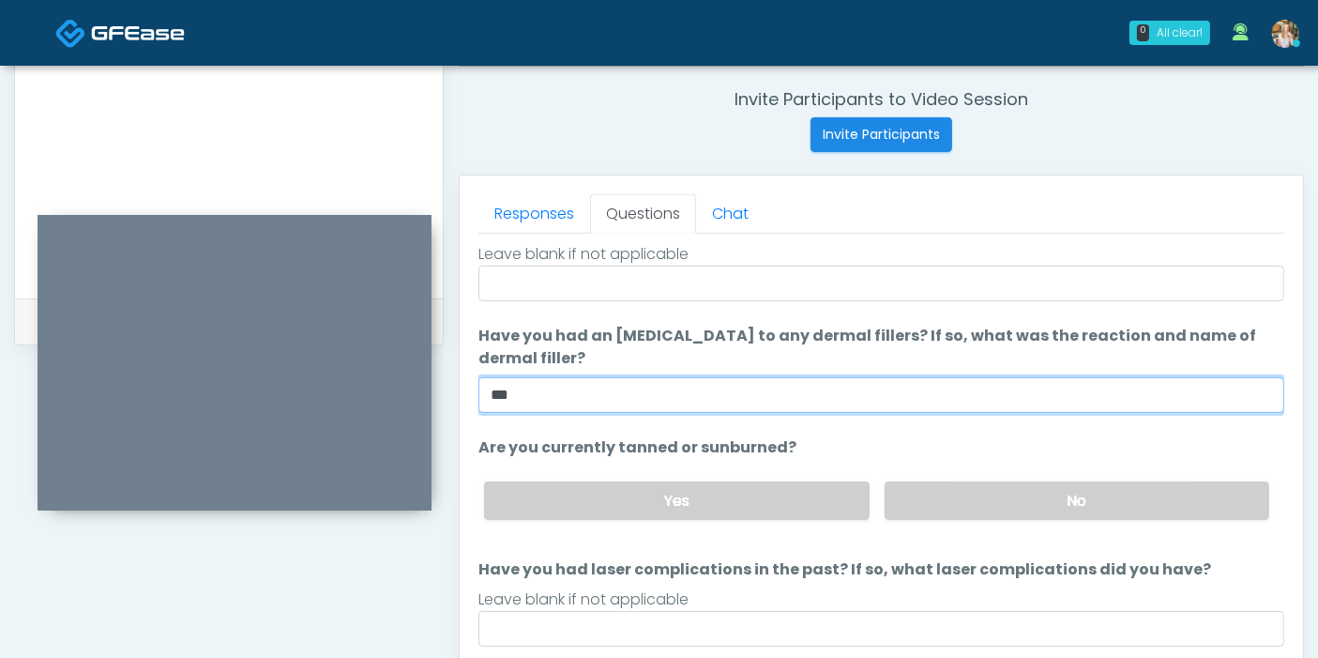
scroll to position [814, 0]
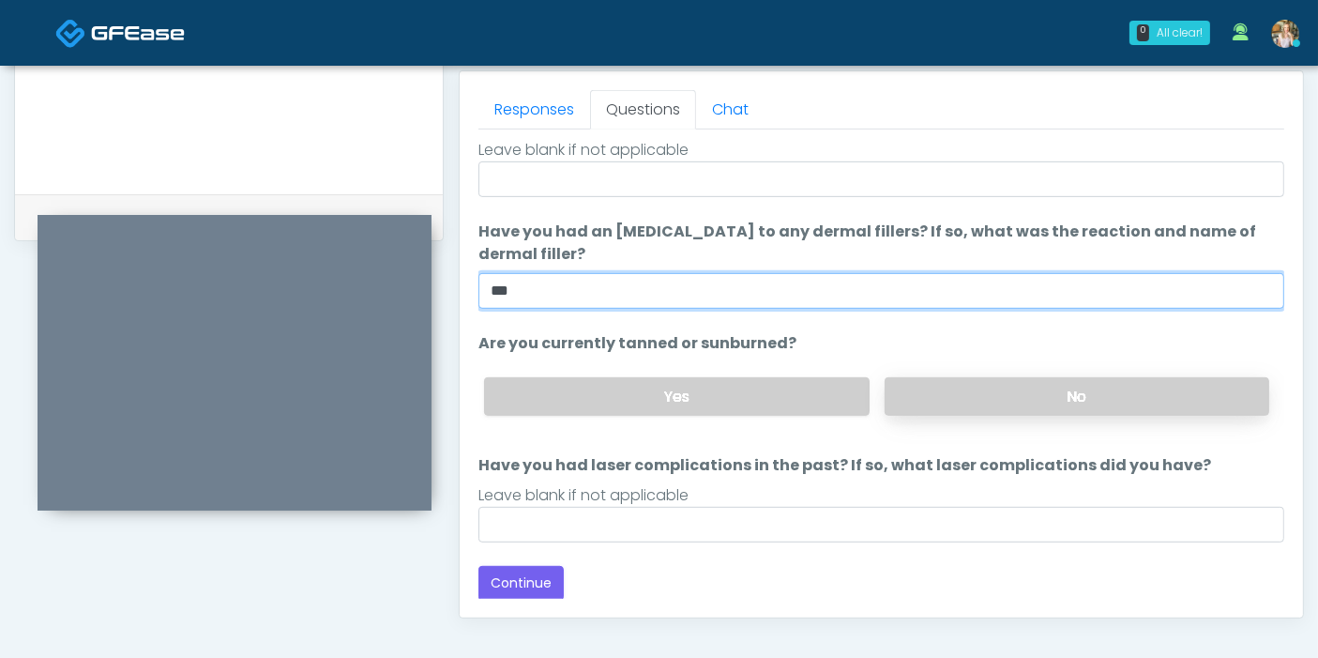
type input "***"
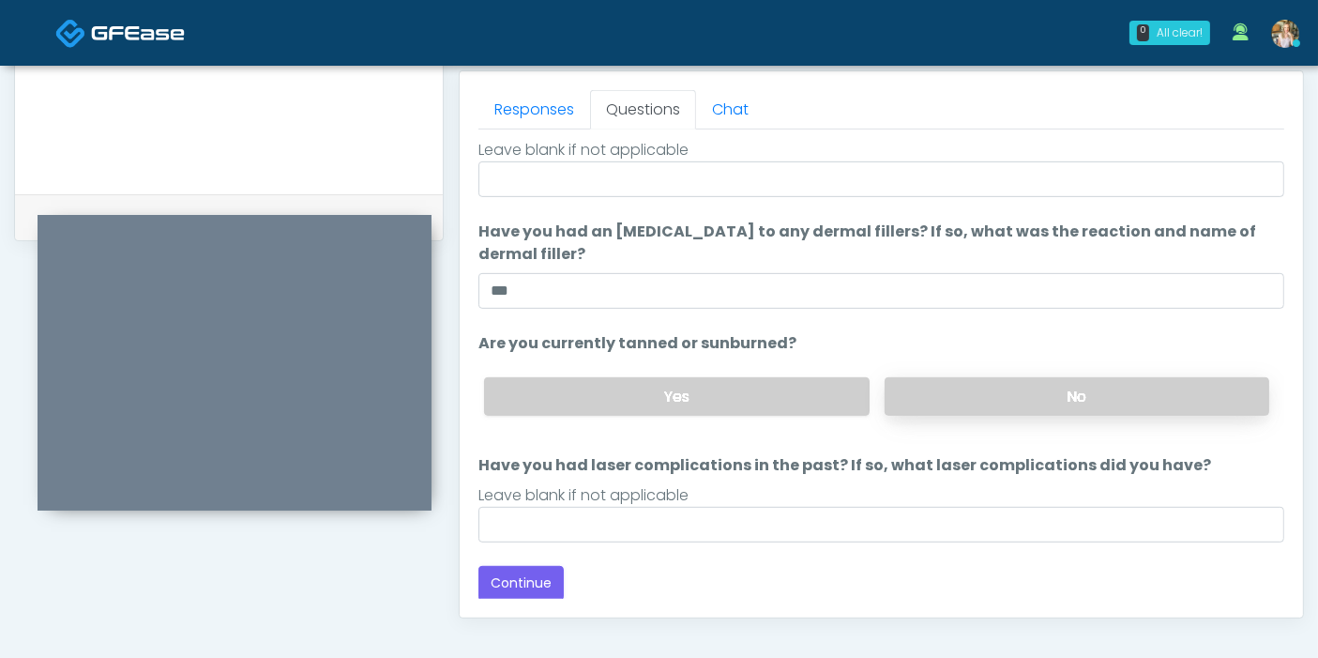
click at [1045, 394] on label "No" at bounding box center [1077, 396] width 385 height 38
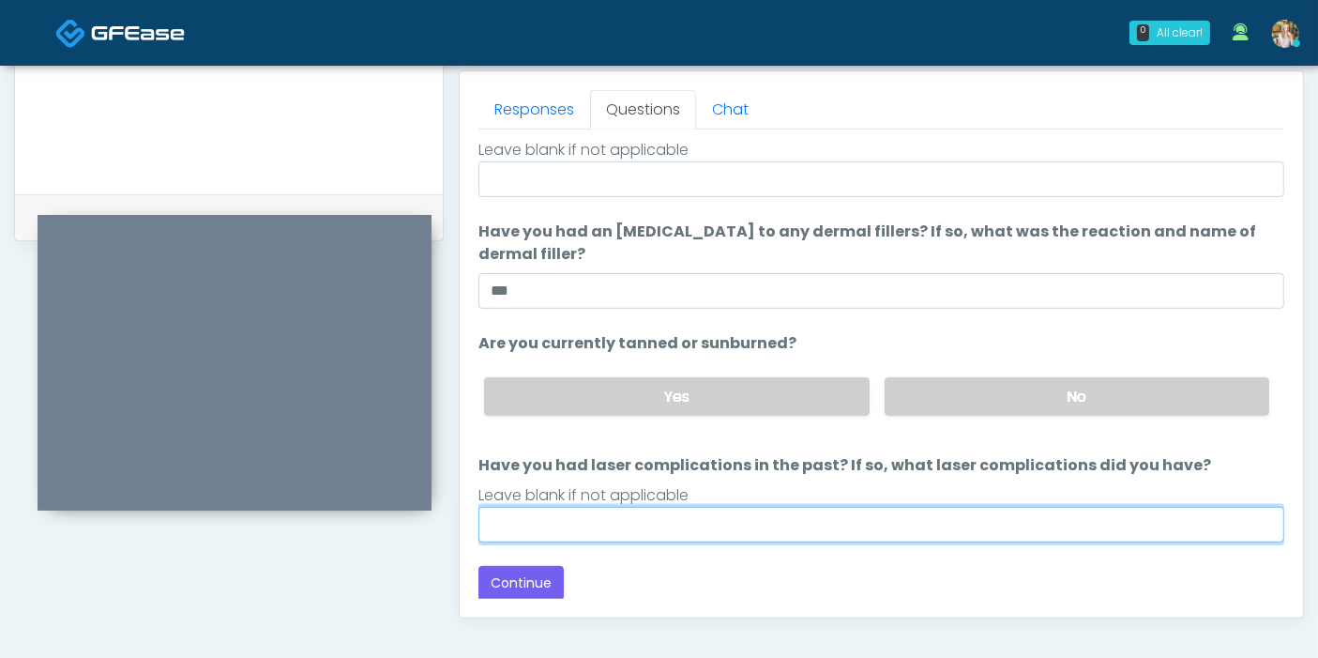
click at [870, 516] on input "Have you had laser complications in the past? If so, what laser complications d…" at bounding box center [881, 525] width 806 height 36
type input "*"
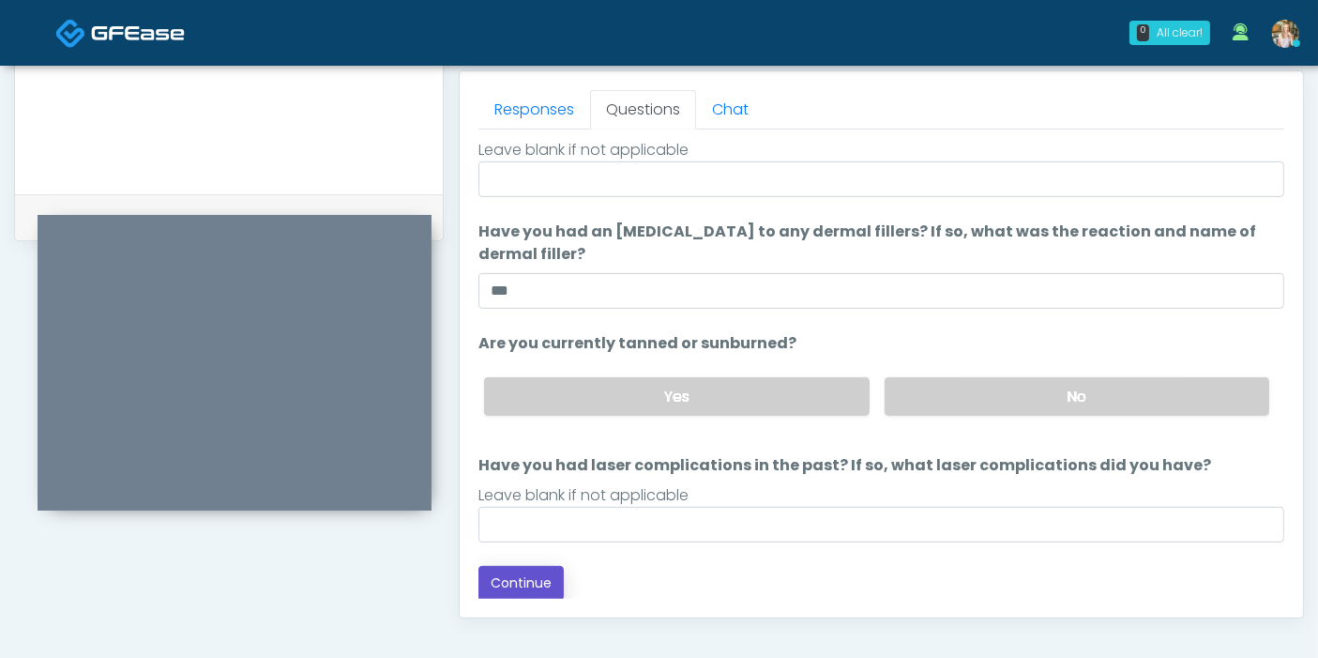
click at [540, 567] on button "Continue" at bounding box center [520, 583] width 85 height 35
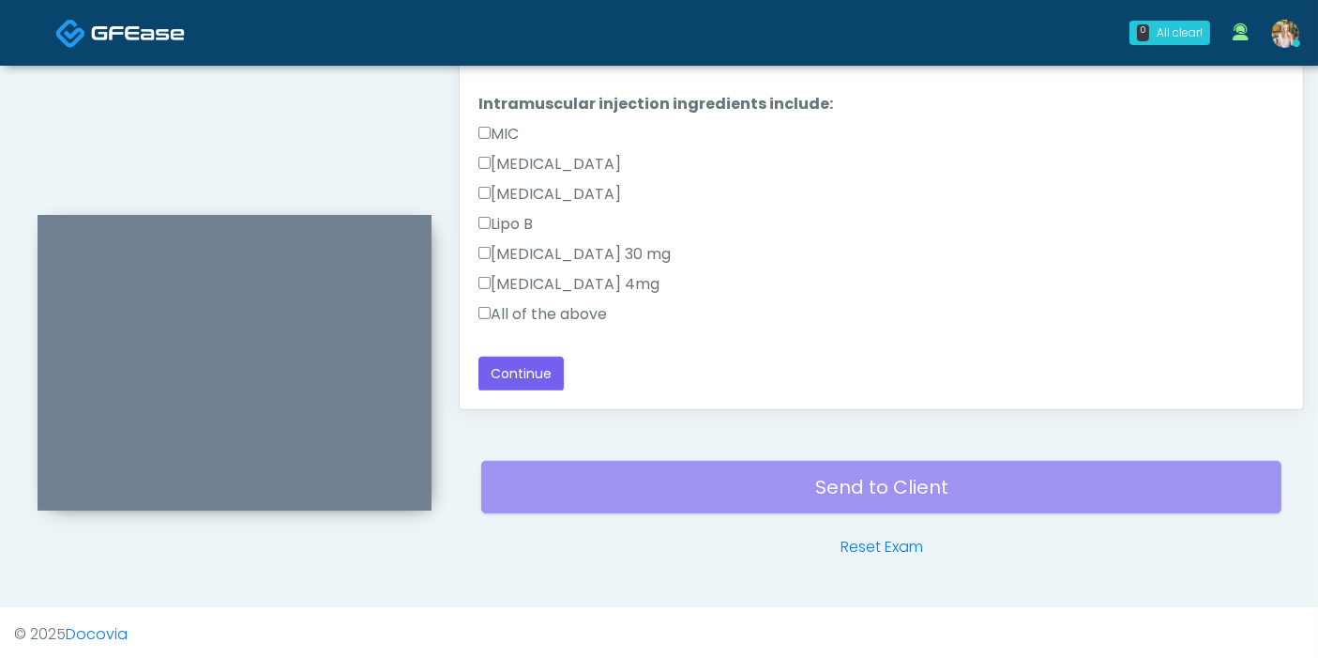
scroll to position [0, 0]
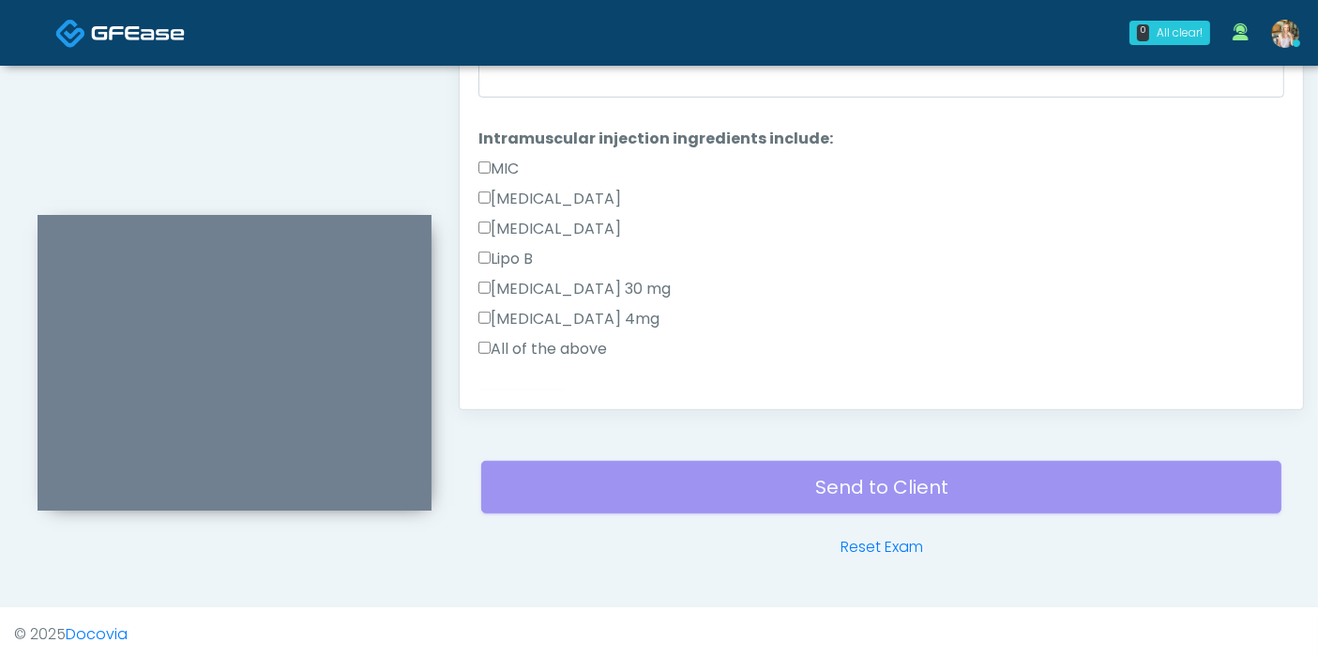
click at [583, 348] on label "All of the above" at bounding box center [542, 349] width 129 height 23
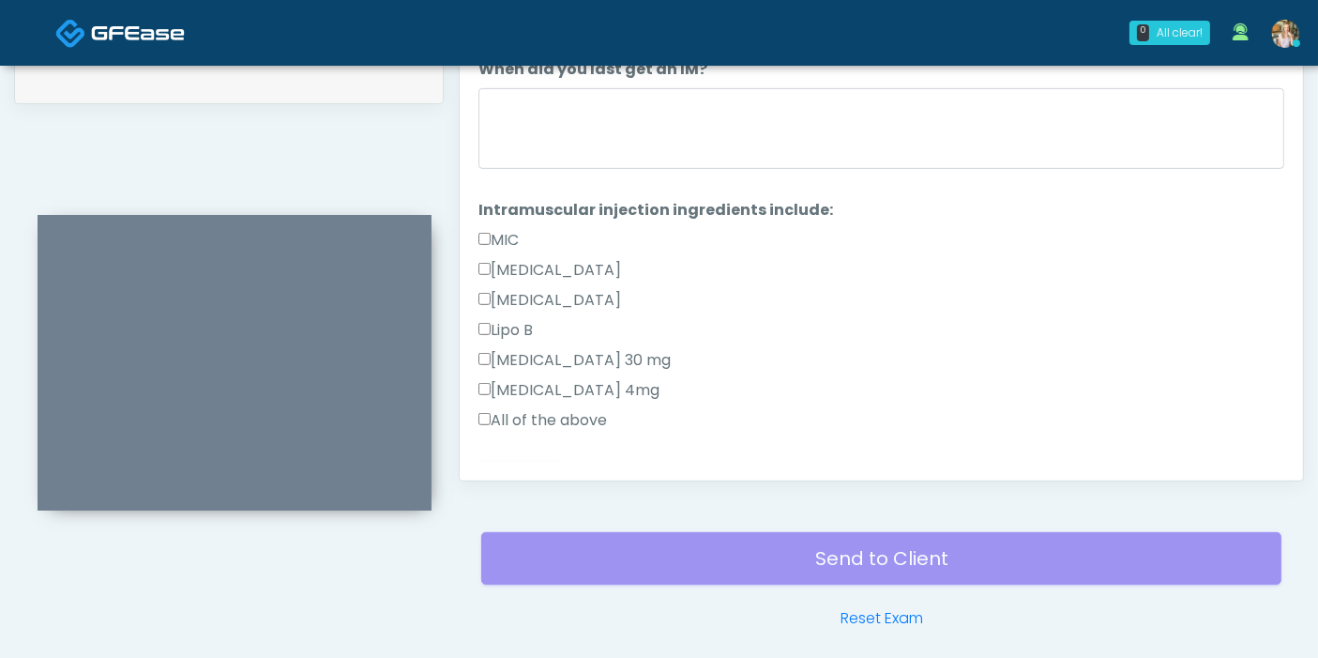
scroll to position [918, 0]
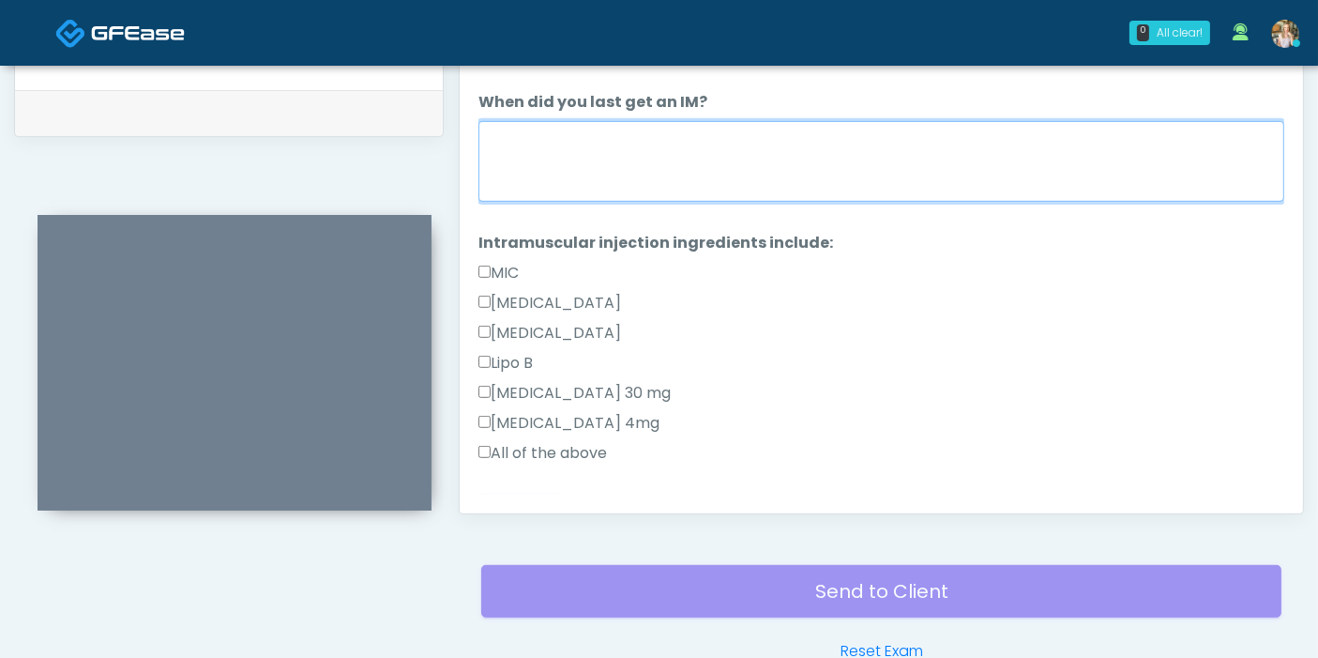
click at [861, 151] on textarea "When did you last get an IM?" at bounding box center [881, 161] width 806 height 81
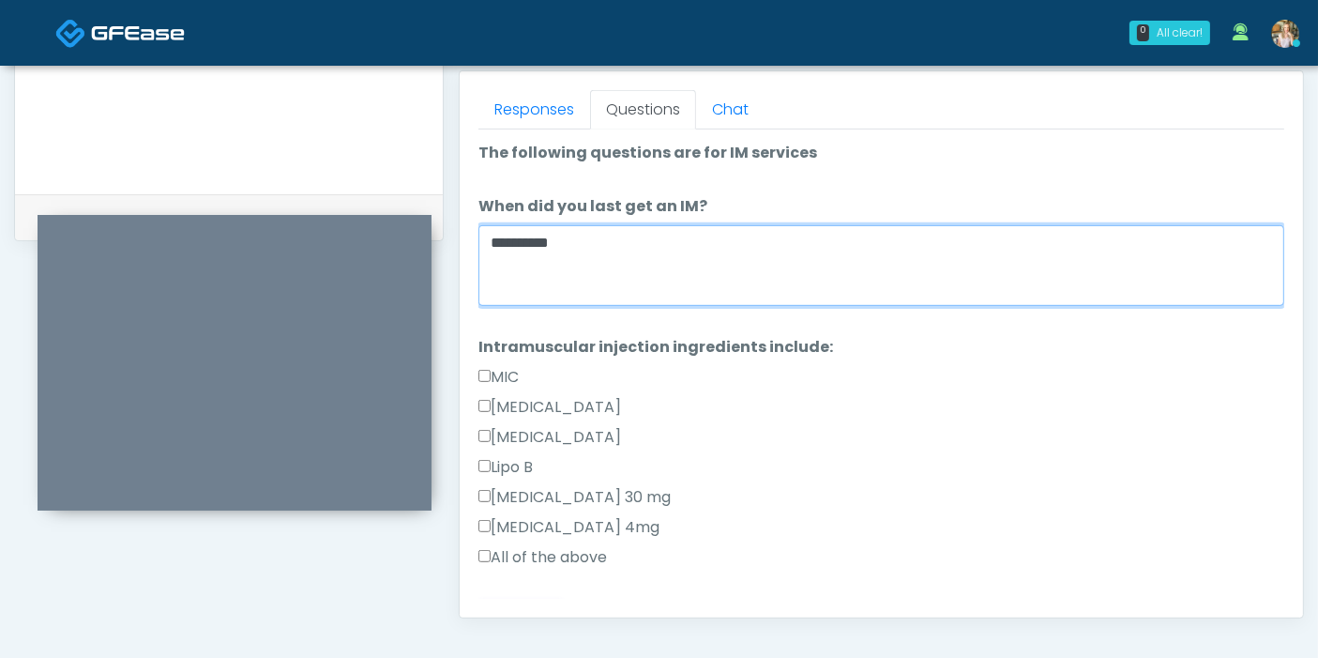
scroll to position [35, 0]
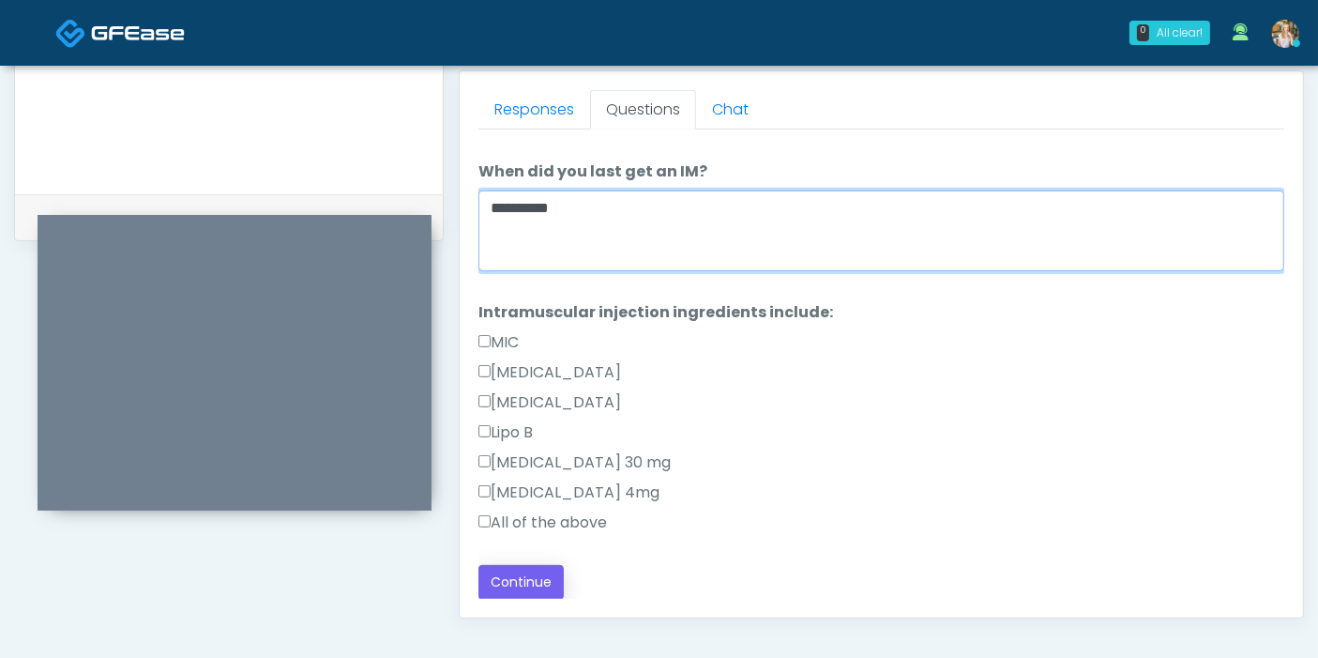
type textarea "*********"
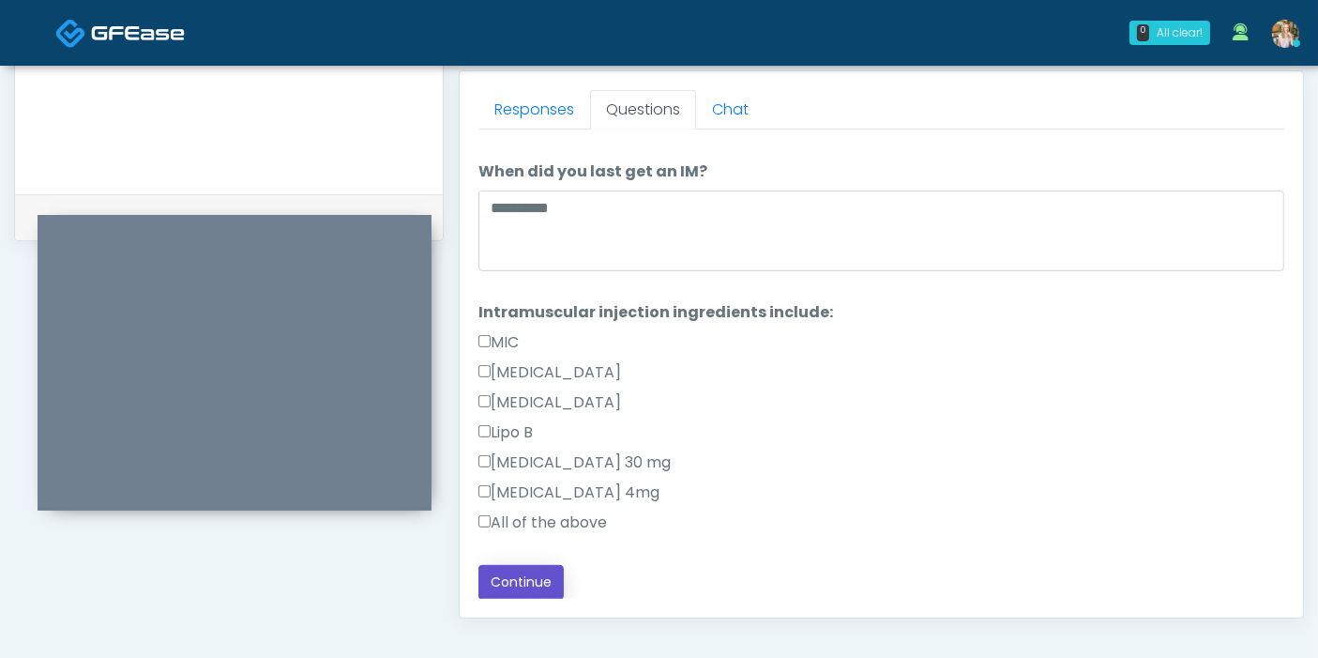
click at [520, 576] on button "Continue" at bounding box center [520, 582] width 85 height 35
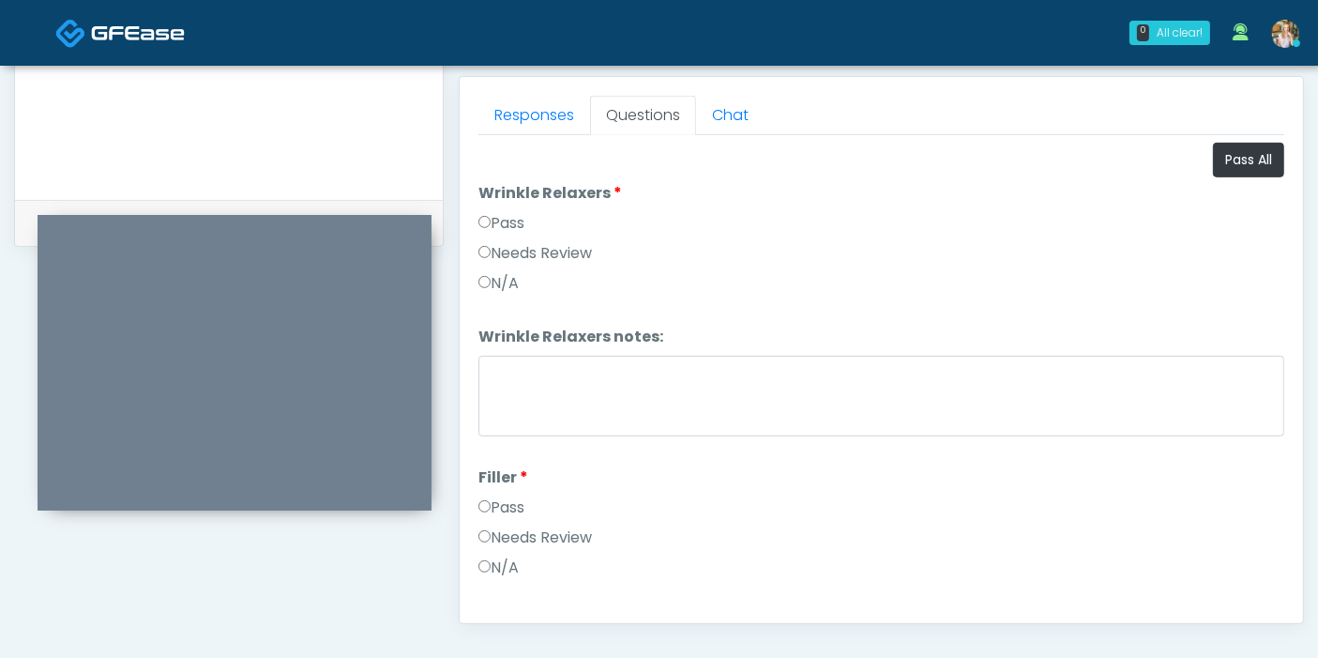
scroll to position [710, 0]
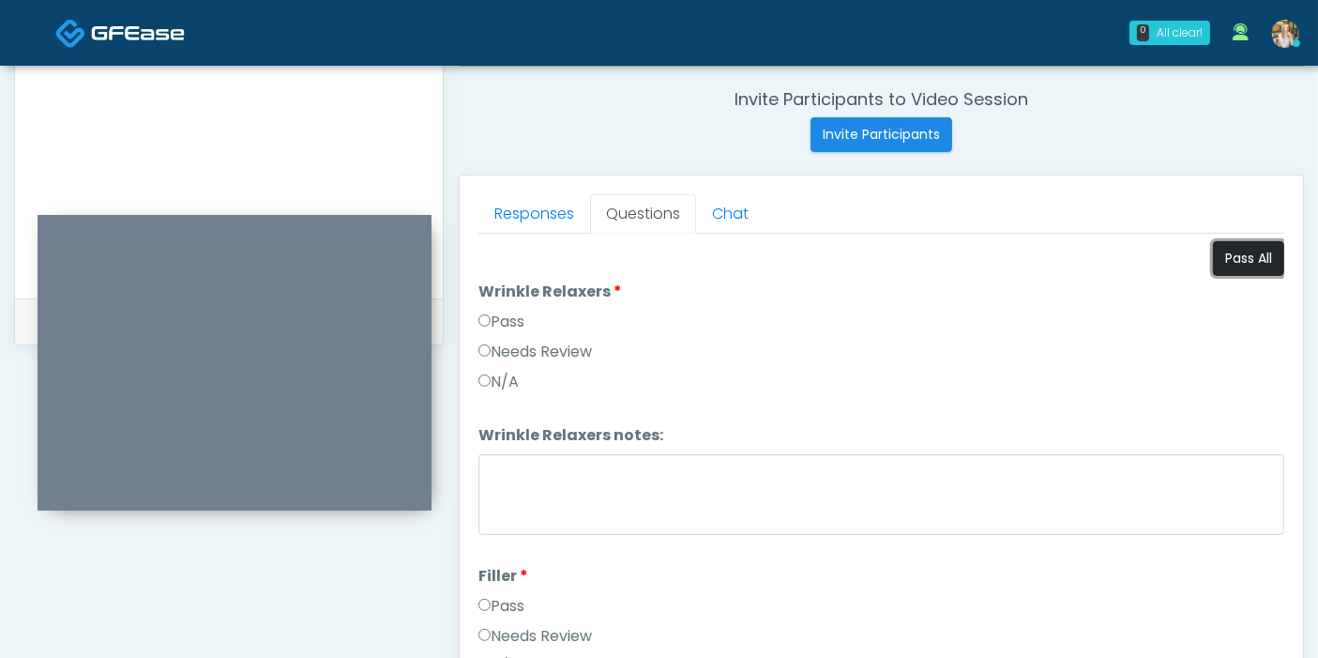
click at [1233, 266] on button "Pass All" at bounding box center [1248, 258] width 71 height 35
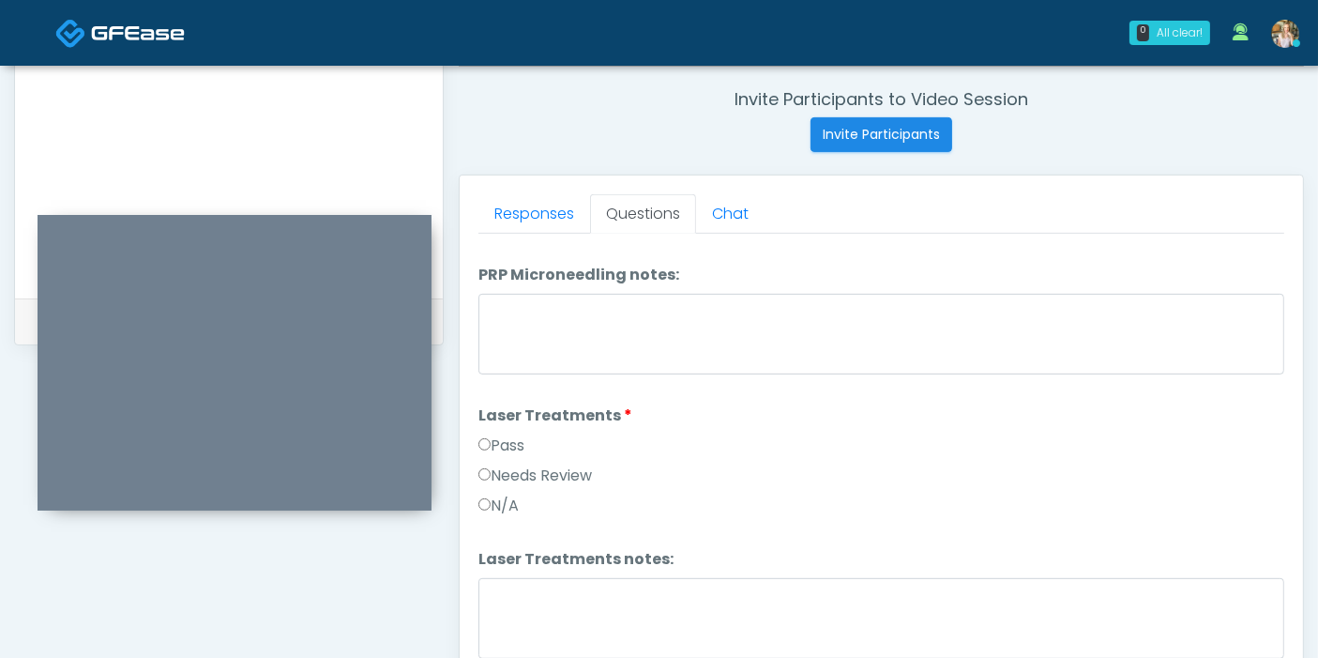
scroll to position [833, 0]
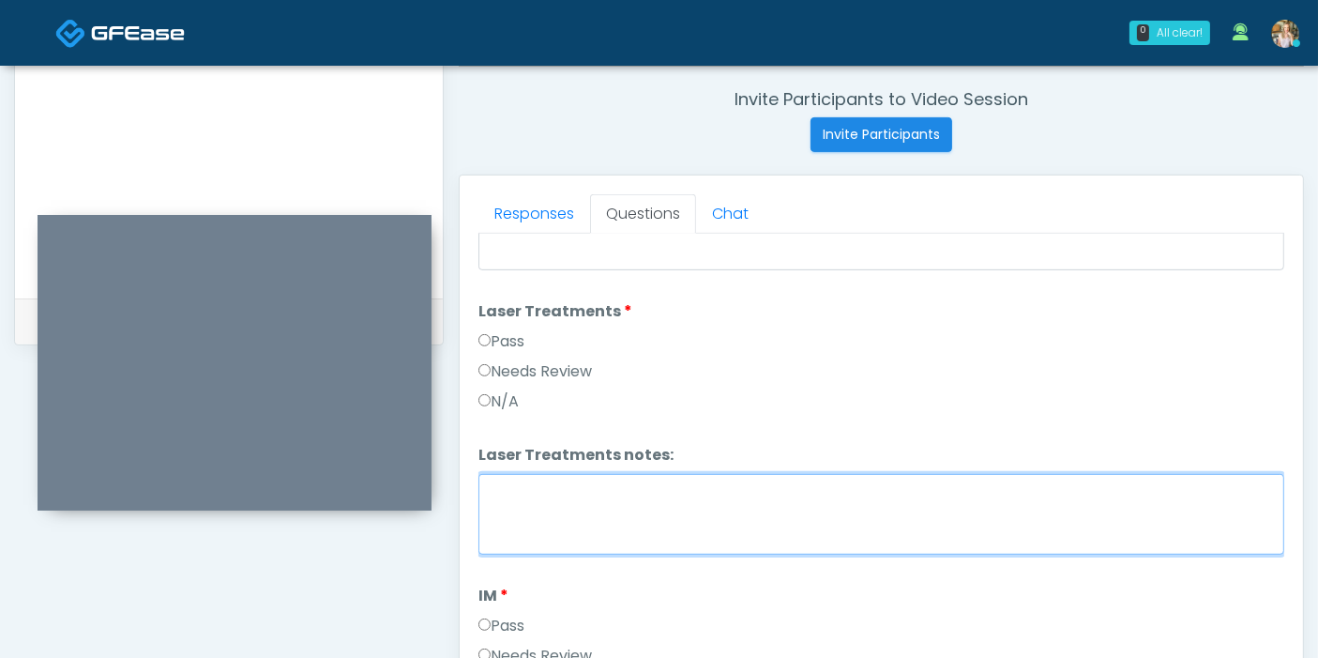
click at [952, 507] on textarea "Laser Treatments notes:" at bounding box center [881, 514] width 806 height 81
click at [579, 496] on textarea "Laser Treatments notes:" at bounding box center [881, 514] width 806 height 81
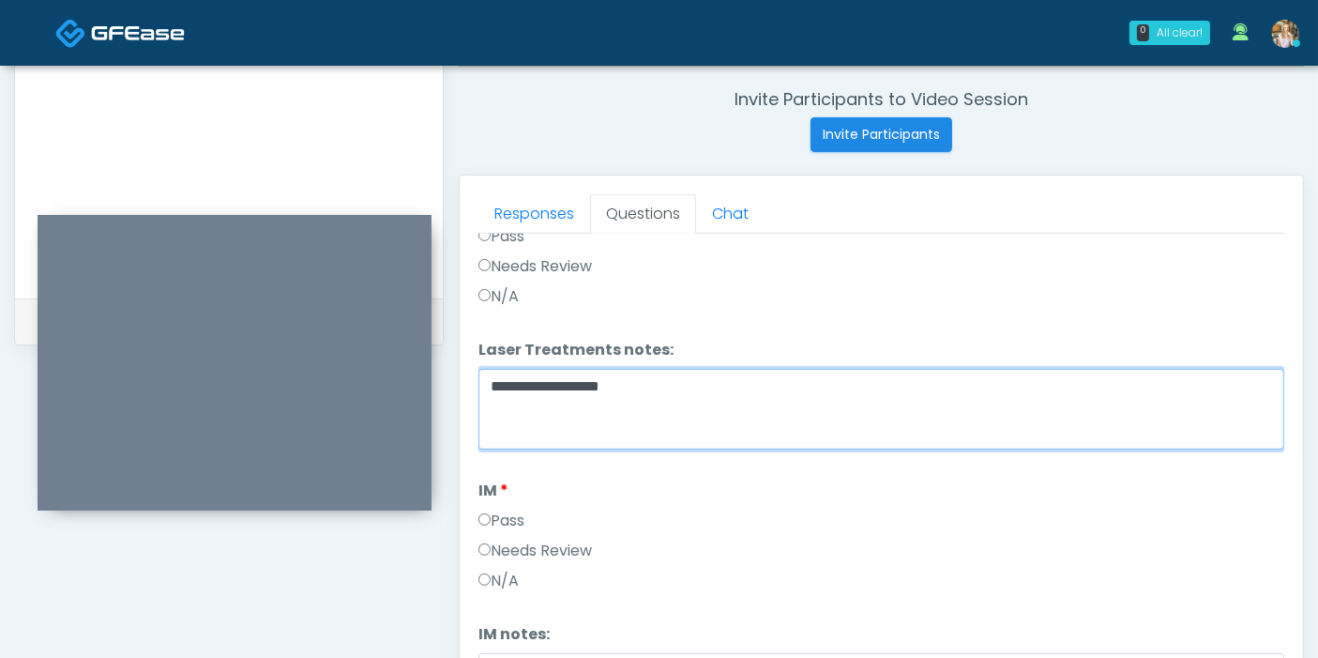
drag, startPoint x: 642, startPoint y: 386, endPoint x: 487, endPoint y: 380, distance: 154.9
click at [487, 380] on textarea "**********" at bounding box center [881, 409] width 806 height 81
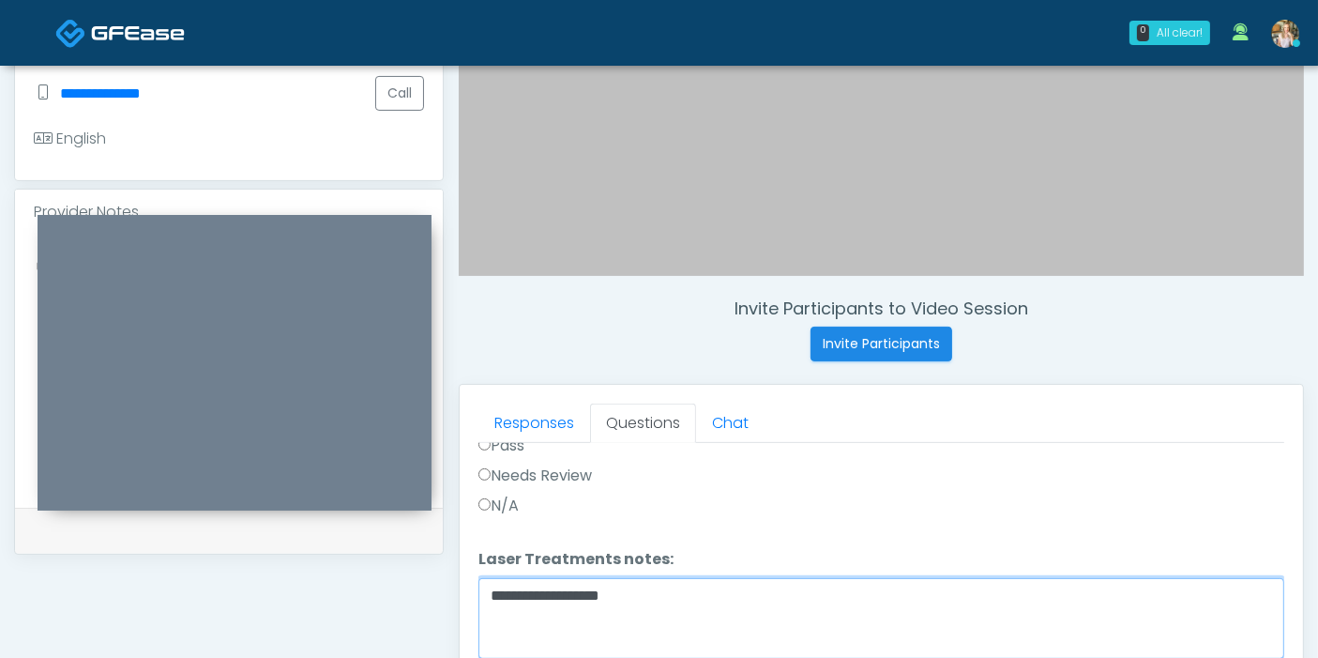
type textarea "**********"
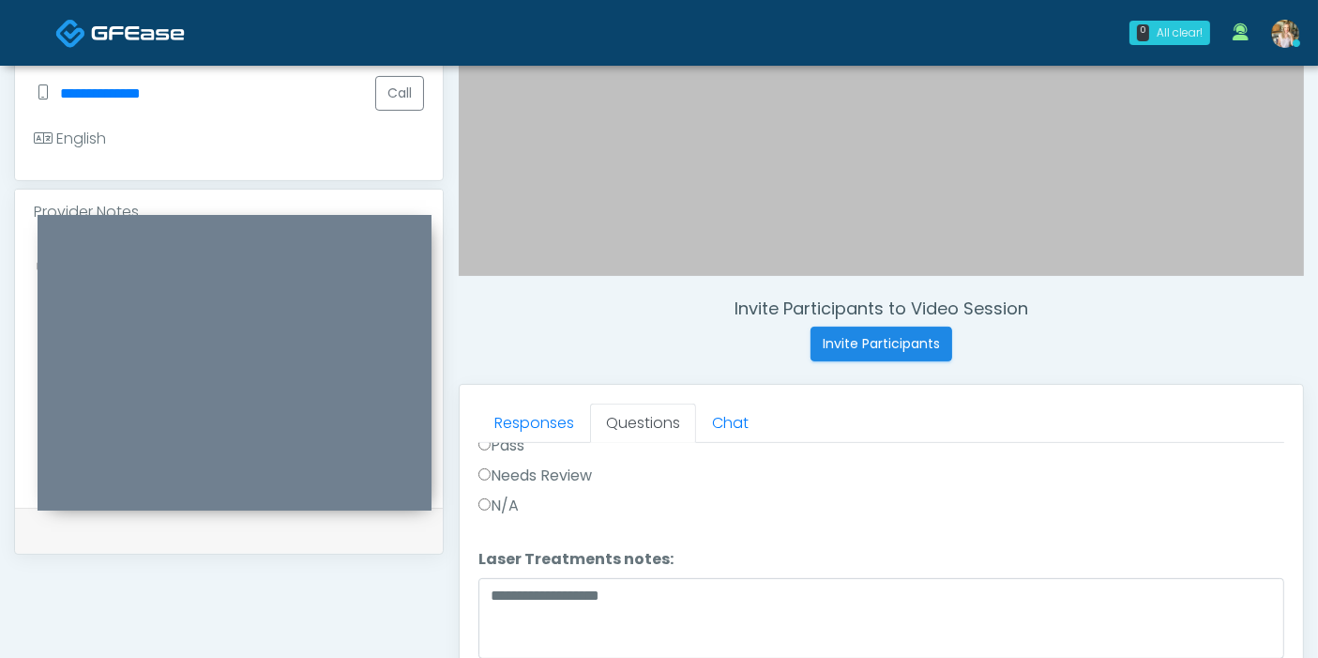
click at [137, 203] on div "Provider Notes" at bounding box center [229, 211] width 428 height 45
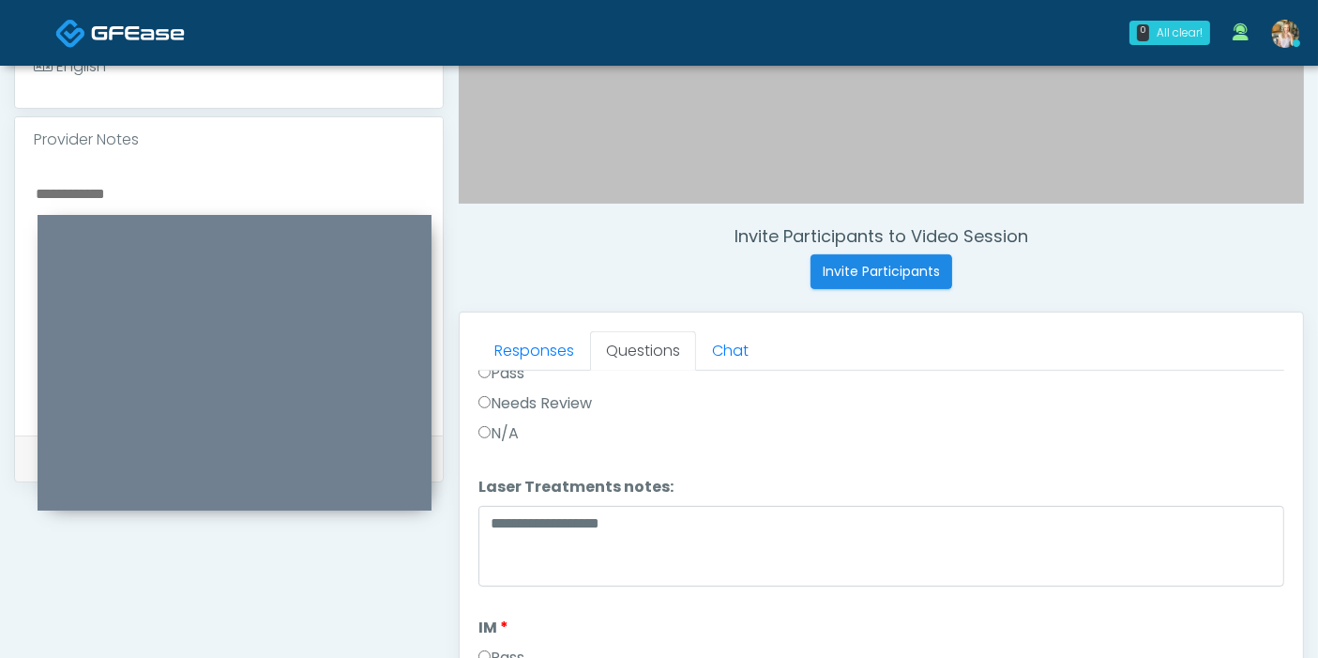
scroll to position [605, 0]
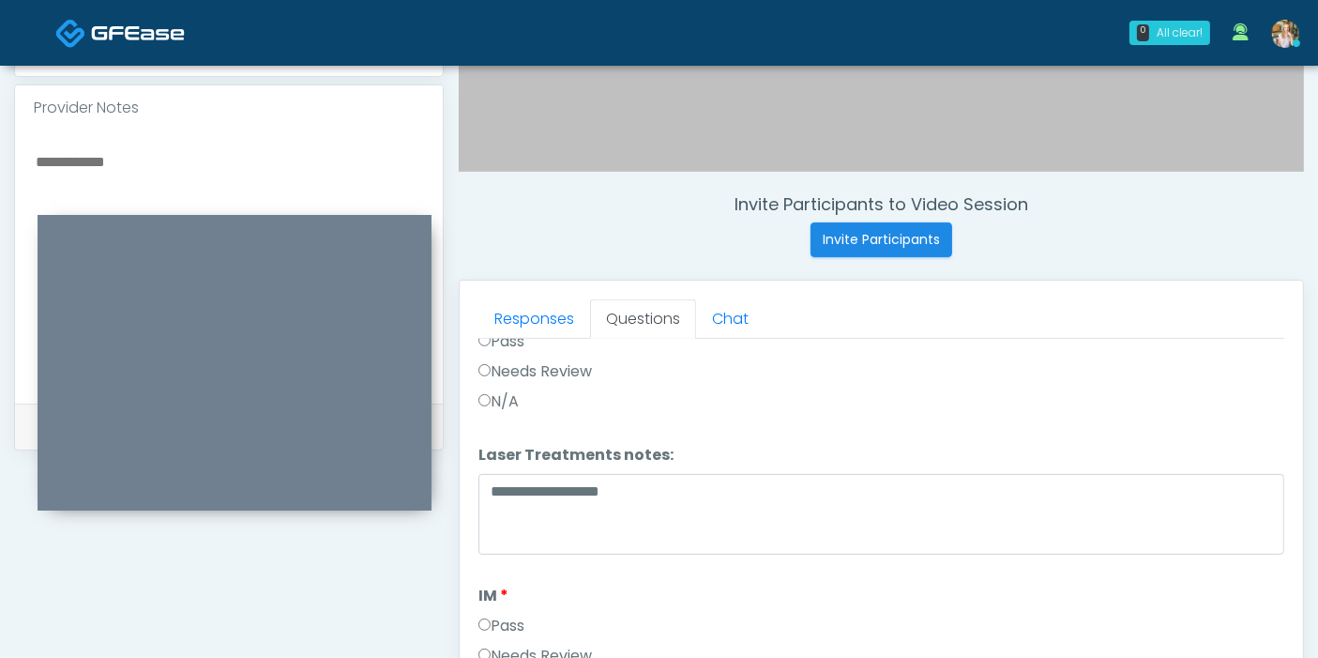
click at [129, 149] on textarea at bounding box center [229, 263] width 390 height 229
paste textarea "**********"
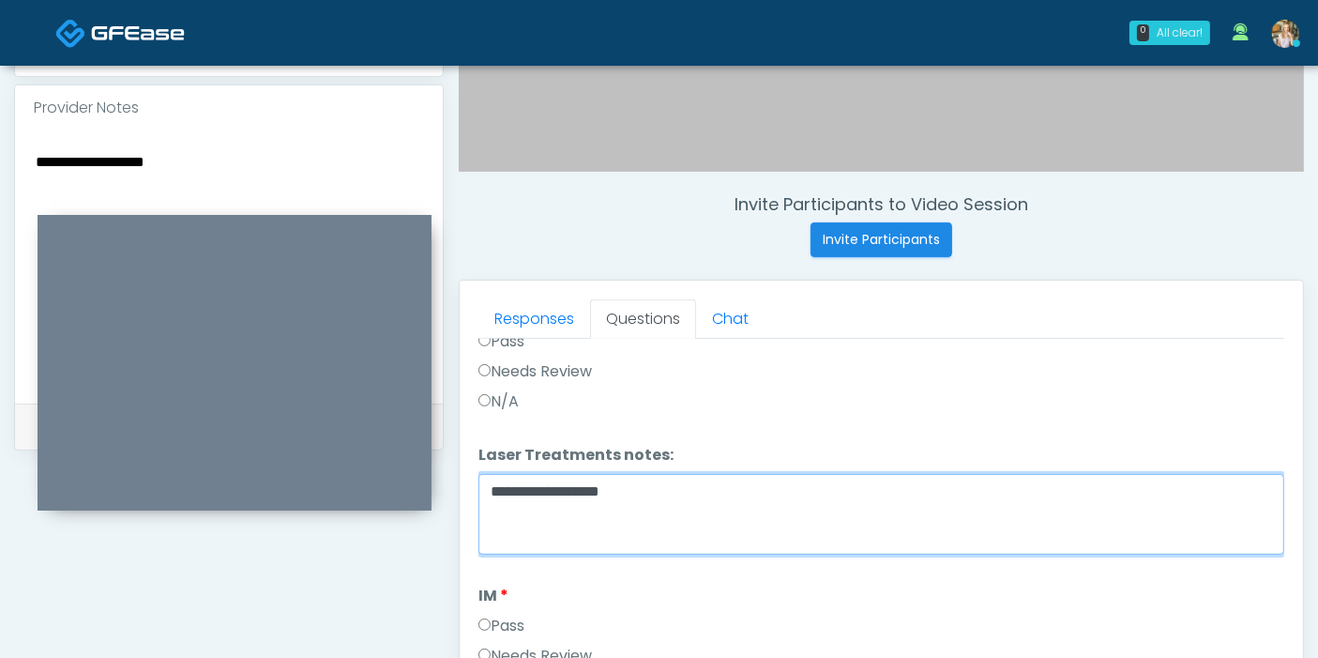
click at [684, 478] on textarea "**********" at bounding box center [881, 514] width 806 height 81
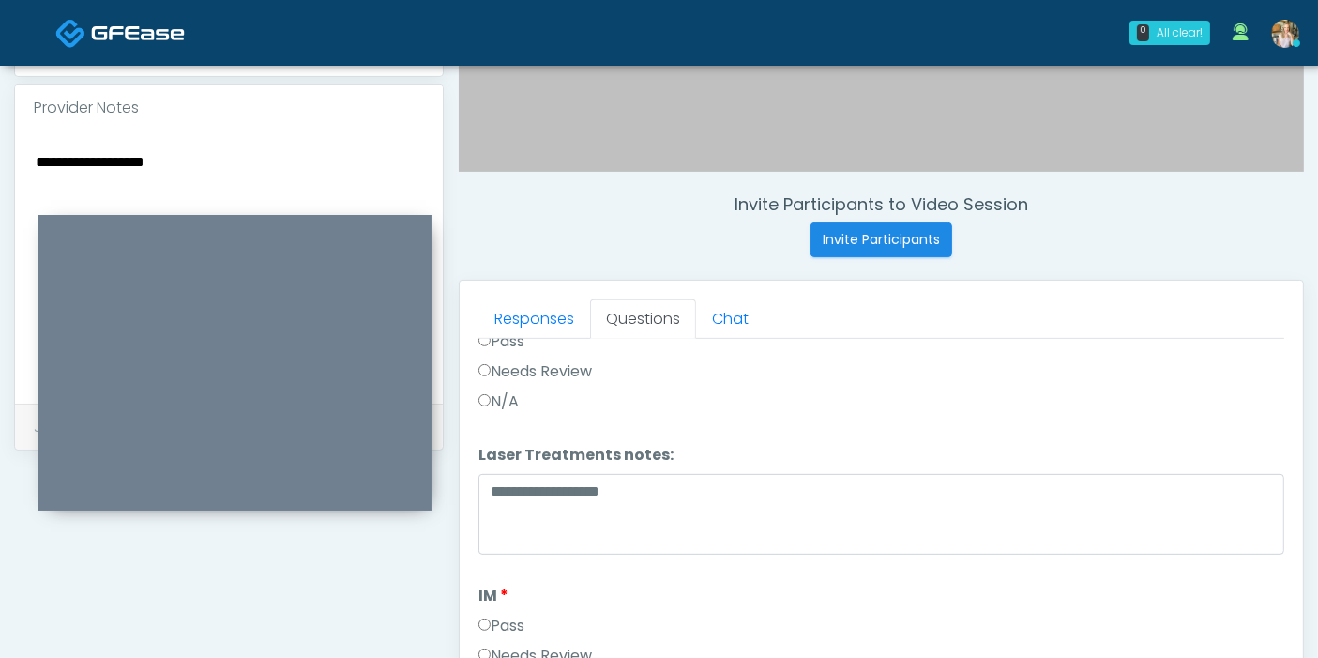
click at [282, 157] on textarea "**********" at bounding box center [229, 263] width 390 height 229
click at [264, 149] on textarea "**********" at bounding box center [229, 263] width 390 height 229
type textarea "**********"
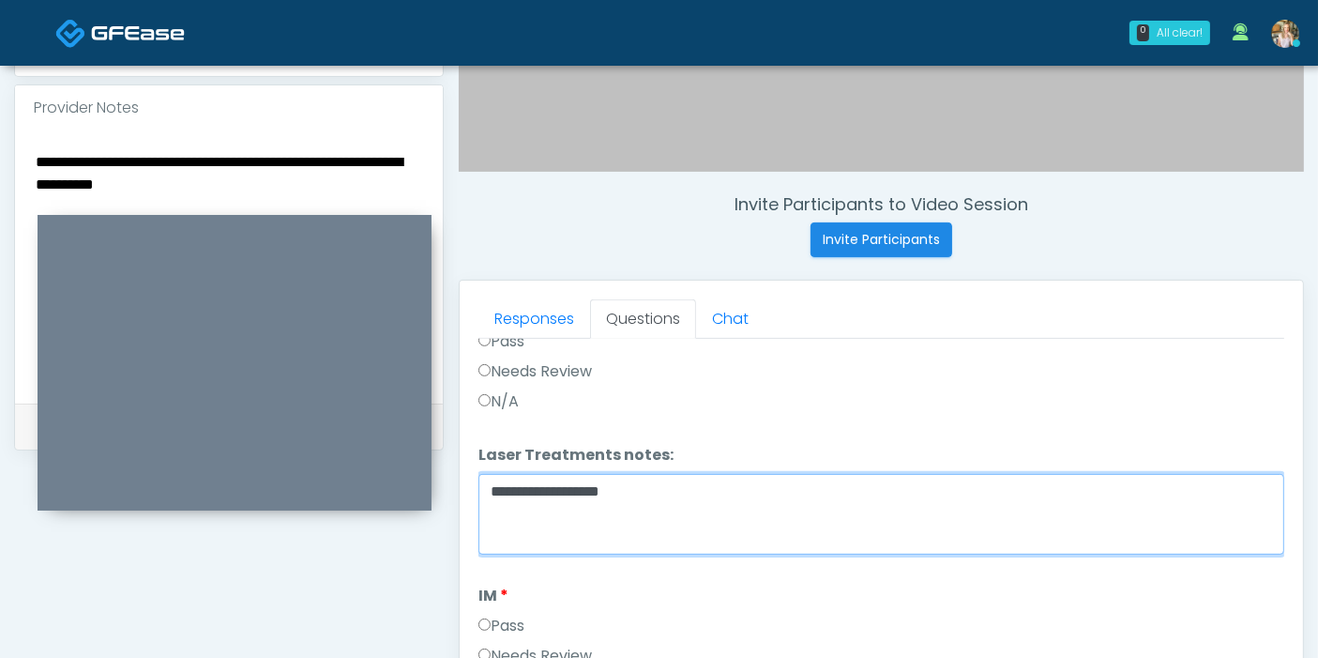
click at [667, 490] on textarea "**********" at bounding box center [881, 514] width 806 height 81
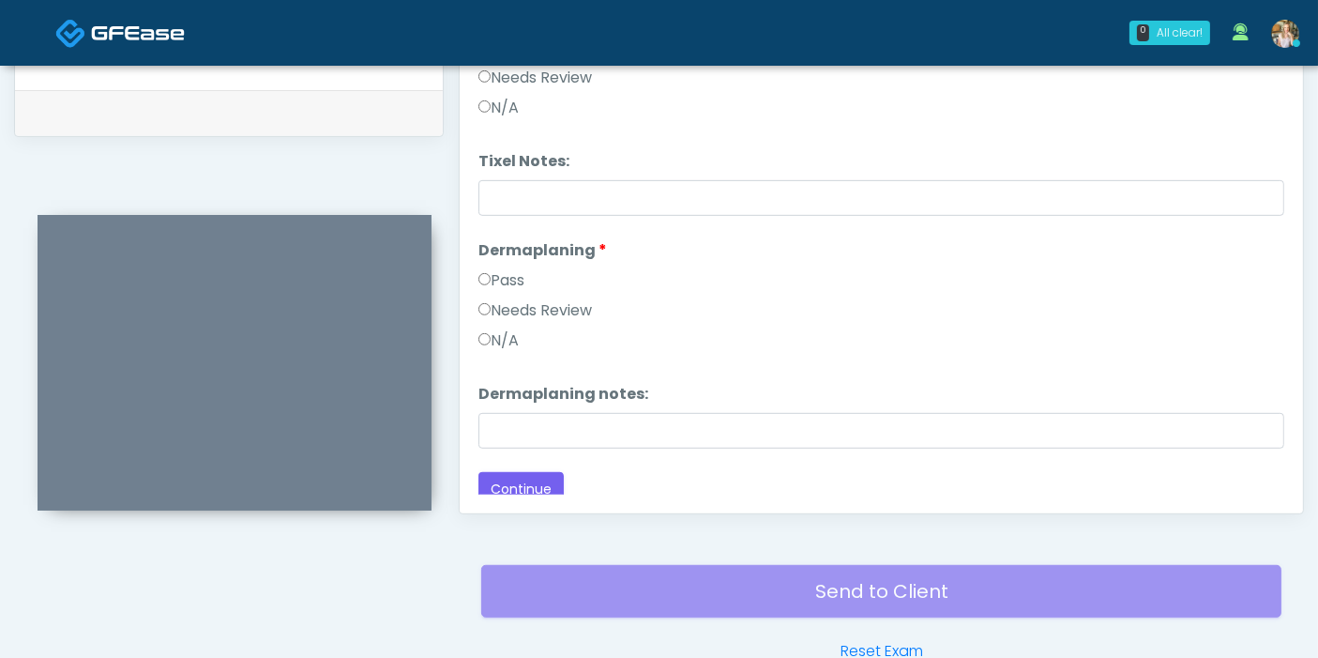
scroll to position [1959, 0]
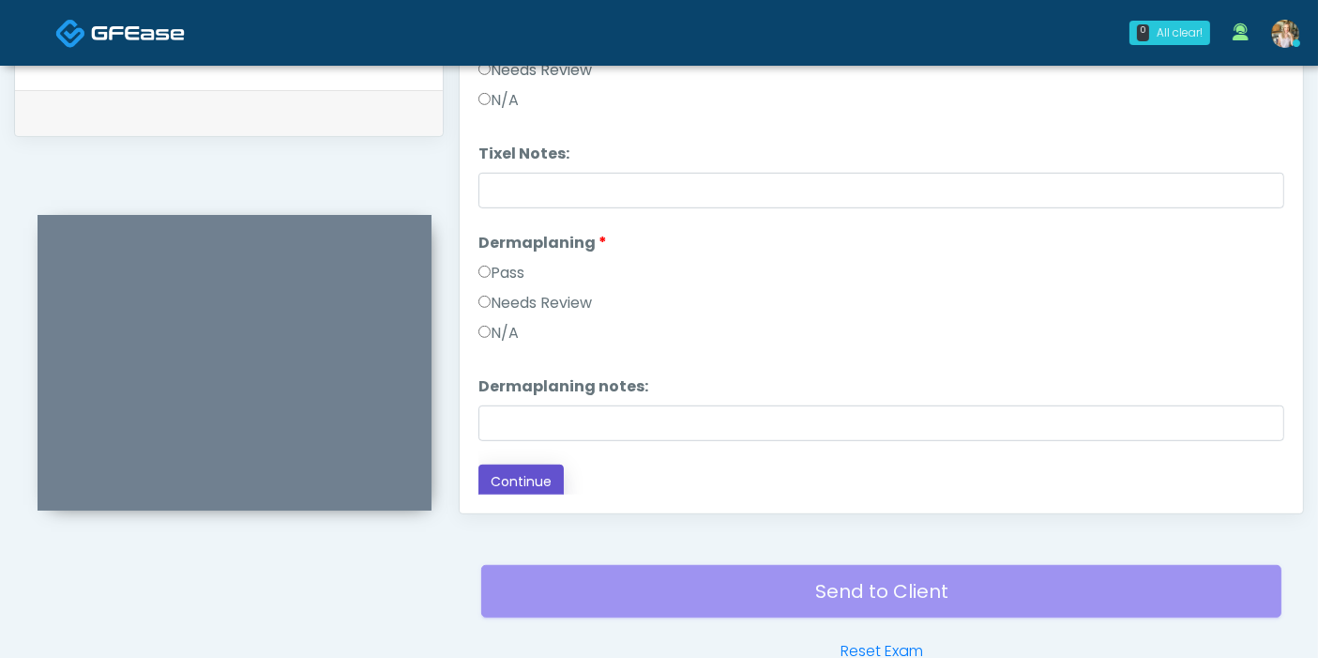
click at [521, 473] on button "Continue" at bounding box center [520, 481] width 85 height 35
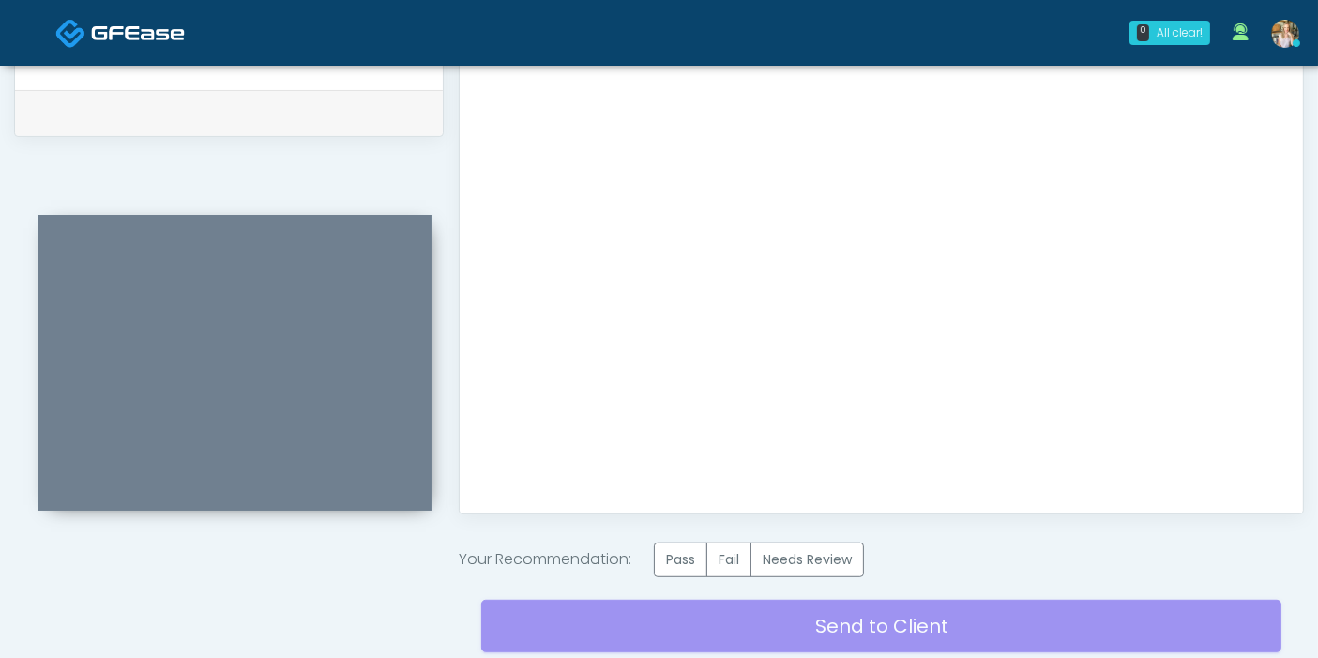
scroll to position [0, 0]
click at [687, 553] on label "Pass" at bounding box center [680, 559] width 53 height 35
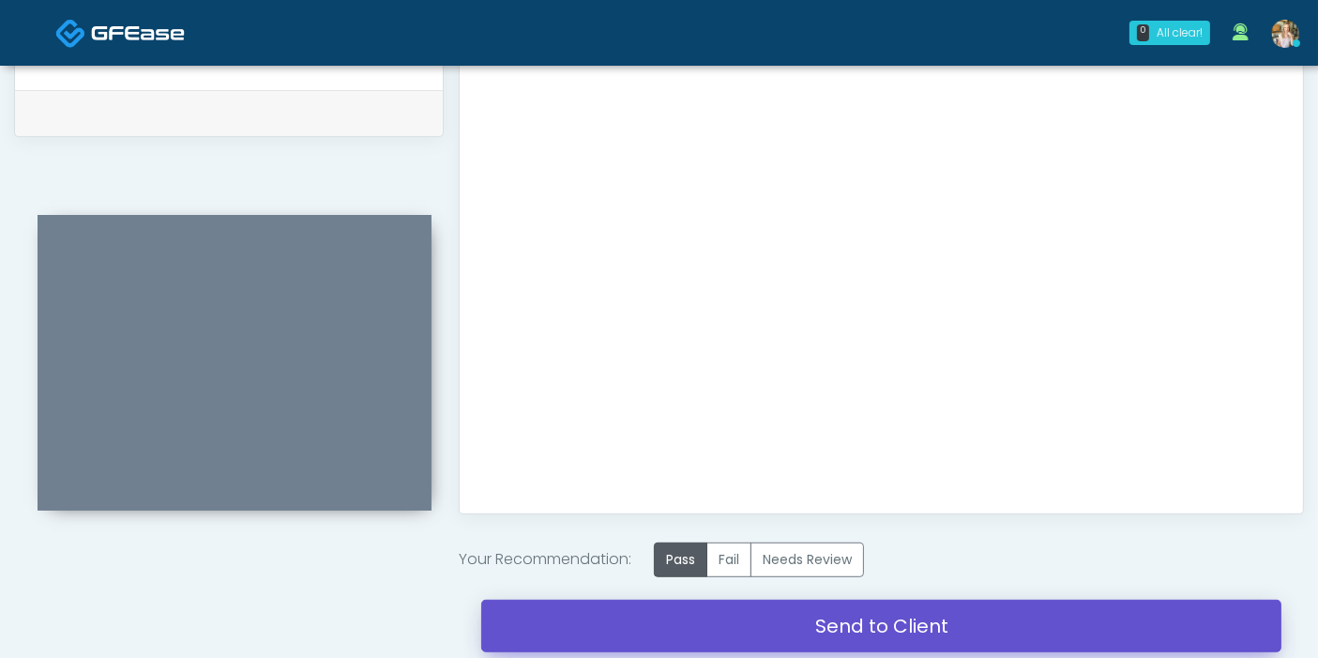
click at [849, 623] on link "Send to Client" at bounding box center [881, 625] width 800 height 53
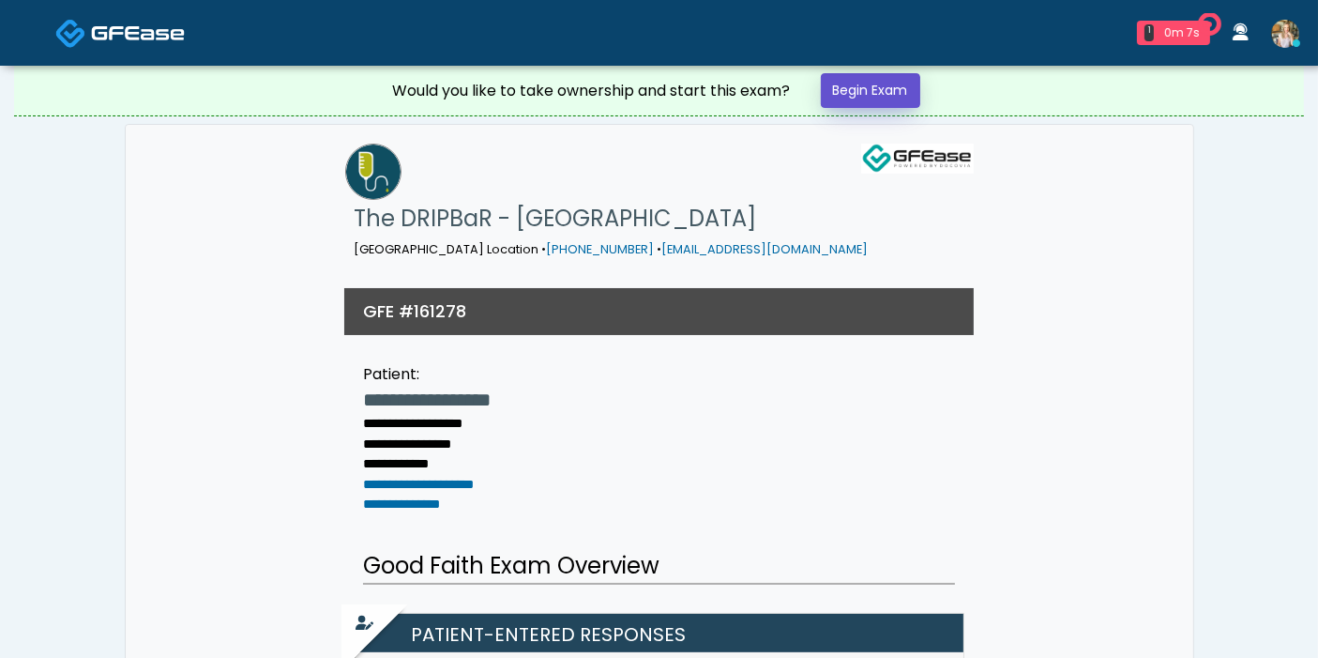
click at [850, 95] on link "Begin Exam" at bounding box center [870, 90] width 99 height 35
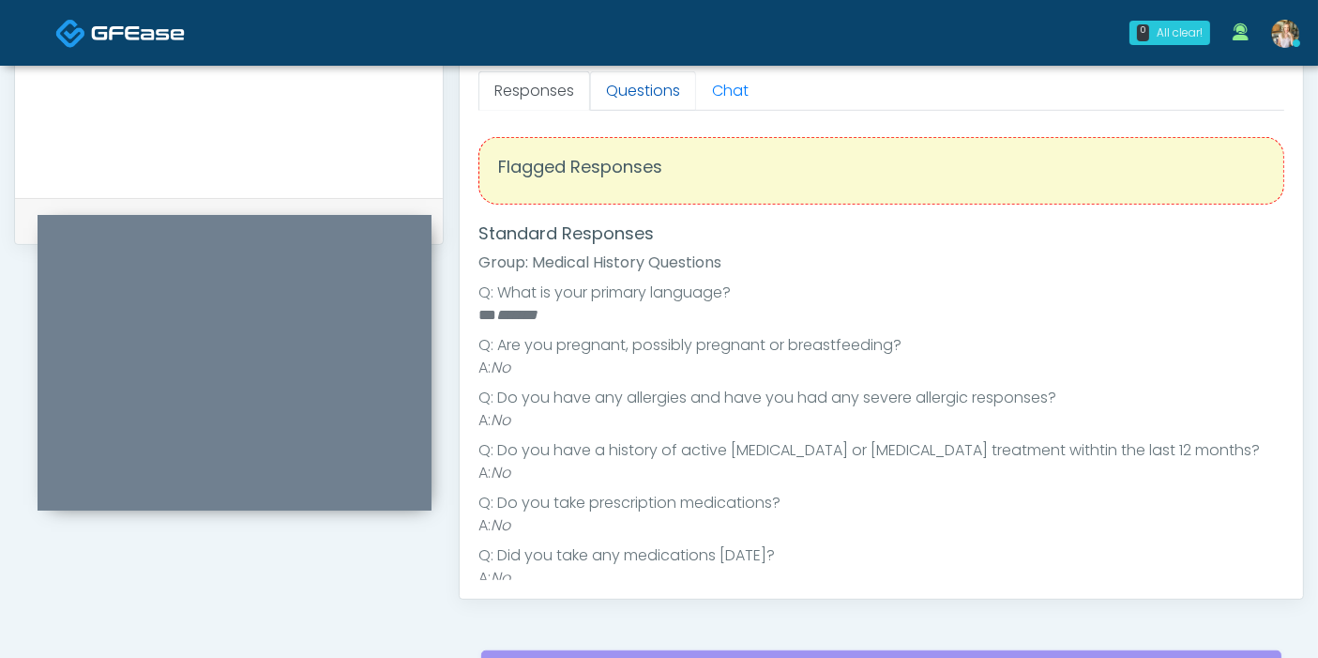
click at [630, 82] on link "Questions" at bounding box center [643, 90] width 106 height 39
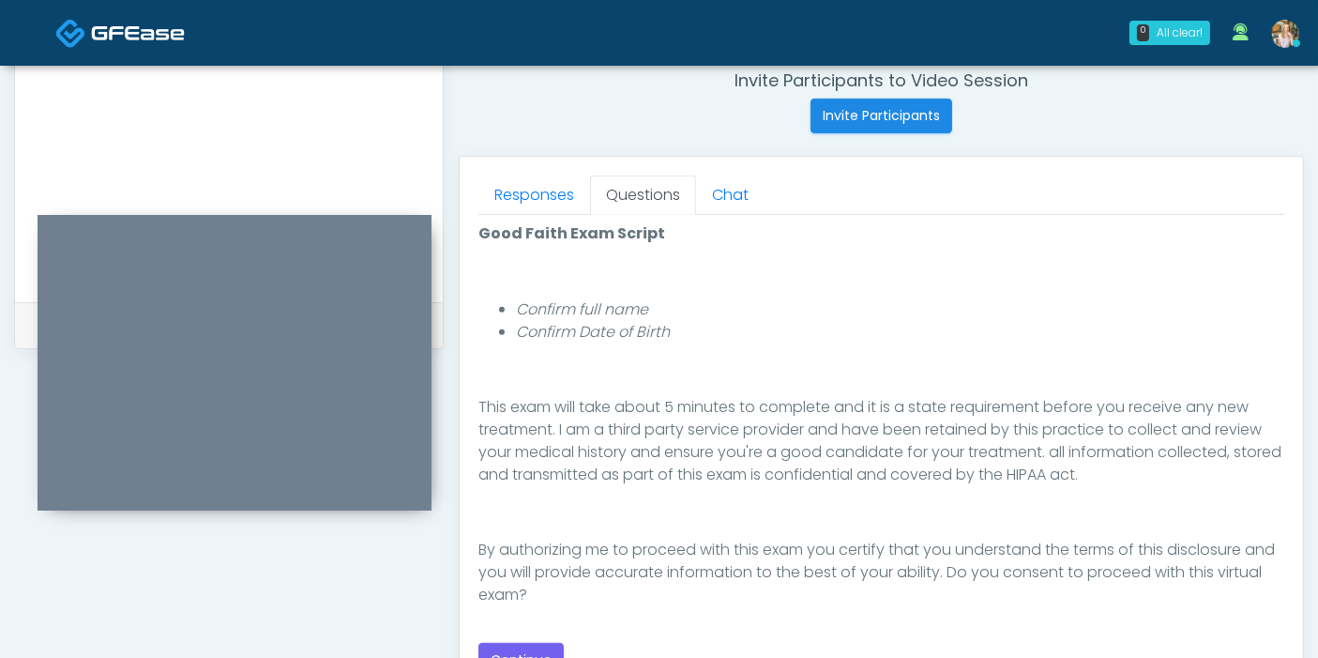
scroll to position [833, 0]
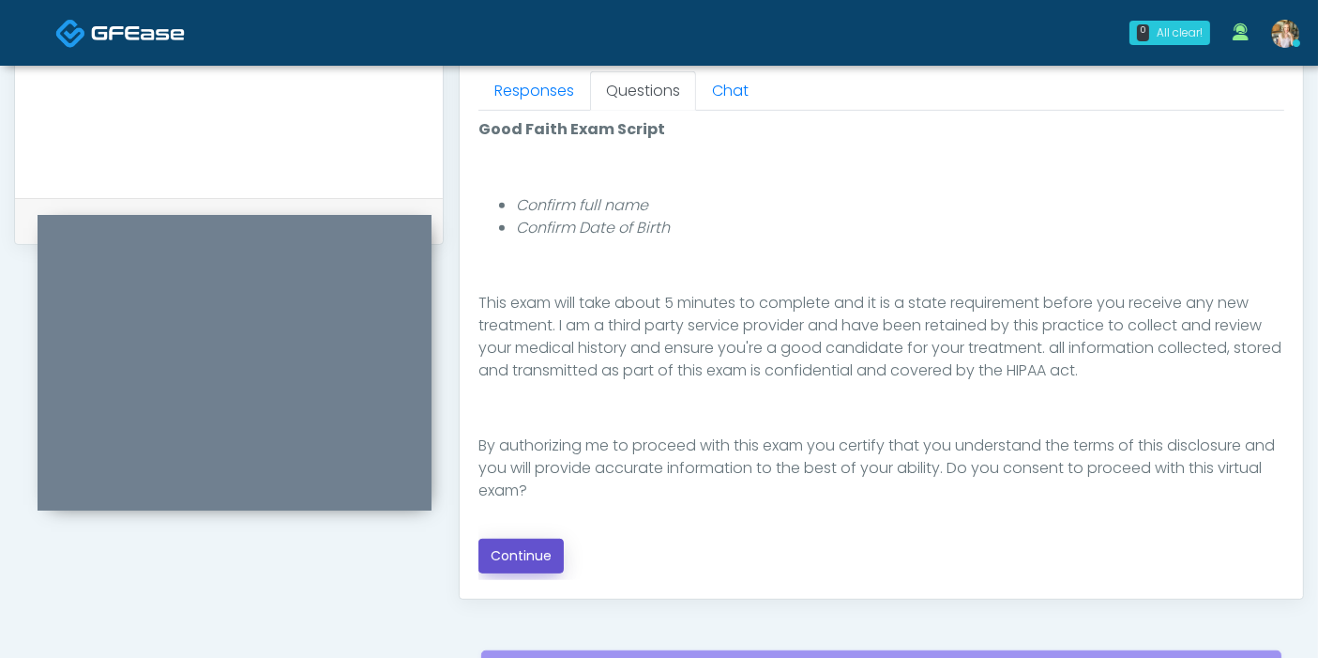
click at [517, 553] on button "Continue" at bounding box center [520, 555] width 85 height 35
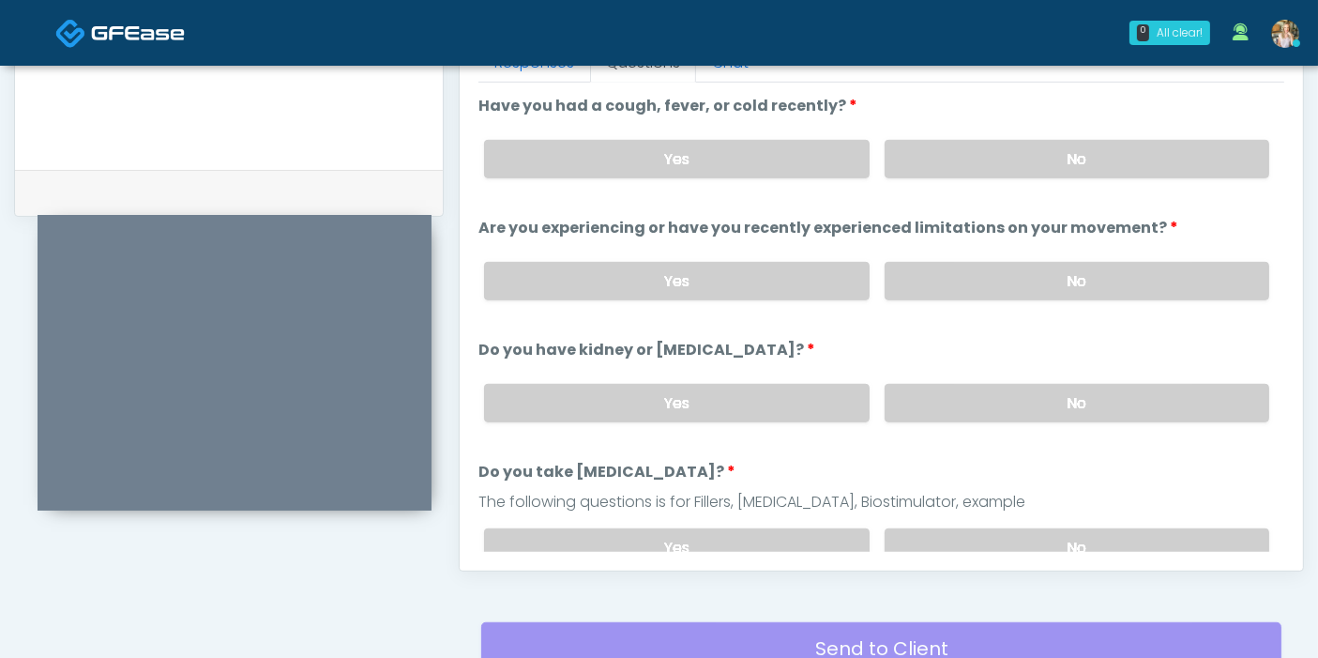
scroll to position [814, 0]
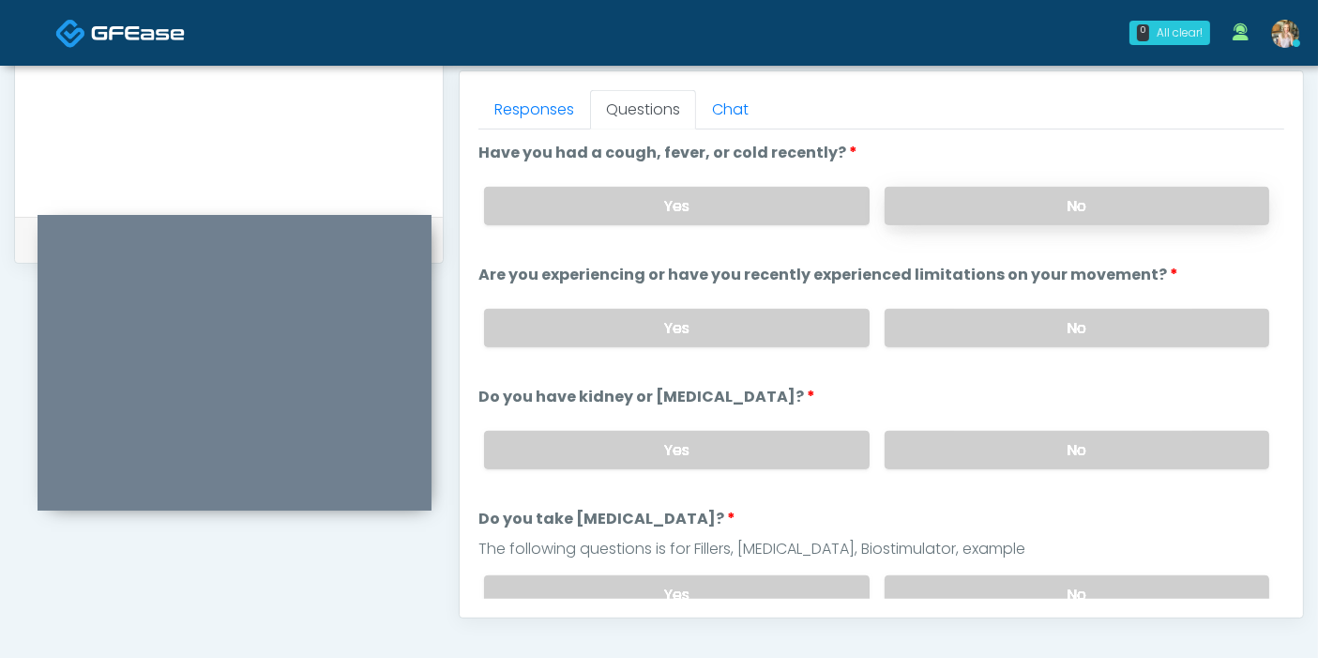
click at [1043, 204] on label "No" at bounding box center [1077, 206] width 385 height 38
click at [1078, 323] on label "No" at bounding box center [1077, 328] width 385 height 38
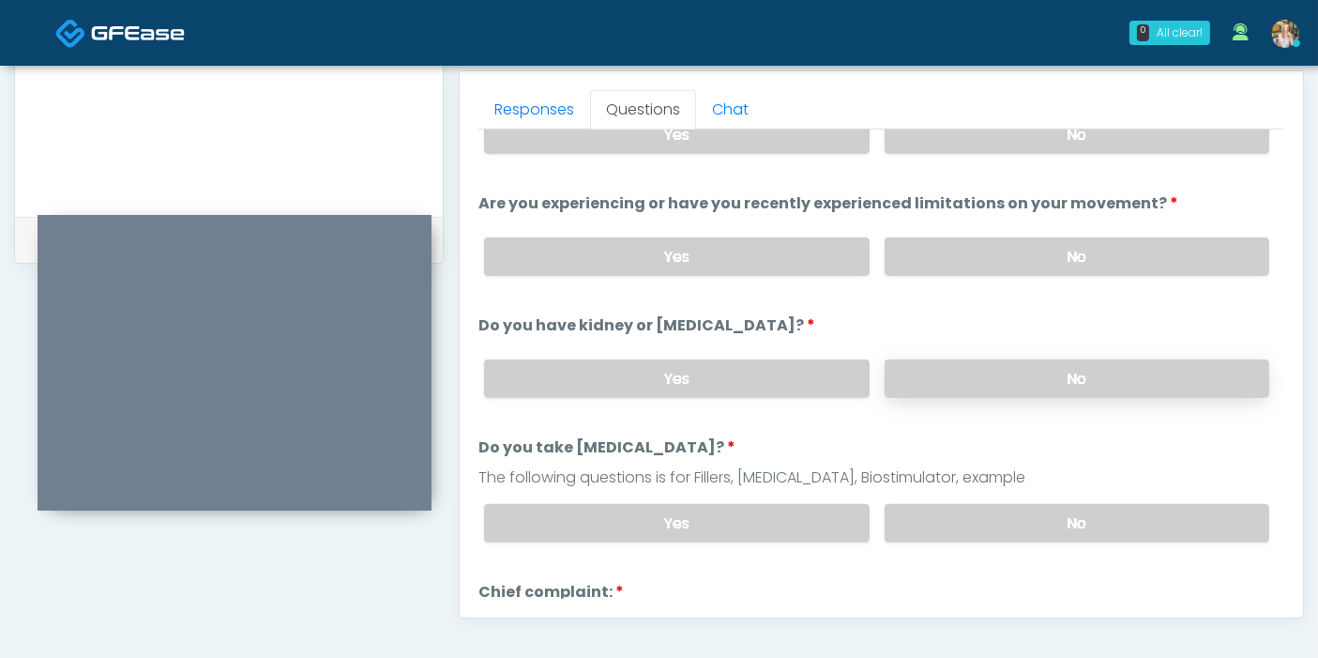
scroll to position [104, 0]
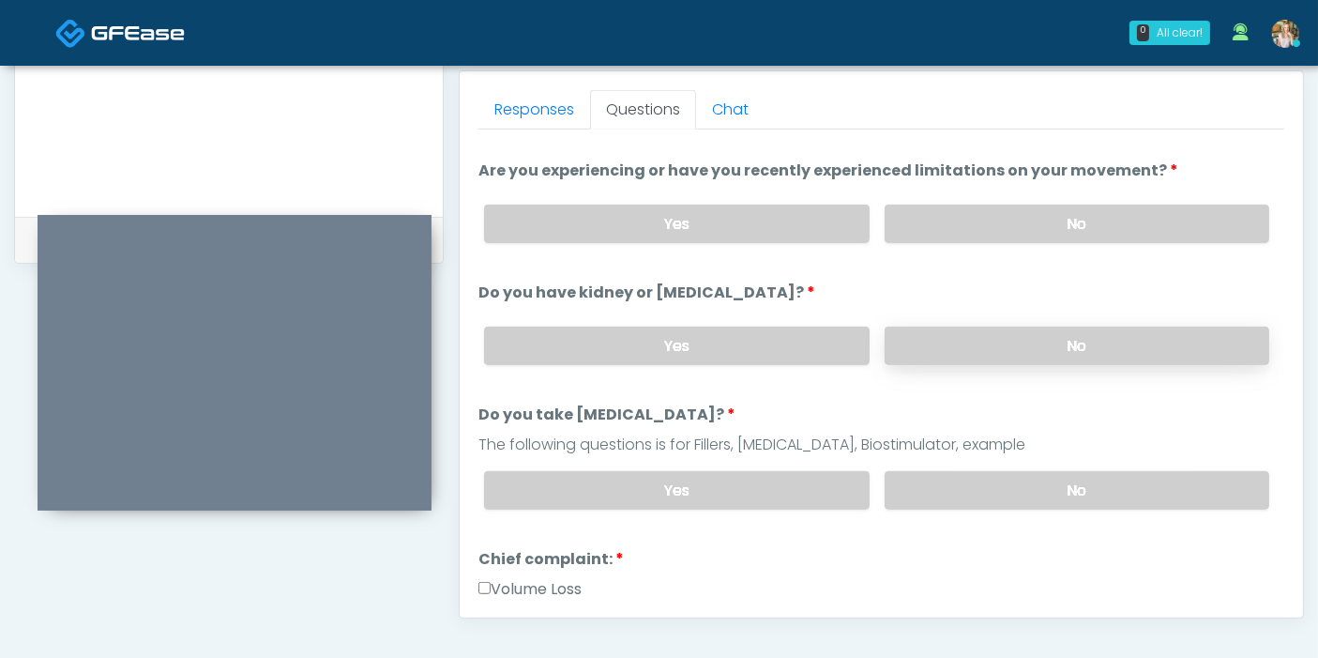
click at [1028, 339] on label "No" at bounding box center [1077, 345] width 385 height 38
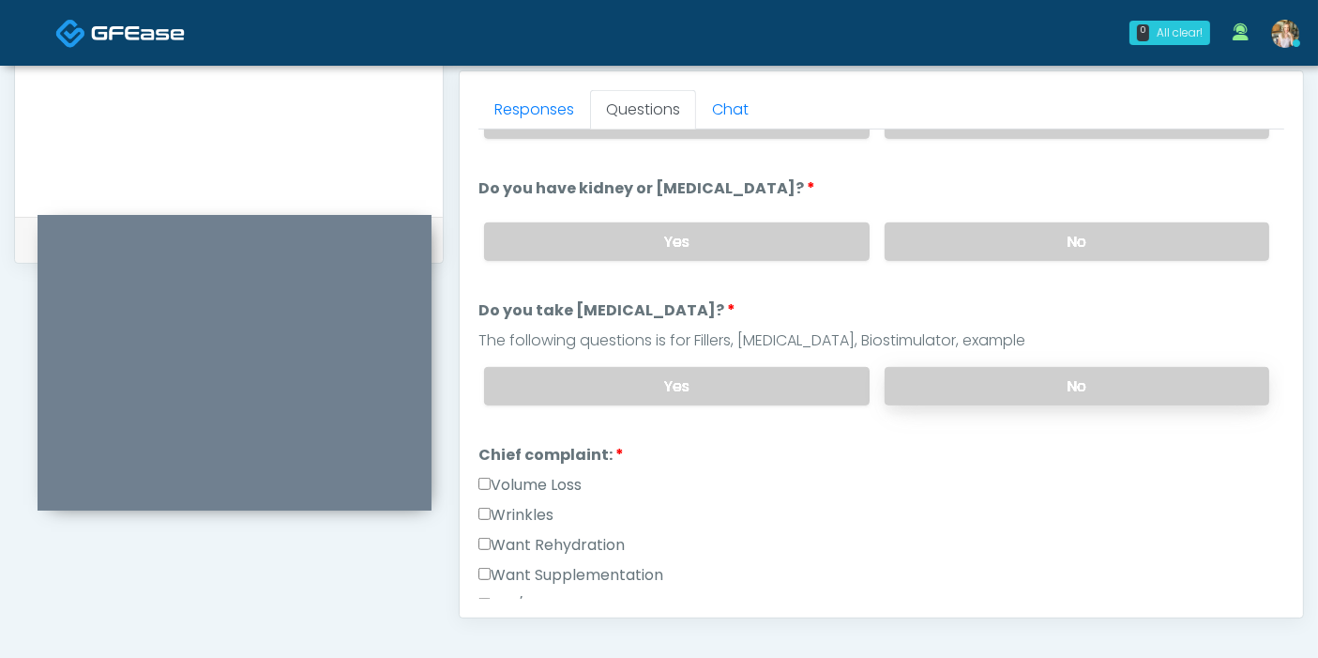
click at [953, 392] on label "No" at bounding box center [1077, 386] width 385 height 38
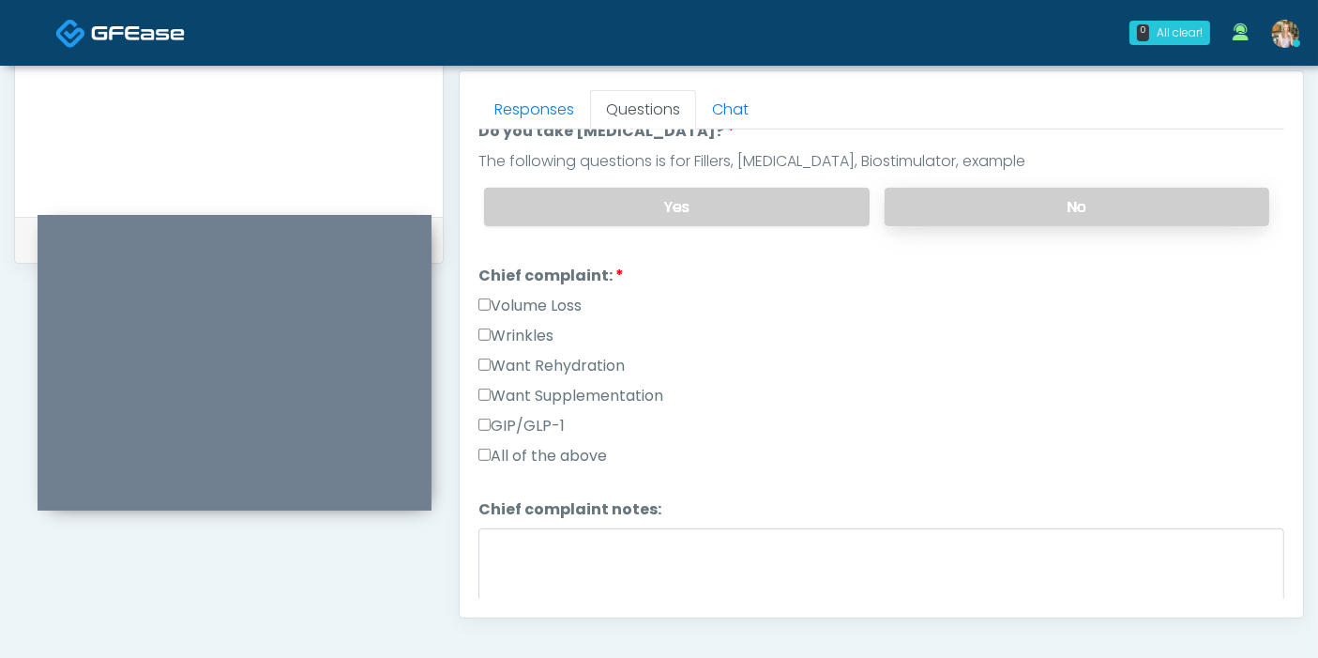
scroll to position [416, 0]
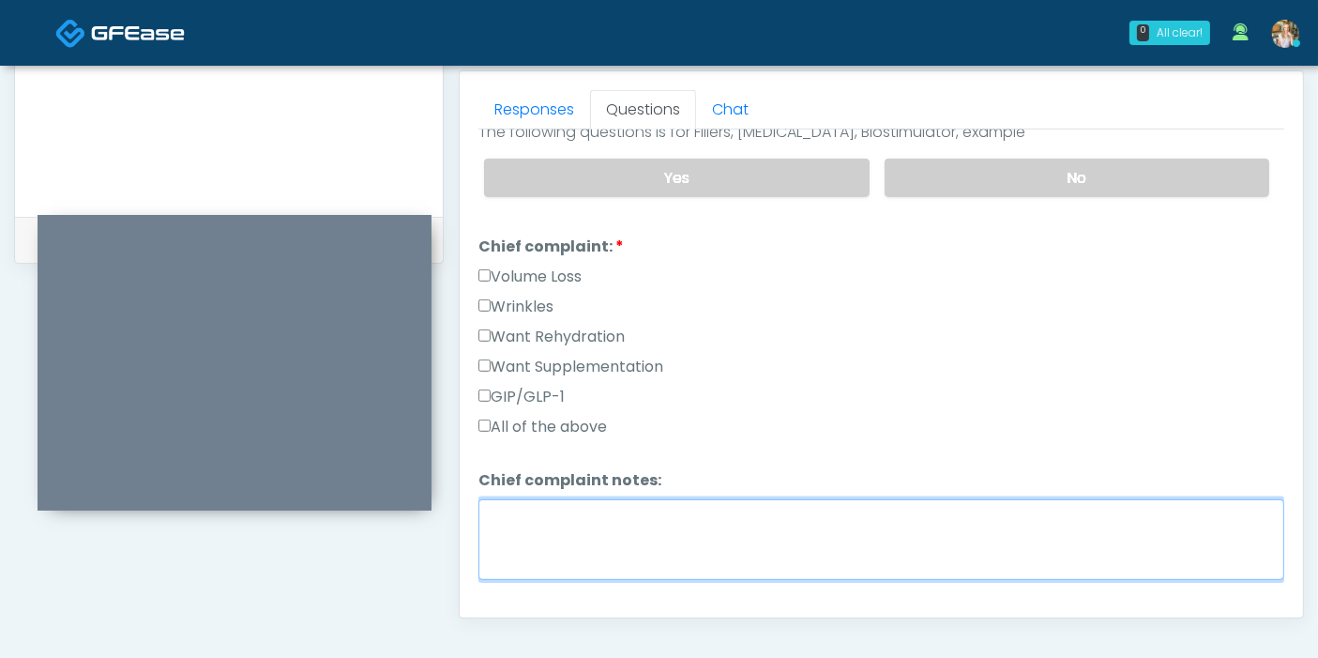
click at [611, 525] on textarea "Chief complaint notes:" at bounding box center [881, 539] width 806 height 81
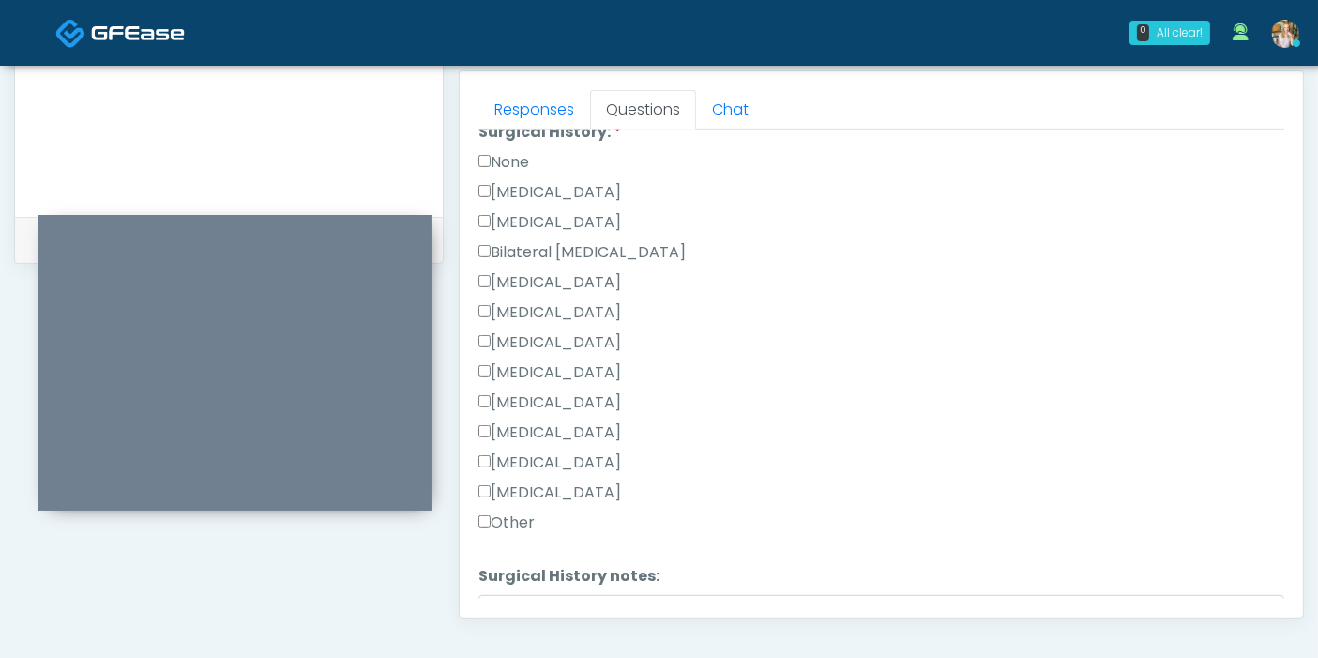
scroll to position [938, 0]
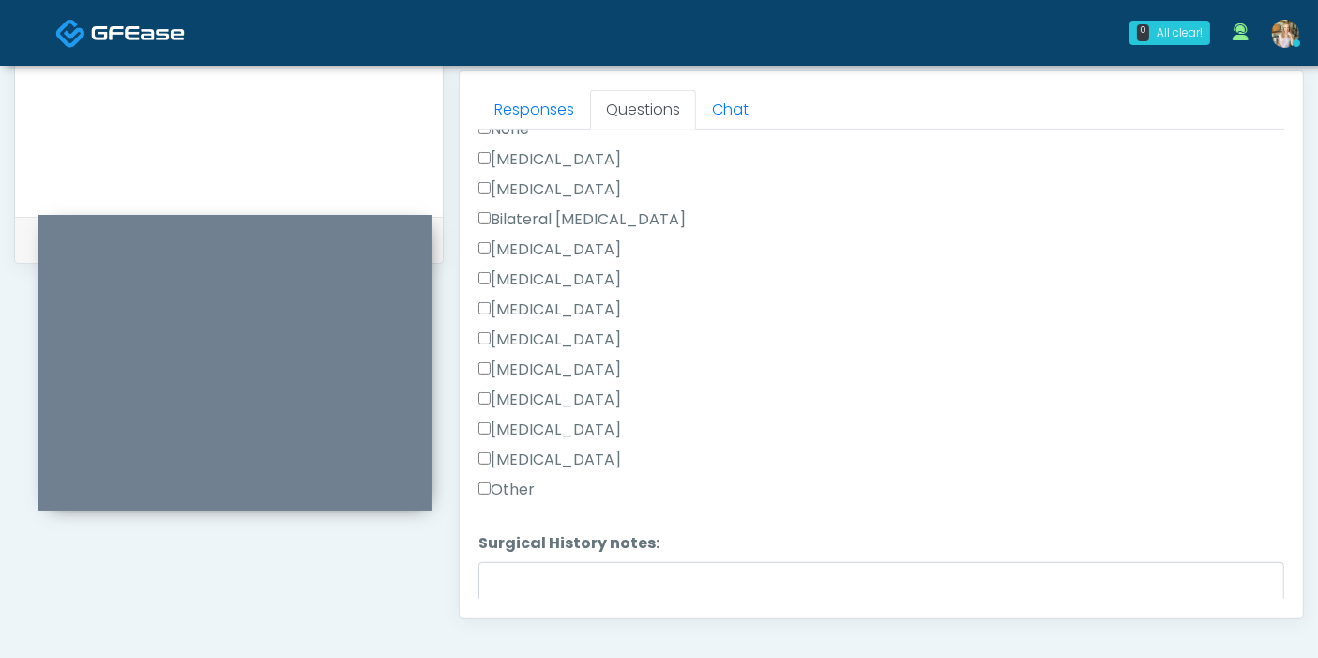
type textarea "**********"
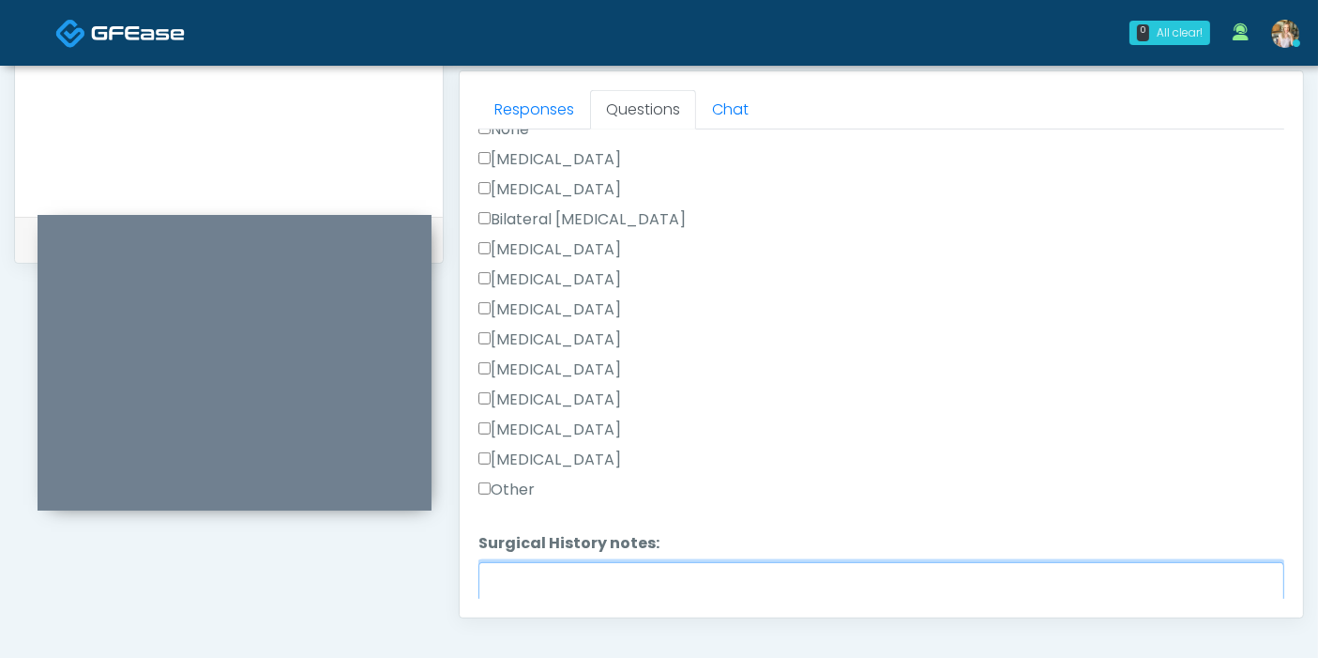
click at [581, 569] on textarea "Surgical History notes:" at bounding box center [881, 602] width 806 height 81
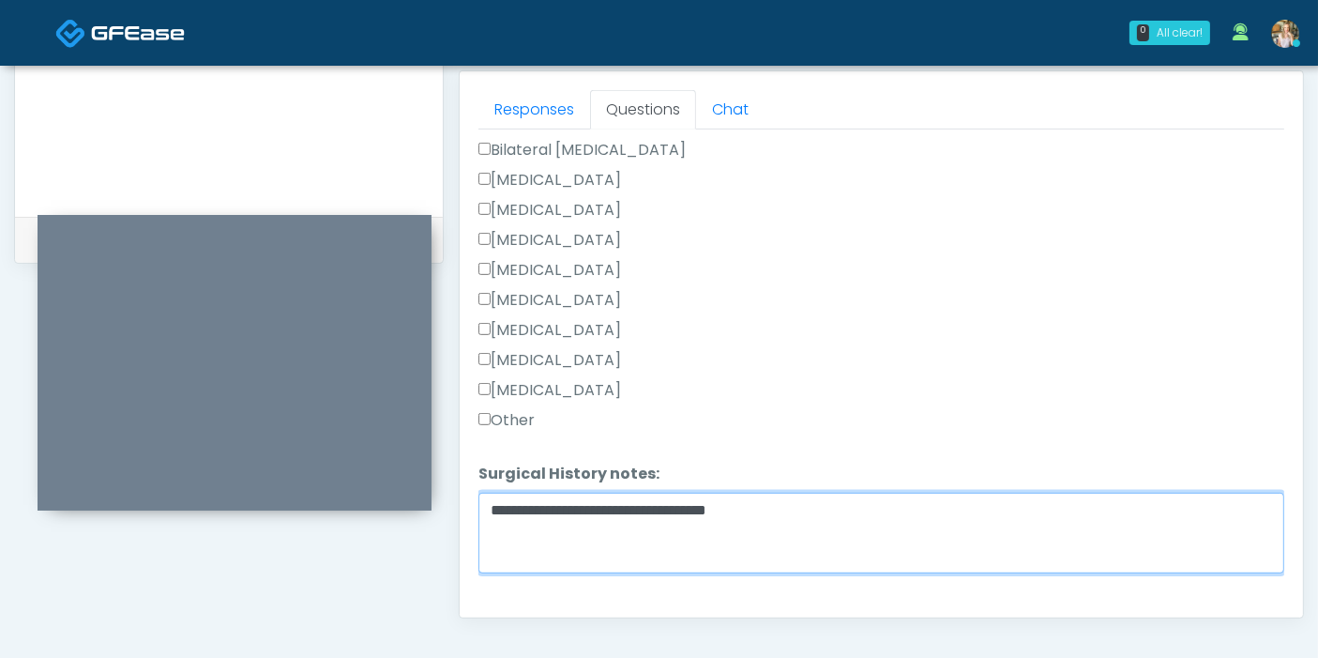
scroll to position [1040, 0]
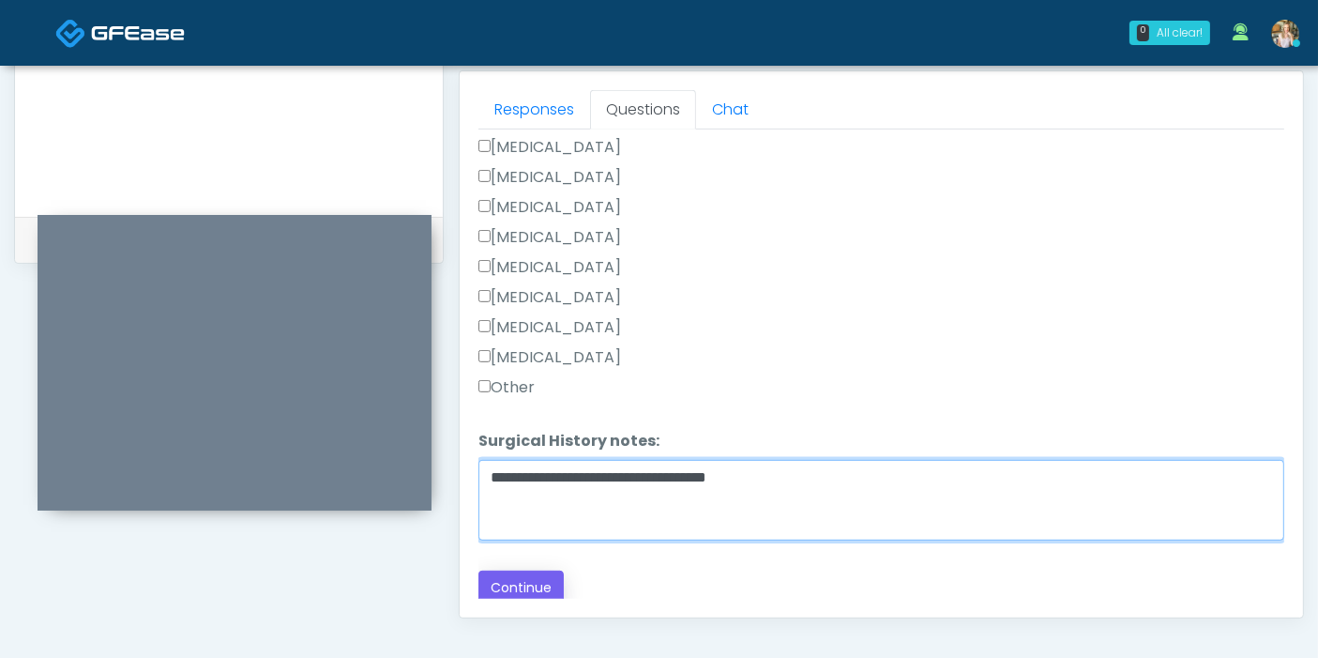
type textarea "**********"
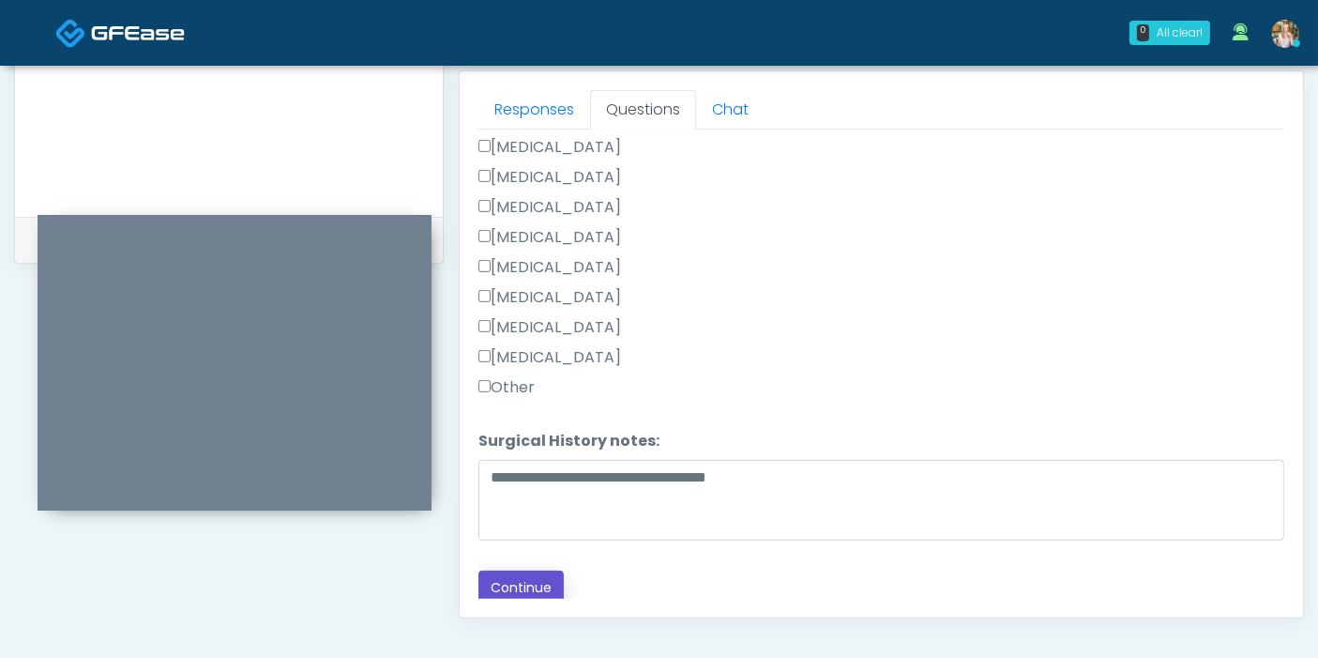
click at [511, 576] on button "Continue" at bounding box center [520, 587] width 85 height 35
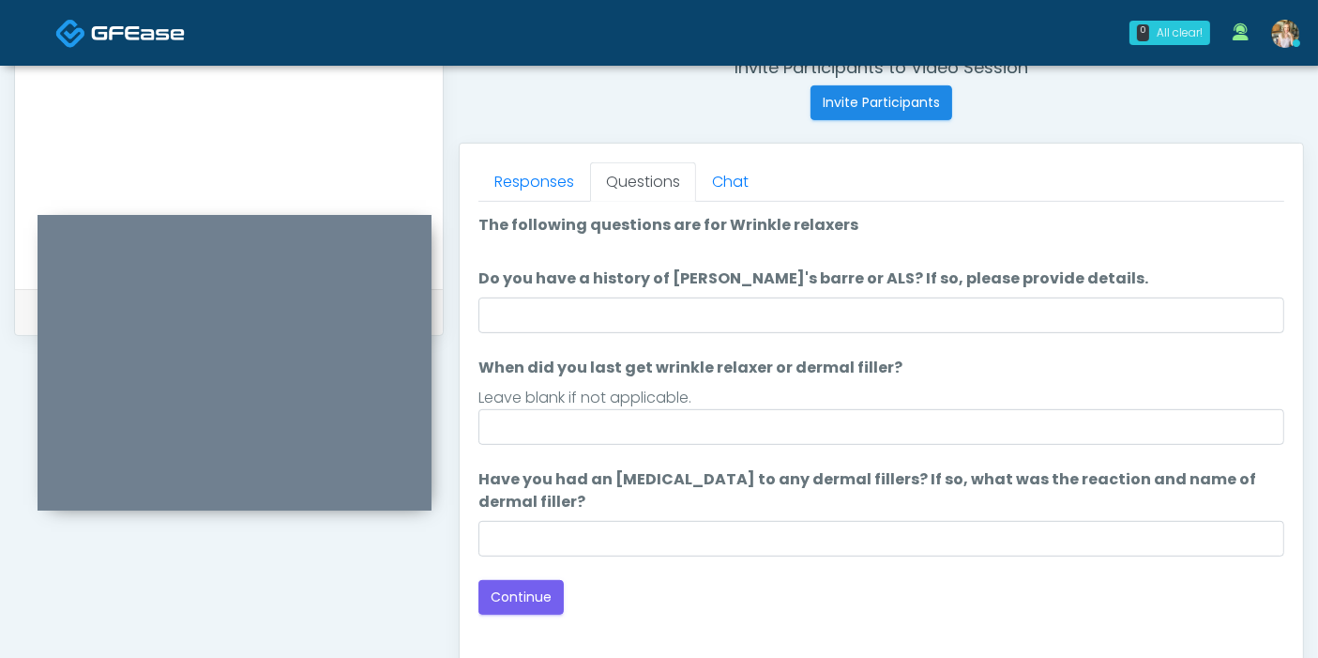
scroll to position [710, 0]
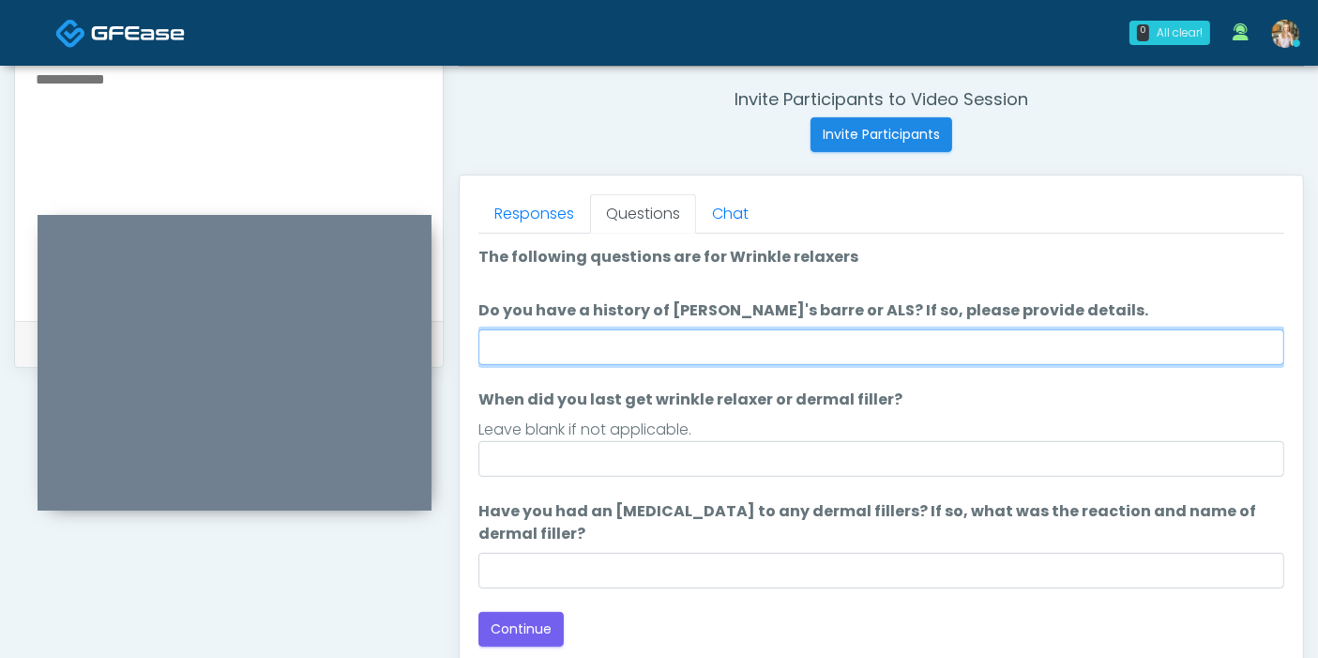
click at [882, 342] on input "Do you have a history of [PERSON_NAME]'s barre or ALS? If so, please provide de…" at bounding box center [881, 347] width 806 height 36
type input "**"
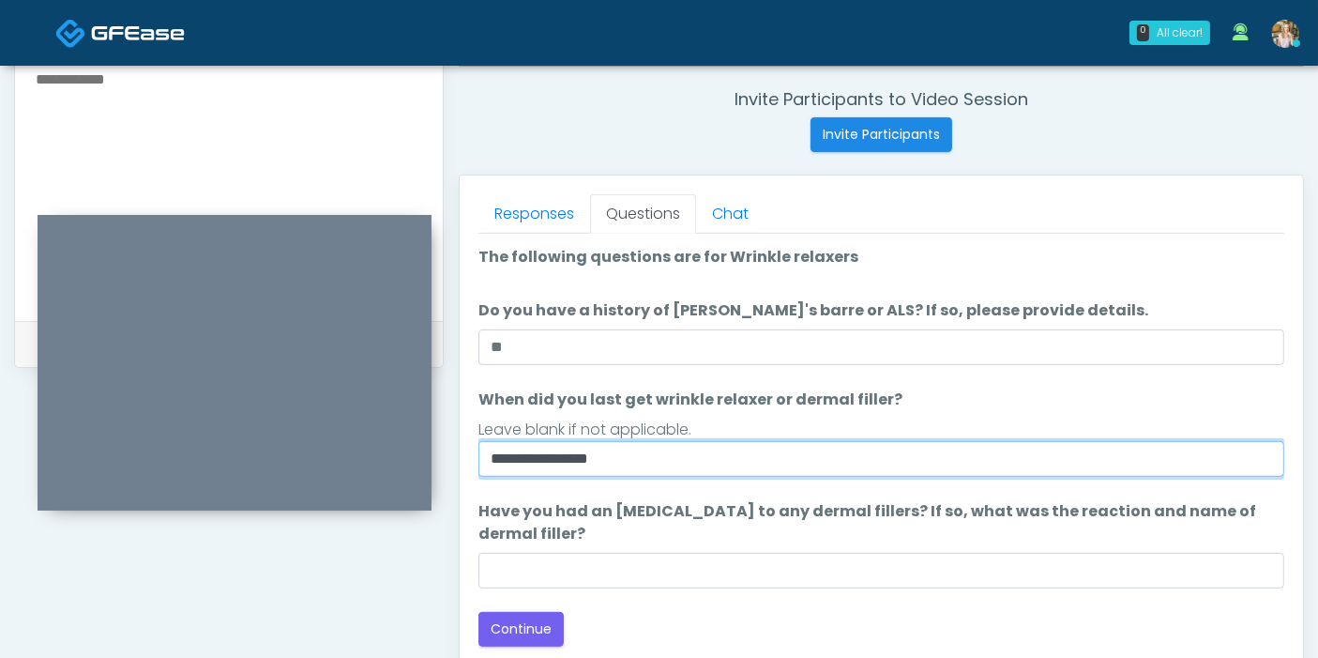
type input "**********"
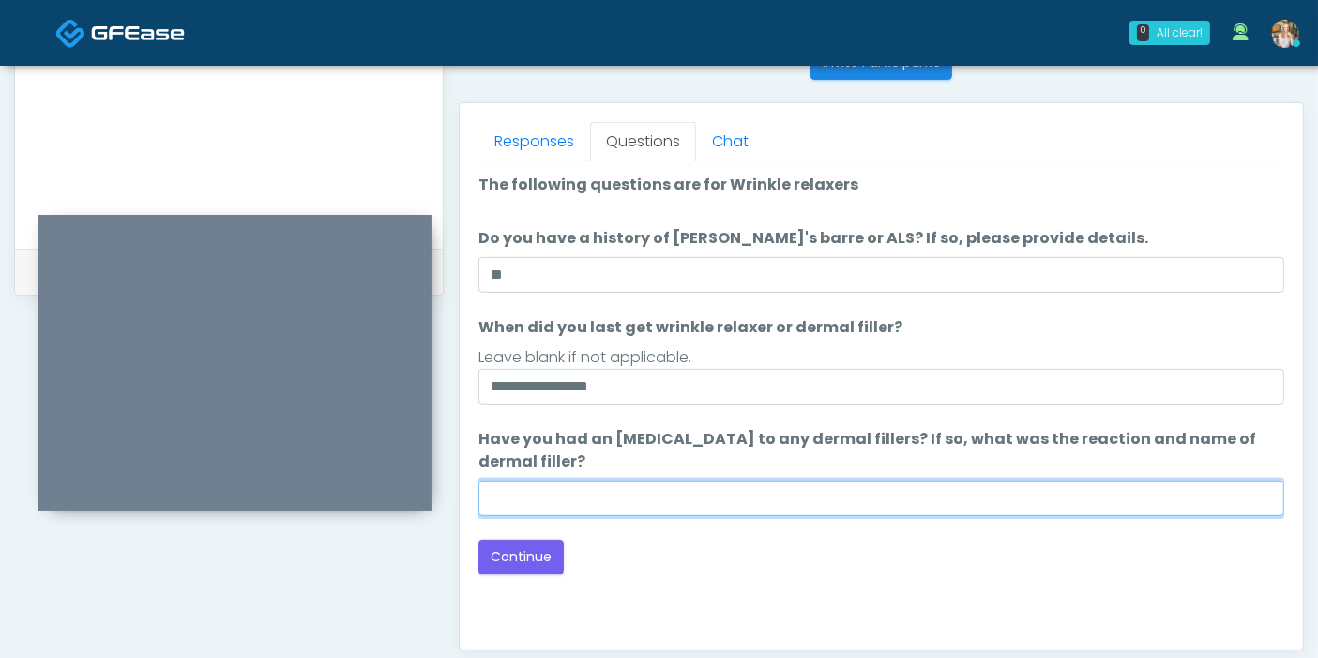
scroll to position [814, 0]
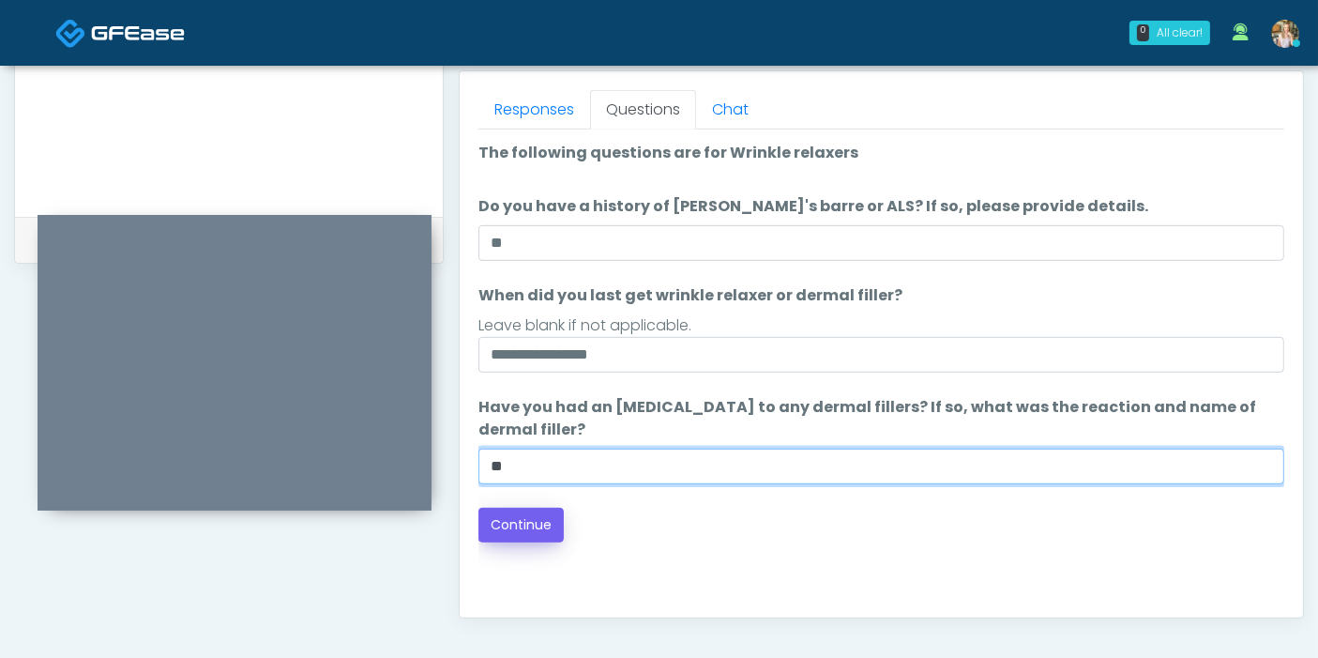
type input "**"
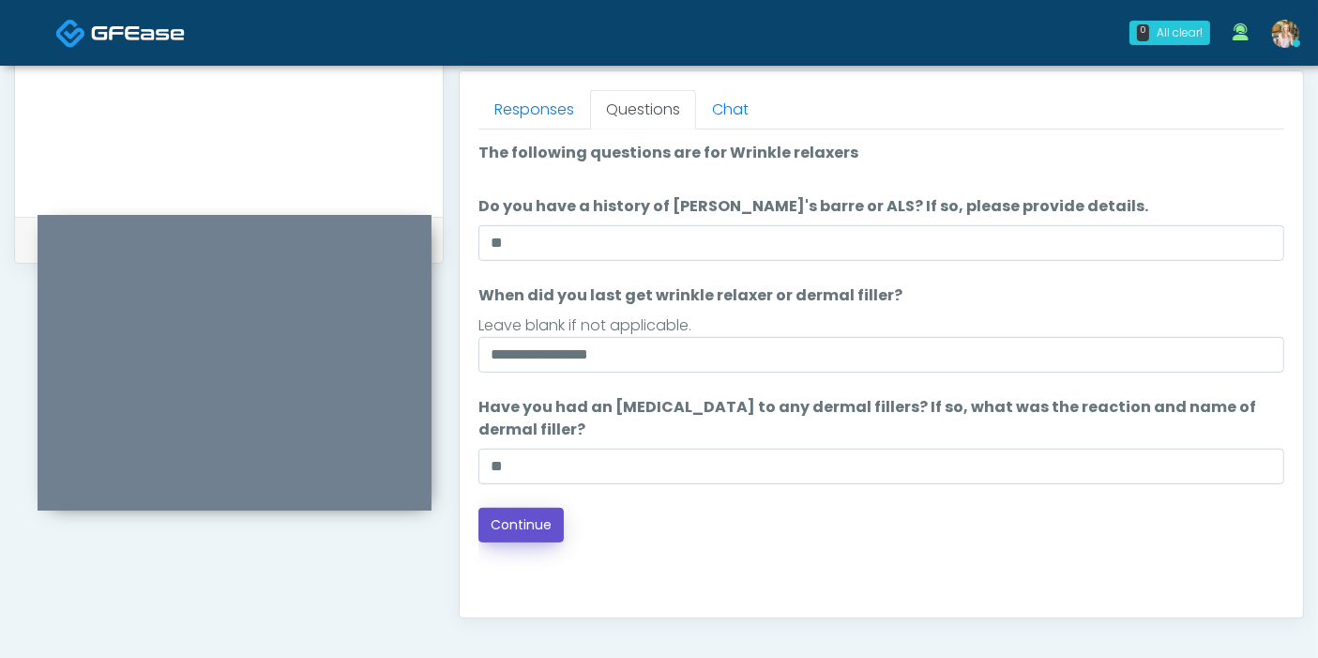
click at [492, 535] on button "Continue" at bounding box center [520, 524] width 85 height 35
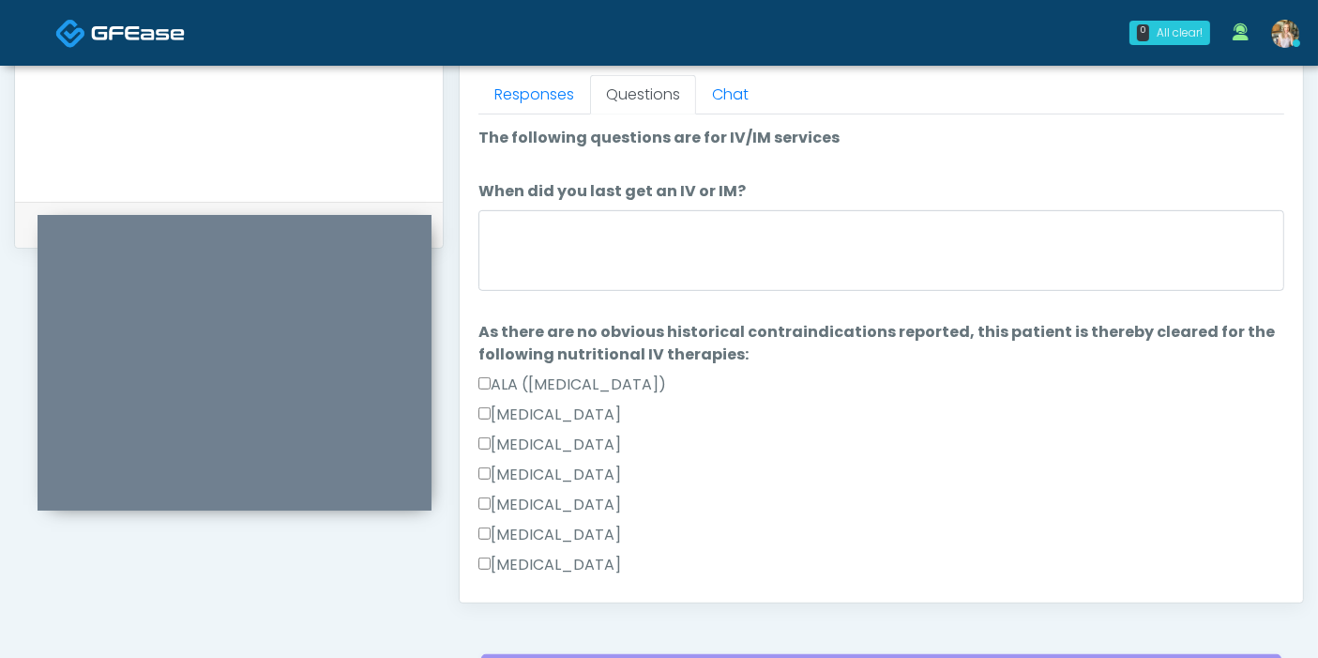
scroll to position [710, 0]
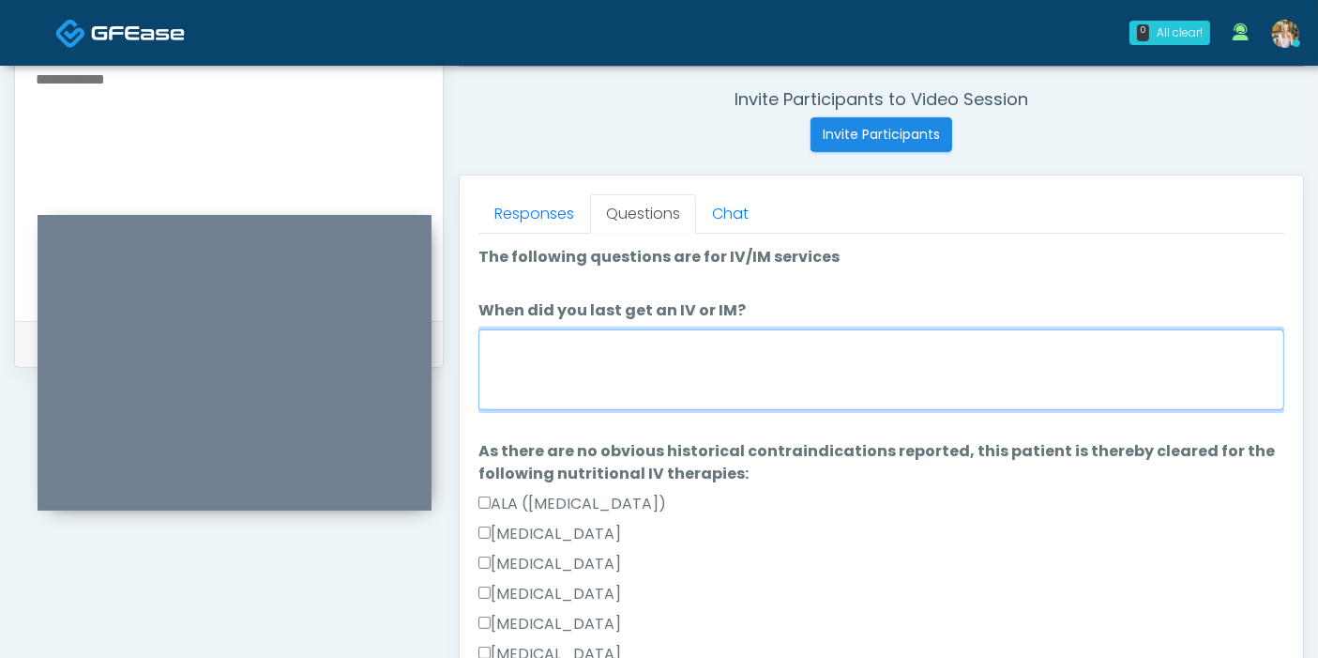
click at [794, 371] on textarea "When did you last get an IV or IM?" at bounding box center [881, 369] width 806 height 81
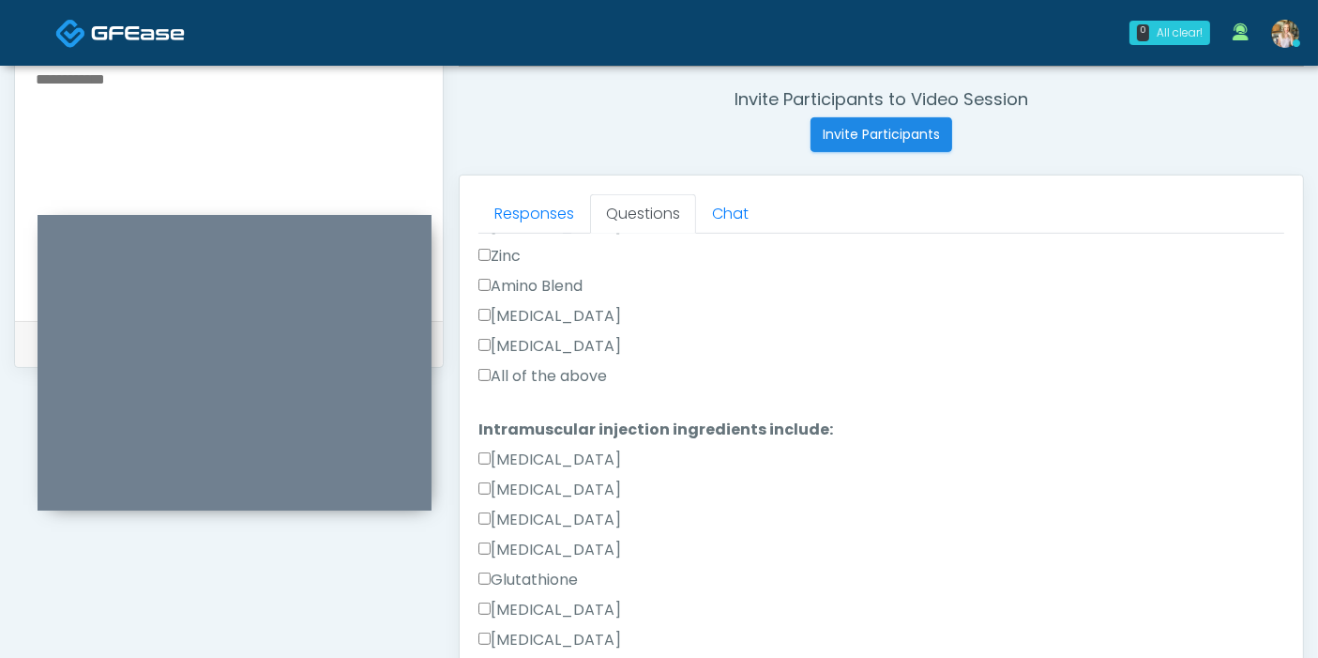
click at [505, 372] on label "All of the above" at bounding box center [542, 376] width 129 height 23
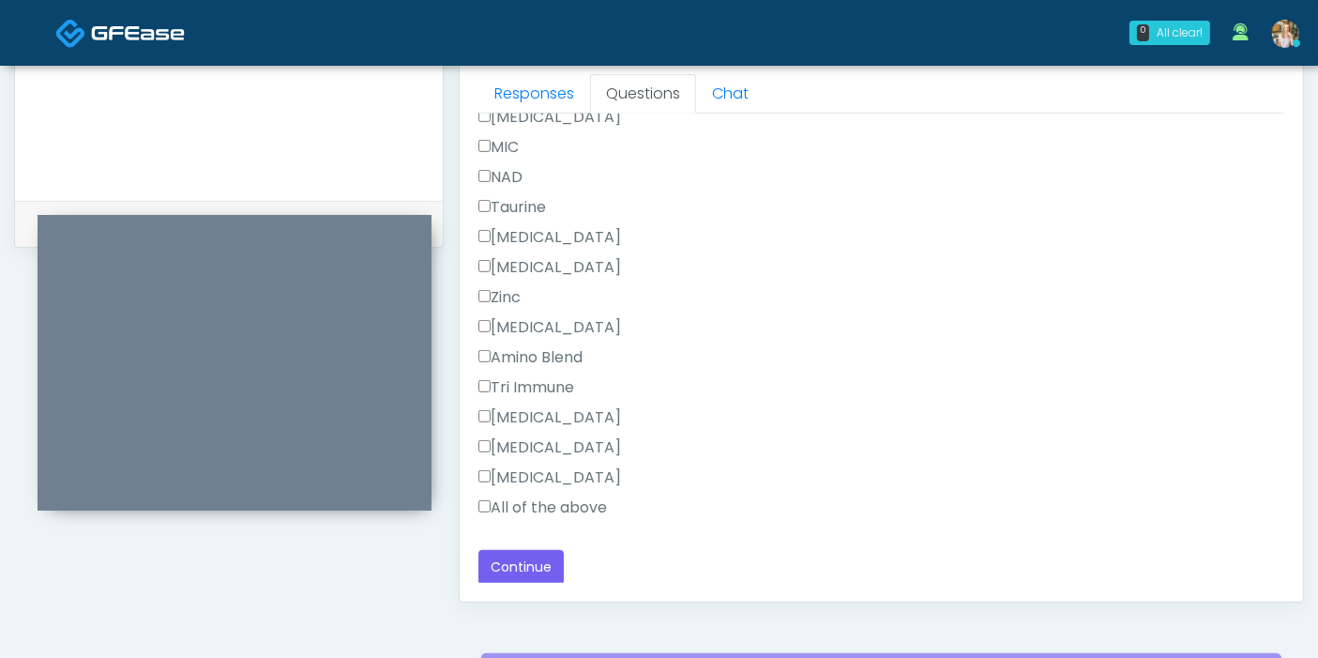
scroll to position [918, 0]
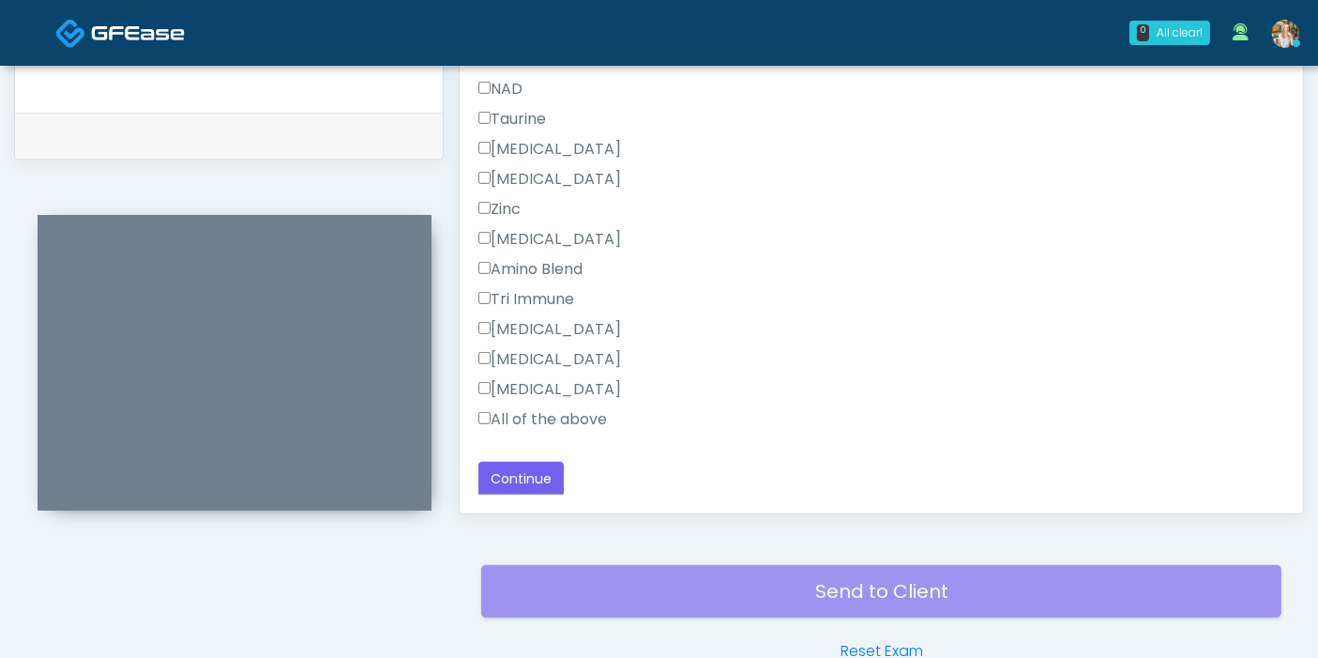
click at [519, 412] on label "All of the above" at bounding box center [542, 419] width 129 height 23
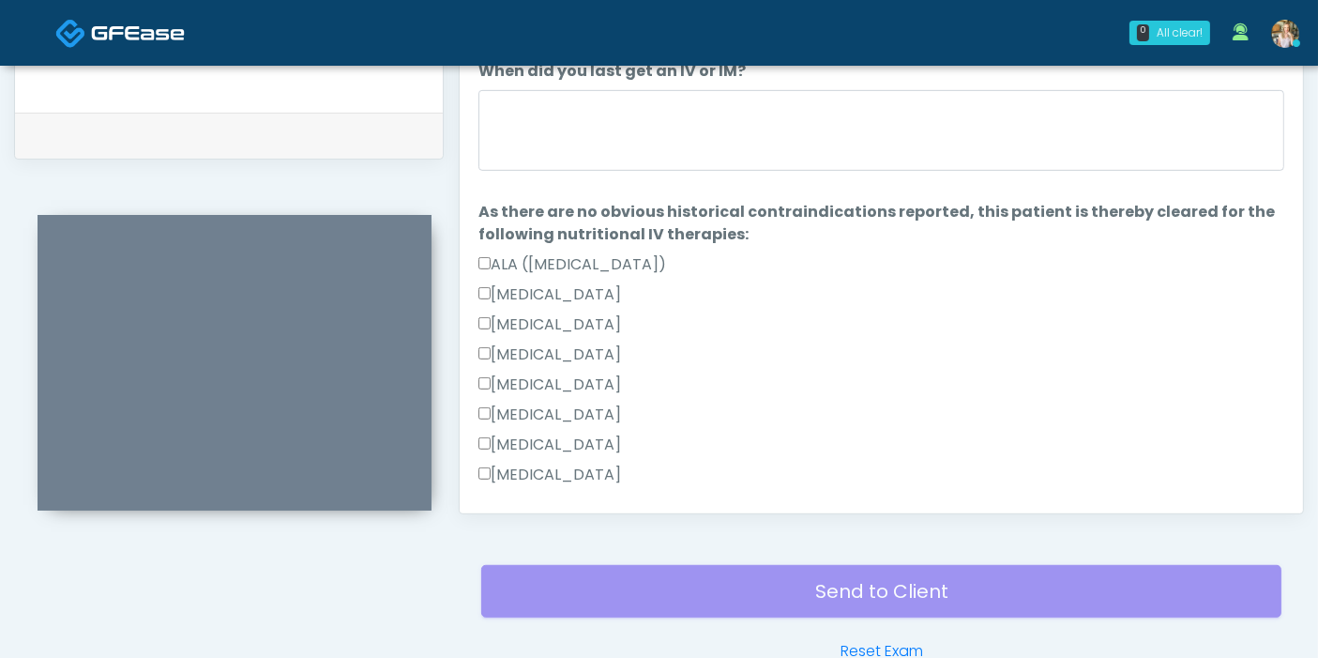
scroll to position [0, 0]
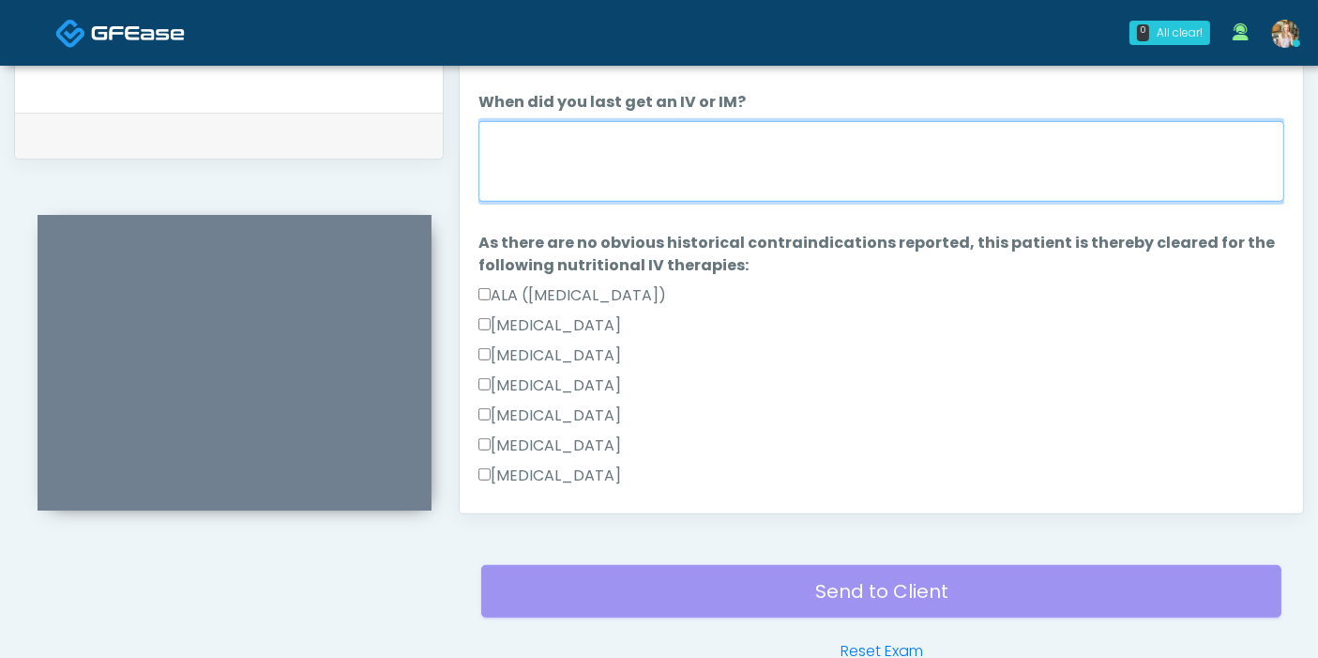
click at [664, 159] on textarea "When did you last get an IV or IM?" at bounding box center [881, 161] width 806 height 81
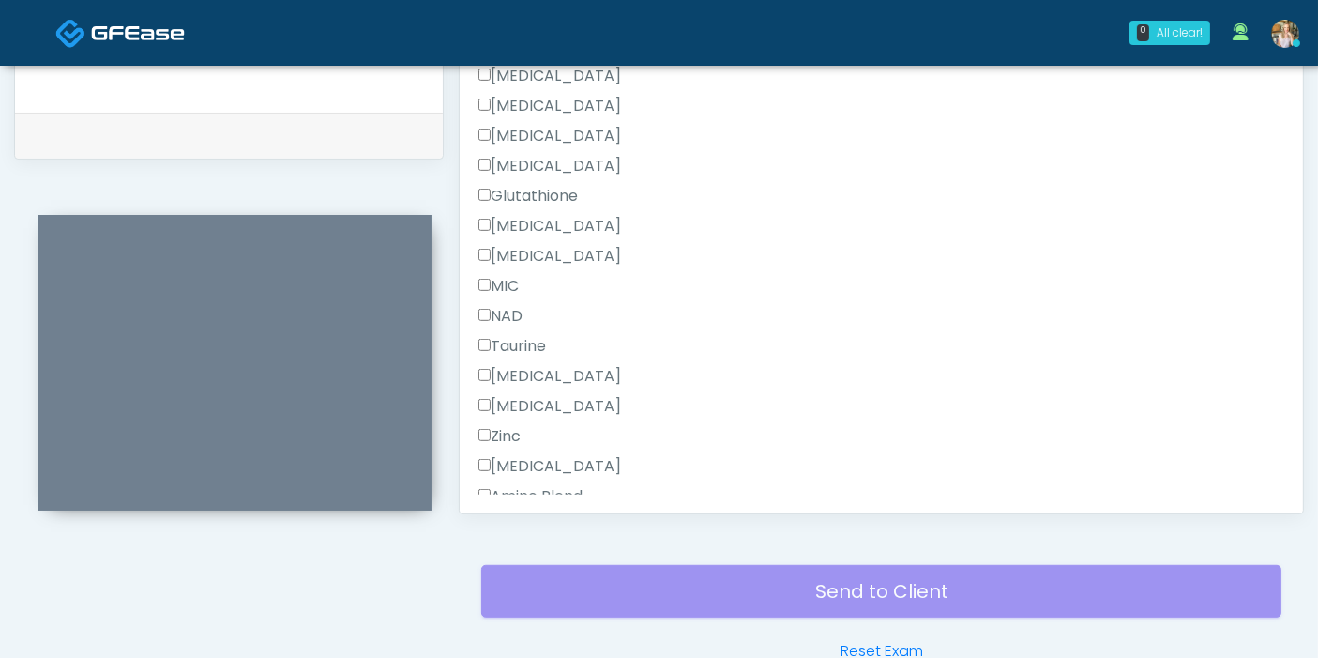
scroll to position [1340, 0]
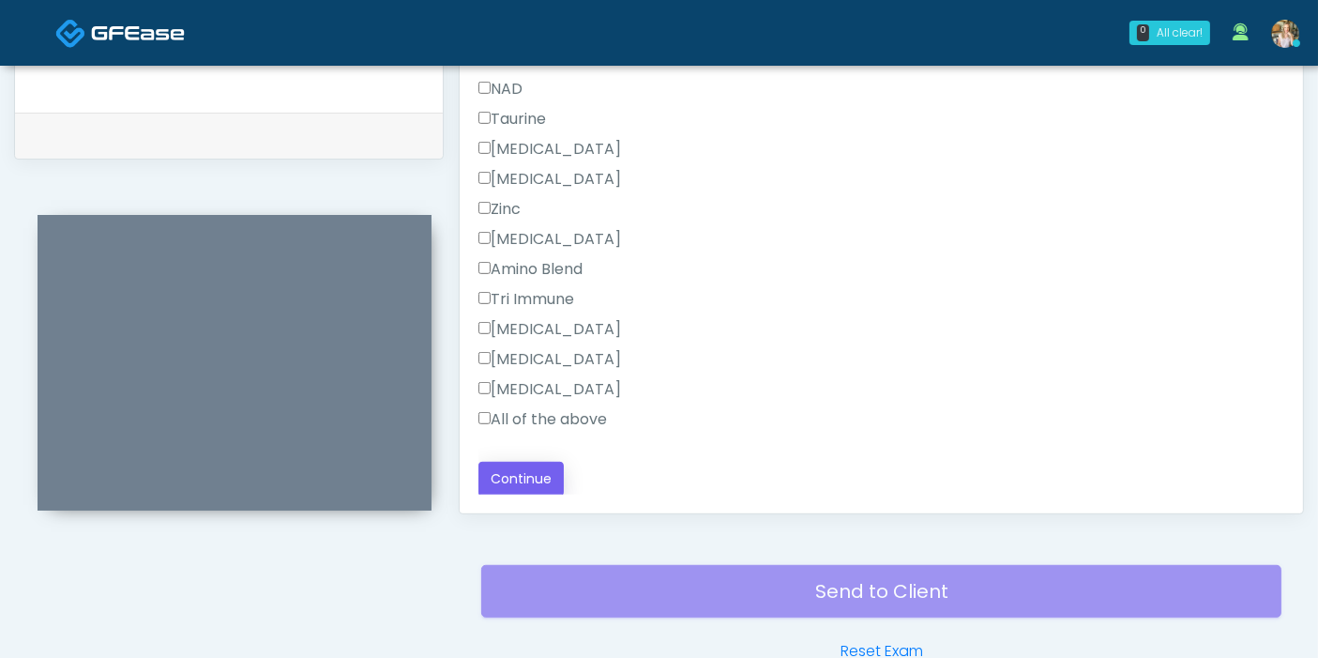
type textarea "**********"
click at [536, 476] on button "Continue" at bounding box center [520, 478] width 85 height 35
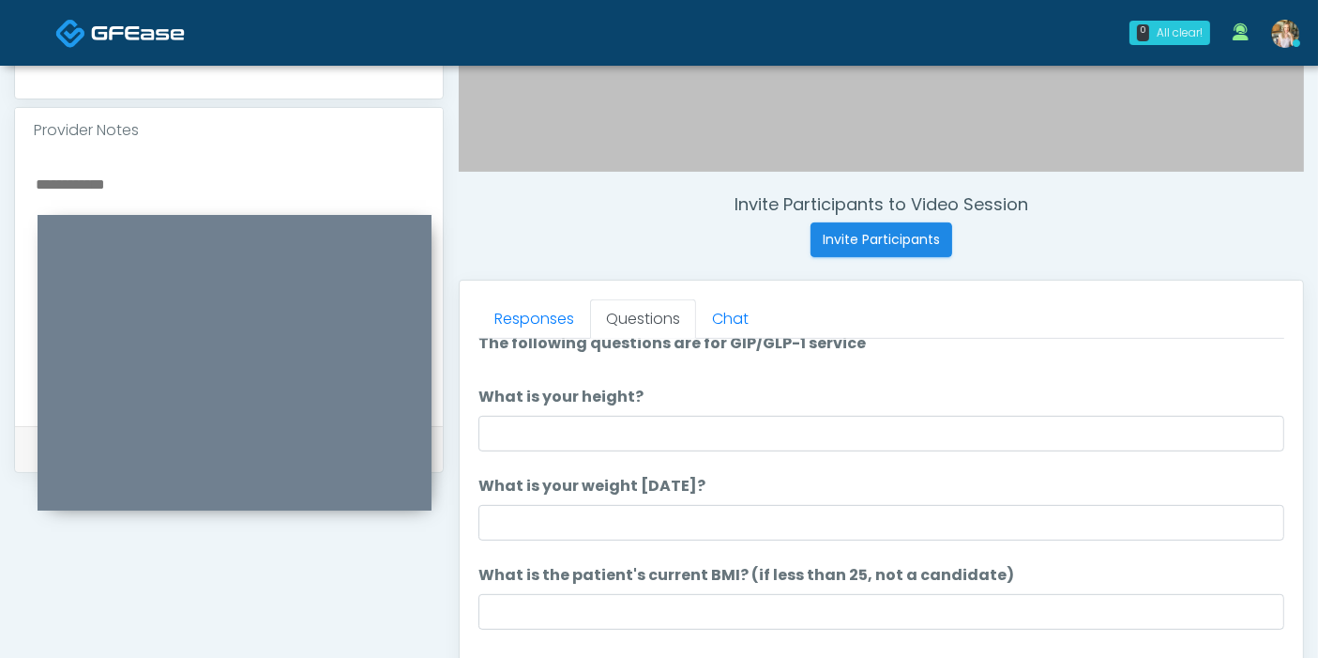
scroll to position [0, 0]
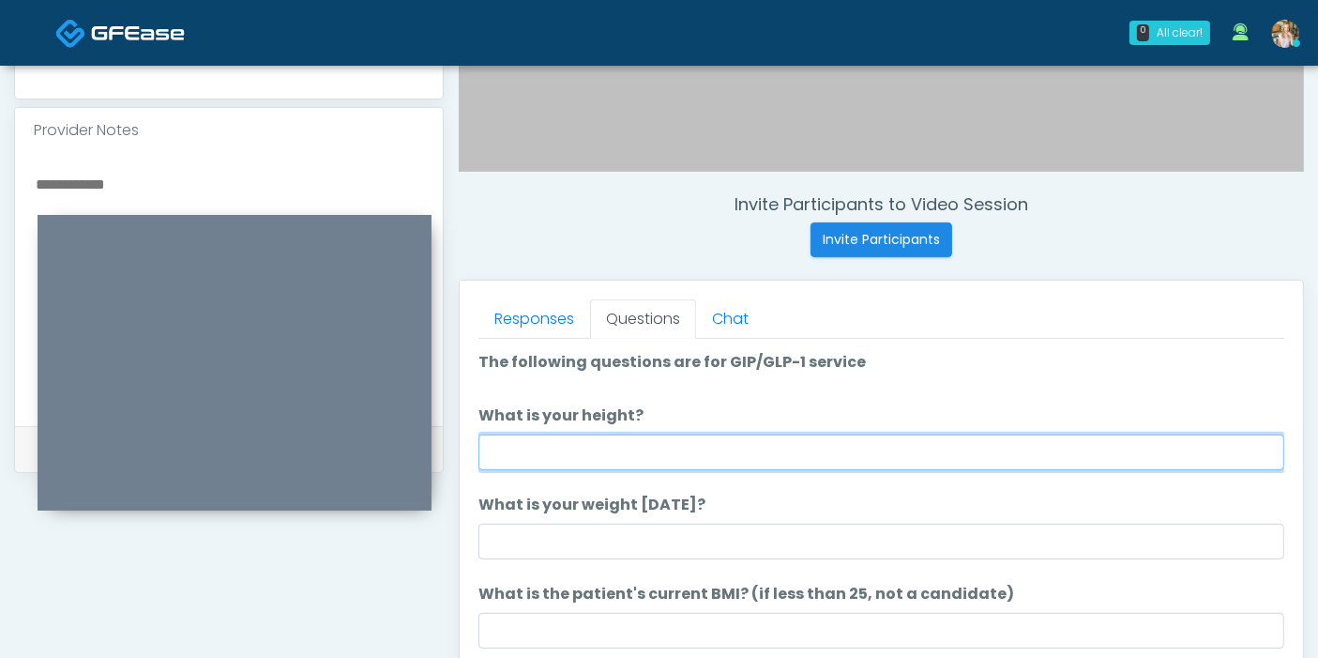
click at [906, 449] on input "What is your height?" at bounding box center [881, 452] width 806 height 36
click at [790, 447] on input "What is your height?" at bounding box center [881, 452] width 806 height 36
type input "***"
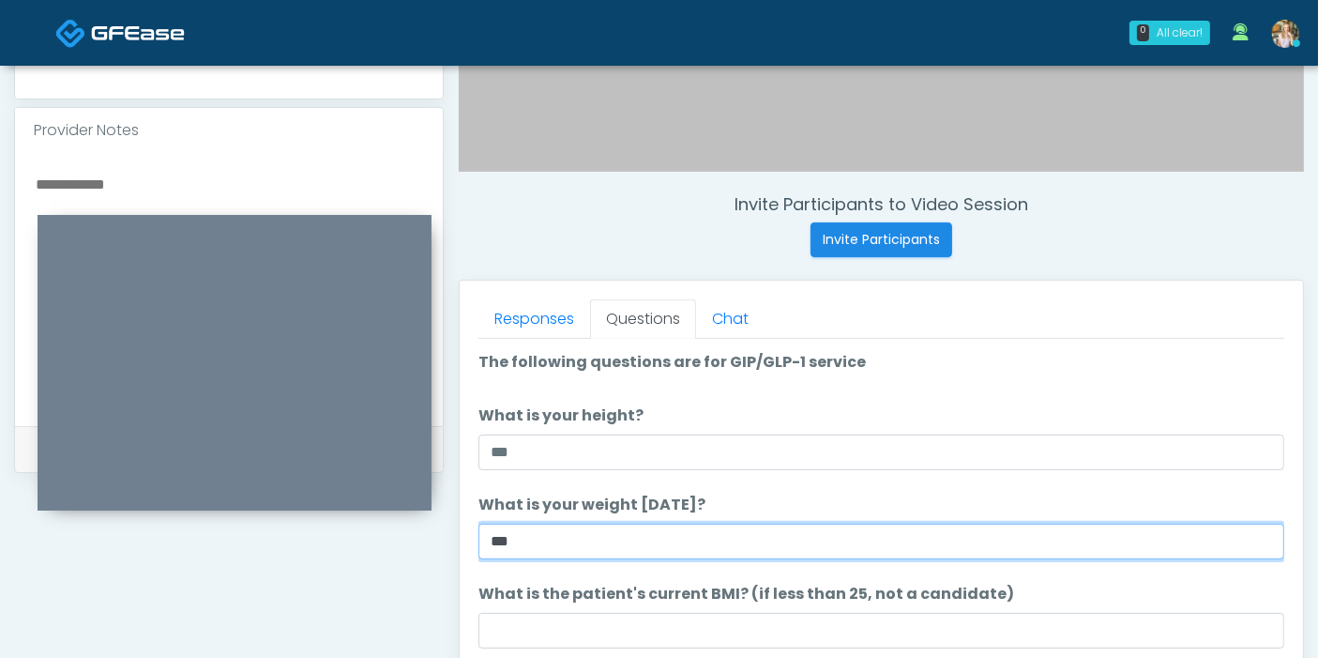
type input "***"
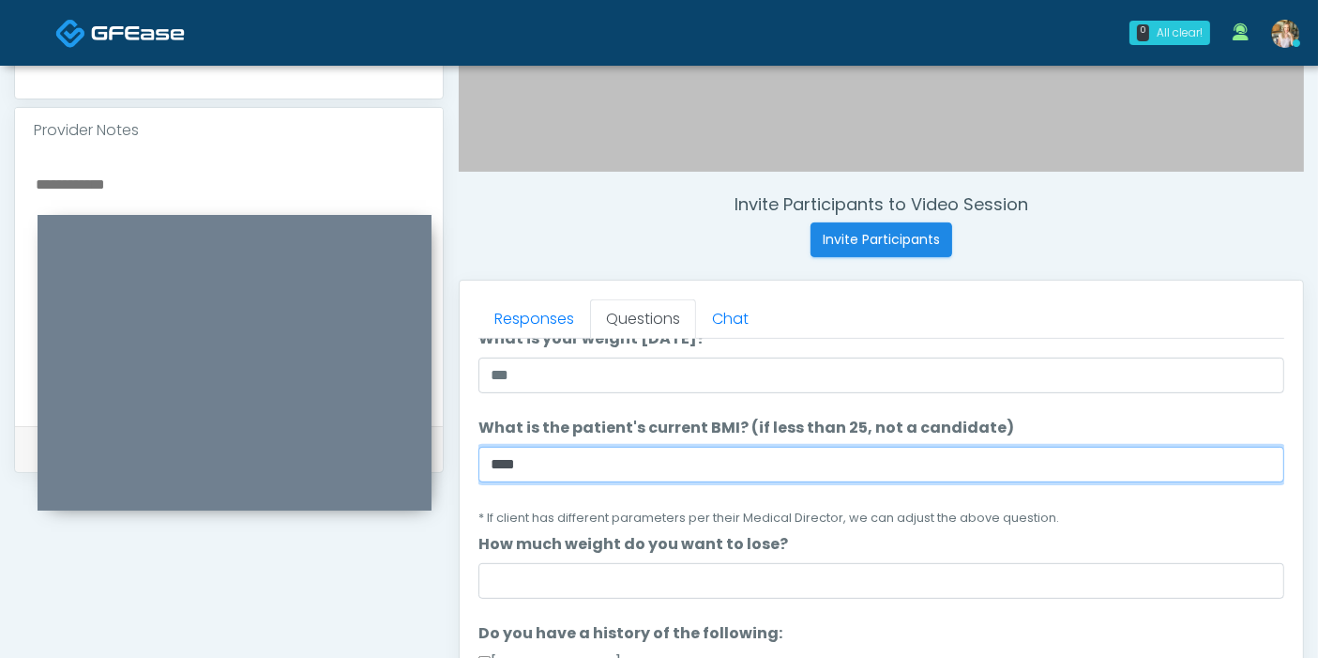
scroll to position [208, 0]
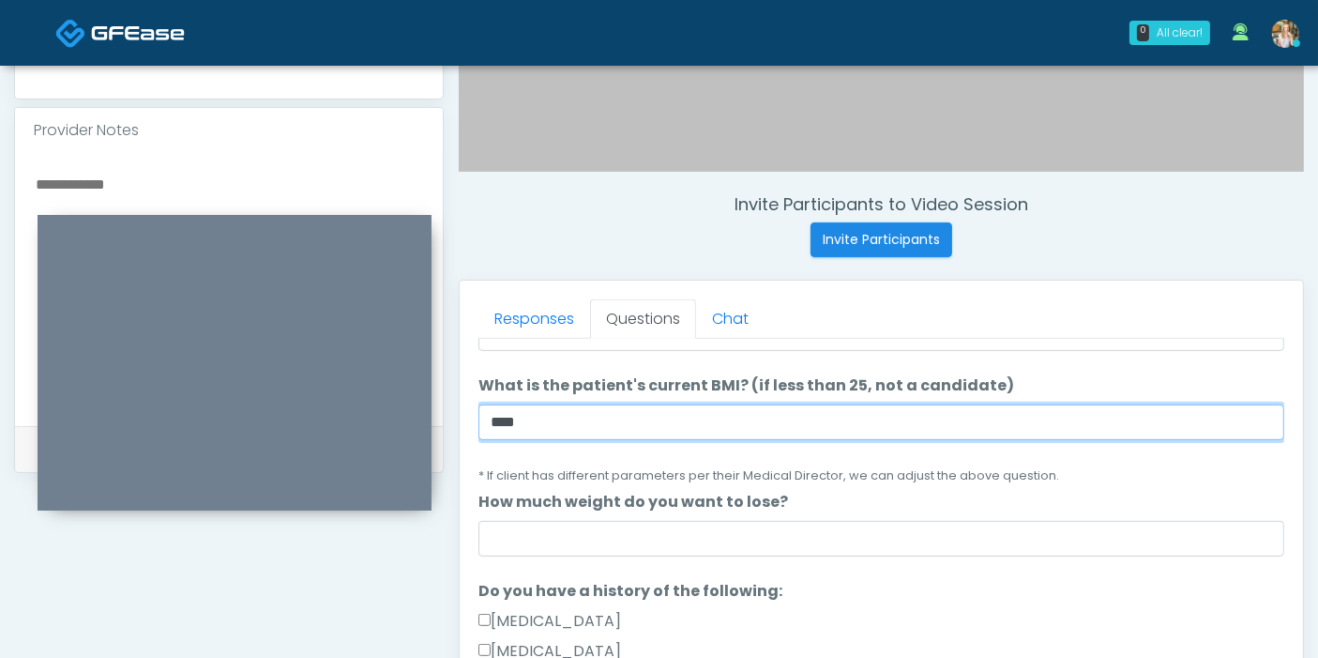
type input "****"
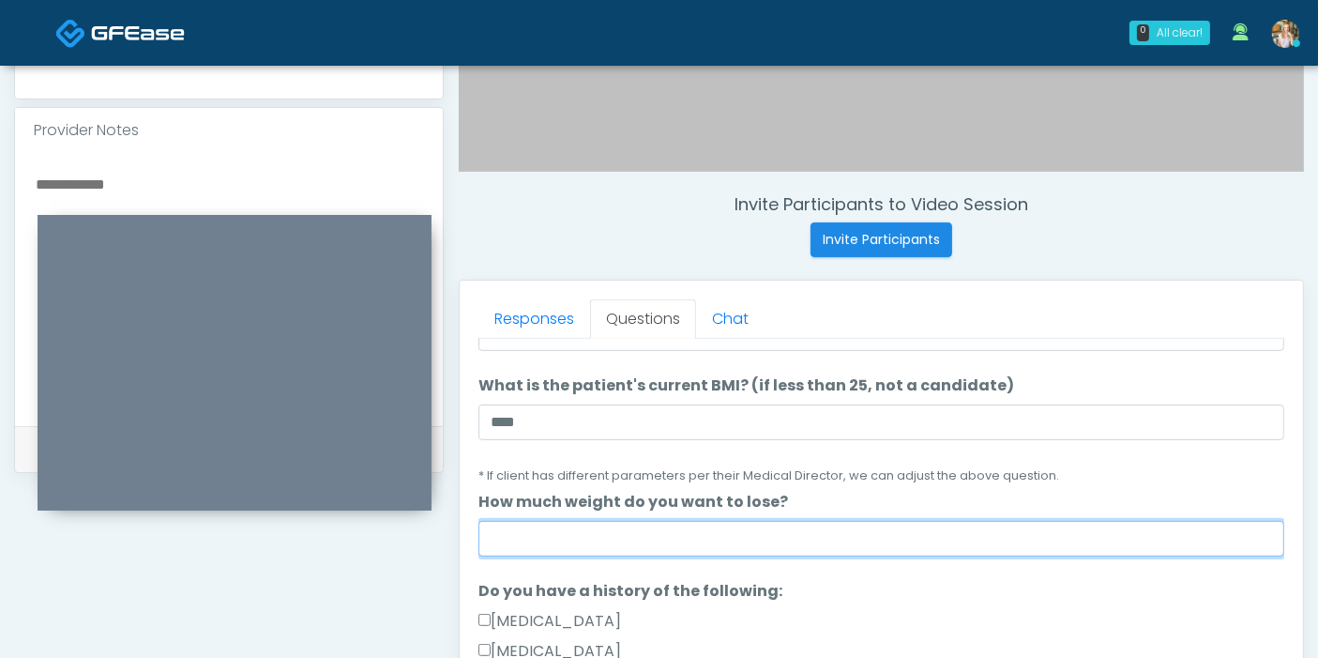
click at [841, 539] on input "How much weight do you want to lose?" at bounding box center [881, 539] width 806 height 36
type input "*"
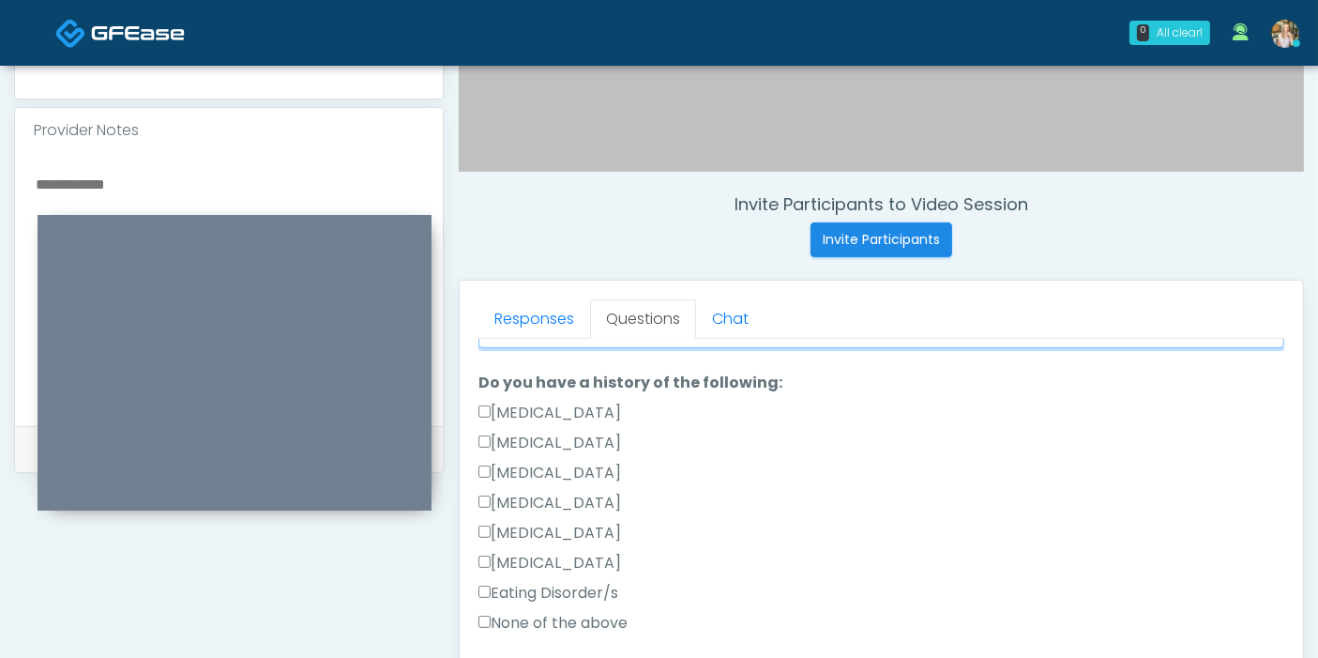
scroll to position [521, 0]
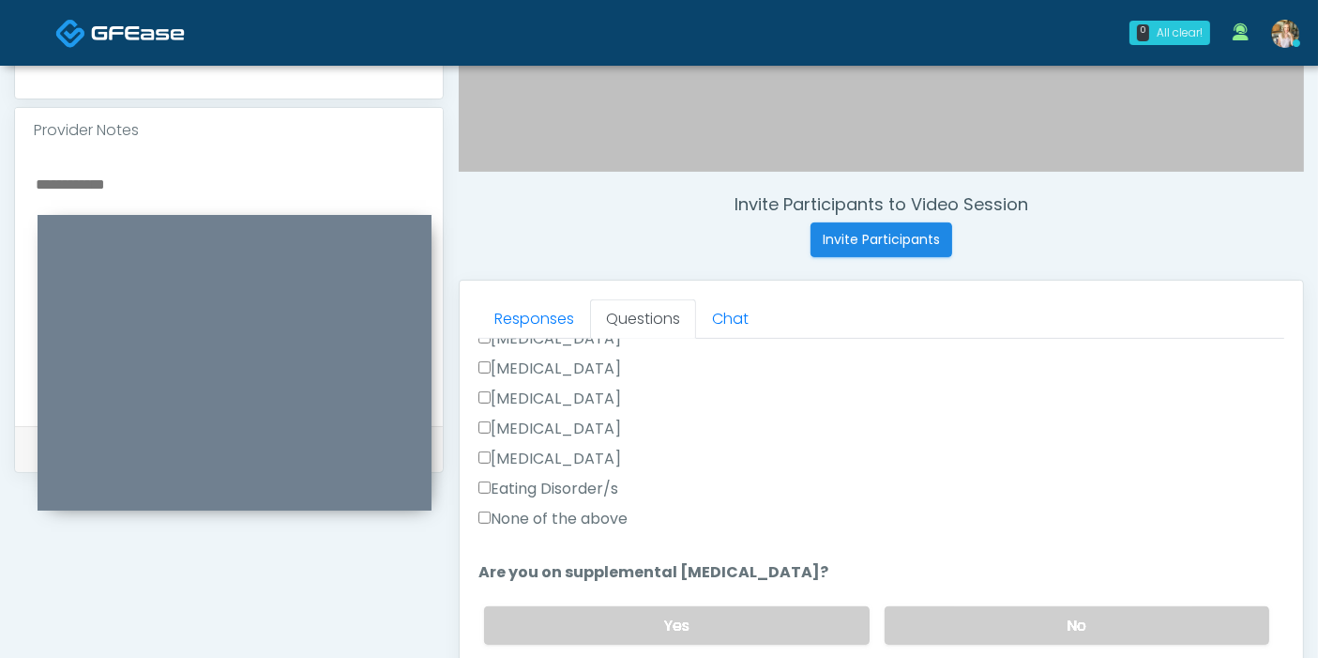
type input "**********"
click at [488, 507] on label "None of the above" at bounding box center [552, 518] width 149 height 23
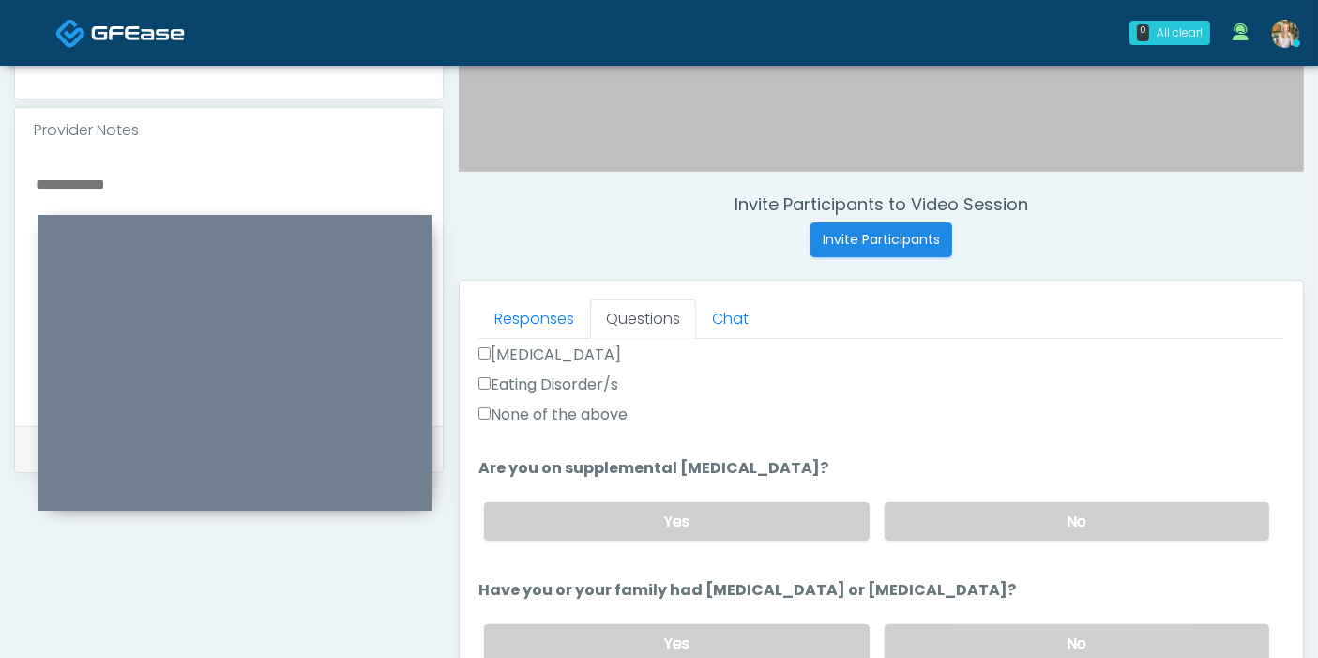
scroll to position [729, 0]
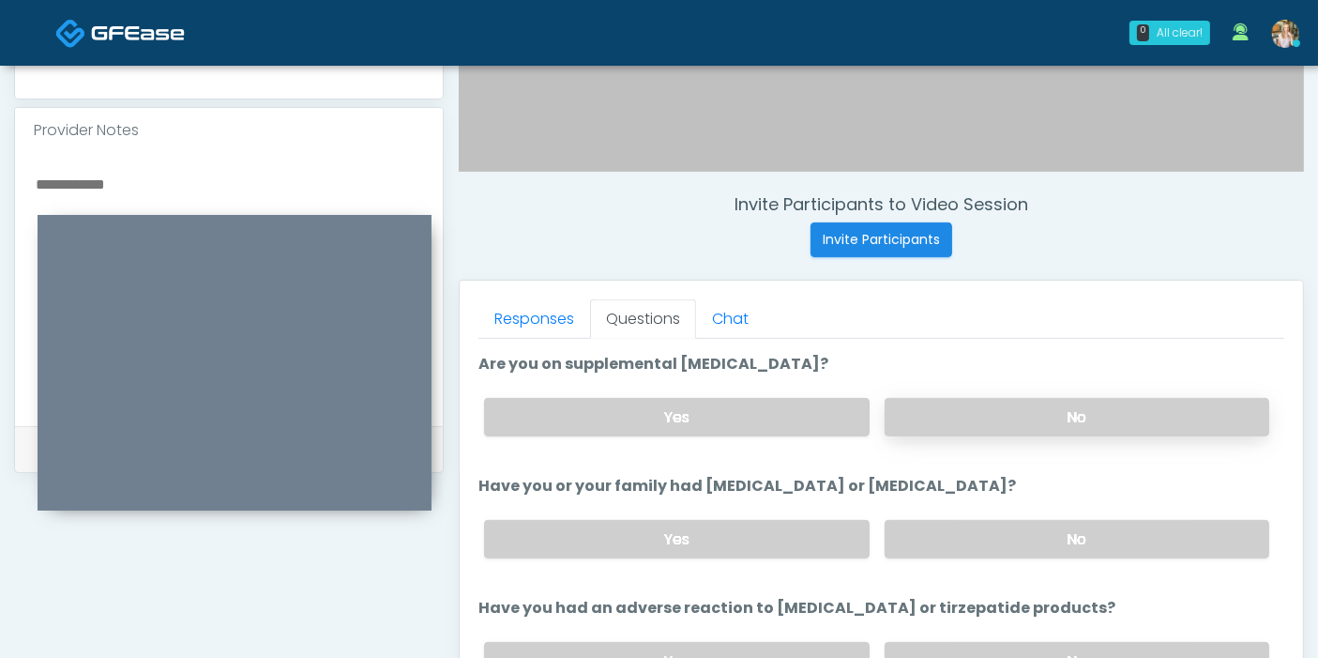
click at [1070, 405] on label "No" at bounding box center [1077, 417] width 385 height 38
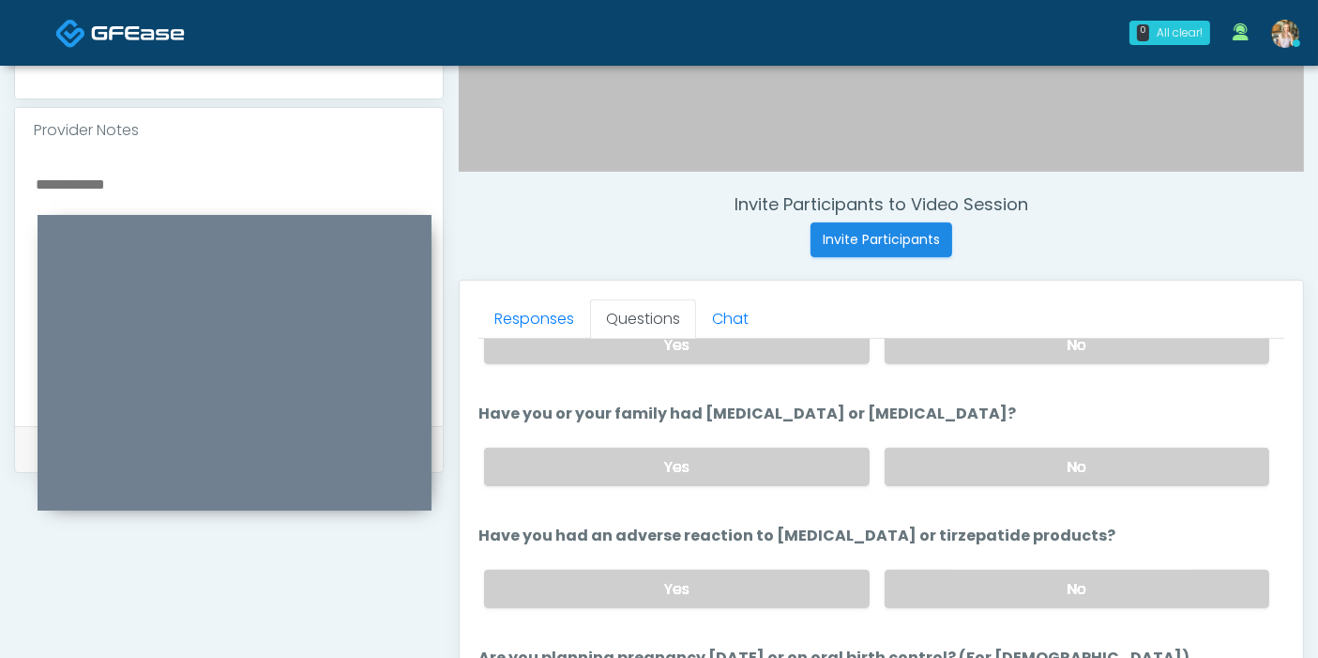
scroll to position [833, 0]
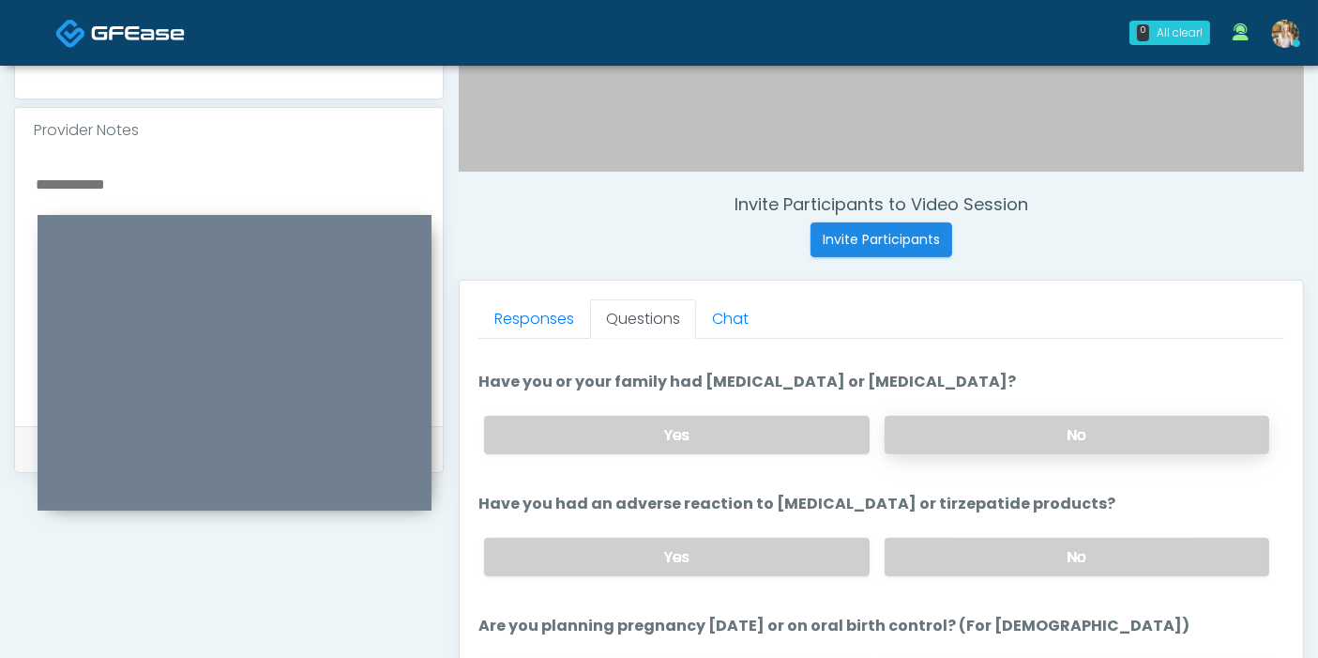
click at [1036, 418] on label "No" at bounding box center [1077, 435] width 385 height 38
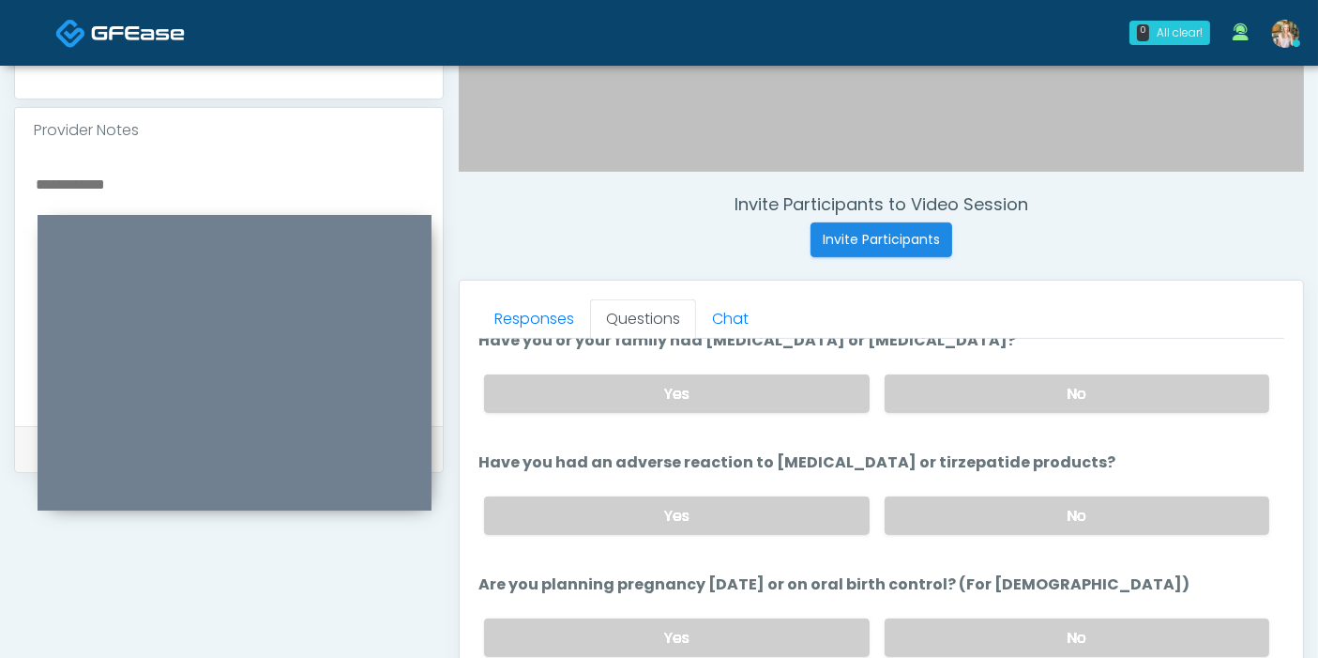
scroll to position [938, 0]
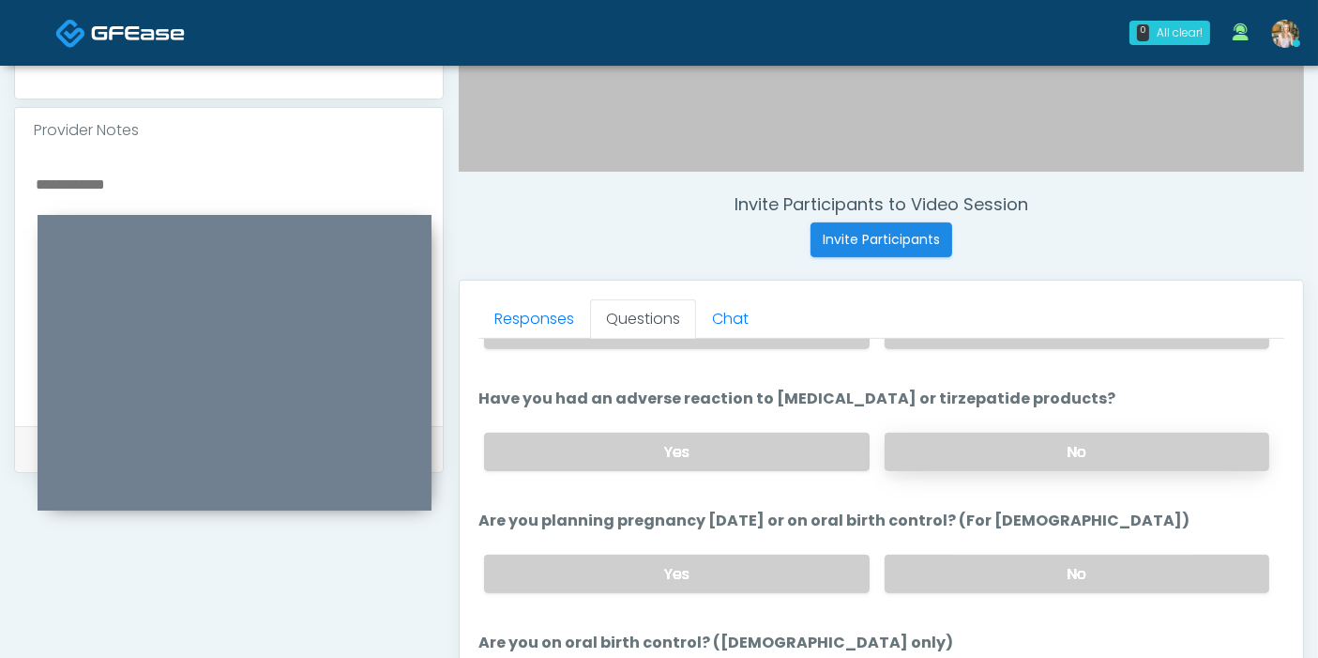
click at [1010, 450] on label "No" at bounding box center [1077, 451] width 385 height 38
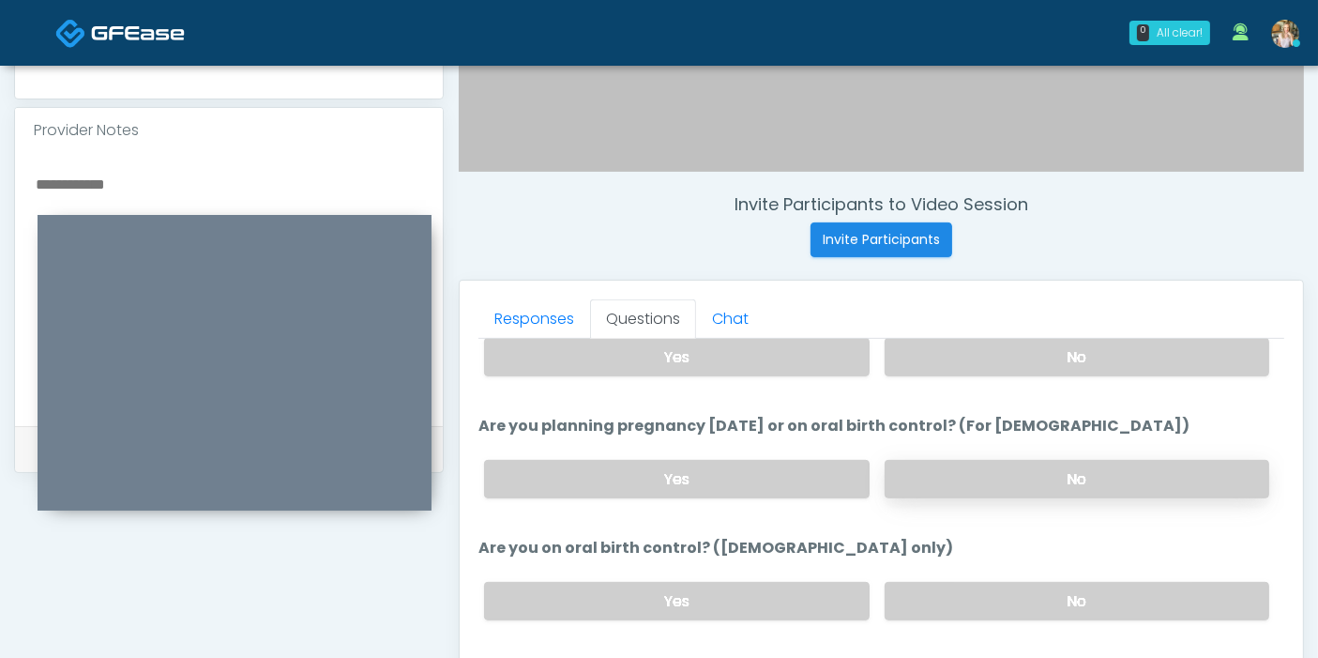
click at [1002, 470] on label "No" at bounding box center [1077, 479] width 385 height 38
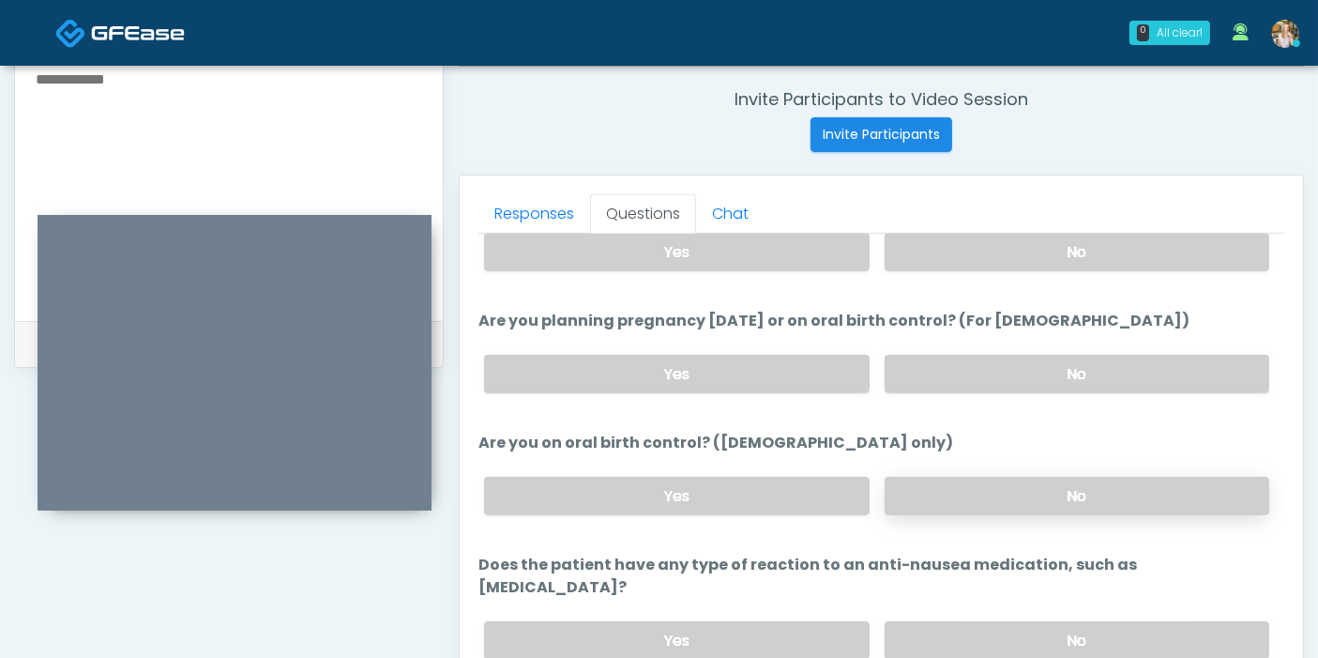
click at [950, 492] on label "No" at bounding box center [1077, 496] width 385 height 38
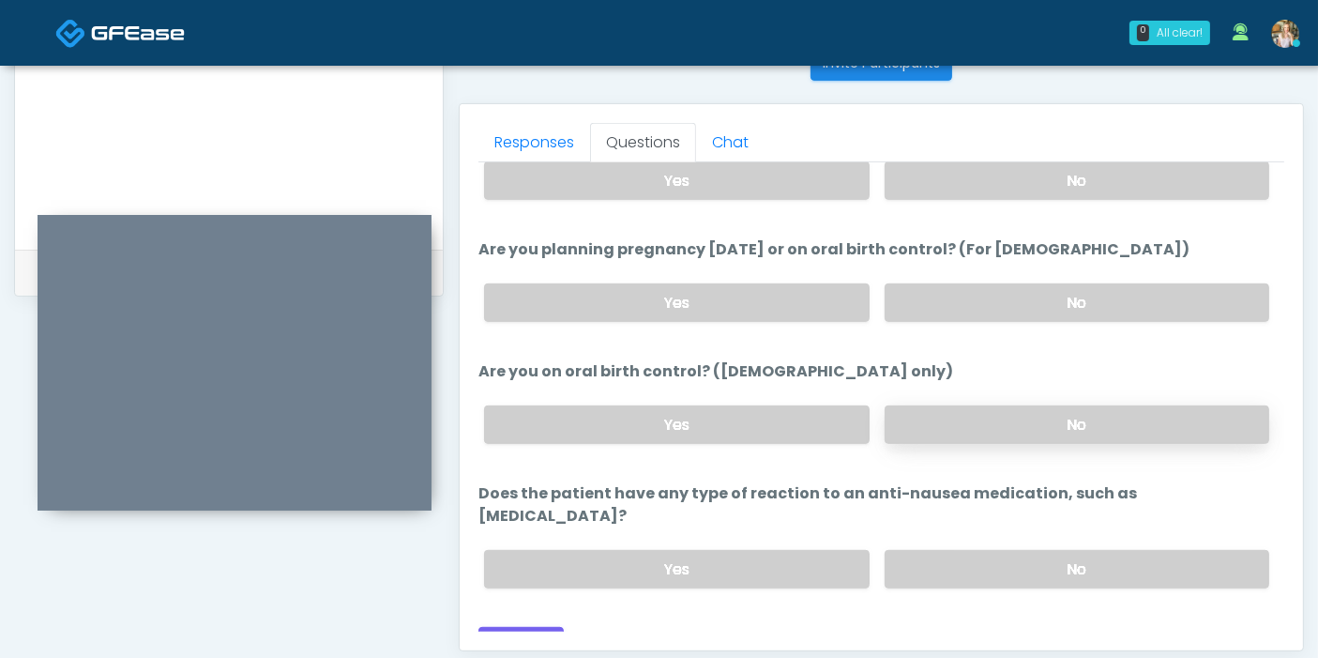
scroll to position [814, 0]
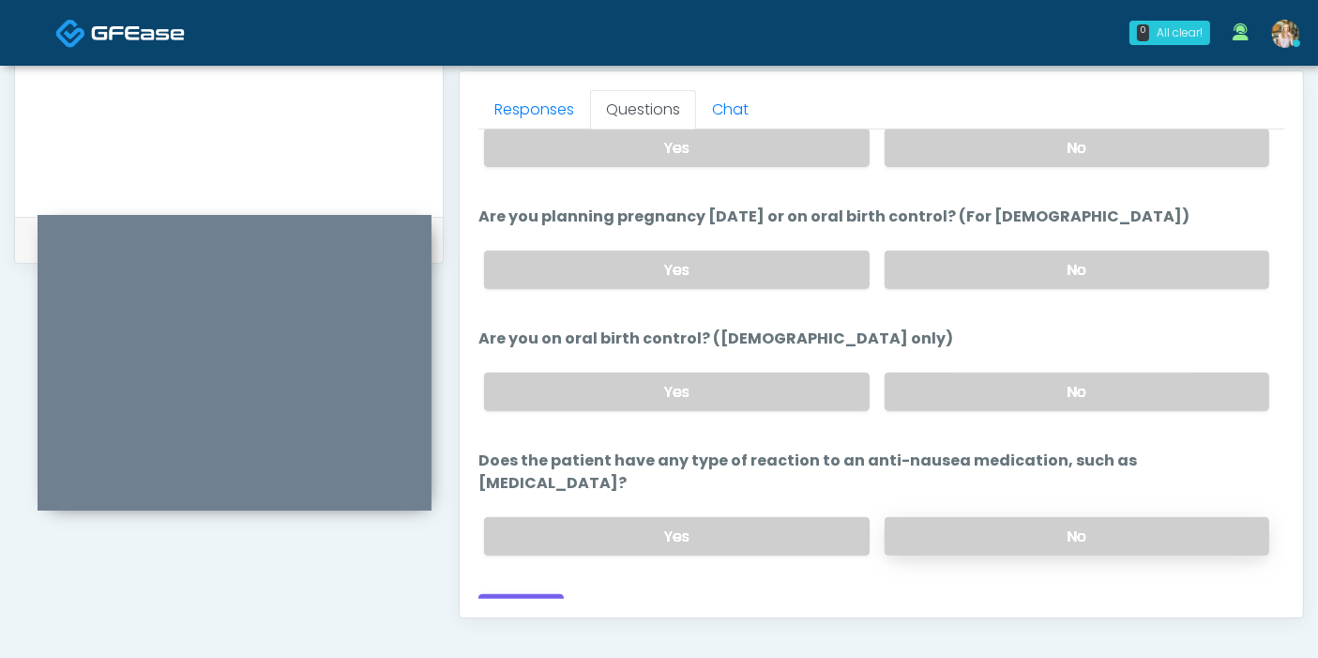
click at [950, 517] on label "No" at bounding box center [1077, 536] width 385 height 38
click at [512, 594] on button "Continue" at bounding box center [520, 611] width 85 height 35
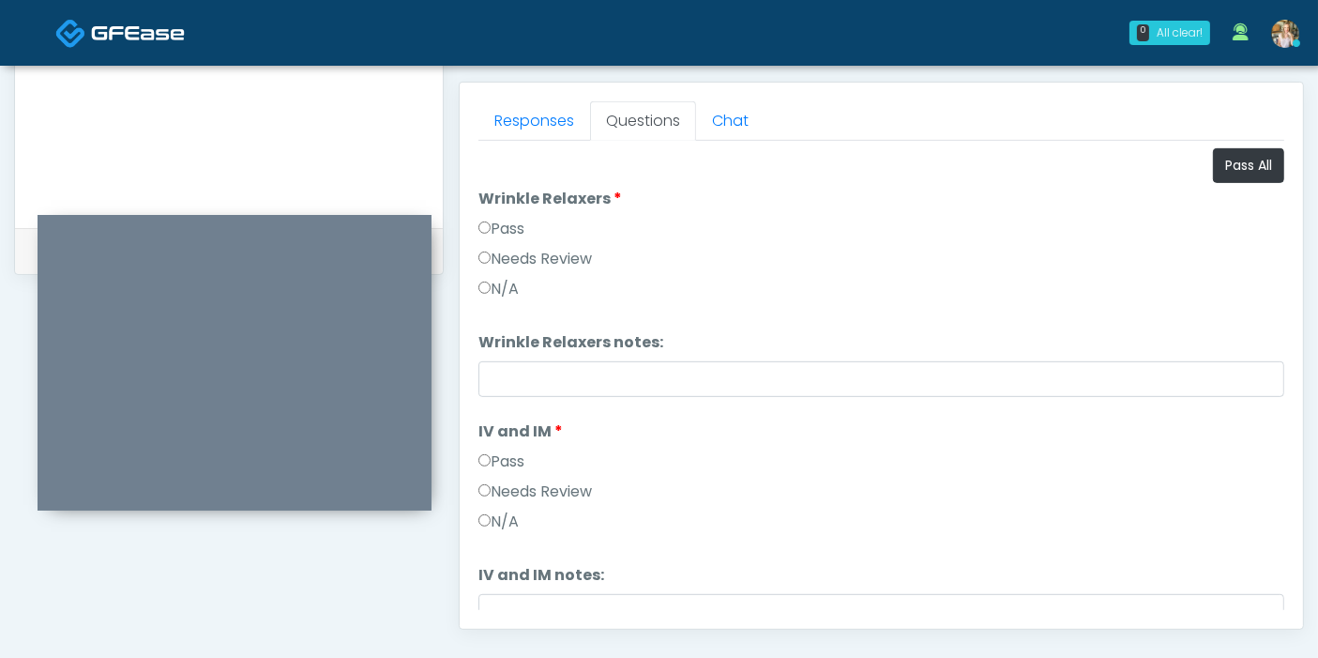
scroll to position [710, 0]
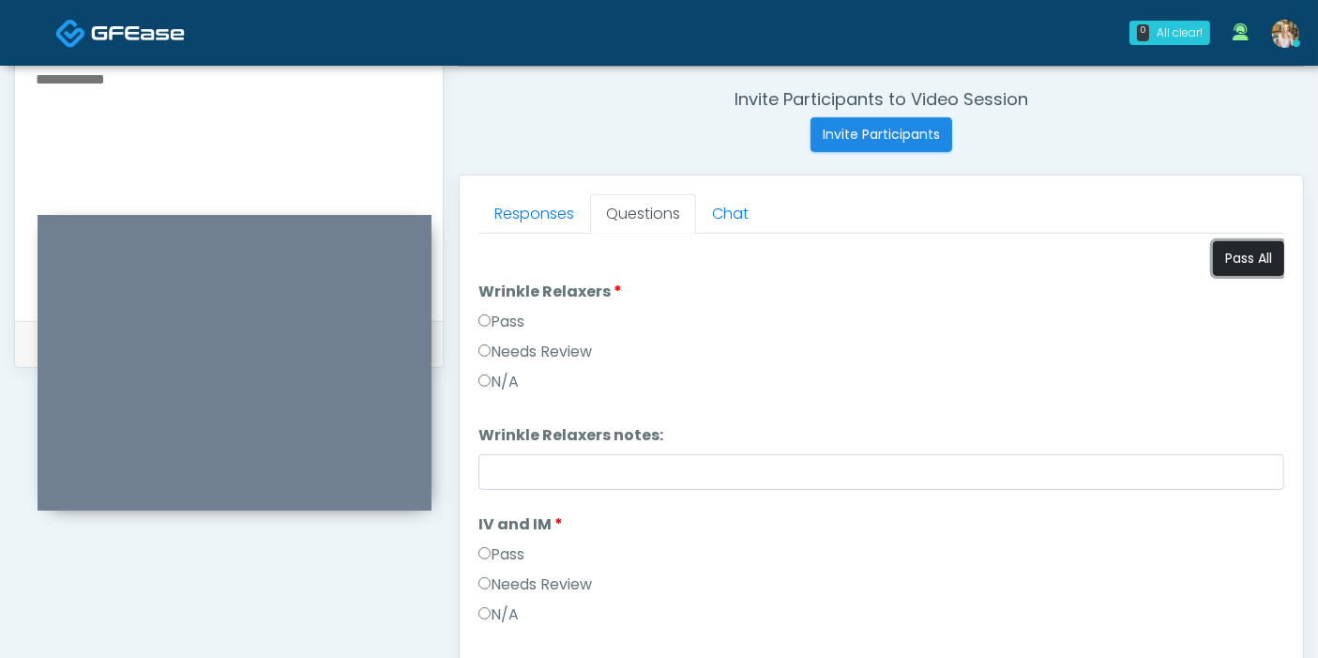
click at [1215, 261] on button "Pass All" at bounding box center [1248, 258] width 71 height 35
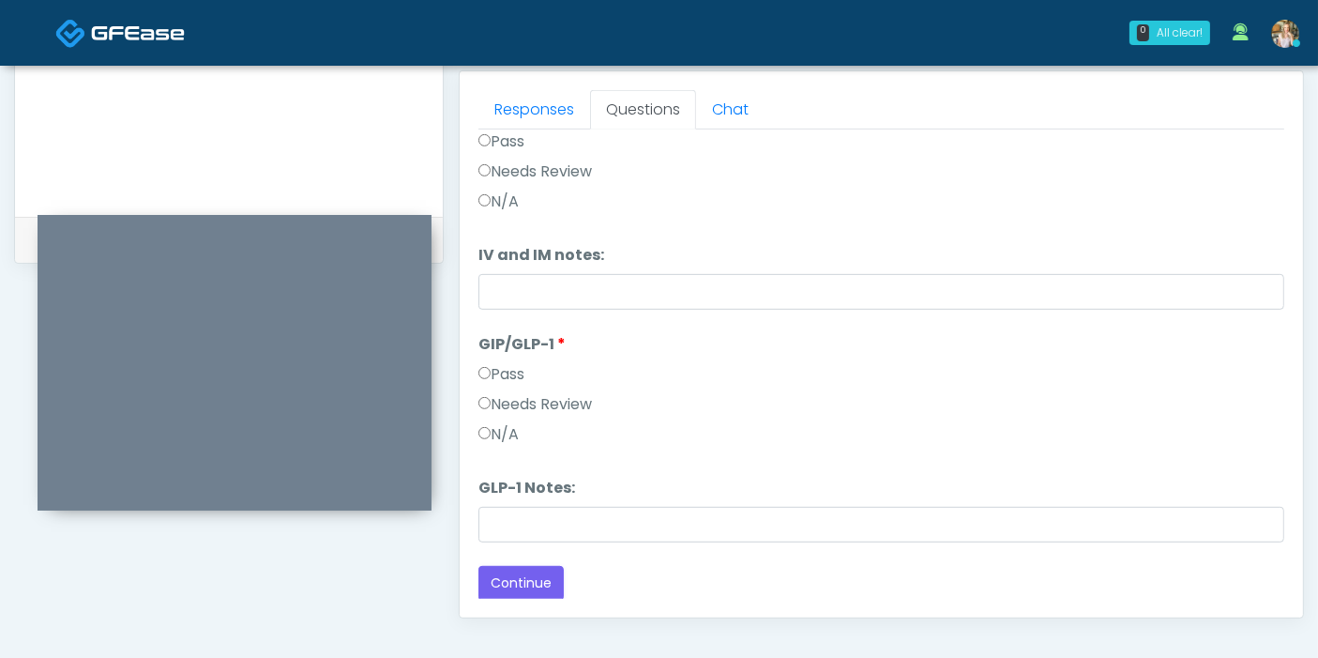
scroll to position [918, 0]
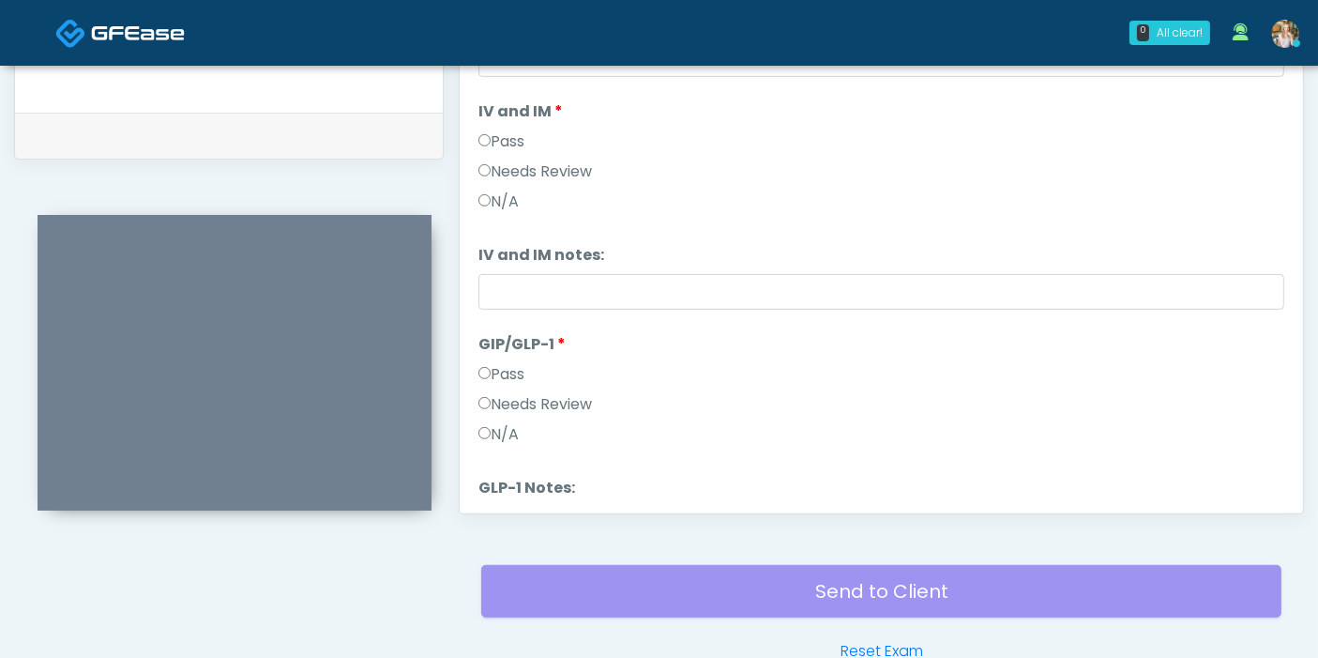
click at [557, 399] on label "Needs Review" at bounding box center [534, 404] width 113 height 23
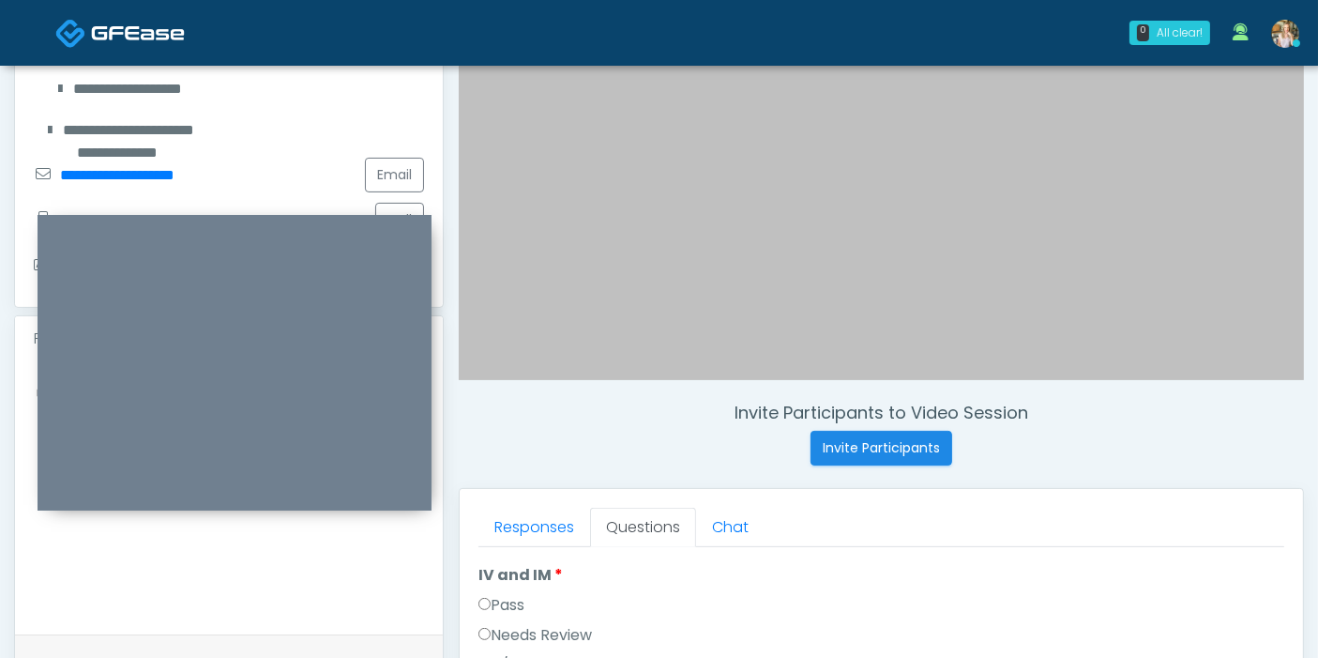
scroll to position [309, 0]
click at [896, 515] on ul "Responses Questions Chat" at bounding box center [881, 526] width 806 height 39
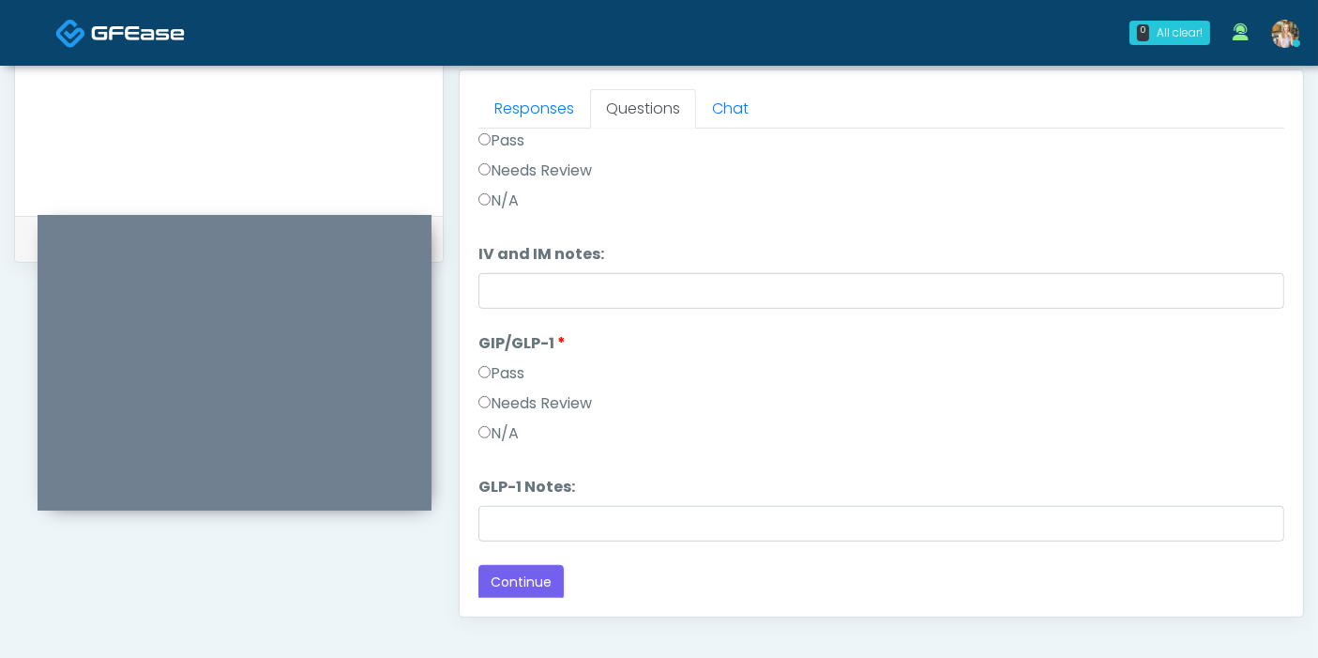
scroll to position [1022, 0]
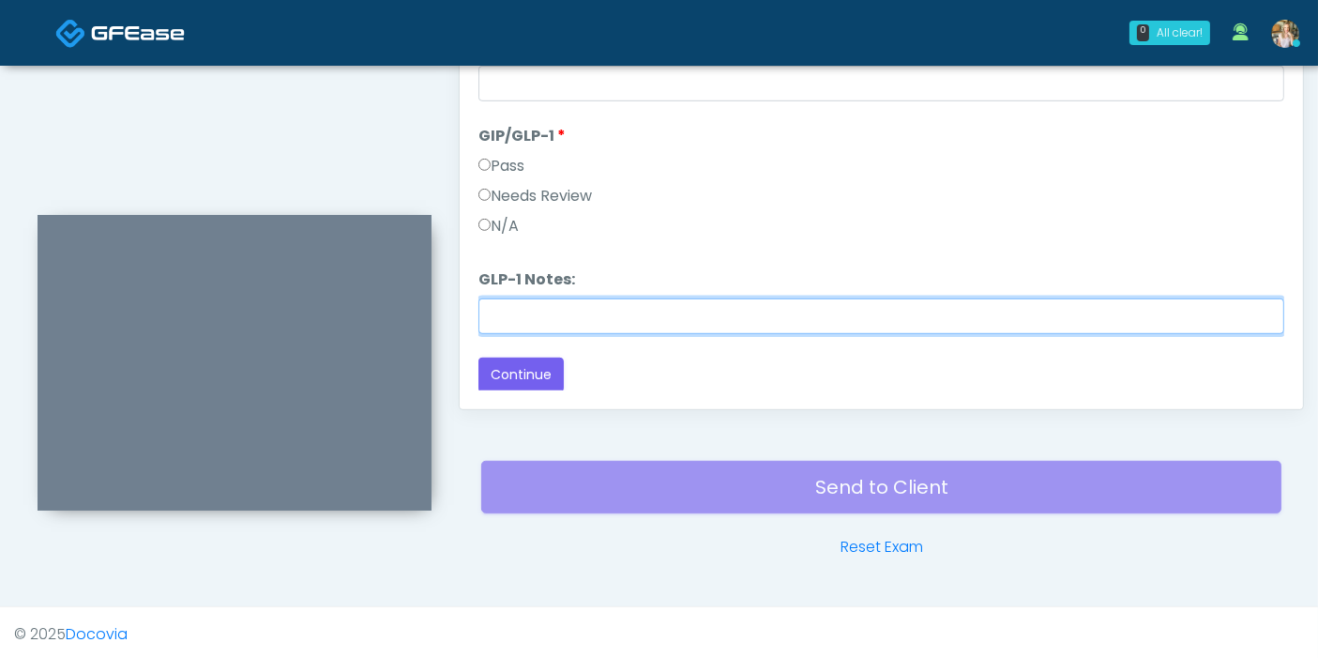
click at [610, 328] on input "GLP-1 Notes:" at bounding box center [881, 316] width 806 height 36
click at [643, 320] on input "******" at bounding box center [881, 316] width 806 height 36
type input "********"
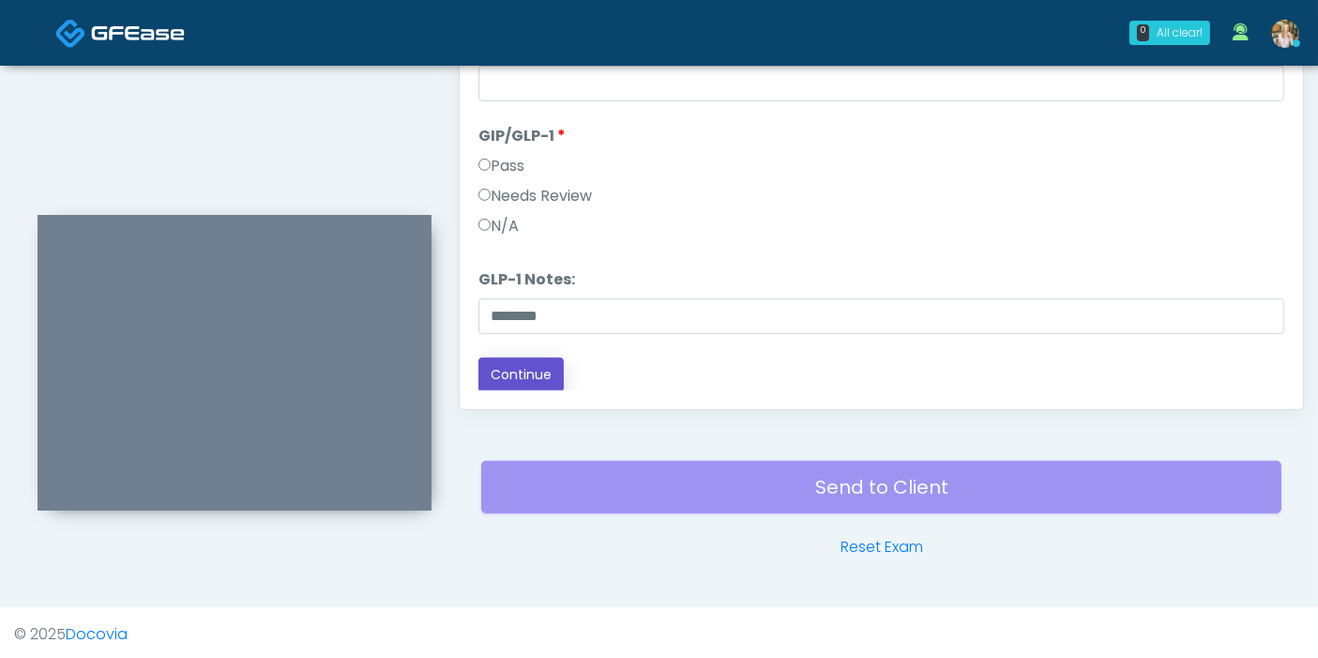
click at [533, 378] on button "Continue" at bounding box center [520, 374] width 85 height 35
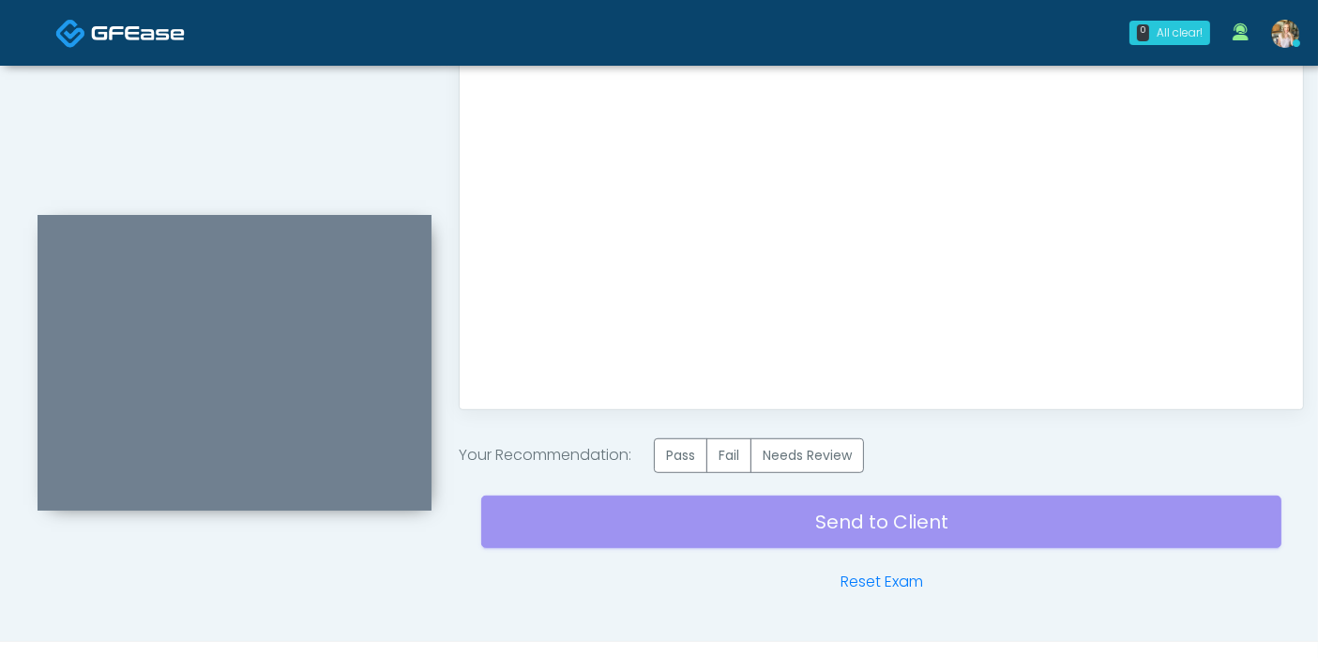
drag, startPoint x: 678, startPoint y: 451, endPoint x: 721, endPoint y: 421, distance: 52.6
click at [677, 451] on label "Pass" at bounding box center [680, 455] width 53 height 35
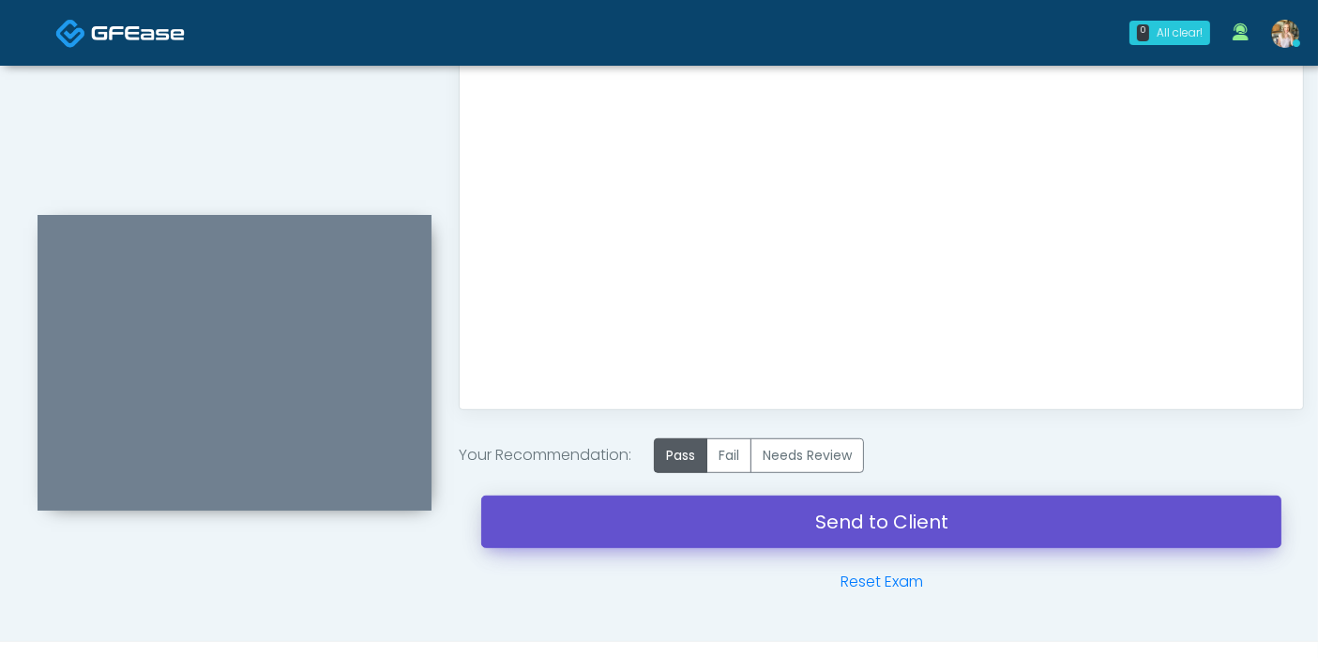
click at [885, 518] on link "Send to Client" at bounding box center [881, 521] width 800 height 53
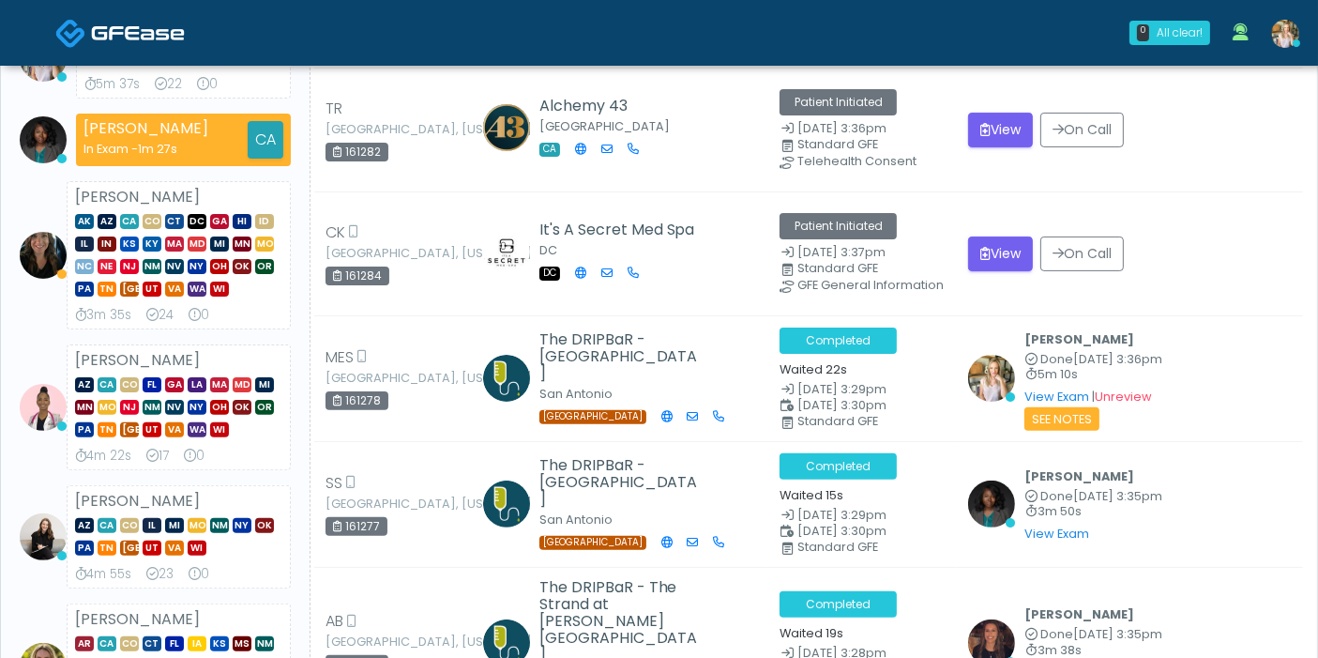
scroll to position [521, 0]
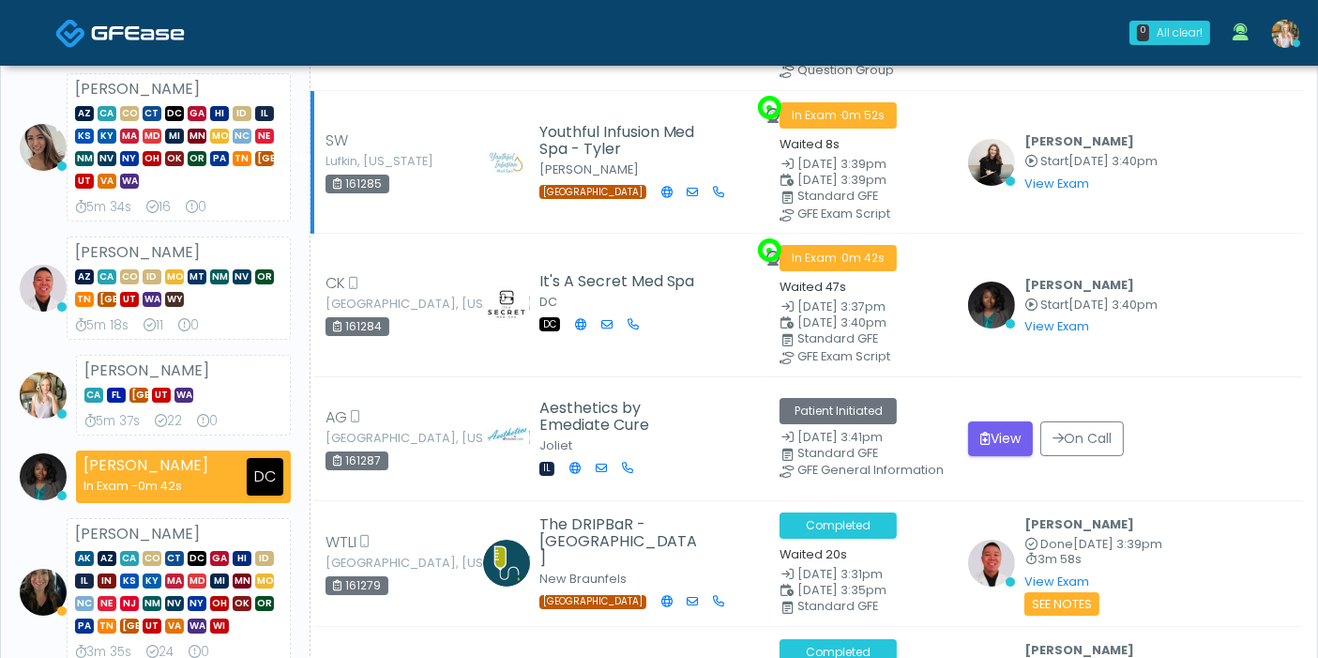
scroll to position [104, 0]
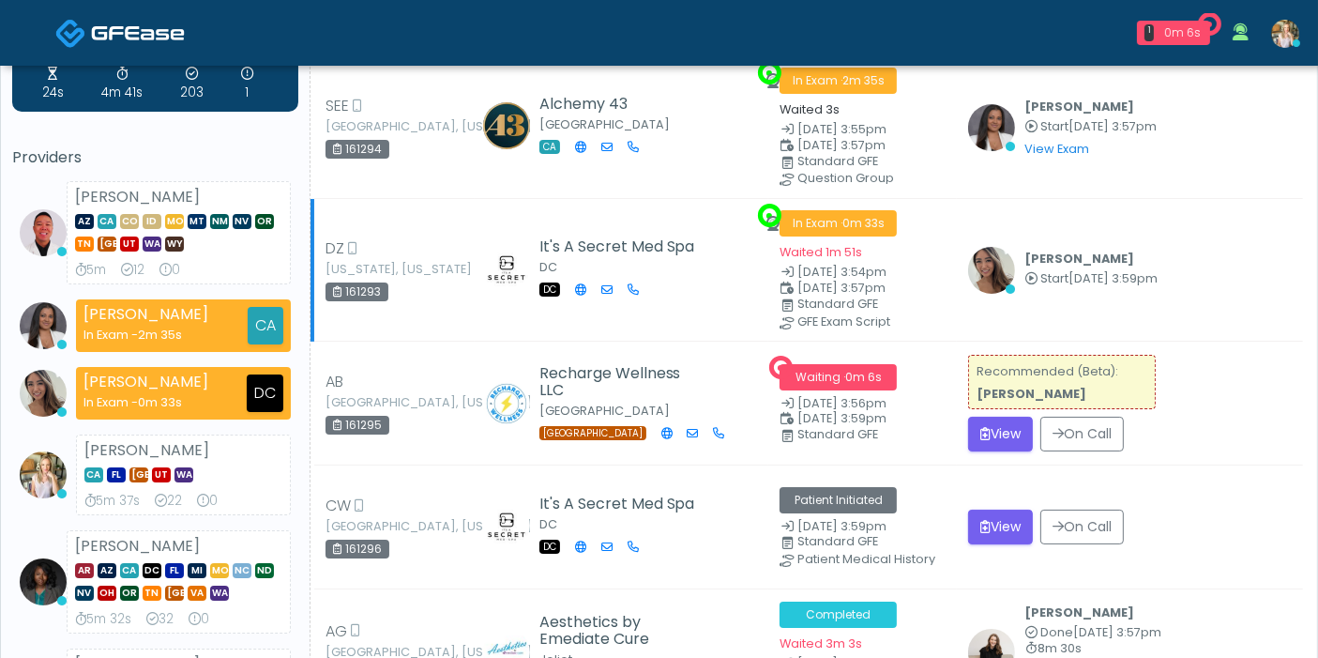
scroll to position [104, 0]
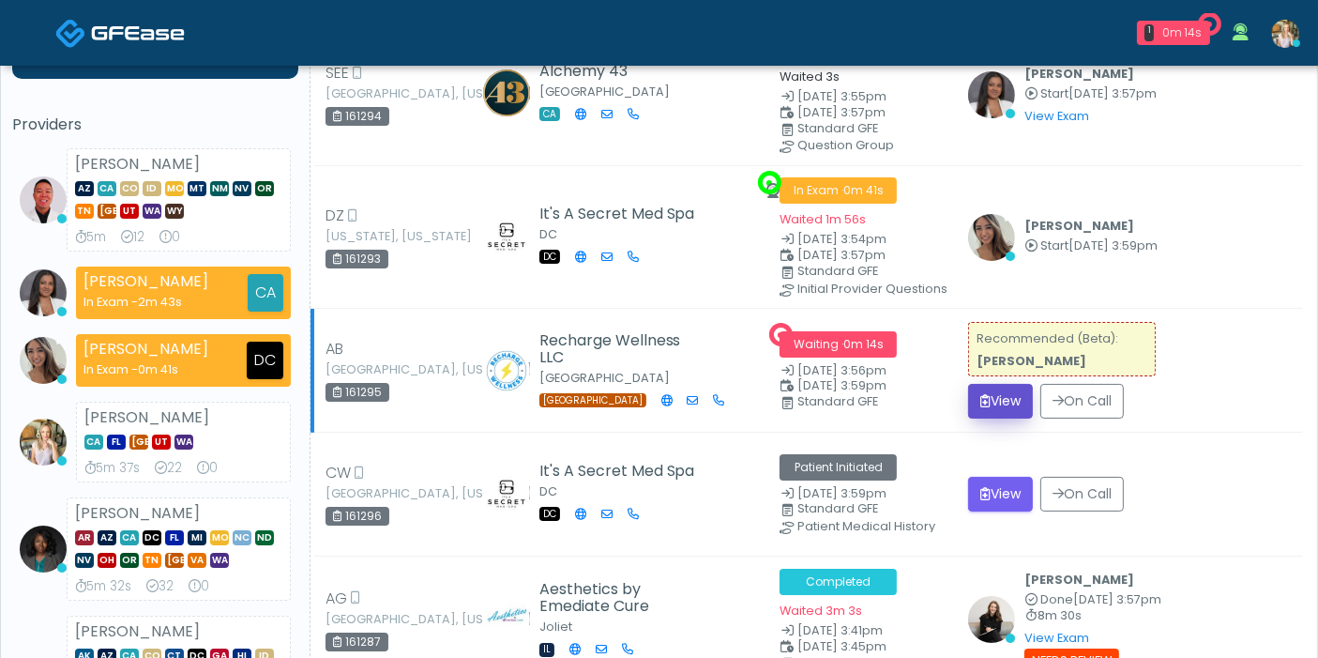
click at [994, 393] on button "View" at bounding box center [1000, 401] width 65 height 35
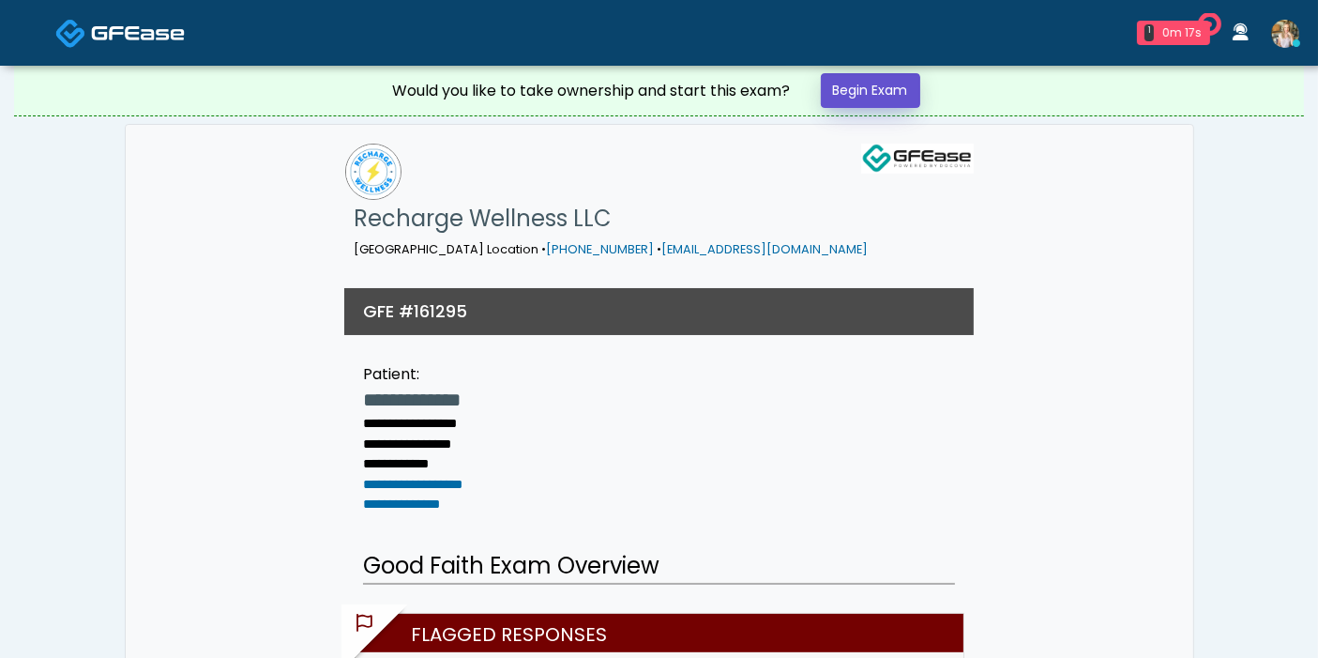
click at [879, 92] on link "Begin Exam" at bounding box center [870, 90] width 99 height 35
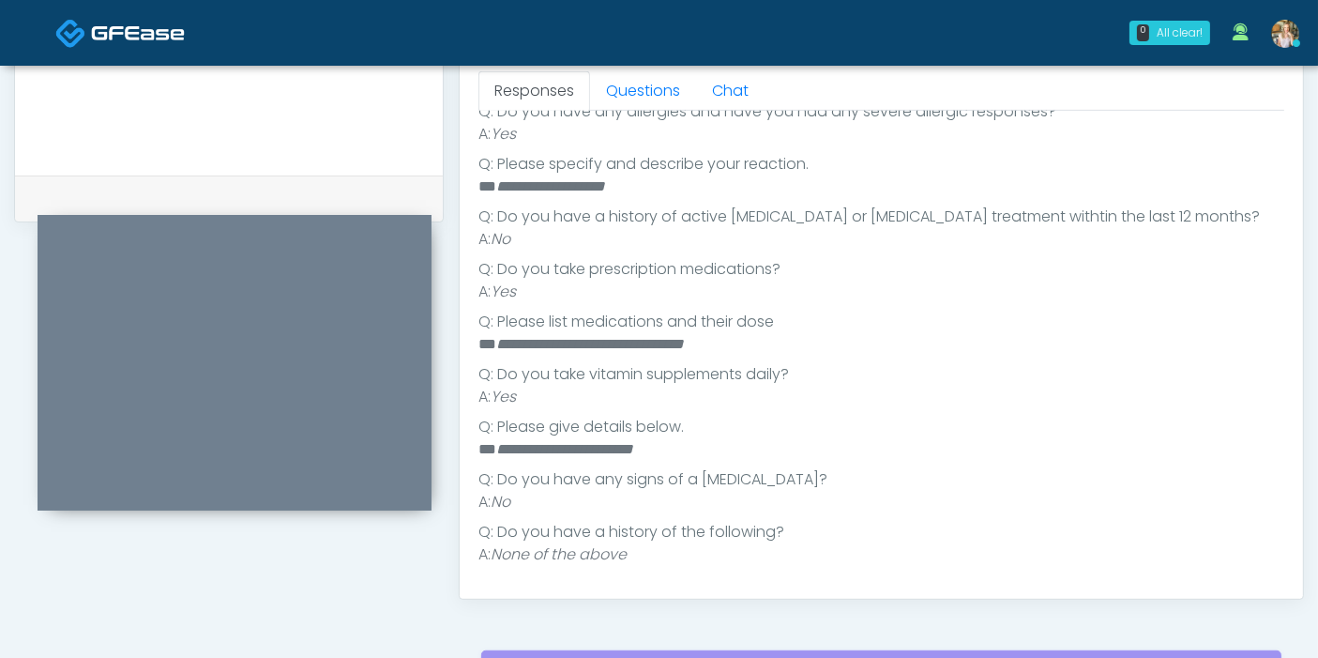
scroll to position [324, 0]
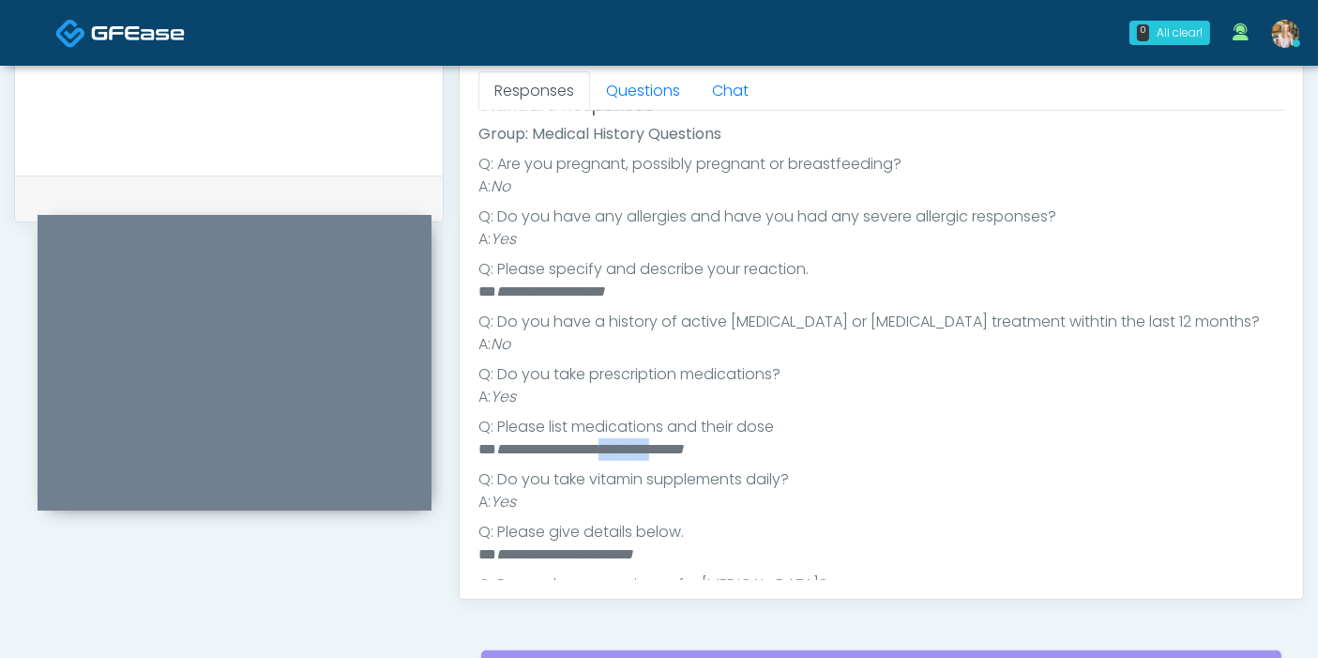
drag, startPoint x: 702, startPoint y: 446, endPoint x: 640, endPoint y: 446, distance: 61.9
click at [640, 446] on em "**********" at bounding box center [590, 449] width 188 height 14
copy em "*********"
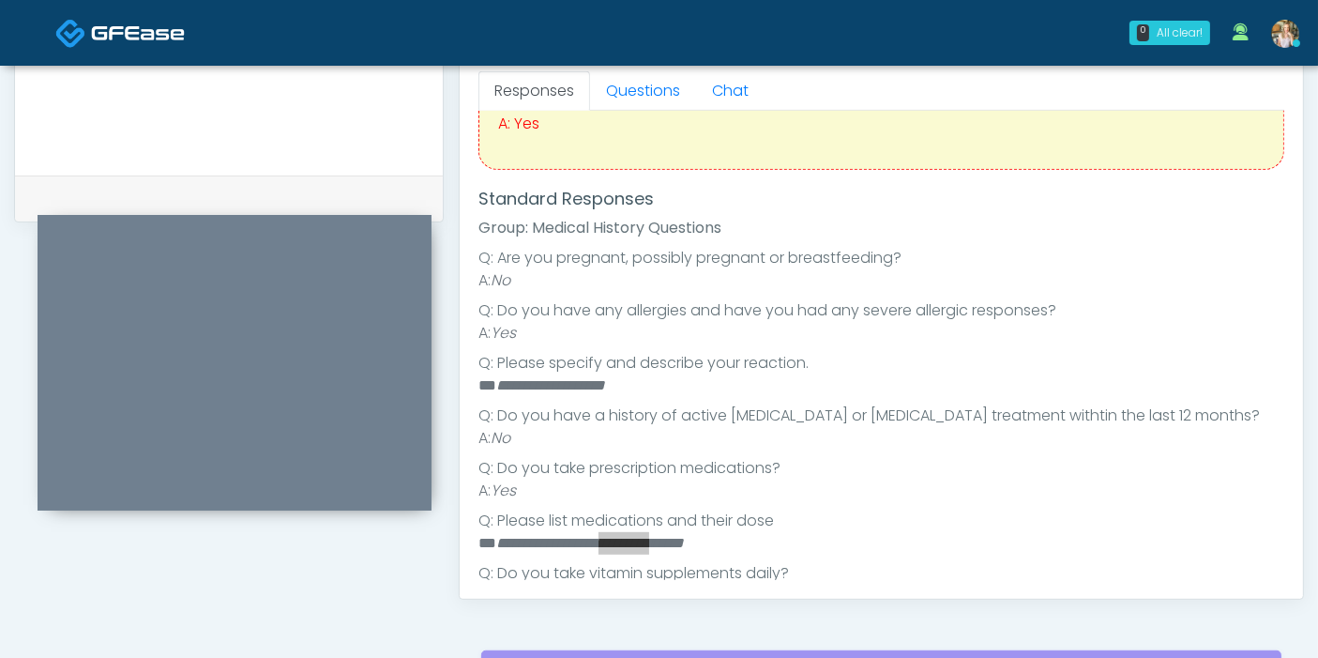
scroll to position [115, 0]
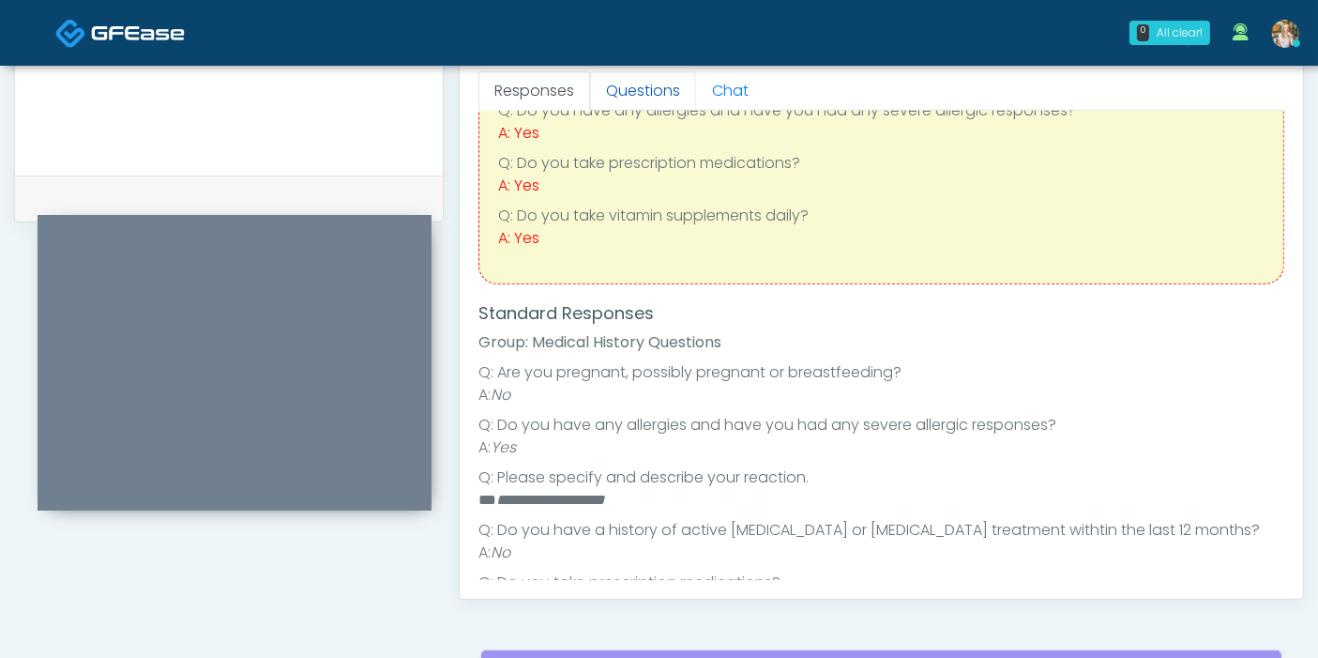
click at [643, 94] on link "Questions" at bounding box center [643, 90] width 106 height 39
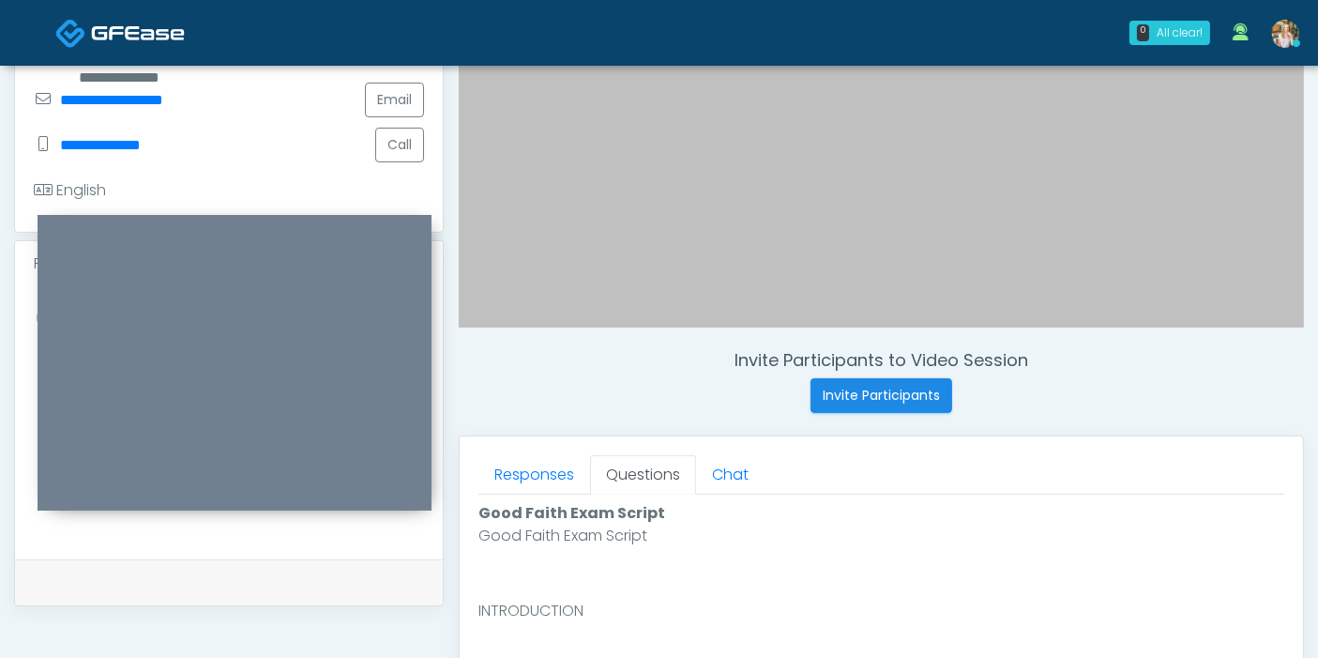
scroll to position [416, 0]
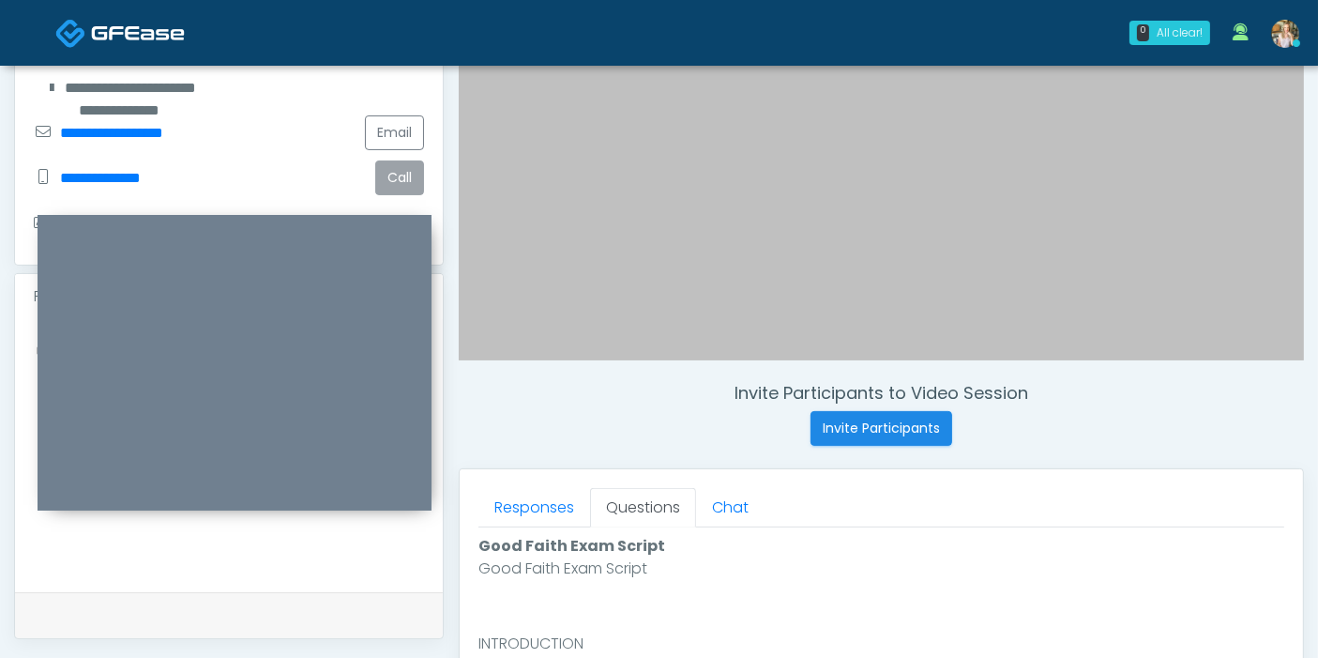
click at [414, 180] on button "Call" at bounding box center [399, 177] width 49 height 35
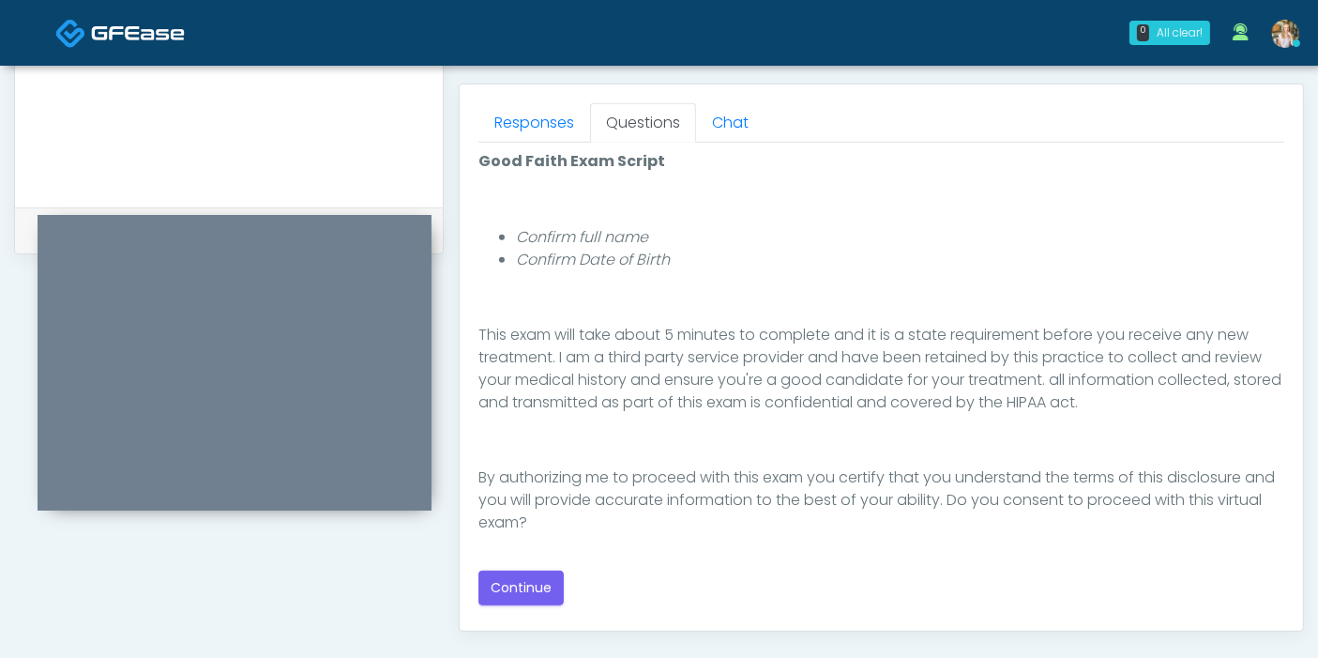
scroll to position [833, 0]
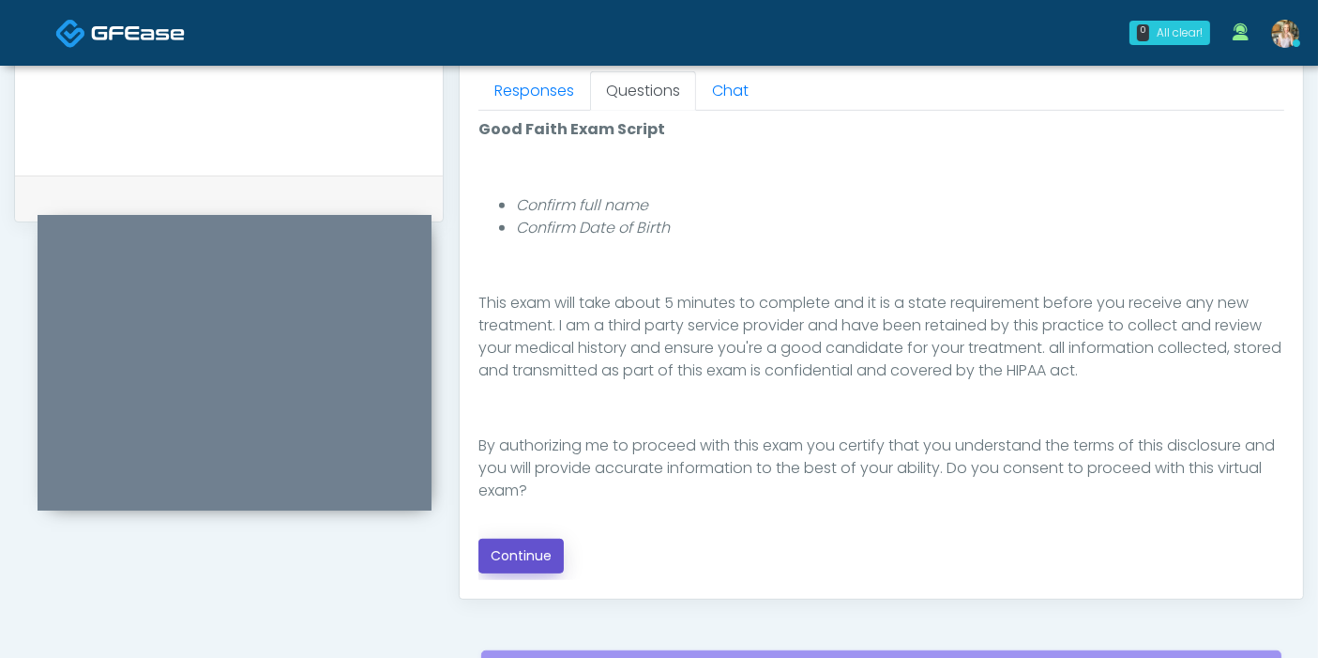
click at [522, 555] on button "Continue" at bounding box center [520, 555] width 85 height 35
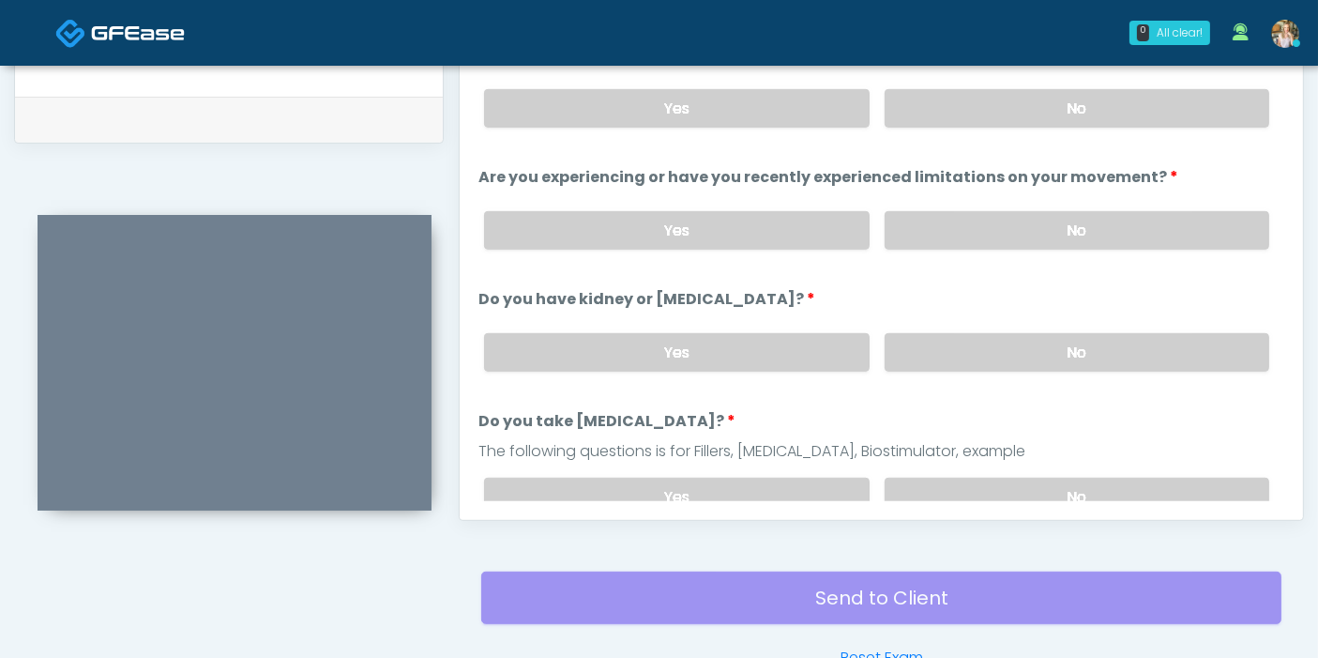
scroll to position [814, 0]
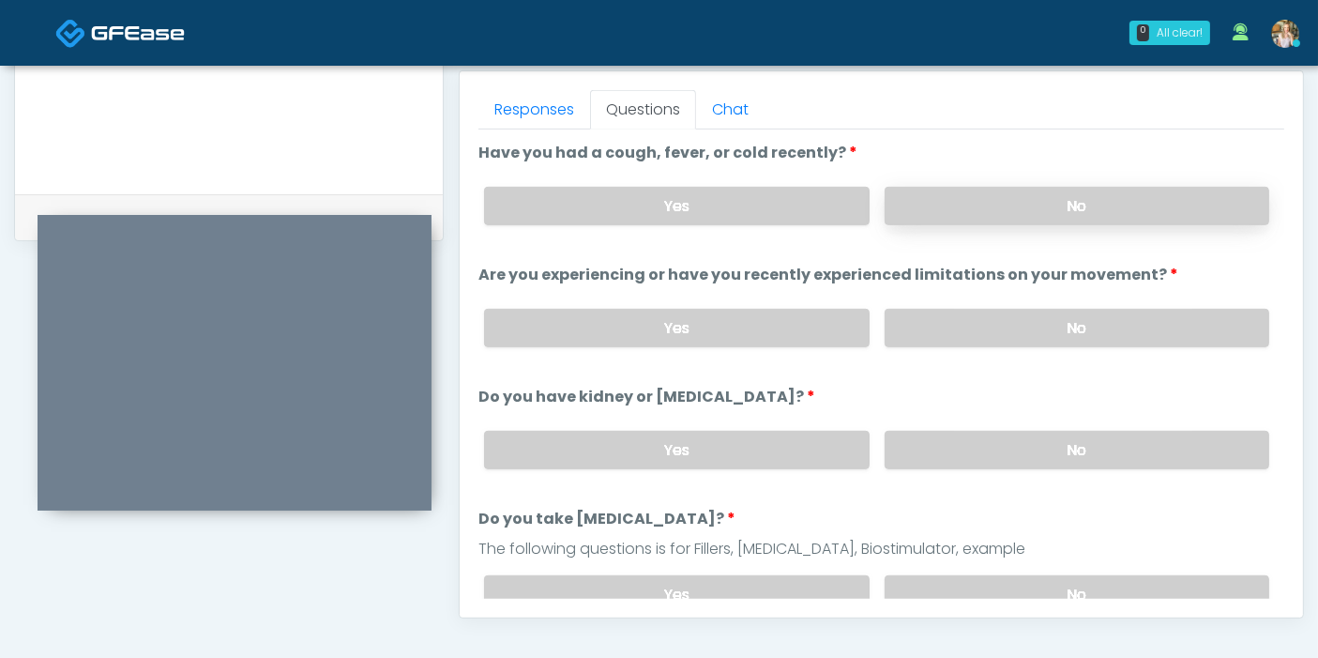
click at [1127, 210] on label "No" at bounding box center [1077, 206] width 385 height 38
click at [1067, 325] on label "No" at bounding box center [1077, 328] width 385 height 38
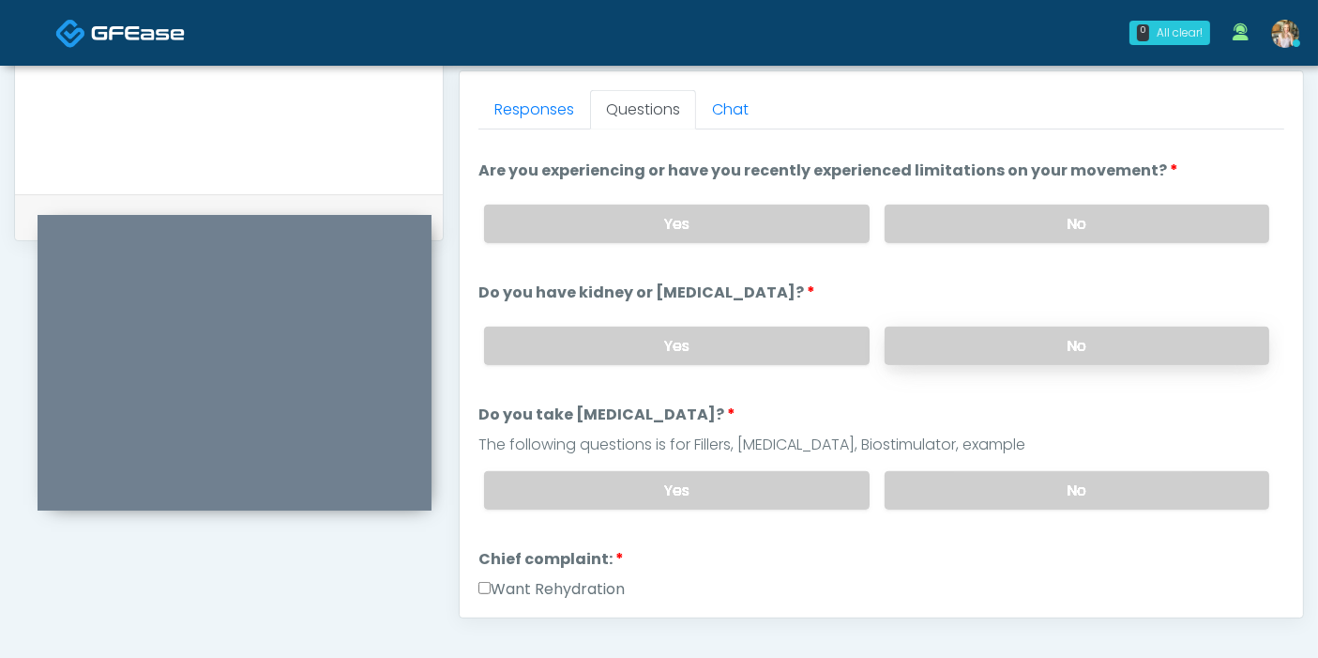
click at [1042, 347] on label "No" at bounding box center [1077, 345] width 385 height 38
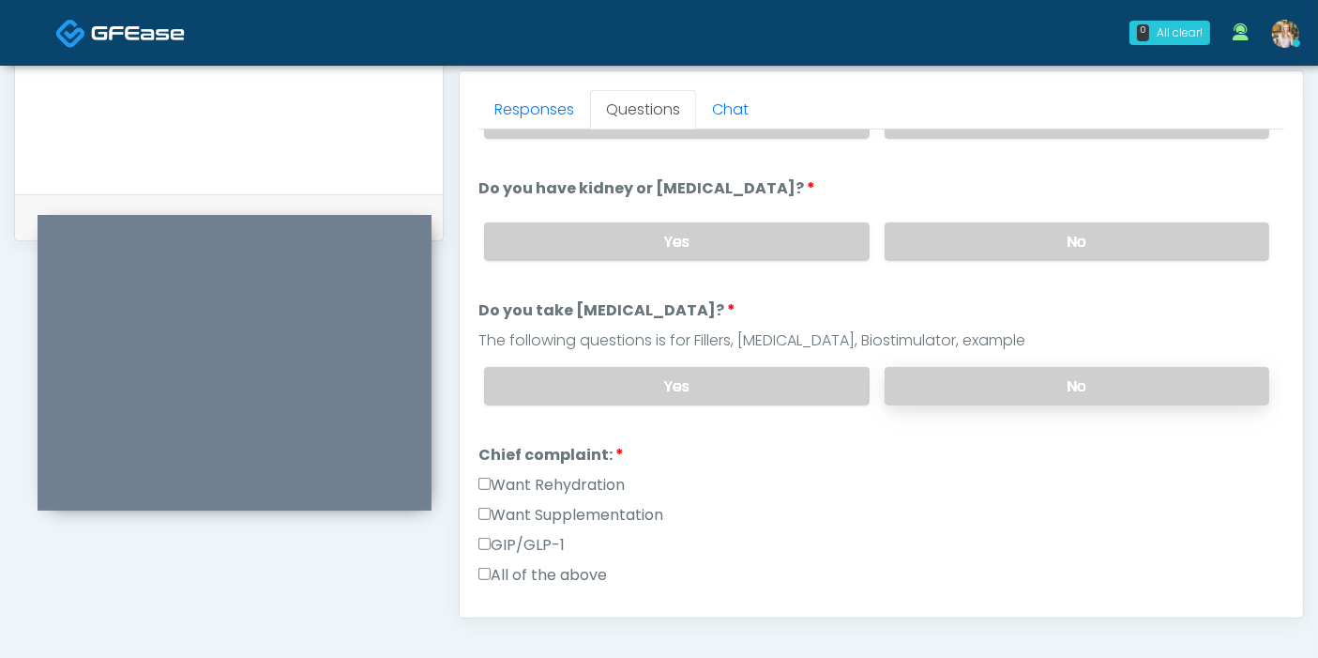
click at [1041, 390] on label "No" at bounding box center [1077, 386] width 385 height 38
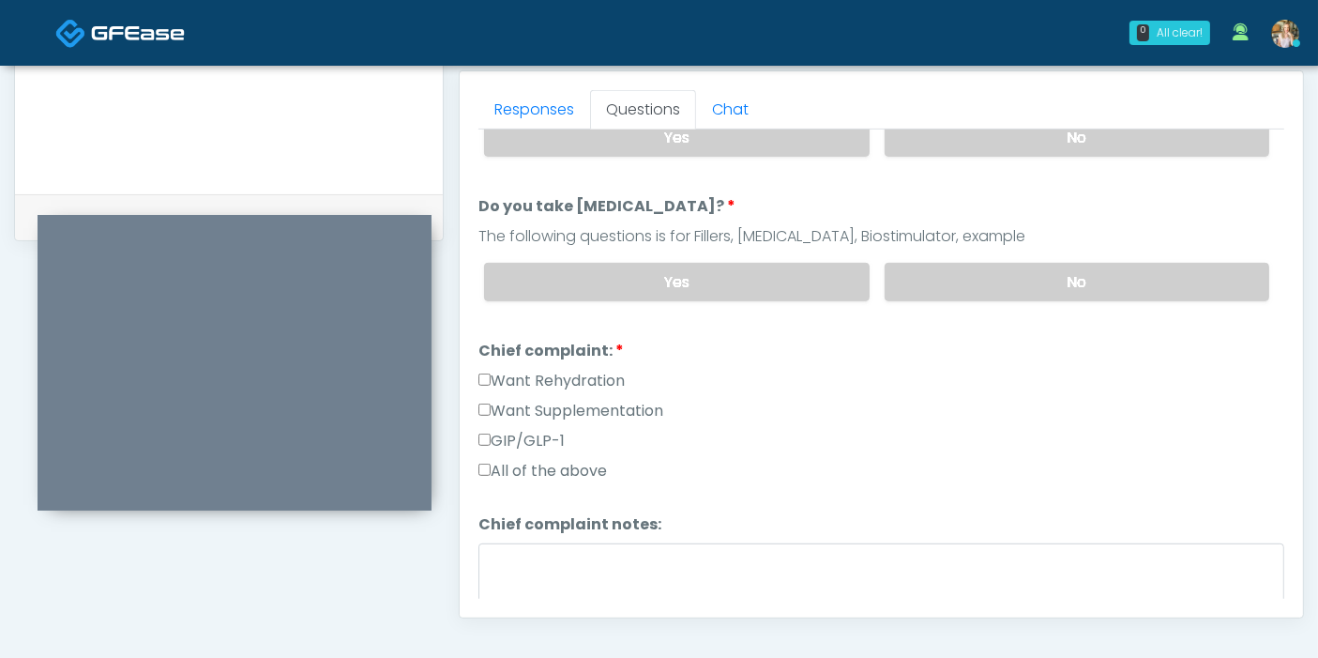
click at [507, 371] on label "Want Rehydration" at bounding box center [551, 381] width 146 height 23
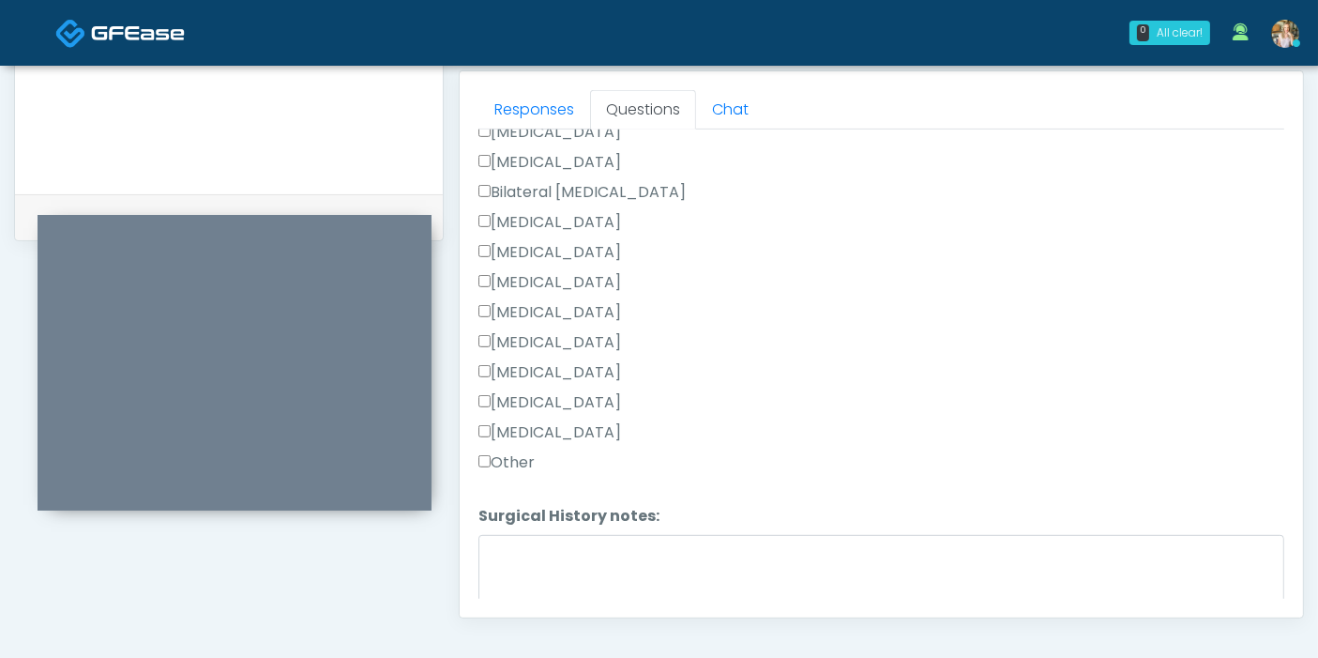
scroll to position [938, 0]
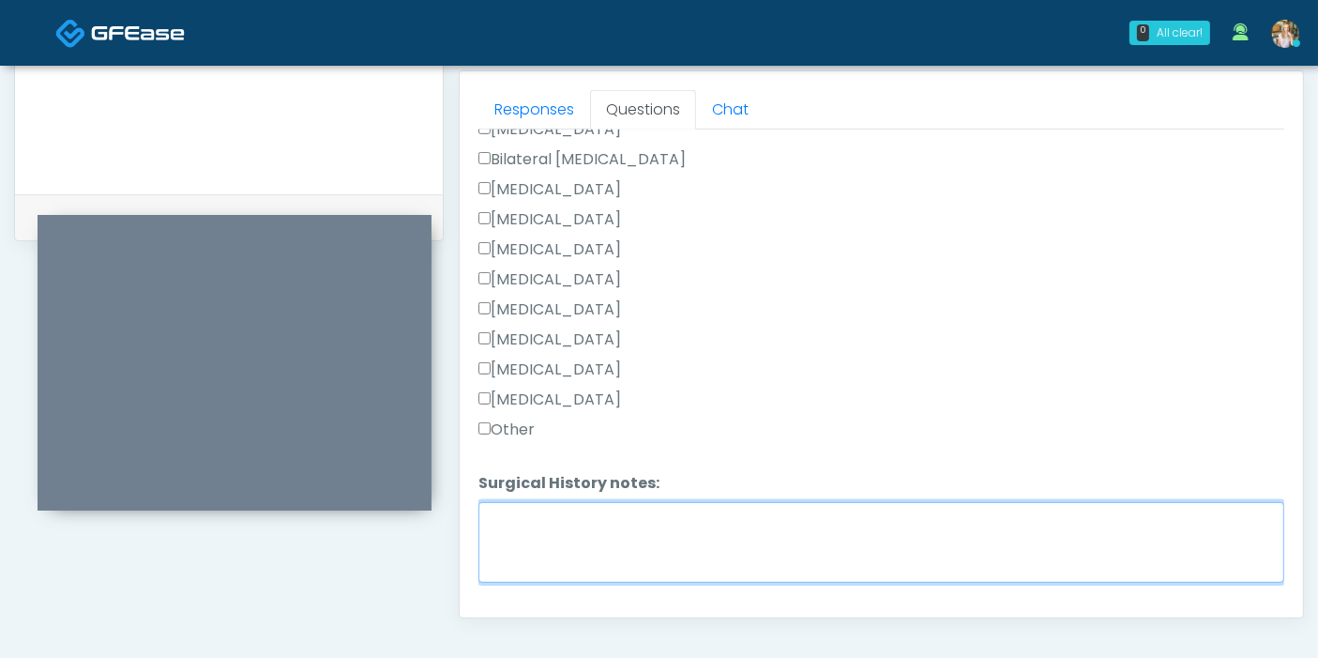
click at [705, 521] on textarea "Surgical History notes:" at bounding box center [881, 542] width 806 height 81
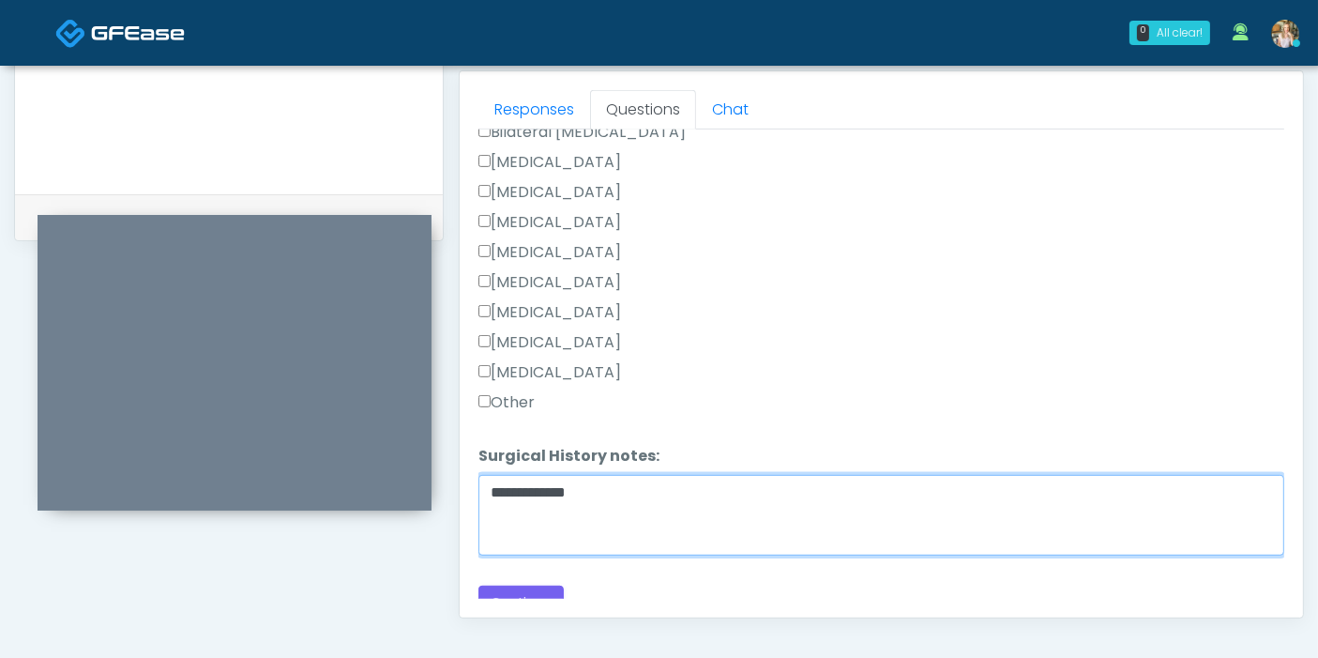
scroll to position [980, 0]
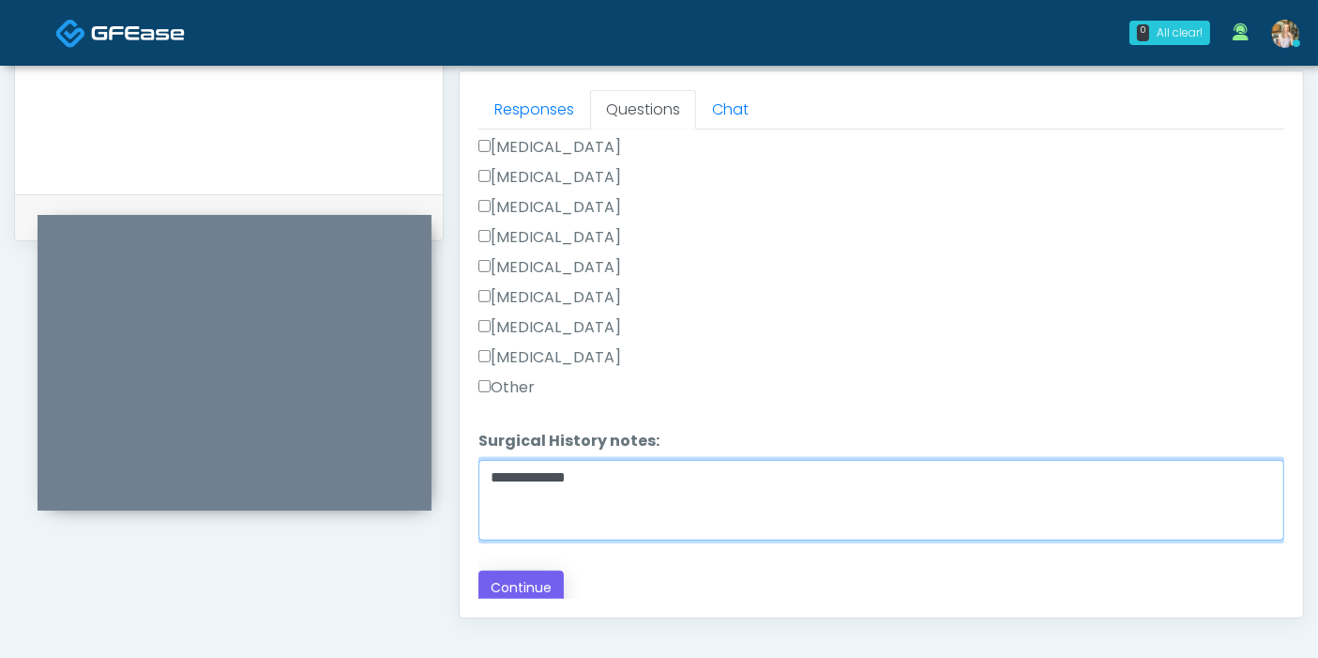
type textarea "**********"
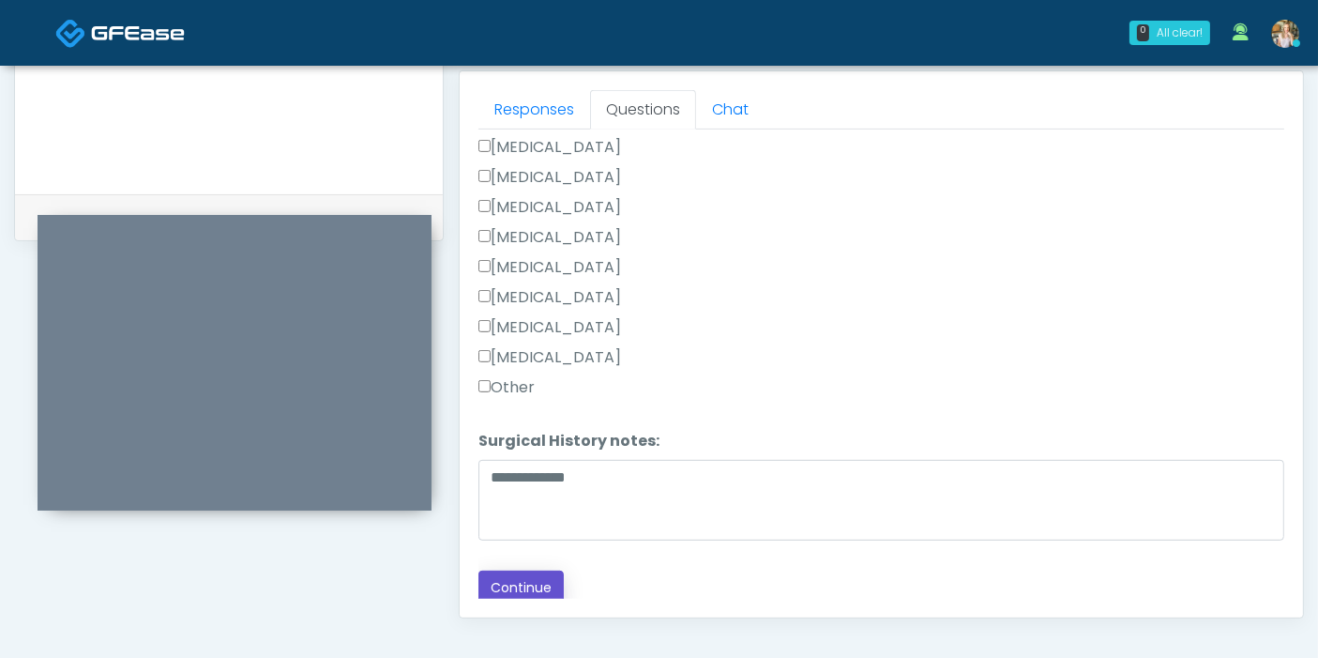
click at [522, 580] on button "Continue" at bounding box center [520, 587] width 85 height 35
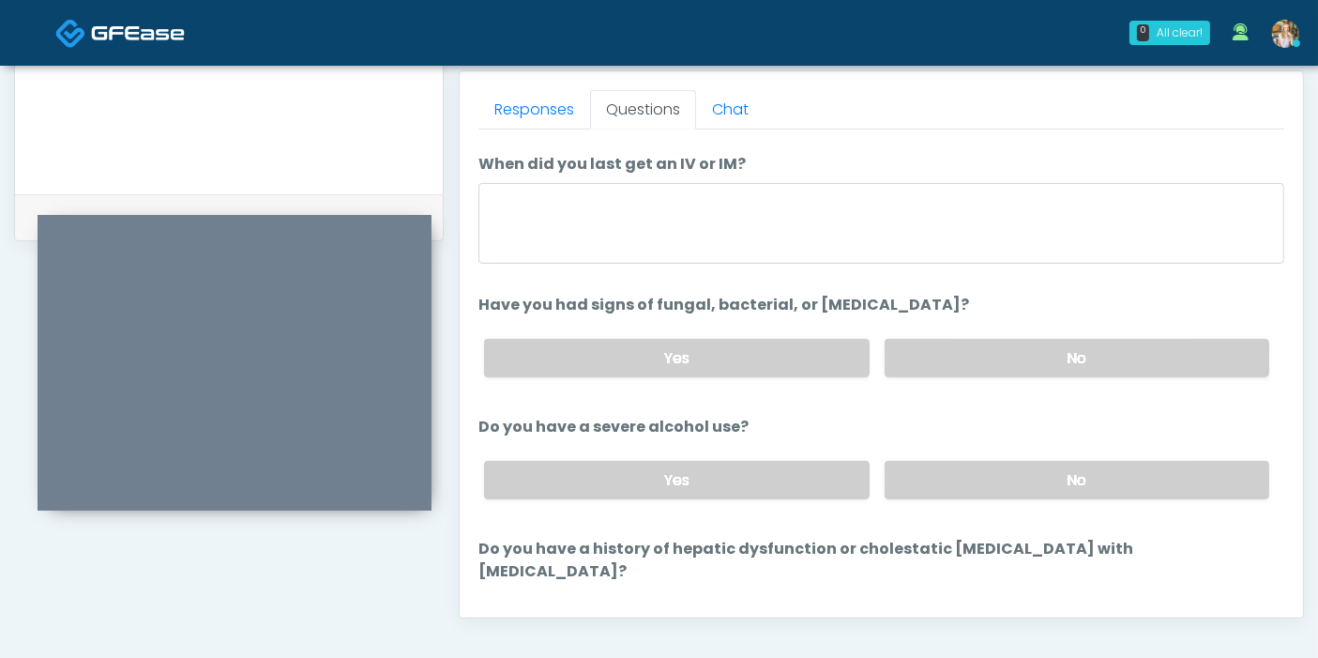
scroll to position [0, 0]
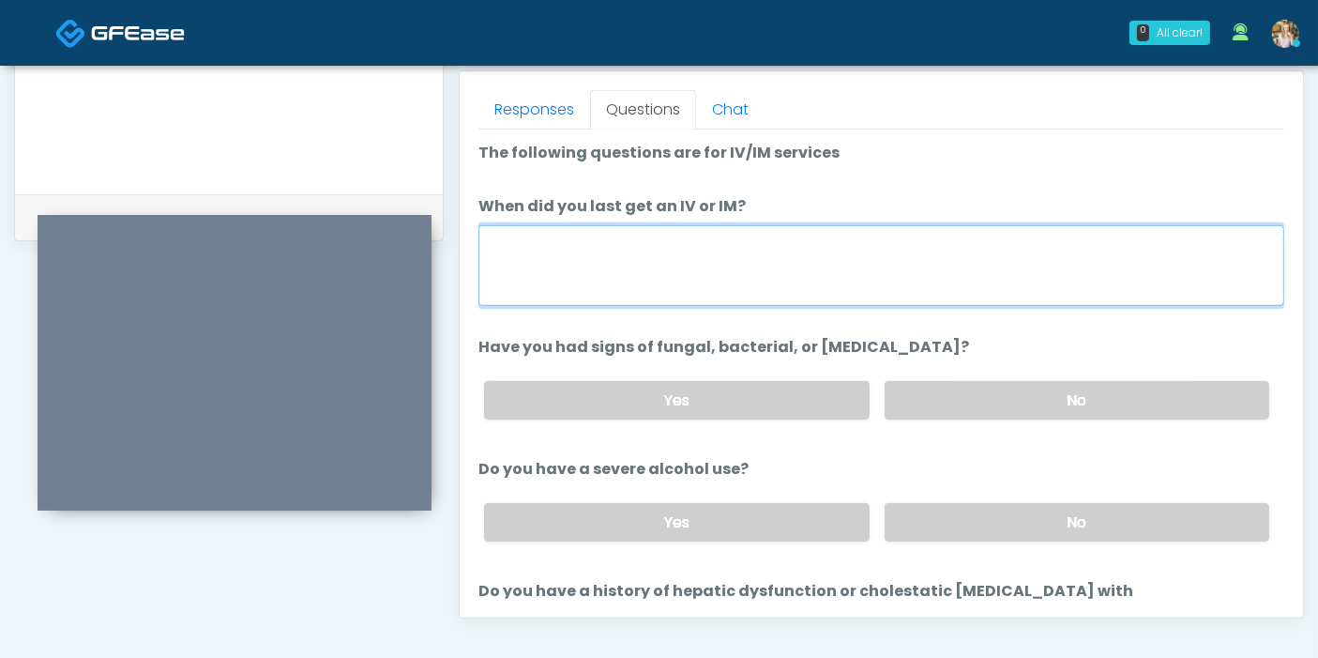
click at [794, 264] on textarea "When did you last get an IV or IM?" at bounding box center [881, 265] width 806 height 81
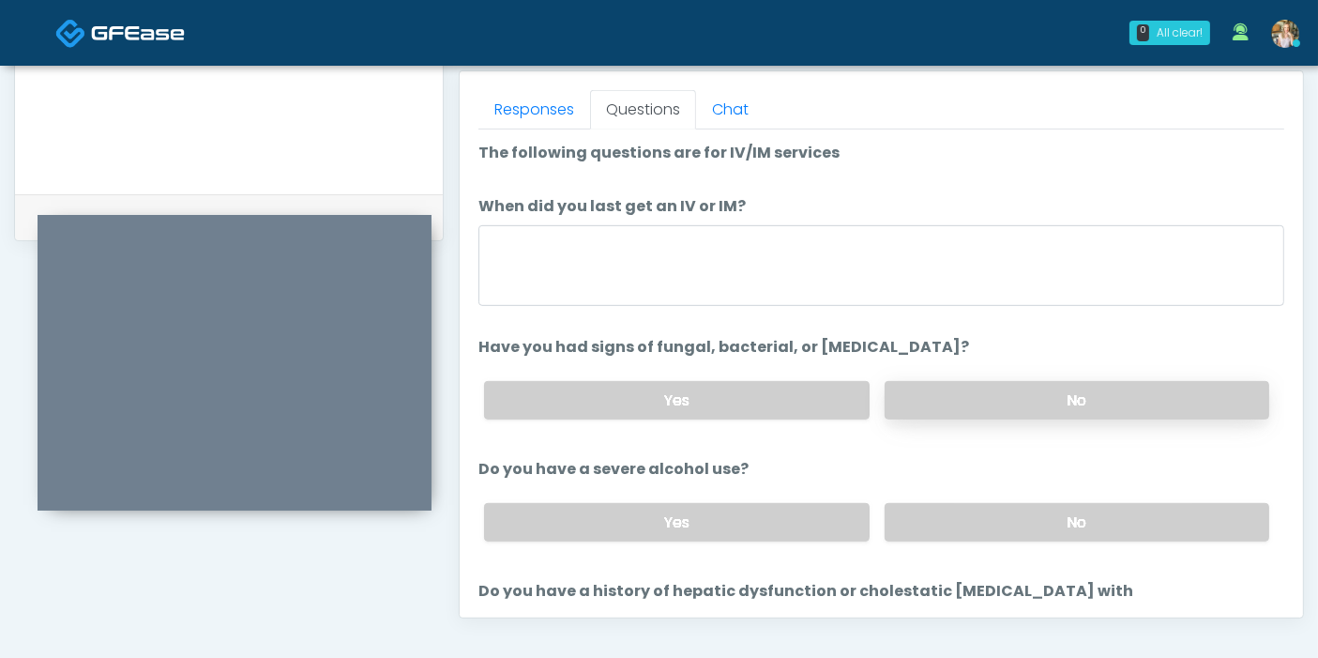
click at [961, 392] on label "No" at bounding box center [1077, 400] width 385 height 38
click at [1052, 520] on label "No" at bounding box center [1077, 522] width 385 height 38
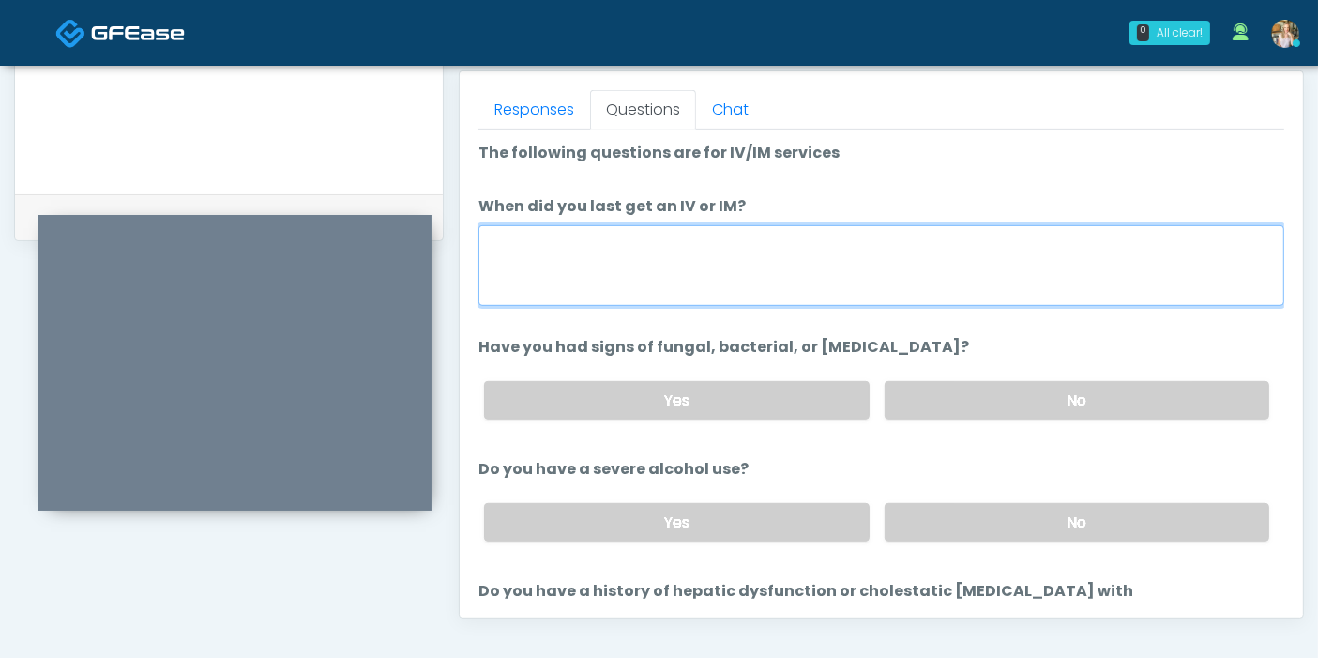
click at [903, 243] on textarea "When did you last get an IV or IM?" at bounding box center [881, 265] width 806 height 81
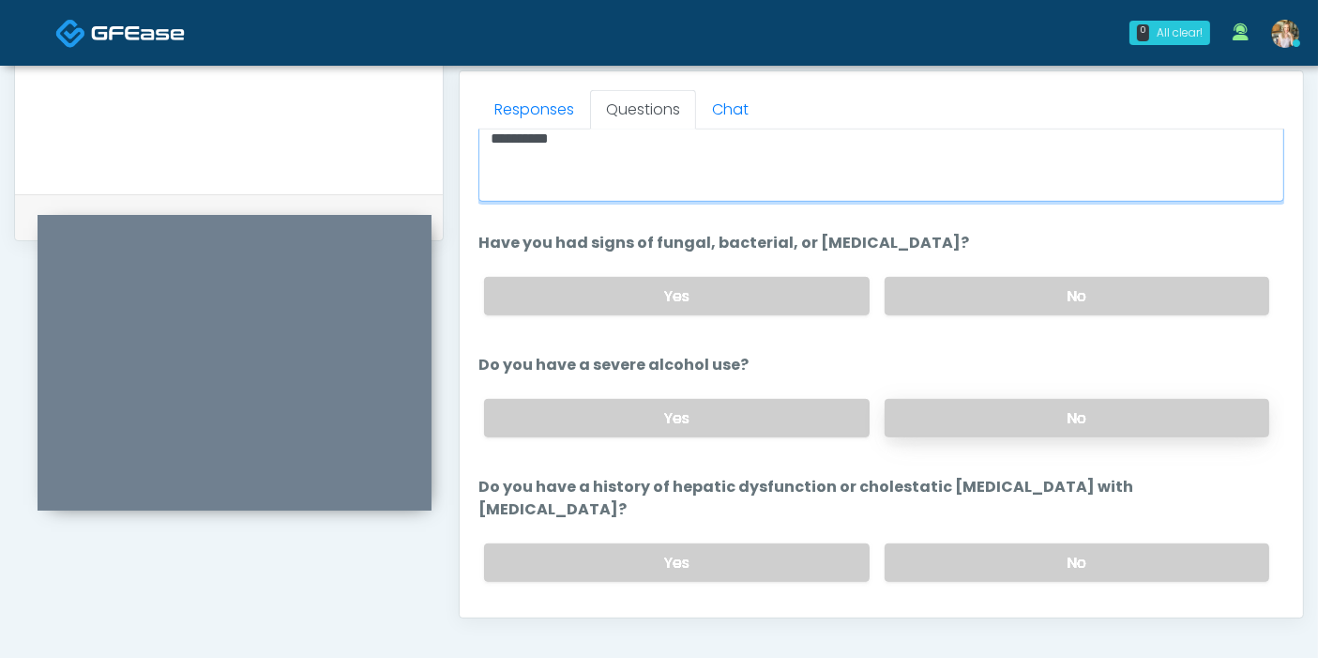
scroll to position [208, 0]
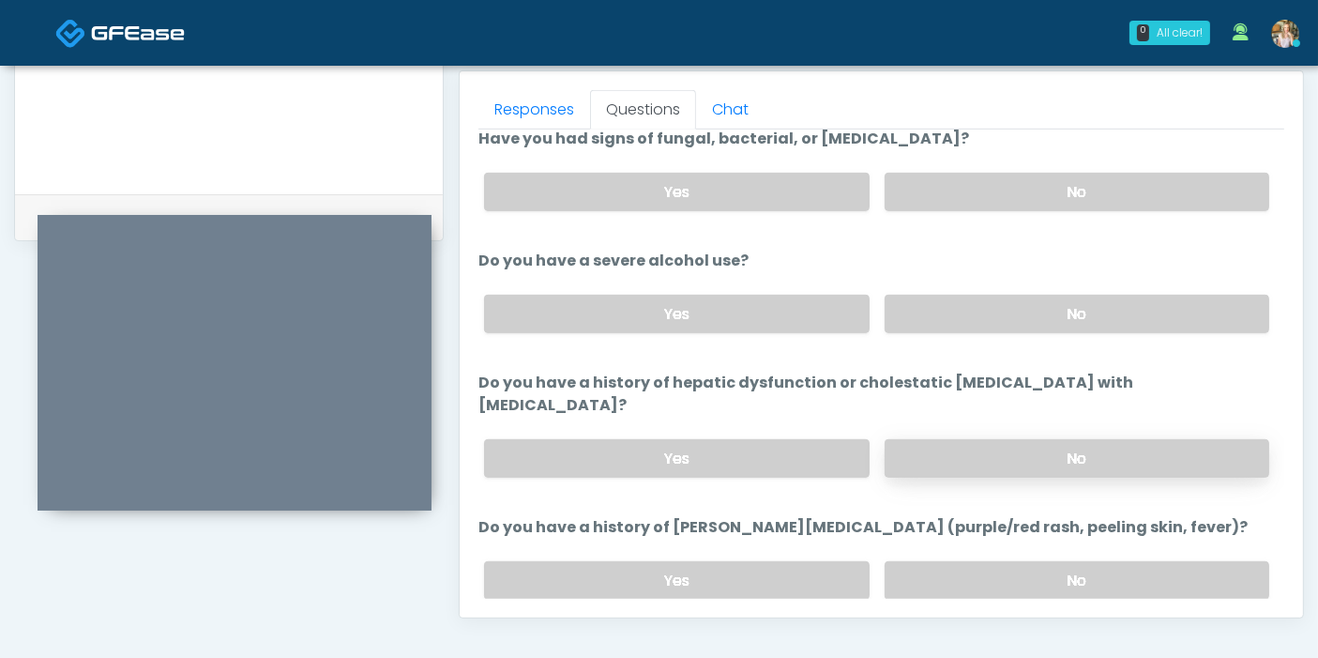
type textarea "**********"
click at [1016, 439] on label "No" at bounding box center [1077, 458] width 385 height 38
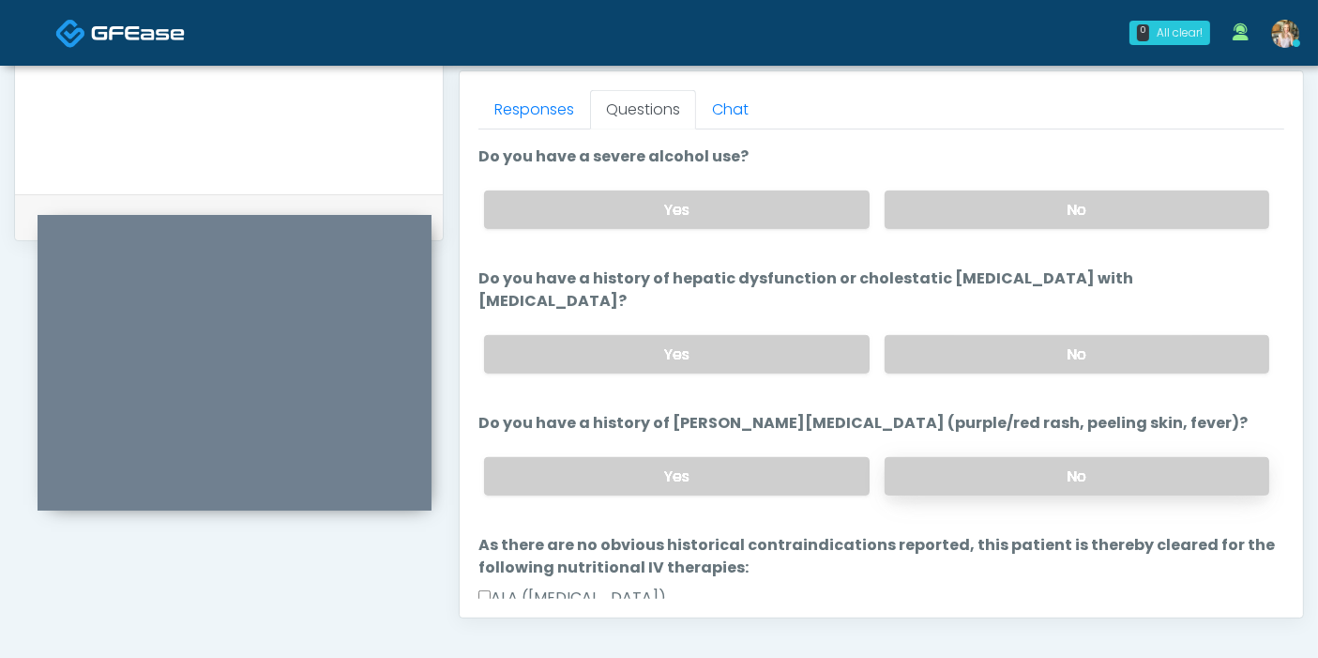
click at [1021, 457] on label "No" at bounding box center [1077, 476] width 385 height 38
click at [529, 104] on link "Responses" at bounding box center [534, 109] width 112 height 39
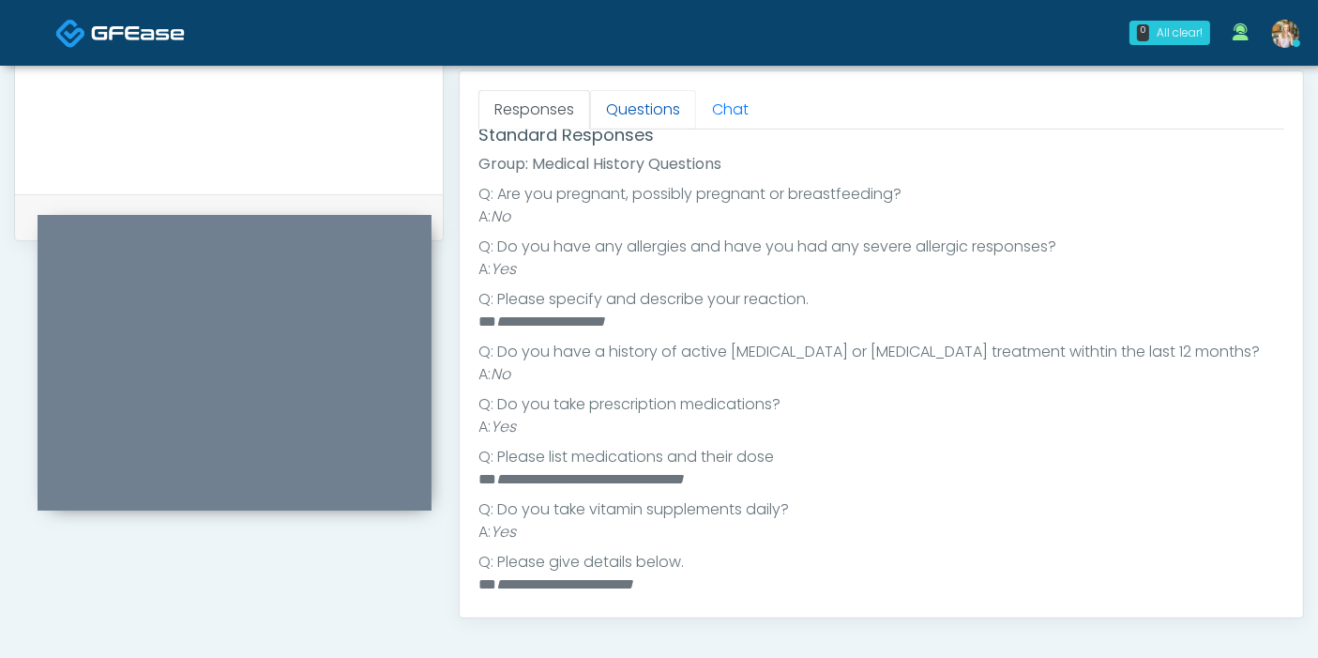
click at [640, 116] on link "Questions" at bounding box center [643, 109] width 106 height 39
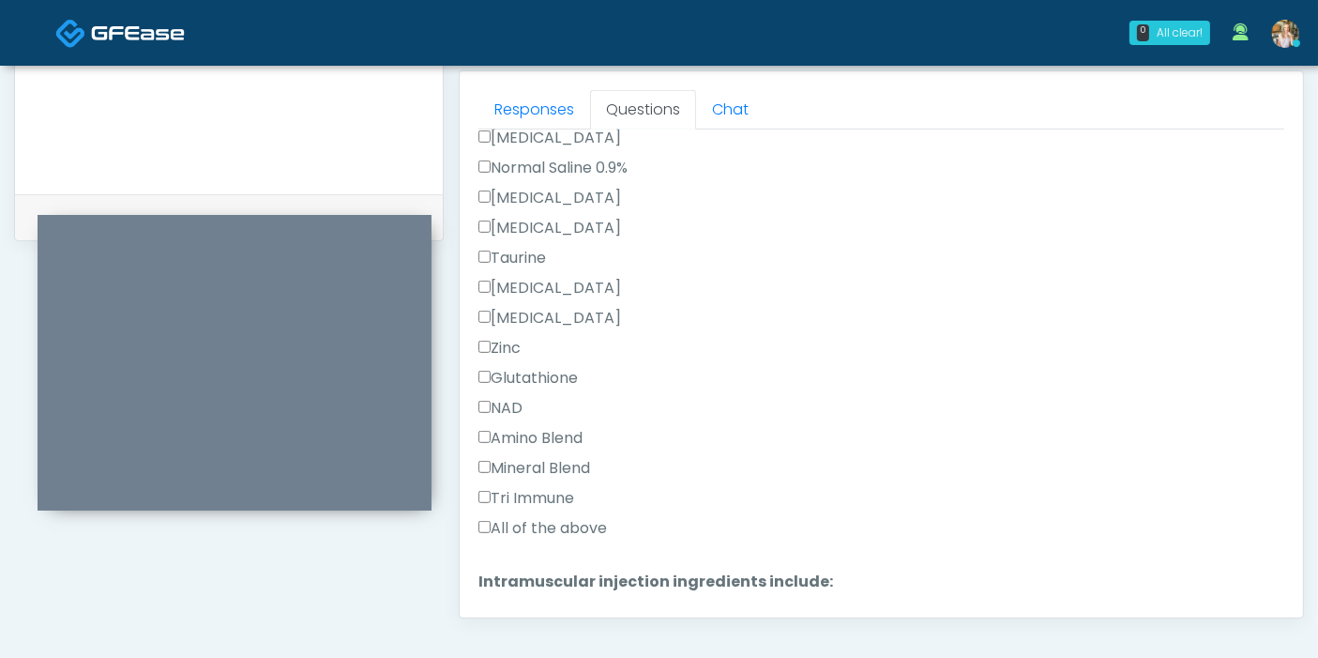
scroll to position [1146, 0]
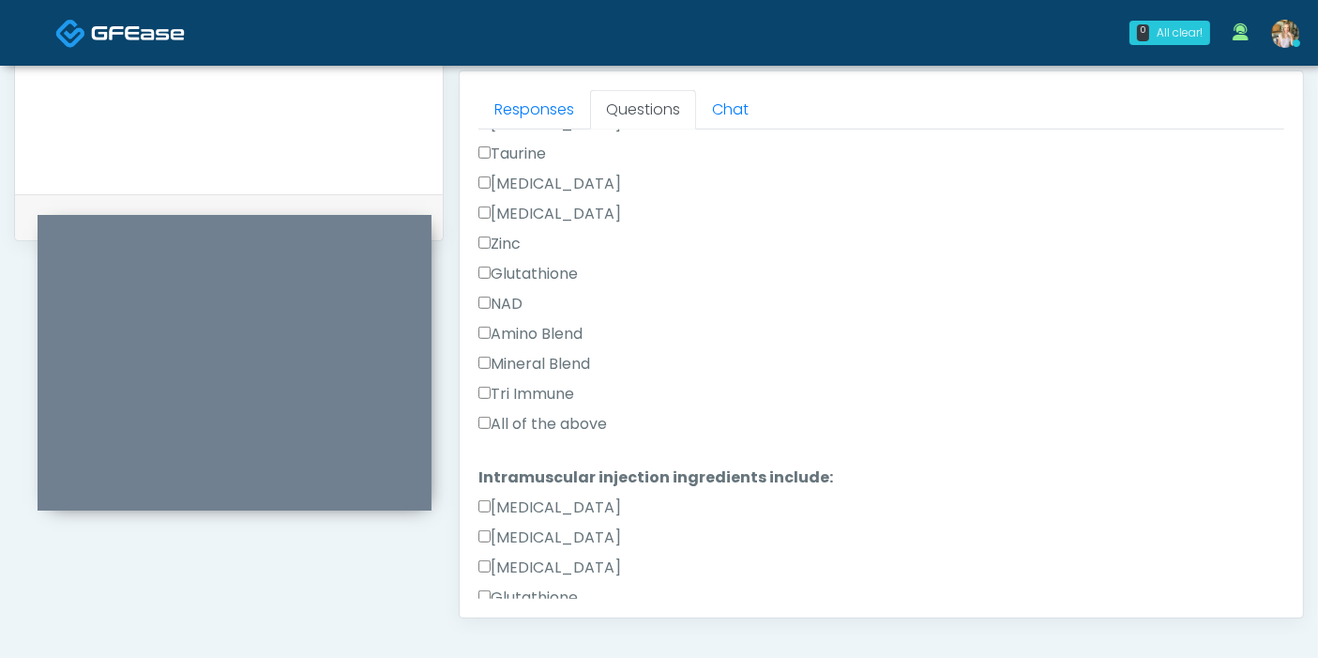
click at [549, 413] on label "All of the above" at bounding box center [542, 424] width 129 height 23
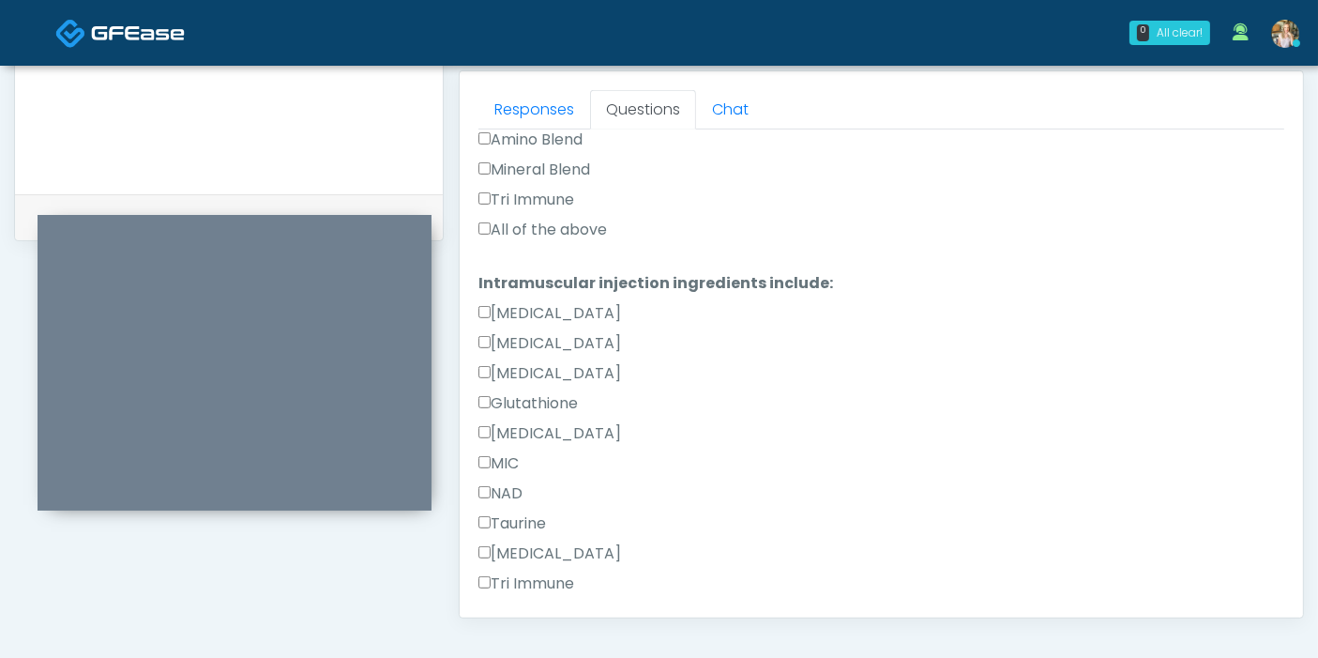
scroll to position [1433, 0]
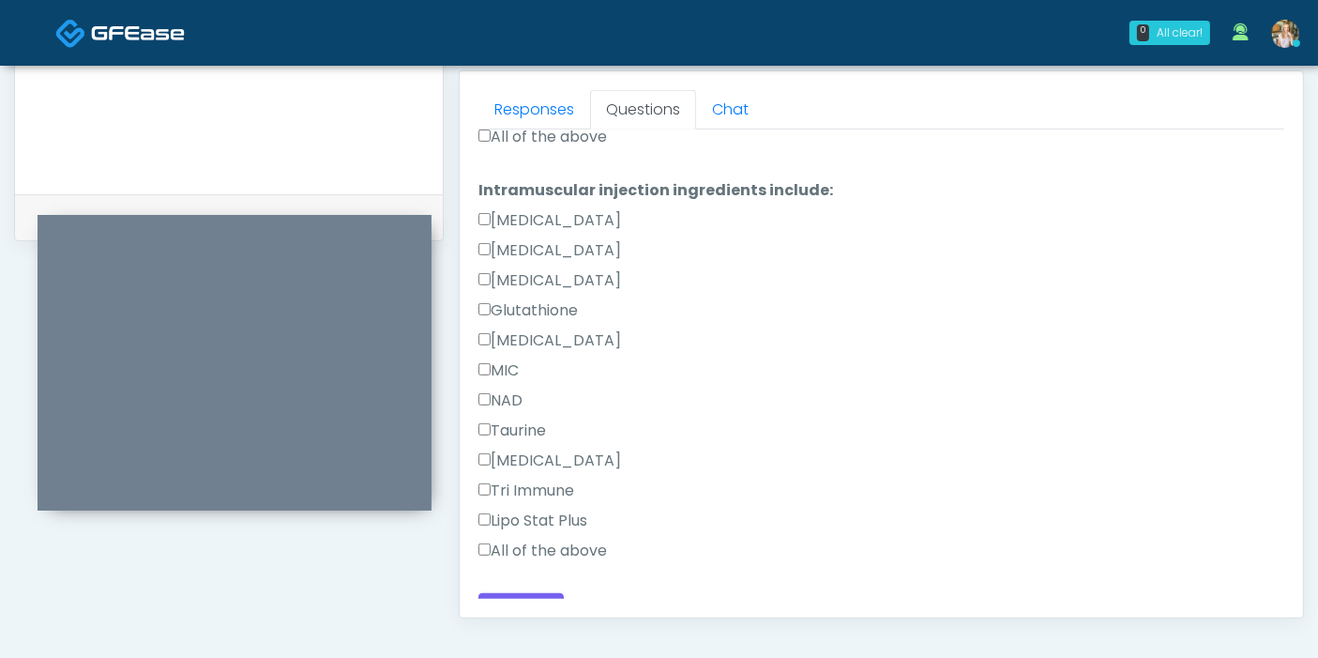
click at [549, 539] on label "All of the above" at bounding box center [542, 550] width 129 height 23
click at [529, 593] on button "Continue" at bounding box center [520, 610] width 85 height 35
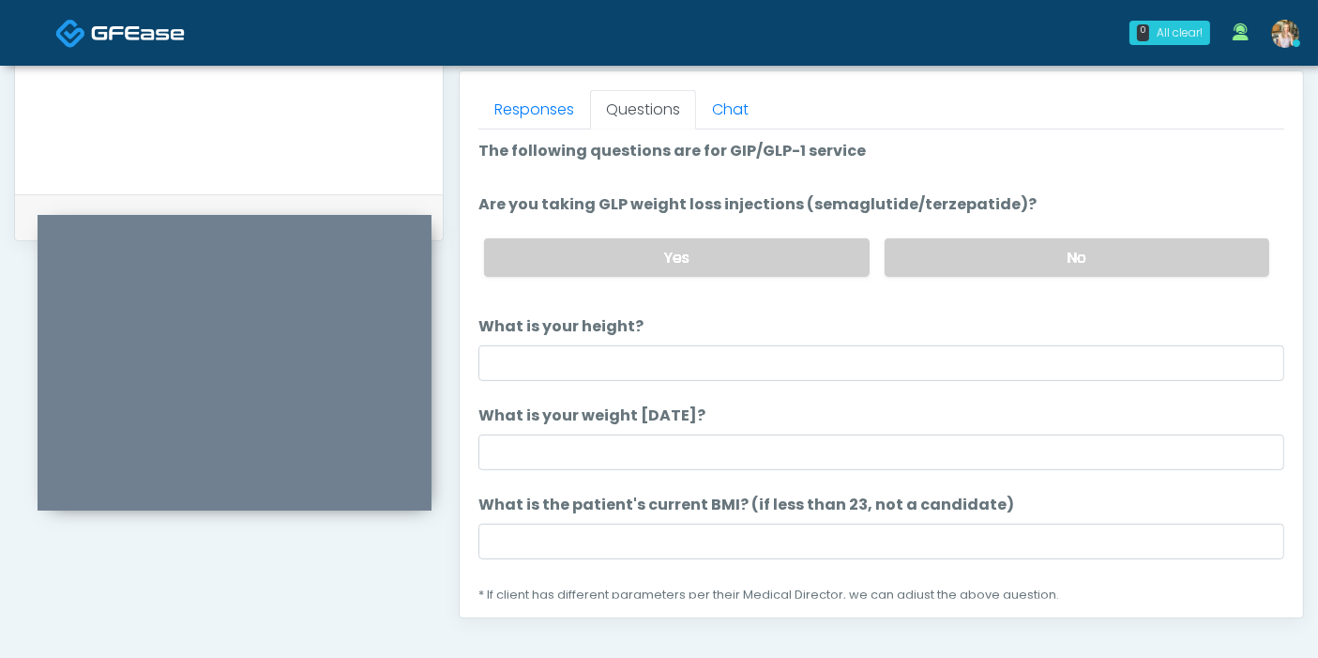
scroll to position [0, 0]
click at [967, 265] on label "No" at bounding box center [1077, 259] width 385 height 38
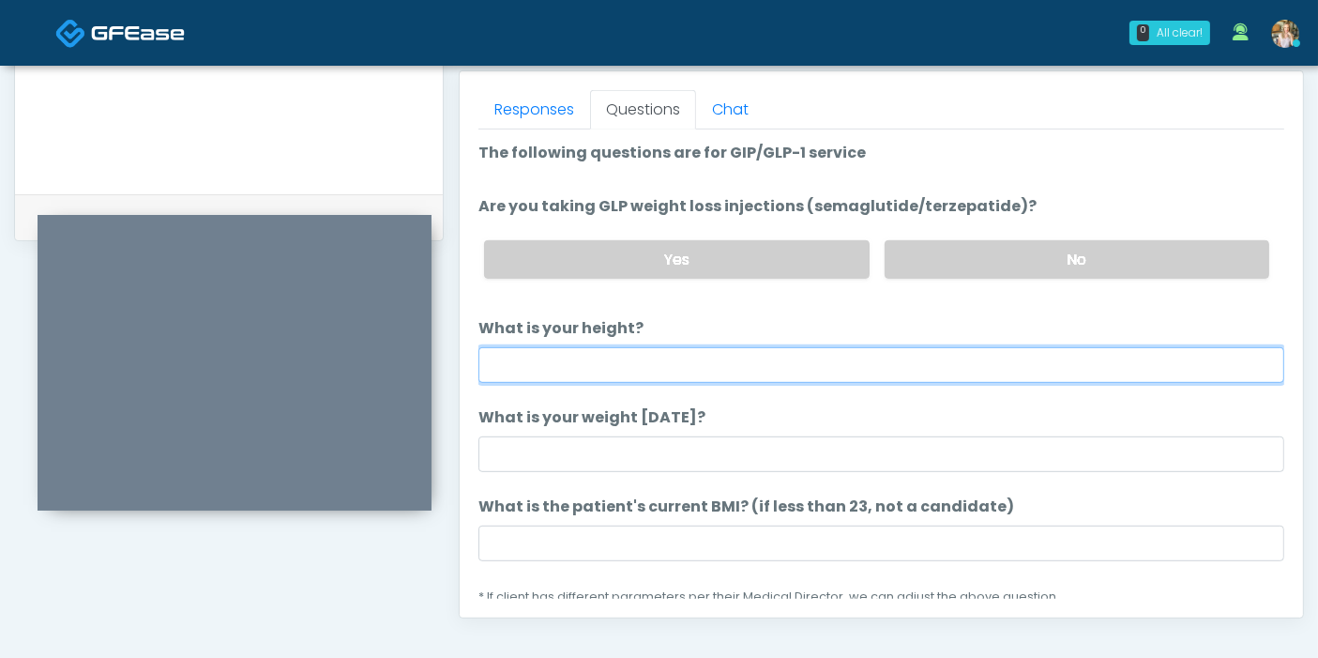
click at [834, 368] on input "What is your height?" at bounding box center [881, 365] width 806 height 36
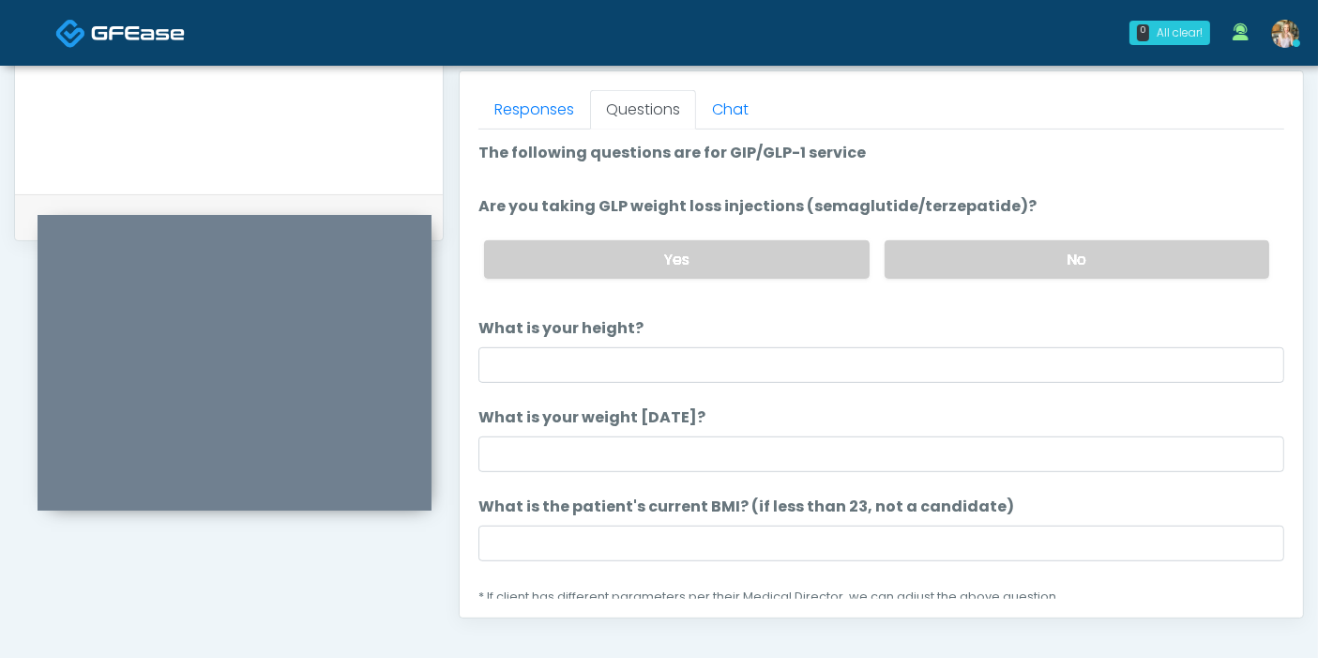
scroll to position [104, 0]
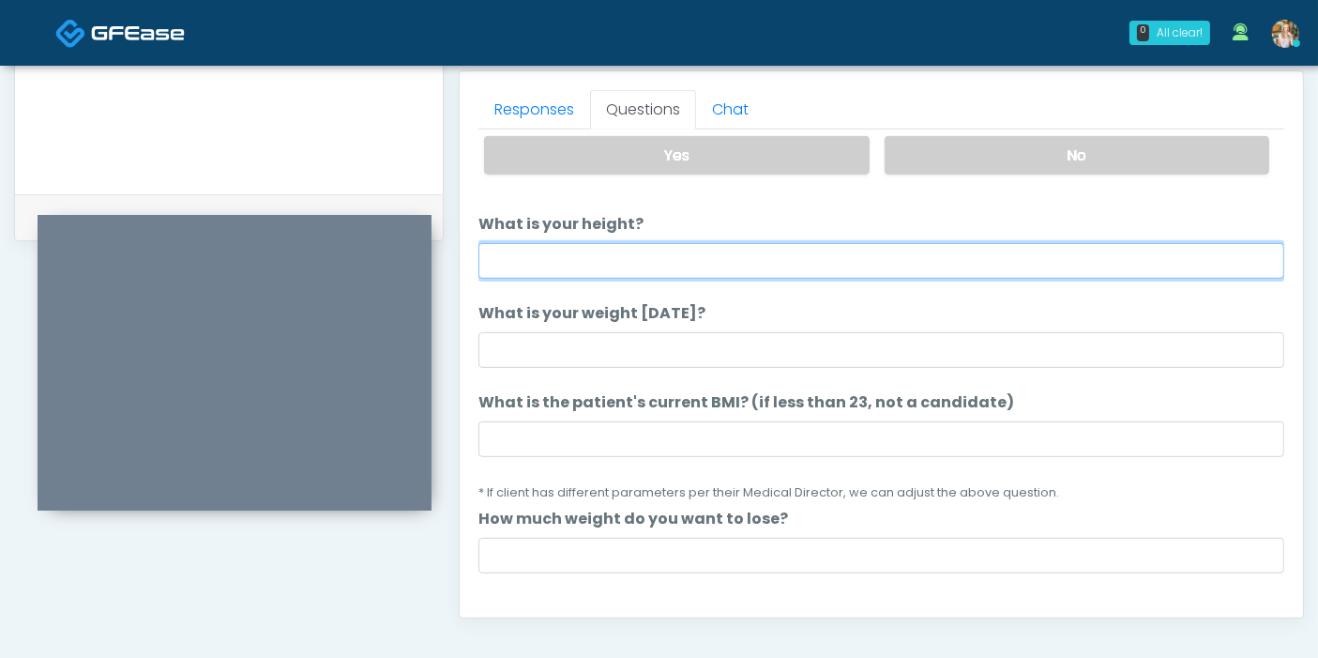
click at [839, 253] on input "What is your height?" at bounding box center [881, 261] width 806 height 36
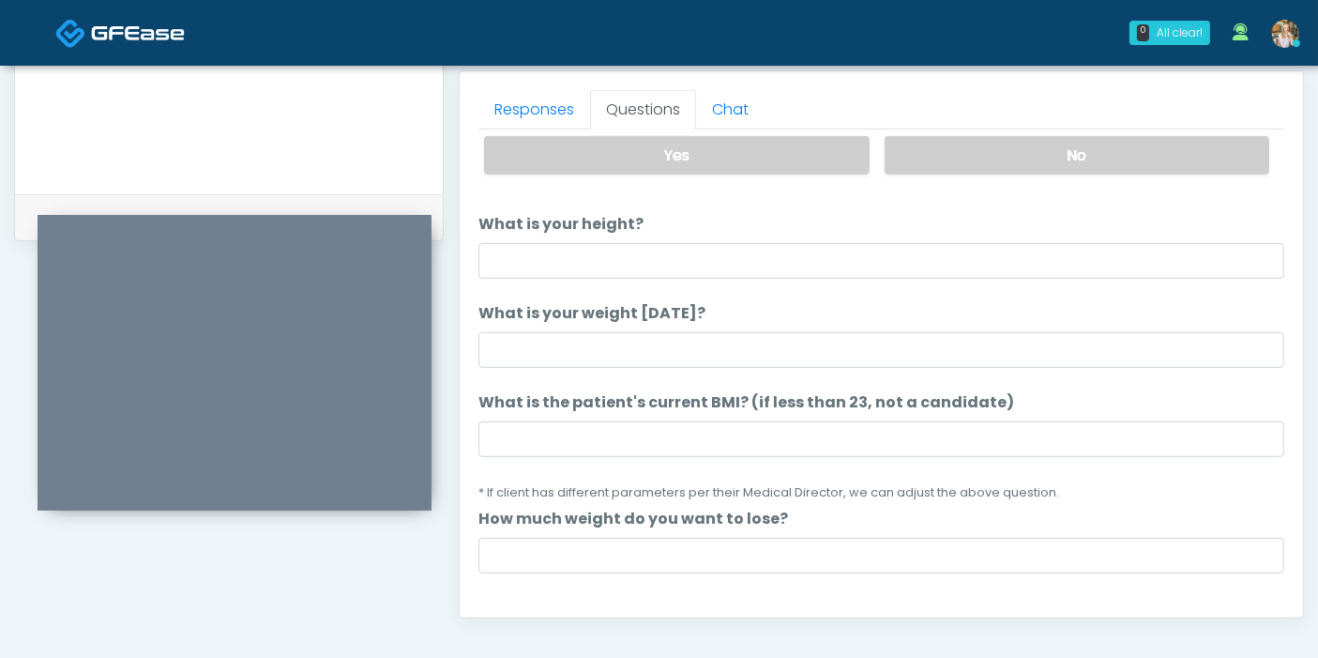
scroll to position [0, 0]
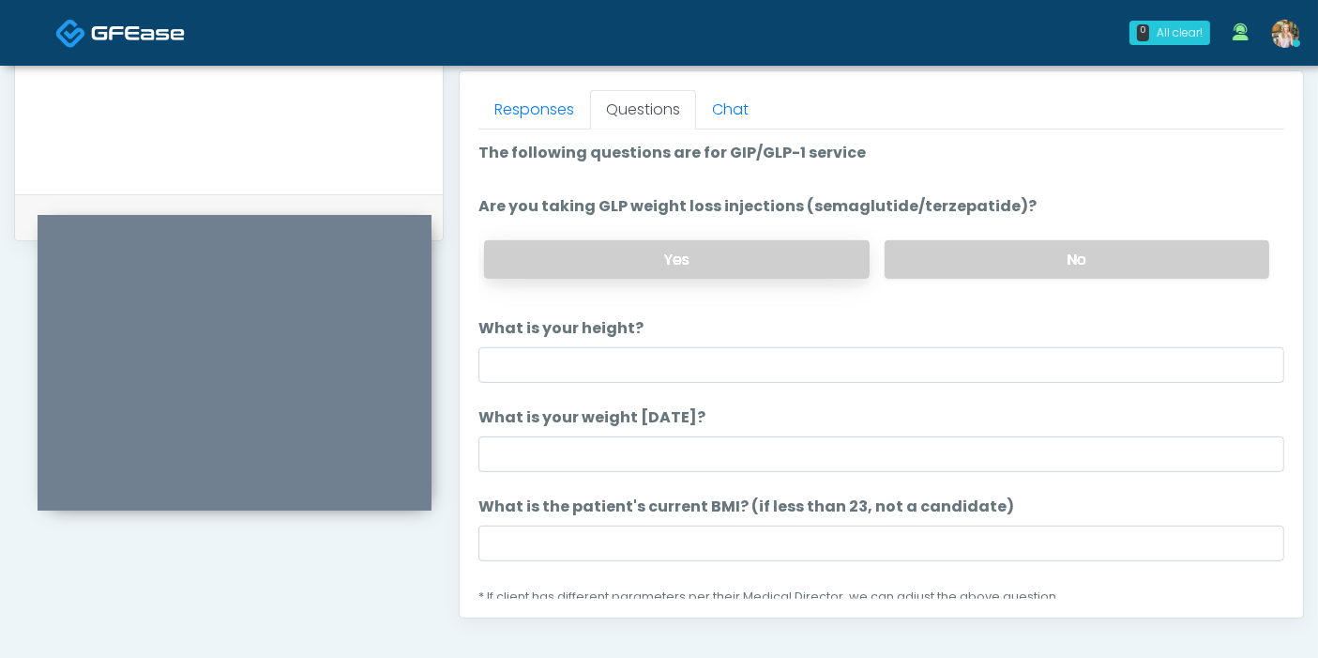
click at [710, 248] on label "Yes" at bounding box center [676, 259] width 385 height 38
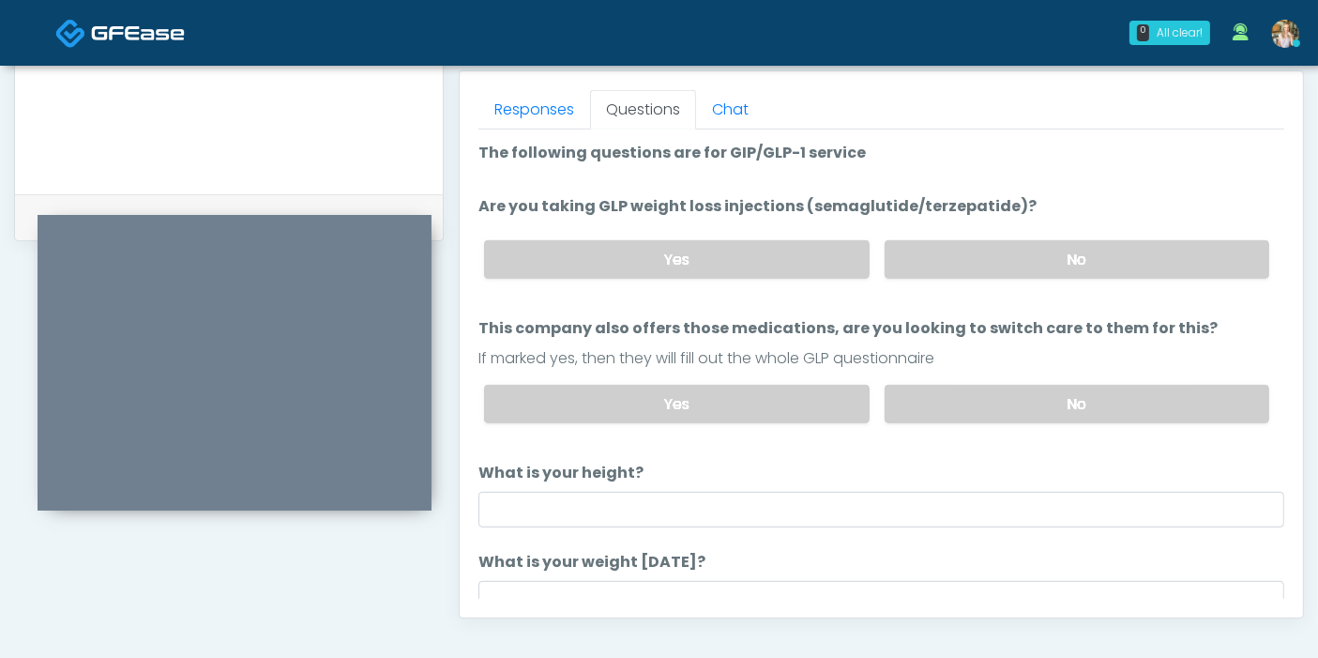
scroll to position [104, 0]
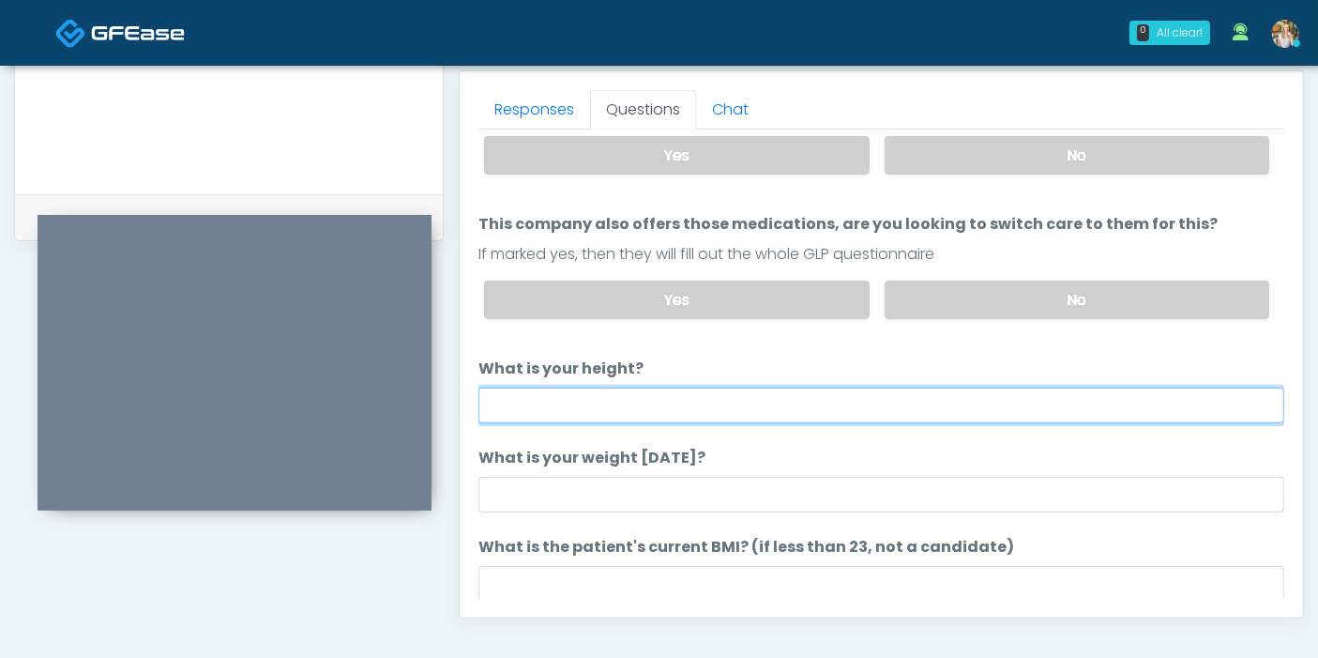
click at [699, 406] on input "What is your height?" at bounding box center [881, 405] width 806 height 36
click at [813, 392] on input "What is your height?" at bounding box center [881, 405] width 806 height 36
type input "***"
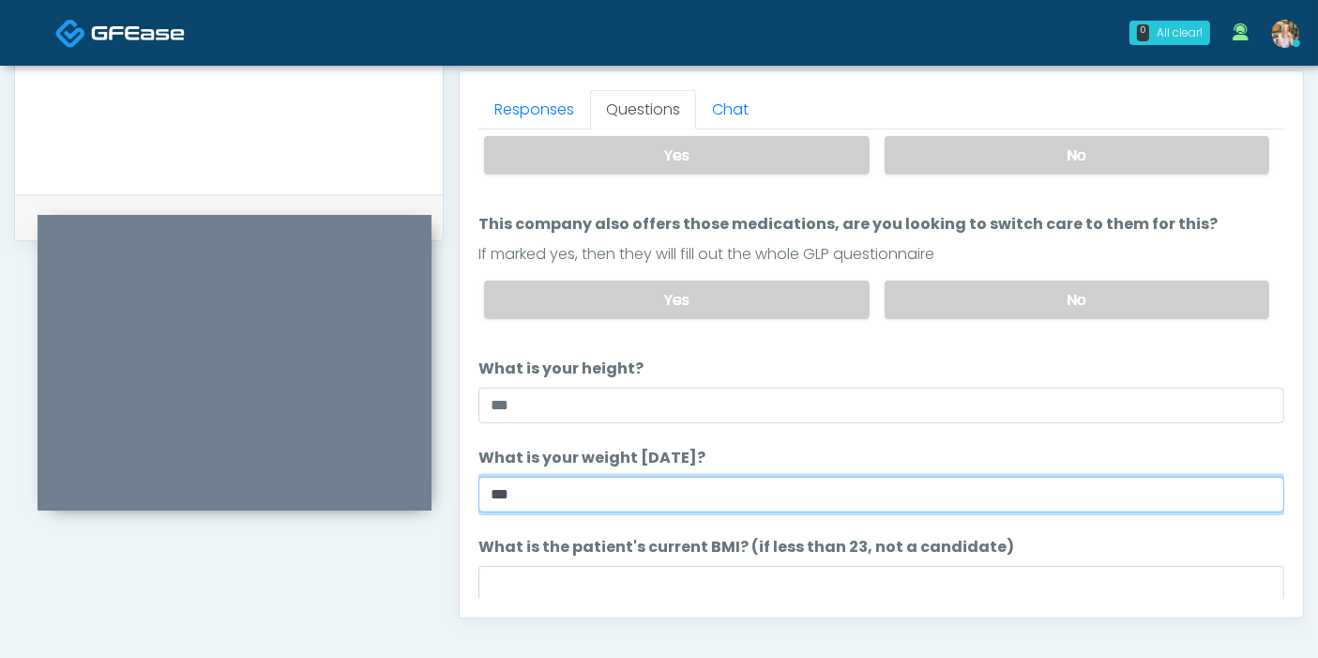
type input "***"
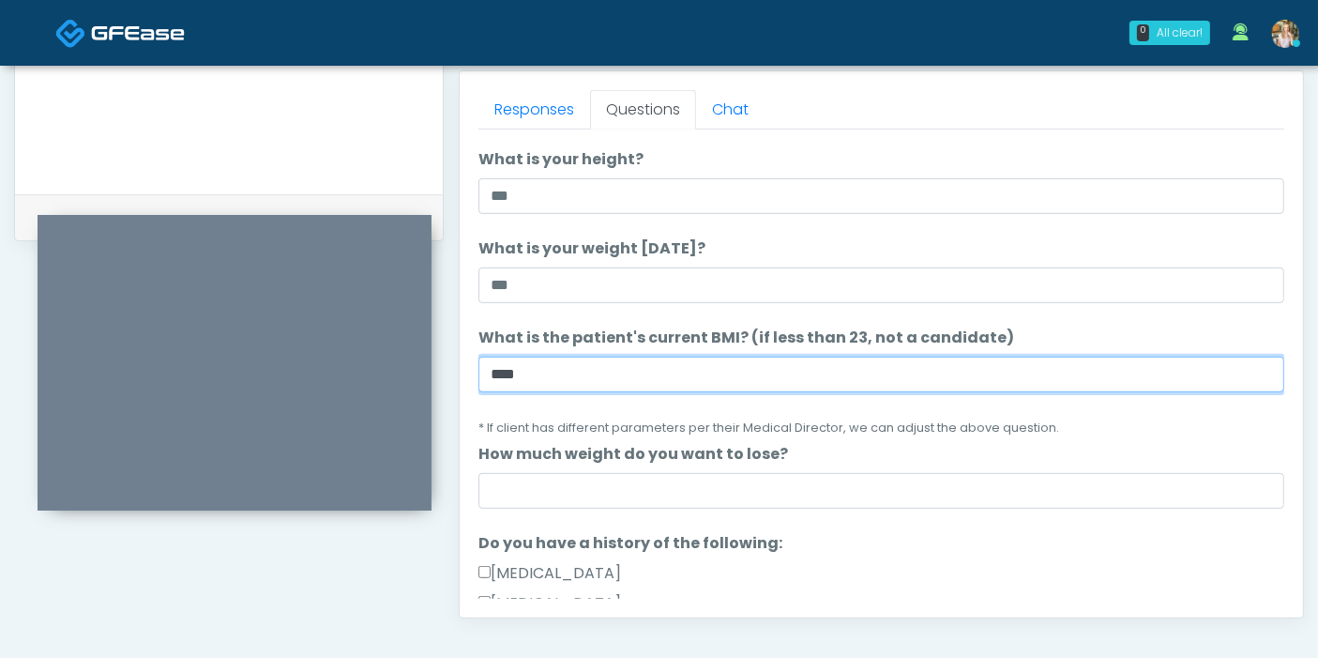
scroll to position [417, 0]
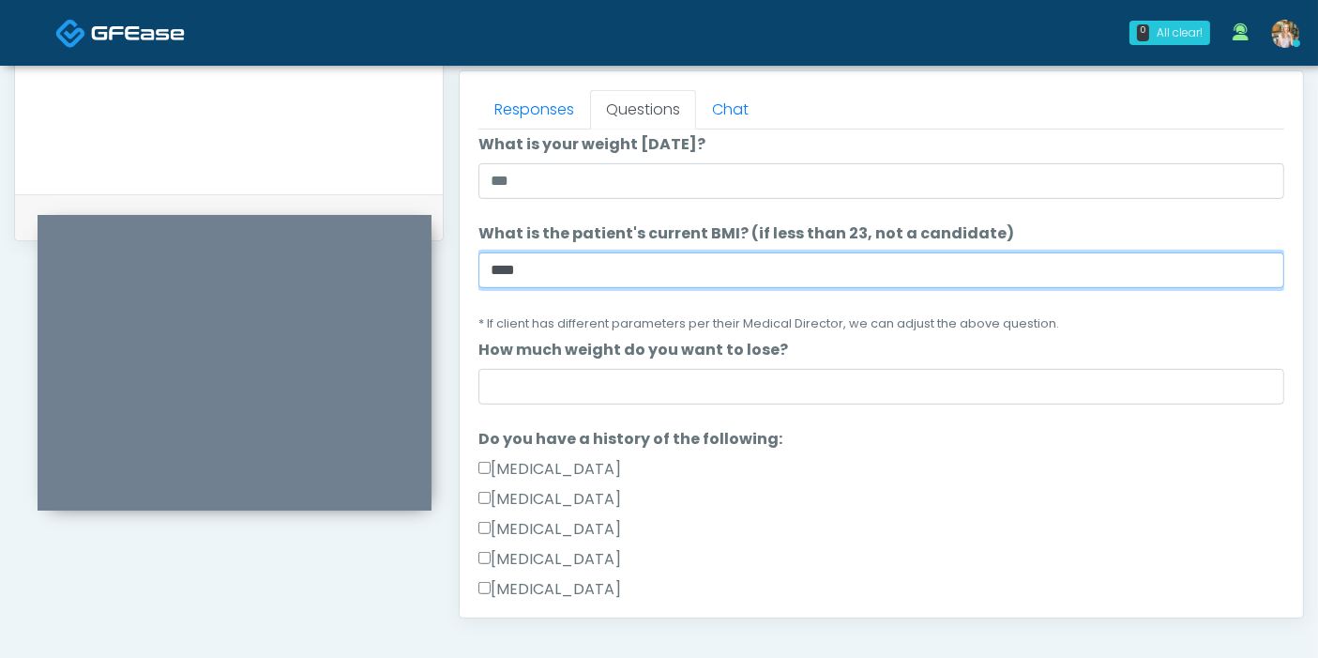
type input "****"
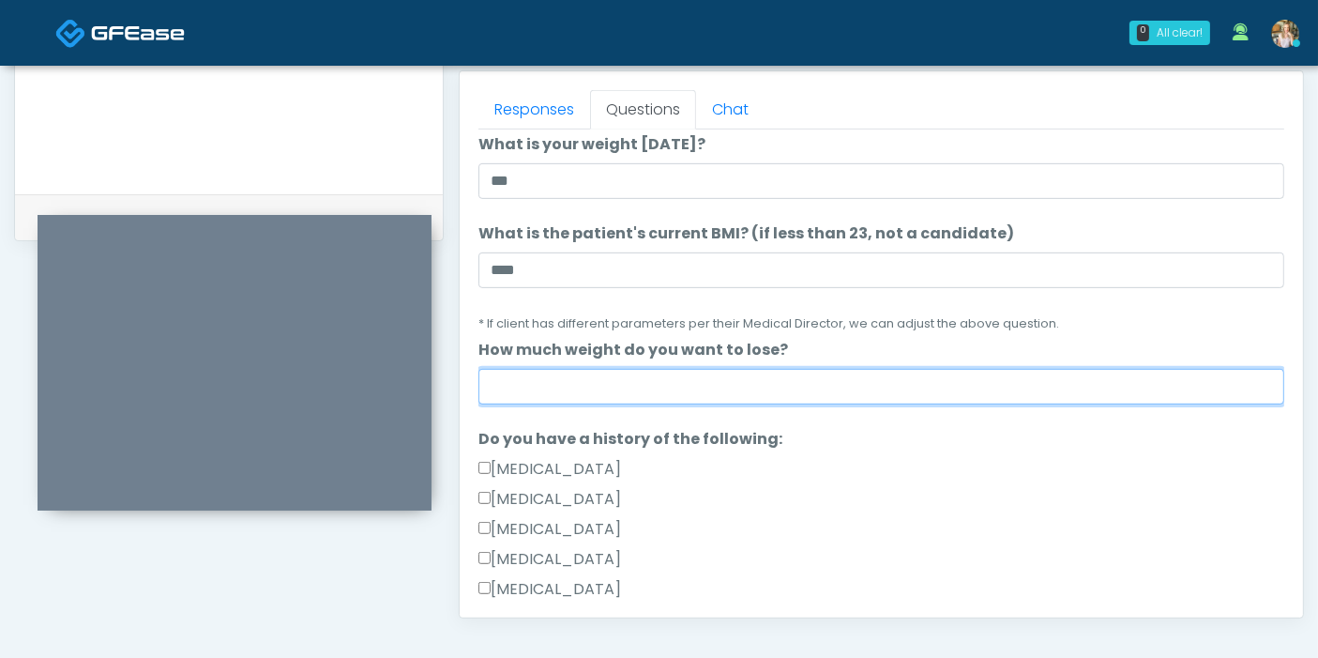
click at [874, 380] on input "How much weight do you want to lose?" at bounding box center [881, 387] width 806 height 36
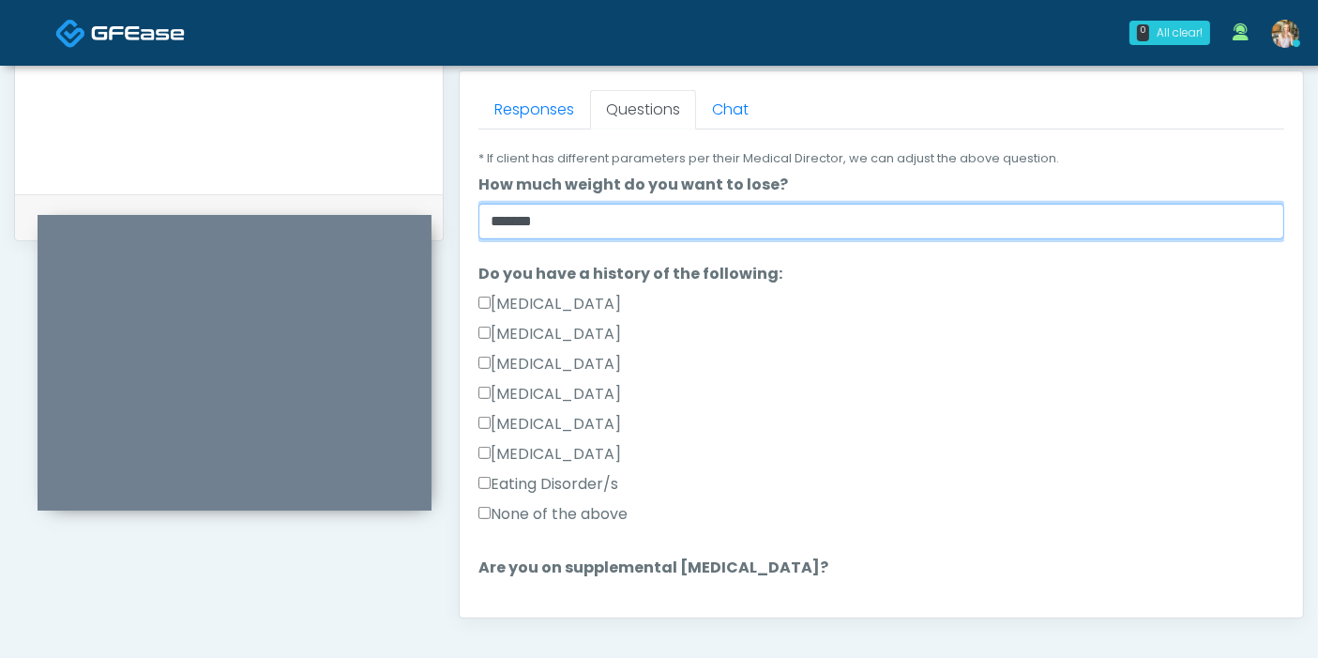
scroll to position [626, 0]
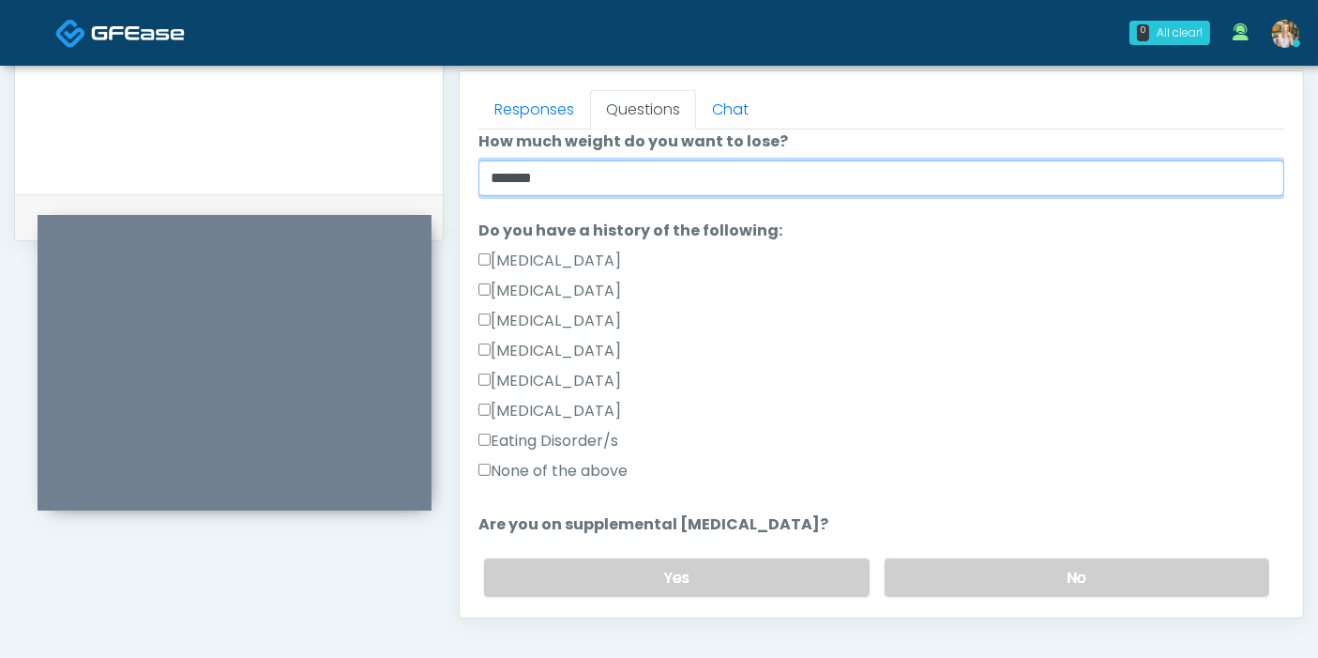
type input "*******"
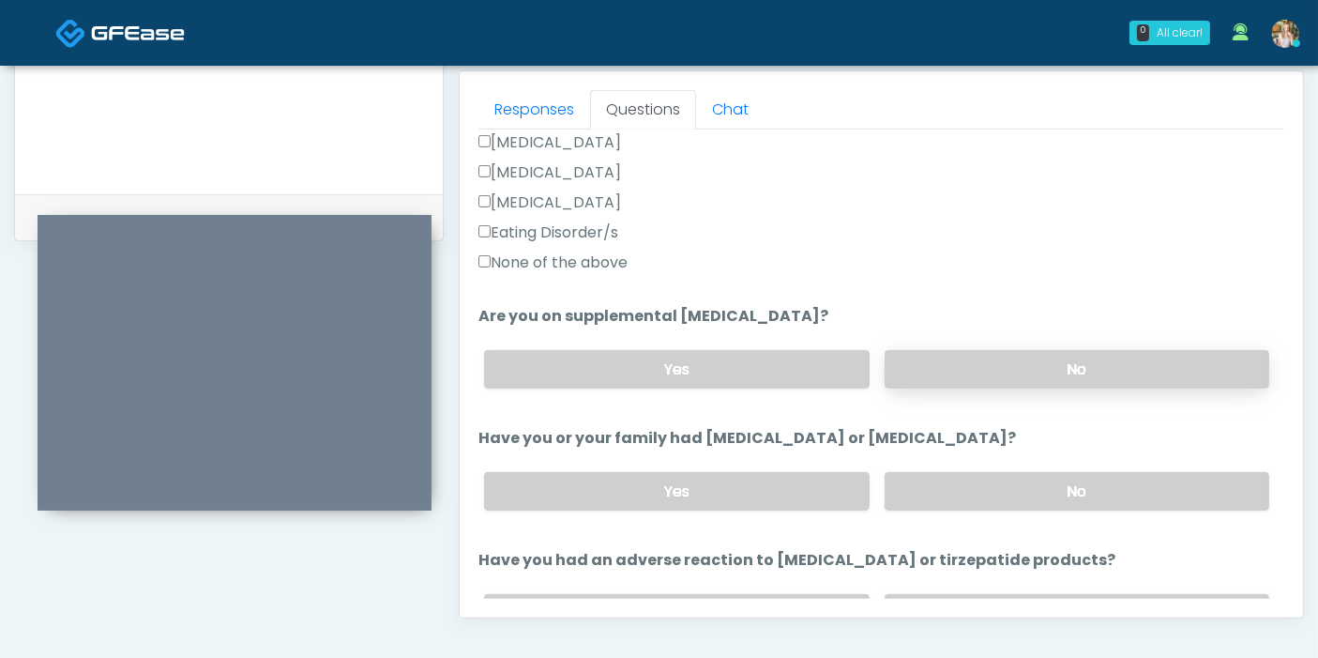
click at [1045, 379] on label "No" at bounding box center [1077, 369] width 385 height 38
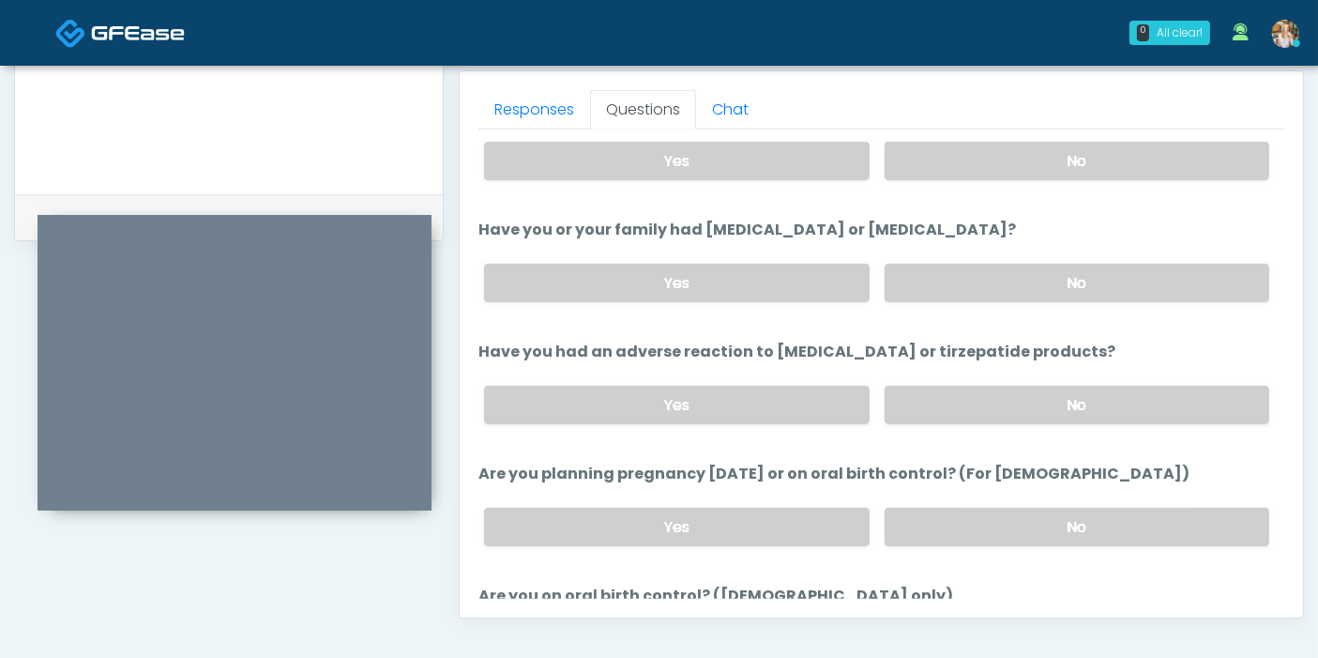
scroll to position [938, 0]
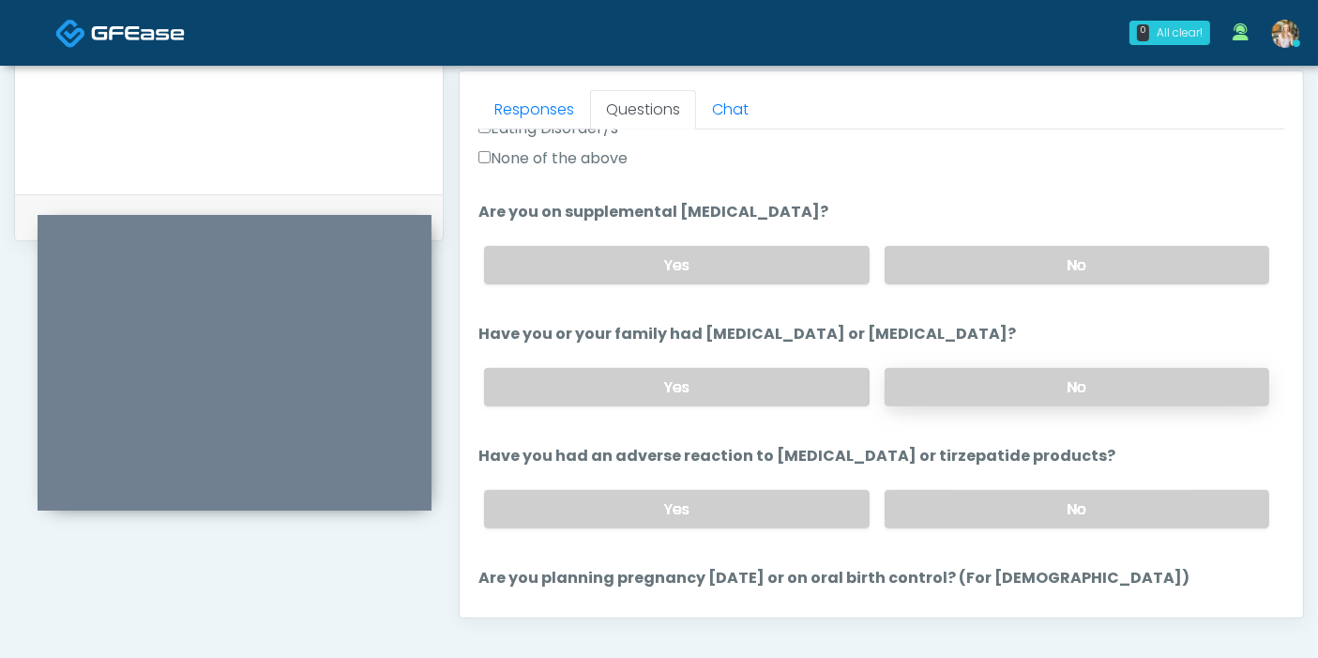
click at [1057, 382] on label "No" at bounding box center [1077, 387] width 385 height 38
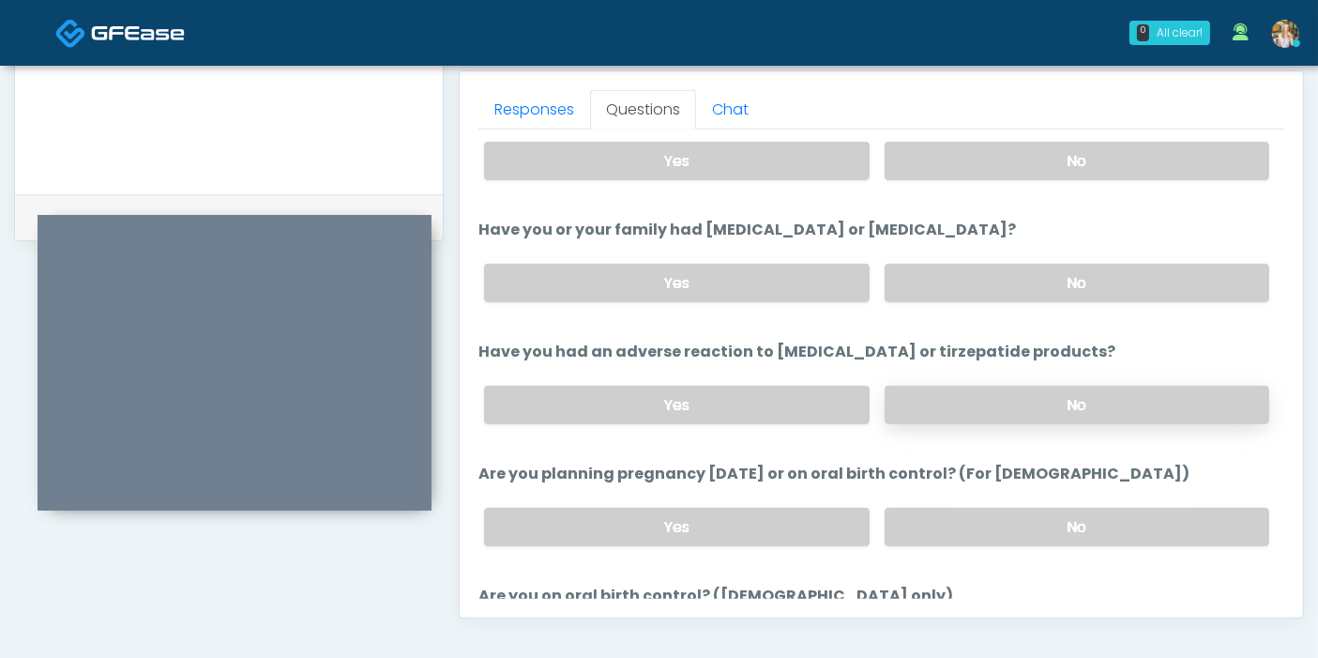
click at [1021, 397] on label "No" at bounding box center [1077, 405] width 385 height 38
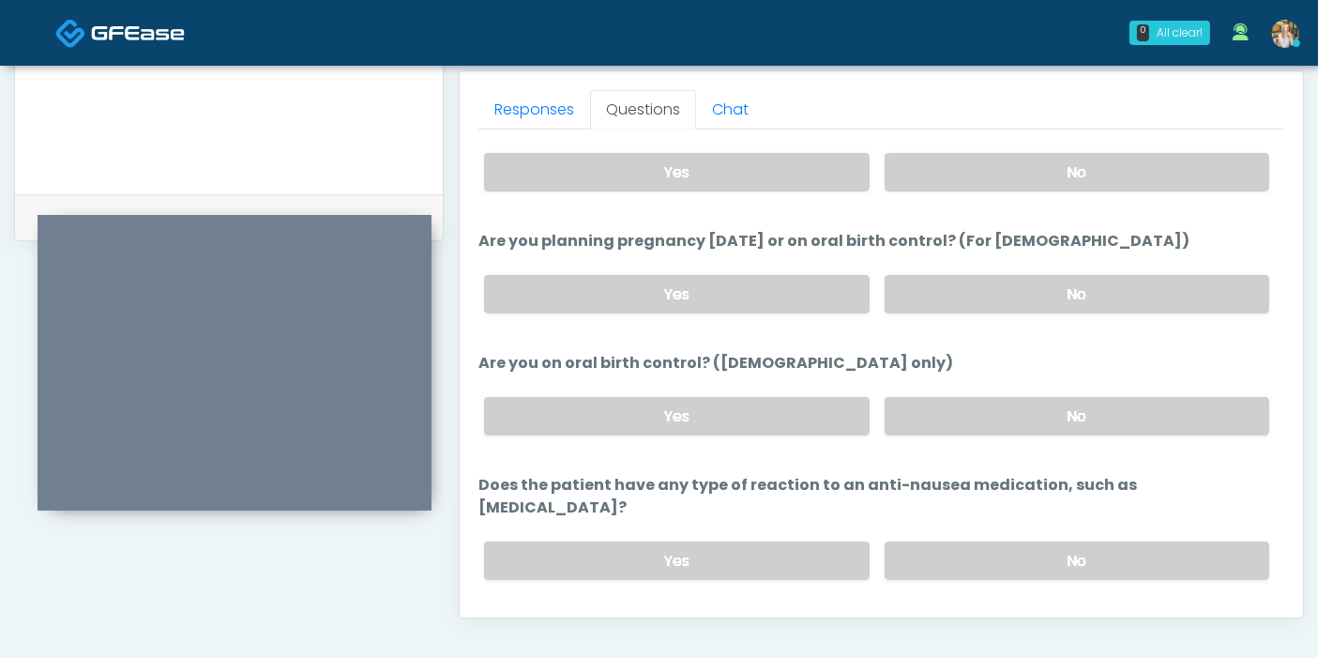
scroll to position [1296, 0]
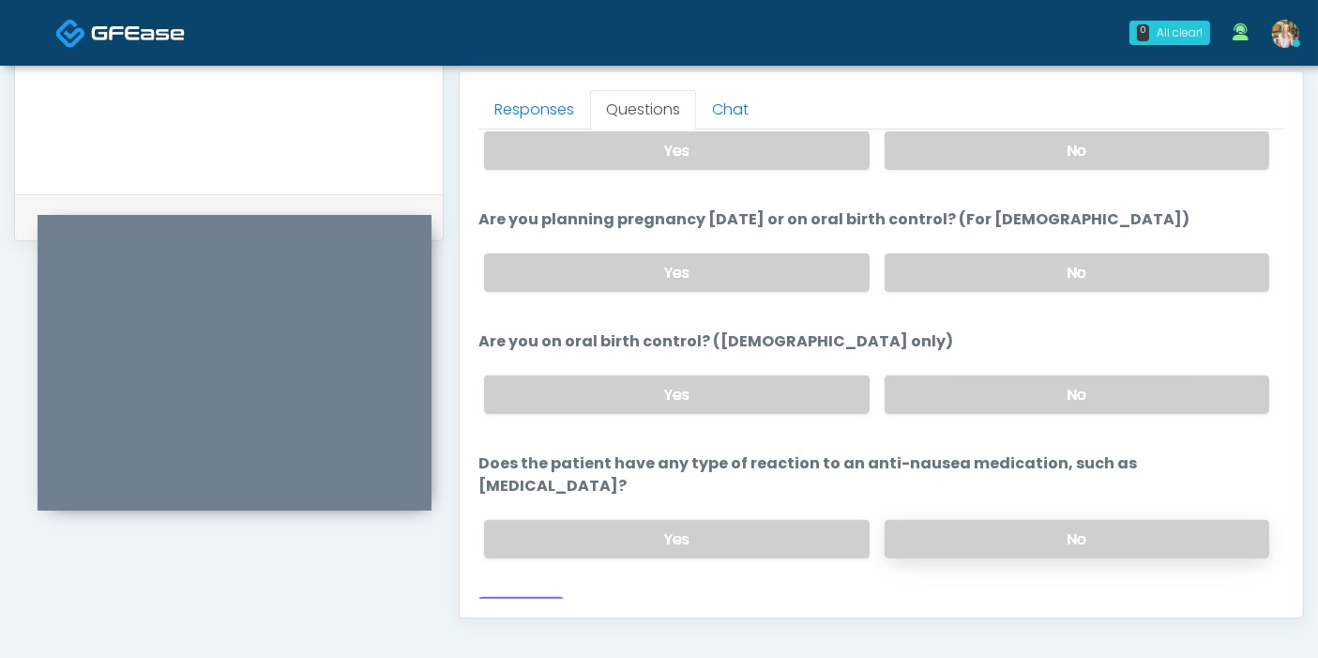
click at [1005, 520] on label "No" at bounding box center [1077, 539] width 385 height 38
click at [521, 597] on button "Continue" at bounding box center [520, 614] width 85 height 35
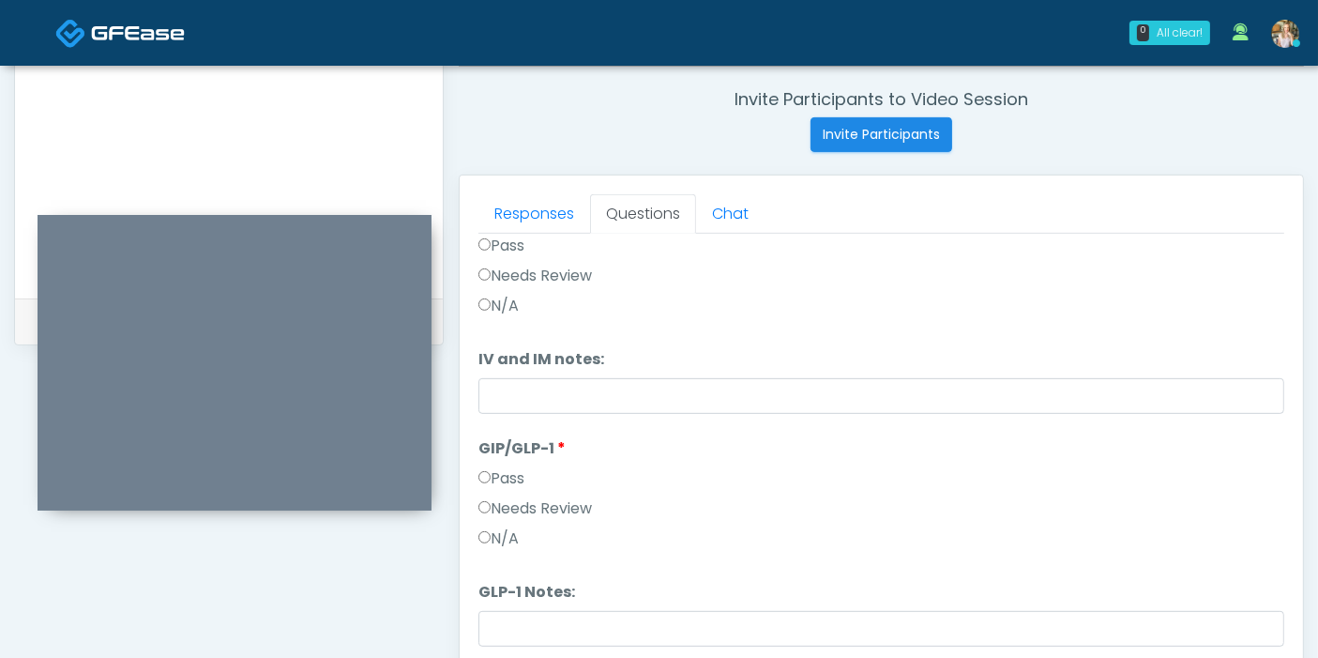
scroll to position [0, 0]
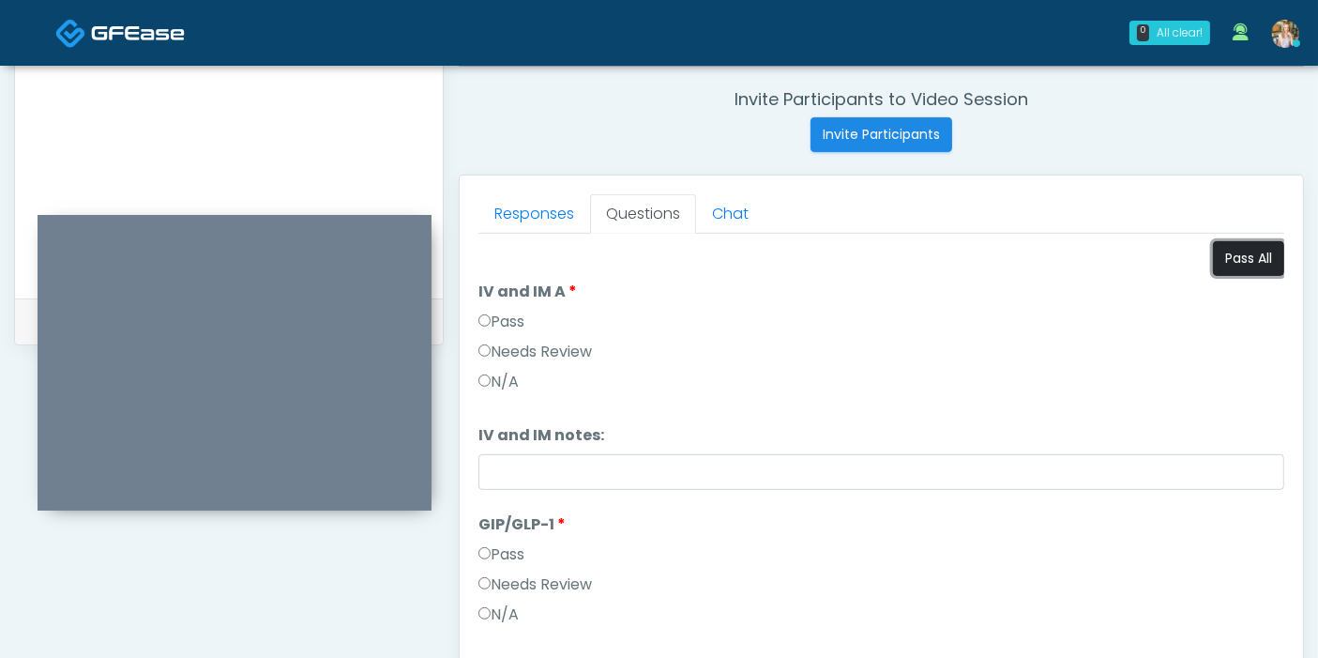
click at [1243, 256] on button "Pass All" at bounding box center [1248, 258] width 71 height 35
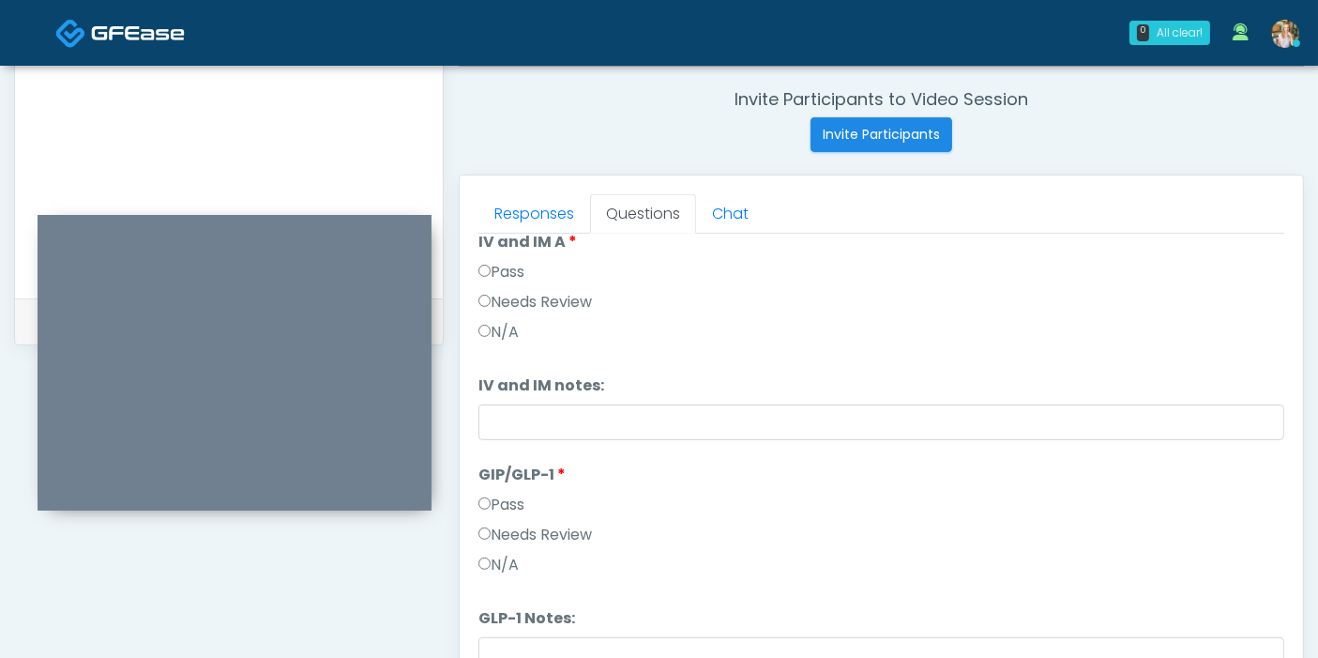
scroll to position [76, 0]
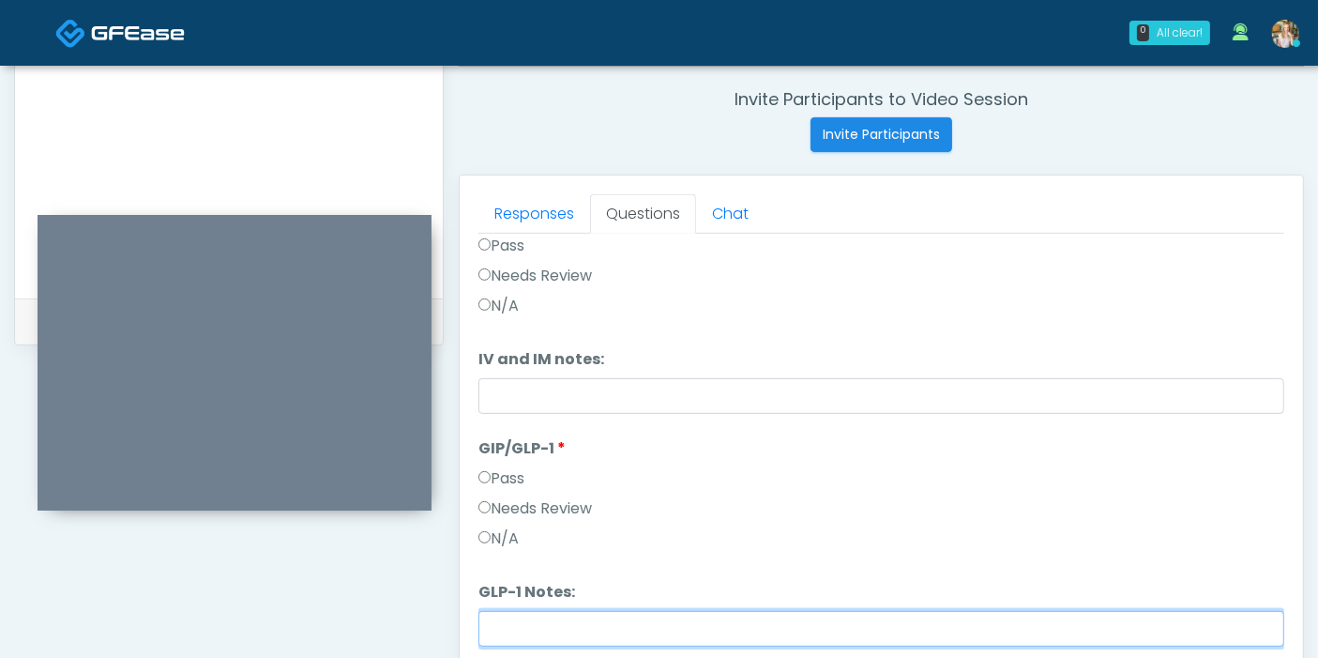
click at [576, 629] on input "GLP-1 Notes:" at bounding box center [881, 629] width 806 height 36
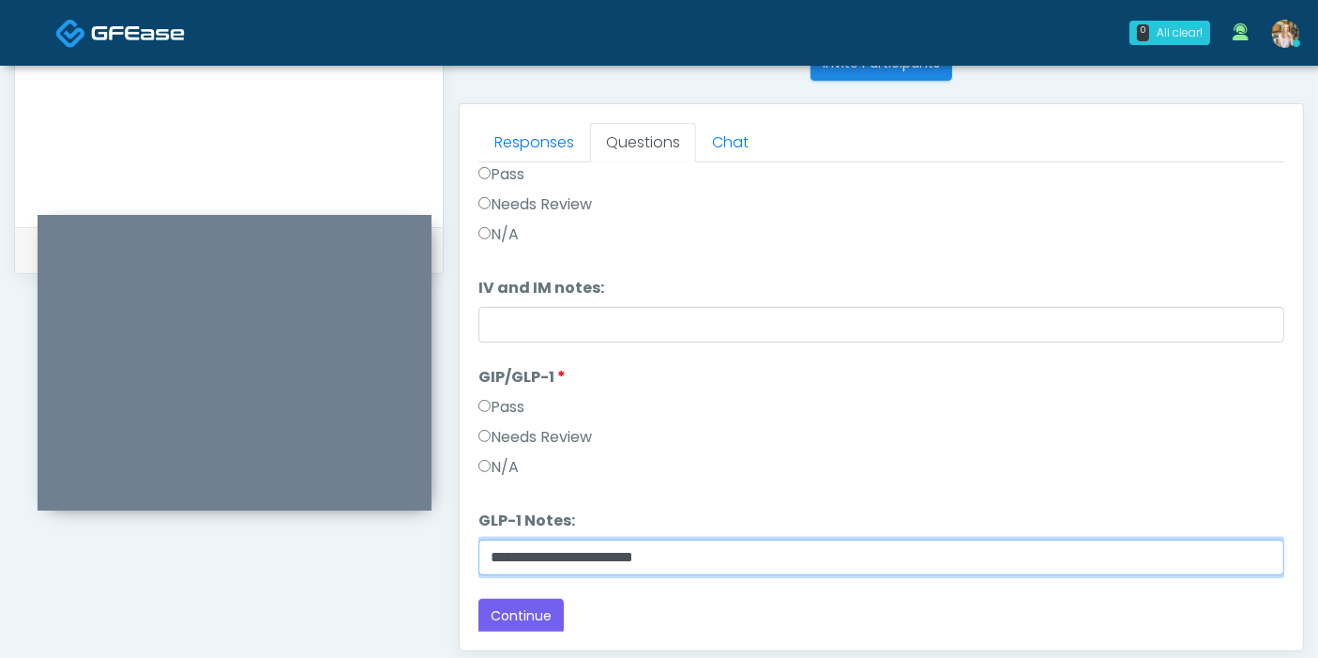
scroll to position [814, 0]
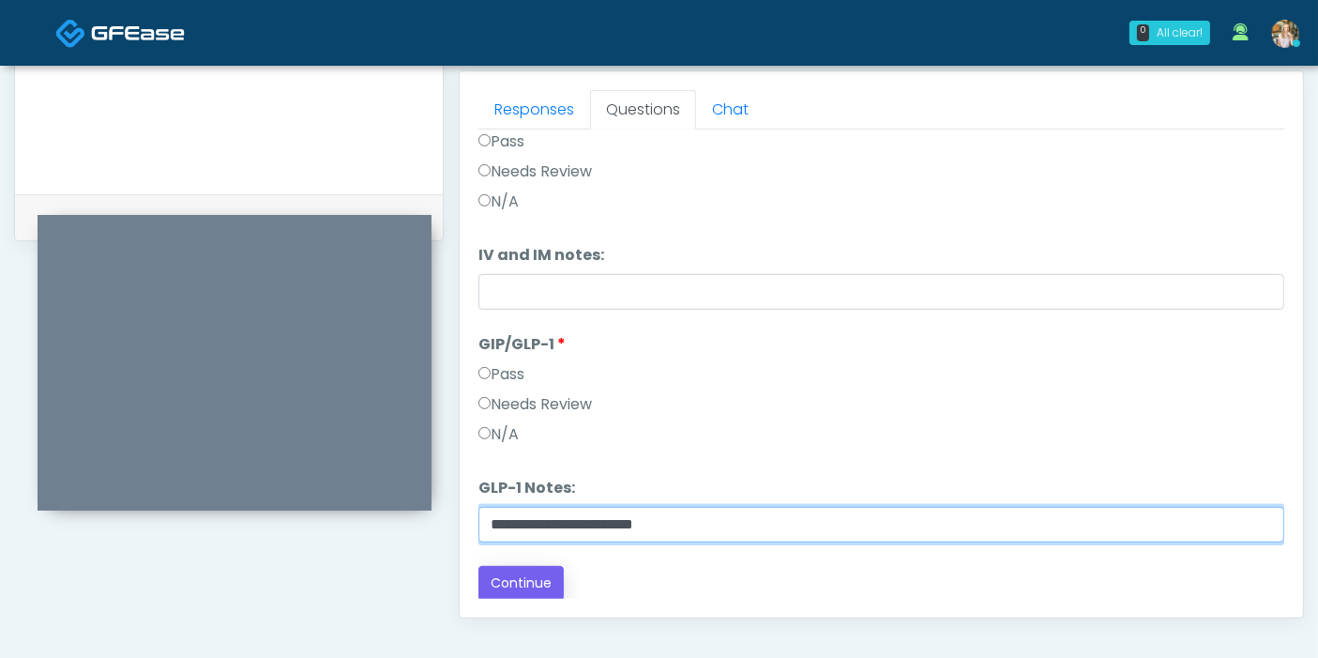
type input "**********"
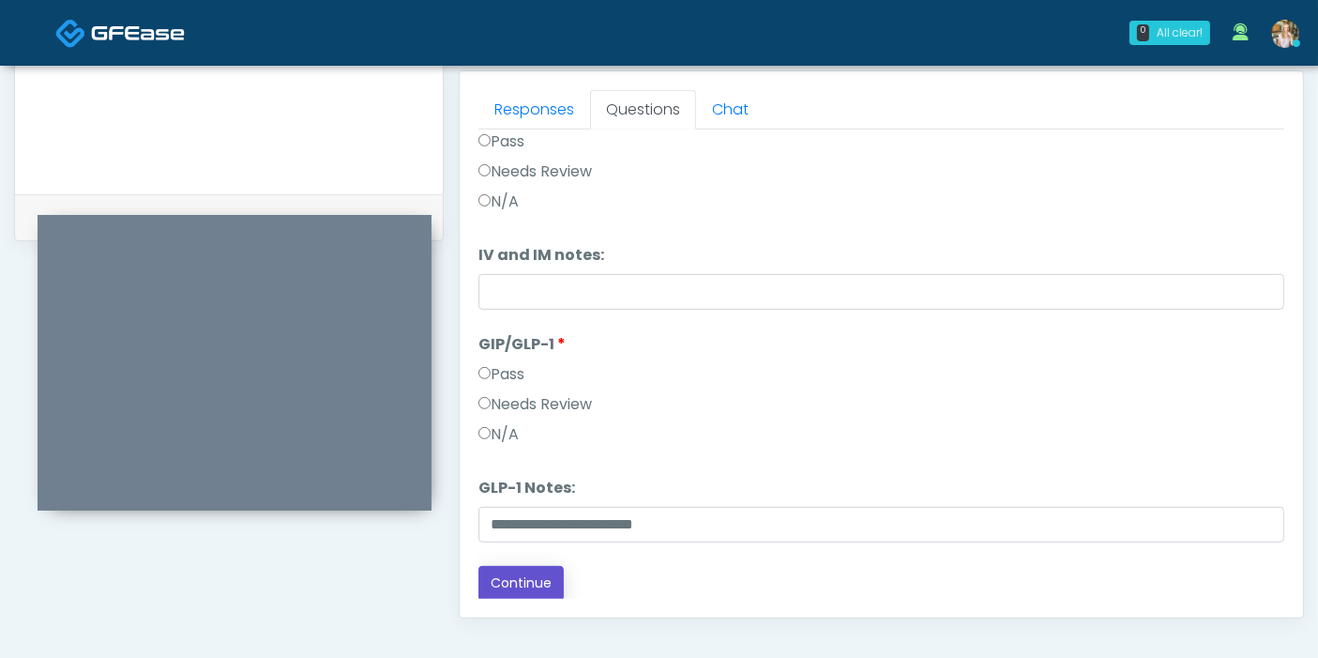
click at [538, 583] on button "Continue" at bounding box center [520, 583] width 85 height 35
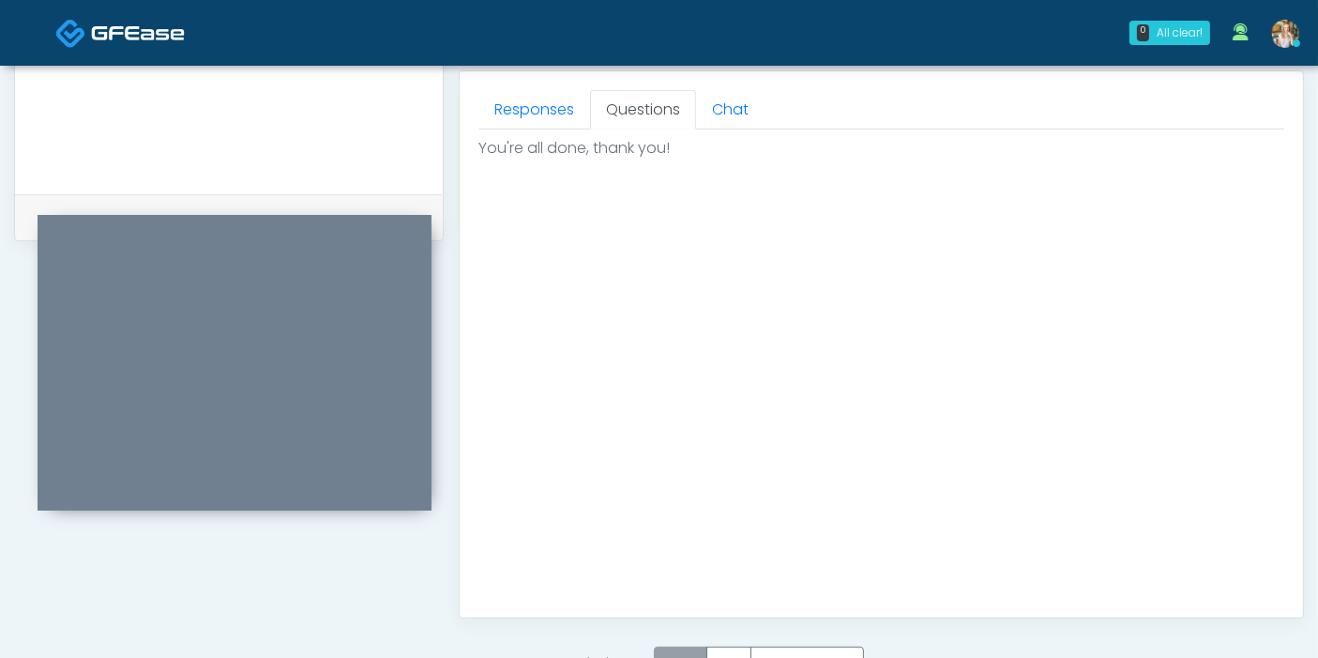
click at [702, 647] on label "Pass" at bounding box center [680, 663] width 53 height 35
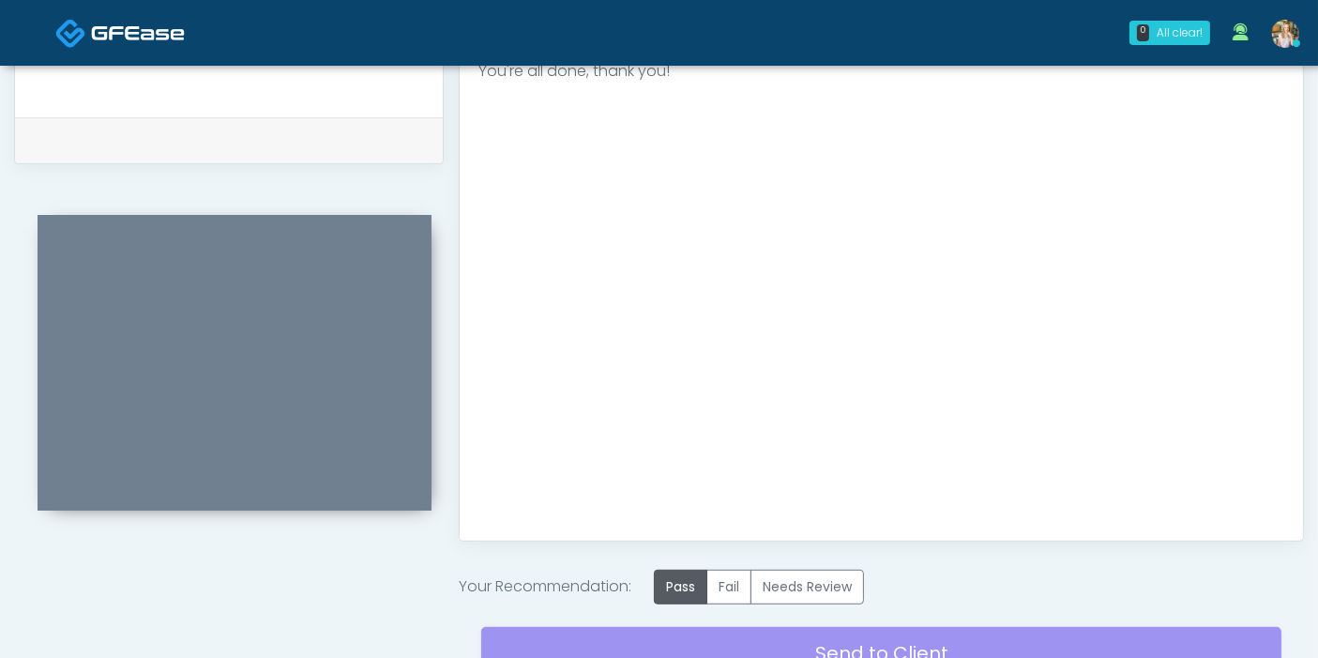
scroll to position [924, 0]
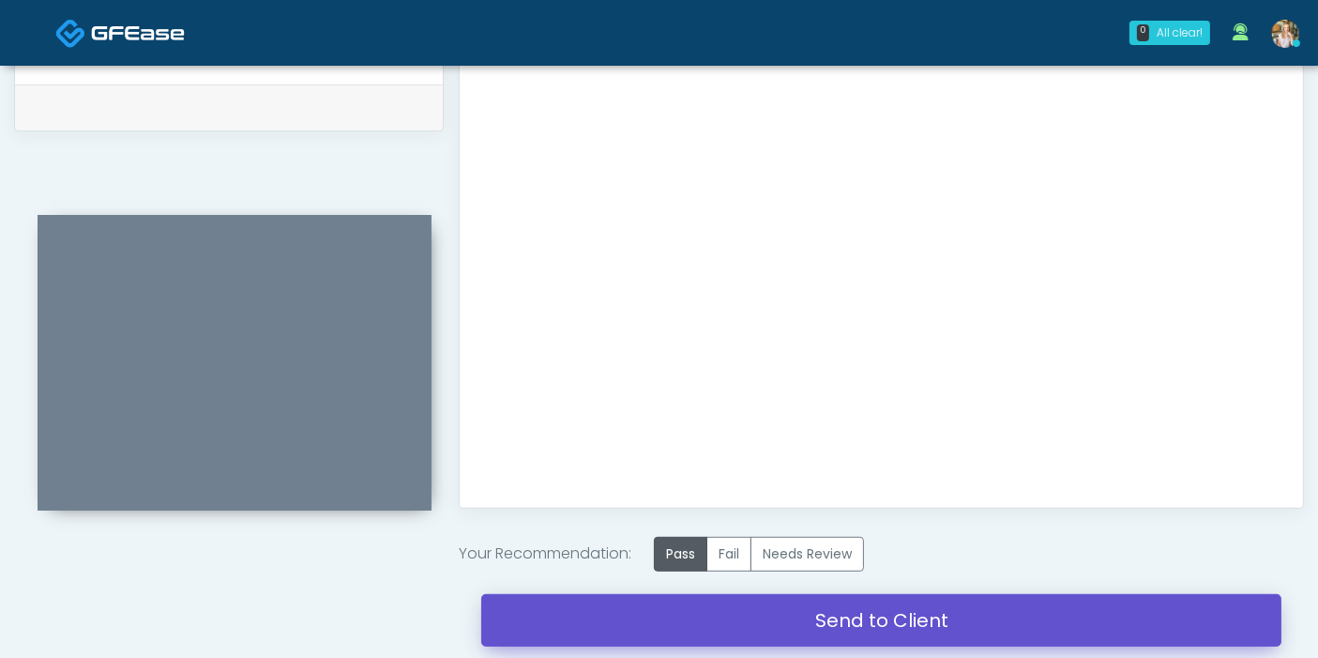
click at [804, 620] on link "Send to Client" at bounding box center [881, 620] width 800 height 53
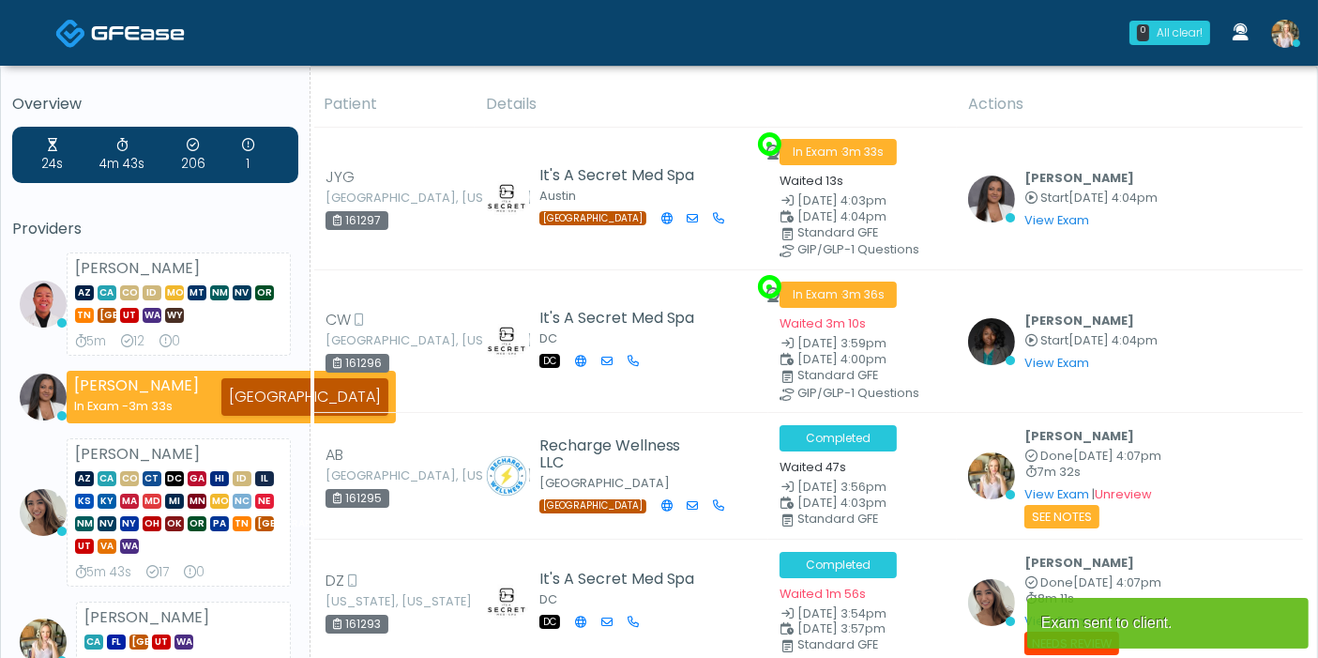
click at [1289, 36] on img at bounding box center [1285, 34] width 28 height 28
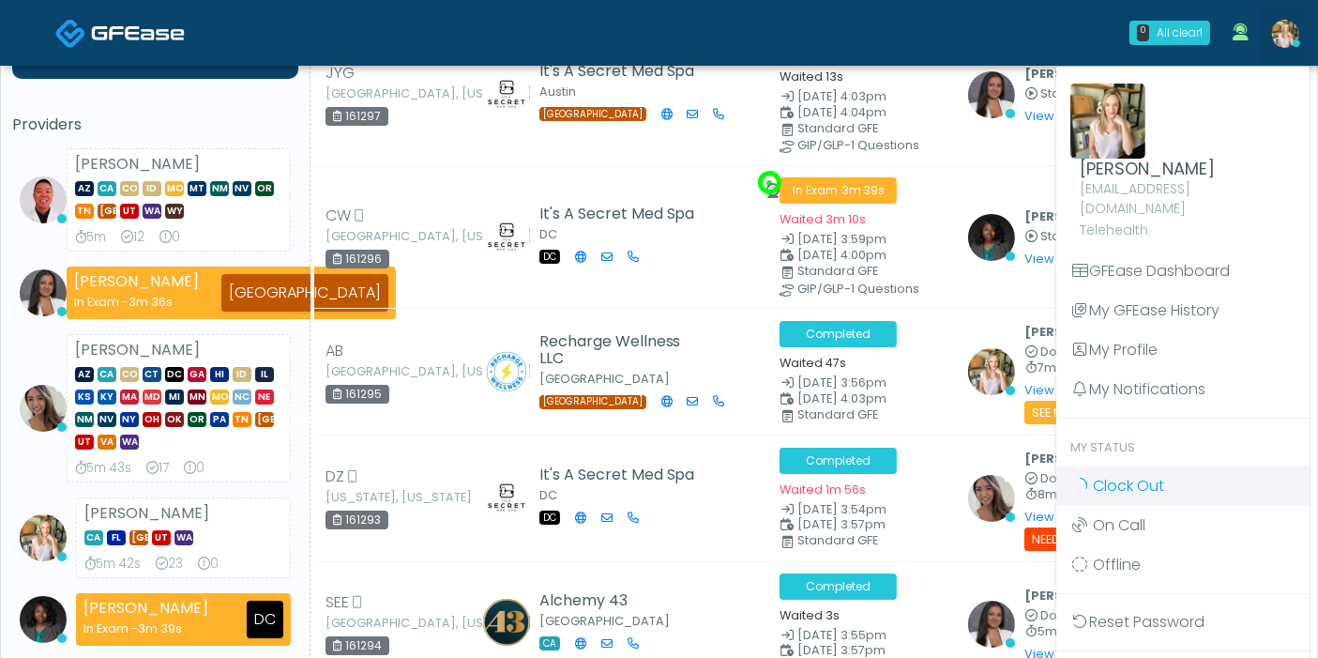
click at [1123, 475] on span "Clock Out" at bounding box center [1128, 486] width 71 height 22
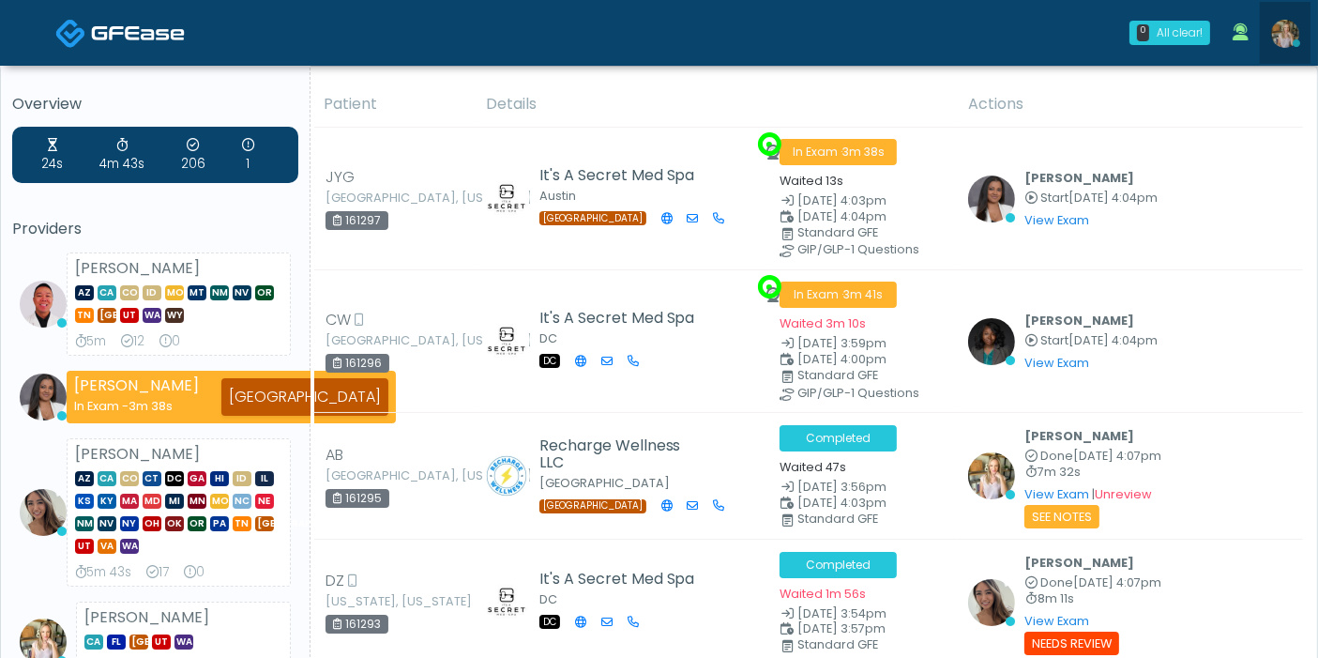
click at [1283, 38] on img at bounding box center [1285, 34] width 28 height 28
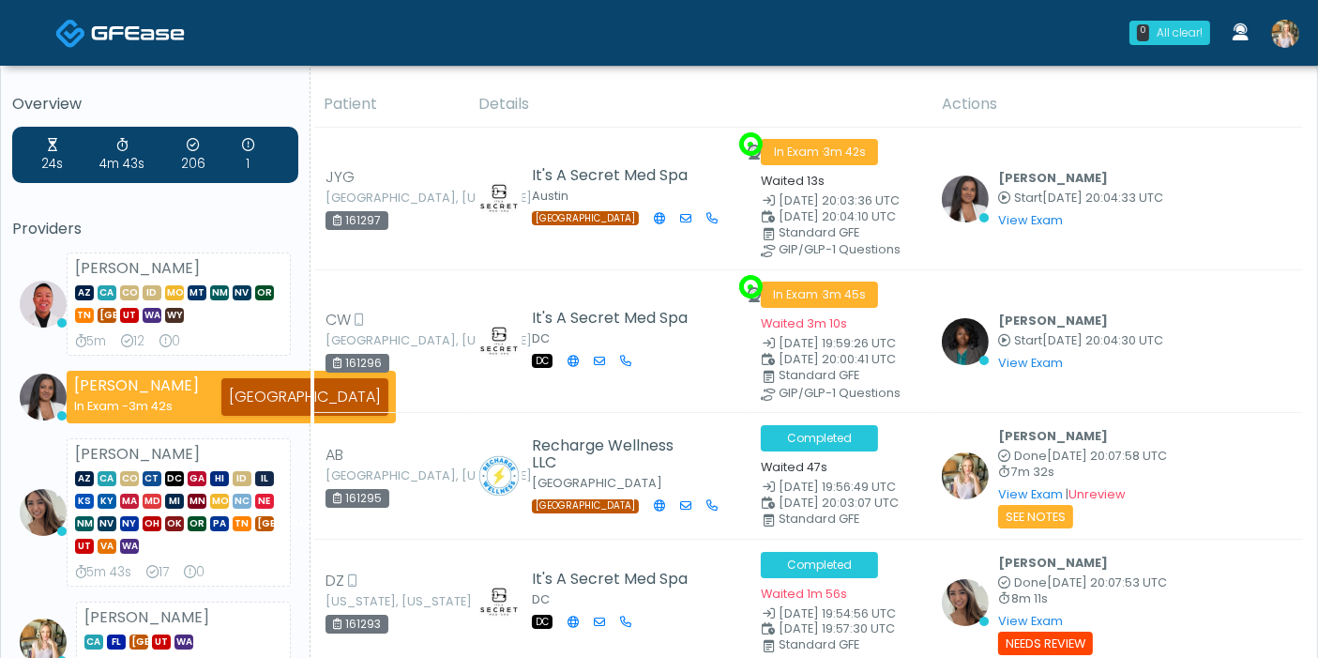
click at [1287, 31] on img at bounding box center [1285, 34] width 28 height 28
